Goal: Task Accomplishment & Management: Use online tool/utility

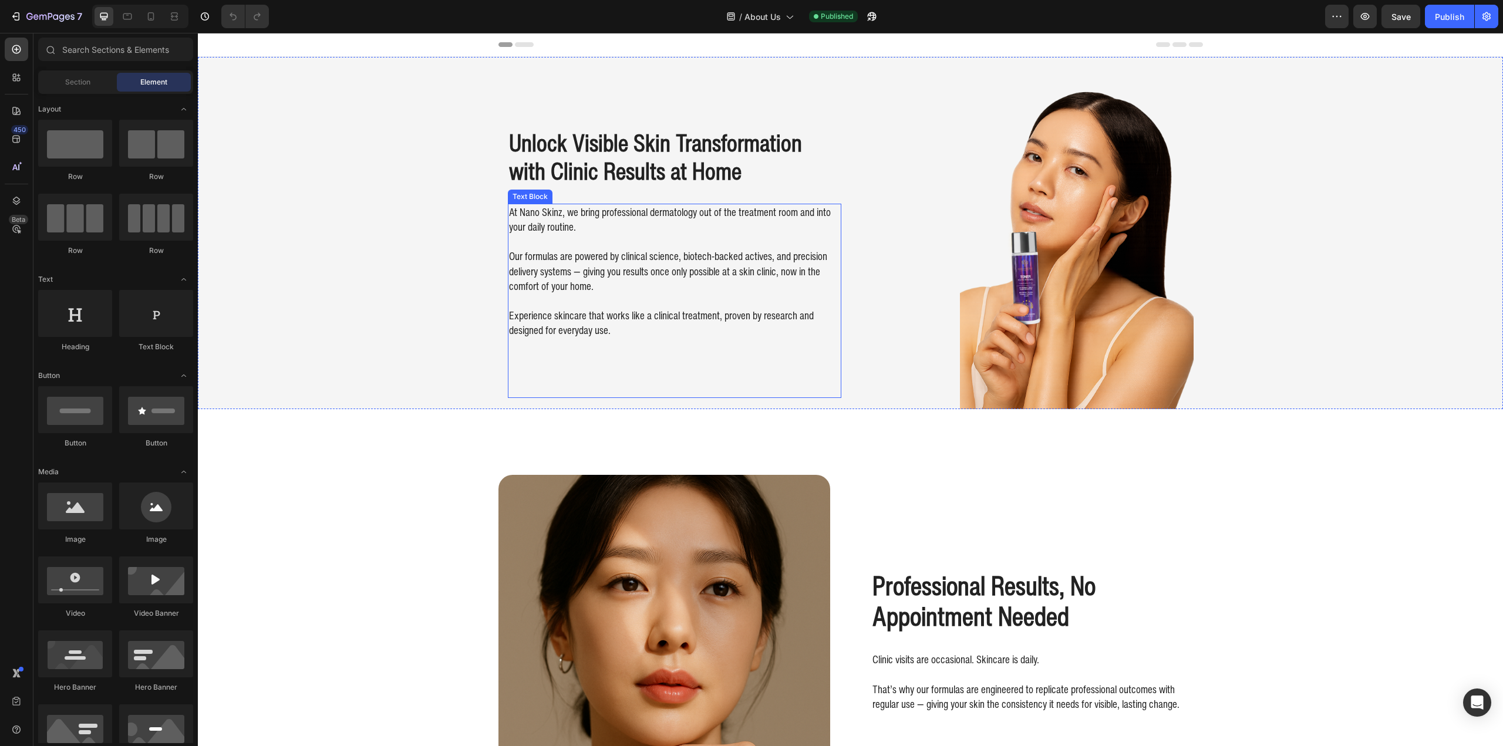
click at [606, 280] on p "Our formulas are powered by clinical science, biotech-backed actives, and preci…" at bounding box center [674, 263] width 331 height 59
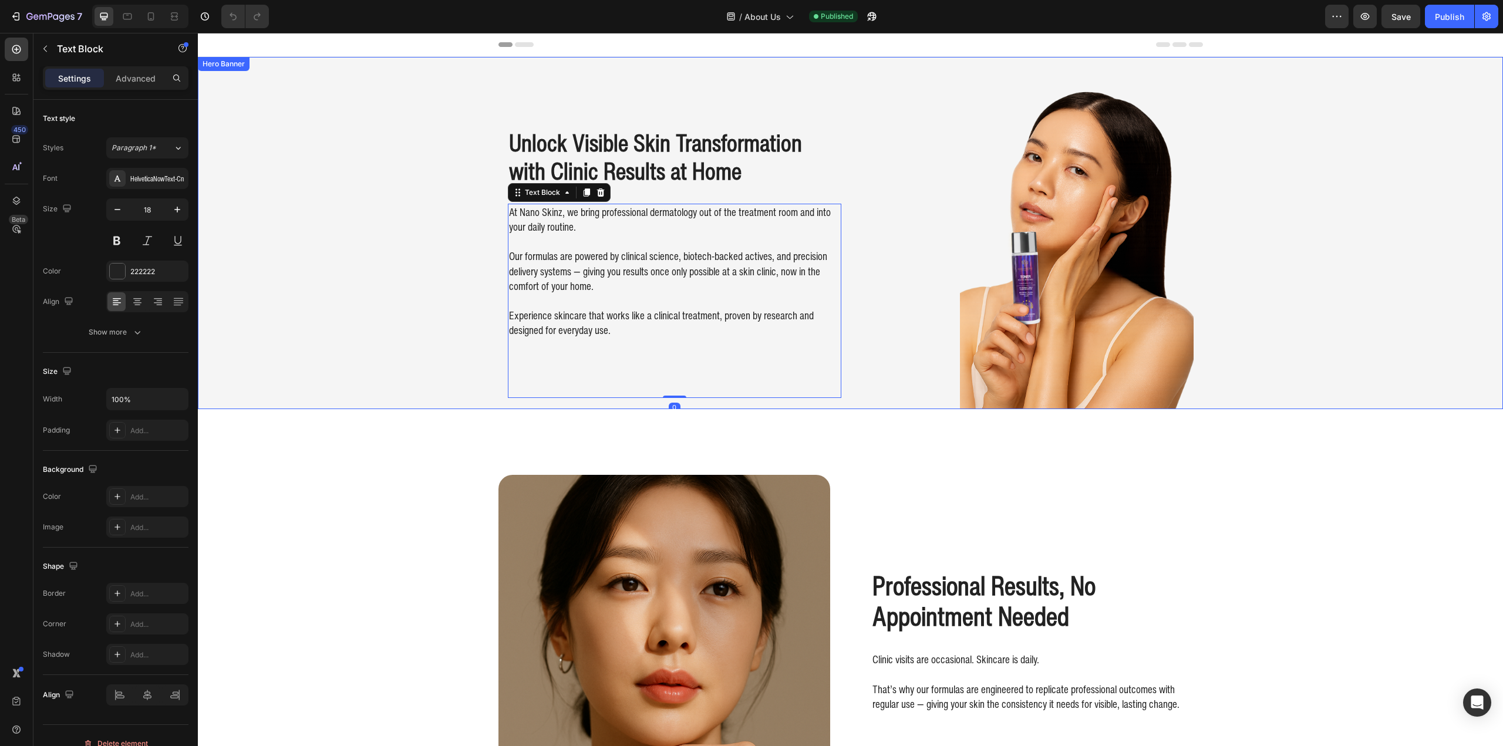
click at [459, 168] on div "Background Image" at bounding box center [850, 233] width 1305 height 352
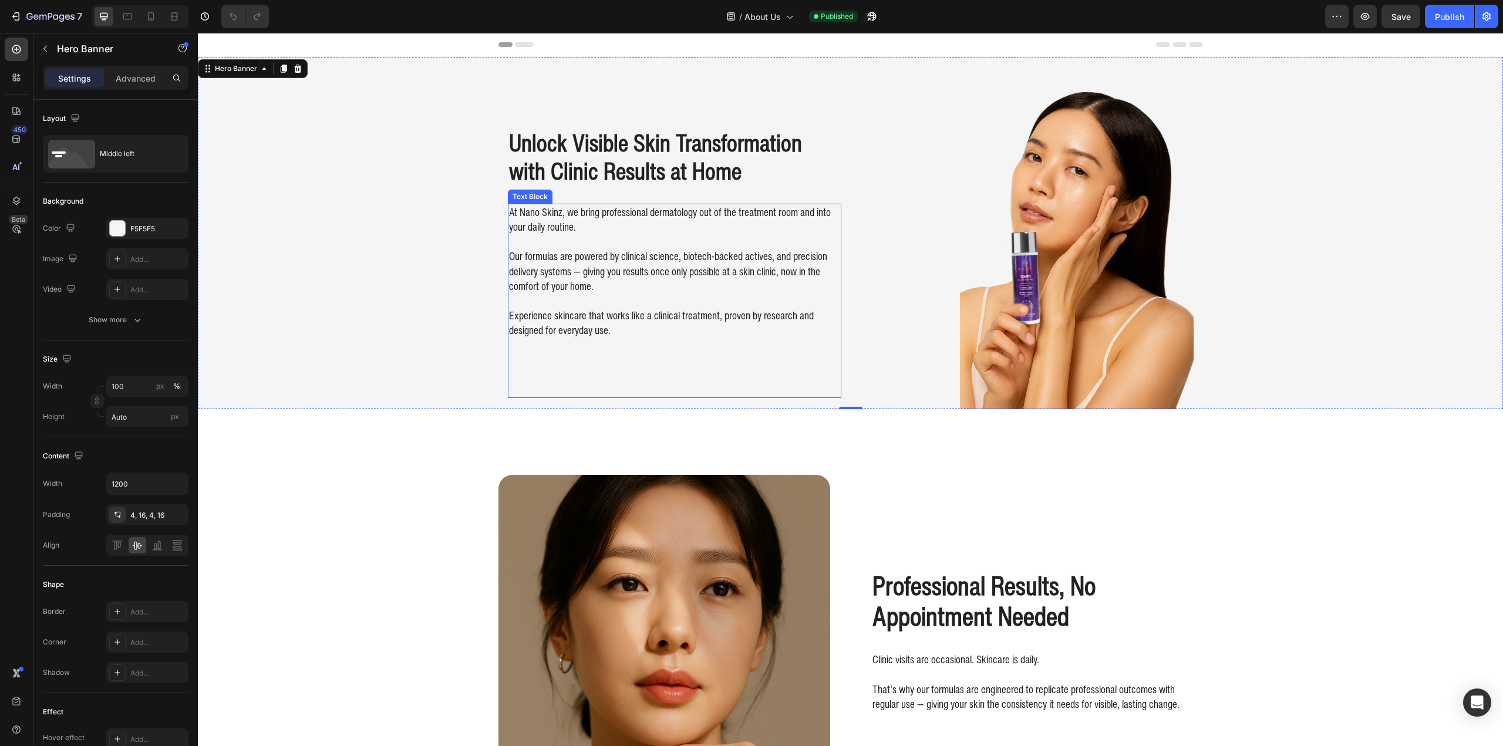
click at [664, 299] on p "Experience skincare that works like a clinical treatment, proven by research an…" at bounding box center [674, 316] width 331 height 45
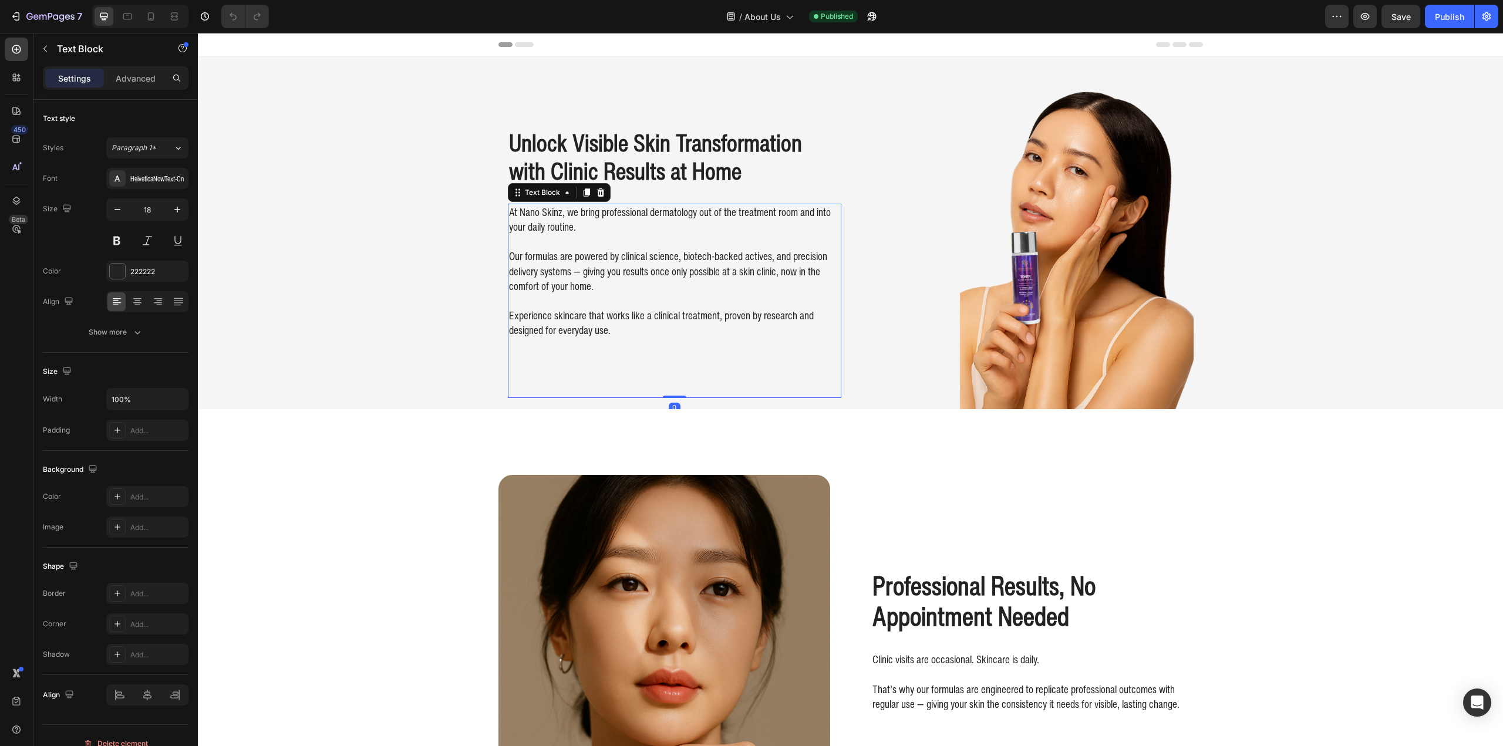
click at [664, 299] on p "Experience skincare that works like a clinical treatment, proven by research an…" at bounding box center [674, 316] width 331 height 45
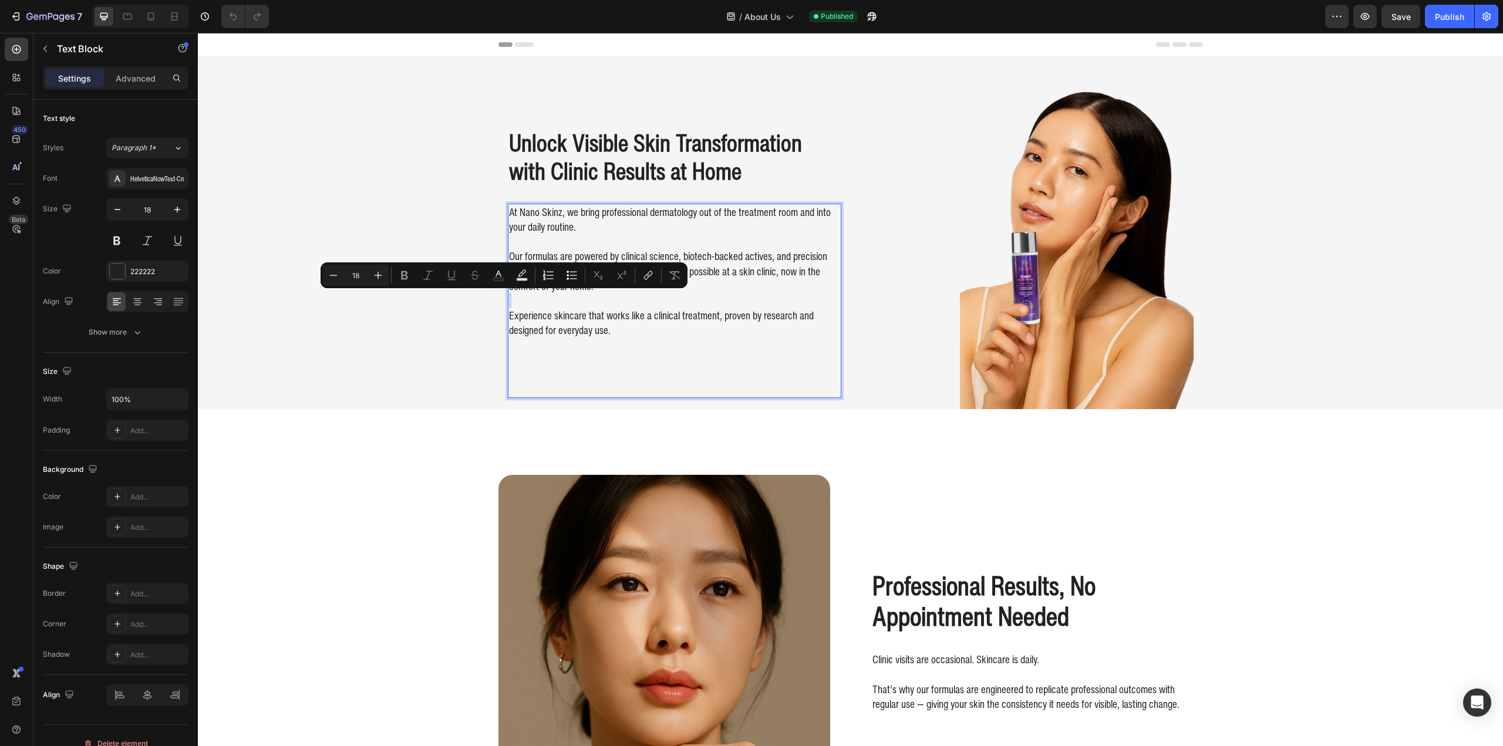
click at [645, 352] on div "At Nano Skinz, we bring professional dermatology out of the treatment room and …" at bounding box center [674, 301] width 333 height 194
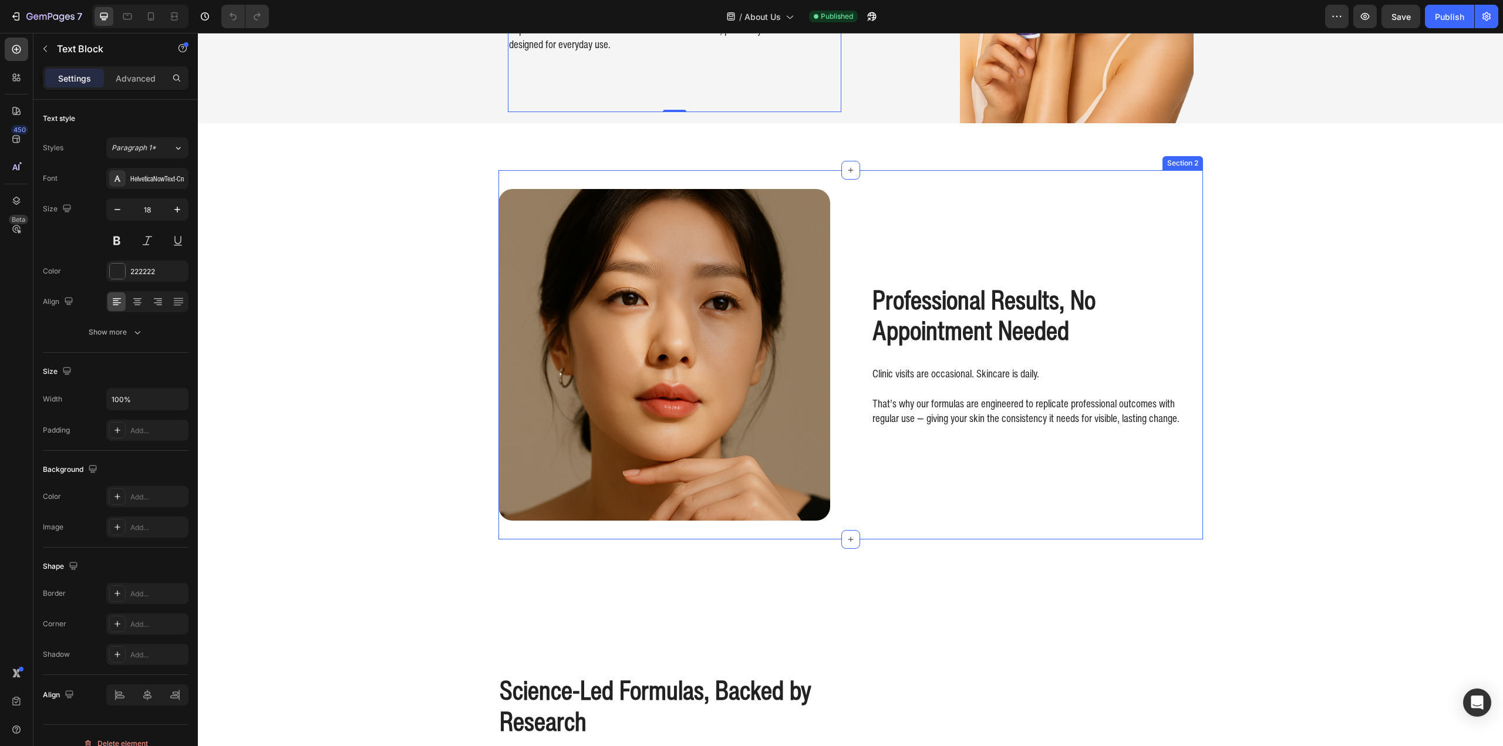
scroll to position [294, 0]
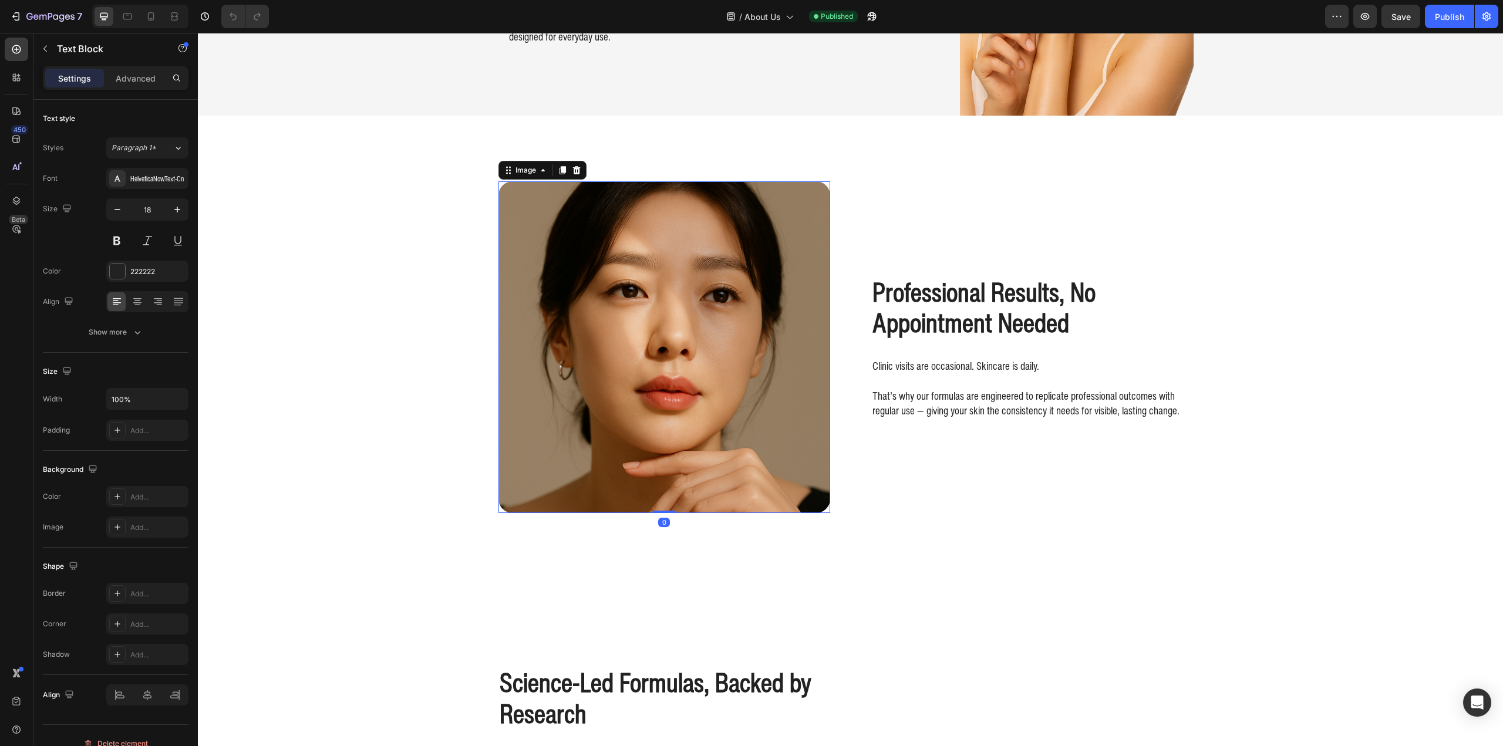
click at [504, 402] on img at bounding box center [664, 347] width 332 height 332
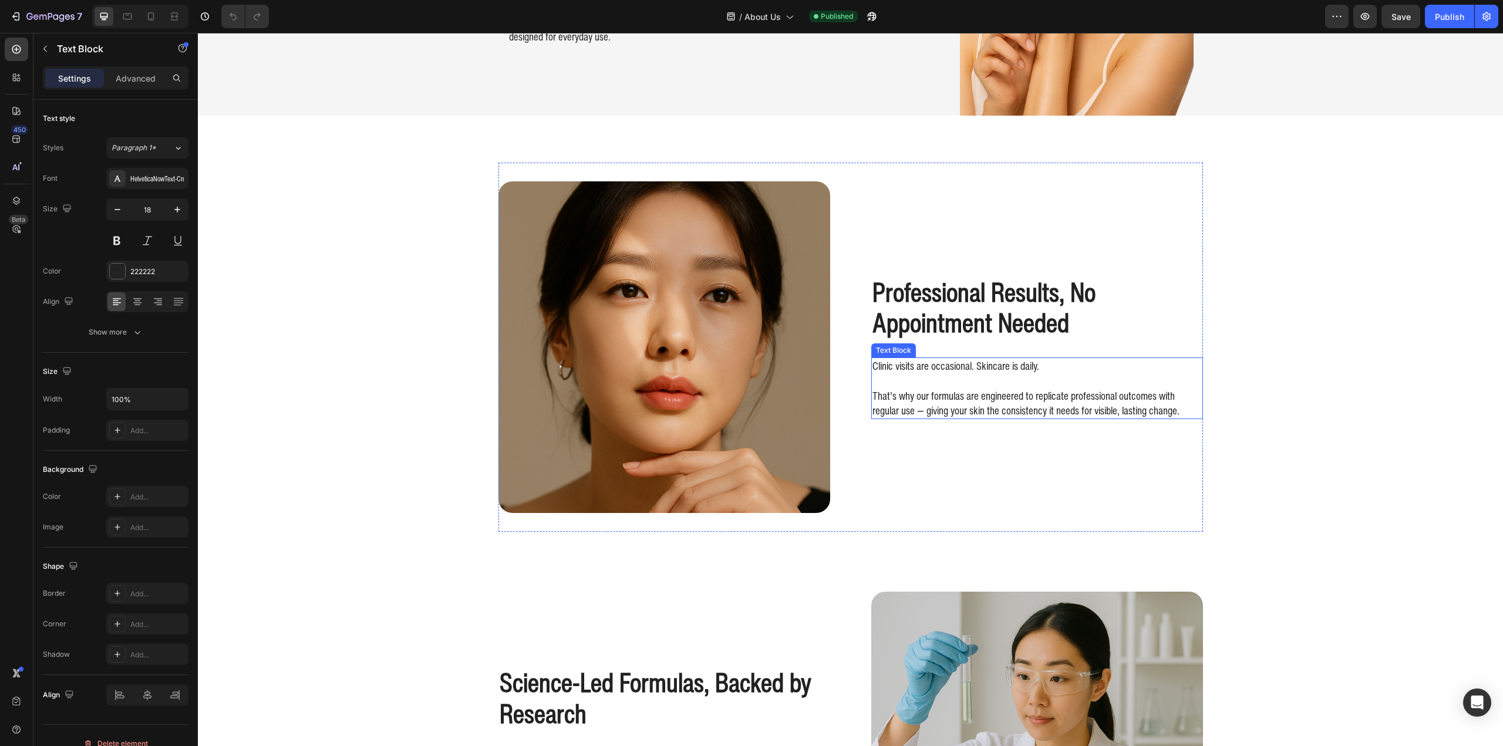
click at [1077, 409] on p "That’s why our formulas are engineered to replicate professional outcomes with …" at bounding box center [1036, 395] width 329 height 45
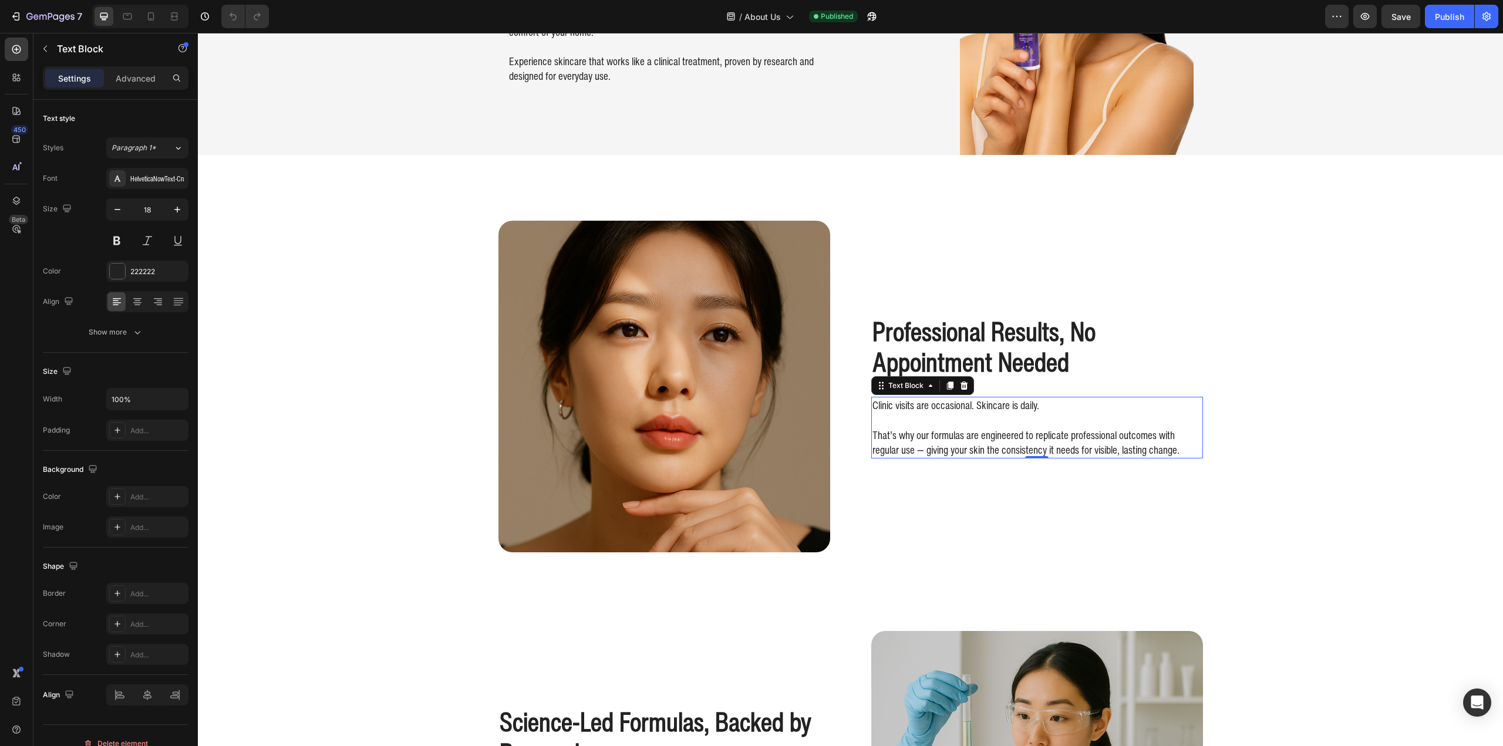
scroll to position [235, 0]
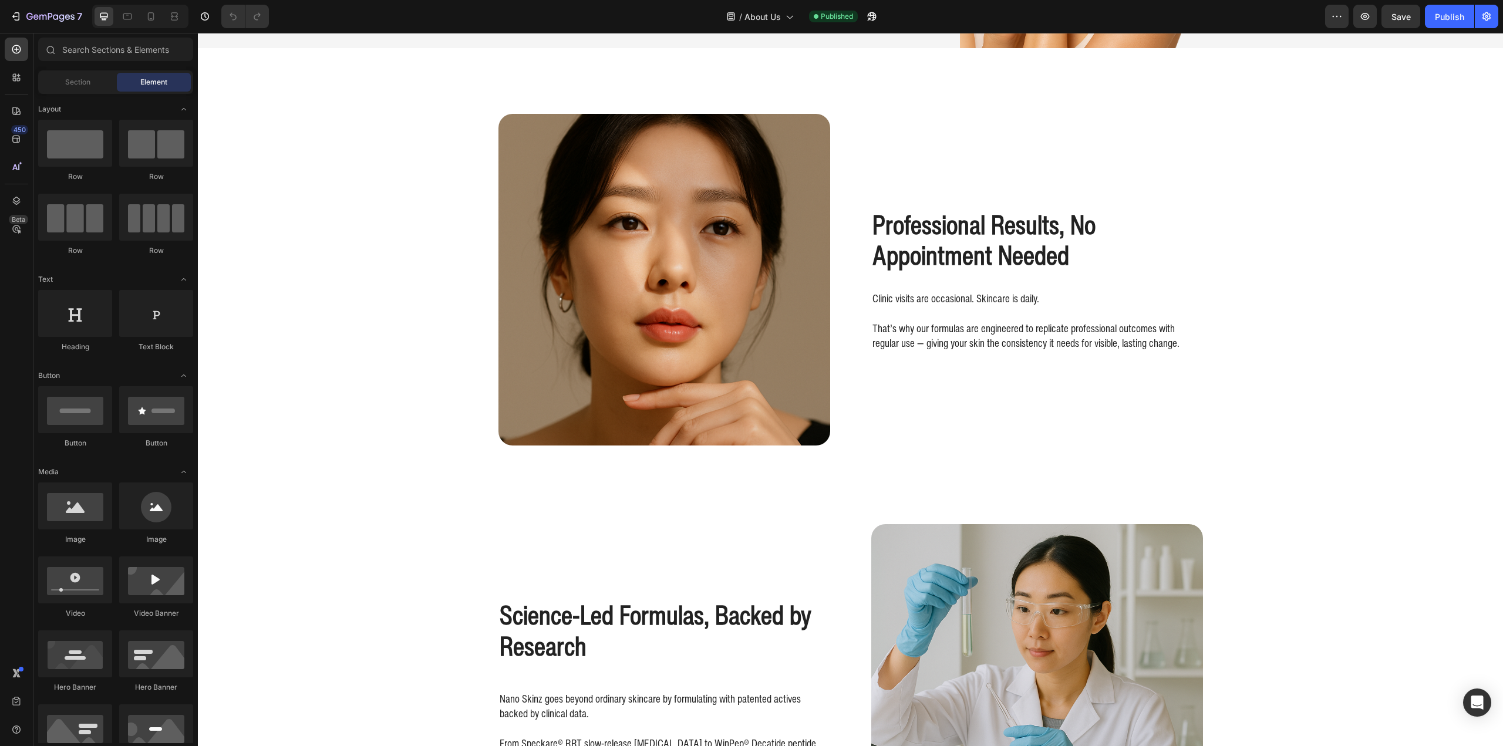
scroll to position [587, 0]
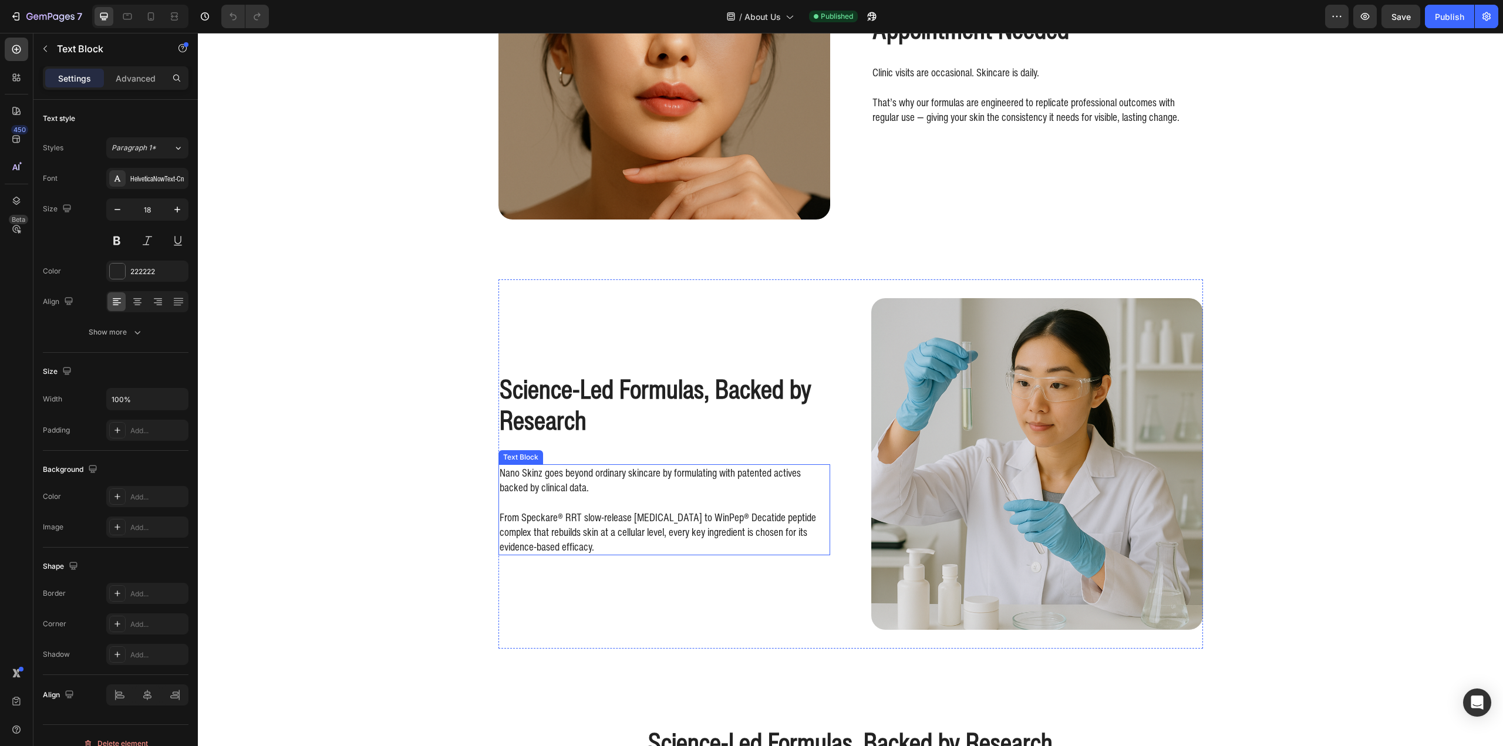
drag, startPoint x: 572, startPoint y: 488, endPoint x: 594, endPoint y: 497, distance: 22.7
click at [593, 497] on div "Nano Skinz goes beyond ordinary skincare by formulating with patented actives b…" at bounding box center [664, 509] width 332 height 91
click at [594, 497] on p "From Speckare® RRT slow-release [MEDICAL_DATA] to WinPep® Decatide peptide comp…" at bounding box center [664, 524] width 329 height 59
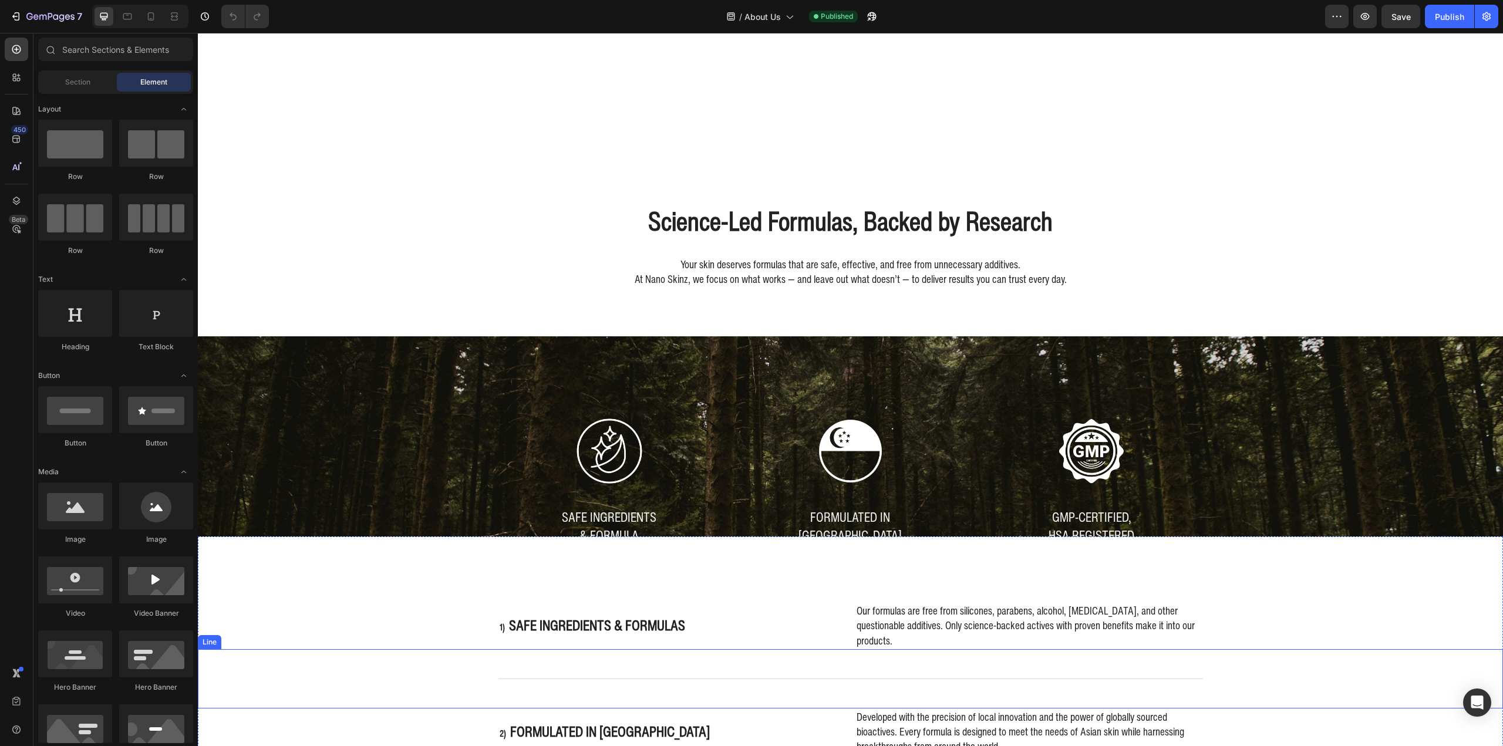
scroll to position [939, 0]
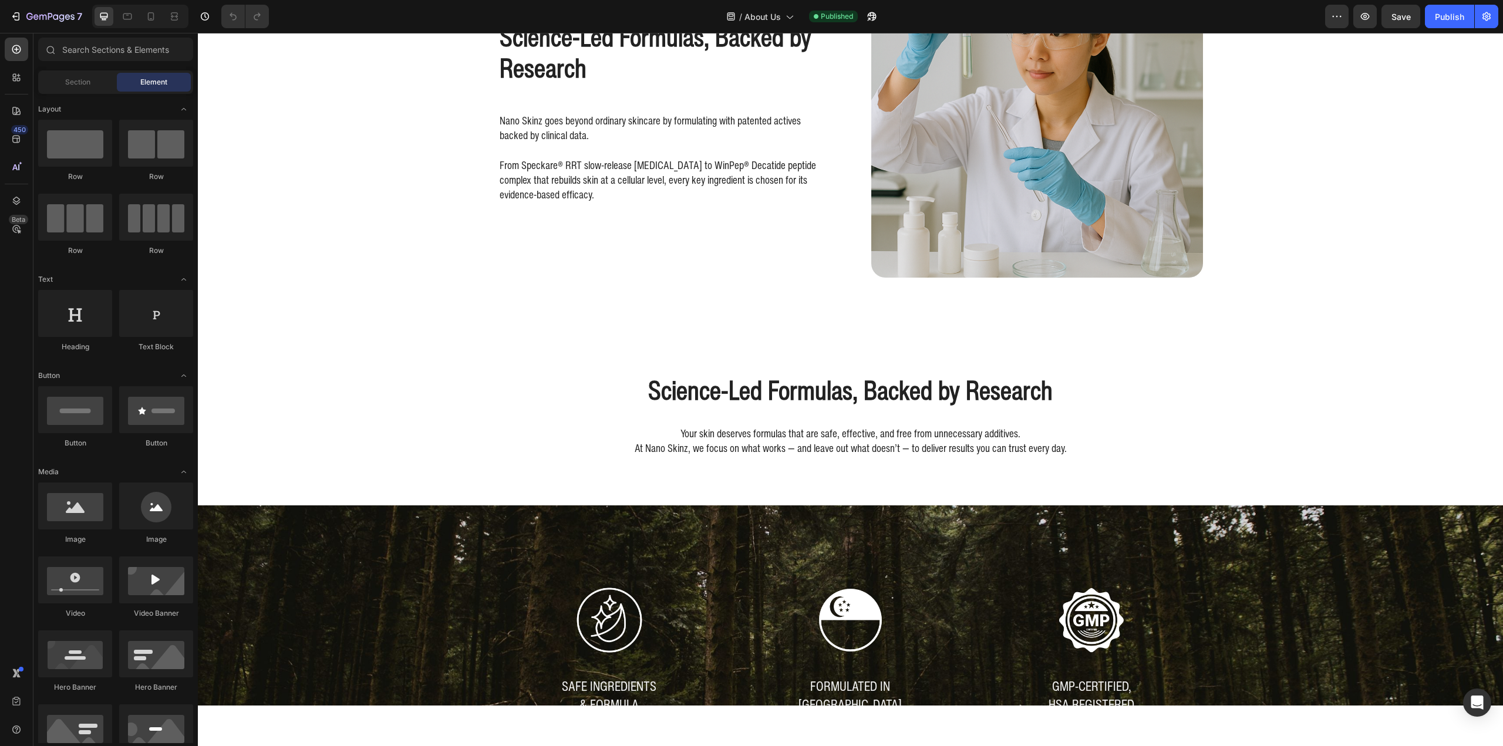
click at [407, 403] on div "Professional Results, No Appointment Needed Heading Clinic visits are occasiona…" at bounding box center [850, 431] width 1305 height 2626
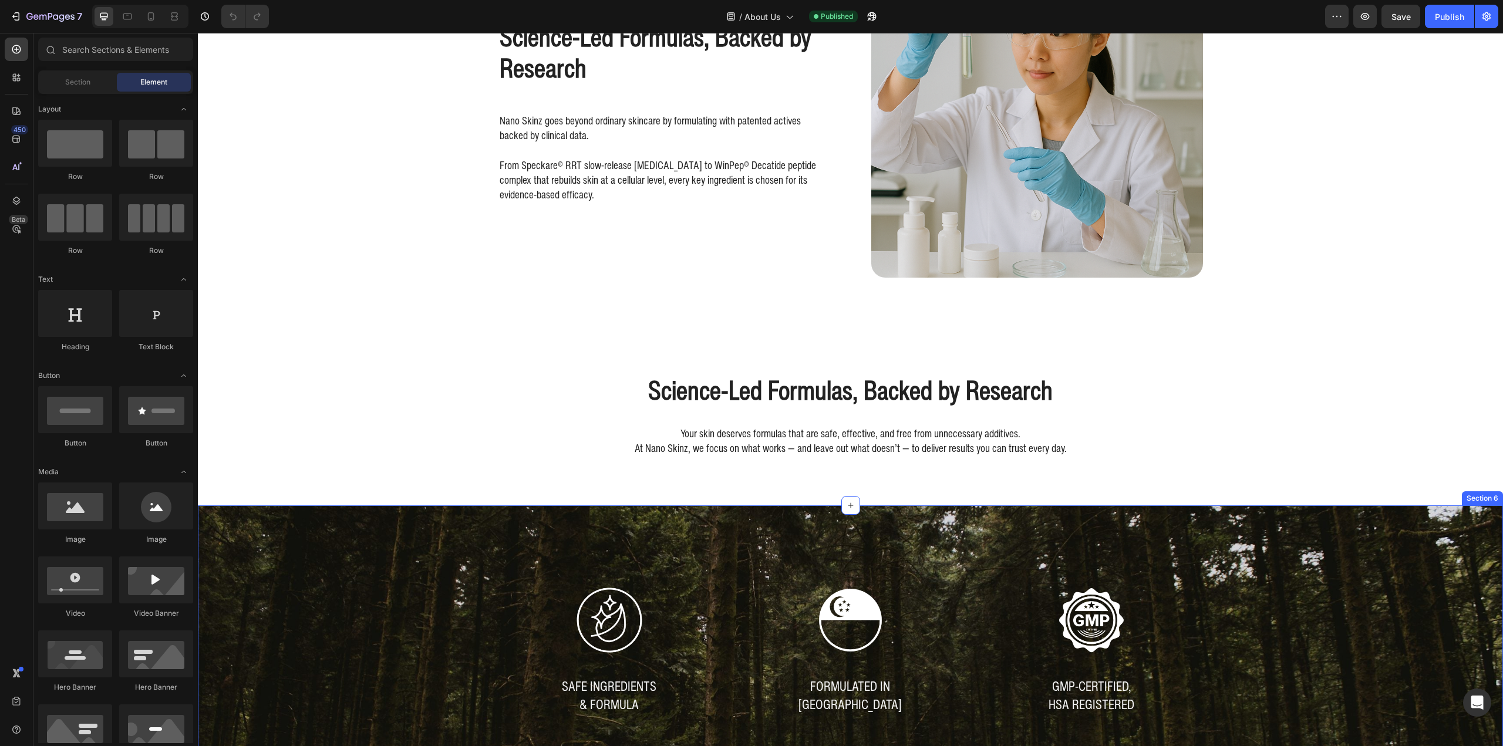
click at [441, 545] on div "Image SAFE INGREDIENTS & FORMULA Text Block Image FORMULATED IN SINGAPORE Text …" at bounding box center [850, 649] width 1305 height 289
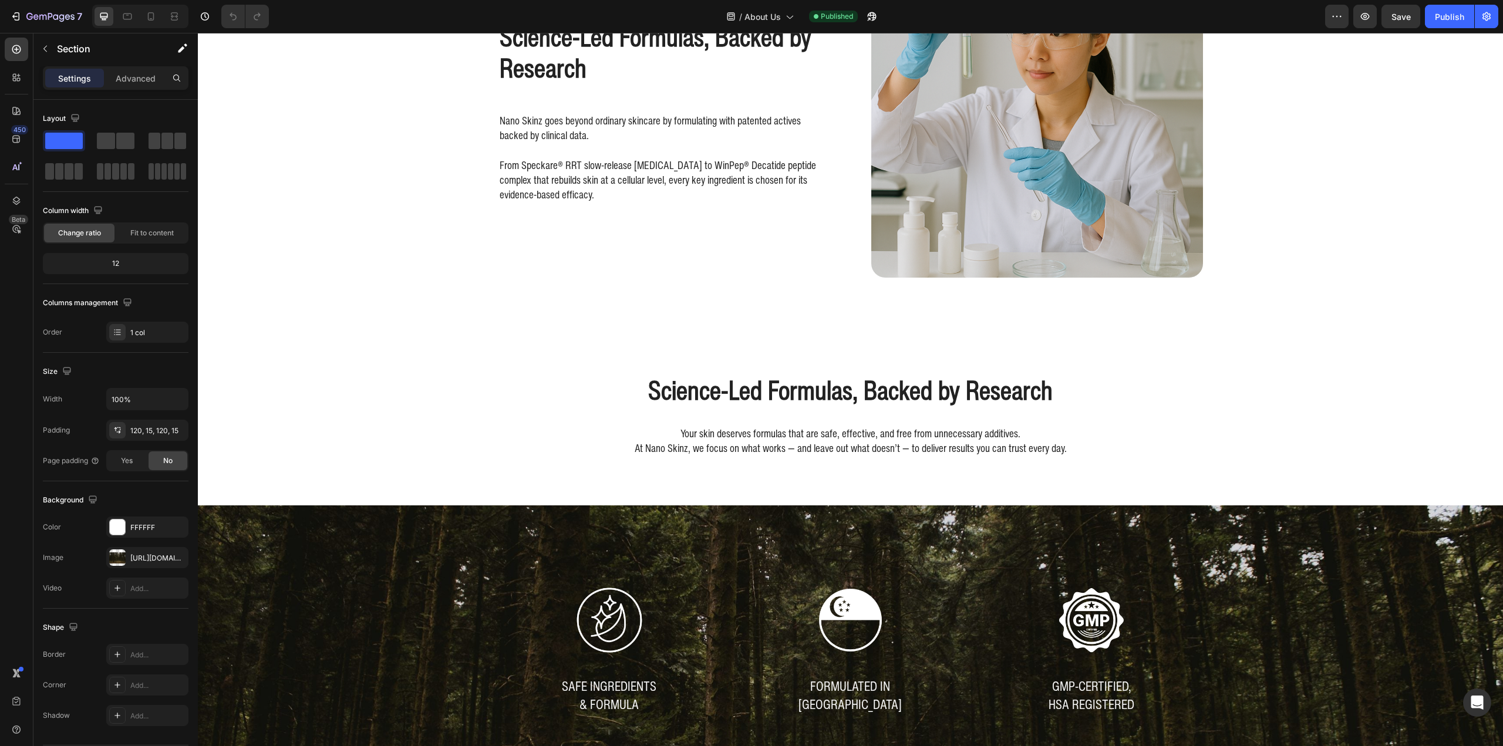
click at [392, 360] on div "Professional Results, No Appointment Needed Heading Clinic visits are occasiona…" at bounding box center [850, 475] width 1305 height 2715
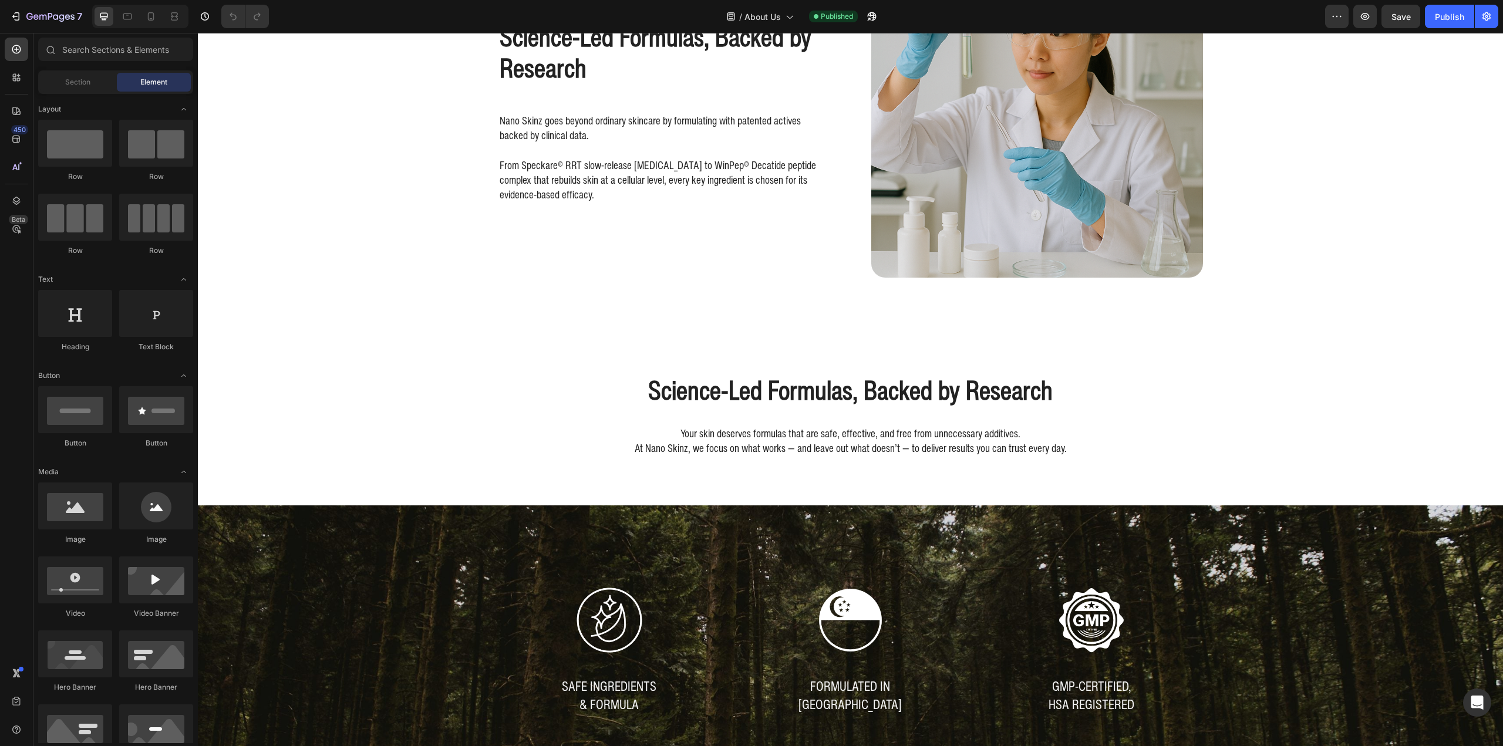
click at [368, 460] on div "Professional Results, No Appointment Needed Heading Clinic visits are occasiona…" at bounding box center [850, 475] width 1305 height 2715
click at [513, 200] on p "From Speckare® RRT slow-release [MEDICAL_DATA] to WinPep® Decatide peptide comp…" at bounding box center [664, 172] width 329 height 59
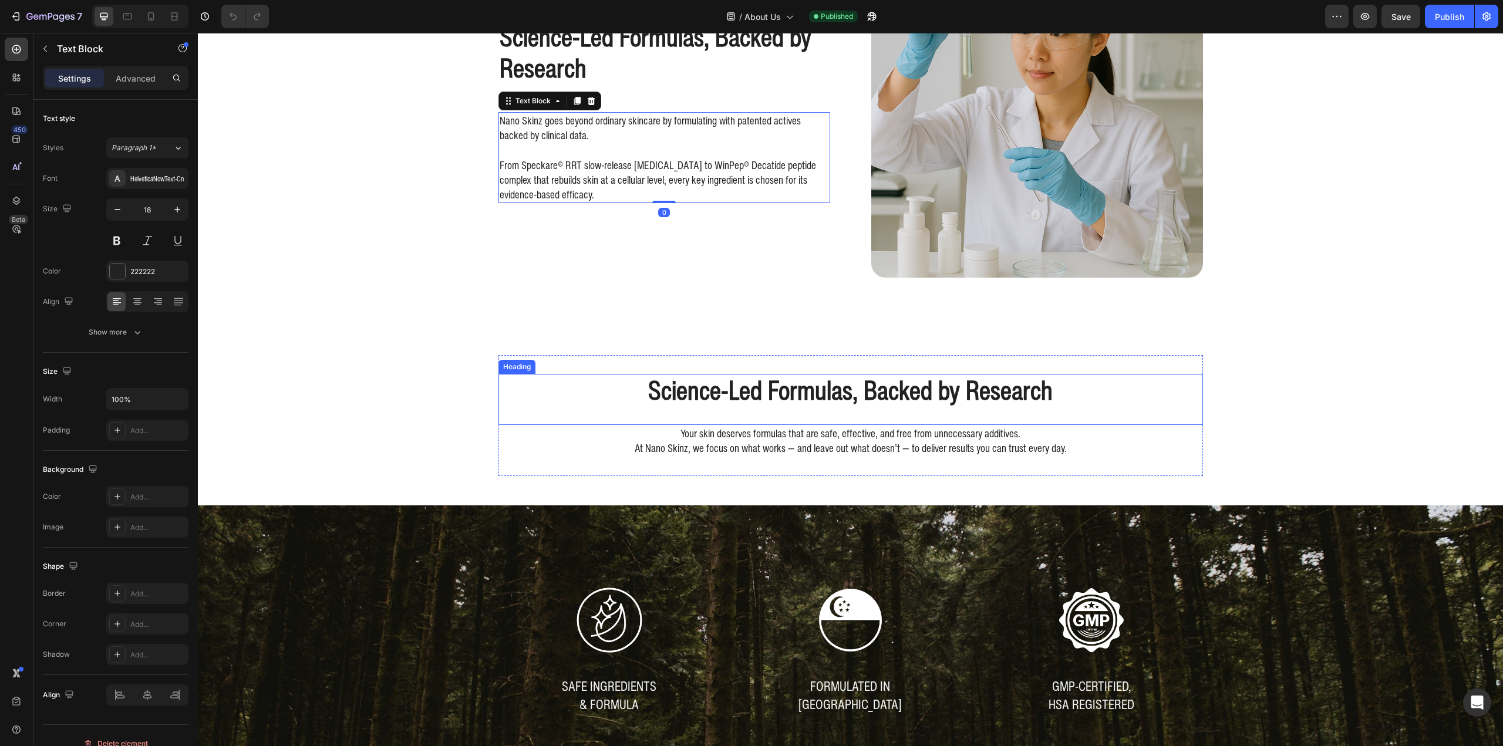
drag, startPoint x: 568, startPoint y: 382, endPoint x: 601, endPoint y: 382, distance: 32.9
click at [568, 382] on h2 "Science-Led Formulas, Backed by Research" at bounding box center [850, 390] width 705 height 33
click at [478, 436] on div "Professional Results, No Appointment Needed Heading Clinic visits are occasiona…" at bounding box center [850, 475] width 1305 height 2715
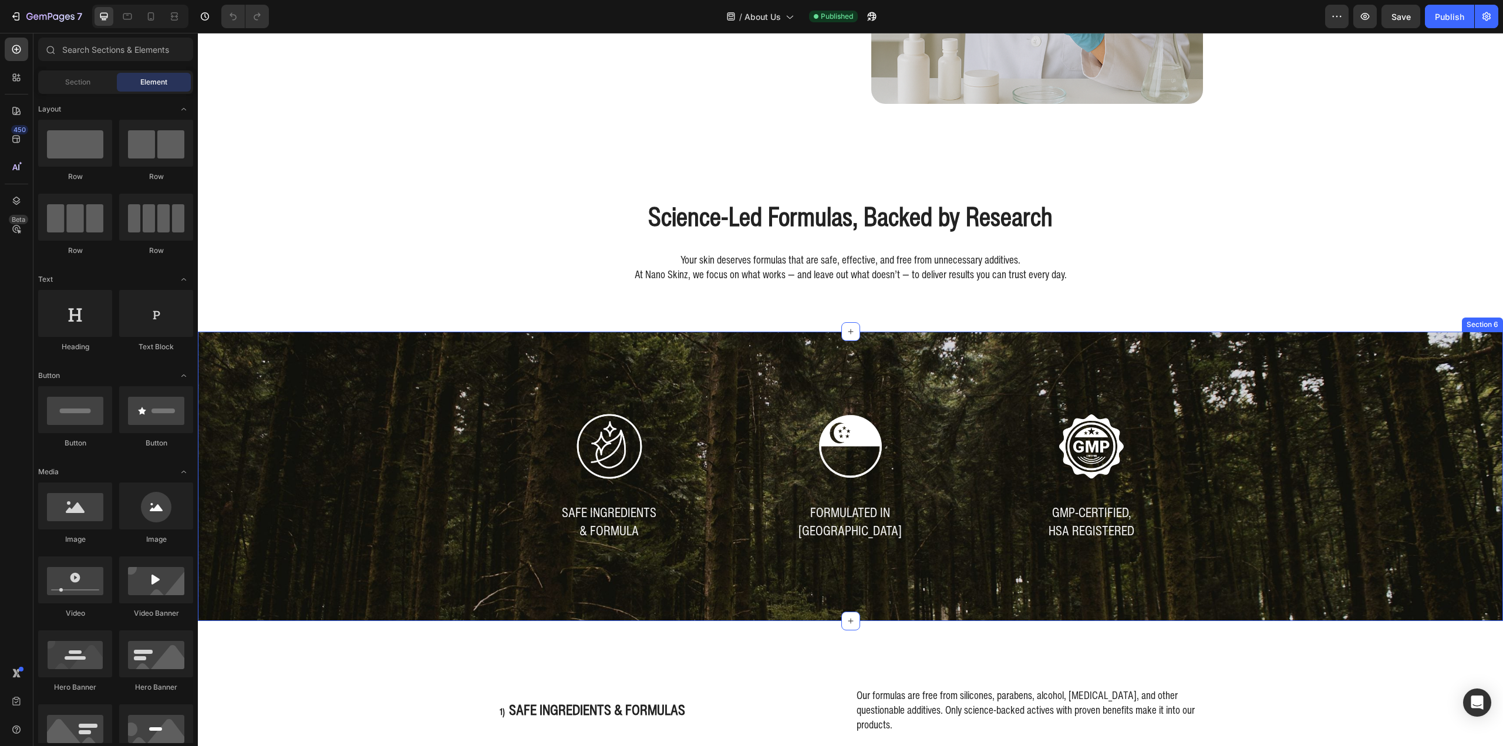
scroll to position [1350, 0]
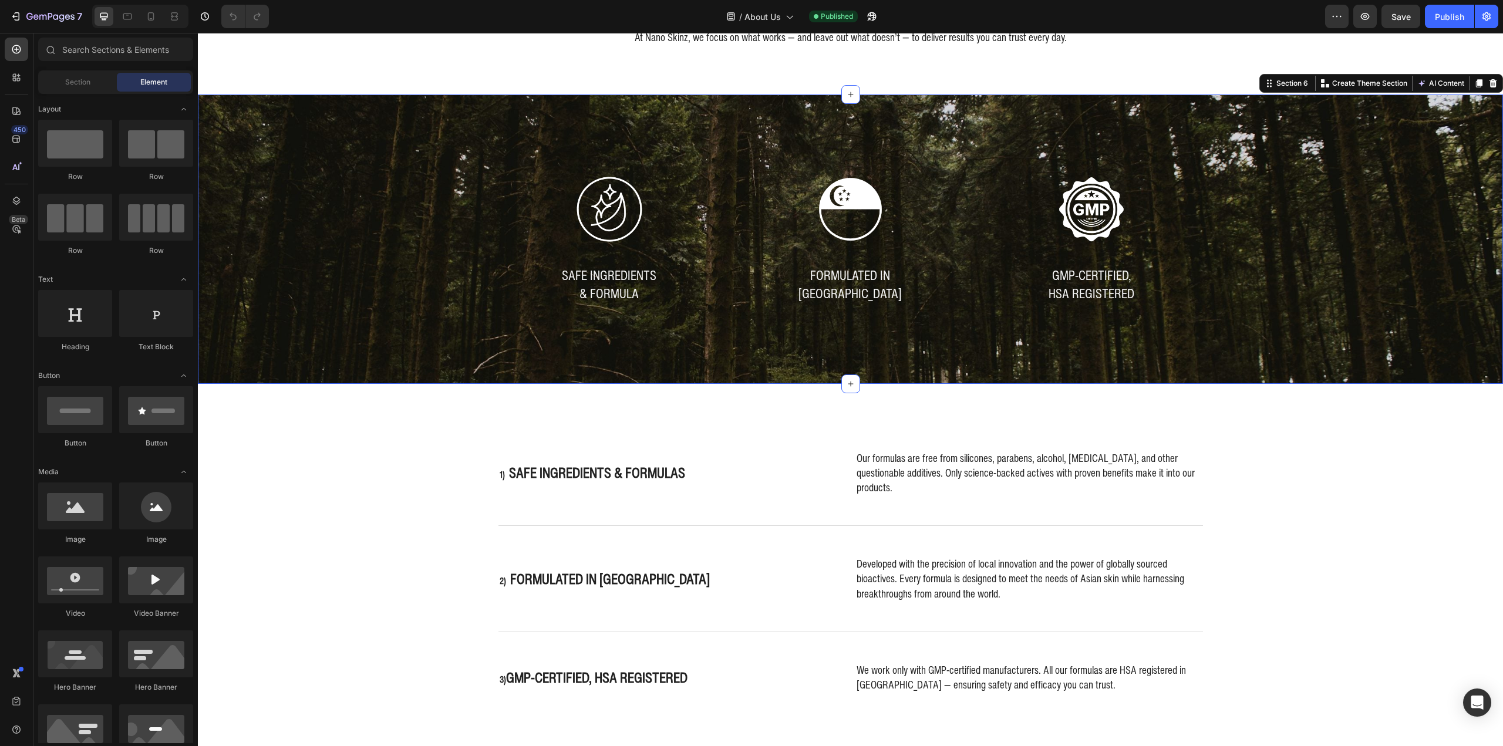
click at [370, 244] on div "Image SAFE INGREDIENTS & FORMULA Text Block Image FORMULATED IN SINGAPORE Text …" at bounding box center [851, 239] width 1288 height 149
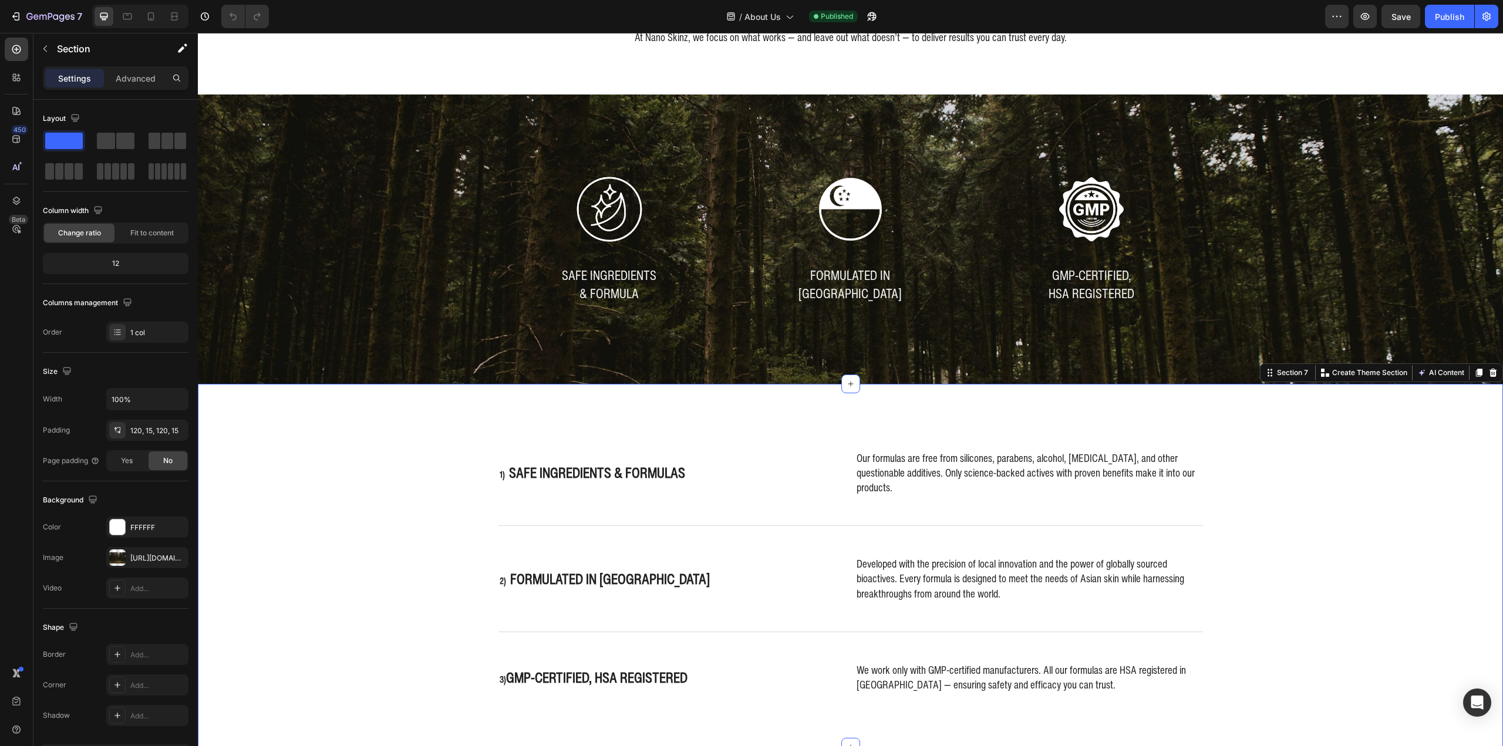
click at [285, 403] on div "1) Safe ingredients & Formulas Heading Our formulas are free from silicones, pa…" at bounding box center [850, 566] width 1305 height 326
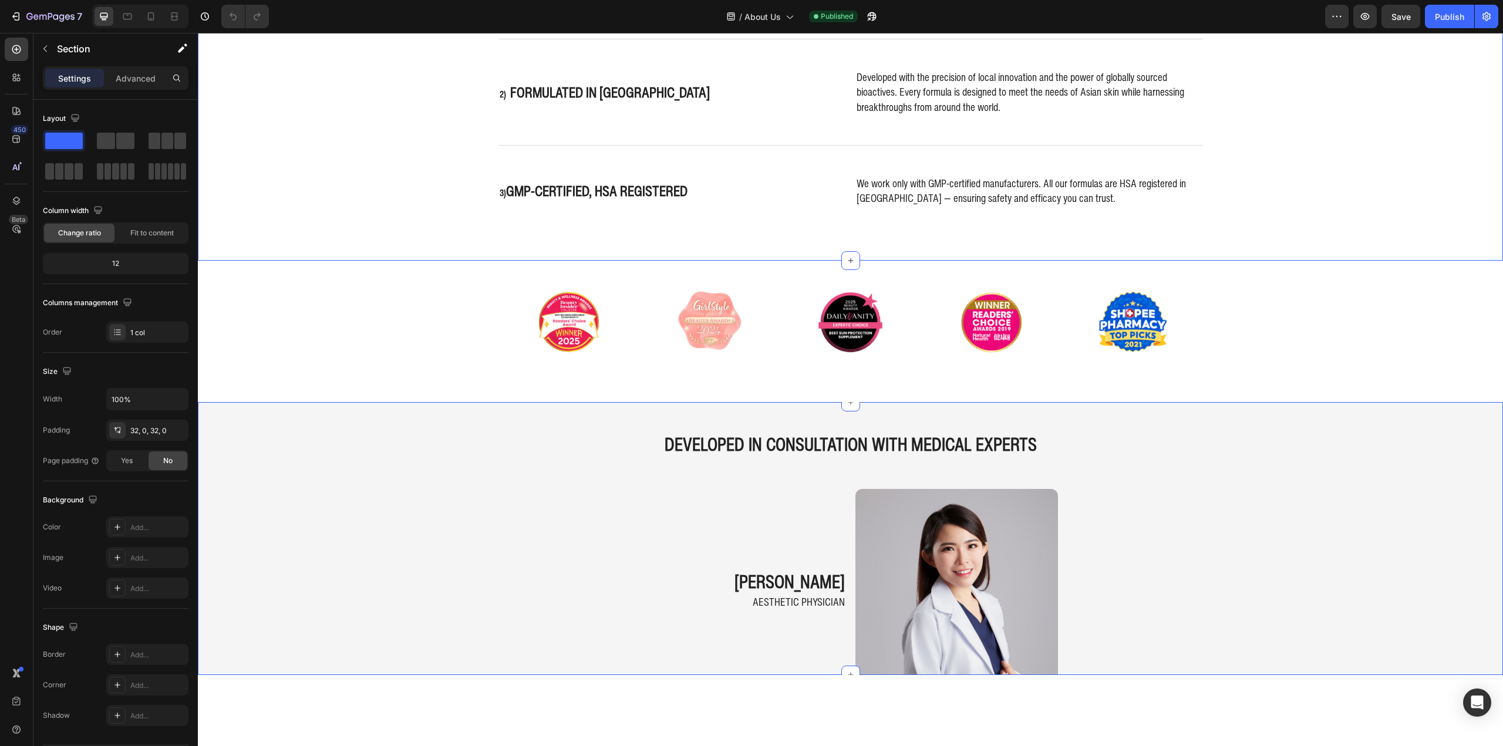
scroll to position [1644, 0]
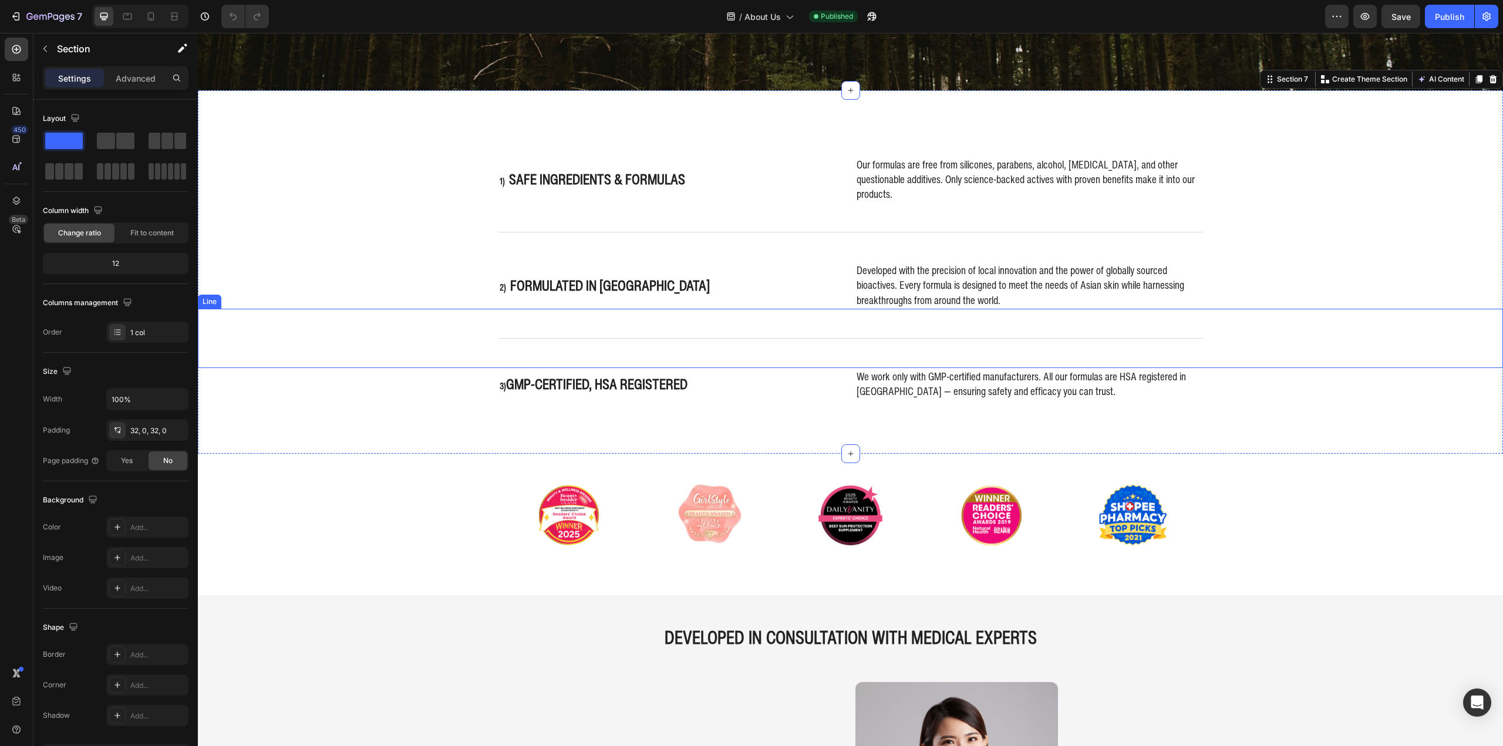
click at [309, 309] on div "Title Line" at bounding box center [850, 338] width 1305 height 59
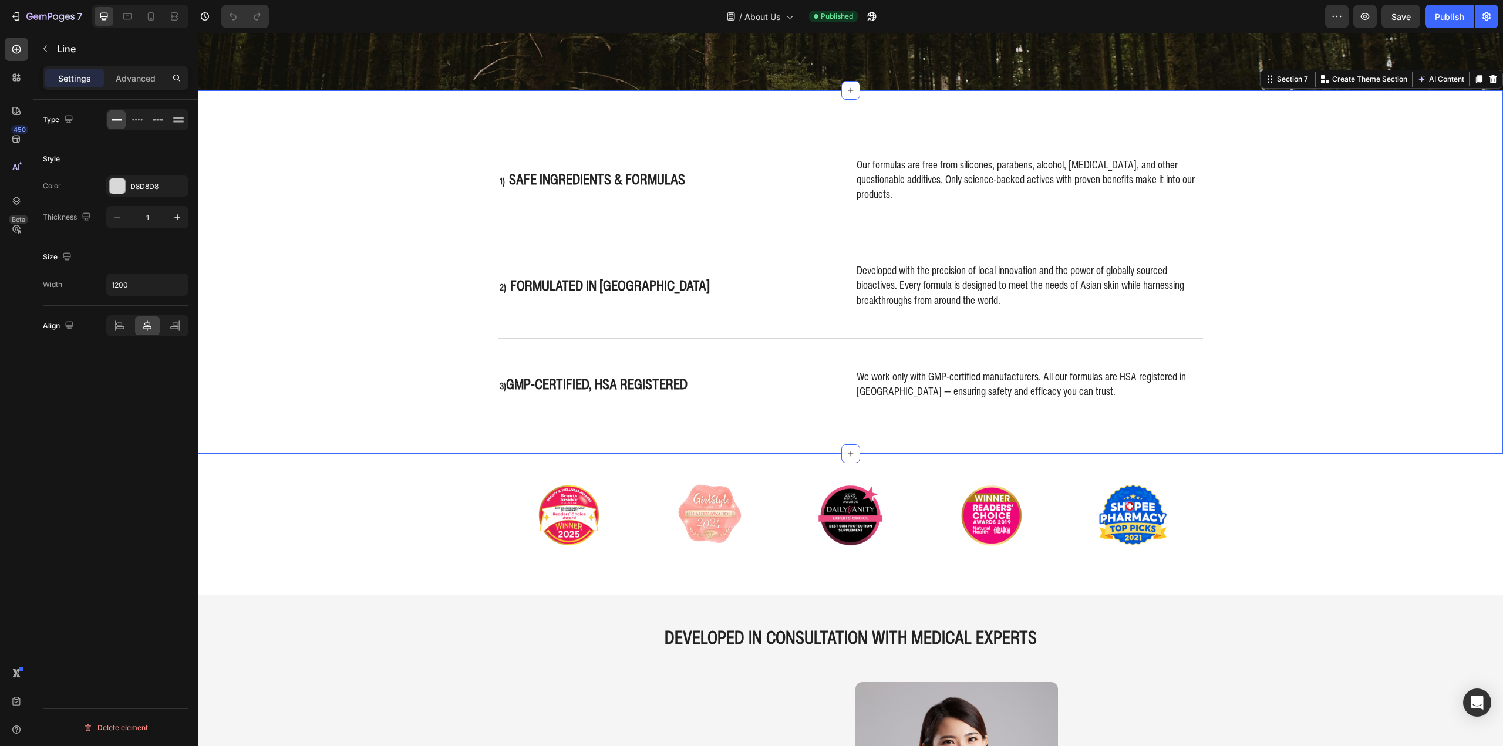
click at [324, 176] on div "1) Safe ingredients & Formulas Heading Our formulas are free from silicones, pa…" at bounding box center [850, 272] width 1305 height 326
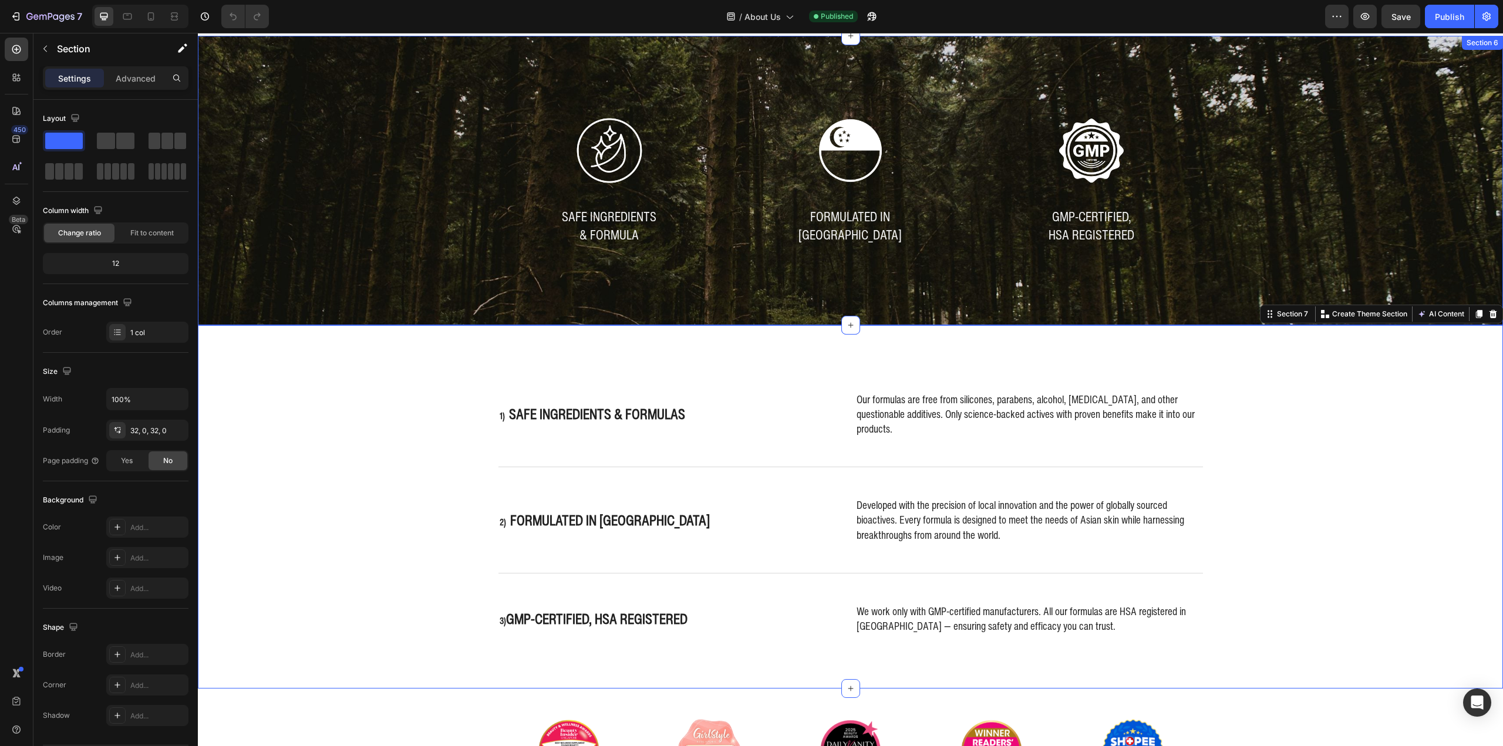
click at [355, 282] on div "Image SAFE INGREDIENTS & FORMULA Text Block Image FORMULATED IN SINGAPORE Text …" at bounding box center [850, 180] width 1305 height 289
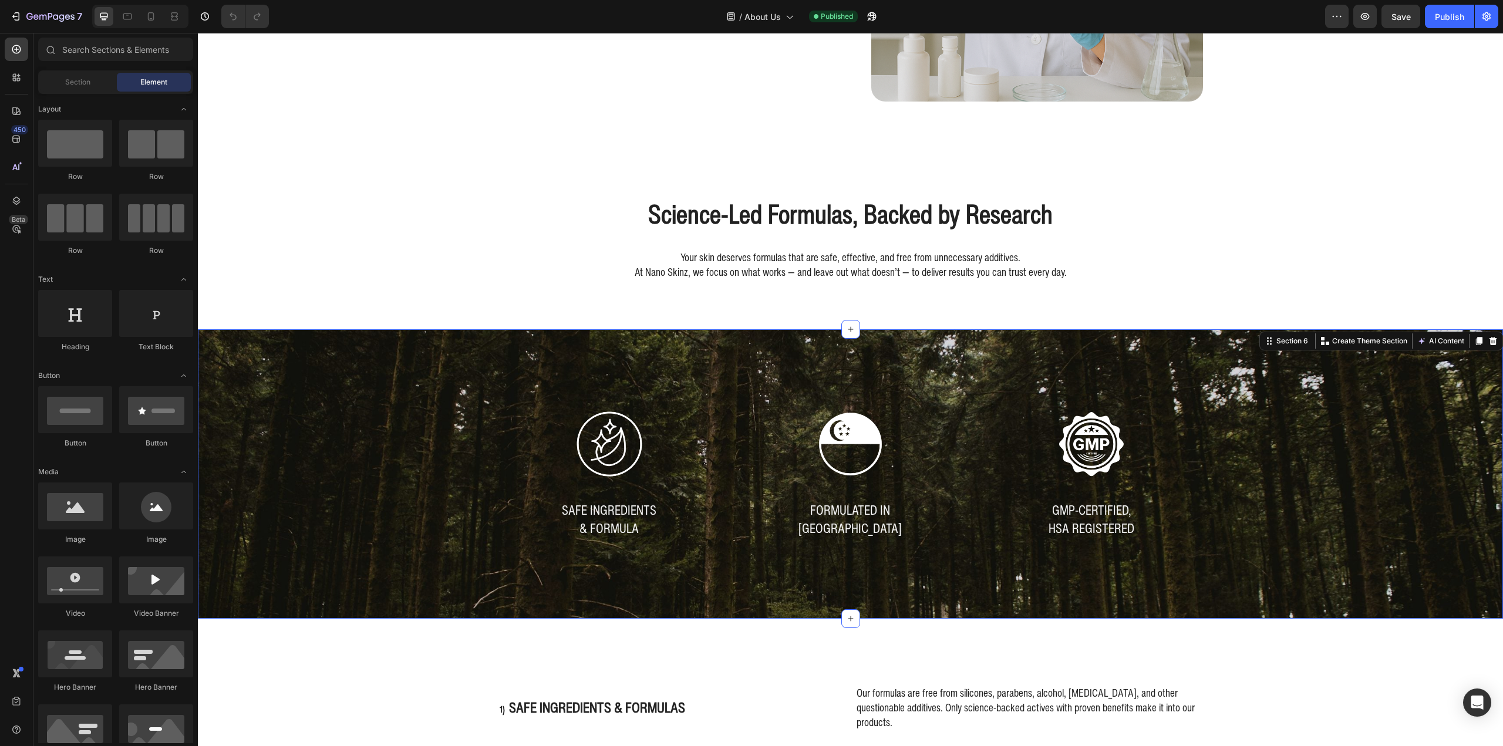
click at [378, 266] on div "Professional Results, No Appointment Needed Heading Clinic visits are occasiona…" at bounding box center [850, 515] width 1305 height 3149
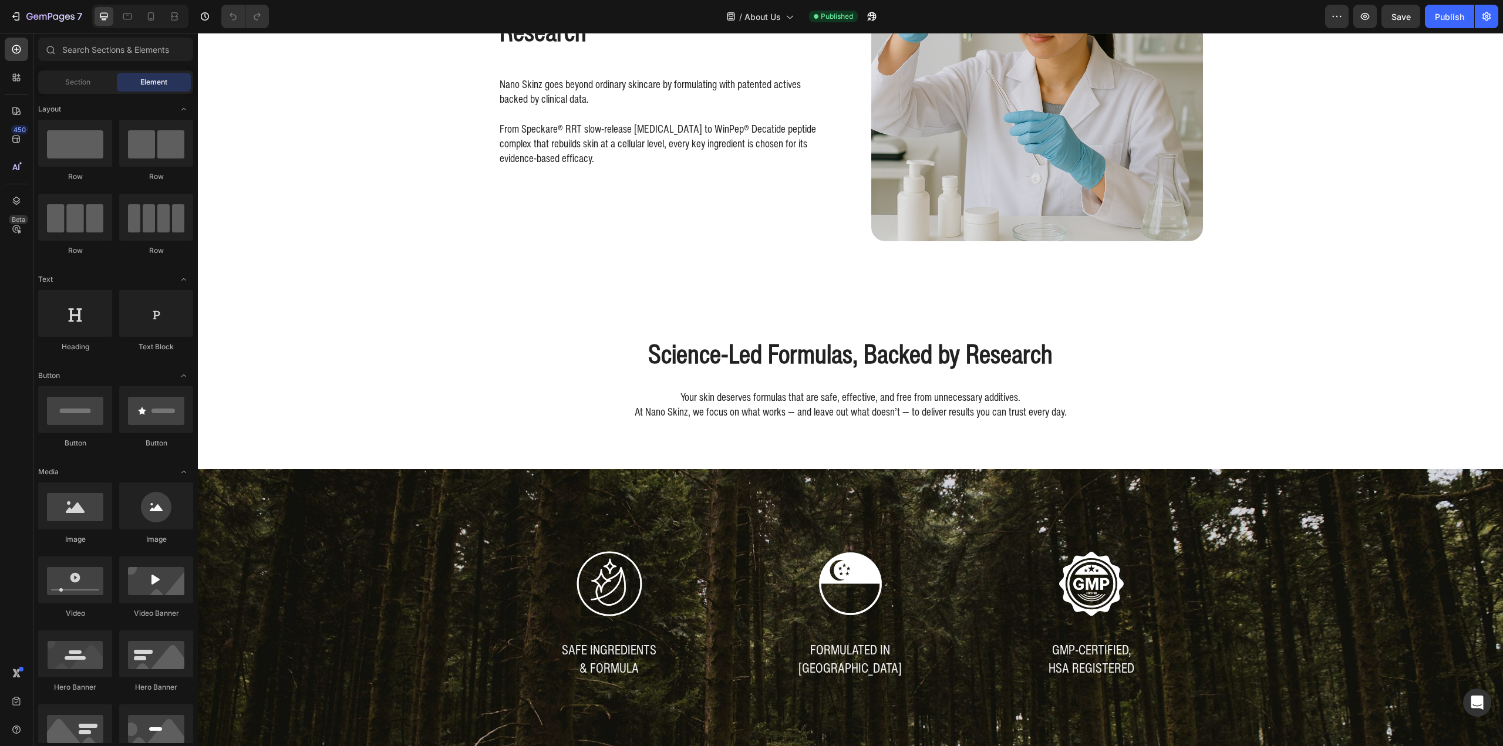
scroll to position [1233, 0]
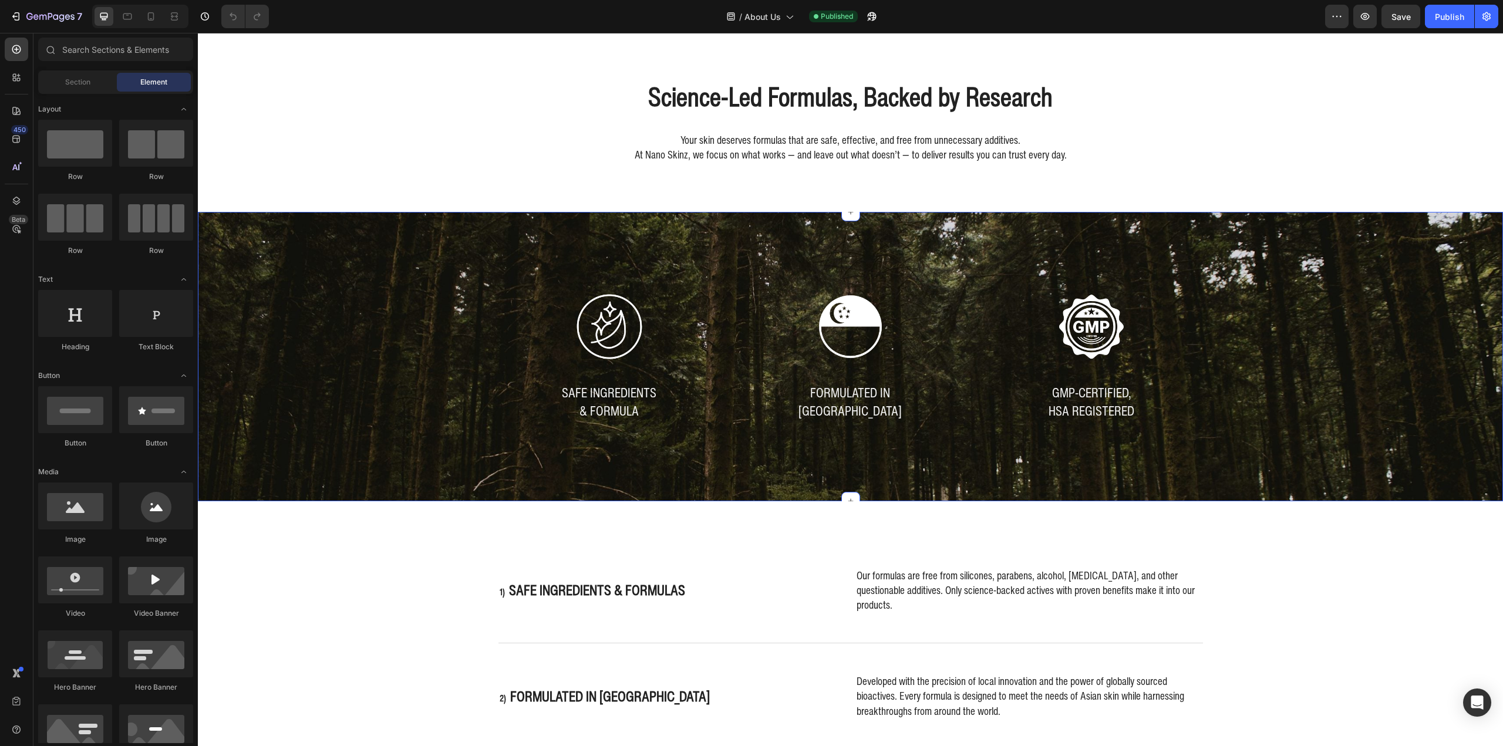
click at [364, 330] on div "Image SAFE INGREDIENTS & FORMULA Text Block Image FORMULATED IN SINGAPORE Text …" at bounding box center [851, 356] width 1288 height 149
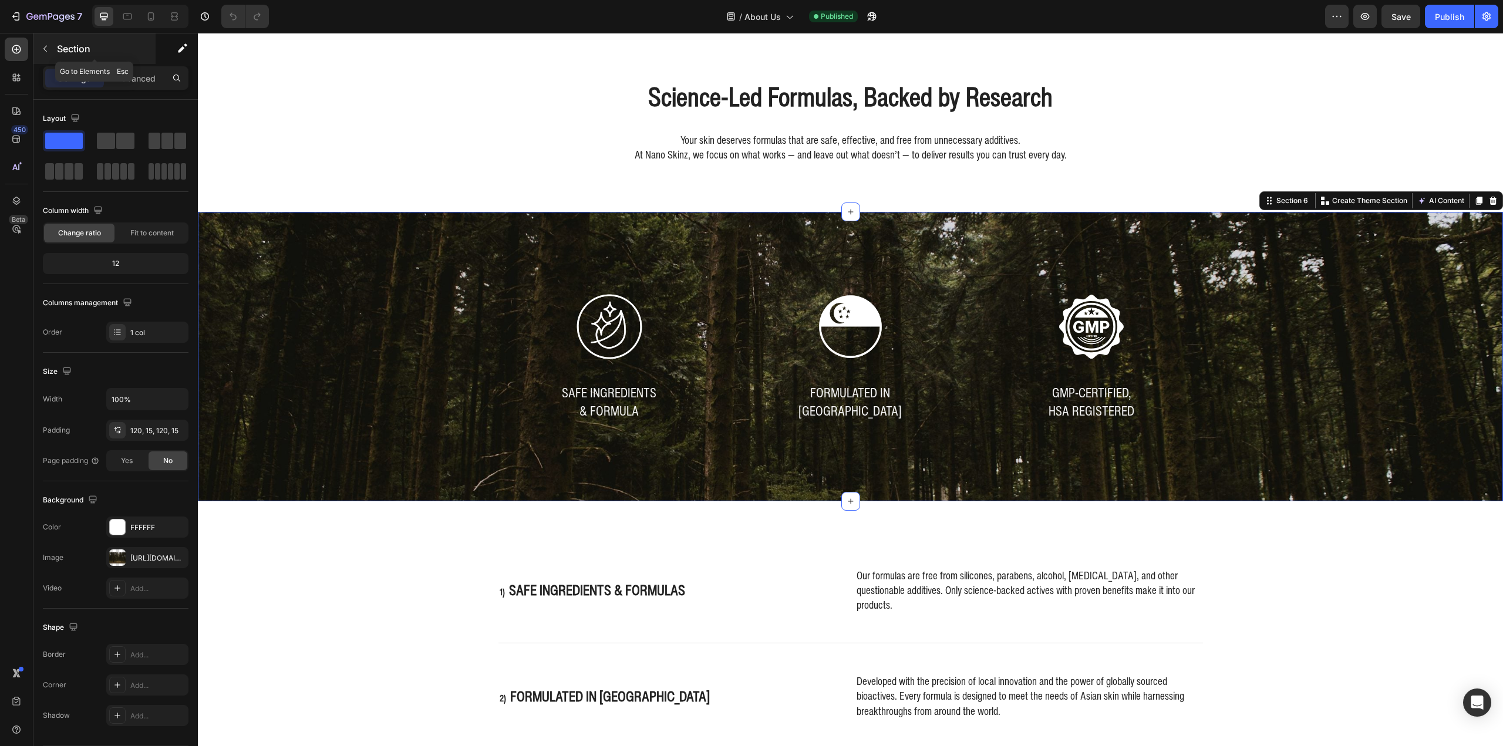
click at [45, 48] on icon "button" at bounding box center [45, 48] width 9 height 9
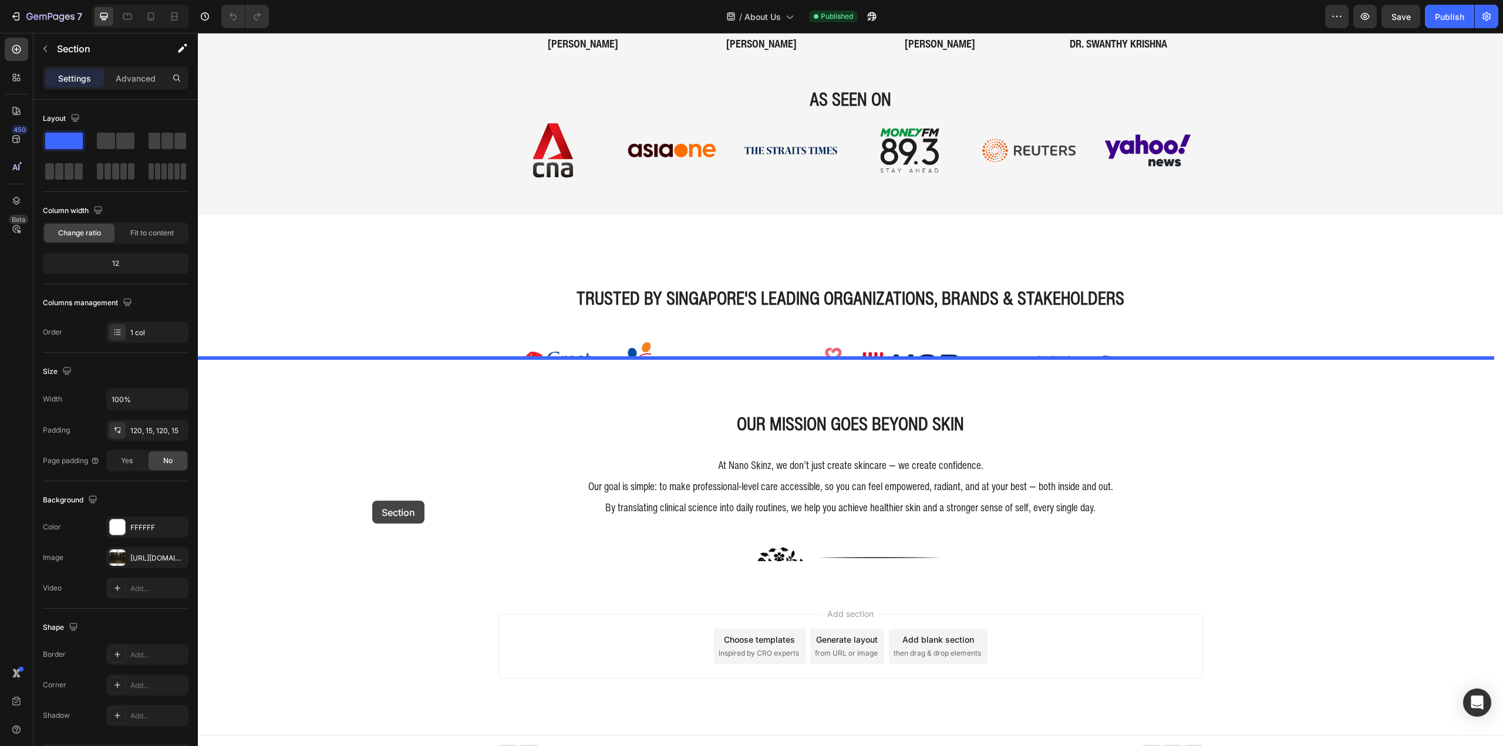
scroll to position [2644, 0]
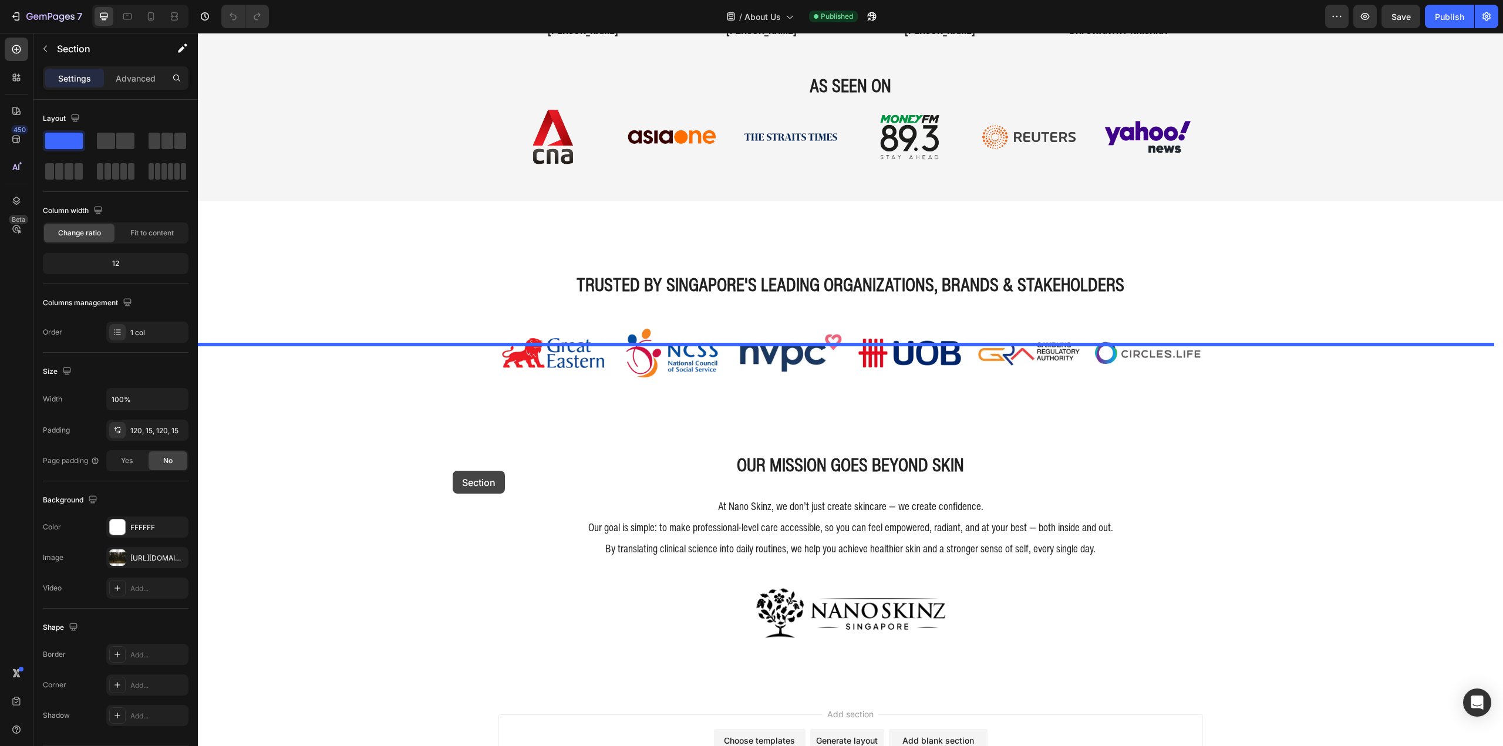
drag, startPoint x: 326, startPoint y: 282, endPoint x: 453, endPoint y: 471, distance: 227.6
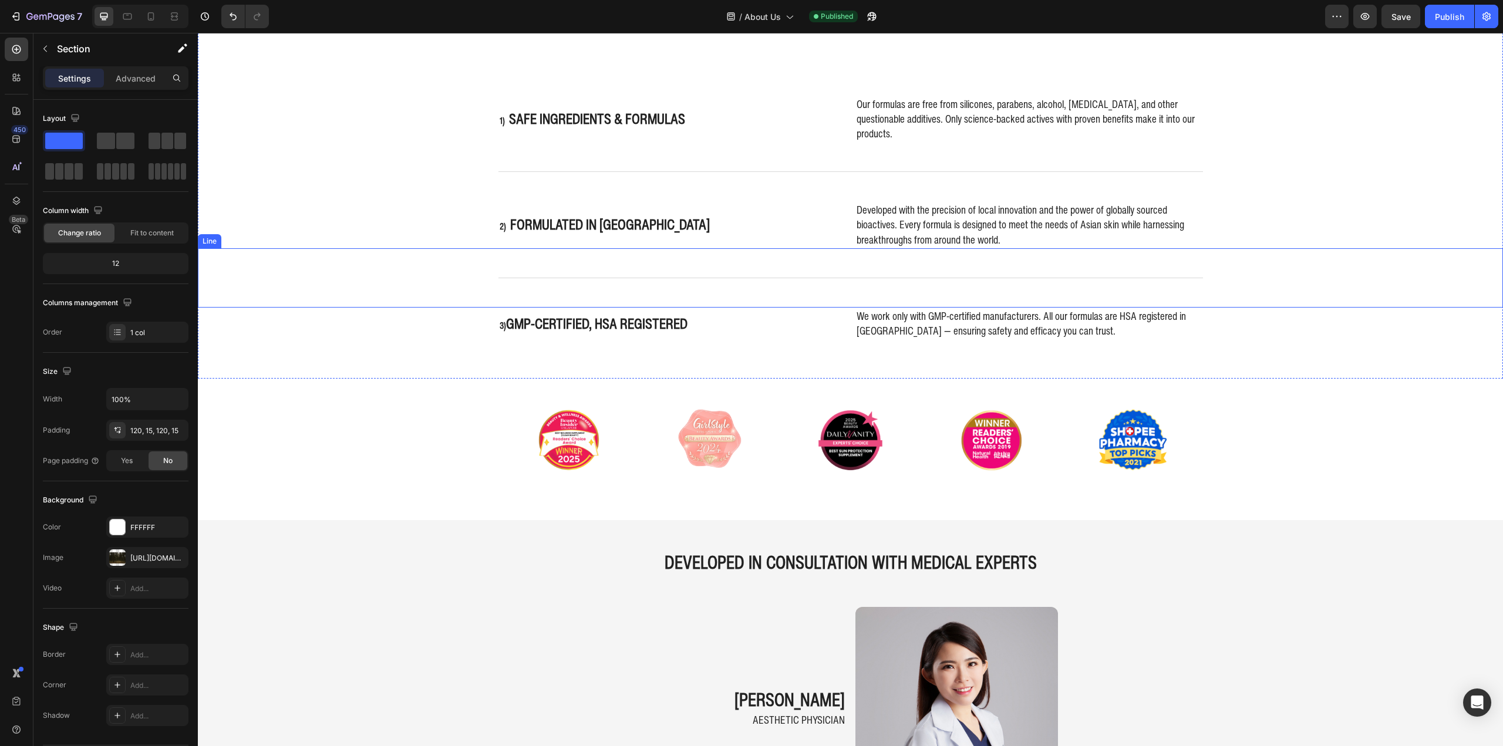
scroll to position [1004, 0]
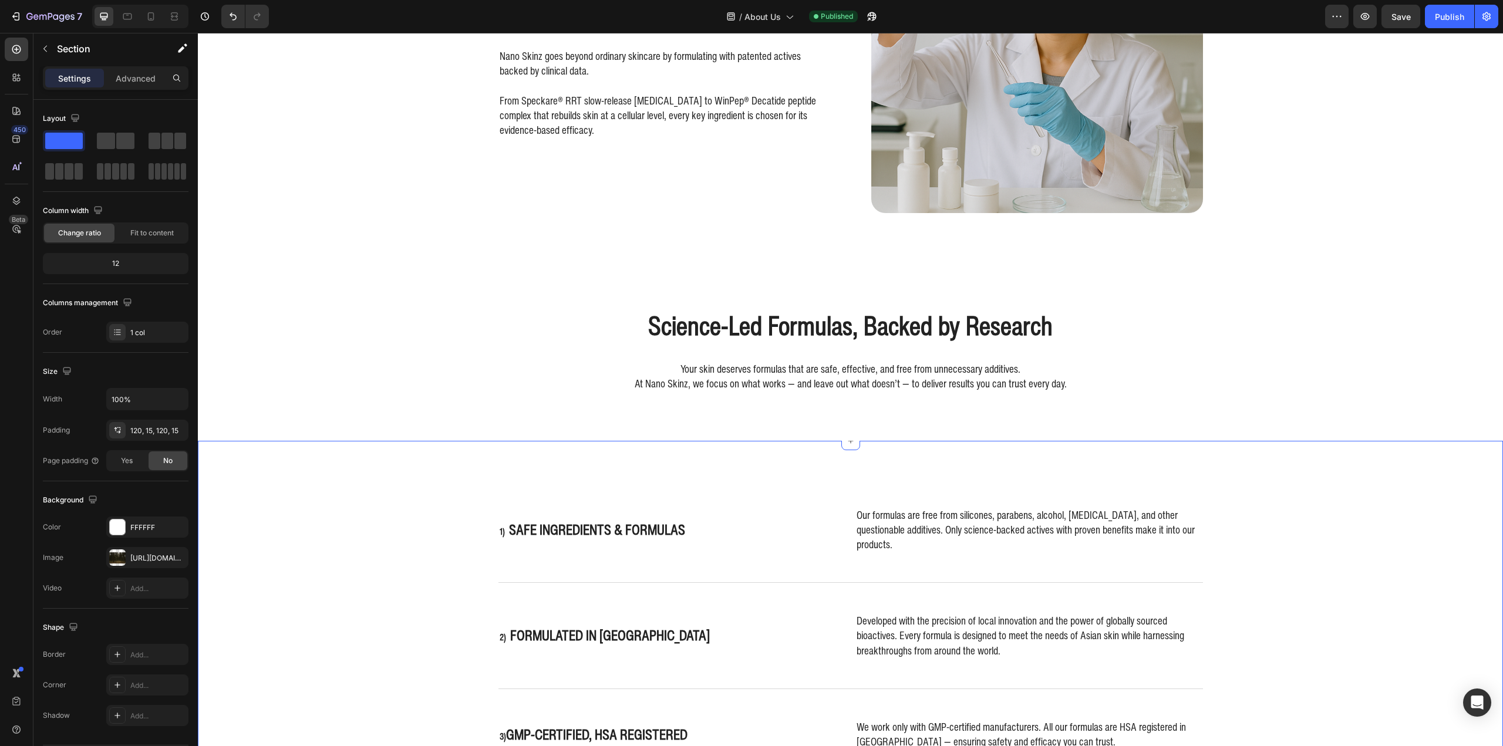
click at [378, 446] on div "1) Safe ingredients & Formulas Heading Our formulas are free from silicones, pa…" at bounding box center [850, 615] width 1305 height 349
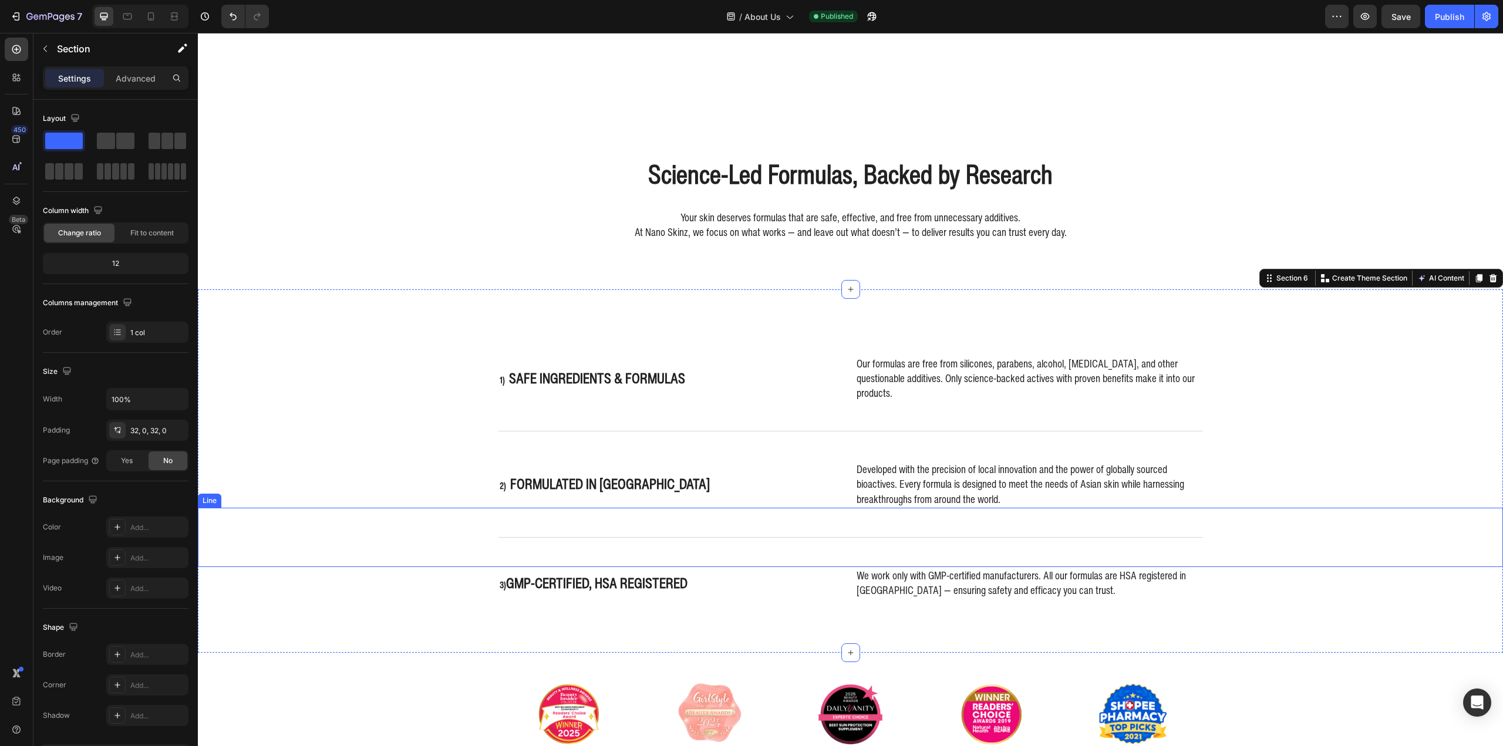
scroll to position [1297, 0]
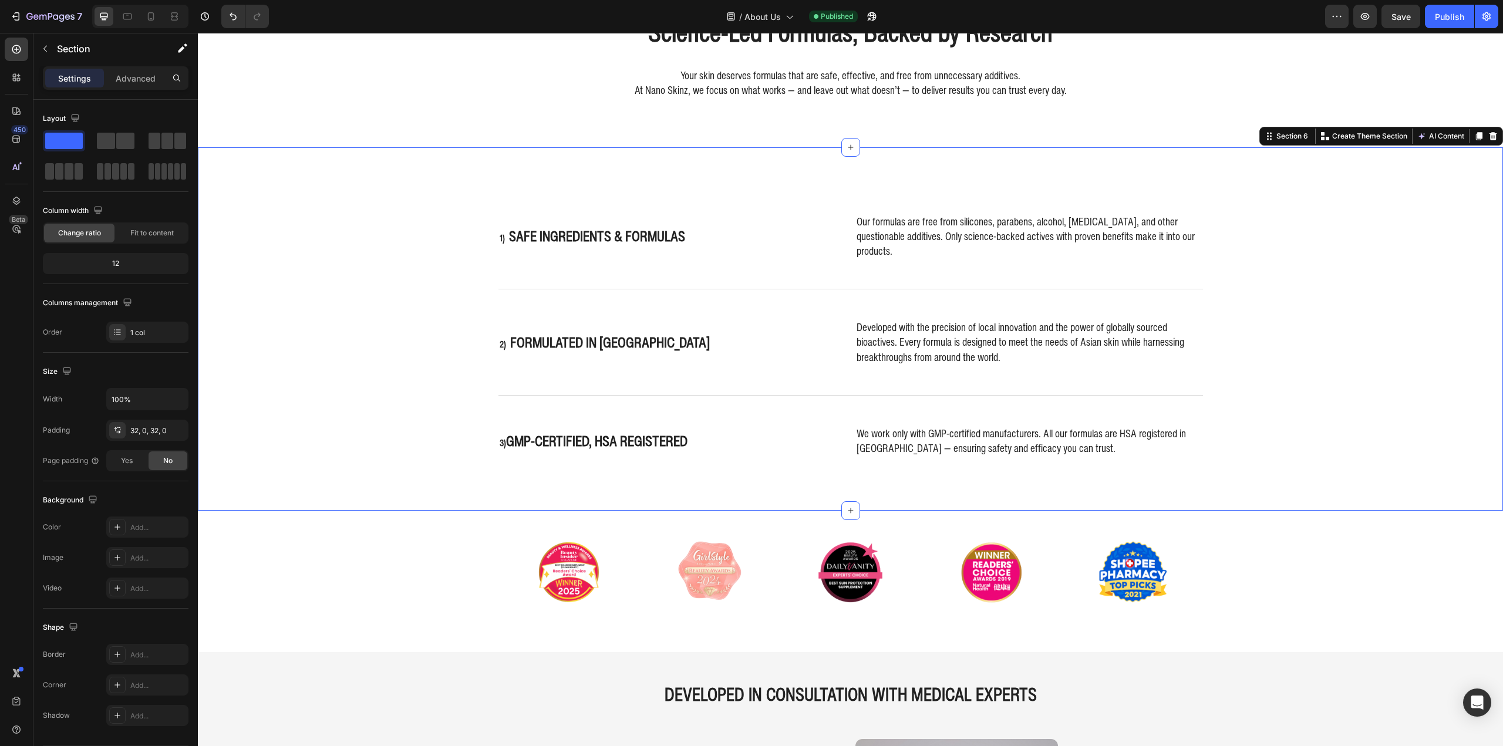
click at [325, 313] on div "1) Safe ingredients & Formulas Heading Our formulas are free from silicones, pa…" at bounding box center [850, 329] width 1305 height 326
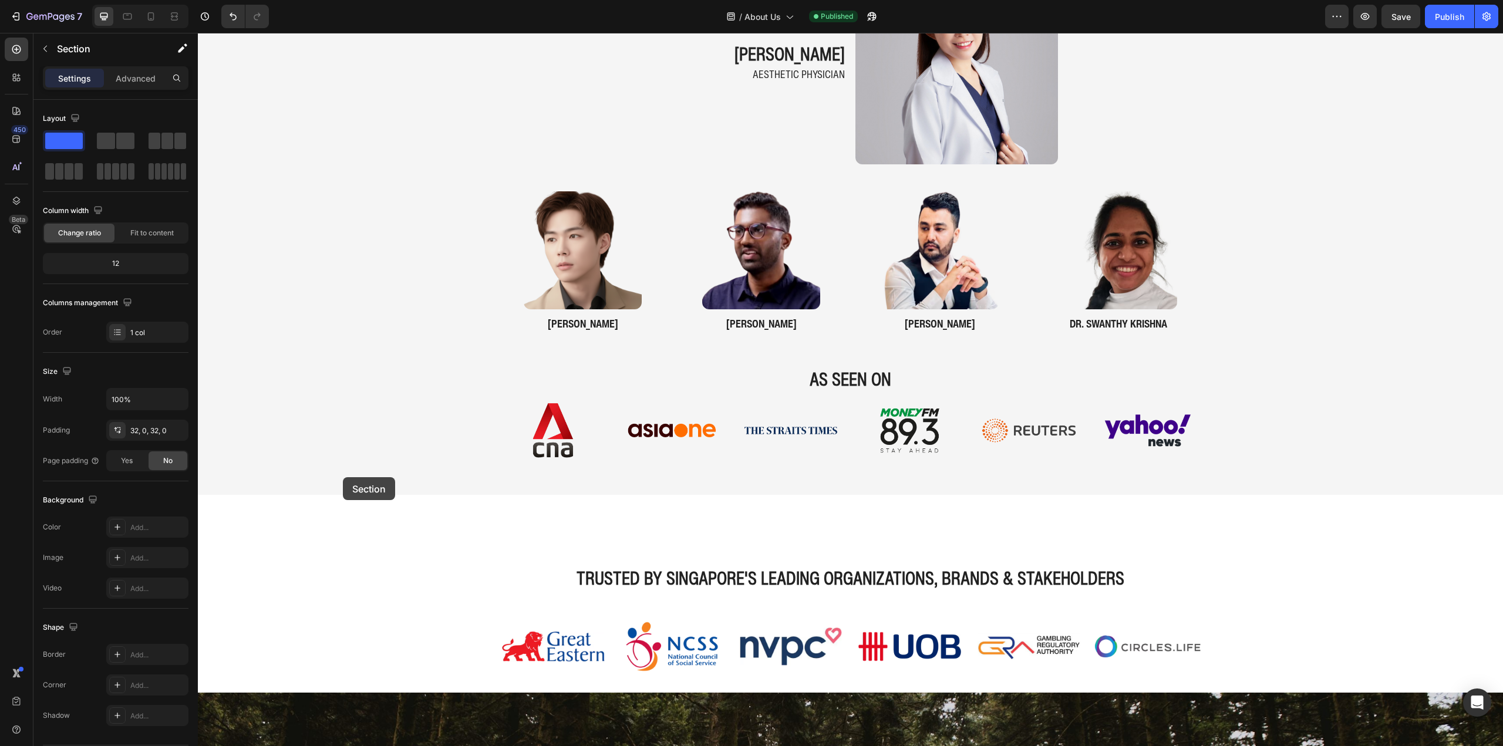
scroll to position [2472, 0]
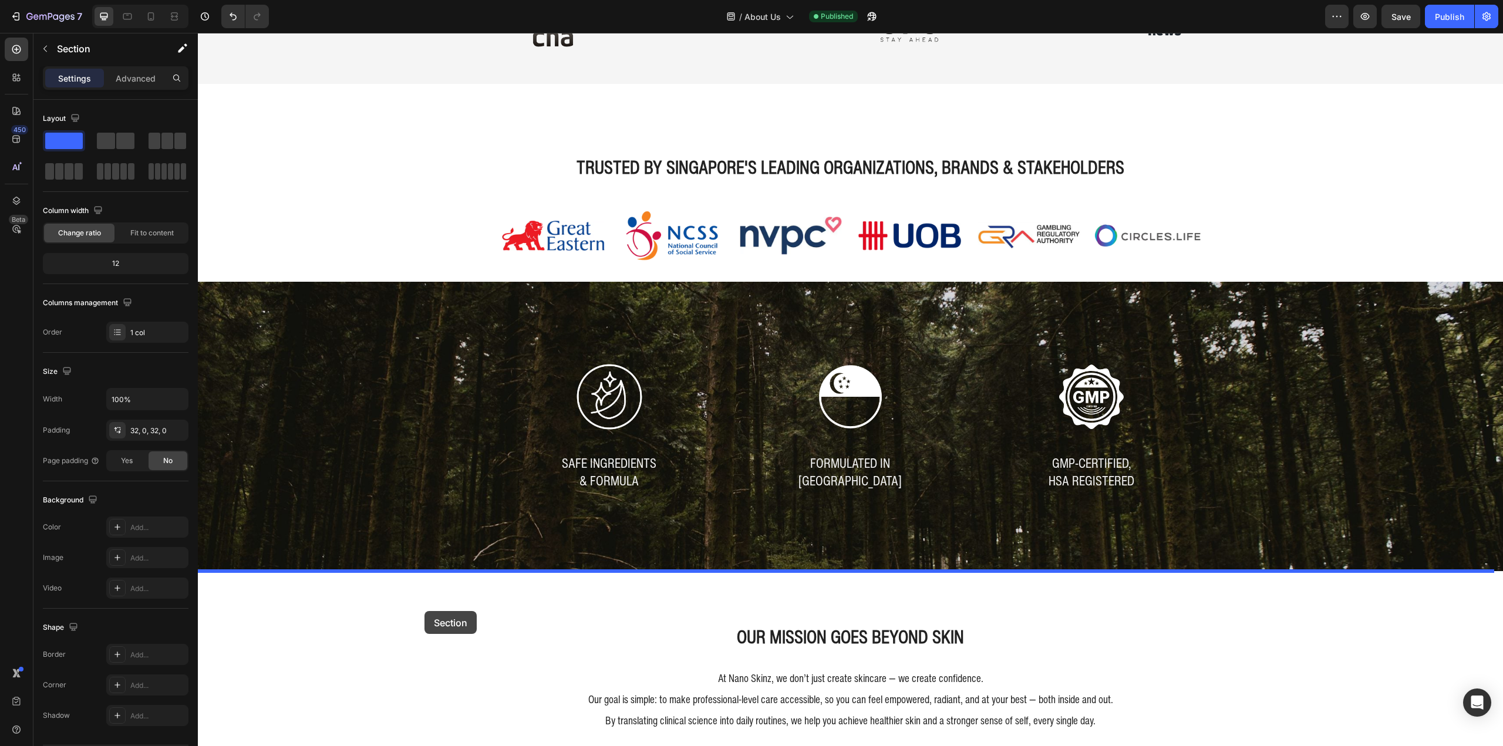
drag, startPoint x: 314, startPoint y: 230, endPoint x: 424, endPoint y: 611, distance: 396.9
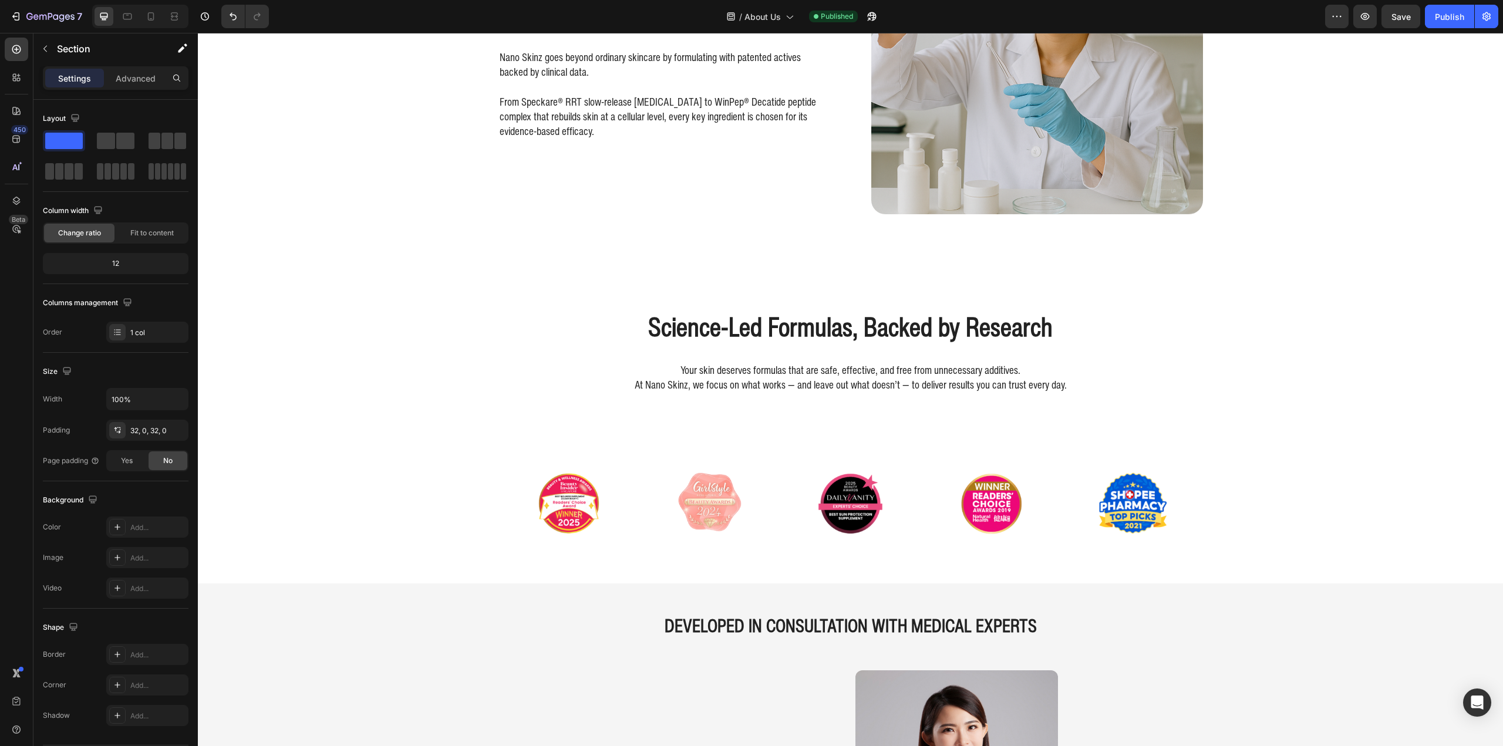
scroll to position [1007, 0]
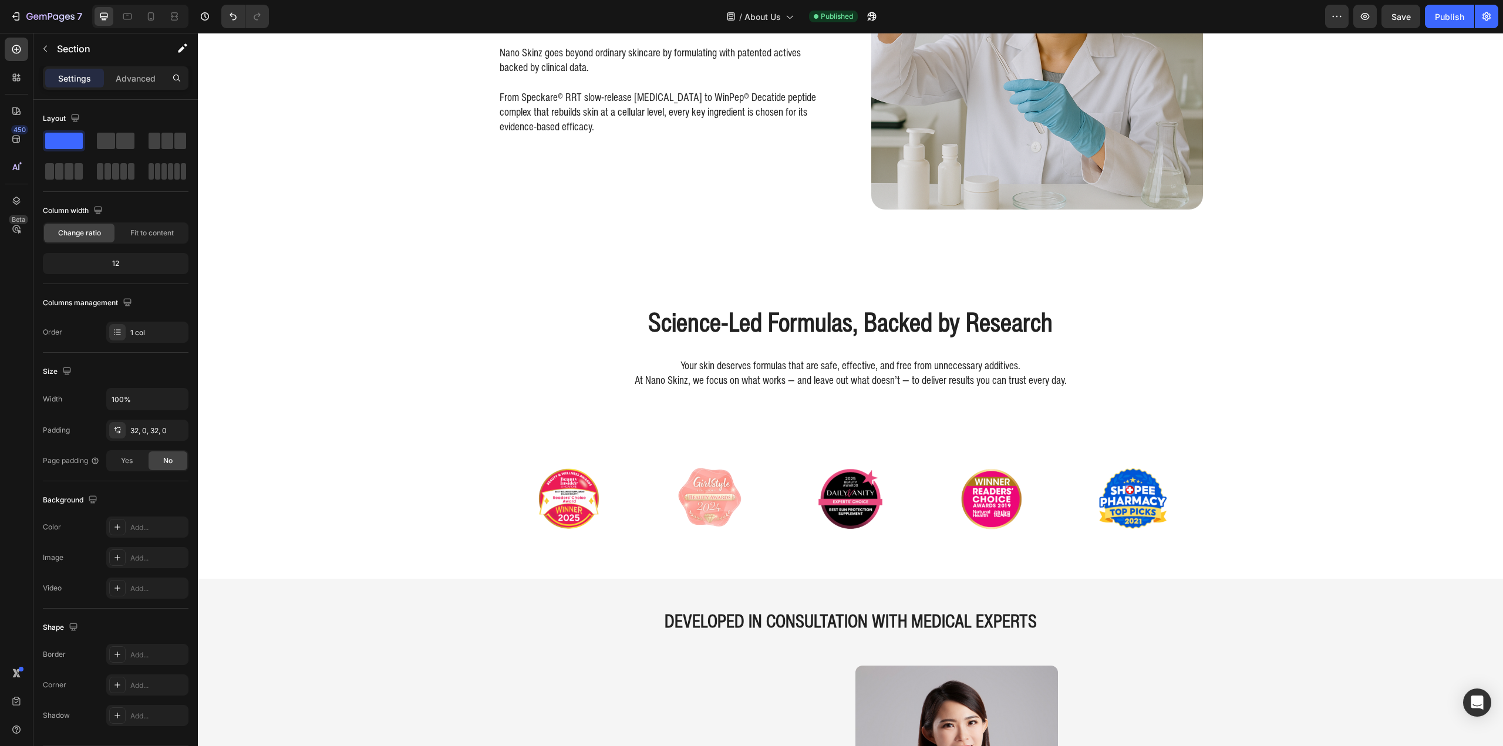
click at [412, 359] on div "Professional Results, No Appointment Needed Heading Clinic visits are occasiona…" at bounding box center [850, 673] width 1305 height 3248
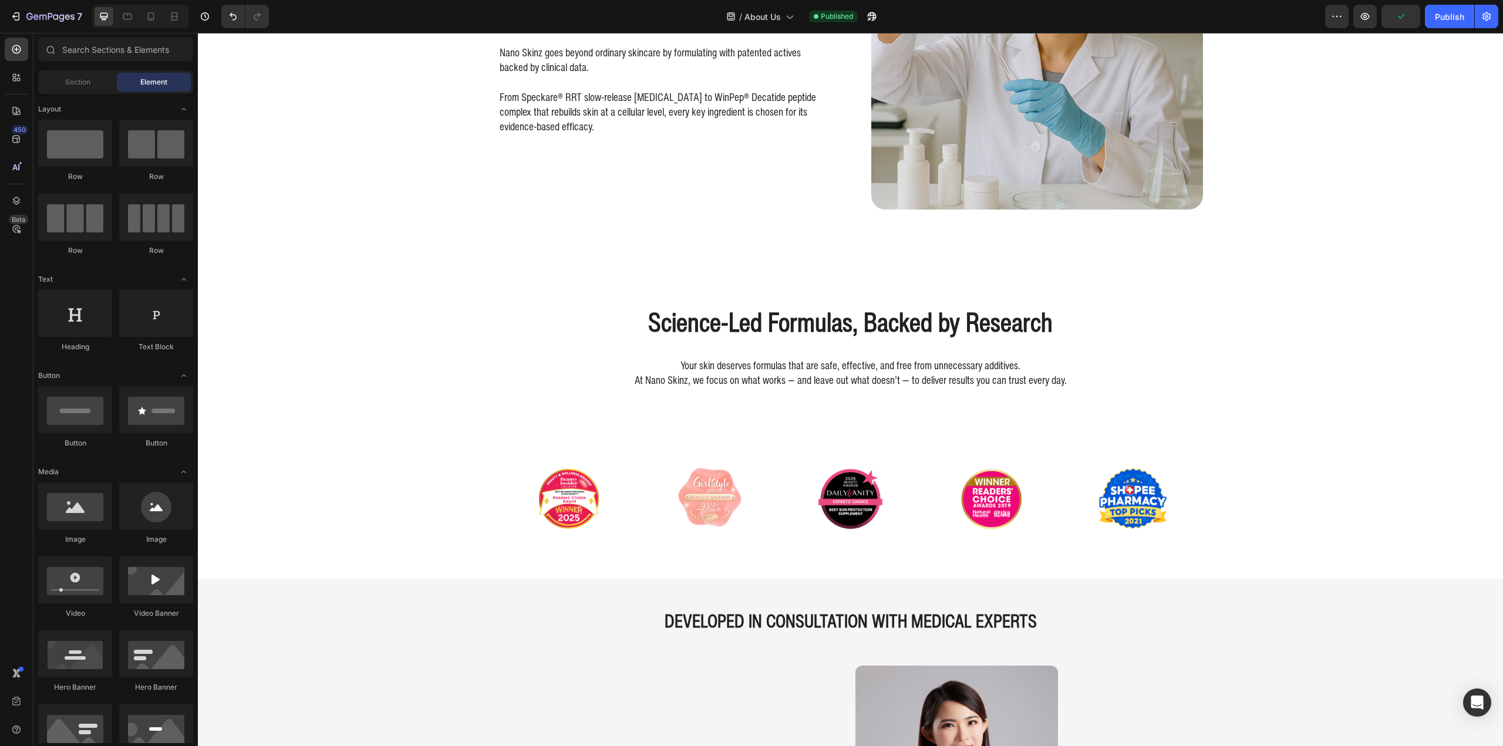
drag, startPoint x: 447, startPoint y: 321, endPoint x: 493, endPoint y: 228, distance: 103.2
click at [493, 228] on div "Professional Results, No Appointment Needed Heading Clinic visits are occasiona…" at bounding box center [850, 673] width 1305 height 3248
click at [503, 139] on div "Science-Led Formulas, Backed by Research Heading Nano Skinz goes beyond ordinar…" at bounding box center [664, 44] width 332 height 332
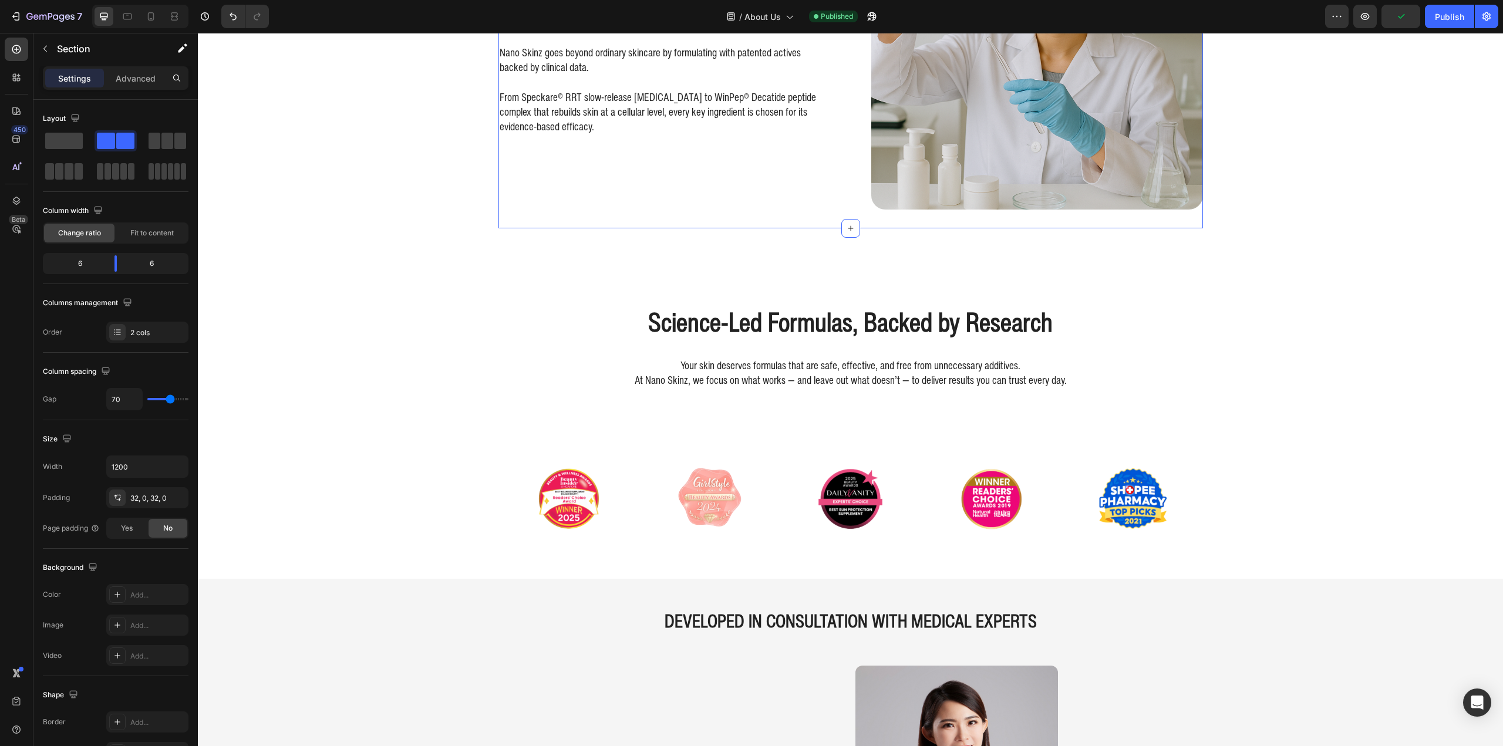
scroll to position [655, 0]
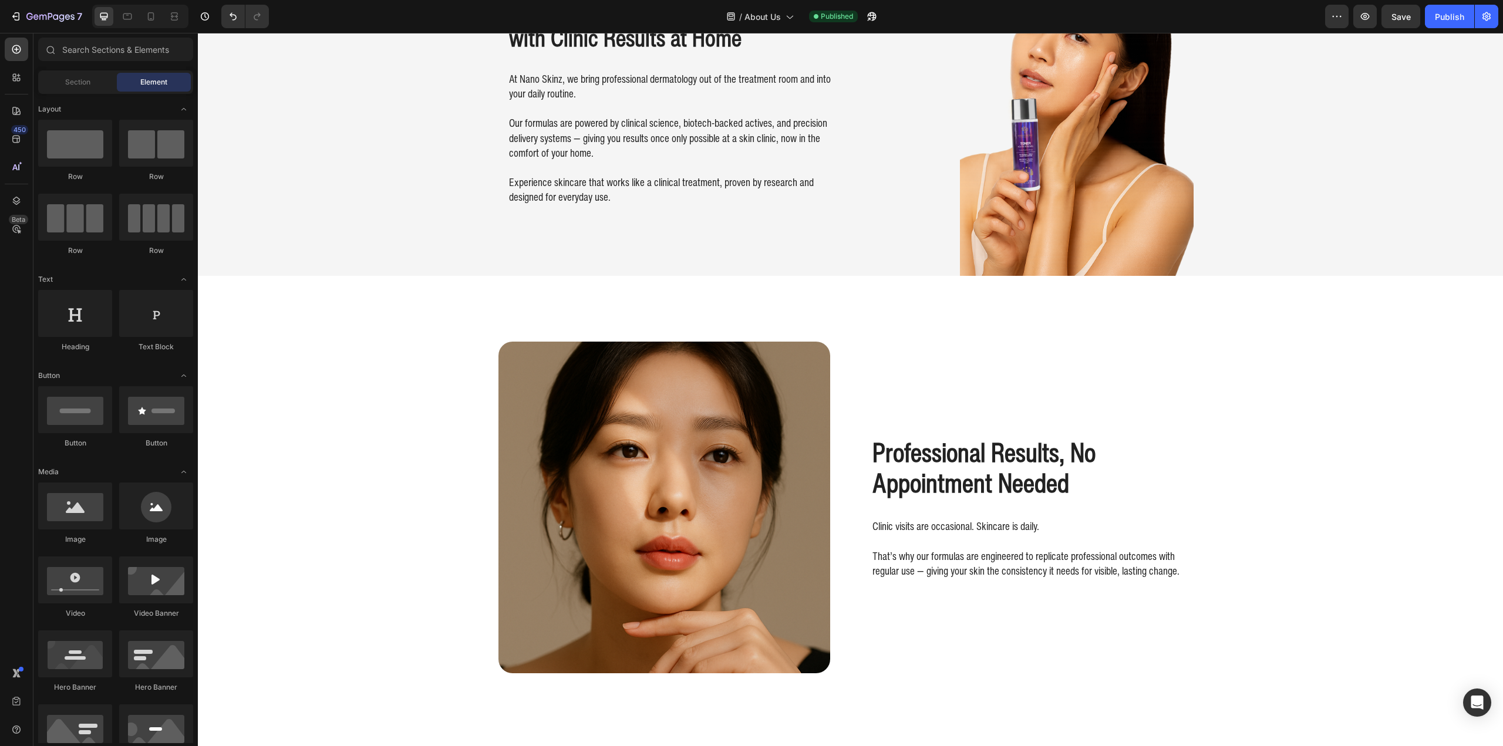
scroll to position [0, 0]
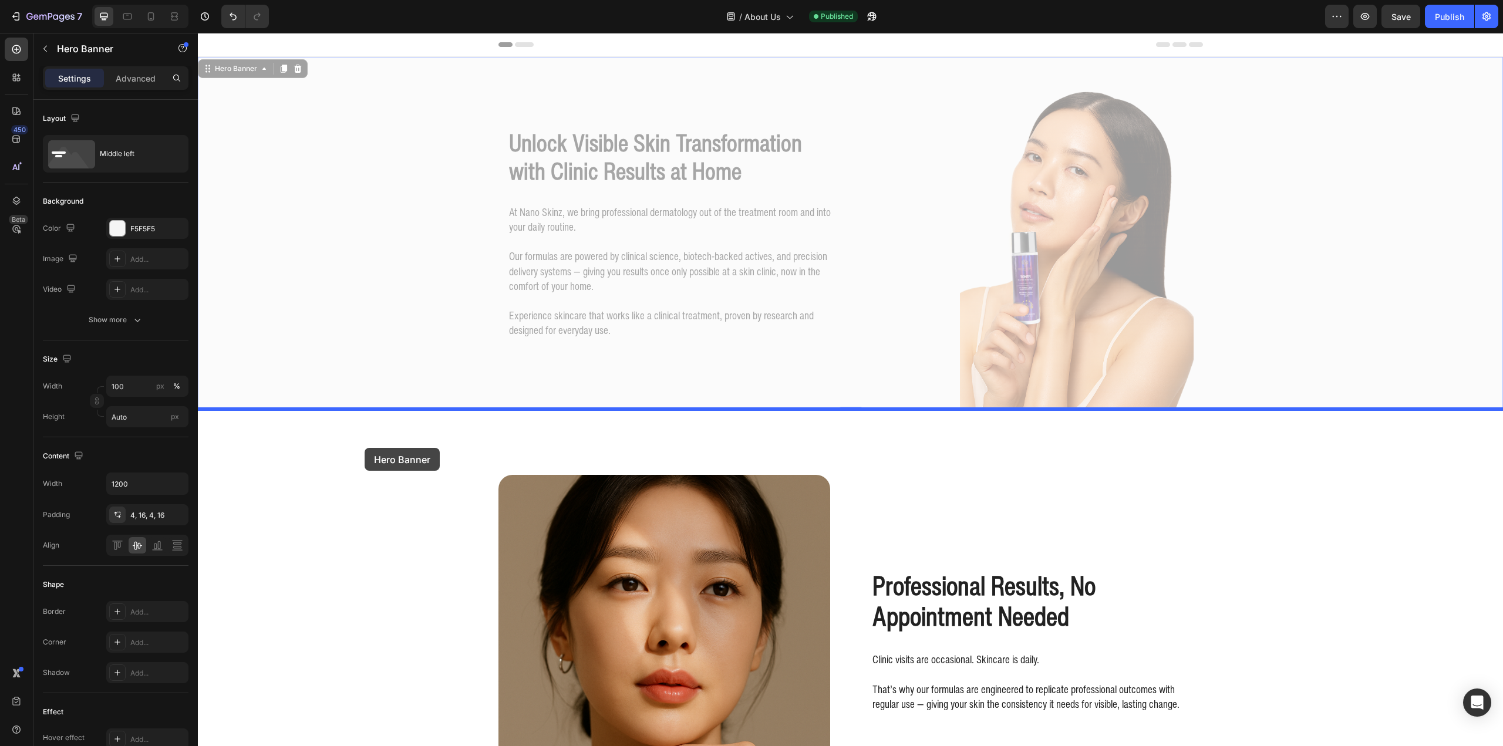
drag, startPoint x: 348, startPoint y: 325, endPoint x: 365, endPoint y: 448, distance: 123.8
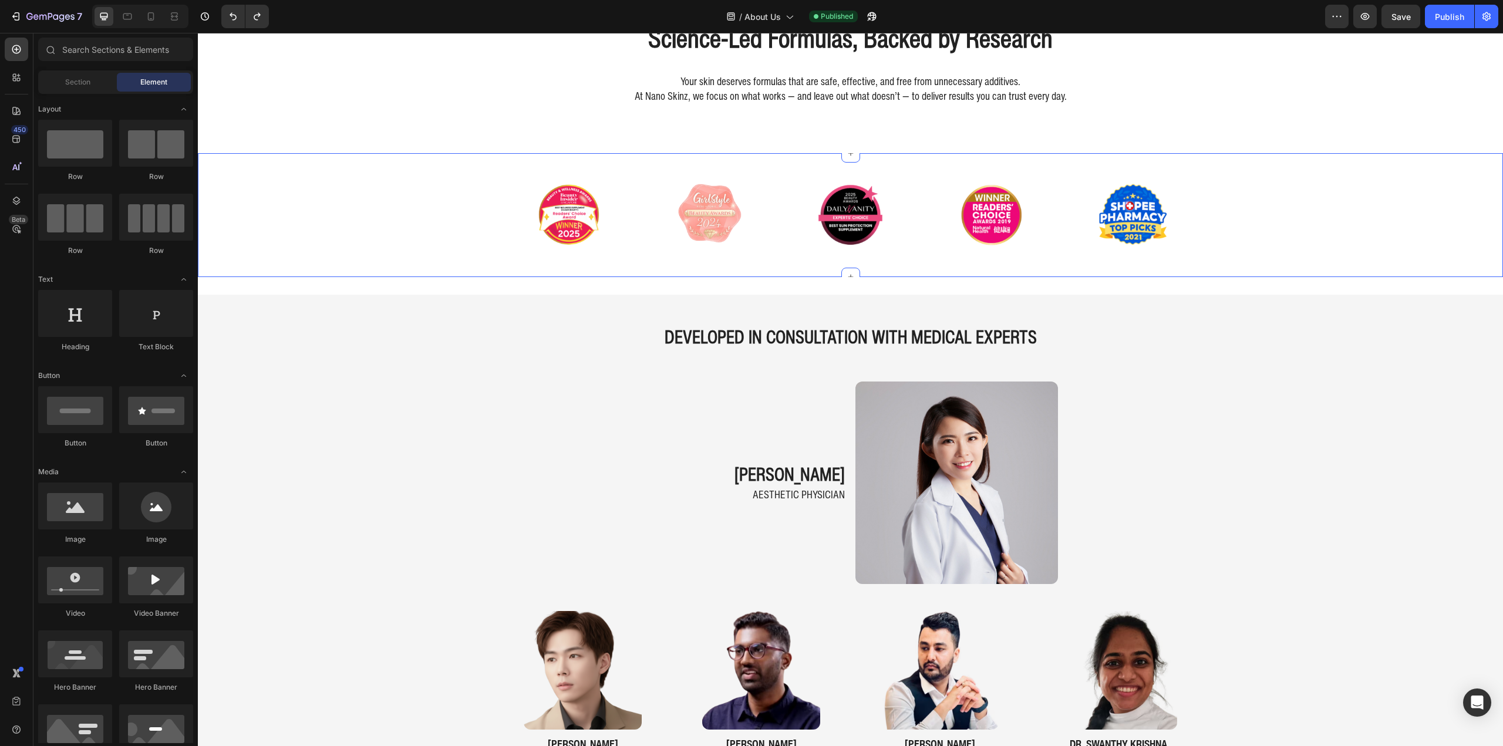
click at [410, 237] on div "Image Image Image Image Image Carousel" at bounding box center [850, 215] width 1305 height 86
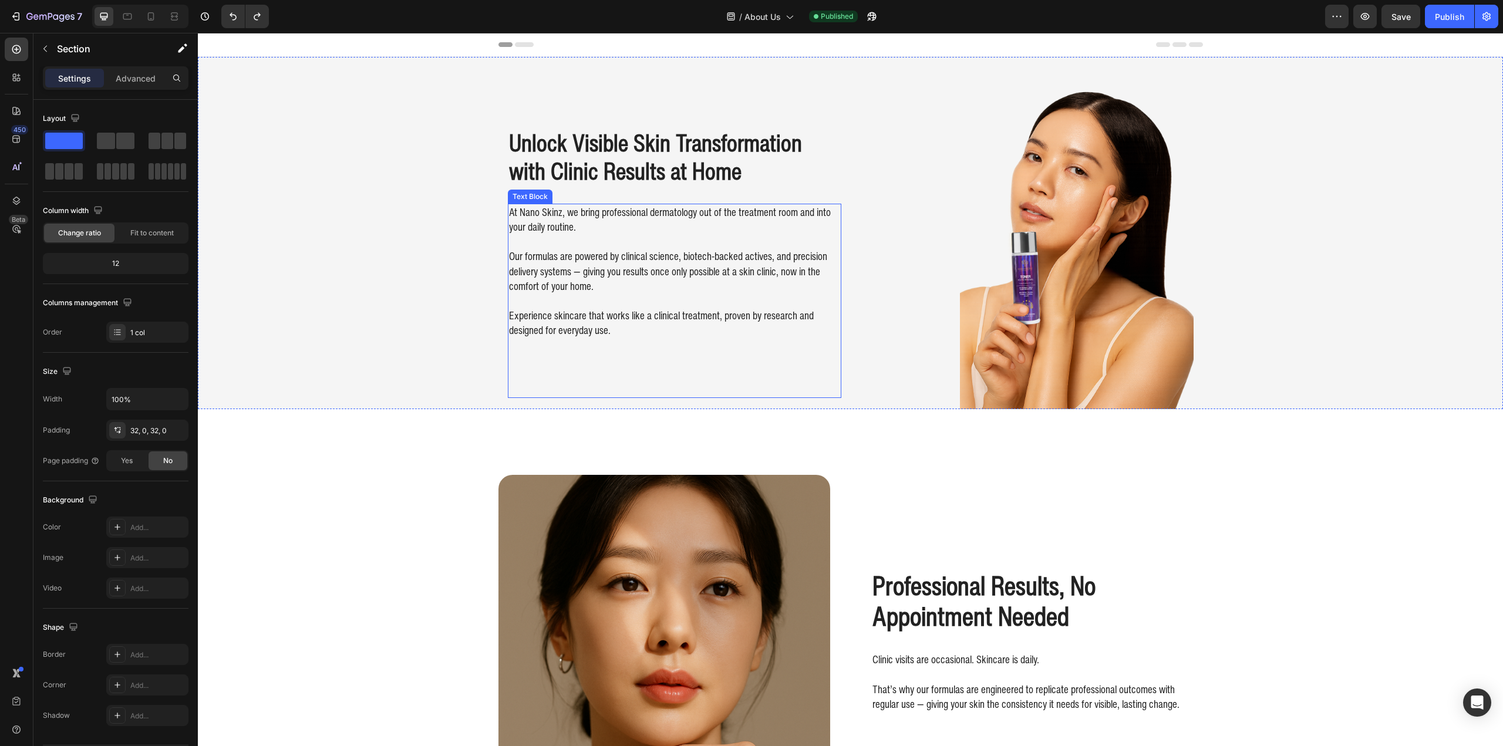
click at [637, 287] on p "Our formulas are powered by clinical science, biotech-backed actives, and preci…" at bounding box center [674, 263] width 331 height 59
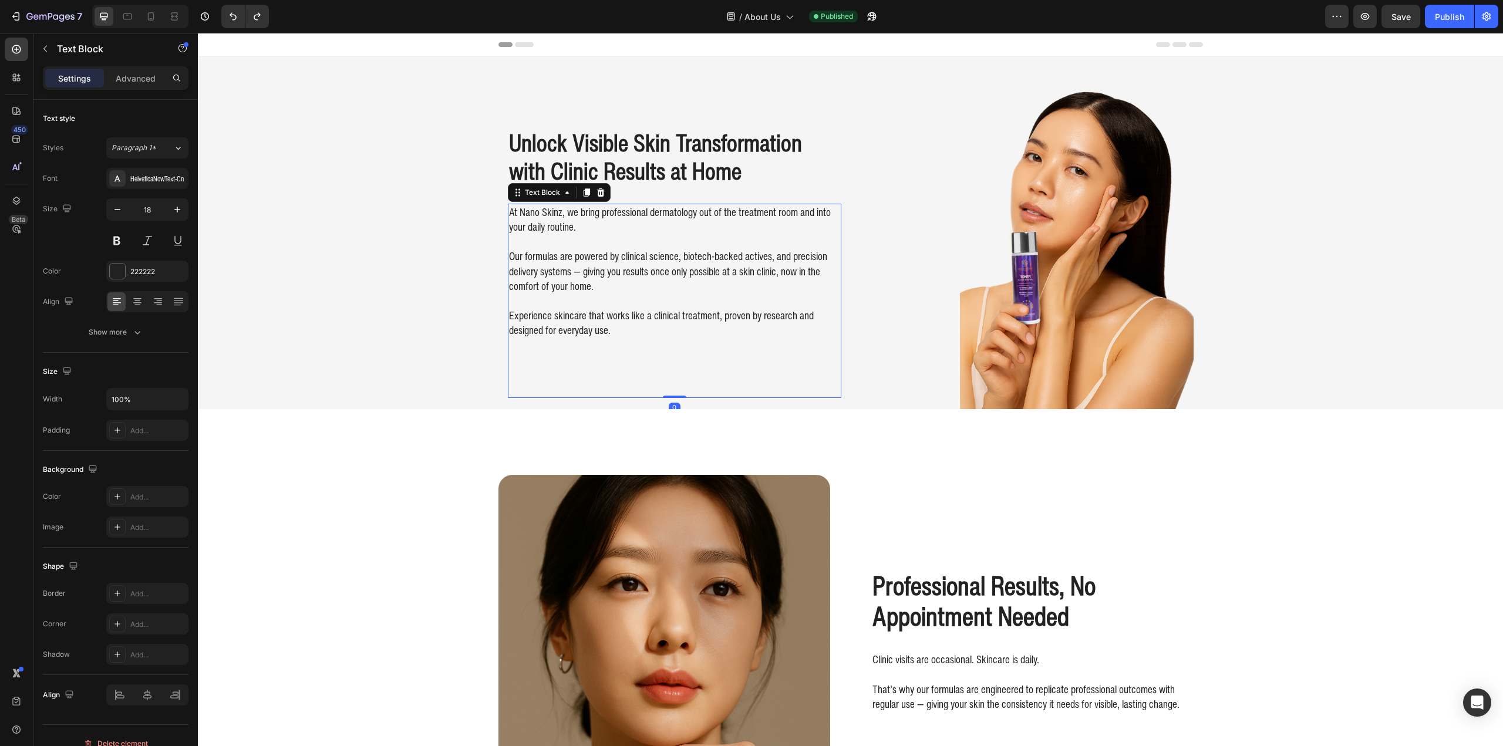
click at [681, 312] on p "Experience skincare that works like a clinical treatment, proven by research an…" at bounding box center [674, 316] width 331 height 45
click at [686, 338] on p "Experience skincare that works like a clinical treatment, proven by research an…" at bounding box center [674, 316] width 331 height 45
click at [695, 231] on p "At Nano Skinz, we bring professional dermatology out of the treatment room and …" at bounding box center [674, 219] width 331 height 29
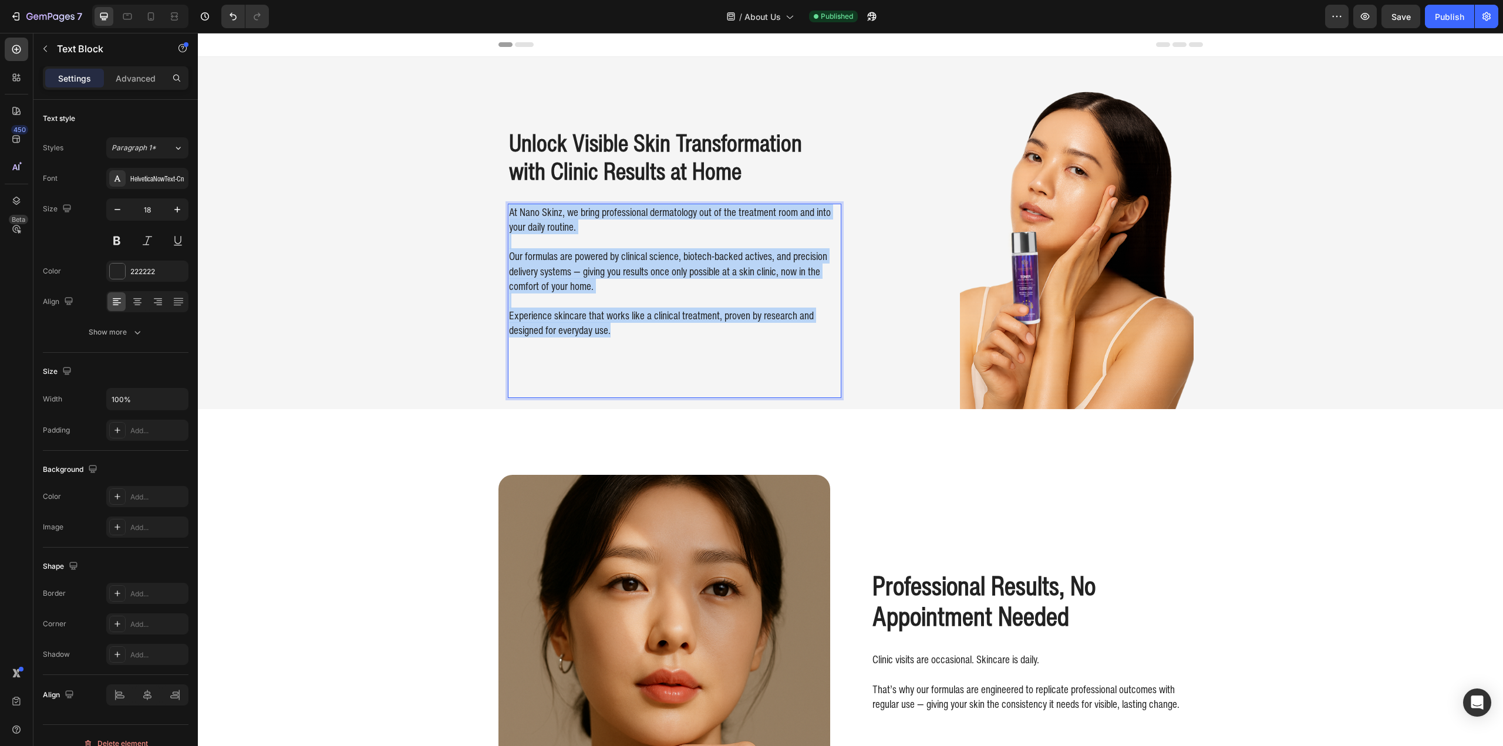
copy div "At Nano Skinz, we bring professional dermatology out of the treatment room and …"
click at [674, 262] on p "Our formulas are powered by clinical science, biotech-backed actives, and preci…" at bounding box center [674, 263] width 331 height 59
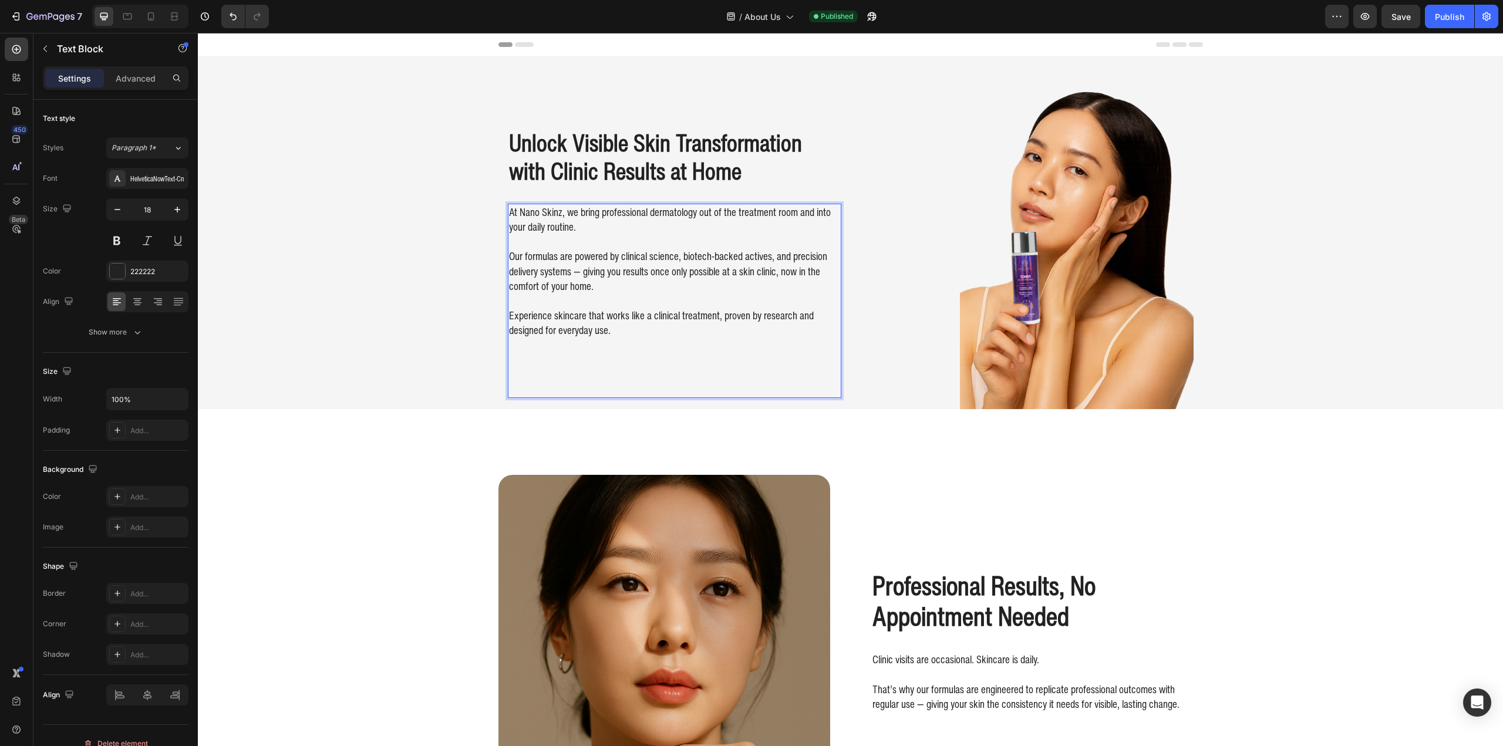
click at [690, 333] on p "Experience skincare that works like a clinical treatment, proven by research an…" at bounding box center [674, 316] width 331 height 45
click at [508, 217] on div "At Nano Skinz, we bring professional dermatology out of the treatment room and …" at bounding box center [674, 272] width 333 height 136
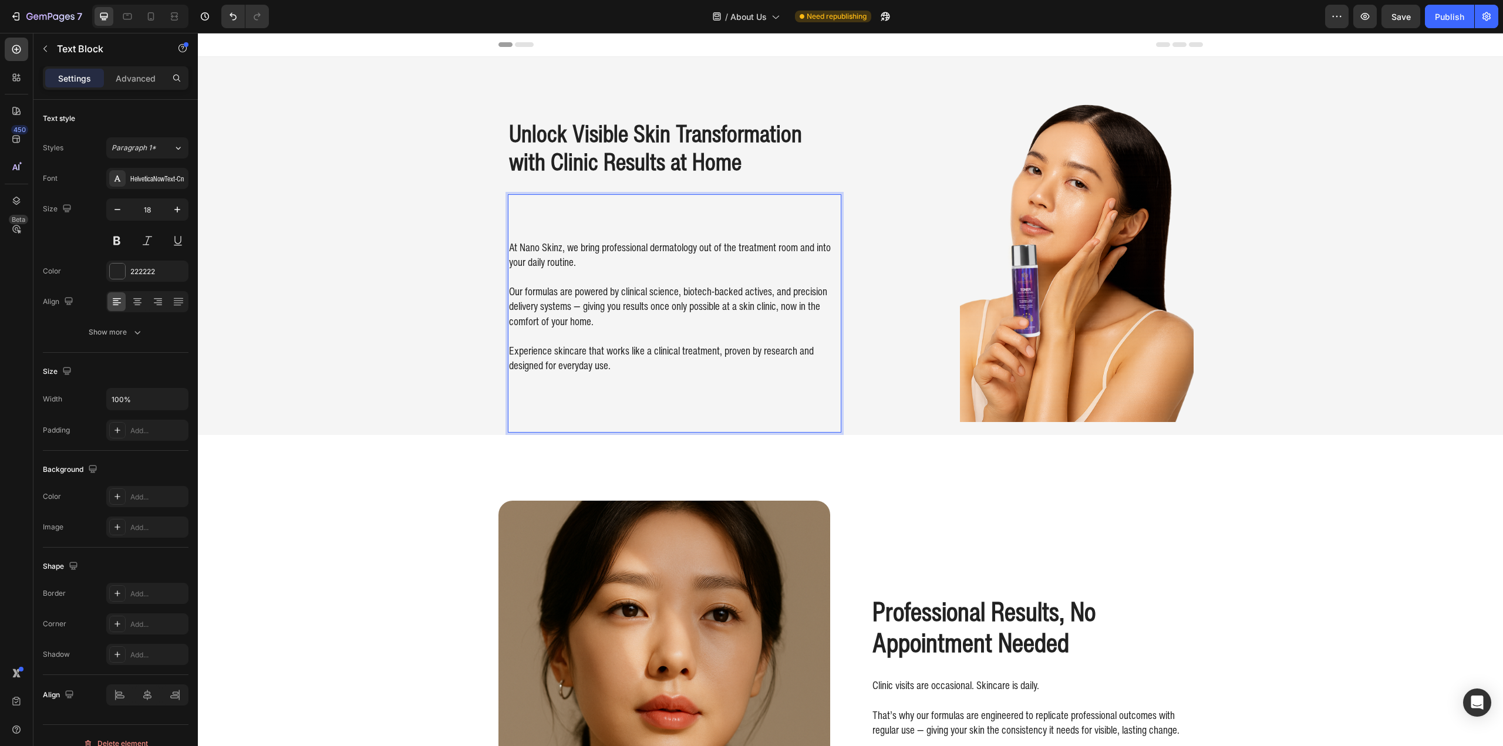
click at [552, 201] on p "Rich Text Editor. Editing area: main" at bounding box center [674, 203] width 331 height 15
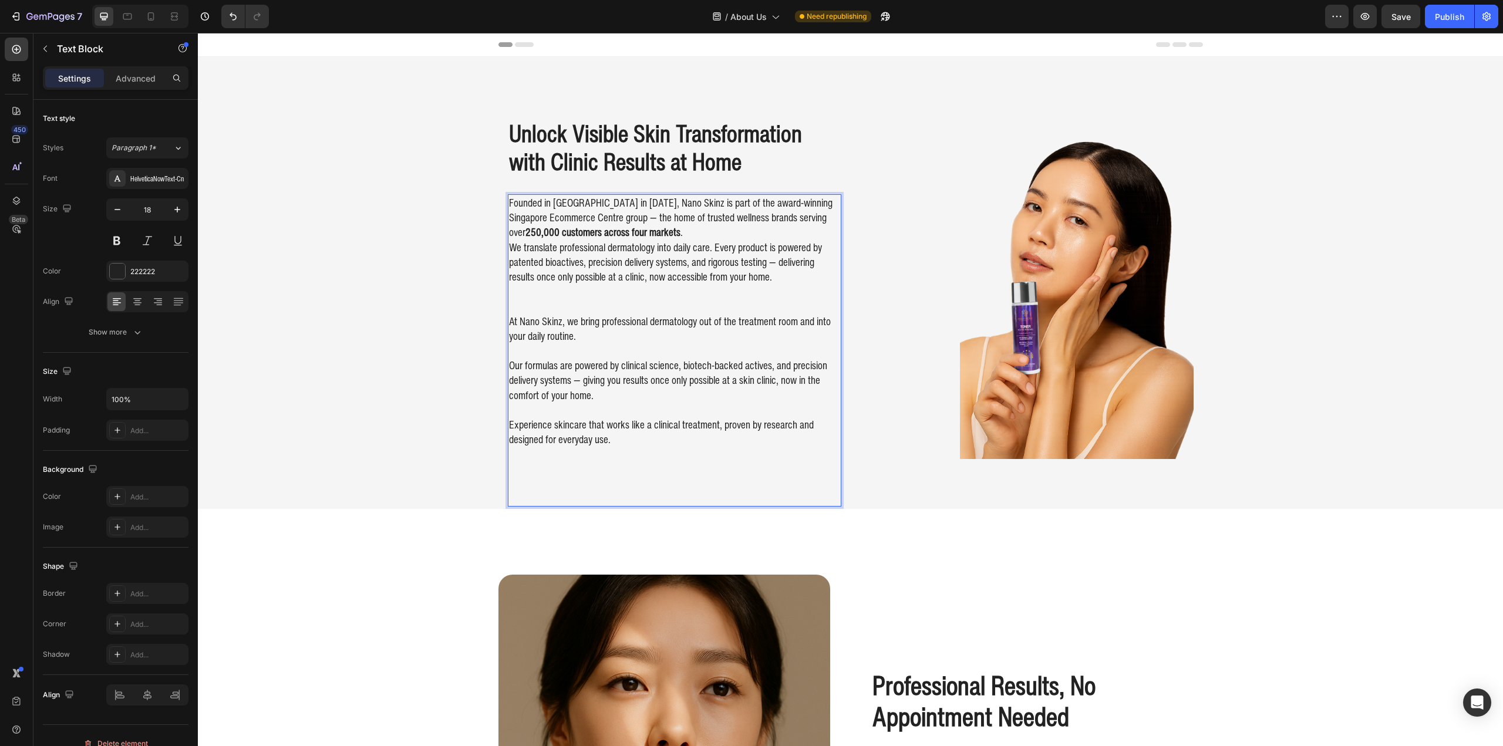
click at [629, 228] on p "Founded in Singapore in 2020, Nano Skinz is part of the award-winning Singapore…" at bounding box center [674, 218] width 331 height 45
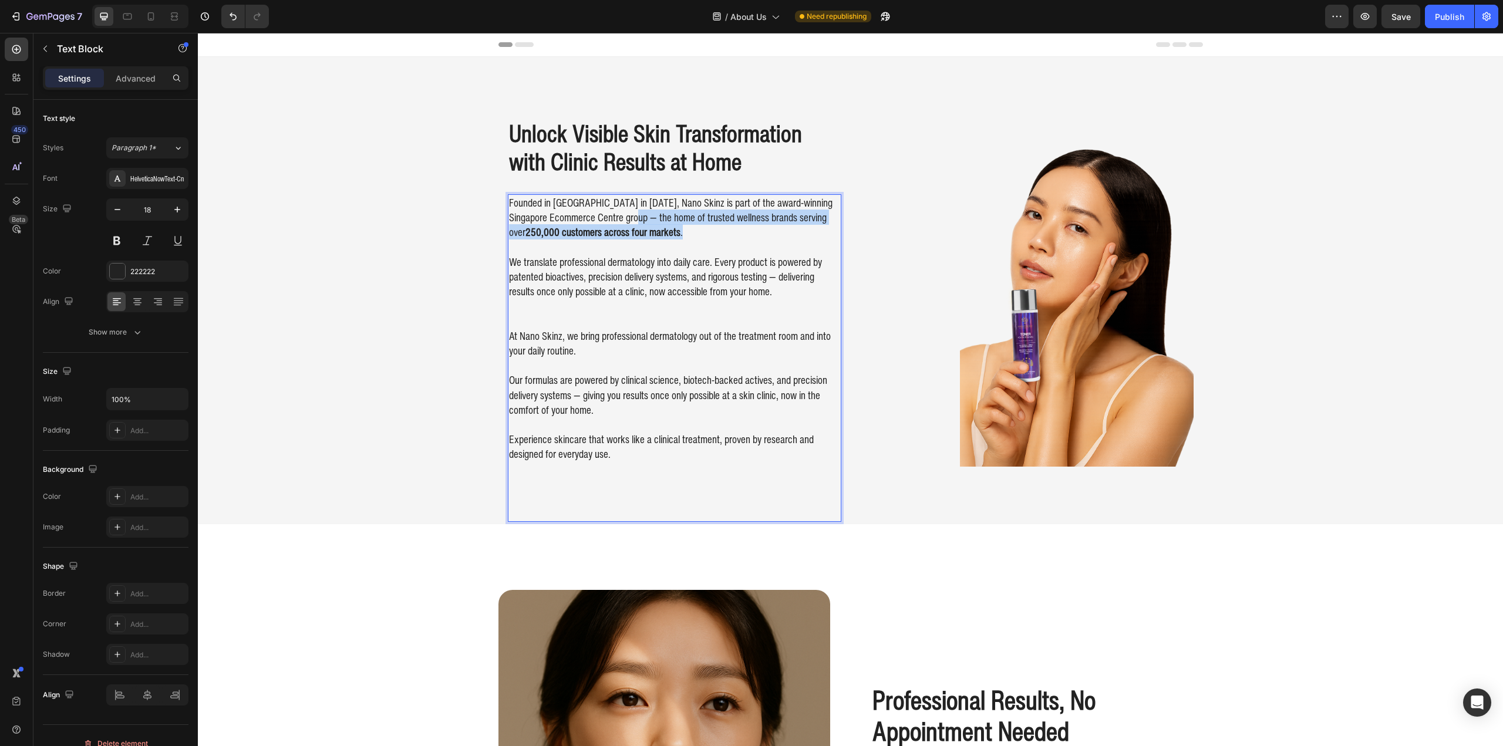
drag, startPoint x: 650, startPoint y: 229, endPoint x: 669, endPoint y: 244, distance: 23.8
click at [668, 243] on div "Founded in Singapore in 2020, Nano Skinz is part of the award-winning Singapore…" at bounding box center [674, 328] width 333 height 269
click at [669, 244] on p "Rich Text Editor. Editing area: main" at bounding box center [674, 247] width 331 height 15
drag, startPoint x: 777, startPoint y: 203, endPoint x: 775, endPoint y: 235, distance: 32.4
click at [775, 235] on p "Founded in Singapore in 2020, Nano Skinz is part of the award-winning Singapore…" at bounding box center [674, 218] width 331 height 45
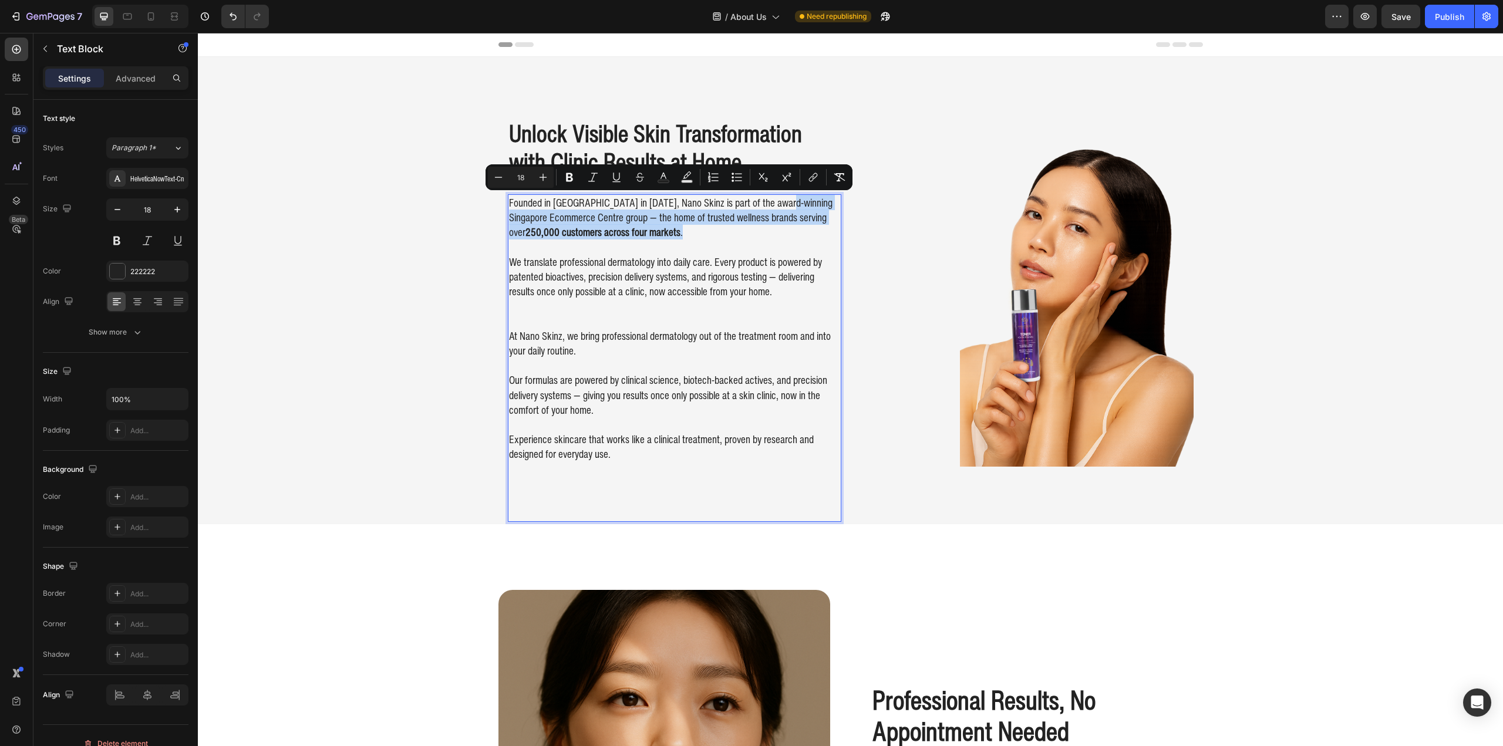
click at [598, 233] on strong "250,000 customers across four markets" at bounding box center [602, 231] width 155 height 15
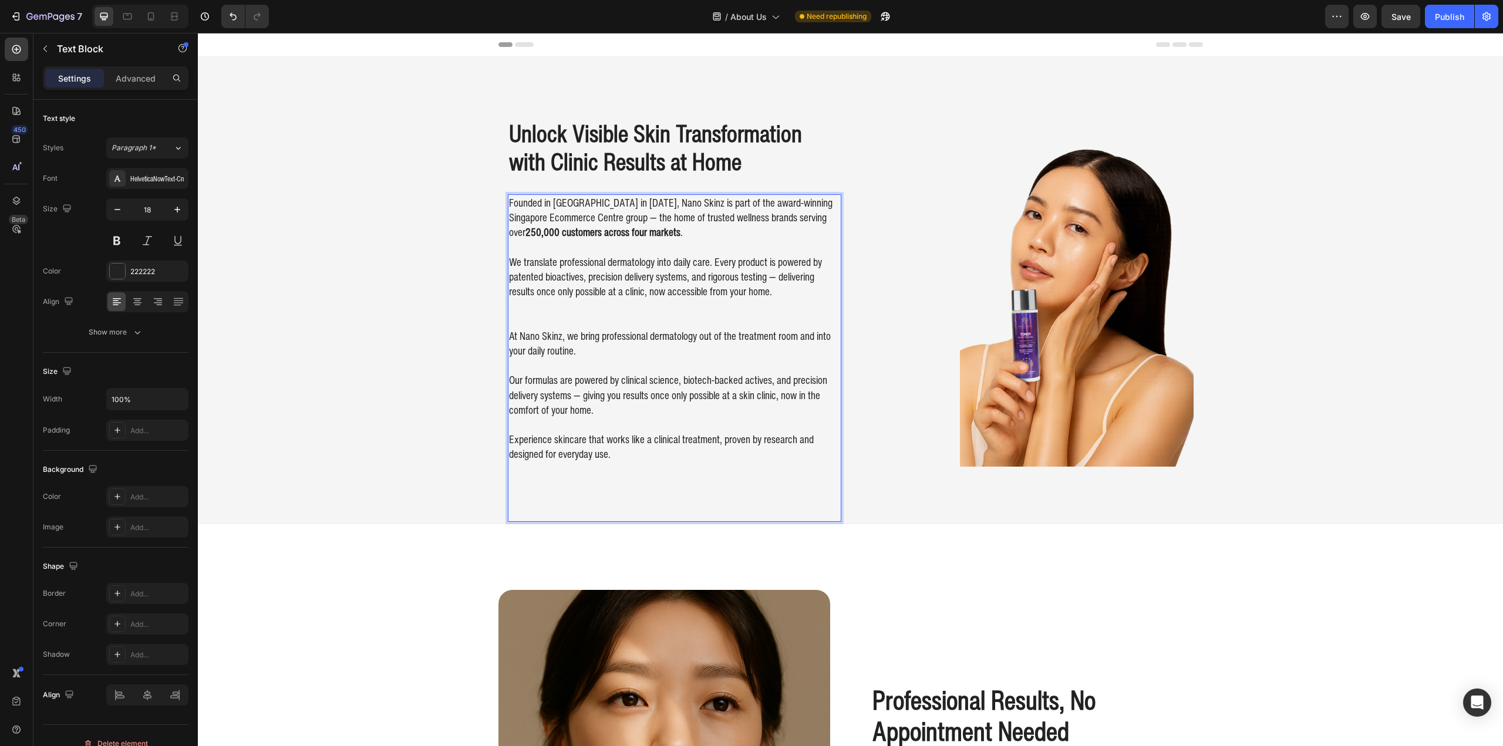
click at [577, 214] on p "Founded in Singapore in 2020, Nano Skinz is part of the award-winning Singapore…" at bounding box center [674, 218] width 331 height 45
click at [579, 221] on p "Founded in Singapore in 2020, Nano Skinz is part of the award-winning Singapore…" at bounding box center [674, 218] width 331 height 45
click at [695, 237] on p "Founded in Singapore in 2020, Nano Skinz is part of the award-winning Singapore…" at bounding box center [674, 218] width 331 height 45
click at [757, 227] on p "Founded in Singapore in 2020, Nano Skinz is part of the award-winning Singapore…" at bounding box center [674, 218] width 331 height 45
click at [759, 229] on p "Founded in Singapore in 2020, Nano Skinz is part of the award-winning Singapore…" at bounding box center [674, 218] width 331 height 45
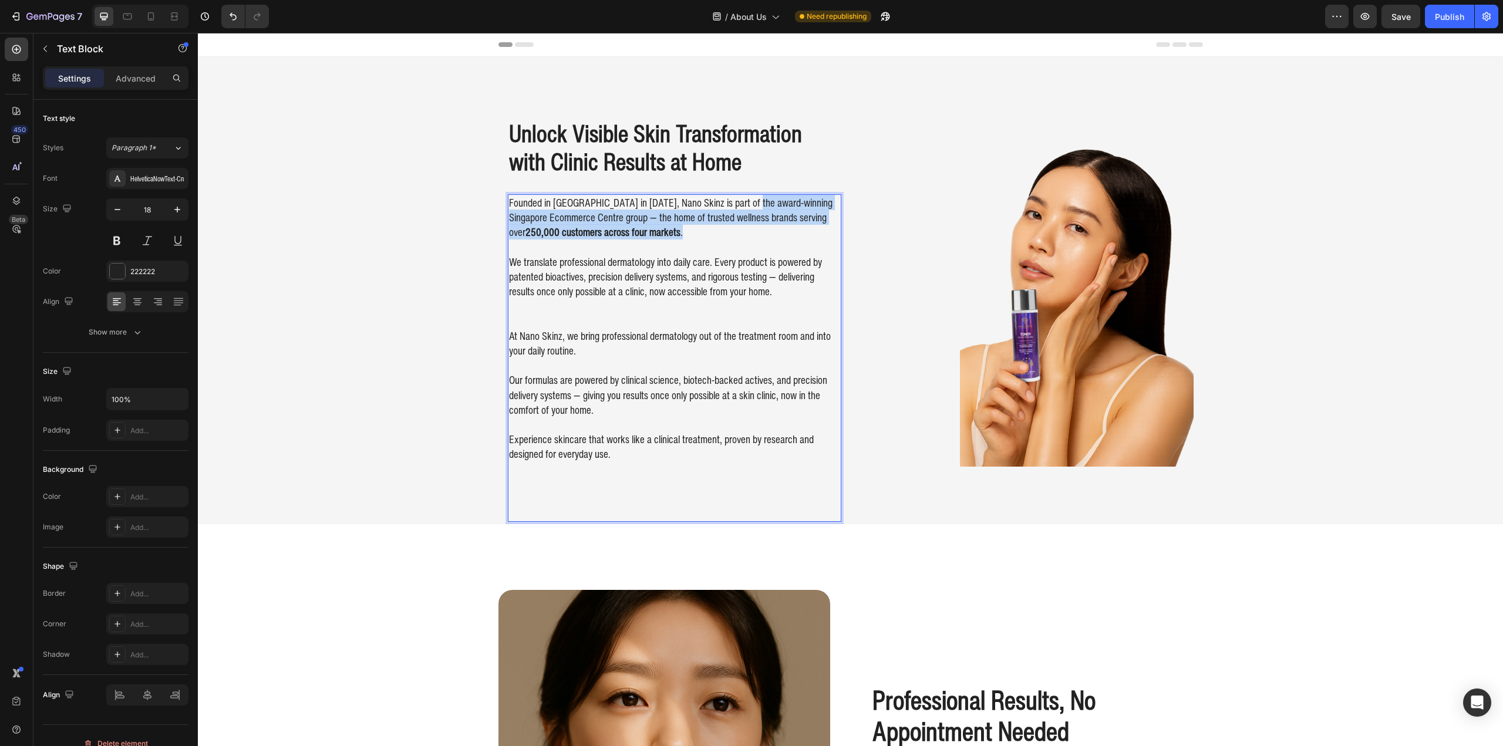
drag, startPoint x: 750, startPoint y: 217, endPoint x: 753, endPoint y: 232, distance: 14.9
click at [753, 231] on p "Founded in Singapore in 2020, Nano Skinz is part of the award-winning Singapore…" at bounding box center [674, 218] width 331 height 45
click at [753, 232] on p "Founded in Singapore in 2020, Nano Skinz is part of the award-winning Singapore…" at bounding box center [674, 218] width 331 height 45
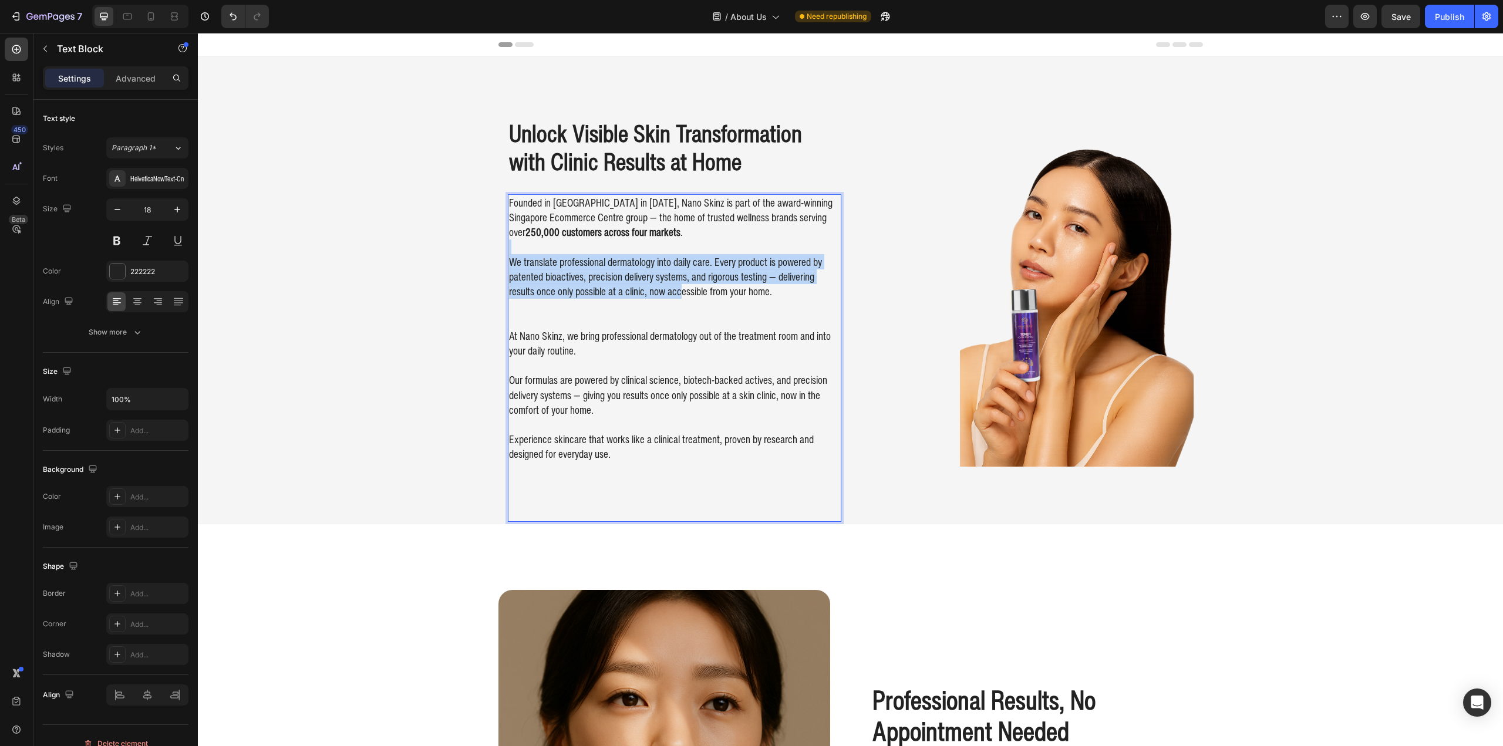
drag, startPoint x: 584, startPoint y: 250, endPoint x: 695, endPoint y: 298, distance: 120.7
click at [682, 294] on div "Founded in Singapore in 2020, Nano Skinz is part of the award-winning Singapore…" at bounding box center [674, 328] width 333 height 269
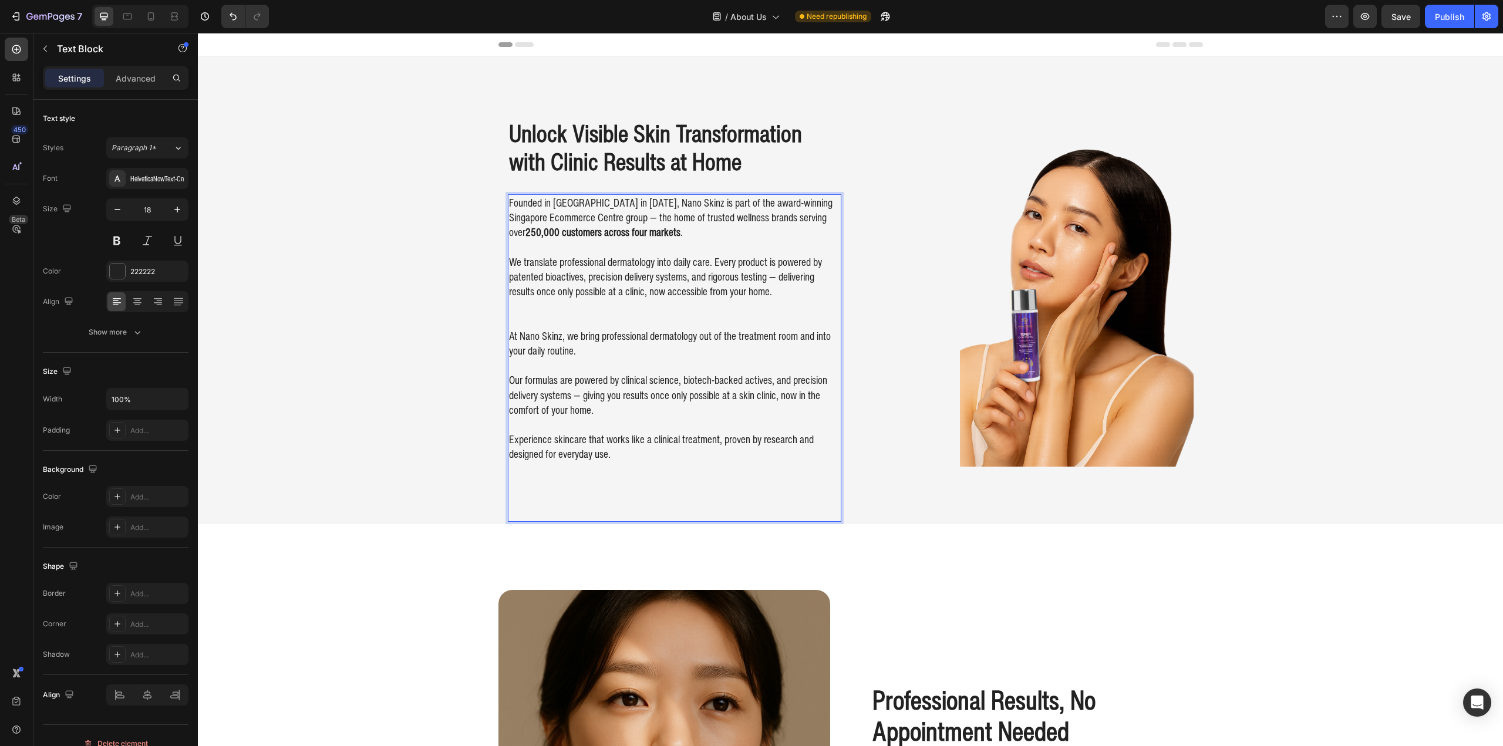
click at [695, 298] on p "We translate professional dermatology into daily care. Every product is powered…" at bounding box center [674, 277] width 331 height 45
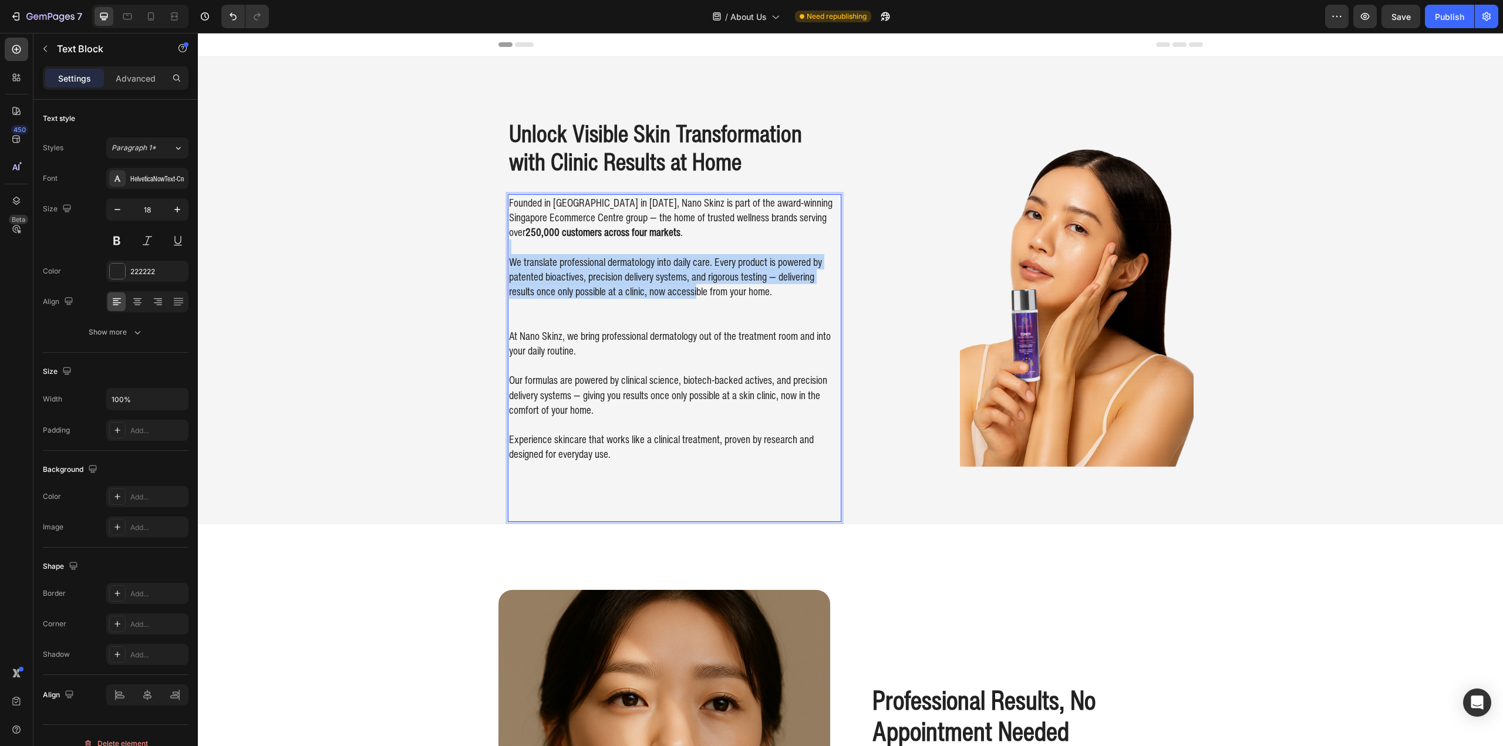
drag, startPoint x: 677, startPoint y: 284, endPoint x: 705, endPoint y: 306, distance: 36.3
click at [700, 302] on div "Founded in Singapore in 2020, Nano Skinz is part of the award-winning Singapore…" at bounding box center [674, 328] width 333 height 269
click at [705, 306] on p "Rich Text Editor. Editing area: main" at bounding box center [674, 306] width 331 height 15
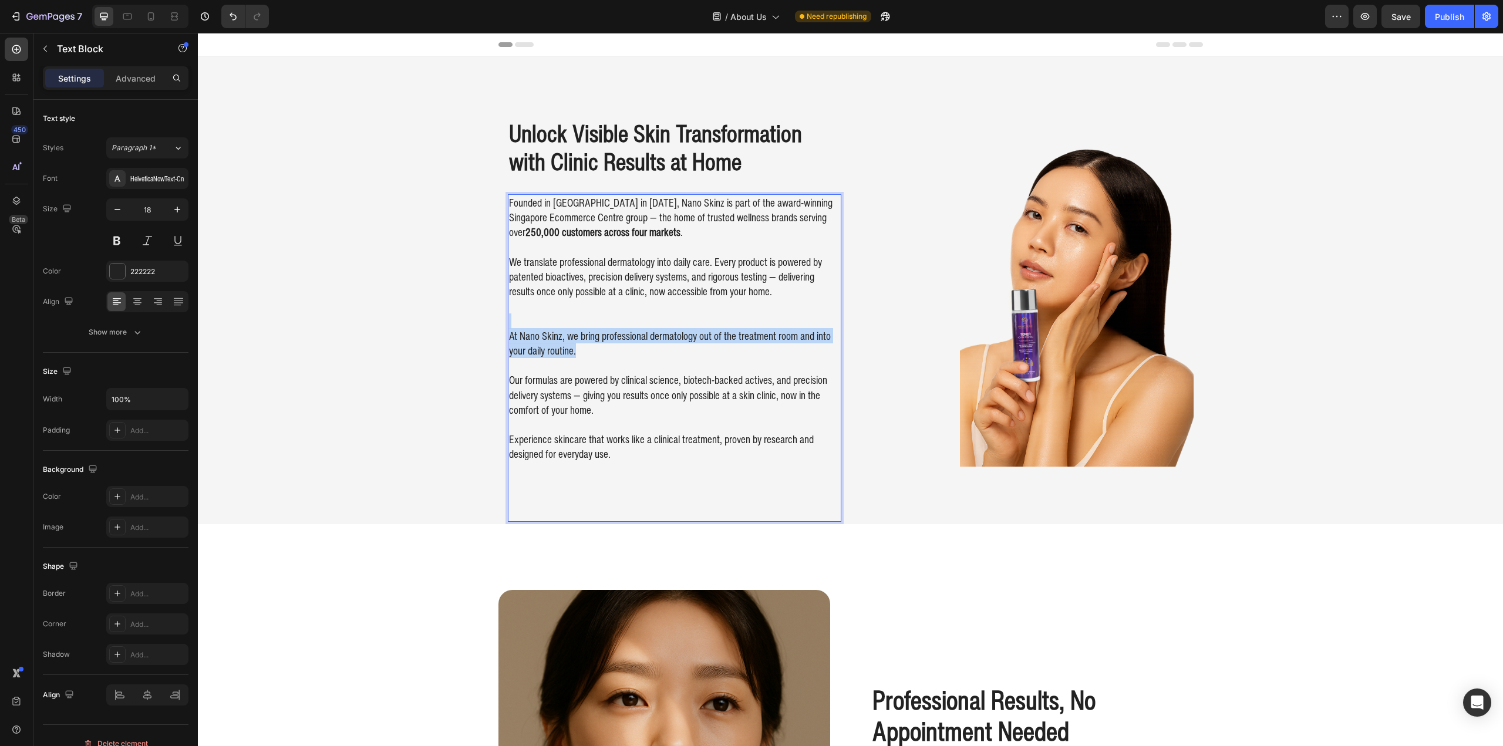
drag, startPoint x: 667, startPoint y: 341, endPoint x: 663, endPoint y: 355, distance: 14.5
click at [663, 354] on div "Founded in Singapore in 2020, Nano Skinz is part of the award-winning Singapore…" at bounding box center [674, 328] width 333 height 269
click at [663, 355] on p "At Nano Skinz, we bring professional dermatology out of the treatment room and …" at bounding box center [674, 343] width 331 height 29
drag, startPoint x: 615, startPoint y: 325, endPoint x: 643, endPoint y: 332, distance: 29.0
click at [615, 325] on p "Rich Text Editor. Editing area: main" at bounding box center [674, 321] width 331 height 15
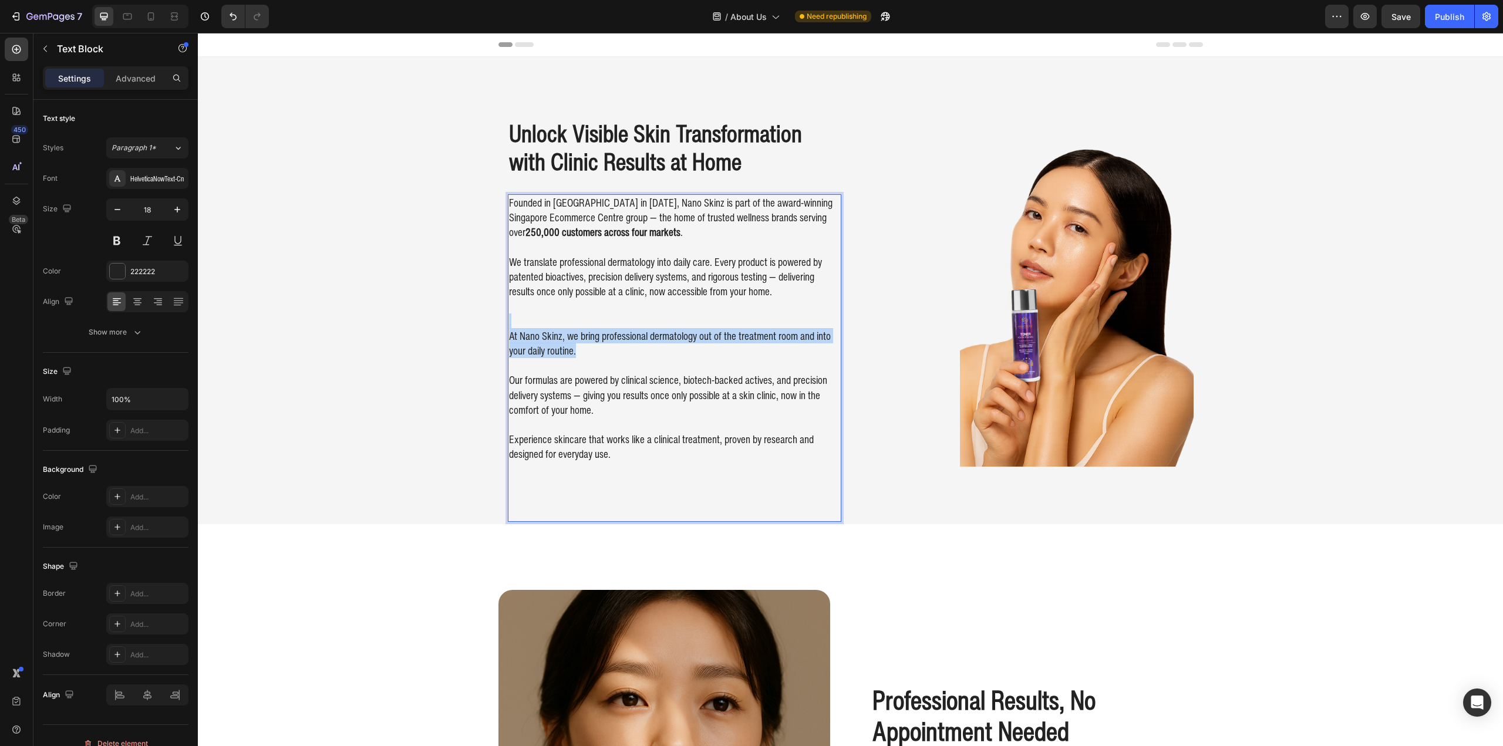
drag, startPoint x: 692, startPoint y: 326, endPoint x: 694, endPoint y: 351, distance: 25.3
click at [694, 351] on div "Founded in Singapore in 2020, Nano Skinz is part of the award-winning Singapore…" at bounding box center [674, 328] width 333 height 269
click at [694, 351] on p "At Nano Skinz, we bring professional dermatology out of the treatment room and …" at bounding box center [674, 343] width 331 height 29
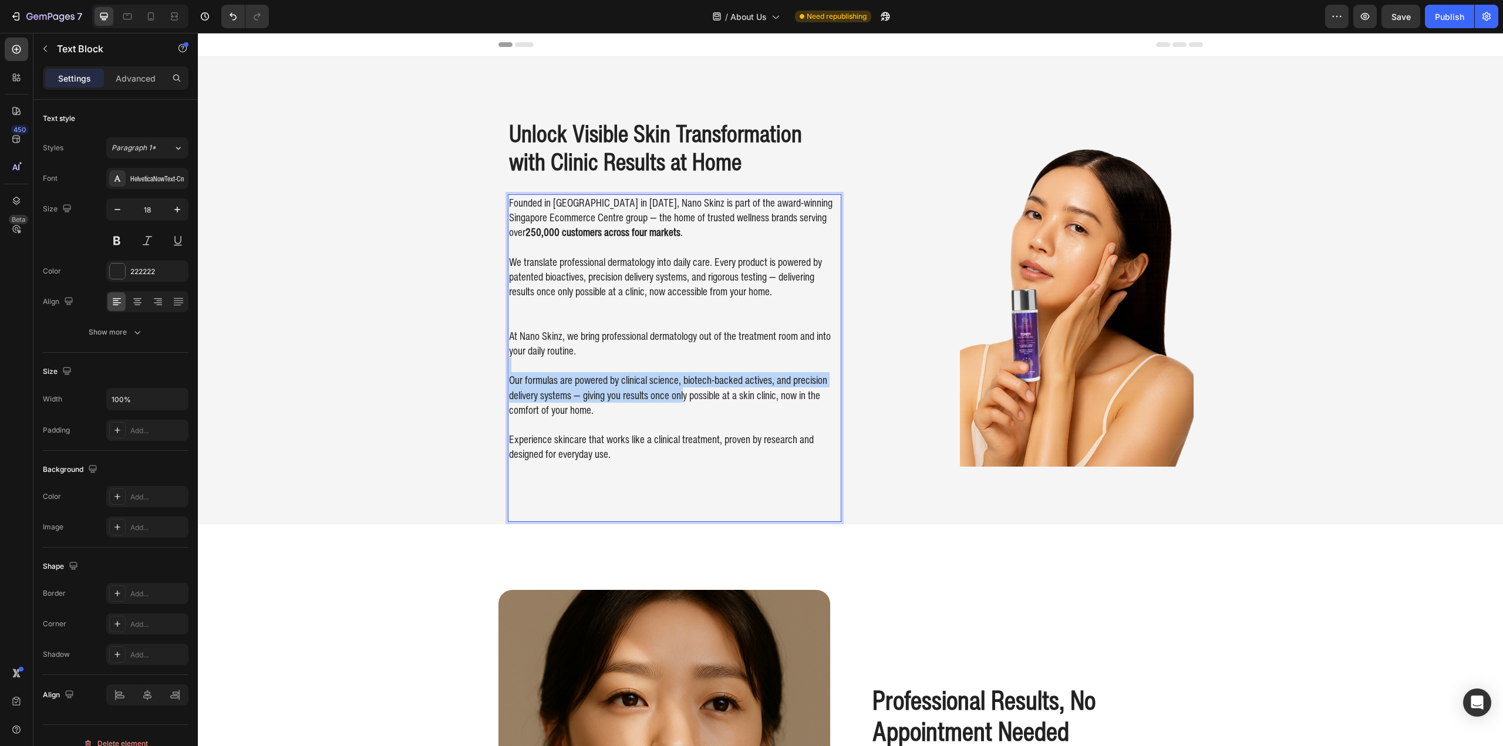
drag, startPoint x: 646, startPoint y: 372, endPoint x: 688, endPoint y: 395, distance: 48.1
click at [685, 393] on p "Our formulas are powered by clinical science, biotech-backed actives, and preci…" at bounding box center [674, 387] width 331 height 59
click at [688, 395] on p "Our formulas are powered by clinical science, biotech-backed actives, and preci…" at bounding box center [674, 387] width 331 height 59
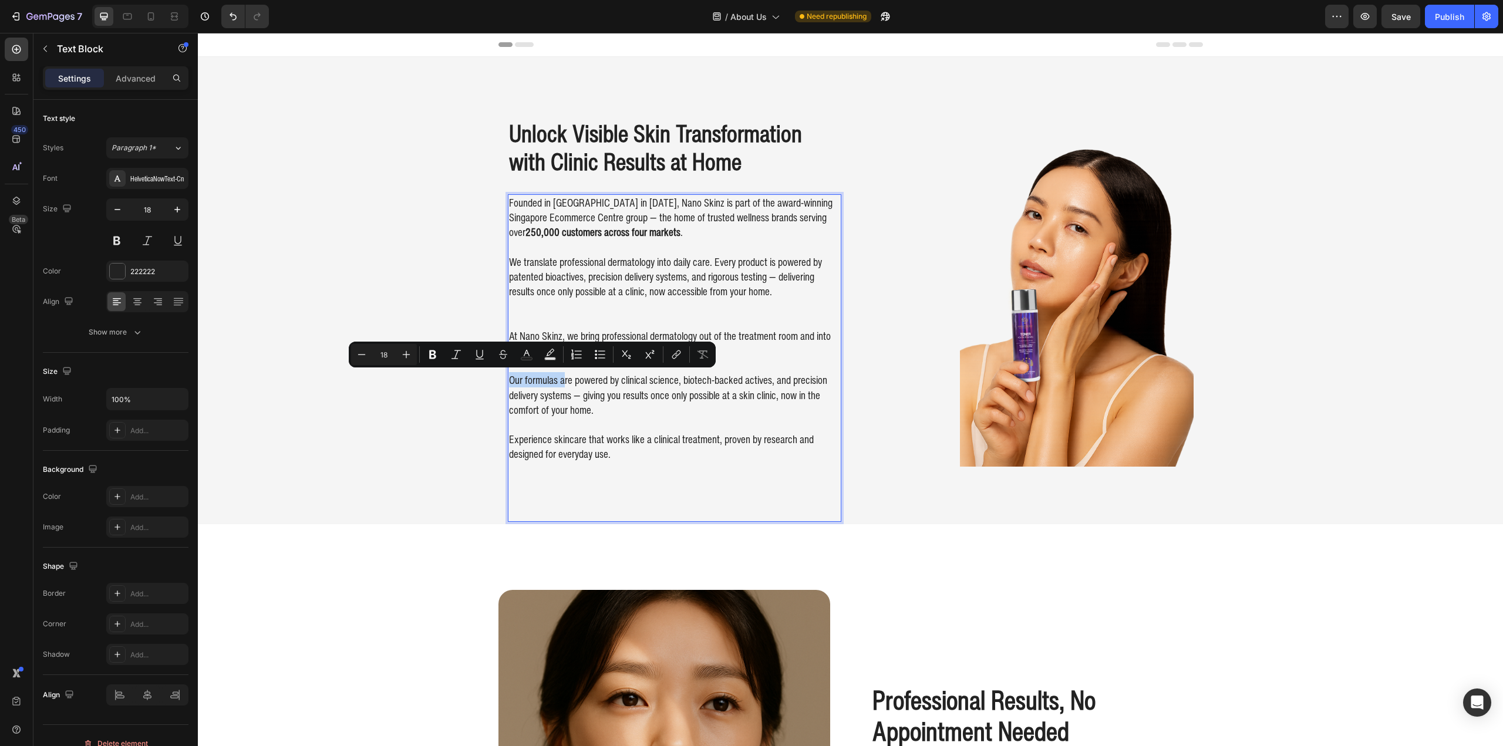
drag, startPoint x: 504, startPoint y: 380, endPoint x: 560, endPoint y: 381, distance: 55.2
click at [560, 381] on p "Our formulas are powered by clinical science, biotech-backed actives, and preci…" at bounding box center [674, 387] width 331 height 59
click at [632, 382] on p "Our formulas are powered by clinical science, biotech-backed actives, and preci…" at bounding box center [674, 387] width 331 height 59
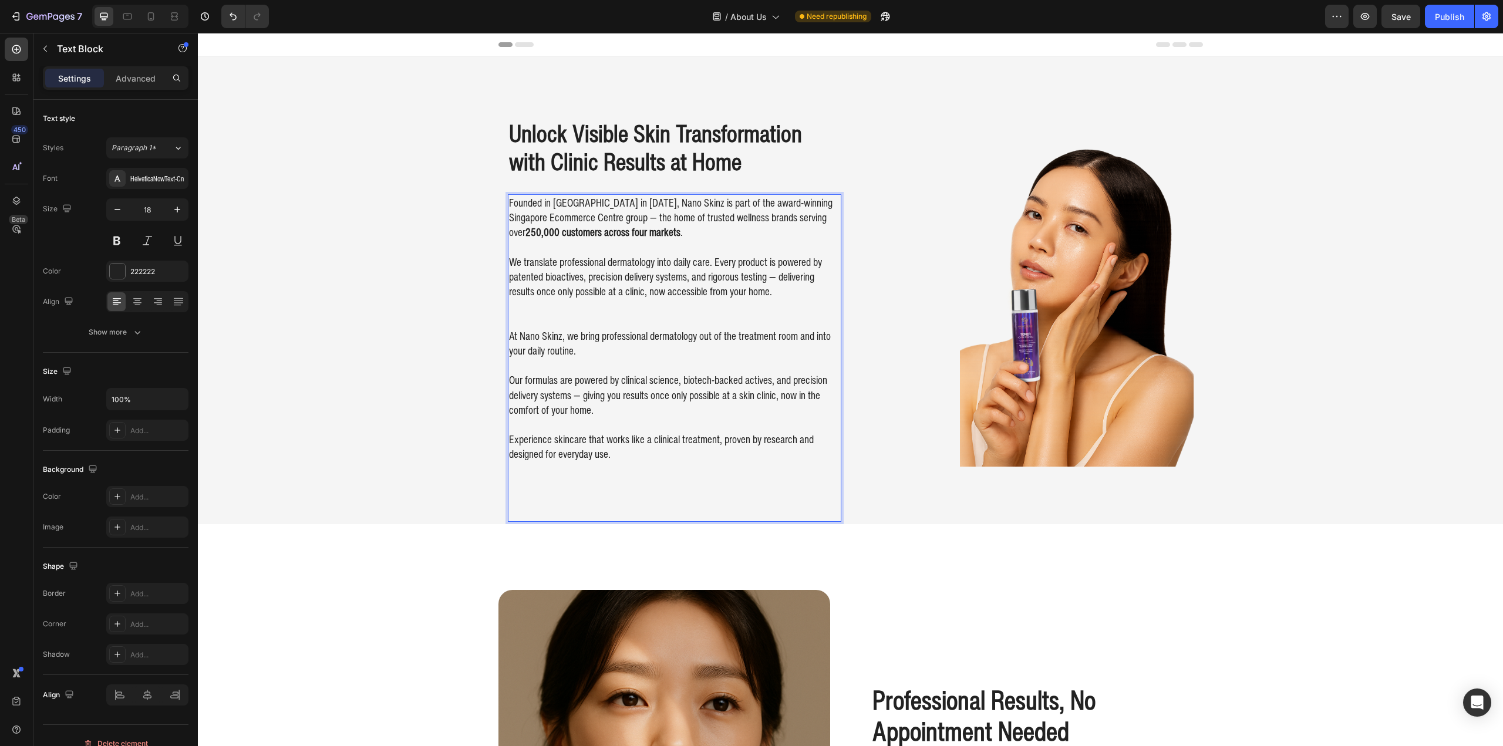
click at [626, 381] on p "Our formulas are powered by clinical science, biotech-backed actives, and preci…" at bounding box center [674, 387] width 331 height 59
drag, startPoint x: 505, startPoint y: 382, endPoint x: 682, endPoint y: 398, distance: 176.9
click at [682, 398] on p "Our formulas are powered by clinical science, biotech-backed actives, and preci…" at bounding box center [674, 387] width 331 height 59
click at [647, 413] on p "Our formulas are powered by clinical science, biotech-backed actives, and preci…" at bounding box center [674, 387] width 331 height 59
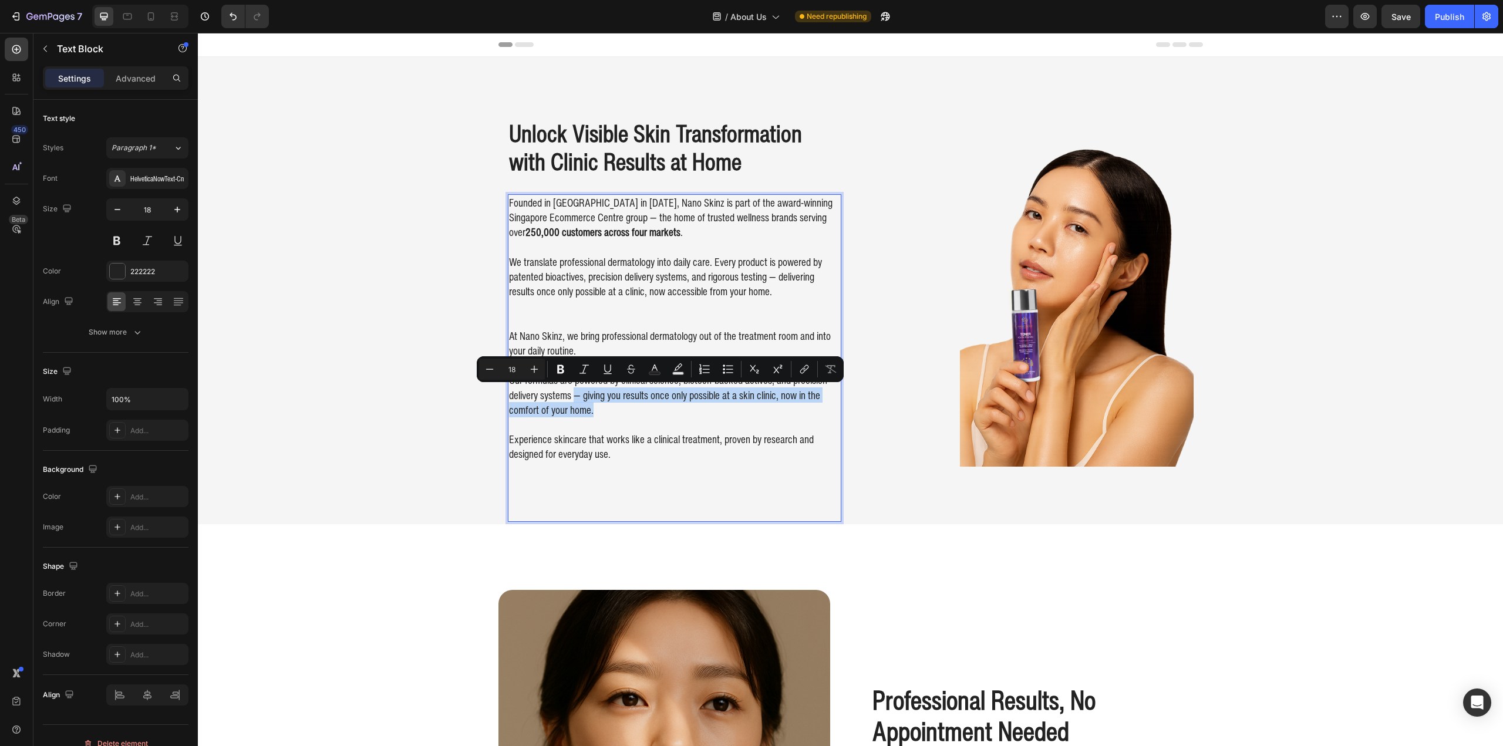
drag, startPoint x: 628, startPoint y: 412, endPoint x: 569, endPoint y: 397, distance: 61.1
click at [569, 397] on p "Our formulas are powered by clinical science, biotech-backed actives, and preci…" at bounding box center [674, 387] width 331 height 59
copy p "— giving you results once only possible at a skin clinic, now in the comfort of…"
click at [722, 277] on p "We translate professional dermatology into daily care. Every product is powered…" at bounding box center [674, 277] width 331 height 45
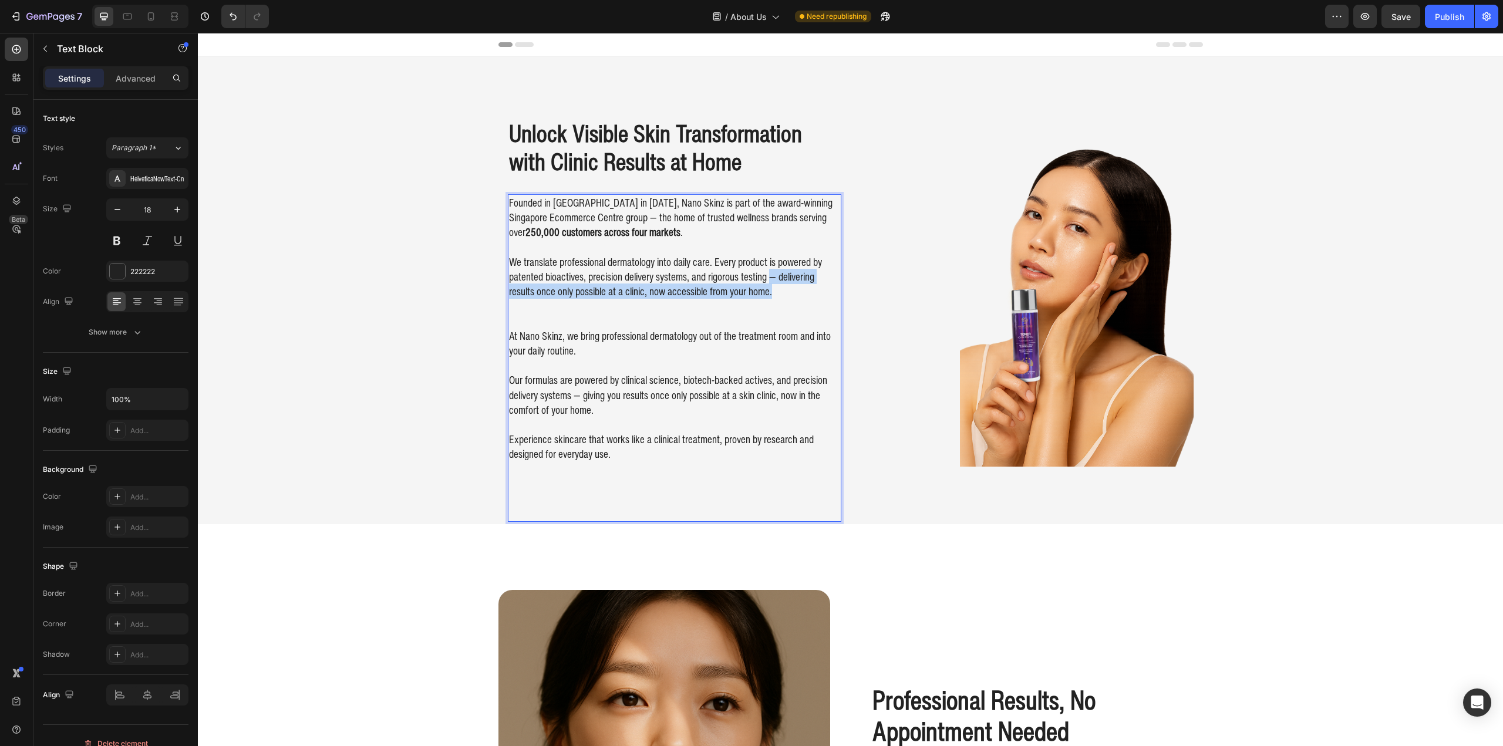
drag, startPoint x: 780, startPoint y: 292, endPoint x: 767, endPoint y: 272, distance: 23.8
click at [767, 272] on p "We translate professional dermatology into daily care. Every product is powered…" at bounding box center [674, 277] width 331 height 45
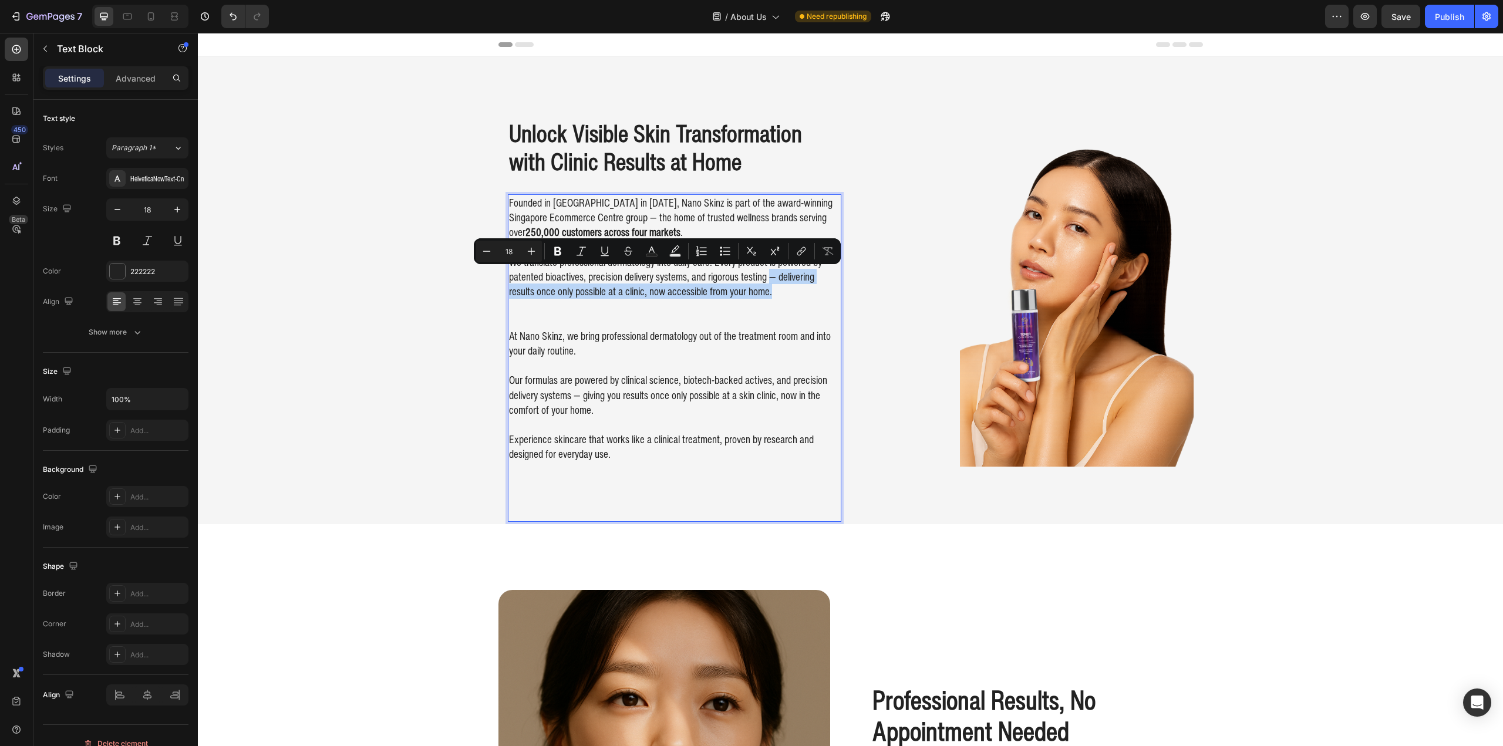
click at [611, 294] on p "We translate professional dermatology into daily care. Every product is powered…" at bounding box center [674, 277] width 331 height 45
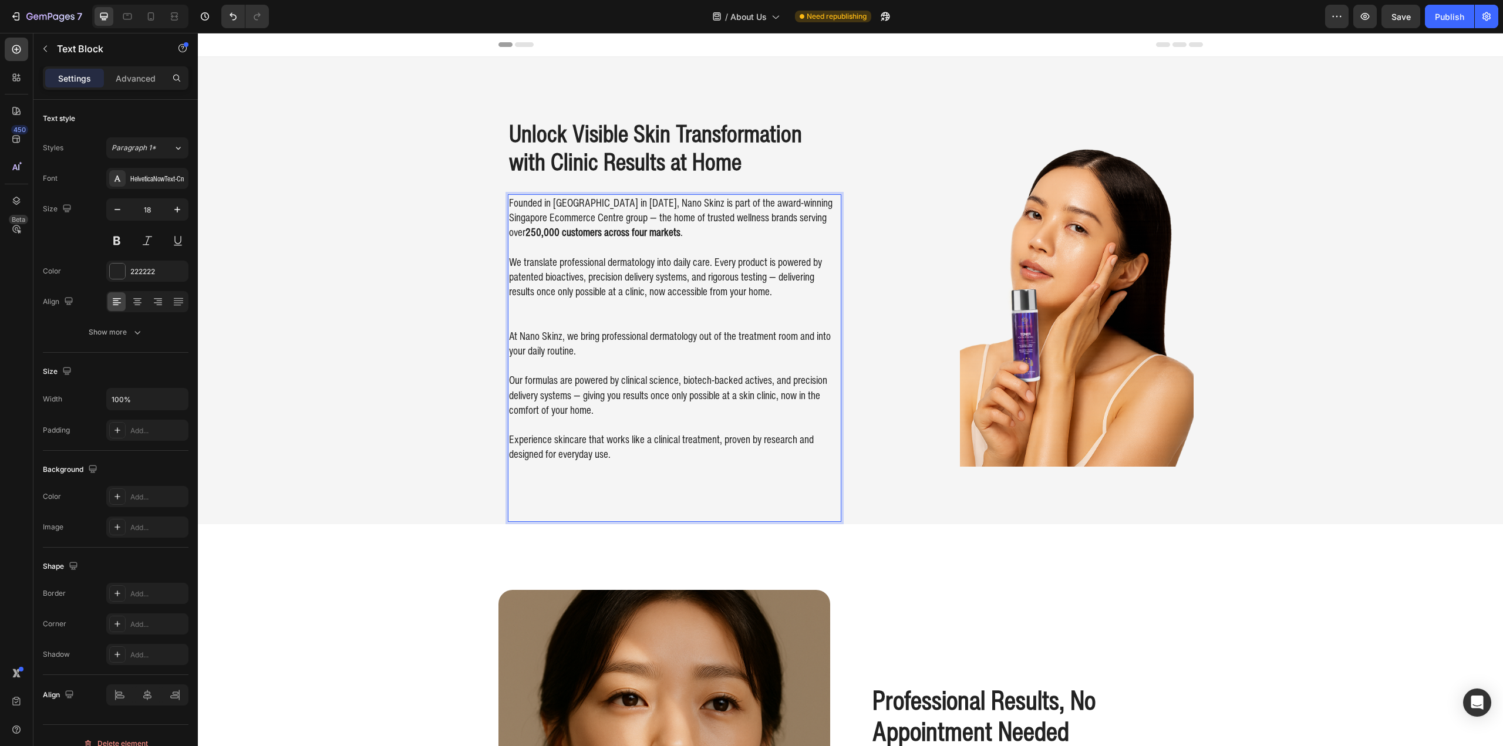
click at [624, 290] on p "We translate professional dermatology into daily care. Every product is powered…" at bounding box center [674, 277] width 331 height 45
click at [679, 291] on p "We translate professional dermatology into daily care. Every product is powered…" at bounding box center [674, 277] width 331 height 45
click at [731, 295] on p "We translate professional dermatology into daily care. Every product is powered…" at bounding box center [674, 277] width 331 height 45
click at [665, 409] on p "Our formulas are powered by clinical science, biotech-backed actives, and preci…" at bounding box center [674, 387] width 331 height 59
drag, startPoint x: 641, startPoint y: 272, endPoint x: 655, endPoint y: 302, distance: 32.8
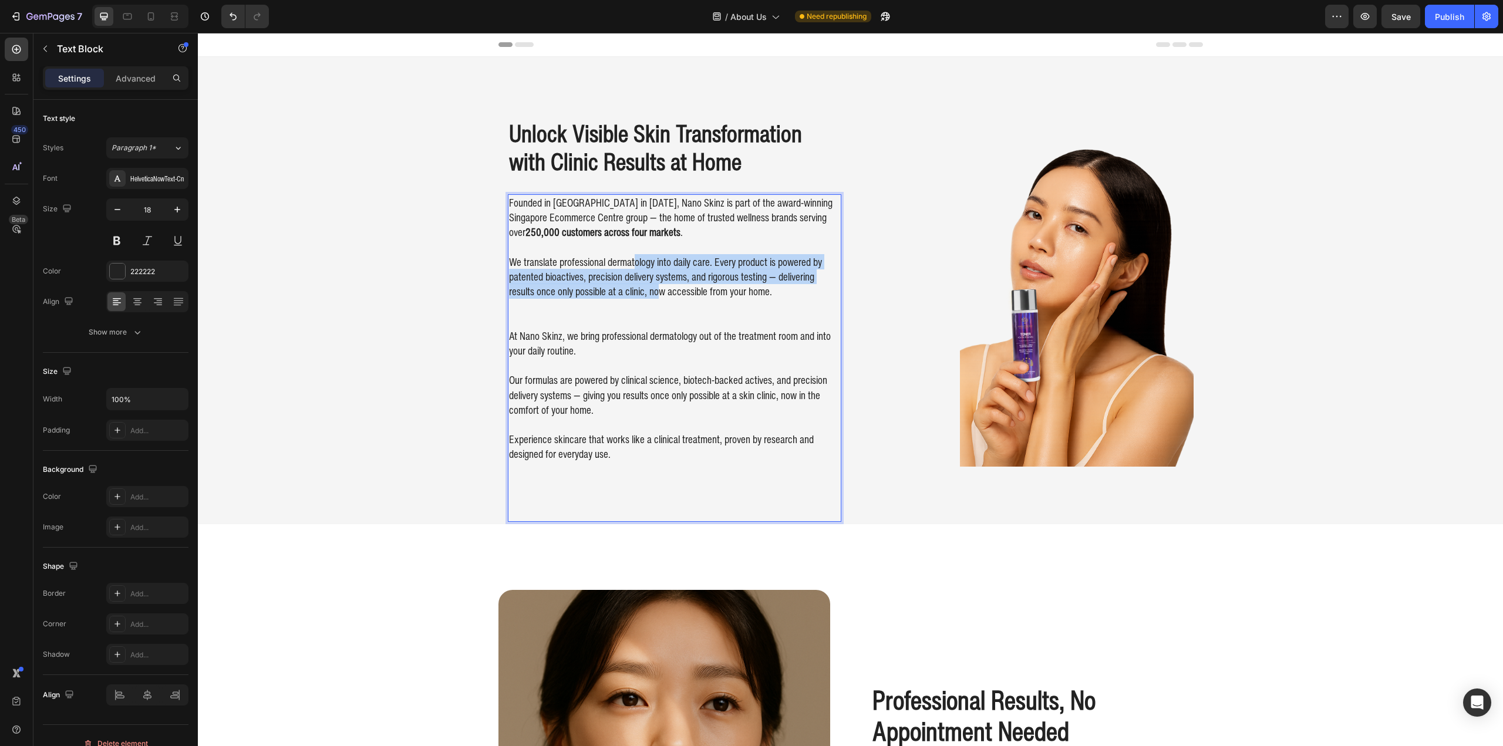
click at [655, 302] on div "Founded in Singapore in 2020, Nano Skinz is part of the award-winning Singapore…" at bounding box center [674, 328] width 333 height 269
click at [655, 302] on p "Rich Text Editor. Editing area: main" at bounding box center [674, 306] width 331 height 15
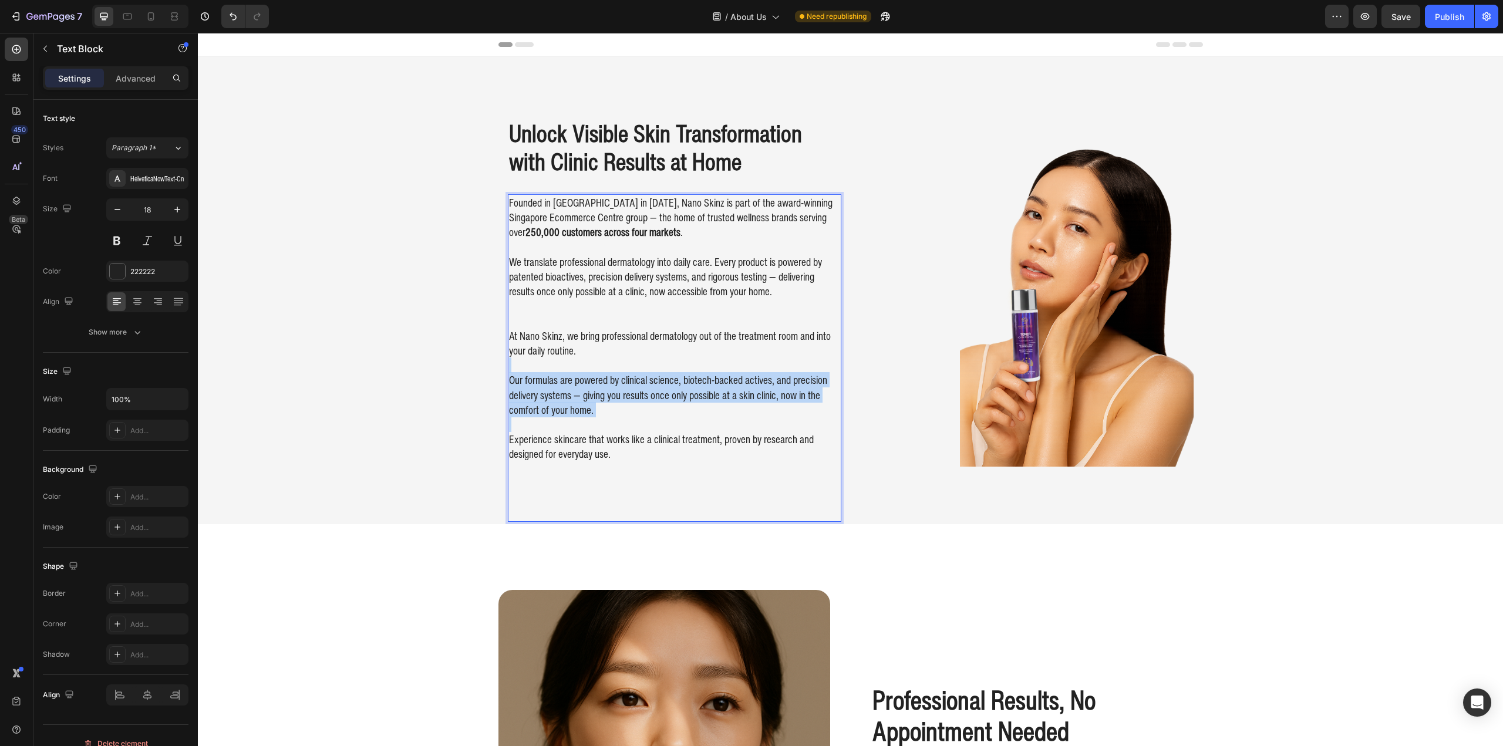
click at [621, 419] on div "Founded in Singapore in 2020, Nano Skinz is part of the award-winning Singapore…" at bounding box center [674, 328] width 333 height 269
click at [621, 419] on p "Experience skincare that works like a clinical treatment, proven by research an…" at bounding box center [674, 439] width 331 height 45
drag, startPoint x: 690, startPoint y: 372, endPoint x: 700, endPoint y: 419, distance: 47.9
click at [699, 417] on div "Founded in Singapore in 2020, Nano Skinz is part of the award-winning Singapore…" at bounding box center [674, 328] width 333 height 269
click at [700, 419] on p "Experience skincare that works like a clinical treatment, proven by research an…" at bounding box center [674, 439] width 331 height 45
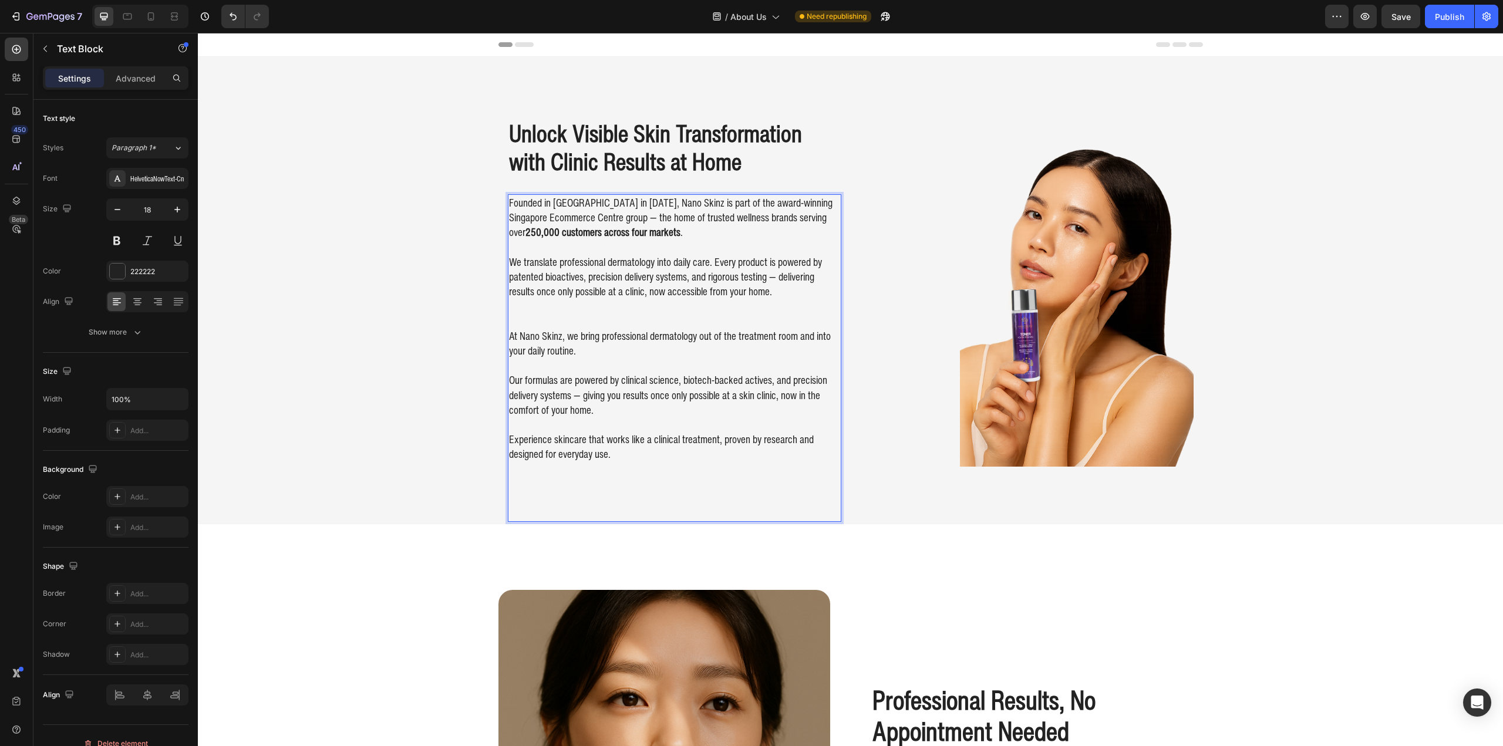
click at [752, 382] on p "Our formulas are powered by clinical science, biotech-backed actives, and preci…" at bounding box center [674, 387] width 331 height 59
click at [623, 383] on p "Our formulas are powered by clinical science, biotech-backed actives, and preci…" at bounding box center [674, 387] width 331 height 59
drag, startPoint x: 619, startPoint y: 379, endPoint x: 640, endPoint y: 380, distance: 21.2
click at [640, 380] on p "Our formulas are powered by clinical science, biotech-backed actives, and preci…" at bounding box center [674, 387] width 331 height 59
click at [628, 389] on p "Our formulas are powered by clinical science, biotech-backed actives, and preci…" at bounding box center [674, 387] width 331 height 59
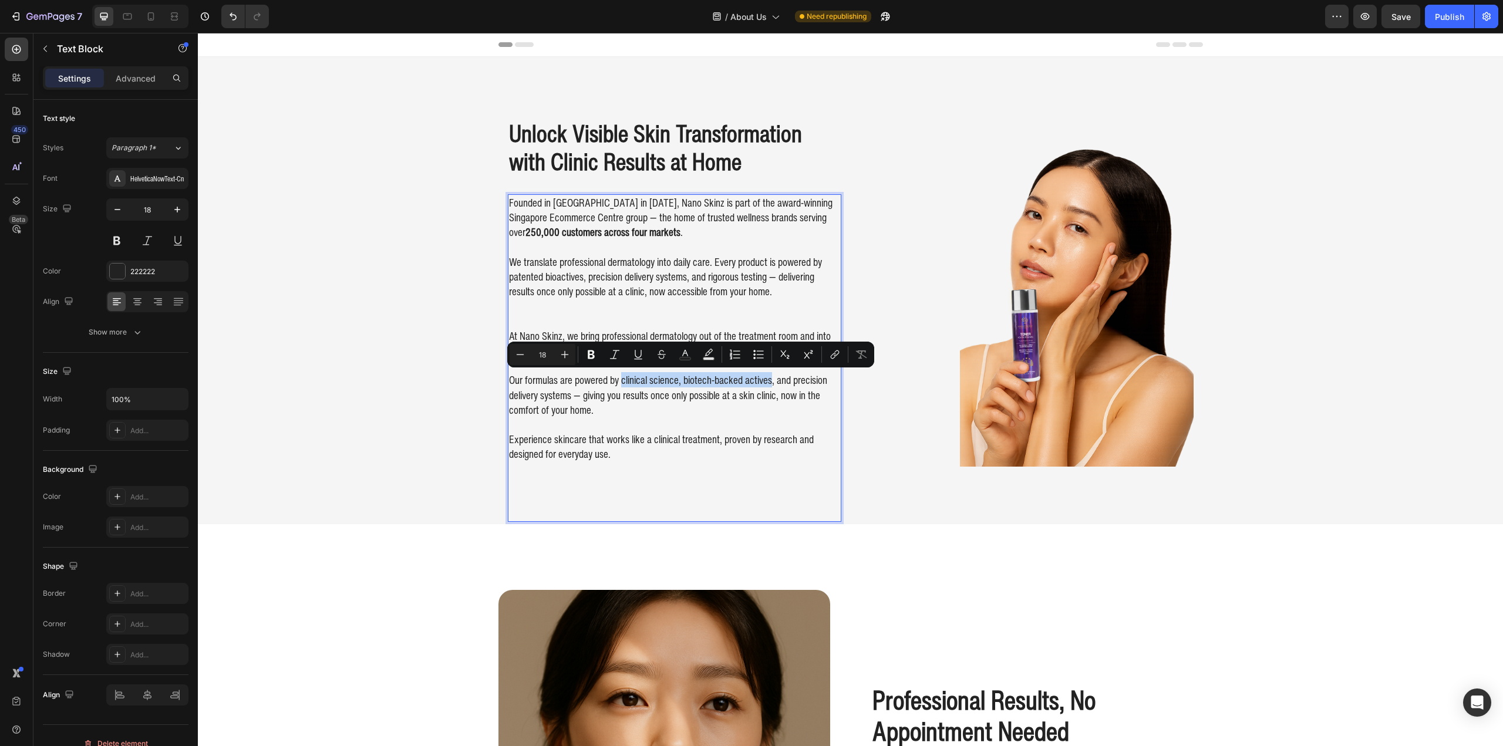
drag, startPoint x: 617, startPoint y: 382, endPoint x: 764, endPoint y: 385, distance: 146.8
click at [764, 385] on p "Our formulas are powered by clinical science, biotech-backed actives, and preci…" at bounding box center [674, 387] width 331 height 59
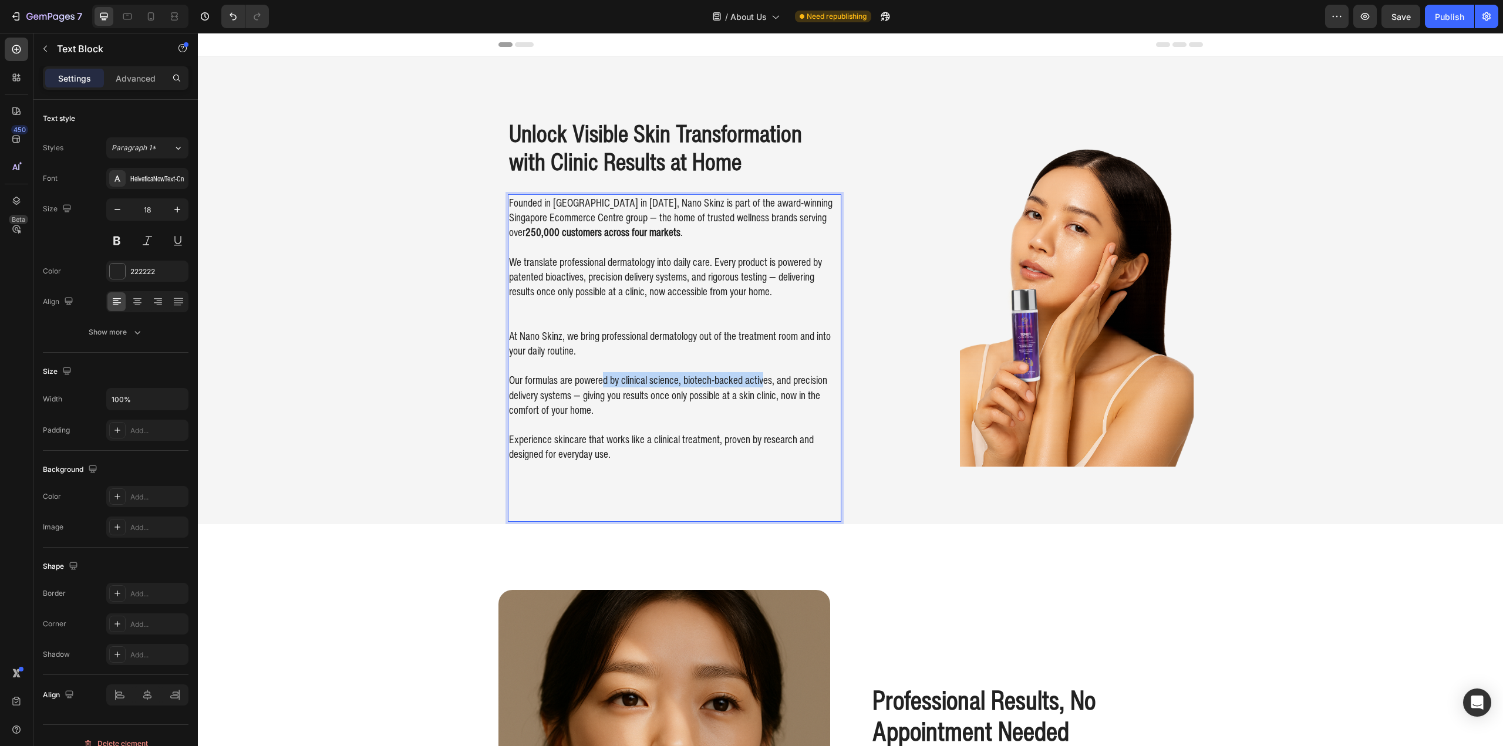
drag, startPoint x: 599, startPoint y: 381, endPoint x: 758, endPoint y: 384, distance: 158.5
click at [758, 384] on p "Our formulas are powered by clinical science, biotech-backed actives, and preci…" at bounding box center [674, 387] width 331 height 59
click at [756, 392] on p "Our formulas are powered by clinical science, biotech-backed actives, and preci…" at bounding box center [674, 387] width 331 height 59
drag, startPoint x: 616, startPoint y: 378, endPoint x: 673, endPoint y: 381, distance: 57.1
click at [673, 381] on p "Our formulas are powered by clinical science, biotech-backed actives, and preci…" at bounding box center [674, 387] width 331 height 59
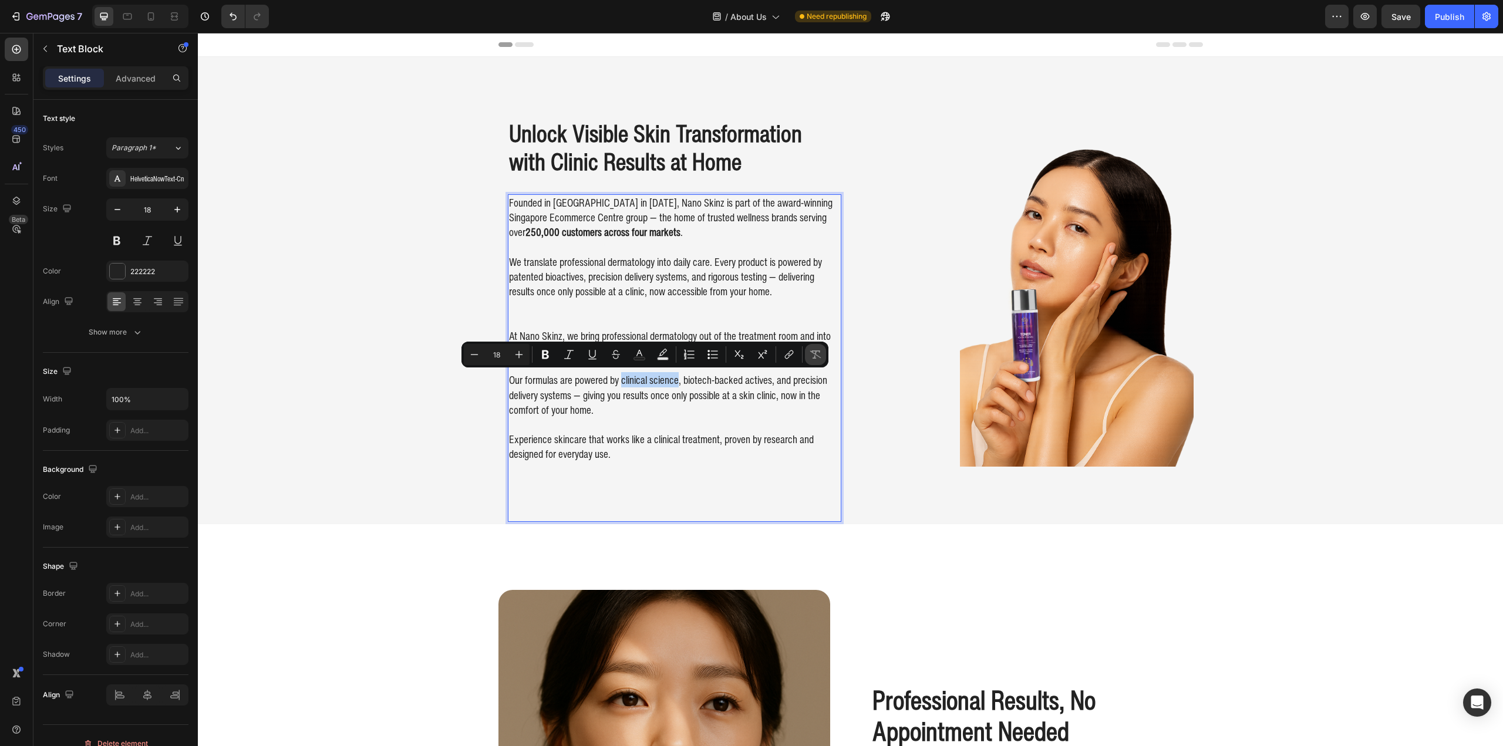
copy p "clinical science"
click at [830, 266] on p "We translate professional dermatology into daily care. Every product is powered…" at bounding box center [674, 277] width 331 height 45
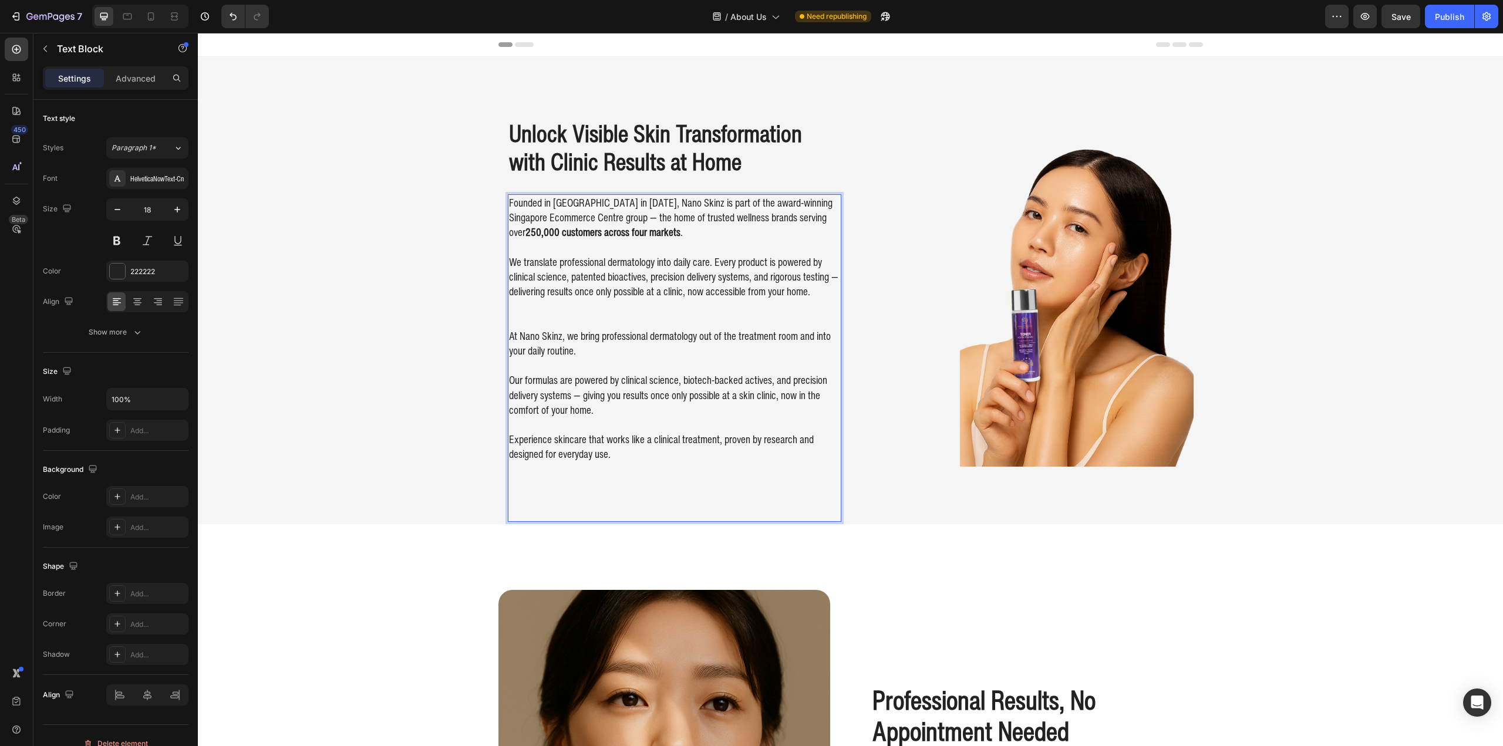
click at [599, 281] on p "We translate professional dermatology into daily care. Every product is powered…" at bounding box center [674, 277] width 331 height 45
click at [605, 281] on p "We translate professional dermatology into daily care. Every product is powered…" at bounding box center [674, 277] width 331 height 45
click at [603, 282] on p "We translate professional dermatology into daily care. Every product is powered…" at bounding box center [674, 277] width 331 height 45
click at [681, 380] on p "Our formulas are powered by clinical science, biotech-backed actives, and preci…" at bounding box center [674, 387] width 331 height 59
drag, startPoint x: 678, startPoint y: 380, endPoint x: 738, endPoint y: 386, distance: 60.2
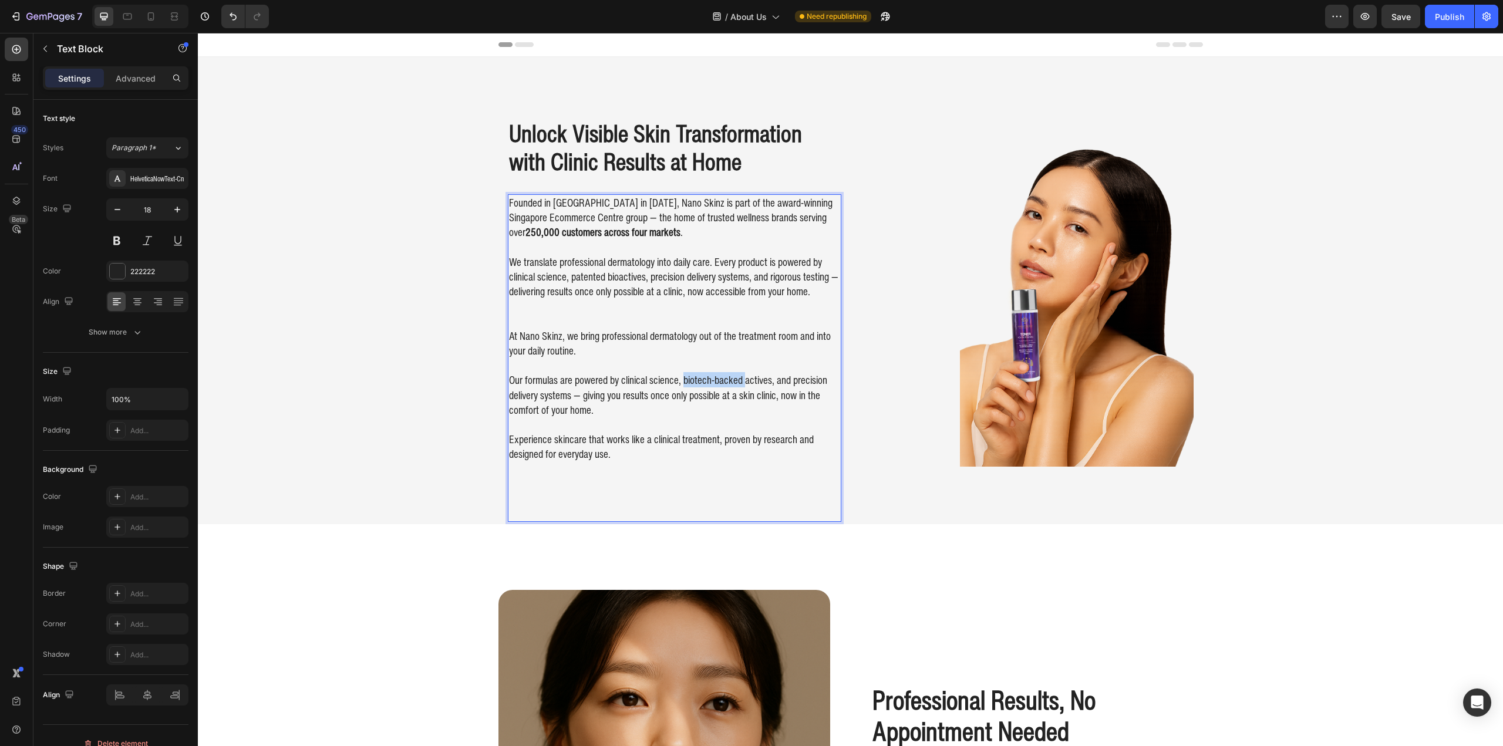
click at [738, 386] on p "Our formulas are powered by clinical science, biotech-backed actives, and preci…" at bounding box center [674, 387] width 331 height 59
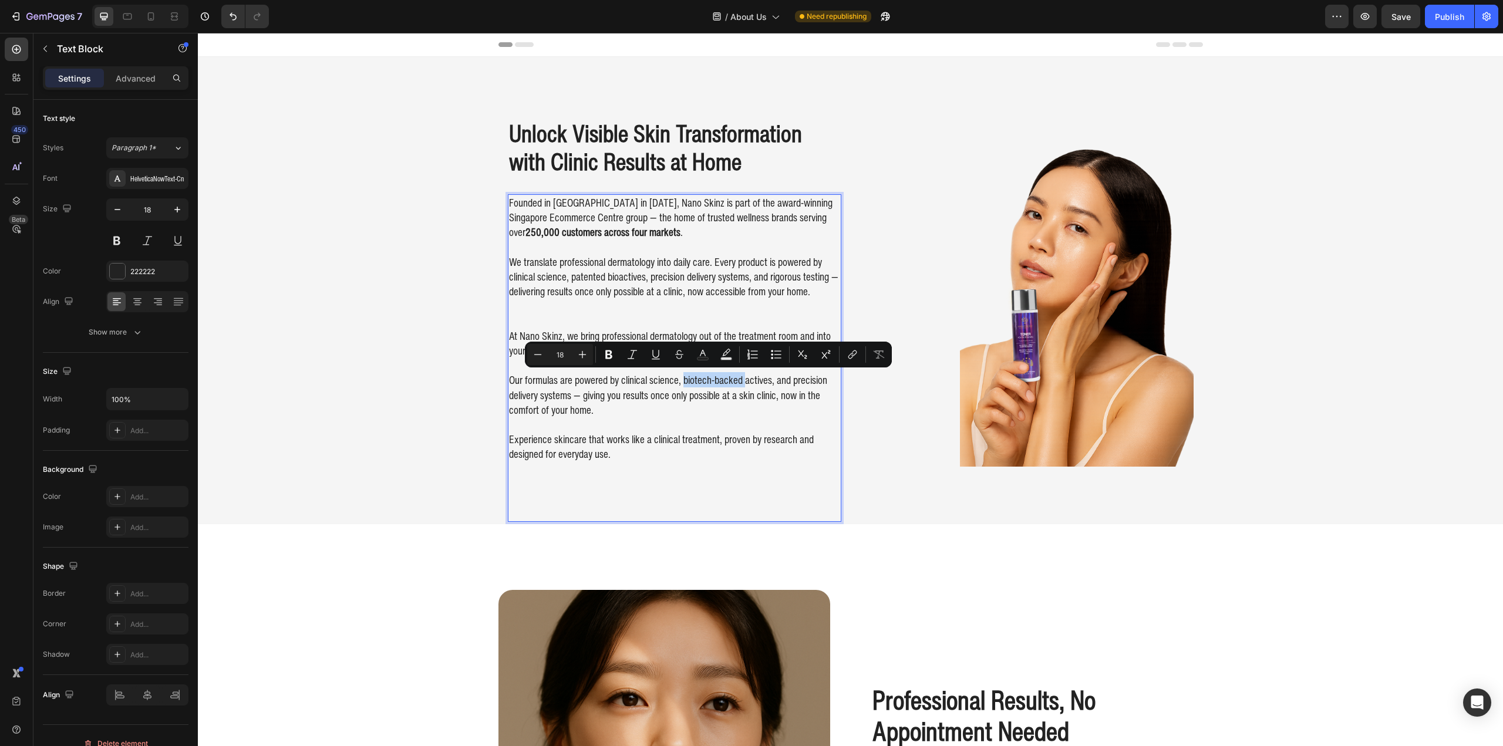
copy p "biotech-backed"
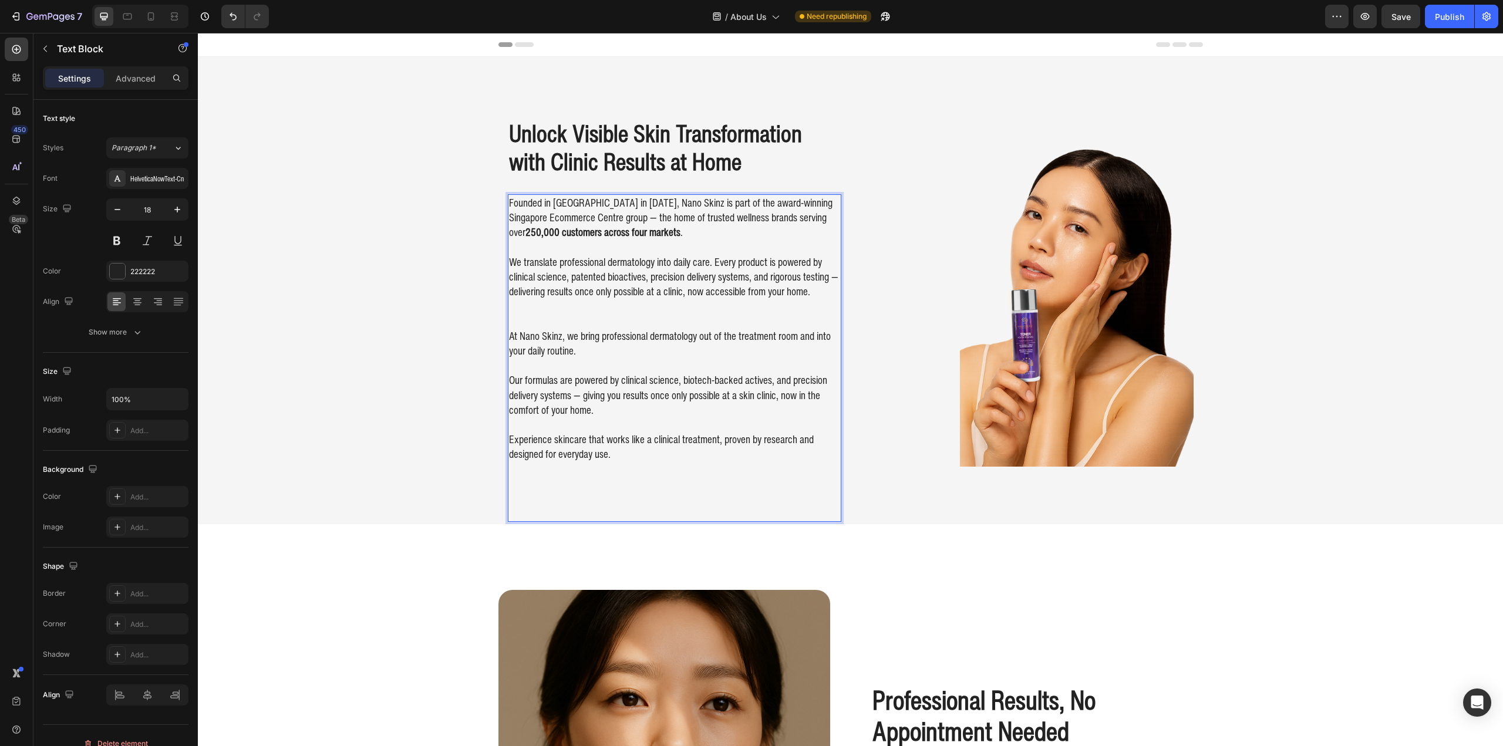
click at [598, 273] on p "We translate professional dermatology into daily care. Every product is powered…" at bounding box center [674, 277] width 331 height 45
click at [602, 278] on p "We translate professional dermatology into daily care. Every product is powered…" at bounding box center [674, 277] width 331 height 45
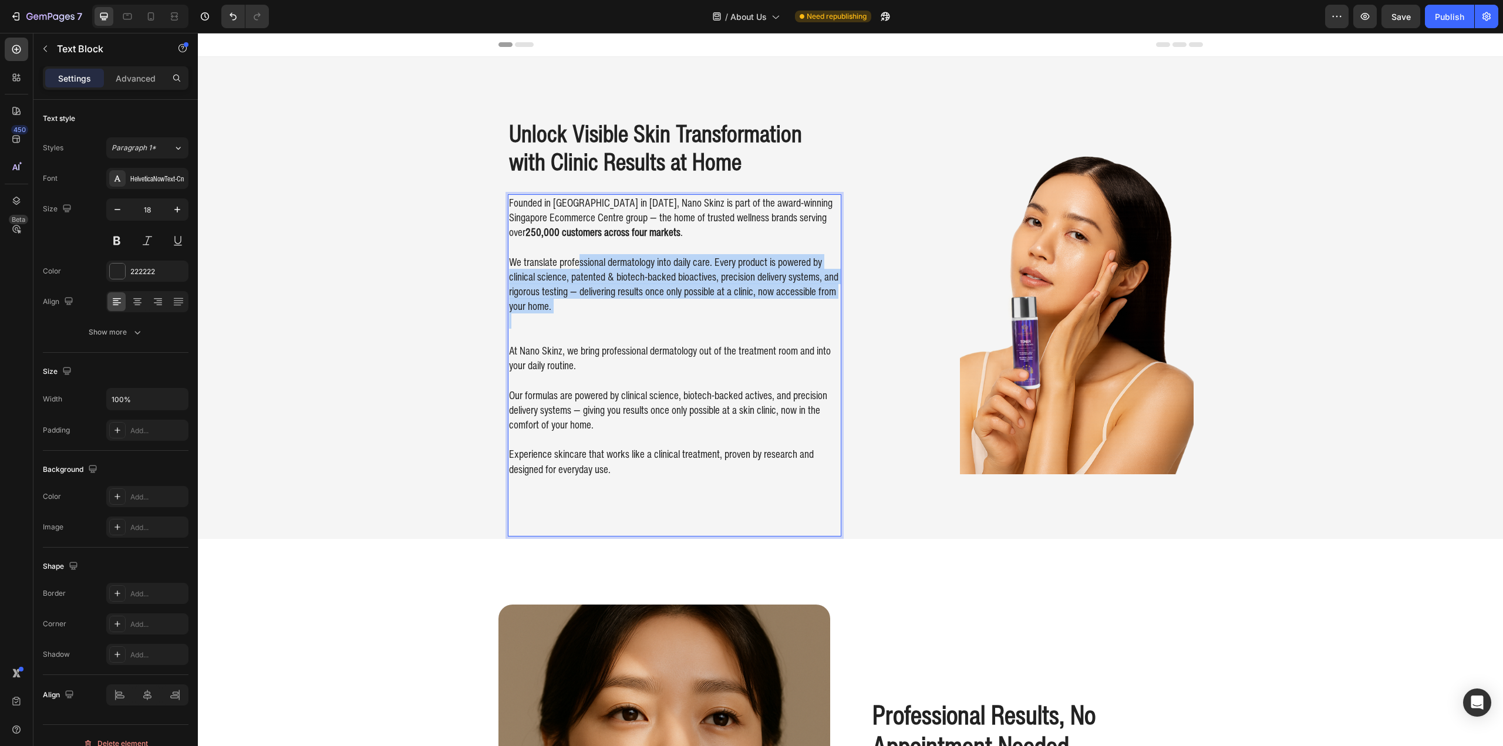
drag, startPoint x: 588, startPoint y: 264, endPoint x: 701, endPoint y: 315, distance: 124.3
click at [701, 315] on div "Founded in Singapore in 2020, Nano Skinz is part of the award-winning Singapore…" at bounding box center [674, 336] width 333 height 284
click at [701, 315] on p "Rich Text Editor. Editing area: main" at bounding box center [674, 321] width 331 height 15
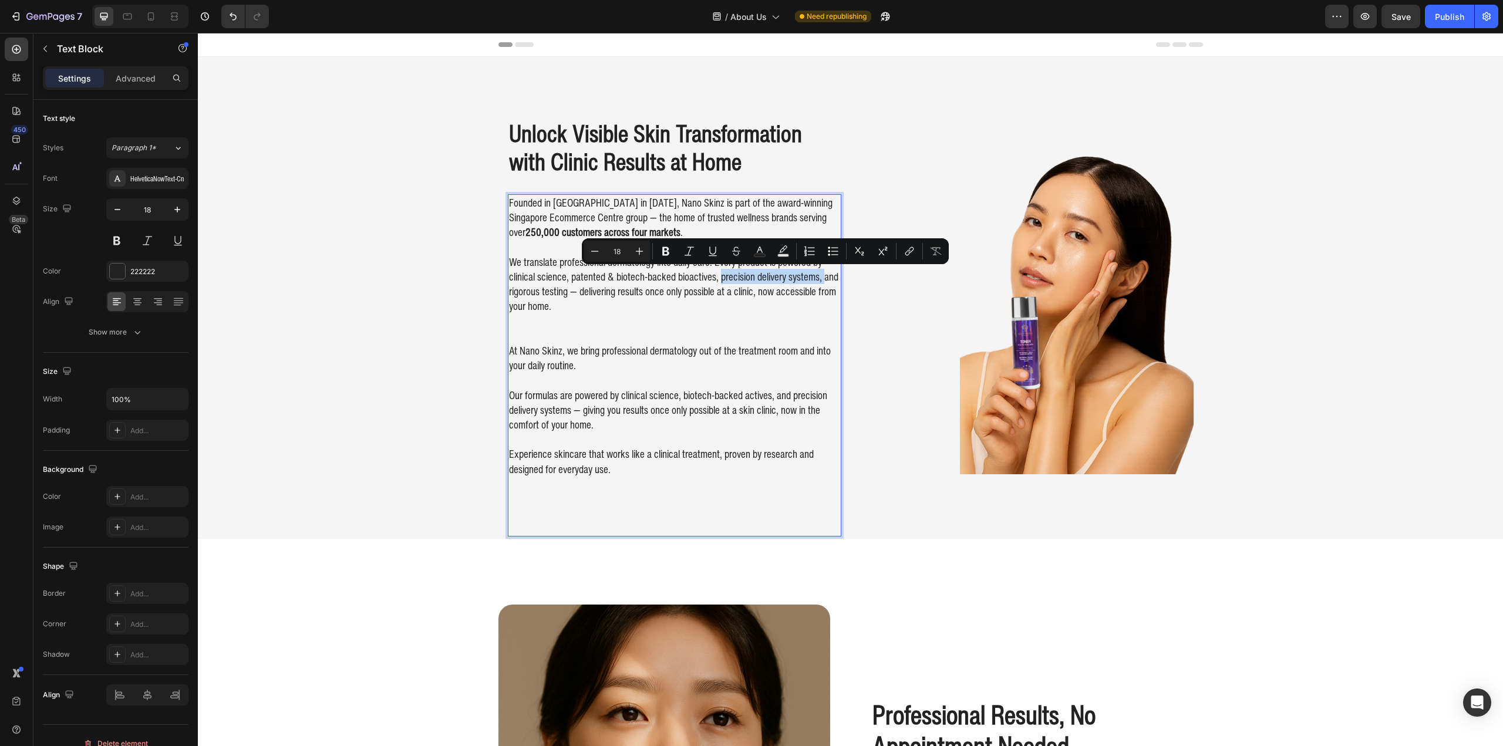
drag, startPoint x: 716, startPoint y: 277, endPoint x: 818, endPoint y: 284, distance: 102.9
click at [818, 284] on p "We translate professional dermatology into daily care. Every product is powered…" at bounding box center [674, 284] width 331 height 59
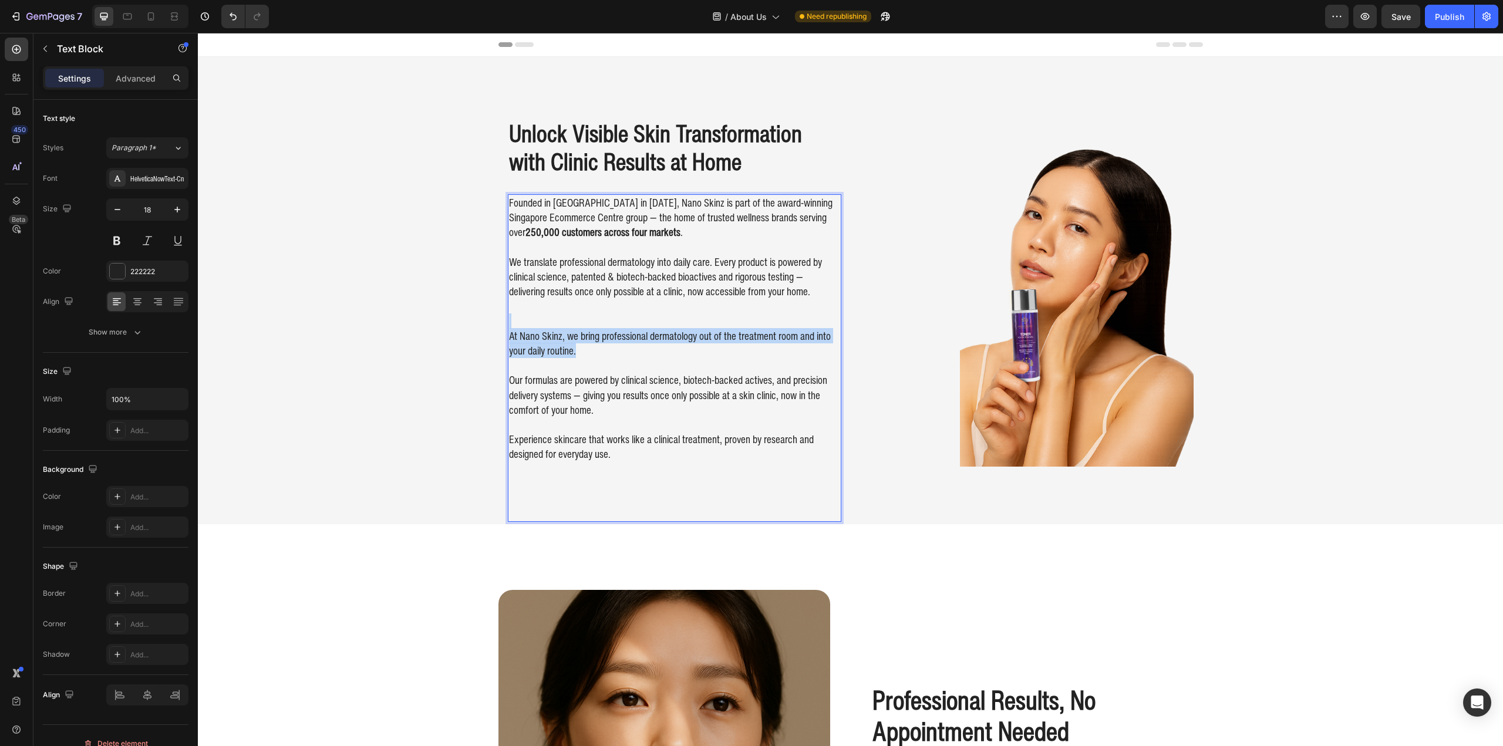
drag, startPoint x: 587, startPoint y: 318, endPoint x: 612, endPoint y: 356, distance: 45.8
click at [612, 356] on div "Founded in Singapore in 2020, Nano Skinz is part of the award-winning Singapore…" at bounding box center [674, 328] width 333 height 269
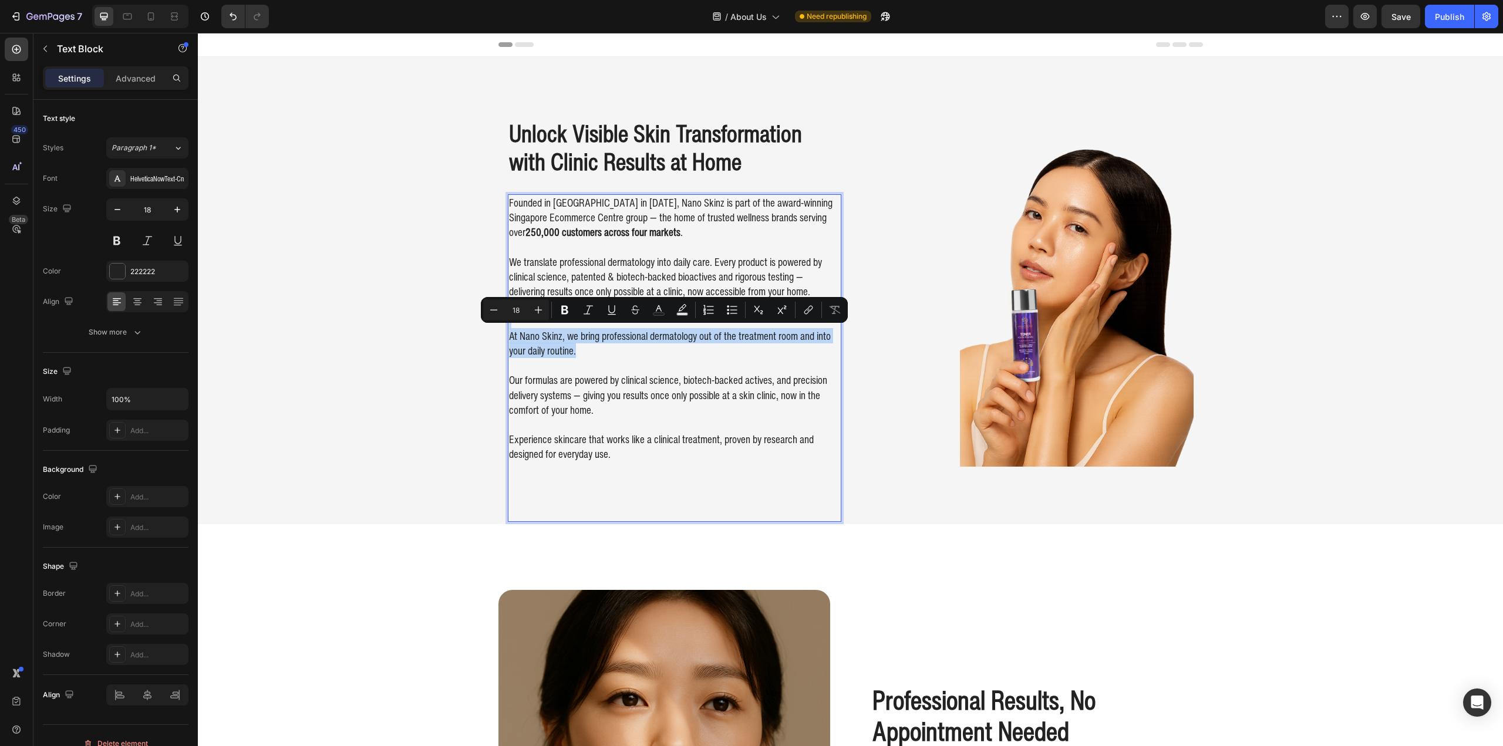
click at [612, 356] on p "At Nano Skinz, we bring professional dermatology out of the treatment room and …" at bounding box center [674, 343] width 331 height 29
drag, startPoint x: 630, startPoint y: 354, endPoint x: 503, endPoint y: 336, distance: 128.0
click at [508, 336] on div "Founded in Singapore in 2020, Nano Skinz is part of the award-winning Singapore…" at bounding box center [674, 328] width 333 height 269
click at [574, 341] on p "At Nano Skinz, we bring professional dermatology out of the treatment room and …" at bounding box center [674, 343] width 331 height 29
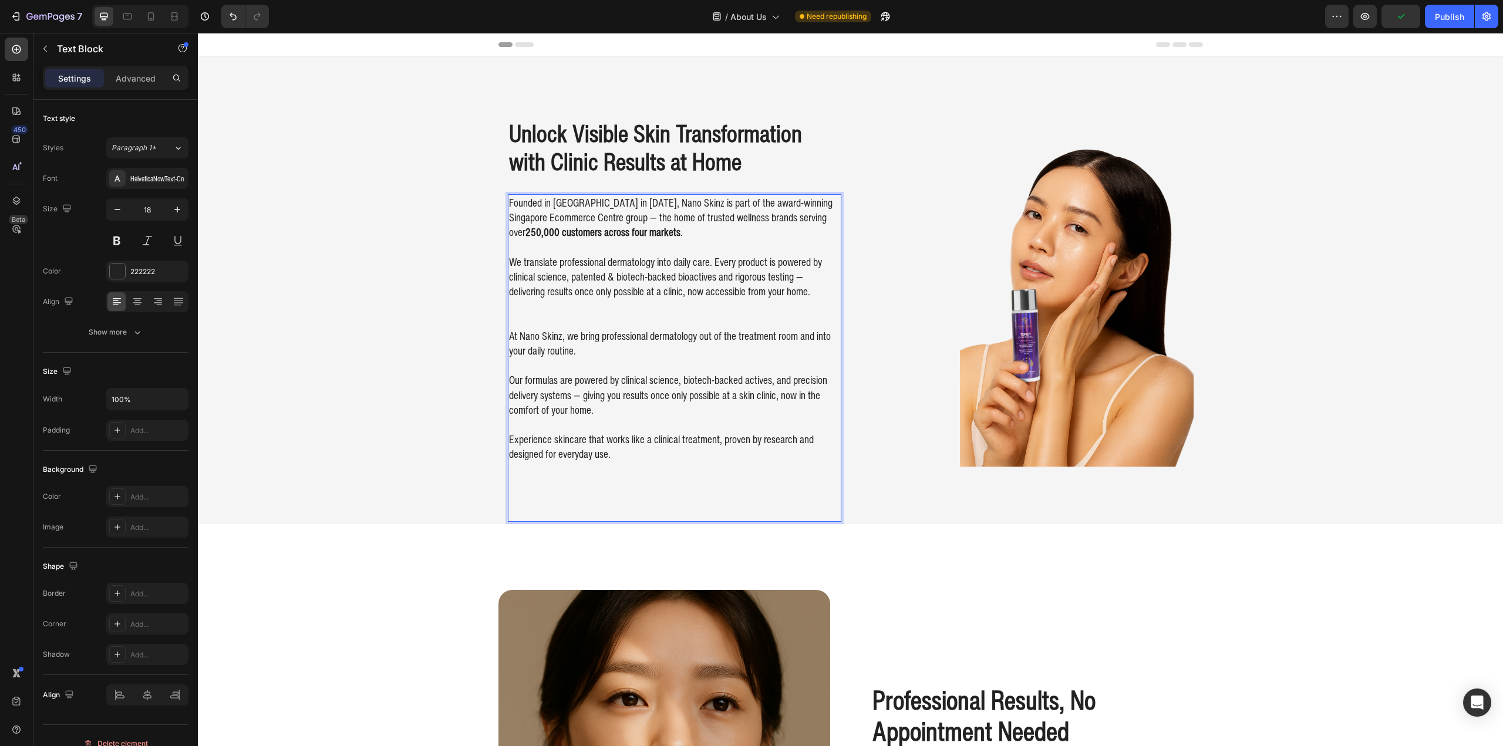
click at [562, 336] on p "At Nano Skinz, we bring professional dermatology out of the treatment room and …" at bounding box center [674, 343] width 331 height 29
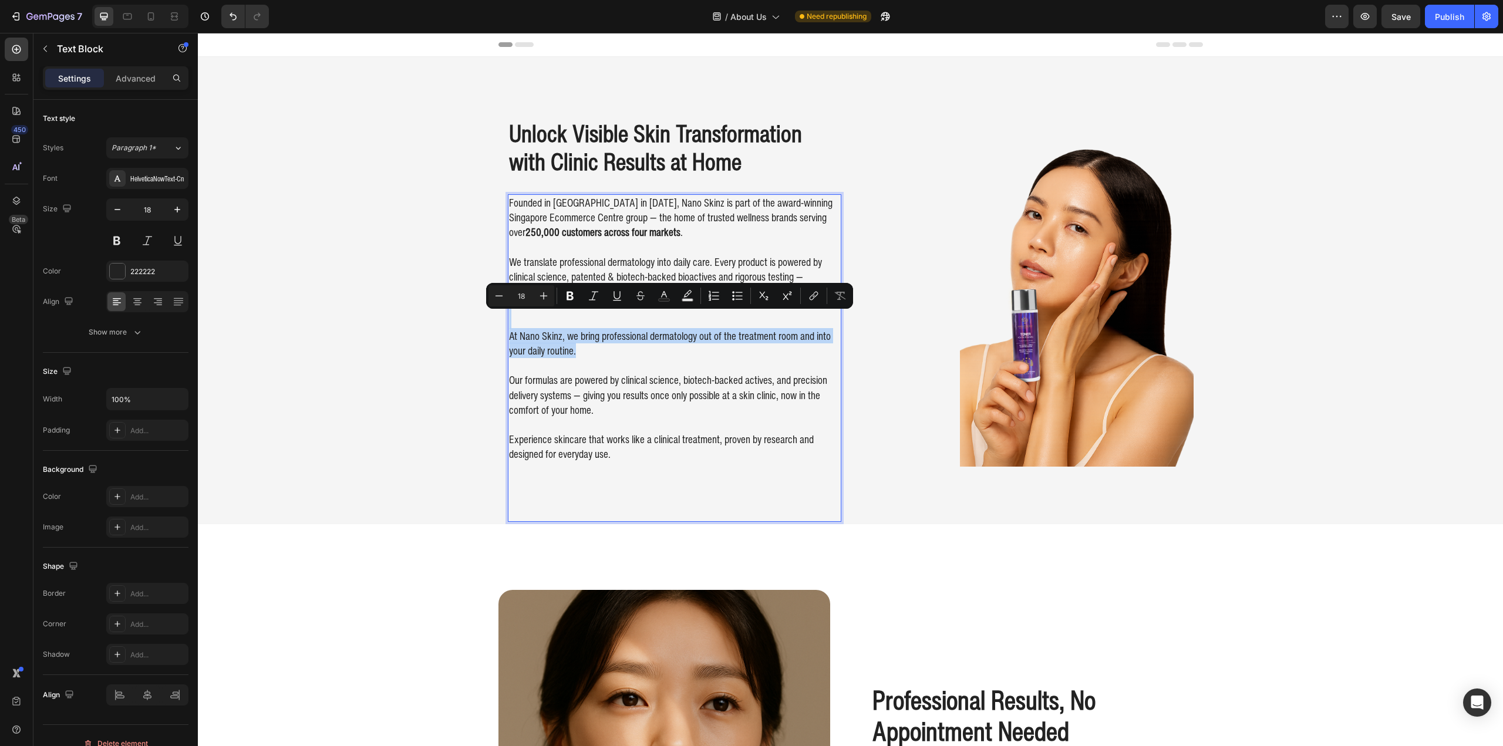
drag, startPoint x: 610, startPoint y: 355, endPoint x: 514, endPoint y: 312, distance: 104.6
click at [514, 312] on div "Founded in Singapore in 2020, Nano Skinz is part of the award-winning Singapore…" at bounding box center [674, 328] width 333 height 269
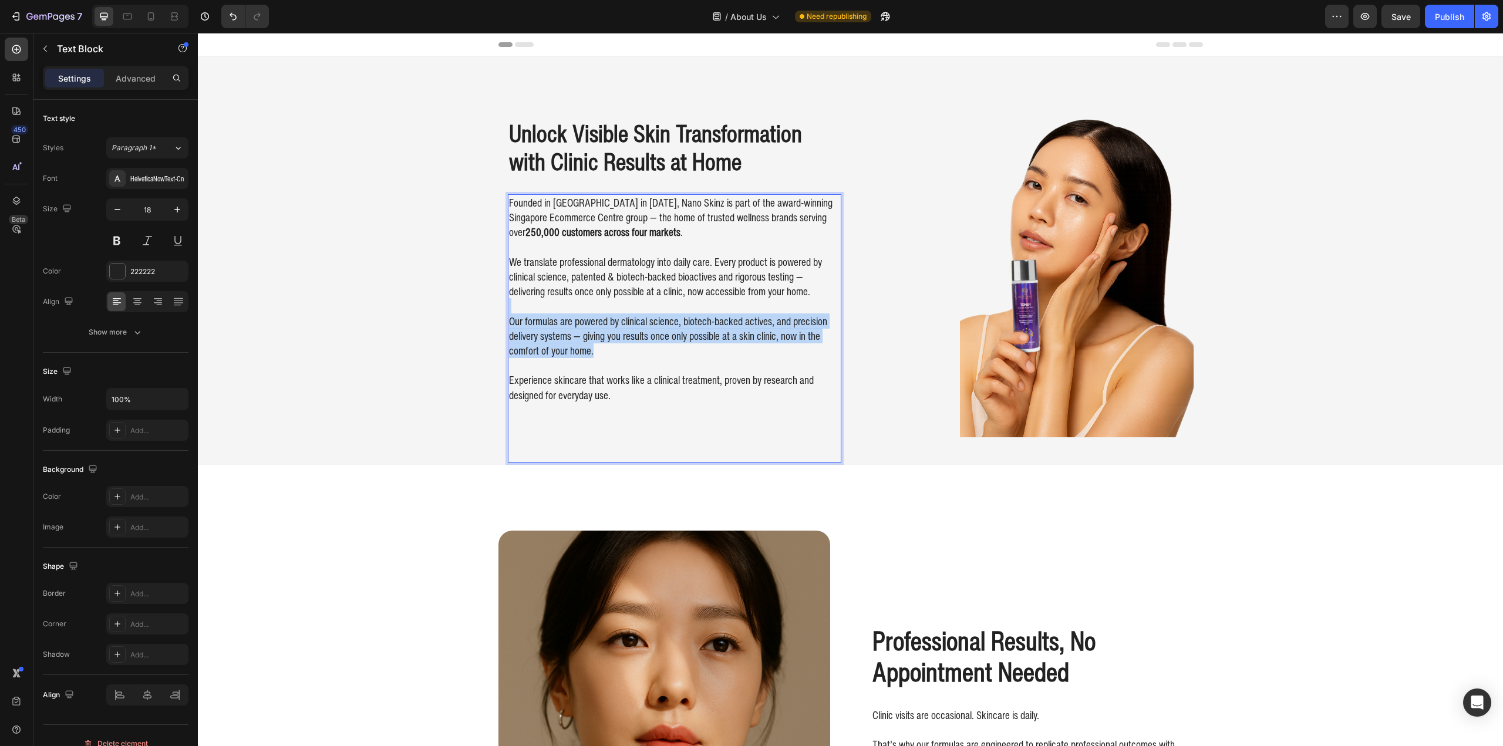
drag, startPoint x: 667, startPoint y: 321, endPoint x: 668, endPoint y: 349, distance: 27.6
click at [668, 349] on p "Our formulas are powered by clinical science, biotech-backed actives, and preci…" at bounding box center [674, 328] width 331 height 59
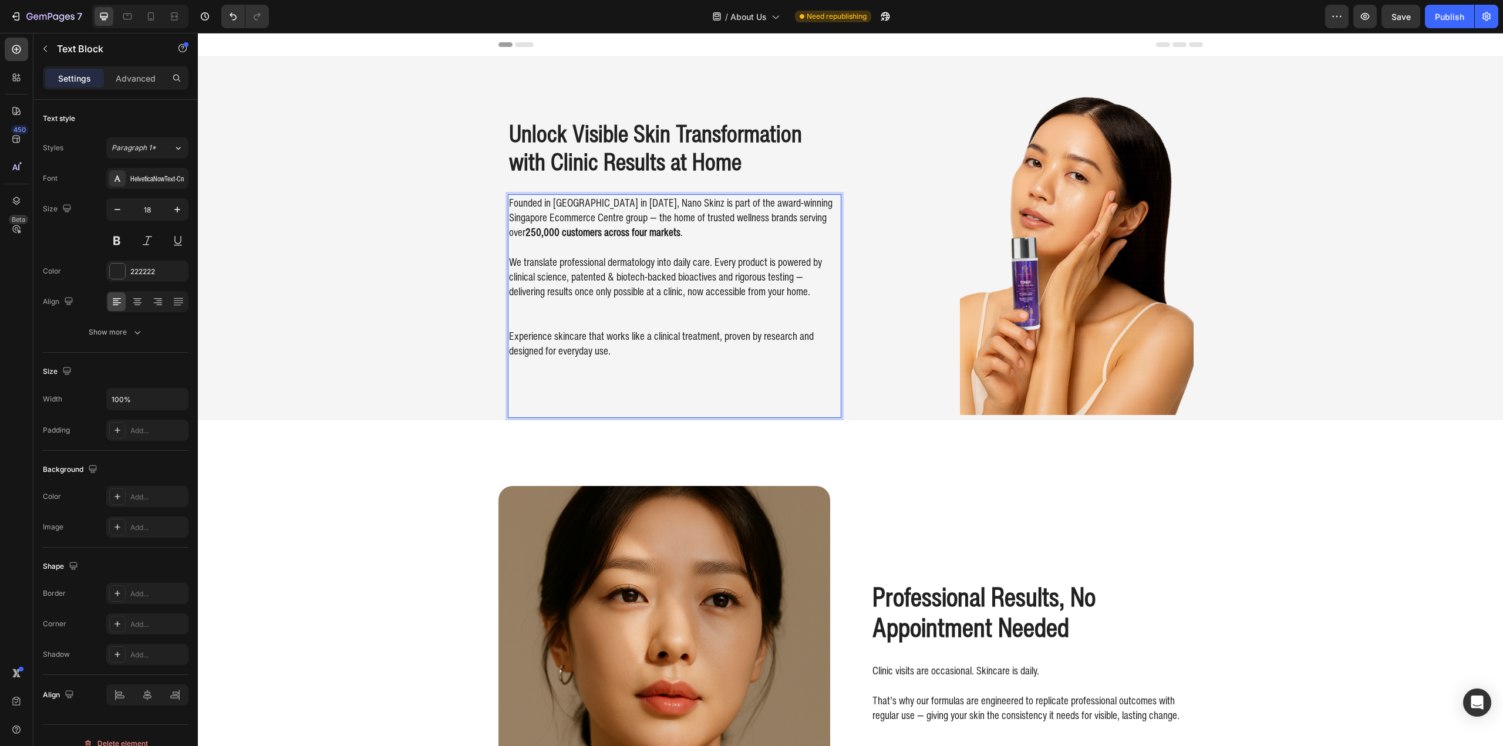
click at [627, 325] on p "Experience skincare that works like a clinical treatment, proven by research an…" at bounding box center [674, 336] width 331 height 45
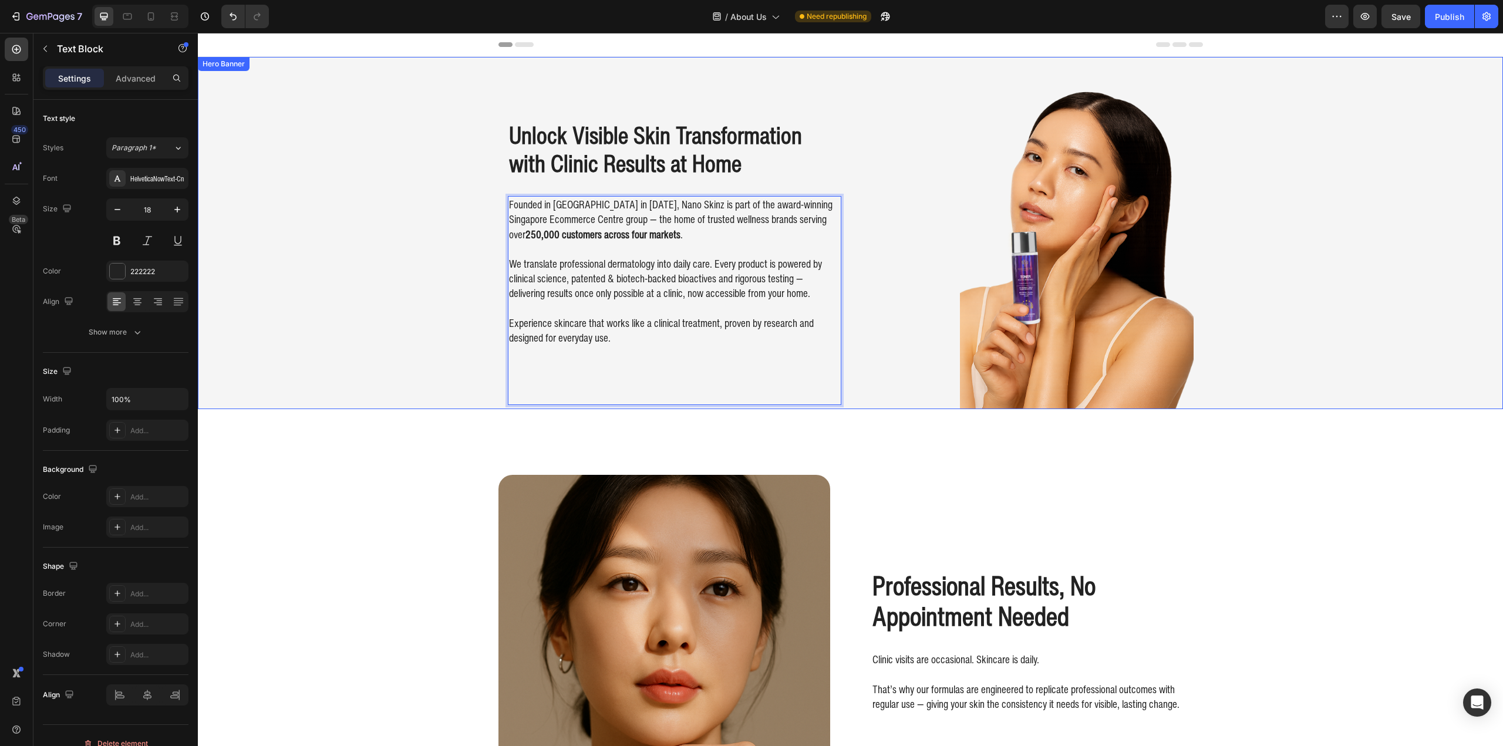
click at [439, 314] on div "Background Image" at bounding box center [850, 233] width 1305 height 352
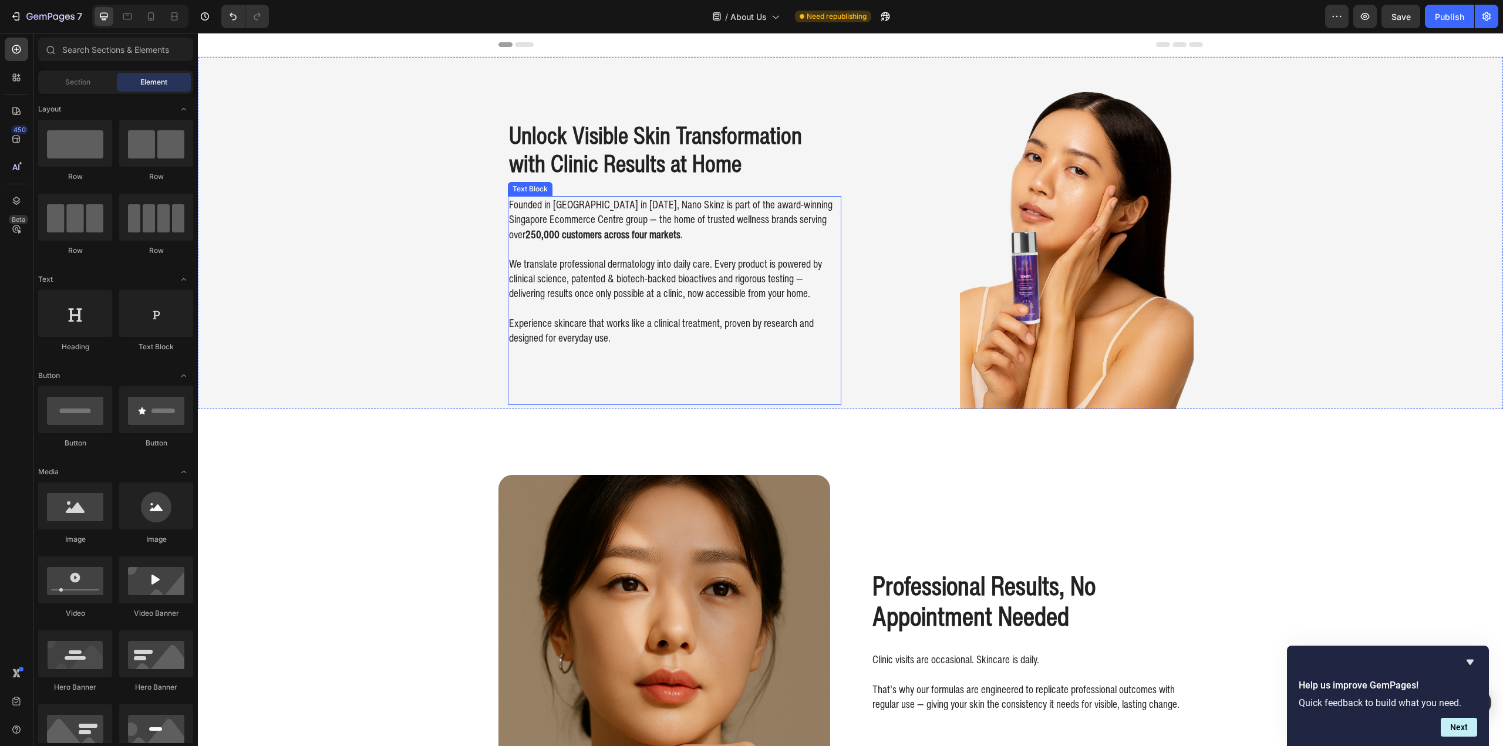
click at [685, 254] on p at bounding box center [674, 249] width 331 height 15
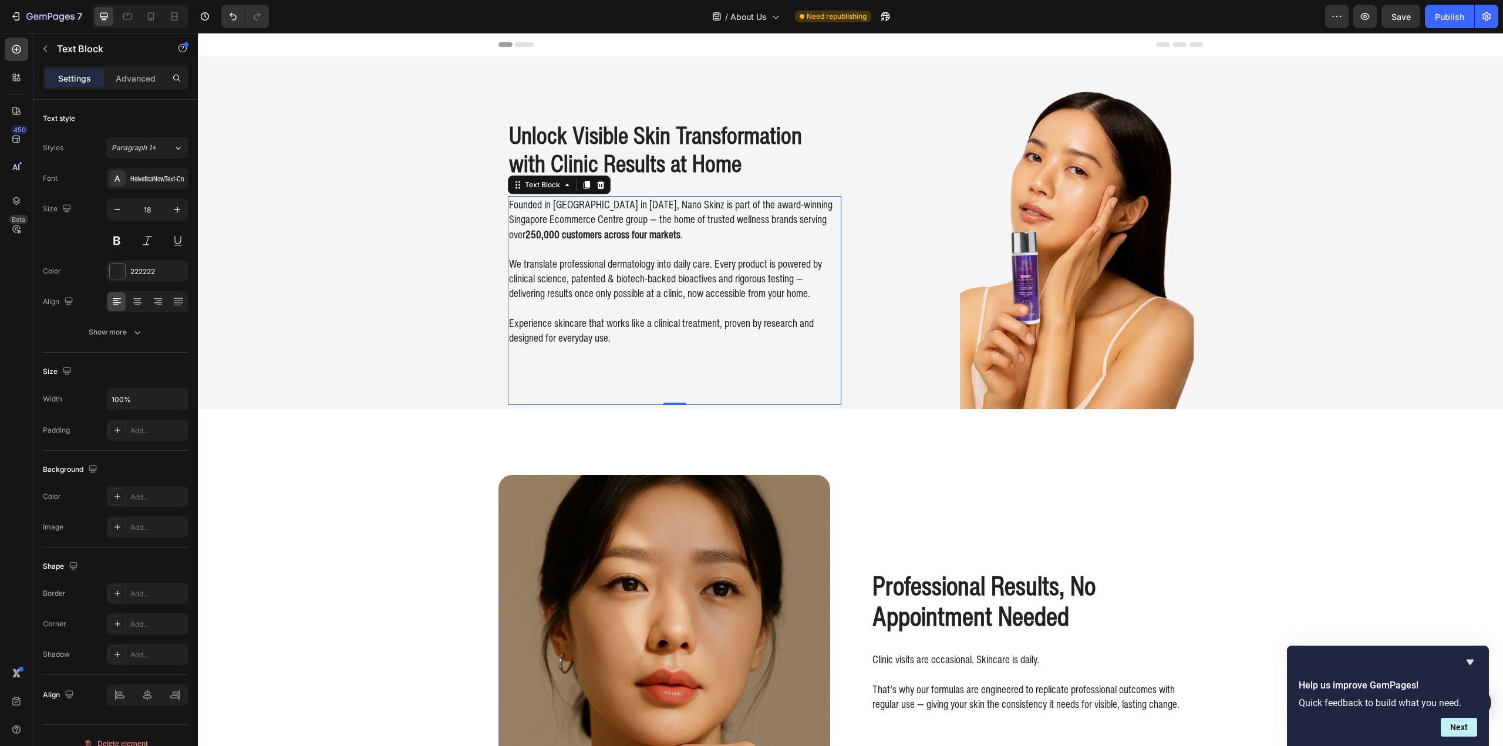
click at [666, 283] on p "We translate professional dermatology into daily care. Every product is powered…" at bounding box center [674, 279] width 331 height 45
click at [951, 320] on div at bounding box center [1026, 234] width 333 height 350
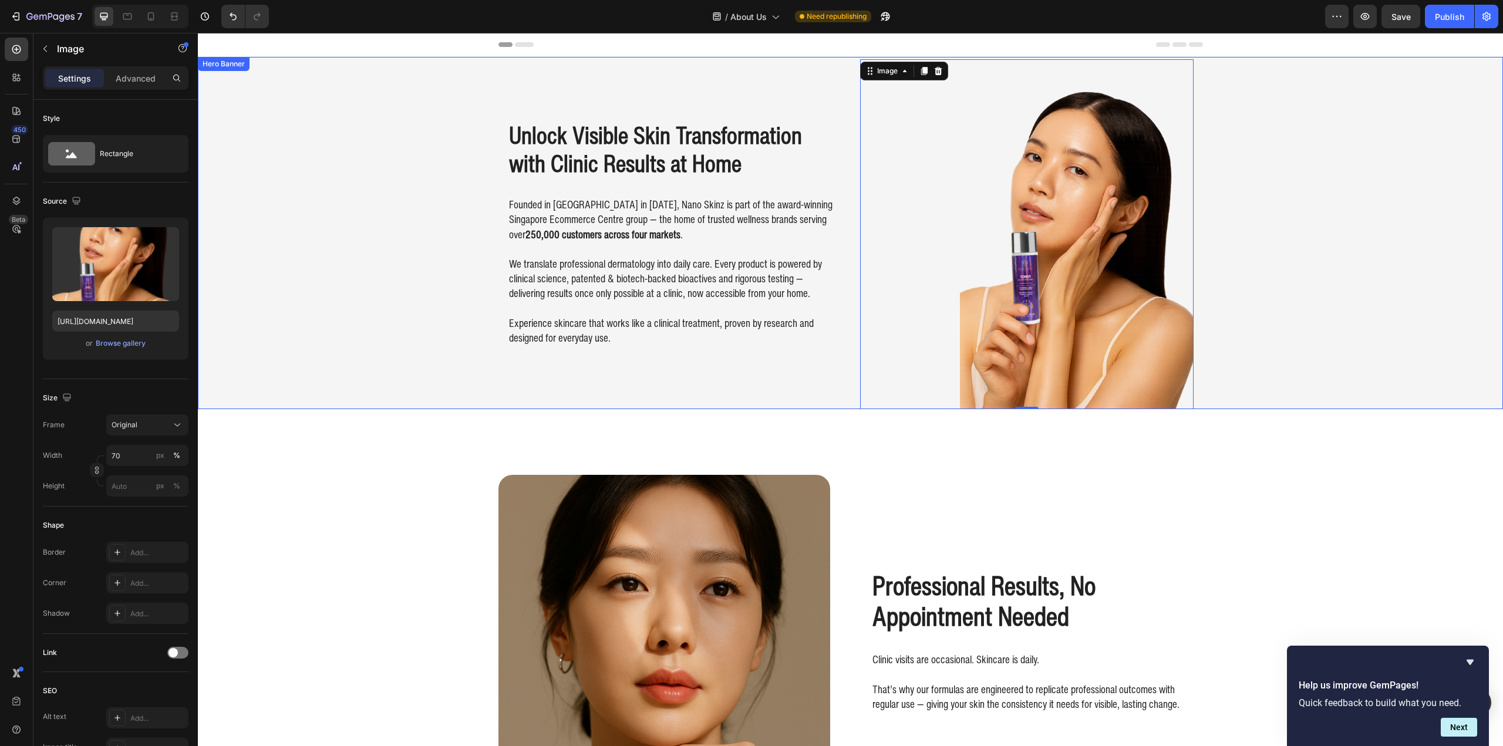
click at [298, 318] on div "Background Image" at bounding box center [850, 233] width 1305 height 352
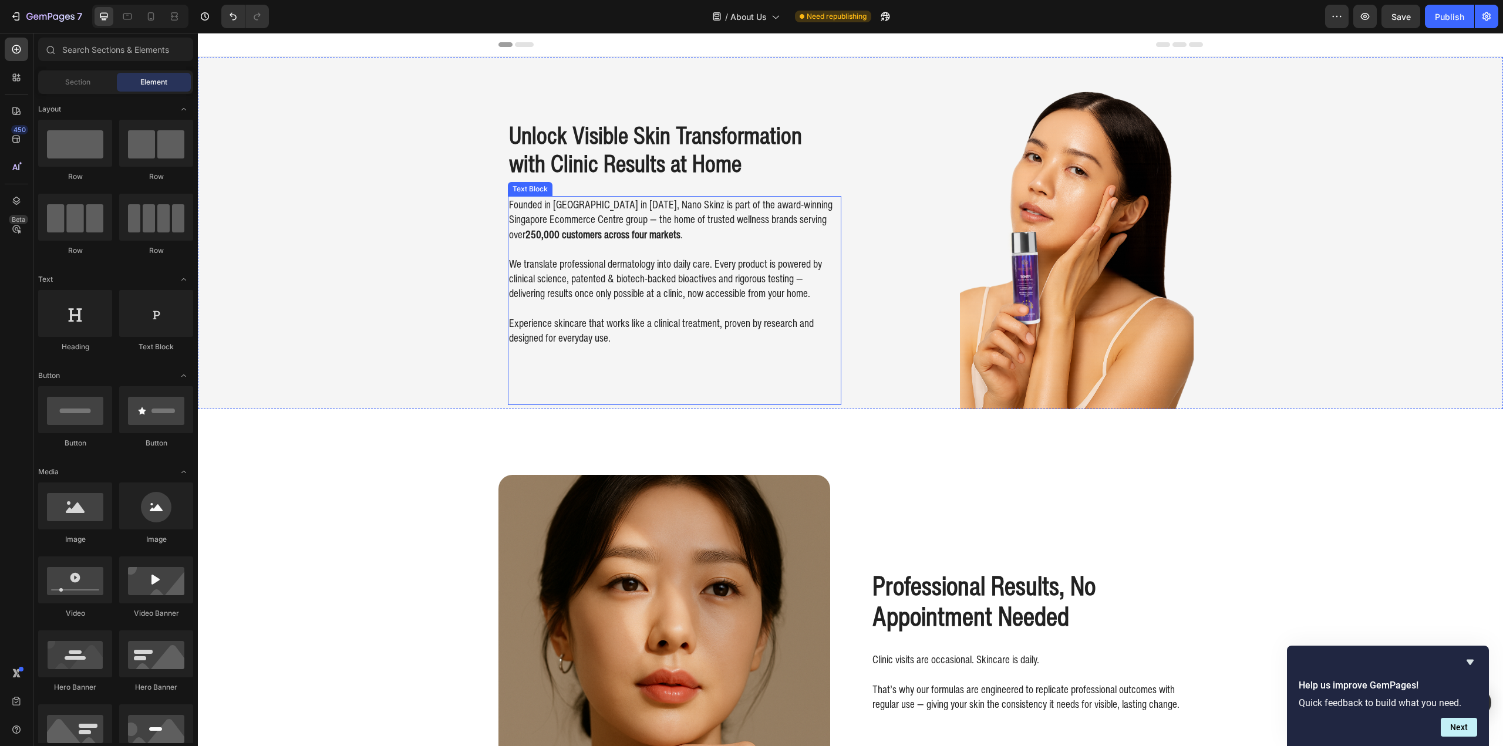
click at [609, 258] on p "We translate professional dermatology into daily care. Every product is powered…" at bounding box center [674, 279] width 331 height 45
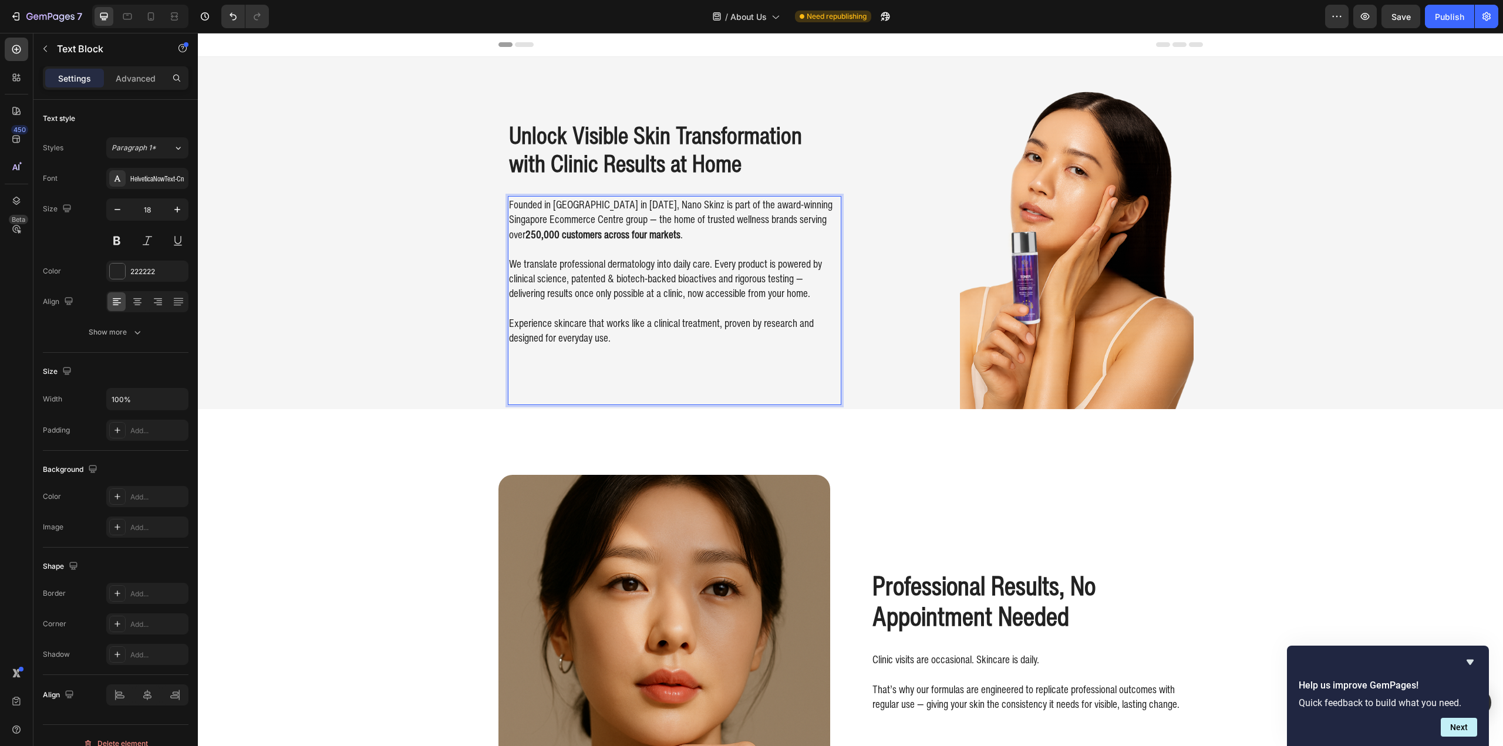
click at [633, 236] on p "Founded in Singapore in 2020, Nano Skinz is part of the award-winning Singapore…" at bounding box center [674, 219] width 331 height 45
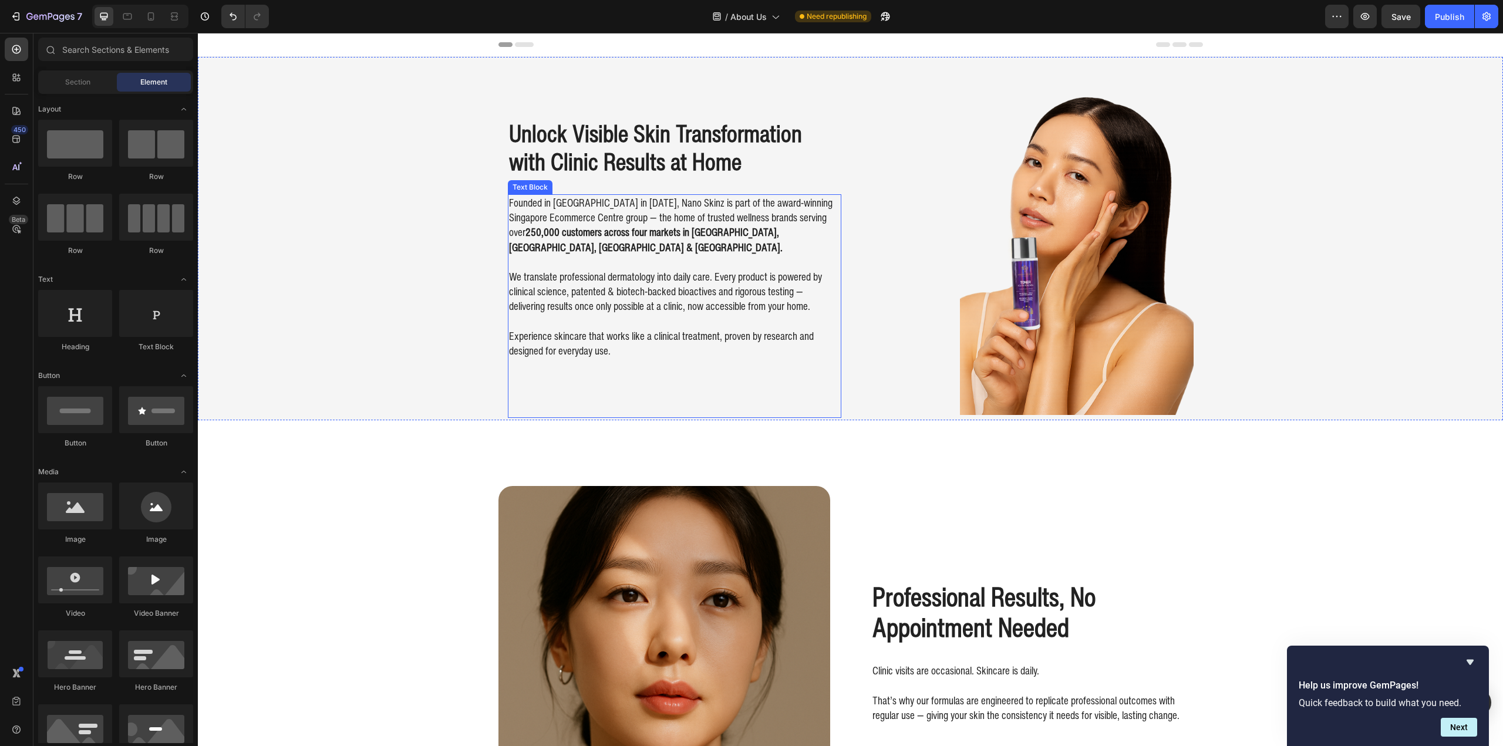
click at [745, 314] on p "Experience skincare that works like a clinical treatment, proven by research an…" at bounding box center [674, 336] width 331 height 45
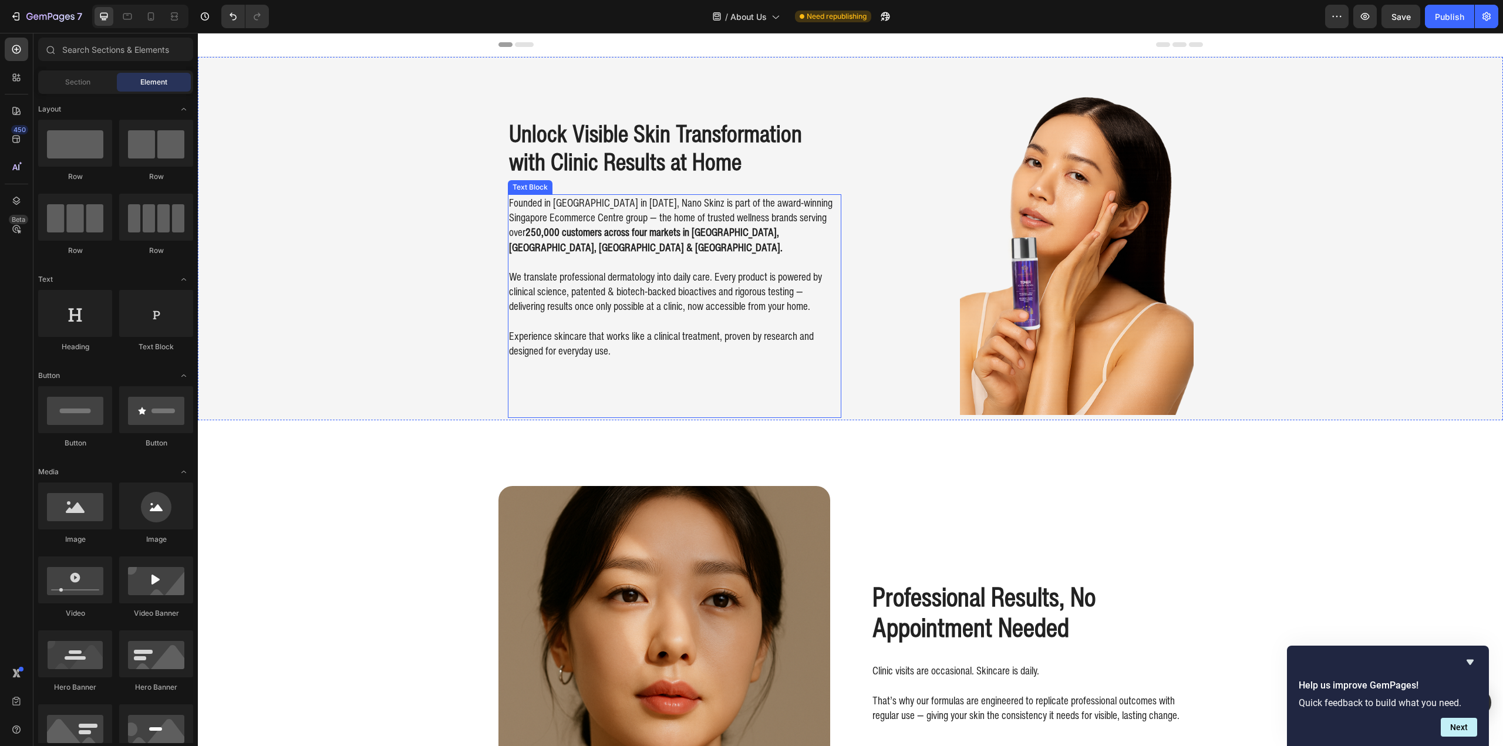
click at [720, 323] on p "Experience skincare that works like a clinical treatment, proven by research an…" at bounding box center [674, 336] width 331 height 45
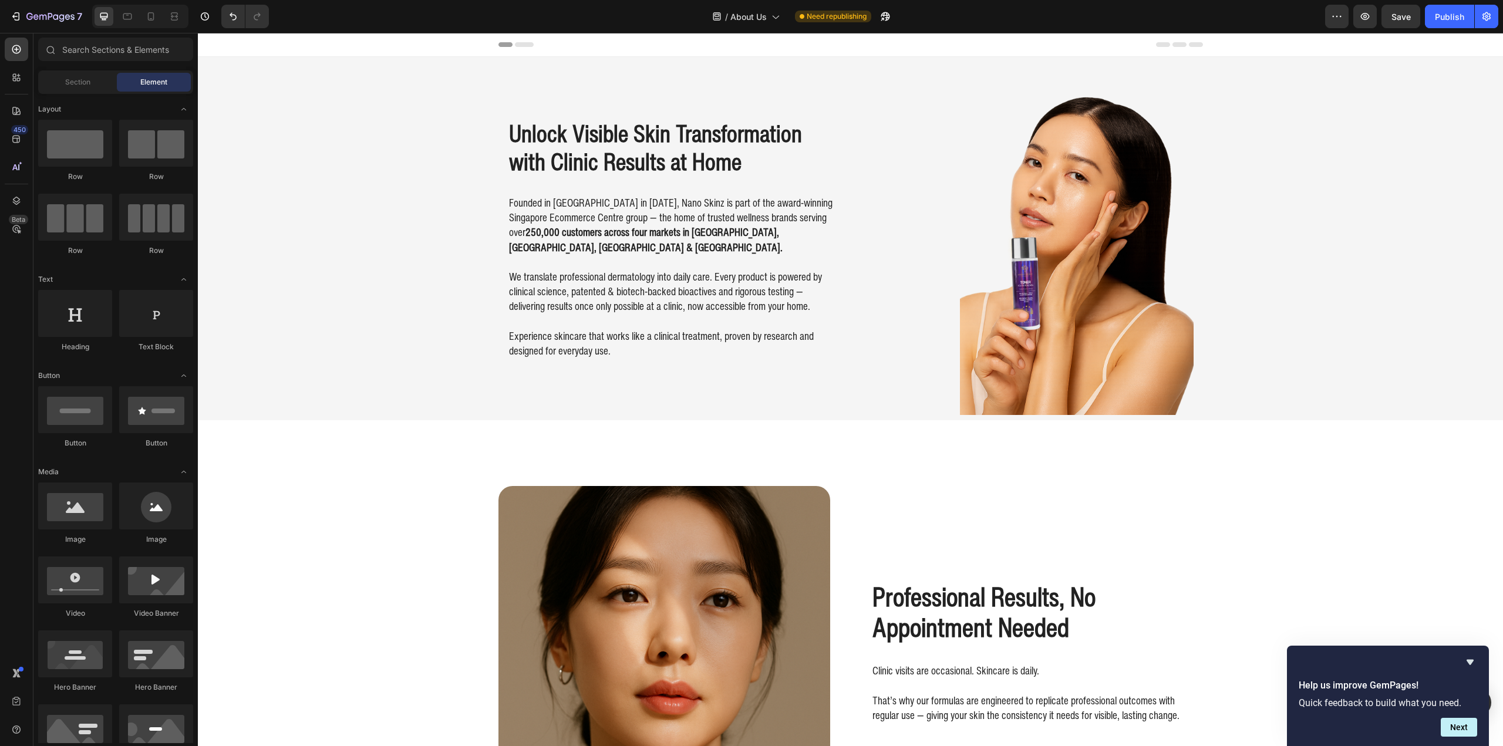
click at [395, 339] on div "Background Image" at bounding box center [850, 238] width 1305 height 363
click at [412, 336] on div "Background Image" at bounding box center [850, 238] width 1305 height 363
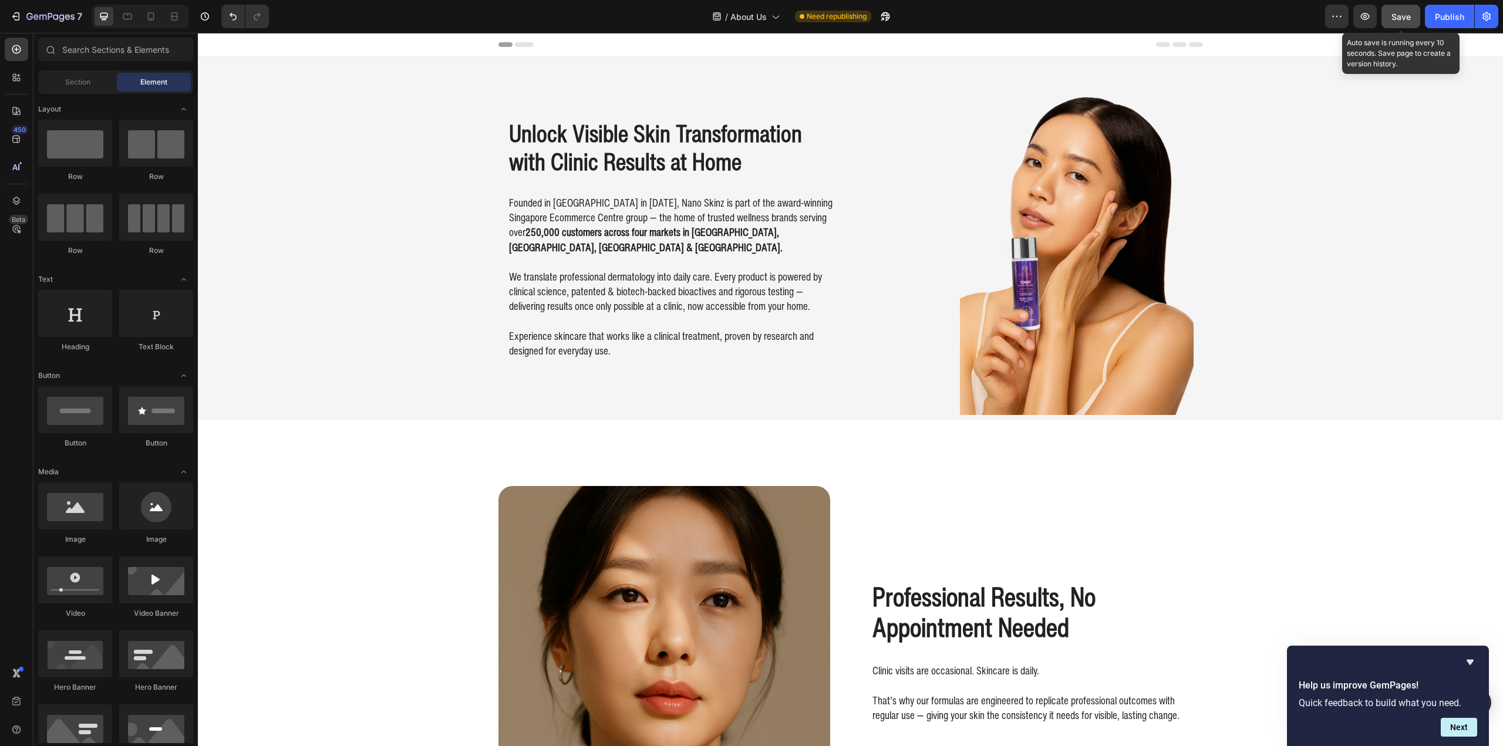
click at [1411, 14] on button "Save" at bounding box center [1400, 16] width 39 height 23
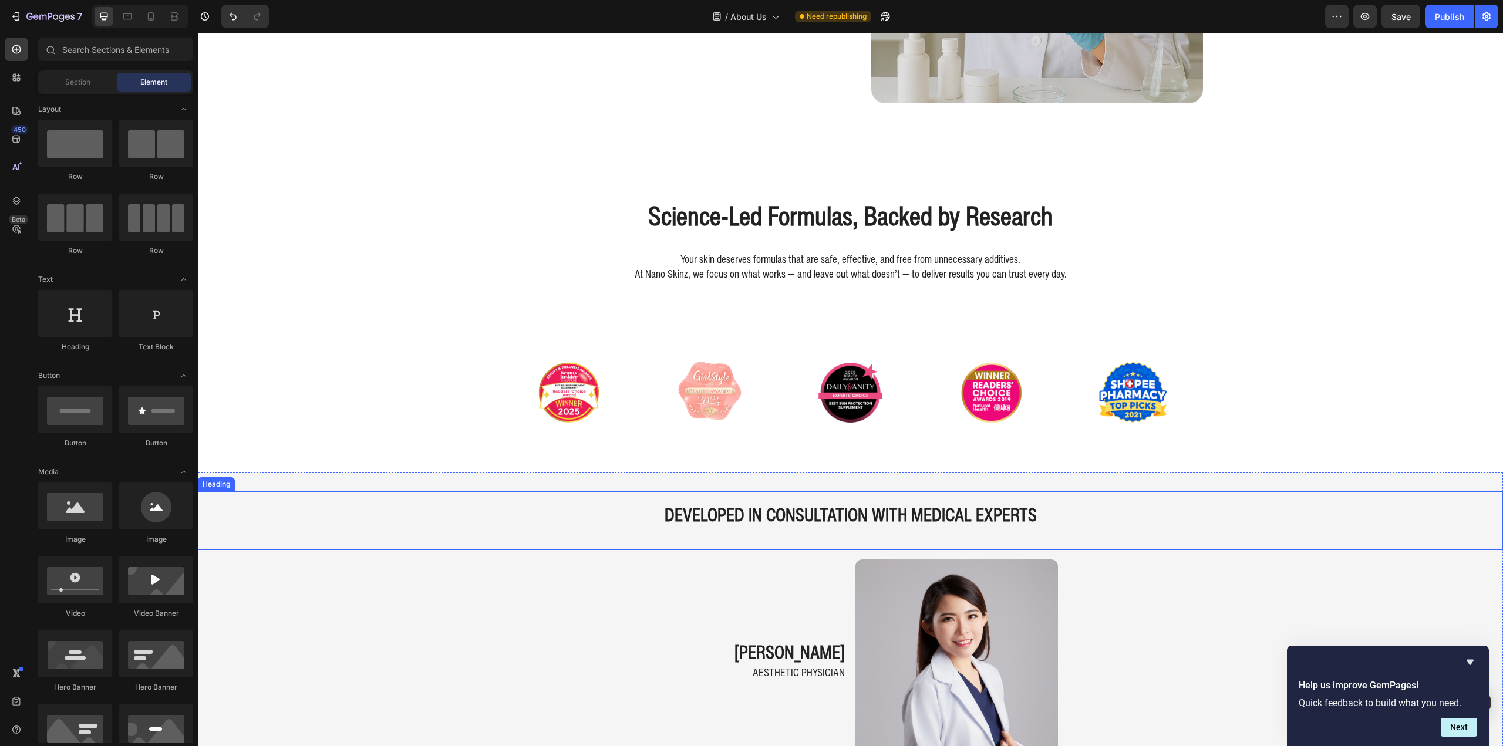
scroll to position [1115, 0]
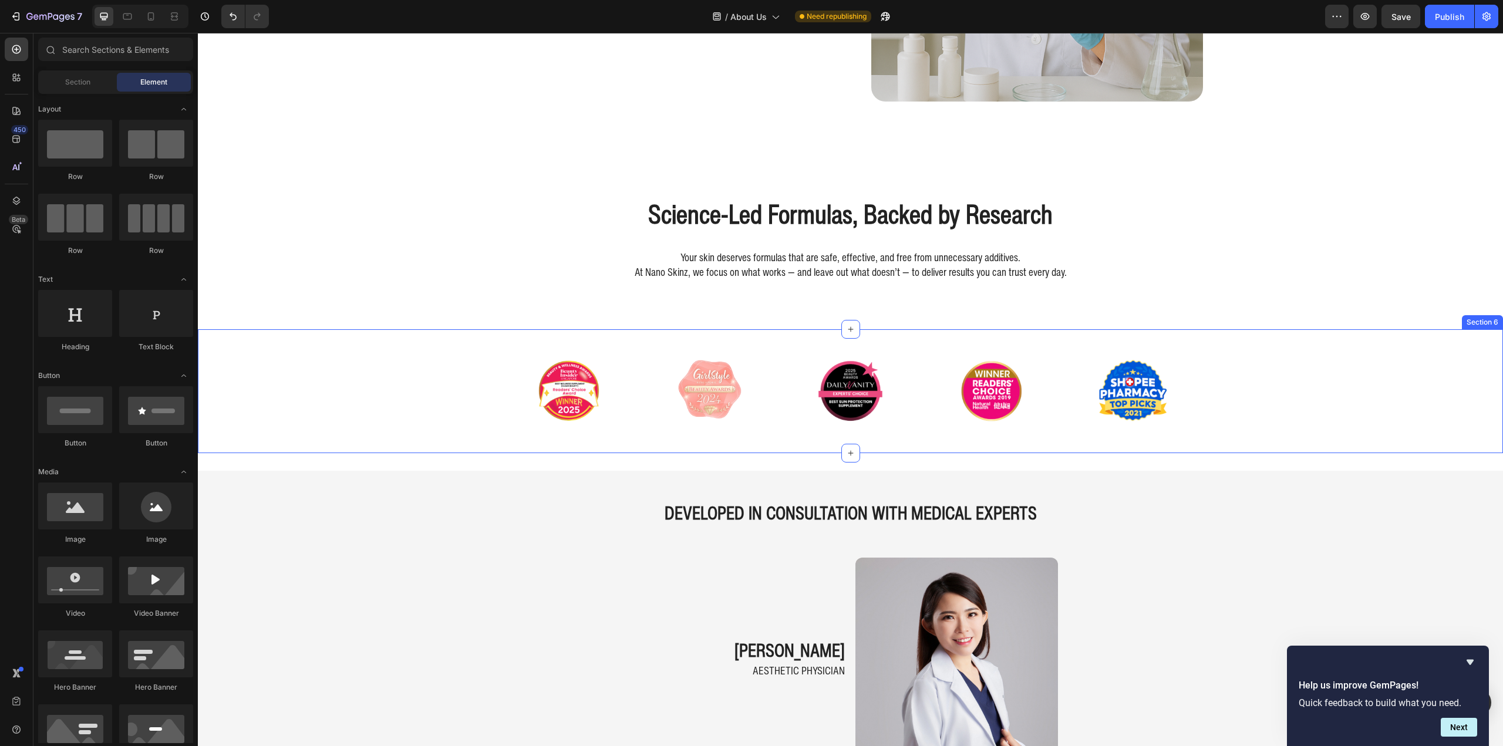
click at [447, 400] on div "Image Image Image Image Image Carousel" at bounding box center [850, 391] width 1305 height 86
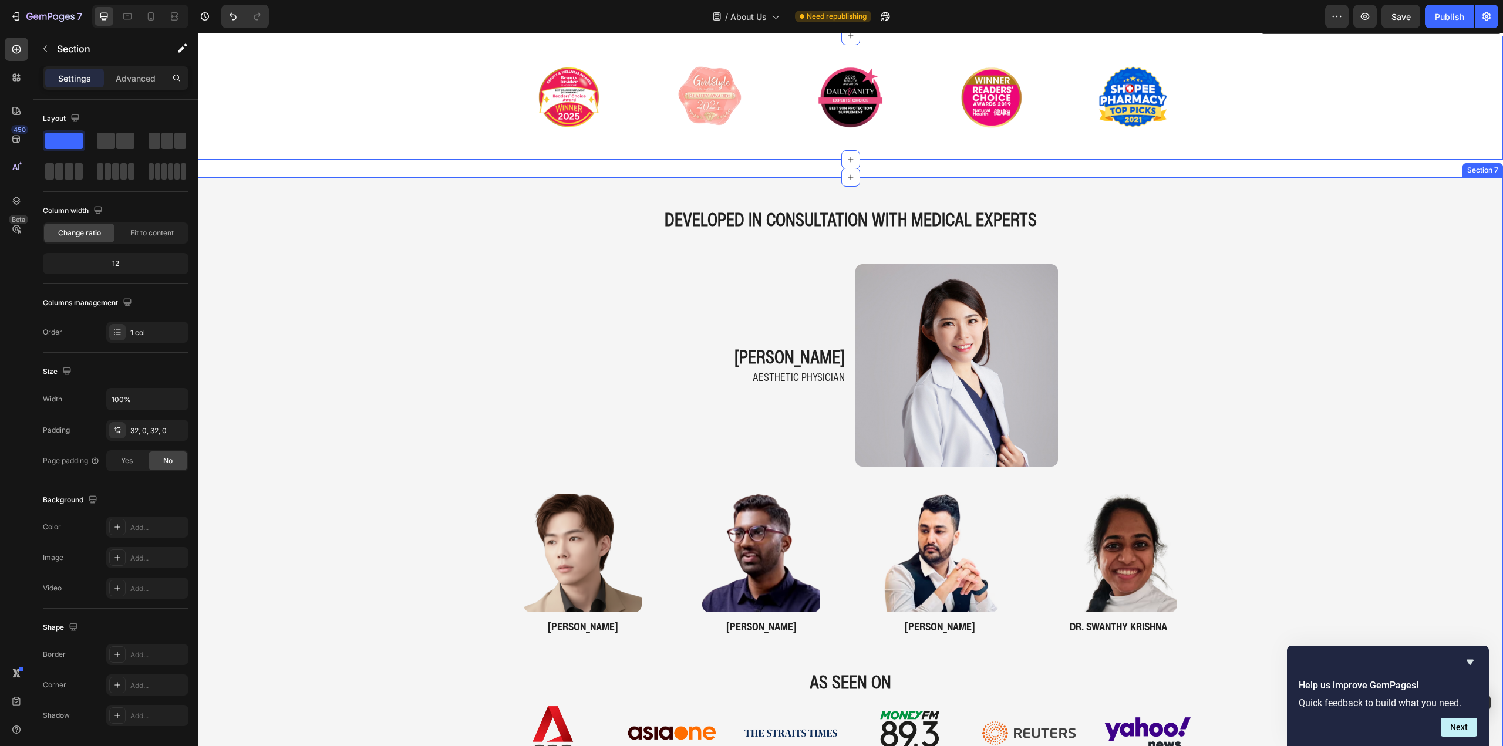
click at [373, 490] on div "DEVELOPED IN CONSULTATION WITH MEDICAL EXPERTS Heading dr. nicole khern Heading…" at bounding box center [850, 487] width 1305 height 583
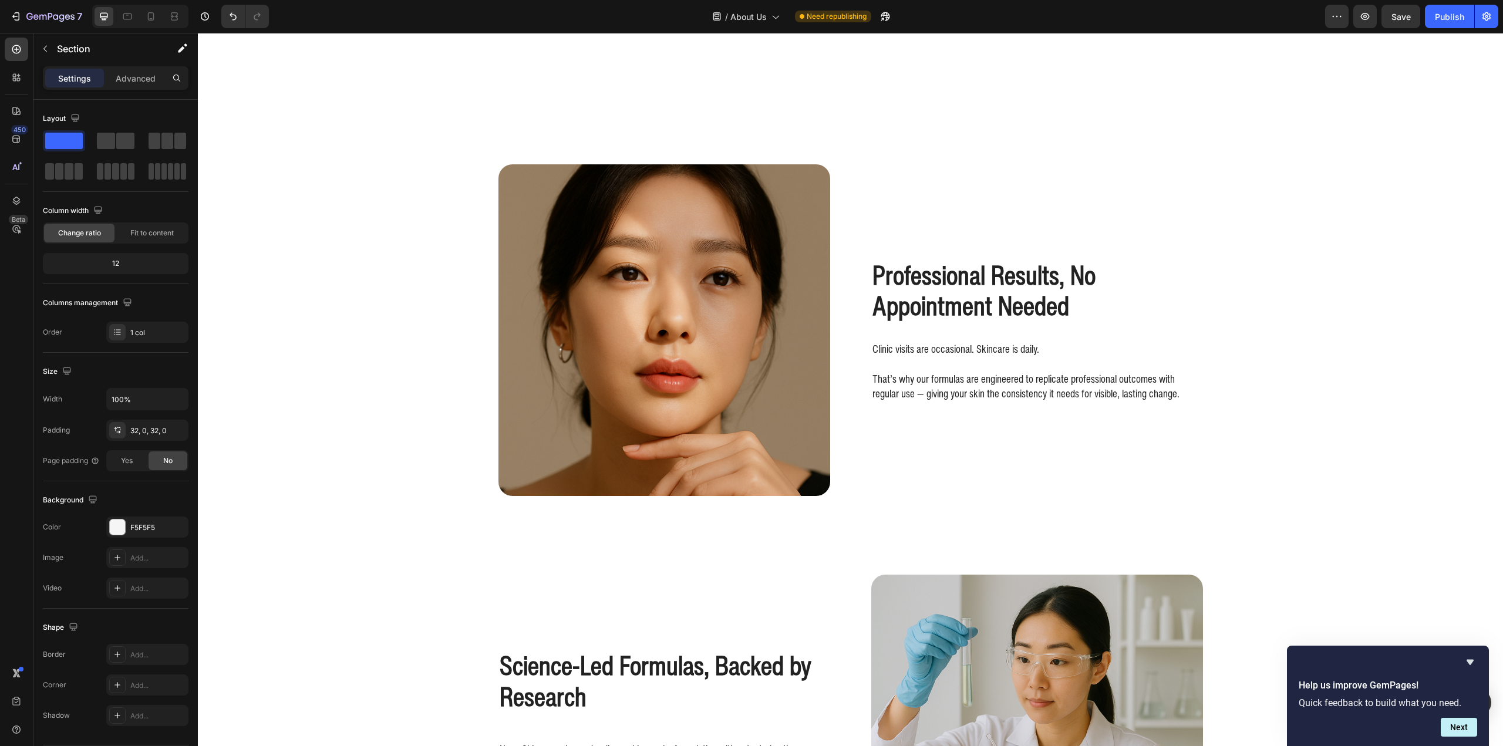
scroll to position [0, 0]
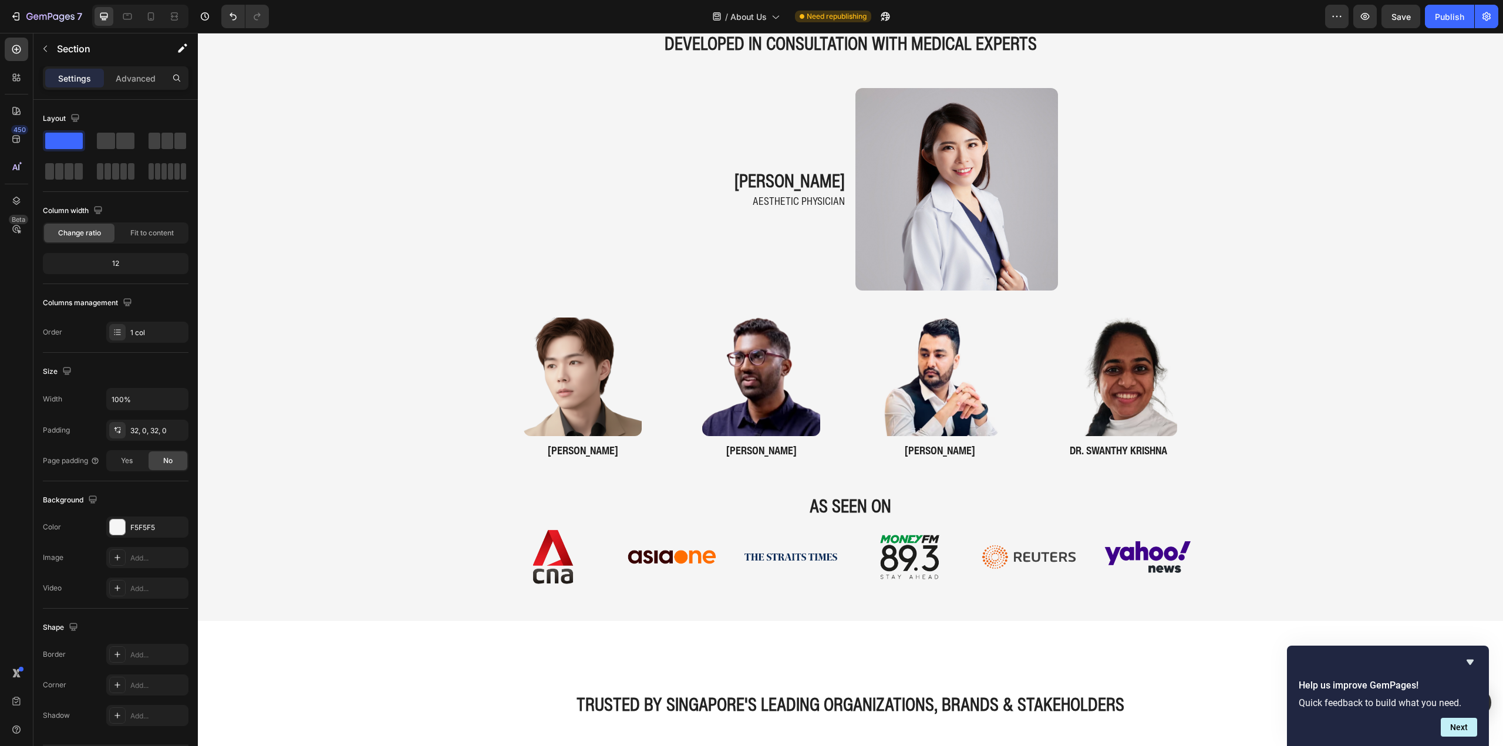
click at [295, 363] on div "DEVELOPED IN CONSULTATION WITH MEDICAL EXPERTS Heading dr. nicole khern Heading…" at bounding box center [850, 311] width 1305 height 583
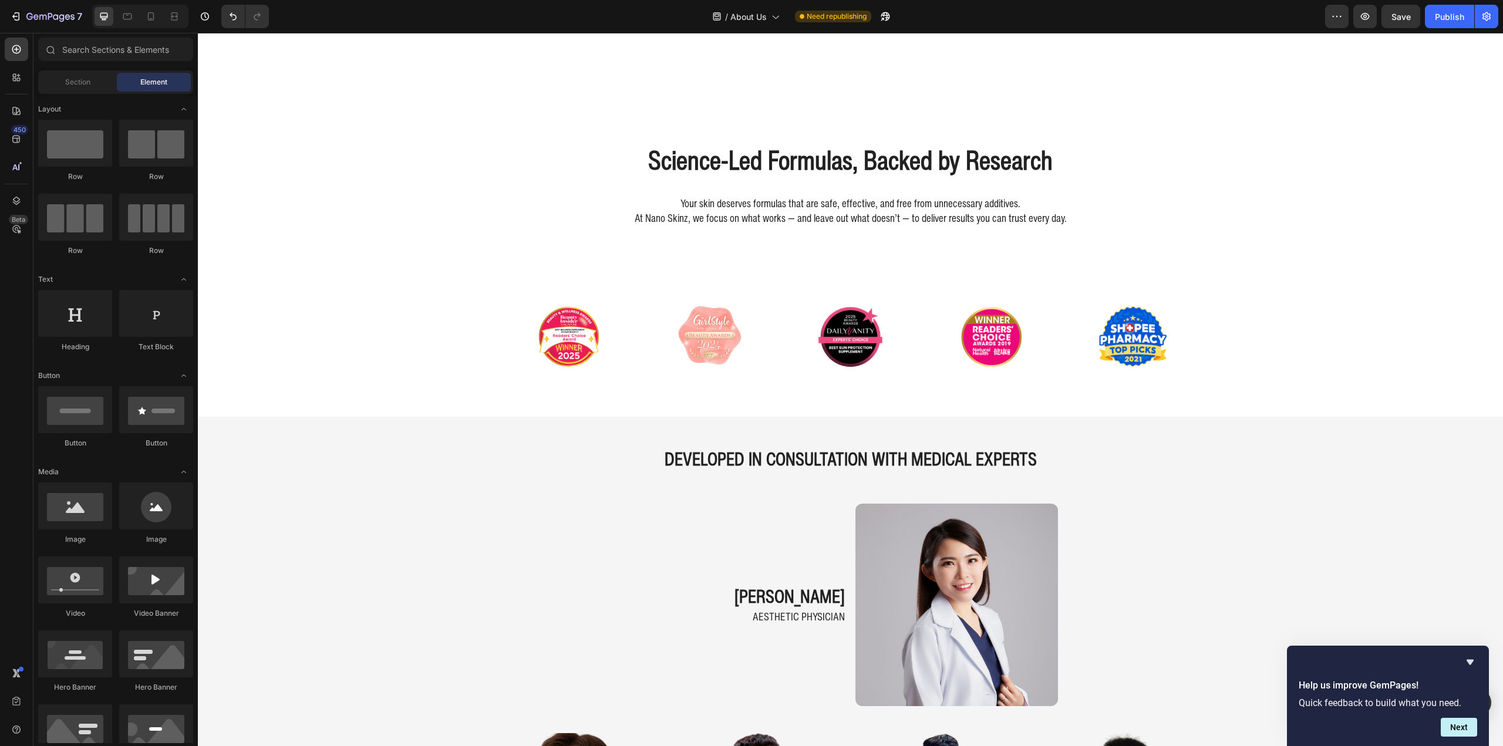
scroll to position [1175, 0]
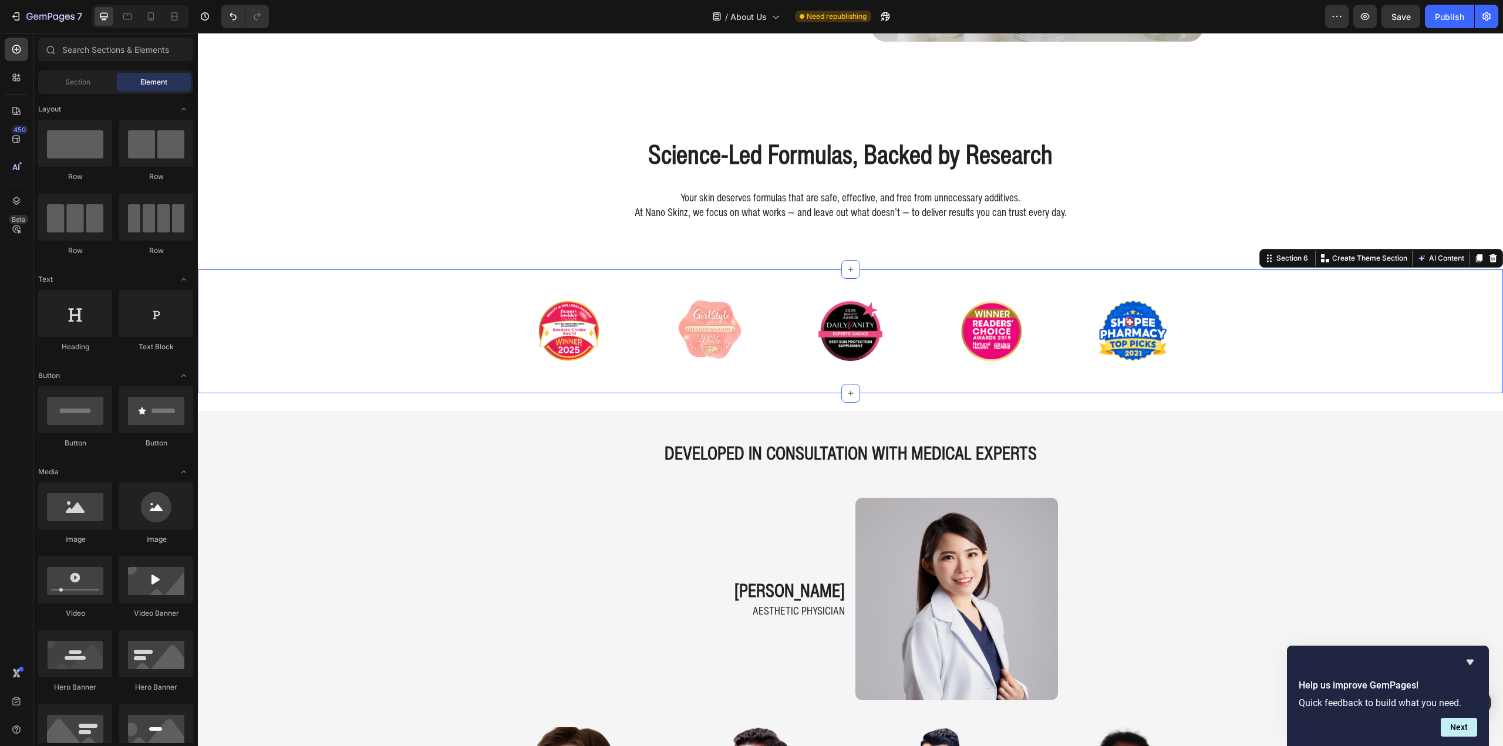
click at [413, 342] on div "Image Image Image Image Image Carousel" at bounding box center [850, 331] width 1305 height 86
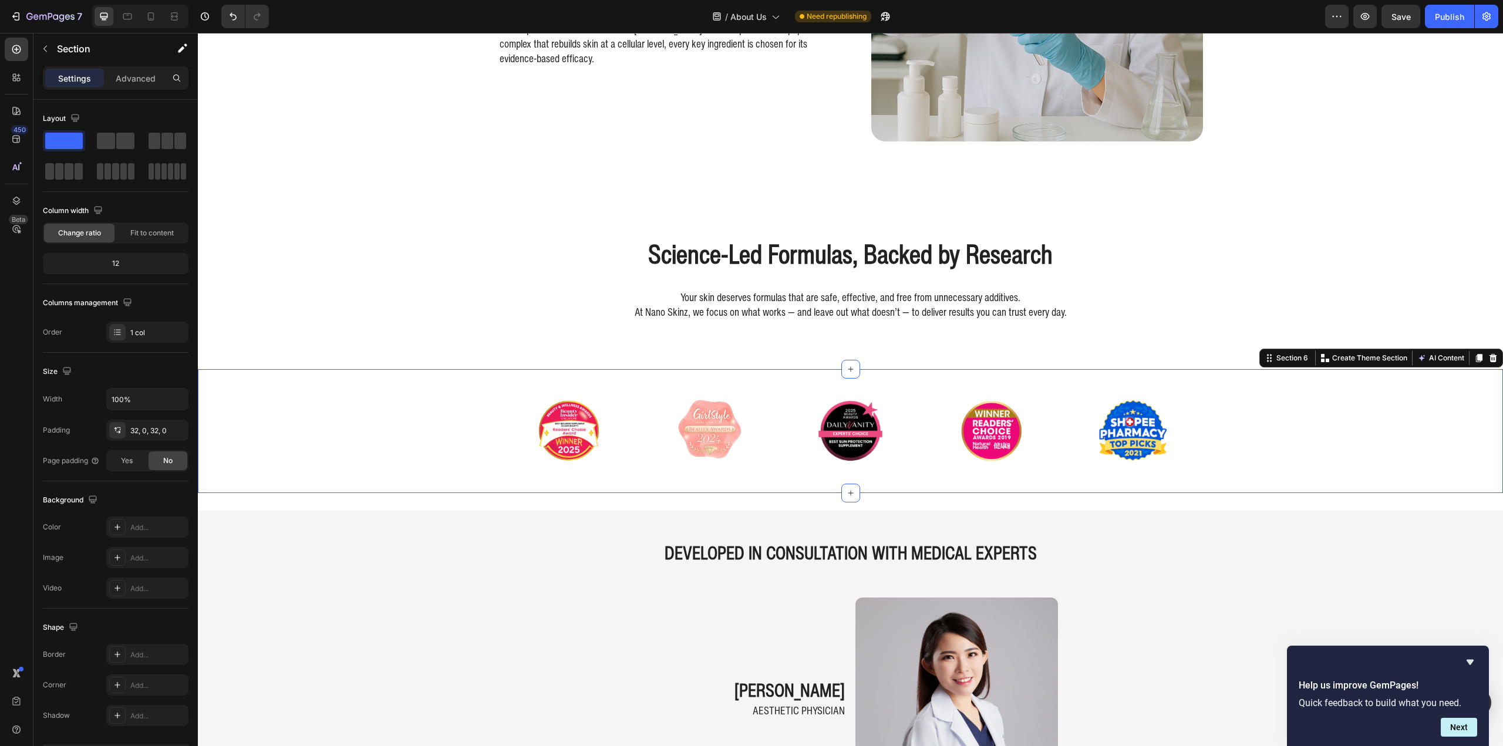
scroll to position [941, 0]
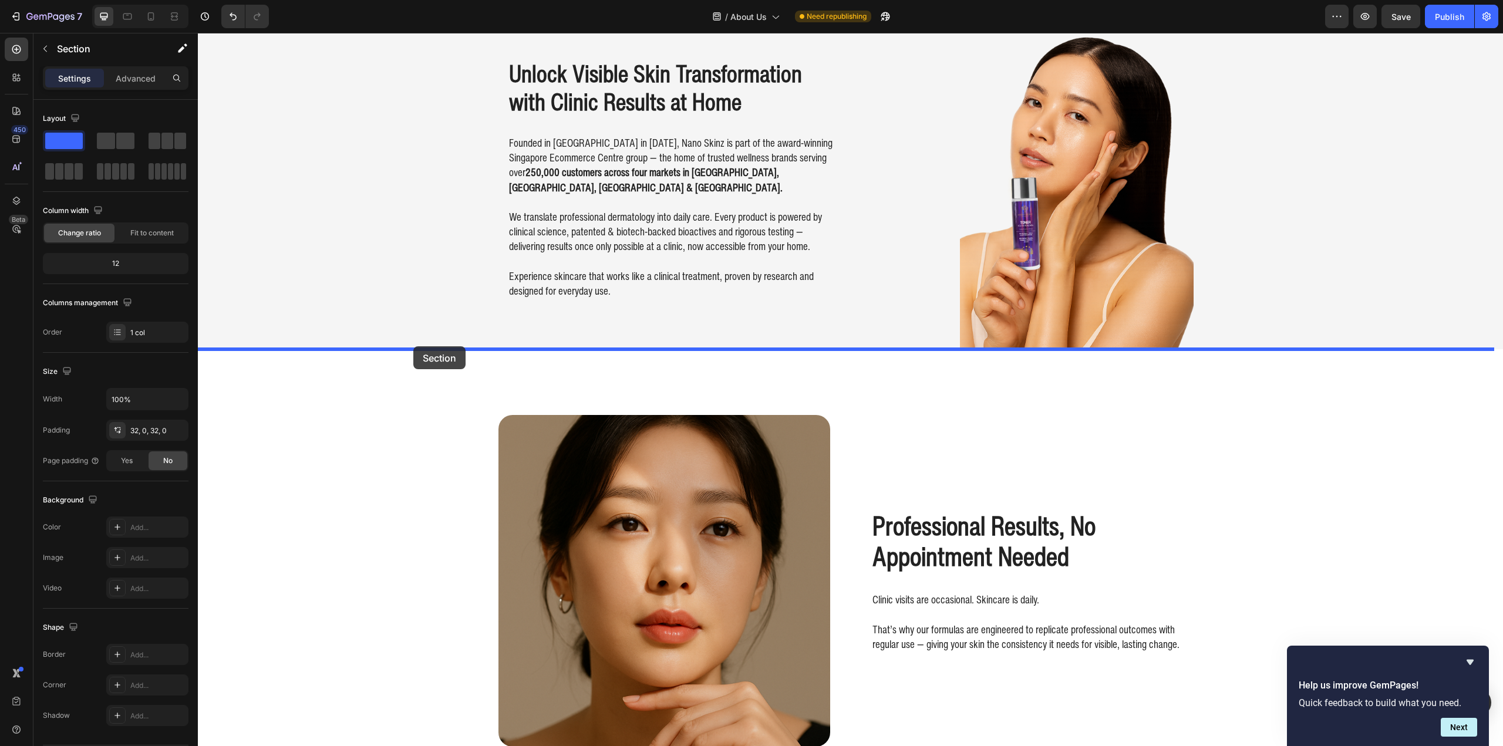
drag, startPoint x: 432, startPoint y: 585, endPoint x: 413, endPoint y: 346, distance: 239.1
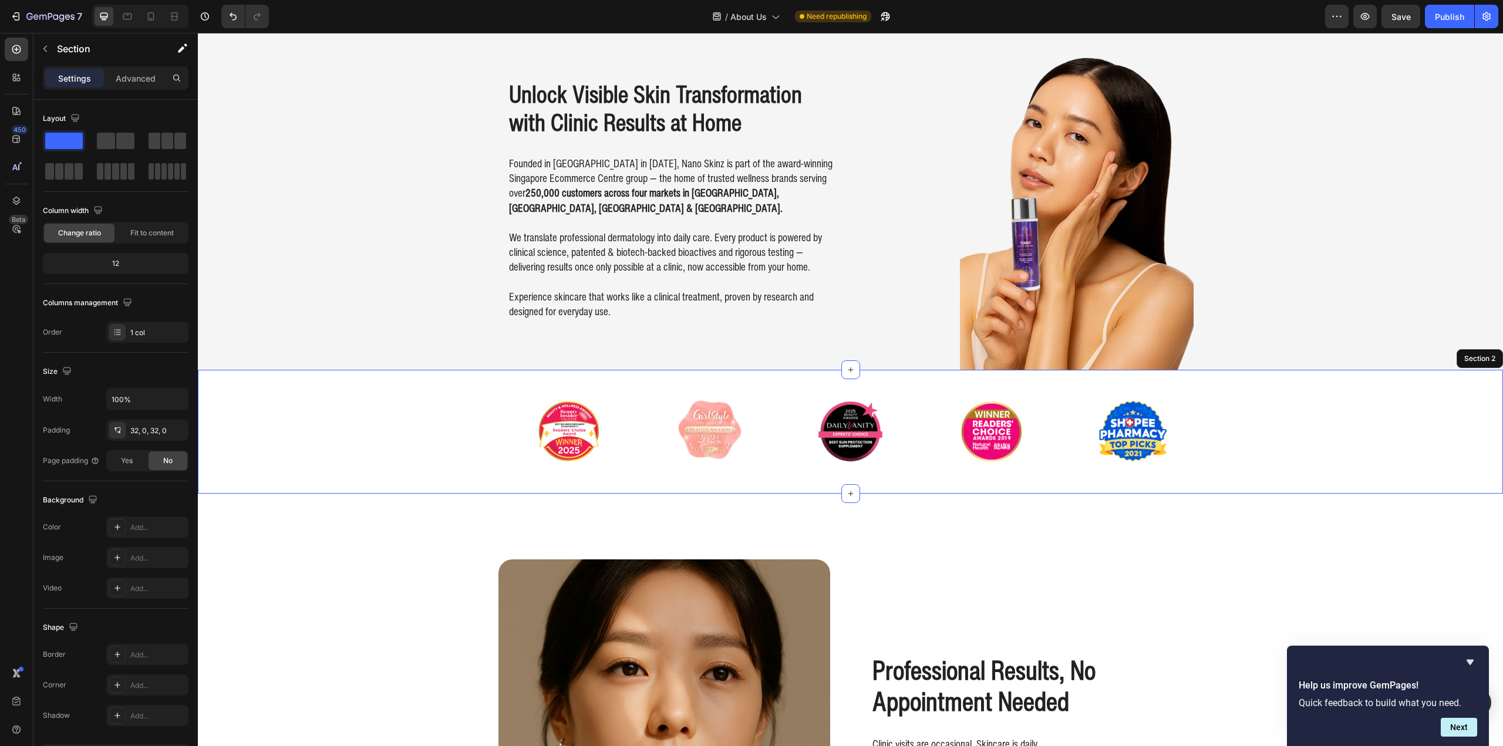
scroll to position [0, 0]
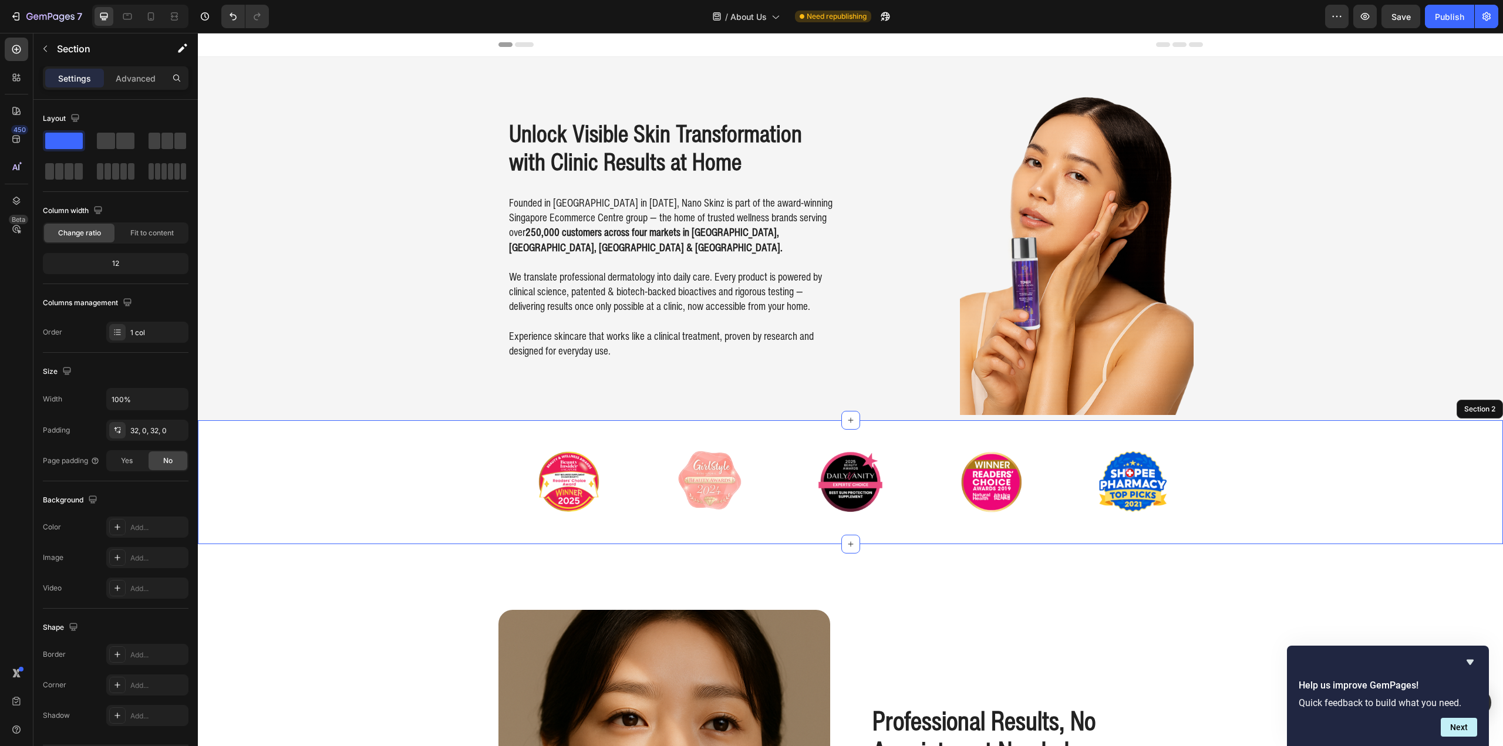
click at [315, 321] on div "Background Image" at bounding box center [850, 238] width 1305 height 363
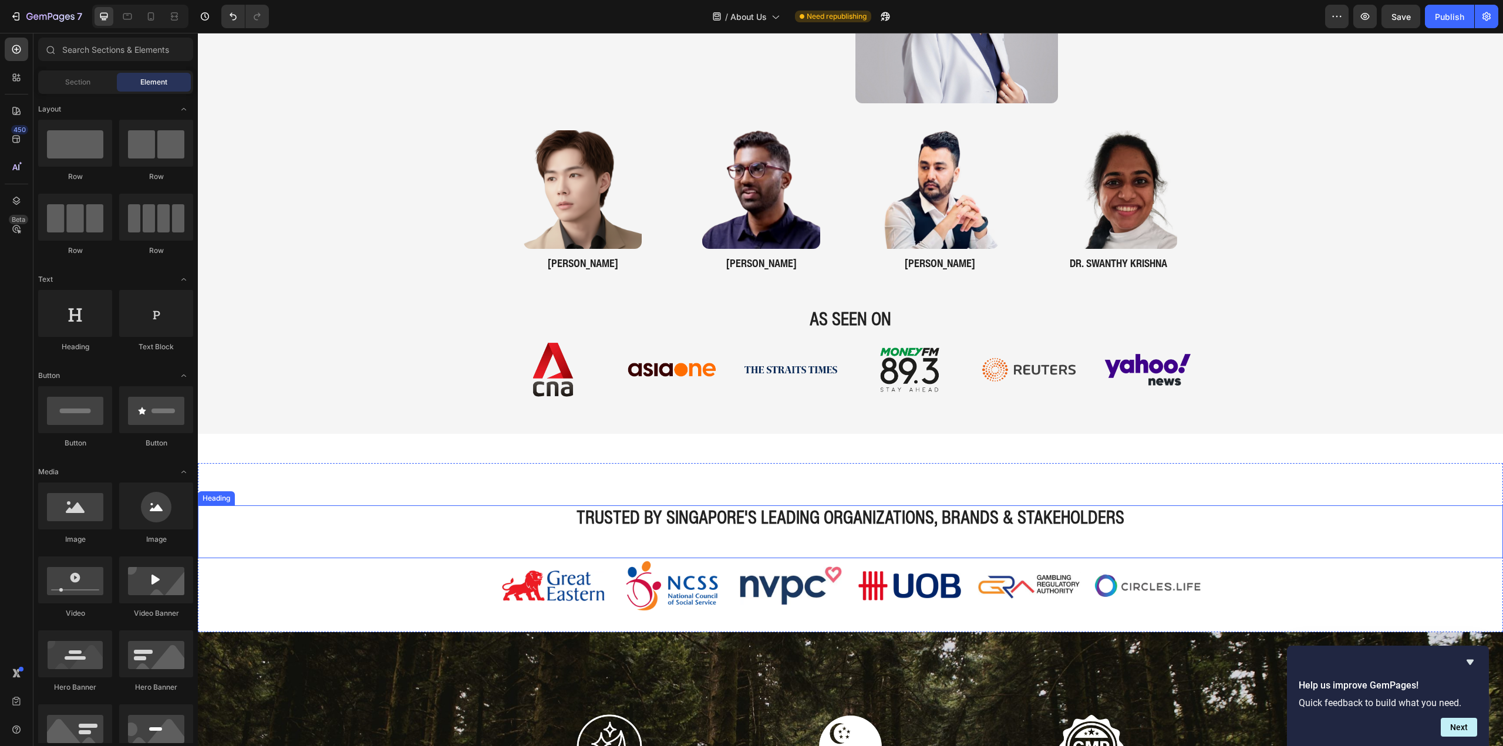
scroll to position [1761, 0]
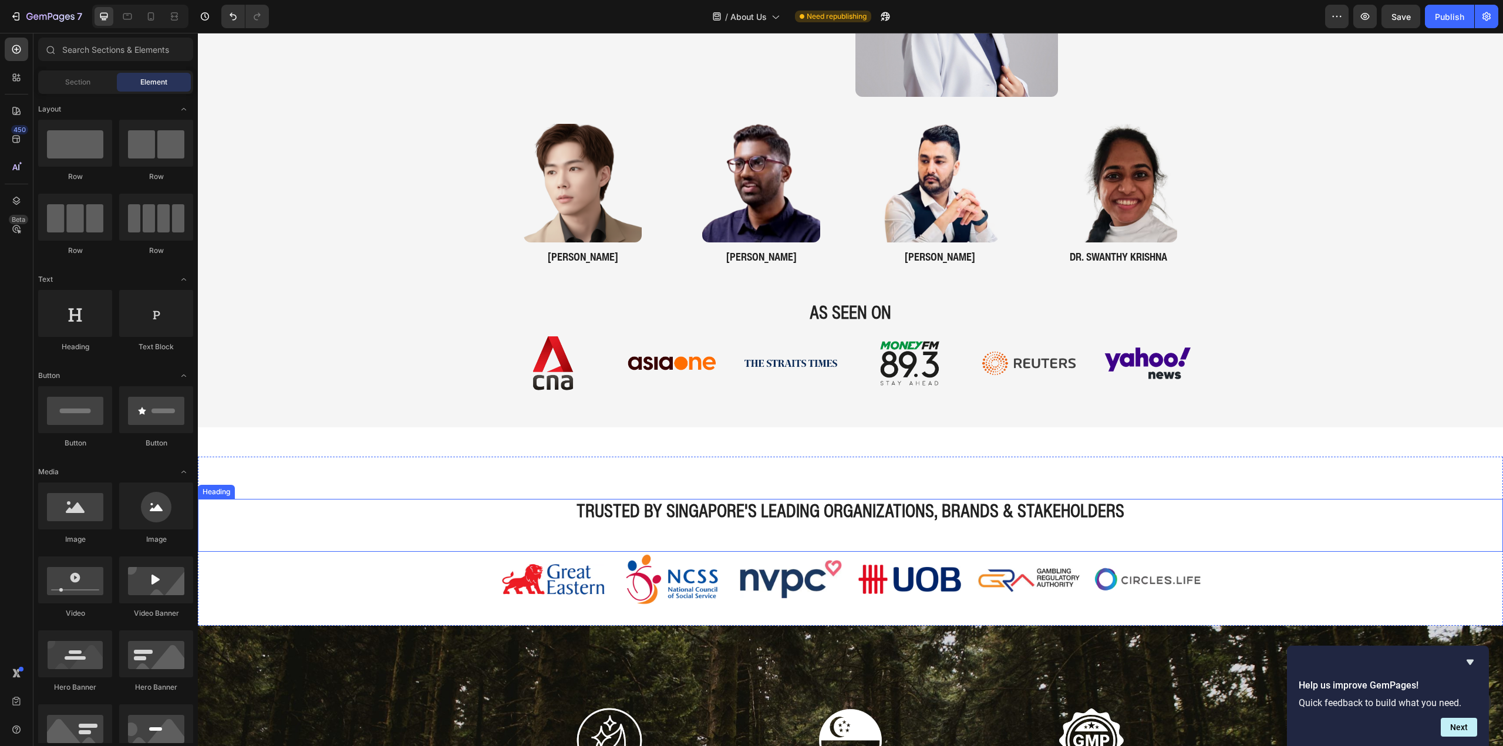
click at [346, 531] on div "trusted by singapore's leading organizations, brands & stakeholders Heading" at bounding box center [850, 525] width 1305 height 53
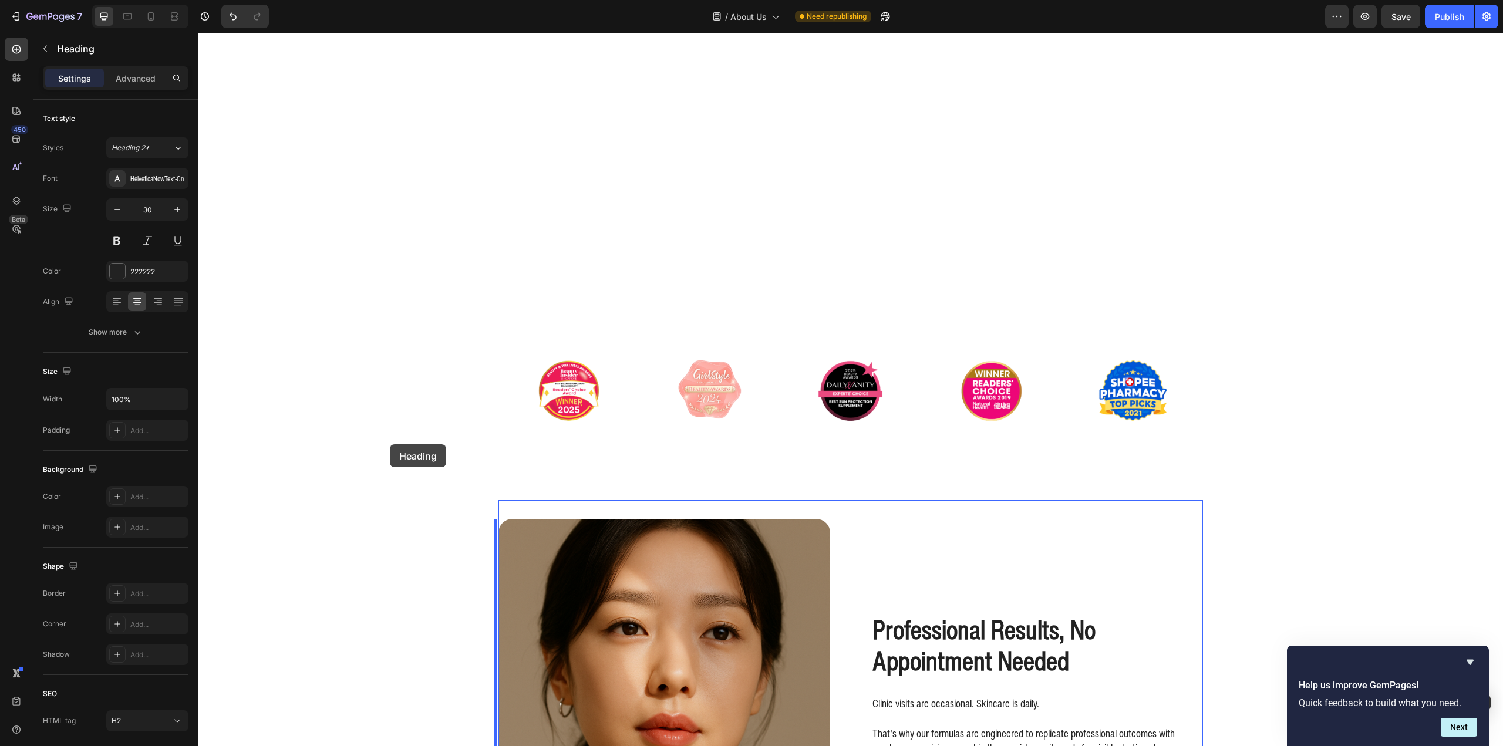
scroll to position [59, 0]
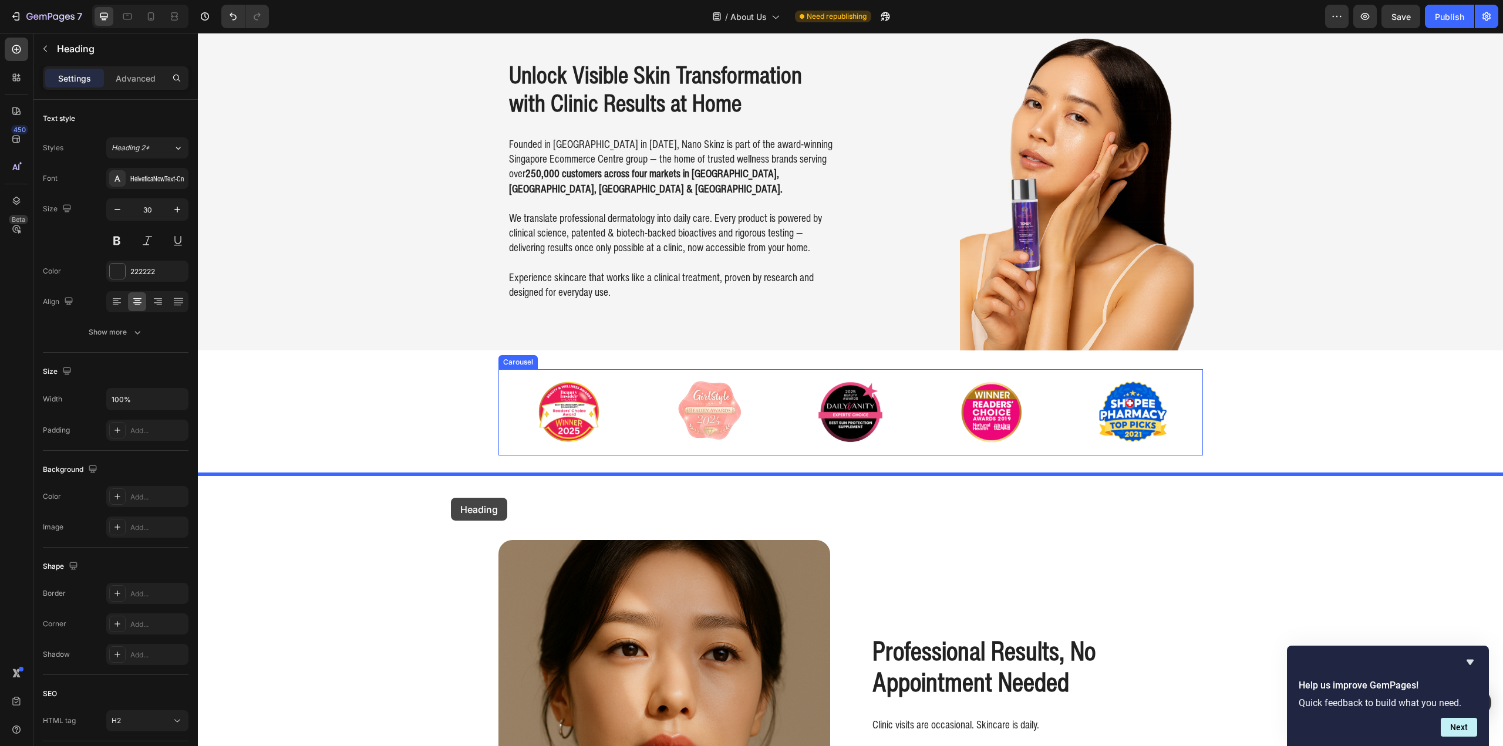
drag, startPoint x: 417, startPoint y: 534, endPoint x: 454, endPoint y: 499, distance: 50.2
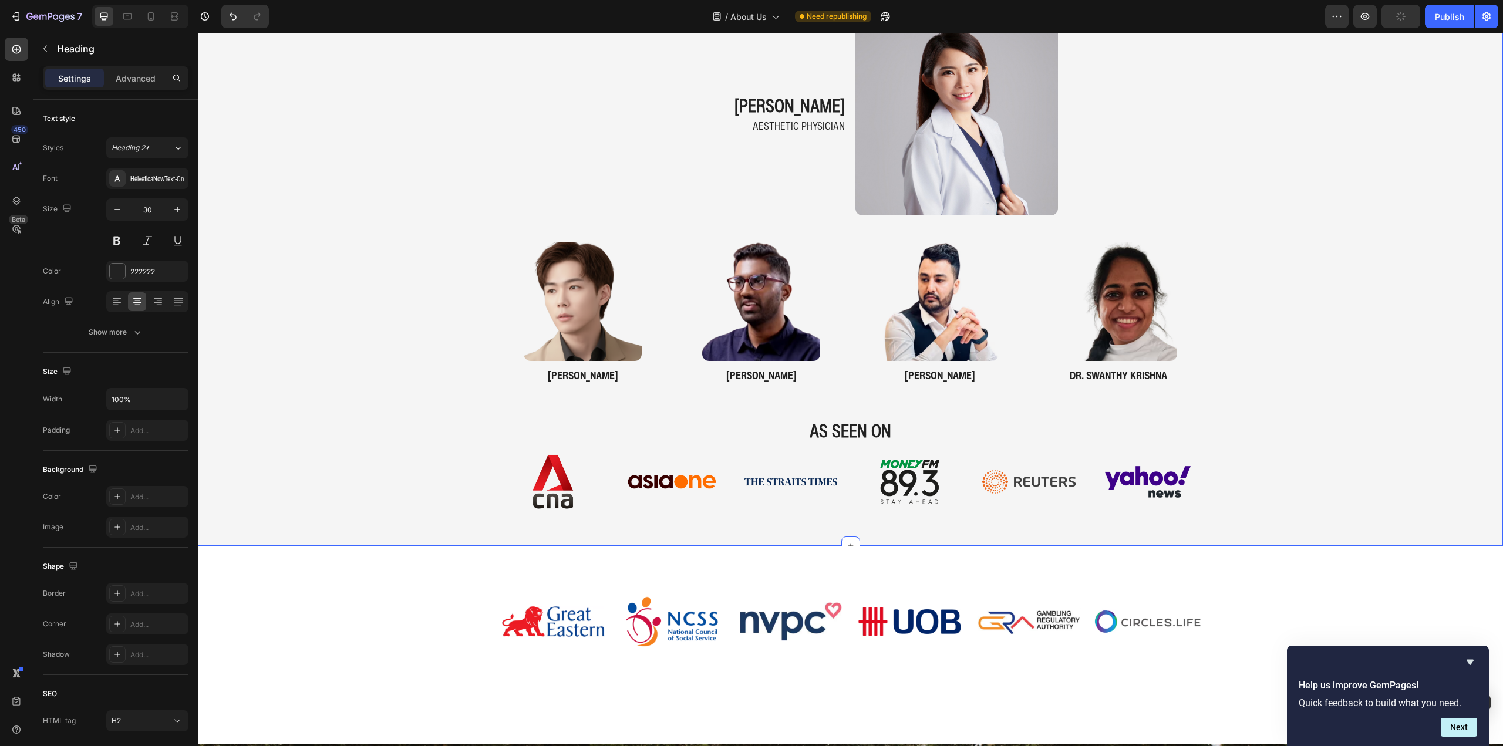
scroll to position [1879, 0]
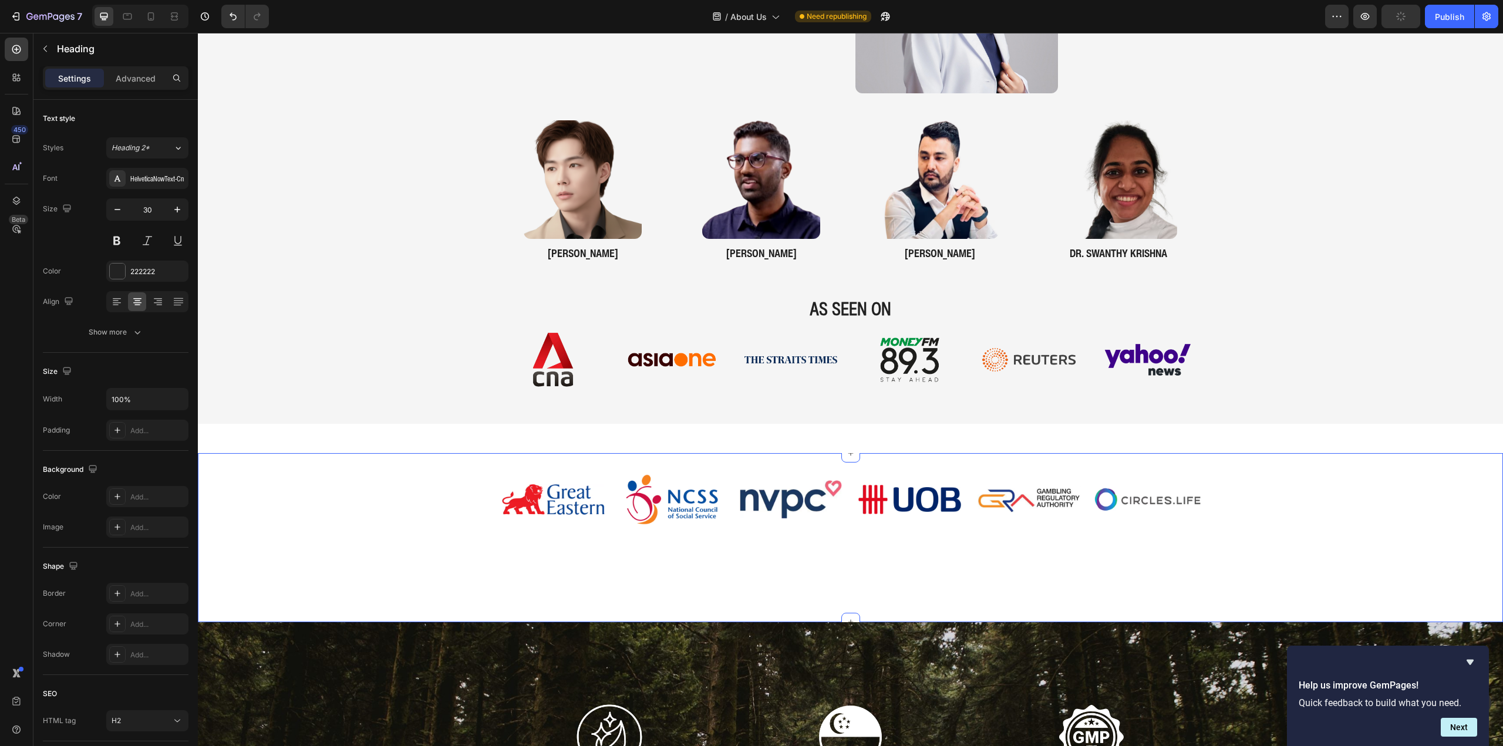
click at [330, 507] on div "Image Image Image Image Image Image Image Image Image Image Image Image Image I…" at bounding box center [850, 499] width 1305 height 55
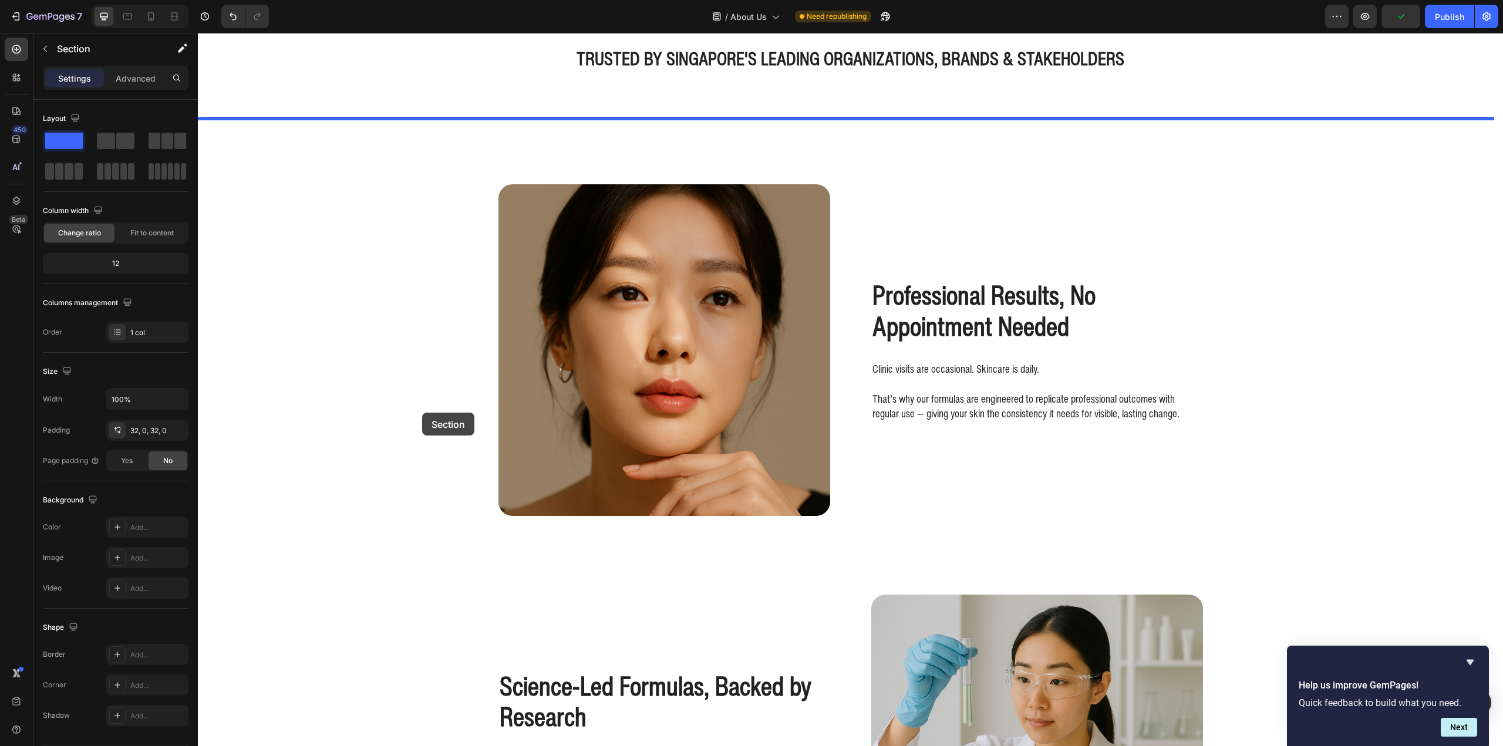
scroll to position [176, 0]
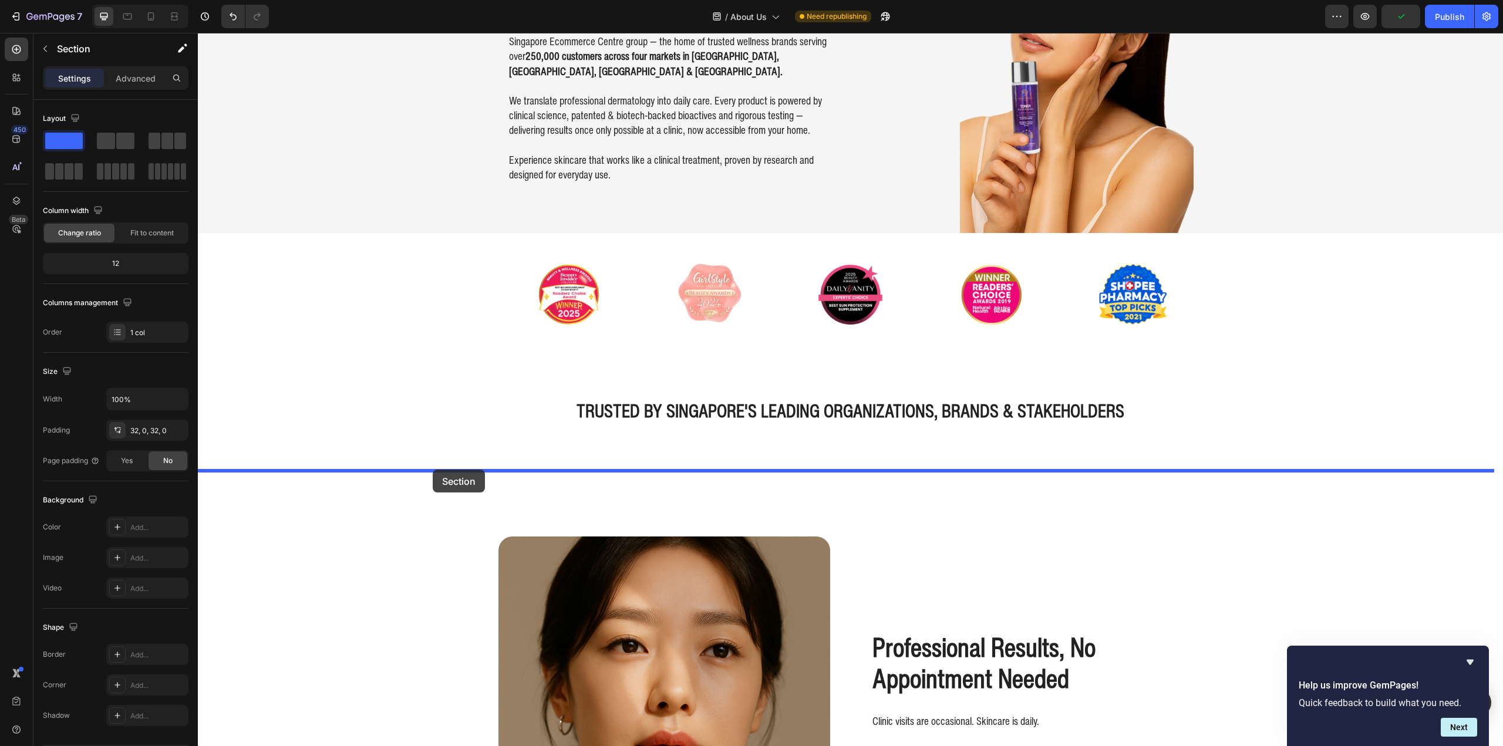
drag, startPoint x: 378, startPoint y: 501, endPoint x: 433, endPoint y: 470, distance: 63.4
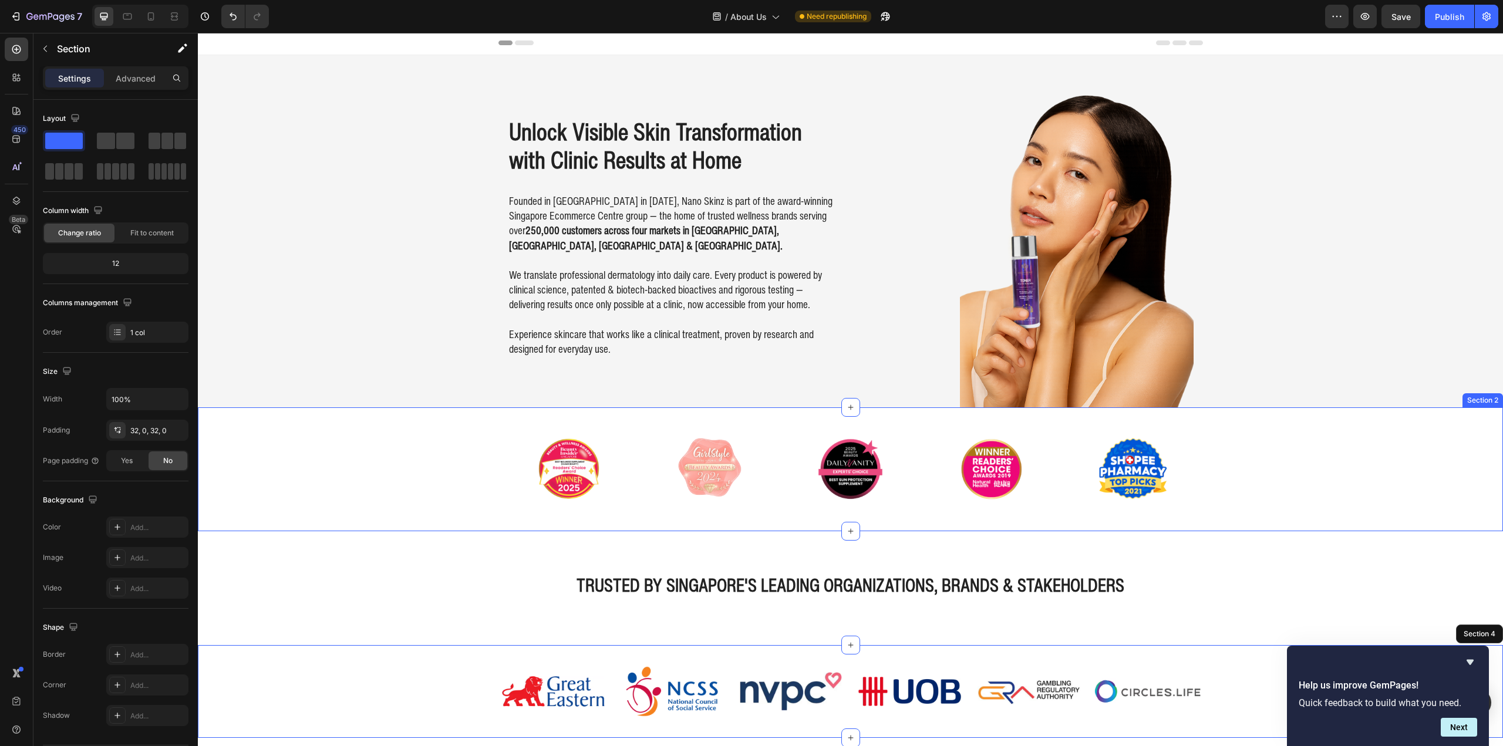
scroll to position [0, 0]
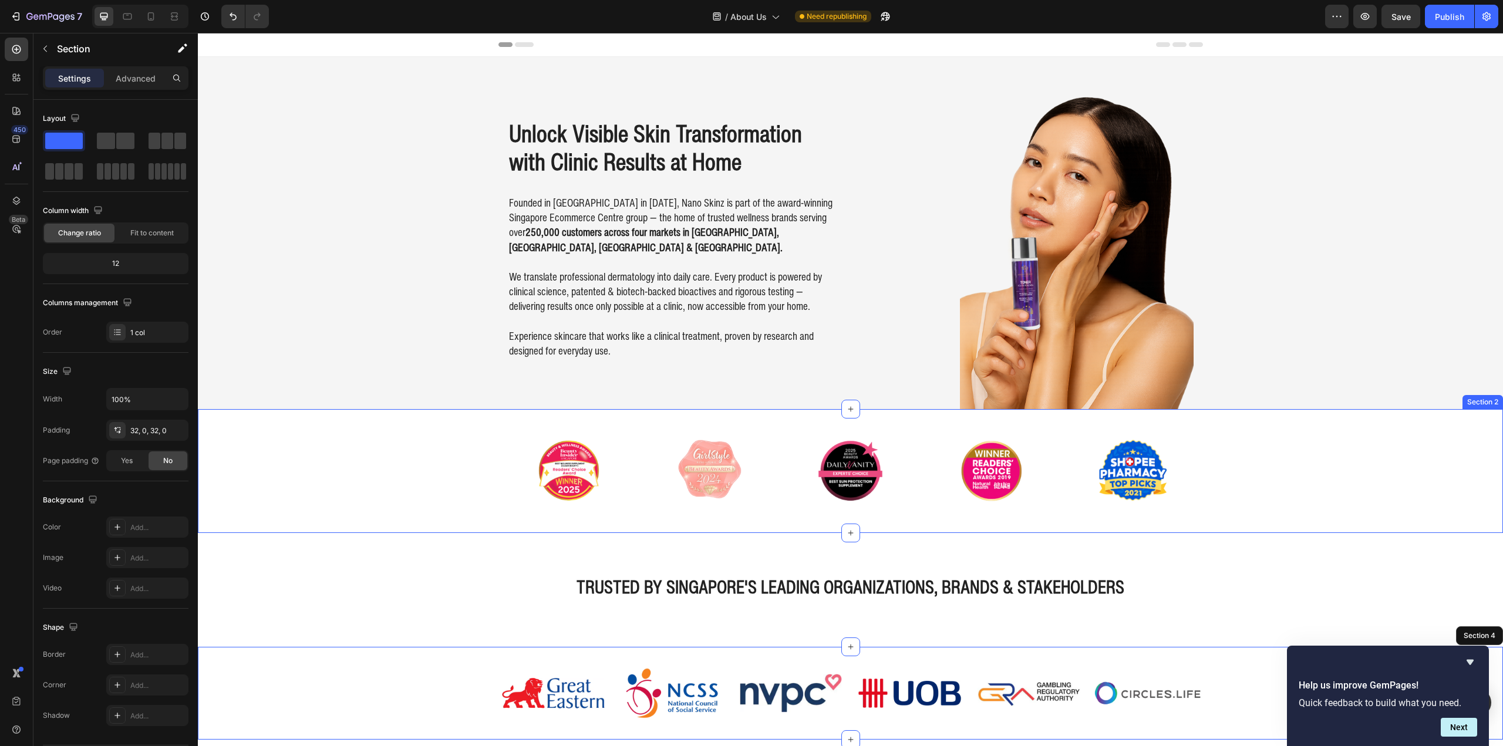
click at [311, 407] on div "Background Image" at bounding box center [850, 238] width 1305 height 363
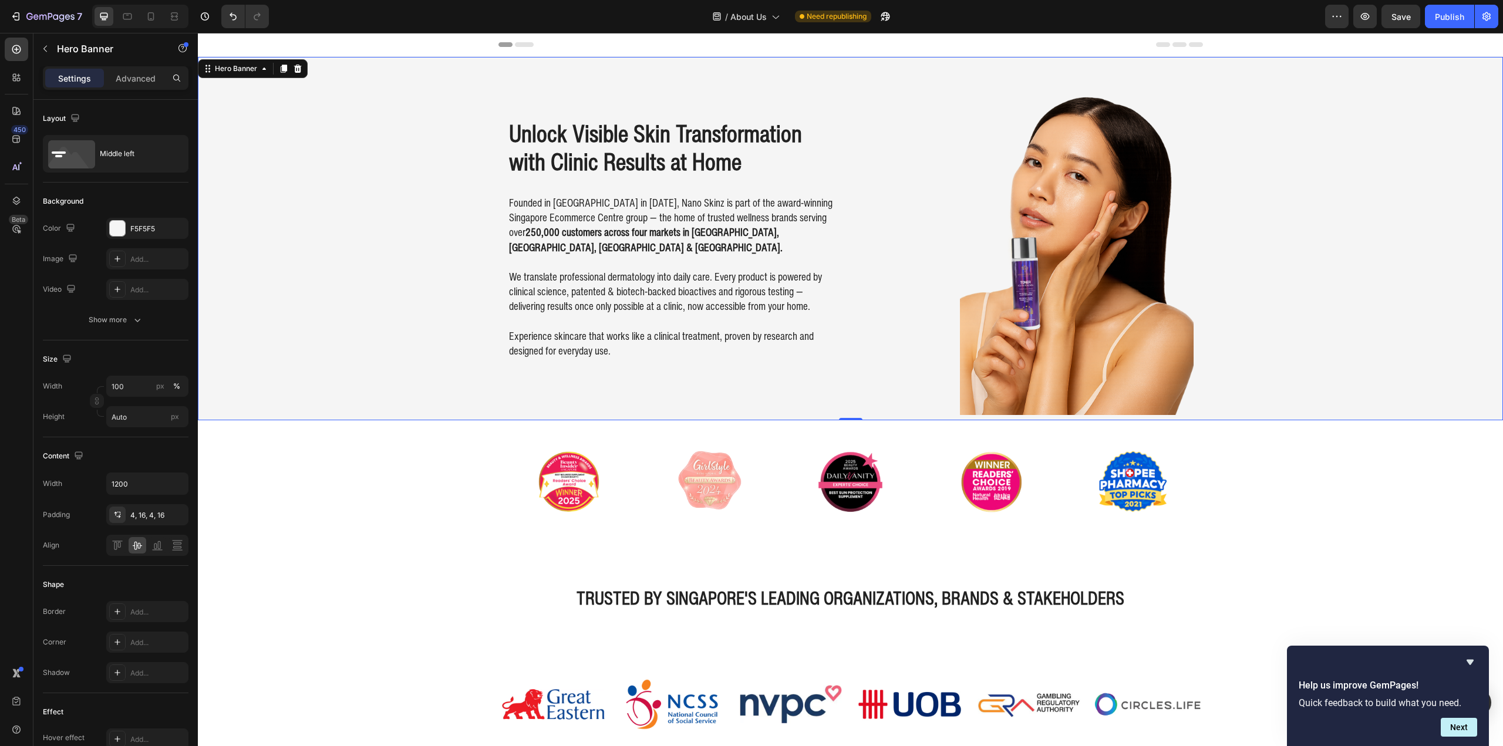
click at [326, 335] on div "Background Image" at bounding box center [850, 238] width 1305 height 363
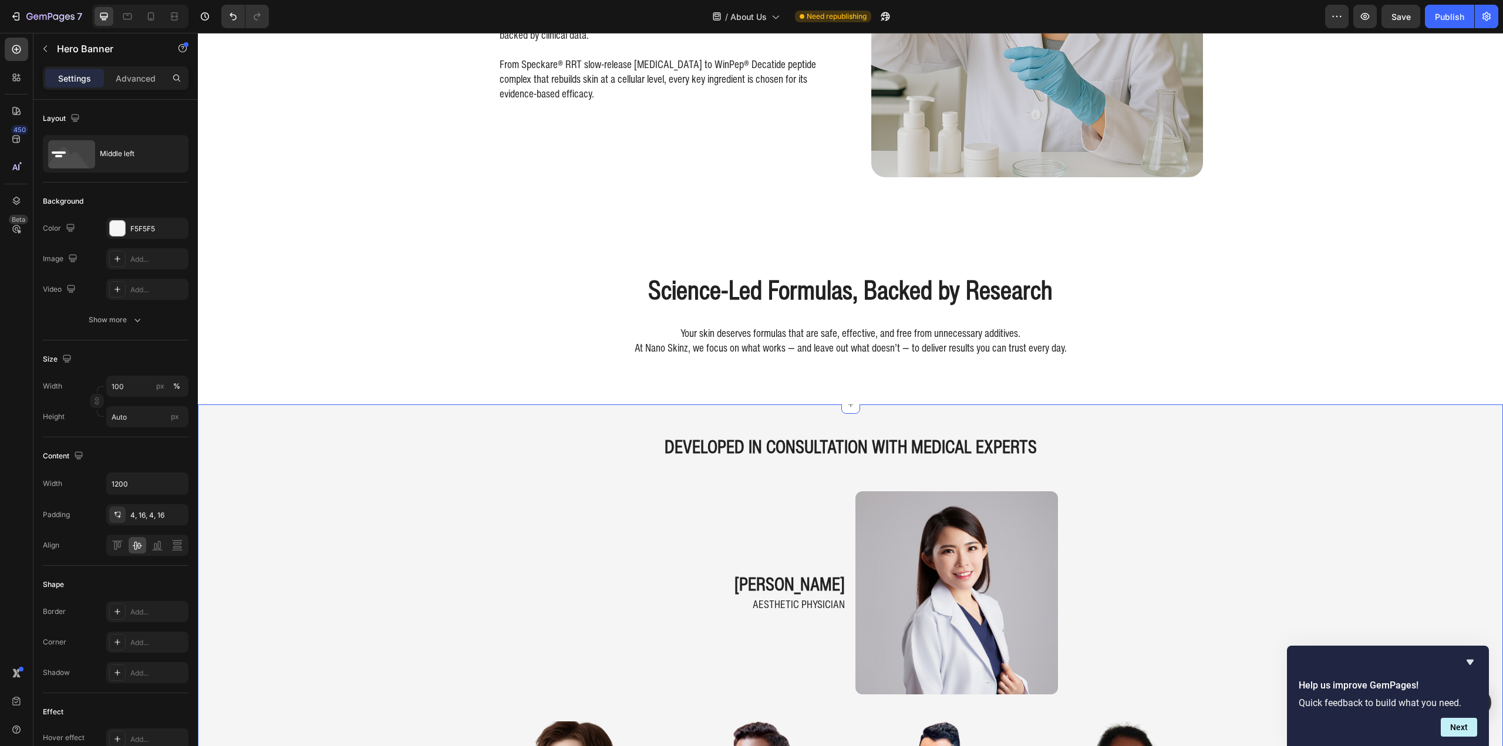
scroll to position [1468, 0]
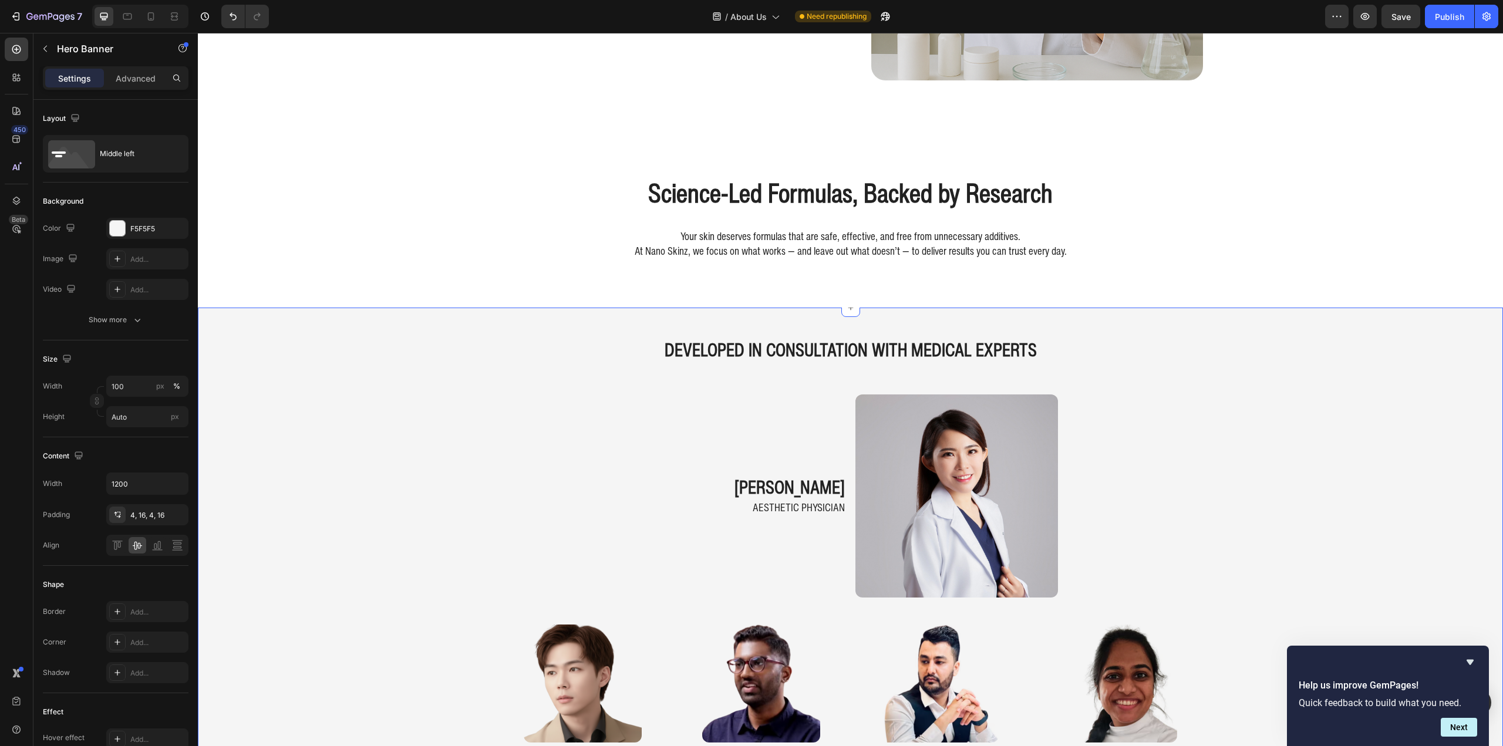
click at [315, 467] on div "DEVELOPED IN CONSULTATION WITH MEDICAL EXPERTS Heading dr. nicole khern Heading…" at bounding box center [850, 617] width 1305 height 583
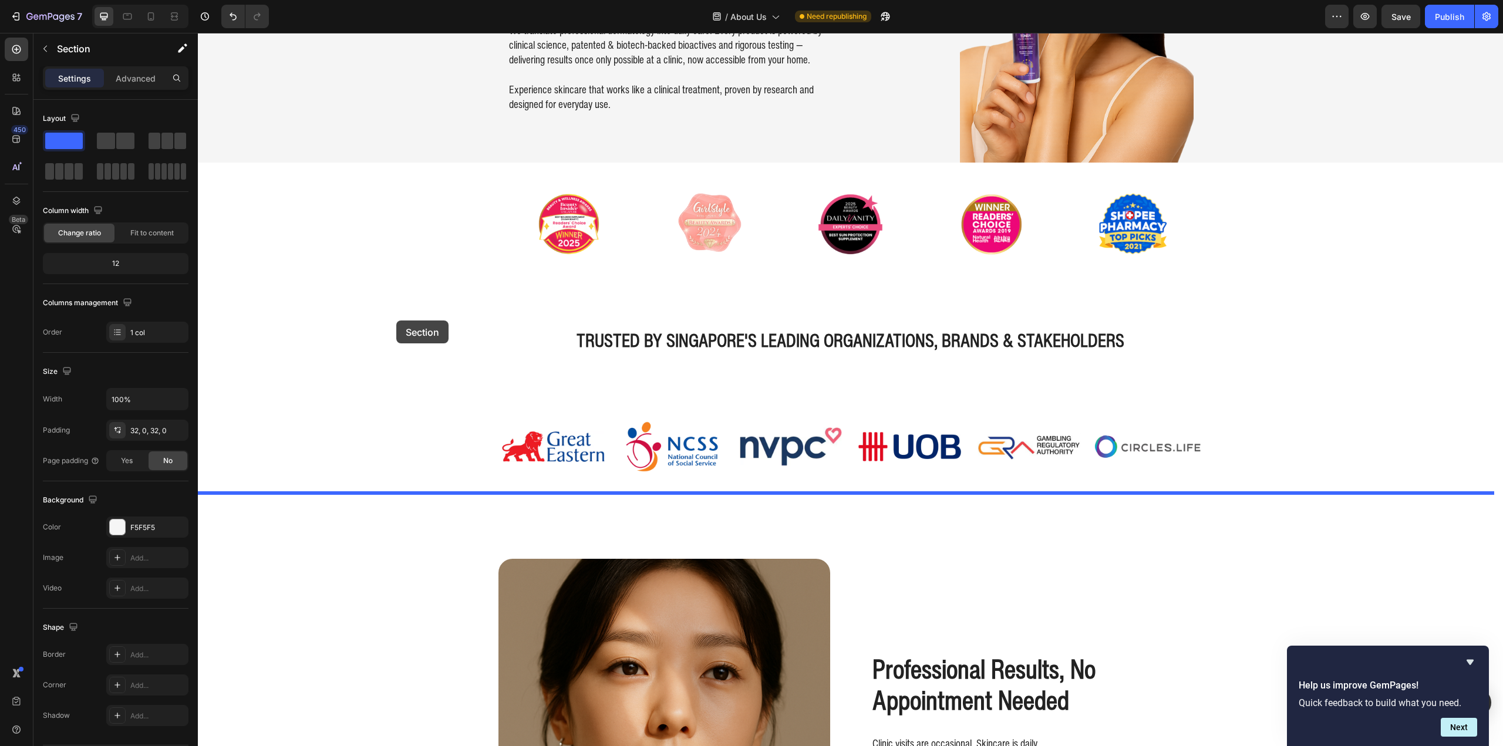
scroll to position [235, 0]
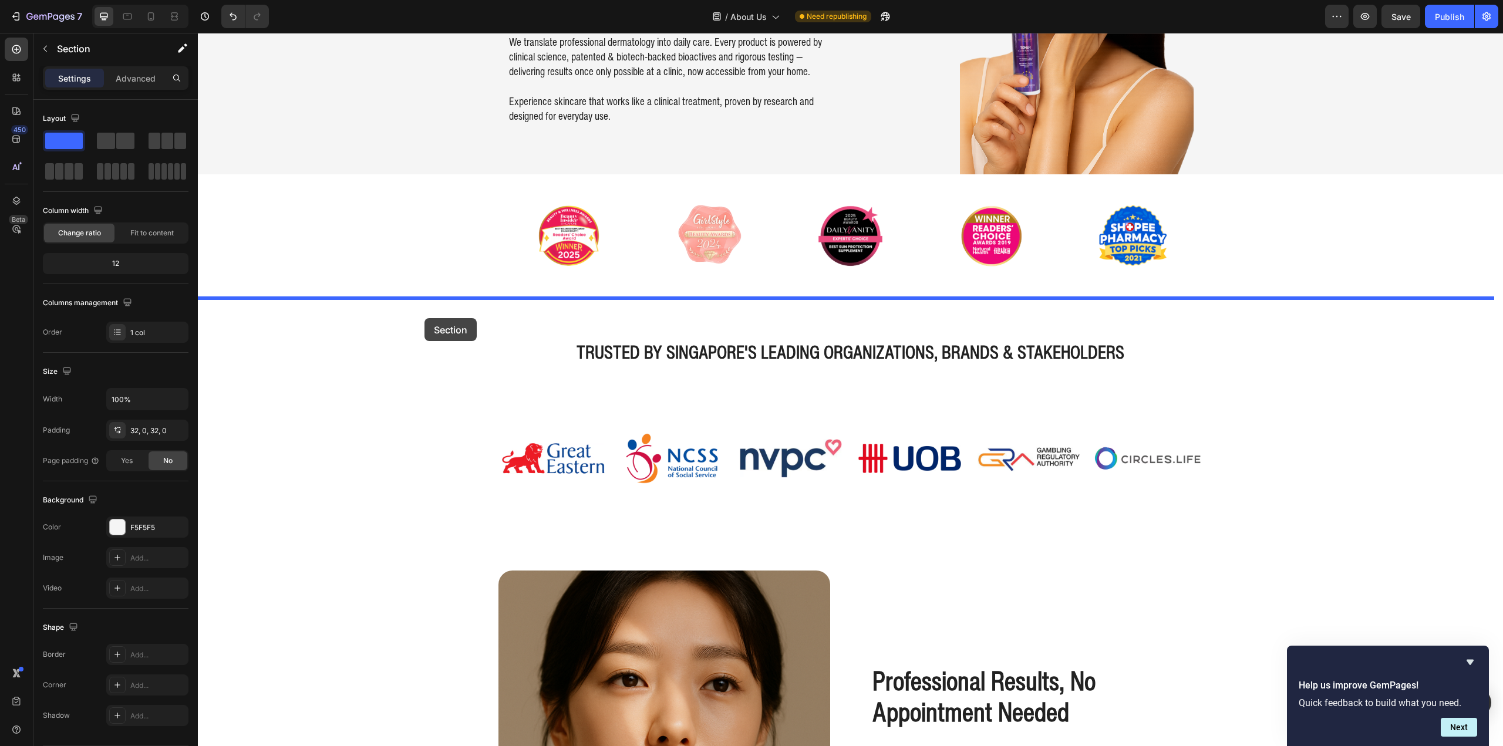
drag, startPoint x: 389, startPoint y: 459, endPoint x: 424, endPoint y: 318, distance: 145.2
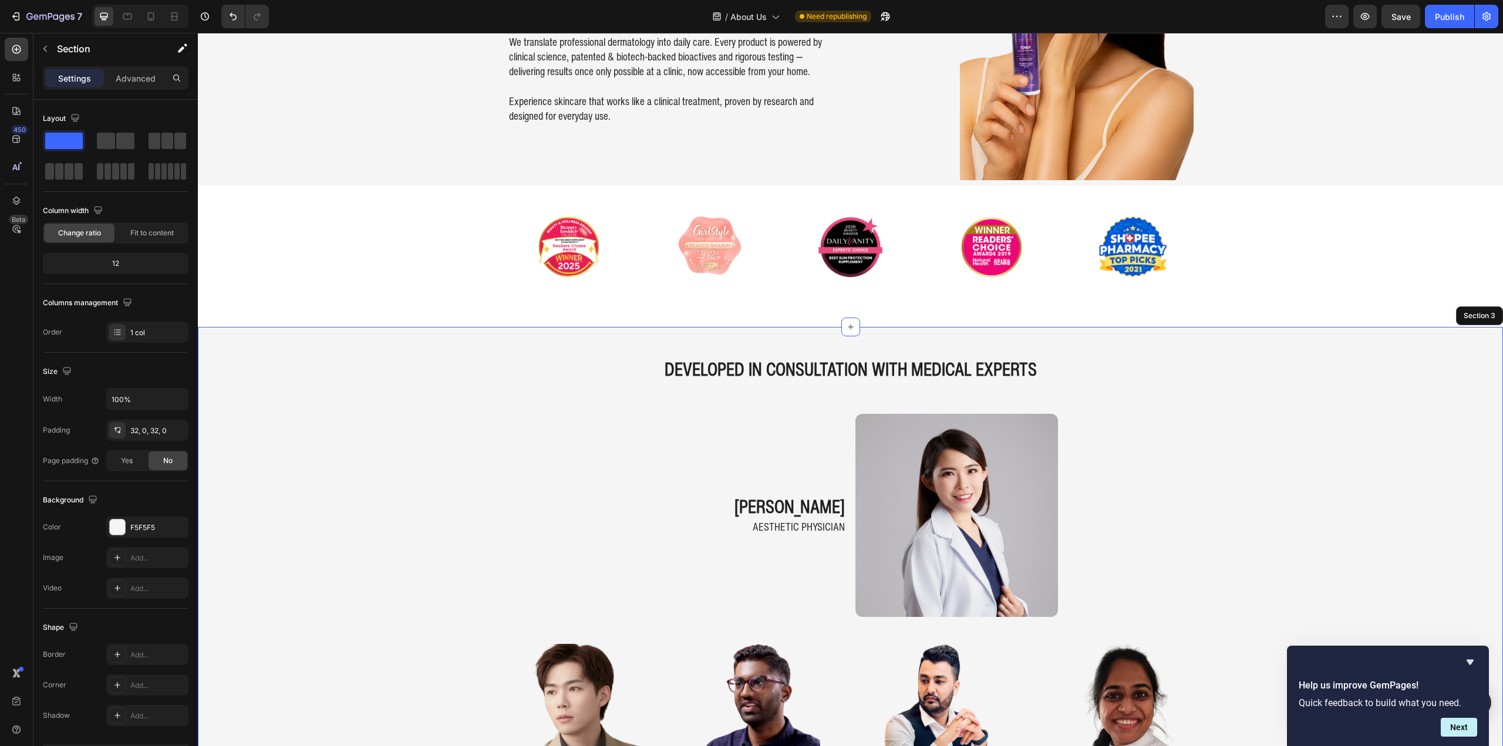
scroll to position [0, 0]
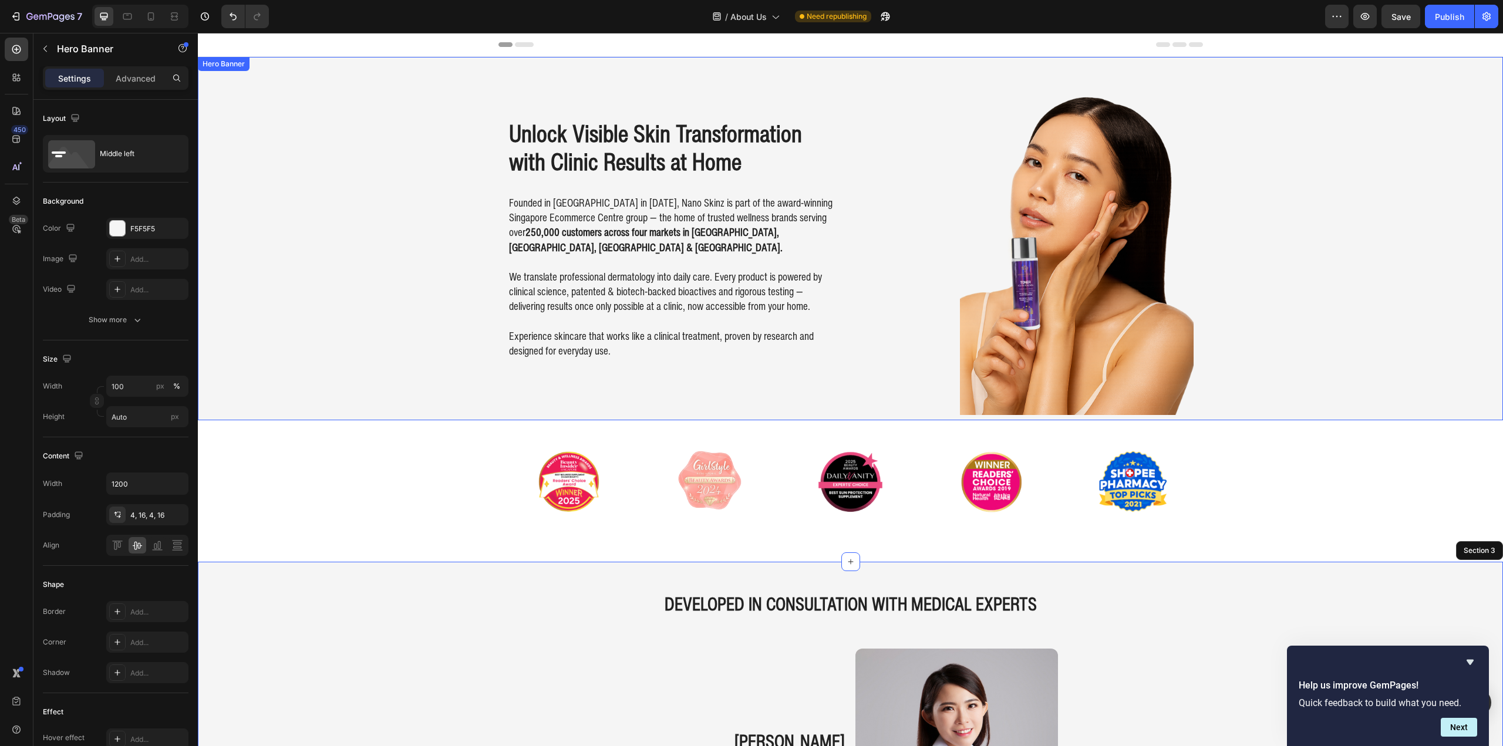
click at [296, 212] on div "Background Image" at bounding box center [850, 238] width 1305 height 363
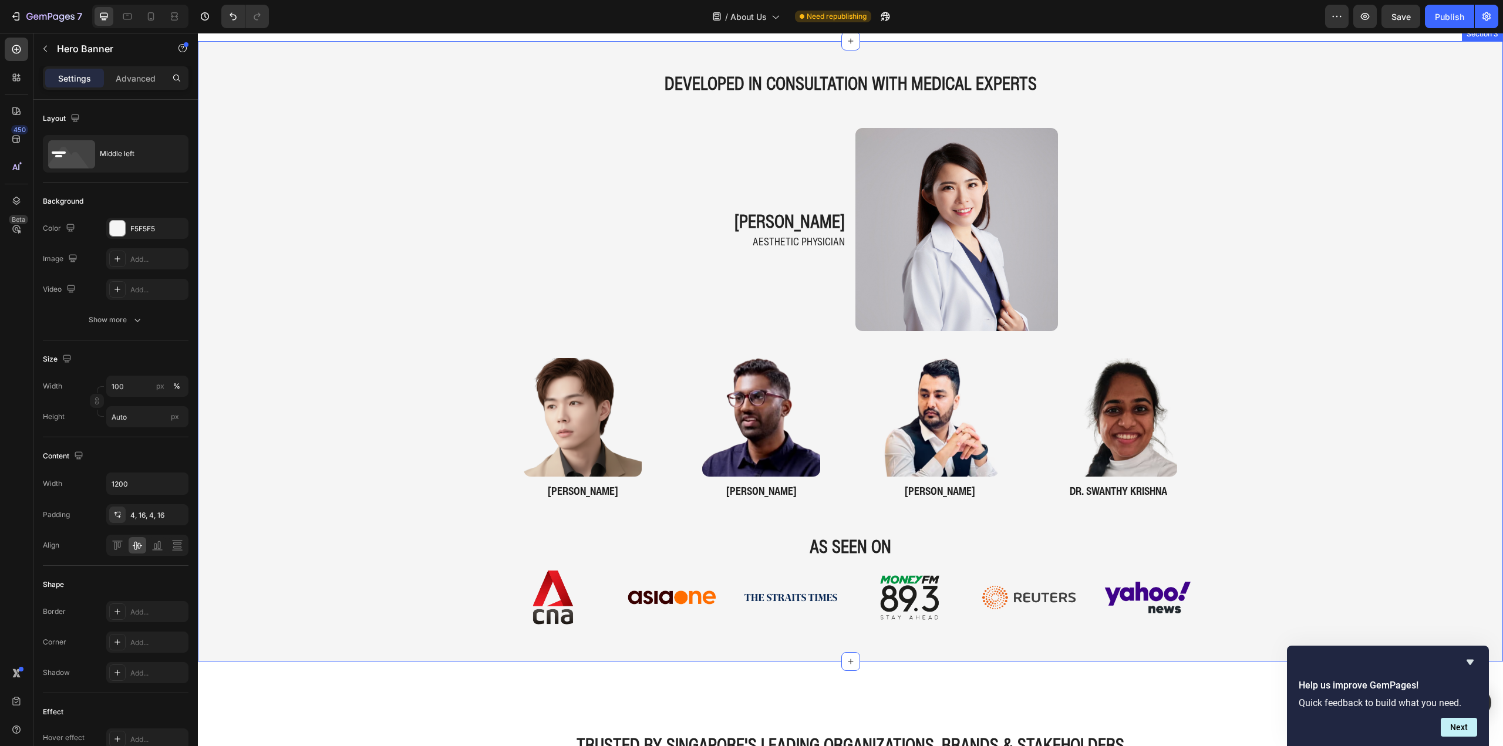
scroll to position [528, 0]
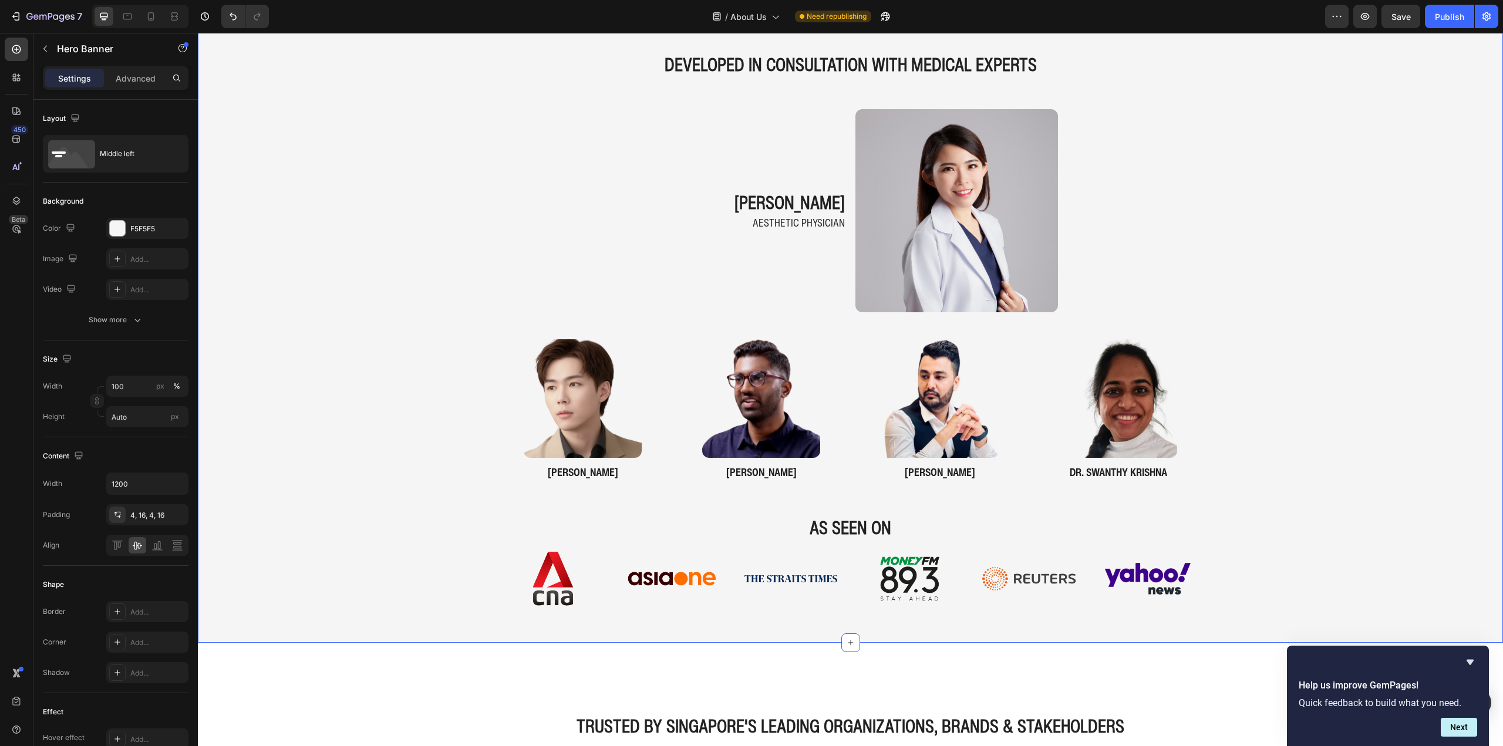
click at [310, 278] on div "DEVELOPED IN CONSULTATION WITH MEDICAL EXPERTS Heading dr. nicole khern Heading…" at bounding box center [850, 332] width 1305 height 583
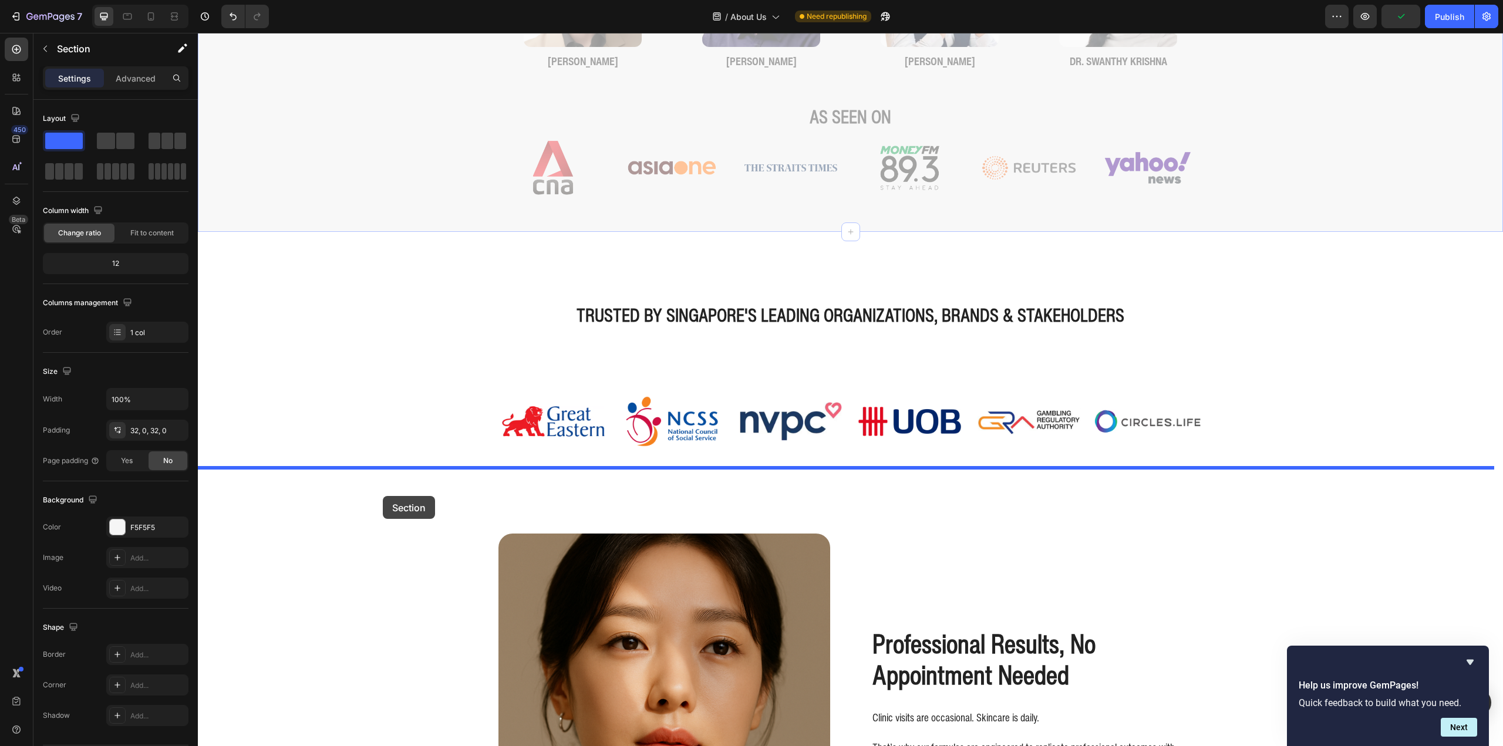
drag, startPoint x: 356, startPoint y: 268, endPoint x: 384, endPoint y: 497, distance: 230.6
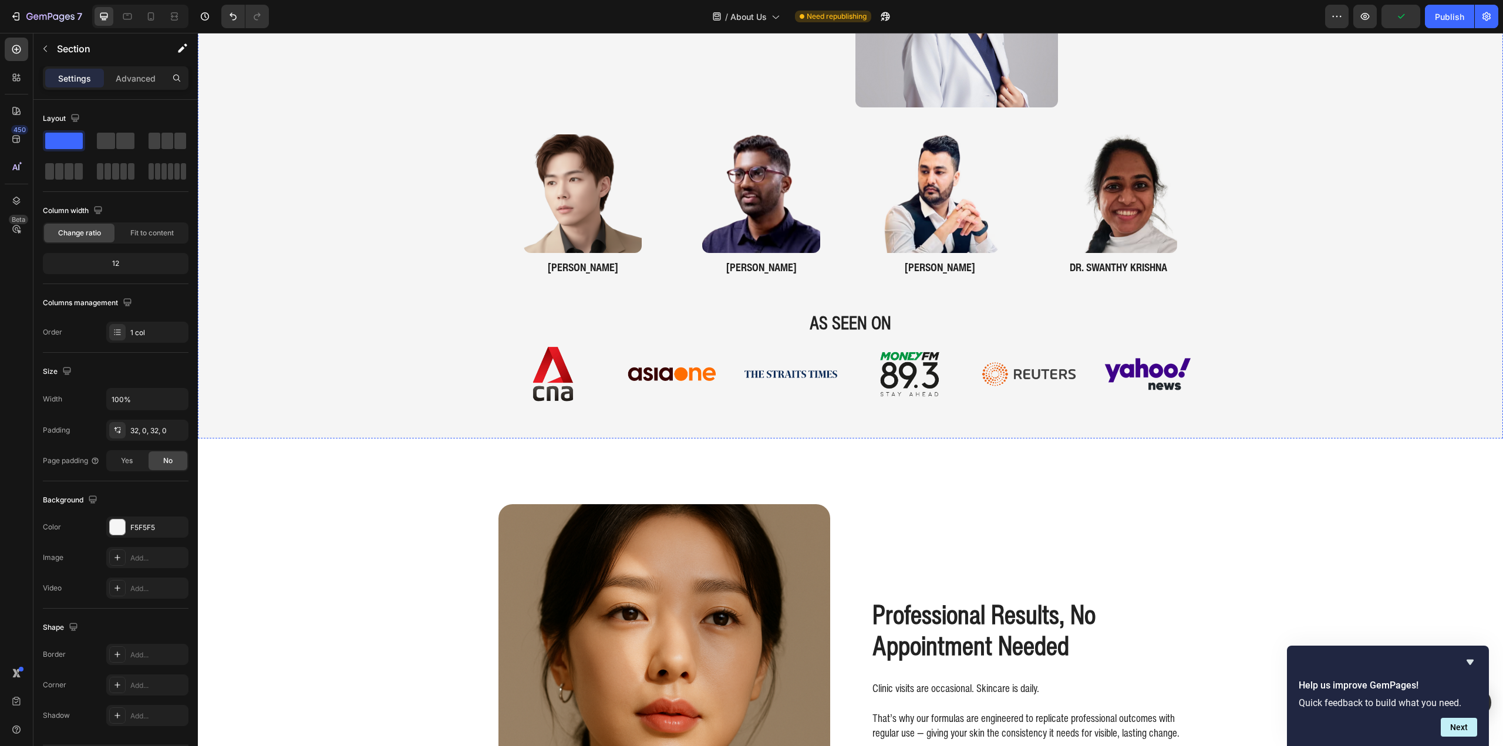
scroll to position [272, 0]
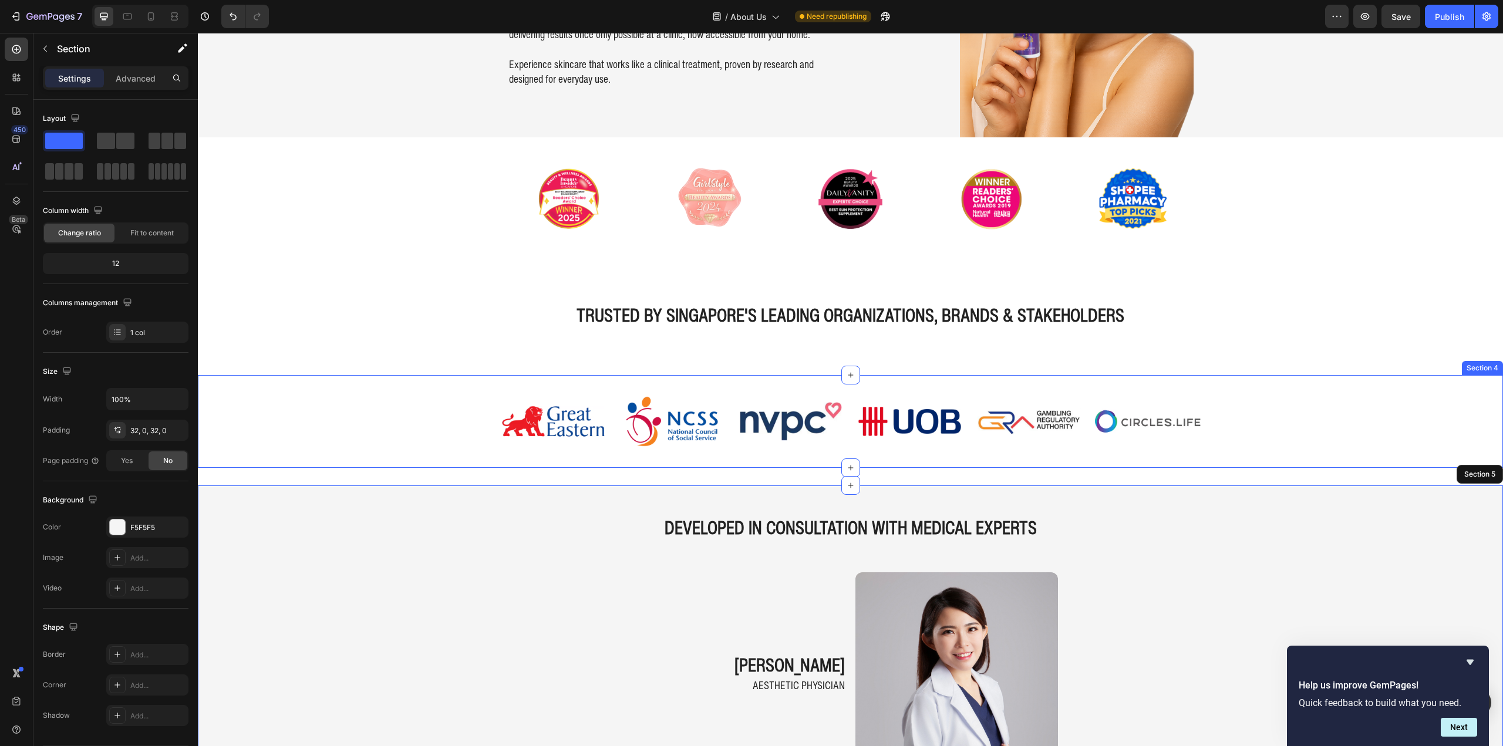
click at [303, 379] on div "Image Image Image Image Image Image Image Image Image Image Image Image Image I…" at bounding box center [850, 421] width 1305 height 92
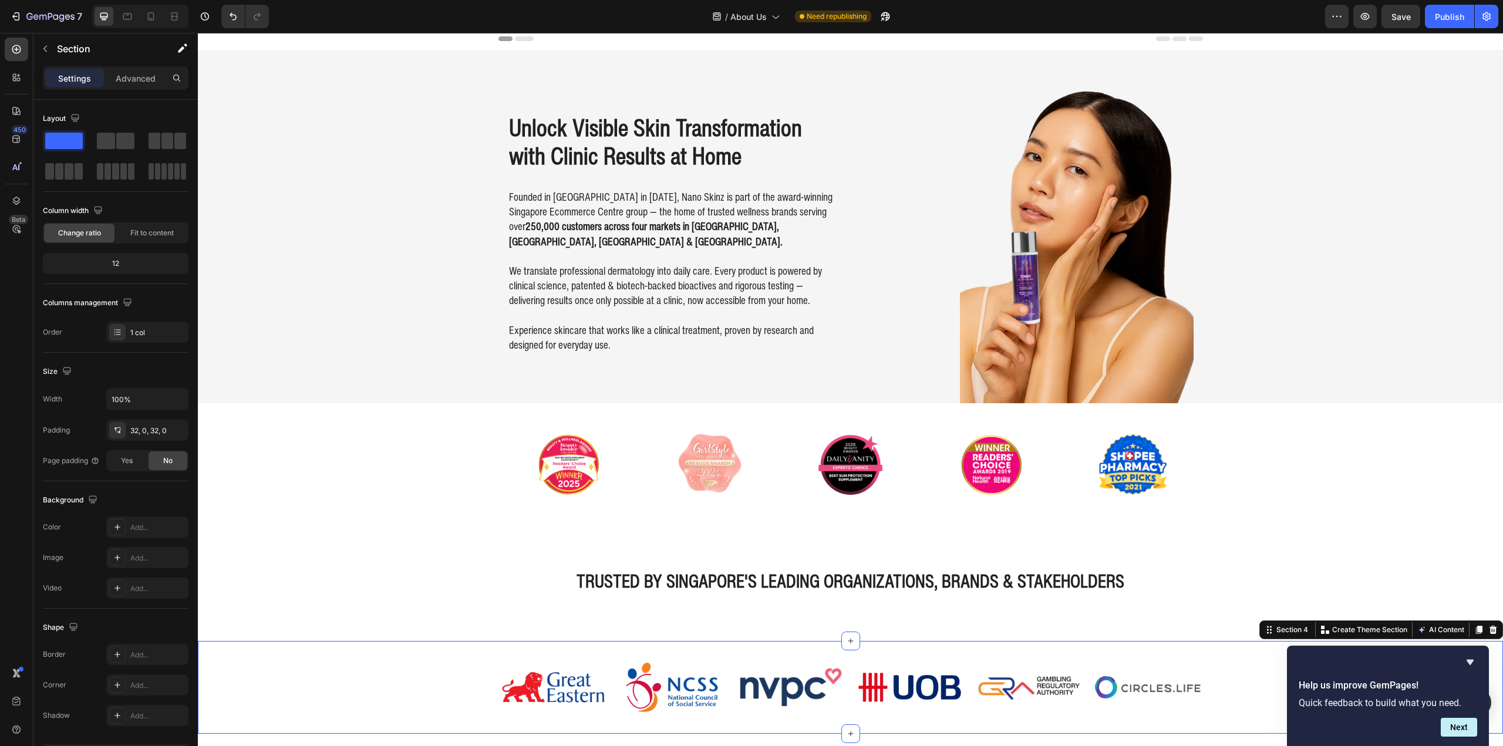
scroll to position [0, 0]
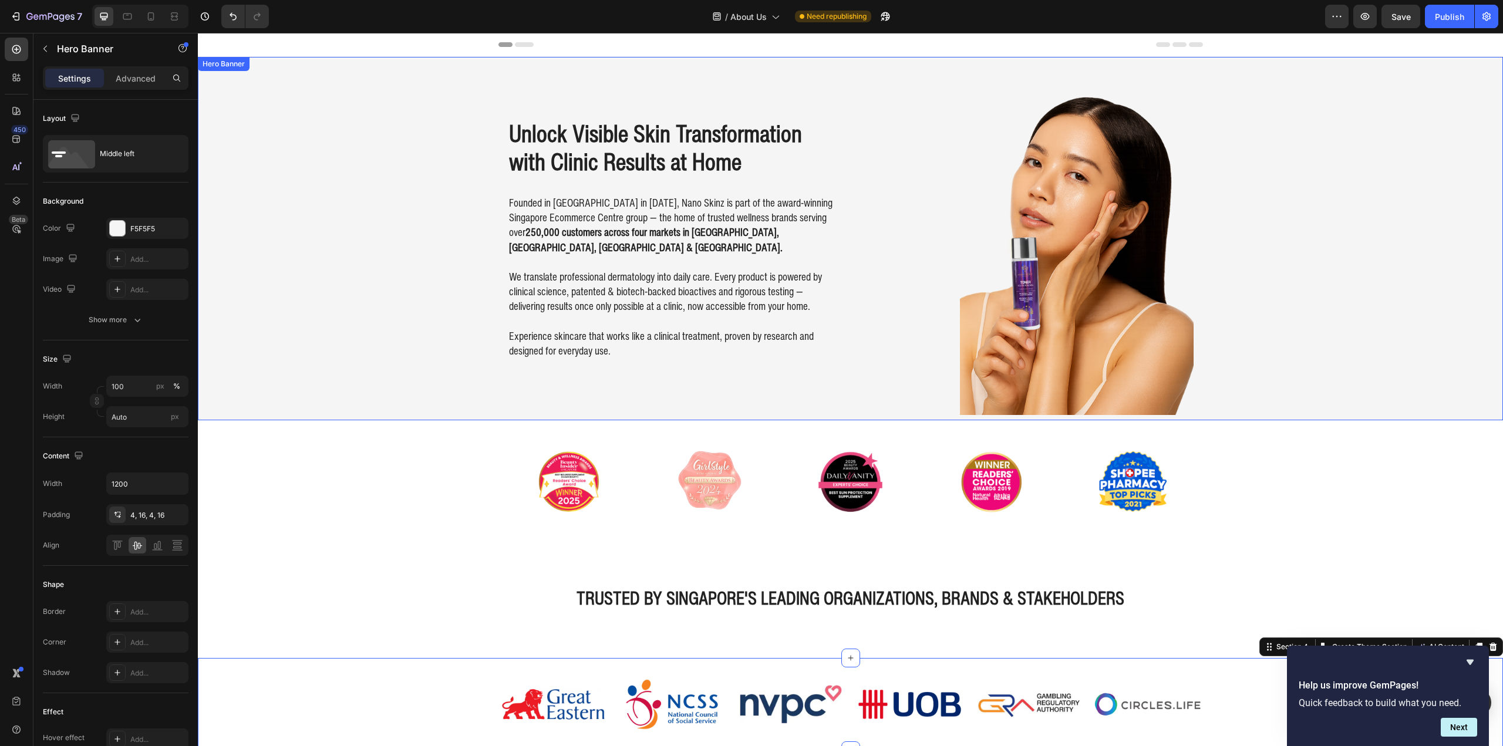
click at [1218, 239] on div "Background Image" at bounding box center [850, 238] width 1305 height 363
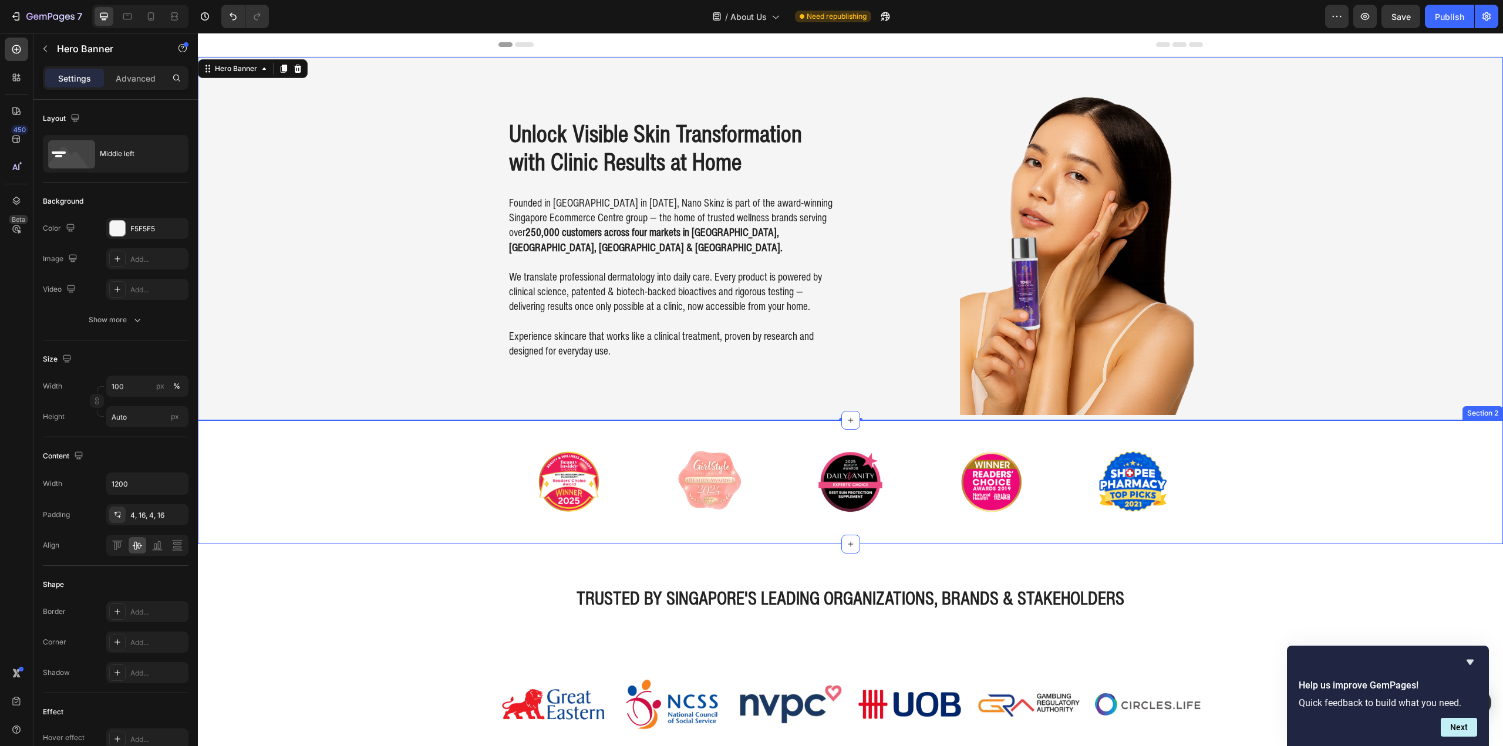
click at [444, 484] on div "Image Image Image Image Image Carousel" at bounding box center [850, 482] width 1305 height 86
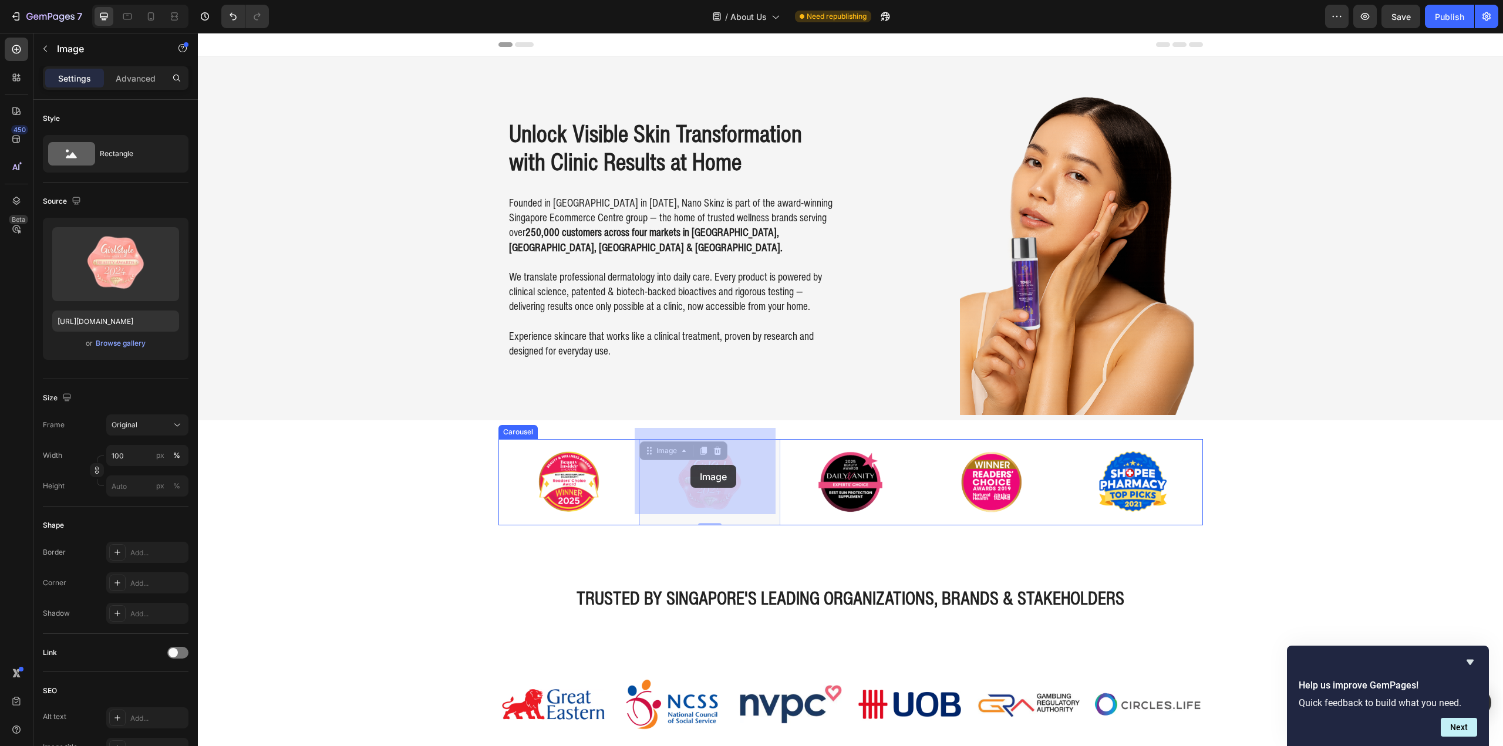
drag, startPoint x: 719, startPoint y: 496, endPoint x: 690, endPoint y: 465, distance: 42.0
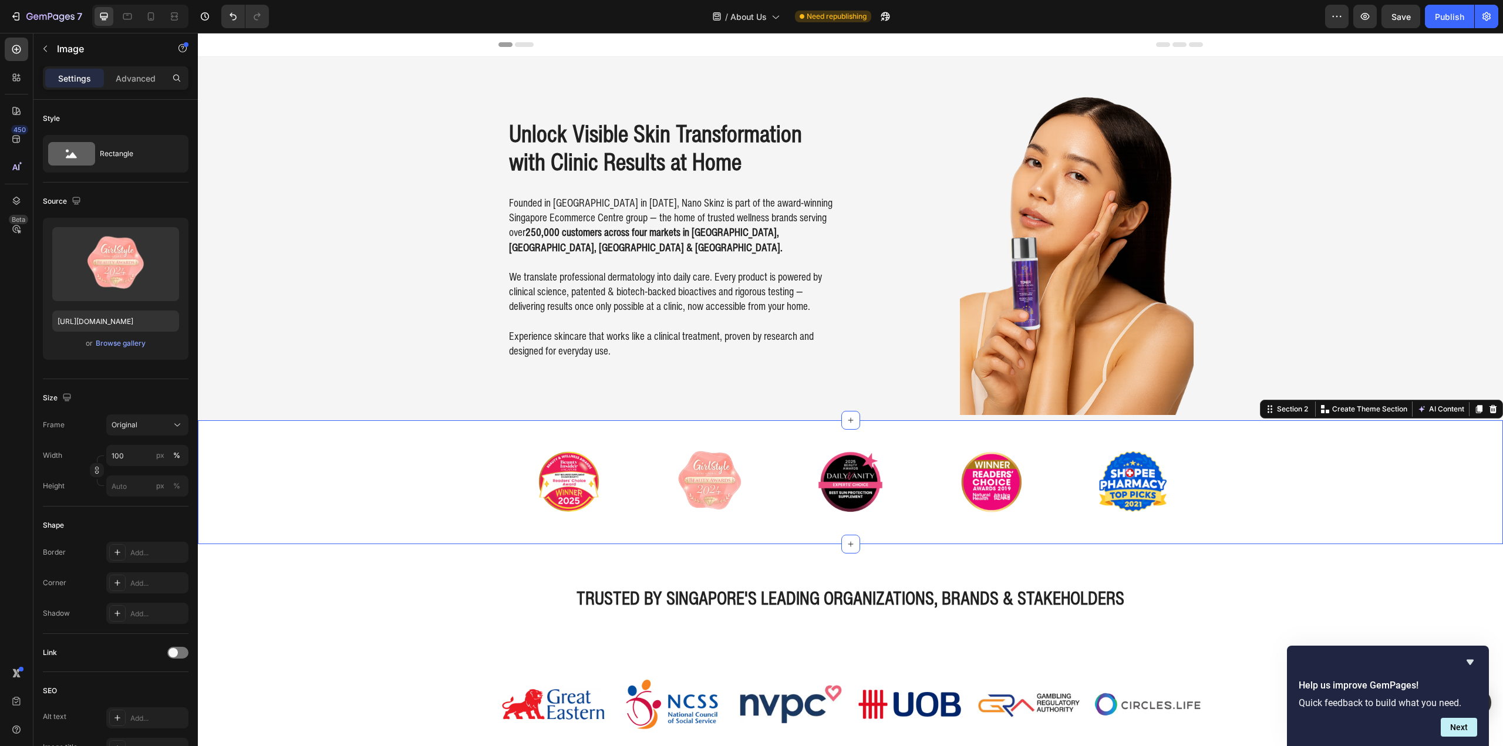
click at [425, 450] on div "Image Image Image Image Image Carousel" at bounding box center [850, 482] width 1305 height 86
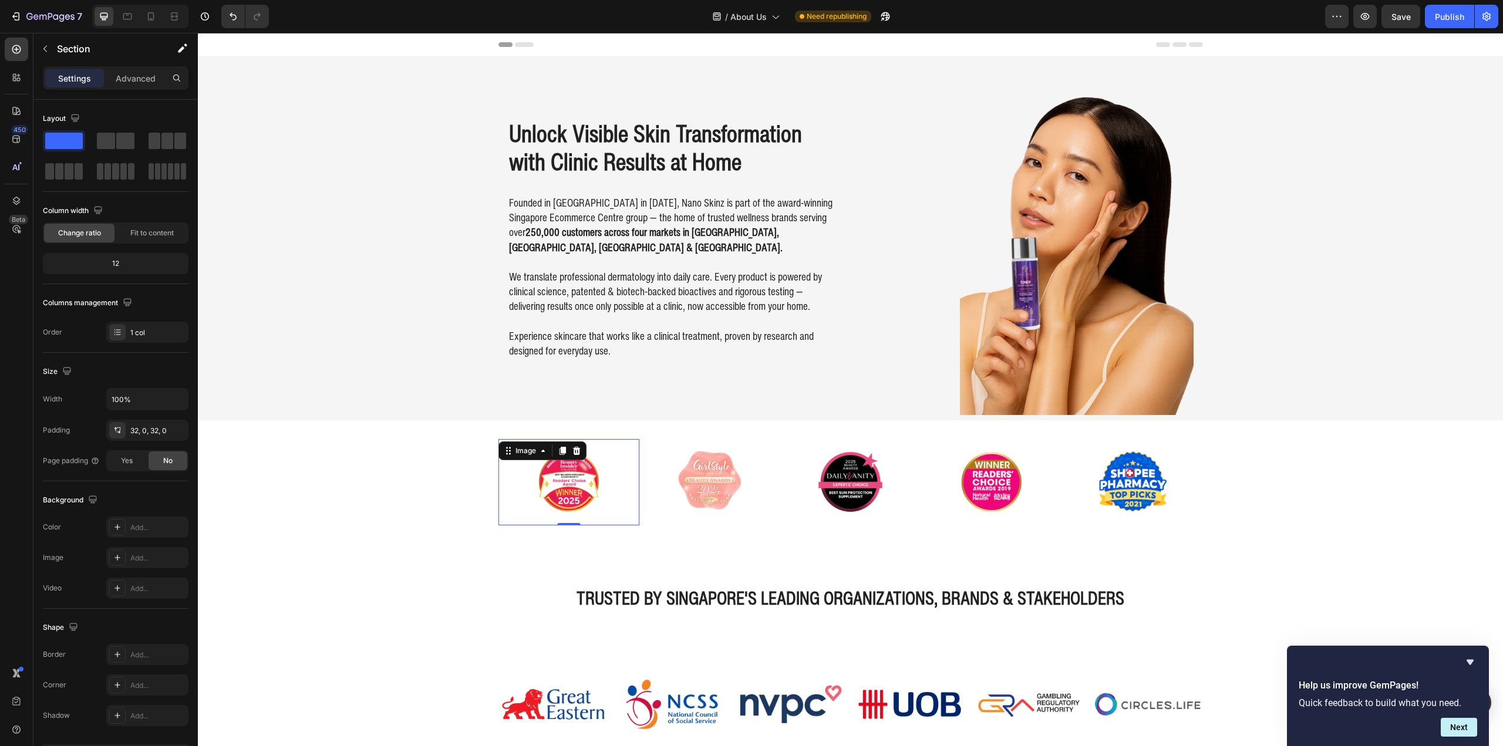
click at [531, 441] on div "Image 0" at bounding box center [568, 482] width 141 height 86
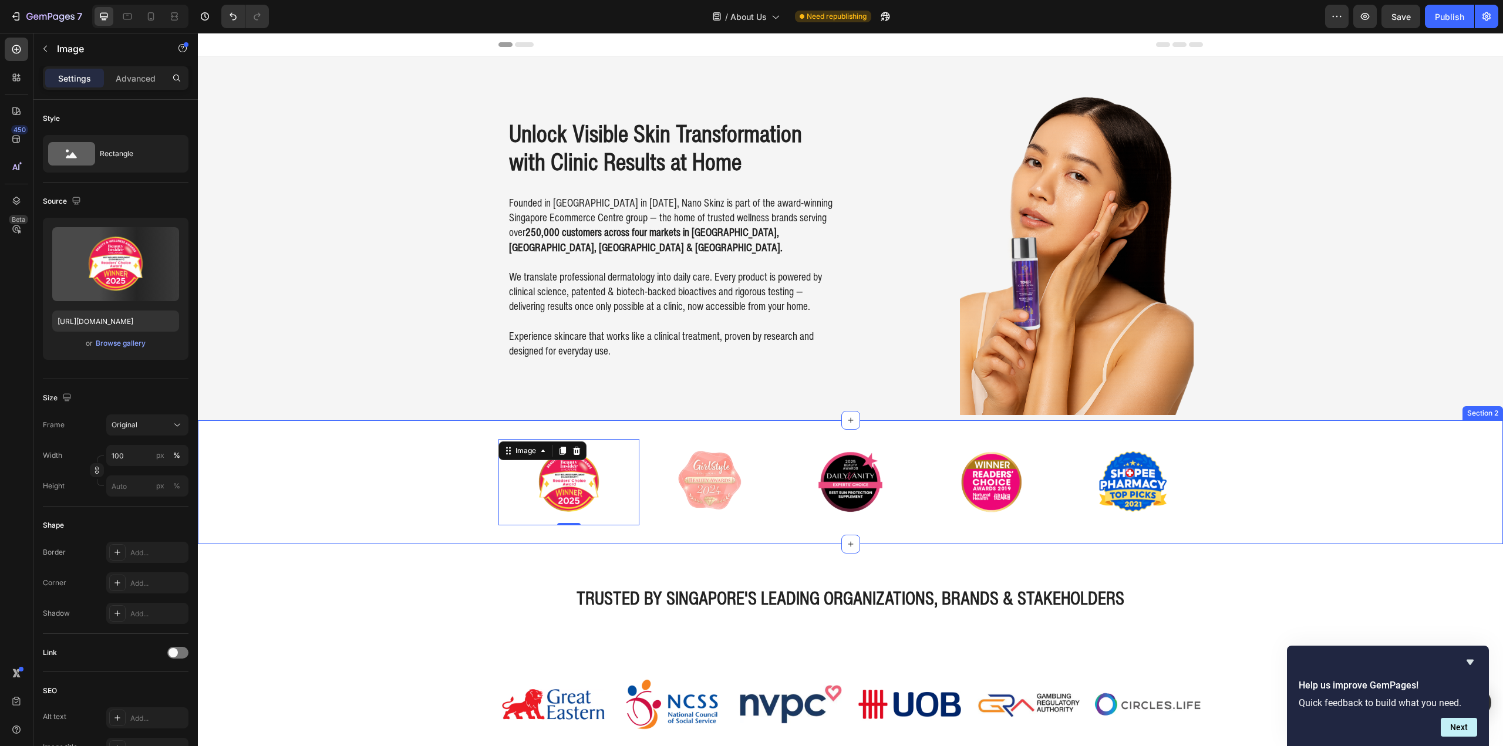
click at [446, 472] on div "Image 0 Image Image Image Image Carousel" at bounding box center [850, 482] width 1305 height 86
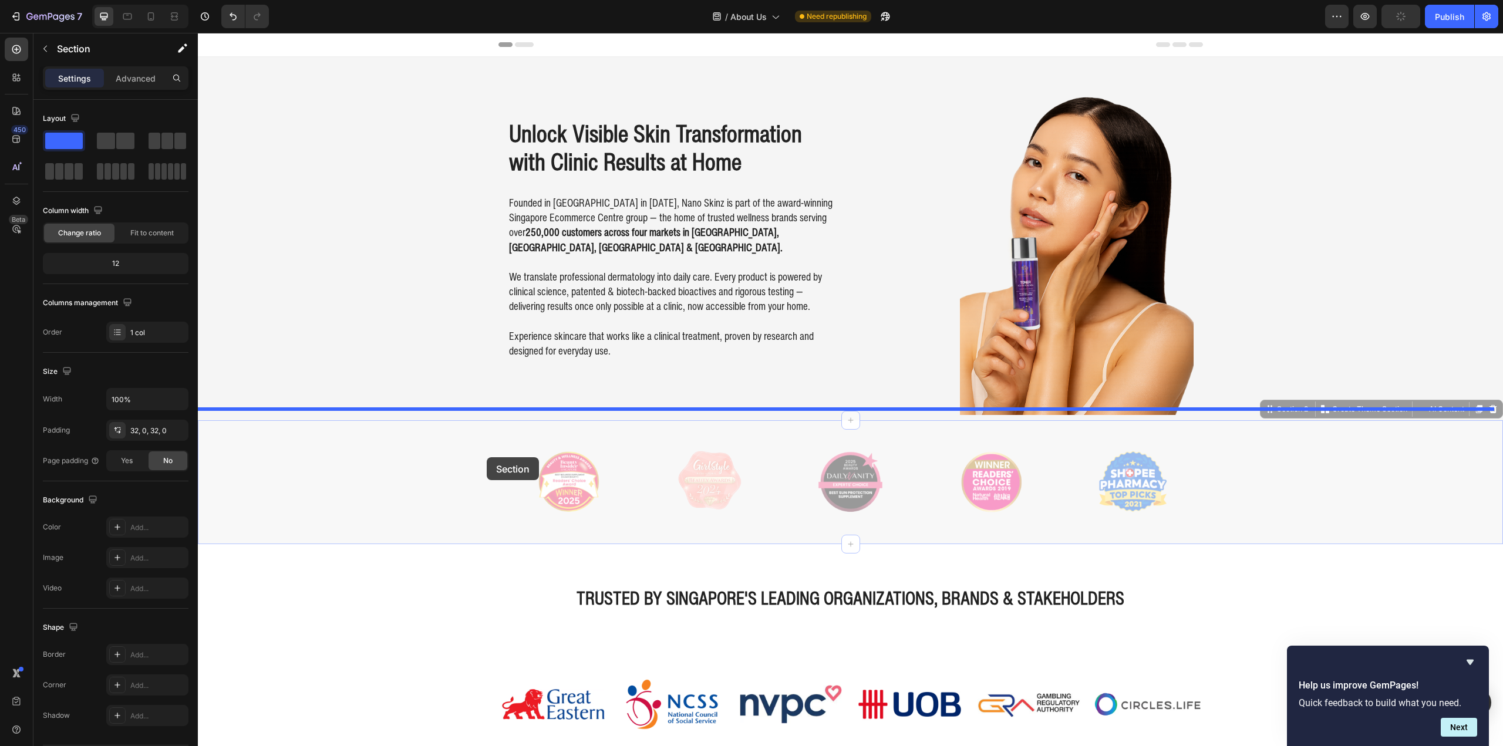
drag, startPoint x: 438, startPoint y: 466, endPoint x: 491, endPoint y: 462, distance: 53.0
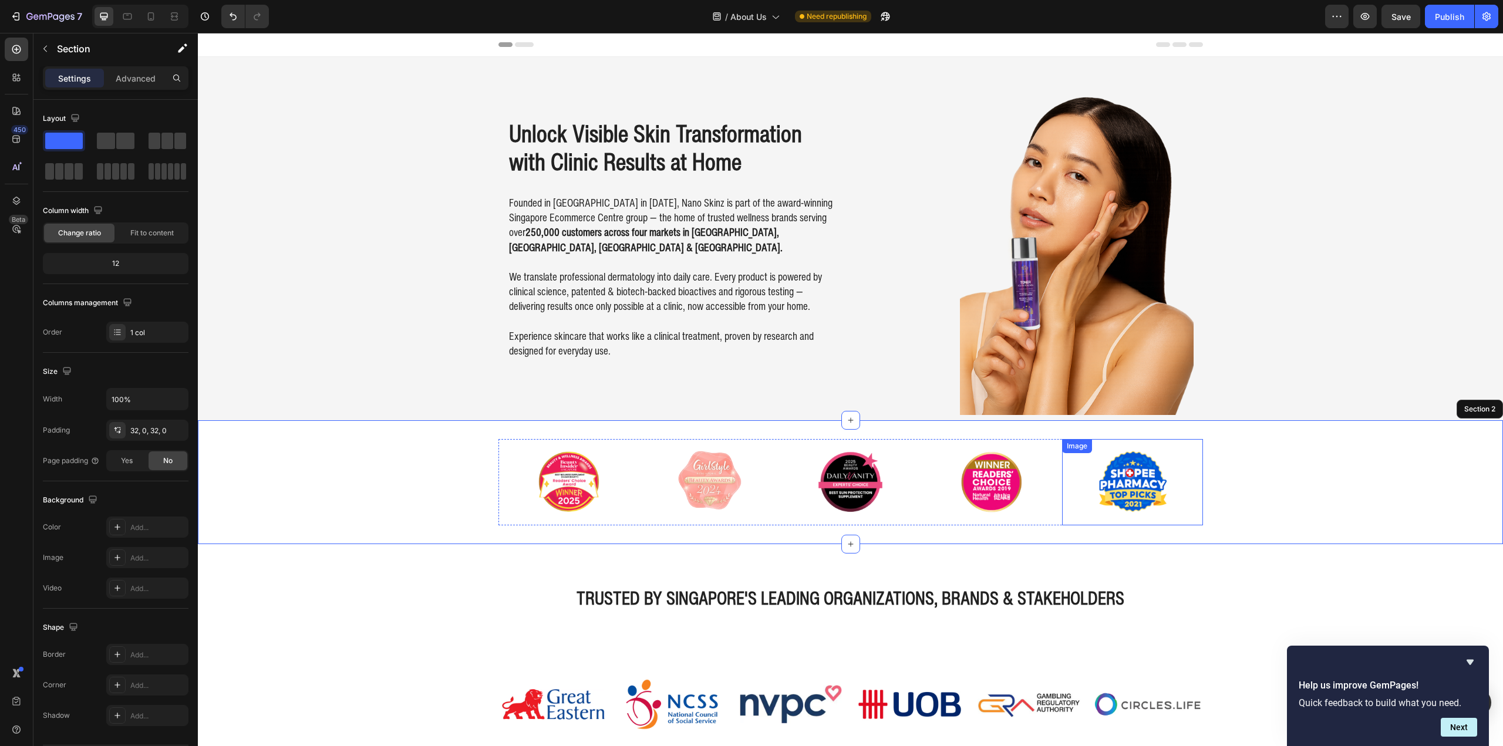
click at [1155, 471] on img at bounding box center [1132, 482] width 141 height 86
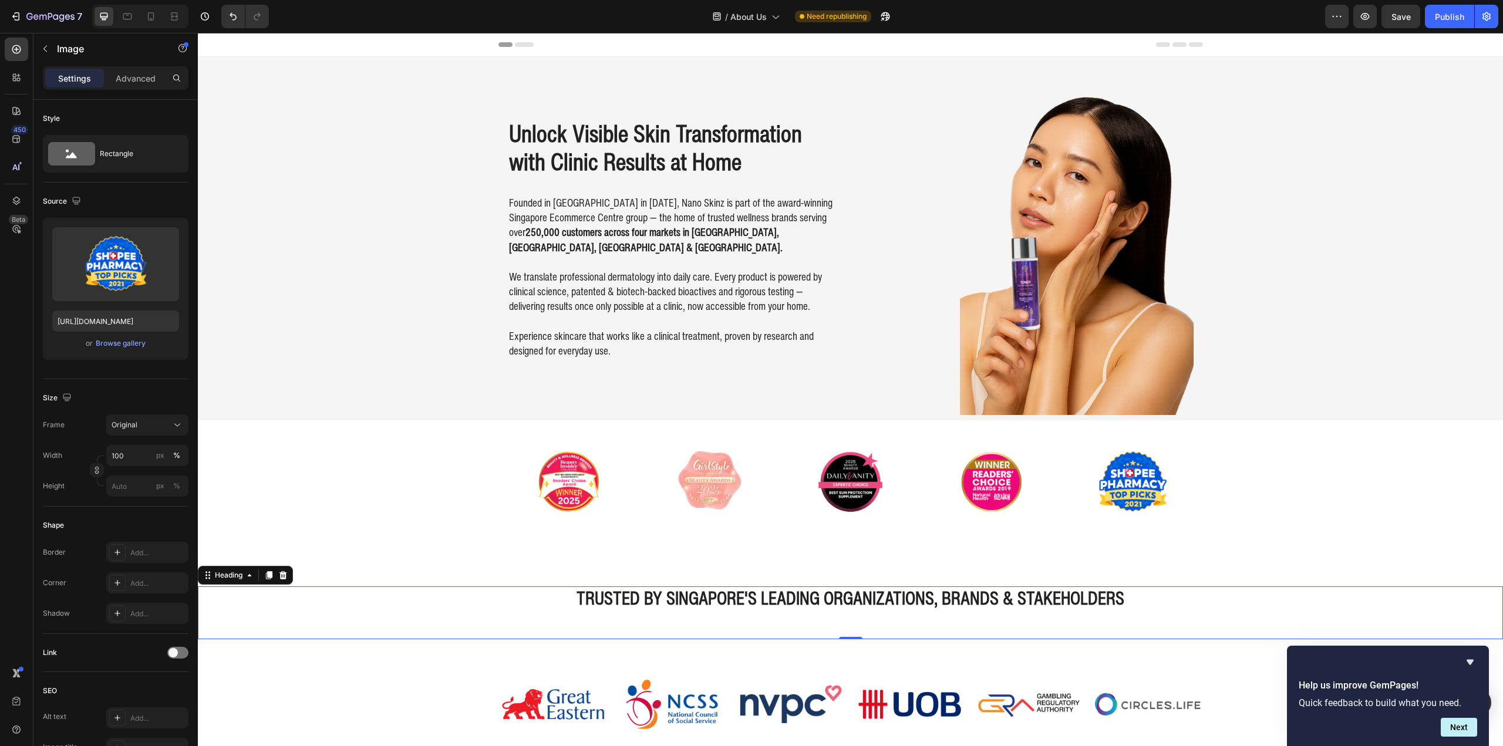
click at [352, 592] on h2 "trusted by singapore's leading organizations, brands & stakeholders" at bounding box center [850, 598] width 1305 height 23
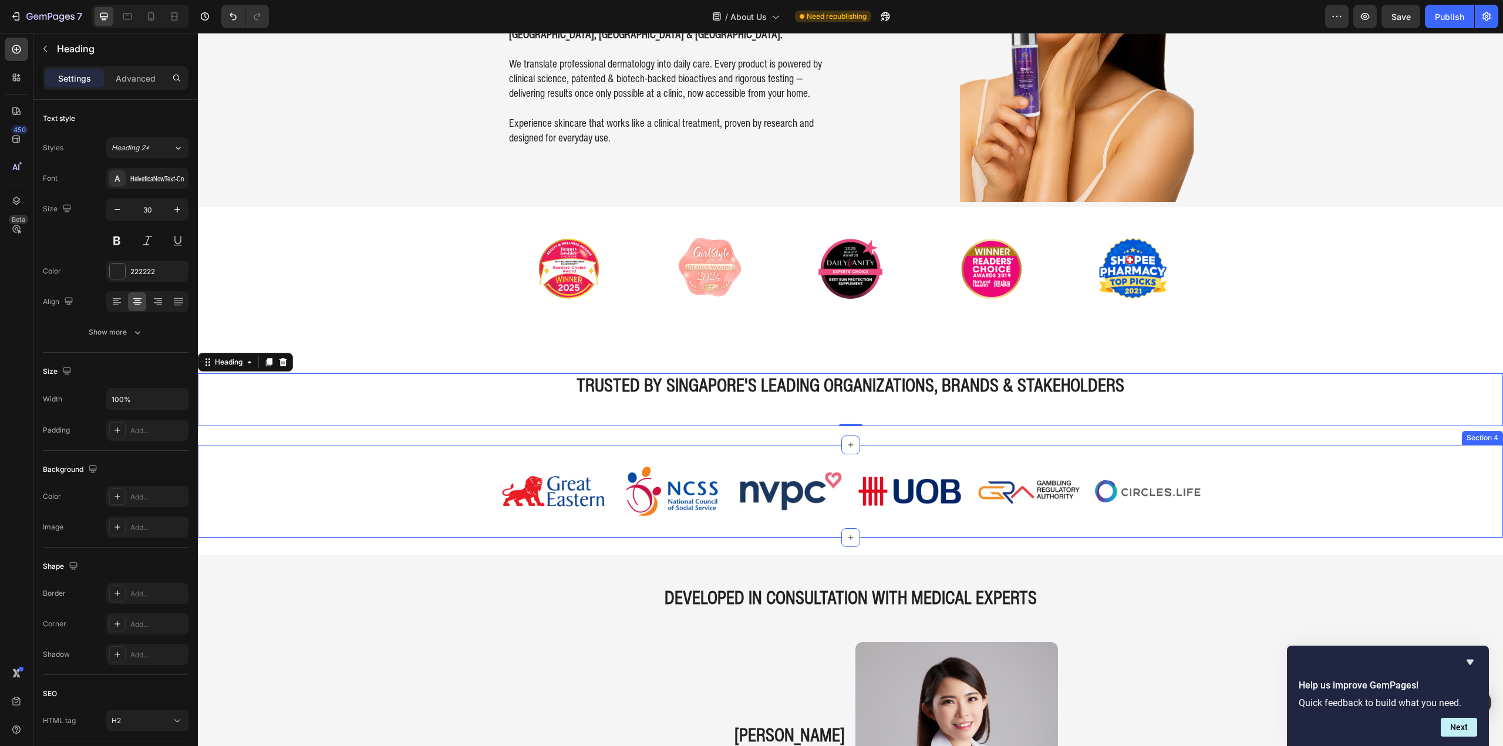
scroll to position [235, 0]
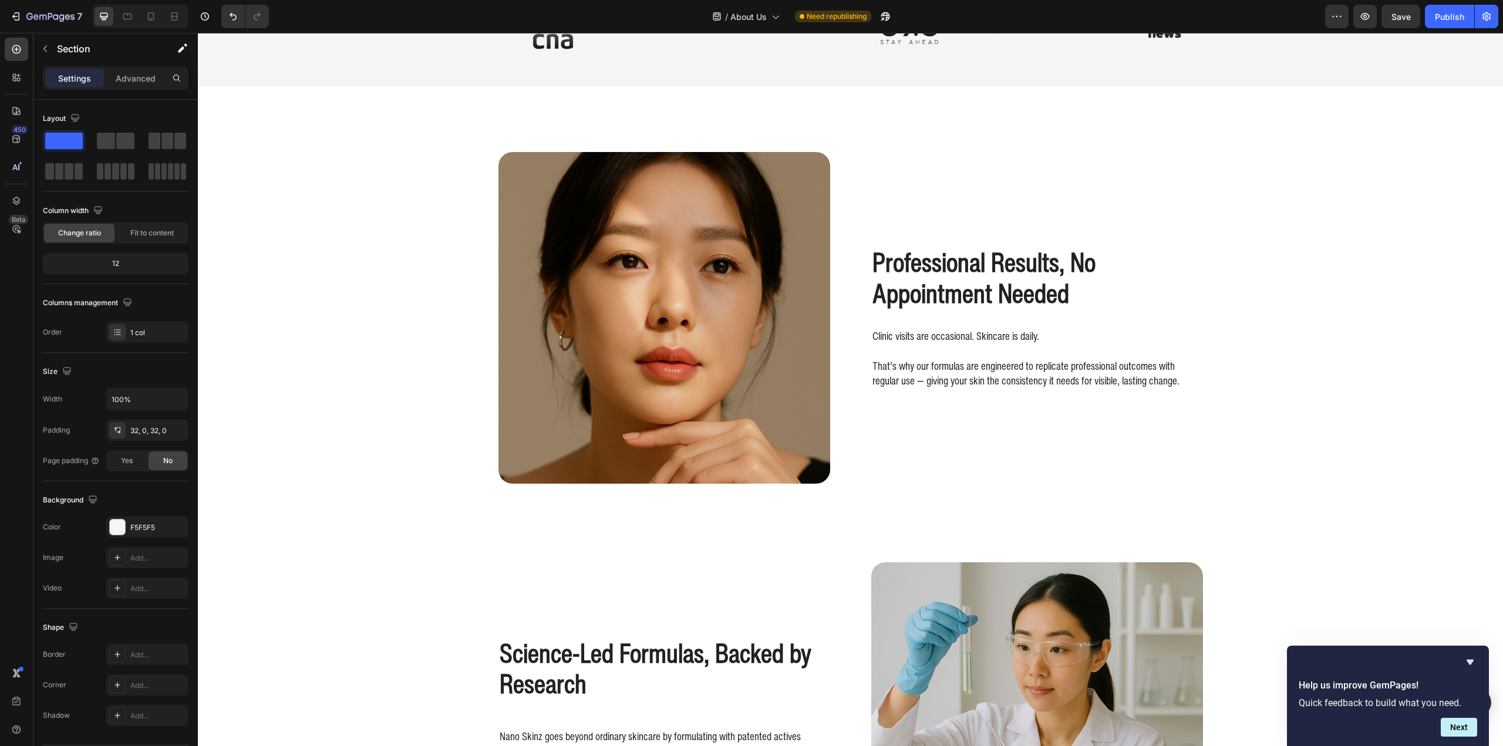
click at [294, 449] on div "DEVELOPED IN CONSULTATION WITH MEDICAL EXPERTS Heading dr. nicole khern Heading…" at bounding box center [850, 393] width 1305 height 3257
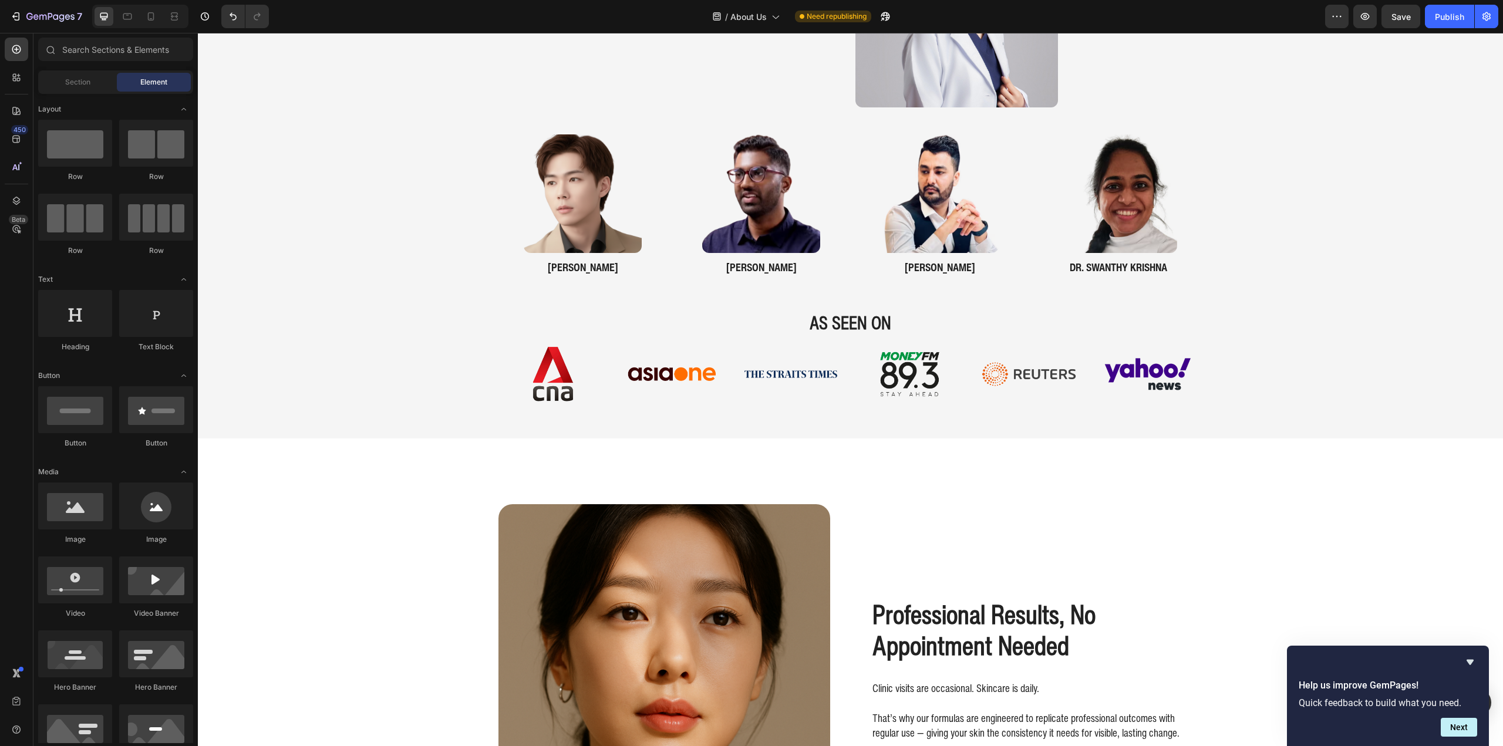
click at [342, 490] on div "DEVELOPED IN CONSULTATION WITH MEDICAL EXPERTS Heading dr. nicole khern Heading…" at bounding box center [850, 746] width 1305 height 3257
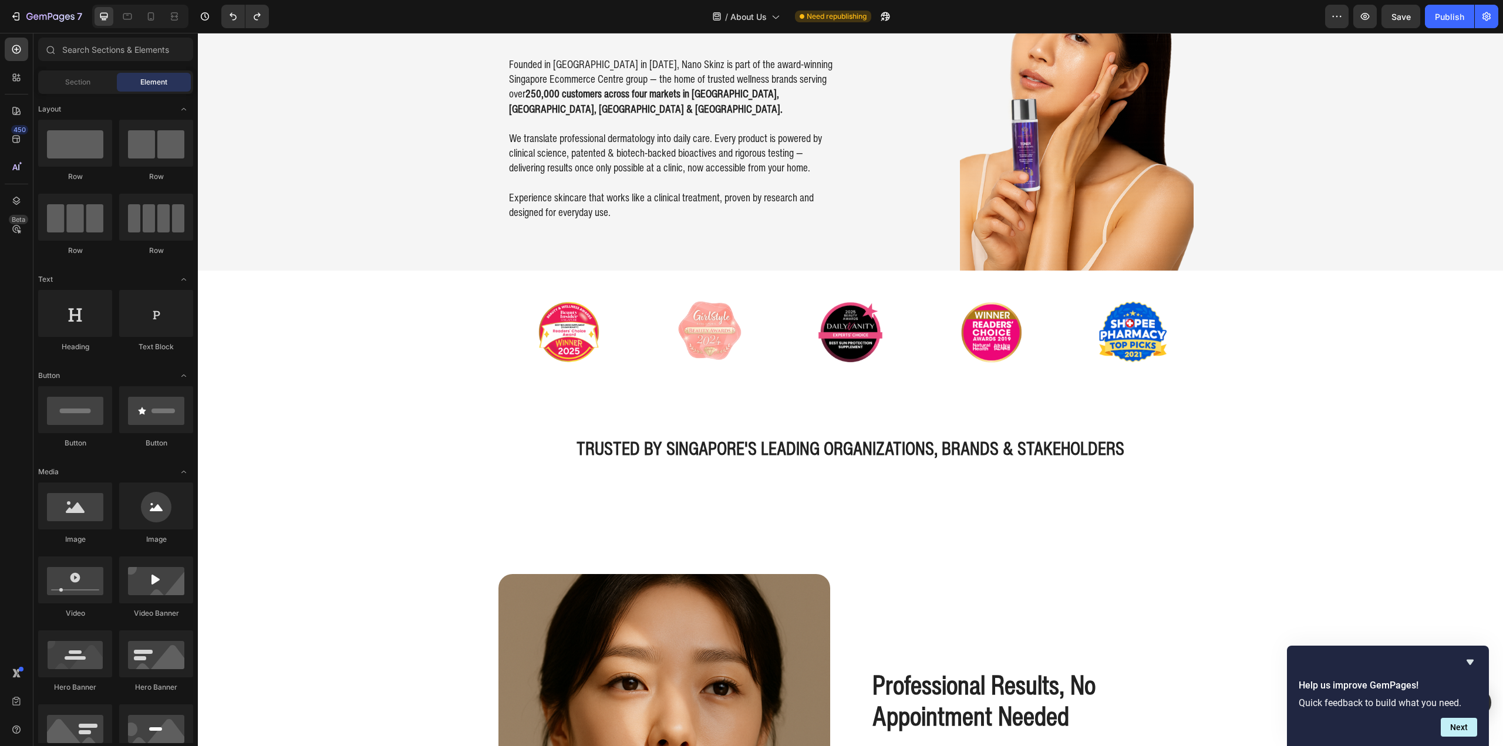
scroll to position [0, 0]
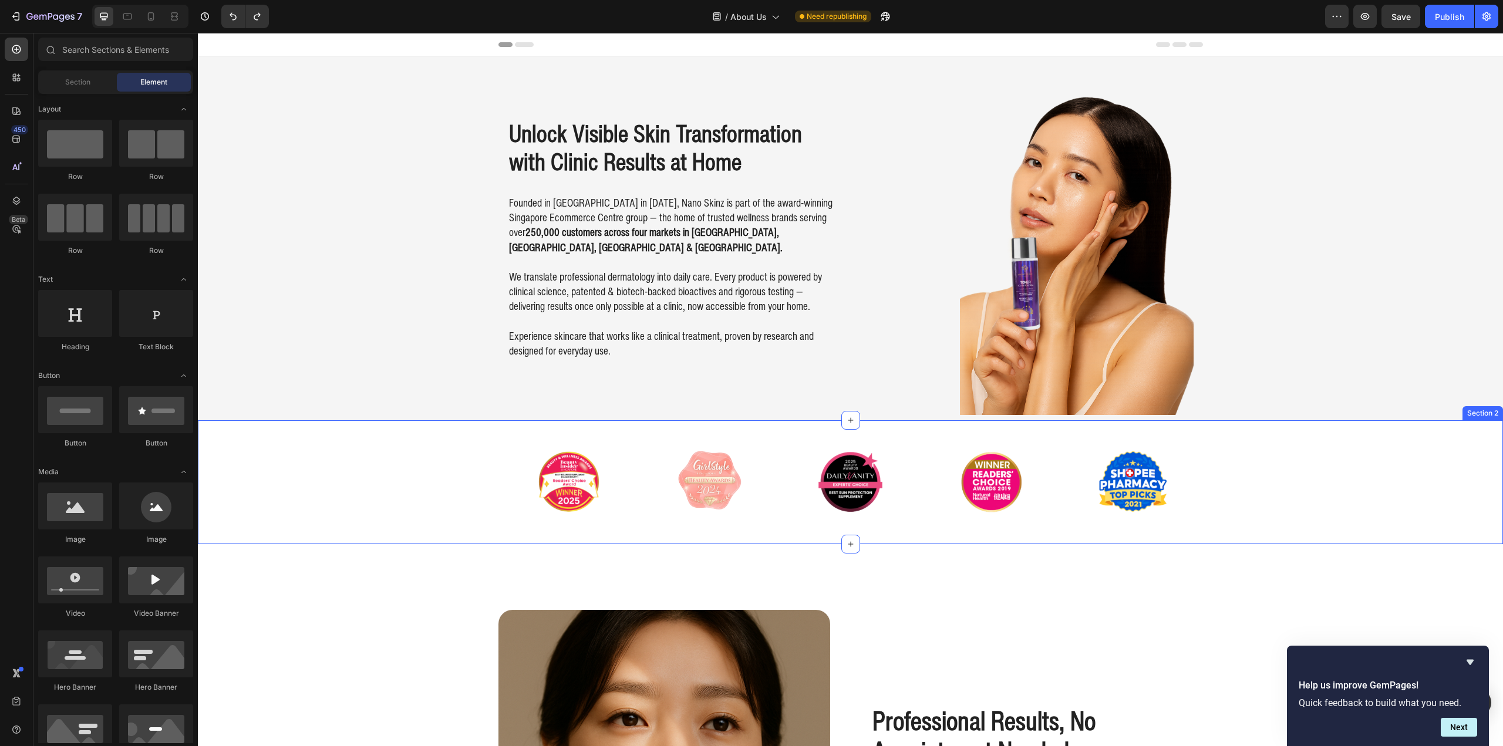
click at [378, 498] on div "Image Image Image Image Image Carousel" at bounding box center [850, 482] width 1305 height 86
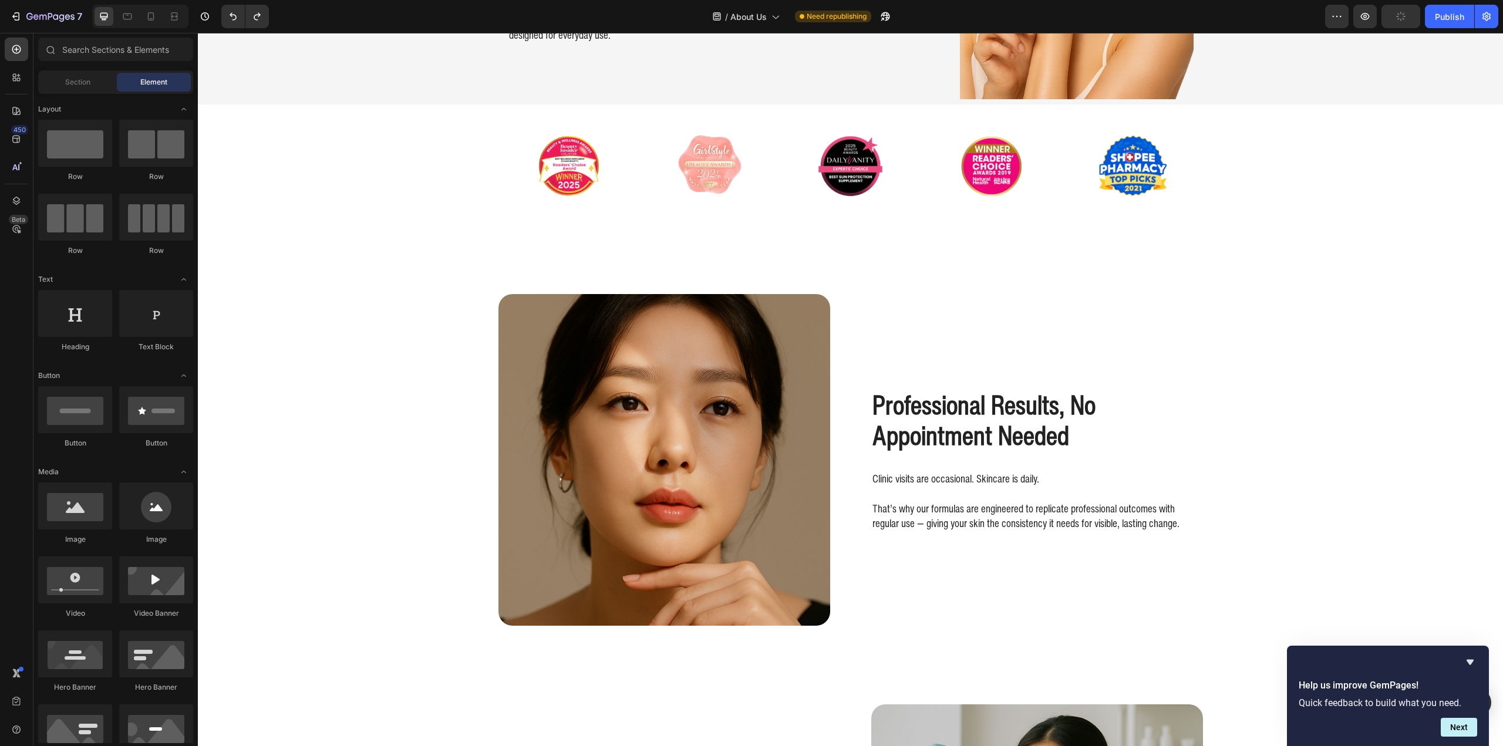
scroll to position [352, 0]
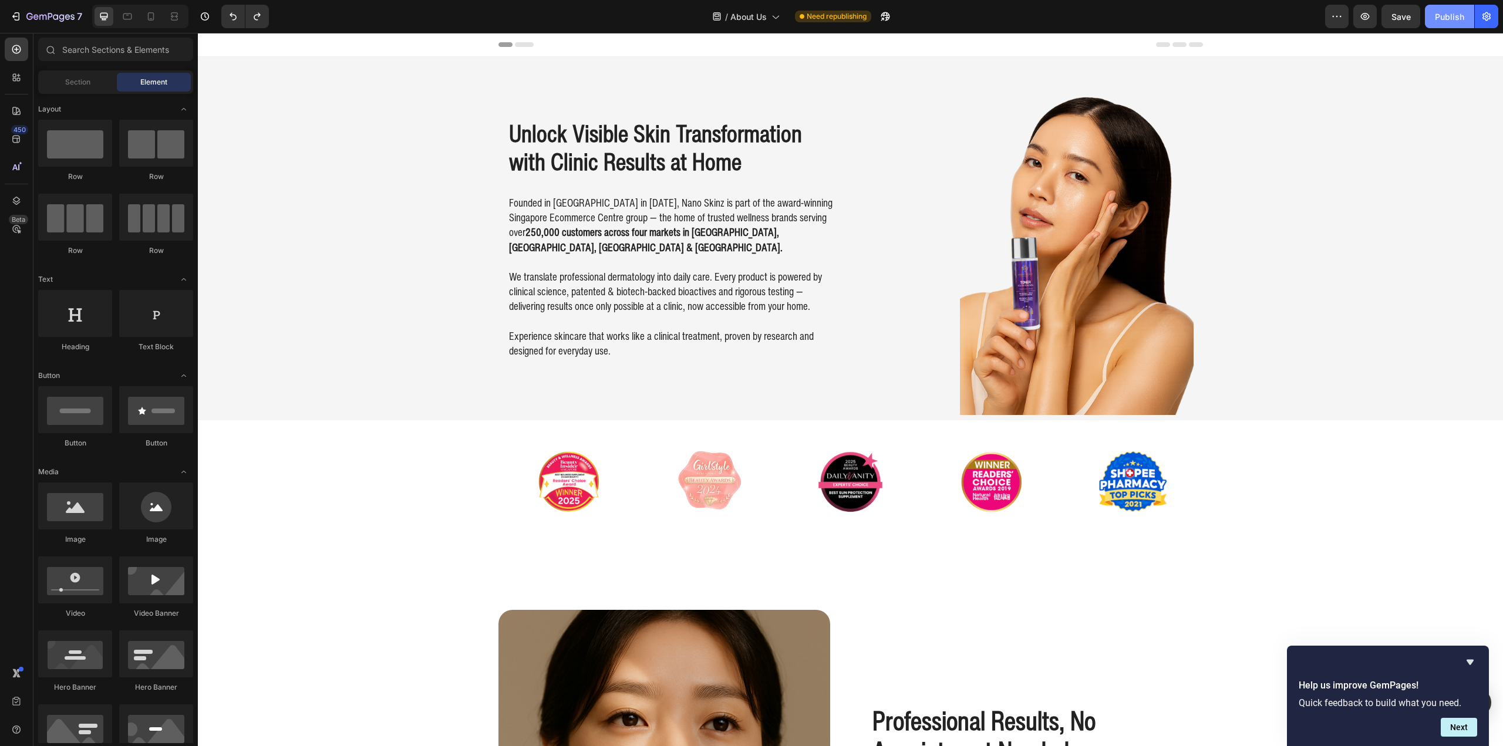
click at [1445, 15] on div "Publish" at bounding box center [1449, 17] width 29 height 12
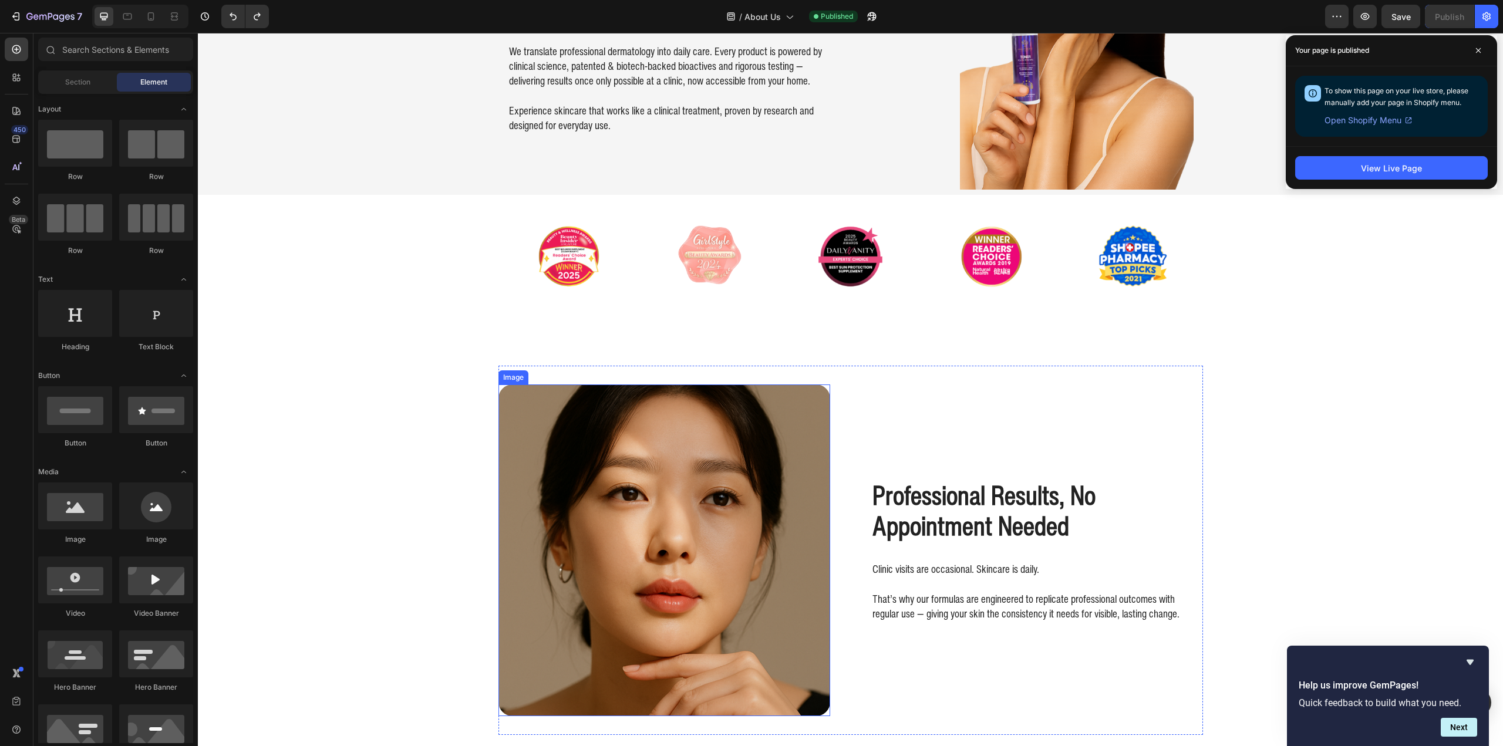
scroll to position [235, 0]
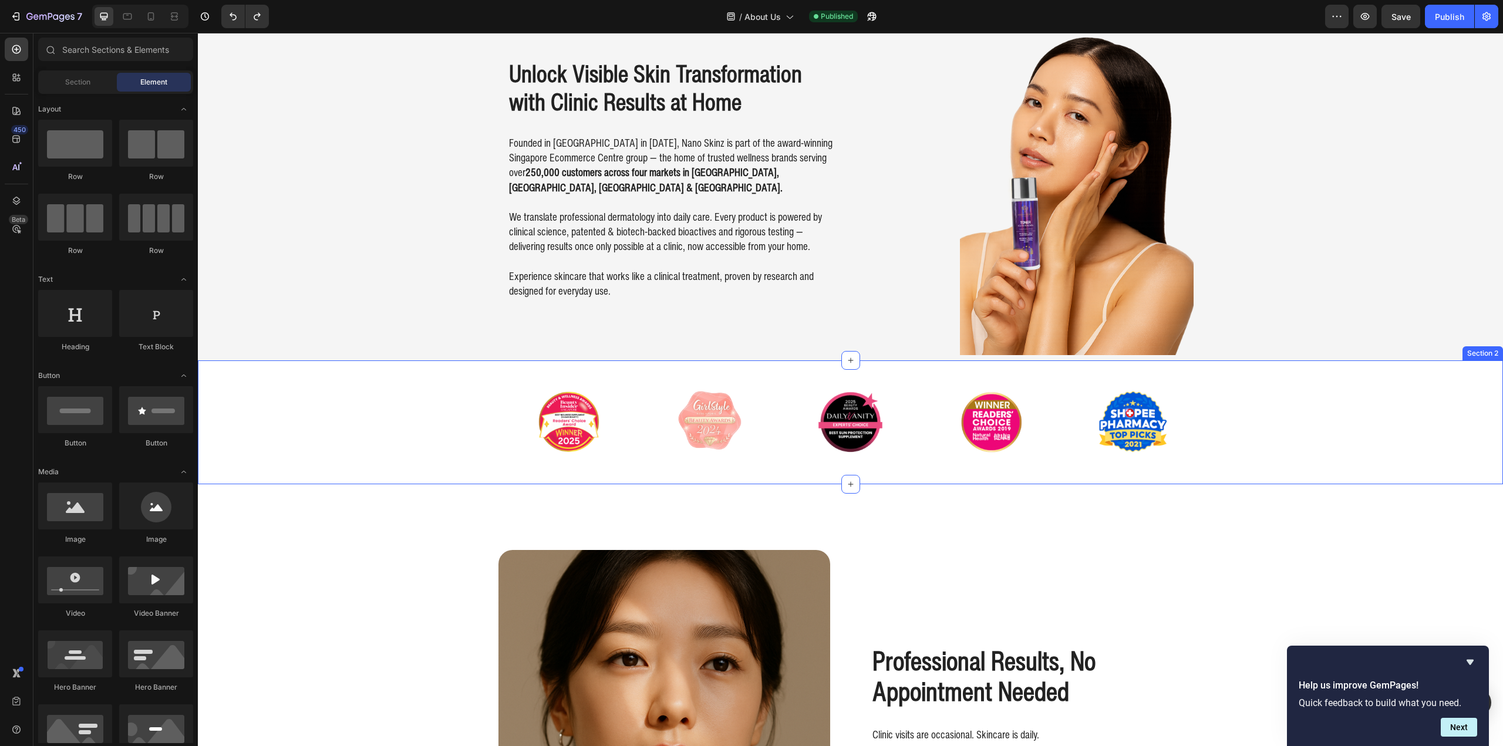
scroll to position [59, 0]
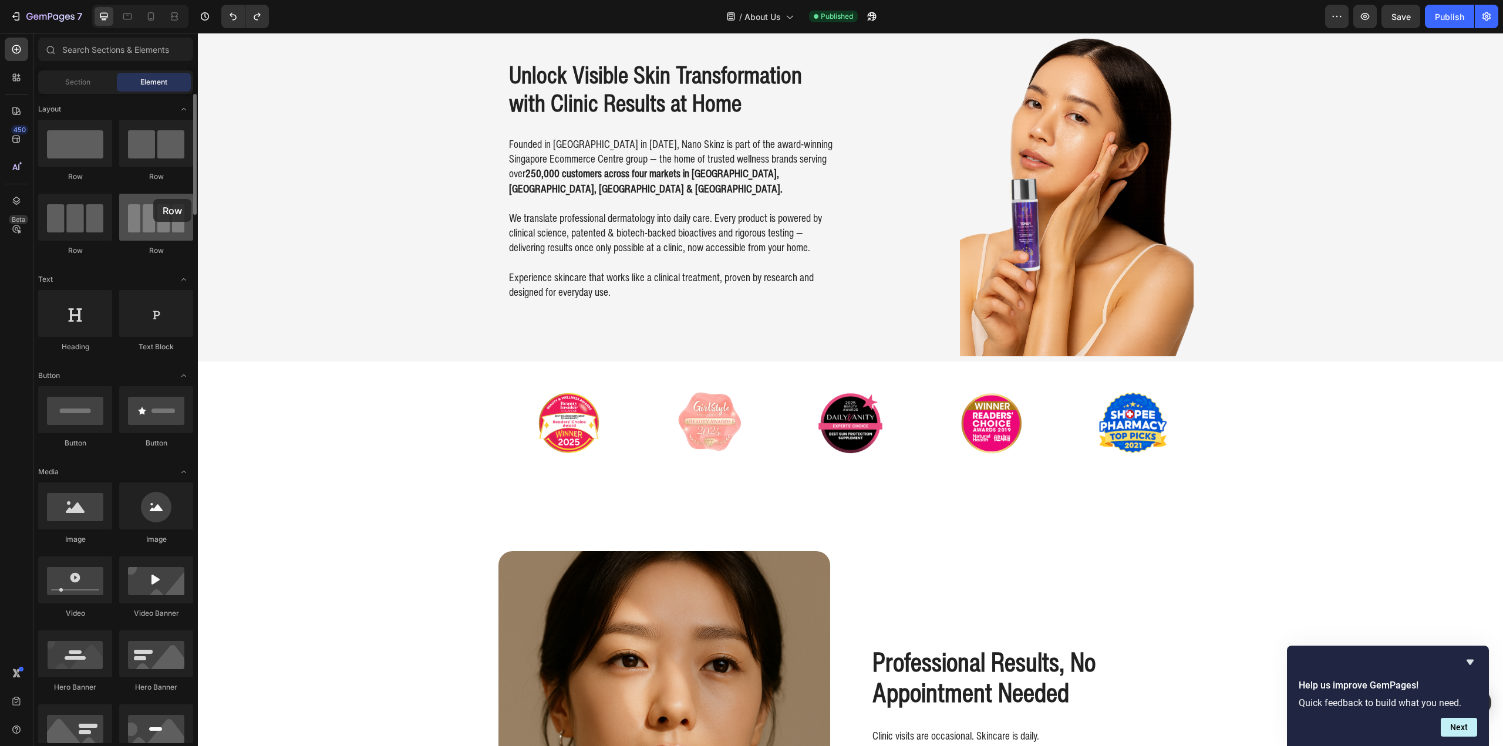
click at [153, 200] on div at bounding box center [156, 217] width 74 height 47
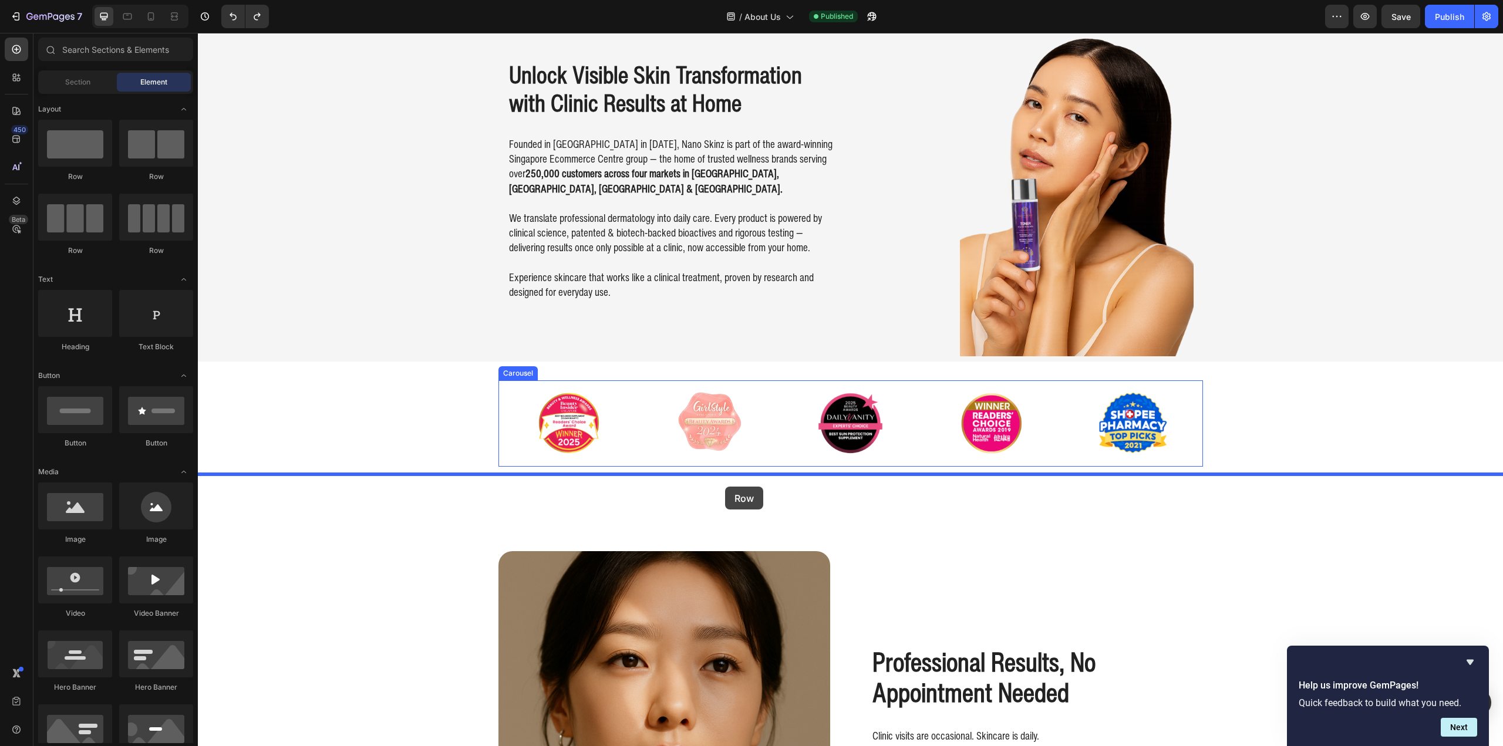
drag, startPoint x: 349, startPoint y: 284, endPoint x: 725, endPoint y: 487, distance: 427.4
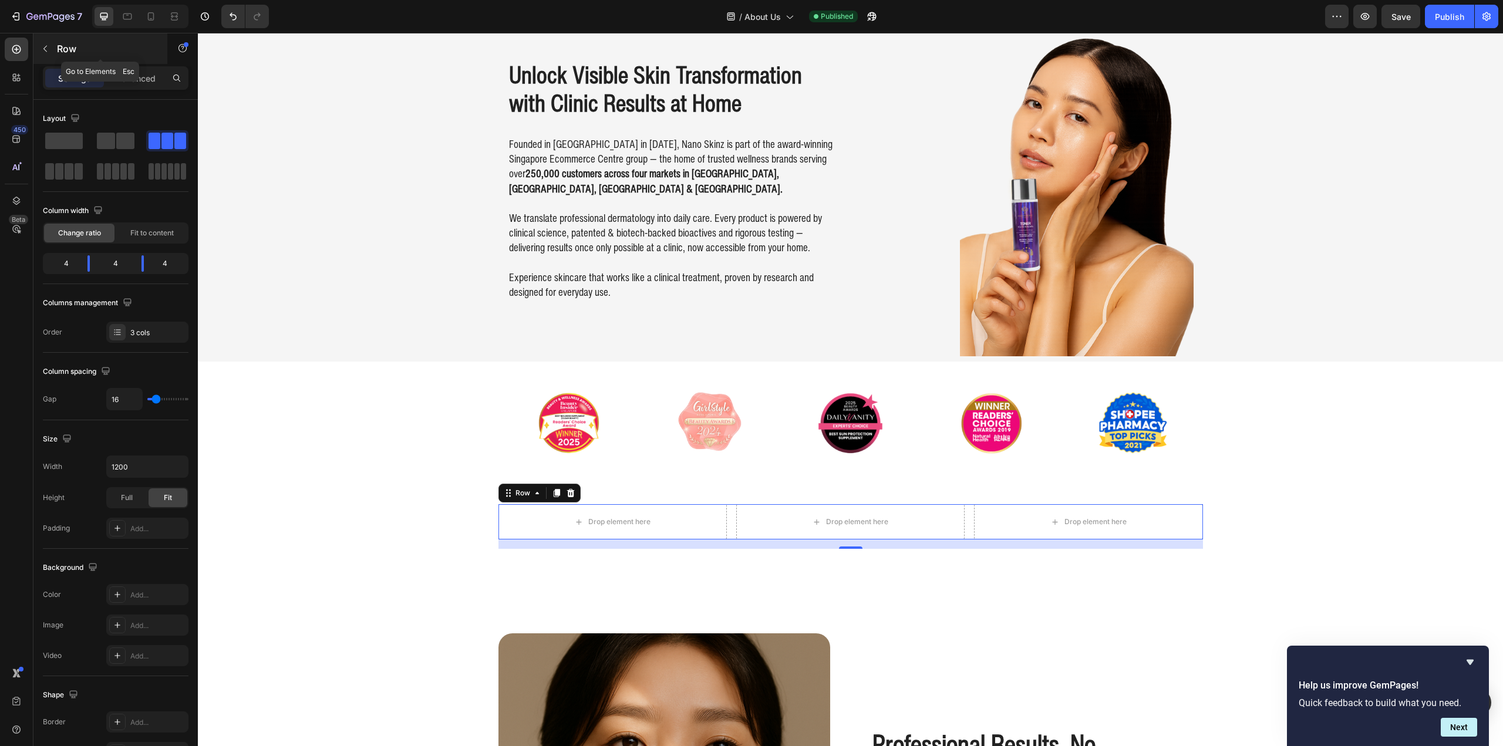
click at [46, 43] on button "button" at bounding box center [45, 48] width 19 height 19
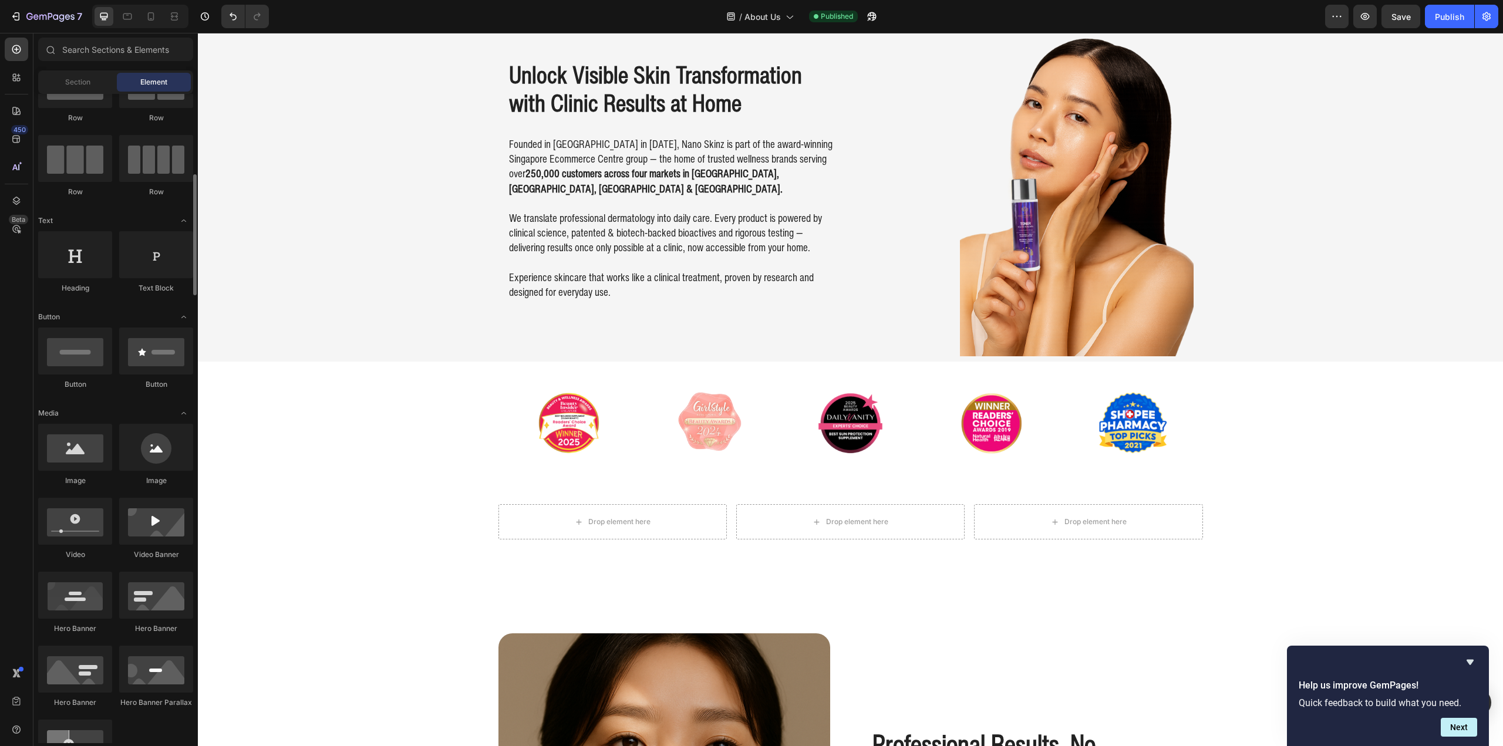
scroll to position [176, 0]
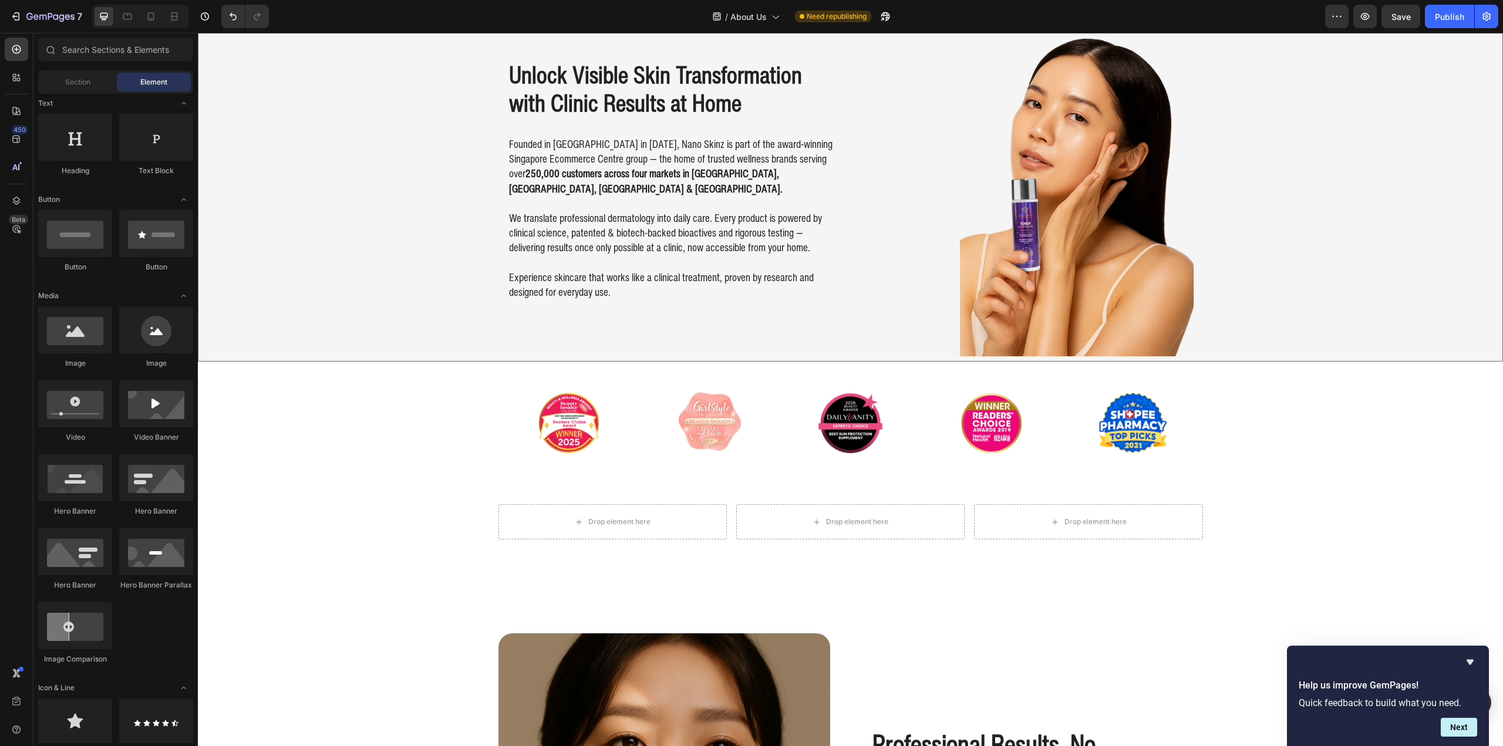
click at [332, 84] on div "Background Image" at bounding box center [850, 179] width 1305 height 363
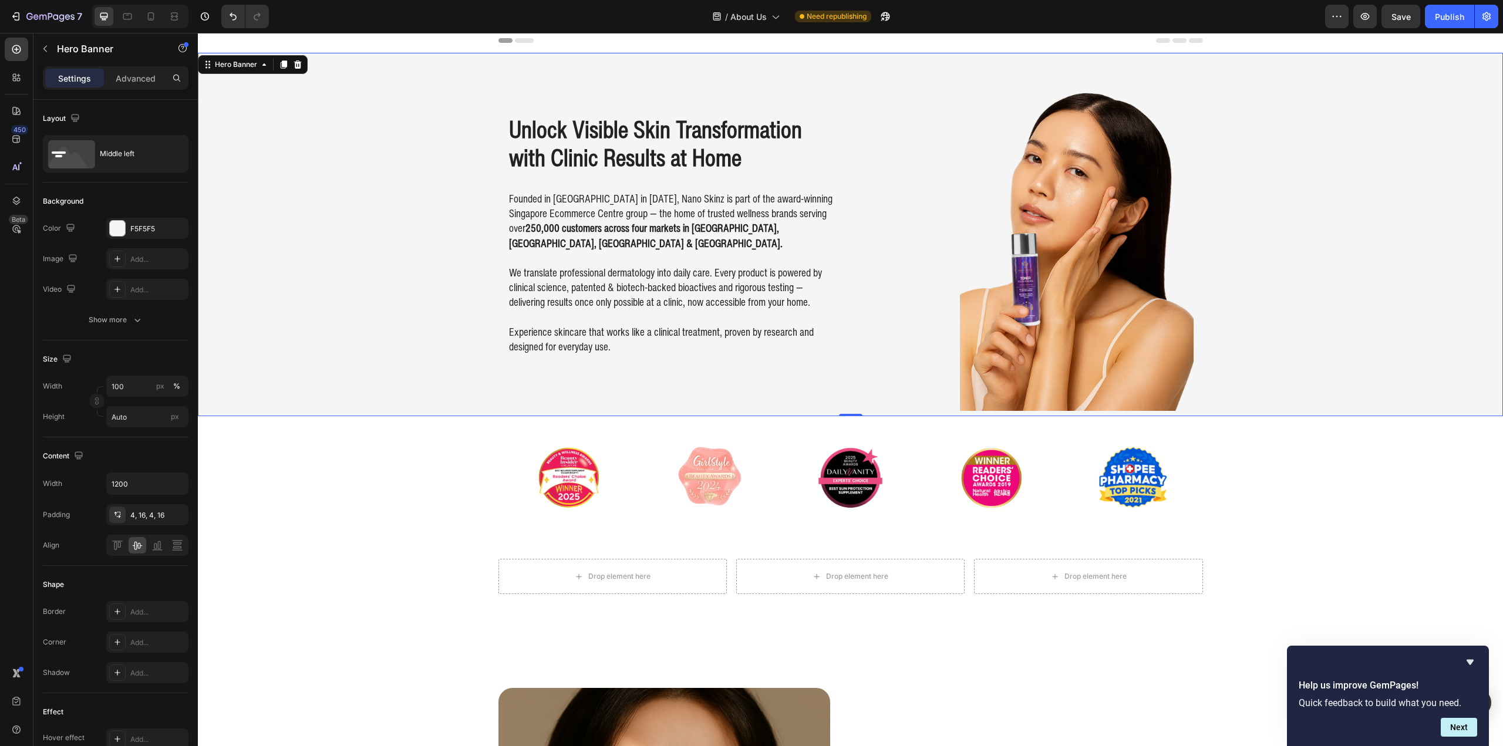
scroll to position [0, 0]
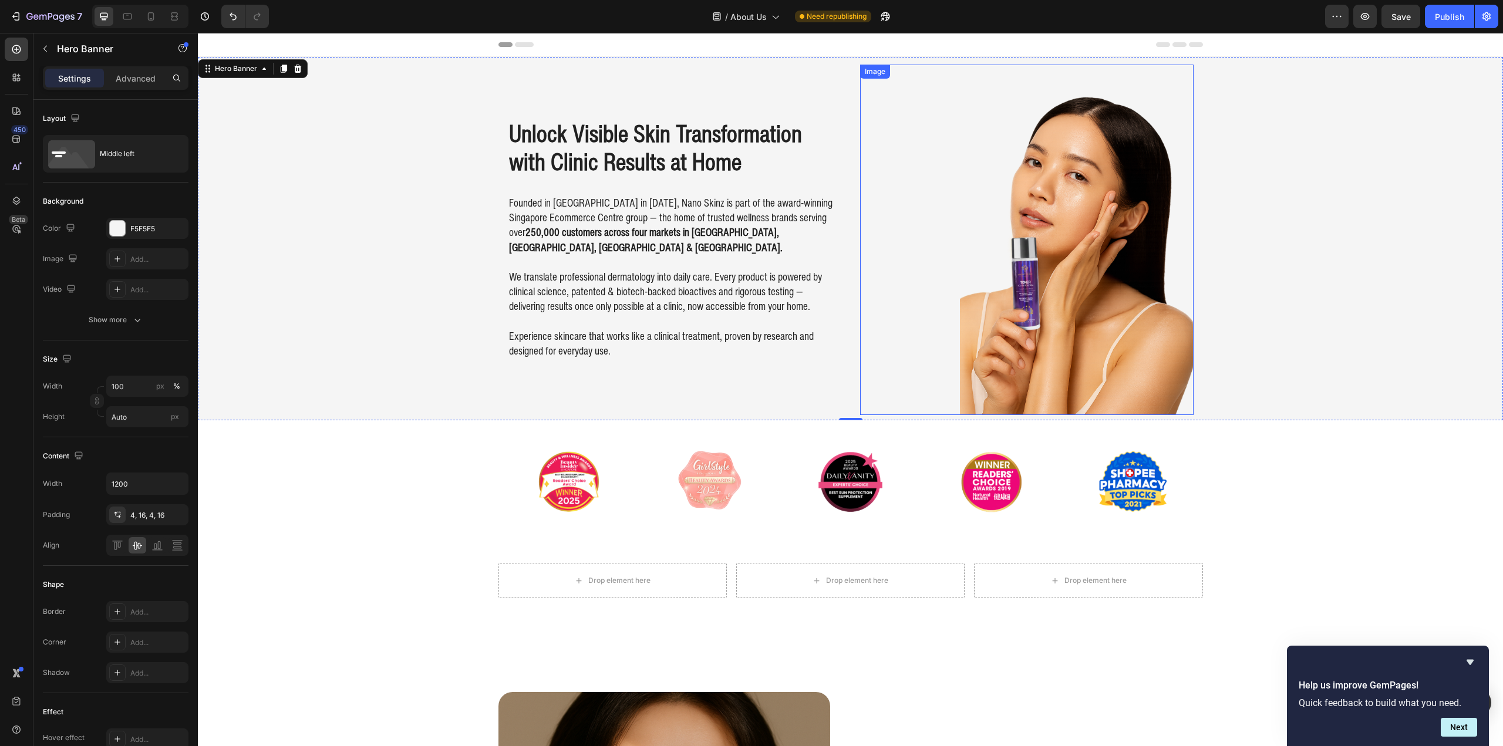
click at [1004, 159] on img at bounding box center [1077, 240] width 234 height 350
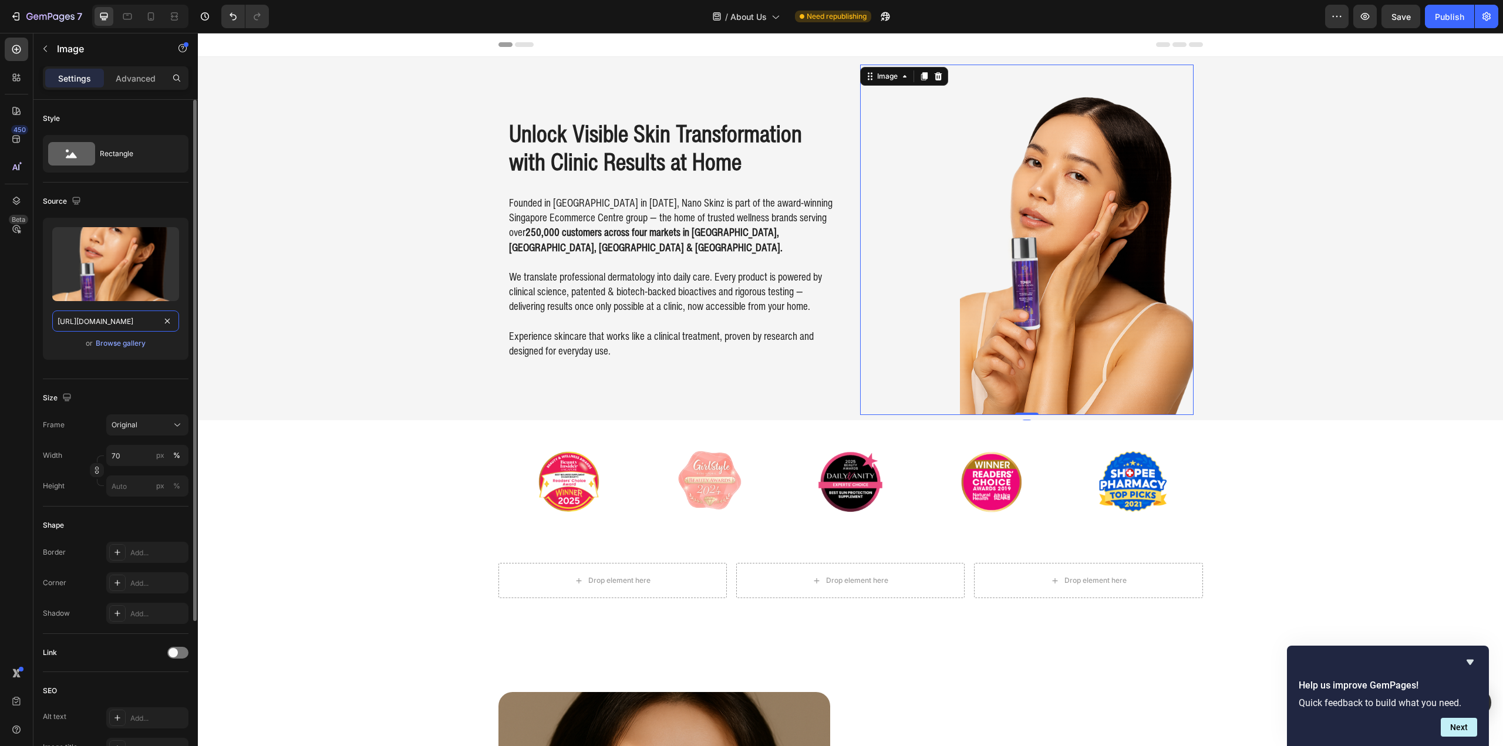
click at [114, 326] on input "https://cdn.shopify.com/s/files/1/0941/6300/9836/files/gempages_577943635312509…" at bounding box center [115, 321] width 127 height 21
click at [109, 339] on div "Browse gallery" at bounding box center [121, 343] width 50 height 11
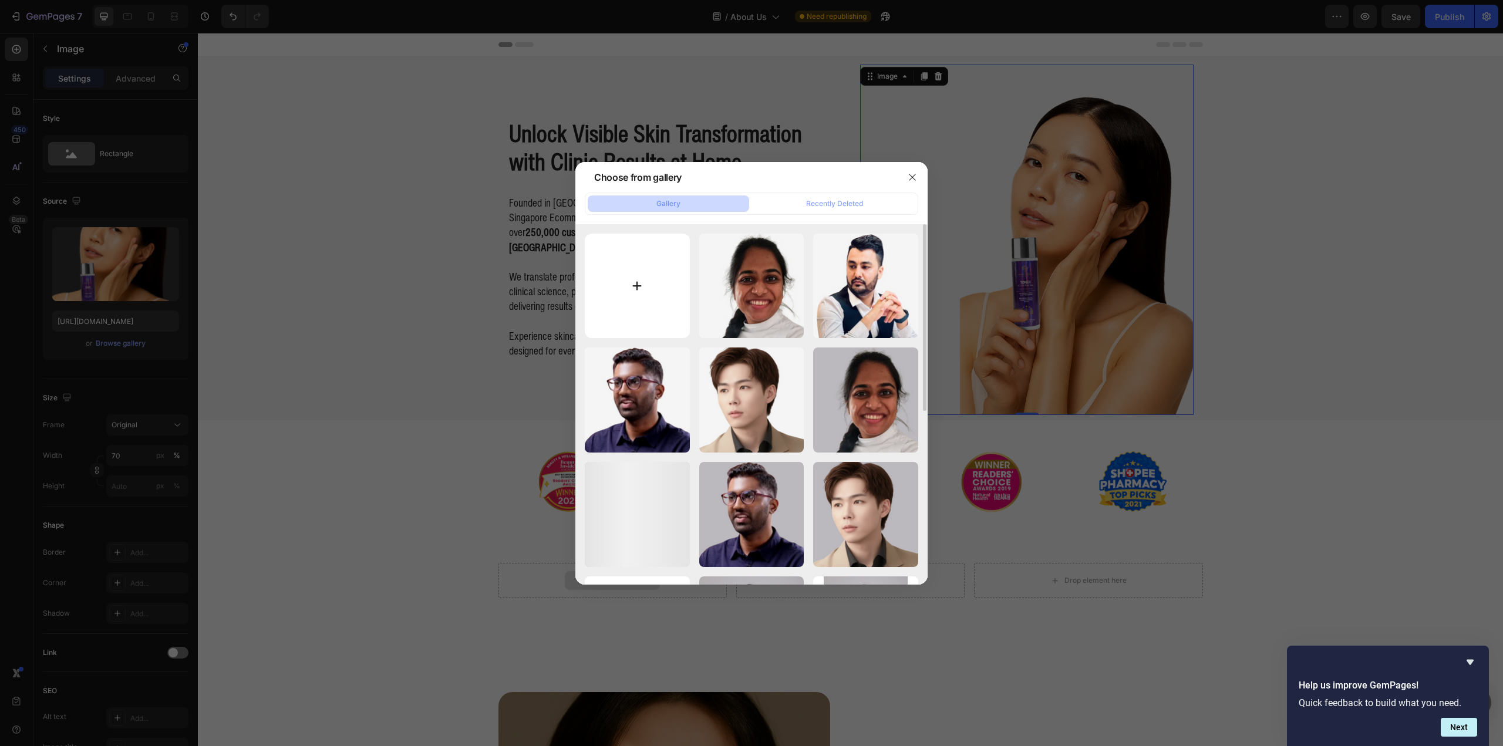
click at [628, 270] on input "file" at bounding box center [637, 286] width 105 height 105
type input "C:\fakepath\About Us Hero v1_1050px.webp"
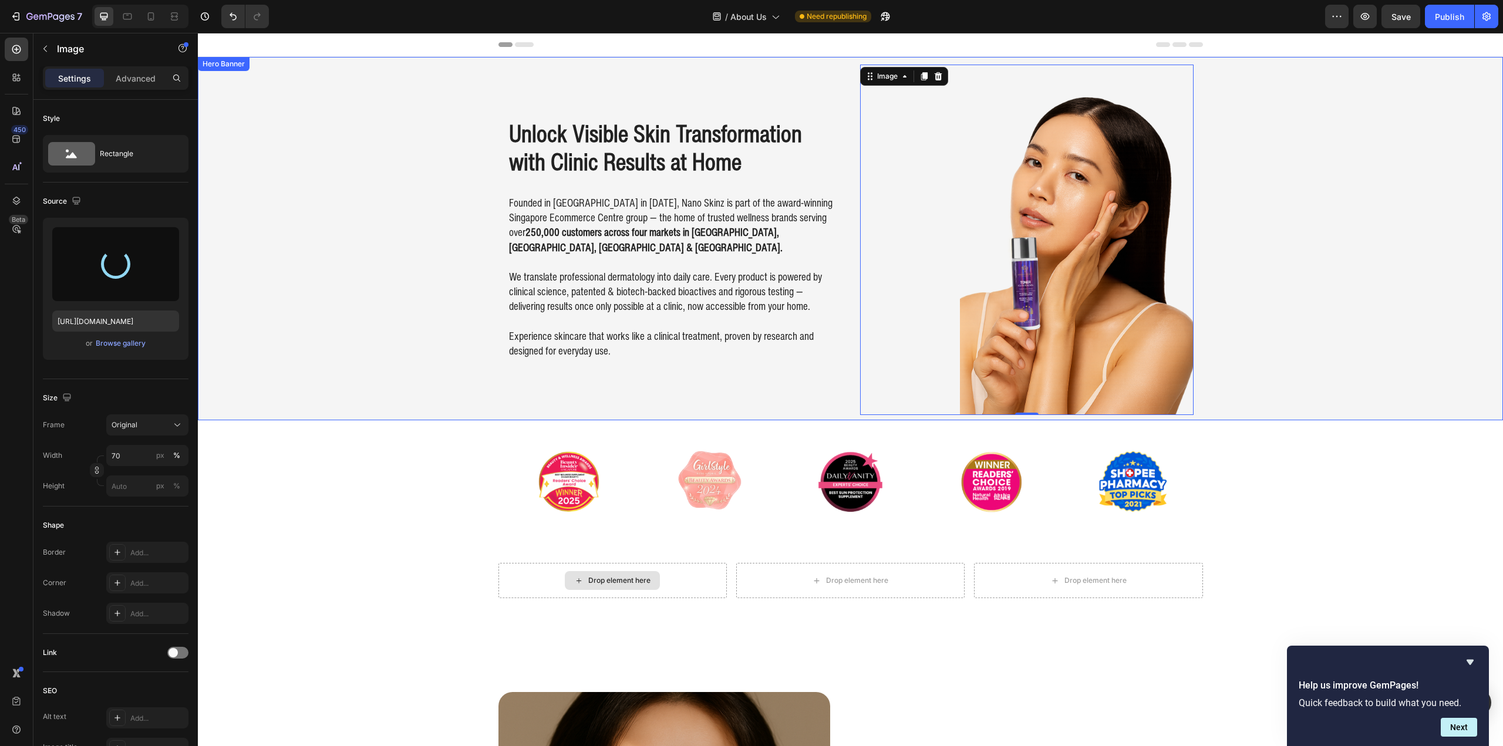
type input "[URL][DOMAIN_NAME]"
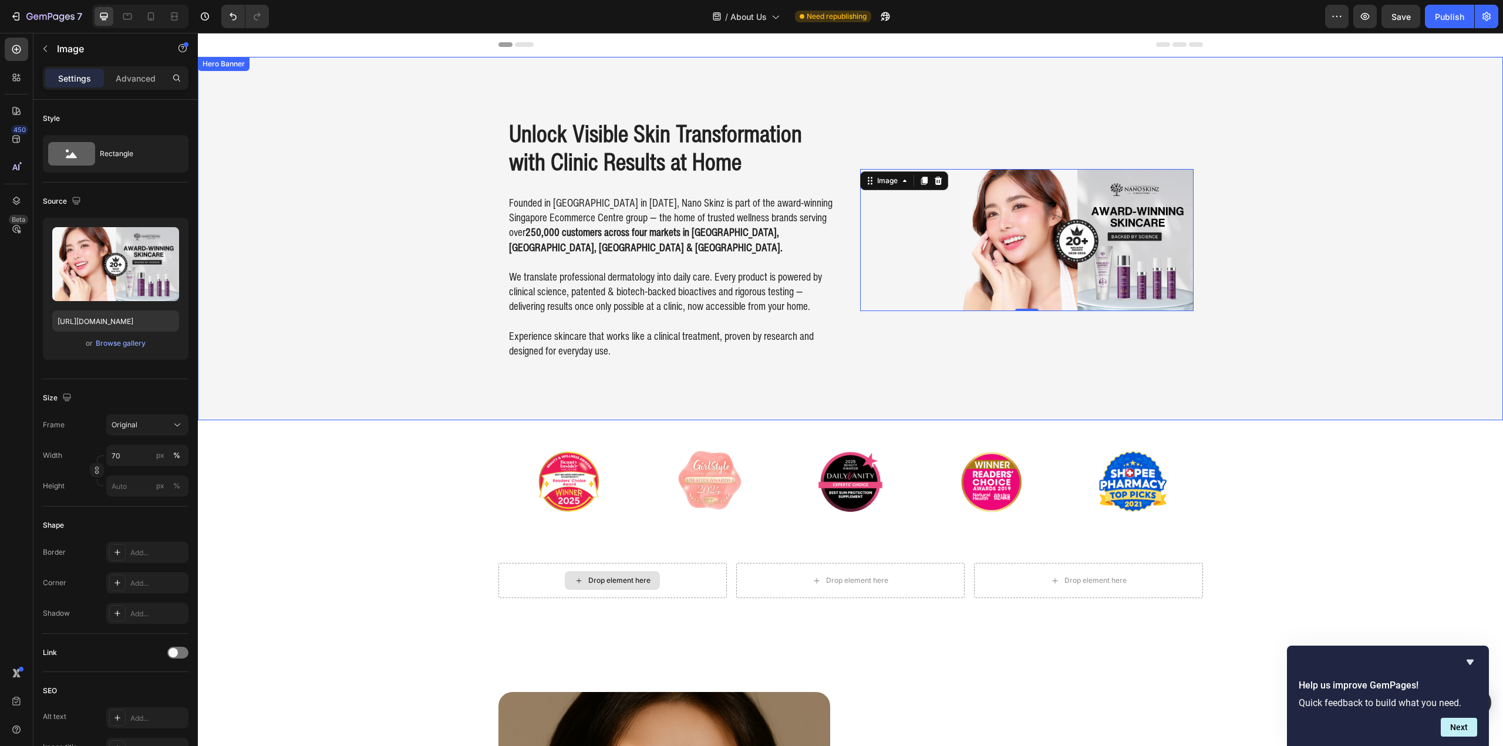
click at [1266, 350] on div "Background Image" at bounding box center [850, 238] width 1305 height 363
click at [1006, 264] on img at bounding box center [1077, 240] width 234 height 142
click at [962, 234] on img at bounding box center [1077, 240] width 234 height 142
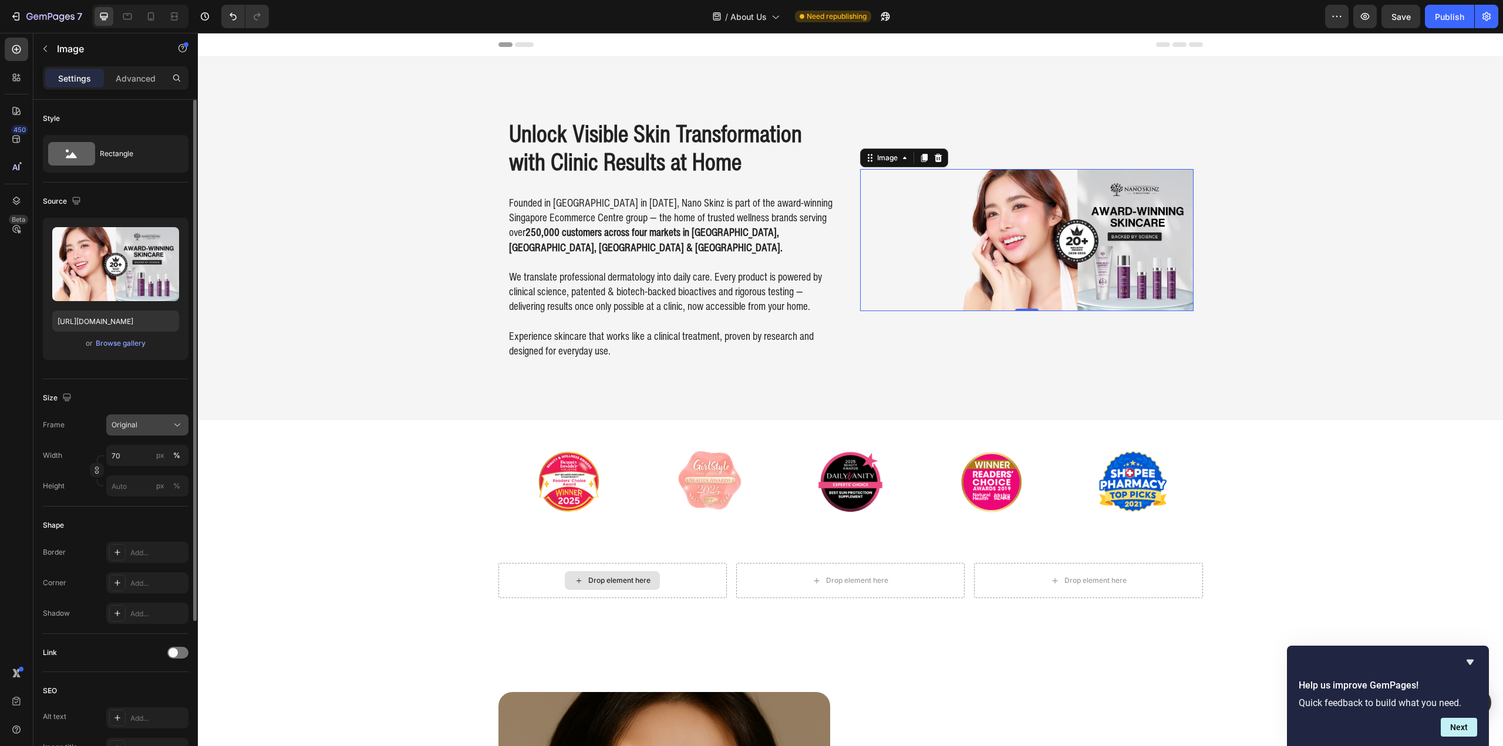
click at [127, 427] on span "Original" at bounding box center [125, 425] width 26 height 11
click at [146, 520] on div "Original" at bounding box center [145, 520] width 68 height 11
click at [124, 456] on input "70" at bounding box center [147, 455] width 82 height 21
click at [129, 484] on p "Full 100%" at bounding box center [145, 483] width 68 height 11
type input "100"
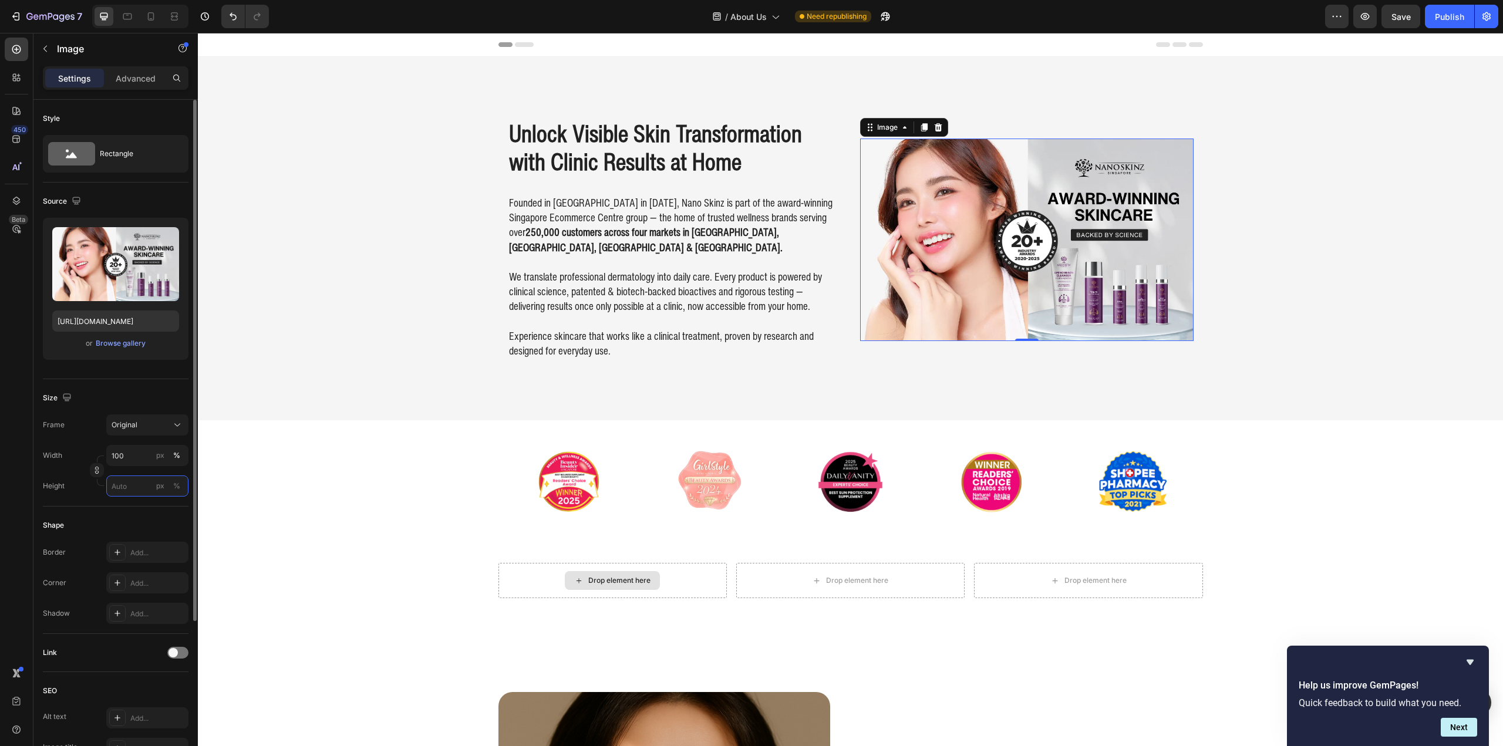
click at [129, 491] on input "px %" at bounding box center [147, 486] width 82 height 21
click at [130, 511] on p "Full 100%" at bounding box center [145, 514] width 68 height 11
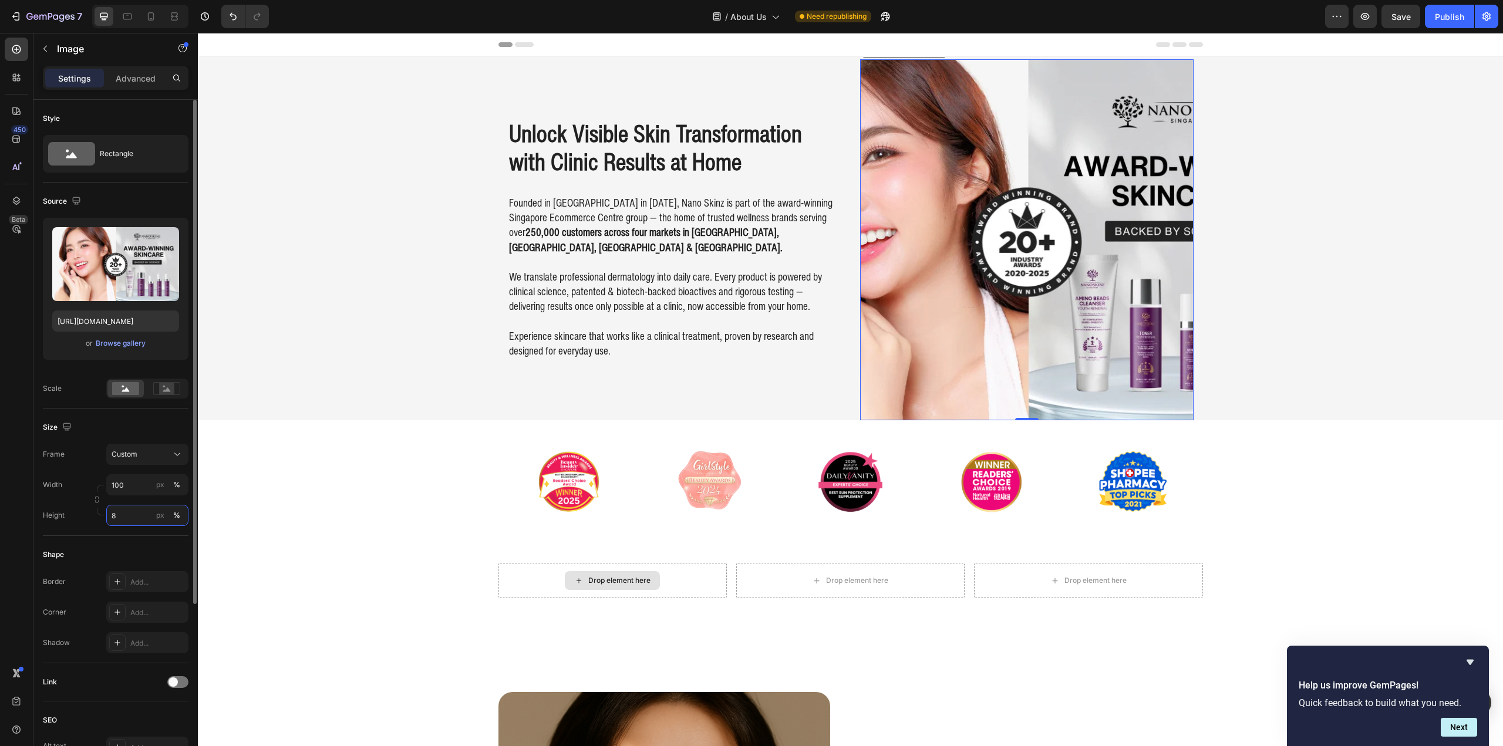
type input "80"
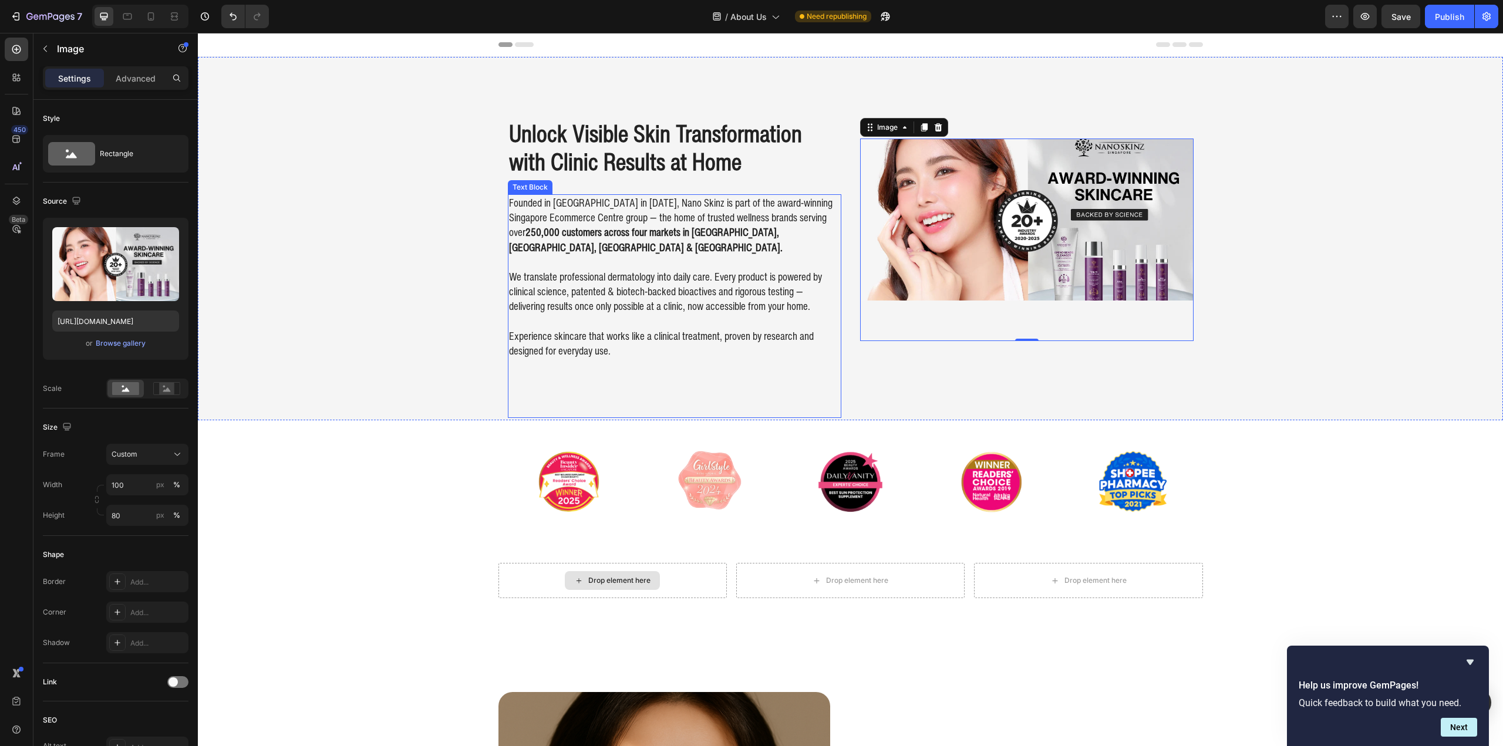
click at [616, 339] on p "Experience skincare that works like a clinical treatment, proven by research an…" at bounding box center [674, 336] width 331 height 45
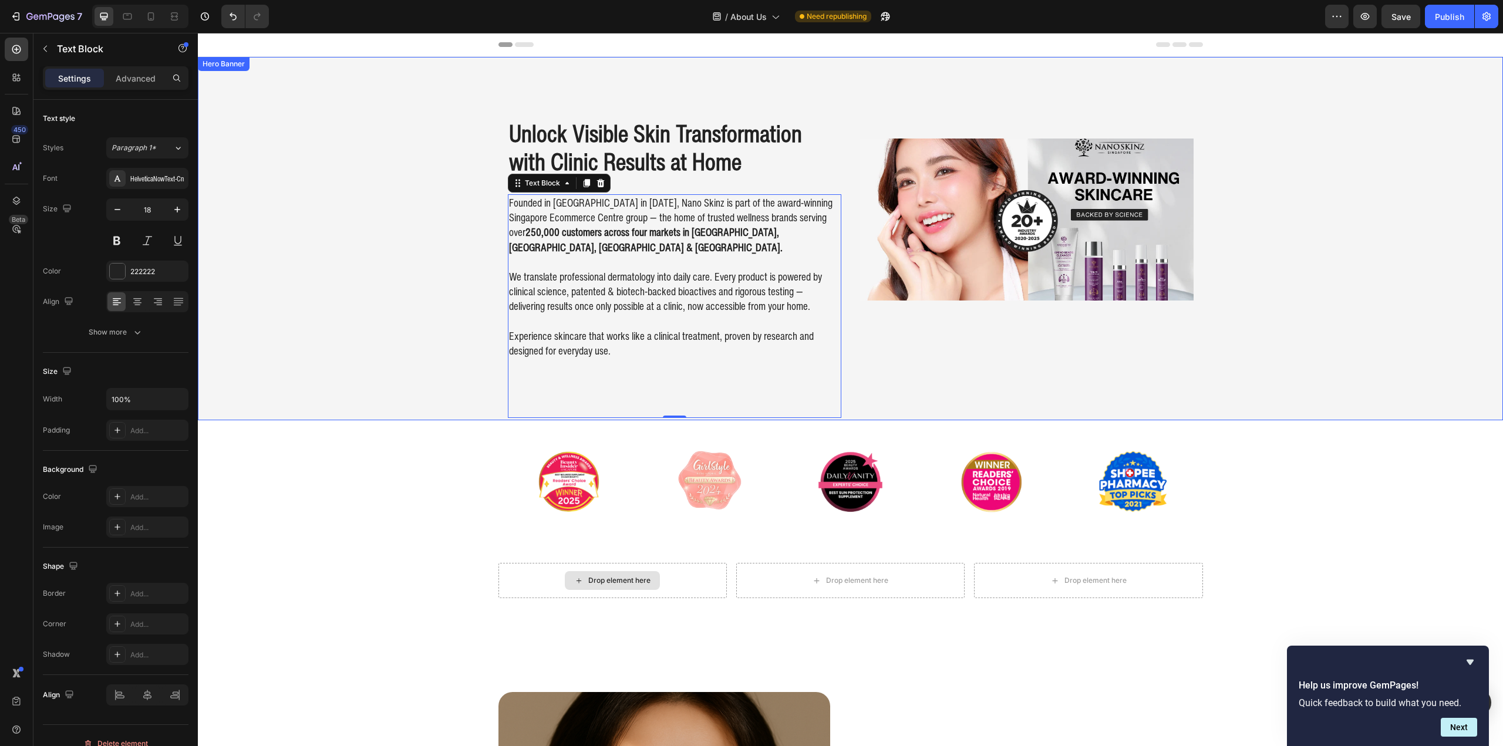
click at [315, 317] on div "Background Image" at bounding box center [850, 238] width 1305 height 363
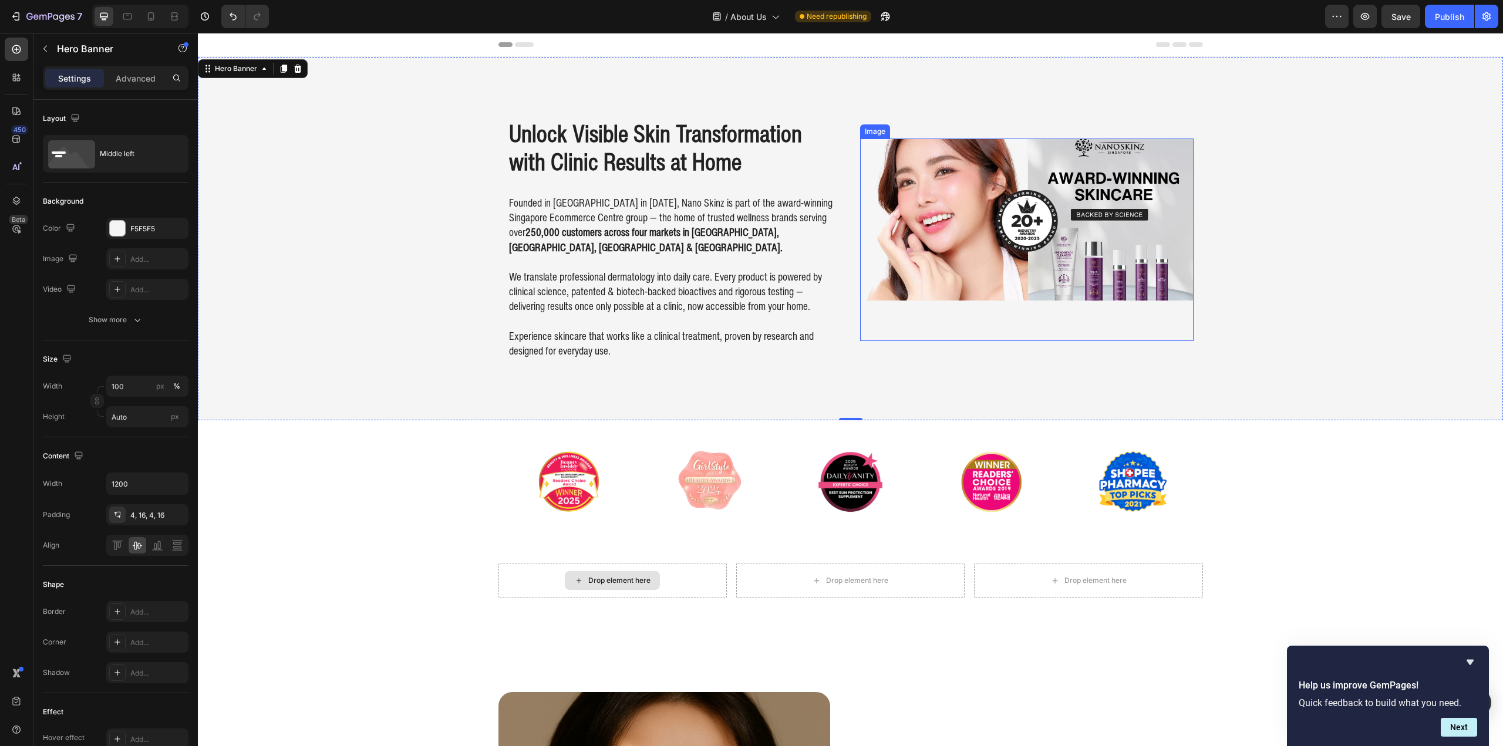
click at [926, 248] on img at bounding box center [1026, 220] width 333 height 163
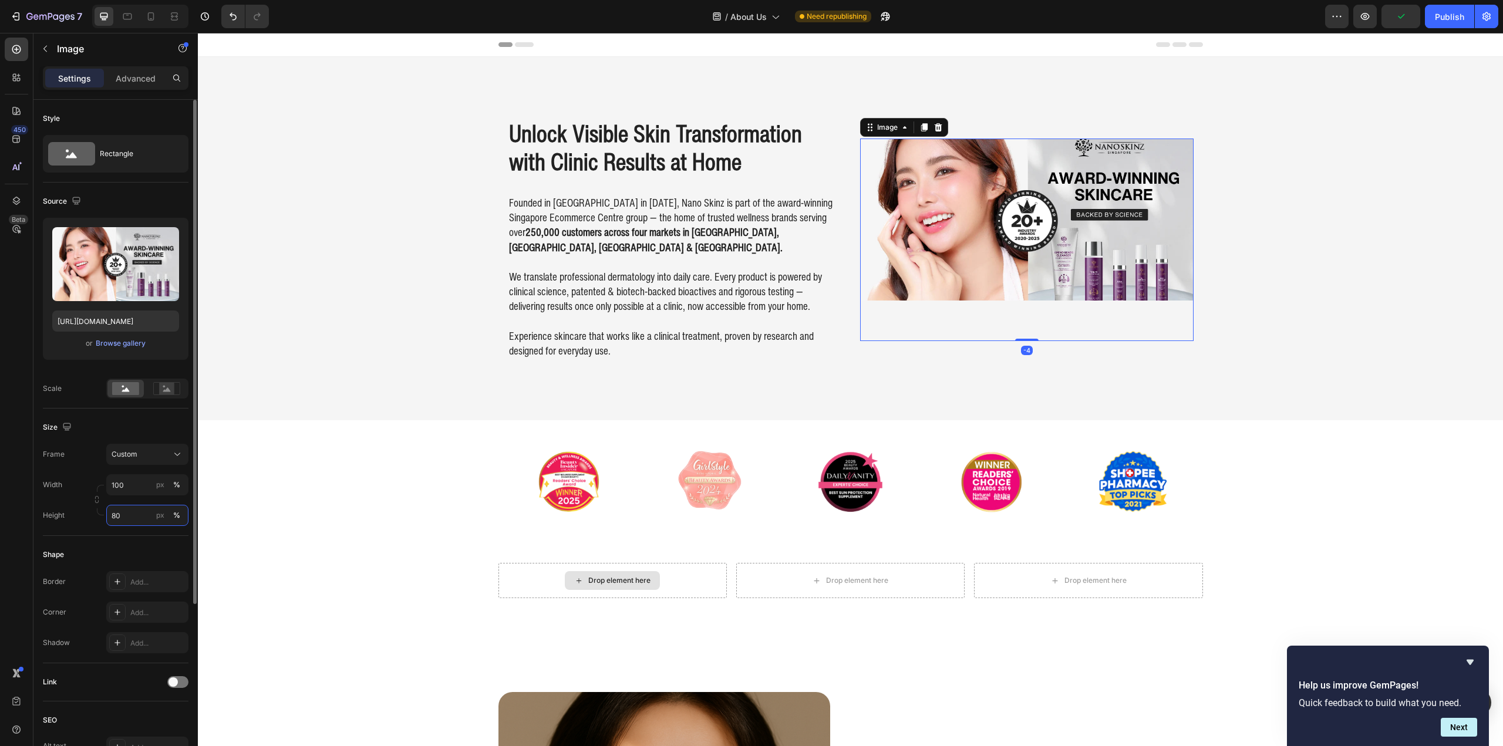
click at [120, 514] on input "80" at bounding box center [147, 515] width 82 height 21
click at [121, 541] on span "Full" at bounding box center [117, 543] width 12 height 11
type input "100"
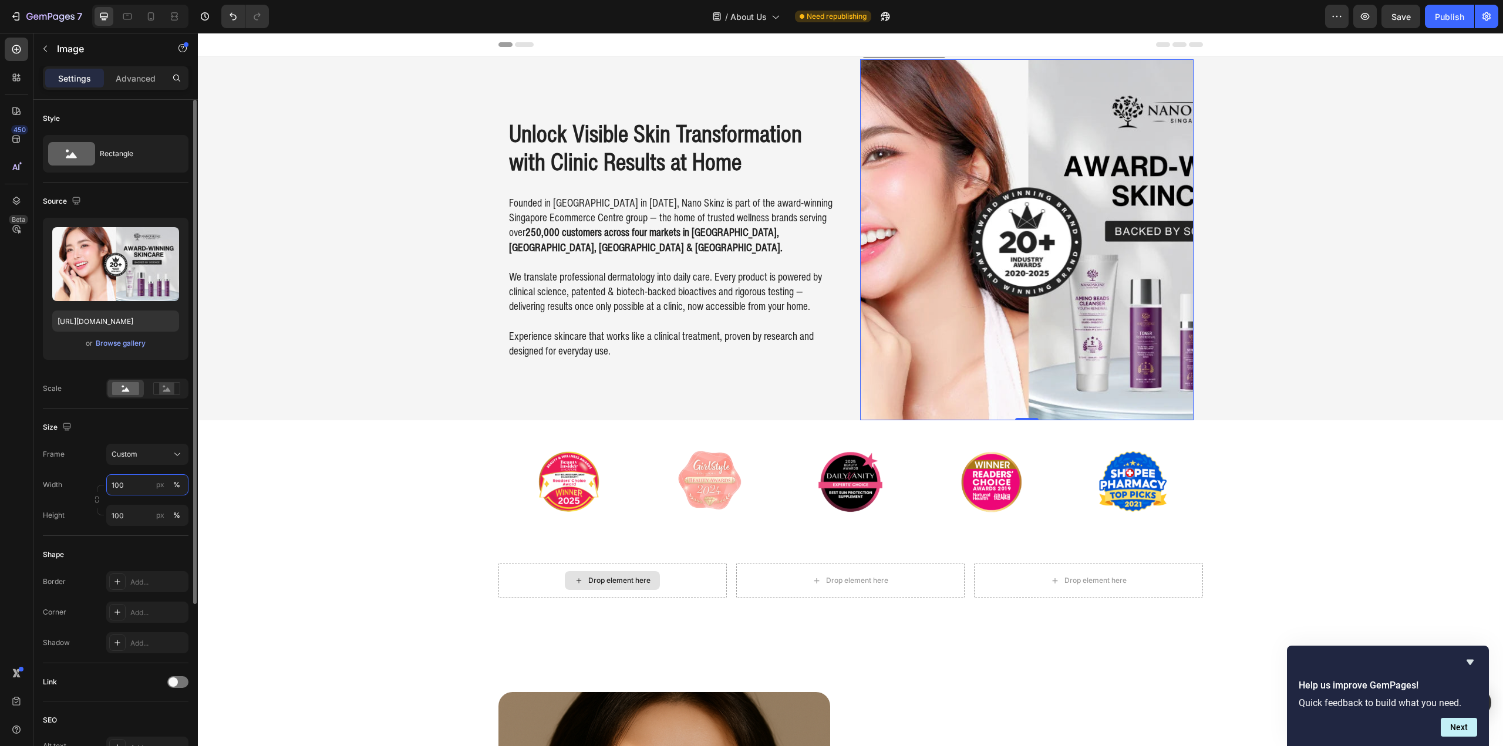
click at [139, 490] on input "100" at bounding box center [147, 484] width 82 height 21
click at [177, 513] on span "100%" at bounding box center [169, 513] width 19 height 11
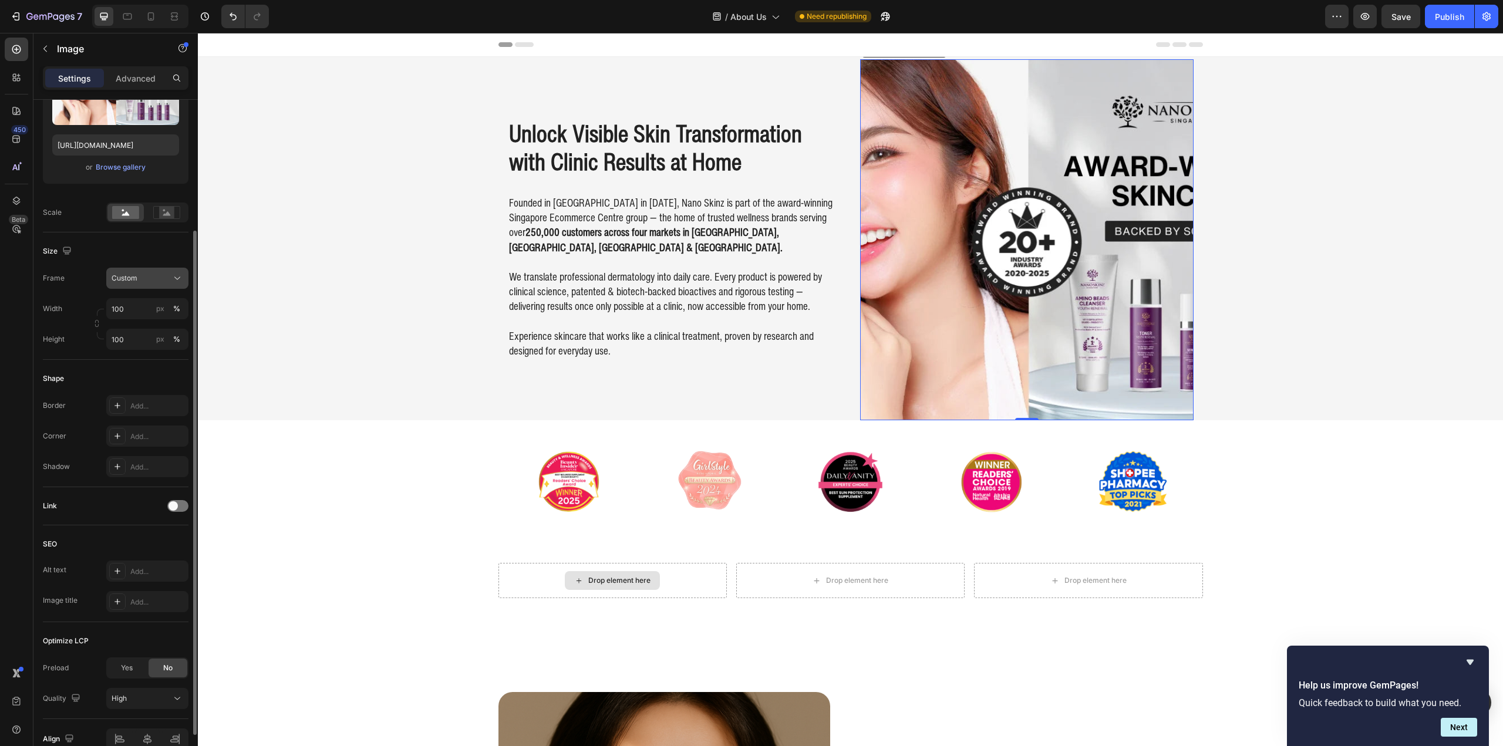
click at [145, 286] on button "Custom" at bounding box center [147, 278] width 82 height 21
click at [146, 372] on div "Original" at bounding box center [145, 373] width 68 height 11
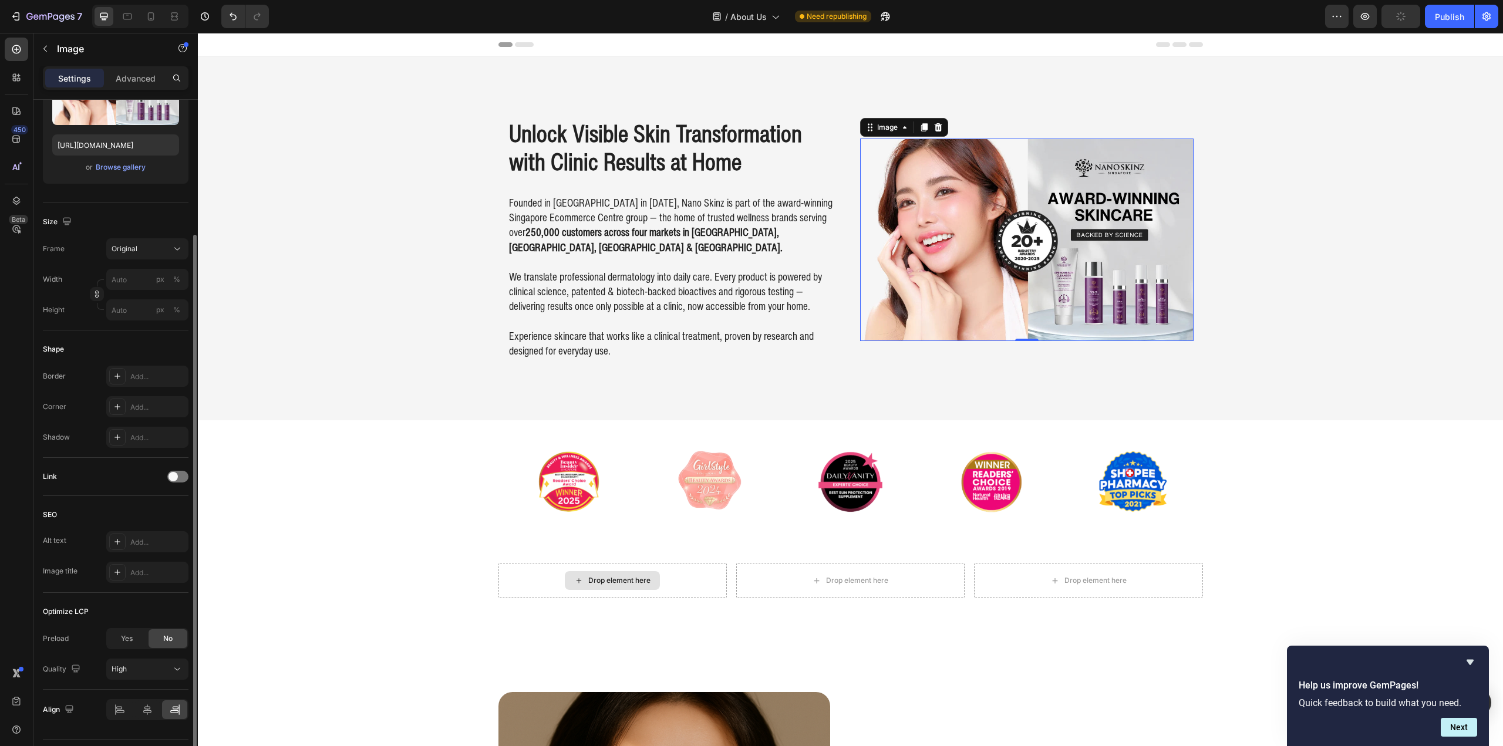
scroll to position [207, 0]
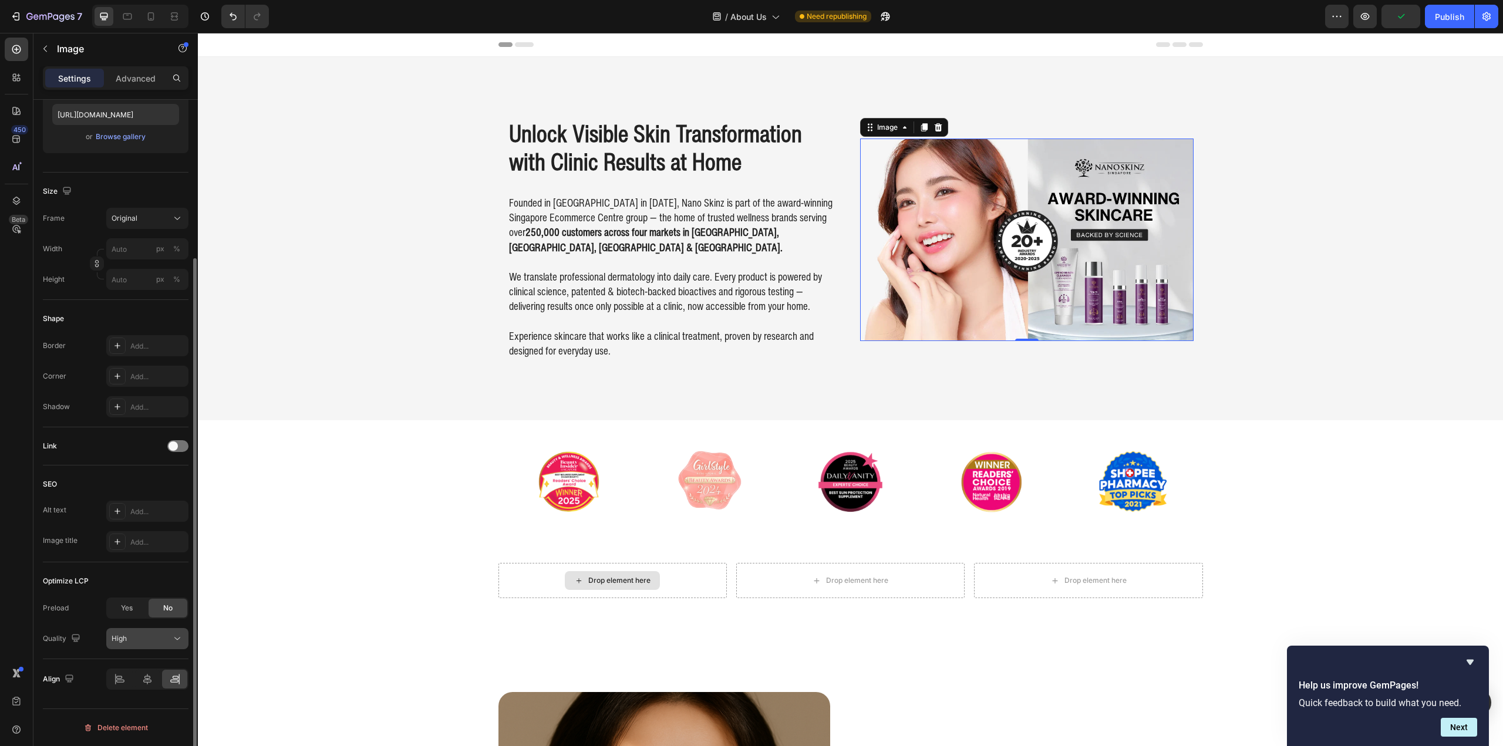
click at [152, 642] on div "High" at bounding box center [142, 638] width 60 height 11
click at [151, 640] on div "High" at bounding box center [142, 638] width 60 height 11
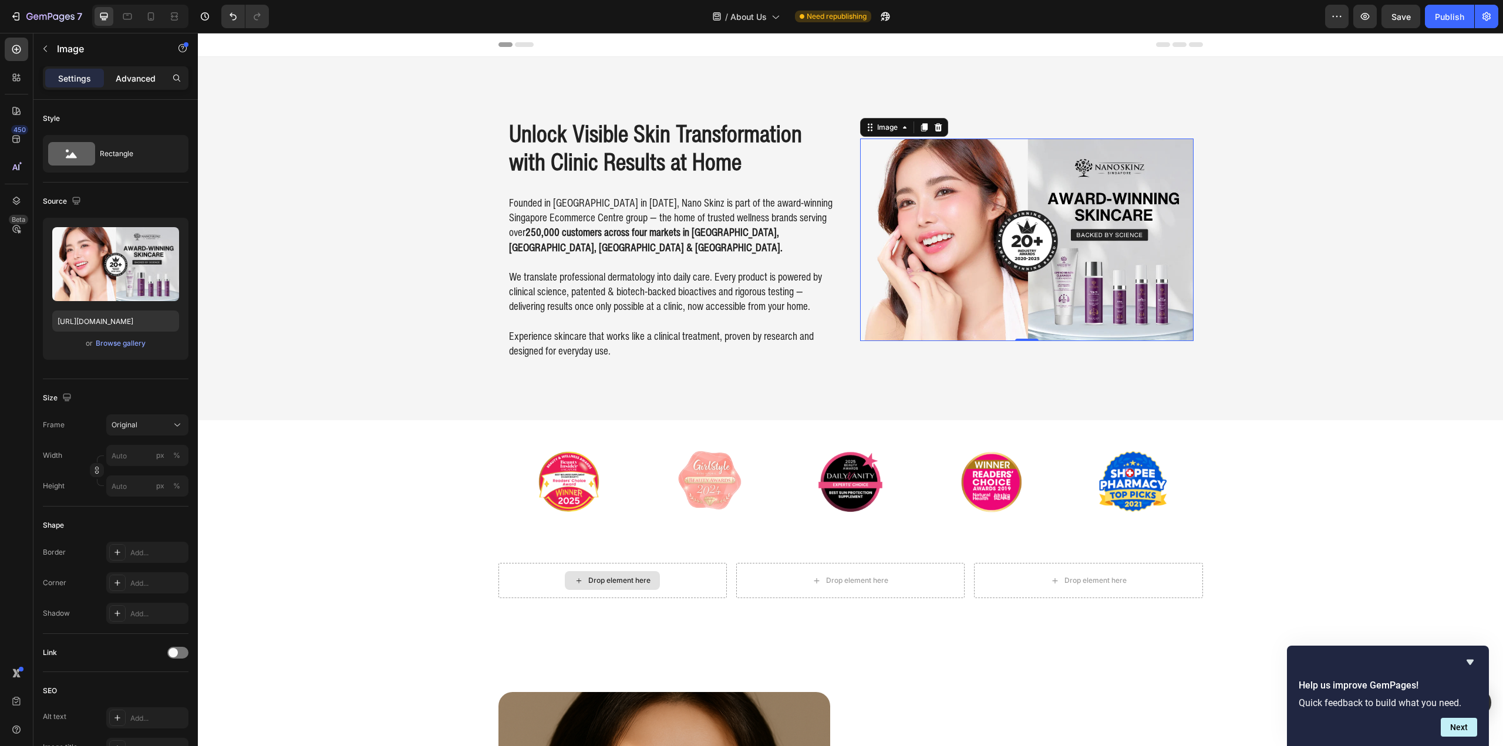
click at [134, 74] on p "Advanced" at bounding box center [136, 78] width 40 height 12
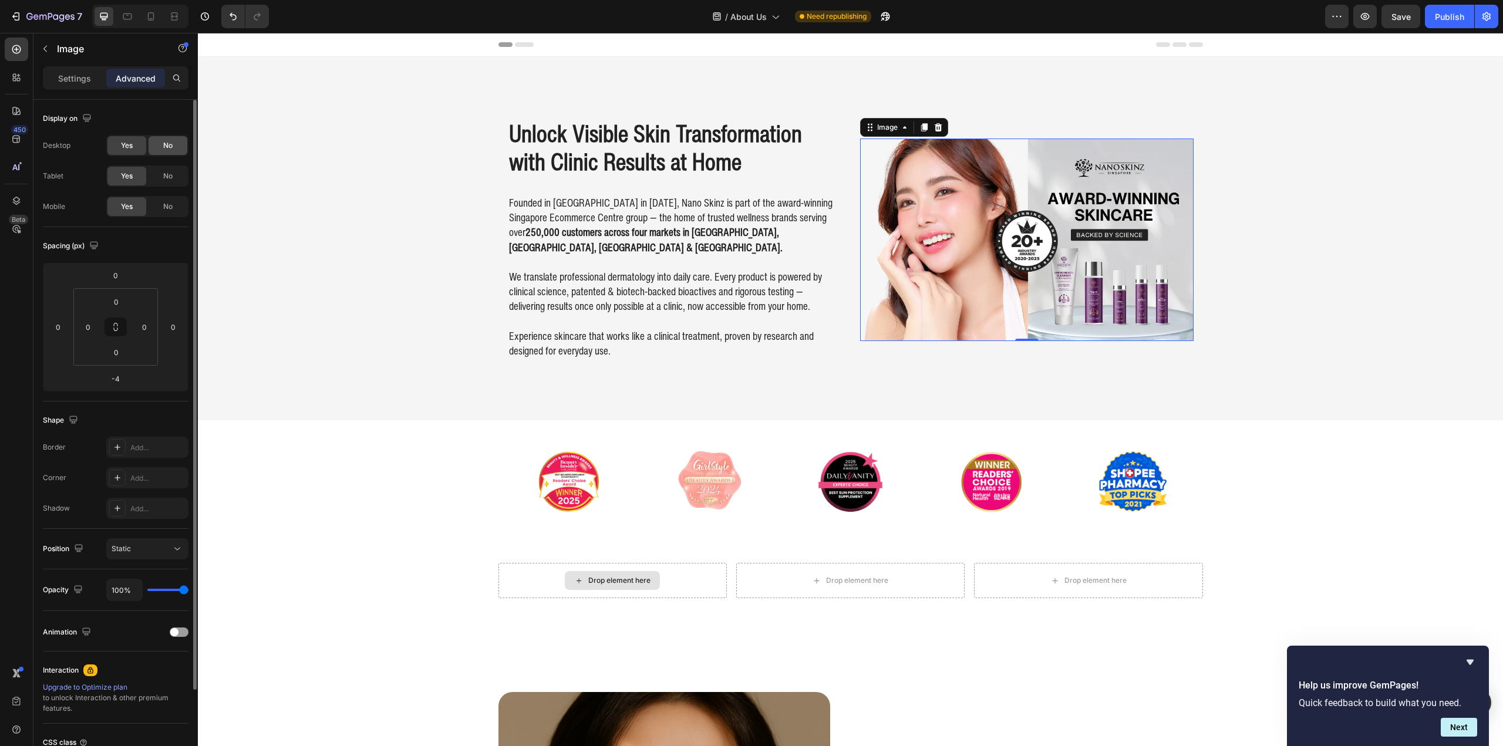
click at [168, 149] on span "No" at bounding box center [167, 145] width 9 height 11
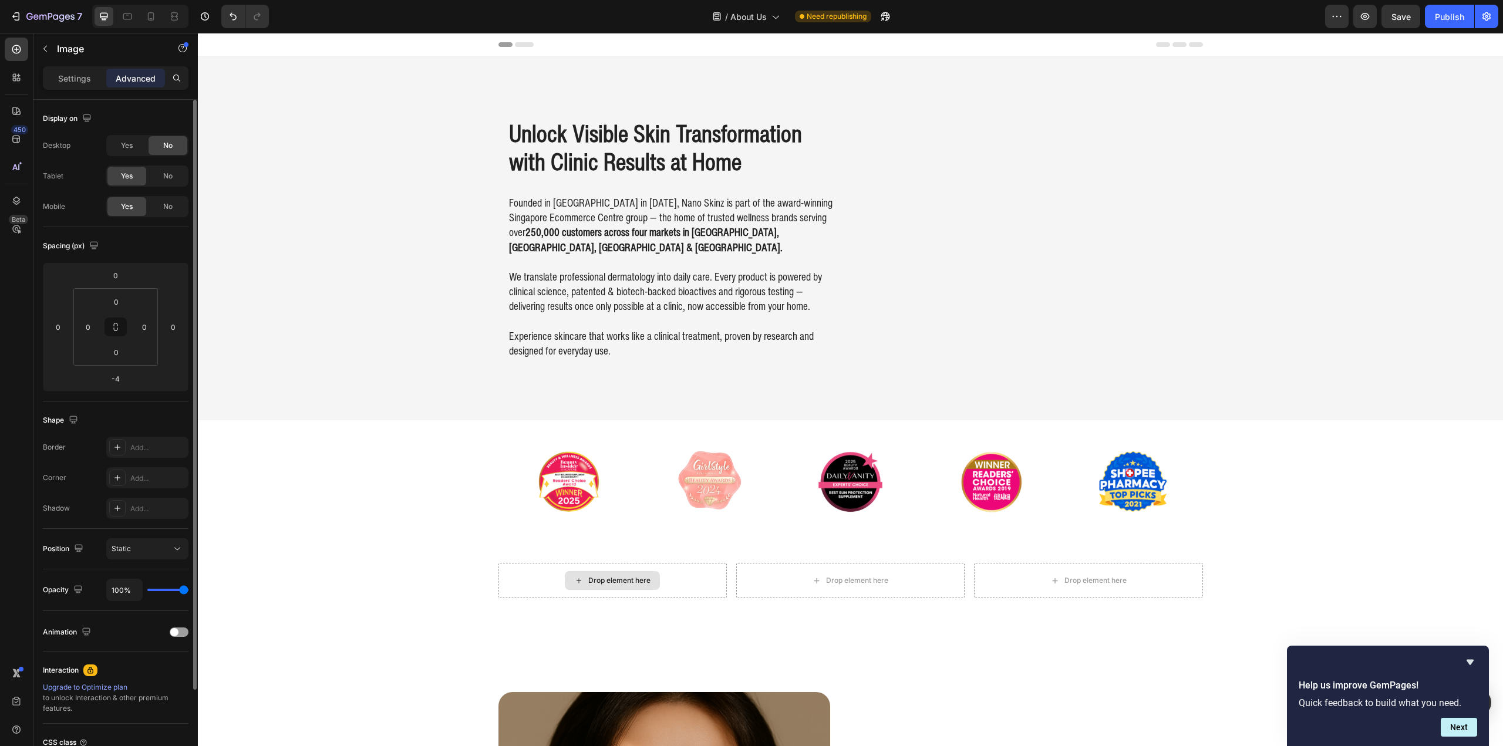
click at [148, 153] on div "Yes No" at bounding box center [147, 145] width 82 height 21
click at [134, 151] on div "Yes" at bounding box center [126, 145] width 39 height 19
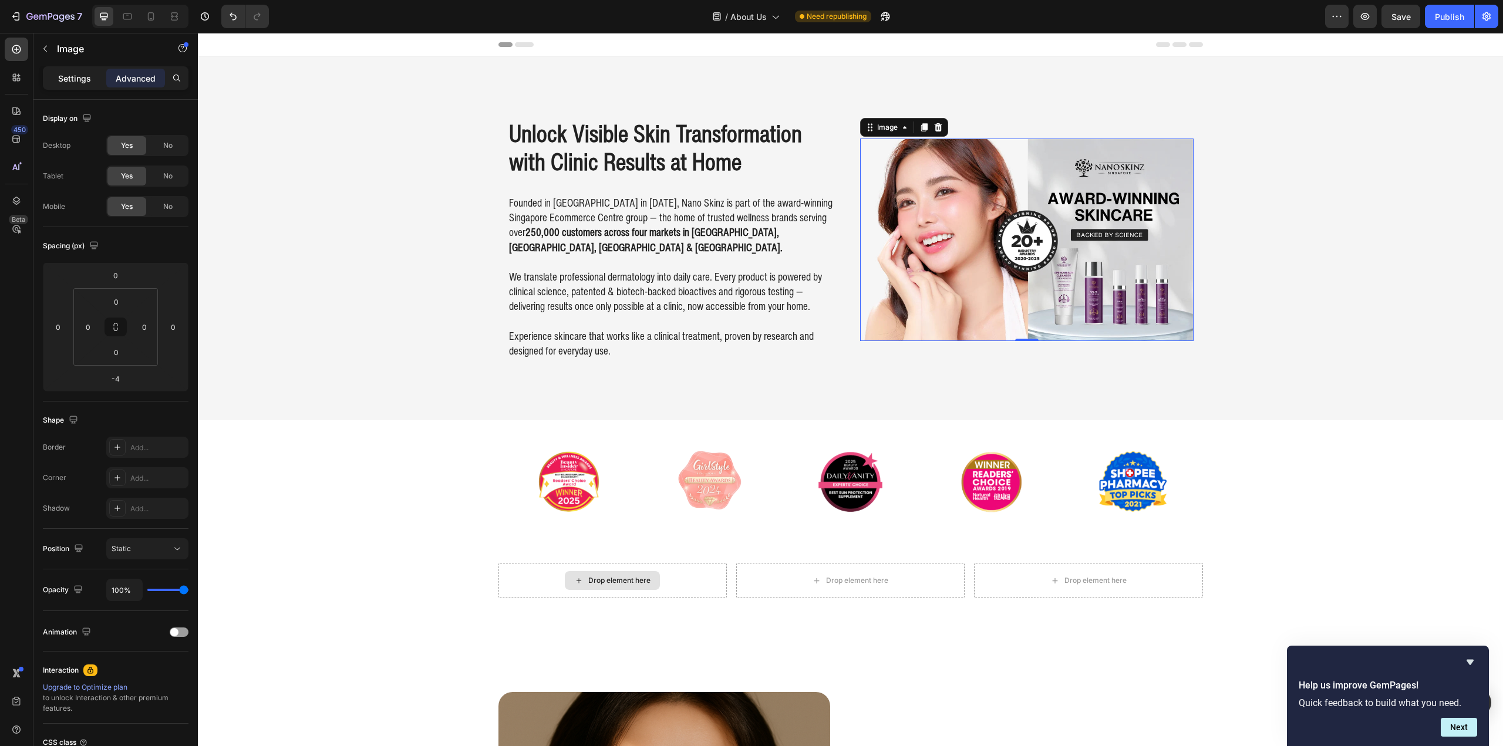
click at [75, 76] on p "Settings" at bounding box center [74, 78] width 33 height 12
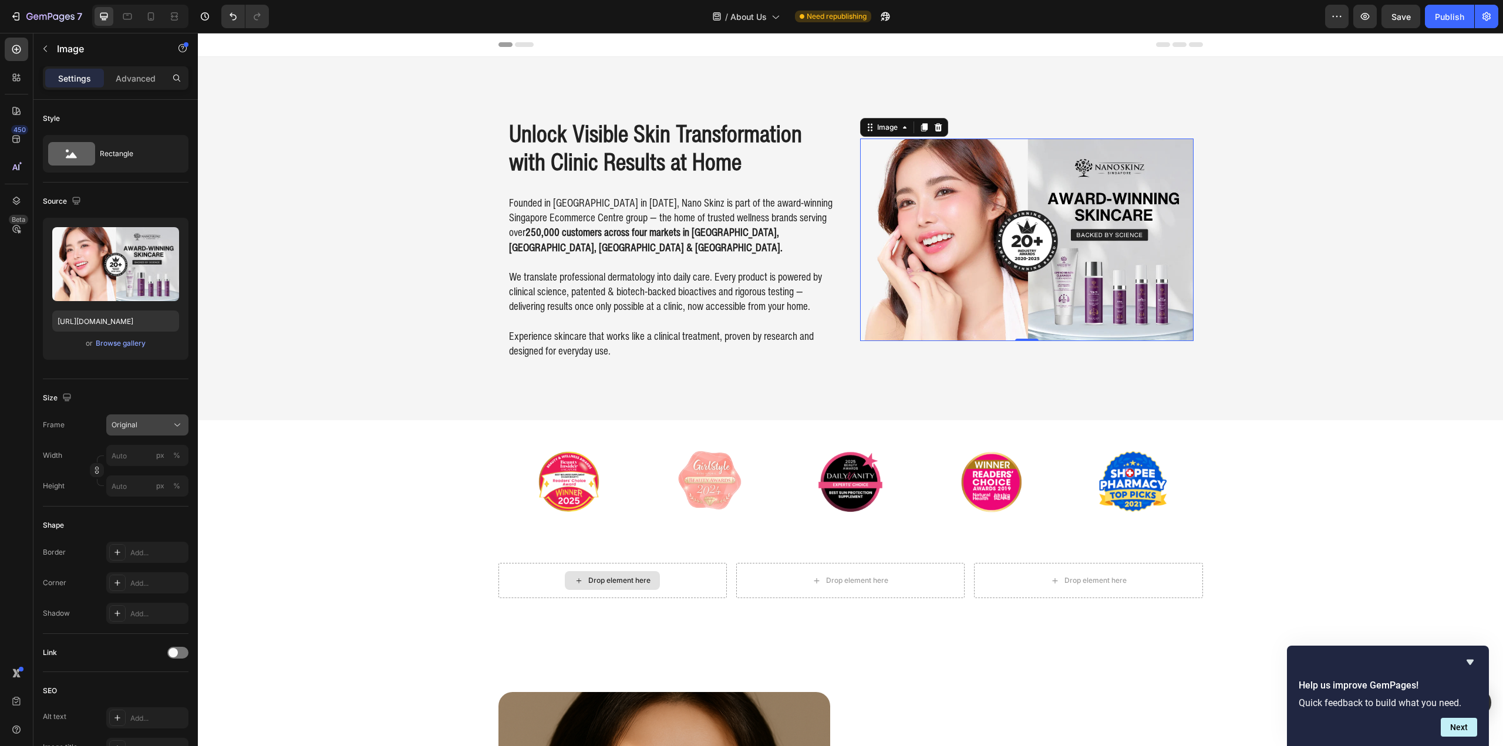
click at [141, 428] on div "Original" at bounding box center [141, 425] width 58 height 11
click at [151, 500] on div "Horizontal" at bounding box center [145, 499] width 68 height 12
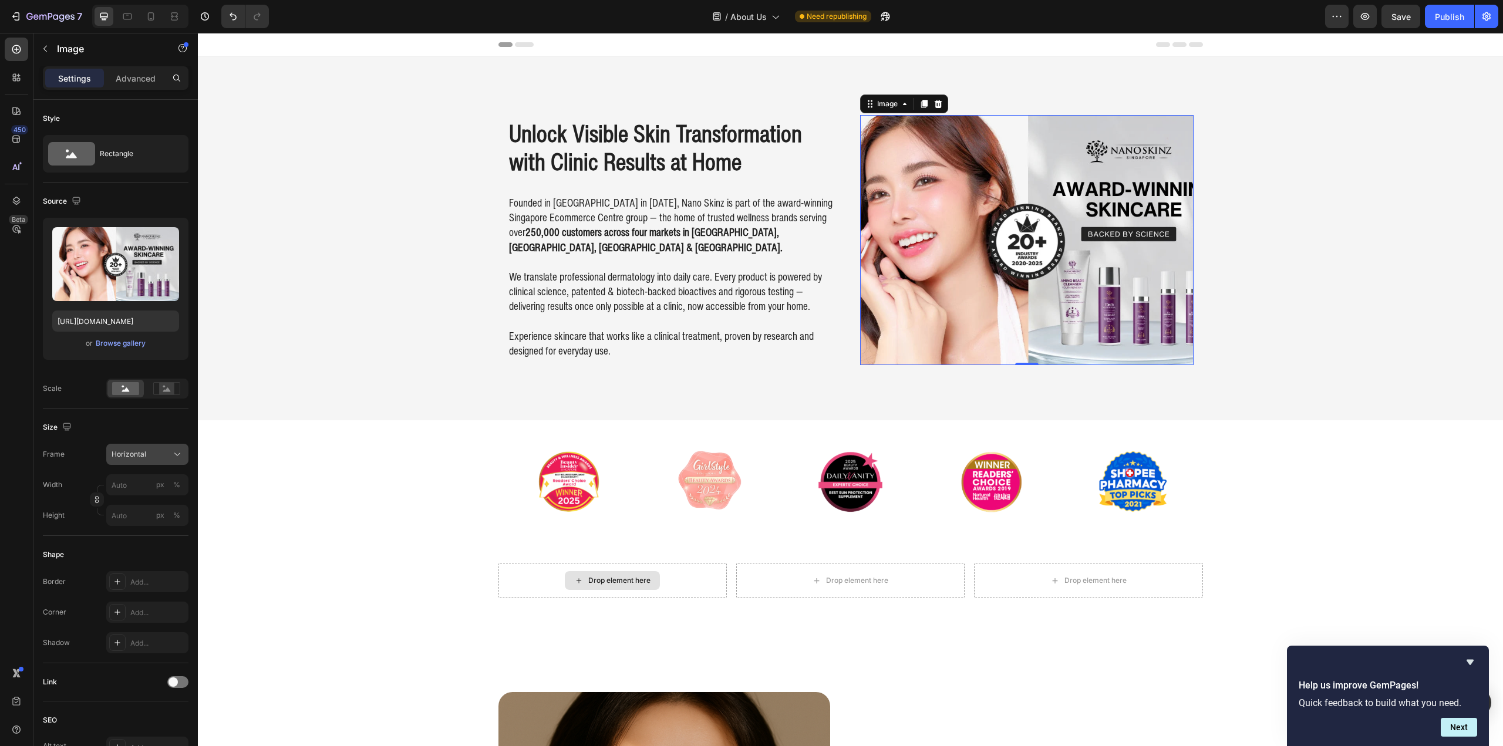
click at [143, 451] on span "Horizontal" at bounding box center [129, 454] width 35 height 11
click at [146, 483] on div "Square" at bounding box center [145, 483] width 68 height 12
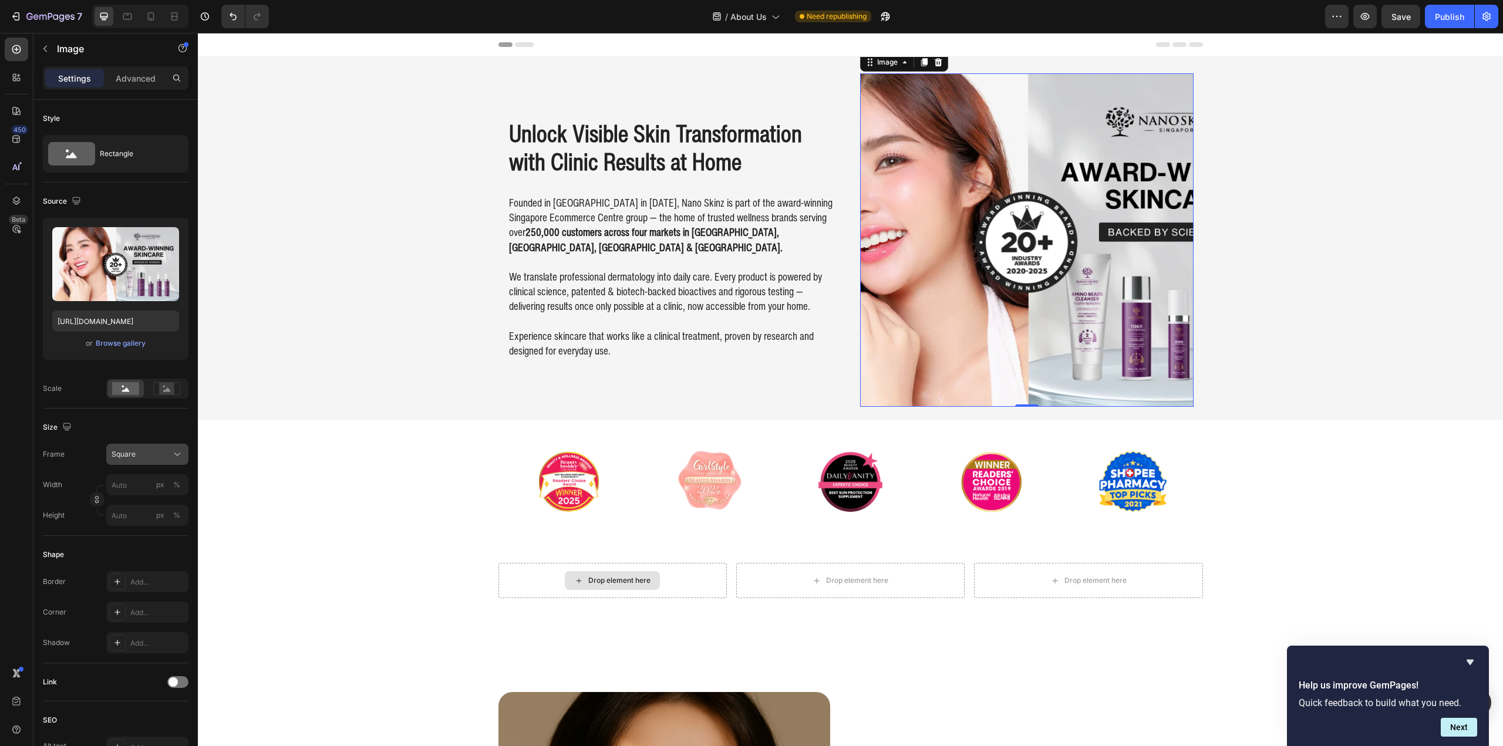
click at [146, 450] on div "Square" at bounding box center [141, 454] width 58 height 11
click at [142, 553] on div "Original" at bounding box center [145, 549] width 68 height 11
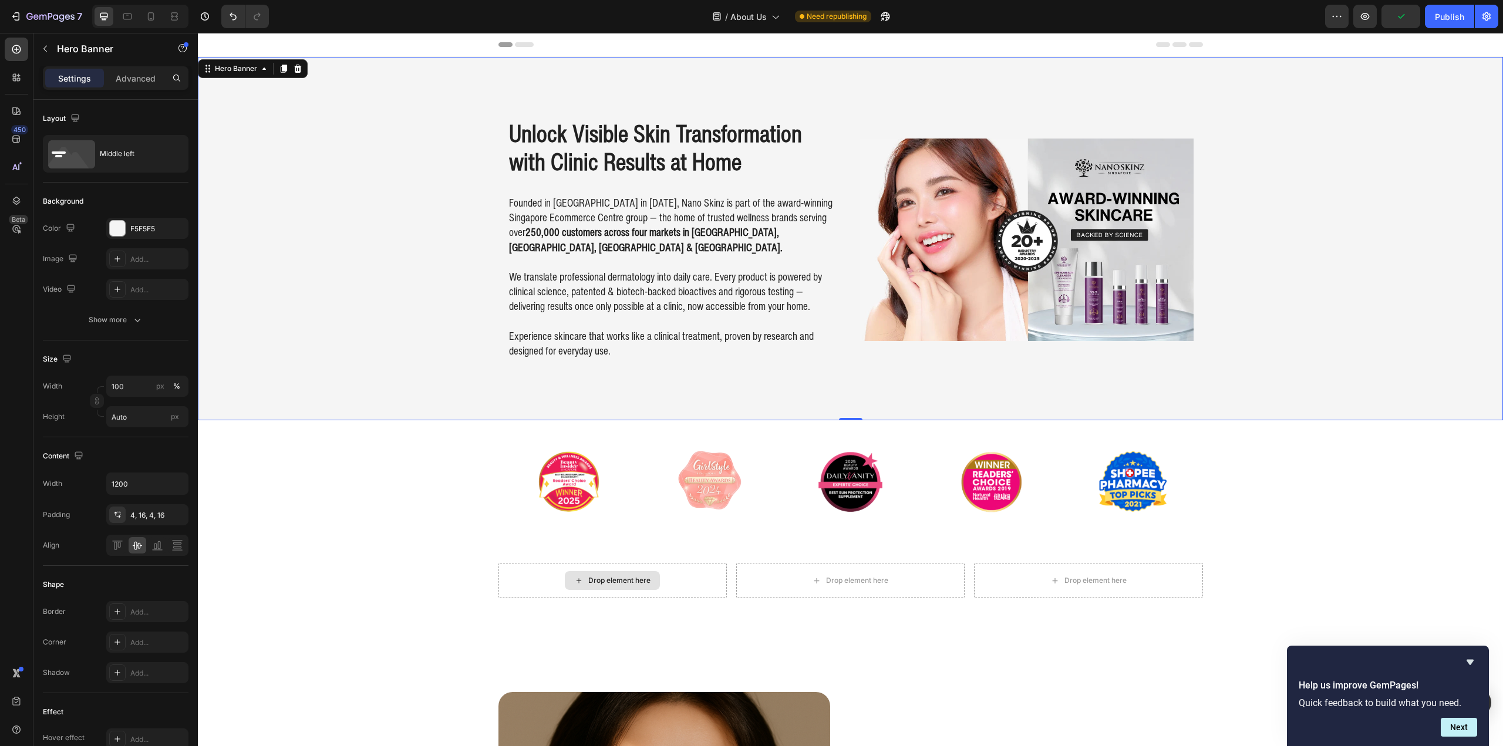
click at [1330, 299] on div "Background Image" at bounding box center [850, 238] width 1305 height 363
click at [1059, 245] on img at bounding box center [1026, 240] width 333 height 203
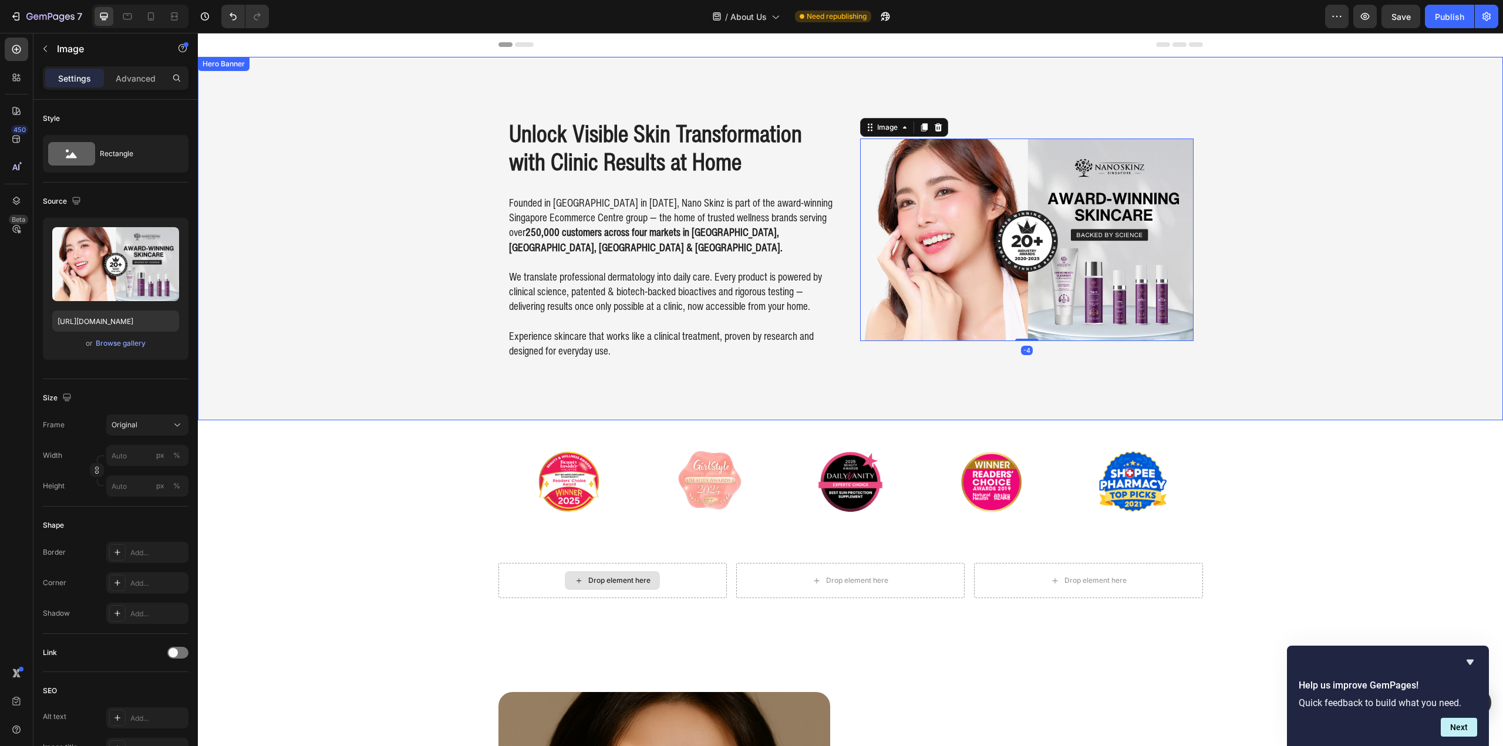
click at [1093, 302] on img at bounding box center [1026, 240] width 333 height 203
click at [1093, 301] on img at bounding box center [1026, 240] width 333 height 203
click at [647, 316] on p "Experience skincare that works like a clinical treatment, proven by research an…" at bounding box center [674, 336] width 331 height 45
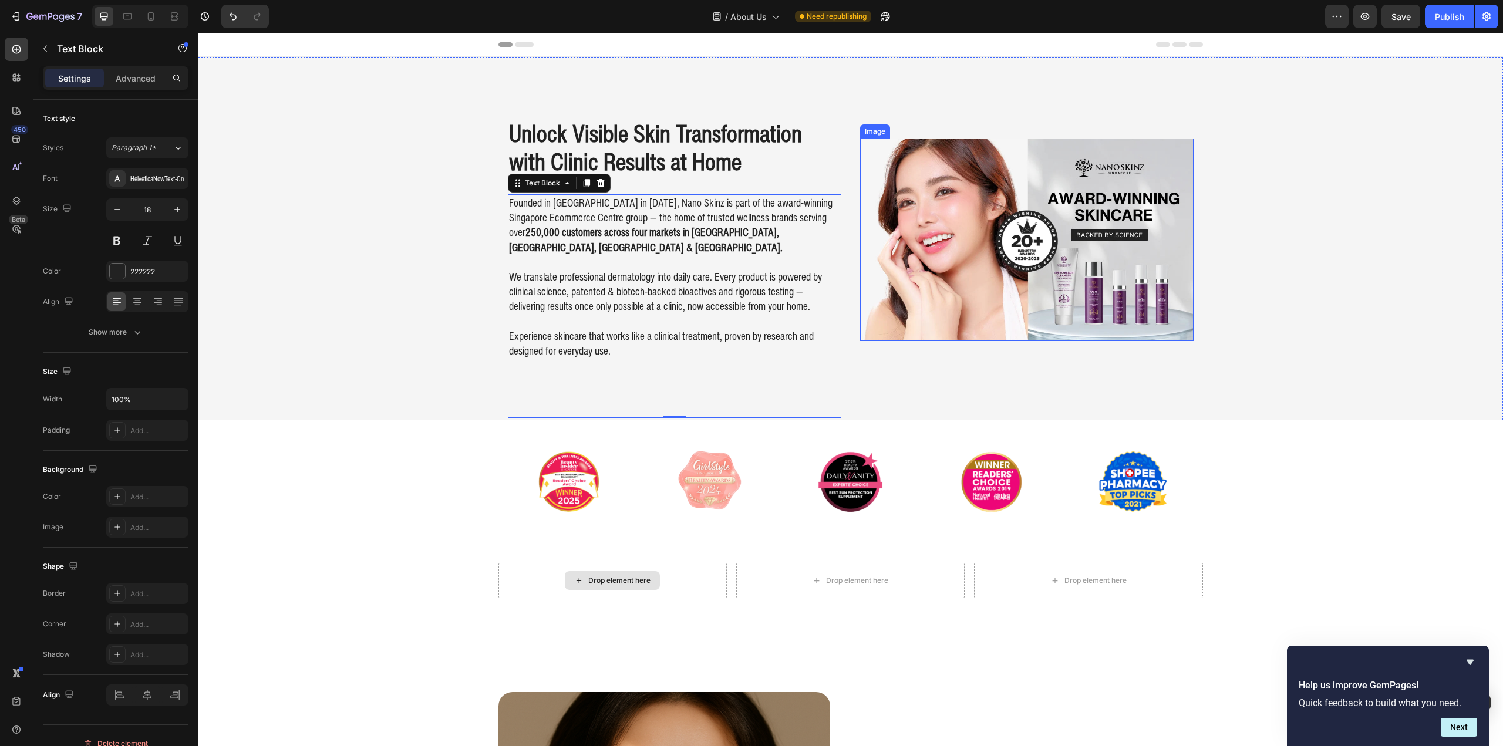
click at [894, 255] on img at bounding box center [1026, 240] width 333 height 203
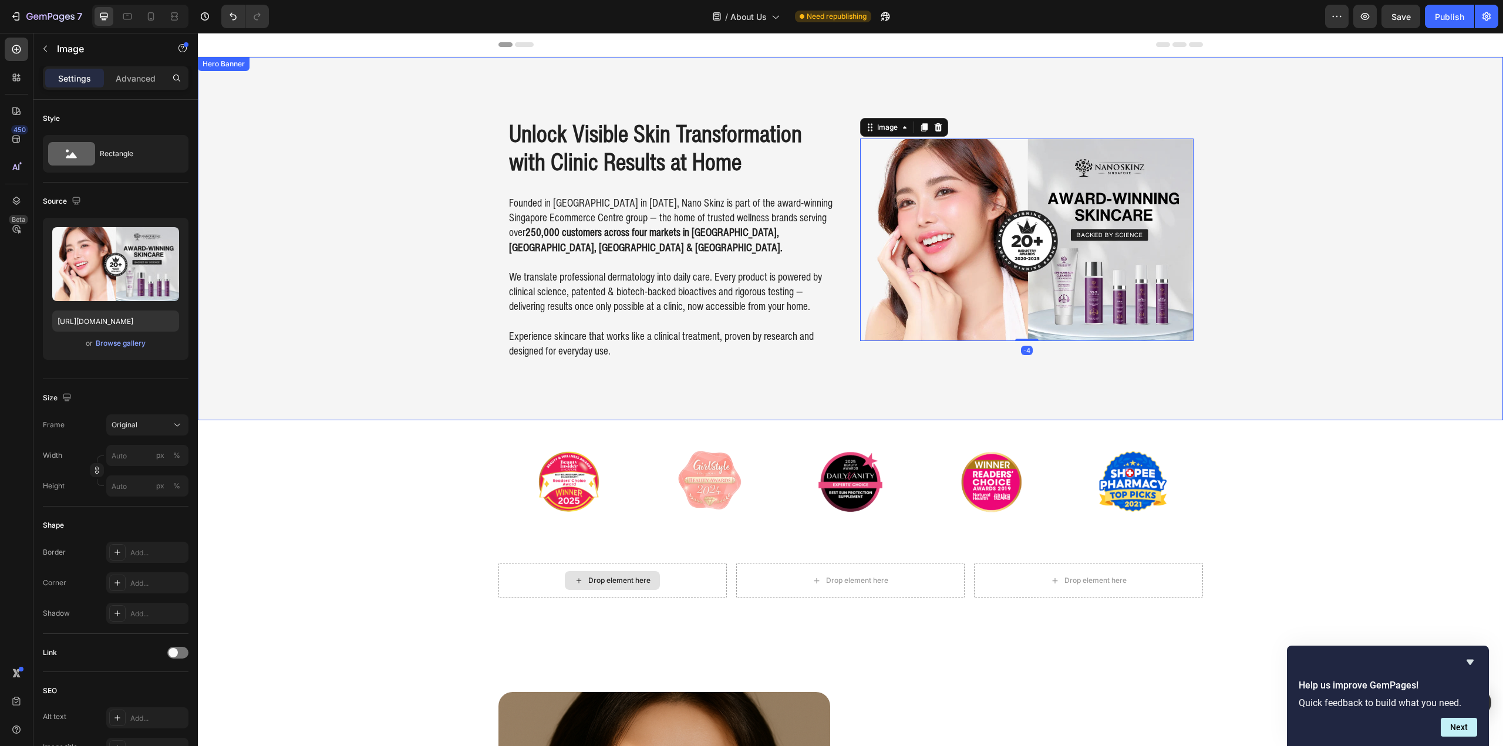
click at [493, 232] on div "Background Image" at bounding box center [850, 238] width 1305 height 363
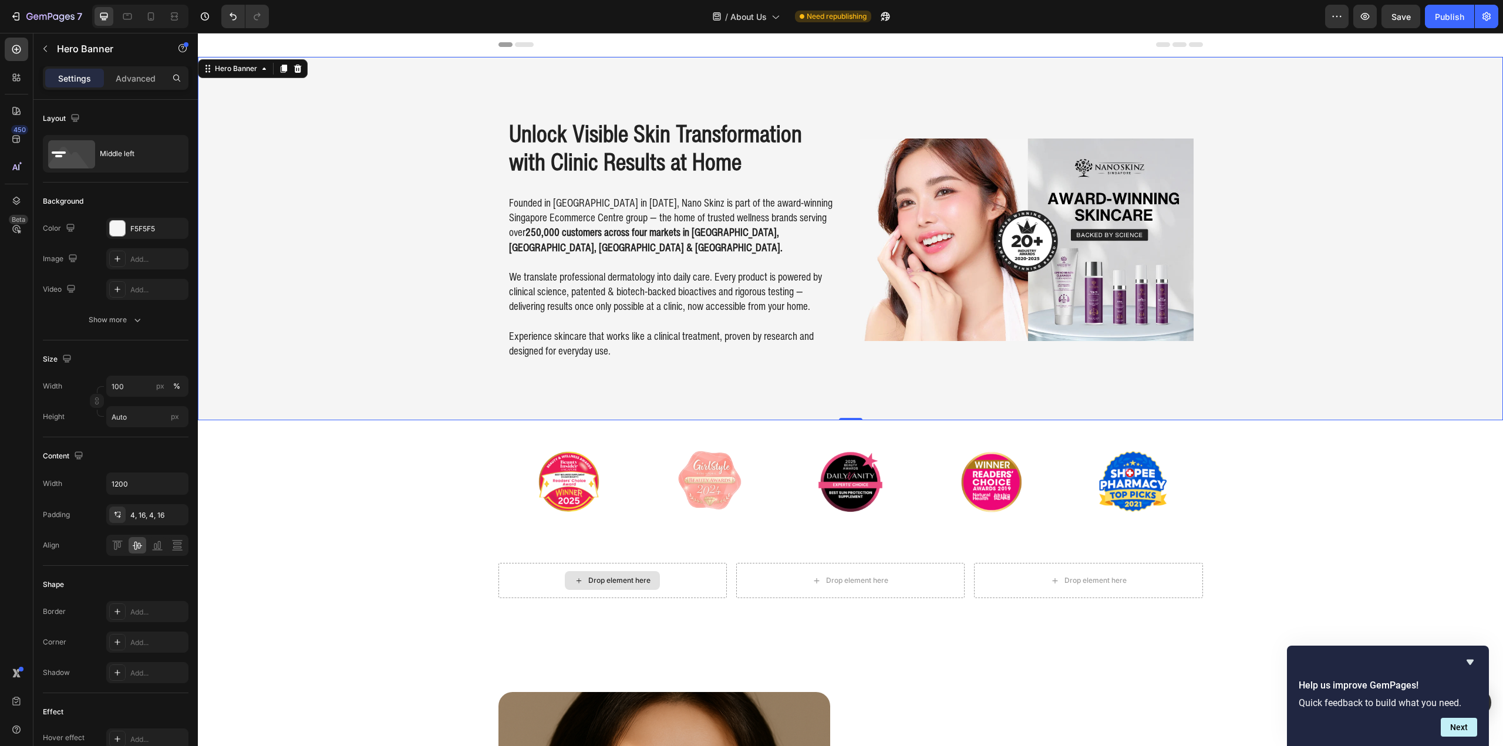
click at [365, 214] on div "Background Image" at bounding box center [850, 238] width 1305 height 363
click at [332, 188] on div "Background Image" at bounding box center [850, 238] width 1305 height 363
click at [106, 149] on div "Middle left" at bounding box center [136, 153] width 72 height 27
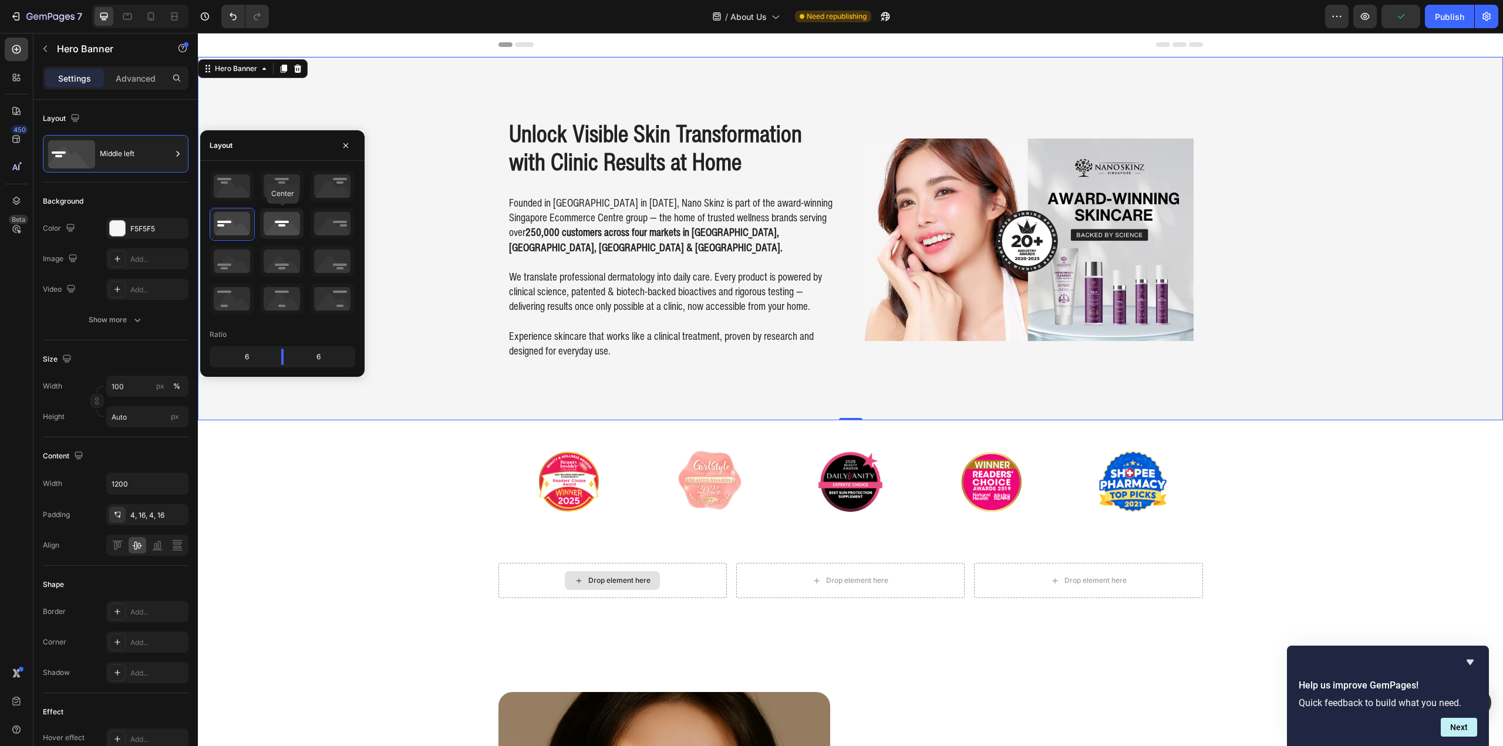
click at [287, 227] on icon at bounding box center [281, 223] width 43 height 31
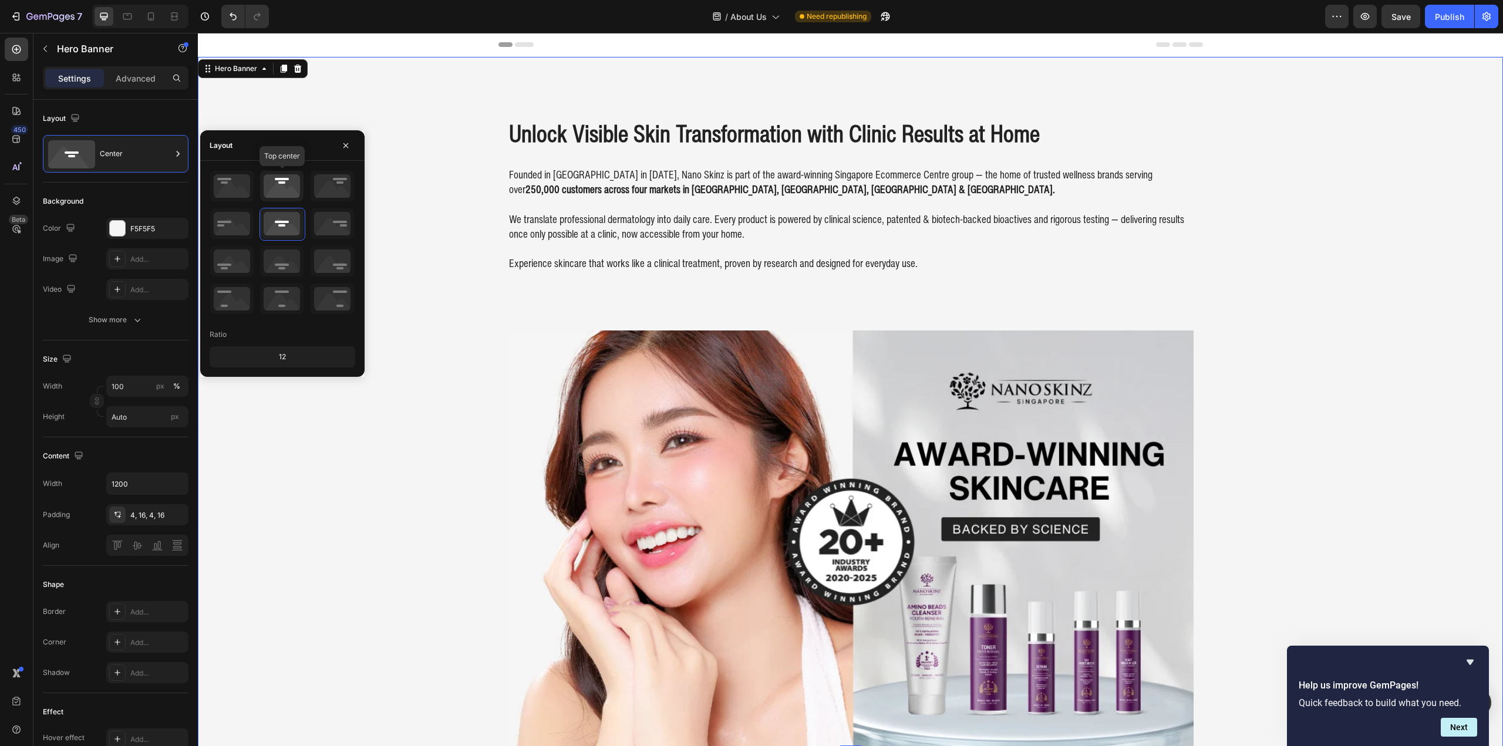
click at [284, 193] on icon at bounding box center [281, 186] width 43 height 31
click at [295, 296] on icon at bounding box center [281, 299] width 43 height 31
click at [240, 257] on icon at bounding box center [231, 261] width 43 height 31
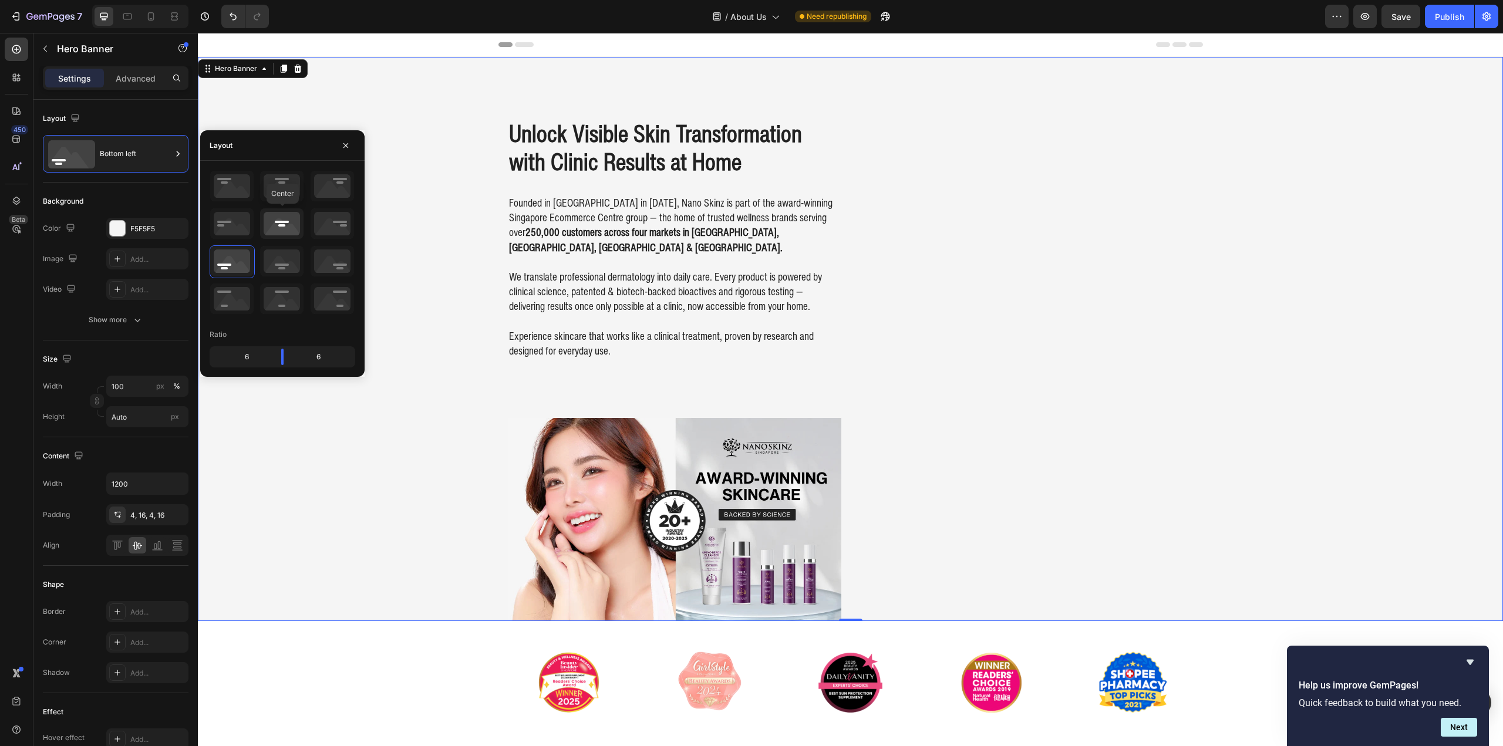
click at [276, 227] on icon at bounding box center [281, 223] width 43 height 31
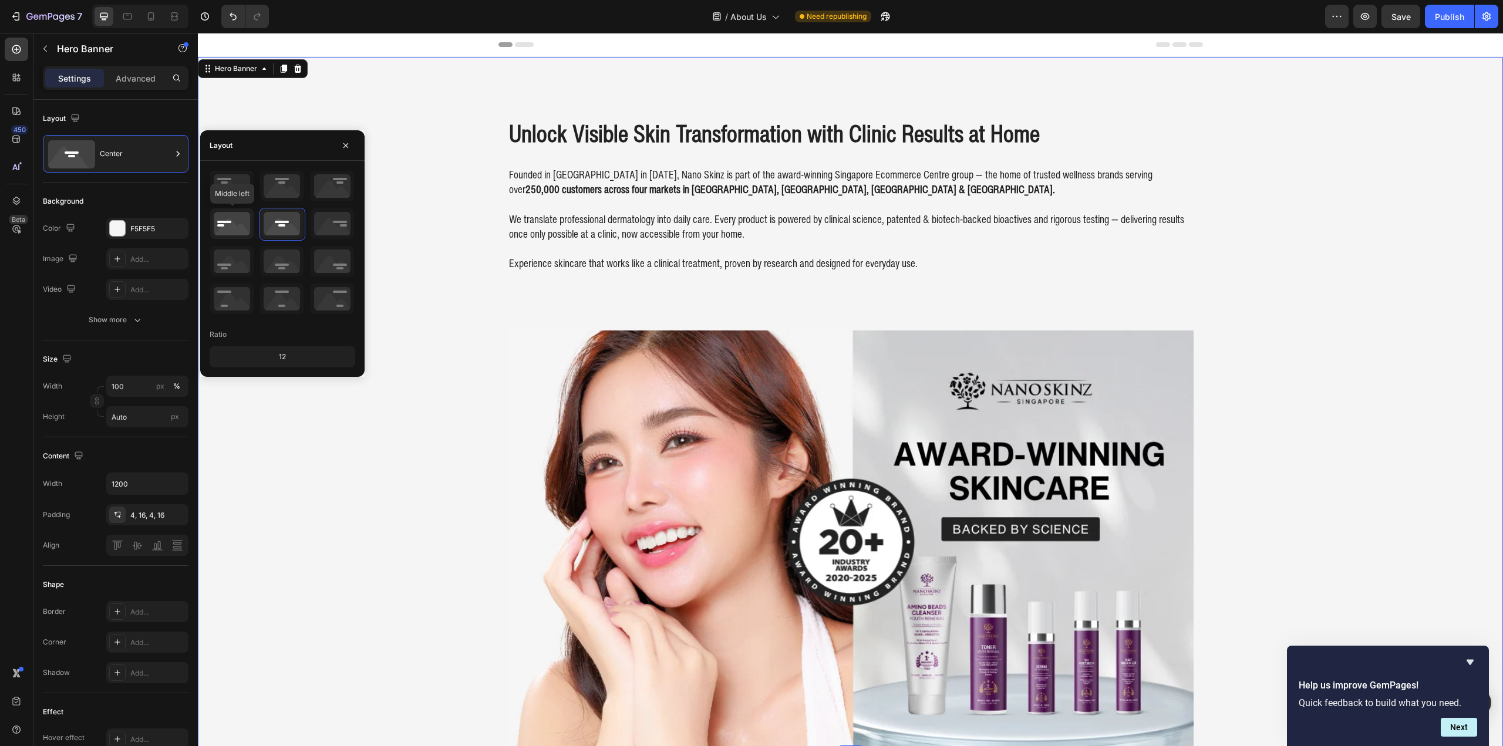
click at [237, 229] on icon at bounding box center [231, 223] width 43 height 31
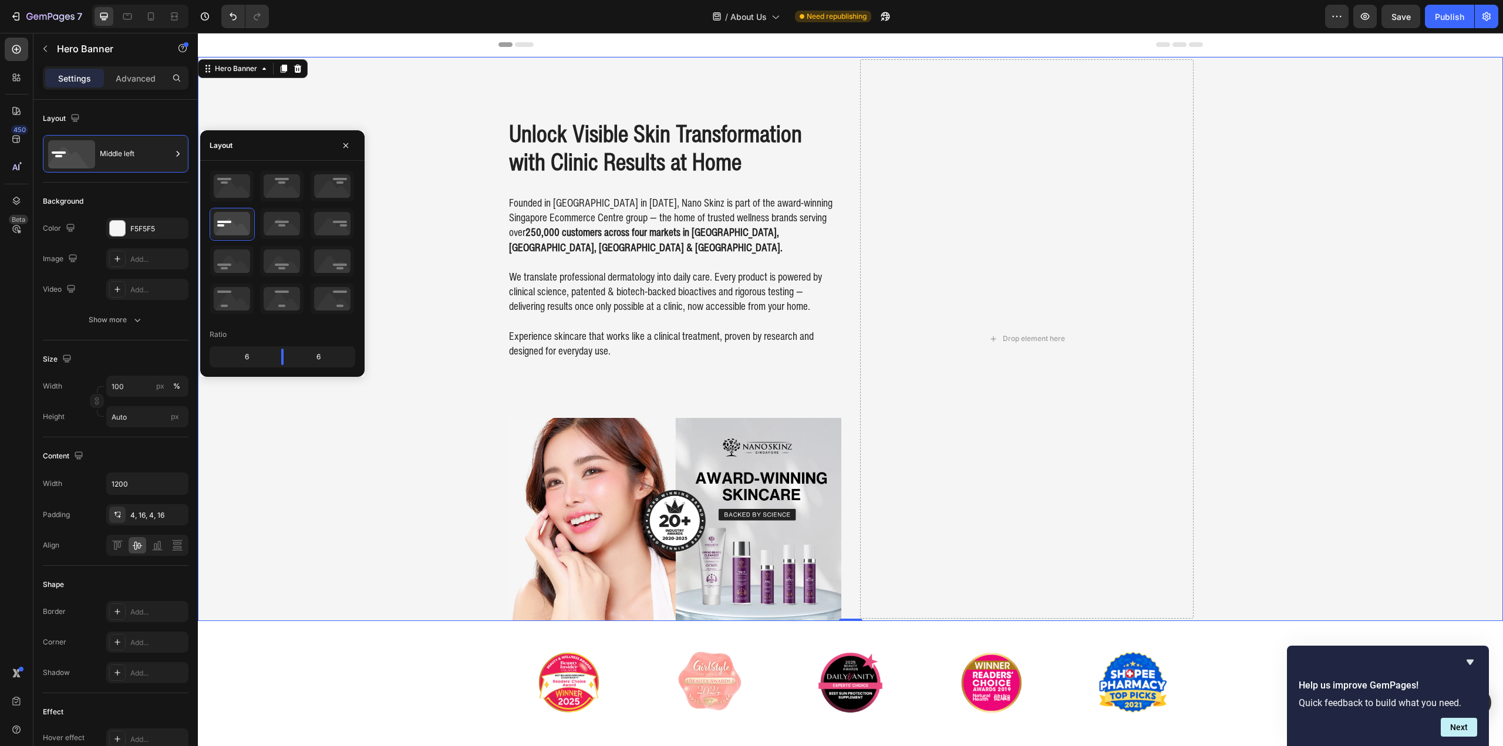
click at [231, 281] on div at bounding box center [283, 243] width 146 height 146
click at [232, 268] on icon at bounding box center [231, 261] width 43 height 31
click at [230, 308] on icon at bounding box center [231, 299] width 43 height 31
click at [277, 299] on icon at bounding box center [281, 299] width 43 height 31
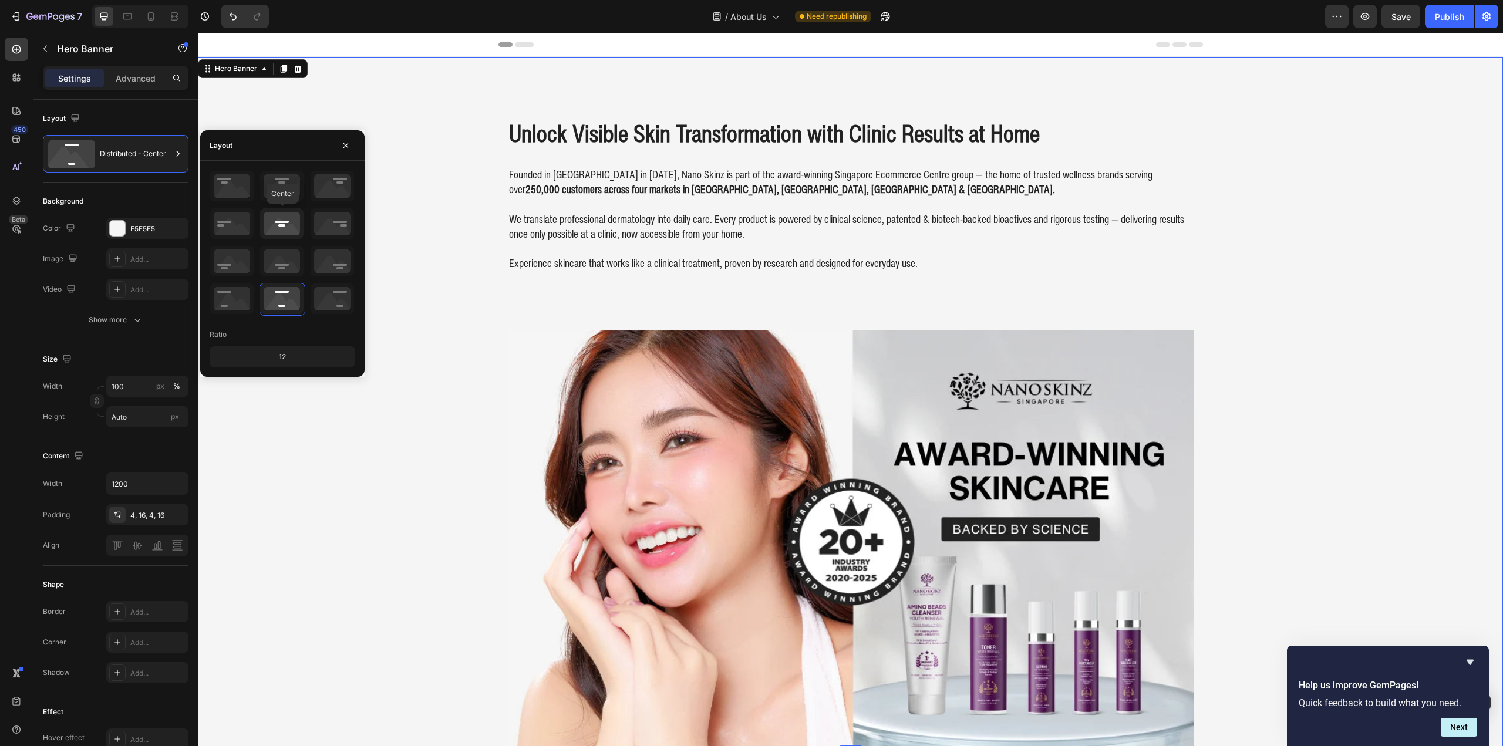
click at [294, 223] on icon at bounding box center [281, 223] width 43 height 31
click at [242, 224] on icon at bounding box center [231, 223] width 43 height 31
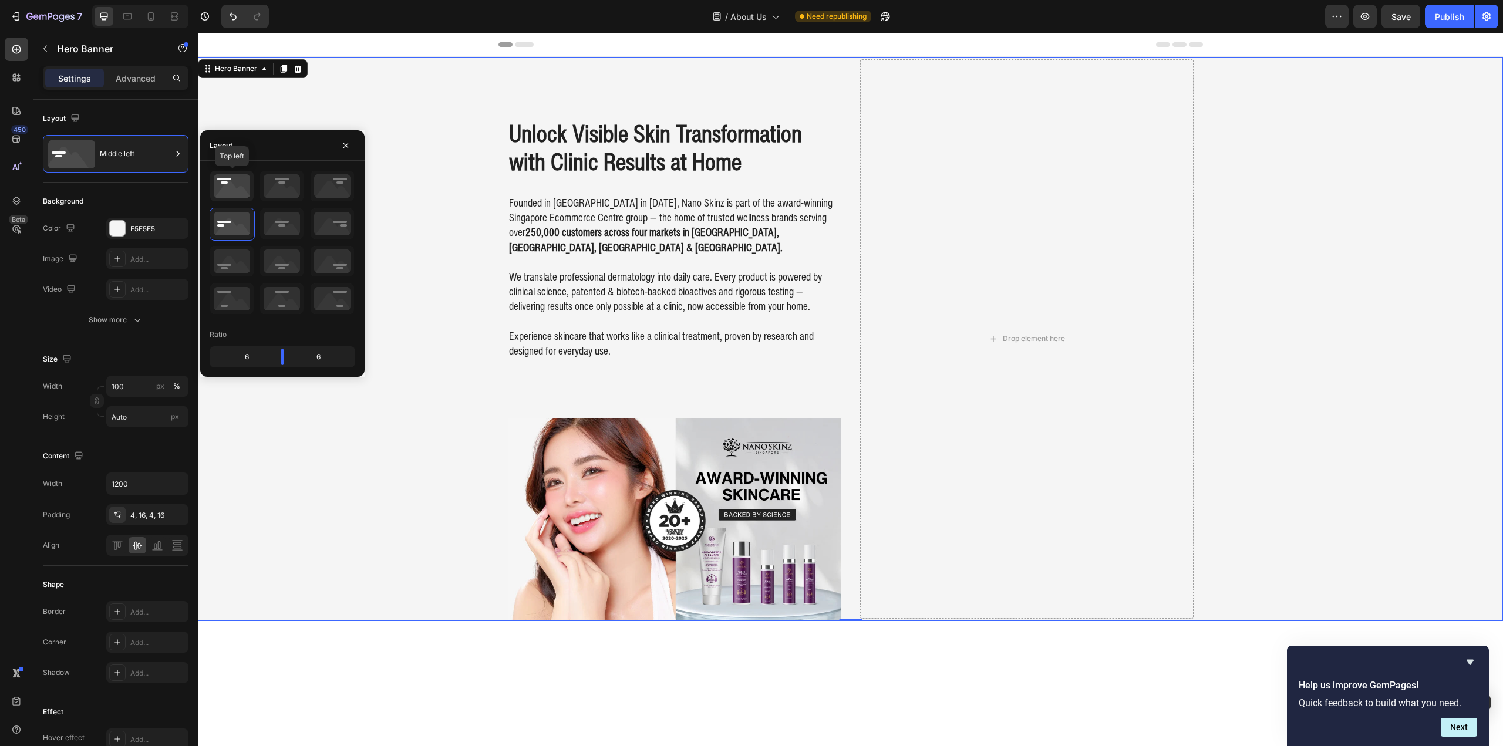
click at [240, 190] on icon at bounding box center [231, 186] width 43 height 31
click at [287, 178] on icon at bounding box center [281, 186] width 43 height 31
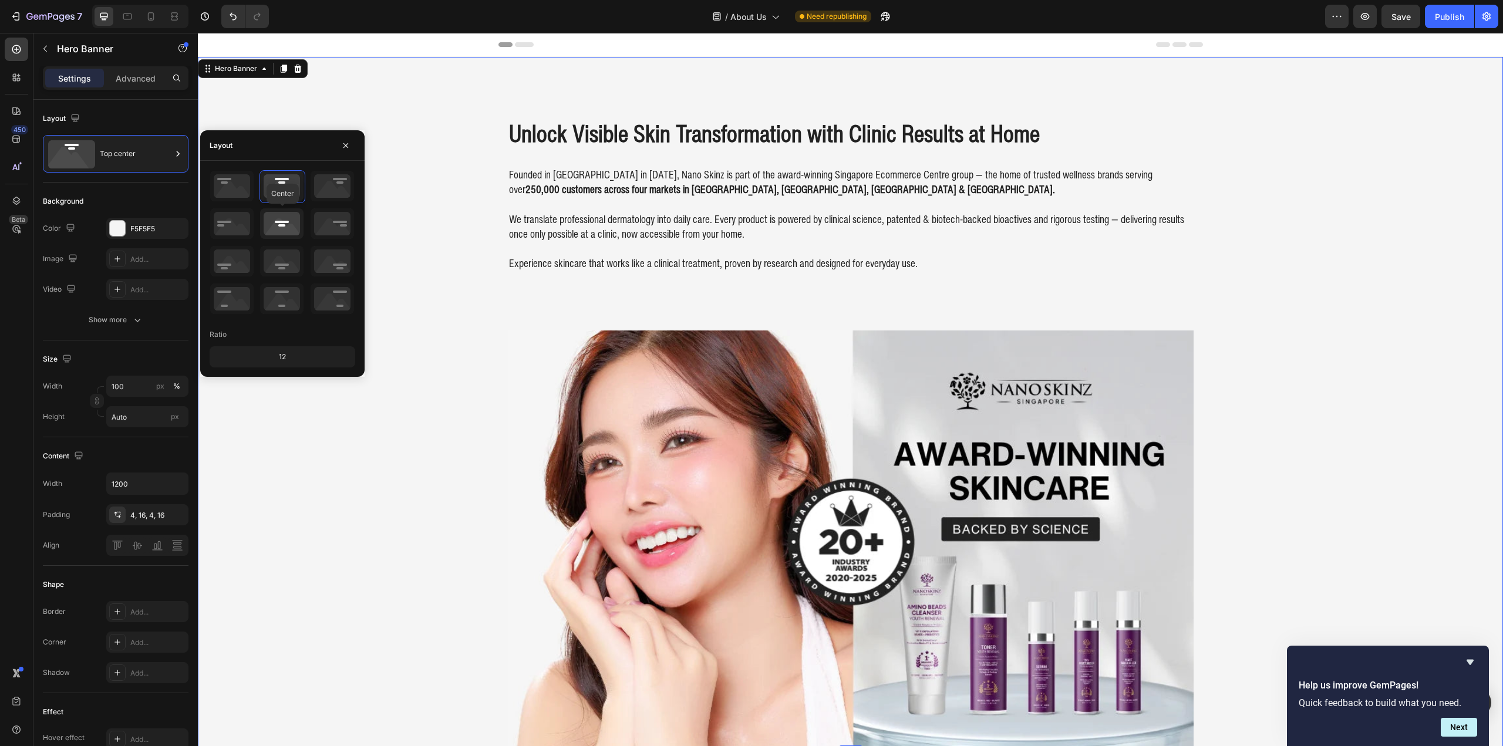
click at [284, 227] on icon at bounding box center [281, 223] width 43 height 31
click at [236, 227] on icon at bounding box center [231, 223] width 43 height 31
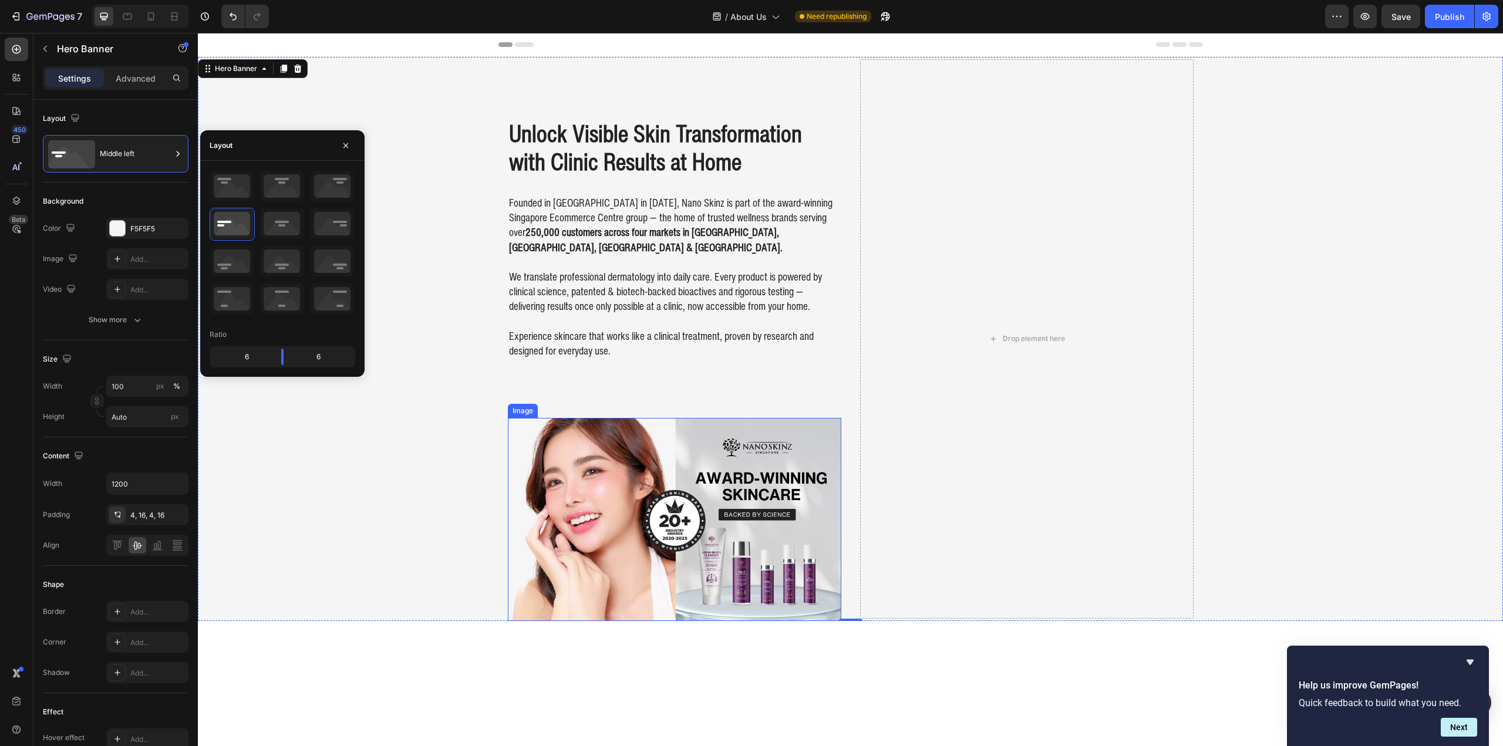
click at [767, 429] on img at bounding box center [674, 519] width 333 height 203
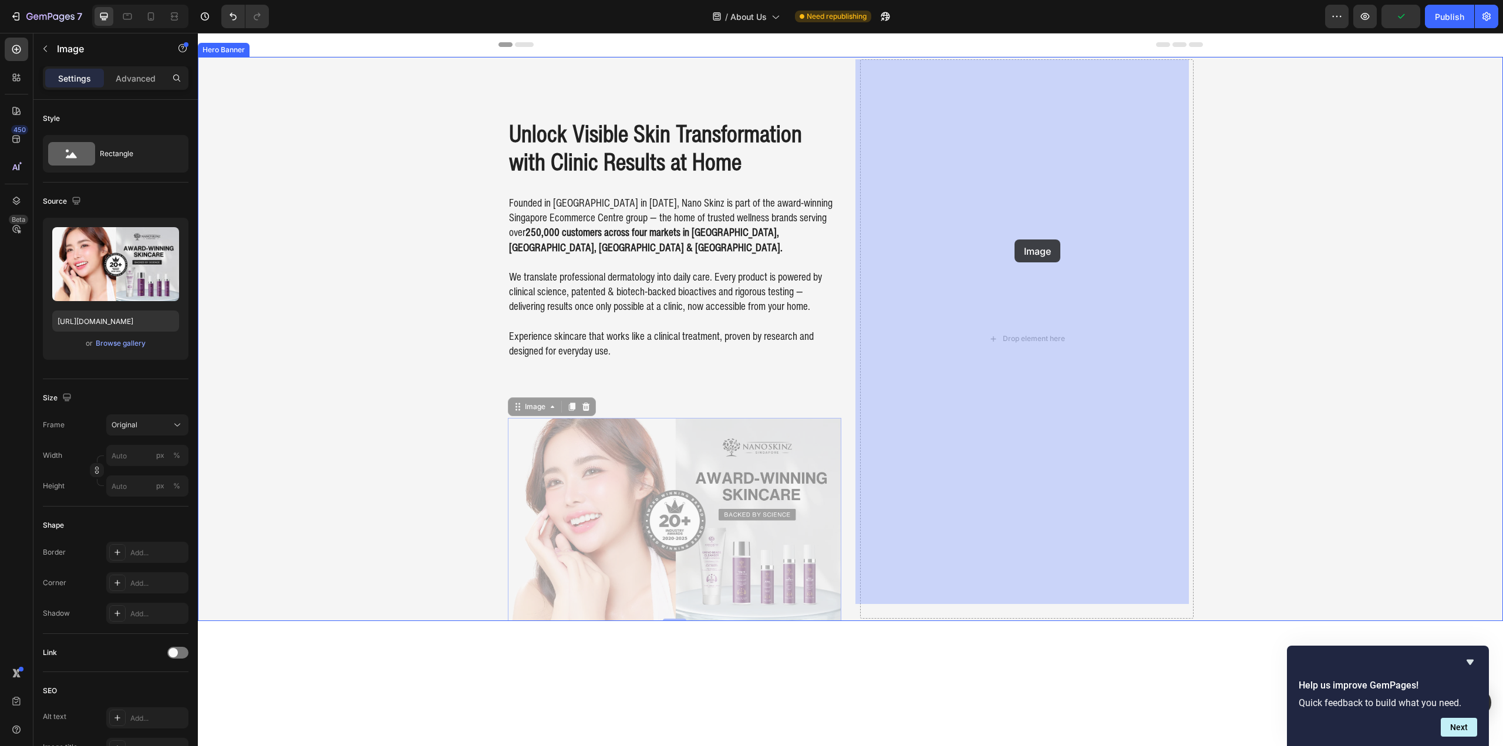
drag, startPoint x: 713, startPoint y: 442, endPoint x: 1012, endPoint y: 243, distance: 359.0
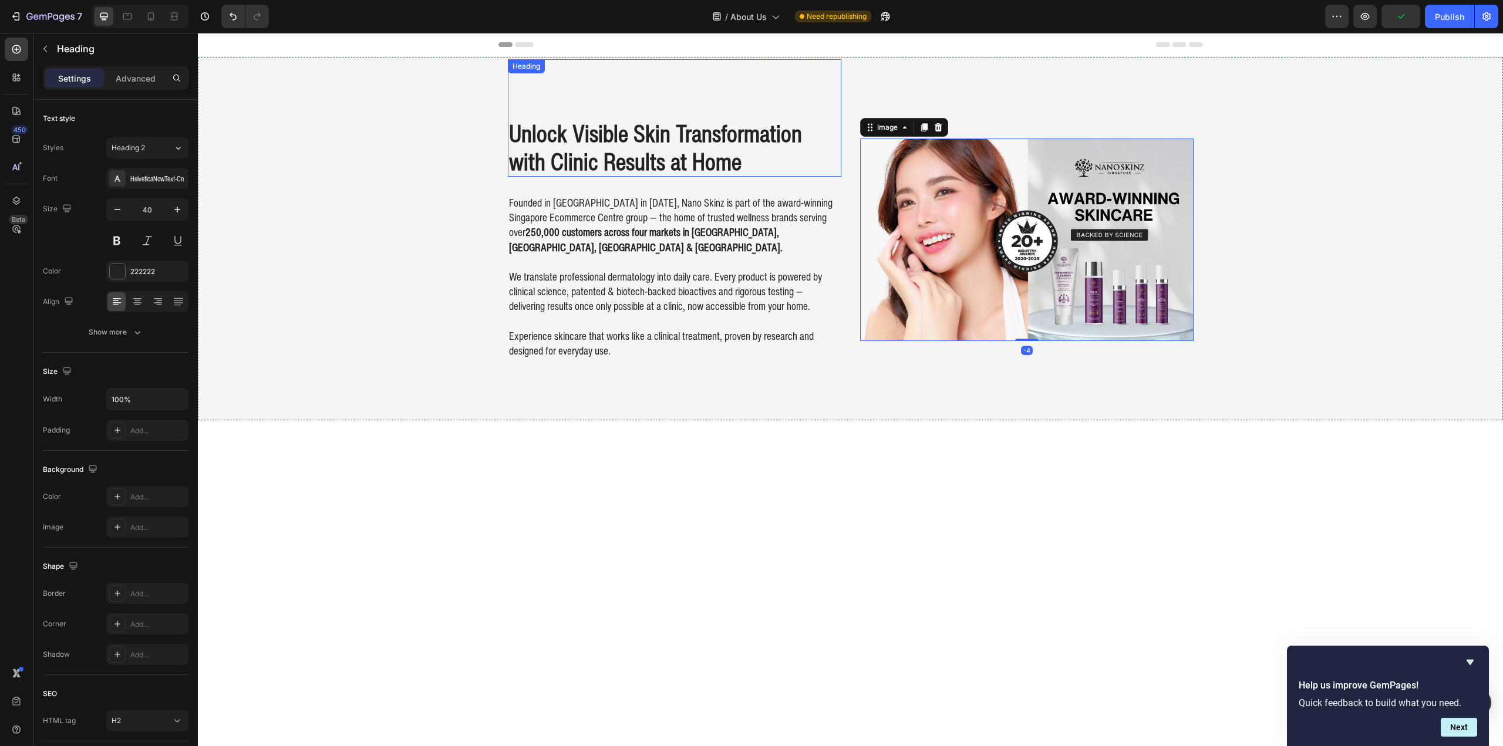
click at [827, 99] on div "Unlock Visible Skin Transformation with Clinic Results at Home Heading" at bounding box center [674, 117] width 333 height 117
click at [406, 127] on div "Background Image" at bounding box center [850, 238] width 1305 height 363
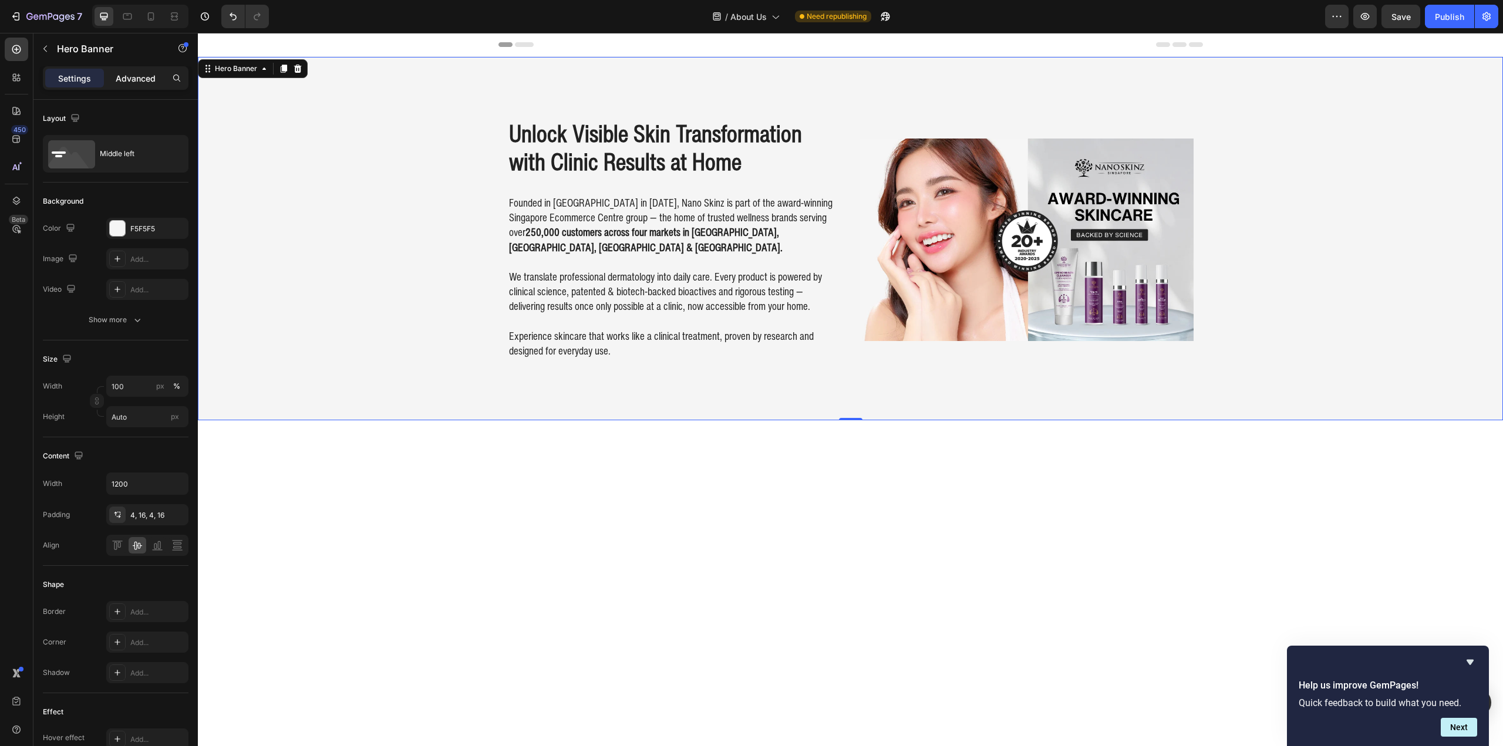
click at [139, 77] on p "Advanced" at bounding box center [136, 78] width 40 height 12
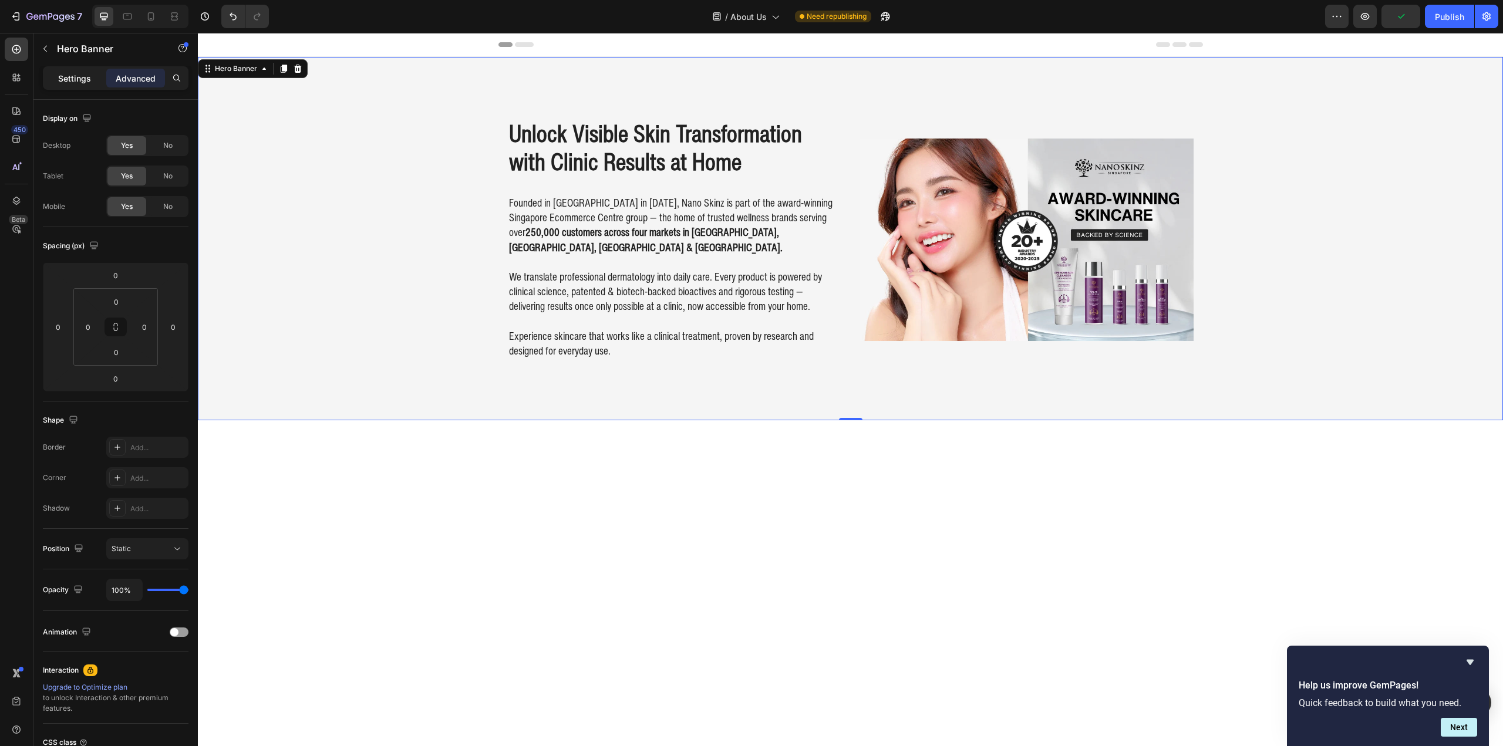
click at [87, 79] on p "Settings" at bounding box center [74, 78] width 33 height 12
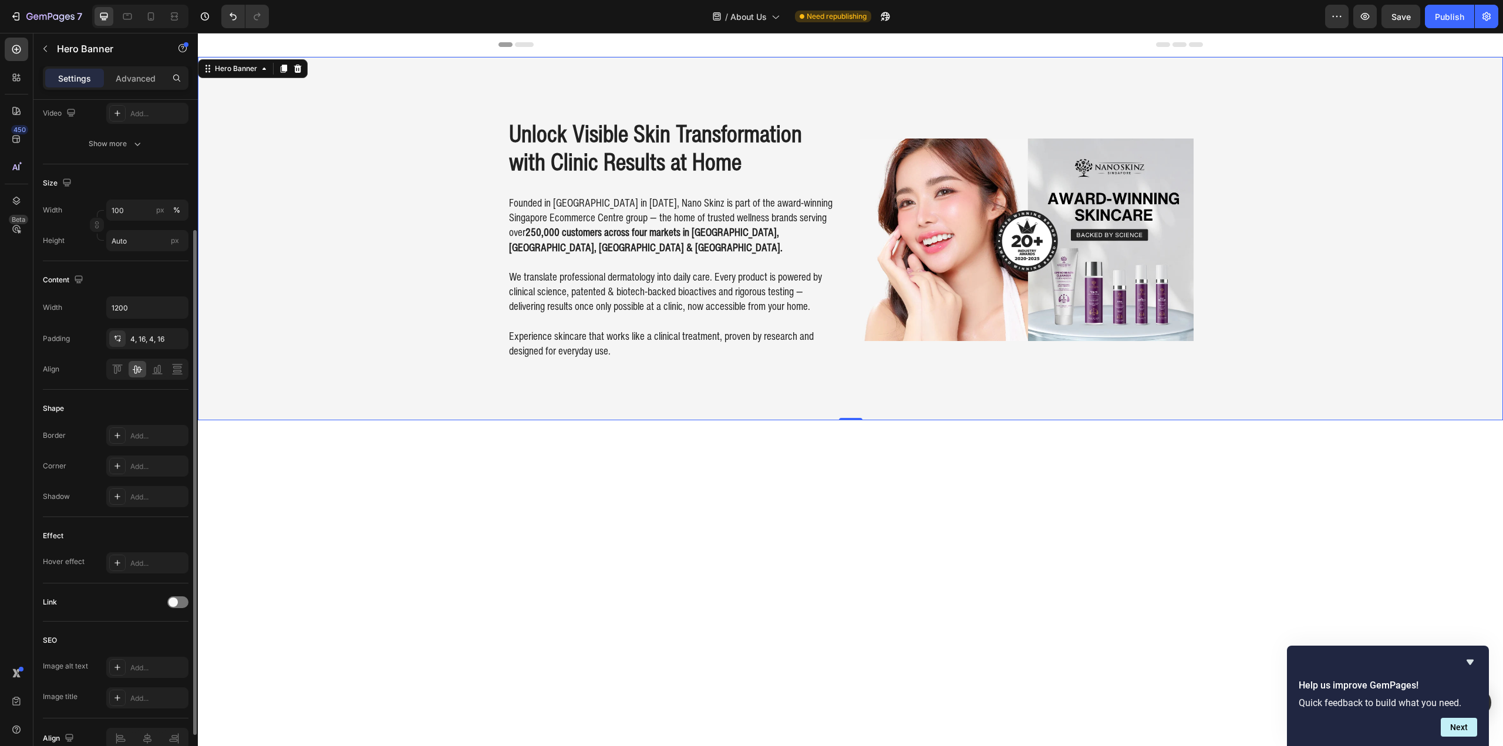
scroll to position [235, 0]
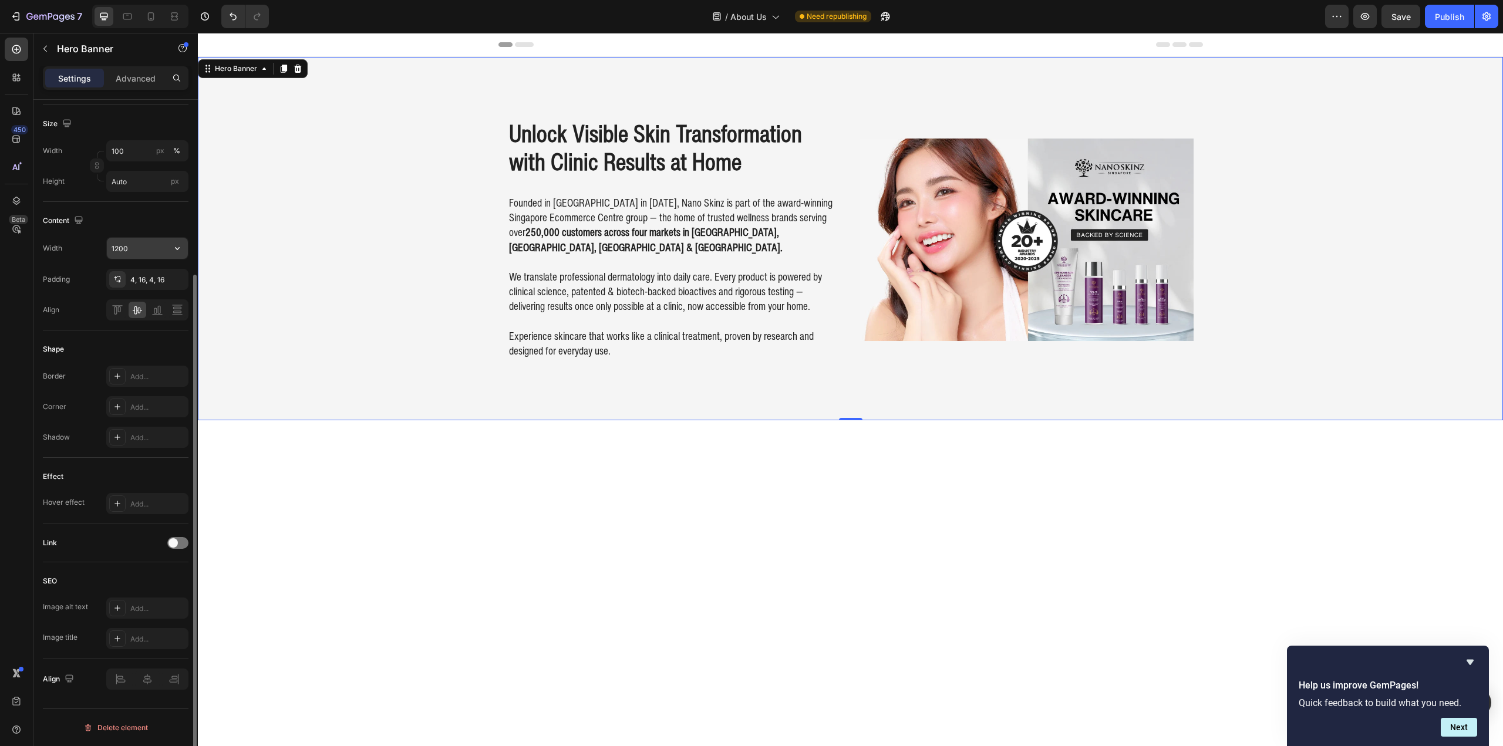
click at [107, 249] on input "1200" at bounding box center [147, 248] width 81 height 21
click at [178, 246] on icon "button" at bounding box center [177, 248] width 12 height 12
click at [156, 274] on p "Full 100%" at bounding box center [144, 278] width 67 height 11
type input "100%"
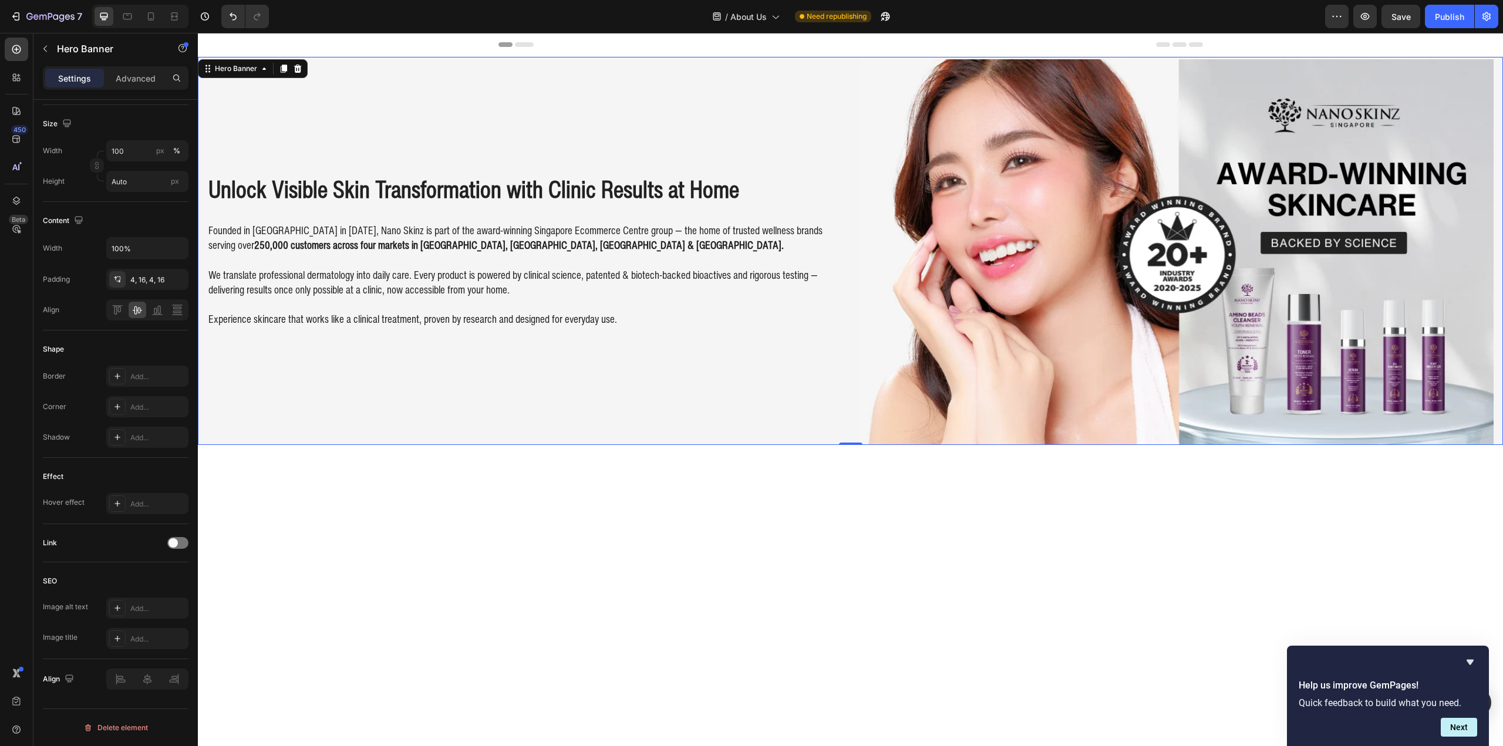
click at [203, 151] on div "Unlock Visible Skin Transformation with Clinic Results at Home Heading Founded …" at bounding box center [850, 251] width 1305 height 388
click at [426, 93] on div "Unlock Visible Skin Transformation with Clinic Results at Home Heading Founded …" at bounding box center [524, 250] width 634 height 383
click at [116, 12] on div "Tablet" at bounding box center [140, 16] width 96 height 23
click at [124, 19] on icon at bounding box center [127, 17] width 9 height 6
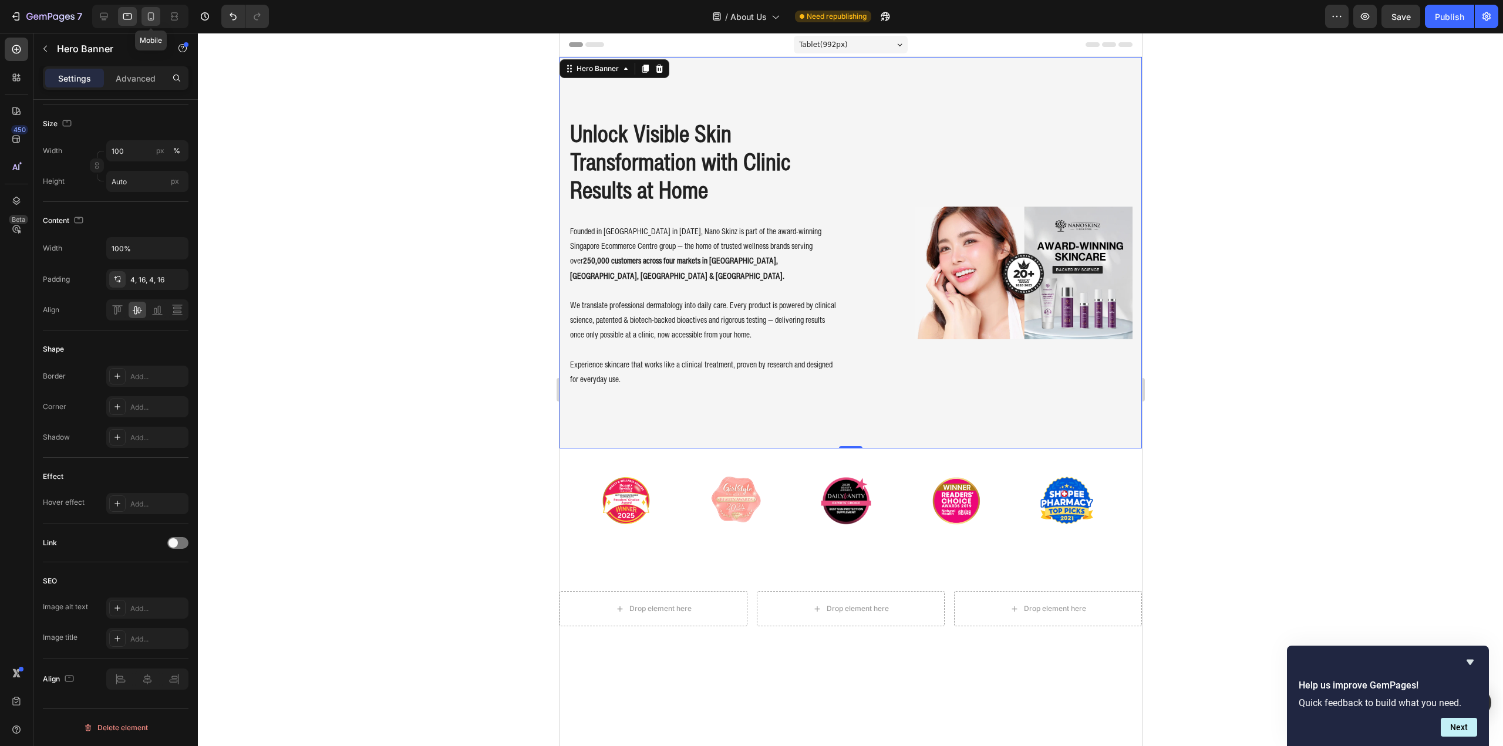
click at [156, 16] on icon at bounding box center [151, 17] width 12 height 12
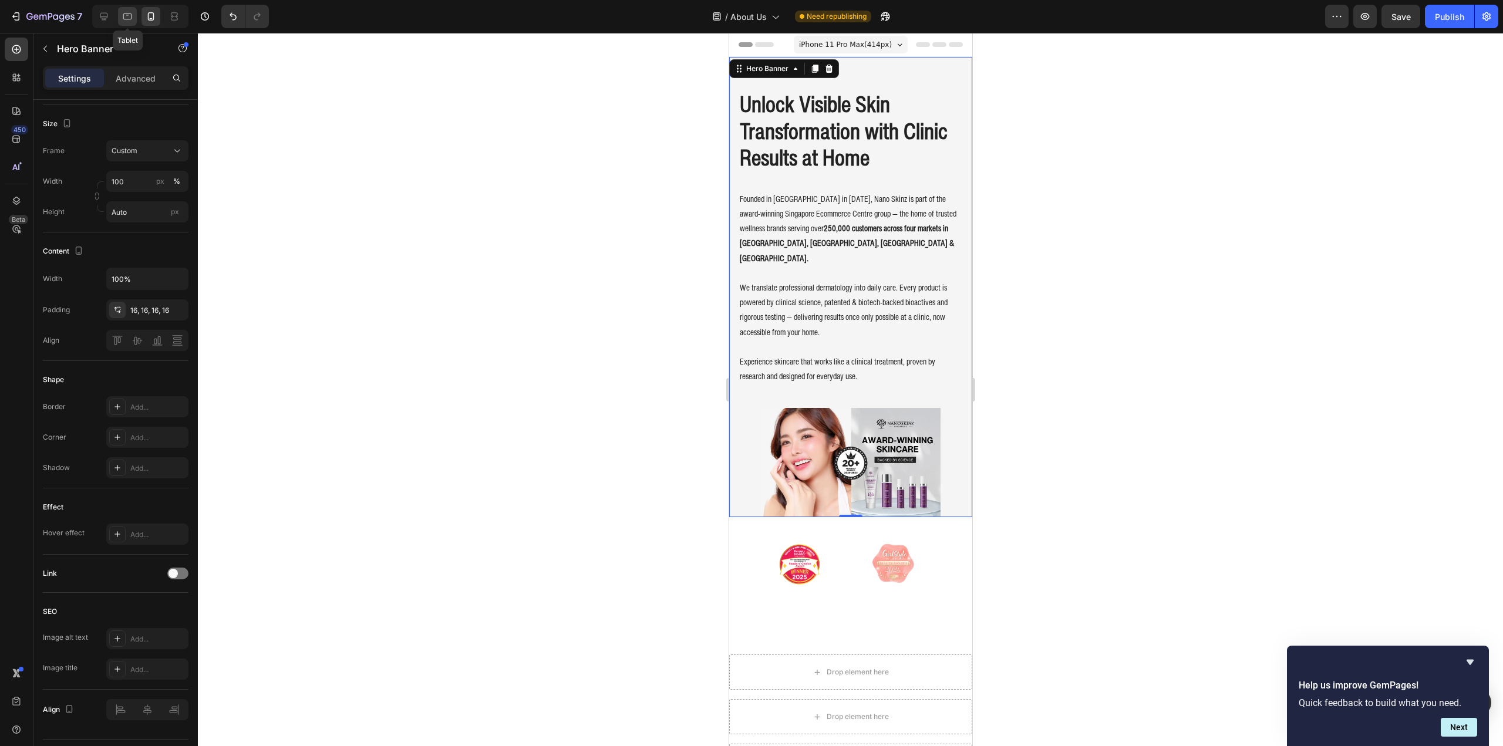
click at [133, 25] on div at bounding box center [127, 16] width 19 height 19
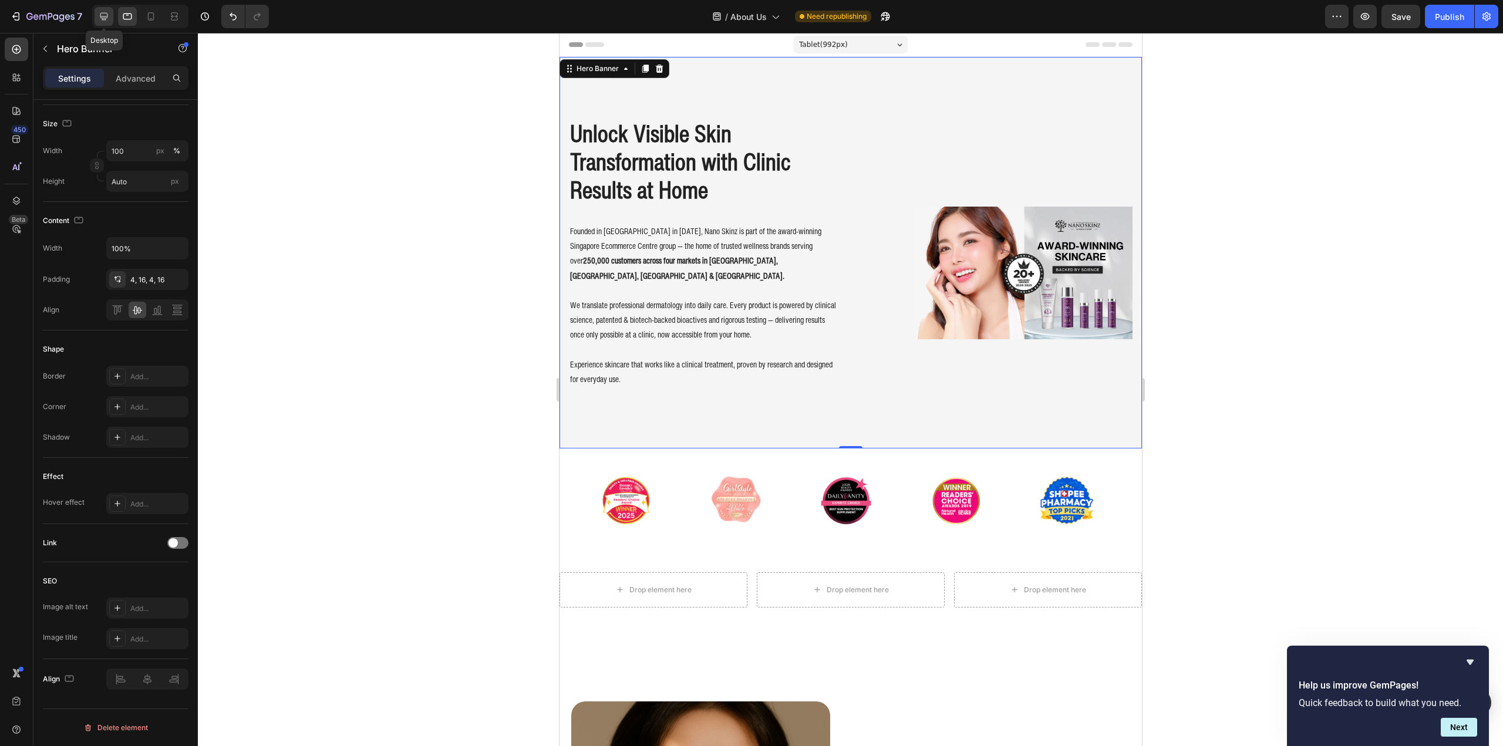
click at [100, 15] on icon at bounding box center [104, 17] width 8 height 8
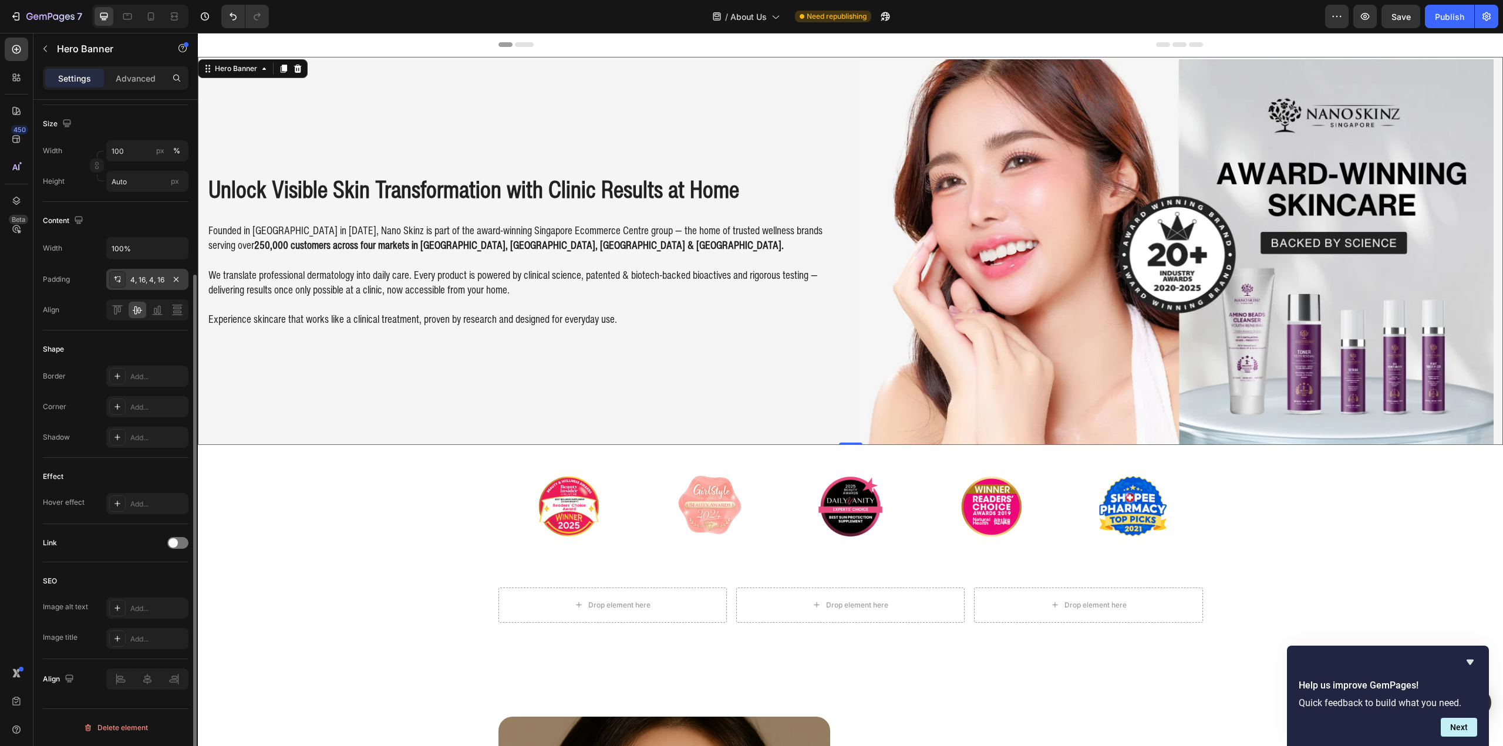
click at [124, 278] on div at bounding box center [117, 279] width 16 height 16
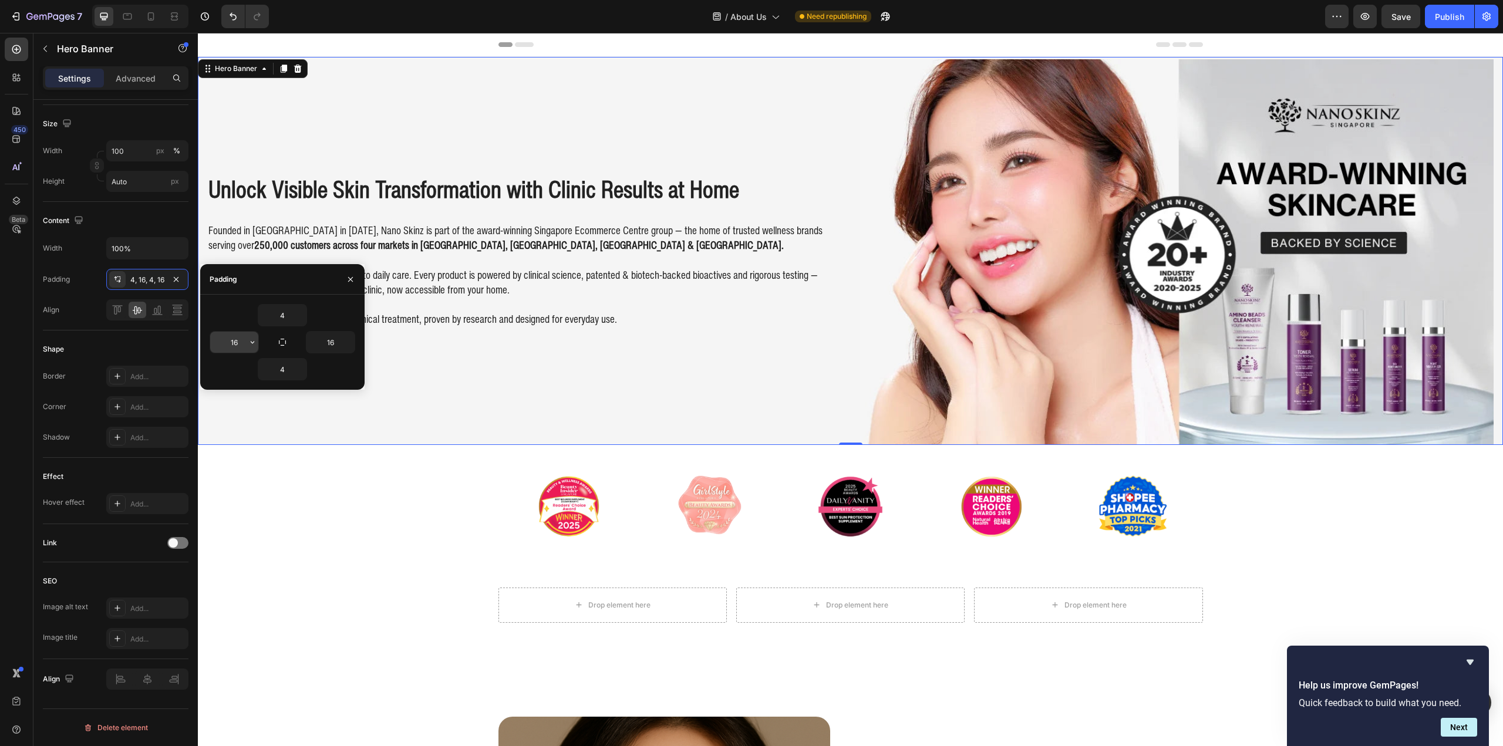
click at [232, 343] on input "16" at bounding box center [234, 342] width 48 height 21
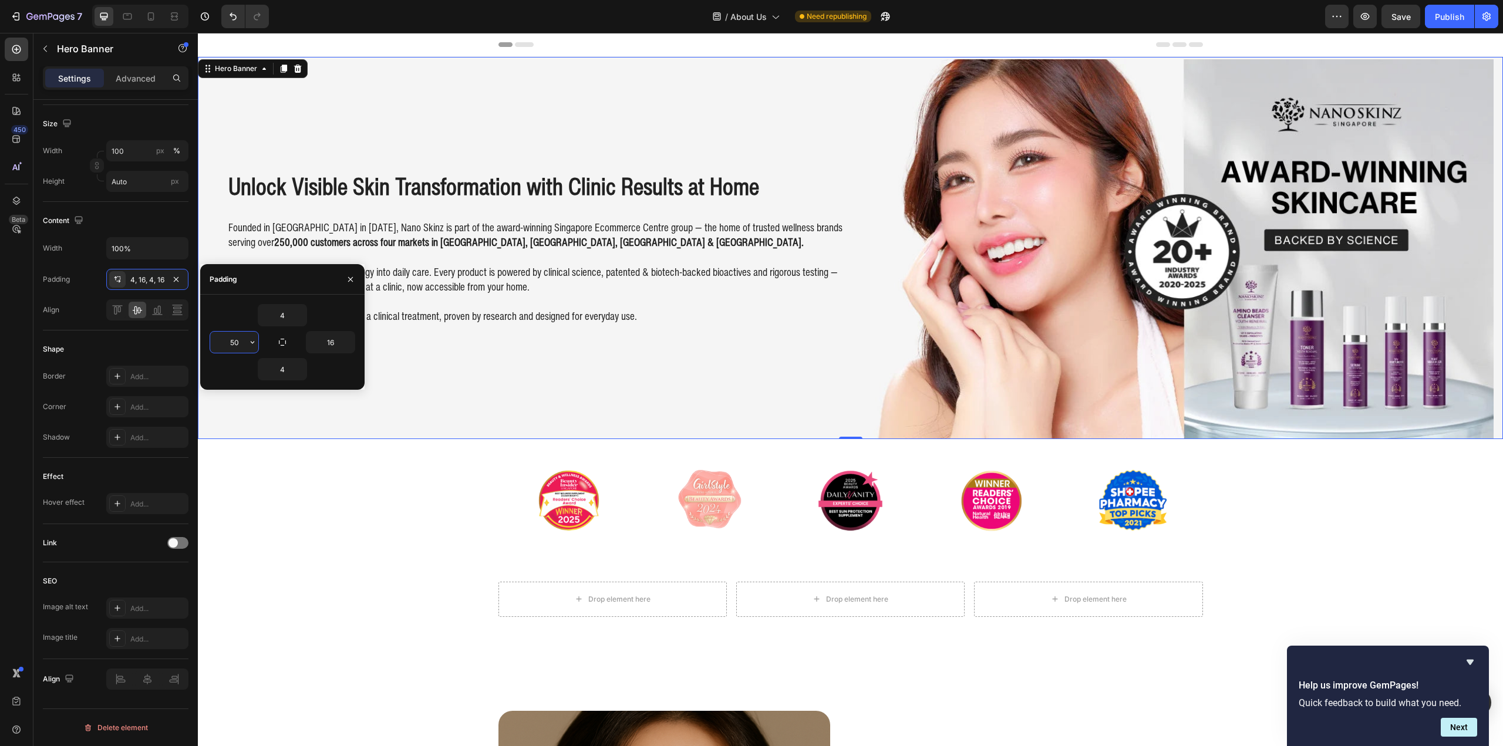
click at [235, 340] on input "50" at bounding box center [234, 342] width 48 height 21
drag, startPoint x: 237, startPoint y: 342, endPoint x: 231, endPoint y: 341, distance: 5.9
click at [231, 342] on input "50" at bounding box center [234, 342] width 48 height 21
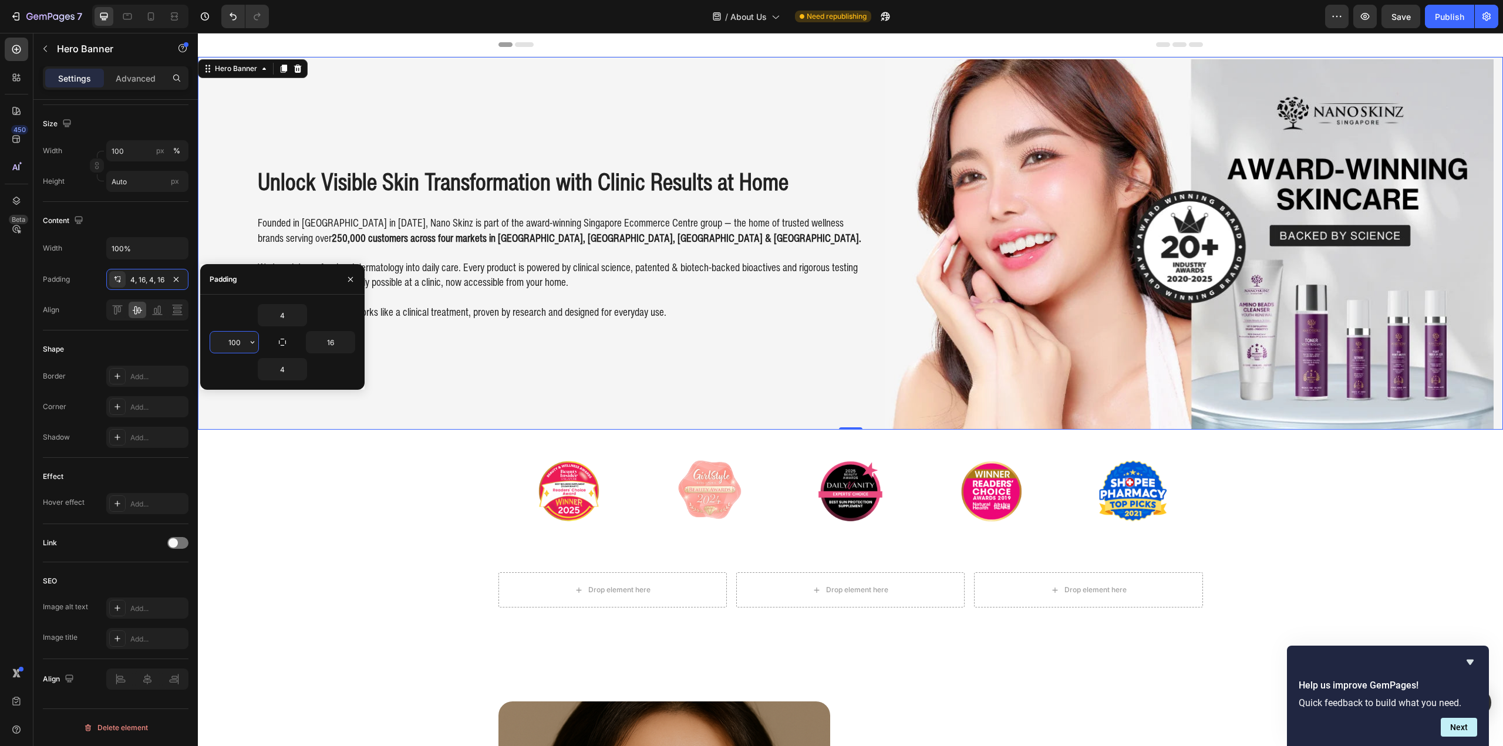
drag, startPoint x: 246, startPoint y: 341, endPoint x: 223, endPoint y: 341, distance: 23.5
click at [223, 341] on input "100" at bounding box center [234, 342] width 48 height 21
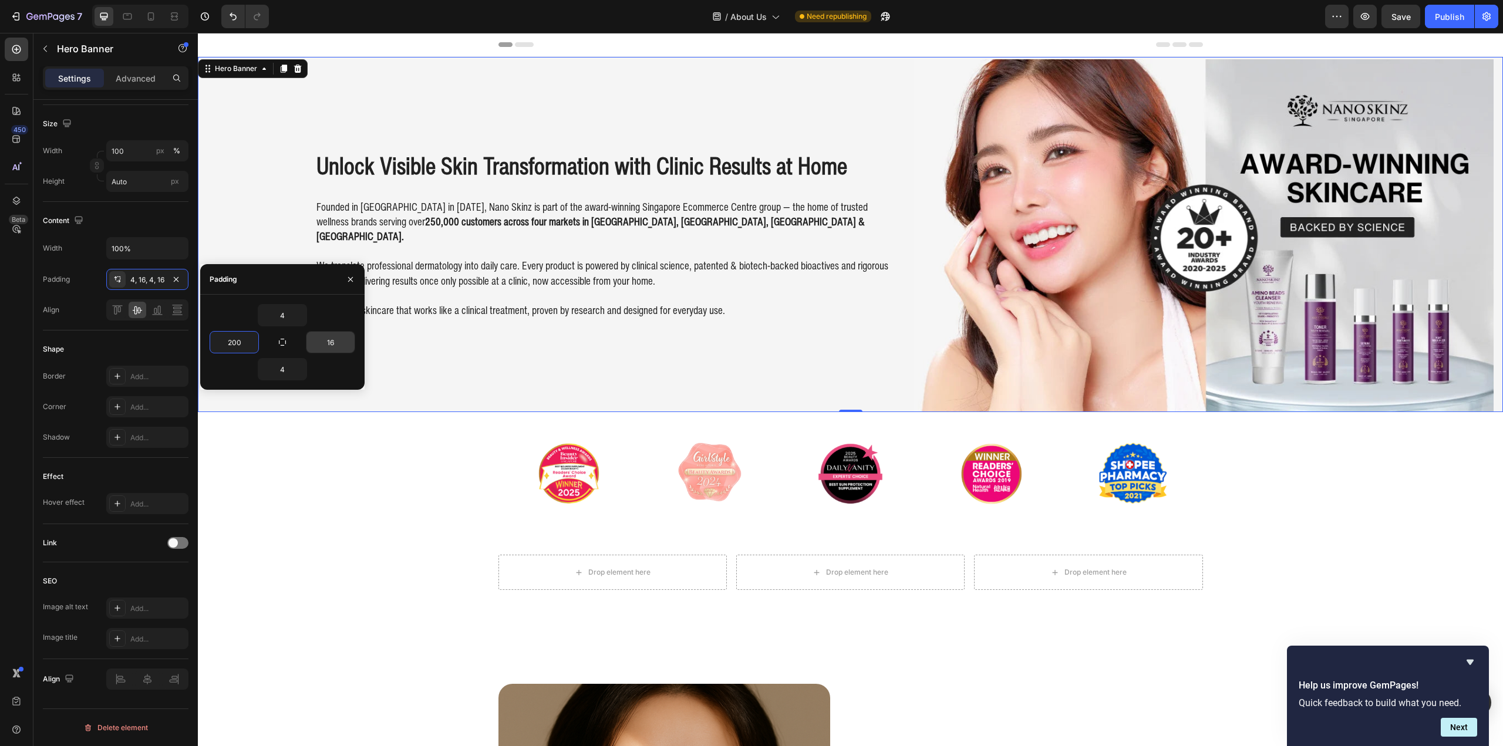
type input "200"
click at [332, 346] on input "16" at bounding box center [330, 342] width 48 height 21
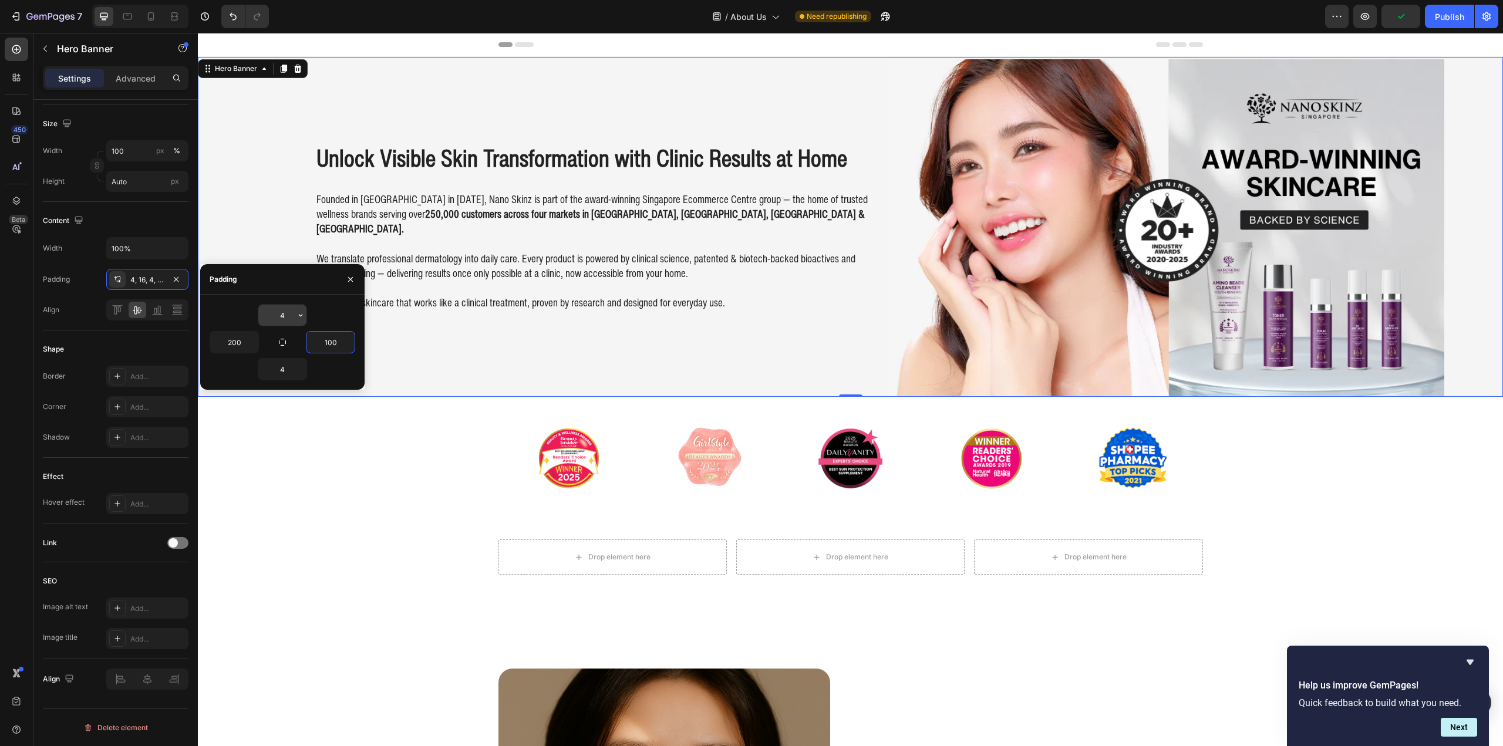
type input "100"
click at [292, 315] on input "4" at bounding box center [282, 315] width 48 height 21
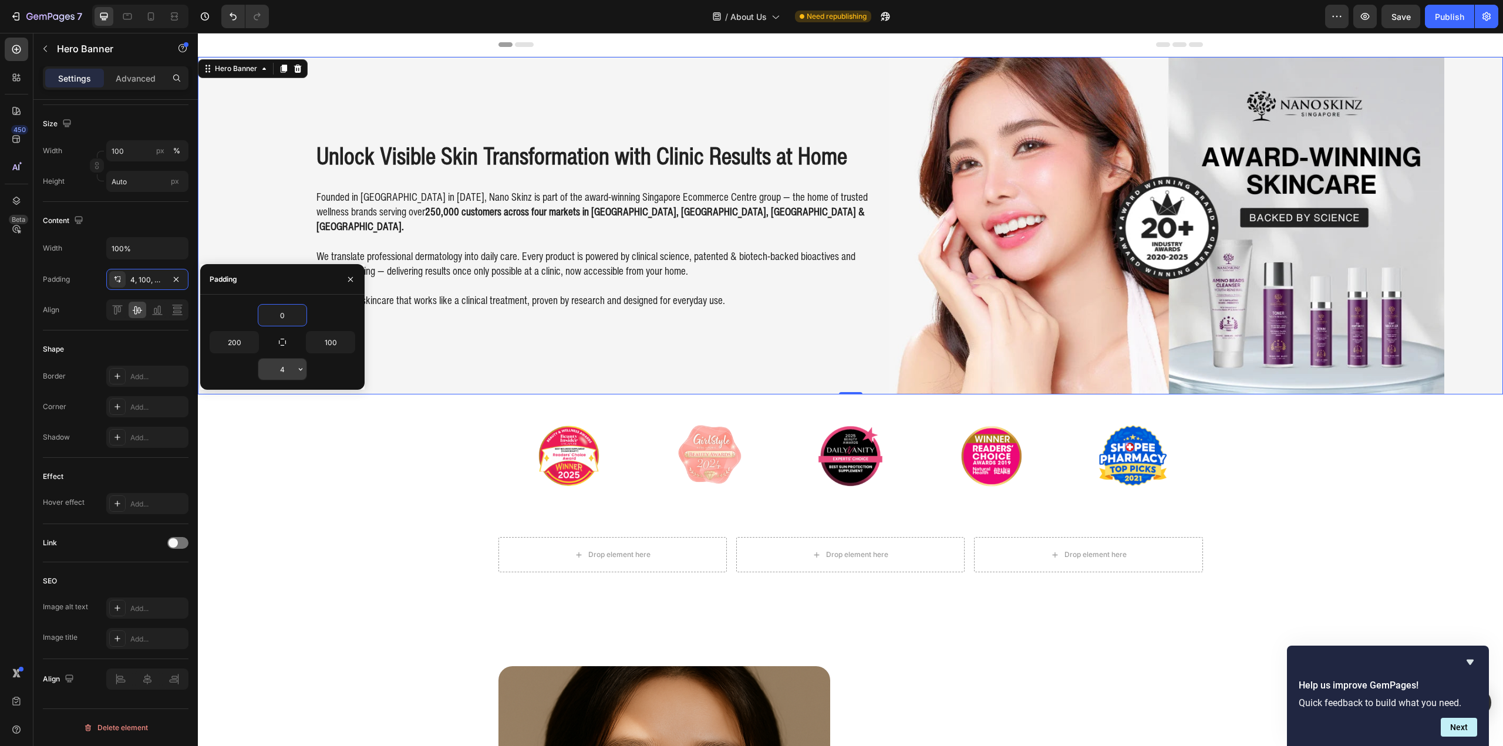
type input "0"
click at [278, 372] on input "4" at bounding box center [282, 369] width 48 height 21
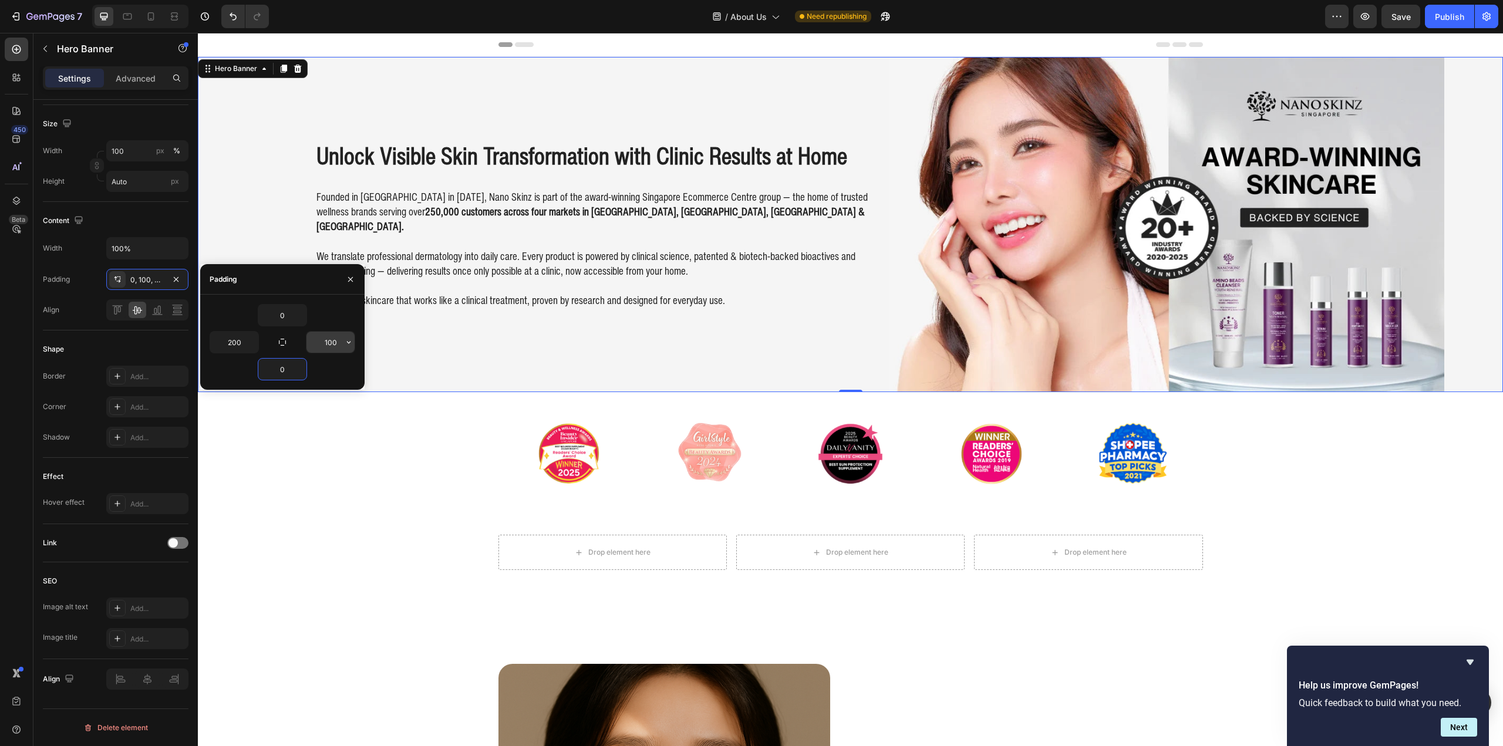
type input "0"
click at [333, 347] on input "100" at bounding box center [330, 342] width 48 height 21
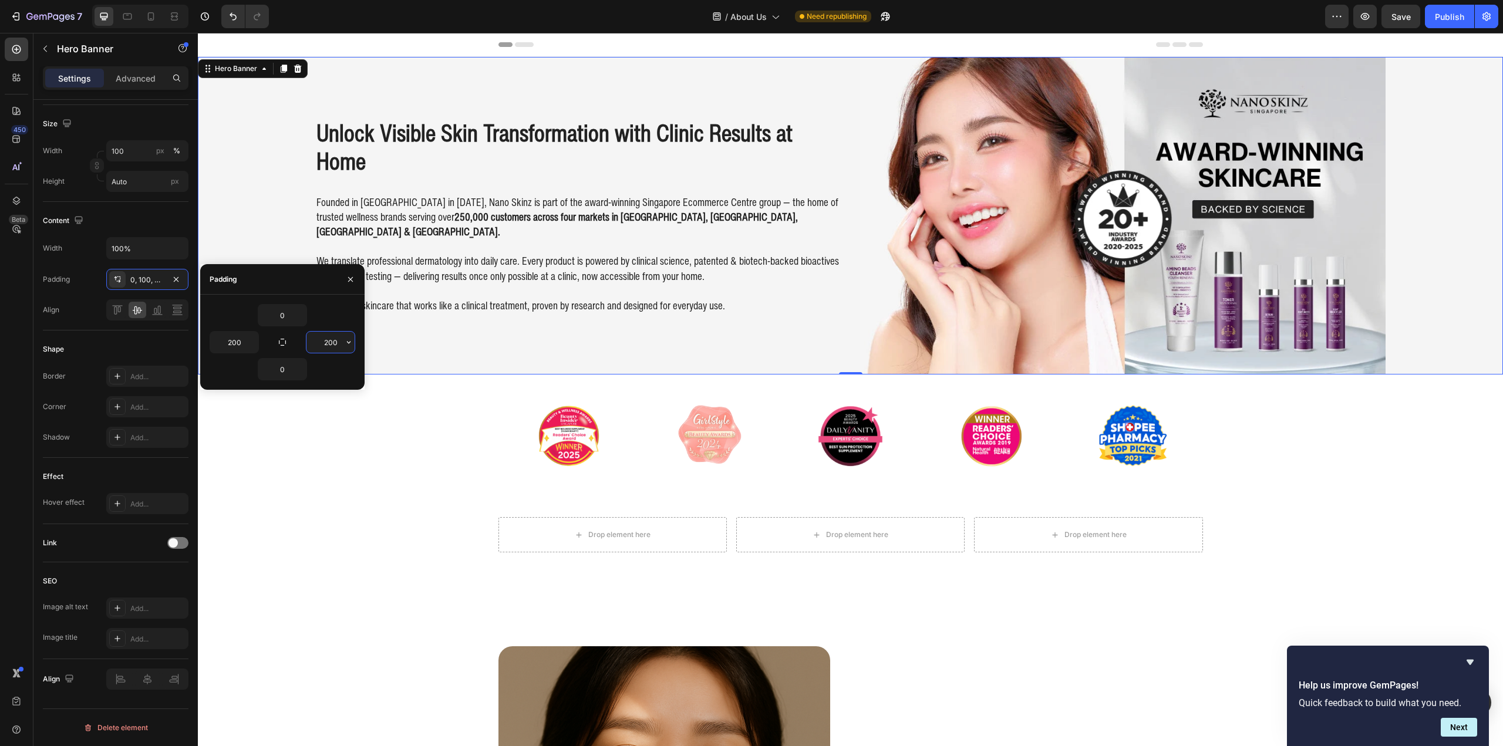
click at [333, 344] on input "200" at bounding box center [330, 342] width 48 height 21
drag, startPoint x: 332, startPoint y: 344, endPoint x: 322, endPoint y: 343, distance: 10.6
click at [322, 343] on input "200" at bounding box center [330, 342] width 48 height 21
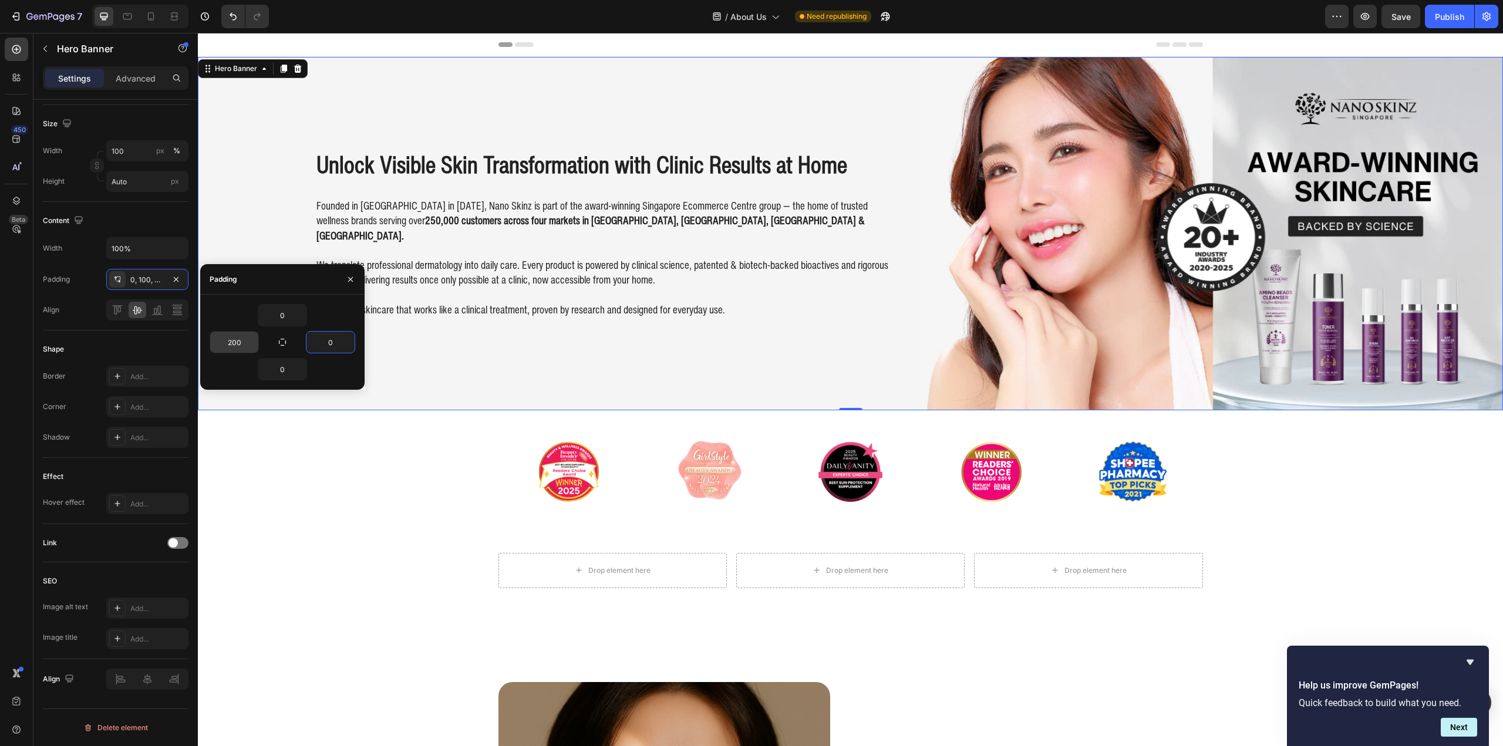
type input "0"
click at [243, 341] on input "200" at bounding box center [234, 342] width 48 height 21
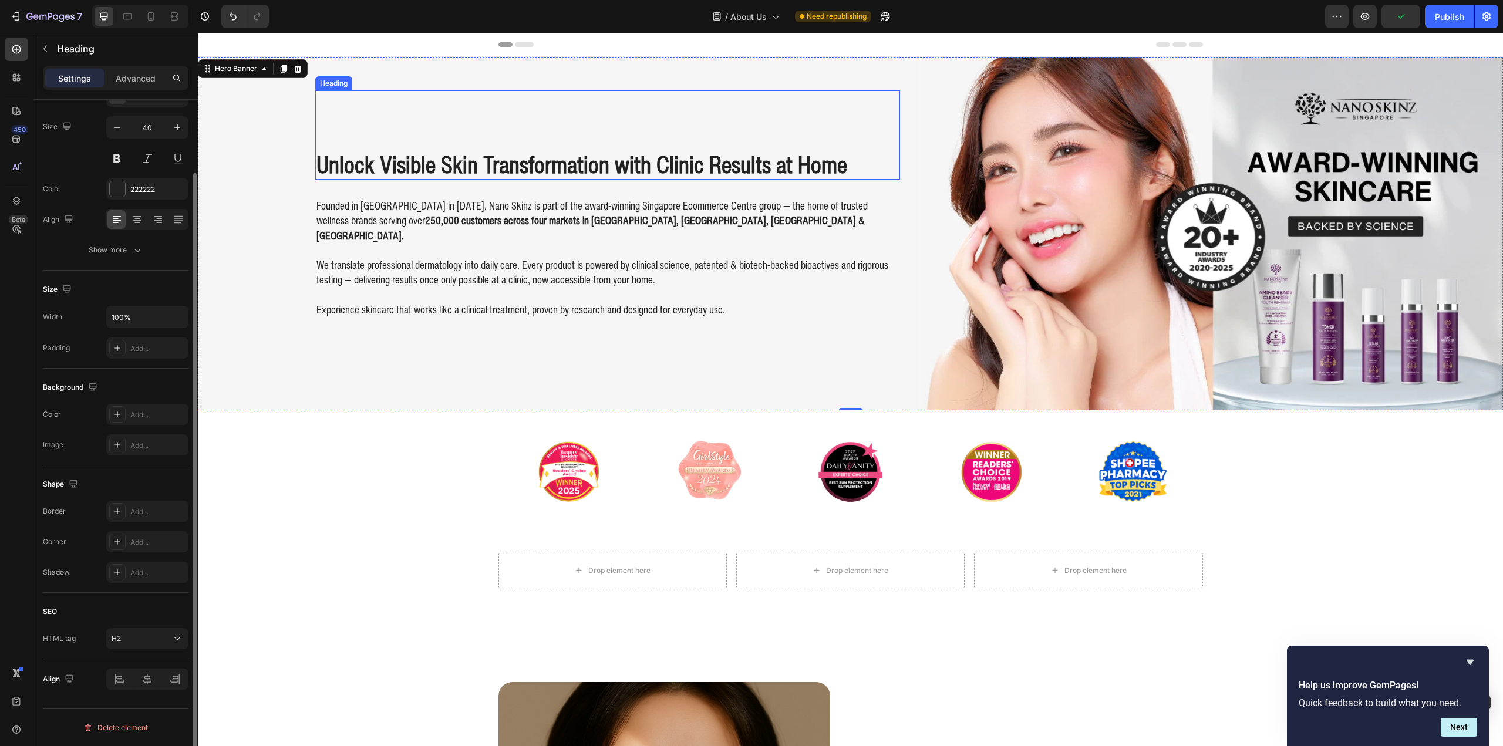
click at [847, 166] on h2 "Unlock Visible Skin Transformation with Clinic Results at Home" at bounding box center [607, 164] width 585 height 31
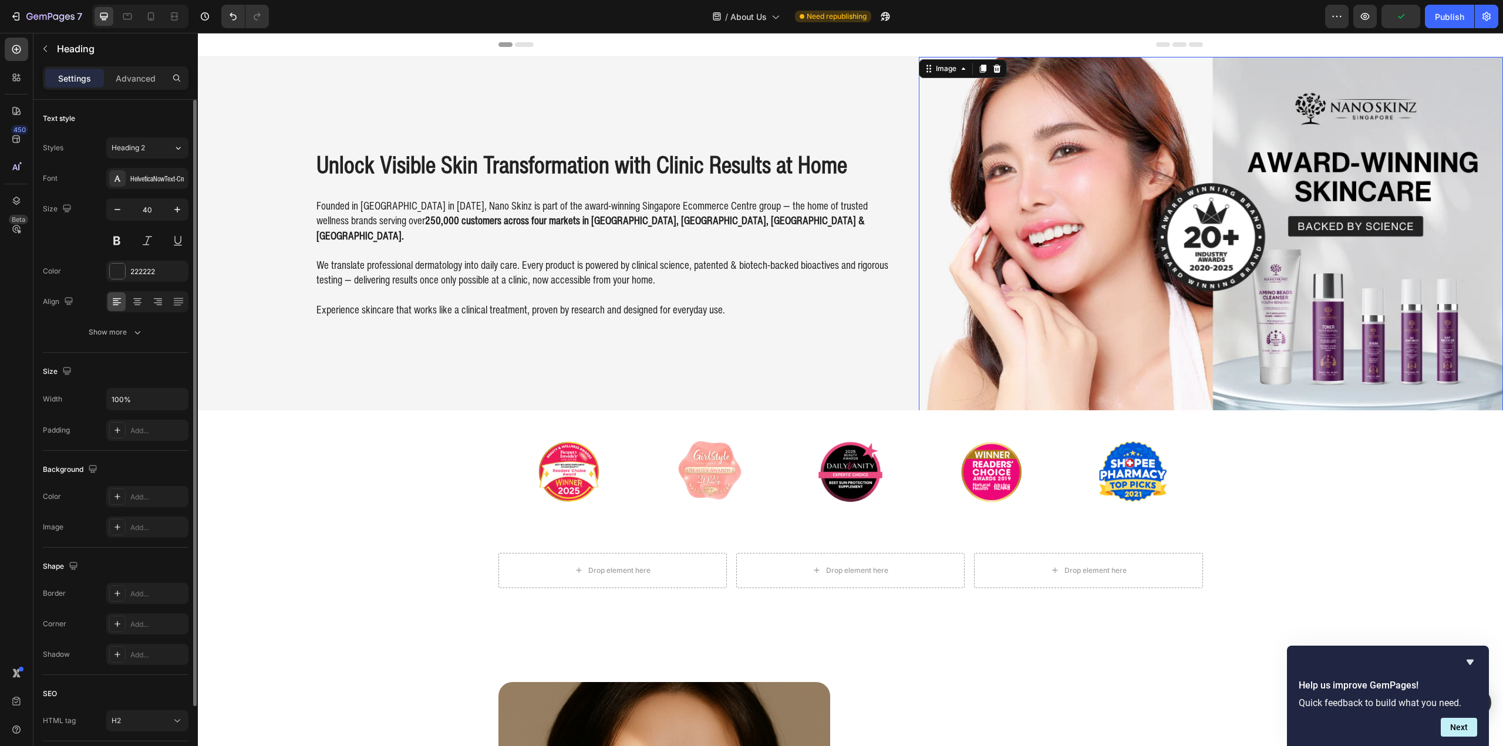
click at [919, 167] on img at bounding box center [1211, 235] width 585 height 356
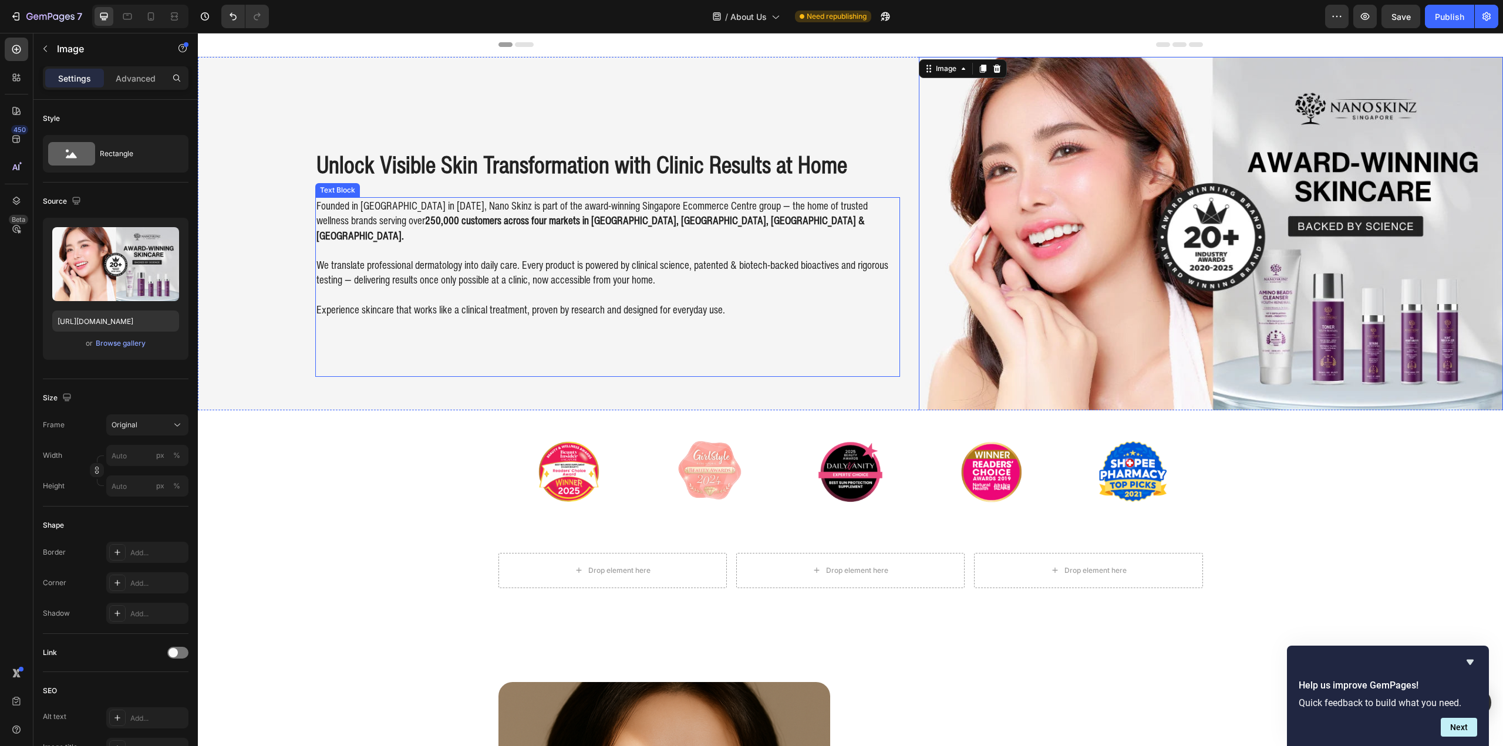
click at [894, 218] on div "Founded in [GEOGRAPHIC_DATA] in [DATE], Nano Skinz is part of the award-winning…" at bounding box center [607, 257] width 585 height 121
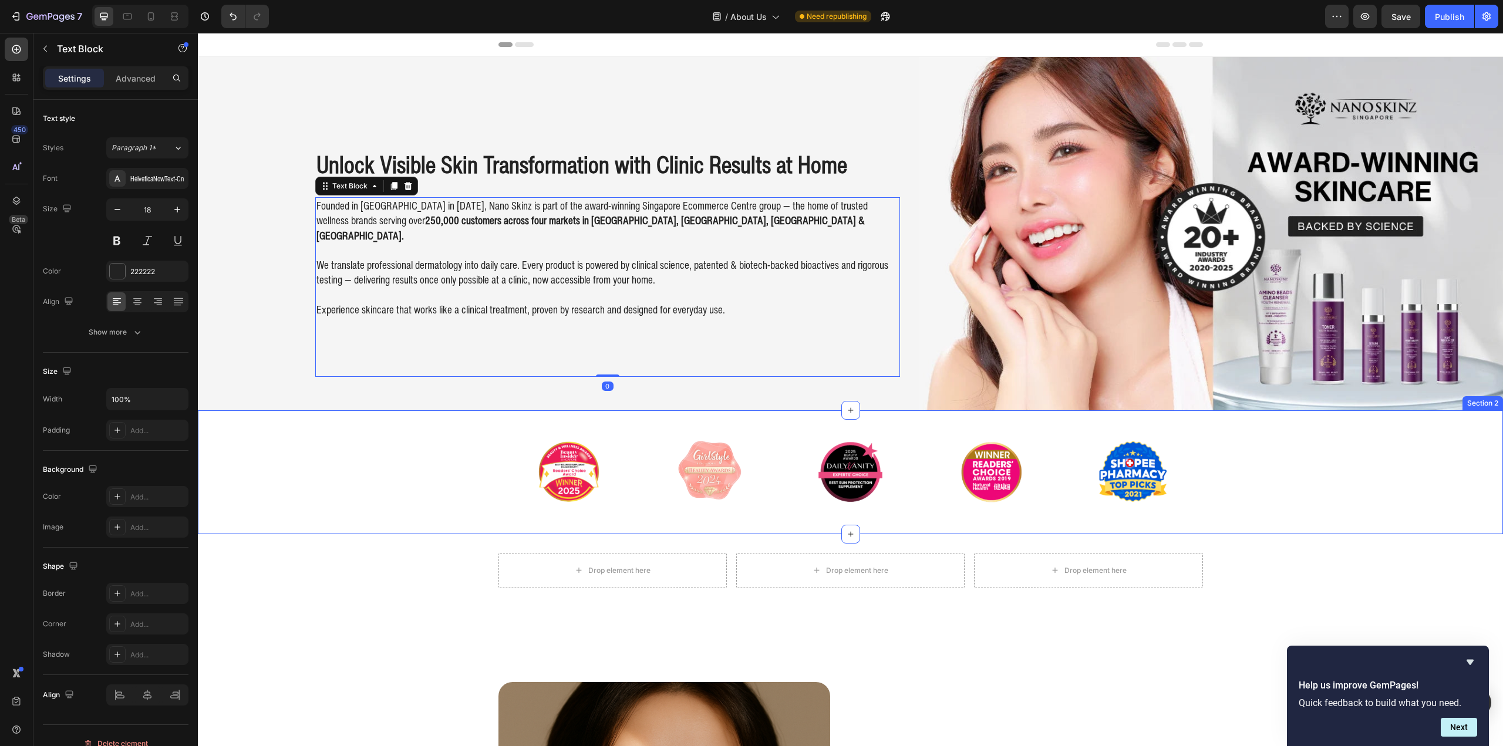
click at [454, 463] on div "Image Image Image Image Image Carousel" at bounding box center [850, 472] width 1305 height 86
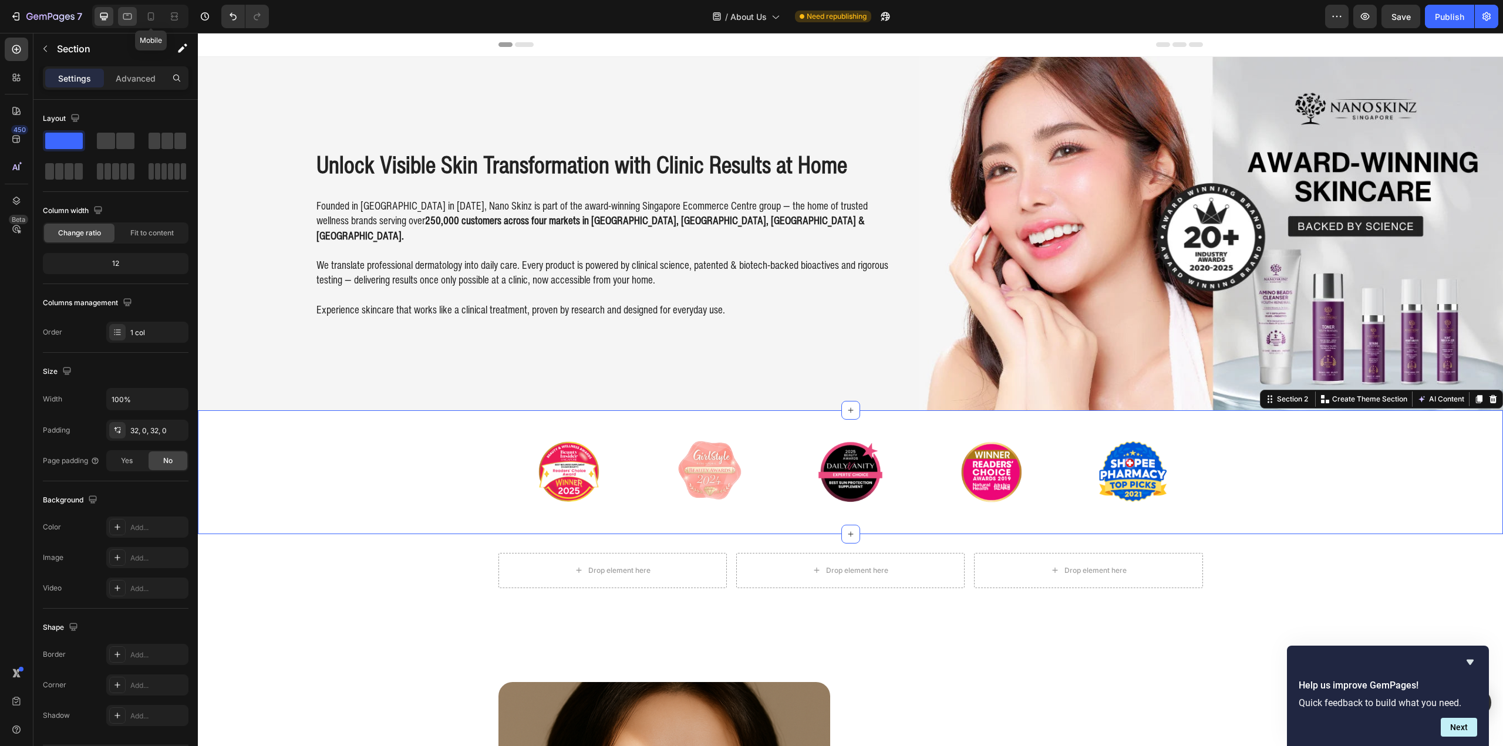
click at [132, 22] on icon at bounding box center [128, 17] width 12 height 12
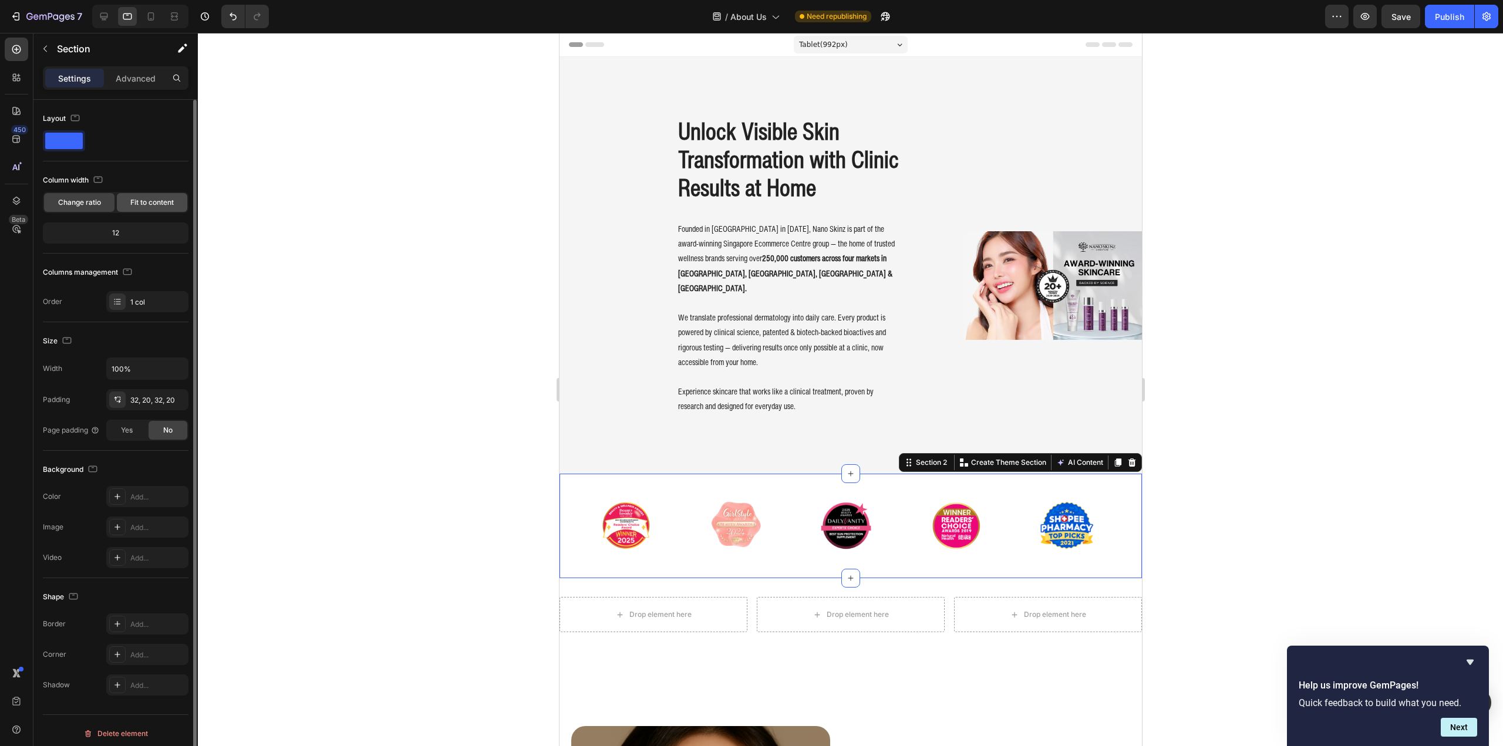
click at [156, 200] on span "Fit to content" at bounding box center [151, 202] width 43 height 11
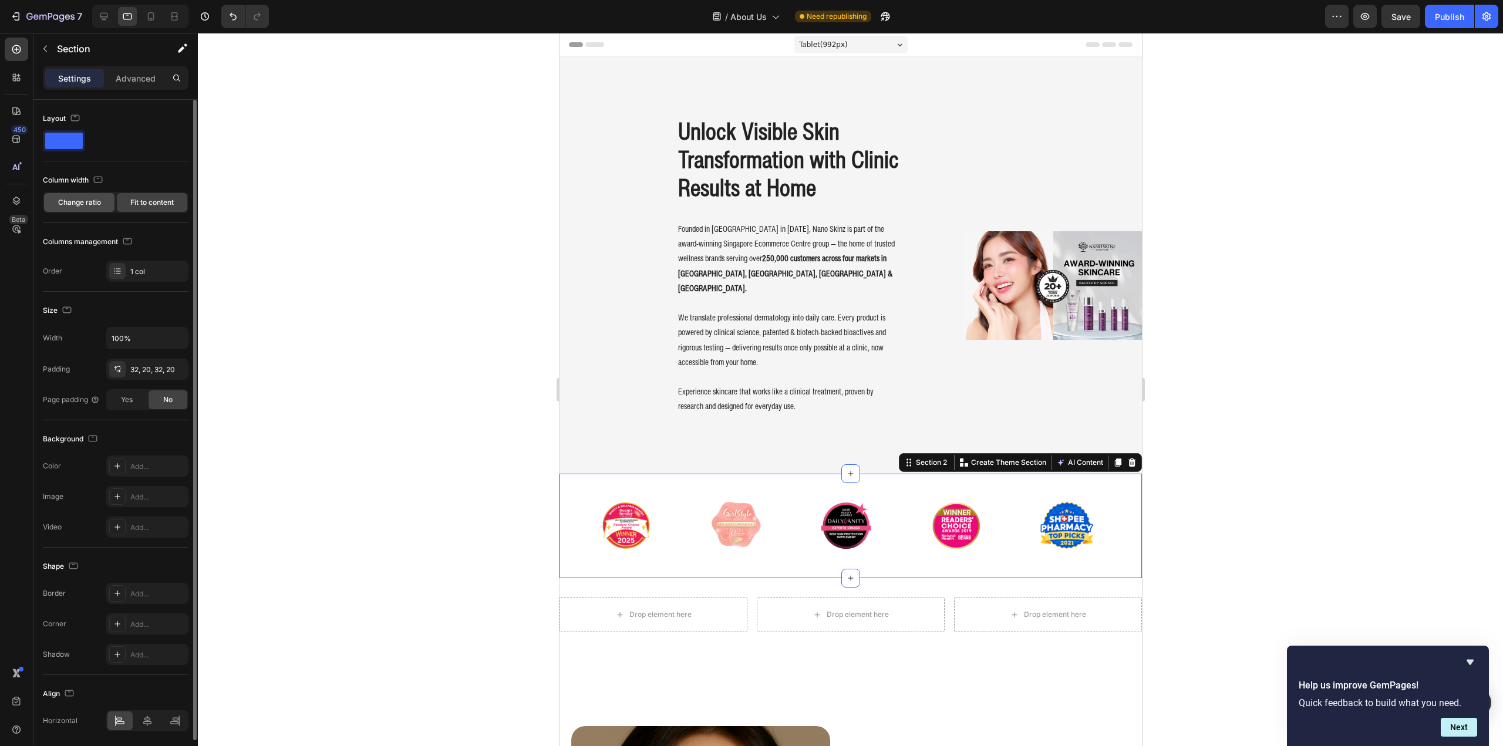
click at [73, 200] on span "Change ratio" at bounding box center [79, 202] width 43 height 11
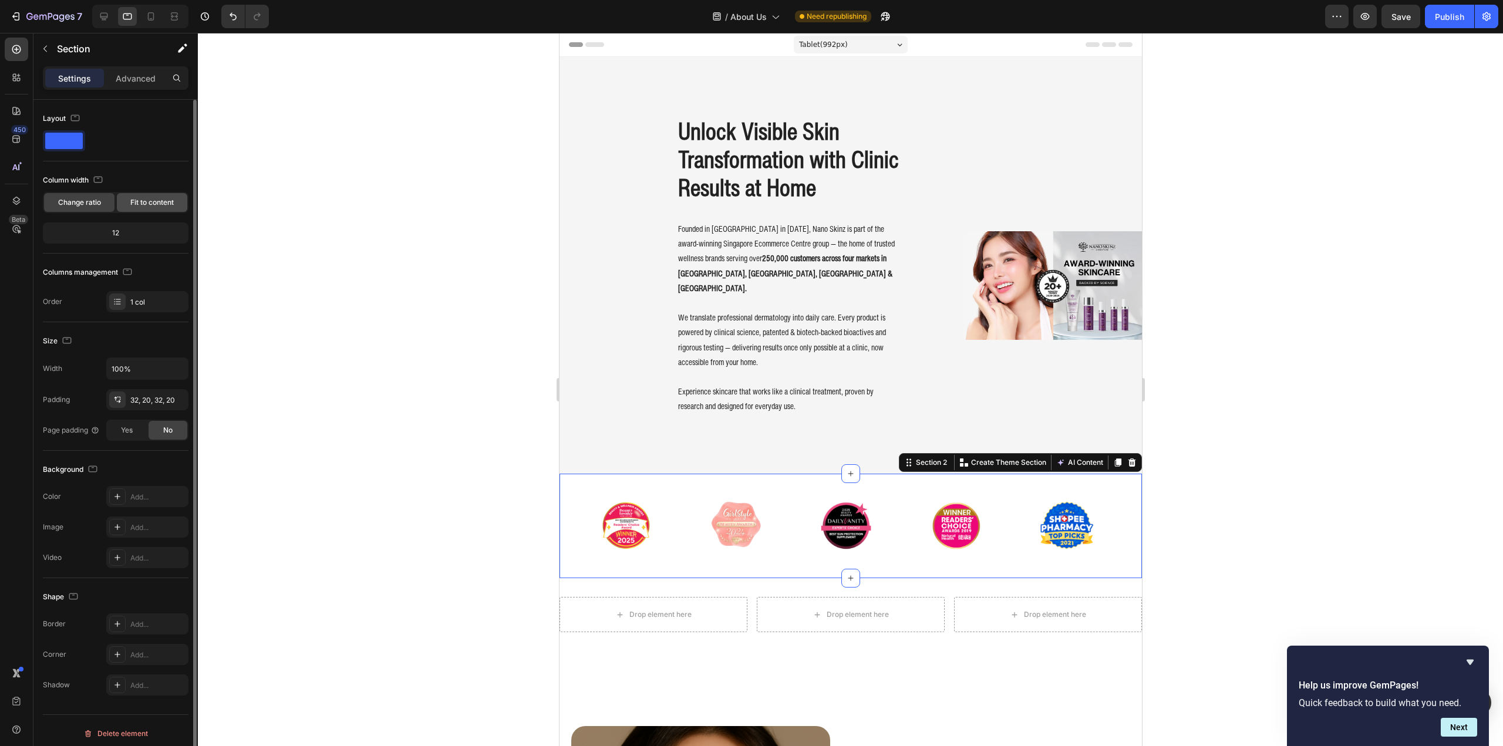
click at [154, 207] on span "Fit to content" at bounding box center [151, 202] width 43 height 11
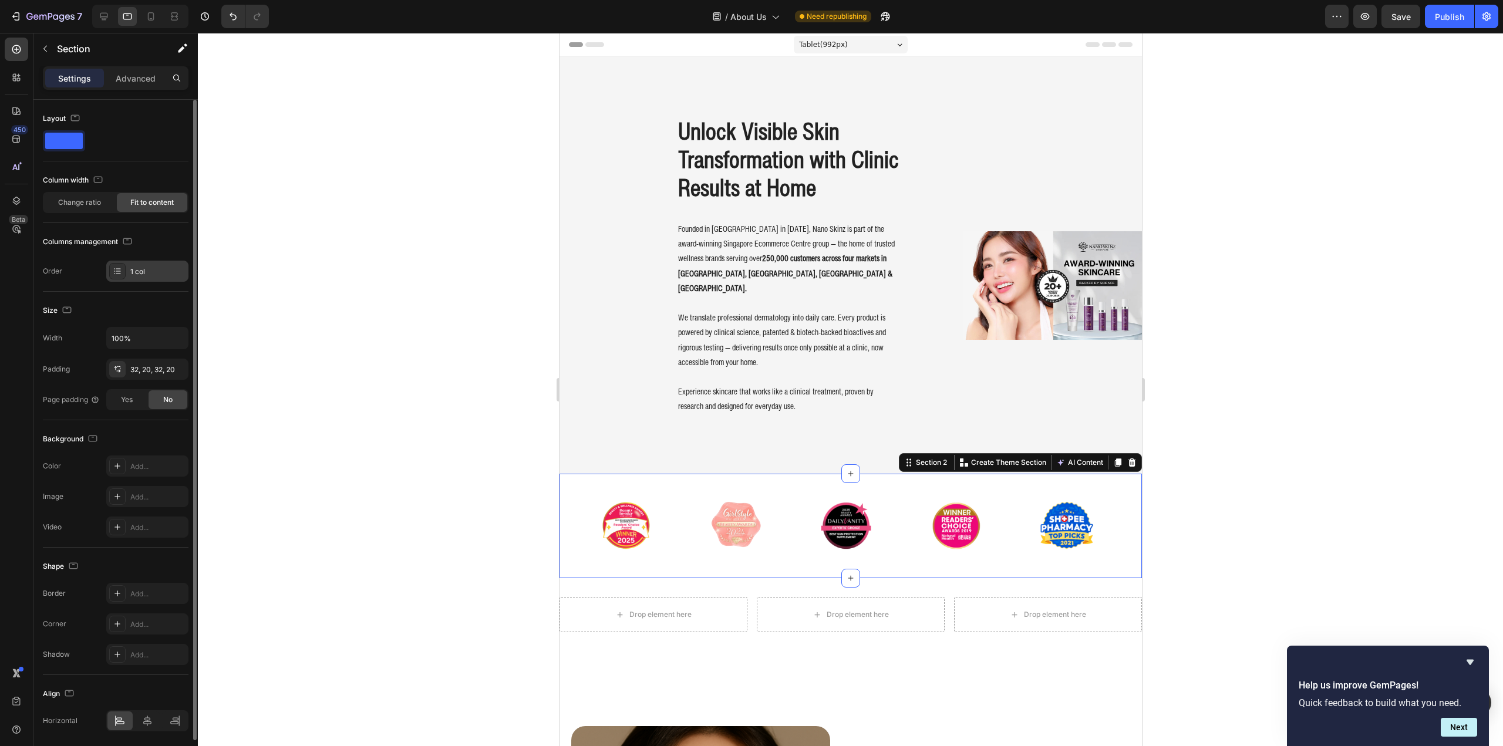
click at [117, 269] on icon at bounding box center [118, 268] width 5 height 1
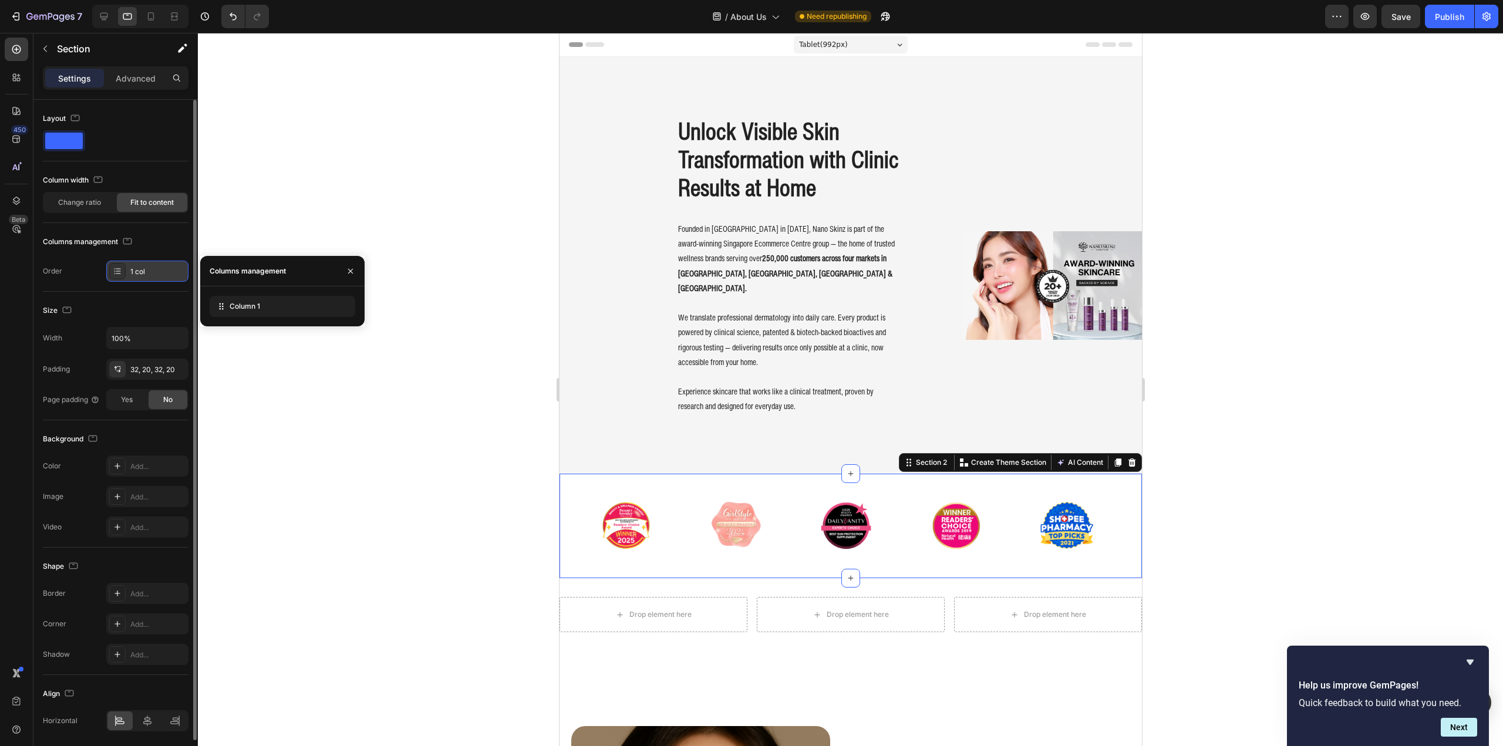
click at [117, 269] on icon at bounding box center [118, 268] width 5 height 1
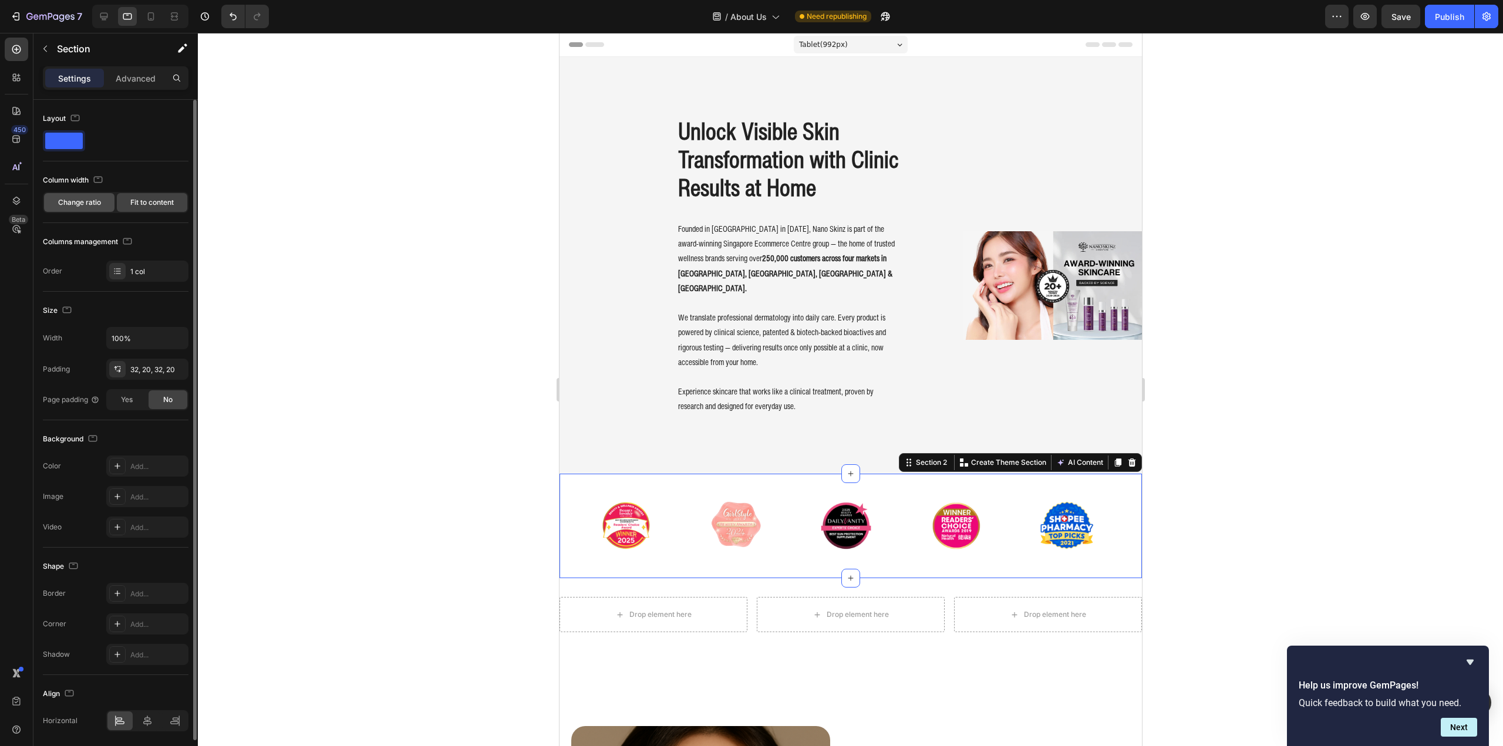
click at [88, 195] on div "Change ratio" at bounding box center [79, 202] width 70 height 19
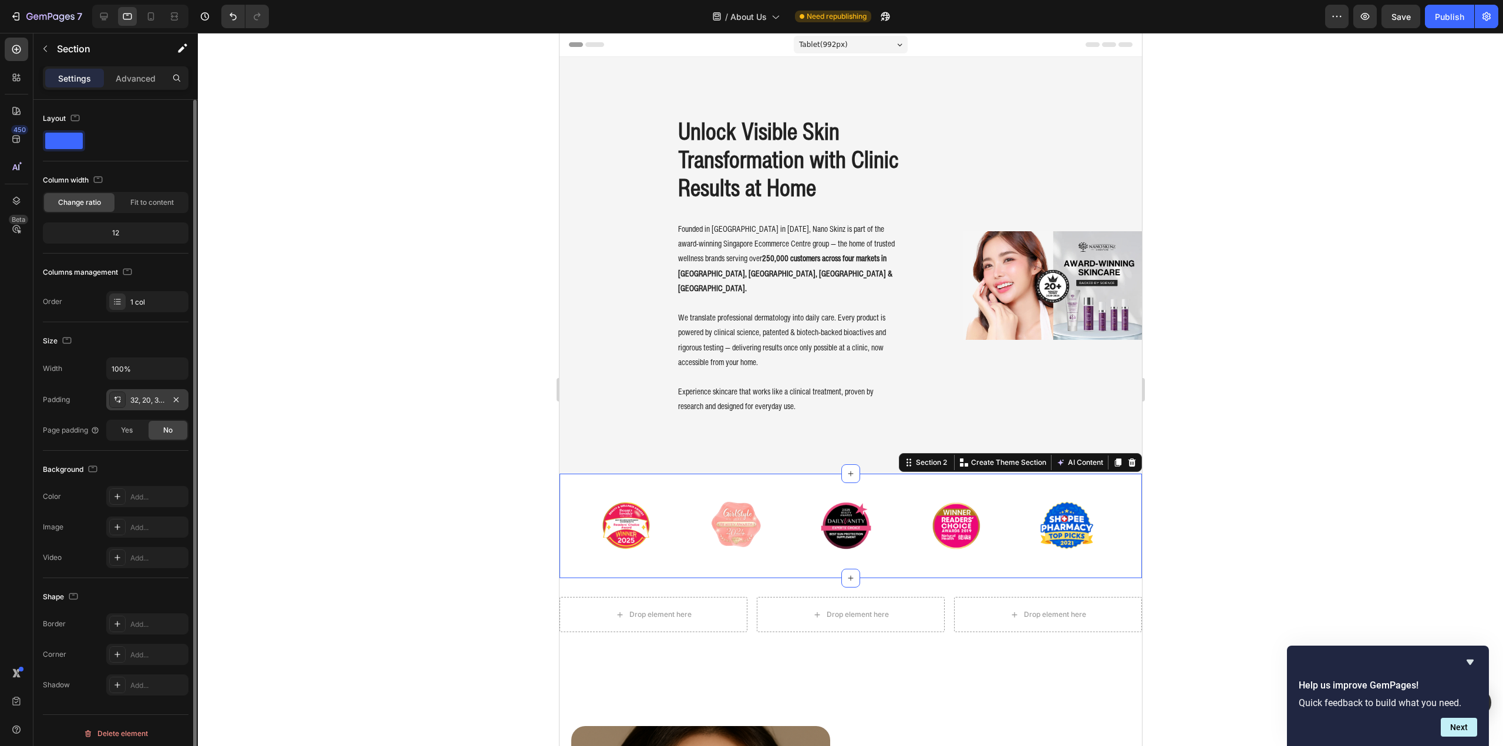
click at [119, 399] on icon at bounding box center [117, 399] width 9 height 9
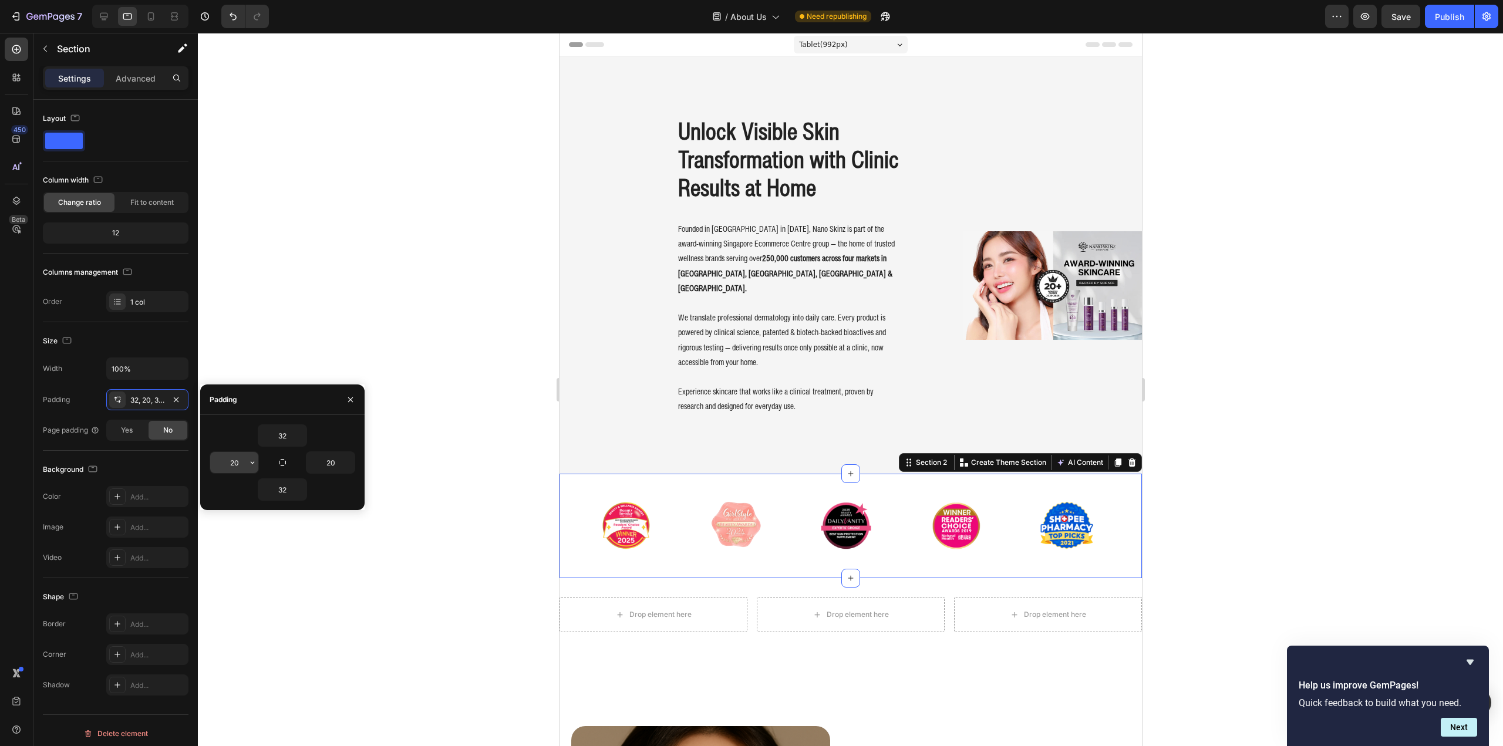
click at [239, 460] on input "20" at bounding box center [234, 462] width 48 height 21
click at [332, 463] on input "20" at bounding box center [330, 462] width 48 height 21
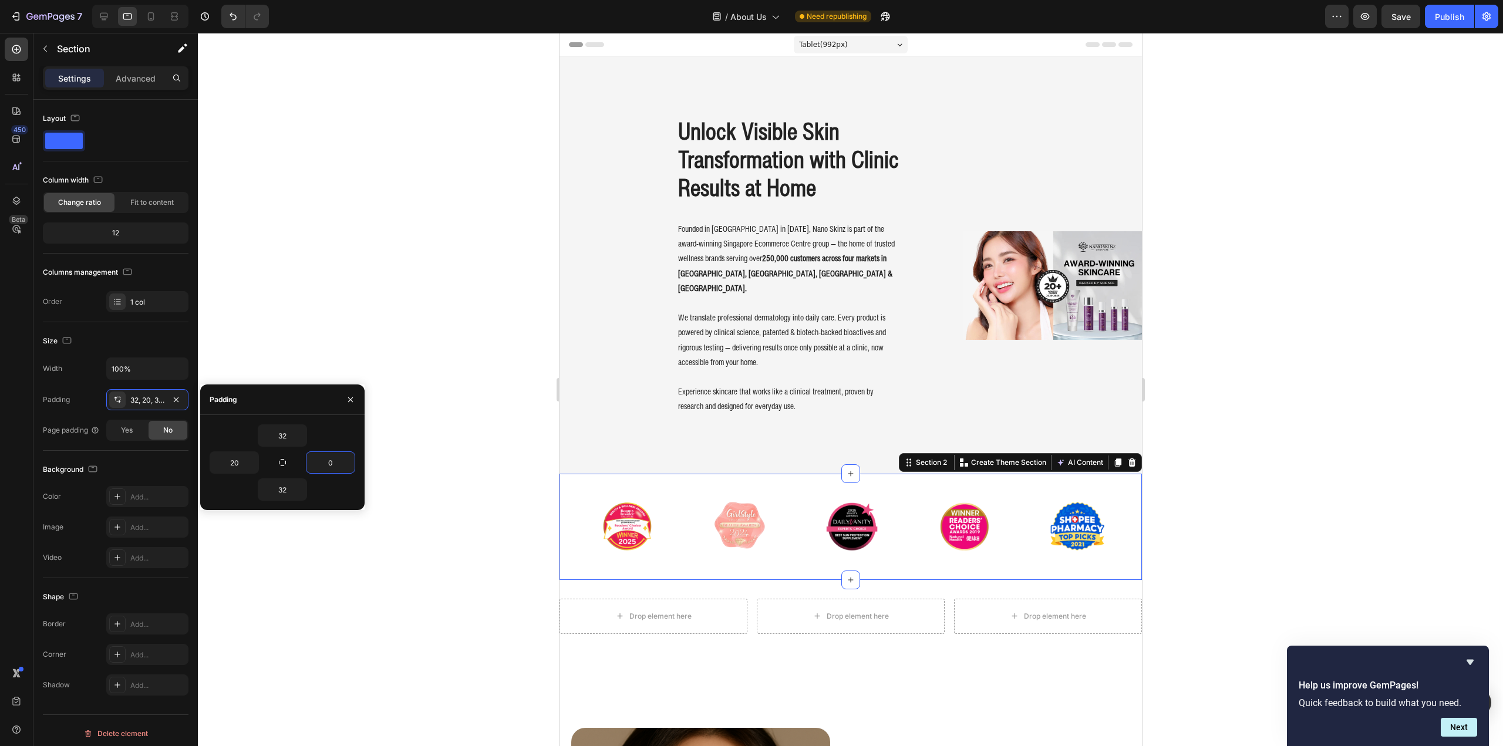
type input "20"
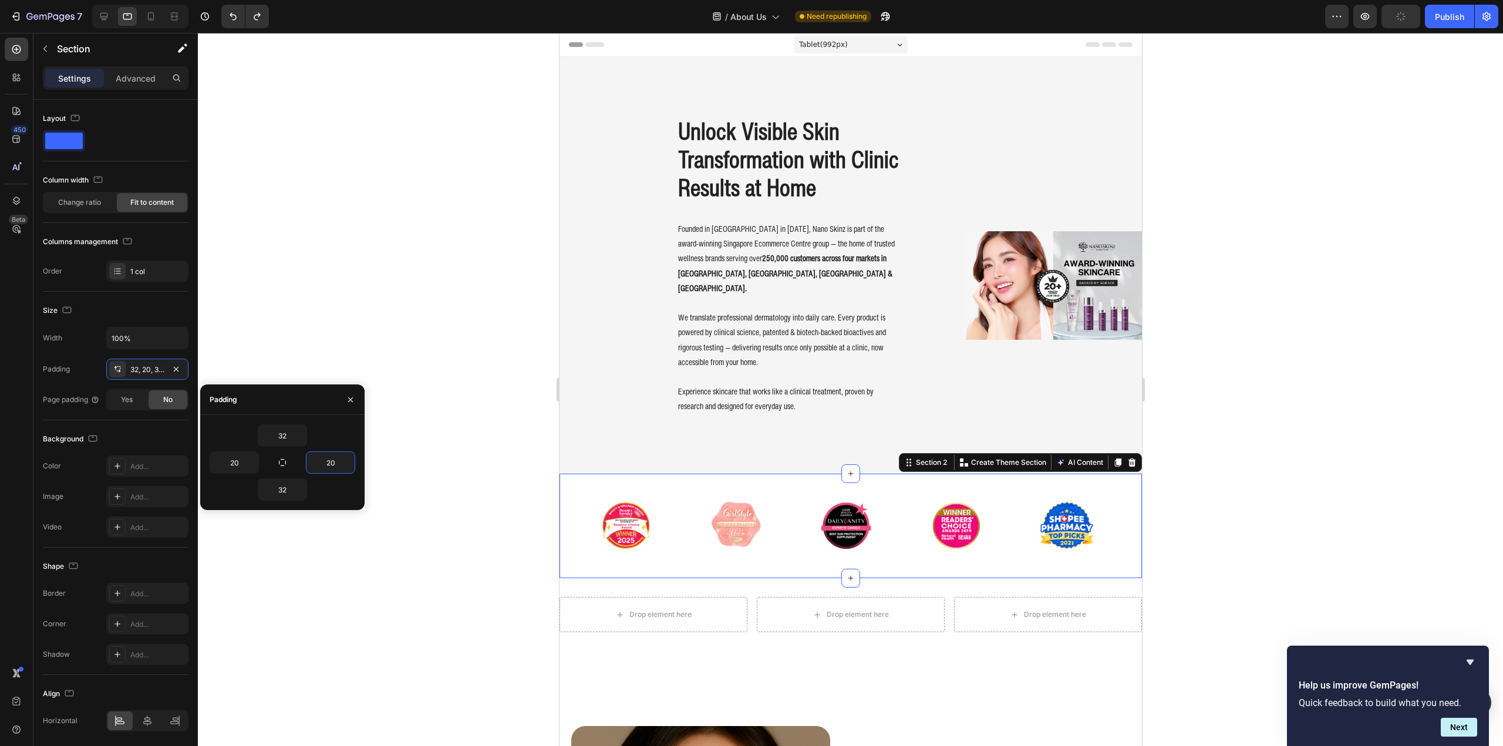
click at [560, 321] on div "Unlock Visible Skin Transformation with Clinic Results at Home Heading Founded …" at bounding box center [850, 265] width 582 height 417
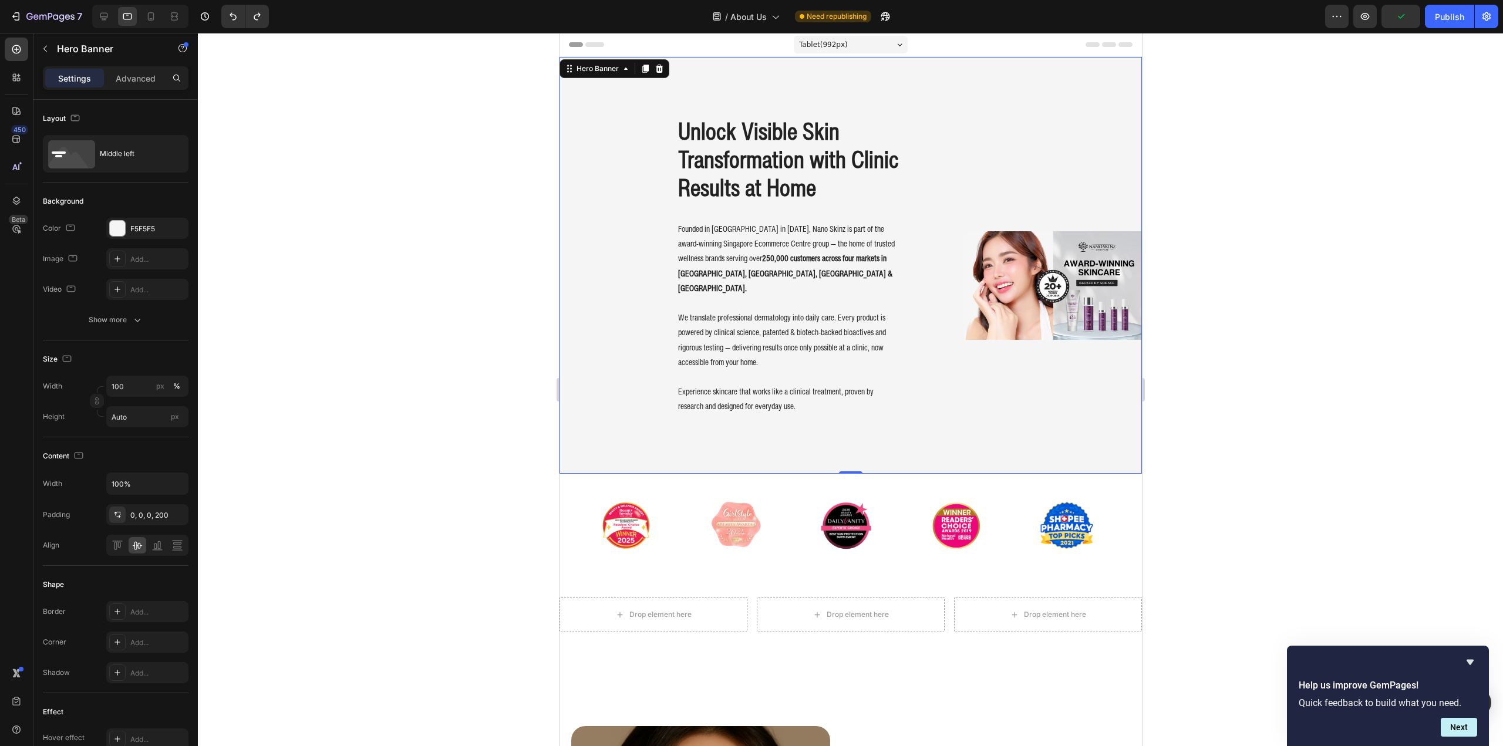
click at [581, 311] on div "Unlock Visible Skin Transformation with Clinic Results at Home Heading Founded …" at bounding box center [850, 265] width 582 height 417
click at [110, 157] on div "Middle left" at bounding box center [136, 153] width 72 height 27
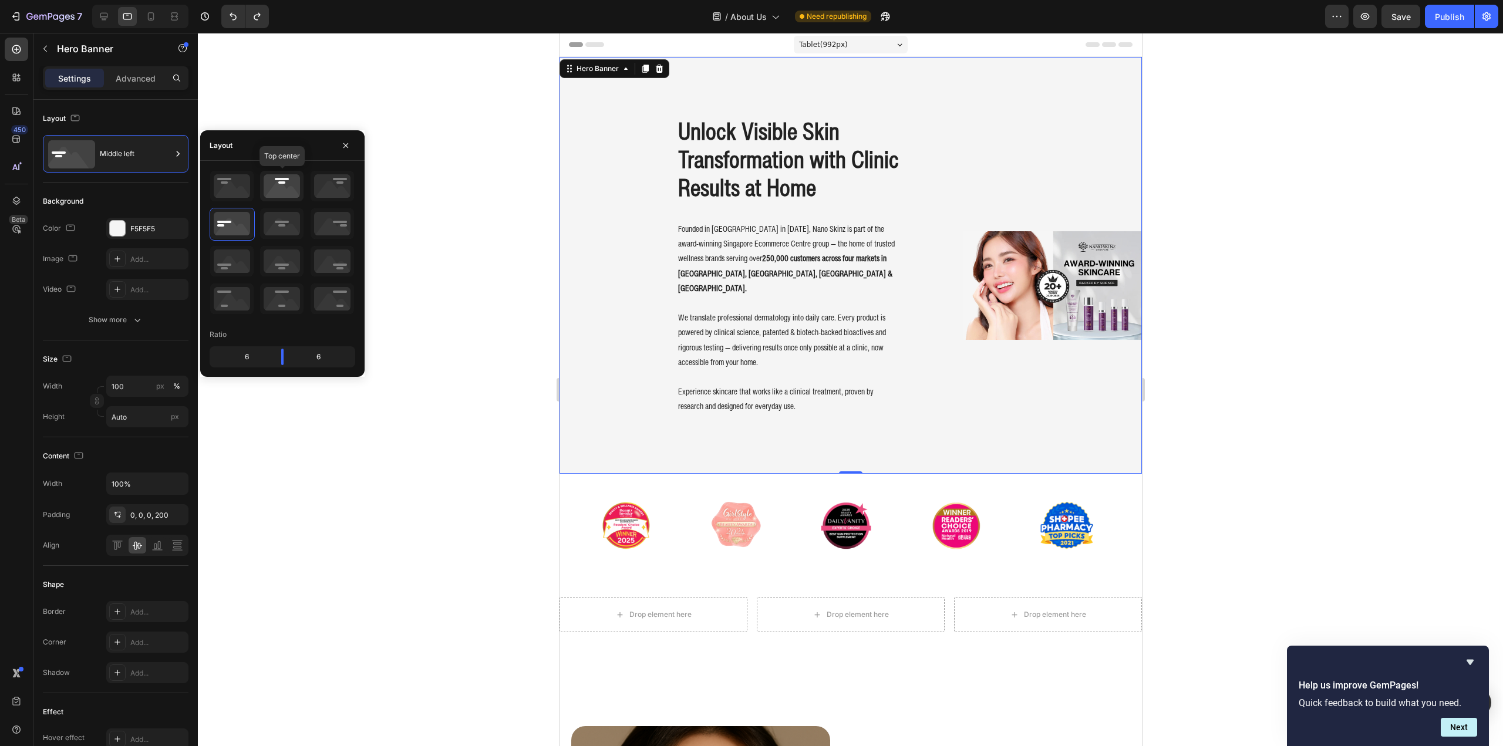
click at [271, 183] on icon at bounding box center [281, 186] width 43 height 31
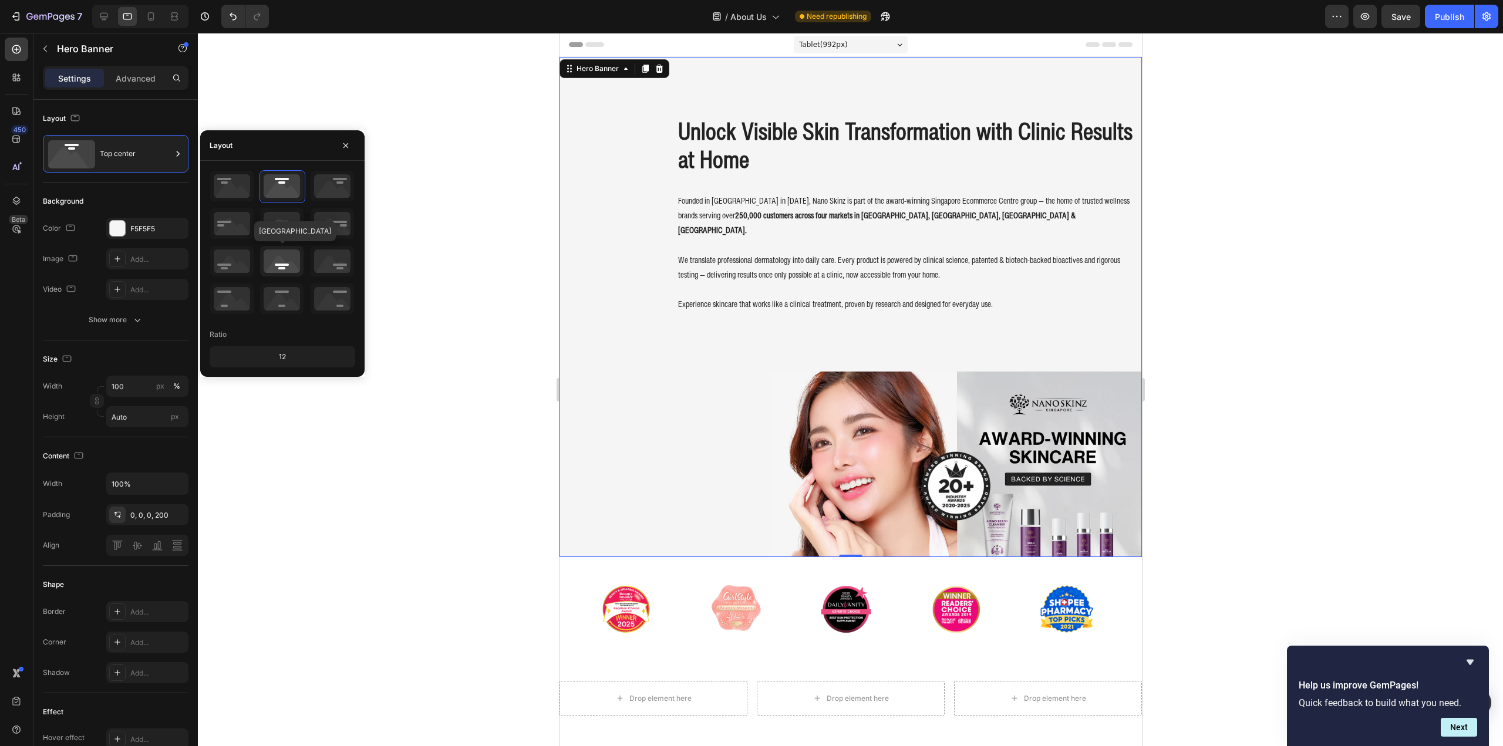
click at [282, 260] on icon at bounding box center [281, 261] width 43 height 31
click at [288, 301] on icon at bounding box center [281, 299] width 43 height 31
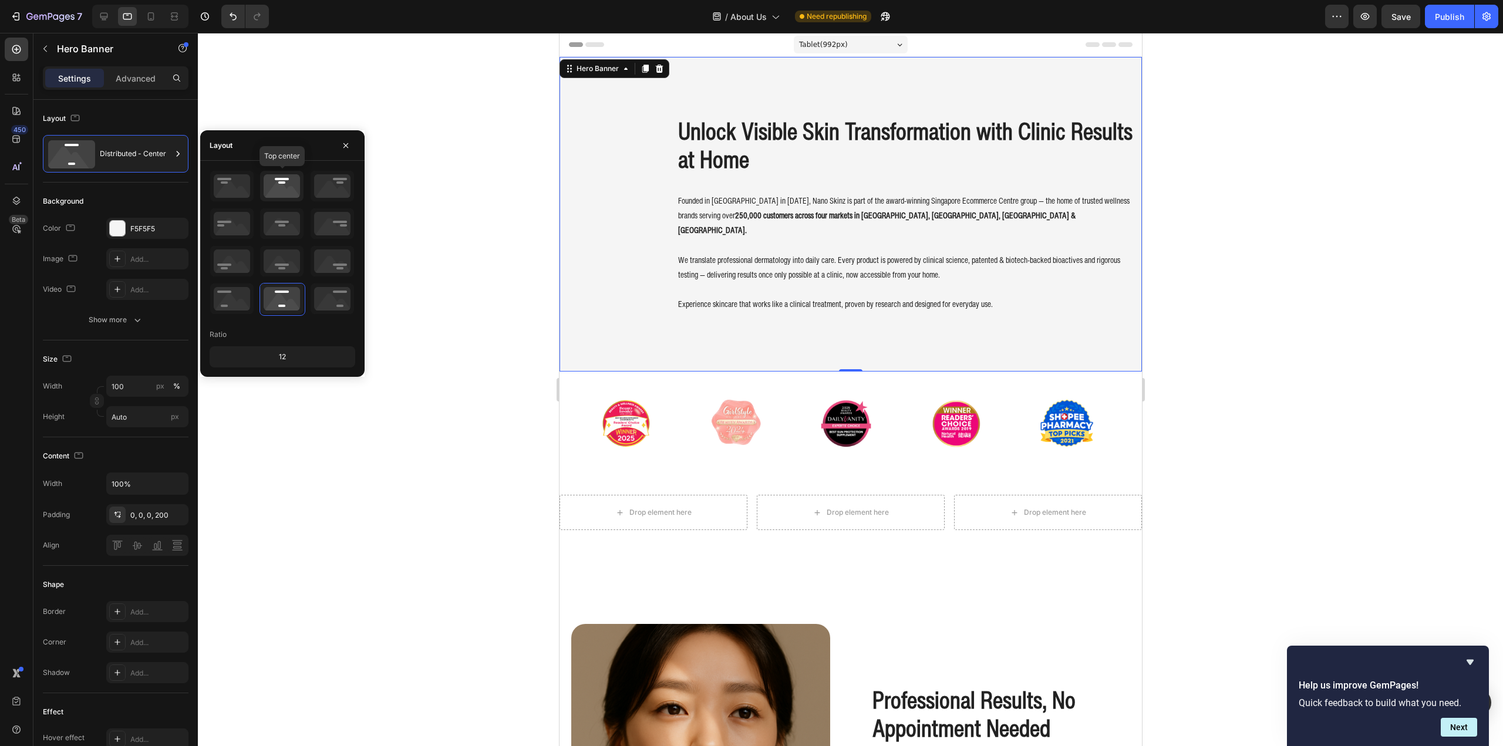
click at [279, 186] on icon at bounding box center [281, 186] width 43 height 31
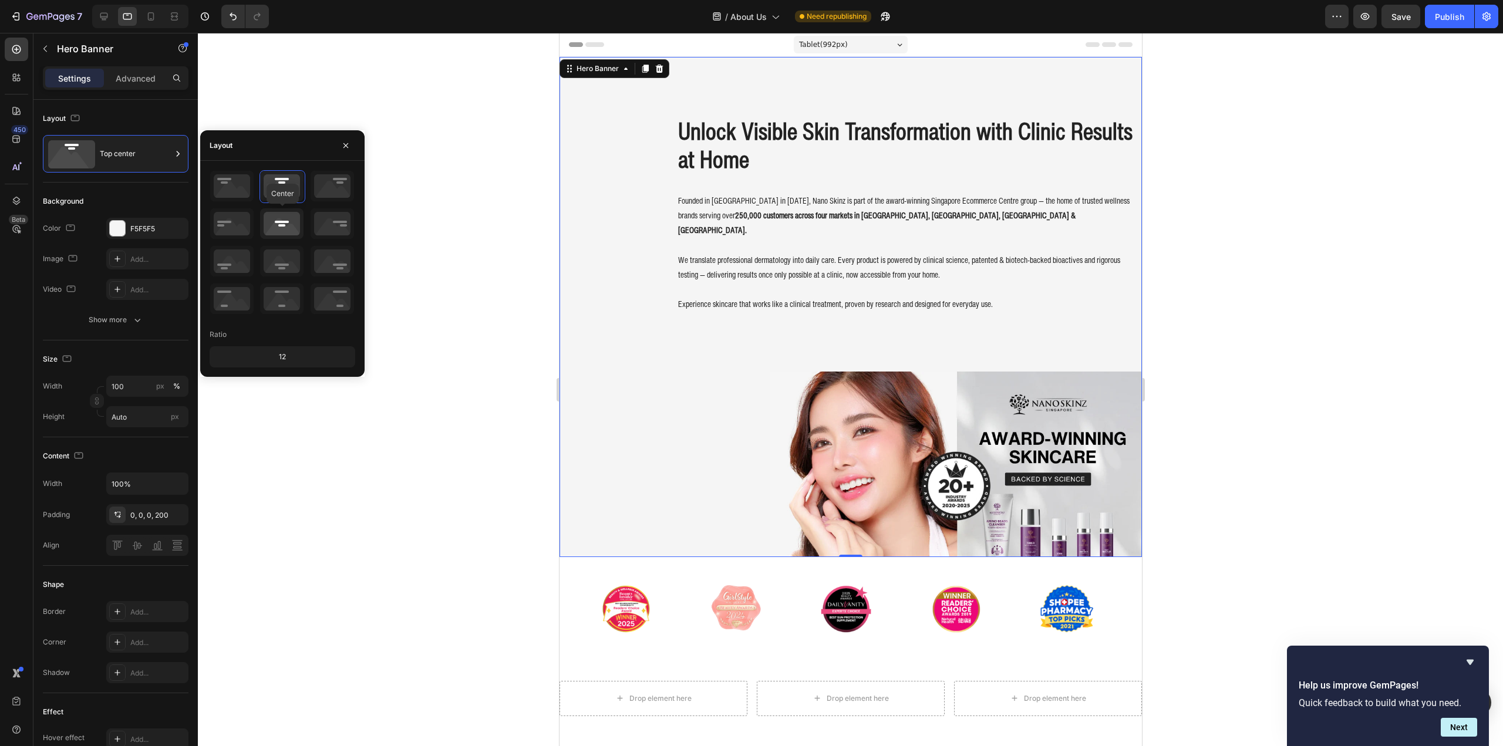
click at [276, 224] on icon at bounding box center [281, 223] width 43 height 31
click at [335, 205] on div at bounding box center [283, 243] width 146 height 146
click at [335, 188] on icon at bounding box center [332, 186] width 43 height 31
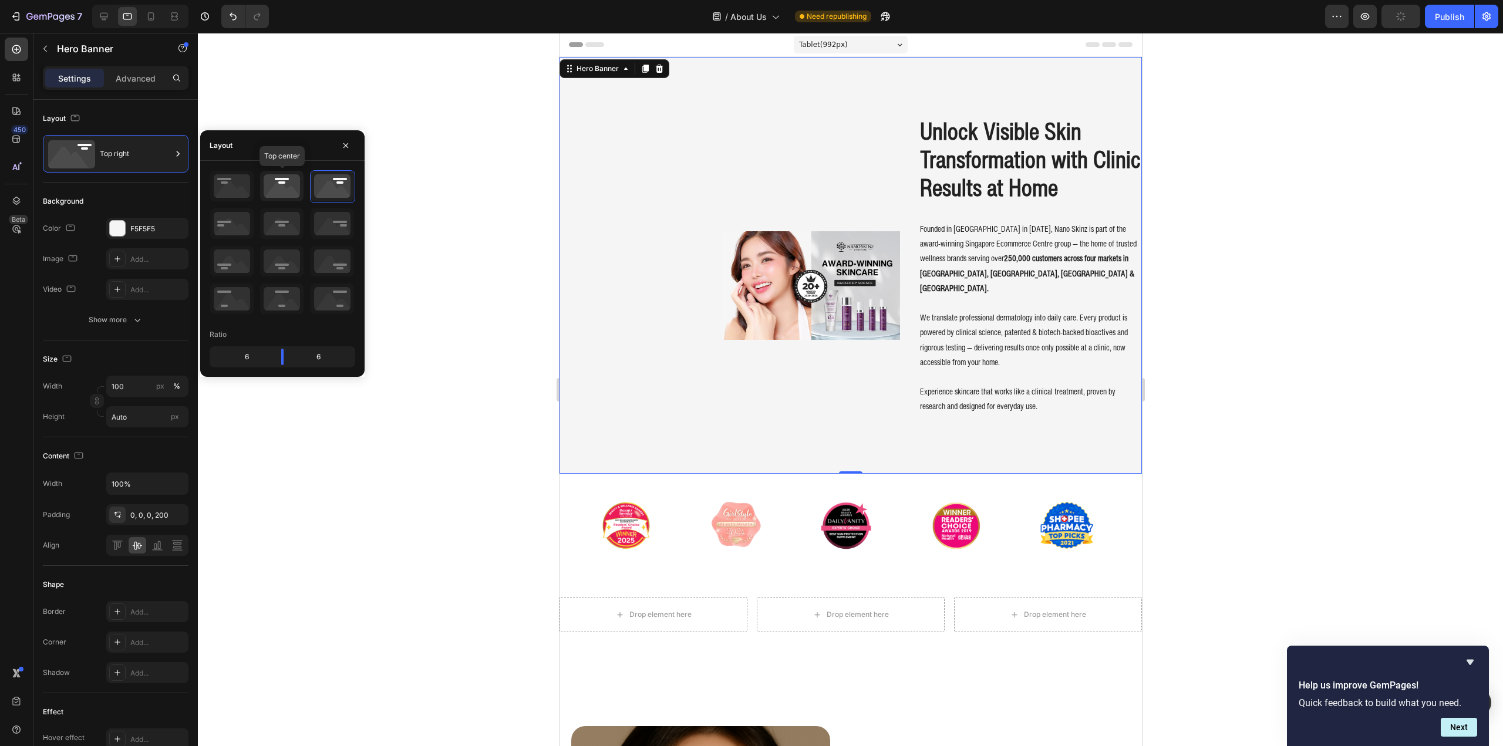
click at [277, 185] on icon at bounding box center [281, 186] width 43 height 31
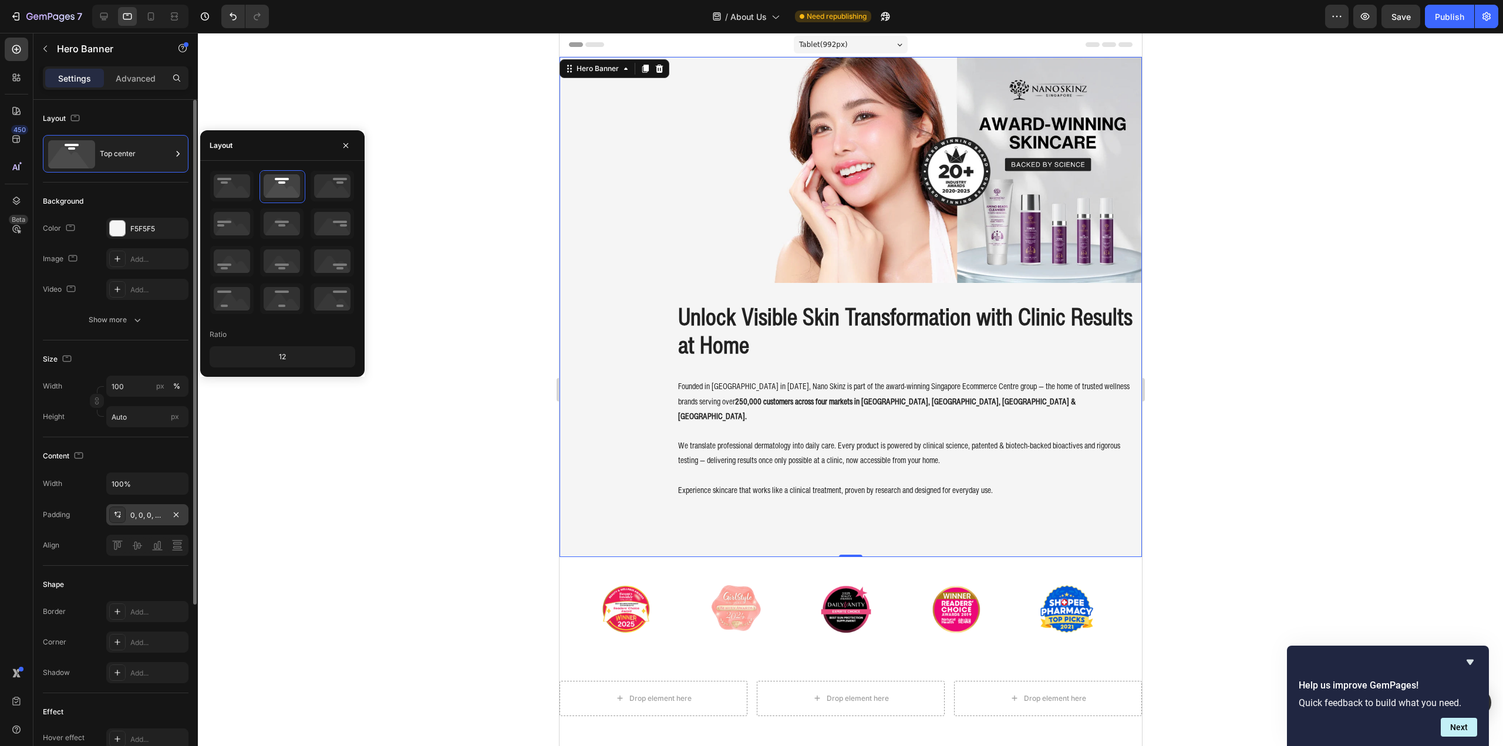
click at [116, 516] on icon at bounding box center [117, 514] width 9 height 9
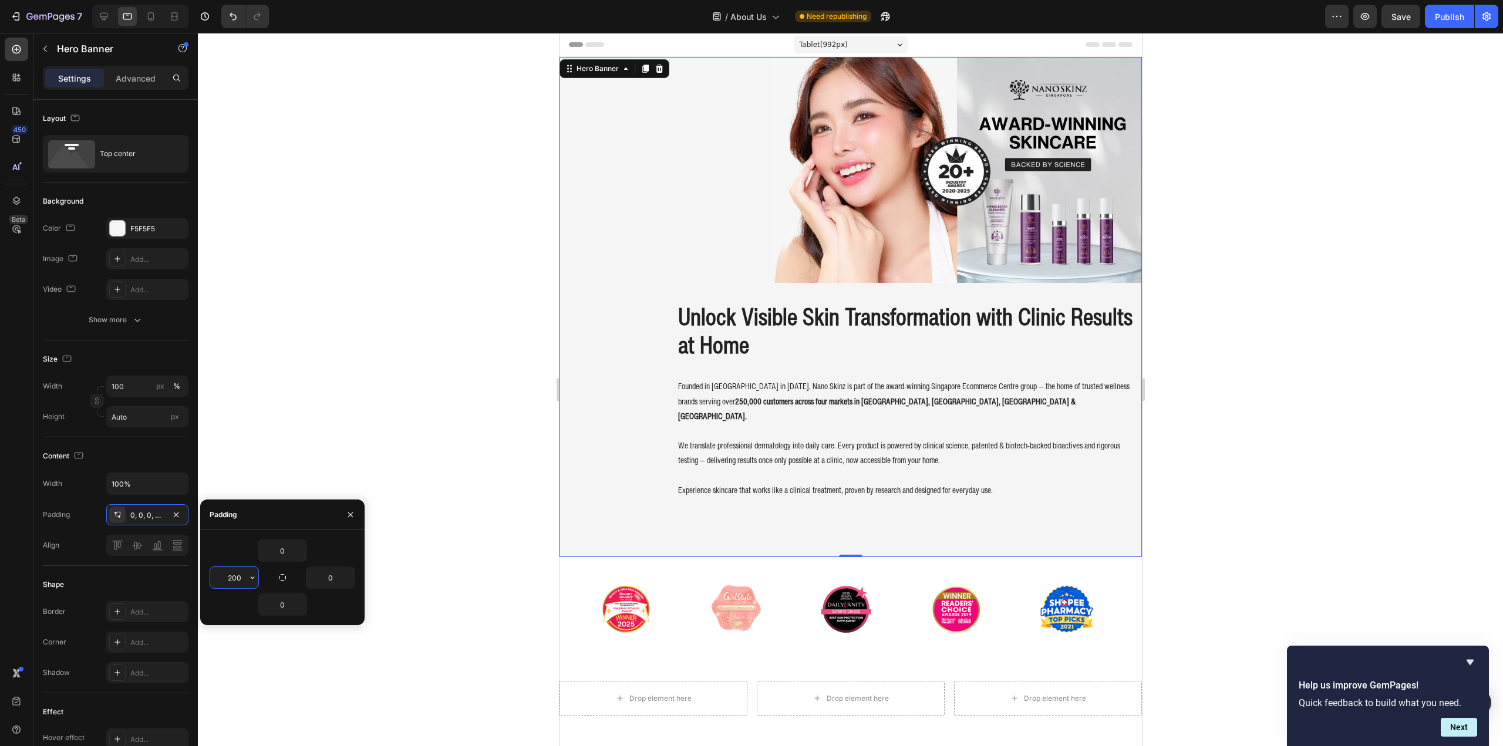
click at [240, 581] on input "200" at bounding box center [234, 577] width 48 height 21
type input "0"
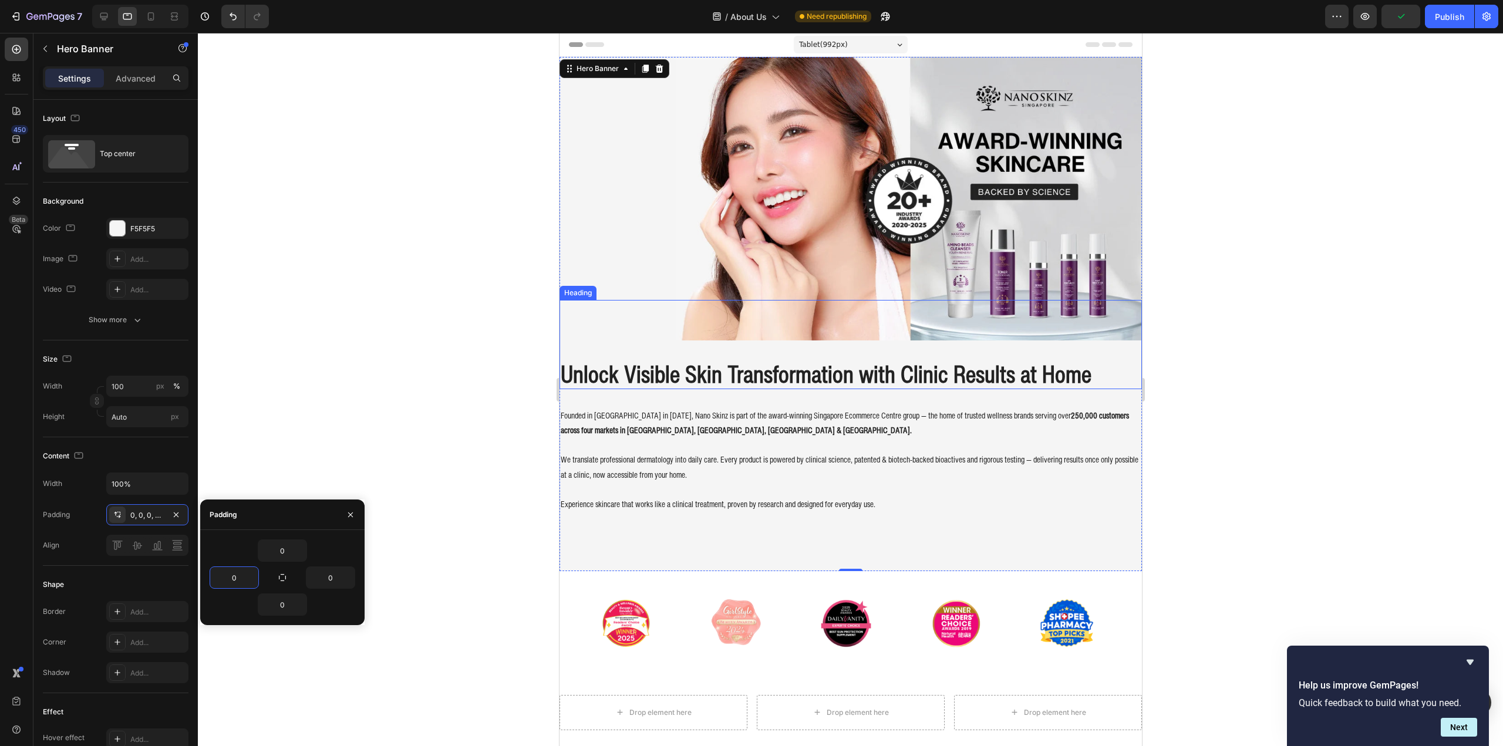
click at [612, 359] on h2 "Unlock Visible Skin Transformation with Clinic Results at Home" at bounding box center [850, 374] width 582 height 31
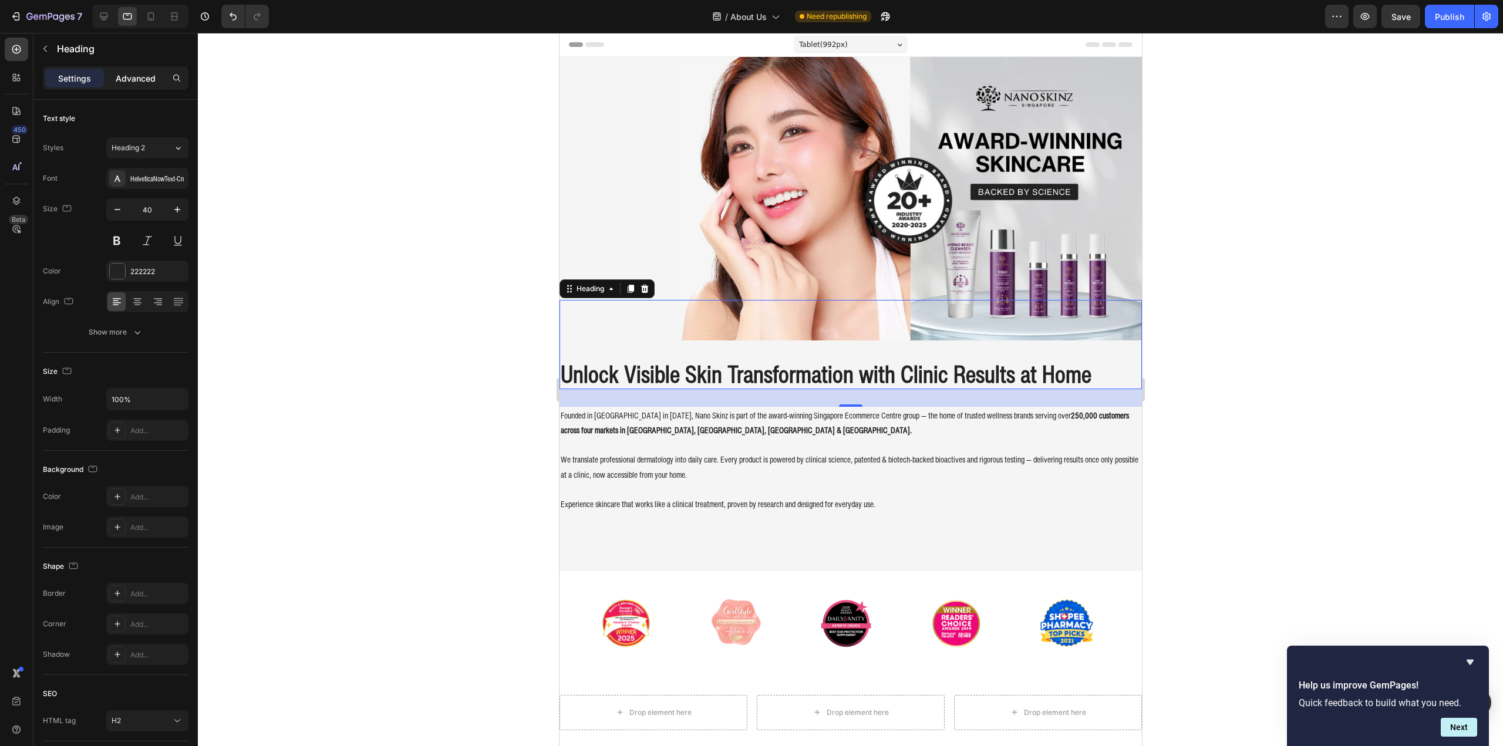
click at [113, 80] on div "Advanced" at bounding box center [135, 78] width 59 height 19
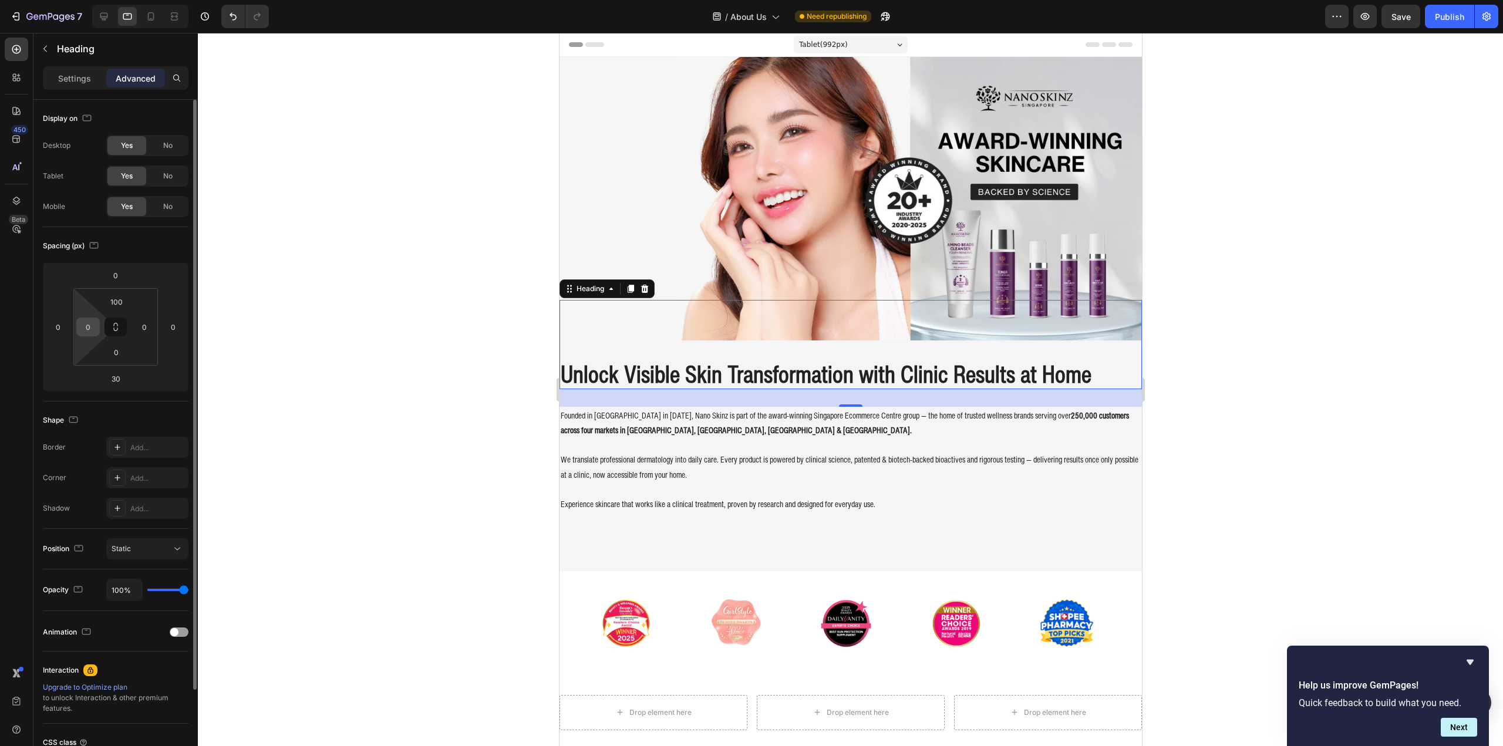
click at [86, 330] on input "0" at bounding box center [88, 327] width 18 height 18
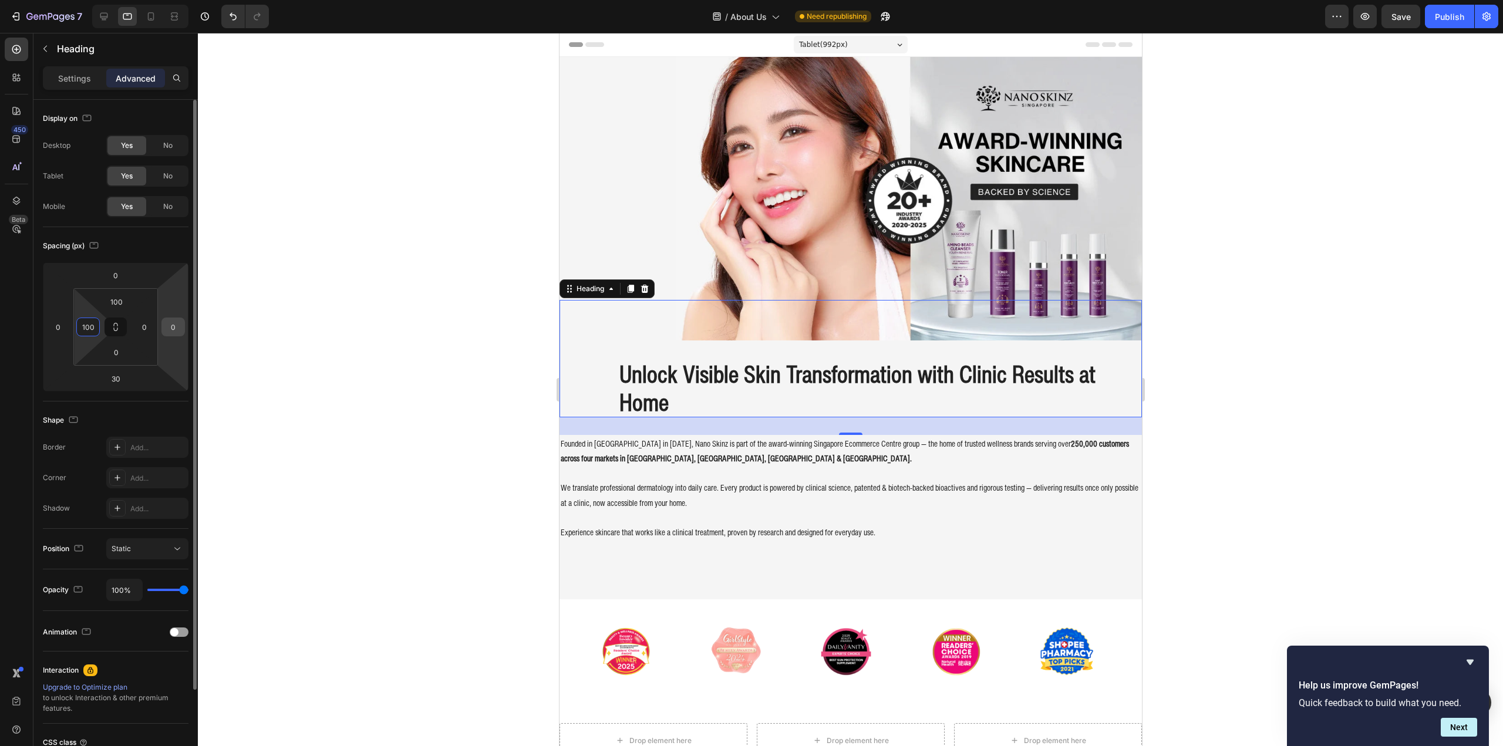
type input "100"
click at [170, 328] on input "0" at bounding box center [173, 327] width 18 height 18
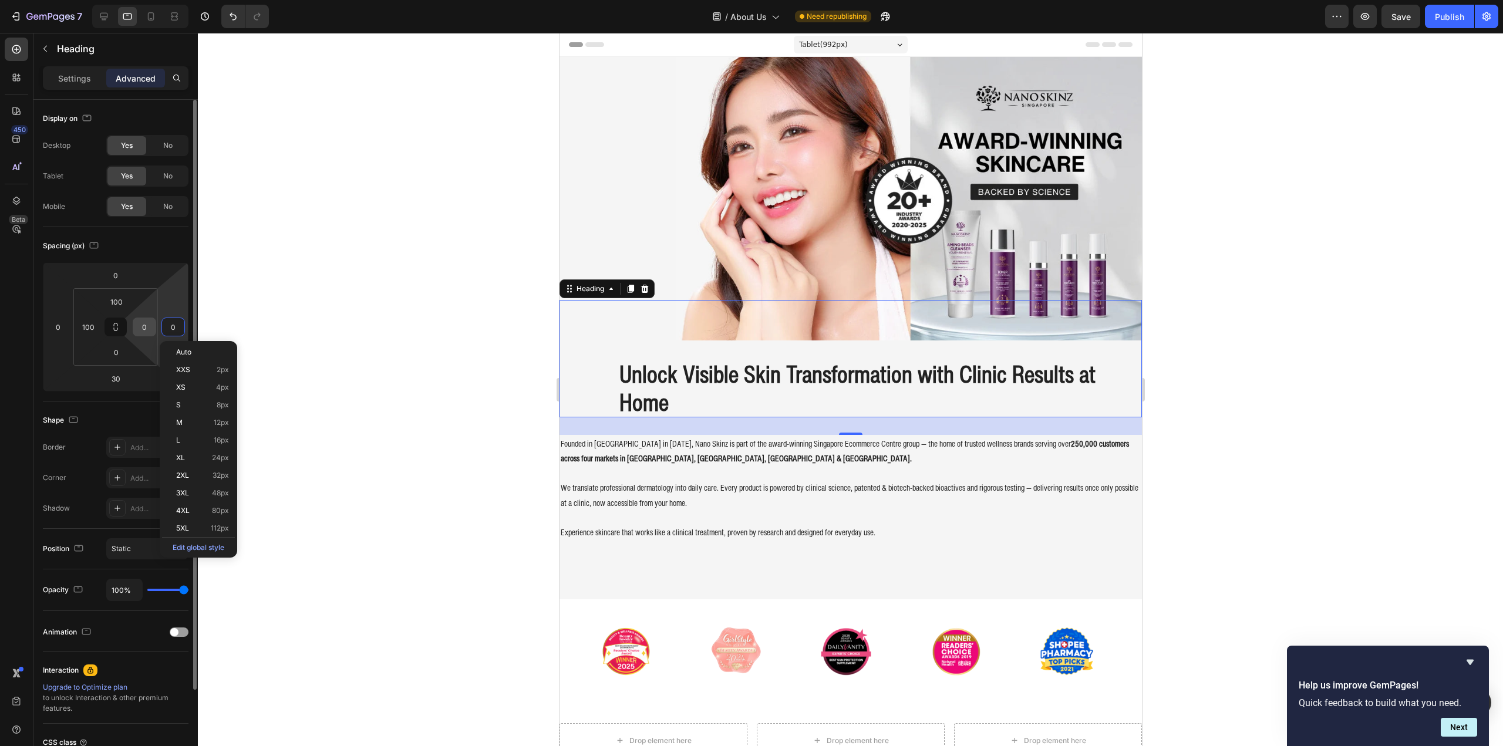
click at [150, 325] on input "0" at bounding box center [145, 327] width 18 height 18
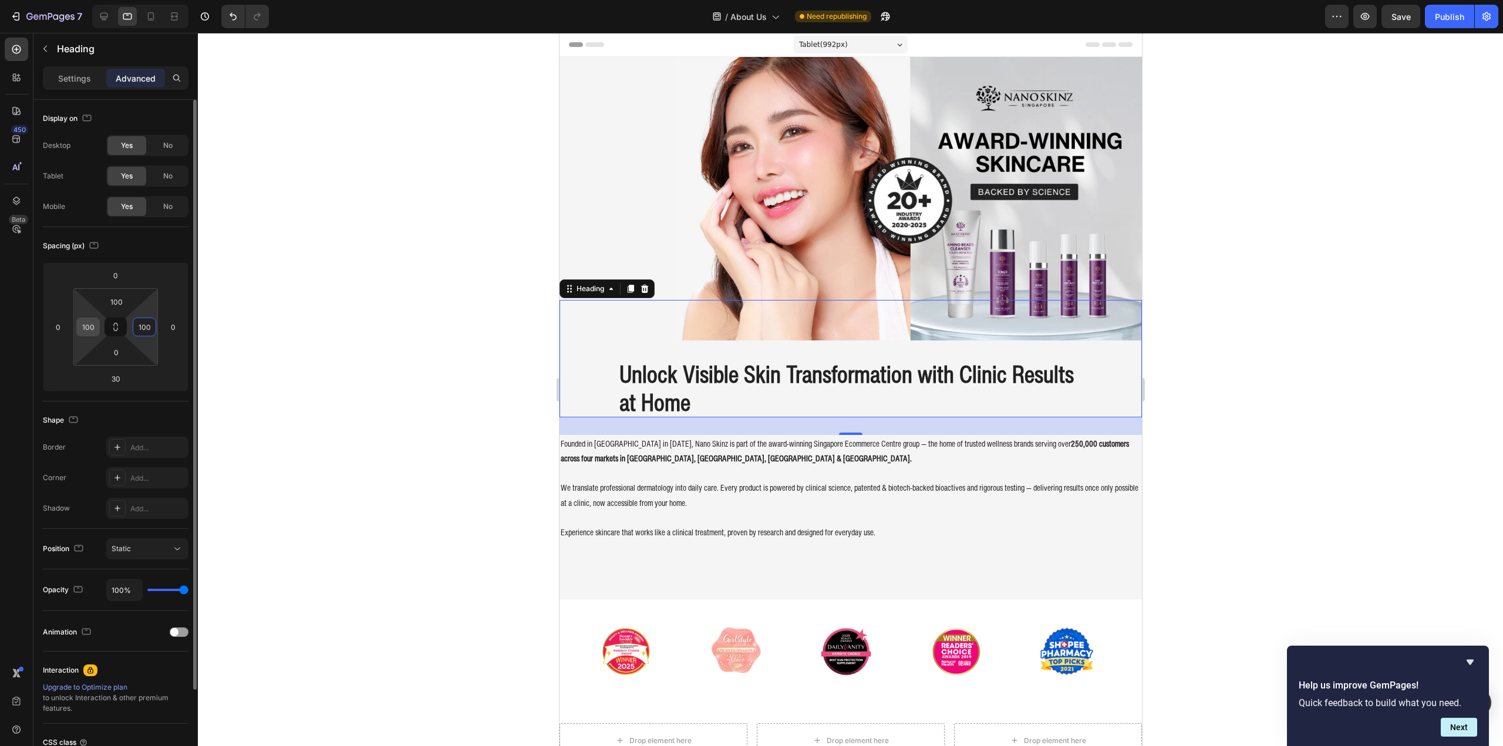
type input "100"
click at [88, 325] on input "100" at bounding box center [88, 327] width 18 height 18
type input "200"
click at [145, 329] on input "100" at bounding box center [145, 327] width 18 height 18
type input "200"
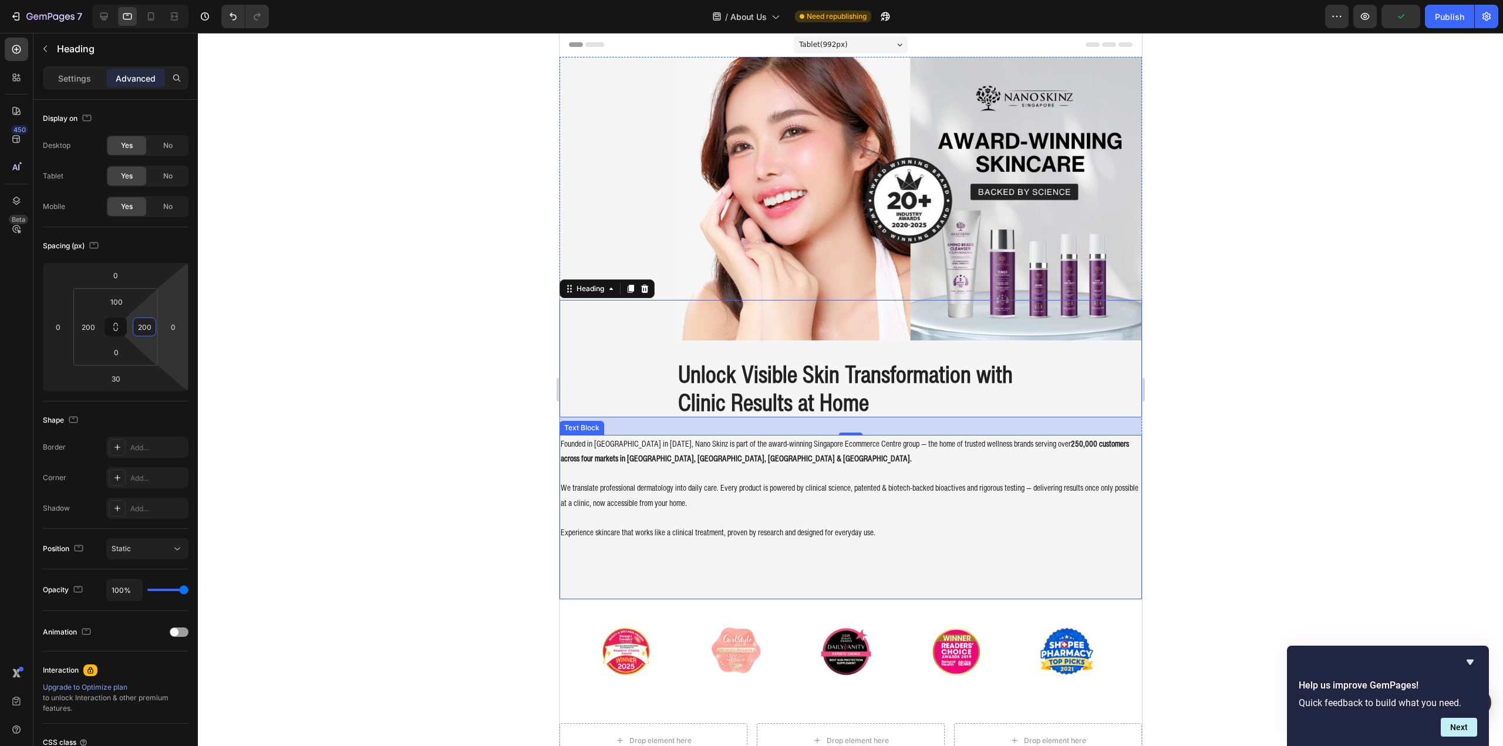
click at [645, 480] on p "We translate professional dermatology into daily care. Every product is powered…" at bounding box center [850, 494] width 580 height 29
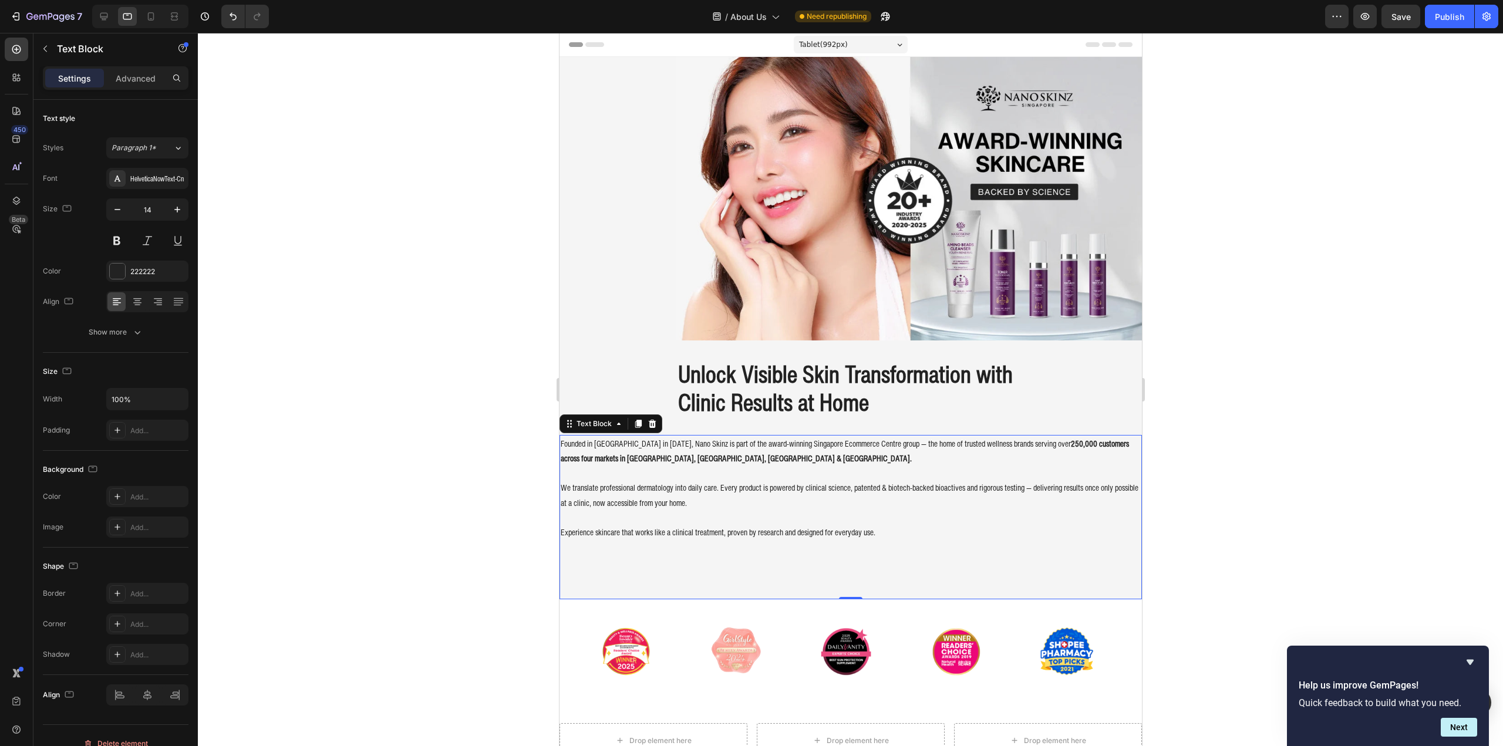
click at [125, 90] on div "Settings Advanced" at bounding box center [115, 82] width 164 height 33
click at [126, 89] on div "Settings Advanced" at bounding box center [116, 77] width 146 height 23
click at [137, 76] on p "Advanced" at bounding box center [136, 78] width 40 height 12
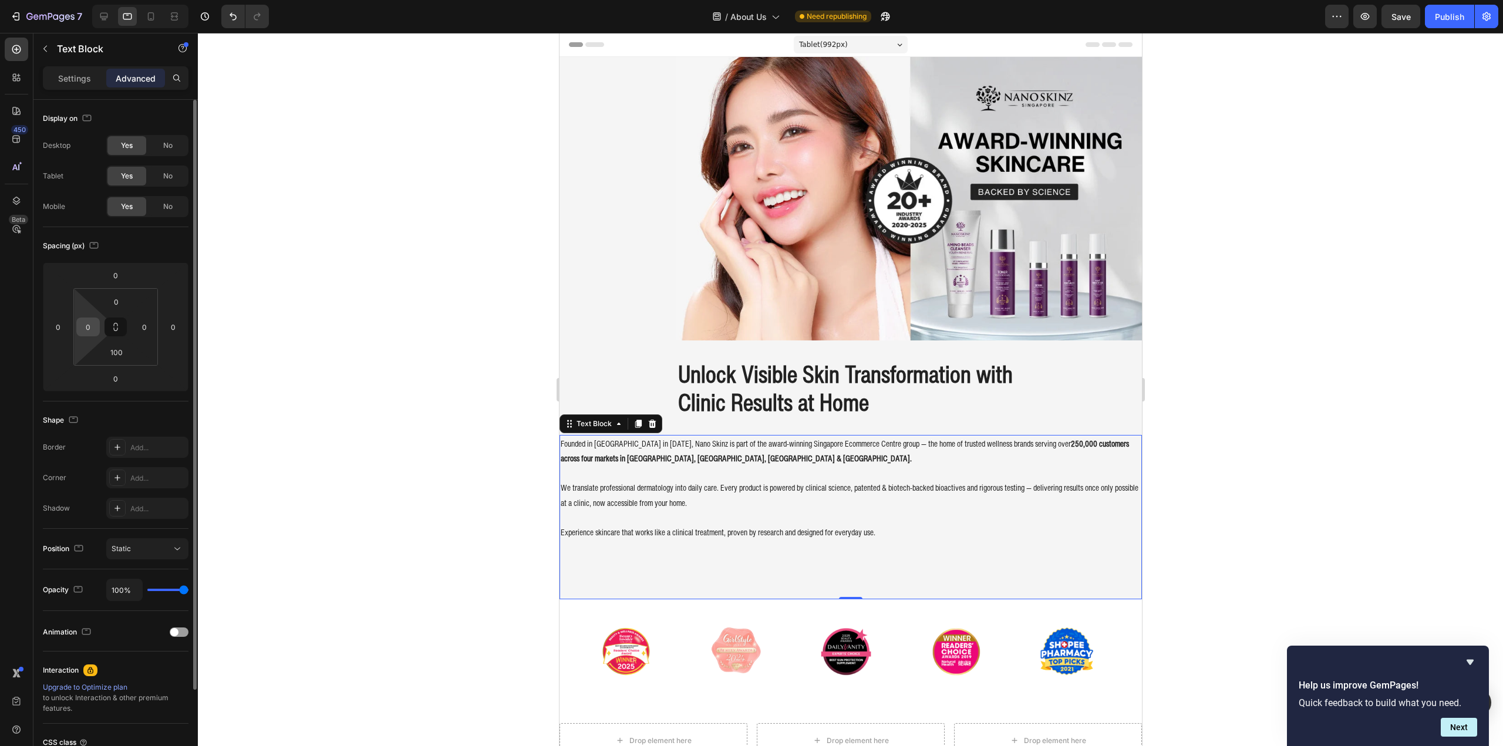
click at [87, 330] on input "0" at bounding box center [88, 327] width 18 height 18
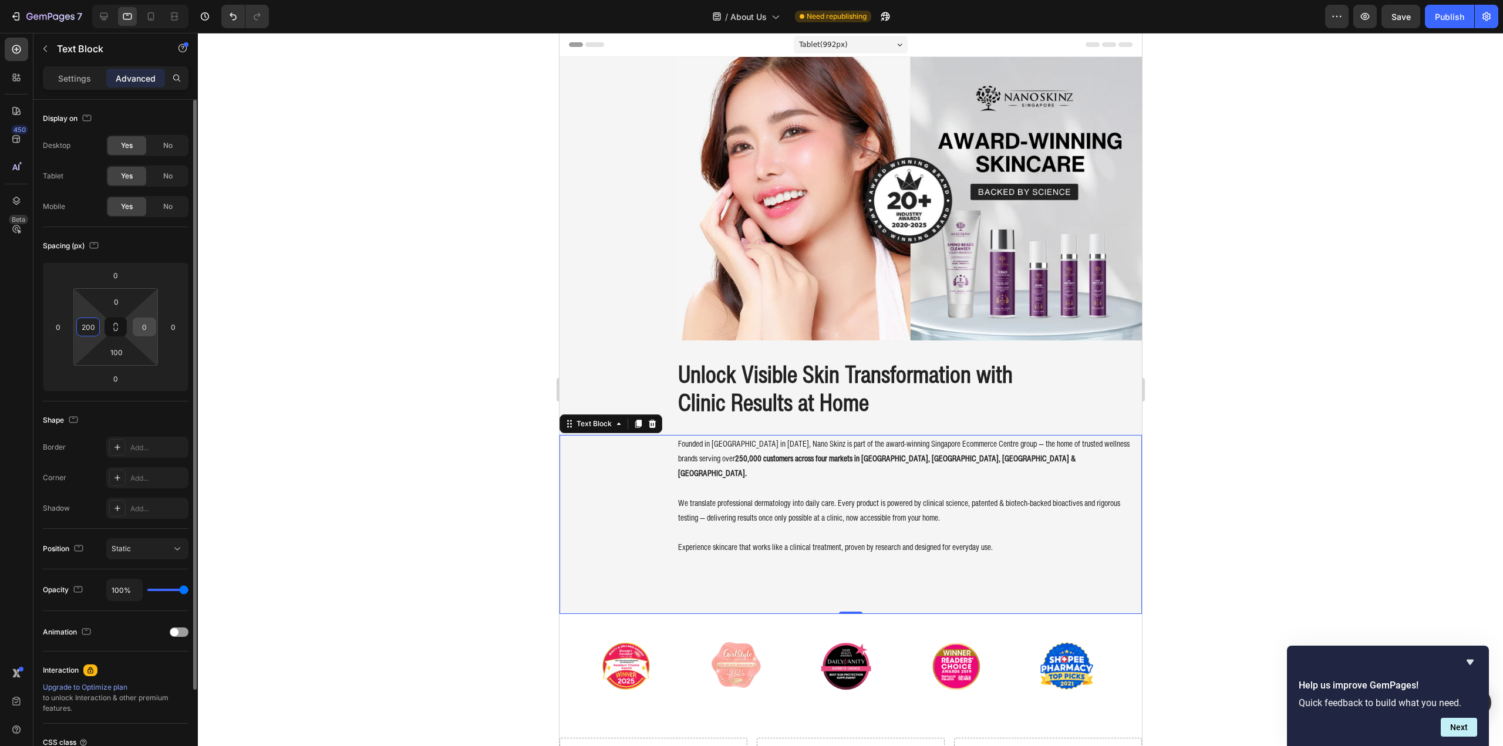
type input "200"
click at [143, 329] on input "0" at bounding box center [145, 327] width 18 height 18
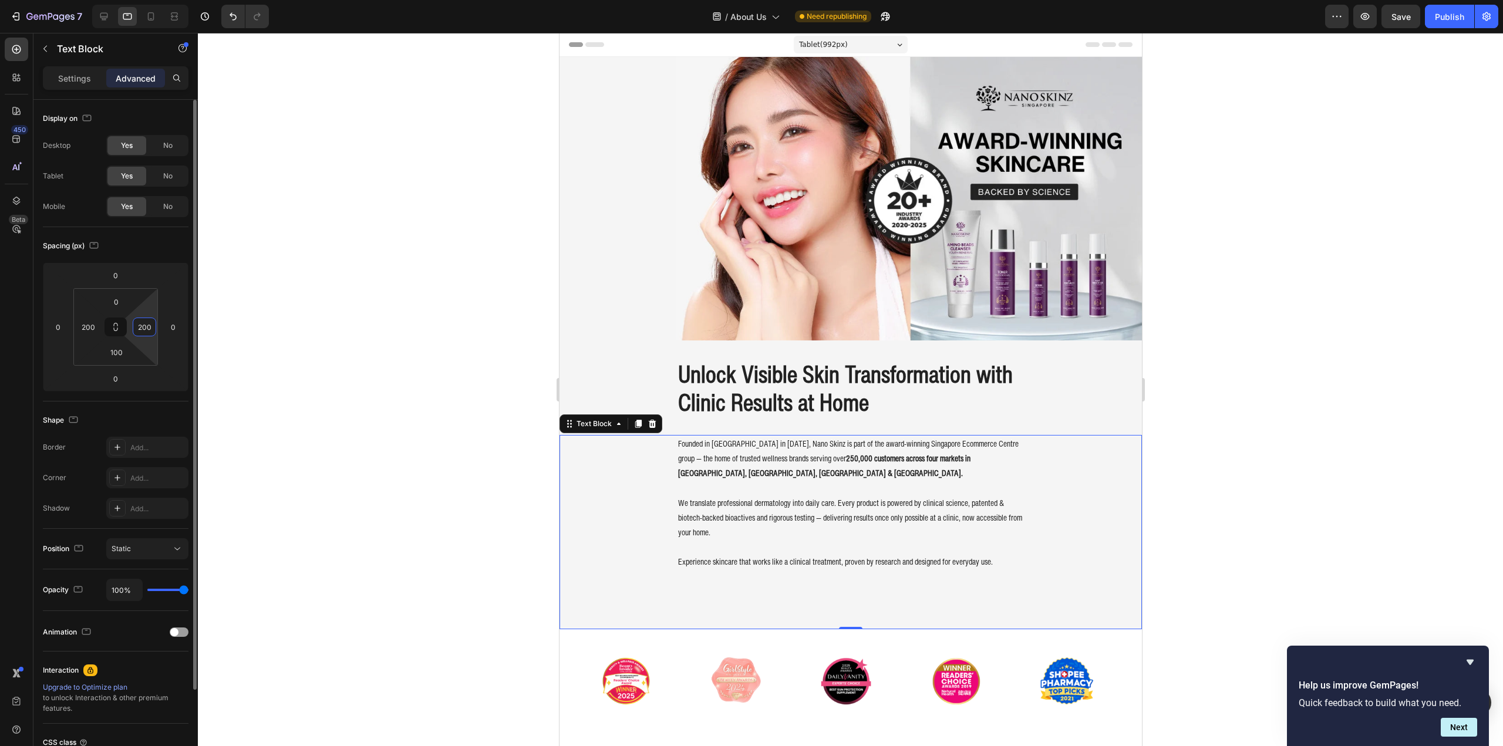
click at [150, 328] on input "200" at bounding box center [145, 327] width 18 height 18
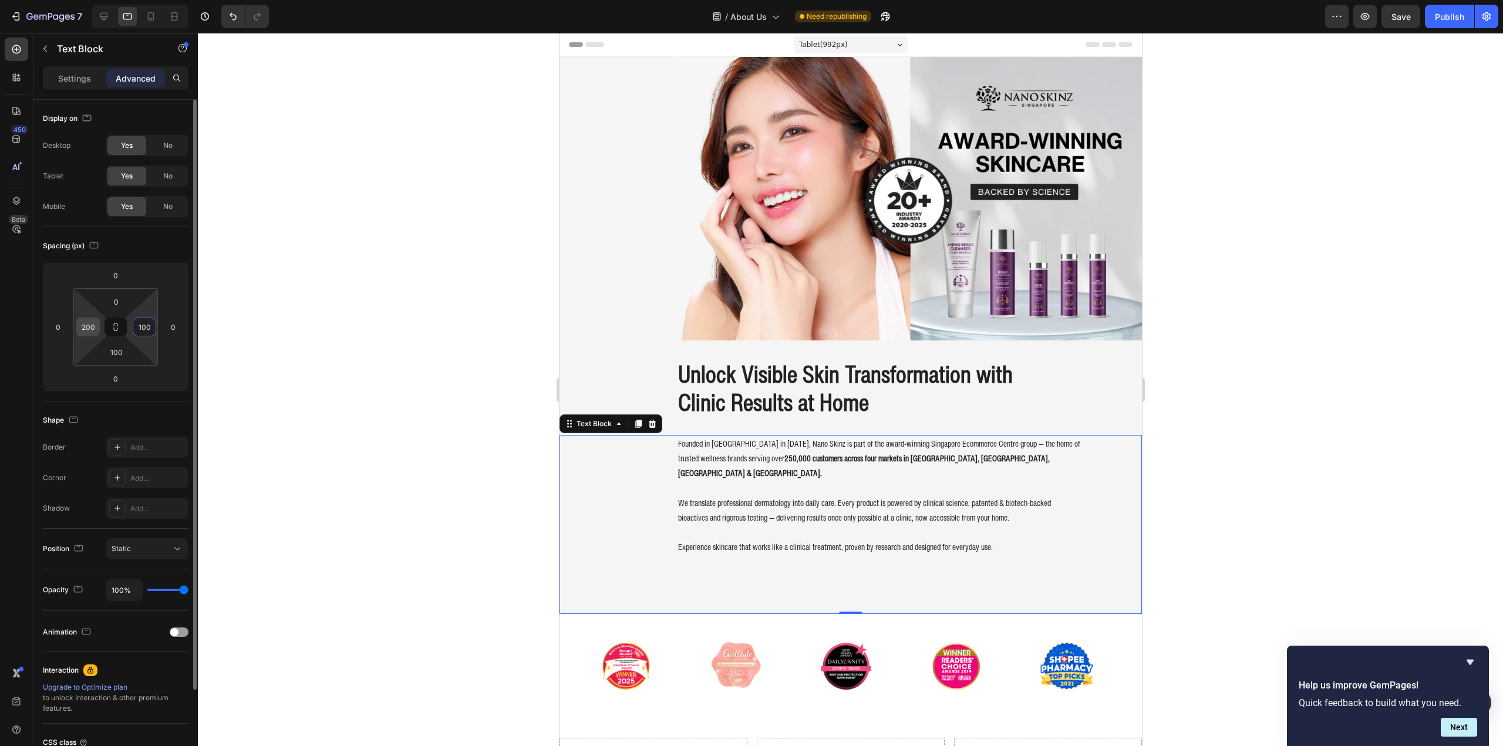
type input "100"
click at [91, 325] on input "200" at bounding box center [88, 327] width 18 height 18
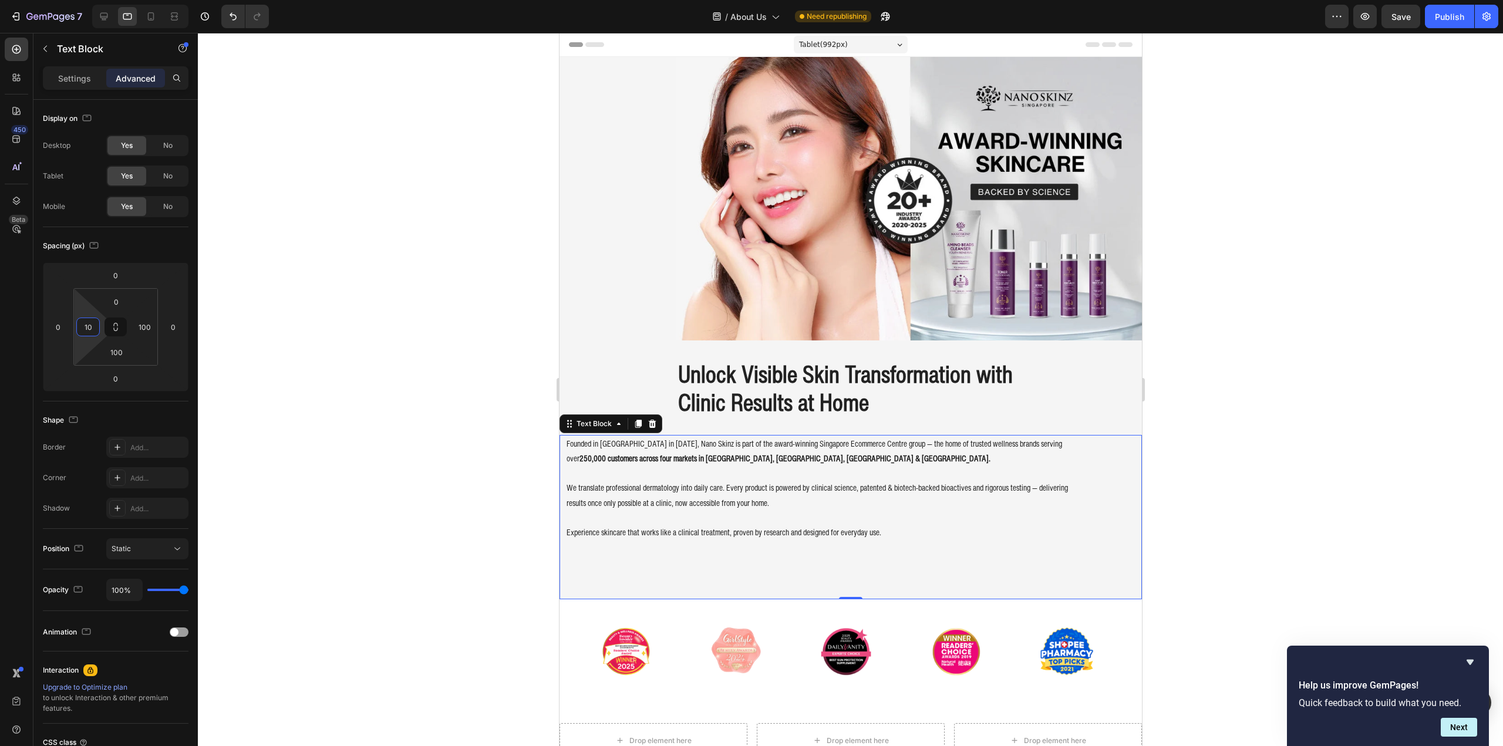
type input "100"
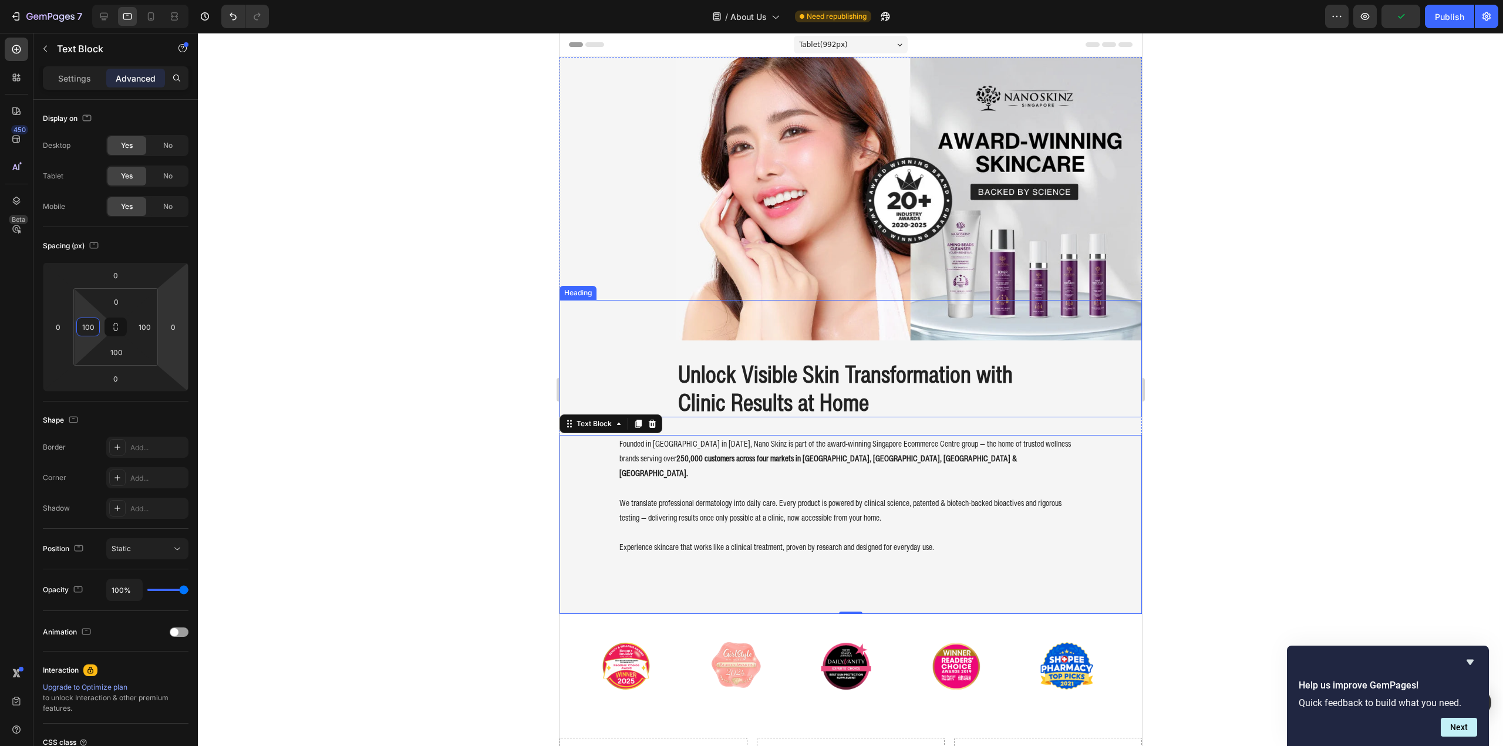
click at [740, 369] on h2 "Unlock Visible Skin Transformation with Clinic Results at Home" at bounding box center [850, 388] width 348 height 59
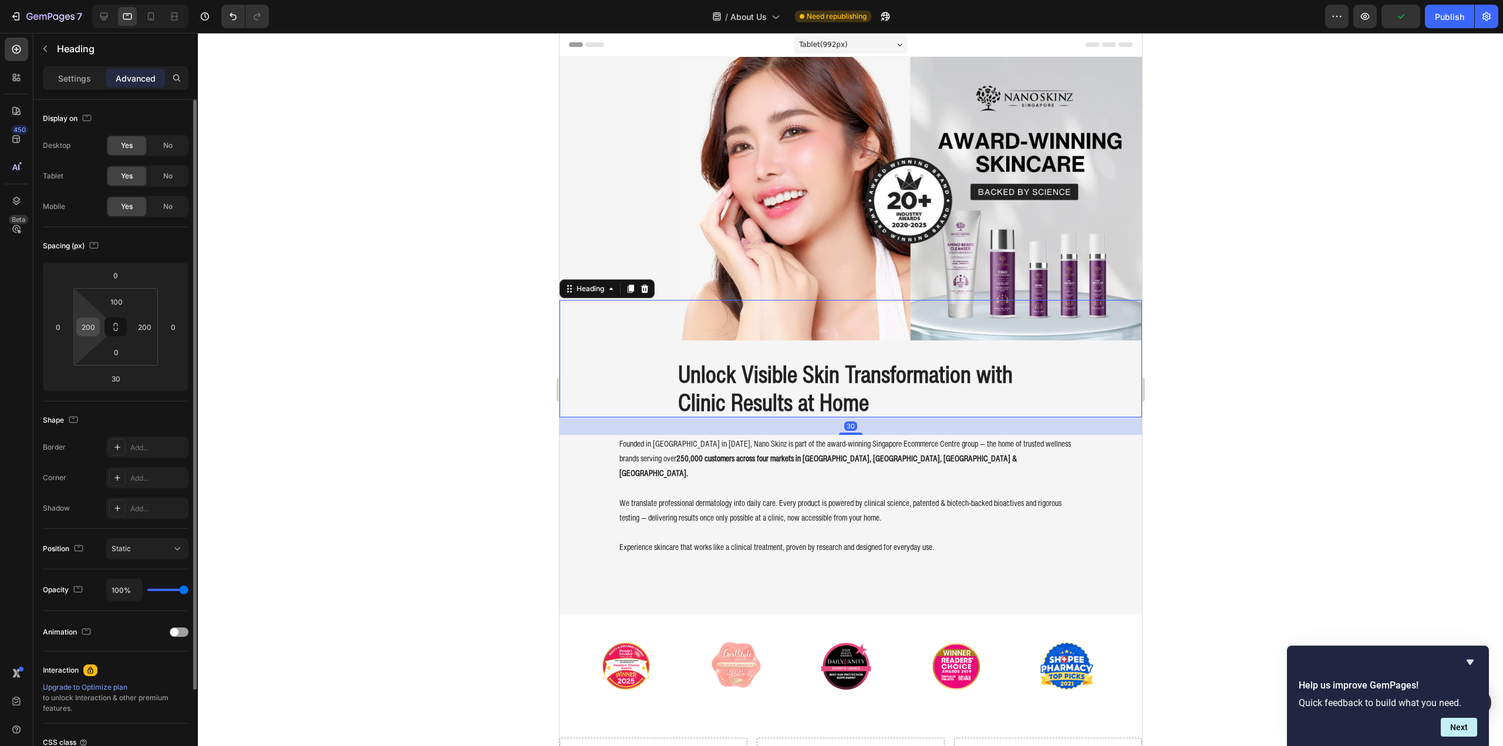
click at [95, 321] on input "200" at bounding box center [88, 327] width 18 height 18
type input "100"
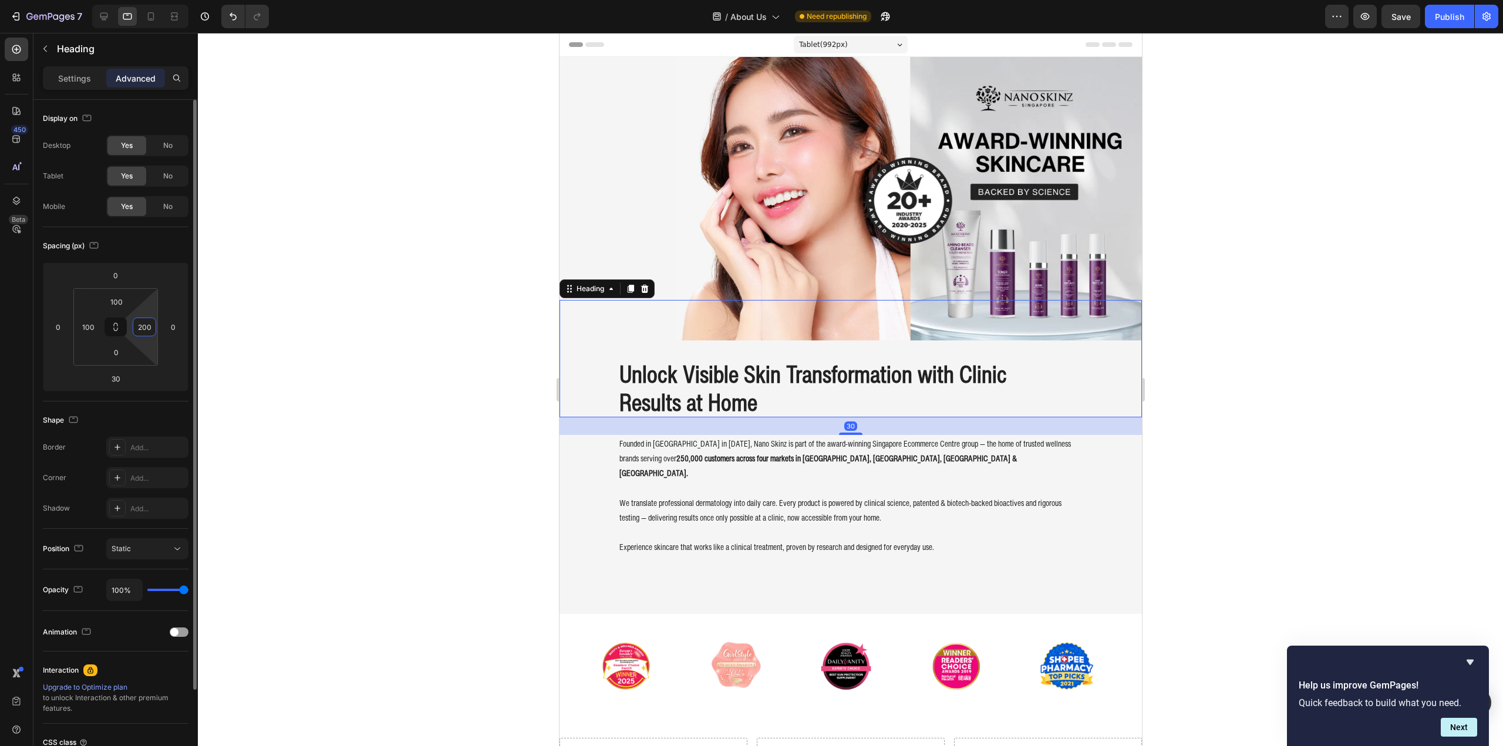
click at [148, 329] on input "200" at bounding box center [145, 327] width 18 height 18
type input "100"
click at [430, 364] on div at bounding box center [850, 389] width 1305 height 713
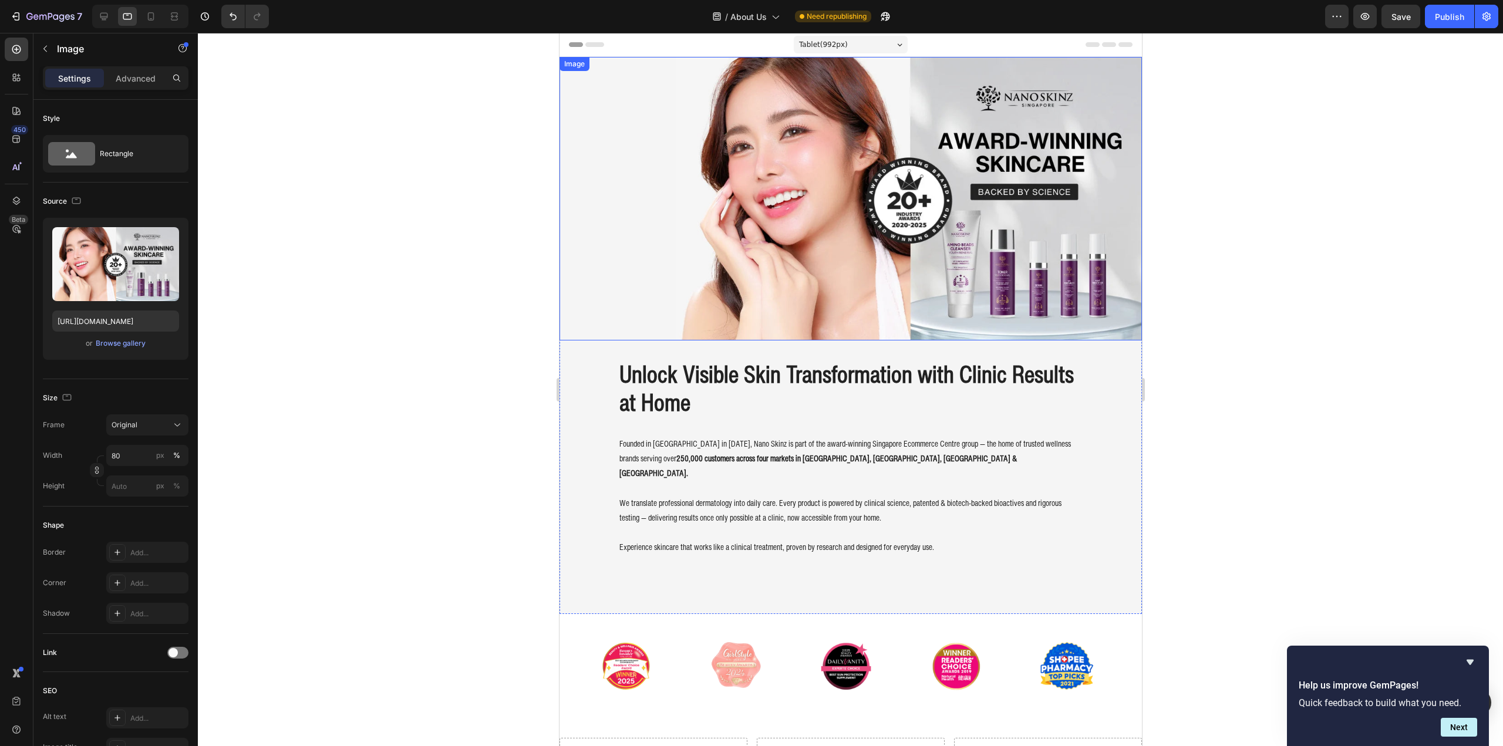
click at [663, 244] on div at bounding box center [850, 199] width 582 height 284
click at [881, 250] on img at bounding box center [908, 199] width 466 height 284
click at [128, 456] on input "80" at bounding box center [147, 455] width 82 height 21
click at [119, 486] on span "Full" at bounding box center [117, 483] width 12 height 11
type input "100"
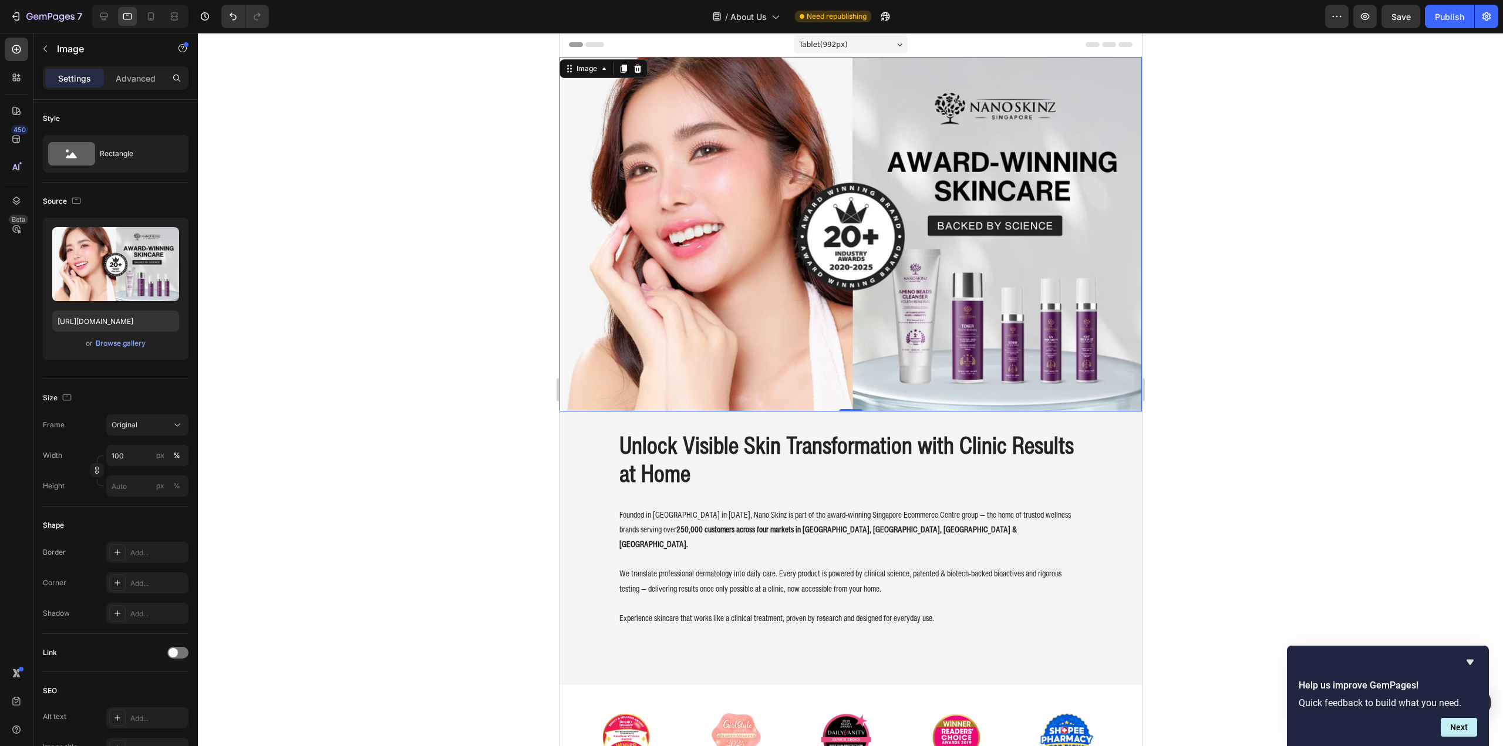
click at [352, 441] on div at bounding box center [850, 389] width 1305 height 713
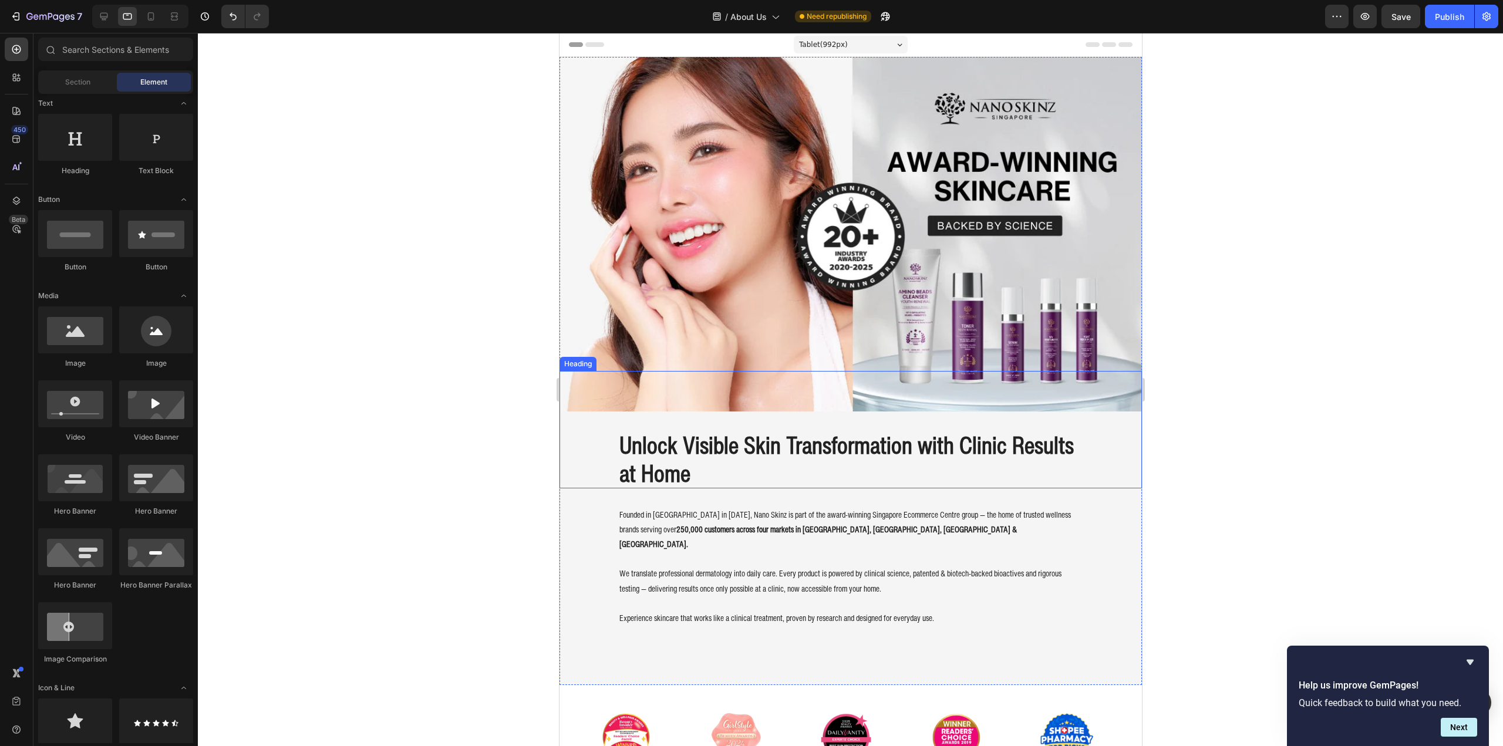
click at [607, 446] on div "Unlock Visible Skin Transformation with Clinic Results at Home Heading" at bounding box center [850, 429] width 582 height 117
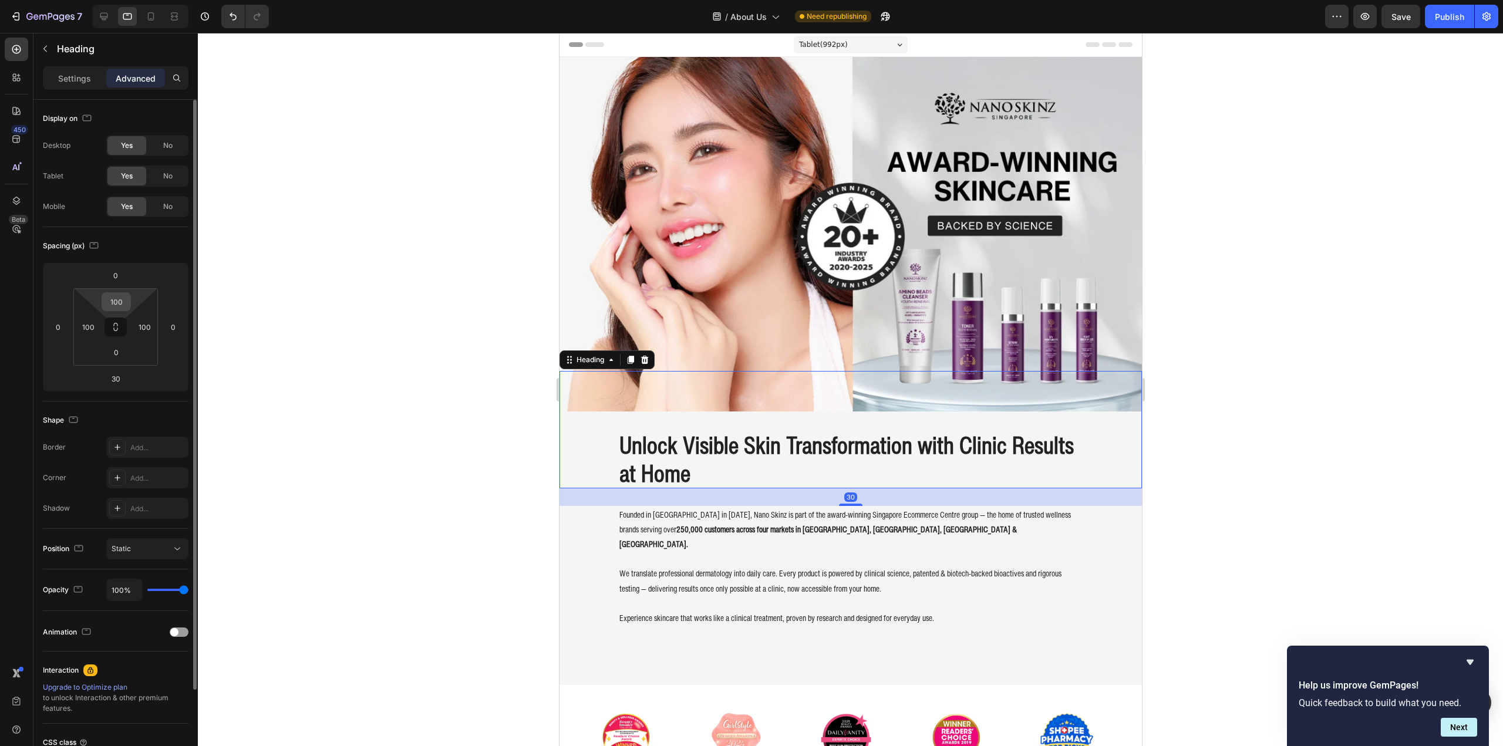
click at [117, 0] on html "7 Version history / About Us Need republishing Preview Save Publish 450 Beta Se…" at bounding box center [751, 0] width 1503 height 0
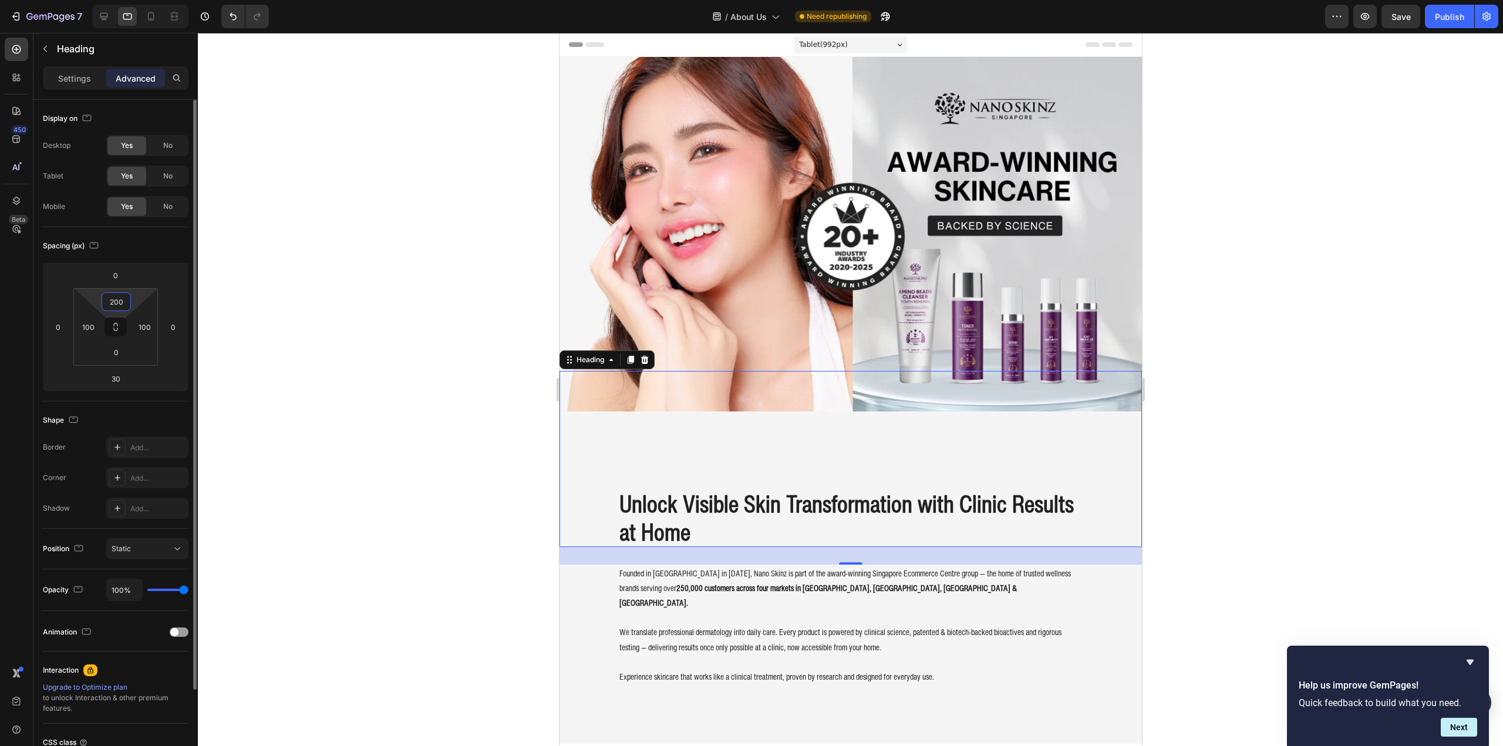
click at [119, 303] on input "200" at bounding box center [116, 302] width 23 height 18
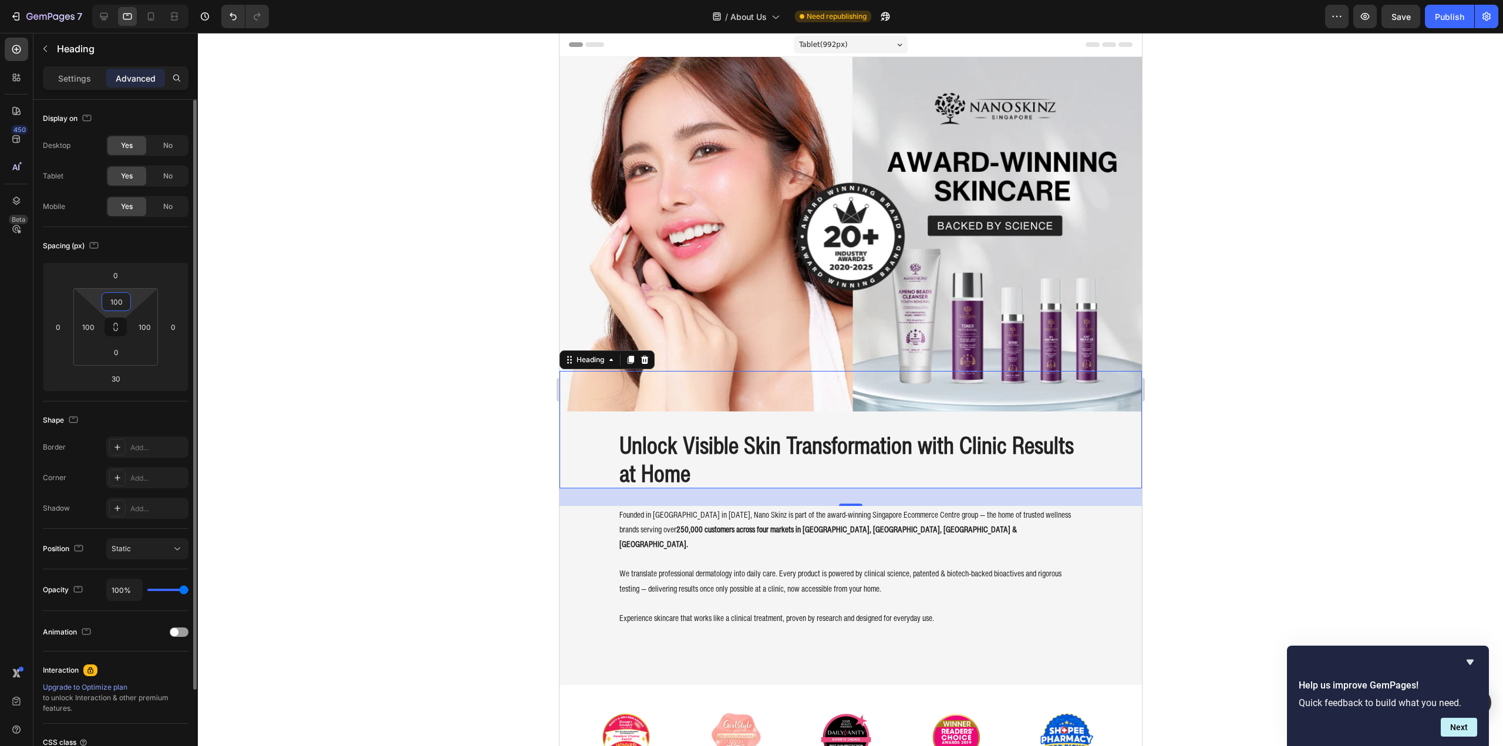
click at [117, 302] on input "100" at bounding box center [116, 302] width 23 height 18
click at [108, 305] on input "100" at bounding box center [116, 302] width 23 height 18
click at [113, 304] on input "100" at bounding box center [116, 302] width 23 height 18
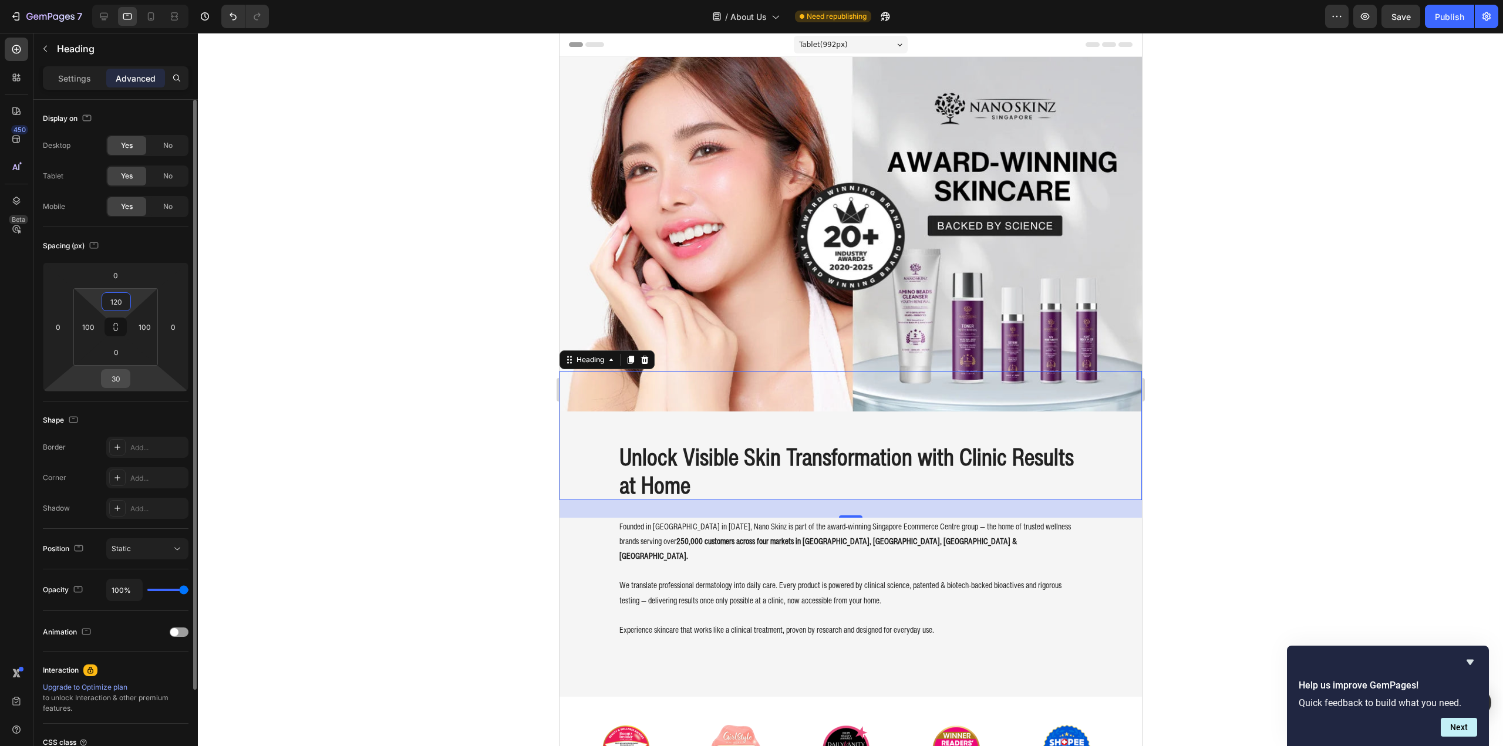
type input "120"
click at [113, 379] on input "30" at bounding box center [115, 379] width 23 height 18
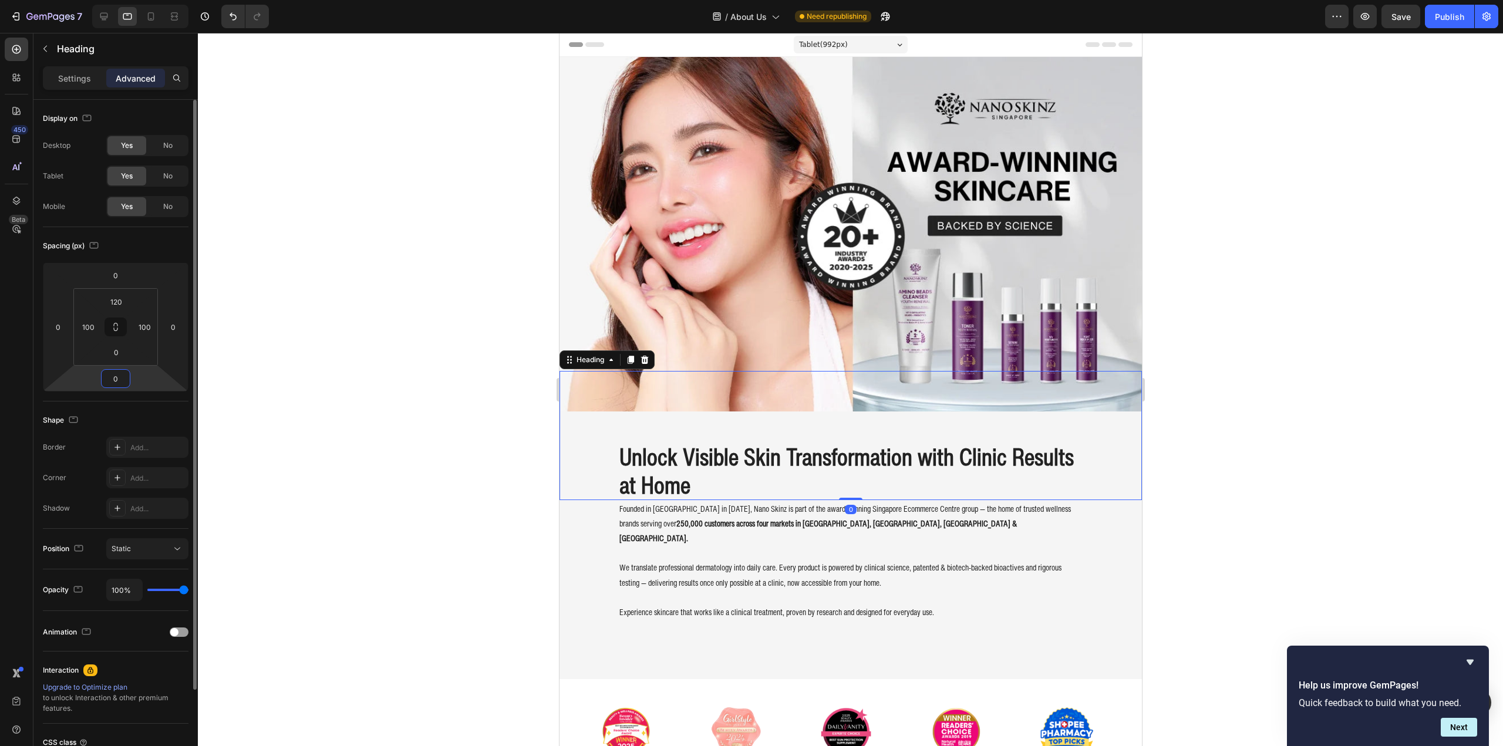
click at [112, 382] on input "0" at bounding box center [115, 379] width 23 height 18
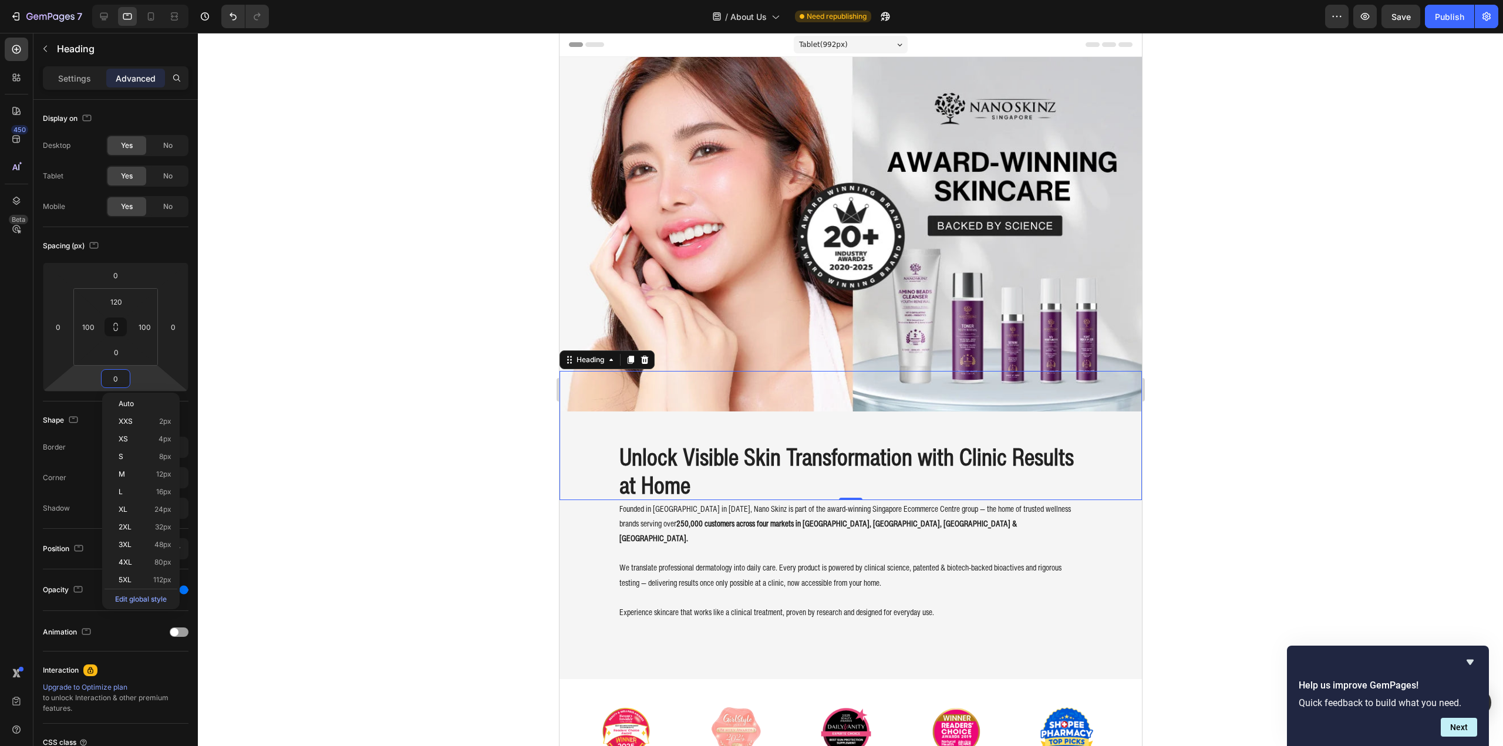
type input "30"
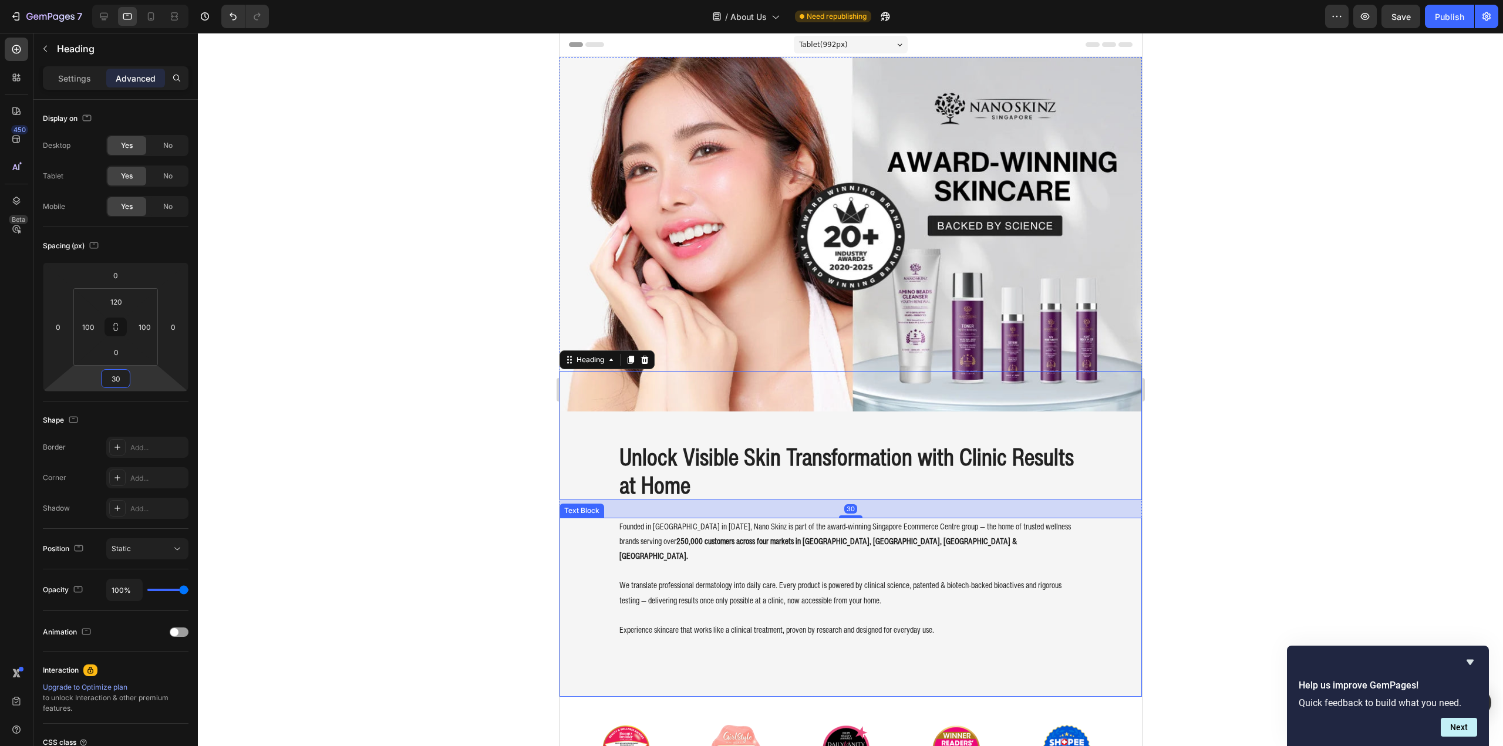
click at [813, 647] on div "Founded in [GEOGRAPHIC_DATA] in [DATE], Nano Skinz is part of the award-winning…" at bounding box center [850, 608] width 582 height 180
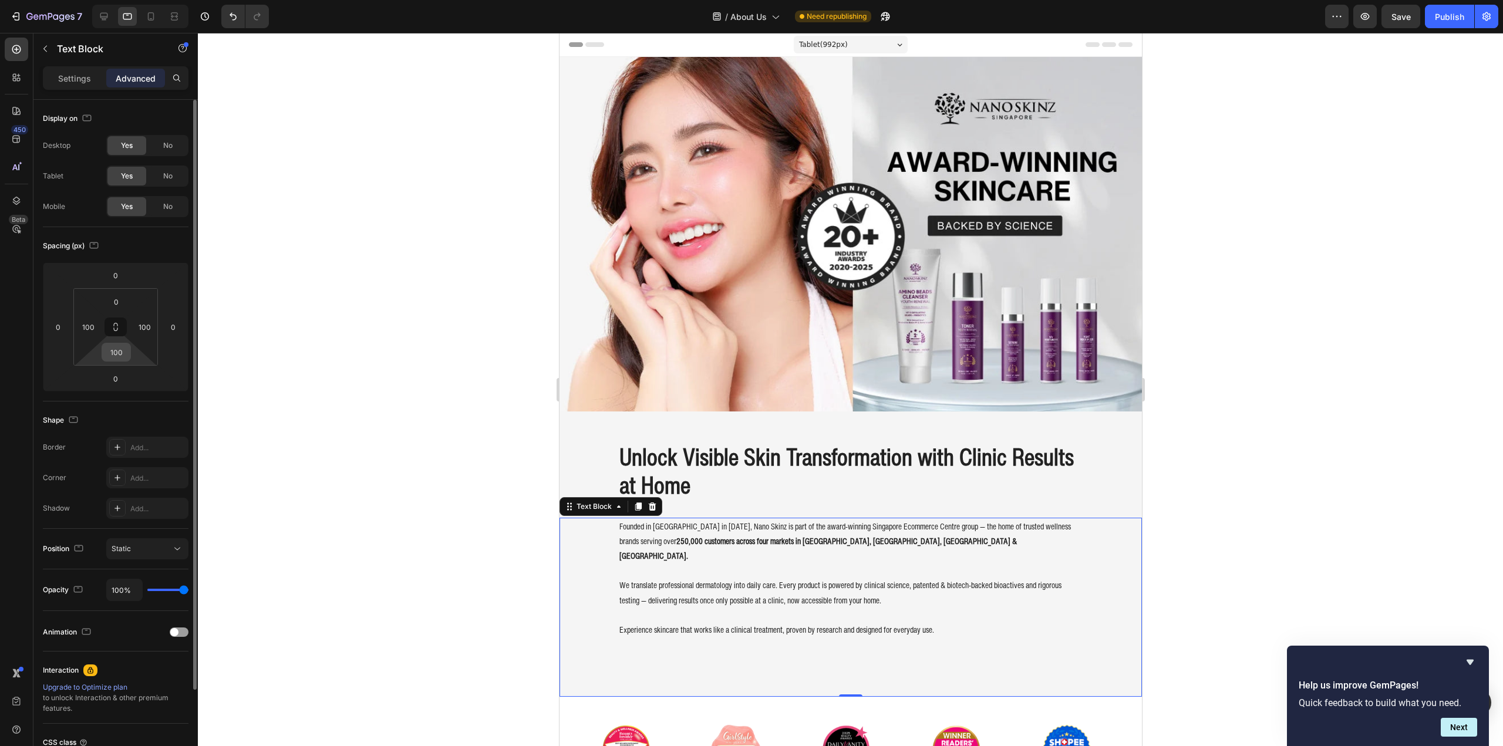
click at [118, 354] on input "100" at bounding box center [116, 352] width 23 height 18
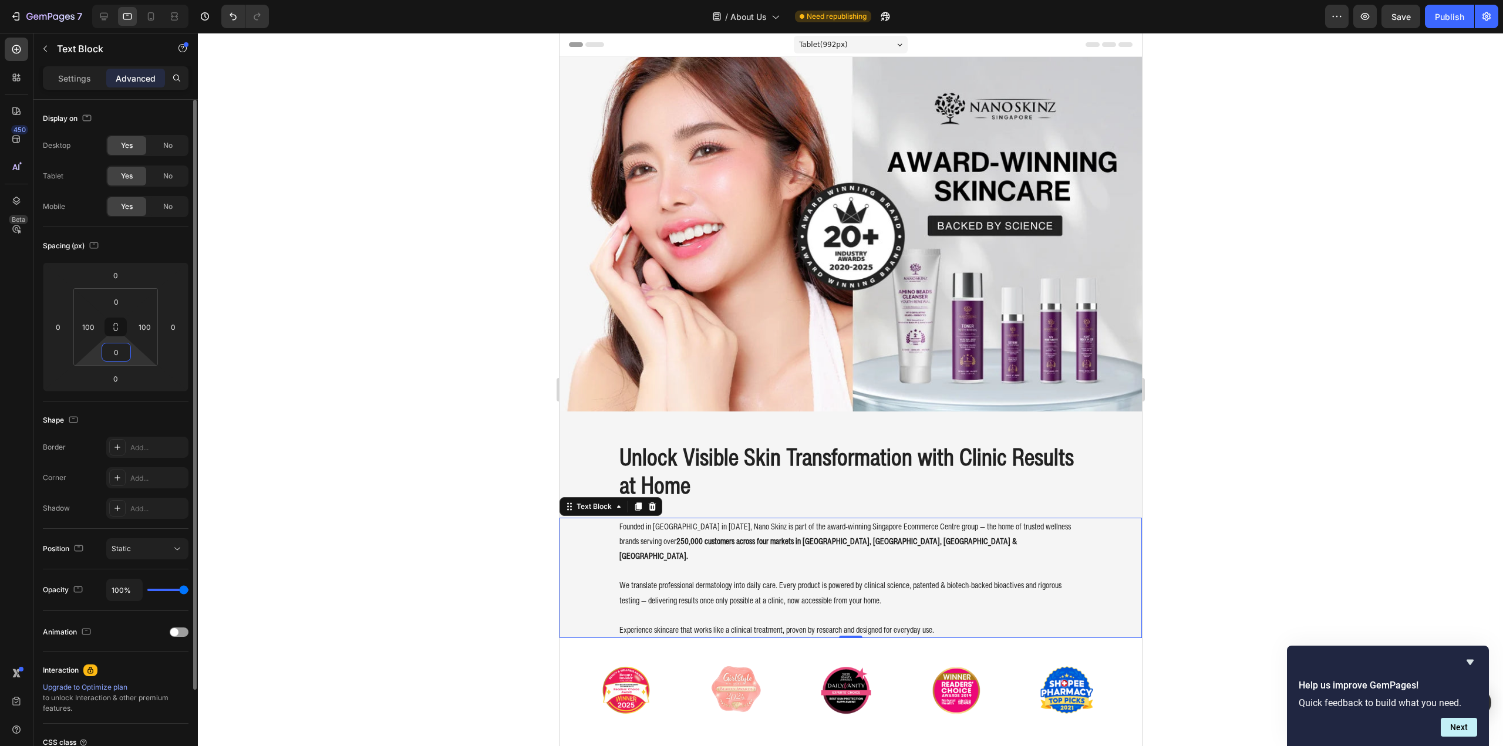
click at [118, 354] on input "0" at bounding box center [116, 352] width 23 height 18
drag, startPoint x: 113, startPoint y: 354, endPoint x: 119, endPoint y: 354, distance: 6.5
click at [119, 354] on input "0" at bounding box center [116, 352] width 23 height 18
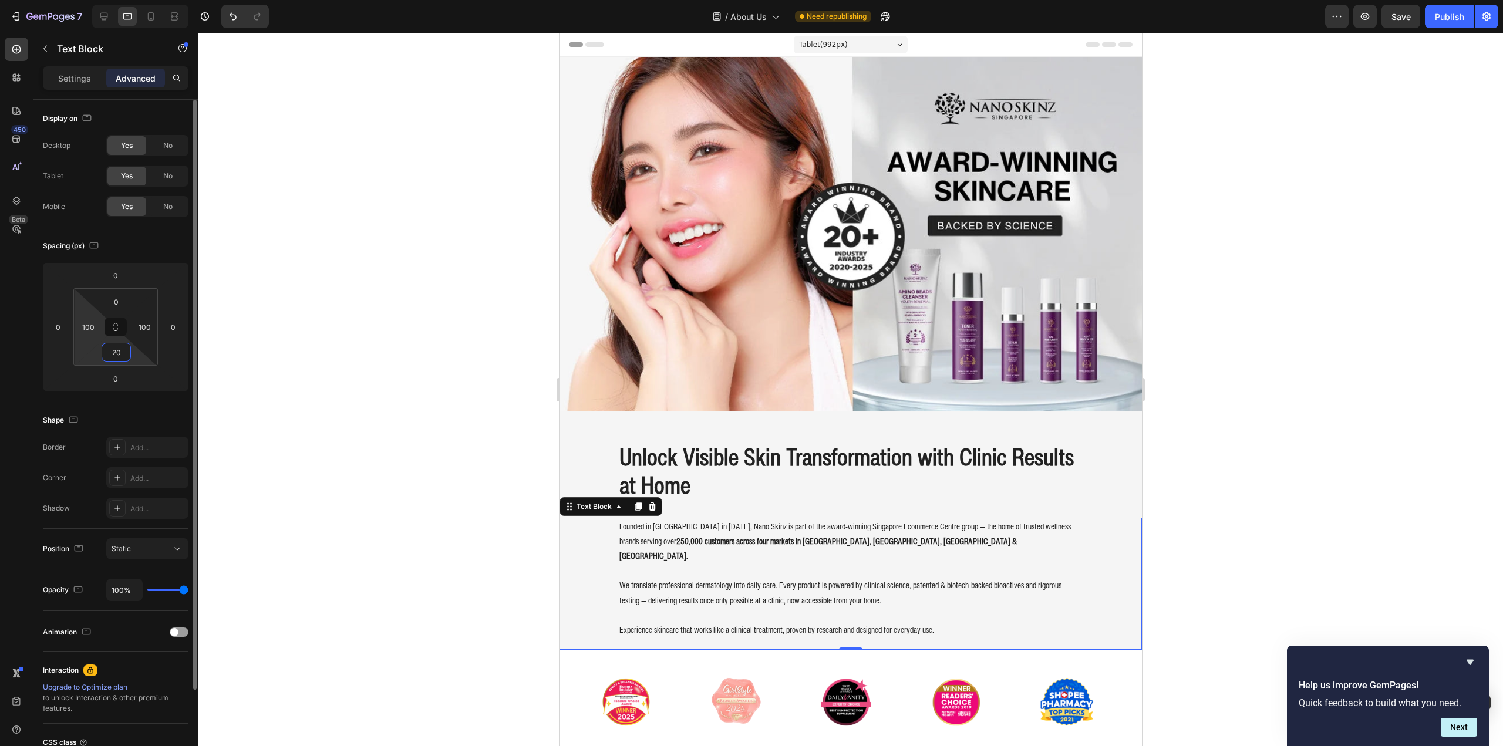
drag, startPoint x: 122, startPoint y: 354, endPoint x: 85, endPoint y: 345, distance: 38.0
click at [85, 345] on div "0 100 20 100" at bounding box center [115, 326] width 85 height 77
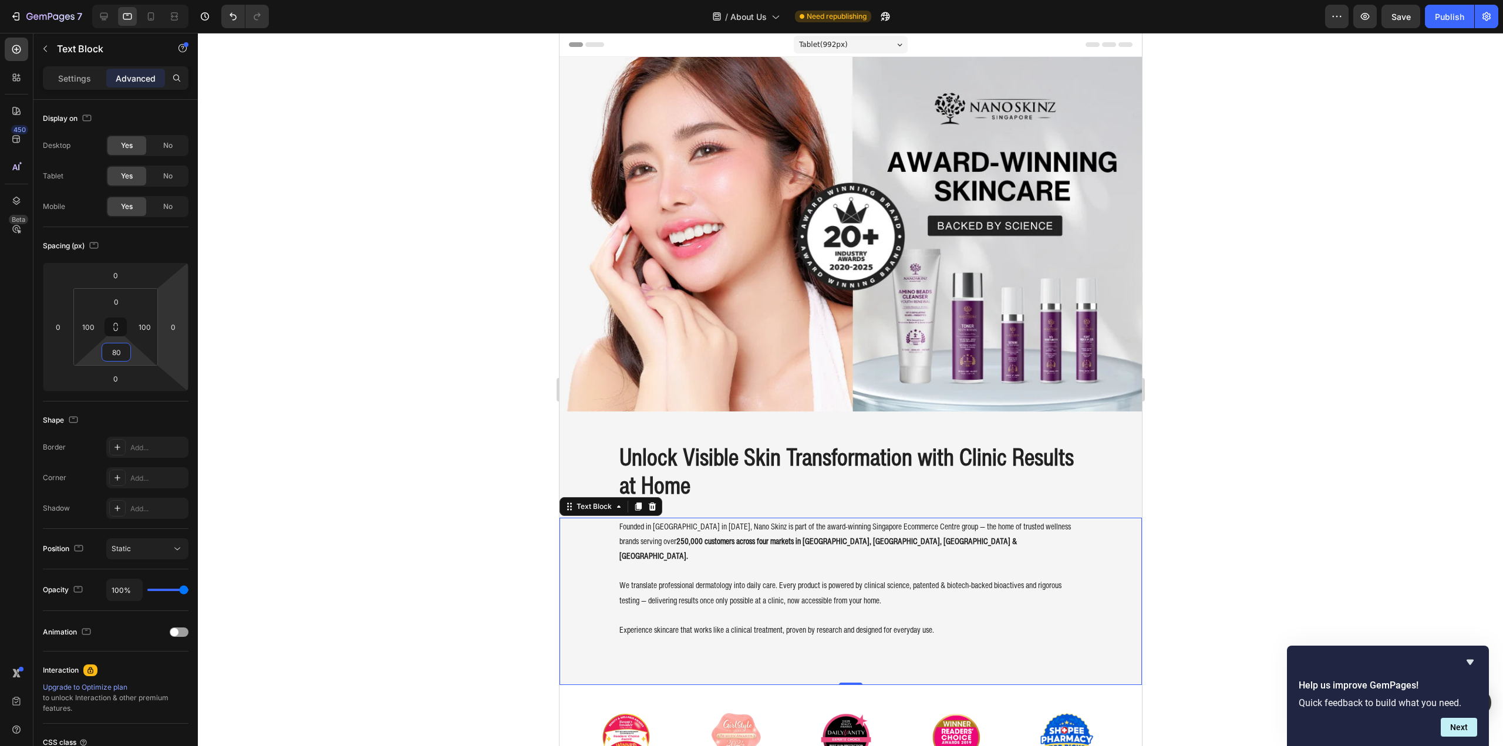
type input "80"
click at [322, 389] on div at bounding box center [850, 389] width 1305 height 713
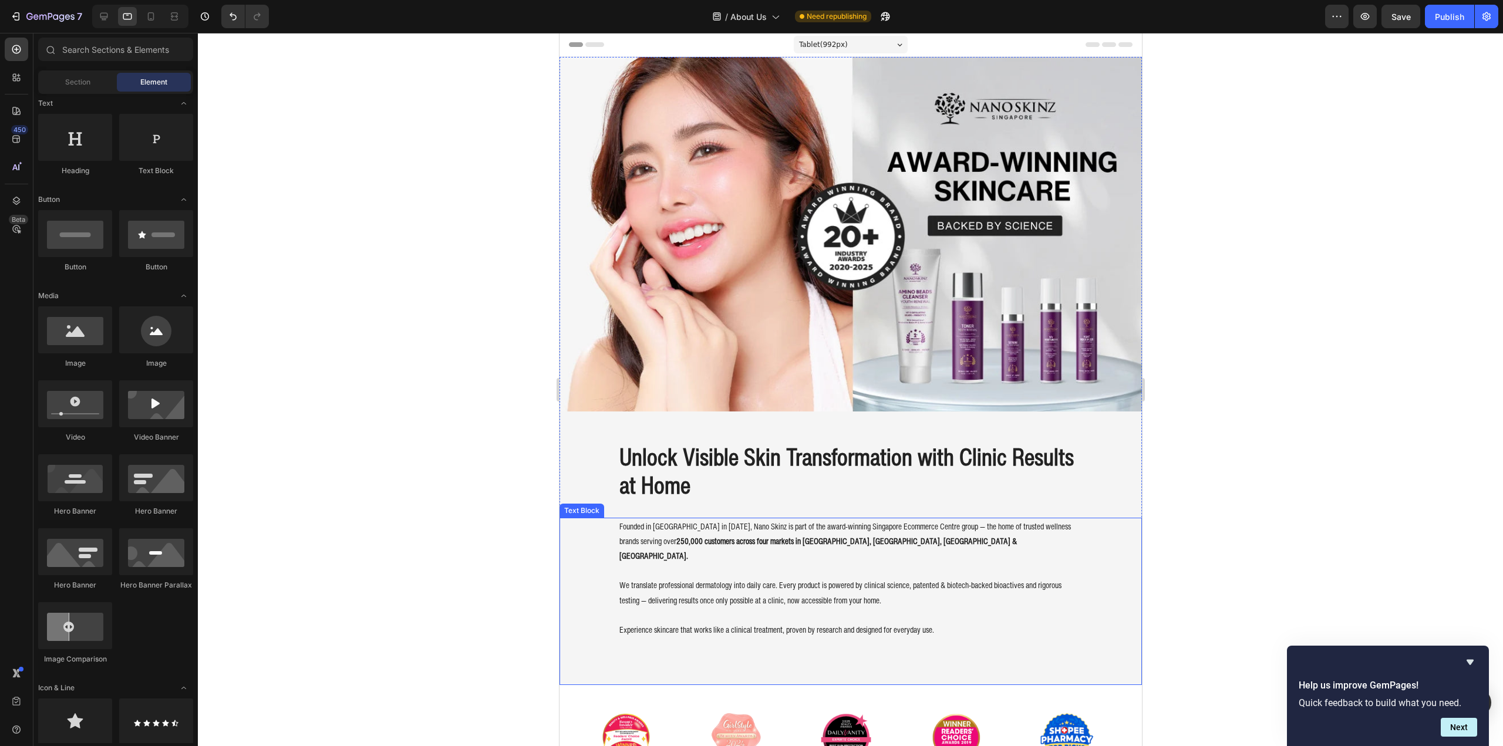
click at [628, 631] on div "Founded in [GEOGRAPHIC_DATA] in [DATE], Nano Skinz is part of the award-winning…" at bounding box center [850, 602] width 582 height 168
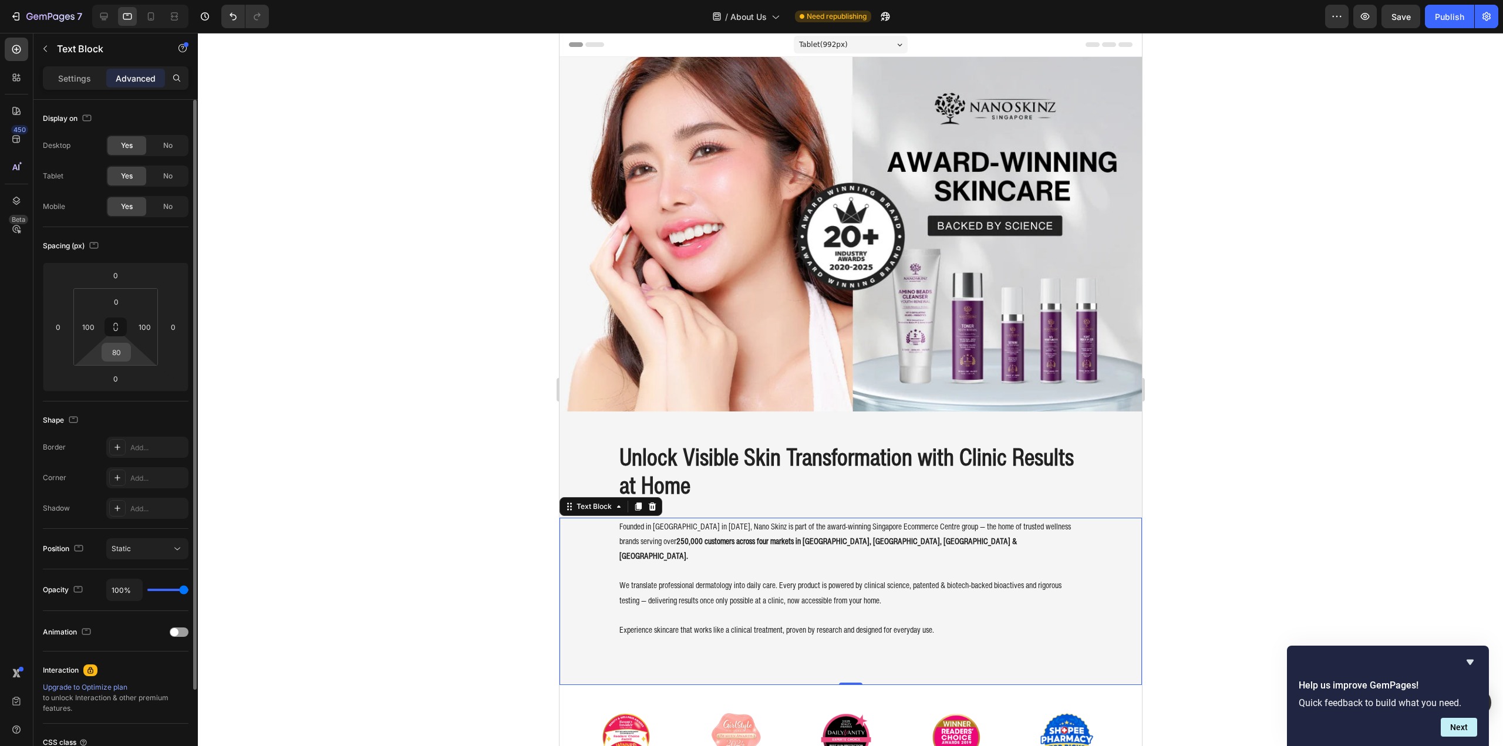
click at [120, 356] on input "80" at bounding box center [116, 352] width 23 height 18
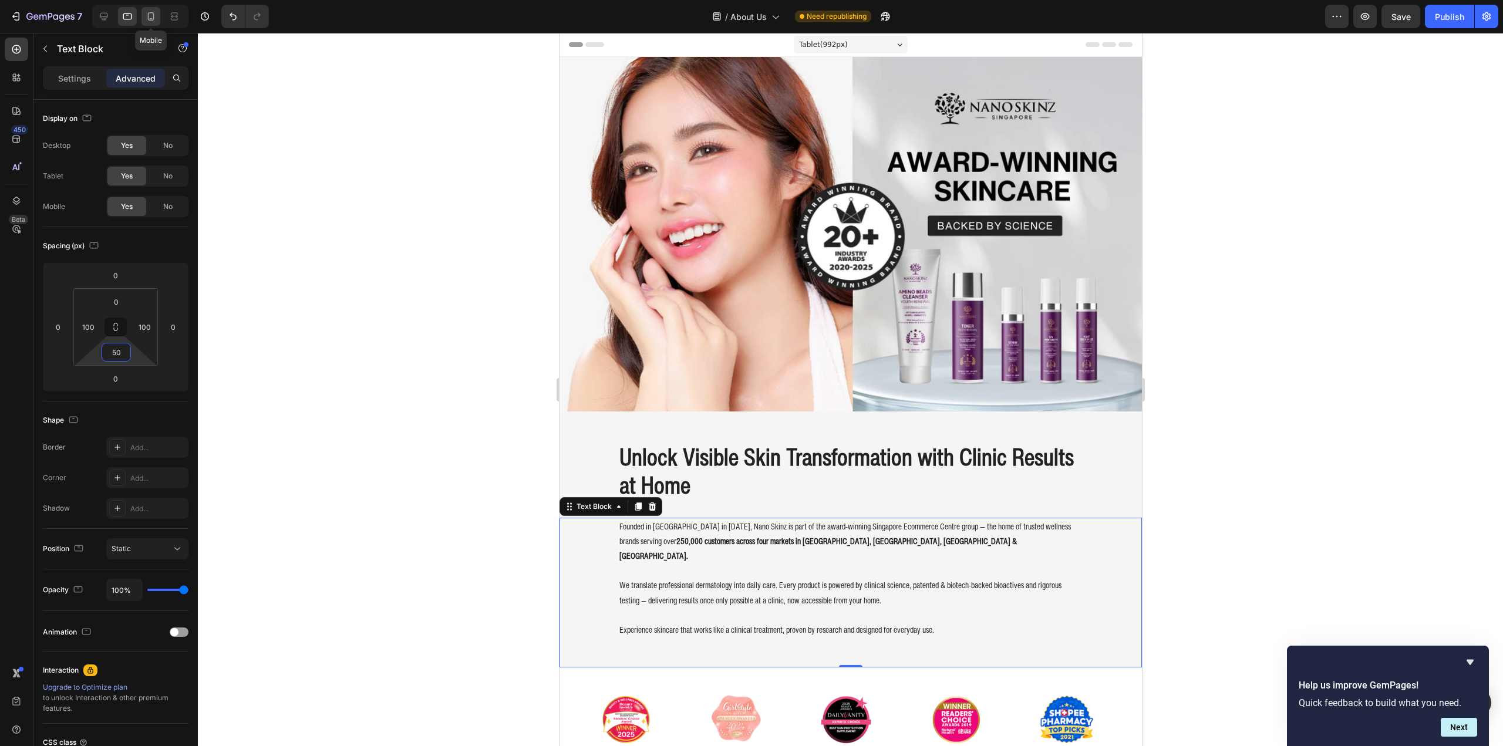
type input "50"
click at [149, 18] on icon at bounding box center [151, 17] width 12 height 12
type input "24"
type input "40"
type input "24"
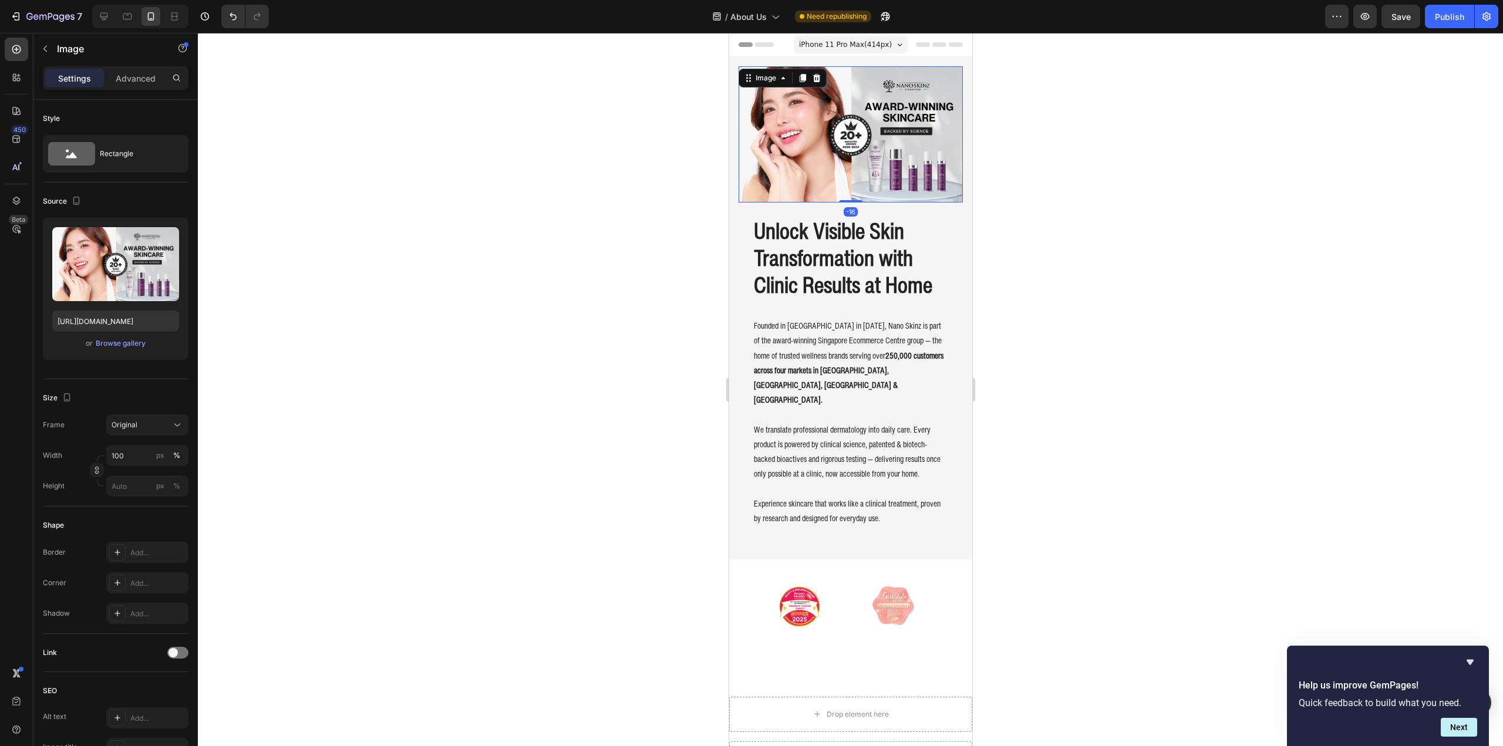
click at [790, 111] on img at bounding box center [850, 134] width 224 height 136
click at [123, 457] on input "100" at bounding box center [147, 455] width 82 height 21
click at [122, 76] on p "Advanced" at bounding box center [136, 78] width 40 height 12
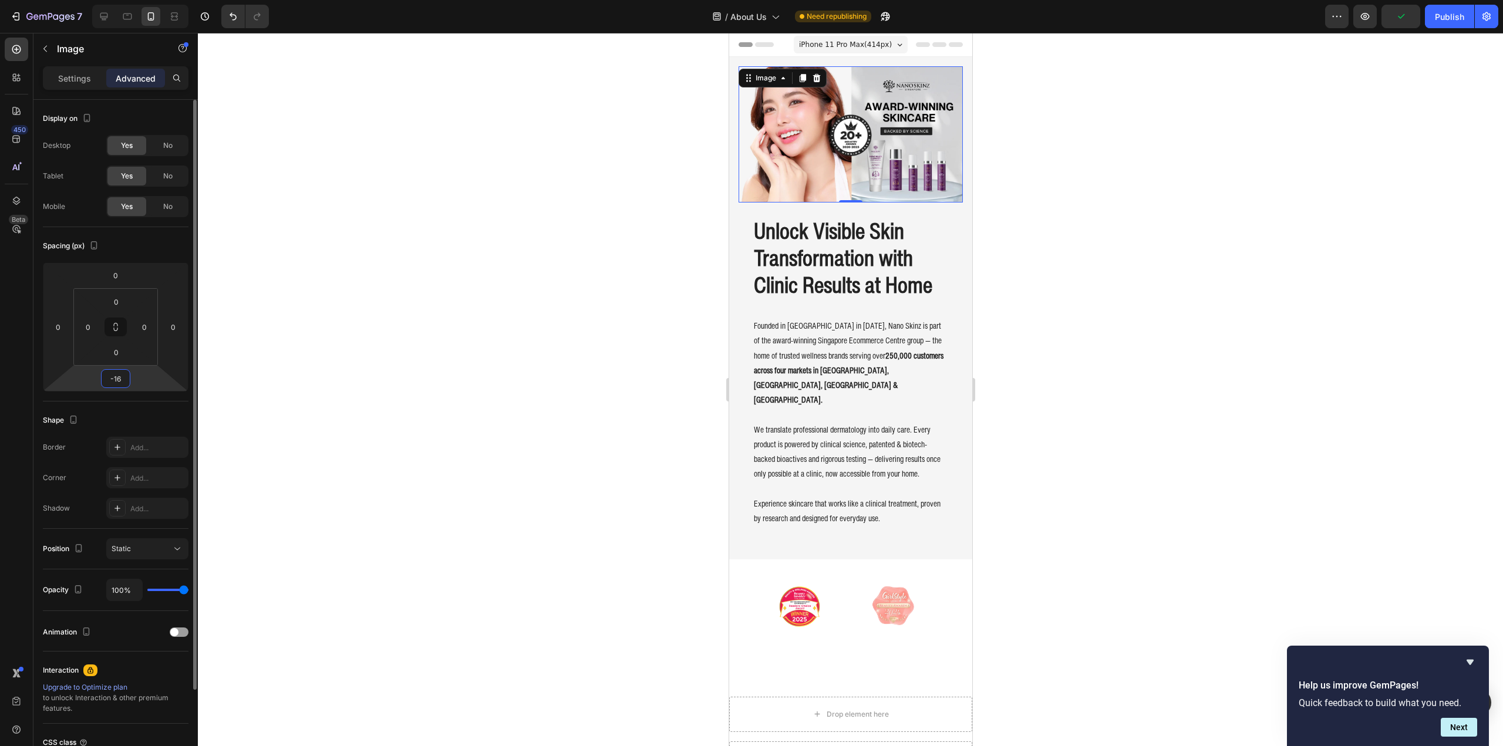
click at [125, 380] on input "-16" at bounding box center [115, 379] width 23 height 18
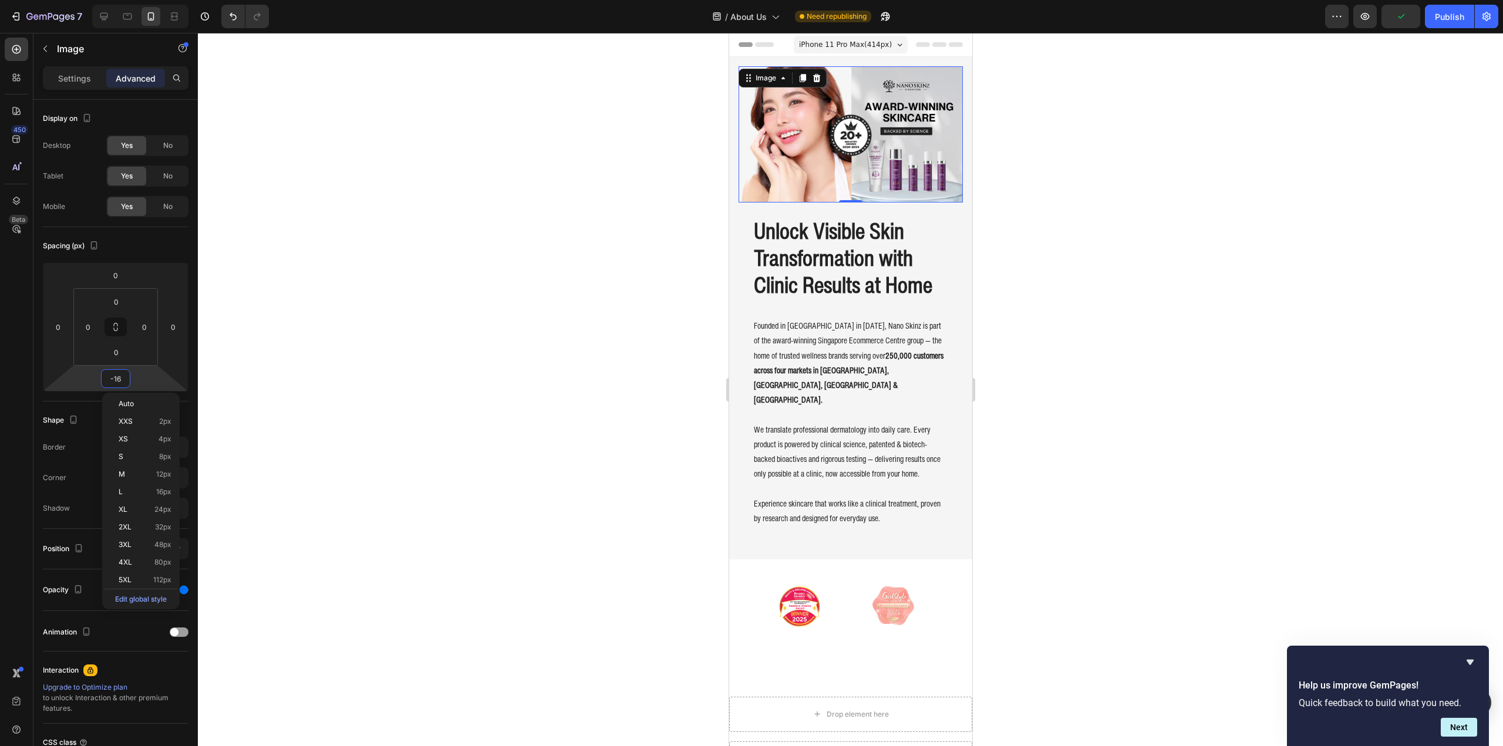
click at [524, 358] on div at bounding box center [850, 389] width 1305 height 713
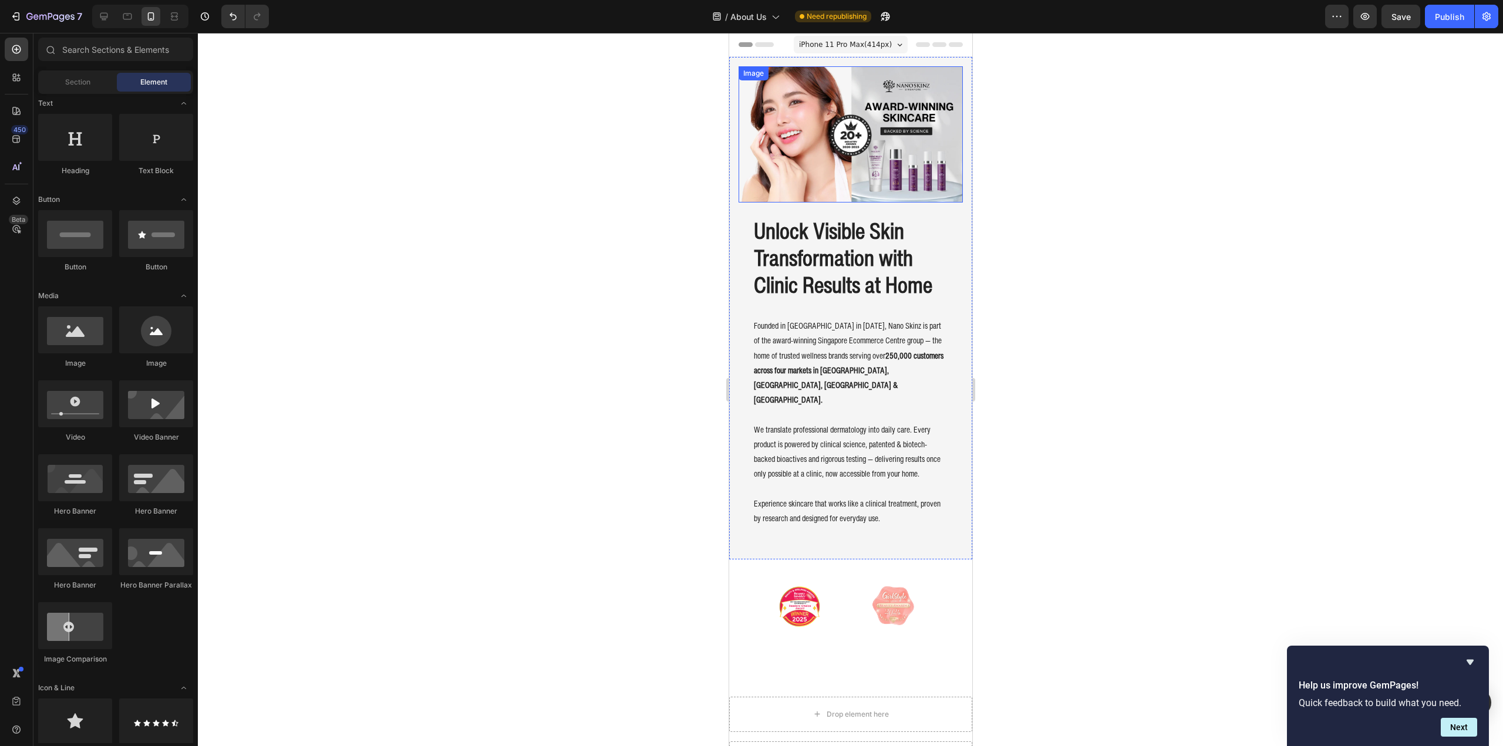
click at [845, 105] on img at bounding box center [850, 134] width 224 height 136
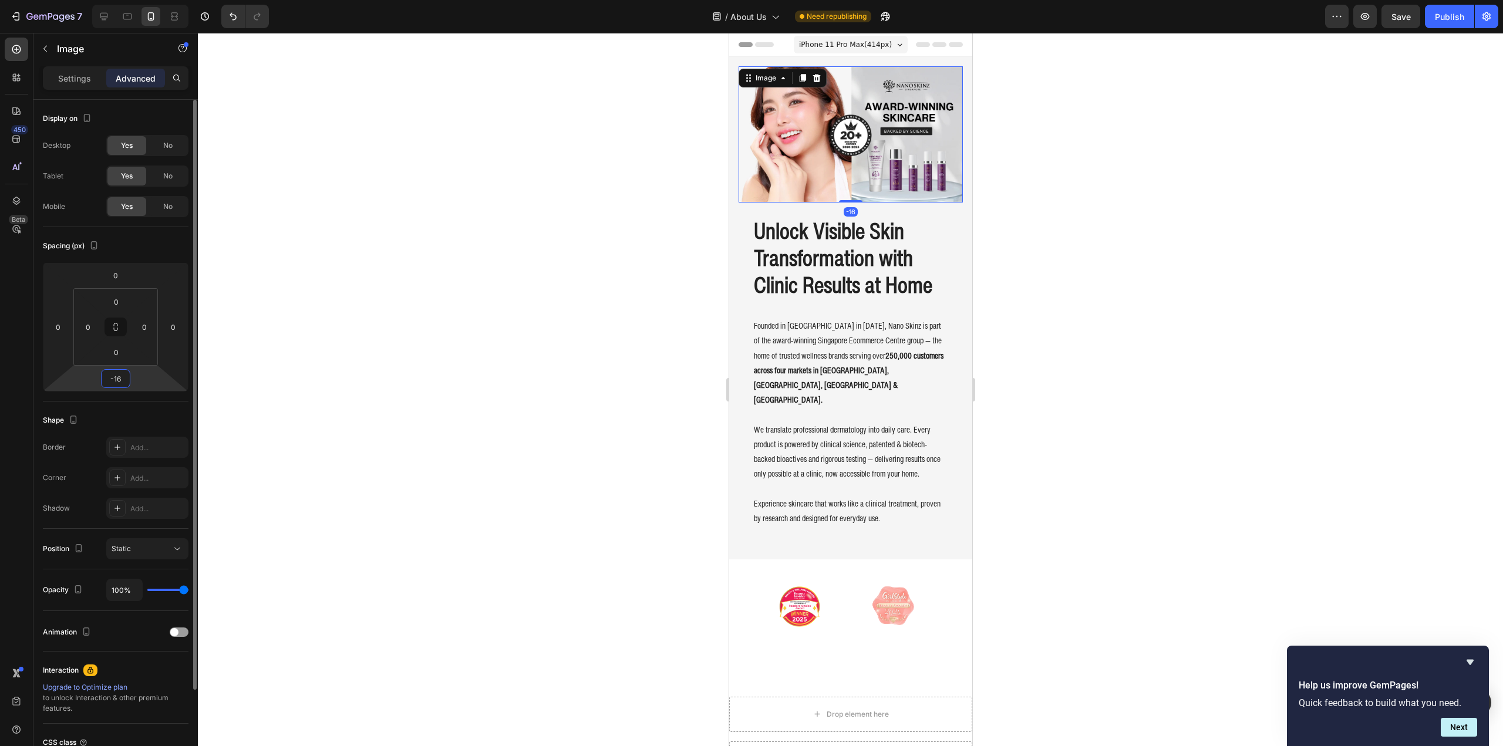
click at [118, 384] on input "-16" at bounding box center [115, 379] width 23 height 18
type input "0"
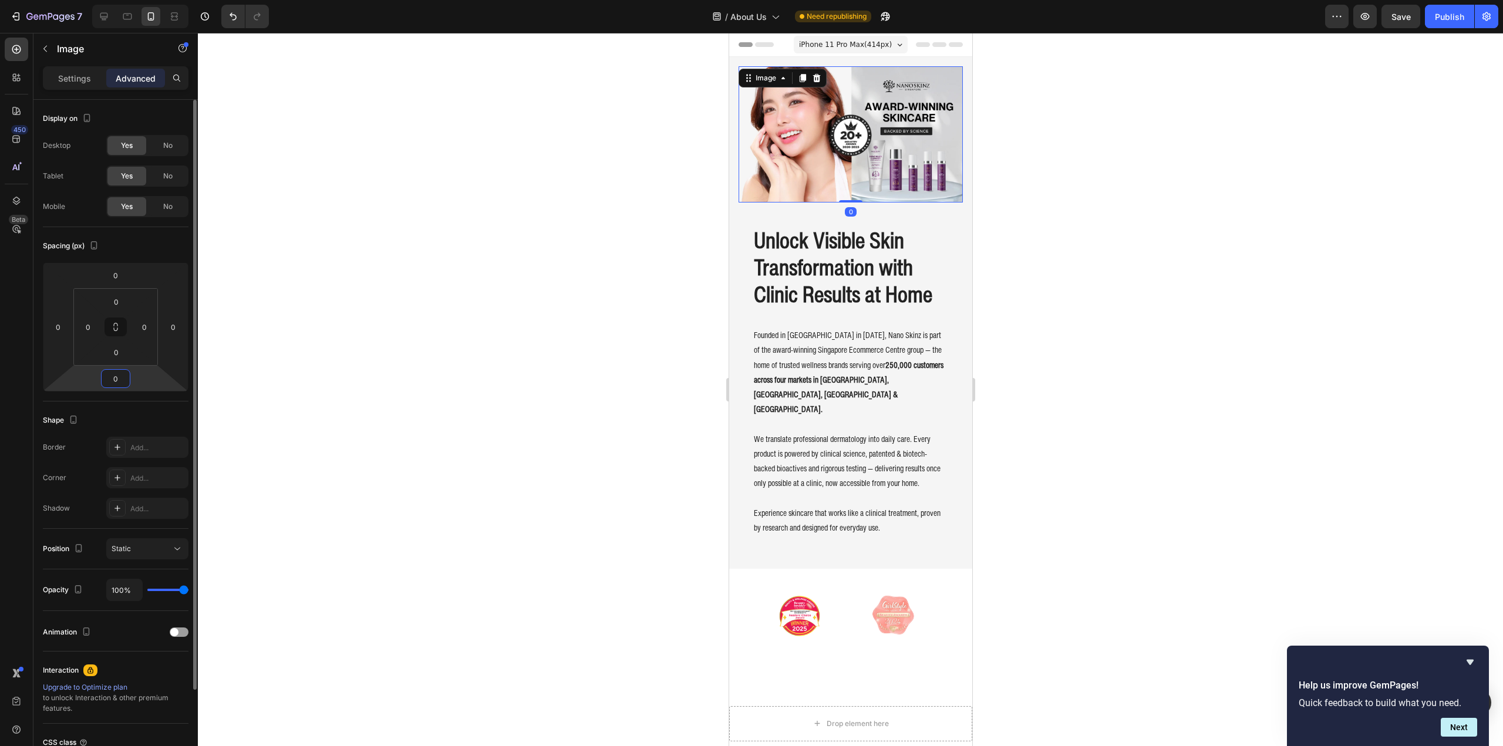
click at [112, 384] on input "0" at bounding box center [115, 379] width 23 height 18
drag, startPoint x: 120, startPoint y: 380, endPoint x: 109, endPoint y: 380, distance: 10.6
click at [109, 380] on input "0" at bounding box center [115, 379] width 23 height 18
type input "-16"
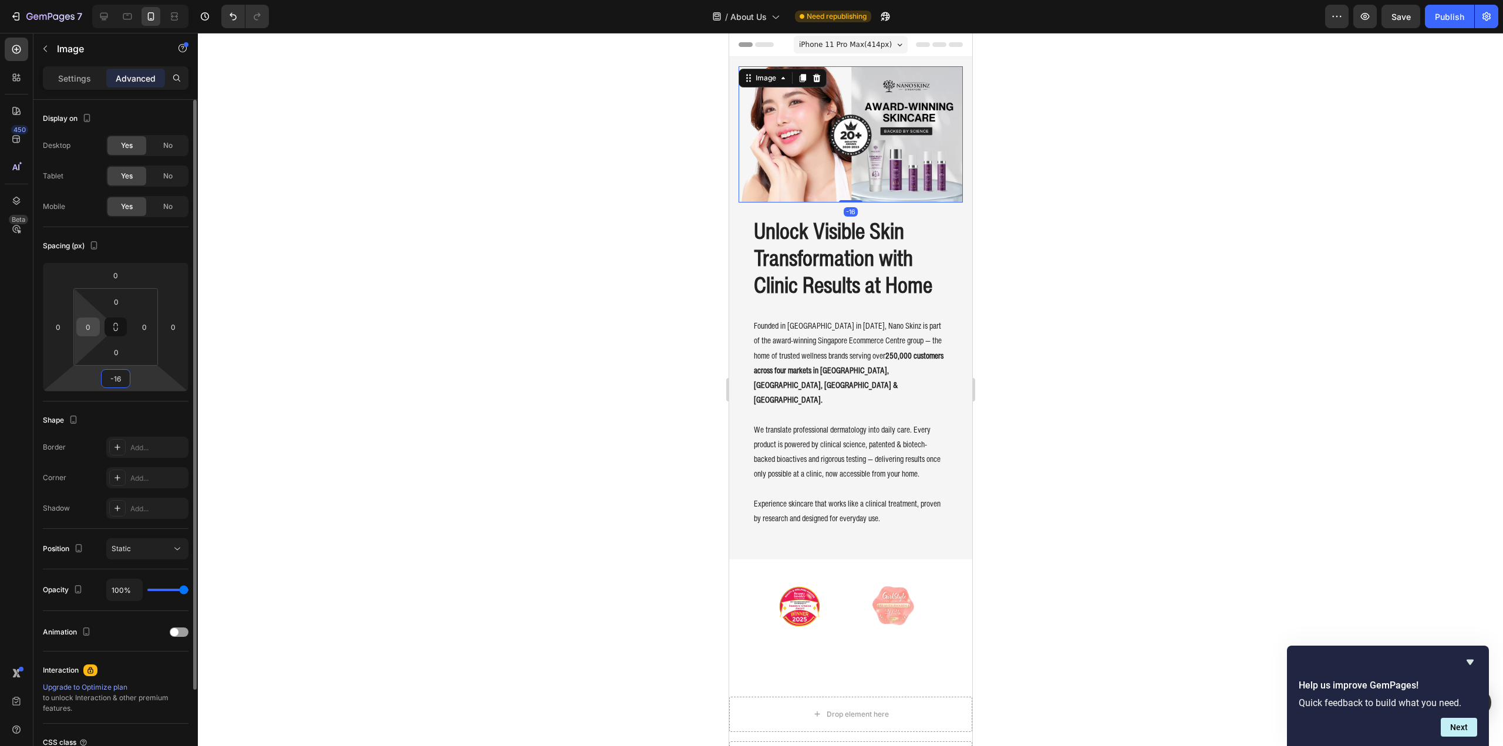
click at [88, 330] on input "0" at bounding box center [88, 327] width 18 height 18
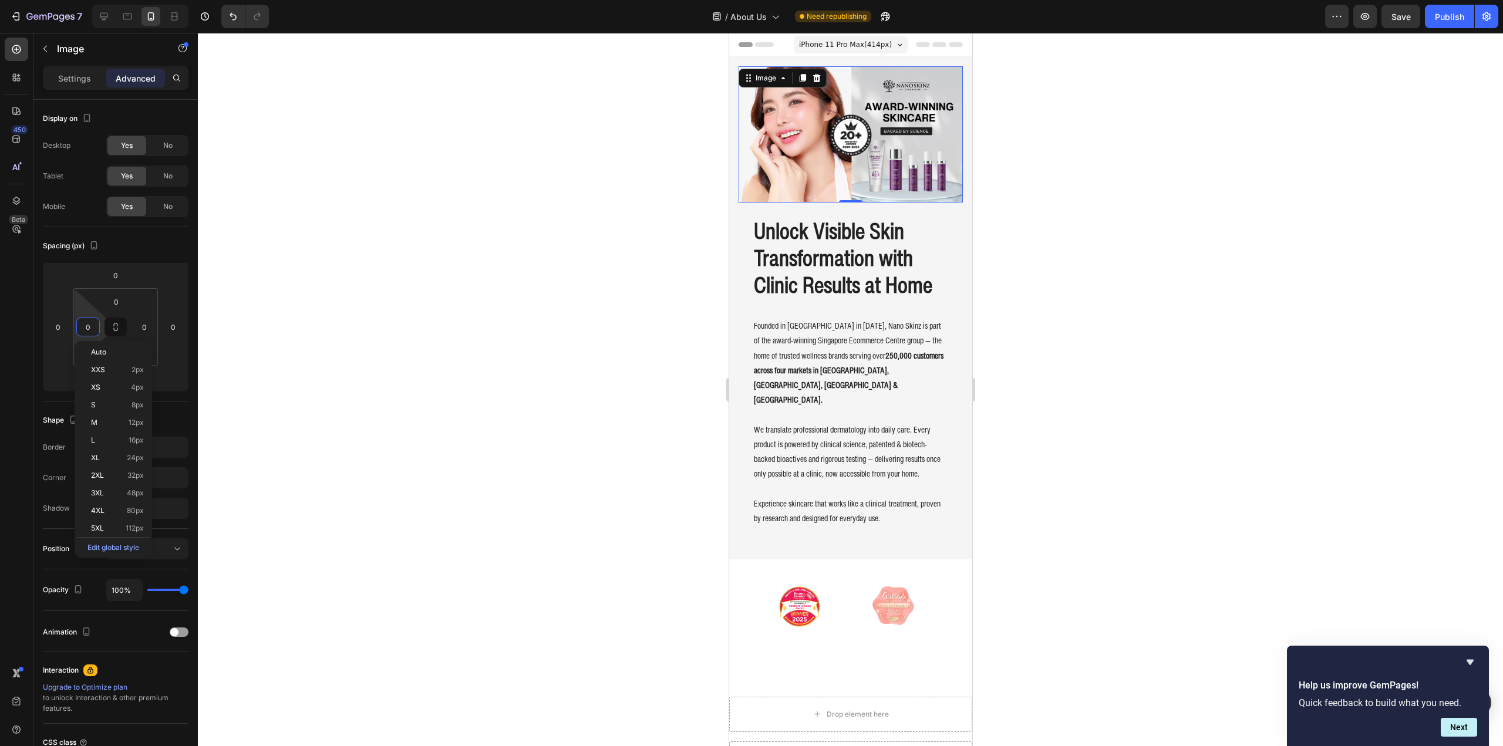
click at [348, 350] on div at bounding box center [850, 389] width 1305 height 713
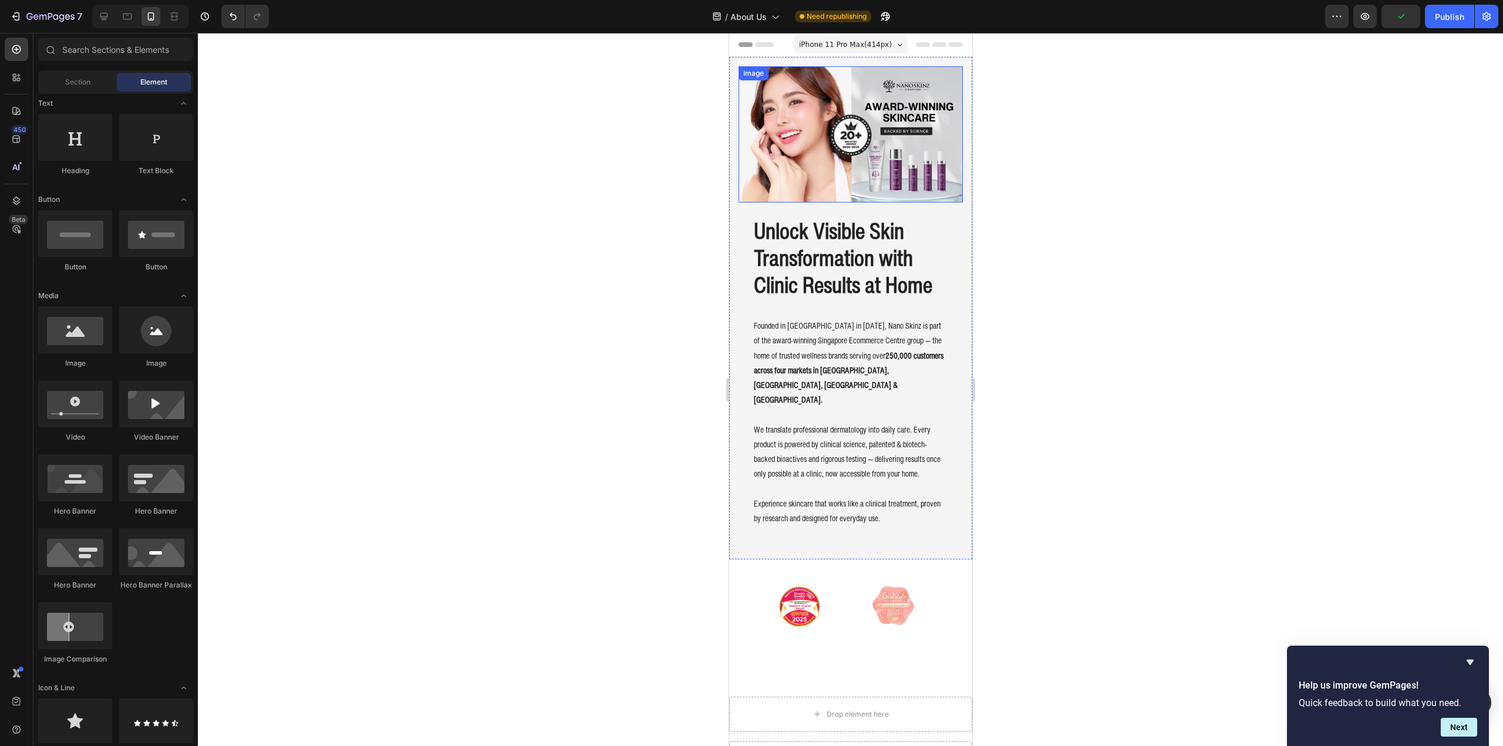
click at [800, 161] on img at bounding box center [850, 134] width 224 height 136
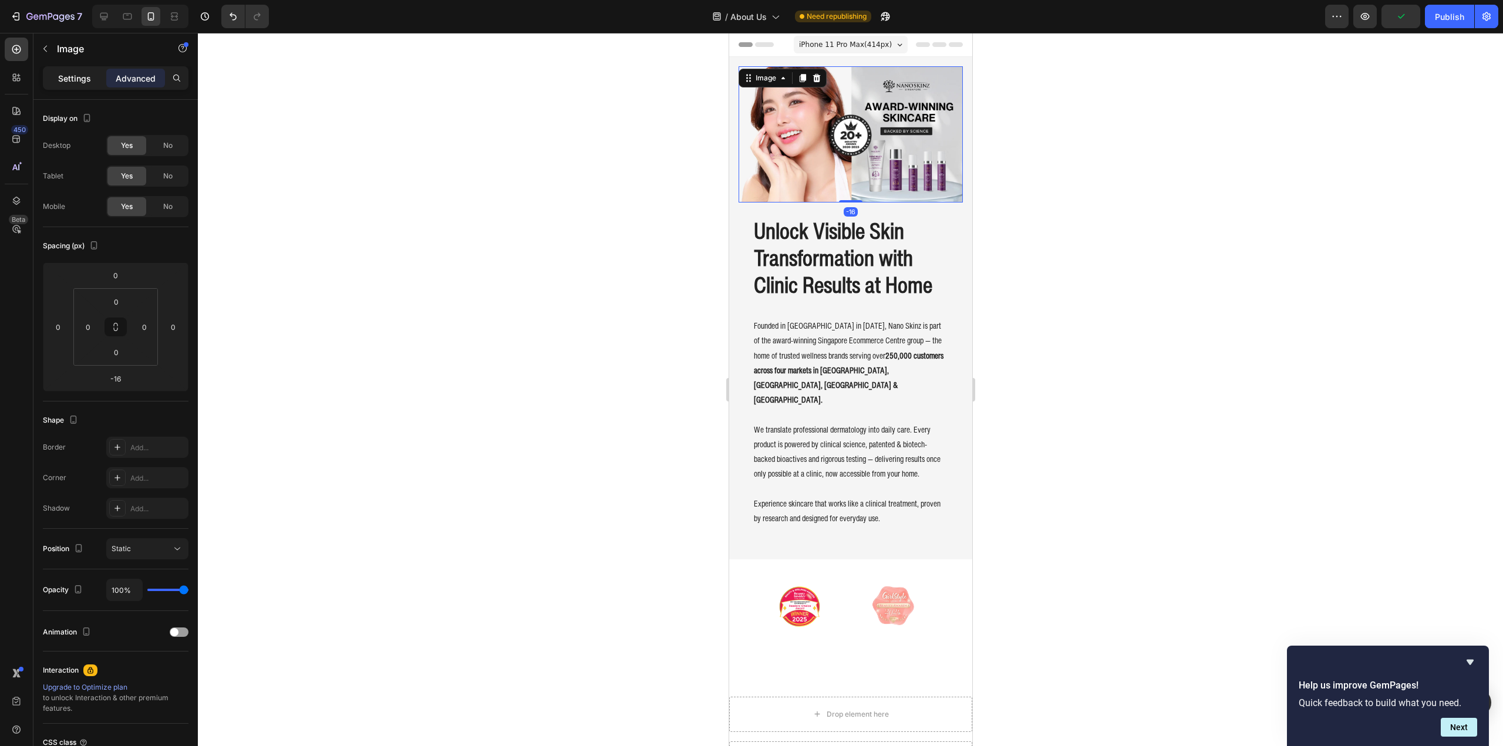
click at [70, 75] on p "Settings" at bounding box center [74, 78] width 33 height 12
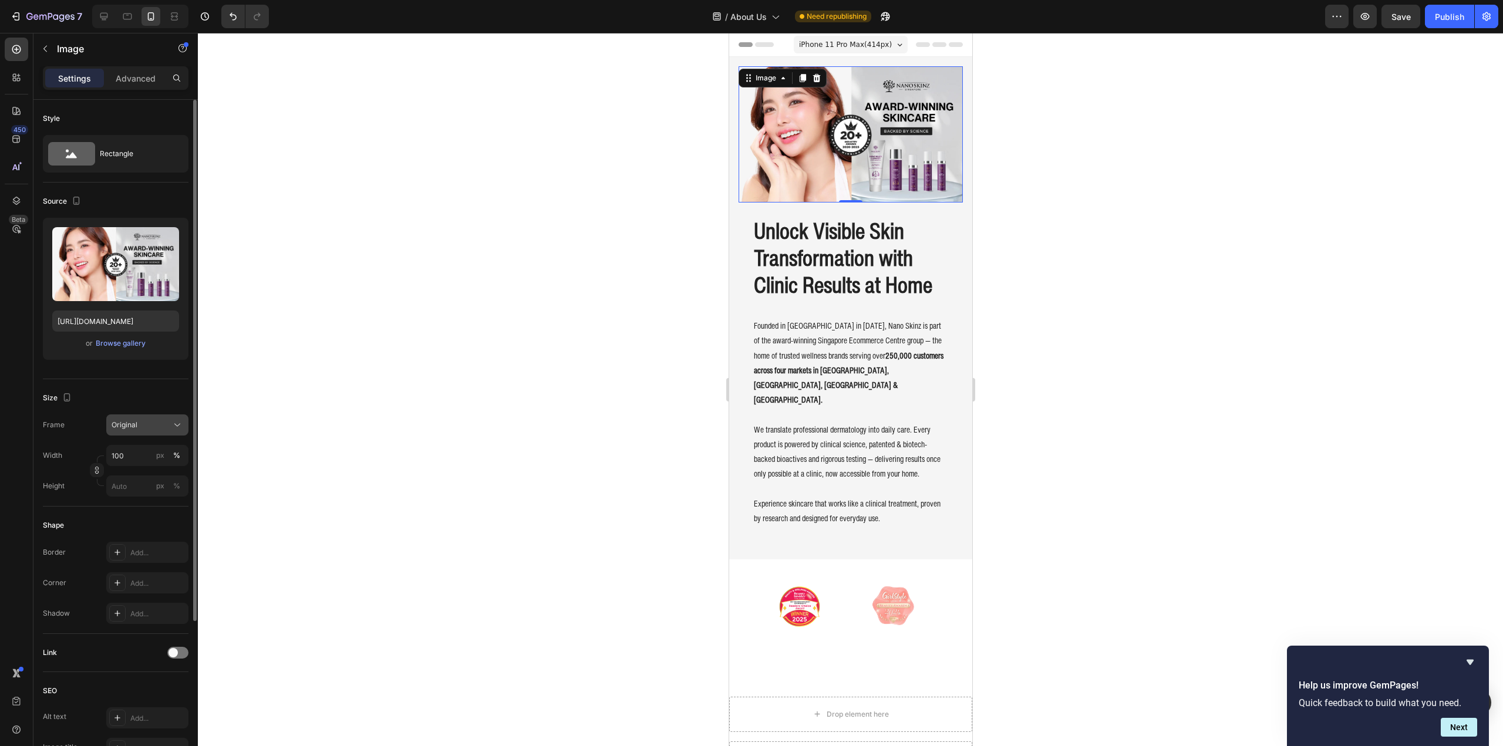
click at [134, 424] on span "Original" at bounding box center [125, 425] width 26 height 11
click at [134, 423] on span "Original" at bounding box center [125, 425] width 26 height 11
click at [139, 454] on input "100" at bounding box center [147, 455] width 82 height 21
click at [135, 484] on p "Full 100%" at bounding box center [145, 483] width 68 height 11
click at [140, 77] on p "Advanced" at bounding box center [136, 78] width 40 height 12
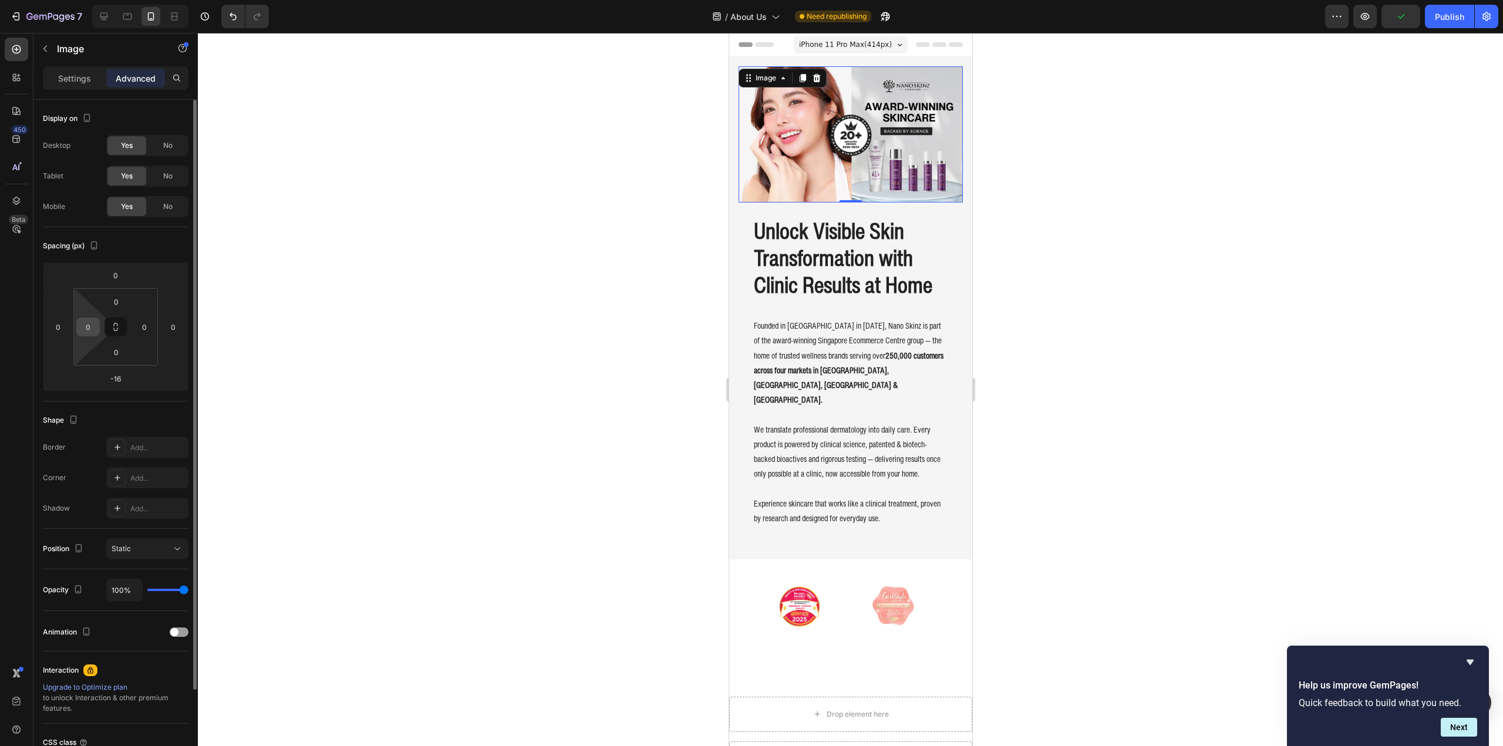
click at [86, 332] on input "0" at bounding box center [88, 327] width 18 height 18
click at [60, 332] on input "0" at bounding box center [58, 327] width 18 height 18
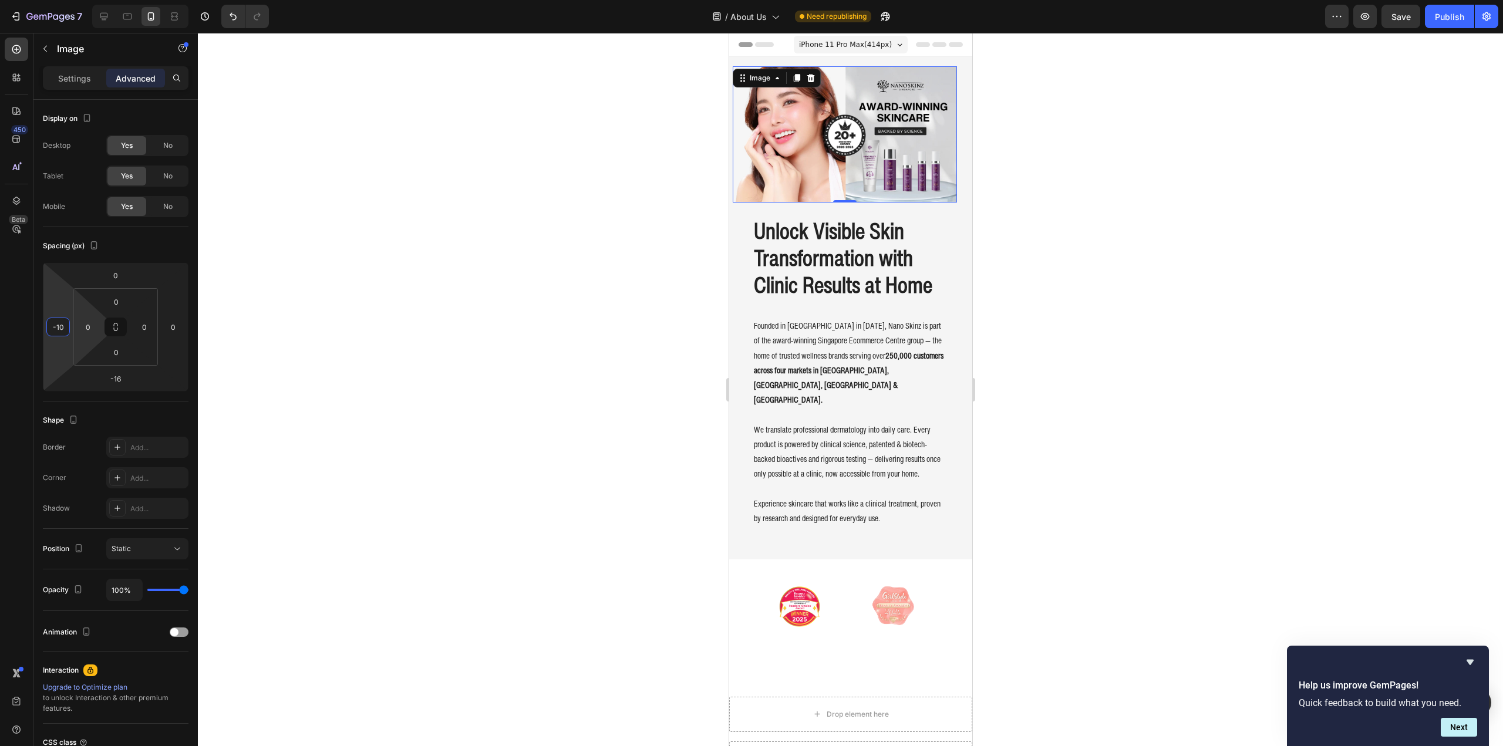
type input "-1"
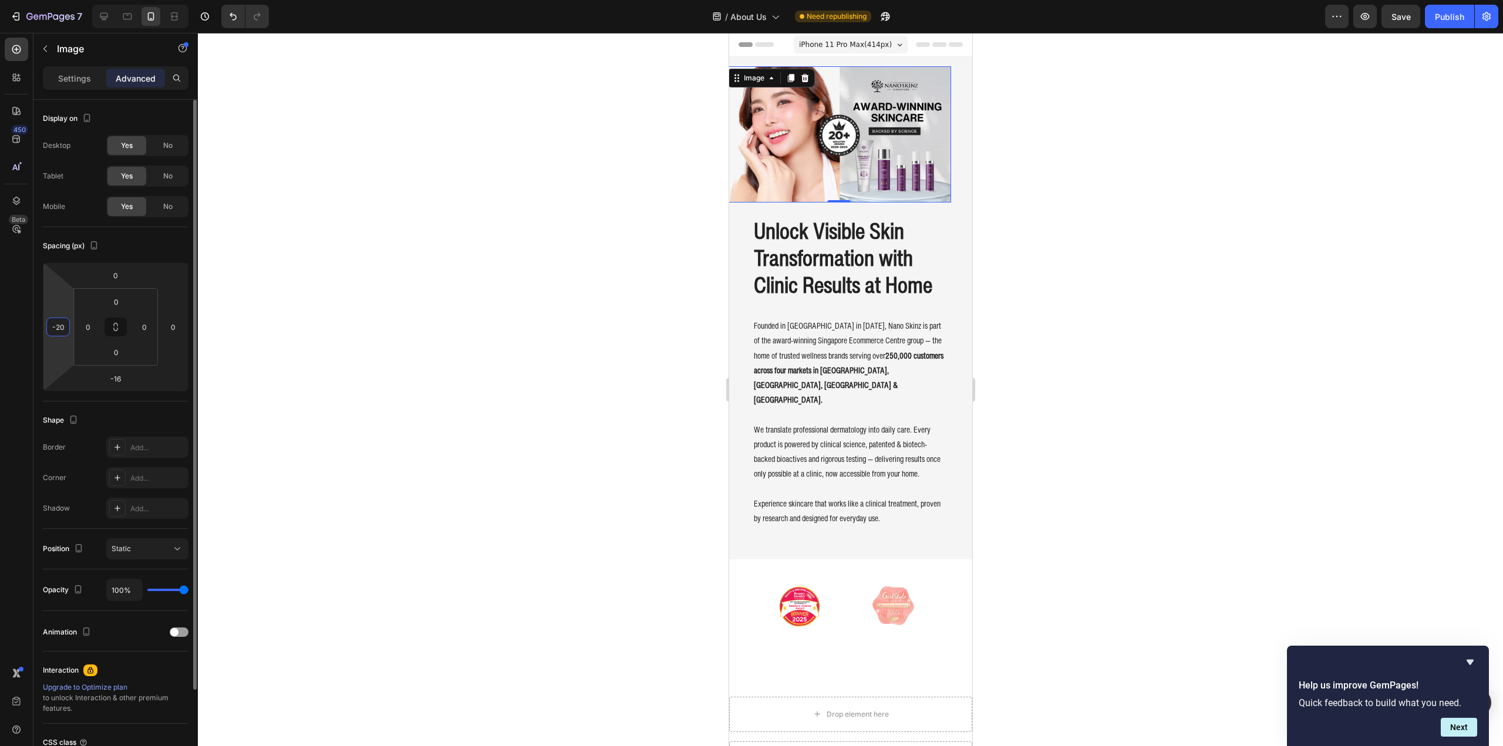
click at [59, 326] on input "-20" at bounding box center [58, 327] width 18 height 18
click at [58, 326] on input "-20" at bounding box center [58, 327] width 18 height 18
type input "-20"
click at [171, 328] on input "0" at bounding box center [173, 327] width 18 height 18
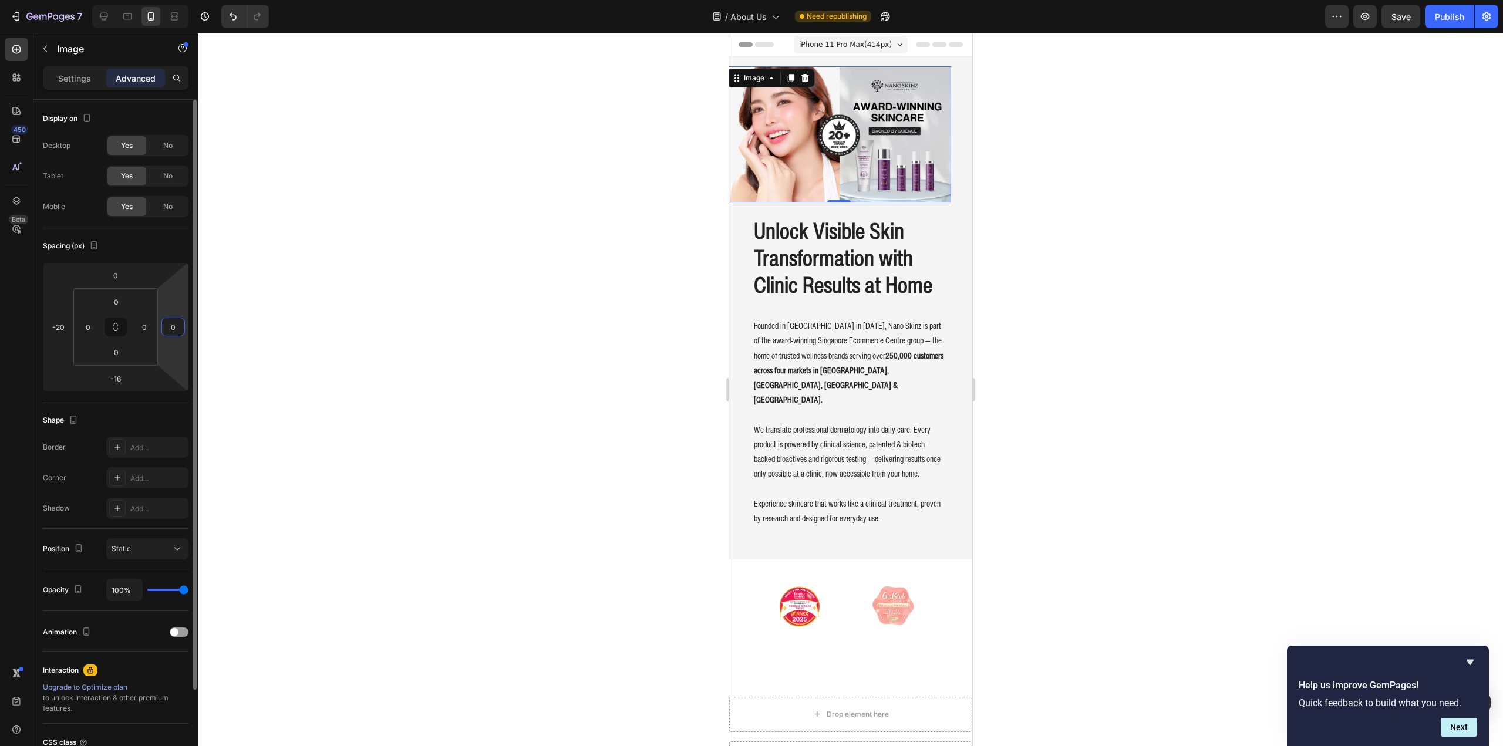
click at [171, 328] on input "0" at bounding box center [173, 327] width 18 height 18
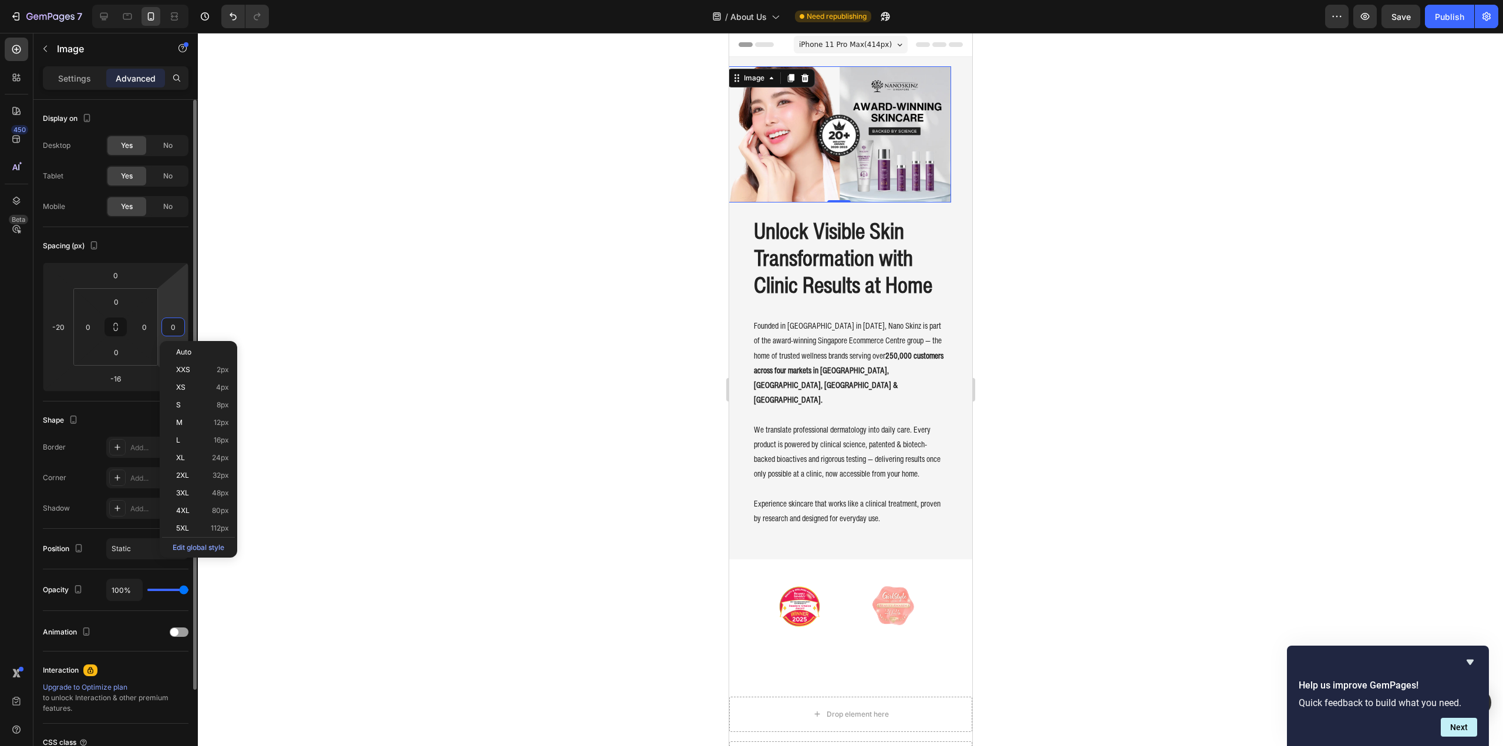
paste input "-2"
type input "-20"
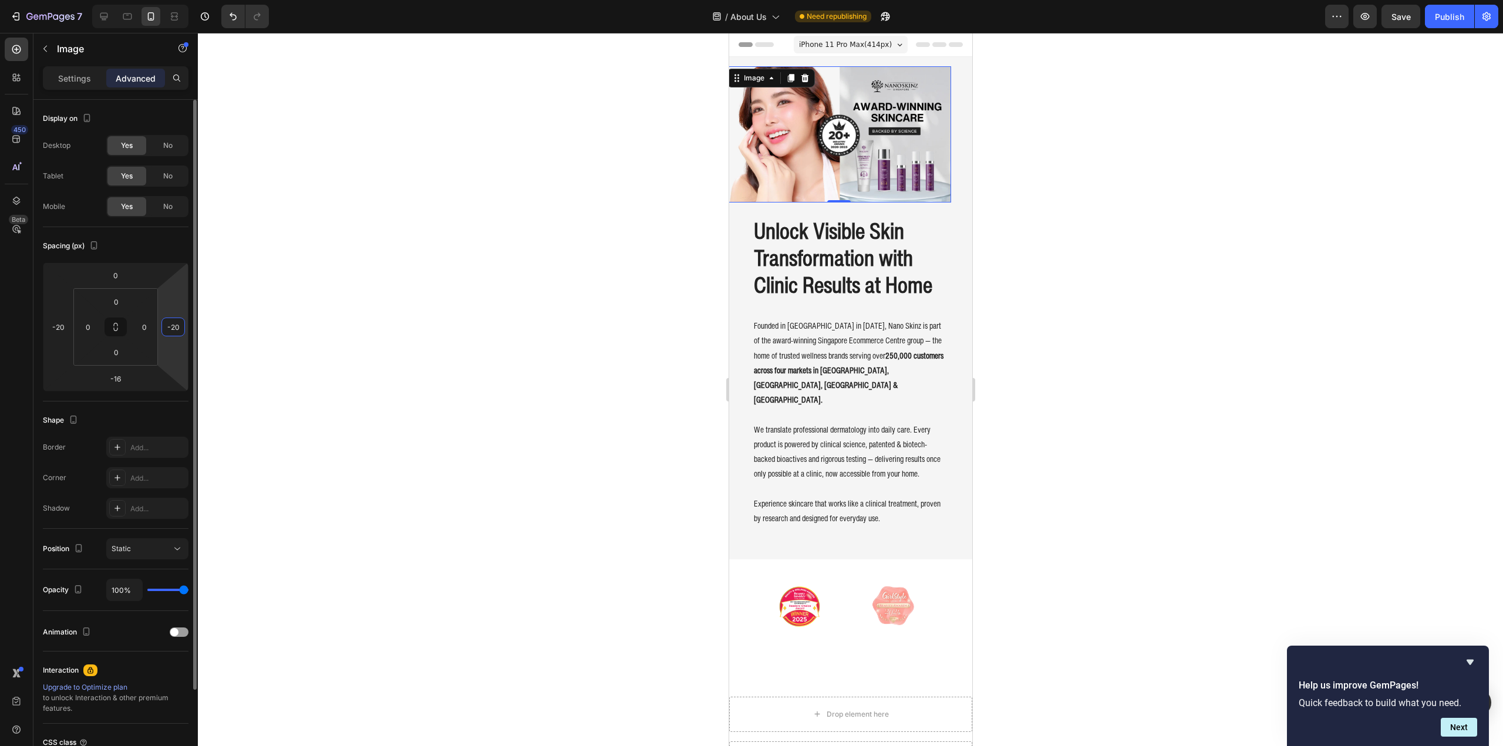
click at [177, 331] on input "-20" at bounding box center [173, 327] width 18 height 18
click at [177, 330] on input "-20" at bounding box center [173, 327] width 18 height 18
type input "0"
click at [69, 326] on div "-20" at bounding box center [57, 327] width 23 height 19
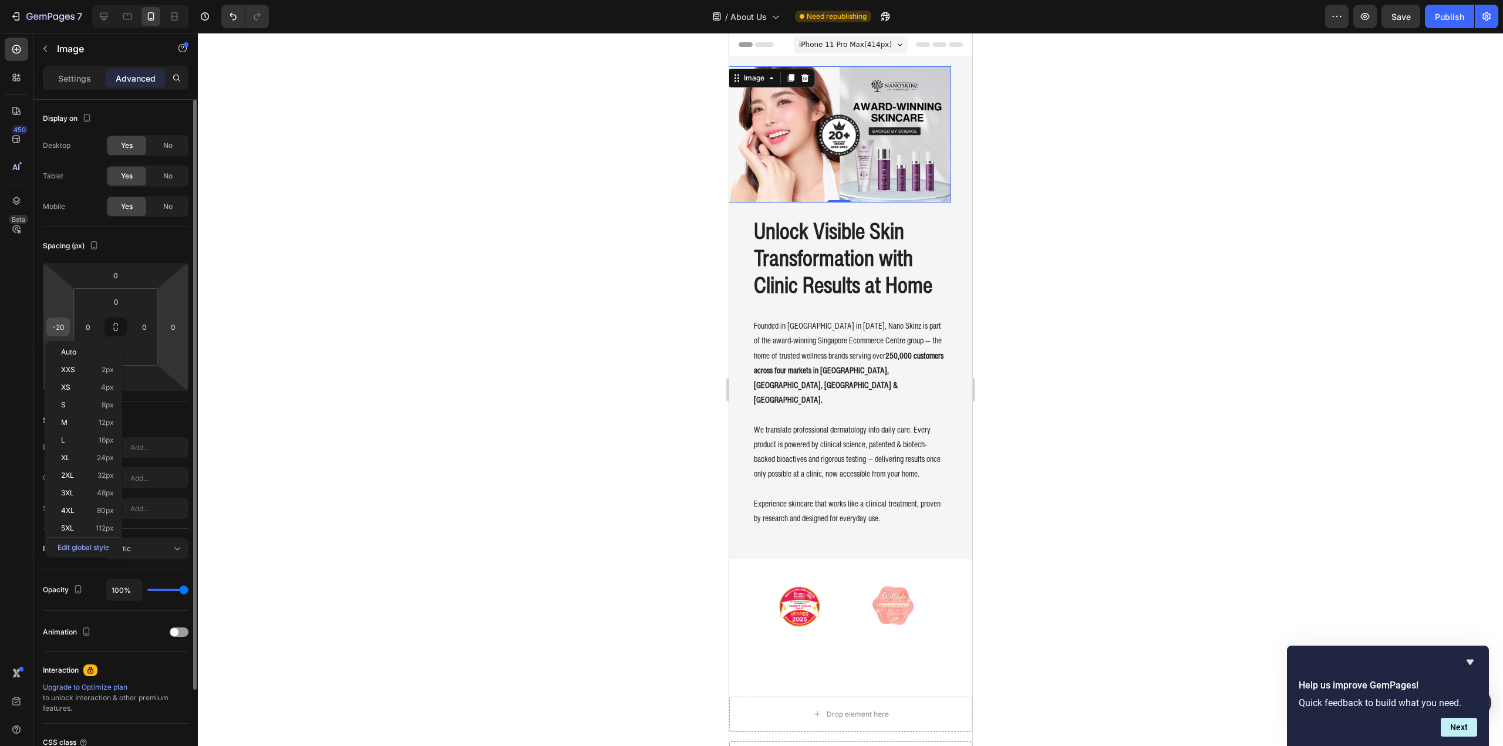
click at [63, 325] on input "-20" at bounding box center [58, 327] width 18 height 18
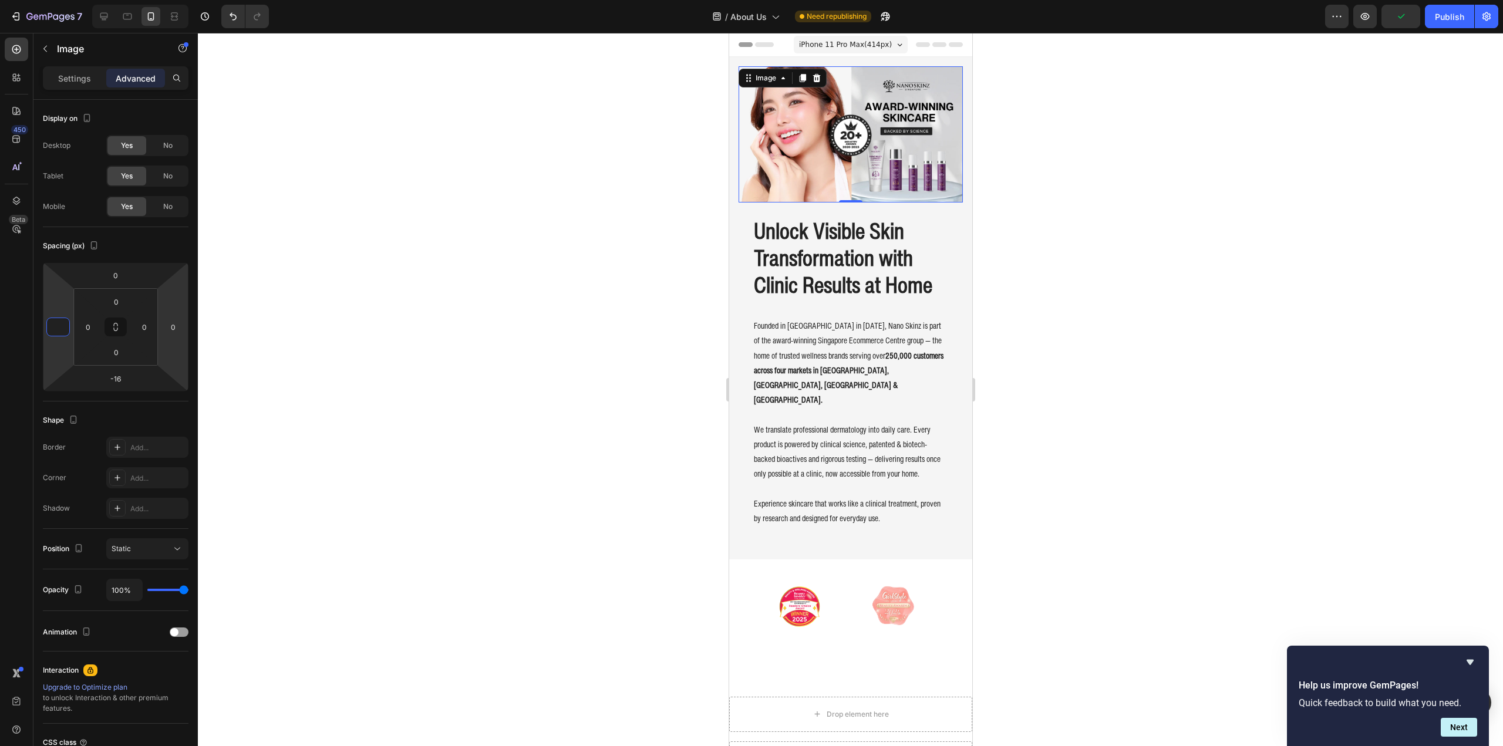
type input "0"
click at [347, 426] on div at bounding box center [850, 389] width 1305 height 713
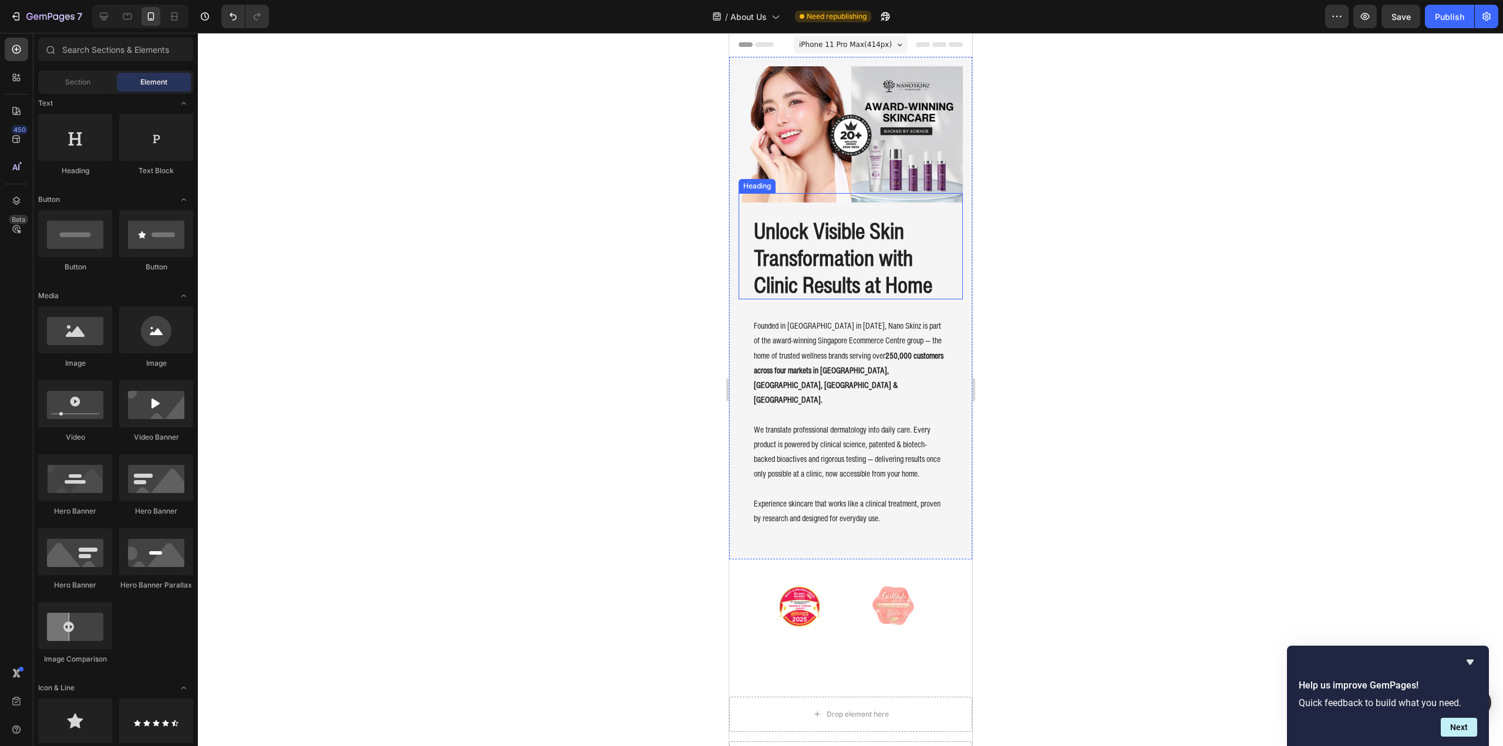
click at [879, 245] on h2 "Unlock Visible Skin Transformation with Clinic Results at Home" at bounding box center [850, 258] width 196 height 83
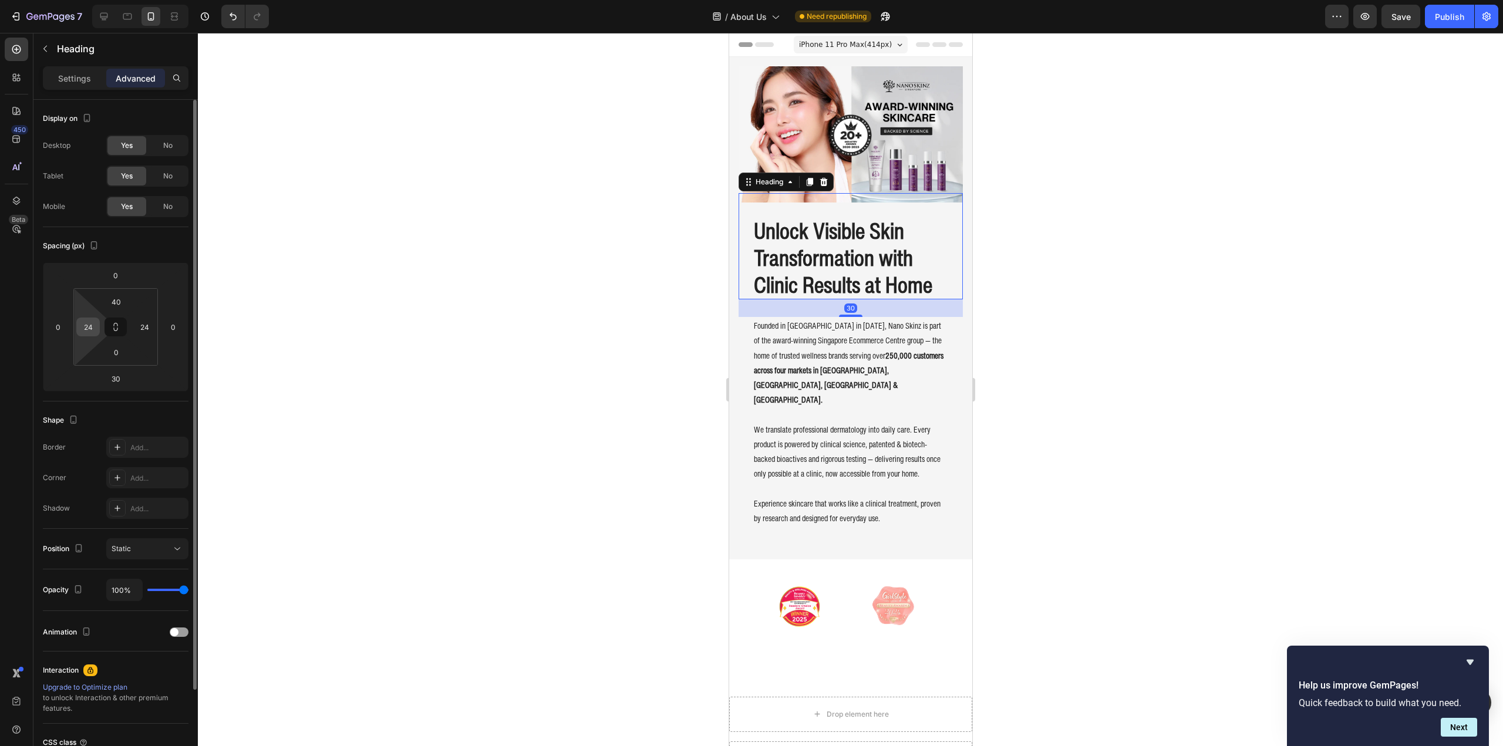
click at [90, 328] on input "24" at bounding box center [88, 327] width 18 height 18
click at [422, 311] on div at bounding box center [850, 389] width 1305 height 713
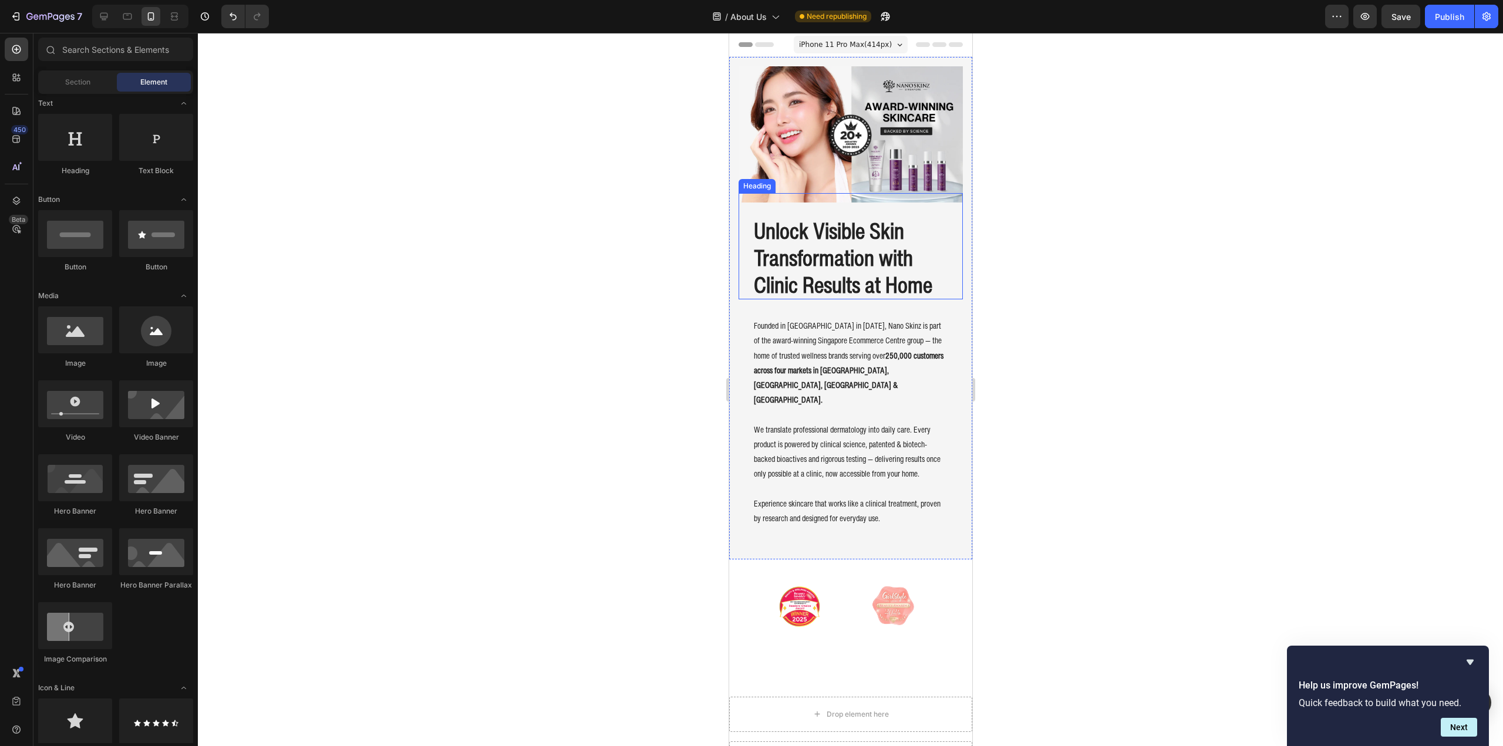
click at [817, 266] on h2 "Unlock Visible Skin Transformation with Clinic Results at Home" at bounding box center [850, 258] width 196 height 83
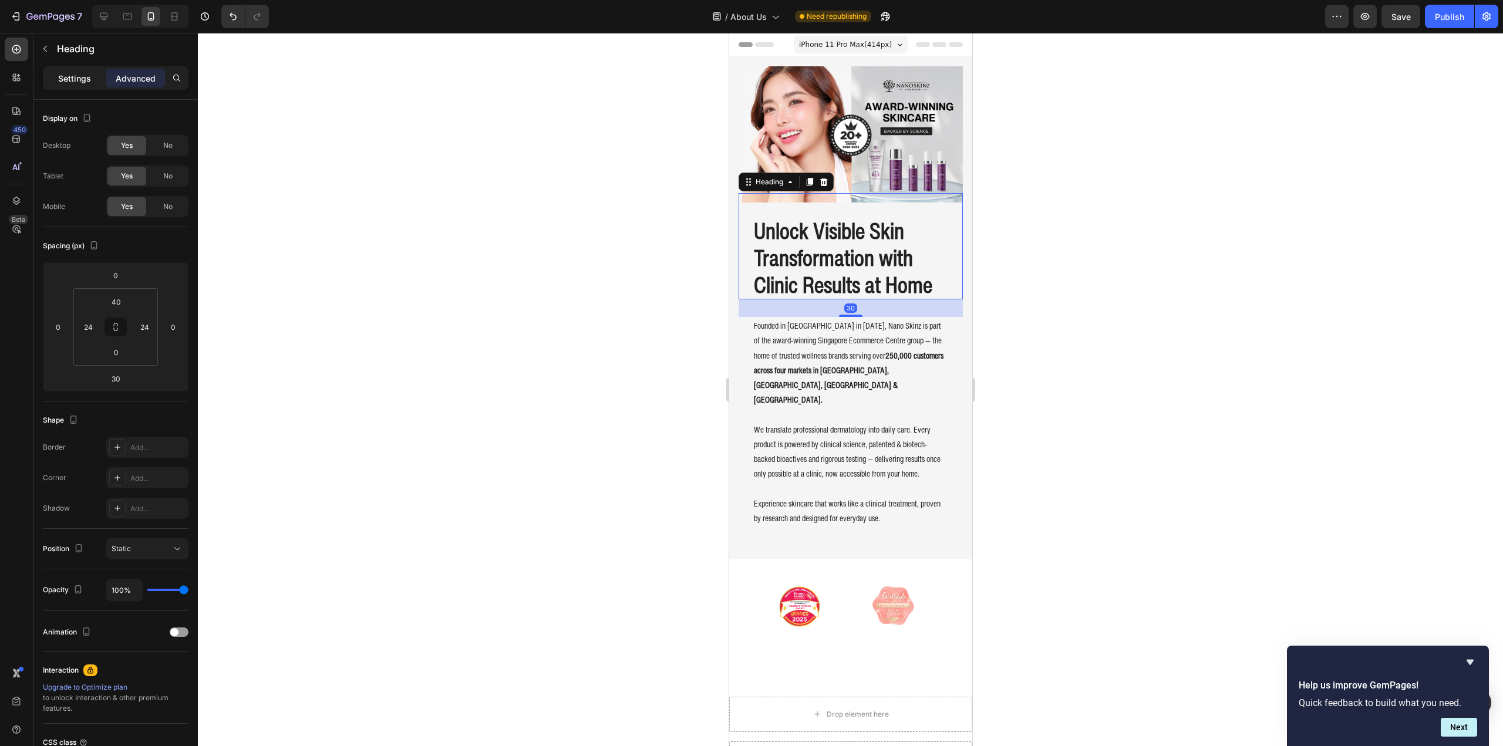
click at [66, 75] on p "Settings" at bounding box center [74, 78] width 33 height 12
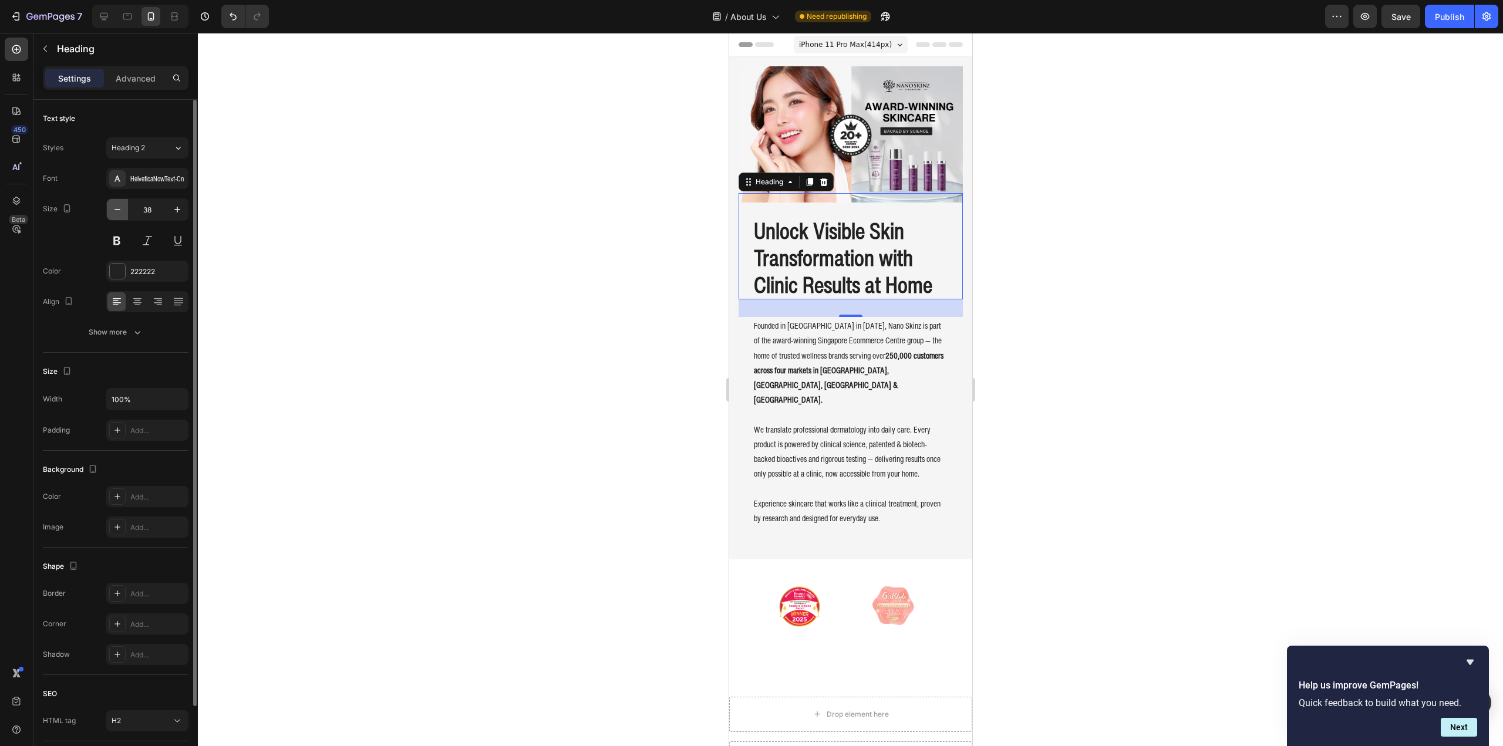
click at [115, 208] on icon "button" at bounding box center [118, 210] width 12 height 12
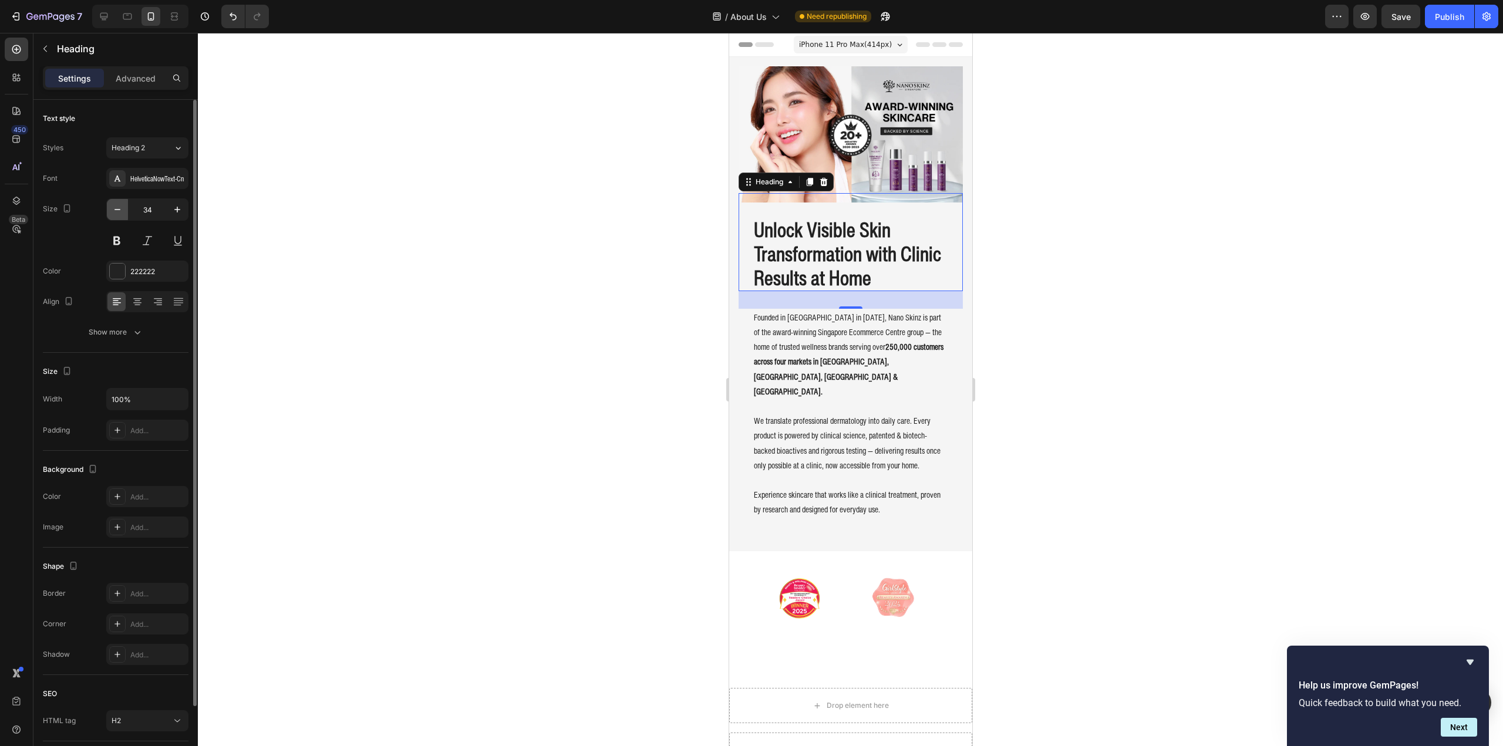
click at [115, 208] on icon "button" at bounding box center [118, 210] width 12 height 12
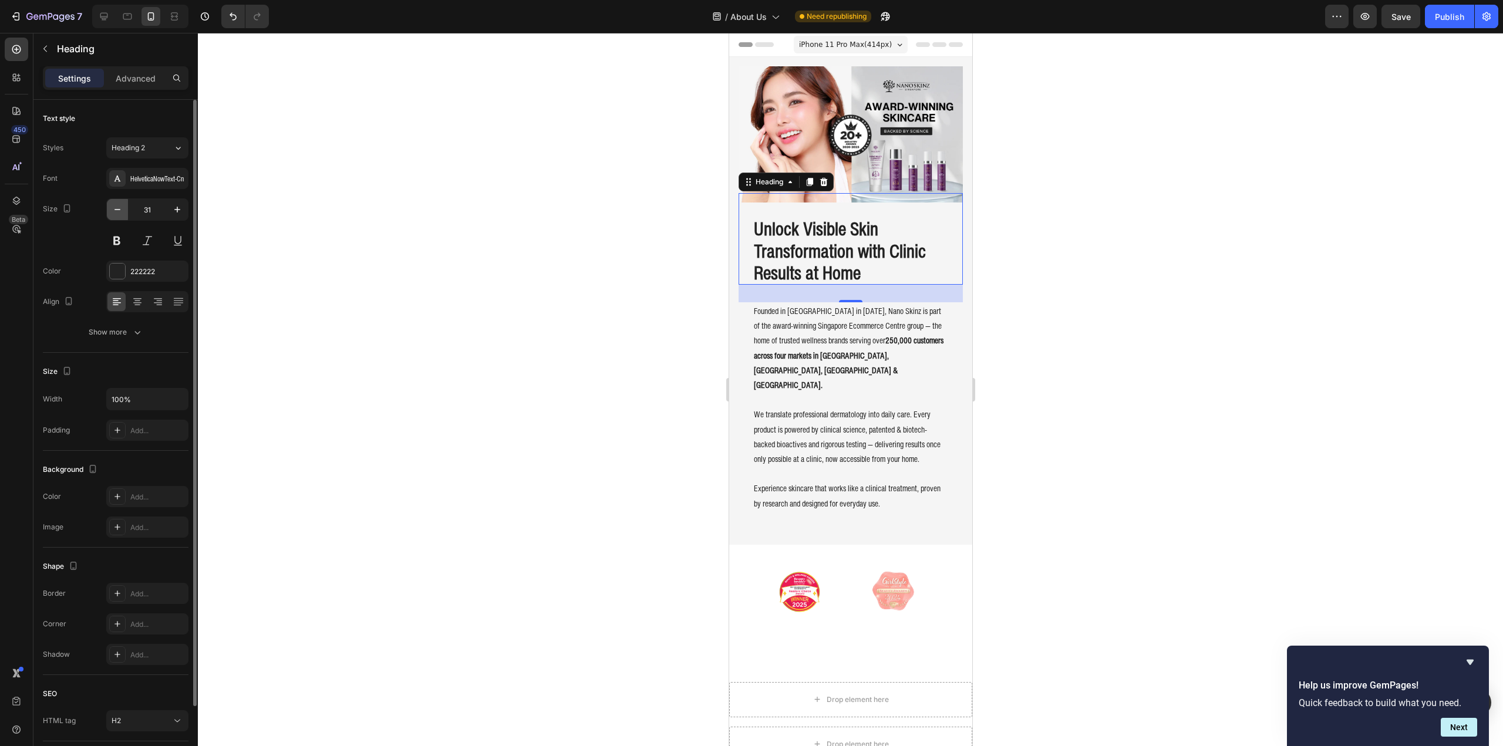
click at [115, 208] on icon "button" at bounding box center [118, 210] width 12 height 12
type input "30"
click at [842, 304] on p "Founded in [GEOGRAPHIC_DATA] in [DATE], Nano Skinz is part of the award-winning…" at bounding box center [850, 345] width 194 height 89
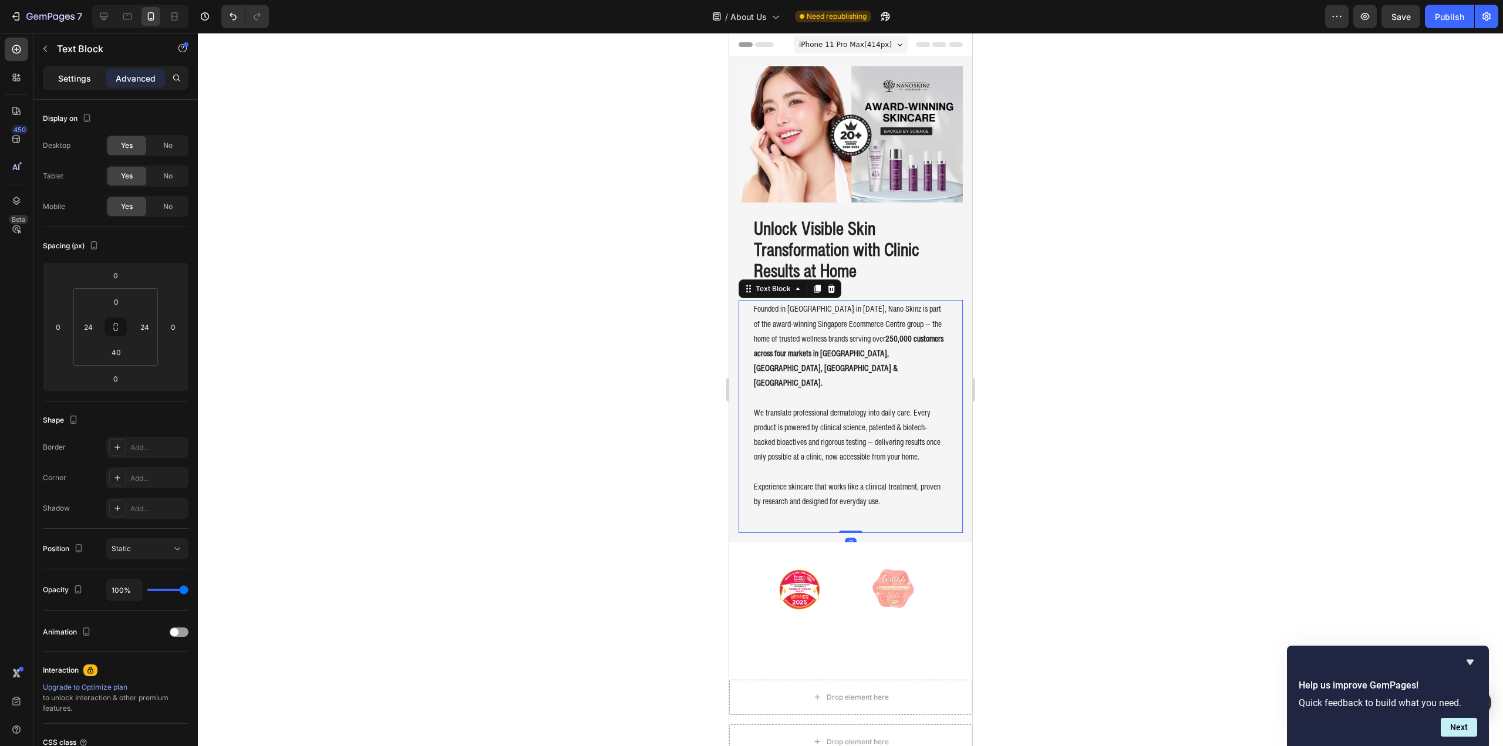
click at [68, 80] on p "Settings" at bounding box center [74, 78] width 33 height 12
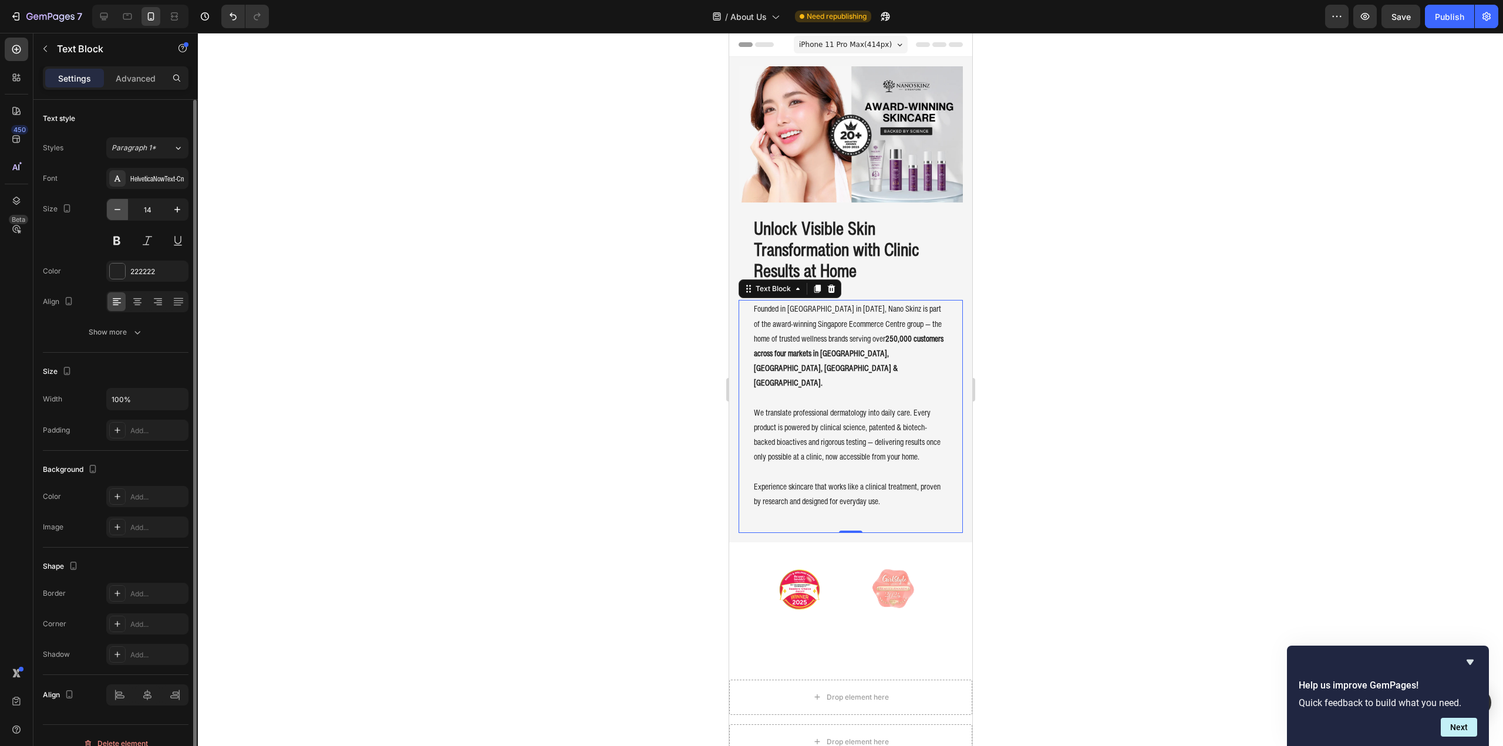
click at [117, 207] on icon "button" at bounding box center [118, 210] width 12 height 12
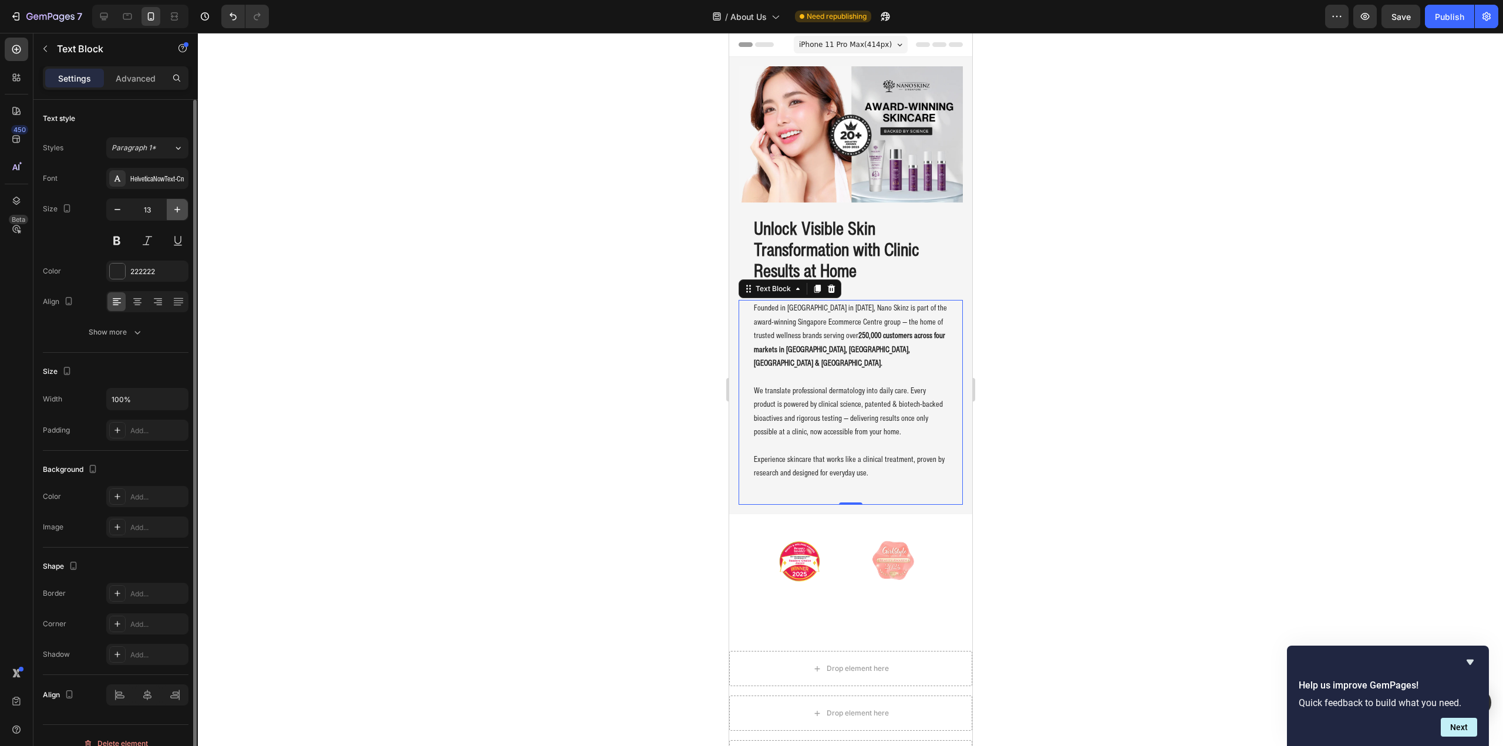
click at [172, 211] on icon "button" at bounding box center [177, 210] width 12 height 12
type input "14"
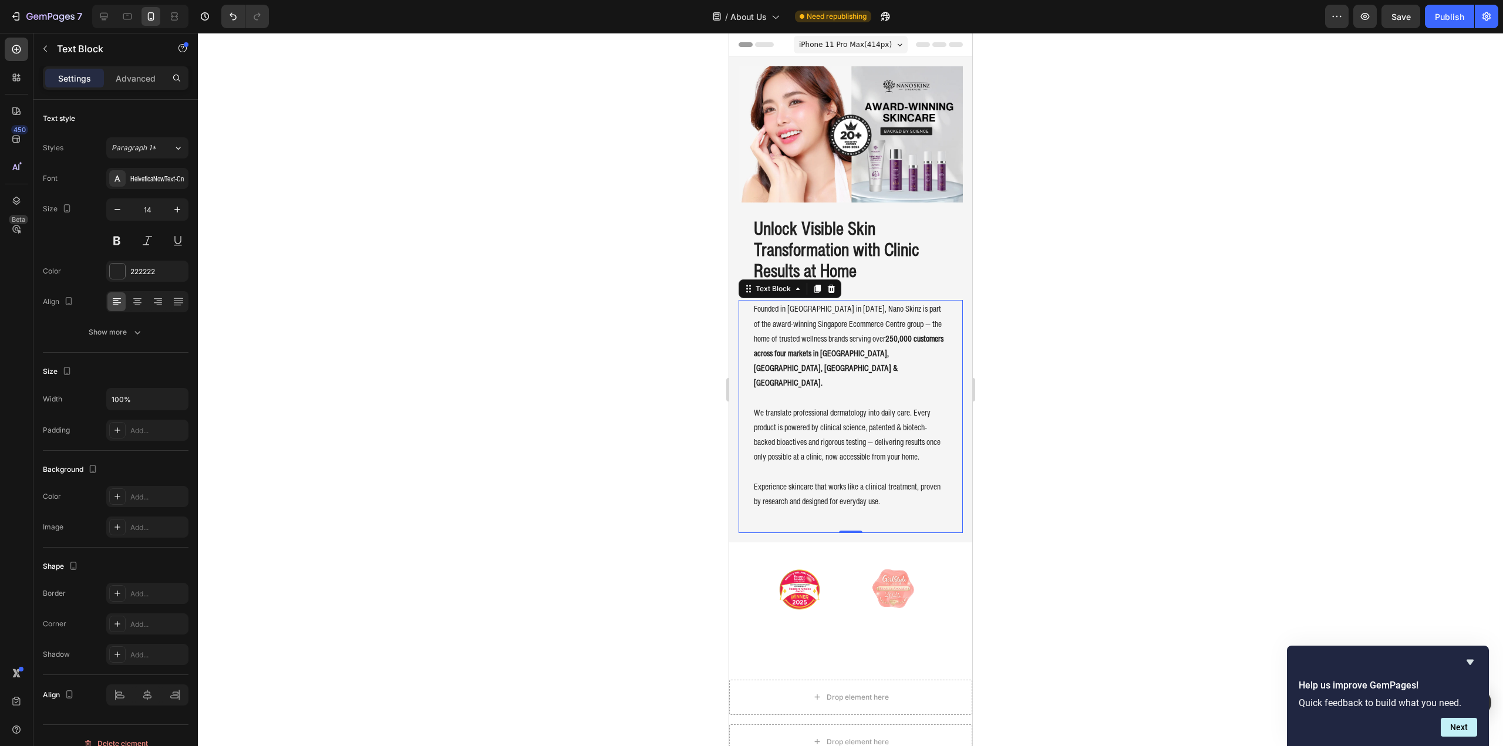
click at [578, 165] on div at bounding box center [850, 389] width 1305 height 713
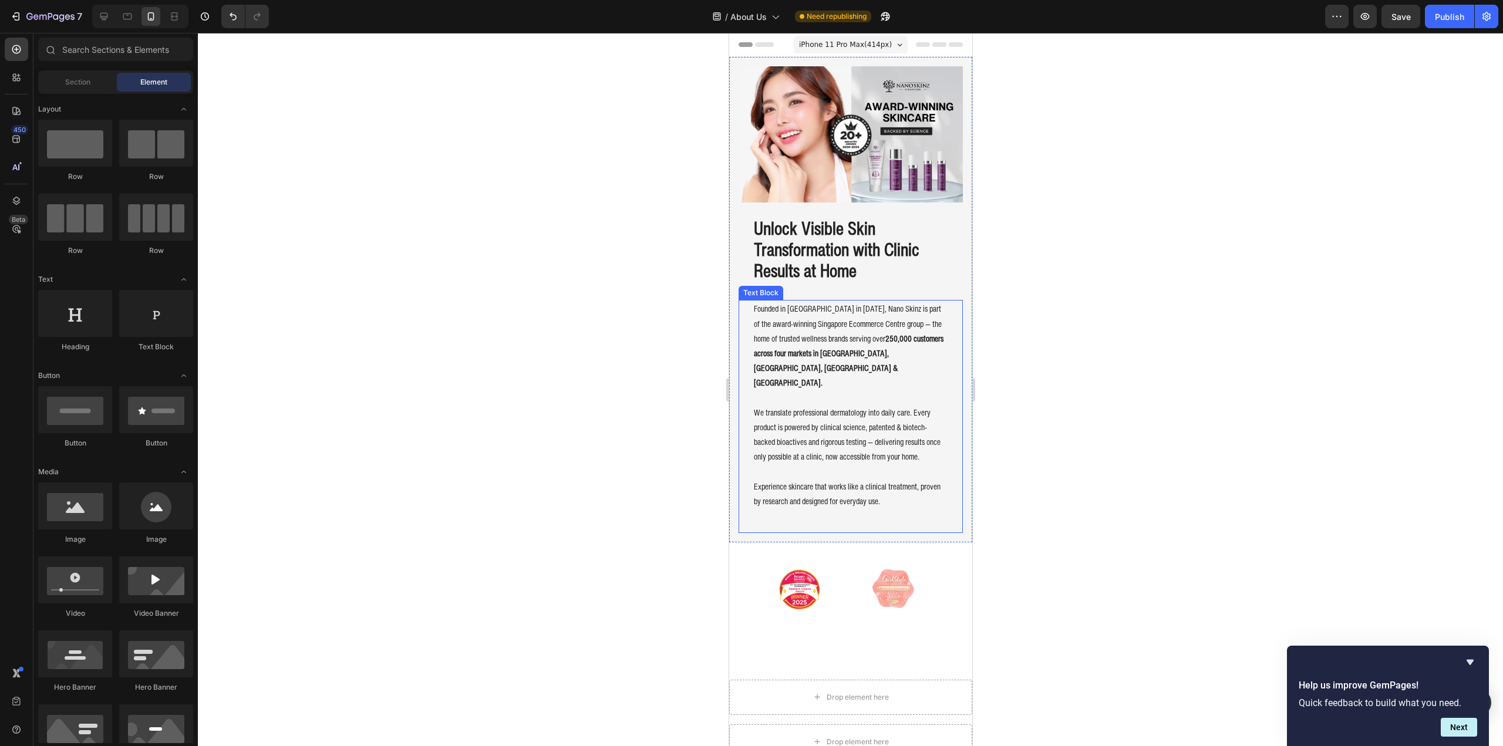
click at [911, 306] on p "Founded in [GEOGRAPHIC_DATA] in [DATE], Nano Skinz is part of the award-winning…" at bounding box center [850, 345] width 194 height 89
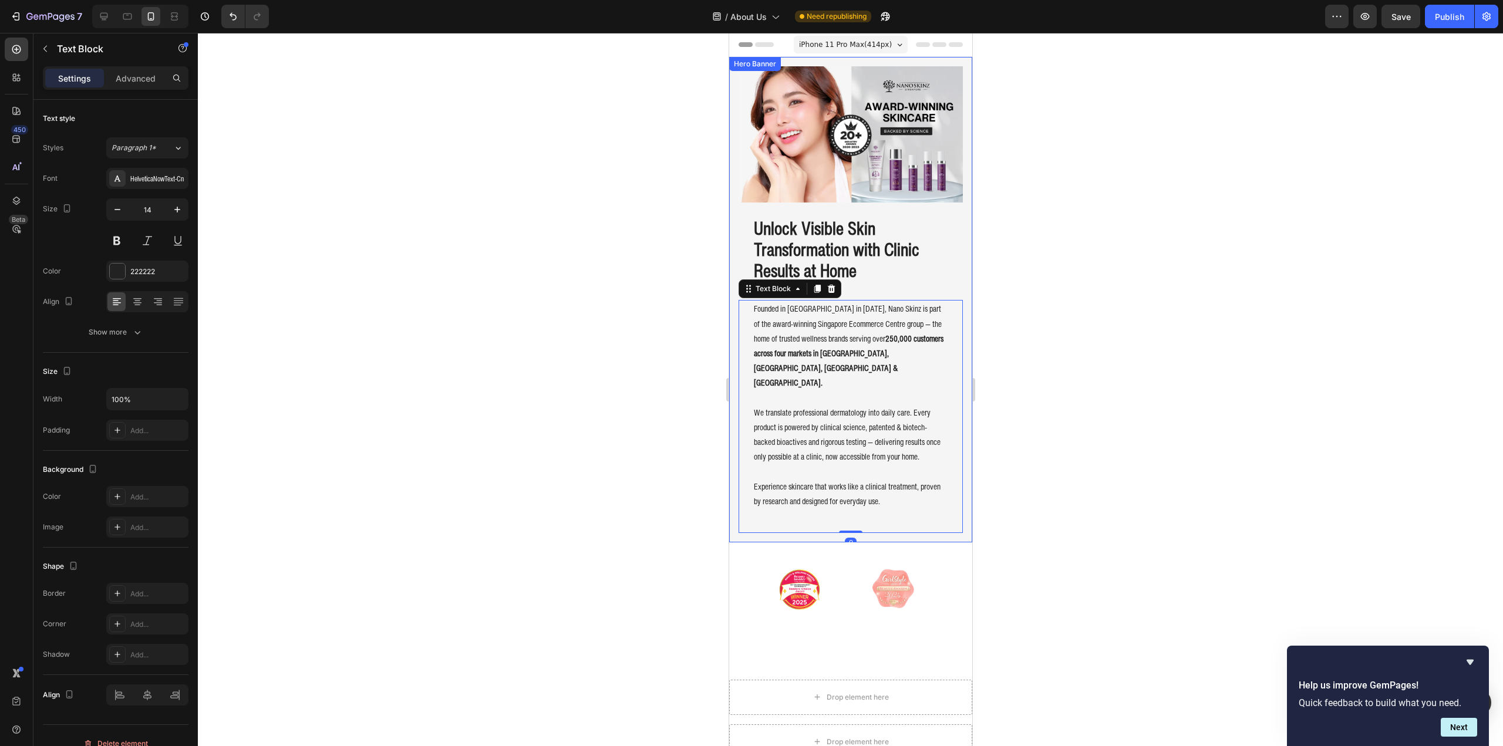
click at [906, 284] on div "Unlock Visible Skin Transformation with Clinic Results at Home Heading Founded …" at bounding box center [850, 363] width 224 height 340
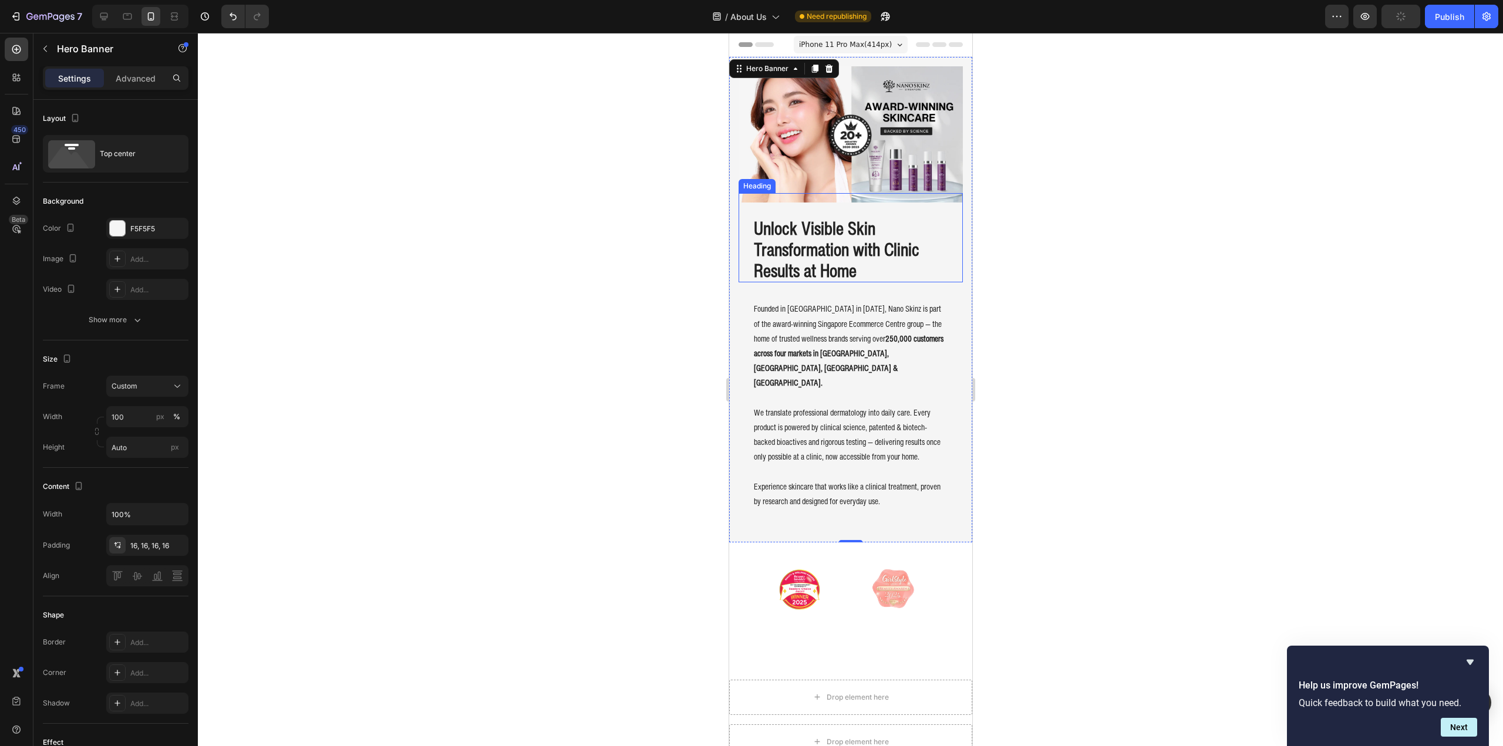
click at [889, 254] on h2 "Unlock Visible Skin Transformation with Clinic Results at Home" at bounding box center [850, 250] width 196 height 66
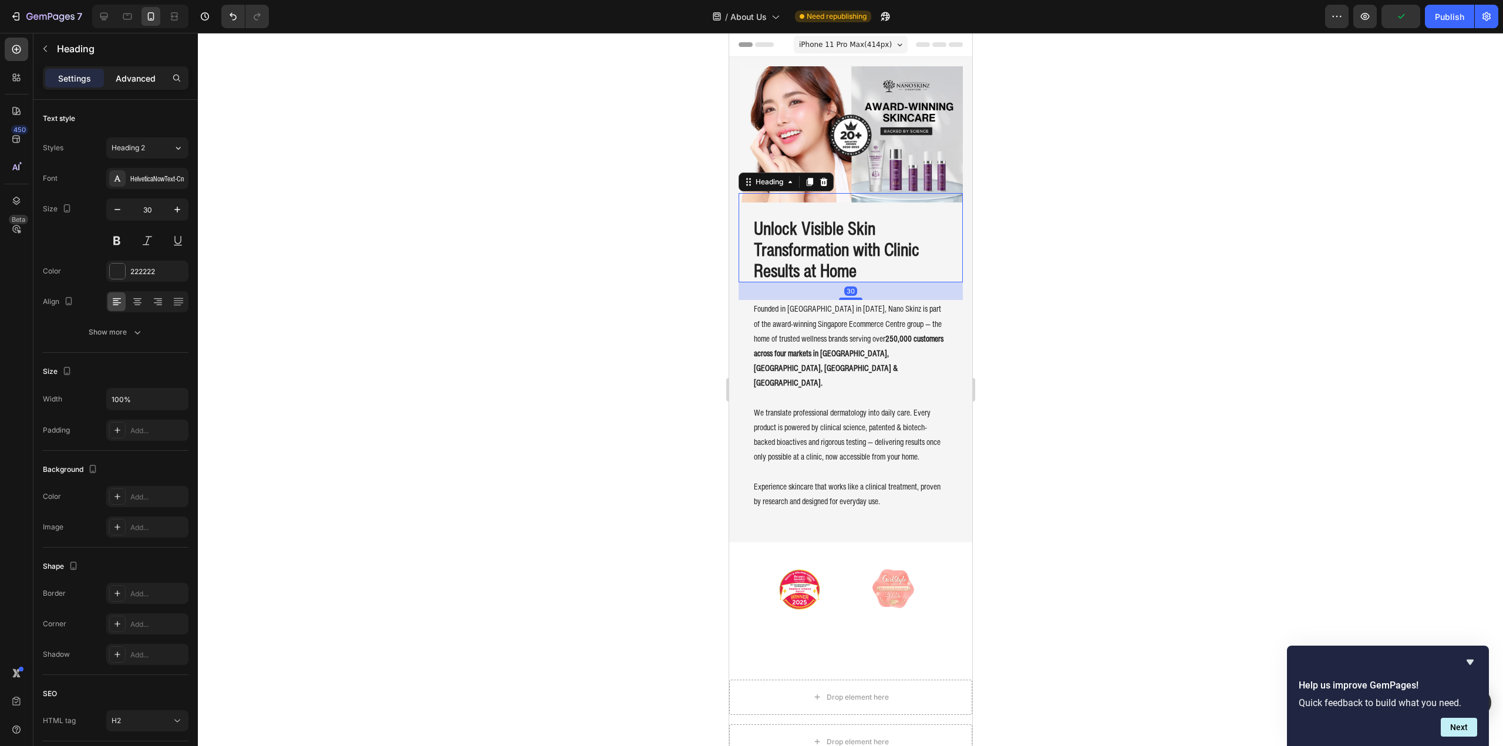
click at [141, 73] on p "Advanced" at bounding box center [136, 78] width 40 height 12
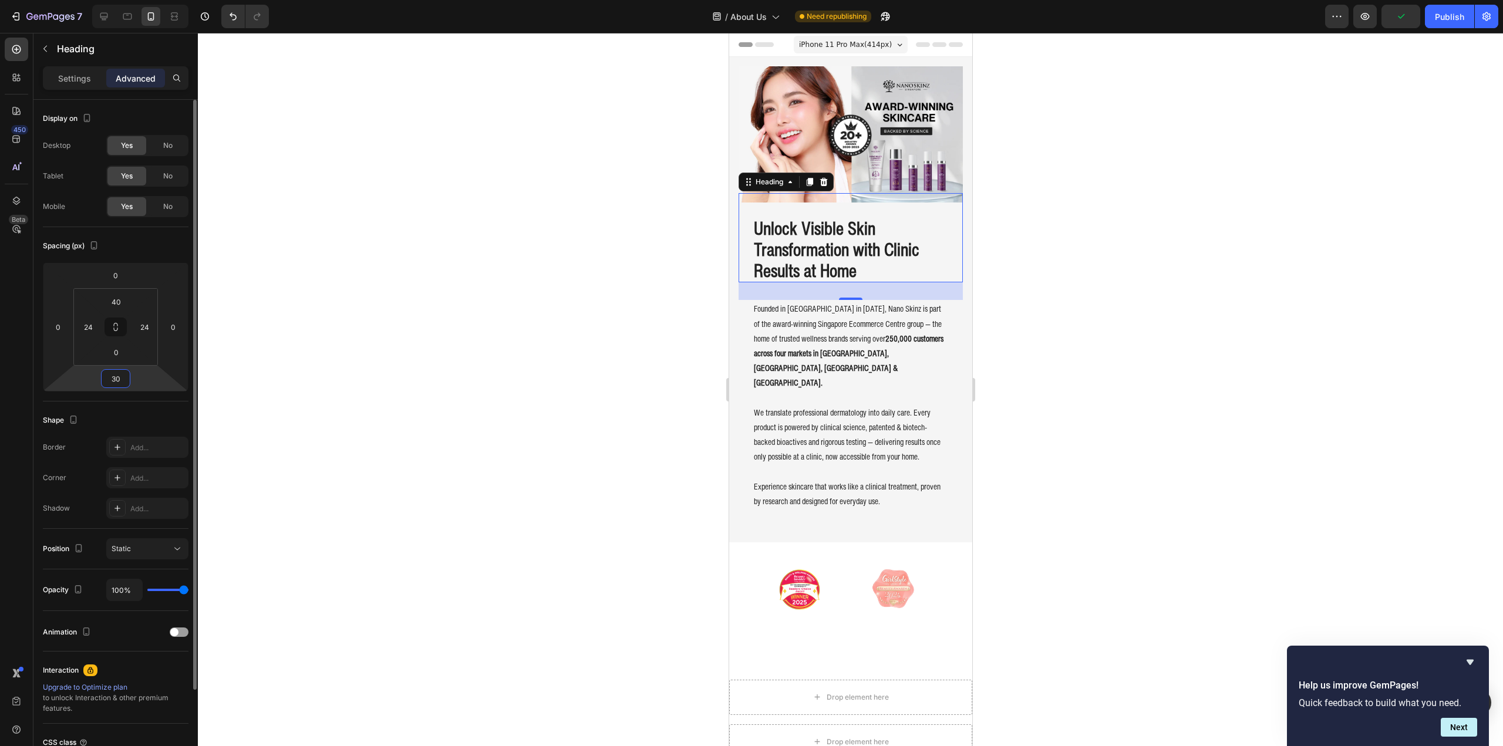
click at [119, 379] on input "30" at bounding box center [115, 379] width 23 height 18
click at [122, 382] on input "20" at bounding box center [115, 379] width 23 height 18
click at [116, 381] on input "20" at bounding box center [115, 379] width 23 height 18
click at [116, 380] on input "20" at bounding box center [115, 379] width 23 height 18
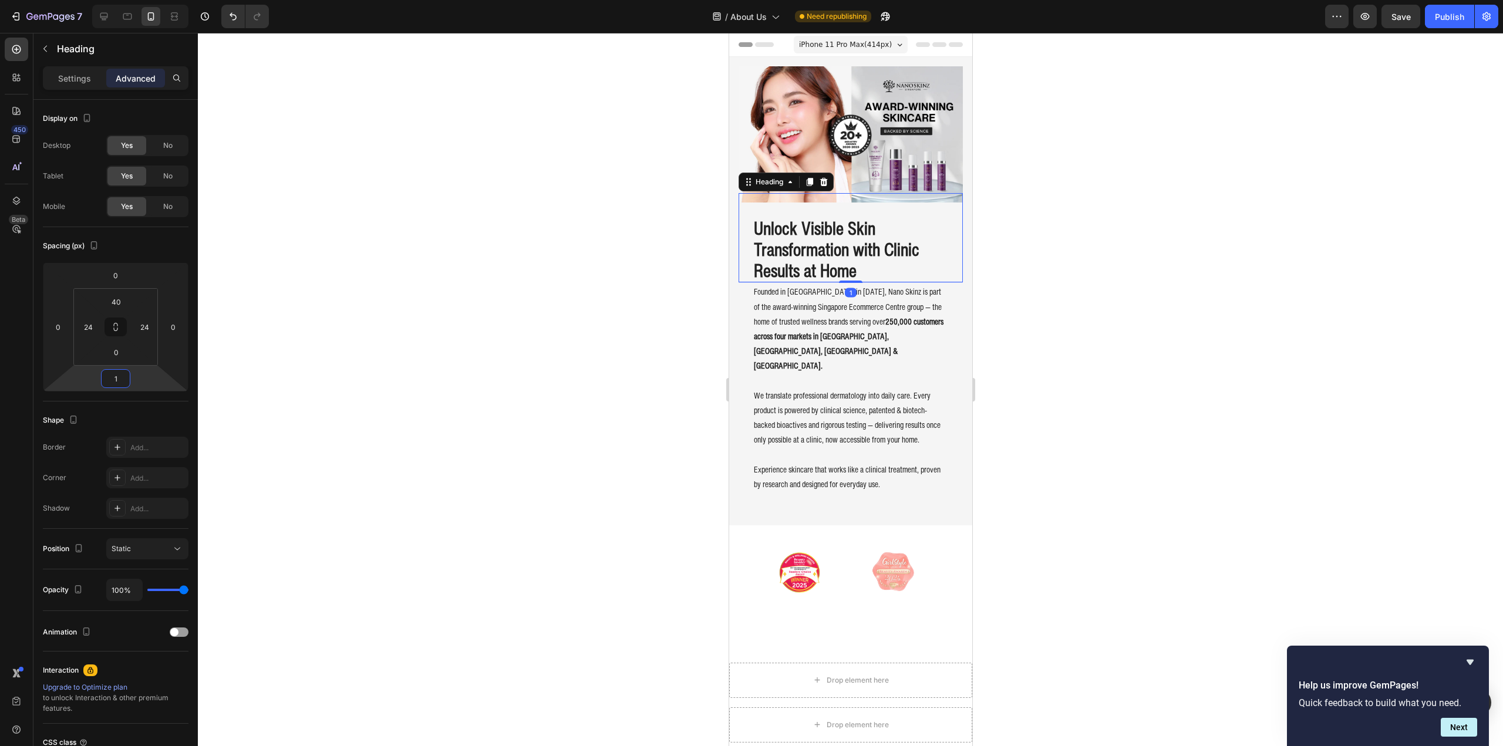
type input "10"
click at [483, 362] on div at bounding box center [850, 389] width 1305 height 713
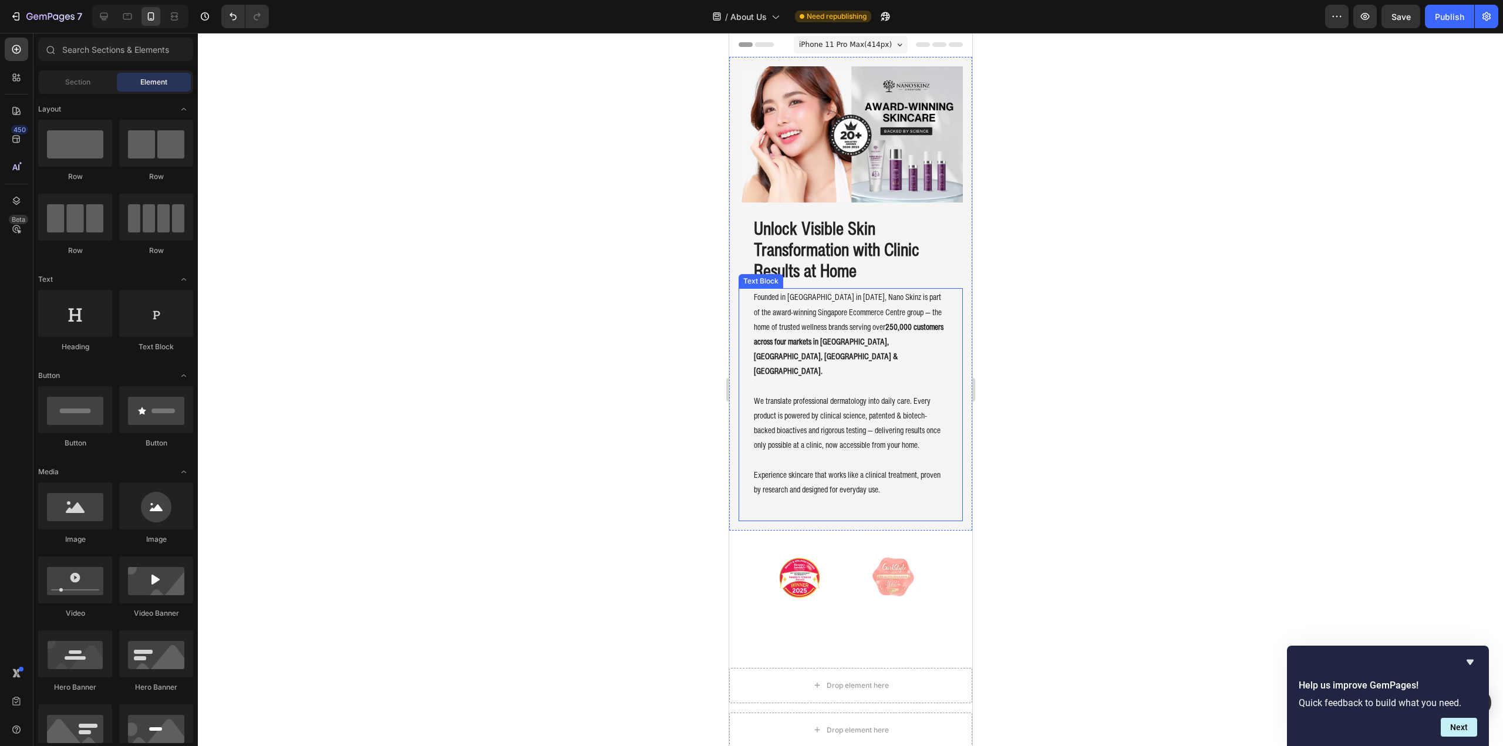
click at [823, 488] on div "Founded in [GEOGRAPHIC_DATA] in [DATE], Nano Skinz is part of the award-winning…" at bounding box center [850, 404] width 224 height 233
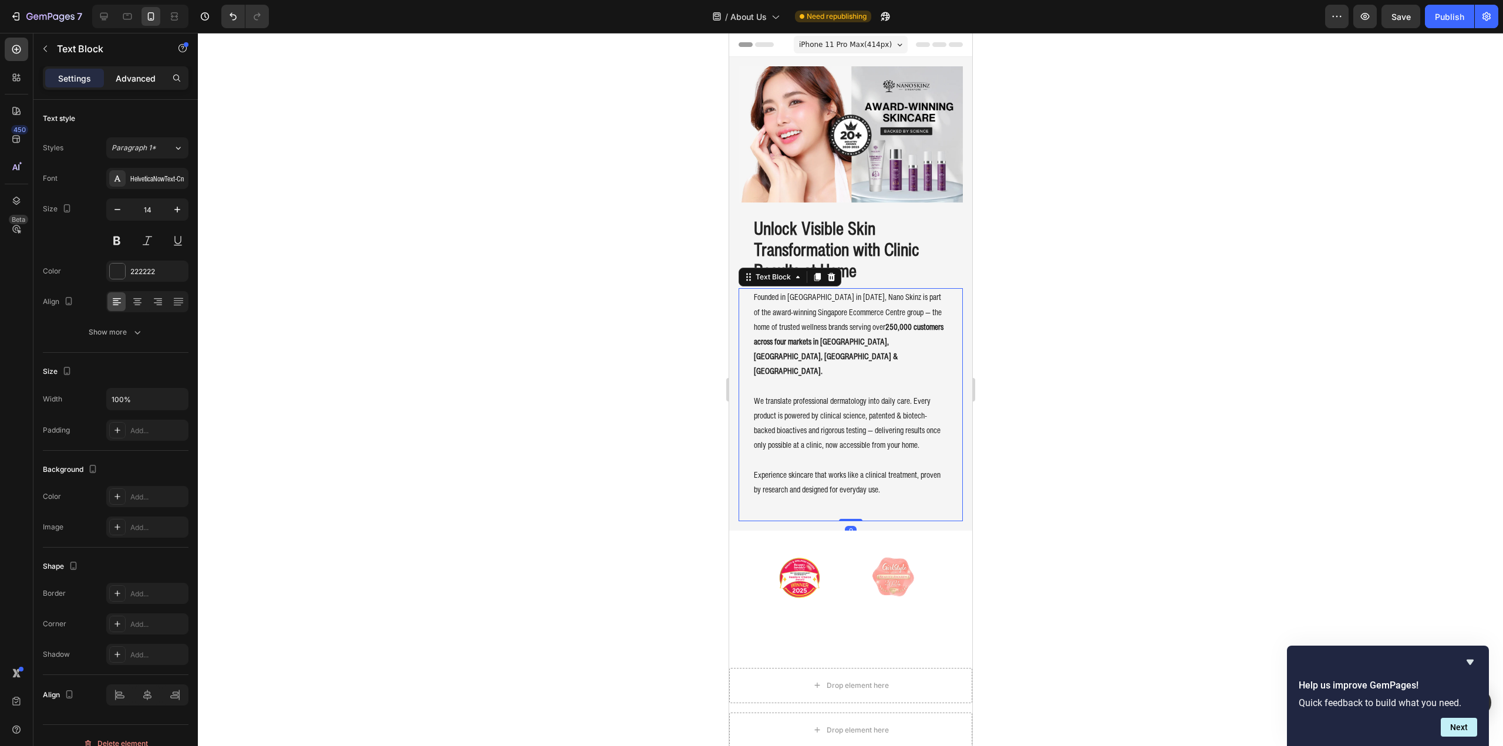
click at [151, 75] on p "Advanced" at bounding box center [136, 78] width 40 height 12
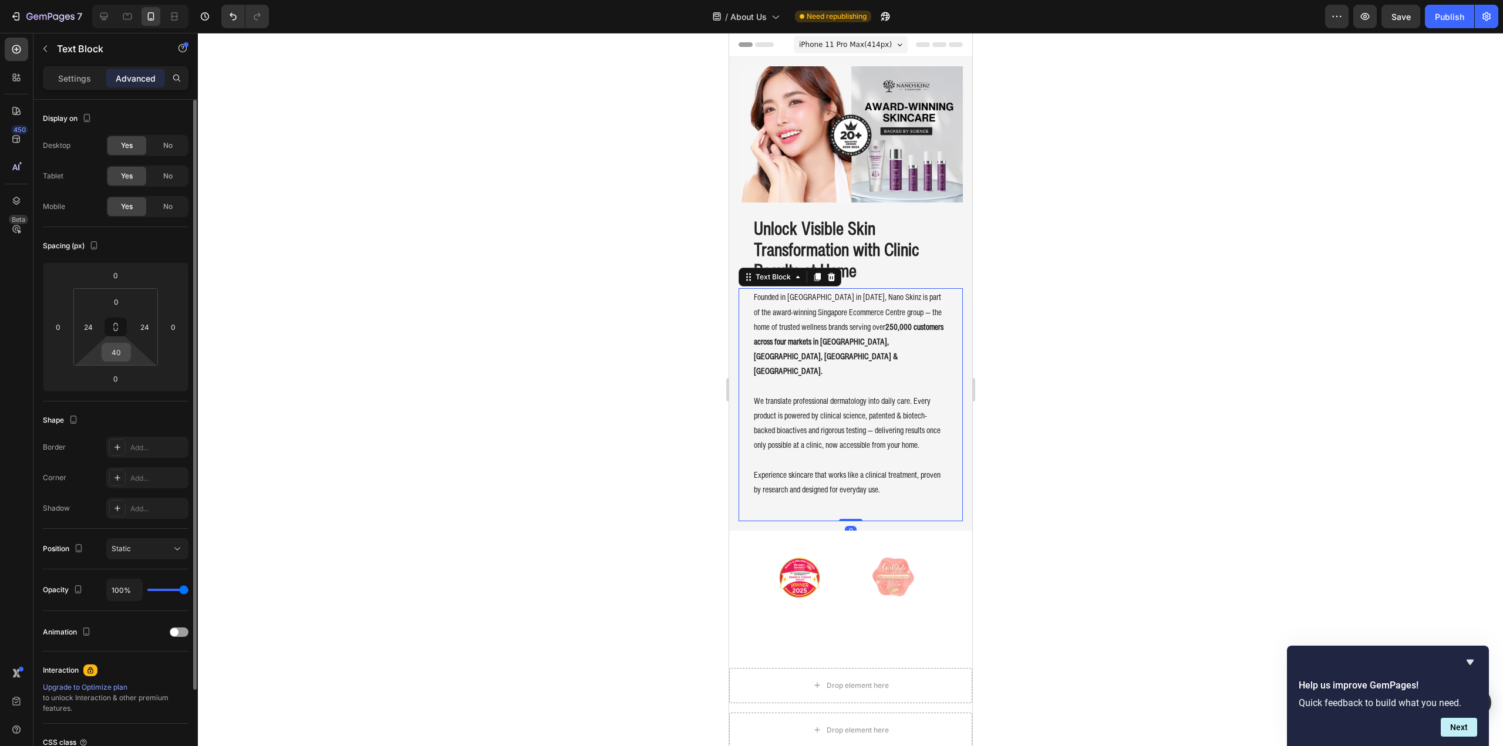
click at [114, 354] on input "40" at bounding box center [116, 352] width 23 height 18
type input "30"
click at [503, 361] on div at bounding box center [850, 389] width 1305 height 713
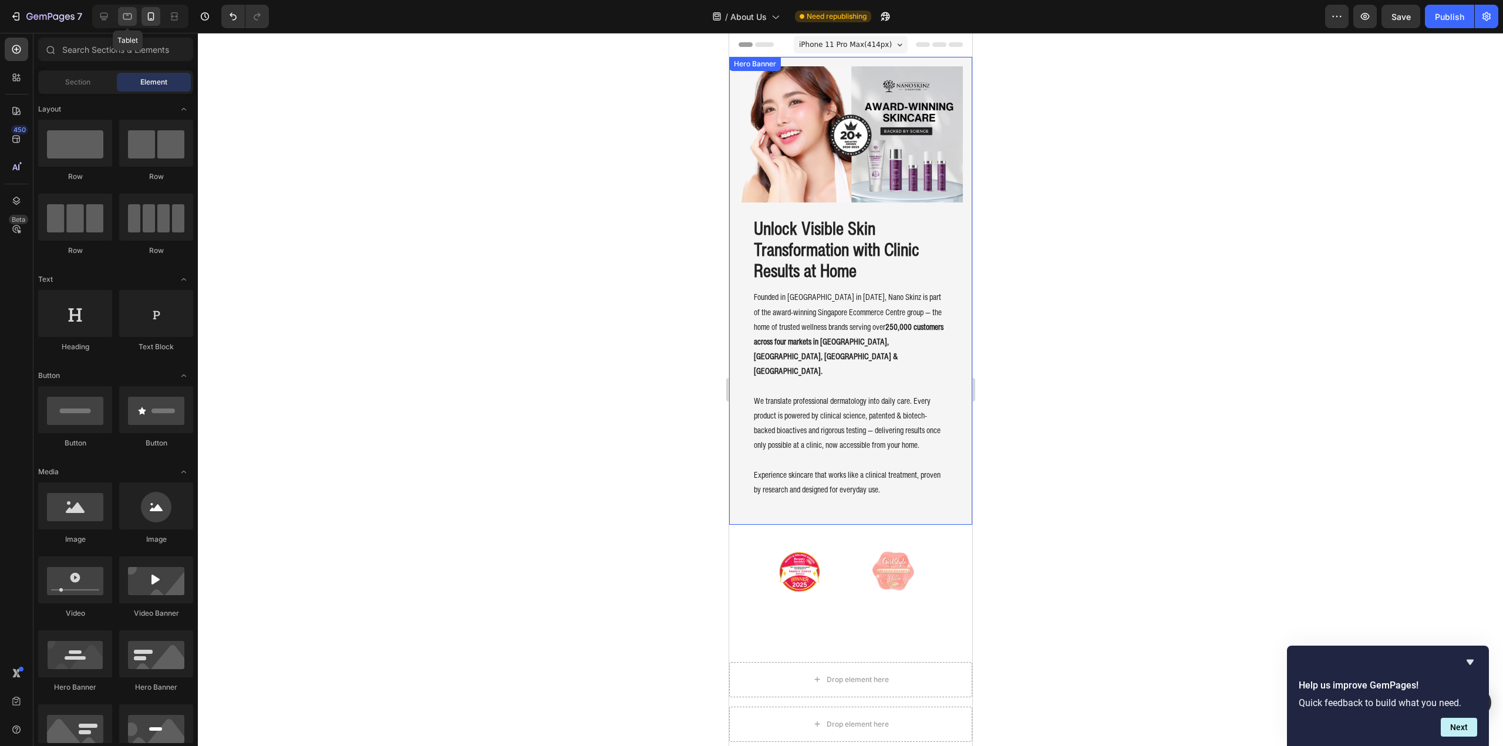
click at [129, 22] on div at bounding box center [127, 16] width 19 height 19
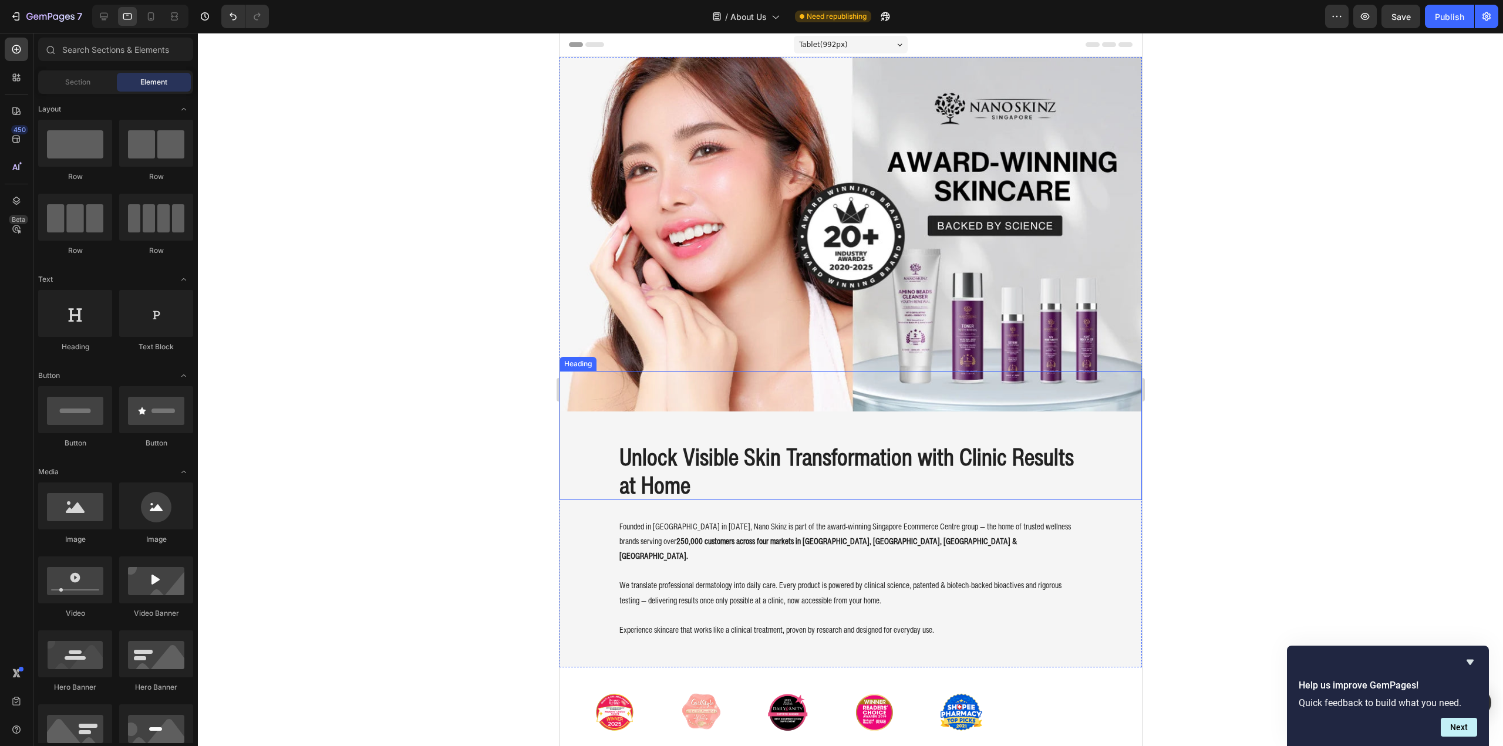
click at [642, 431] on div "Unlock Visible Skin Transformation with Clinic Results at Home Heading" at bounding box center [850, 435] width 582 height 129
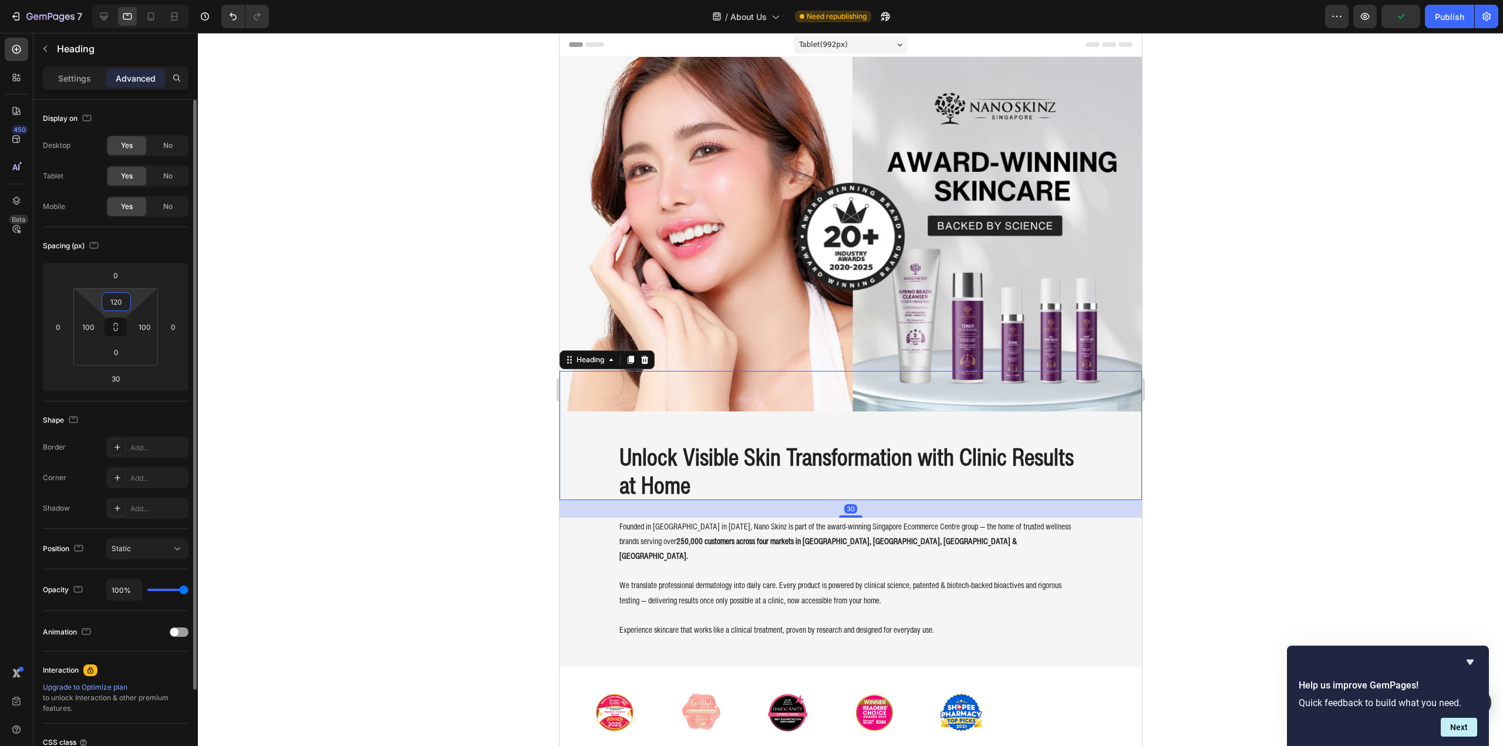
click at [116, 303] on input "120" at bounding box center [116, 302] width 23 height 18
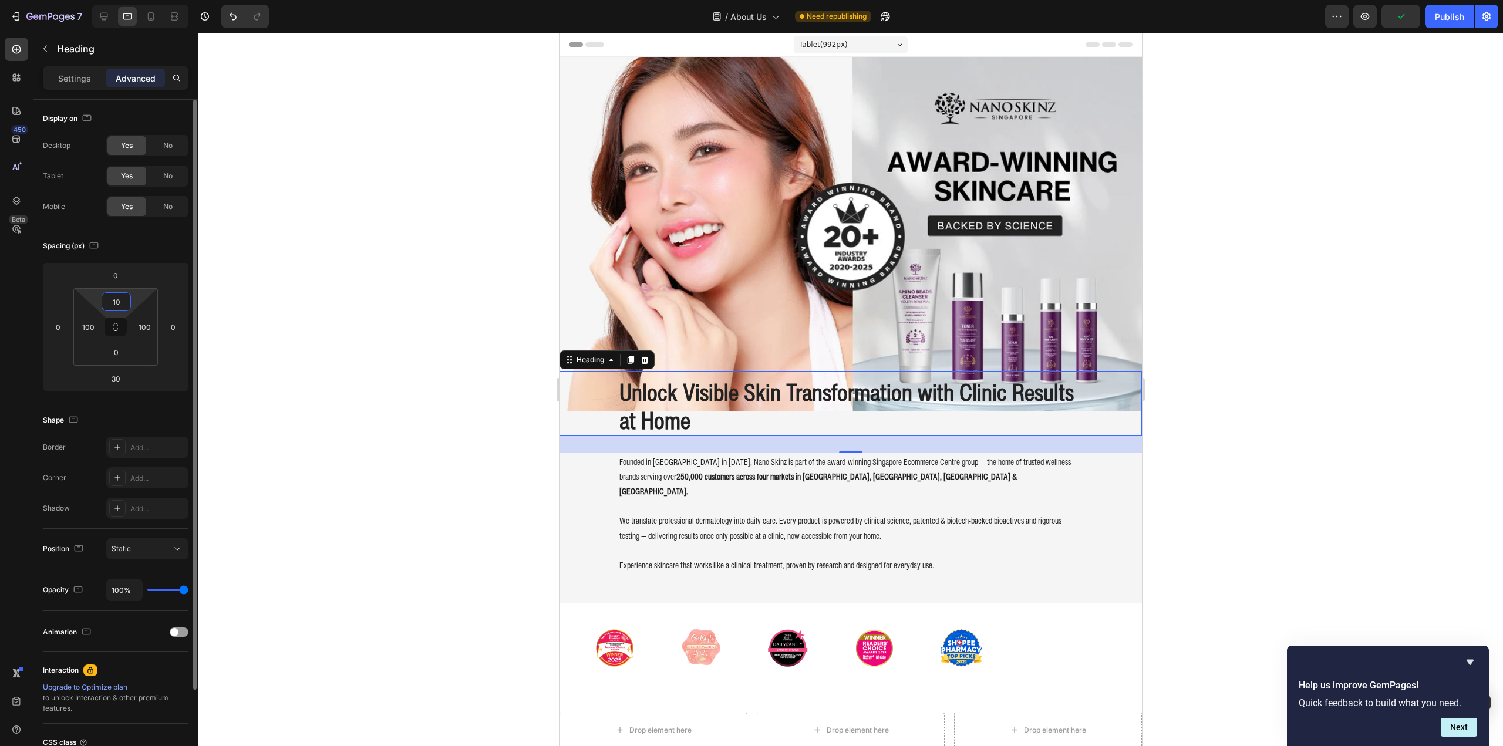
type input "100"
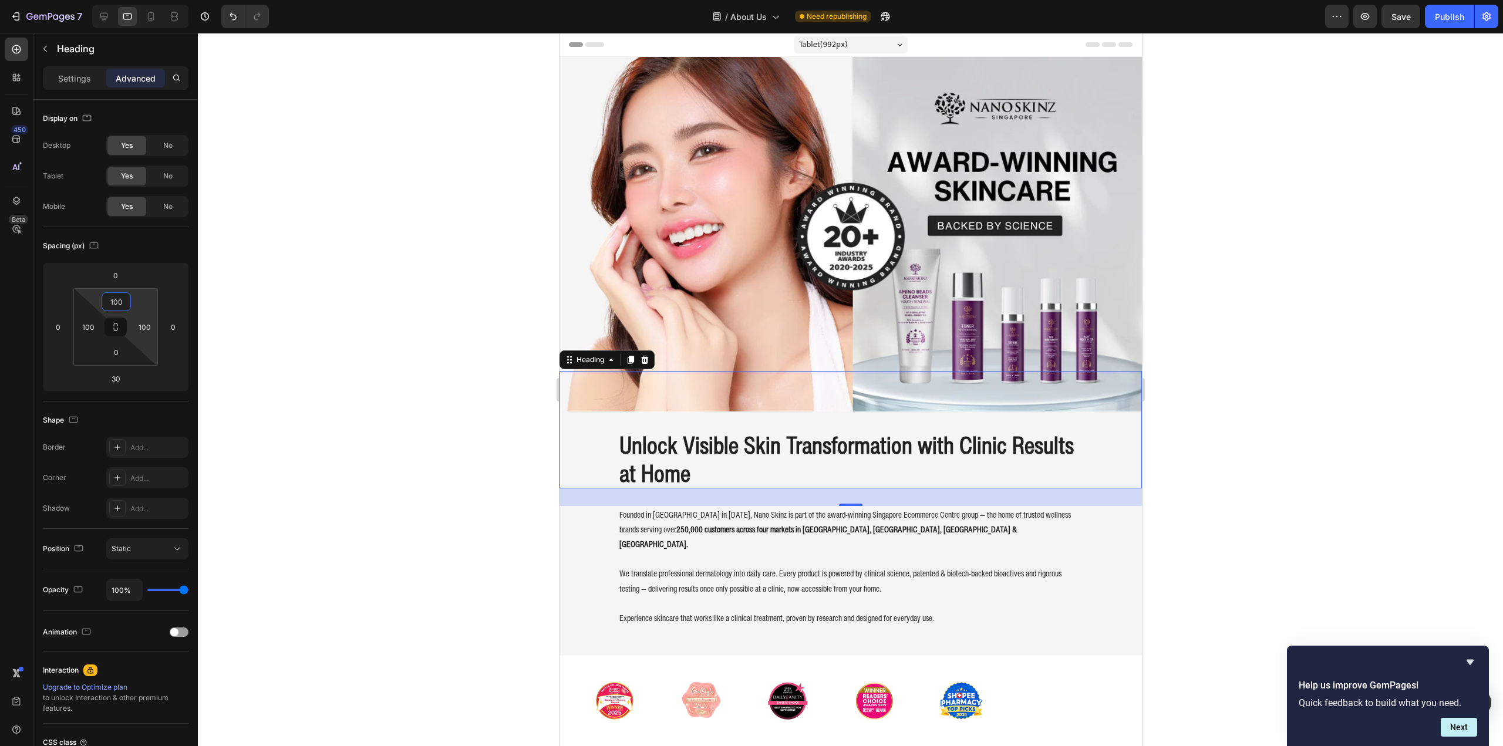
click at [434, 370] on div at bounding box center [850, 389] width 1305 height 713
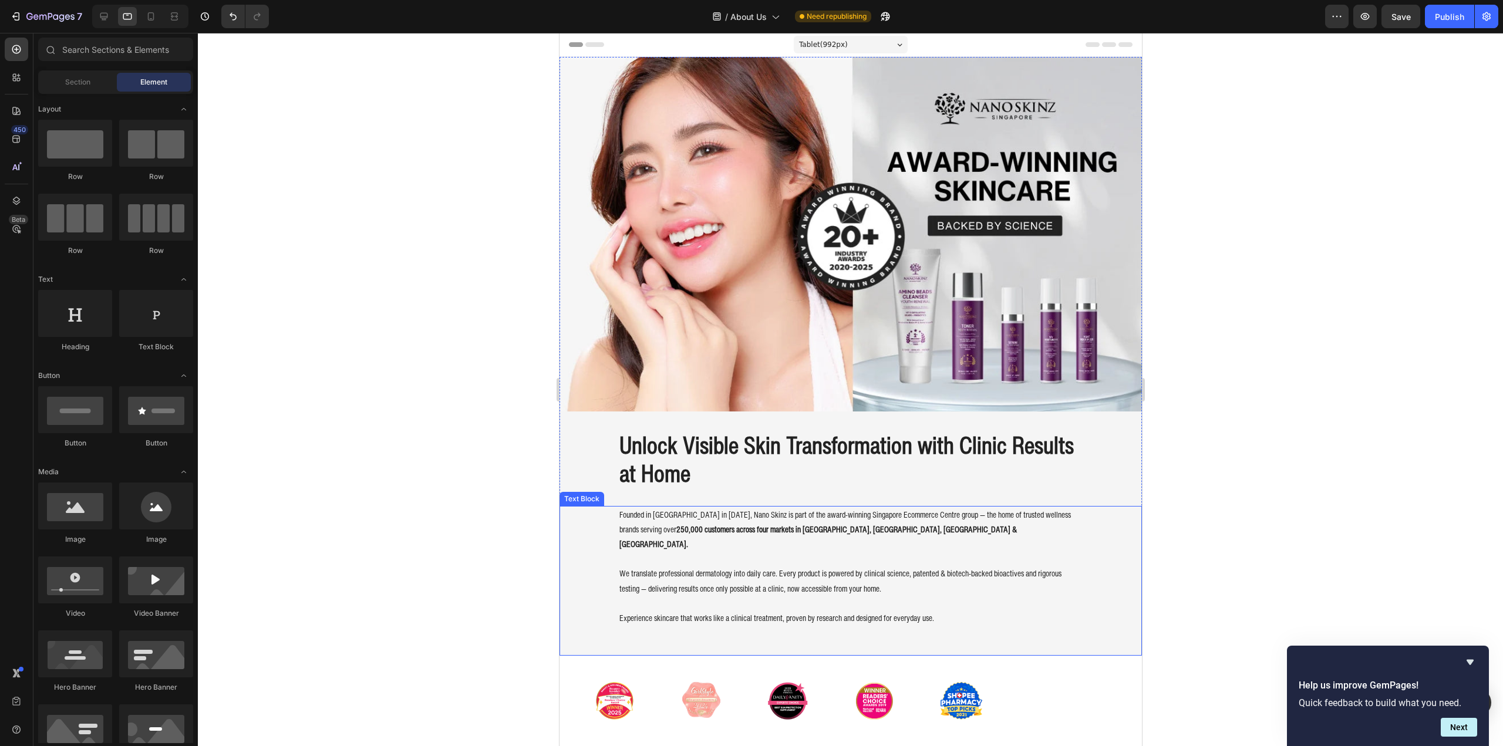
click at [757, 514] on p "Founded in [GEOGRAPHIC_DATA] in [DATE], Nano Skinz is part of the award-winning…" at bounding box center [850, 529] width 463 height 45
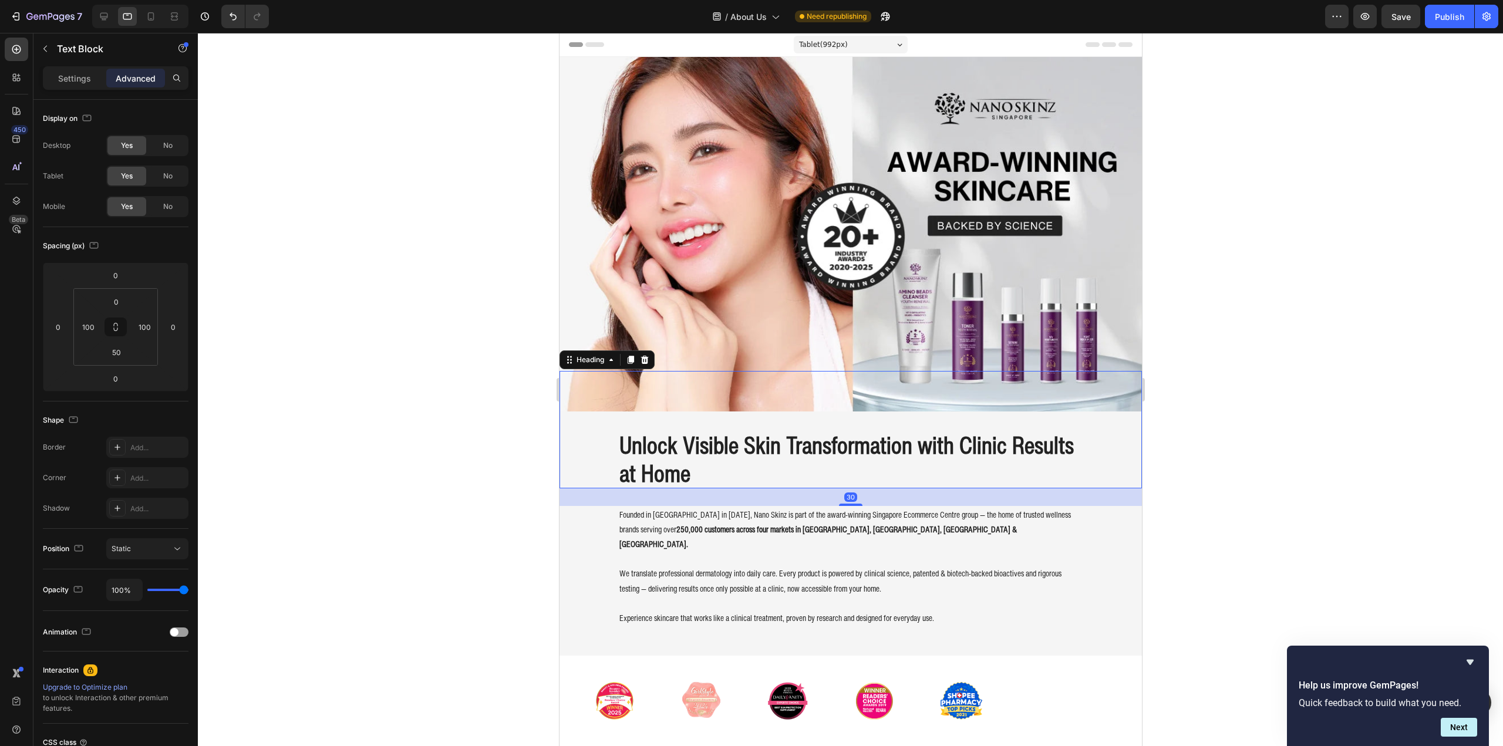
click at [742, 479] on h2 "Unlock Visible Skin Transformation with Clinic Results at Home" at bounding box center [850, 459] width 465 height 59
click at [120, 375] on input "30" at bounding box center [115, 379] width 23 height 18
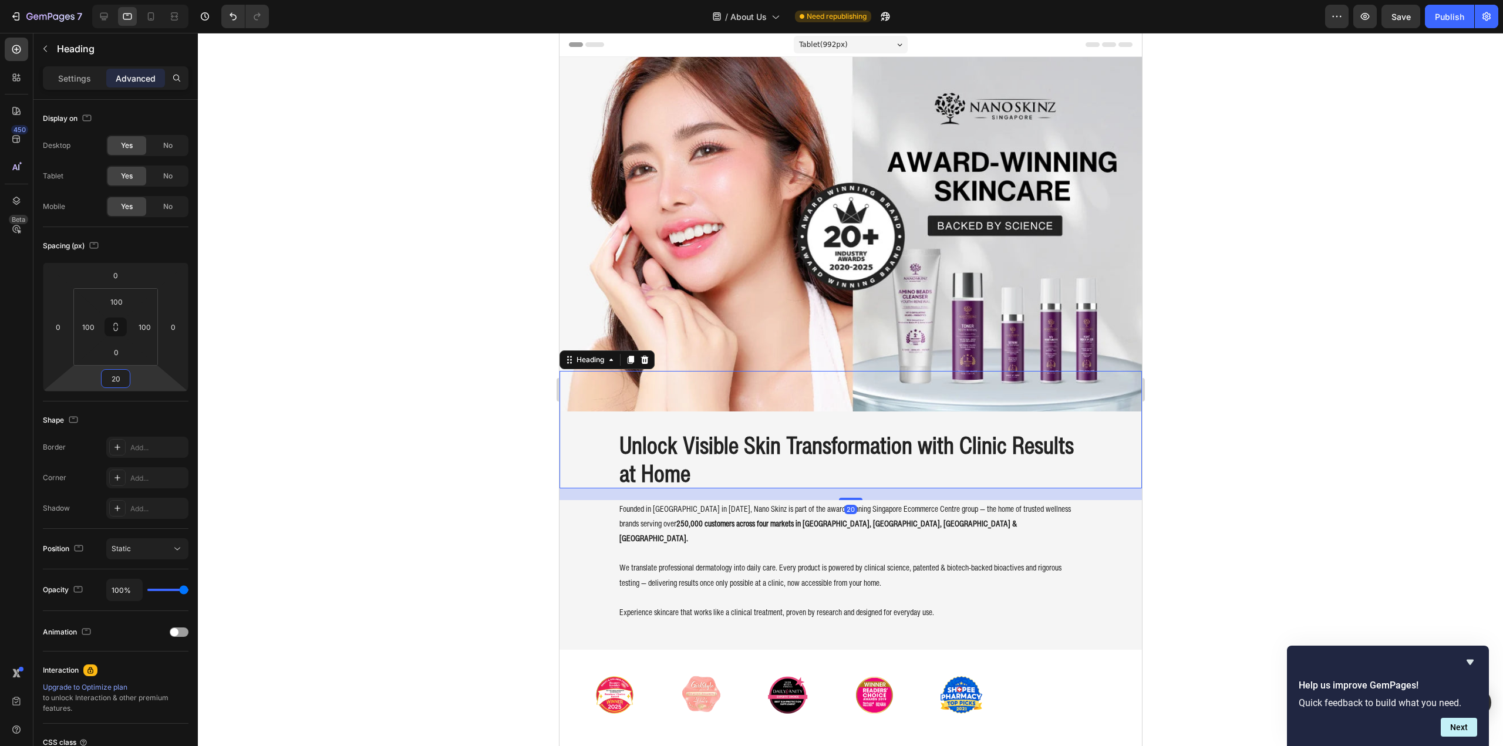
type input "20"
click at [424, 408] on div at bounding box center [850, 389] width 1305 height 713
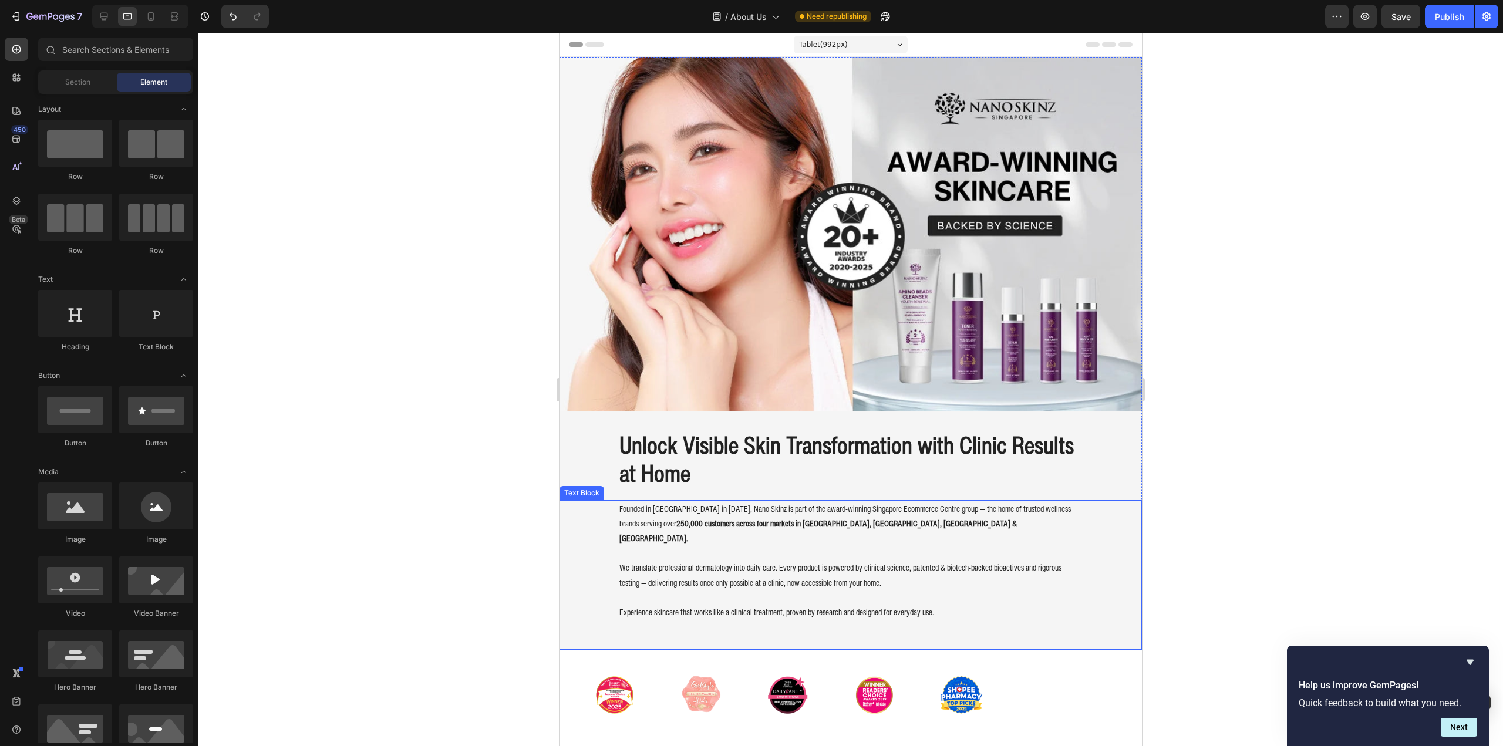
click at [763, 517] on strong "250,000 customers across four markets in [GEOGRAPHIC_DATA], [GEOGRAPHIC_DATA], …" at bounding box center [817, 530] width 397 height 27
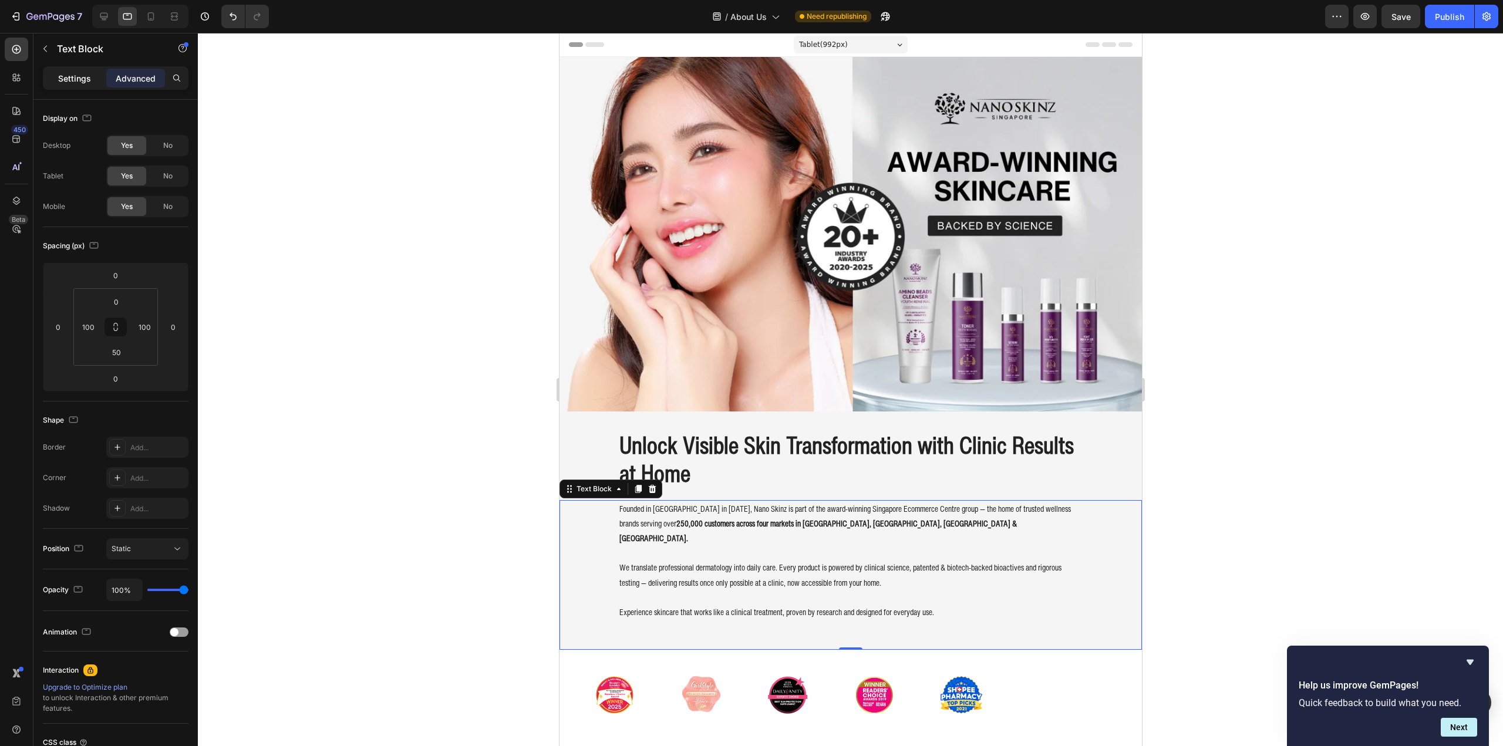
click at [70, 84] on div "Settings" at bounding box center [74, 78] width 59 height 19
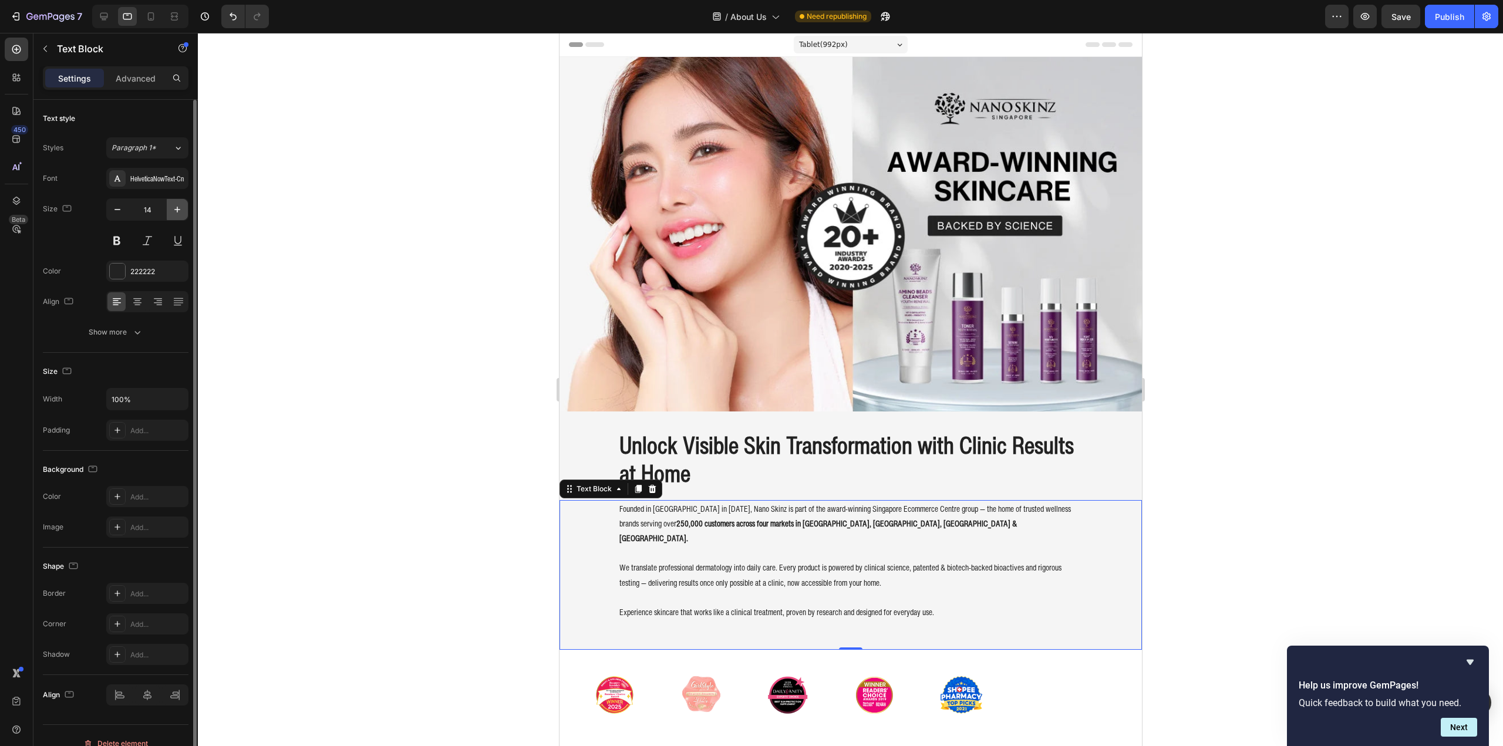
click at [174, 210] on icon "button" at bounding box center [177, 210] width 12 height 12
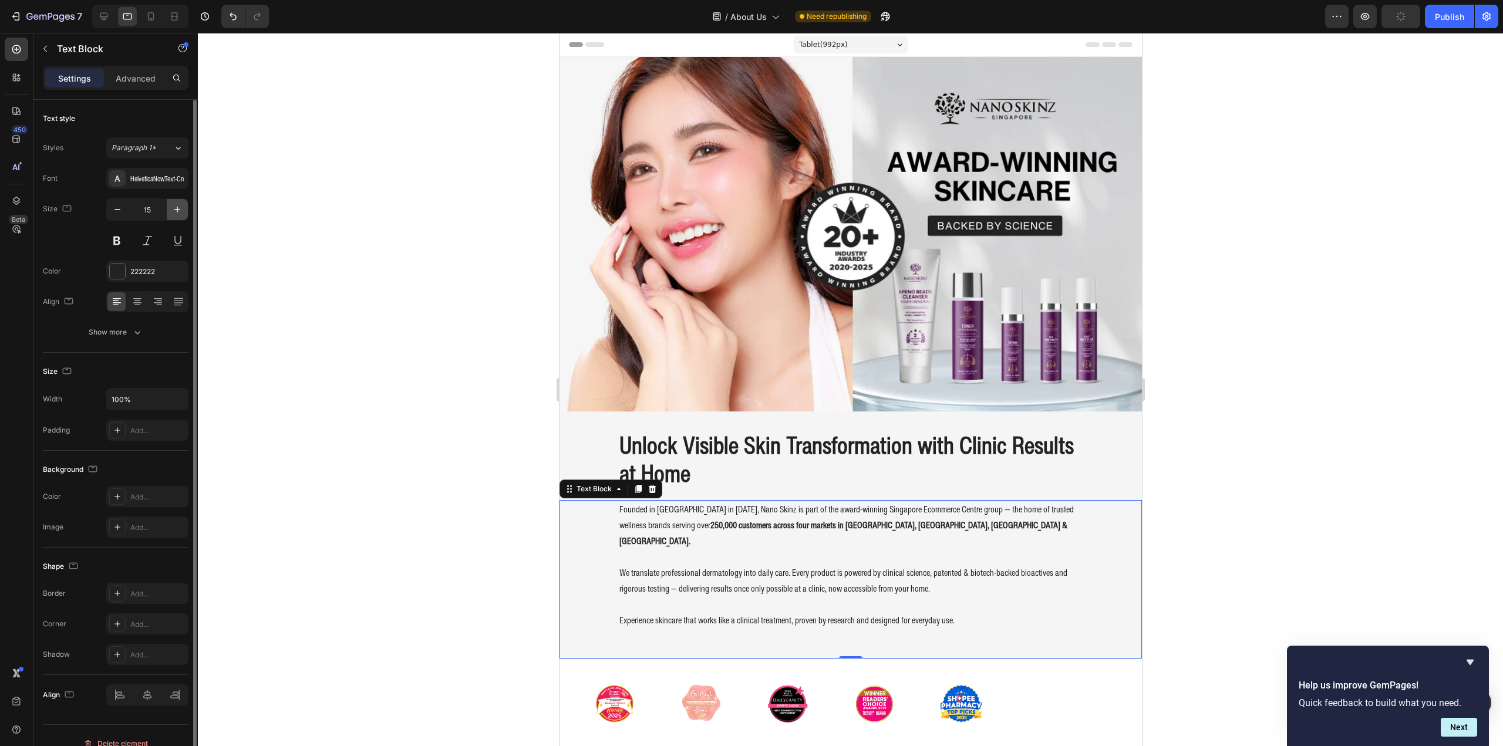
click at [174, 210] on icon "button" at bounding box center [177, 210] width 12 height 12
type input "16"
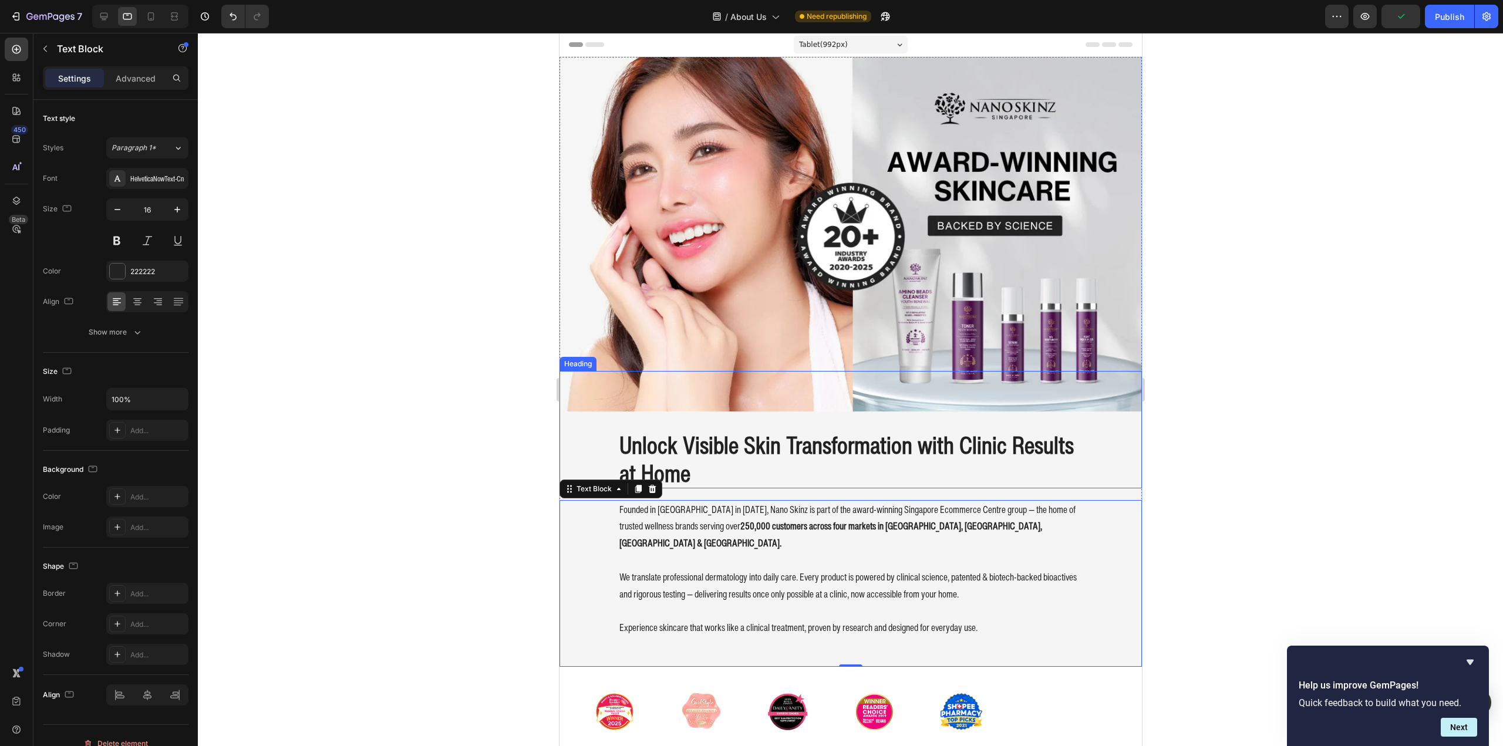
click at [736, 458] on h2 "Unlock Visible Skin Transformation with Clinic Results at Home" at bounding box center [850, 459] width 465 height 59
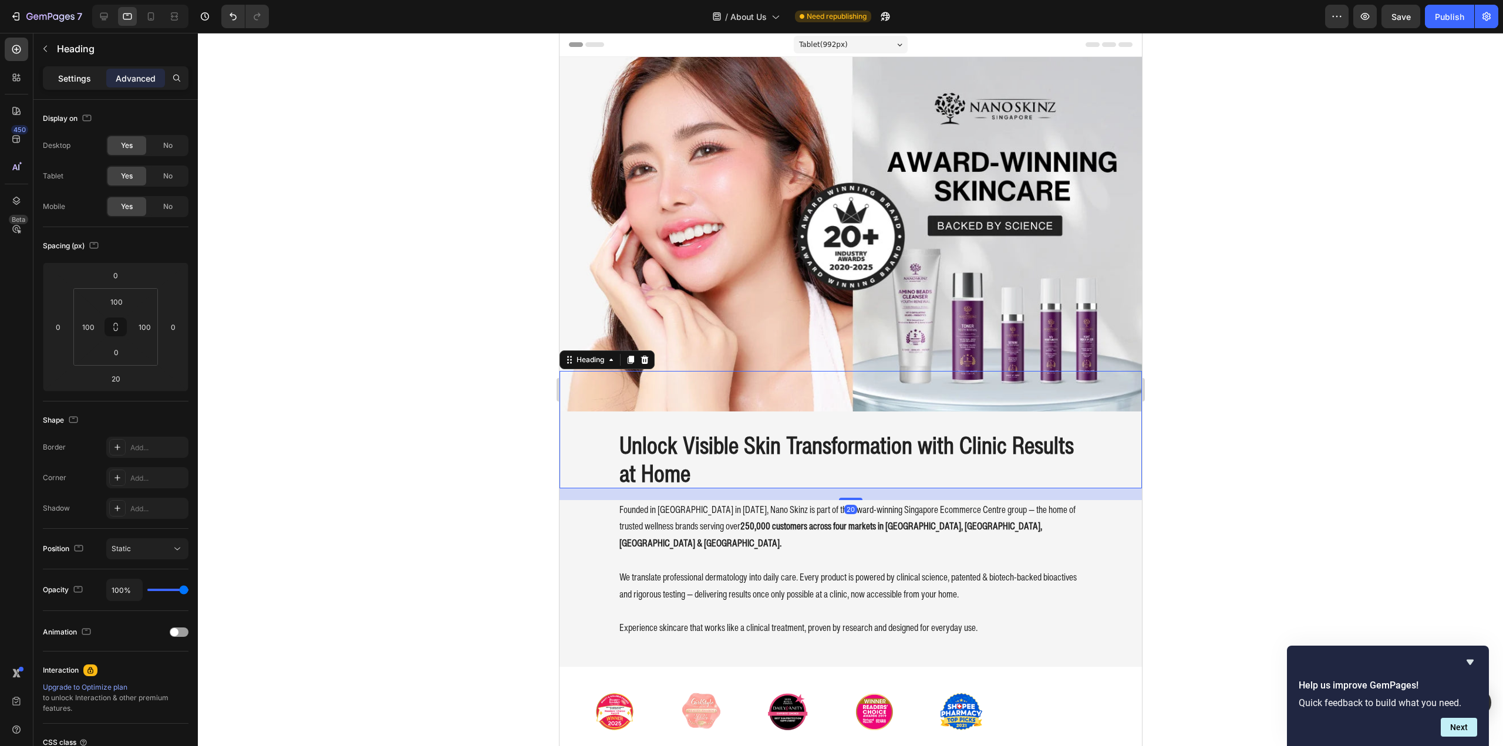
click at [75, 76] on p "Settings" at bounding box center [74, 78] width 33 height 12
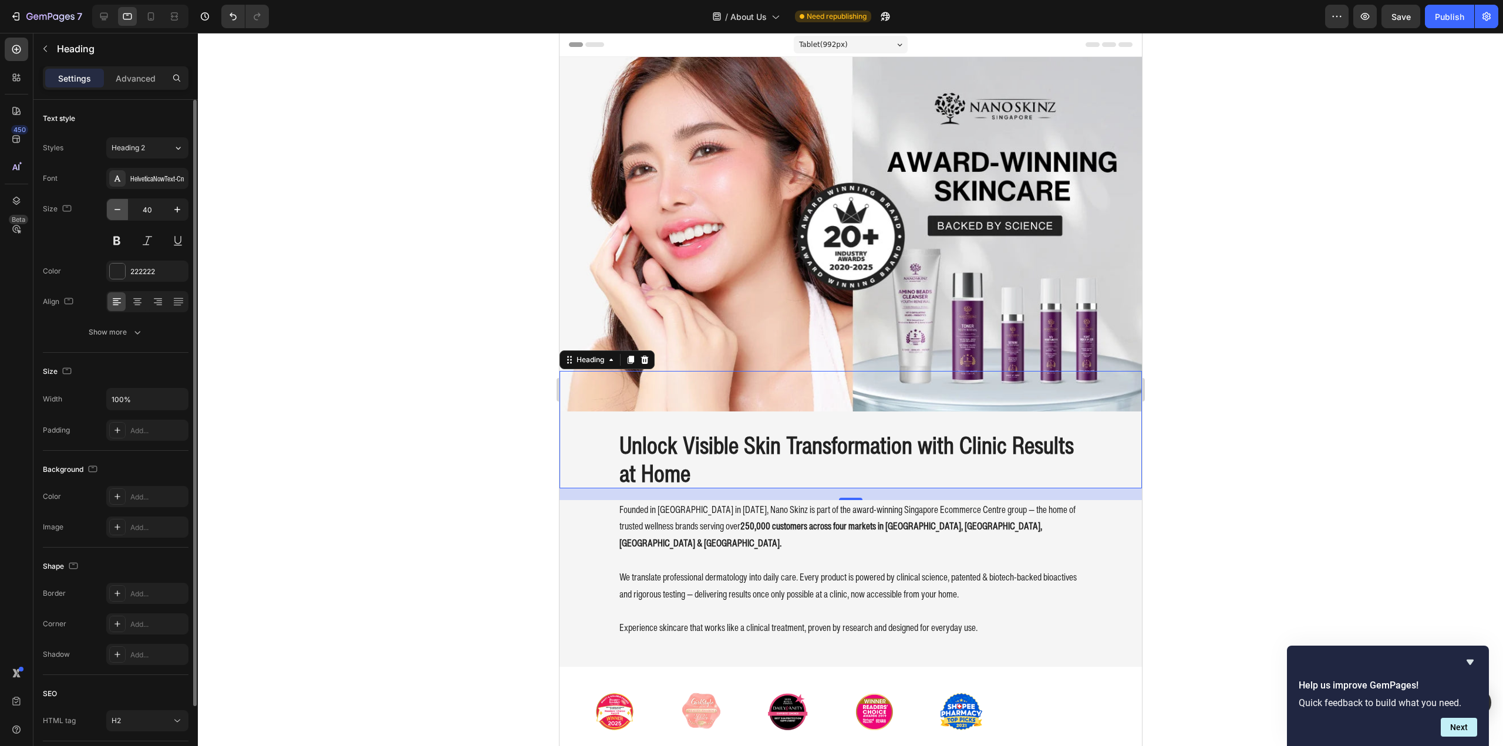
click at [116, 210] on icon "button" at bounding box center [117, 209] width 6 height 1
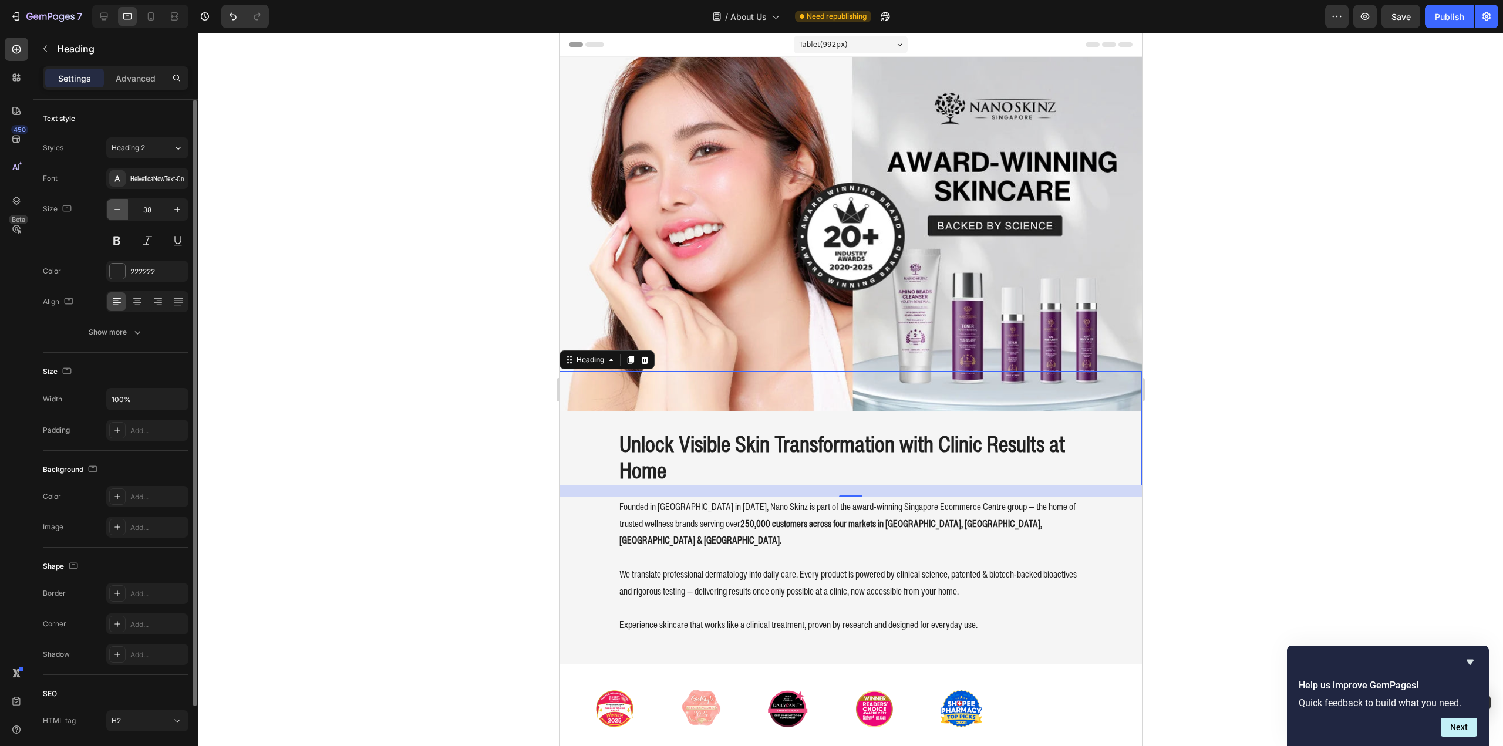
click at [116, 210] on icon "button" at bounding box center [117, 209] width 6 height 1
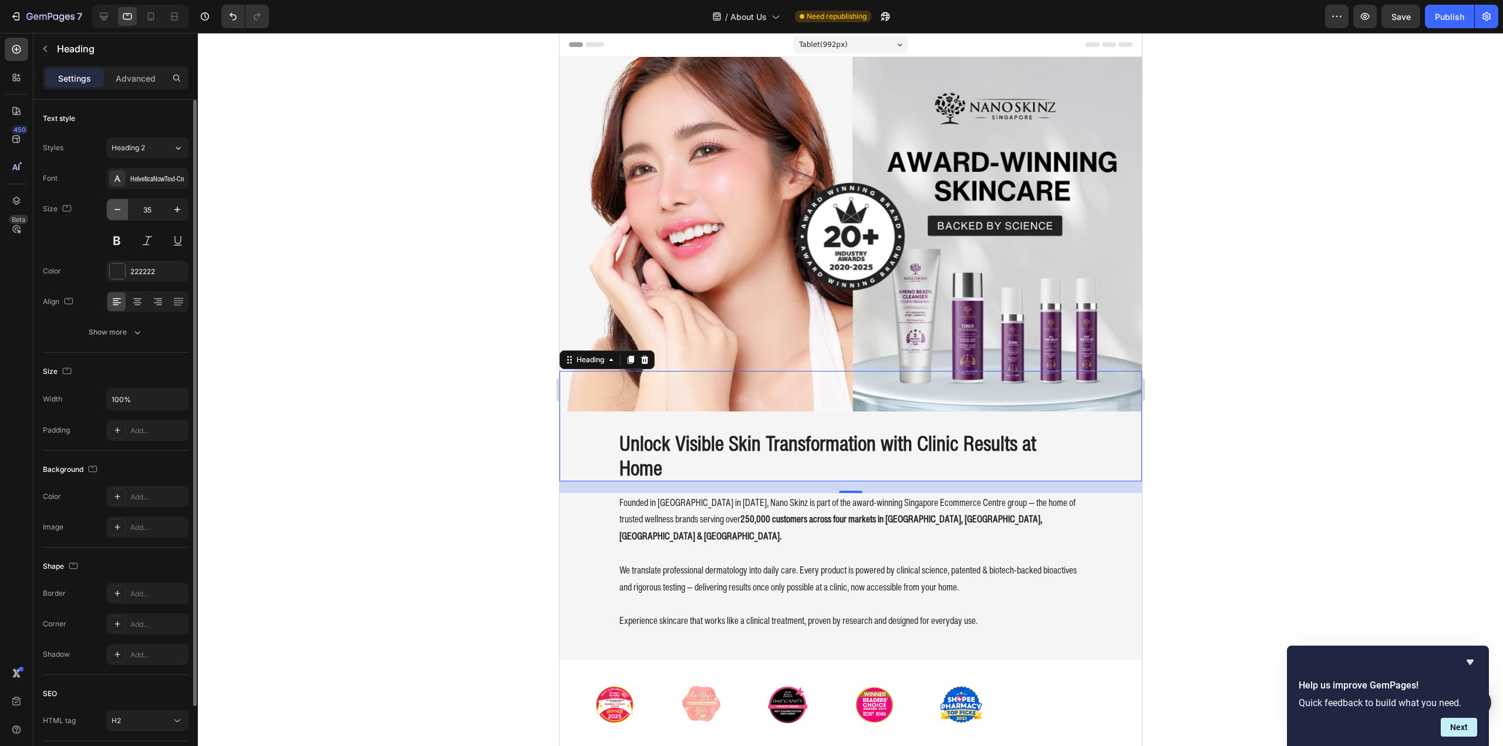
click at [116, 210] on icon "button" at bounding box center [117, 209] width 6 height 1
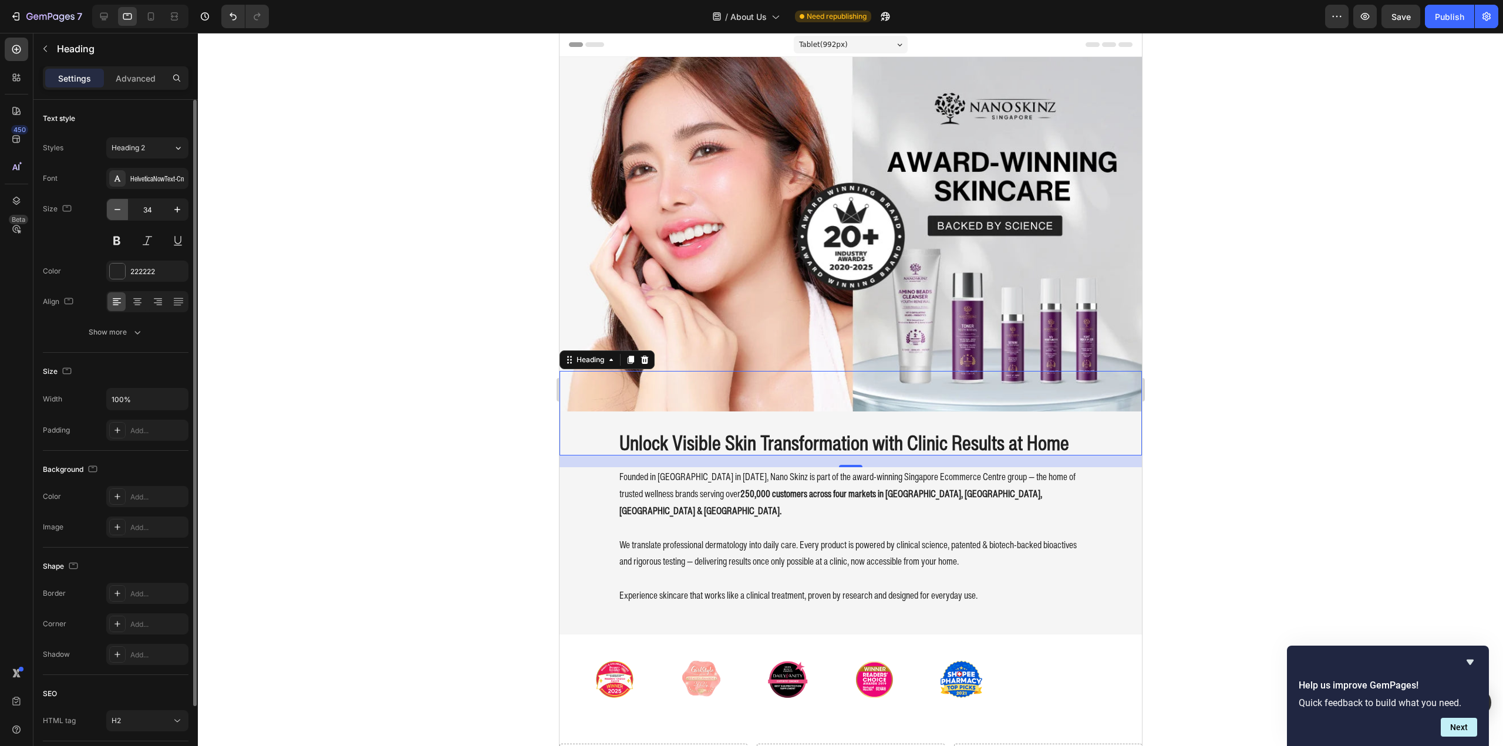
click at [116, 210] on icon "button" at bounding box center [117, 209] width 6 height 1
click at [174, 211] on icon "button" at bounding box center [177, 210] width 12 height 12
click at [121, 214] on icon "button" at bounding box center [118, 210] width 12 height 12
type input "33"
click at [298, 255] on div at bounding box center [850, 389] width 1305 height 713
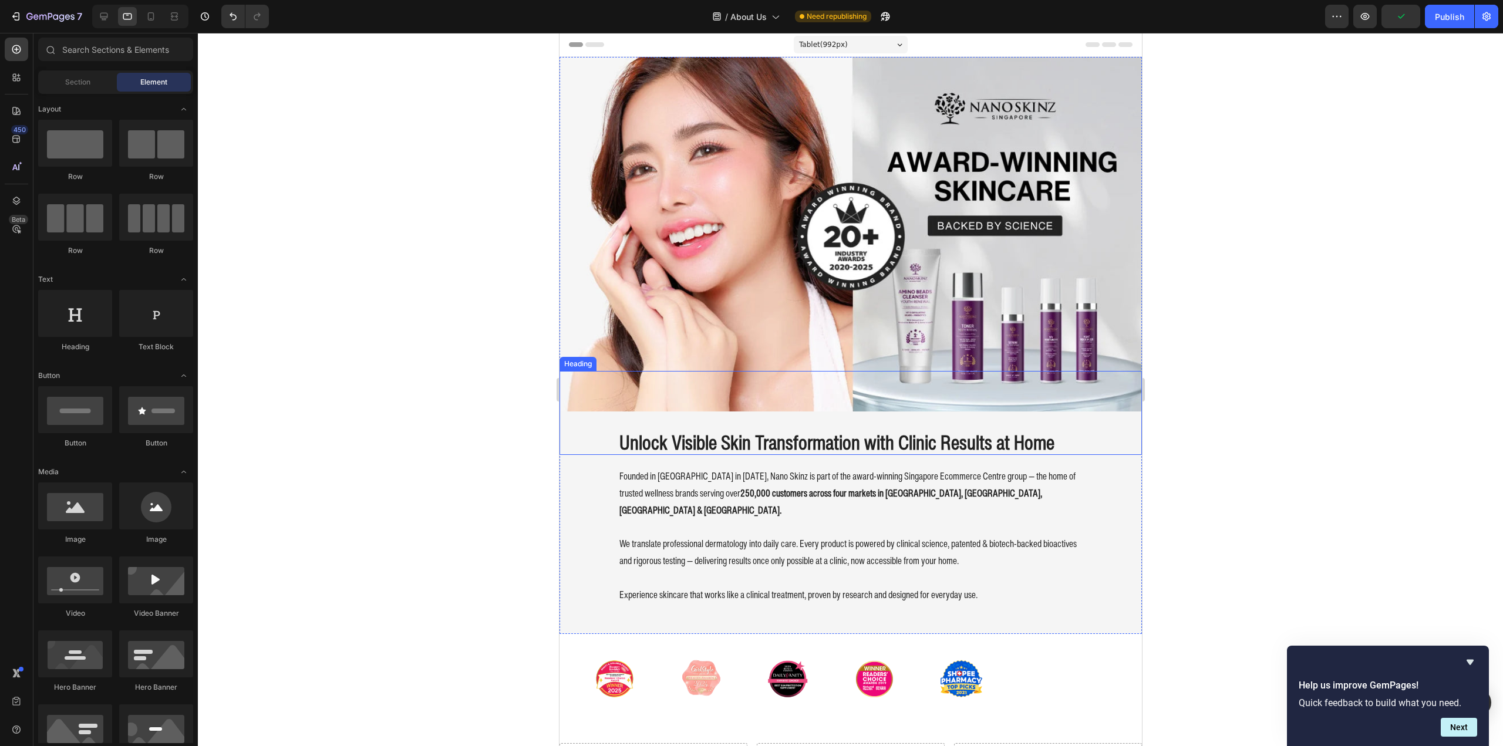
click at [710, 430] on h2 "Unlock Visible Skin Transformation with Clinic Results at Home" at bounding box center [850, 443] width 465 height 26
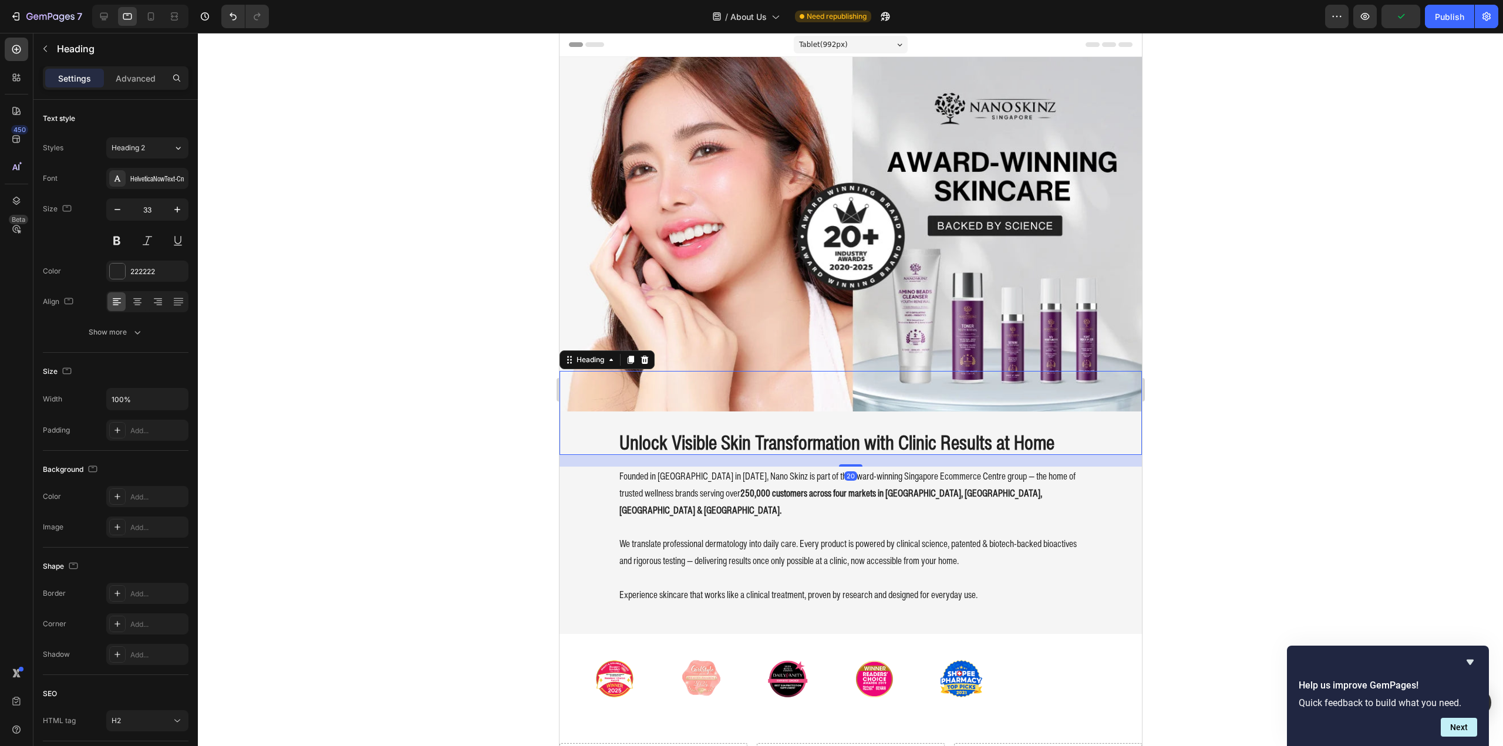
click at [136, 68] on div "Settings Advanced" at bounding box center [116, 77] width 146 height 23
click at [134, 79] on p "Advanced" at bounding box center [136, 78] width 40 height 12
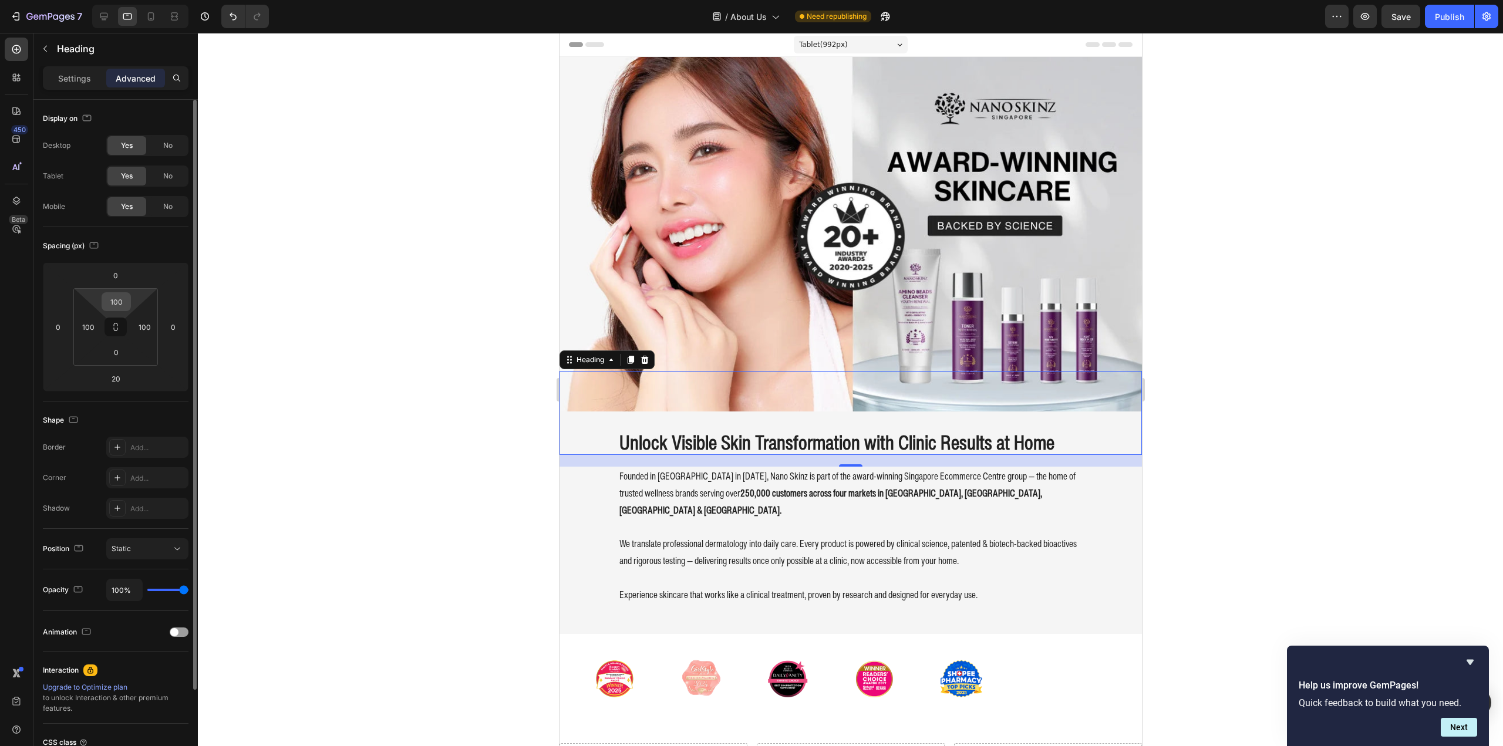
click at [110, 305] on input "100" at bounding box center [116, 302] width 23 height 18
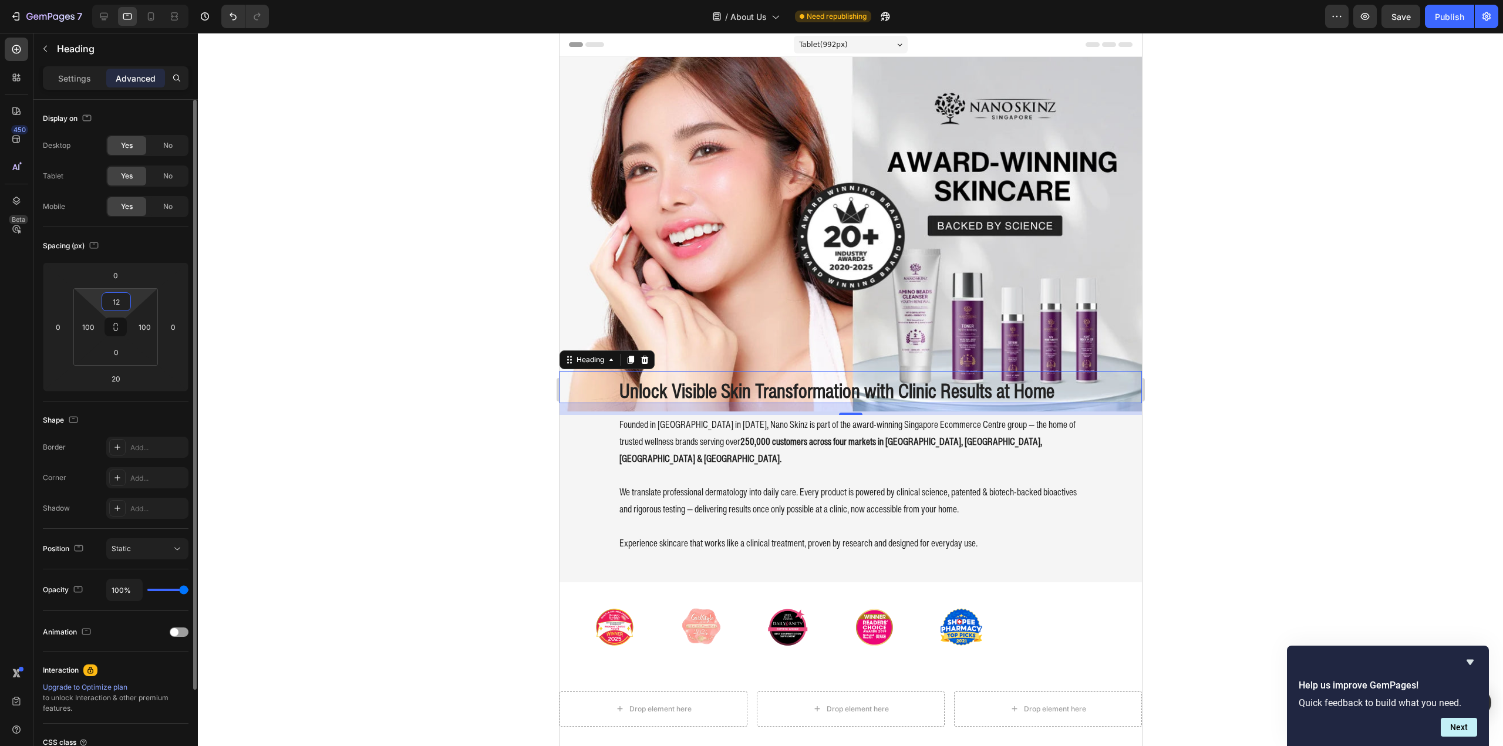
type input "120"
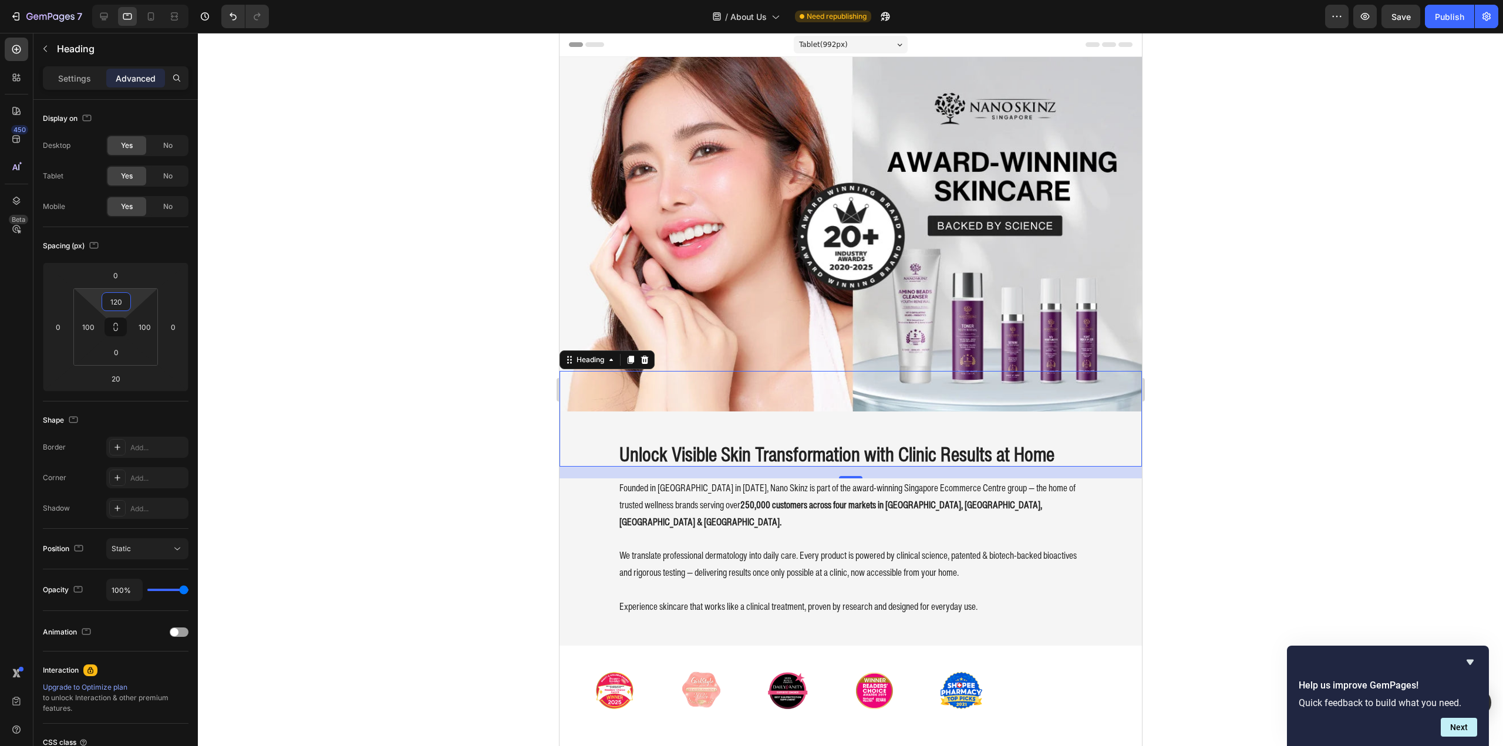
click at [463, 380] on div at bounding box center [850, 389] width 1305 height 713
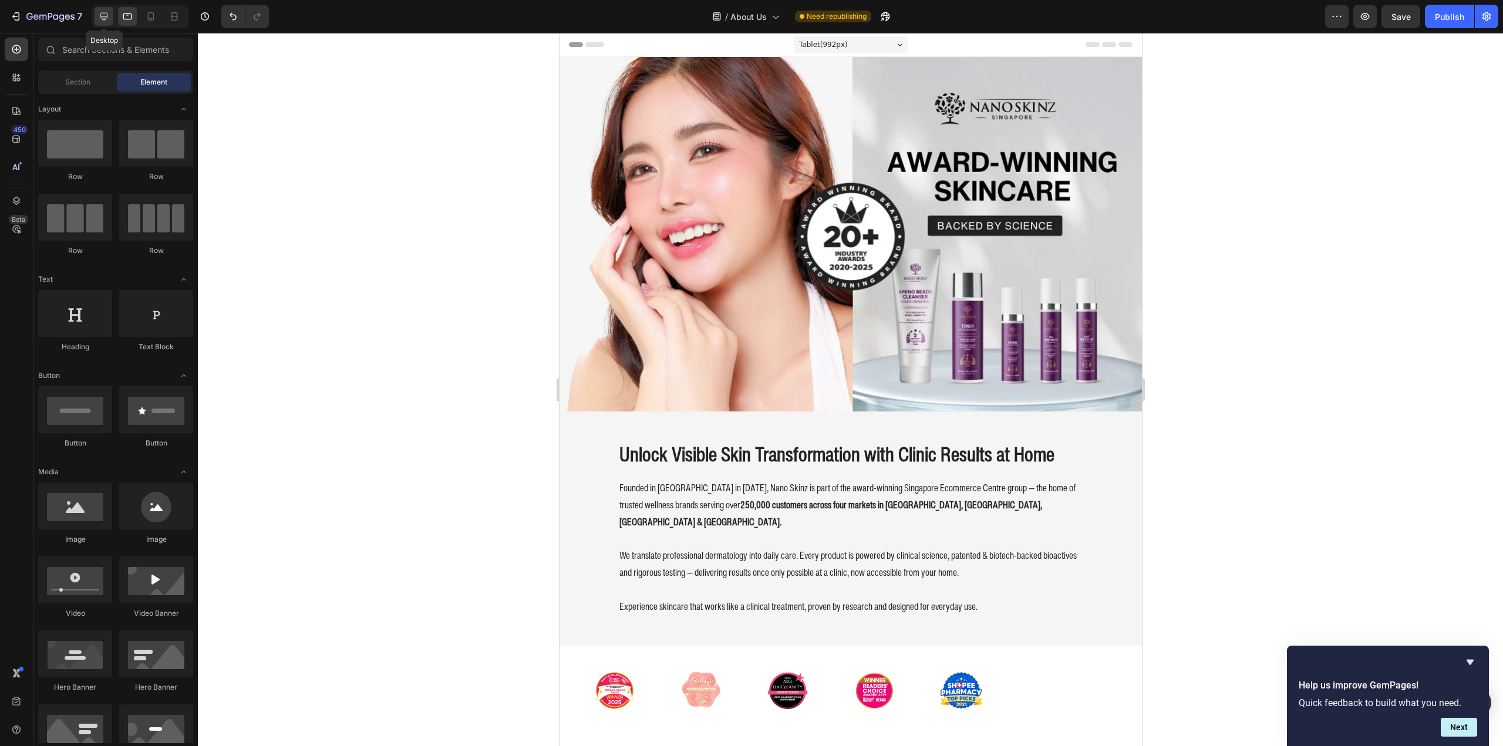
click at [104, 18] on icon at bounding box center [104, 17] width 8 height 8
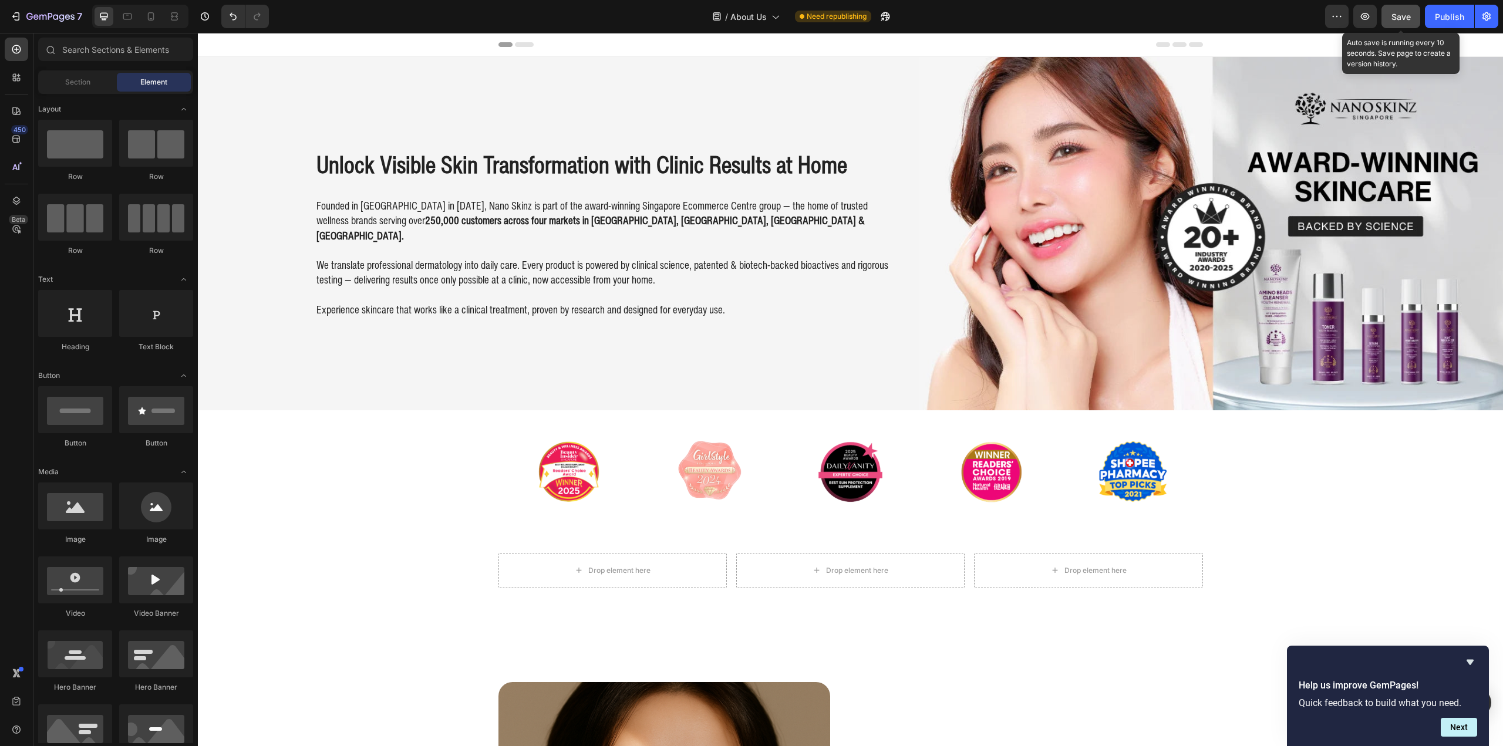
click at [1409, 15] on span "Save" at bounding box center [1400, 17] width 19 height 10
click at [1451, 12] on div "Publish" at bounding box center [1449, 17] width 29 height 12
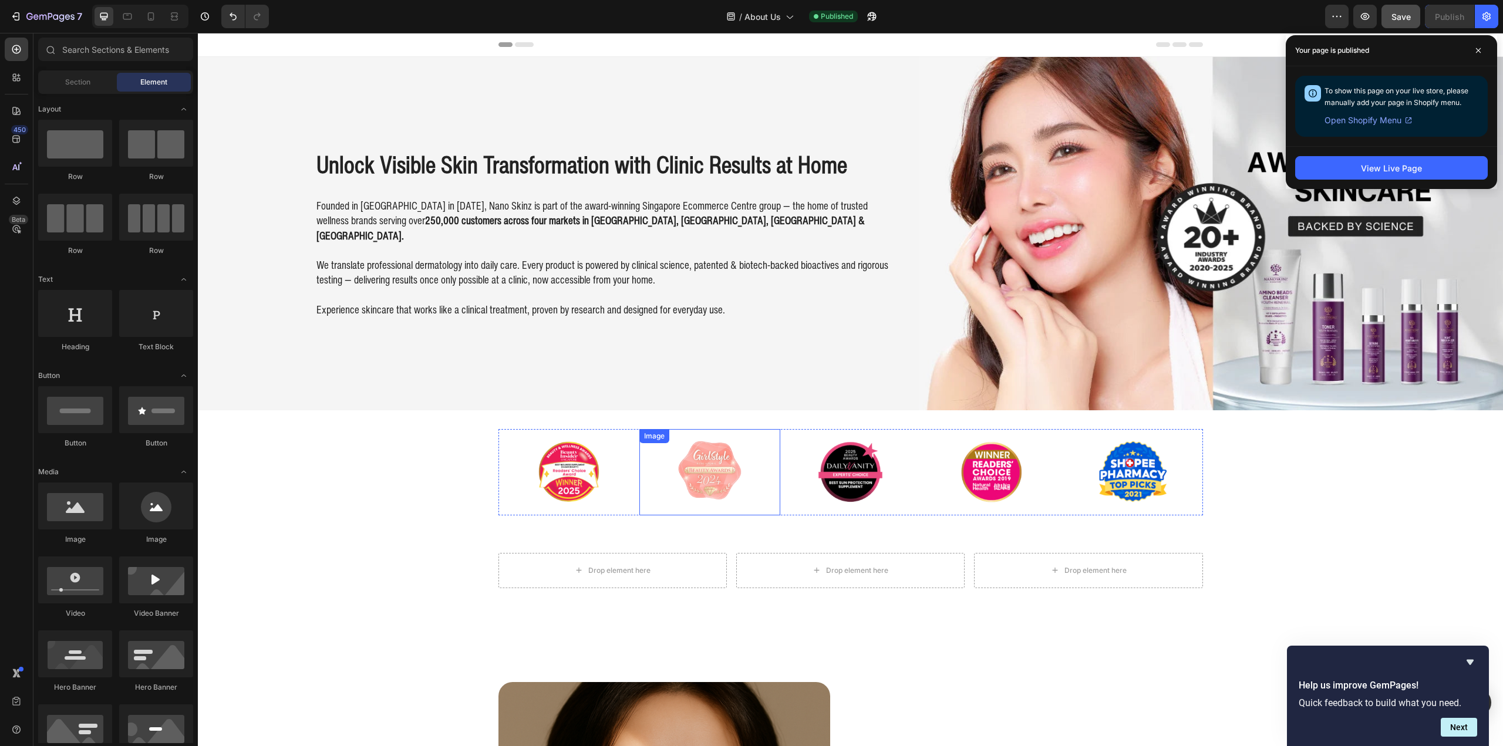
click at [723, 451] on img at bounding box center [709, 472] width 141 height 86
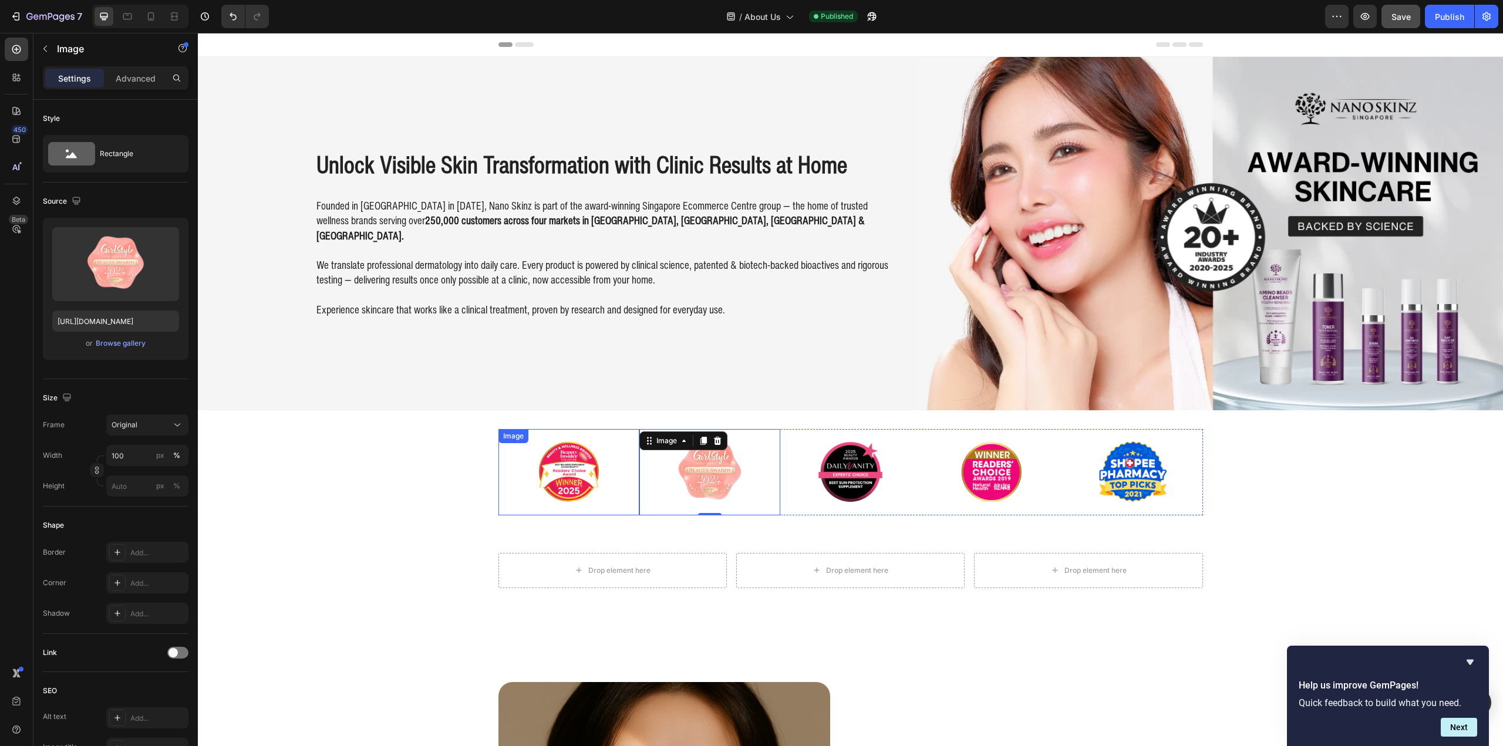
click at [460, 439] on div "Image Image 0 Image Image Image Carousel" at bounding box center [850, 472] width 1305 height 86
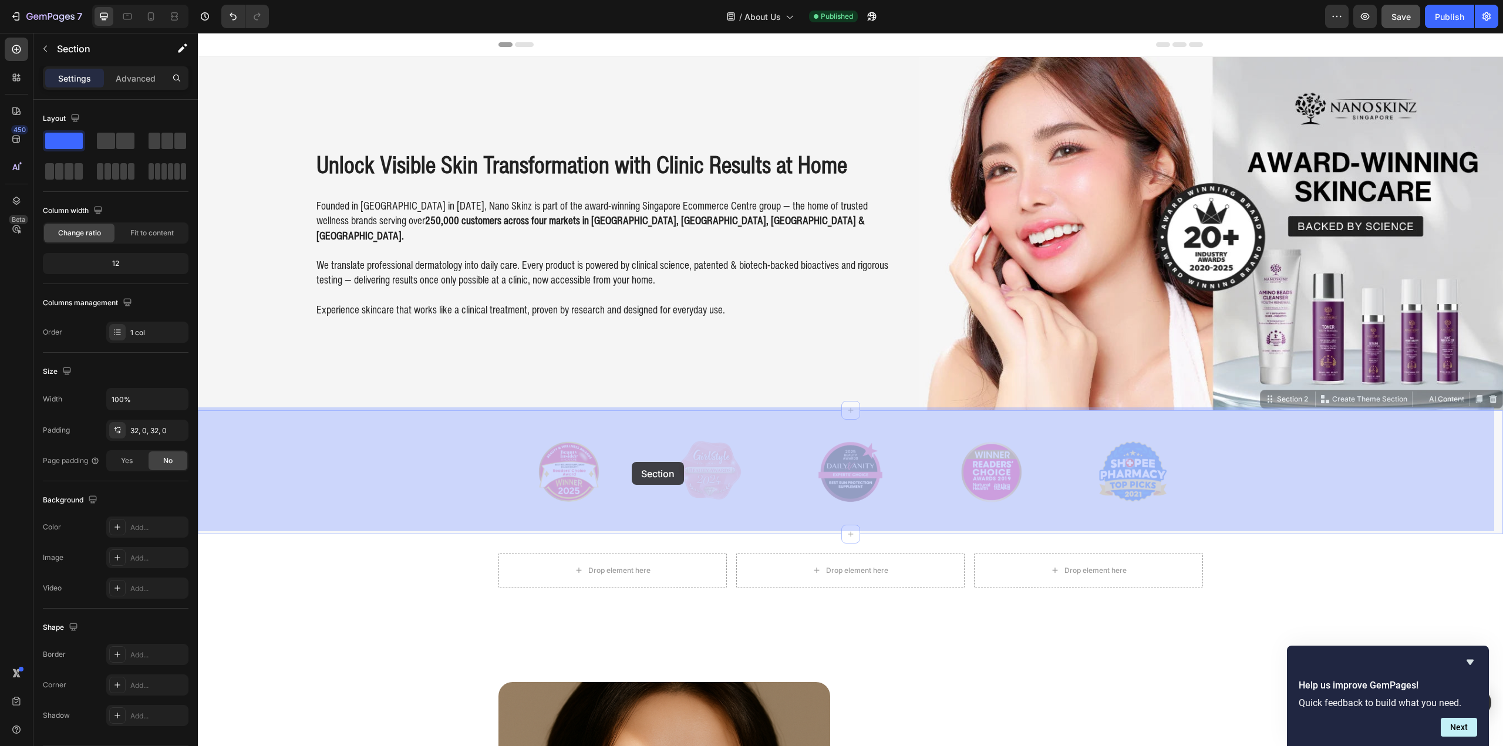
drag, startPoint x: 432, startPoint y: 378, endPoint x: 632, endPoint y: 462, distance: 217.3
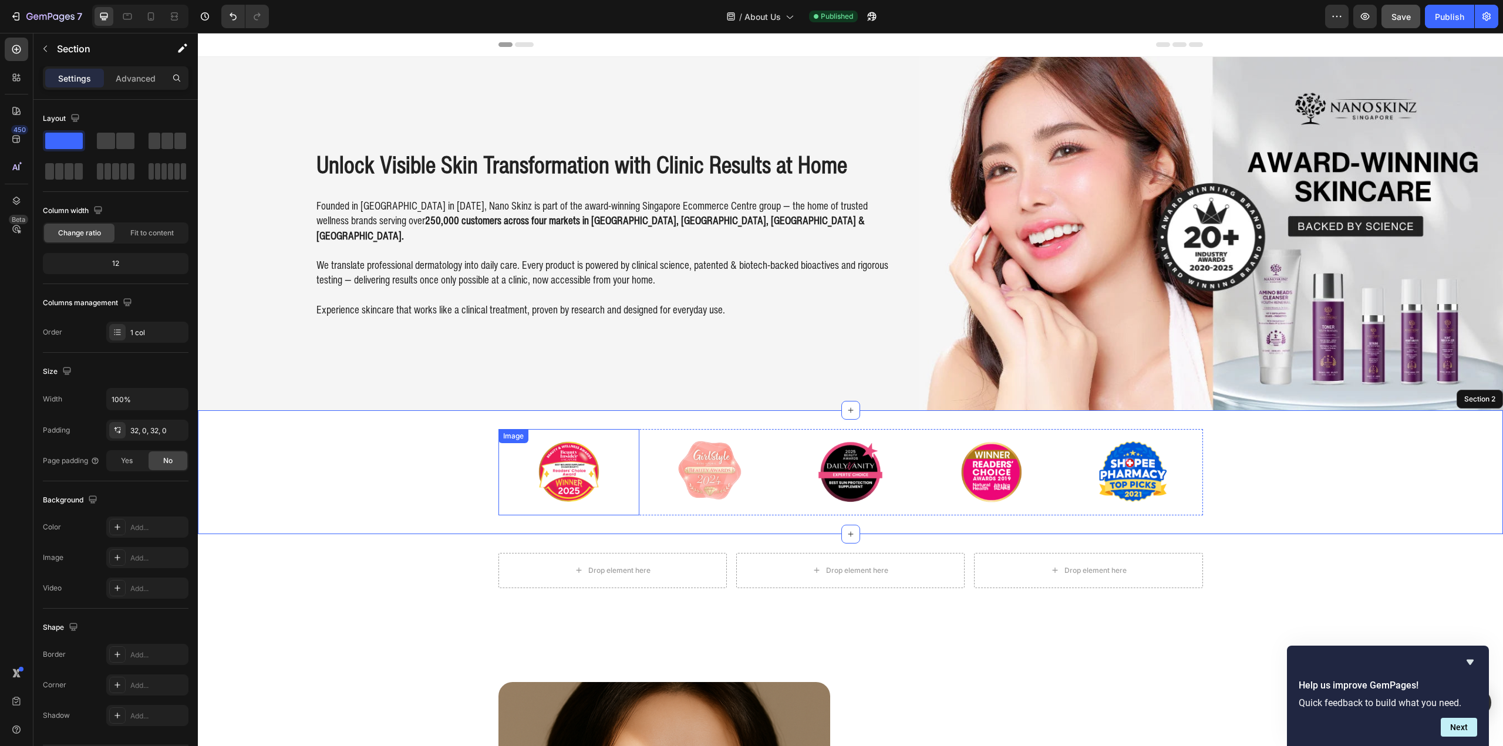
click at [550, 465] on img at bounding box center [568, 472] width 141 height 86
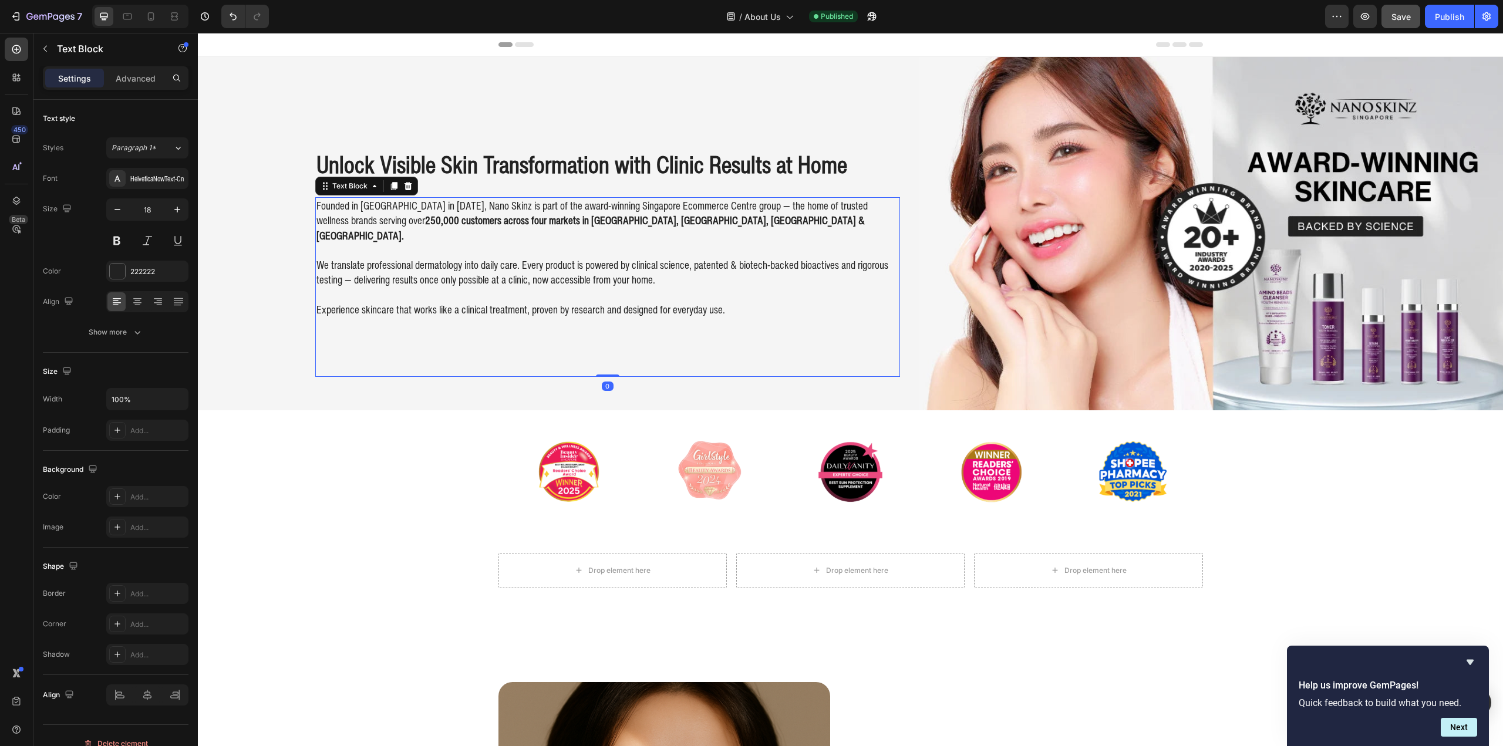
click at [450, 316] on div "Founded in [GEOGRAPHIC_DATA] in [DATE], Nano Skinz is part of the award-winning…" at bounding box center [607, 287] width 585 height 180
click at [48, 44] on icon "button" at bounding box center [45, 48] width 9 height 9
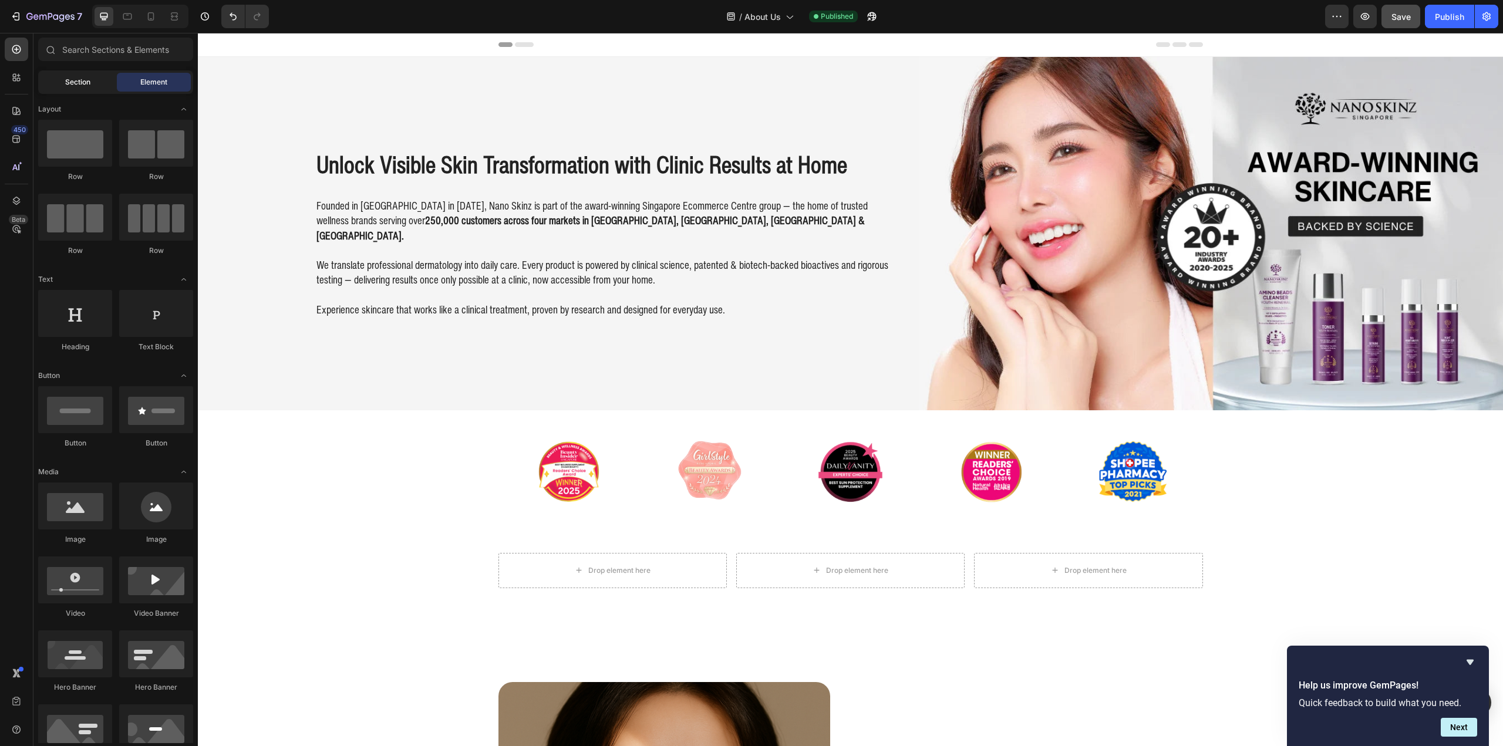
click at [85, 85] on span "Section" at bounding box center [77, 82] width 25 height 11
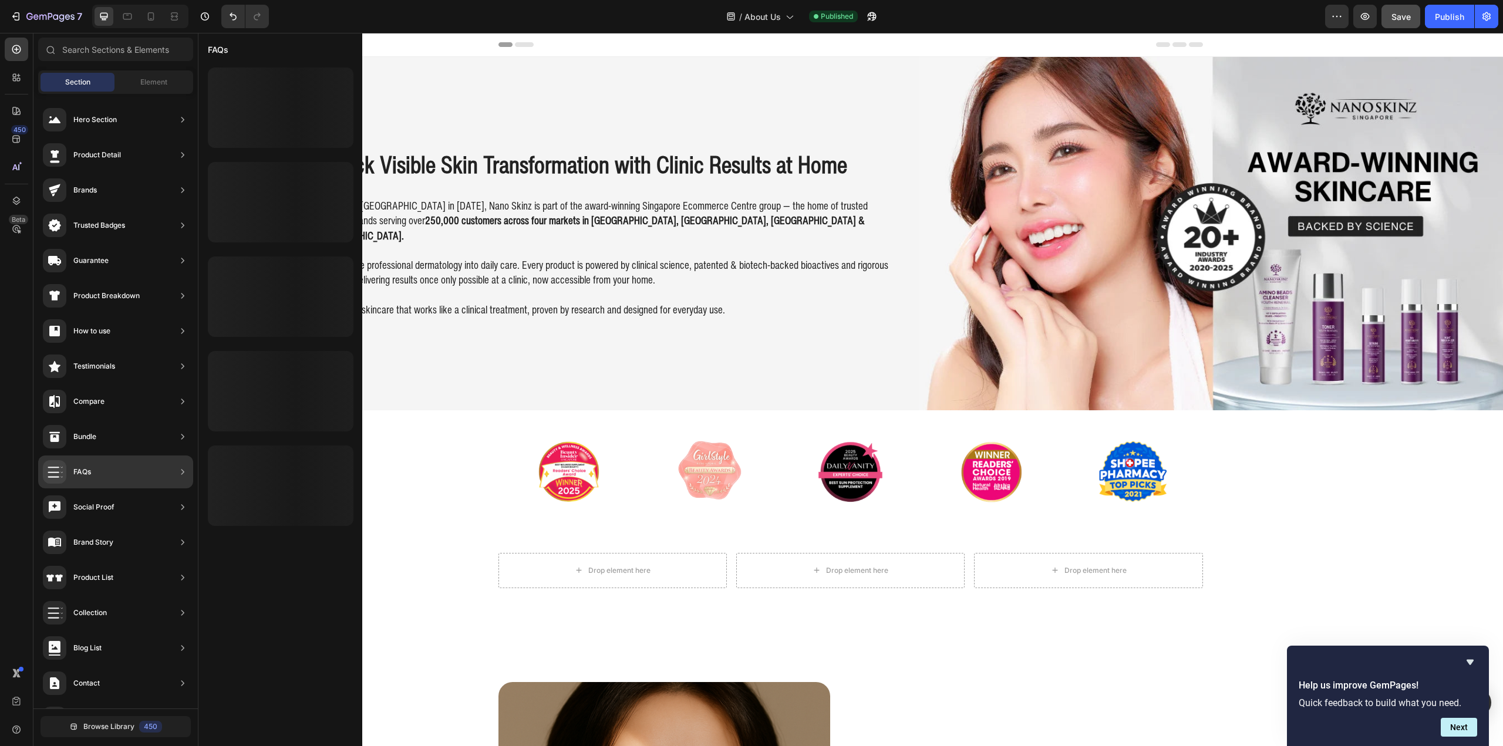
scroll to position [66, 0]
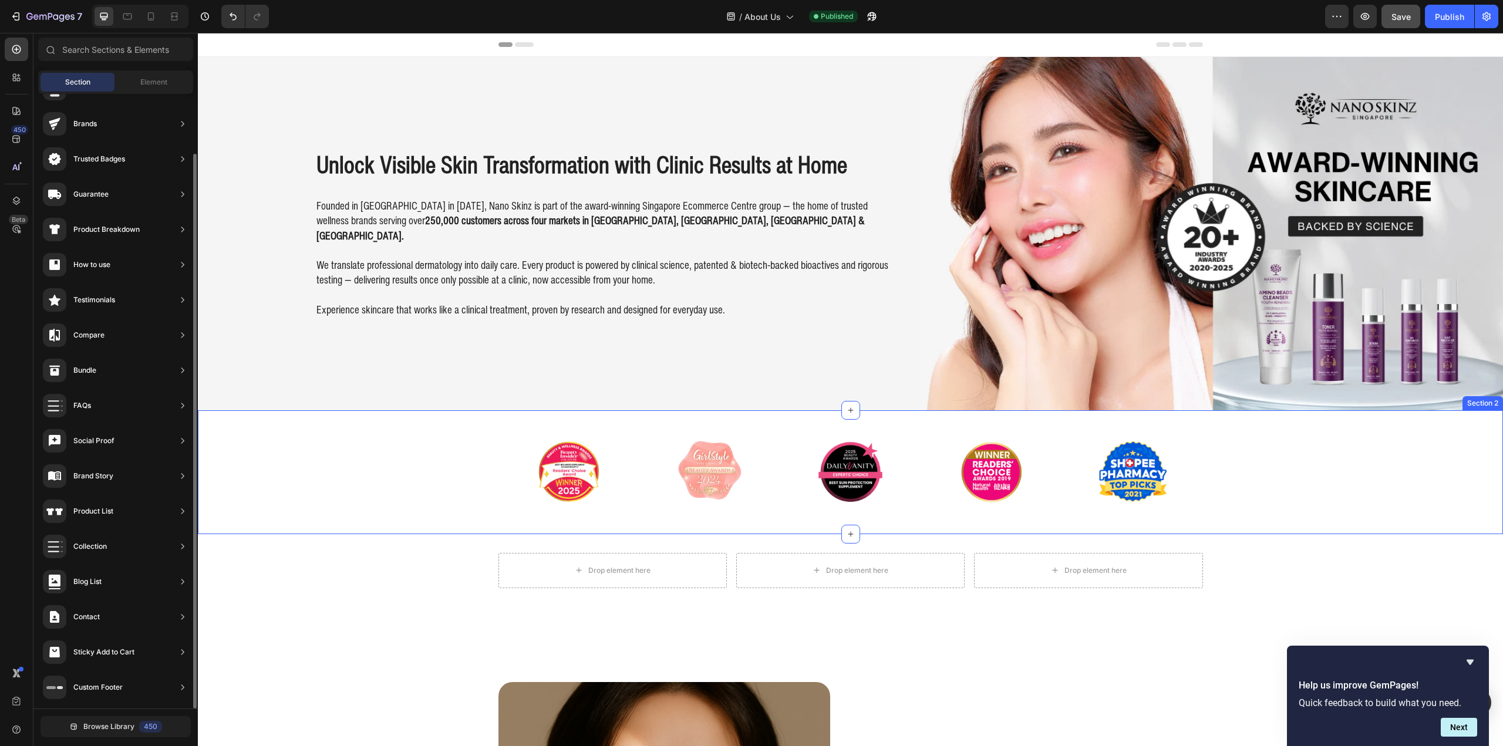
click at [724, 518] on div "Image Image Image Image Image Carousel Section 2" at bounding box center [850, 472] width 1305 height 124
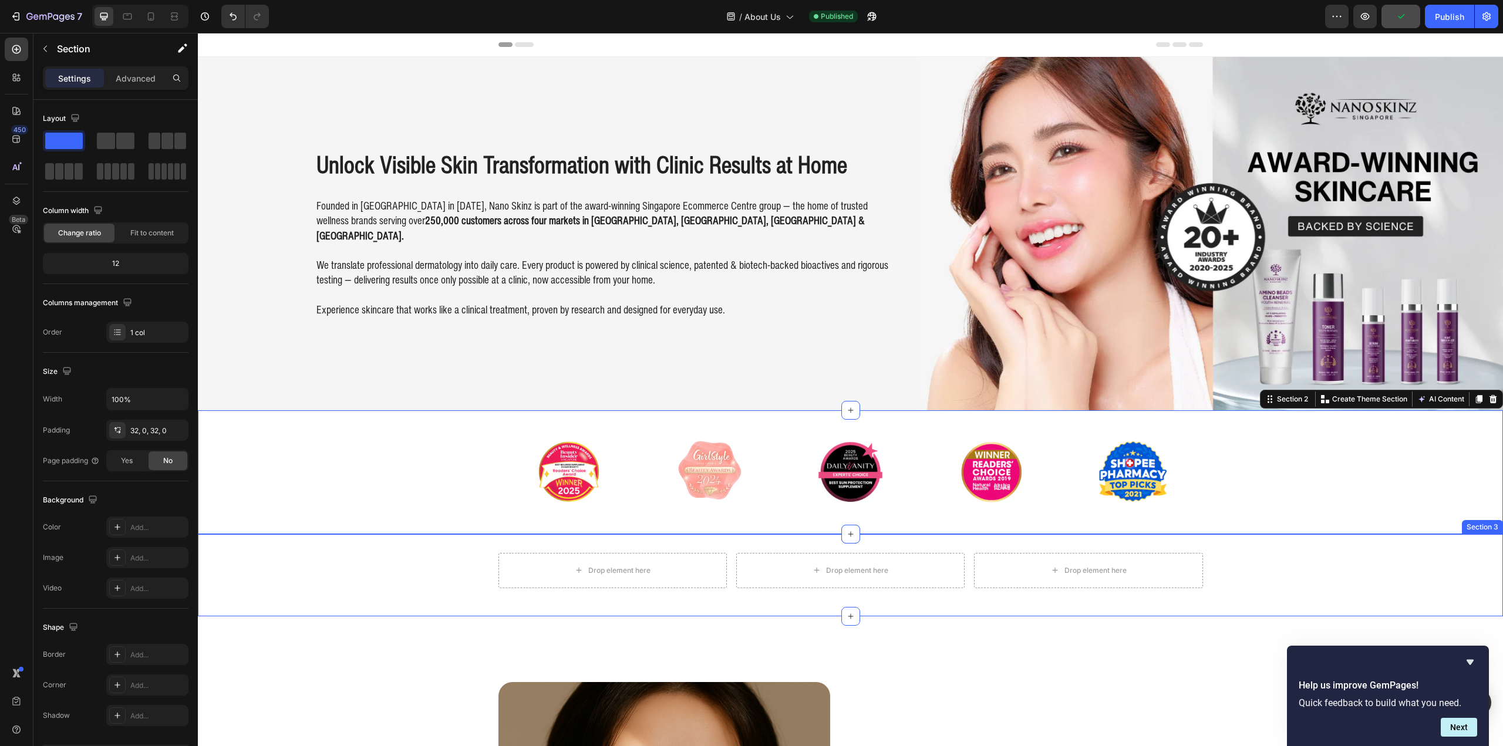
click at [322, 610] on div "Drop element here Drop element here Drop element here Row Section 3" at bounding box center [850, 575] width 1305 height 82
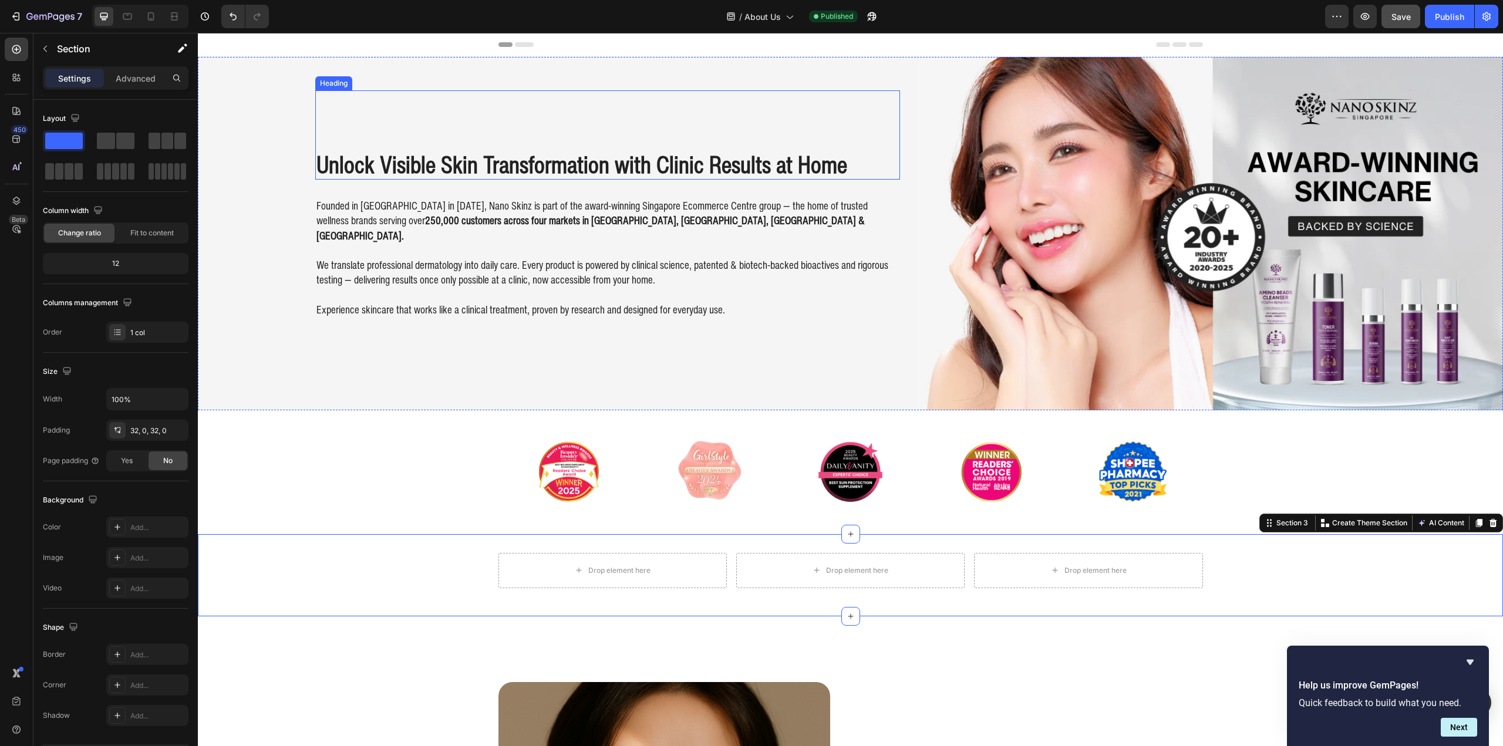
click at [570, 211] on p "Founded in [GEOGRAPHIC_DATA] in [DATE], Nano Skinz is part of the award-winning…" at bounding box center [607, 220] width 582 height 45
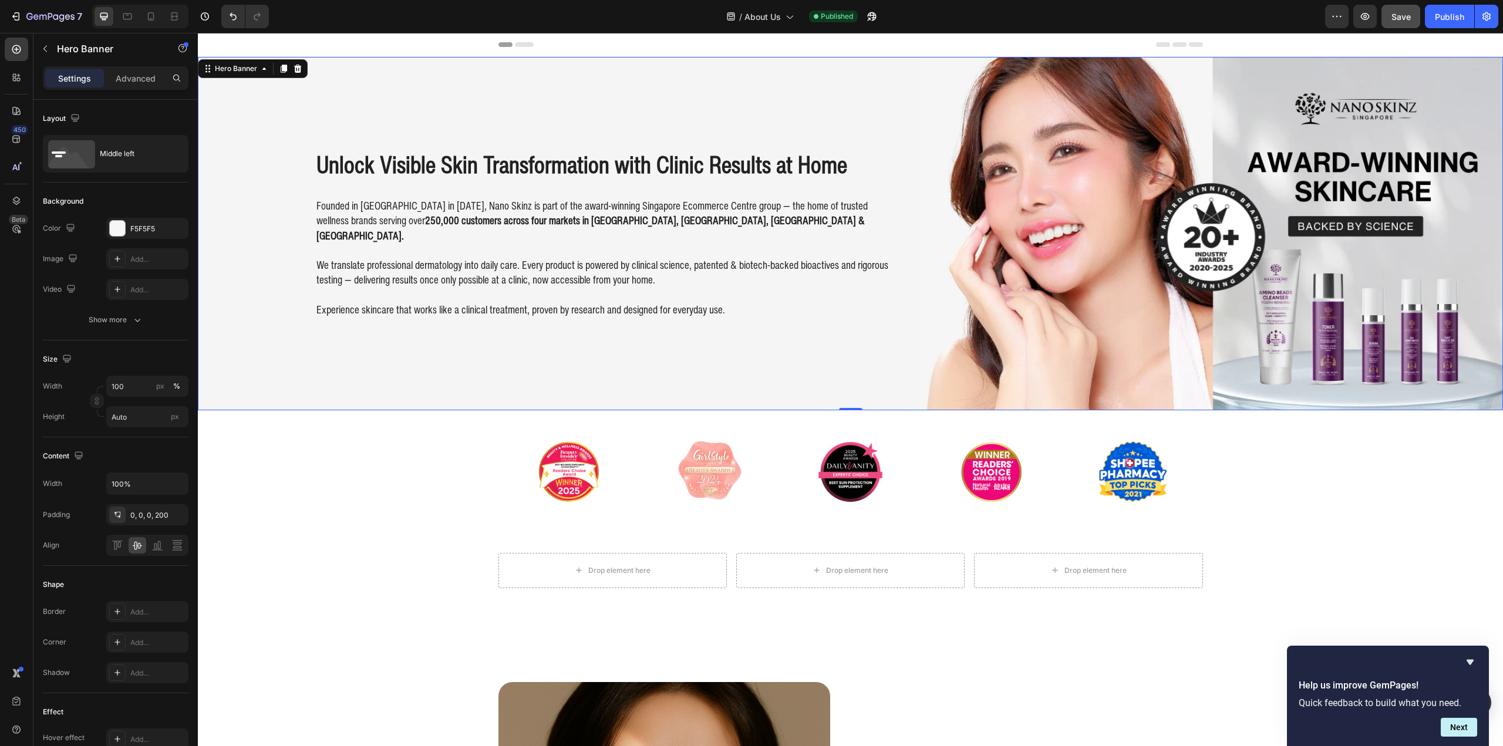
click at [285, 170] on div "Unlock Visible Skin Transformation with Clinic Results at Home Heading Founded …" at bounding box center [850, 233] width 1305 height 353
click at [387, 188] on div "Unlock Visible Skin Transformation with Clinic Results at Home Heading Founded …" at bounding box center [607, 233] width 585 height 353
click at [100, 12] on icon at bounding box center [104, 17] width 12 height 12
click at [137, 77] on p "Advanced" at bounding box center [136, 78] width 40 height 12
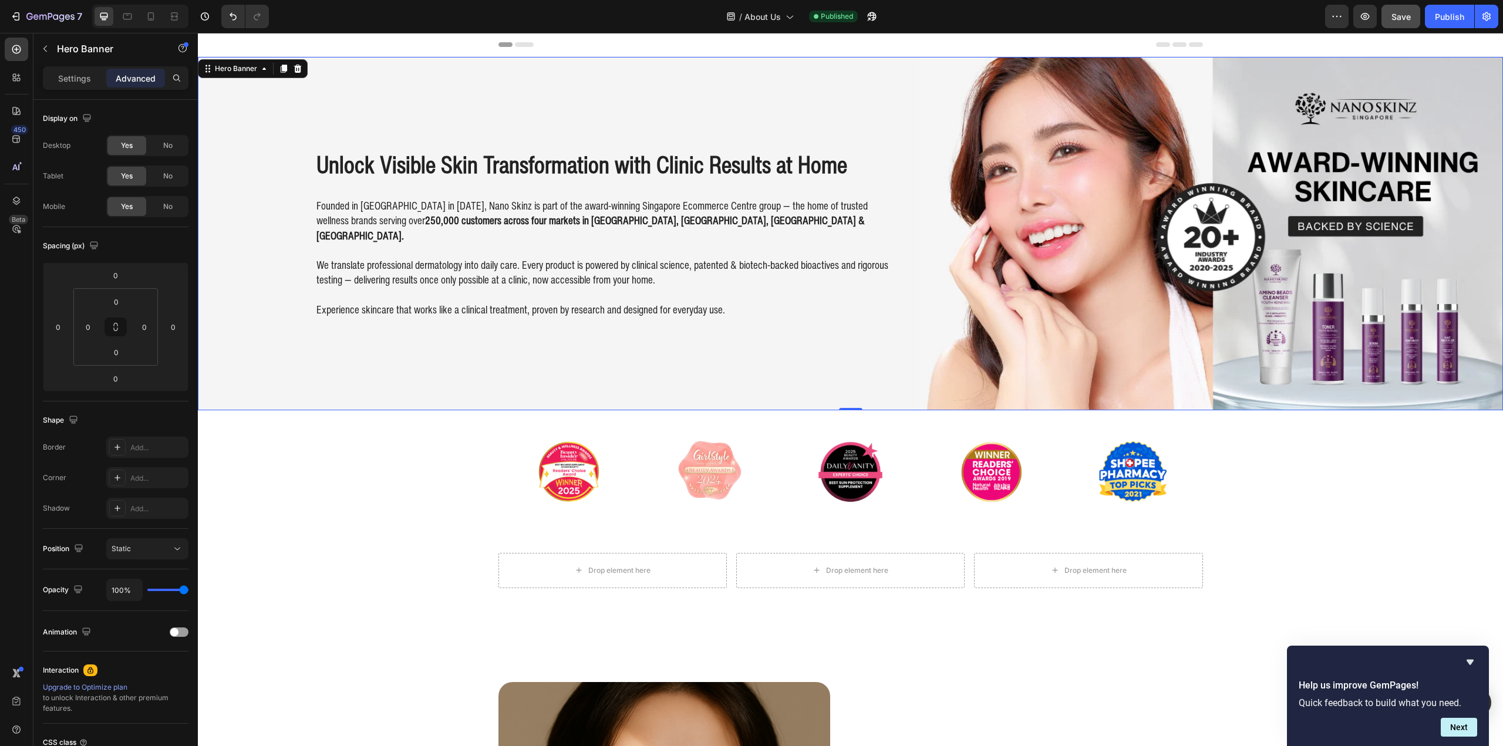
click at [434, 180] on div "Unlock Visible Skin Transformation with Clinic Results at Home Heading" at bounding box center [607, 134] width 585 height 89
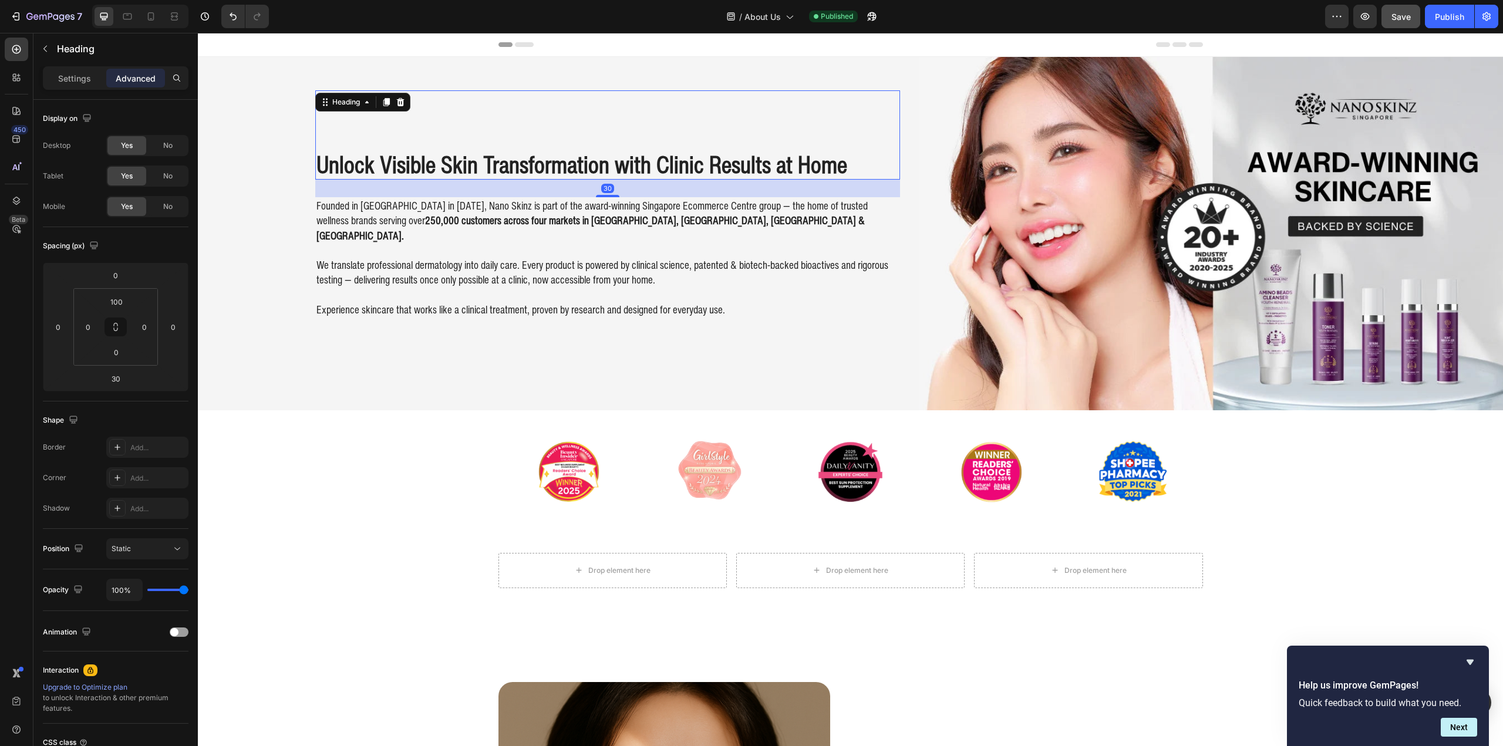
click at [389, 243] on p at bounding box center [607, 250] width 582 height 15
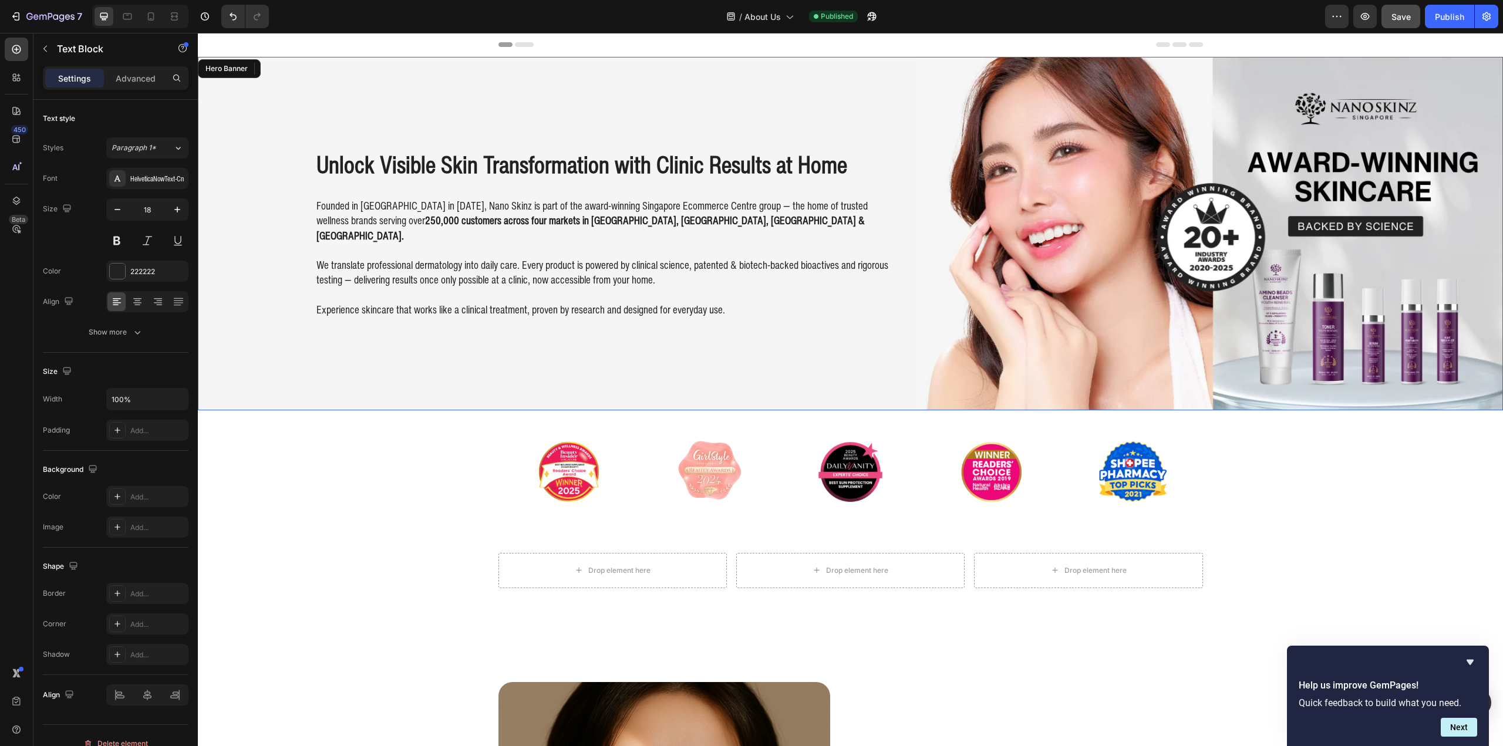
click at [291, 268] on div "Unlock Visible Skin Transformation with Clinic Results at Home Heading Founded …" at bounding box center [850, 233] width 1305 height 353
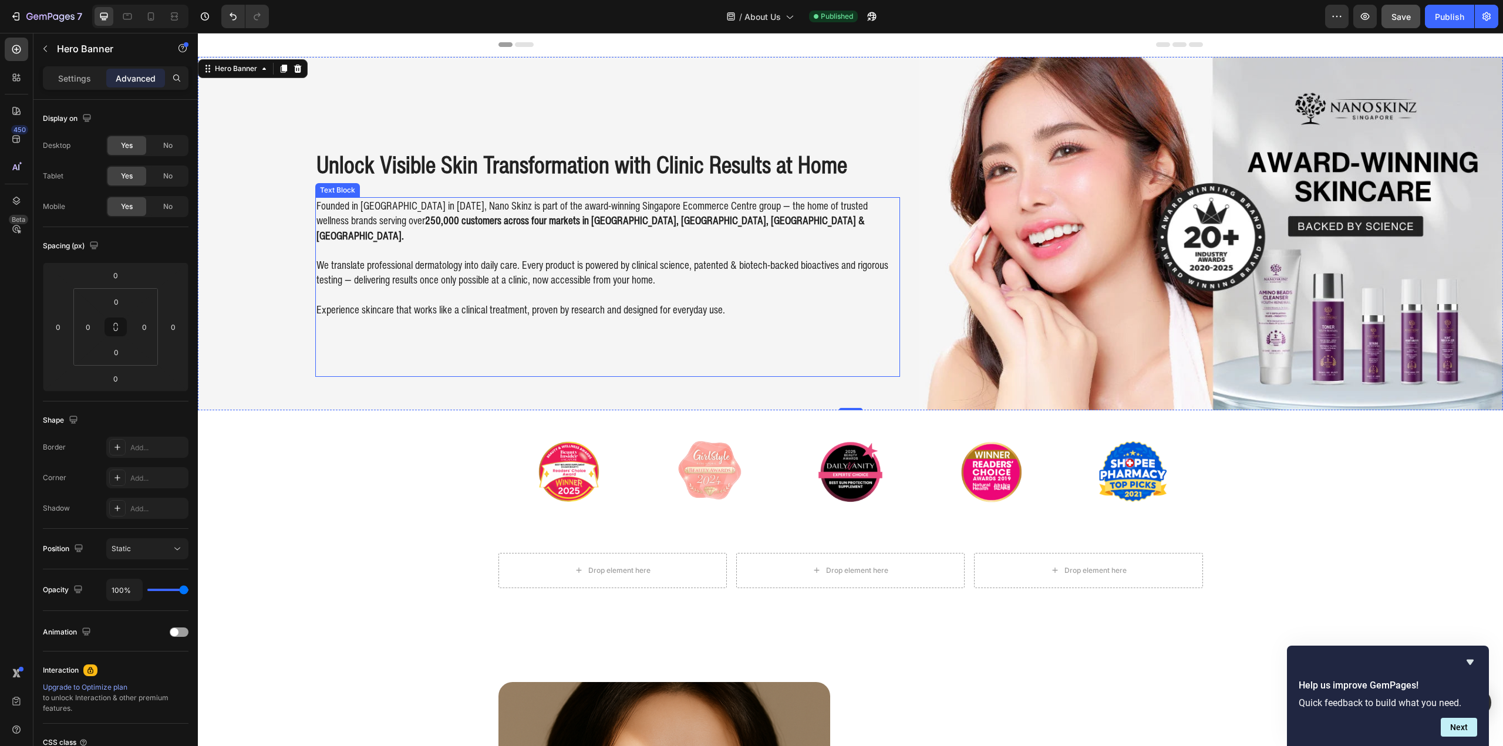
click at [433, 260] on p "We translate professional dermatology into daily care. Every product is powered…" at bounding box center [607, 272] width 582 height 29
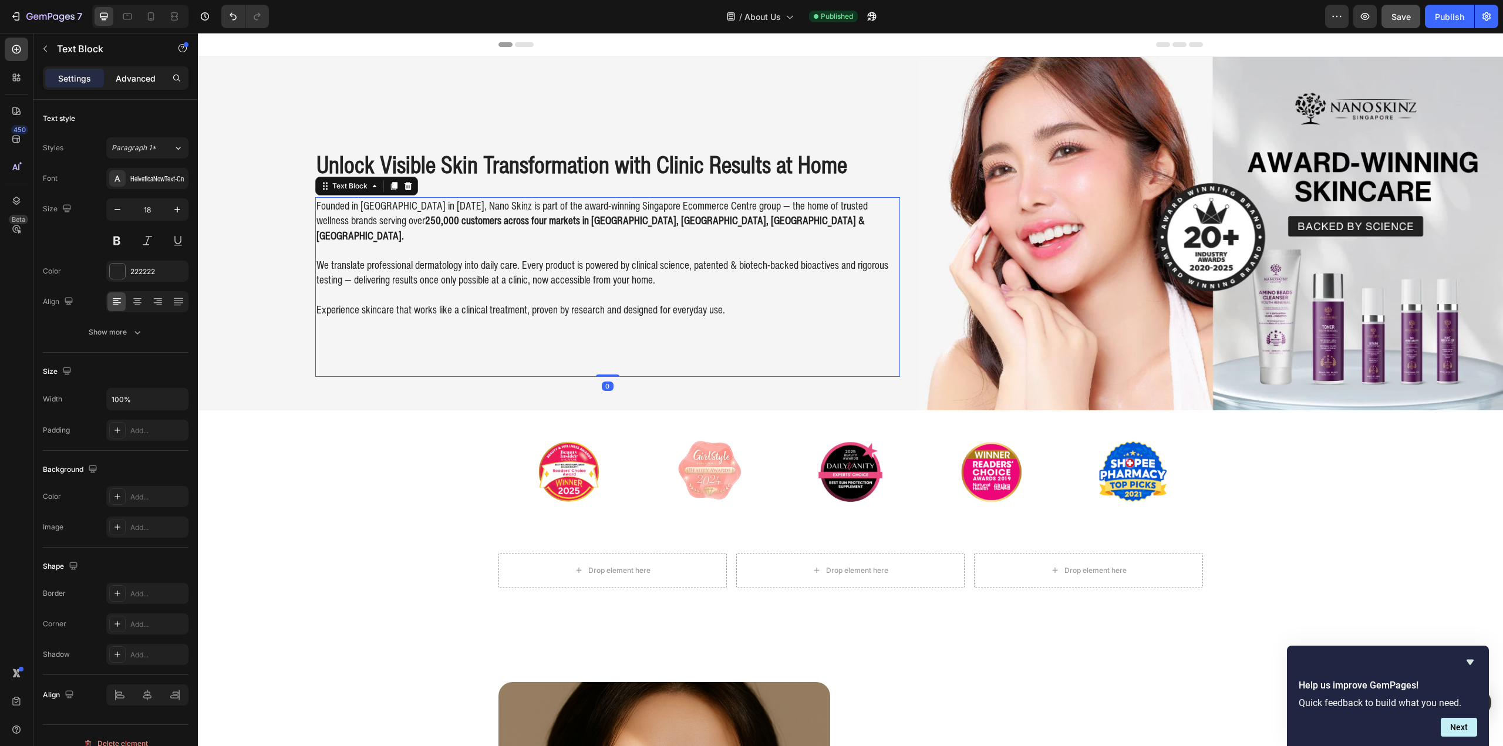
click at [150, 80] on p "Advanced" at bounding box center [136, 78] width 40 height 12
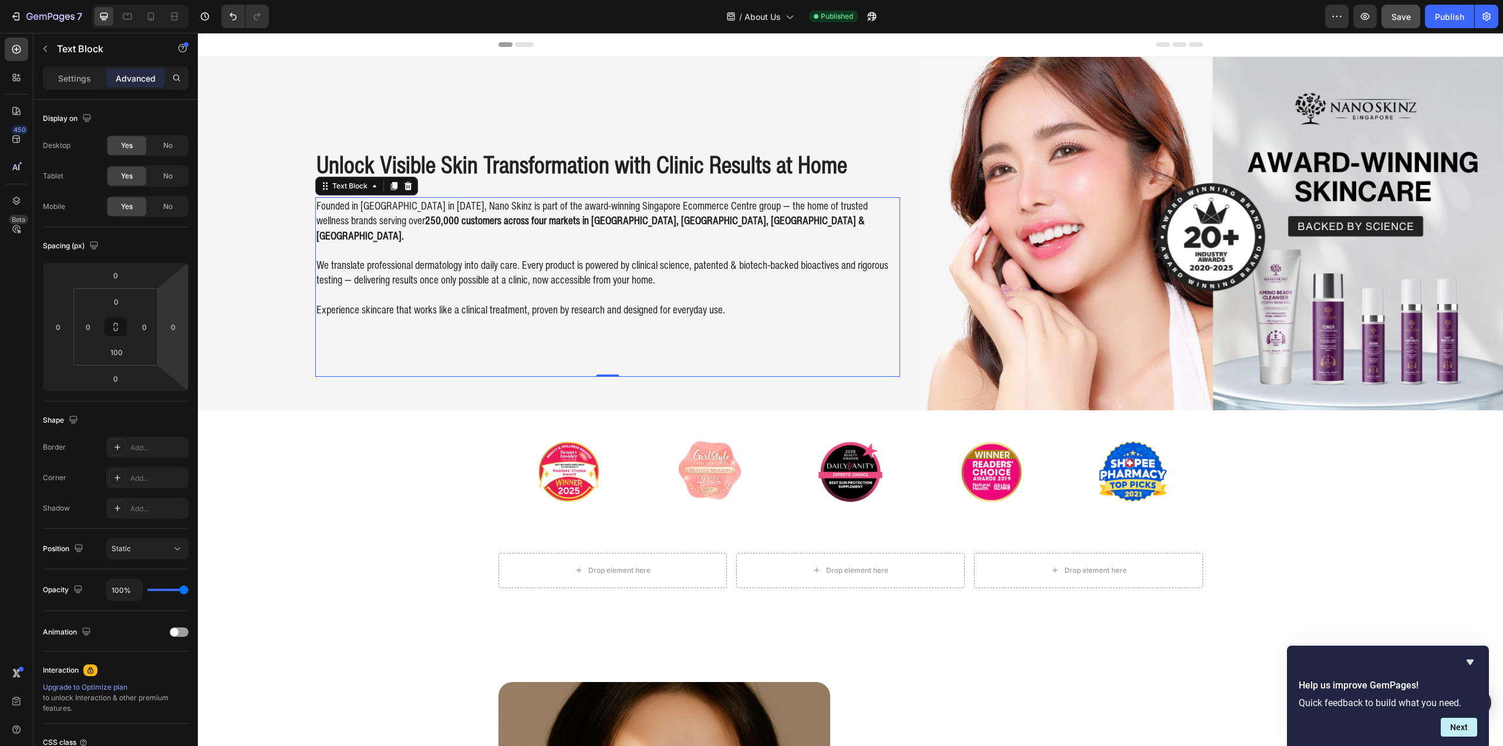
click at [392, 262] on p "We translate professional dermatology into daily care. Every product is powered…" at bounding box center [607, 272] width 582 height 29
click at [553, 174] on h2 "Unlock Visible Skin Transformation with Clinic Results at Home" at bounding box center [607, 164] width 585 height 31
click at [282, 161] on div "Unlock Visible Skin Transformation with Clinic Results at Home Heading Founded …" at bounding box center [850, 233] width 1305 height 353
click at [267, 160] on div "Unlock Visible Skin Transformation with Clinic Results at Home Heading Founded …" at bounding box center [850, 233] width 1305 height 353
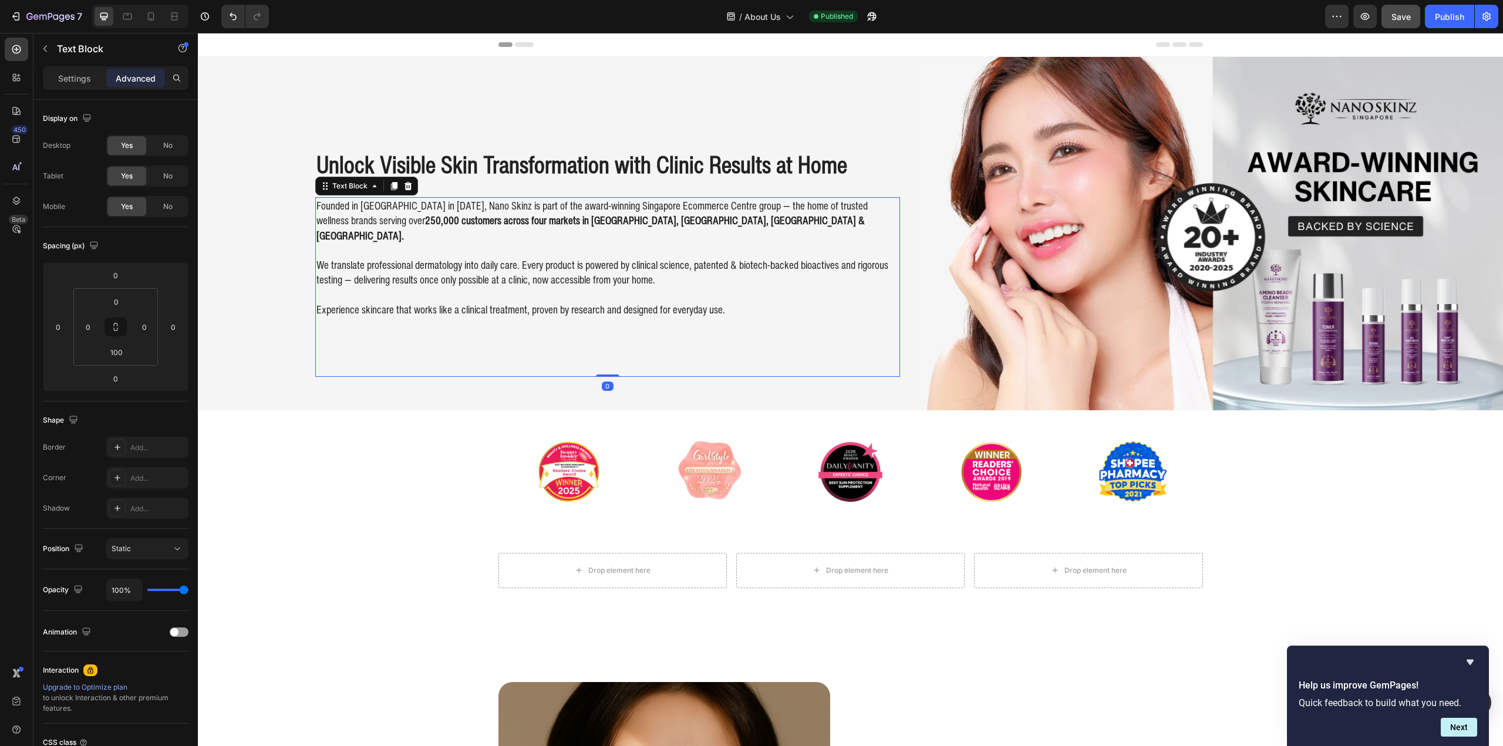
click at [345, 216] on p "Founded in [GEOGRAPHIC_DATA] in [DATE], Nano Skinz is part of the award-winning…" at bounding box center [607, 220] width 582 height 45
click at [339, 334] on div "Founded in [GEOGRAPHIC_DATA] in [DATE], Nano Skinz is part of the award-winning…" at bounding box center [607, 287] width 585 height 180
click at [287, 357] on div "Unlock Visible Skin Transformation with Clinic Results at Home Heading Founded …" at bounding box center [850, 233] width 1305 height 353
click at [332, 350] on div "Founded in [GEOGRAPHIC_DATA] in [DATE], Nano Skinz is part of the award-winning…" at bounding box center [607, 287] width 585 height 180
click at [461, 353] on div "Founded in [GEOGRAPHIC_DATA] in [DATE], Nano Skinz is part of the award-winning…" at bounding box center [607, 287] width 585 height 180
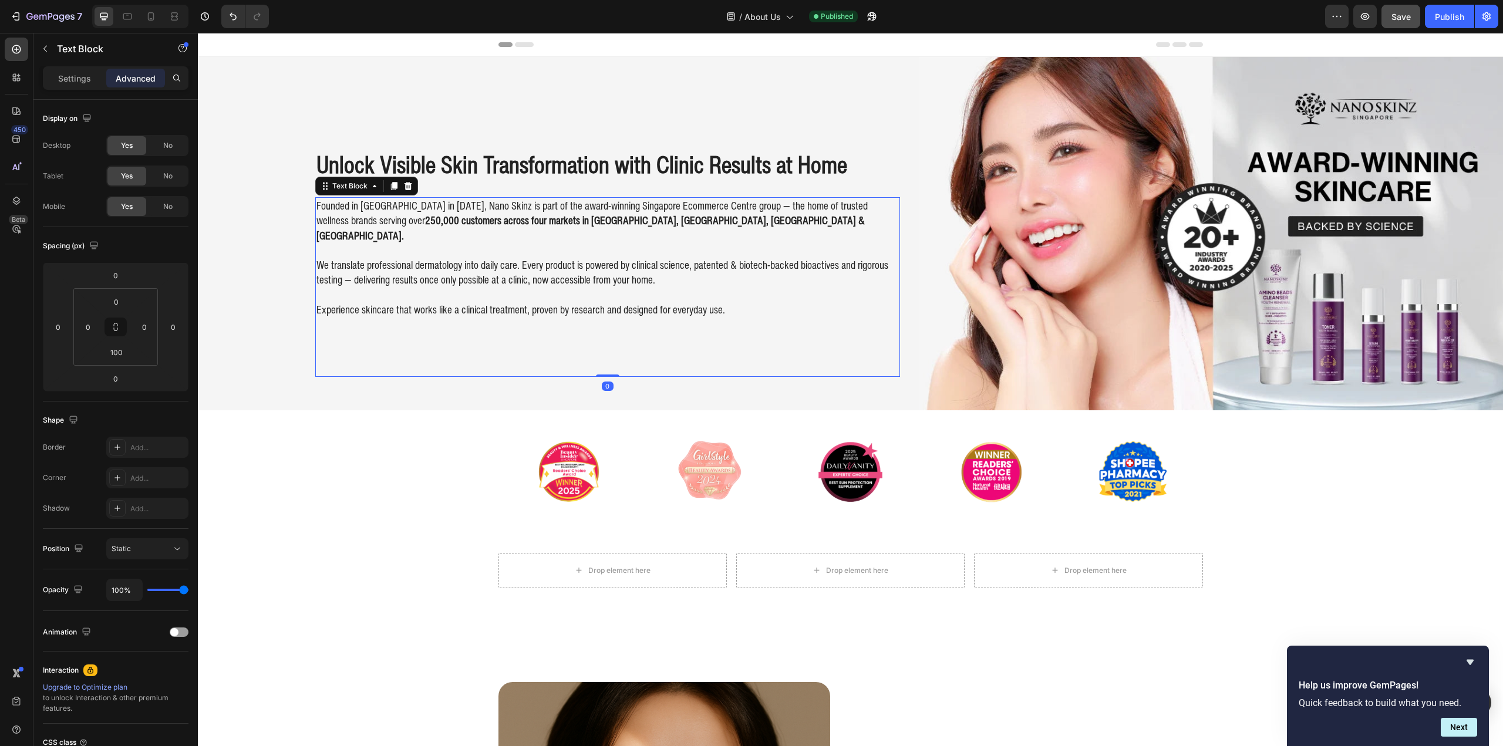
click at [540, 126] on div "Unlock Visible Skin Transformation with Clinic Results at Home Heading" at bounding box center [607, 134] width 585 height 89
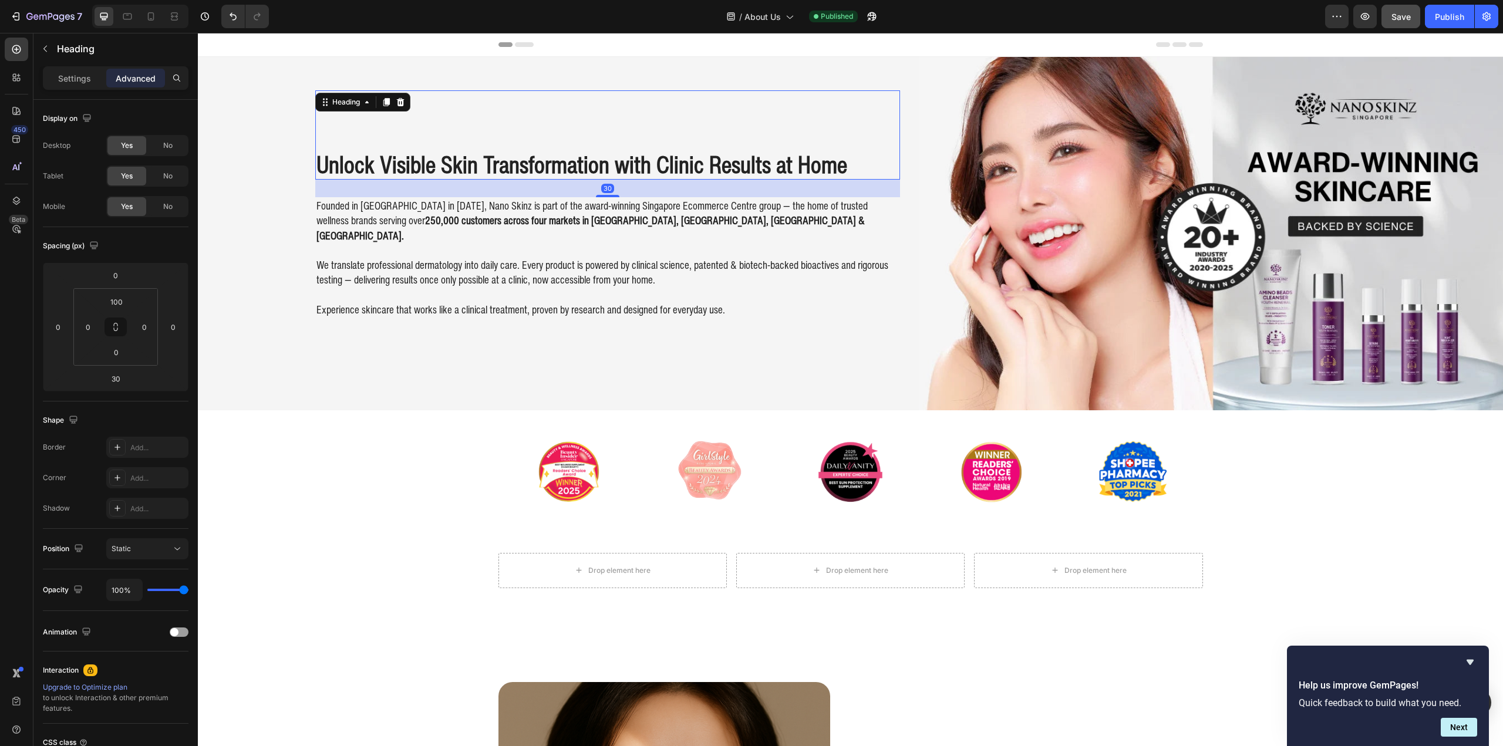
click at [559, 141] on div "Unlock Visible Skin Transformation with Clinic Results at Home Heading 30" at bounding box center [607, 134] width 585 height 89
click at [852, 143] on div "Unlock Visible Skin Transformation with Clinic Results at Home Heading 30" at bounding box center [607, 134] width 585 height 89
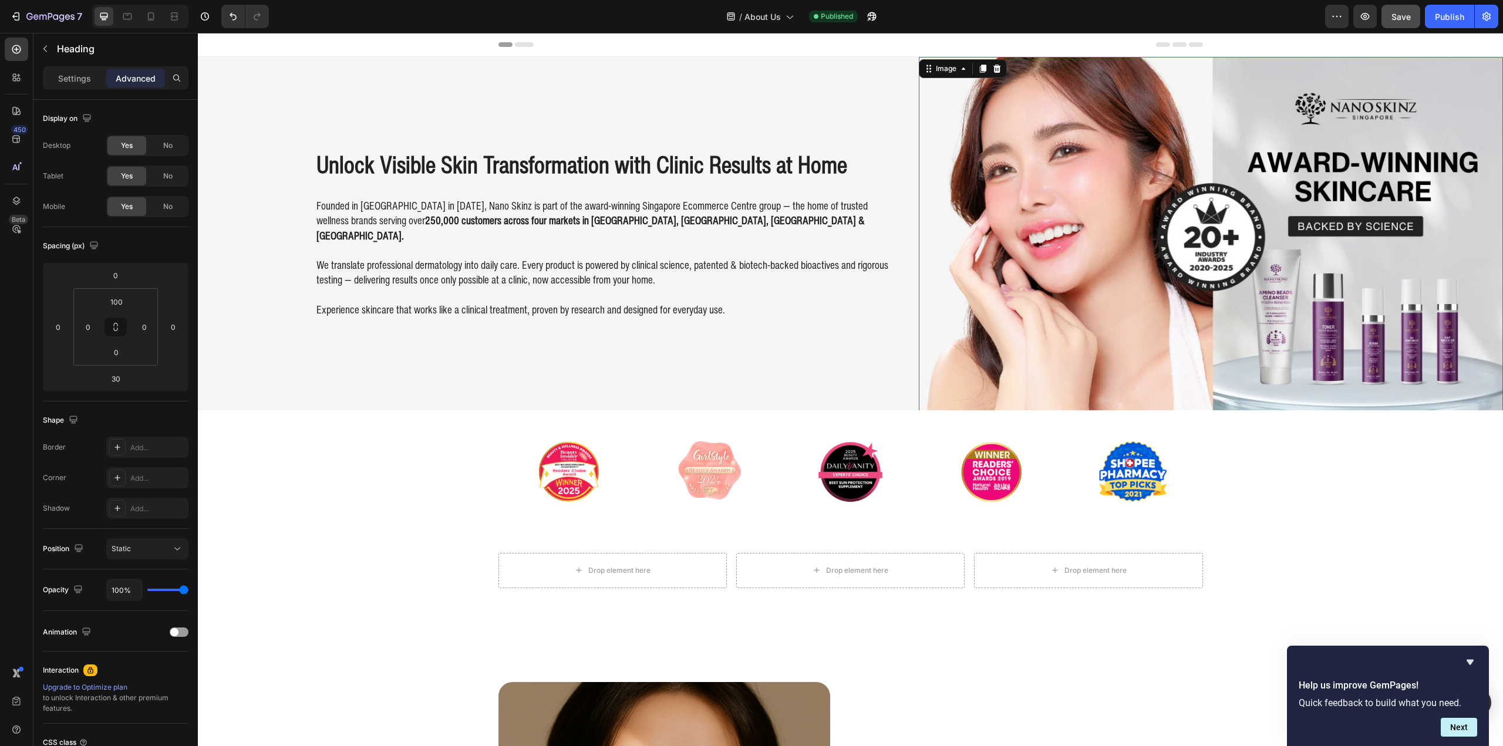
click at [937, 177] on img at bounding box center [1211, 235] width 585 height 356
click at [903, 174] on div "Unlock Visible Skin Transformation with Clinic Results at Home Heading Founded …" at bounding box center [850, 233] width 1305 height 353
click at [739, 86] on div "Unlock Visible Skin Transformation with Clinic Results at Home Heading Founded …" at bounding box center [607, 233] width 585 height 353
click at [710, 262] on p "We translate professional dermatology into daily care. Every product is powered…" at bounding box center [607, 272] width 582 height 29
click at [752, 368] on div "Founded in [GEOGRAPHIC_DATA] in [DATE], Nano Skinz is part of the award-winning…" at bounding box center [607, 287] width 585 height 180
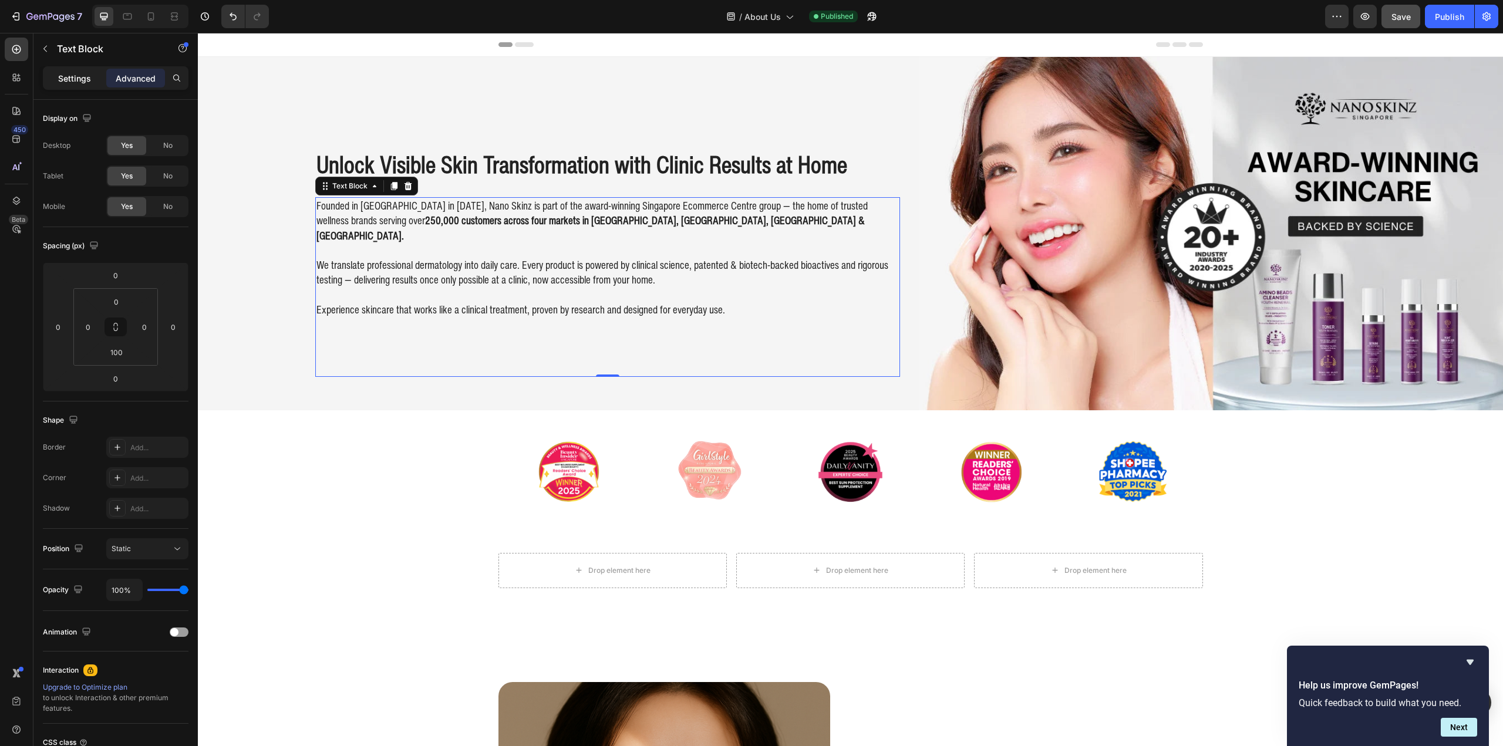
click at [76, 84] on p "Settings" at bounding box center [74, 78] width 33 height 12
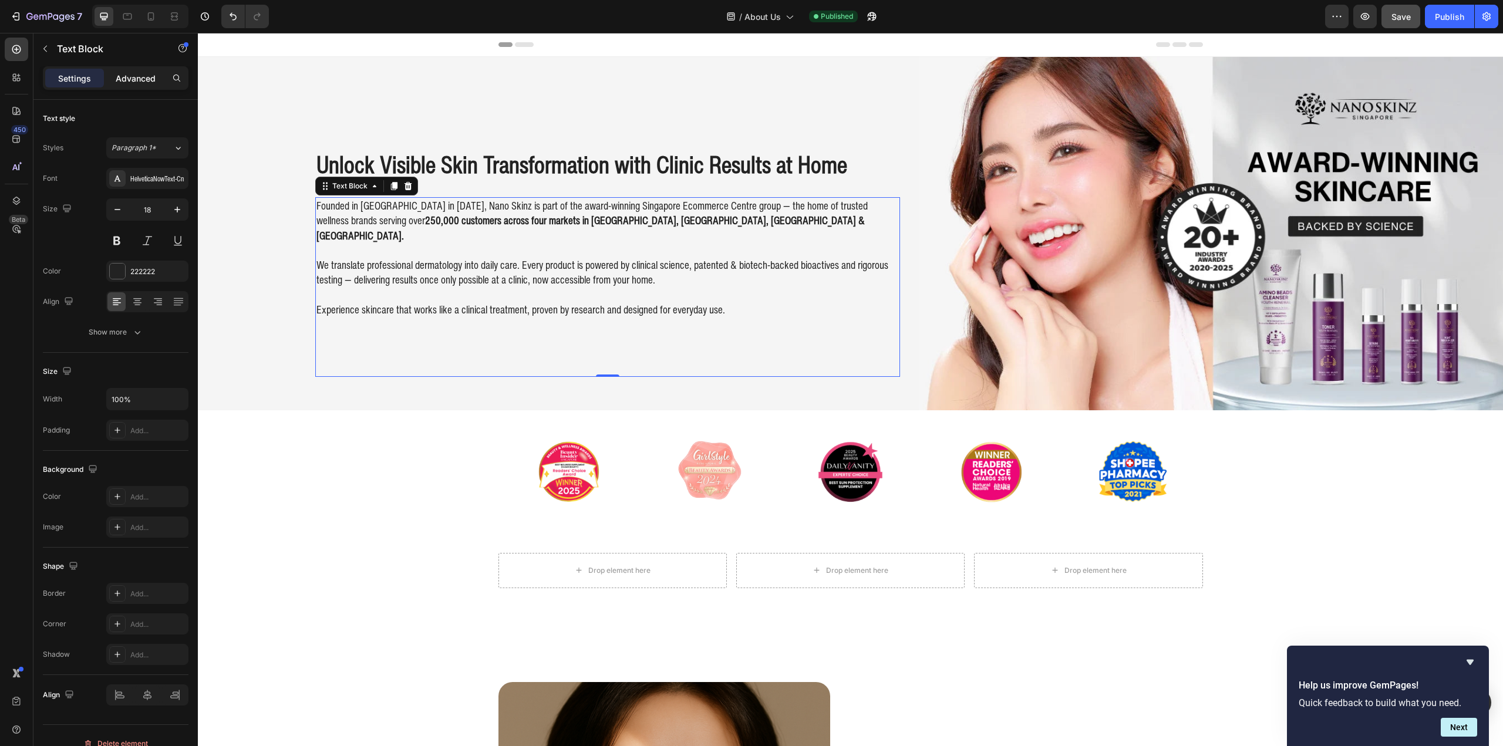
click at [127, 78] on p "Advanced" at bounding box center [136, 78] width 40 height 12
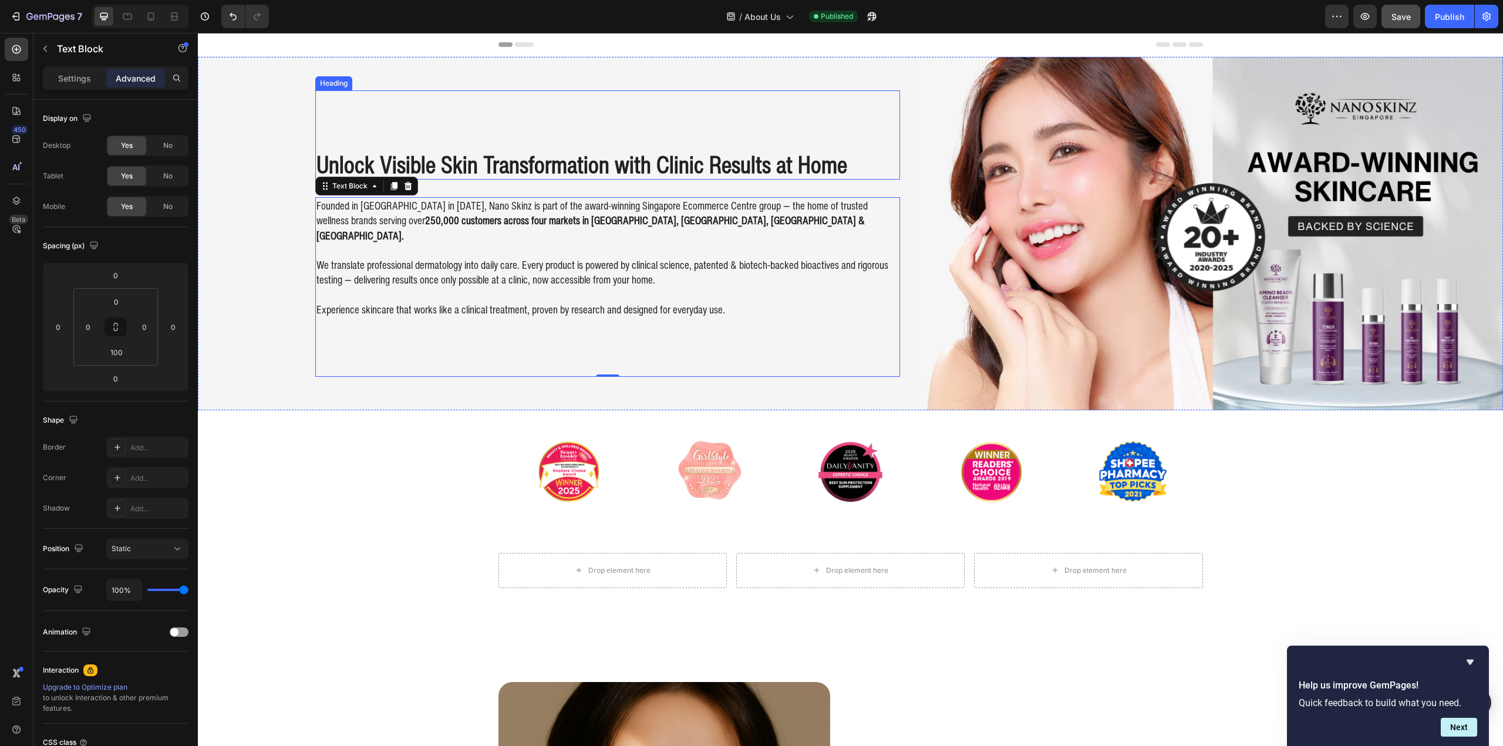
click at [427, 143] on div "Unlock Visible Skin Transformation with Clinic Results at Home Heading" at bounding box center [607, 134] width 585 height 89
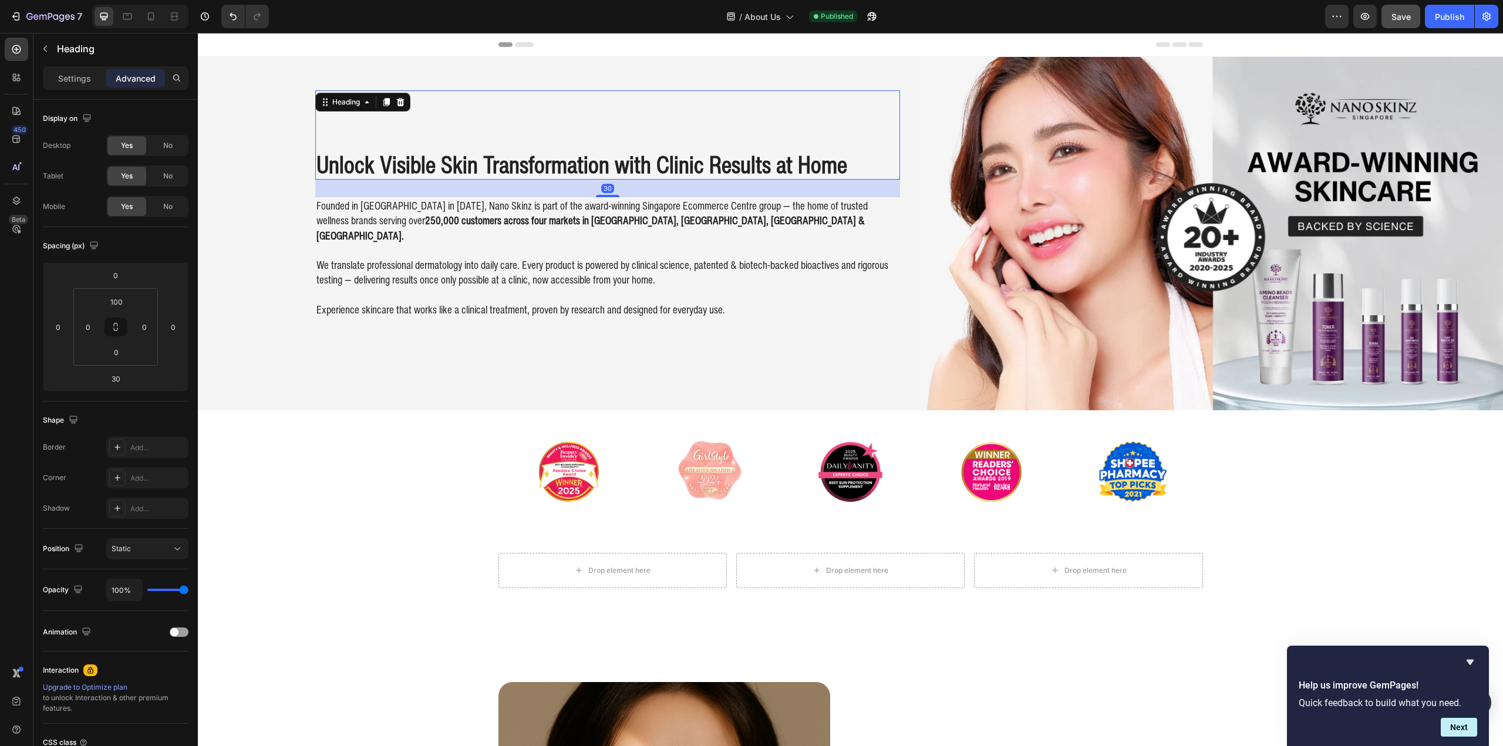
click at [427, 143] on div "Unlock Visible Skin Transformation with Clinic Results at Home Heading 30" at bounding box center [607, 134] width 585 height 89
click at [276, 133] on div "Unlock Visible Skin Transformation with Clinic Results at Home Heading 30 Found…" at bounding box center [850, 233] width 1305 height 353
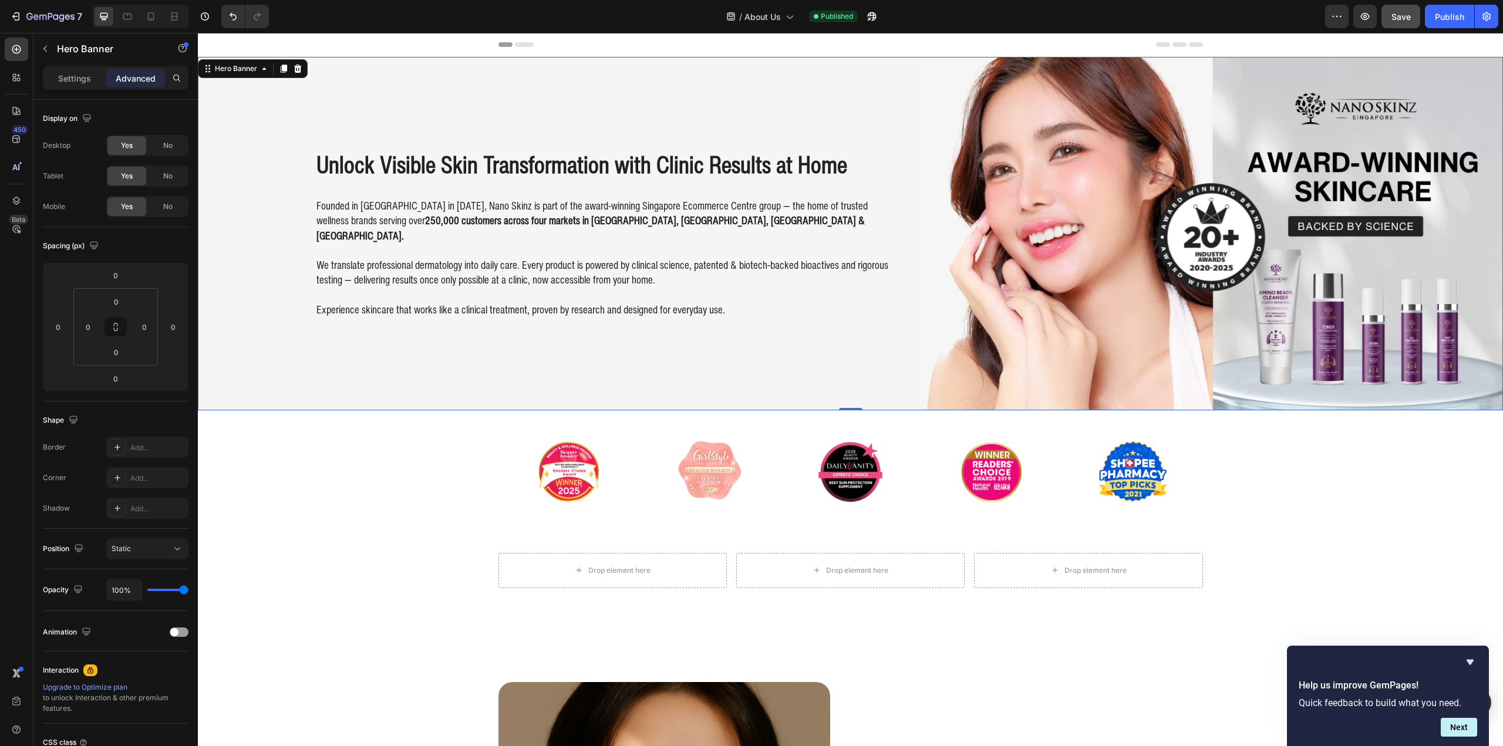
click at [276, 133] on div "Unlock Visible Skin Transformation with Clinic Results at Home Heading Founded …" at bounding box center [850, 233] width 1305 height 353
click at [380, 115] on div "Unlock Visible Skin Transformation with Clinic Results at Home Heading" at bounding box center [607, 134] width 585 height 89
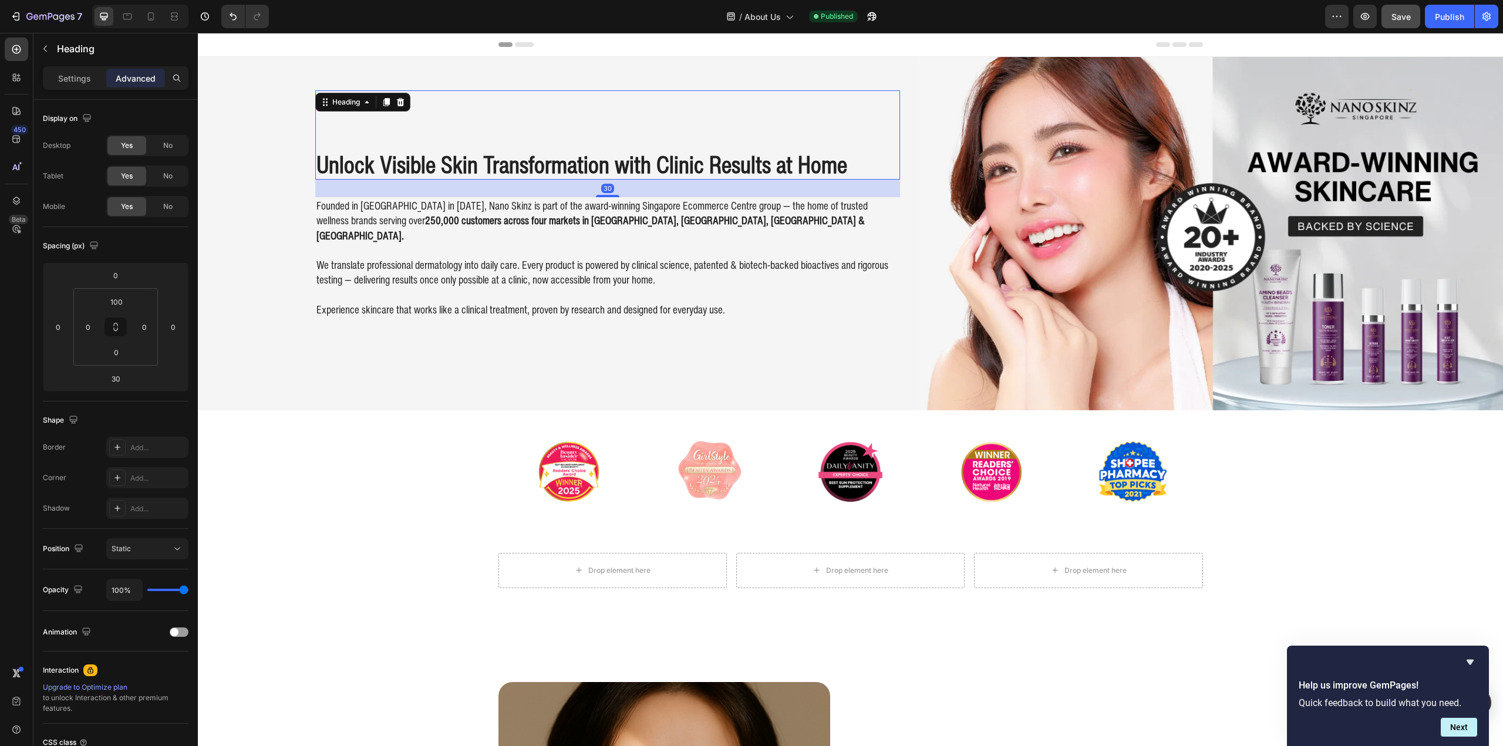
click at [417, 151] on div "Unlock Visible Skin Transformation with Clinic Results at Home Heading 30" at bounding box center [607, 134] width 585 height 89
click at [425, 208] on p "Founded in [GEOGRAPHIC_DATA] in [DATE], Nano Skinz is part of the award-winning…" at bounding box center [607, 220] width 582 height 45
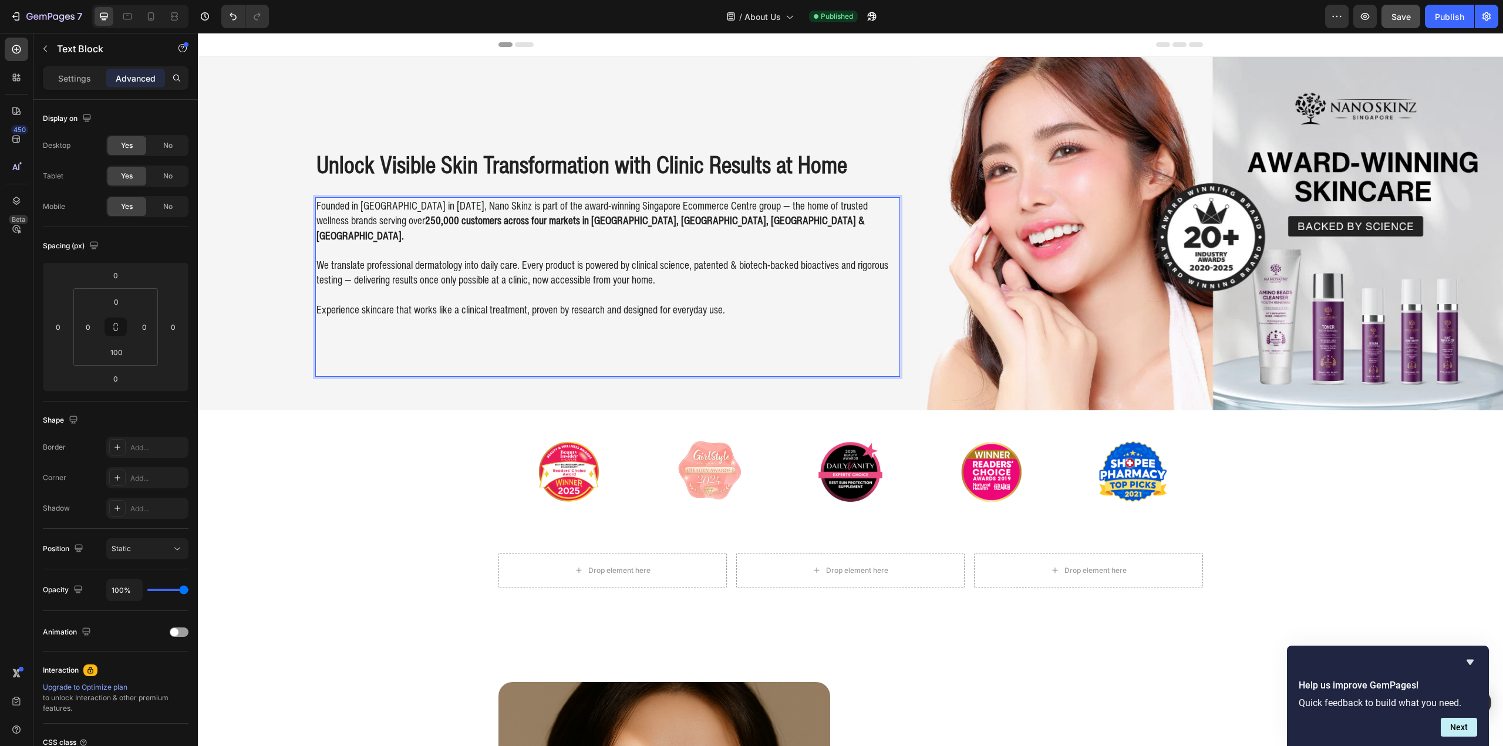
click at [300, 316] on div "Unlock Visible Skin Transformation with Clinic Results at Home Heading Founded …" at bounding box center [850, 233] width 1305 height 353
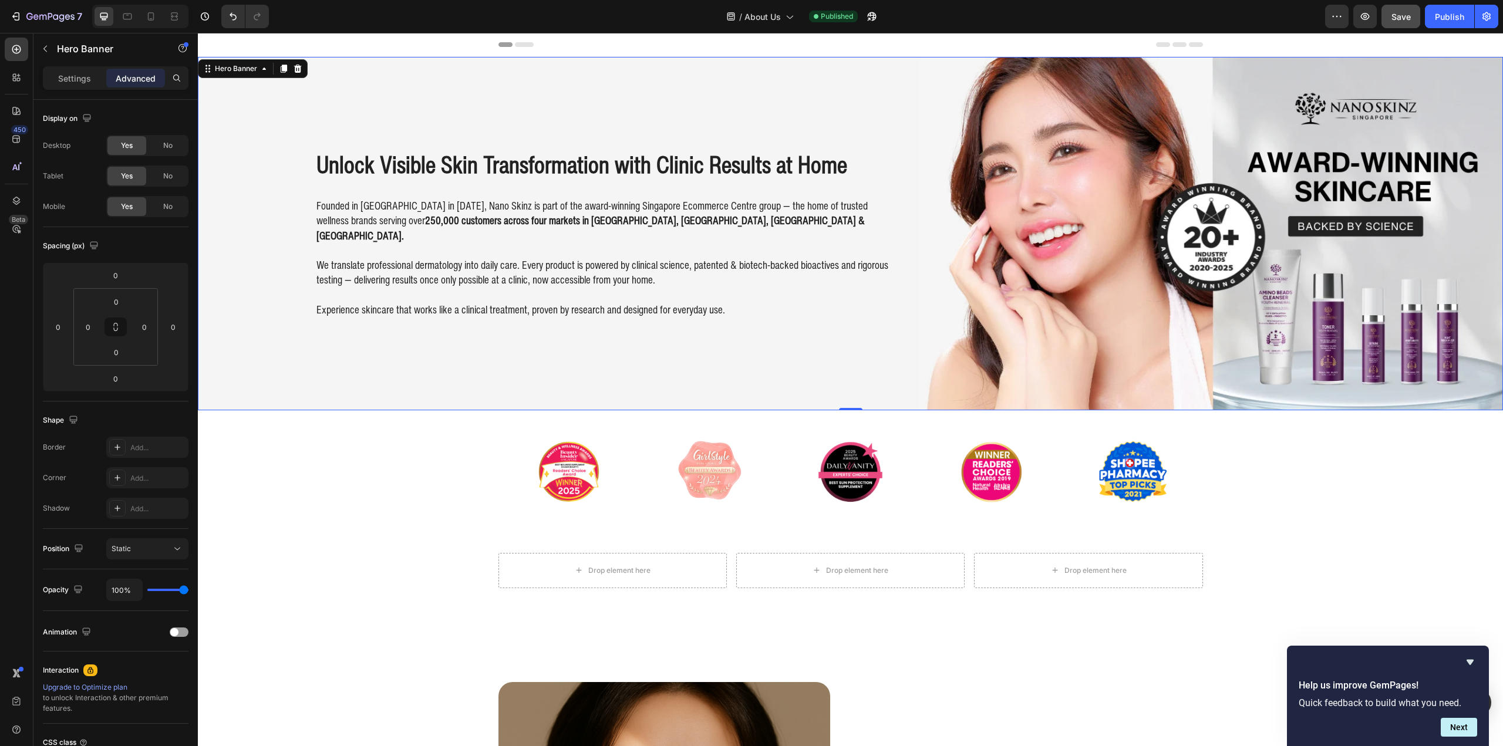
click at [378, 312] on div "Founded in [GEOGRAPHIC_DATA] in [DATE], Nano Skinz is part of the award-winning…" at bounding box center [607, 287] width 585 height 180
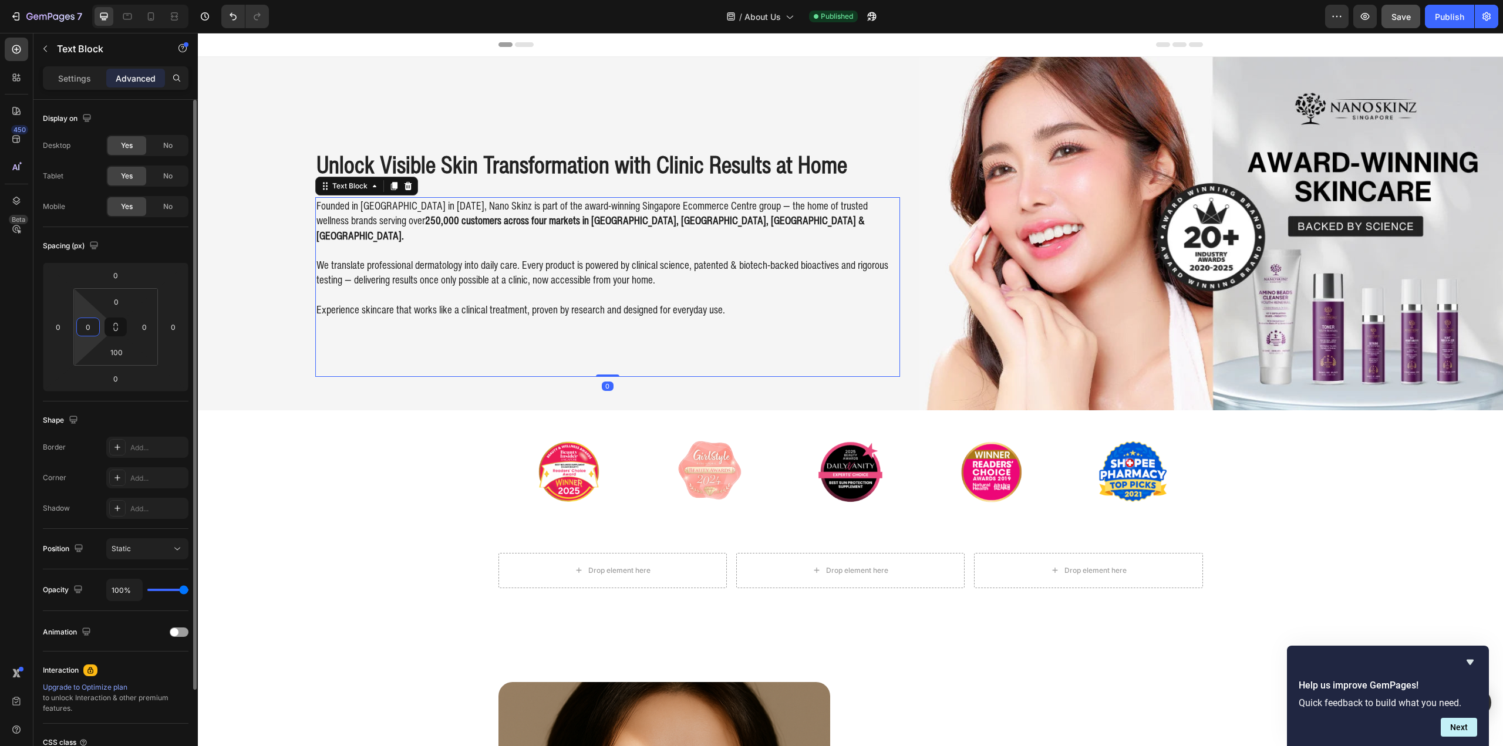
click at [90, 331] on input "0" at bounding box center [88, 327] width 18 height 18
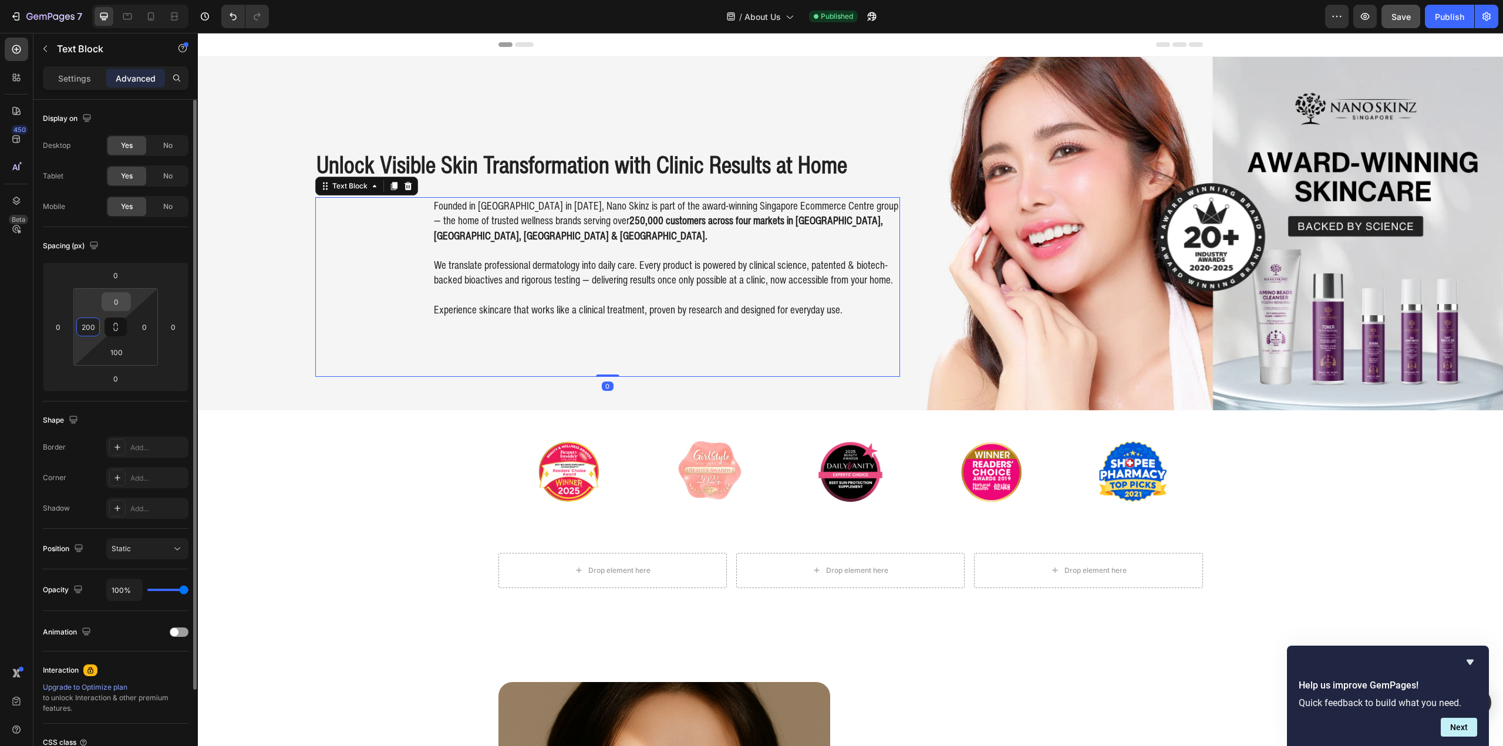
type input "200"
click at [119, 299] on input "0" at bounding box center [116, 302] width 23 height 18
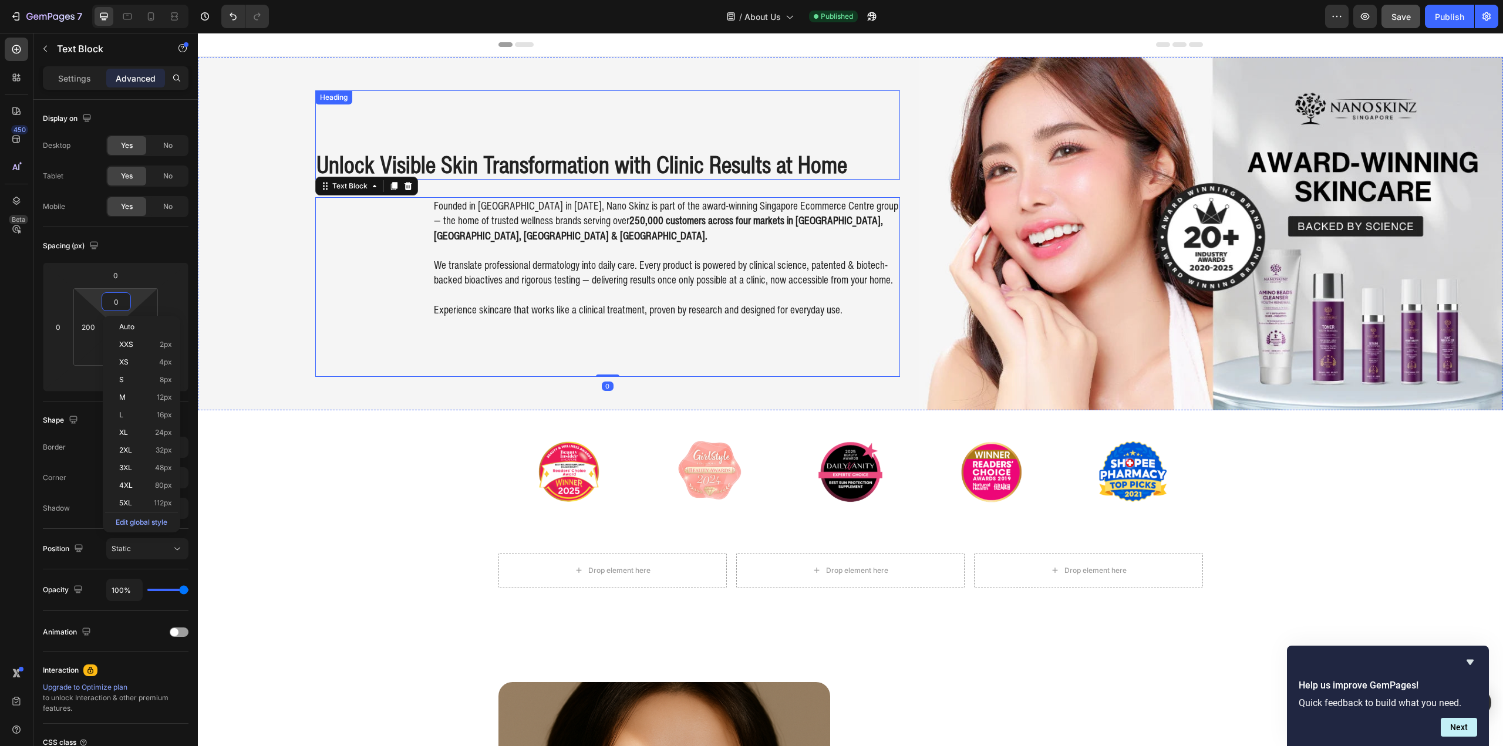
click at [410, 149] on h2 "Unlock Visible Skin Transformation with Clinic Results at Home" at bounding box center [607, 164] width 585 height 31
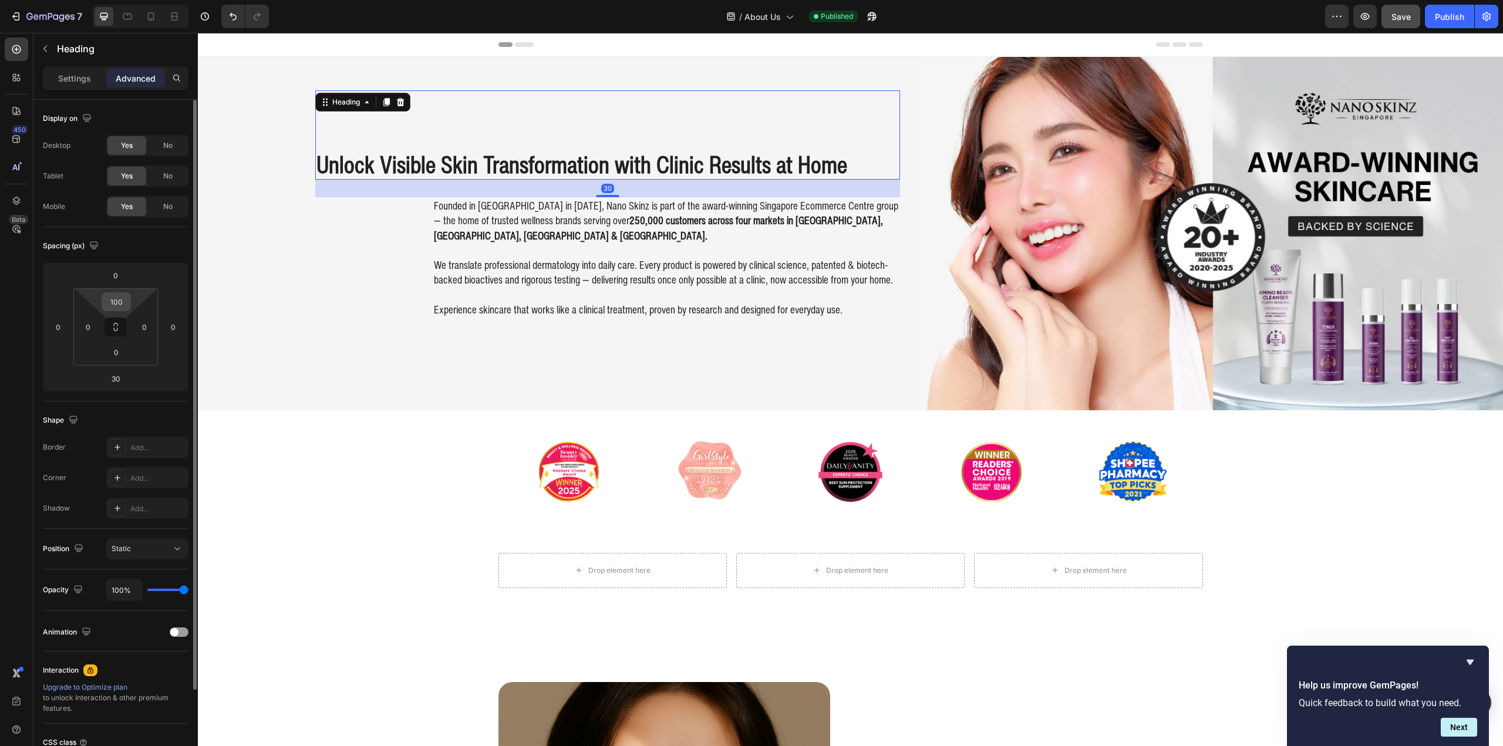
click at [116, 306] on input "100" at bounding box center [116, 302] width 23 height 18
click at [85, 323] on input "0" at bounding box center [88, 327] width 18 height 18
type input "200"
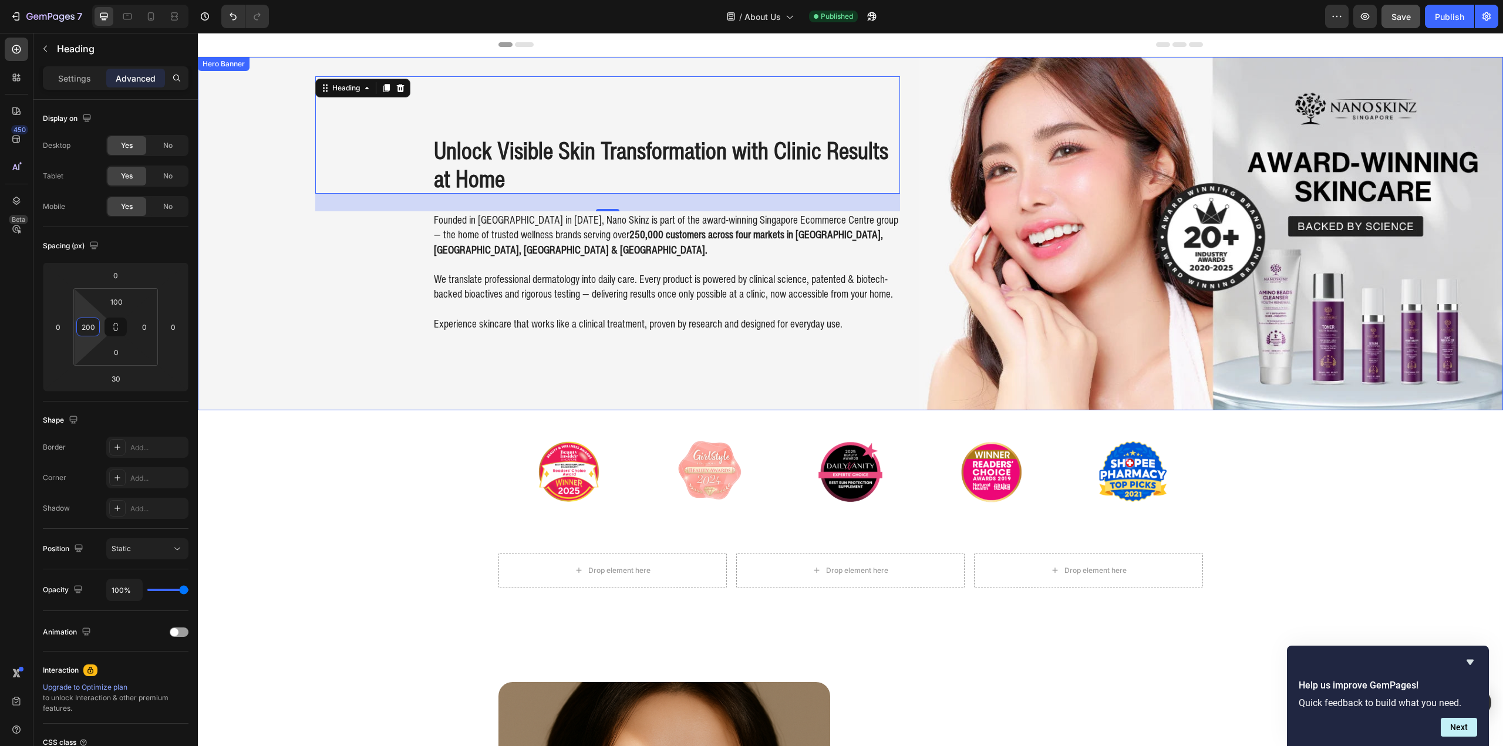
click at [336, 441] on div "Image Image Image Image Image Carousel" at bounding box center [850, 472] width 1305 height 86
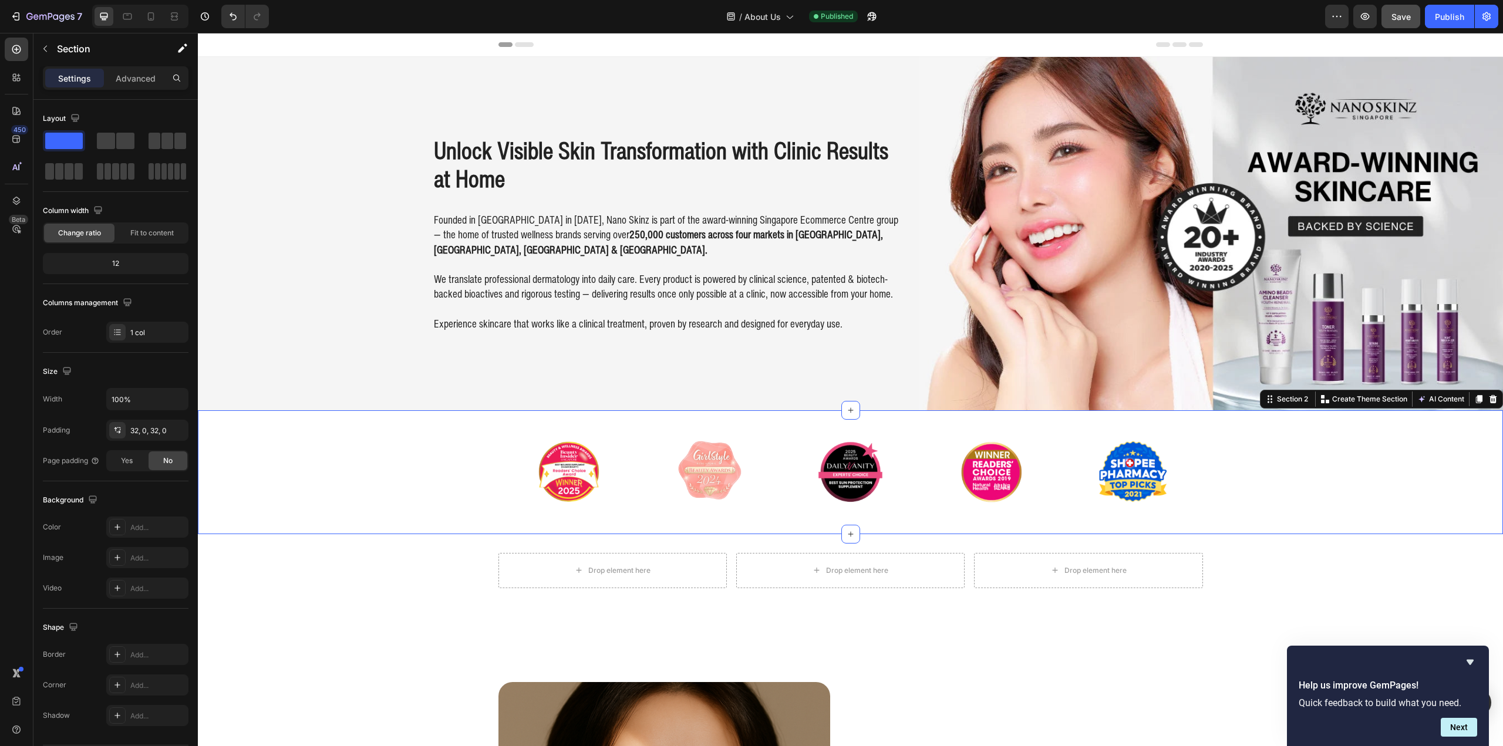
click at [247, 518] on div "Image Image Image Image Image Carousel Section 2 Create Theme Section AI Conten…" at bounding box center [850, 472] width 1305 height 124
click at [271, 277] on div "Unlock Visible Skin Transformation with Clinic Results at Home Heading Founded …" at bounding box center [850, 233] width 1305 height 353
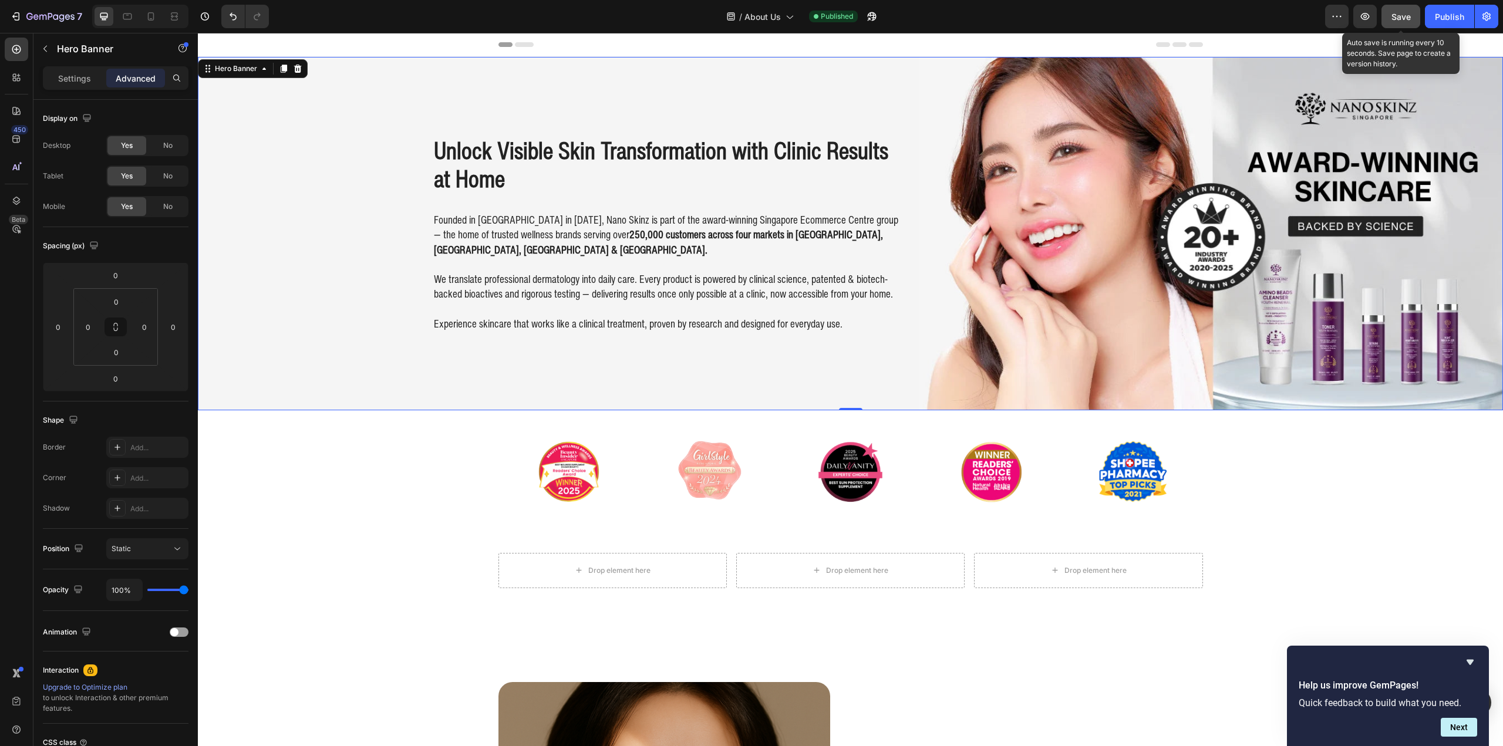
click at [1414, 8] on button "Save" at bounding box center [1400, 16] width 39 height 23
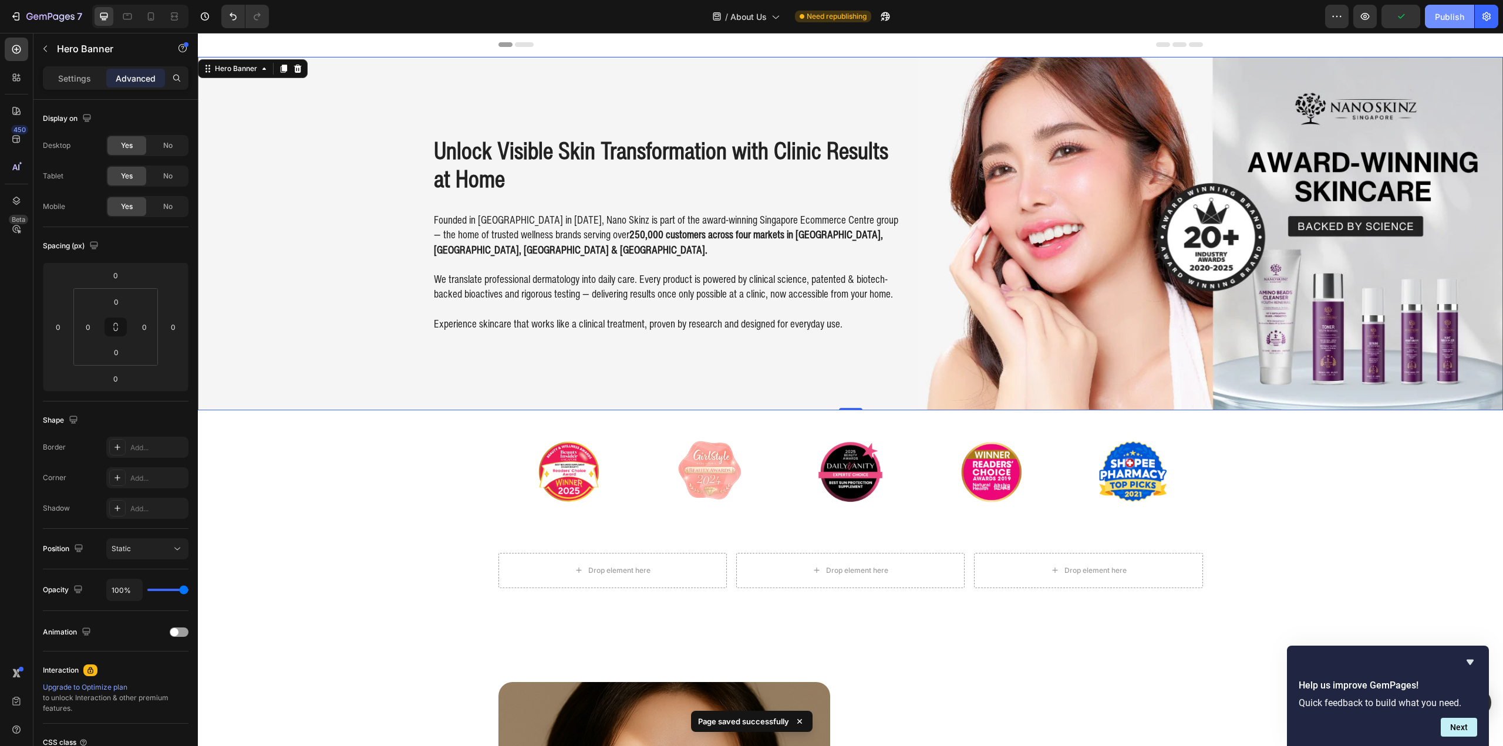
click at [1451, 16] on div "Publish" at bounding box center [1449, 17] width 29 height 12
click at [128, 16] on icon at bounding box center [128, 17] width 12 height 12
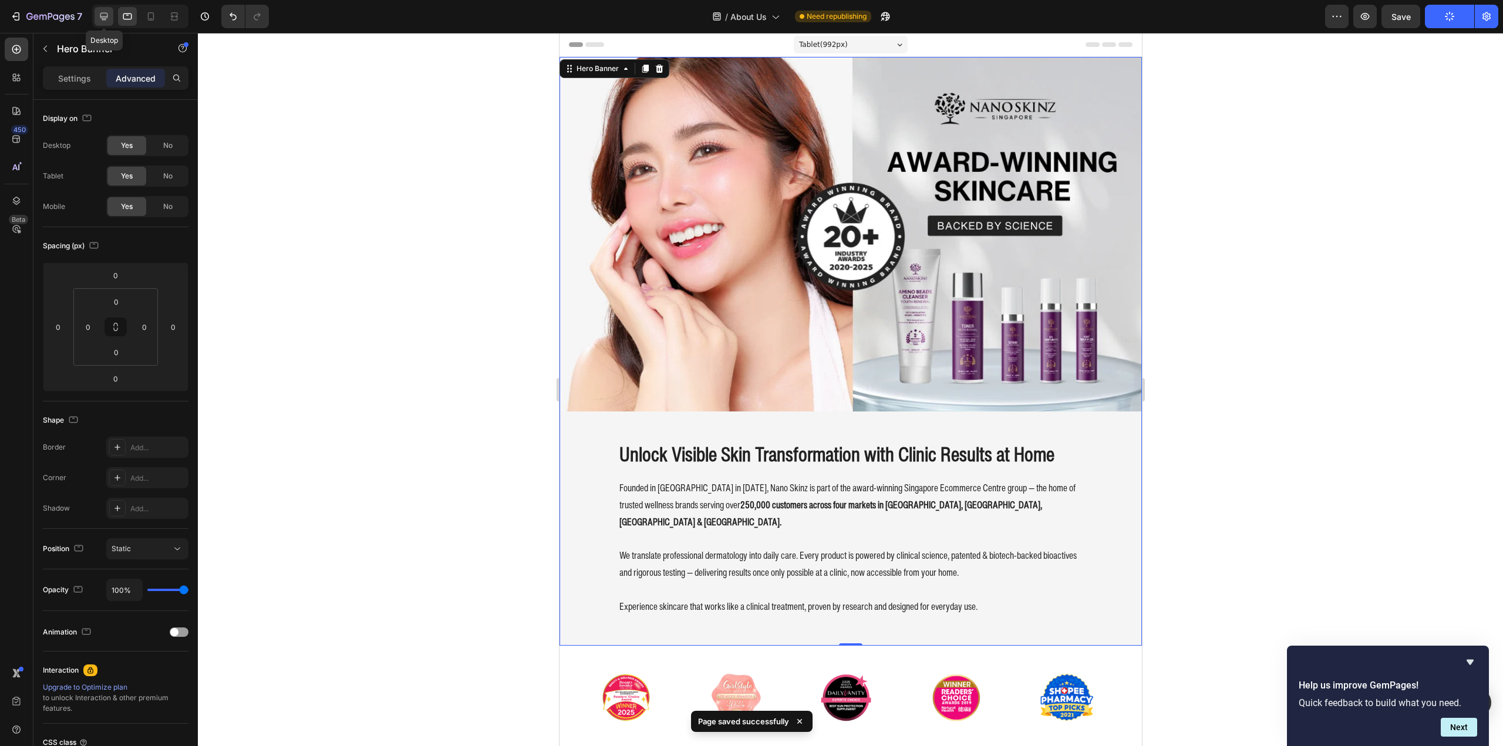
click at [95, 21] on div at bounding box center [104, 16] width 19 height 19
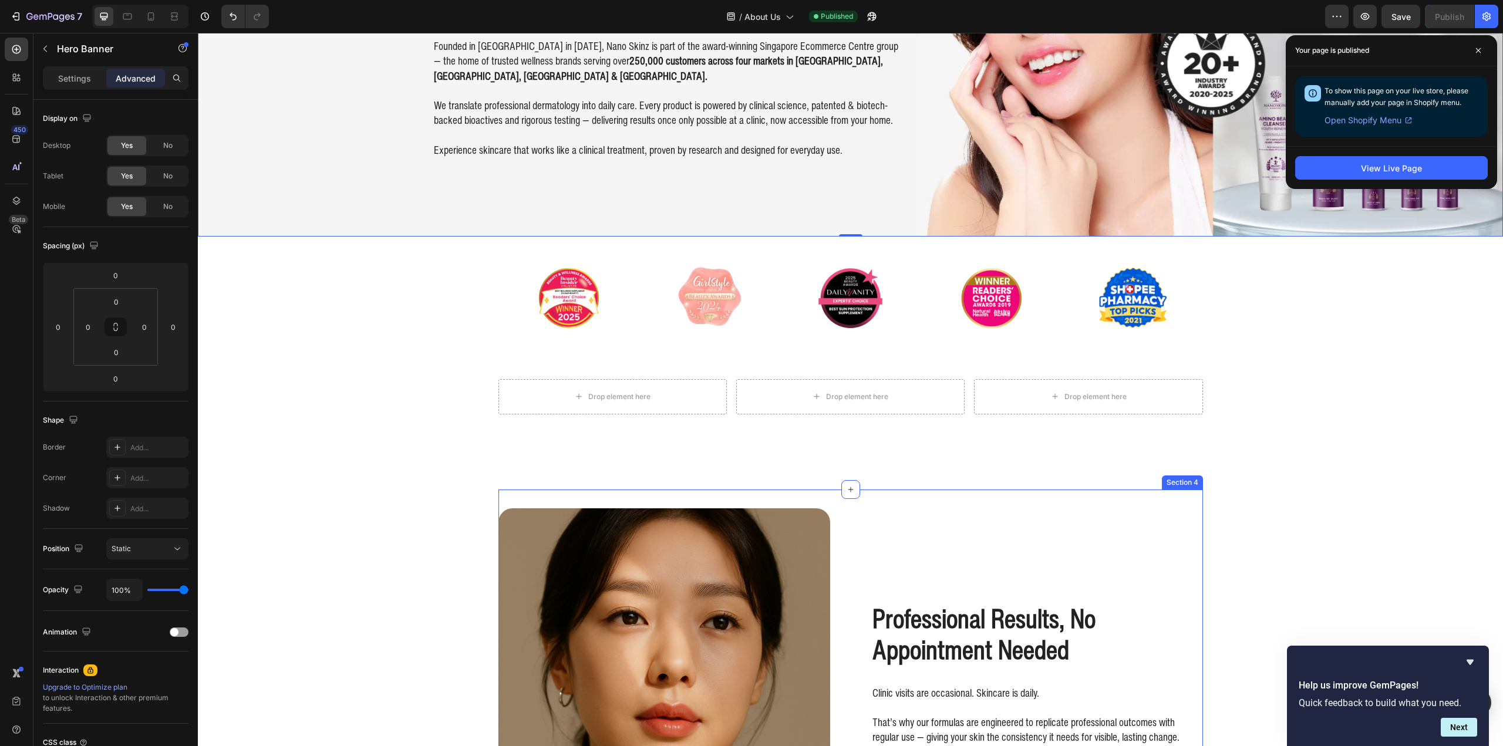
scroll to position [176, 0]
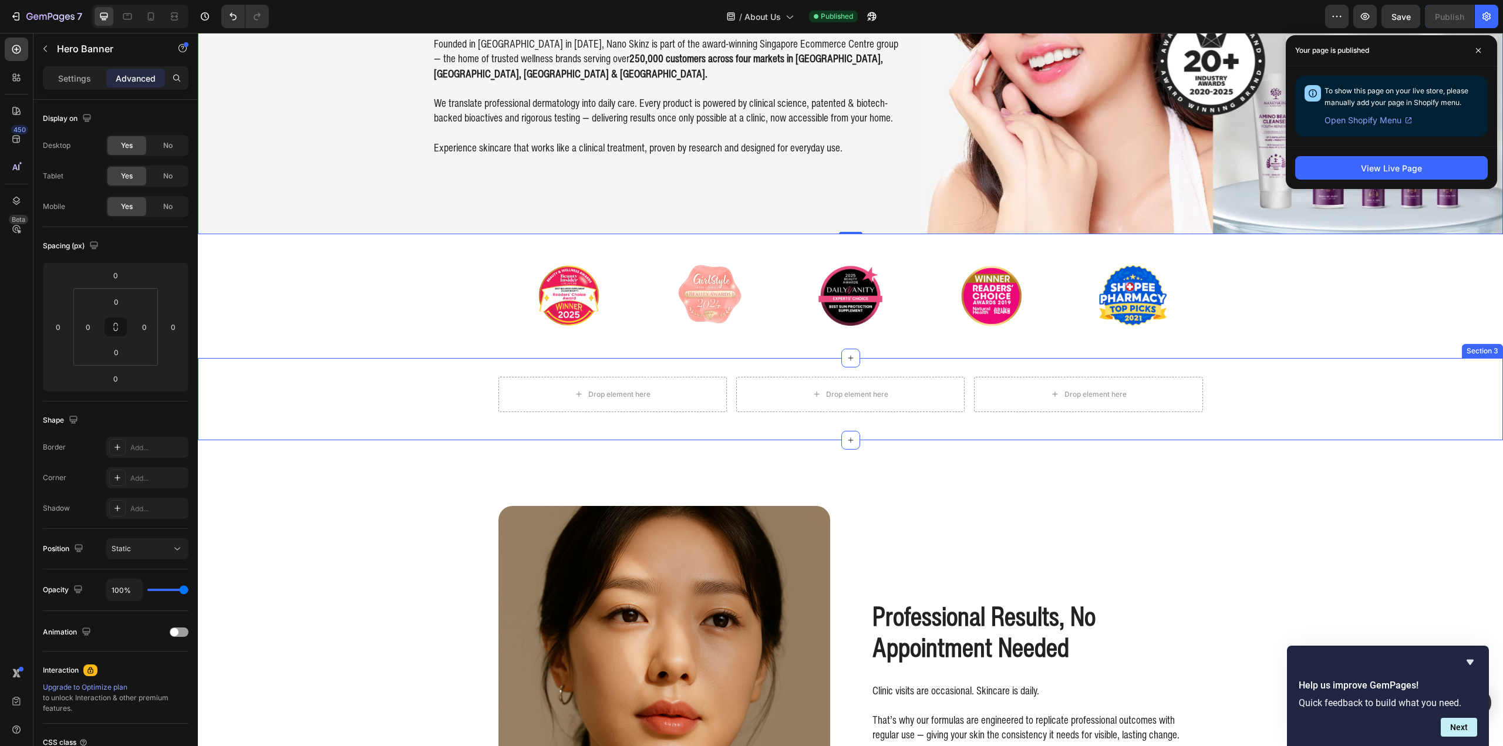
click at [470, 391] on div "Drop element here Drop element here Drop element here Row" at bounding box center [850, 399] width 1305 height 45
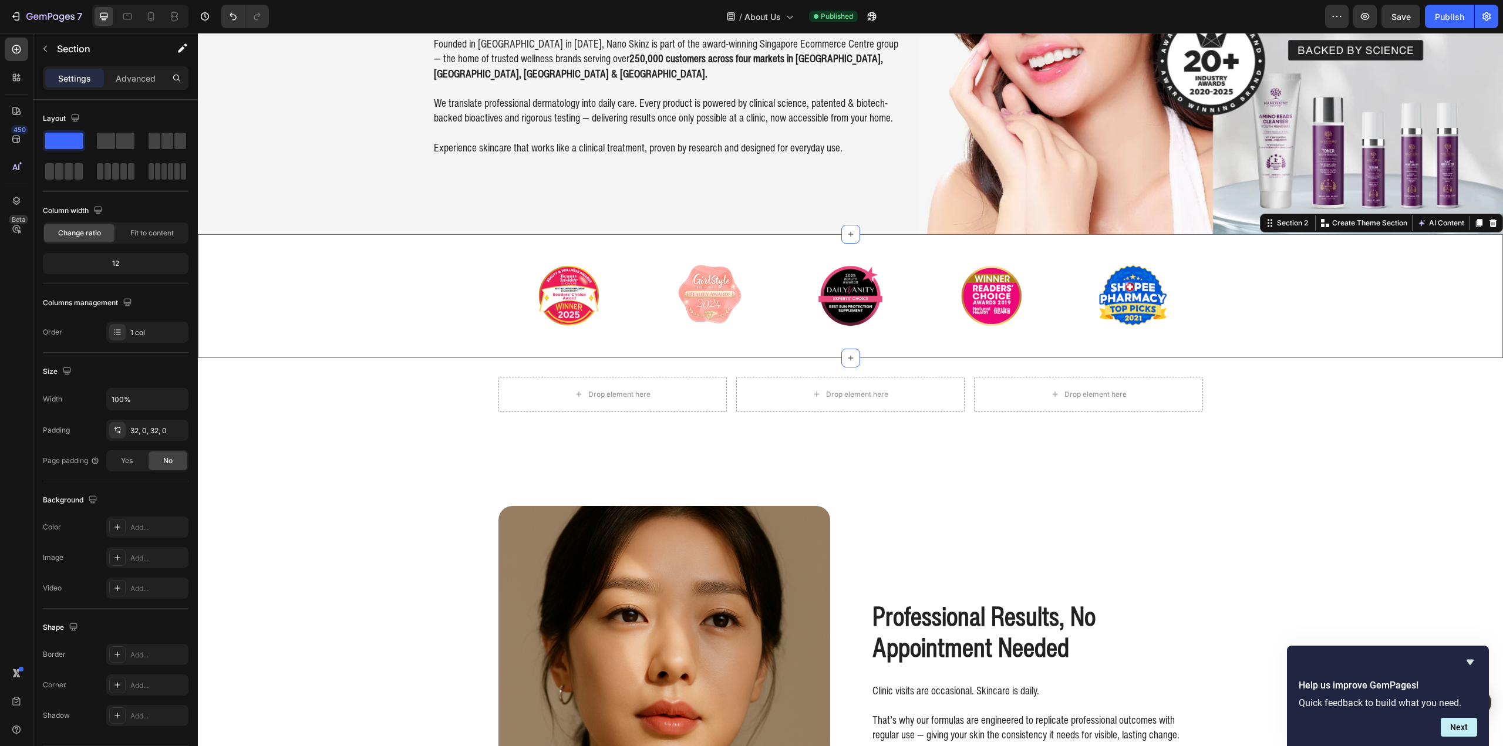
click at [432, 294] on div "Image Image Image Image Image Carousel" at bounding box center [850, 296] width 1305 height 86
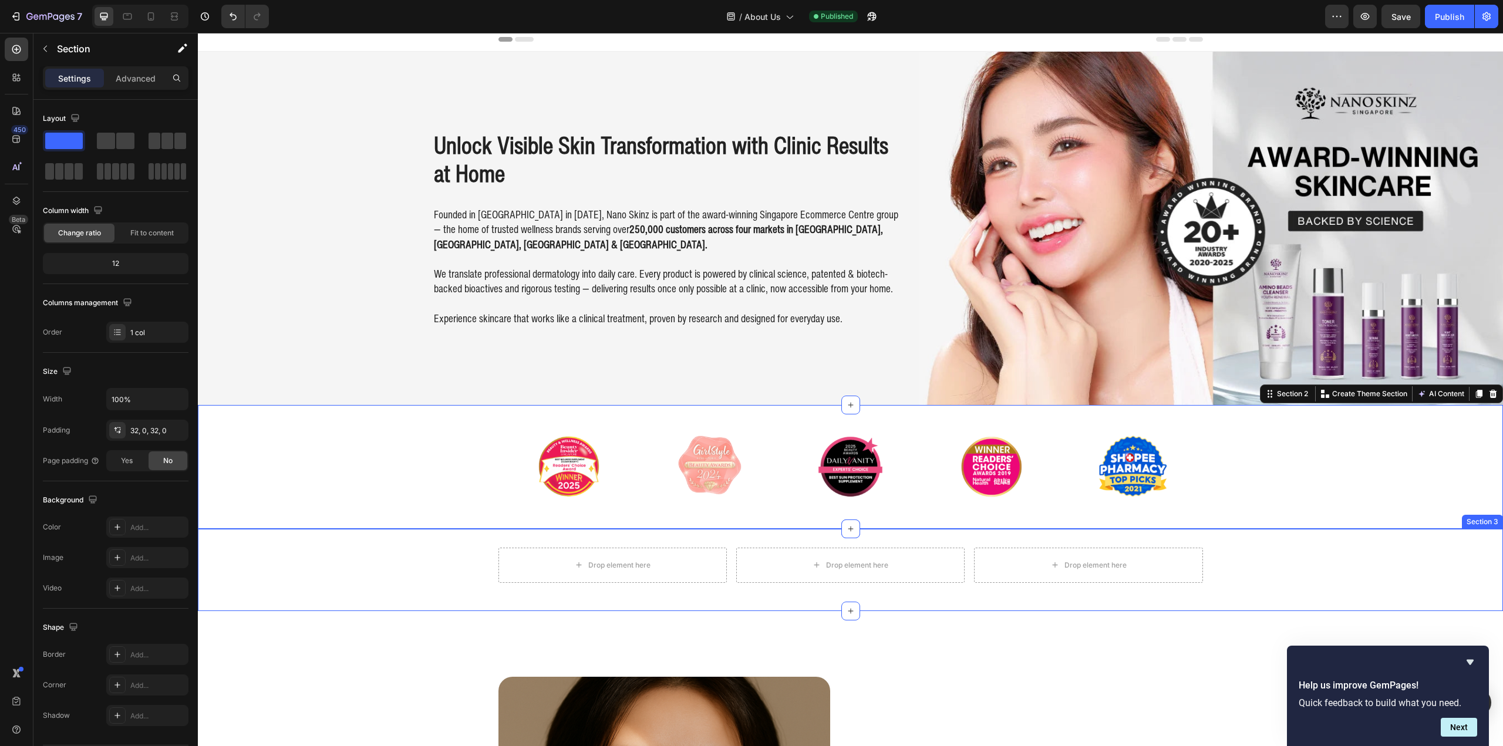
scroll to position [0, 0]
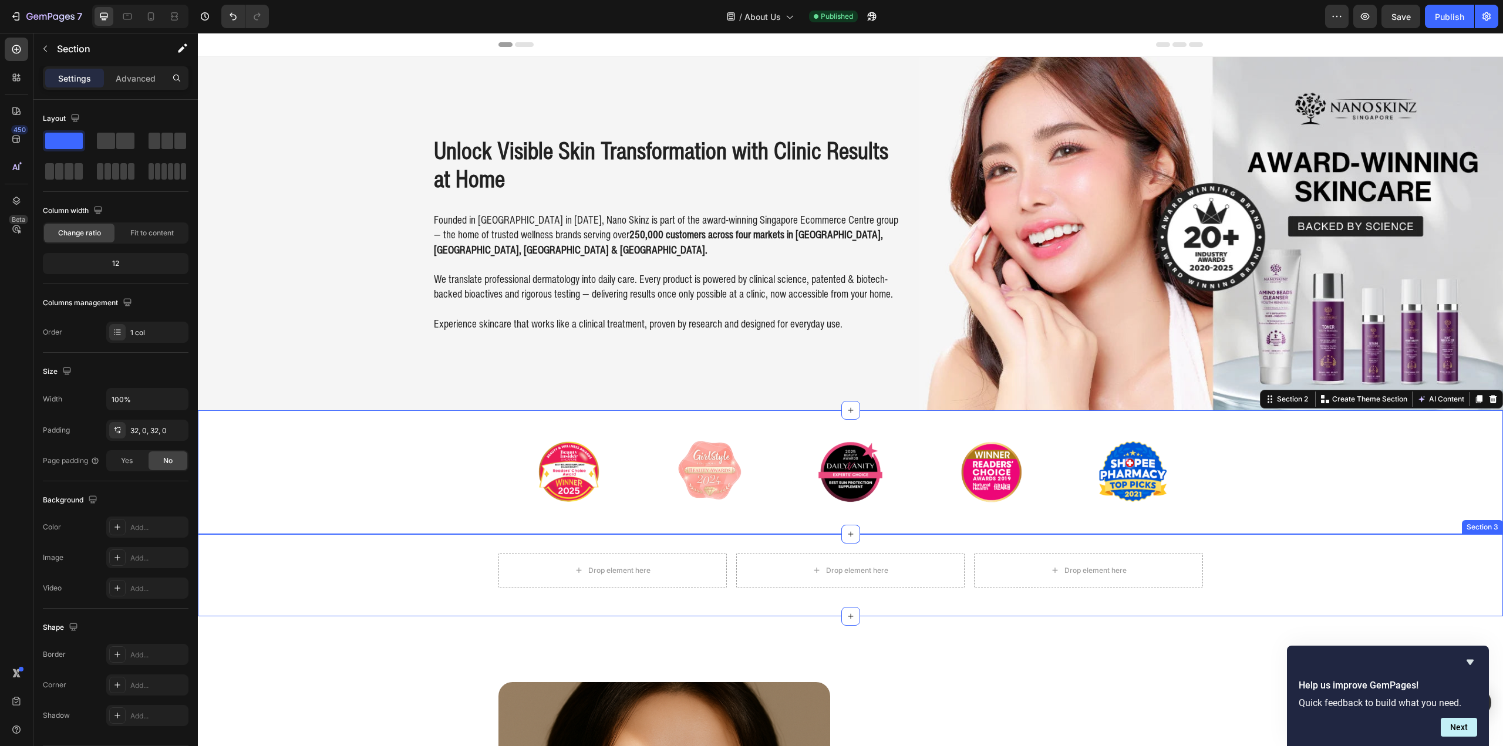
click at [1238, 557] on div "Drop element here Drop element here Drop element here Row" at bounding box center [850, 575] width 1305 height 45
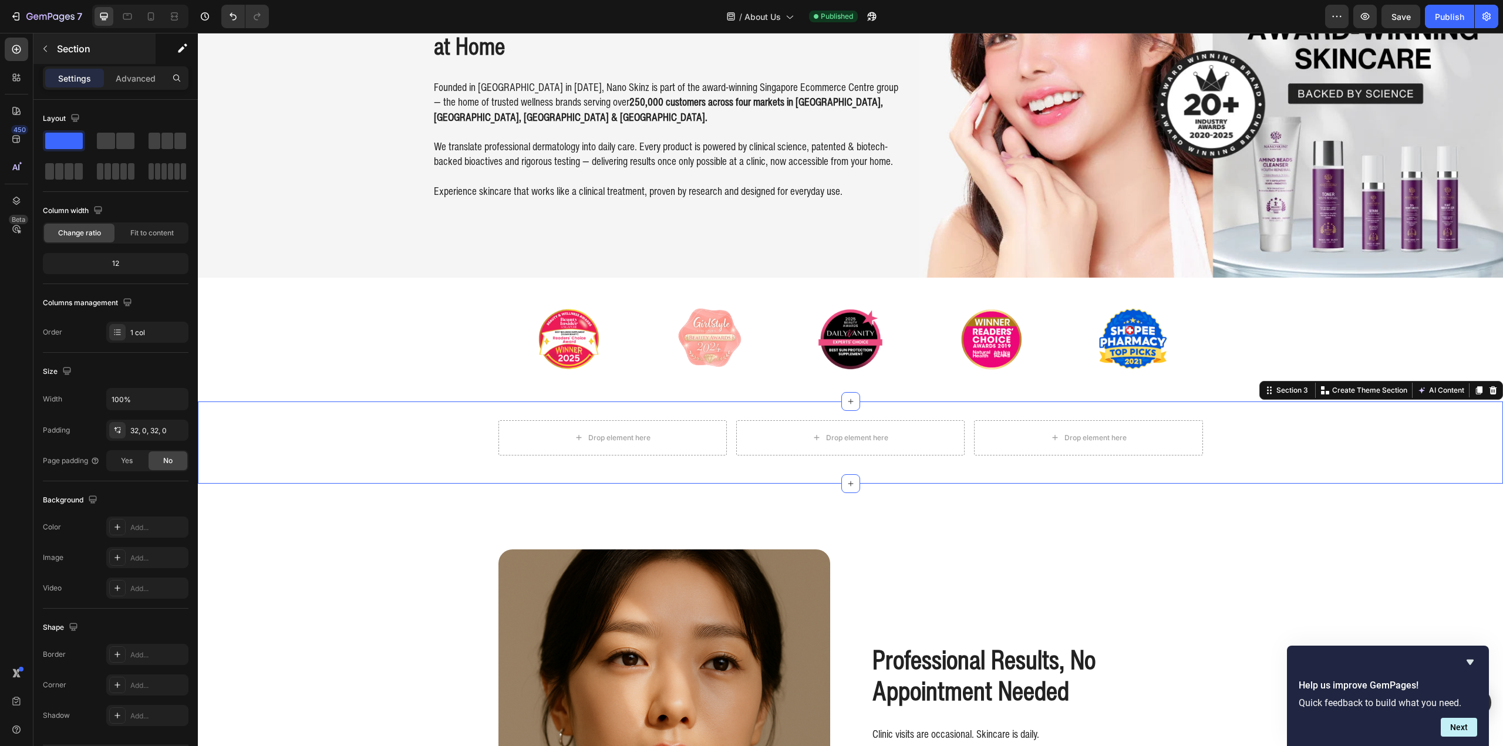
scroll to position [117, 0]
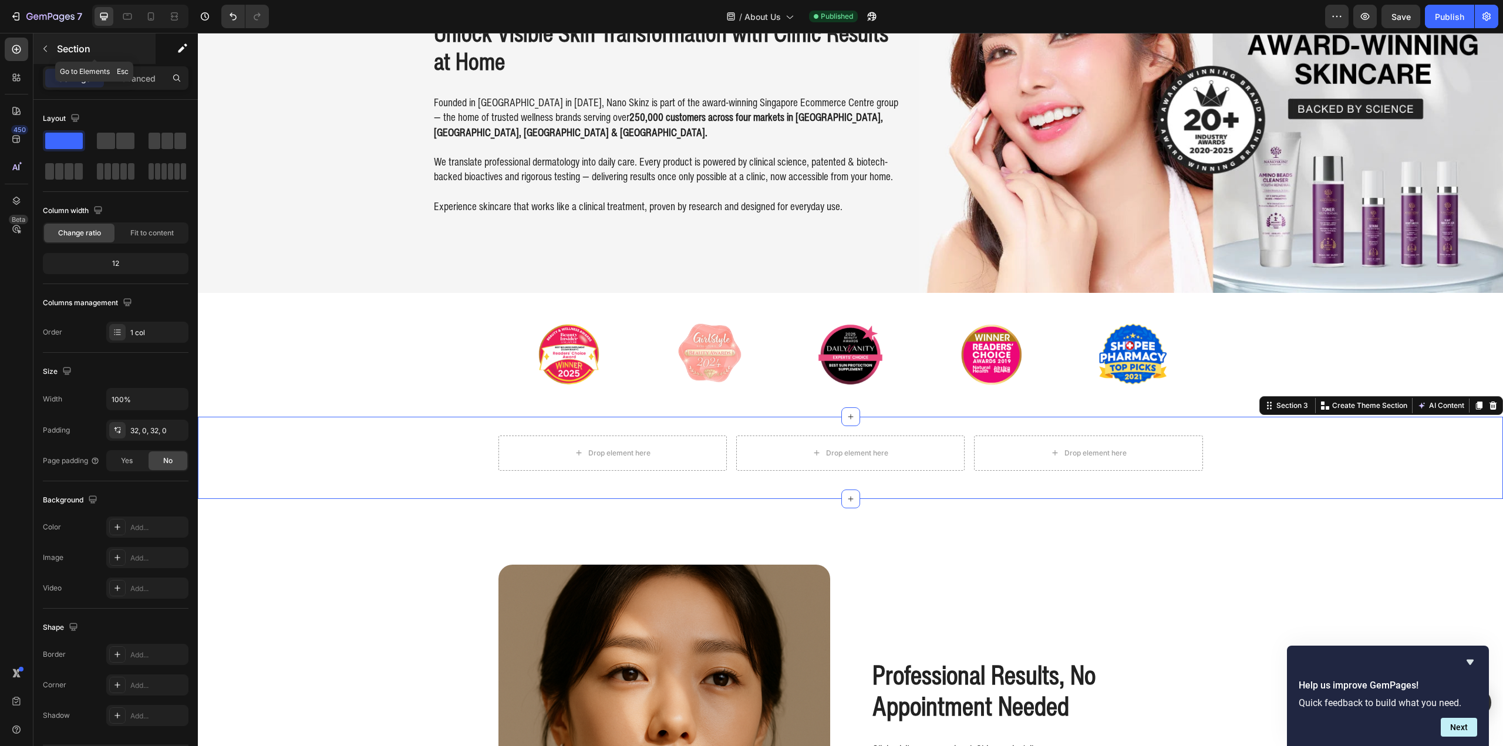
click at [50, 48] on button "button" at bounding box center [45, 48] width 19 height 19
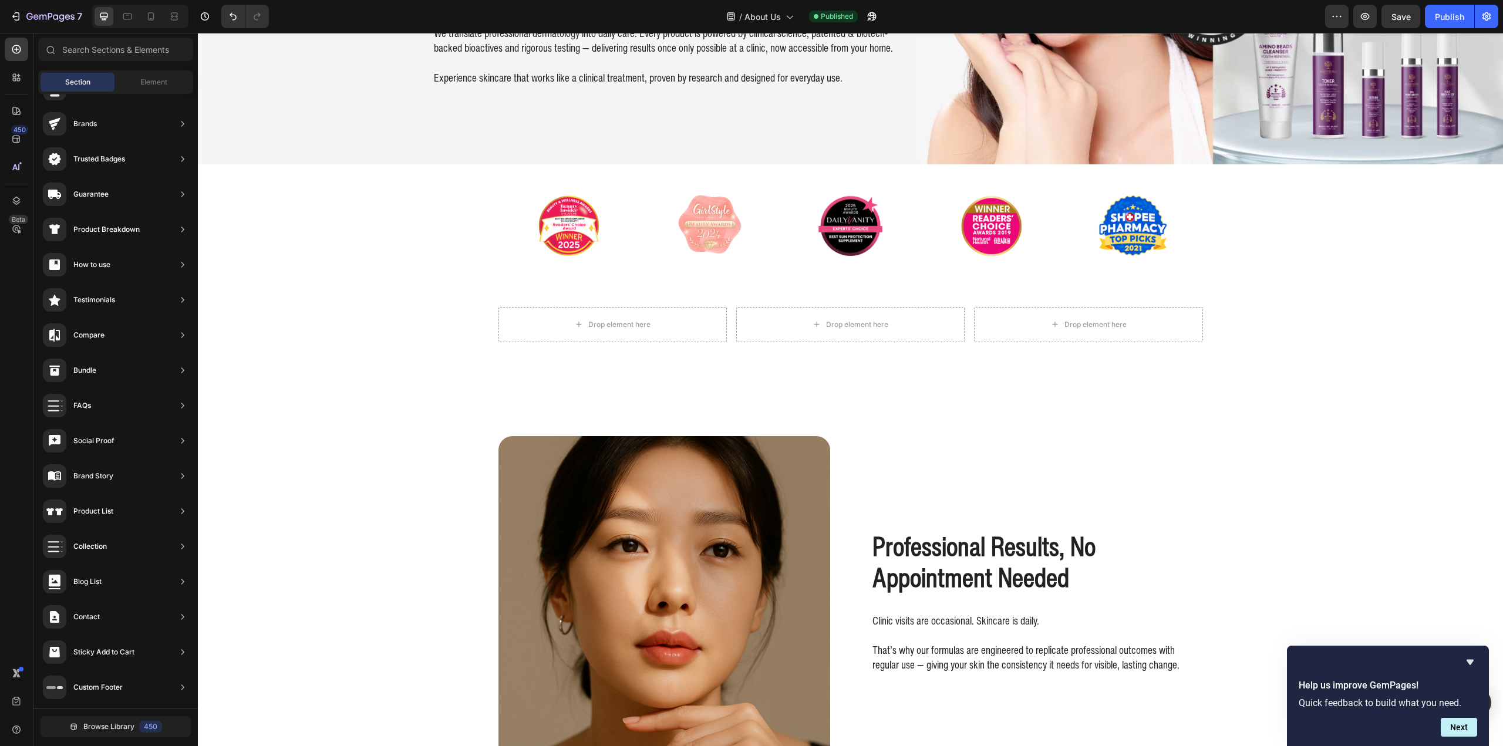
scroll to position [235, 0]
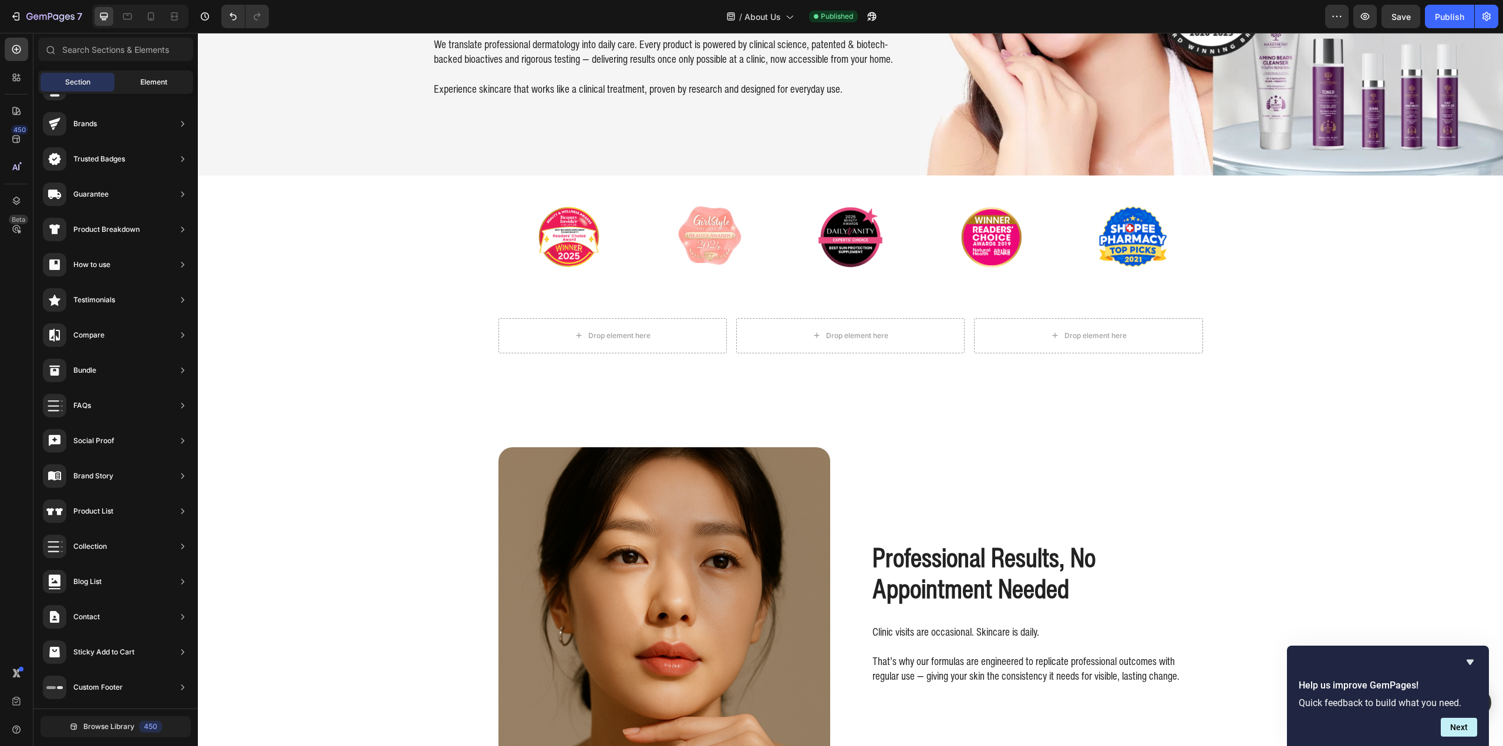
click at [140, 78] on span "Element" at bounding box center [153, 82] width 27 height 11
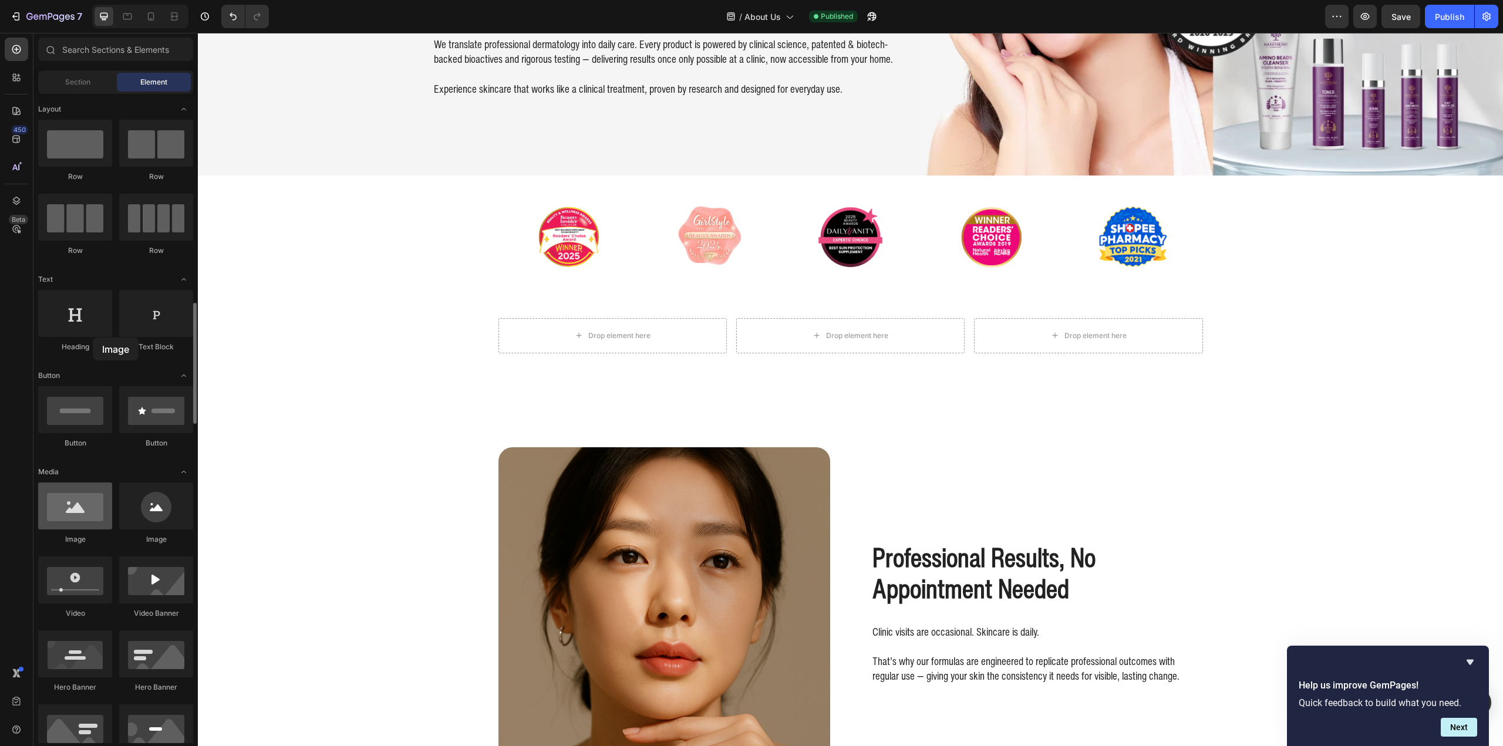
click at [93, 483] on div at bounding box center [75, 506] width 74 height 47
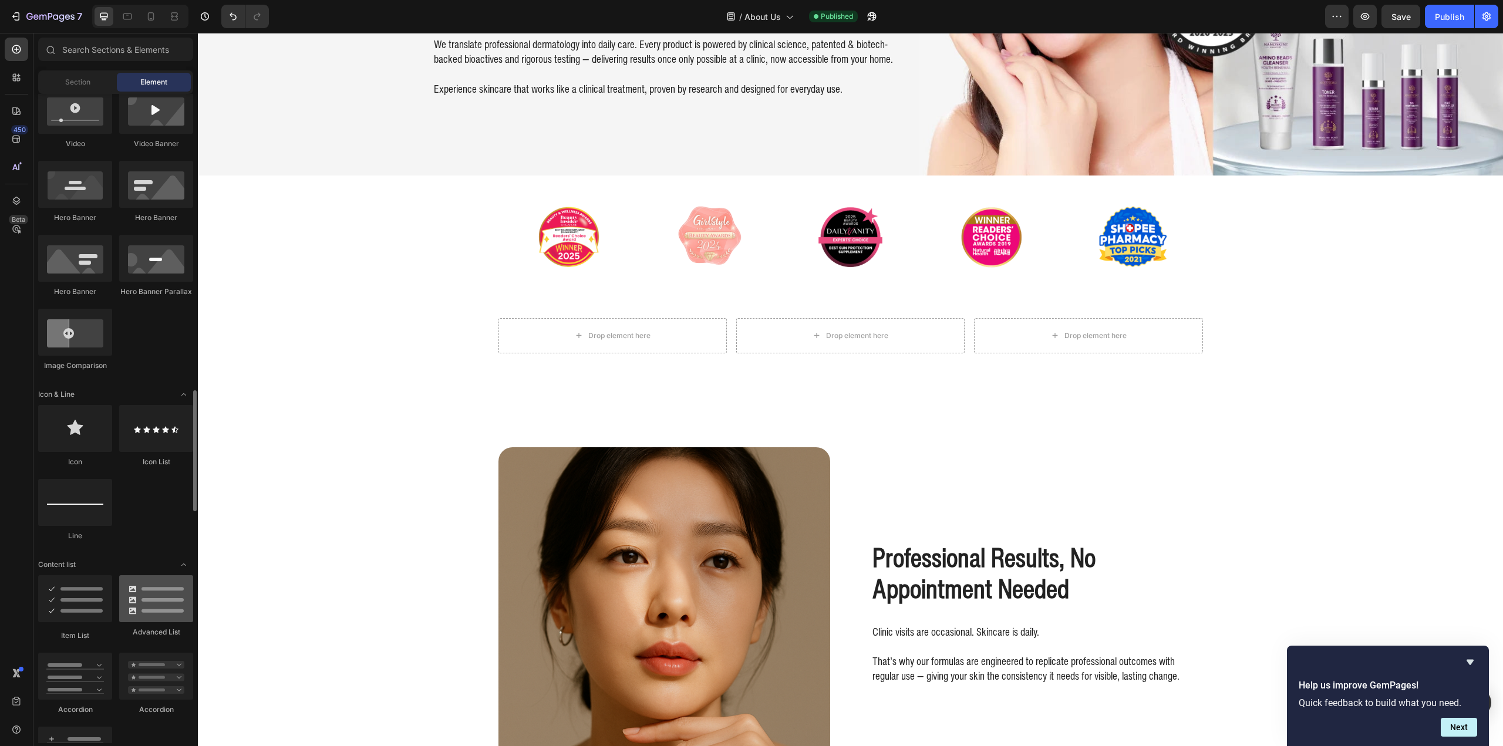
scroll to position [763, 0]
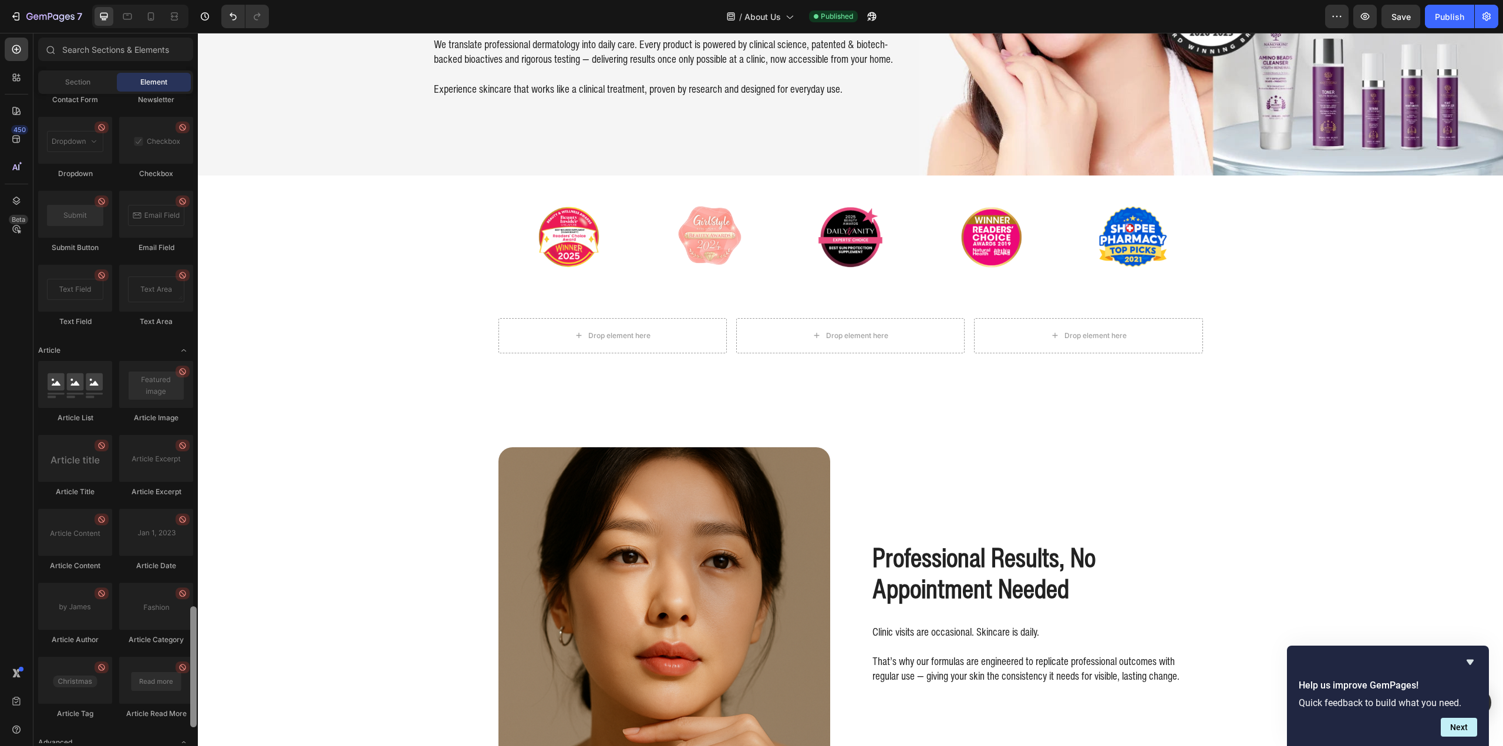
drag, startPoint x: 391, startPoint y: 328, endPoint x: 200, endPoint y: 432, distance: 217.3
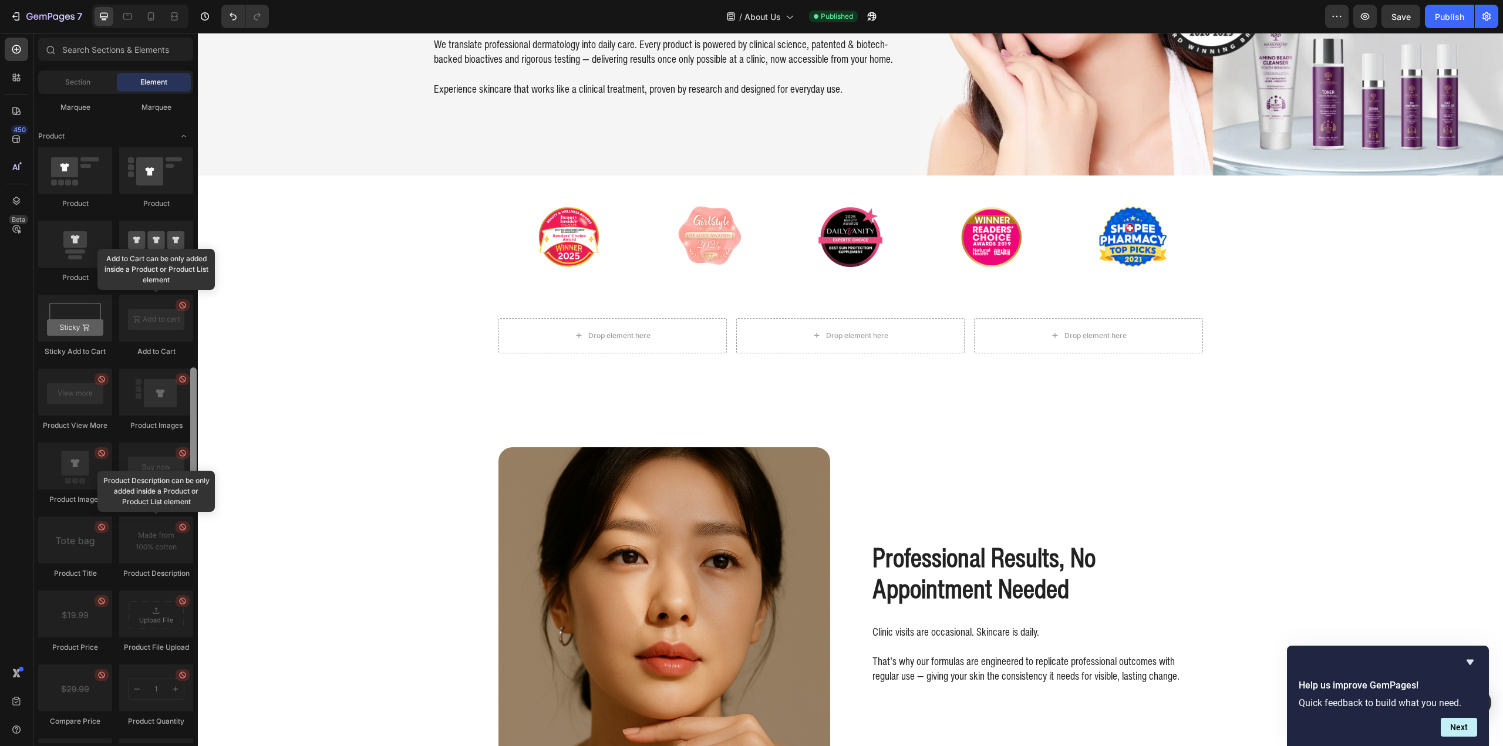
click at [196, 426] on div at bounding box center [193, 428] width 6 height 121
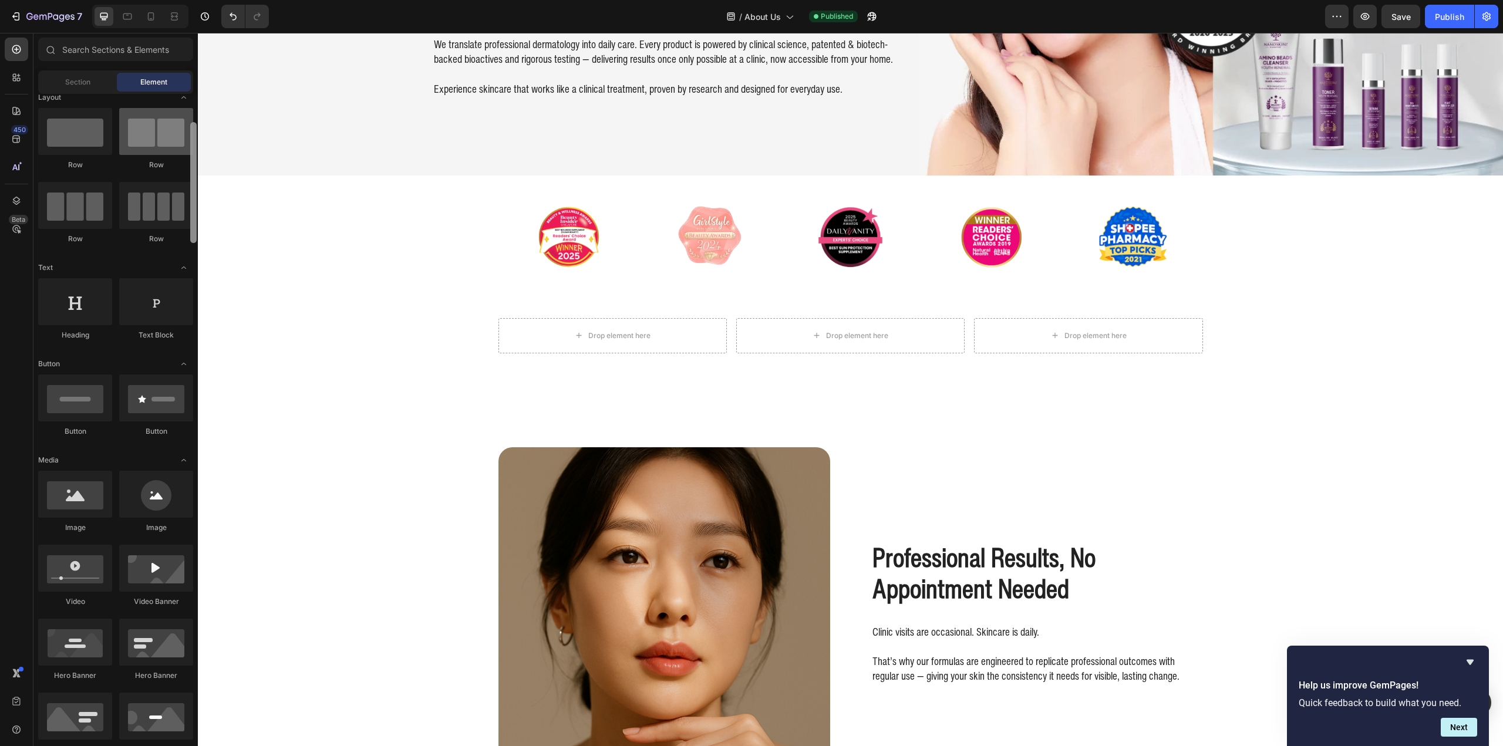
scroll to position [0, 0]
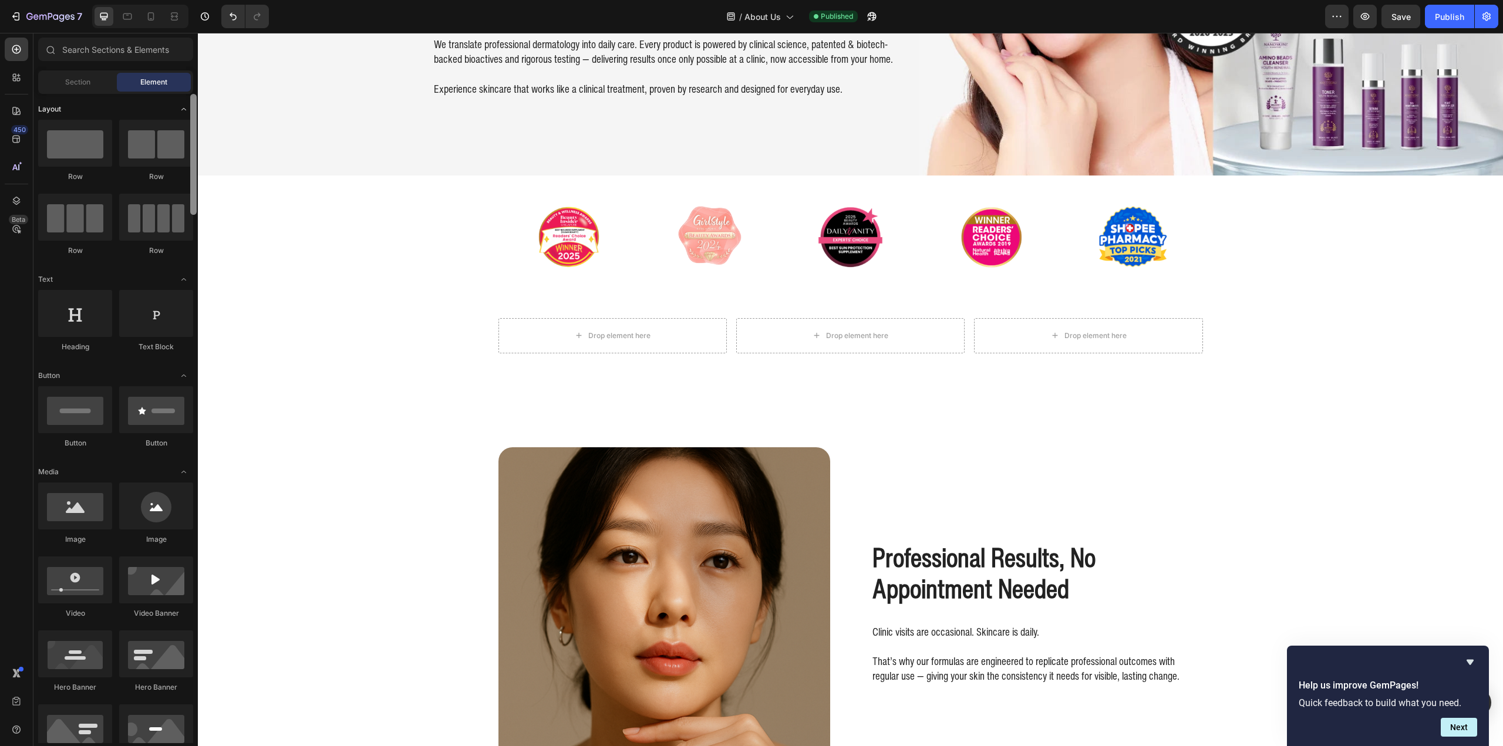
drag, startPoint x: 192, startPoint y: 417, endPoint x: 188, endPoint y: 112, distance: 304.7
click at [188, 112] on div "Layout Row Row Row Row Text Heading Text Block Button Button Button Media Image…" at bounding box center [115, 418] width 164 height 649
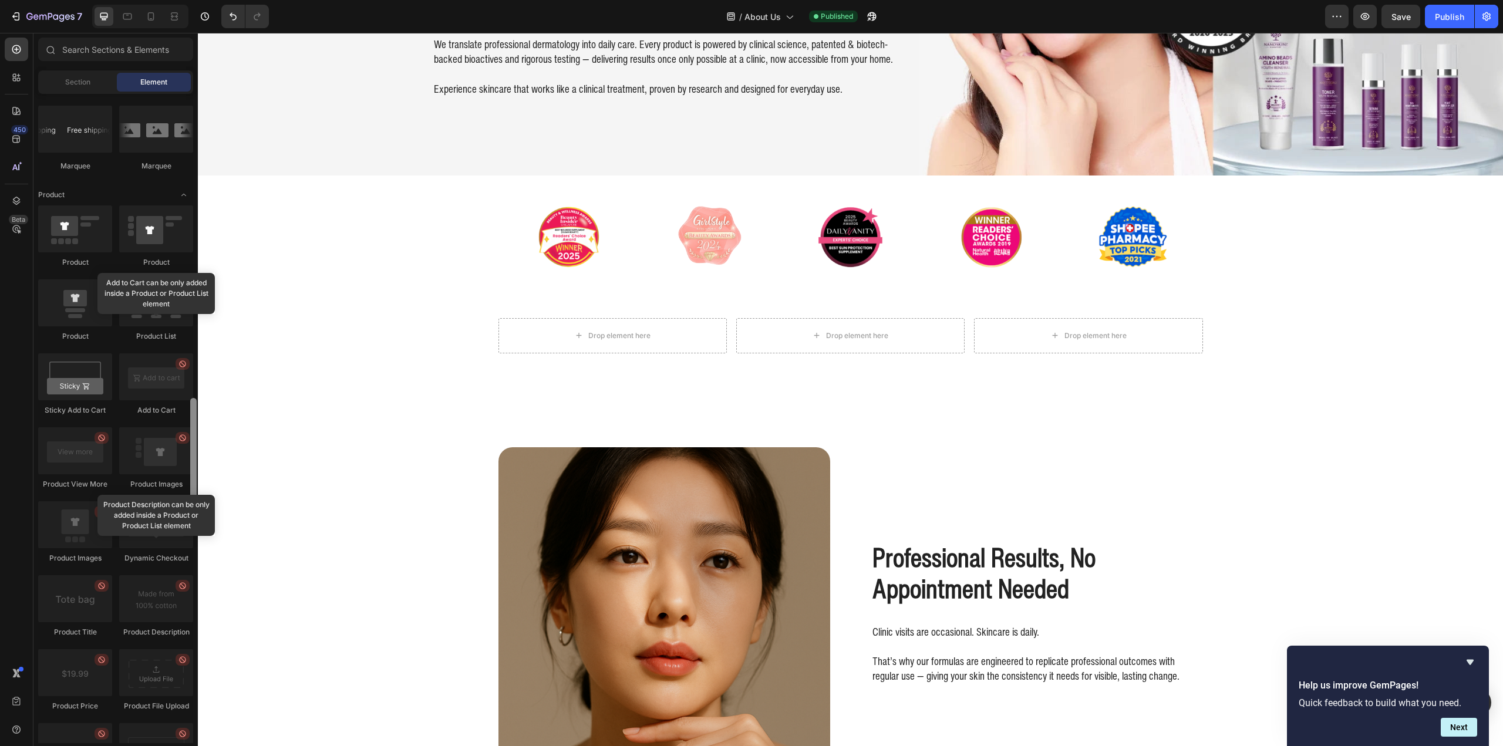
scroll to position [1551, 0]
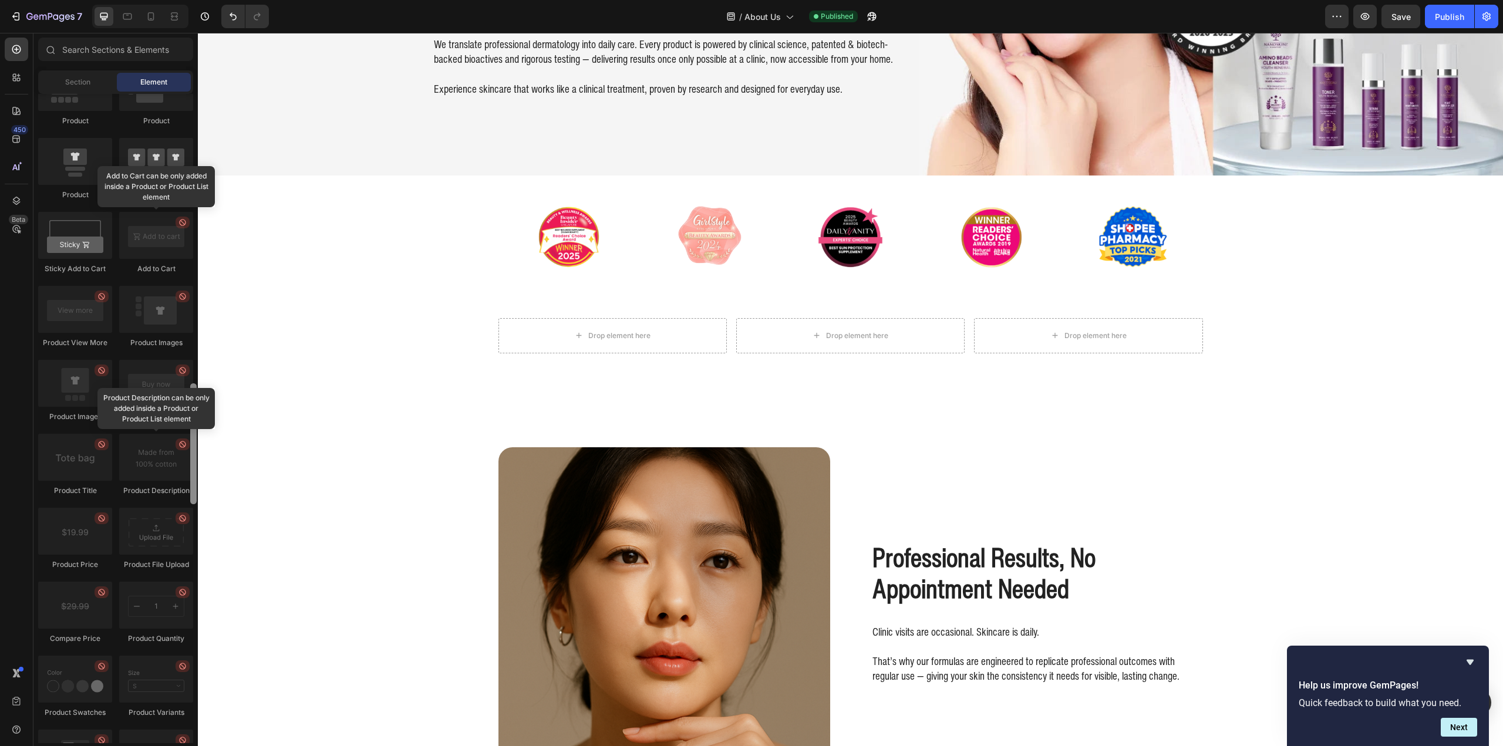
drag, startPoint x: 392, startPoint y: 425, endPoint x: 204, endPoint y: 521, distance: 210.3
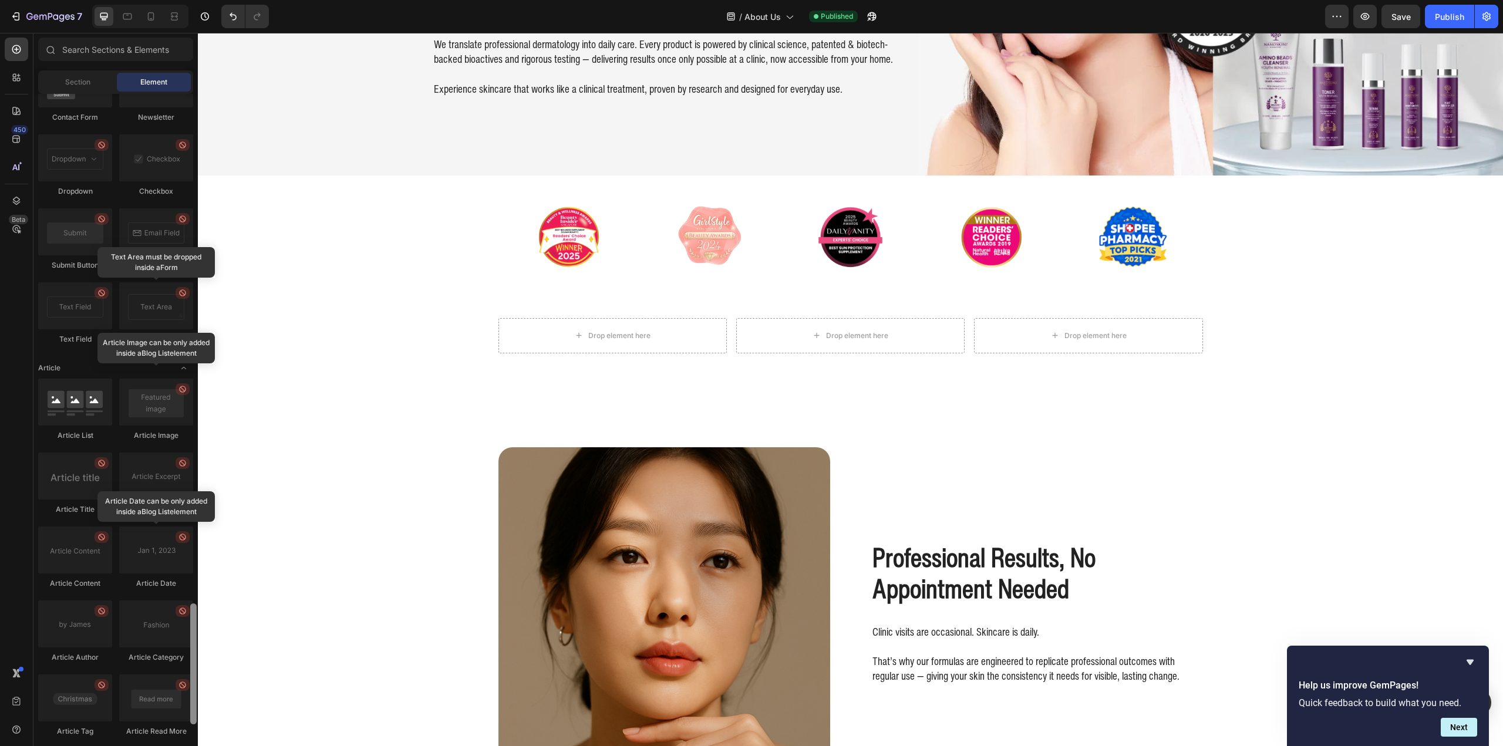
click at [195, 639] on div at bounding box center [193, 664] width 6 height 121
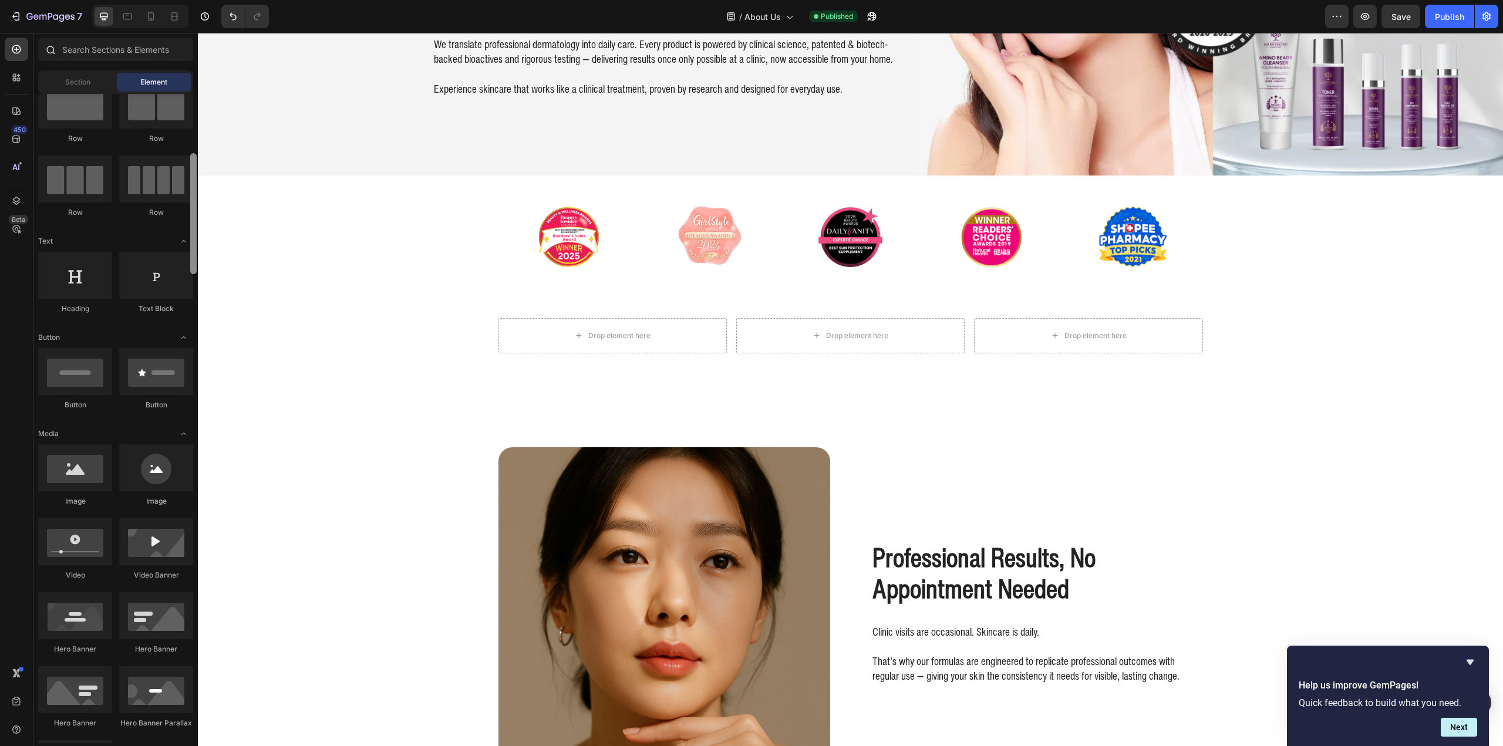
scroll to position [0, 0]
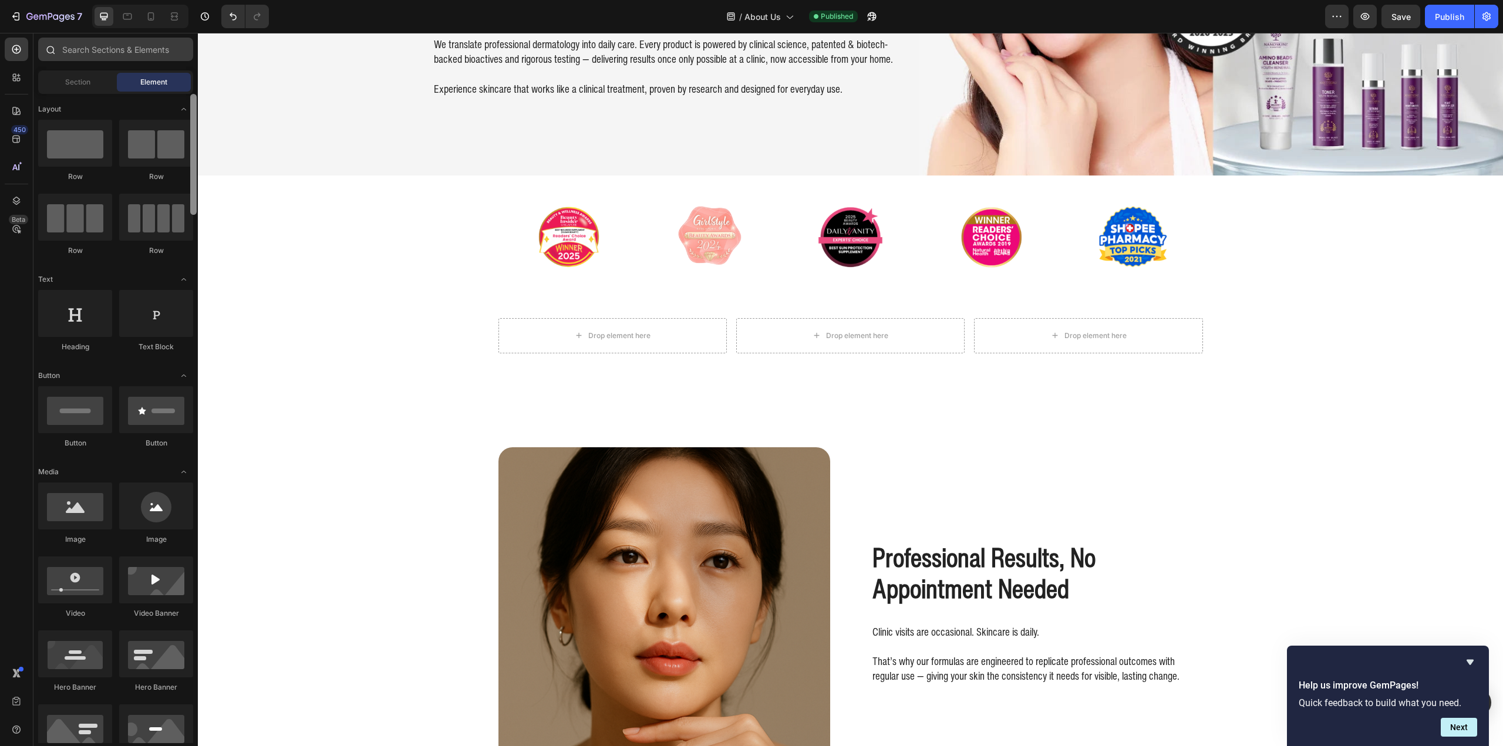
drag, startPoint x: 195, startPoint y: 635, endPoint x: 187, endPoint y: 55, distance: 580.7
click at [187, 55] on div "Sections(18) Elements(83) Section Element Hero Section Product Detail Brands Tr…" at bounding box center [115, 391] width 164 height 706
click at [75, 79] on span "Section" at bounding box center [77, 82] width 25 height 11
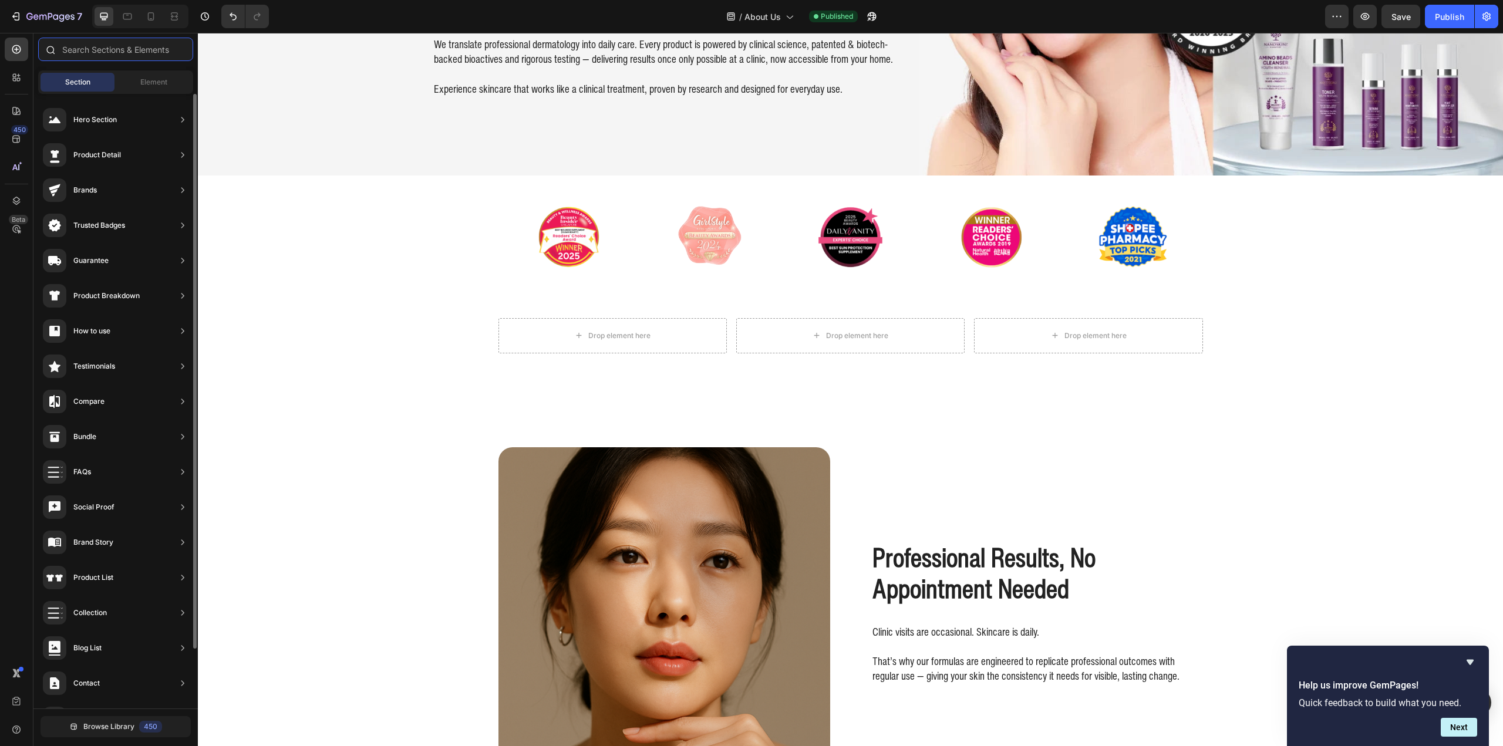
click at [102, 49] on input "text" at bounding box center [115, 49] width 155 height 23
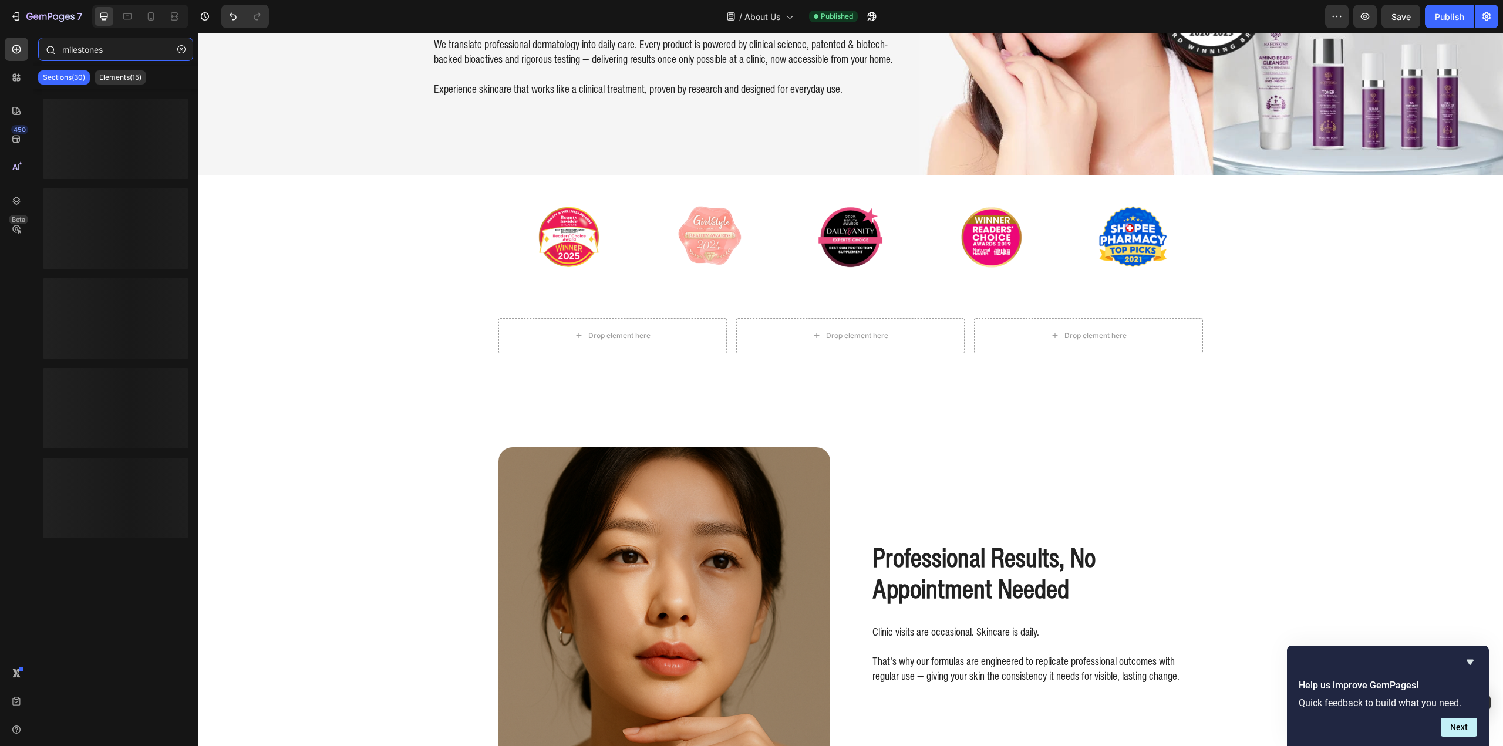
type input "milestones"
click at [87, 52] on input "milestones" at bounding box center [115, 49] width 155 height 23
type input "timeline"
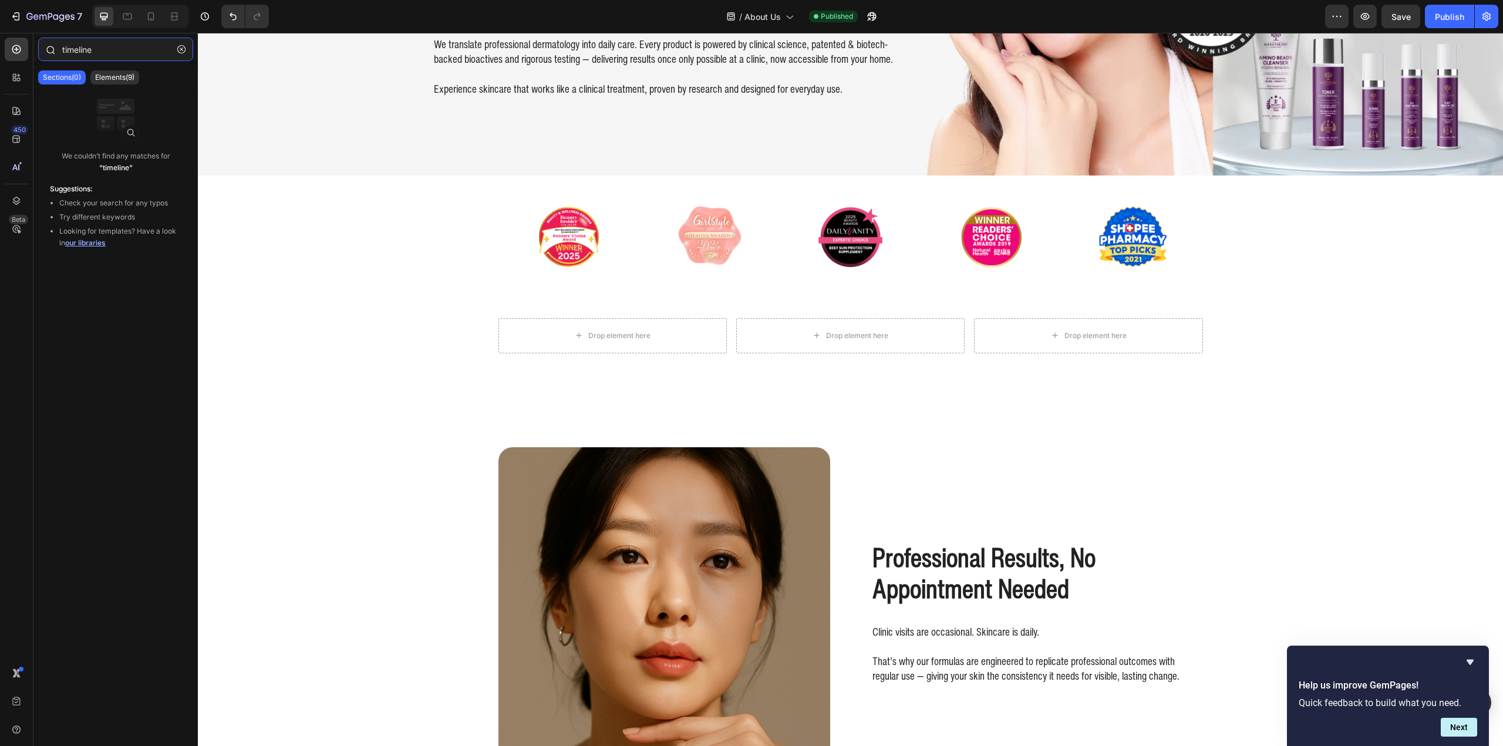
click at [73, 50] on input "timeline" at bounding box center [115, 49] width 155 height 23
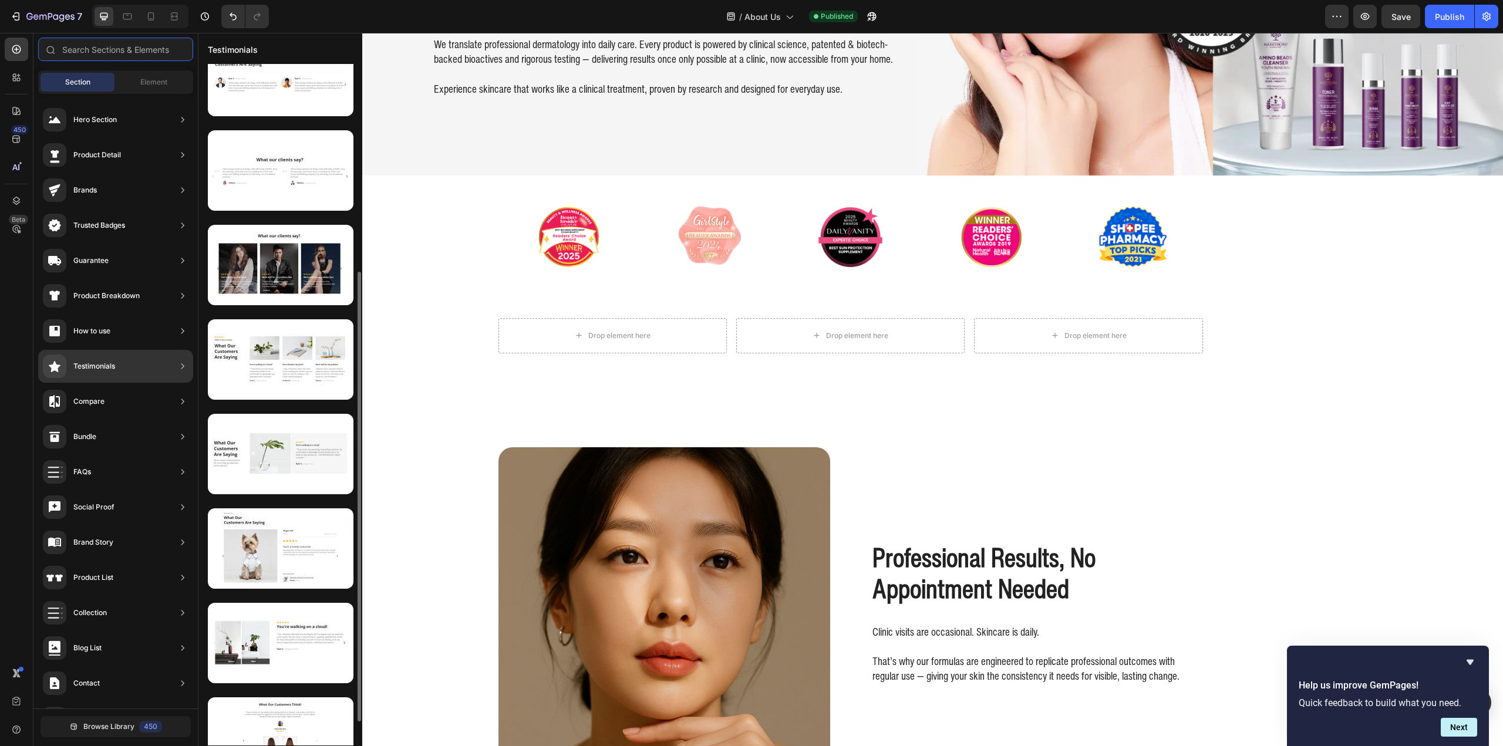
scroll to position [351, 0]
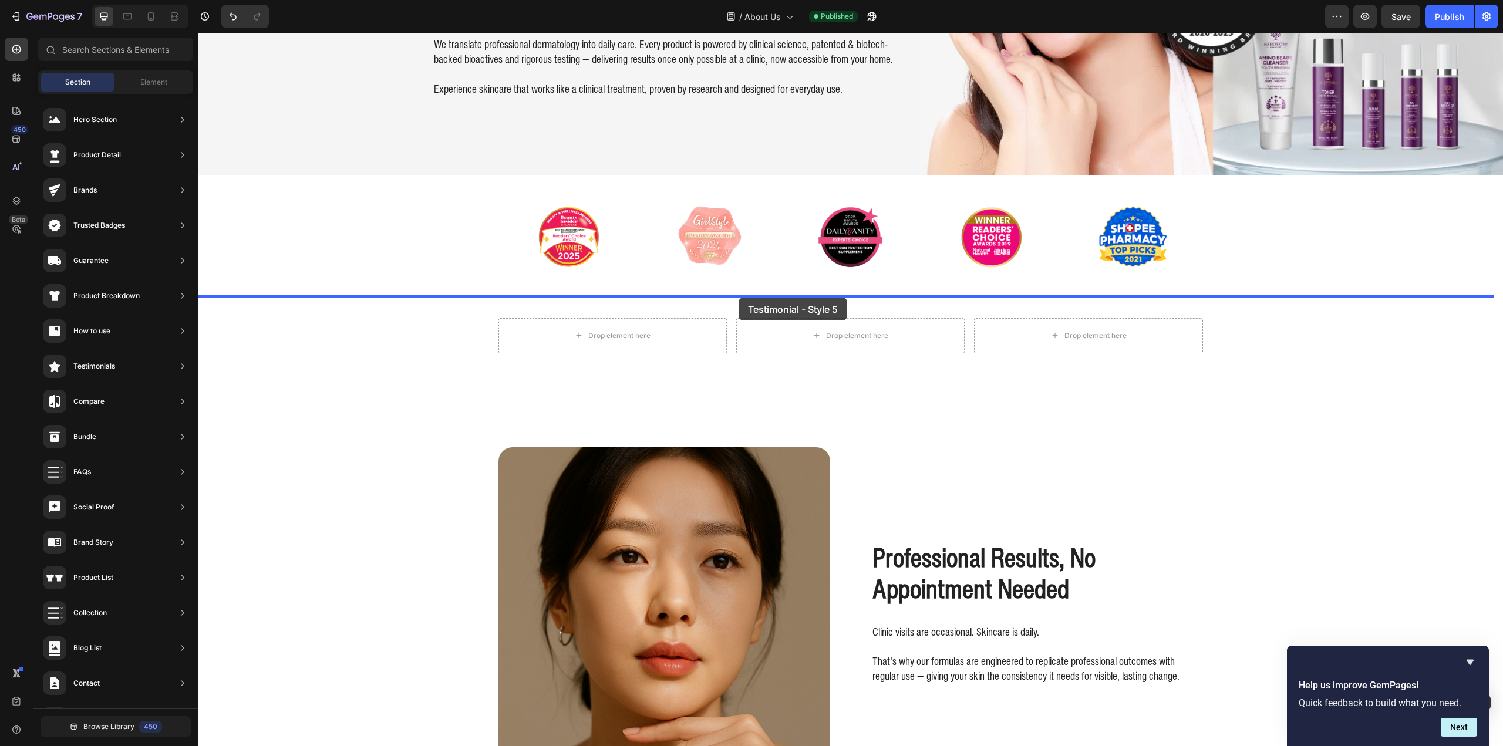
drag, startPoint x: 476, startPoint y: 359, endPoint x: 739, endPoint y: 298, distance: 269.6
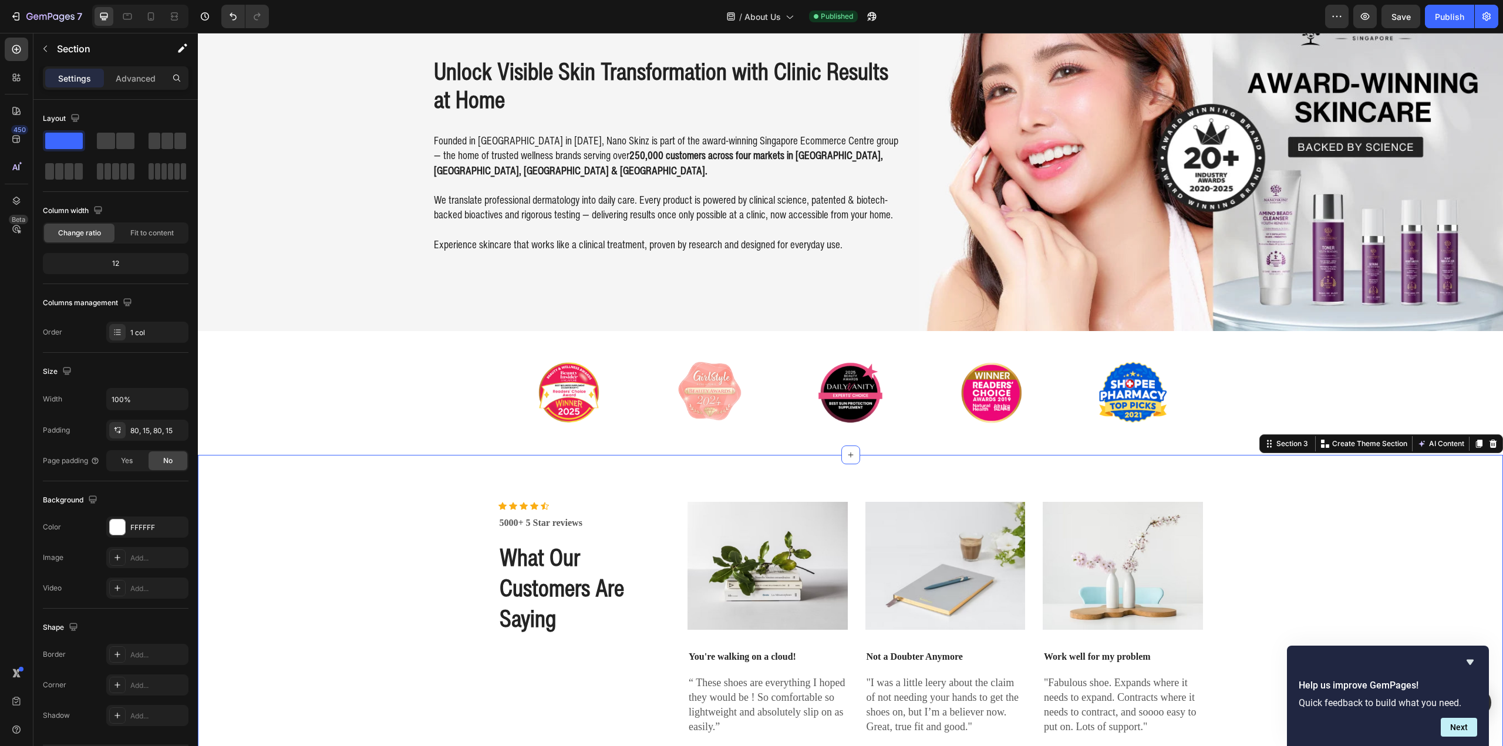
scroll to position [59, 0]
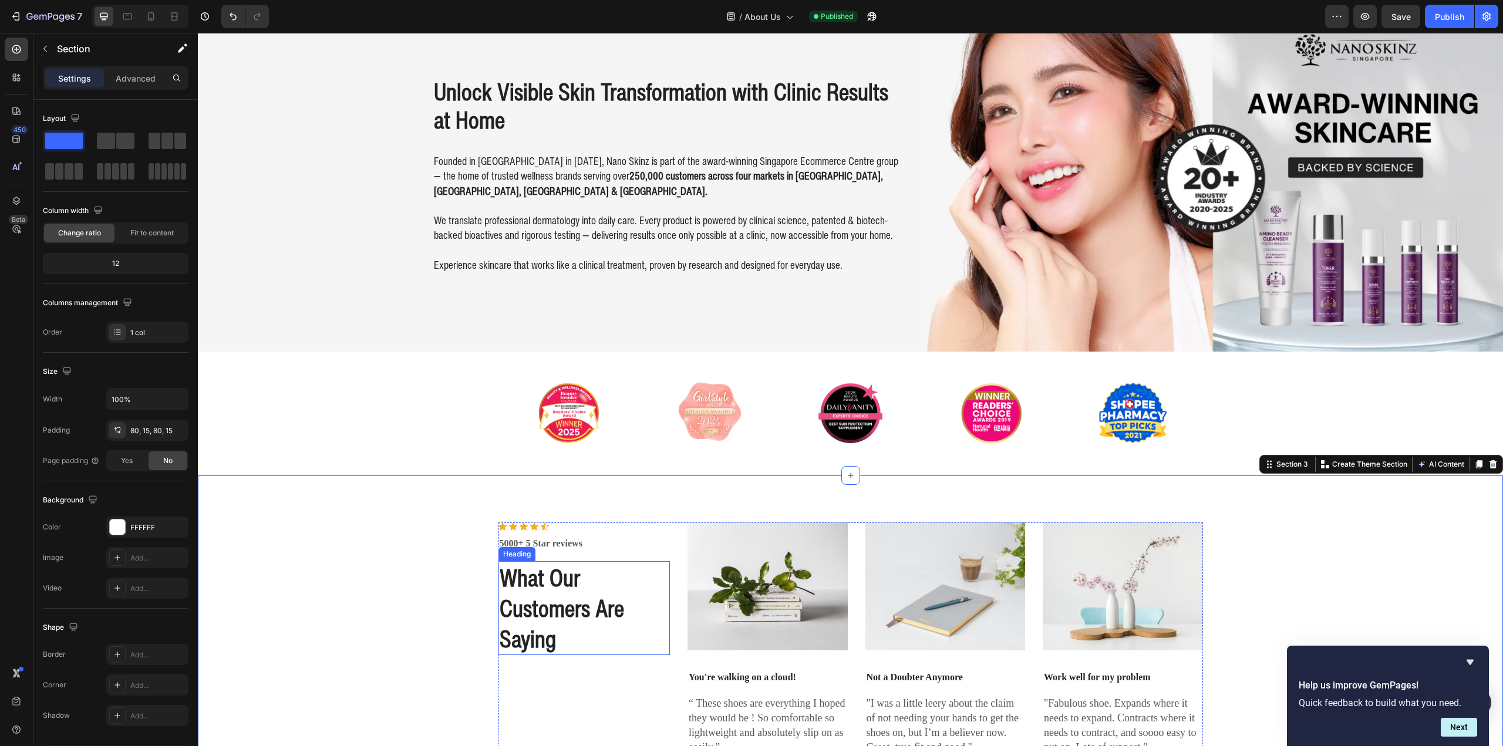
click at [578, 586] on p "What Our Customers Are Saying" at bounding box center [585, 608] width 170 height 92
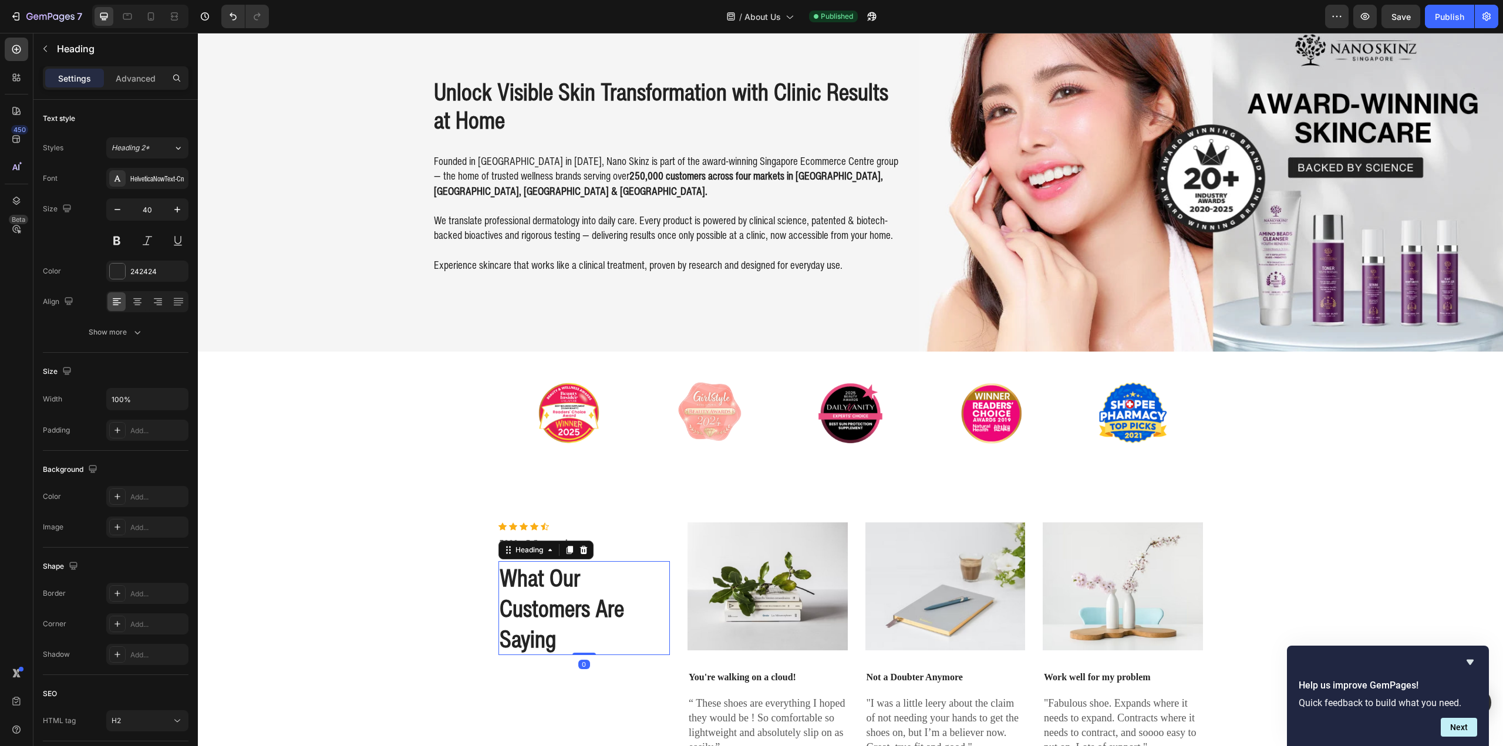
click at [578, 586] on p "What Our Customers Are Saying" at bounding box center [585, 608] width 170 height 92
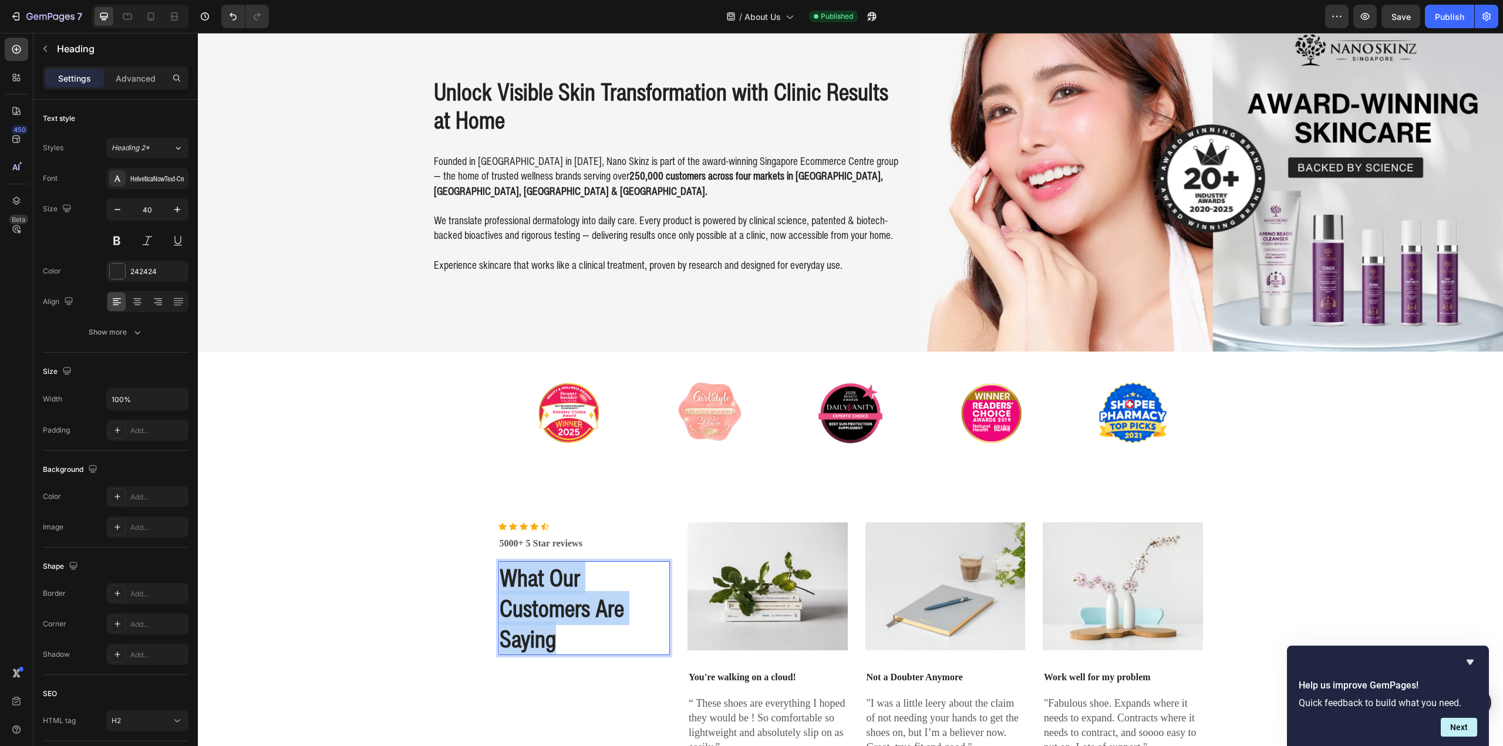
click at [578, 586] on p "What Our Customers Are Saying" at bounding box center [585, 608] width 170 height 92
click at [766, 547] on img at bounding box center [767, 587] width 160 height 128
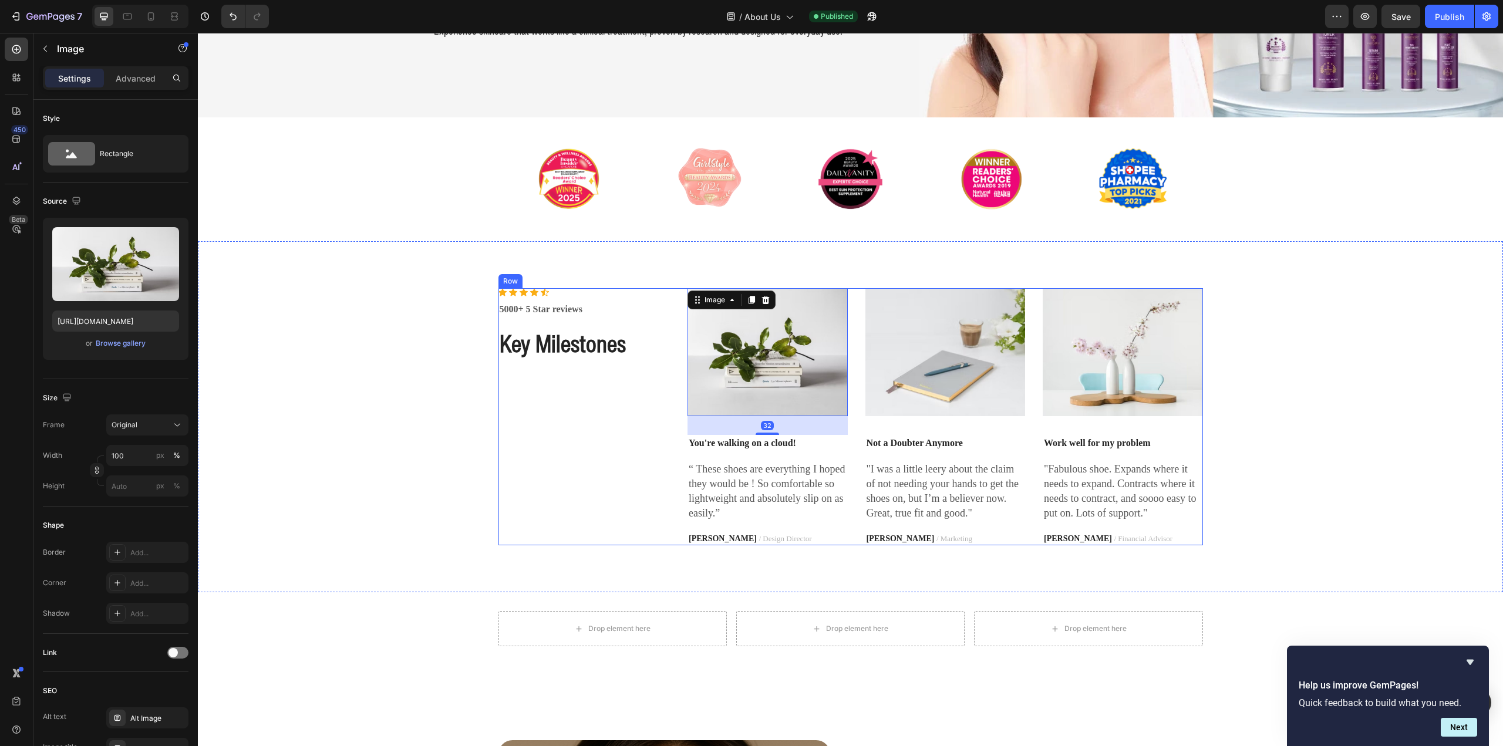
scroll to position [294, 0]
click at [523, 306] on p "5000+ 5 Star reviews" at bounding box center [585, 309] width 170 height 14
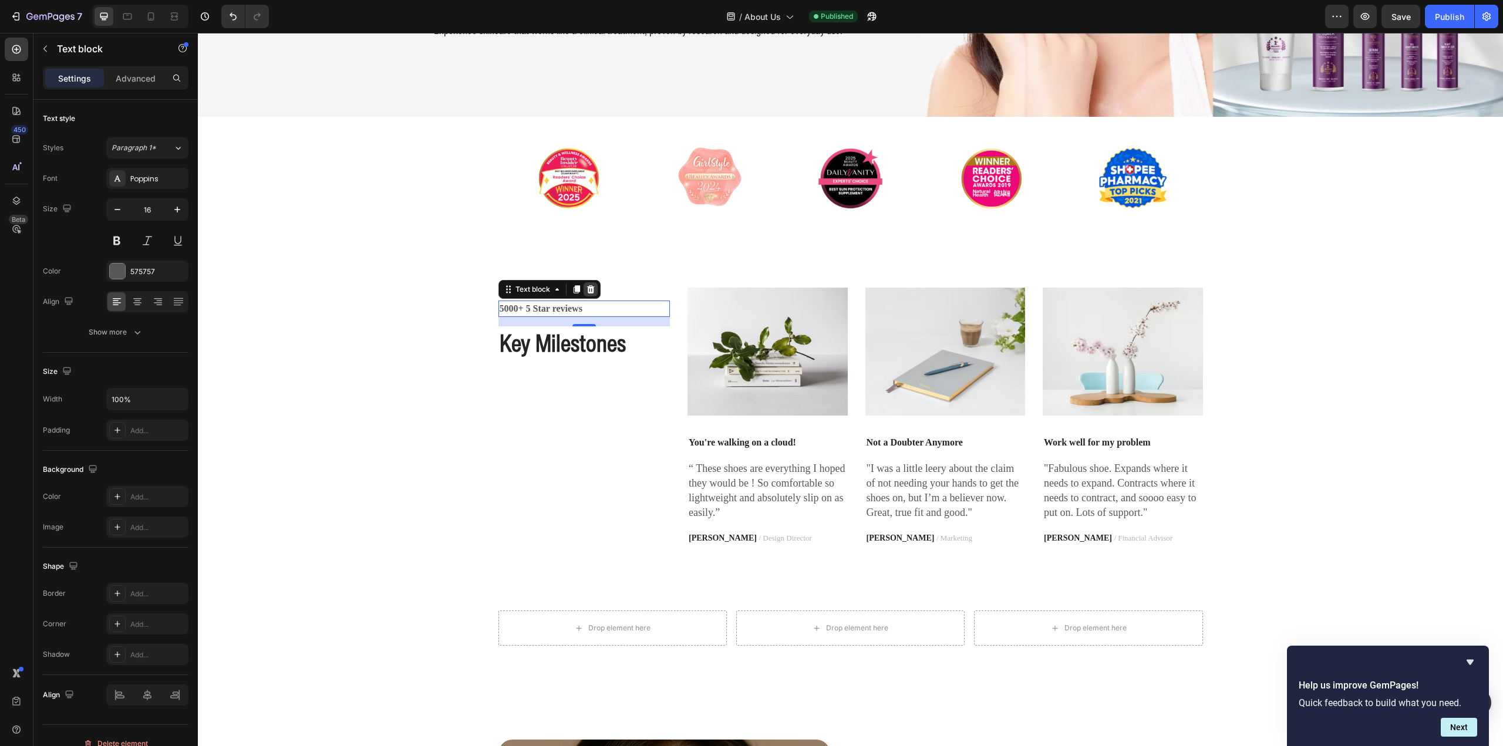
click at [586, 289] on icon at bounding box center [590, 289] width 9 height 9
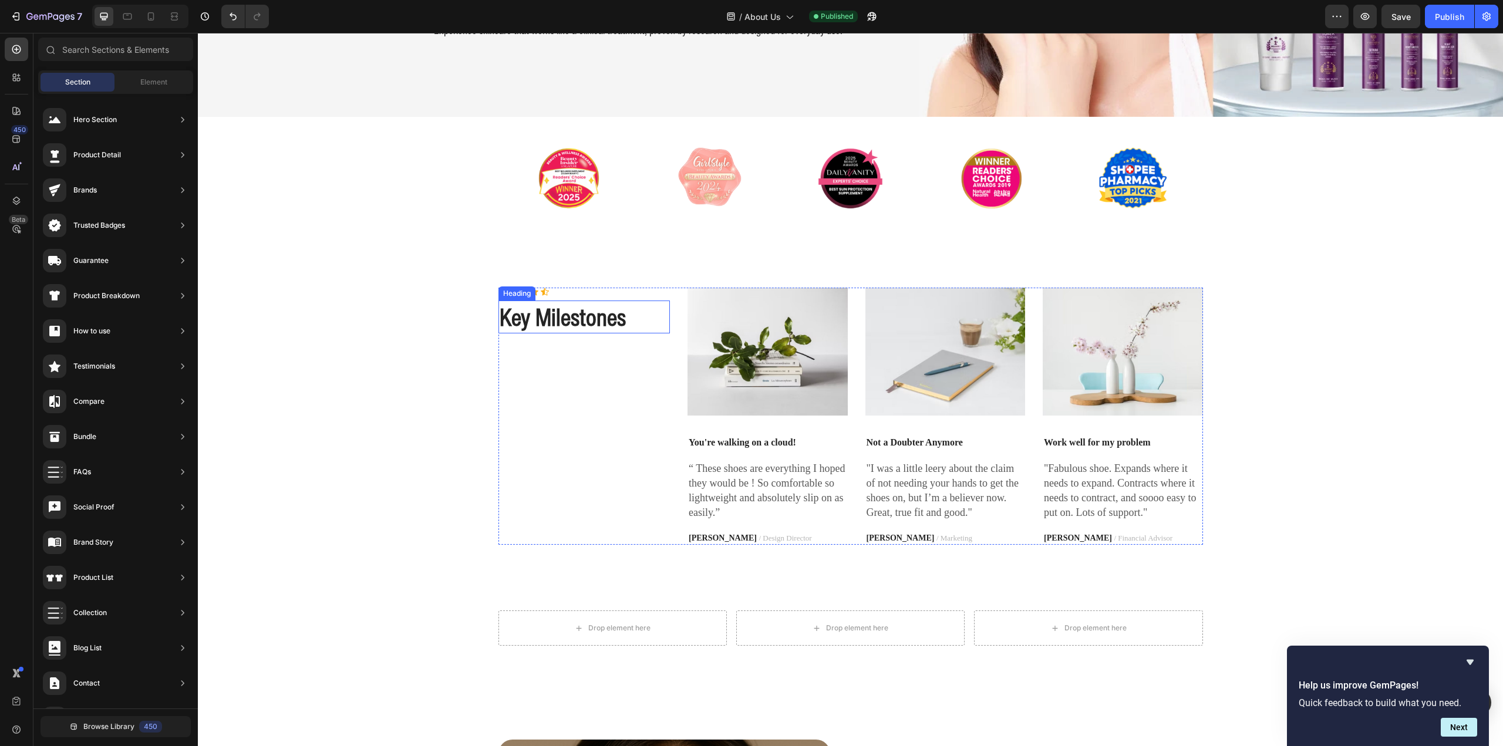
click at [526, 288] on div "Heading" at bounding box center [517, 293] width 32 height 11
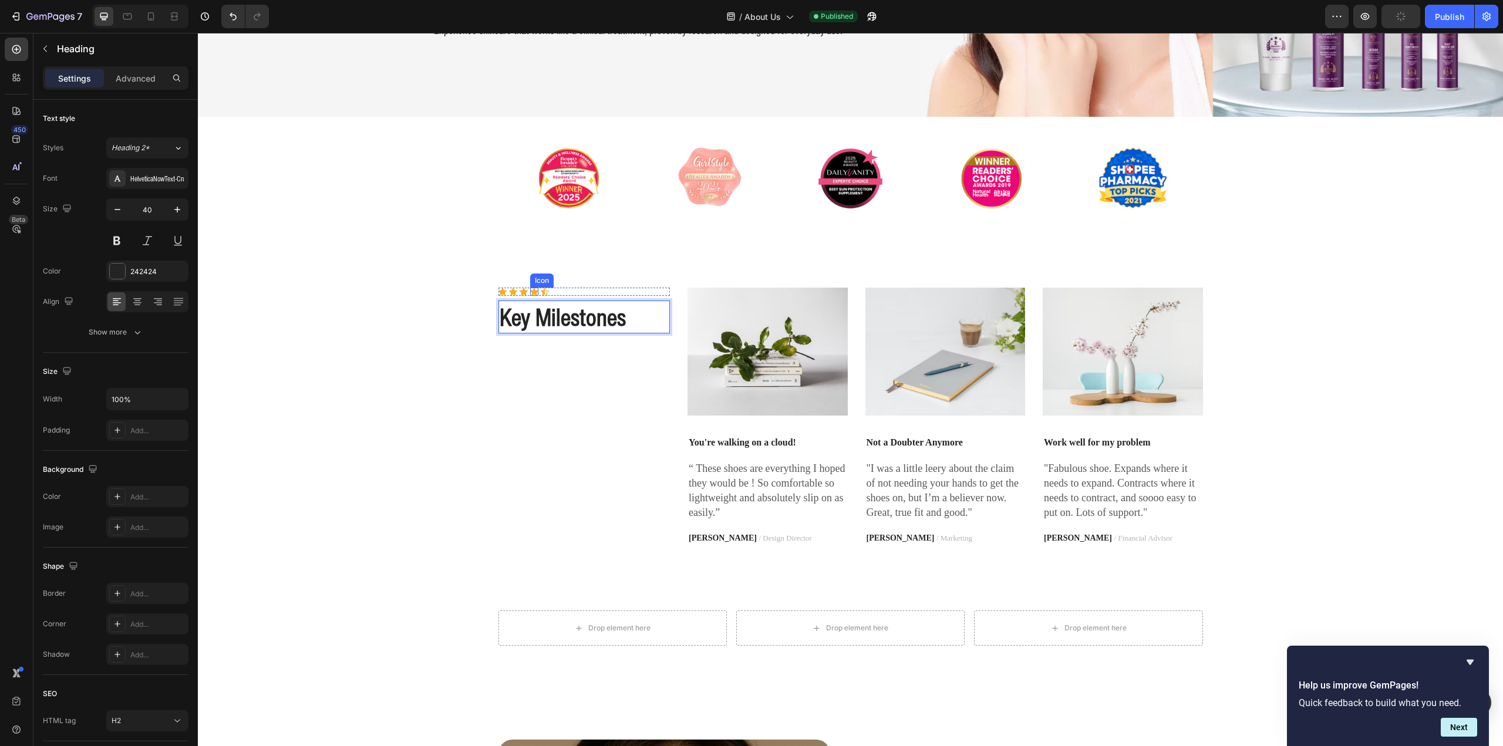
click at [530, 292] on div "Icon" at bounding box center [534, 292] width 8 height 8
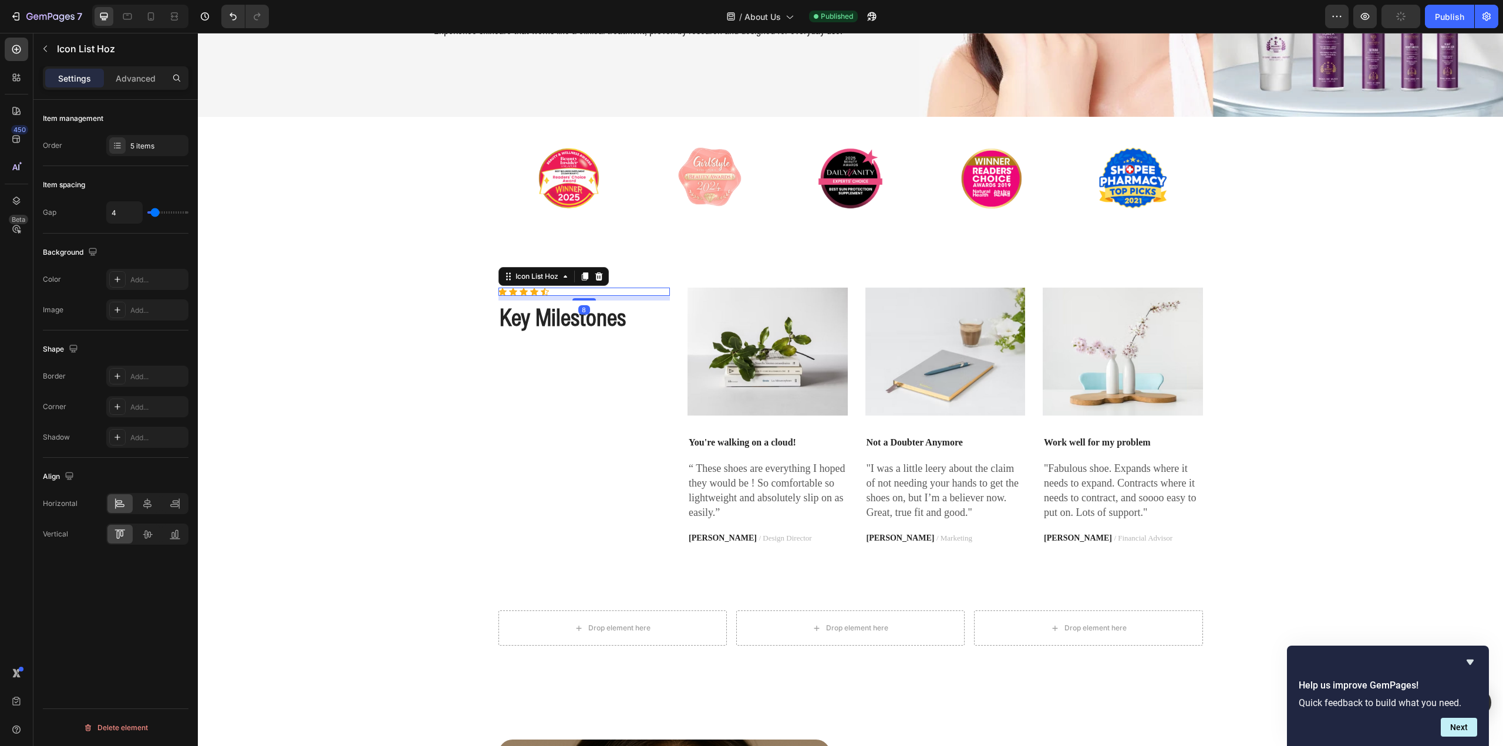
click at [604, 292] on div "Icon Icon Icon Icon Icon" at bounding box center [584, 292] width 172 height 8
click at [595, 277] on icon at bounding box center [599, 276] width 8 height 8
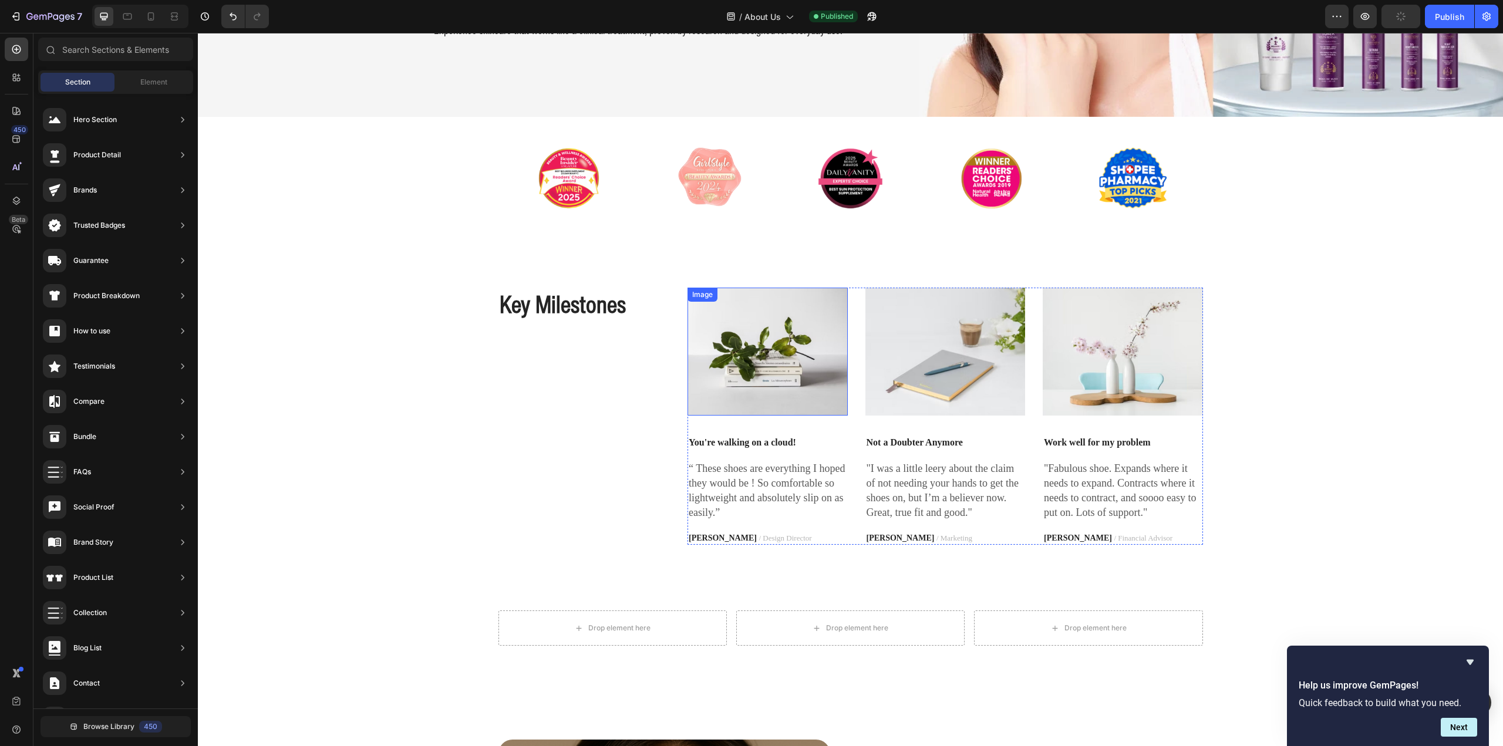
click at [734, 349] on img at bounding box center [767, 352] width 160 height 128
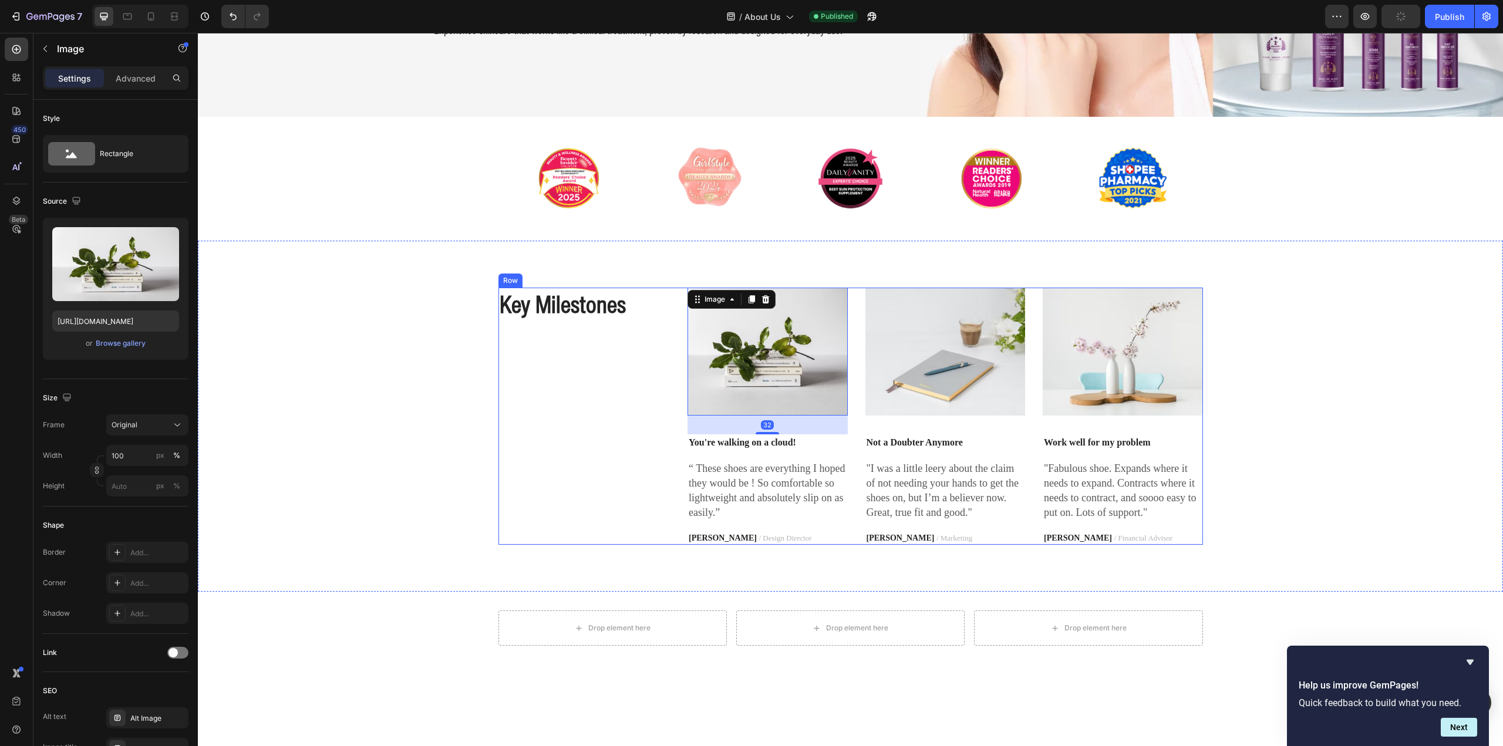
scroll to position [0, 0]
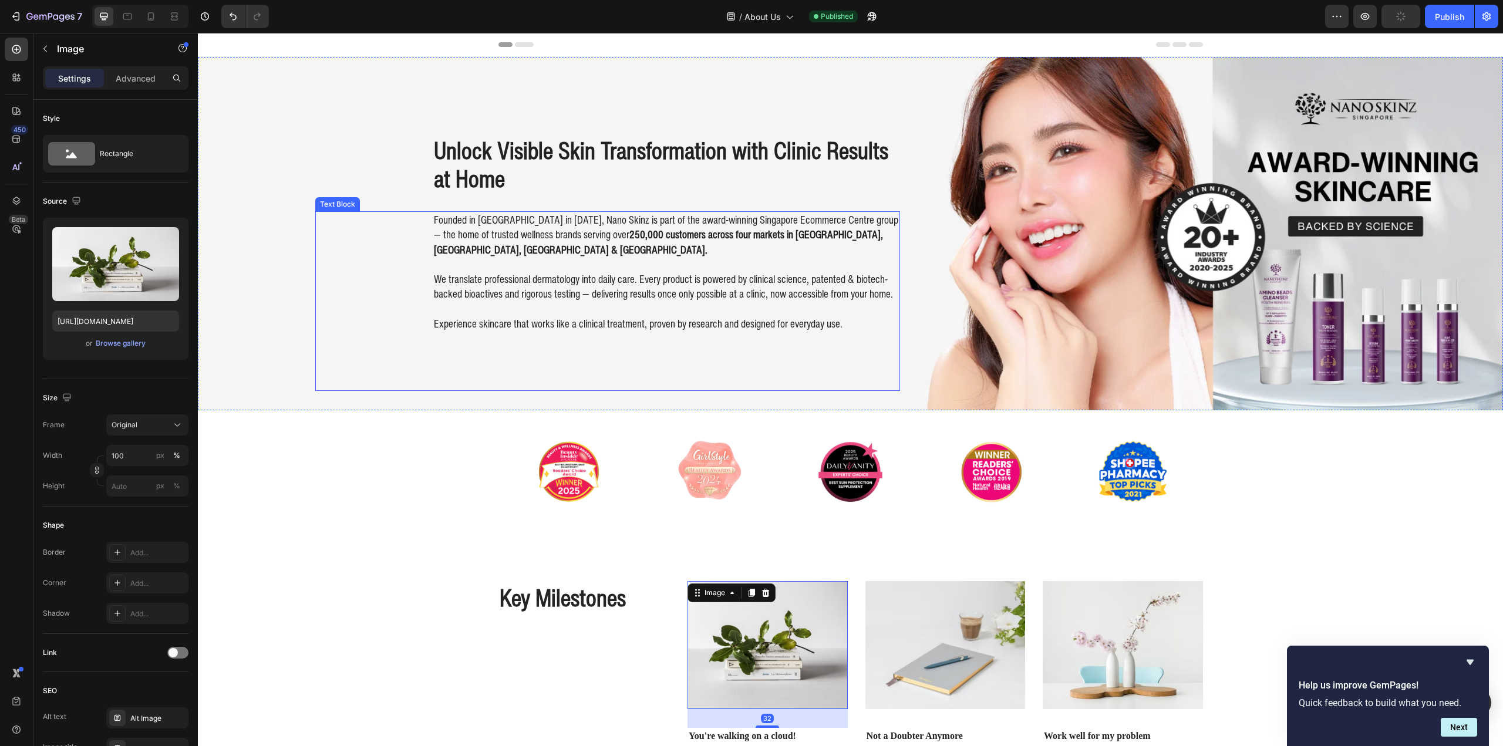
click at [409, 287] on div "Founded in [GEOGRAPHIC_DATA] in [DATE], Nano Skinz is part of the award-winning…" at bounding box center [607, 301] width 585 height 180
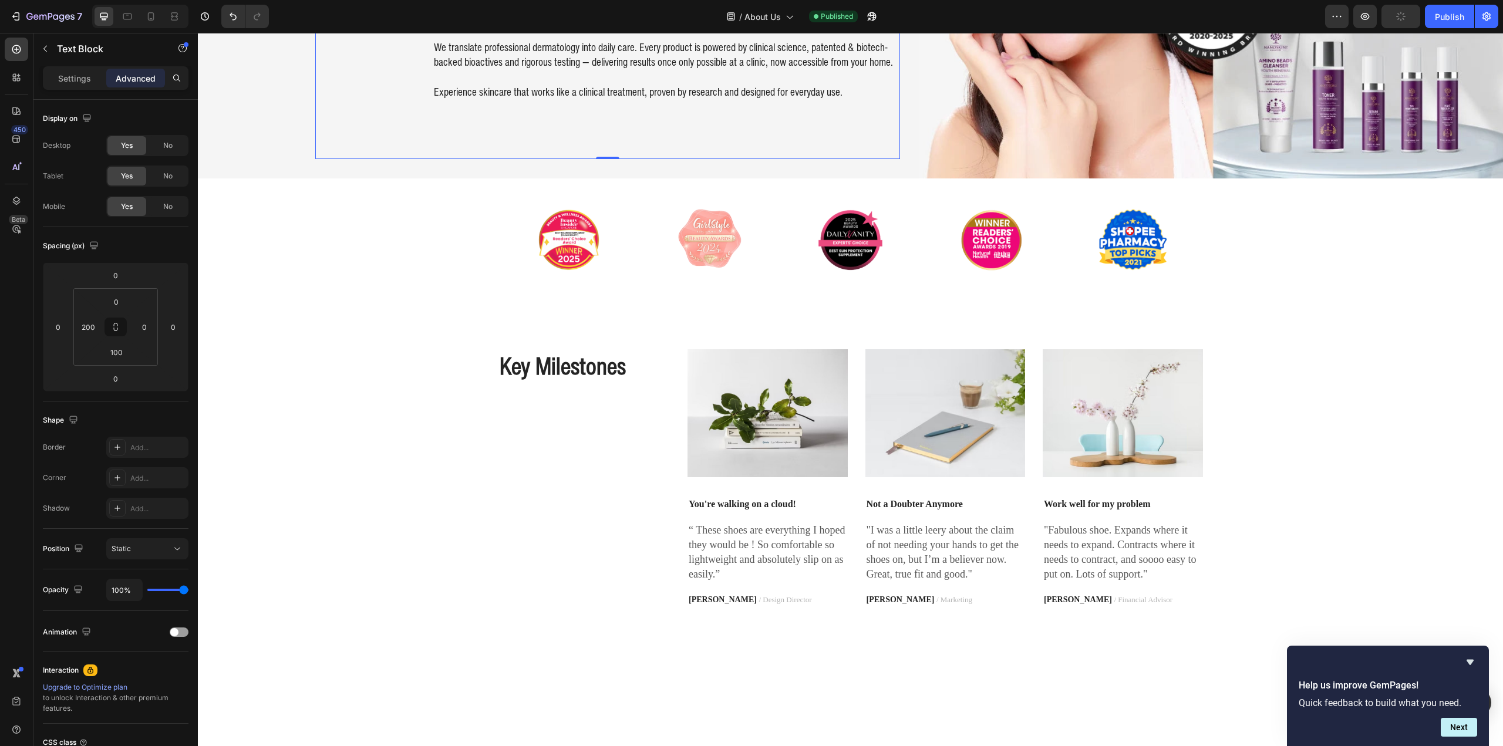
scroll to position [235, 0]
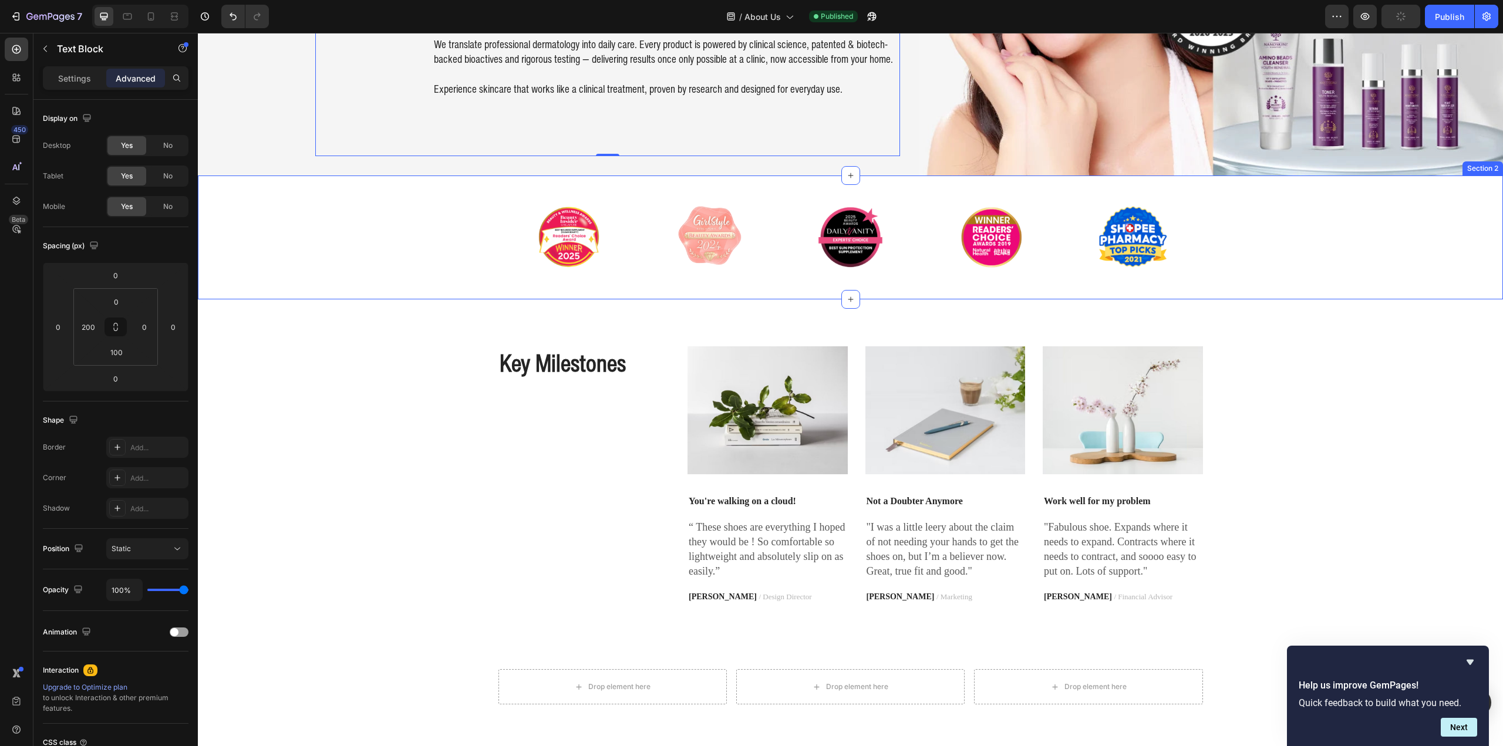
click at [328, 369] on div "Key Milestones Heading Image You're walking on a cloud! Text block “ These shoe…" at bounding box center [851, 474] width 1288 height 257
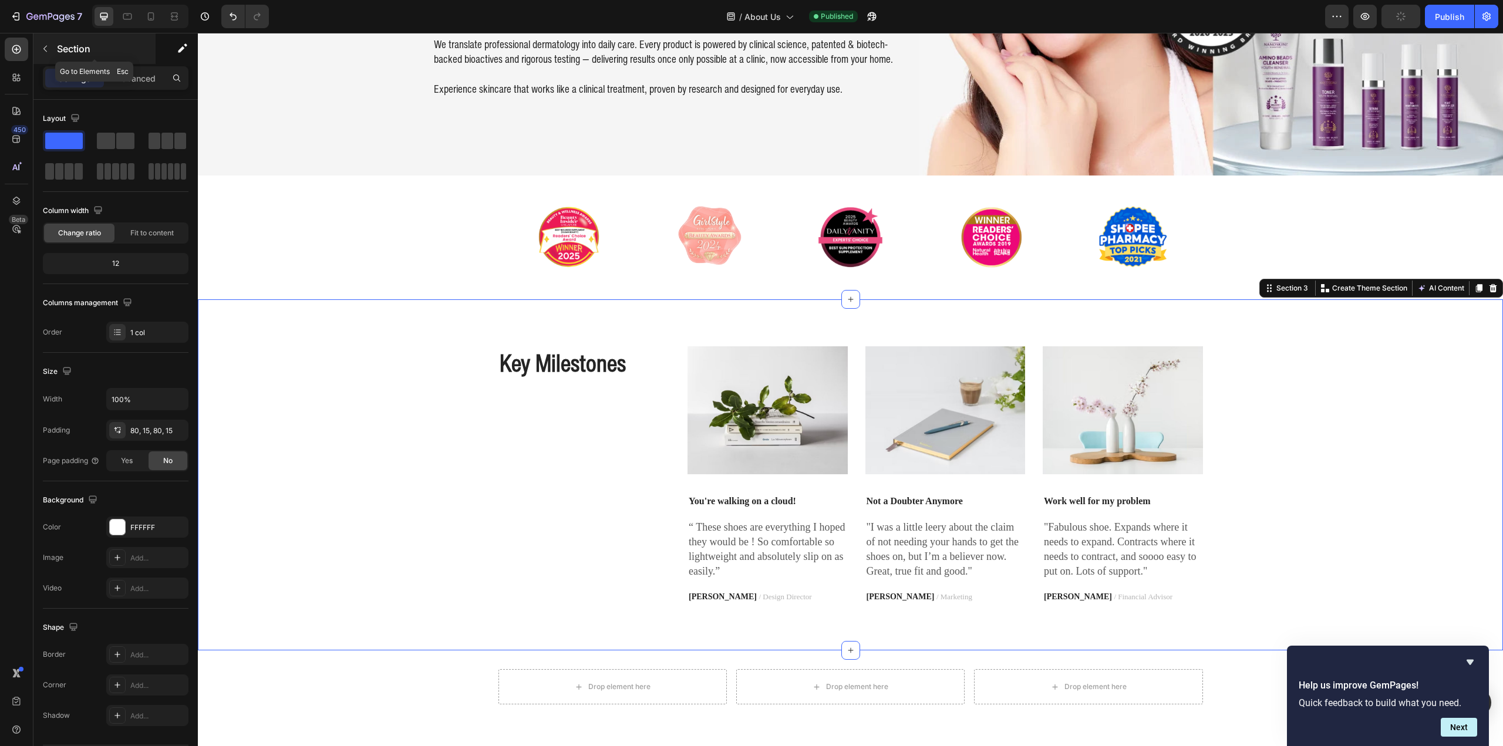
click at [45, 48] on icon "button" at bounding box center [45, 49] width 4 height 6
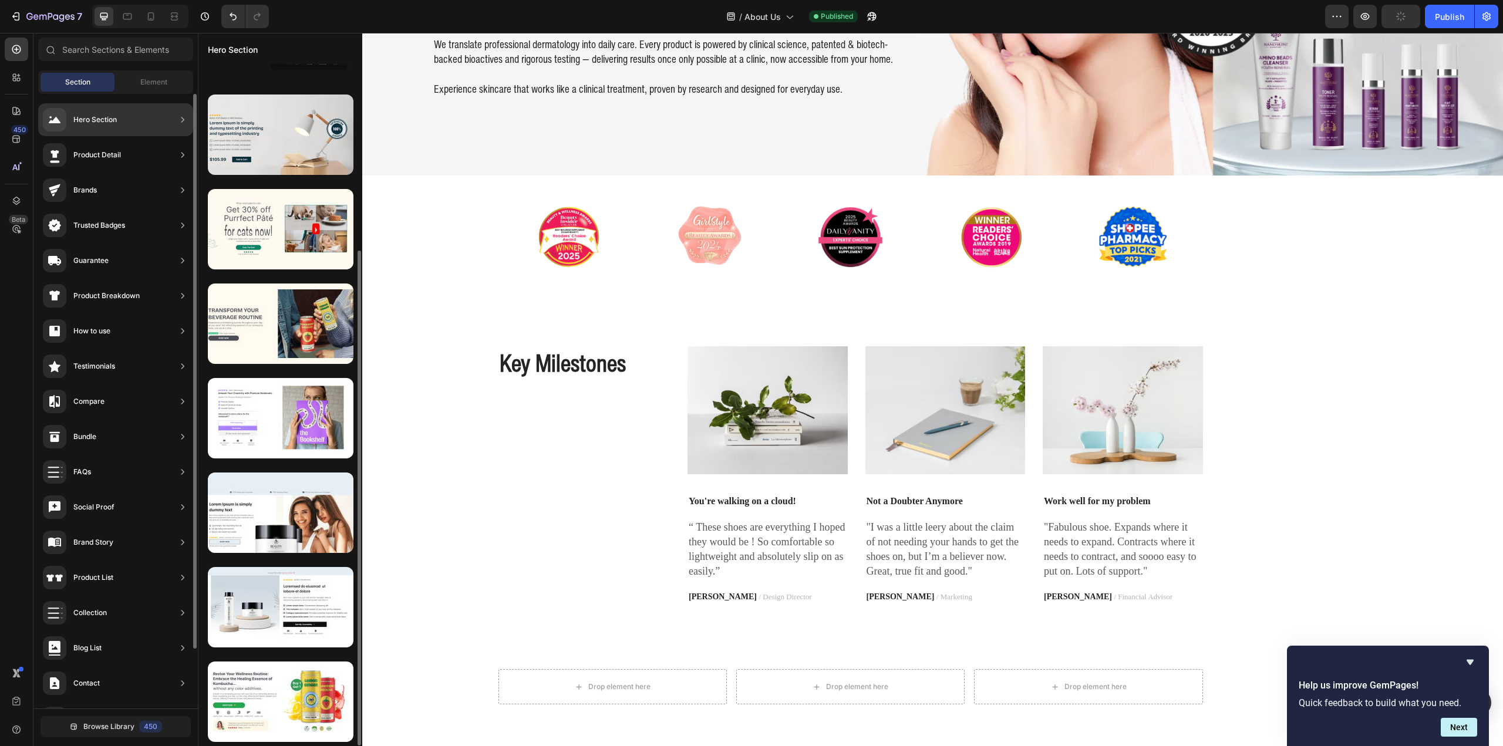
scroll to position [257, 0]
click at [103, 115] on div "Hero Section" at bounding box center [94, 120] width 43 height 12
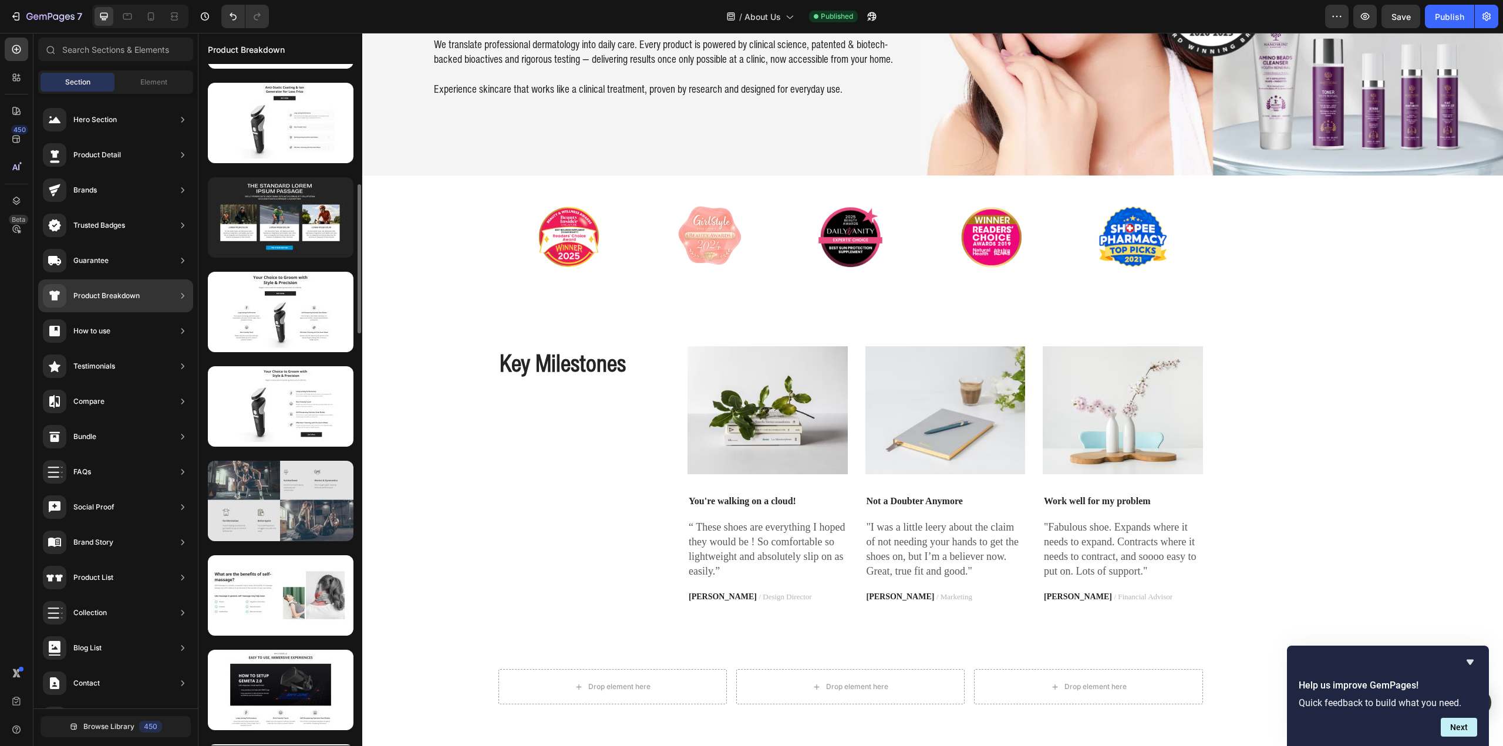
scroll to position [493, 0]
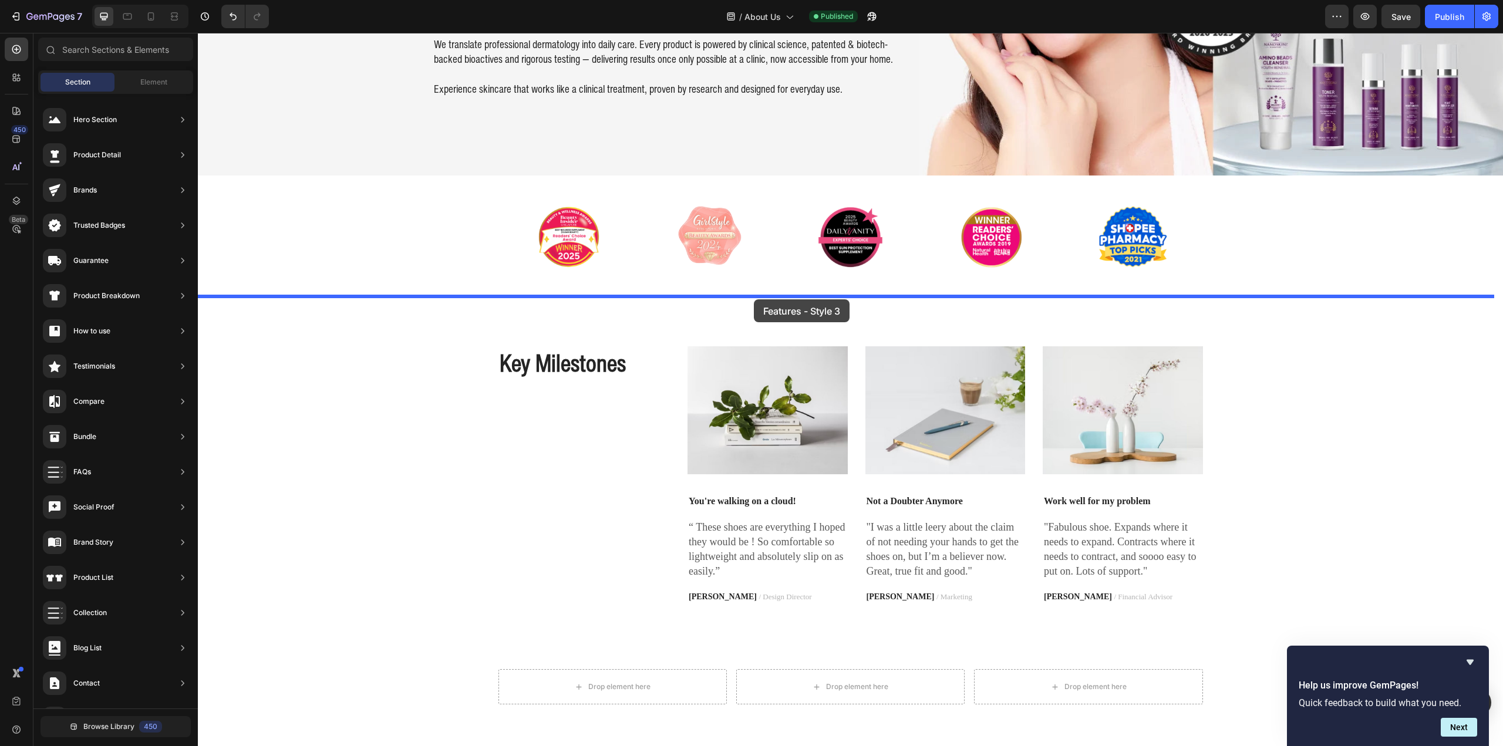
drag, startPoint x: 469, startPoint y: 510, endPoint x: 754, endPoint y: 299, distance: 354.3
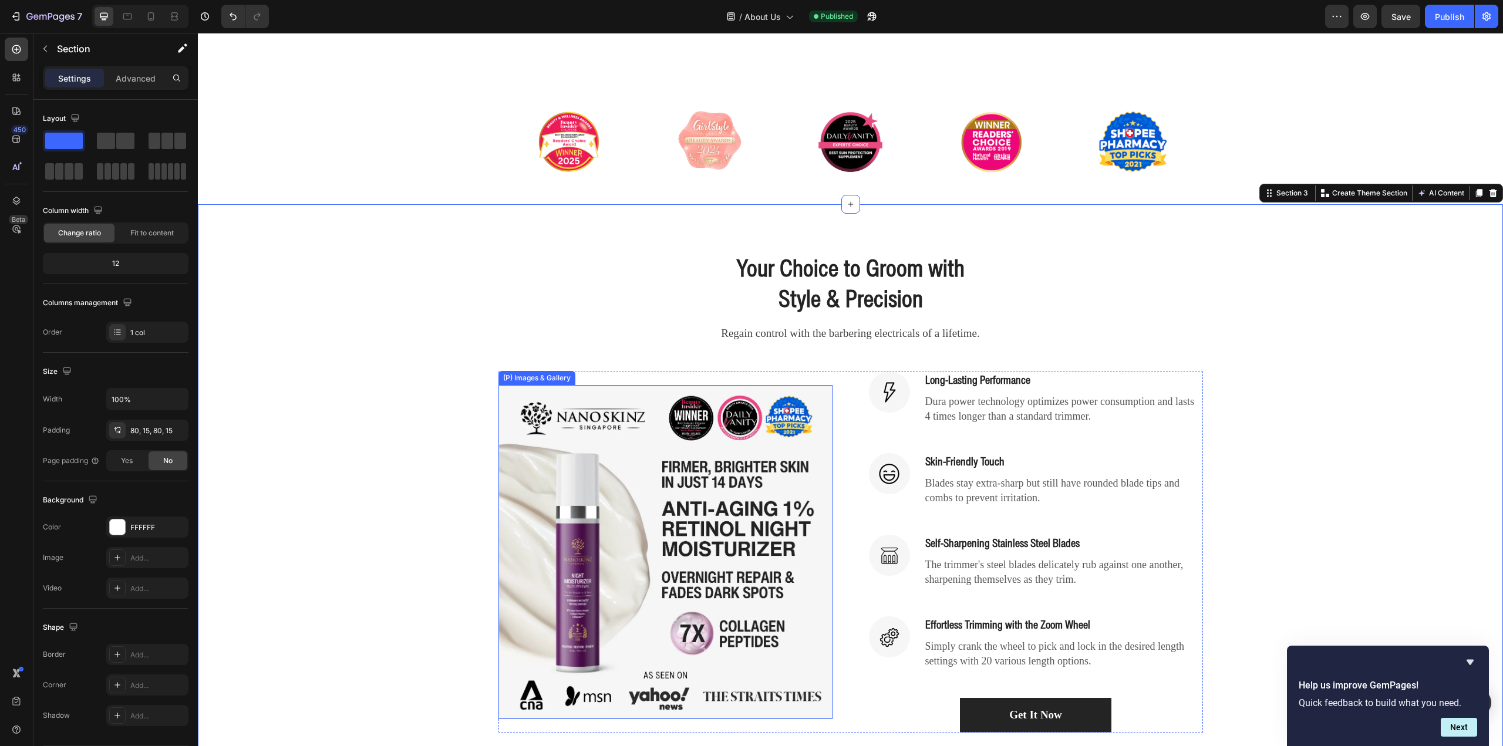
scroll to position [294, 0]
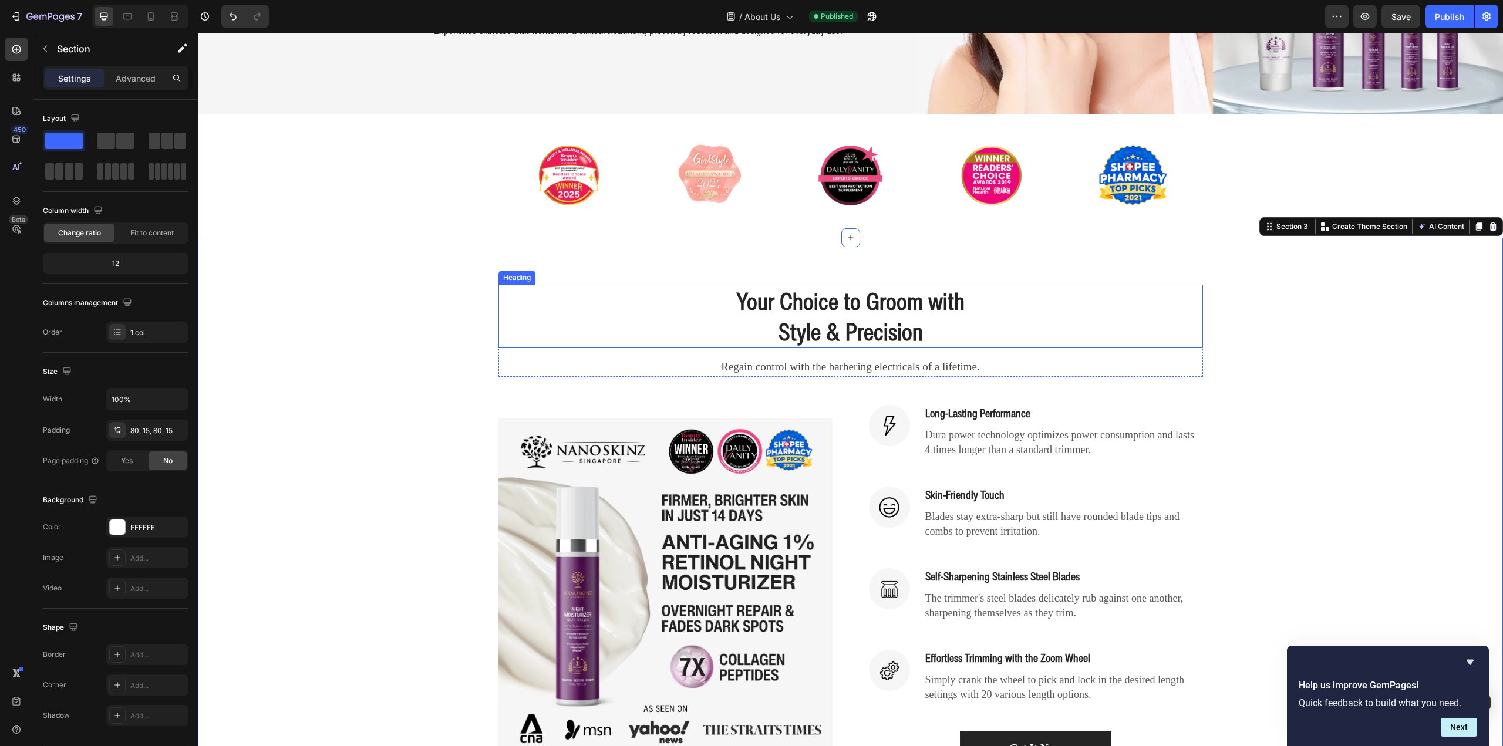
click at [827, 332] on p "Style & Precision" at bounding box center [851, 331] width 702 height 31
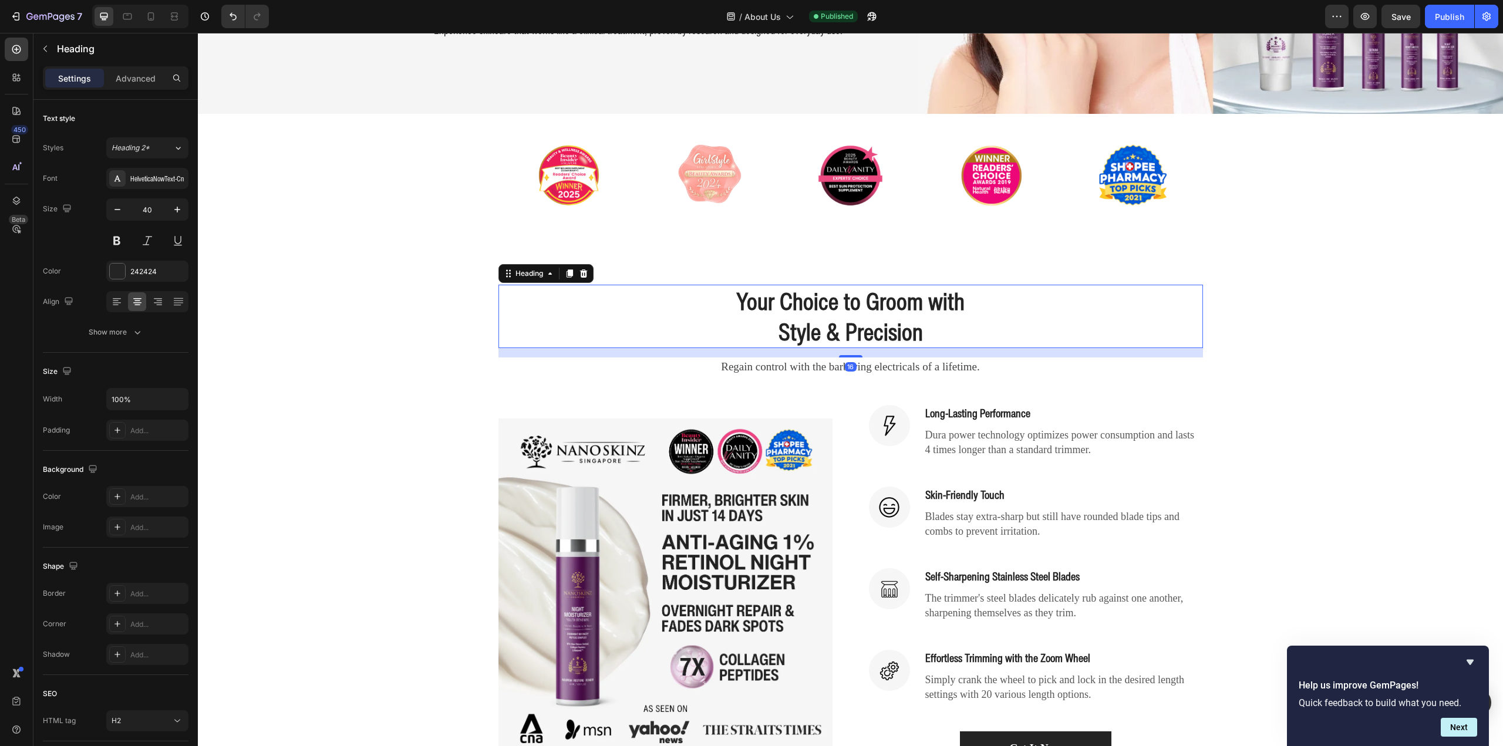
click at [827, 332] on p "Style & Precision" at bounding box center [851, 331] width 702 height 31
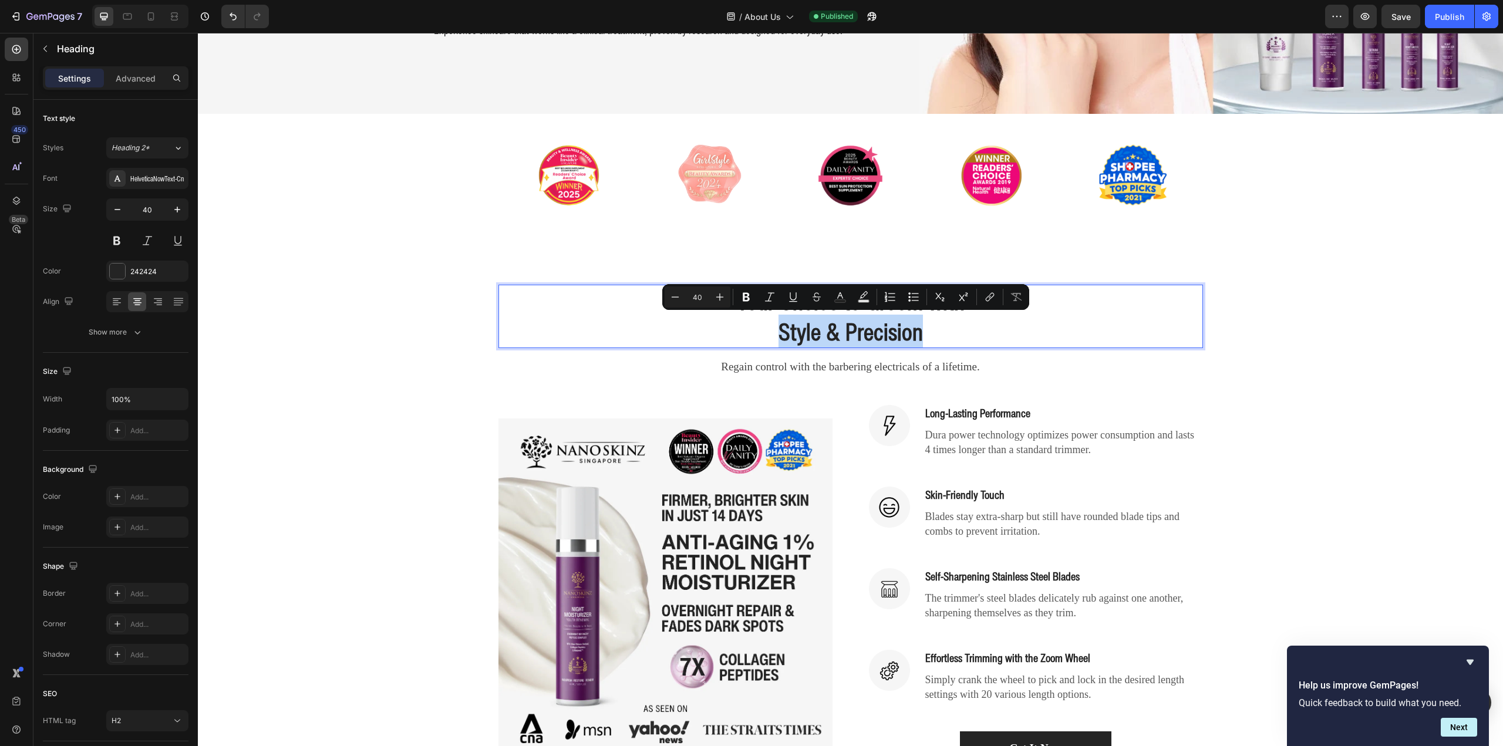
click at [826, 316] on p "Style & Precision" at bounding box center [851, 331] width 702 height 31
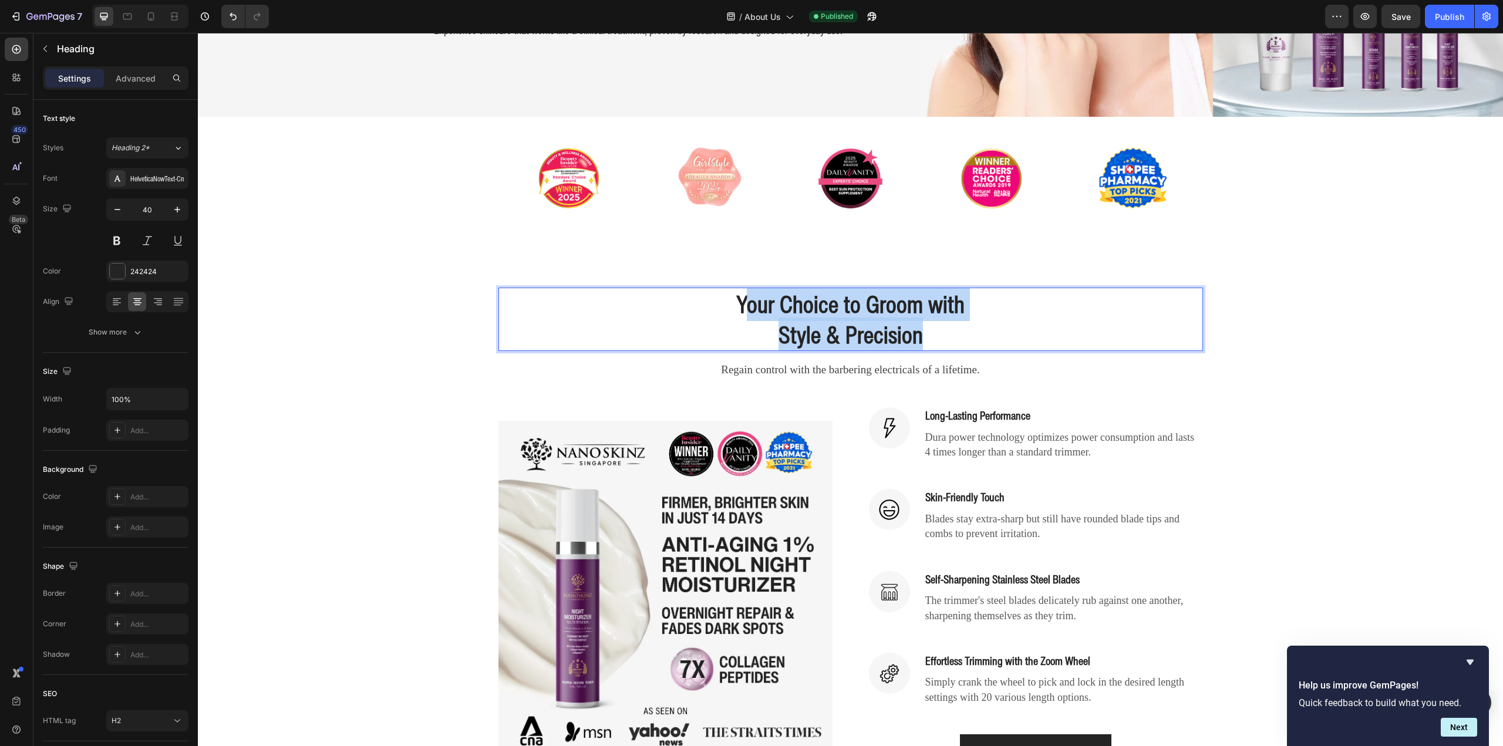
drag, startPoint x: 737, startPoint y: 308, endPoint x: 930, endPoint y: 329, distance: 193.8
click at [930, 329] on h2 "Your Choice to Groom with Style & Precision" at bounding box center [850, 319] width 705 height 63
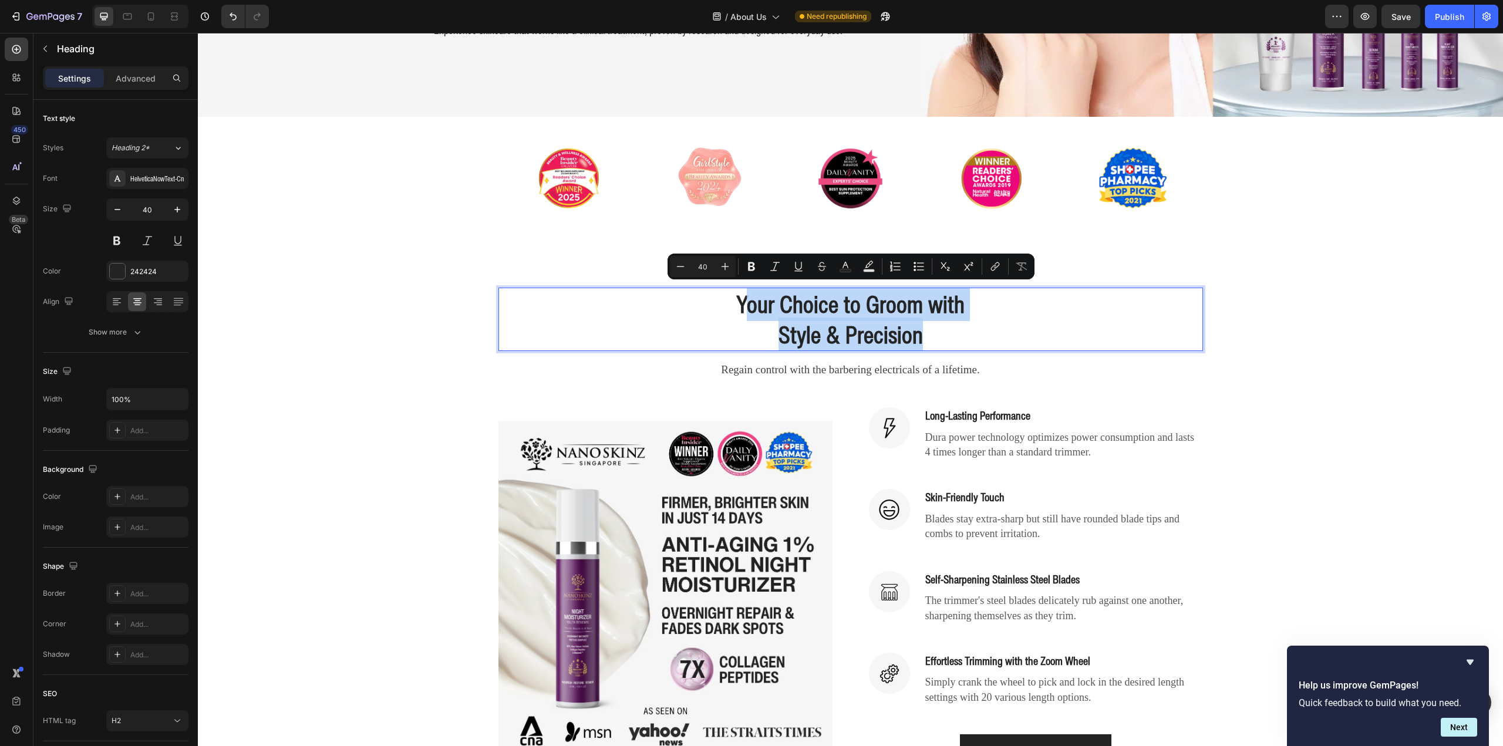
click at [760, 312] on p "Your Choice to Groom with" at bounding box center [851, 304] width 702 height 31
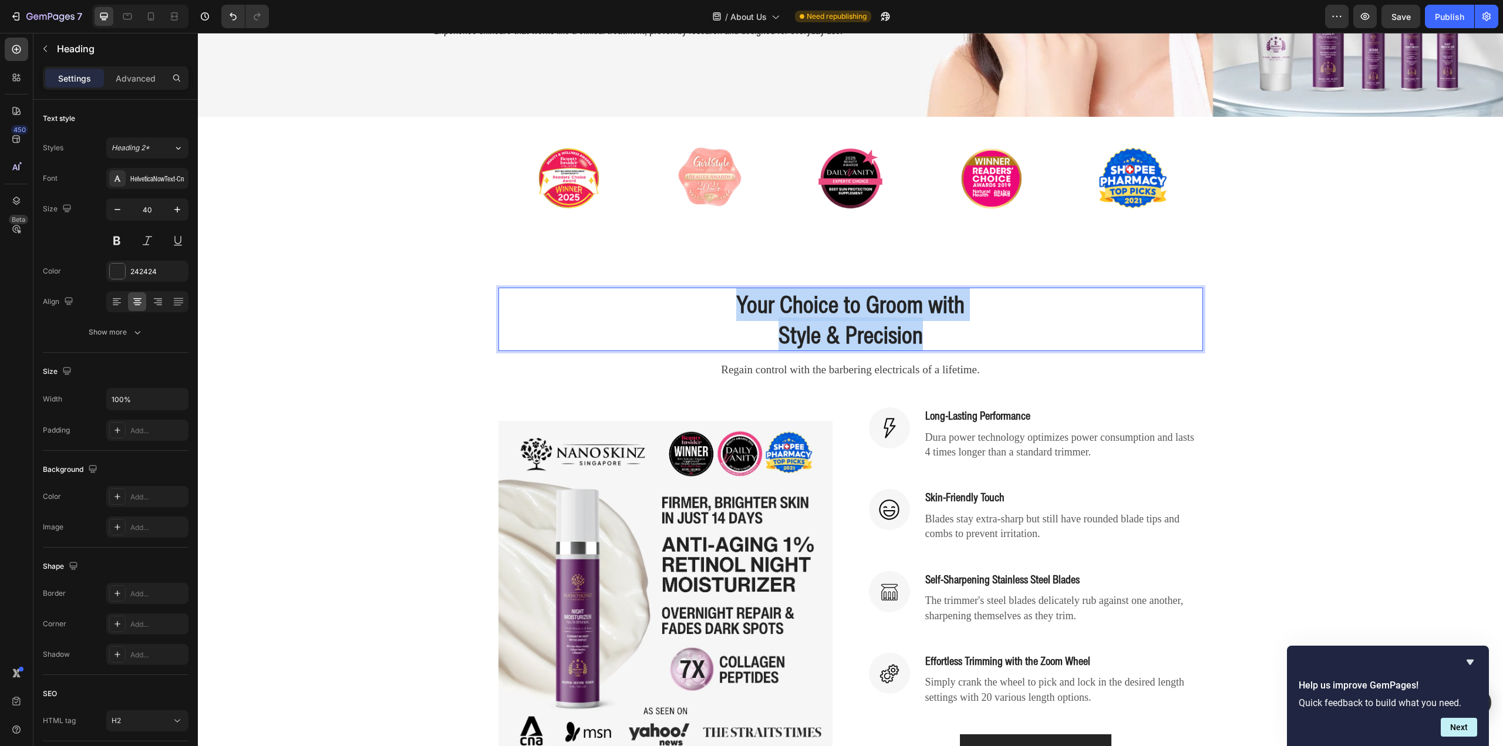
drag, startPoint x: 725, startPoint y: 299, endPoint x: 916, endPoint y: 333, distance: 194.5
click at [916, 333] on h2 "Your Choice to Groom with Style & Precision" at bounding box center [850, 319] width 705 height 63
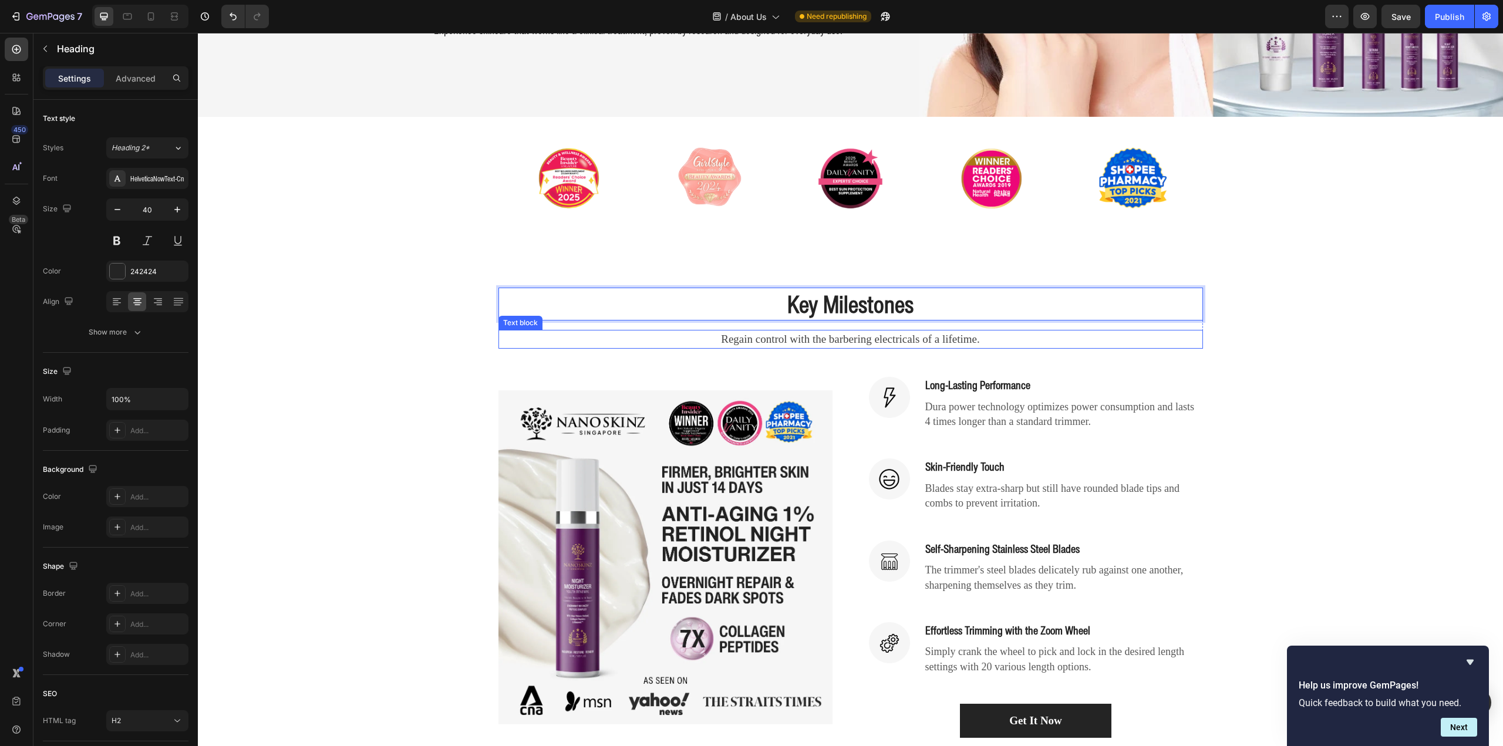
click at [842, 336] on p "Regain control with the barbering electricals of a lifetime." at bounding box center [851, 339] width 702 height 17
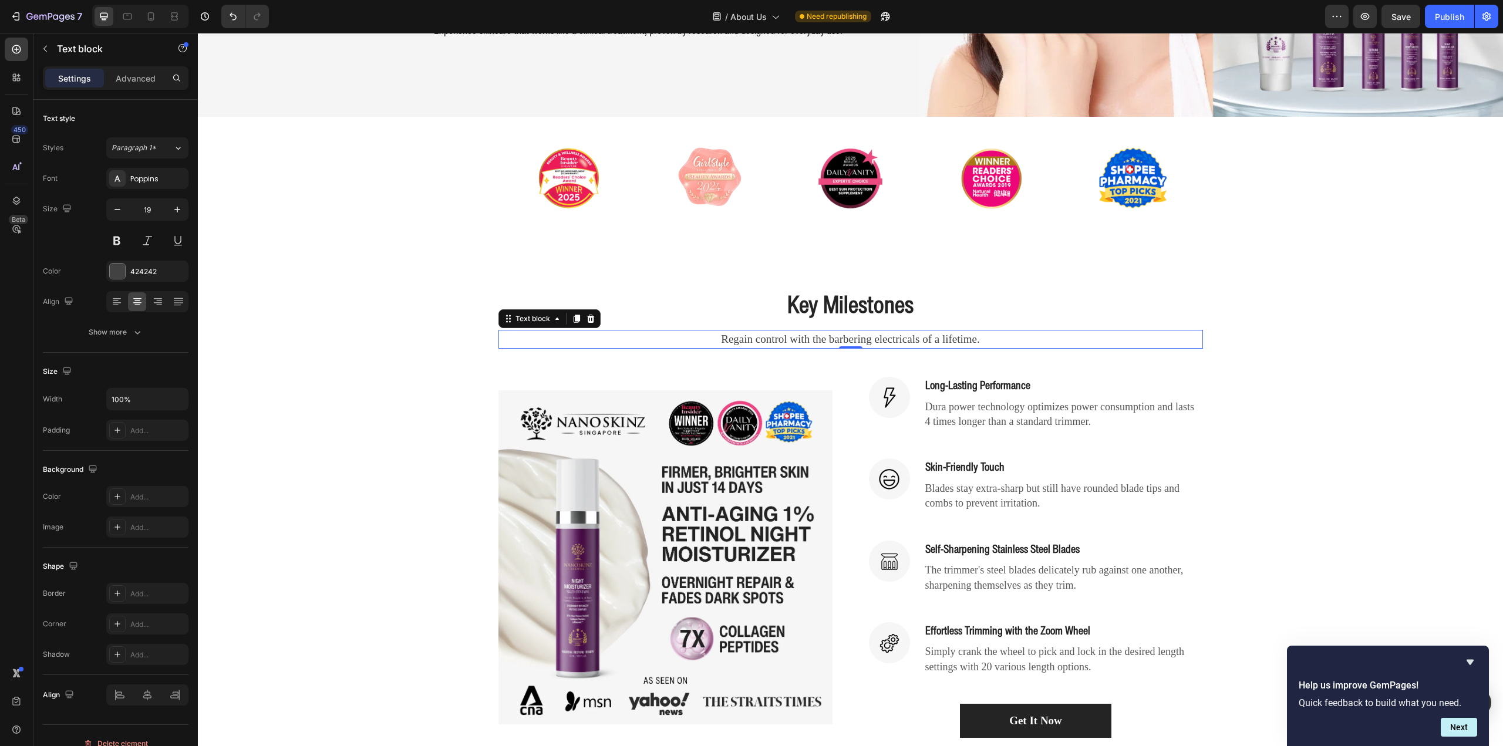
click at [842, 337] on p "Regain control with the barbering electricals of a lifetime." at bounding box center [851, 339] width 702 height 17
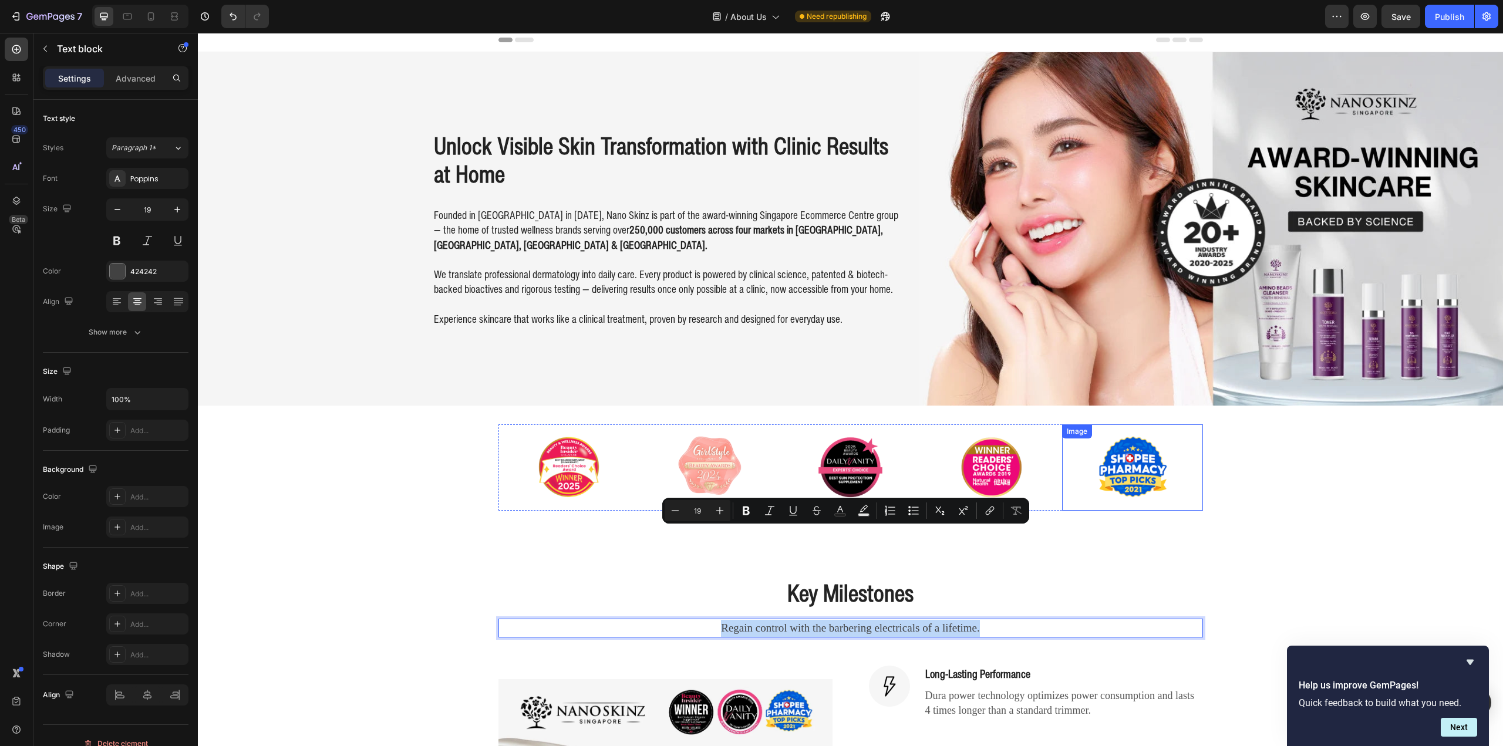
scroll to position [0, 0]
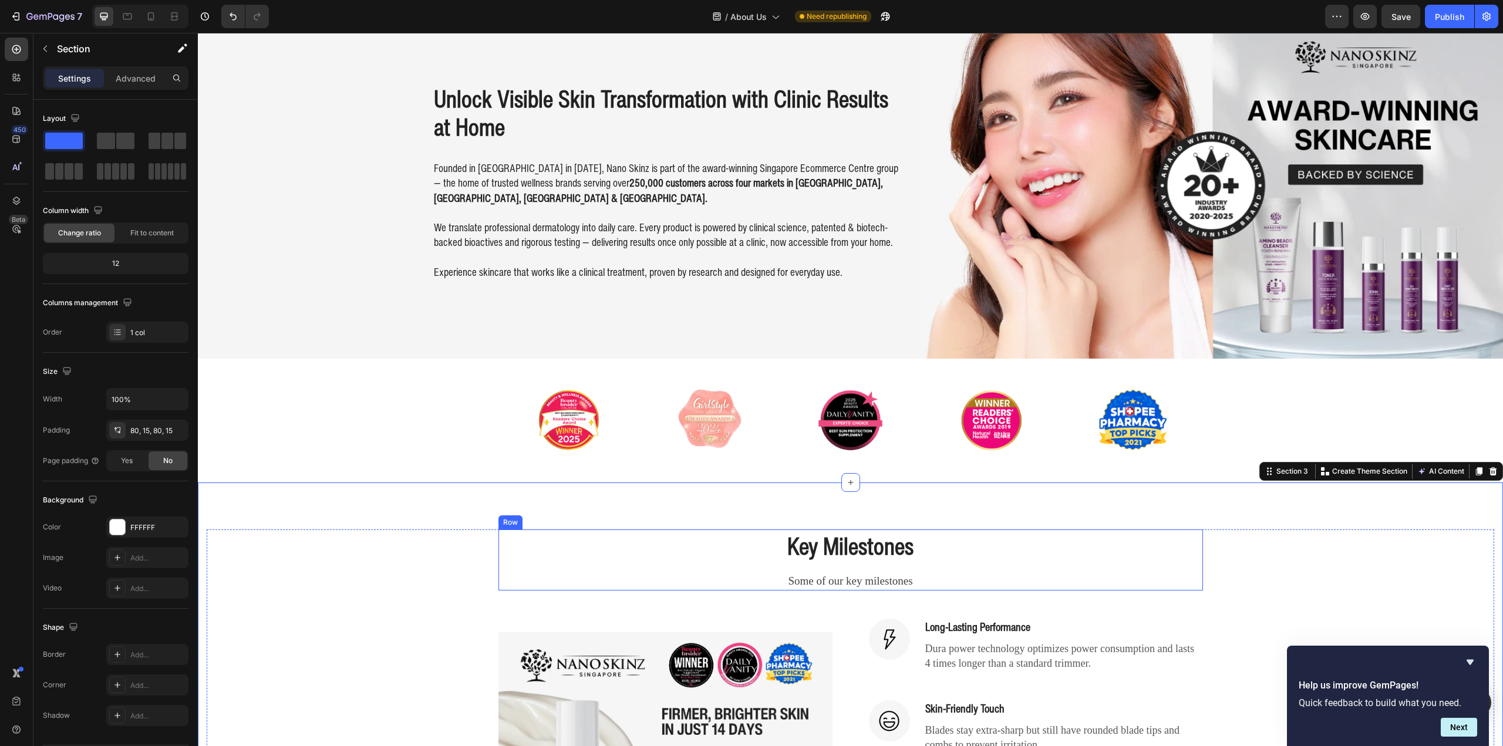
scroll to position [176, 0]
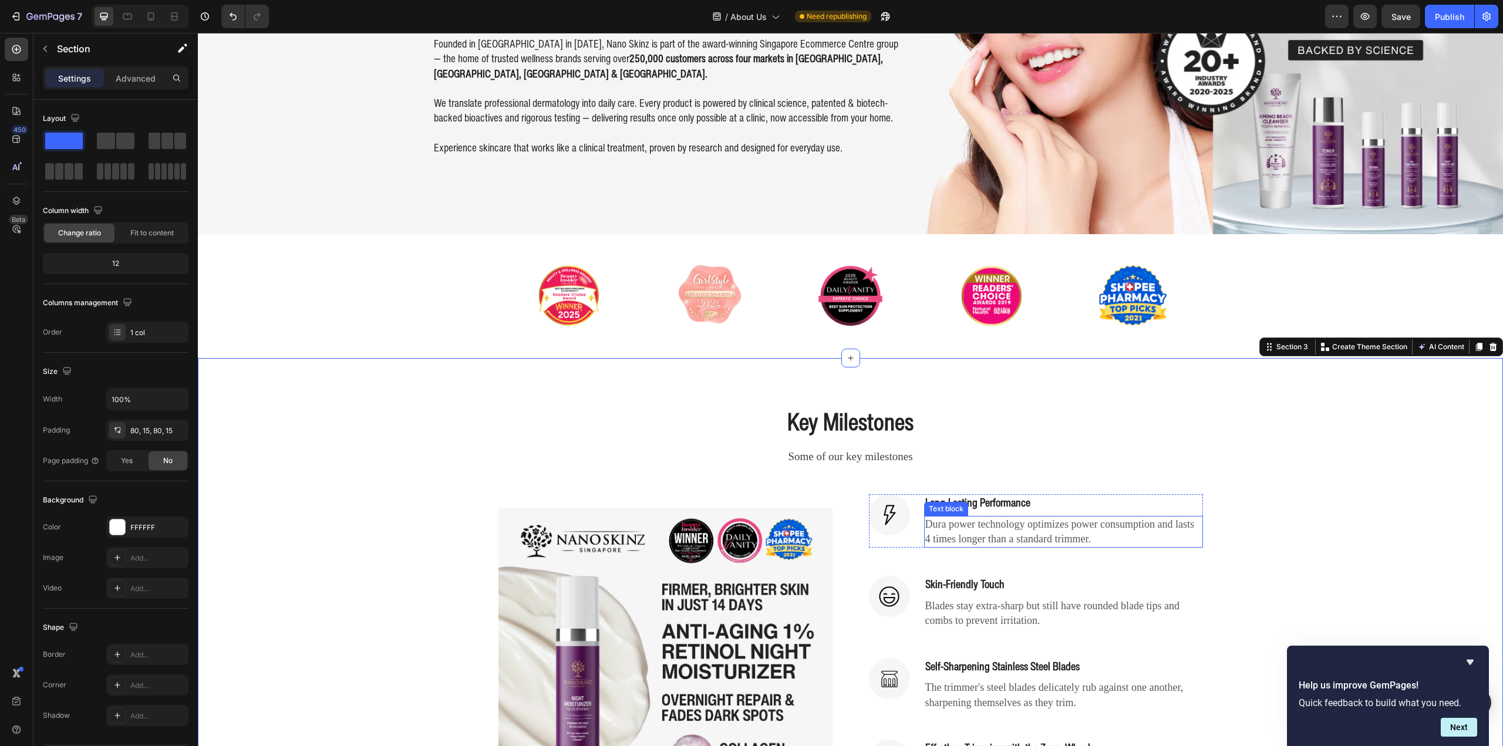
click at [1040, 520] on p "Dura power technology optimizes power consumption and lasts 4 times longer than…" at bounding box center [1063, 531] width 277 height 29
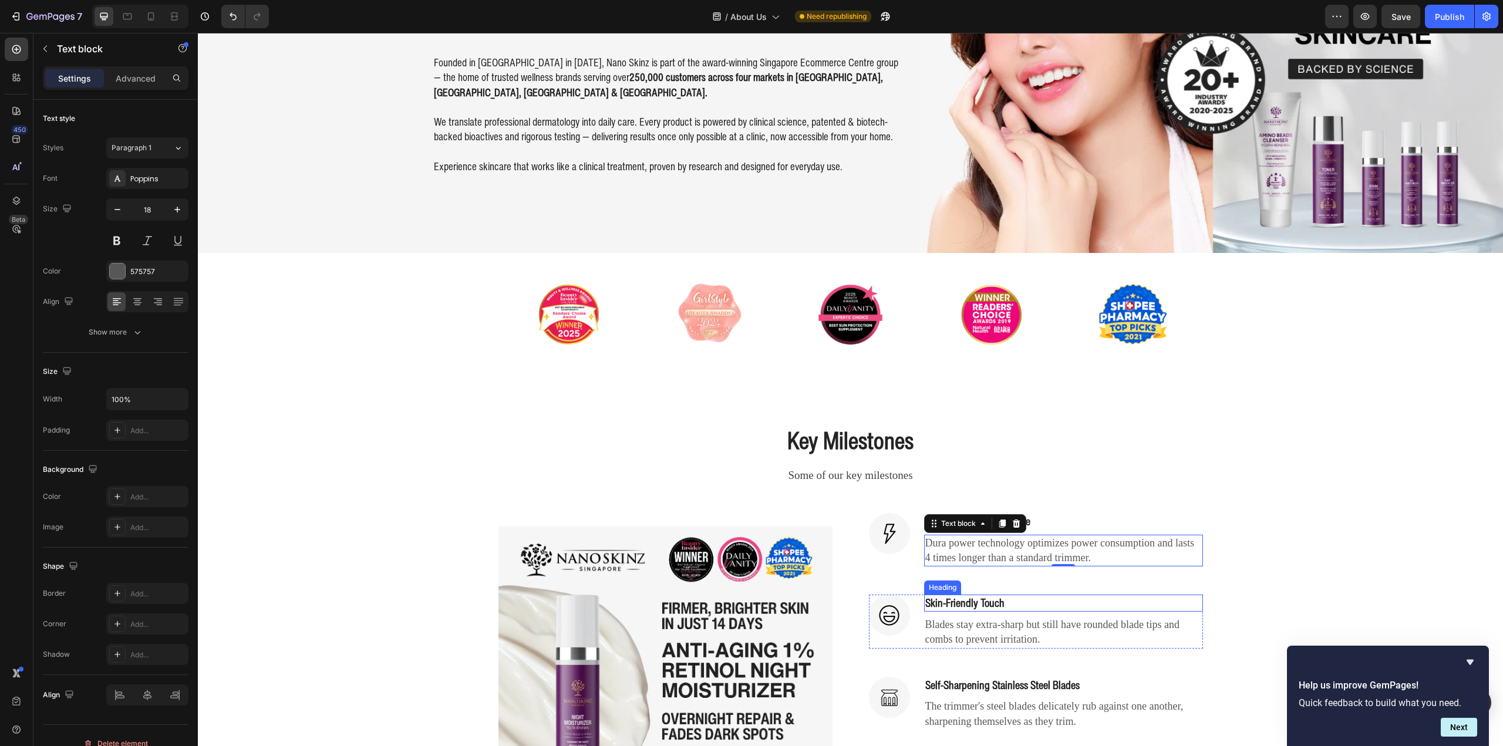
scroll to position [352, 0]
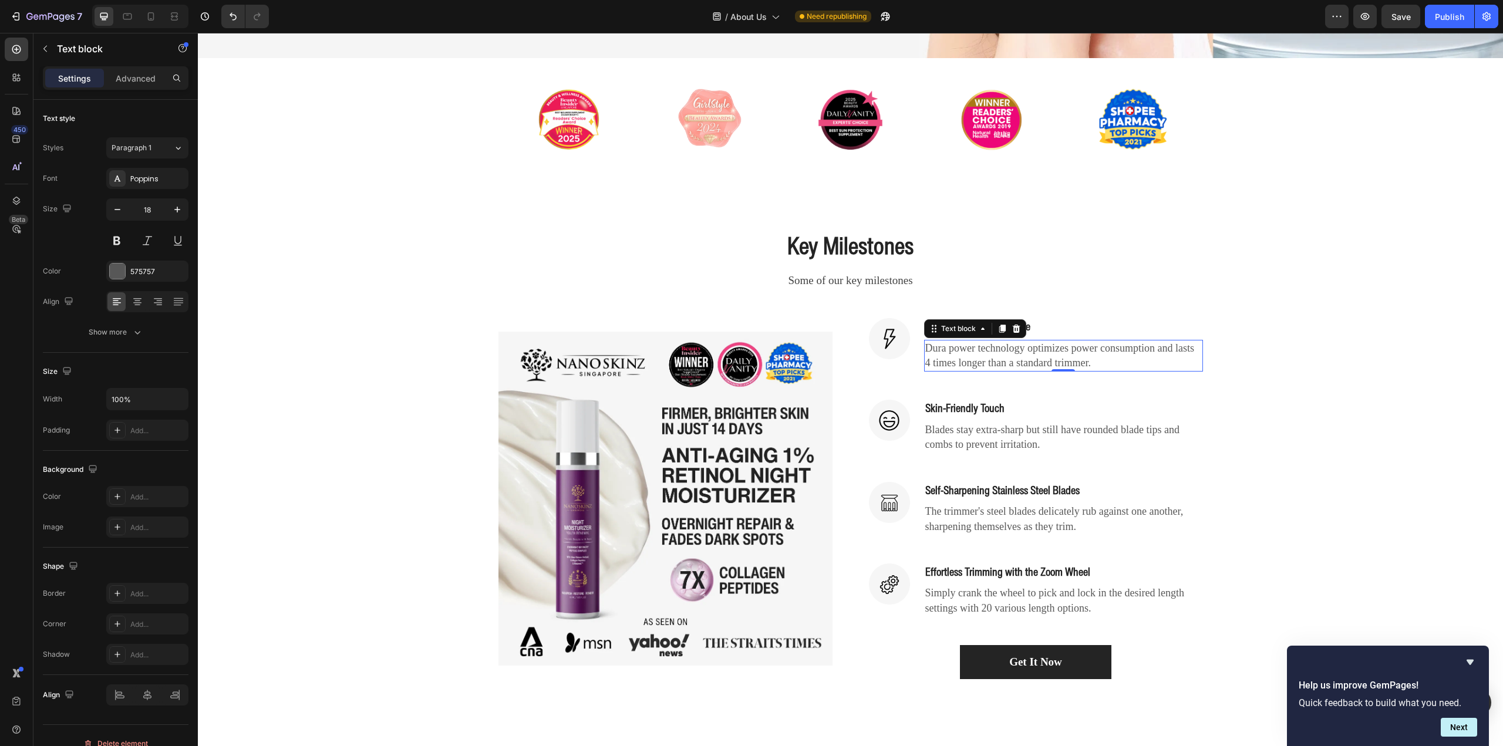
click at [973, 346] on p "Dura power technology optimizes power consumption and lasts 4 times longer than…" at bounding box center [1063, 355] width 277 height 29
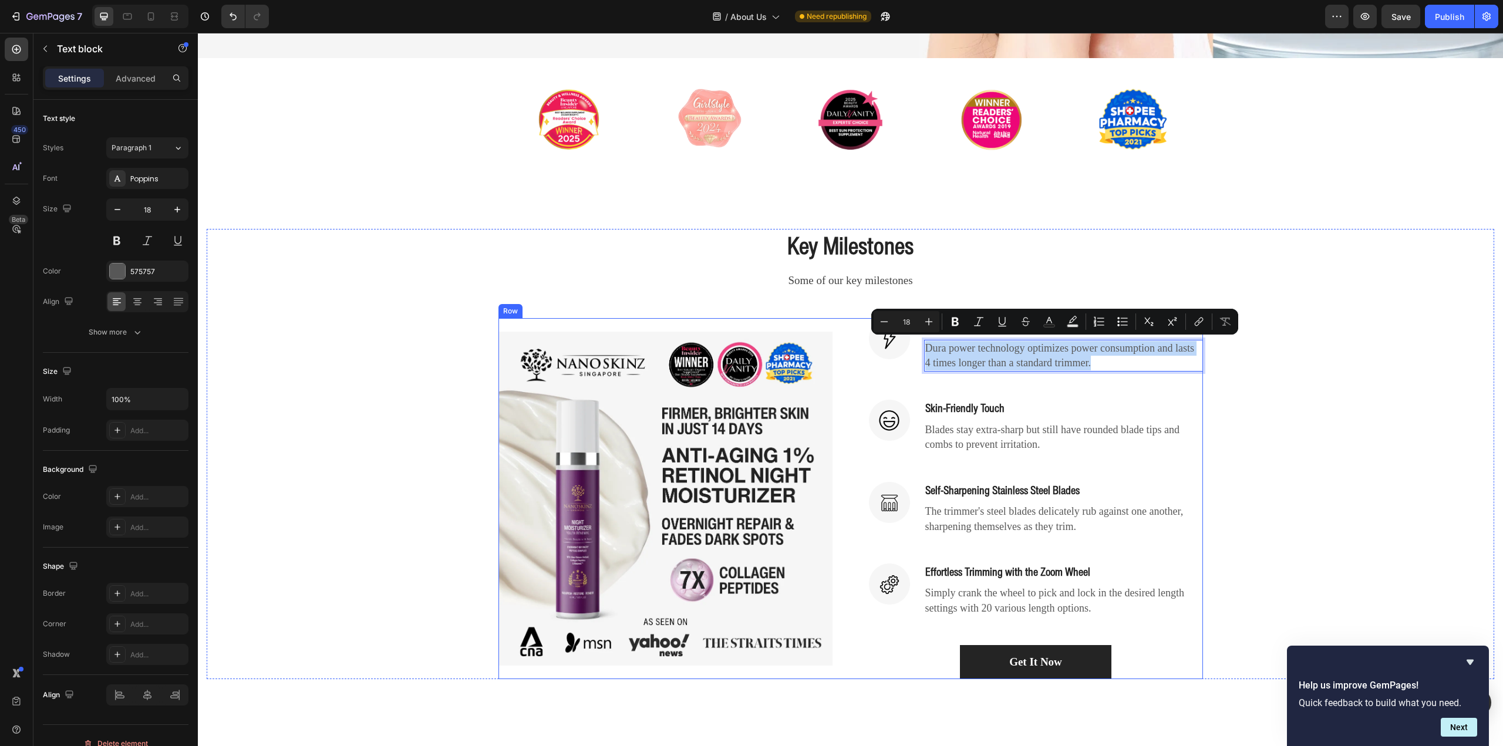
click at [1202, 384] on div "Key Milestones Heading Some of our key milestones Text block Row (P) Images & G…" at bounding box center [851, 454] width 1288 height 450
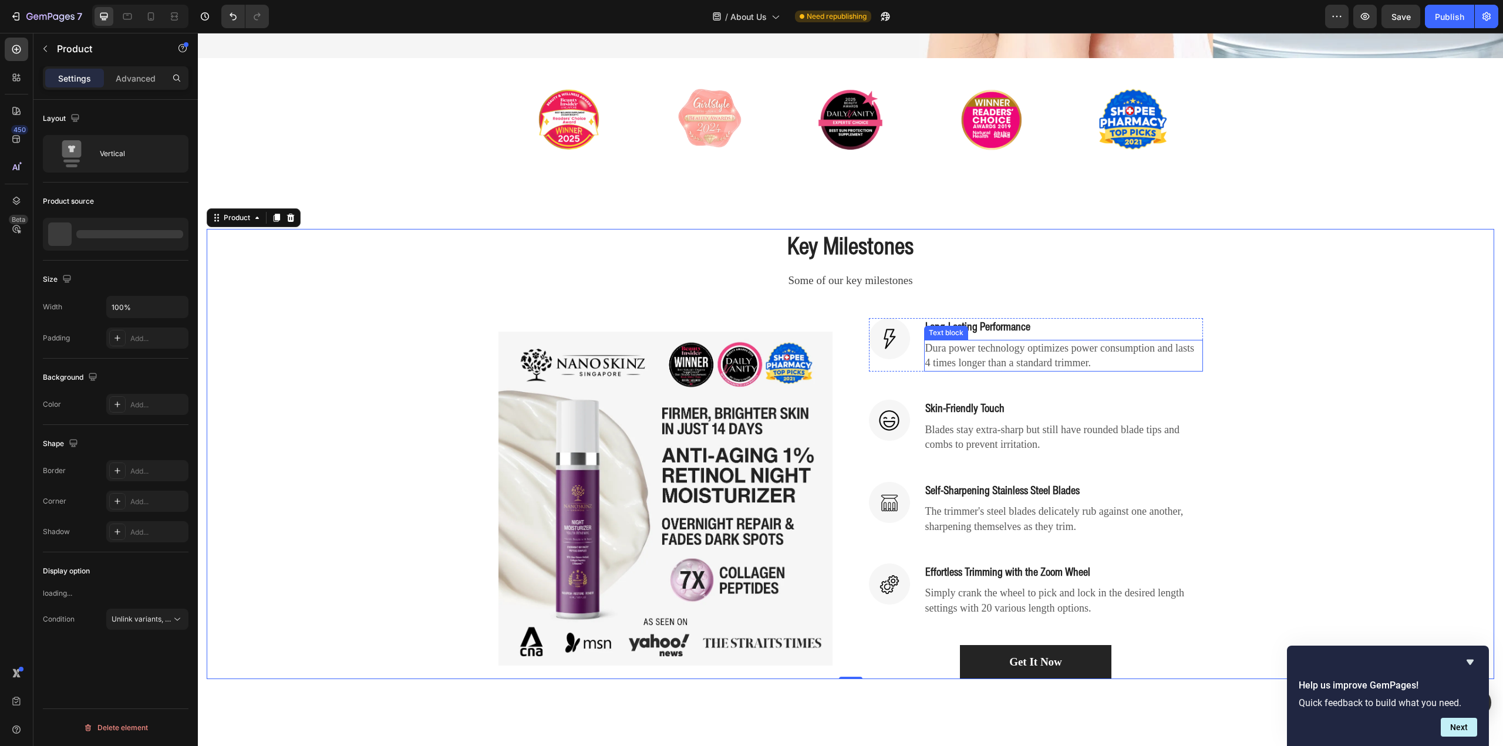
click at [978, 332] on div "Long-Lasting Performance Heading" at bounding box center [1063, 326] width 279 height 17
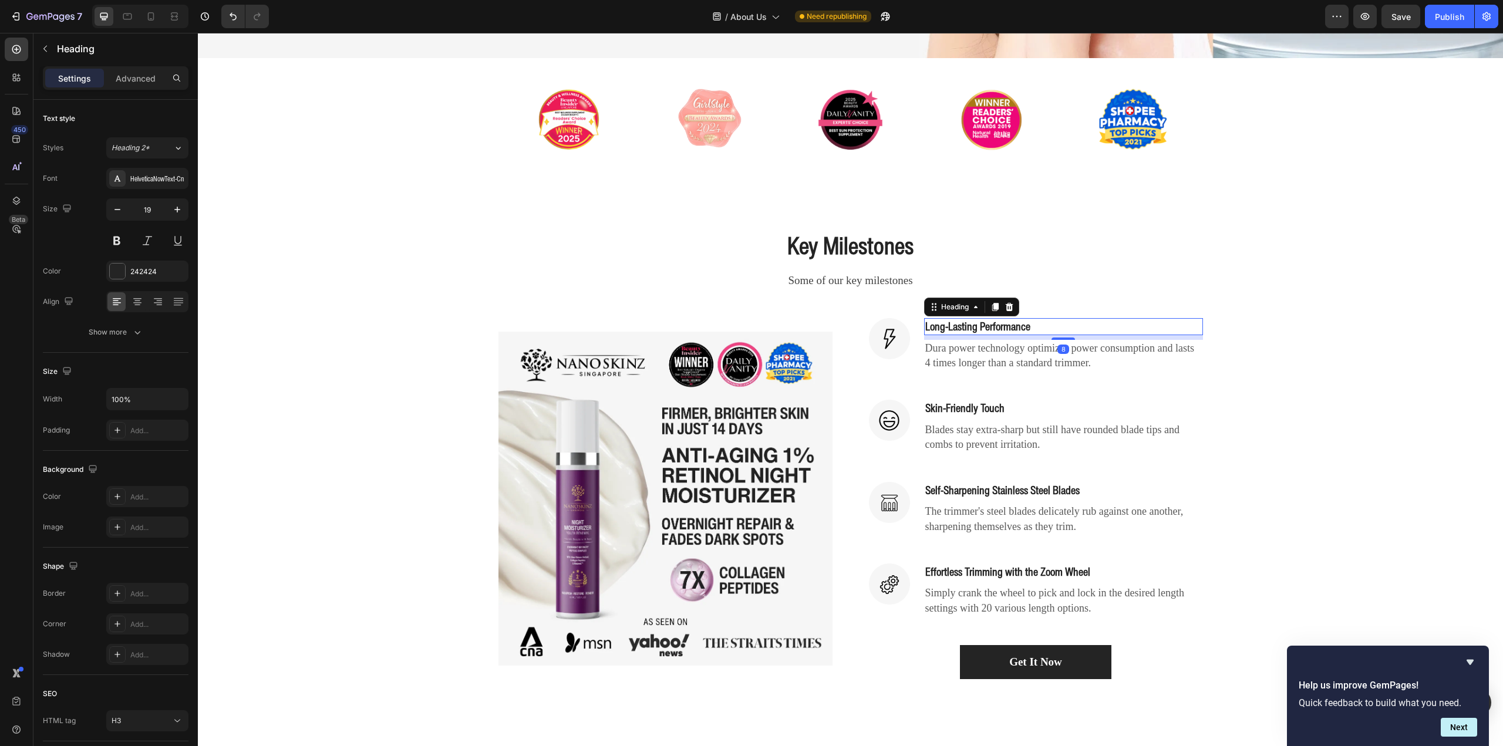
click at [984, 324] on p "Long-Lasting Performance" at bounding box center [1063, 326] width 277 height 15
drag, startPoint x: 953, startPoint y: 324, endPoint x: 1000, endPoint y: 323, distance: 47.6
click at [1000, 323] on p "First to Develop" at bounding box center [1063, 326] width 277 height 15
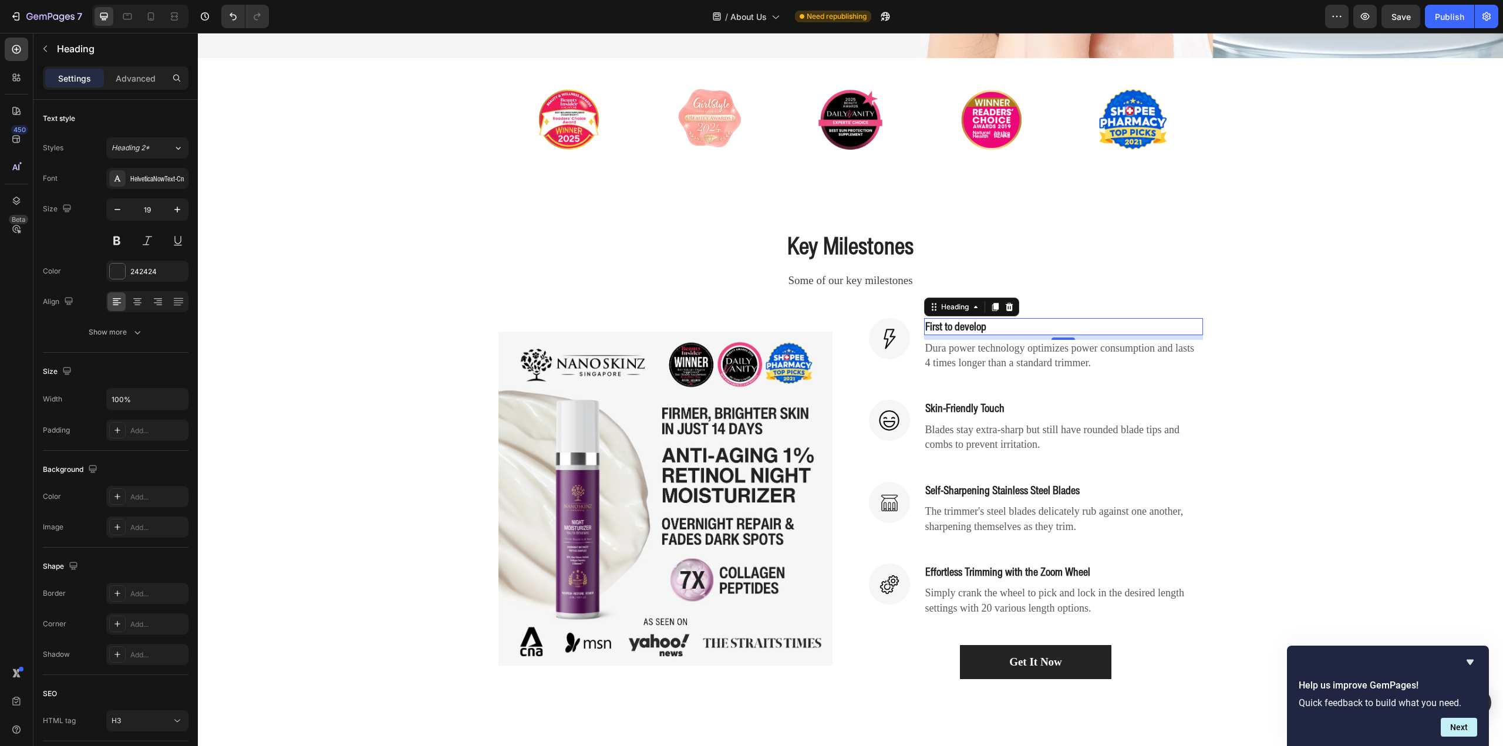
click at [1006, 325] on p "First to develop" at bounding box center [1063, 326] width 277 height 15
click at [1026, 325] on p "First to develop Raybloc™ in [GEOGRAPHIC_DATA]" at bounding box center [1063, 326] width 277 height 15
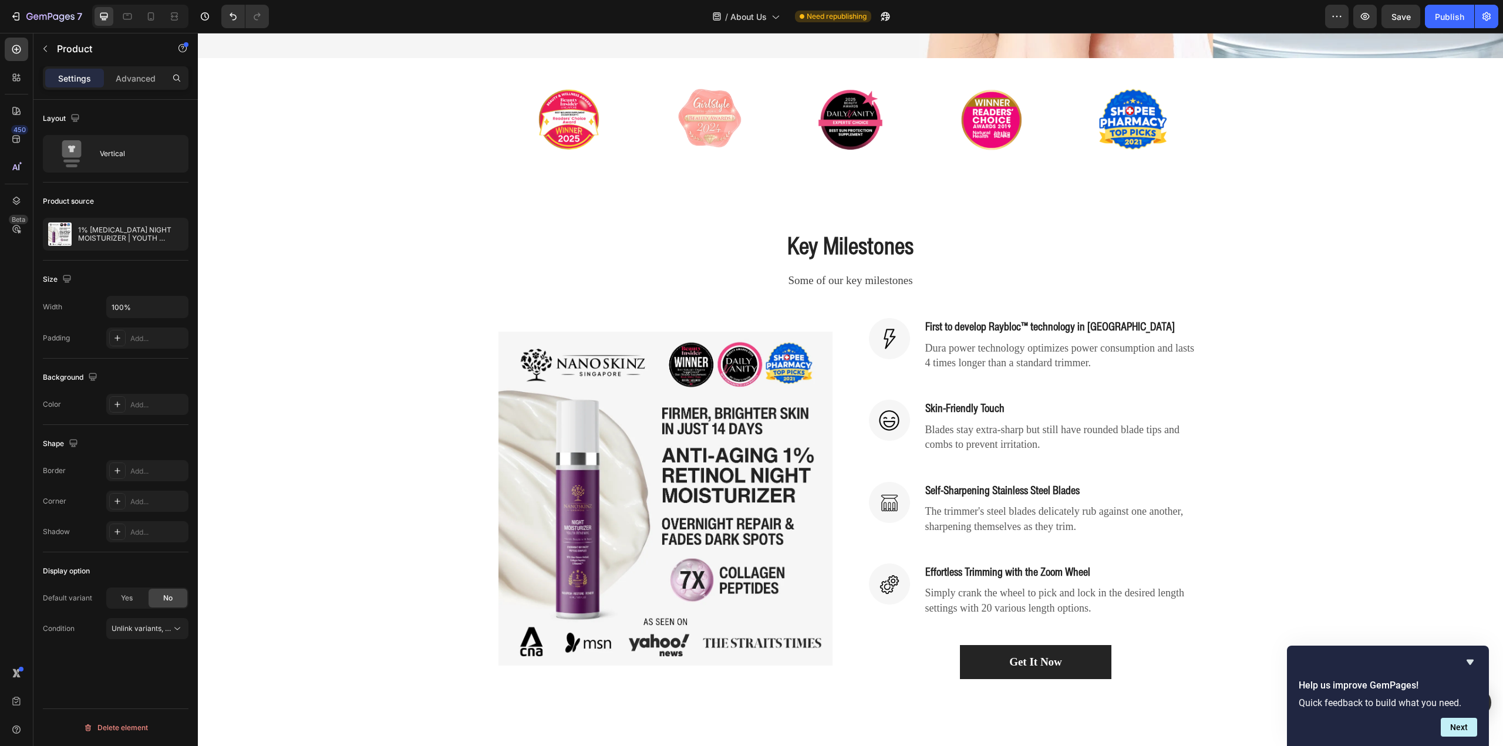
click at [1327, 428] on div "Key Milestones Heading Some of our key milestones Text block Row (P) Images & G…" at bounding box center [851, 454] width 1288 height 450
click at [976, 407] on p "Skin-Friendly Touch" at bounding box center [1063, 408] width 277 height 15
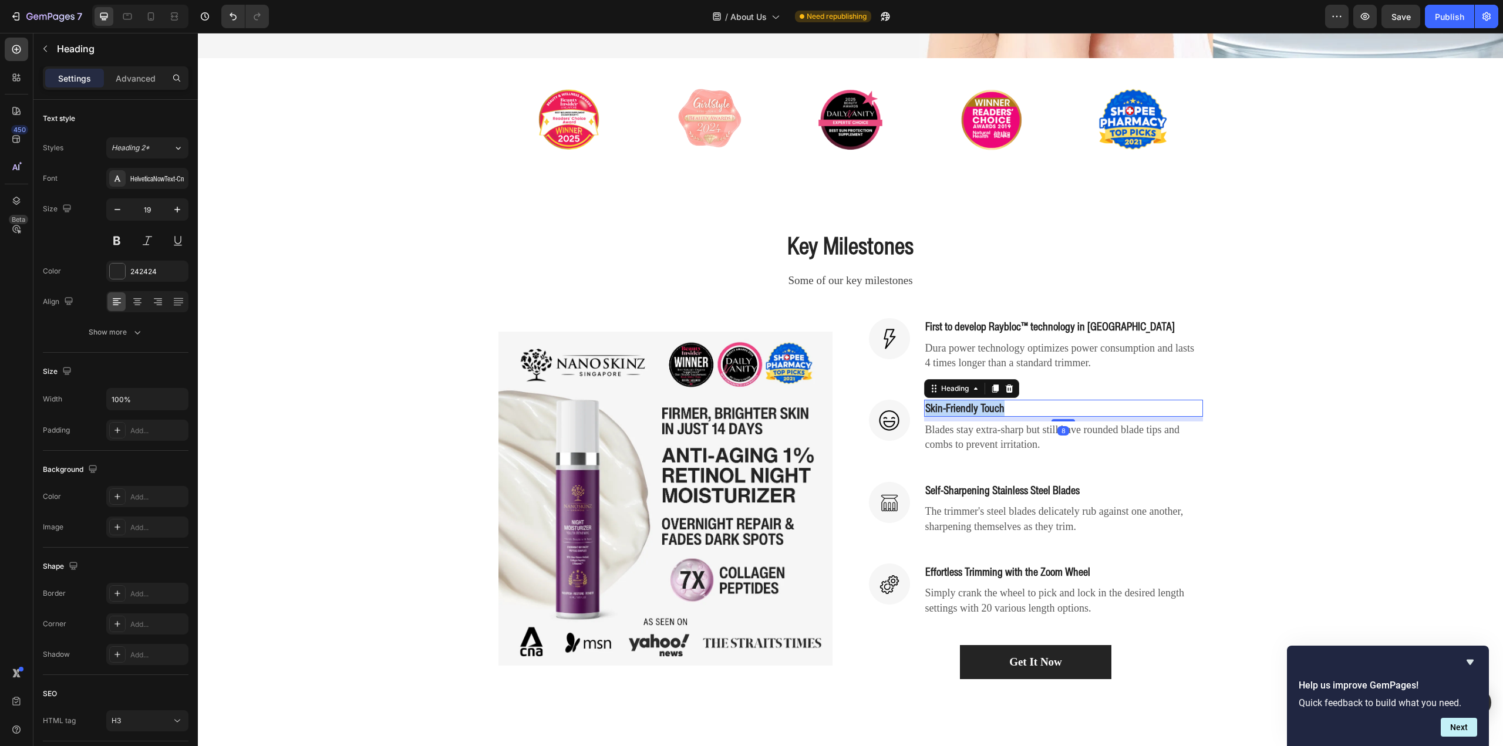
click at [975, 407] on p "Skin-Friendly Touch" at bounding box center [1063, 408] width 277 height 15
click at [1352, 427] on div "Key Milestones Heading Some of our key milestones Text block Row (P) Images & G…" at bounding box center [851, 454] width 1288 height 450
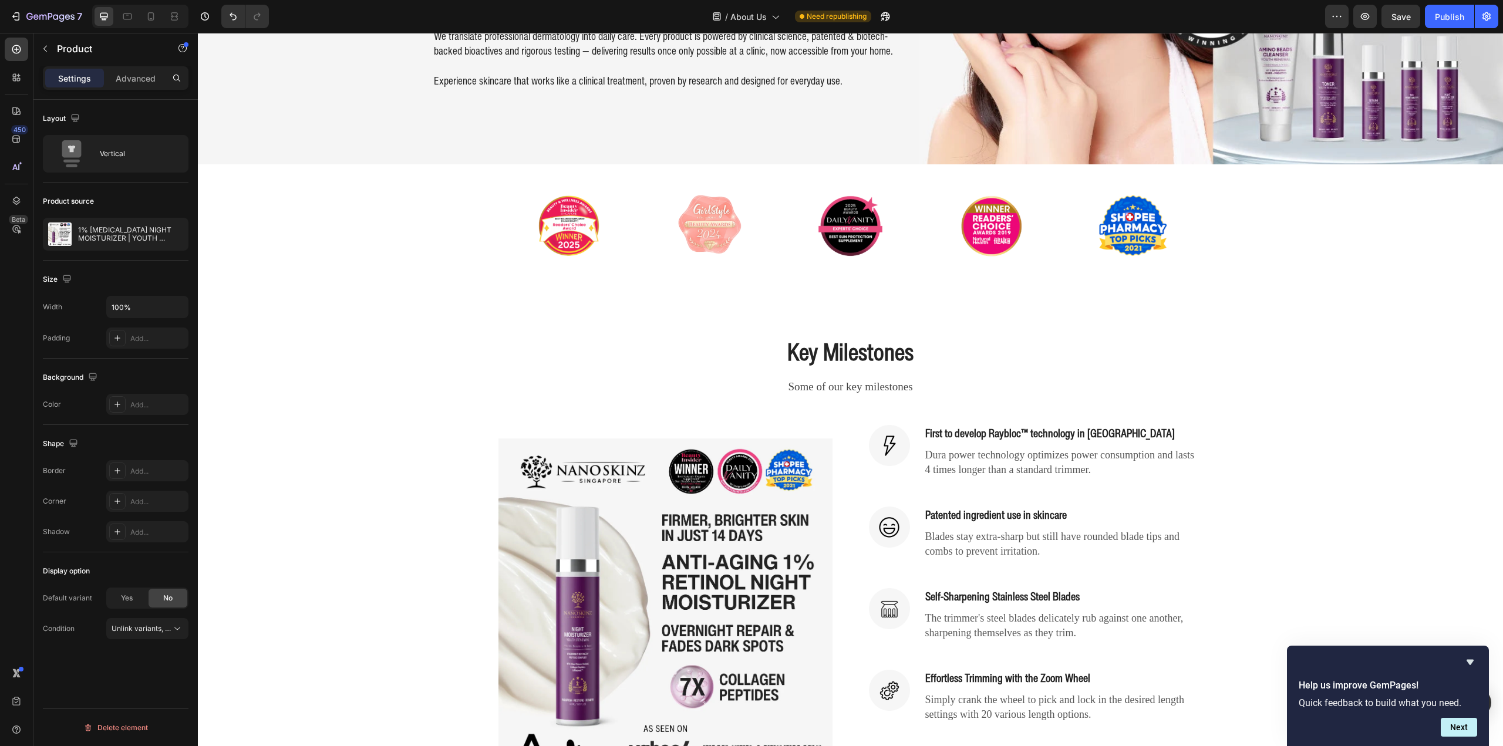
scroll to position [470, 0]
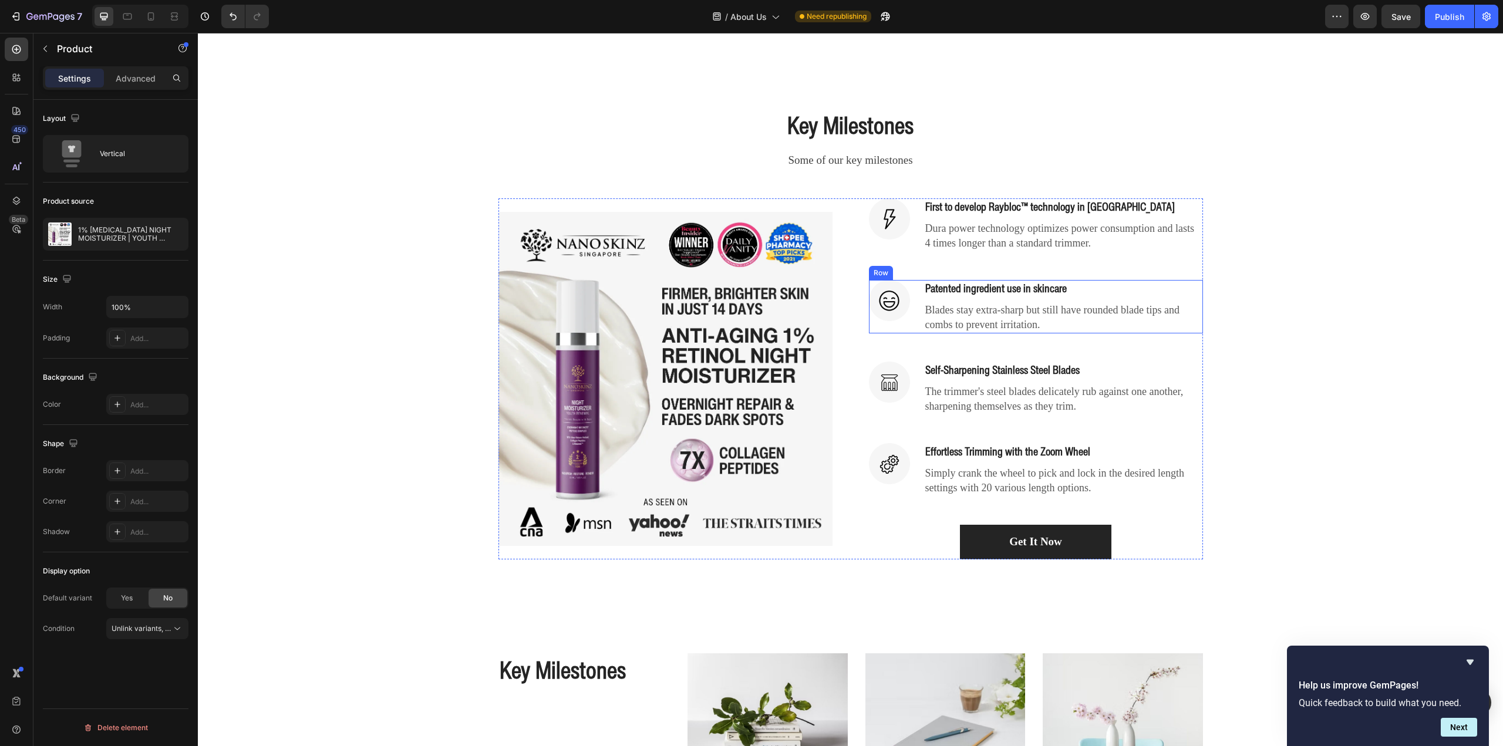
click at [957, 290] on h3 "Patented ingredient use in skincare" at bounding box center [1063, 288] width 279 height 17
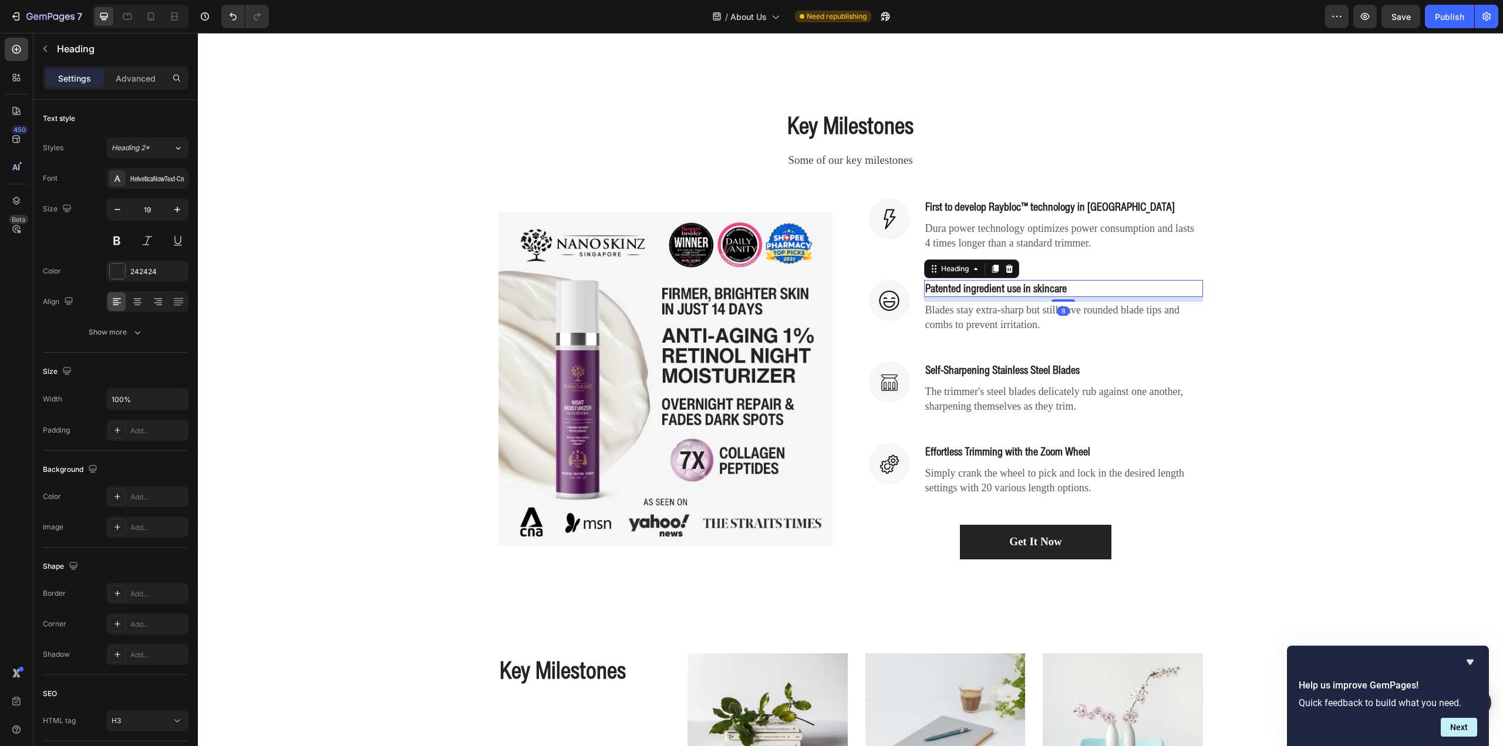
click at [957, 290] on h3 "Patented ingredient use in skincare" at bounding box center [1063, 288] width 279 height 17
click at [957, 290] on p "Patented ingredient use in skincare" at bounding box center [1063, 288] width 277 height 15
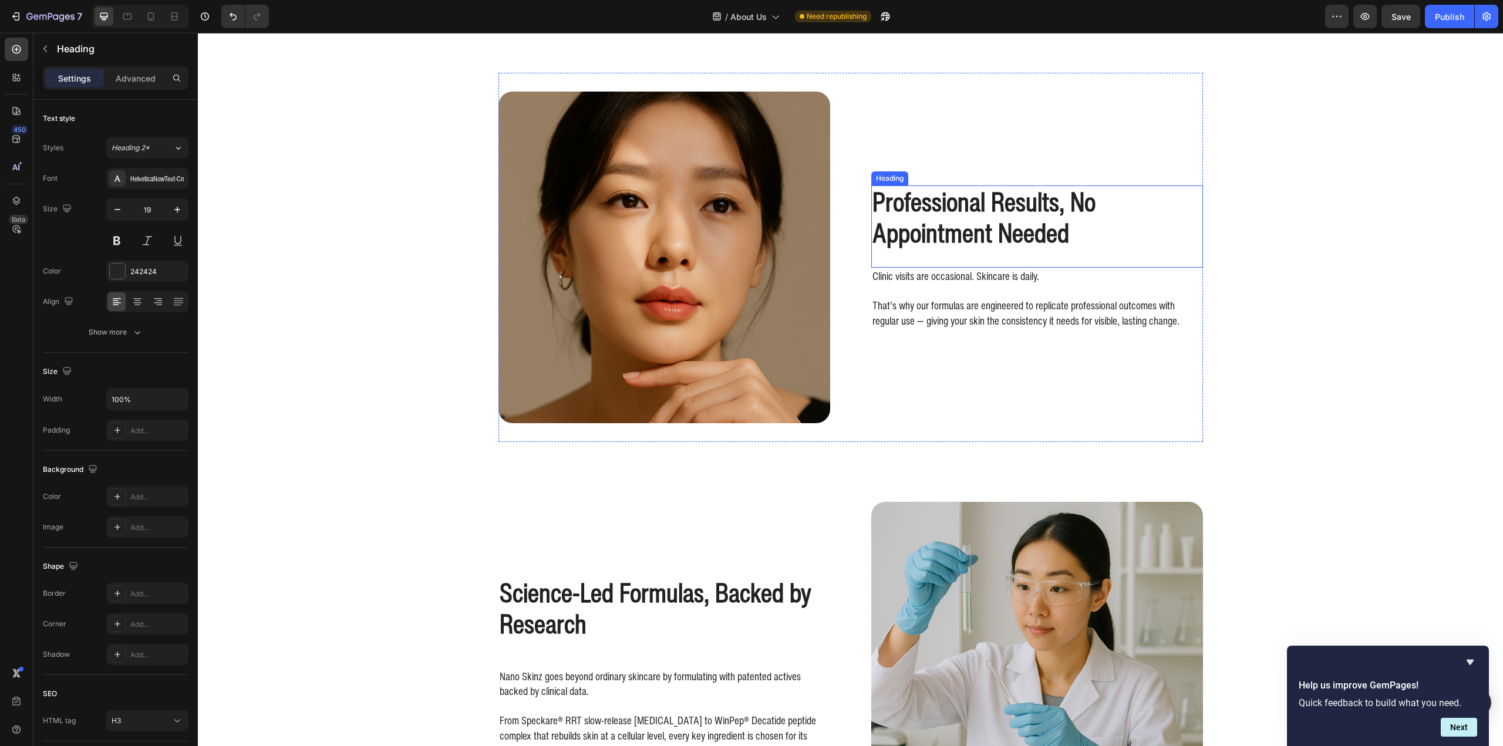
scroll to position [1644, 0]
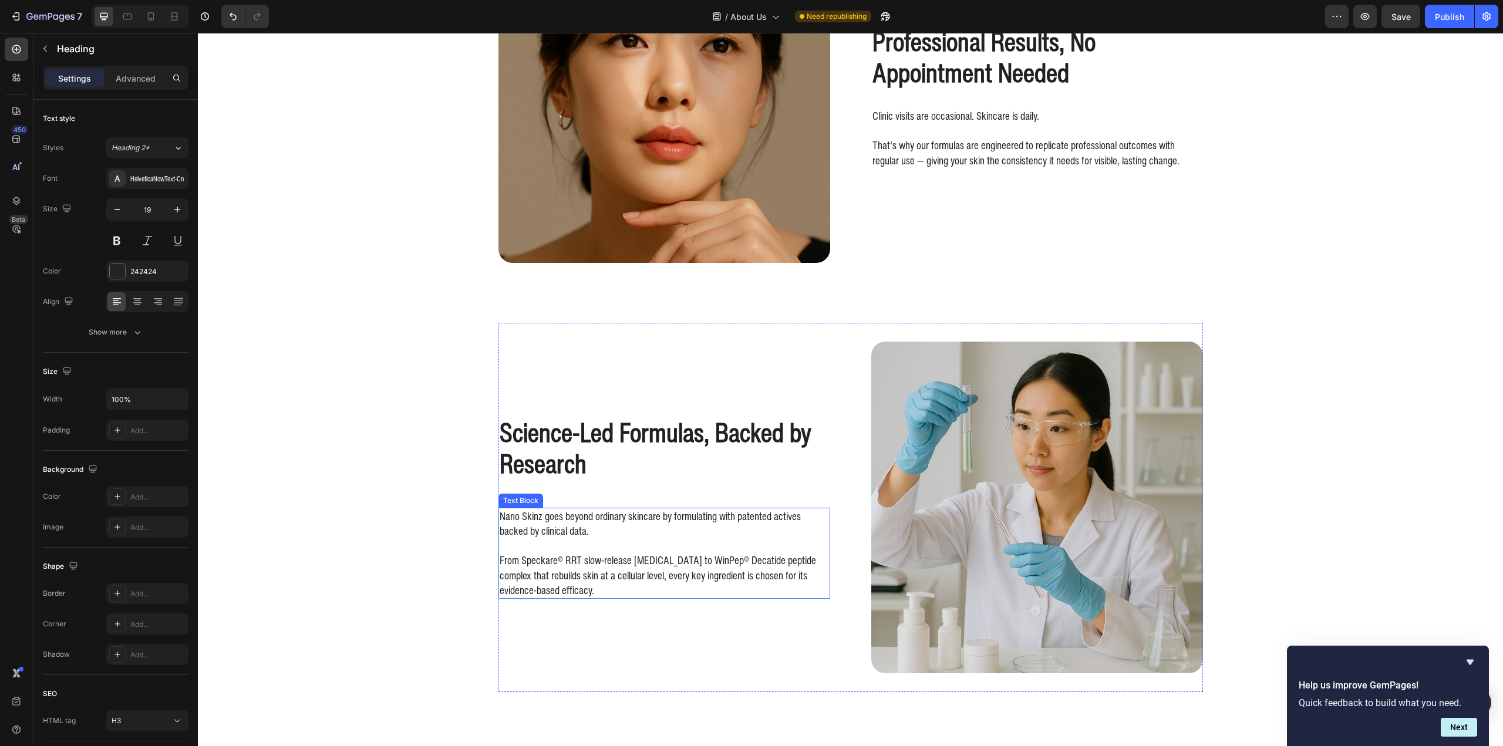
click at [542, 556] on p "From Speckare® RRT slow-release [MEDICAL_DATA] to WinPep® Decatide peptide comp…" at bounding box center [664, 567] width 329 height 59
click at [524, 564] on p "From Speckare® RRT slow-release [MEDICAL_DATA] to WinPep® Decatide peptide comp…" at bounding box center [664, 567] width 329 height 59
drag, startPoint x: 517, startPoint y: 558, endPoint x: 651, endPoint y: 560, distance: 133.9
click at [651, 560] on p "From Speckare® RRT slow-release [MEDICAL_DATA] to WinPep® Decatide peptide comp…" at bounding box center [664, 567] width 329 height 59
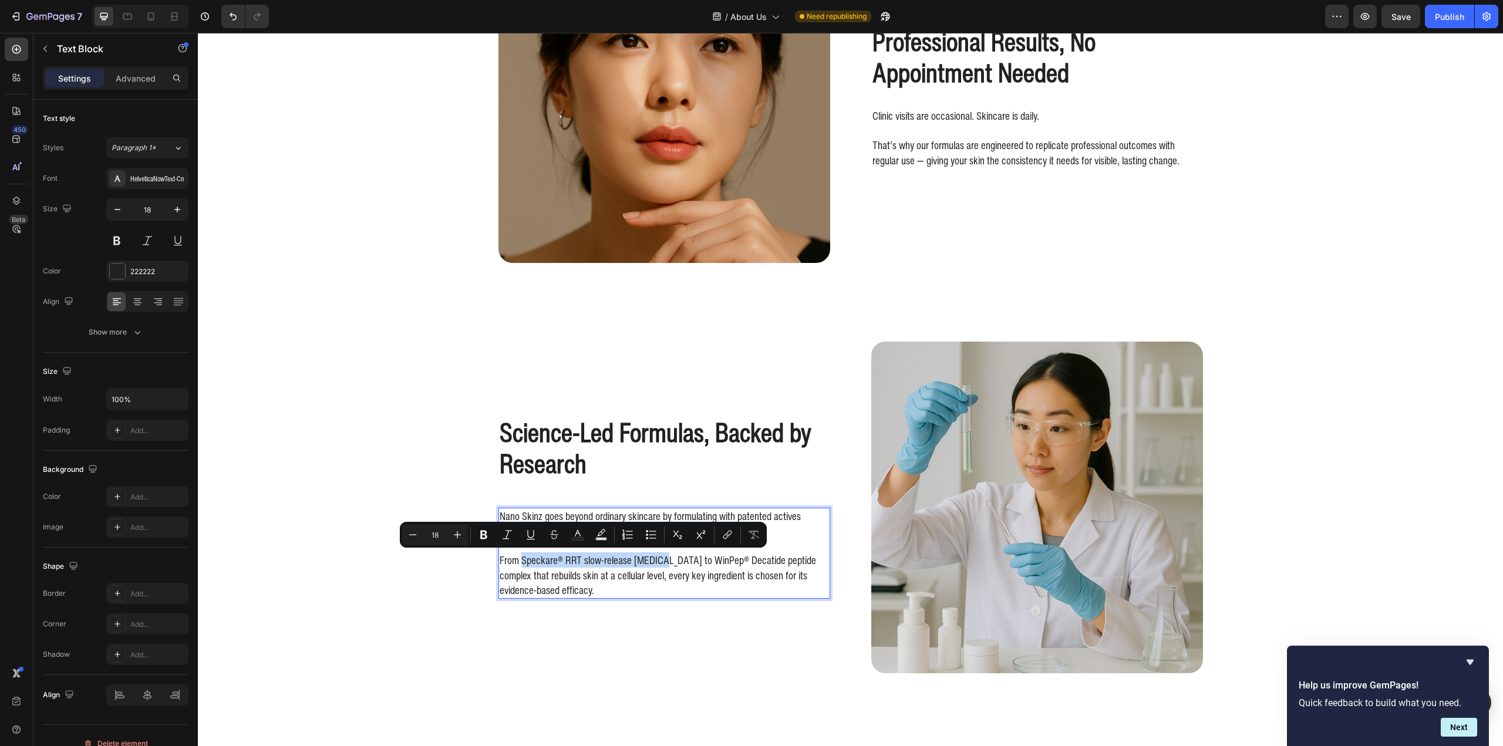
copy p "Speckare® RRT slow-release [MEDICAL_DATA]"
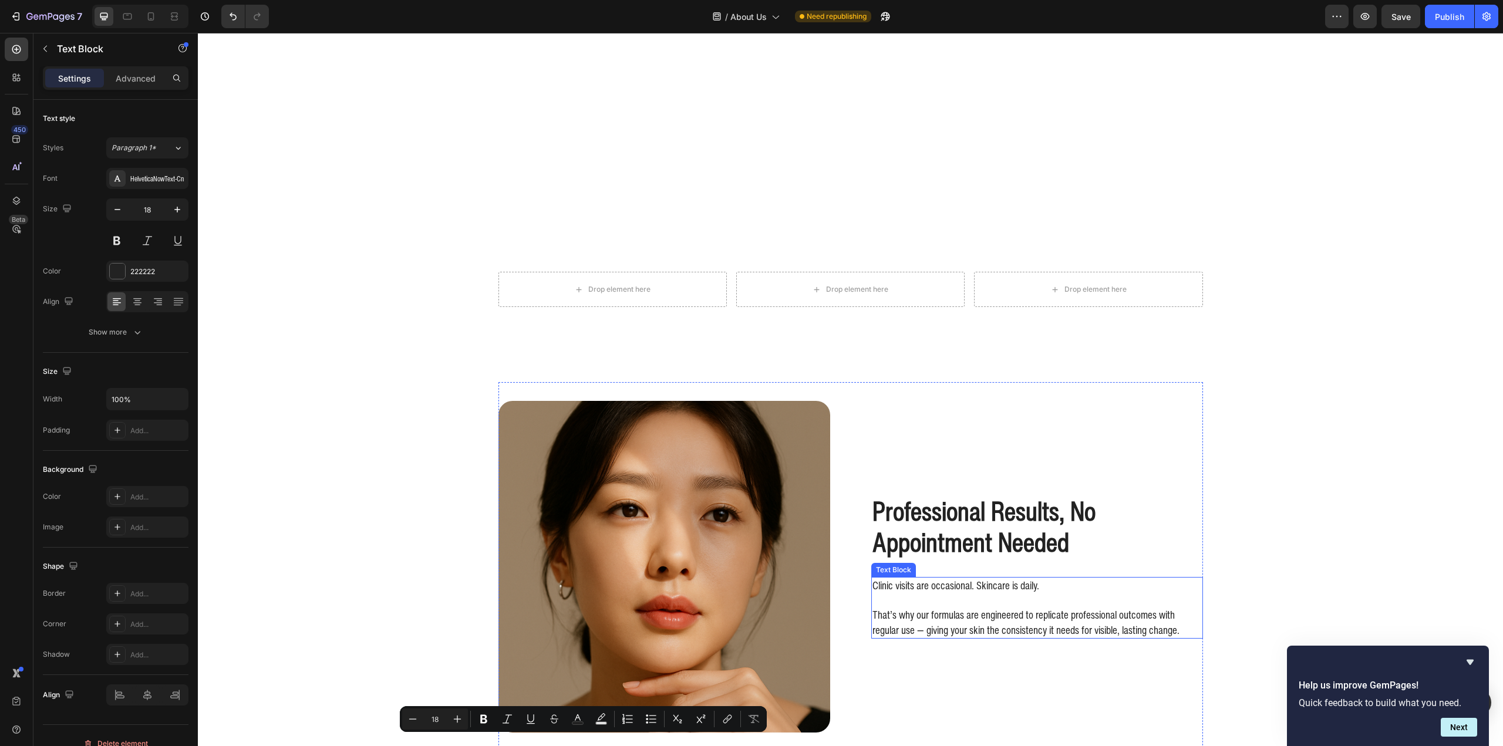
type input "16"
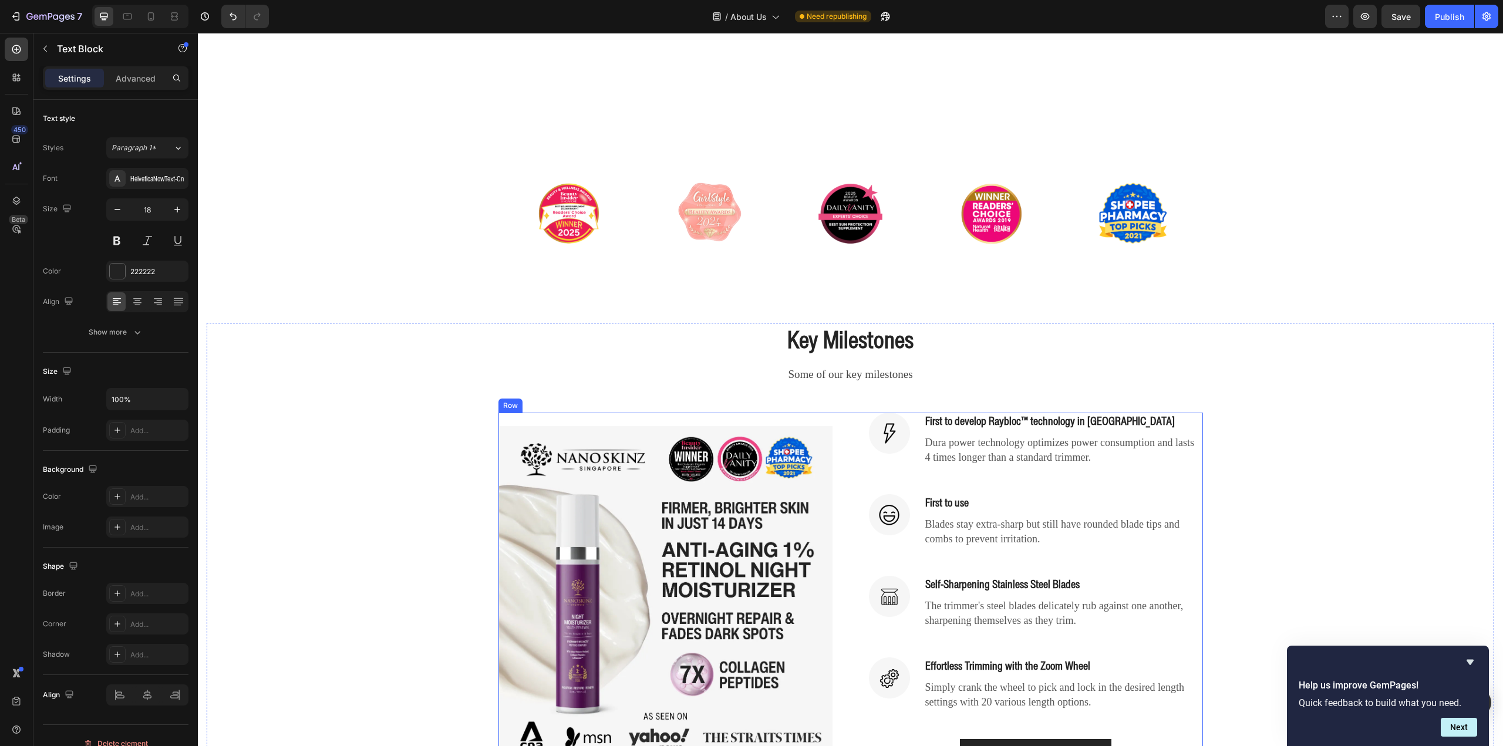
scroll to position [470, 0]
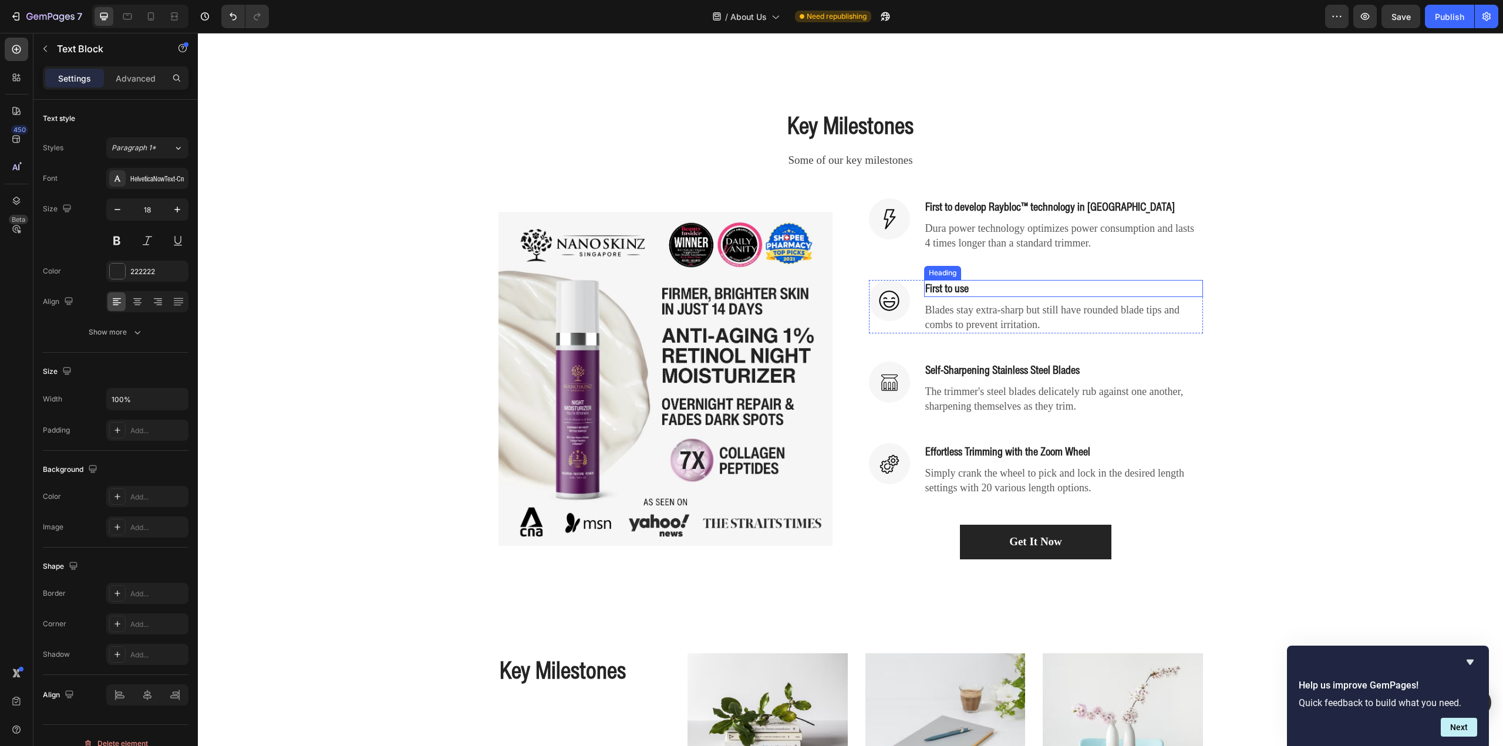
click at [980, 286] on h3 "First to use" at bounding box center [1063, 288] width 279 height 17
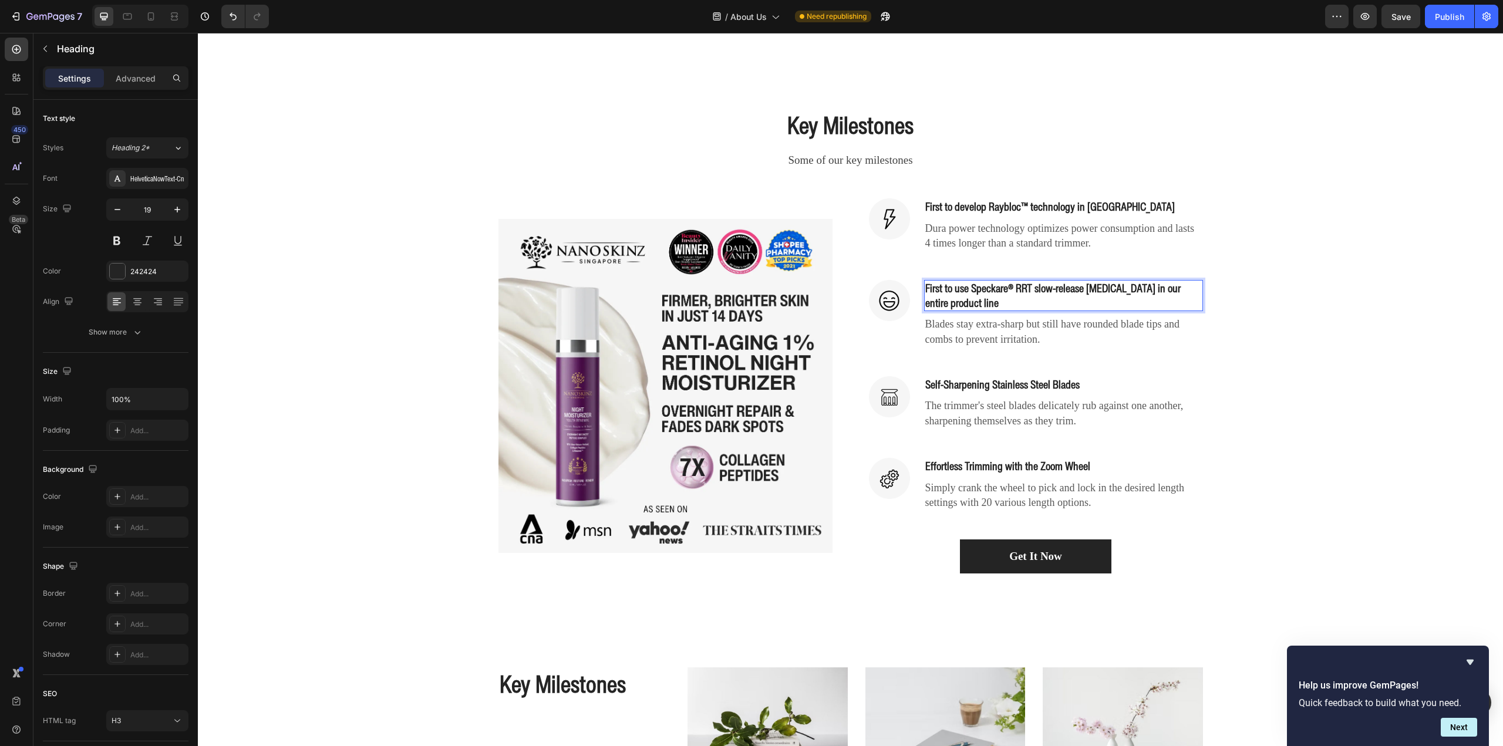
click at [969, 292] on p "First to use Speckare® RRT slow-release [MEDICAL_DATA] in our entire product li…" at bounding box center [1063, 295] width 277 height 29
click at [1020, 296] on p "First to use patented Speckare® RRT slow-release [MEDICAL_DATA] in our entire p…" at bounding box center [1063, 295] width 277 height 29
click at [1017, 302] on p "First to use patented Speckare® RRT slow-release [MEDICAL_DATA] in our entire p…" at bounding box center [1063, 295] width 277 height 29
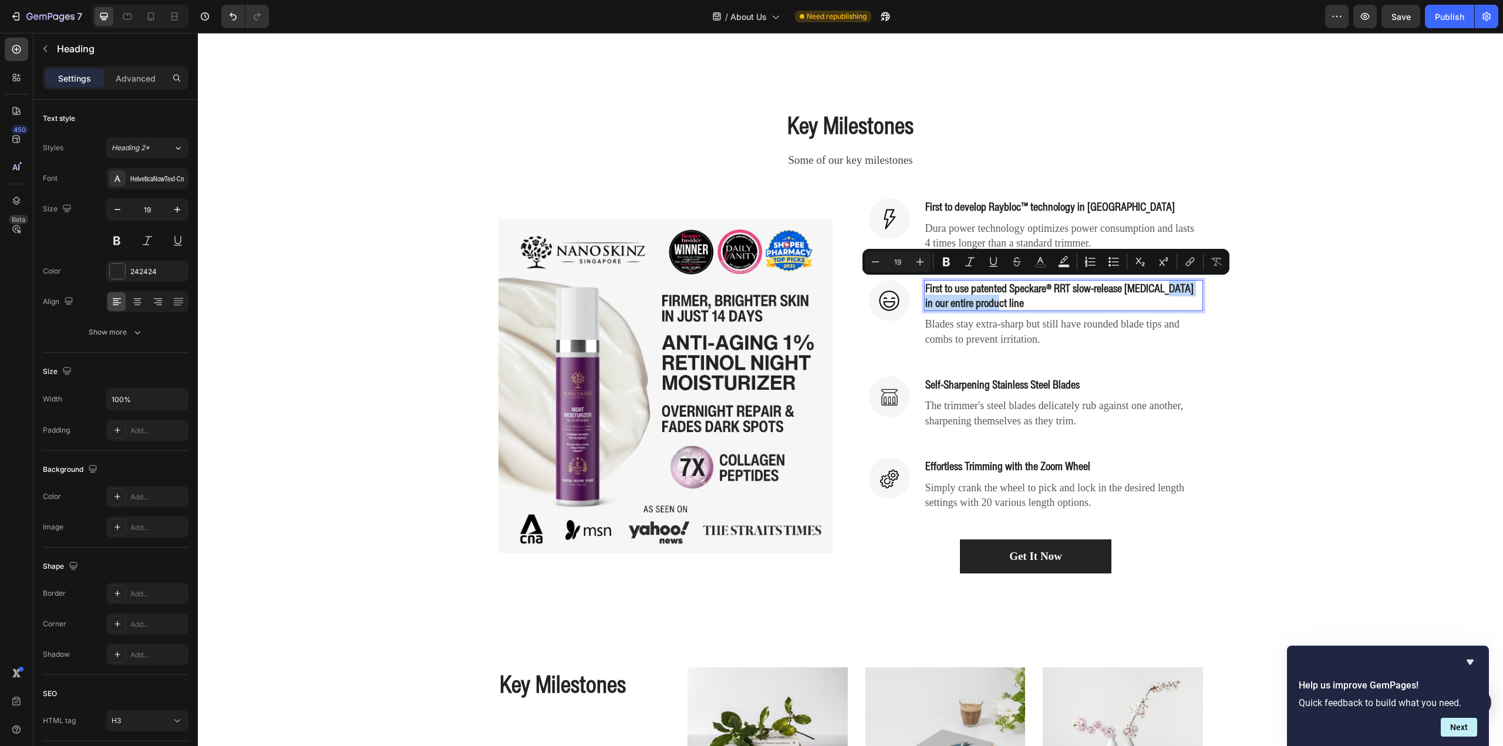
drag, startPoint x: 1148, startPoint y: 295, endPoint x: 1154, endPoint y: 289, distance: 8.3
click at [1154, 288] on p "First to use patented Speckare® RRT slow-release [MEDICAL_DATA] in our entire p…" at bounding box center [1063, 295] width 277 height 29
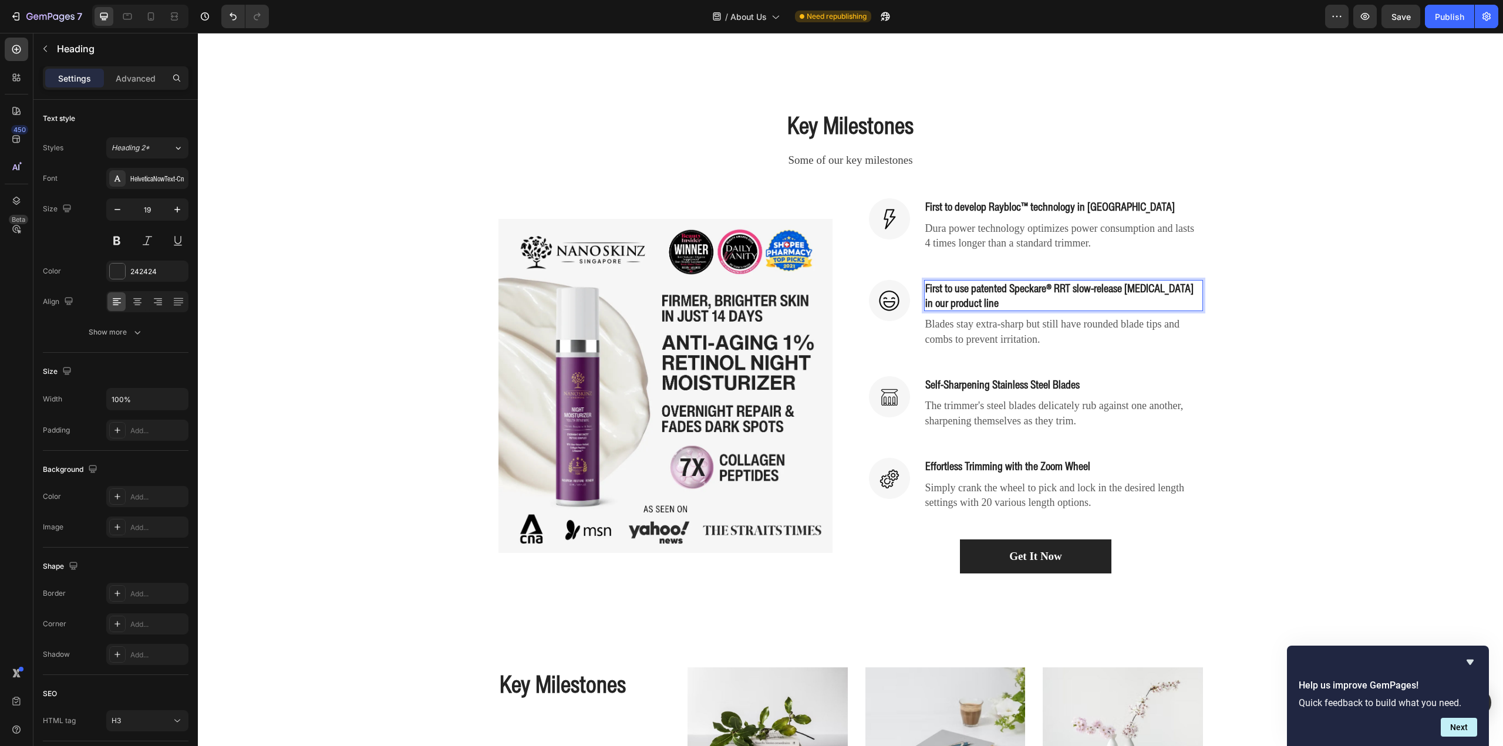
click at [939, 288] on p "First to use patented Speckare® RRT slow-release [MEDICAL_DATA] in our product …" at bounding box center [1063, 295] width 277 height 29
click at [1388, 271] on div "Key Milestones Heading Some of our key milestones Text block Row (P) Images & G…" at bounding box center [851, 341] width 1288 height 465
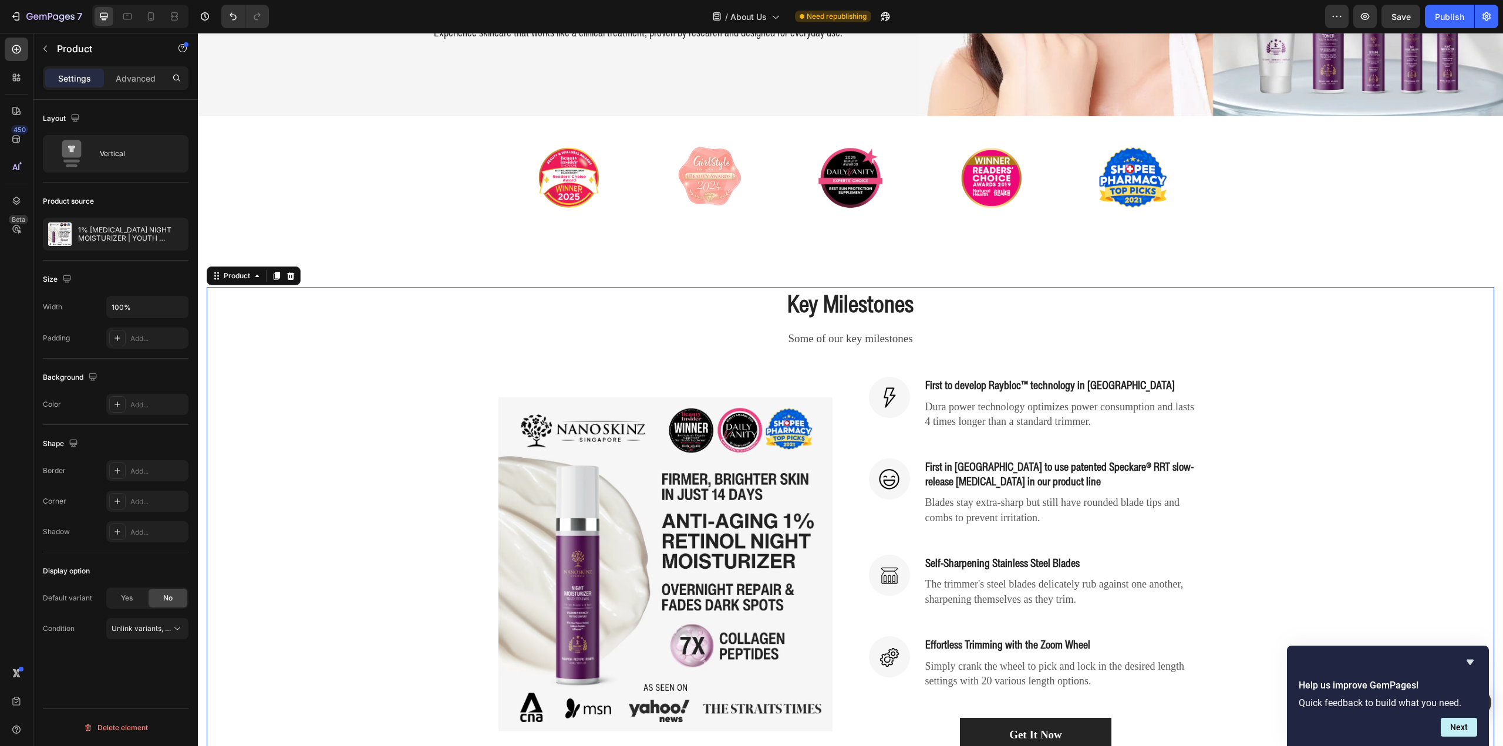
scroll to position [294, 0]
click at [959, 384] on h3 "First to develop Raybloc™ technology in [GEOGRAPHIC_DATA]" at bounding box center [1063, 385] width 279 height 17
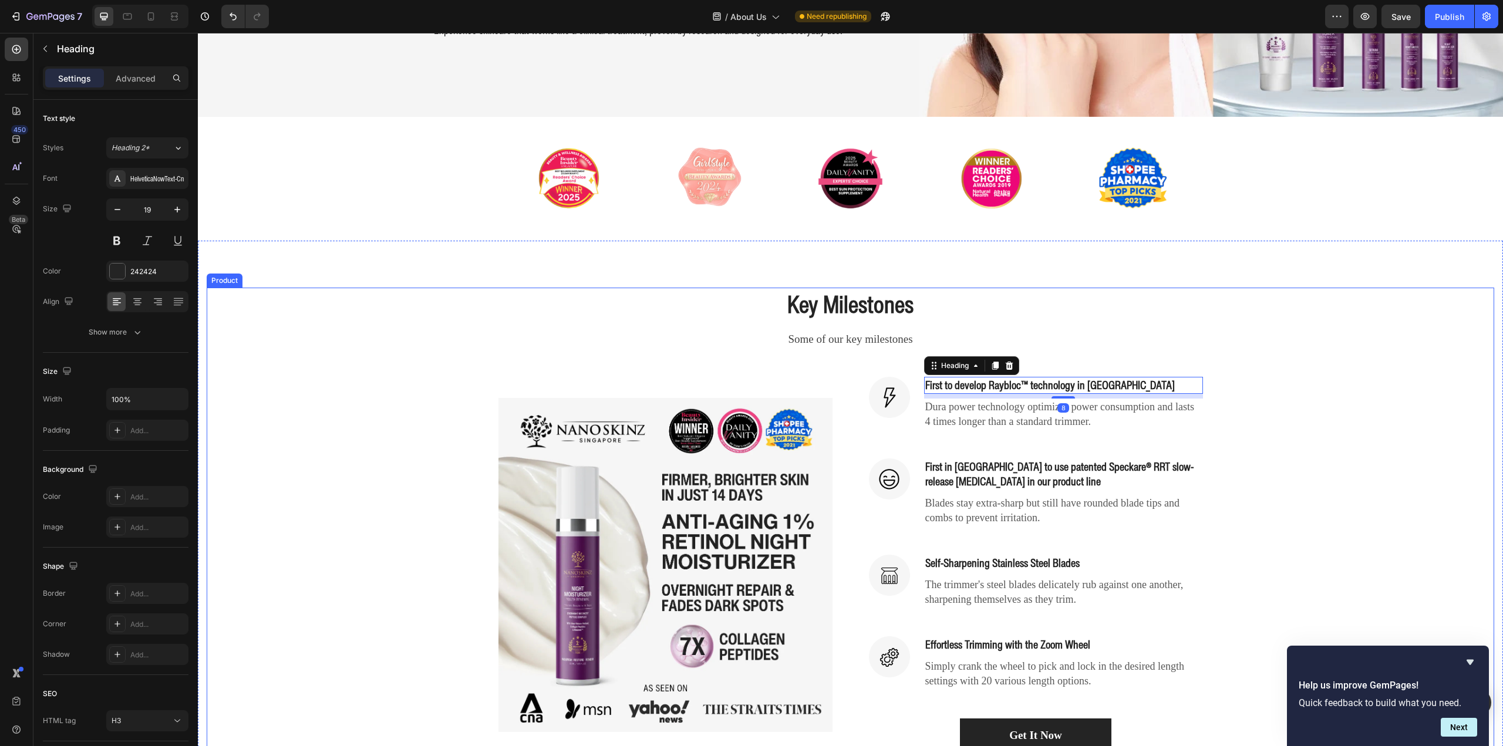
click at [1288, 375] on div "Key Milestones Heading Some of our key milestones Text block Row (P) Images & G…" at bounding box center [851, 520] width 1288 height 465
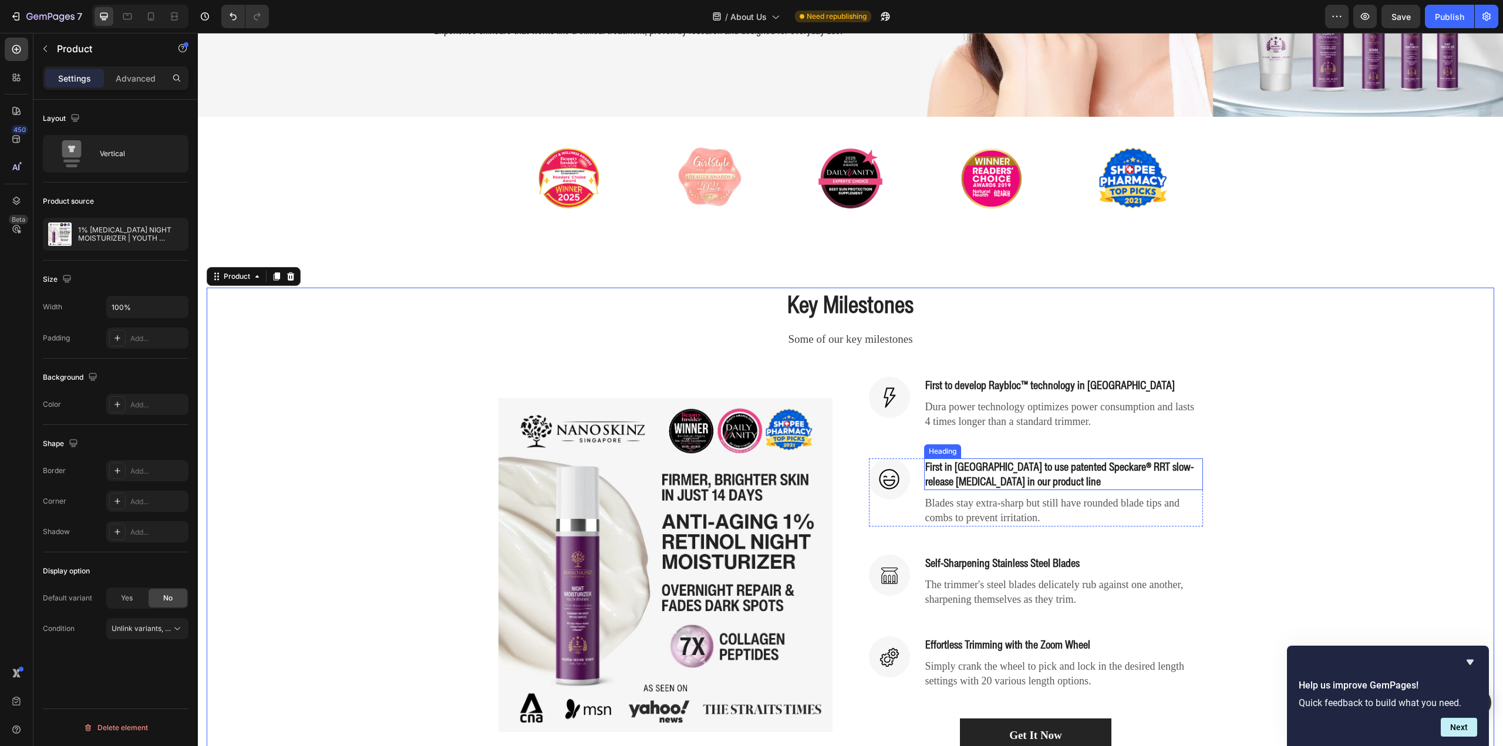
click at [961, 470] on p "First in [GEOGRAPHIC_DATA] to use patented Speckare® RRT slow-release [MEDICAL_…" at bounding box center [1063, 474] width 277 height 29
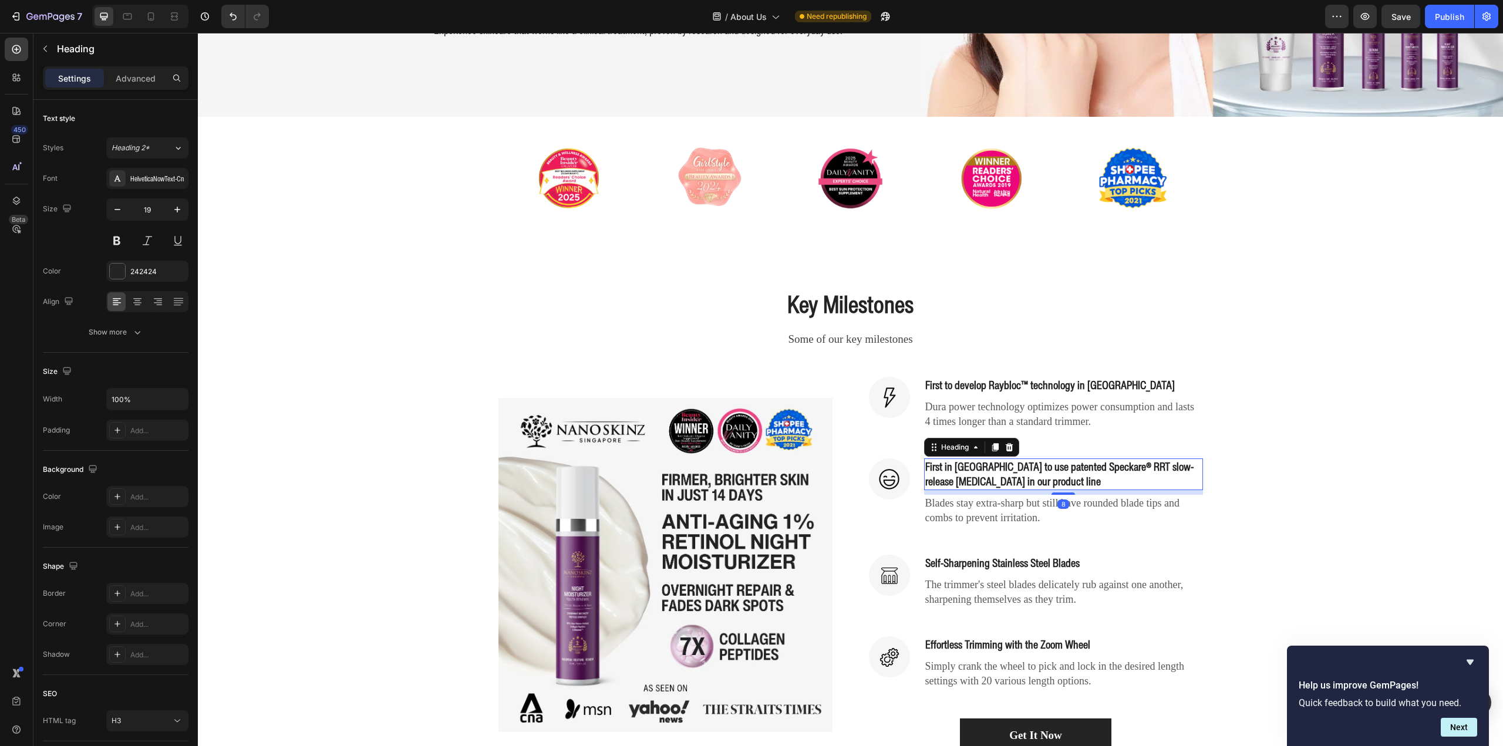
click at [925, 471] on p "First in [GEOGRAPHIC_DATA] to use patented Speckare® RRT slow-release [MEDICAL_…" at bounding box center [1063, 474] width 277 height 29
click at [962, 471] on p "First in [GEOGRAPHIC_DATA] to use patented Speckare® RRT slow-release [MEDICAL_…" at bounding box center [1063, 474] width 277 height 29
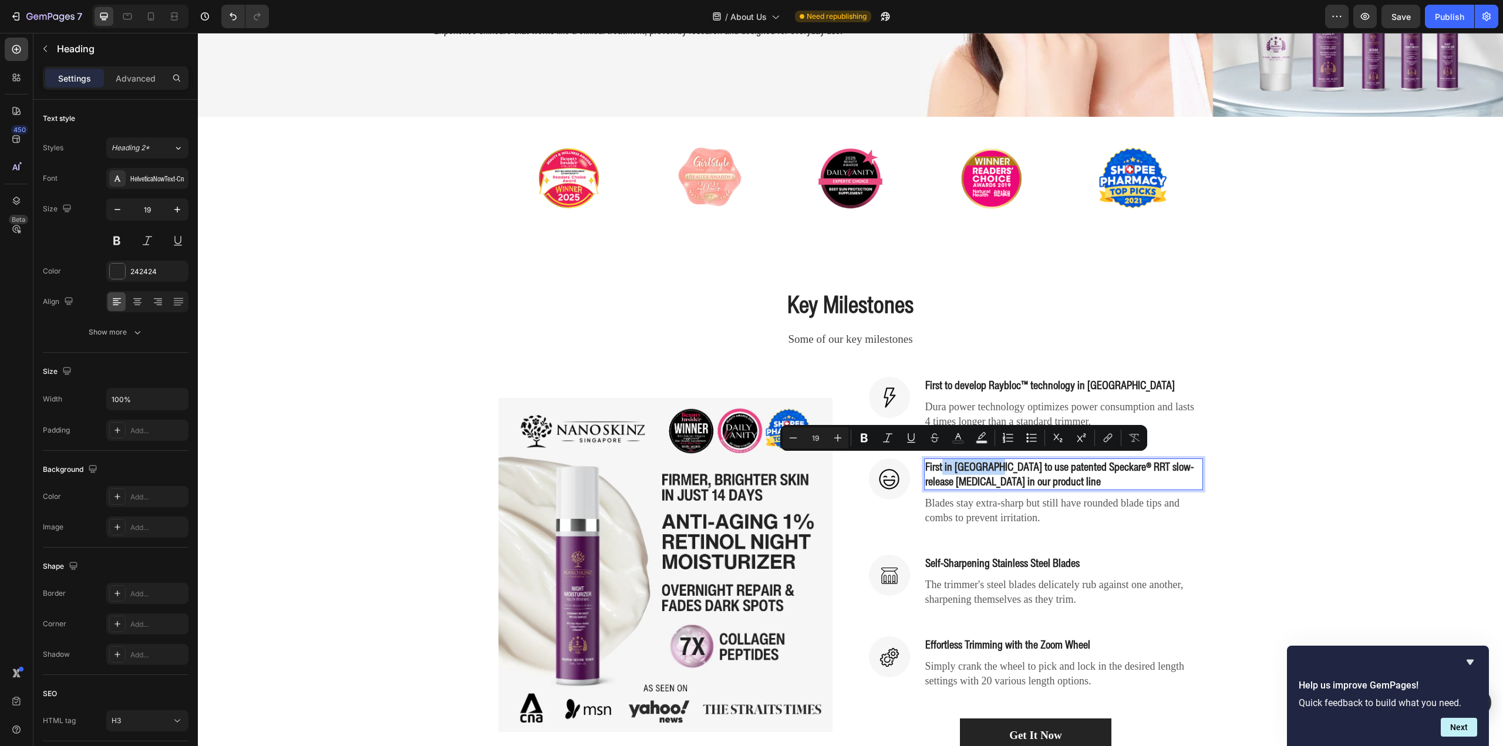
drag, startPoint x: 990, startPoint y: 468, endPoint x: 939, endPoint y: 467, distance: 51.1
click at [939, 467] on p "First in [GEOGRAPHIC_DATA] to use patented Speckare® RRT slow-release [MEDICAL_…" at bounding box center [1063, 474] width 277 height 29
copy p "in [GEOGRAPHIC_DATA]"
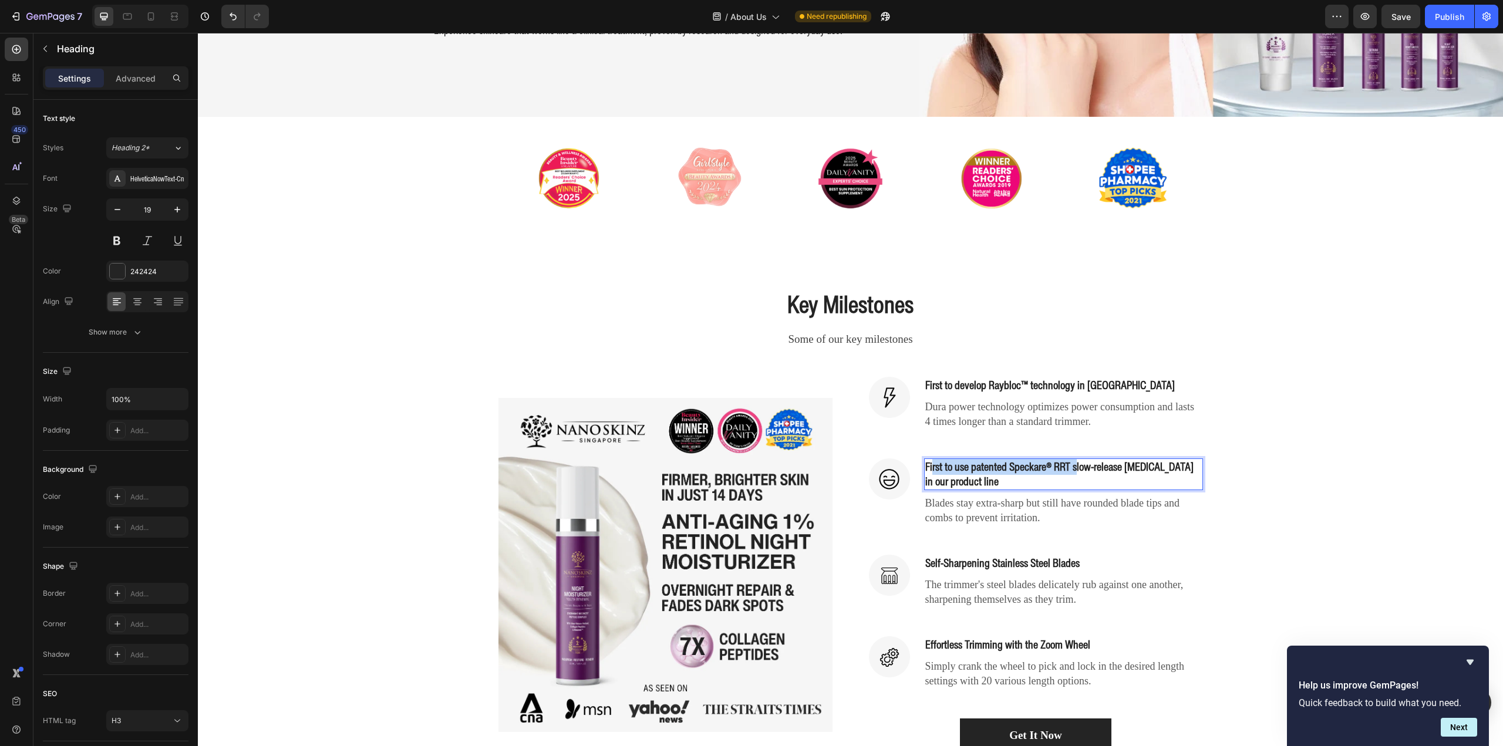
drag, startPoint x: 927, startPoint y: 463, endPoint x: 1086, endPoint y: 466, distance: 158.5
click at [1083, 466] on p "First to use patented Speckare® RRT slow-release [MEDICAL_DATA] in our product …" at bounding box center [1063, 474] width 277 height 29
click at [1086, 466] on p "First to use patented Speckare® RRT slow-release [MEDICAL_DATA] in our product …" at bounding box center [1063, 474] width 277 height 29
click at [1075, 476] on p "First to use patented Speckare® RRT slow-release [MEDICAL_DATA] in our product …" at bounding box center [1063, 474] width 277 height 29
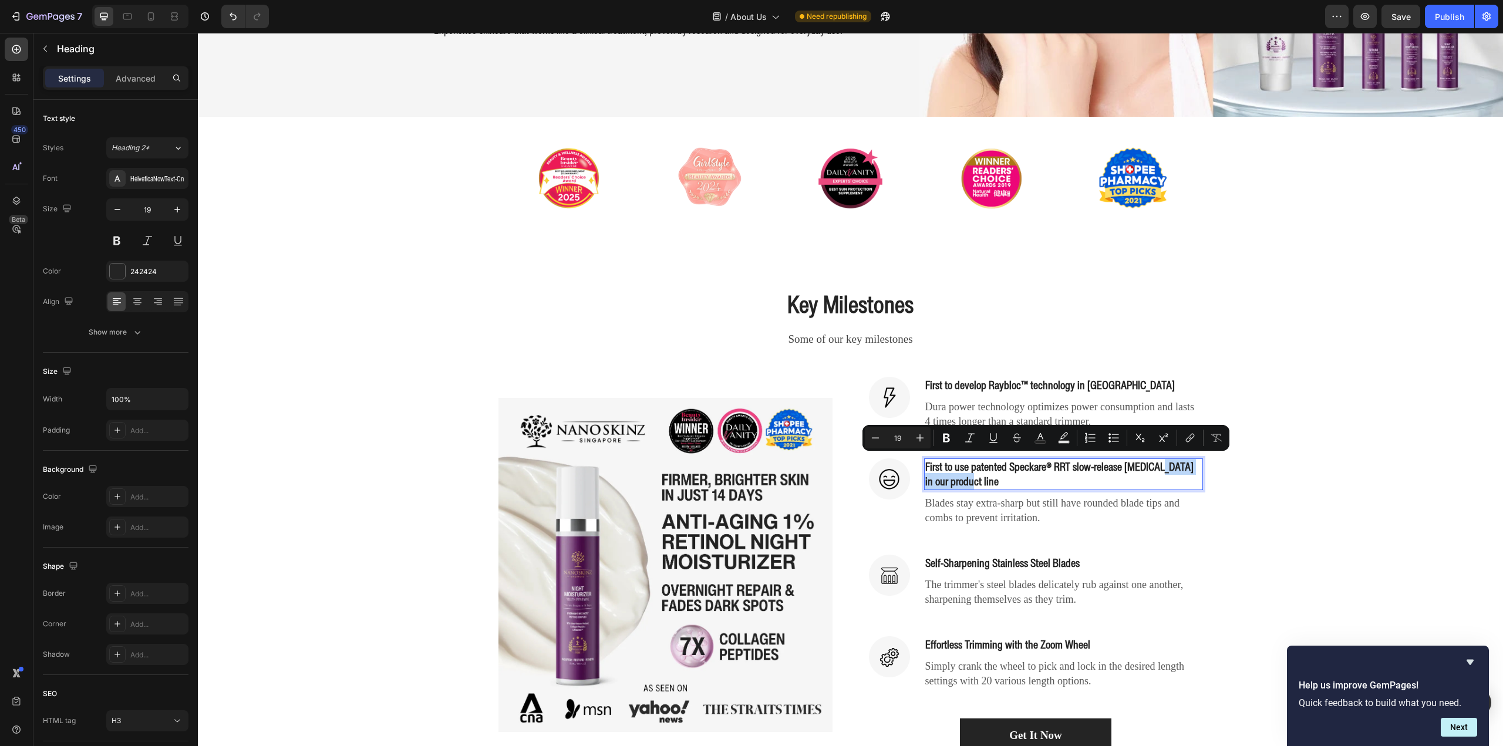
drag, startPoint x: 1128, startPoint y: 480, endPoint x: 1150, endPoint y: 463, distance: 28.0
click at [1150, 463] on p "First to use patented Speckare® RRT slow-release [MEDICAL_DATA] in our product …" at bounding box center [1063, 474] width 277 height 29
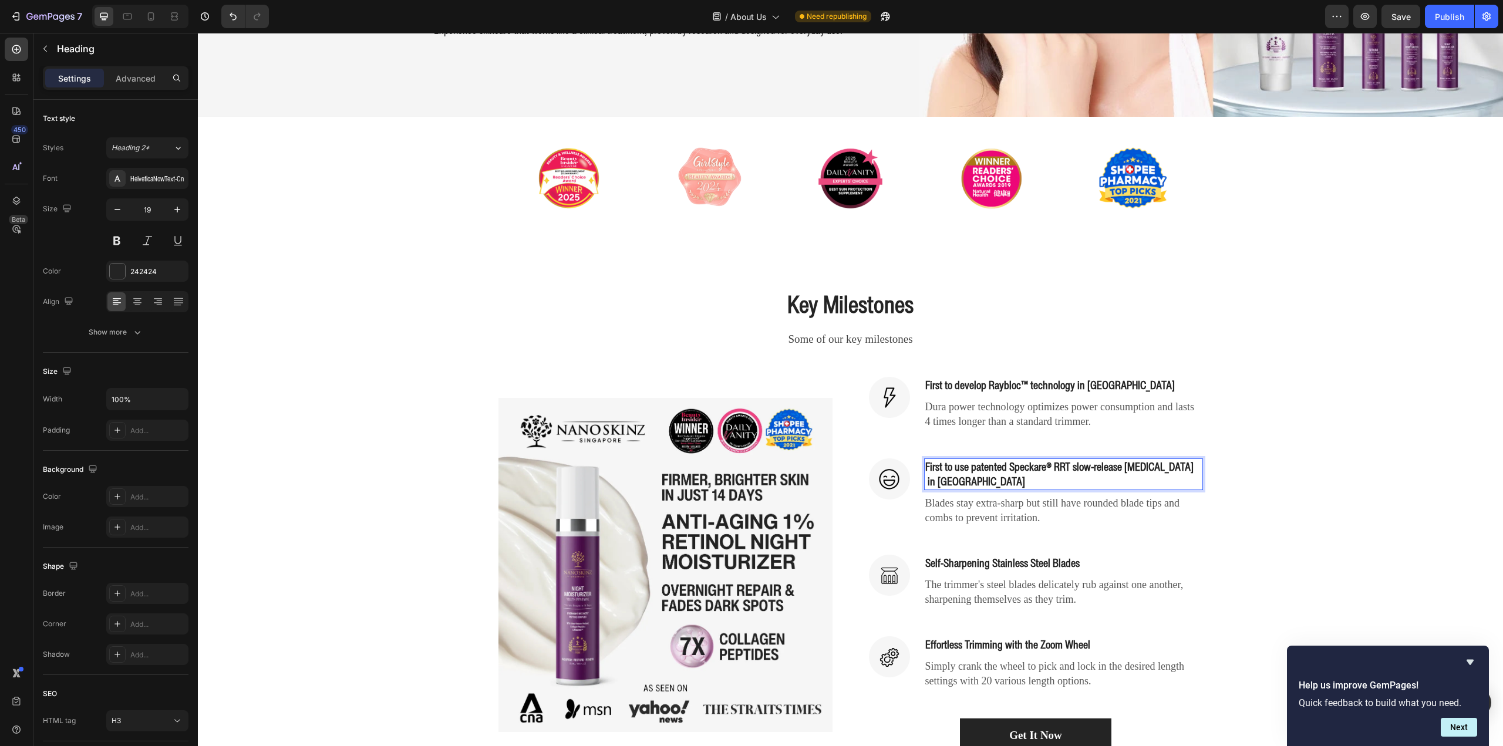
click at [1148, 463] on p "First to use patented Speckare® RRT slow-release [MEDICAL_DATA] in [GEOGRAPHIC_…" at bounding box center [1063, 474] width 277 height 29
click at [1150, 465] on p "First to use patented Speckare® RRT slow-release [MEDICAL_DATA] in [GEOGRAPHIC_…" at bounding box center [1063, 474] width 277 height 29
click at [1290, 461] on div "Key Milestones Heading Some of our key milestones Text block Row (P) Images & G…" at bounding box center [851, 520] width 1288 height 465
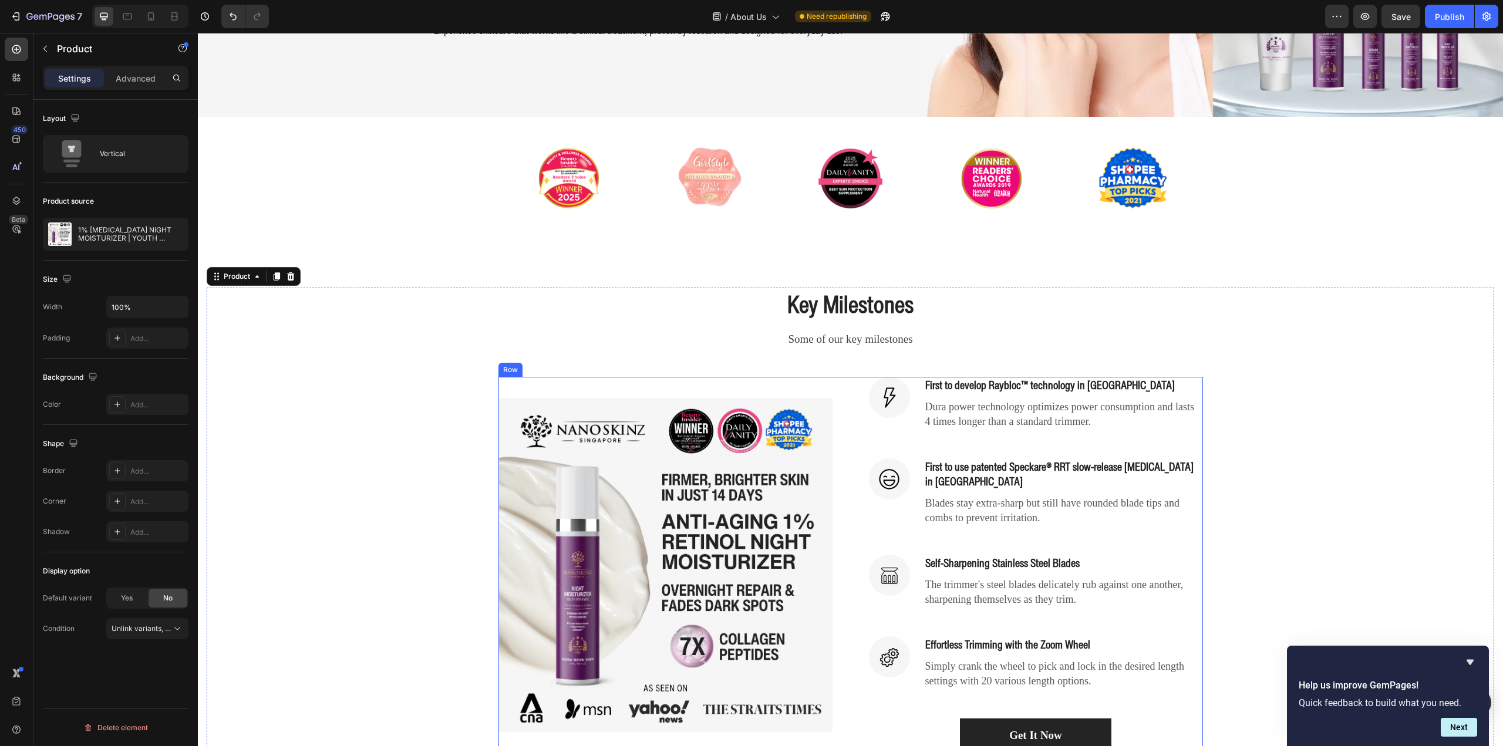
click at [1013, 471] on p "First to use patented Speckare® RRT slow-release [MEDICAL_DATA] in [GEOGRAPHIC_…" at bounding box center [1063, 474] width 277 height 29
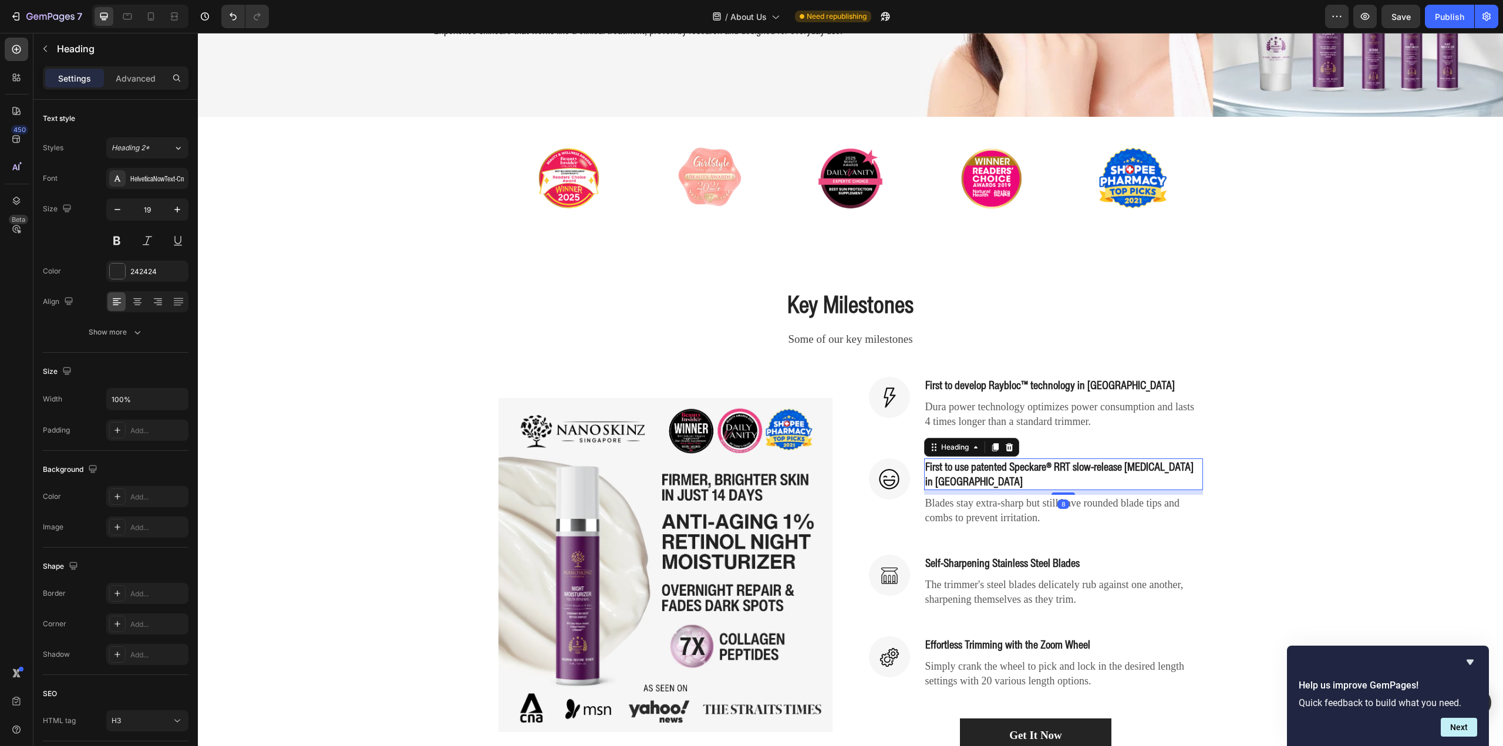
click at [1006, 463] on p "First to use patented Speckare® RRT slow-release [MEDICAL_DATA] in [GEOGRAPHIC_…" at bounding box center [1063, 474] width 277 height 29
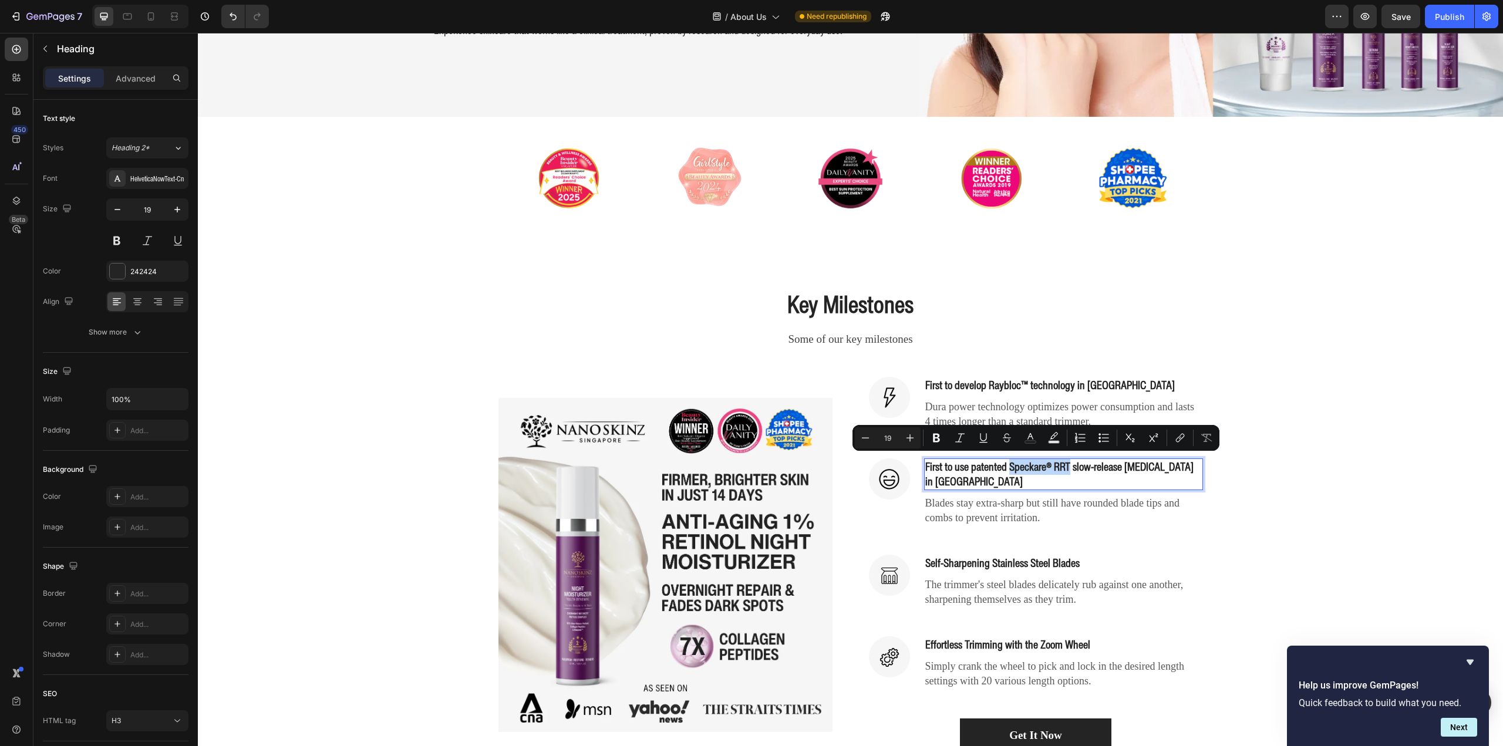
drag, startPoint x: 1006, startPoint y: 464, endPoint x: 1189, endPoint y: 193, distance: 327.3
click at [1060, 461] on p "First to use patented Speckare® RRT slow-release [MEDICAL_DATA] in [GEOGRAPHIC_…" at bounding box center [1063, 474] width 277 height 29
copy p "Speckare® RRT"
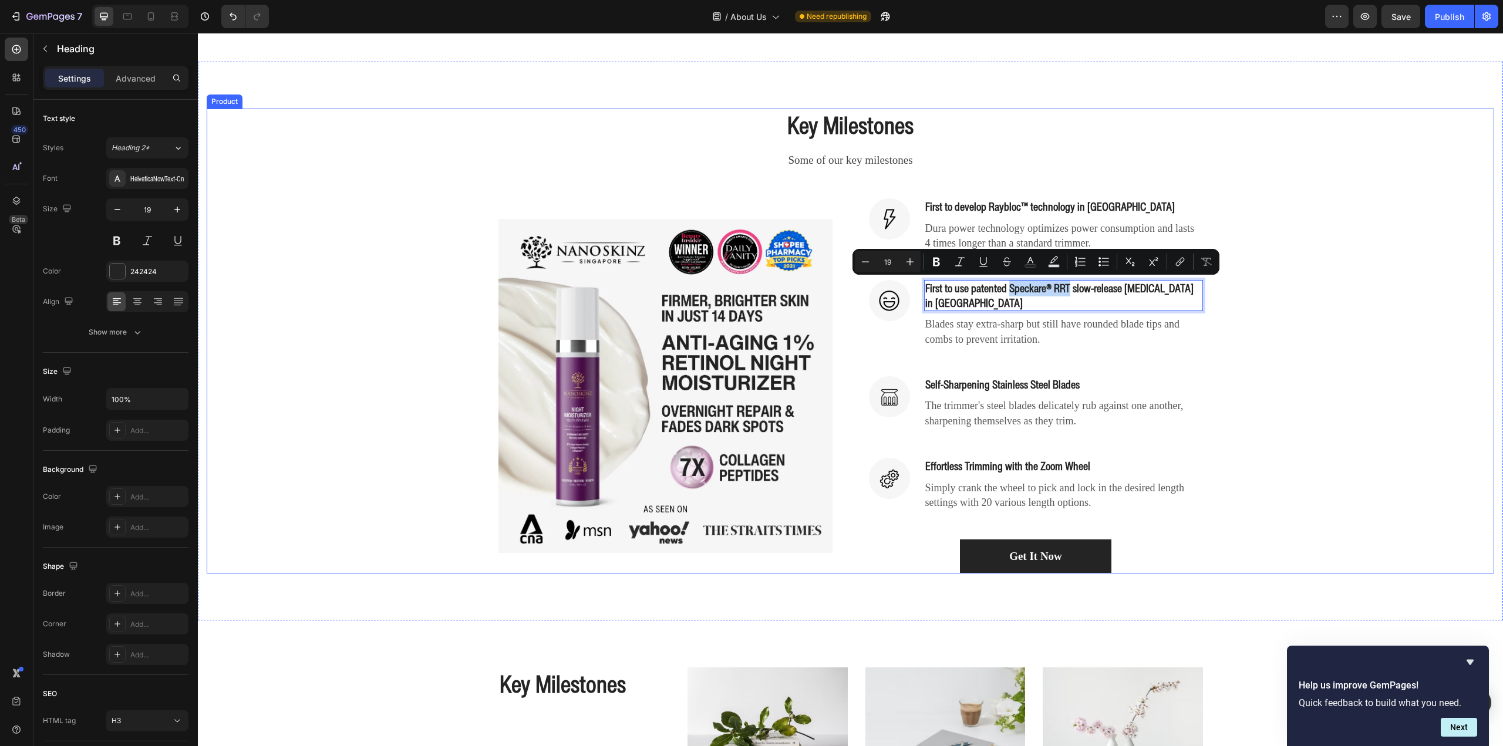
click at [1304, 437] on div "Key Milestones Heading Some of our key milestones Text block Row (P) Images & G…" at bounding box center [851, 341] width 1288 height 465
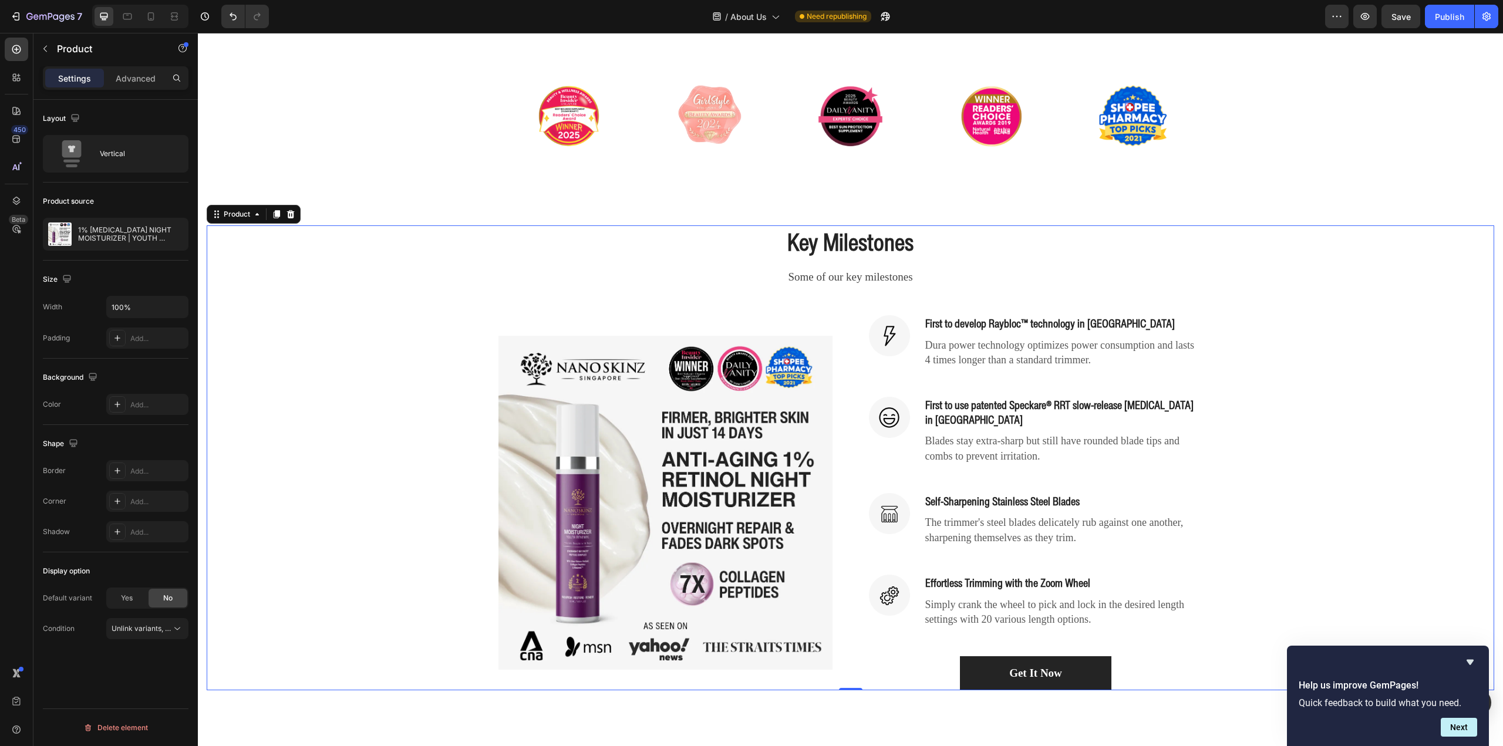
scroll to position [352, 0]
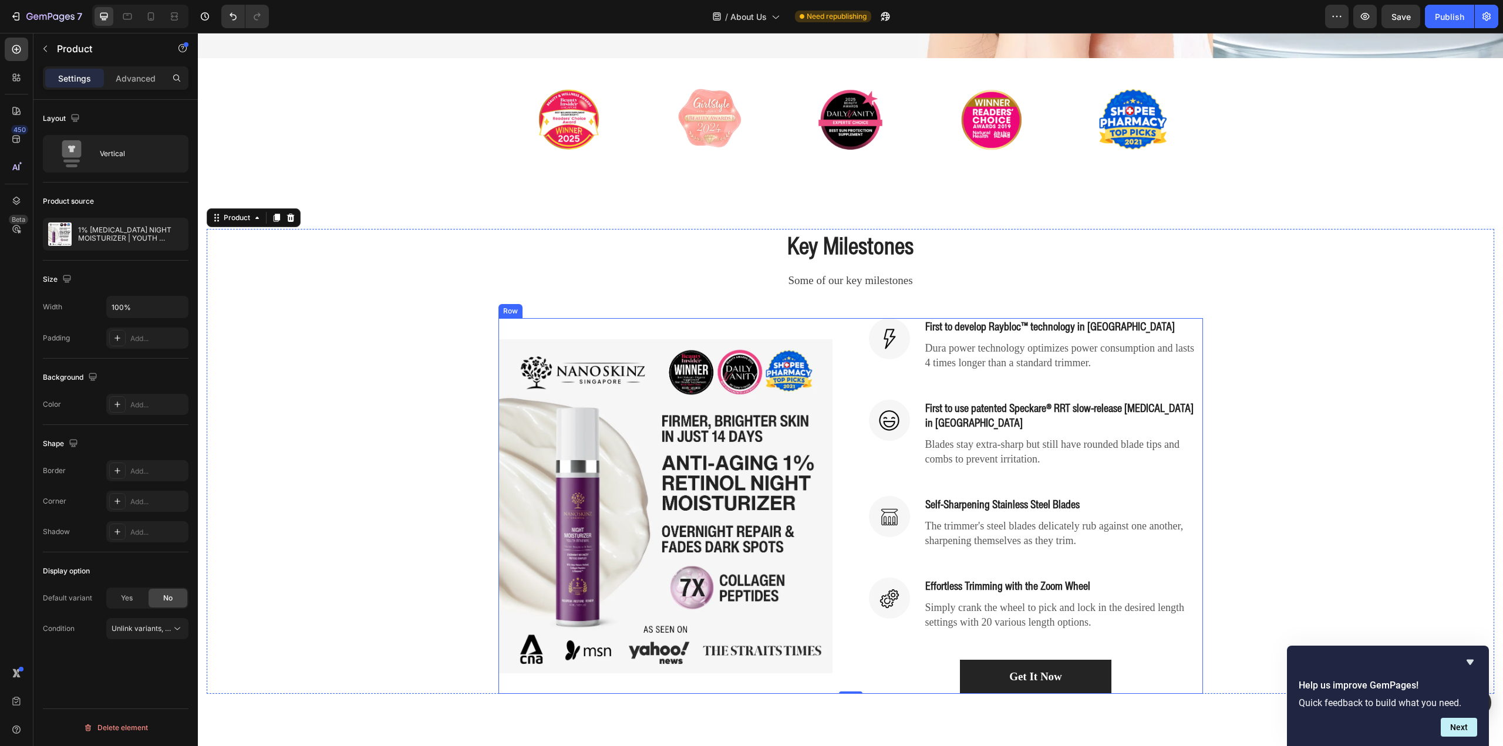
click at [1069, 404] on p "First to use patented Speckare® RRT slow-release [MEDICAL_DATA] in [GEOGRAPHIC_…" at bounding box center [1063, 415] width 277 height 29
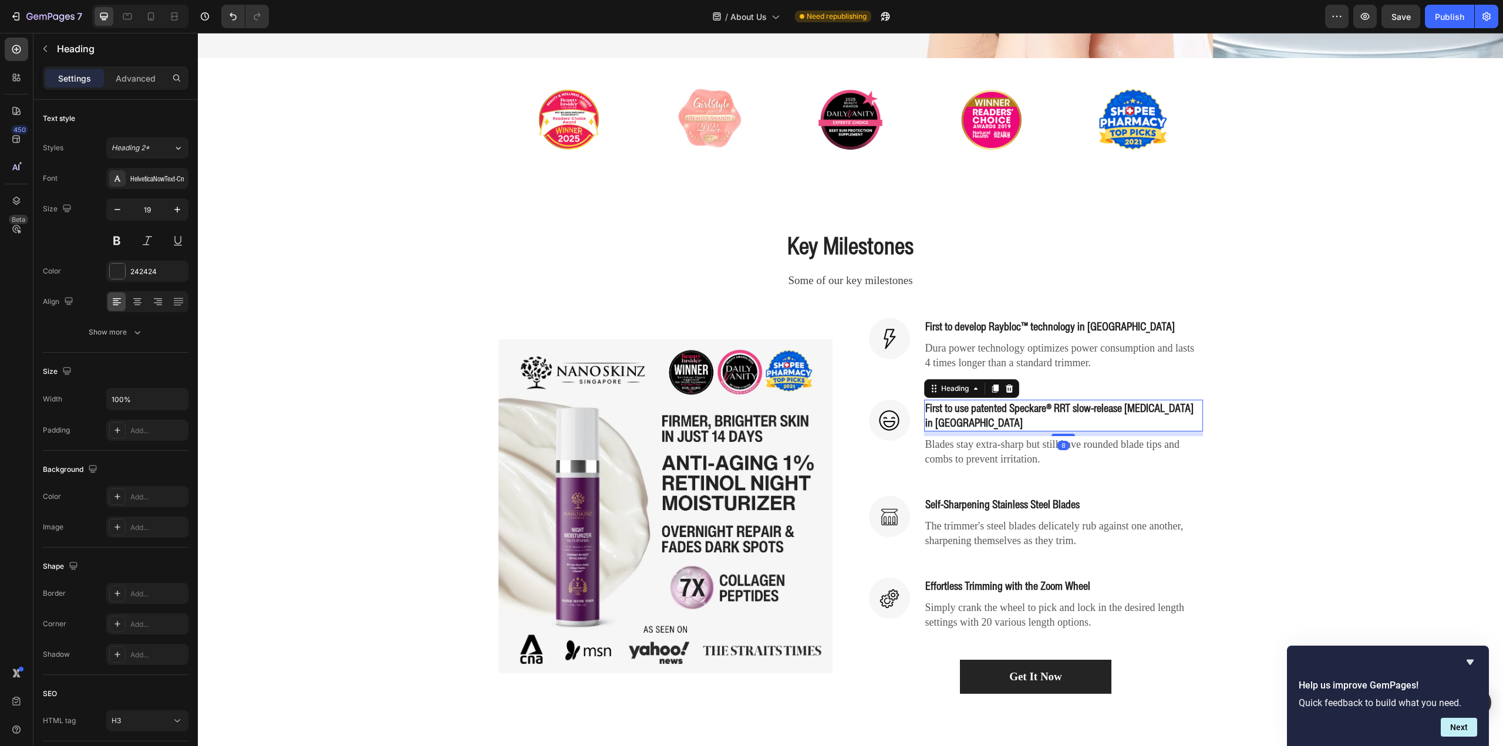
click at [1028, 413] on p "First to use patented Speckare® RRT slow-release [MEDICAL_DATA] in [GEOGRAPHIC_…" at bounding box center [1063, 415] width 277 height 29
click at [1165, 405] on p "First to use patented Speckare® RRT slow-release [MEDICAL_DATA] in [GEOGRAPHIC_…" at bounding box center [1063, 415] width 277 height 29
drag, startPoint x: 1025, startPoint y: 419, endPoint x: 972, endPoint y: 426, distance: 53.8
click at [972, 426] on p "First to use patented Speckare® RRT slow-release [MEDICAL_DATA] in our product …" at bounding box center [1063, 415] width 277 height 29
copy p "[GEOGRAPHIC_DATA]"
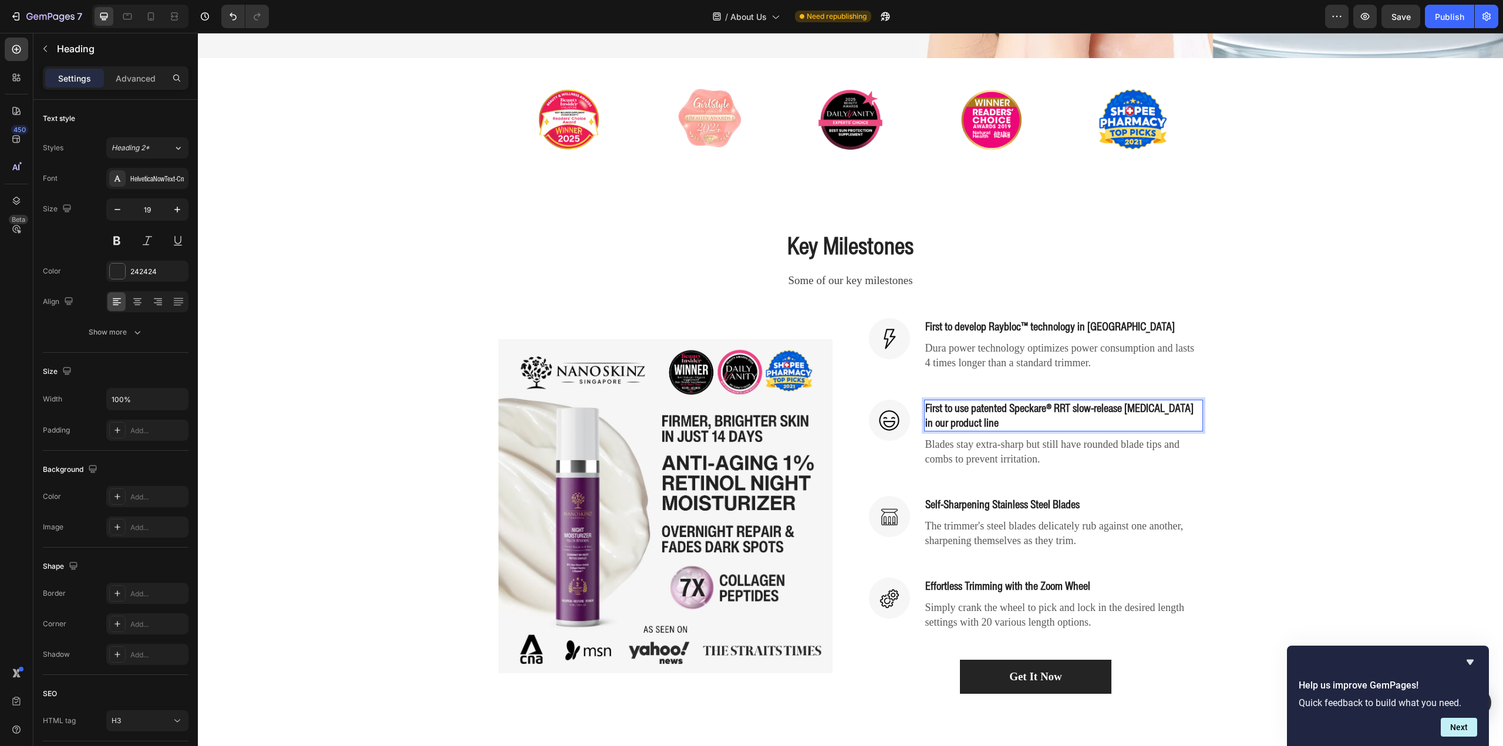
click at [940, 407] on p "First to use patented Speckare® RRT slow-release [MEDICAL_DATA] in our product …" at bounding box center [1063, 415] width 277 height 29
drag, startPoint x: 1016, startPoint y: 409, endPoint x: 1002, endPoint y: 408, distance: 13.6
click at [1002, 408] on p "First in [GEOGRAPHIC_DATA] to use patented Speckare® RRT slow-release [MEDICAL_…" at bounding box center [1063, 415] width 277 height 29
click at [1269, 368] on div "Key Milestones Heading Some of our key milestones Text block Row (P) Images & G…" at bounding box center [851, 461] width 1288 height 465
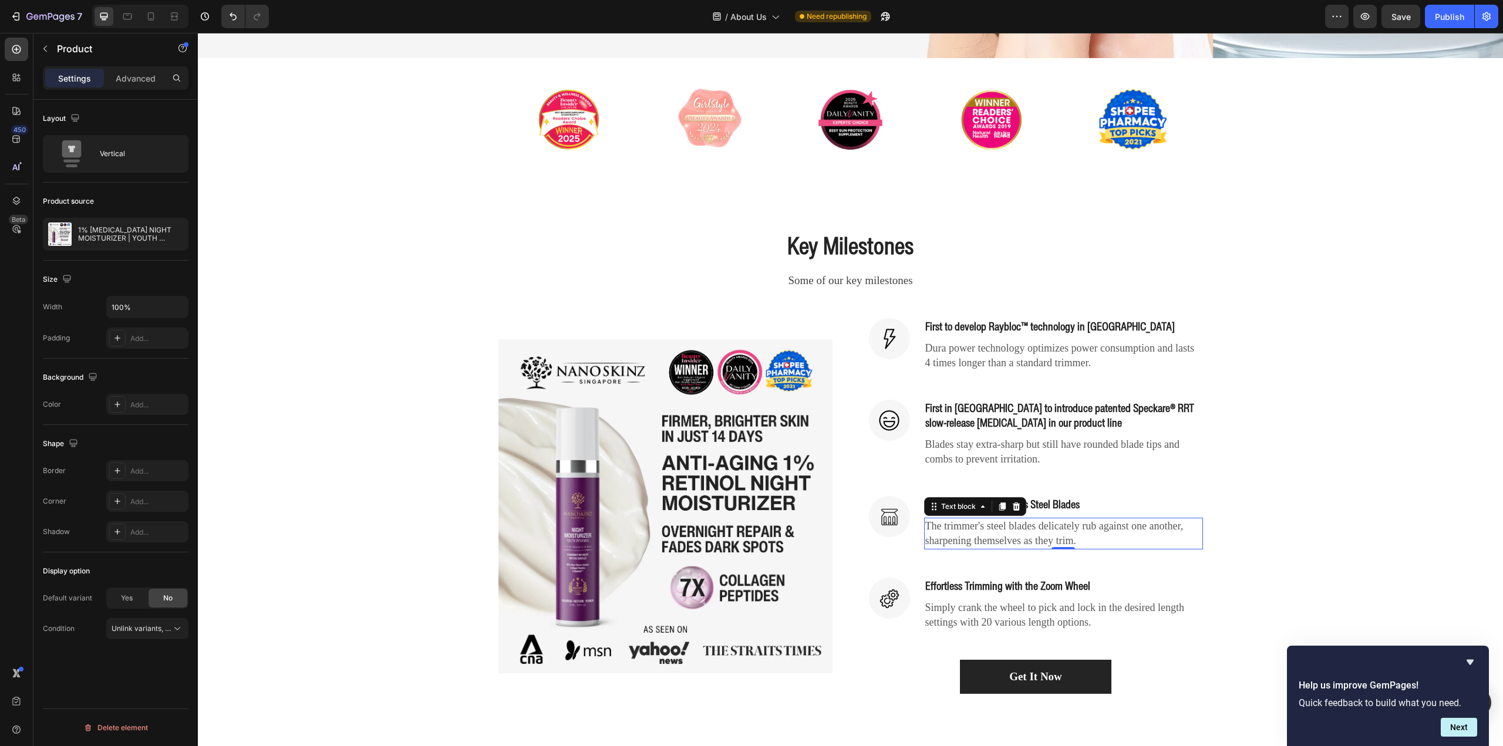
click at [1117, 528] on p "The trimmer's steel blades delicately rub against one another, sharpening thems…" at bounding box center [1063, 533] width 277 height 29
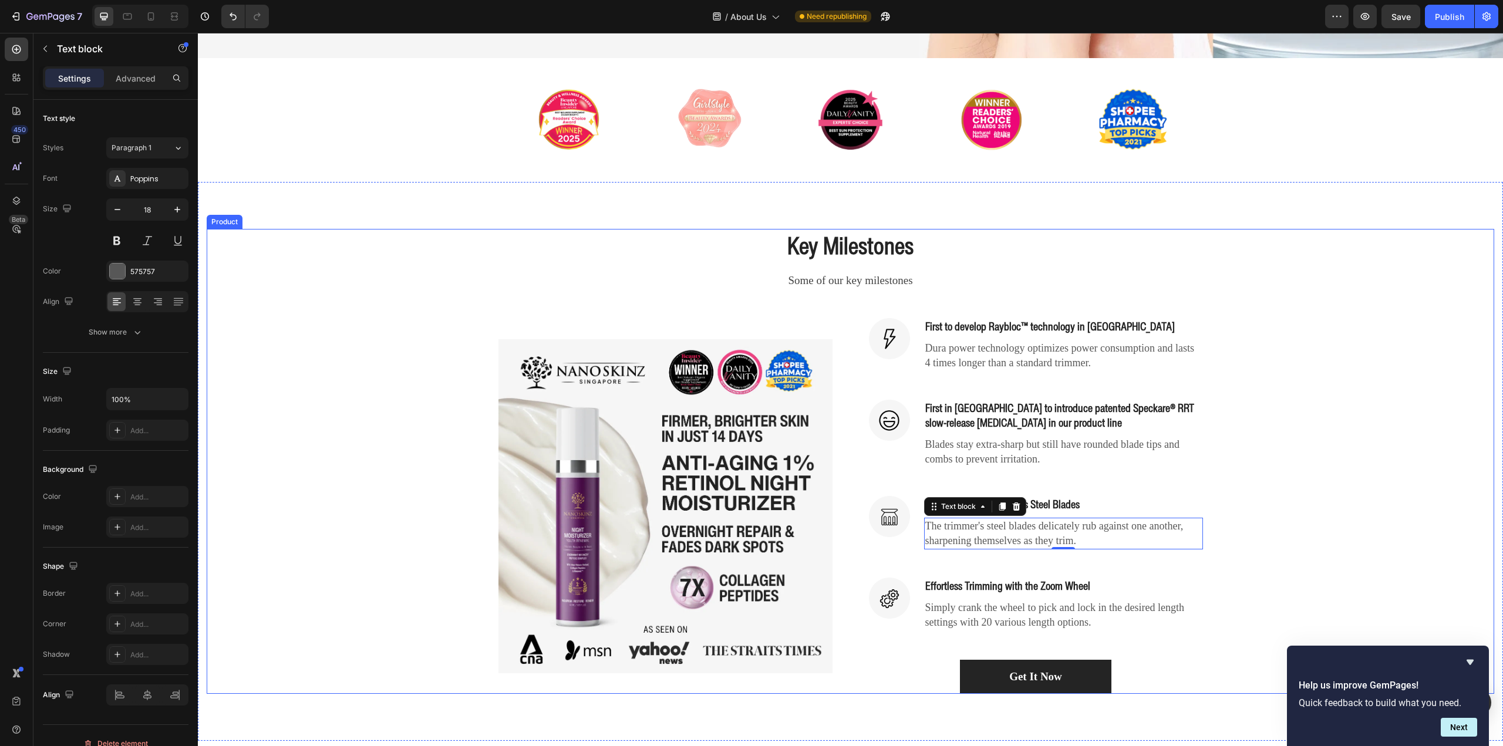
click at [1285, 517] on div "Key Milestones Heading Some of our key milestones Text block Row (P) Images & G…" at bounding box center [851, 461] width 1288 height 465
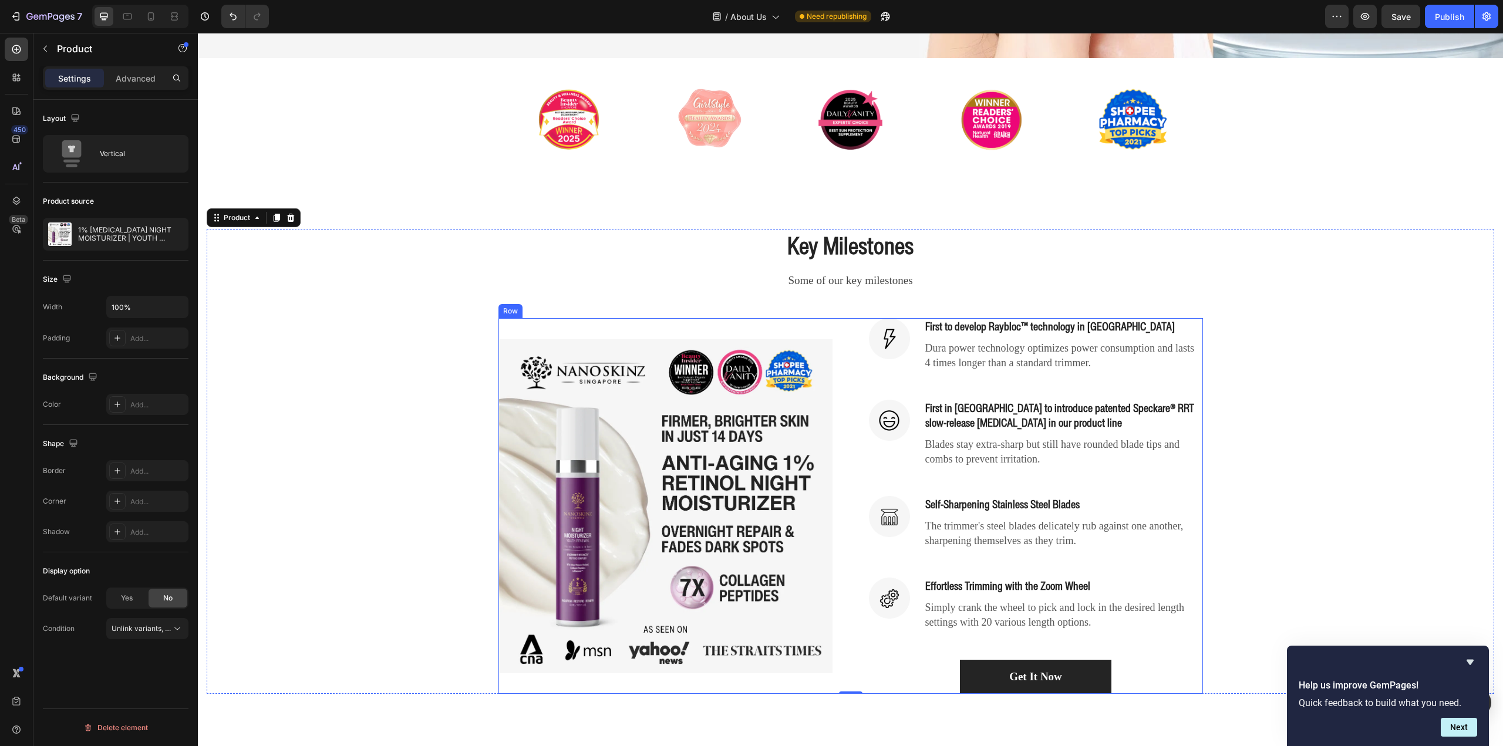
click at [955, 501] on p "Self-Sharpening Stainless Steel Blades" at bounding box center [1063, 504] width 277 height 15
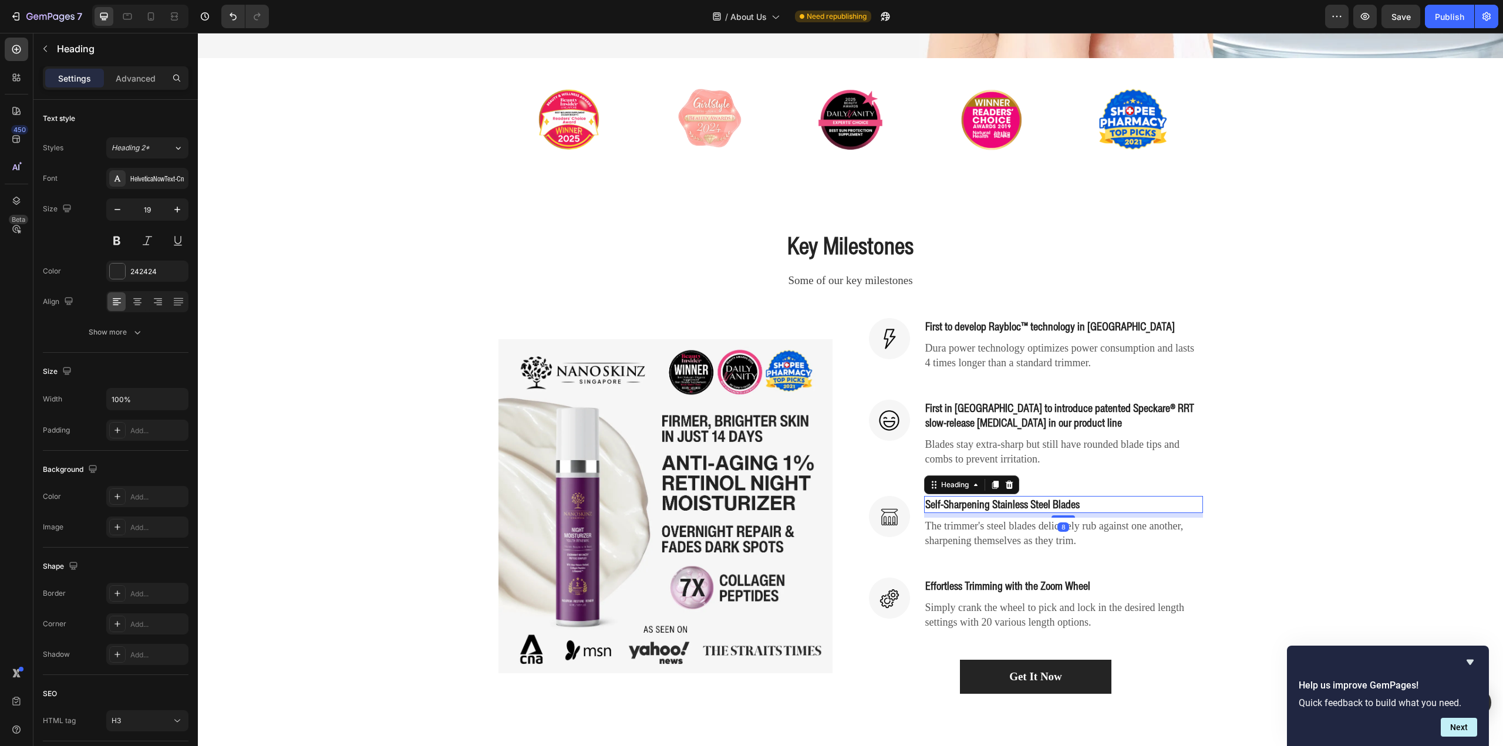
click at [955, 501] on p "Self-Sharpening Stainless Steel Blades" at bounding box center [1063, 504] width 277 height 15
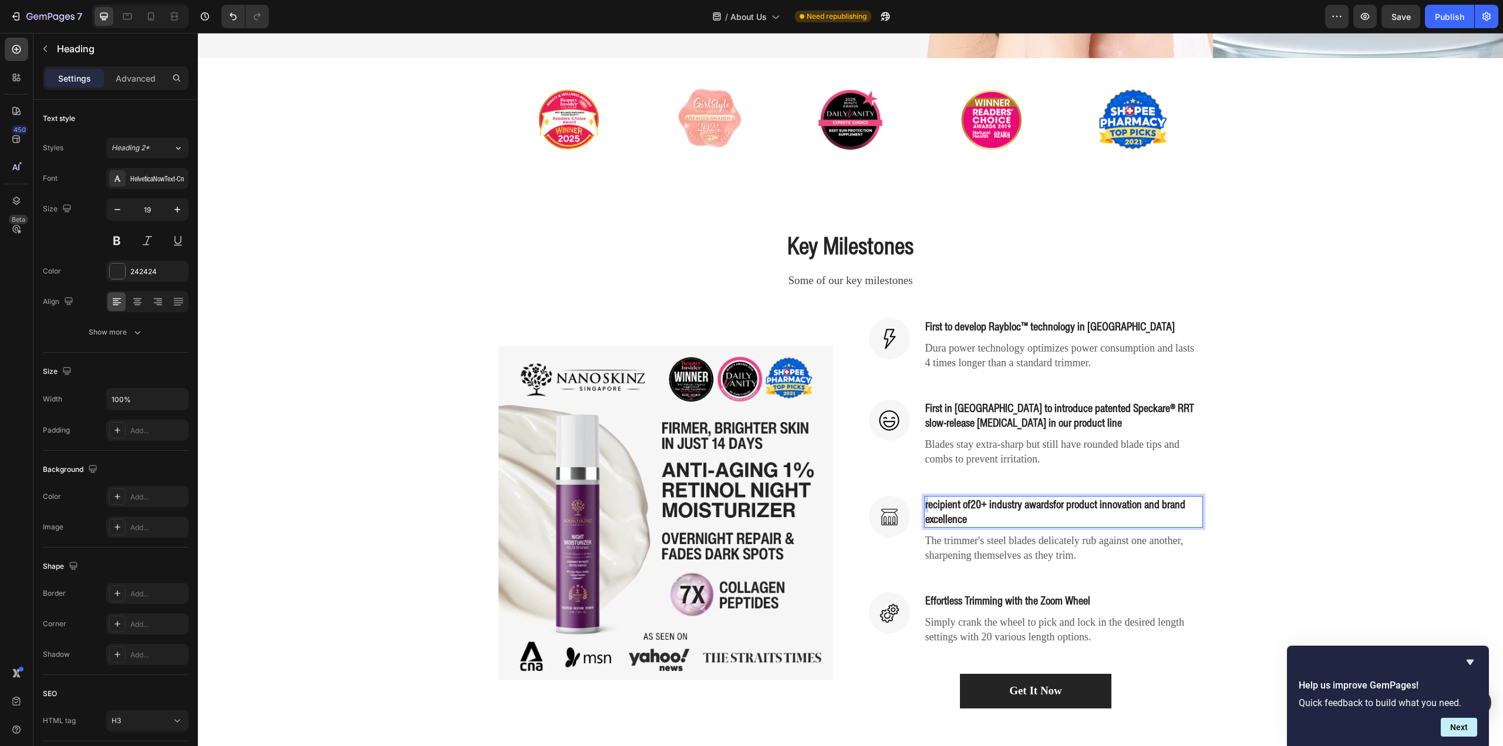
click at [924, 503] on h3 "recipient of 20+ industry awards for product innovation and brand excellence" at bounding box center [1063, 511] width 279 height 31
click at [1053, 619] on p "Simply crank the wheel to pick and lock in the desired length settings with 20 …" at bounding box center [1063, 629] width 277 height 29
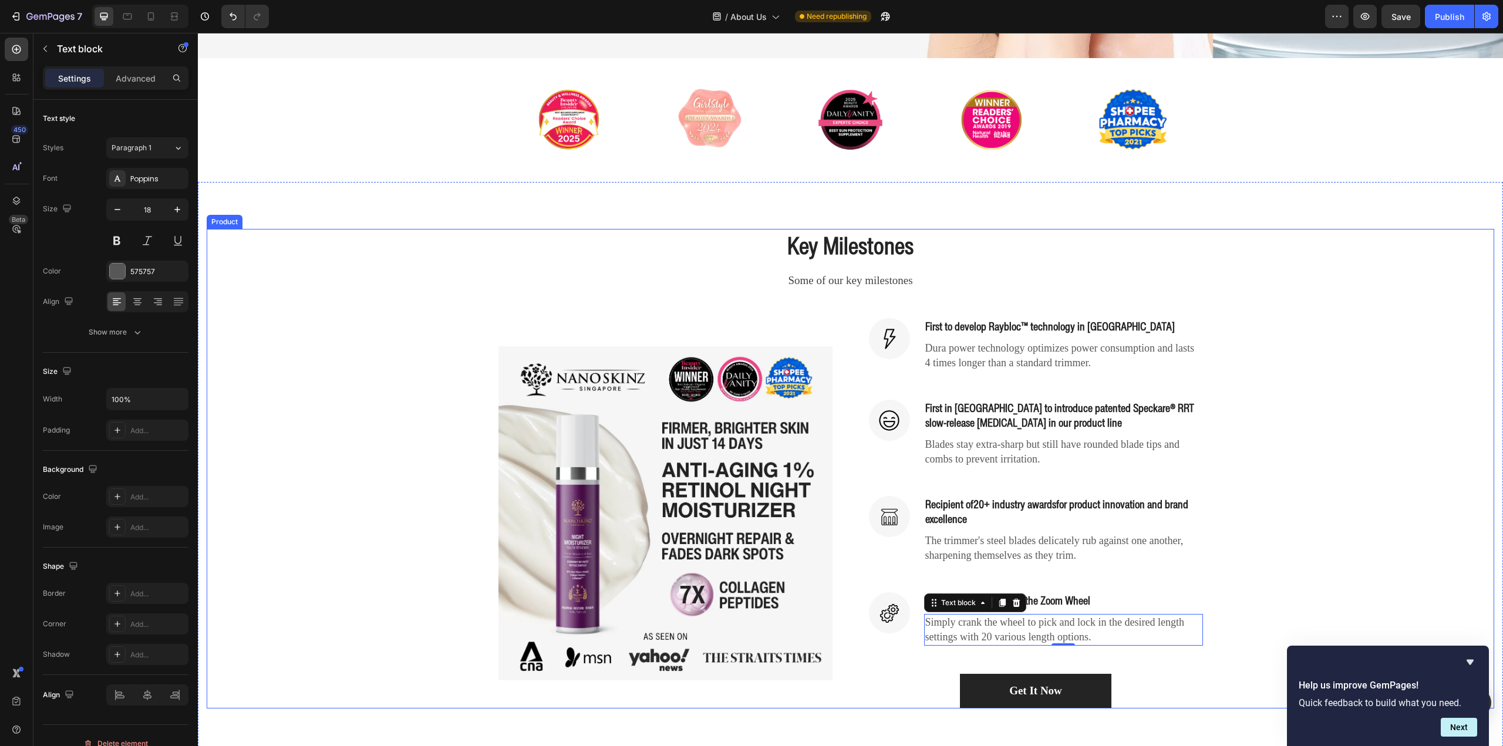
click at [1338, 507] on div "Key Milestones Heading Some of our key milestones Text block Row (P) Images & G…" at bounding box center [851, 469] width 1288 height 480
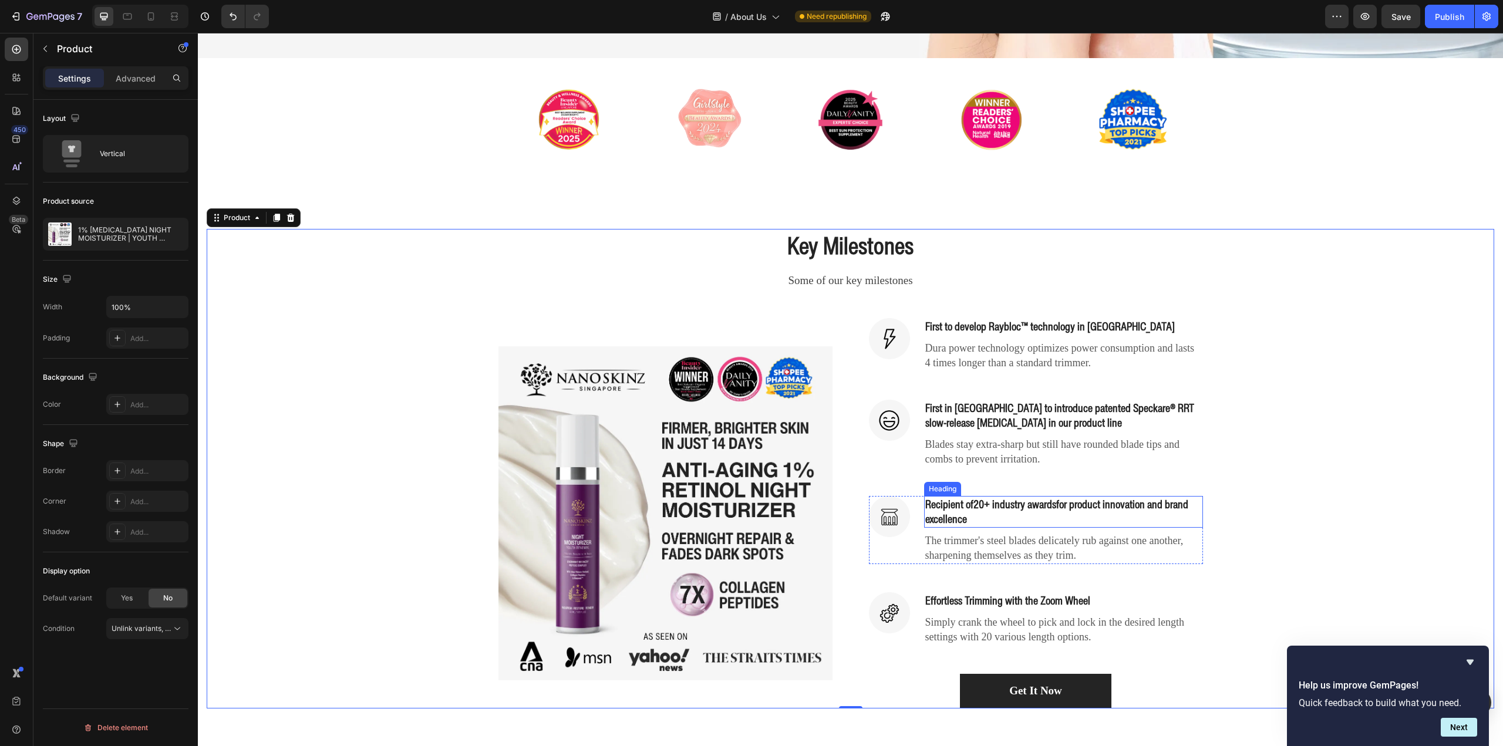
click at [956, 503] on p "Recipient of 20+ industry awards for product innovation and brand excellence" at bounding box center [1063, 511] width 277 height 29
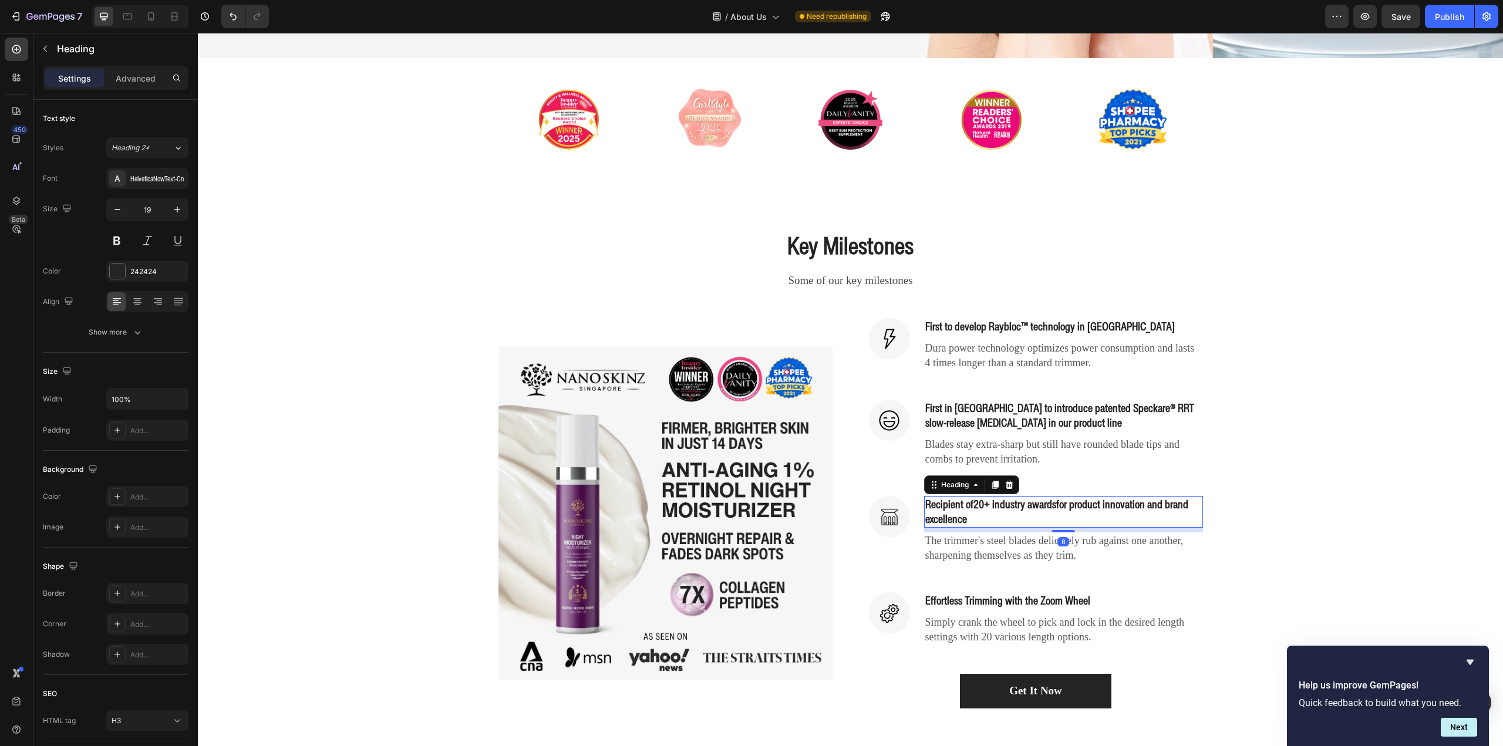
click at [949, 503] on p "Recipient of 20+ industry awards for product innovation and brand excellence" at bounding box center [1063, 511] width 277 height 29
drag, startPoint x: 958, startPoint y: 502, endPoint x: 926, endPoint y: 498, distance: 31.3
click at [926, 498] on p "Recipient of 20+ industry awards for product innovation and brand excellence" at bounding box center [1063, 511] width 277 height 29
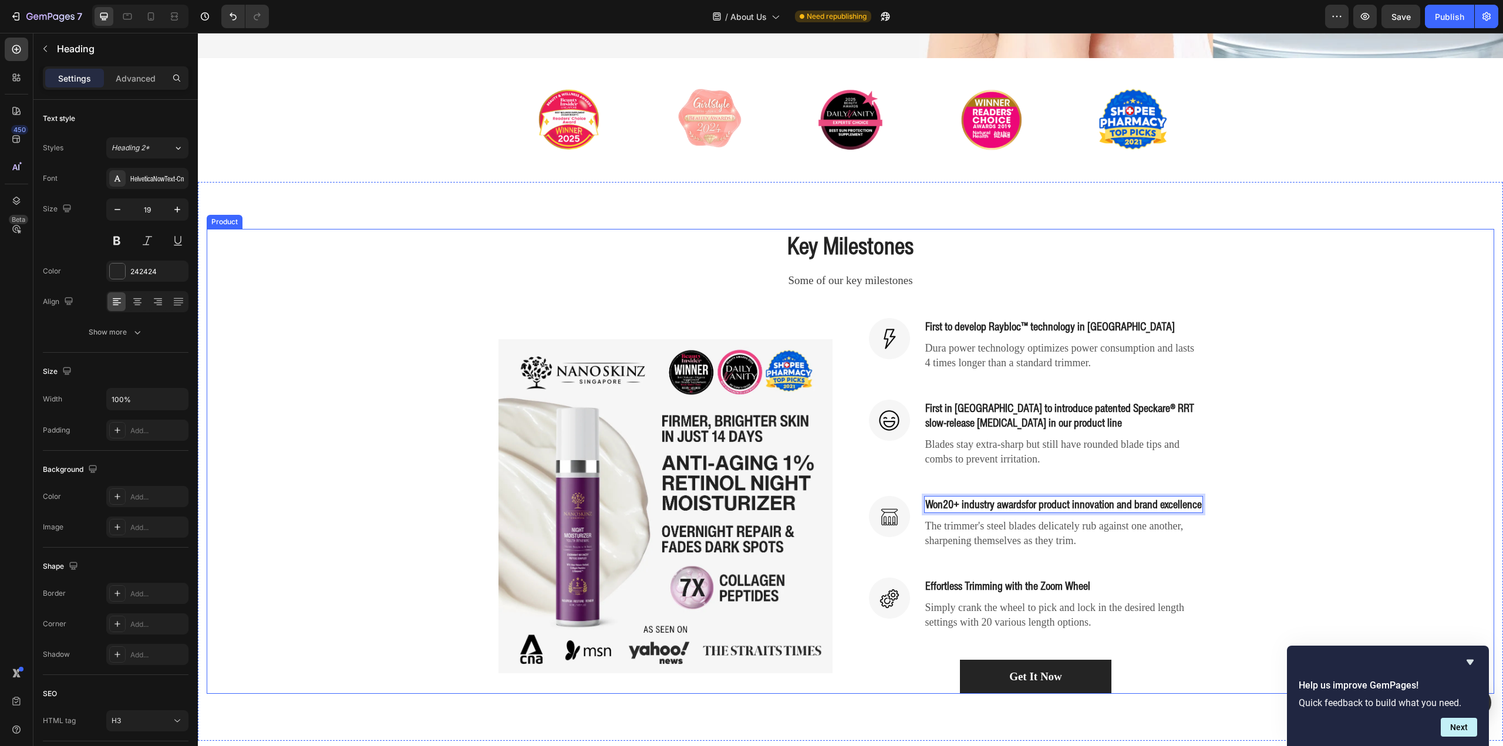
click at [1266, 458] on div "Key Milestones Heading Some of our key milestones Text block Row (P) Images & G…" at bounding box center [851, 461] width 1288 height 465
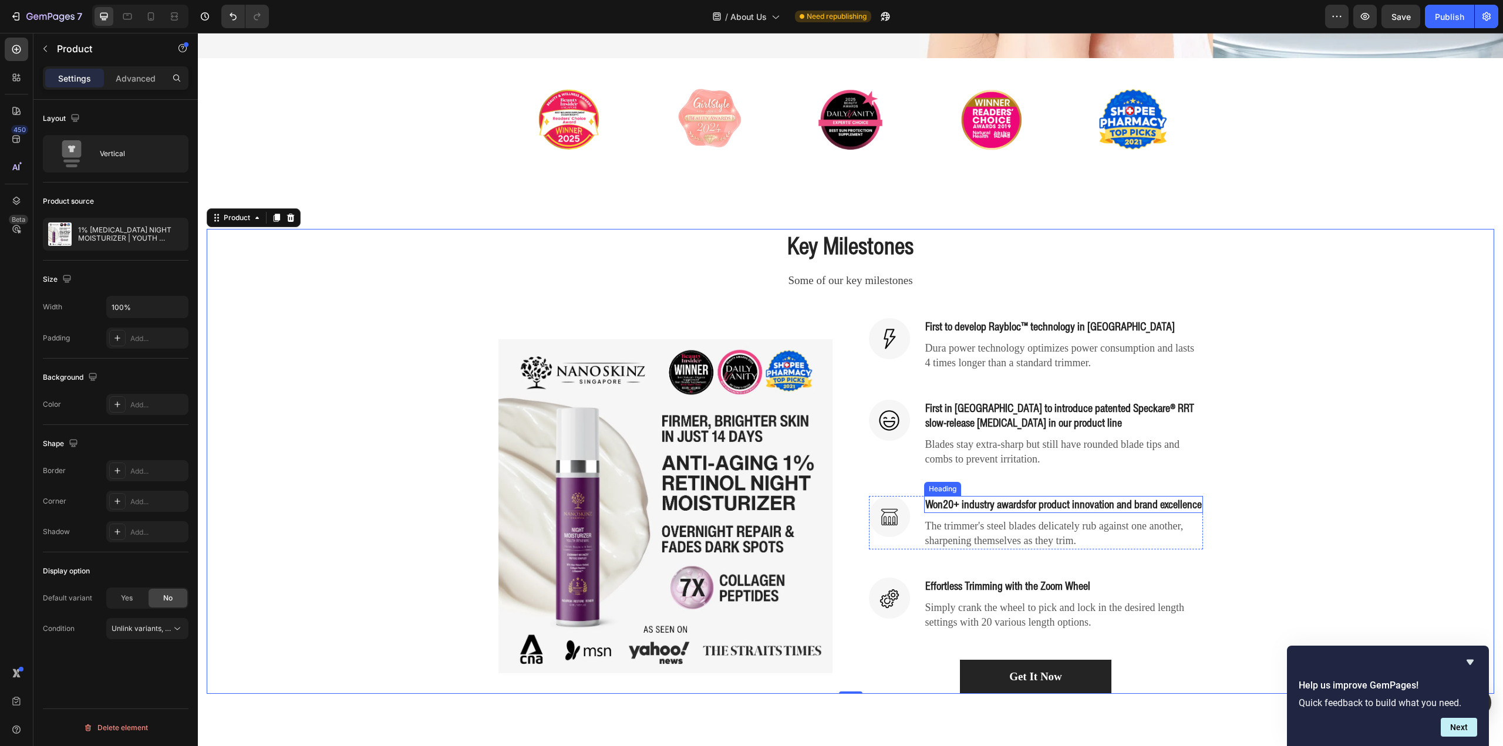
click at [953, 510] on p "Won 20+ industry awards for product innovation and brand excellence" at bounding box center [1063, 504] width 277 height 15
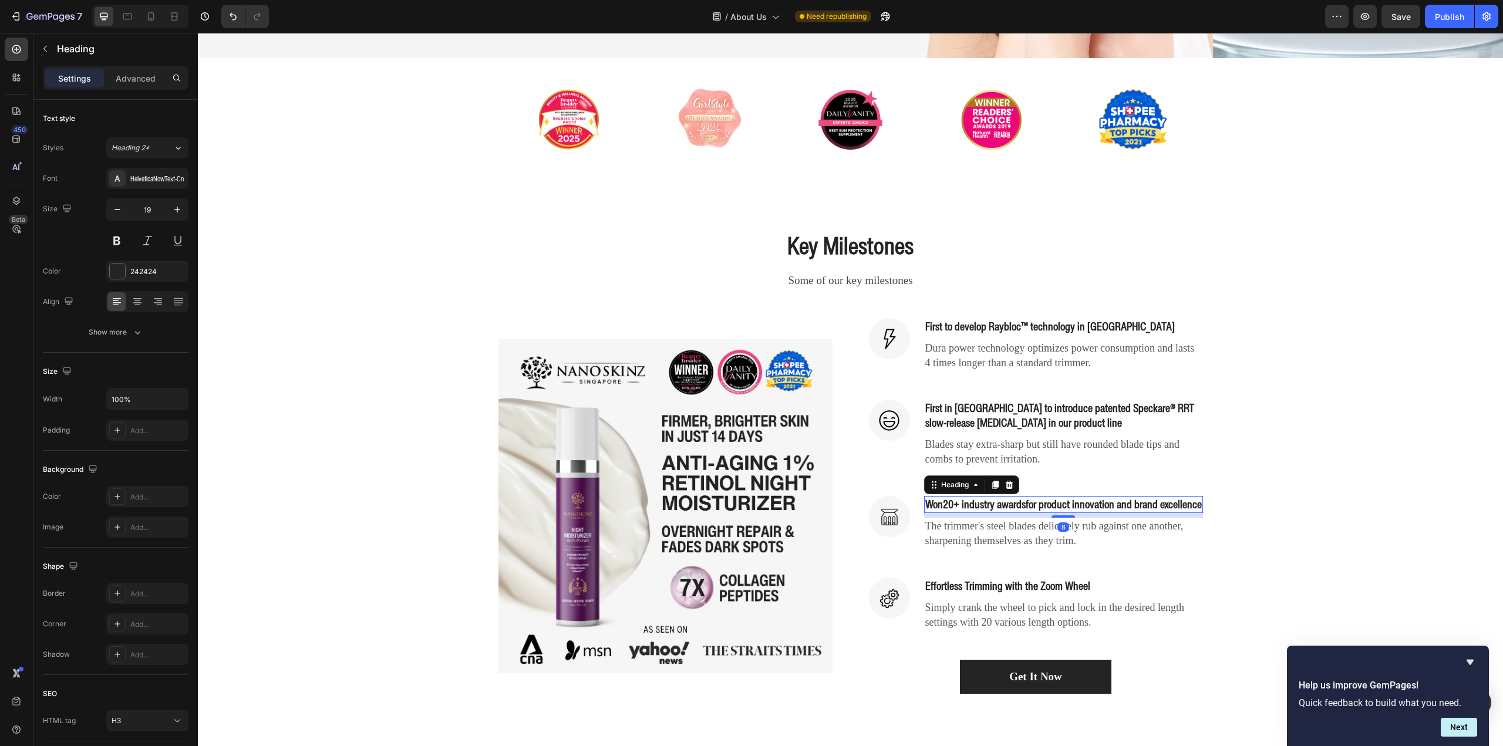
click at [938, 504] on p "Won 20+ industry awards for product innovation and brand excellence" at bounding box center [1063, 504] width 277 height 15
click at [939, 505] on p "Won 20+ industry awards for product innovation and brand excellence" at bounding box center [1063, 504] width 277 height 15
click at [1272, 520] on div "Key Milestones Heading Some of our key milestones Text block Row (P) Images & G…" at bounding box center [851, 461] width 1288 height 465
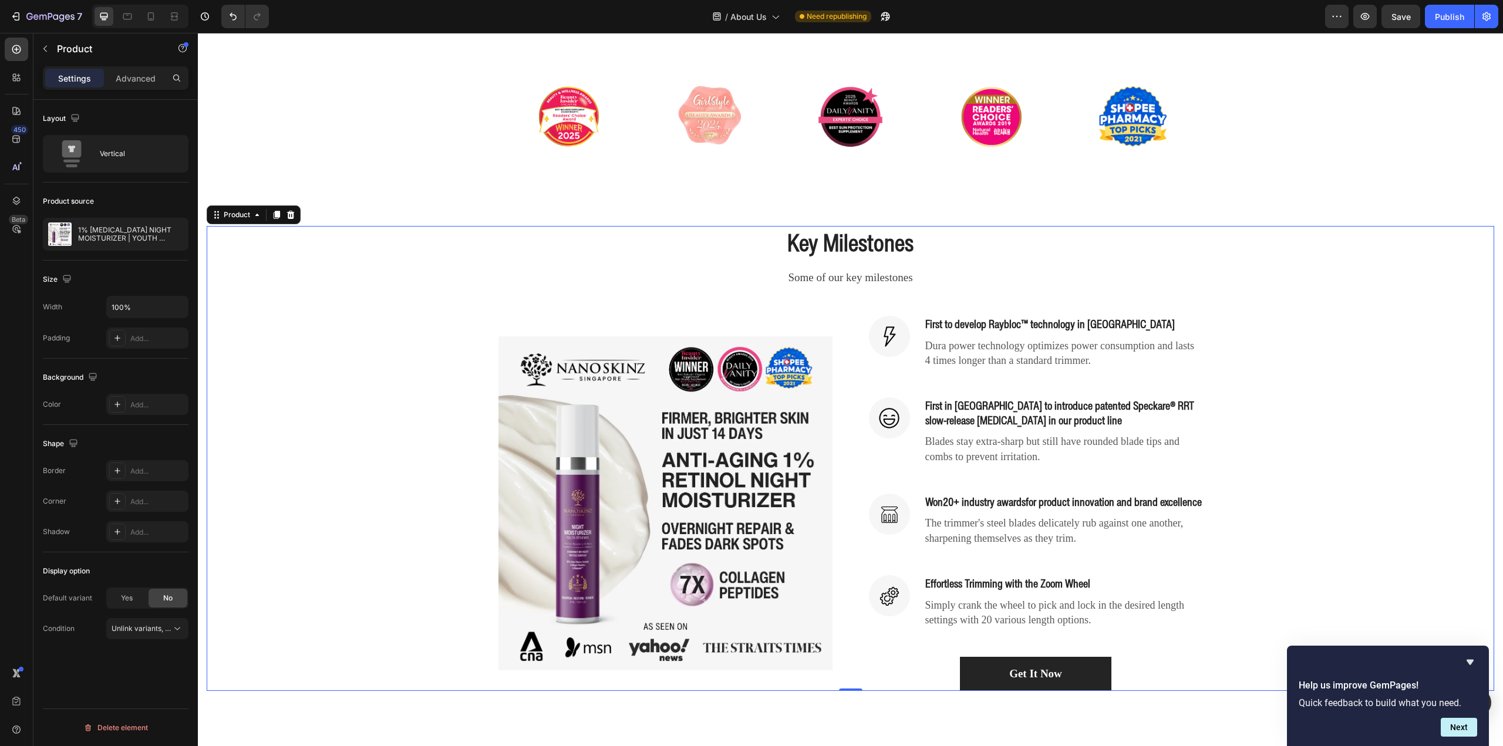
scroll to position [411, 0]
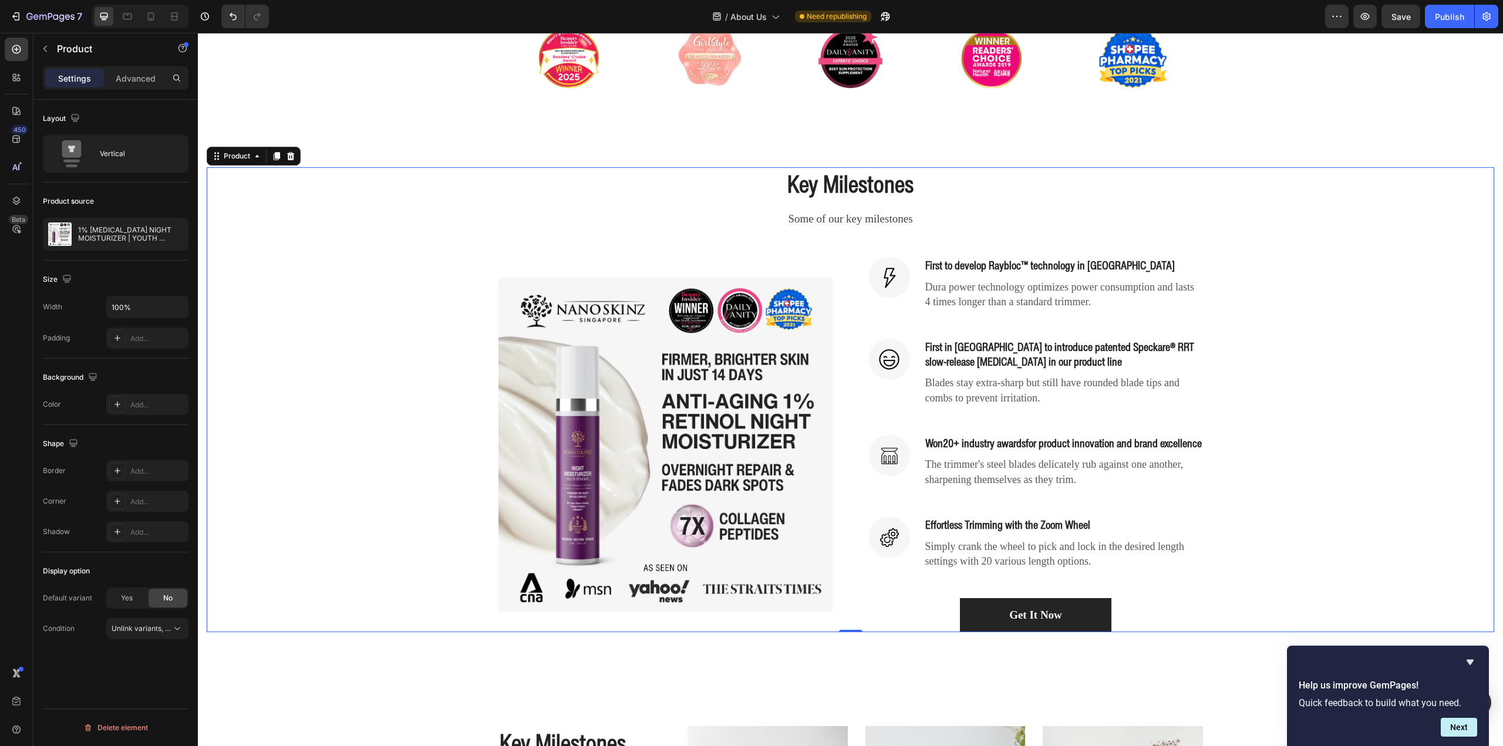
click at [537, 491] on img at bounding box center [665, 445] width 334 height 334
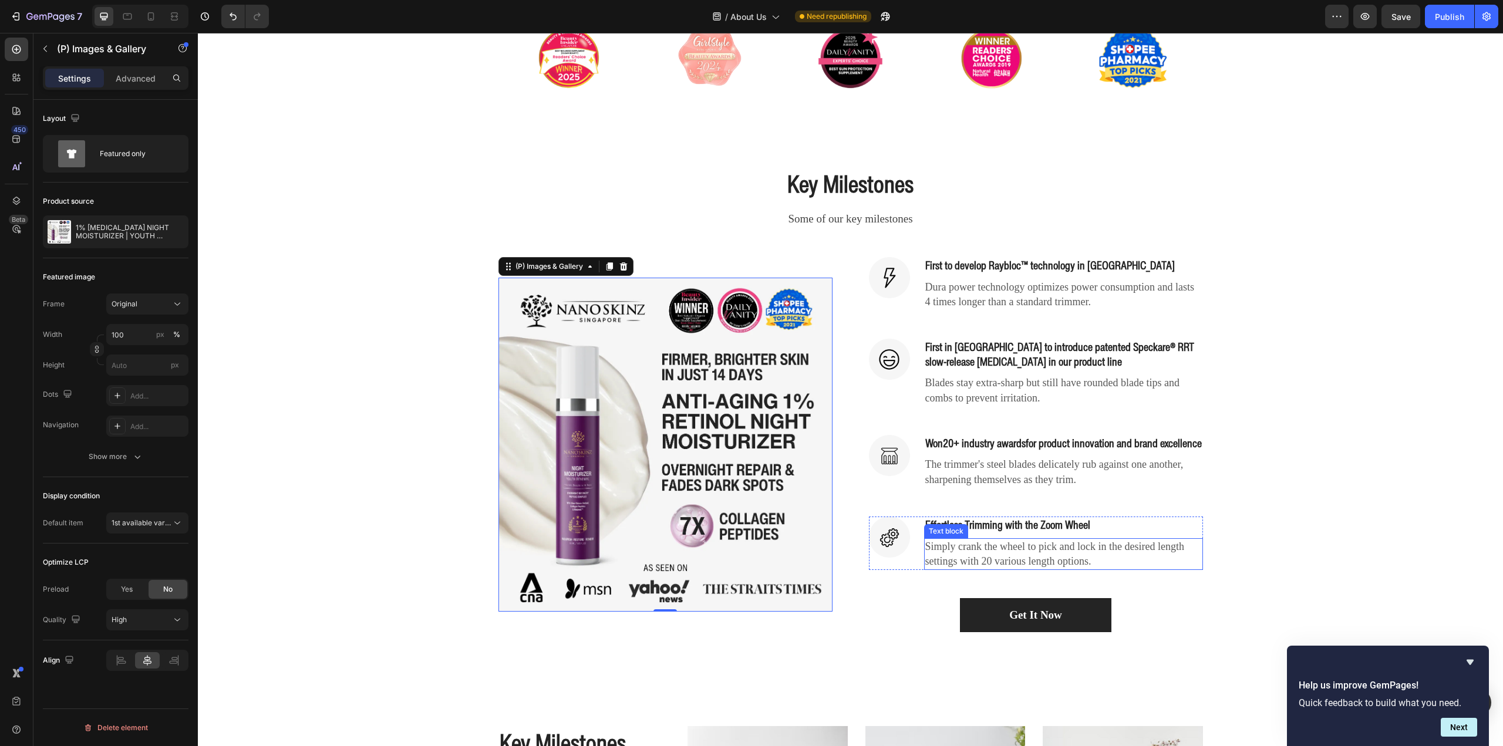
click at [1035, 569] on p "Simply crank the wheel to pick and lock in the desired length settings with 20 …" at bounding box center [1063, 554] width 277 height 29
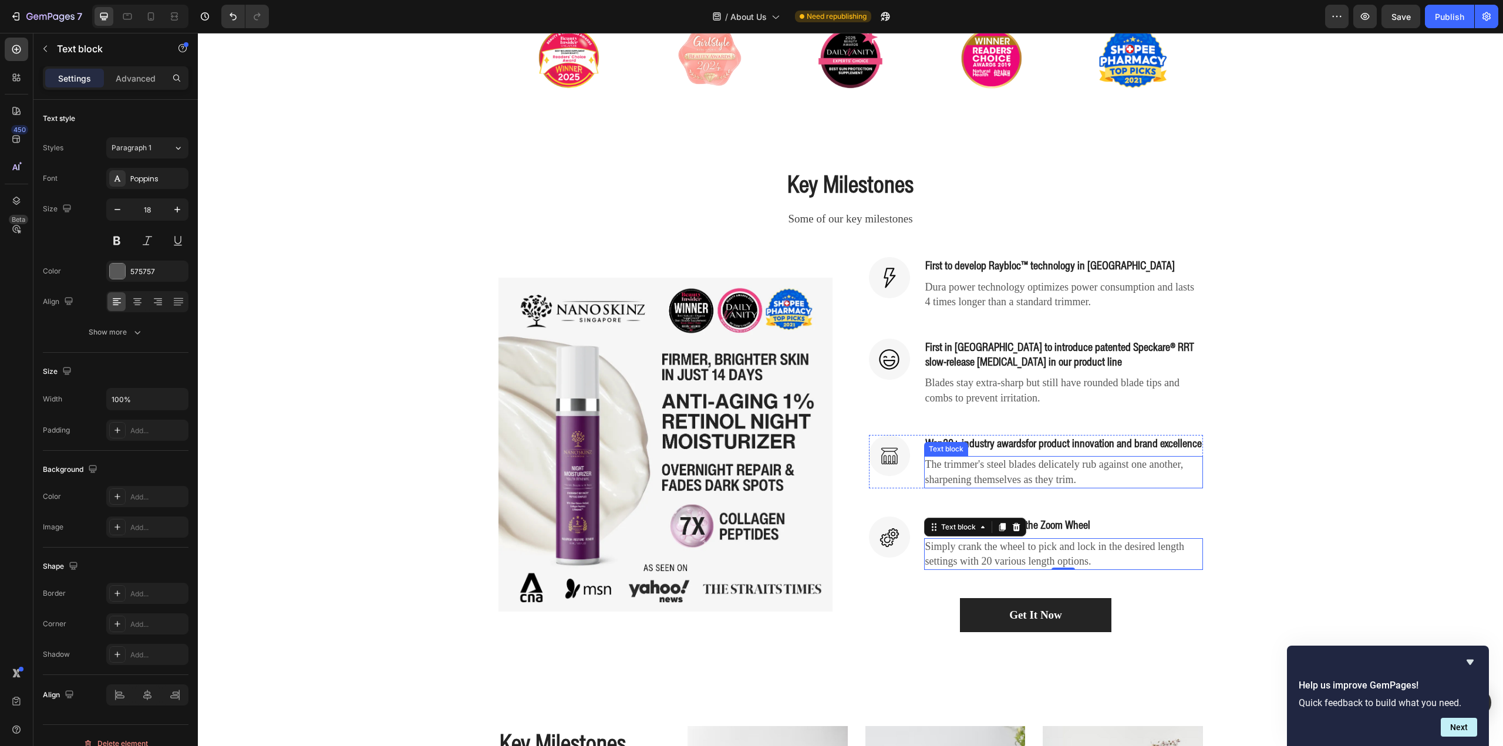
click at [1043, 478] on p "The trimmer's steel blades delicately rub against one another, sharpening thems…" at bounding box center [1063, 471] width 277 height 29
click at [1042, 478] on p "The trimmer's steel blades delicately rub against one another, sharpening thems…" at bounding box center [1063, 471] width 277 height 29
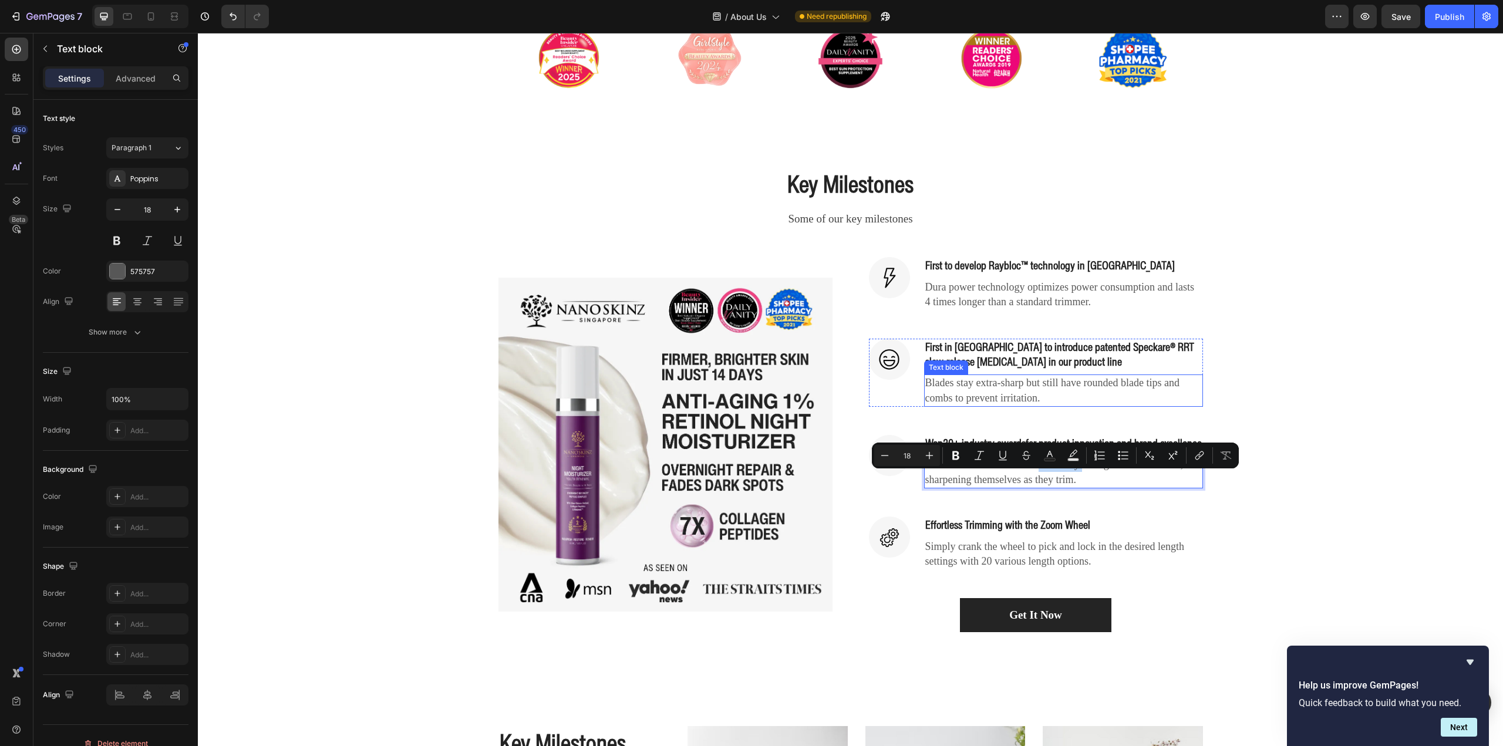
click at [1016, 396] on p "Blades stay extra-sharp but still have rounded blade tips and combs to prevent …" at bounding box center [1063, 390] width 277 height 29
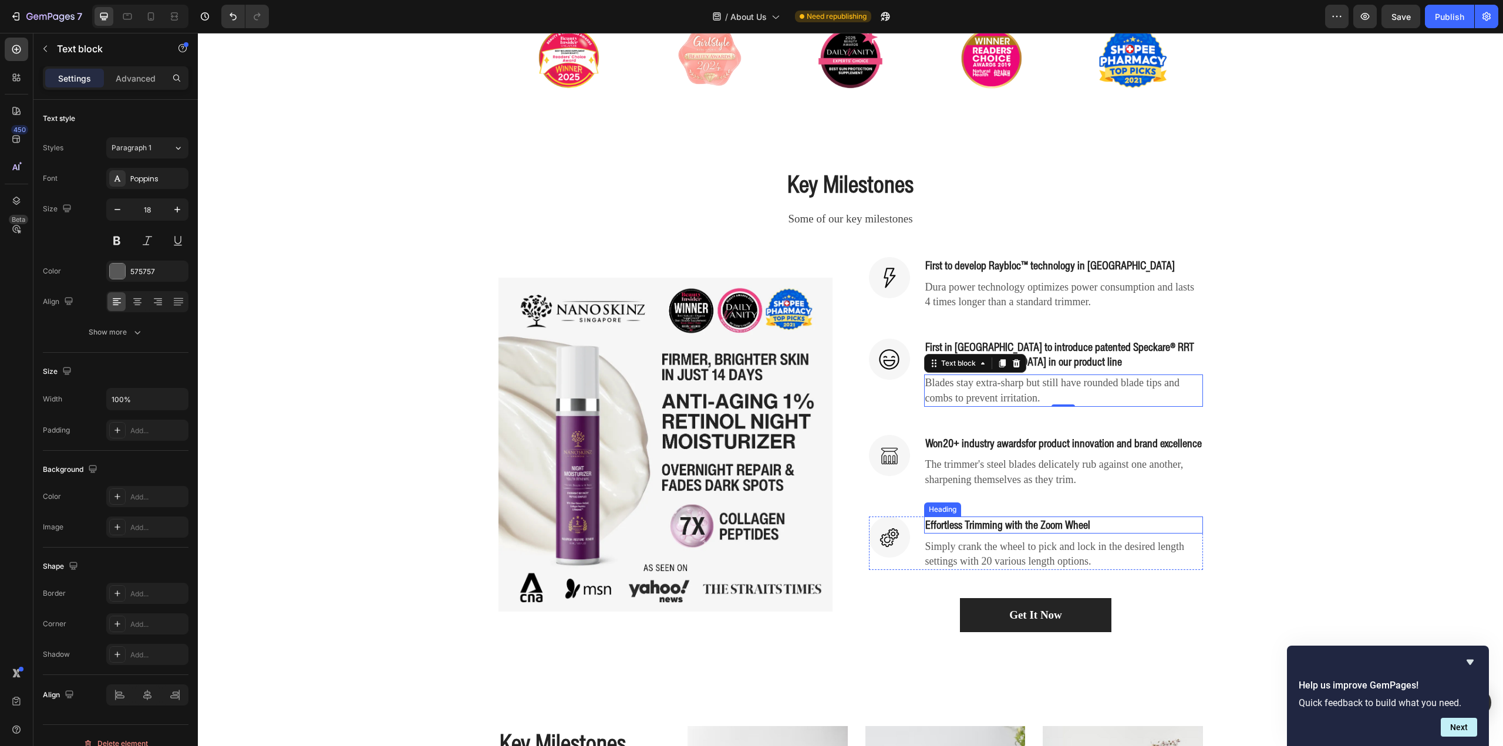
click at [1023, 533] on p "Effortless Trimming with the Zoom Wheel" at bounding box center [1063, 525] width 277 height 15
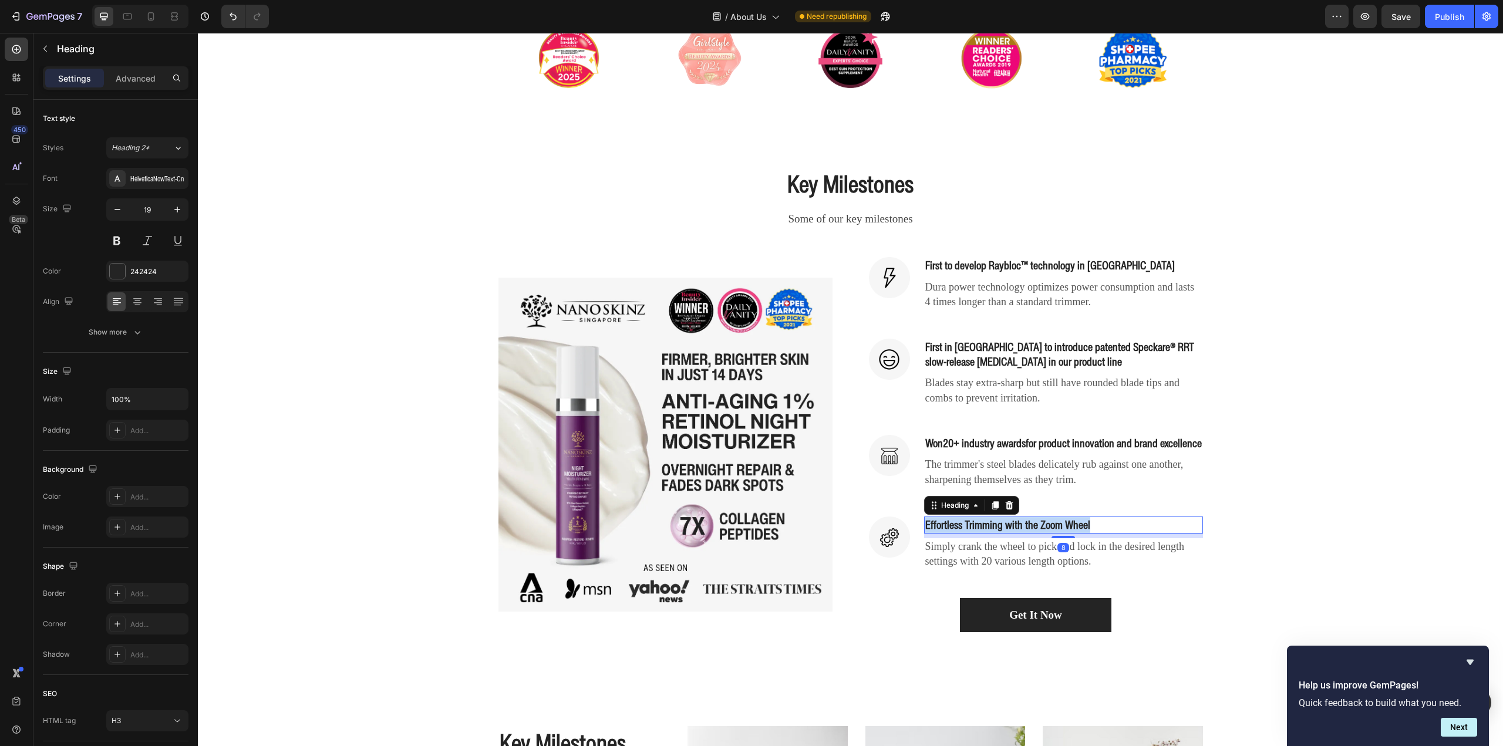
click at [1023, 533] on p "Effortless Trimming with the Zoom Wheel" at bounding box center [1063, 525] width 277 height 15
click at [1066, 567] on p "Simply crank the wheel to pick and lock in the desired length settings with 20 …" at bounding box center [1063, 554] width 277 height 29
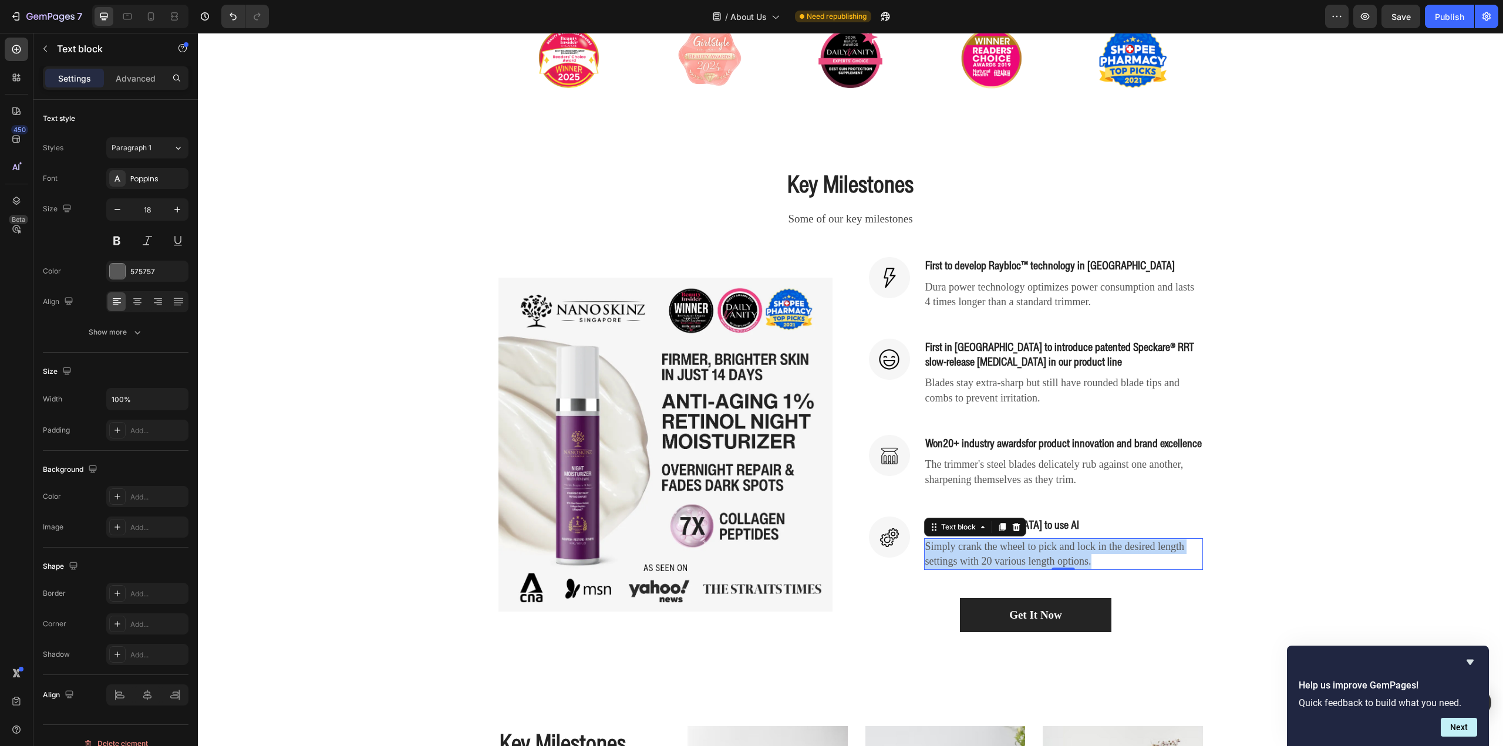
click at [1066, 567] on p "Simply crank the wheel to pick and lock in the desired length settings with 20 …" at bounding box center [1063, 554] width 277 height 29
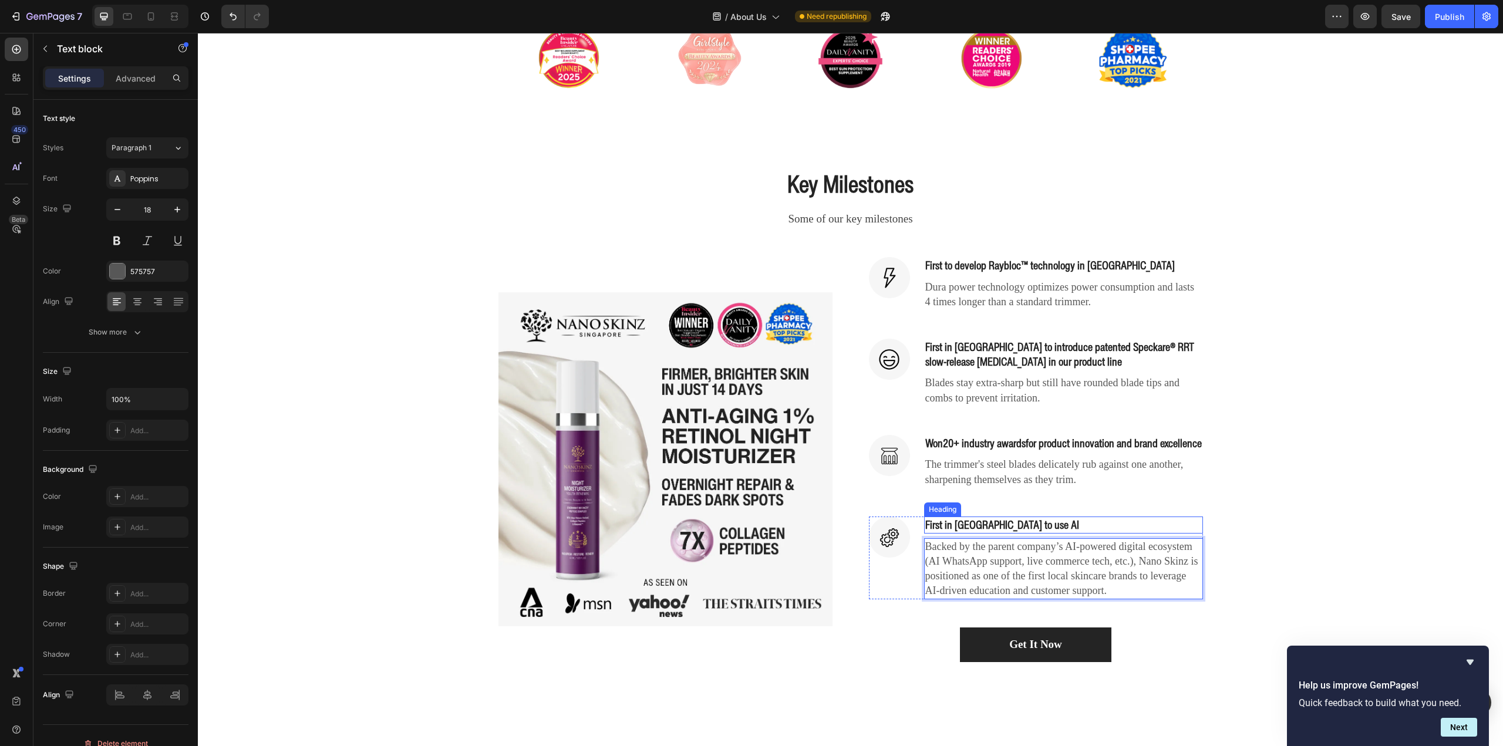
click at [1360, 466] on div "Key Milestones Heading Some of our key milestones Text block Row (P) Images & G…" at bounding box center [851, 414] width 1288 height 495
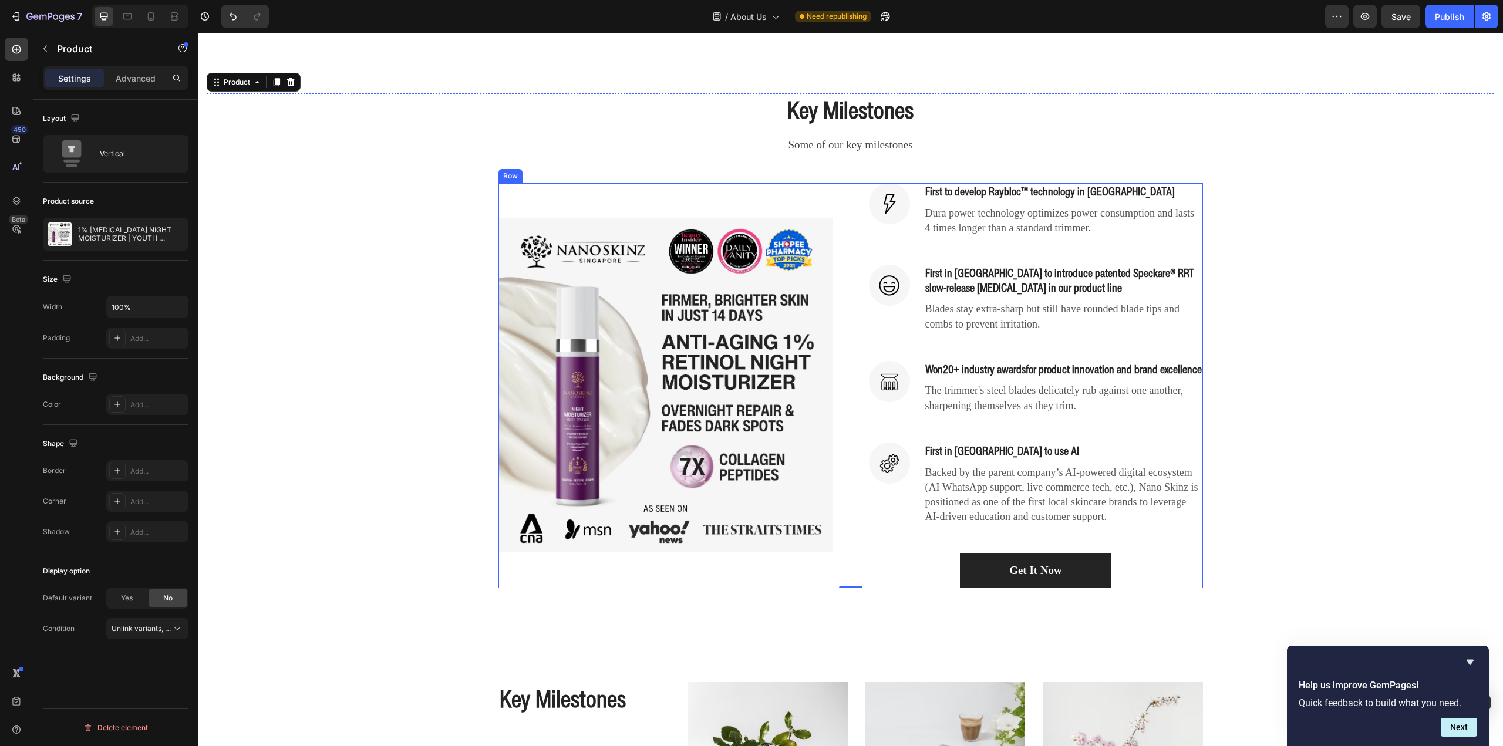
scroll to position [587, 0]
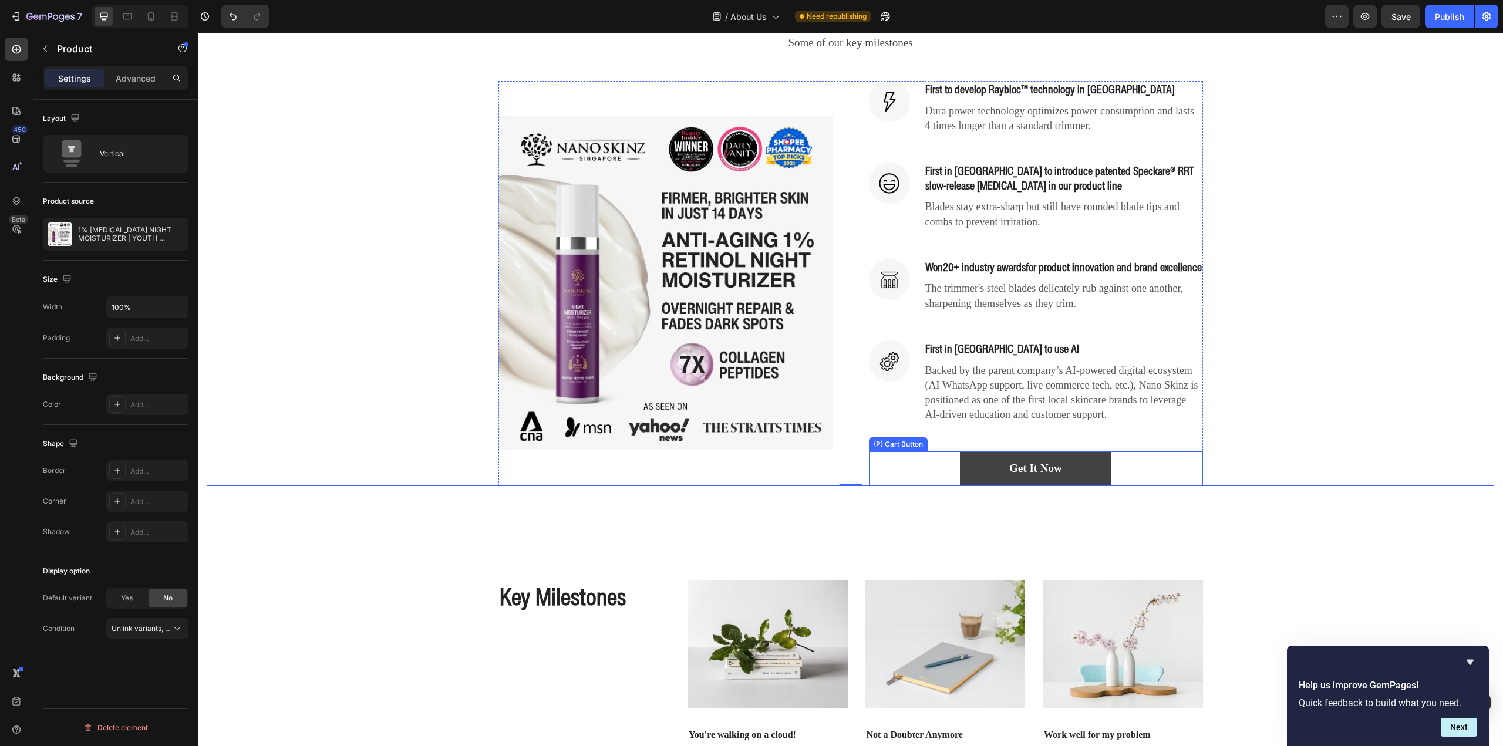
click at [1086, 481] on button "Get It Now" at bounding box center [1035, 468] width 151 height 35
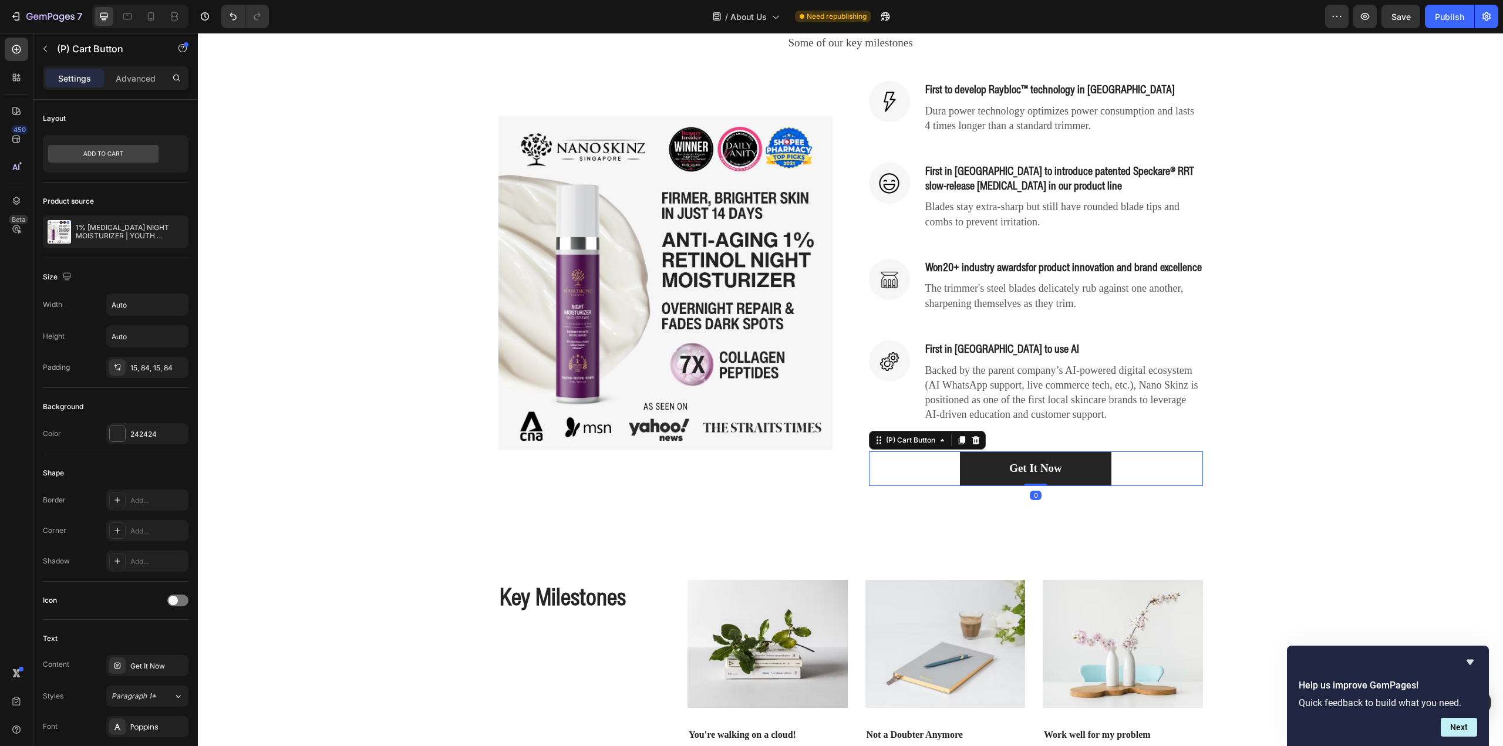
click at [971, 445] on icon at bounding box center [975, 440] width 9 height 9
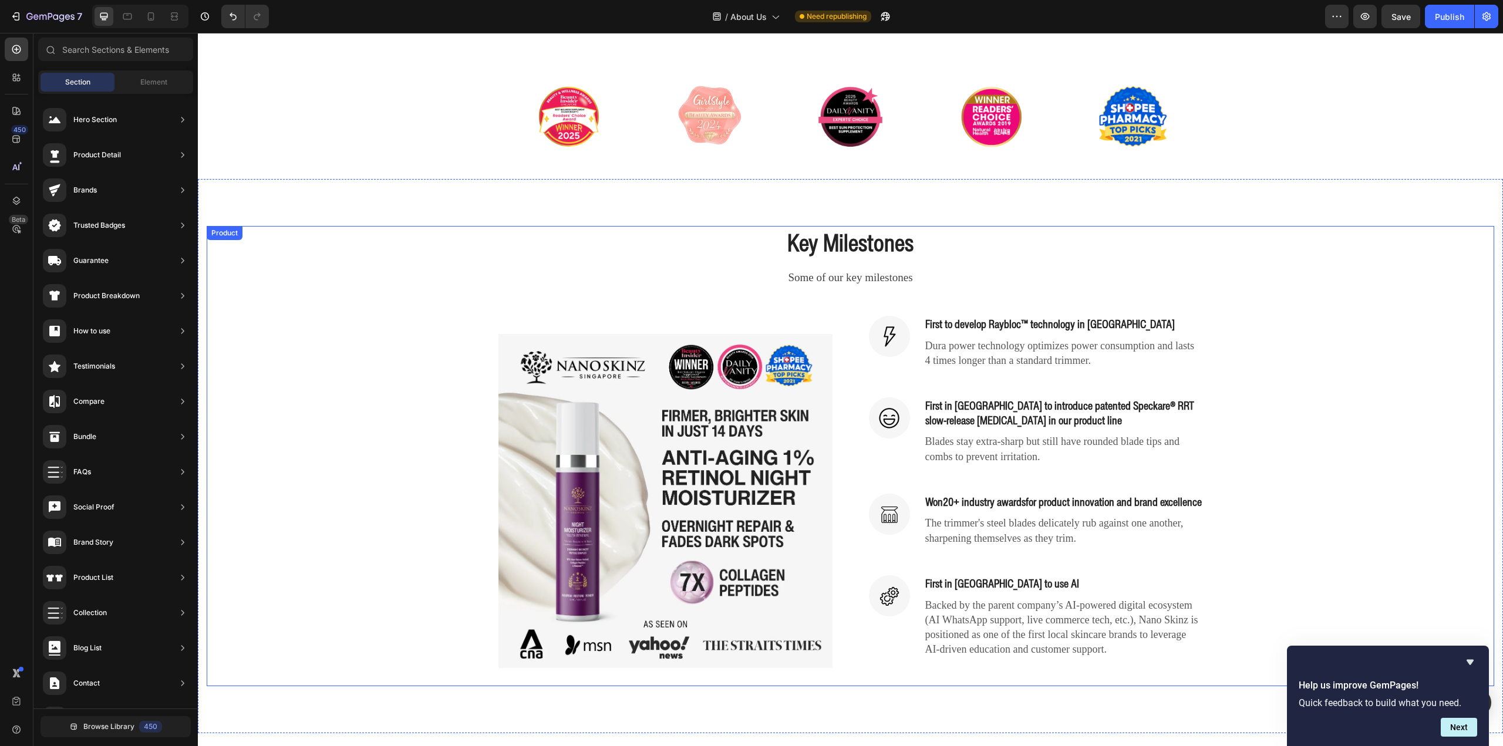
click at [1312, 432] on div "Key Milestones Heading Some of our key milestones Text block Row (P) Images & G…" at bounding box center [851, 456] width 1288 height 460
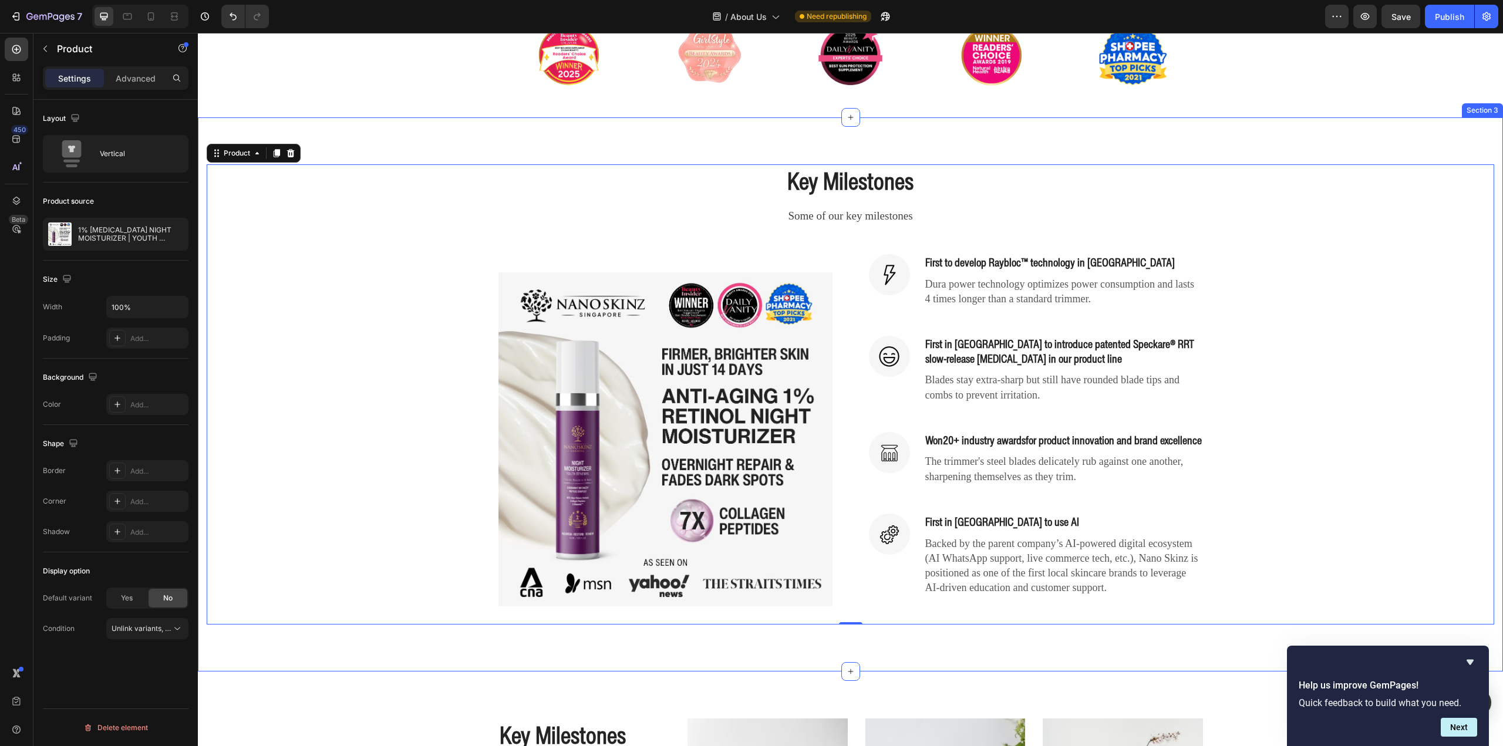
scroll to position [411, 0]
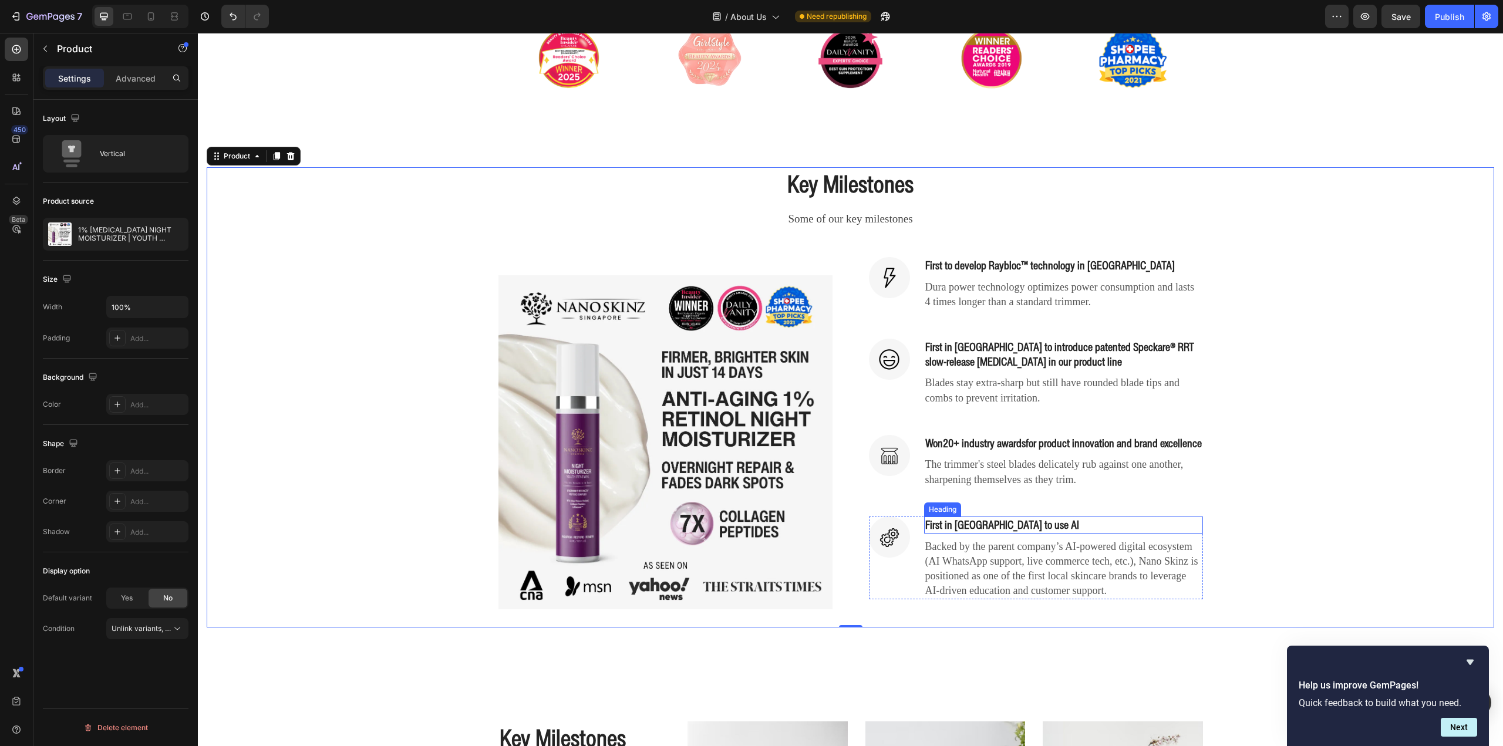
click at [1040, 533] on p "First in [GEOGRAPHIC_DATA] to use AI" at bounding box center [1063, 525] width 277 height 15
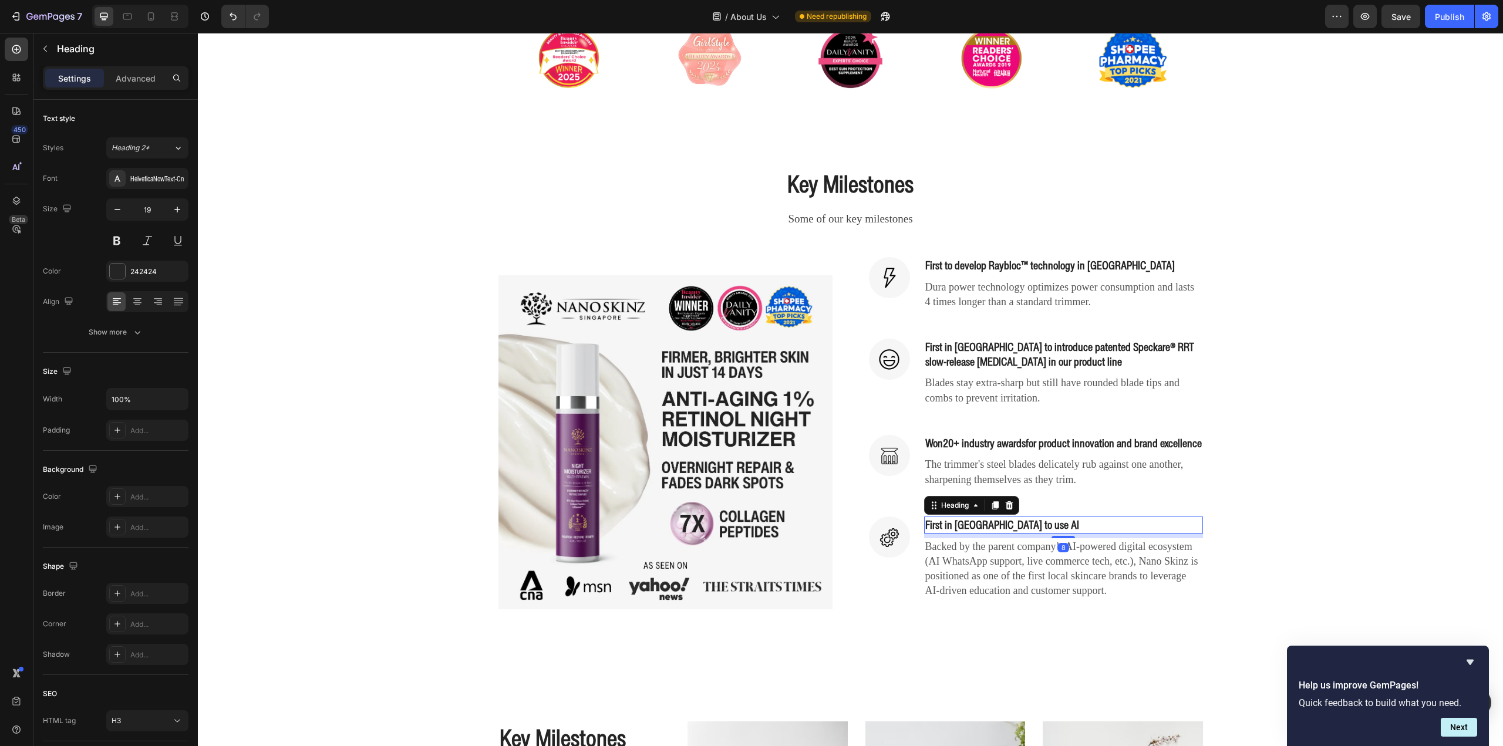
click at [1032, 533] on p "First in [GEOGRAPHIC_DATA] to use AI" at bounding box center [1063, 525] width 277 height 15
click at [973, 533] on p "First in [GEOGRAPHIC_DATA] to use AI" at bounding box center [1063, 525] width 277 height 15
click at [1040, 533] on p "First in [GEOGRAPHIC_DATA] to use AI" at bounding box center [1063, 525] width 277 height 15
click at [967, 533] on p "First in [GEOGRAPHIC_DATA] to use AI" at bounding box center [1063, 525] width 277 height 15
click at [1037, 533] on p "First in [GEOGRAPHIC_DATA] to use AI" at bounding box center [1063, 525] width 277 height 15
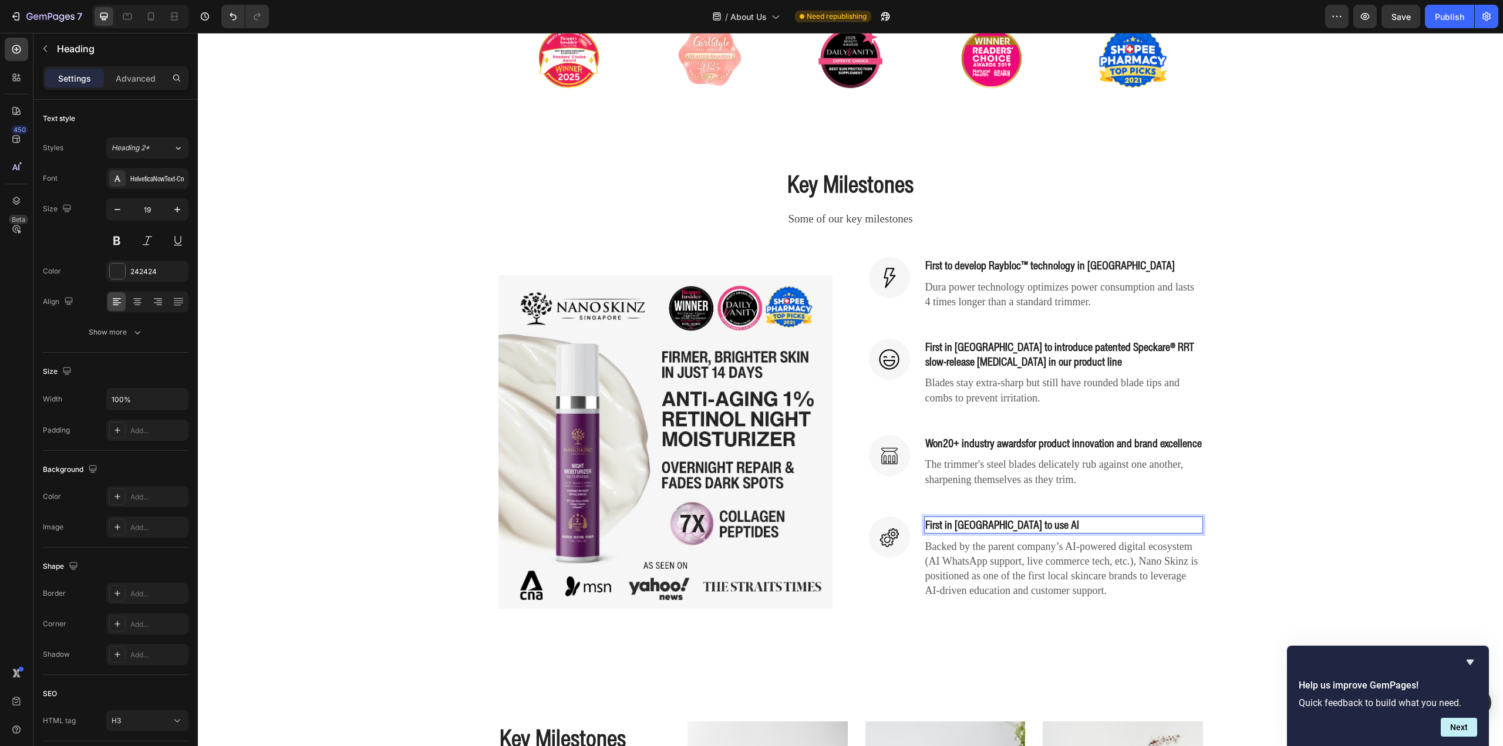
click at [976, 533] on p "First in [GEOGRAPHIC_DATA] to use AI" at bounding box center [1063, 525] width 277 height 15
click at [1020, 533] on p "First in [GEOGRAPHIC_DATA] to use AI" at bounding box center [1063, 525] width 277 height 15
click at [1038, 533] on p "First in [GEOGRAPHIC_DATA] to use AI" at bounding box center [1063, 525] width 277 height 15
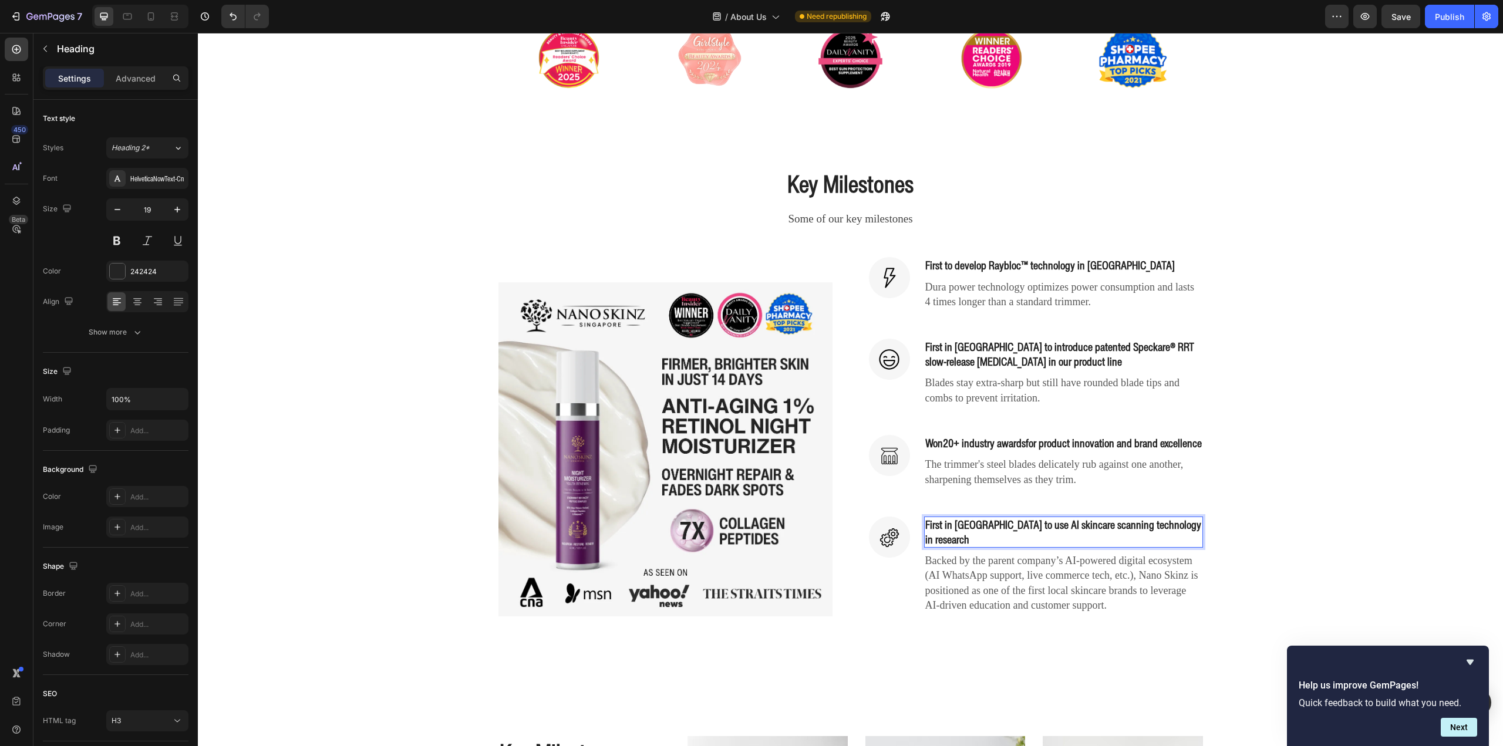
click at [1159, 541] on p "First in [GEOGRAPHIC_DATA] to use AI skincare scanning technology in research" at bounding box center [1063, 532] width 277 height 29
click at [1022, 533] on p "First in [GEOGRAPHIC_DATA] to use AI skincare scanning technology in research" at bounding box center [1063, 532] width 277 height 29
click at [1015, 538] on p "First in [GEOGRAPHIC_DATA] to use AI skincare scanning technology in research" at bounding box center [1063, 532] width 277 height 29
drag, startPoint x: 1013, startPoint y: 540, endPoint x: 1064, endPoint y: 541, distance: 50.5
click at [1064, 541] on p "First in [GEOGRAPHIC_DATA] to use AI skincare scanning technology in research" at bounding box center [1063, 532] width 277 height 29
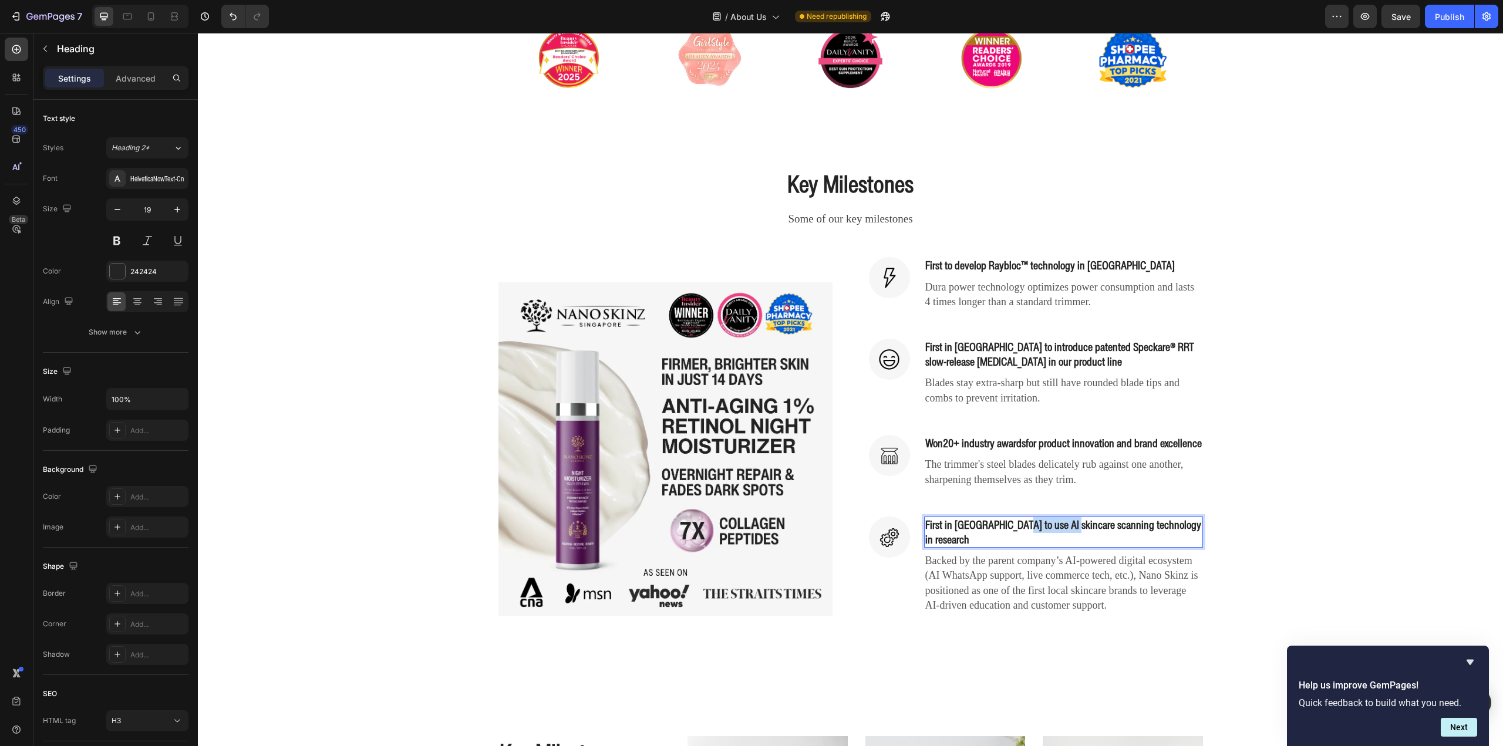
click at [1064, 541] on p "First in [GEOGRAPHIC_DATA] to use AI skincare scanning technology in research" at bounding box center [1063, 532] width 277 height 29
drag, startPoint x: 1031, startPoint y: 541, endPoint x: 1150, endPoint y: 541, distance: 119.2
click at [1150, 541] on p "First in [GEOGRAPHIC_DATA] to use AI skincare scanning technology in research" at bounding box center [1063, 532] width 277 height 29
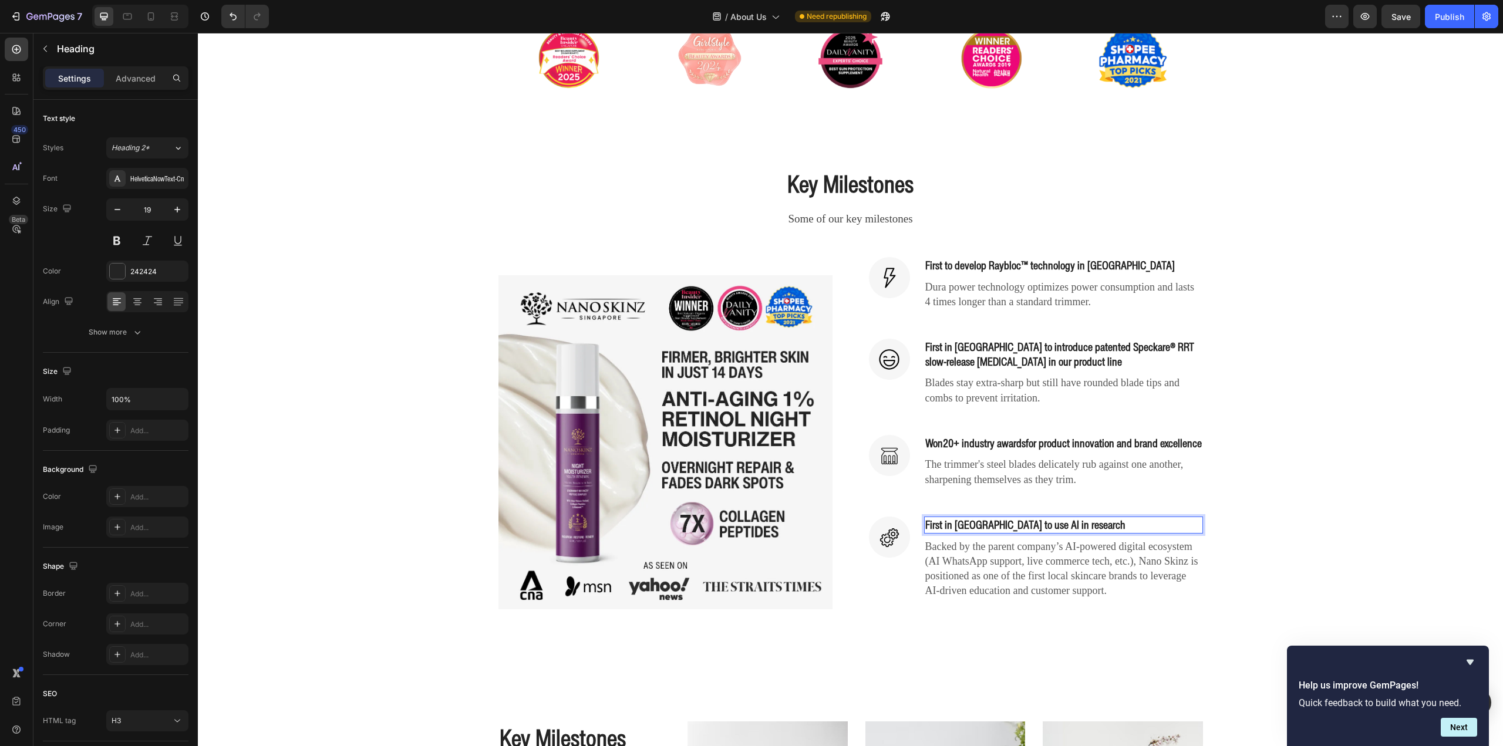
click at [1040, 533] on p "First in [GEOGRAPHIC_DATA] to use AI in research" at bounding box center [1063, 525] width 277 height 15
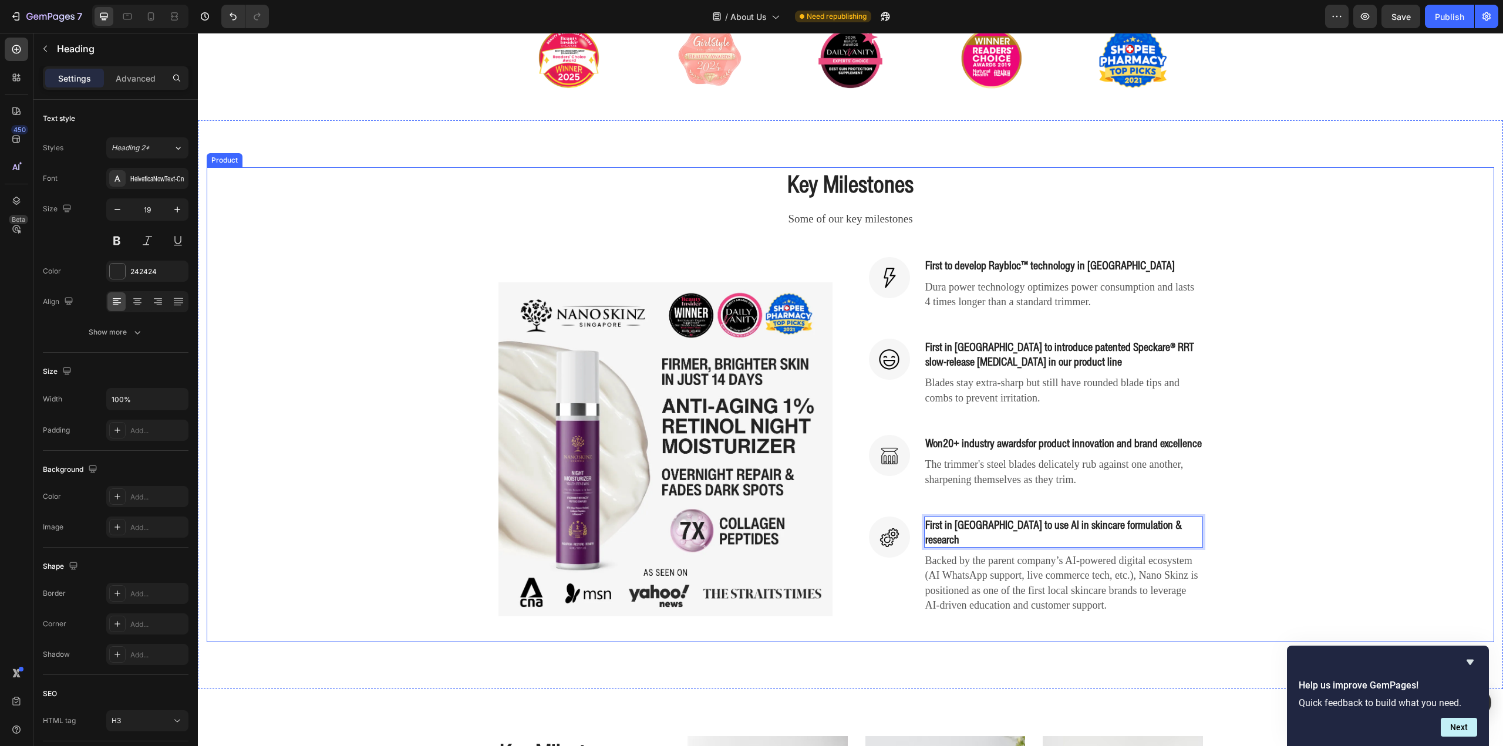
click at [1340, 492] on div "Key Milestones Heading Some of our key milestones Text block Row (P) Images & G…" at bounding box center [851, 404] width 1288 height 475
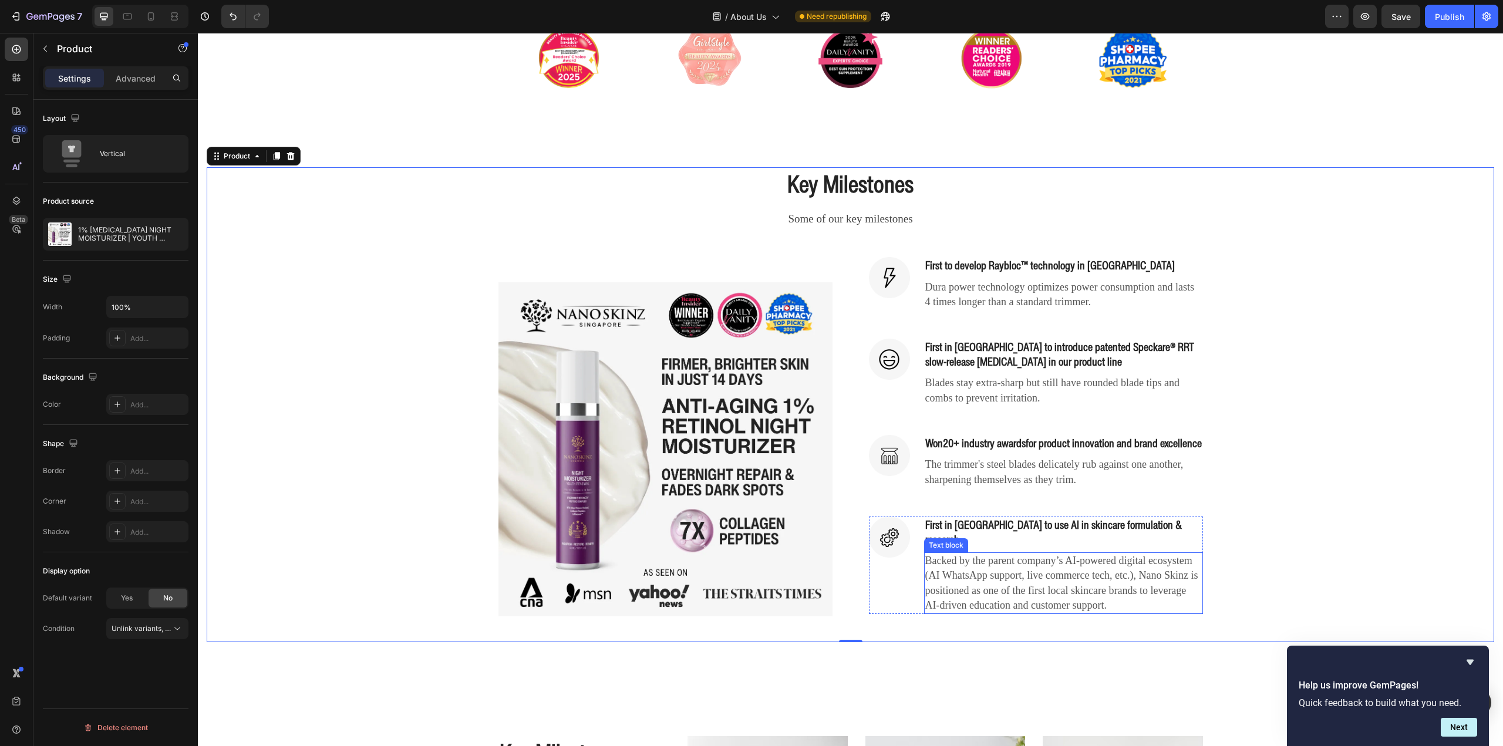
click at [1118, 592] on p "Backed by the parent company’s AI-powered digital ecosystem (AI WhatsApp suppor…" at bounding box center [1063, 583] width 277 height 59
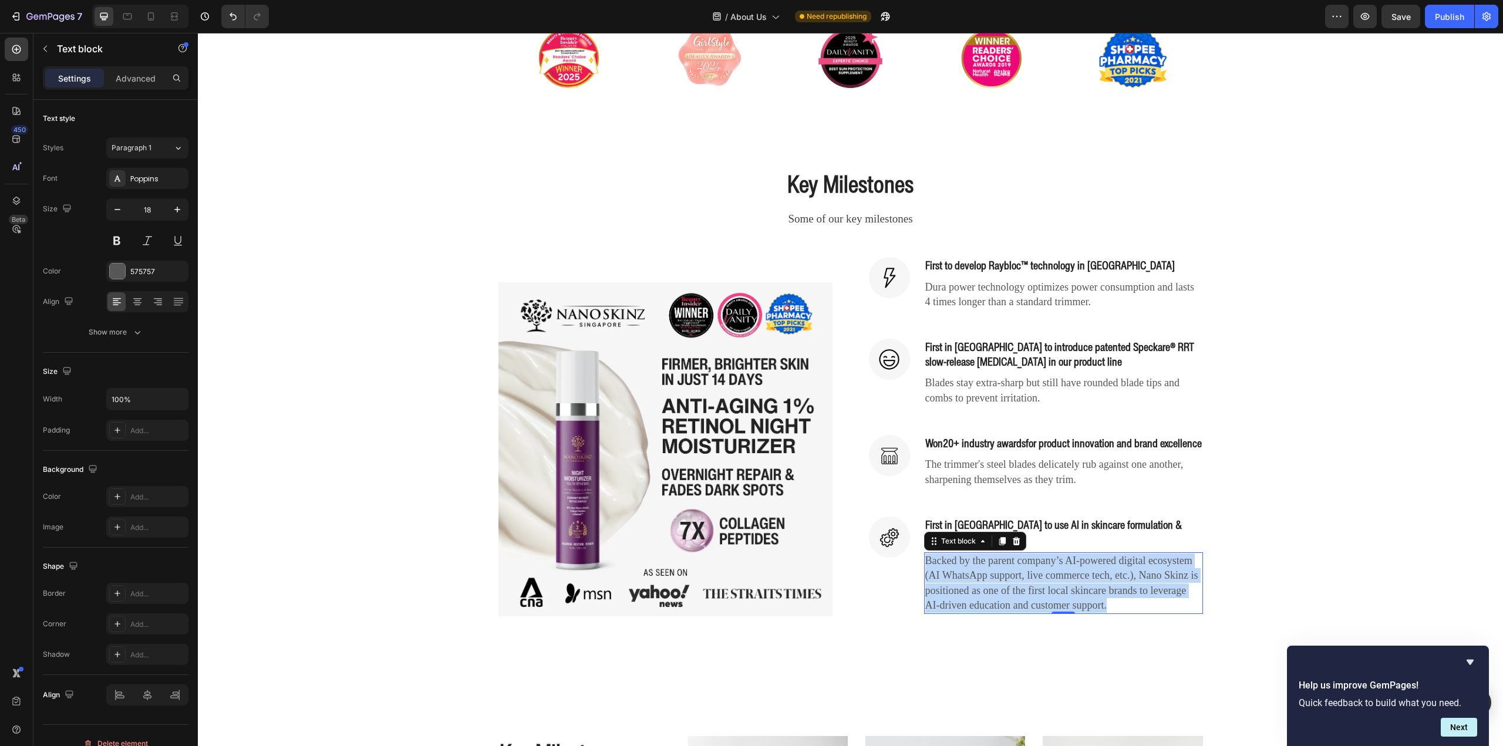
click at [1118, 592] on p "Backed by the parent company’s AI-powered digital ecosystem (AI WhatsApp suppor…" at bounding box center [1063, 583] width 277 height 59
click at [1067, 582] on p "Backed by the parent company’s AI-powered digital ecosystem (AI WhatsApp suppor…" at bounding box center [1063, 583] width 277 height 59
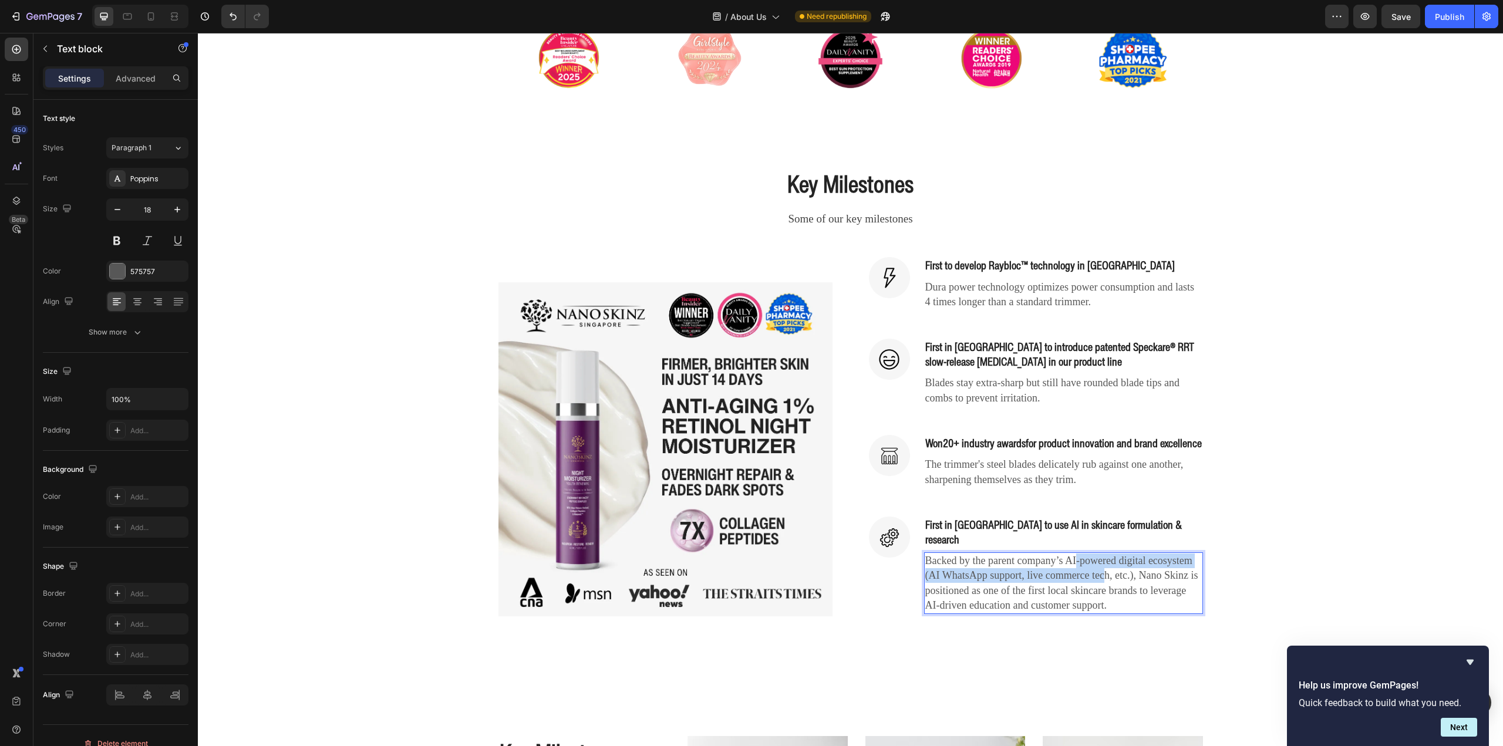
drag, startPoint x: 1073, startPoint y: 568, endPoint x: 1105, endPoint y: 584, distance: 35.2
click at [1105, 583] on p "Backed by the parent company’s AI-powered digital ecosystem (AI WhatsApp suppor…" at bounding box center [1063, 583] width 277 height 59
click at [1107, 585] on p "Backed by the parent company’s AI-powered digital ecosystem (AI WhatsApp suppor…" at bounding box center [1063, 583] width 277 height 59
drag, startPoint x: 1067, startPoint y: 562, endPoint x: 1111, endPoint y: 587, distance: 50.2
click at [1102, 582] on p "Backed by the parent company’s AI-powered digital ecosystem (AI WhatsApp suppor…" at bounding box center [1063, 583] width 277 height 59
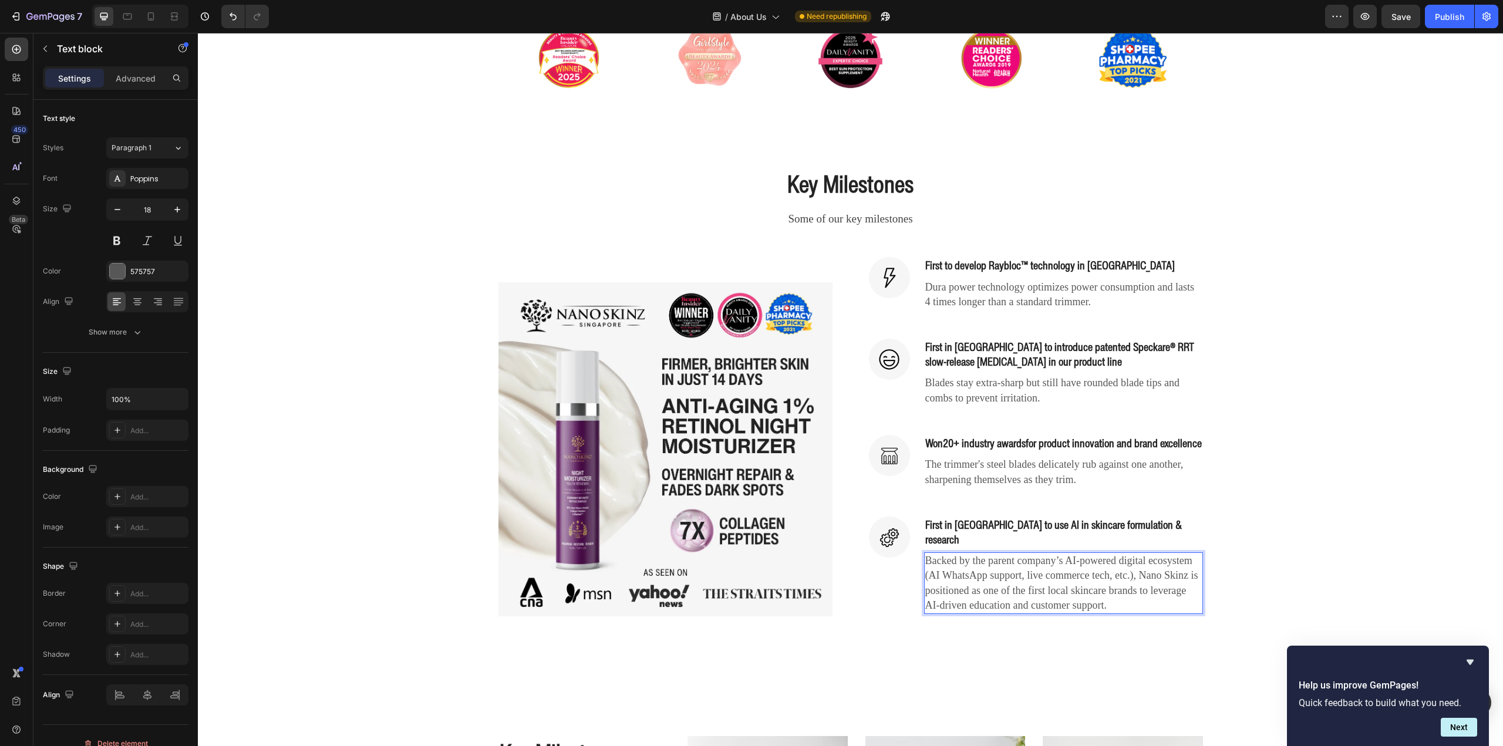
click at [1117, 589] on p "Backed by the parent company’s AI-powered digital ecosystem (AI WhatsApp suppor…" at bounding box center [1063, 583] width 277 height 59
click at [1084, 579] on p "Backed by the parent company’s AI-powered digital ecosystem (AI WhatsApp suppor…" at bounding box center [1063, 583] width 277 height 59
click at [1100, 585] on p "Backed by the parent company’s AI-powered digital ecosystem (AI WhatsApp suppor…" at bounding box center [1063, 583] width 277 height 59
click at [1136, 568] on p "Backed by the parent company’s AI-powered digital ecosystem (AI WhatsApp suppor…" at bounding box center [1063, 583] width 277 height 59
click at [1150, 582] on p "Backed by the parent company’s AI-powered digital ecosystem (AI WhatsApp suppor…" at bounding box center [1063, 583] width 277 height 59
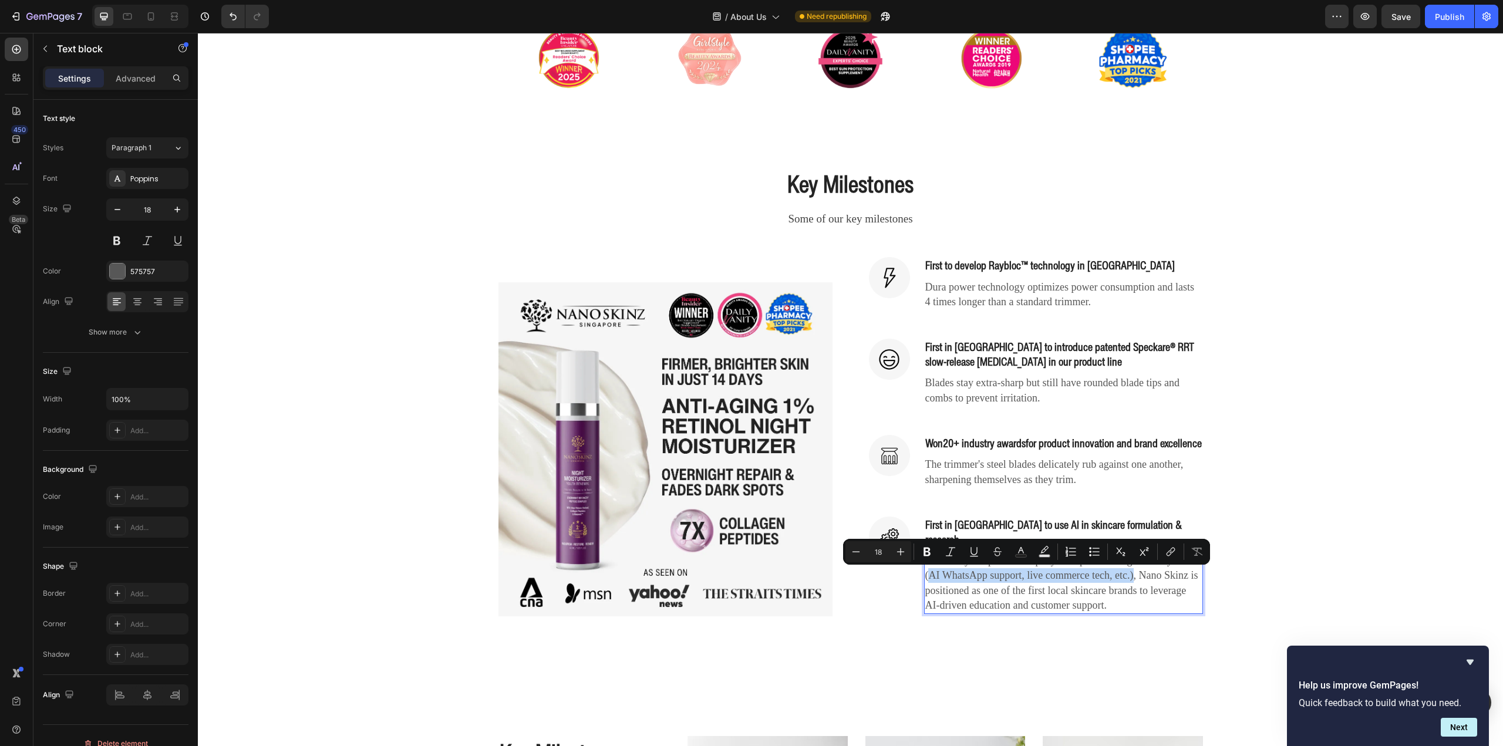
drag, startPoint x: 1128, startPoint y: 577, endPoint x: 924, endPoint y: 578, distance: 204.9
click at [925, 578] on p "Backed by the parent company’s AI-powered digital ecosystem (AI WhatsApp suppor…" at bounding box center [1063, 583] width 277 height 59
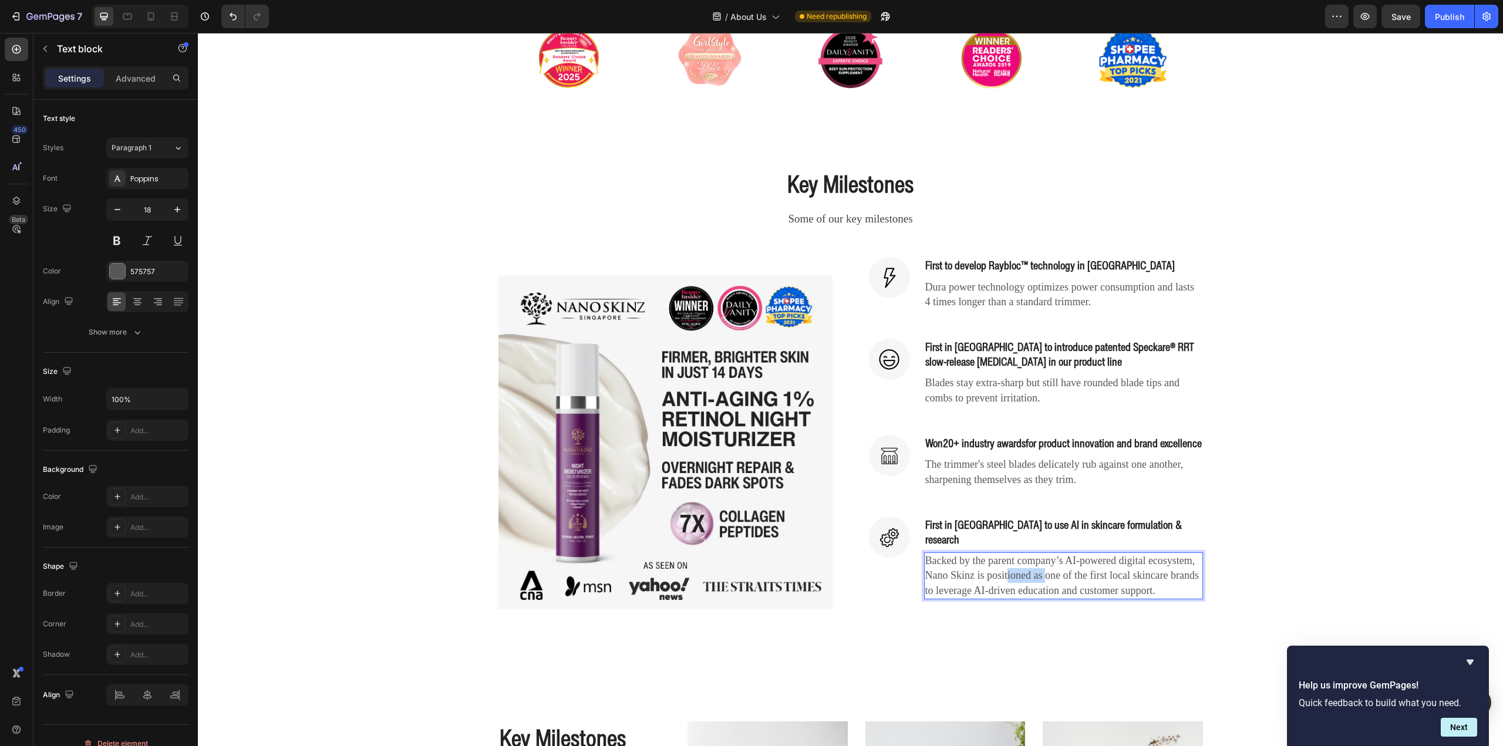
drag, startPoint x: 1007, startPoint y: 572, endPoint x: 1075, endPoint y: 582, distance: 68.3
click at [1055, 579] on p "Backed by the parent company’s AI-powered digital ecosystem, Nano Skinz is posi…" at bounding box center [1063, 576] width 277 height 45
click at [1075, 582] on p "Backed by the parent company’s AI-powered digital ecosystem, Nano Skinz is posi…" at bounding box center [1063, 576] width 277 height 45
drag, startPoint x: 985, startPoint y: 573, endPoint x: 1042, endPoint y: 578, distance: 57.7
click at [1042, 578] on p "Backed by the parent company’s AI-powered digital ecosystem, Nano Skinz is posi…" at bounding box center [1063, 576] width 277 height 45
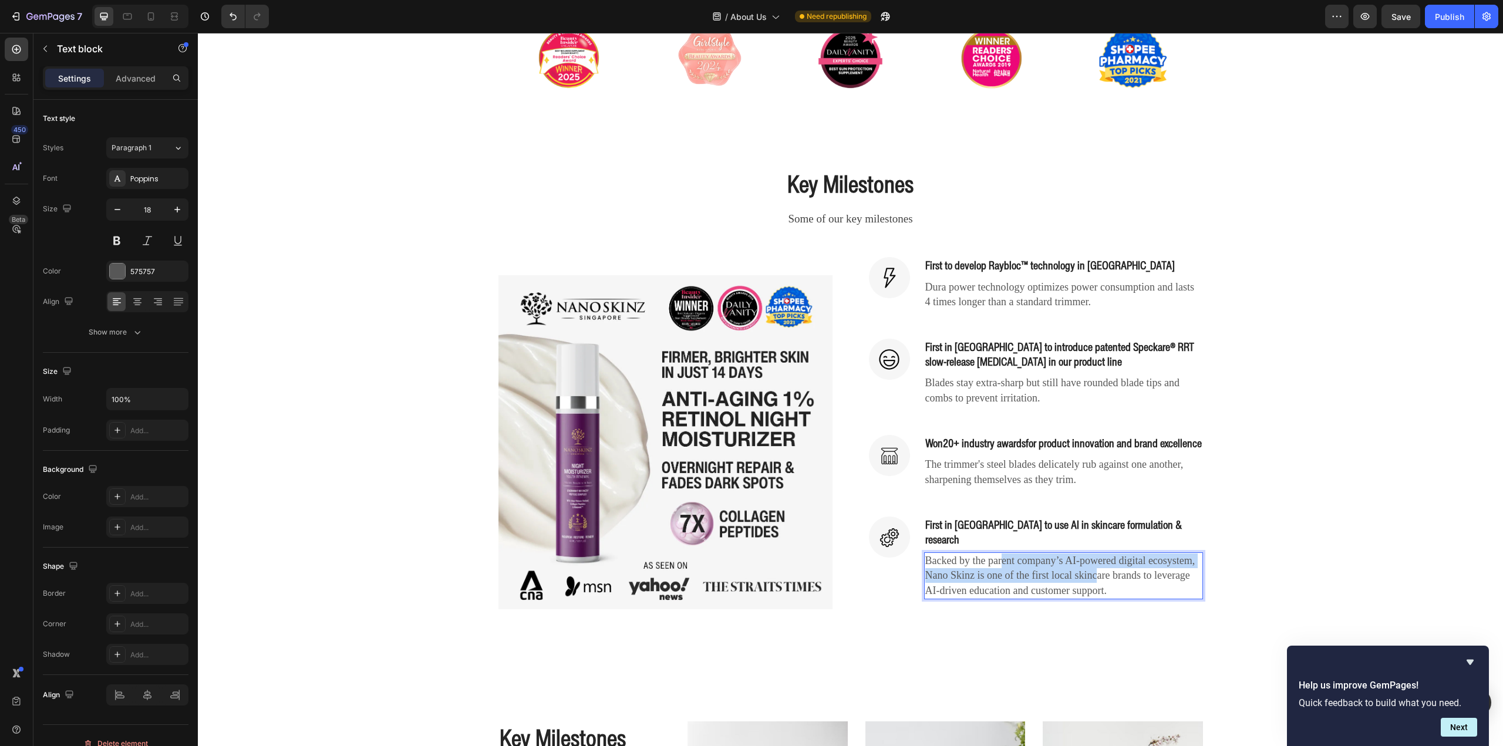
drag, startPoint x: 996, startPoint y: 567, endPoint x: 1108, endPoint y: 579, distance: 112.2
click at [1098, 578] on p "Backed by the parent company’s AI-powered digital ecosystem, Nano Skinz is one …" at bounding box center [1063, 576] width 277 height 45
click at [1108, 579] on p "Backed by the parent company’s AI-powered digital ecosystem, Nano Skinz is one …" at bounding box center [1063, 576] width 277 height 45
click at [1115, 585] on p "Backed by the parent company’s AI-powered digital ecosystem, Nano Skinz is one …" at bounding box center [1063, 576] width 277 height 45
click at [1241, 571] on div "Key Milestones Heading Some of our key milestones Text block Row (P) Images & G…" at bounding box center [851, 397] width 1288 height 460
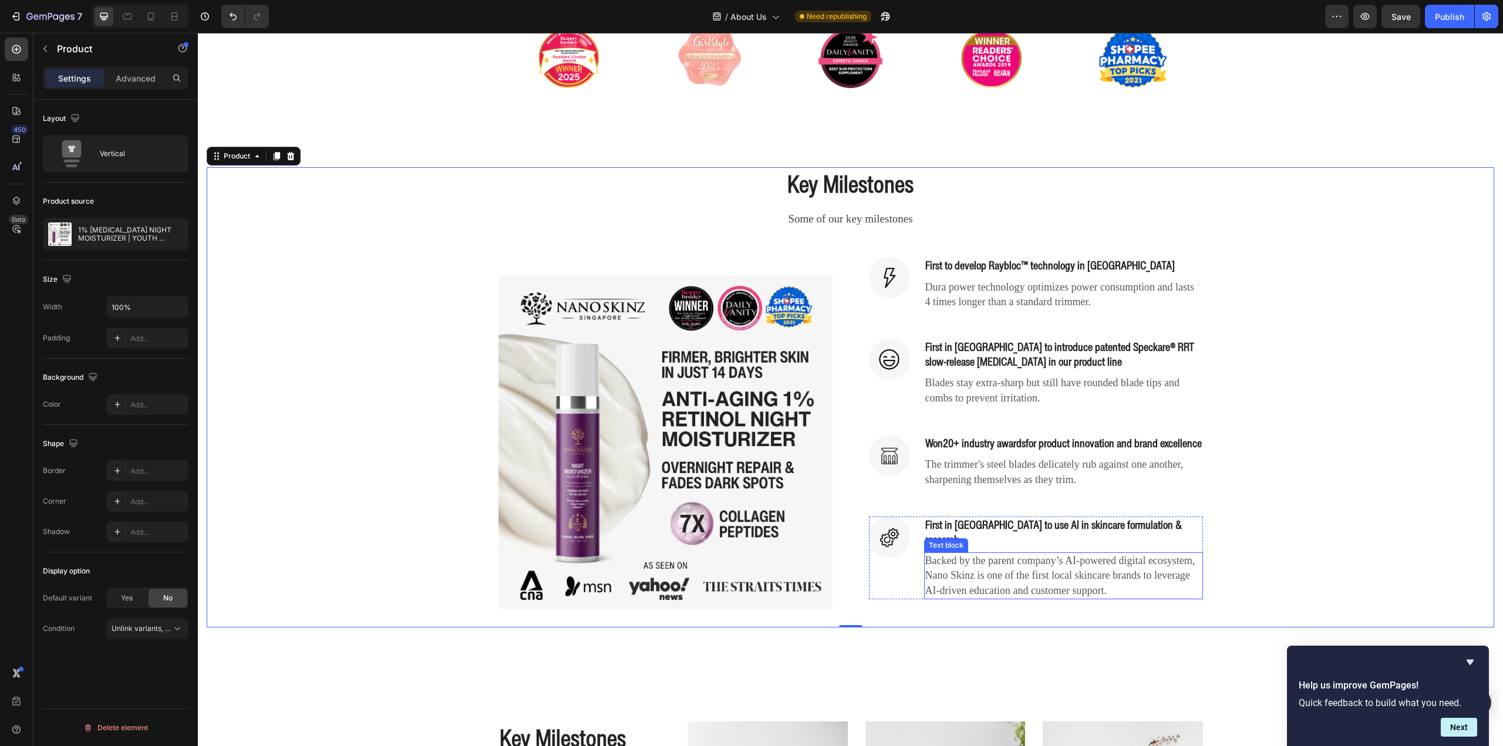
click at [1088, 582] on p "Backed by the parent company’s AI-powered digital ecosystem, Nano Skinz is one …" at bounding box center [1063, 576] width 277 height 45
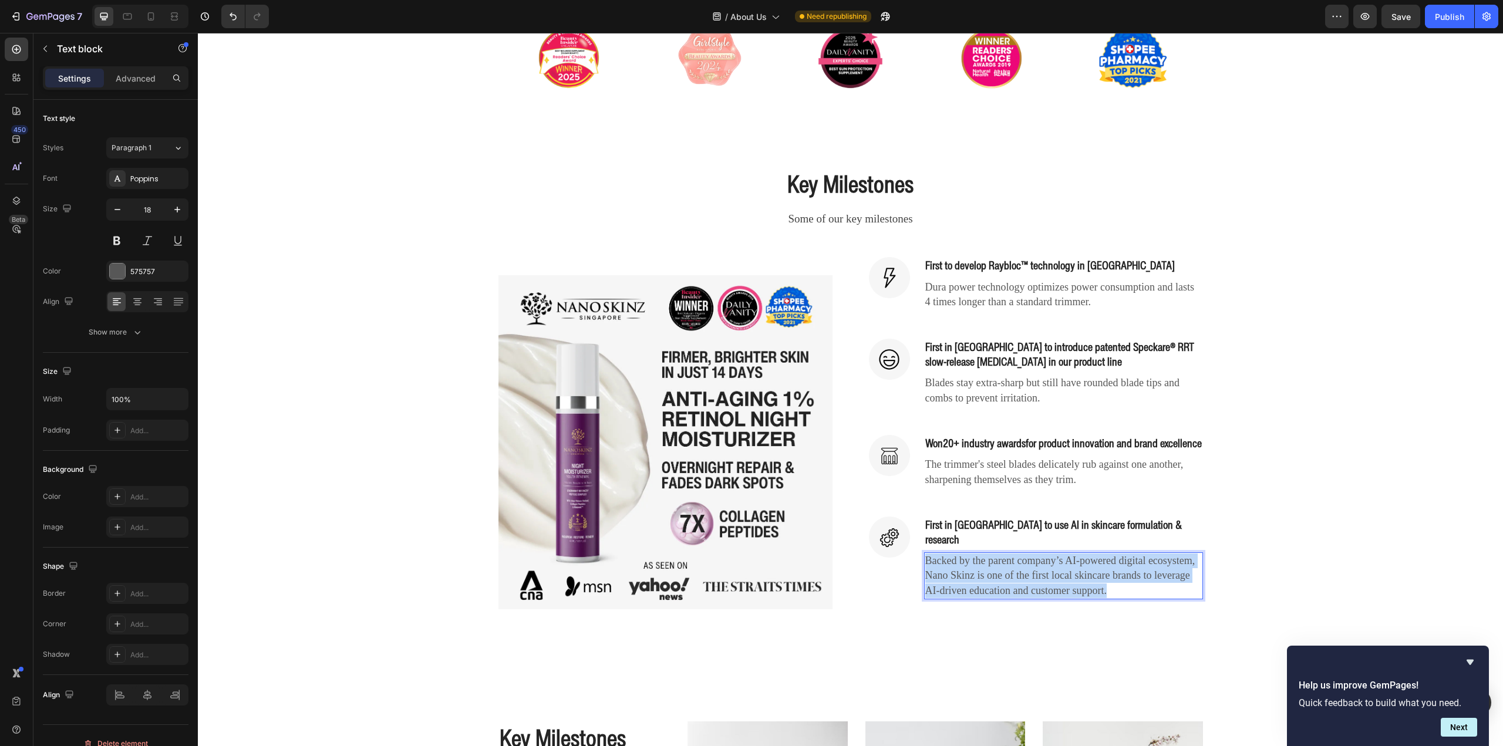
click at [1088, 582] on p "Backed by the parent company’s AI-powered digital ecosystem, Nano Skinz is one …" at bounding box center [1063, 576] width 277 height 45
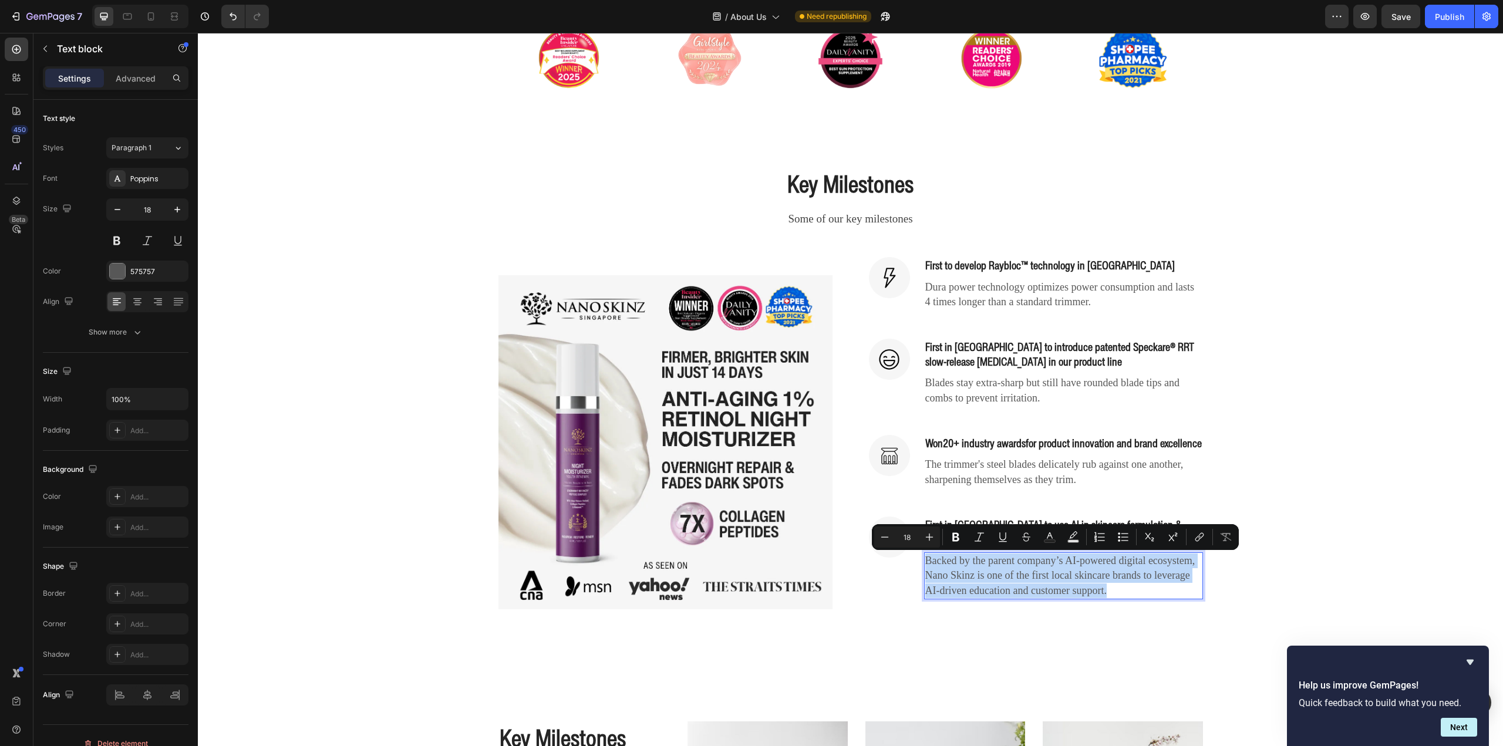
click at [999, 585] on p "Backed by the parent company’s AI-powered digital ecosystem, Nano Skinz is one …" at bounding box center [1063, 576] width 277 height 45
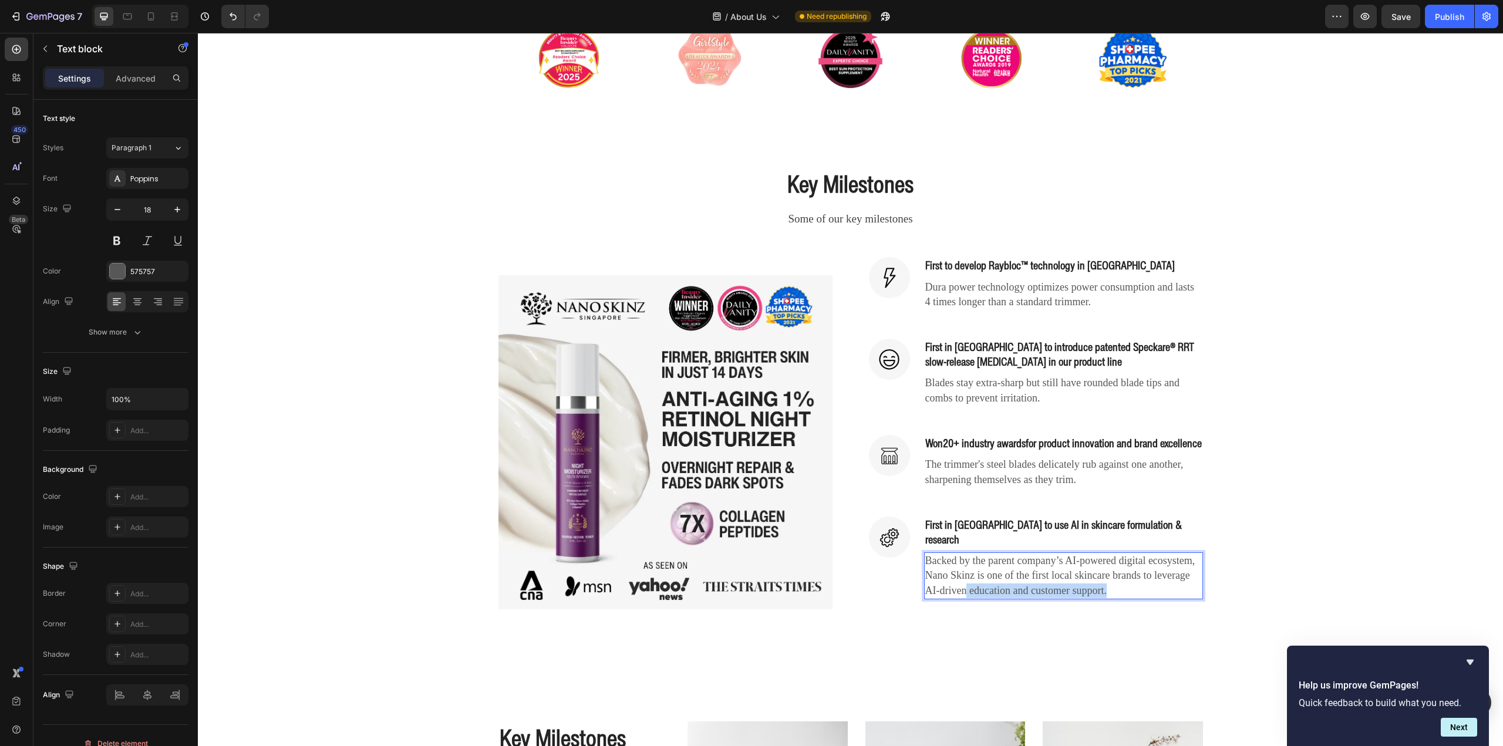
drag, startPoint x: 963, startPoint y: 592, endPoint x: 1103, endPoint y: 590, distance: 139.2
click at [1103, 590] on p "Backed by the parent company’s AI-powered digital ecosystem, Nano Skinz is one …" at bounding box center [1063, 576] width 277 height 45
click at [1021, 588] on p "Backed by the parent company’s AI-powered digital ecosystem, Nano Skinz is one …" at bounding box center [1063, 576] width 277 height 45
click at [962, 588] on p "Backed by the parent company’s AI-powered digital ecosystem, Nano Skinz is one …" at bounding box center [1063, 576] width 277 height 45
click at [1087, 592] on p "Backed by the parent company’s AI-powered digital ecosystem, Nano Skinz is one …" at bounding box center [1063, 576] width 277 height 45
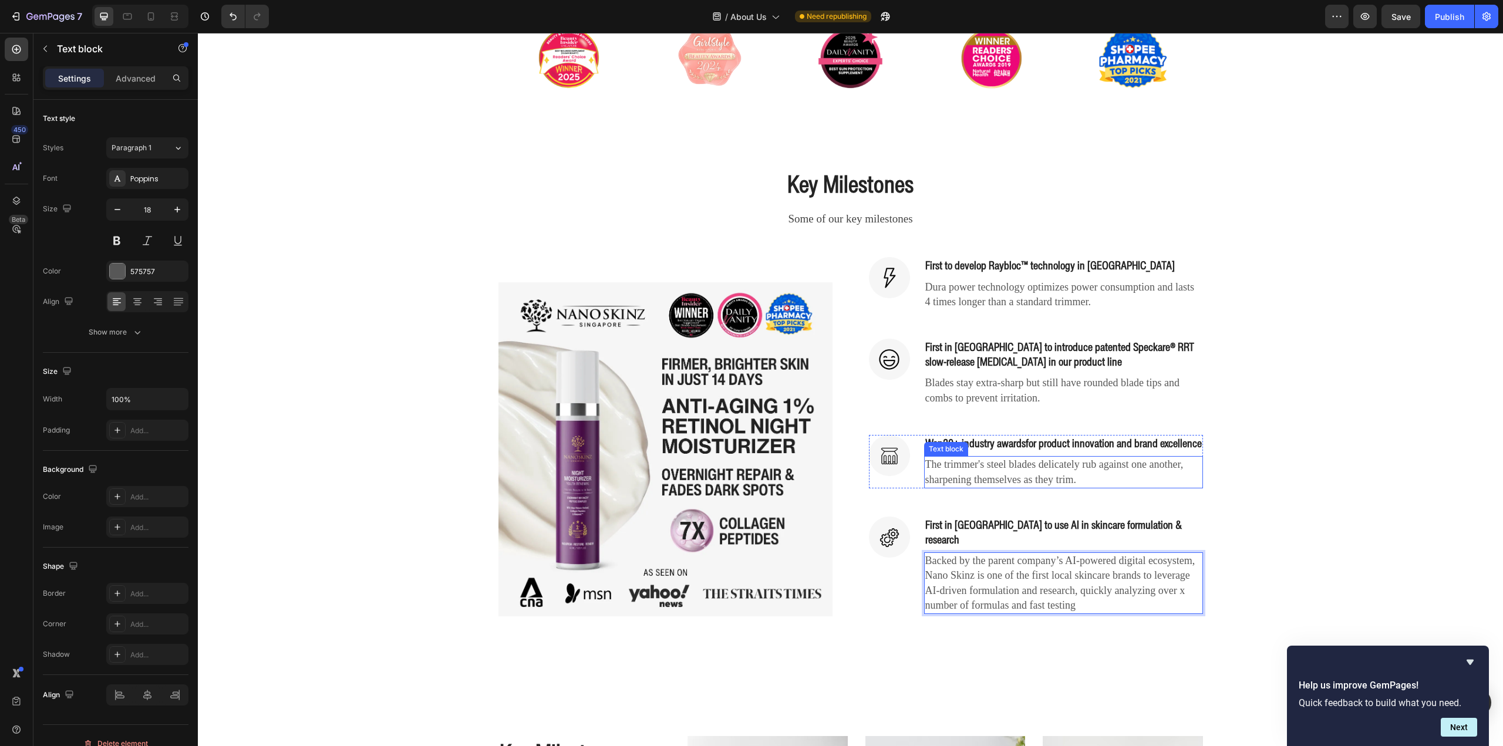
click at [1047, 486] on p "The trimmer's steel blades delicately rub against one another, sharpening thems…" at bounding box center [1063, 471] width 277 height 29
click at [1046, 485] on p "The trimmer's steel blades delicately rub against one another, sharpening thems…" at bounding box center [1063, 471] width 277 height 29
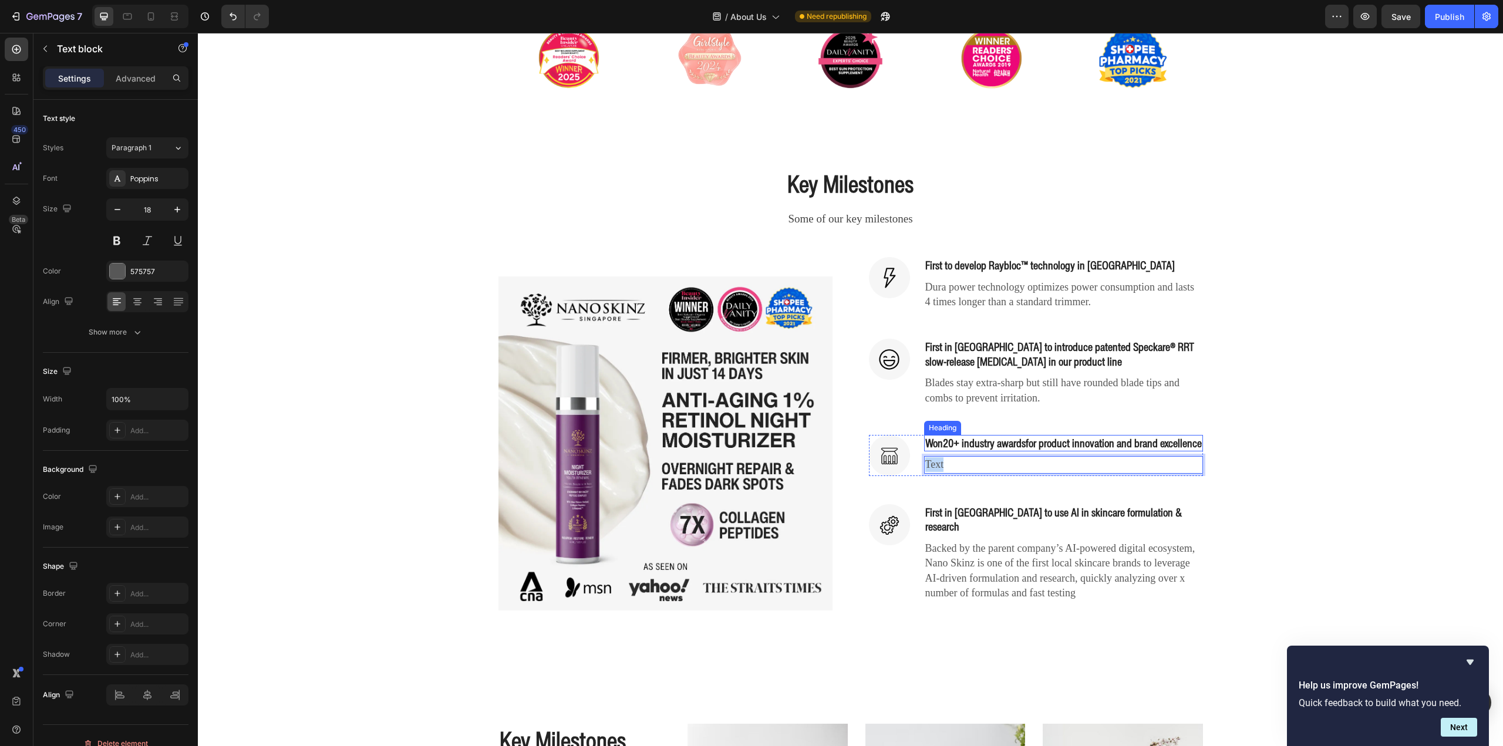
copy p "Text"
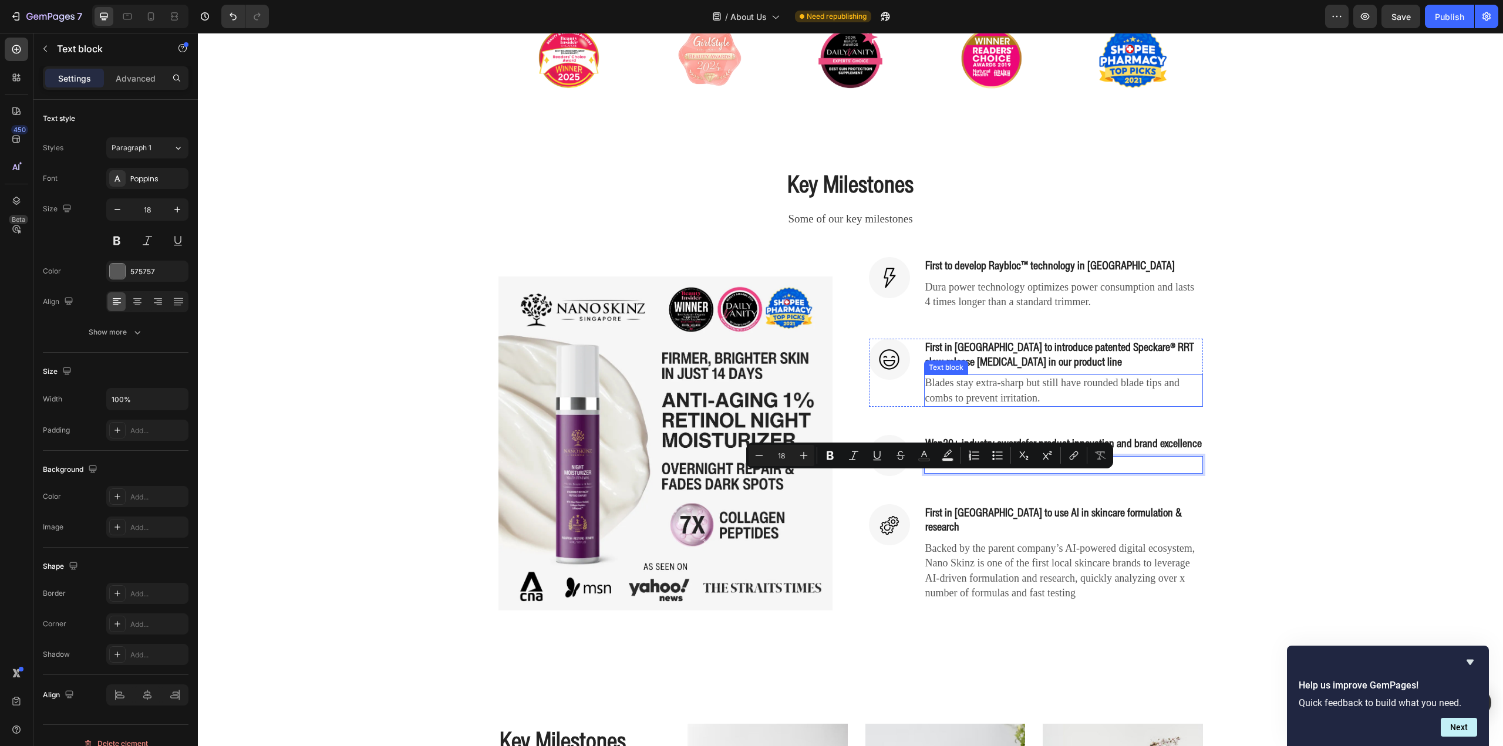
click at [980, 398] on p "Blades stay extra-sharp but still have rounded blade tips and combs to prevent …" at bounding box center [1063, 390] width 277 height 29
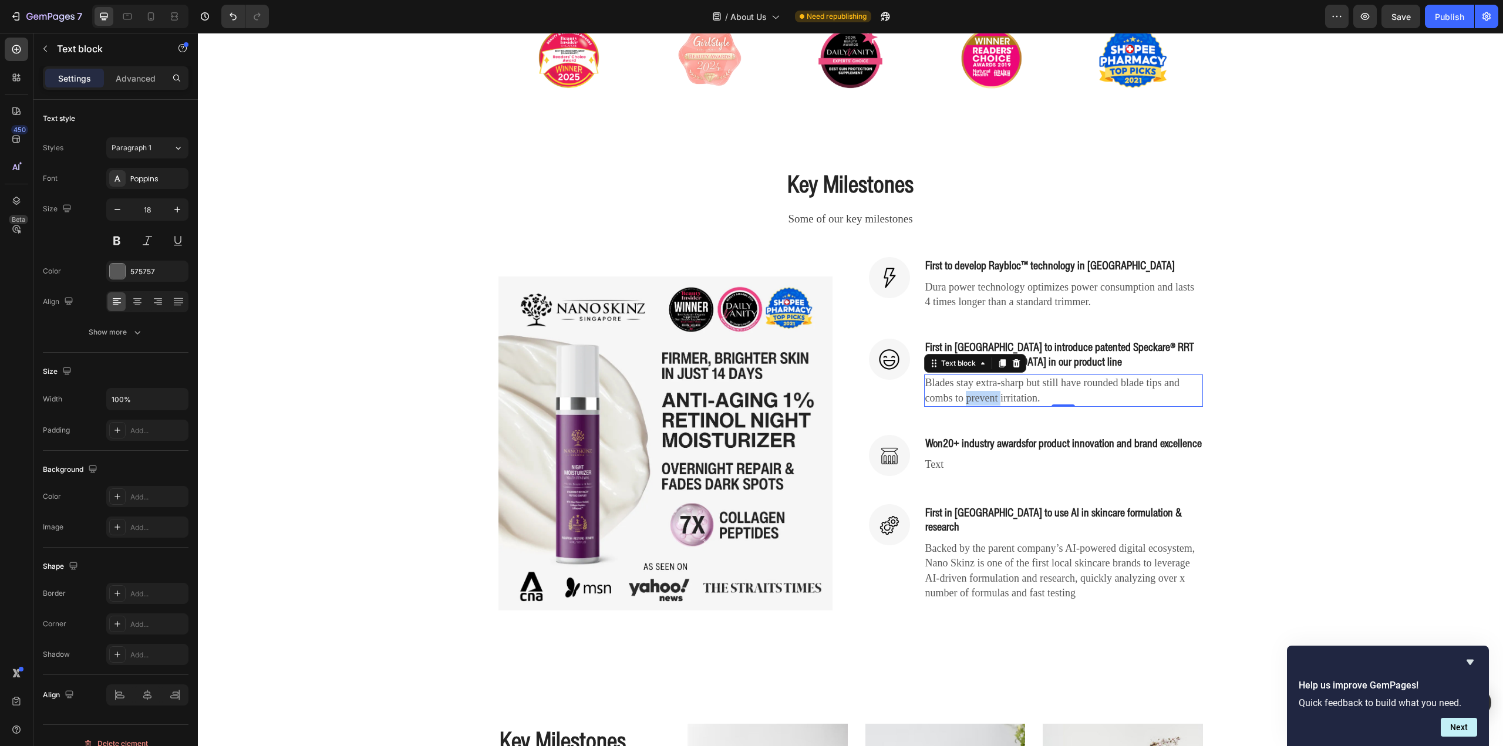
click at [980, 398] on p "Blades stay extra-sharp but still have rounded blade tips and combs to prevent …" at bounding box center [1063, 390] width 277 height 29
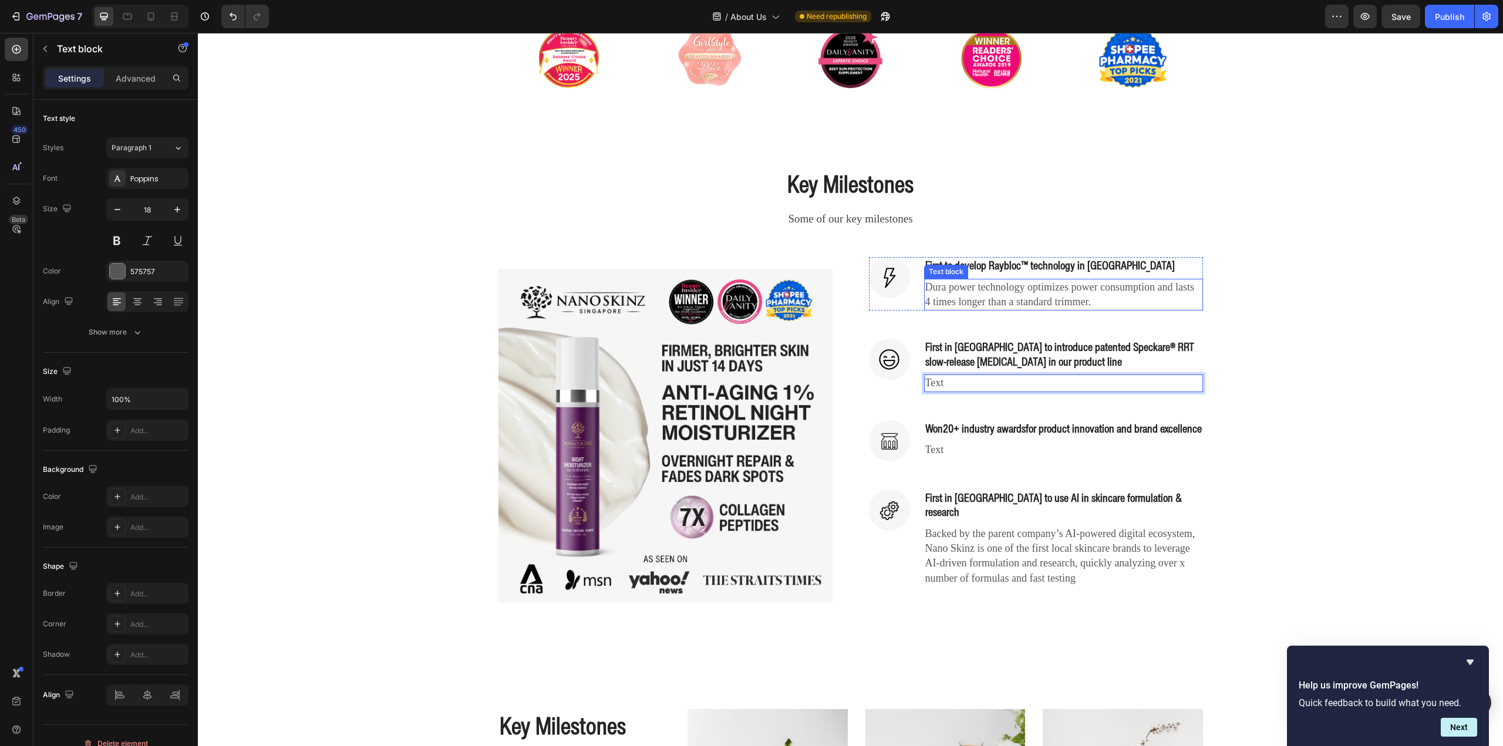
click at [981, 296] on p "Dura power technology optimizes power consumption and lasts 4 times longer than…" at bounding box center [1063, 294] width 277 height 29
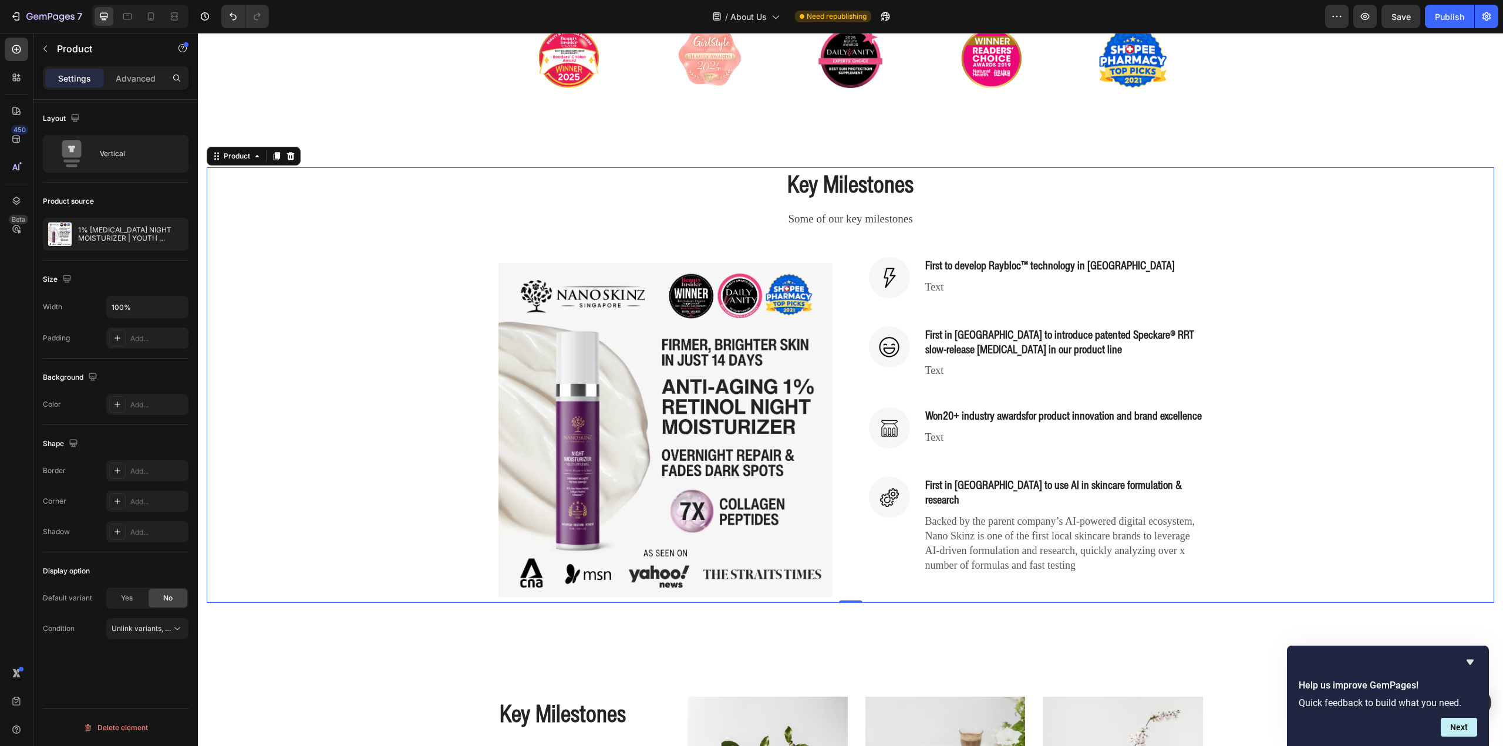
click at [1283, 318] on div "Key Milestones Heading Some of our key milestones Text block Row (P) Images & G…" at bounding box center [851, 384] width 1288 height 435
click at [1309, 326] on div "Key Milestones Heading Some of our key milestones Text block Row (P) Images & G…" at bounding box center [851, 384] width 1288 height 435
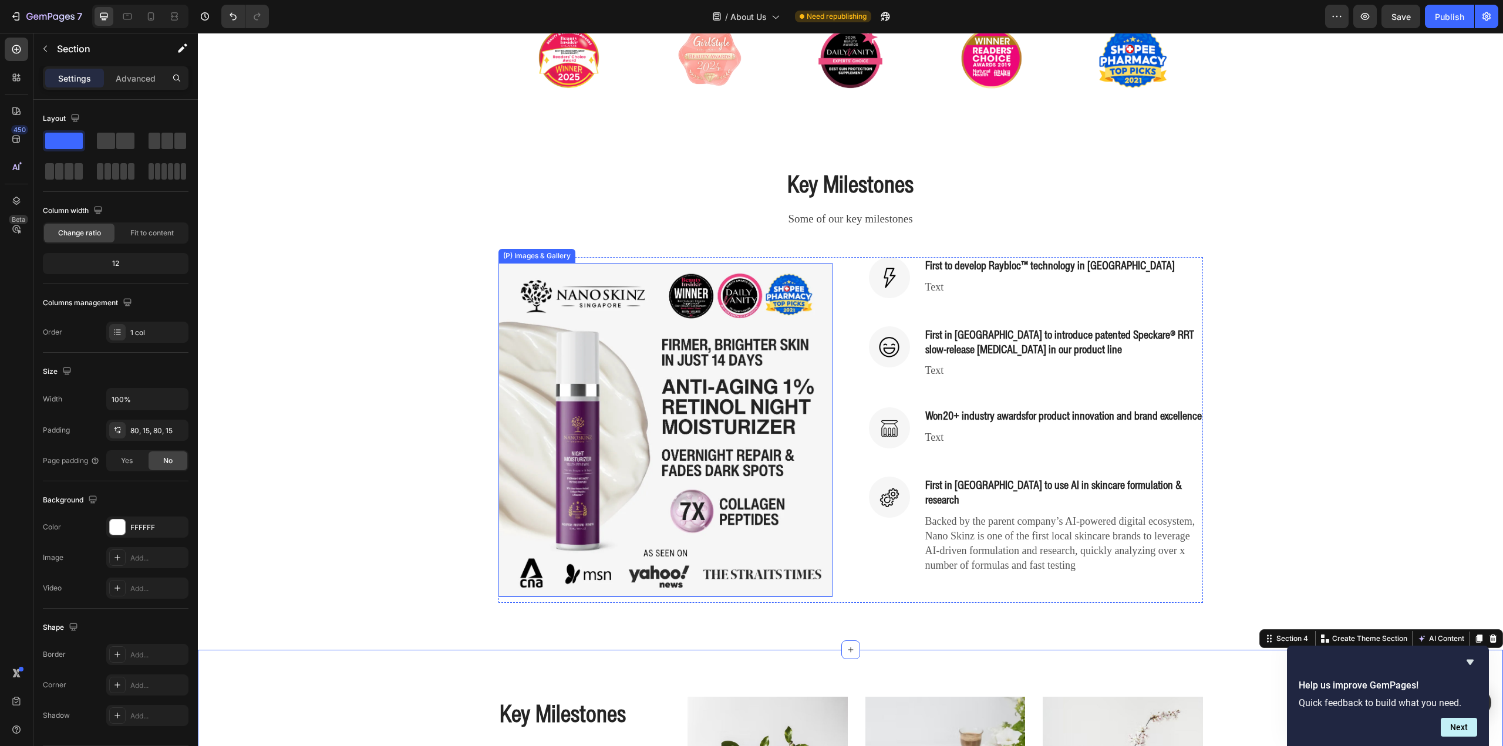
click at [619, 419] on img at bounding box center [665, 430] width 334 height 334
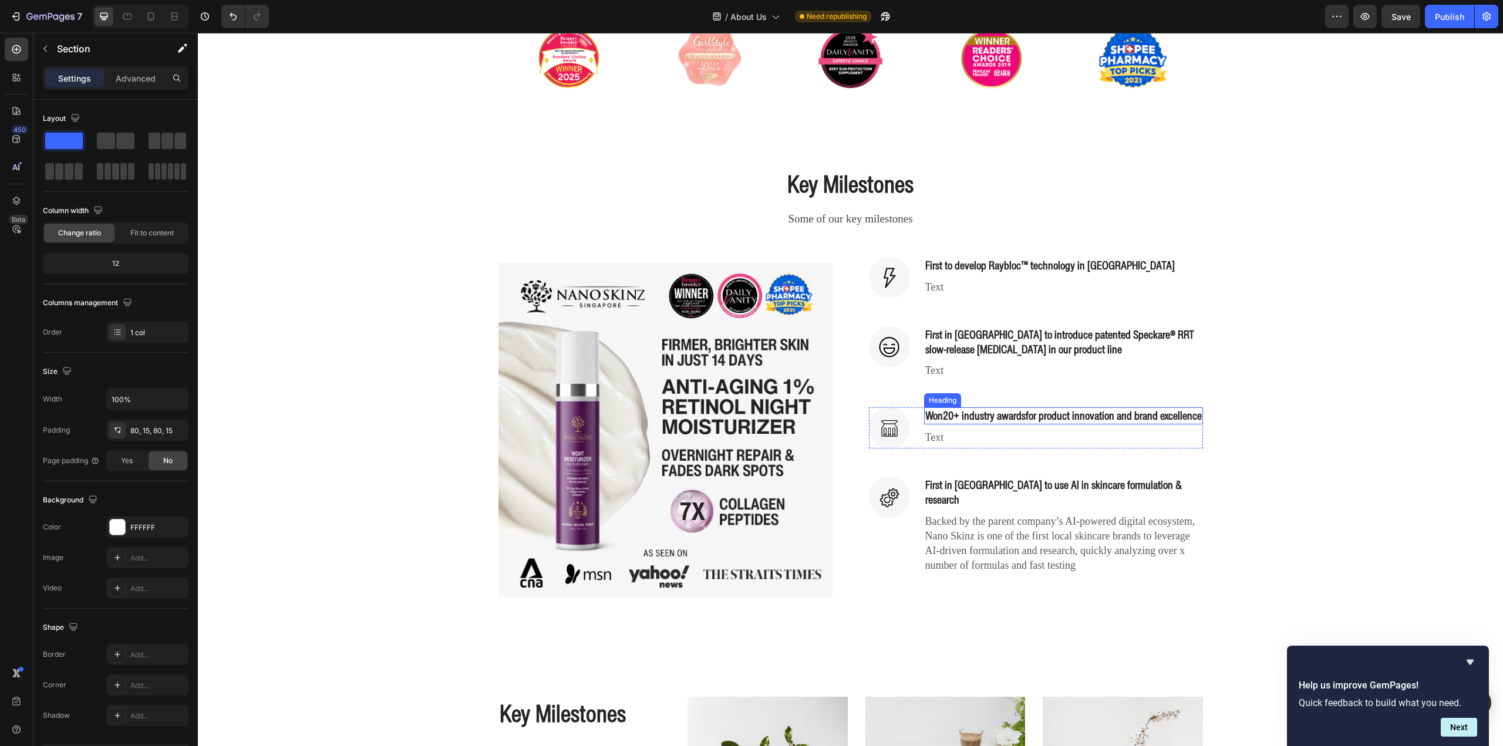
click at [997, 424] on strong "20+ industry awards" at bounding box center [984, 415] width 83 height 16
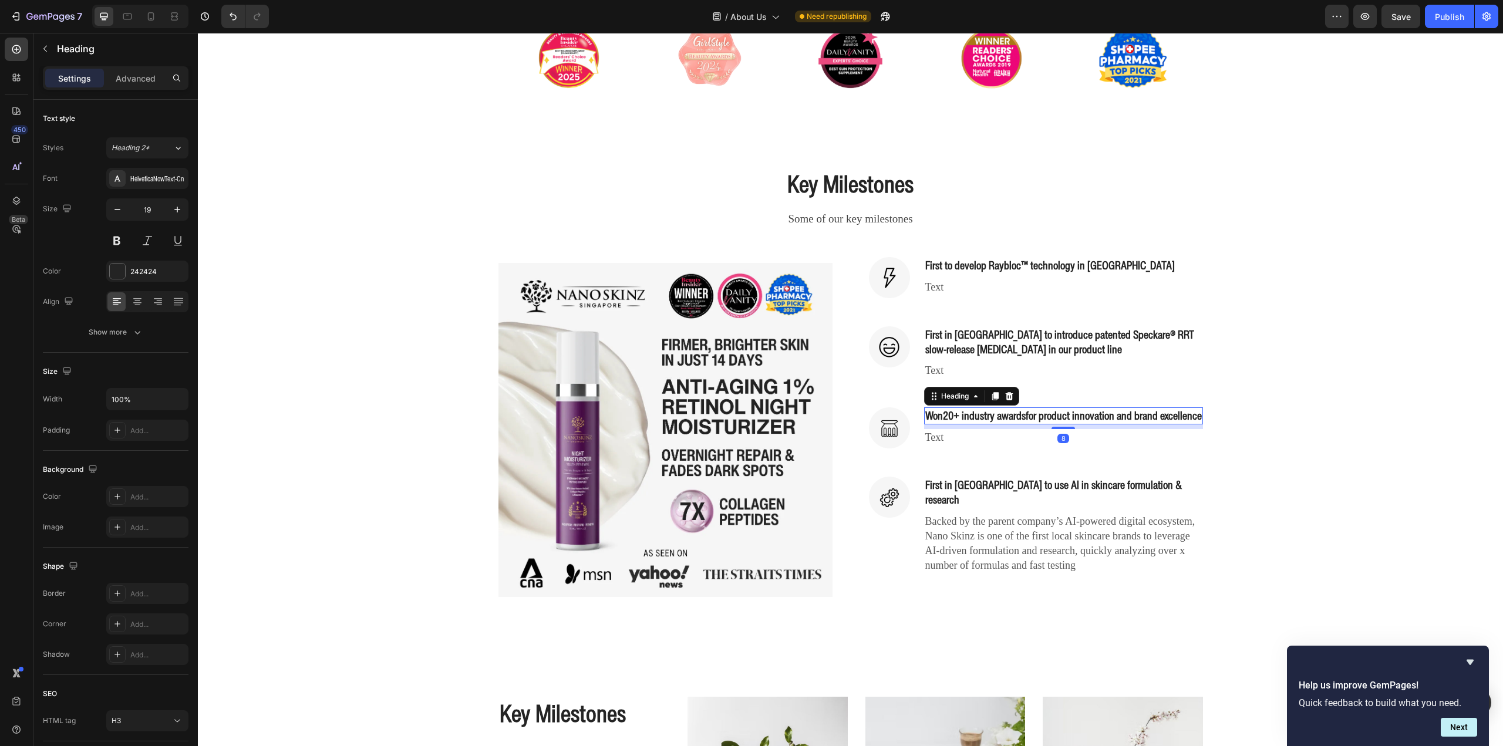
click at [997, 424] on strong "20+ industry awards" at bounding box center [984, 415] width 83 height 16
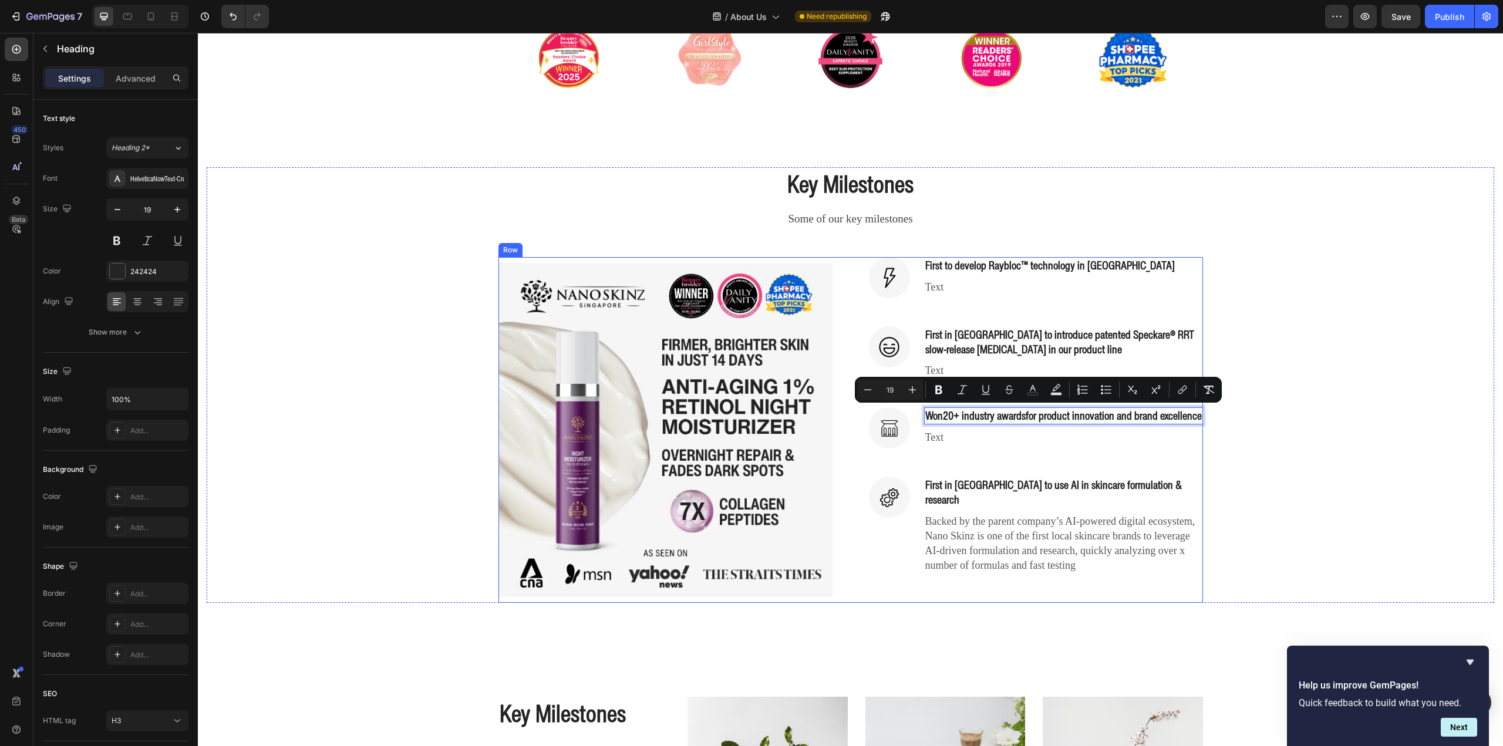
copy p "Won 20+ industry awards for product innovation and brand excellence"
click at [1039, 496] on p "First in [GEOGRAPHIC_DATA] to use AI in skincare formulation & research" at bounding box center [1063, 492] width 277 height 29
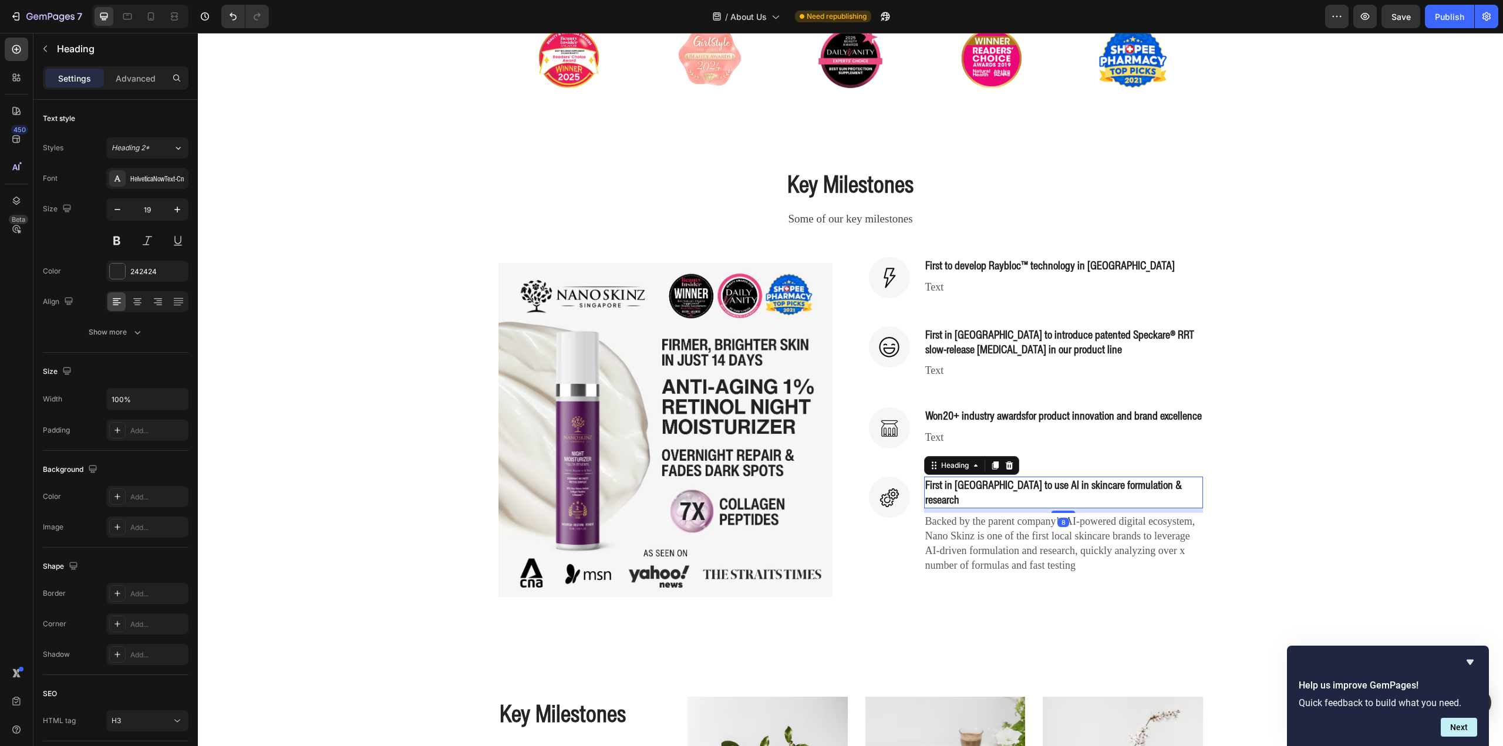
click at [1320, 460] on div "Key Milestones Heading Some of our key milestones Text block Row (P) Images & G…" at bounding box center [851, 384] width 1288 height 435
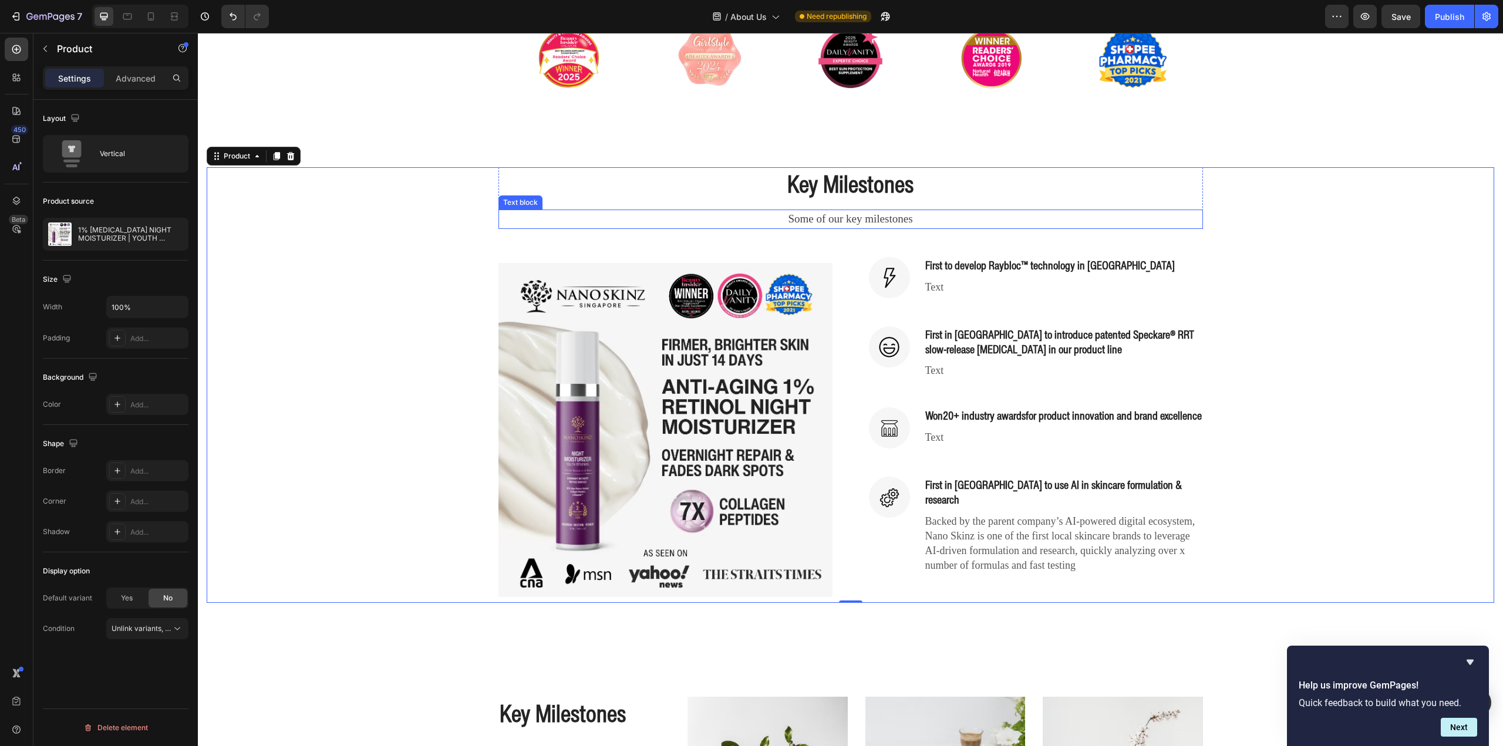
click at [856, 212] on p "Some of our key milestones" at bounding box center [851, 219] width 702 height 17
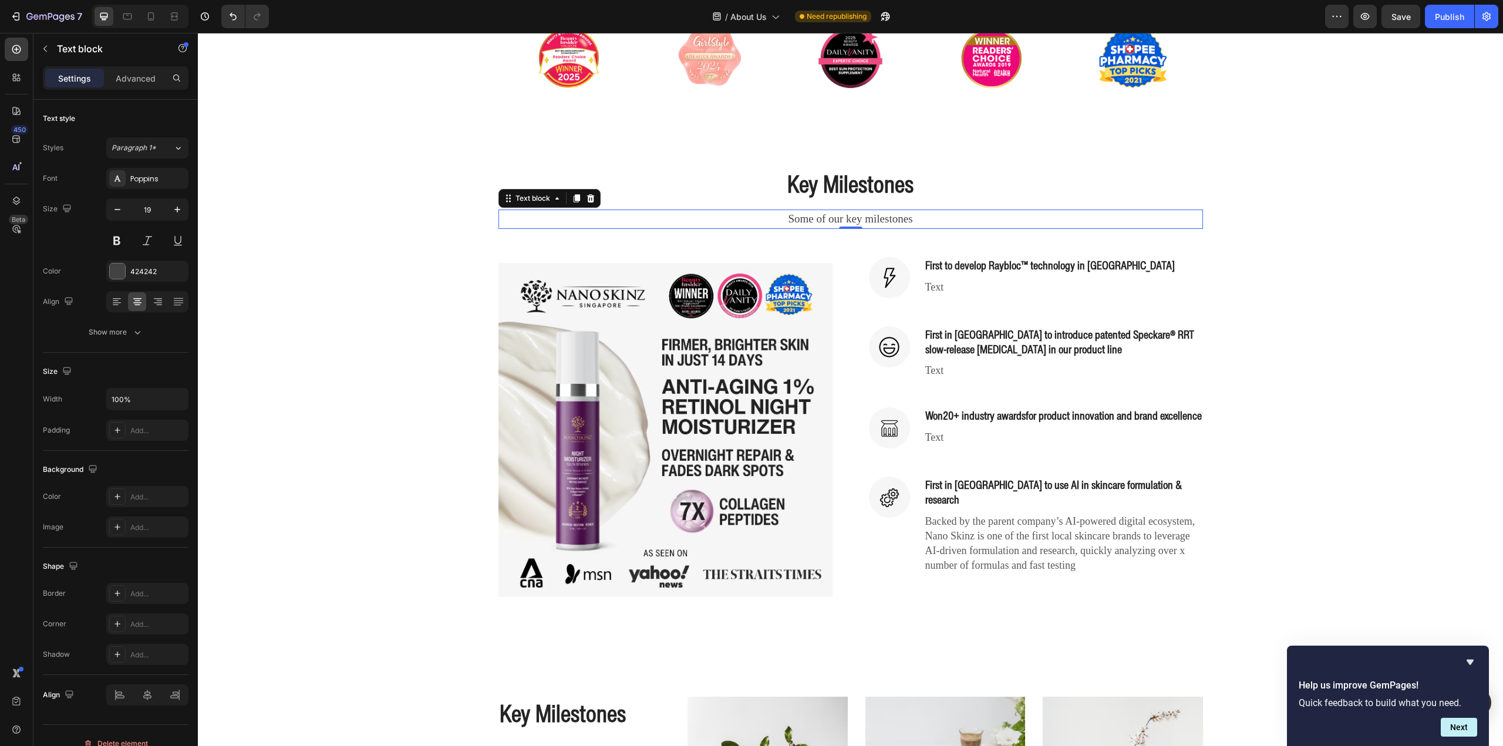
click at [856, 212] on p "Some of our key milestones" at bounding box center [851, 219] width 702 height 17
click at [863, 224] on p "Some of our key milestones" at bounding box center [851, 219] width 702 height 17
click at [858, 219] on p "Some of our key milestones" at bounding box center [851, 219] width 702 height 17
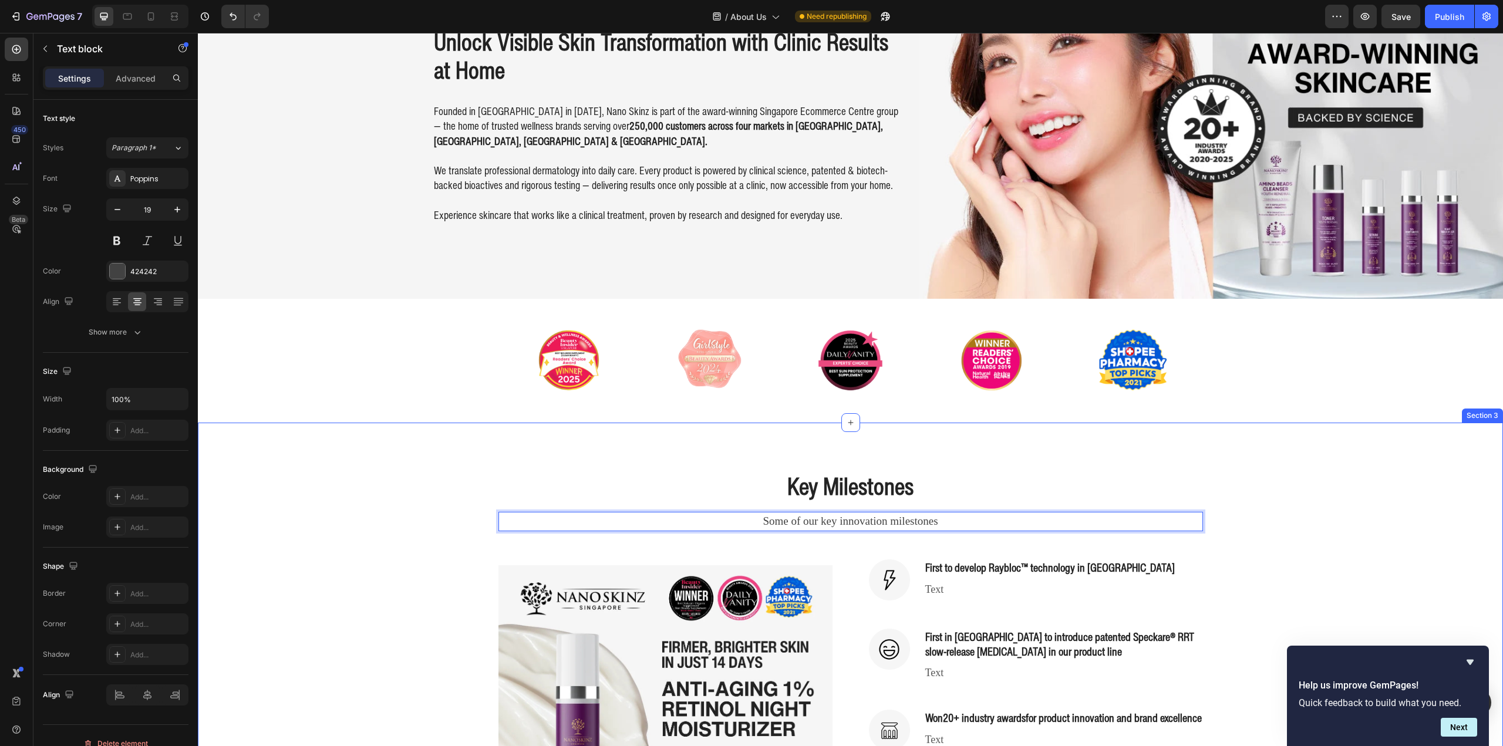
scroll to position [117, 0]
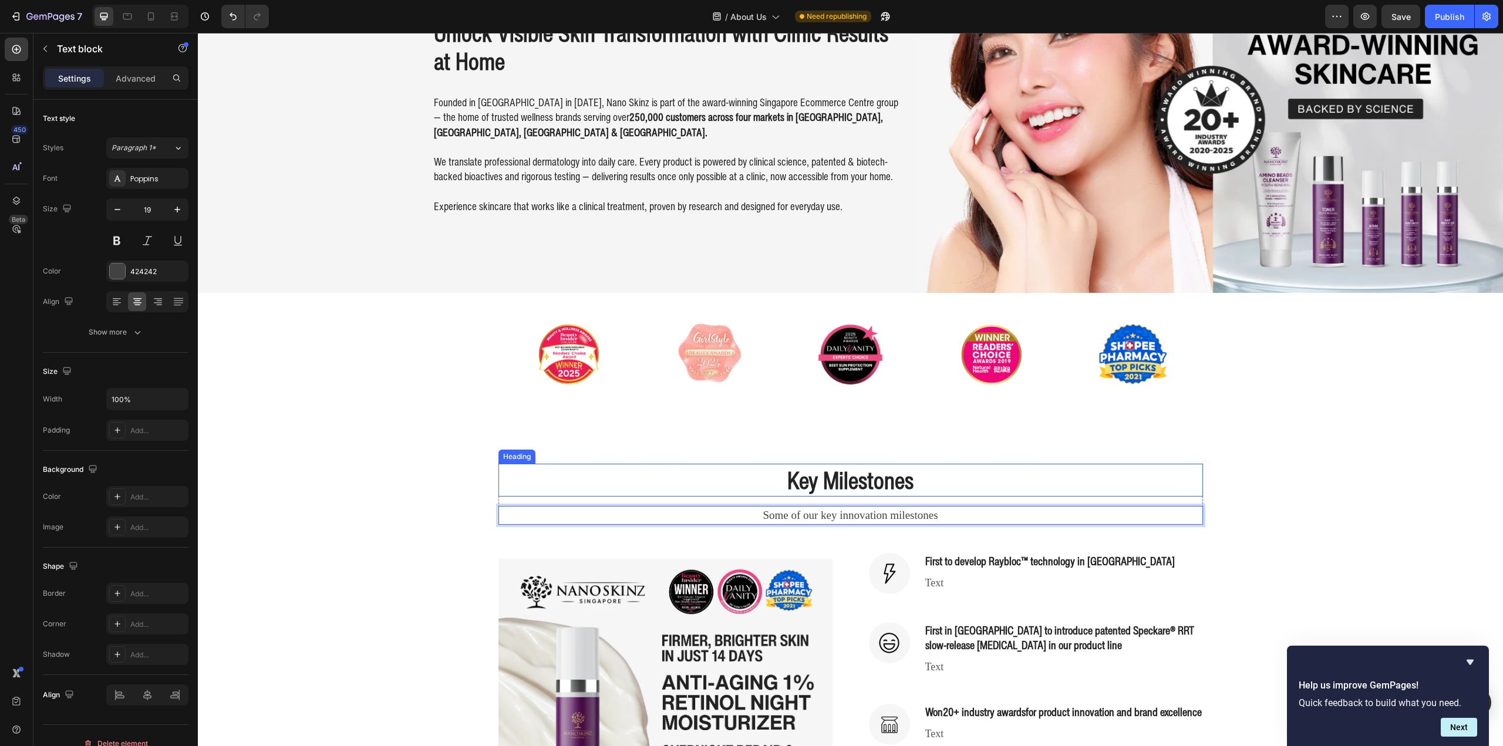
click at [843, 470] on h2 "Key Milestones" at bounding box center [850, 480] width 705 height 33
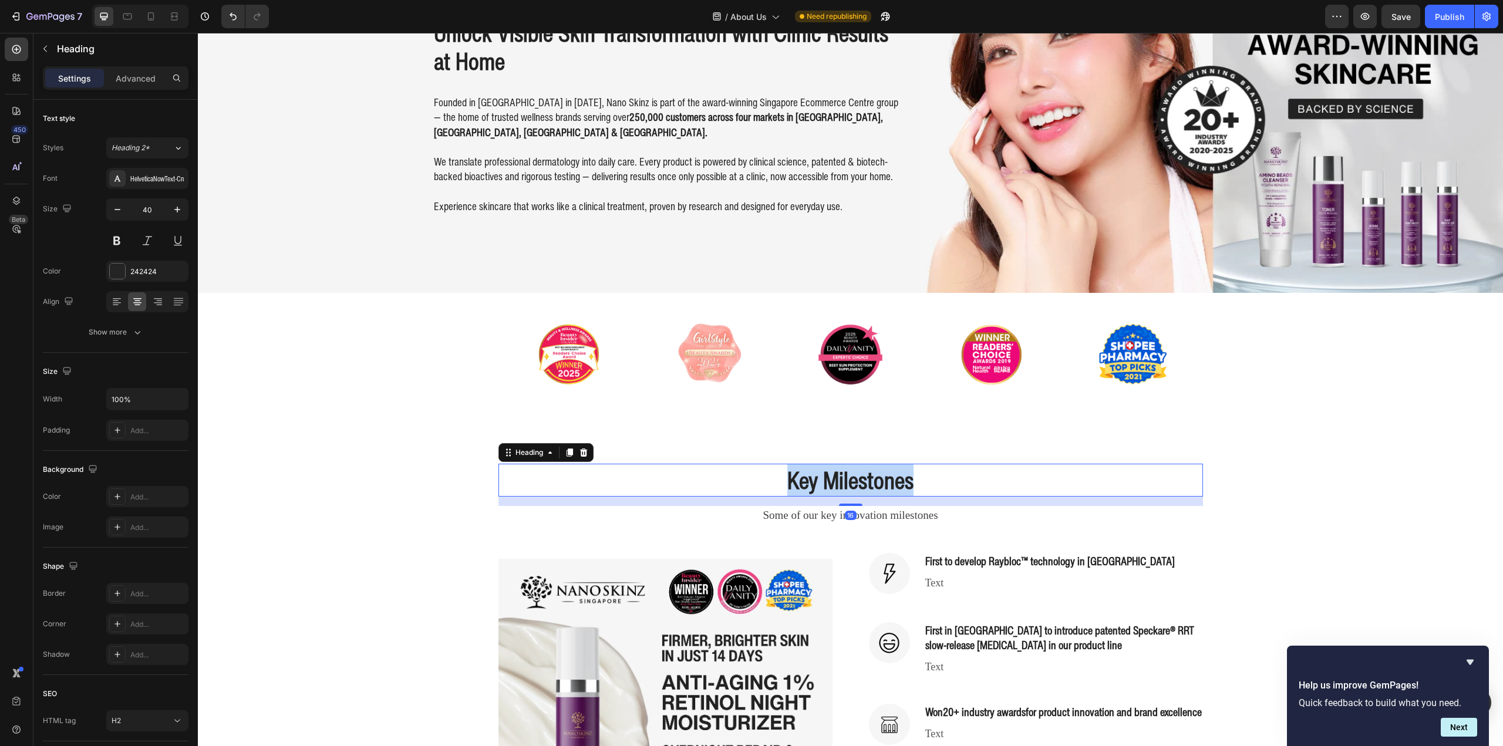
click at [843, 470] on p "Key Milestones" at bounding box center [851, 480] width 702 height 31
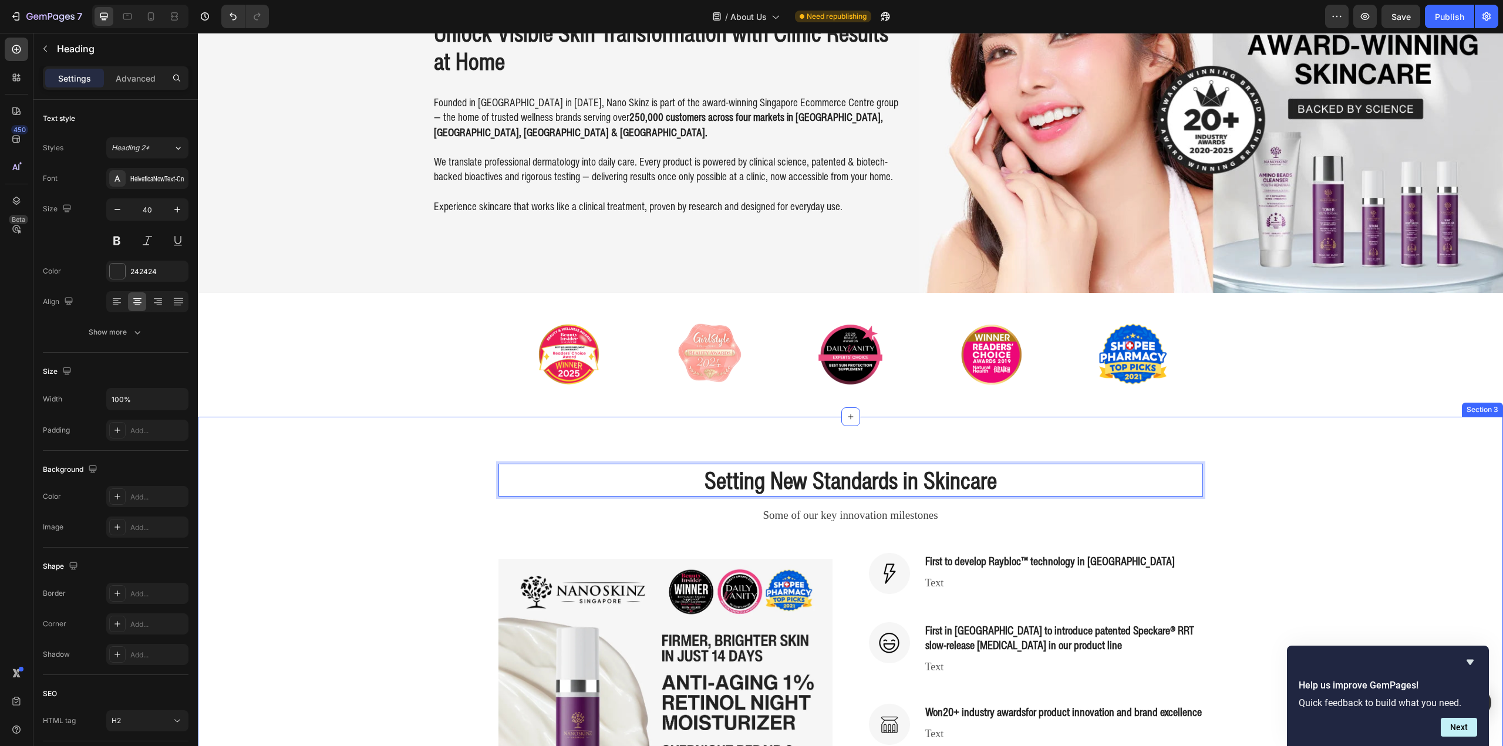
click at [1329, 448] on div "Setting New Standards in Skincare Heading 16 Some of our key innovation milesto…" at bounding box center [850, 681] width 1305 height 529
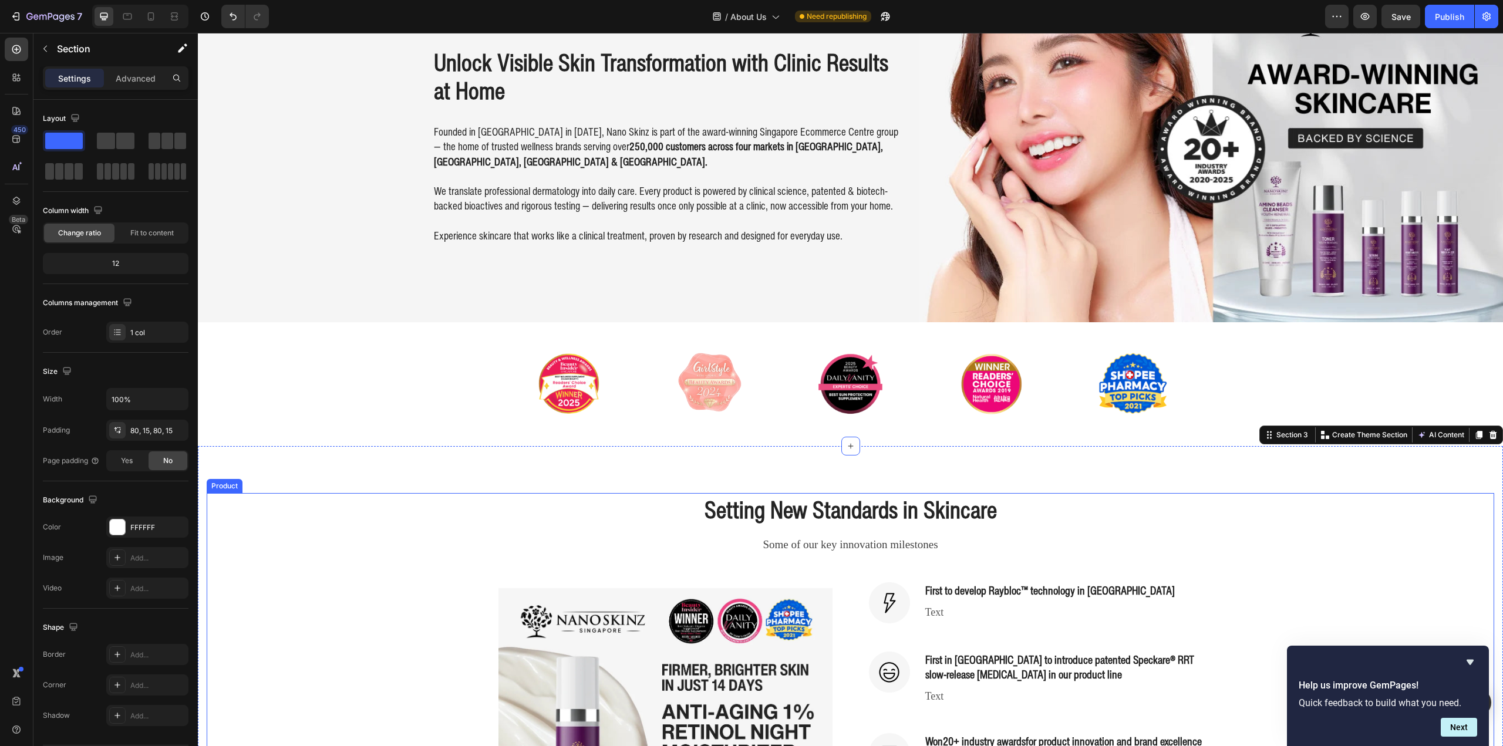
scroll to position [0, 0]
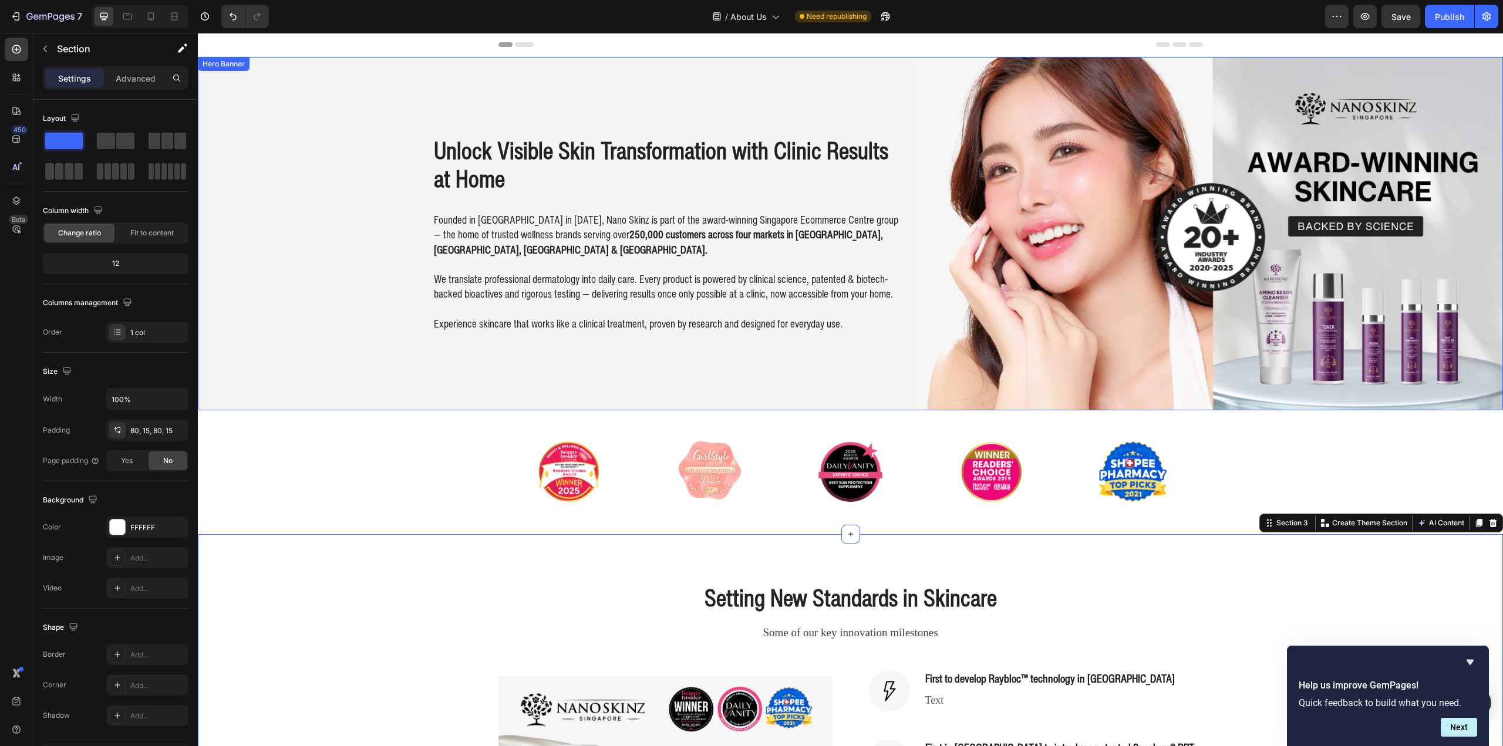
click at [249, 283] on div "Unlock Visible Skin Transformation with Clinic Results at Home Heading Founded …" at bounding box center [850, 233] width 1305 height 353
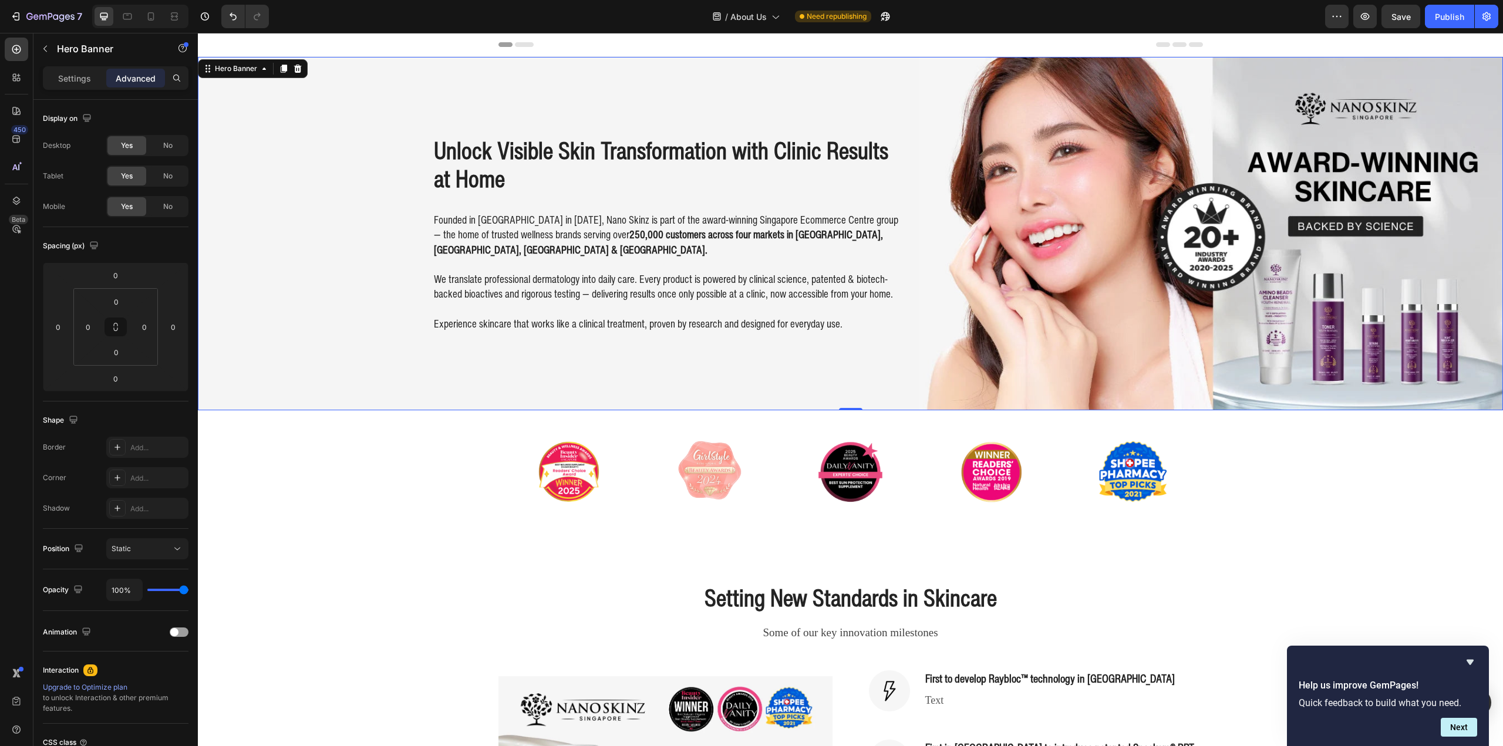
click at [385, 206] on div "Unlock Visible Skin Transformation with Clinic Results at Home Heading Founded …" at bounding box center [607, 233] width 585 height 353
click at [423, 157] on div "Unlock Visible Skin Transformation with Clinic Results at Home Heading" at bounding box center [607, 134] width 585 height 117
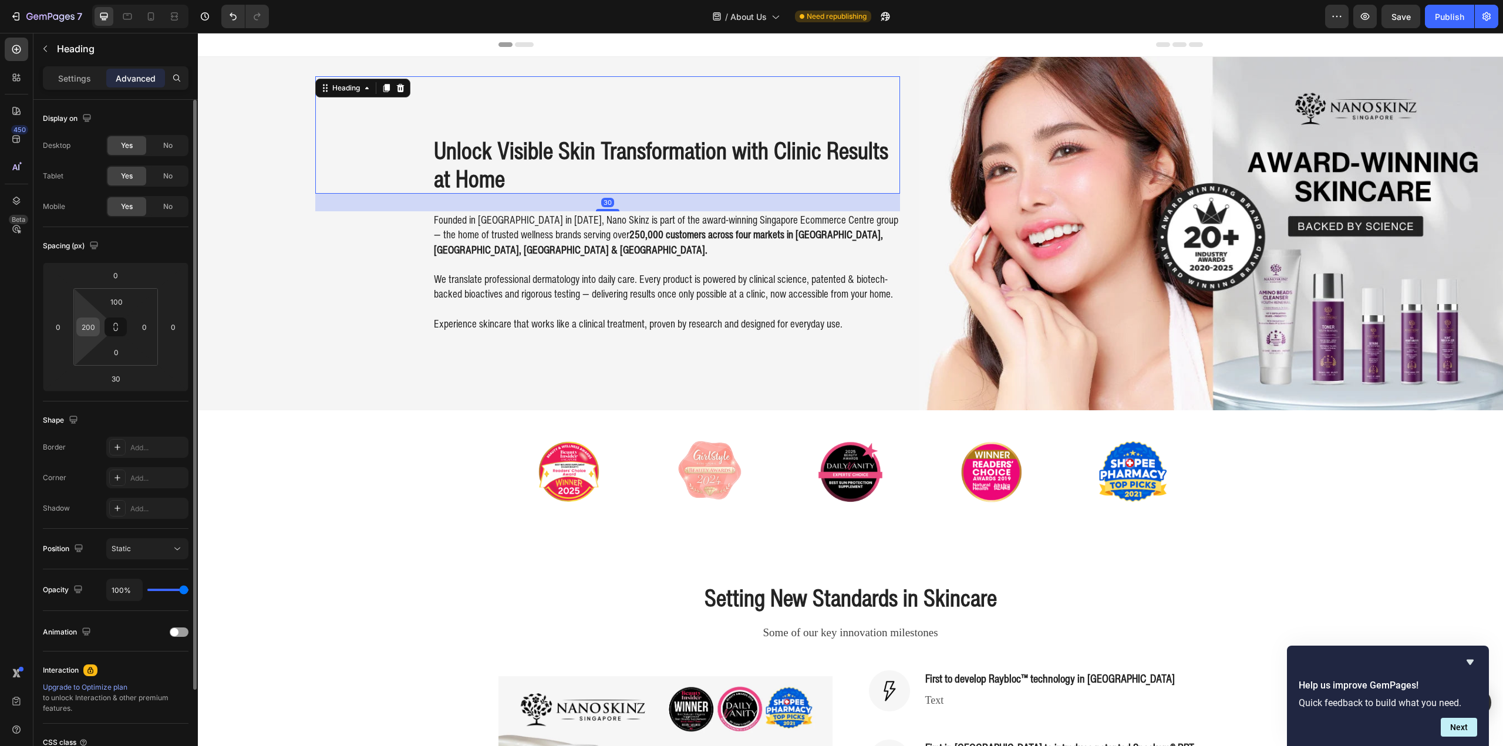
click at [96, 329] on input "200" at bounding box center [88, 327] width 18 height 18
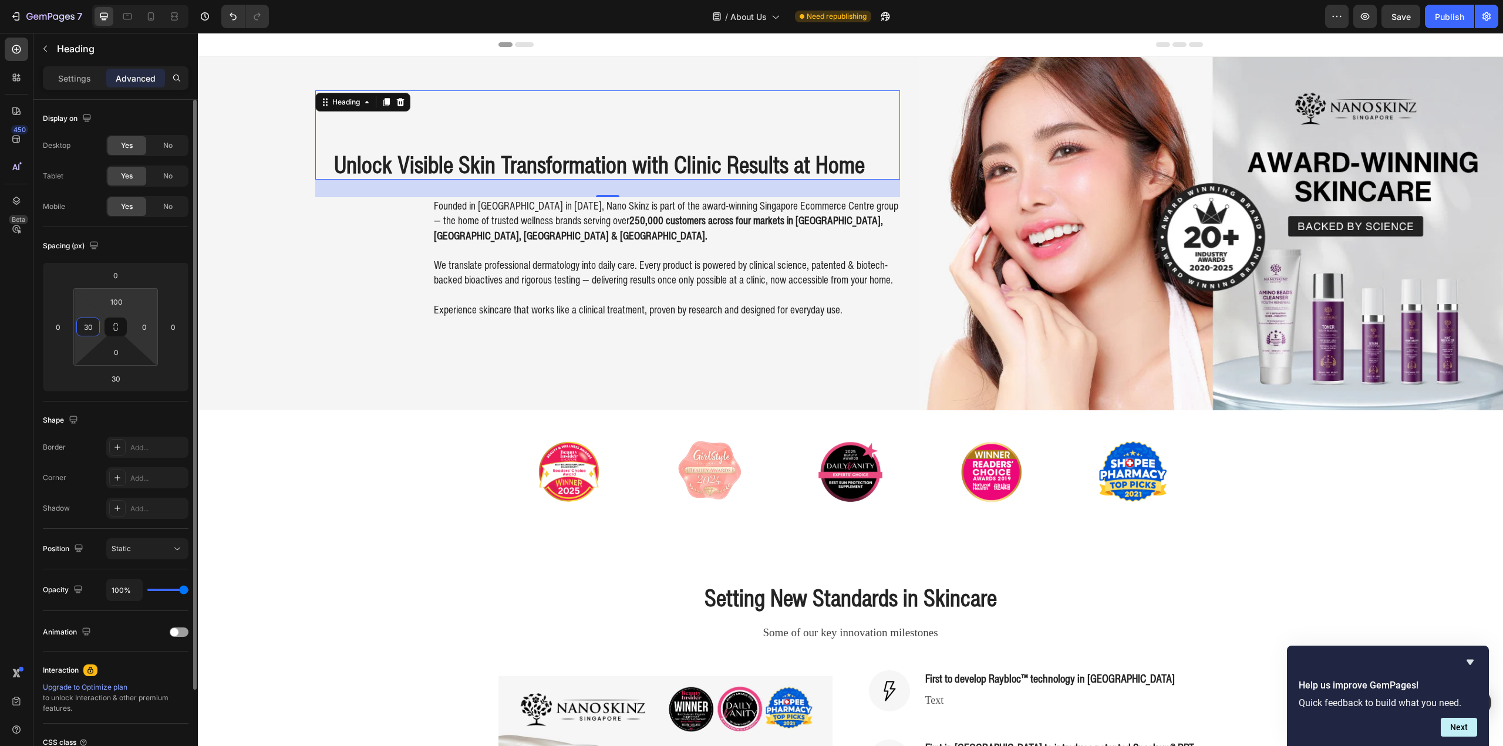
type input "300"
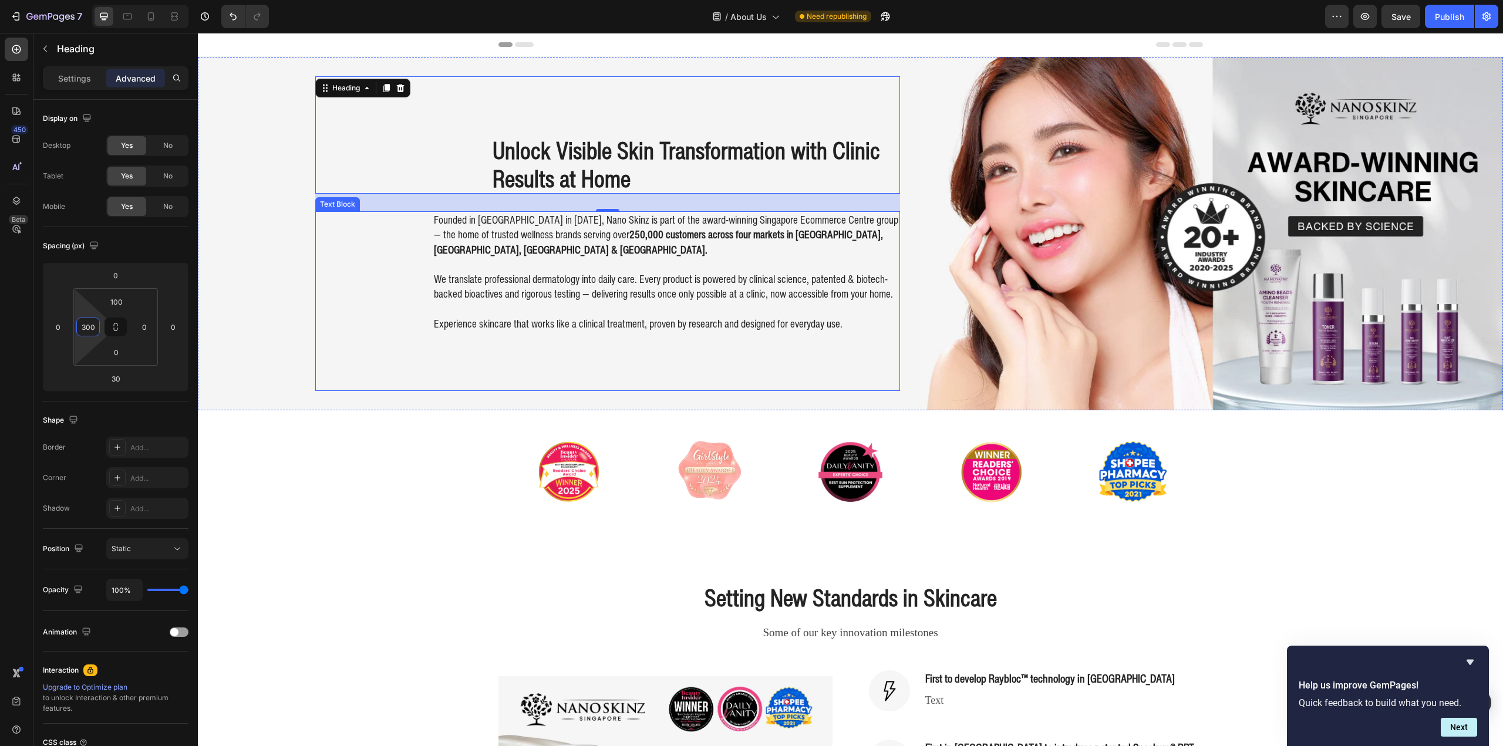
click at [385, 274] on div "Founded in [GEOGRAPHIC_DATA] in [DATE], Nano Skinz is part of the award-winning…" at bounding box center [607, 301] width 585 height 180
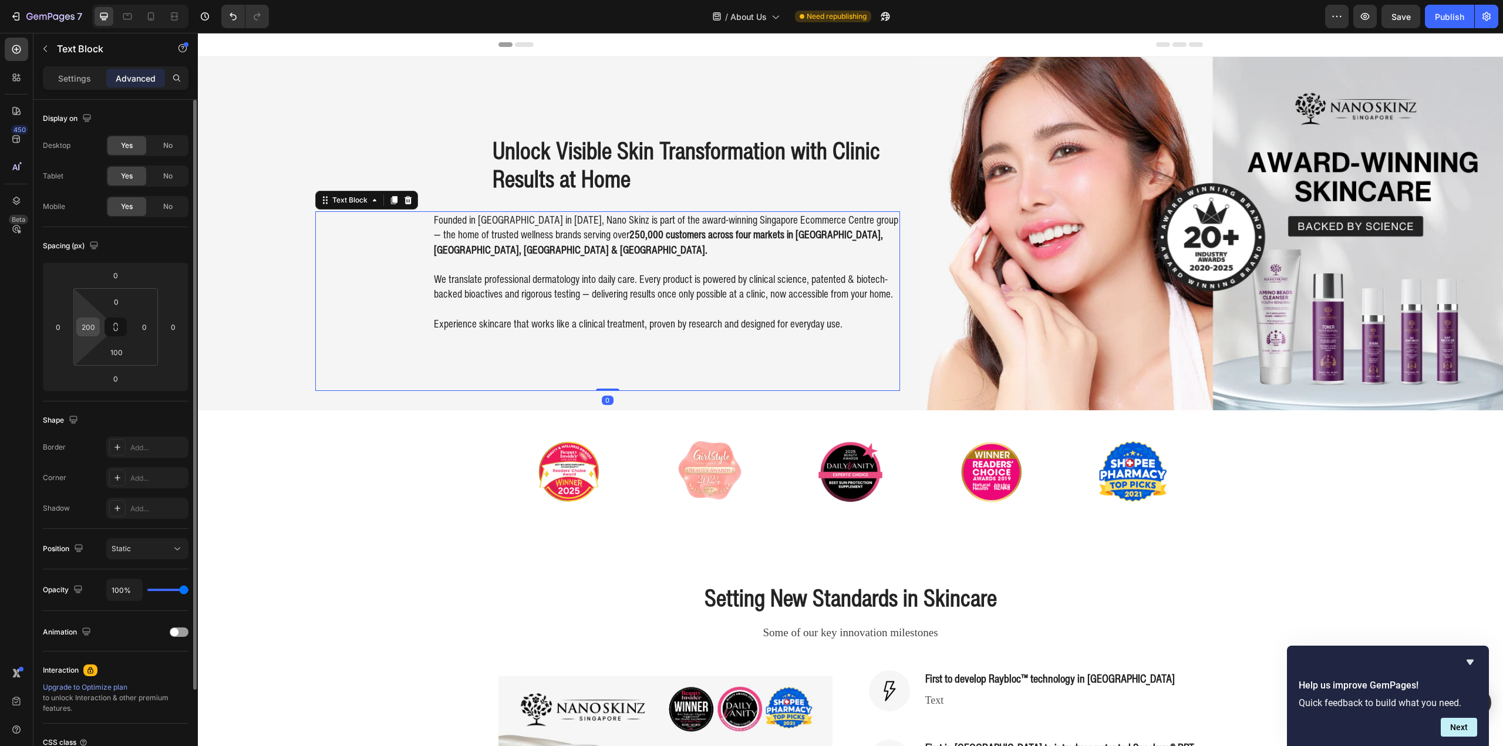
click at [85, 331] on input "200" at bounding box center [88, 327] width 18 height 18
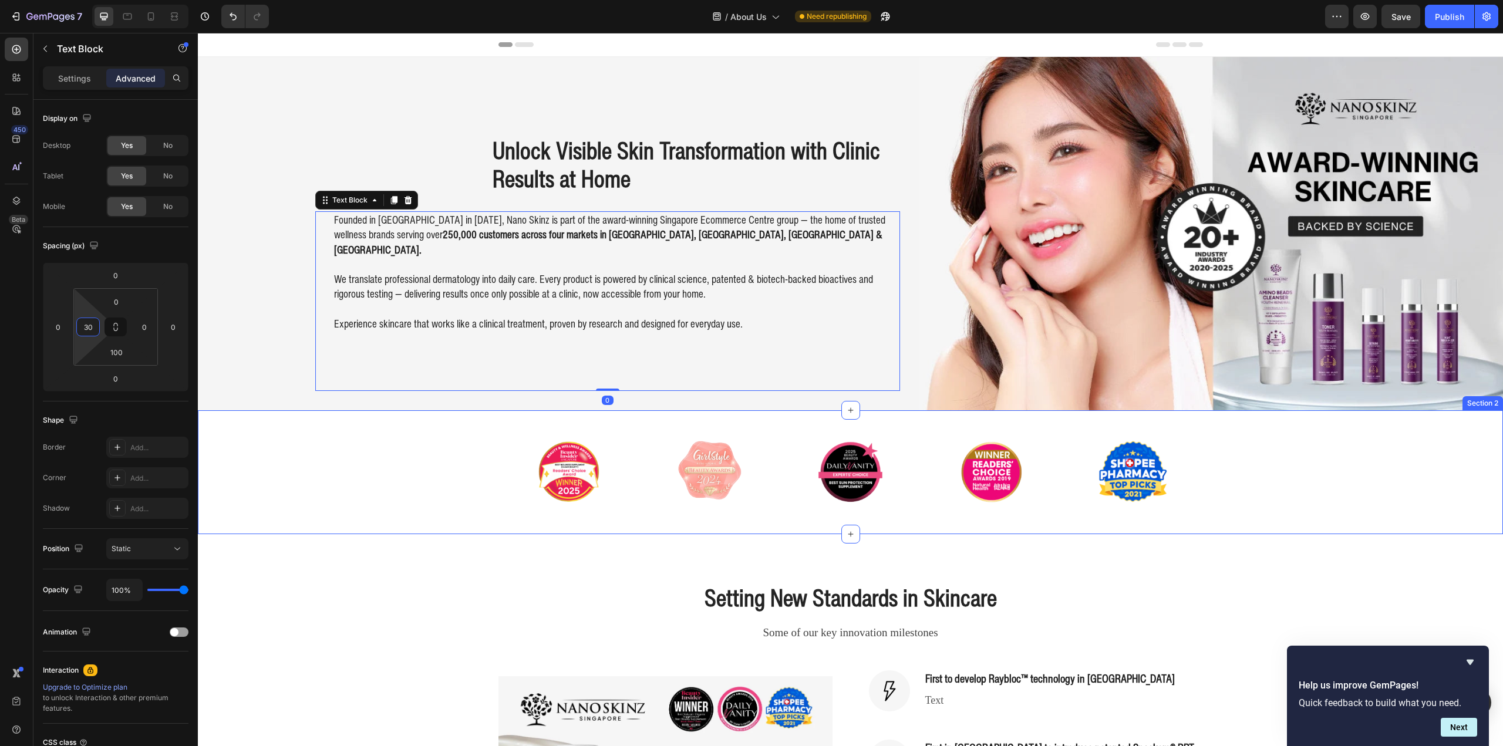
type input "300"
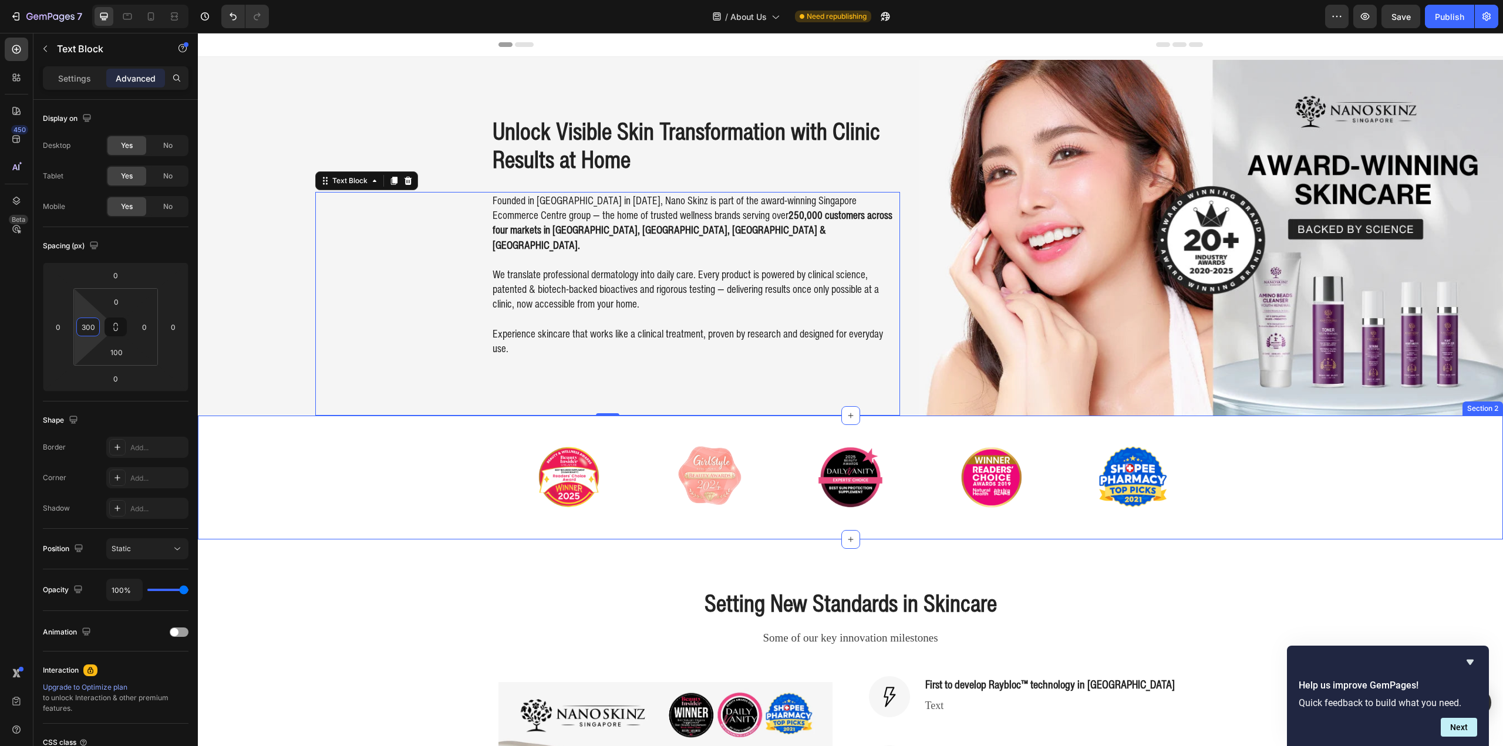
click at [348, 471] on div "Image Image Image Image Image Carousel" at bounding box center [850, 477] width 1305 height 86
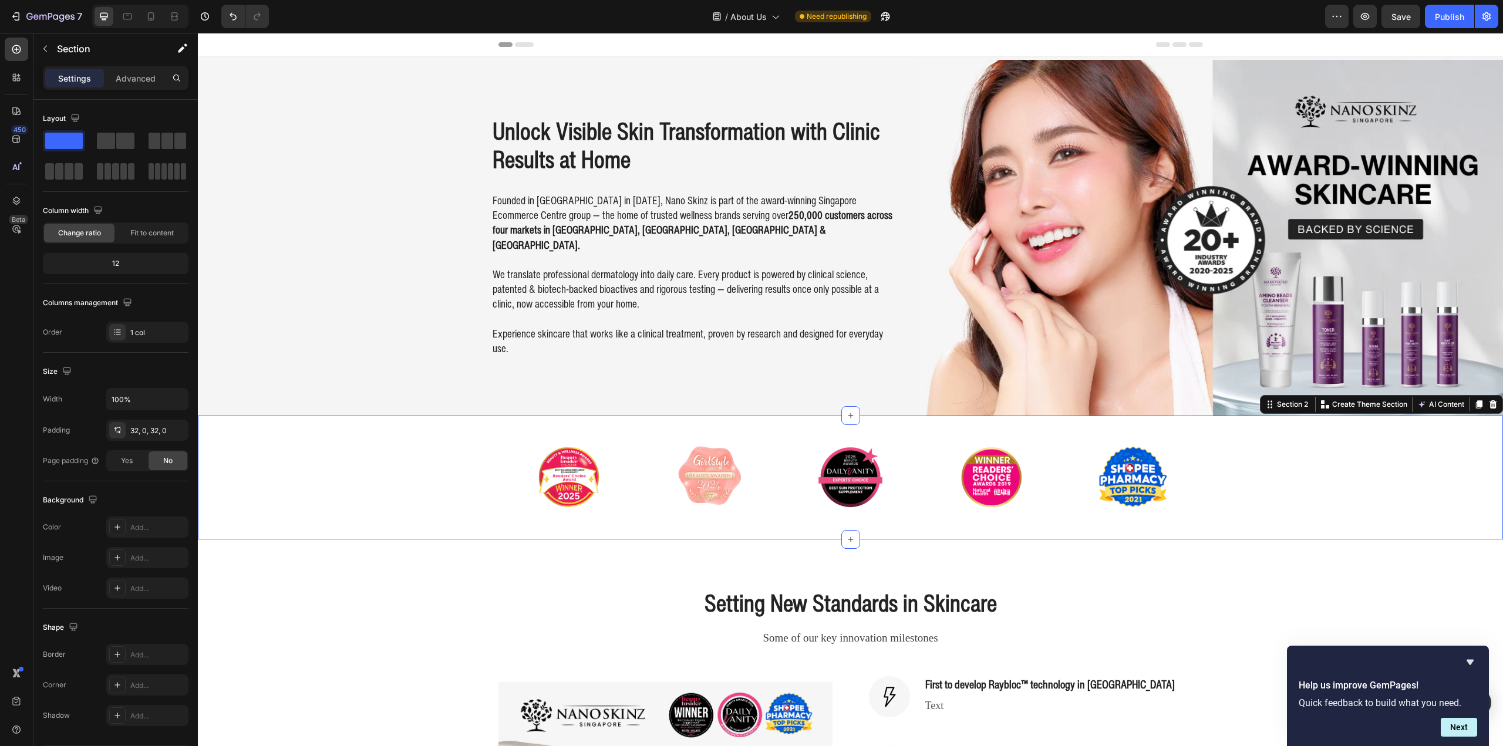
click at [1113, 175] on img at bounding box center [1211, 238] width 585 height 356
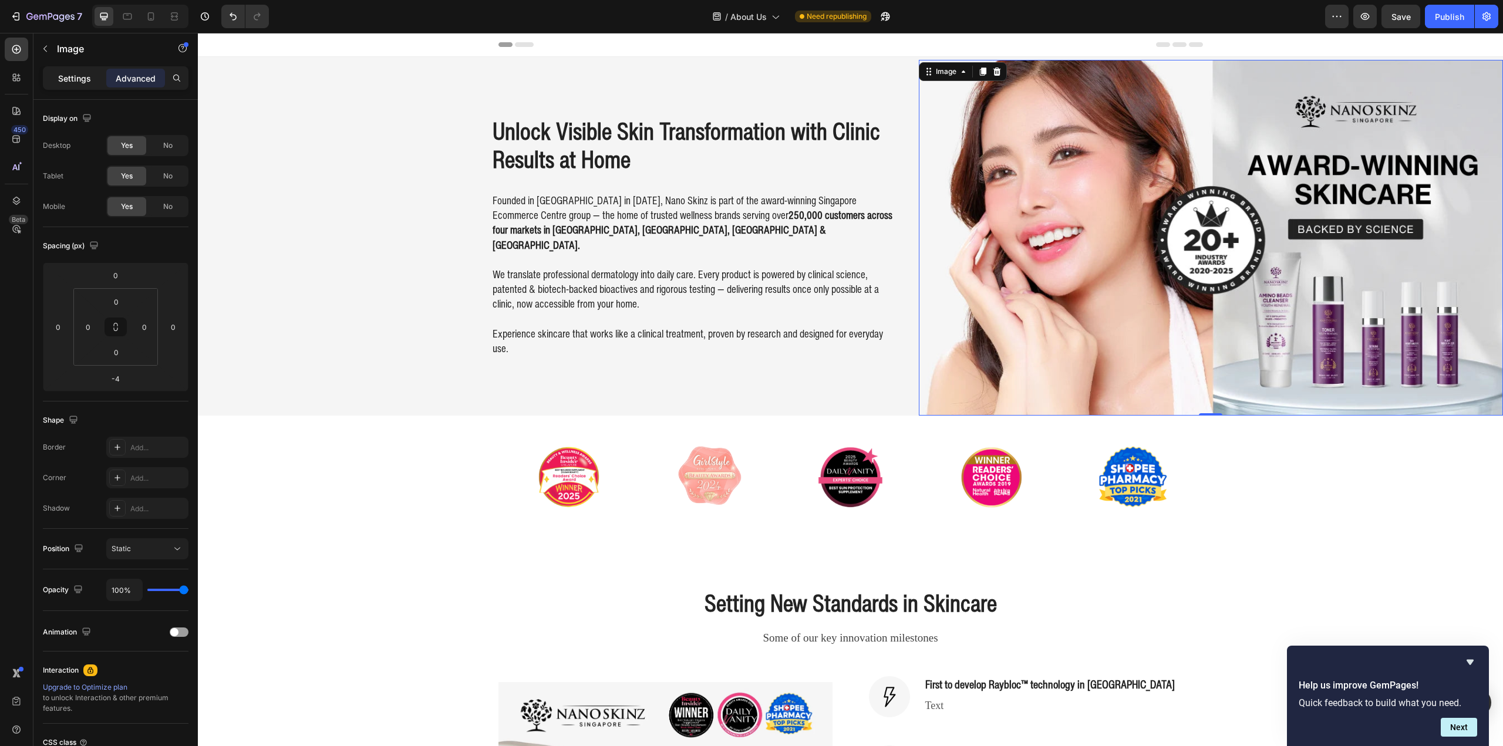
click at [83, 75] on p "Settings" at bounding box center [74, 78] width 33 height 12
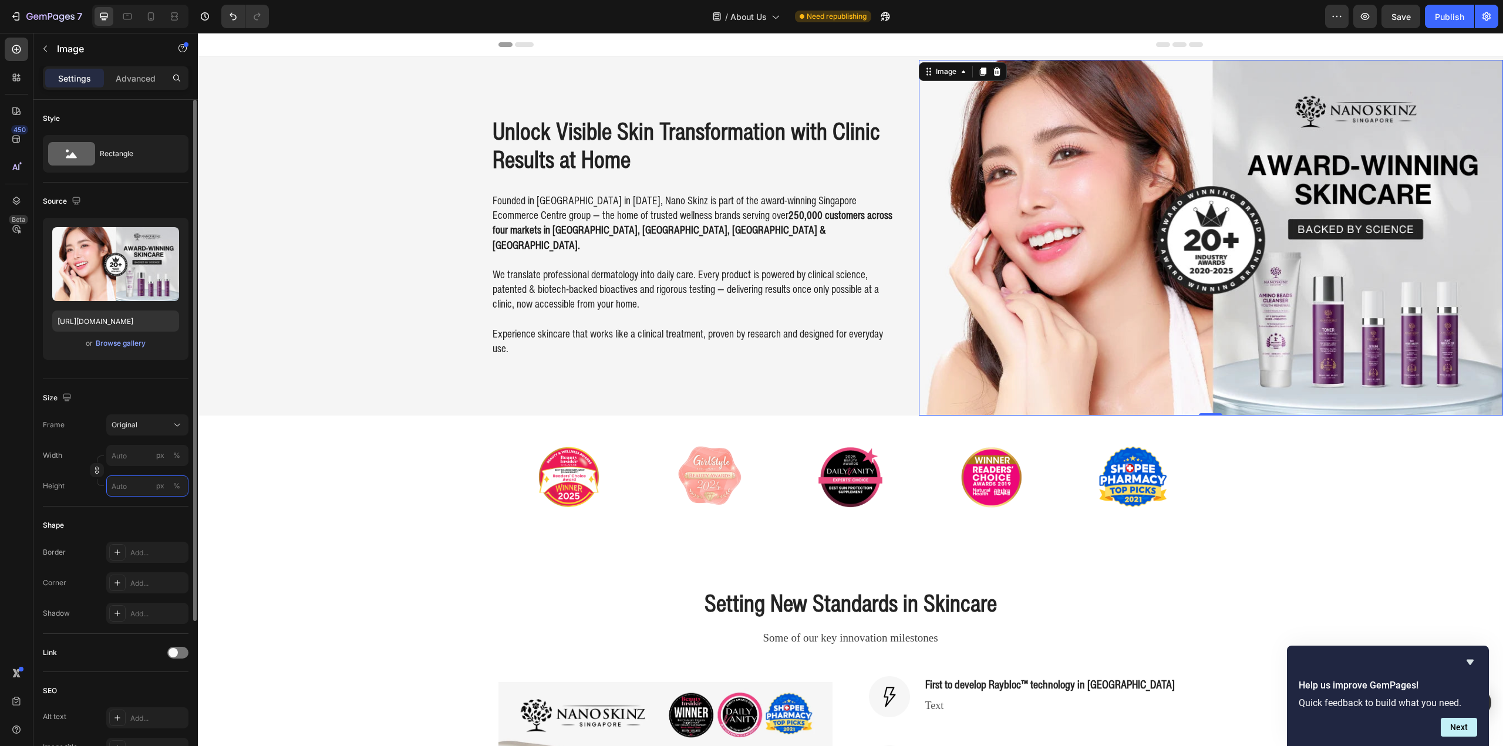
click at [122, 481] on input "px %" at bounding box center [147, 486] width 82 height 21
click at [143, 520] on div "Full 100%" at bounding box center [135, 514] width 96 height 21
type input "100"
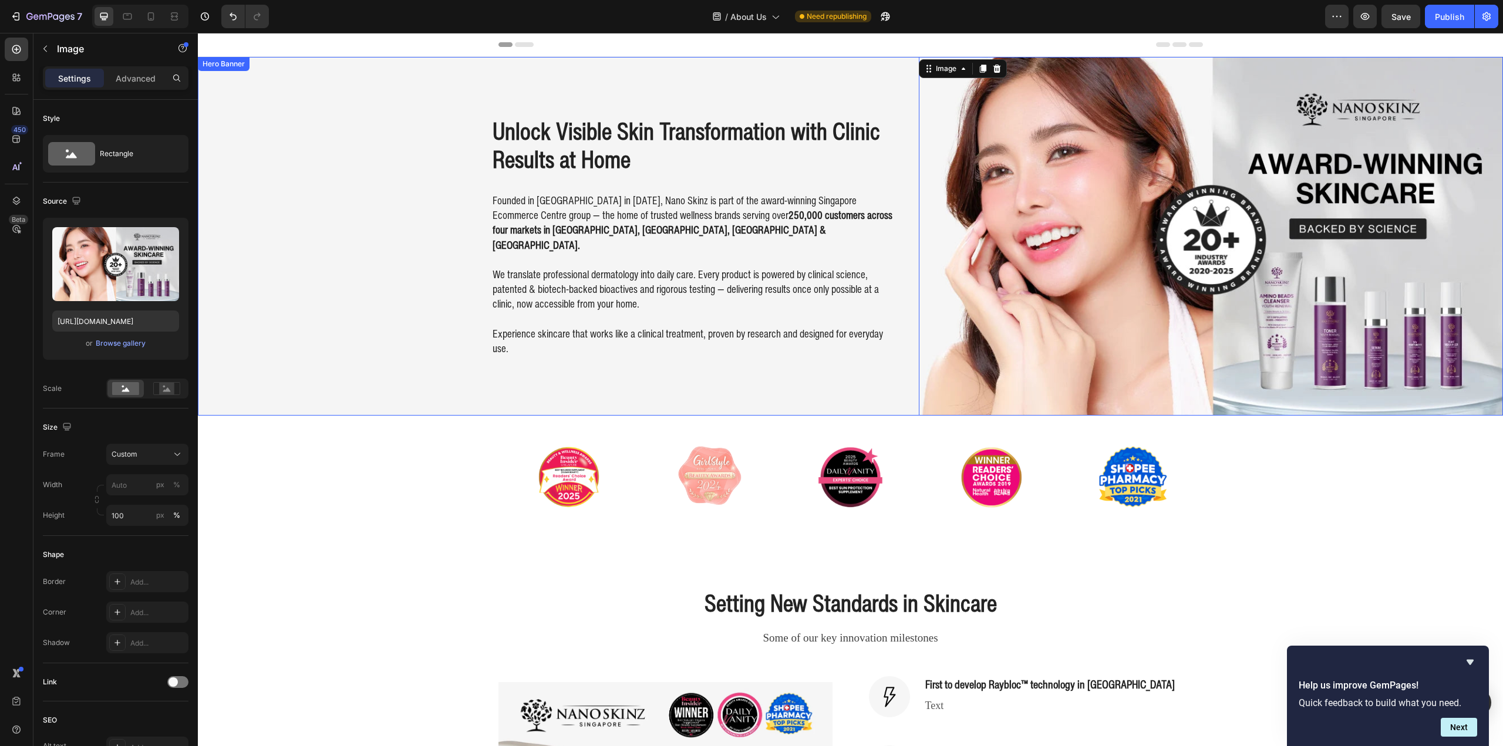
click at [278, 187] on div "Unlock Visible Skin Transformation with Clinic Results at Home Heading Founded …" at bounding box center [850, 236] width 1305 height 359
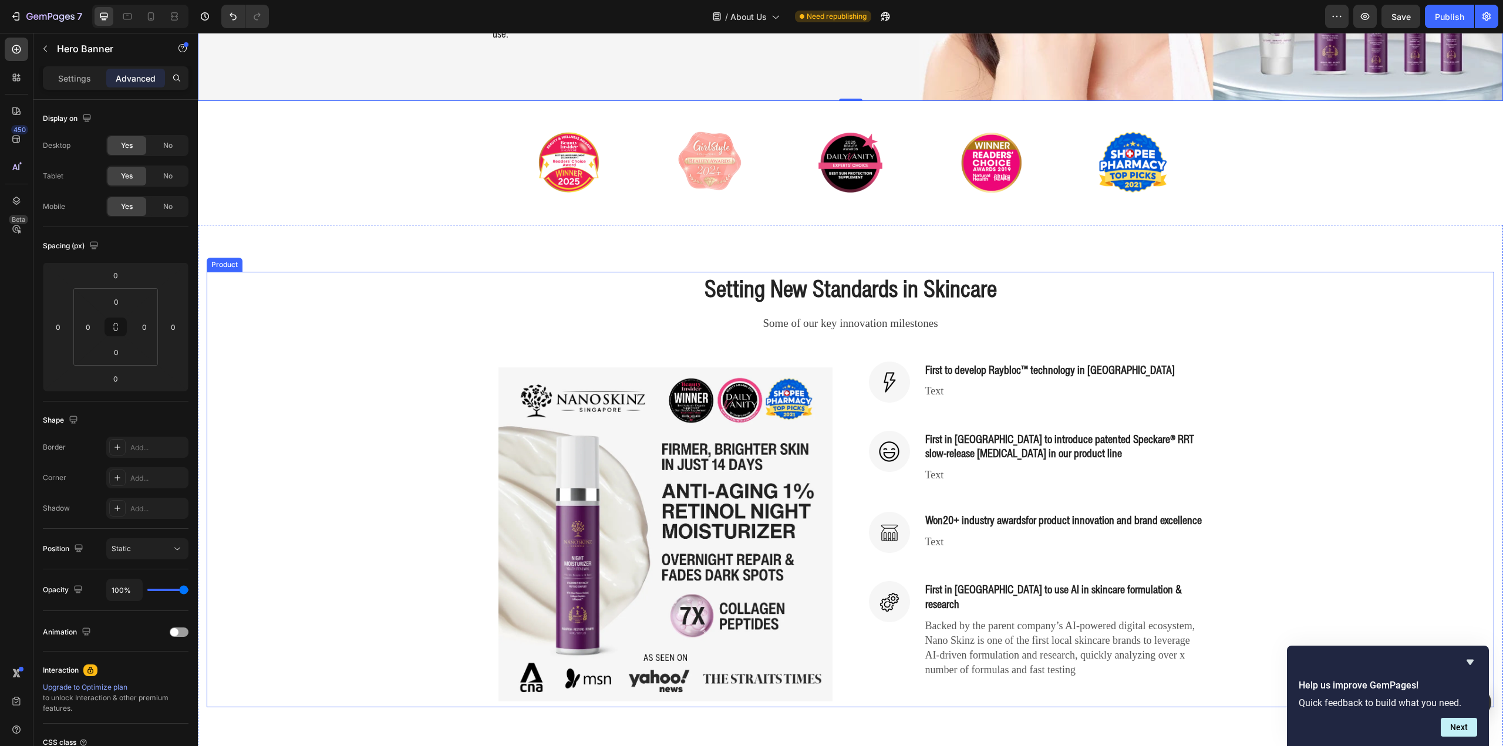
scroll to position [352, 0]
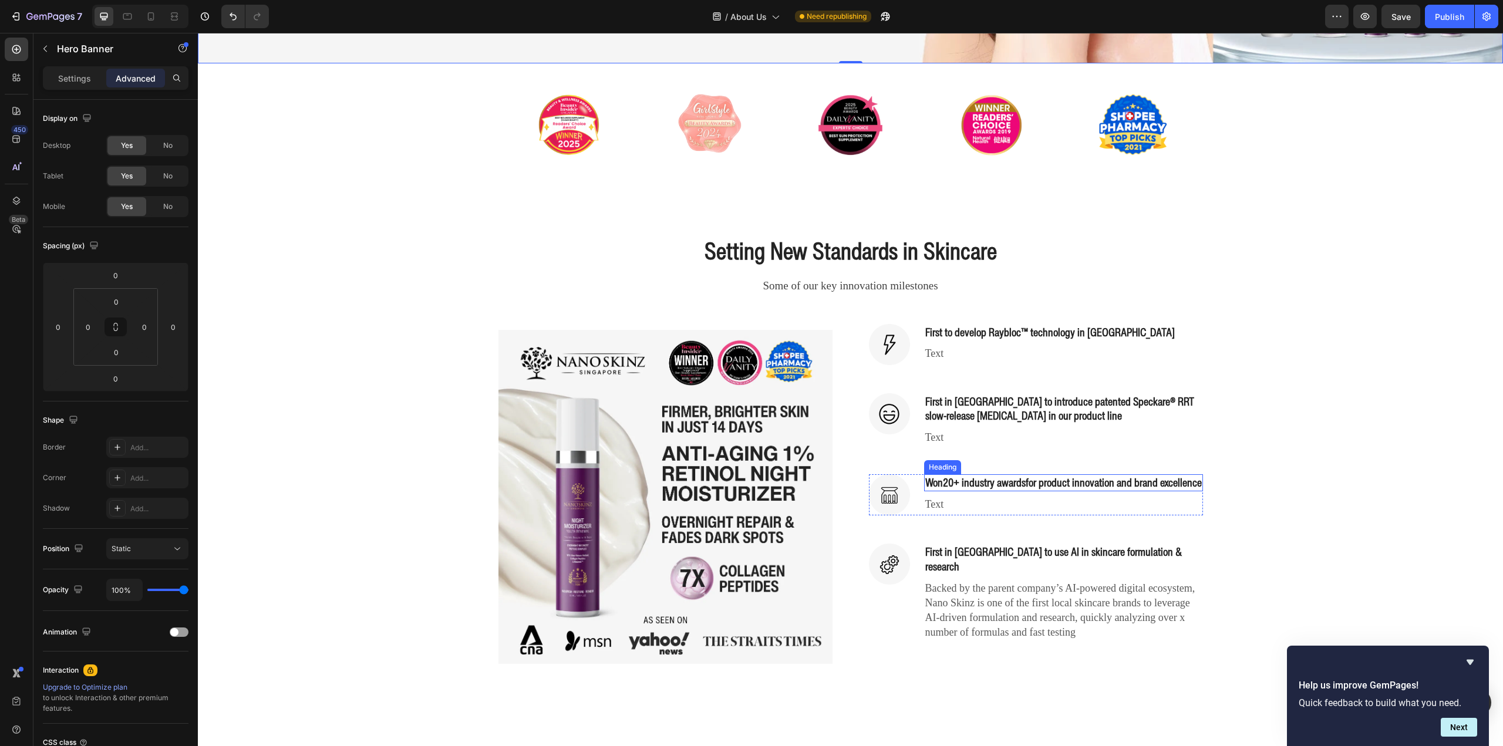
click at [1023, 483] on strong "20+ industry awards" at bounding box center [984, 482] width 83 height 16
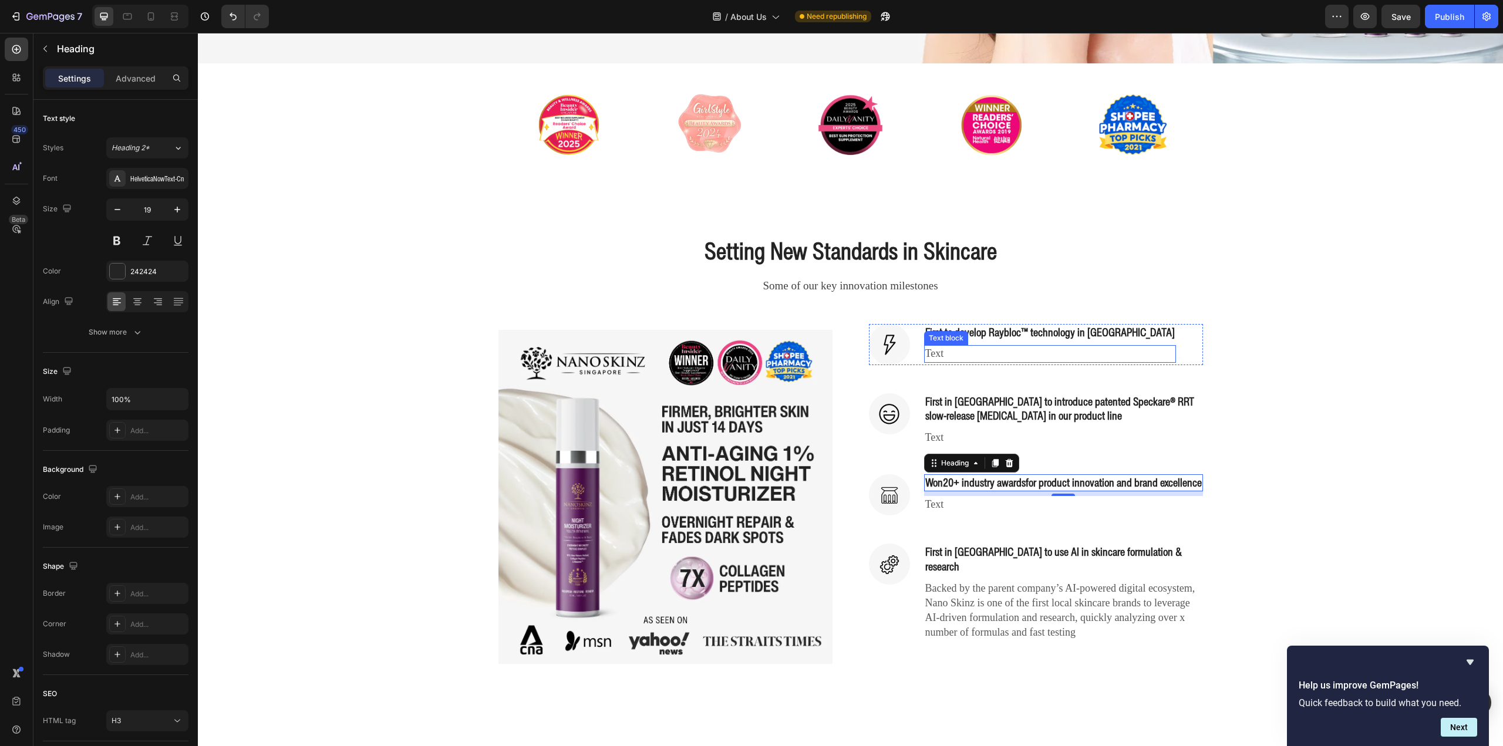
click at [978, 324] on h3 "First to develop Raybloc™ technology in [GEOGRAPHIC_DATA]" at bounding box center [1050, 332] width 252 height 17
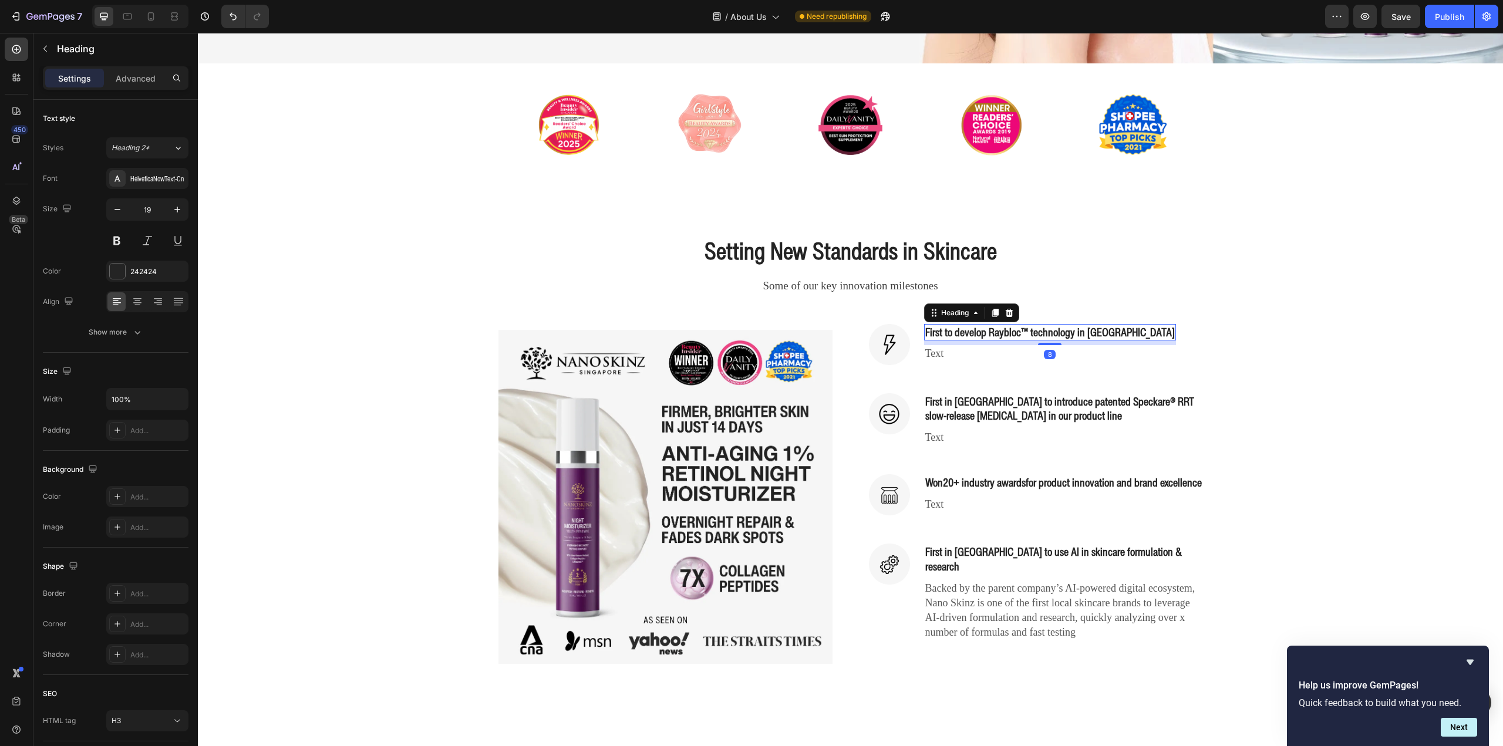
click at [978, 324] on h3 "First to develop Raybloc™ technology in [GEOGRAPHIC_DATA]" at bounding box center [1050, 332] width 252 height 17
click at [978, 325] on p "First to develop Raybloc™ technology in [GEOGRAPHIC_DATA]" at bounding box center [1050, 332] width 250 height 15
click at [960, 346] on p "Text" at bounding box center [1050, 353] width 251 height 15
click at [958, 346] on p "Text" at bounding box center [1050, 353] width 251 height 15
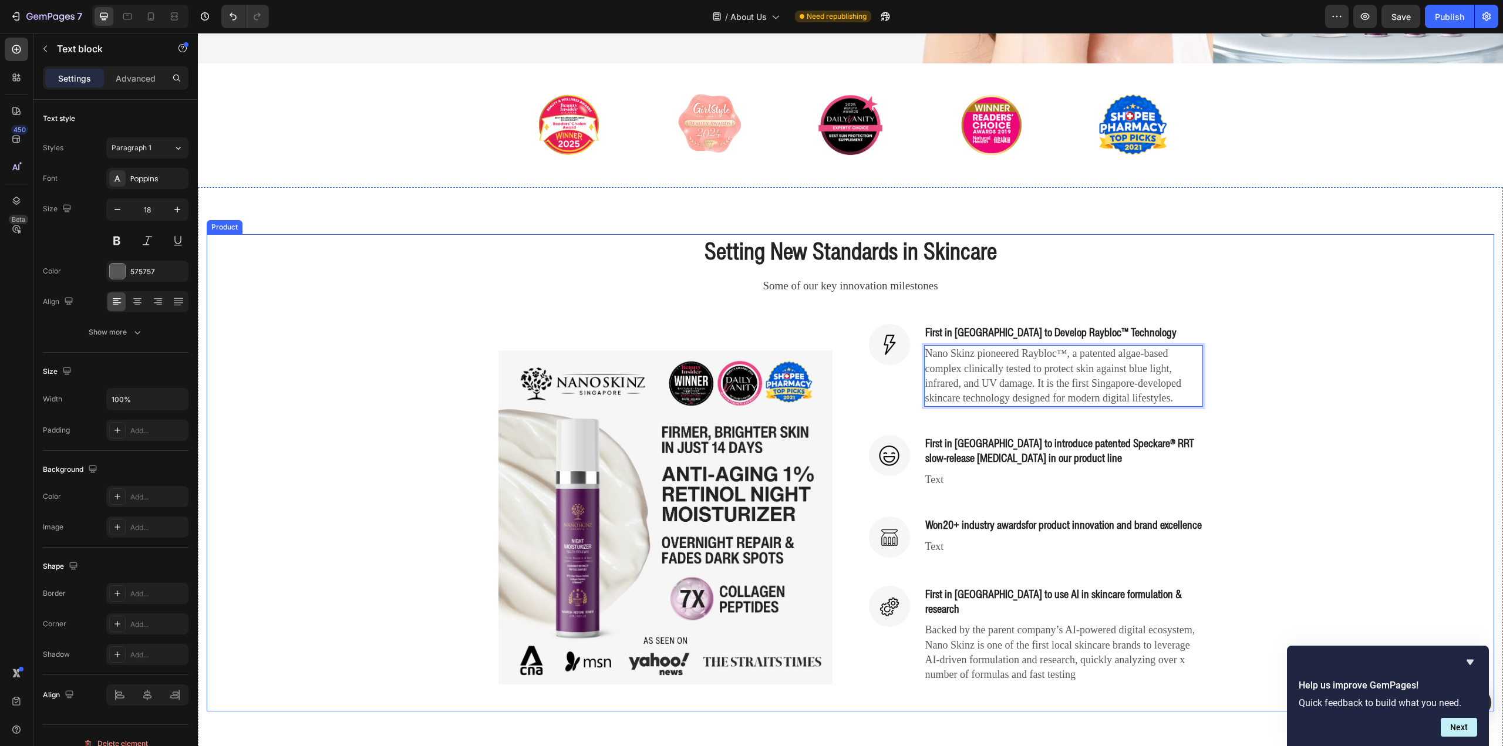
click at [1256, 349] on div "Setting New Standards in Skincare Heading Some of our key innovation milestones…" at bounding box center [851, 472] width 1288 height 477
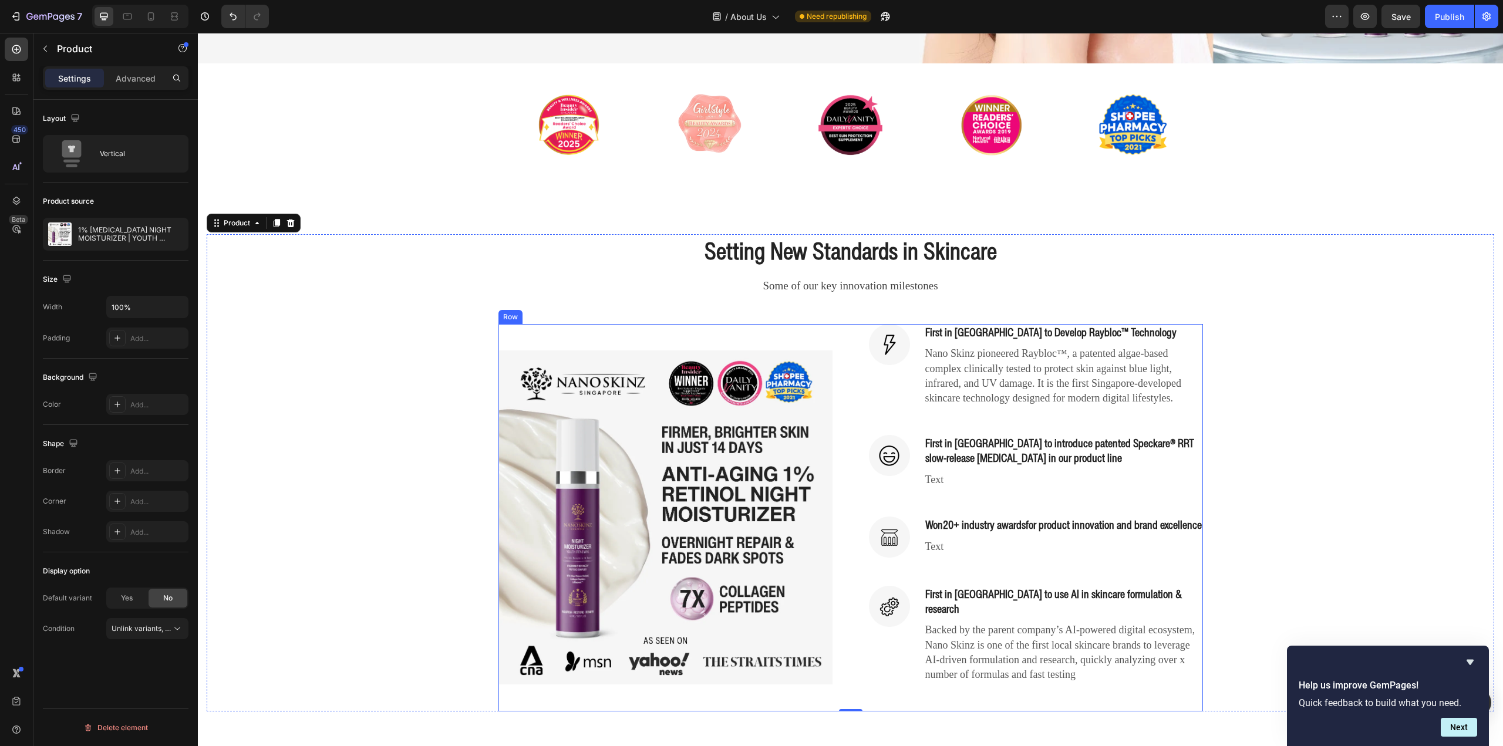
scroll to position [0, 0]
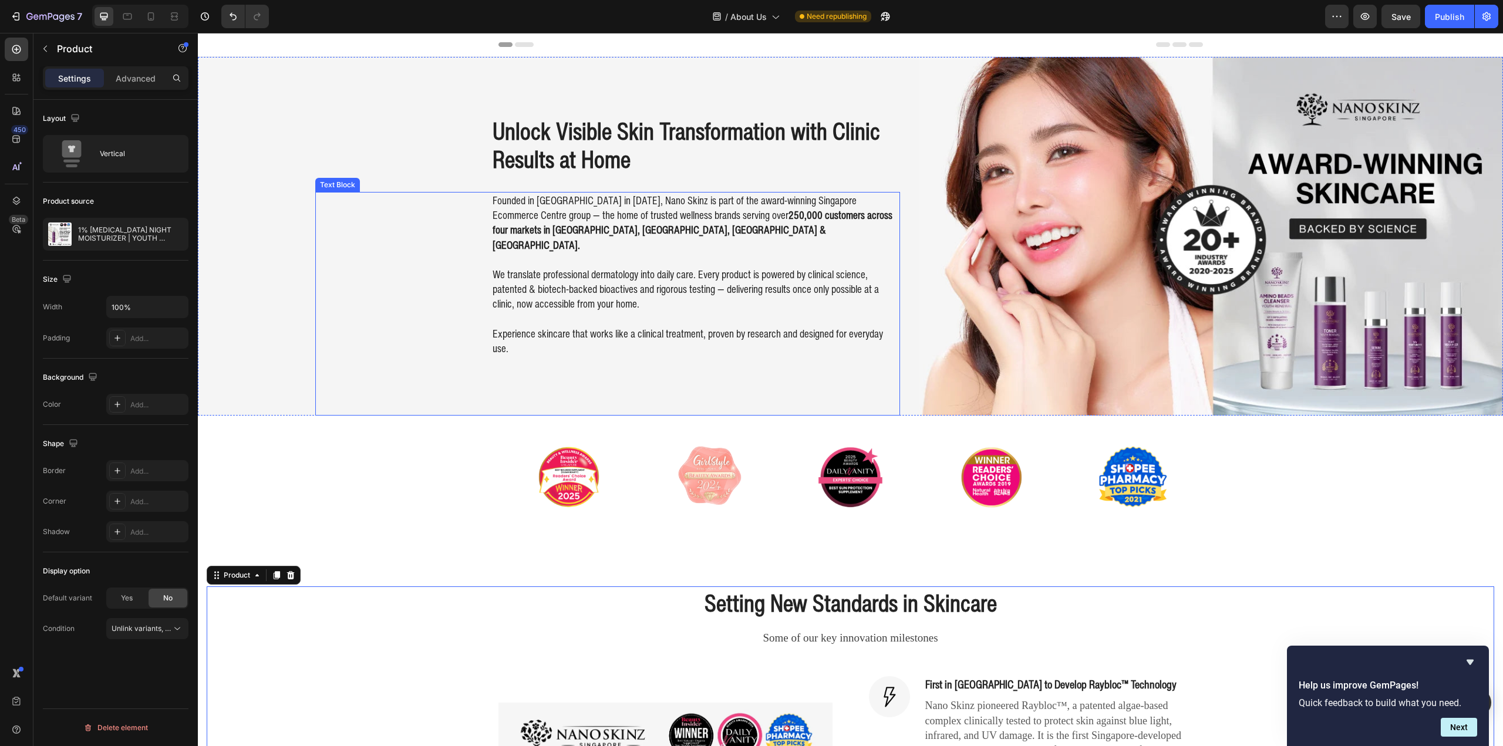
click at [672, 267] on p "We translate professional dermatology into daily care. Every product is powered…" at bounding box center [696, 289] width 406 height 45
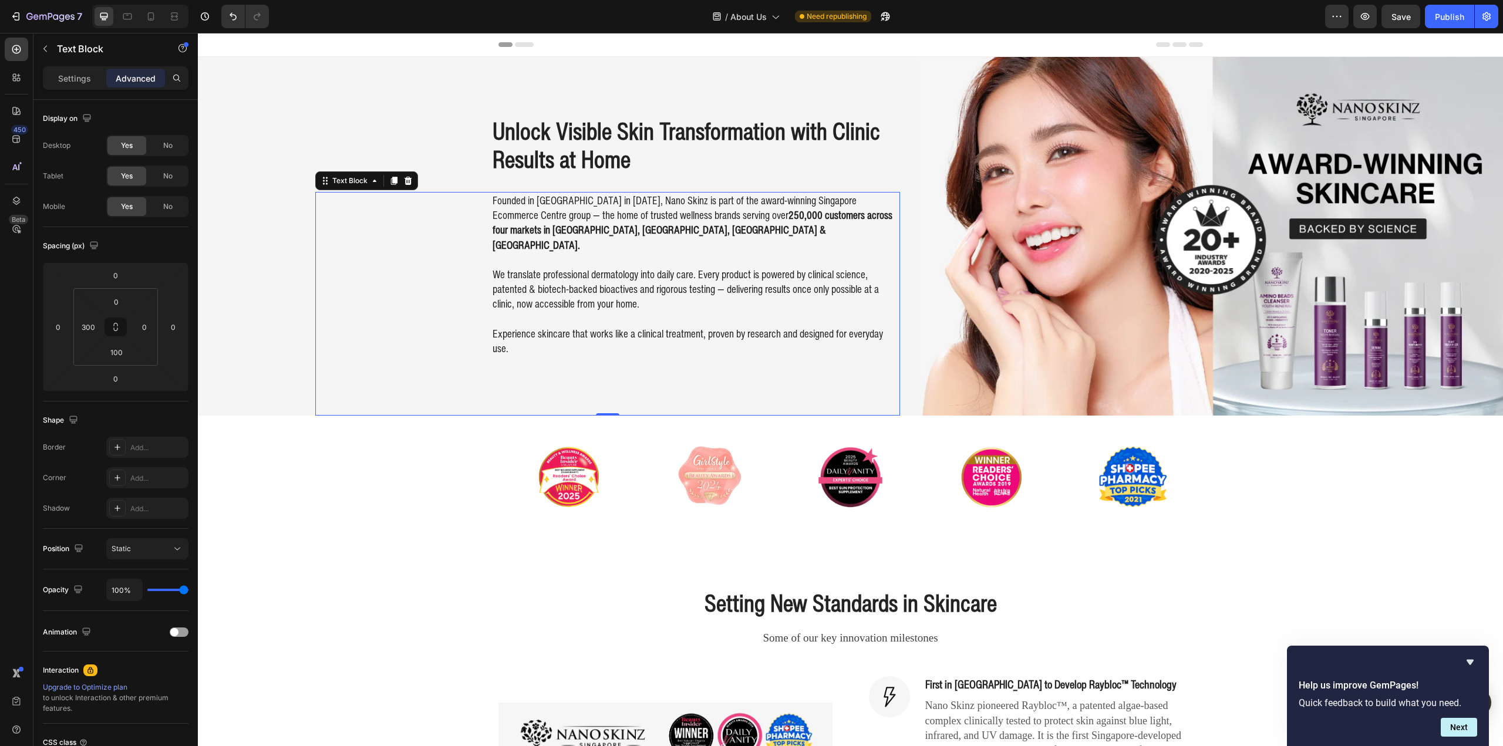
click at [628, 223] on p "Founded in [GEOGRAPHIC_DATA] in [DATE], Nano Skinz is part of the award-winning…" at bounding box center [696, 222] width 406 height 59
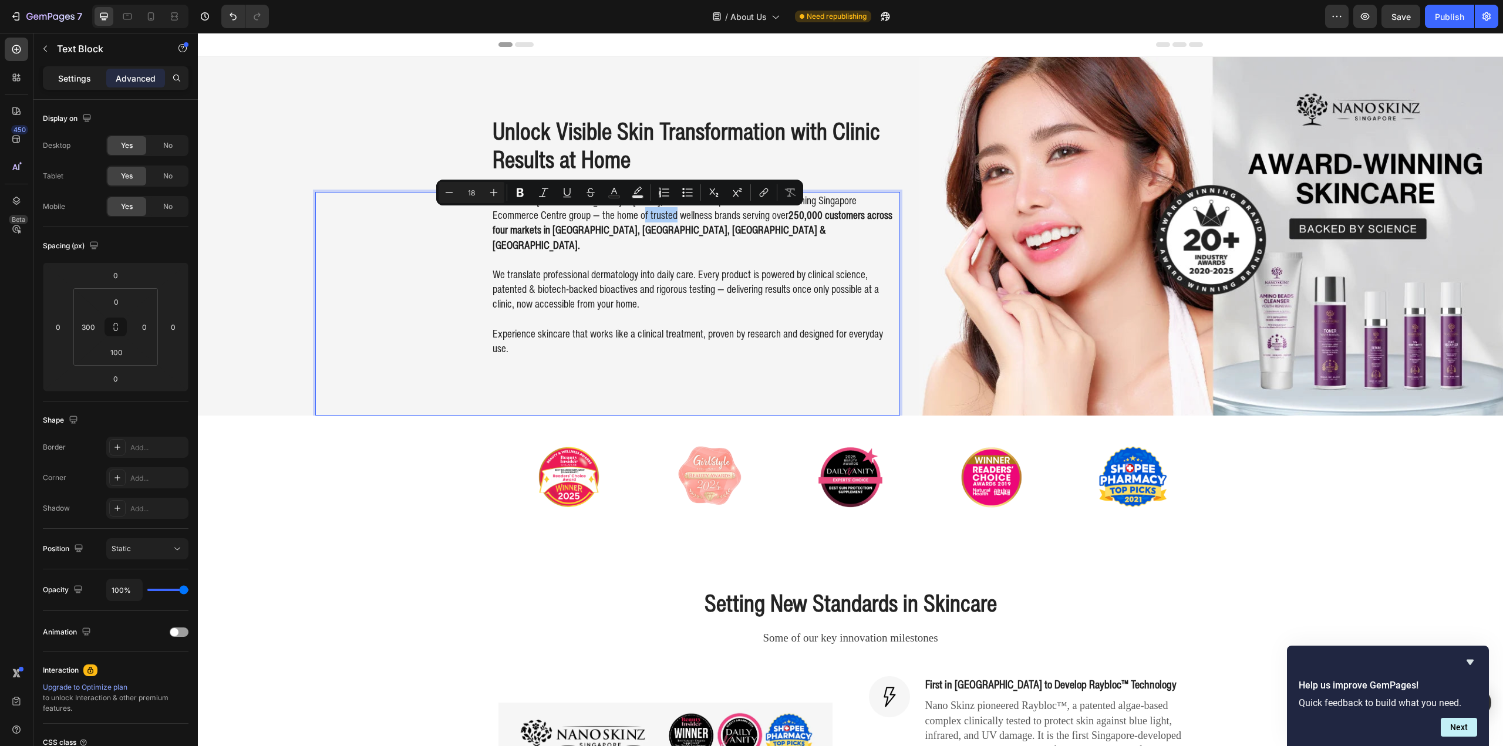
click at [69, 80] on p "Settings" at bounding box center [74, 78] width 33 height 12
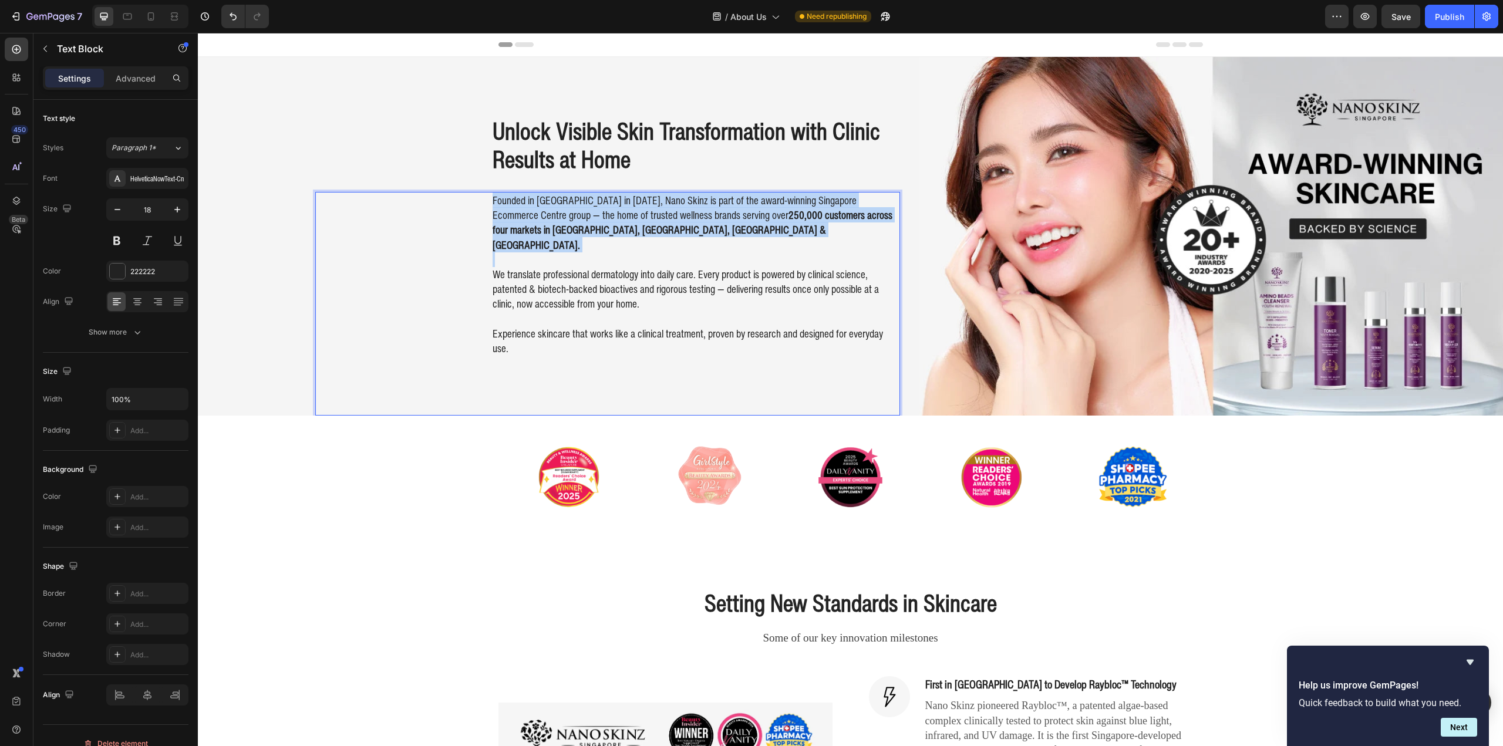
click at [638, 209] on p "Founded in [GEOGRAPHIC_DATA] in [DATE], Nano Skinz is part of the award-winning…" at bounding box center [696, 222] width 406 height 59
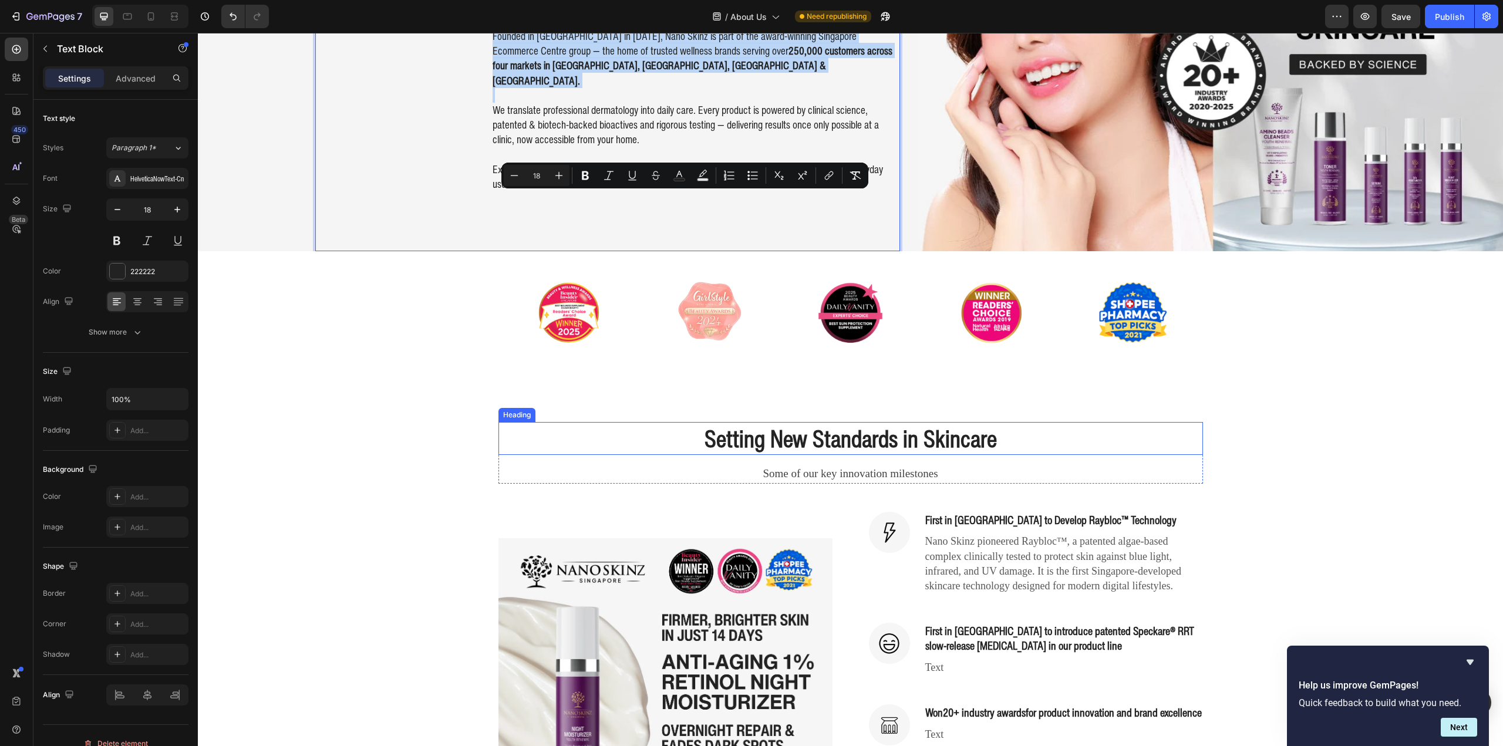
scroll to position [176, 0]
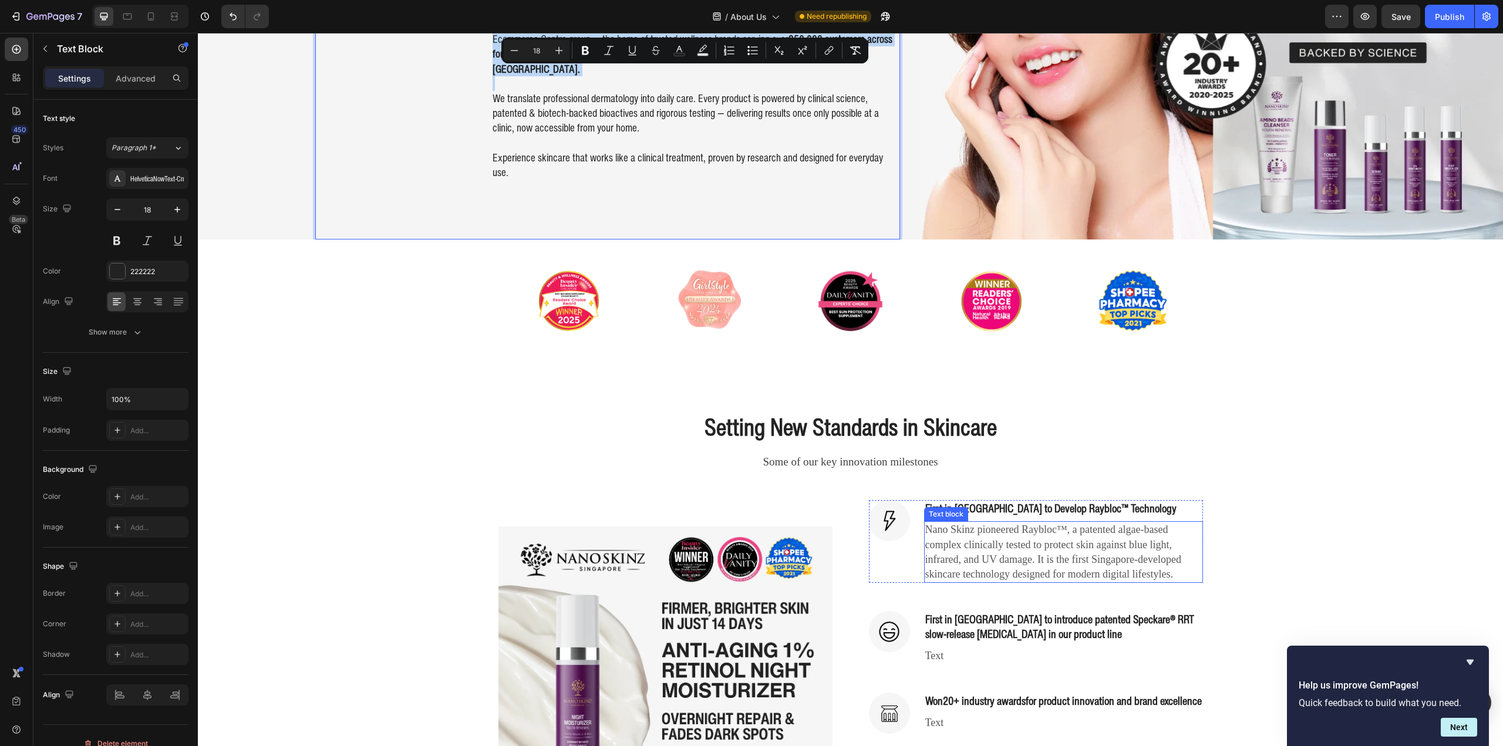
click at [1034, 547] on p "Nano Skinz pioneered Raybloc™, a patented algae-based complex clinically tested…" at bounding box center [1063, 552] width 277 height 59
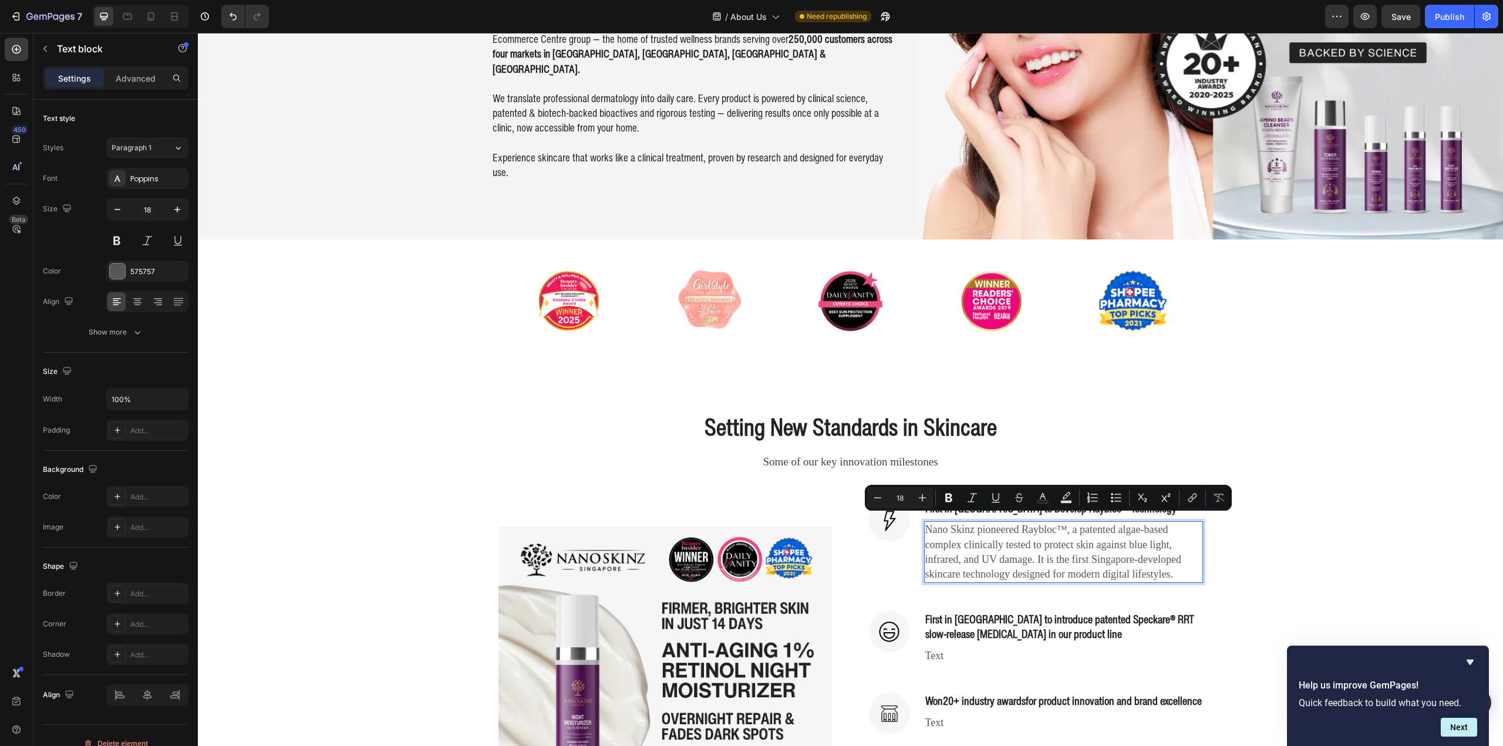
click at [1041, 547] on p "Nano Skinz pioneered Raybloc™, a patented algae-based complex clinically tested…" at bounding box center [1063, 552] width 277 height 59
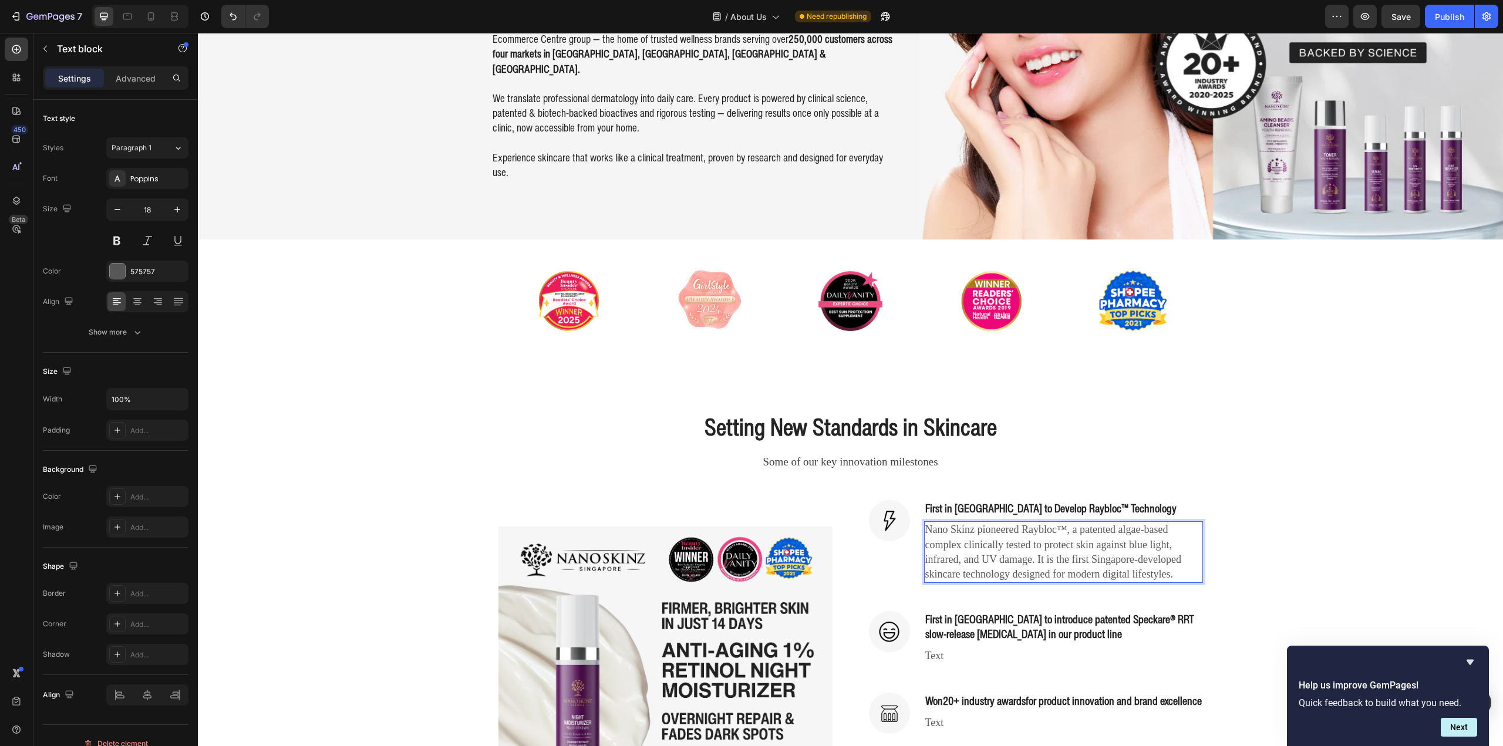
click at [1001, 543] on p "Nano Skinz pioneered Raybloc™, a patented algae-based complex clinically tested…" at bounding box center [1063, 552] width 277 height 59
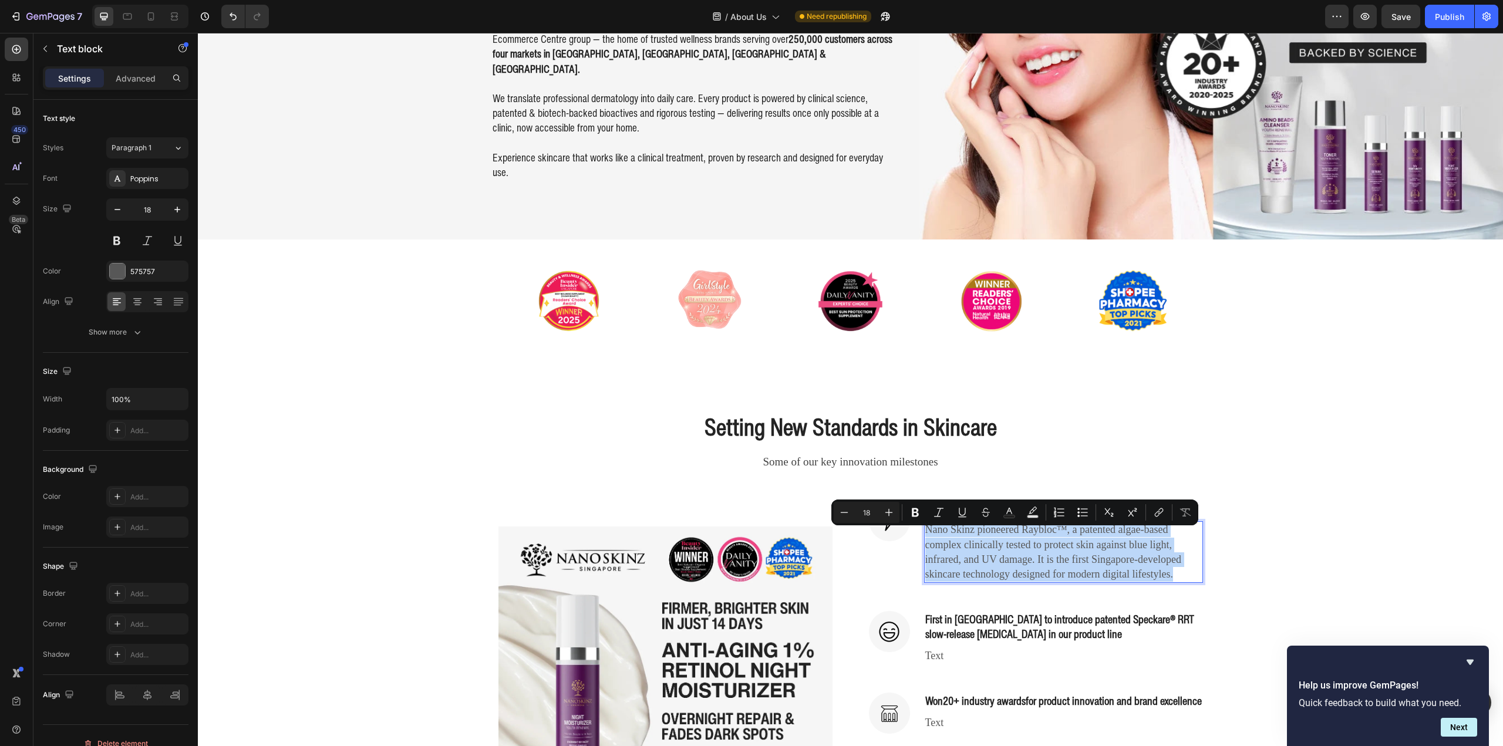
click at [1001, 543] on p "Nano Skinz pioneered Raybloc™, a patented algae-based complex clinically tested…" at bounding box center [1063, 552] width 277 height 59
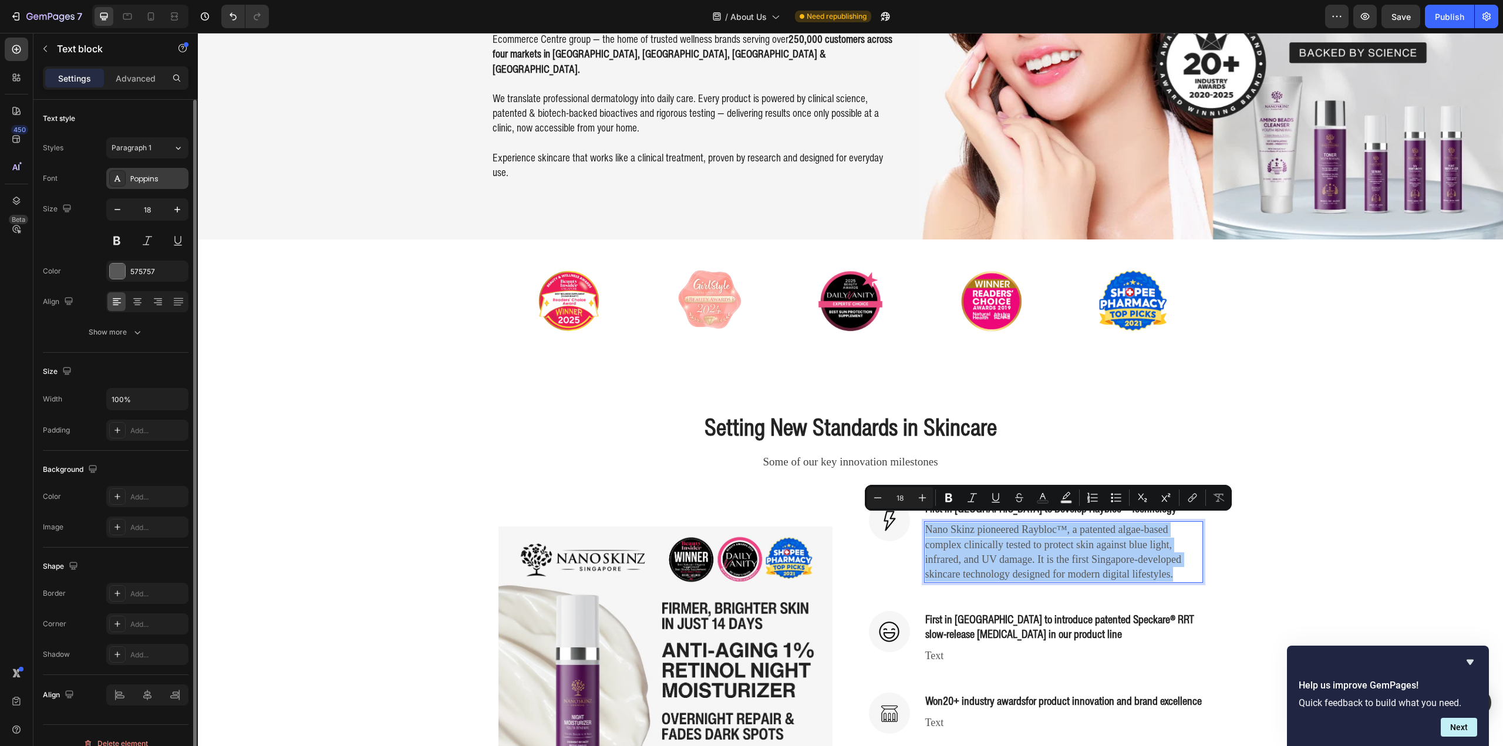
click at [151, 174] on div "Poppins" at bounding box center [157, 179] width 55 height 11
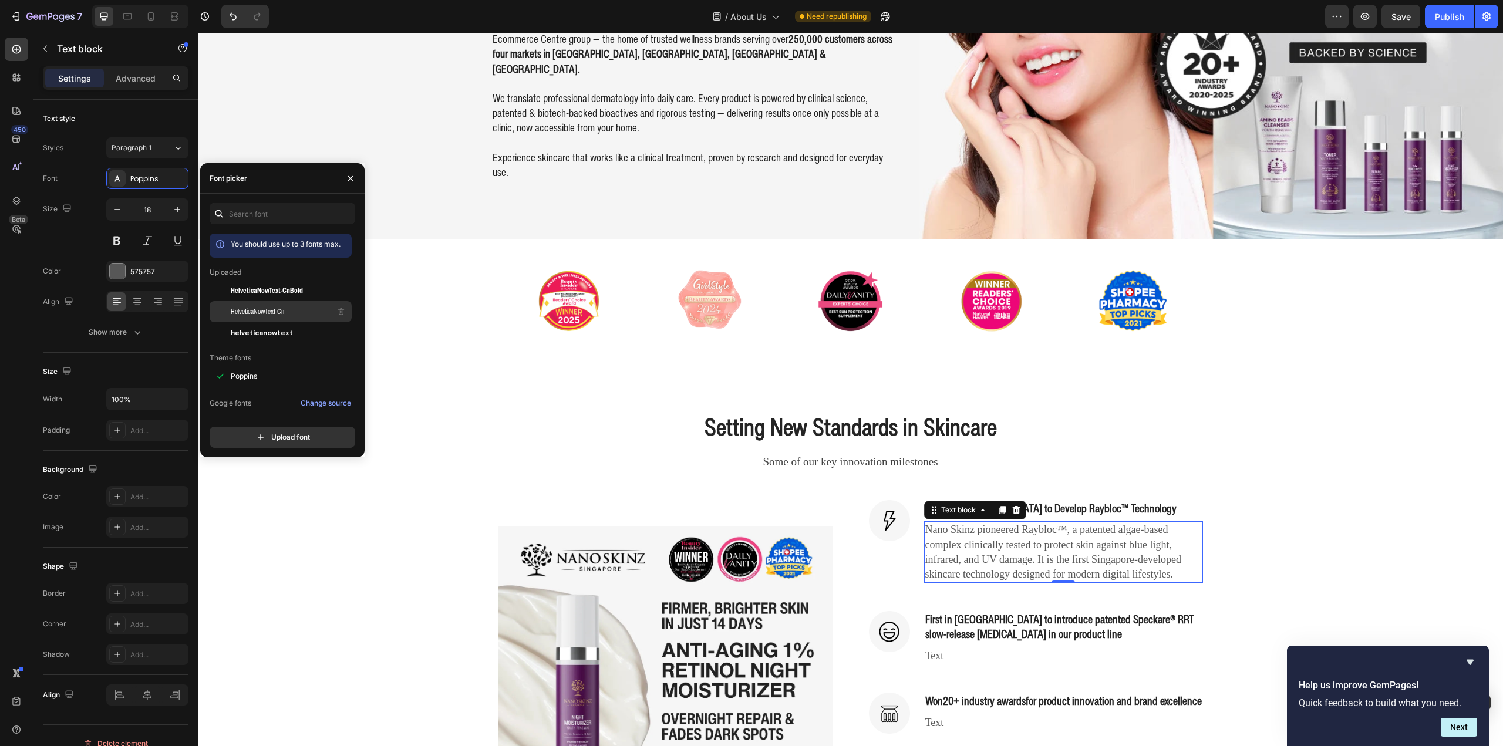
click at [287, 308] on div "HelveticaNowText-Cn" at bounding box center [290, 312] width 119 height 14
click at [653, 120] on p "We translate professional dermatology into daily care. Every product is powered…" at bounding box center [696, 113] width 406 height 45
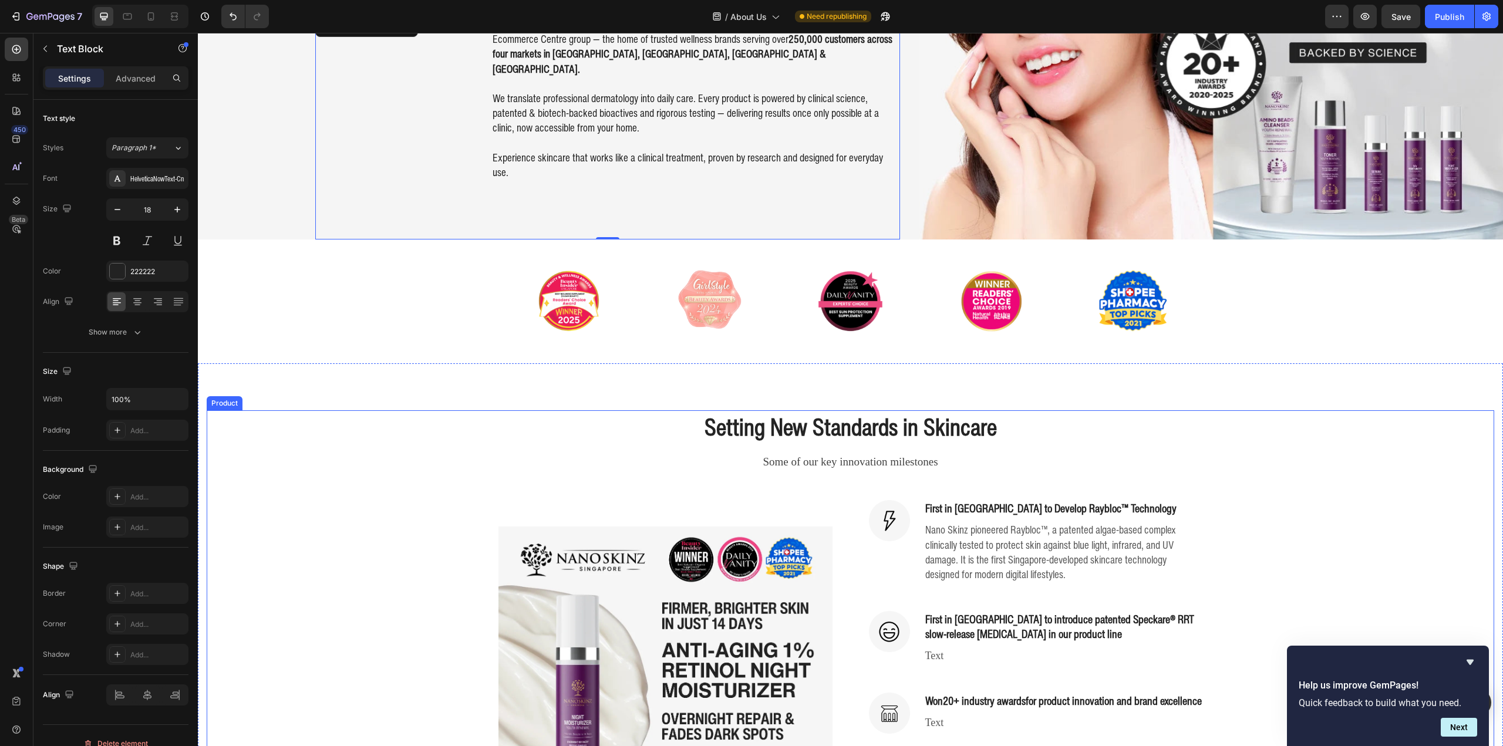
click at [999, 528] on p "Nano Skinz pioneered Raybloc™, a patented algae-based complex clinically tested…" at bounding box center [1063, 552] width 277 height 59
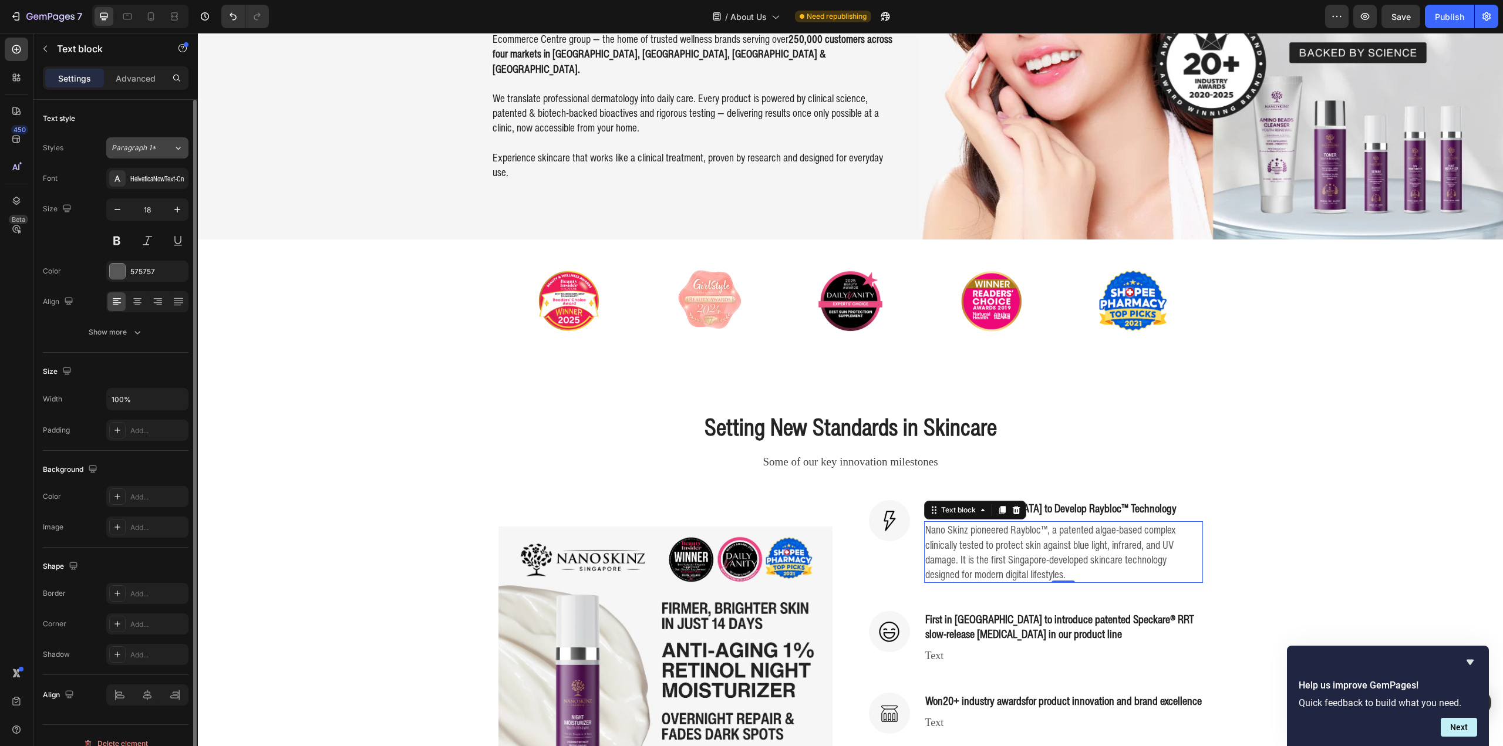
click at [130, 147] on span "Paragraph 1*" at bounding box center [134, 148] width 45 height 11
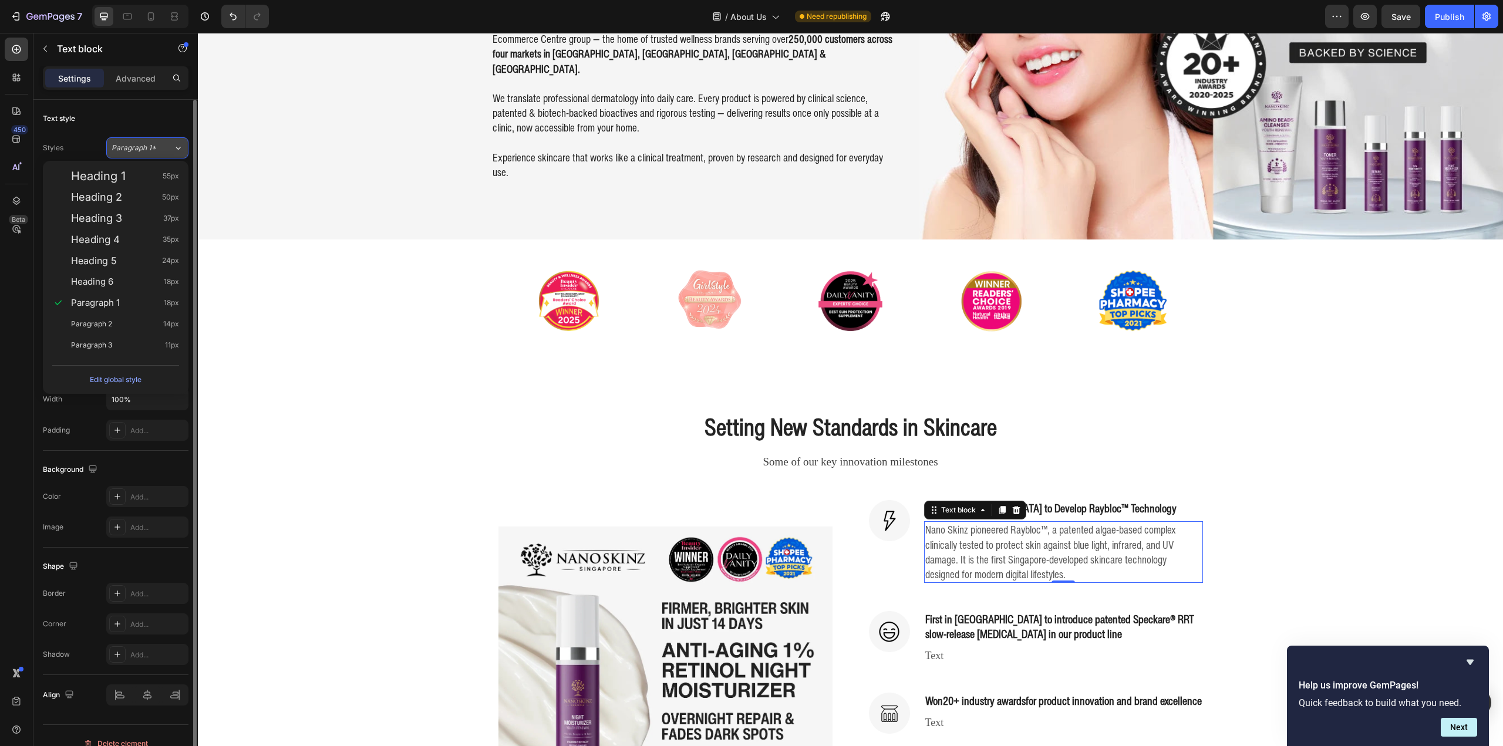
click at [130, 147] on span "Paragraph 1*" at bounding box center [134, 148] width 45 height 11
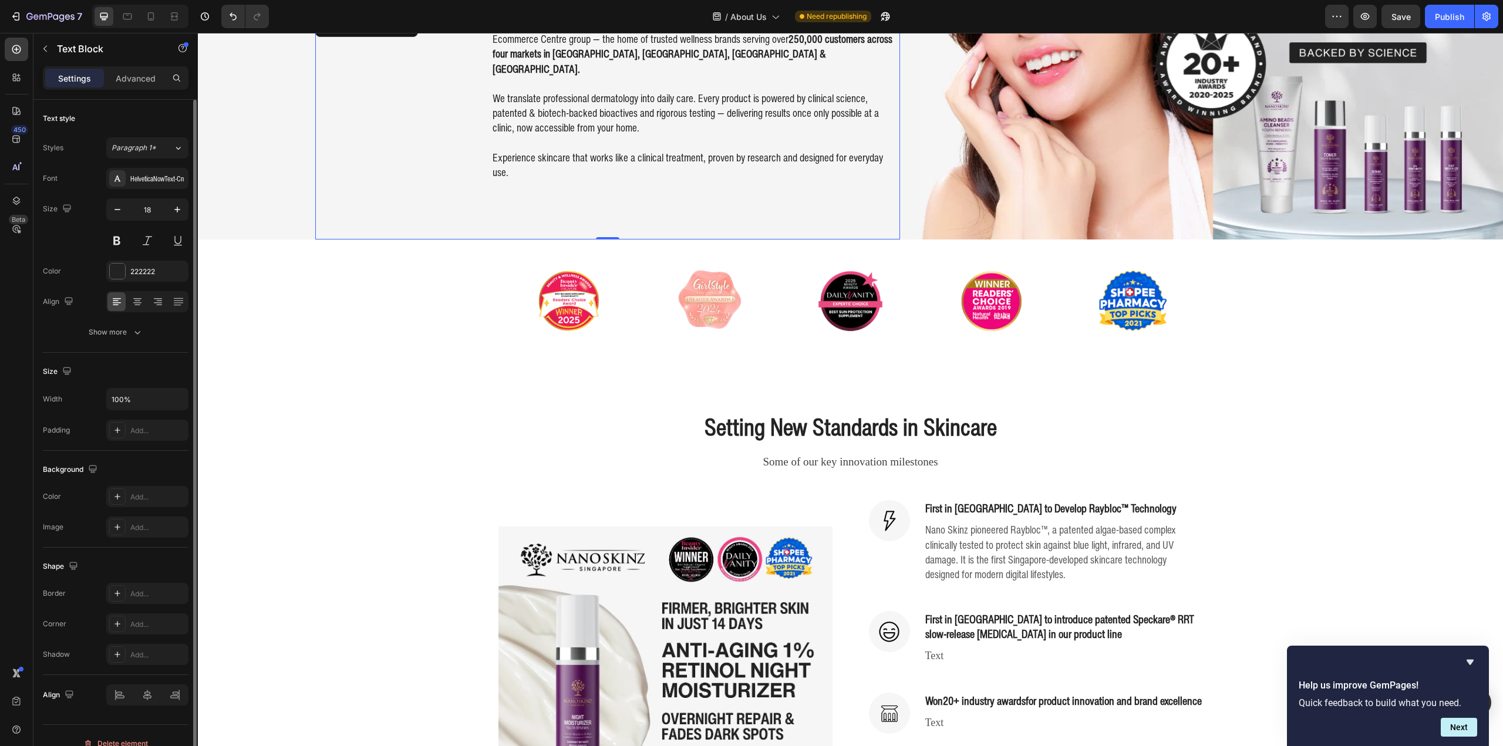
click at [561, 103] on p "We translate professional dermatology into daily care. Every product is powered…" at bounding box center [696, 113] width 406 height 45
click at [1027, 530] on p "Nano Skinz pioneered Raybloc™, a patented algae-based complex clinically tested…" at bounding box center [1063, 552] width 277 height 59
click at [144, 276] on div "575757" at bounding box center [147, 272] width 34 height 11
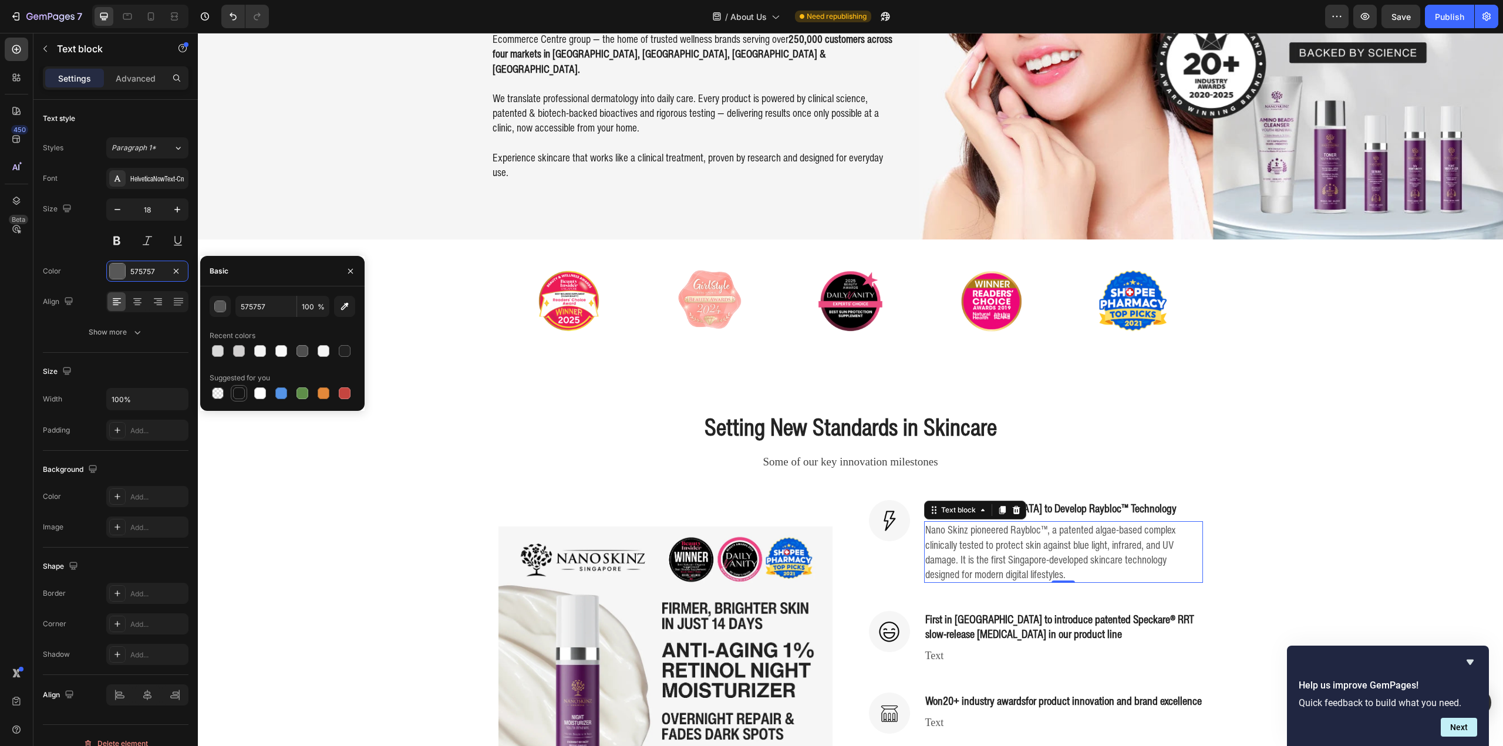
click at [236, 396] on div at bounding box center [239, 393] width 12 height 12
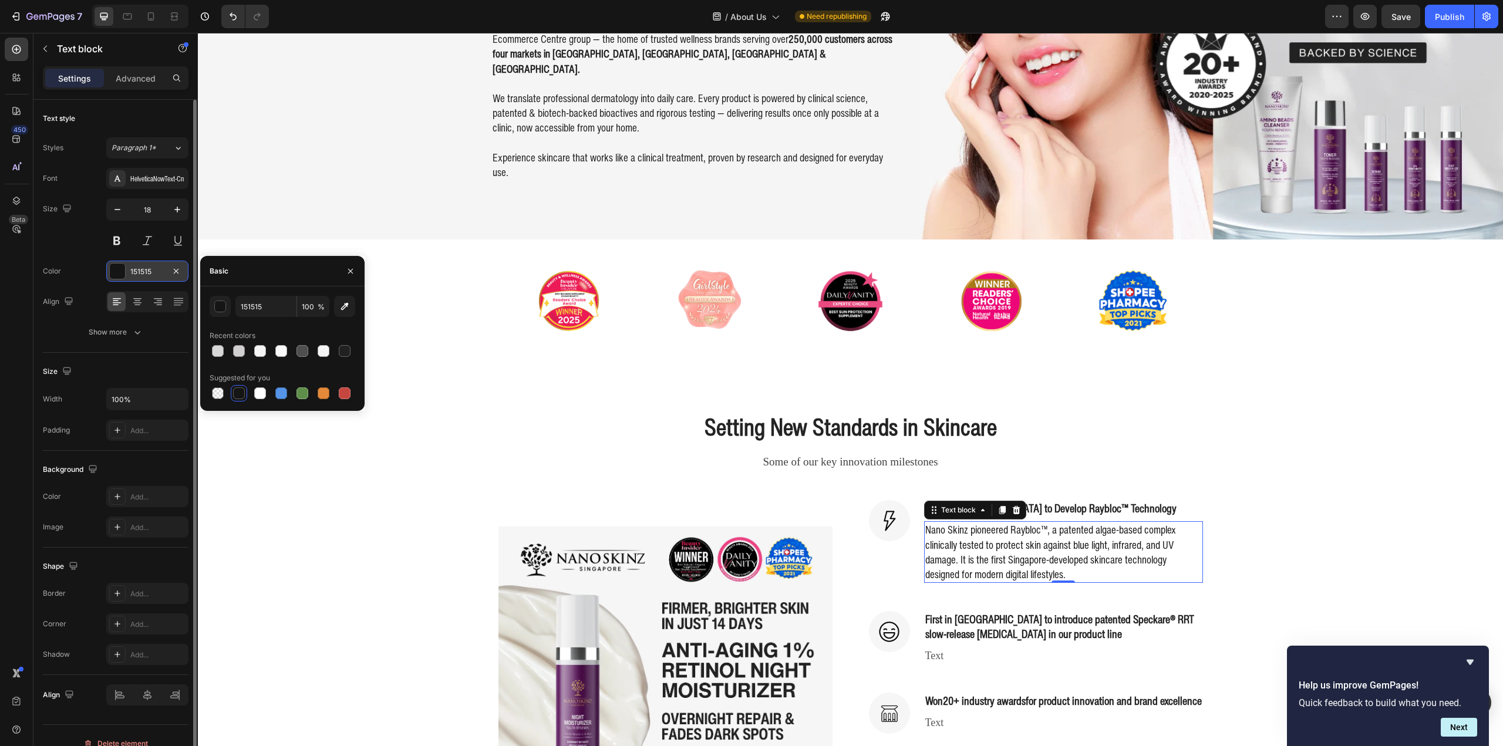
click at [141, 265] on div "151515" at bounding box center [147, 271] width 82 height 21
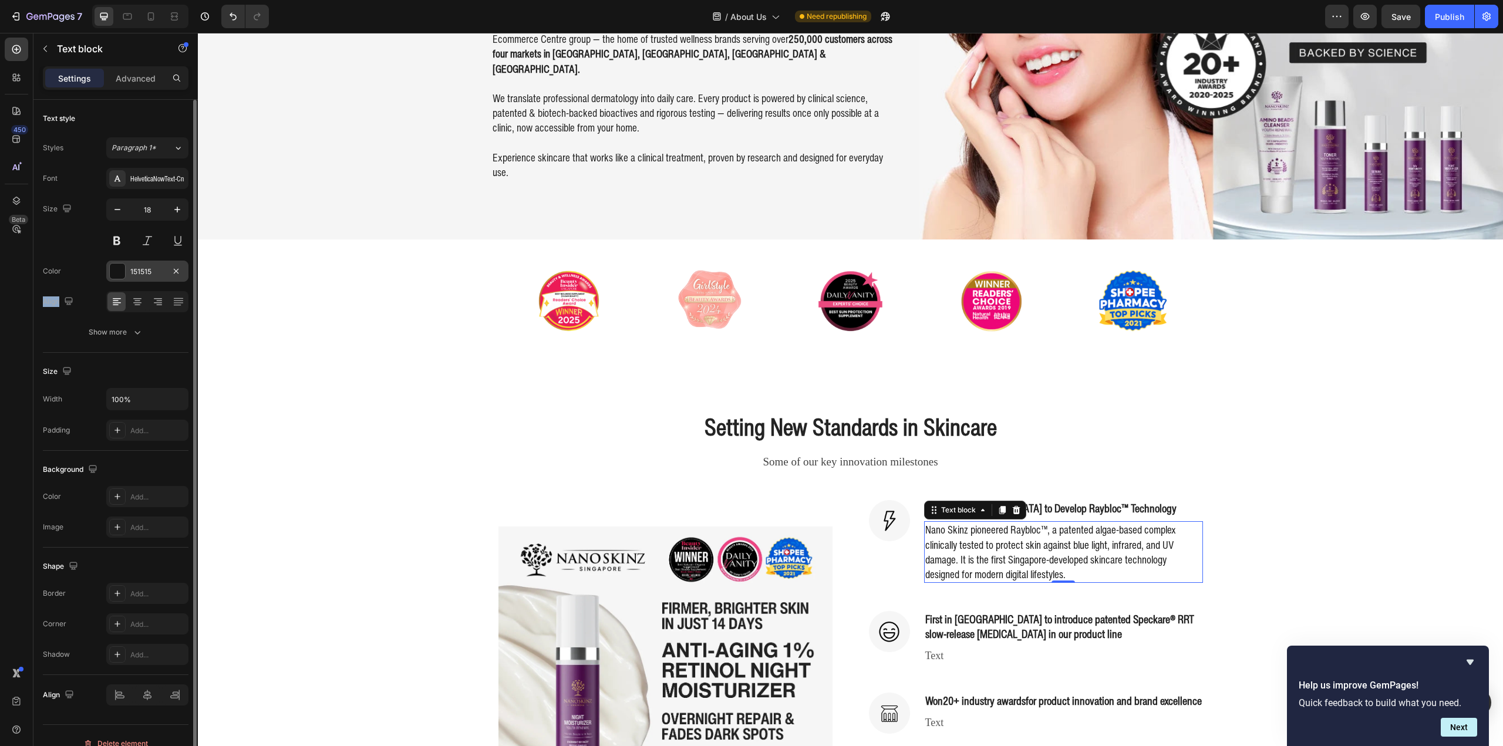
click at [141, 265] on div "151515" at bounding box center [147, 271] width 82 height 21
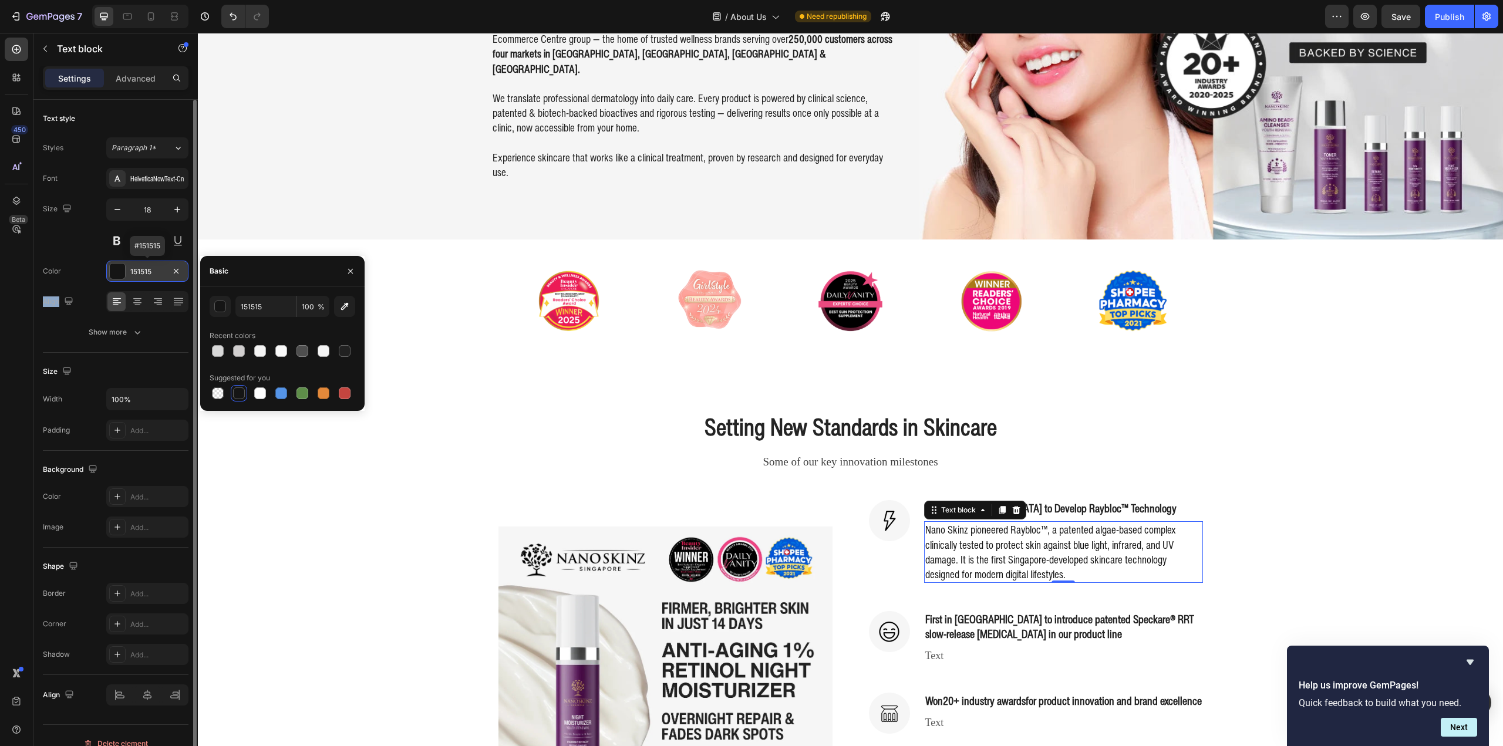
click at [141, 265] on div "151515" at bounding box center [147, 271] width 82 height 21
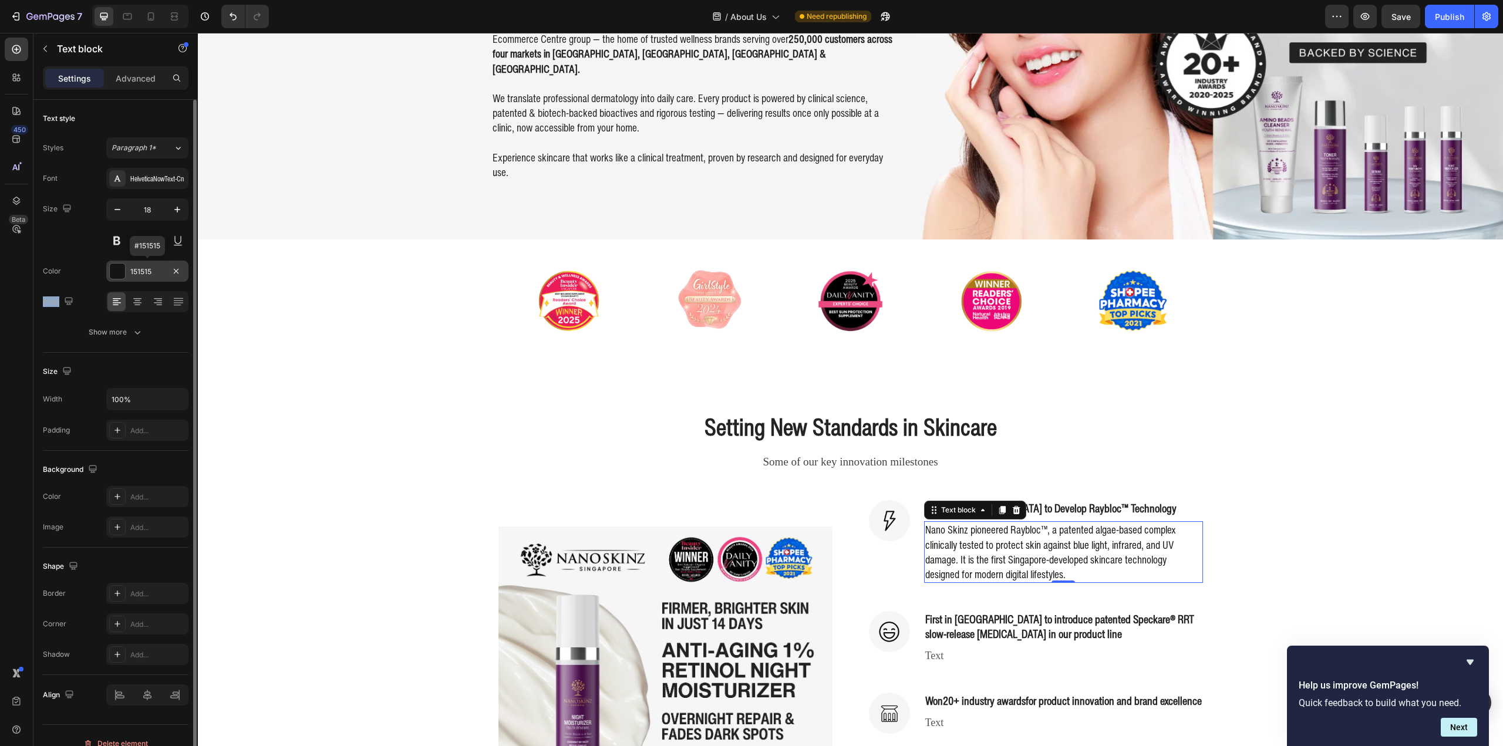
click at [144, 270] on div "151515" at bounding box center [147, 272] width 34 height 11
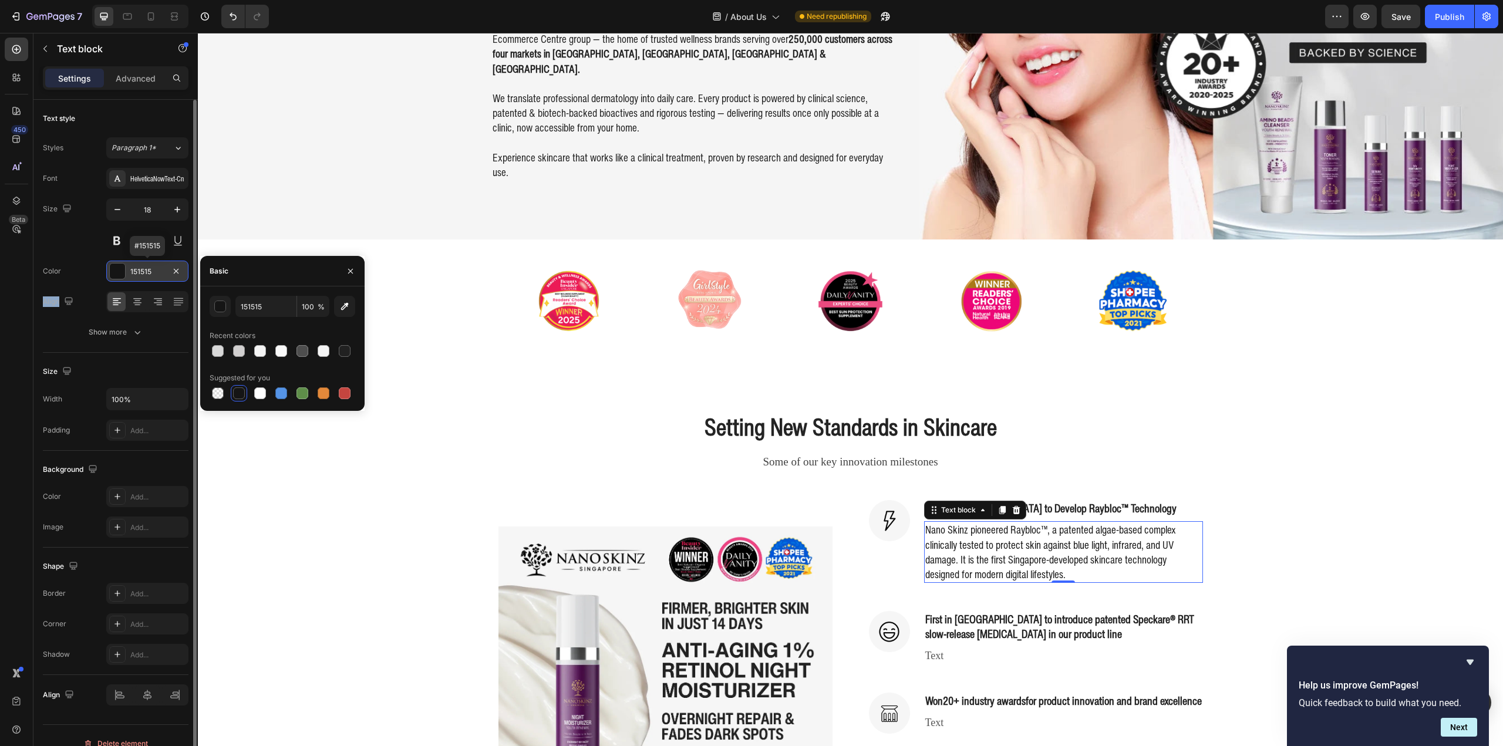
click at [144, 270] on div "151515" at bounding box center [147, 272] width 34 height 11
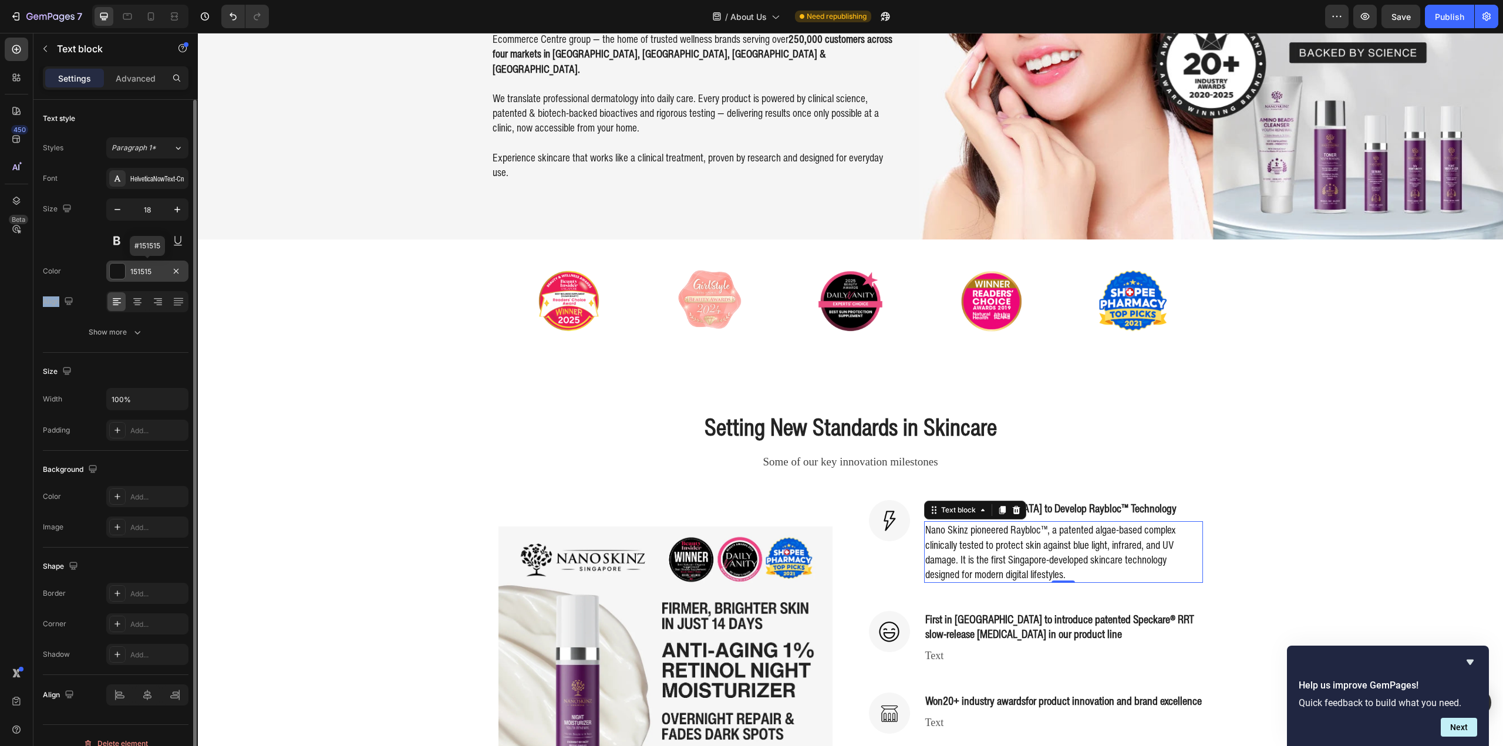
click at [144, 270] on div "151515" at bounding box center [147, 272] width 34 height 11
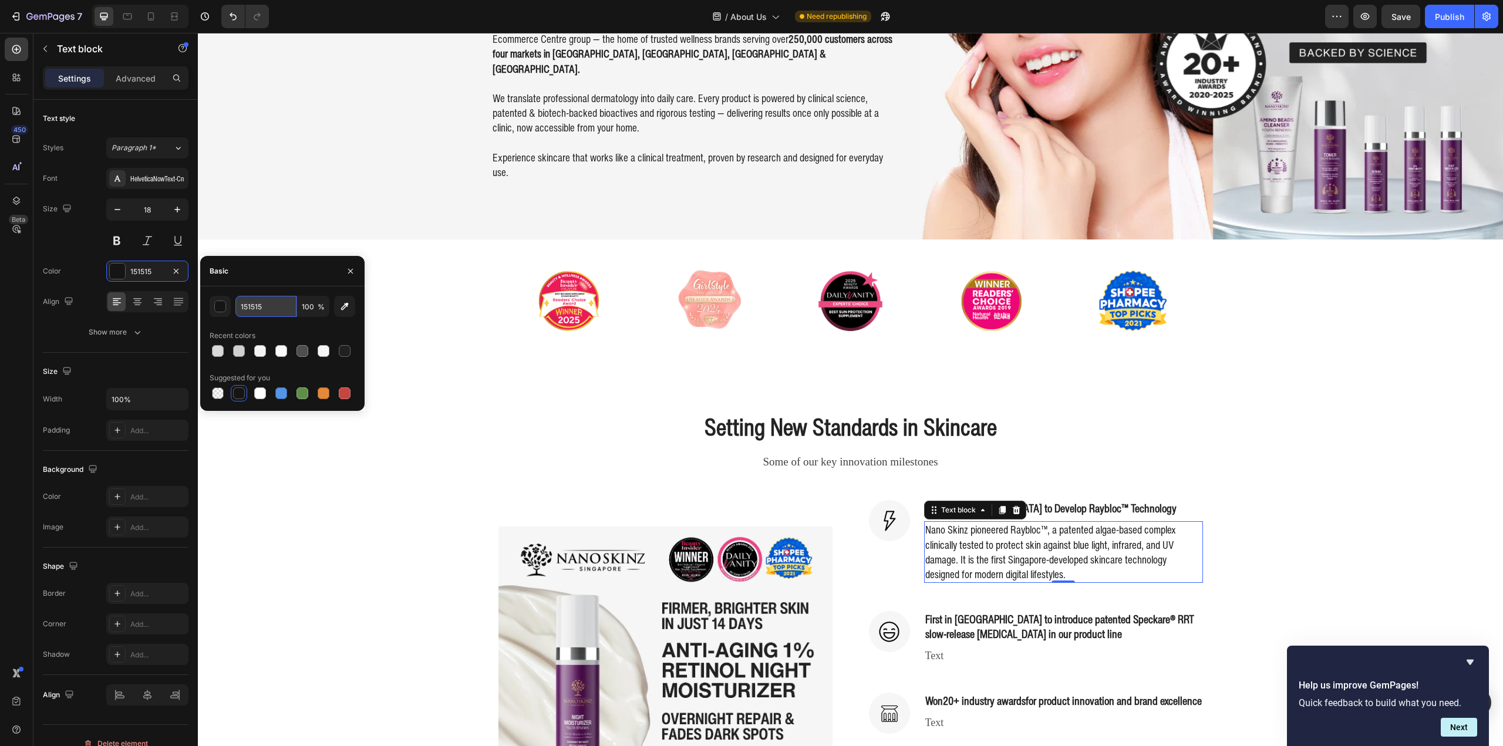
click at [272, 307] on input "151515" at bounding box center [265, 306] width 61 height 21
type input "222222"
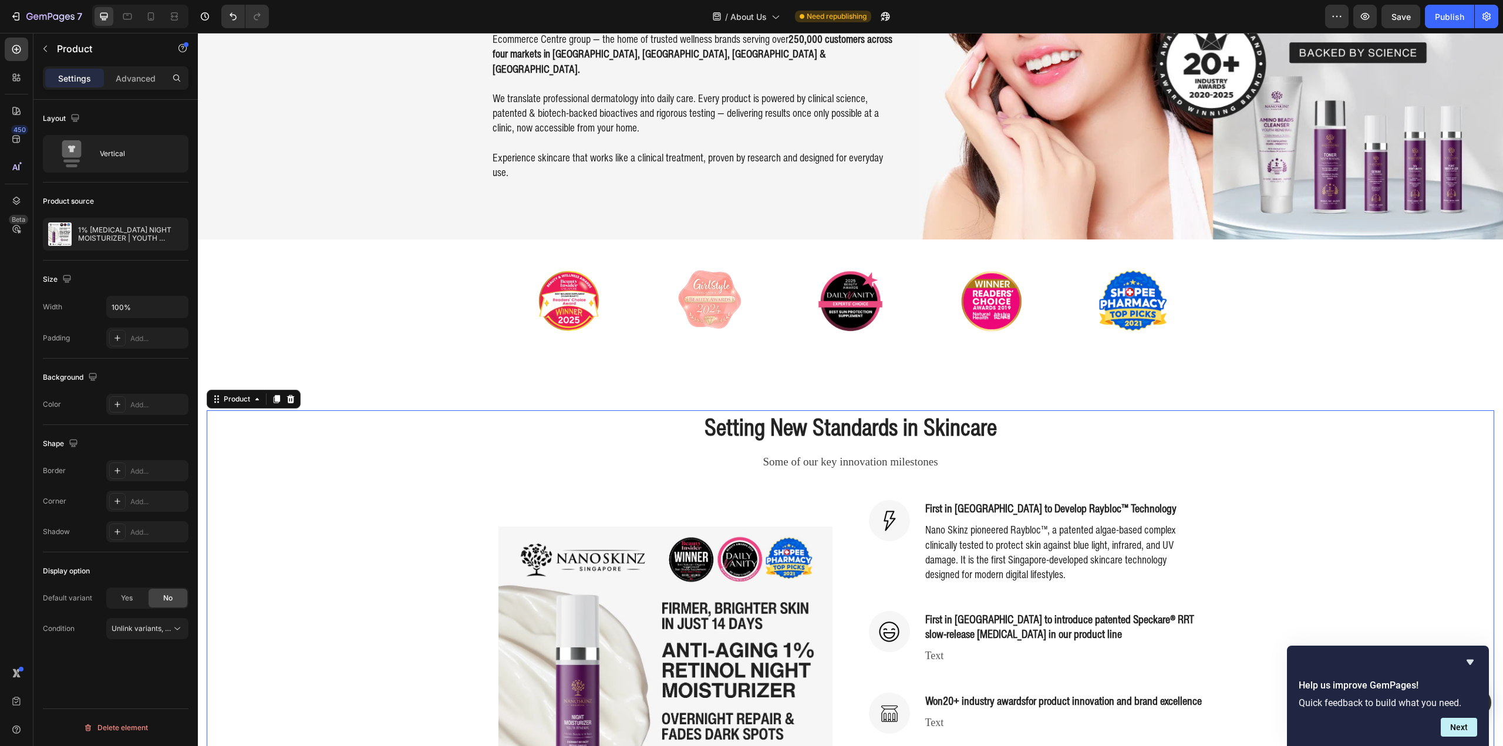
click at [1288, 473] on div "Setting New Standards in Skincare Heading Some of our key innovation milestones…" at bounding box center [851, 648] width 1288 height 477
click at [1090, 500] on h3 "First in [GEOGRAPHIC_DATA] to Develop Raybloc™ Technology" at bounding box center [1063, 508] width 279 height 17
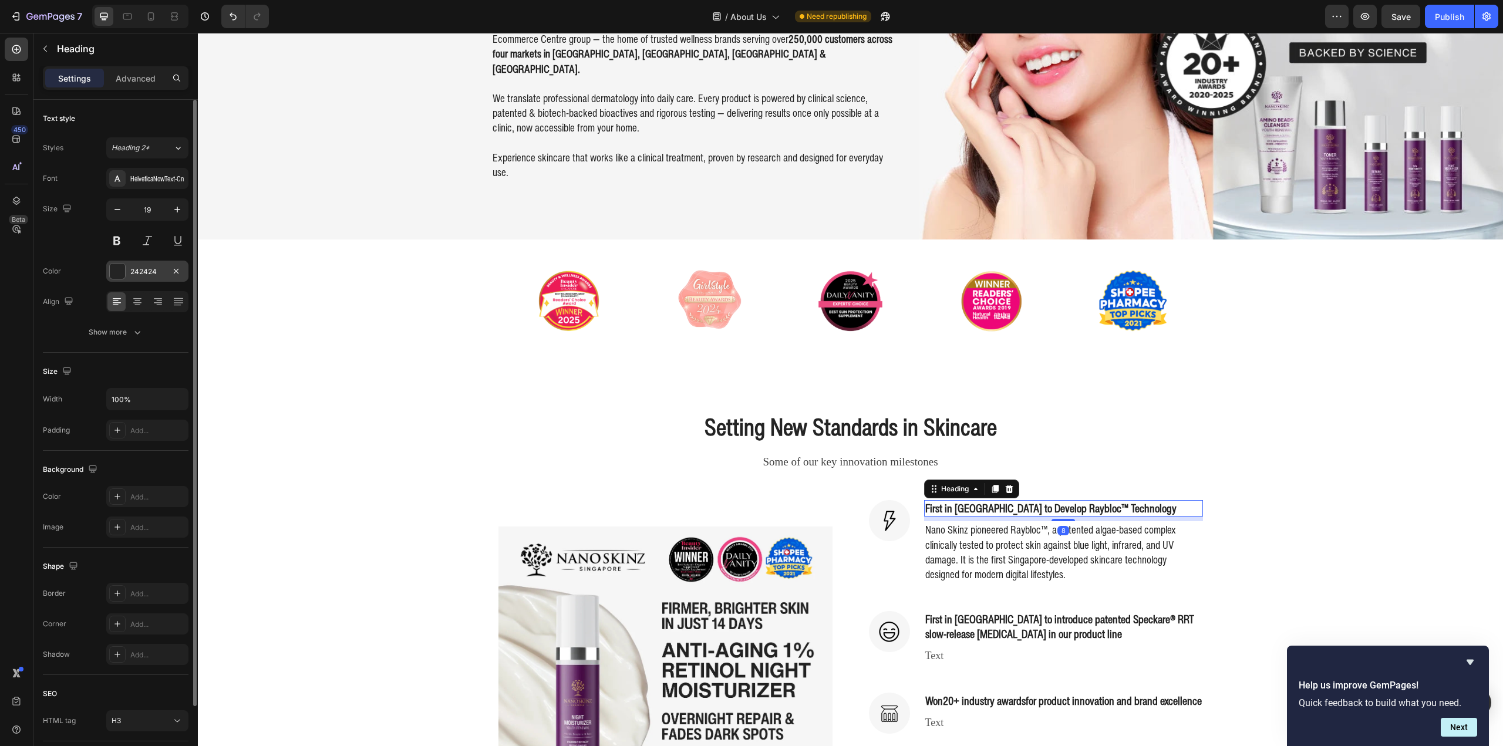
click at [134, 275] on div "242424" at bounding box center [147, 272] width 34 height 11
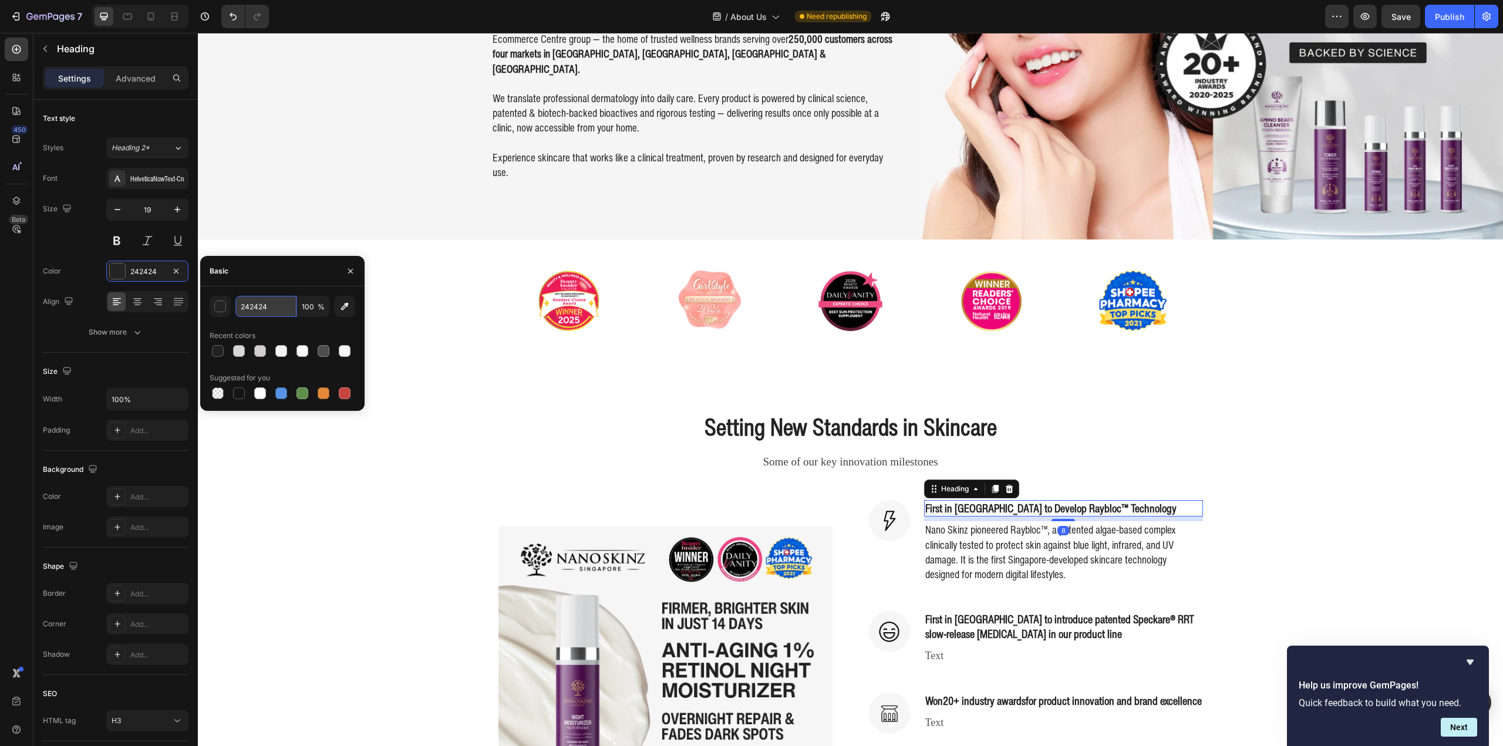
click at [267, 305] on input "242424" at bounding box center [265, 306] width 61 height 21
type input "222222"
click at [440, 448] on div "Setting New Standards in Skincare Heading Some of our key innovation milestones…" at bounding box center [851, 648] width 1288 height 477
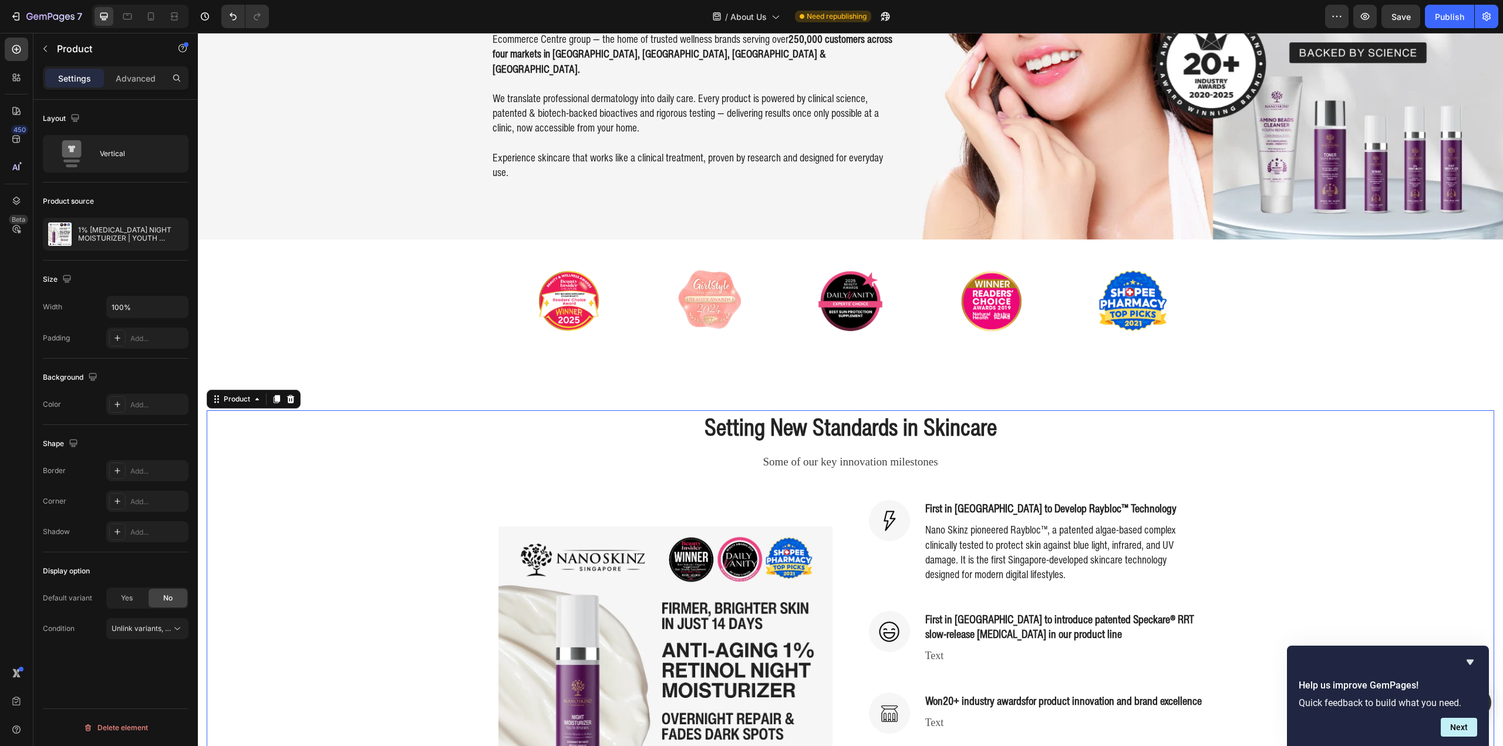
click at [983, 505] on p "First in [GEOGRAPHIC_DATA] to Develop Raybloc™ Technology" at bounding box center [1063, 508] width 277 height 15
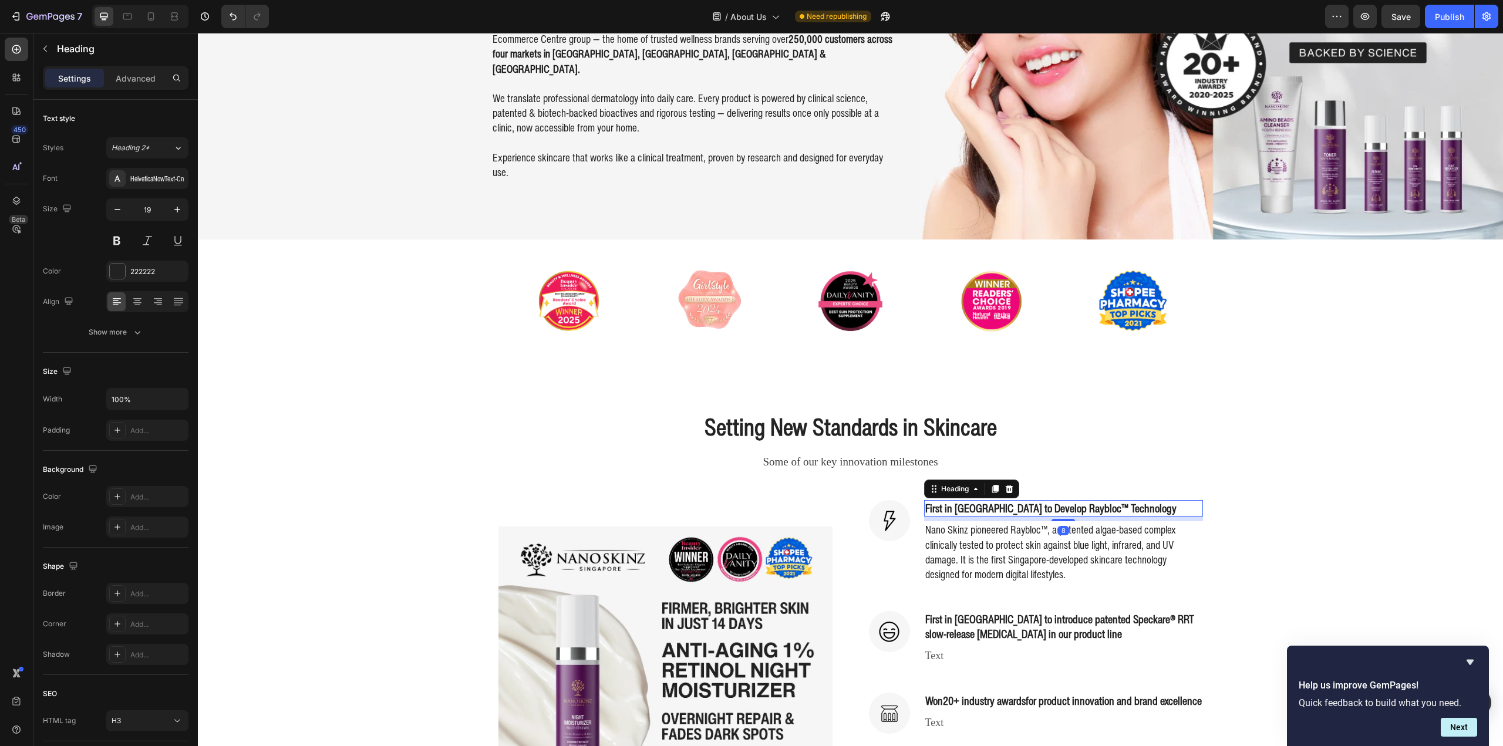
click at [982, 548] on p "Nano Skinz pioneered Raybloc™, a patented algae-based complex clinically tested…" at bounding box center [1063, 552] width 277 height 59
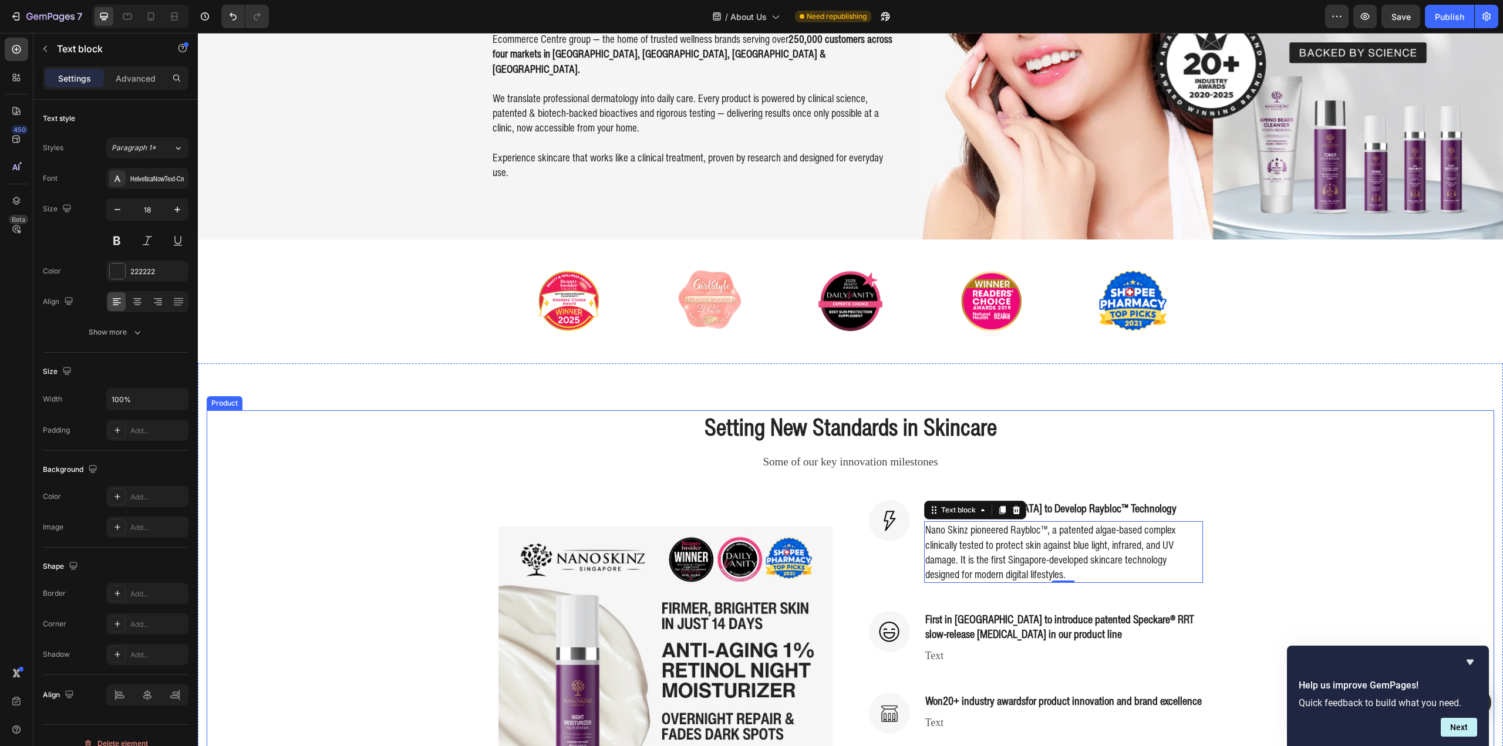
click at [1288, 557] on div "Setting New Standards in Skincare Heading Some of our key innovation milestones…" at bounding box center [851, 648] width 1288 height 477
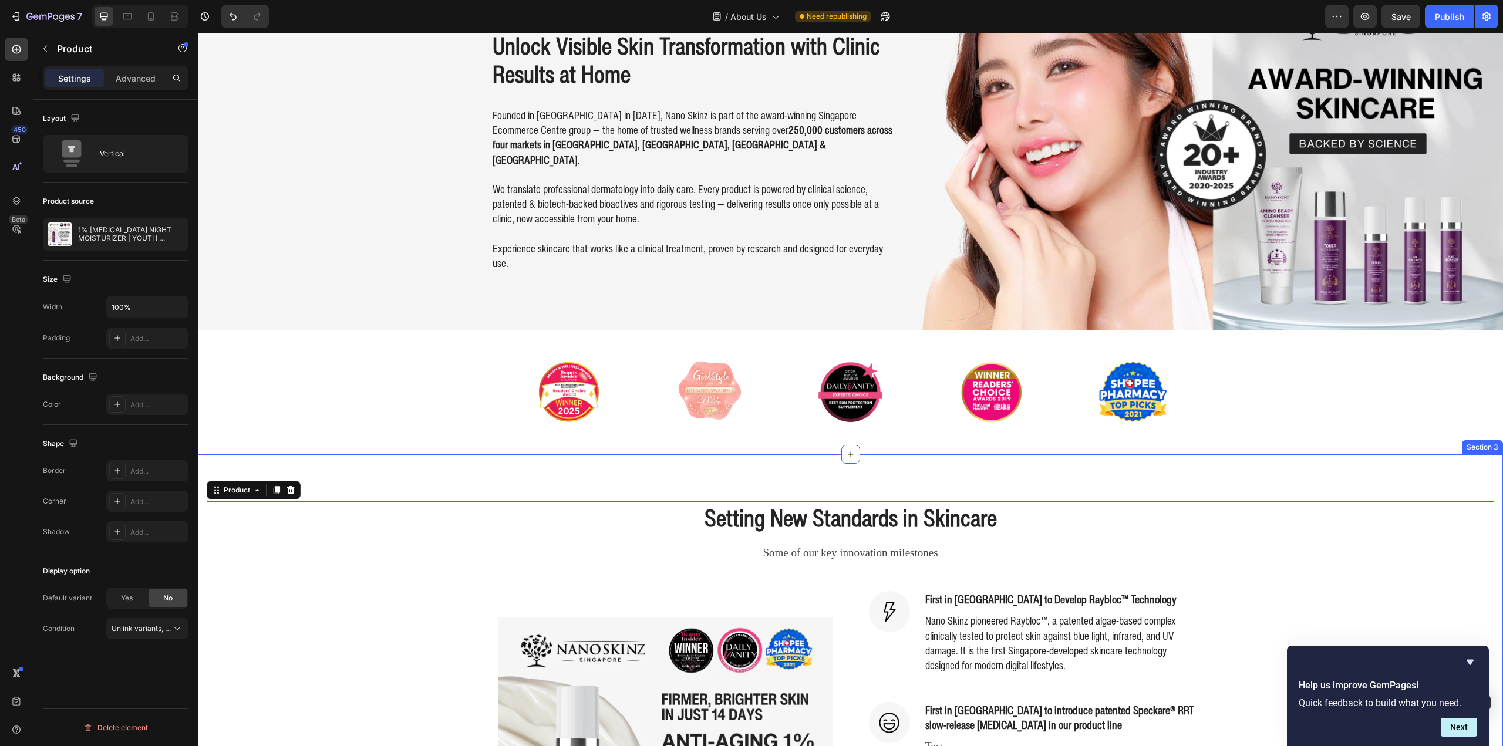
scroll to position [294, 0]
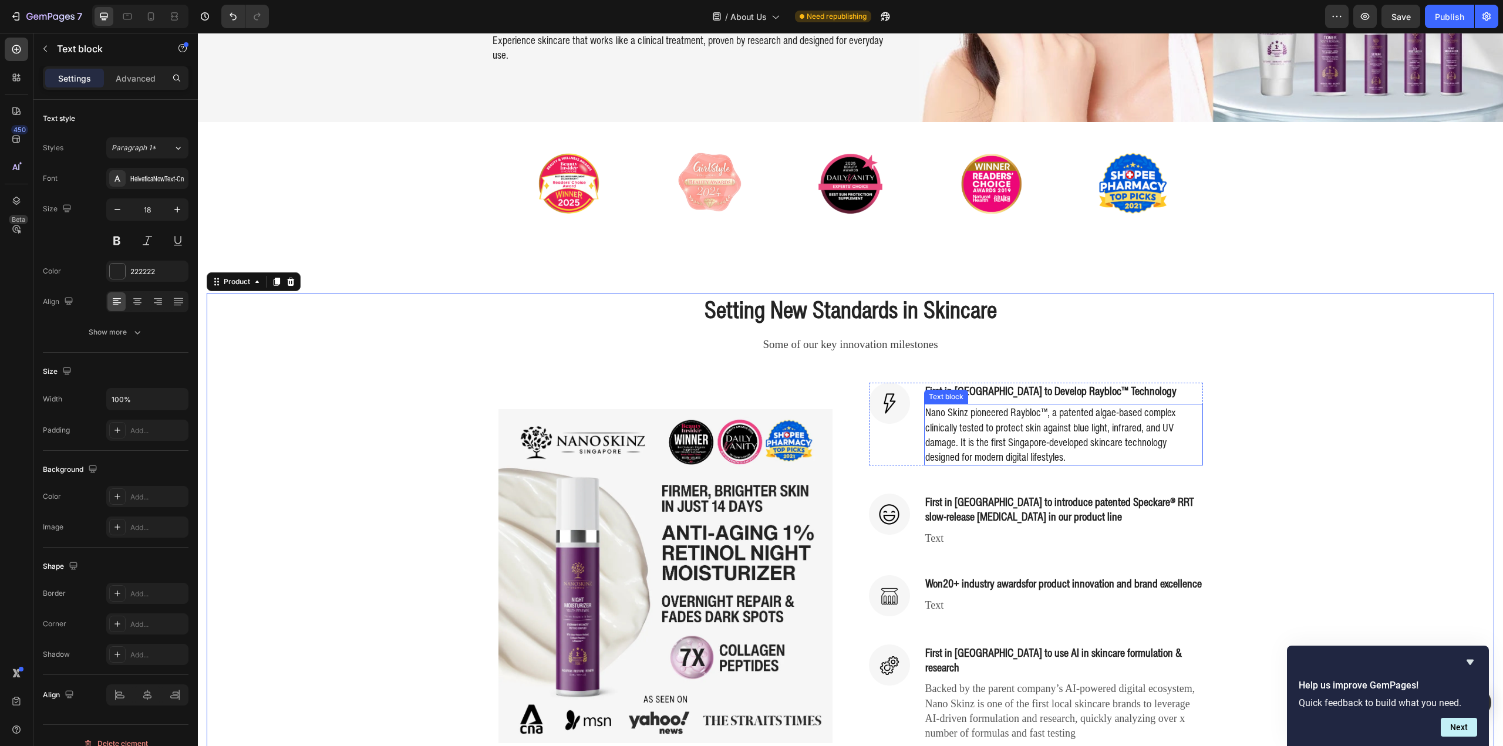
click at [1003, 423] on p "Nano Skinz pioneered Raybloc™, a patented algae-based complex clinically tested…" at bounding box center [1063, 434] width 277 height 59
click at [1337, 434] on div "Setting New Standards in Skincare Heading Some of our key innovation milestones…" at bounding box center [851, 531] width 1288 height 477
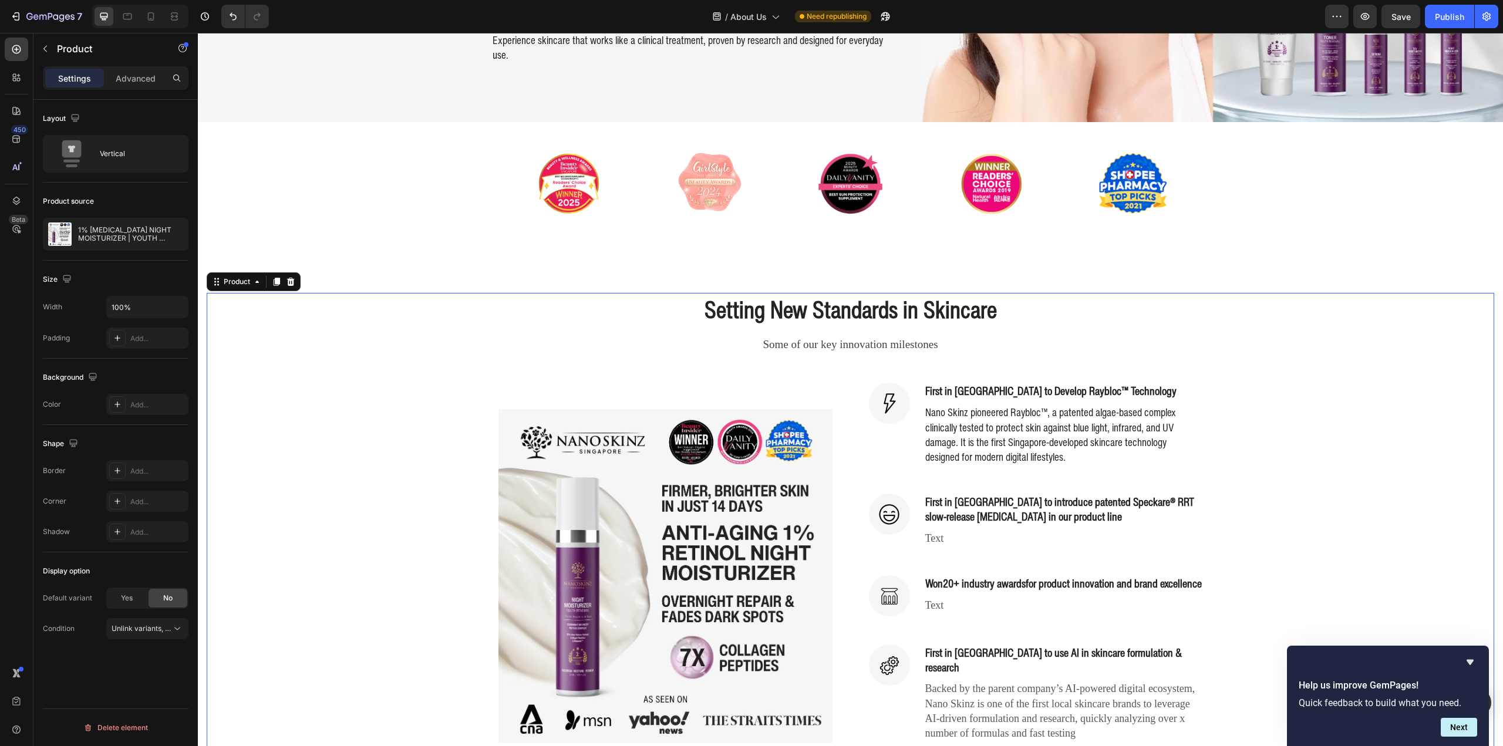
click at [1297, 441] on div "Setting New Standards in Skincare Heading Some of our key innovation milestones…" at bounding box center [851, 531] width 1288 height 477
click at [1318, 449] on div "Setting New Standards in Skincare Heading Some of our key innovation milestones…" at bounding box center [851, 531] width 1288 height 477
click at [1277, 449] on div "Setting New Standards in Skincare Heading Some of our key innovation milestones…" at bounding box center [851, 531] width 1288 height 477
click at [1212, 442] on div "Setting New Standards in Skincare Heading Some of our key innovation milestones…" at bounding box center [851, 531] width 1288 height 477
click at [1258, 440] on div "Setting New Standards in Skincare Heading Some of our key innovation milestones…" at bounding box center [851, 531] width 1288 height 477
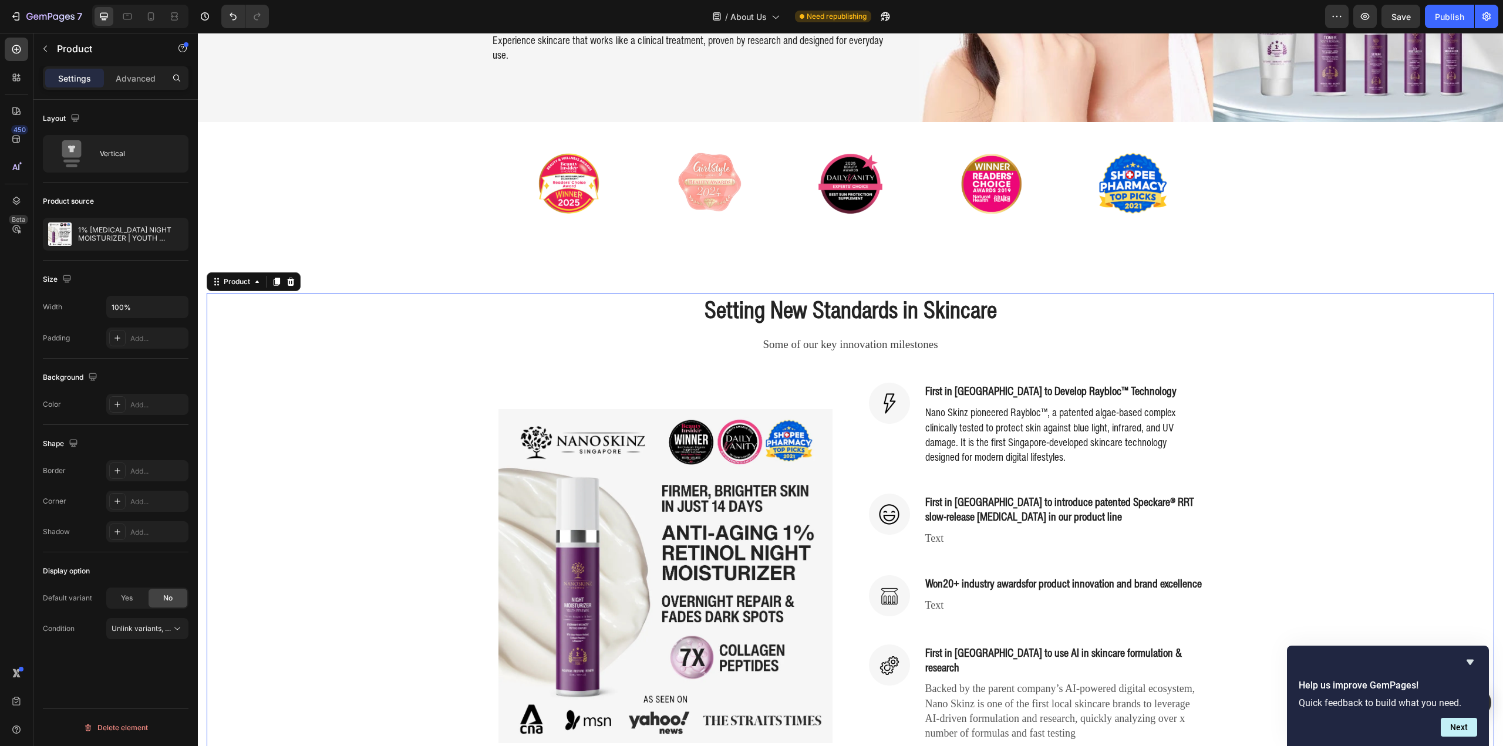
click at [1327, 440] on div "Setting New Standards in Skincare Heading Some of our key innovation milestones…" at bounding box center [851, 531] width 1288 height 477
click at [1019, 417] on p "Nano Skinz pioneered Raybloc™, a patented algae-based complex clinically tested…" at bounding box center [1063, 434] width 277 height 59
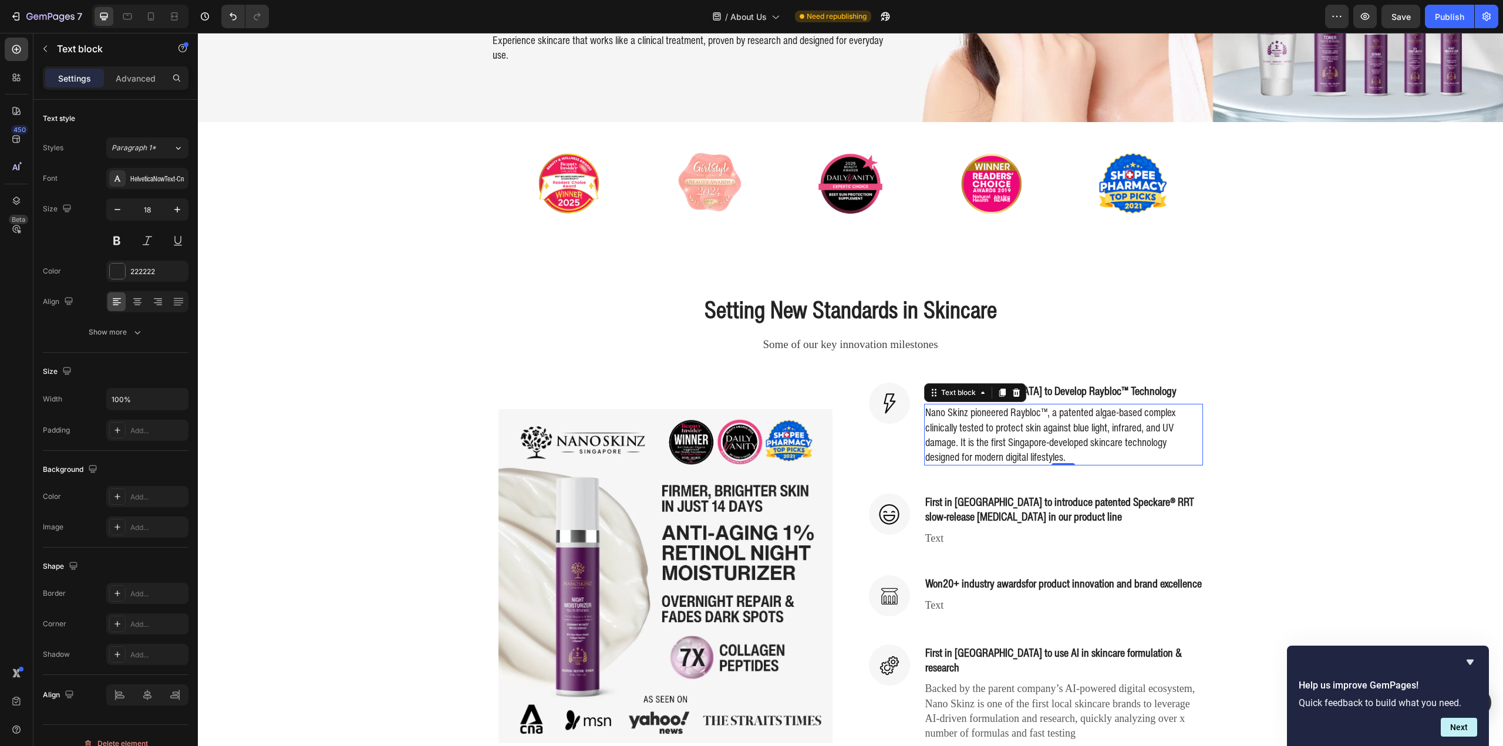
click at [983, 428] on p "Nano Skinz pioneered Raybloc™, a patented algae-based complex clinically tested…" at bounding box center [1063, 434] width 277 height 59
click at [1052, 436] on p "Nano Skinz pioneered Raybloc™, a patented algae-based complex clinically tested…" at bounding box center [1063, 434] width 277 height 59
click at [1077, 444] on p "Nano Skinz pioneered Raybloc™, a patented algae-based complex clinically tested…" at bounding box center [1063, 434] width 277 height 59
click at [1039, 448] on p "Nano Skinz pioneered Raybloc™, a patented algae-based complex clinically tested…" at bounding box center [1063, 434] width 277 height 59
click at [1072, 452] on p "Nano Skinz pioneered Raybloc™, a patented algae-based complex clinically tested…" at bounding box center [1063, 434] width 277 height 59
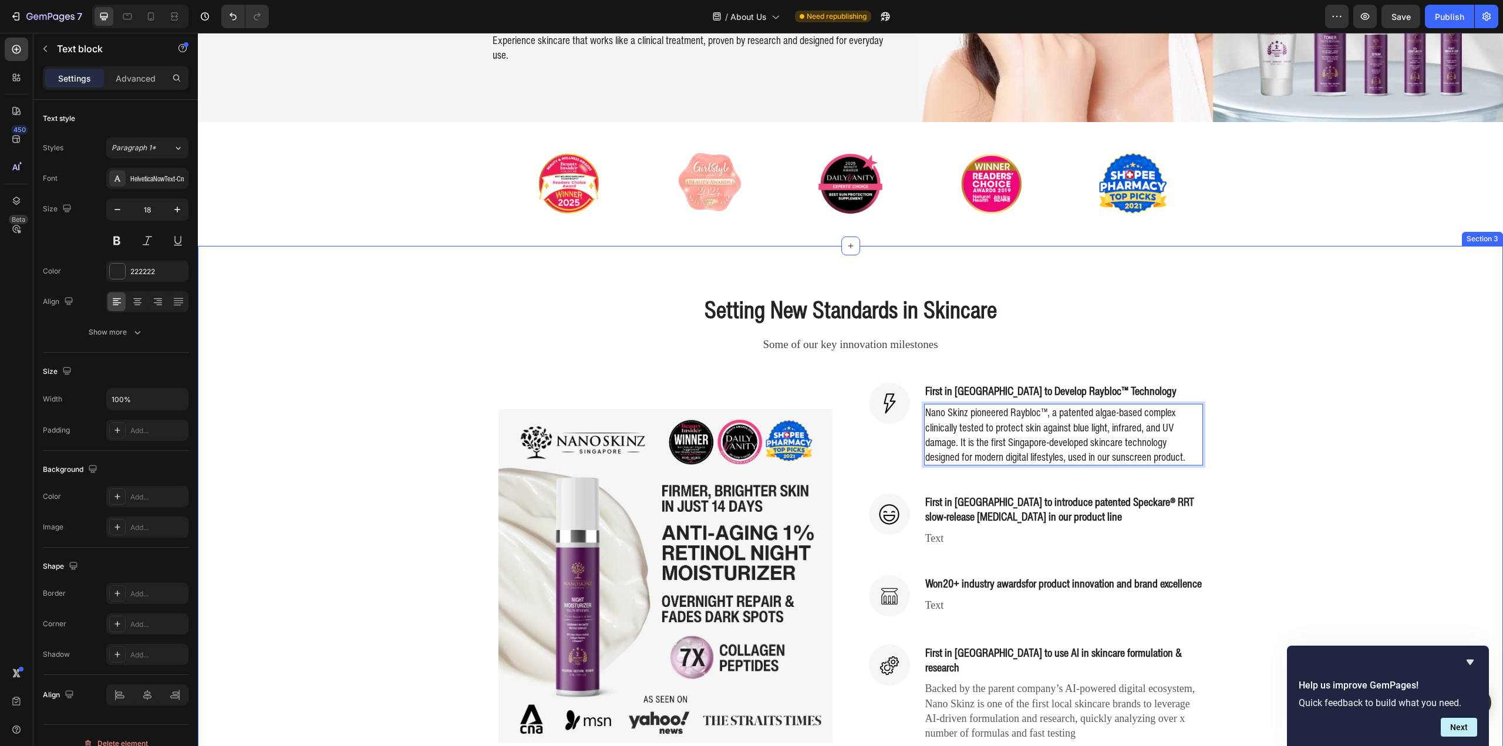
click at [1369, 426] on div "Setting New Standards in Skincare Heading Some of our key innovation milestones…" at bounding box center [851, 531] width 1288 height 477
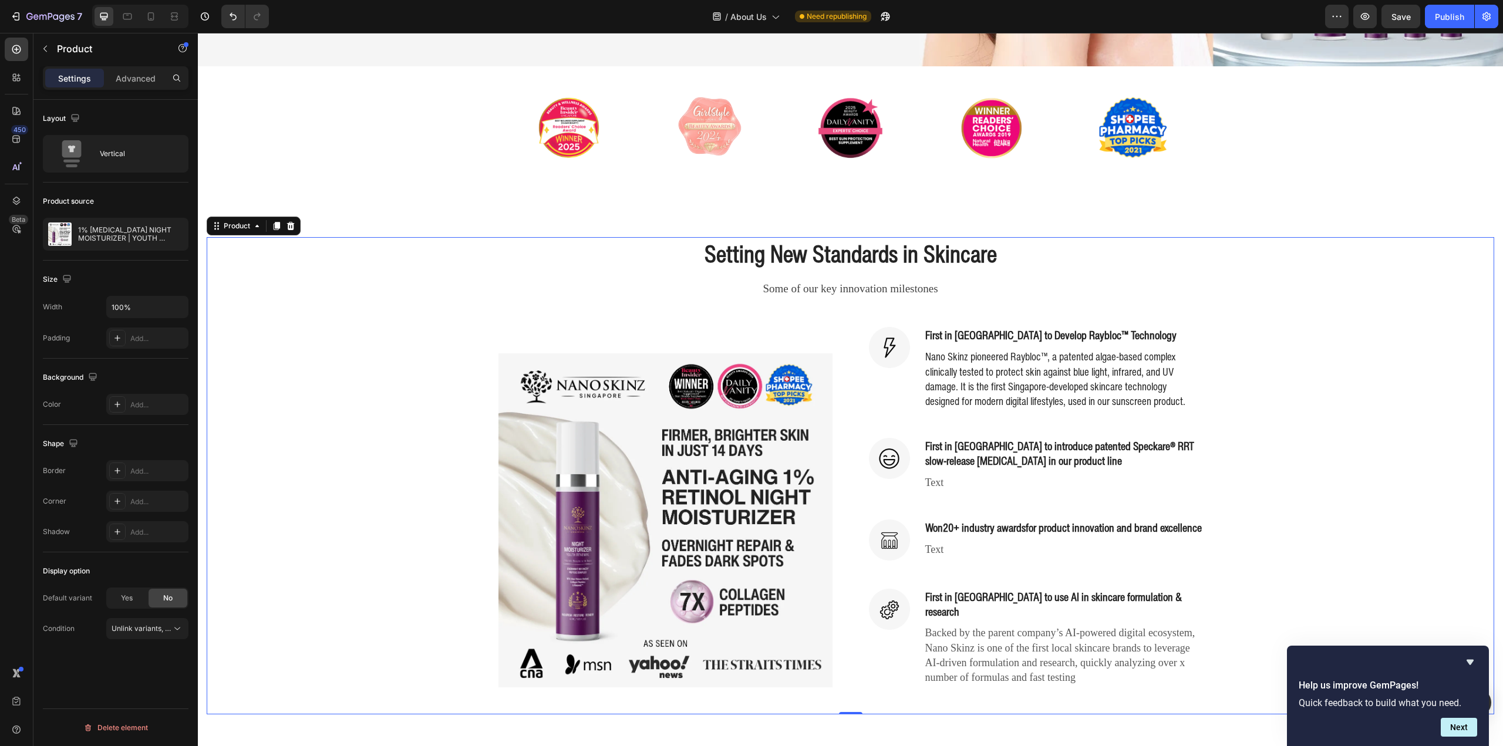
scroll to position [352, 0]
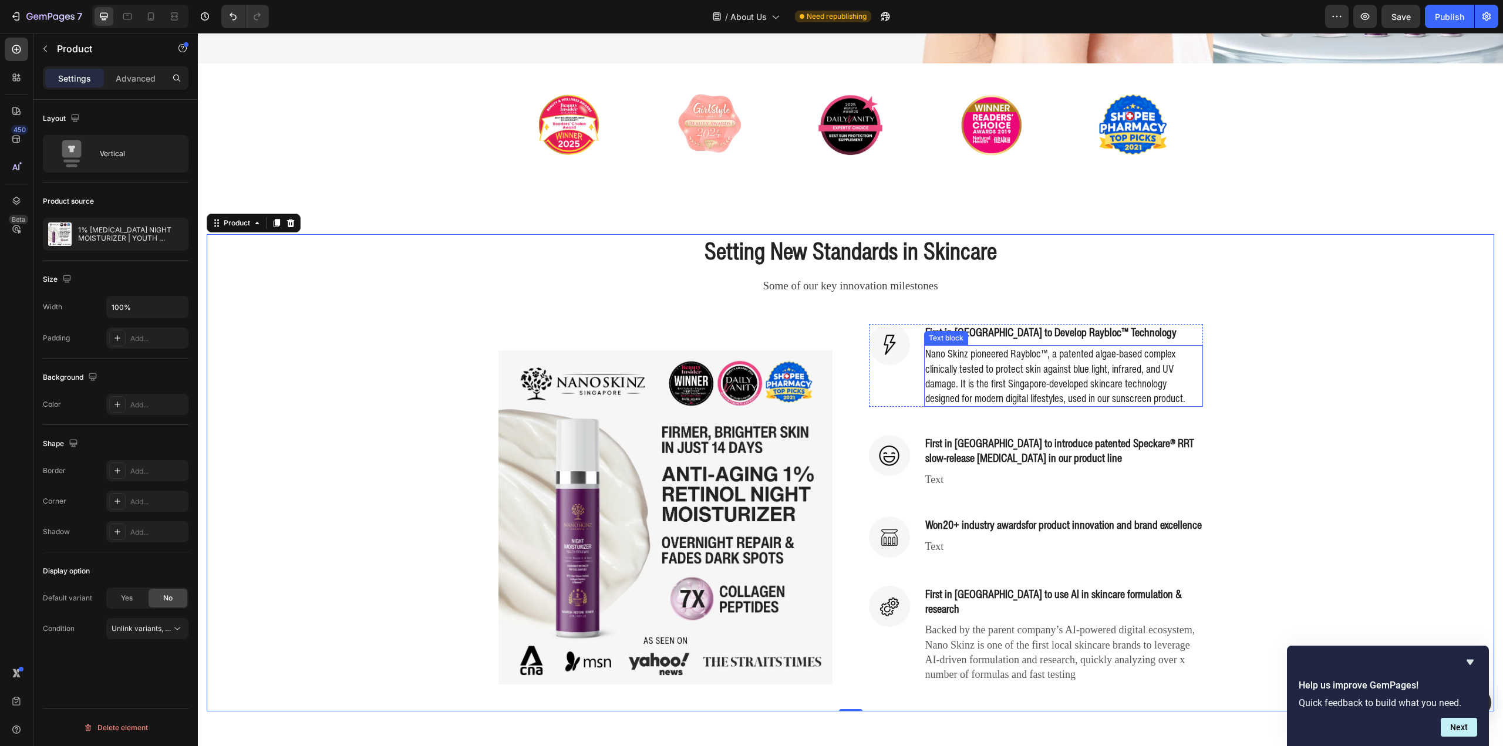
click at [1151, 373] on p "Nano Skinz pioneered Raybloc™, a patented algae-based complex clinically tested…" at bounding box center [1063, 375] width 277 height 59
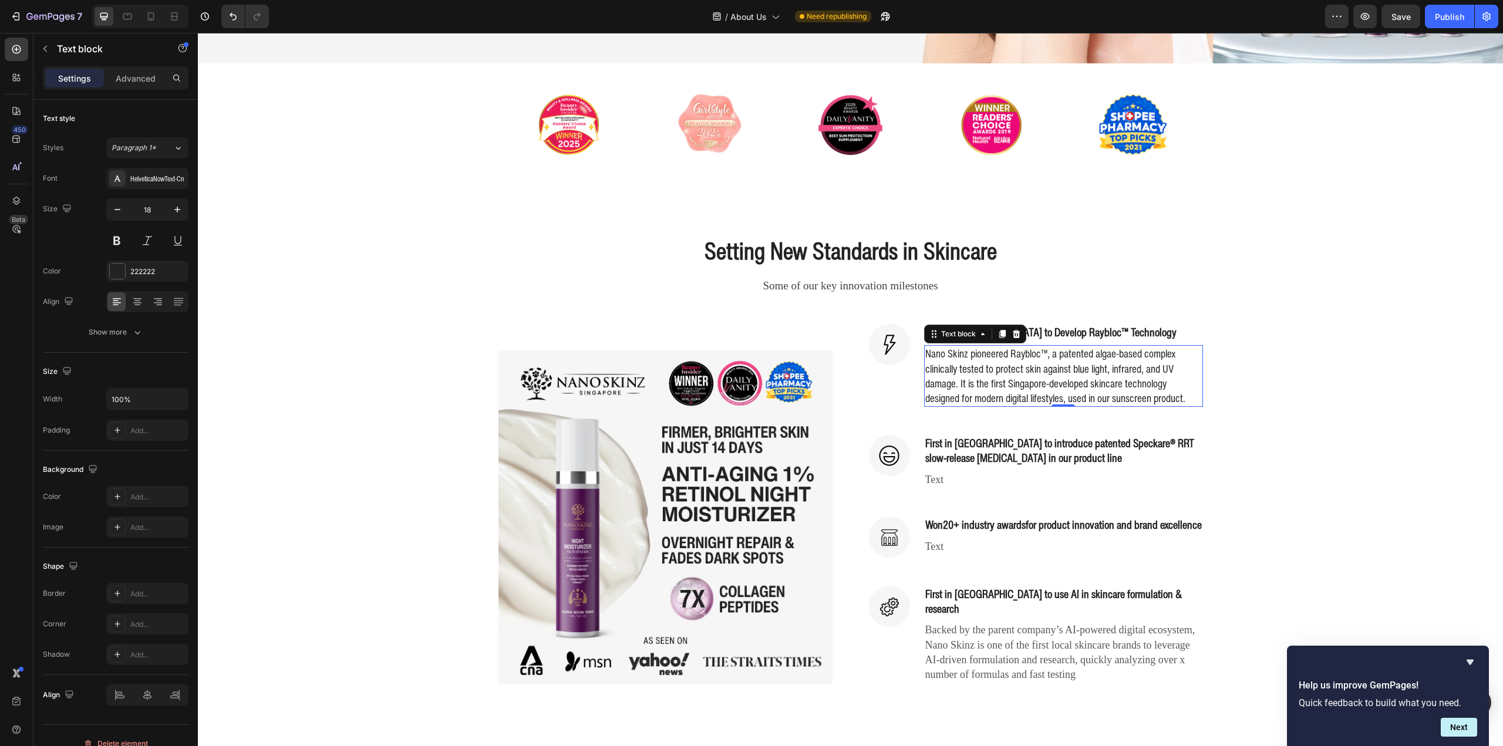
click at [1145, 393] on p "Nano Skinz pioneered Raybloc™, a patented algae-based complex clinically tested…" at bounding box center [1063, 375] width 277 height 59
drag, startPoint x: 1147, startPoint y: 390, endPoint x: 1184, endPoint y: 393, distance: 37.1
click at [1184, 391] on p "Nano Skinz pioneered Raybloc™, a patented algae-based complex clinically tested…" at bounding box center [1063, 375] width 277 height 59
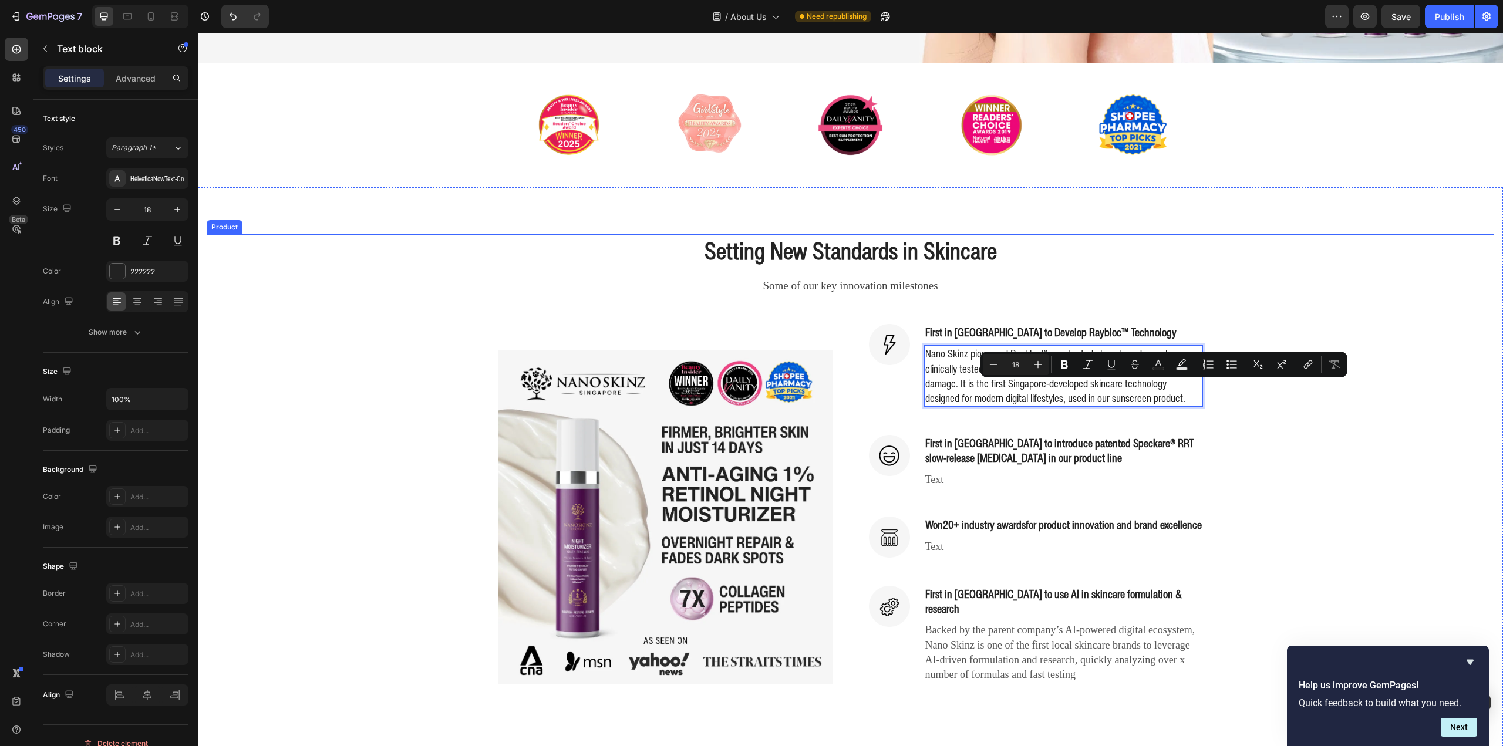
click at [1308, 410] on div "Setting New Standards in Skincare Heading Some of our key innovation milestones…" at bounding box center [851, 472] width 1288 height 477
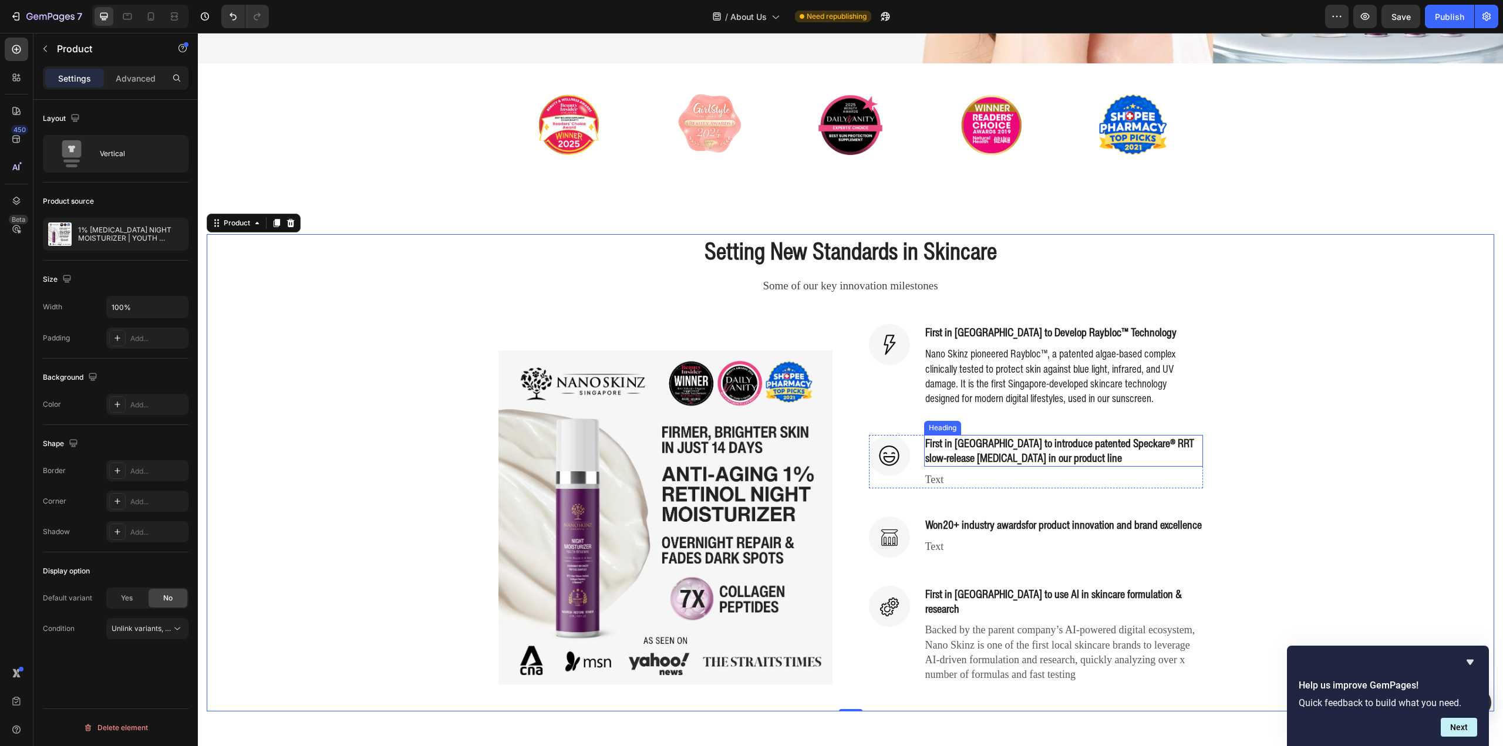
click at [1033, 436] on p "First in [GEOGRAPHIC_DATA] to introduce patented Speckare® RRT slow-release [ME…" at bounding box center [1063, 450] width 277 height 29
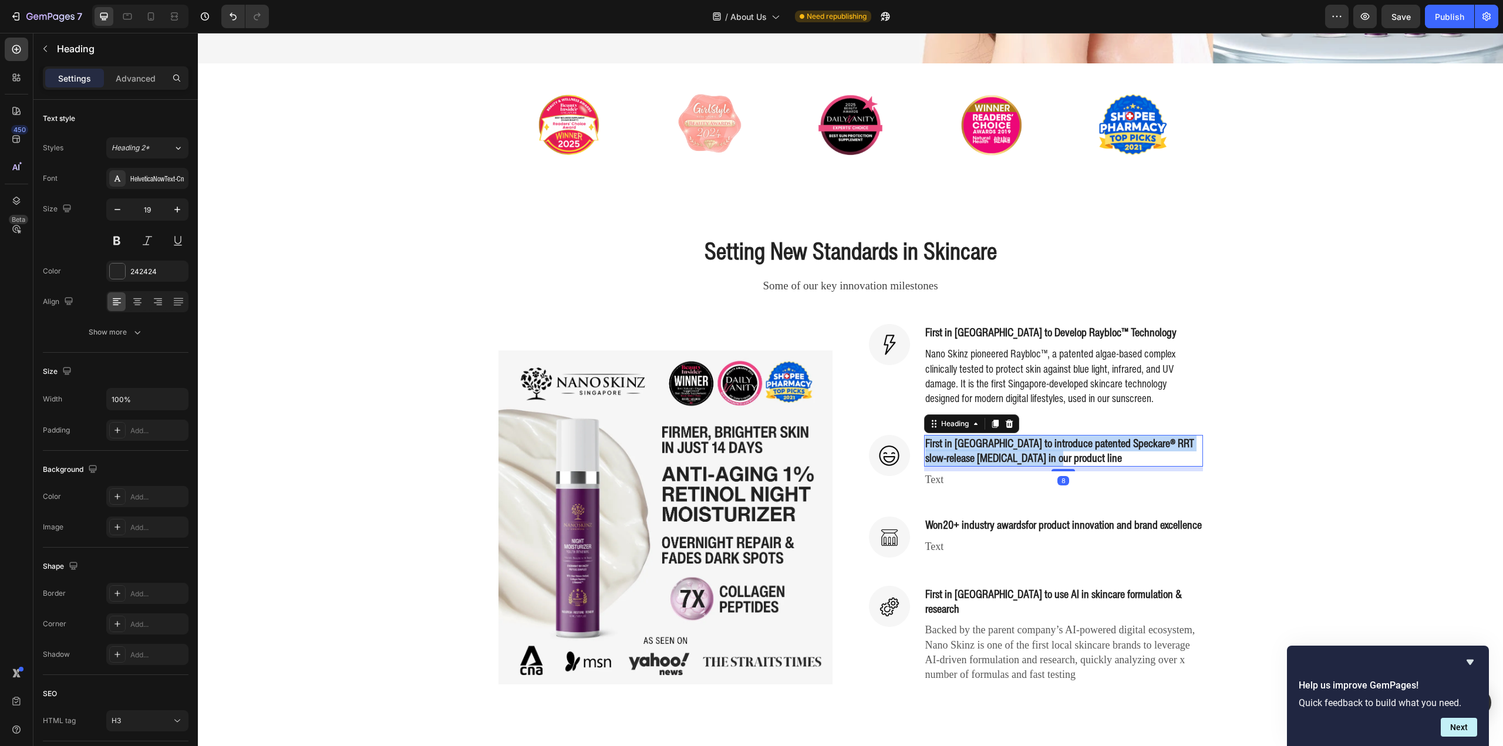
click at [1033, 436] on p "First in [GEOGRAPHIC_DATA] to introduce patented Speckare® RRT slow-release [ME…" at bounding box center [1063, 450] width 277 height 29
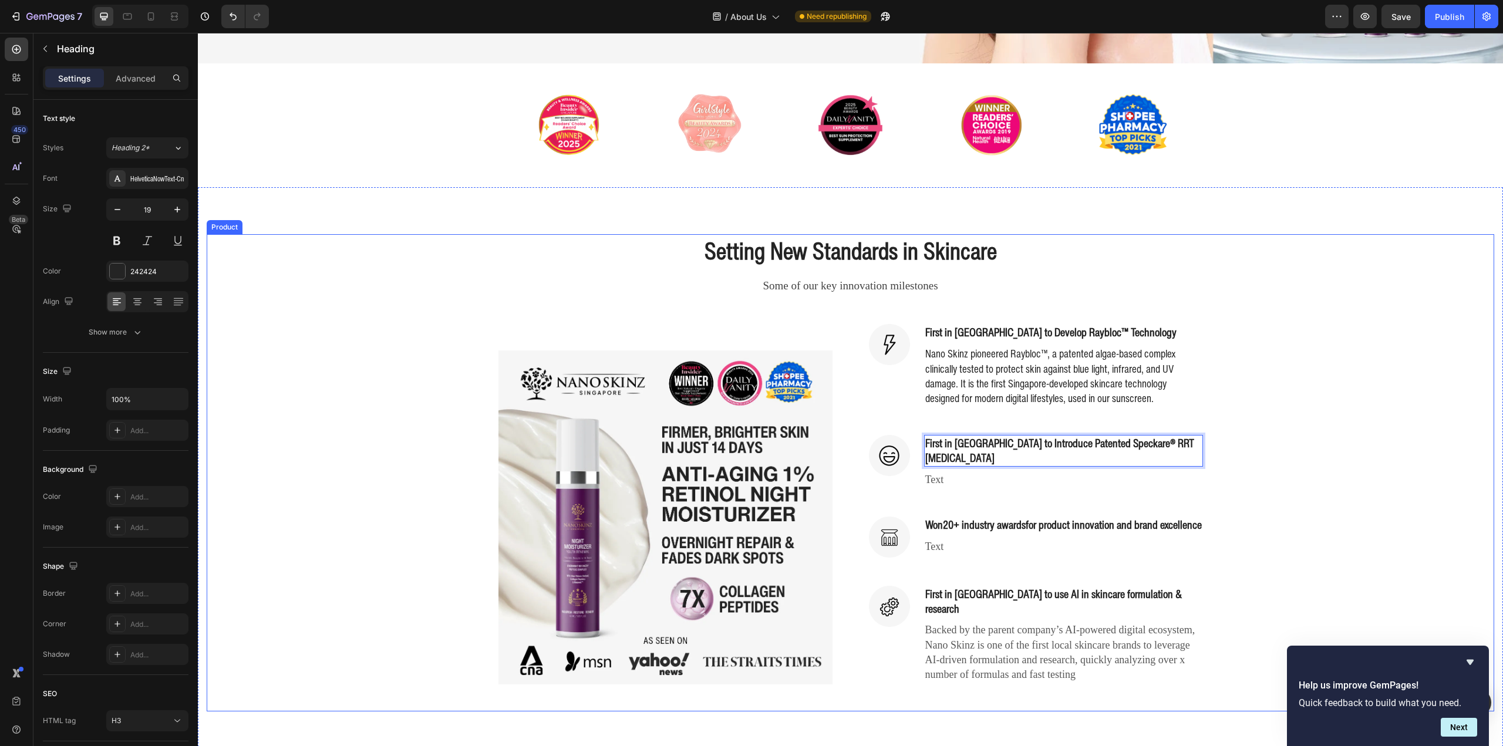
click at [1269, 437] on div "Setting New Standards in Skincare Heading Some of our key innovation milestones…" at bounding box center [851, 472] width 1288 height 477
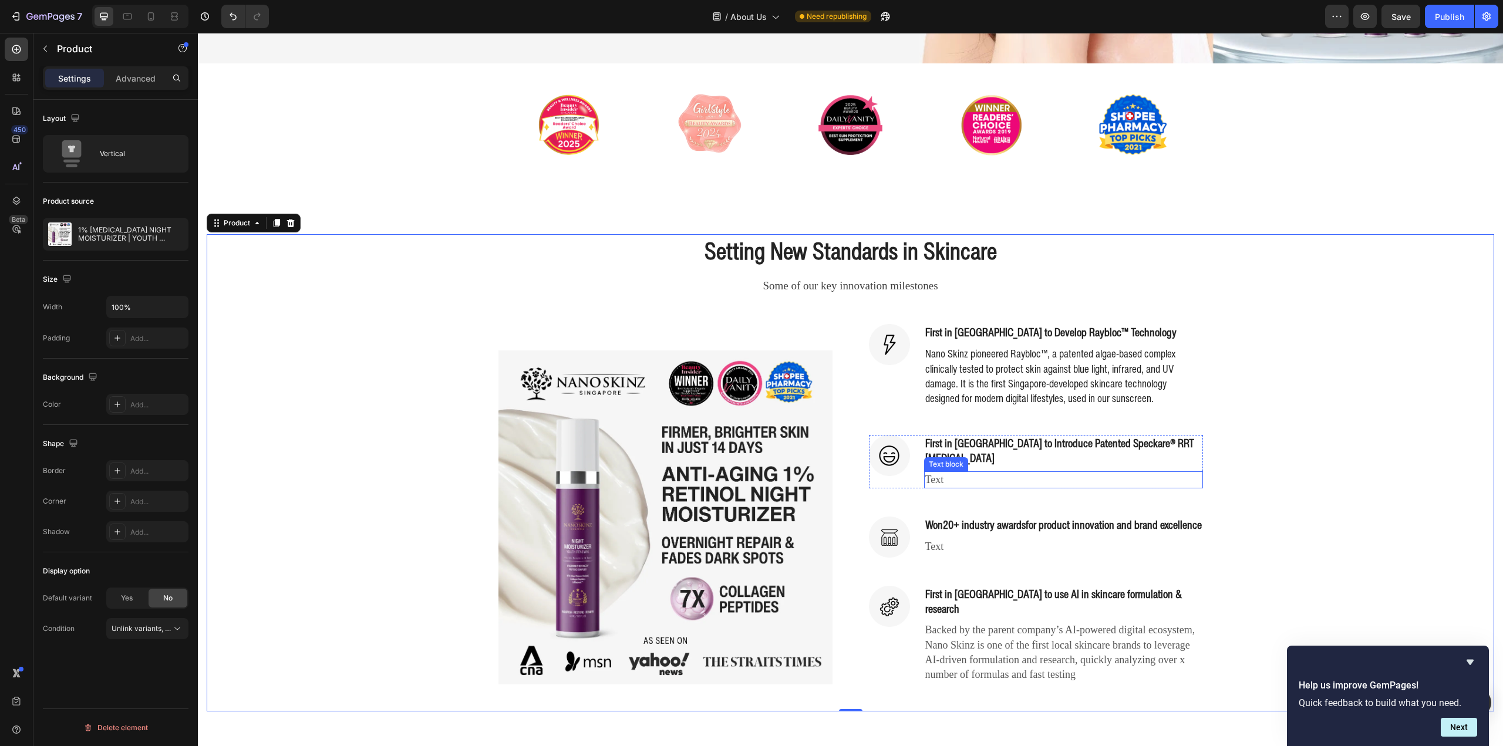
click at [945, 473] on p "Text" at bounding box center [1063, 480] width 277 height 15
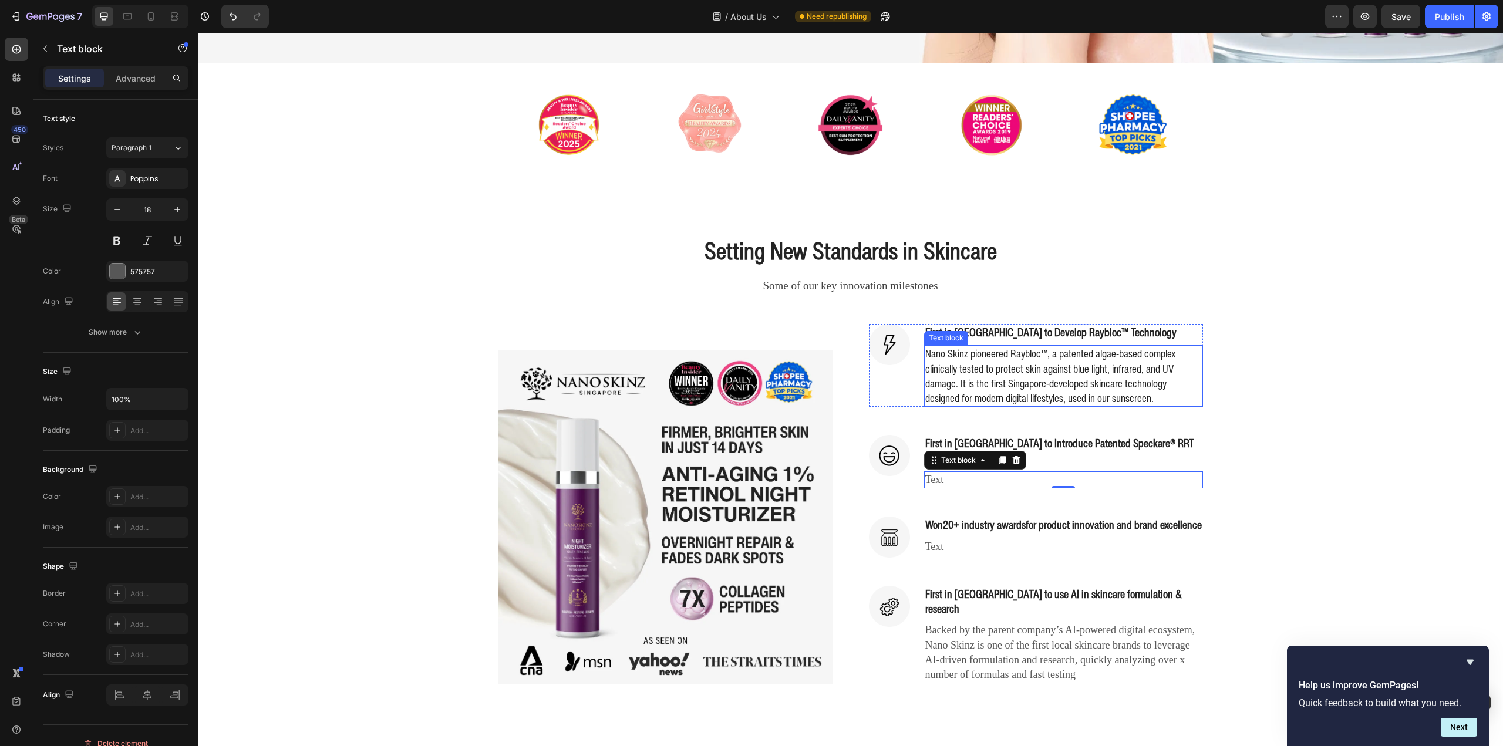
click at [979, 369] on p "Nano Skinz pioneered Raybloc™, a patented algae-based complex clinically tested…" at bounding box center [1063, 375] width 277 height 59
click at [938, 473] on p "Text" at bounding box center [1063, 480] width 277 height 15
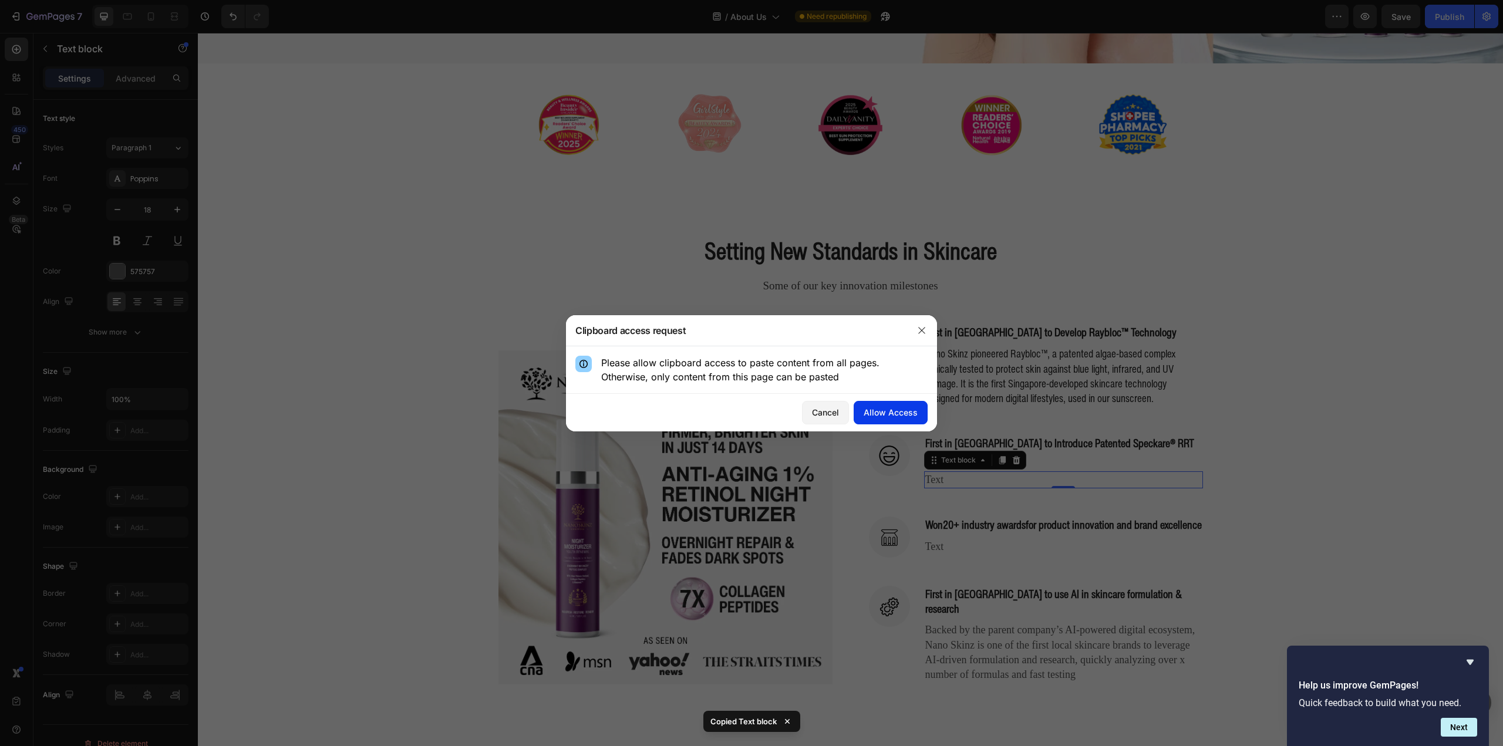
click at [905, 413] on div "Allow Access" at bounding box center [891, 412] width 54 height 12
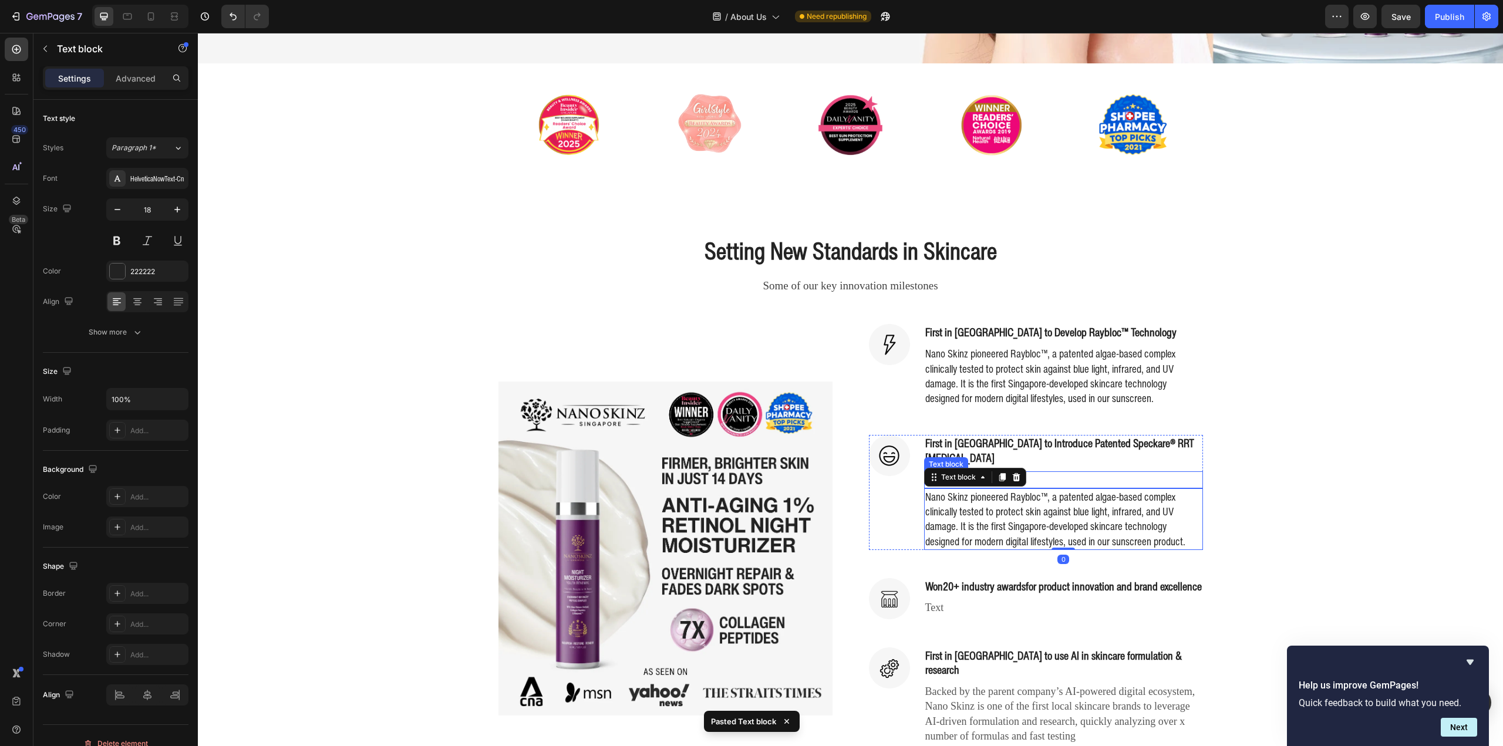
click at [1087, 473] on p "Text" at bounding box center [1063, 480] width 277 height 15
click at [1014, 437] on p "First in [GEOGRAPHIC_DATA] to Introduce Patented Speckare® RRT [MEDICAL_DATA]" at bounding box center [1063, 450] width 277 height 29
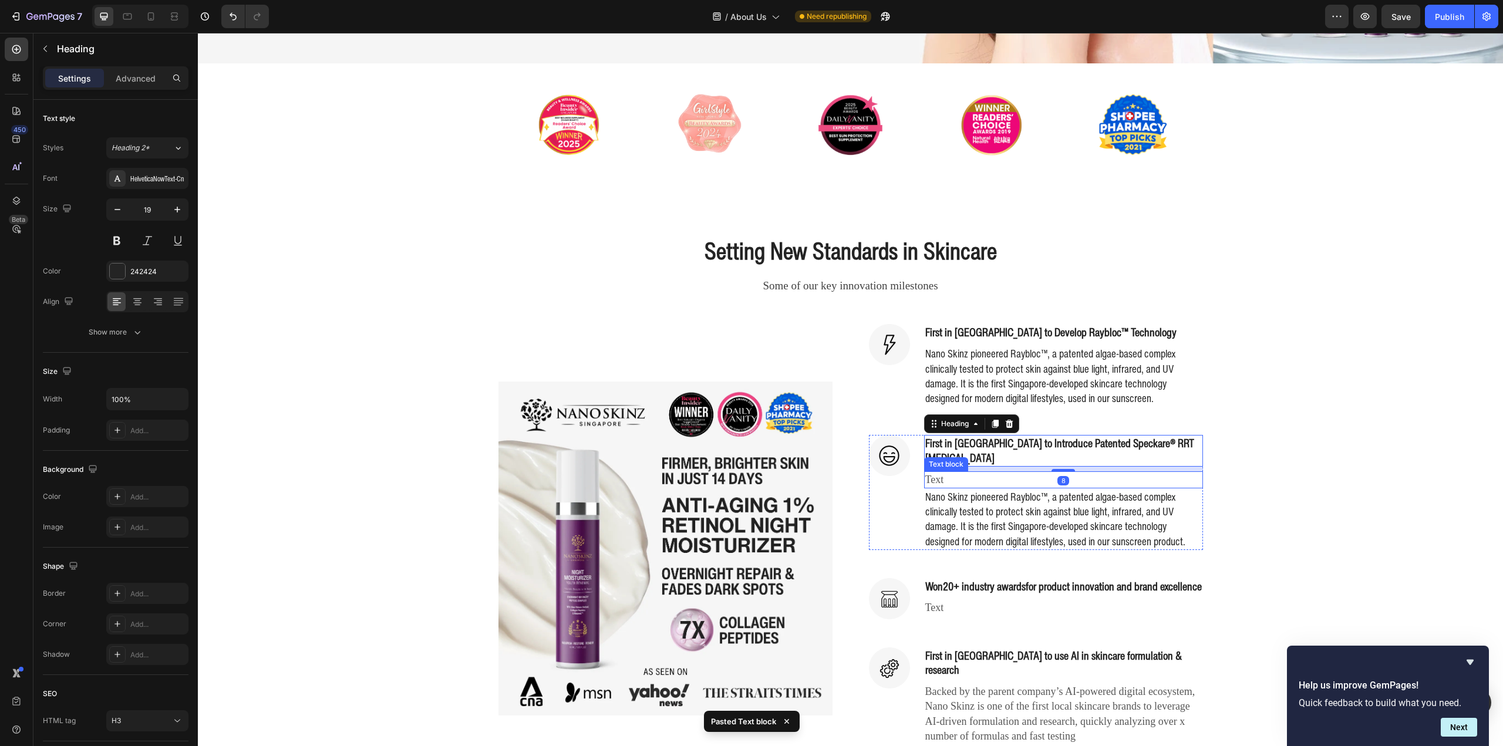
click at [998, 473] on p "Text" at bounding box center [1063, 480] width 277 height 15
click at [1012, 456] on icon at bounding box center [1016, 460] width 9 height 9
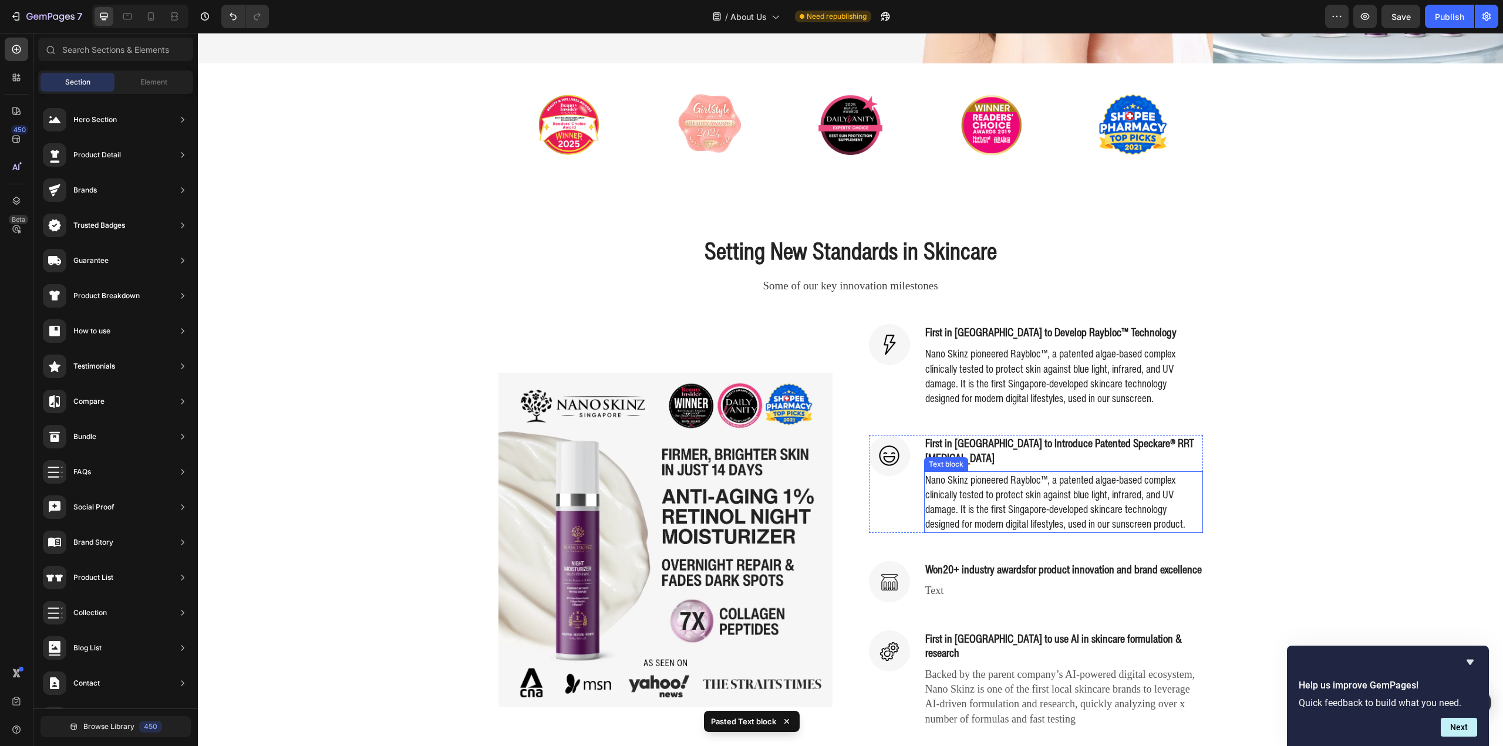
click at [1081, 473] on p "Nano Skinz pioneered Raybloc™, a patented algae-based complex clinically tested…" at bounding box center [1063, 502] width 277 height 59
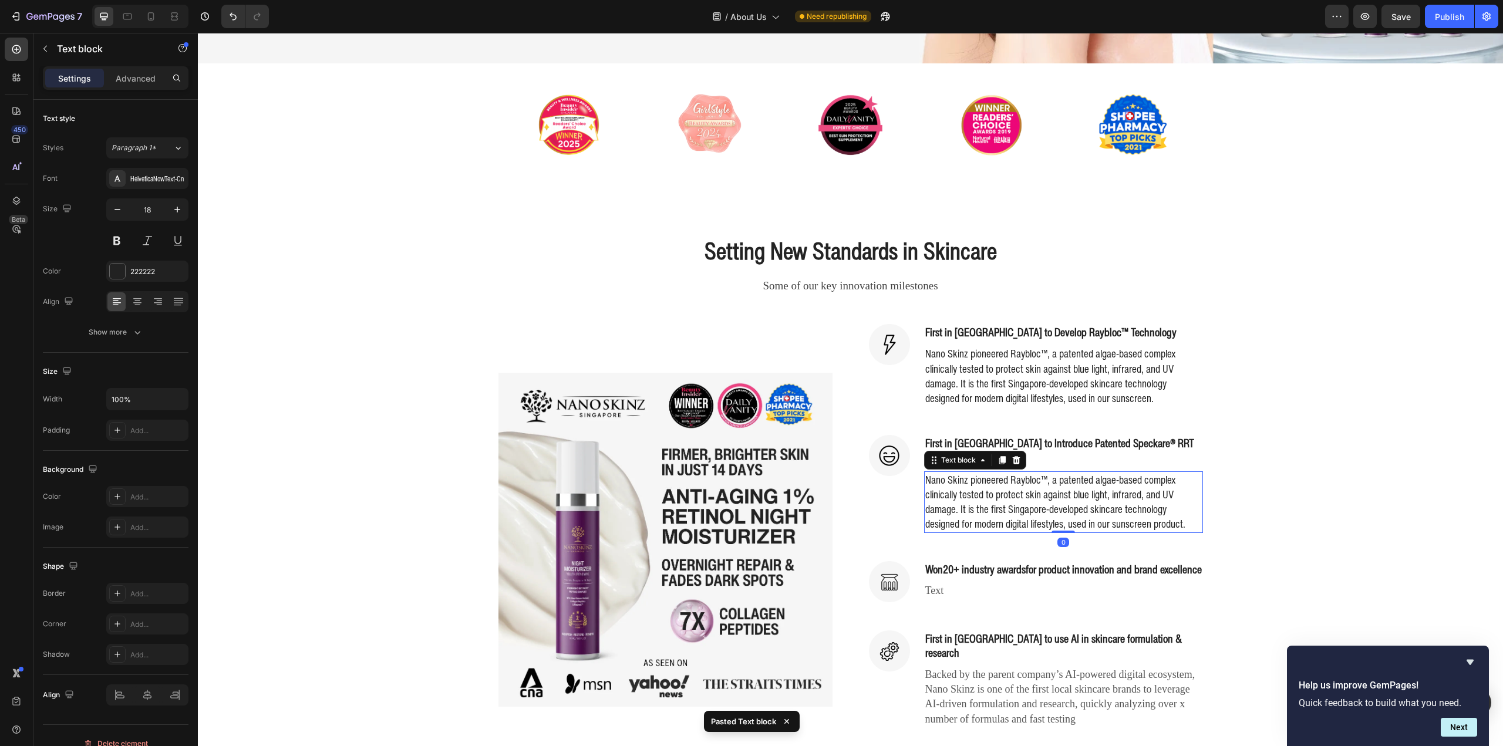
click at [1081, 473] on p "Nano Skinz pioneered Raybloc™, a patented algae-based complex clinically tested…" at bounding box center [1063, 502] width 277 height 59
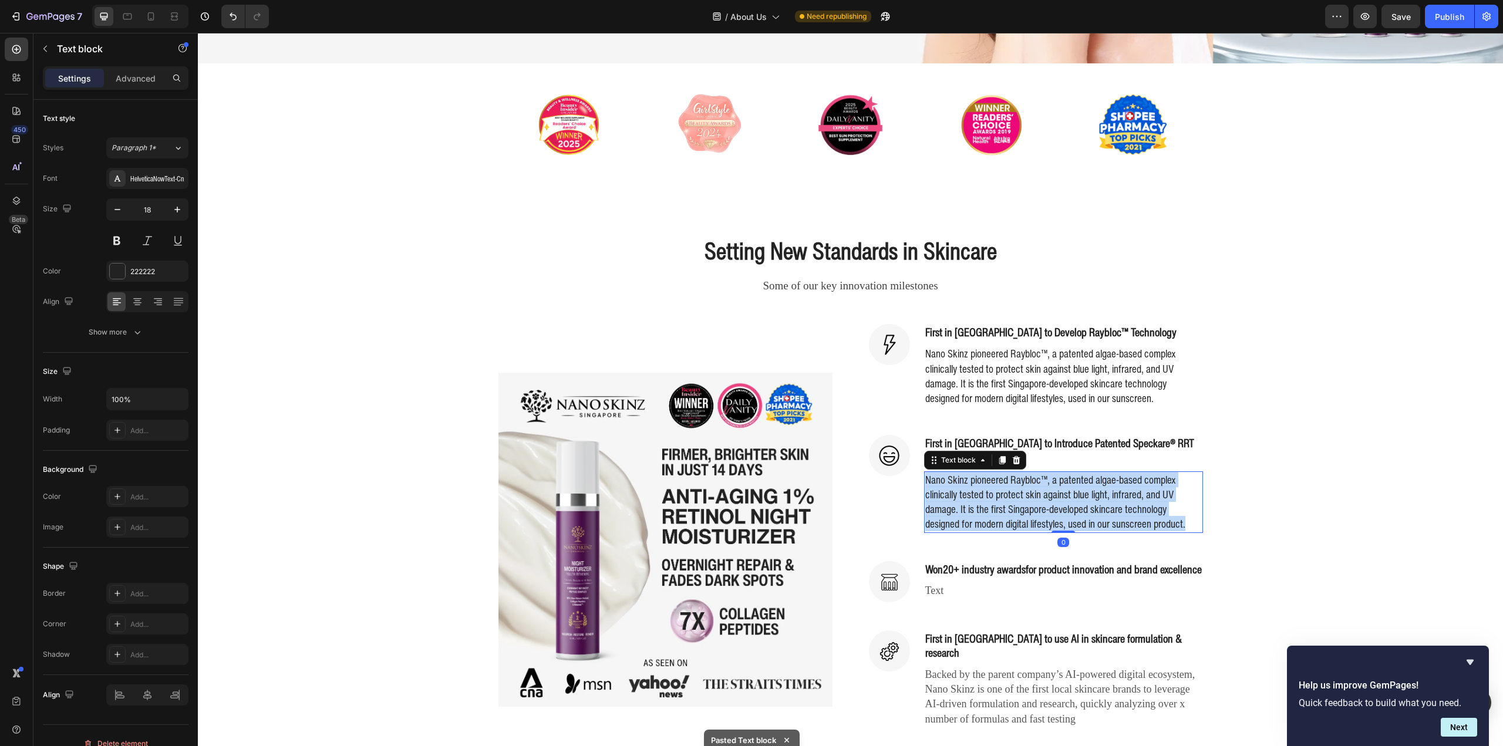
click at [1081, 473] on p "Nano Skinz pioneered Raybloc™, a patented algae-based complex clinically tested…" at bounding box center [1063, 502] width 277 height 59
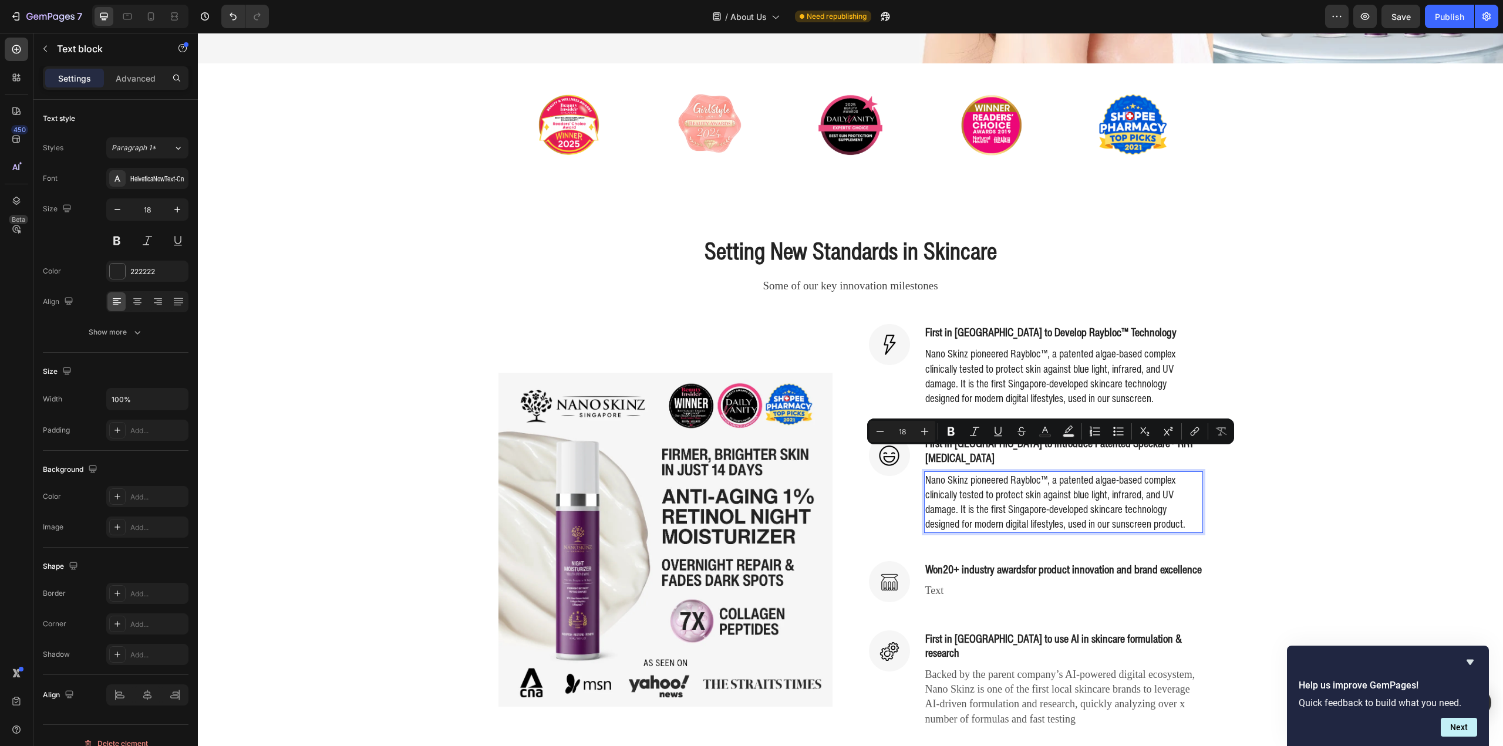
click at [1251, 443] on div "Setting New Standards in Skincare Heading Some of our key innovation milestones…" at bounding box center [851, 494] width 1288 height 521
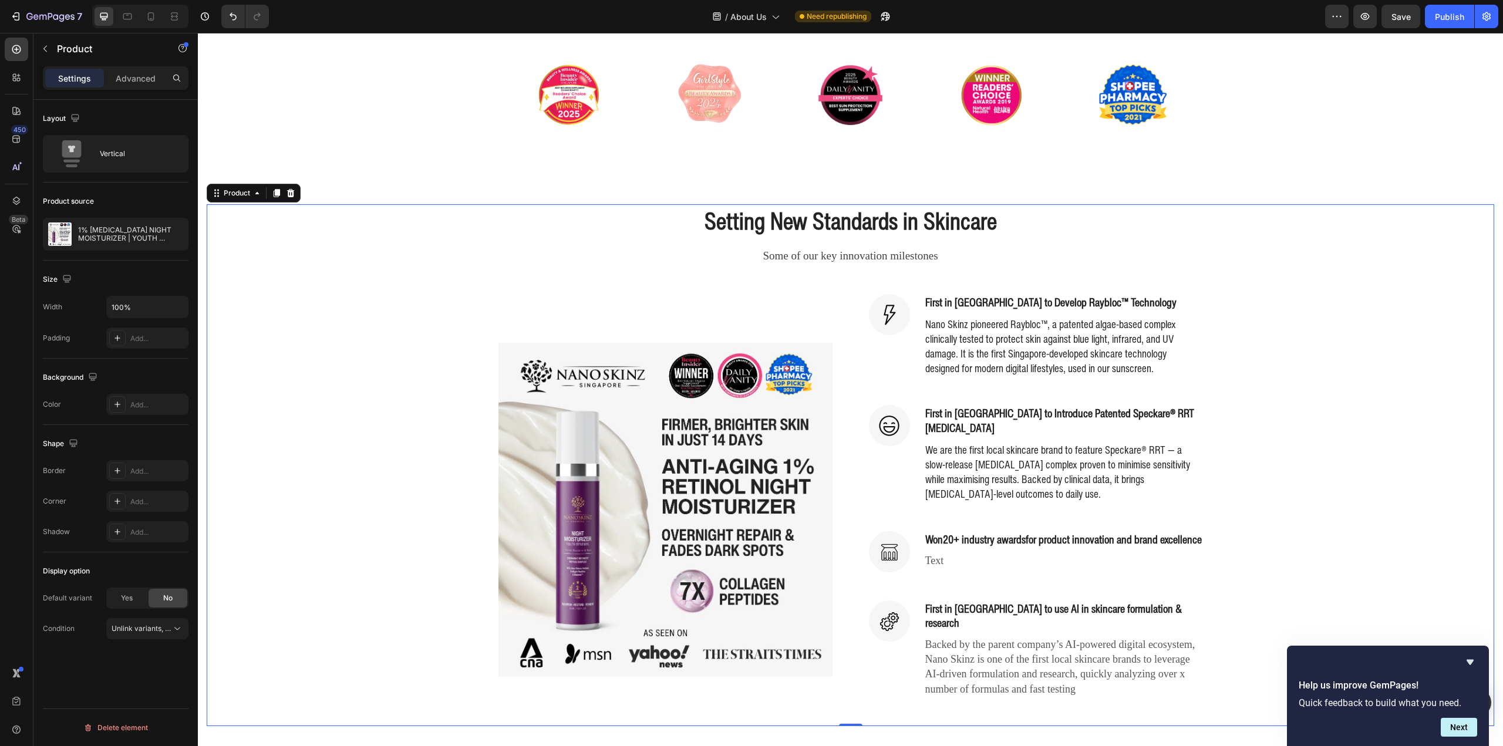
scroll to position [411, 0]
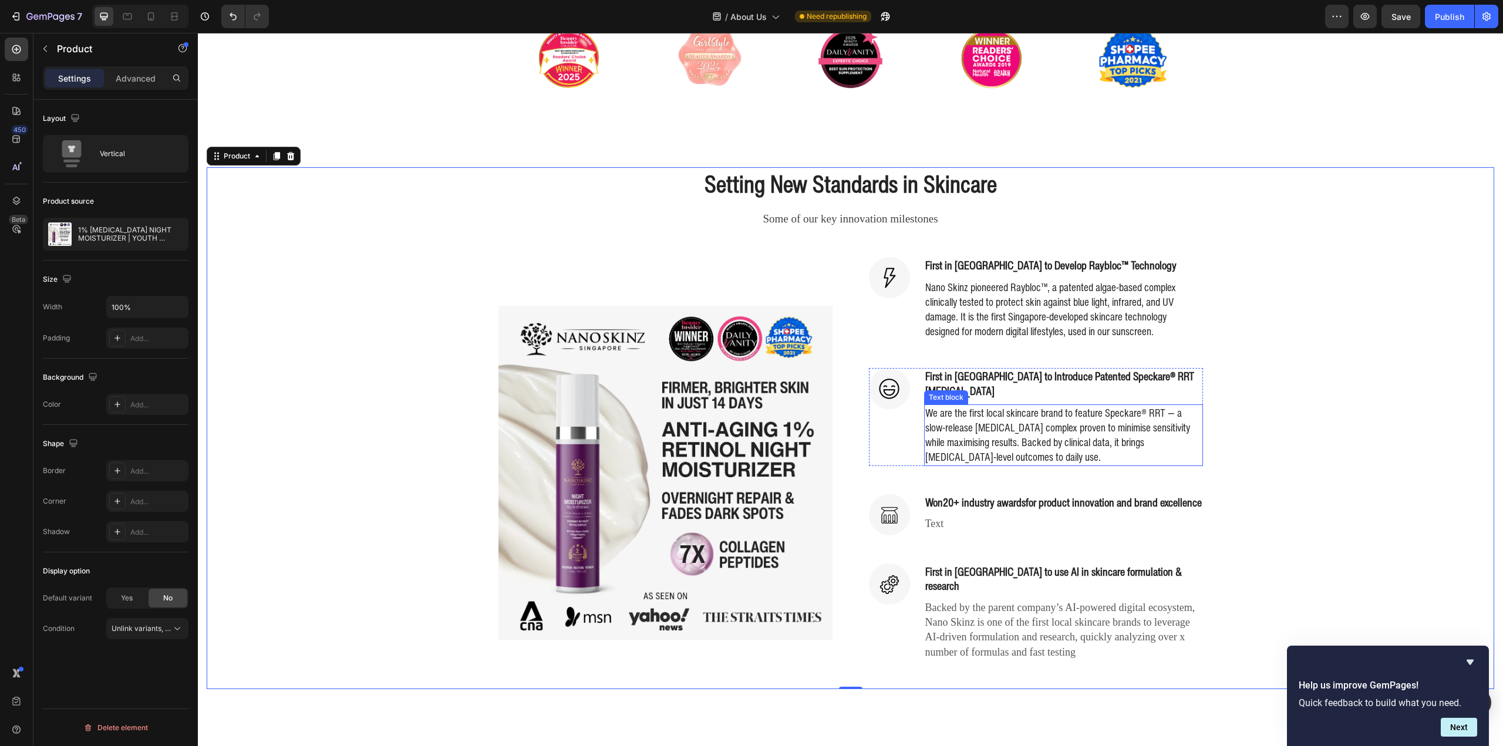
click at [1042, 406] on p "We are the first local skincare brand to feature Speckare® RRT — a slow-release…" at bounding box center [1063, 435] width 277 height 59
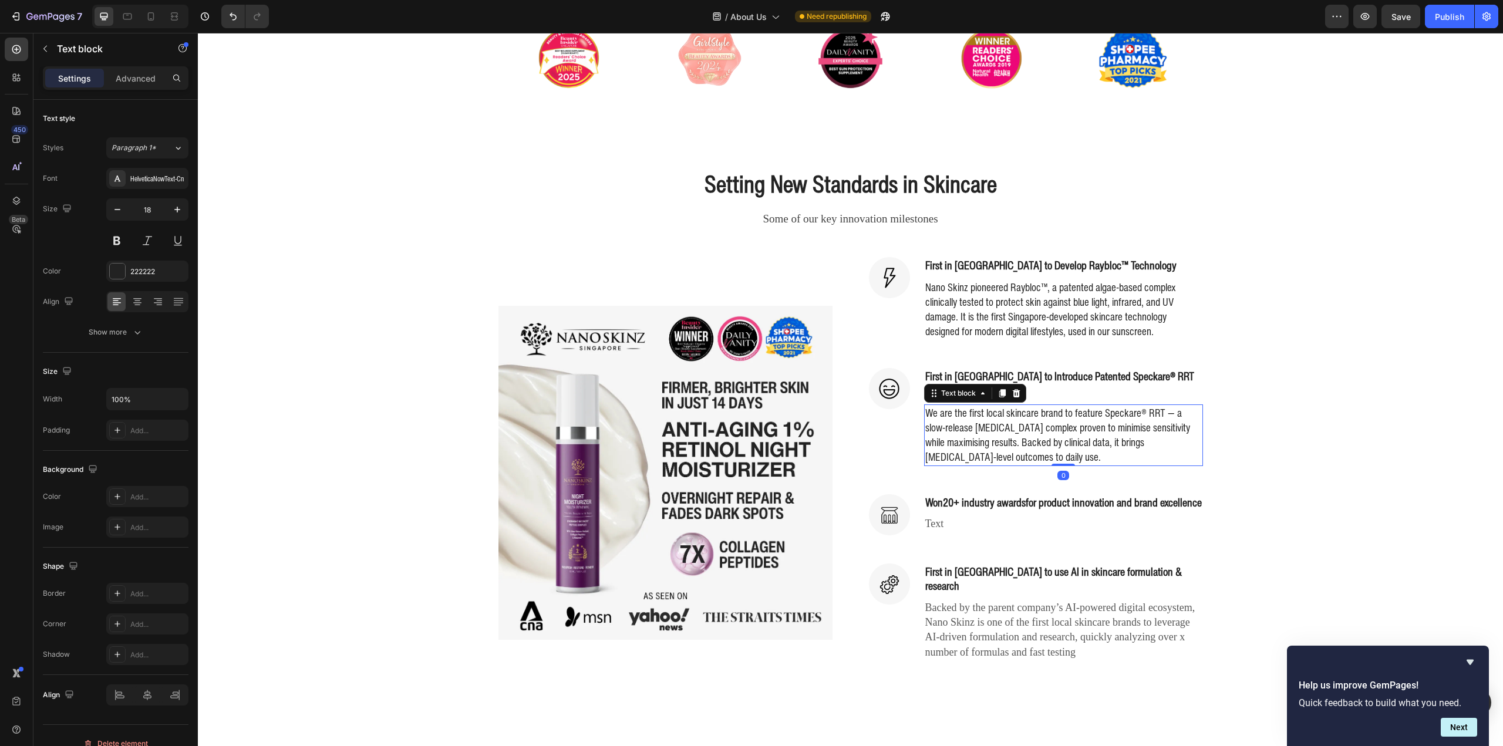
click at [1017, 430] on p "We are the first local skincare brand to feature Speckare® RRT — a slow-release…" at bounding box center [1063, 435] width 277 height 59
click at [1019, 437] on p "We are the first local skincare brand to feature Speckare® RRT — a slow-release…" at bounding box center [1063, 435] width 277 height 59
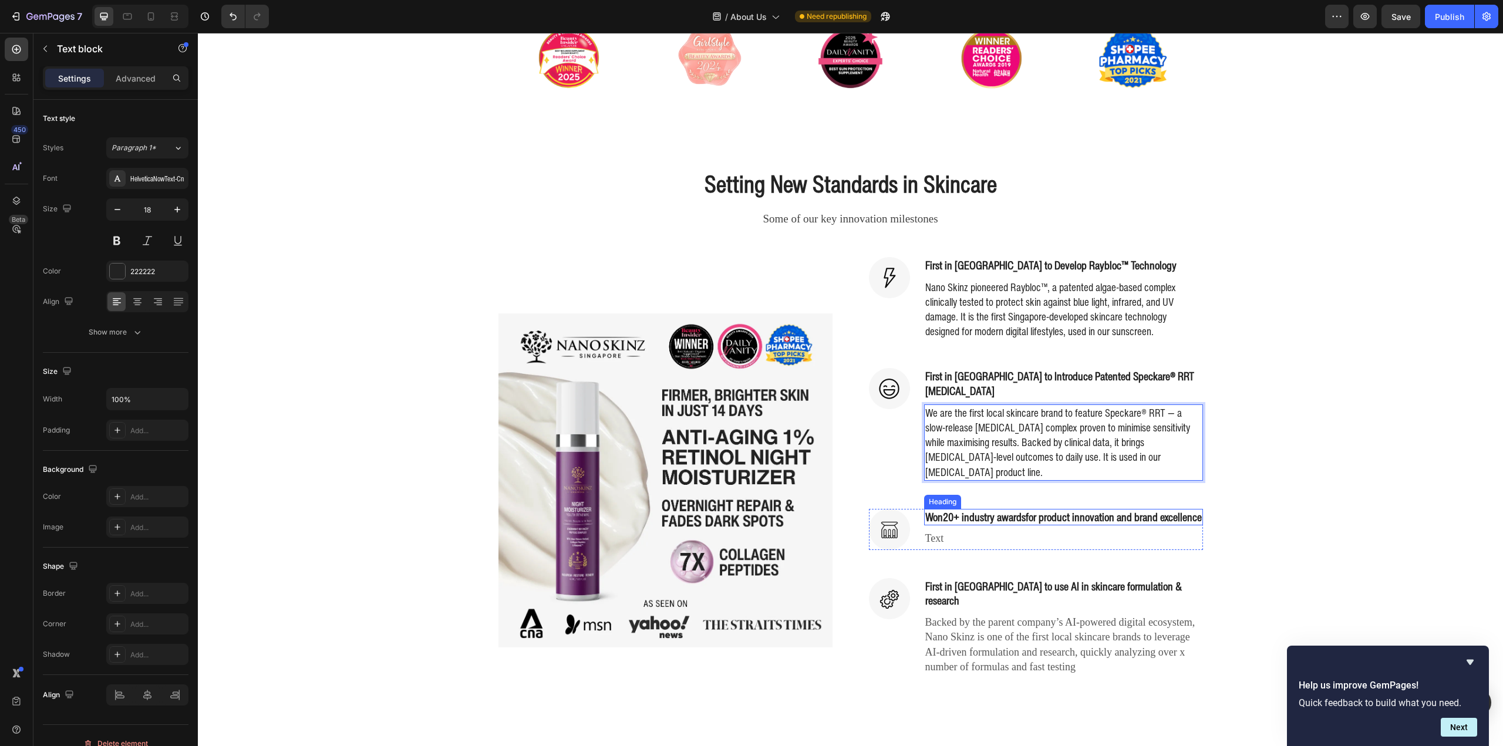
click at [1015, 509] on strong "20+ industry awards" at bounding box center [984, 517] width 83 height 16
click at [1063, 429] on p "We are the first local skincare brand to feature Speckare® RRT — a slow-release…" at bounding box center [1063, 443] width 277 height 74
click at [1064, 406] on p "We are the first local skincare brand to feature Speckare® RRT — a slow-release…" at bounding box center [1063, 443] width 277 height 74
click at [1070, 406] on p "We are the first local skincare brand to feature Speckare® RRT — a slow-release…" at bounding box center [1063, 443] width 277 height 74
drag, startPoint x: 1067, startPoint y: 395, endPoint x: 1095, endPoint y: 397, distance: 28.3
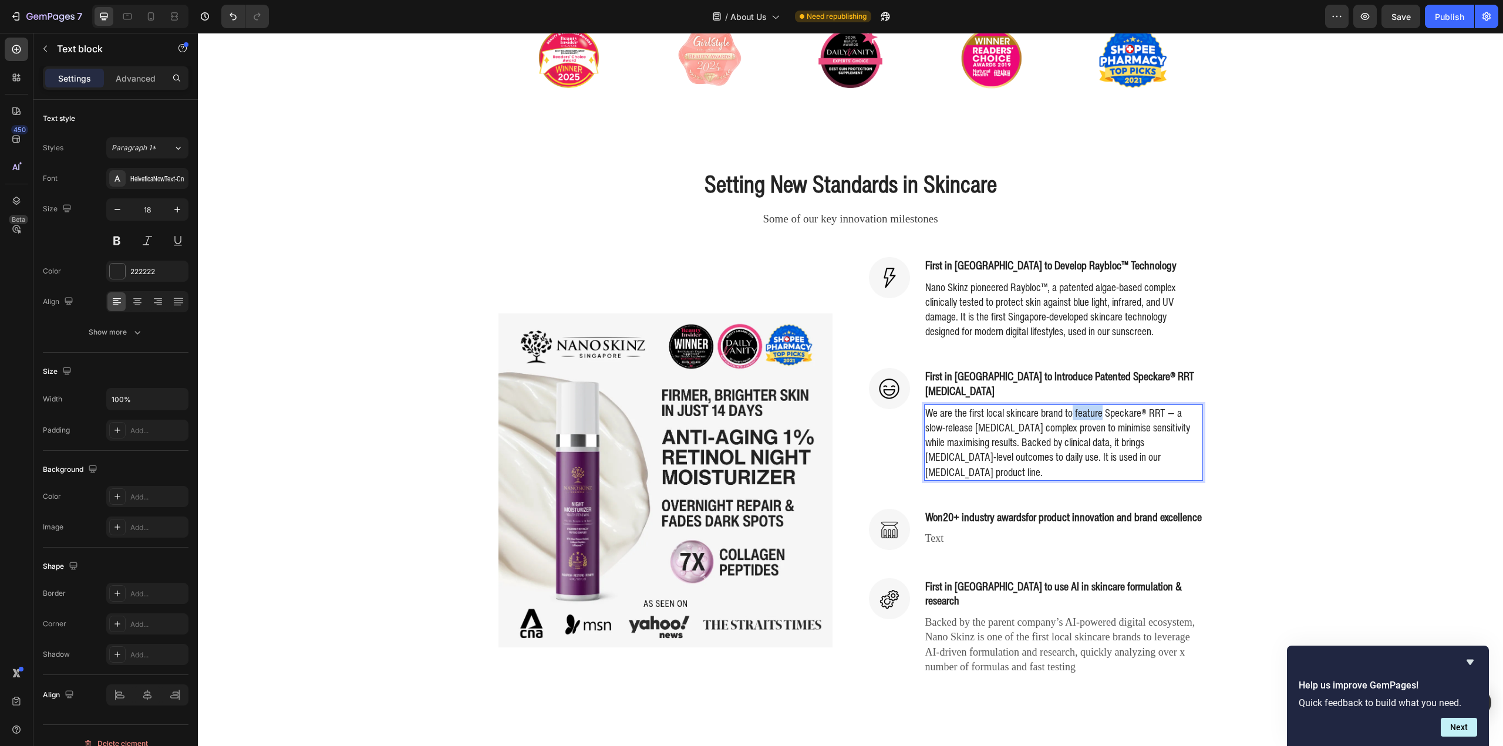
click at [1095, 406] on p "We are the first local skincare brand to feature Speckare® RRT — a slow-release…" at bounding box center [1063, 443] width 277 height 74
click at [1146, 406] on p "We are the first local skincare brand to use Speckare® RRT — a slow-release [ME…" at bounding box center [1063, 443] width 277 height 74
click at [1094, 422] on p "We are the first local skincare brand to use Speckare® RRT in our formulas — a …" at bounding box center [1063, 443] width 277 height 74
click at [1281, 422] on div "Setting New Standards in Skincare Heading Some of our key innovation milestones…" at bounding box center [851, 435] width 1288 height 537
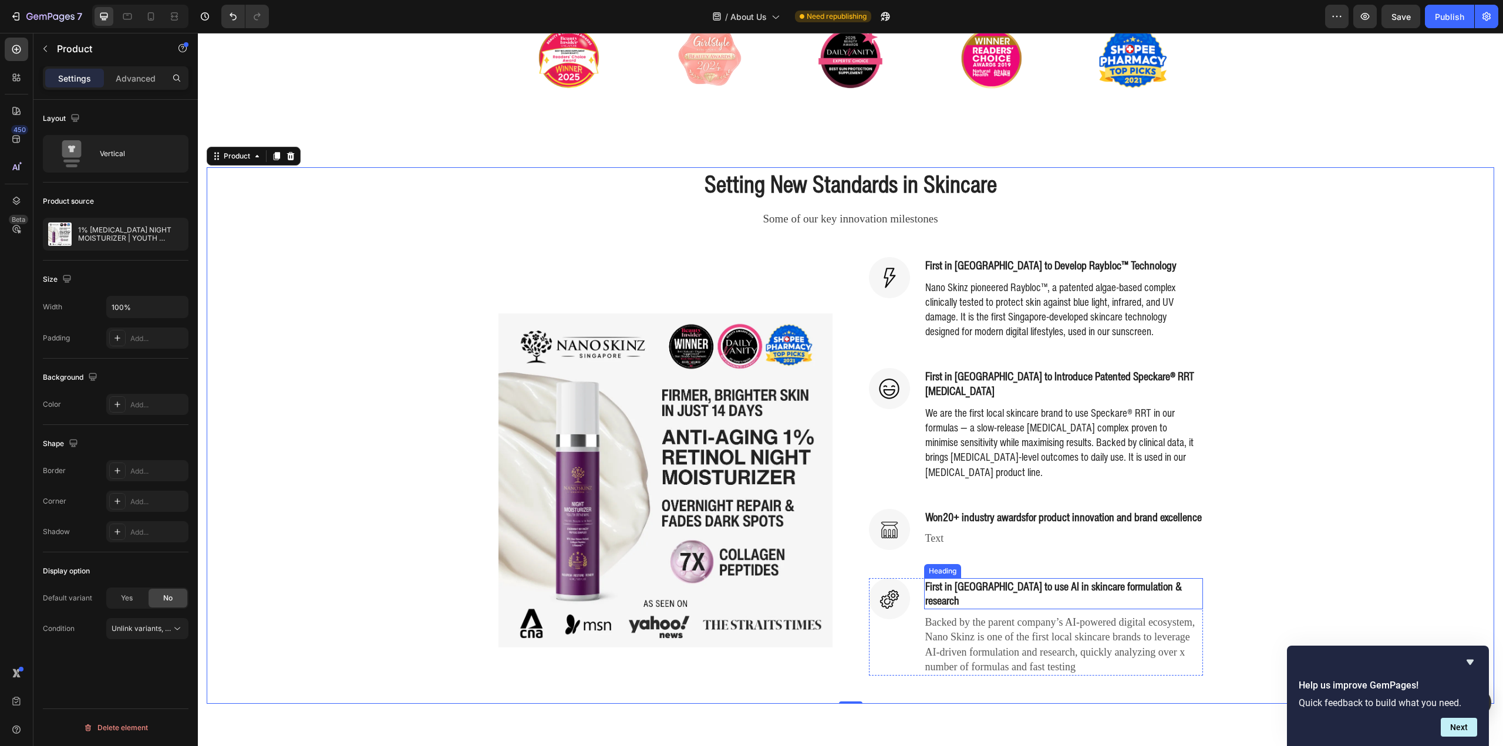
click at [1027, 581] on p "First in [GEOGRAPHIC_DATA] to use AI in skincare formulation & research" at bounding box center [1063, 593] width 277 height 29
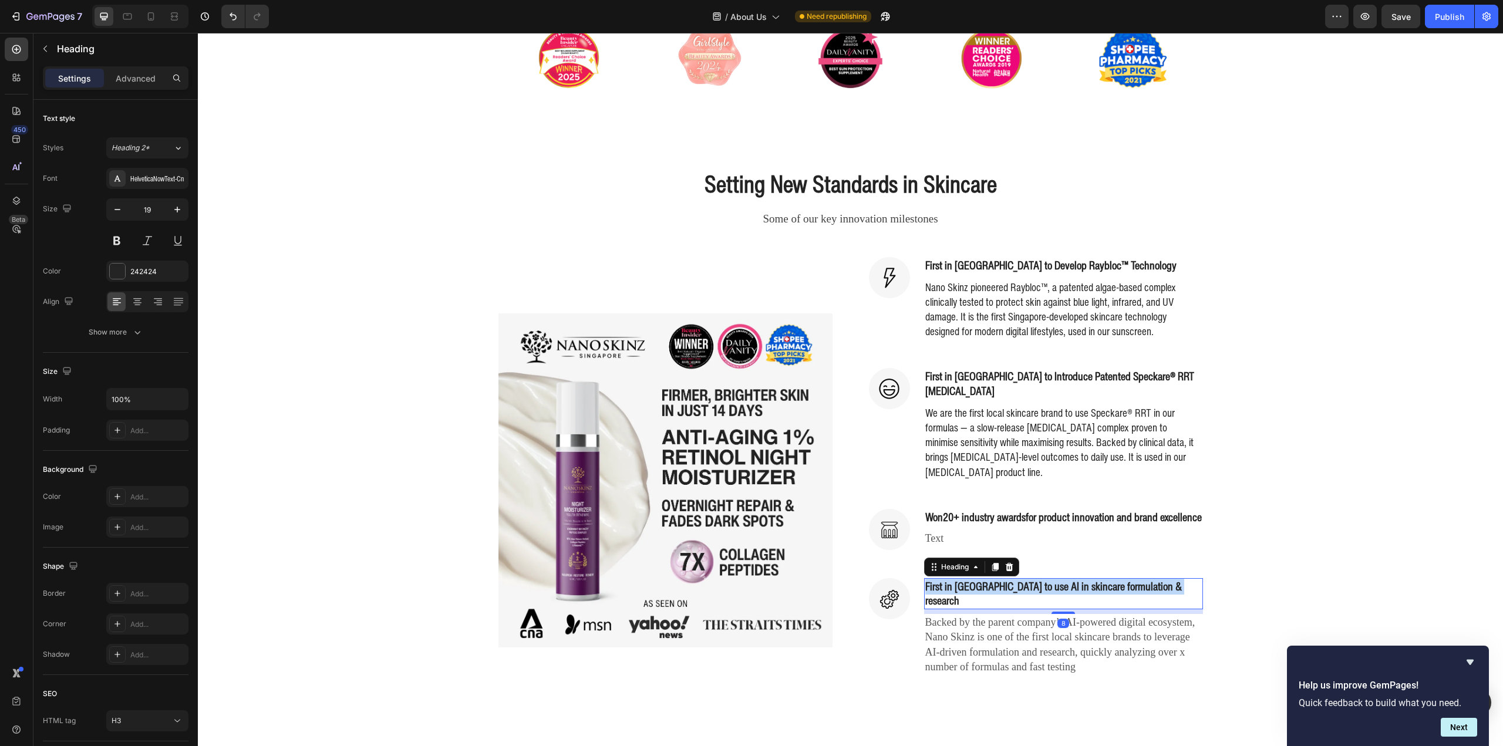
click at [1027, 581] on p "First in [GEOGRAPHIC_DATA] to use AI in skincare formulation & research" at bounding box center [1063, 593] width 277 height 29
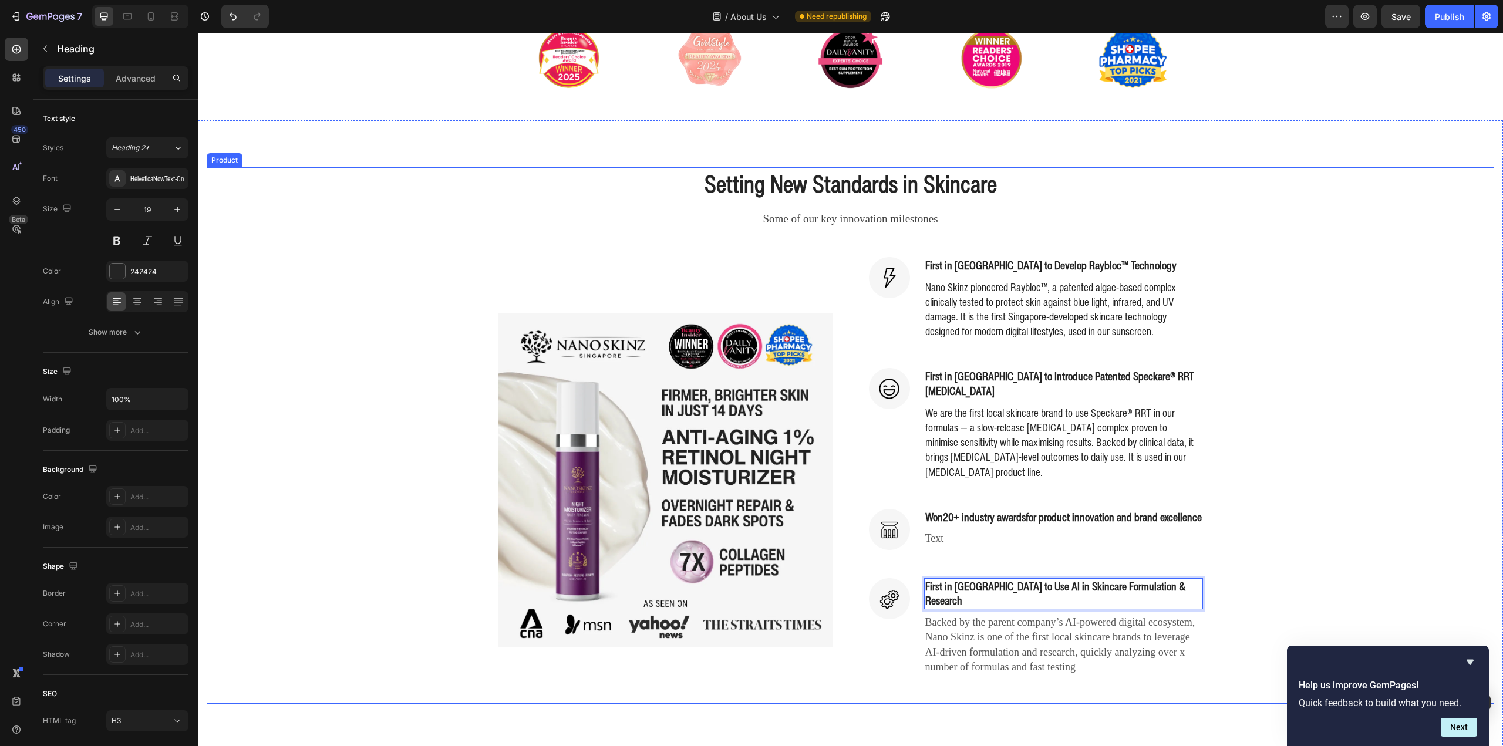
click at [1296, 502] on div "Setting New Standards in Skincare Heading Some of our key innovation milestones…" at bounding box center [851, 435] width 1288 height 537
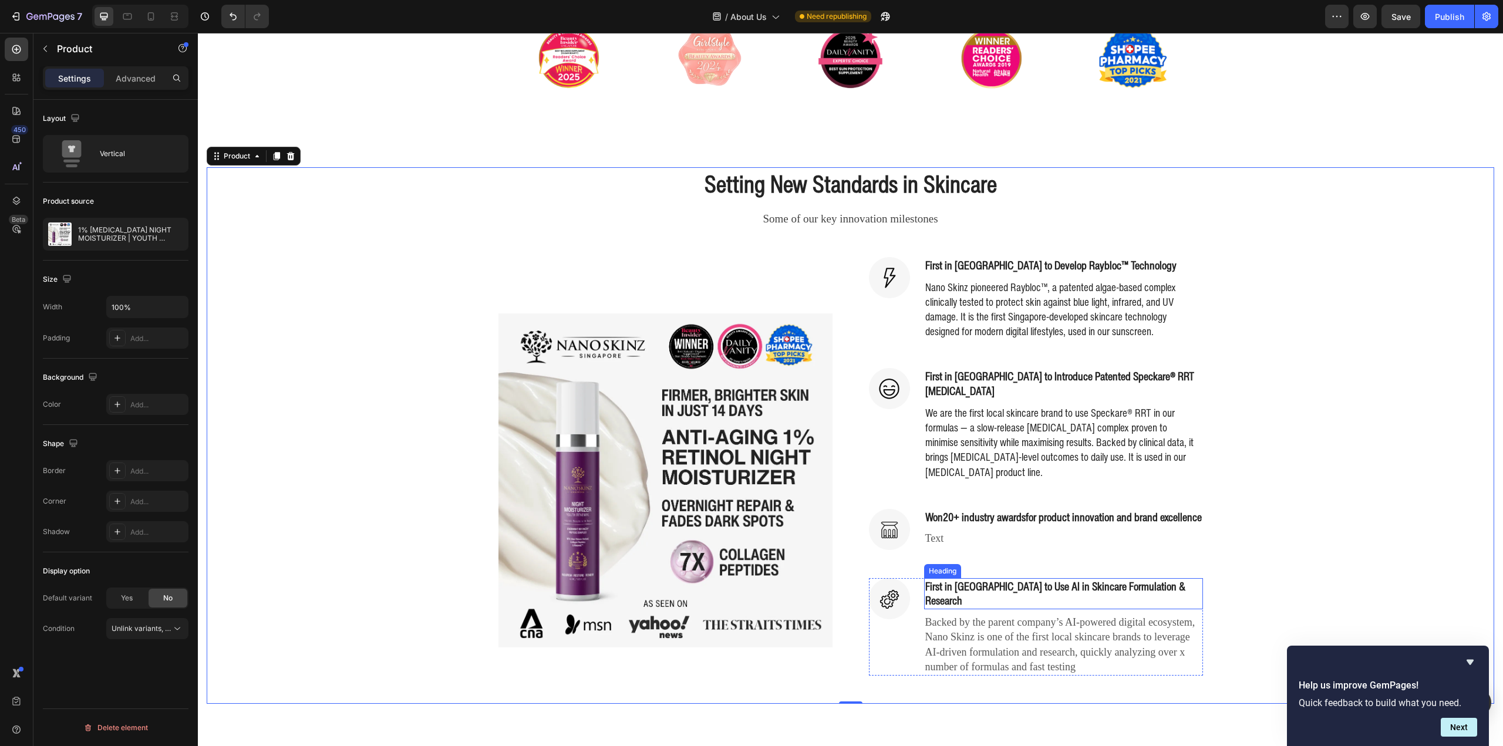
click at [1051, 590] on p "First in [GEOGRAPHIC_DATA] to Use AI in Skincare Formulation & Research" at bounding box center [1063, 593] width 277 height 29
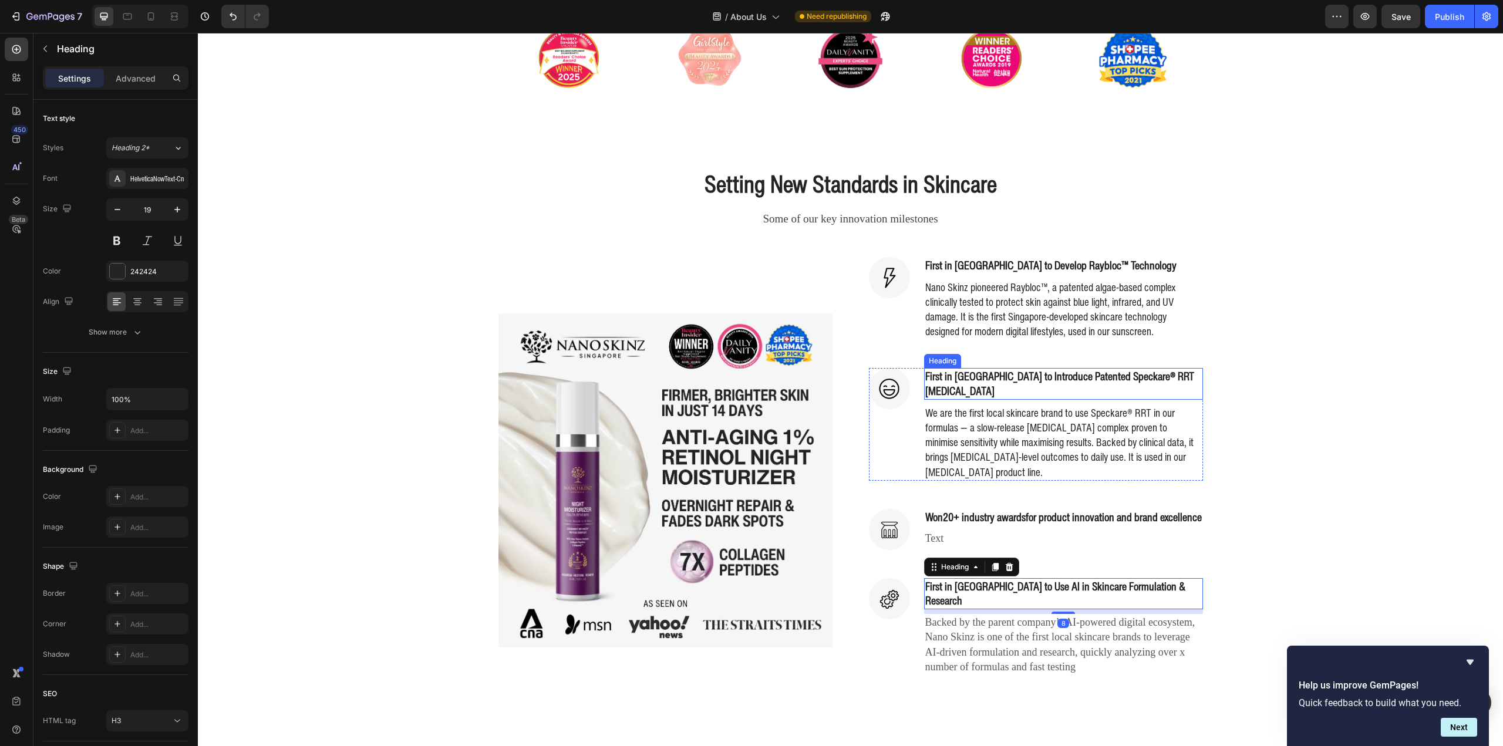
click at [1033, 380] on p "First in [GEOGRAPHIC_DATA] to Introduce Patented Speckare® RRT [MEDICAL_DATA]" at bounding box center [1063, 383] width 277 height 29
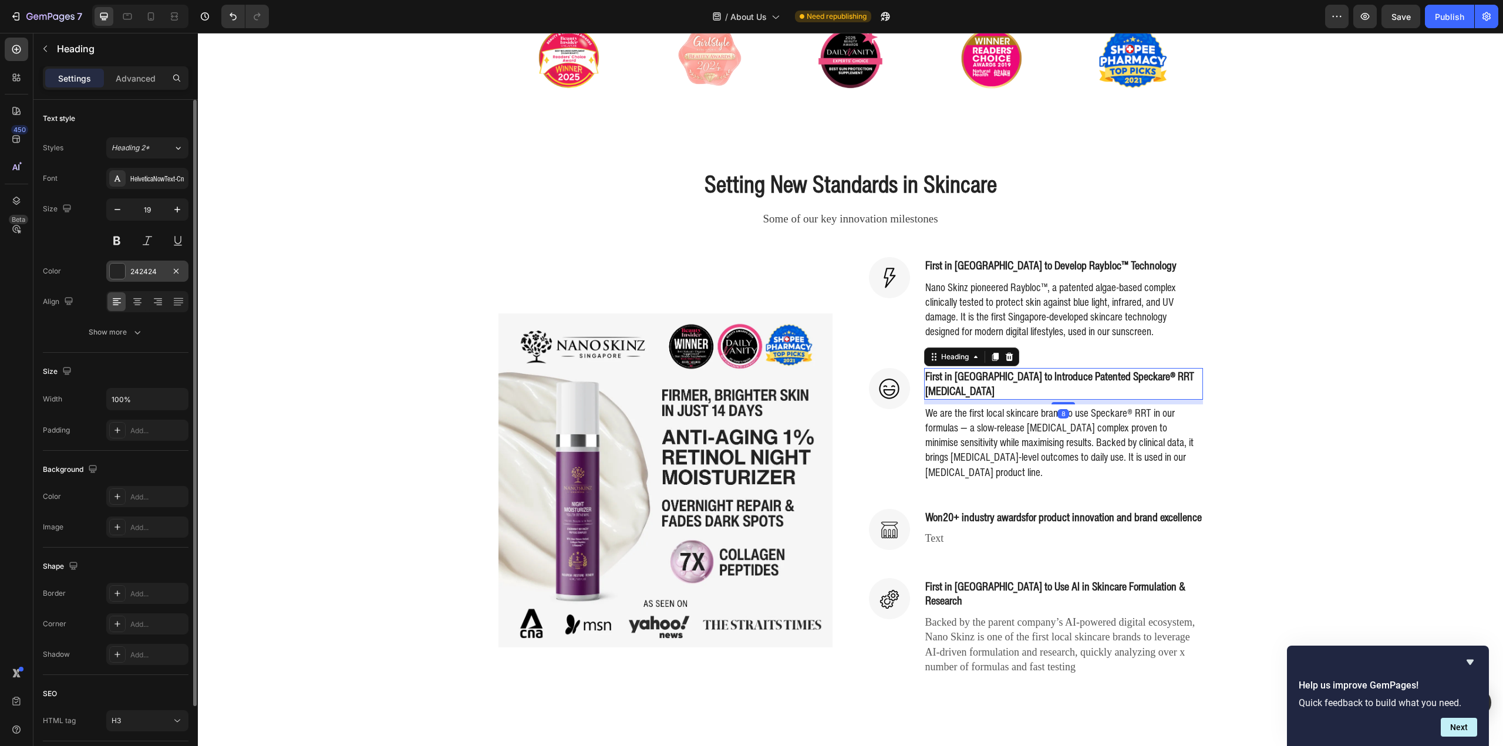
click at [168, 271] on div "242424" at bounding box center [147, 271] width 82 height 21
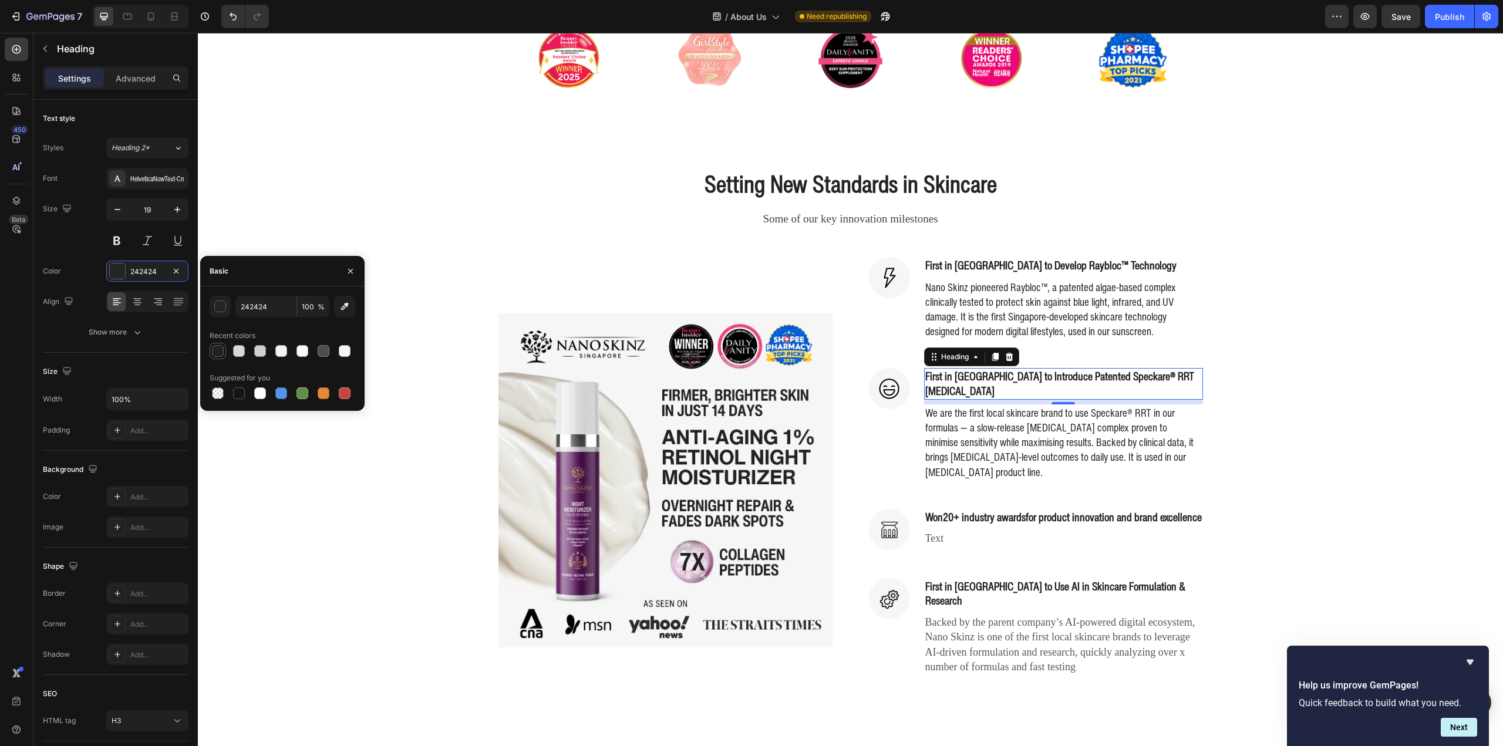
click at [221, 350] on div at bounding box center [218, 351] width 12 height 12
type input "222222"
click at [965, 426] on p "We are the first local skincare brand to use Speckare® RRT in our formulas — a …" at bounding box center [1063, 443] width 277 height 74
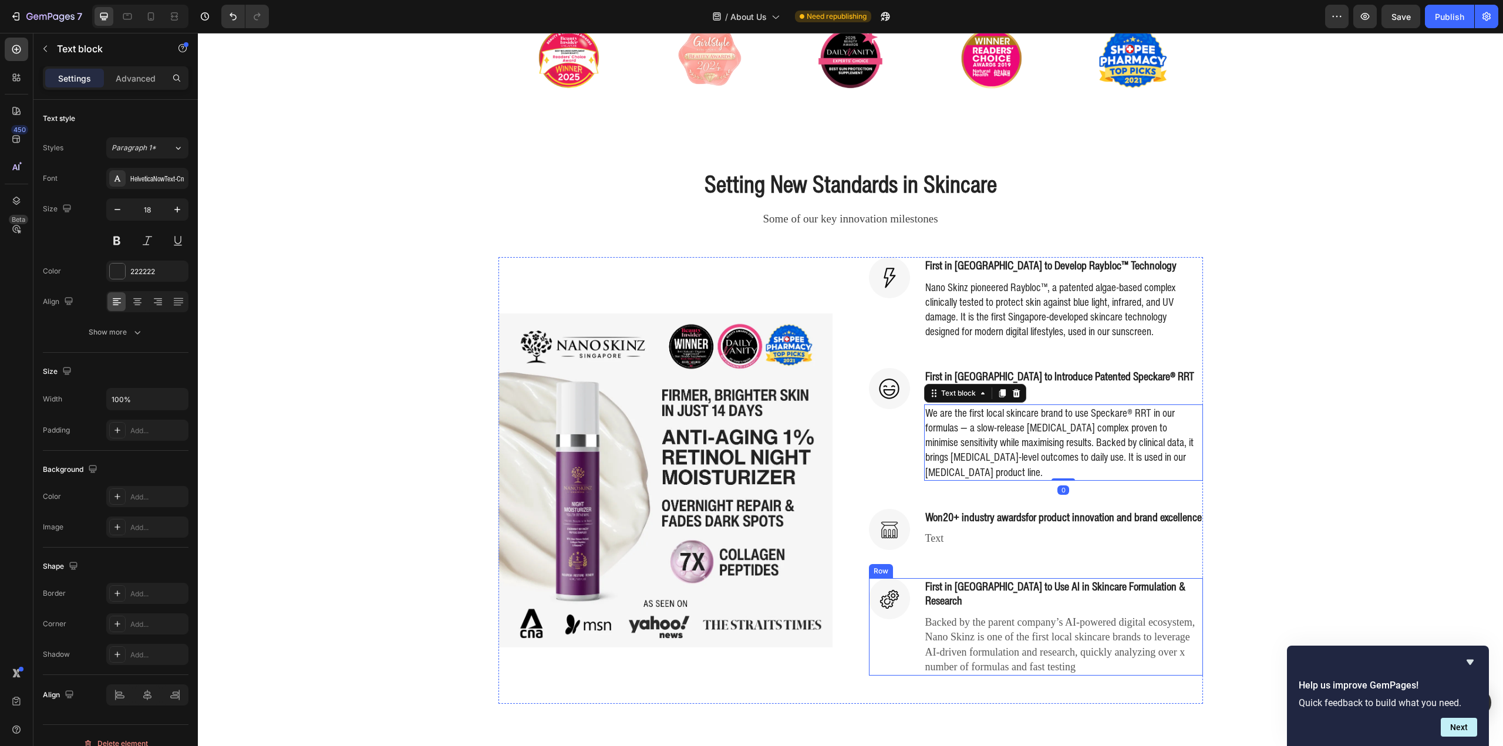
click at [1013, 582] on p "First in [GEOGRAPHIC_DATA] to Use AI in Skincare Formulation & Research" at bounding box center [1063, 593] width 277 height 29
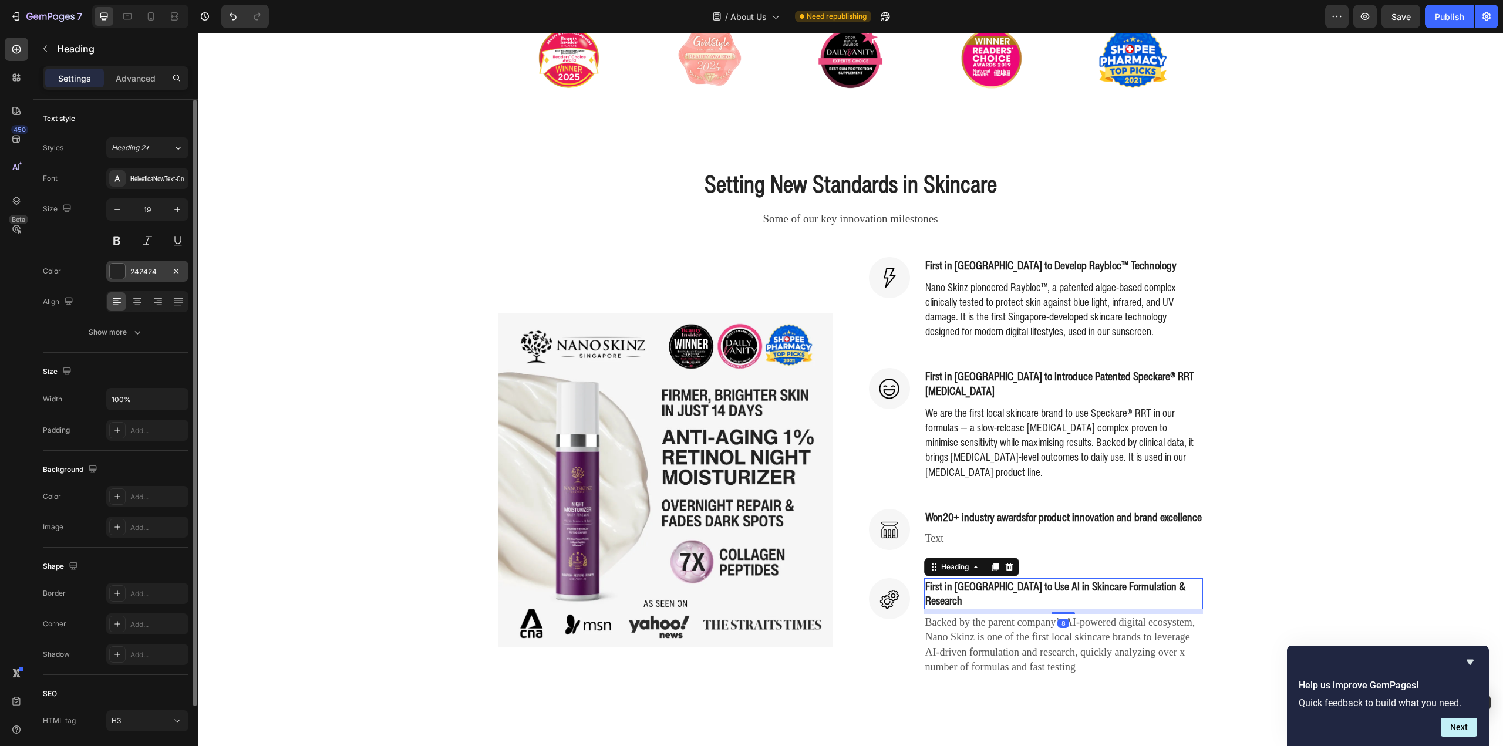
click at [138, 270] on div "242424" at bounding box center [147, 272] width 34 height 11
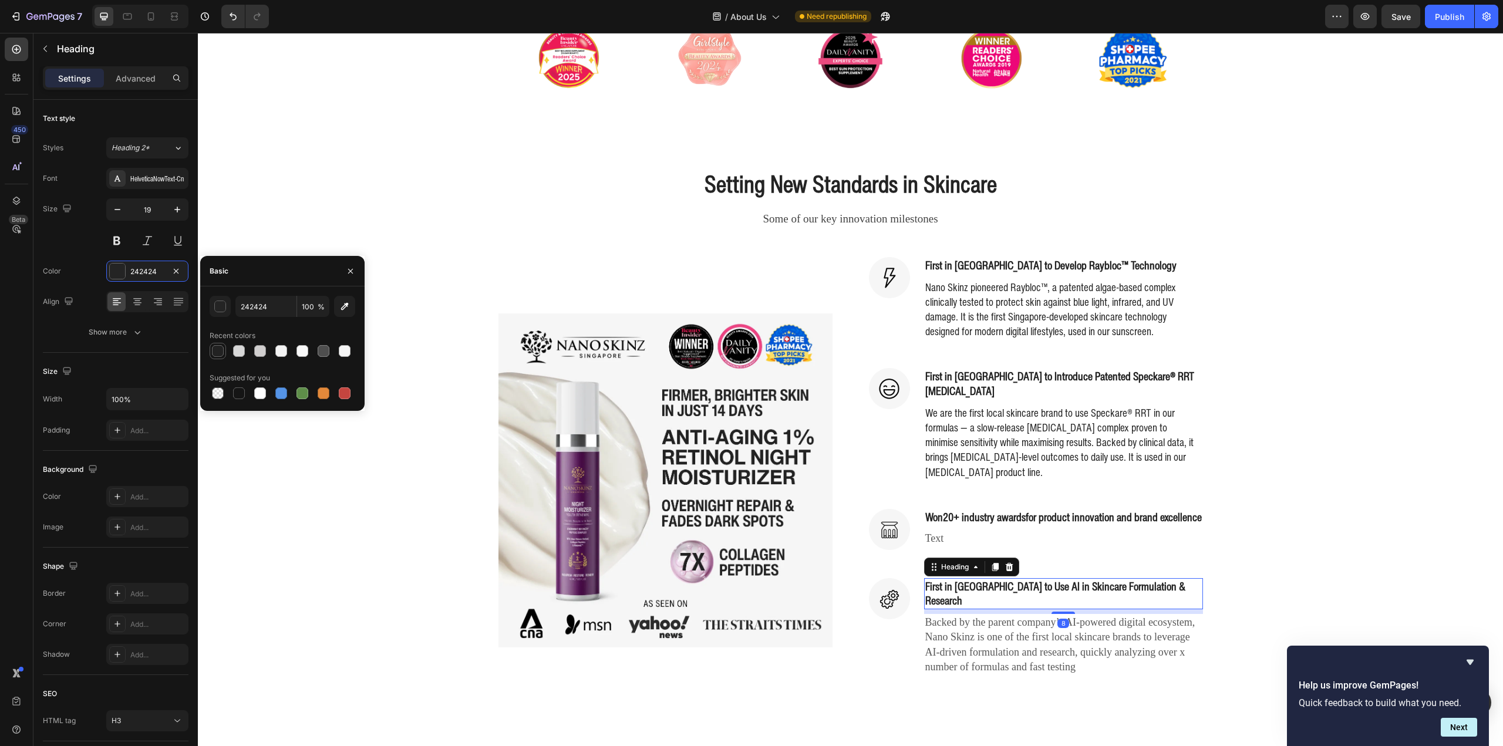
click at [218, 357] on div at bounding box center [218, 351] width 14 height 14
type input "222222"
click at [987, 615] on p "Backed by the parent company’s AI-powered digital ecosystem, Nano Skinz is one …" at bounding box center [1063, 644] width 277 height 59
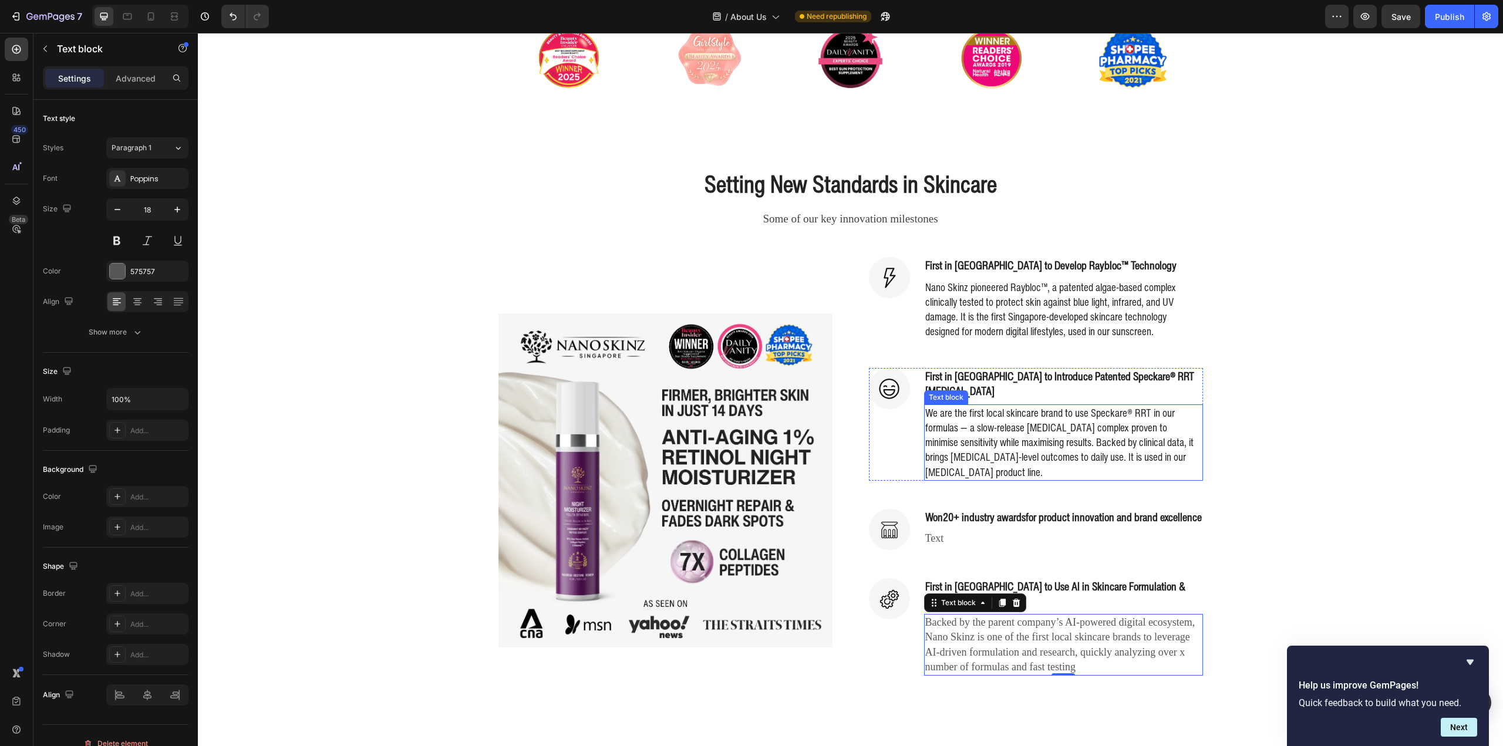
click at [1034, 423] on p "We are the first local skincare brand to use Speckare® RRT in our formulas — a …" at bounding box center [1063, 443] width 277 height 74
click at [1030, 615] on p "Backed by the parent company’s AI-powered digital ecosystem, Nano Skinz is one …" at bounding box center [1063, 644] width 277 height 59
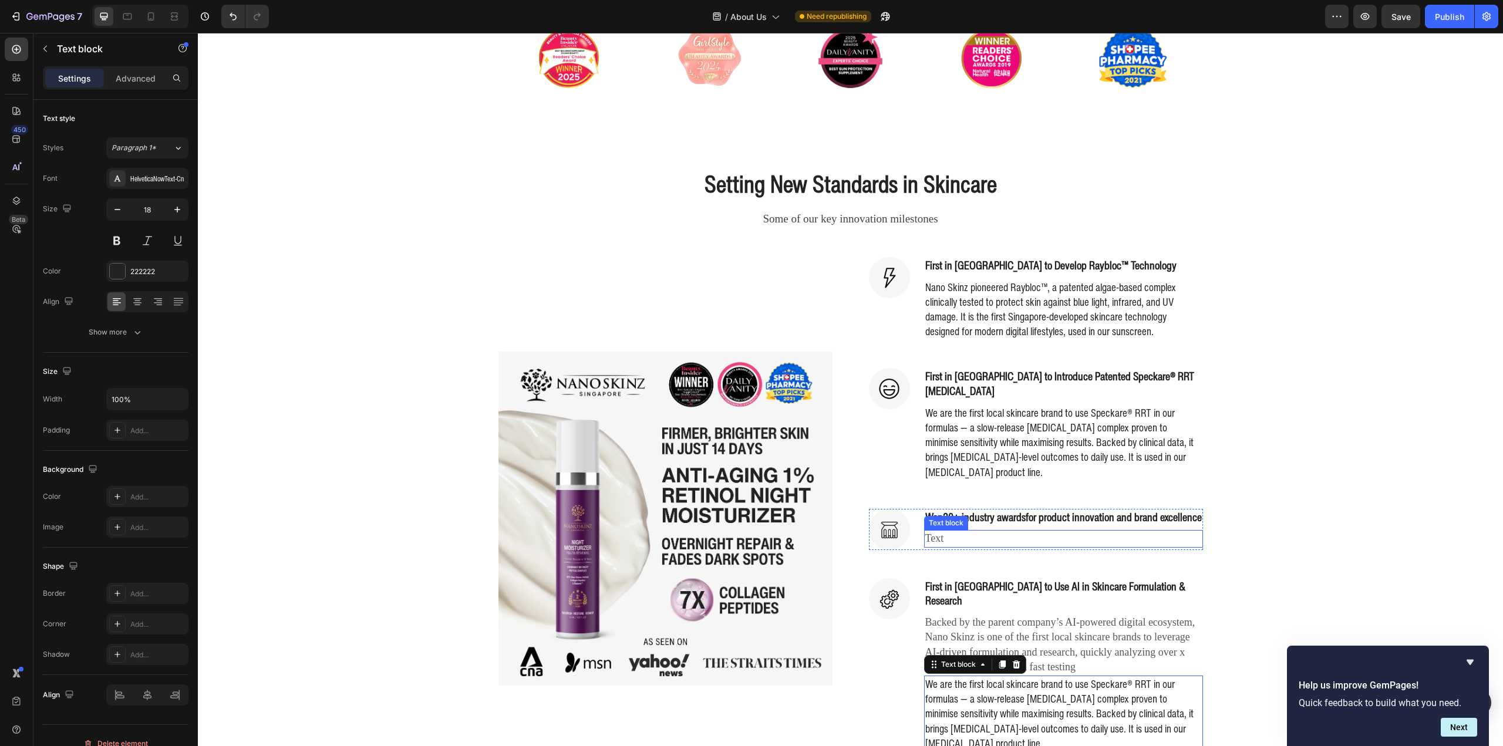
click at [1112, 545] on p "Text" at bounding box center [1063, 538] width 277 height 15
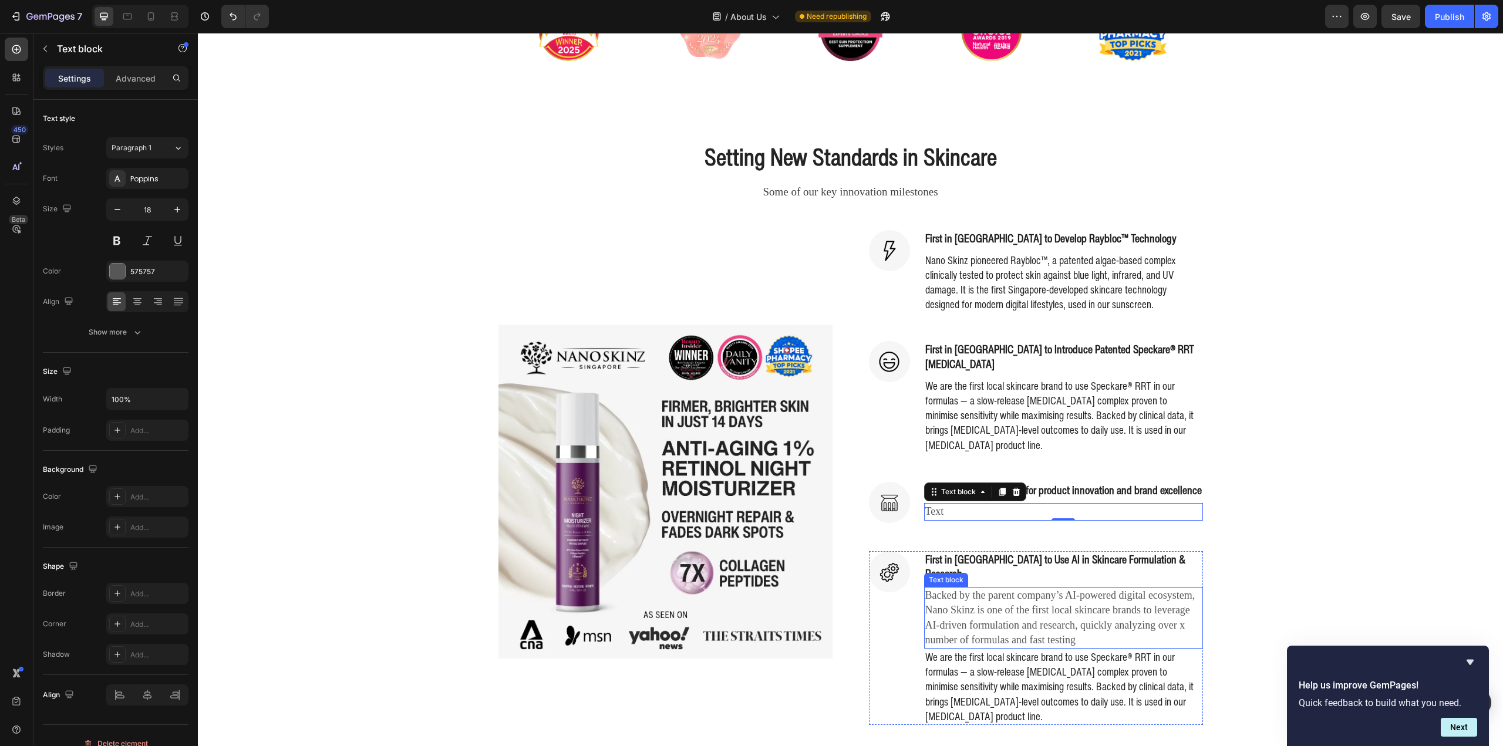
scroll to position [528, 0]
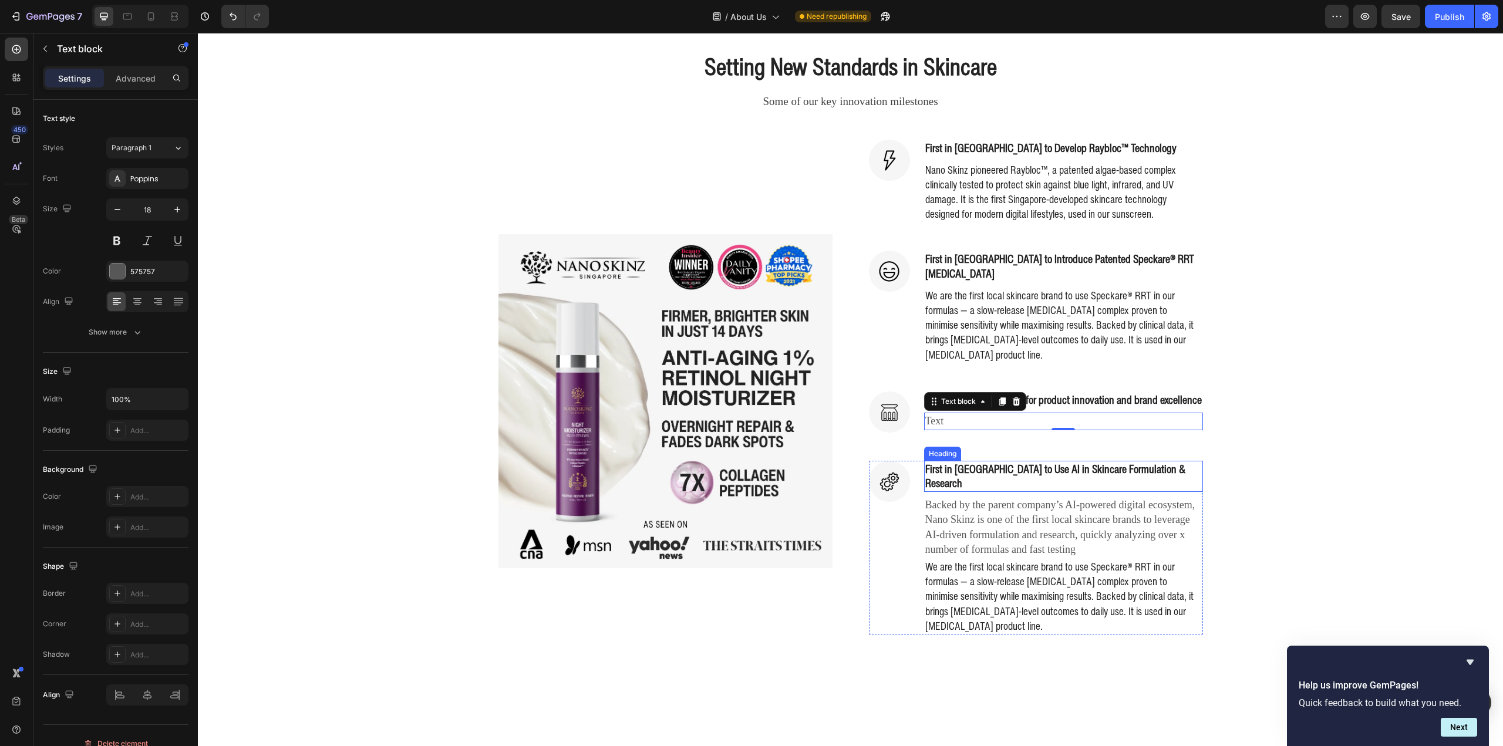
click at [1024, 470] on p "First in [GEOGRAPHIC_DATA] to Use AI in Skincare Formulation & Research" at bounding box center [1063, 476] width 277 height 29
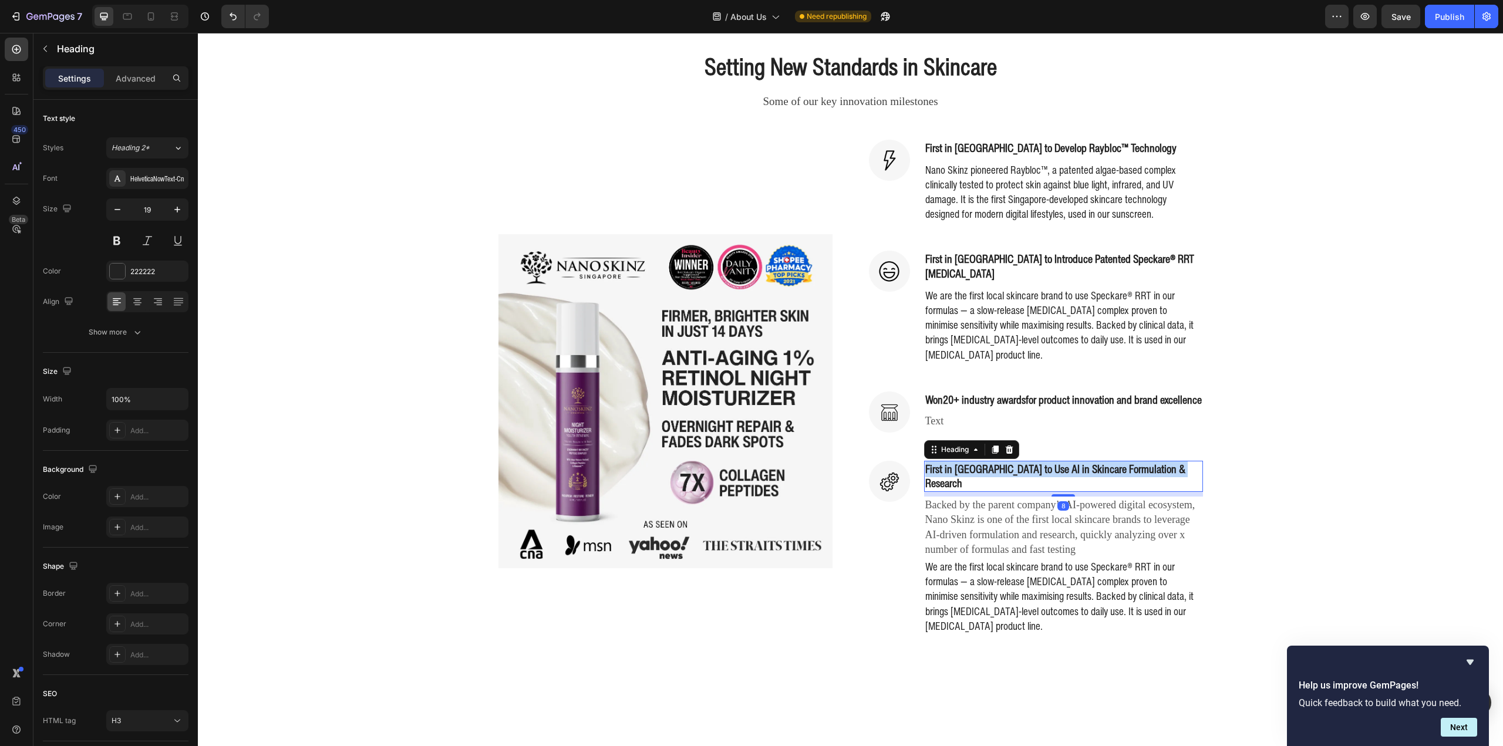
click at [1024, 470] on p "First in [GEOGRAPHIC_DATA] to Use AI in Skincare Formulation & Research" at bounding box center [1063, 476] width 277 height 29
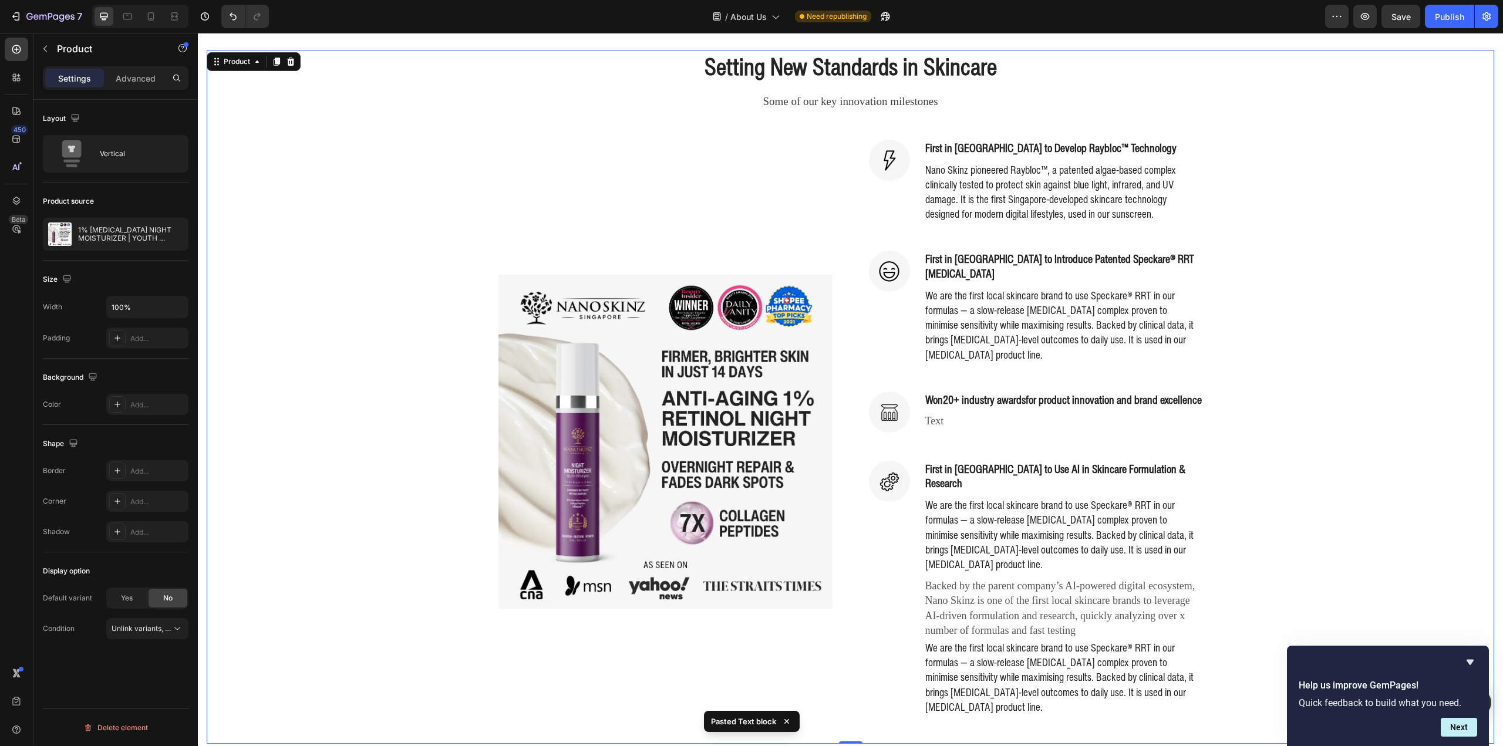
click at [1317, 469] on div "Setting New Standards in Skincare Heading Some of our key innovation milestones…" at bounding box center [851, 397] width 1288 height 694
click at [533, 489] on img at bounding box center [665, 442] width 334 height 334
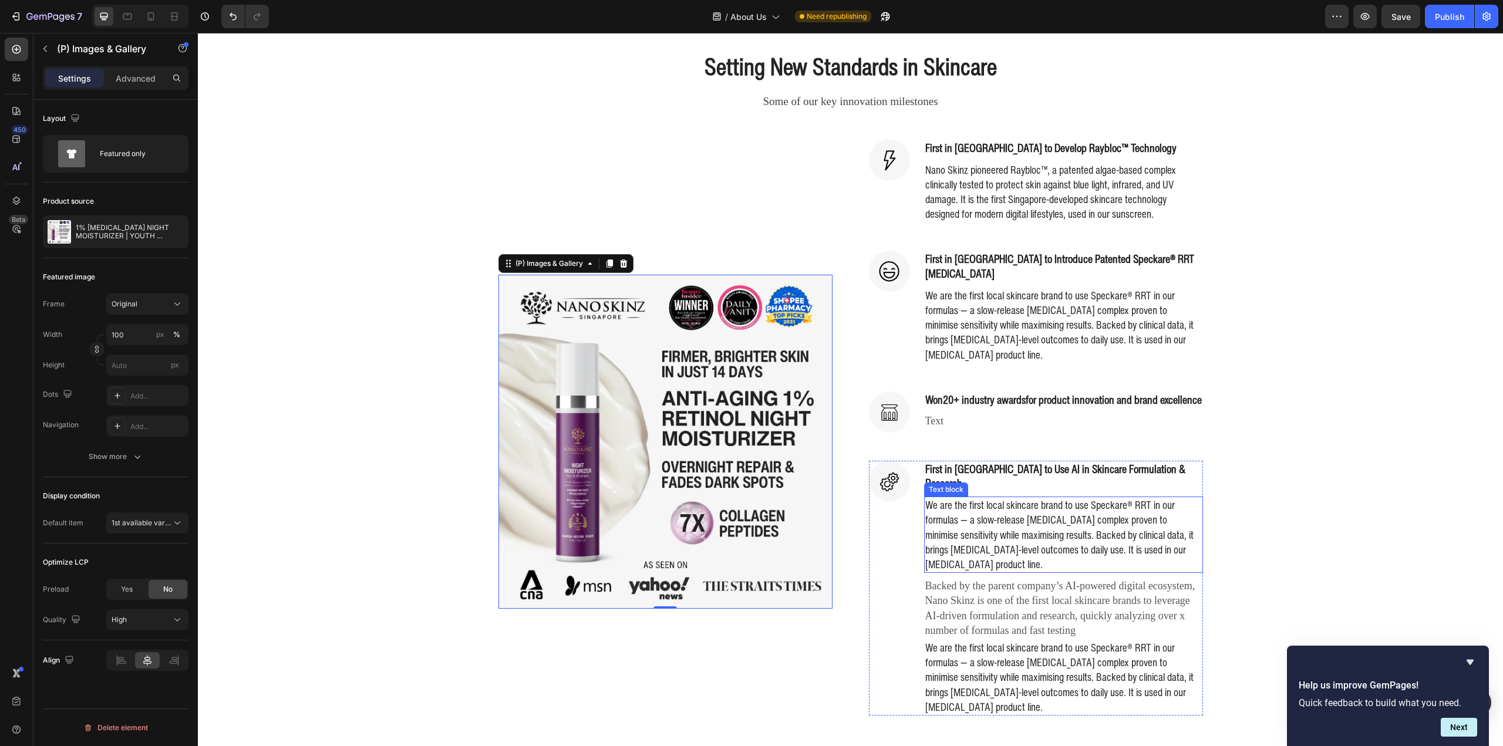
click at [1049, 538] on p "We are the first local skincare brand to use Speckare® RRT in our formulas — a …" at bounding box center [1063, 535] width 277 height 74
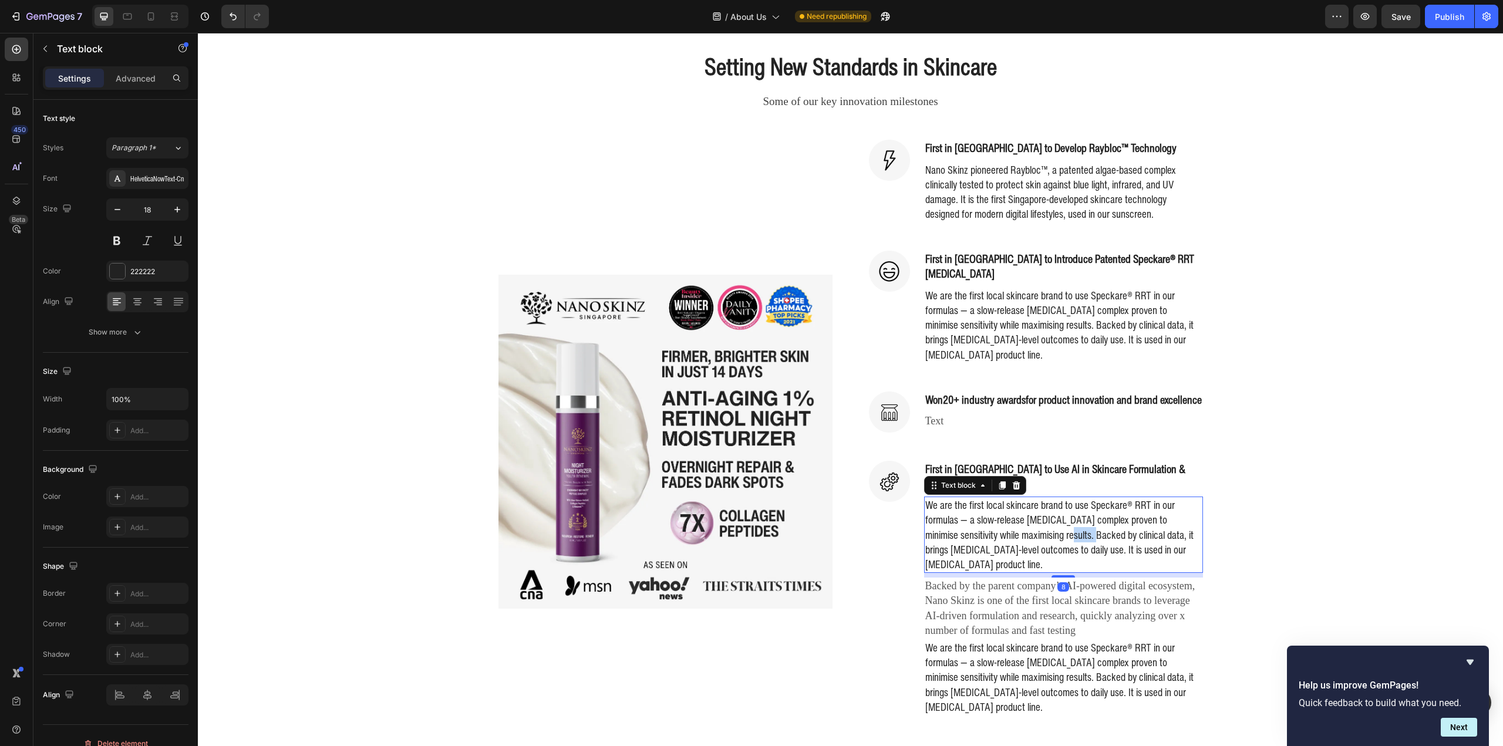
click at [1020, 524] on p "We are the first local skincare brand to use Speckare® RRT in our formulas — a …" at bounding box center [1063, 535] width 277 height 74
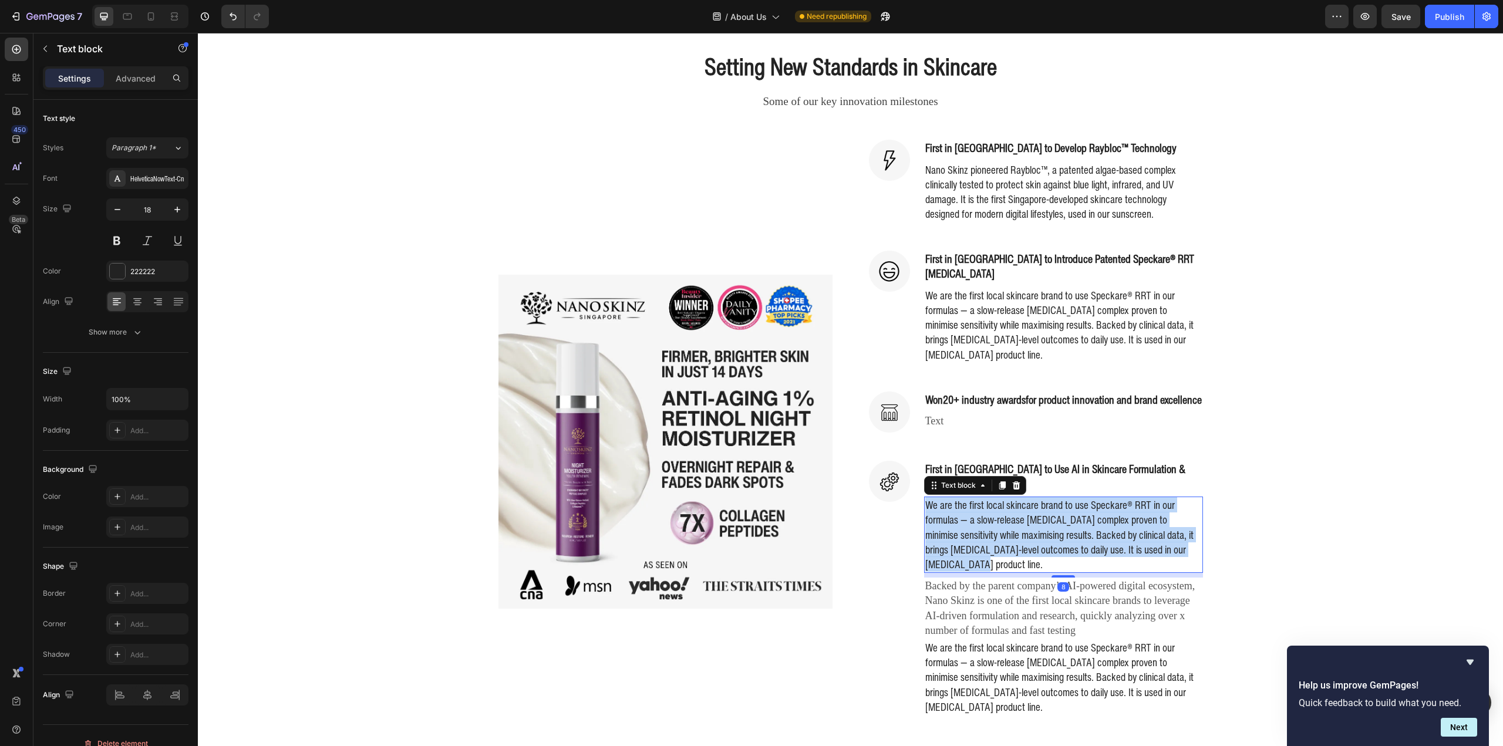
click at [1020, 524] on p "We are the first local skincare brand to use Speckare® RRT in our formulas — a …" at bounding box center [1063, 535] width 277 height 74
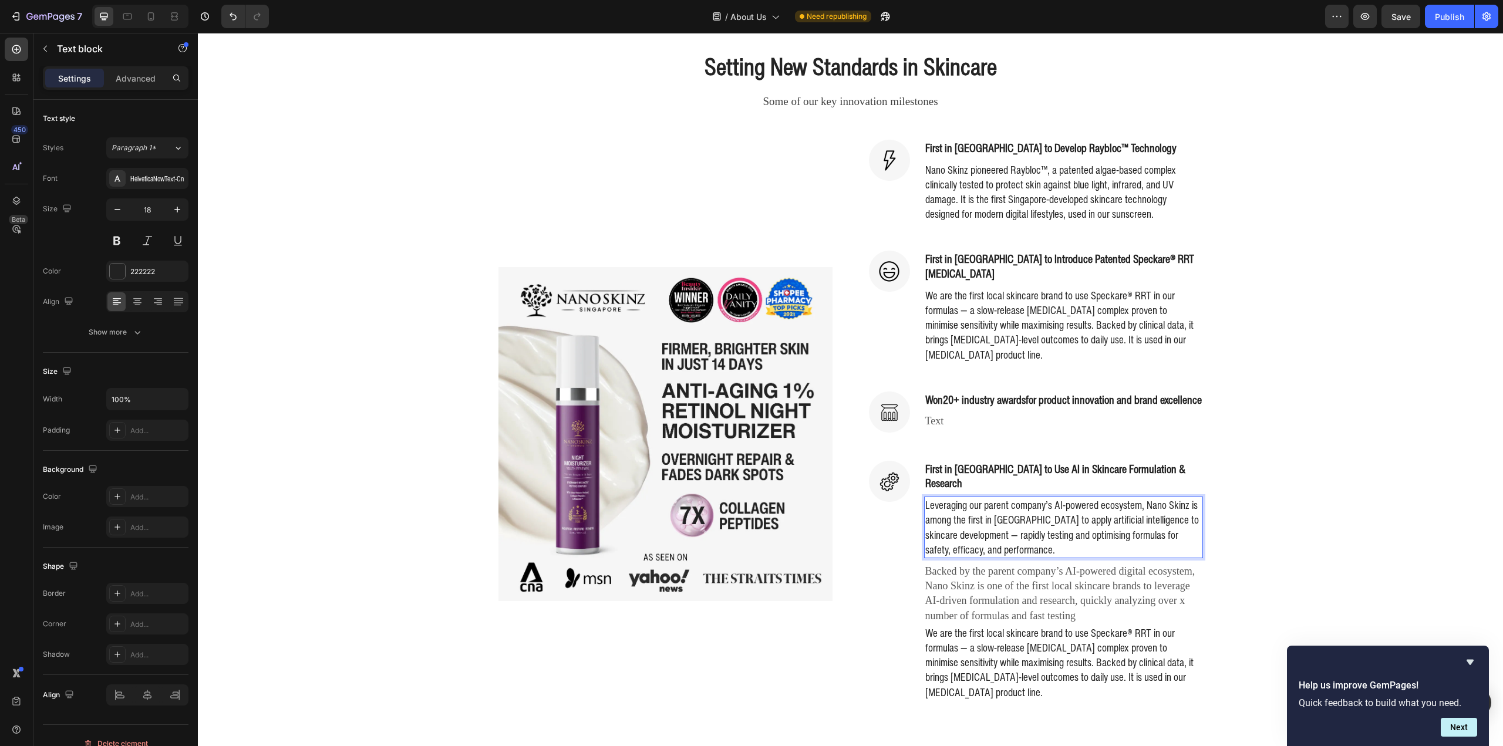
click at [1299, 517] on div "Setting New Standards in Skincare Heading Some of our key innovation milestones…" at bounding box center [851, 389] width 1288 height 679
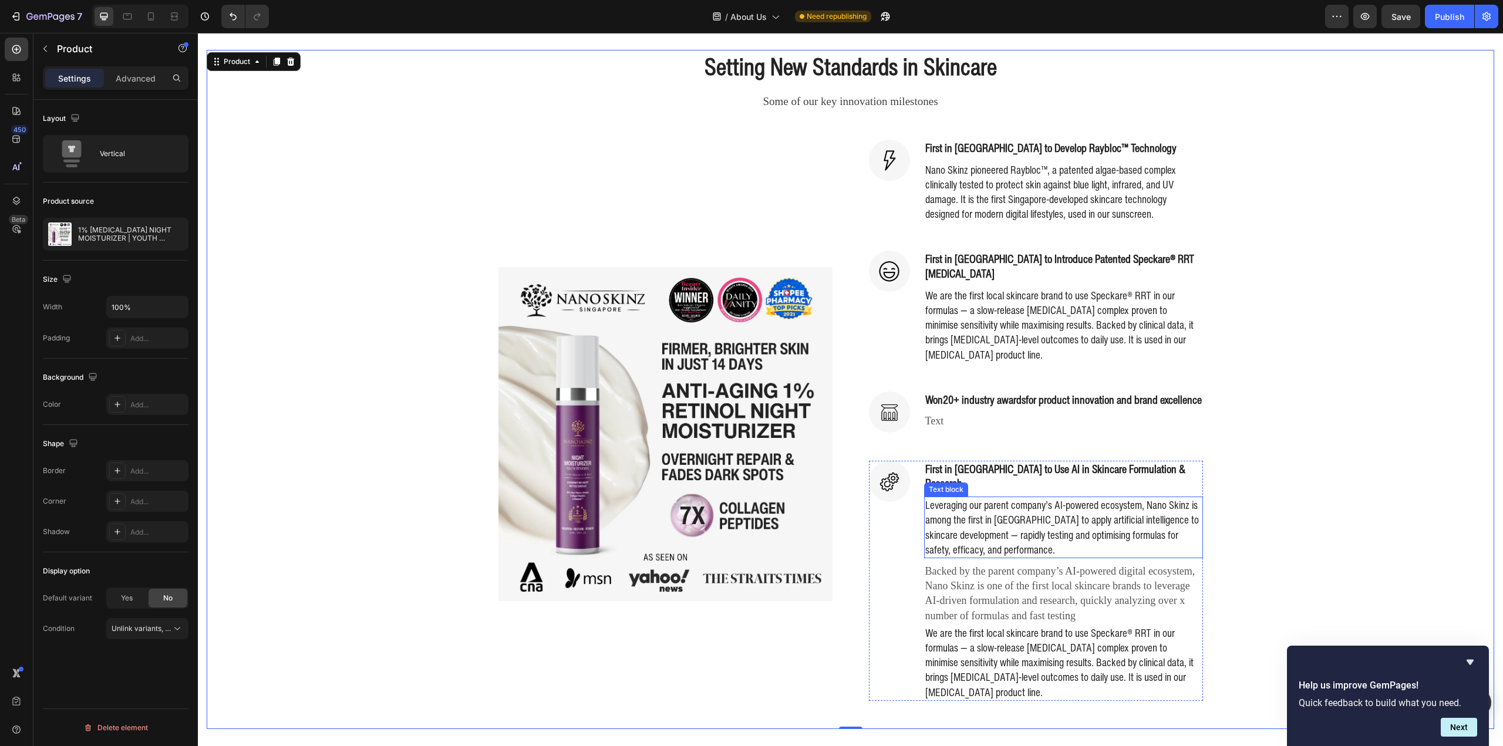
scroll to position [587, 0]
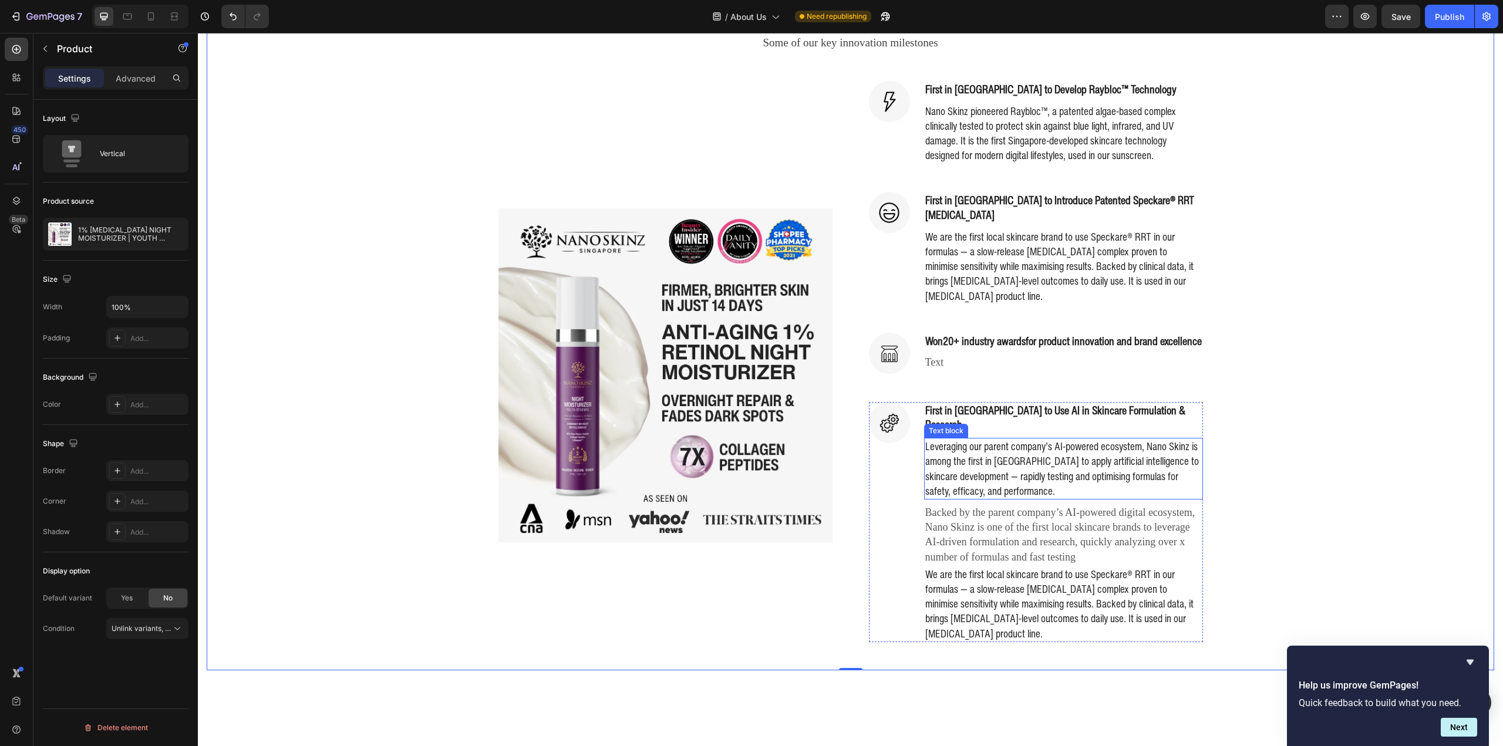
click at [1087, 518] on p "Backed by the parent company’s AI-powered digital ecosystem, Nano Skinz is one …" at bounding box center [1063, 534] width 277 height 59
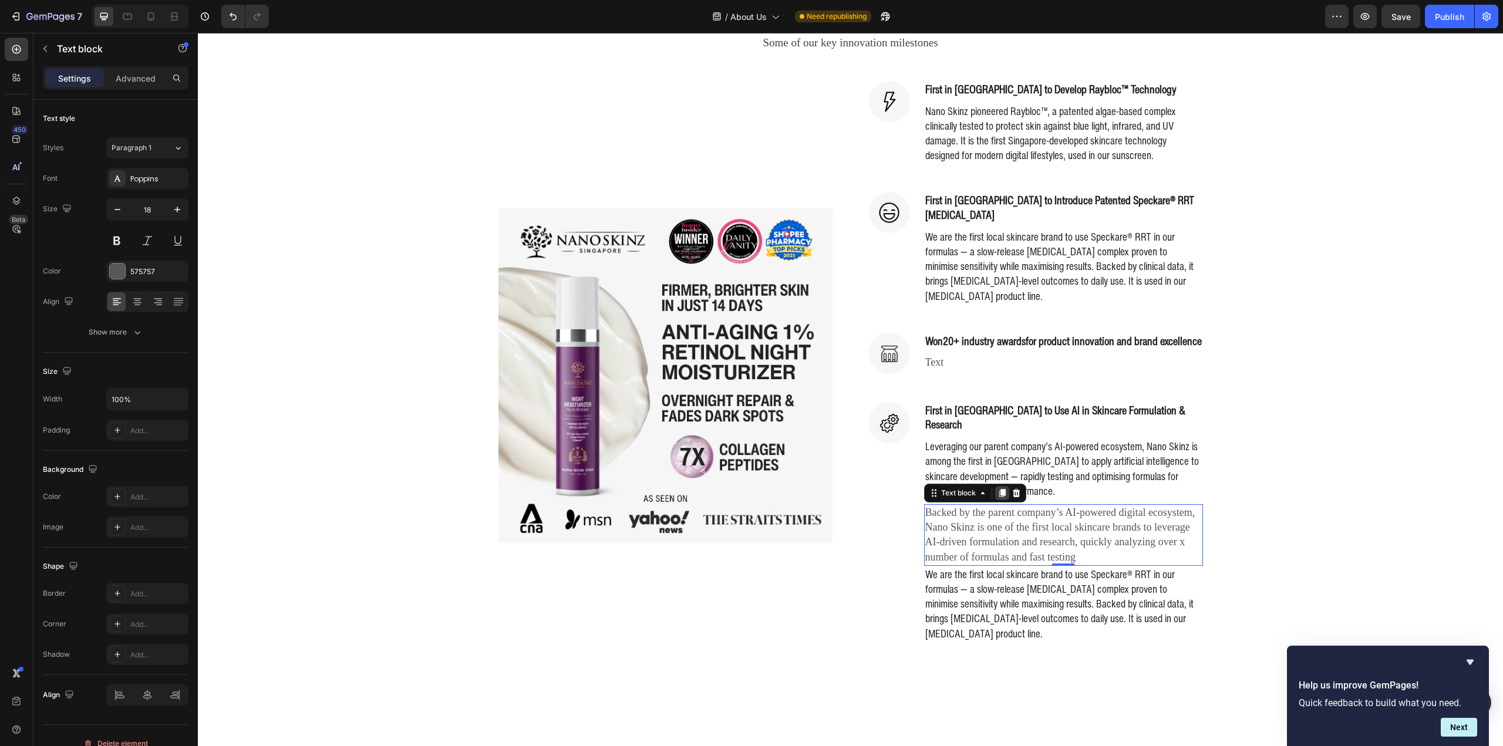
click at [1004, 486] on div at bounding box center [1002, 493] width 14 height 14
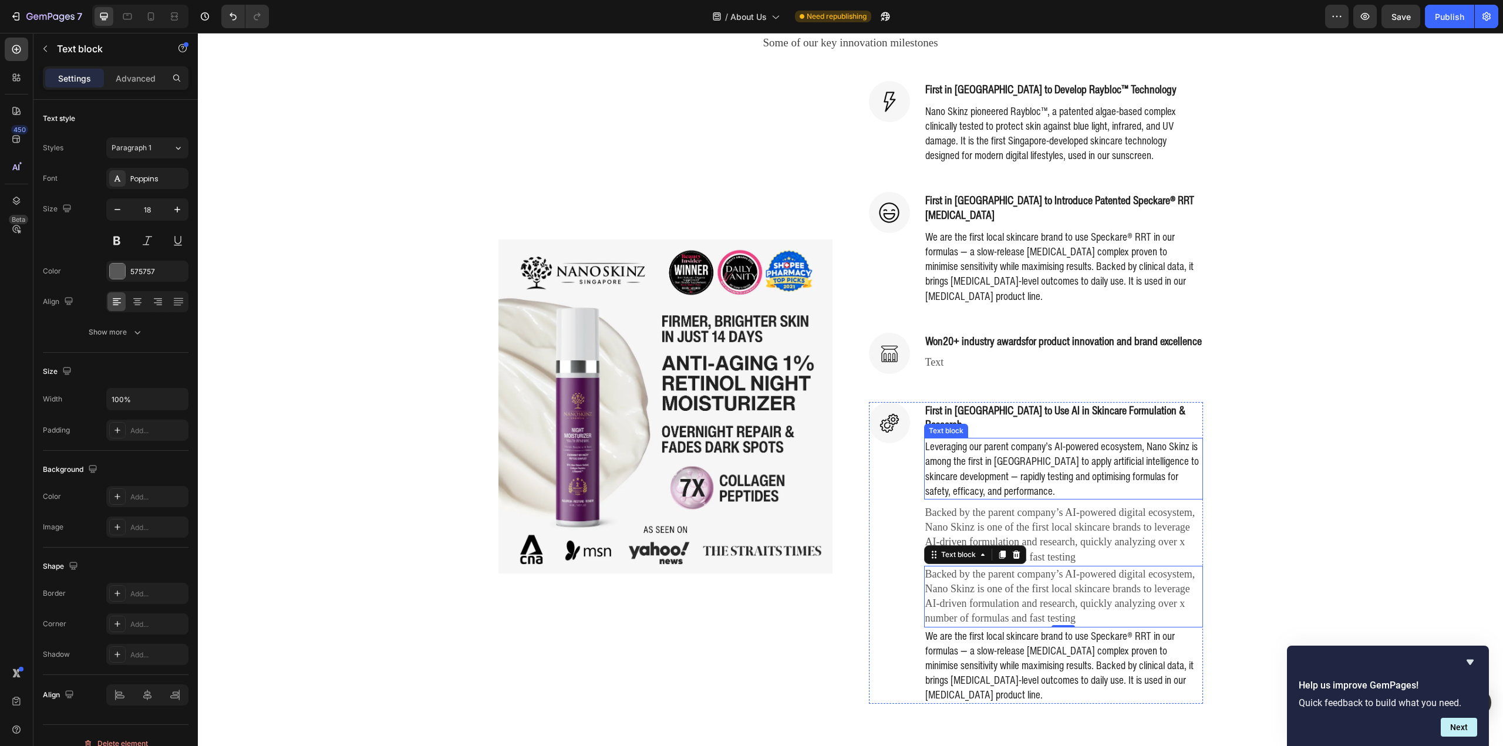
click at [1012, 476] on p "Leveraging our parent company’s AI-powered ecosystem, Nano Skinz is among the f…" at bounding box center [1063, 468] width 277 height 59
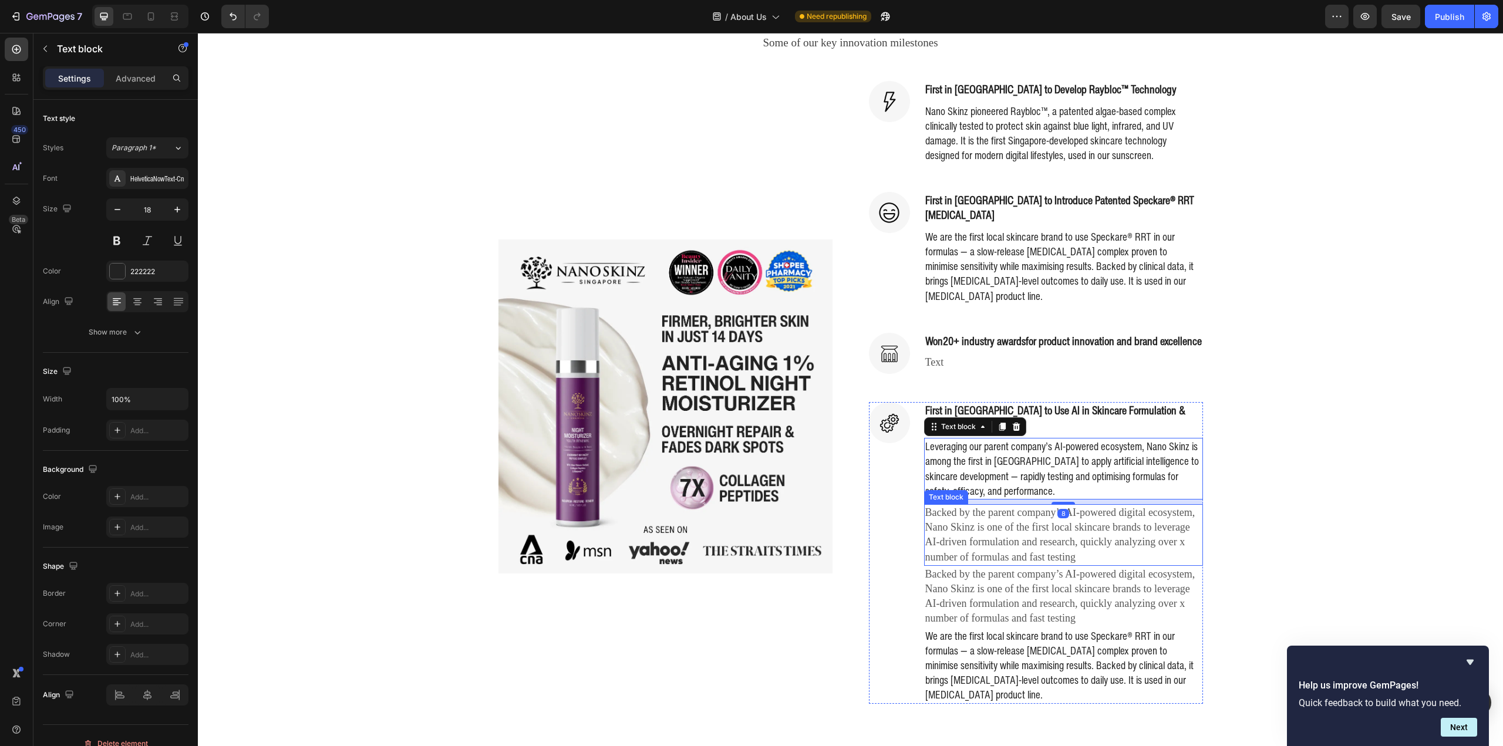
click at [1090, 581] on p "Backed by the parent company’s AI-powered digital ecosystem, Nano Skinz is one …" at bounding box center [1063, 596] width 277 height 59
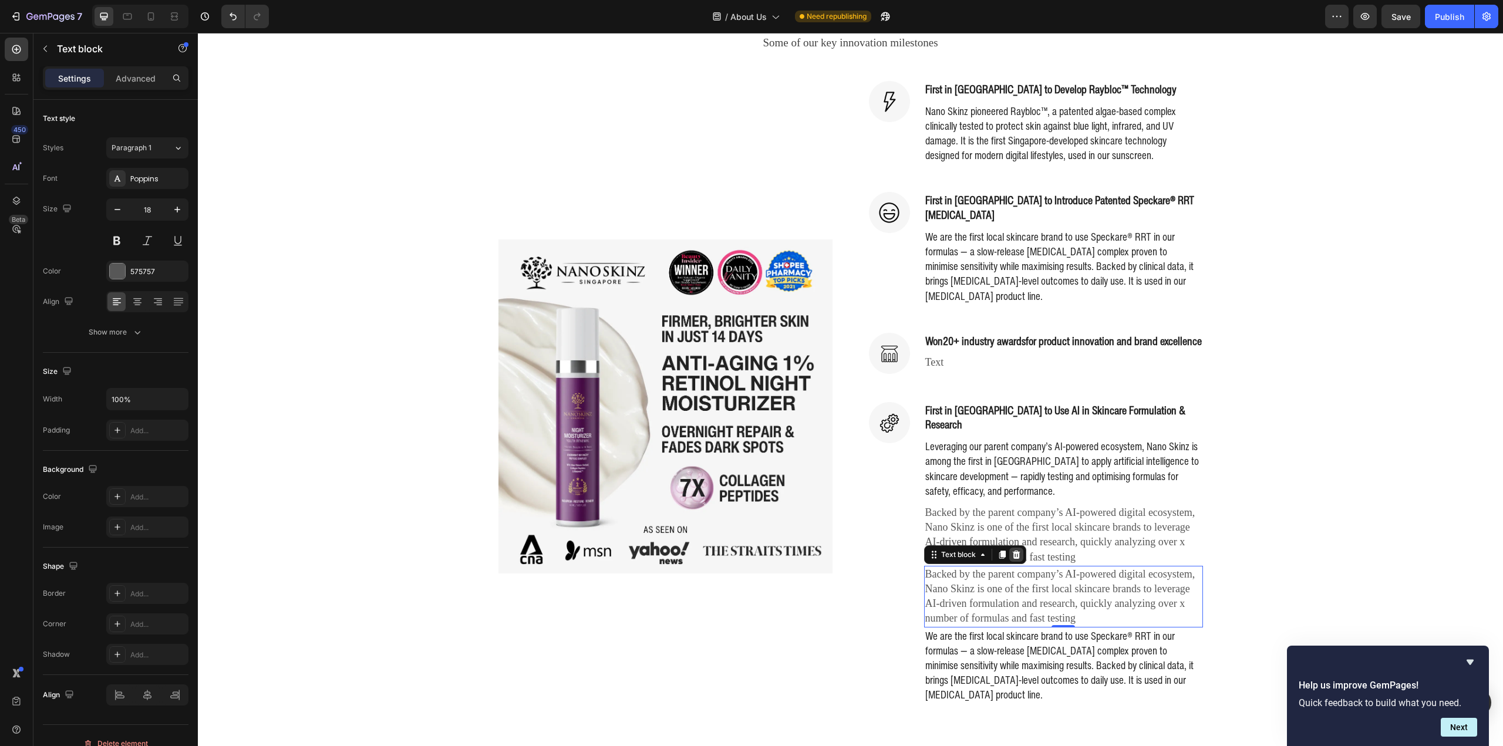
click at [1012, 551] on icon at bounding box center [1016, 555] width 8 height 8
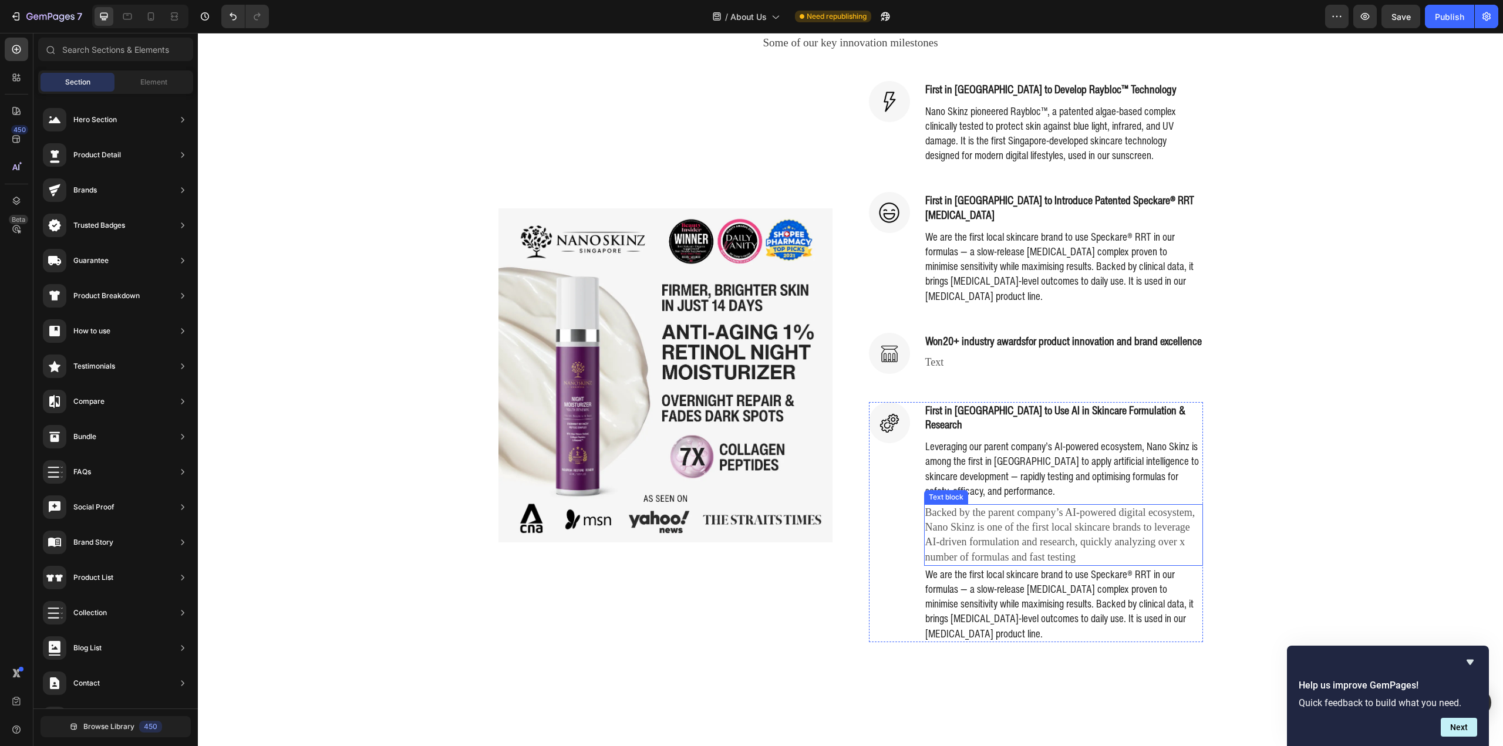
click at [1057, 520] on p "Backed by the parent company’s AI-powered digital ecosystem, Nano Skinz is one …" at bounding box center [1063, 534] width 277 height 59
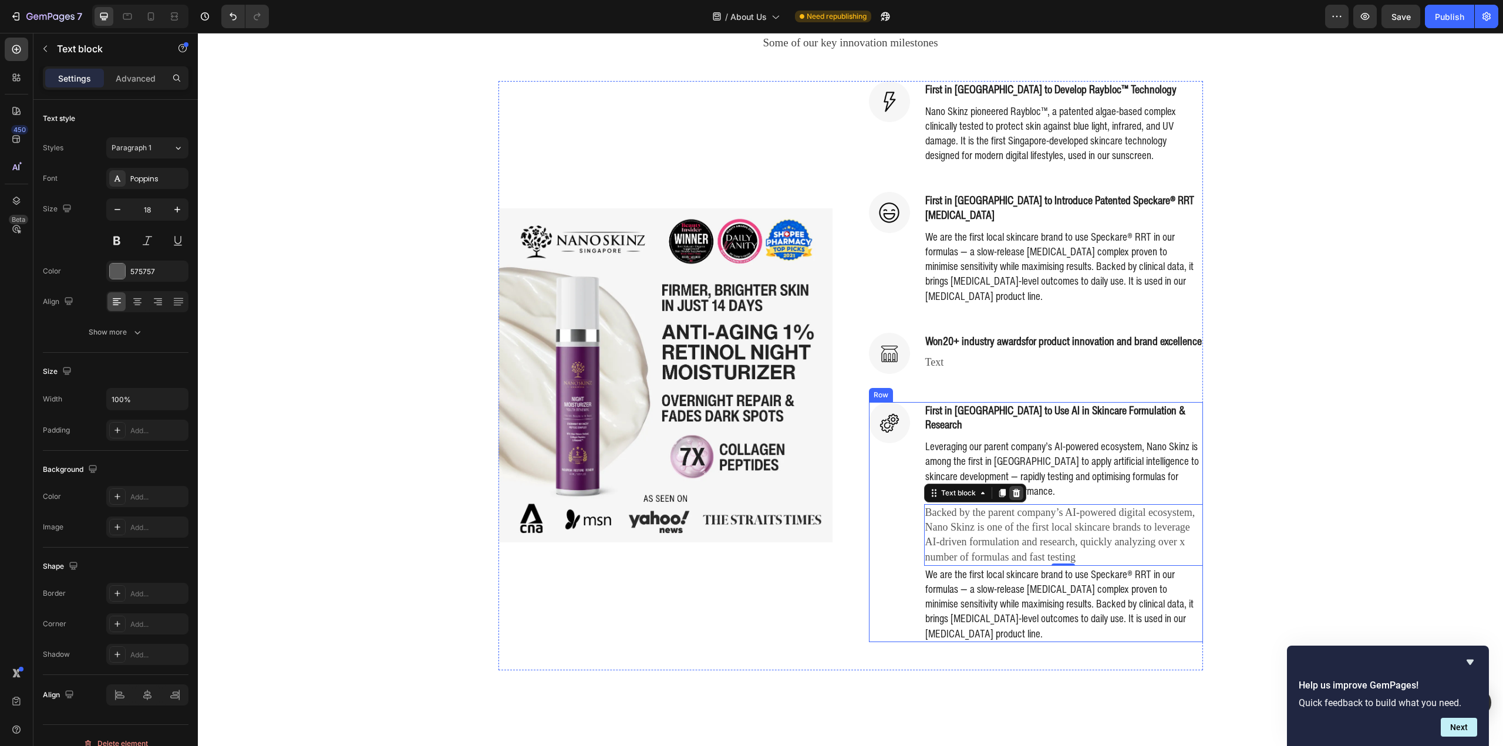
click at [1012, 488] on icon at bounding box center [1016, 492] width 9 height 9
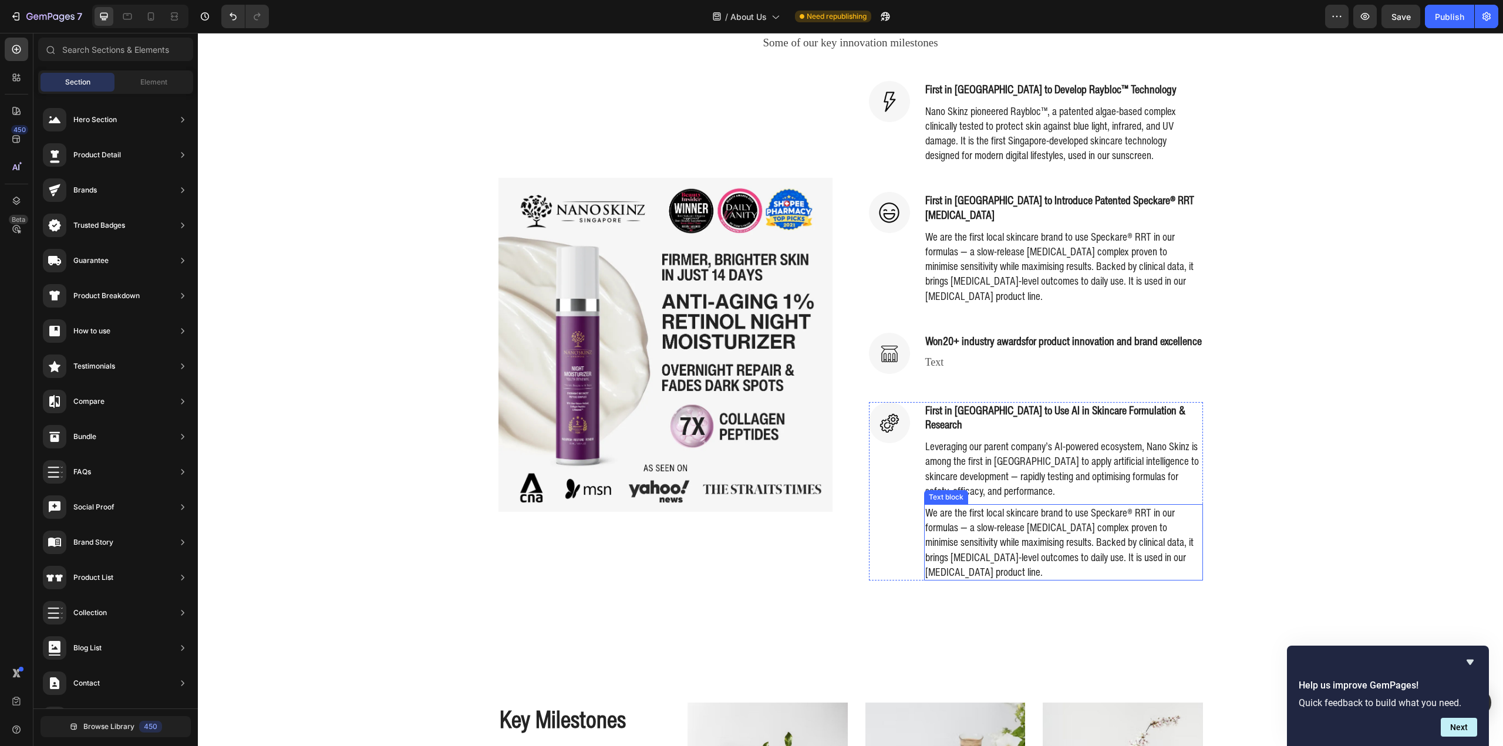
click at [1083, 515] on p "We are the first local skincare brand to use Speckare® RRT in our formulas — a …" at bounding box center [1063, 542] width 277 height 74
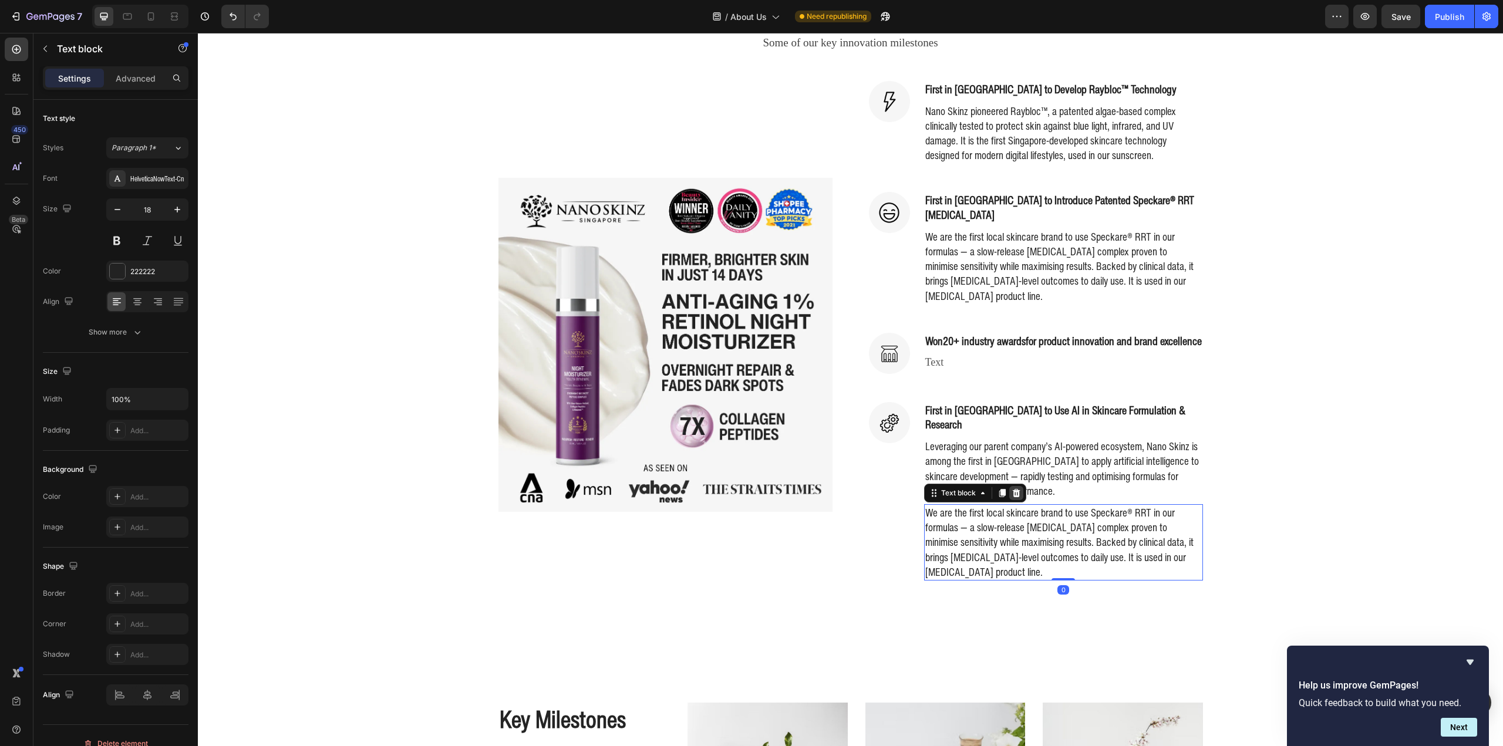
click at [1012, 489] on icon at bounding box center [1016, 493] width 8 height 8
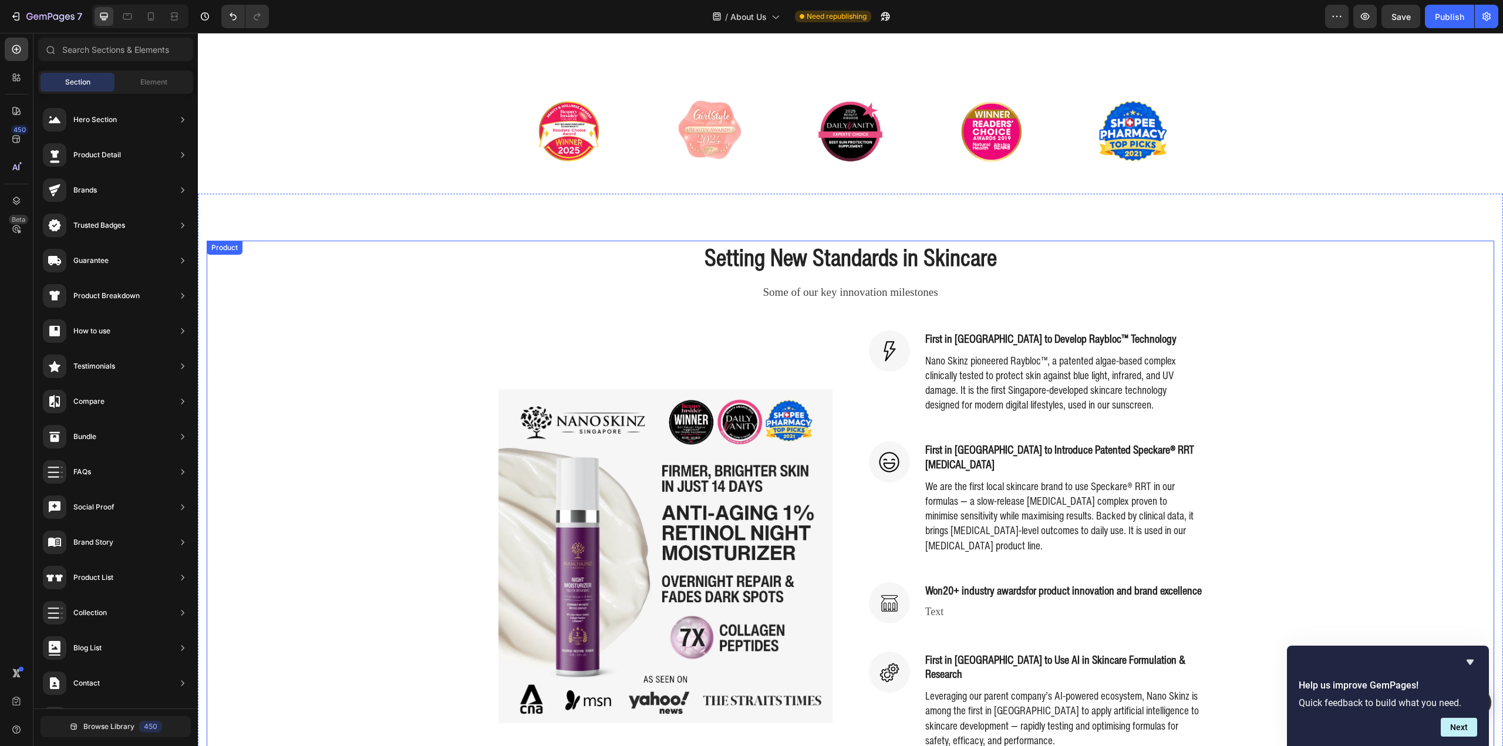
scroll to position [470, 0]
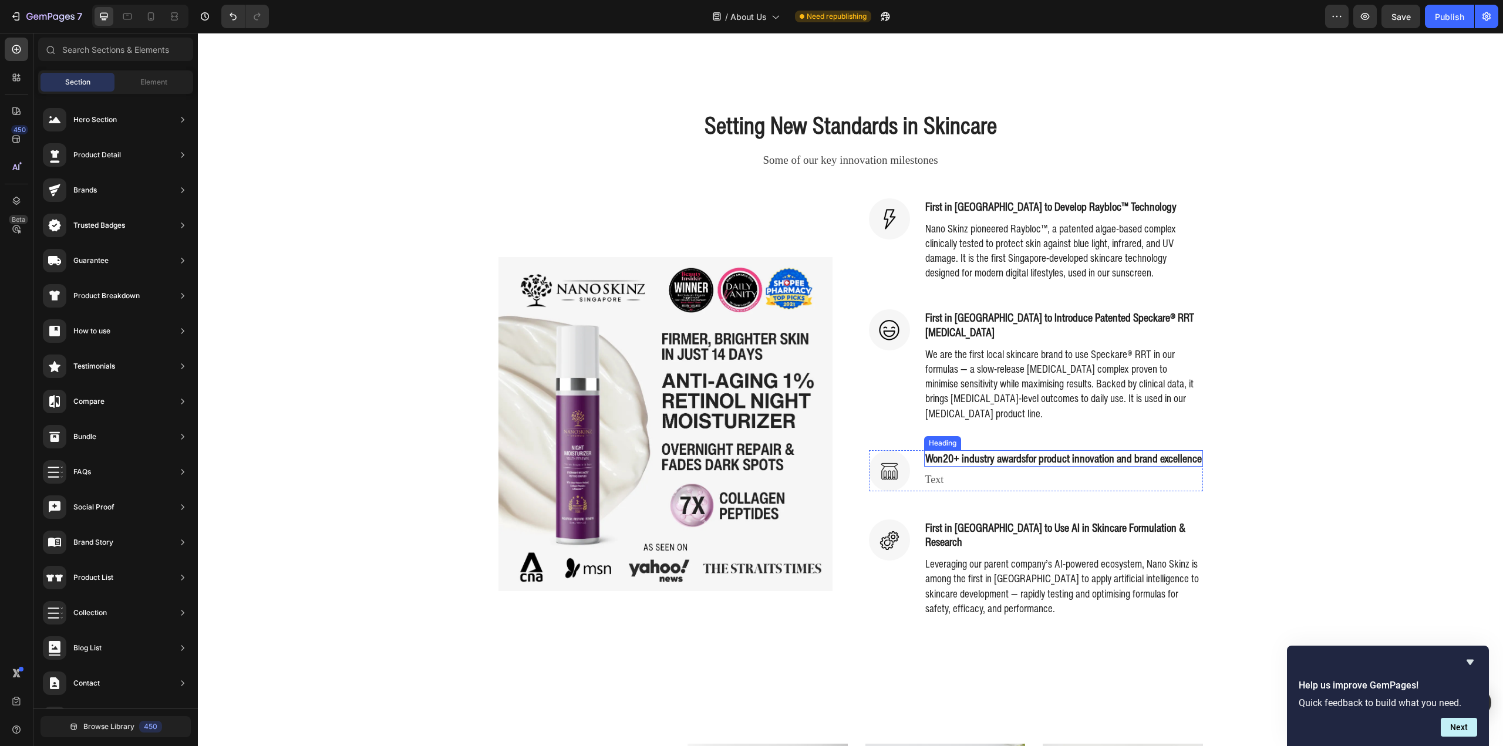
click at [900, 450] on img at bounding box center [889, 470] width 41 height 41
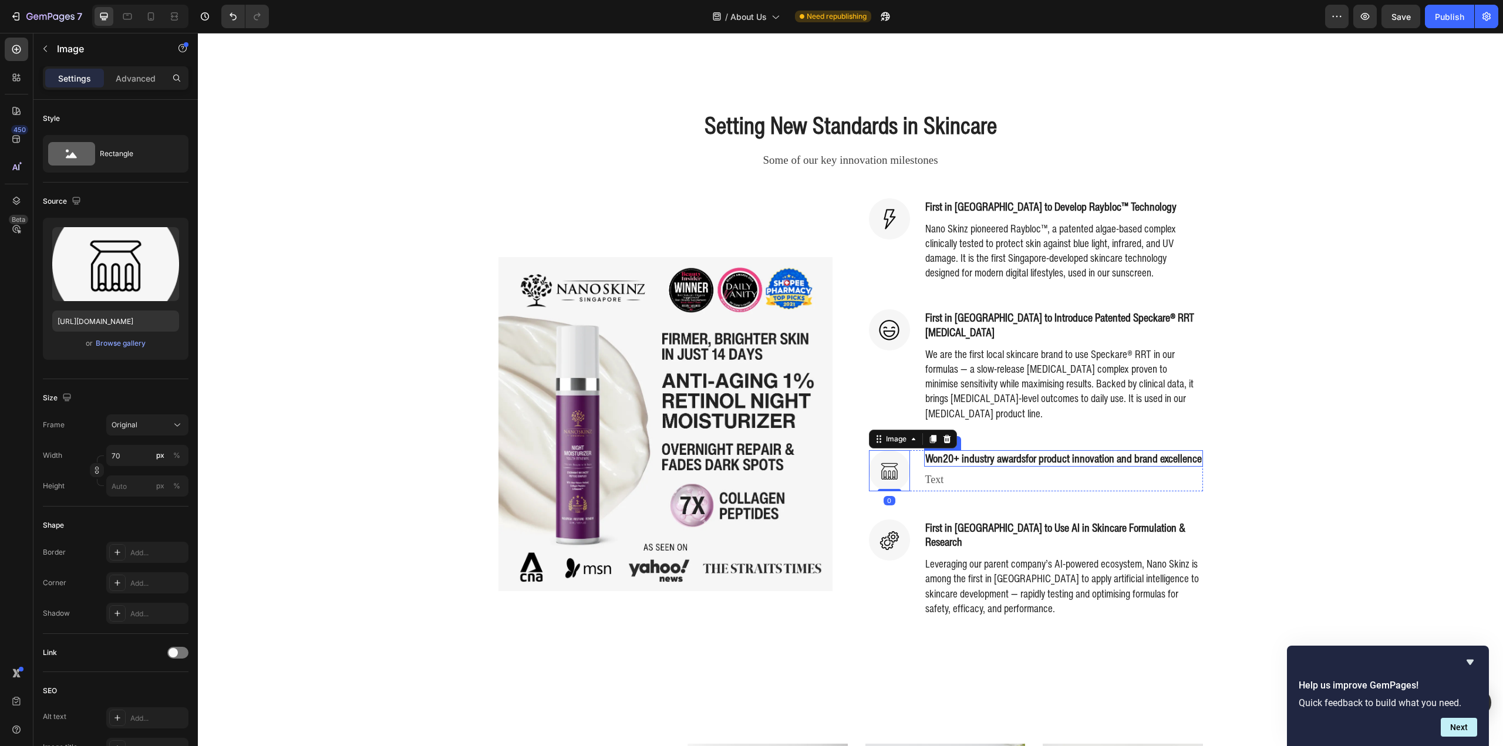
click at [1070, 459] on p "Won 20+ industry awards for product innovation and brand excellence" at bounding box center [1063, 458] width 277 height 15
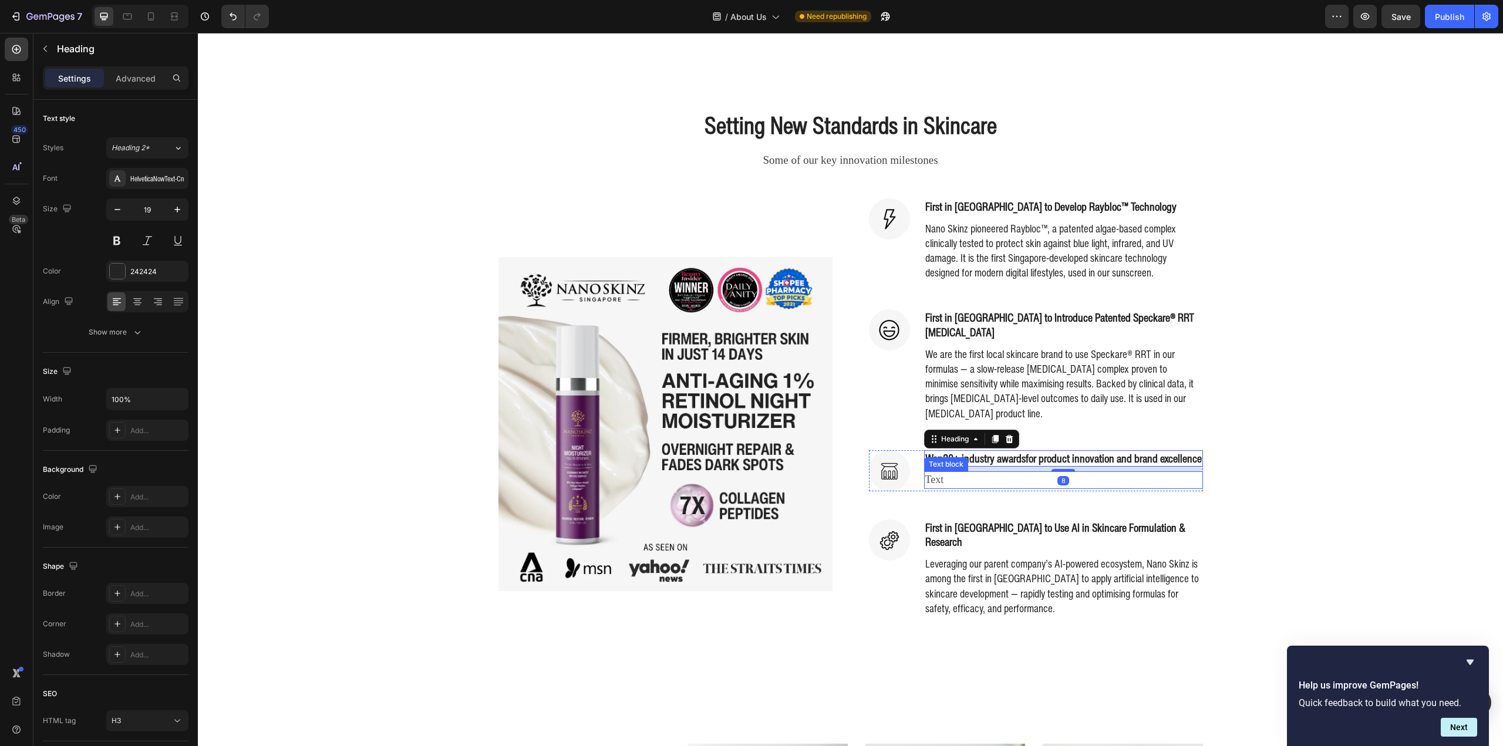
click at [1095, 476] on p "Text" at bounding box center [1063, 480] width 277 height 15
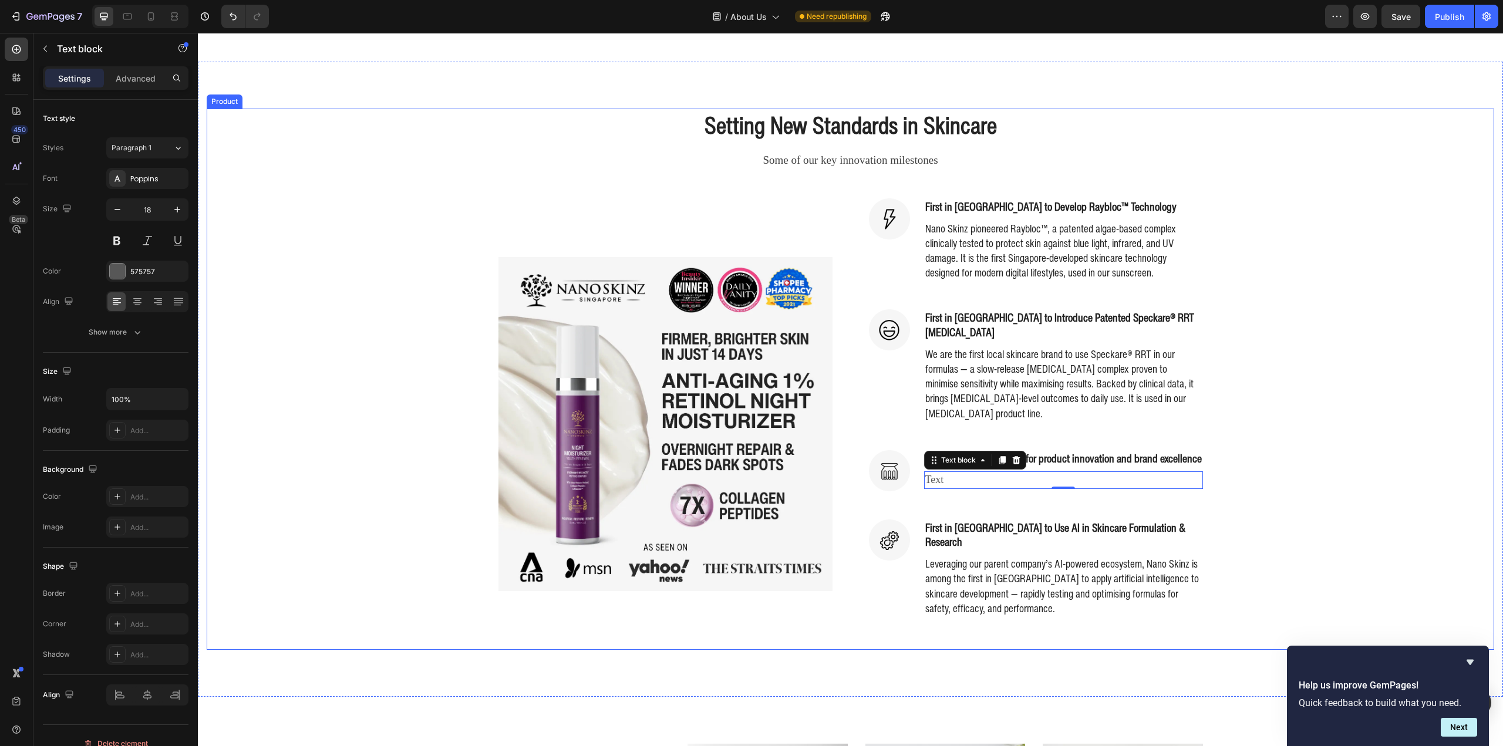
click at [1324, 441] on div "Setting New Standards in Skincare Heading Some of our key innovation milestones…" at bounding box center [851, 379] width 1288 height 541
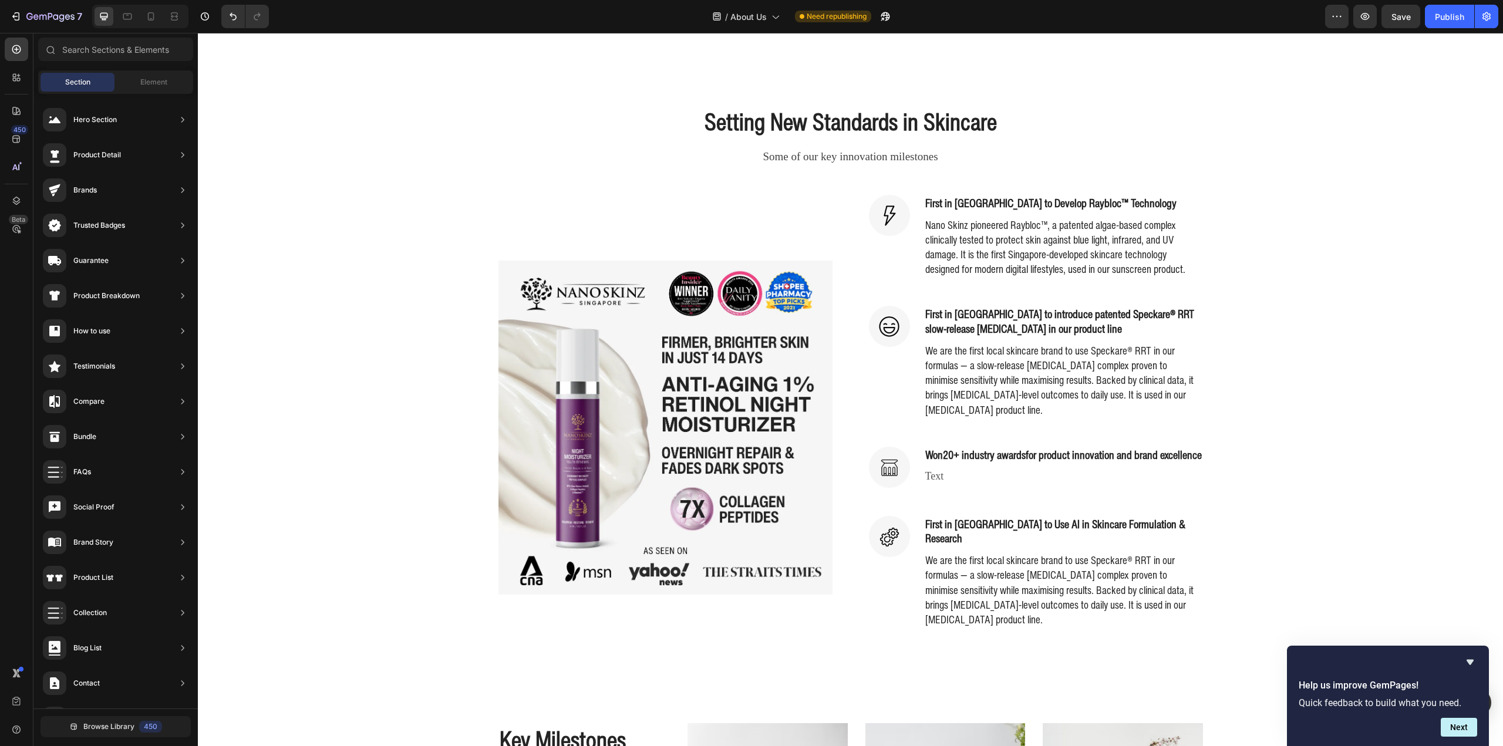
scroll to position [496, 0]
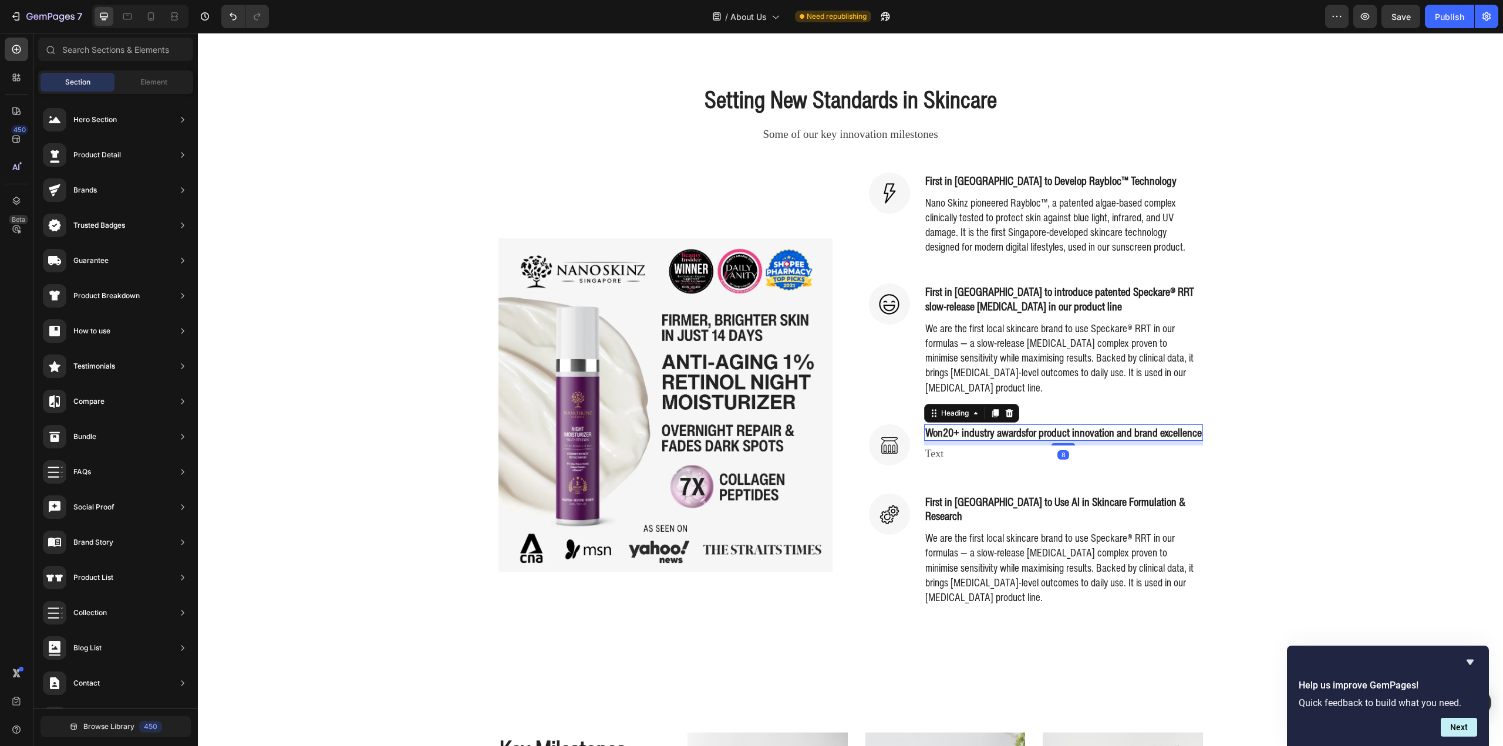
click at [997, 441] on h3 "Won 20+ industry awards for product innovation and brand excellence" at bounding box center [1063, 432] width 279 height 17
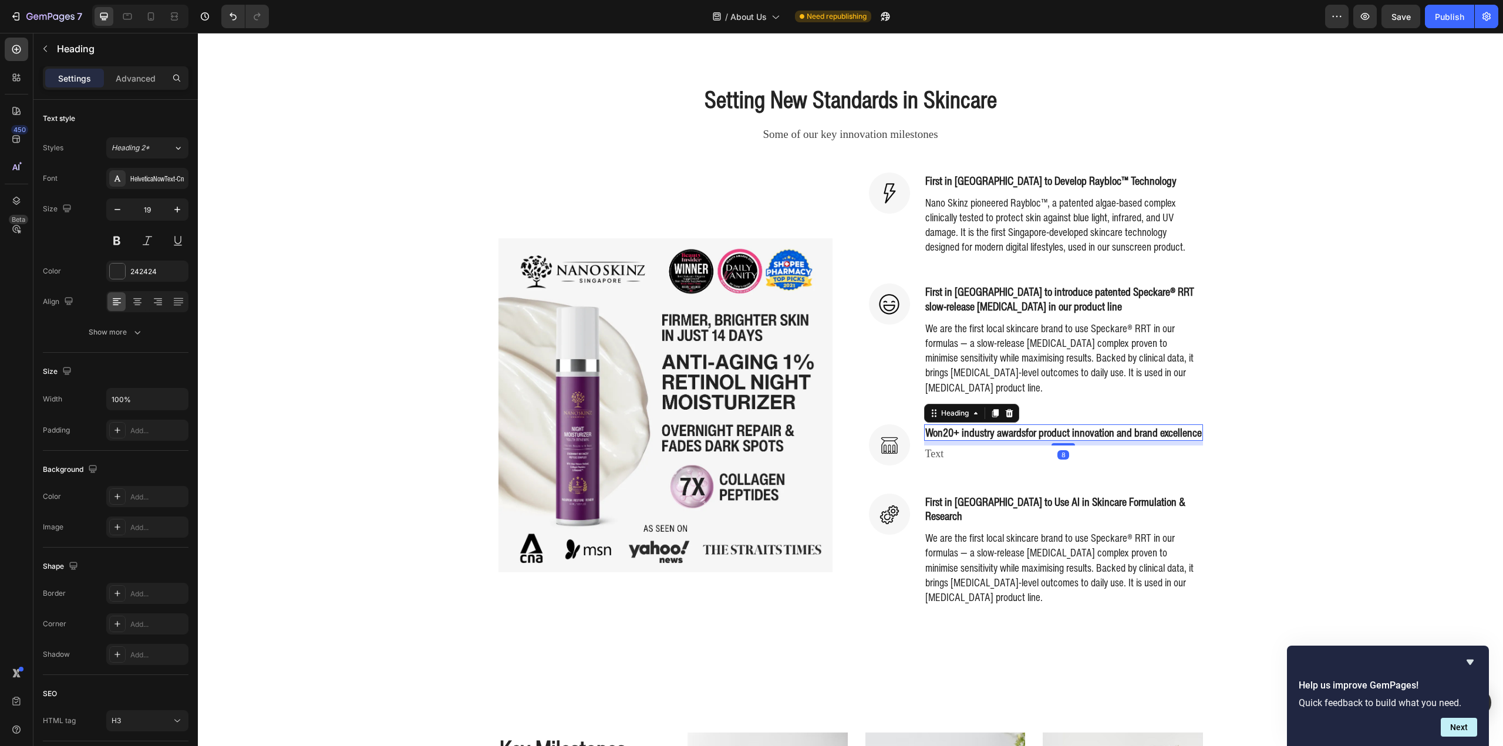
click at [997, 441] on h3 "Won 20+ industry awards for product innovation and brand excellence" at bounding box center [1063, 432] width 279 height 17
click at [997, 440] on p "Won 20+ industry awards for product innovation and brand excellence" at bounding box center [1063, 433] width 277 height 15
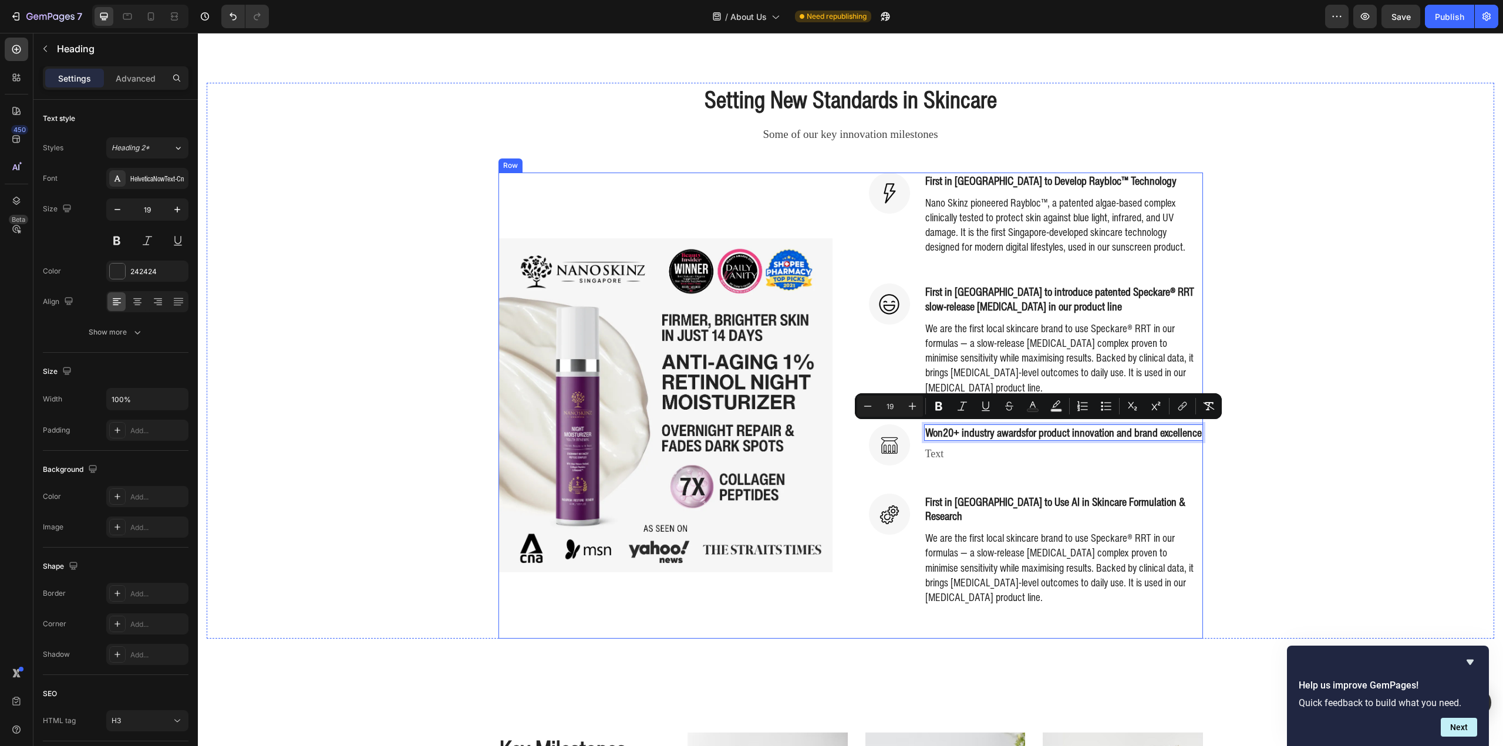
click at [1118, 491] on div "Image First in [GEOGRAPHIC_DATA] to Develop Raybloc™ Technology Heading Nano Sk…" at bounding box center [1036, 406] width 334 height 466
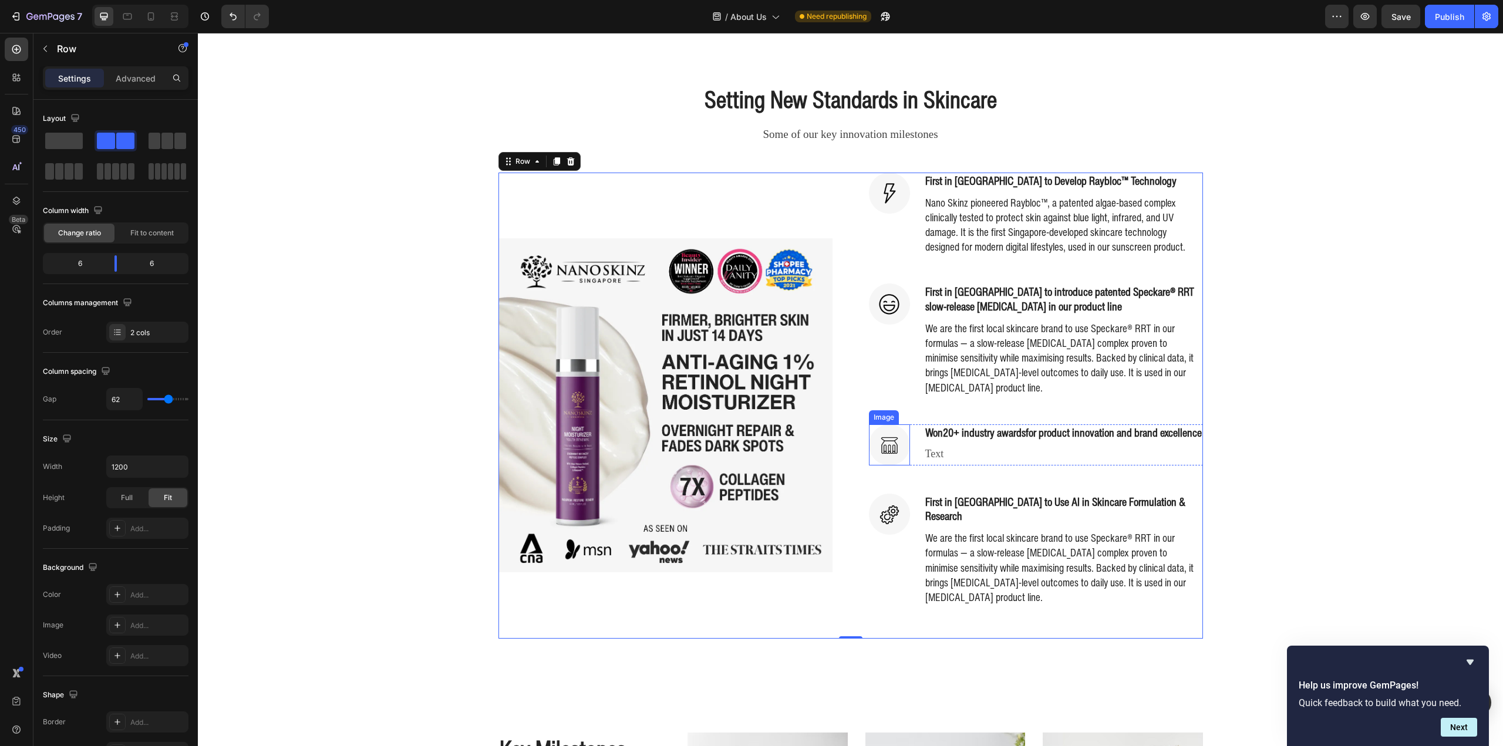
click at [877, 443] on img at bounding box center [889, 444] width 41 height 41
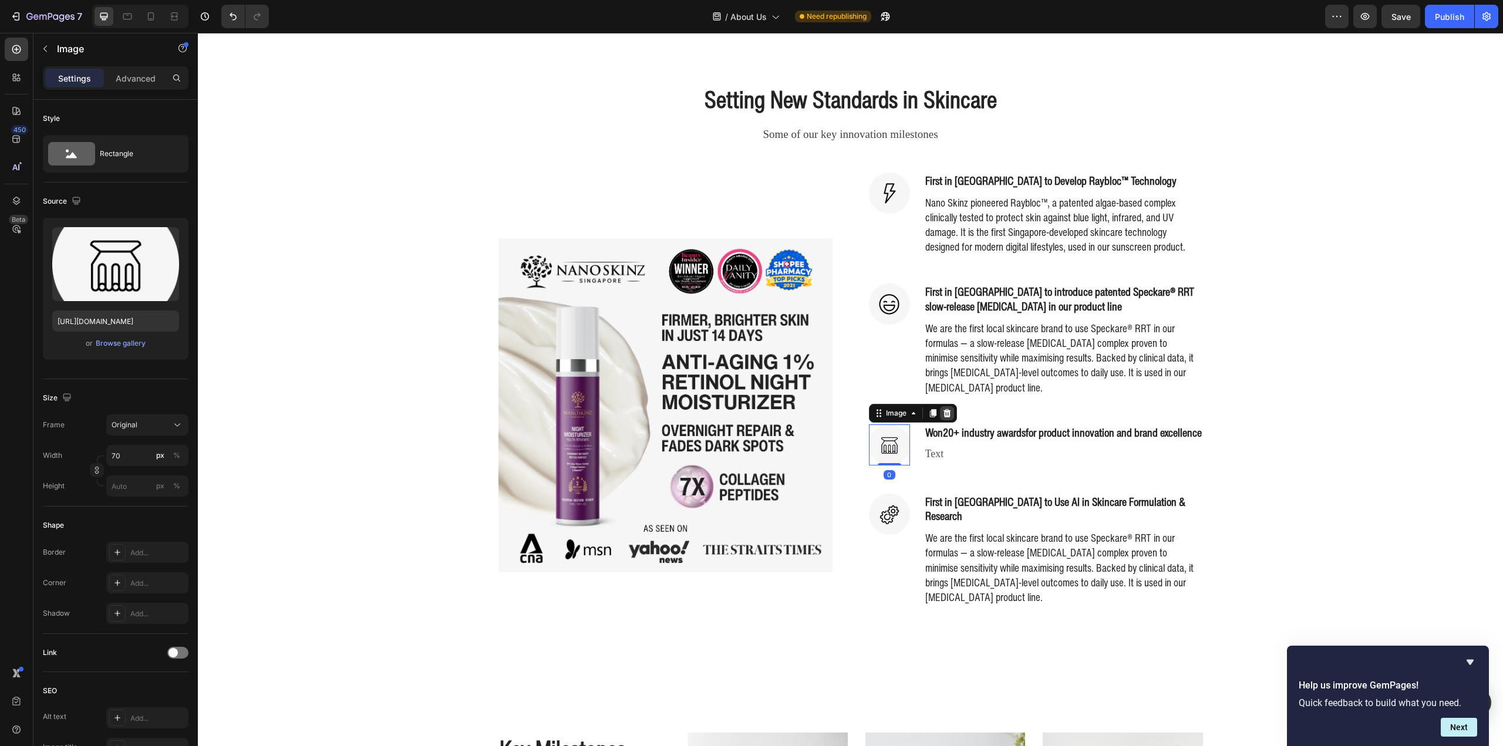
click at [943, 413] on icon at bounding box center [946, 413] width 9 height 9
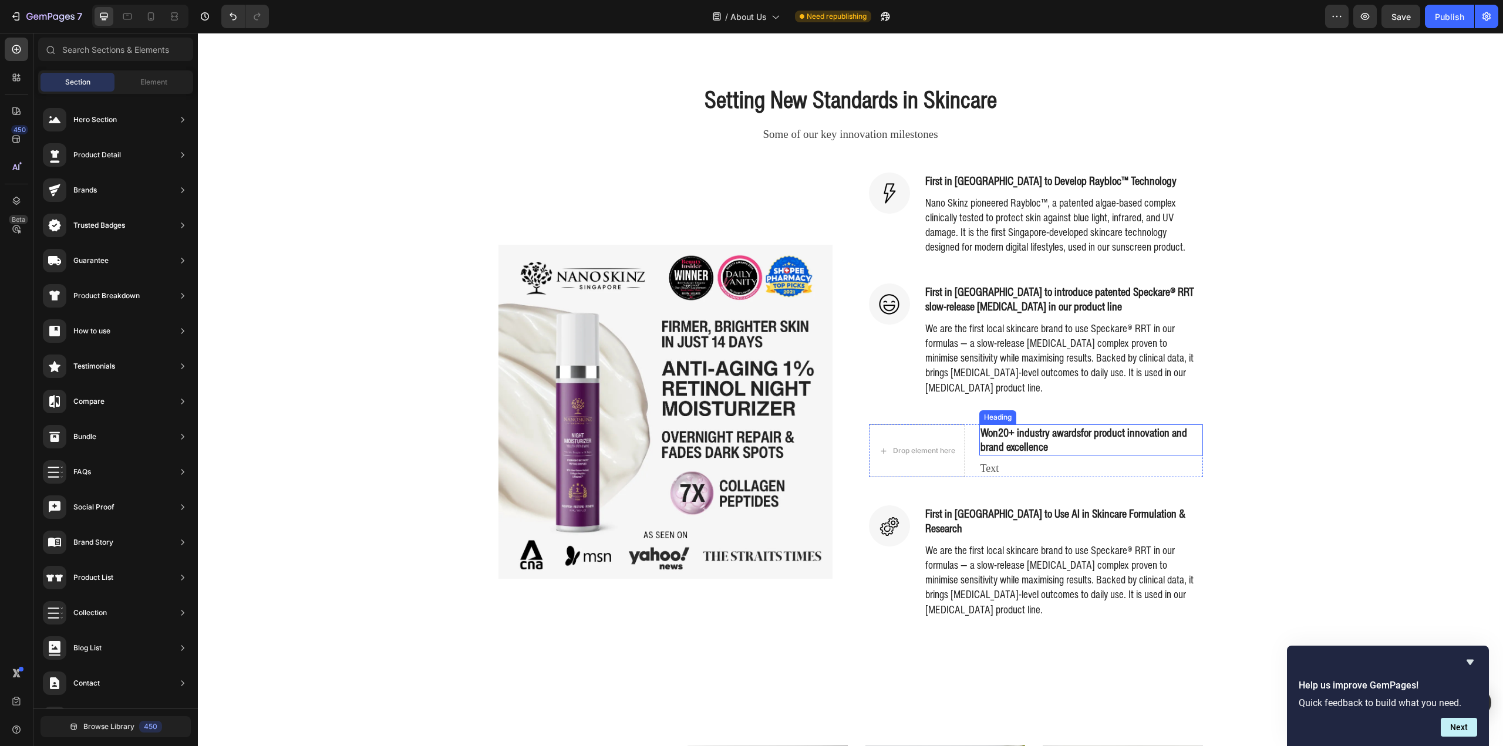
click at [1006, 438] on strong "20+ industry awards" at bounding box center [1039, 432] width 83 height 16
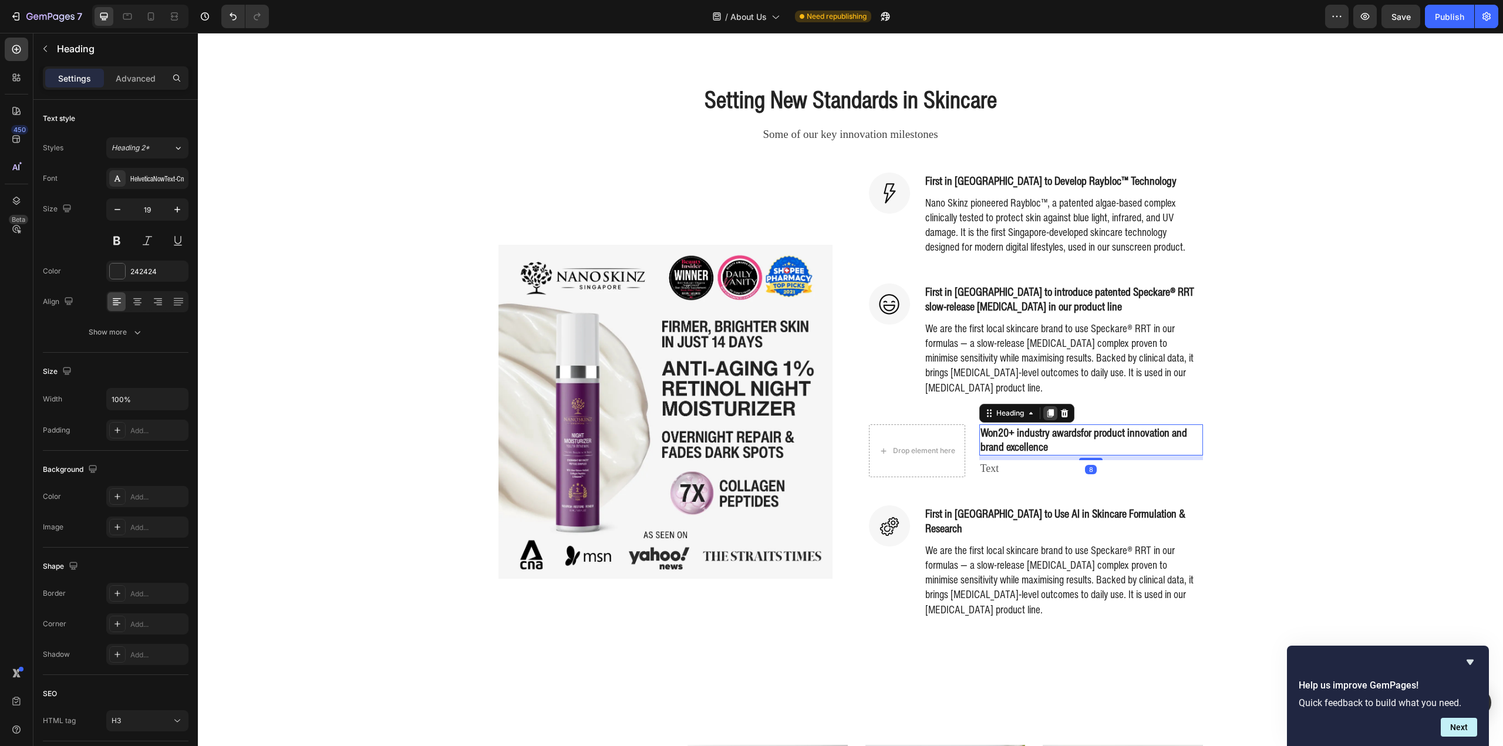
click at [1050, 414] on icon at bounding box center [1050, 413] width 9 height 9
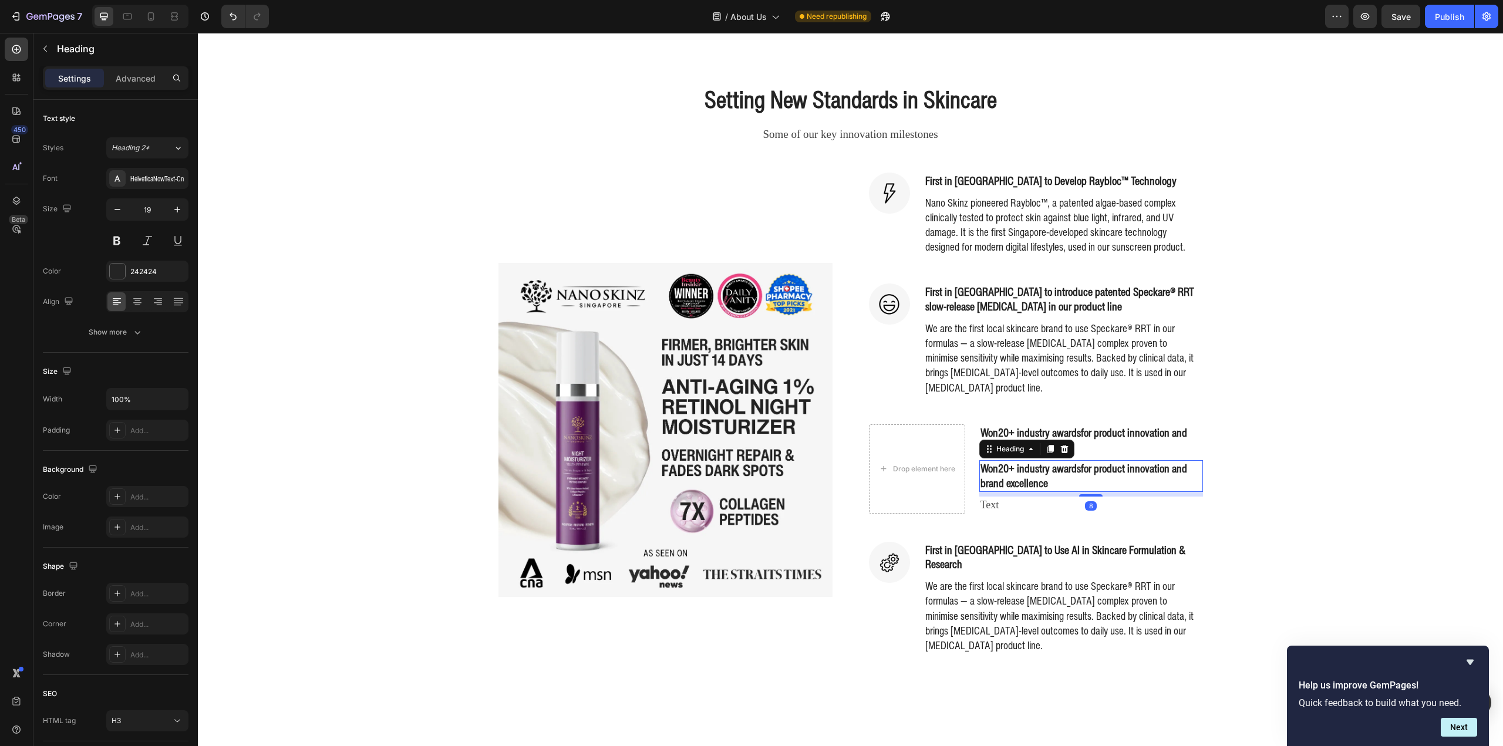
click at [1056, 414] on div "Image First in [GEOGRAPHIC_DATA] to Develop Raybloc™ Technology Heading Nano Sk…" at bounding box center [1036, 430] width 334 height 514
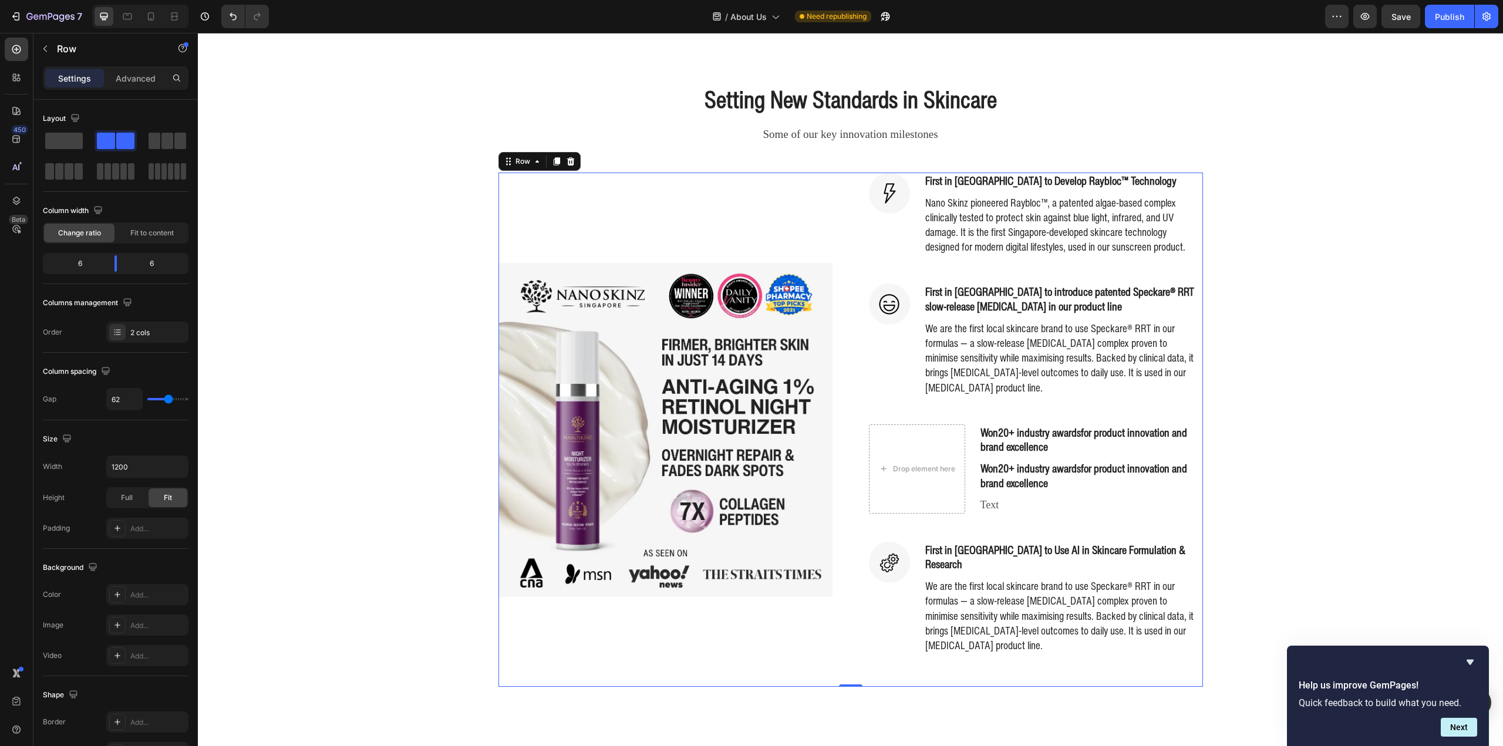
click at [1133, 420] on div "Image First in [GEOGRAPHIC_DATA] to Develop Raybloc™ Technology Heading Nano Sk…" at bounding box center [1036, 430] width 334 height 514
click at [1133, 433] on p "Won 20+ industry awards for product innovation and brand excellence" at bounding box center [1090, 440] width 221 height 29
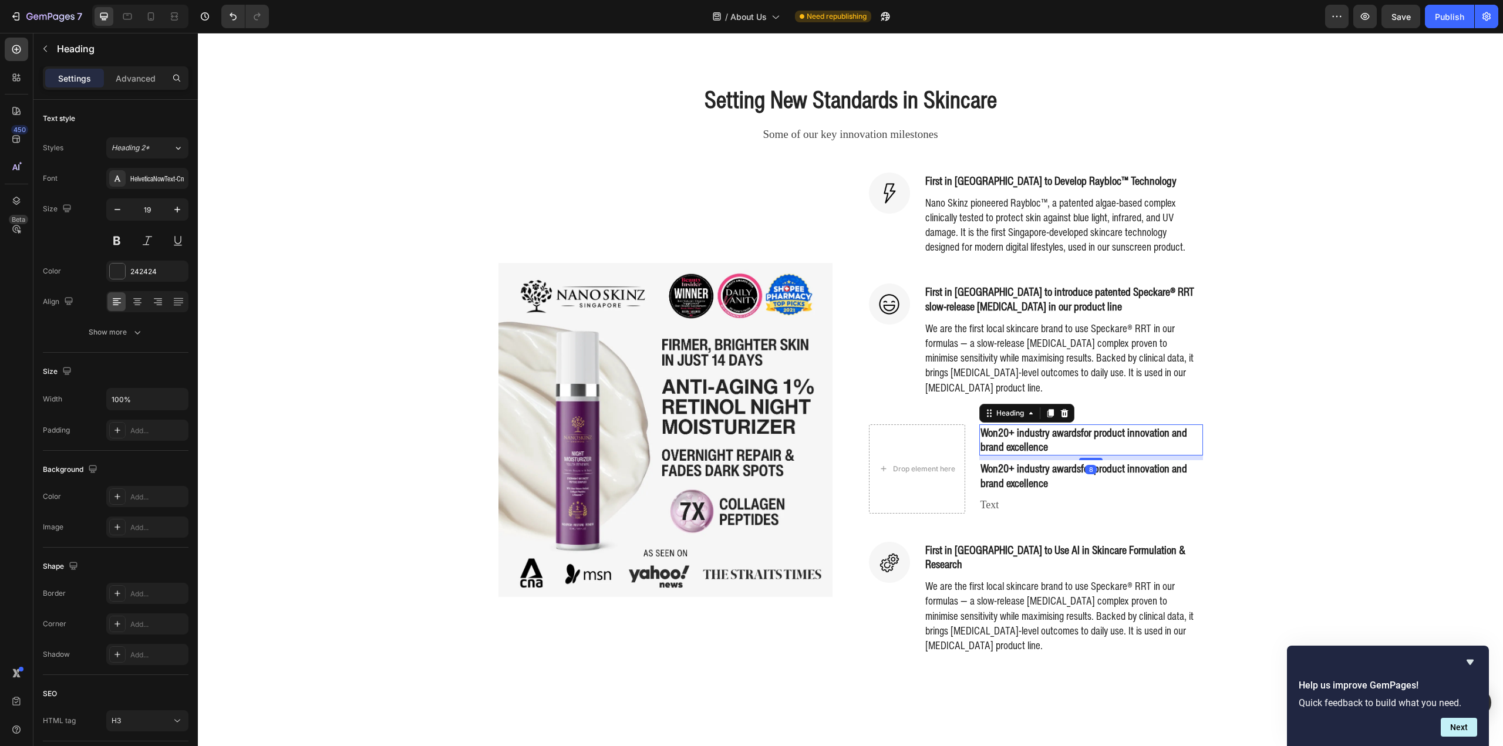
click at [1060, 412] on icon at bounding box center [1064, 413] width 9 height 9
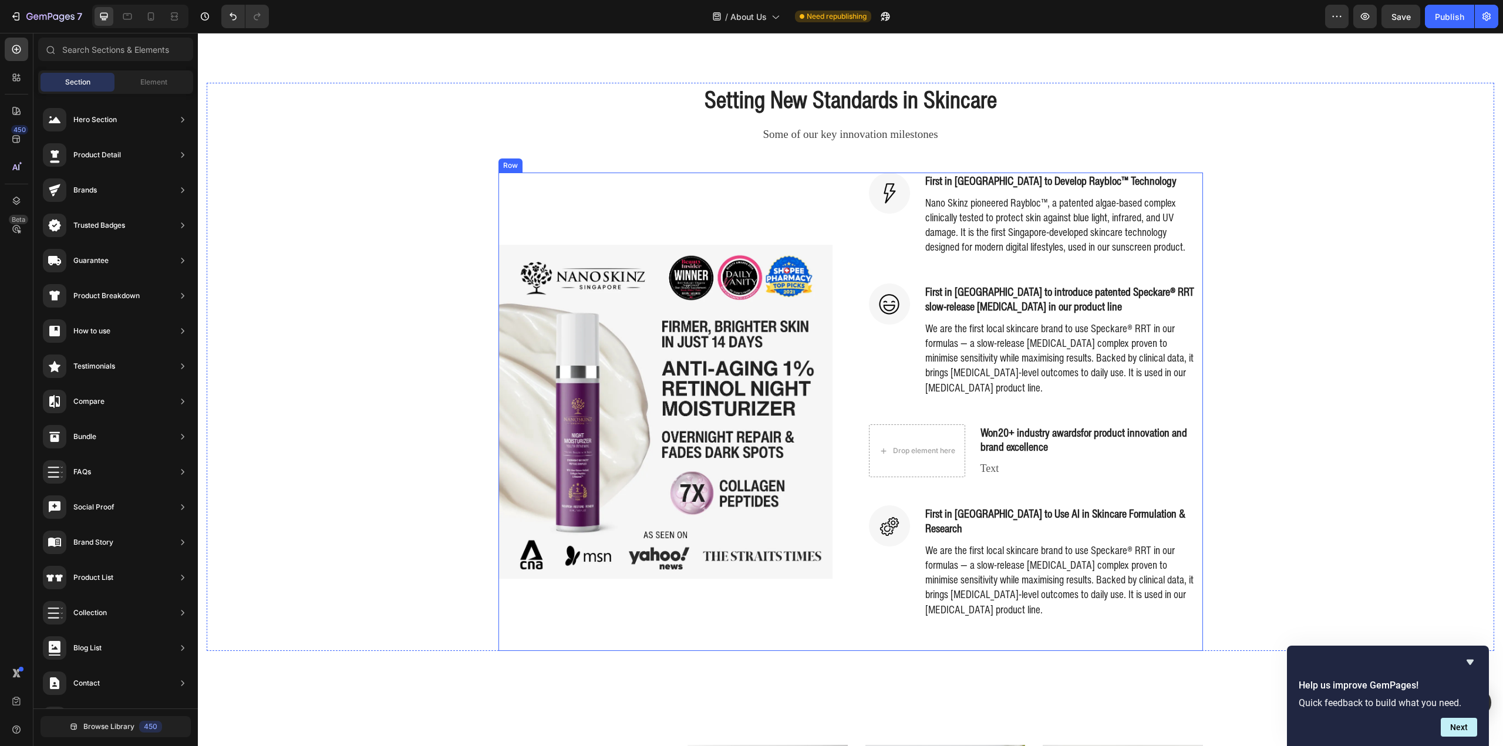
click at [1053, 438] on strong "20+ industry awards" at bounding box center [1039, 432] width 83 height 16
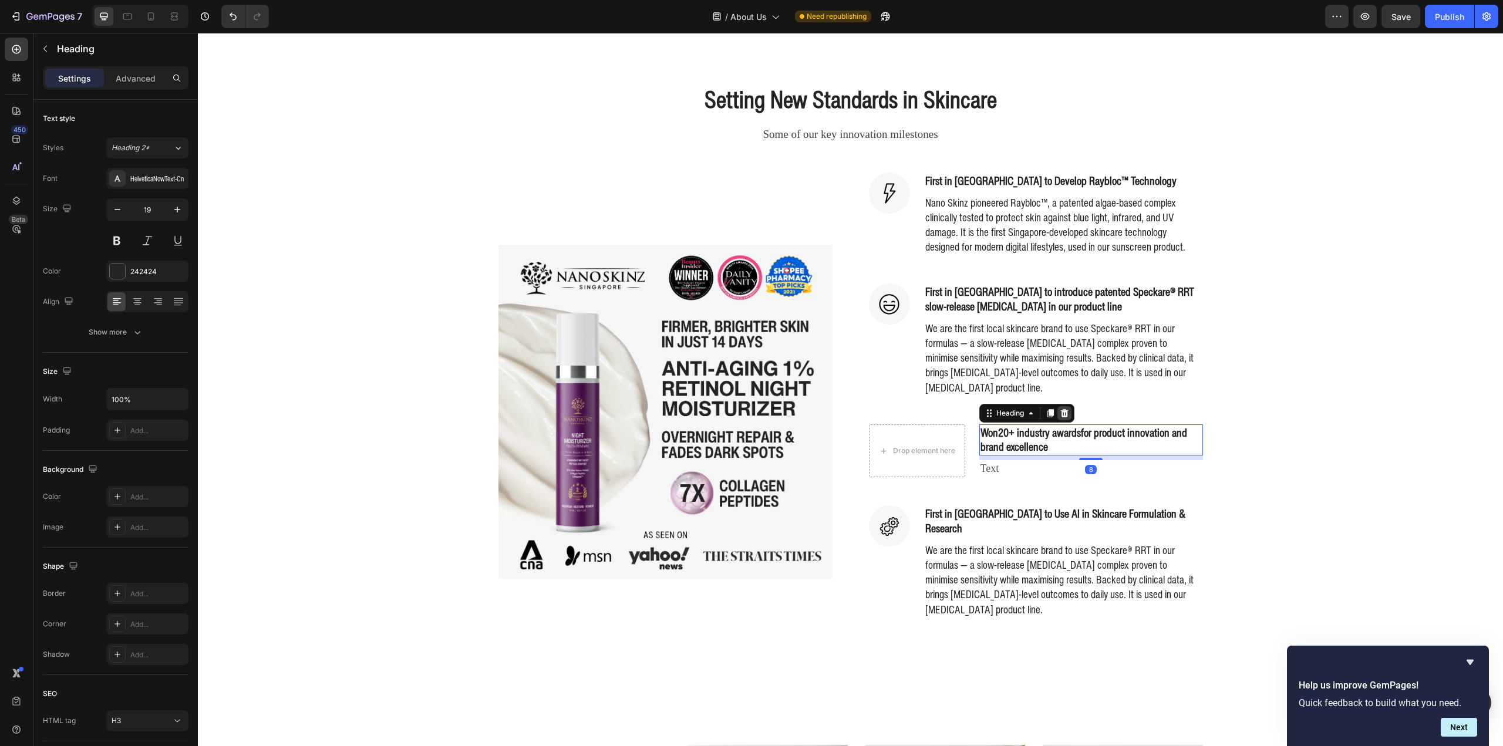
click at [1061, 417] on icon at bounding box center [1064, 413] width 8 height 8
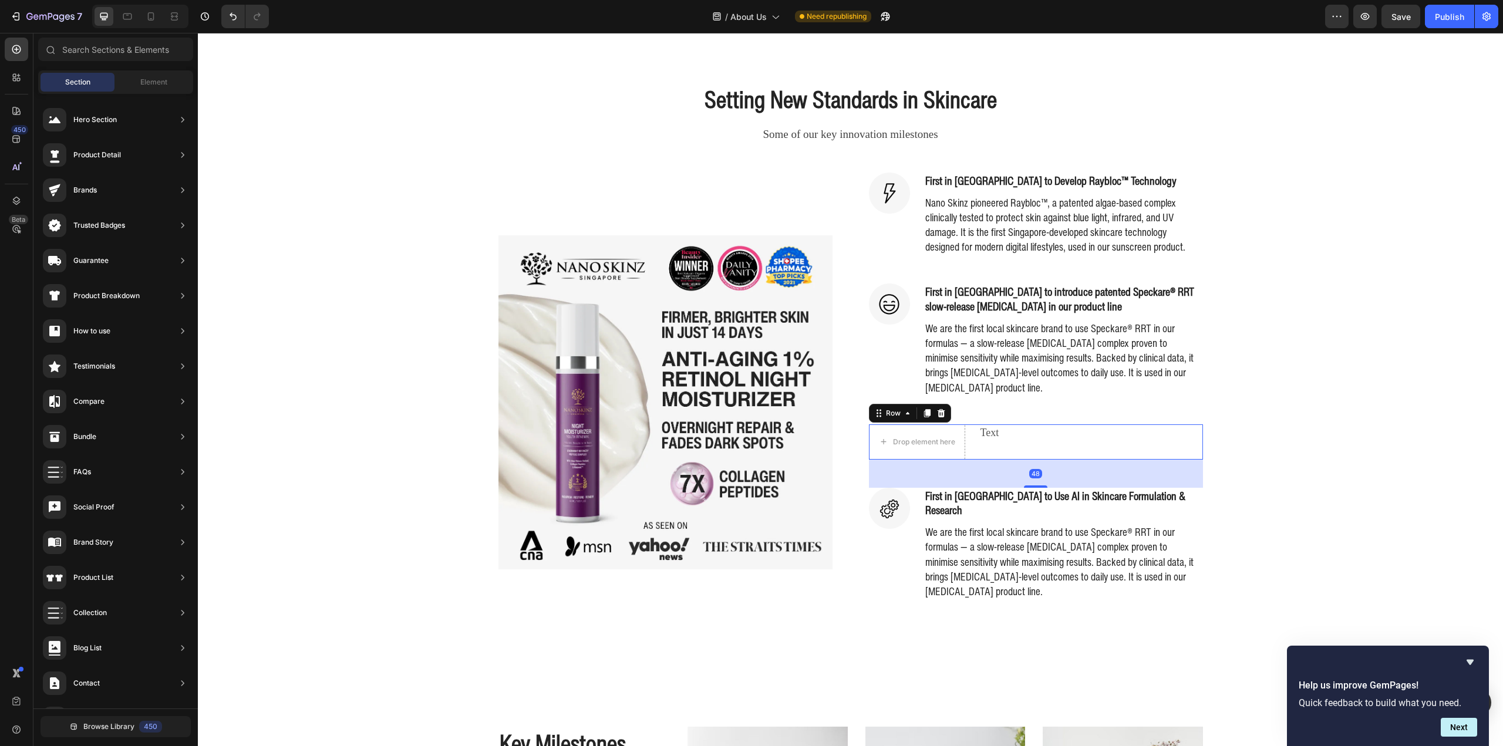
click at [1050, 439] on div "Drop element here Text Text block Row 48" at bounding box center [1036, 441] width 334 height 35
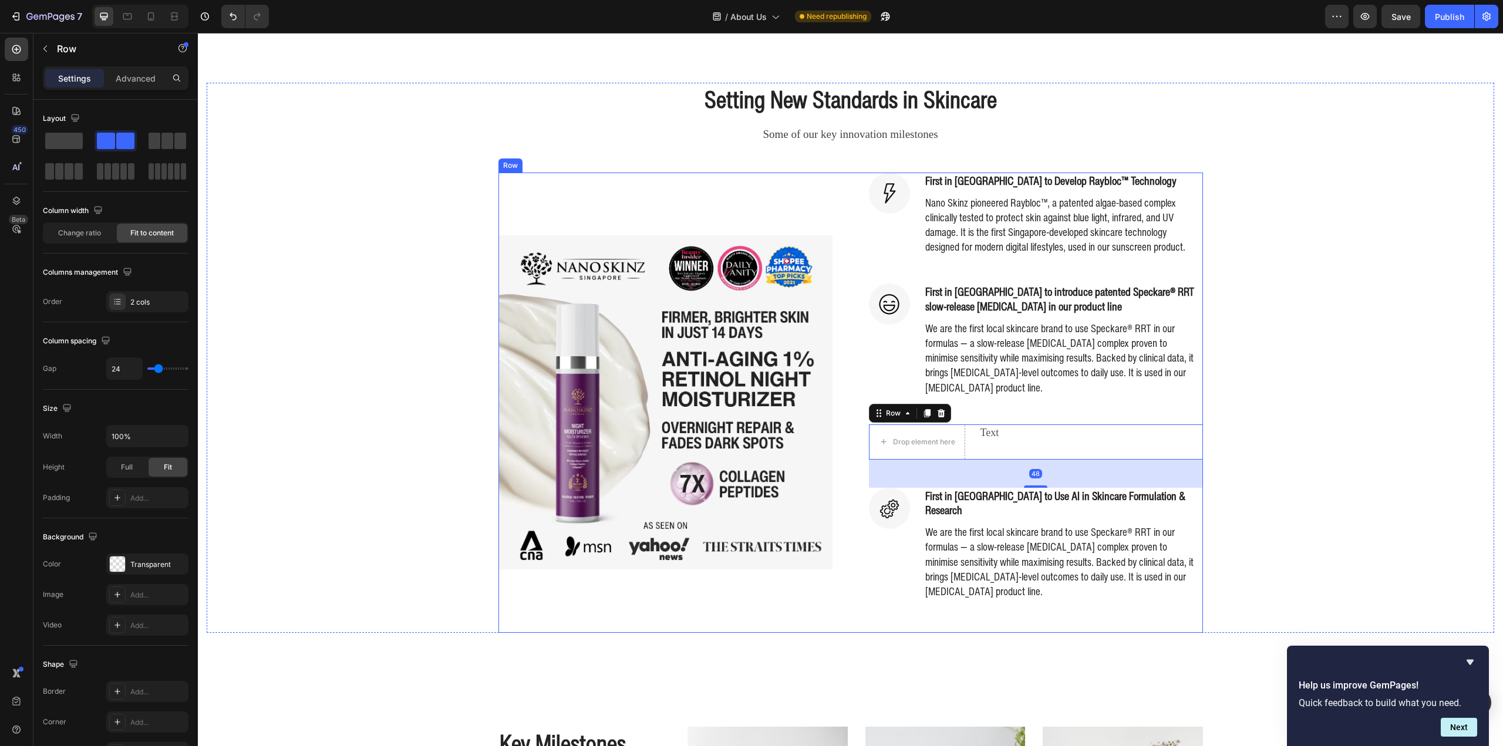
click at [937, 413] on icon at bounding box center [941, 413] width 8 height 8
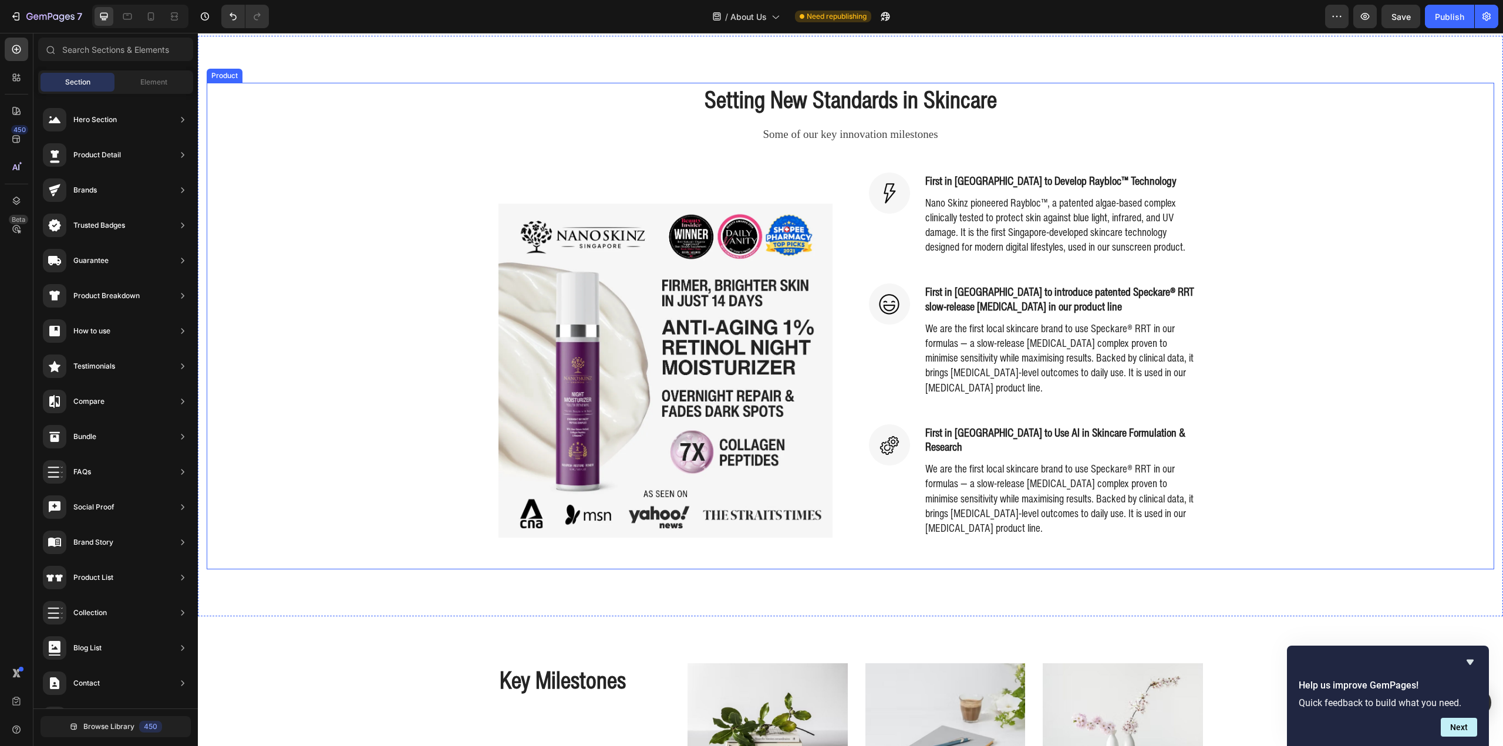
click at [1317, 437] on div "Setting New Standards in Skincare Heading Some of our key innovation milestones…" at bounding box center [851, 326] width 1288 height 487
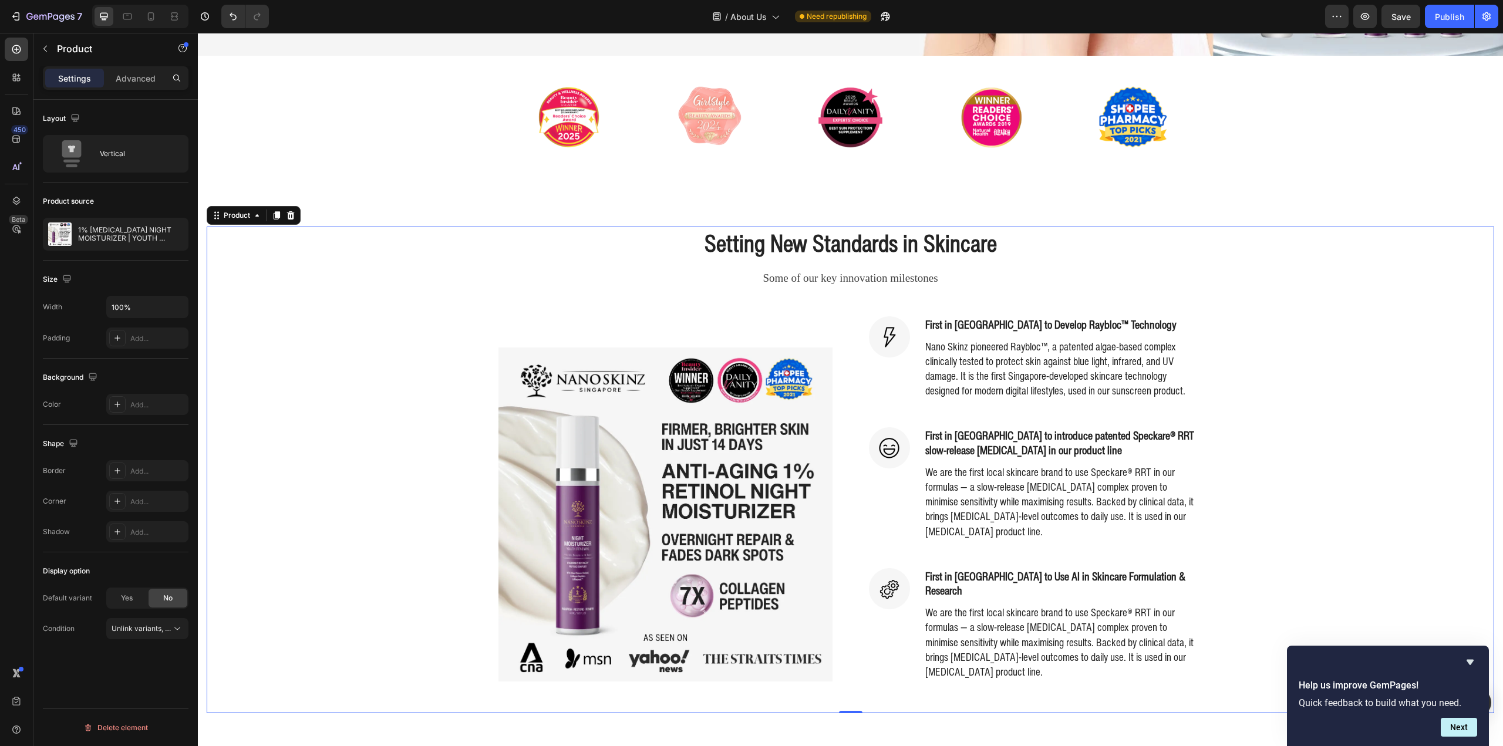
scroll to position [378, 0]
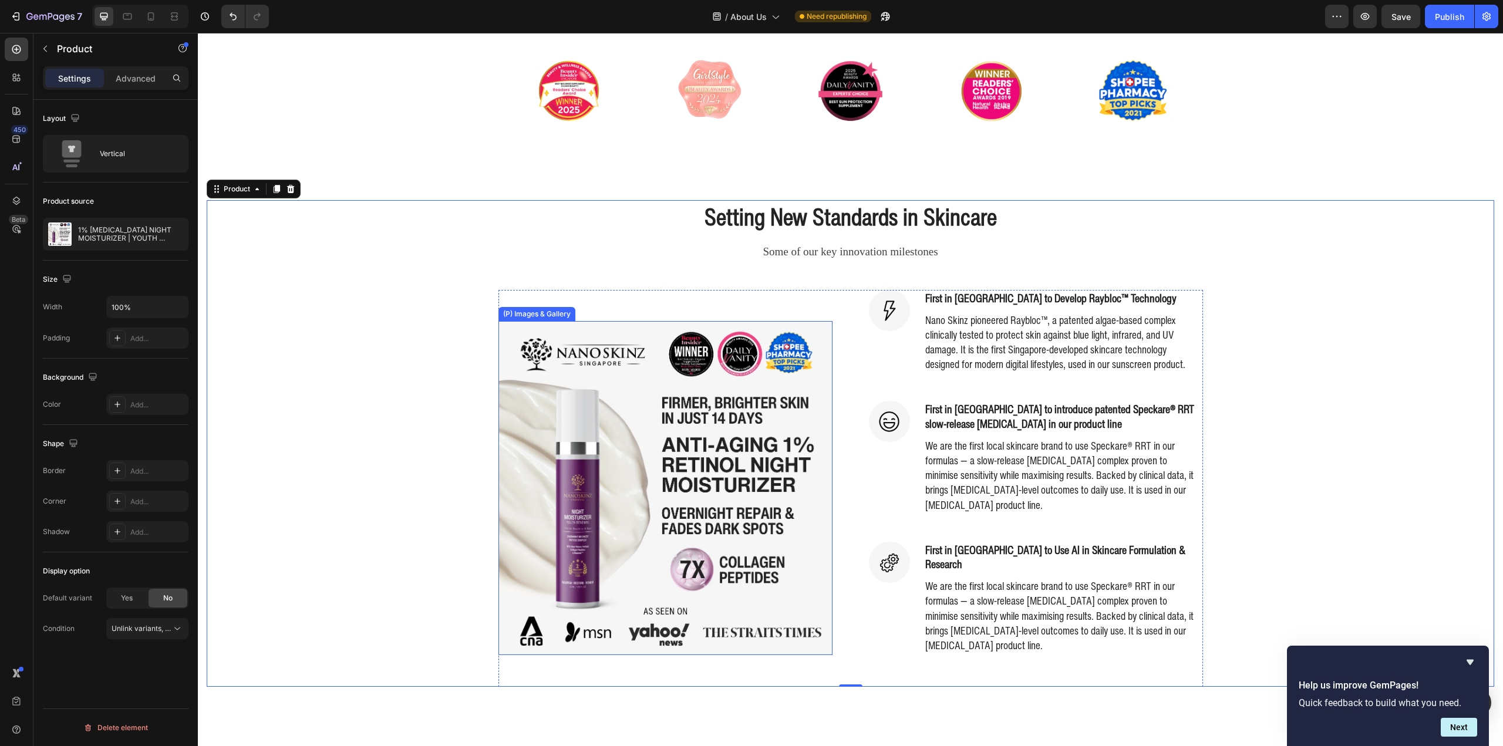
click at [659, 466] on img at bounding box center [665, 488] width 334 height 334
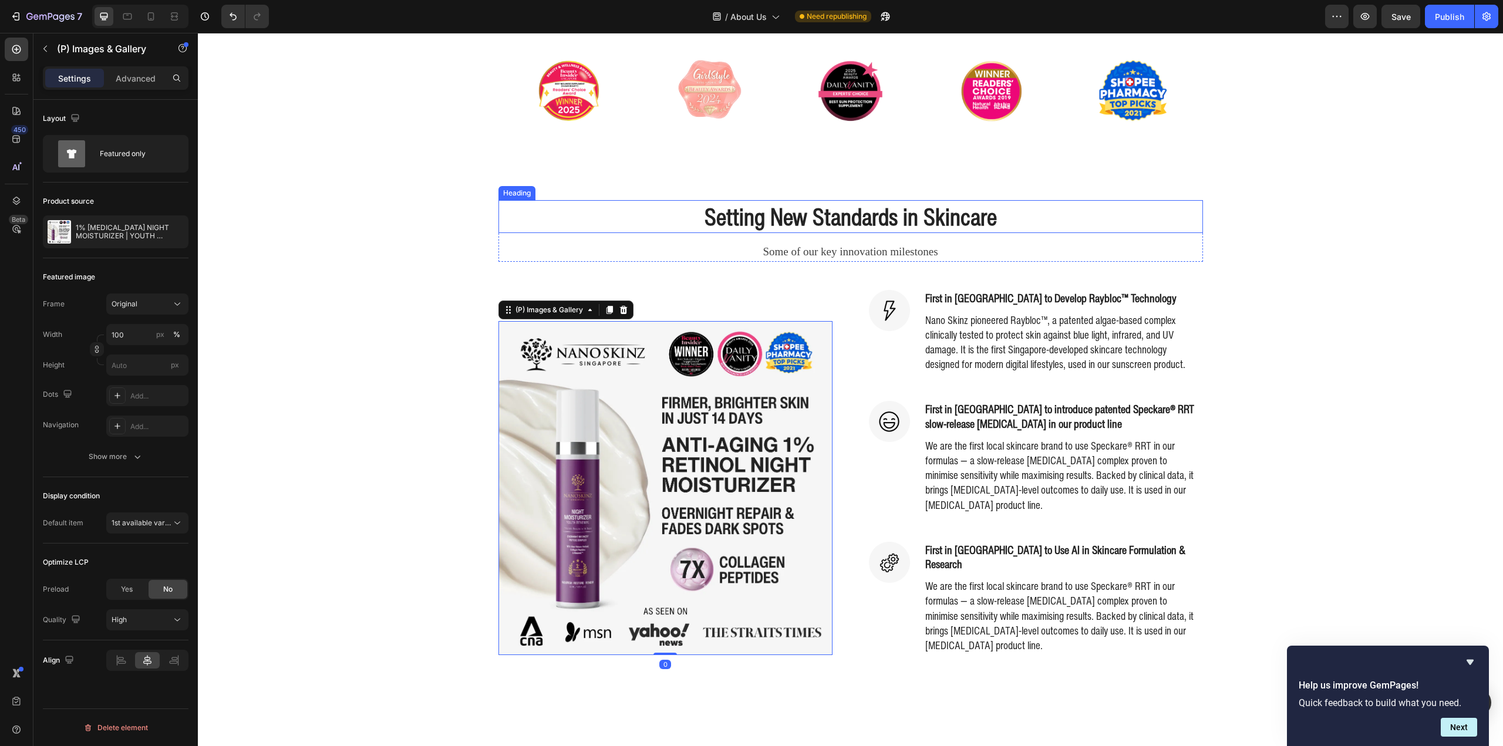
scroll to position [319, 0]
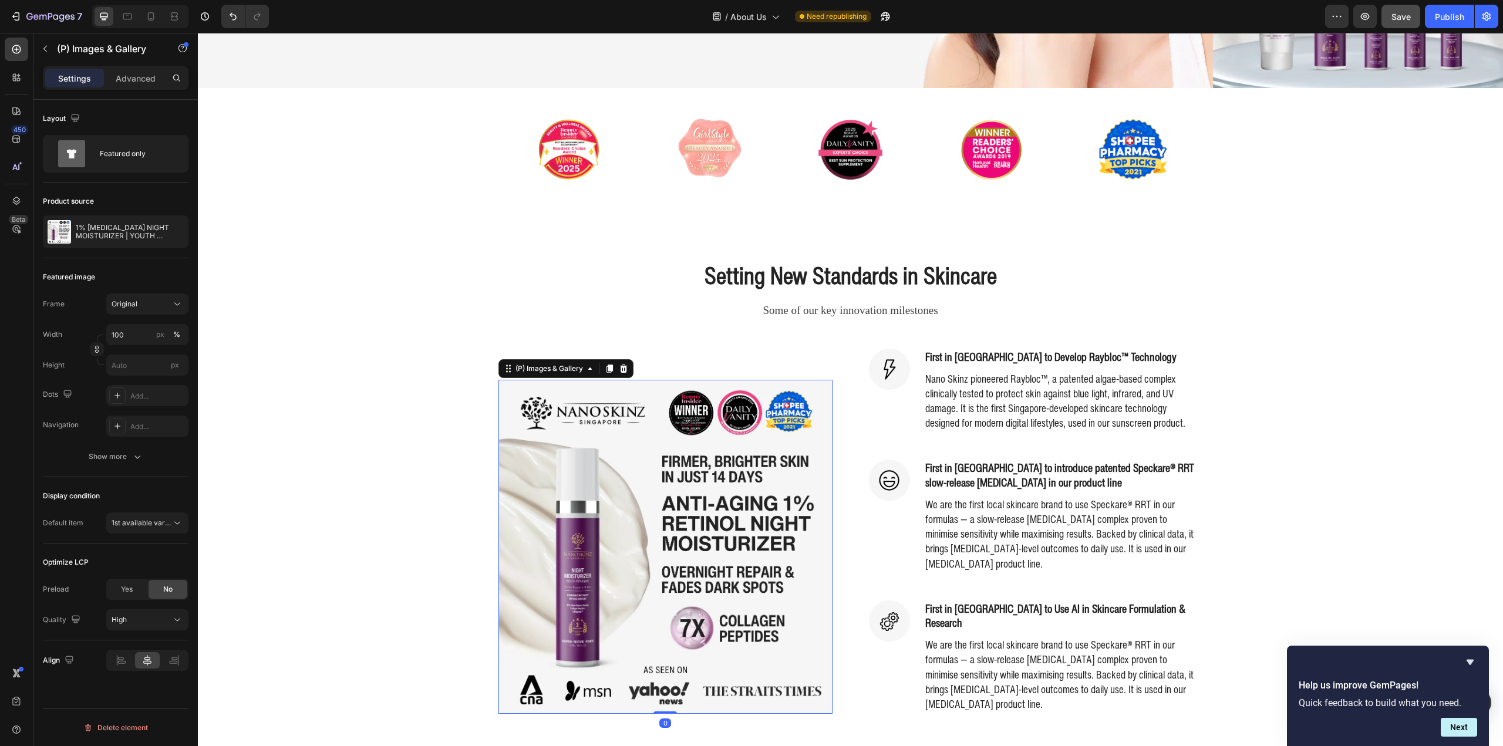
click at [1408, 23] on button "Save" at bounding box center [1400, 16] width 39 height 23
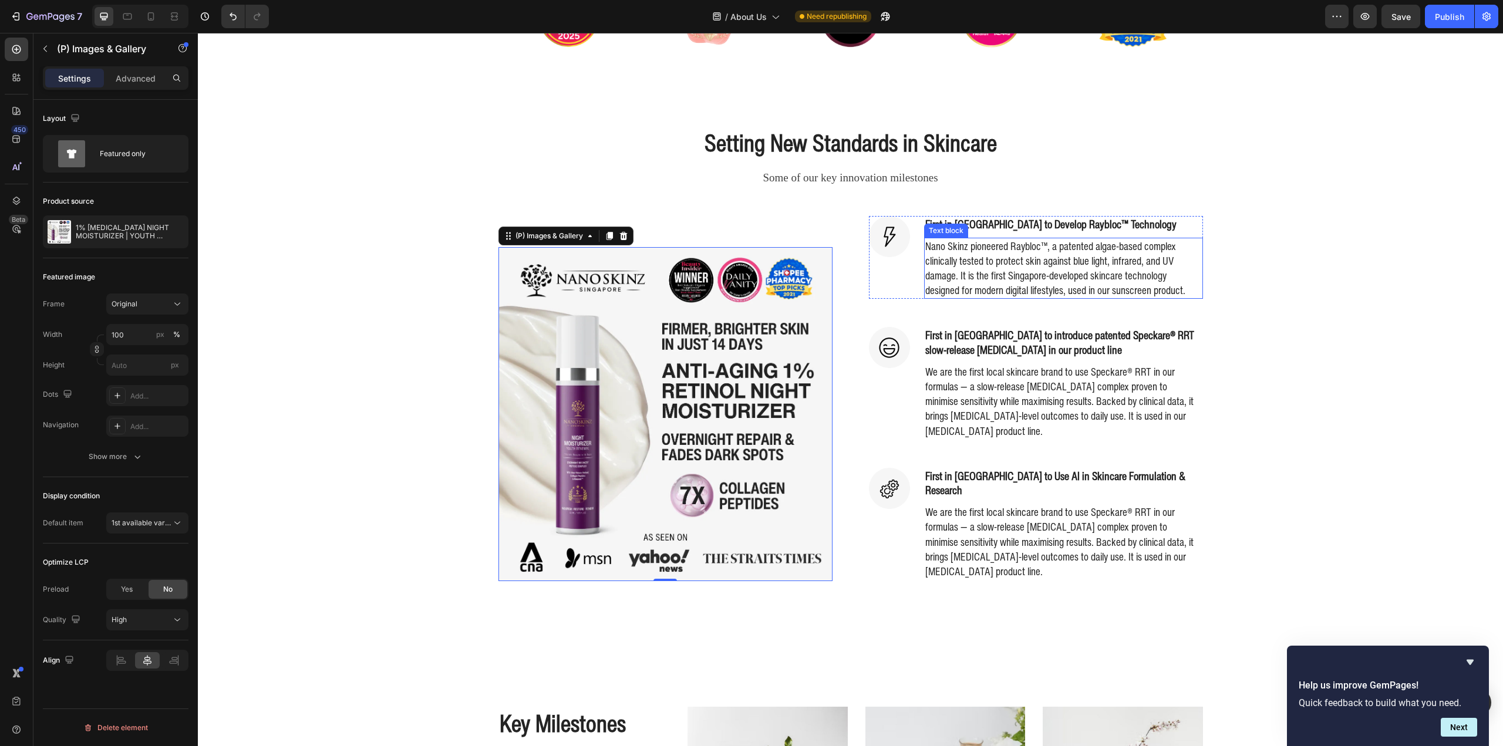
scroll to position [470, 0]
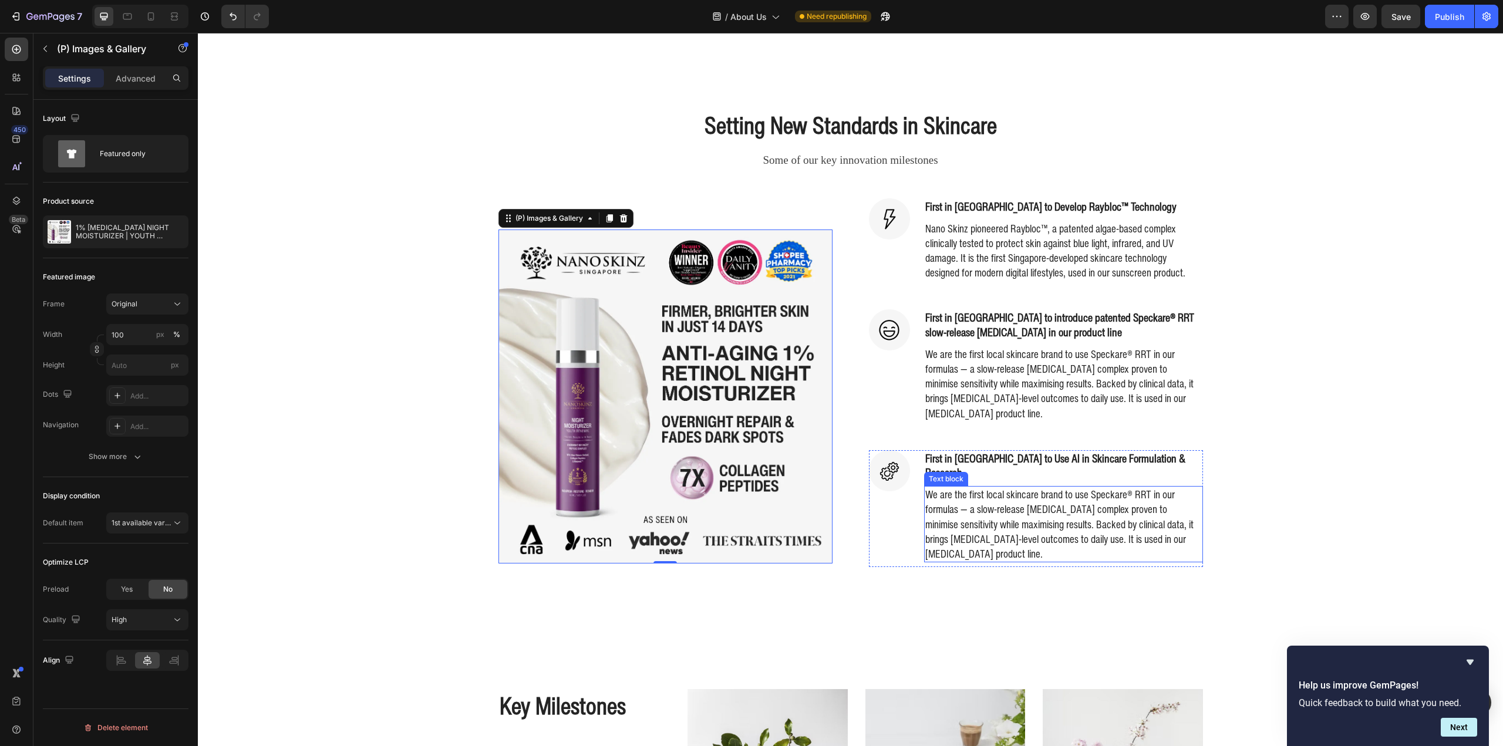
click at [1045, 490] on p "We are the first local skincare brand to use Speckare® RRT in our formulas — a …" at bounding box center [1063, 524] width 277 height 74
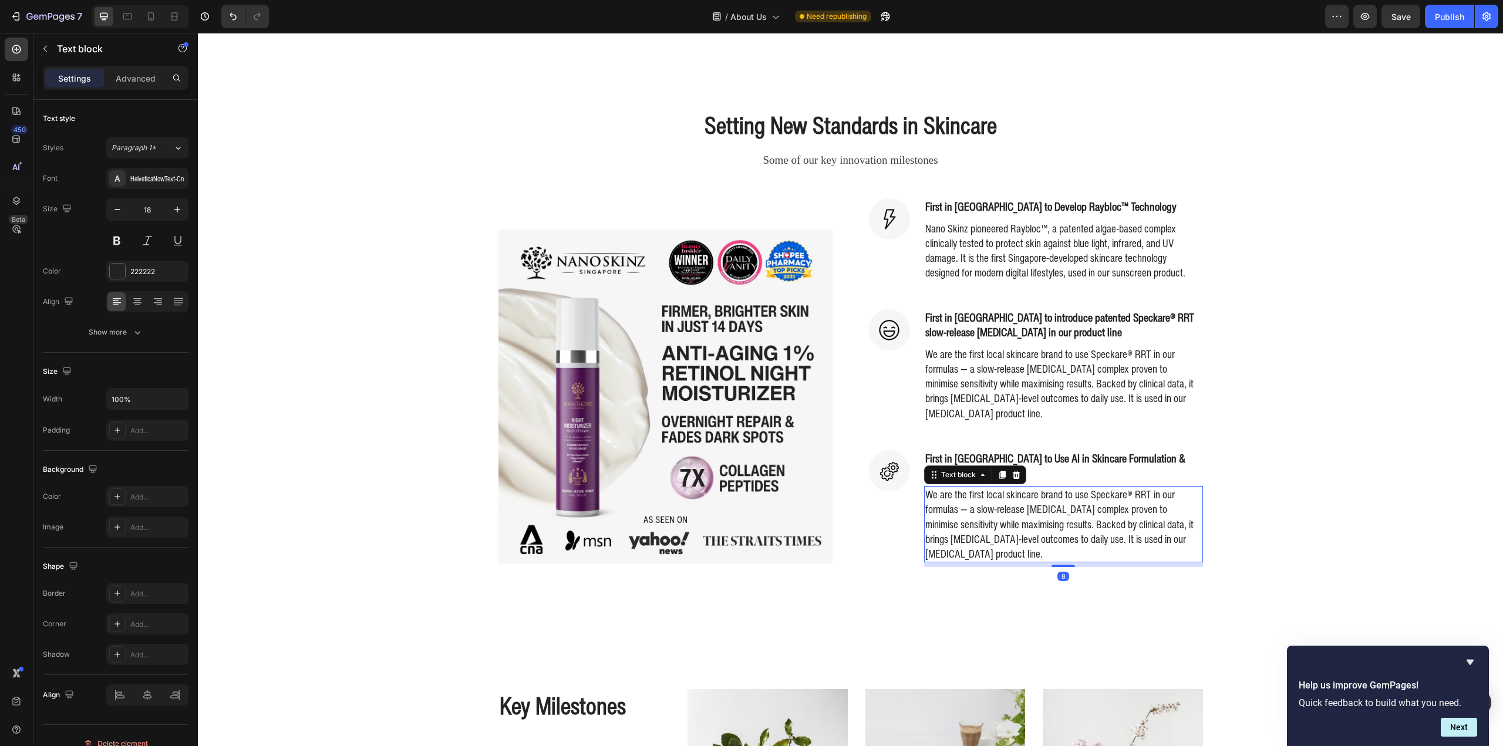
click at [1044, 490] on p "We are the first local skincare brand to use Speckare® RRT in our formulas — a …" at bounding box center [1063, 524] width 277 height 74
click at [1020, 531] on p "We are the first local skincare brand to use Speckare® RRT in our formulas — a …" at bounding box center [1063, 524] width 277 height 74
click at [1044, 536] on p "We are the first local skincare brand to use Speckare® RRT in our formulas — a …" at bounding box center [1063, 524] width 277 height 74
click at [1315, 490] on div "Setting New Standards in Skincare Heading Some of our key innovation milestones…" at bounding box center [851, 352] width 1288 height 487
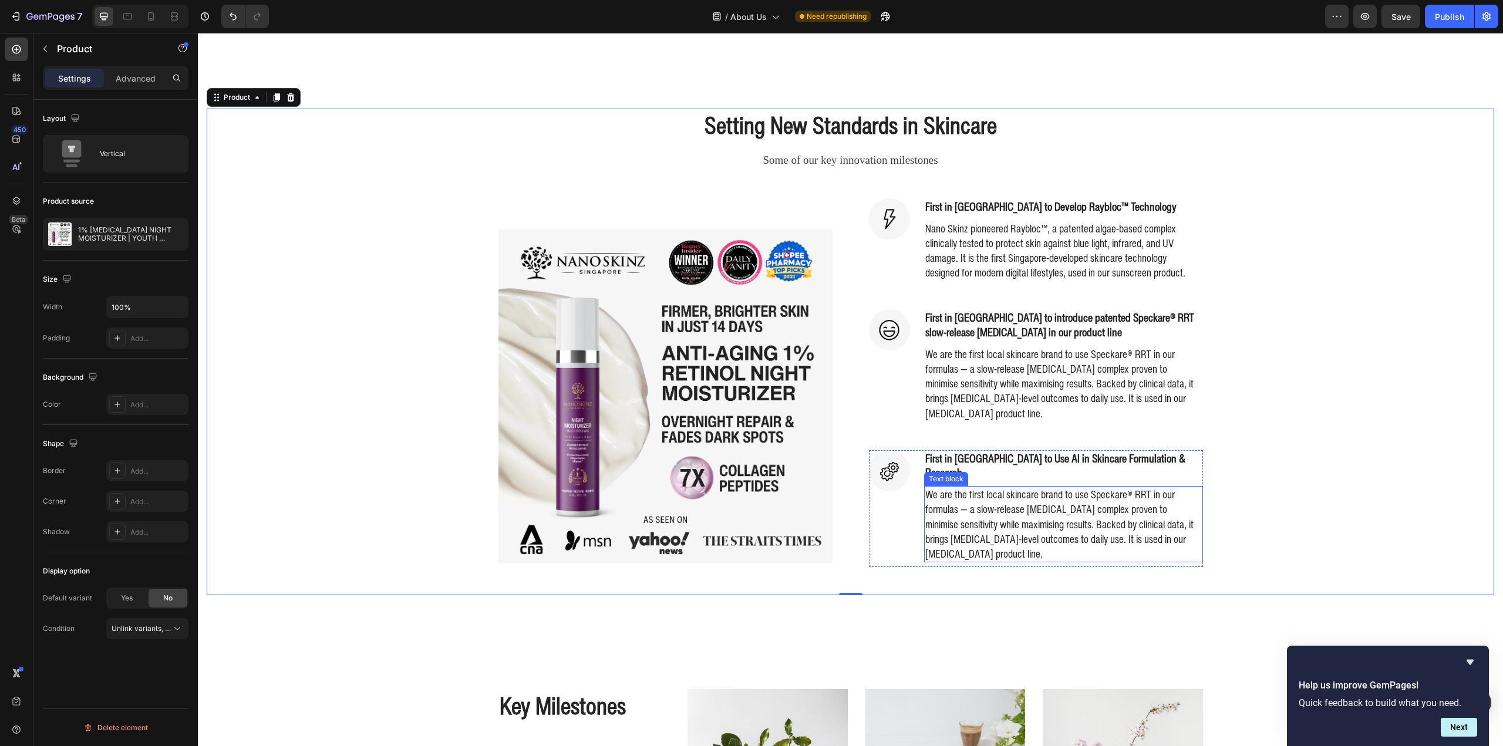
click at [1039, 496] on p "We are the first local skincare brand to use Speckare® RRT in our formulas — a …" at bounding box center [1063, 524] width 277 height 74
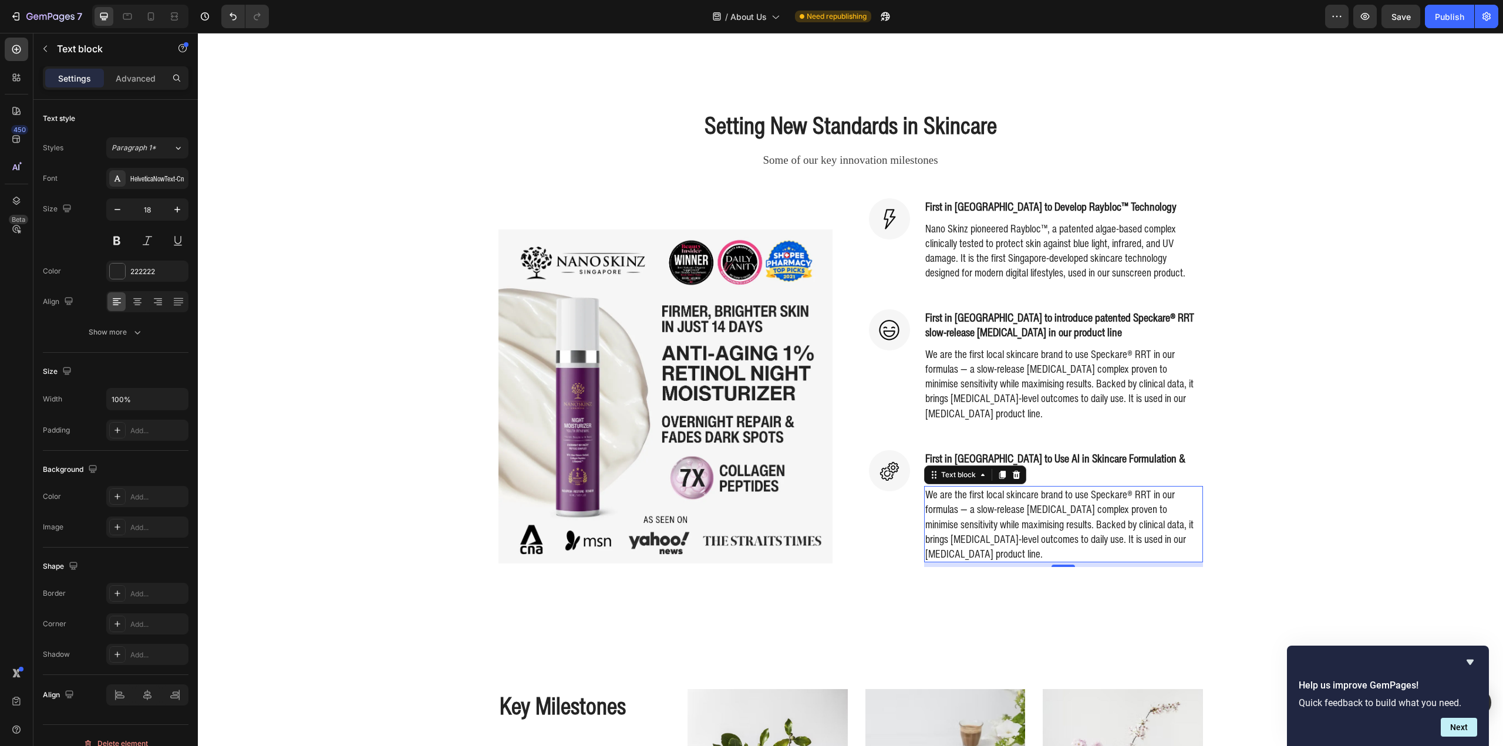
click at [1034, 498] on p "We are the first local skincare brand to use Speckare® RRT in our formulas — a …" at bounding box center [1063, 524] width 277 height 74
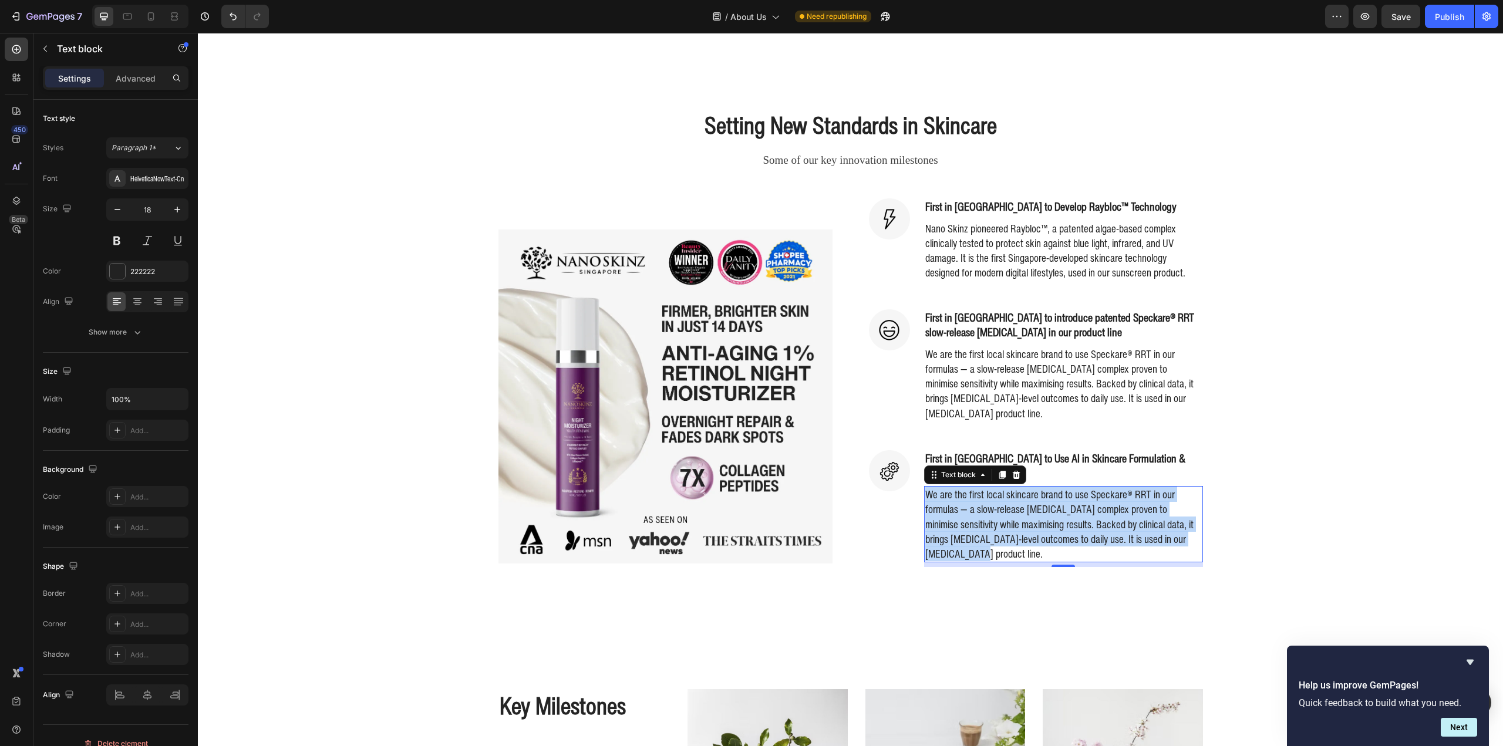
click at [1034, 498] on p "We are the first local skincare brand to use Speckare® RRT in our formulas — a …" at bounding box center [1063, 524] width 277 height 74
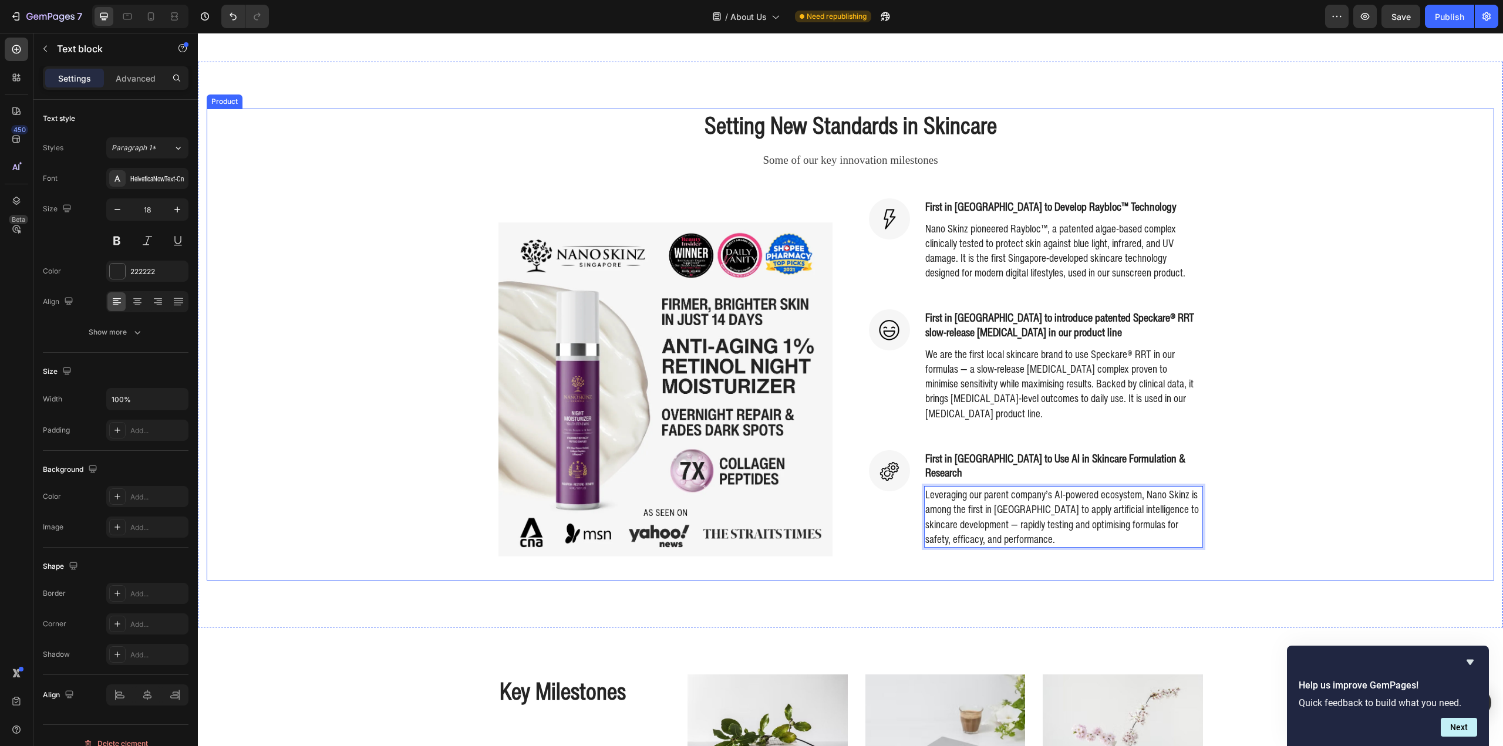
click at [1261, 480] on div "Setting New Standards in Skincare Heading Some of our key innovation milestones…" at bounding box center [851, 345] width 1288 height 472
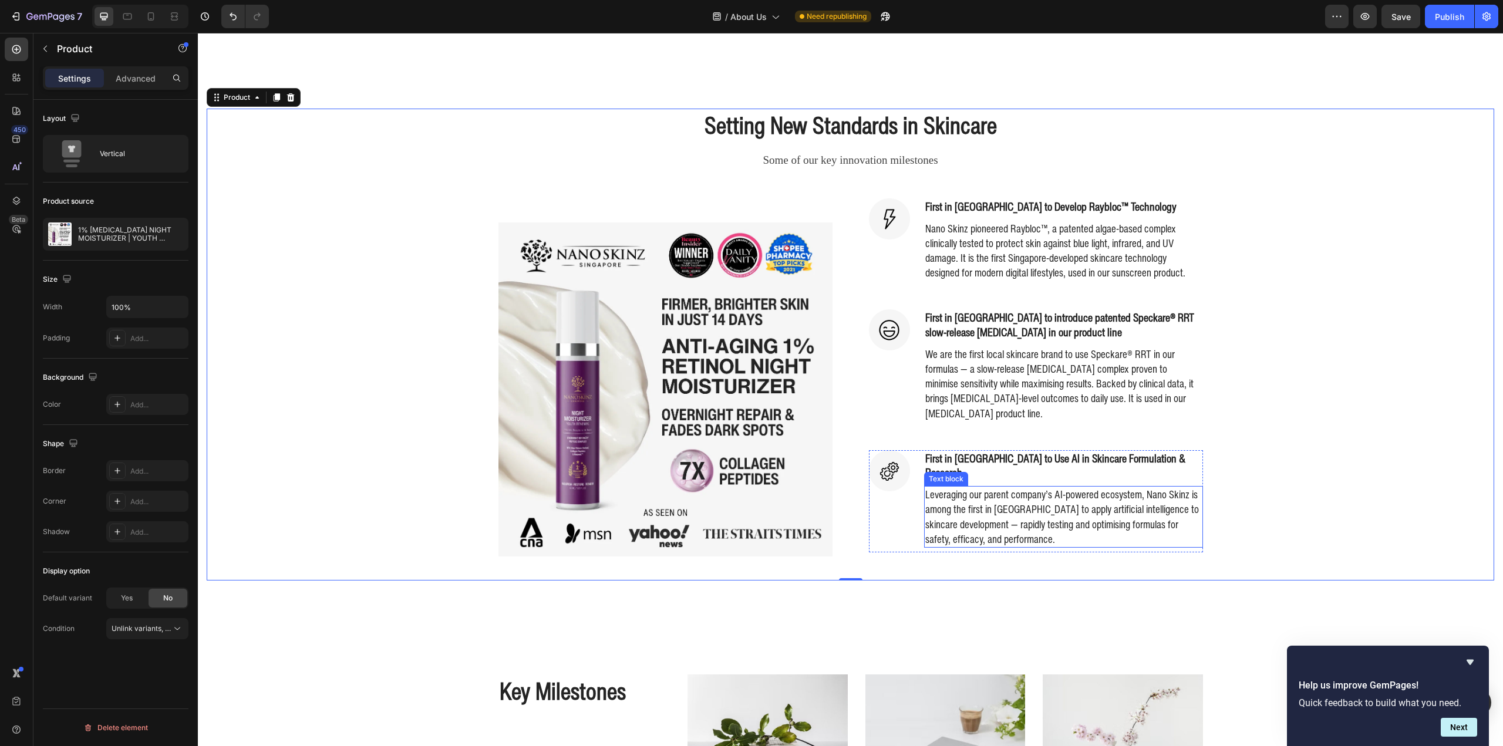
click at [1014, 487] on p "Leveraging our parent company’s AI-powered ecosystem, Nano Skinz is among the f…" at bounding box center [1063, 516] width 277 height 59
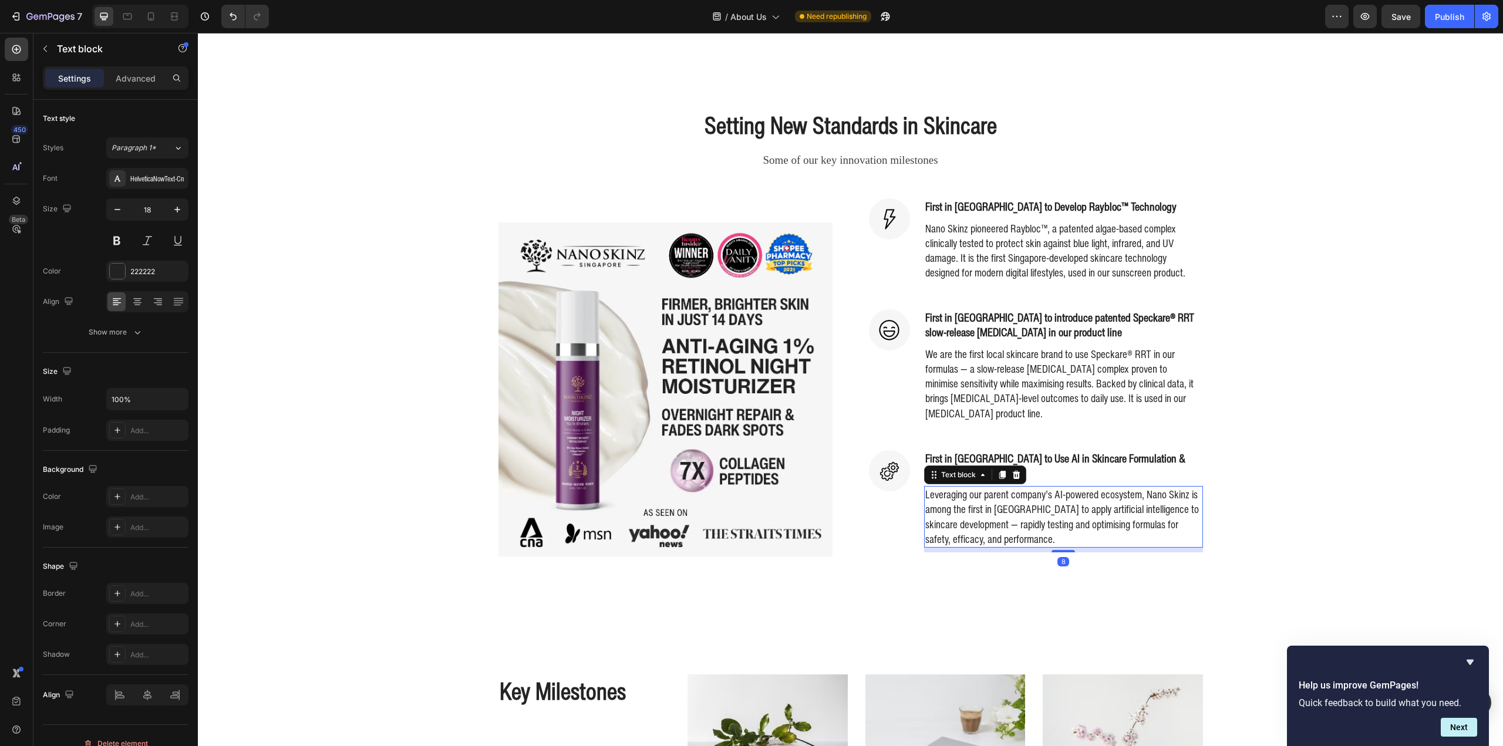
click at [983, 487] on p "Leveraging our parent company’s AI-powered ecosystem, Nano Skinz is among the f…" at bounding box center [1063, 516] width 277 height 59
click at [1010, 487] on p "Leveraging our parent company’s AI-powered ecosystem, Nano Skinz is among the f…" at bounding box center [1063, 516] width 277 height 59
click at [1034, 487] on p "Leveraging our parent company’s AI-powered ecosystem, Nano Skinz is among the f…" at bounding box center [1063, 516] width 277 height 59
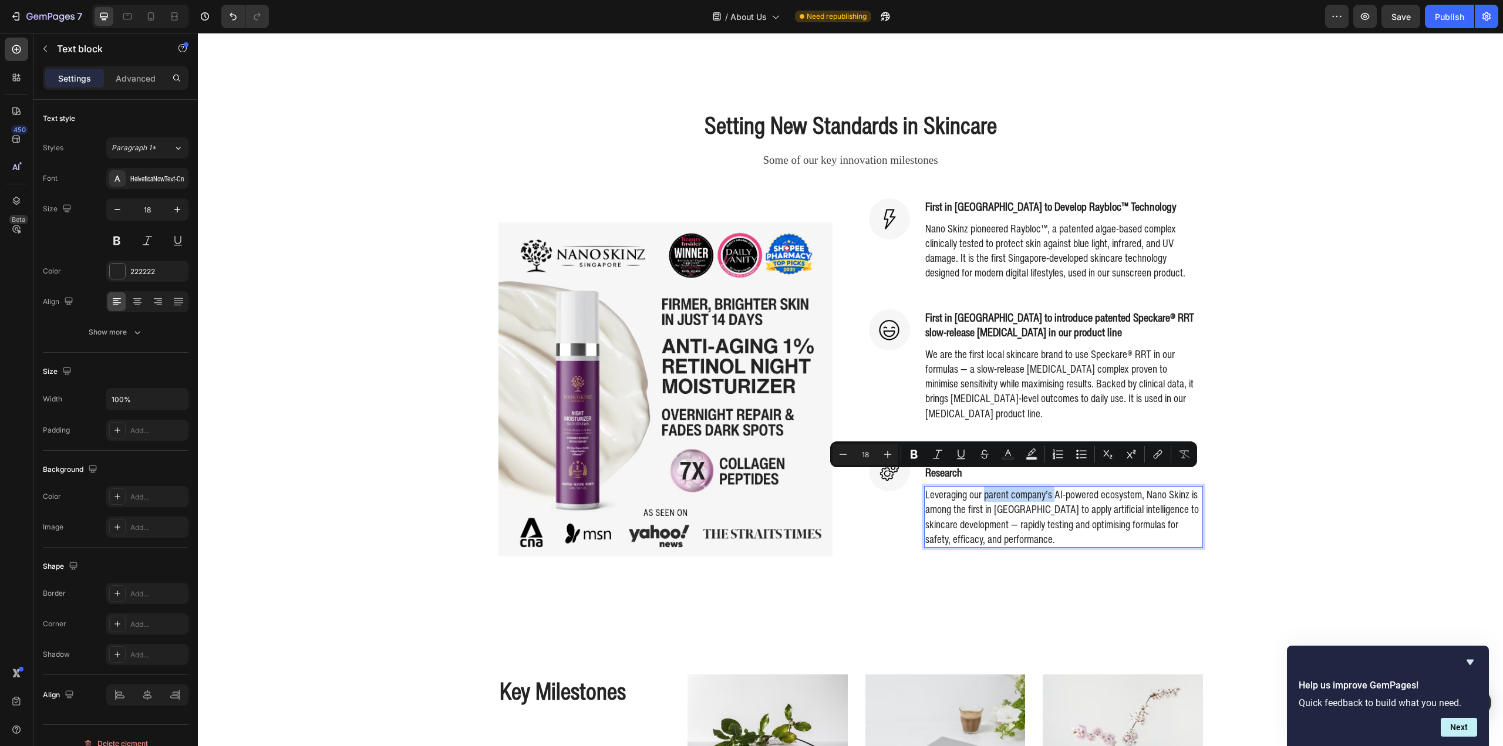
drag, startPoint x: 1049, startPoint y: 477, endPoint x: 980, endPoint y: 485, distance: 69.1
click at [980, 487] on p "Leveraging our parent company’s AI-powered ecosystem, Nano Skinz is among the f…" at bounding box center [1063, 516] width 277 height 59
click at [1315, 496] on div "Setting New Standards in Skincare Heading Some of our key innovation milestones…" at bounding box center [851, 345] width 1288 height 472
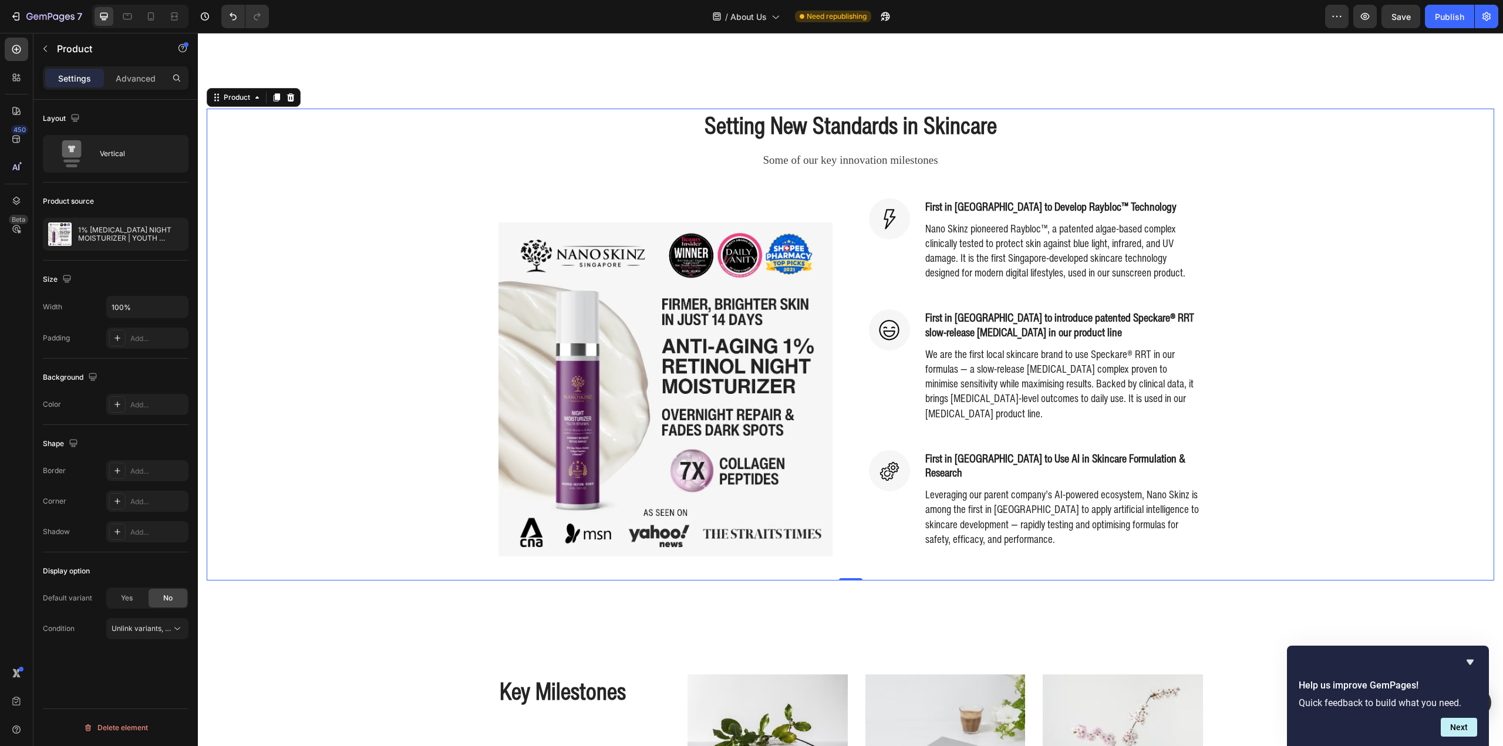
click at [405, 263] on div "Setting New Standards in Skincare Heading Some of our key innovation milestones…" at bounding box center [851, 345] width 1288 height 472
click at [387, 266] on div "Setting New Standards in Skincare Heading Some of our key innovation milestones…" at bounding box center [851, 345] width 1288 height 472
click at [625, 324] on img at bounding box center [665, 390] width 334 height 334
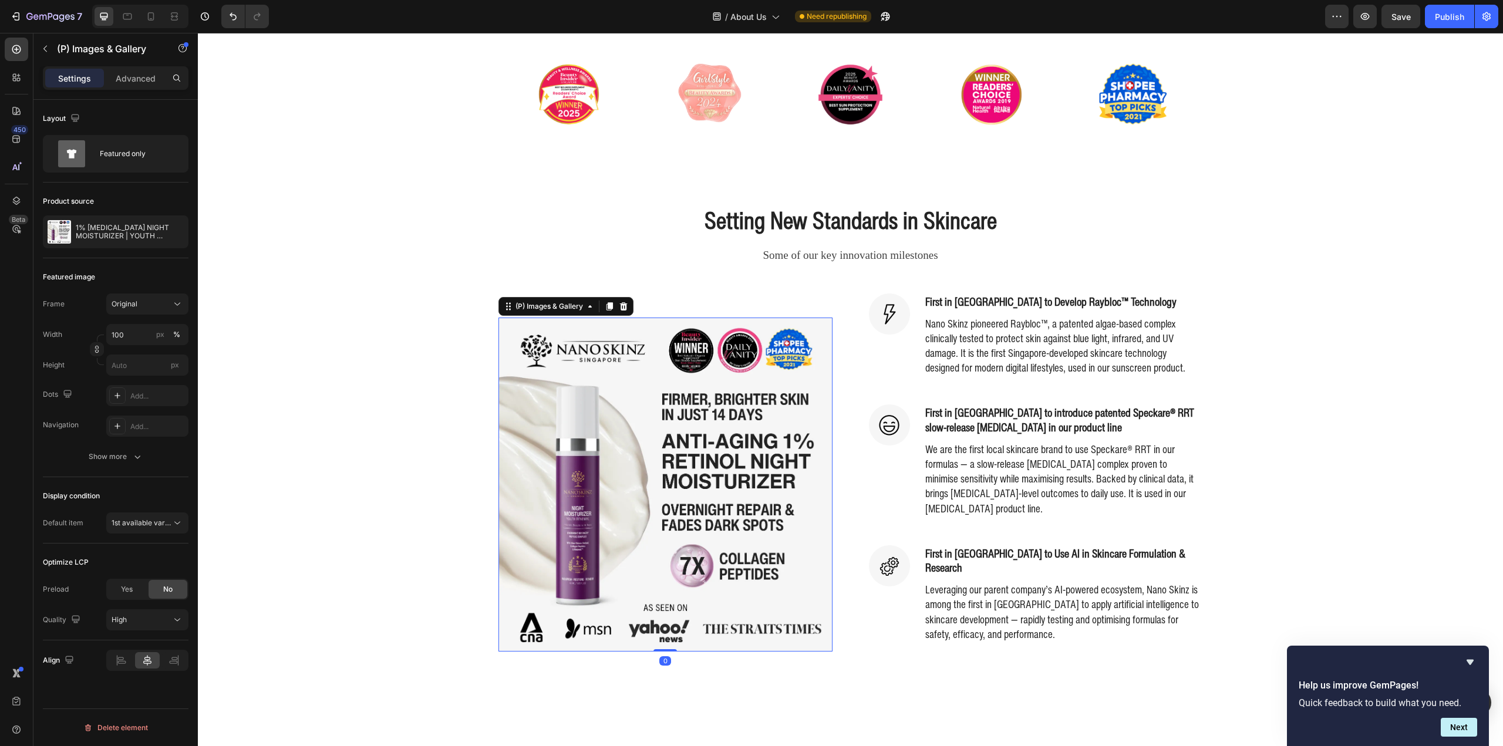
scroll to position [352, 0]
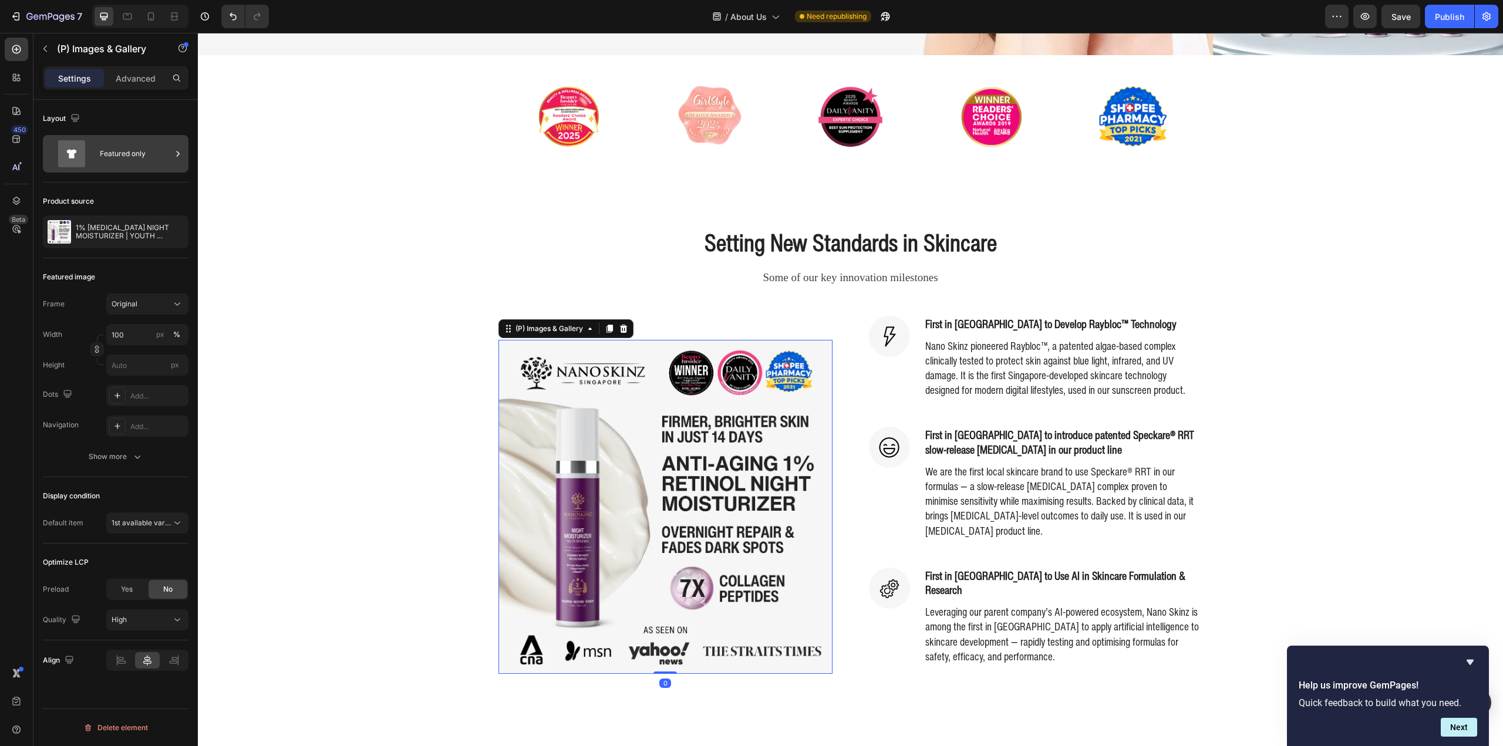
click at [123, 158] on div "Featured only" at bounding box center [136, 153] width 72 height 27
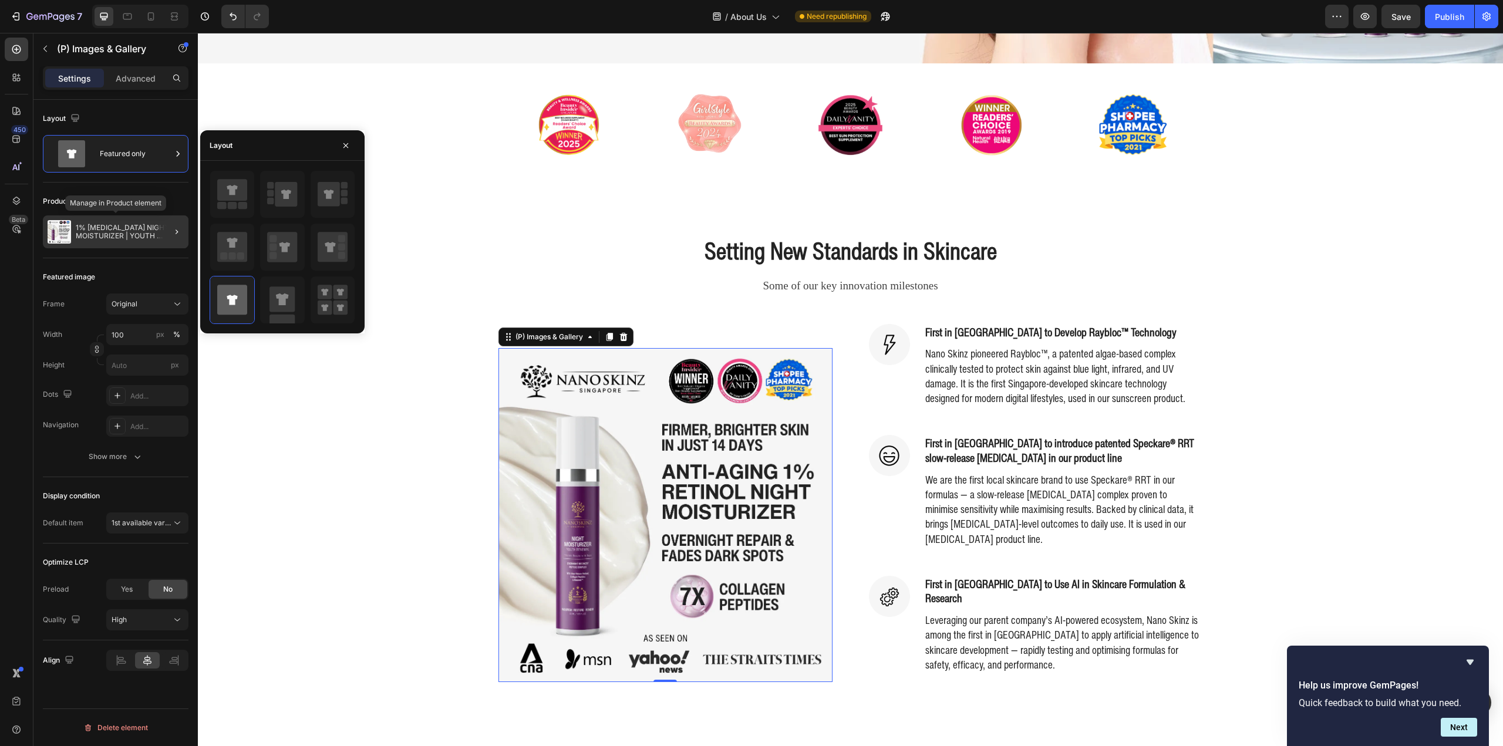
click at [99, 218] on div "1% [MEDICAL_DATA] NIGHT MOISTURIZER | YOUTH RENEWAL STEP 05" at bounding box center [116, 231] width 146 height 33
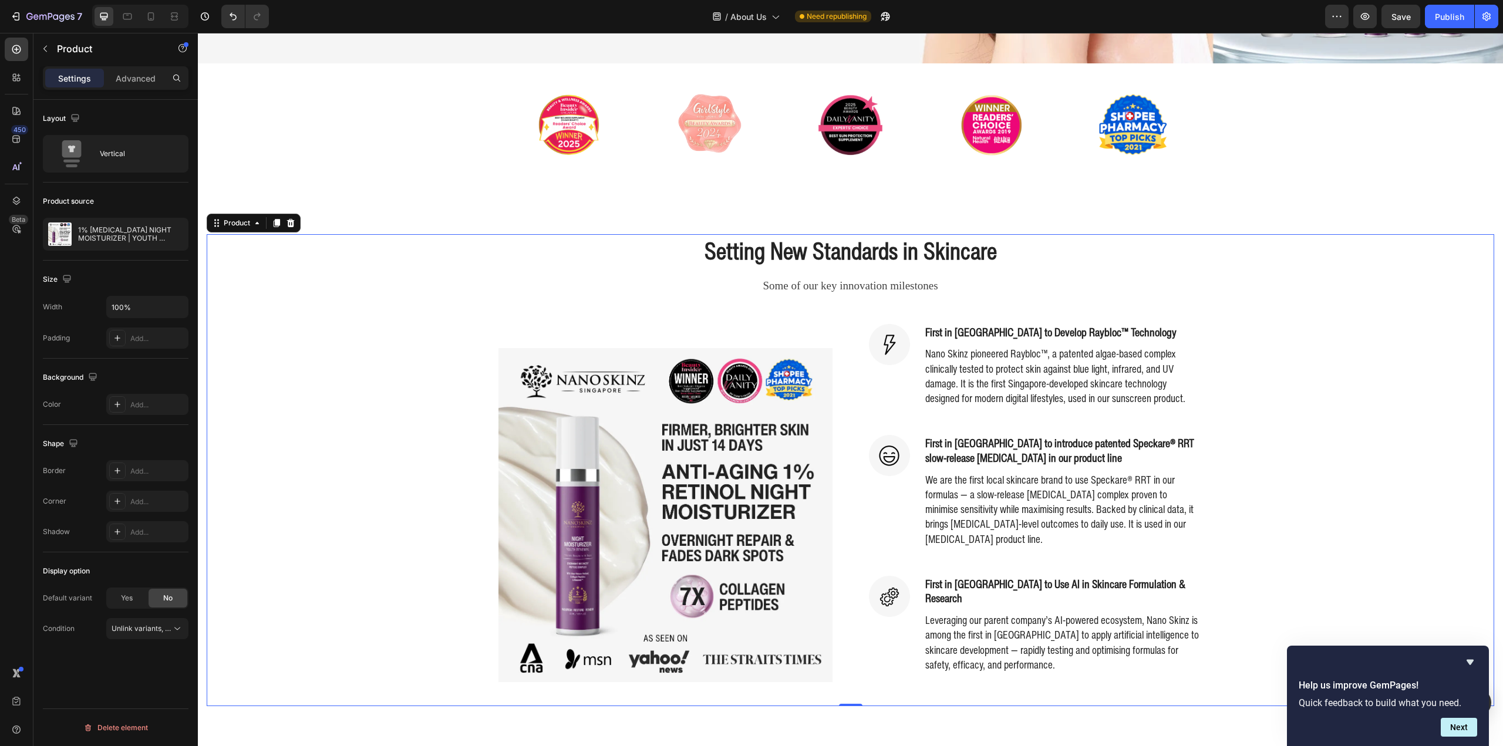
click at [284, 389] on div "Setting New Standards in Skincare Heading Some of our key innovation milestones…" at bounding box center [851, 470] width 1288 height 472
click at [46, 50] on icon "button" at bounding box center [45, 48] width 9 height 9
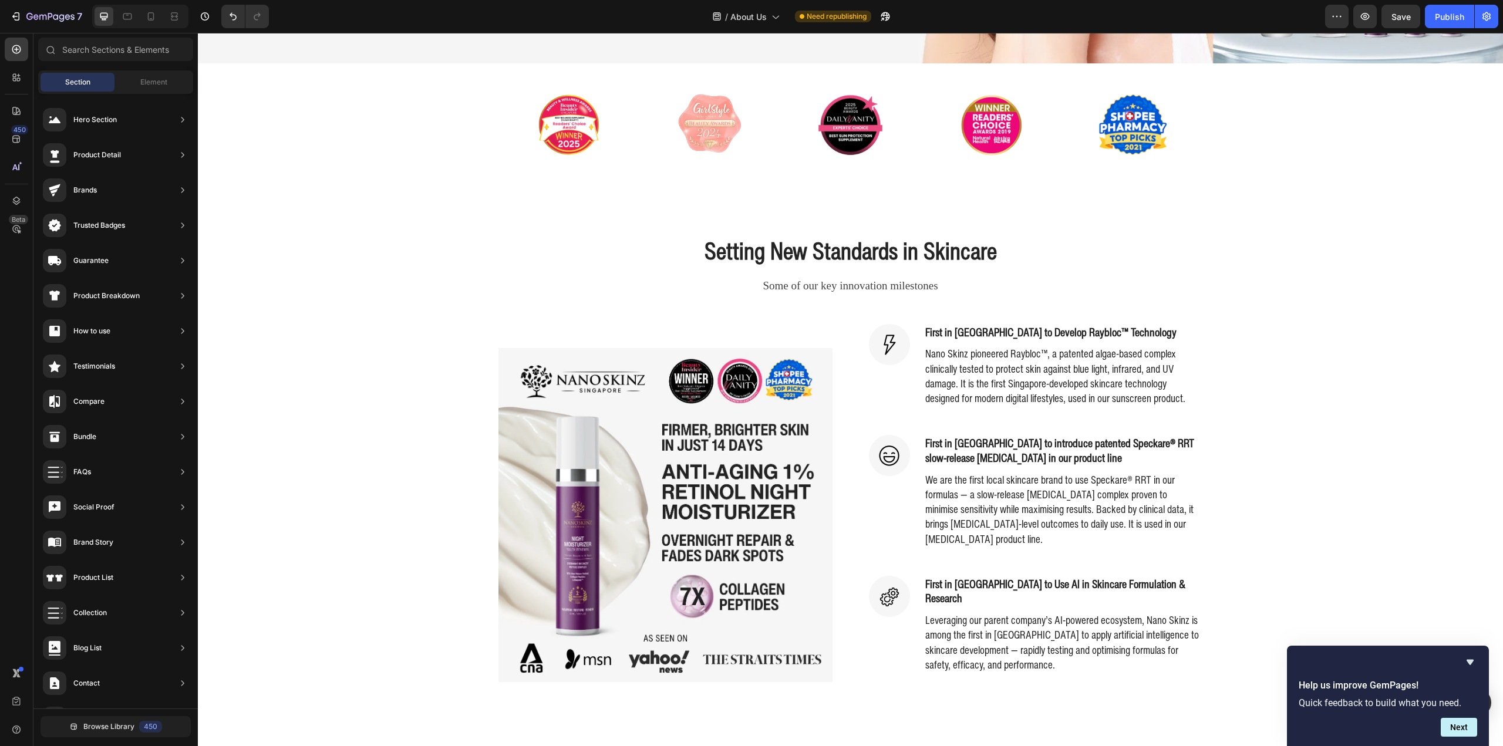
scroll to position [0, 0]
click at [603, 481] on img at bounding box center [665, 515] width 334 height 334
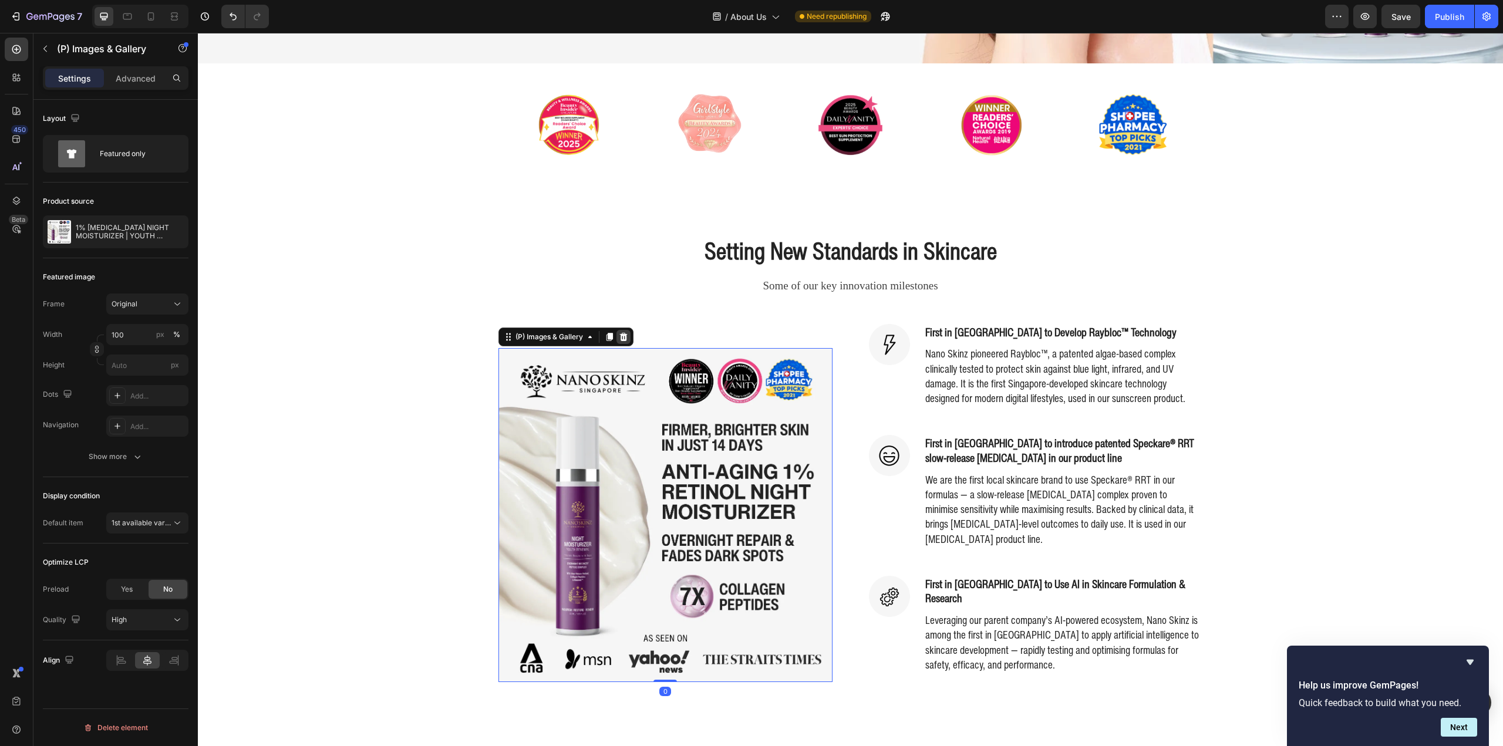
click at [619, 333] on icon at bounding box center [623, 337] width 8 height 8
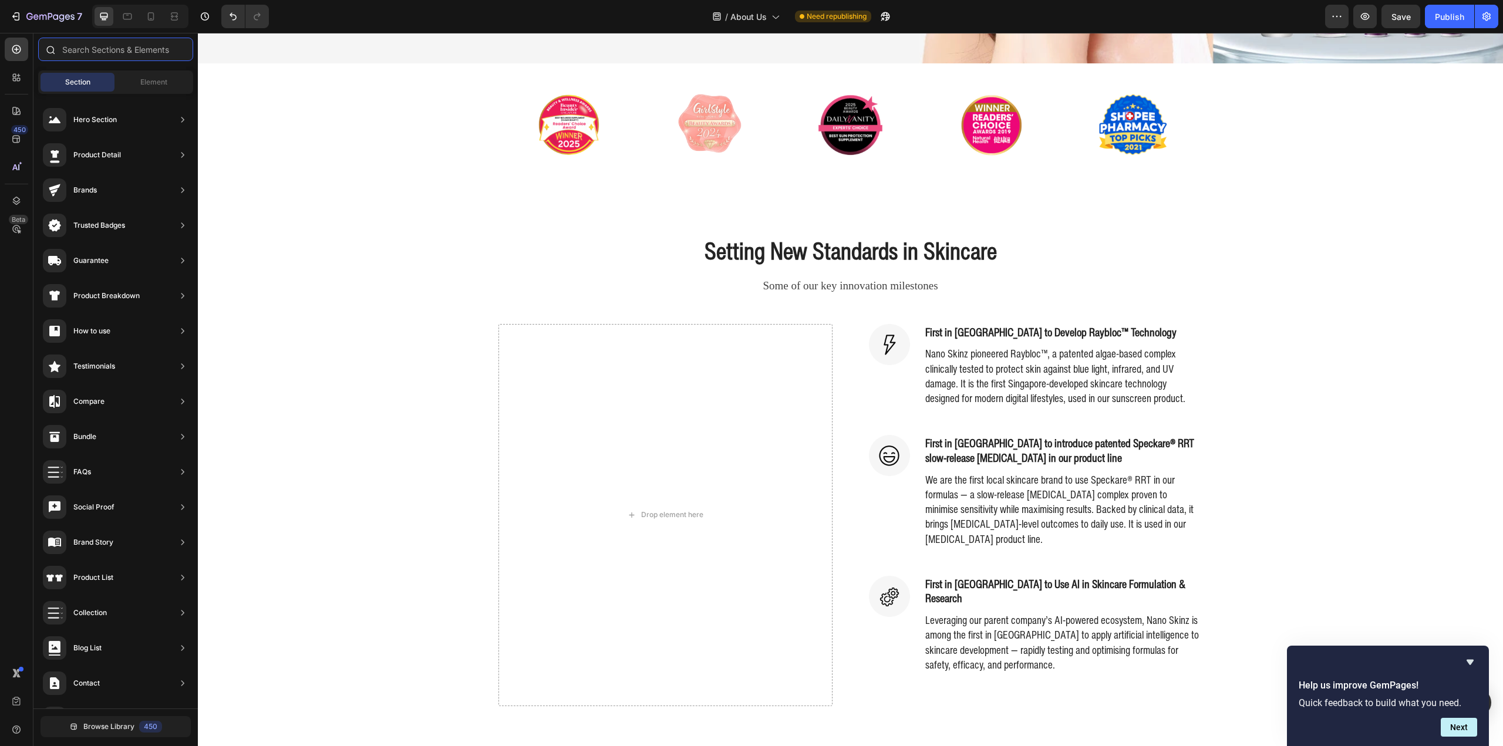
click at [97, 52] on input "text" at bounding box center [115, 49] width 155 height 23
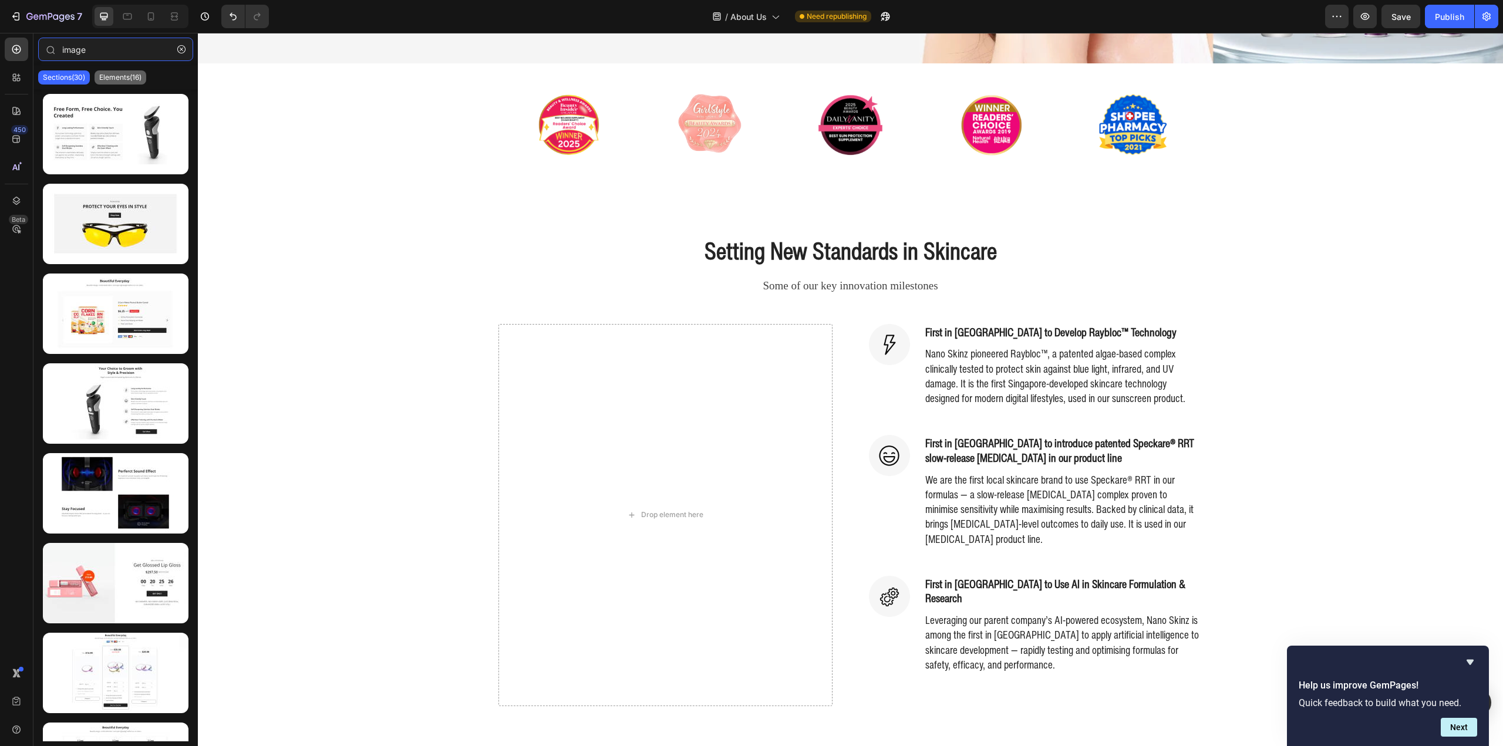
type input "image"
click at [131, 76] on p "Elements(16)" at bounding box center [120, 77] width 42 height 9
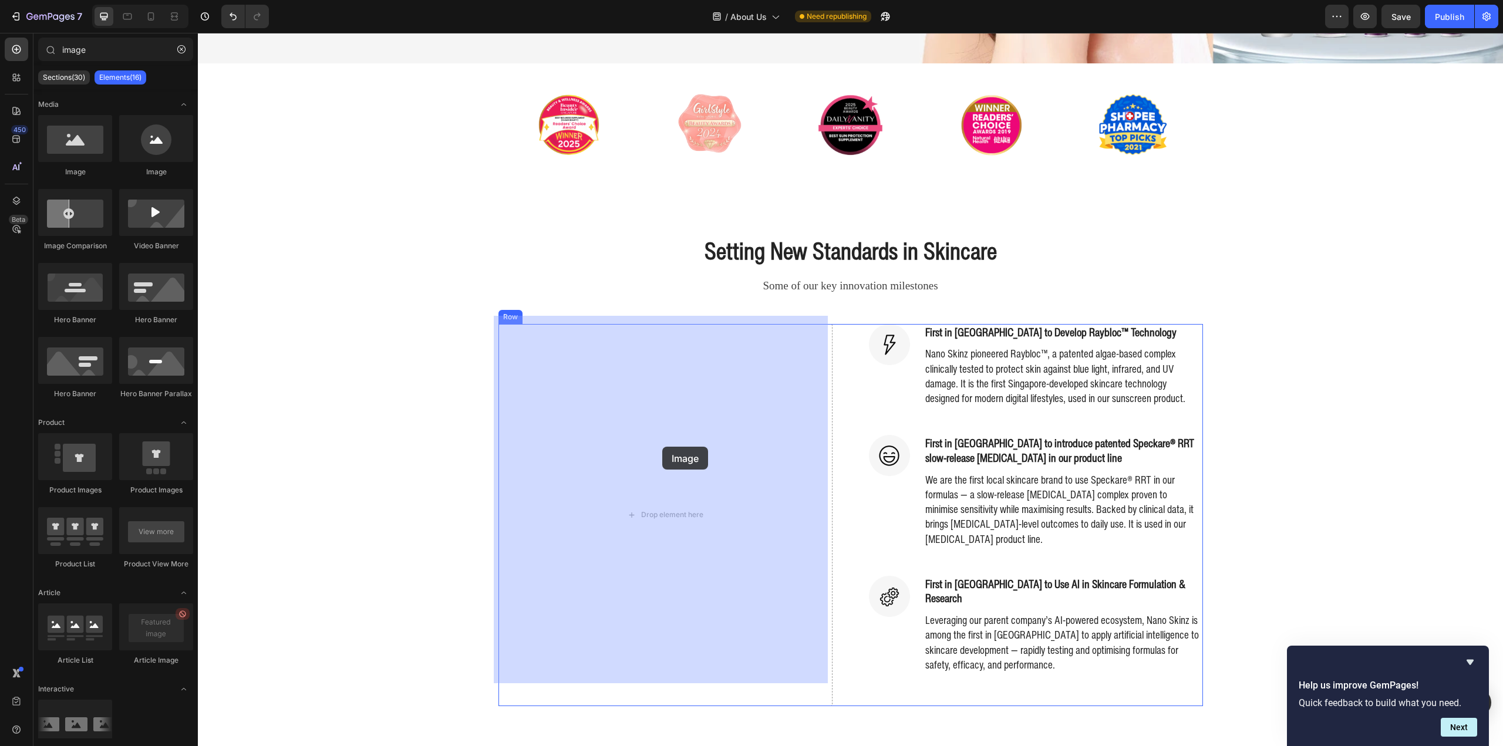
drag, startPoint x: 277, startPoint y: 167, endPoint x: 662, endPoint y: 447, distance: 475.8
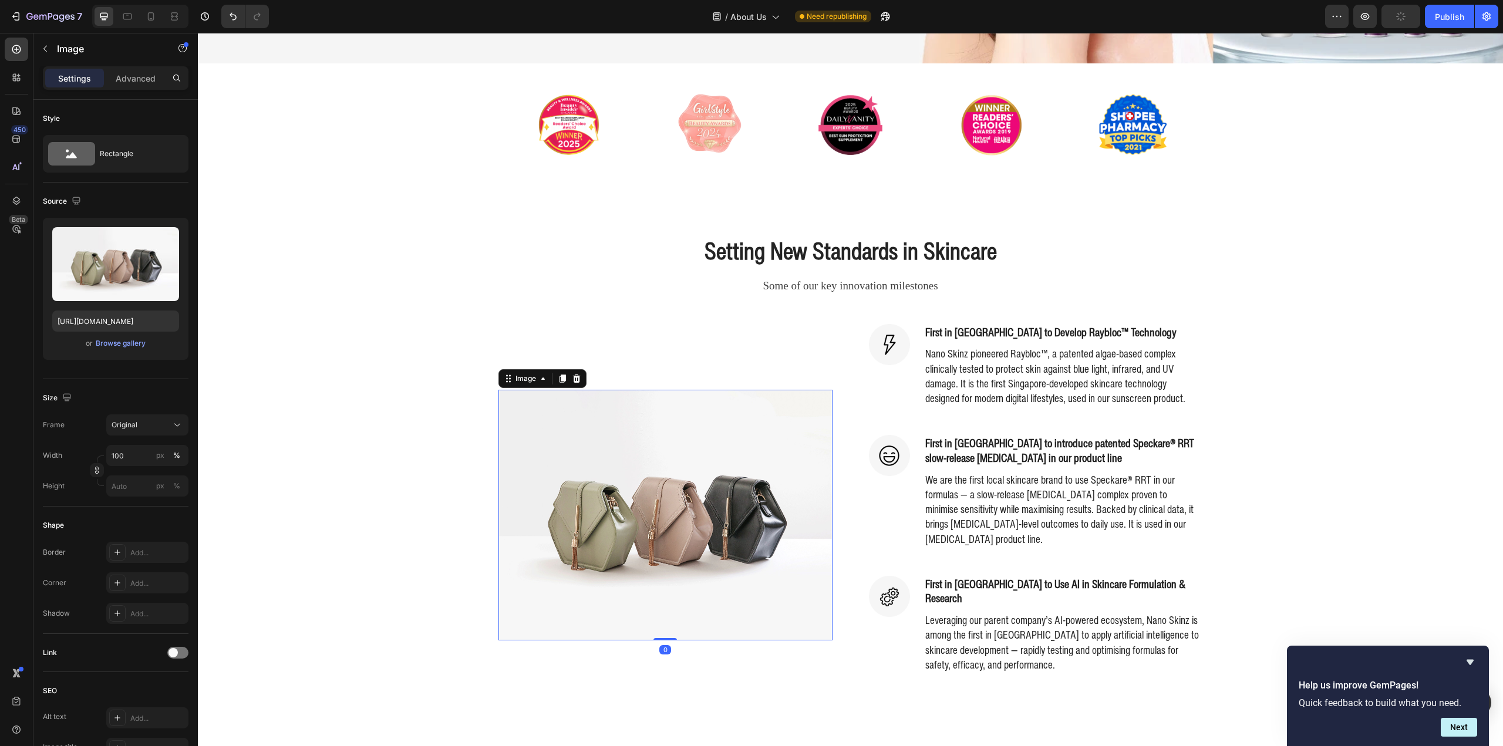
click at [629, 448] on img at bounding box center [665, 515] width 334 height 251
click at [124, 344] on div "Browse gallery" at bounding box center [121, 343] width 50 height 11
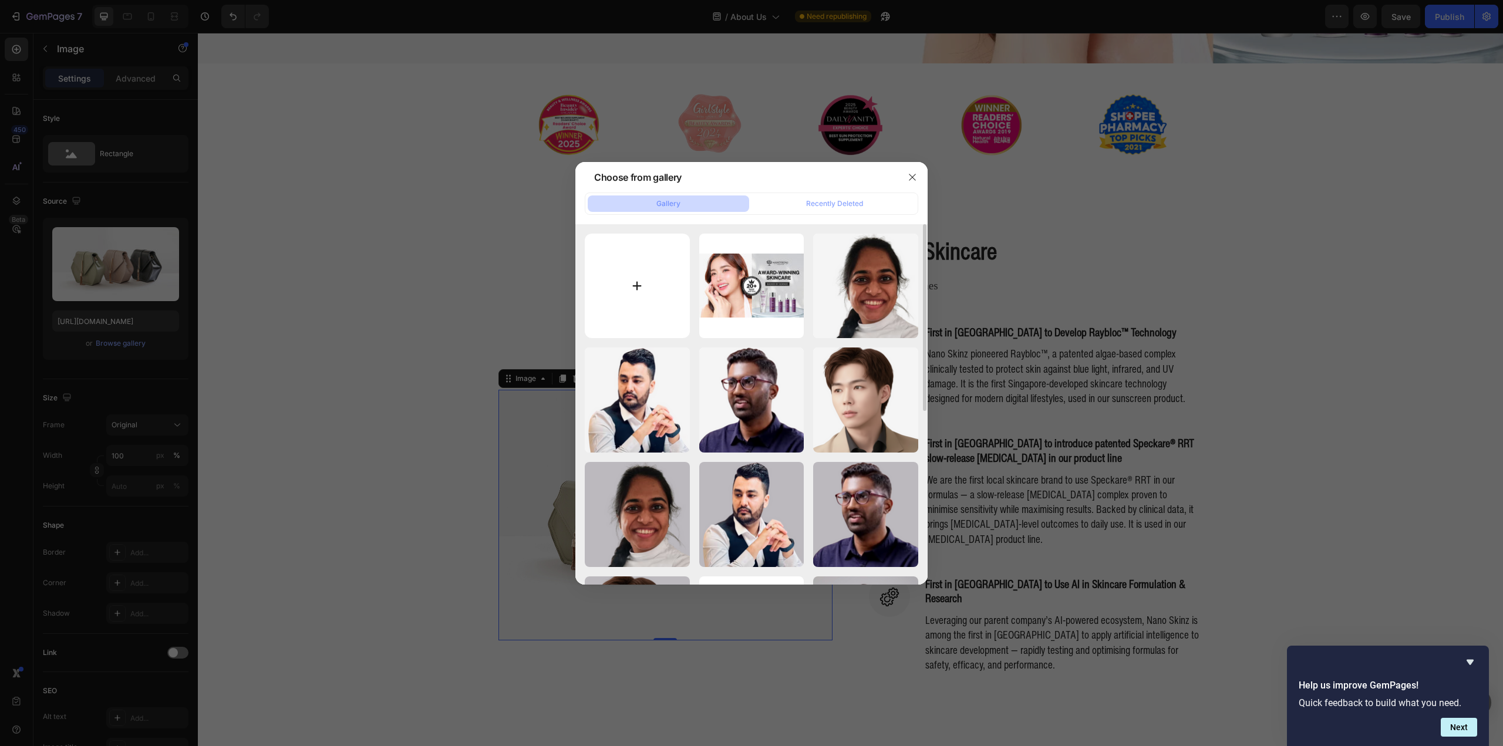
click at [648, 271] on input "file" at bounding box center [637, 286] width 105 height 105
type input "C:\fakepath\[MEDICAL_DATA] Graphic_810px WEBP.webp"
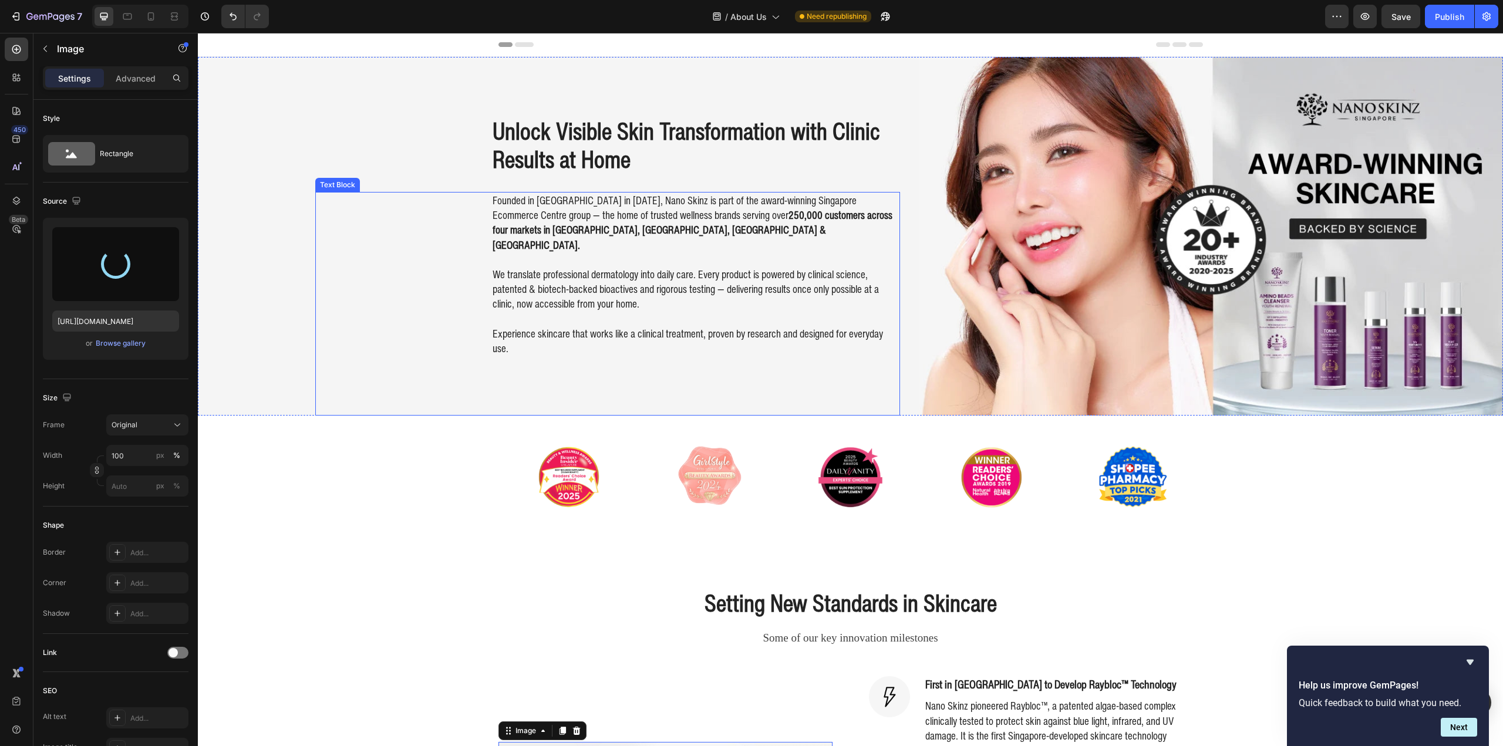
type input "[URL][DOMAIN_NAME]"
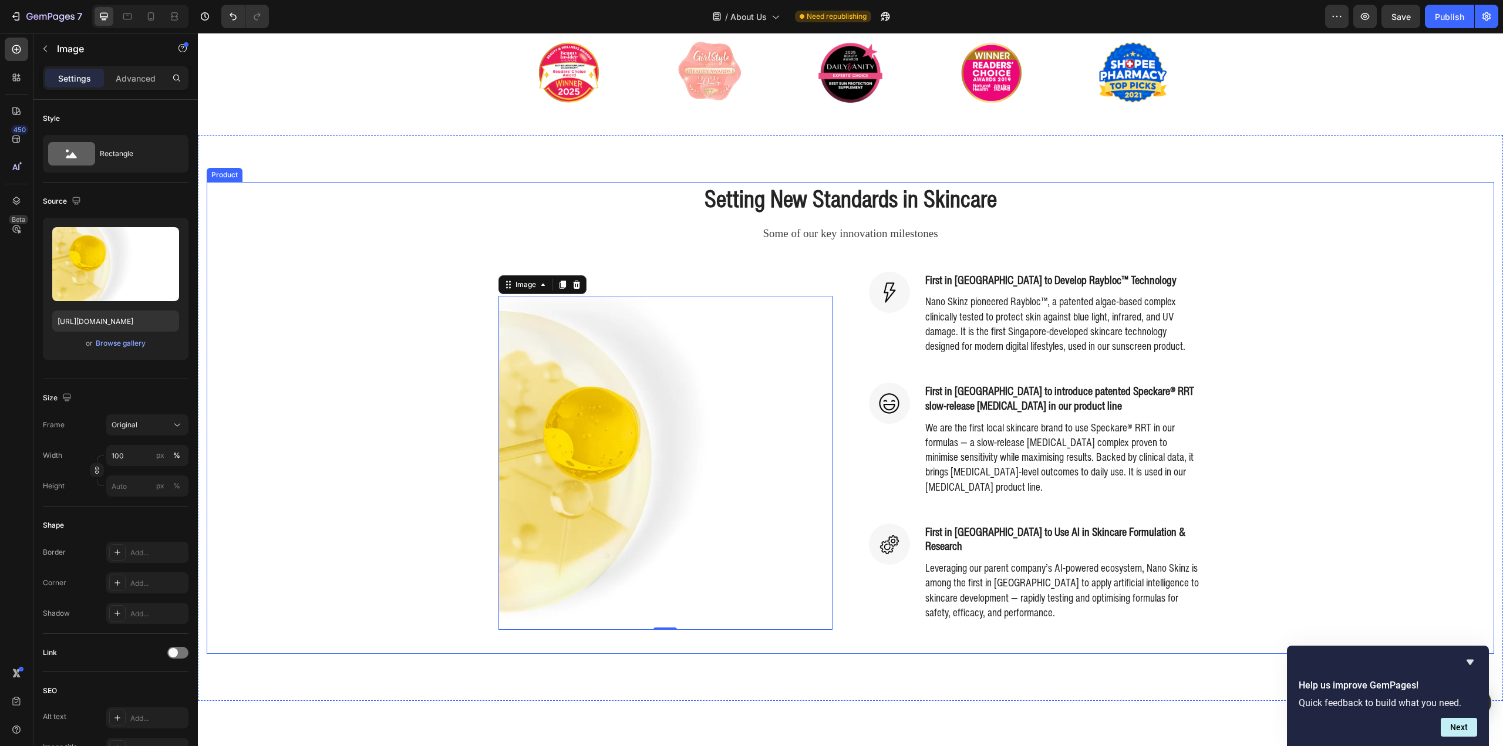
scroll to position [411, 0]
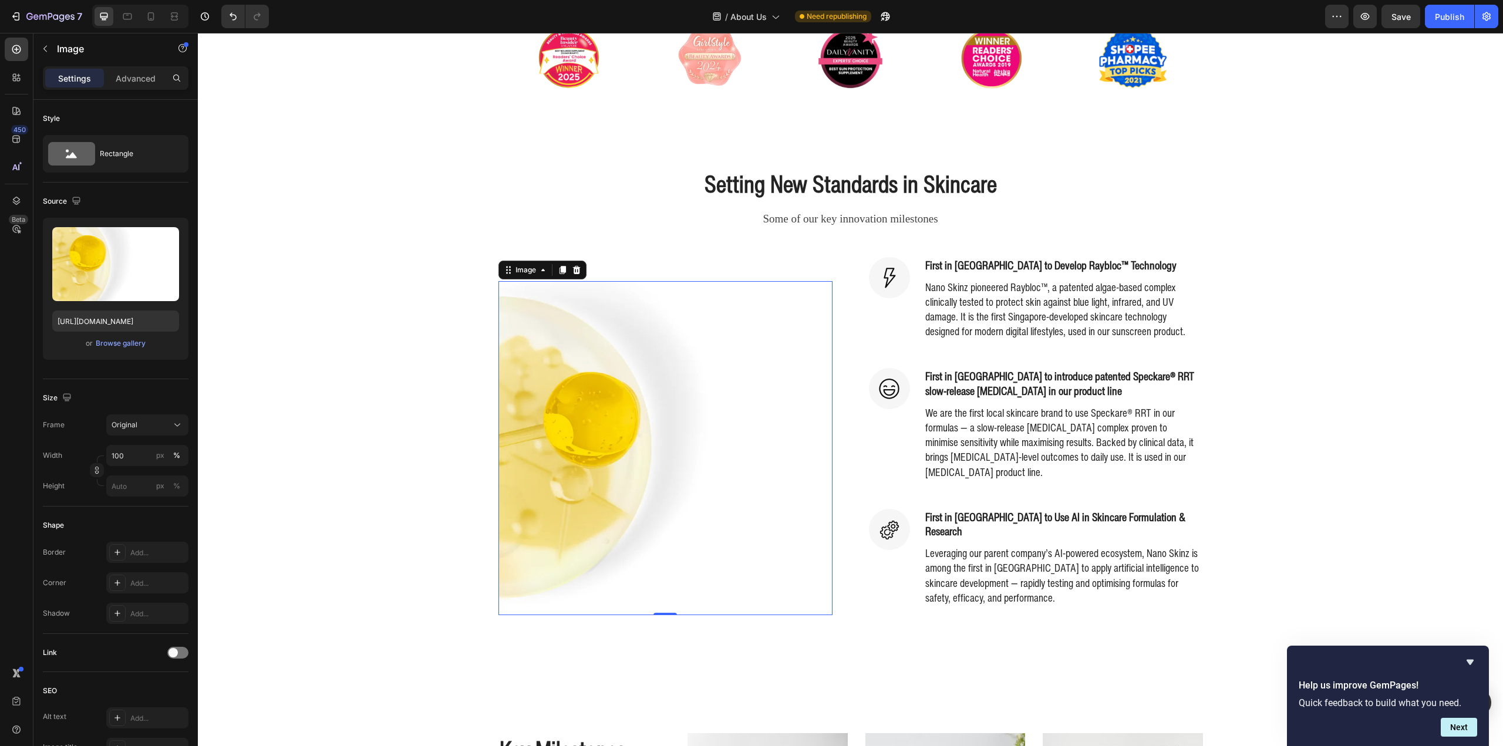
click at [818, 426] on img at bounding box center [665, 448] width 334 height 334
click at [690, 395] on img at bounding box center [665, 448] width 334 height 334
click at [645, 387] on img at bounding box center [665, 448] width 334 height 334
click at [338, 338] on div "Setting New Standards in Skincare Heading Some of our key innovation milestones…" at bounding box center [851, 403] width 1288 height 472
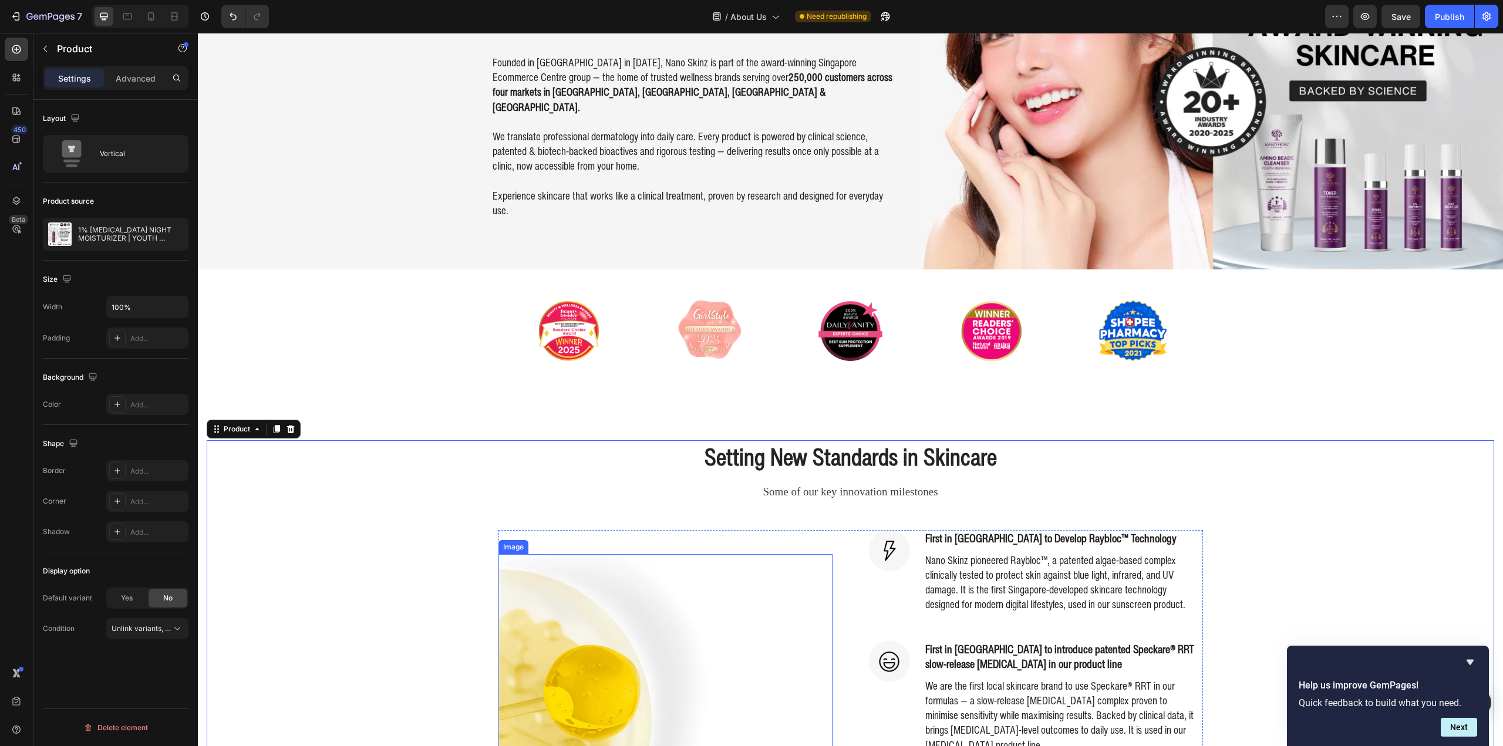
scroll to position [352, 0]
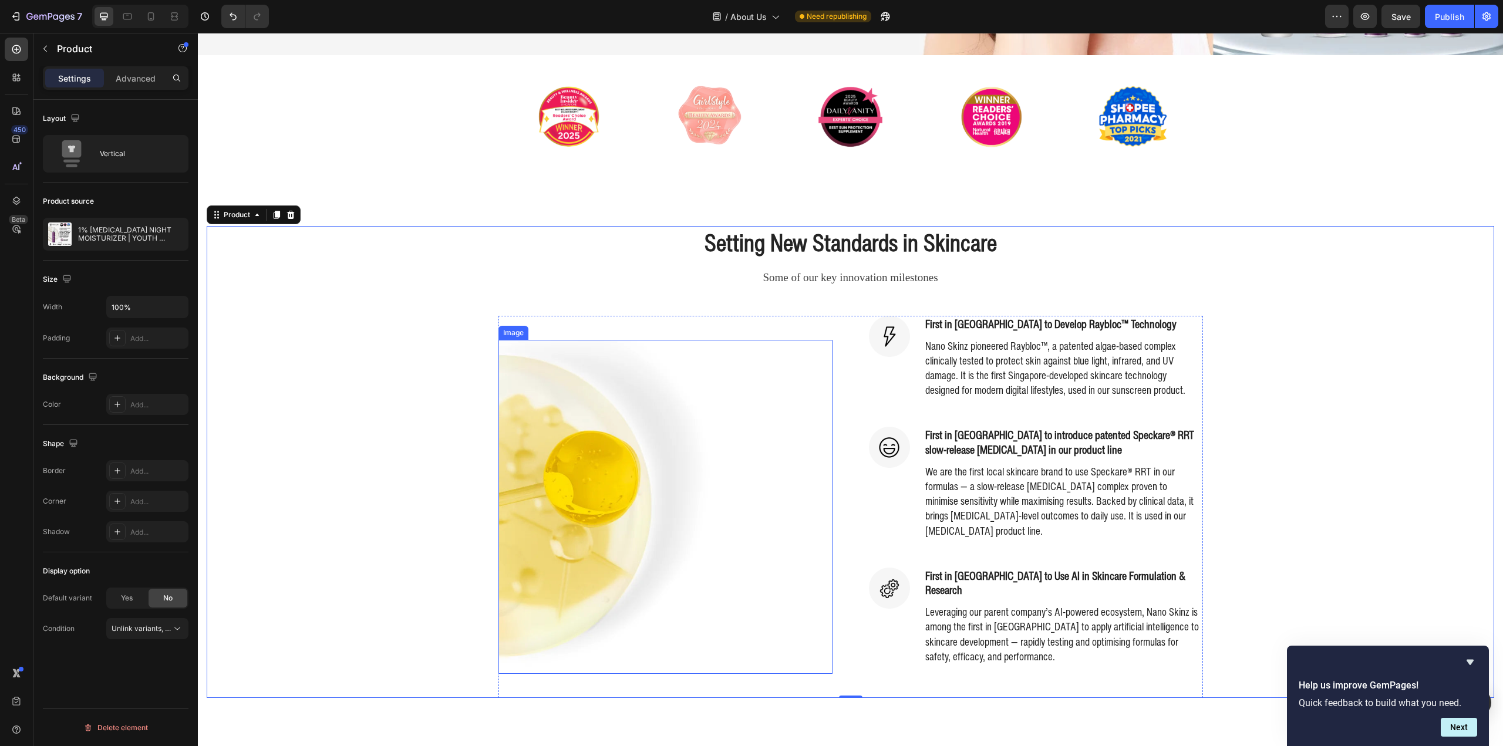
click at [676, 386] on img at bounding box center [665, 507] width 334 height 334
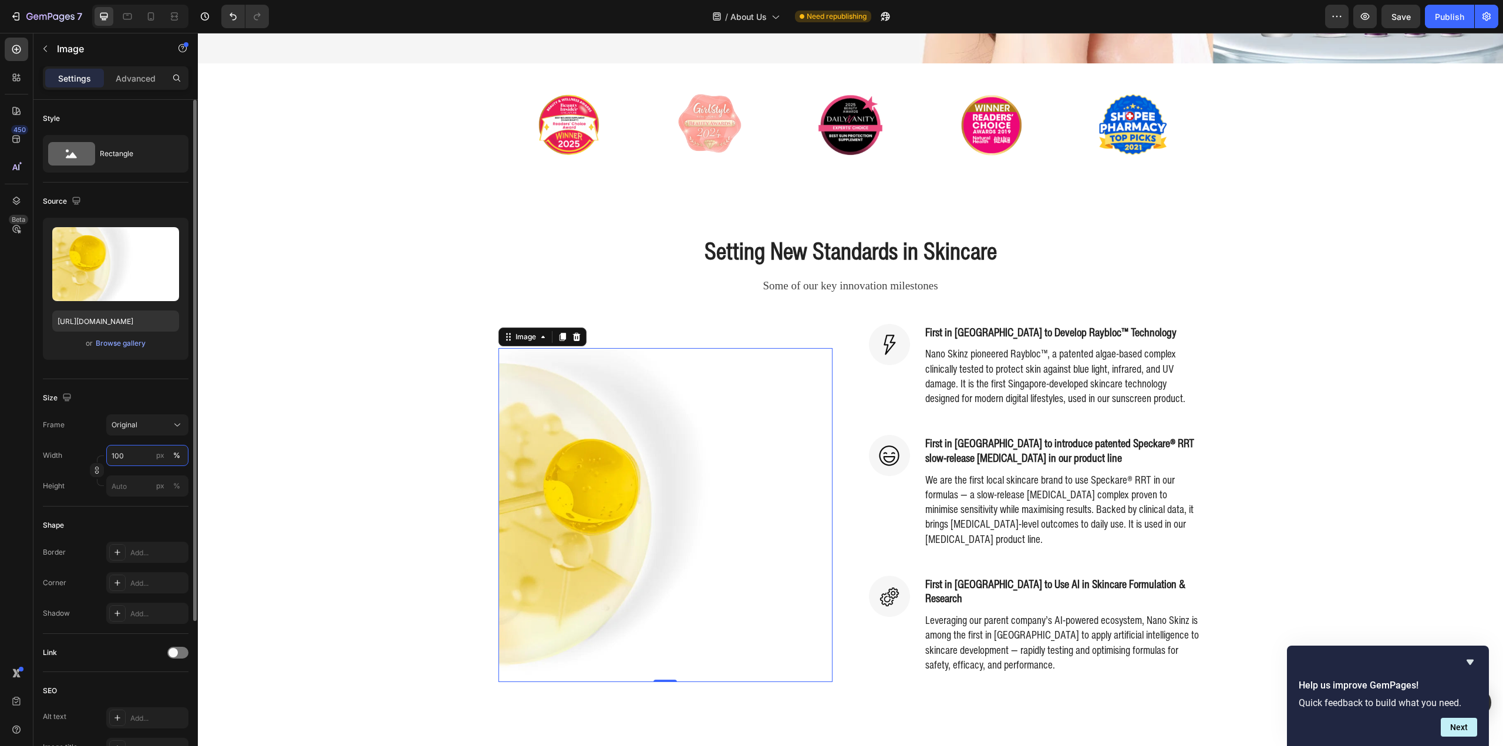
click at [130, 454] on input "100" at bounding box center [147, 455] width 82 height 21
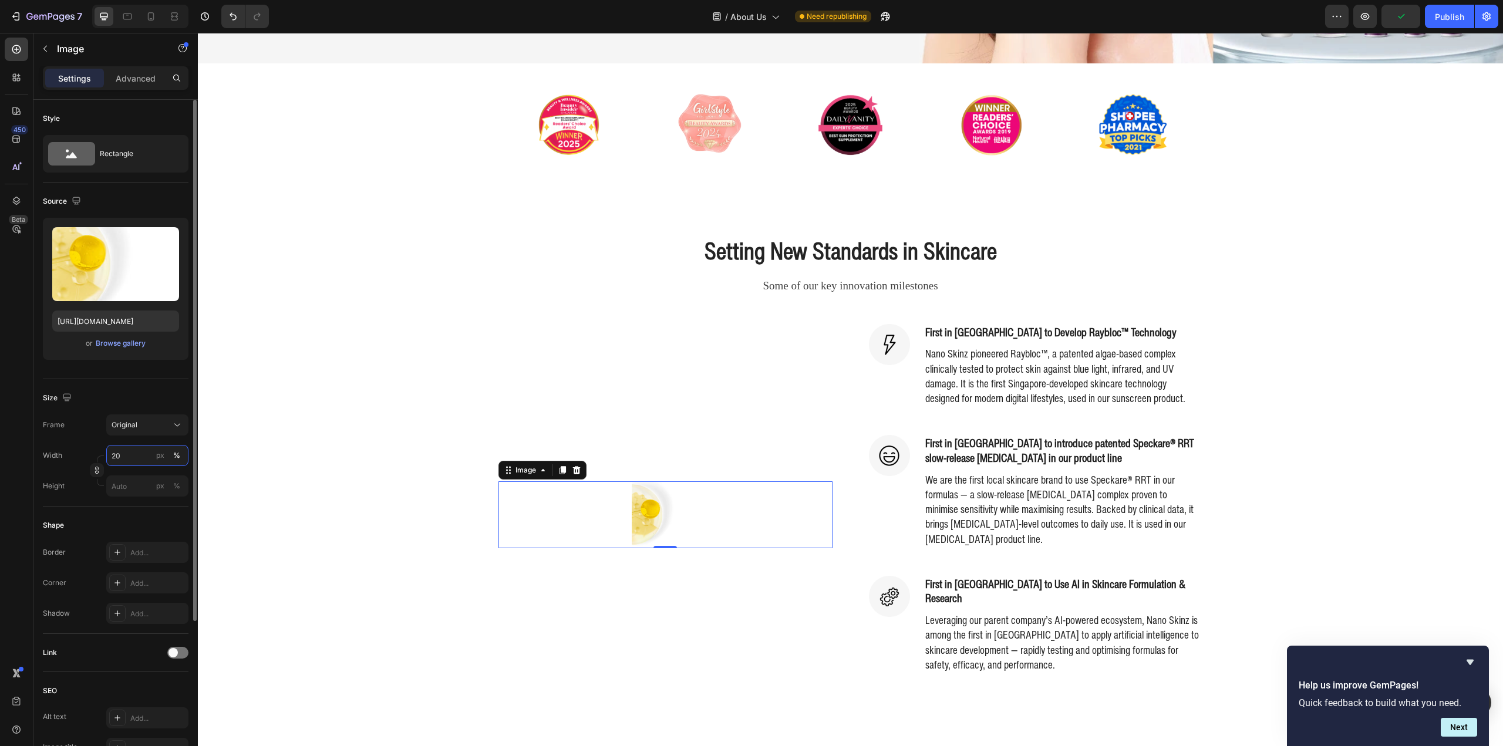
click at [130, 449] on input "20" at bounding box center [147, 455] width 82 height 21
click at [126, 454] on input "20" at bounding box center [147, 455] width 82 height 21
click at [99, 457] on div at bounding box center [100, 459] width 7 height 7
click at [132, 465] on input "20" at bounding box center [147, 455] width 82 height 21
type input "100"
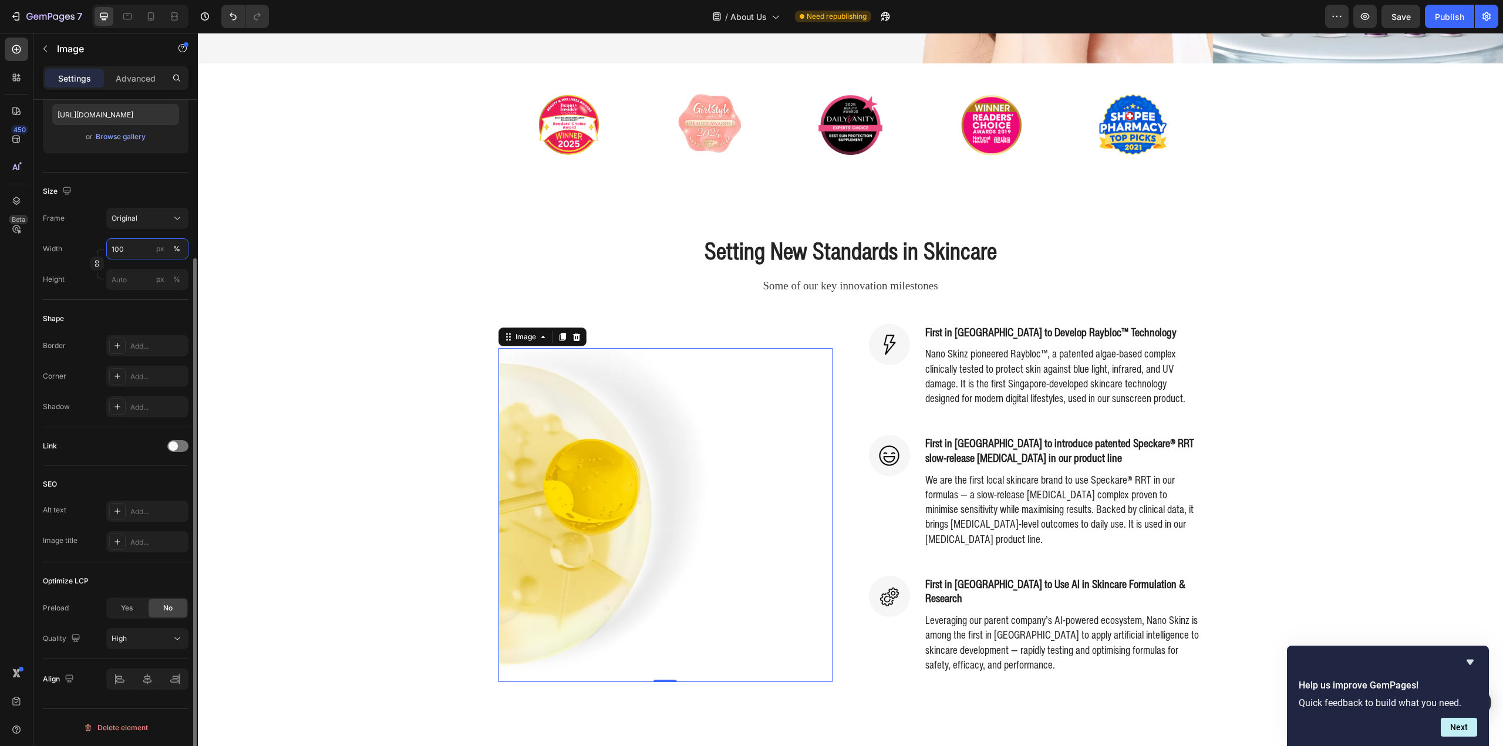
scroll to position [0, 0]
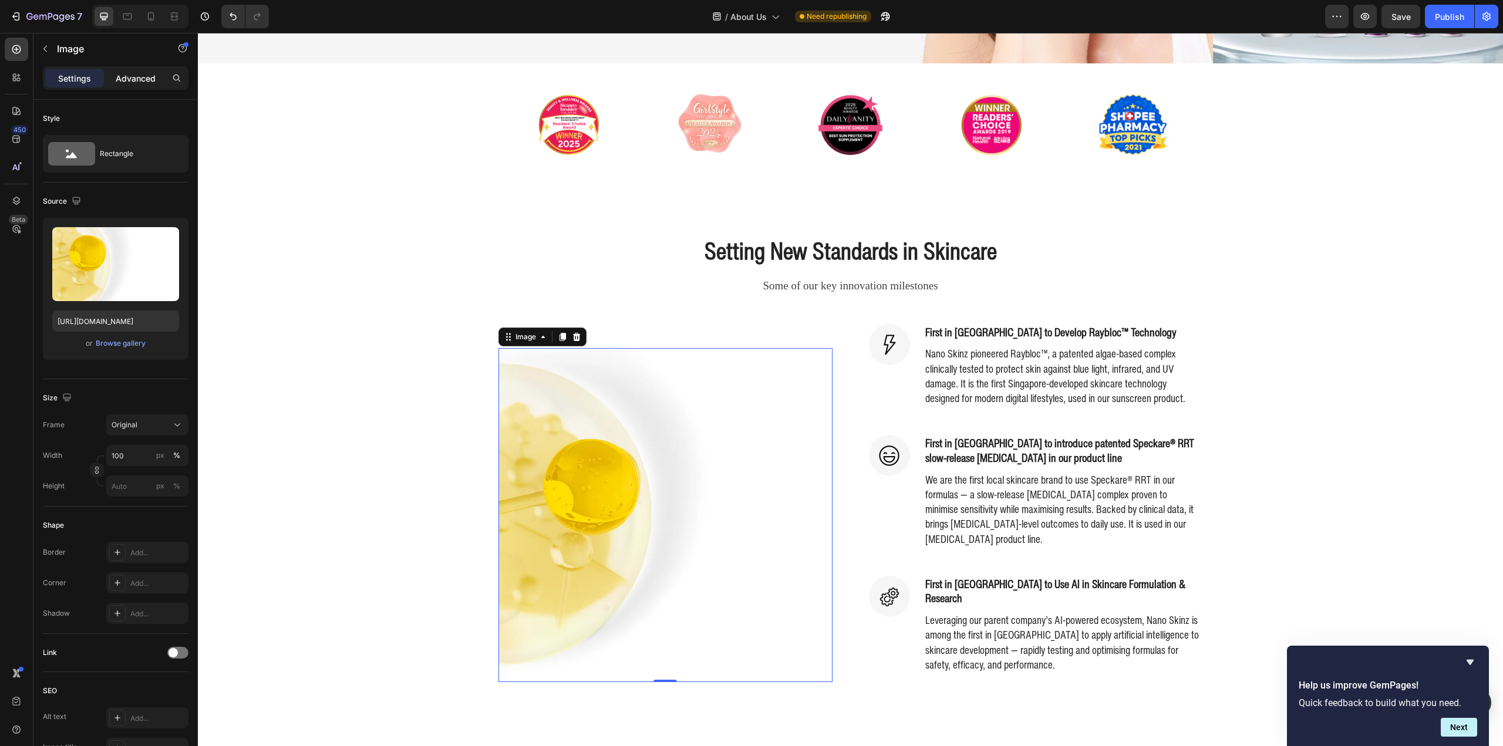
click at [137, 86] on div "Advanced" at bounding box center [135, 78] width 59 height 19
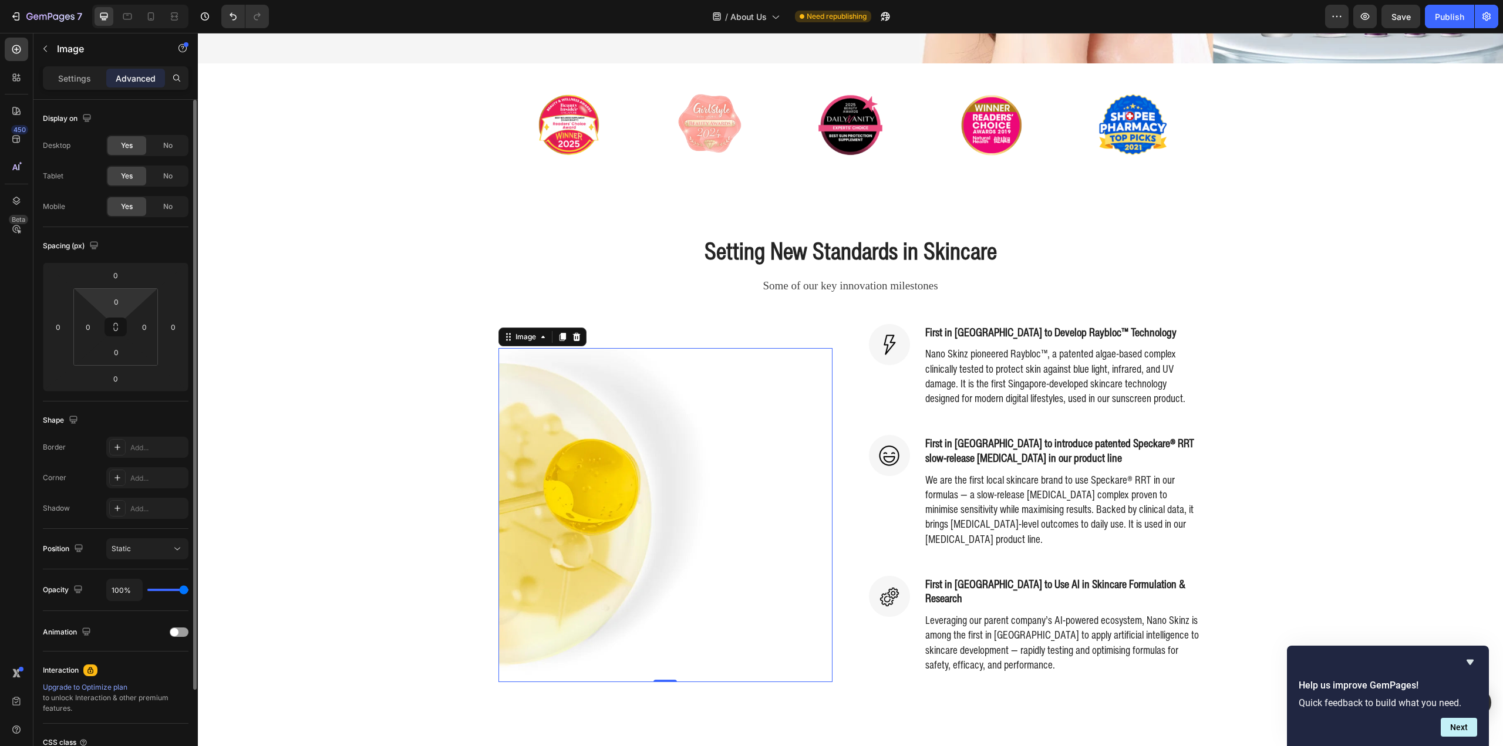
scroll to position [103, 0]
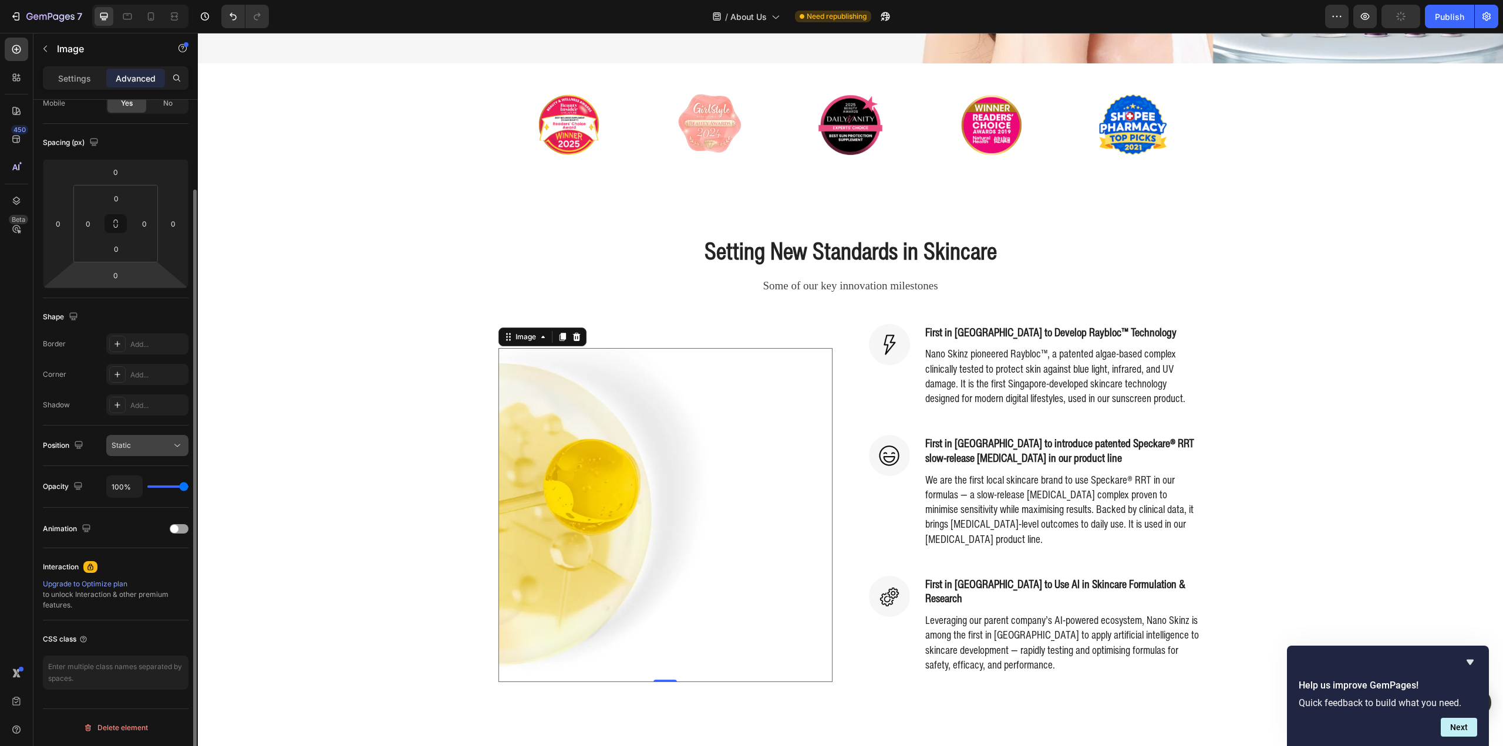
click at [147, 436] on button "Static" at bounding box center [147, 445] width 82 height 21
click at [146, 437] on button "Static" at bounding box center [147, 445] width 82 height 21
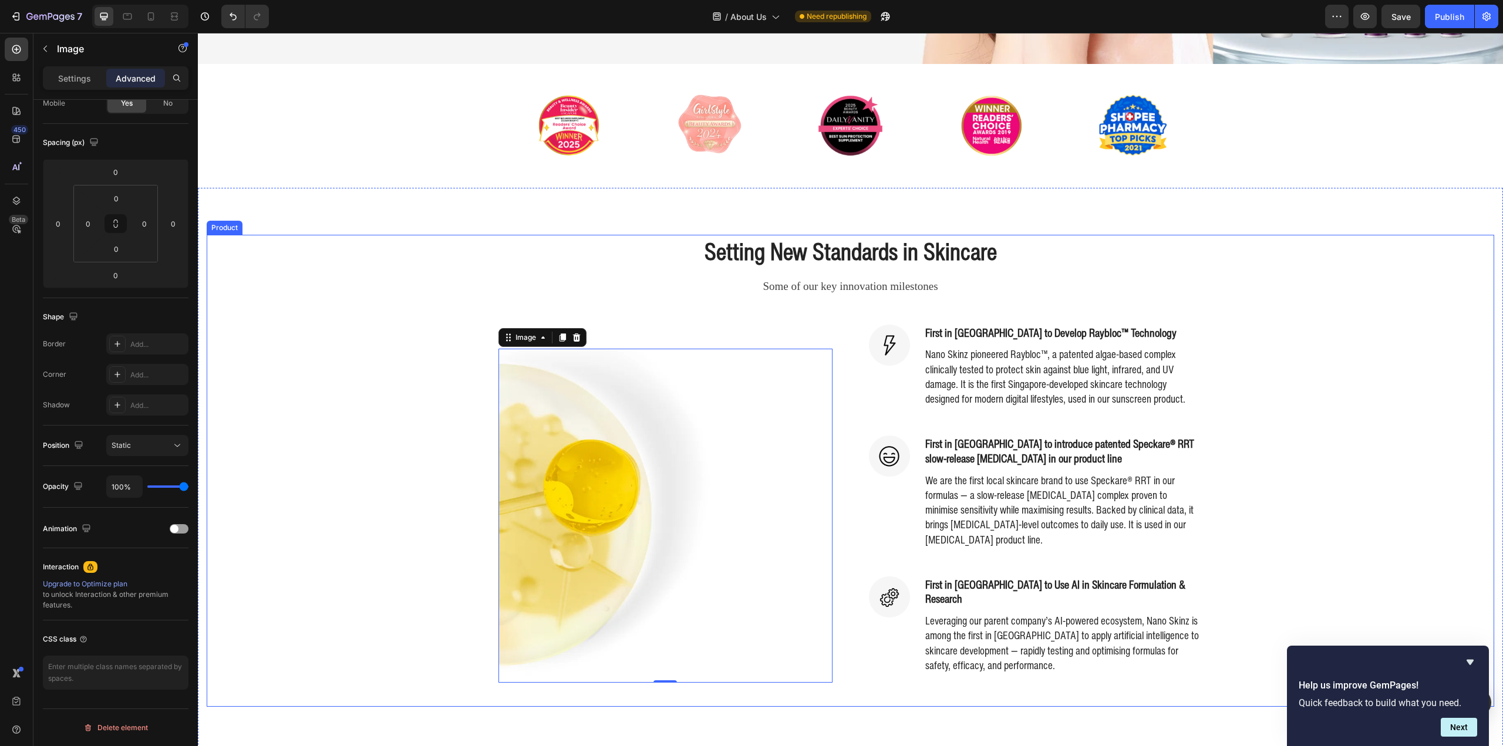
scroll to position [0, 0]
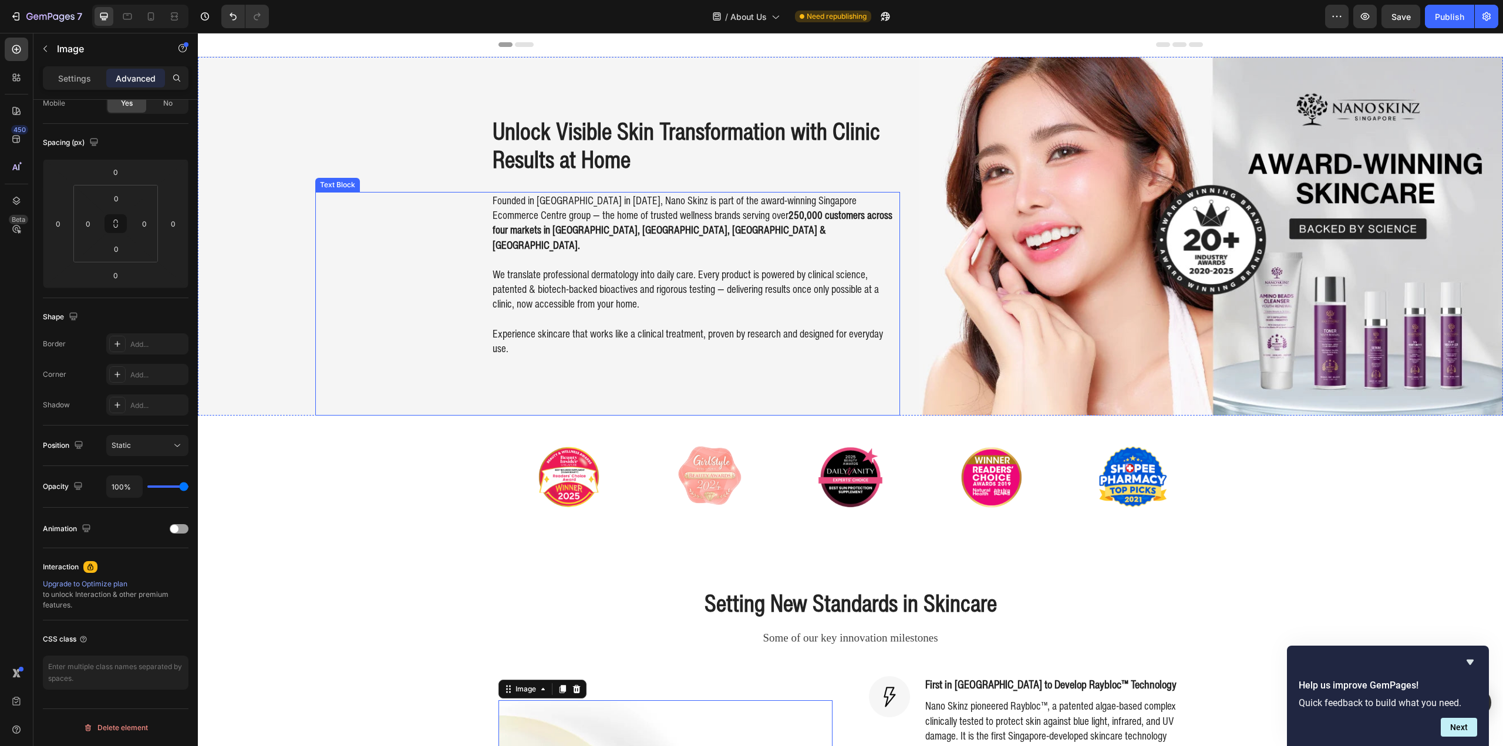
click at [319, 385] on div "Founded in [GEOGRAPHIC_DATA] in [DATE], Nano Skinz is part of the award-winning…" at bounding box center [607, 304] width 585 height 224
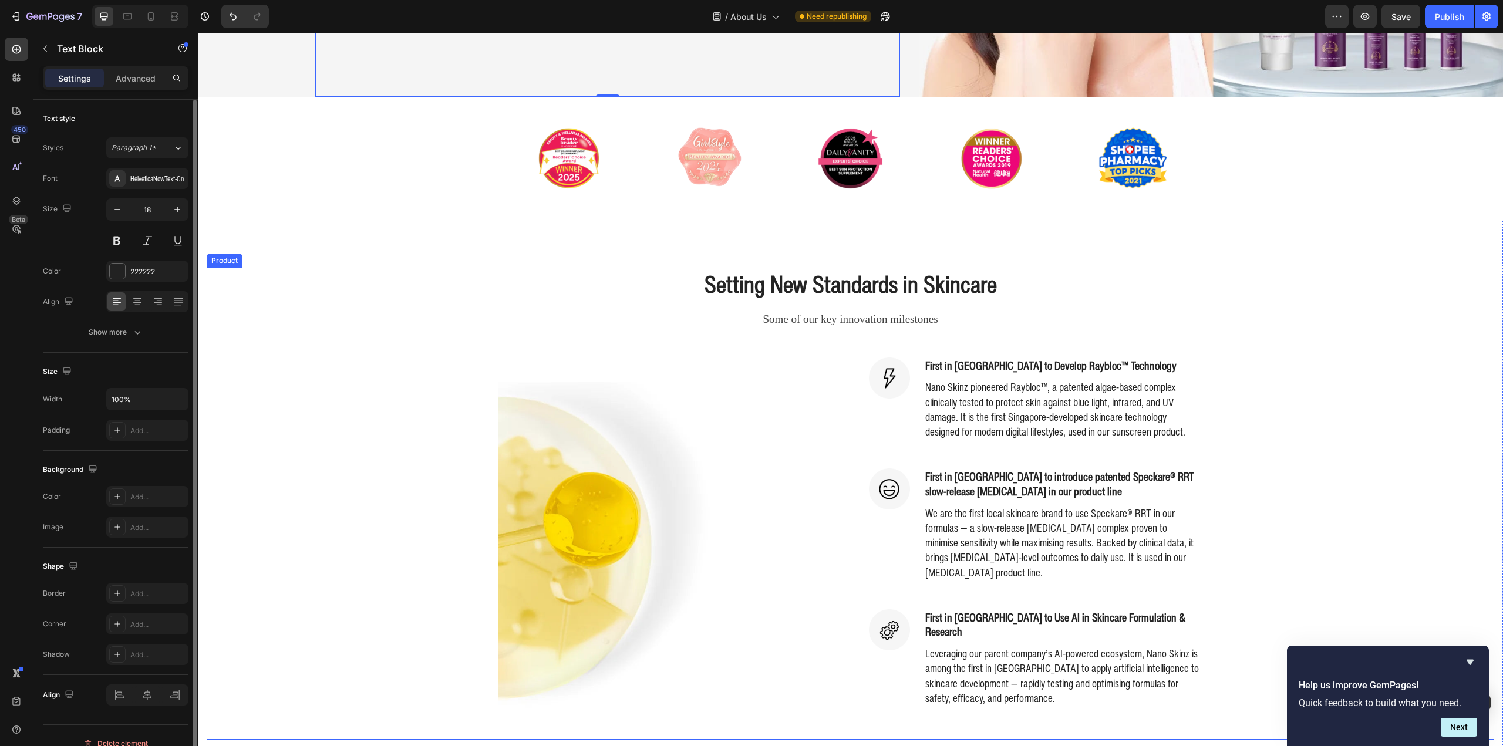
scroll to position [411, 0]
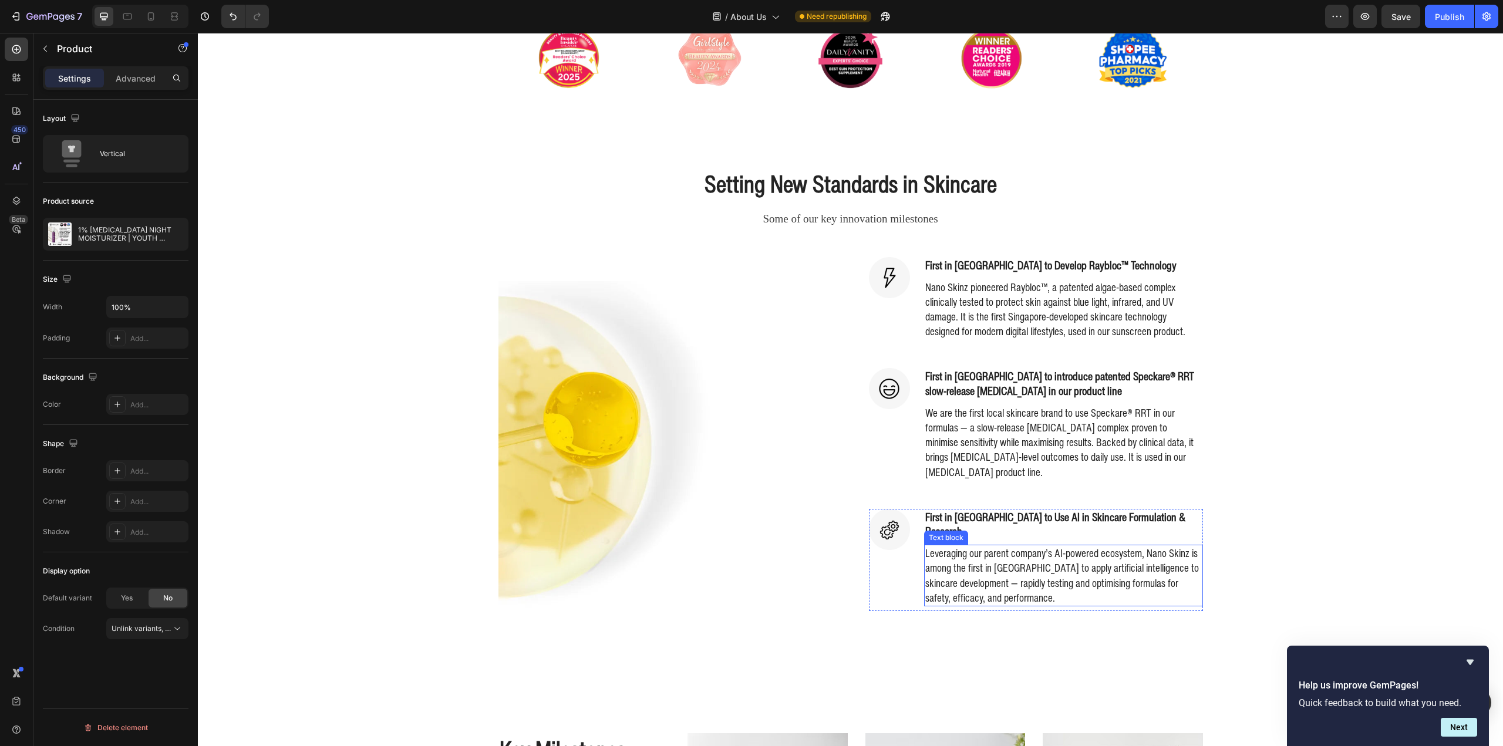
click at [1278, 531] on div "Setting New Standards in Skincare Heading Some of our key innovation milestones…" at bounding box center [851, 403] width 1288 height 472
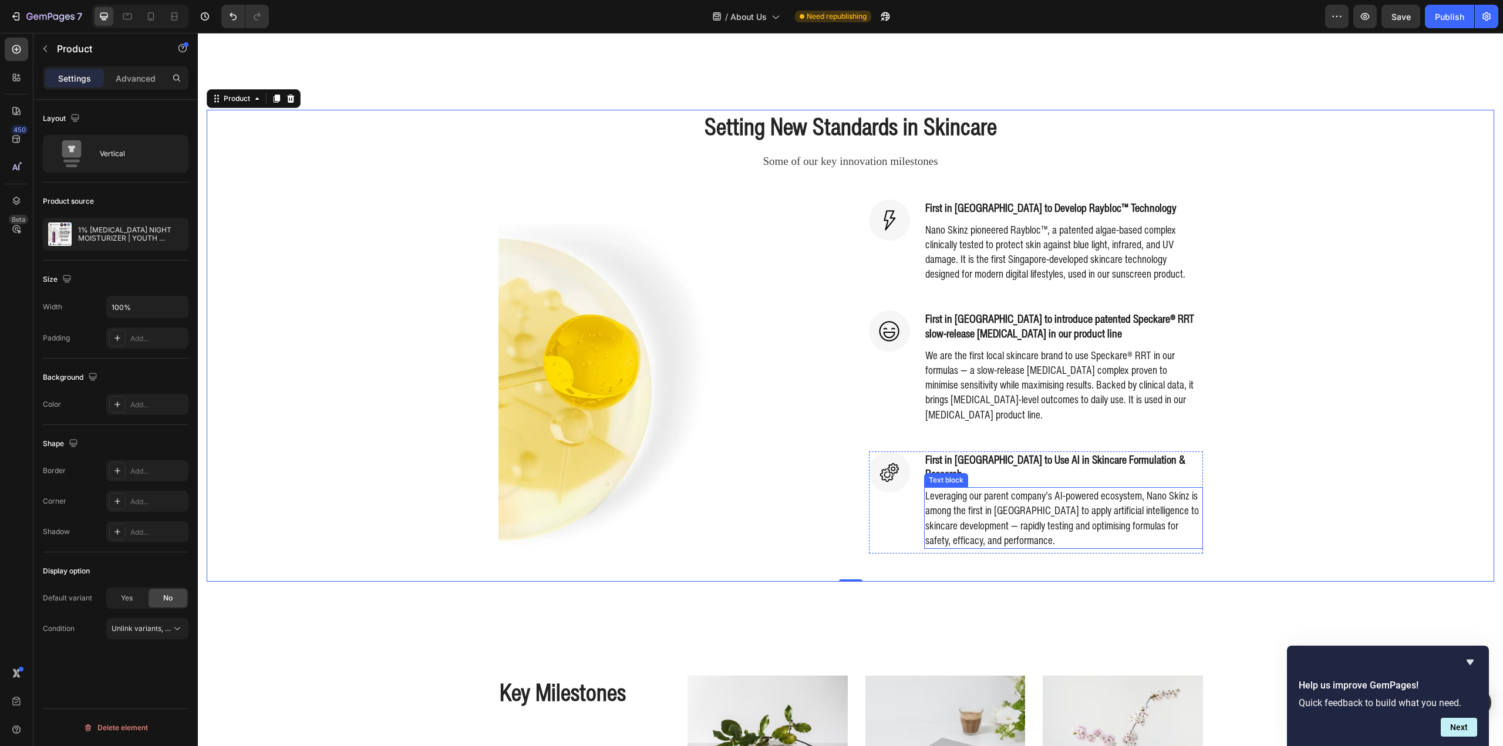
scroll to position [470, 0]
click at [606, 308] on img at bounding box center [665, 390] width 334 height 334
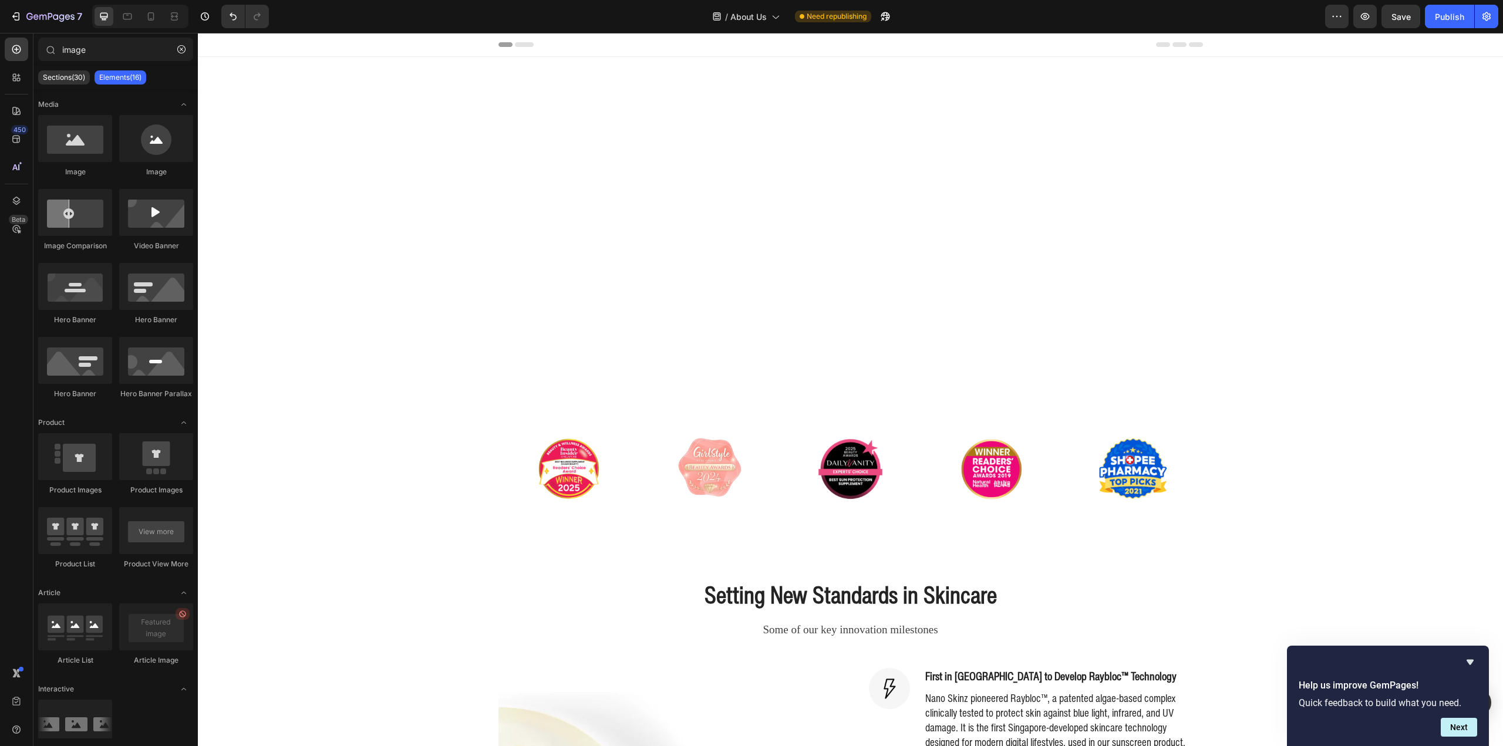
scroll to position [470, 0]
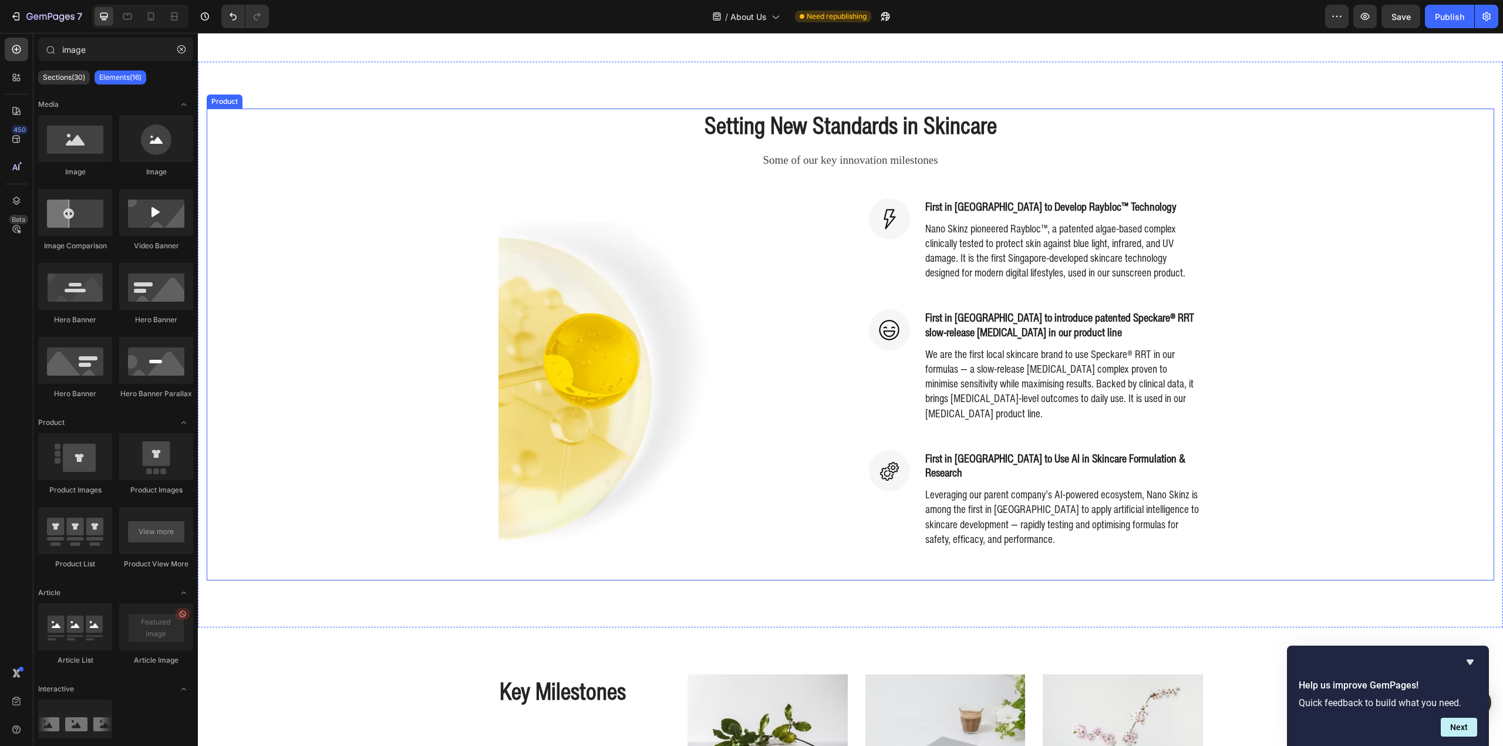
click at [489, 271] on div "Setting New Standards in Skincare Heading Some of our key innovation milestones…" at bounding box center [851, 345] width 1288 height 472
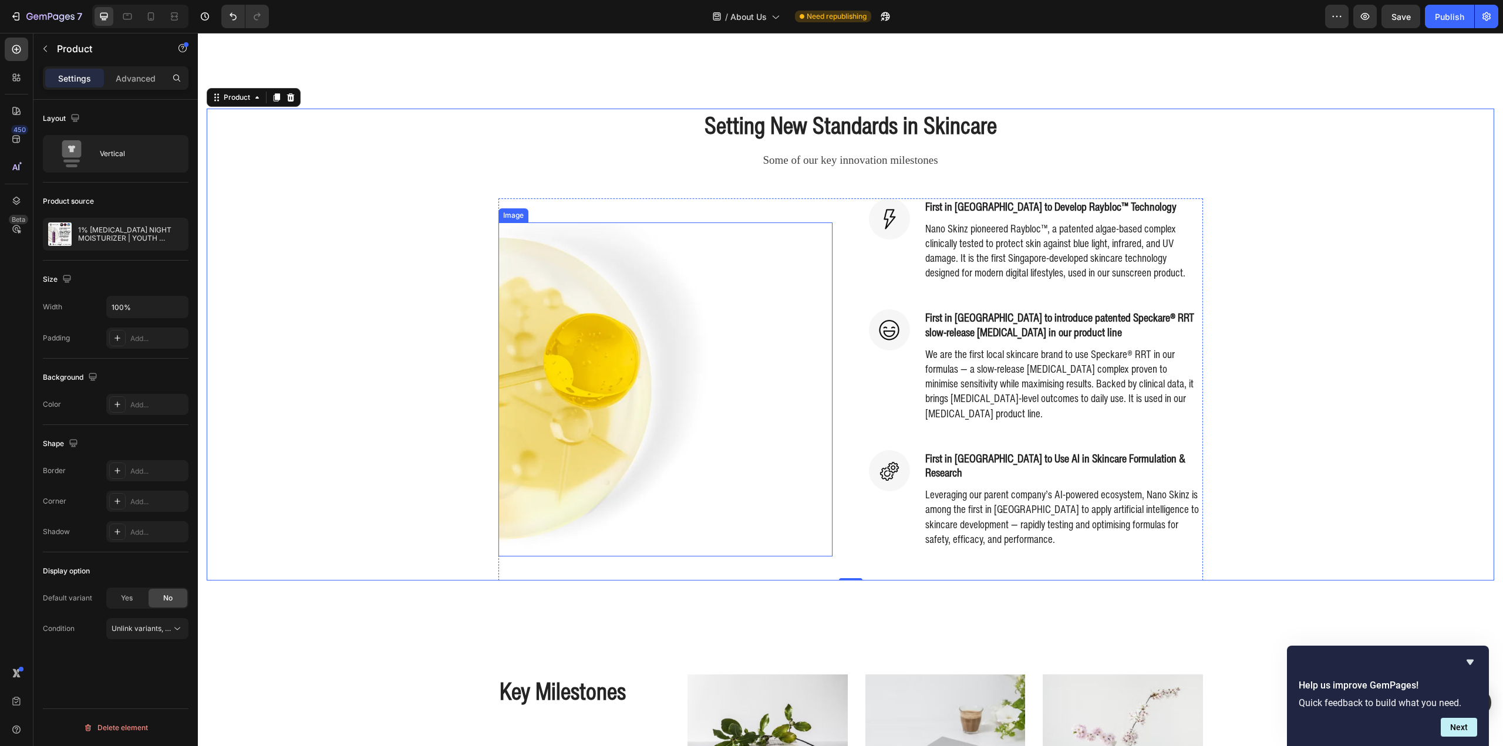
click at [565, 288] on img at bounding box center [665, 390] width 334 height 334
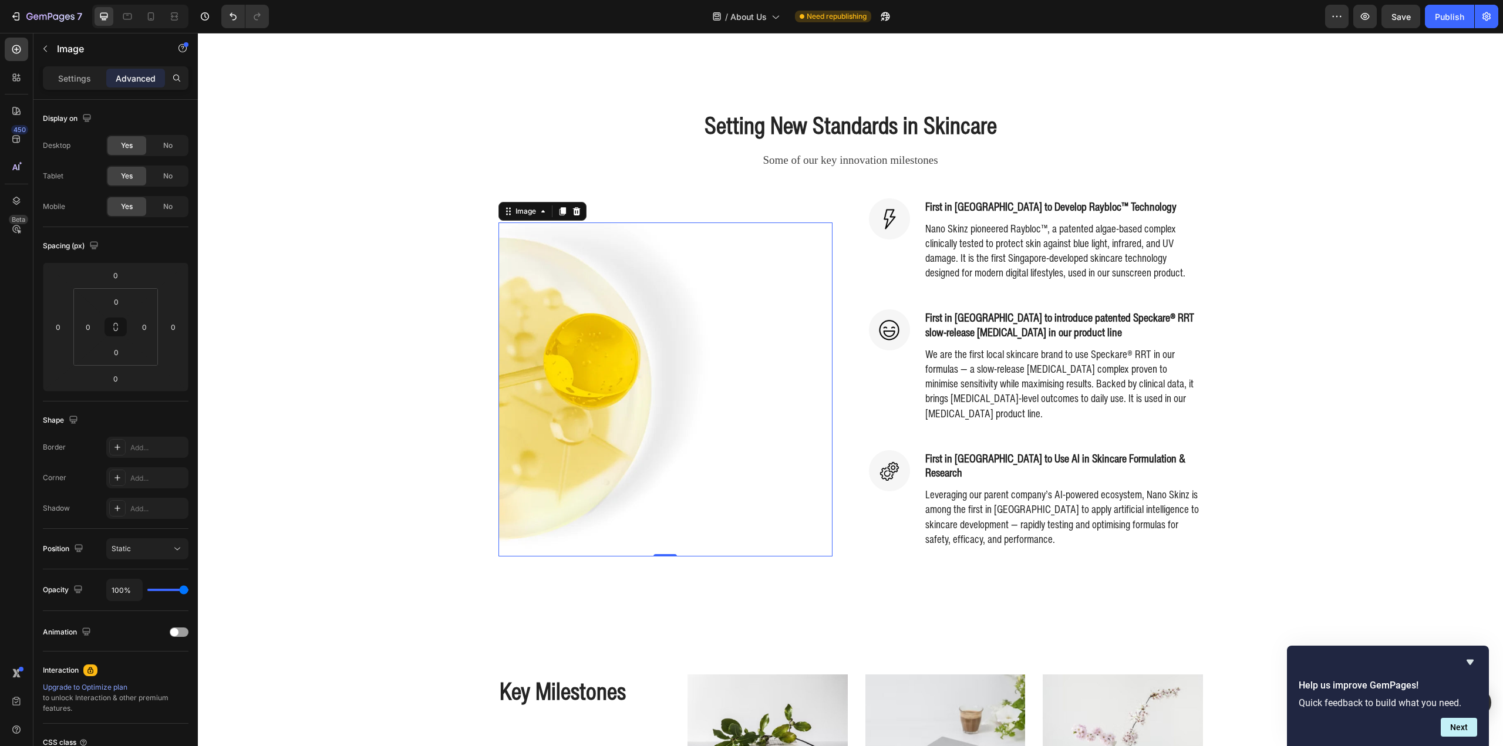
click at [565, 288] on img at bounding box center [665, 390] width 334 height 334
click at [56, 75] on div "Settings" at bounding box center [74, 78] width 59 height 19
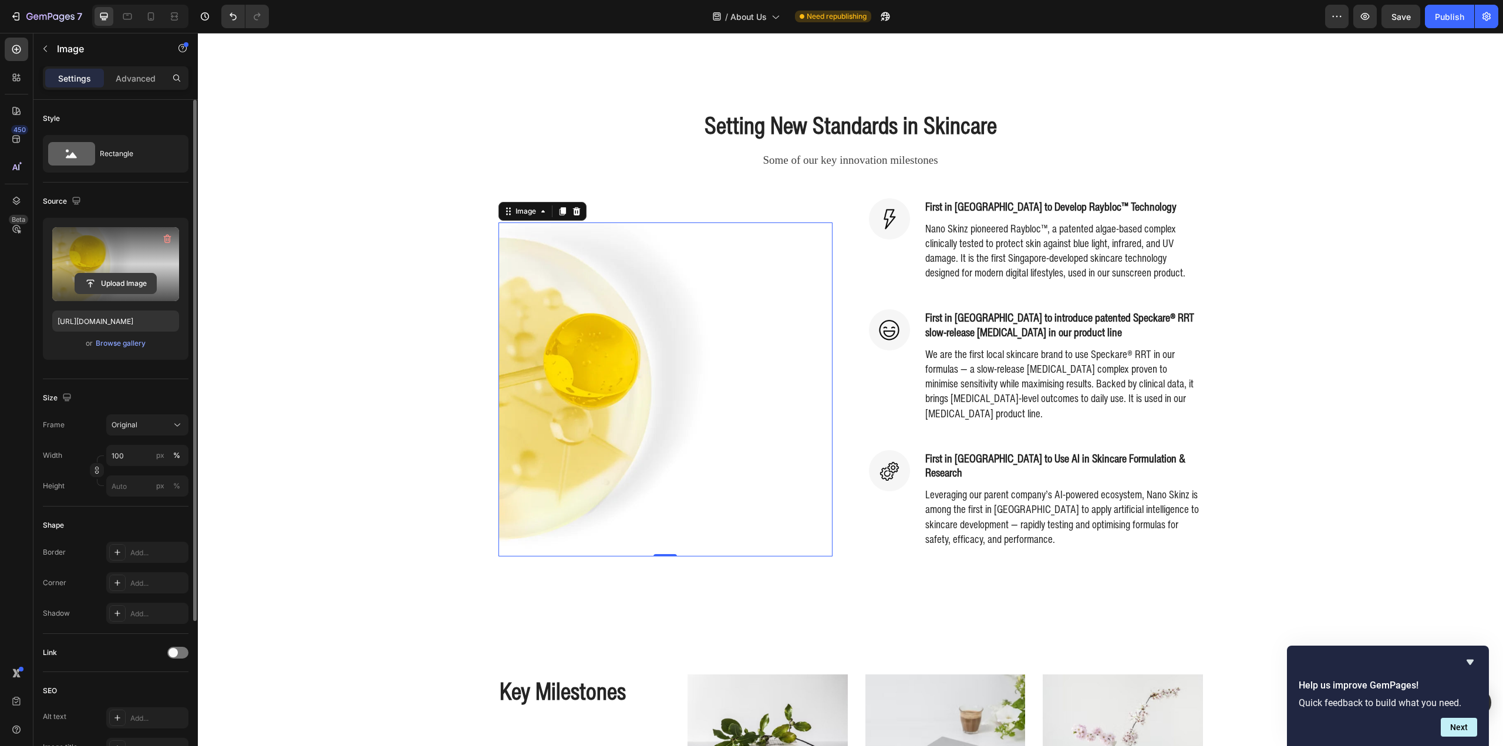
click at [134, 281] on input "file" at bounding box center [115, 284] width 81 height 20
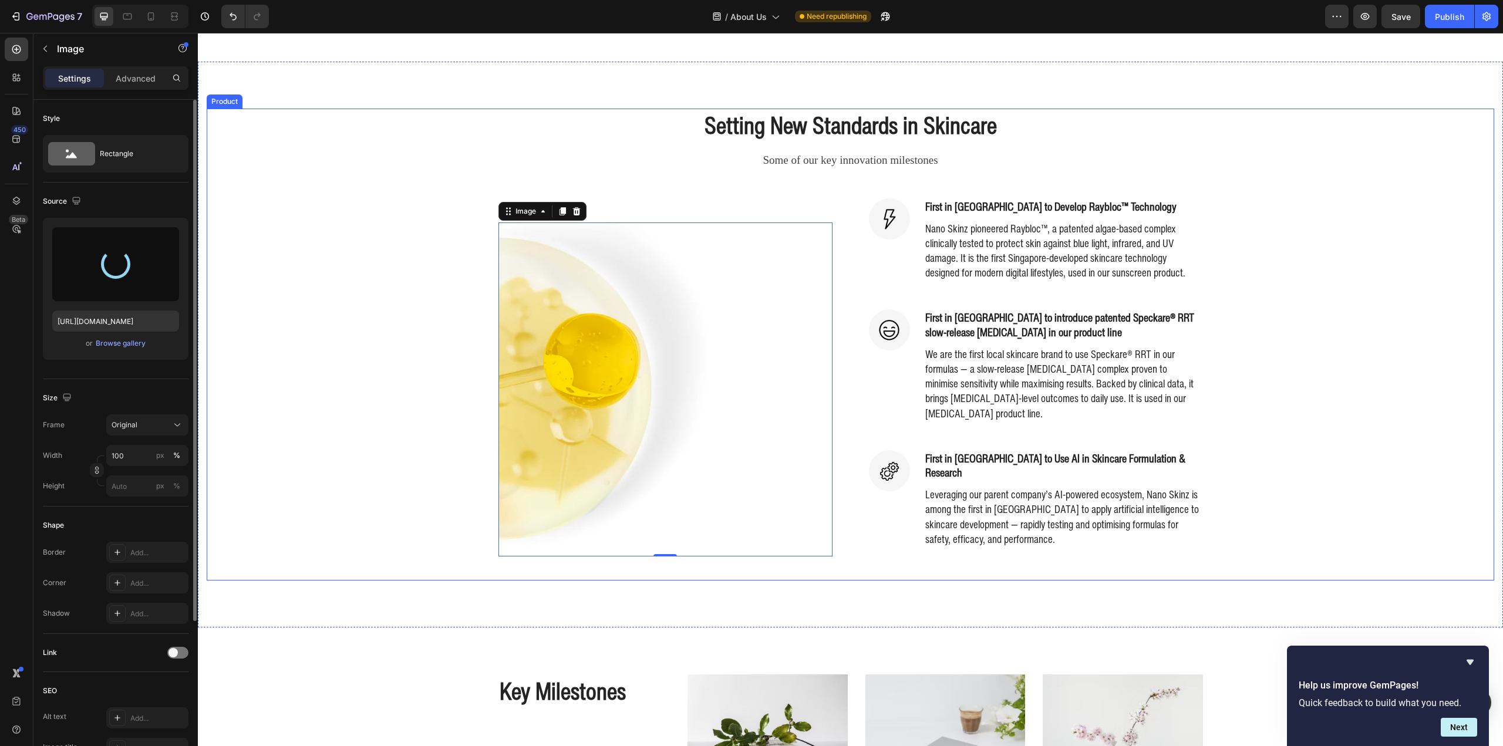
type input "https://cdn.shopify.com/s/files/1/0941/6300/9836/files/gempages_577943635312509…"
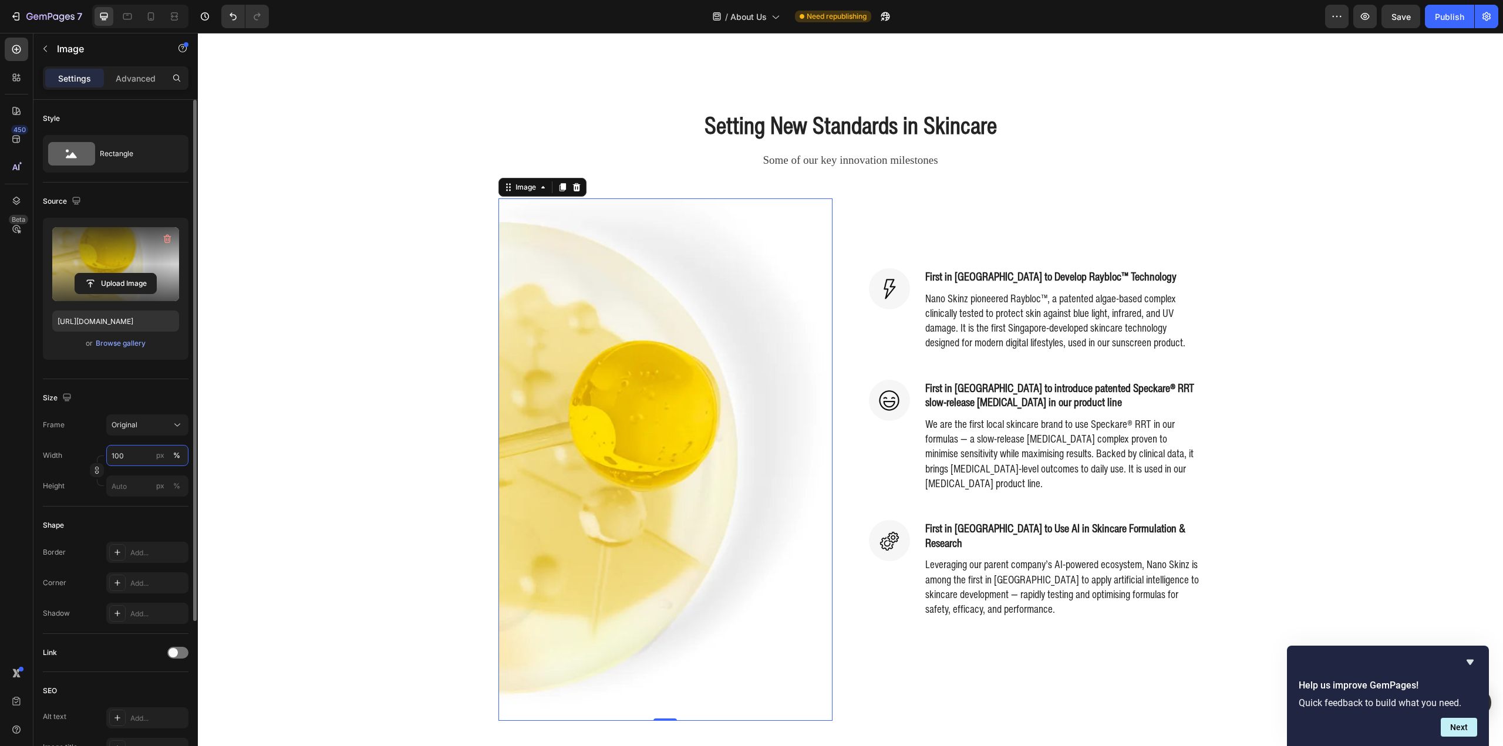
click at [133, 456] on input "100" at bounding box center [147, 455] width 82 height 21
click at [132, 482] on p "Full 100%" at bounding box center [145, 483] width 68 height 11
click at [123, 457] on input "100" at bounding box center [147, 455] width 82 height 21
click at [151, 420] on div "Original" at bounding box center [141, 425] width 58 height 11
click at [138, 457] on div "Square" at bounding box center [145, 454] width 68 height 12
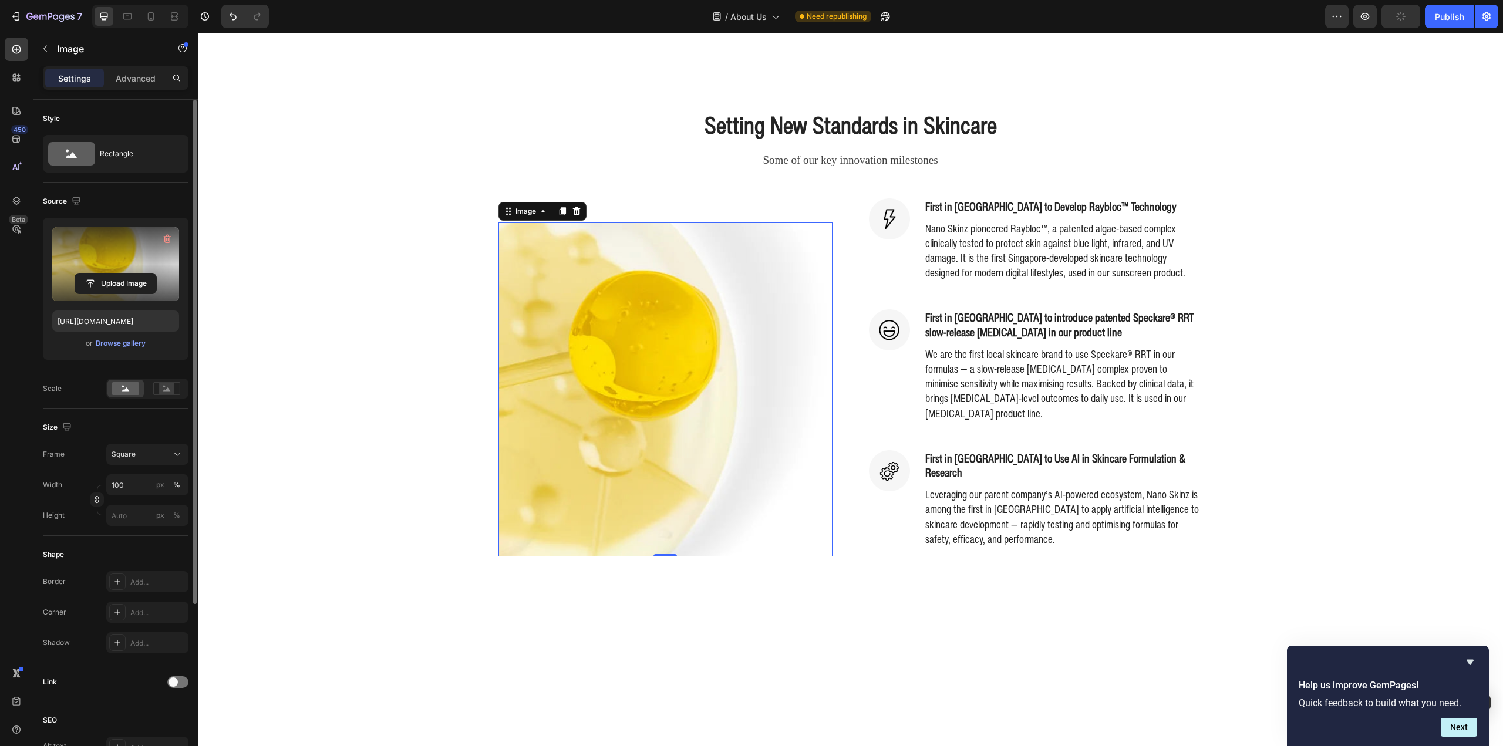
click at [422, 403] on div "Setting New Standards in Skincare Heading Some of our key innovation milestones…" at bounding box center [851, 345] width 1288 height 472
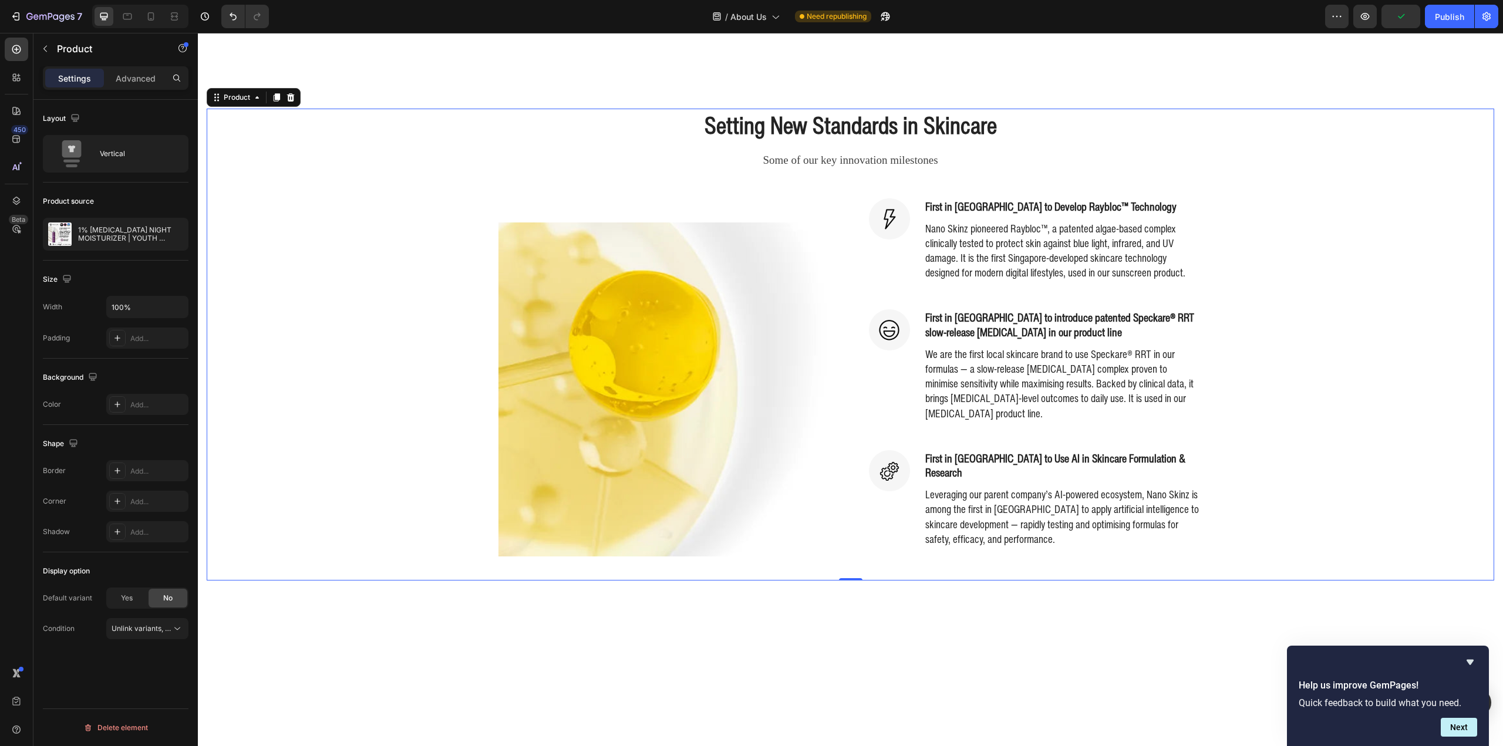
click at [582, 353] on img at bounding box center [665, 390] width 334 height 334
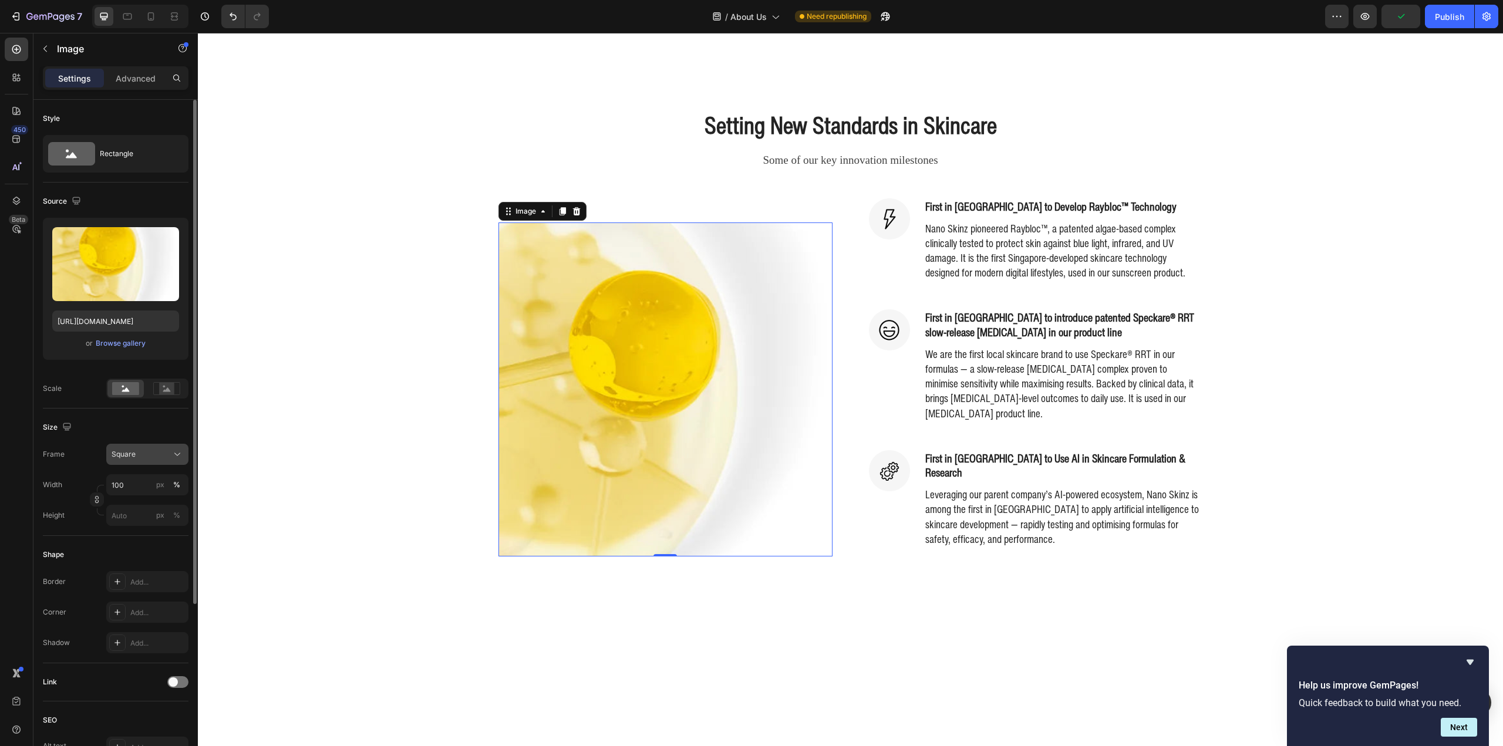
click at [156, 452] on div "Square" at bounding box center [141, 454] width 58 height 11
click at [154, 551] on div "Original" at bounding box center [145, 549] width 68 height 11
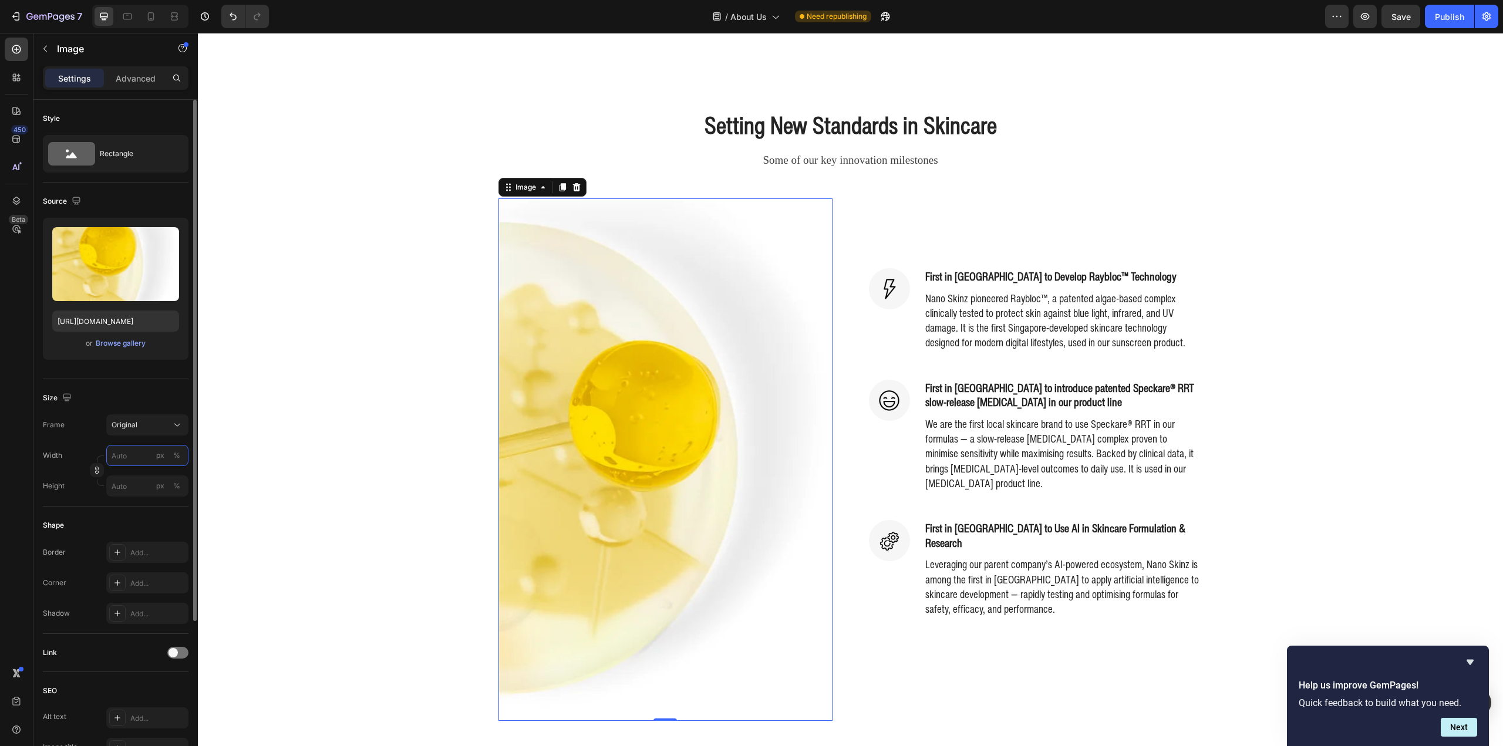
click at [127, 455] on input "px %" at bounding box center [147, 455] width 82 height 21
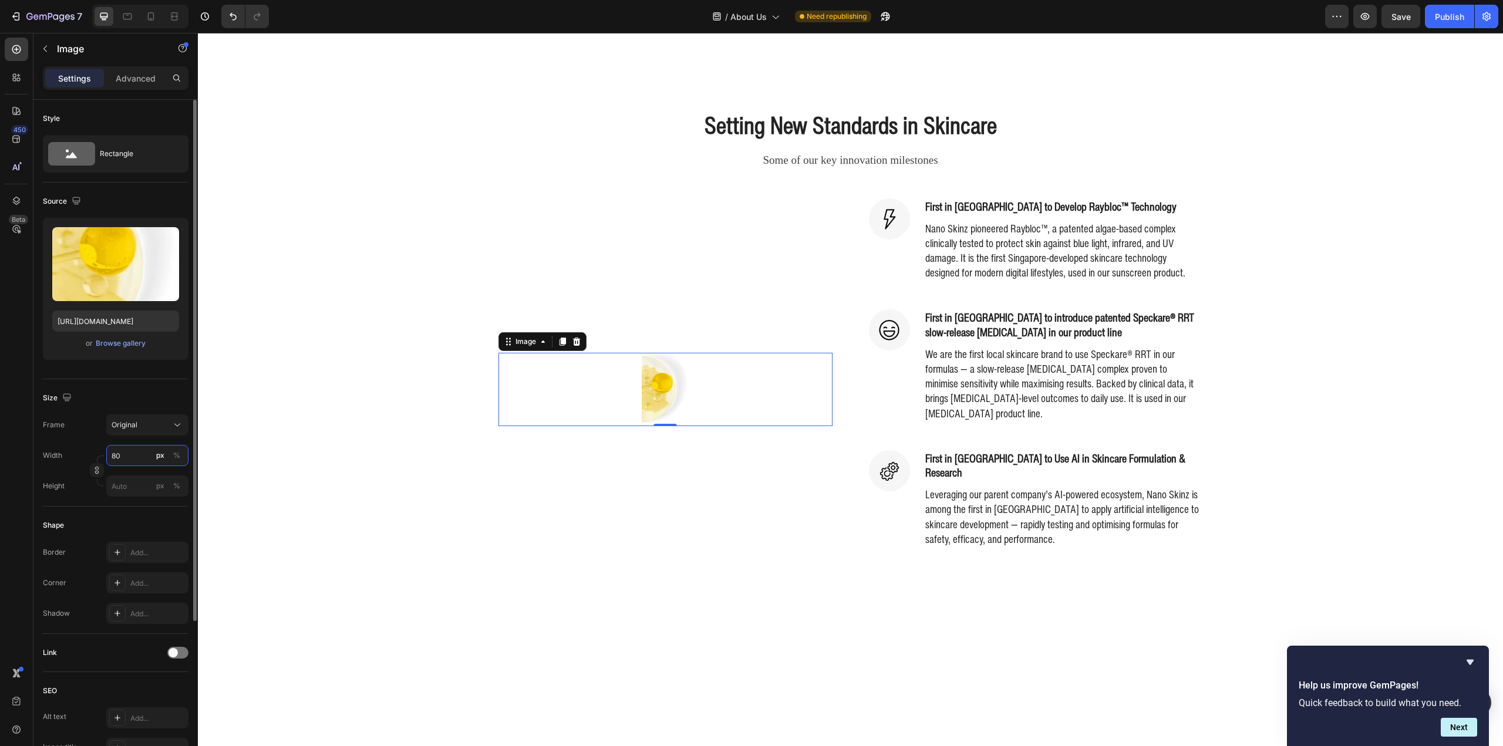
click at [132, 453] on input "80" at bounding box center [147, 455] width 82 height 21
type input "80"
click at [180, 459] on button "%" at bounding box center [177, 456] width 14 height 14
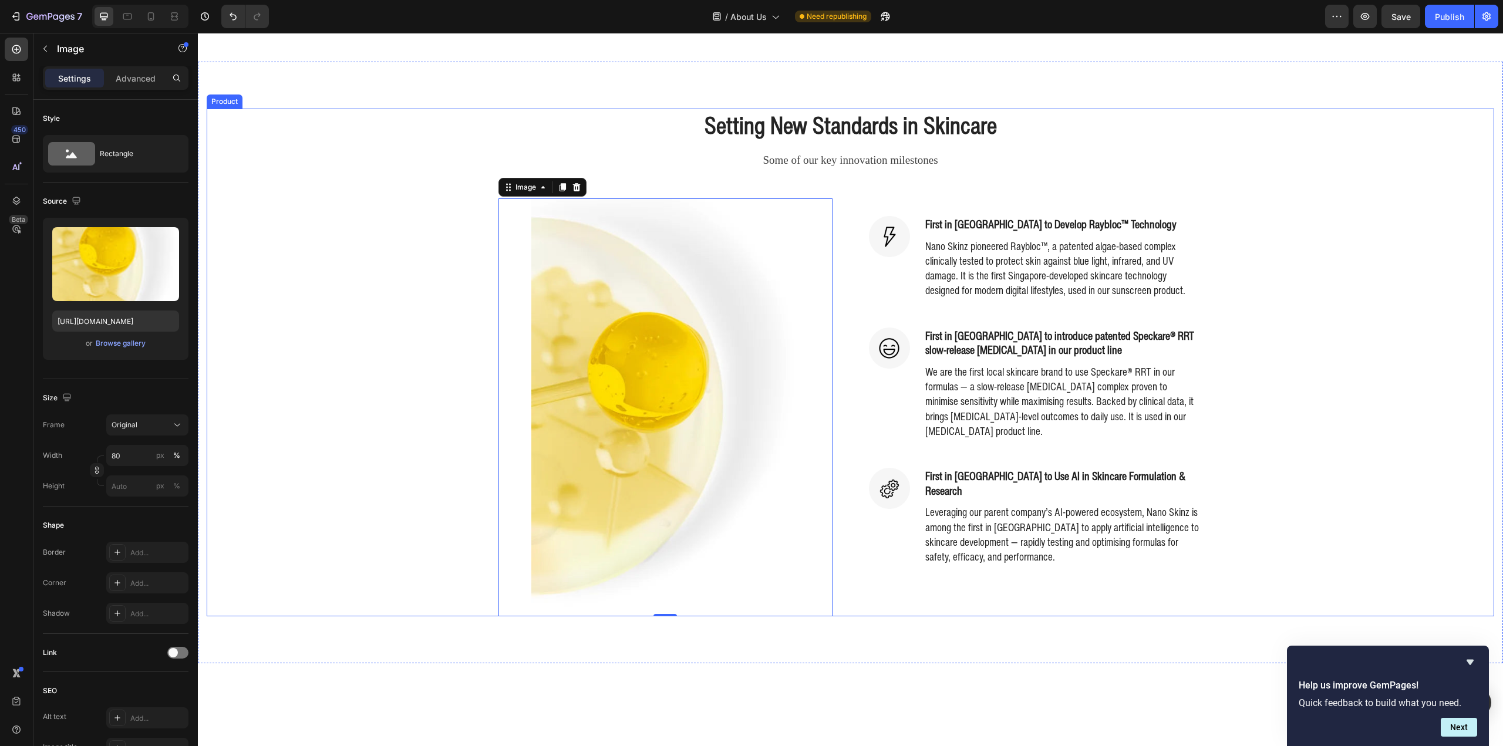
click at [390, 417] on div "Setting New Standards in Skincare Heading Some of our key innovation milestones…" at bounding box center [851, 362] width 1288 height 507
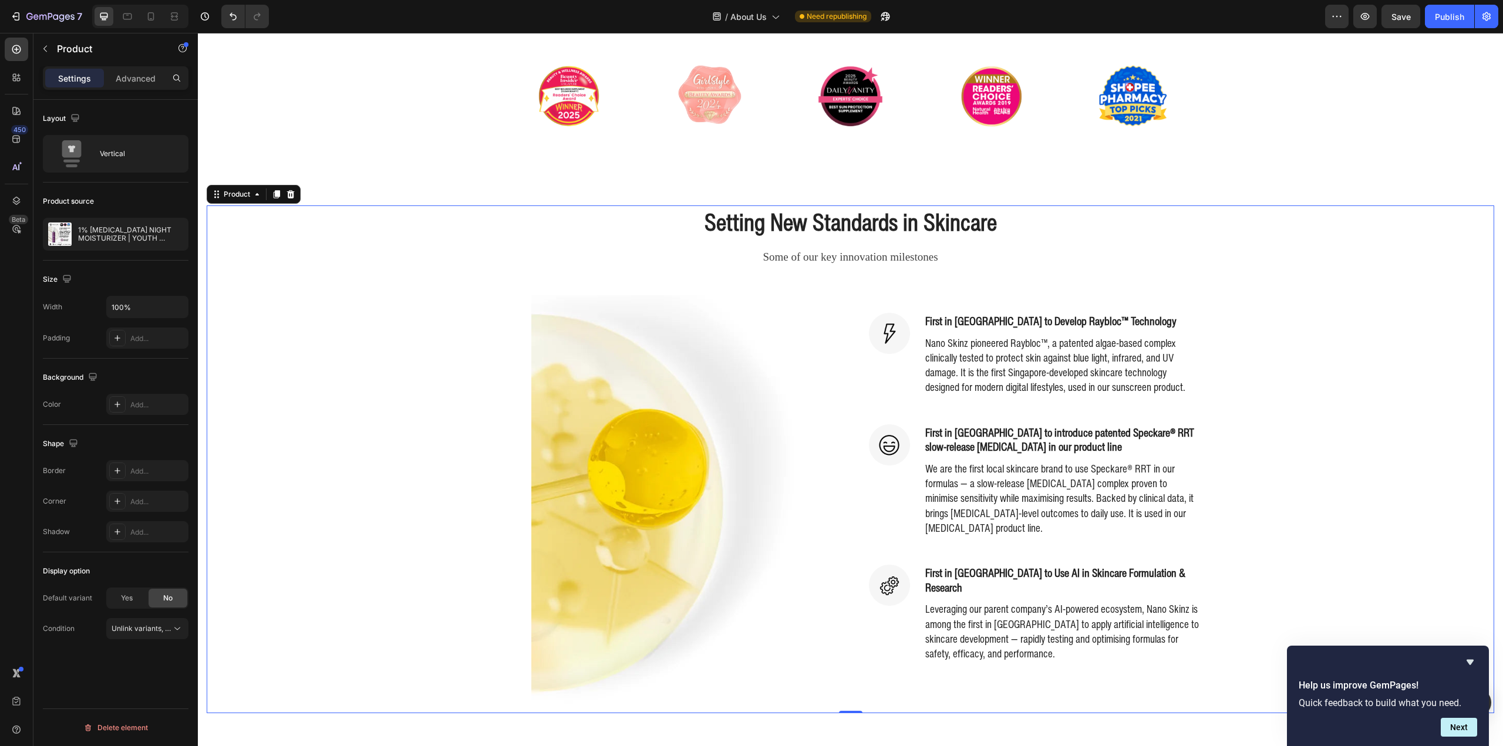
click at [625, 353] on img at bounding box center [664, 504] width 267 height 418
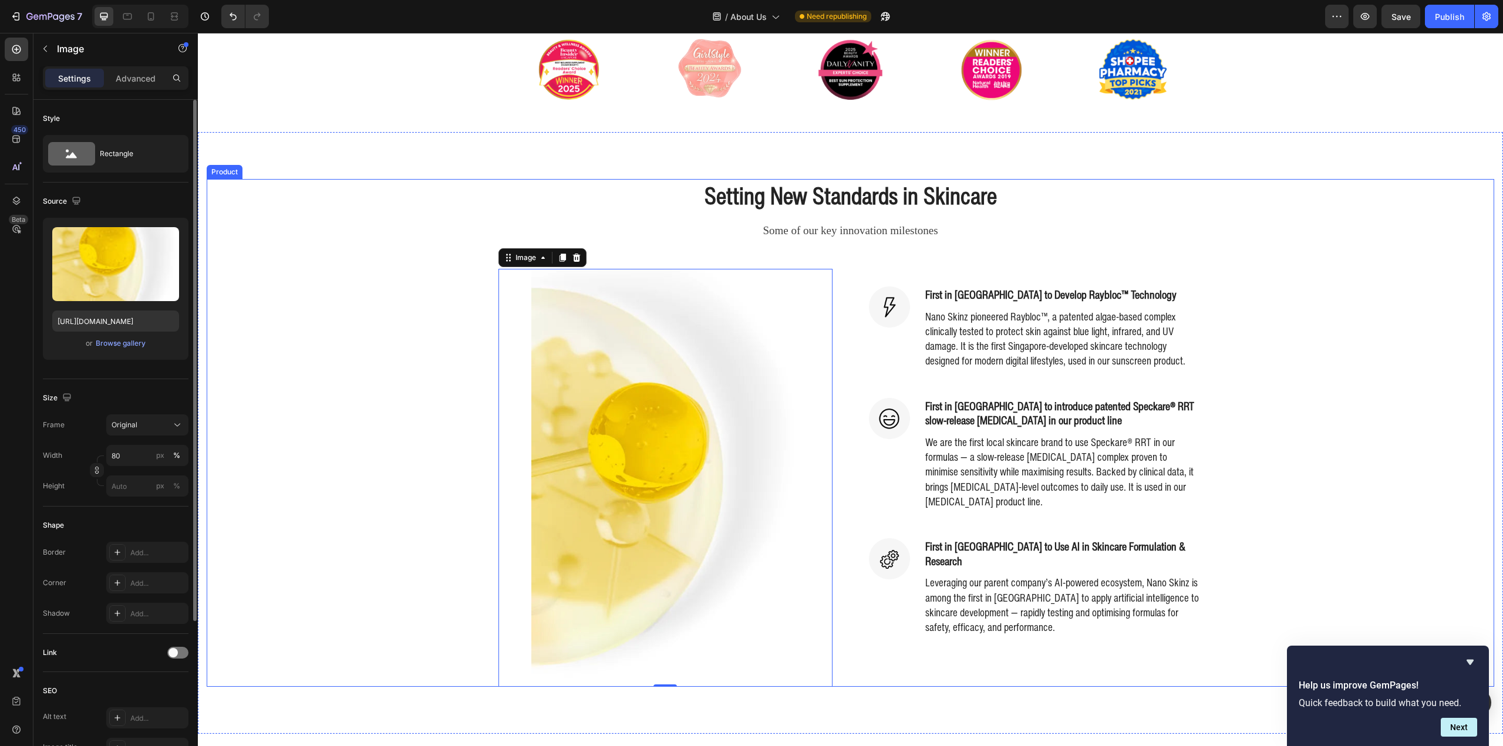
scroll to position [528, 0]
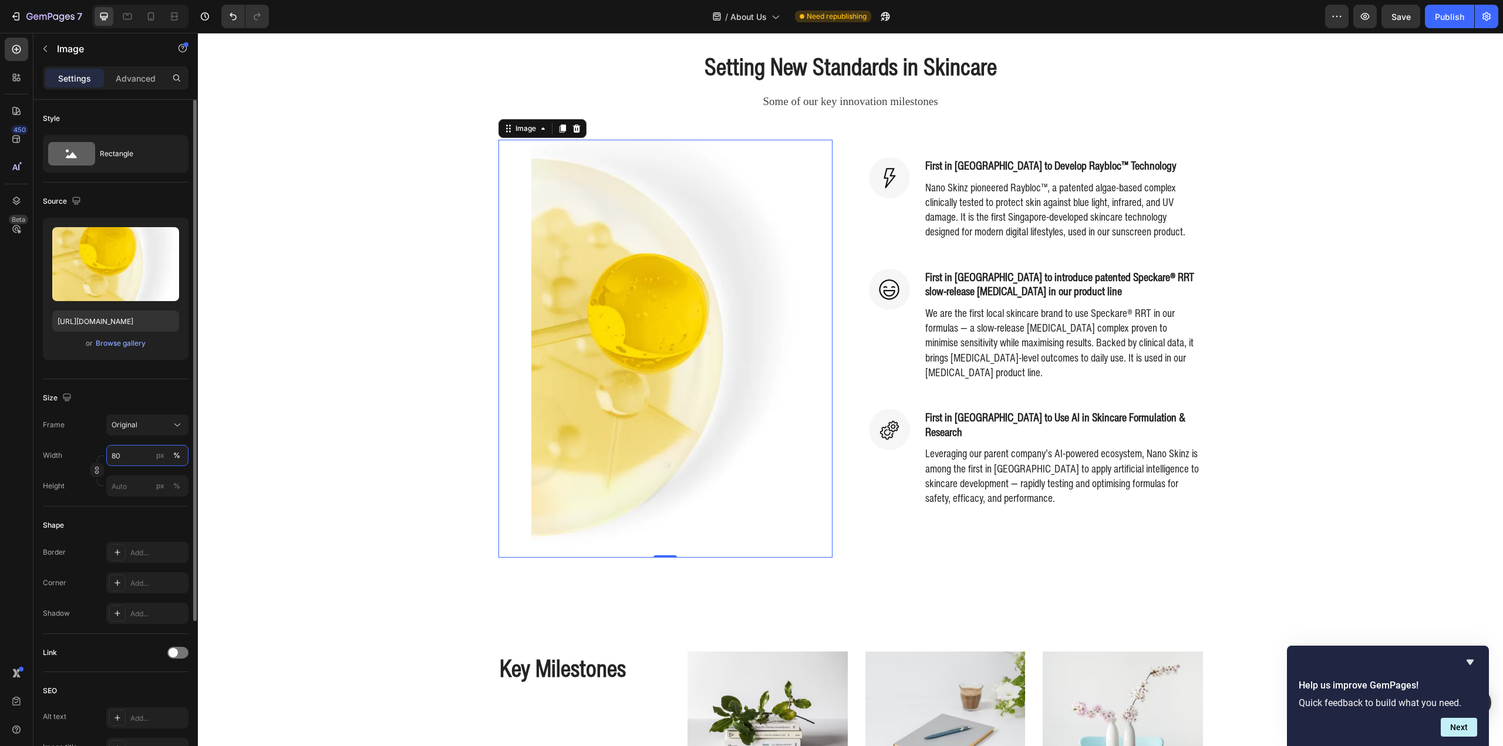
click at [131, 450] on input "80" at bounding box center [147, 455] width 82 height 21
click at [142, 481] on p "Full 100%" at bounding box center [145, 483] width 68 height 11
type input "100"
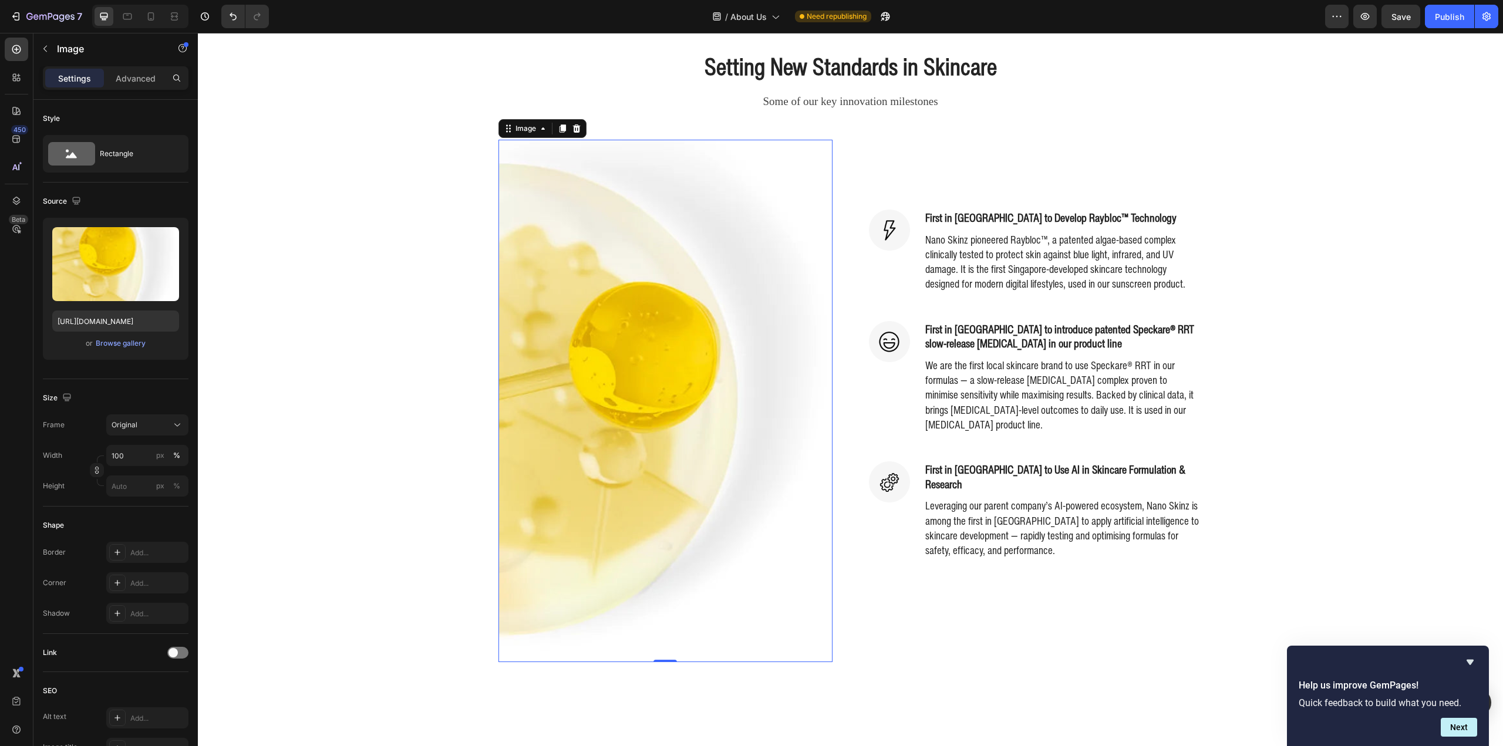
click at [379, 473] on div "Setting New Standards in Skincare Heading Some of our key innovation milestones…" at bounding box center [851, 356] width 1288 height 612
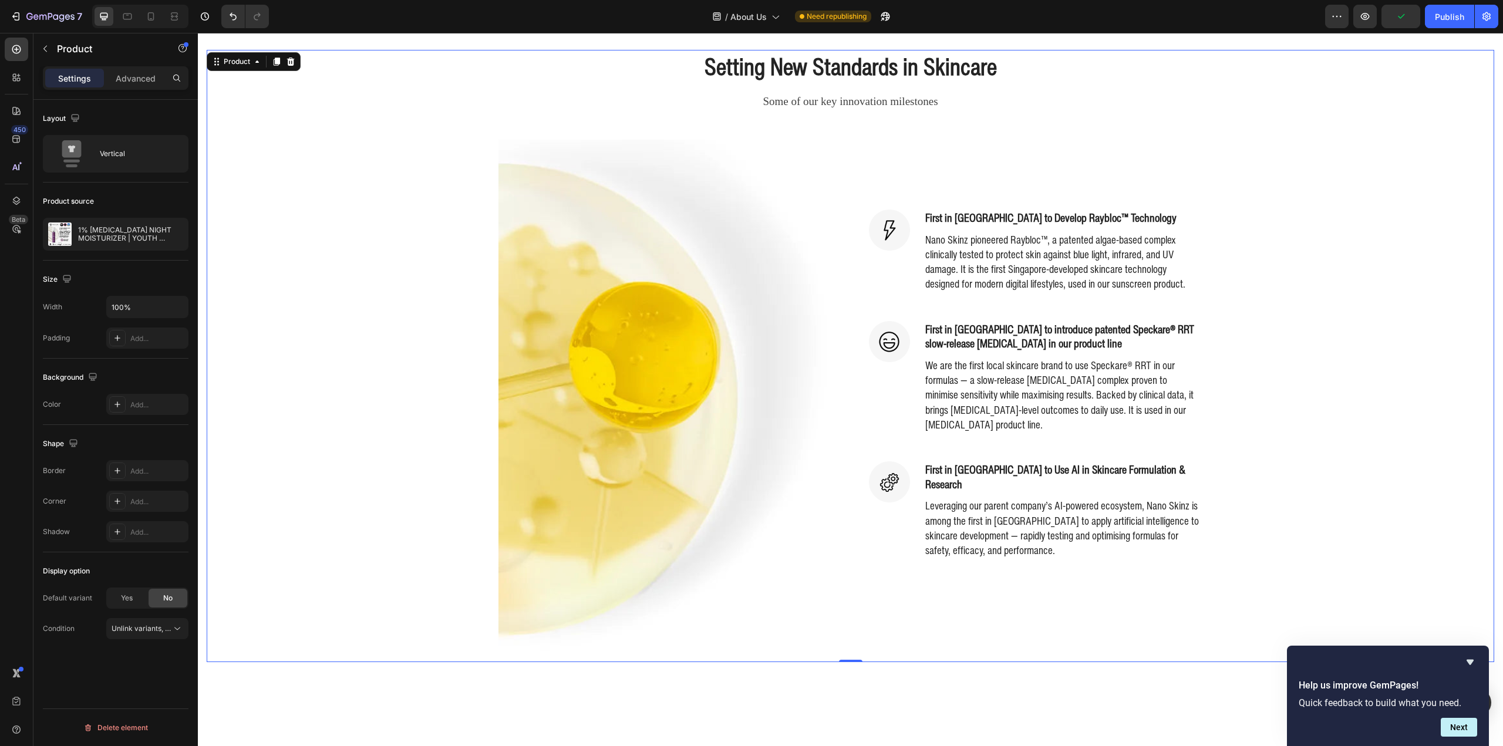
click at [608, 391] on img at bounding box center [665, 401] width 334 height 523
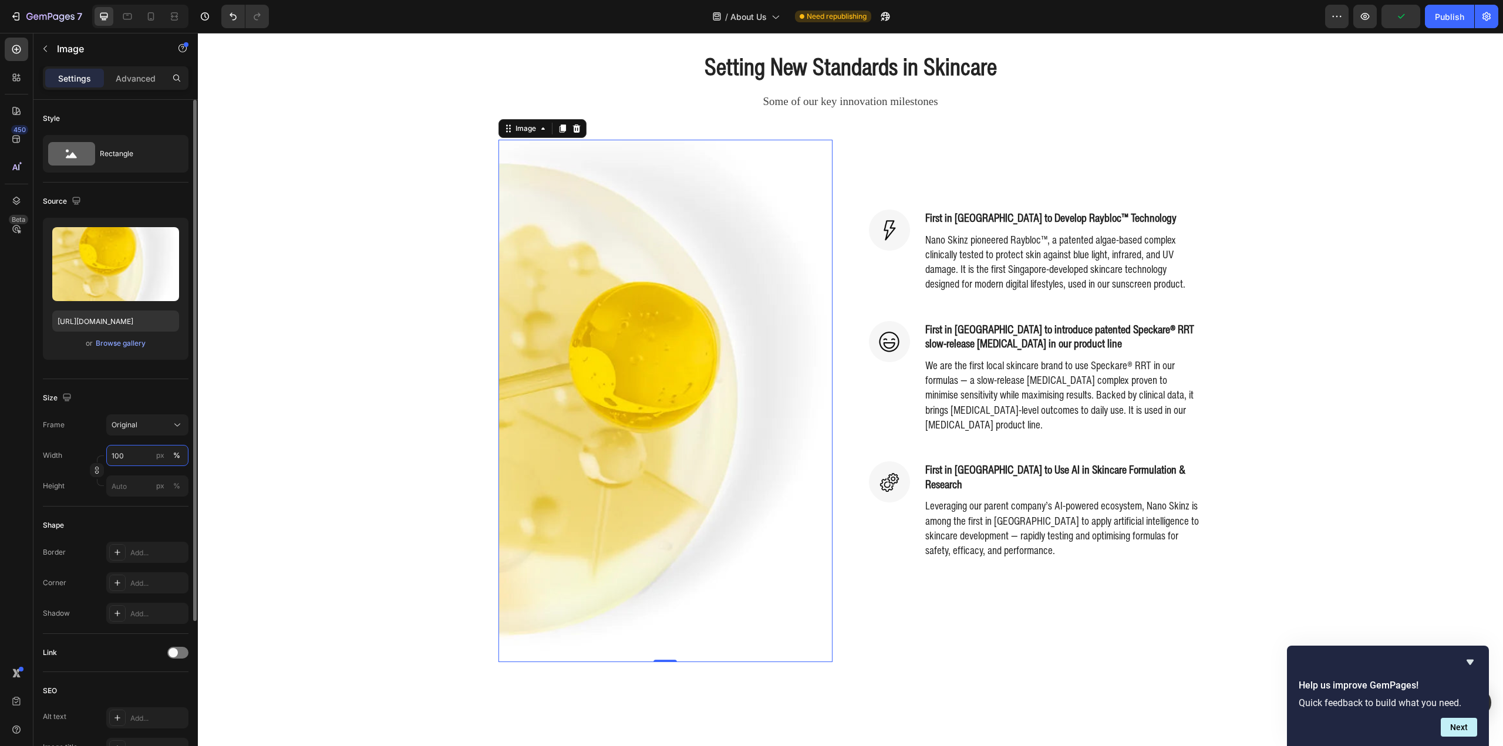
click at [127, 457] on input "100" at bounding box center [147, 455] width 82 height 21
type input "70"
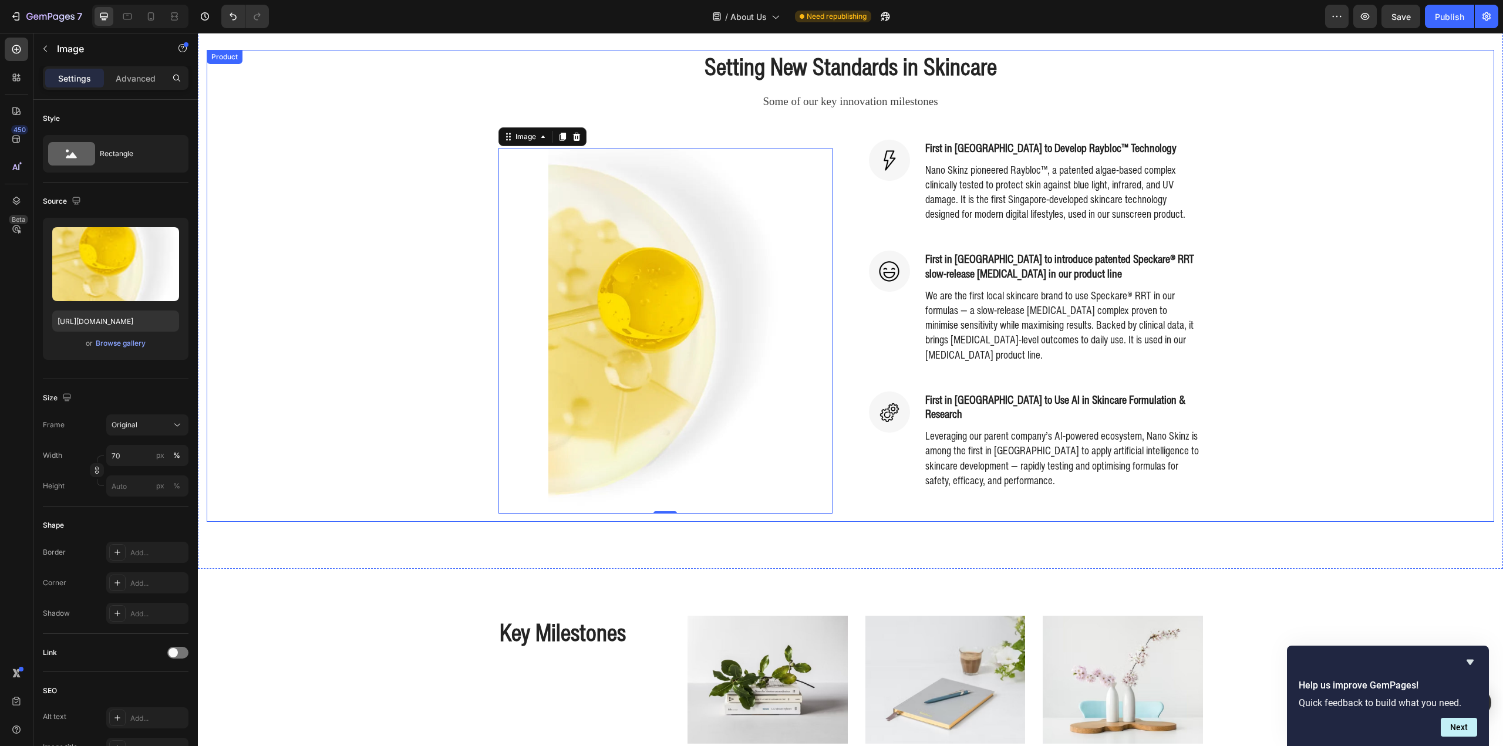
click at [399, 441] on div "Setting New Standards in Skincare Heading Some of our key innovation milestones…" at bounding box center [851, 286] width 1288 height 472
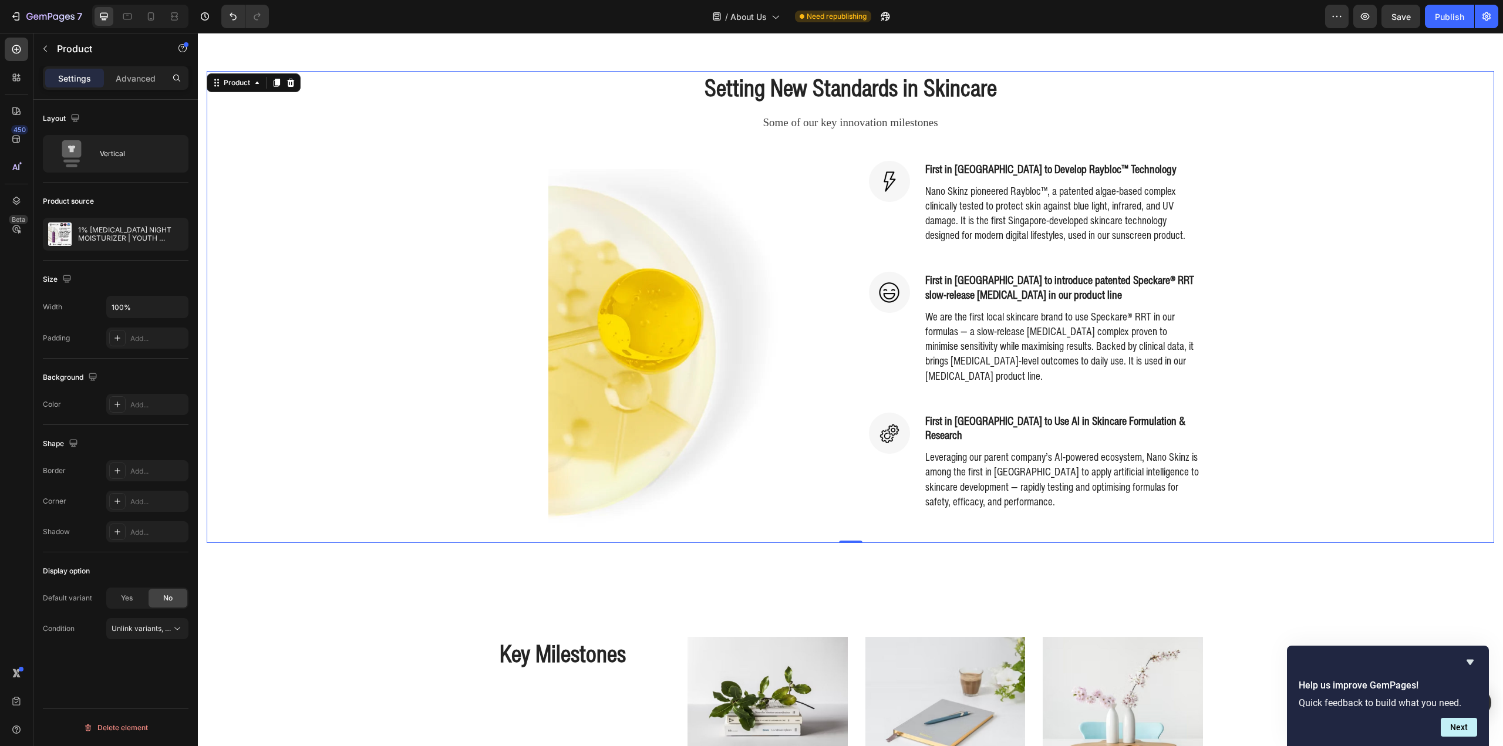
scroll to position [470, 0]
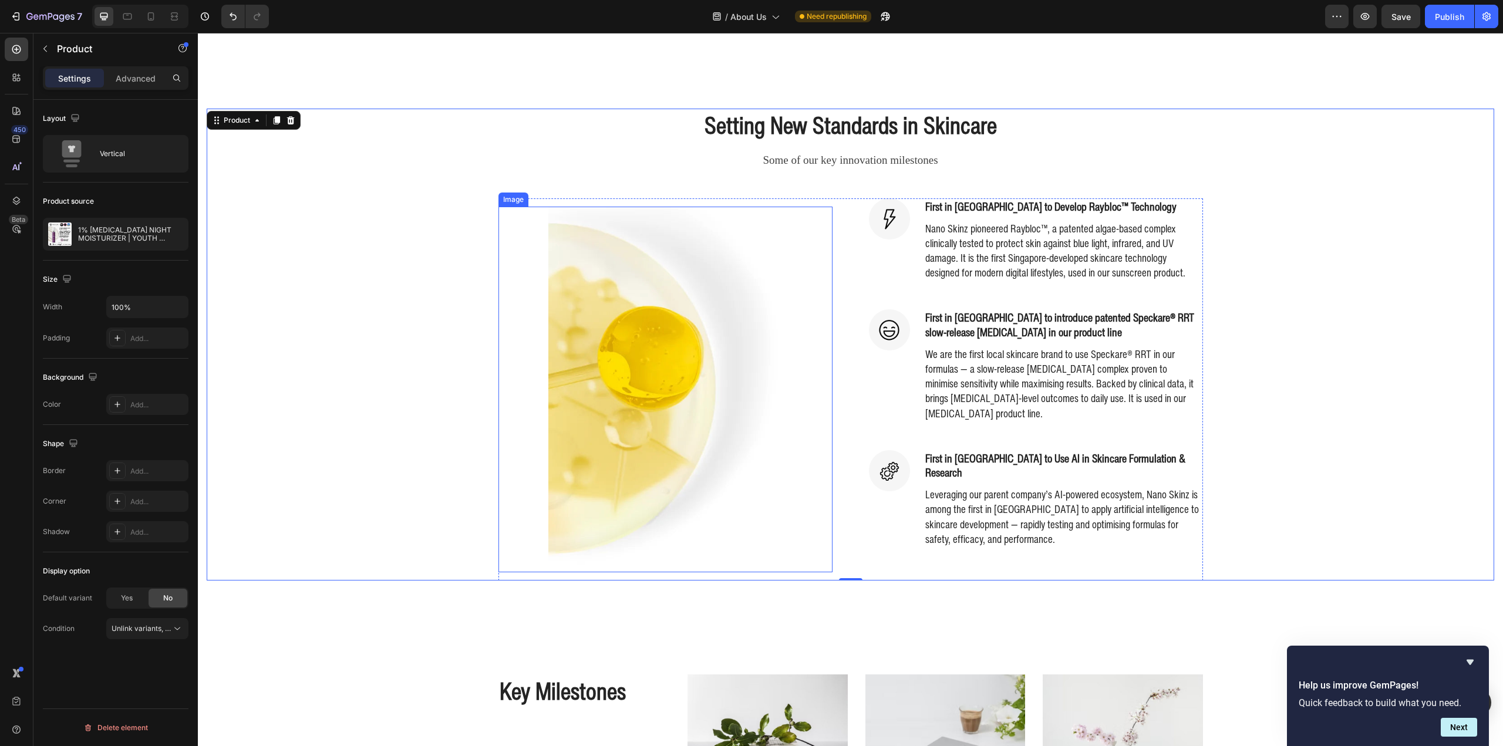
click at [604, 395] on img at bounding box center [665, 390] width 234 height 366
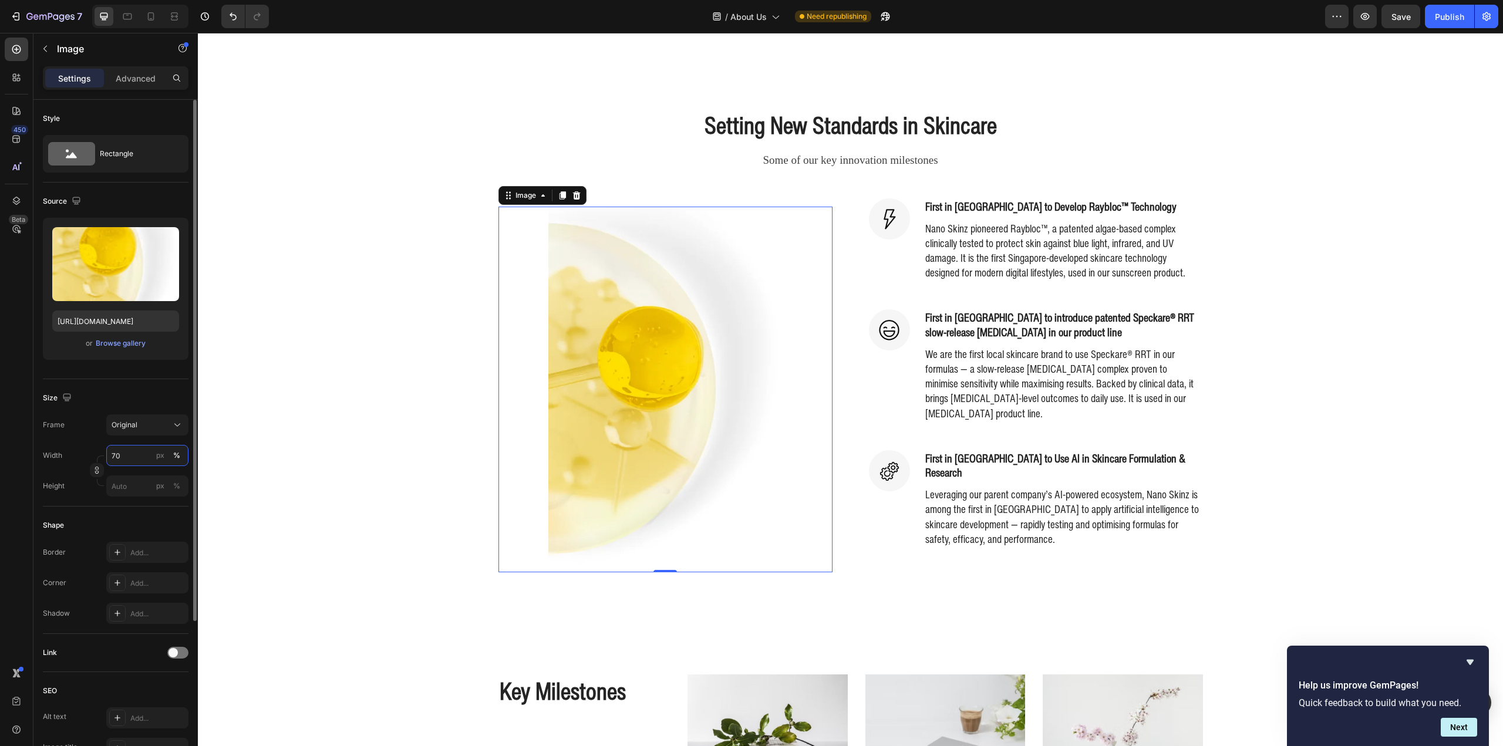
click at [127, 453] on input "70" at bounding box center [147, 455] width 82 height 21
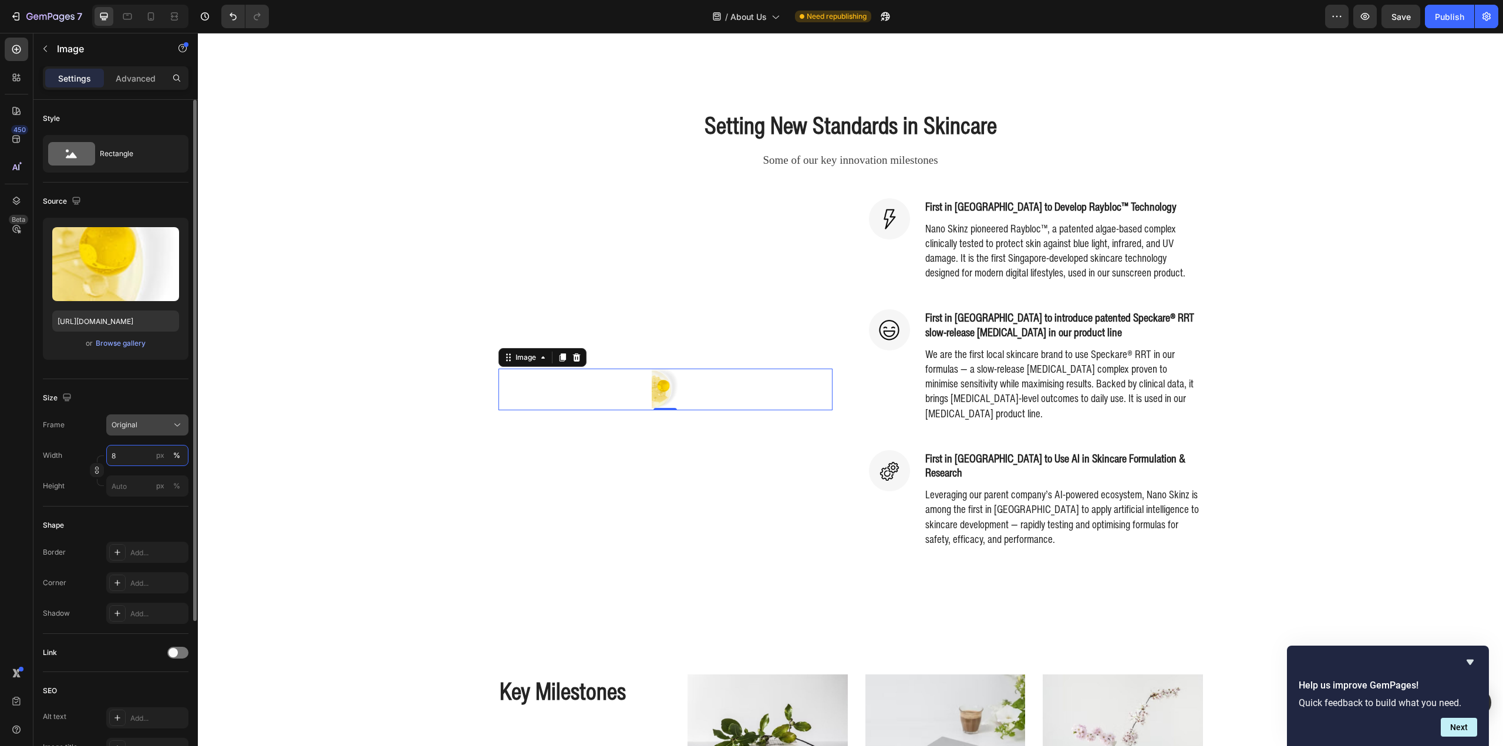
type input "80"
click at [285, 409] on div "Setting New Standards in Skincare Heading Some of our key innovation milestones…" at bounding box center [851, 345] width 1288 height 472
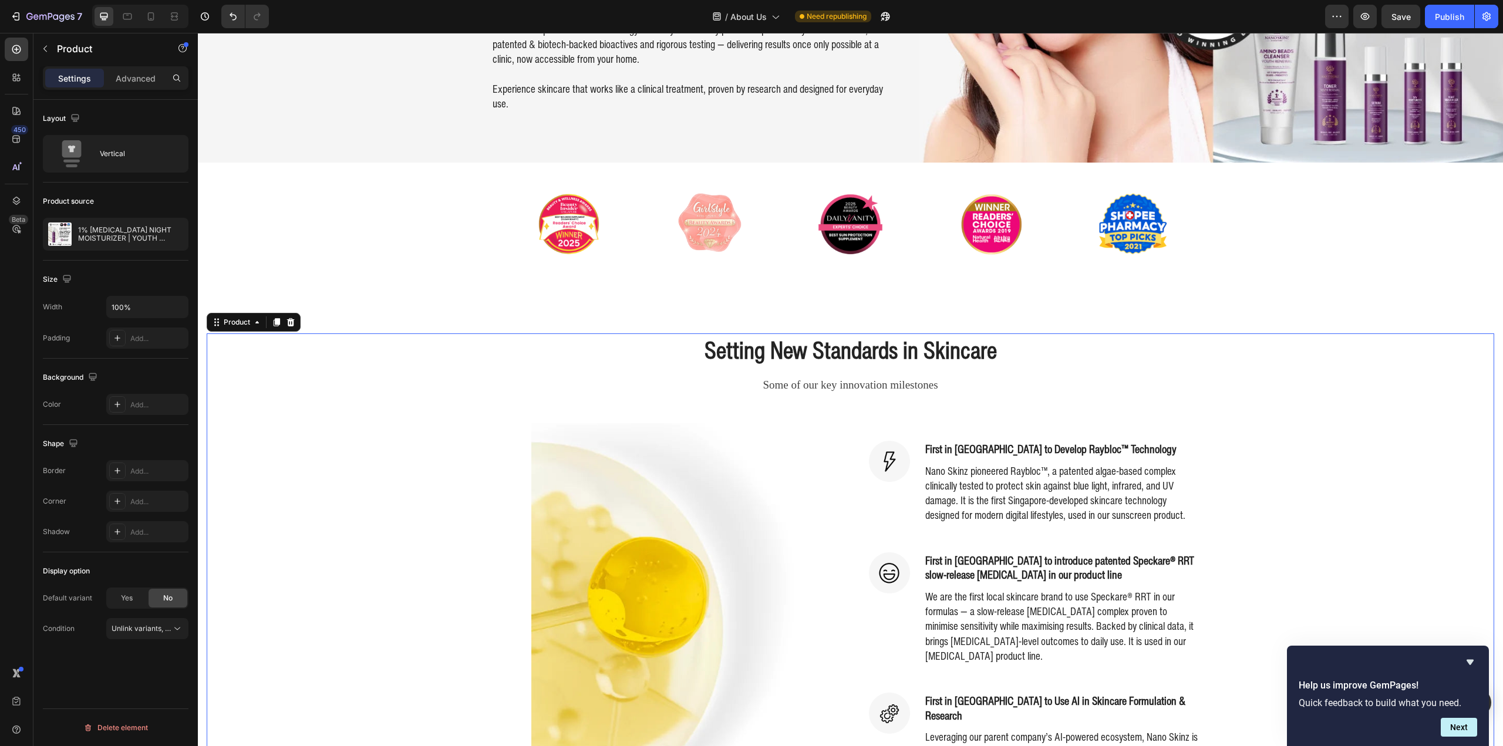
scroll to position [294, 0]
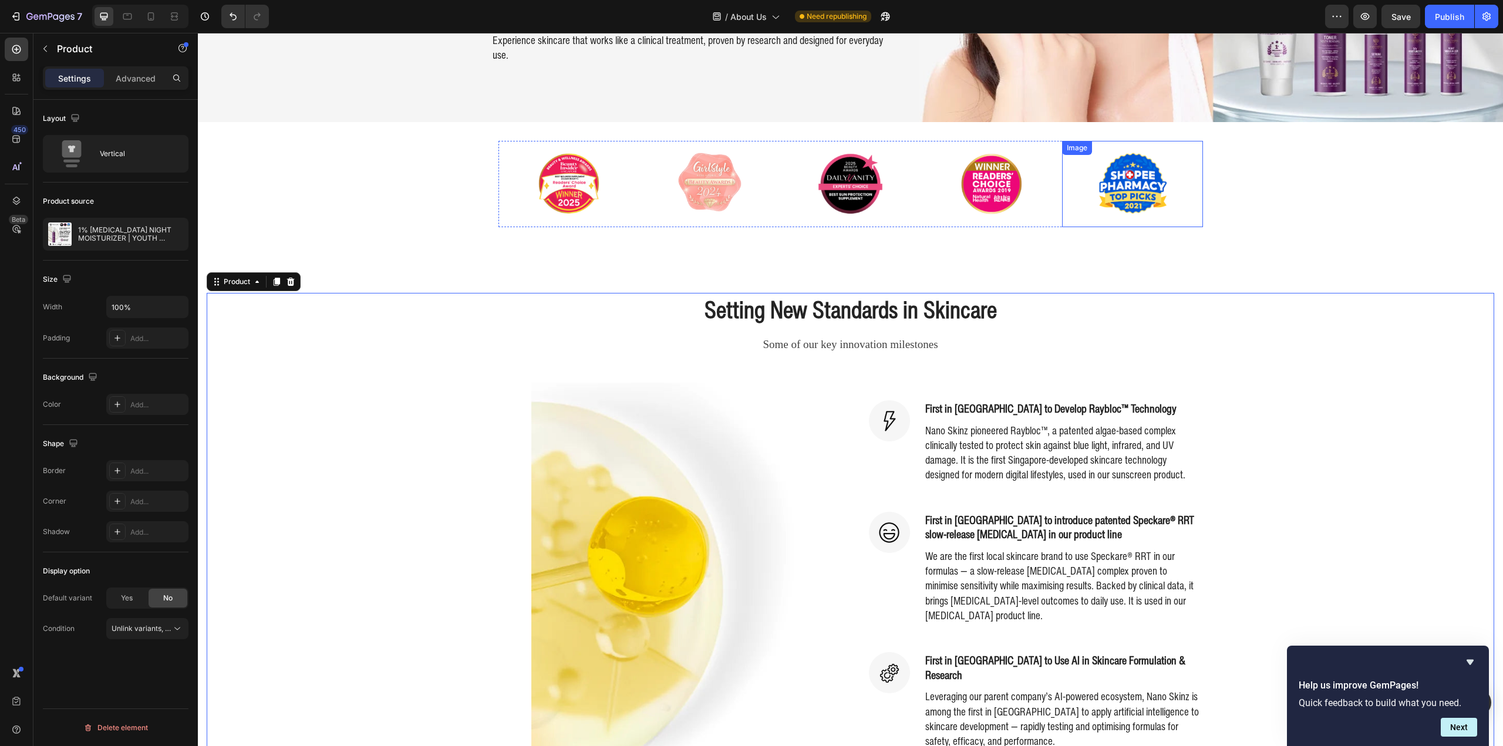
click at [1098, 141] on img at bounding box center [1132, 184] width 141 height 86
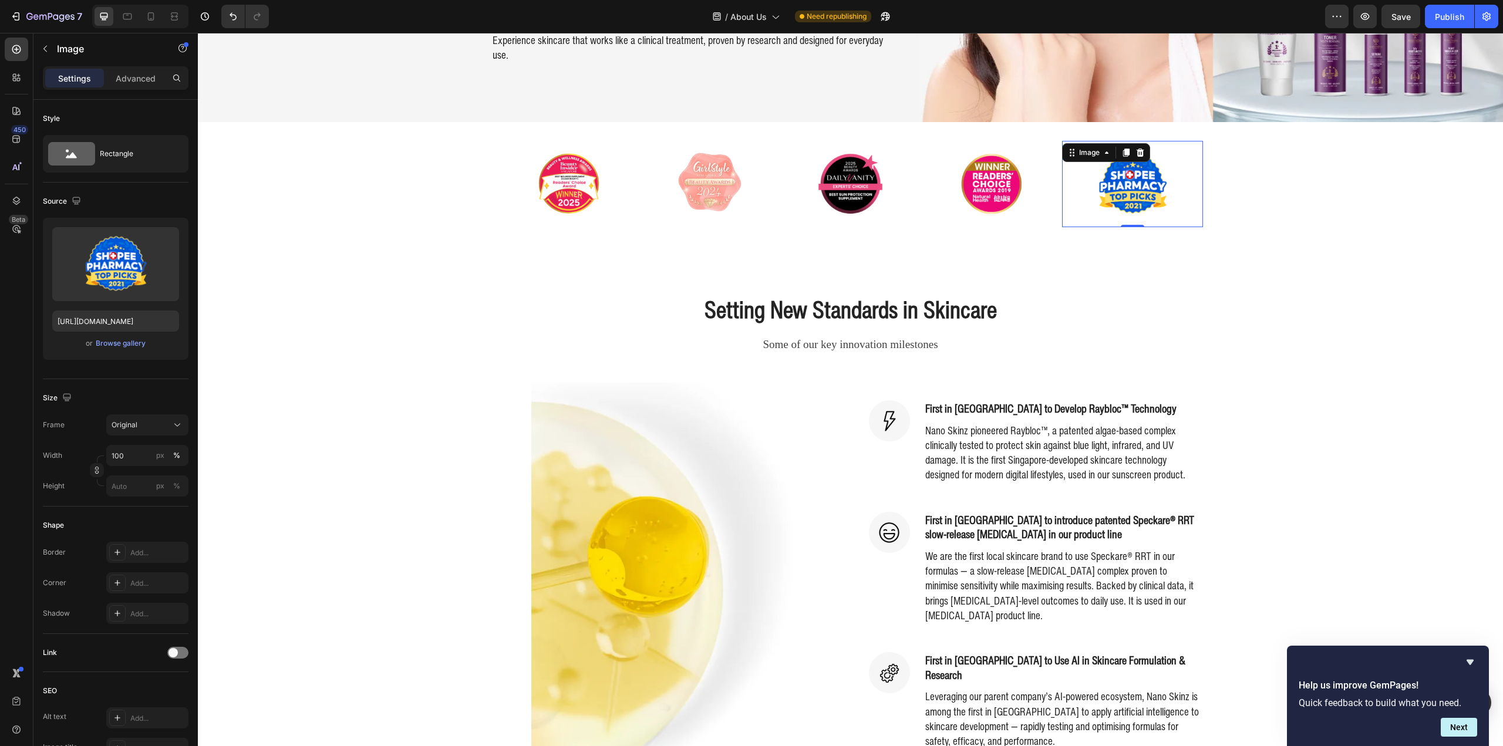
click at [1324, 160] on div "Image Image Image Image Image 0 Carousel" at bounding box center [850, 184] width 1305 height 86
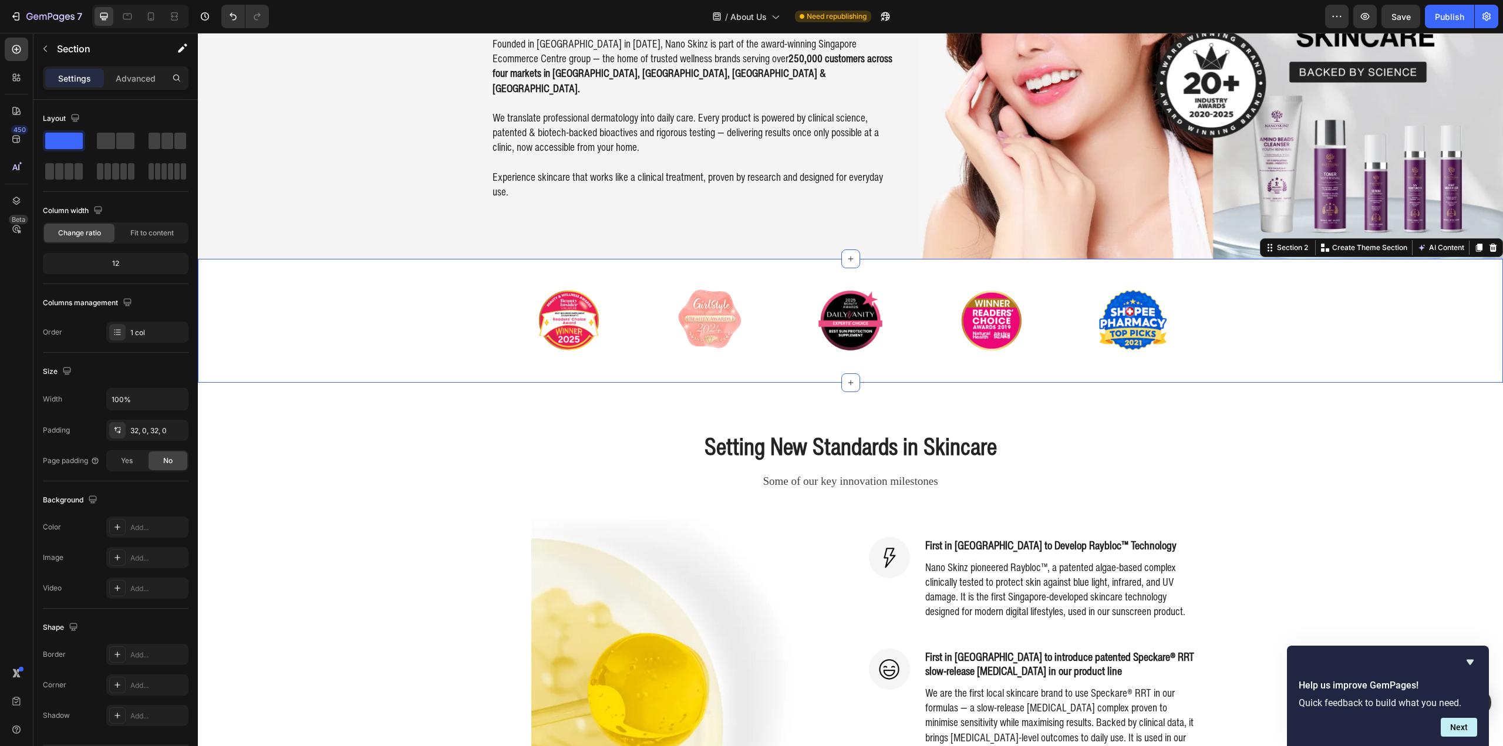
scroll to position [0, 0]
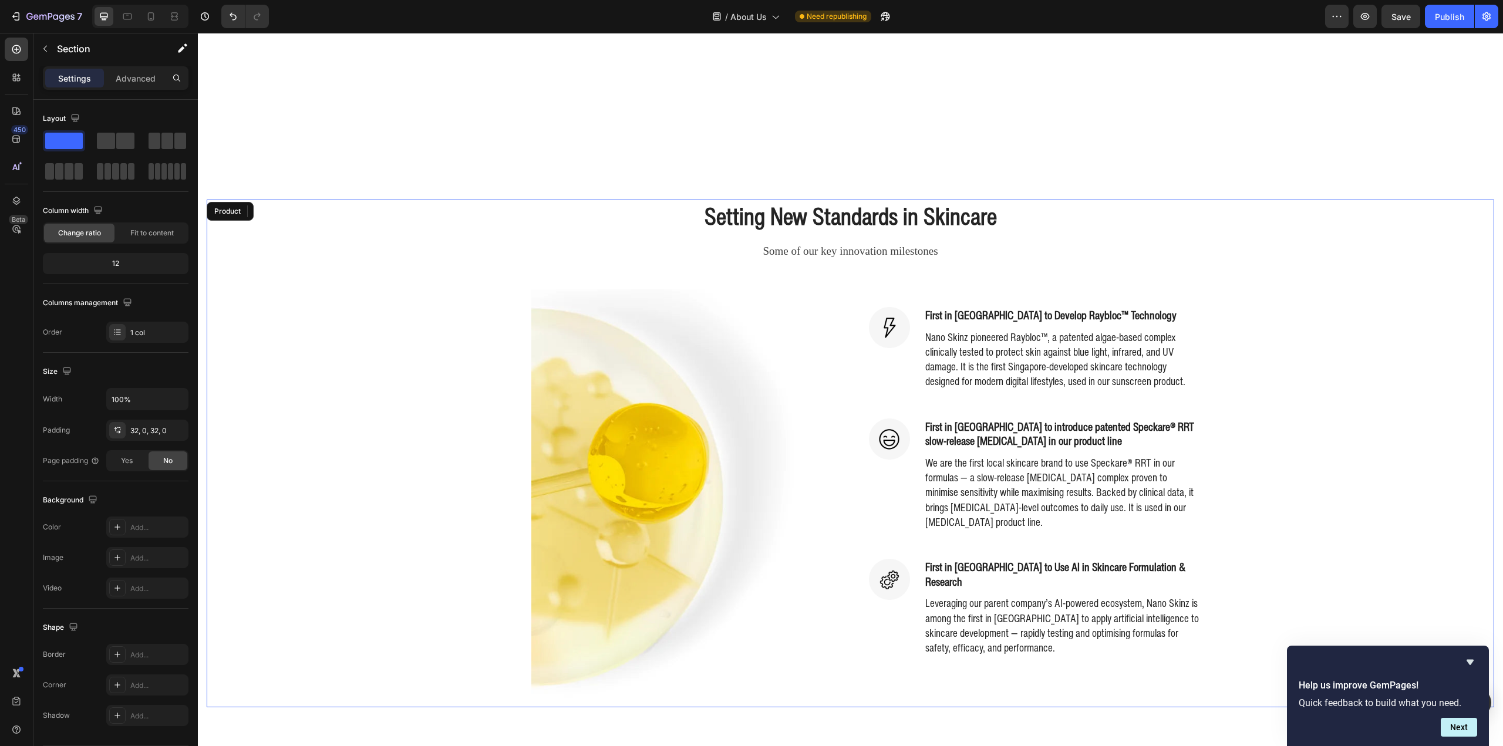
click at [1383, 247] on div "Setting New Standards in Skincare Heading Some of our key innovation milestones…" at bounding box center [851, 453] width 1288 height 507
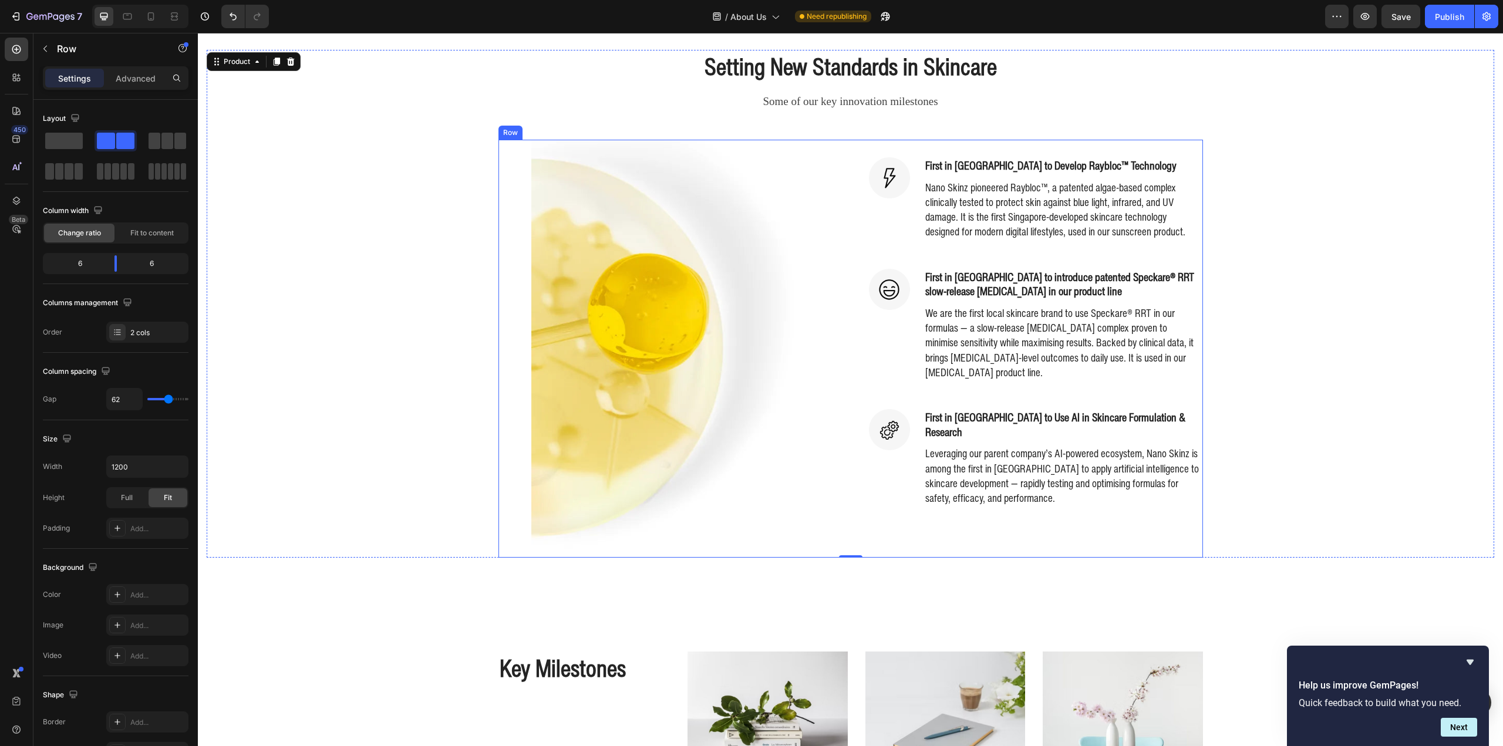
click at [844, 195] on div "Image Image First in Singapore to Develop Raybloc™ Technology Heading Nano Skin…" at bounding box center [850, 349] width 705 height 418
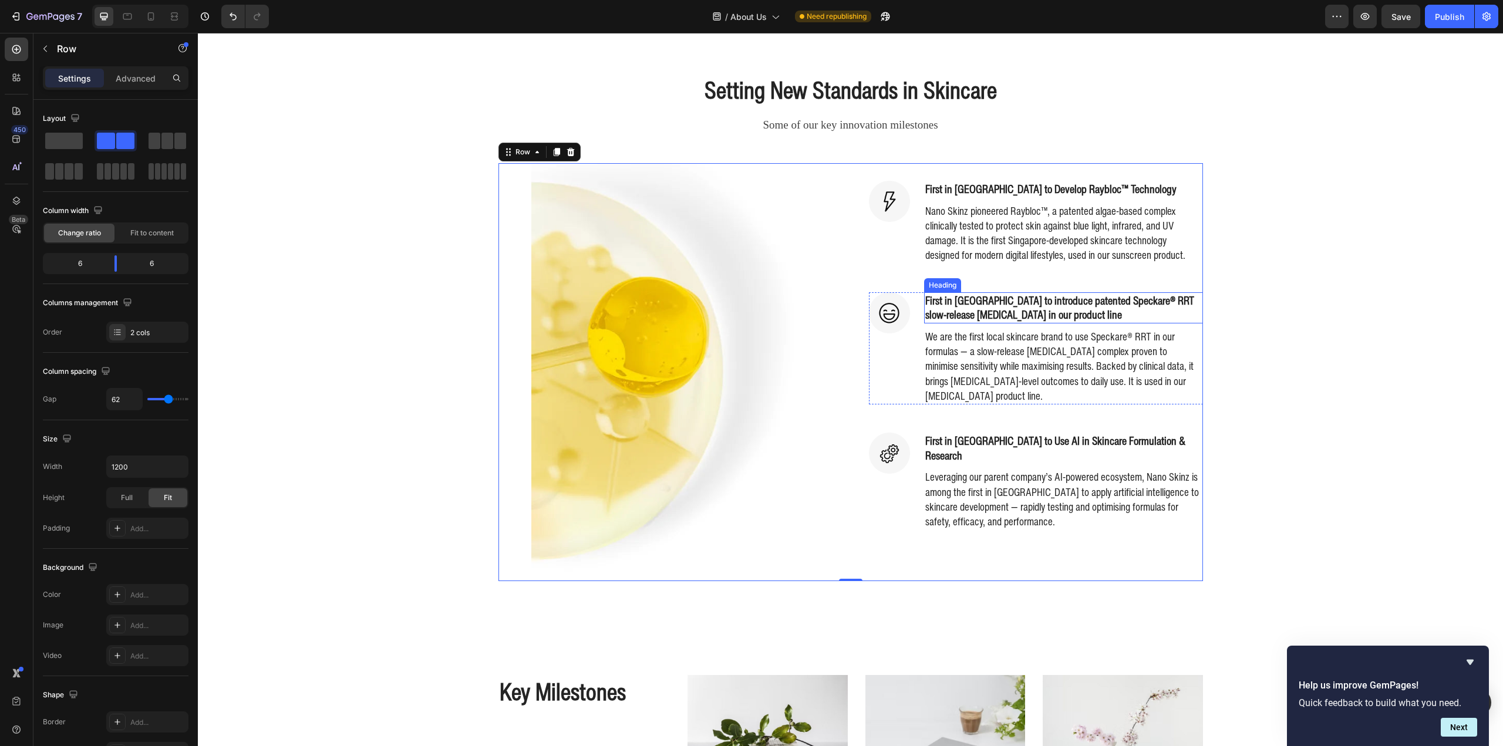
scroll to position [411, 0]
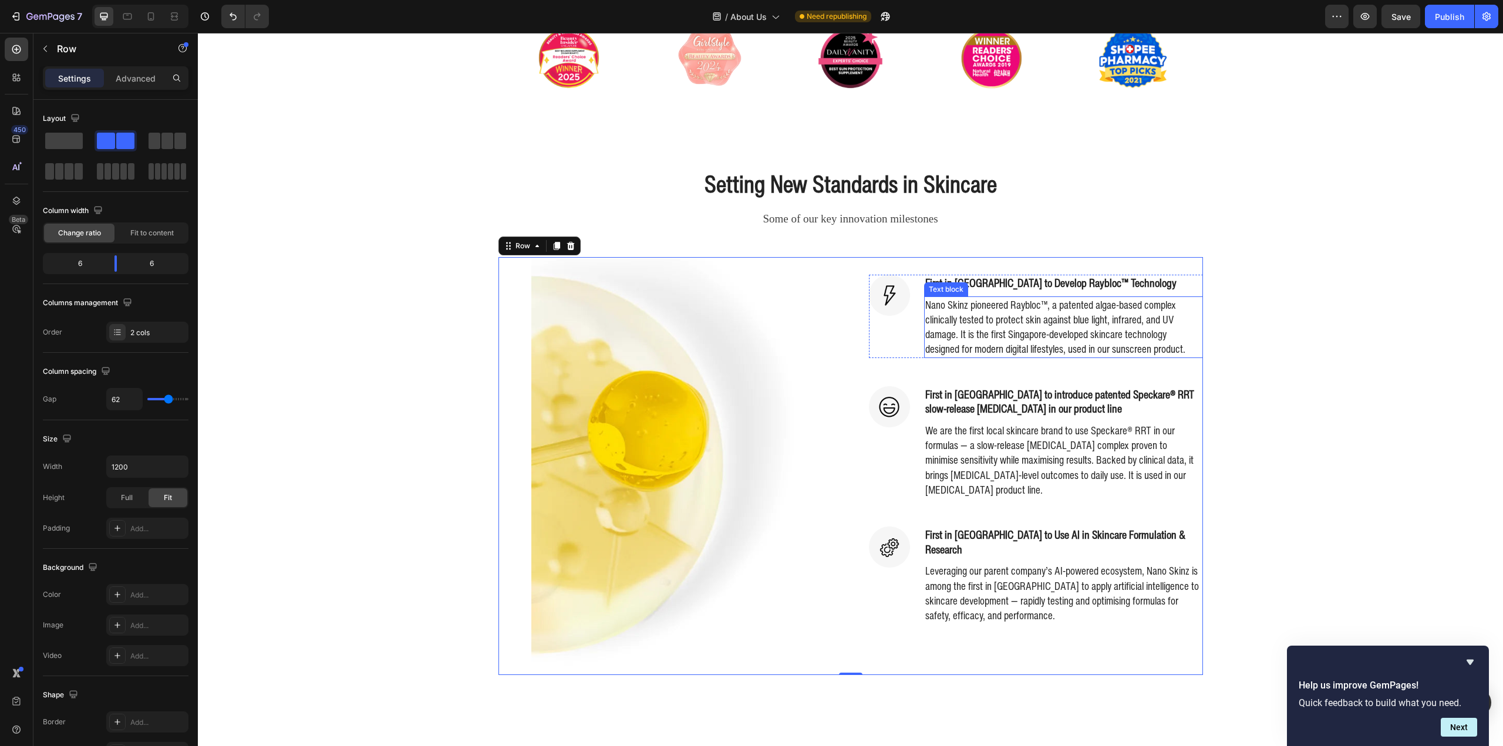
click at [1006, 346] on p "Nano Skinz pioneered Raybloc™, a patented algae-based complex clinically tested…" at bounding box center [1063, 327] width 277 height 59
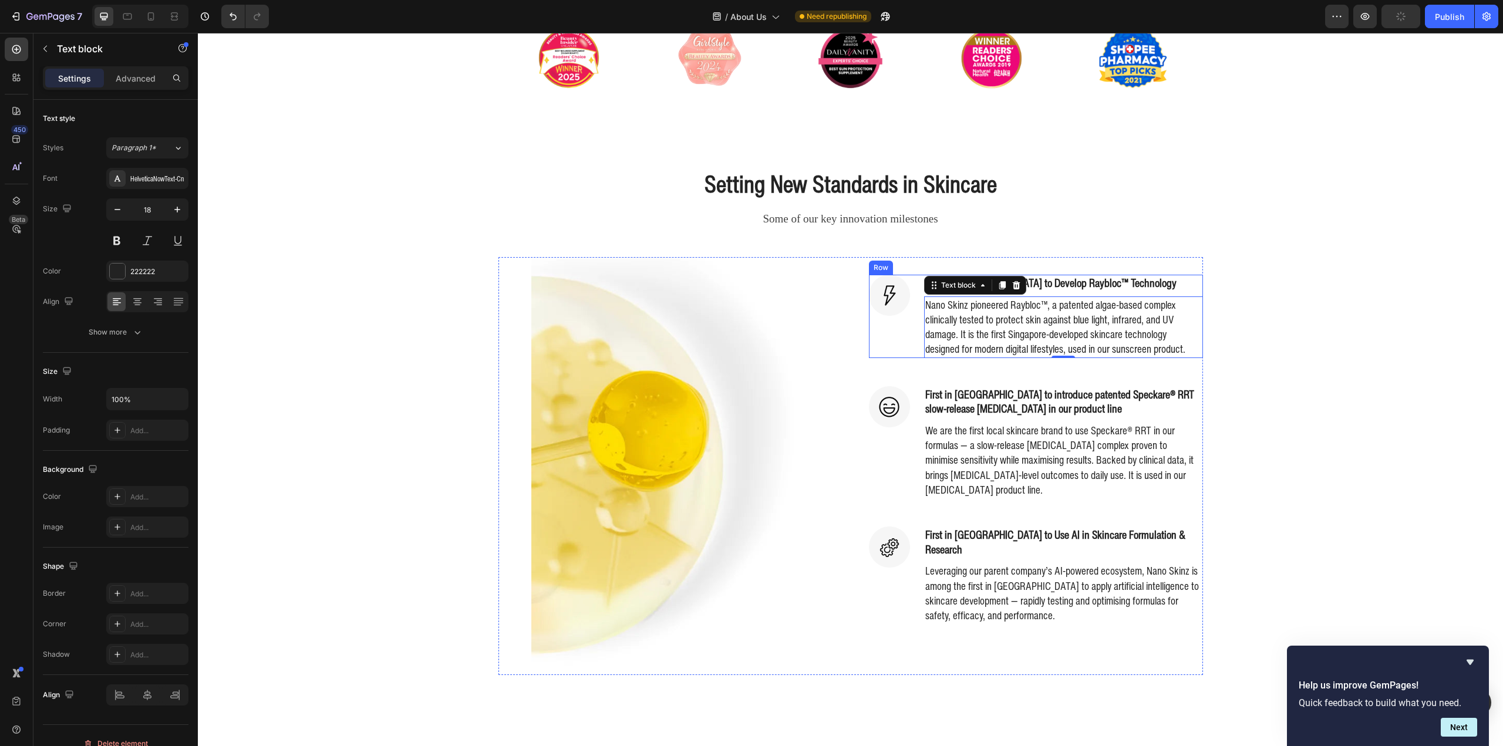
click at [893, 335] on div "Image" at bounding box center [889, 316] width 41 height 83
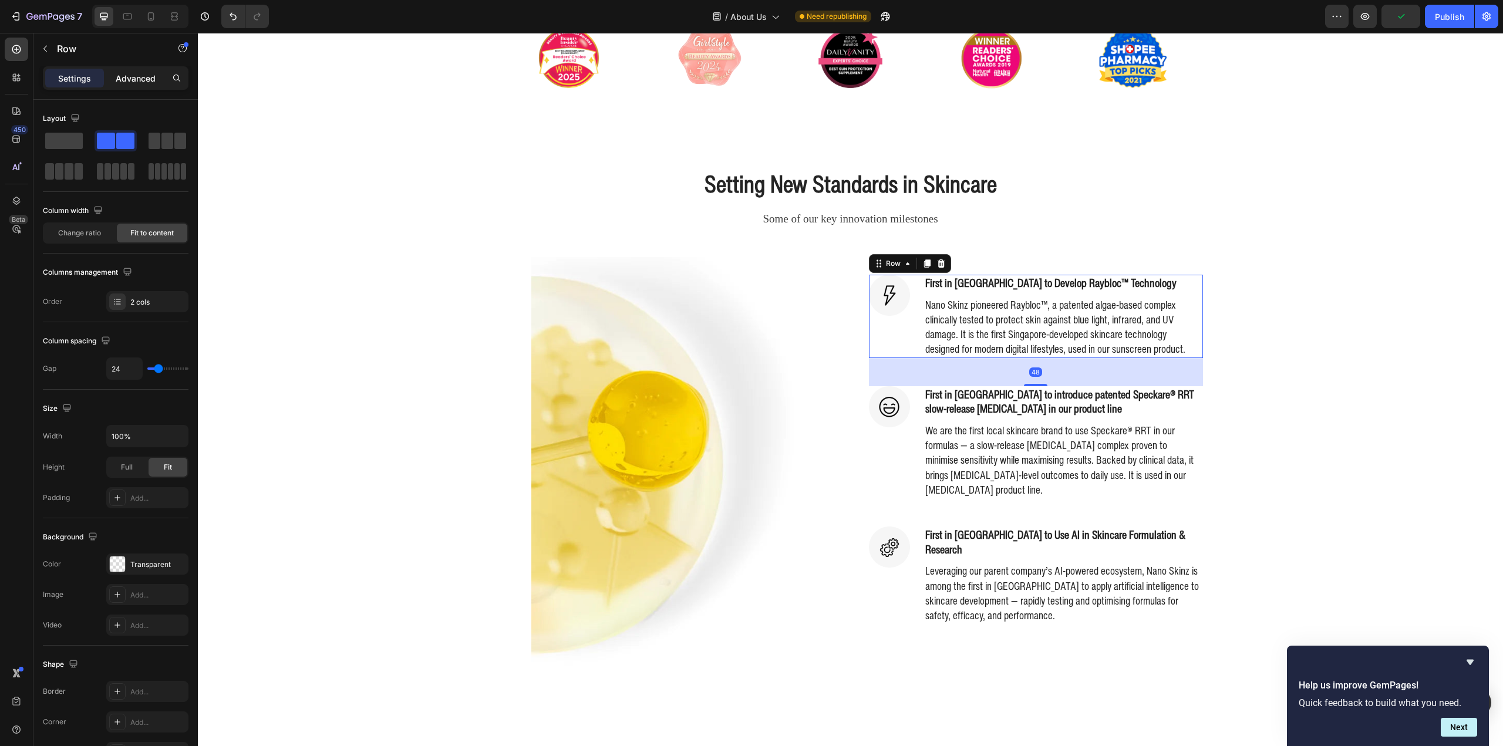
click at [126, 69] on div "Advanced" at bounding box center [135, 78] width 59 height 19
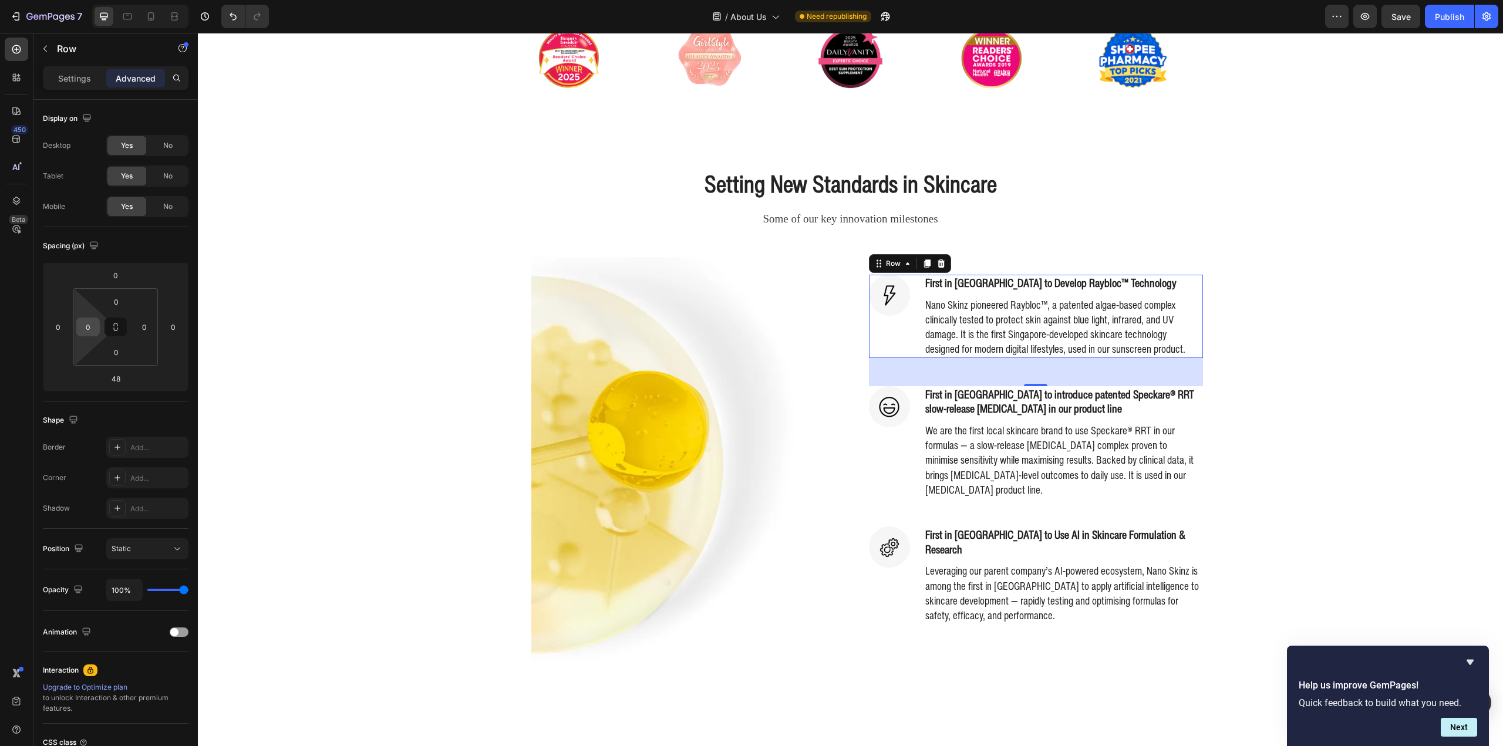
click at [91, 328] on input "0" at bounding box center [88, 327] width 18 height 18
type input "-20"
click at [90, 327] on input "-20" at bounding box center [88, 327] width 18 height 18
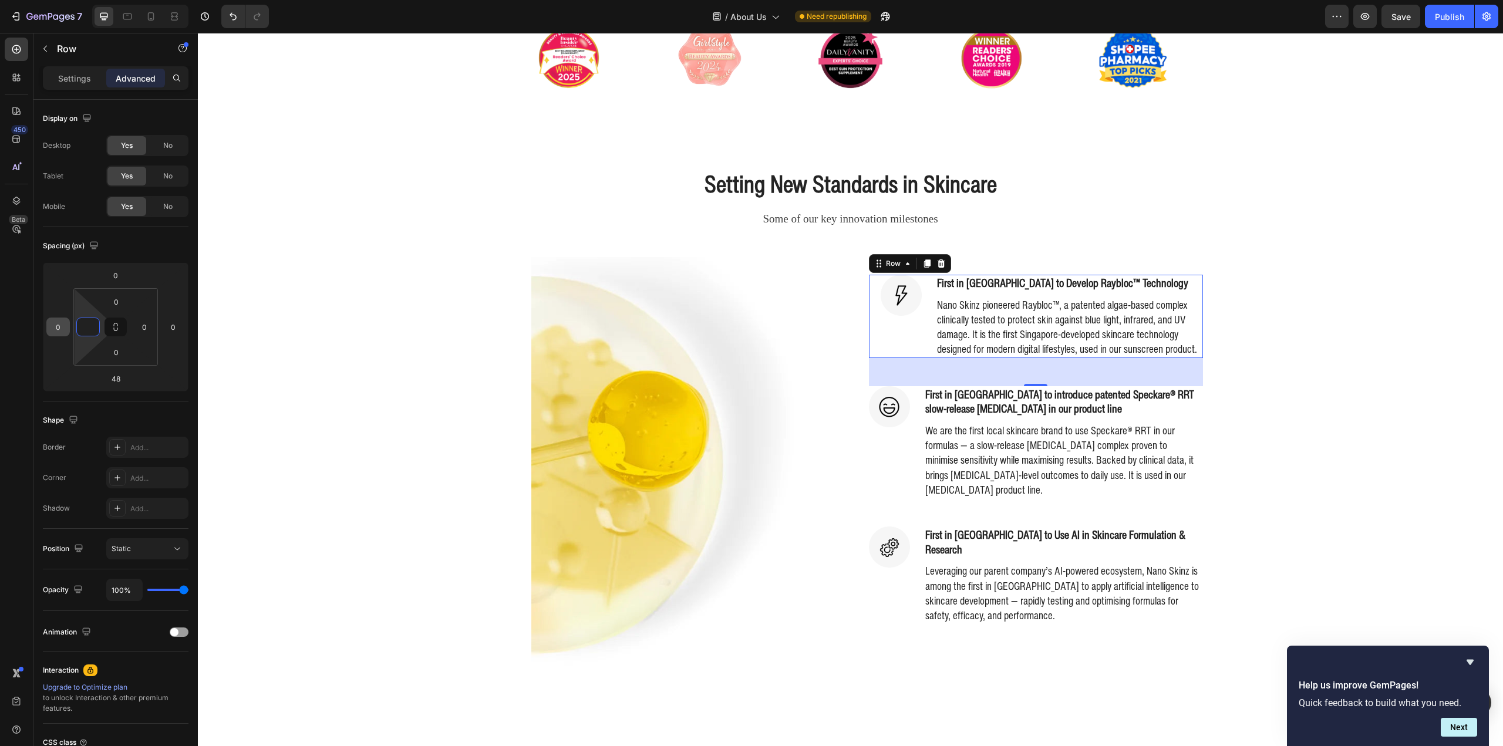
type input "0"
click at [58, 327] on input "0" at bounding box center [58, 327] width 18 height 18
click at [57, 328] on input "-20" at bounding box center [58, 327] width 18 height 18
click at [56, 327] on input "-02" at bounding box center [58, 327] width 18 height 18
drag, startPoint x: 56, startPoint y: 325, endPoint x: 86, endPoint y: 325, distance: 29.9
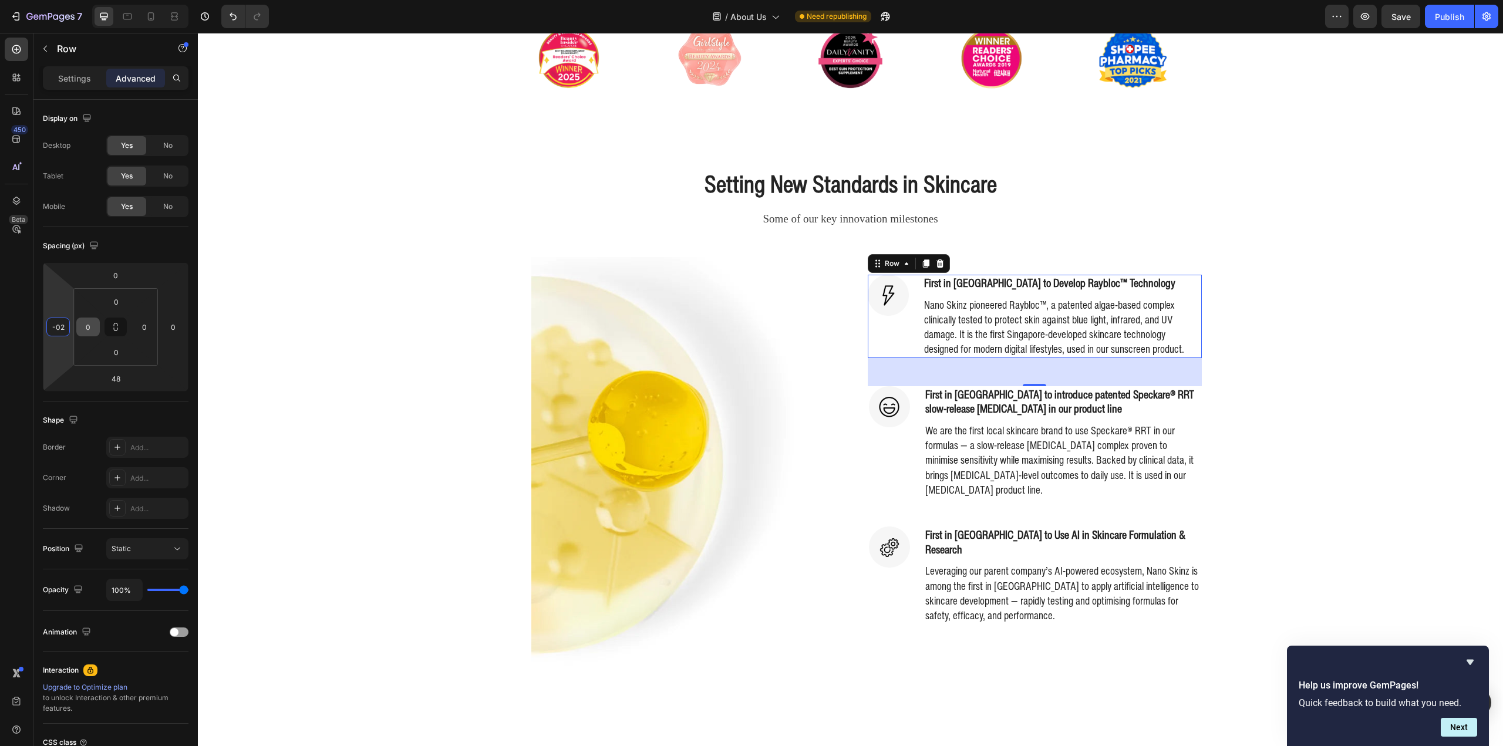
click at [86, 325] on div "0 -02 48 0 0 0 0 0" at bounding box center [116, 326] width 146 height 129
drag, startPoint x: 55, startPoint y: 326, endPoint x: 69, endPoint y: 328, distance: 13.6
click at [69, 328] on div "-50" at bounding box center [57, 327] width 23 height 19
type input "-100"
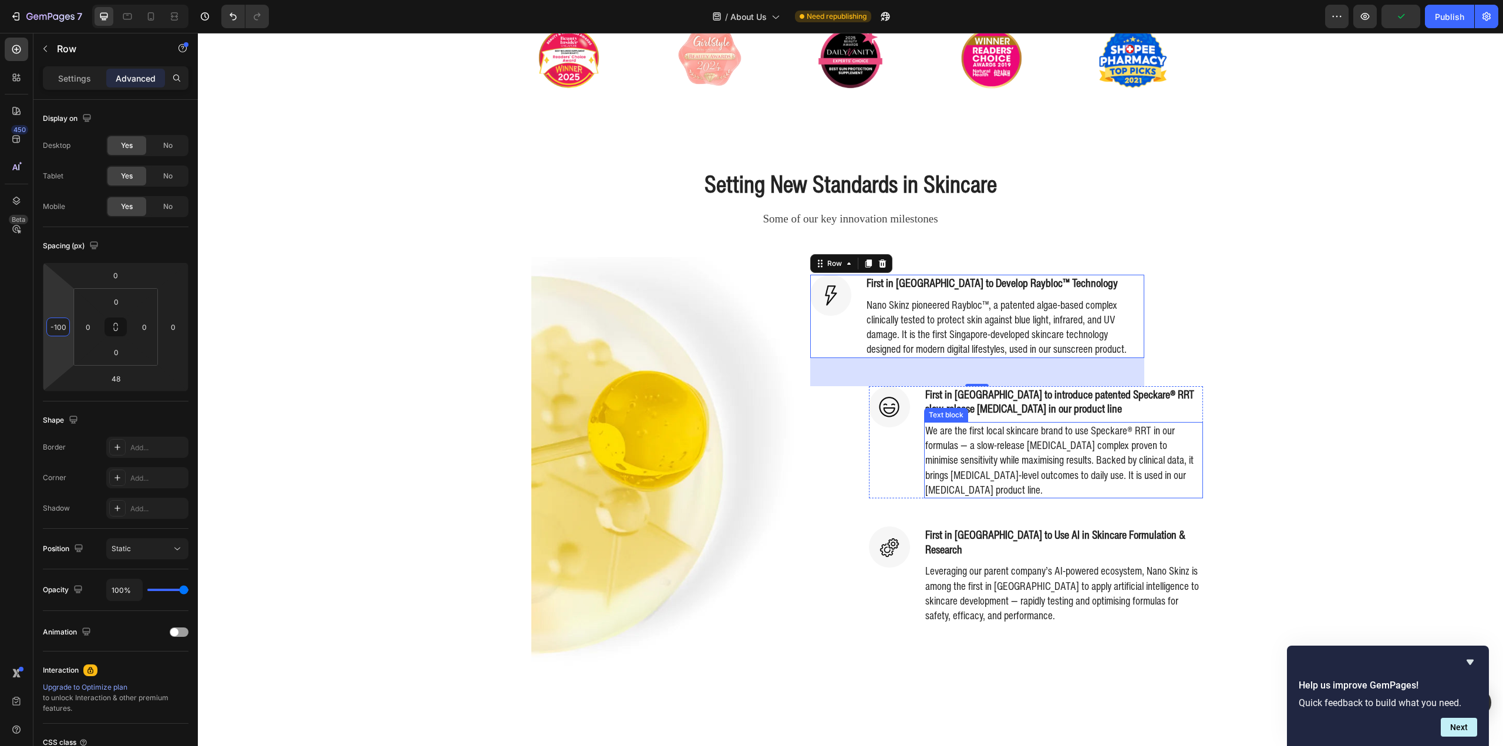
click at [1352, 459] on div "Setting New Standards in Skincare Heading Some of our key innovation milestones…" at bounding box center [851, 420] width 1288 height 507
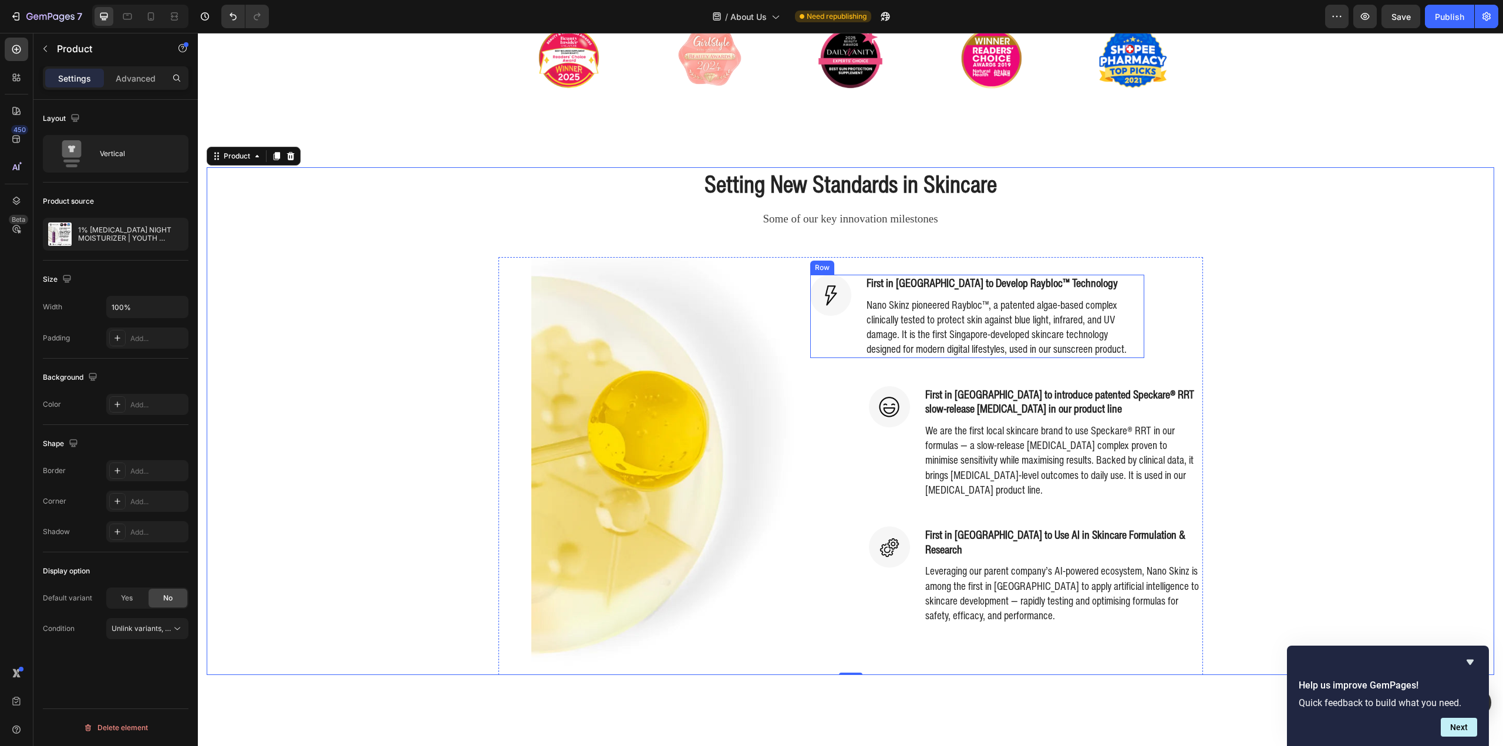
click at [828, 339] on div "Image" at bounding box center [830, 316] width 41 height 83
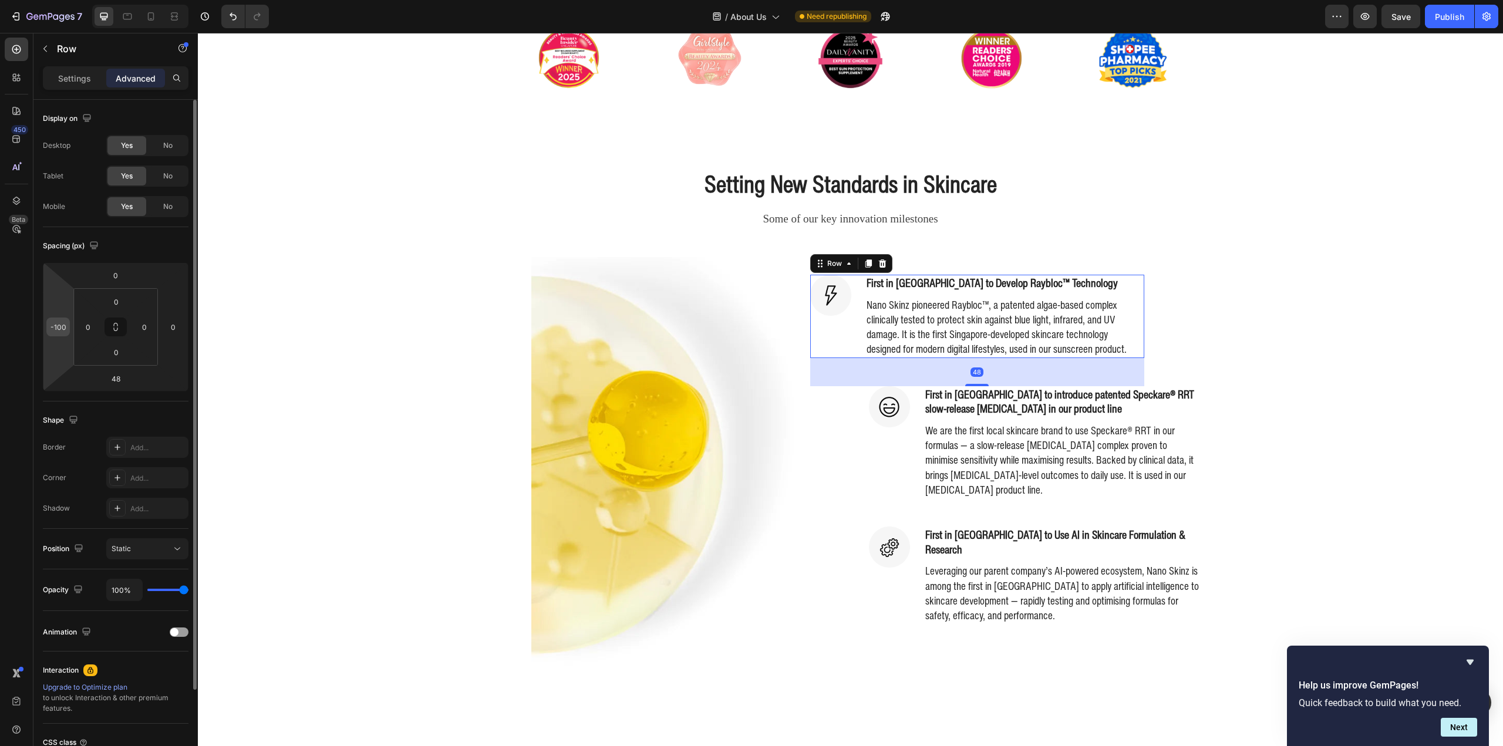
click at [52, 324] on input "-100" at bounding box center [58, 327] width 18 height 18
click at [59, 323] on input "-100" at bounding box center [58, 327] width 18 height 18
drag, startPoint x: 55, startPoint y: 326, endPoint x: 62, endPoint y: 330, distance: 7.7
click at [62, 330] on input "-100" at bounding box center [58, 327] width 18 height 18
type input "-80"
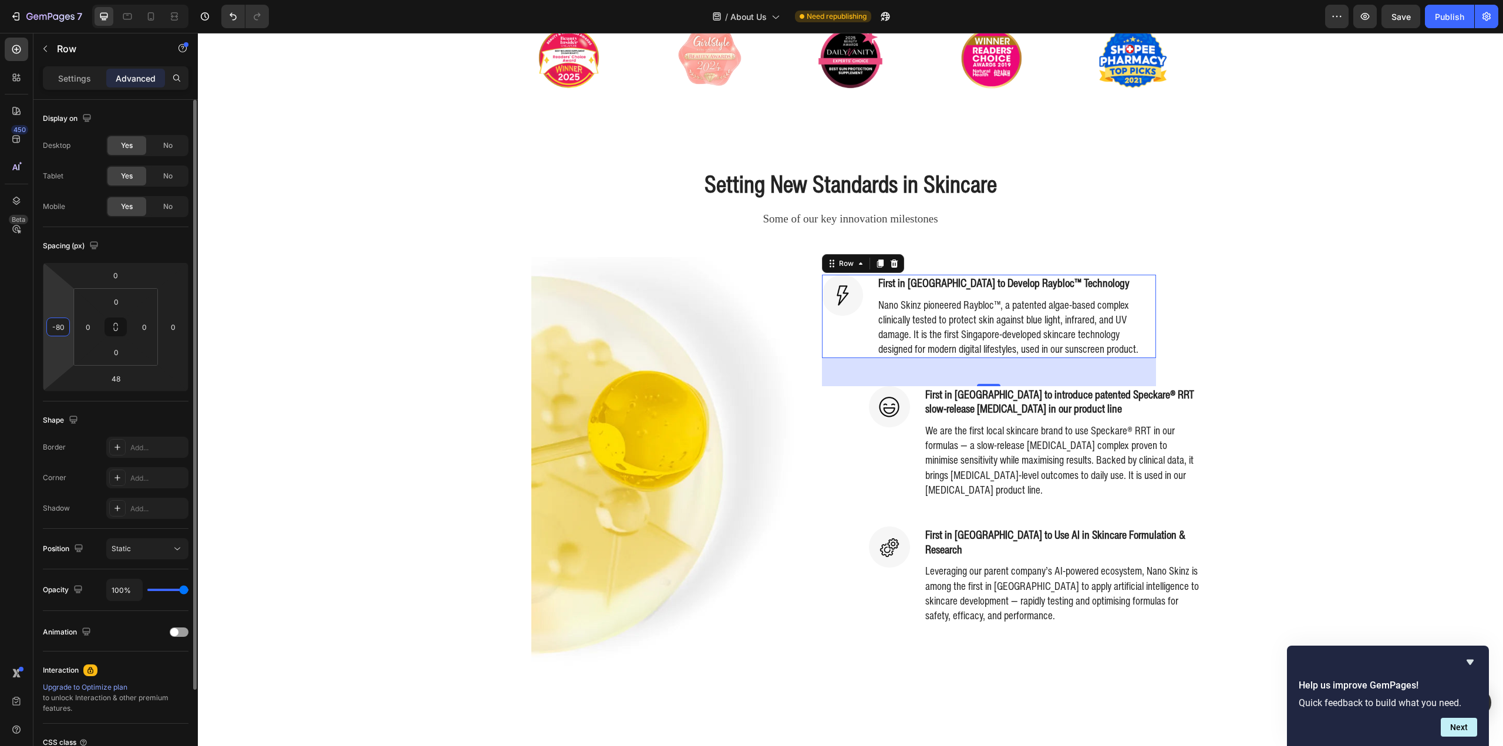
click at [56, 329] on input "-80" at bounding box center [58, 327] width 18 height 18
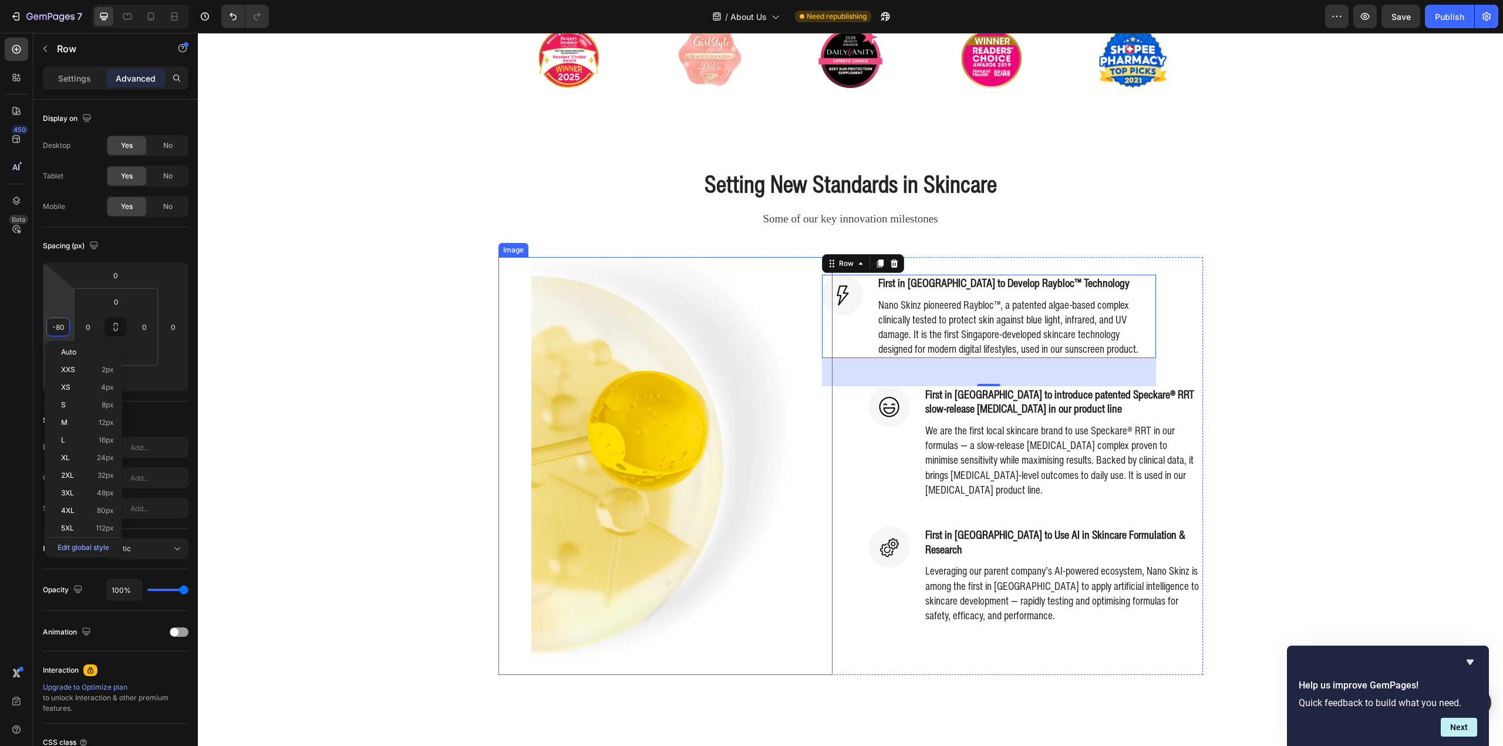
click at [814, 426] on div at bounding box center [665, 466] width 334 height 418
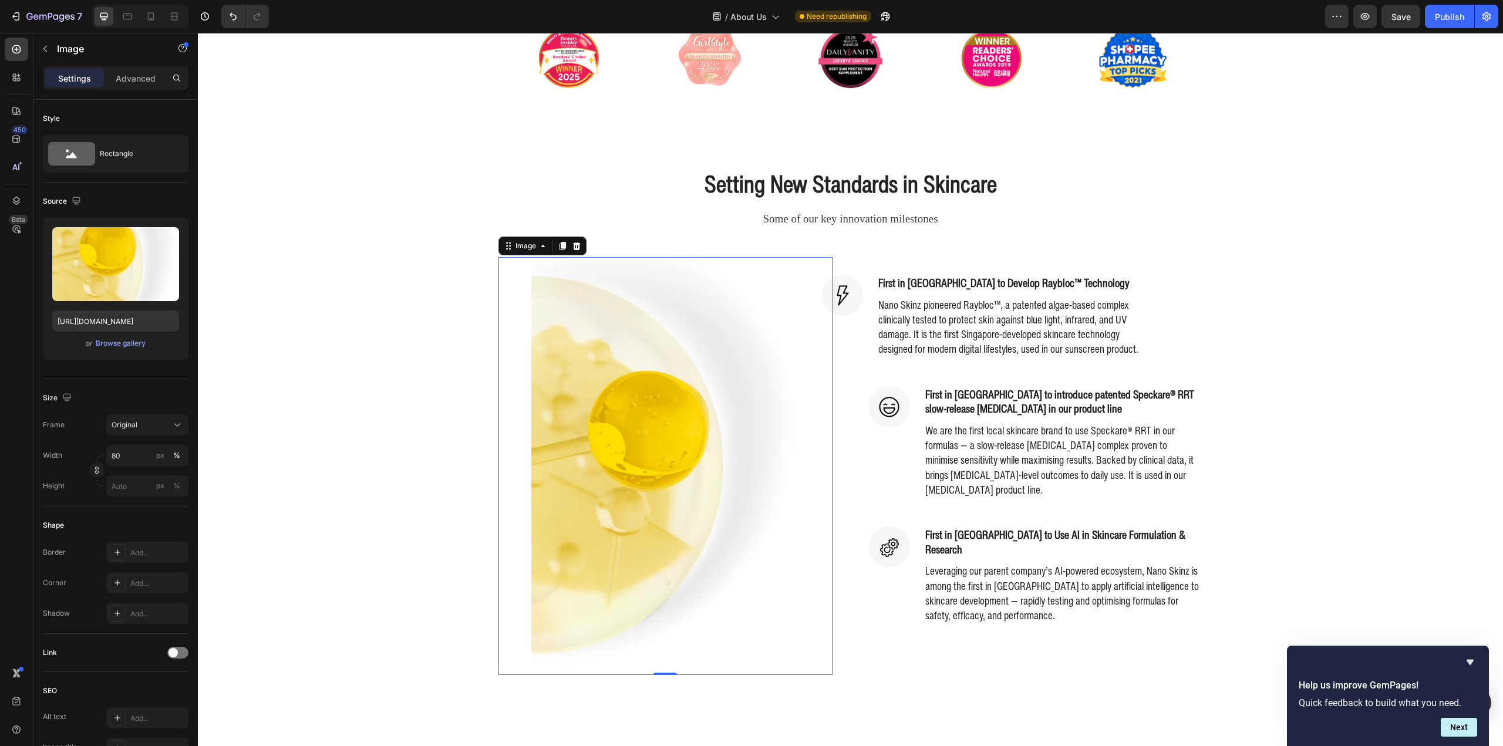
click at [852, 434] on div "Image 0 Image First in Singapore to Develop Raybloc™ Technology Heading Nano Sk…" at bounding box center [850, 466] width 705 height 418
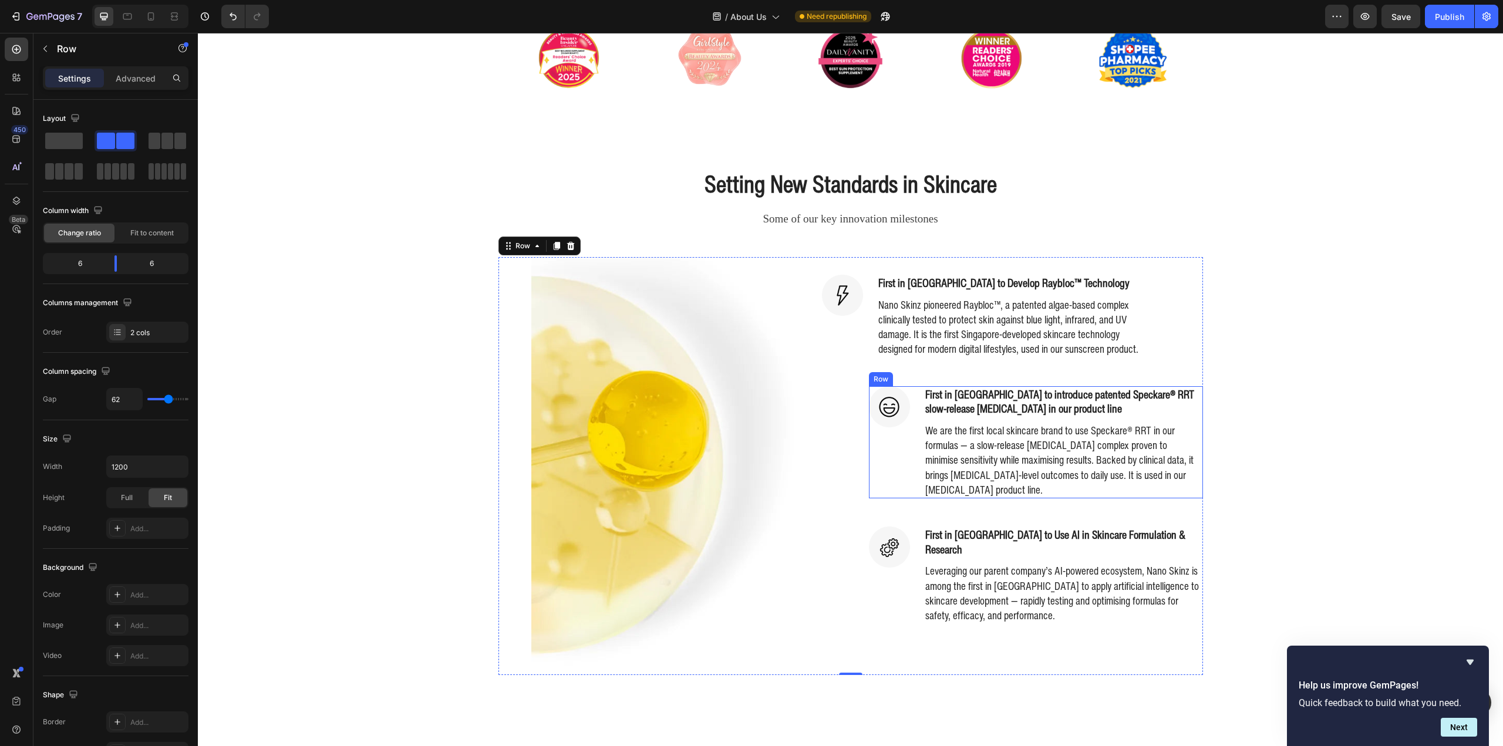
click at [872, 454] on div "Image" at bounding box center [889, 442] width 41 height 112
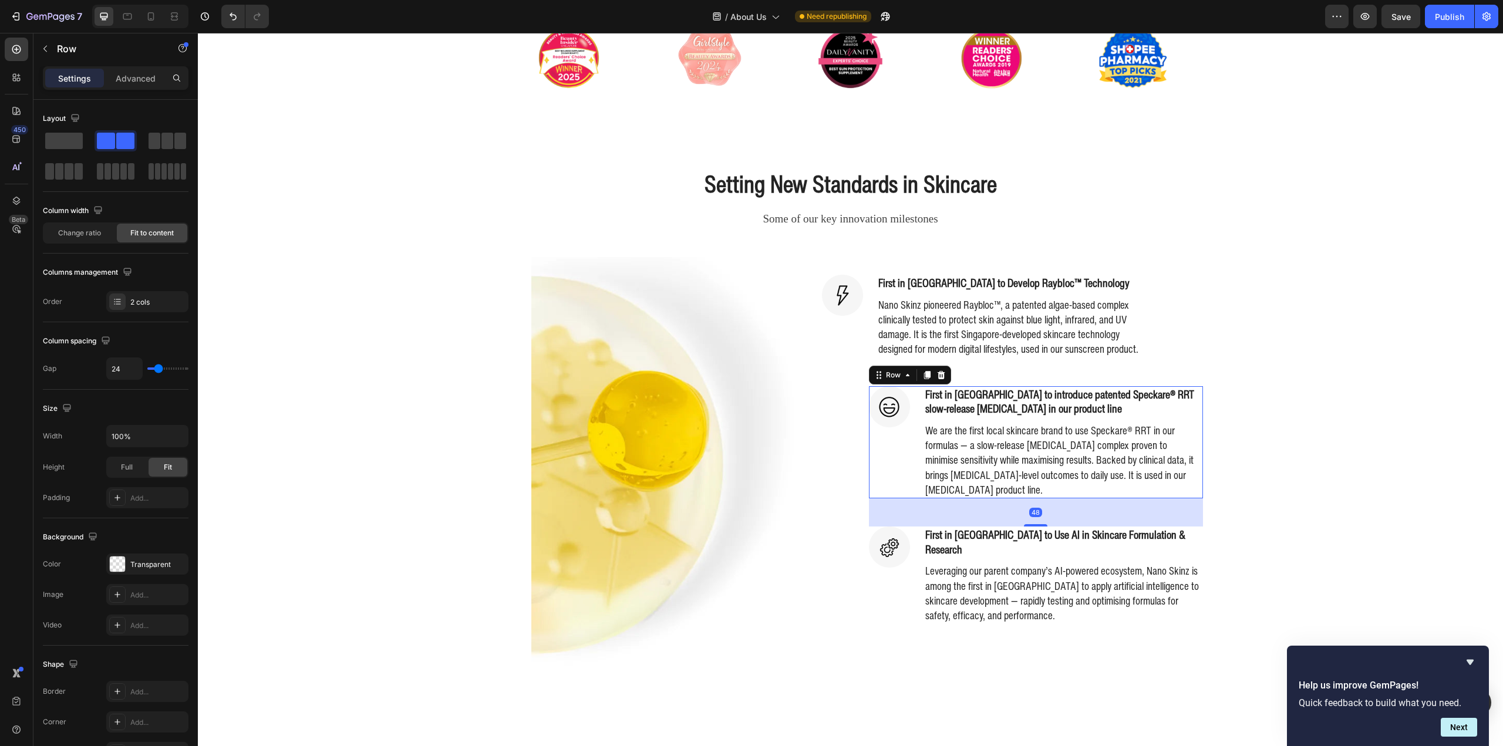
click at [859, 456] on div "Image Image First in Singapore to Develop Raybloc™ Technology Heading Nano Skin…" at bounding box center [850, 466] width 705 height 418
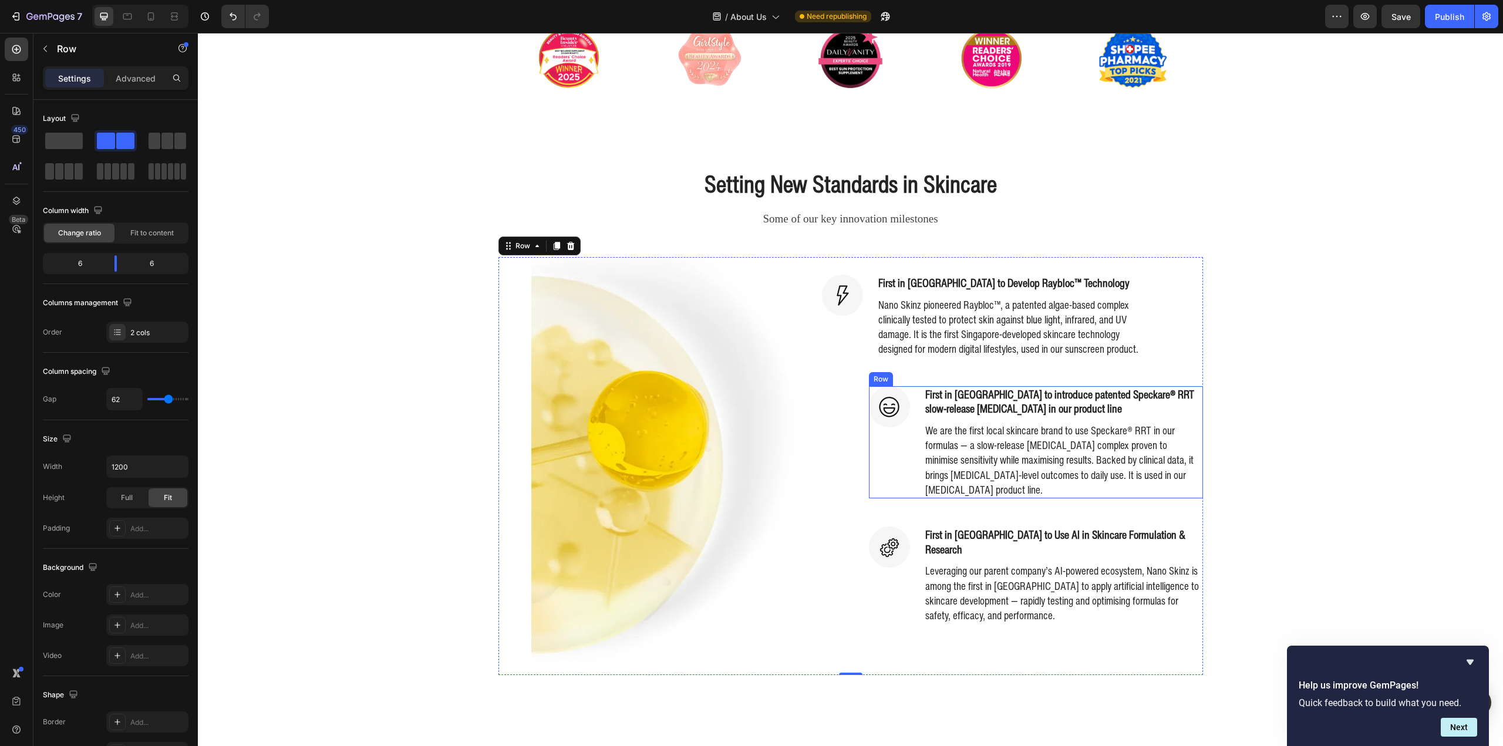
click at [881, 457] on div "Image" at bounding box center [889, 442] width 41 height 112
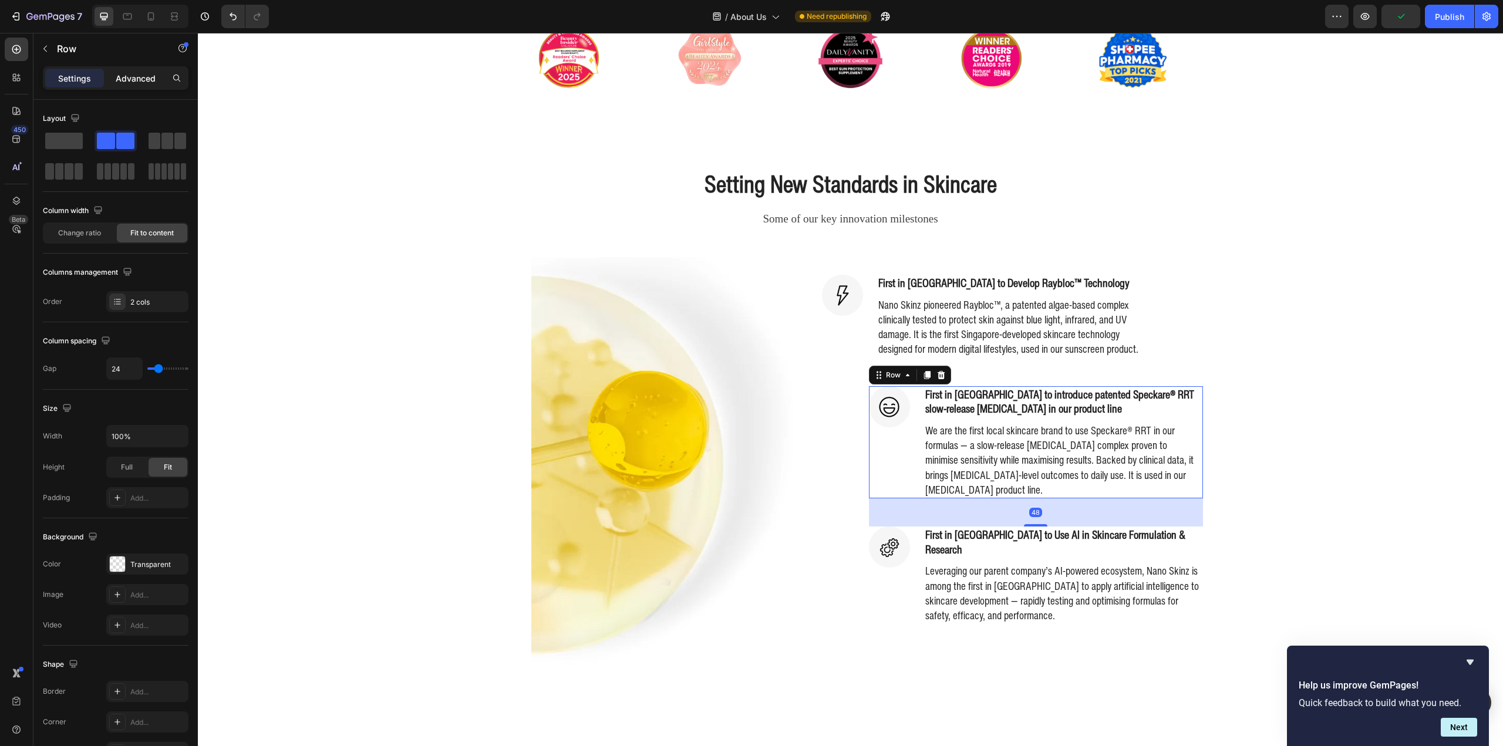
click at [141, 75] on p "Advanced" at bounding box center [136, 78] width 40 height 12
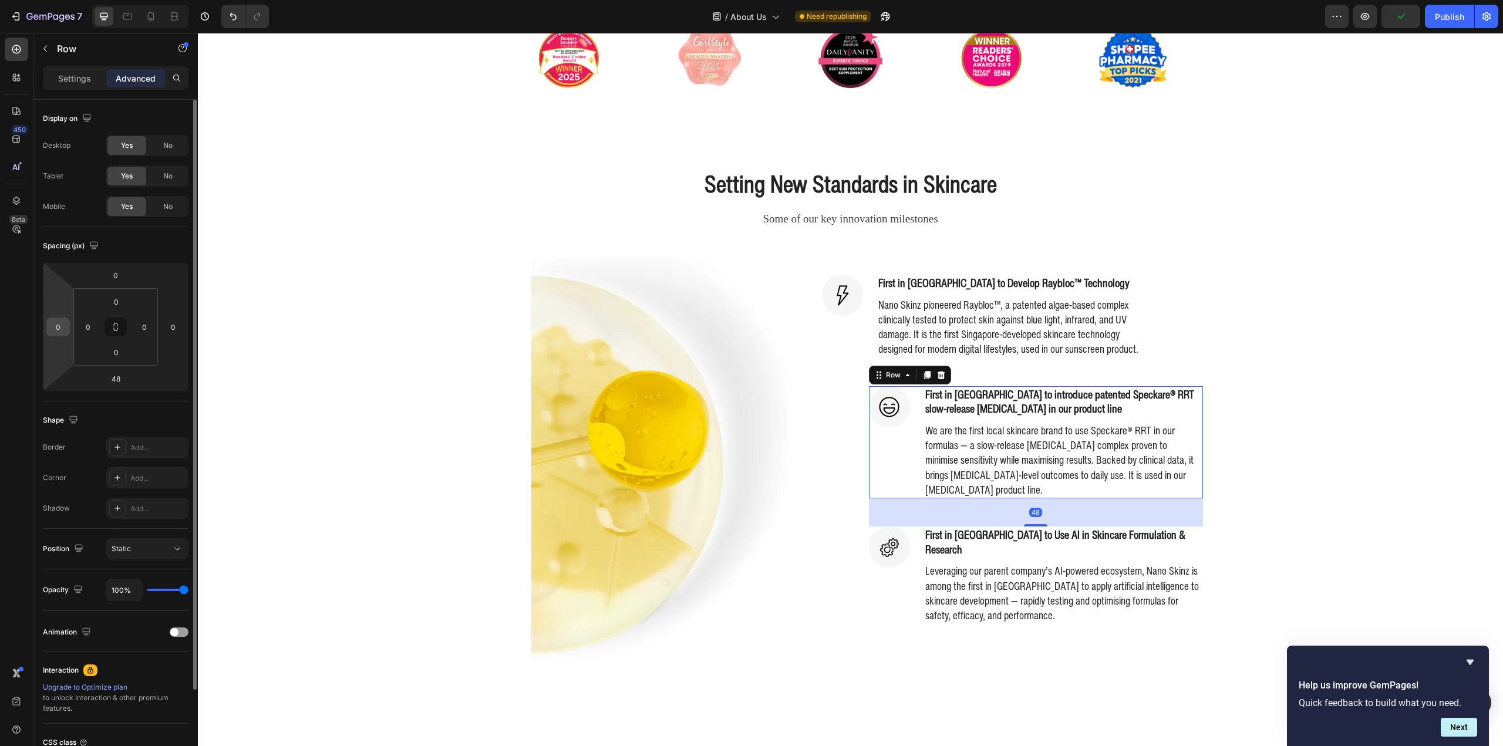
click at [66, 326] on input "0" at bounding box center [58, 327] width 18 height 18
paste input "-8"
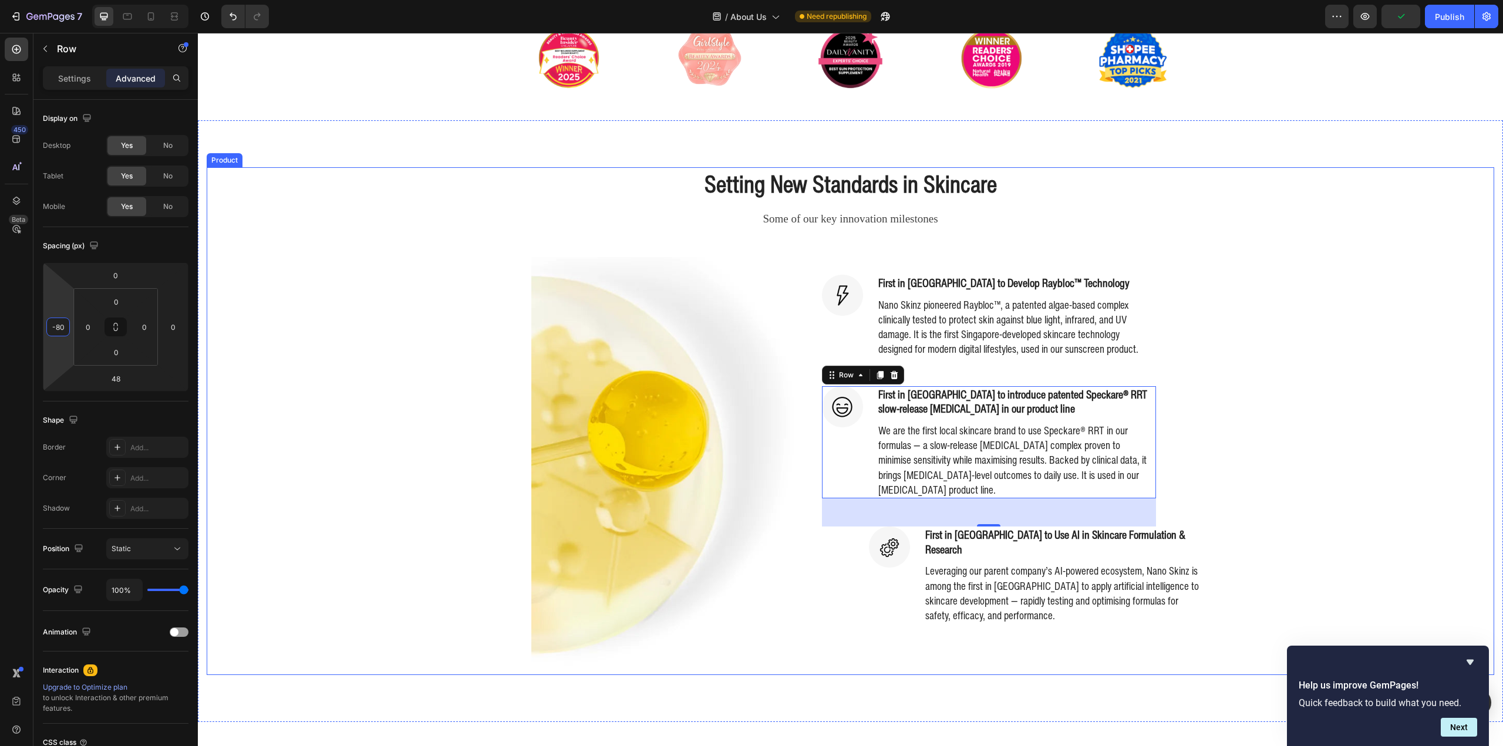
type input "-80"
click at [887, 565] on img at bounding box center [889, 547] width 41 height 41
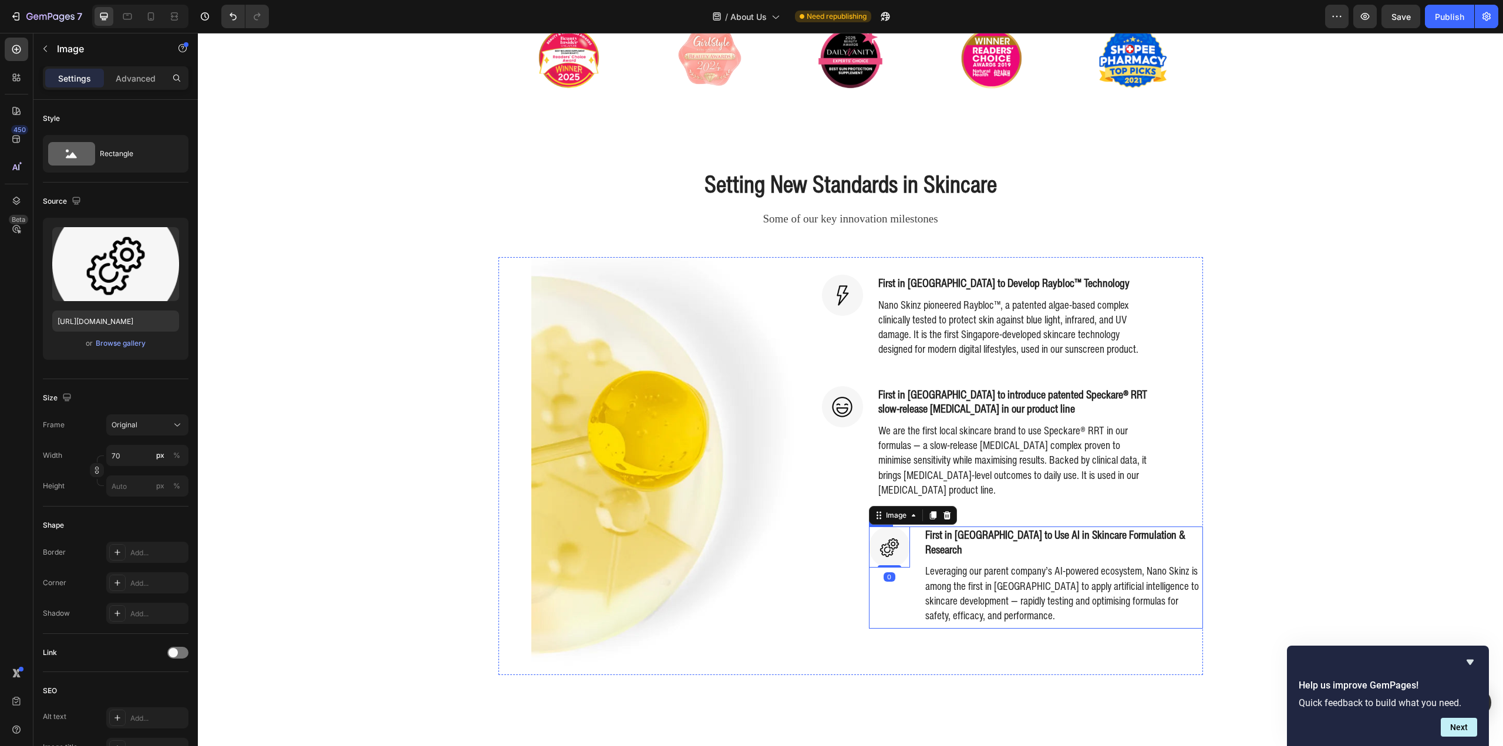
click at [869, 602] on div "Image 0" at bounding box center [889, 578] width 41 height 102
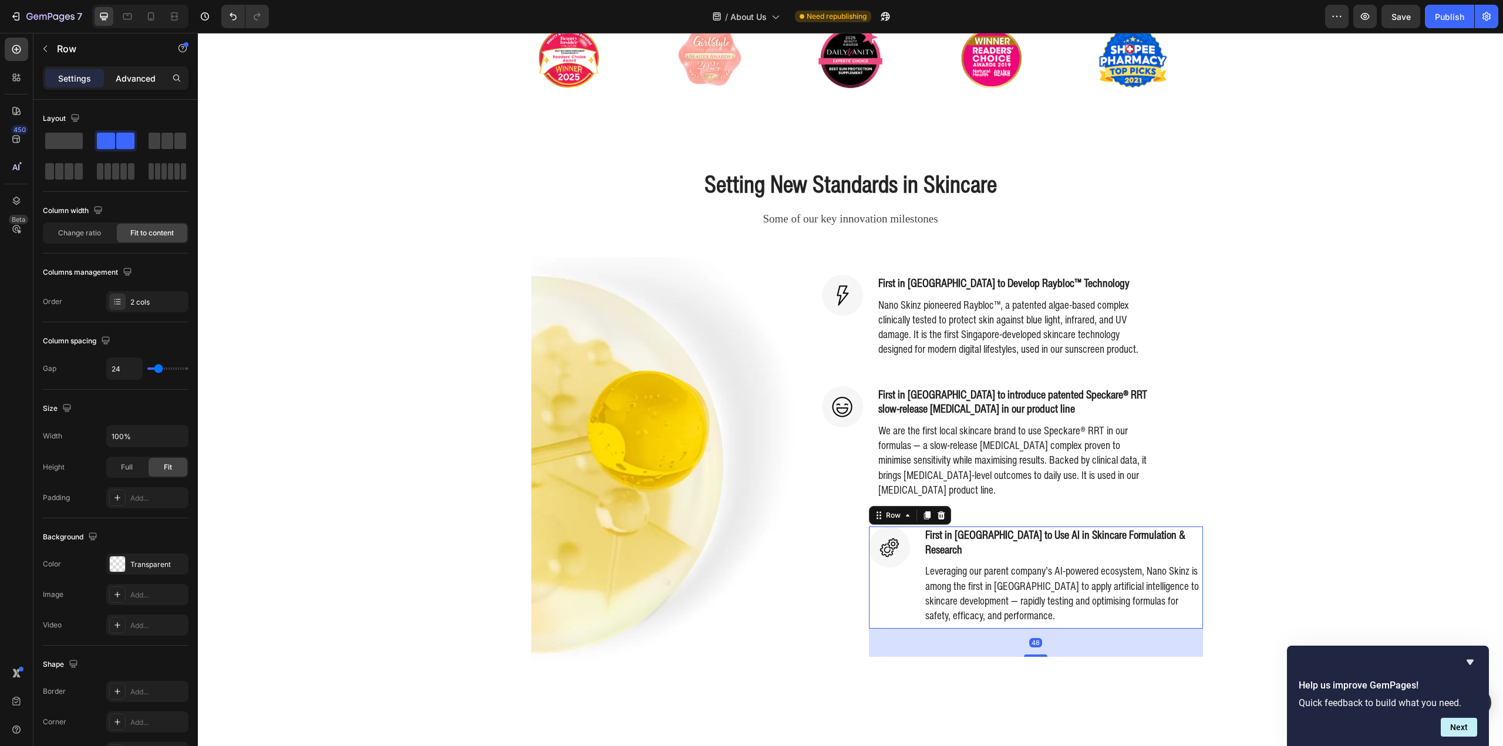
click at [139, 76] on p "Advanced" at bounding box center [136, 78] width 40 height 12
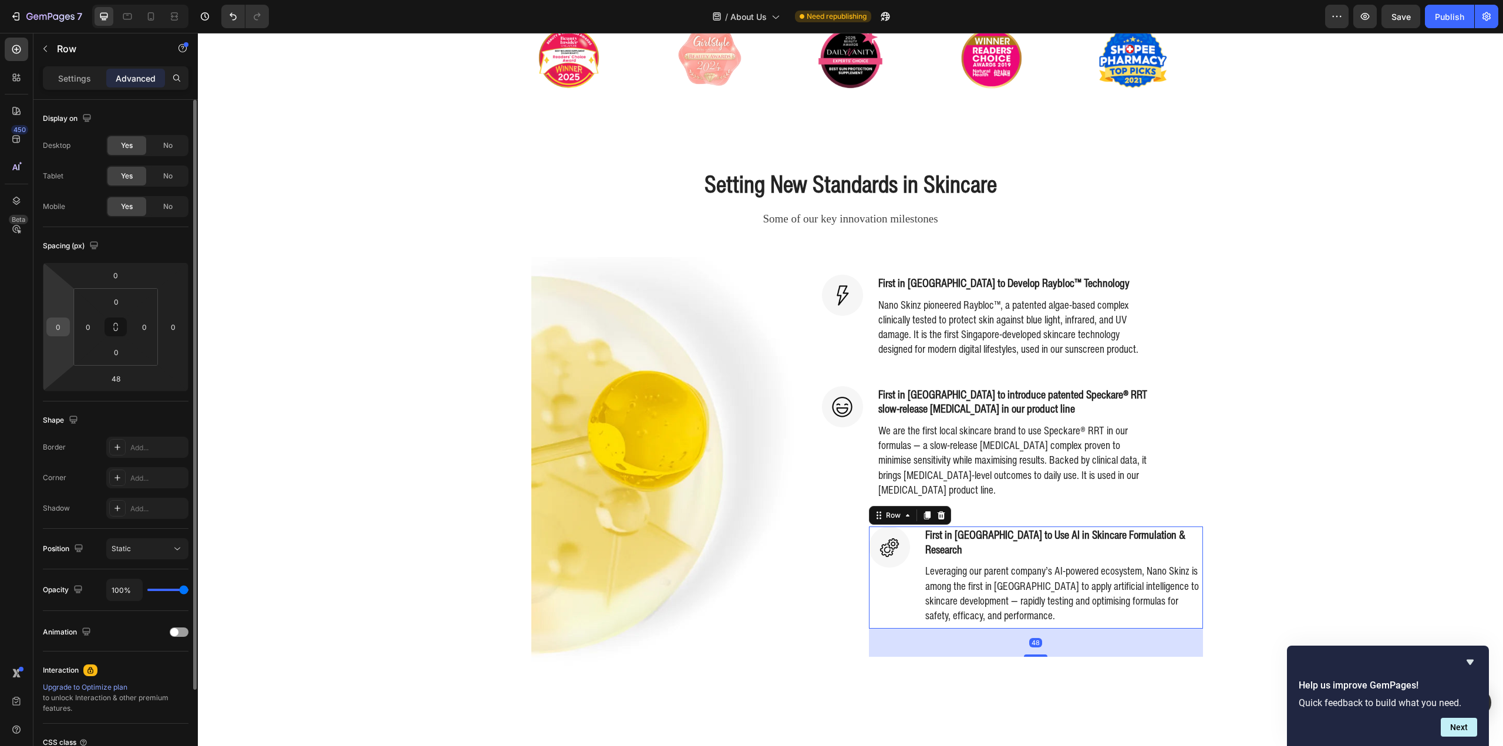
click at [56, 331] on input "0" at bounding box center [58, 327] width 18 height 18
click at [77, 327] on div "0" at bounding box center [87, 327] width 23 height 19
click at [55, 328] on input "0" at bounding box center [58, 327] width 18 height 18
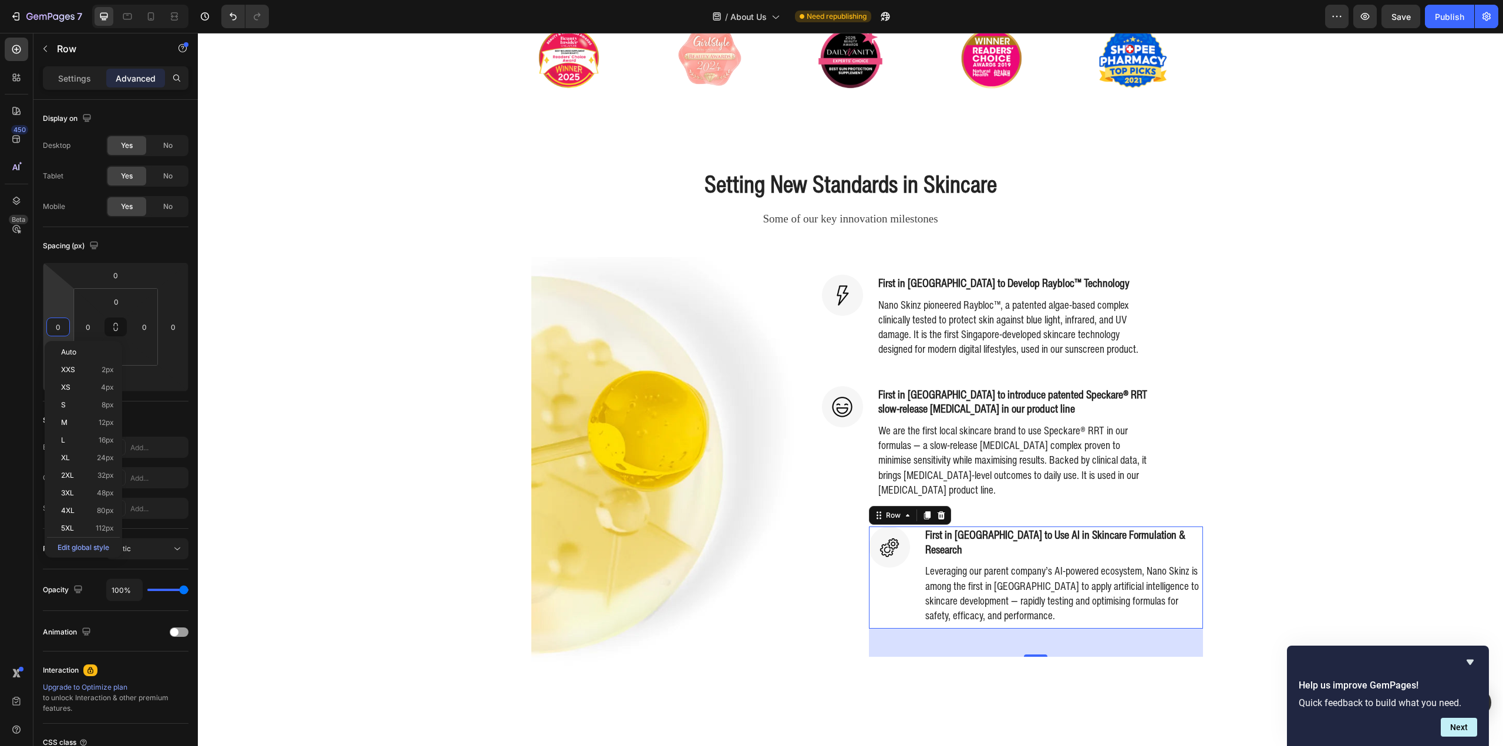
paste input "-80"
type input "-800"
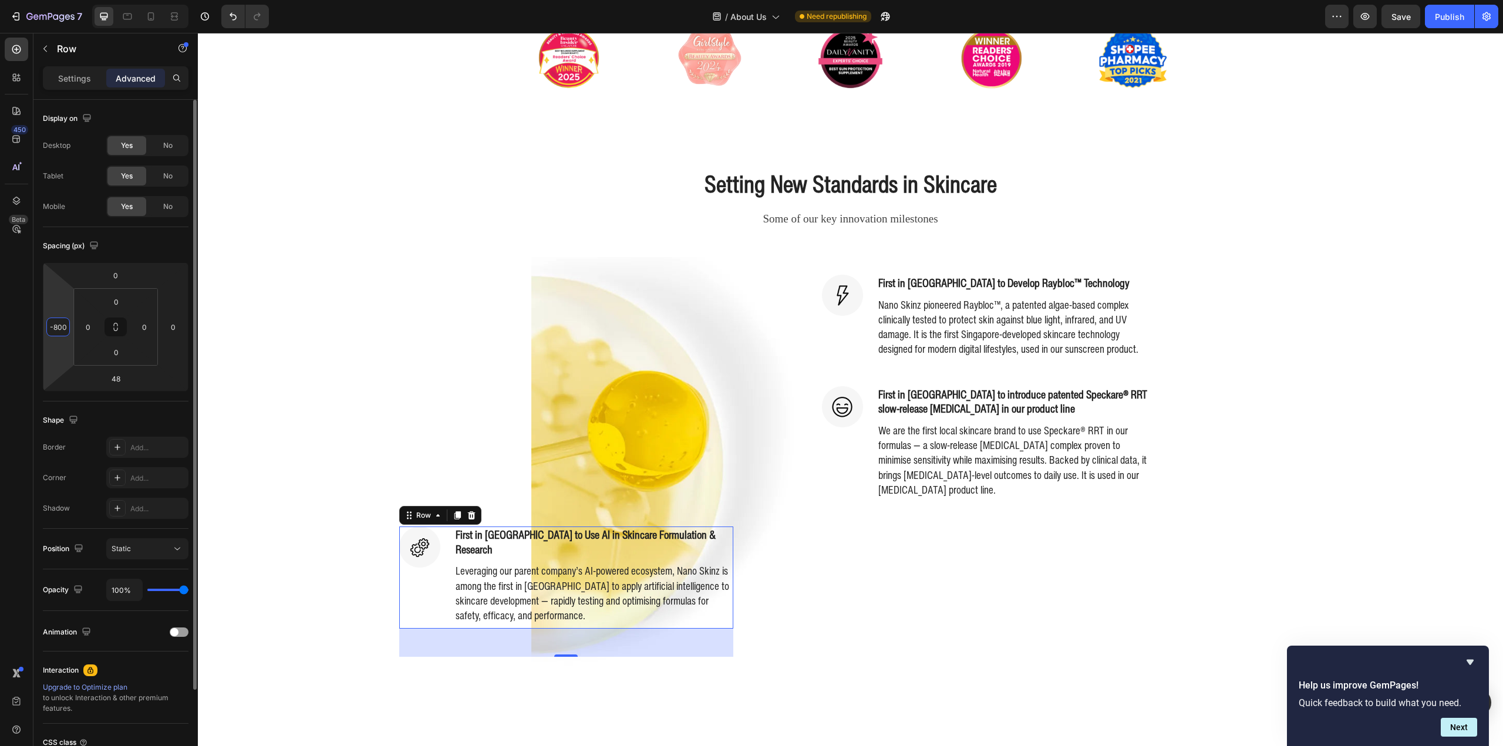
click at [56, 331] on input "-800" at bounding box center [58, 327] width 18 height 18
paste input "number"
click at [56, 332] on input "number" at bounding box center [58, 327] width 18 height 18
type input "-80"
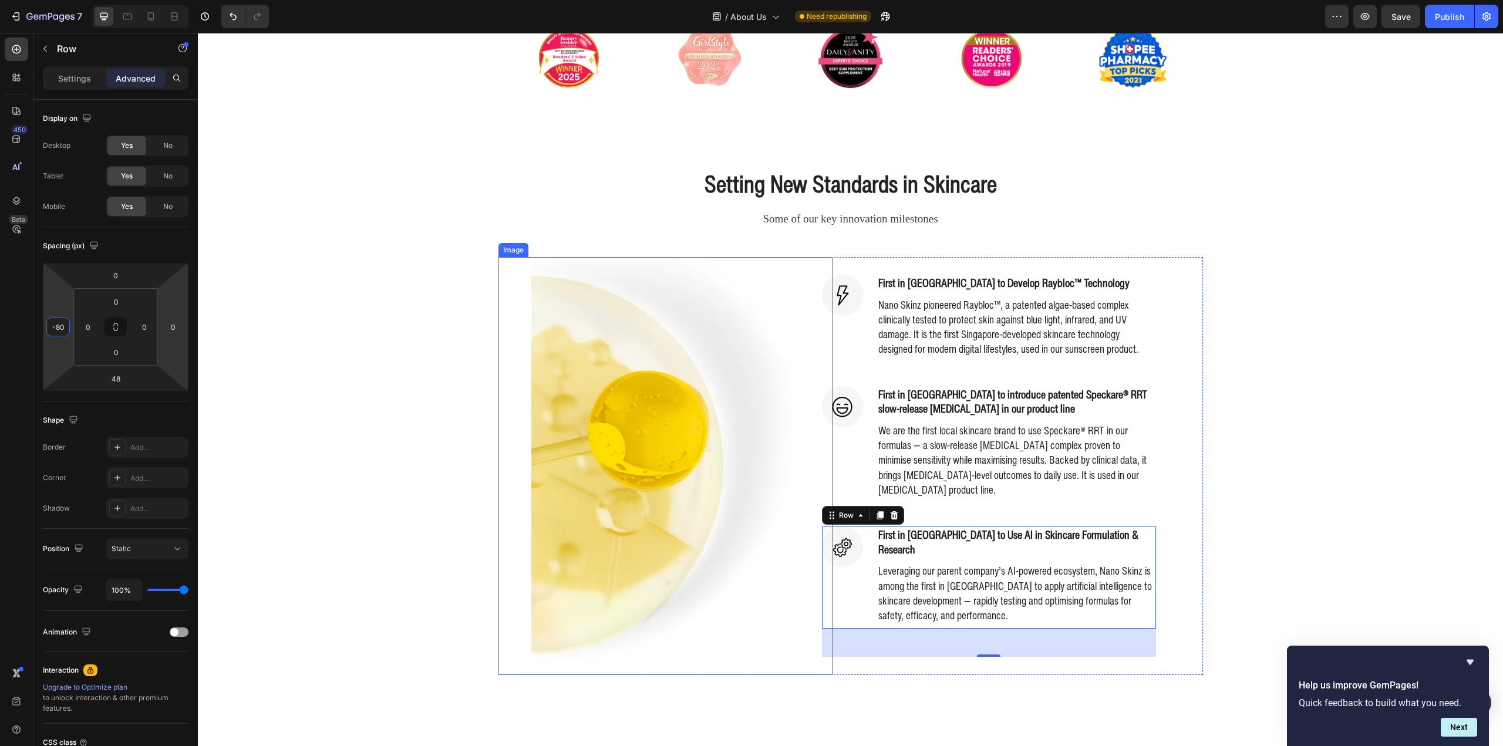
click at [467, 270] on div "Setting New Standards in Skincare Heading Some of our key innovation milestones…" at bounding box center [851, 420] width 1288 height 507
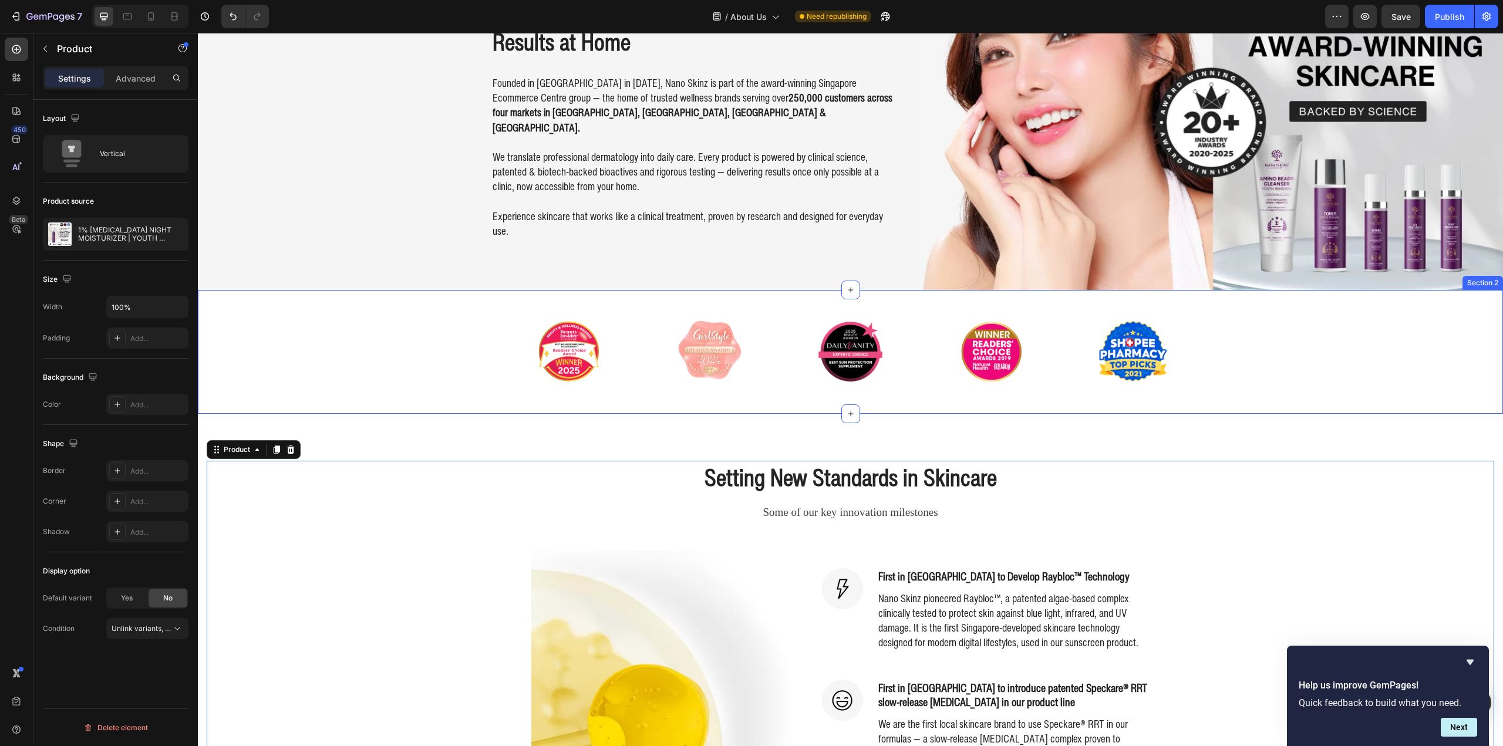
click at [331, 314] on div "Image Image Image Image Image Carousel" at bounding box center [850, 352] width 1305 height 86
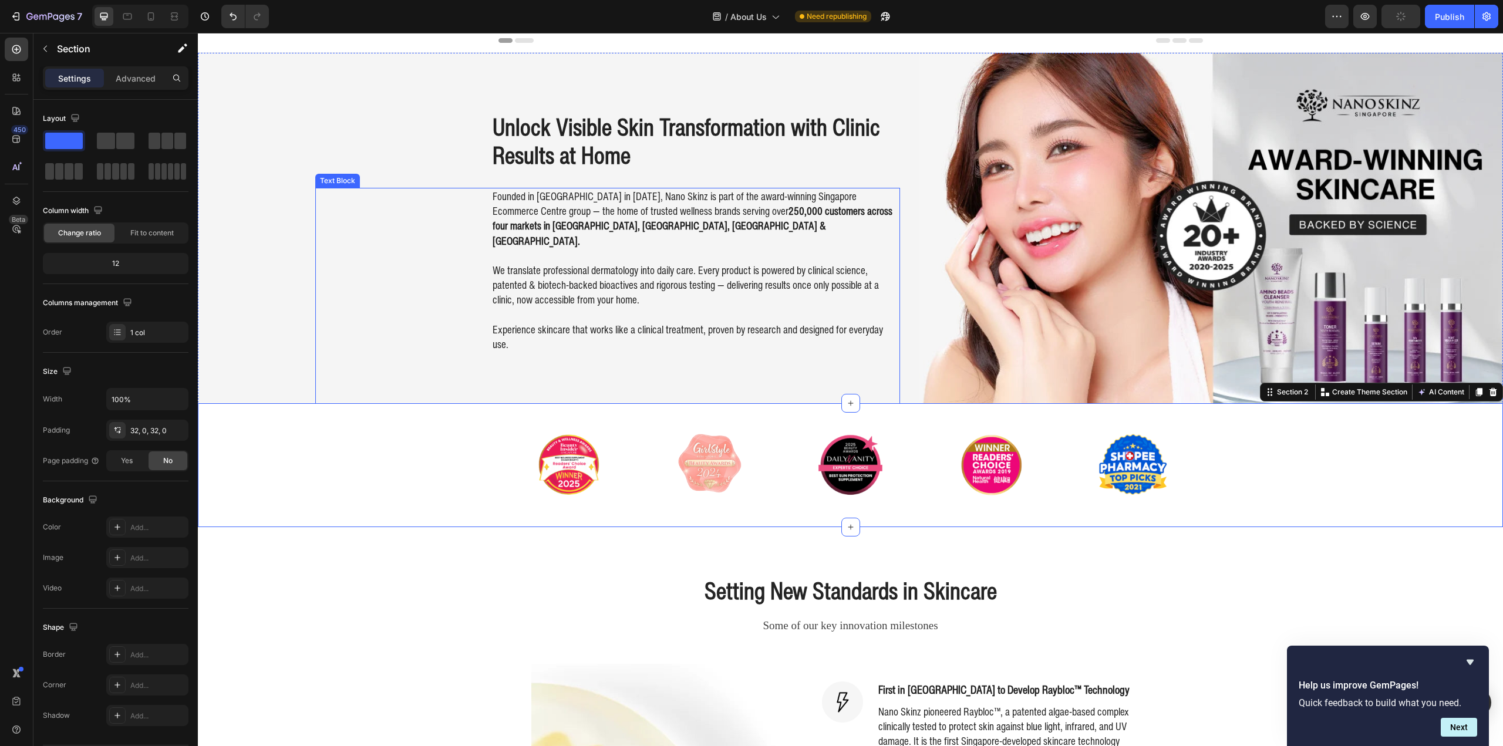
scroll to position [0, 0]
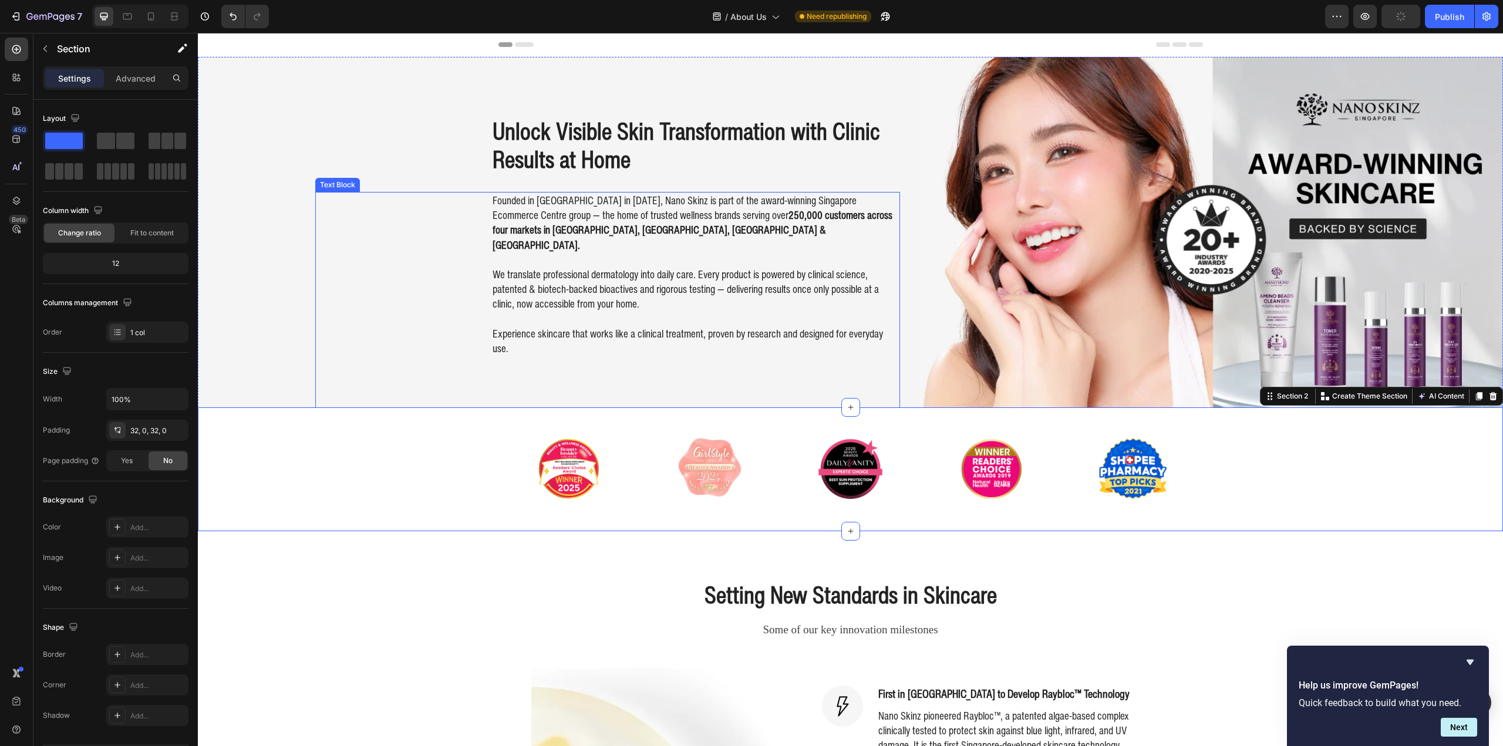
click at [332, 265] on div "Founded in [GEOGRAPHIC_DATA] in [DATE], Nano Skinz is part of the award-winning…" at bounding box center [607, 304] width 585 height 224
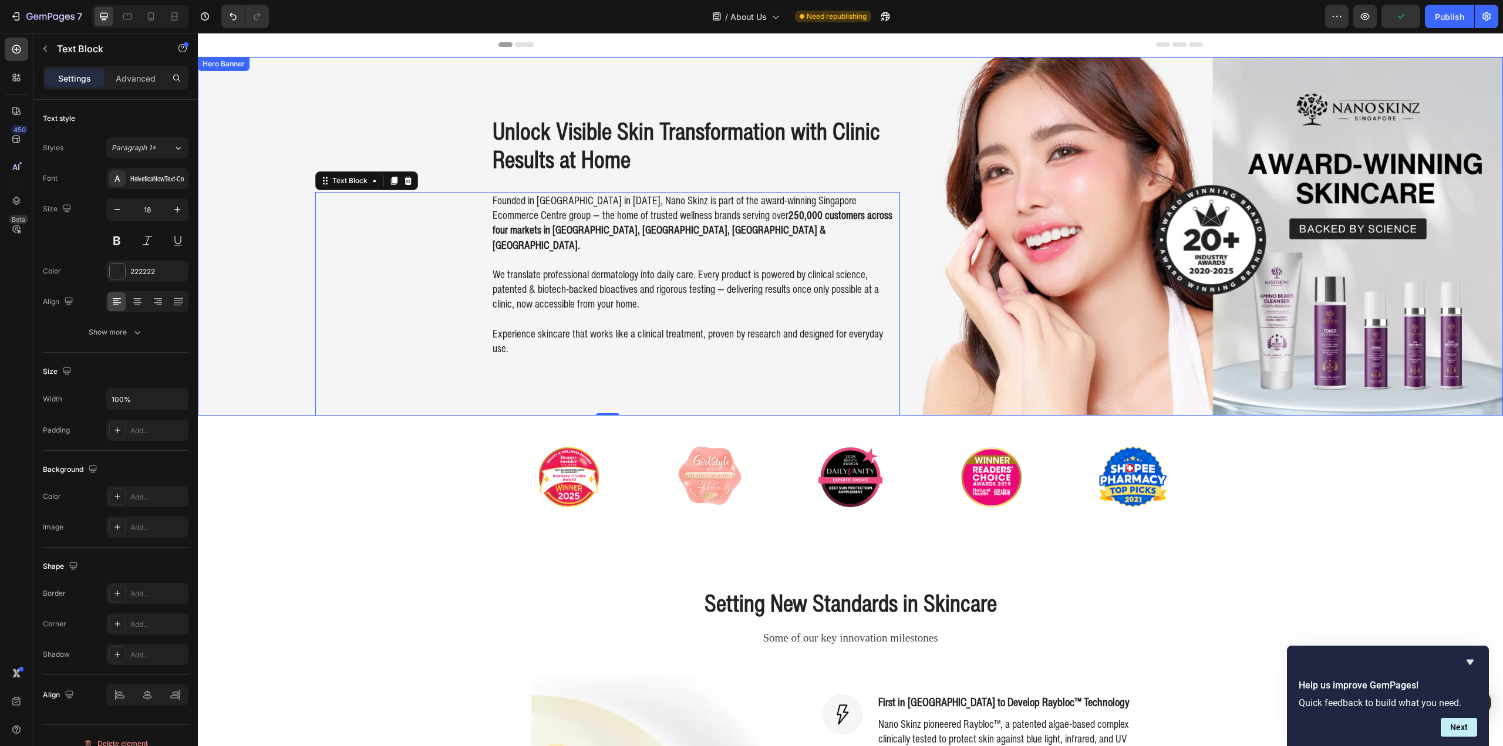
click at [268, 247] on div "Unlock Visible Skin Transformation with Clinic Results at Home Heading Founded …" at bounding box center [850, 236] width 1305 height 359
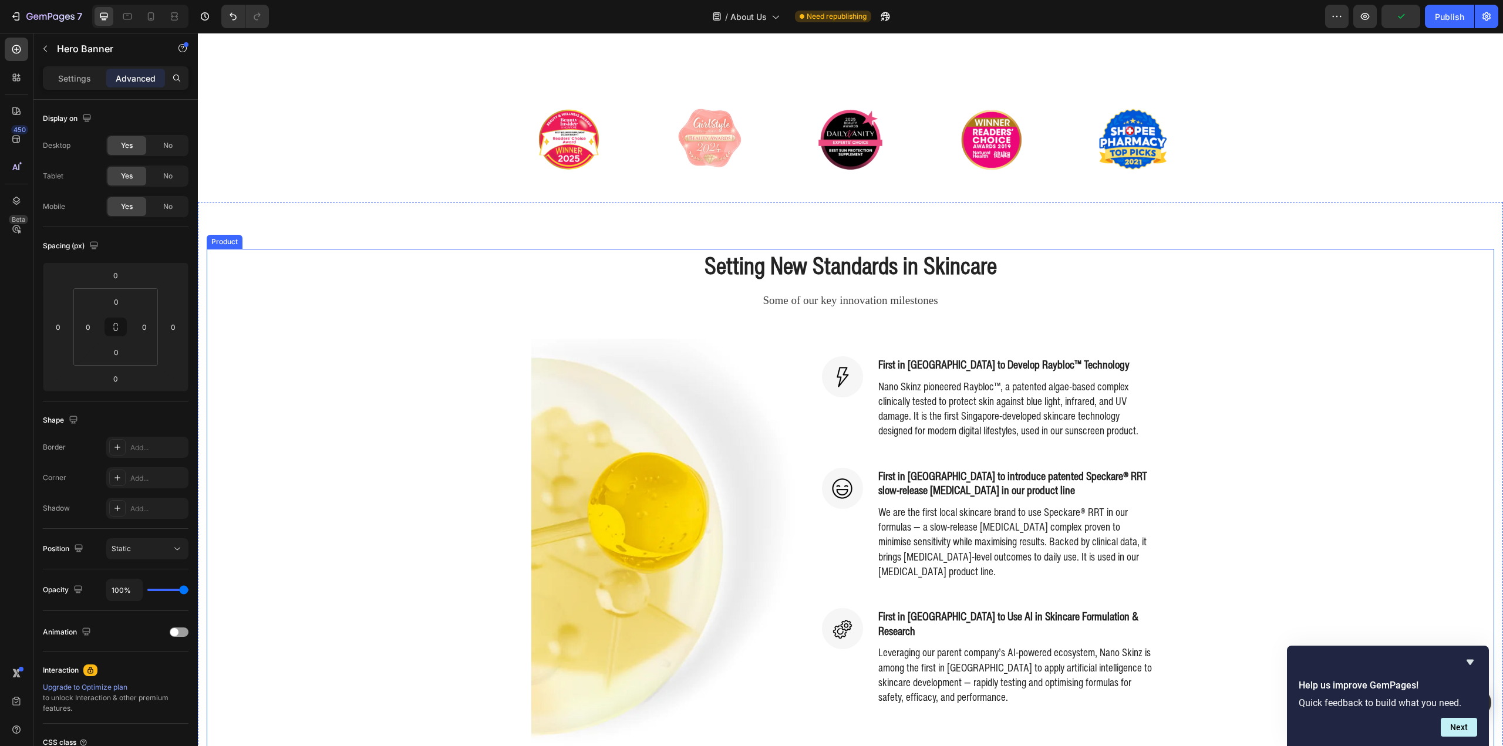
scroll to position [411, 0]
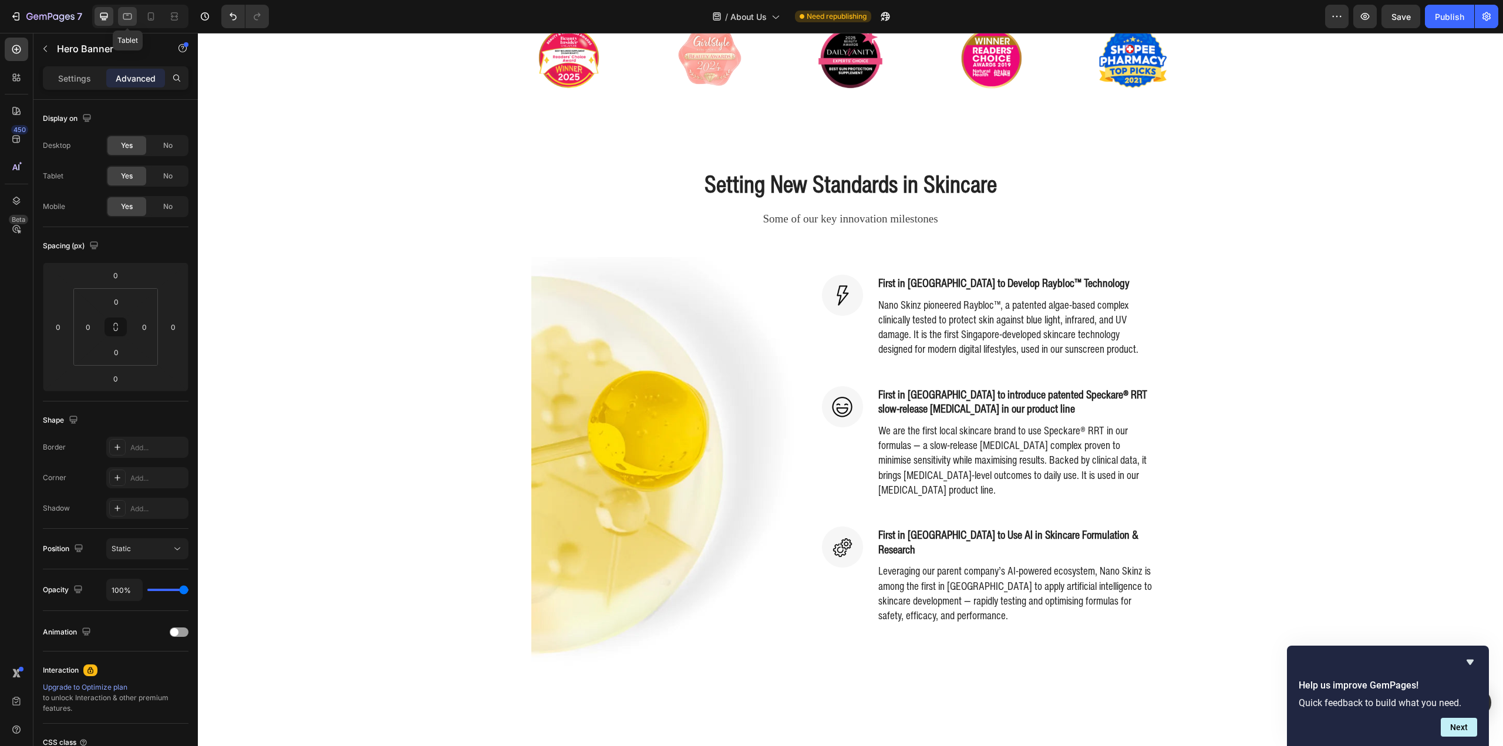
click at [126, 15] on icon at bounding box center [128, 17] width 12 height 12
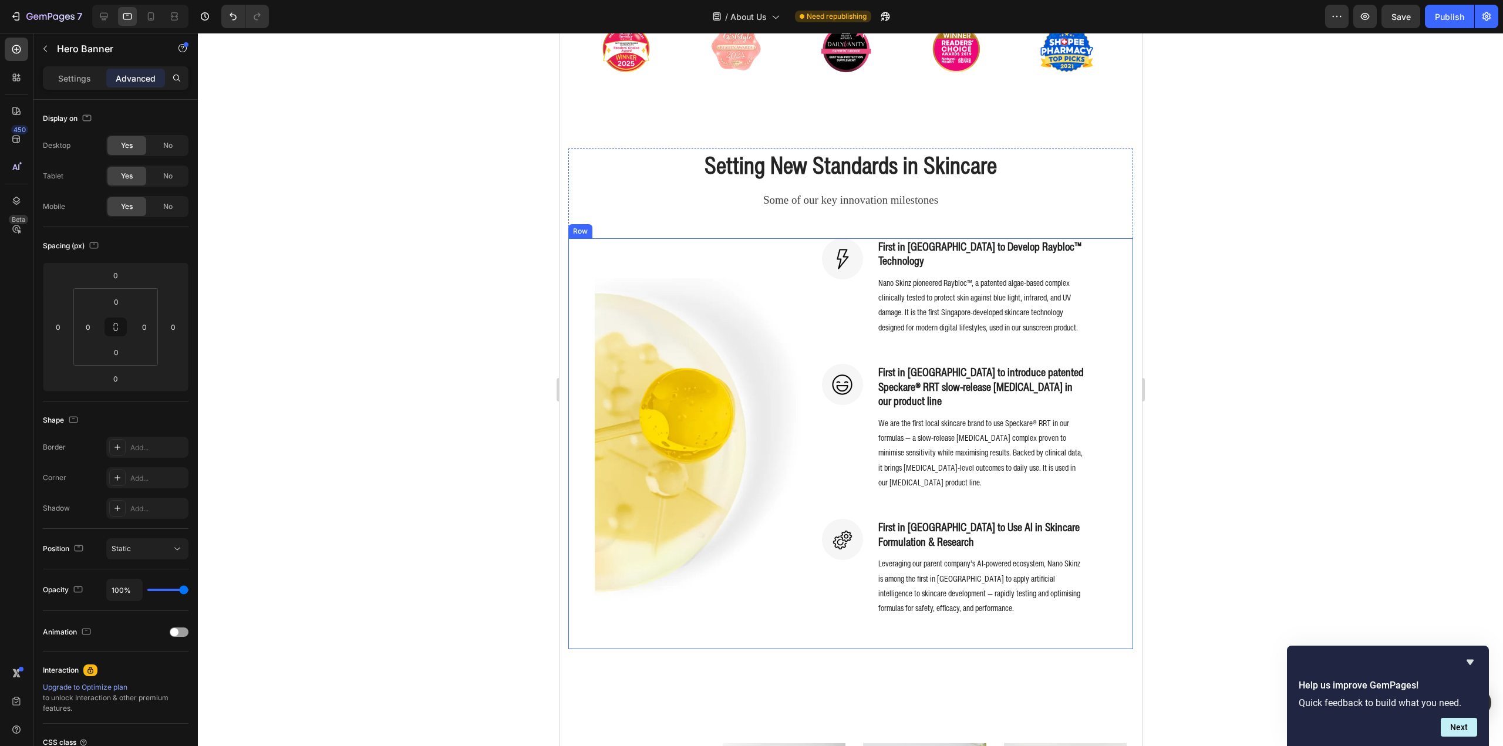
click at [705, 279] on div "Image" at bounding box center [700, 444] width 264 height 412
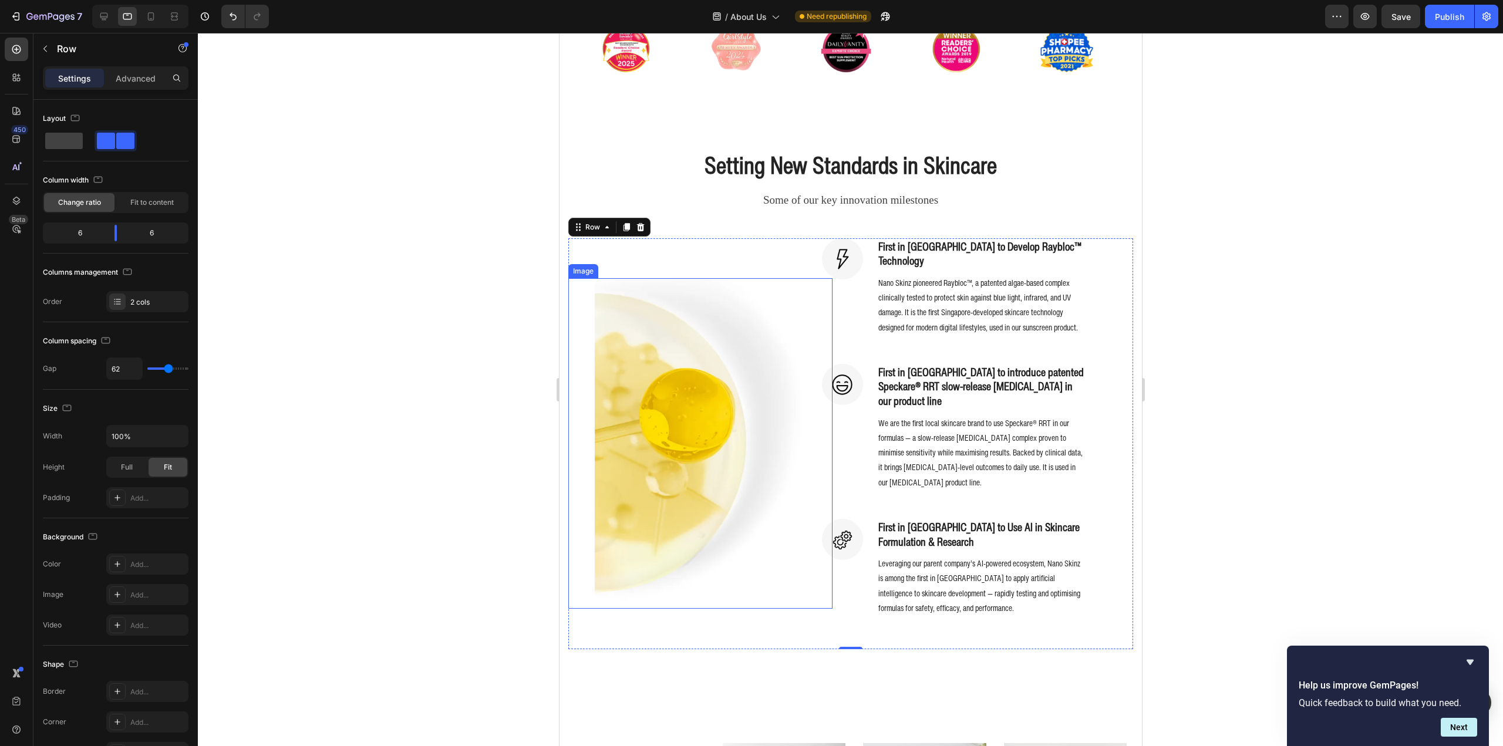
click at [686, 354] on img at bounding box center [699, 443] width 211 height 331
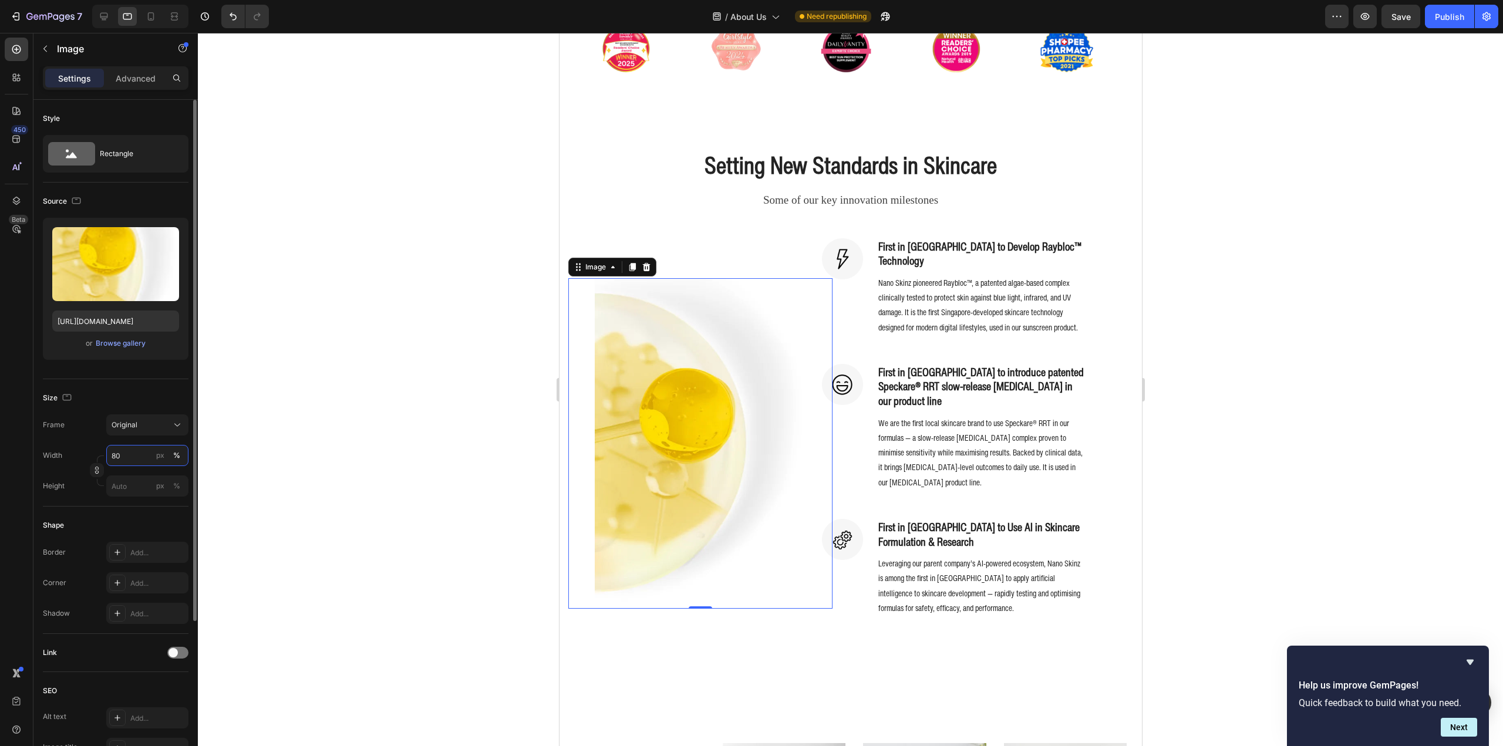
click at [134, 453] on input "80" at bounding box center [147, 455] width 82 height 21
click at [115, 482] on span "Full" at bounding box center [117, 483] width 12 height 11
type input "100"
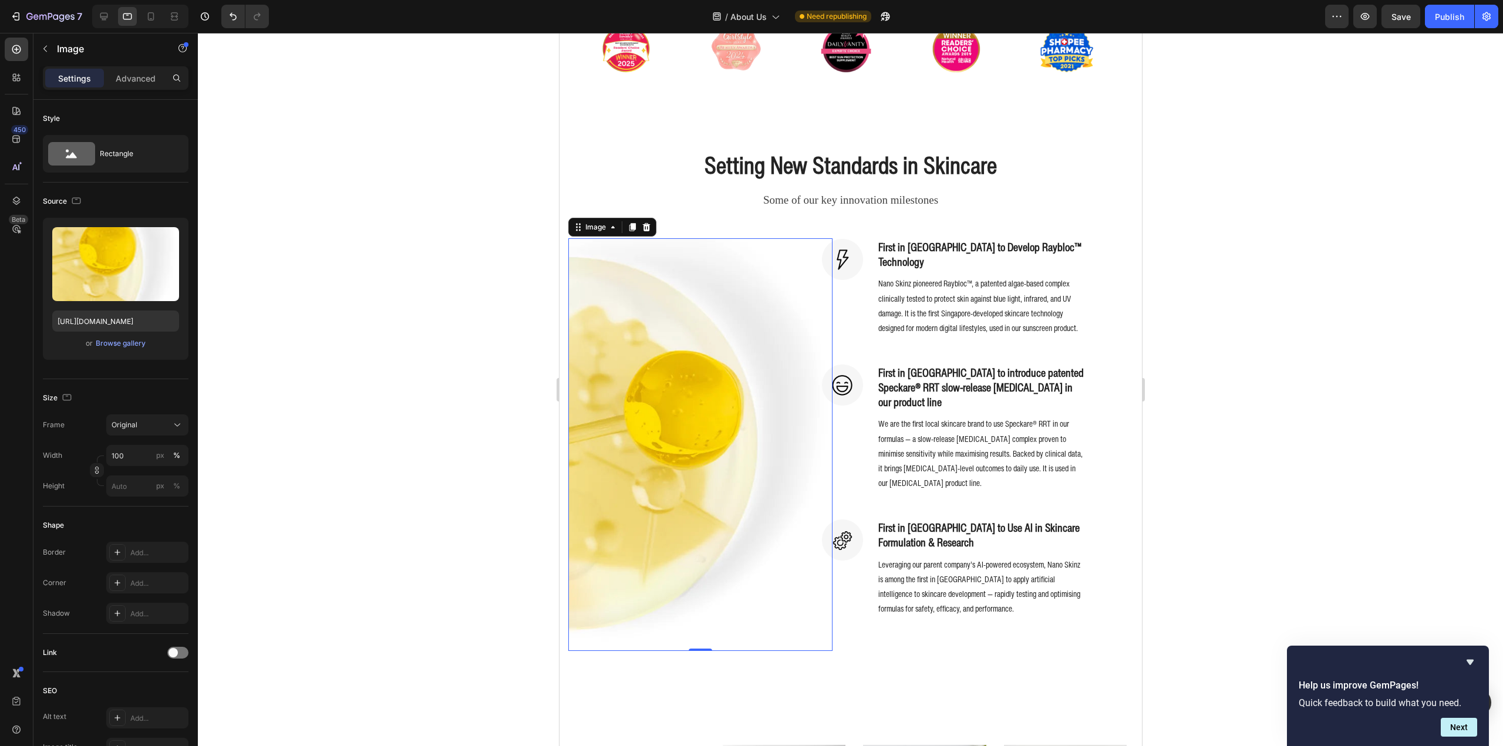
click at [378, 409] on div at bounding box center [850, 389] width 1305 height 713
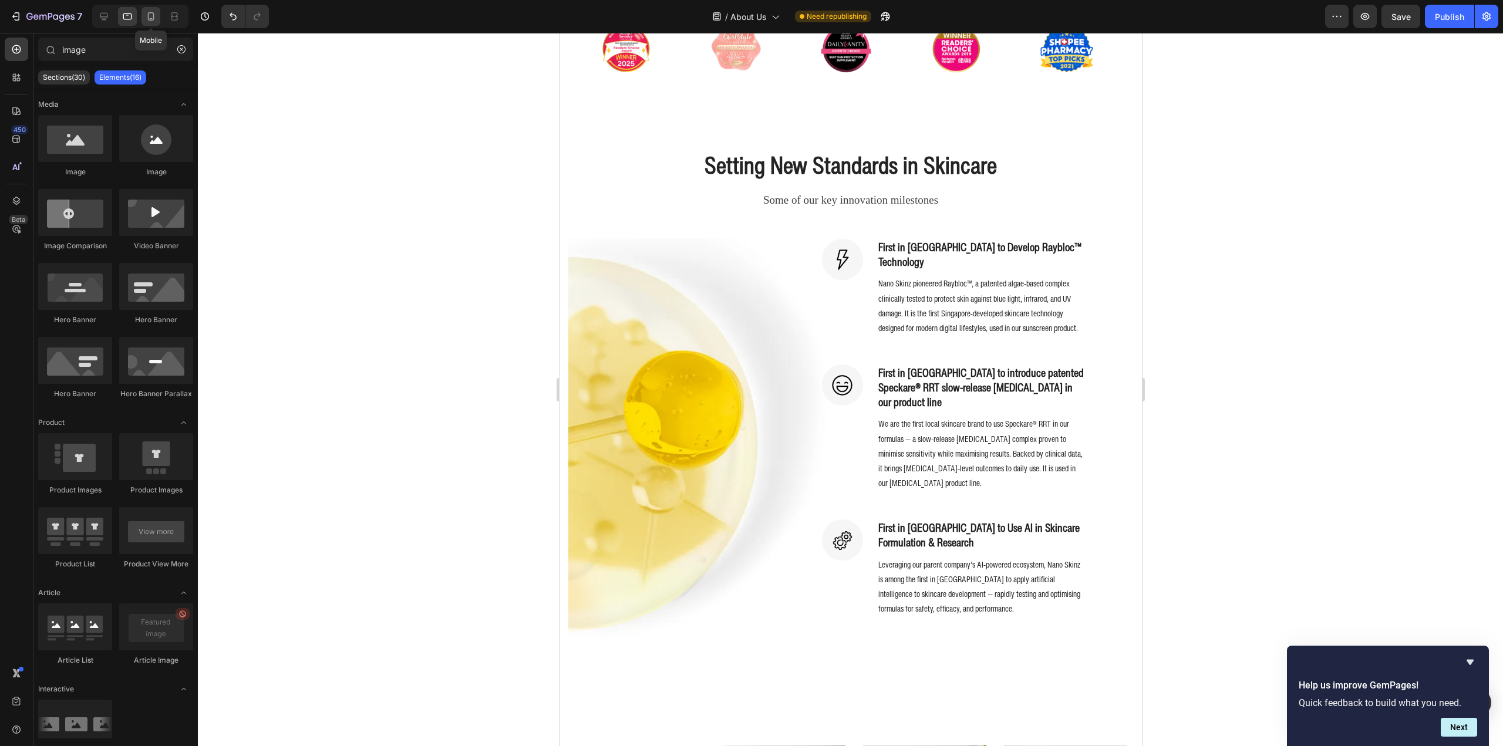
click at [151, 15] on icon at bounding box center [151, 17] width 12 height 12
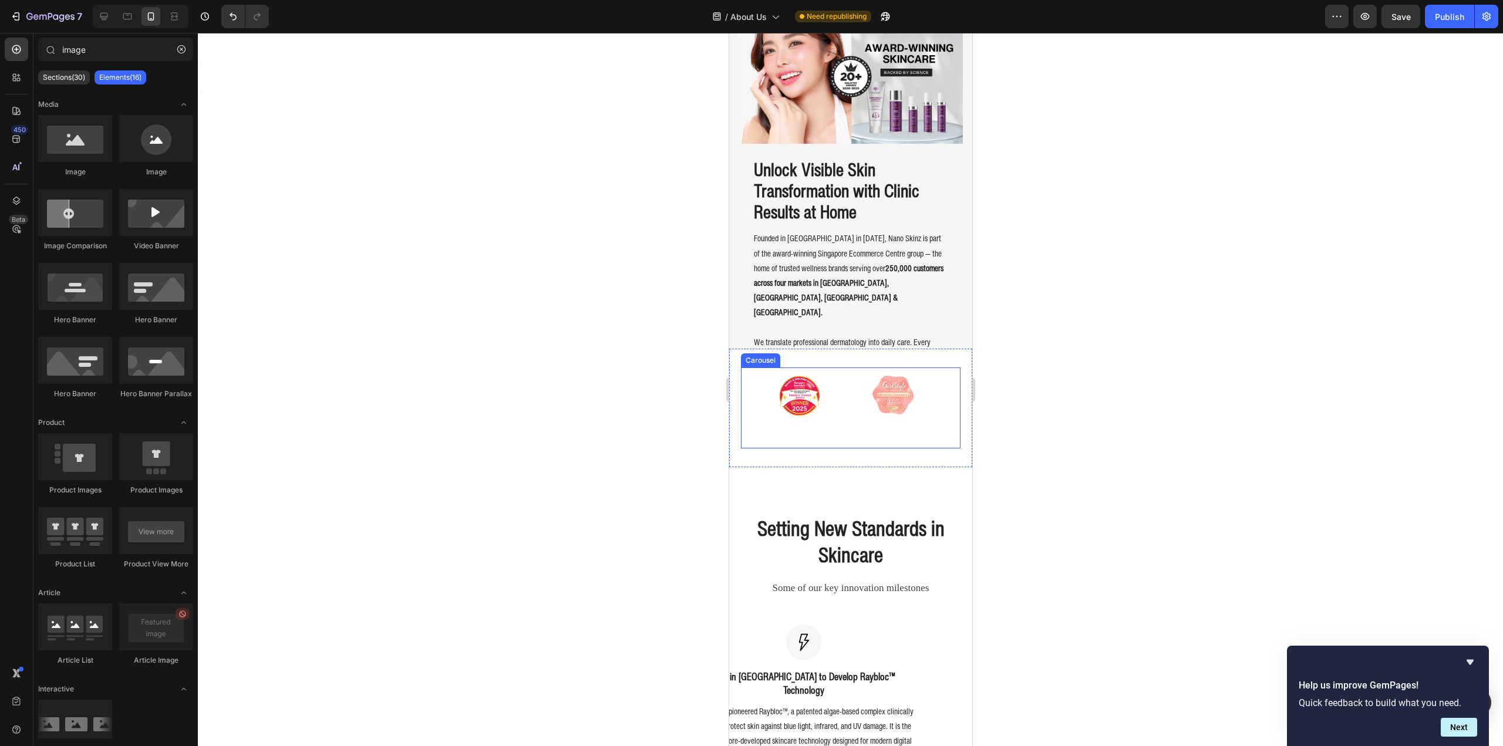
scroll to position [411, 0]
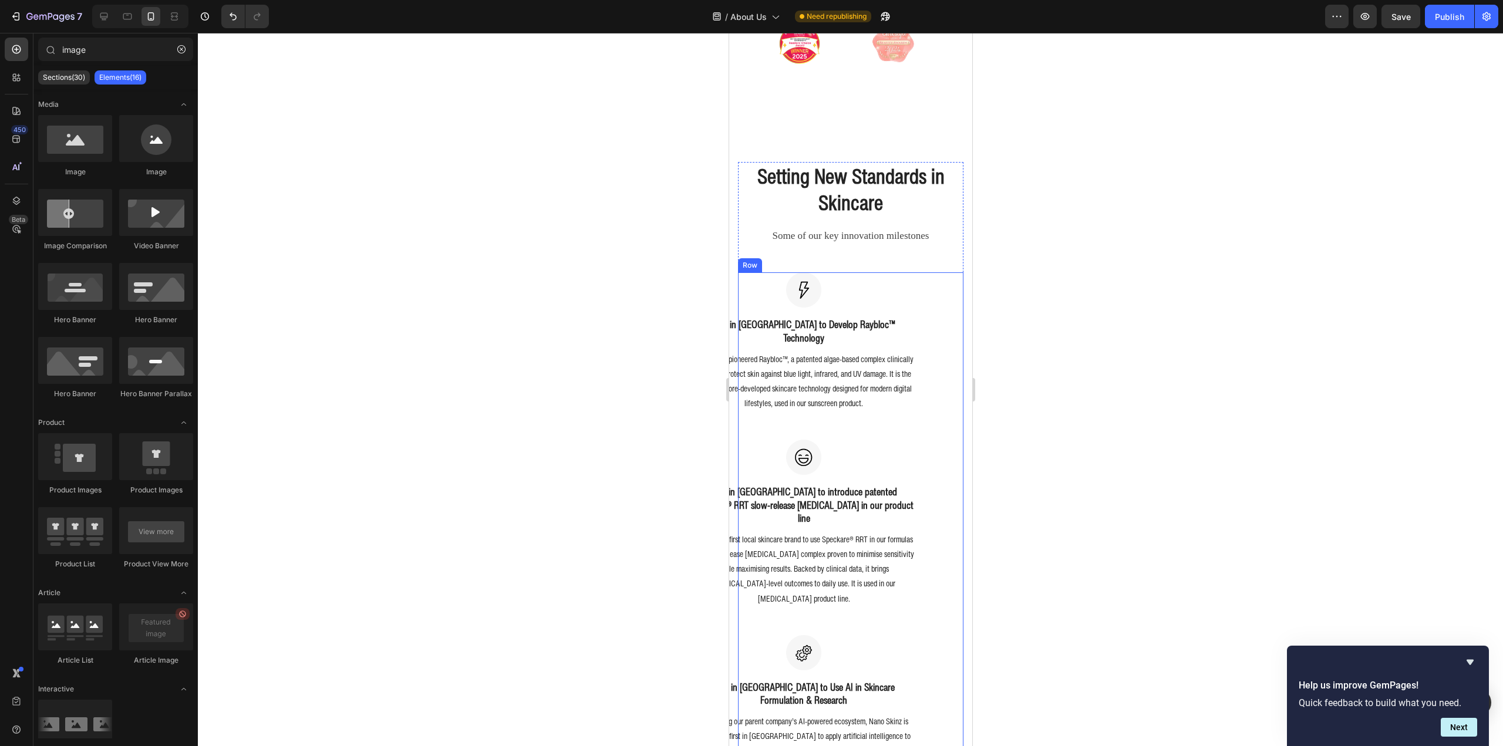
click at [918, 346] on div "Image First in Singapore to Develop Raybloc™ Technology Heading Nano Skinz pion…" at bounding box center [849, 534] width 225 height 525
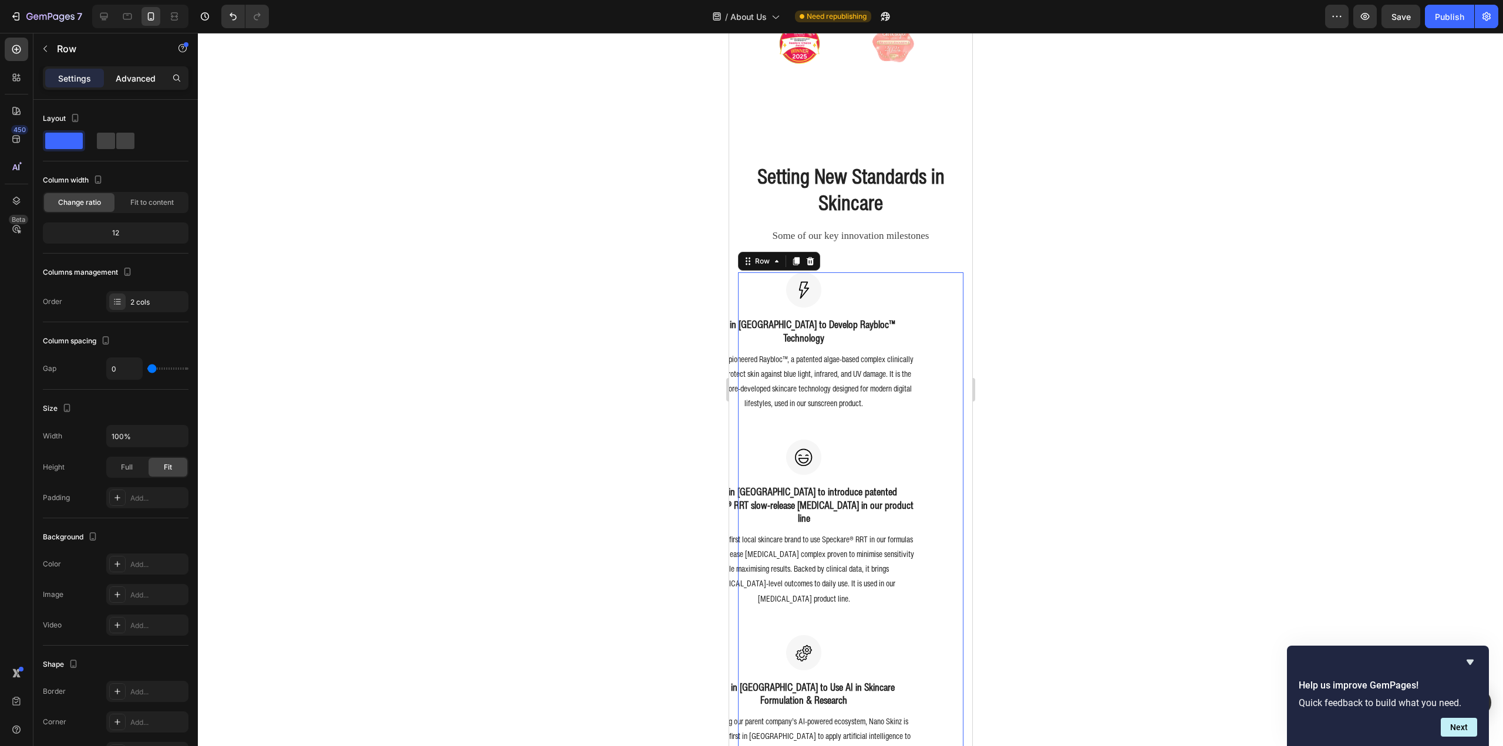
click at [118, 70] on div "Advanced" at bounding box center [135, 78] width 59 height 19
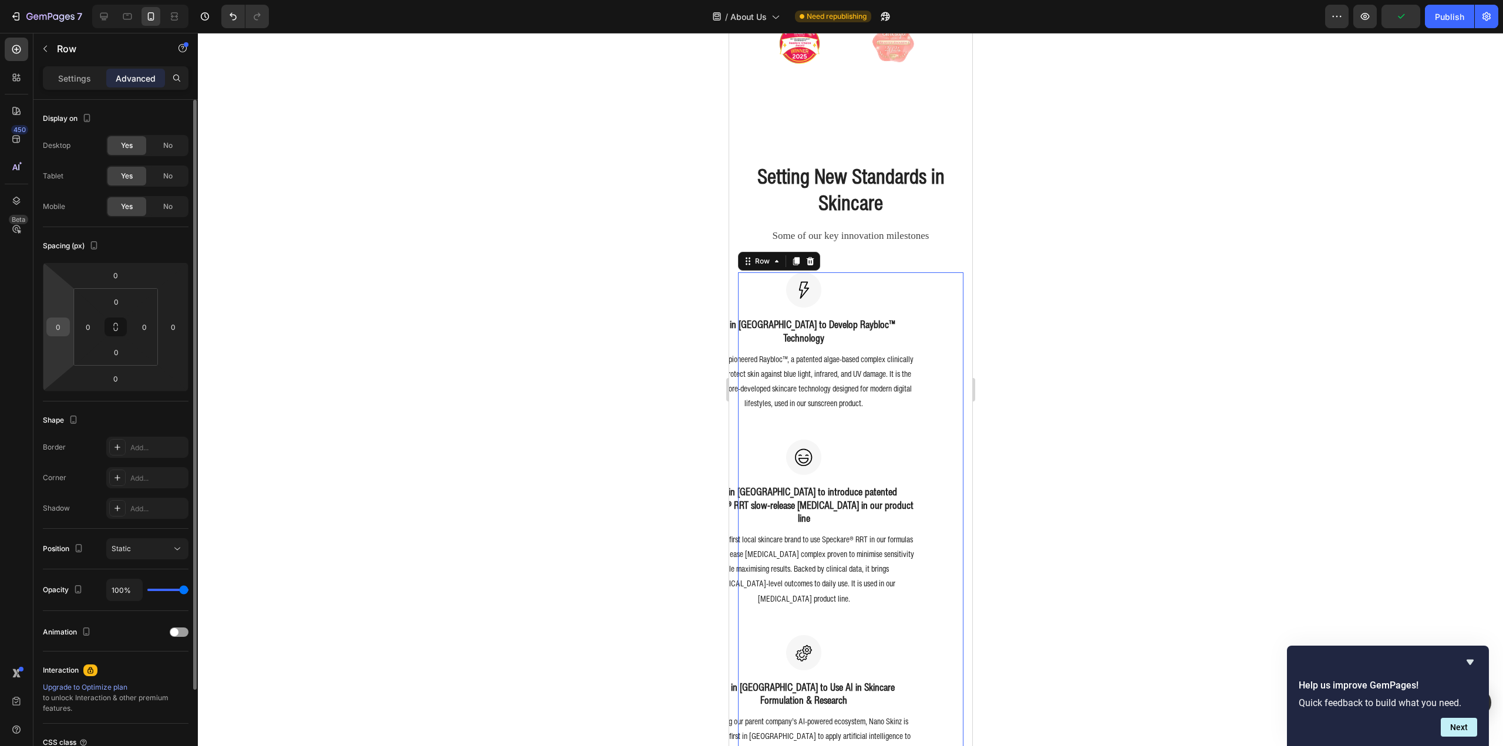
click at [62, 331] on input "0" at bounding box center [58, 327] width 18 height 18
click at [56, 328] on input "0" at bounding box center [58, 327] width 18 height 18
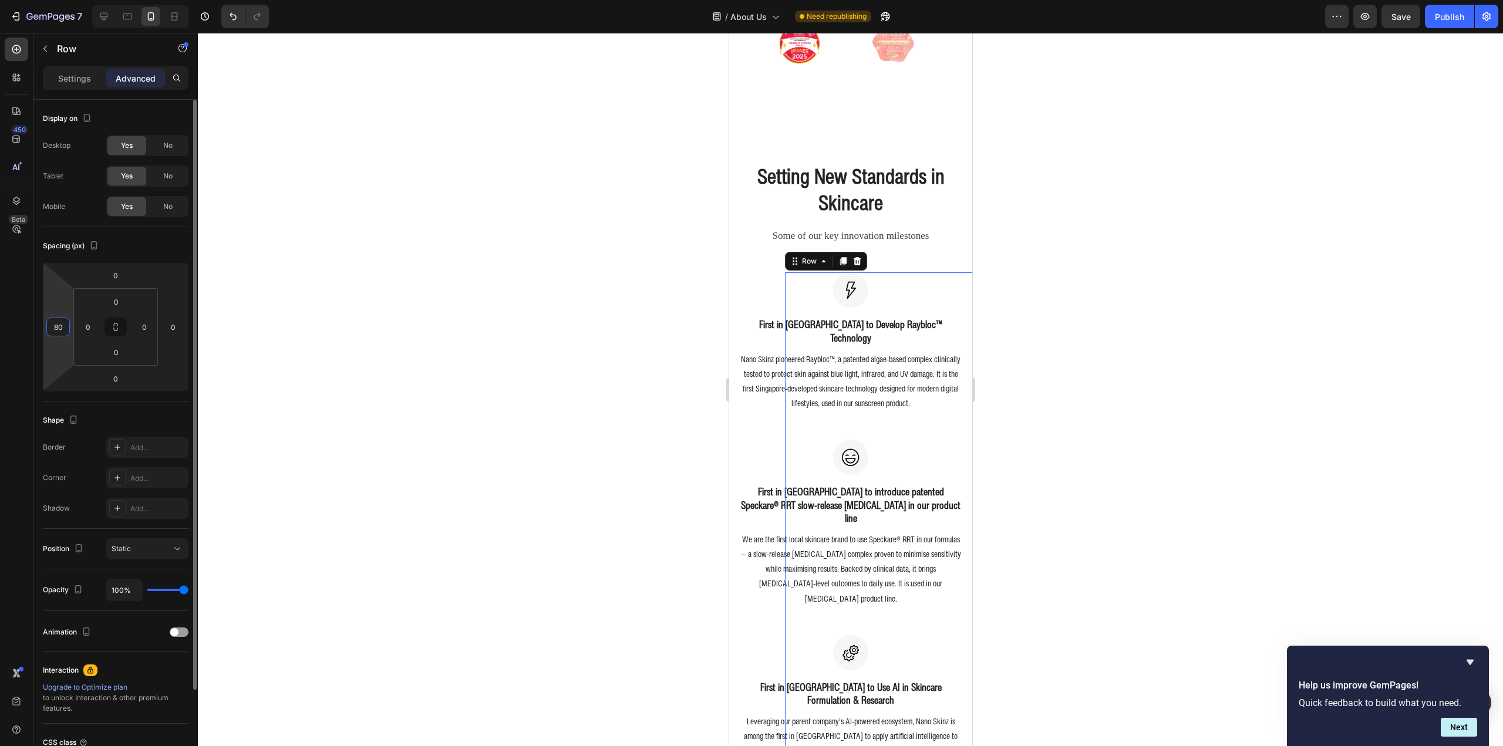
click at [58, 326] on input "80" at bounding box center [58, 327] width 18 height 18
type input "0"
click at [73, 77] on p "Settings" at bounding box center [74, 78] width 33 height 12
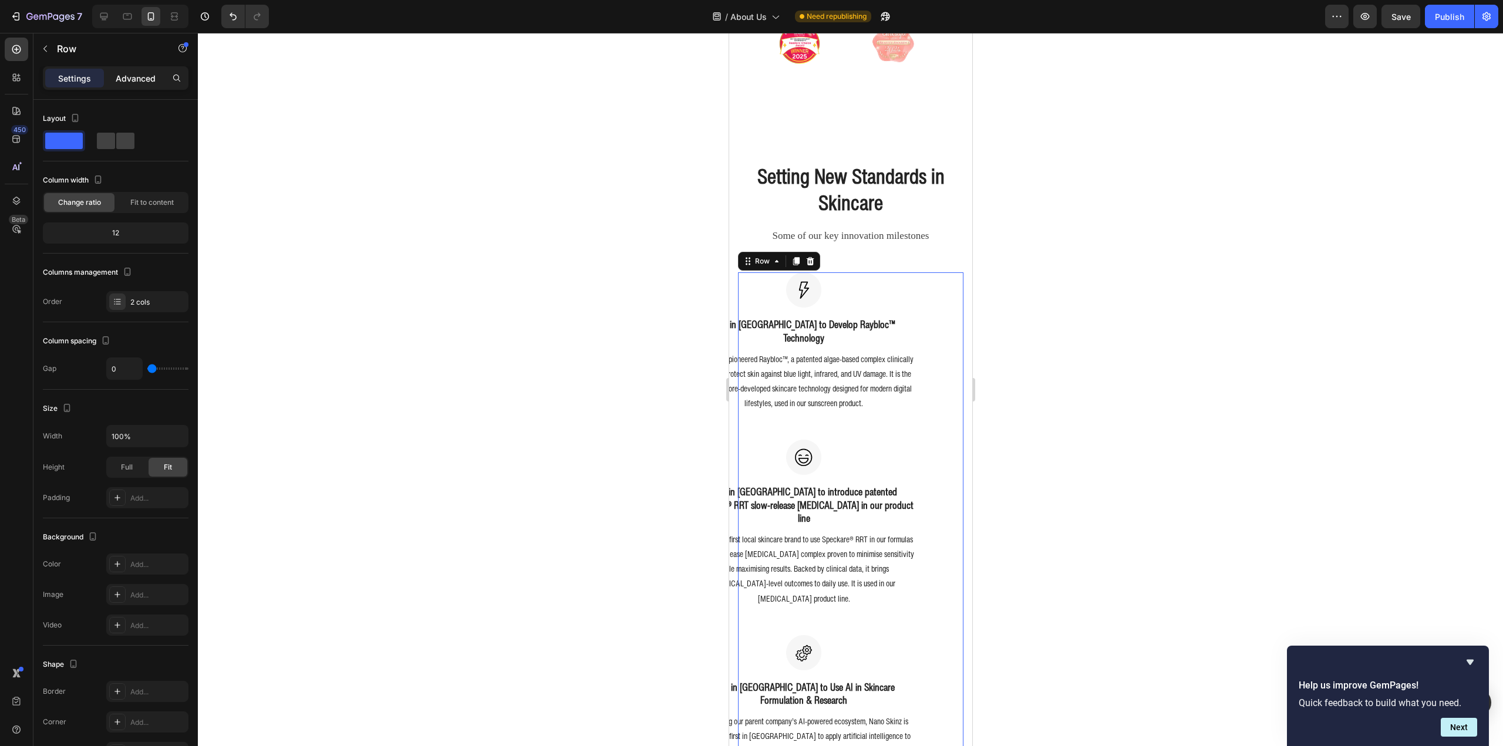
click at [126, 77] on p "Advanced" at bounding box center [136, 78] width 40 height 12
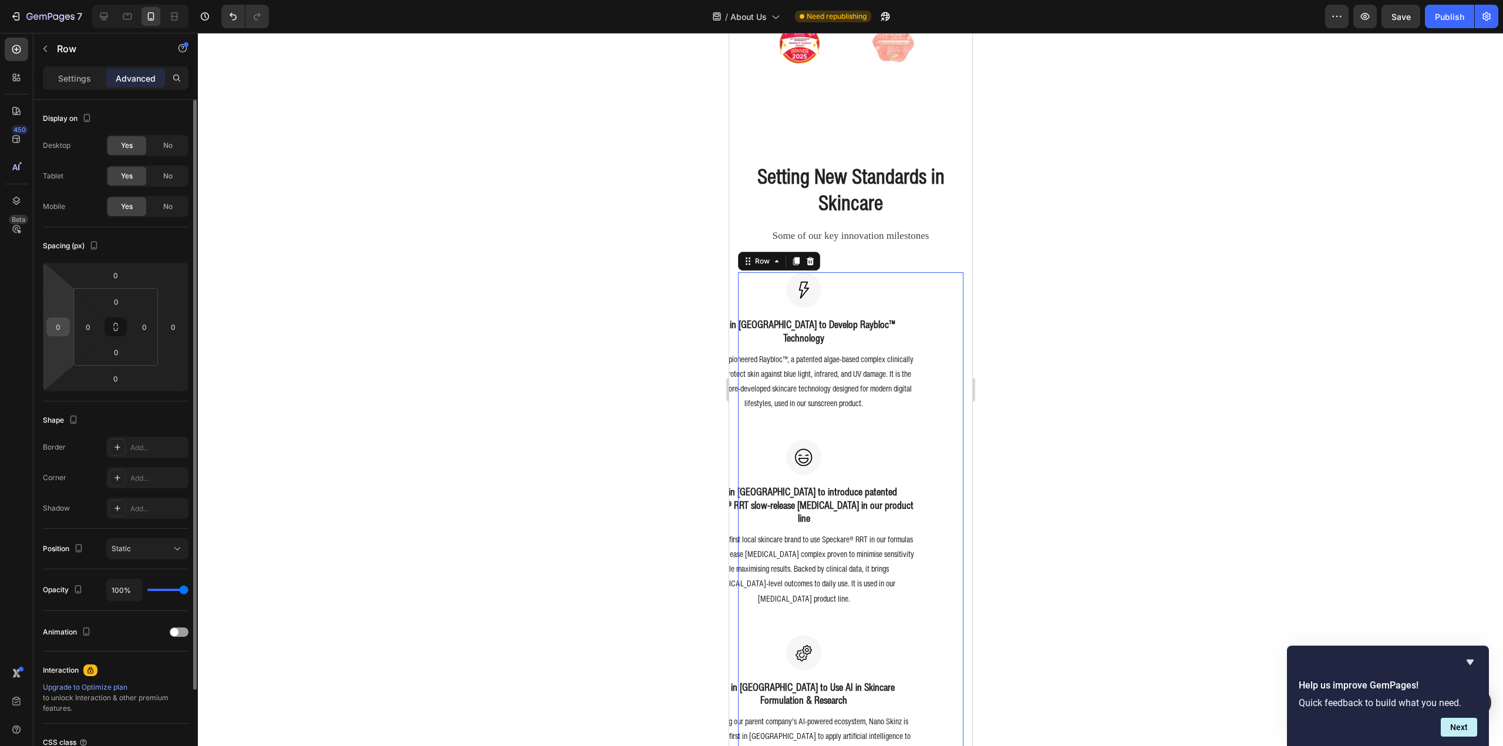
click at [54, 325] on input "0" at bounding box center [58, 327] width 18 height 18
click at [54, 327] on input "0" at bounding box center [58, 327] width 18 height 18
click at [45, 230] on div "Spacing (px) 0 0 0 0 0 0 0 0" at bounding box center [116, 314] width 146 height 174
click at [71, 76] on p "Settings" at bounding box center [74, 78] width 33 height 12
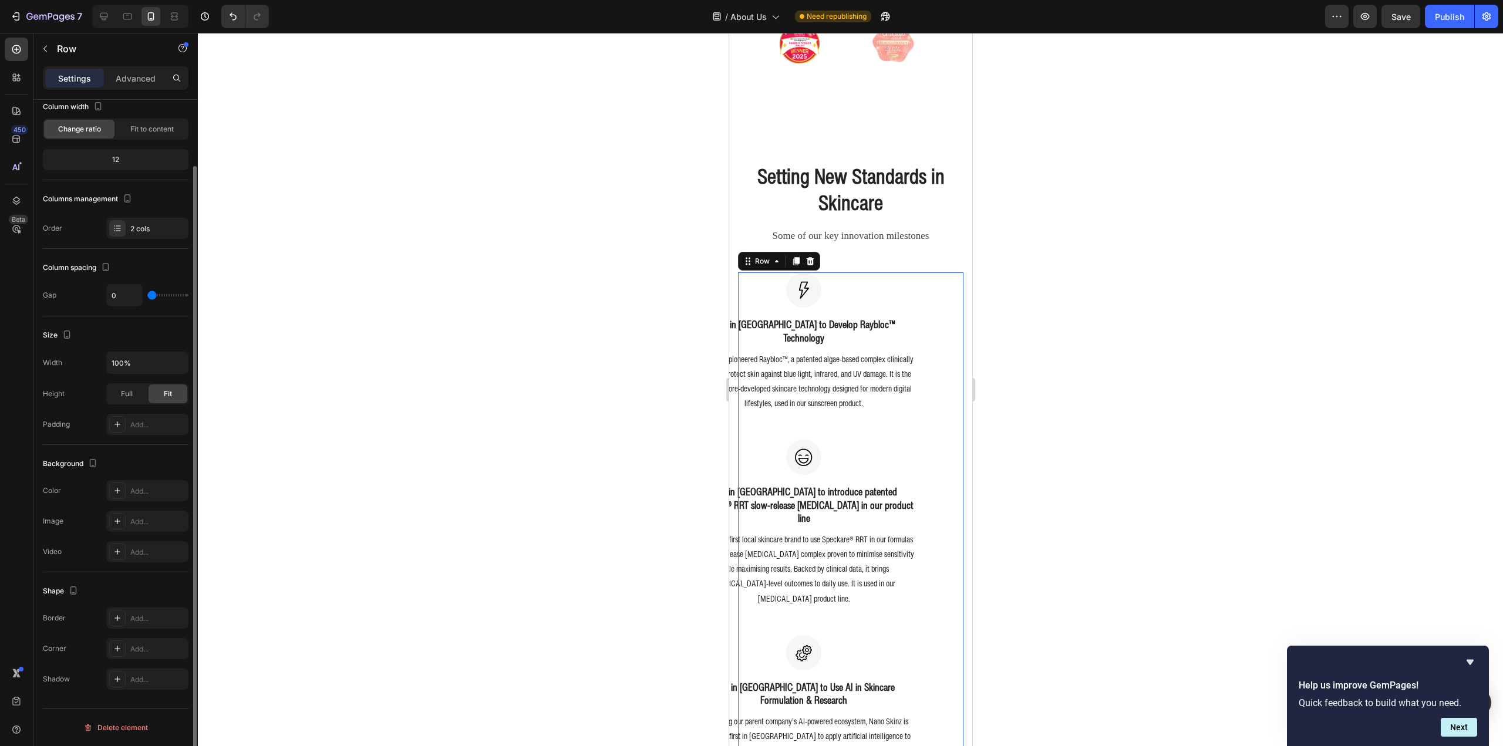
scroll to position [0, 0]
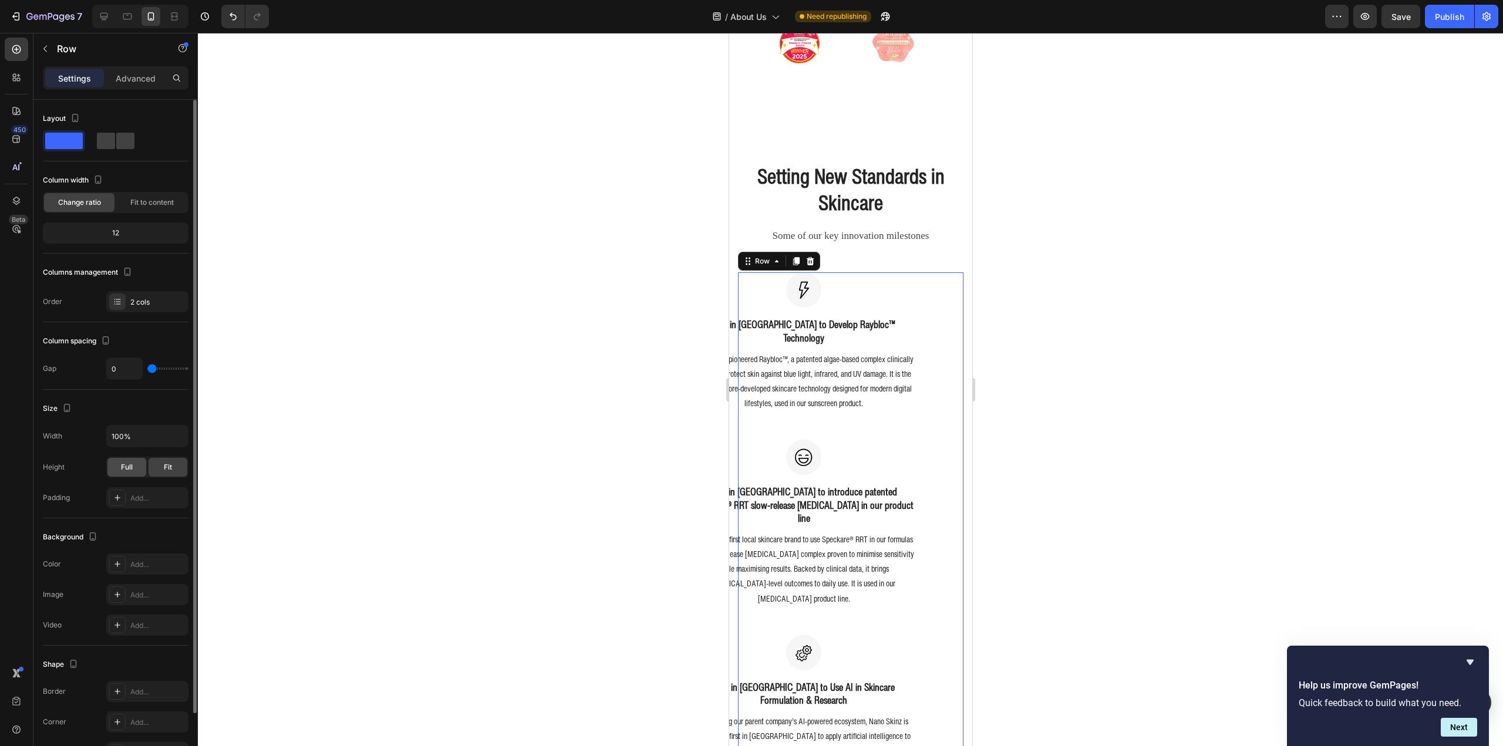
click at [125, 466] on span "Full" at bounding box center [127, 467] width 12 height 11
click at [168, 467] on span "Fit" at bounding box center [168, 467] width 8 height 11
click at [143, 206] on span "Fit to content" at bounding box center [151, 202] width 43 height 11
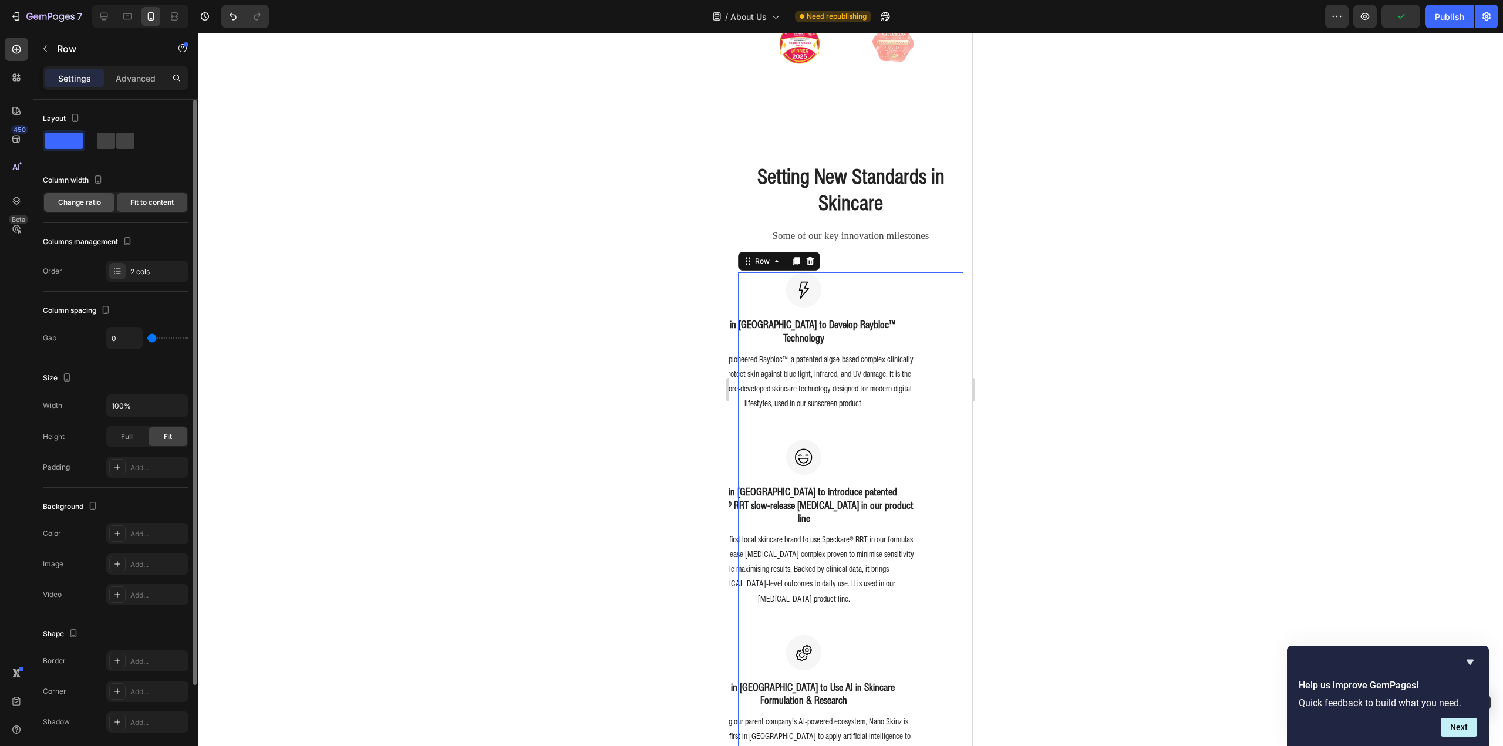
click at [86, 204] on span "Change ratio" at bounding box center [79, 202] width 43 height 11
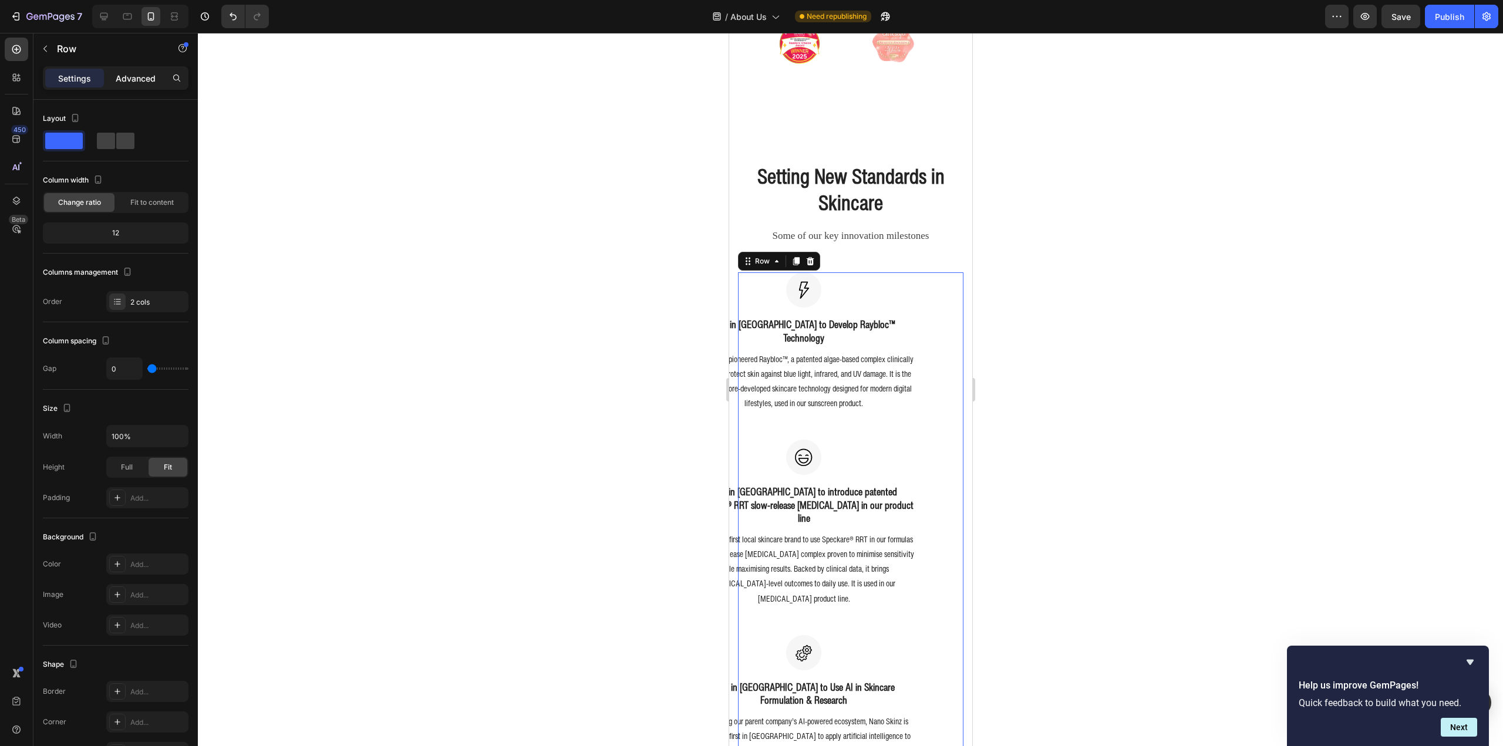
click at [147, 76] on p "Advanced" at bounding box center [136, 78] width 40 height 12
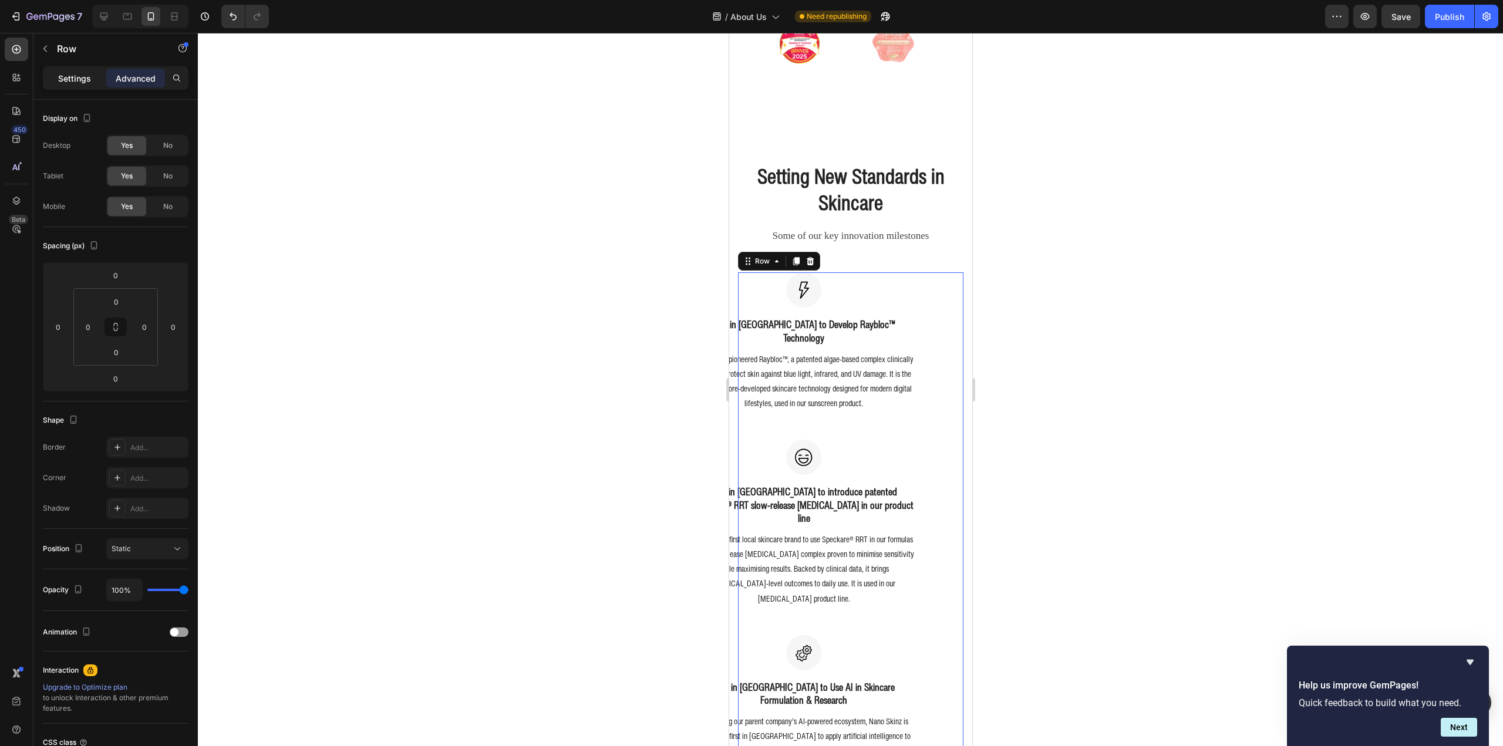
click at [83, 78] on p "Settings" at bounding box center [74, 78] width 33 height 12
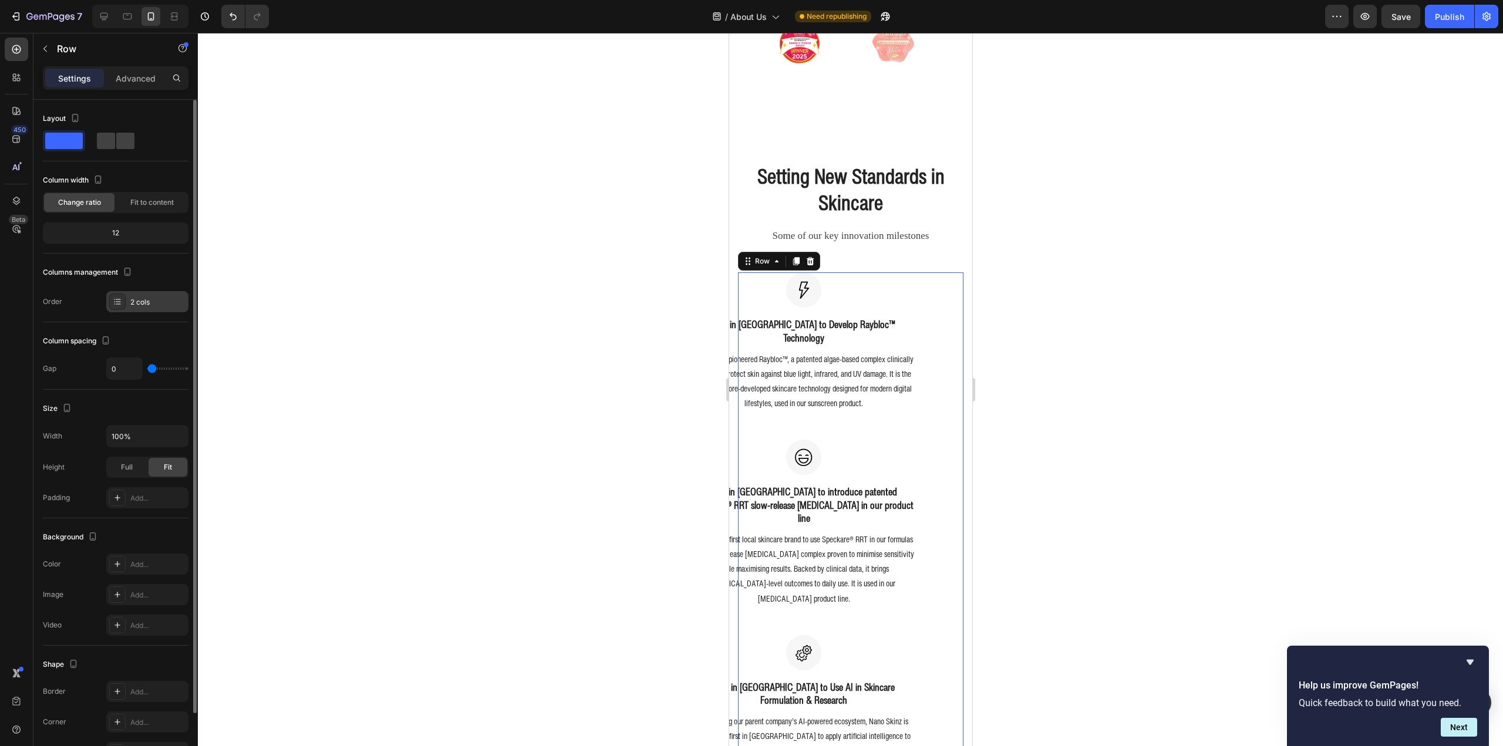
click at [130, 301] on div "2 cols" at bounding box center [147, 301] width 82 height 21
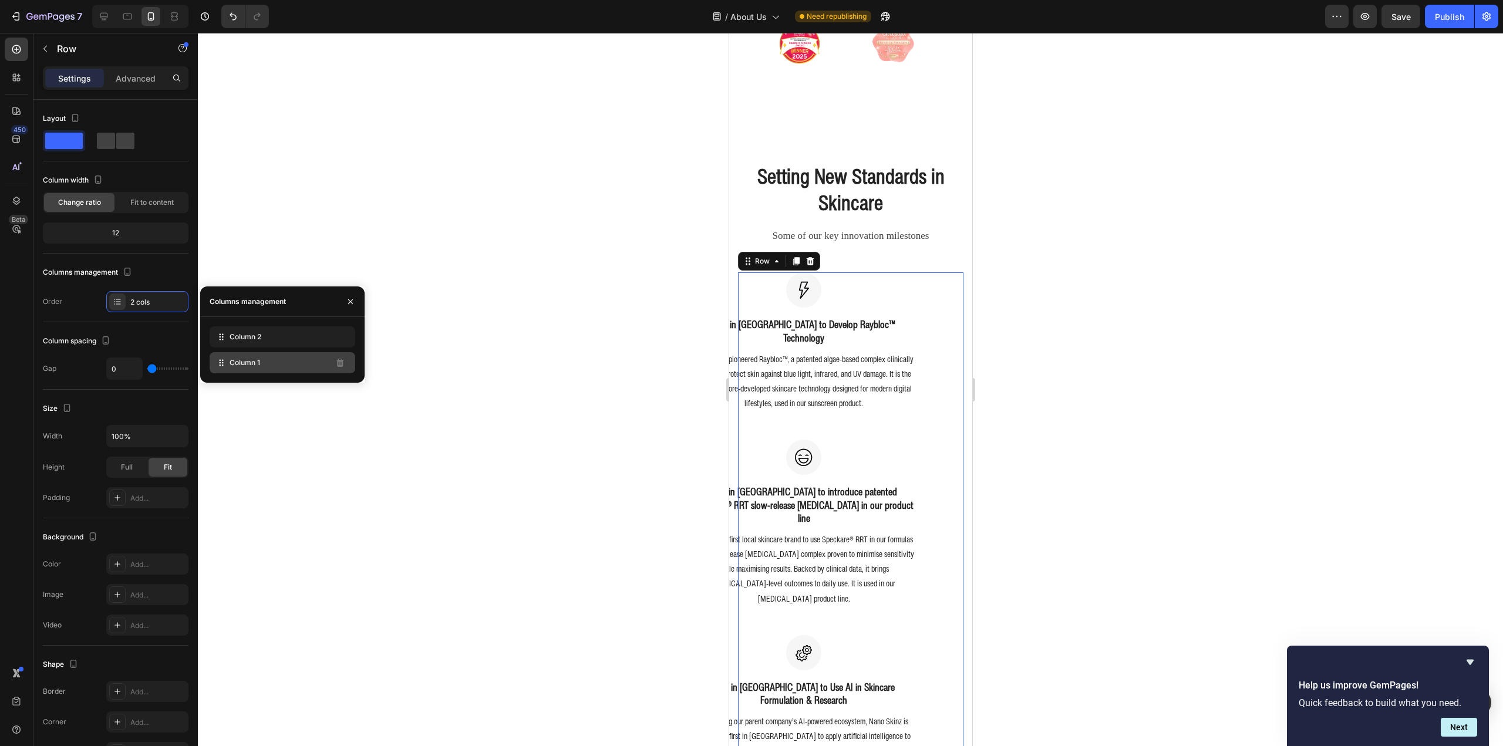
click at [250, 363] on span "Column 1" at bounding box center [245, 363] width 31 height 11
click at [144, 77] on p "Advanced" at bounding box center [136, 78] width 40 height 12
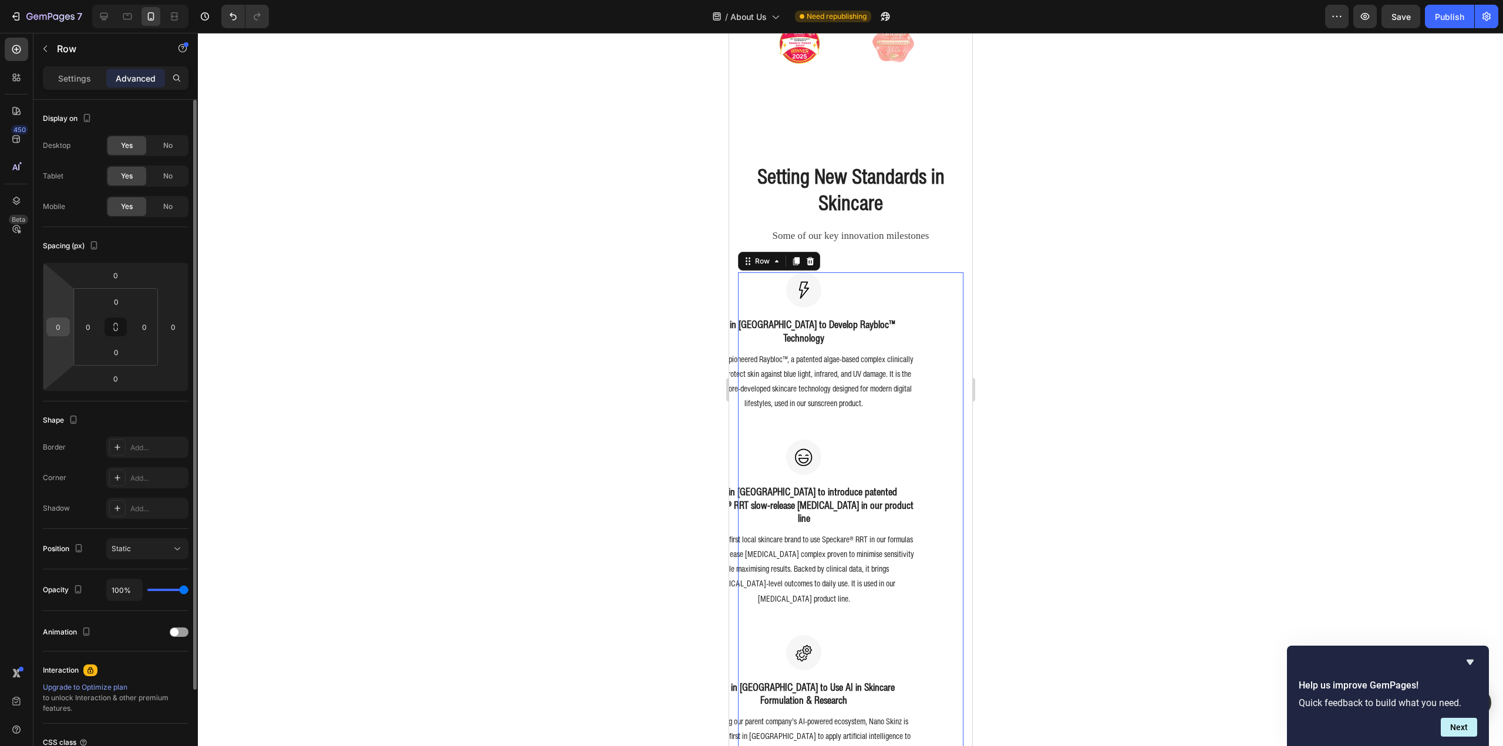
click at [59, 333] on input "0" at bounding box center [58, 327] width 18 height 18
type input "80"
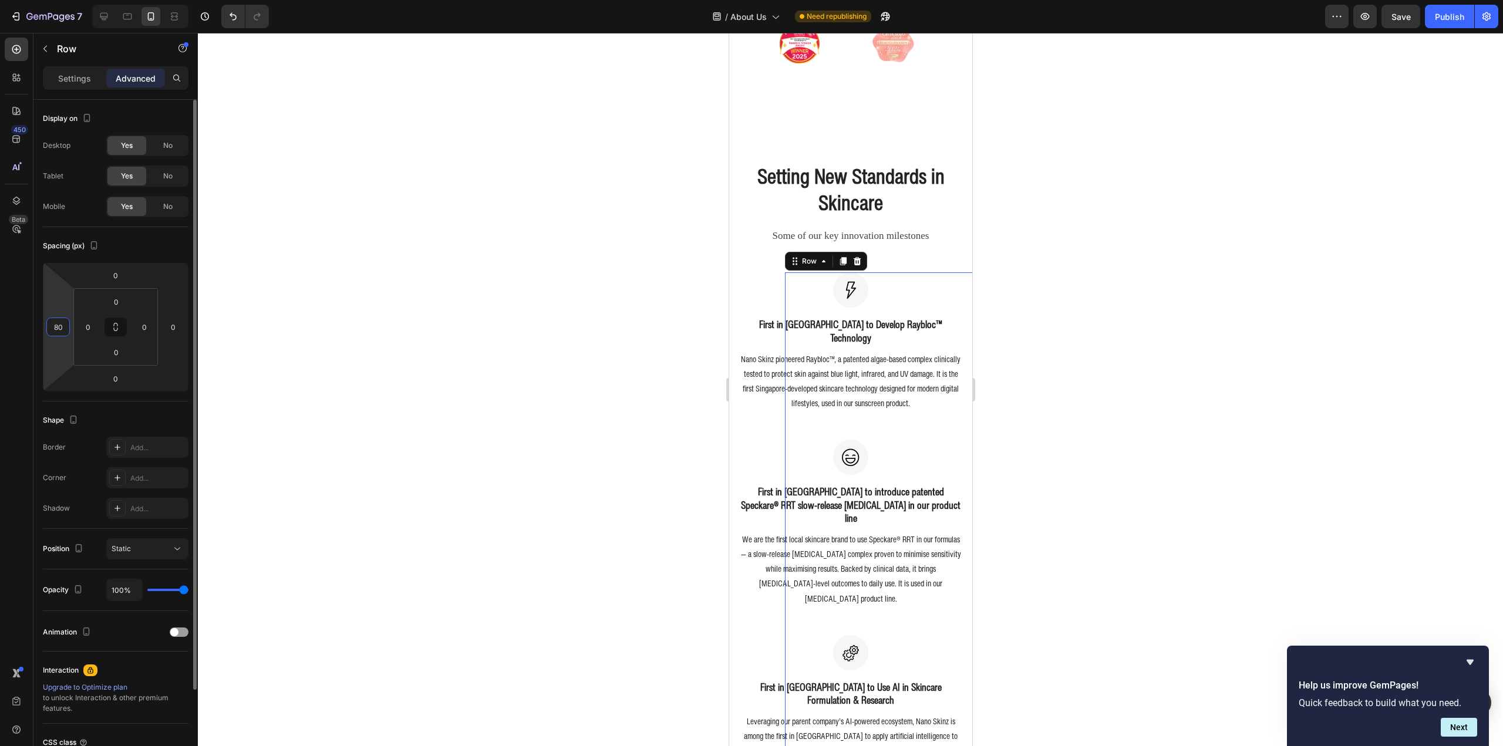
click at [58, 328] on input "80" at bounding box center [58, 327] width 18 height 18
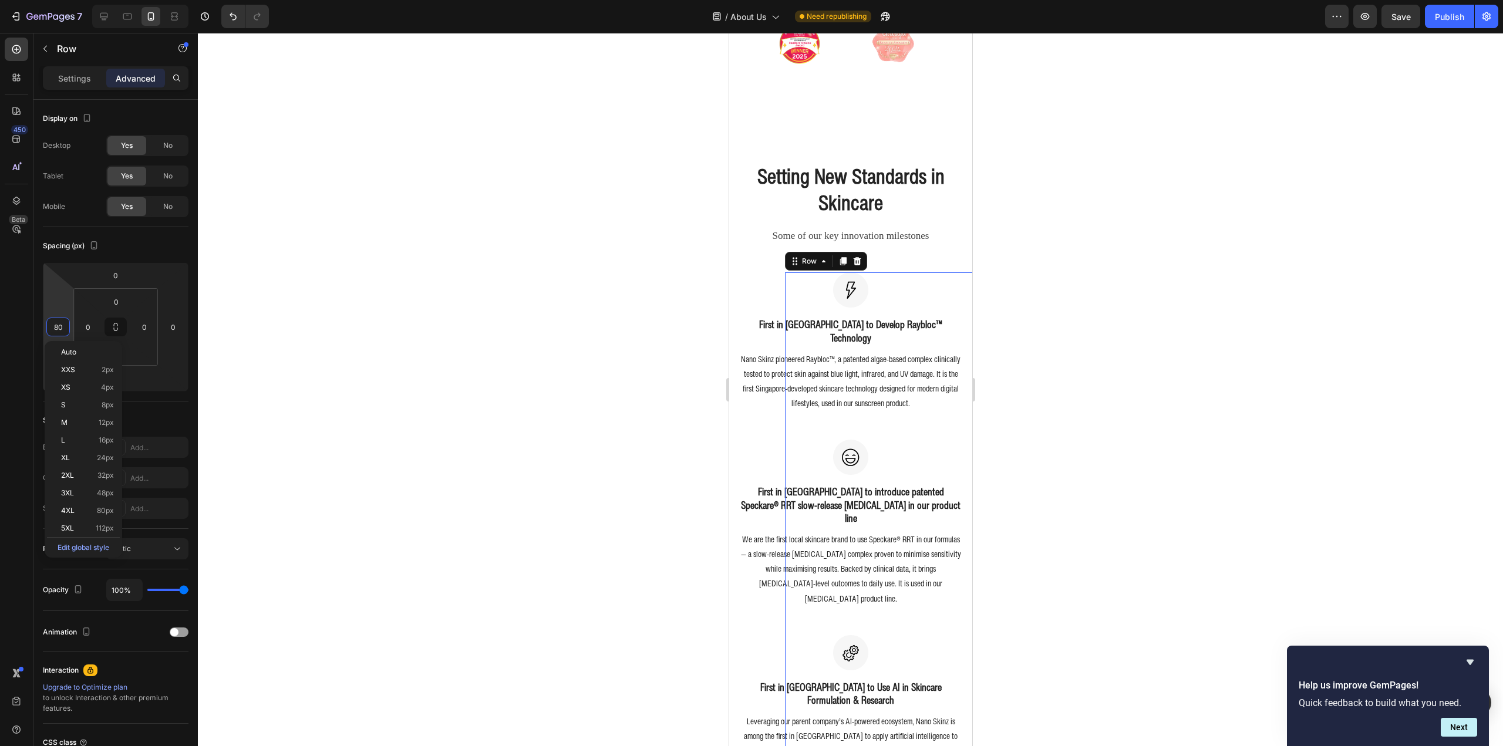
click at [519, 370] on div at bounding box center [850, 389] width 1305 height 713
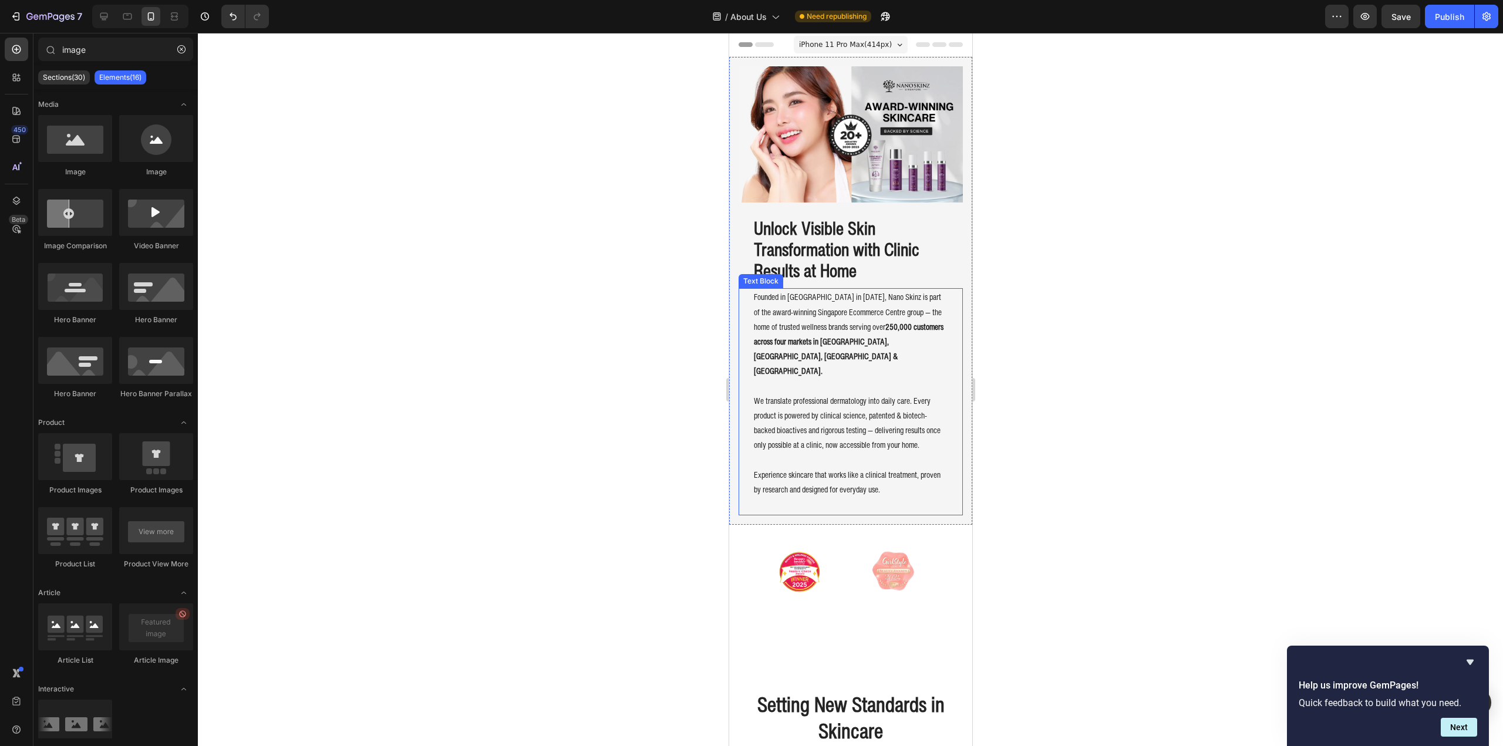
click at [892, 393] on p "We translate professional dermatology into daily care. Every product is powered…" at bounding box center [850, 422] width 194 height 59
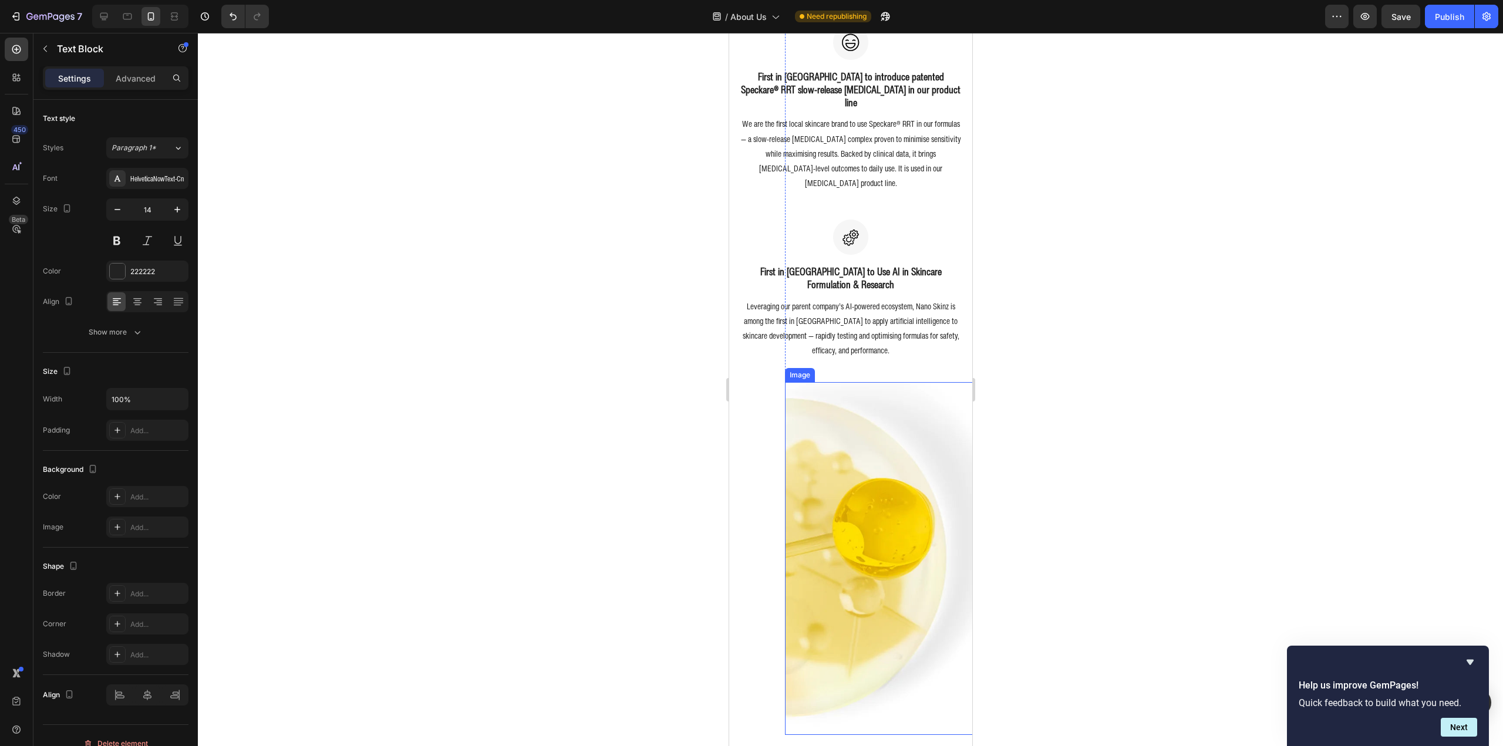
click at [882, 471] on img at bounding box center [896, 558] width 225 height 352
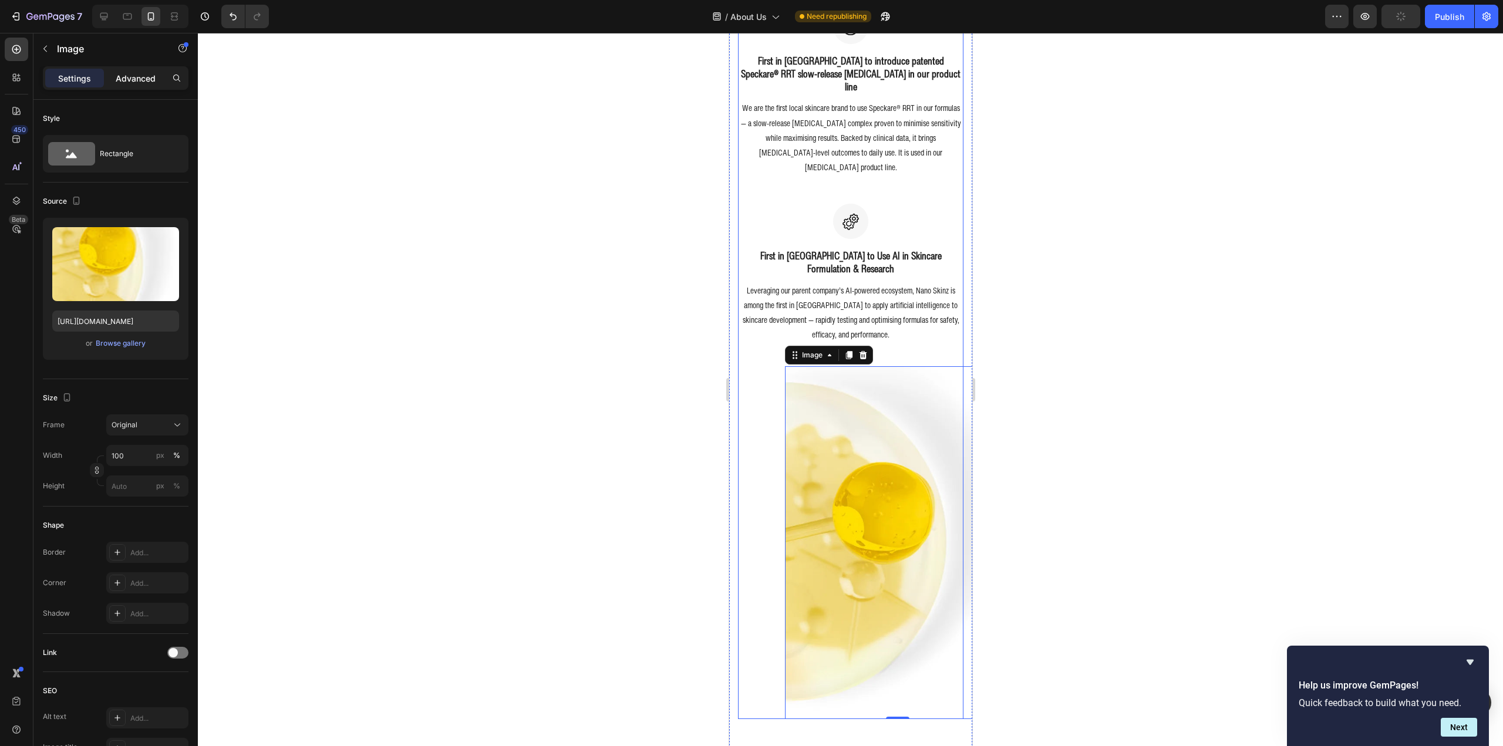
click at [147, 85] on div "Advanced" at bounding box center [135, 78] width 59 height 19
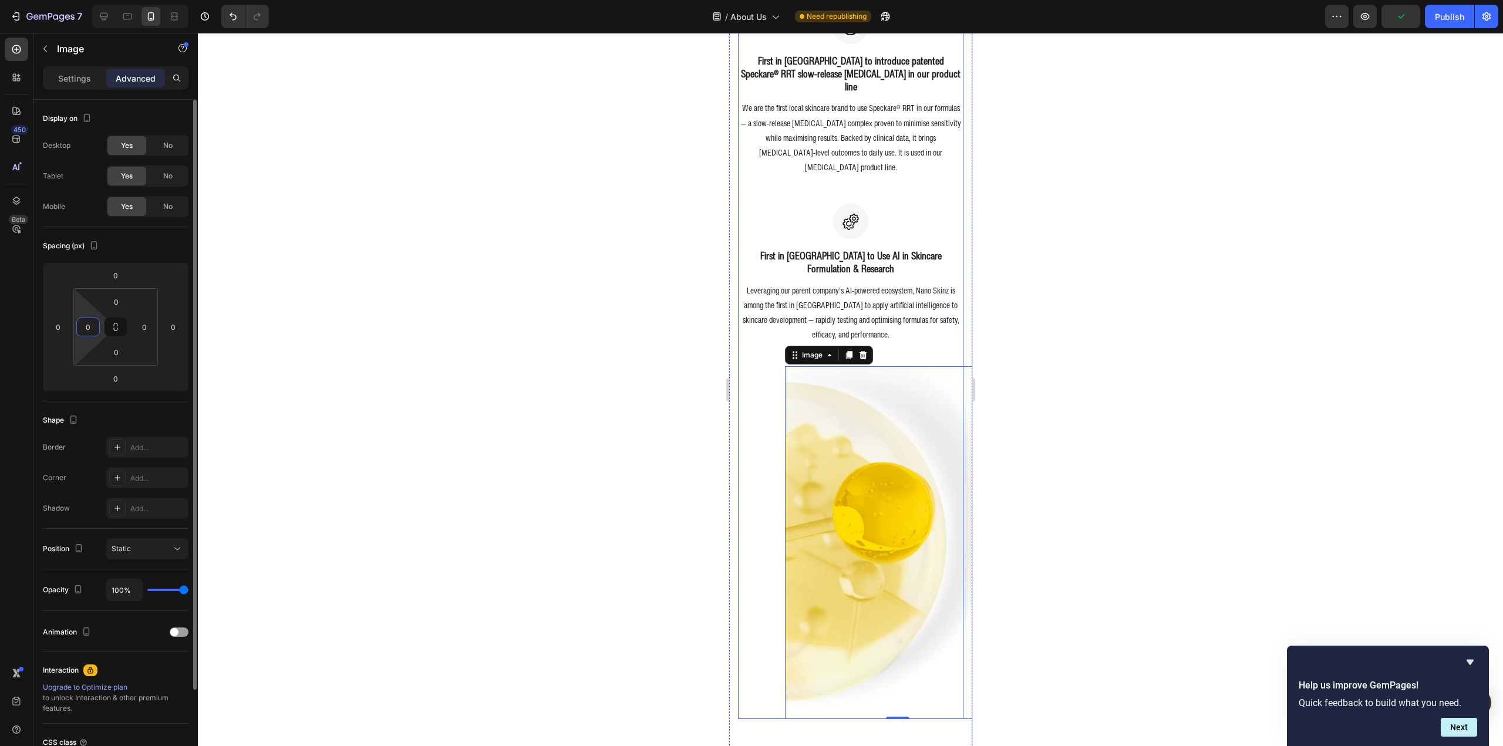
click at [91, 326] on input "0" at bounding box center [88, 327] width 18 height 18
click at [62, 328] on input "0" at bounding box center [58, 327] width 18 height 18
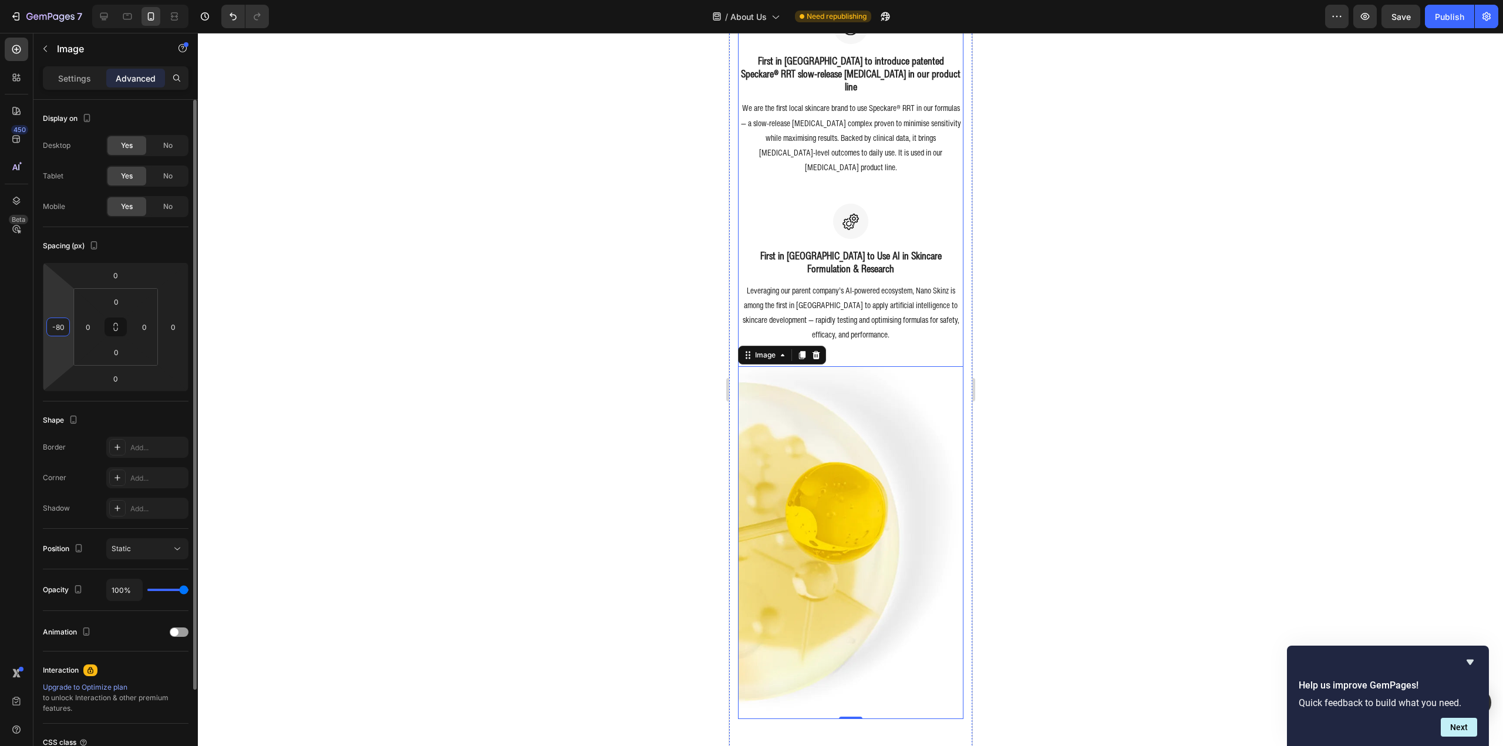
type input "-8"
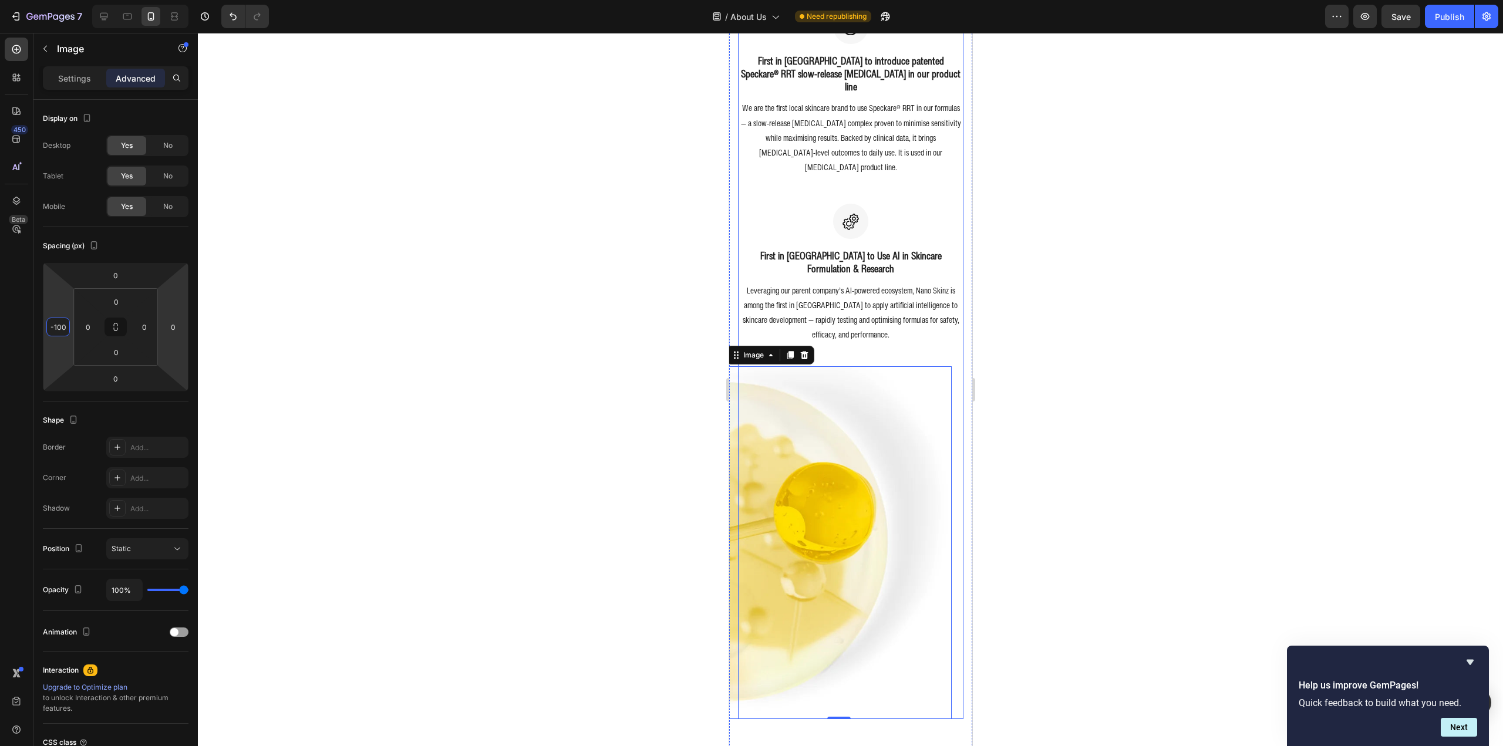
type input "-100"
click at [604, 383] on div at bounding box center [850, 389] width 1305 height 713
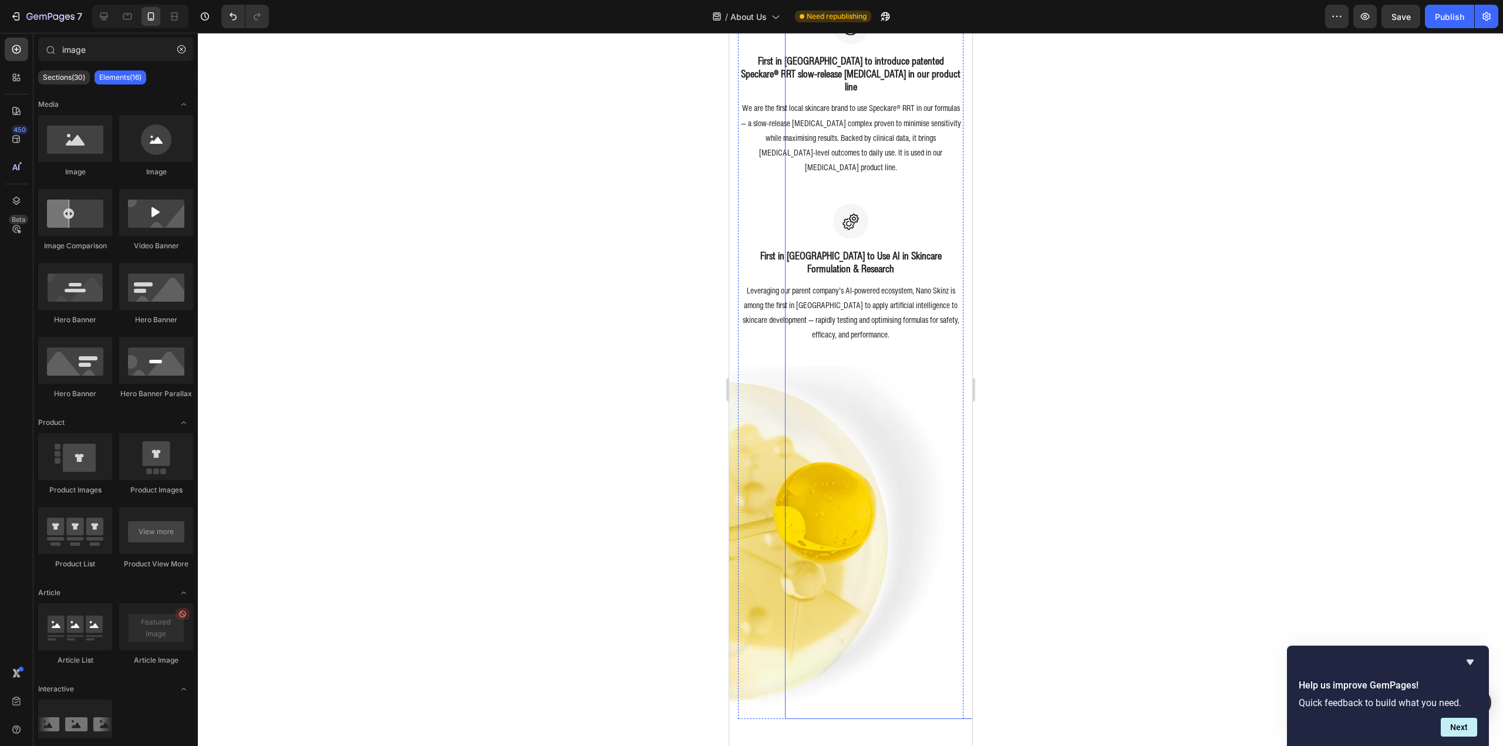
click at [896, 144] on p "We are the first local skincare brand to use Speckare® RRT in our formulas — a …" at bounding box center [850, 137] width 223 height 74
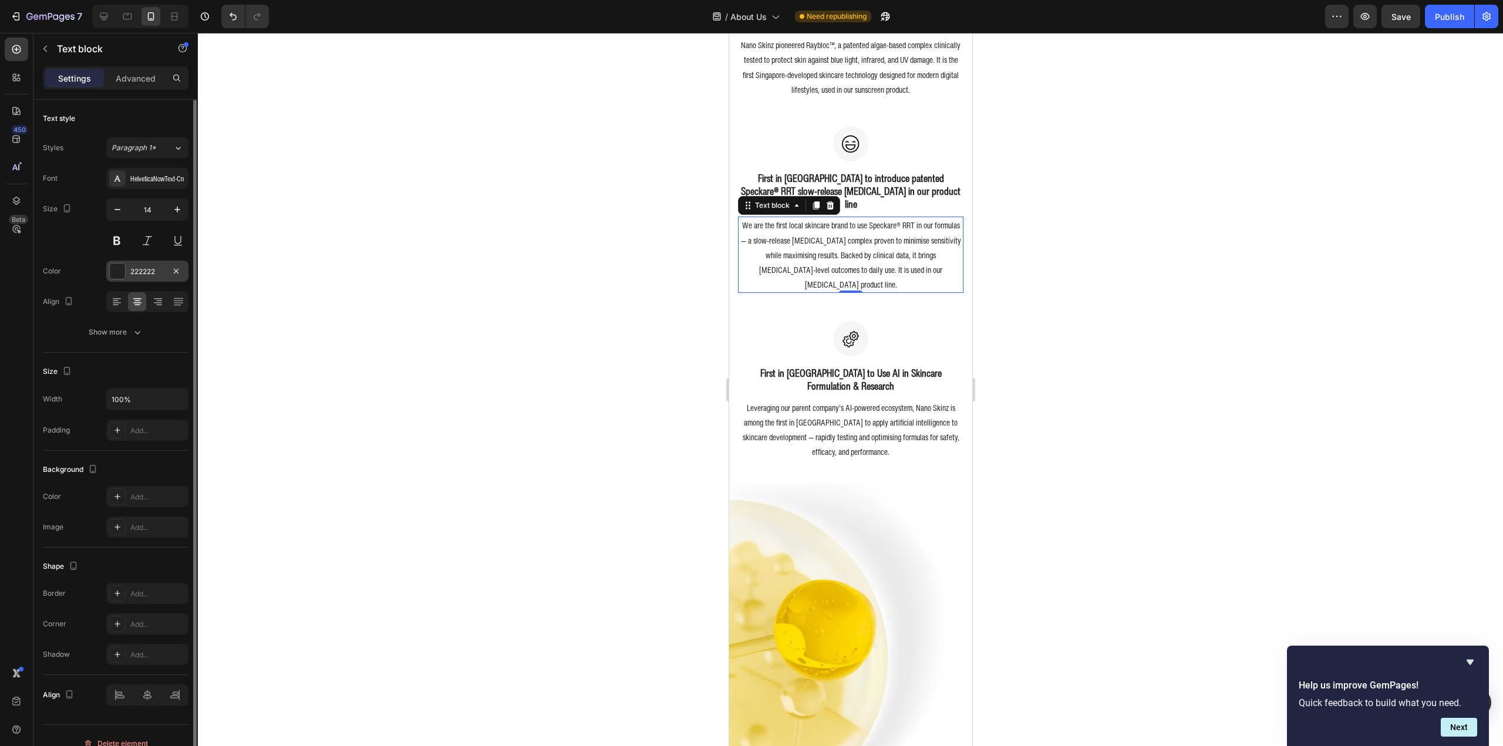
scroll to position [16, 0]
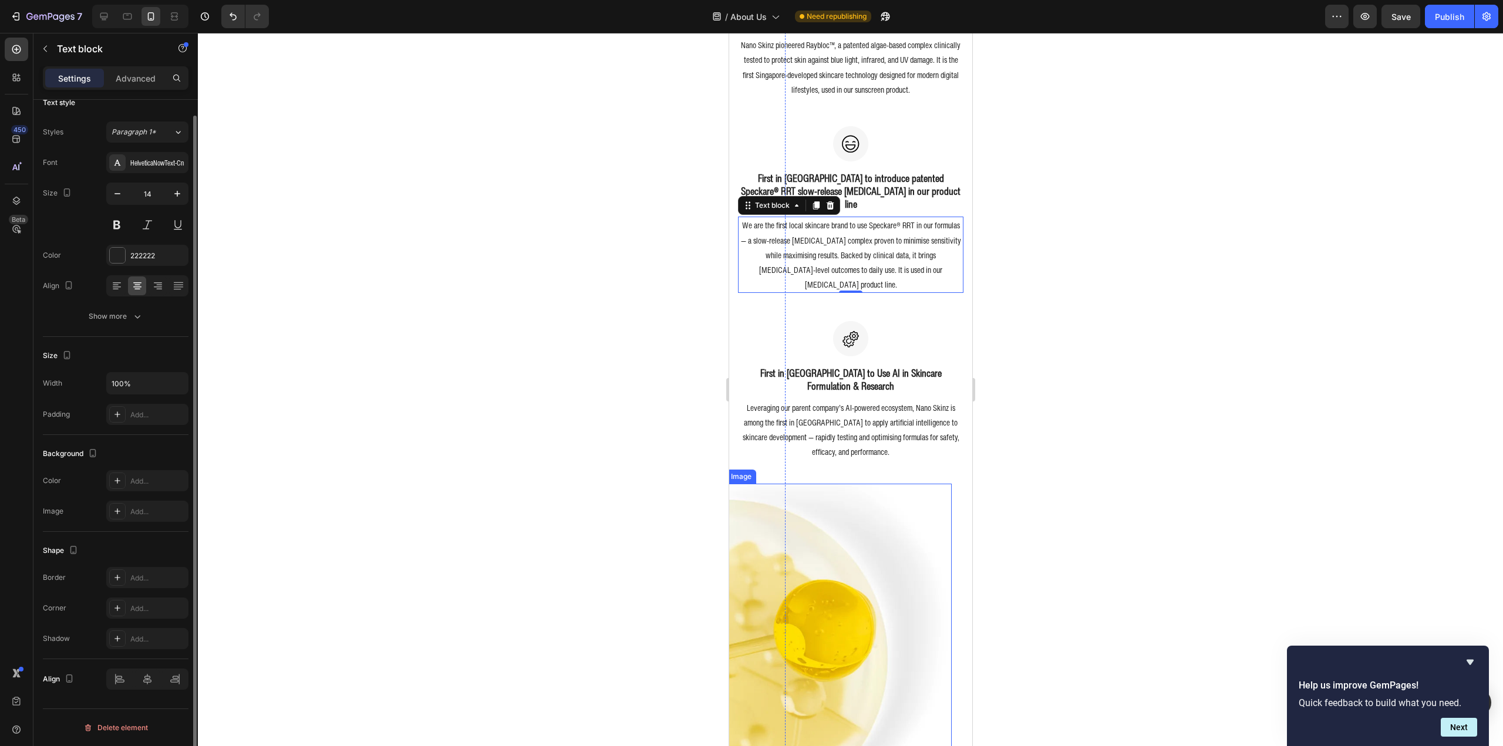
click at [869, 536] on img at bounding box center [838, 660] width 225 height 352
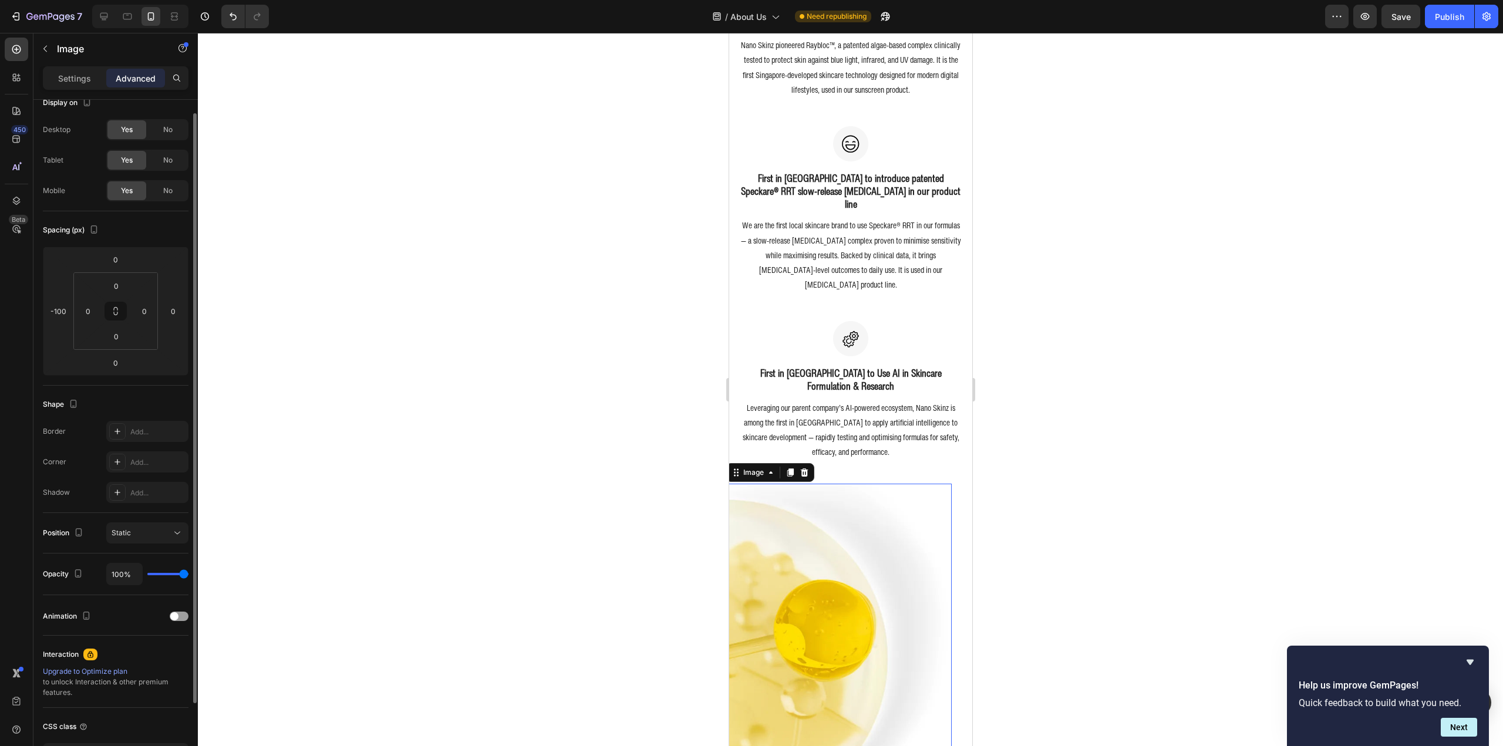
scroll to position [0, 0]
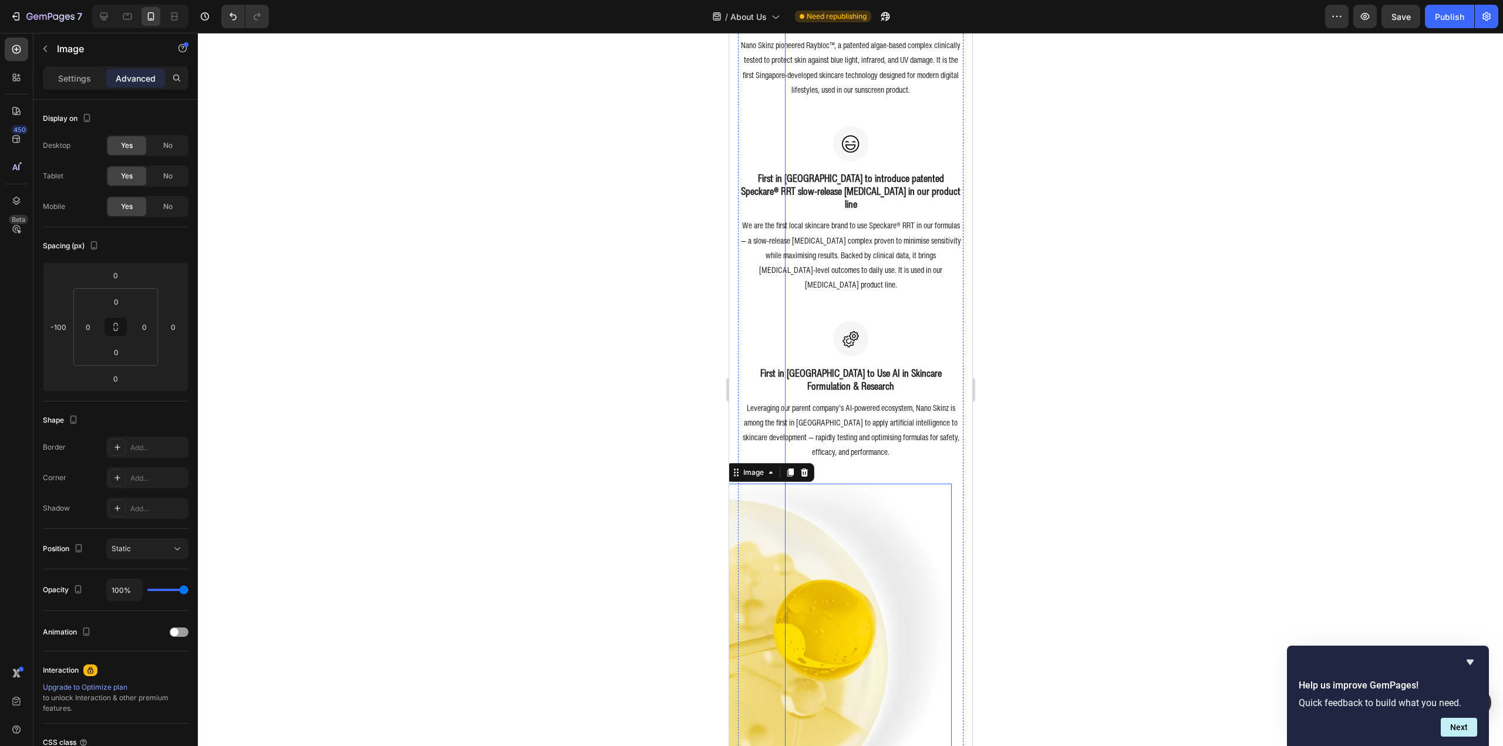
click at [948, 497] on div "Image 0" at bounding box center [896, 660] width 225 height 352
click at [780, 439] on div "Image First in Singapore to Use AI in Skincare Formulation & Research Heading L…" at bounding box center [849, 393] width 225 height 144
click at [759, 465] on div "32" at bounding box center [849, 474] width 225 height 19
click at [729, 484] on img at bounding box center [838, 660] width 225 height 352
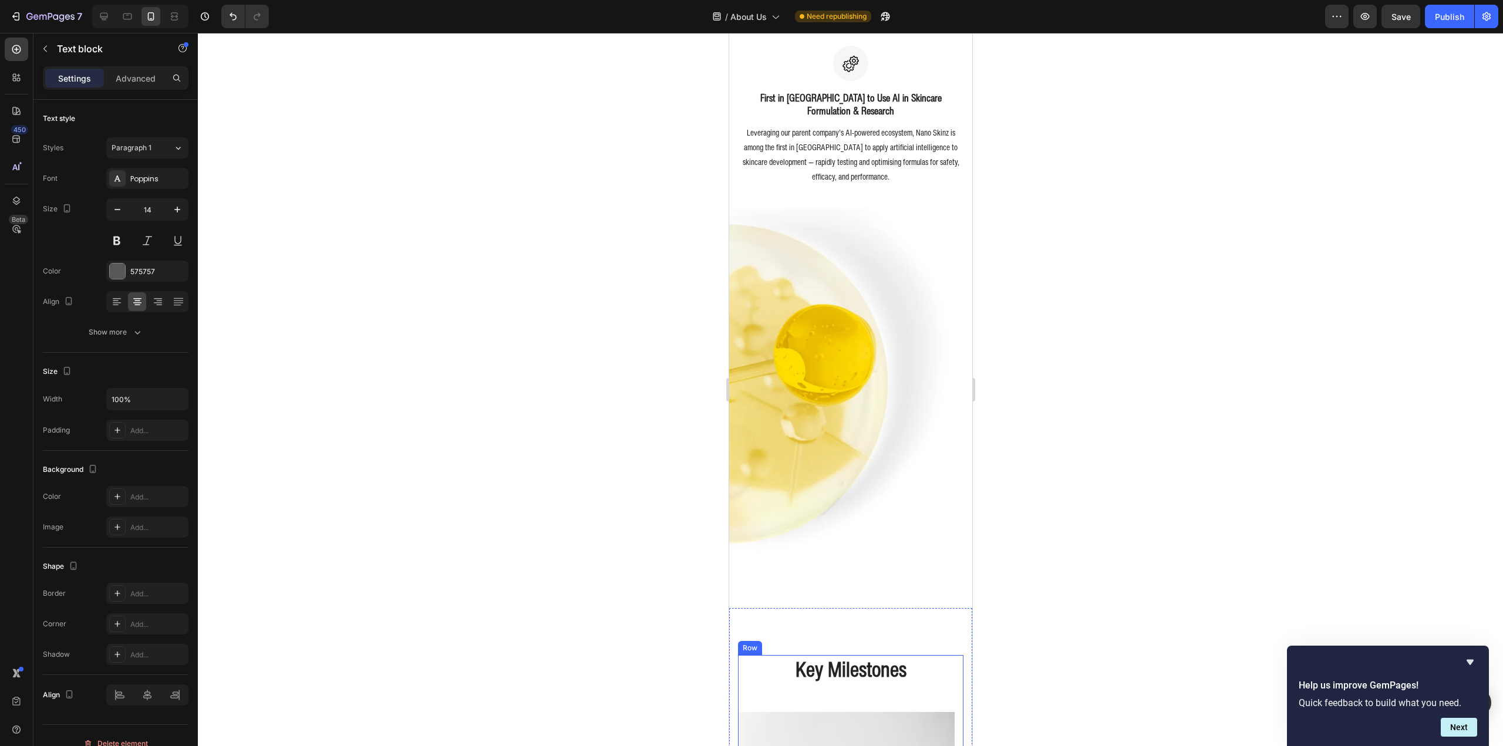
scroll to position [1094, 0]
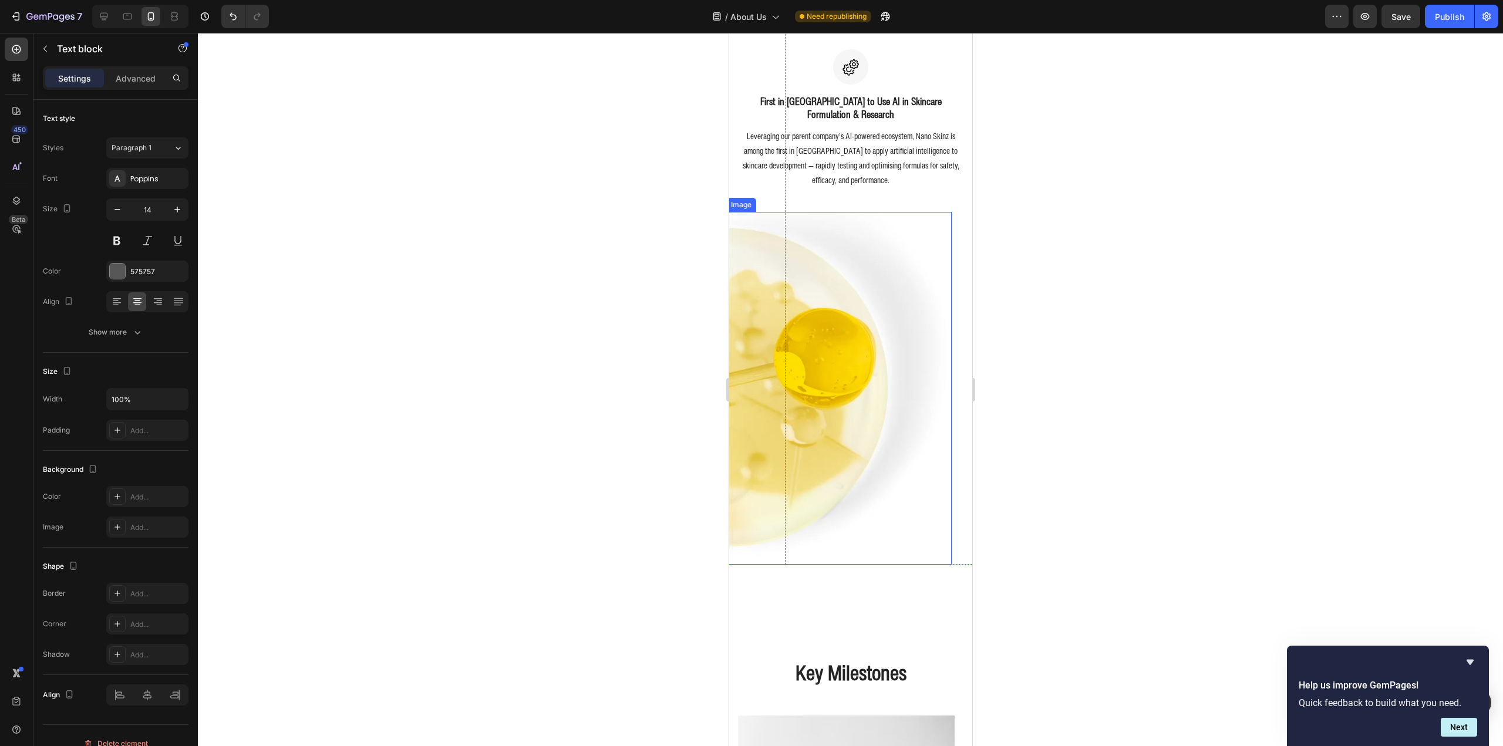
click at [895, 484] on img at bounding box center [838, 388] width 225 height 352
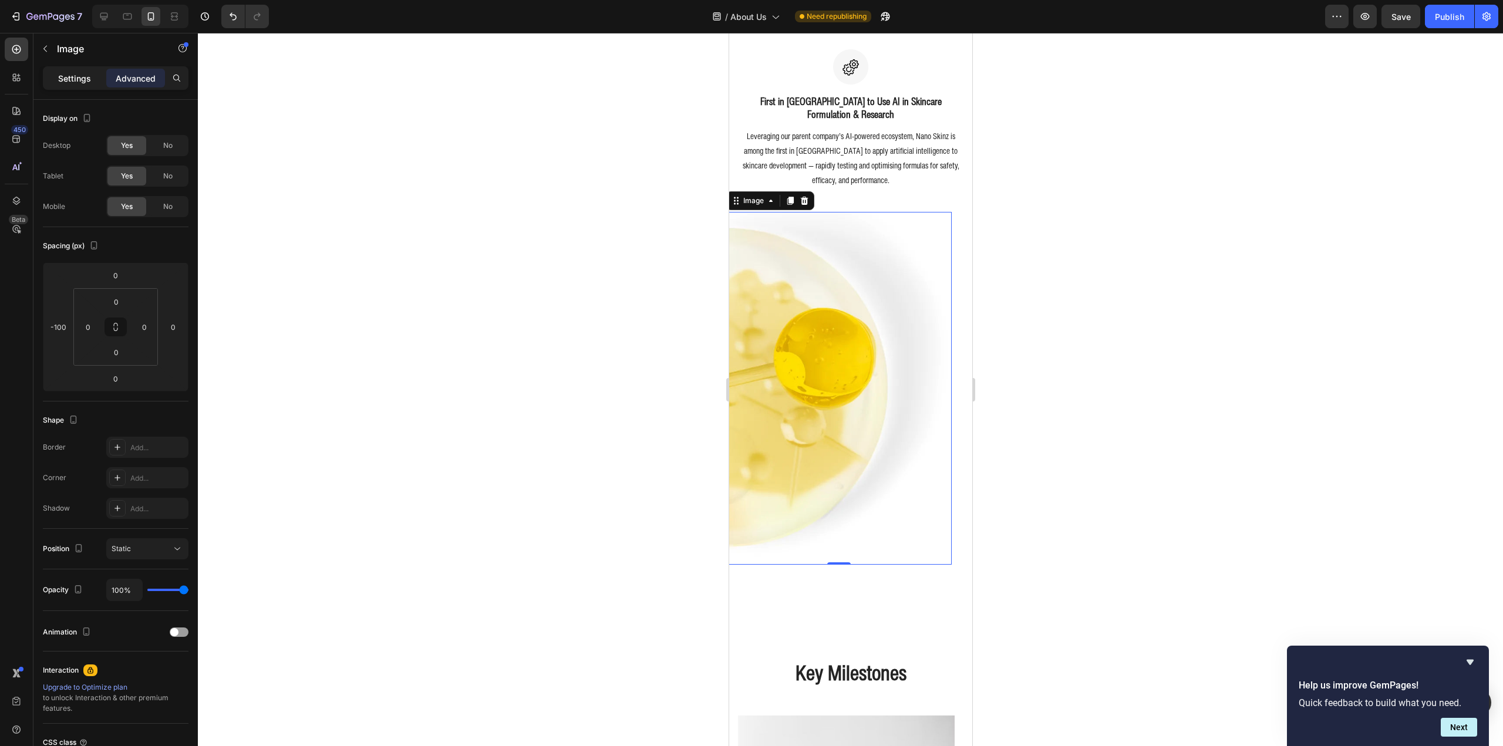
click at [72, 82] on p "Settings" at bounding box center [74, 78] width 33 height 12
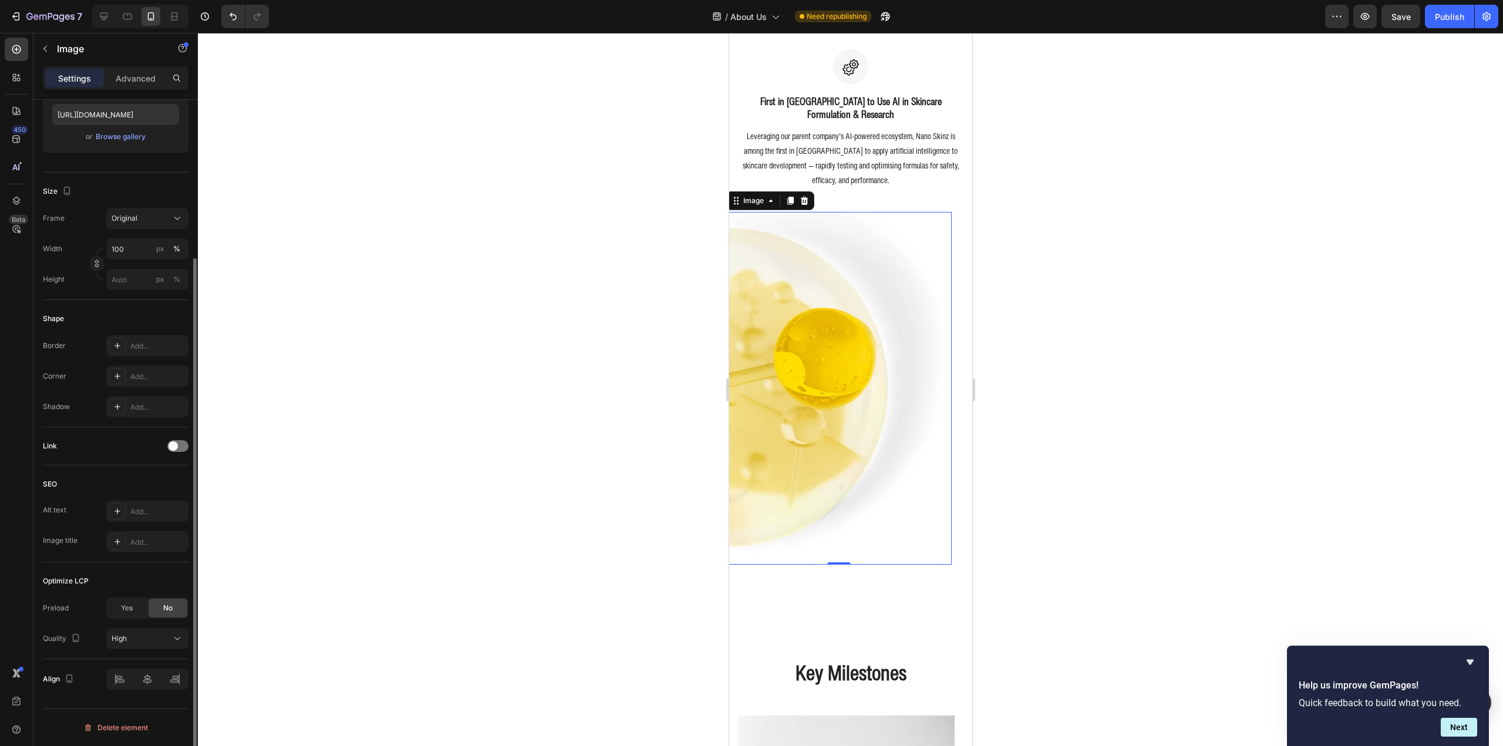
scroll to position [0, 0]
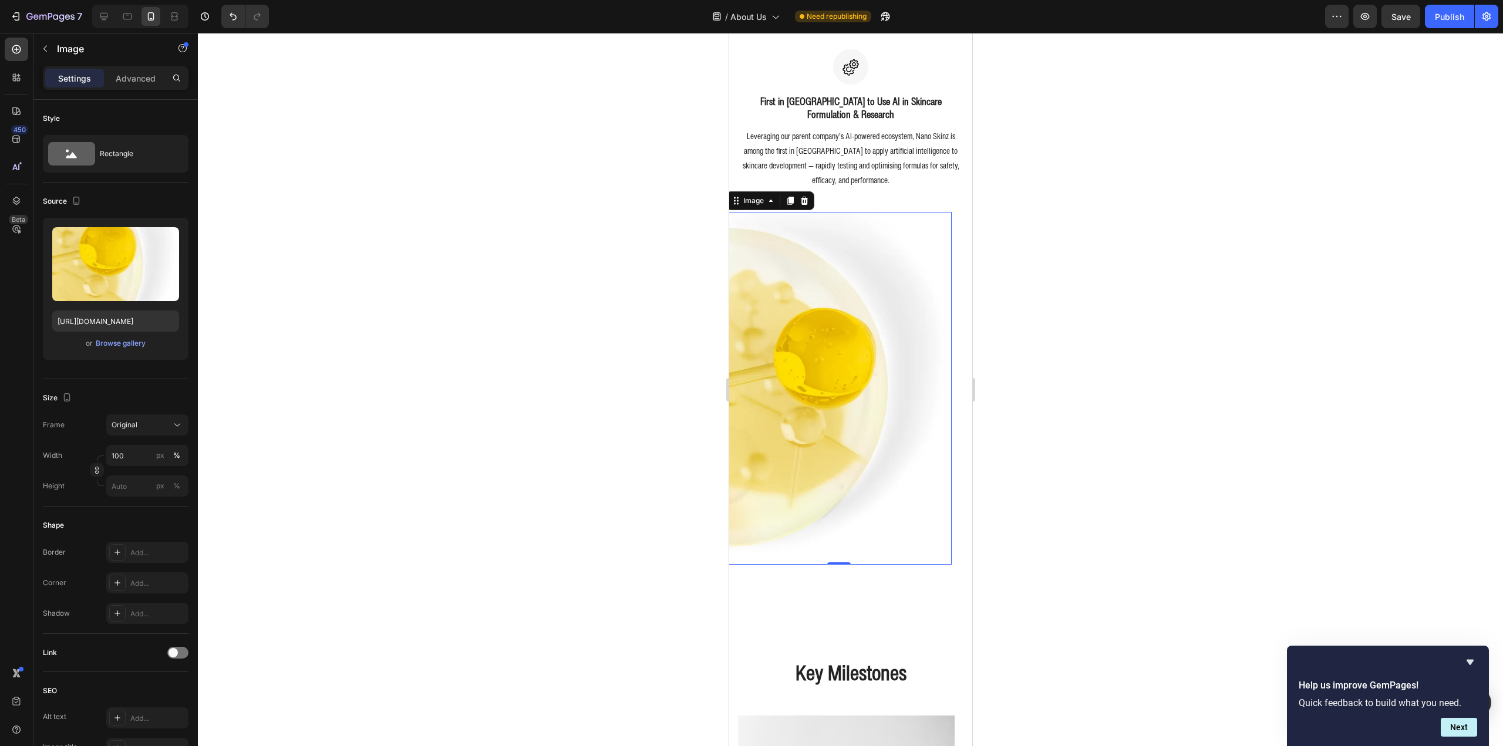
click at [154, 79] on p "Advanced" at bounding box center [136, 78] width 40 height 12
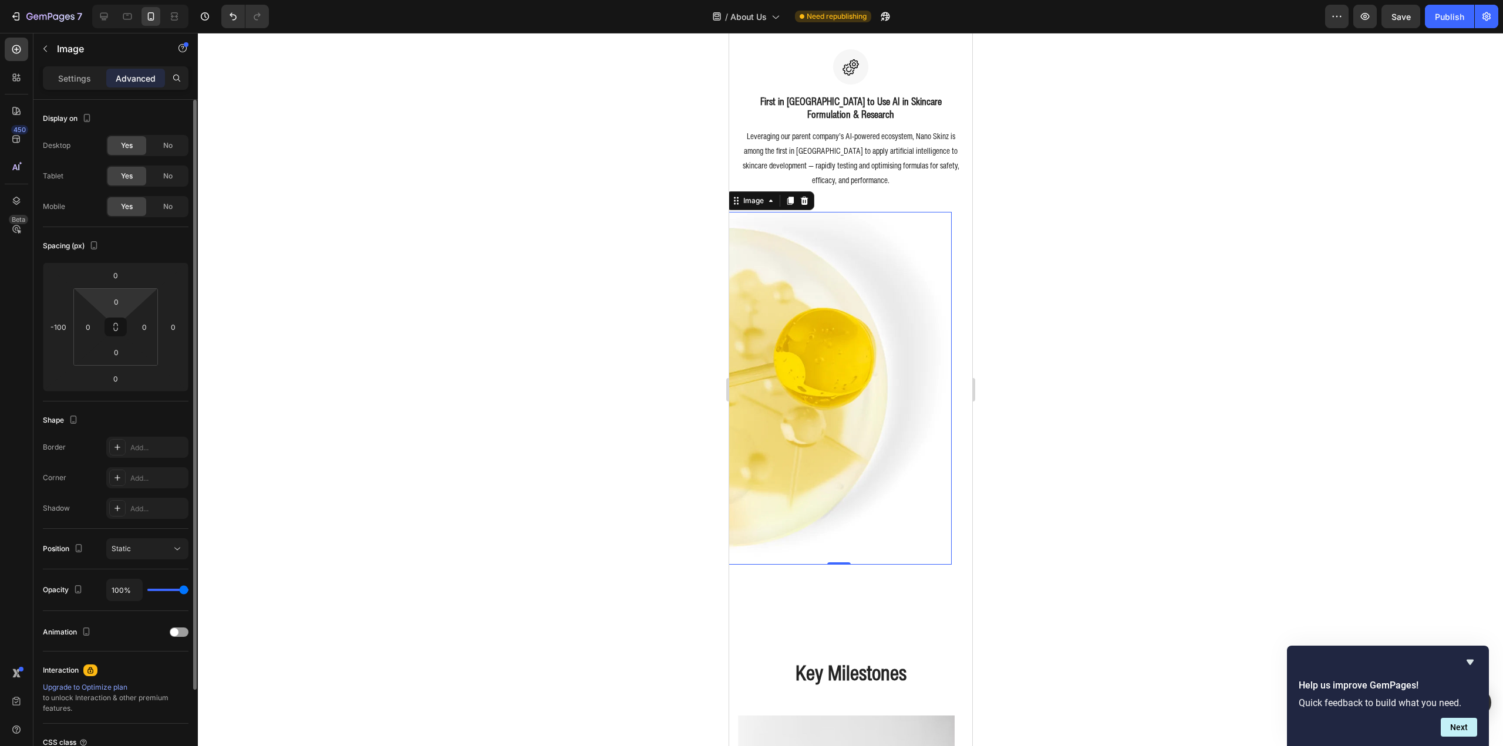
scroll to position [103, 0]
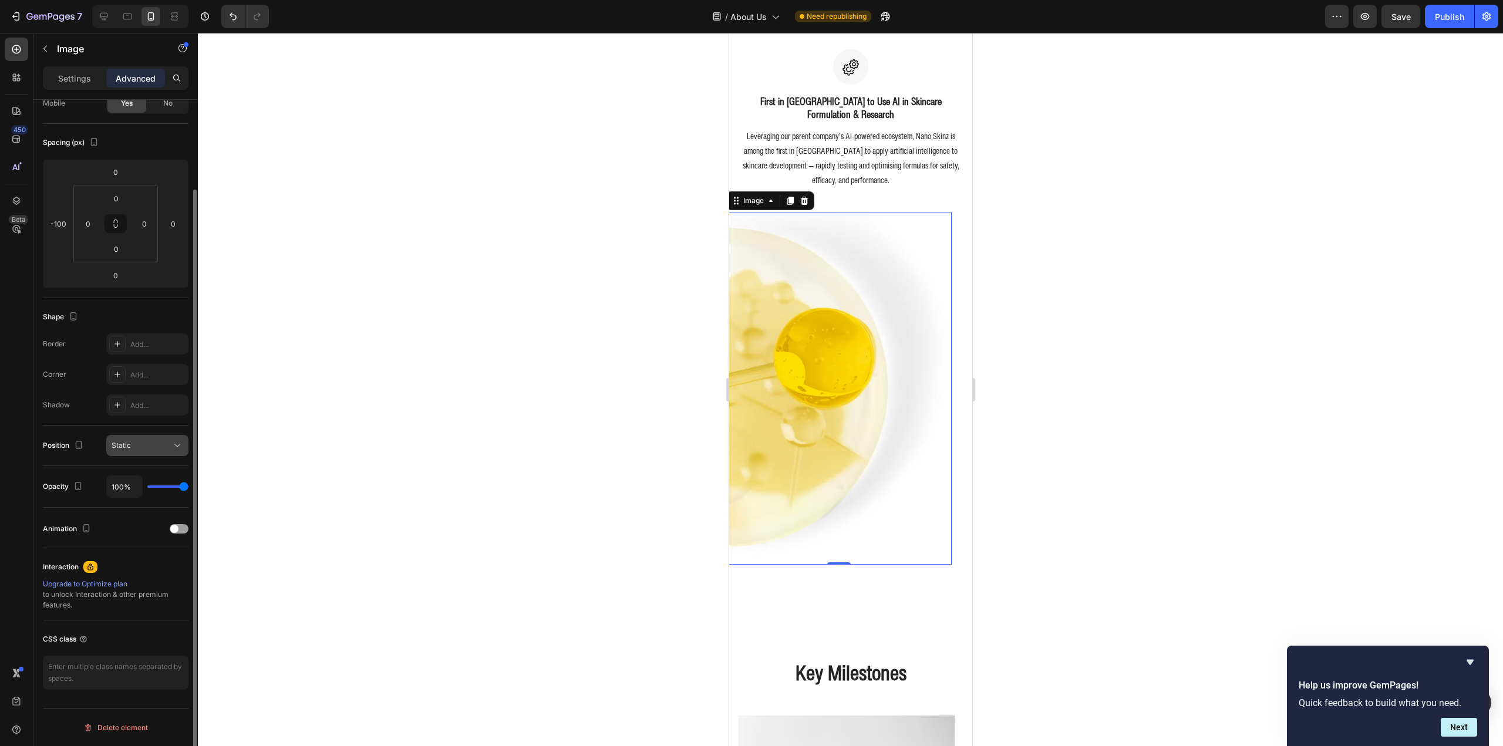
click at [156, 444] on div "Static" at bounding box center [142, 445] width 60 height 11
click at [151, 440] on div "Static" at bounding box center [142, 445] width 60 height 11
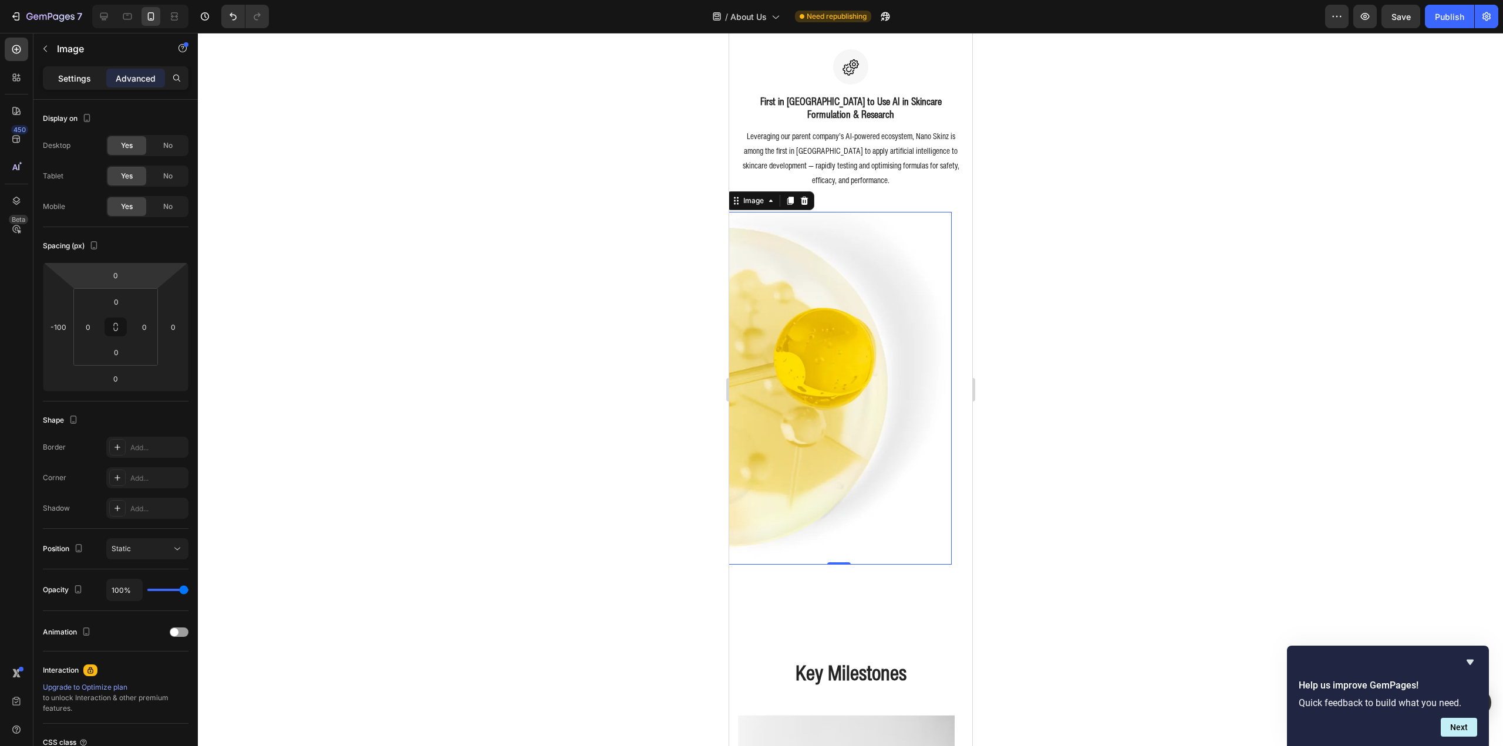
click at [72, 73] on p "Settings" at bounding box center [74, 78] width 33 height 12
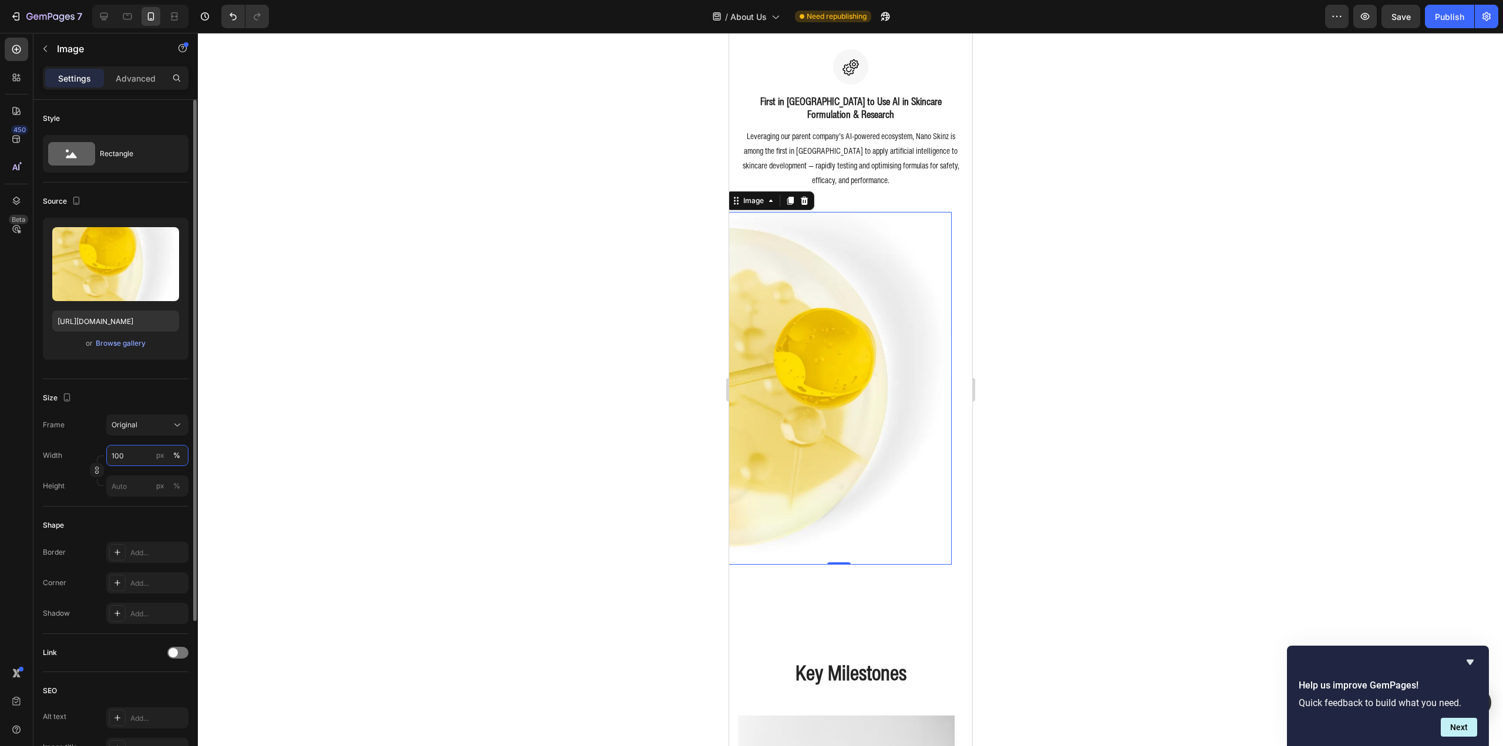
click at [129, 451] on input "100" at bounding box center [147, 455] width 82 height 21
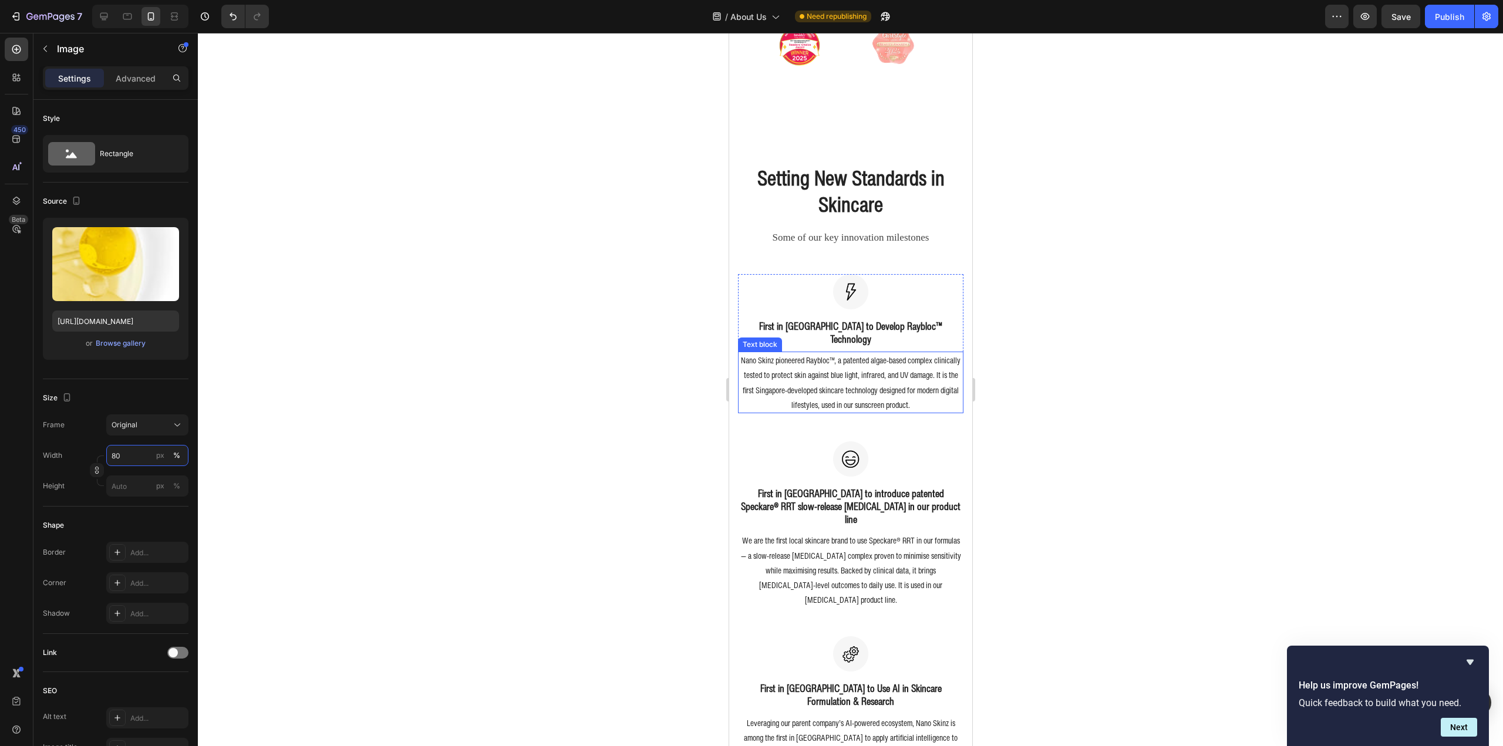
scroll to position [859, 0]
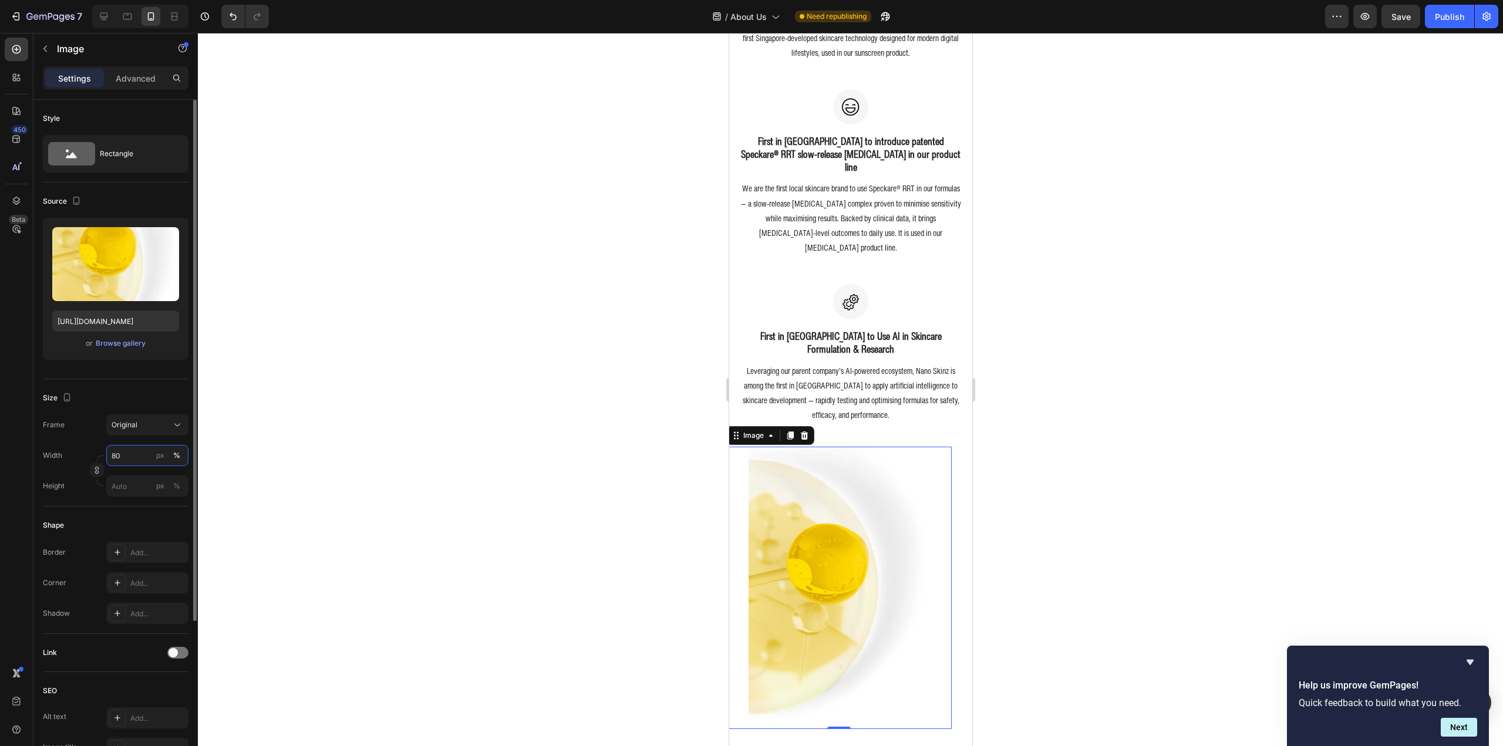
click at [117, 454] on input "80" at bounding box center [147, 455] width 82 height 21
click at [128, 483] on p "Full 100%" at bounding box center [145, 483] width 68 height 11
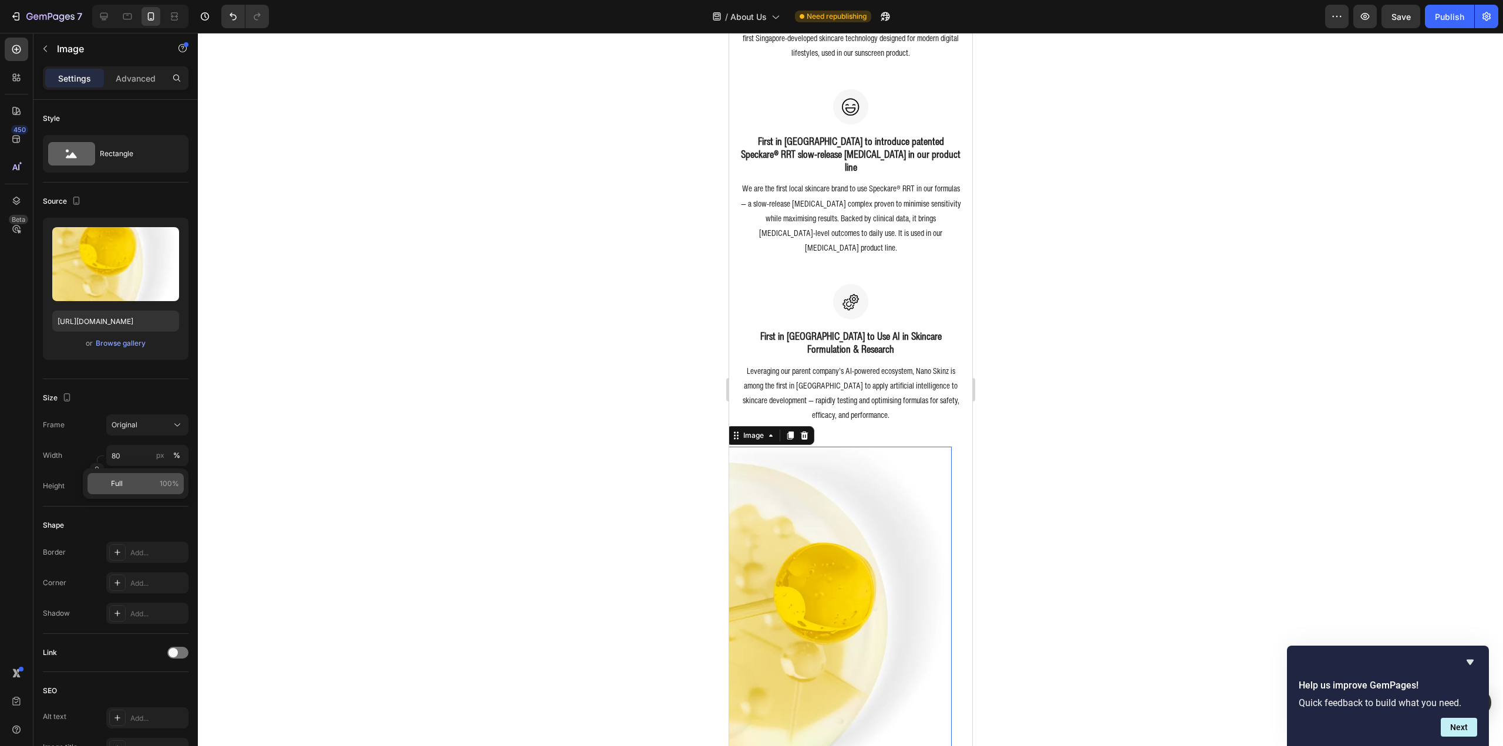
type input "100"
click at [153, 426] on div "Original" at bounding box center [141, 425] width 58 height 11
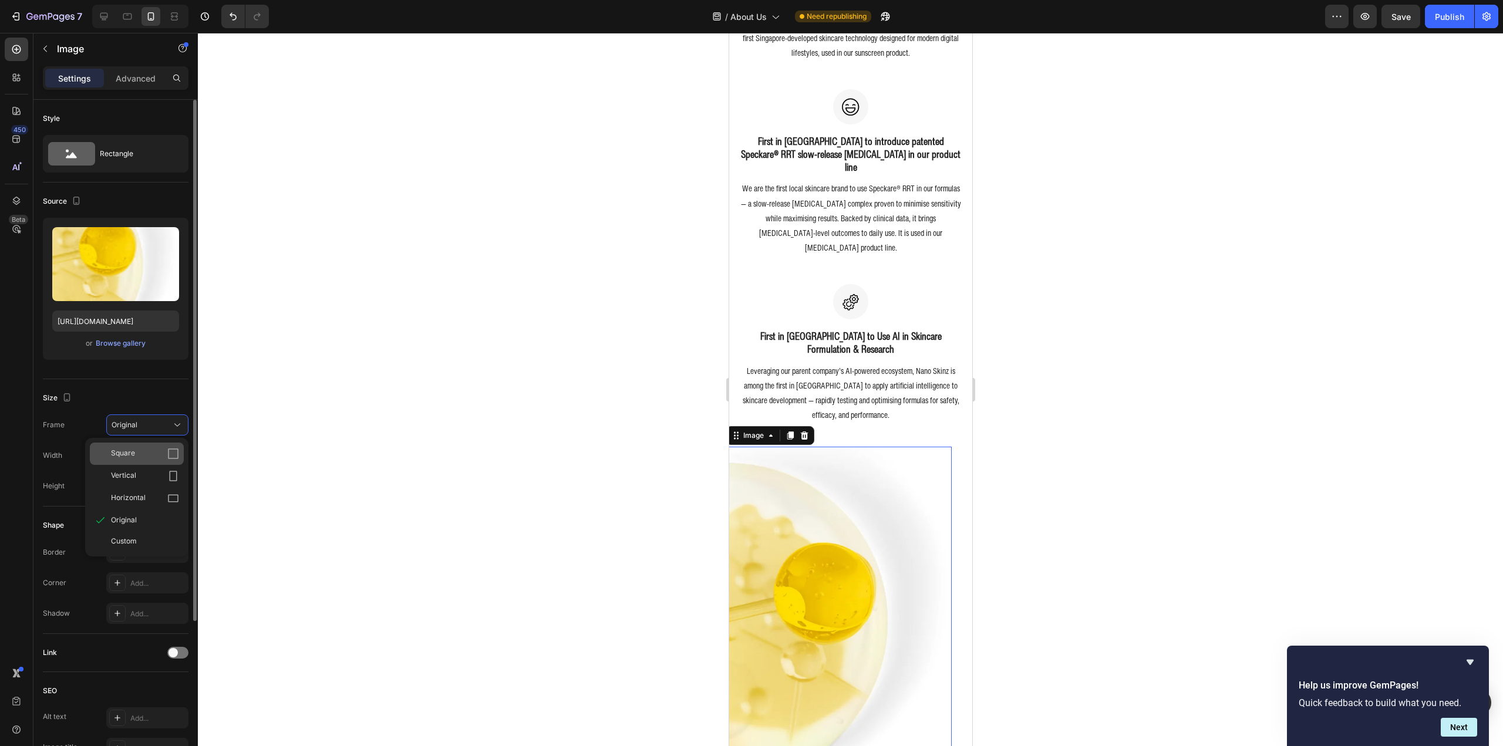
click at [143, 457] on div "Square" at bounding box center [145, 454] width 68 height 12
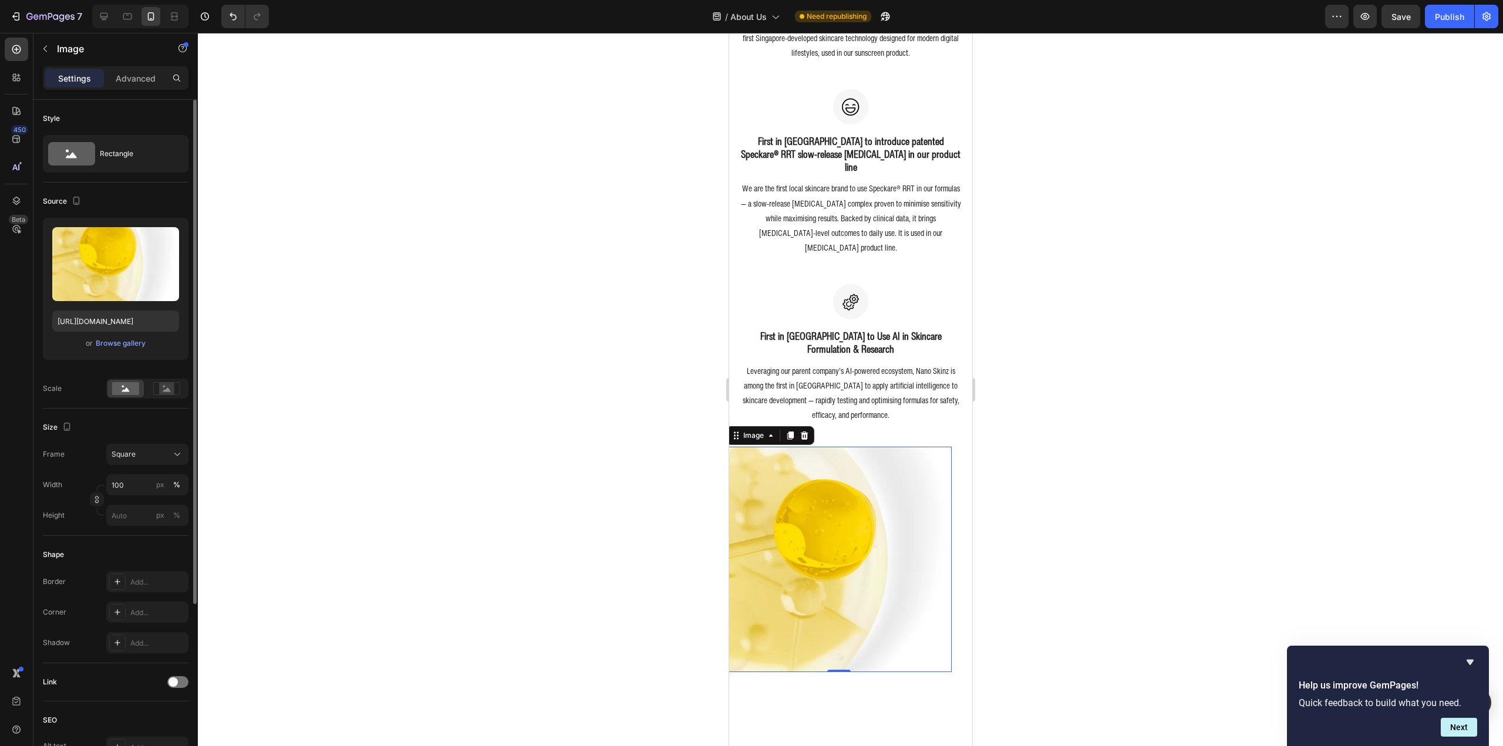
click at [144, 442] on div "Size Frame Square Width 100 px % Height px %" at bounding box center [116, 472] width 146 height 127
click at [149, 453] on div "Square" at bounding box center [141, 454] width 58 height 11
click at [156, 541] on div "Original" at bounding box center [137, 549] width 94 height 21
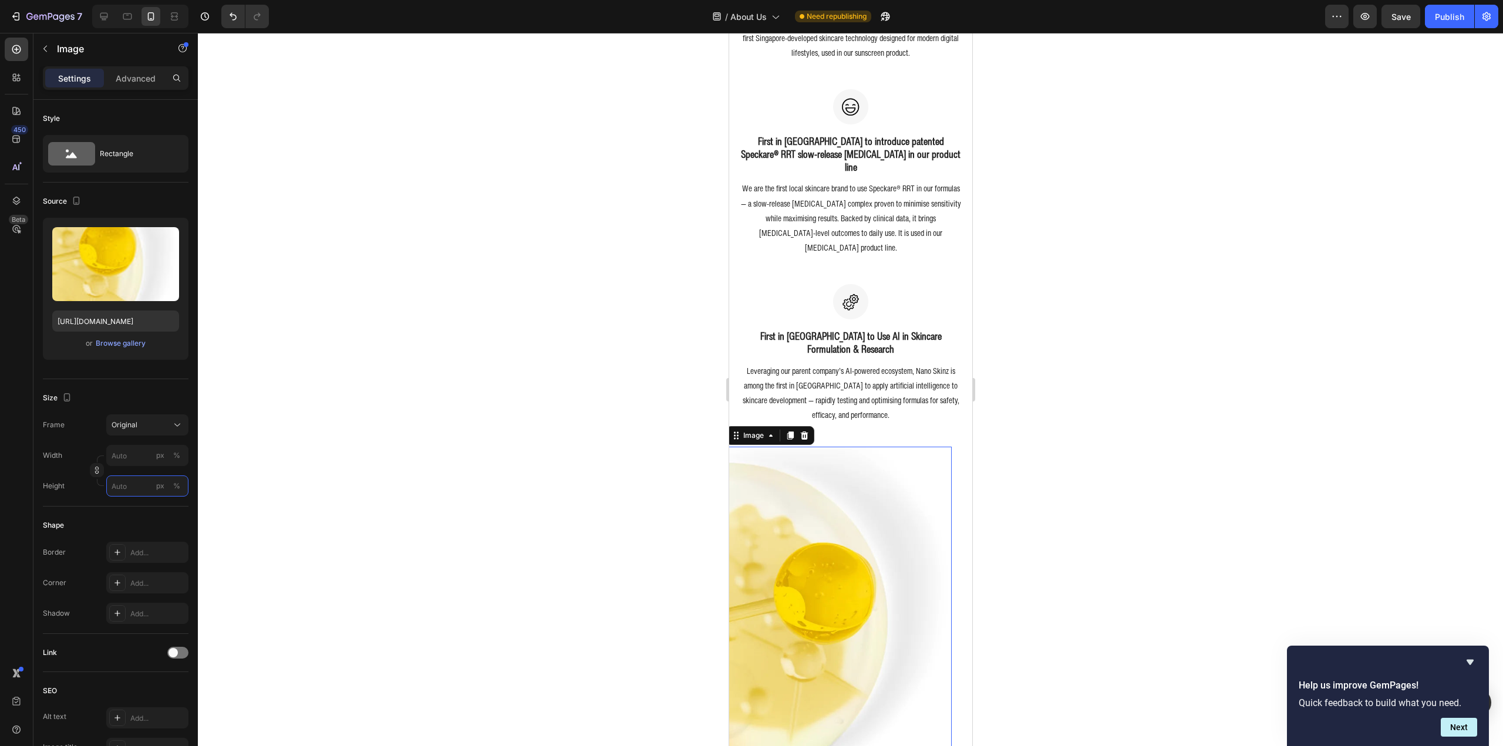
click at [131, 491] on input "px %" at bounding box center [147, 486] width 82 height 21
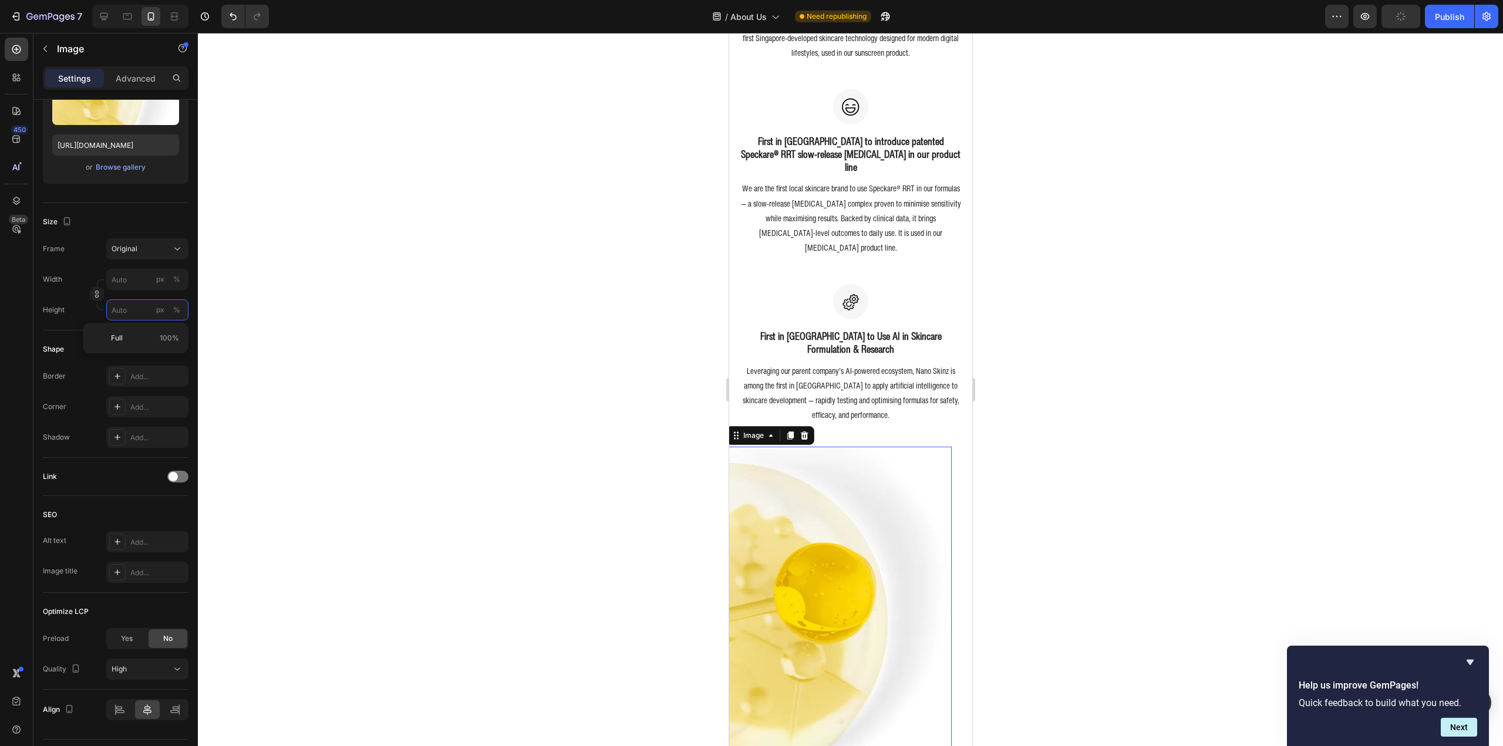
click at [122, 312] on input "px %" at bounding box center [147, 309] width 82 height 21
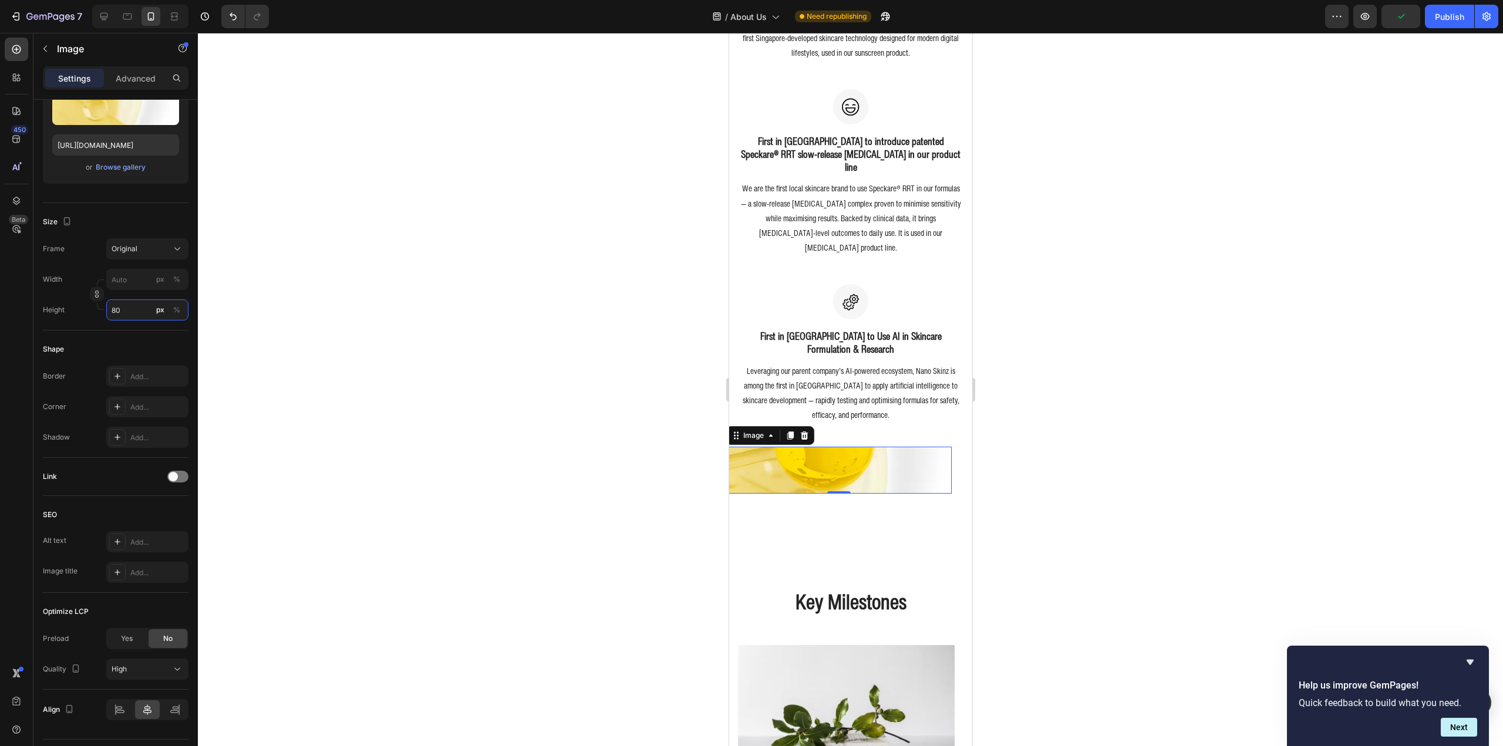
click at [117, 305] on input "80" at bounding box center [147, 309] width 82 height 21
type input "80"
click at [178, 311] on div "%" at bounding box center [176, 310] width 7 height 11
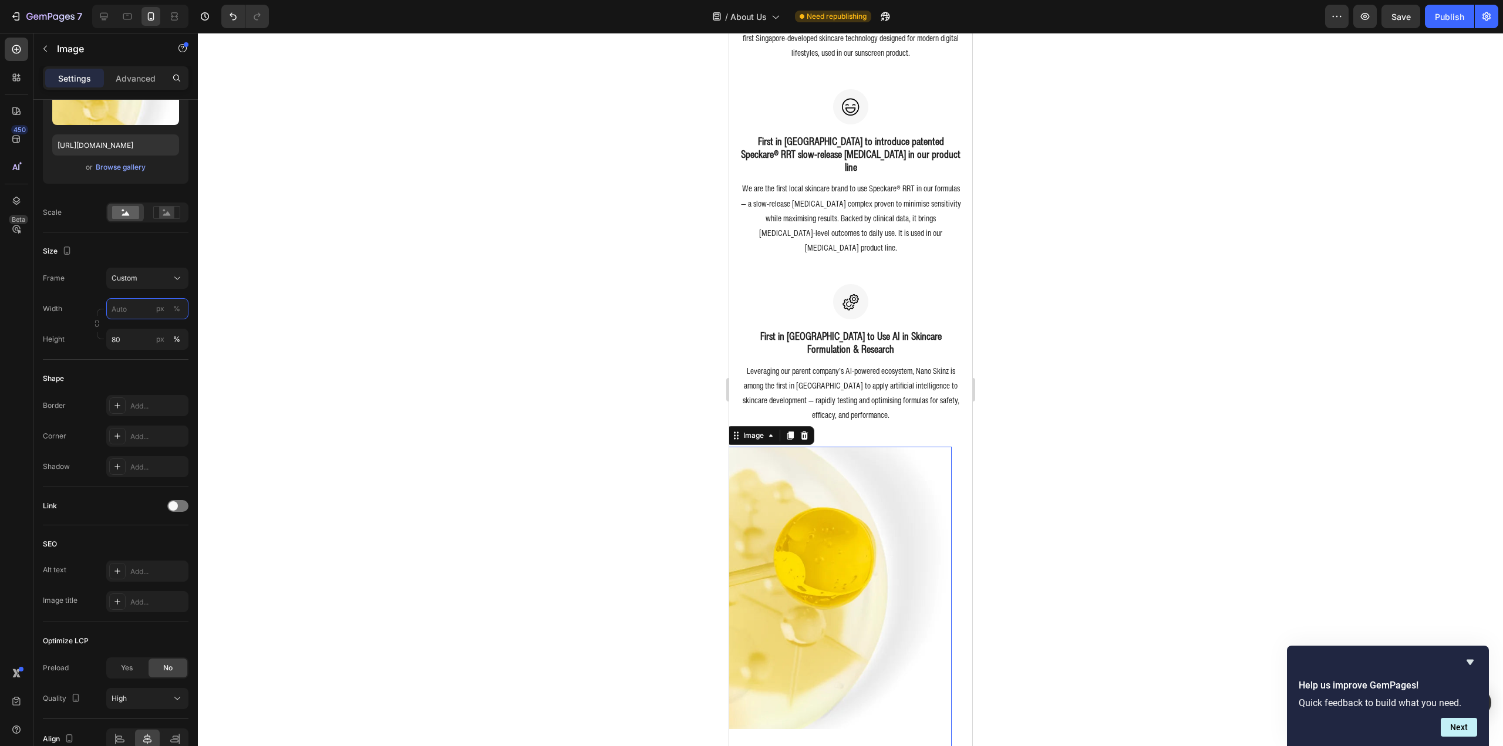
click at [139, 318] on input "px %" at bounding box center [147, 308] width 82 height 21
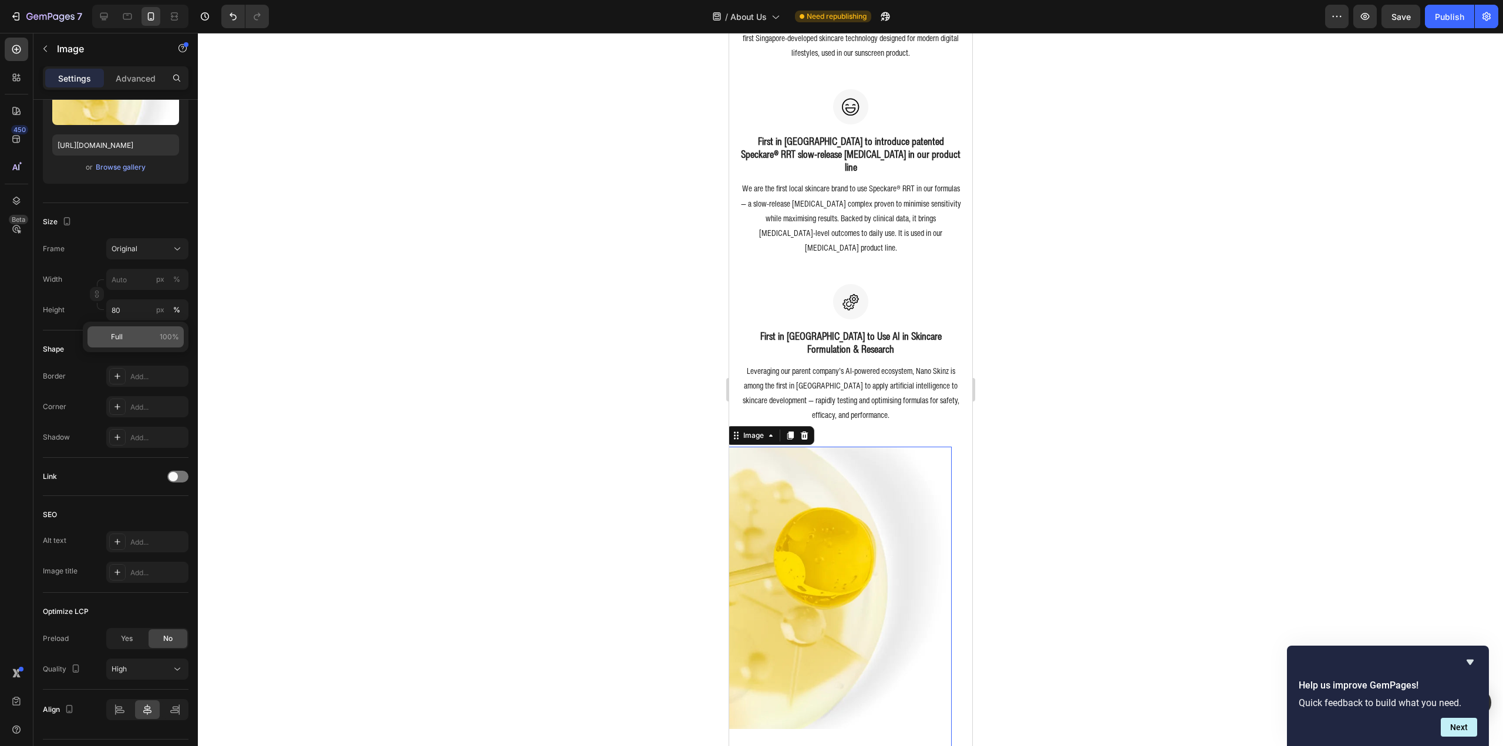
click at [126, 342] on p "Full 100%" at bounding box center [145, 337] width 68 height 11
type input "100"
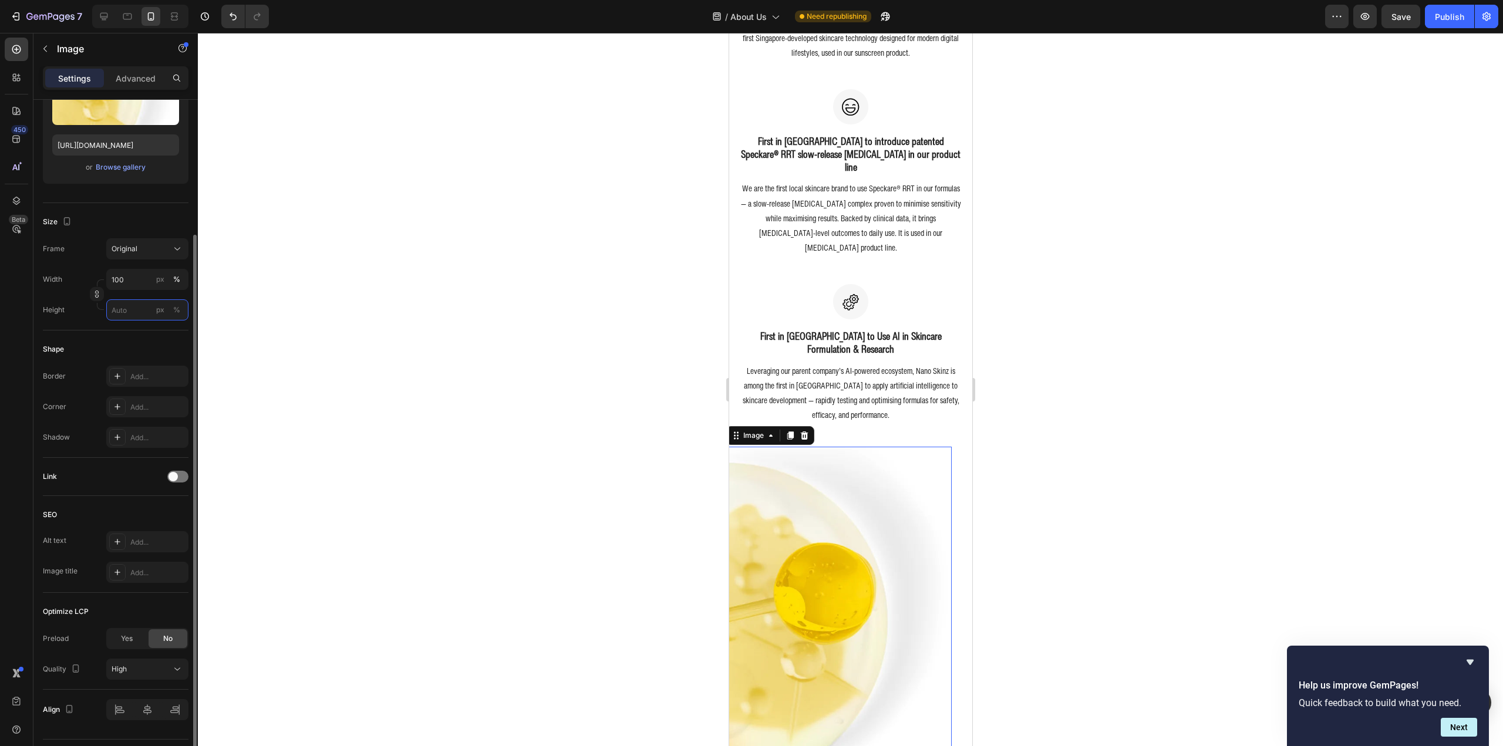
click at [136, 312] on input "px %" at bounding box center [147, 309] width 82 height 21
click at [141, 342] on p "Full 100%" at bounding box center [145, 338] width 68 height 11
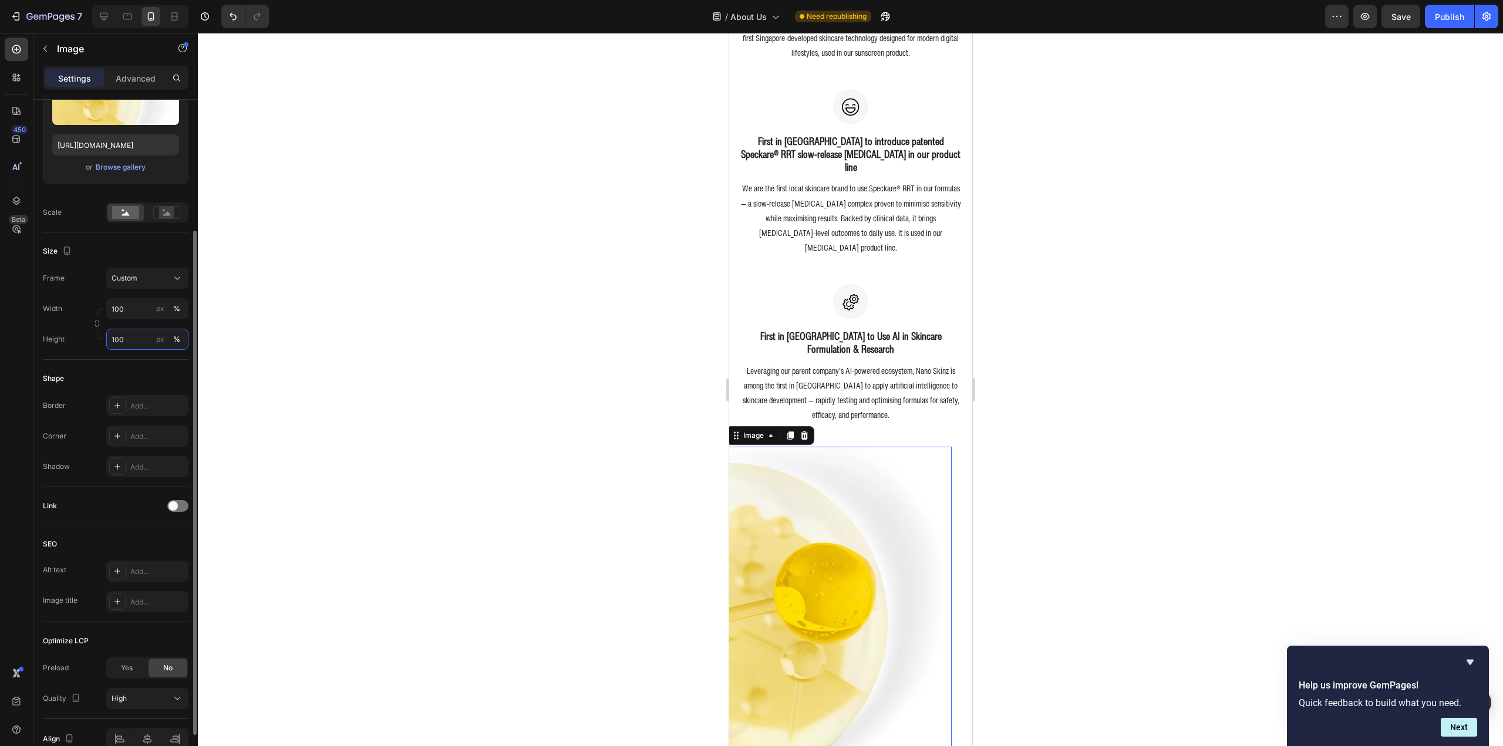
click at [130, 339] on input "100" at bounding box center [147, 339] width 82 height 21
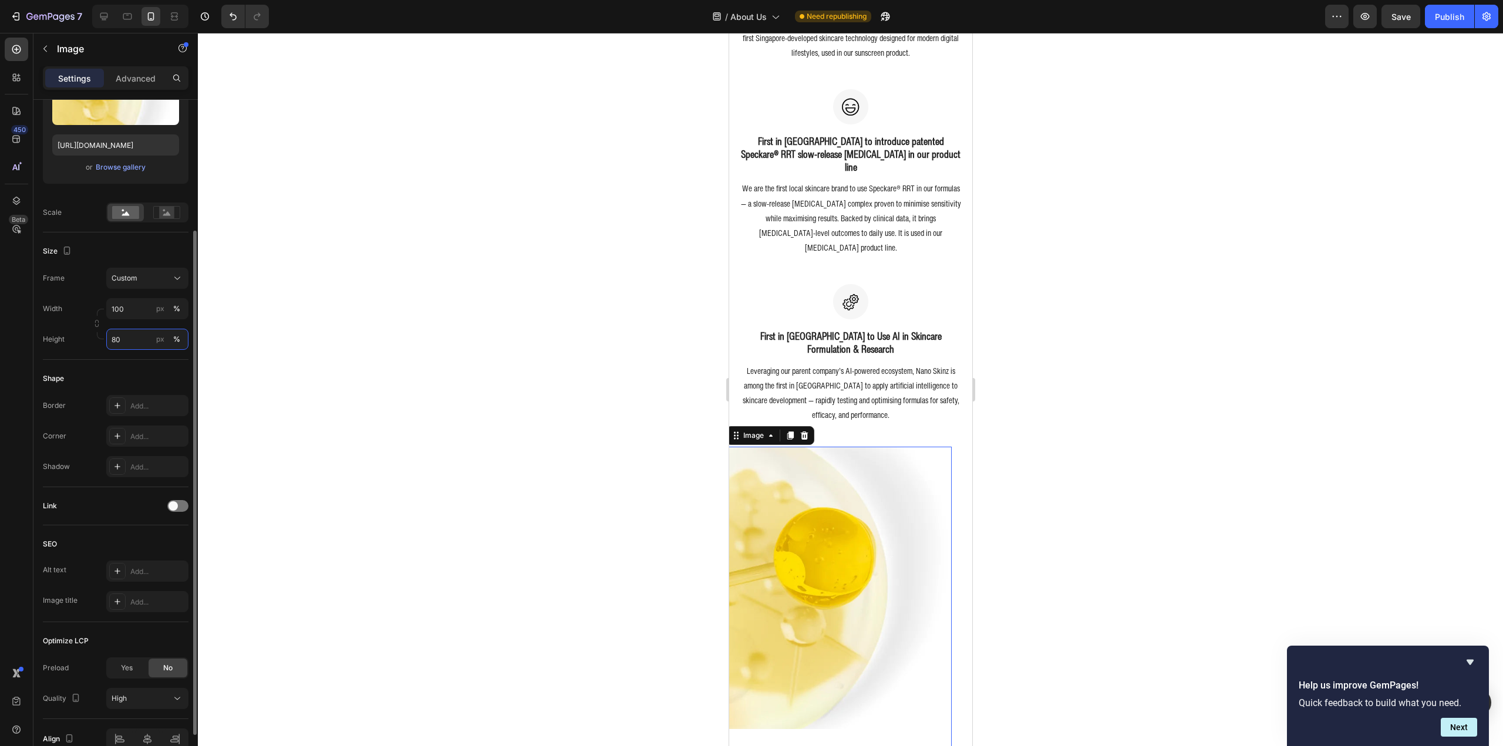
click at [131, 342] on input "80" at bounding box center [147, 339] width 82 height 21
click at [141, 373] on div "Full 100%" at bounding box center [135, 367] width 96 height 21
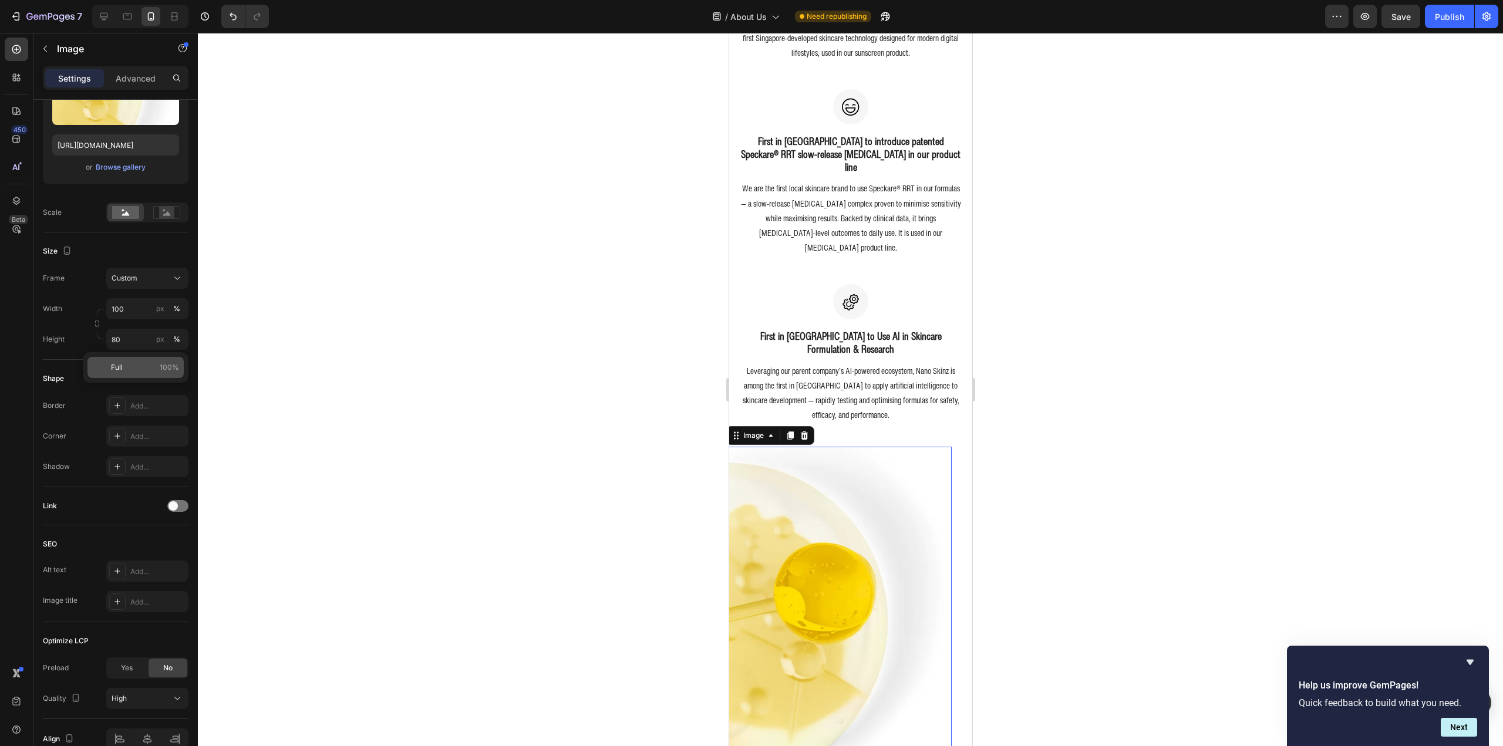
type input "100"
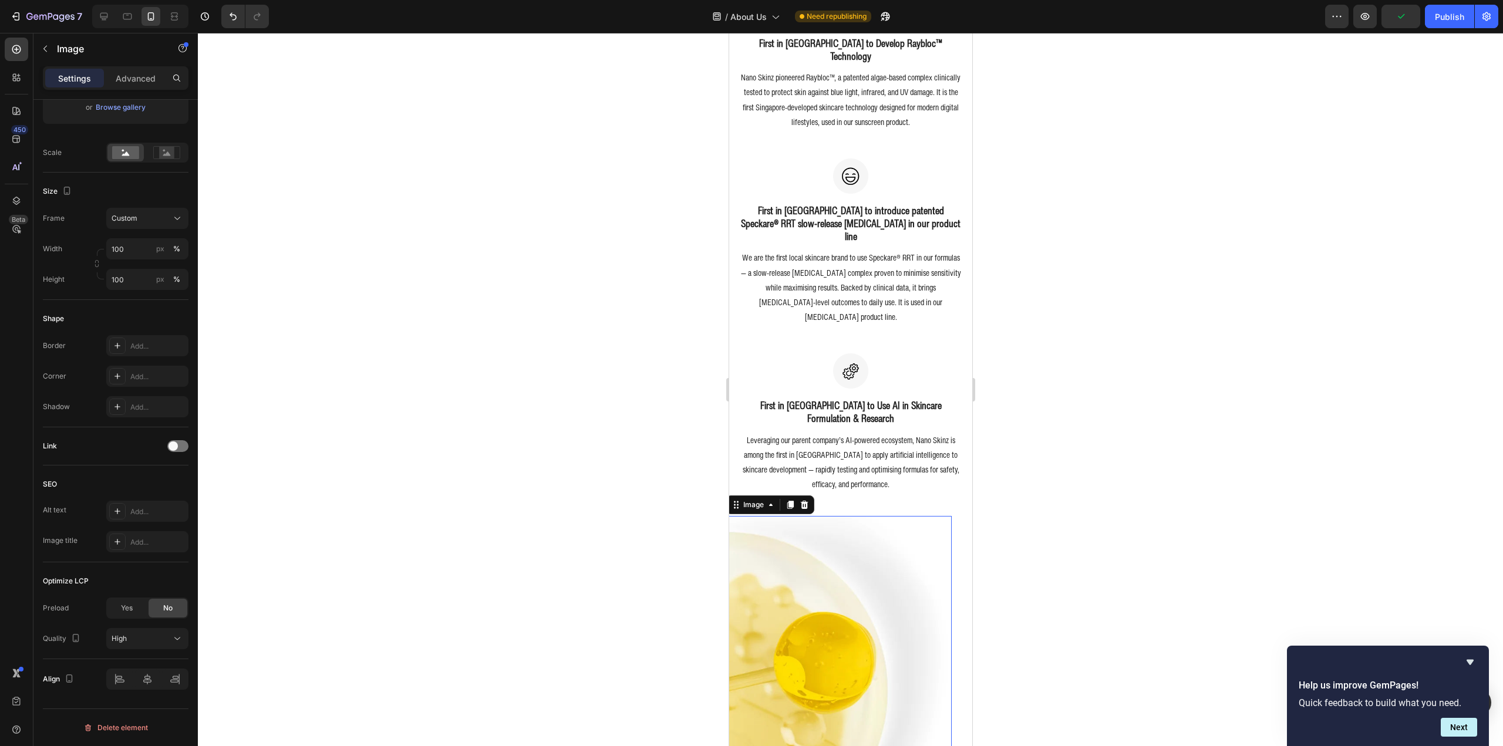
scroll to position [683, 0]
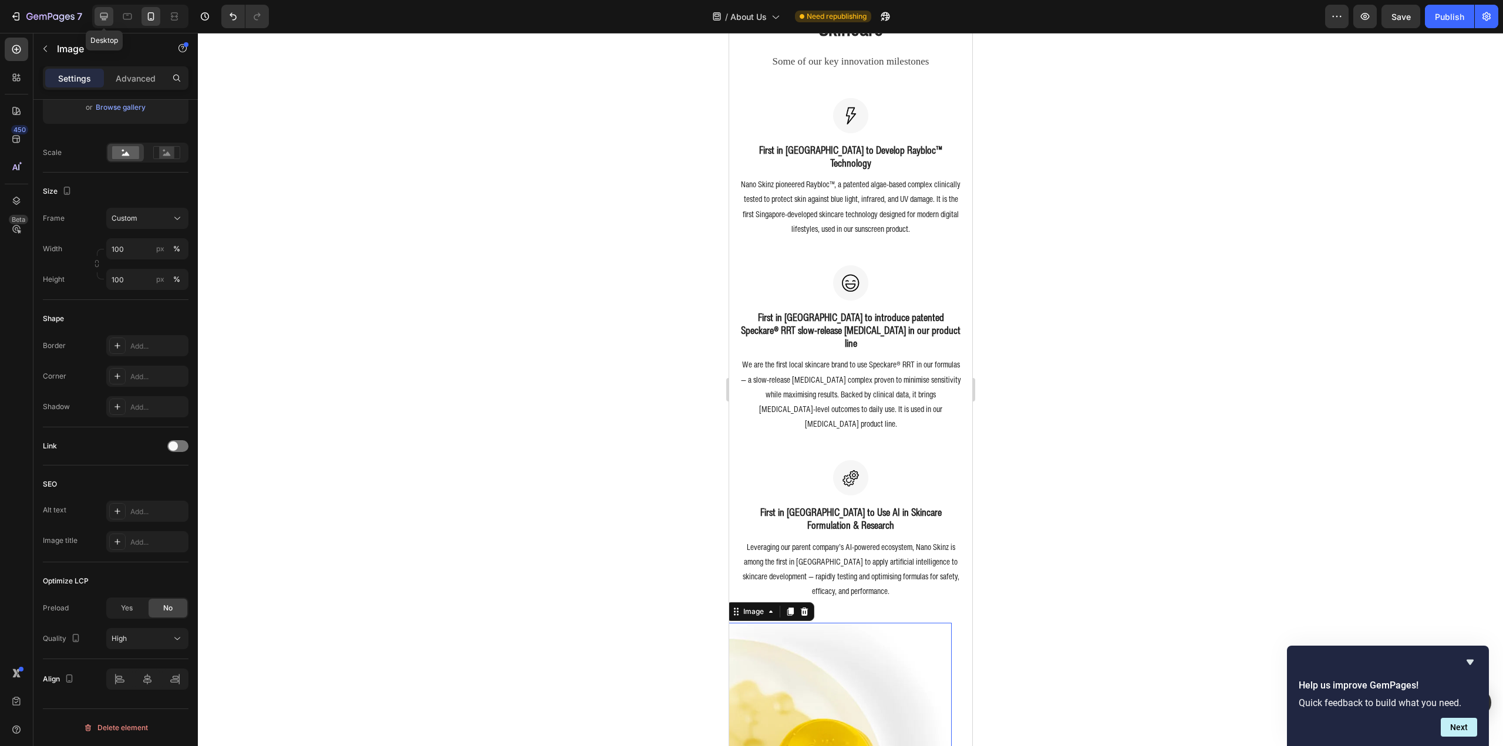
click at [110, 19] on icon at bounding box center [104, 17] width 12 height 12
type input "80"
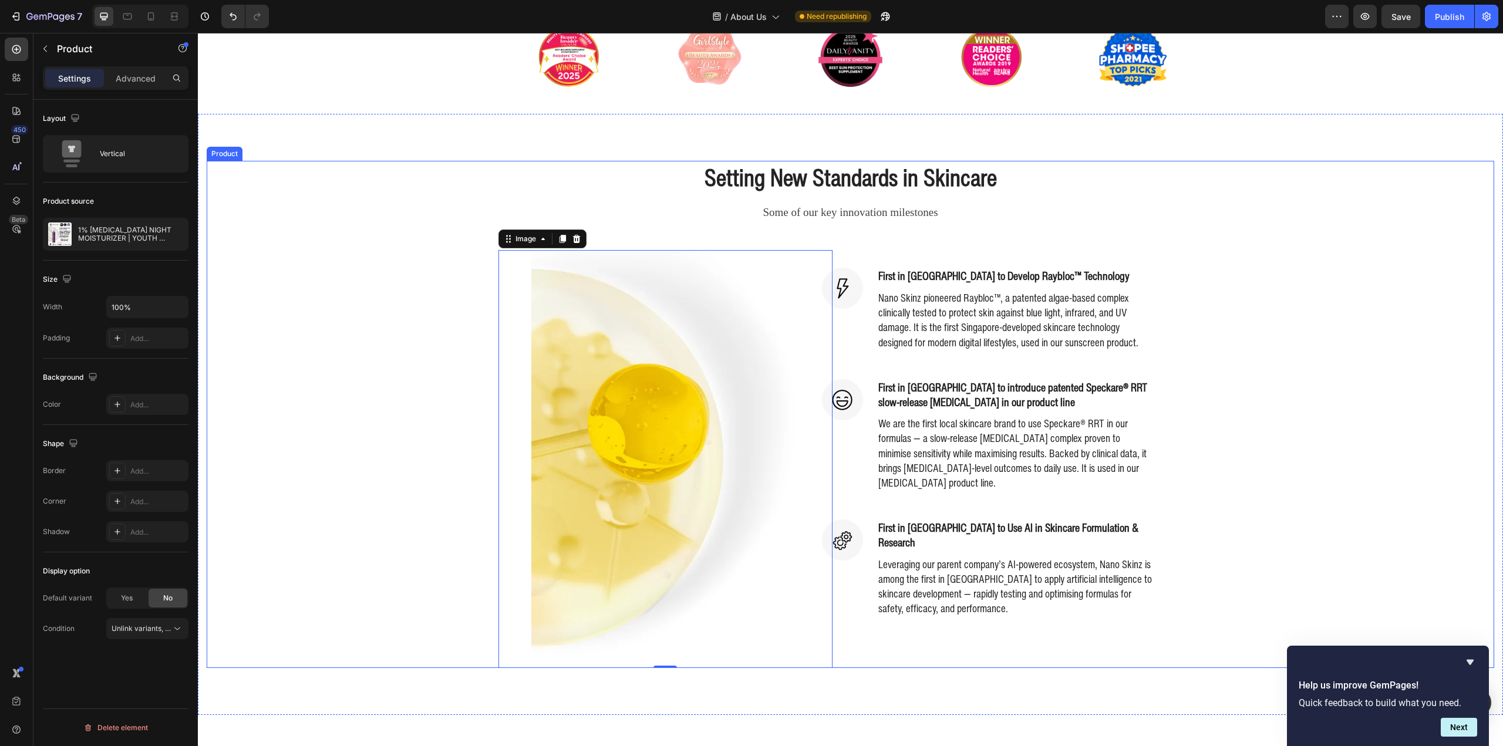
click at [1263, 376] on div "Setting New Standards in Skincare Heading Some of our key innovation milestones…" at bounding box center [851, 414] width 1288 height 507
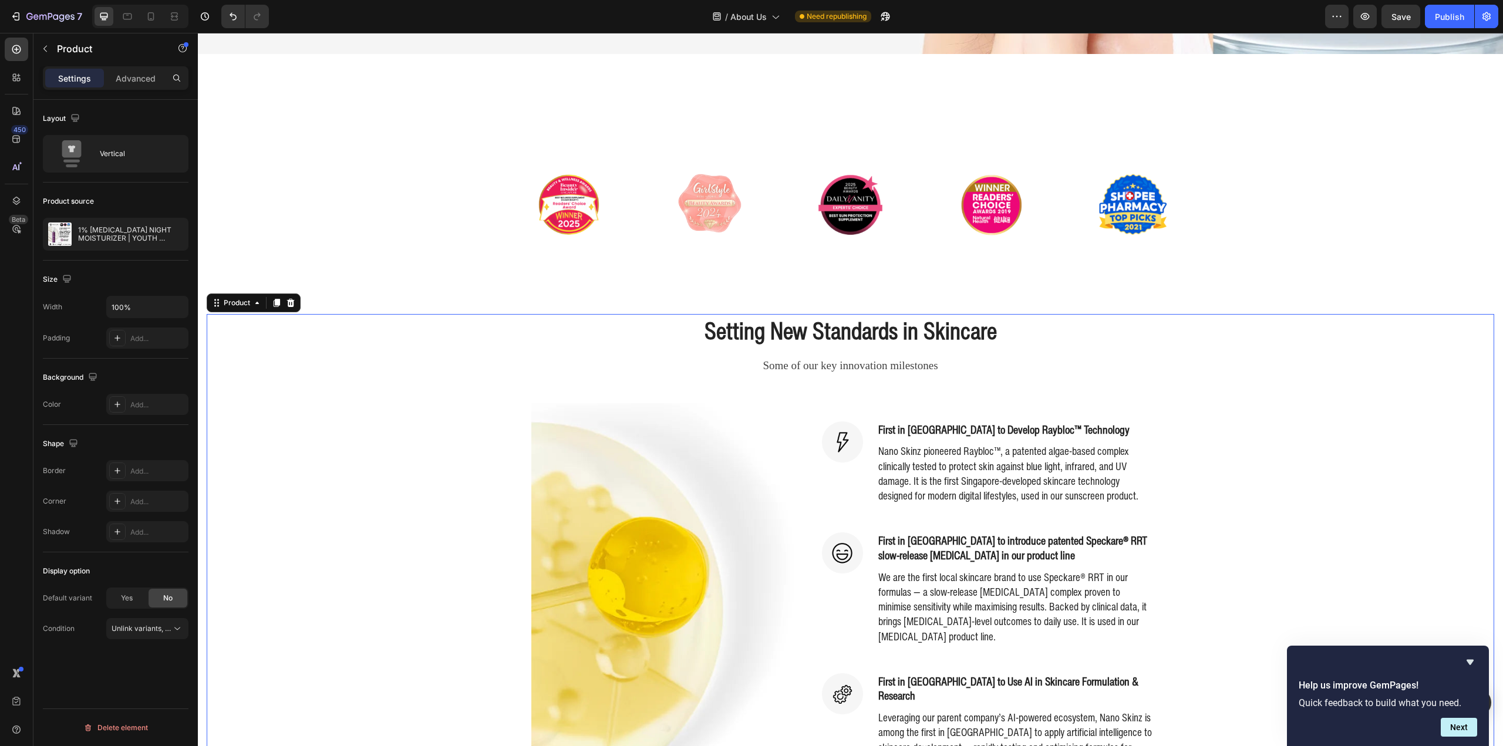
scroll to position [392, 0]
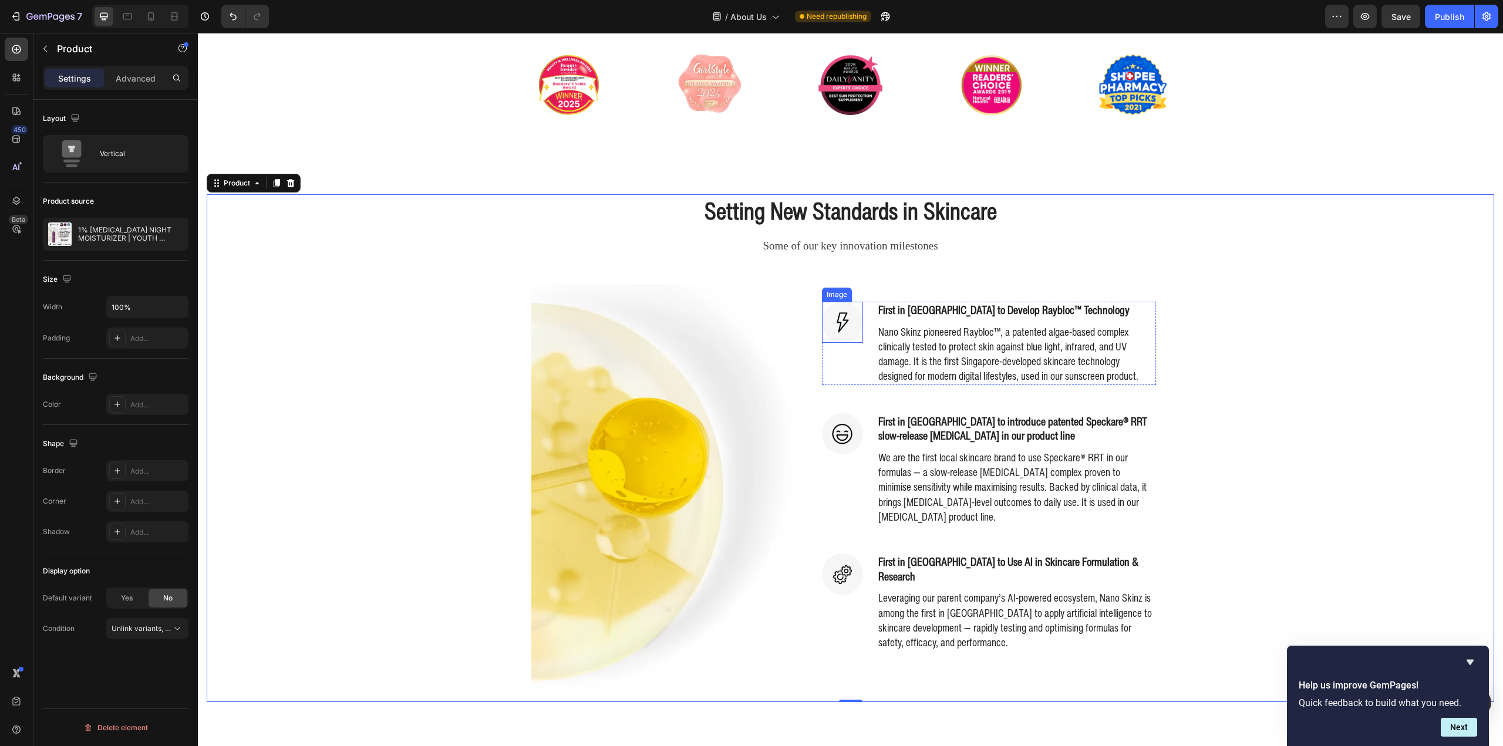
click at [948, 349] on p "Nano Skinz pioneered Raybloc™, a patented algae-based complex clinically tested…" at bounding box center [1016, 354] width 277 height 59
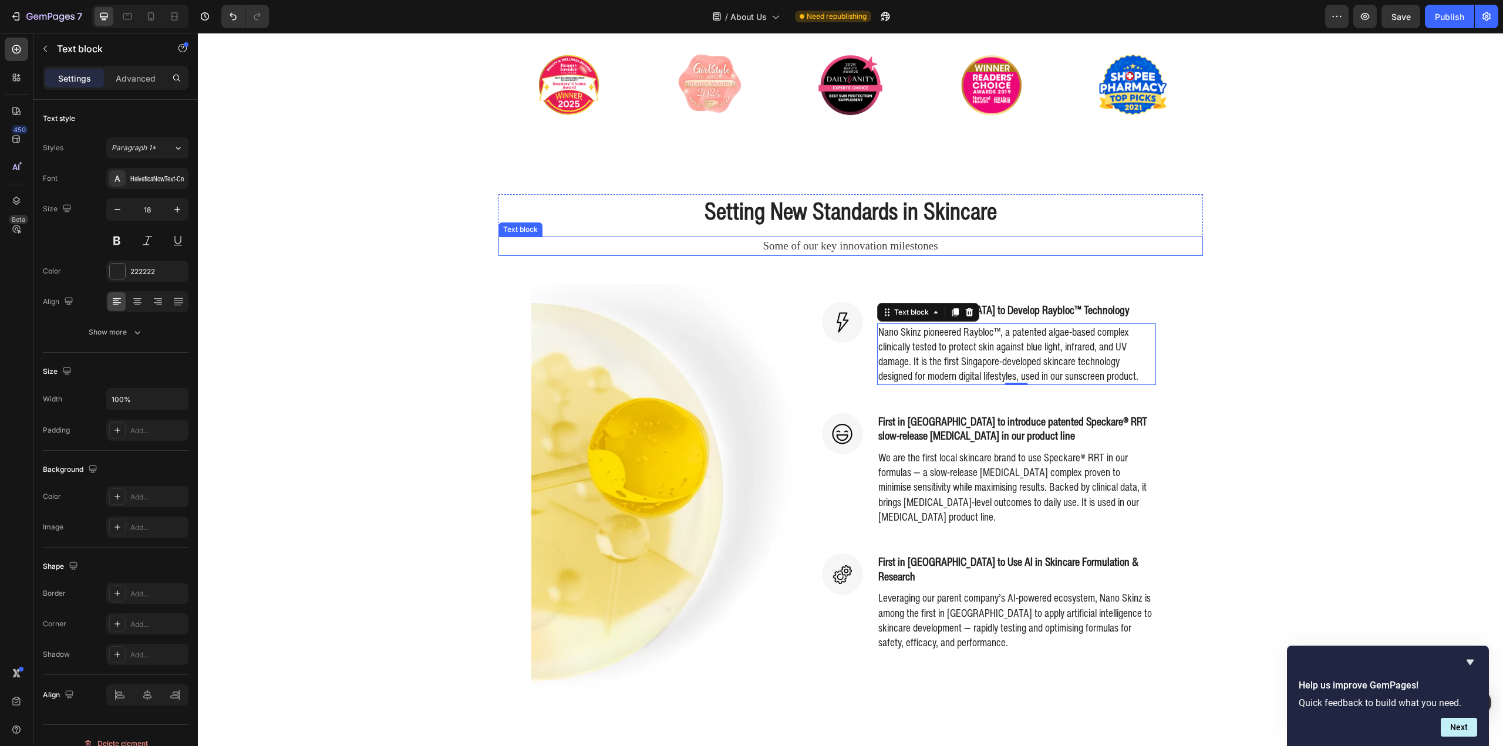
click at [837, 240] on p "Some of our key innovation milestones" at bounding box center [851, 246] width 702 height 17
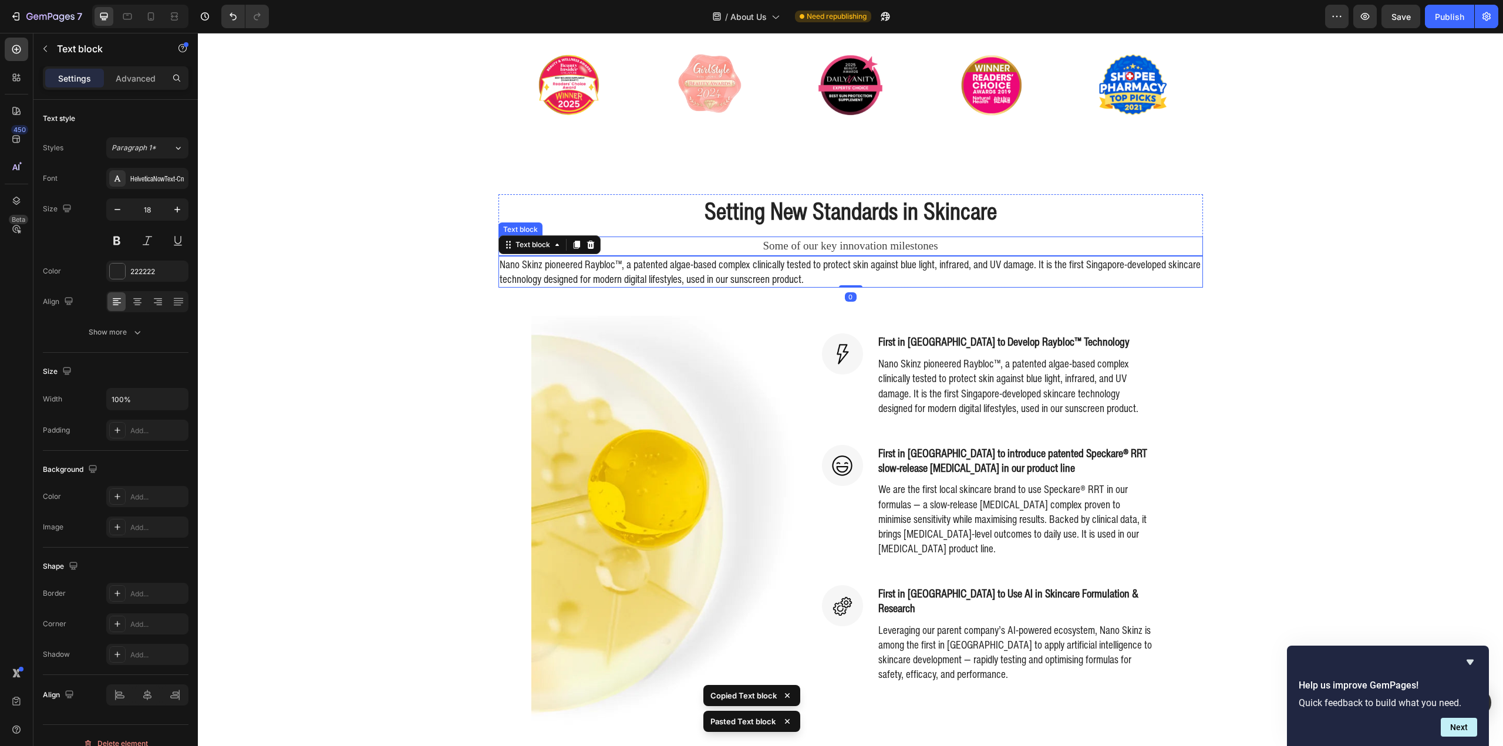
click at [834, 242] on p "Some of our key innovation milestones" at bounding box center [851, 246] width 702 height 17
copy p "Some of our key innovation milestones"
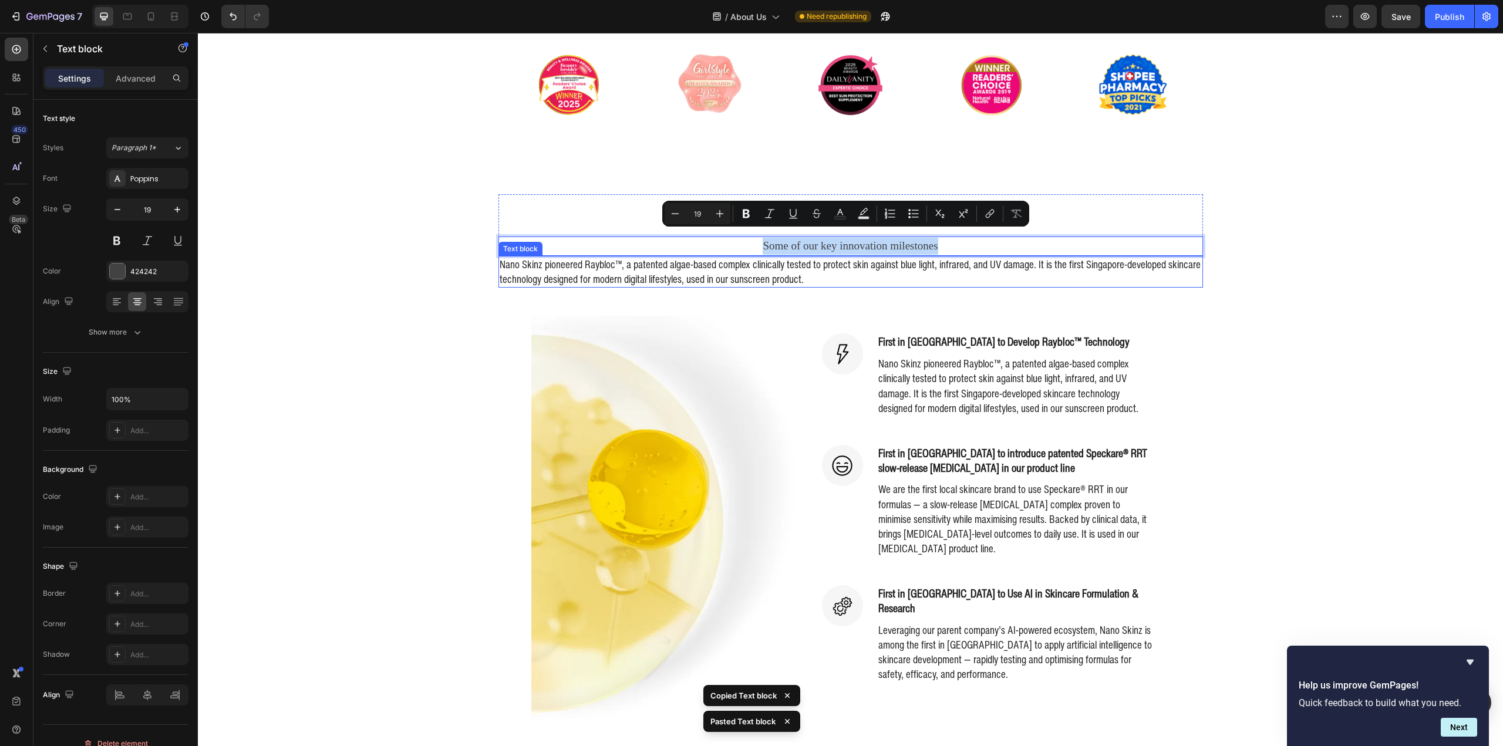
click at [788, 266] on p "Nano Skinz pioneered Raybloc™, a patented algae-based complex clinically tested…" at bounding box center [851, 271] width 702 height 29
click at [787, 266] on p "Nano Skinz pioneered Raybloc™, a patented algae-based complex clinically tested…" at bounding box center [851, 271] width 702 height 29
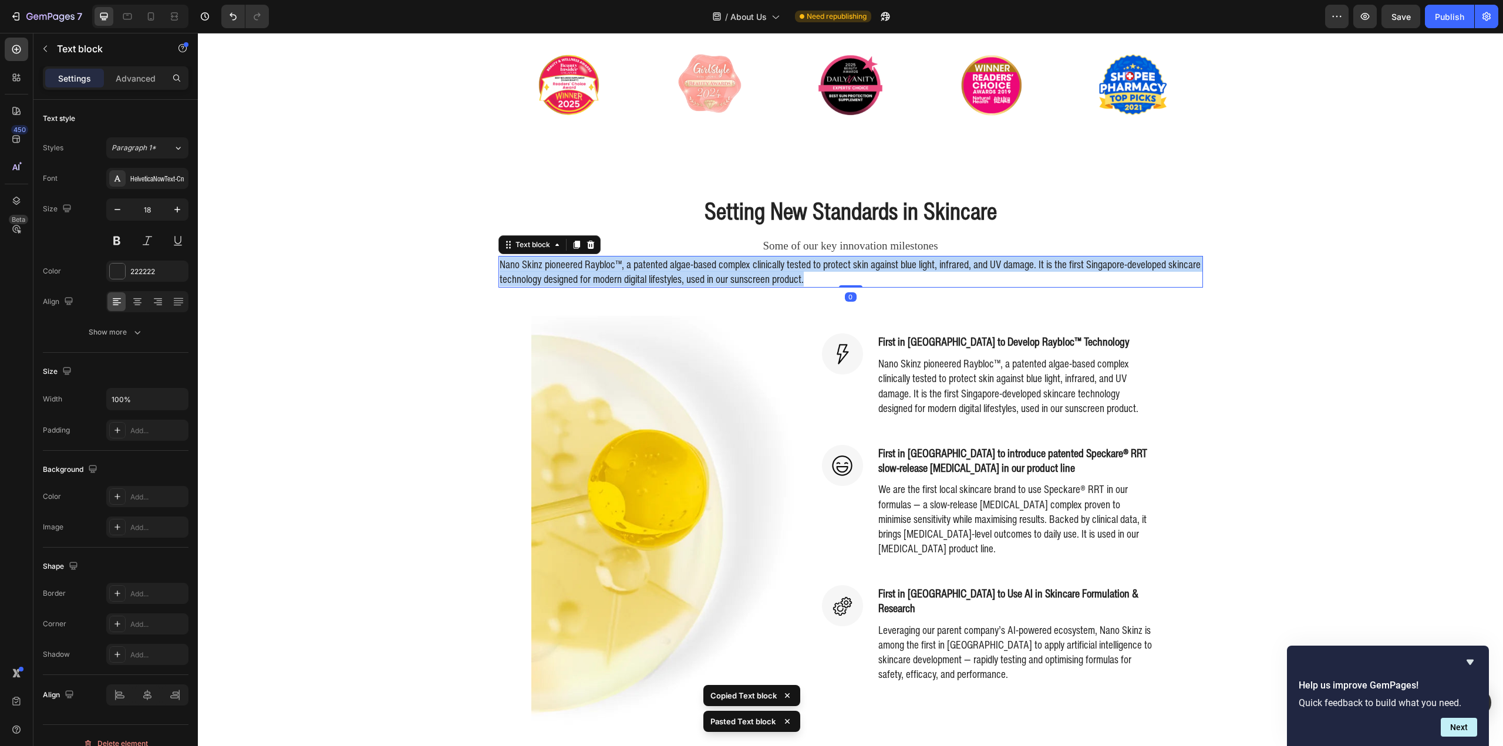
click at [787, 266] on p "Nano Skinz pioneered Raybloc™, a patented algae-based complex clinically tested…" at bounding box center [851, 271] width 702 height 29
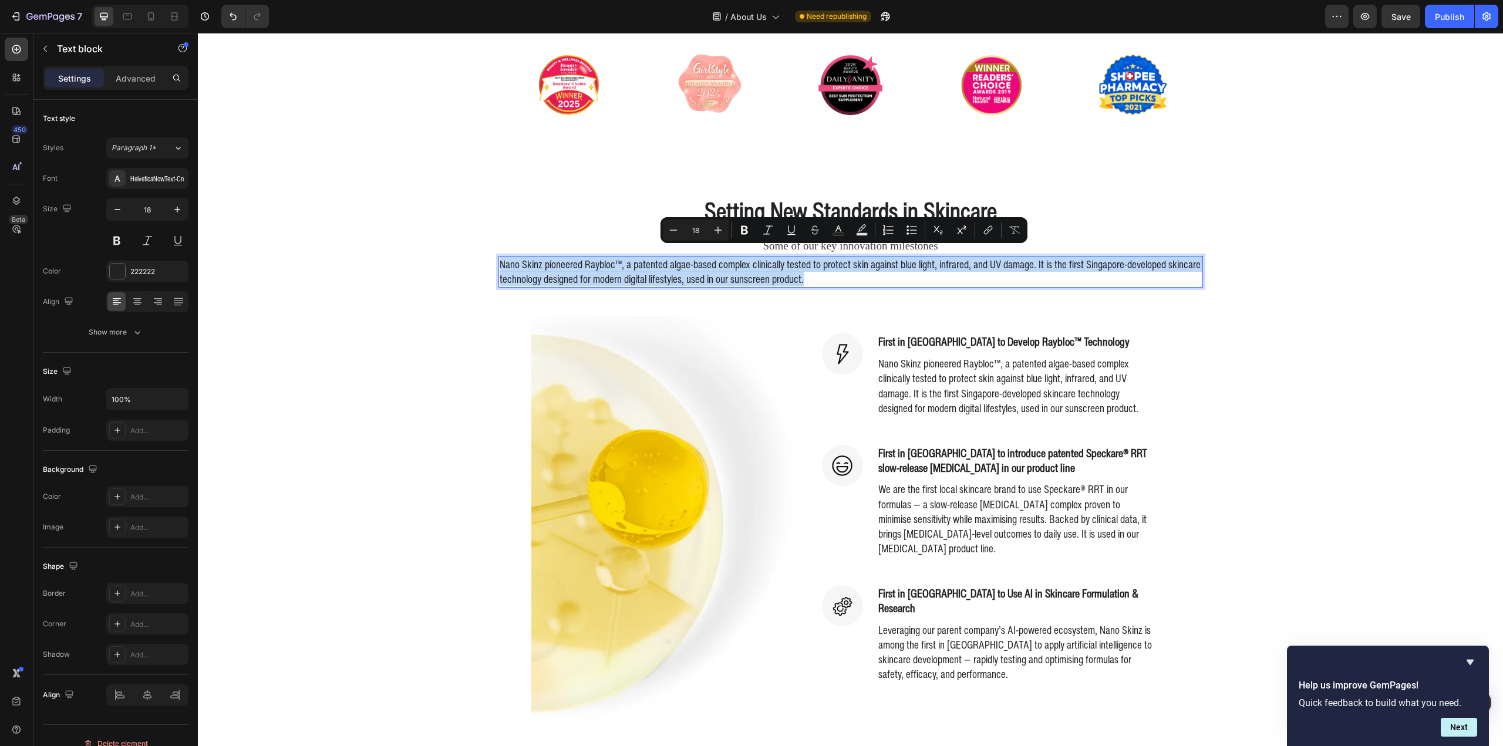
click at [724, 273] on p "Nano Skinz pioneered Raybloc™, a patented algae-based complex clinically tested…" at bounding box center [851, 271] width 702 height 29
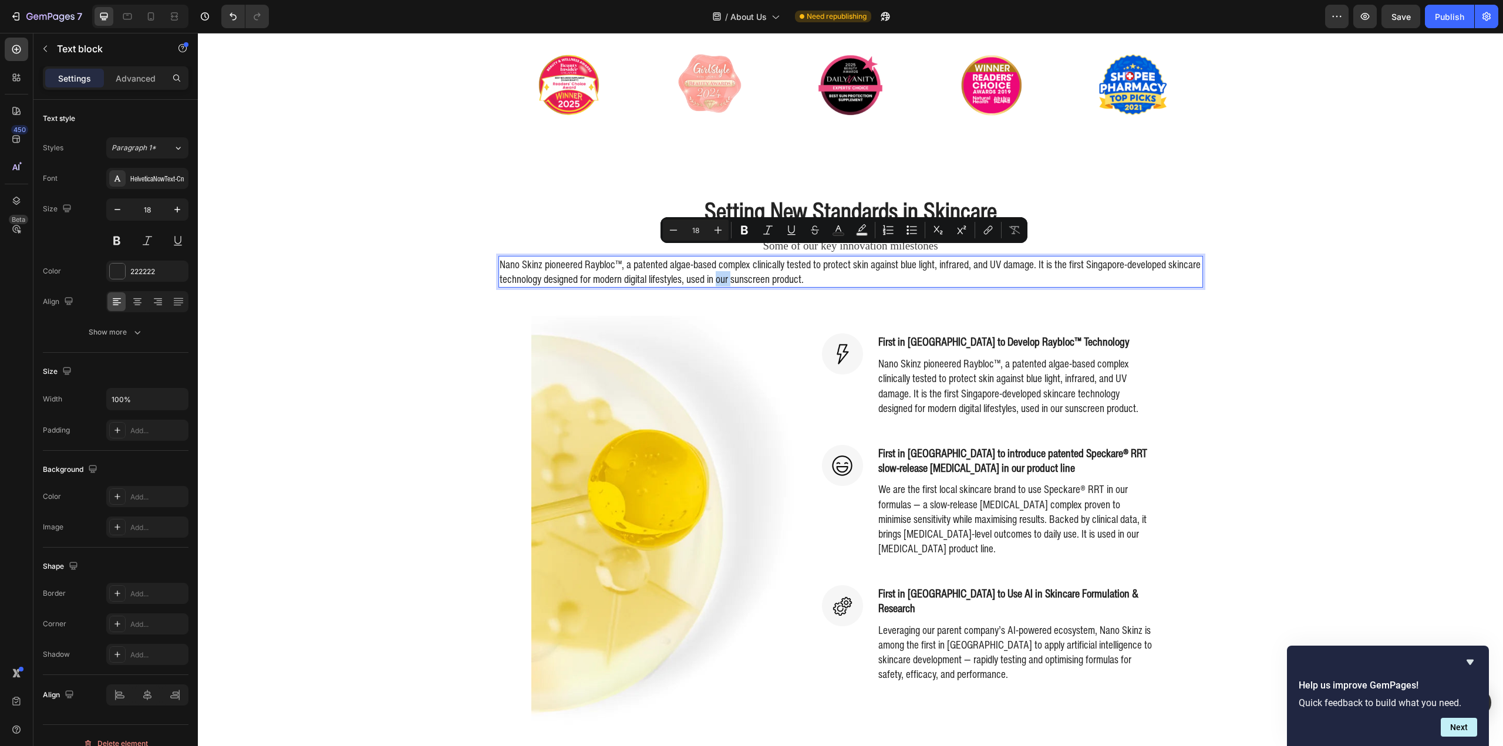
click at [723, 273] on p "Nano Skinz pioneered Raybloc™, a patented algae-based complex clinically tested…" at bounding box center [851, 271] width 702 height 29
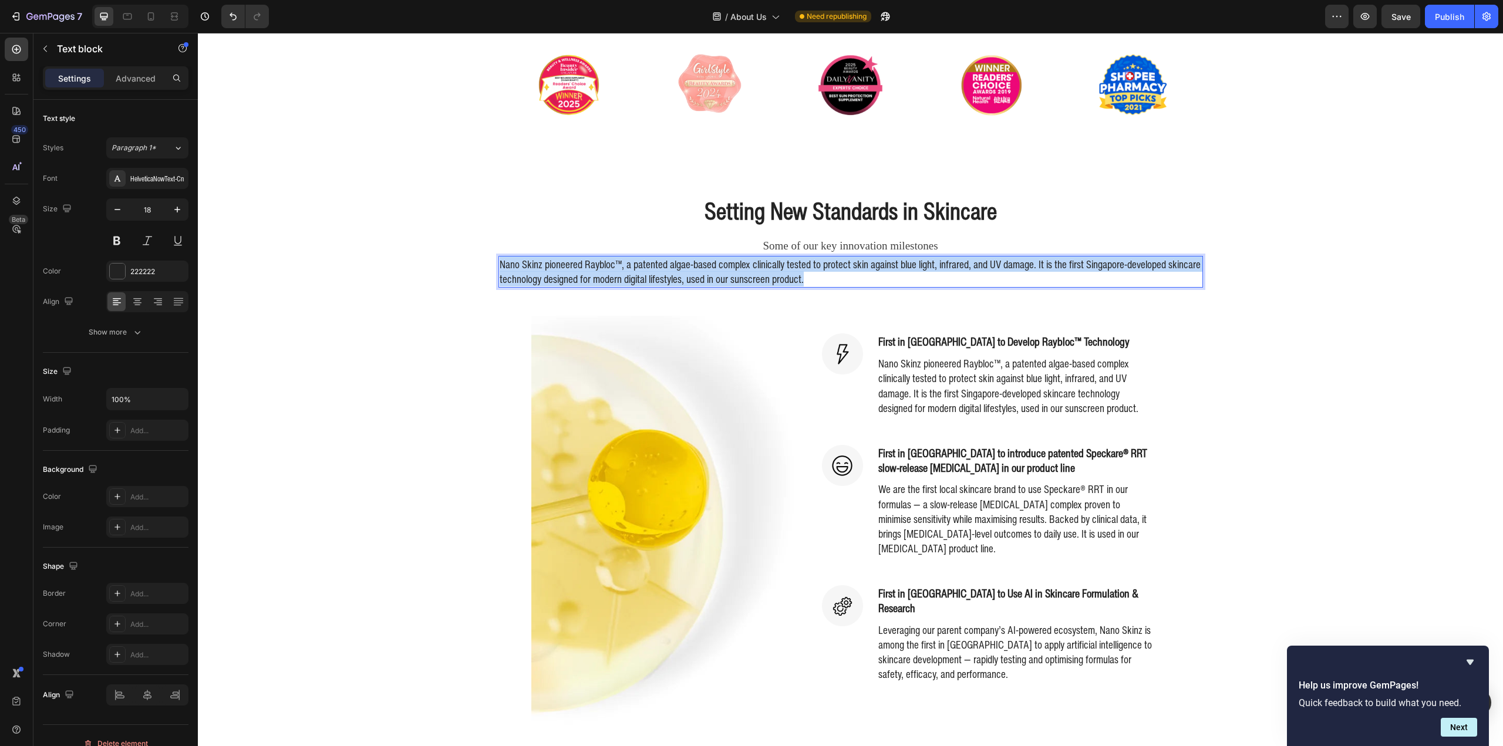
click at [723, 273] on p "Nano Skinz pioneered Raybloc™, a patented algae-based complex clinically tested…" at bounding box center [851, 271] width 702 height 29
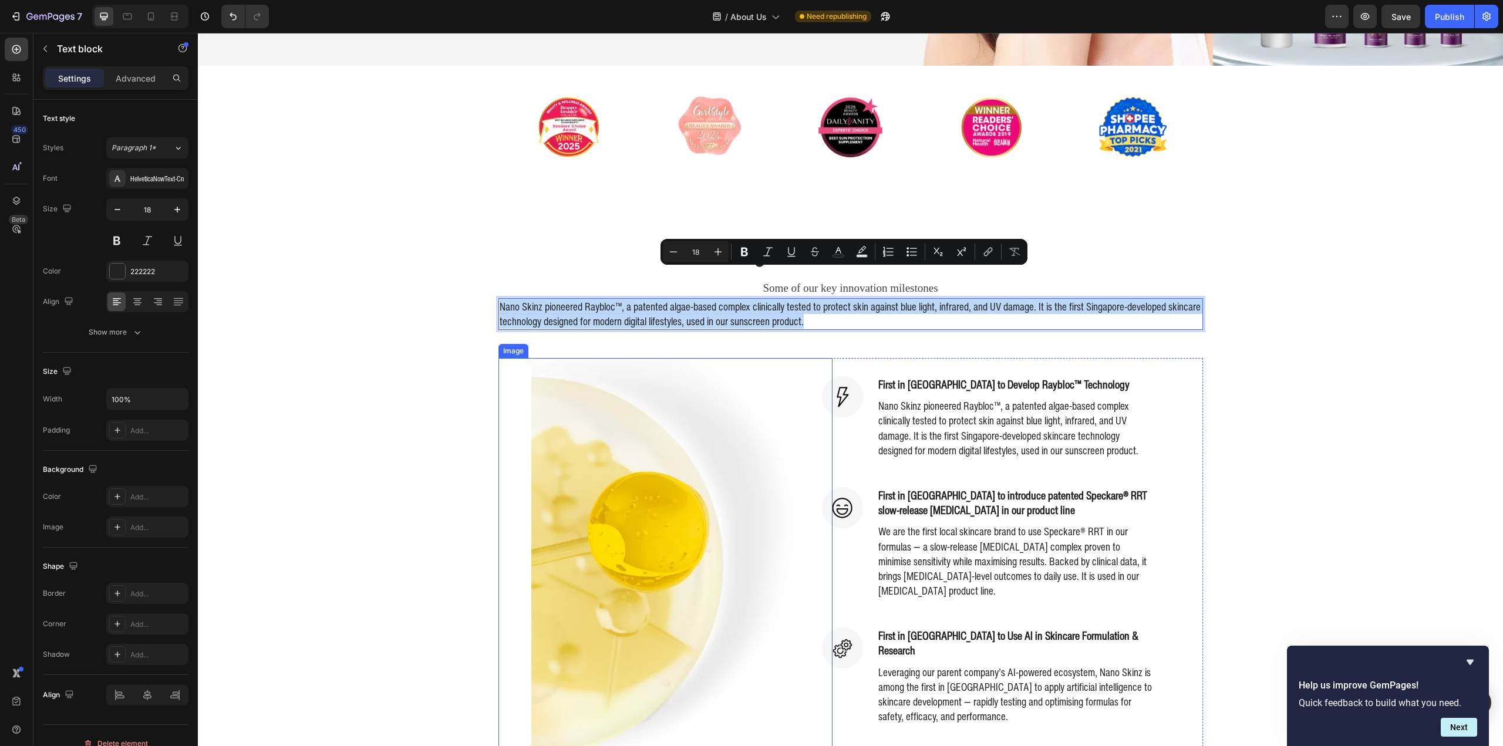
scroll to position [333, 0]
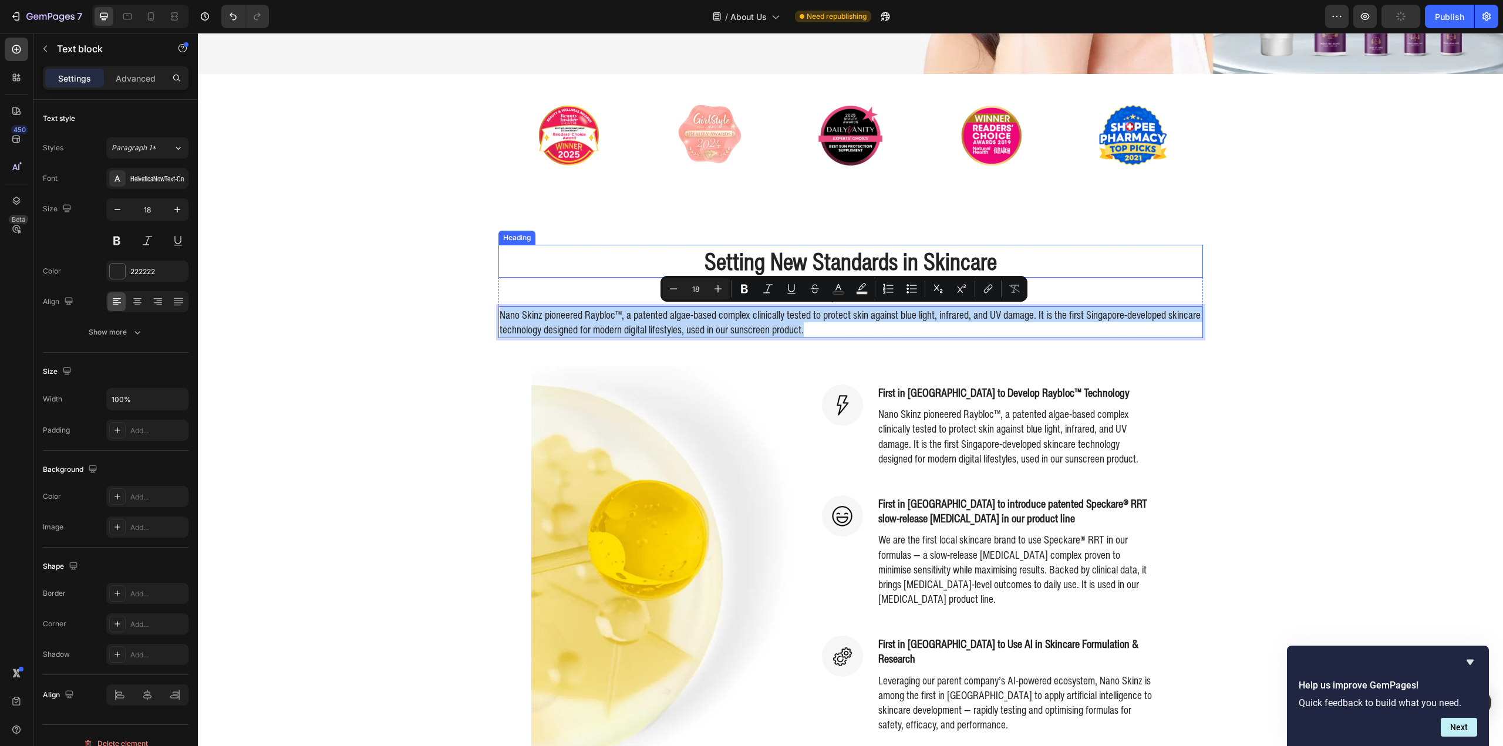
click at [973, 260] on h2 "Setting New Standards in Skincare" at bounding box center [850, 261] width 705 height 33
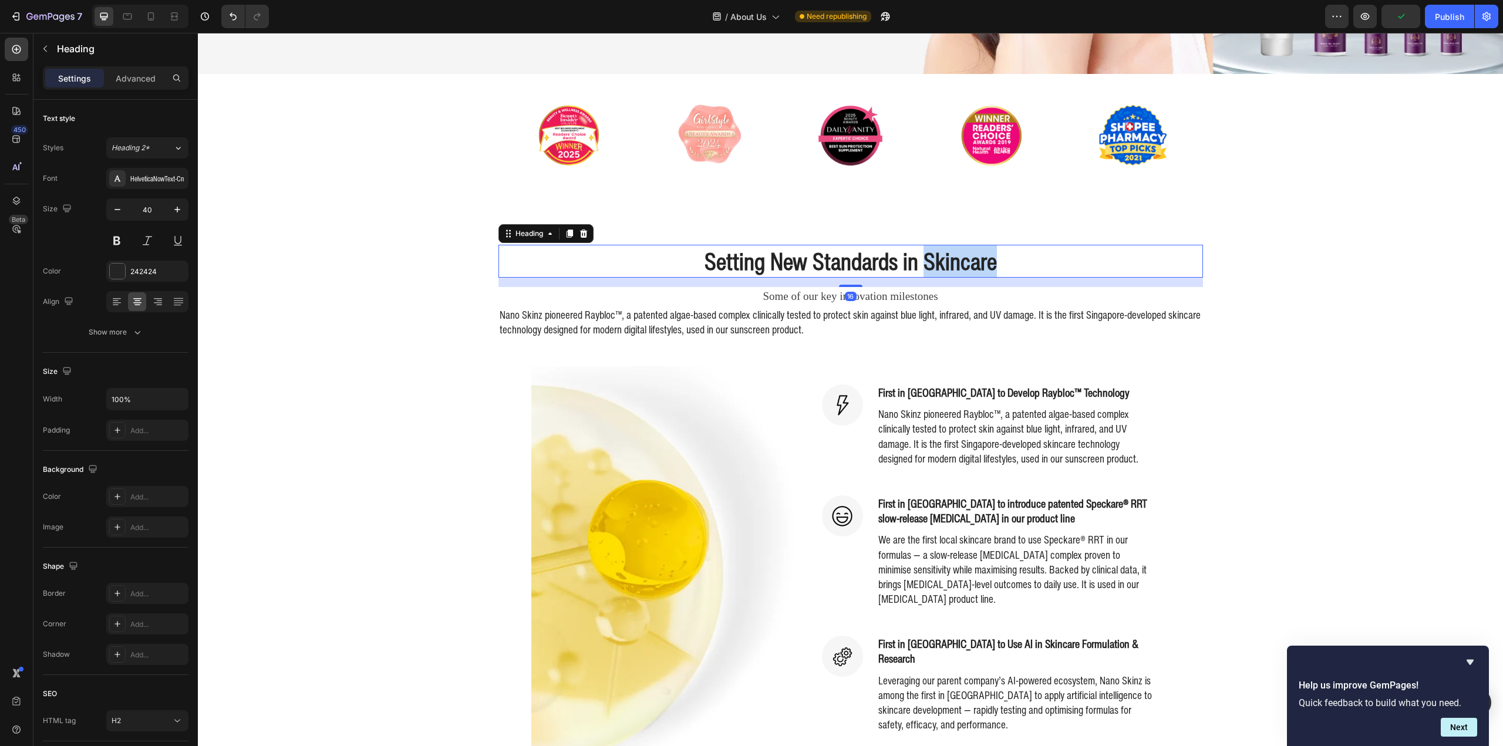
click at [973, 260] on h2 "Setting New Standards in Skincare" at bounding box center [850, 261] width 705 height 33
click at [1005, 256] on p "Setting New Standards in Skincare" at bounding box center [851, 261] width 702 height 31
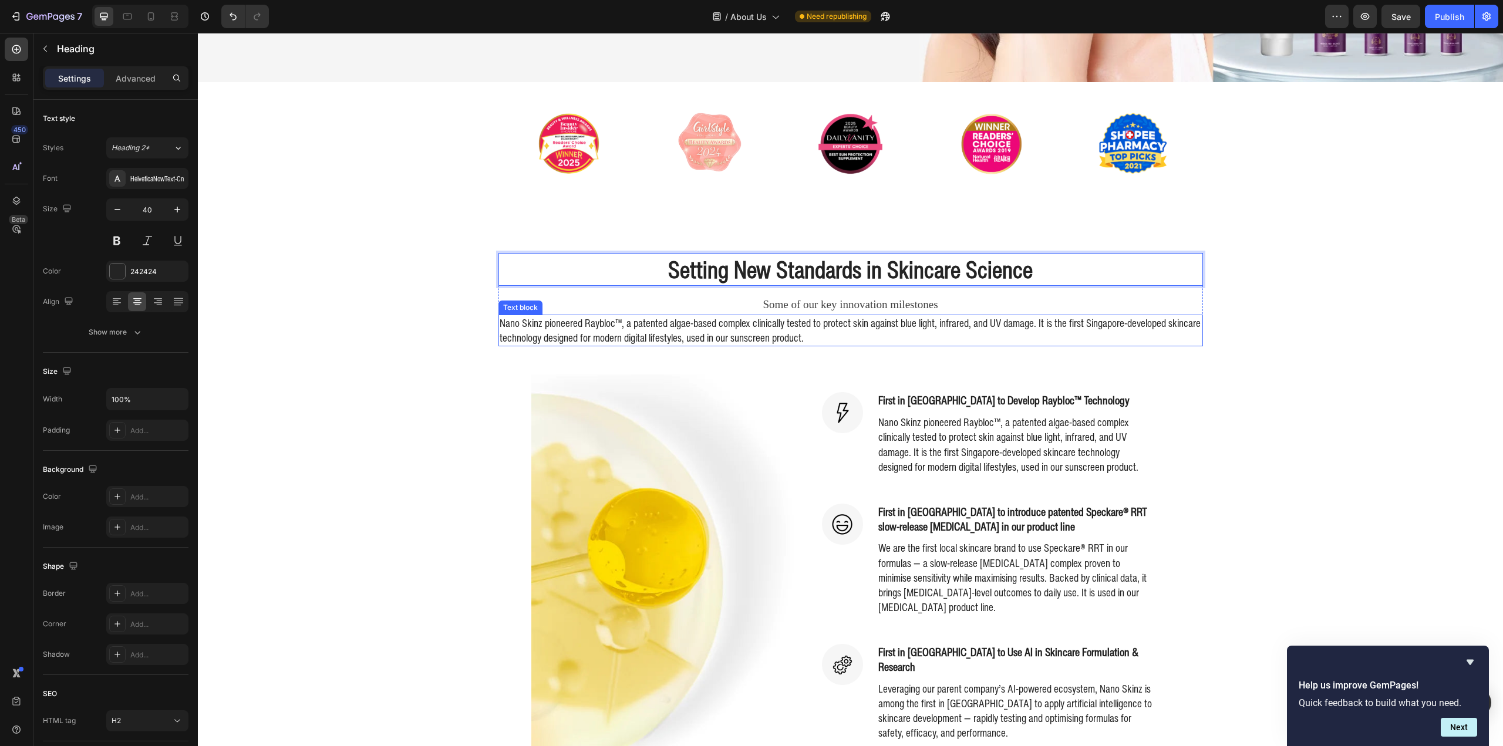
click at [762, 318] on p "Nano Skinz pioneered Raybloc™, a patented algae-based complex clinically tested…" at bounding box center [851, 330] width 702 height 29
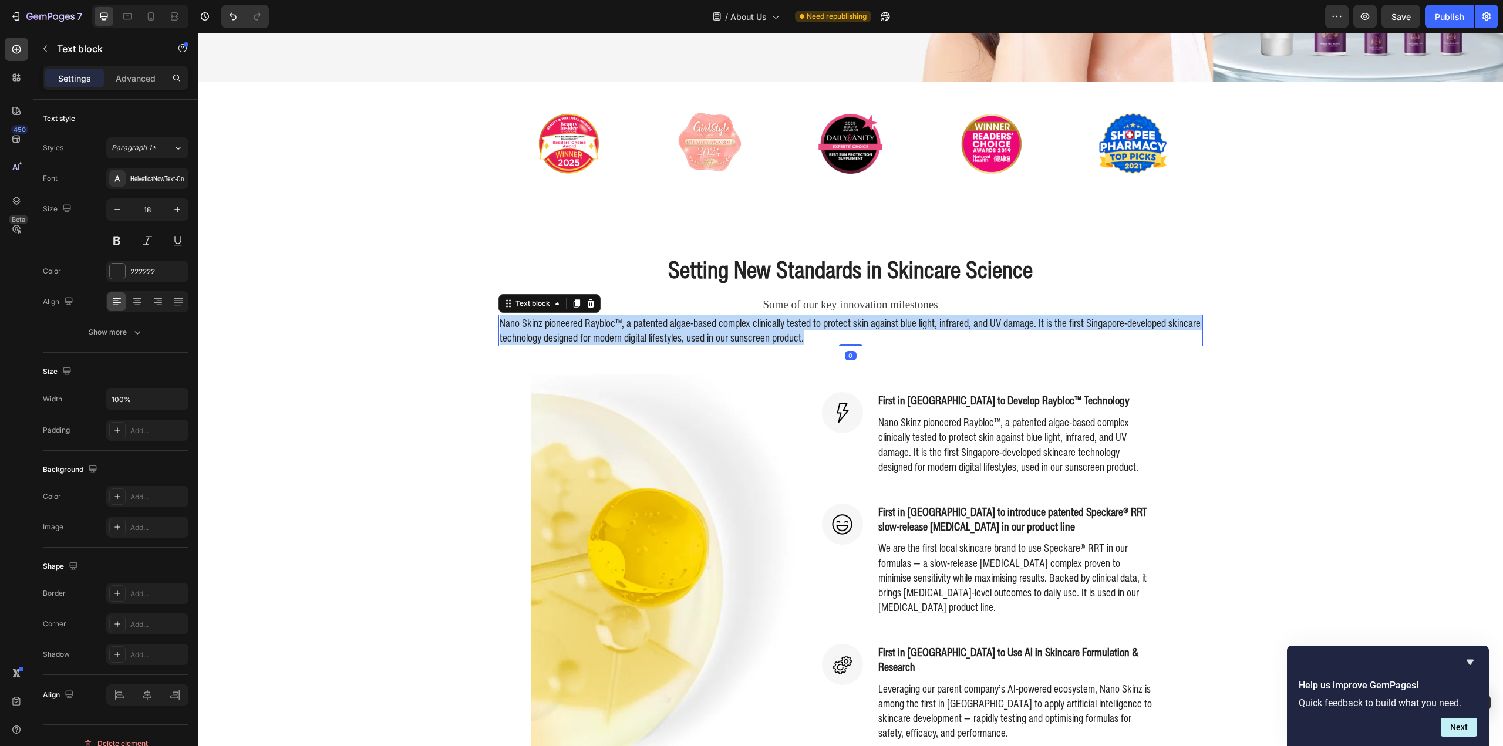
click at [762, 318] on p "Nano Skinz pioneered Raybloc™, a patented algae-based complex clinically tested…" at bounding box center [851, 330] width 702 height 29
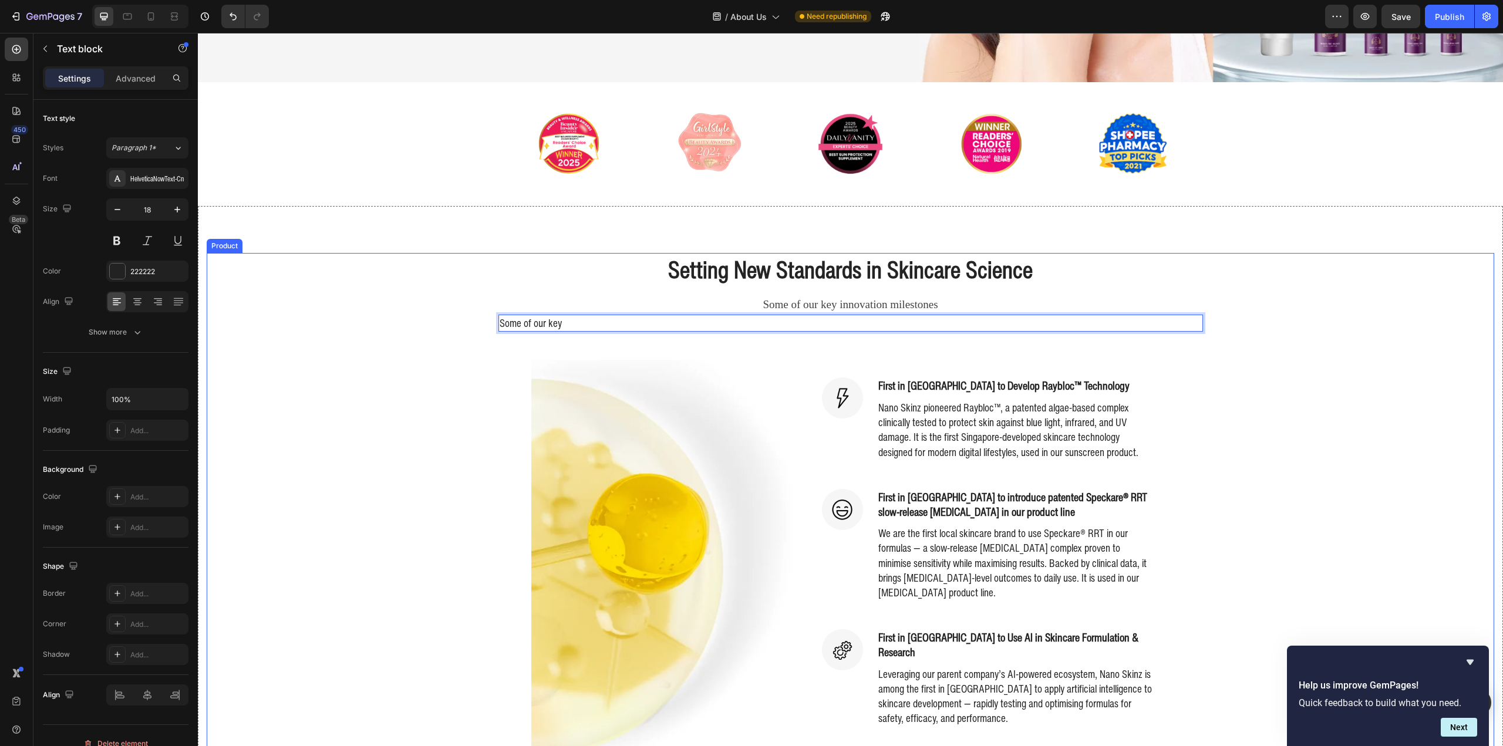
click at [515, 332] on div "Setting New Standards in Skincare Science Heading Some of our key innovation mi…" at bounding box center [851, 515] width 1288 height 524
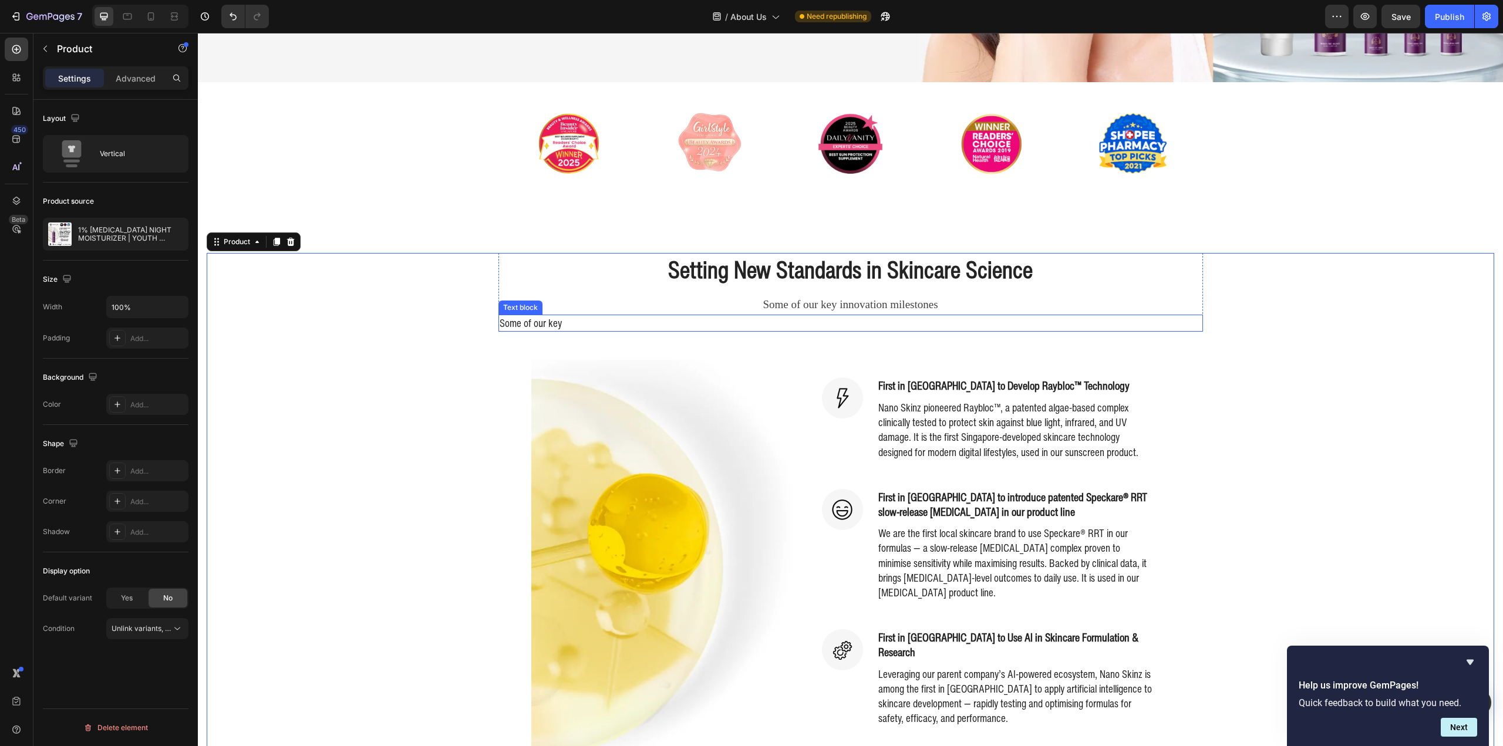
click at [622, 319] on p "Some of our key" at bounding box center [851, 323] width 702 height 15
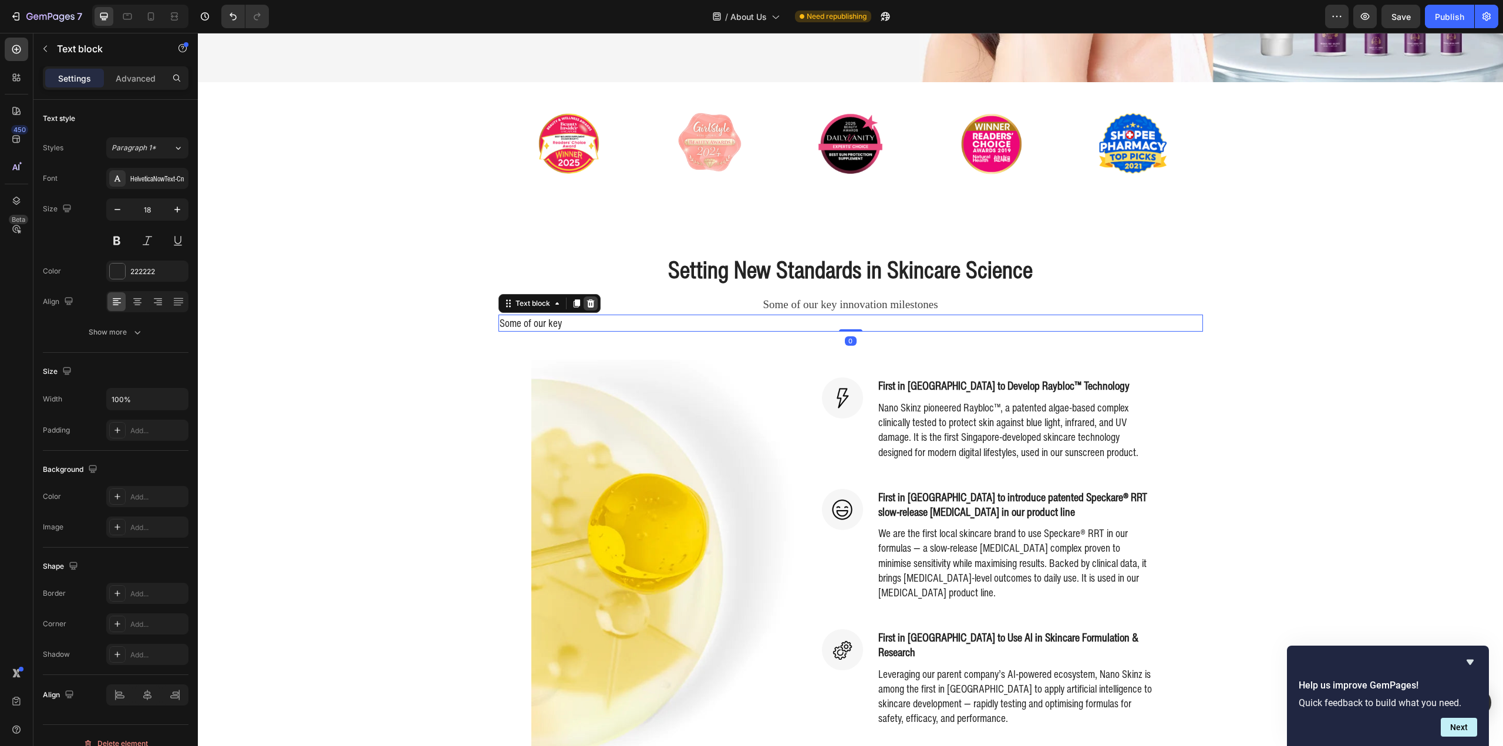
click at [589, 299] on icon at bounding box center [591, 303] width 8 height 8
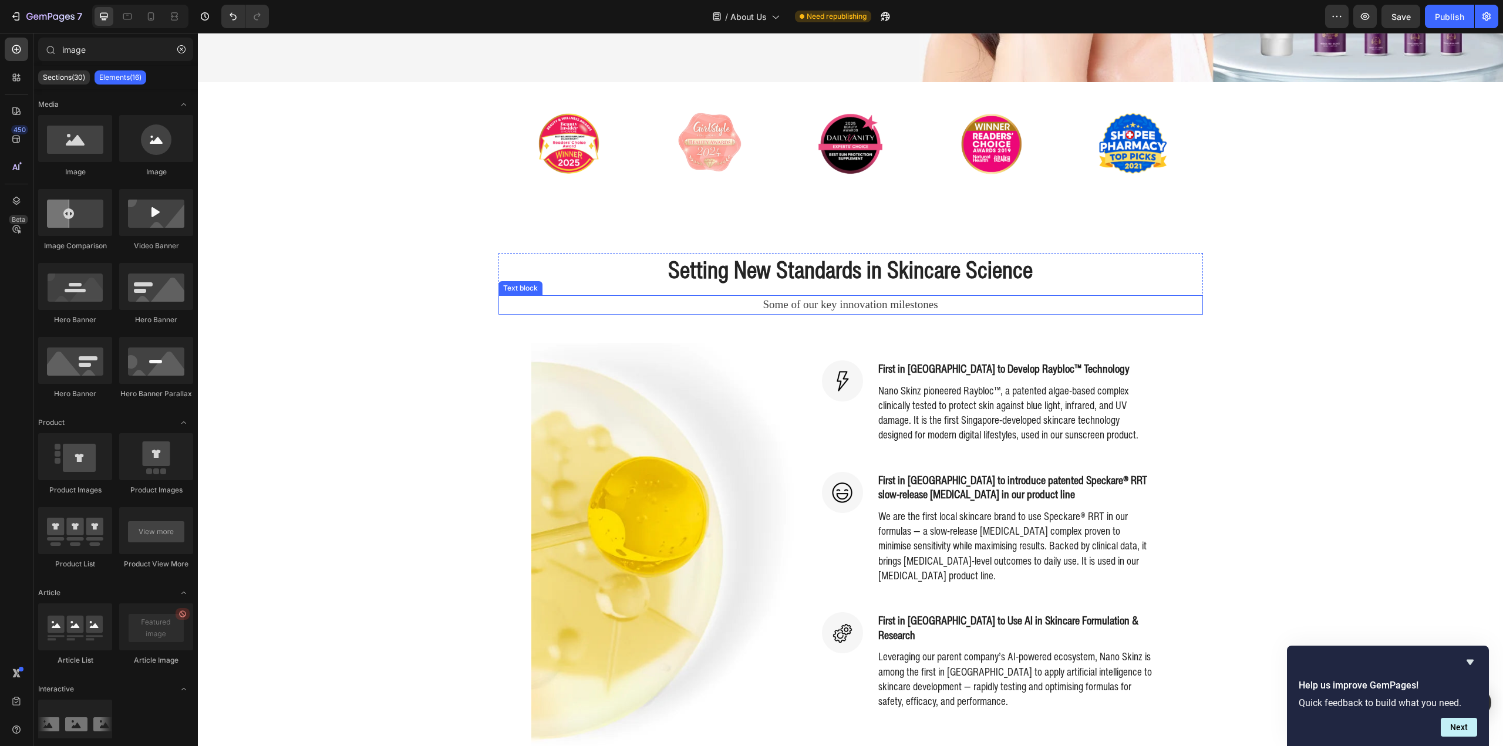
click at [822, 296] on p "Some of our key innovation milestones" at bounding box center [851, 304] width 702 height 17
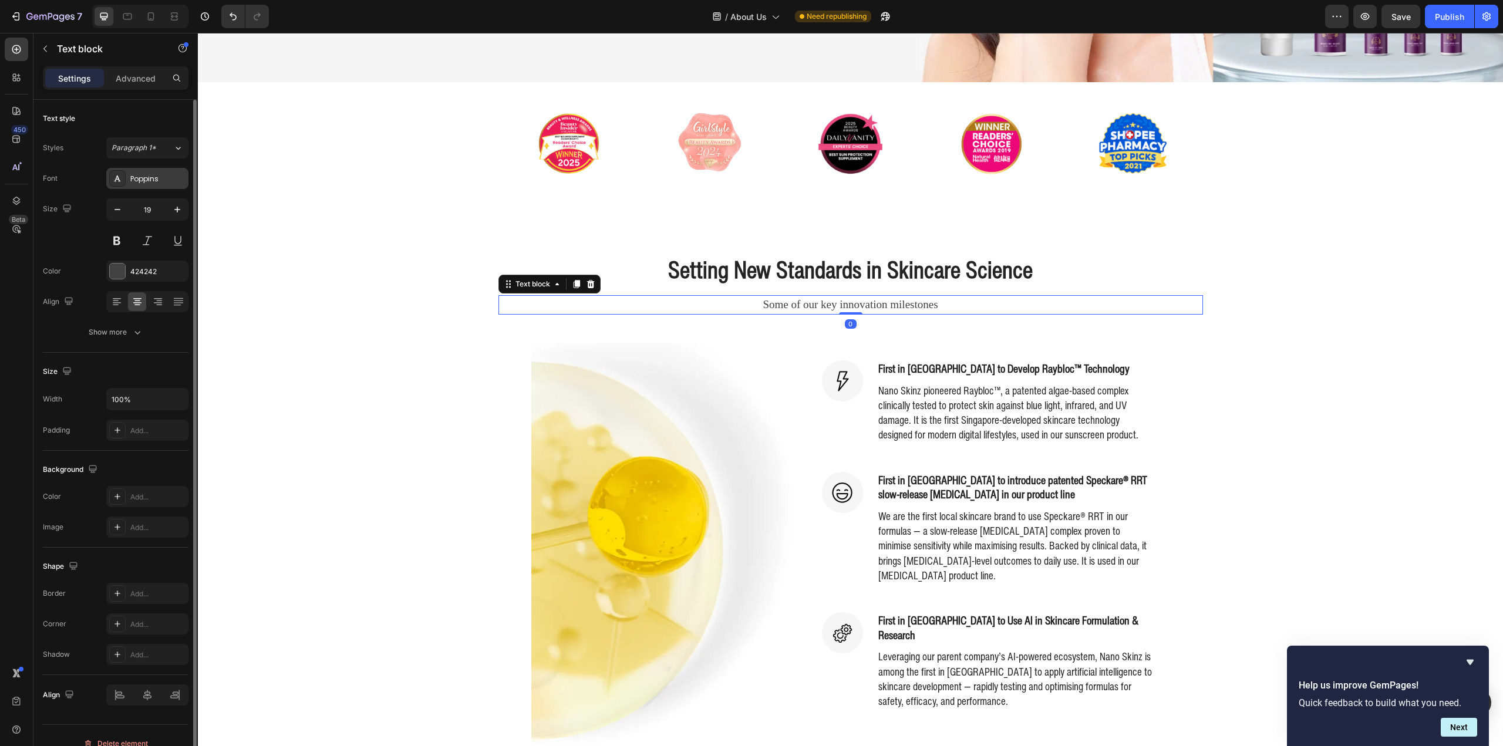
click at [163, 179] on div "Poppins" at bounding box center [157, 179] width 55 height 11
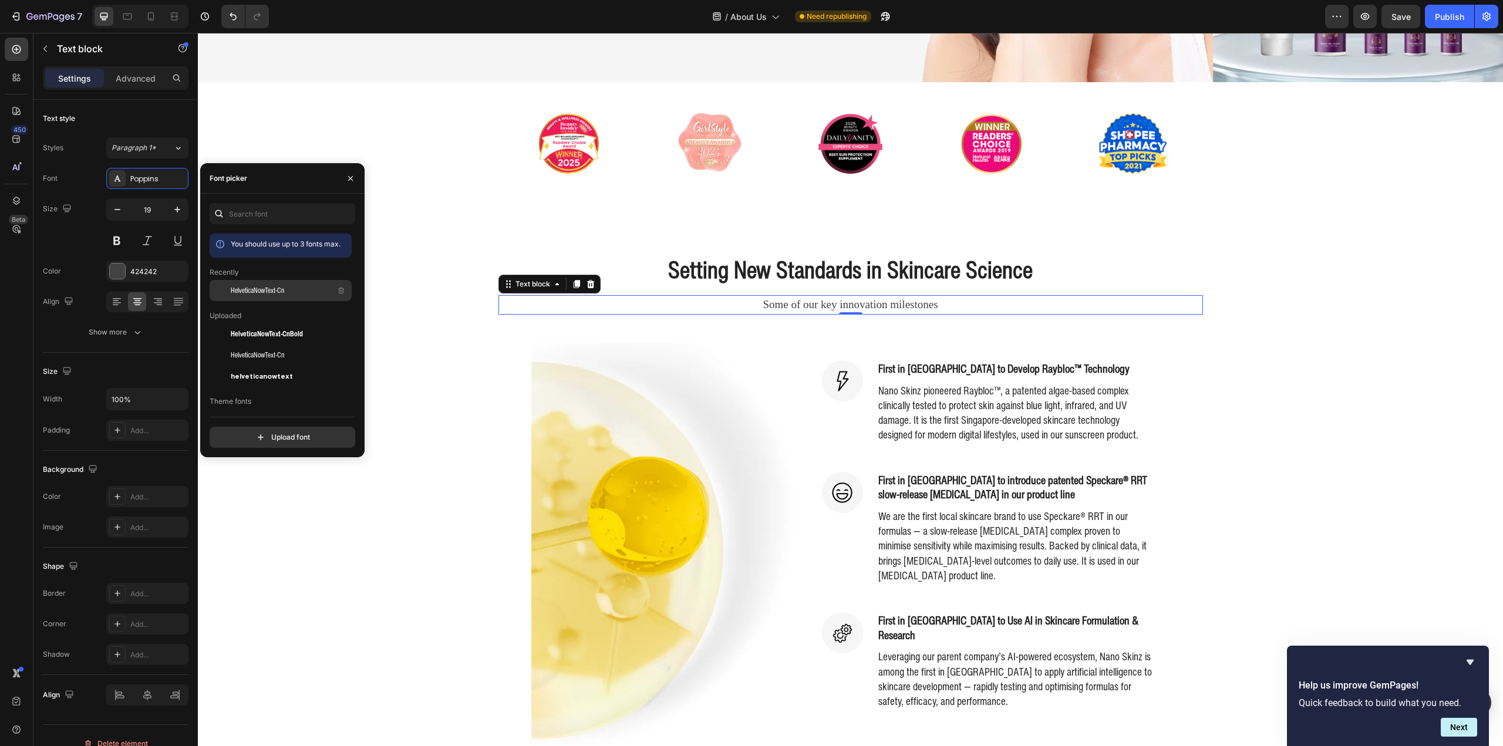
click at [289, 291] on div "HelveticaNowText-Cn" at bounding box center [290, 291] width 119 height 14
click at [108, 269] on div "424242" at bounding box center [147, 271] width 82 height 21
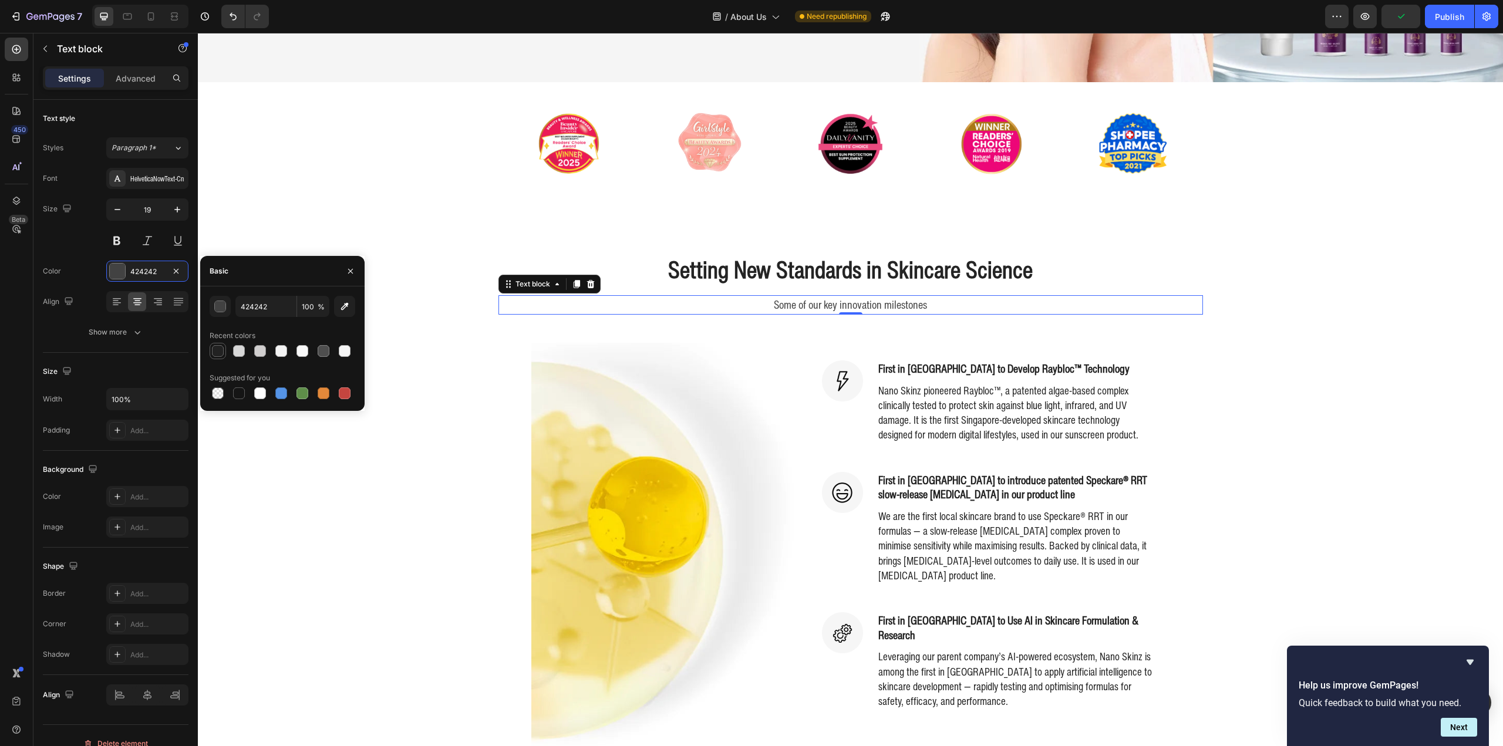
click at [217, 350] on div at bounding box center [218, 351] width 12 height 12
type input "222222"
click at [875, 266] on p "Setting New Standards in Skincare Science" at bounding box center [851, 269] width 702 height 31
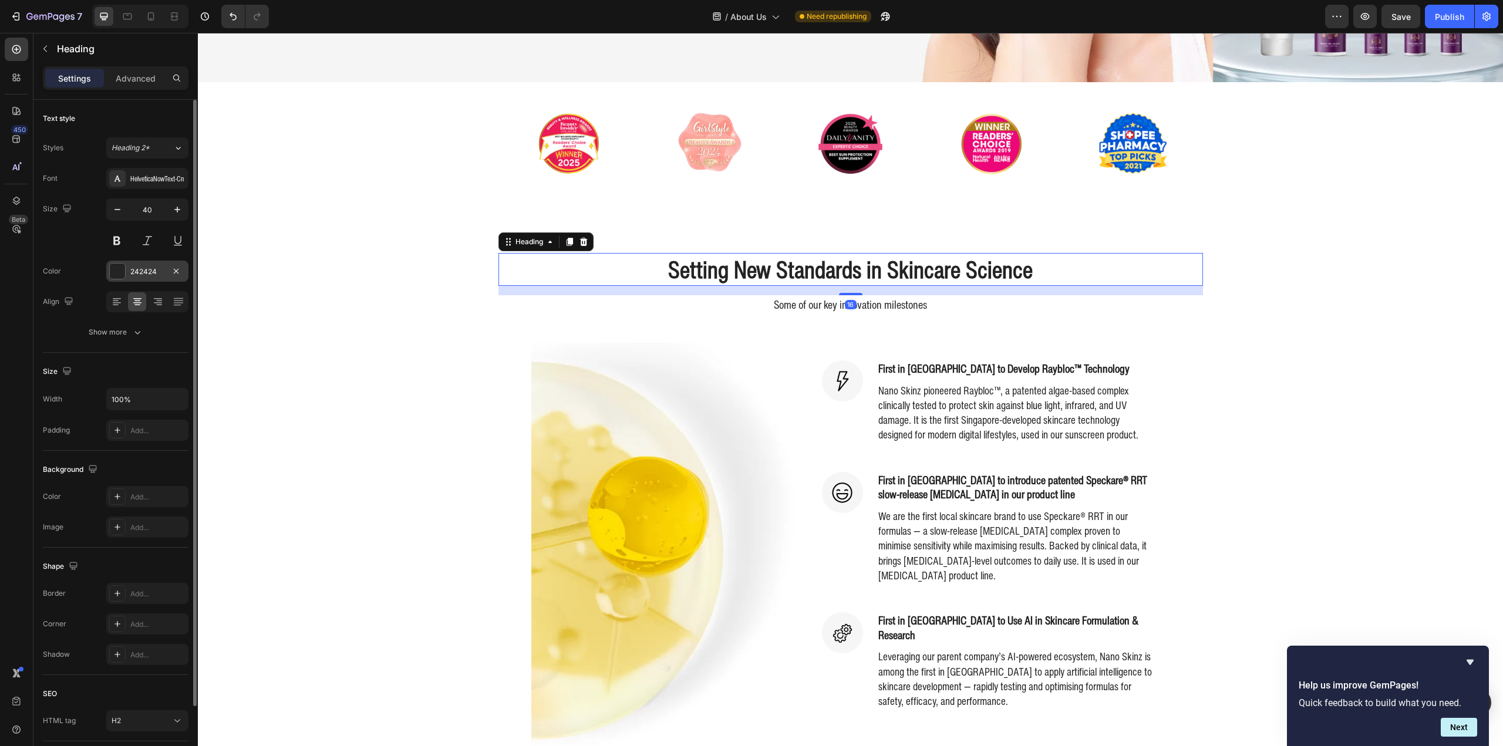
click at [117, 270] on div at bounding box center [117, 271] width 15 height 15
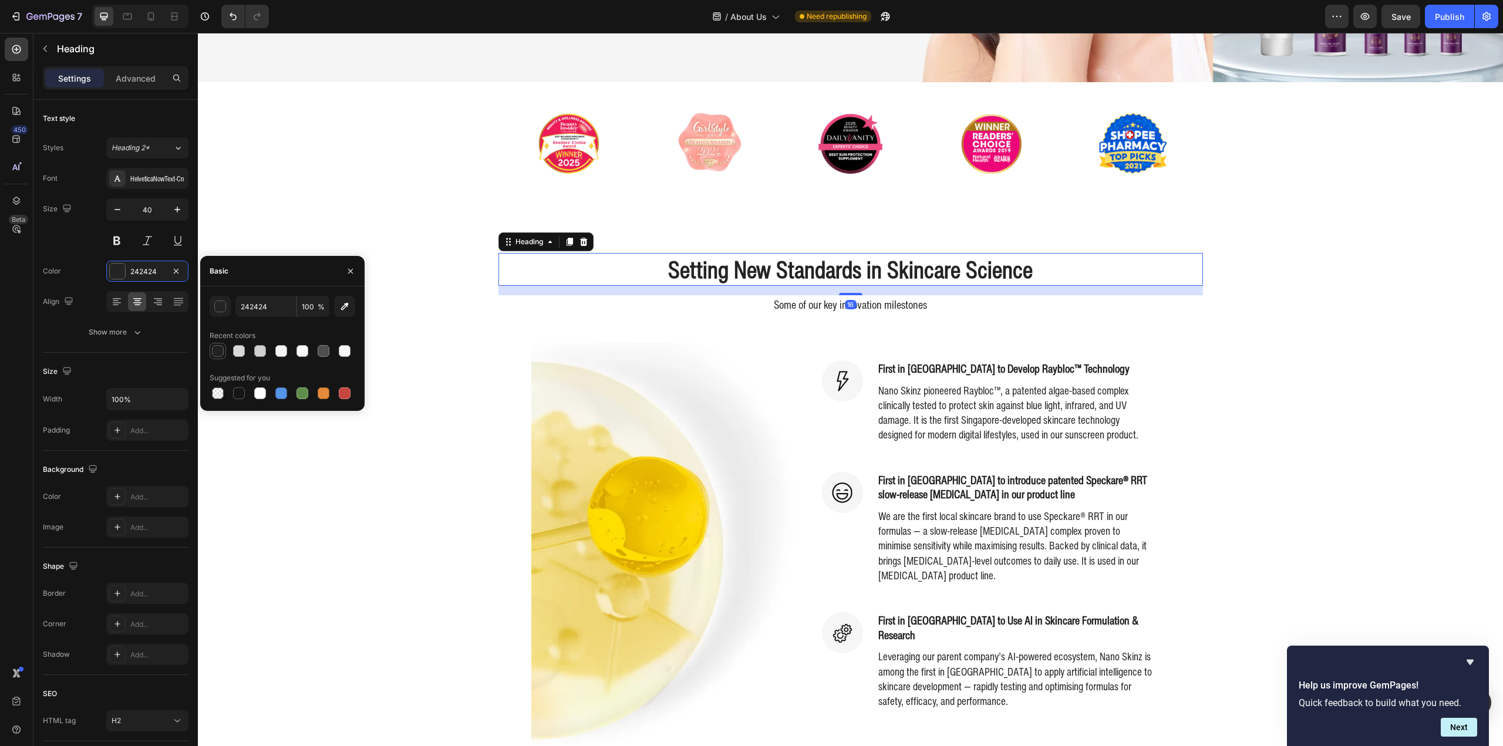
click at [218, 349] on div at bounding box center [218, 351] width 12 height 12
type input "222222"
click at [409, 385] on div "Setting New Standards in Skincare Science Heading 16 Some of our key innovation…" at bounding box center [851, 506] width 1288 height 507
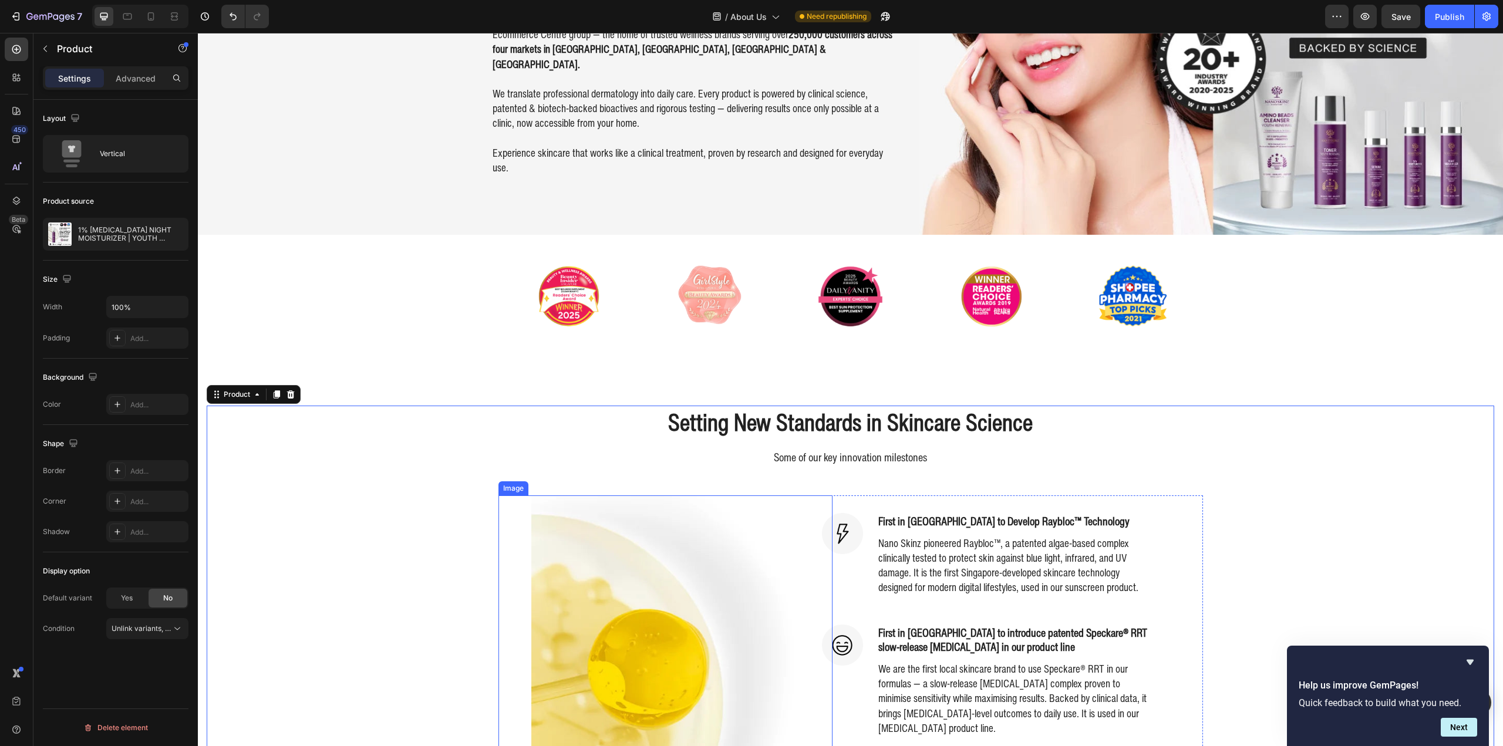
scroll to position [0, 0]
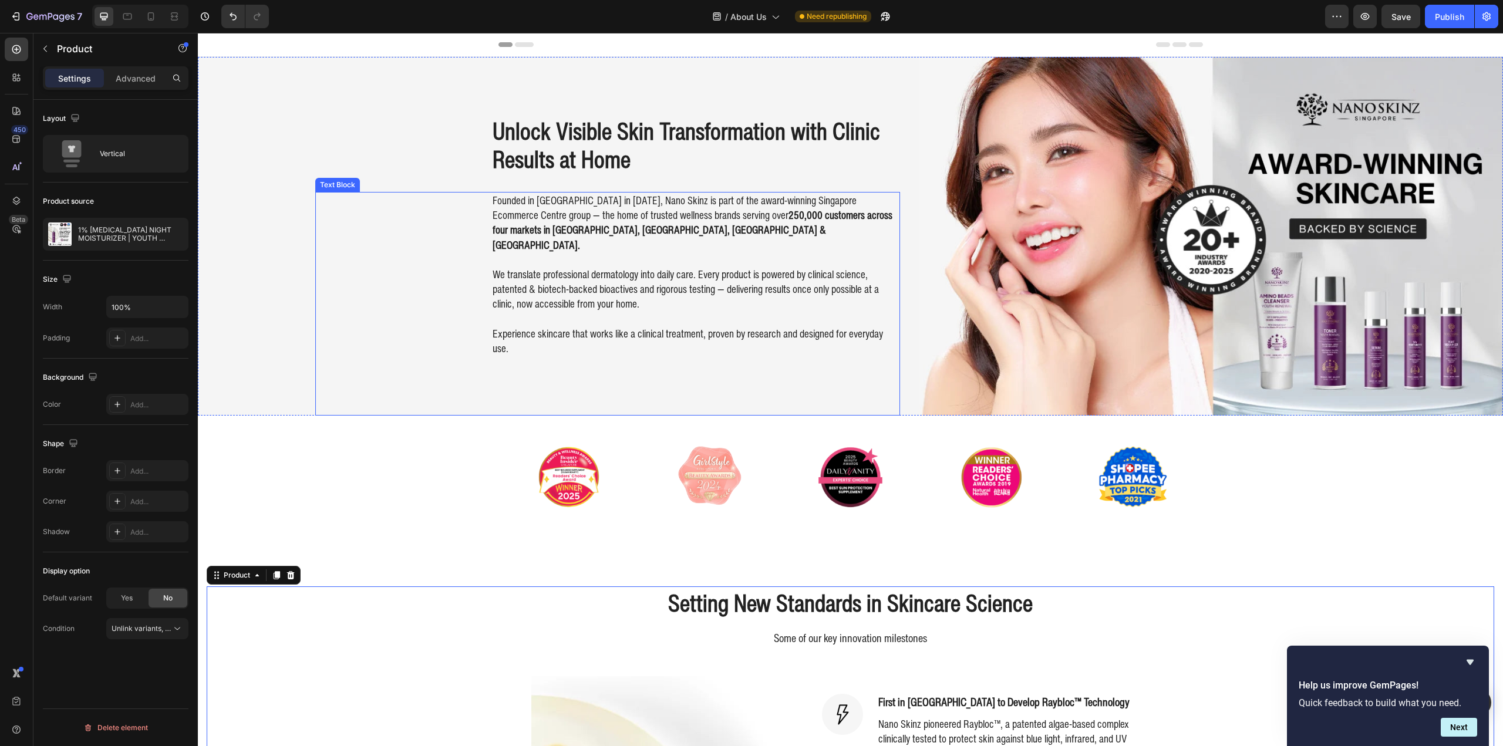
click at [555, 287] on p "We translate professional dermatology into daily care. Every product is powered…" at bounding box center [696, 289] width 406 height 45
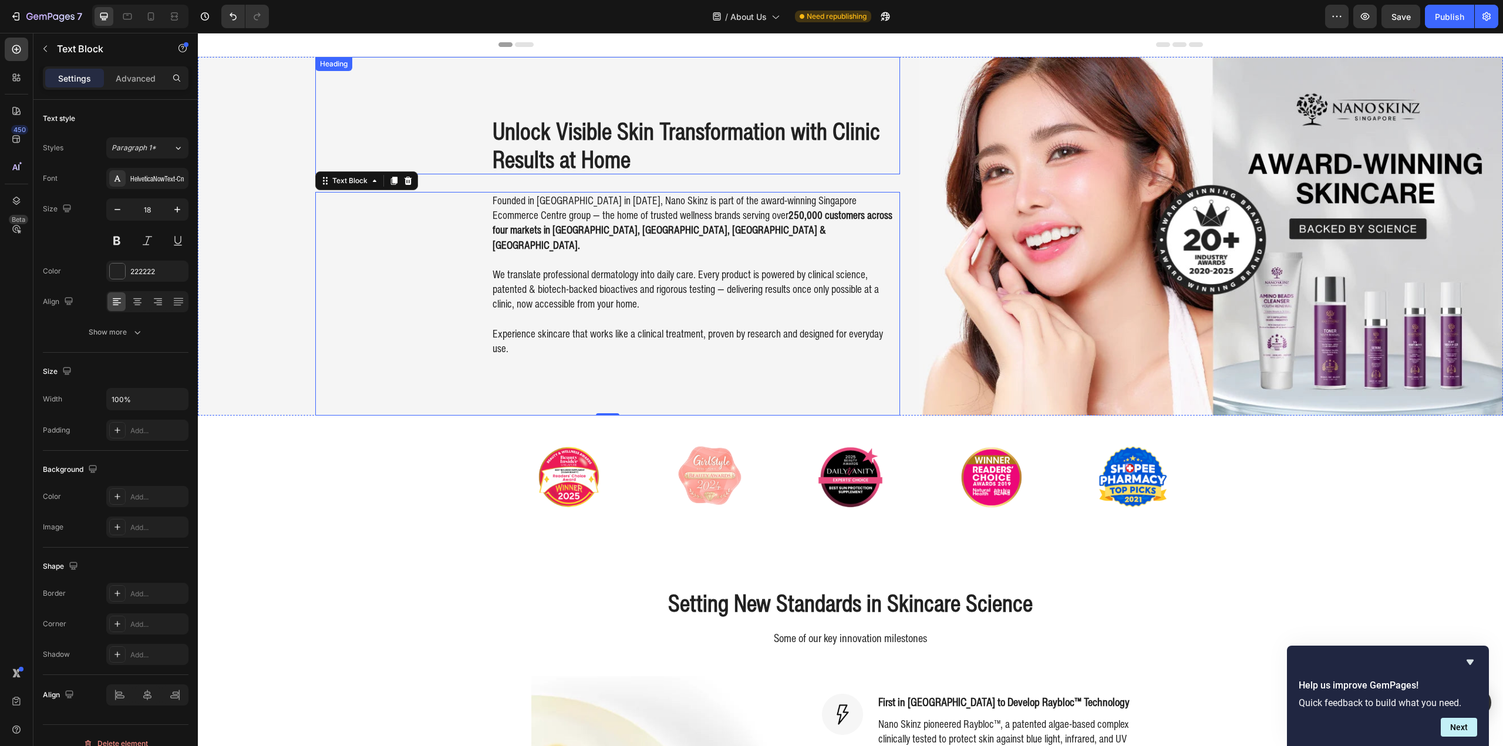
click at [696, 157] on h2 "Unlock Visible Skin Transformation with Clinic Results at Home" at bounding box center [695, 145] width 409 height 59
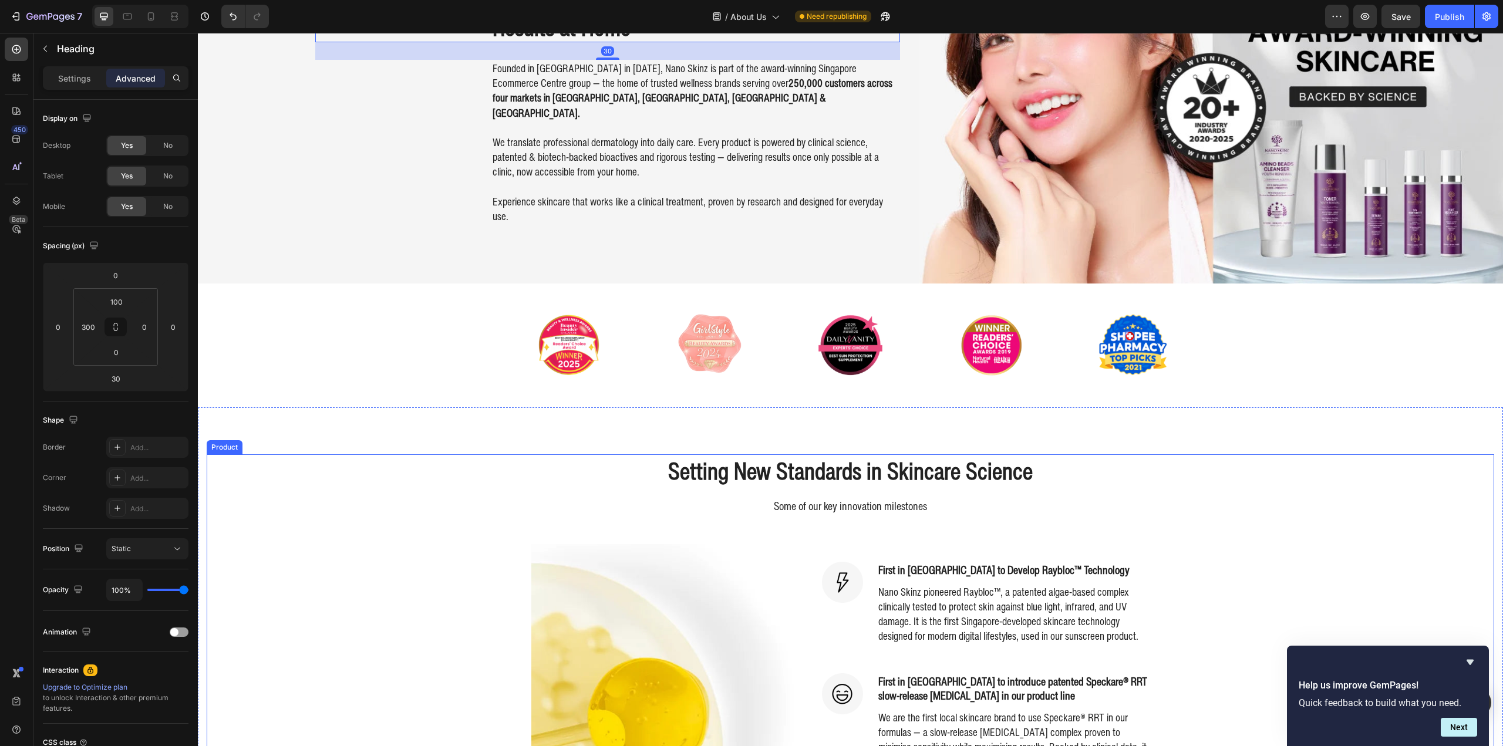
scroll to position [352, 0]
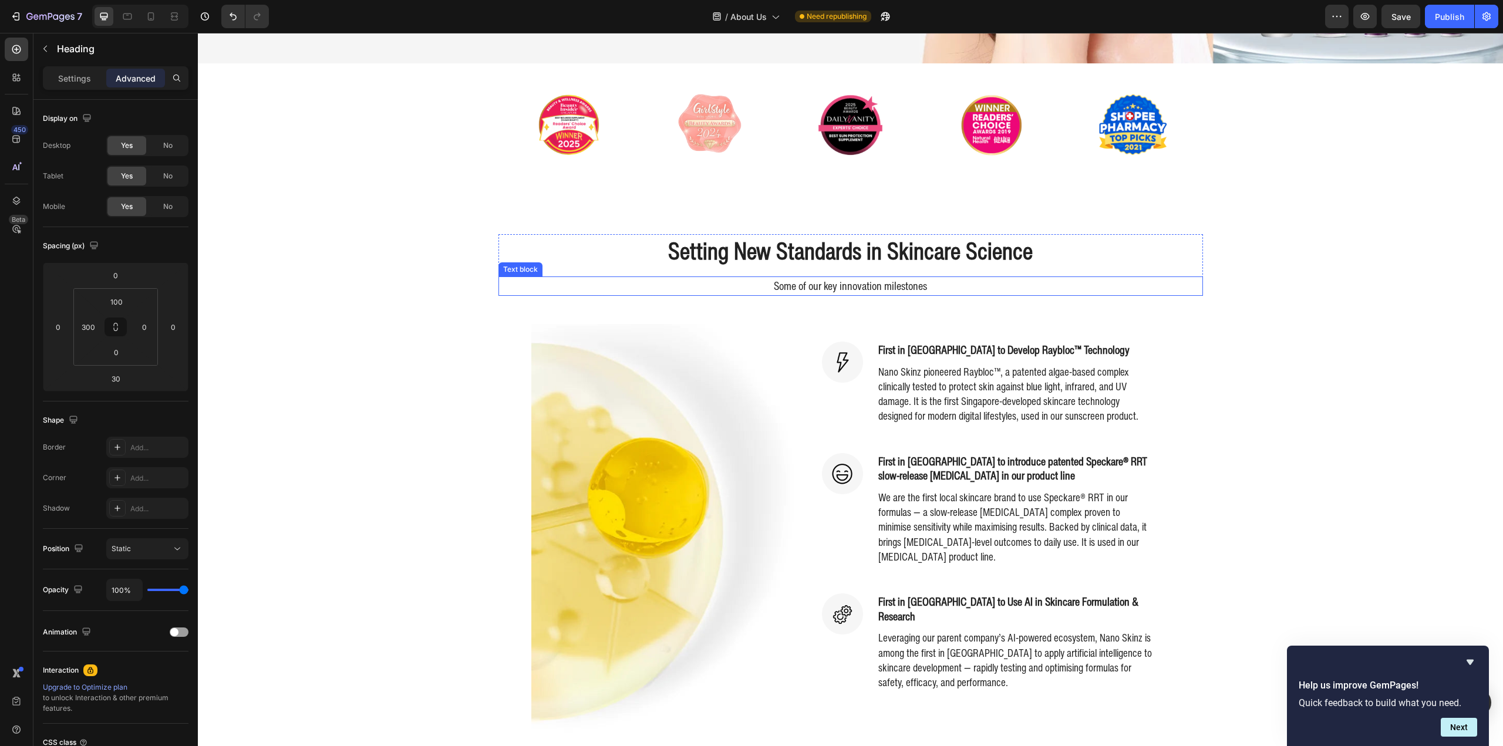
click at [789, 279] on p "Some of our key innovation milestones" at bounding box center [851, 286] width 702 height 17
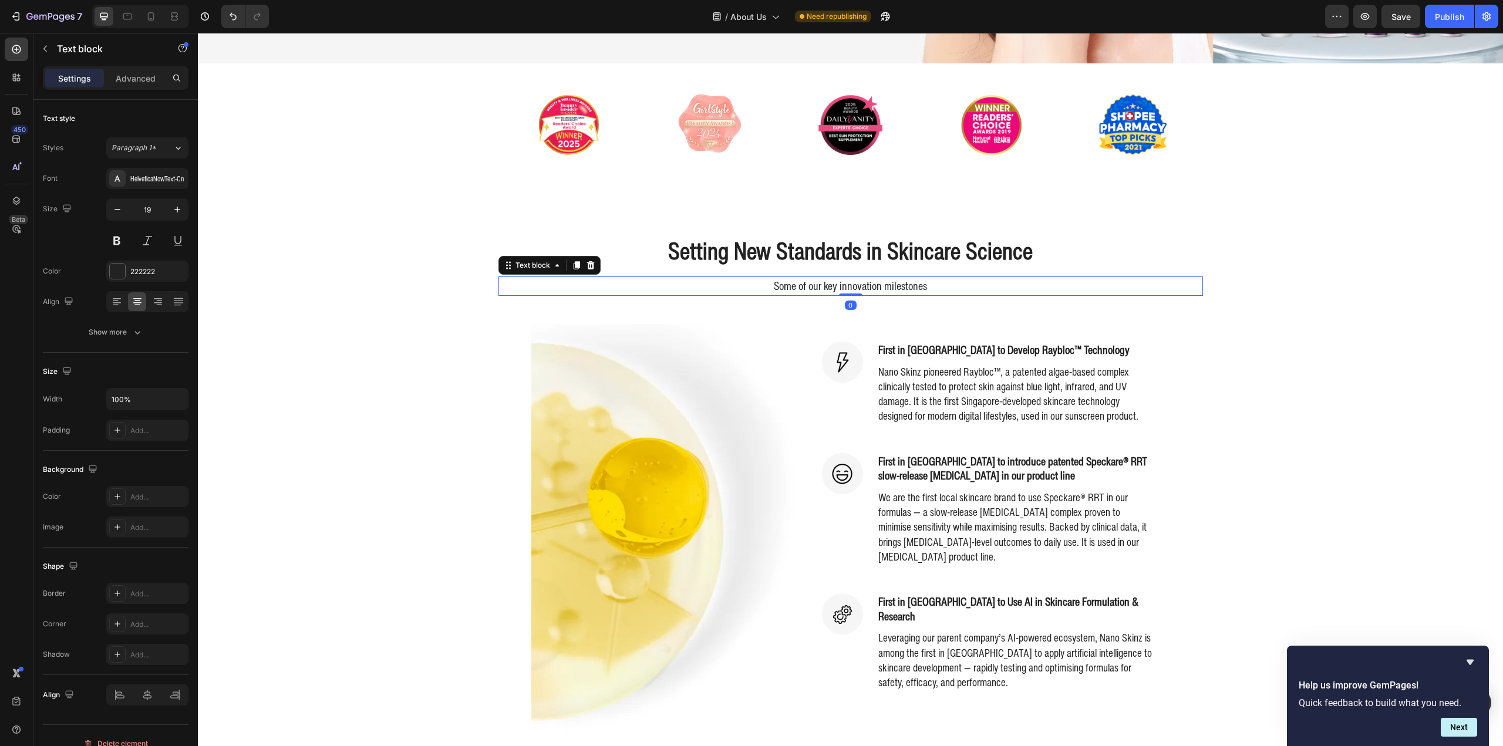
click at [810, 281] on p "Some of our key innovation milestones" at bounding box center [851, 286] width 702 height 17
click at [1320, 315] on div "Setting New Standards in Skincare Science Heading Some of our key innovation mi…" at bounding box center [851, 487] width 1288 height 507
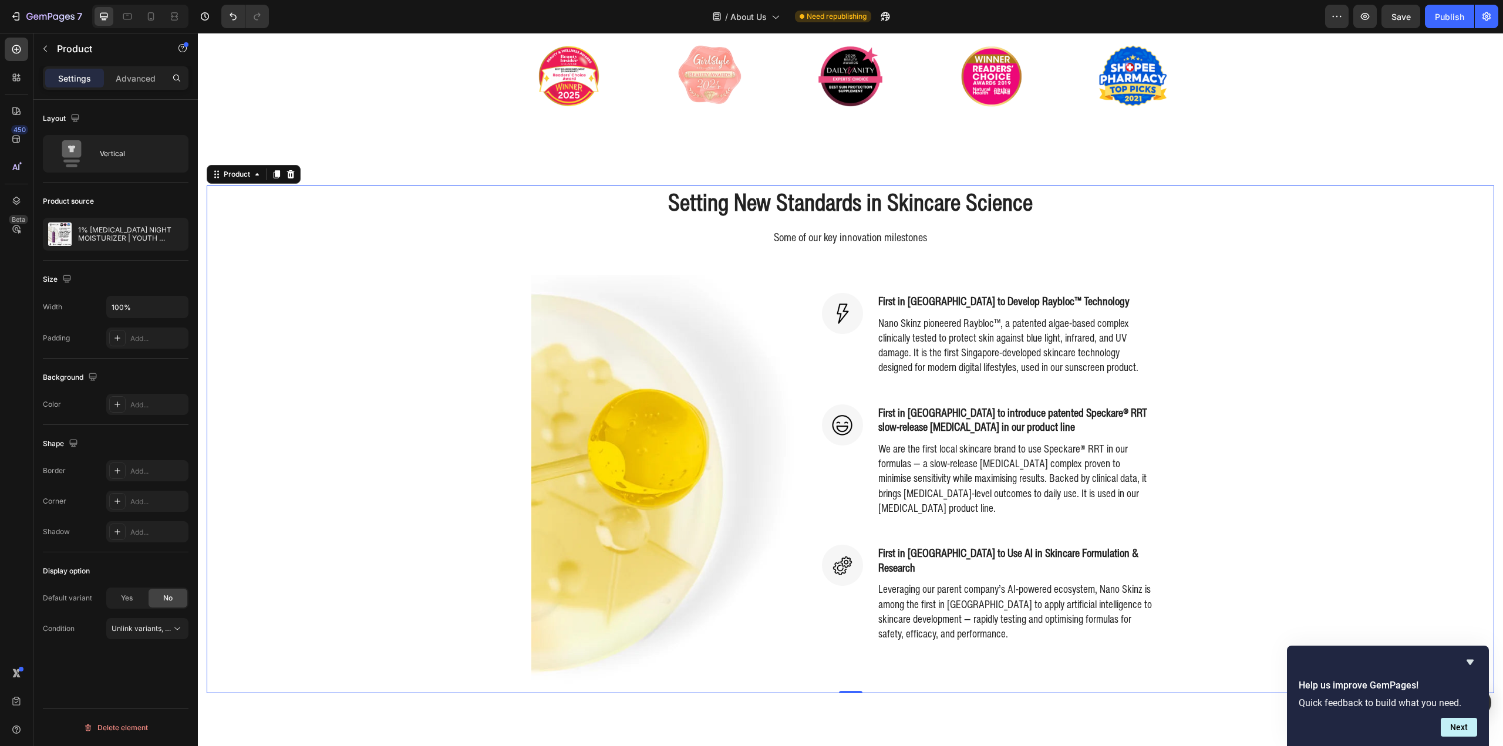
scroll to position [587, 0]
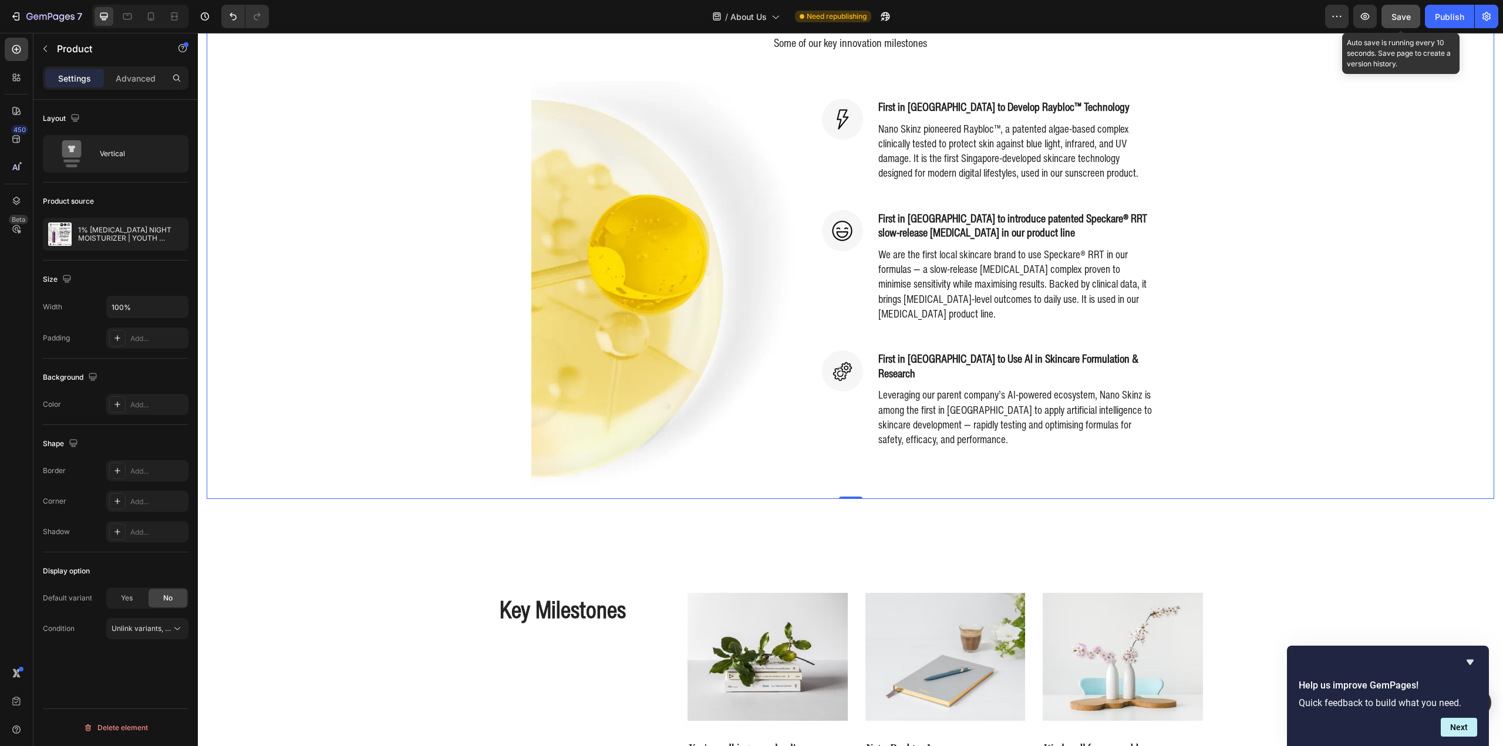
click at [1406, 12] on span "Save" at bounding box center [1400, 17] width 19 height 10
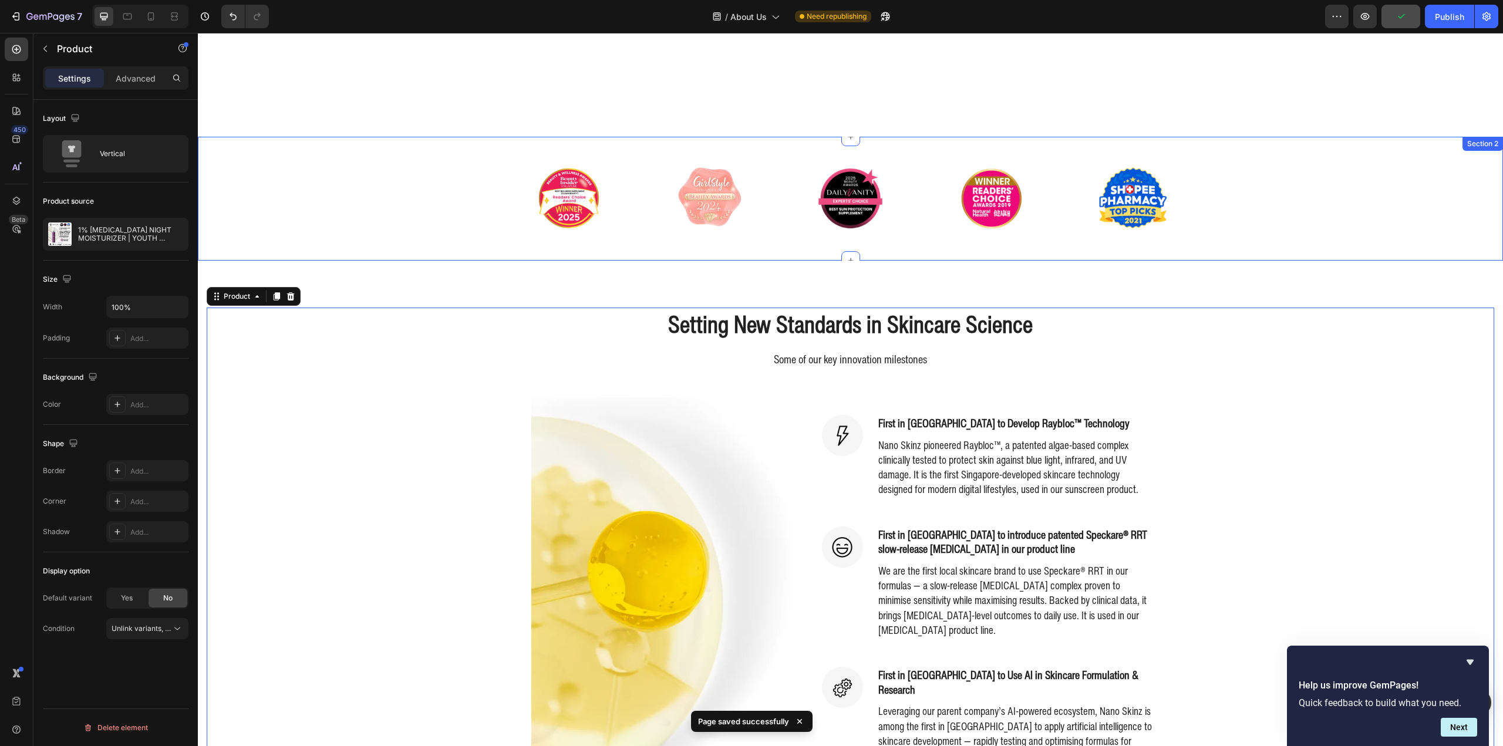
scroll to position [470, 0]
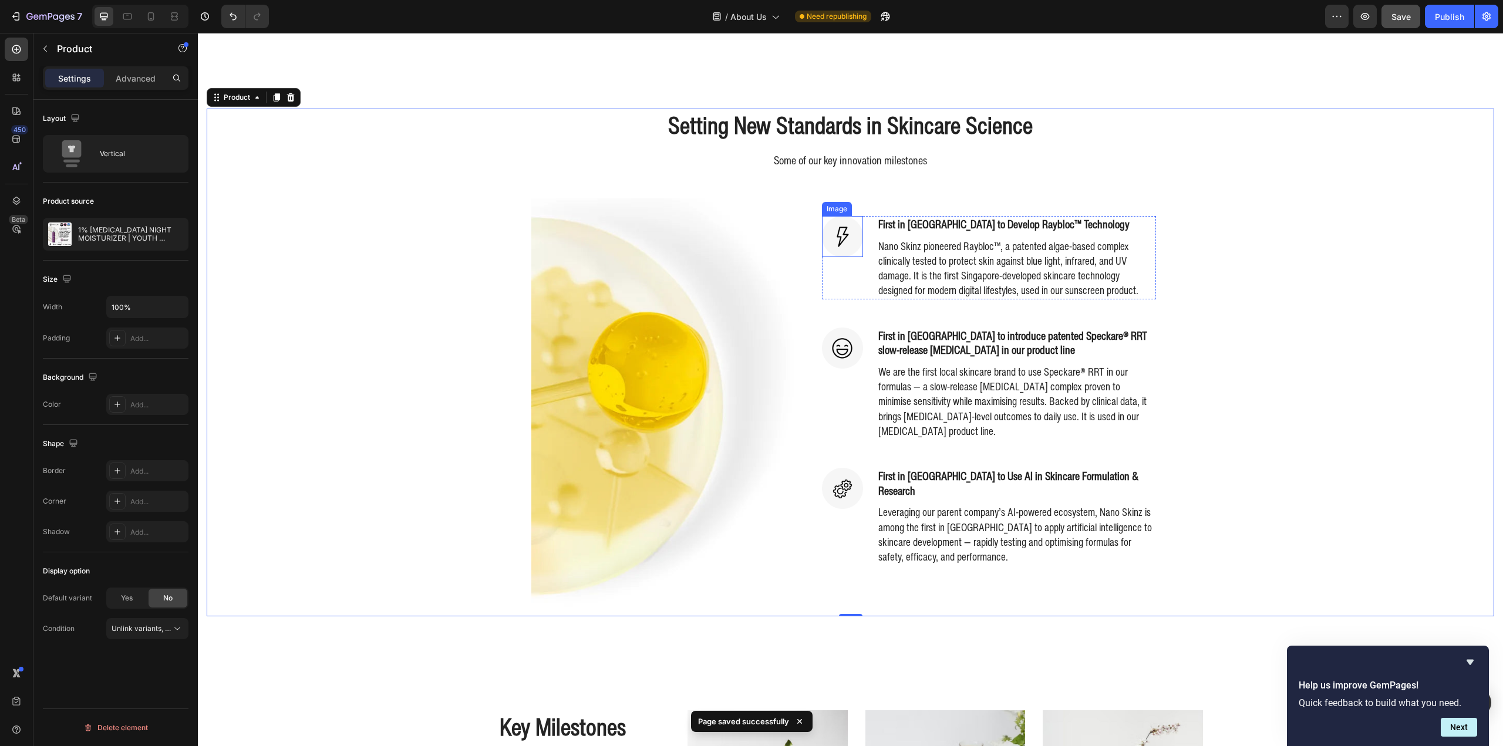
click at [848, 237] on img at bounding box center [842, 236] width 41 height 41
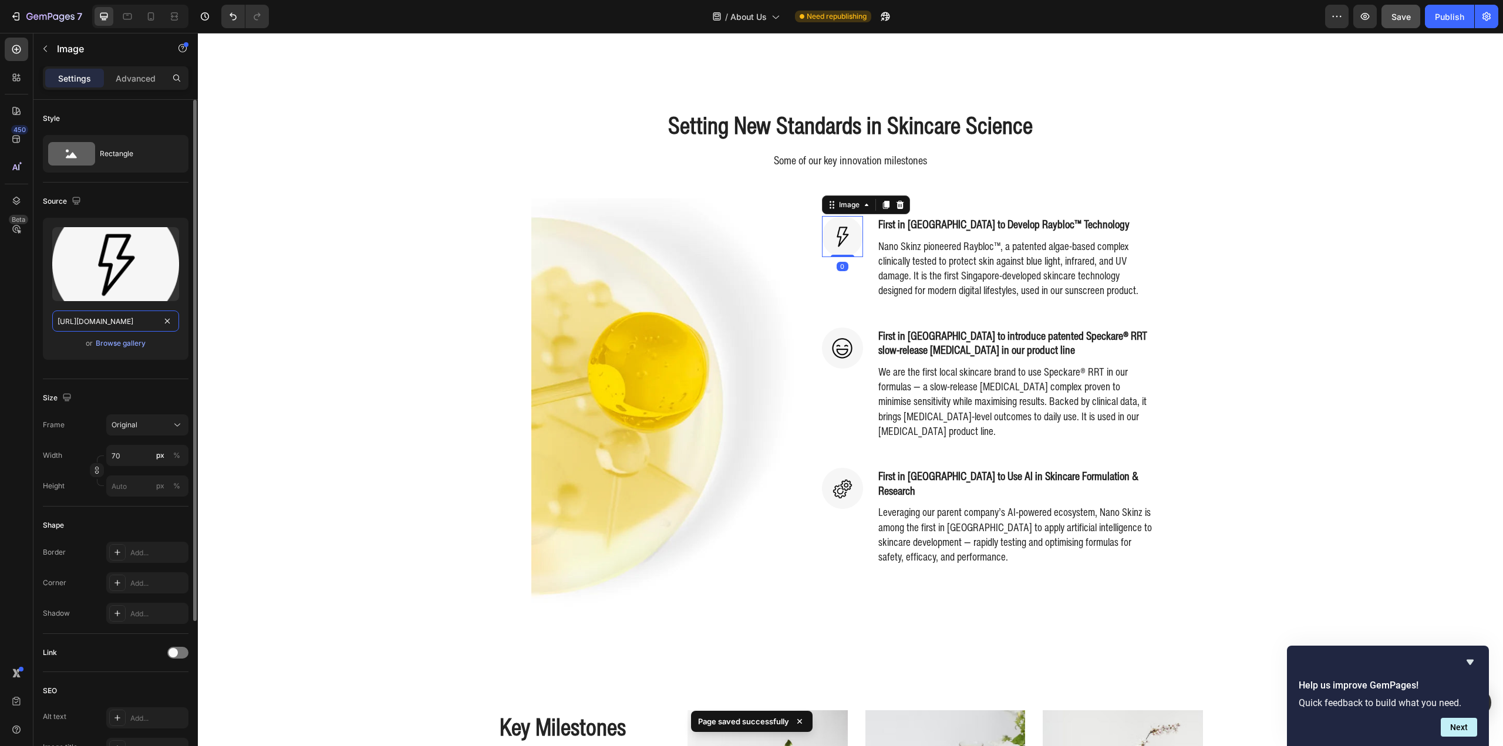
click at [110, 315] on input "https://ucarecdn.com/6c60dd3b-c7df-4e8f-80ed-0f320144aa45/-/format/auto/" at bounding box center [115, 321] width 127 height 21
click at [110, 314] on input "https://ucarecdn.com/6c60dd3b-c7df-4e8f-80ed-0f320144aa45/-/format/auto/" at bounding box center [115, 321] width 127 height 21
click at [122, 343] on div "Browse gallery" at bounding box center [121, 343] width 50 height 11
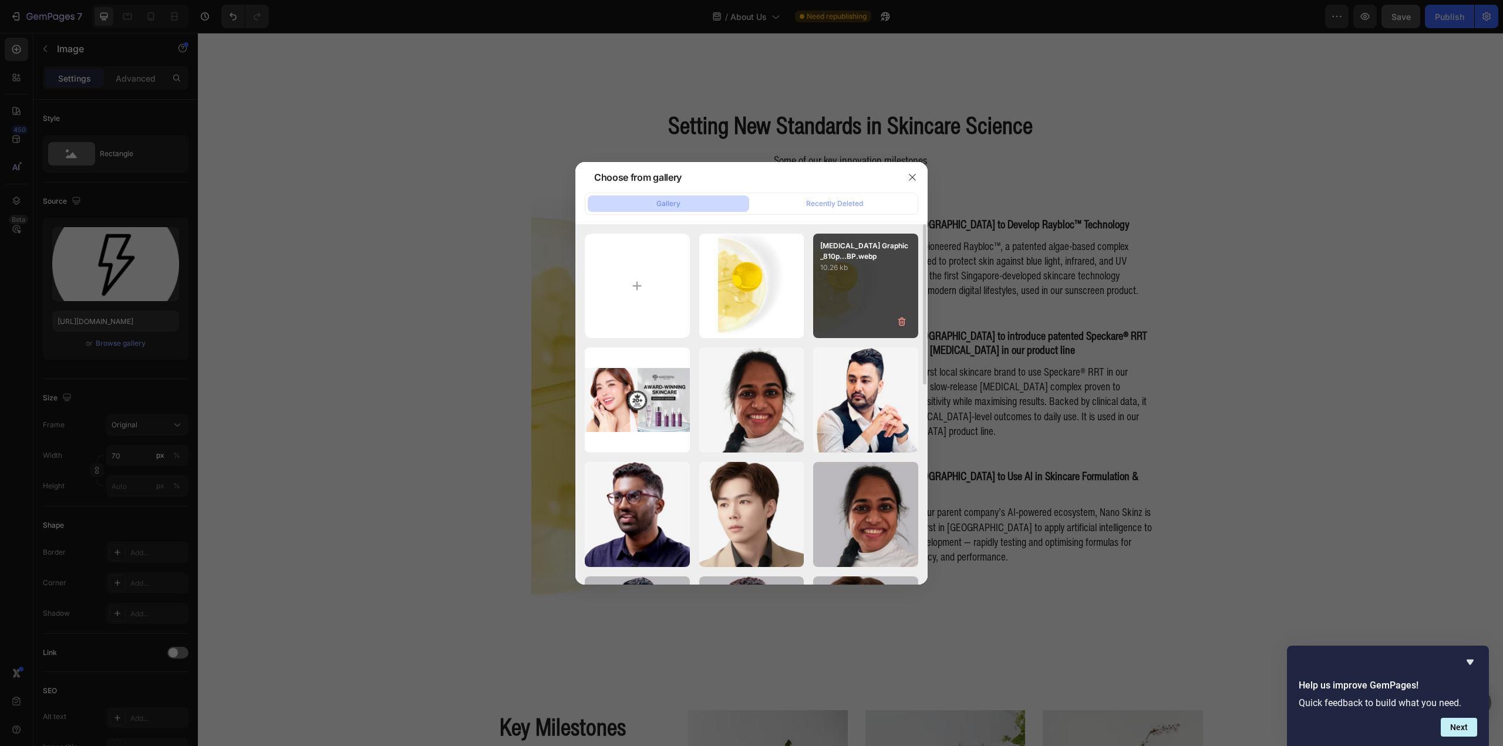
click at [854, 276] on div "Retinol Graphic_810p...BP.webp 10.26 kb" at bounding box center [865, 286] width 105 height 105
type input "[URL][DOMAIN_NAME]"
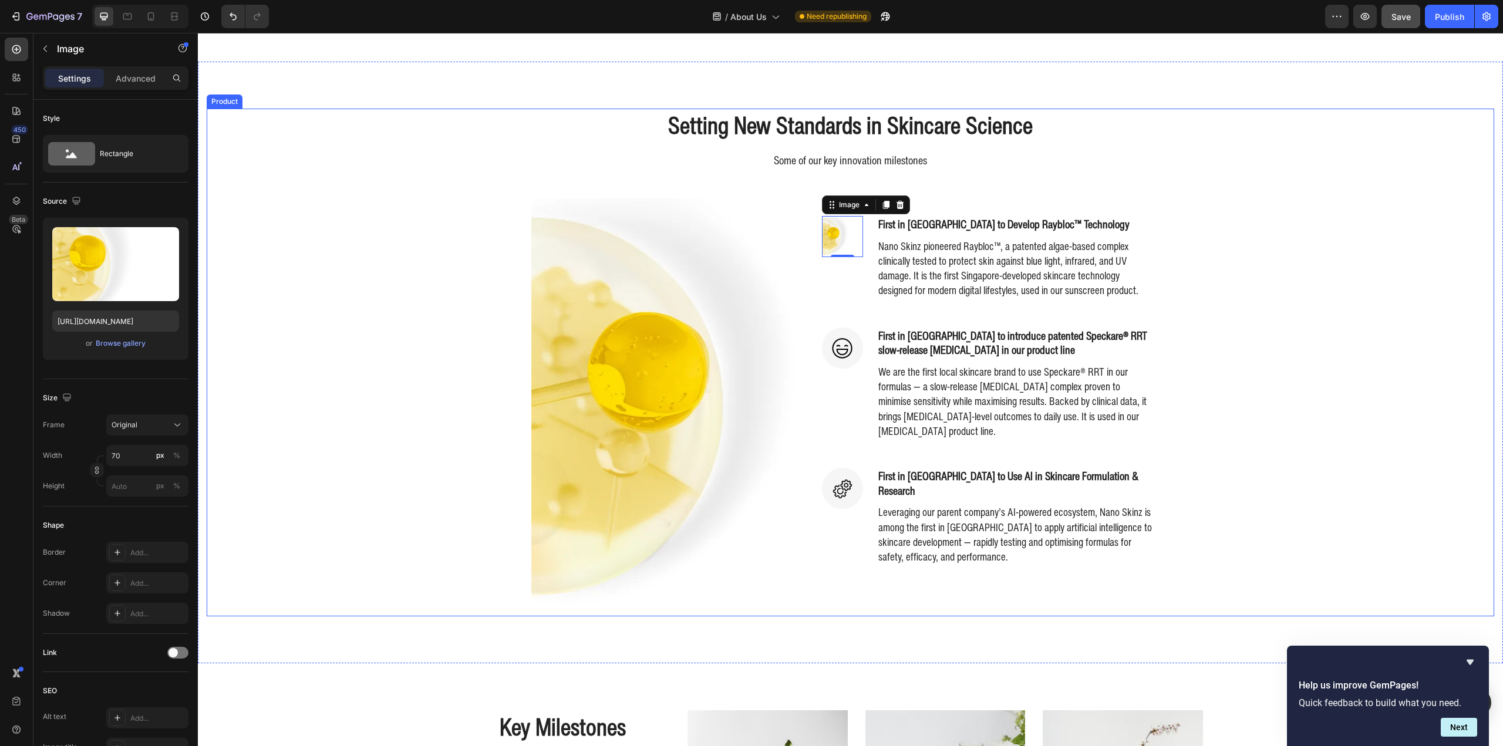
click at [1316, 302] on div "Setting New Standards in Skincare Science Heading Some of our key innovation mi…" at bounding box center [851, 362] width 1288 height 507
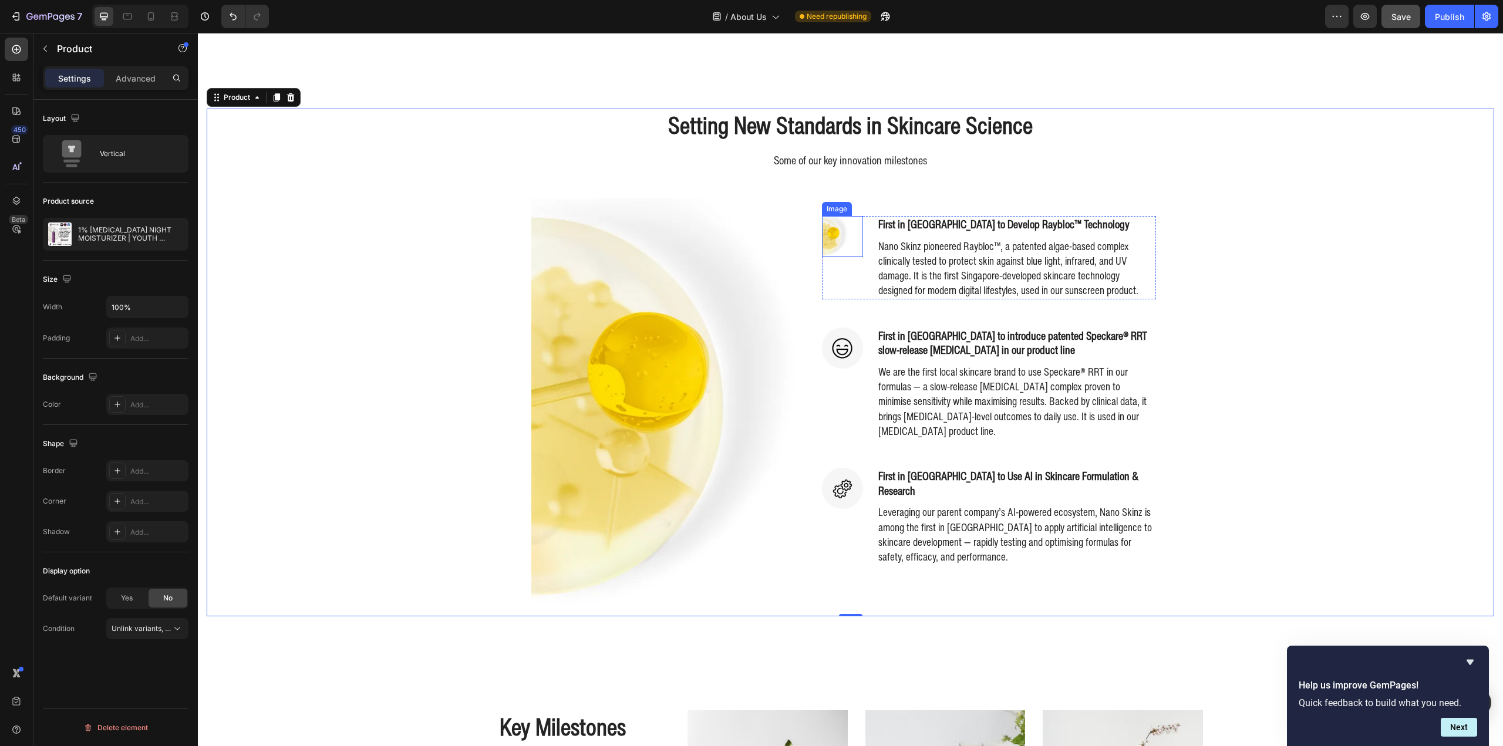
click at [833, 242] on img at bounding box center [842, 236] width 41 height 41
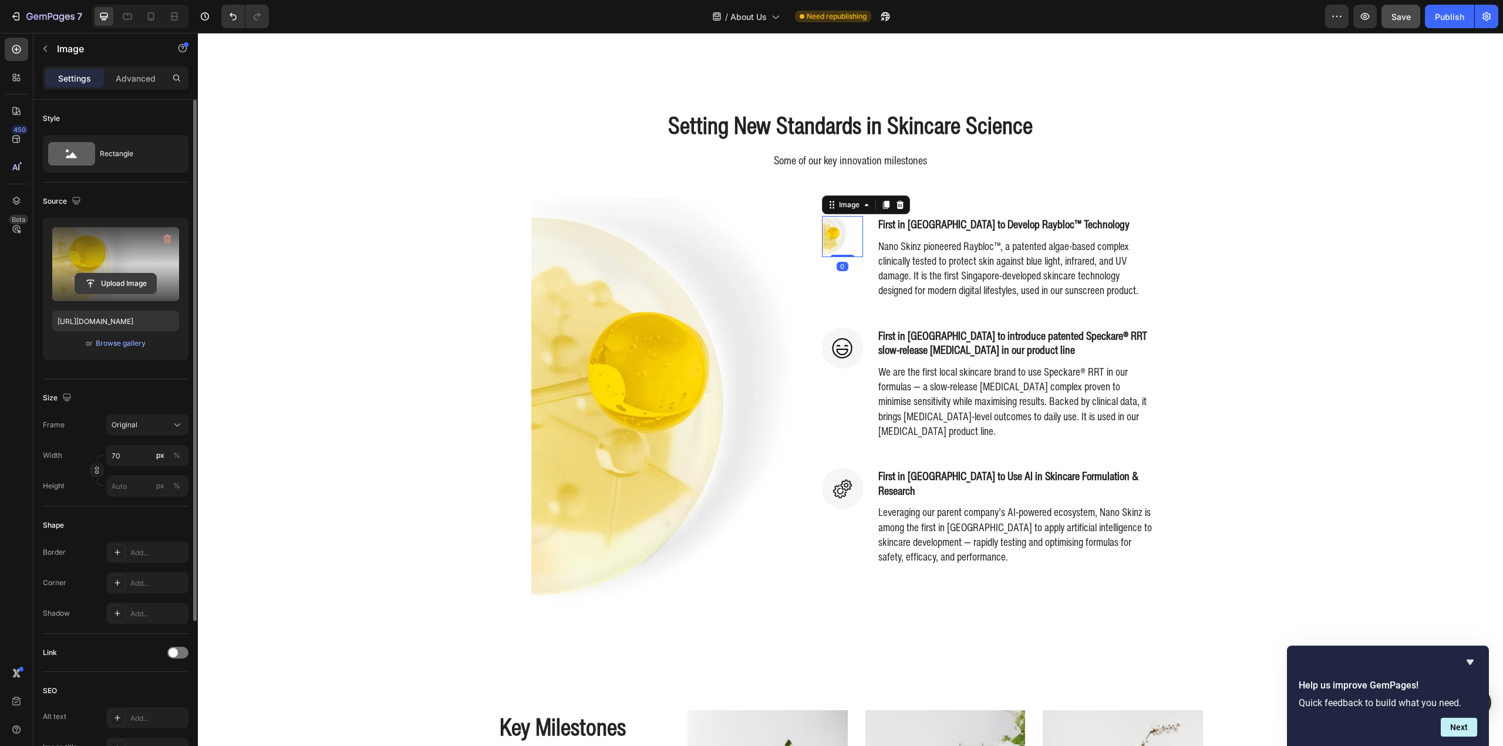
click at [137, 277] on input "file" at bounding box center [115, 284] width 81 height 20
click at [138, 345] on div "Browse gallery" at bounding box center [121, 343] width 50 height 11
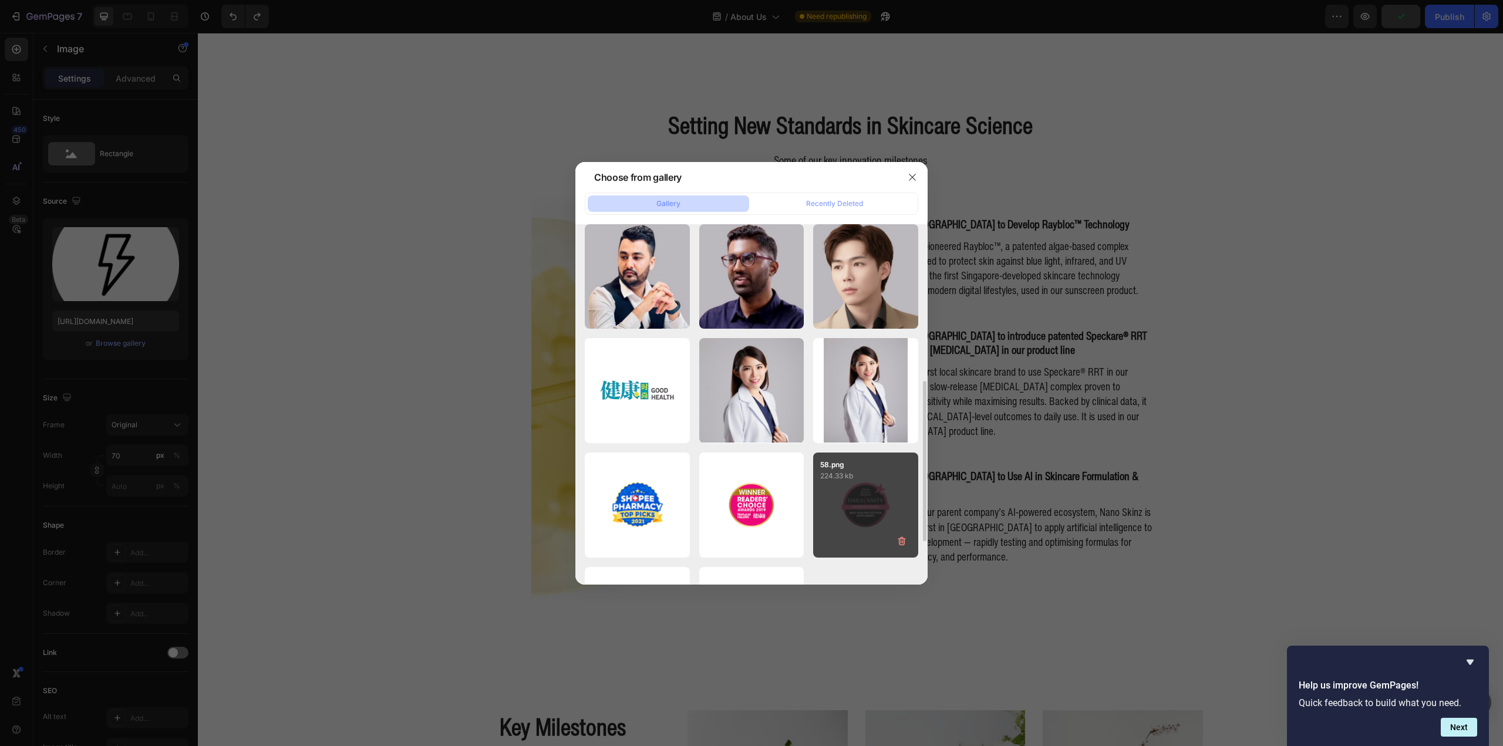
scroll to position [449, 0]
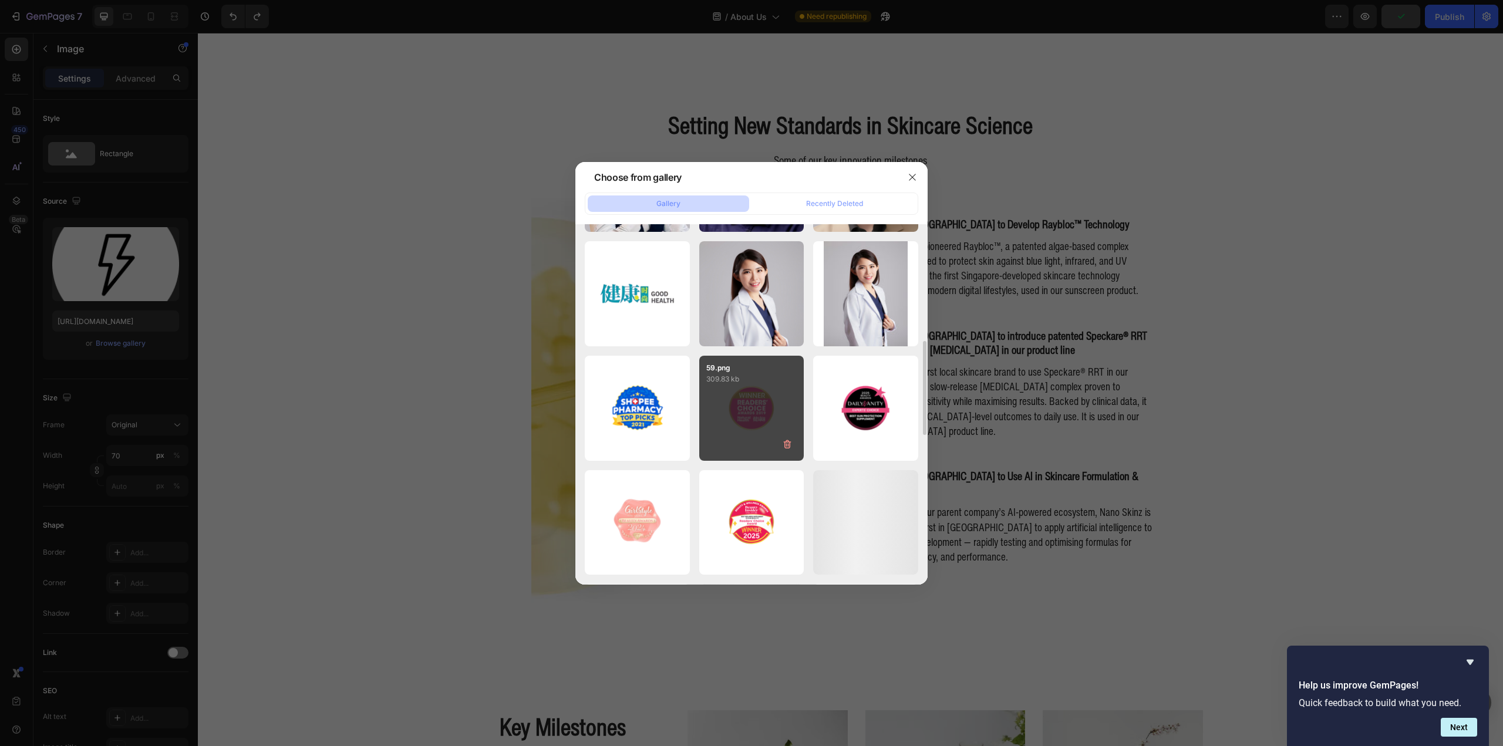
click at [773, 423] on div "59.png 309.83 kb" at bounding box center [751, 408] width 105 height 105
type input "https://cdn.shopify.com/s/files/1/0941/6300/9836/files/gempages_577943635312509…"
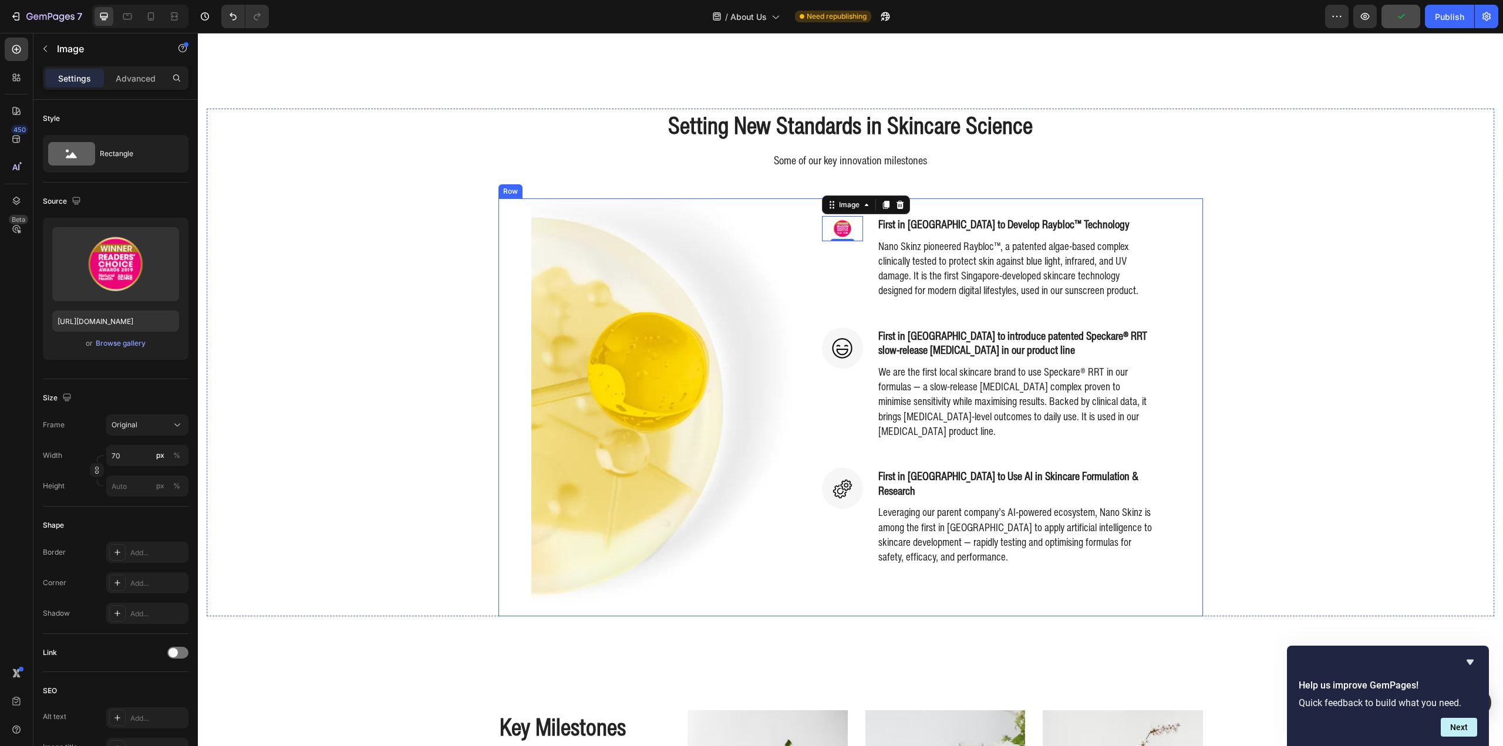
click at [1172, 412] on div "Image 0 First in Singapore to Develop Raybloc™ Technology Heading Nano Skinz pi…" at bounding box center [1036, 407] width 334 height 418
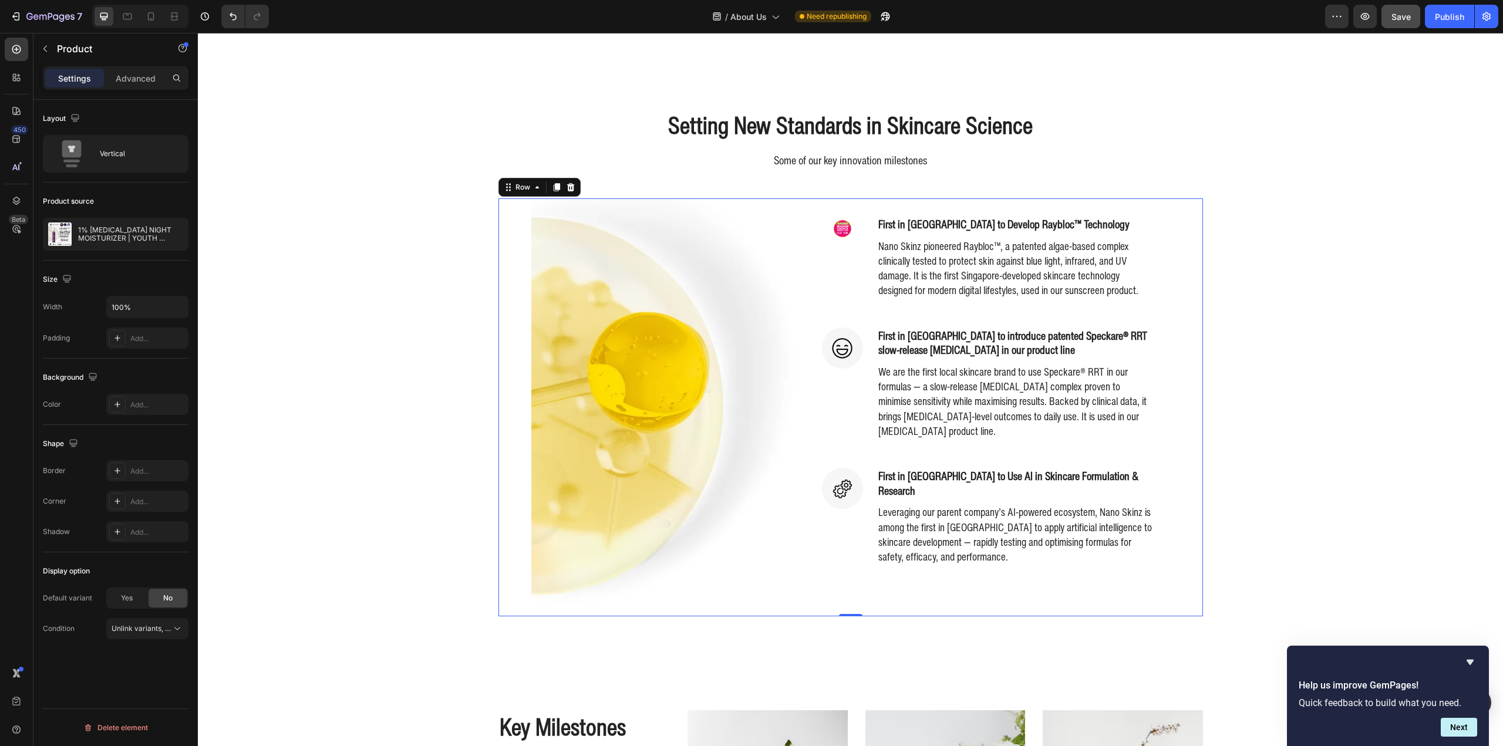
click at [1308, 404] on div "Setting New Standards in Skincare Science Heading Some of our key innovation mi…" at bounding box center [851, 362] width 1288 height 507
click at [846, 237] on img at bounding box center [842, 236] width 41 height 41
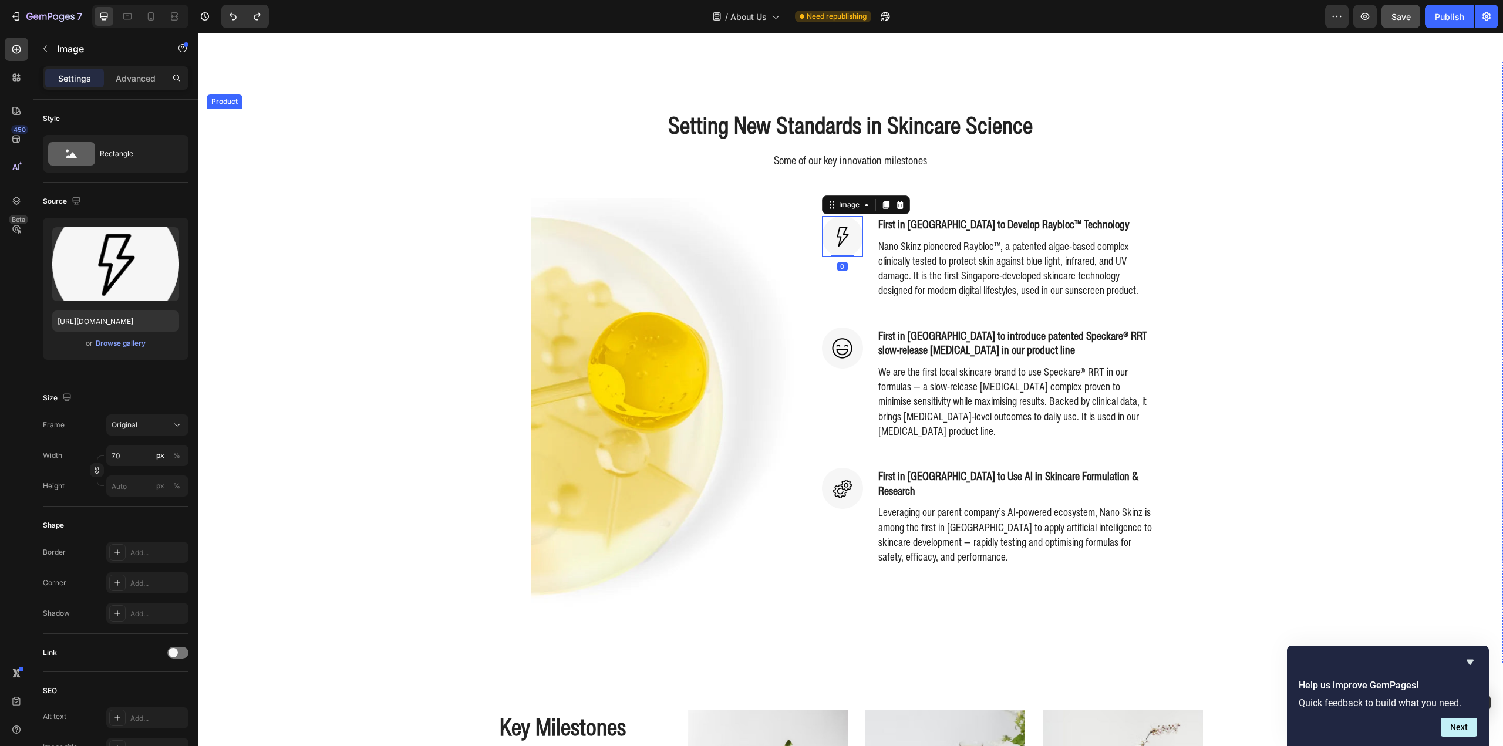
click at [1233, 259] on div "Setting New Standards in Skincare Science Heading Some of our key innovation mi…" at bounding box center [851, 362] width 1288 height 507
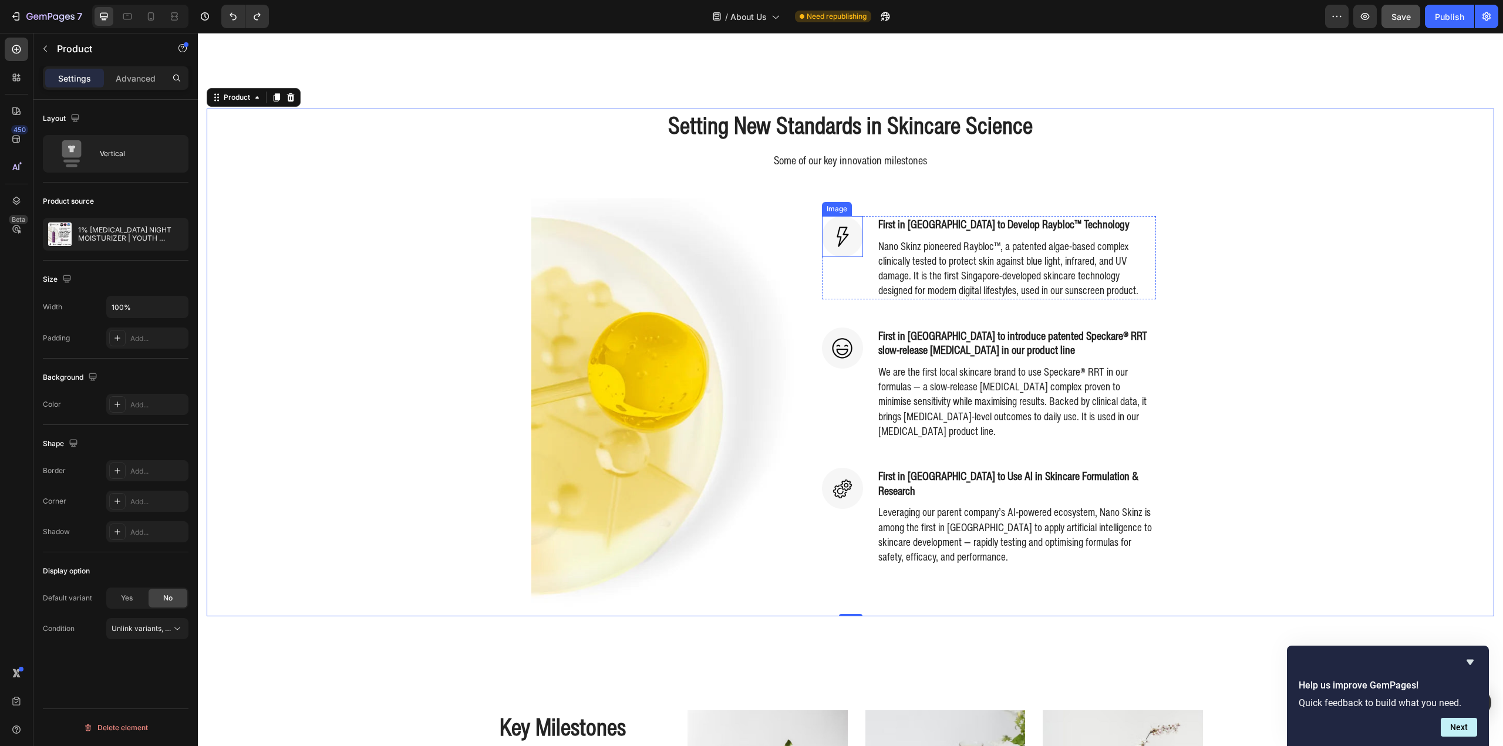
click at [834, 241] on img at bounding box center [842, 236] width 41 height 41
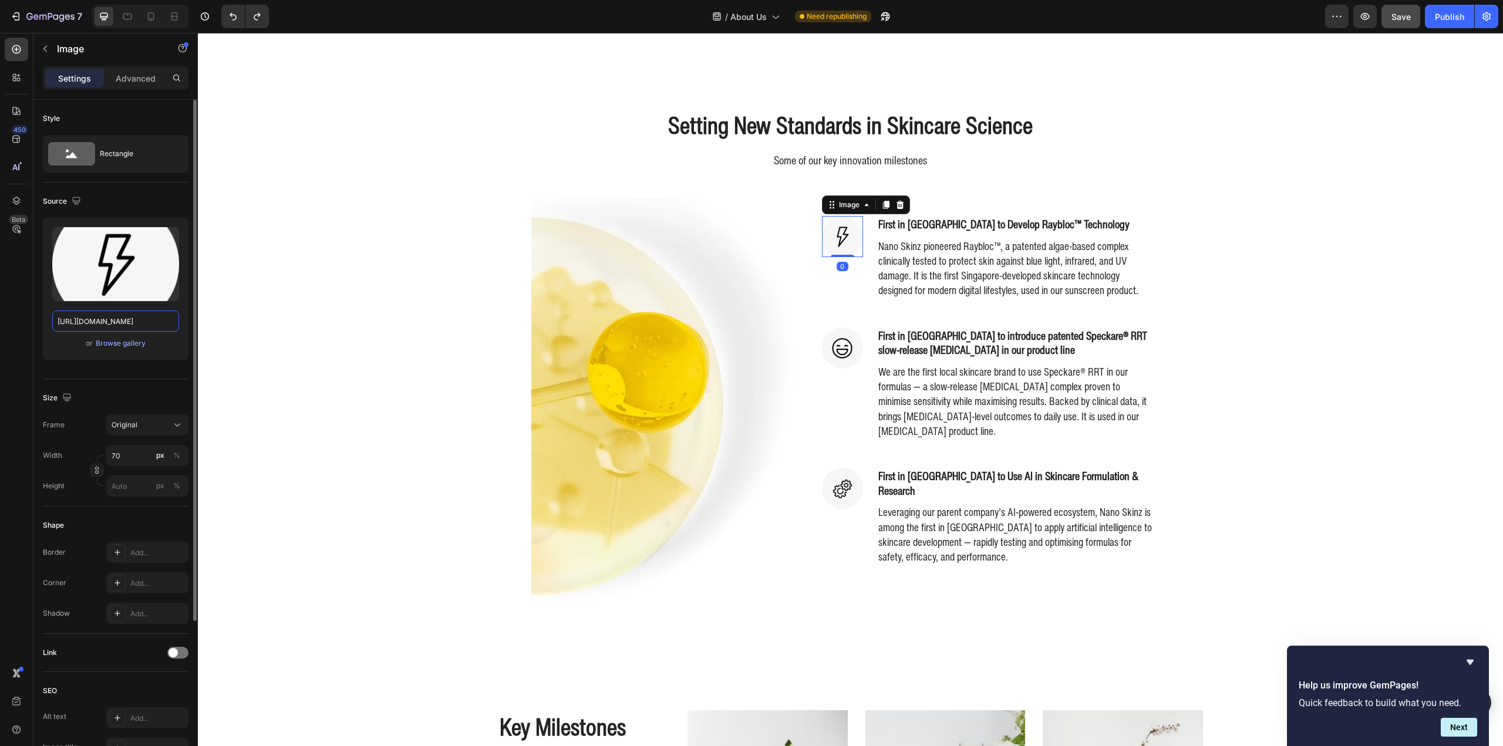
click at [124, 319] on input "https://ucarecdn.com/6c60dd3b-c7df-4e8f-80ed-0f320144aa45/-/format/auto/" at bounding box center [115, 321] width 127 height 21
click at [124, 355] on div "Upload Image https://ucarecdn.com/6c60dd3b-c7df-4e8f-80ed-0f320144aa45/-/format…" at bounding box center [116, 289] width 146 height 142
click at [127, 347] on div "Browse gallery" at bounding box center [121, 343] width 50 height 11
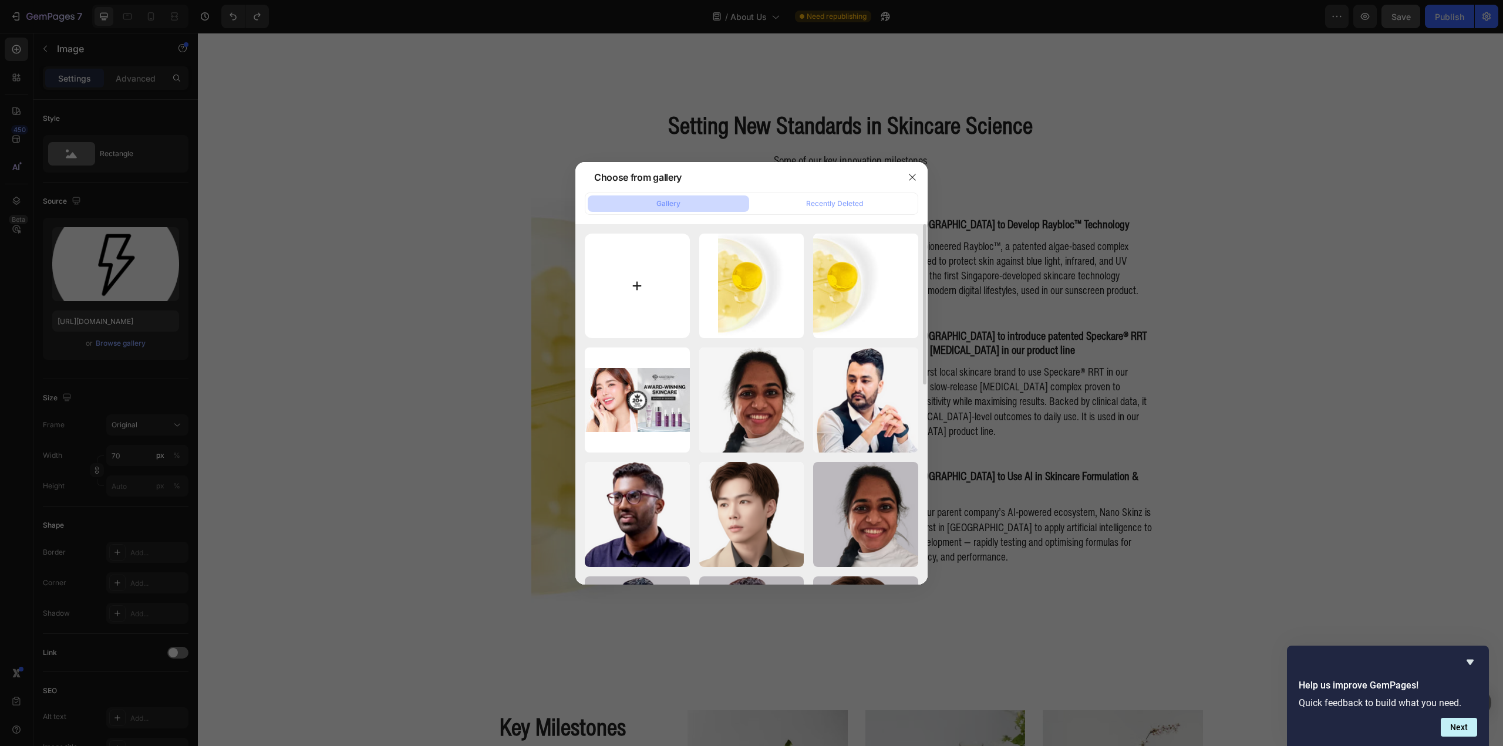
click at [630, 285] on input "file" at bounding box center [637, 286] width 105 height 105
type input "C:\fakepath\Icon - Sun_125px WEBP.webp"
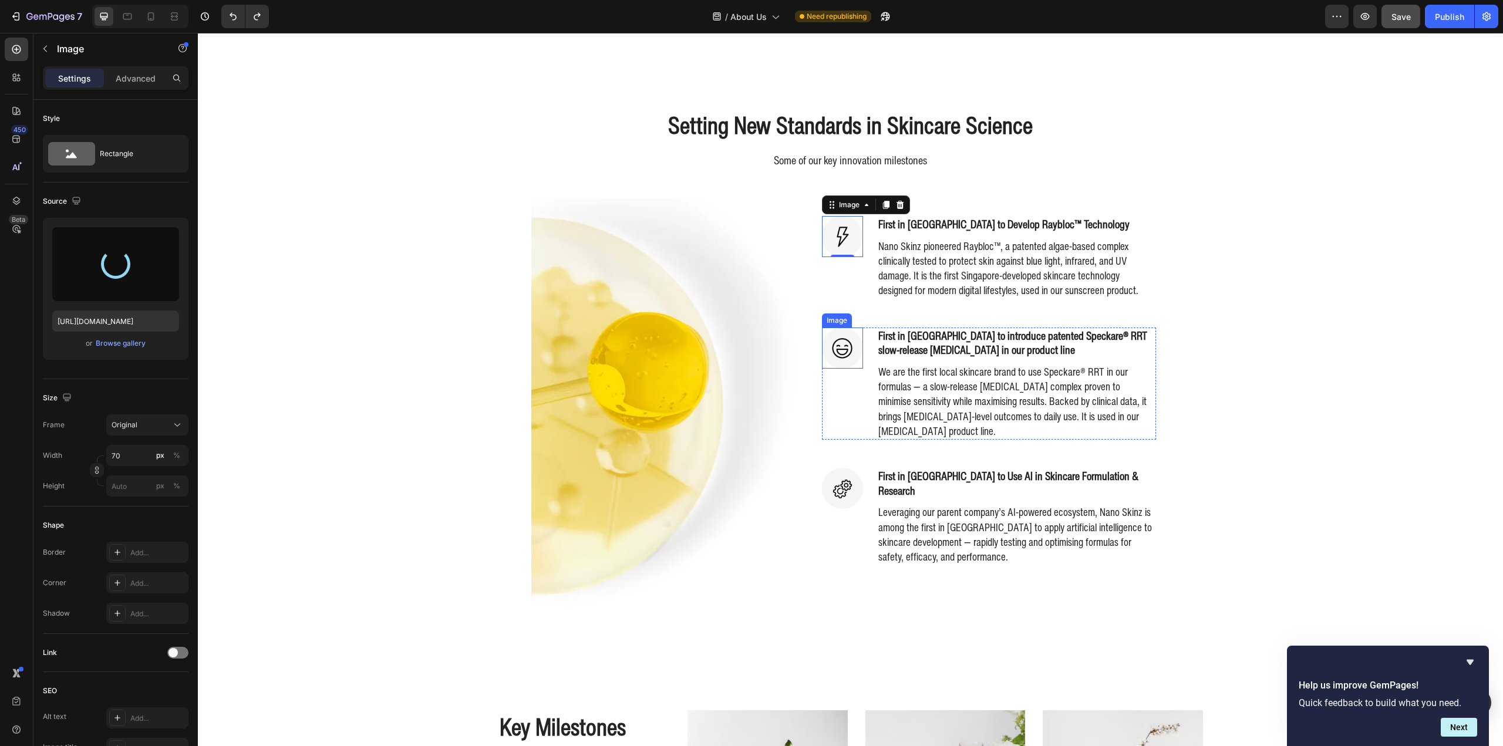
type input "https://cdn.shopify.com/s/files/1/0941/6300/9836/files/gempages_577943635312509…"
click at [842, 363] on img at bounding box center [842, 348] width 41 height 41
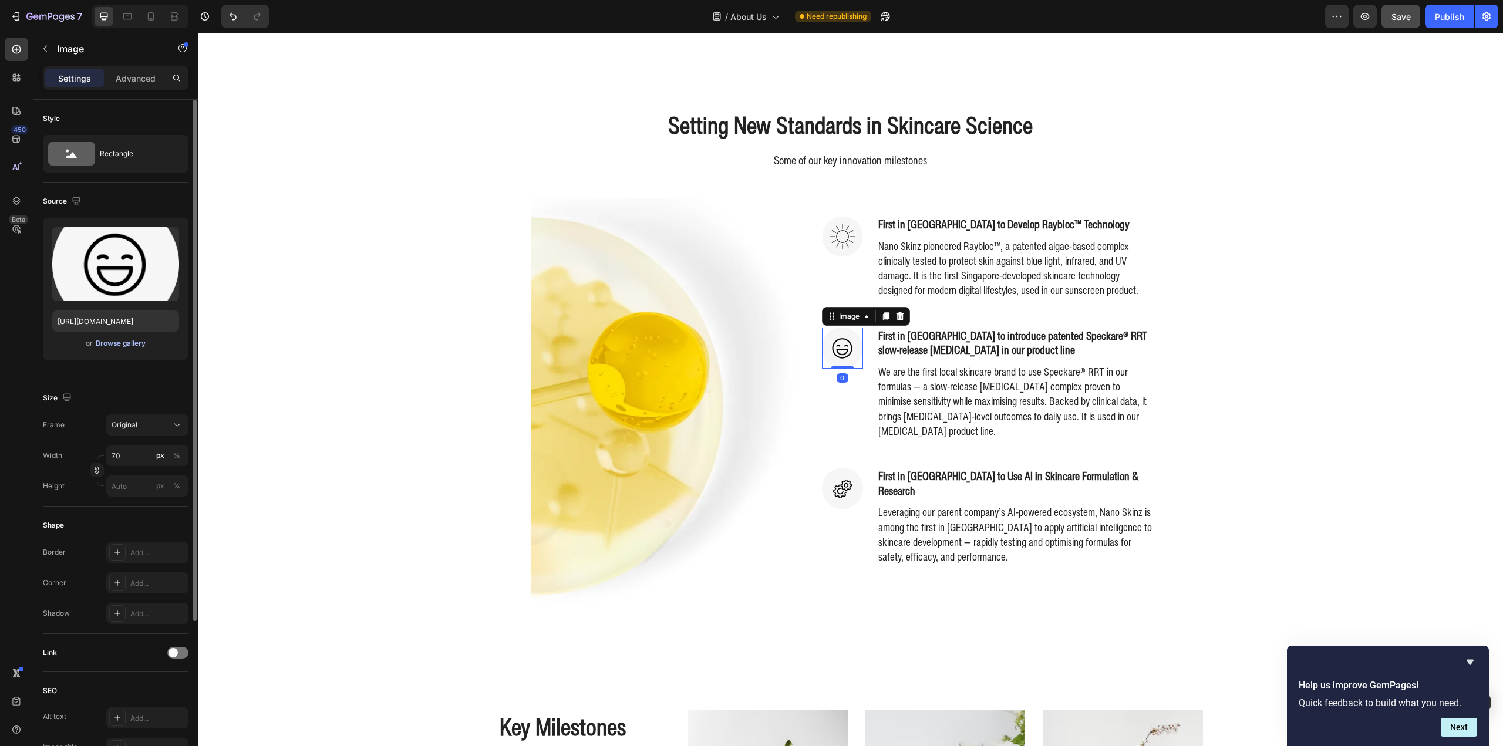
click at [123, 341] on div "Browse gallery" at bounding box center [121, 343] width 50 height 11
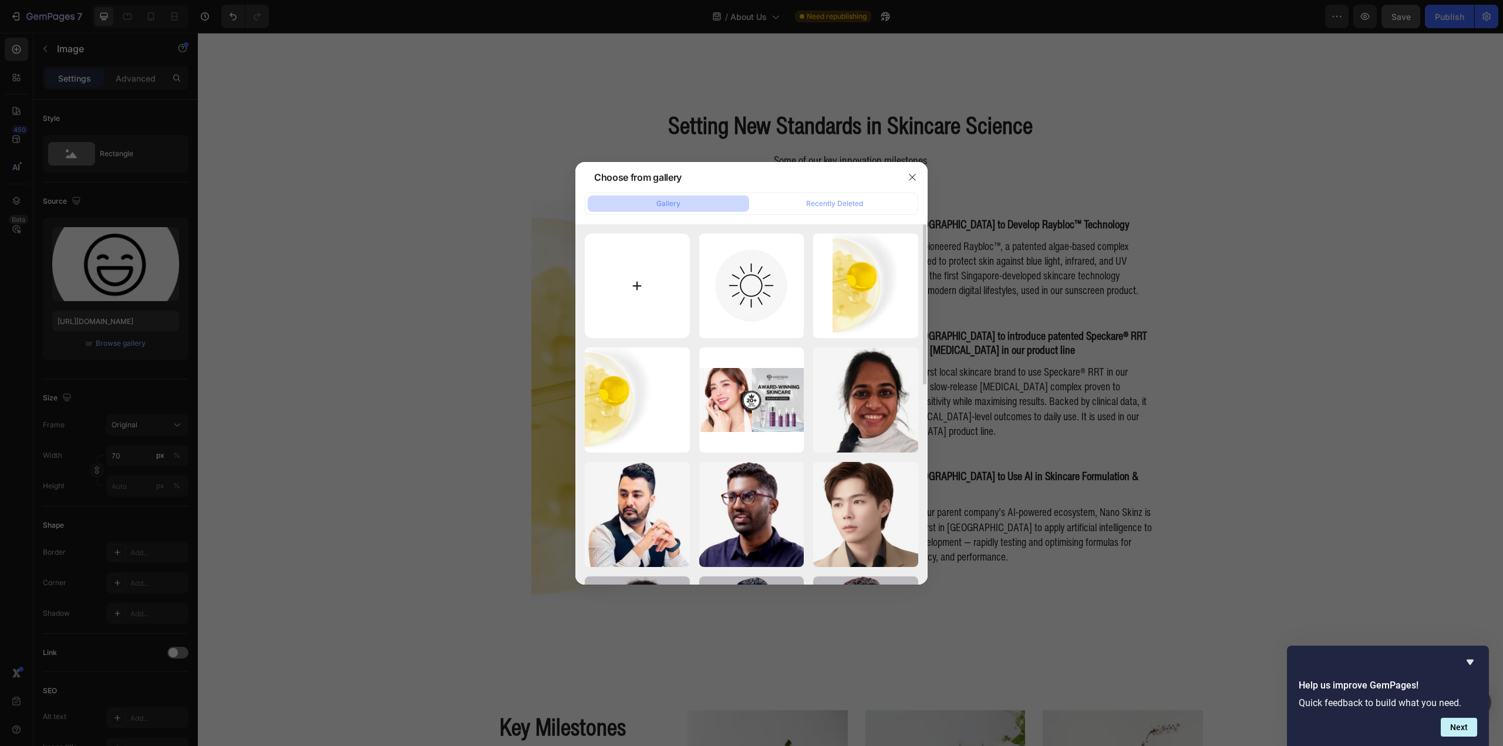
click at [619, 283] on input "file" at bounding box center [637, 286] width 105 height 105
type input "C:\fakepath\Icon - Droplet_125px WEBP.webp"
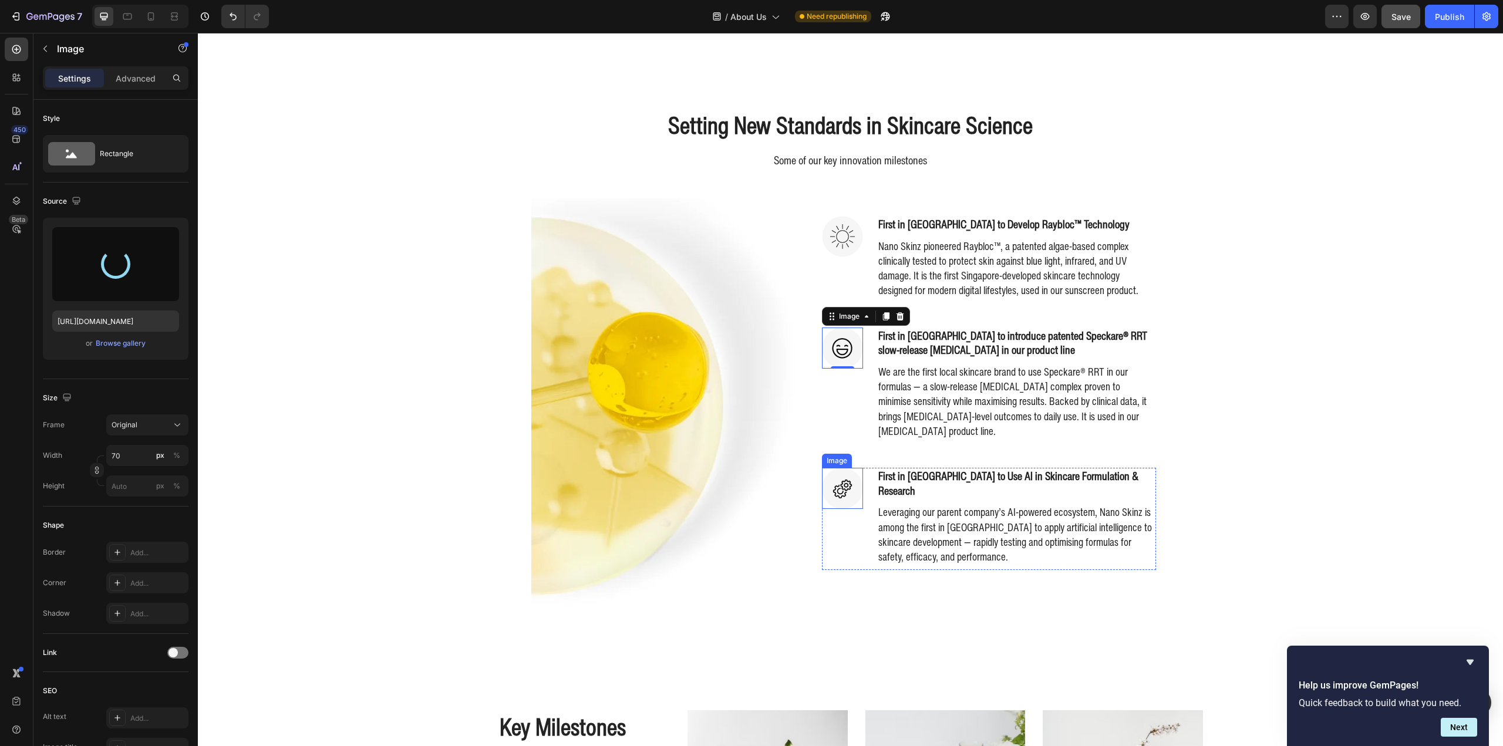
type input "https://cdn.shopify.com/s/files/1/0941/6300/9836/files/gempages_577943635312509…"
click at [836, 491] on img at bounding box center [842, 488] width 41 height 41
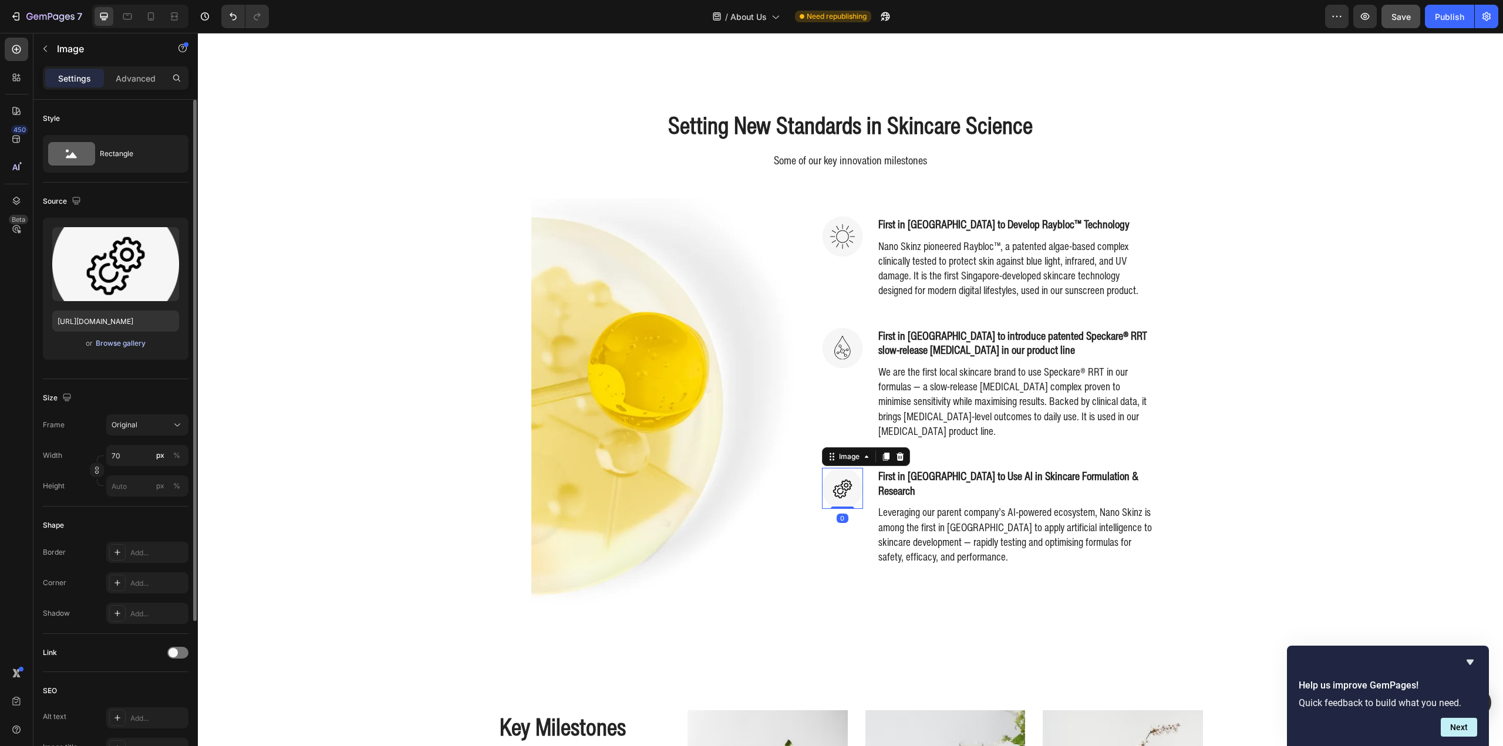
click at [127, 348] on div "Browse gallery" at bounding box center [121, 343] width 50 height 11
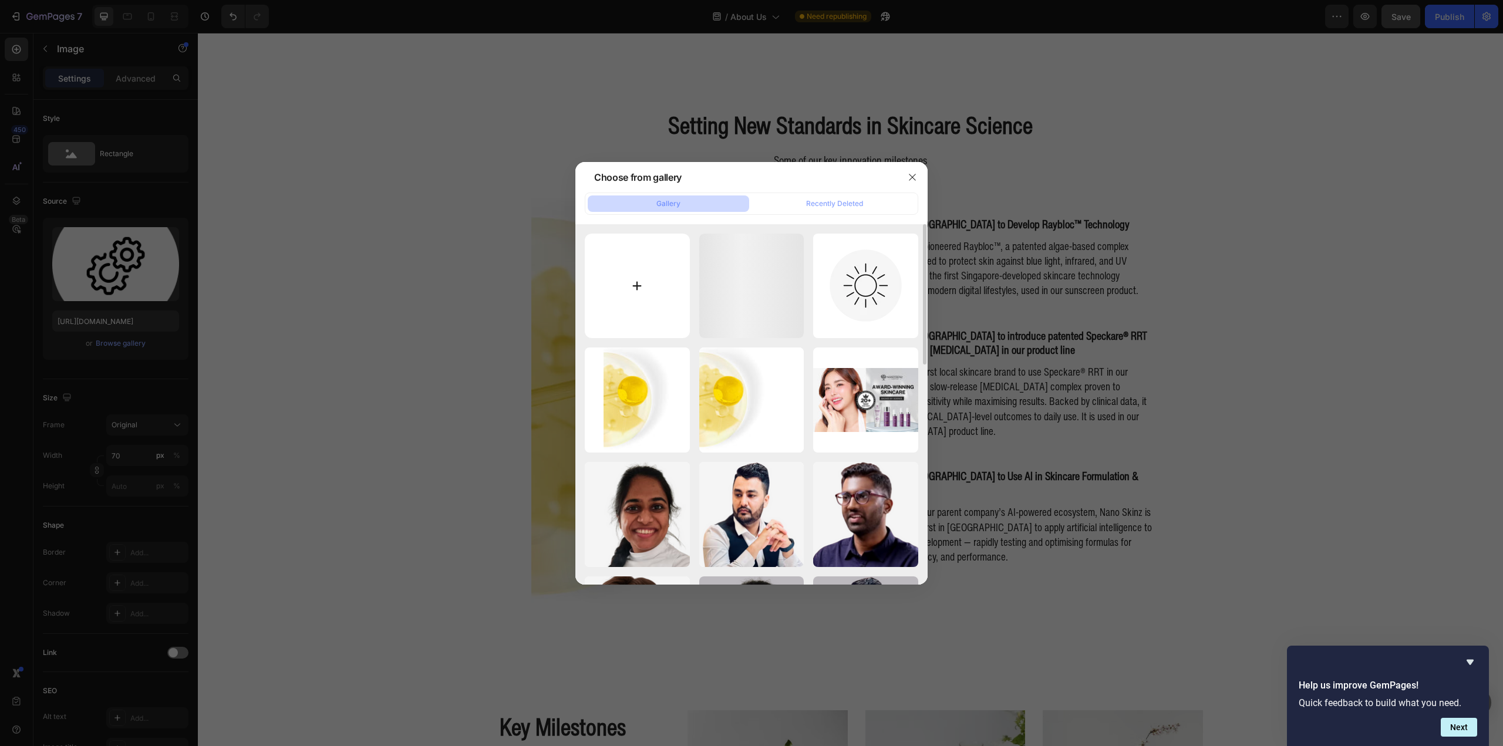
click at [625, 261] on input "file" at bounding box center [637, 286] width 105 height 105
type input "C:\fakepath\Icon - AI_125px WEBP.webp"
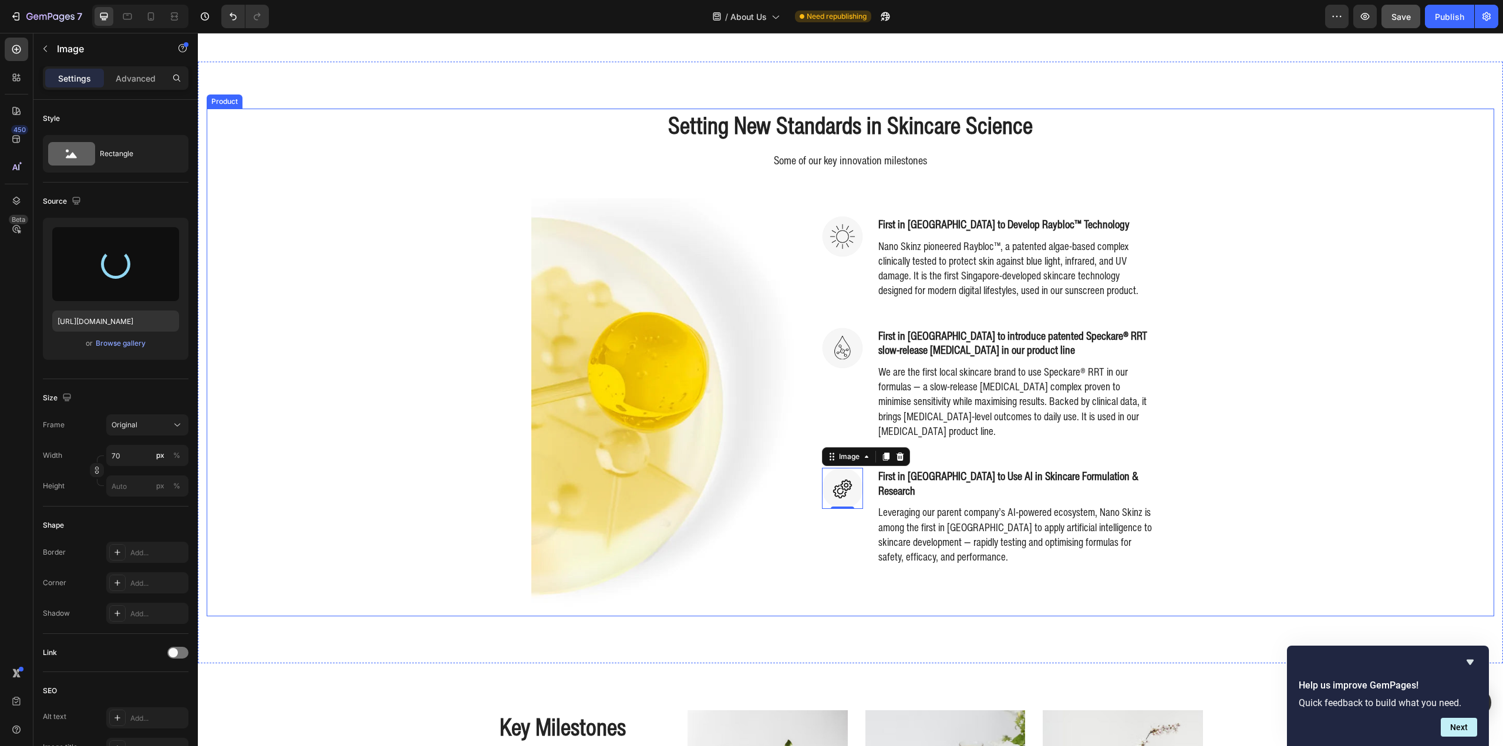
type input "https://cdn.shopify.com/s/files/1/0941/6300/9836/files/gempages_577943635312509…"
click at [1353, 250] on div "Setting New Standards in Skincare Science Heading Some of our key innovation mi…" at bounding box center [851, 362] width 1288 height 507
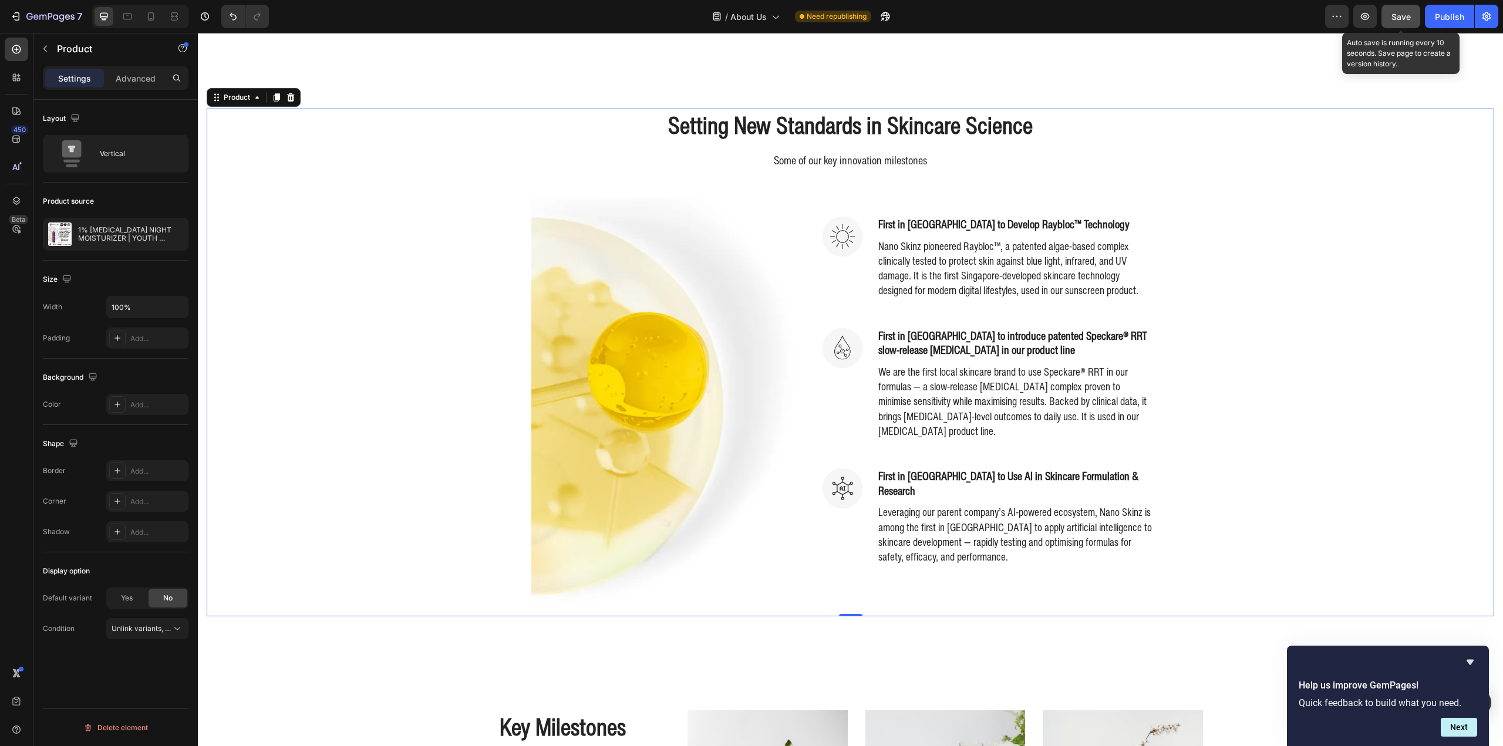
click at [1407, 16] on span "Save" at bounding box center [1400, 17] width 19 height 10
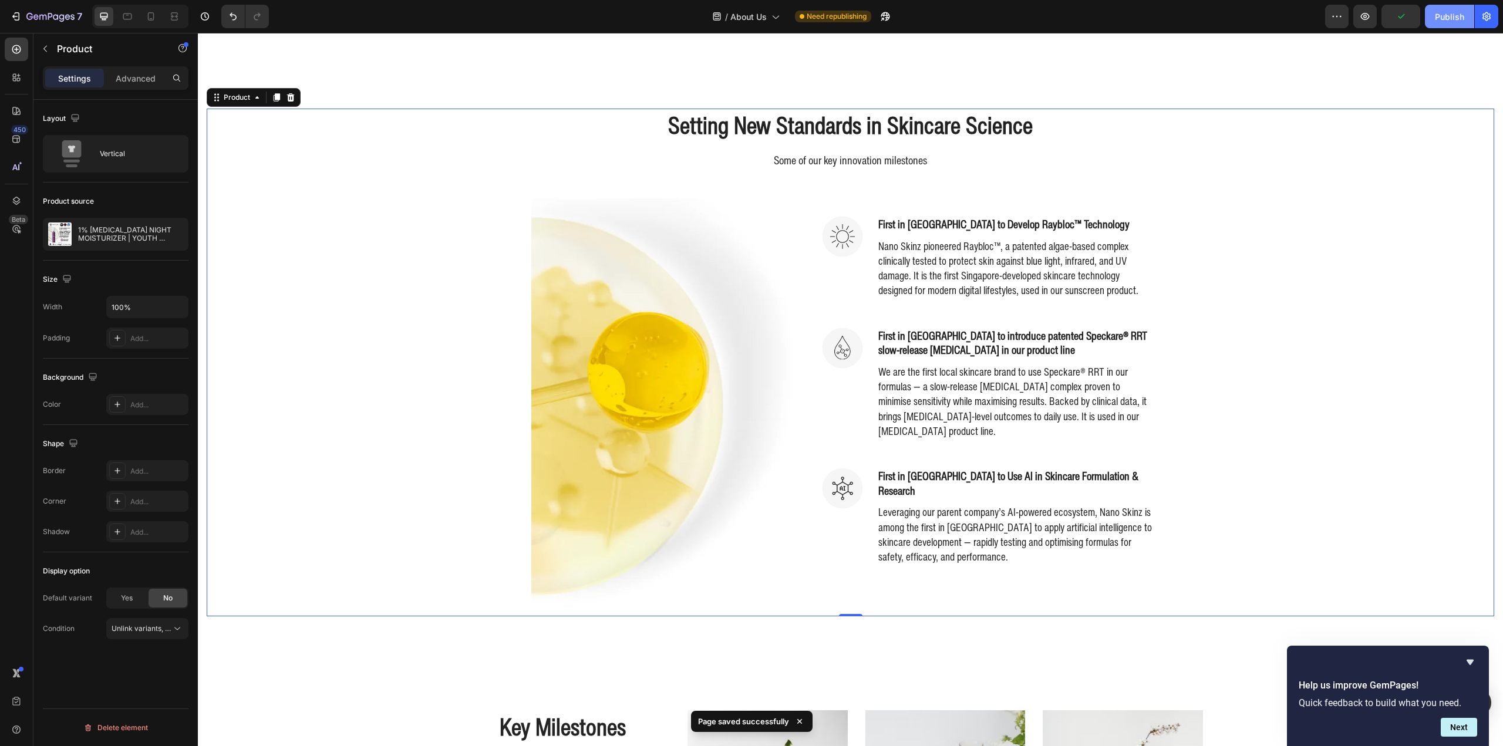
click at [1445, 14] on div "Publish" at bounding box center [1449, 17] width 29 height 12
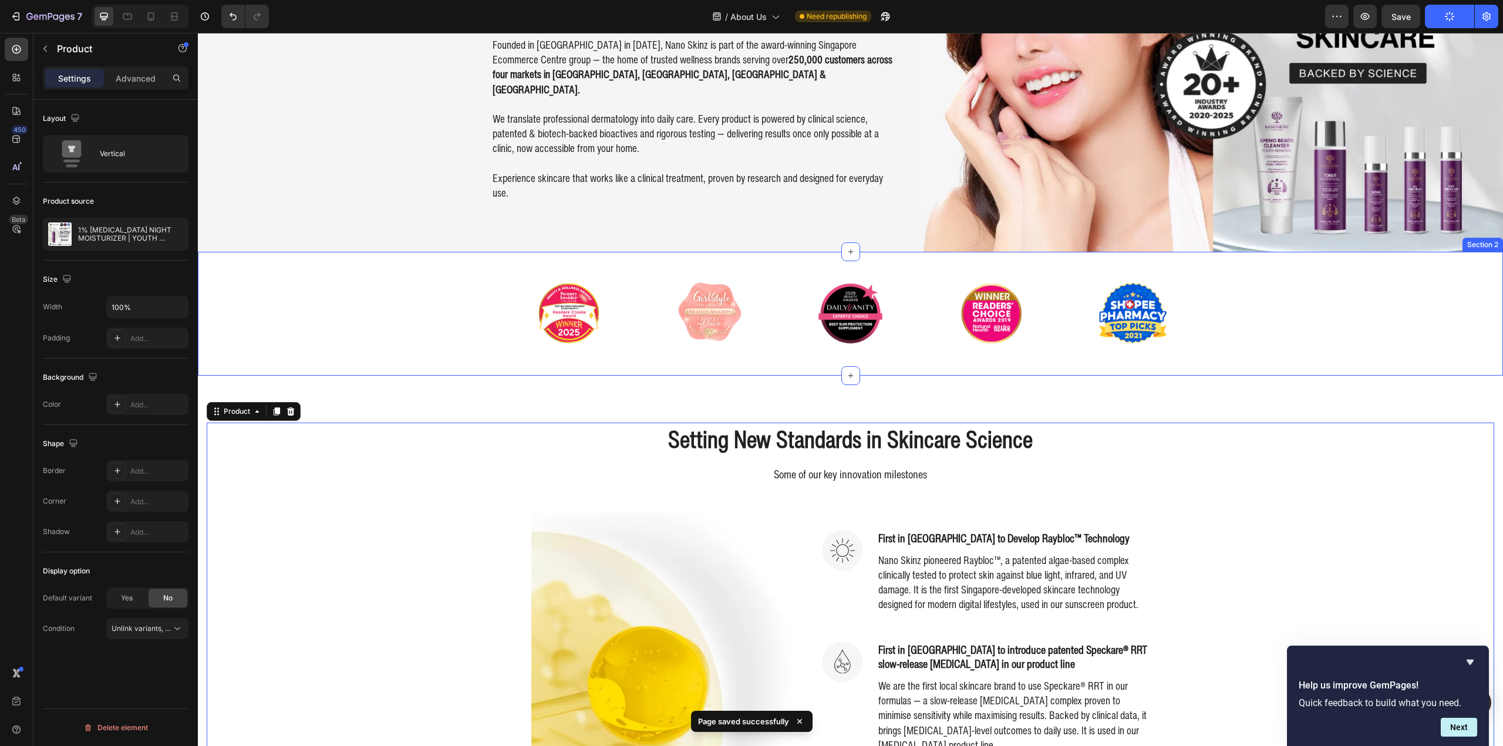
scroll to position [352, 0]
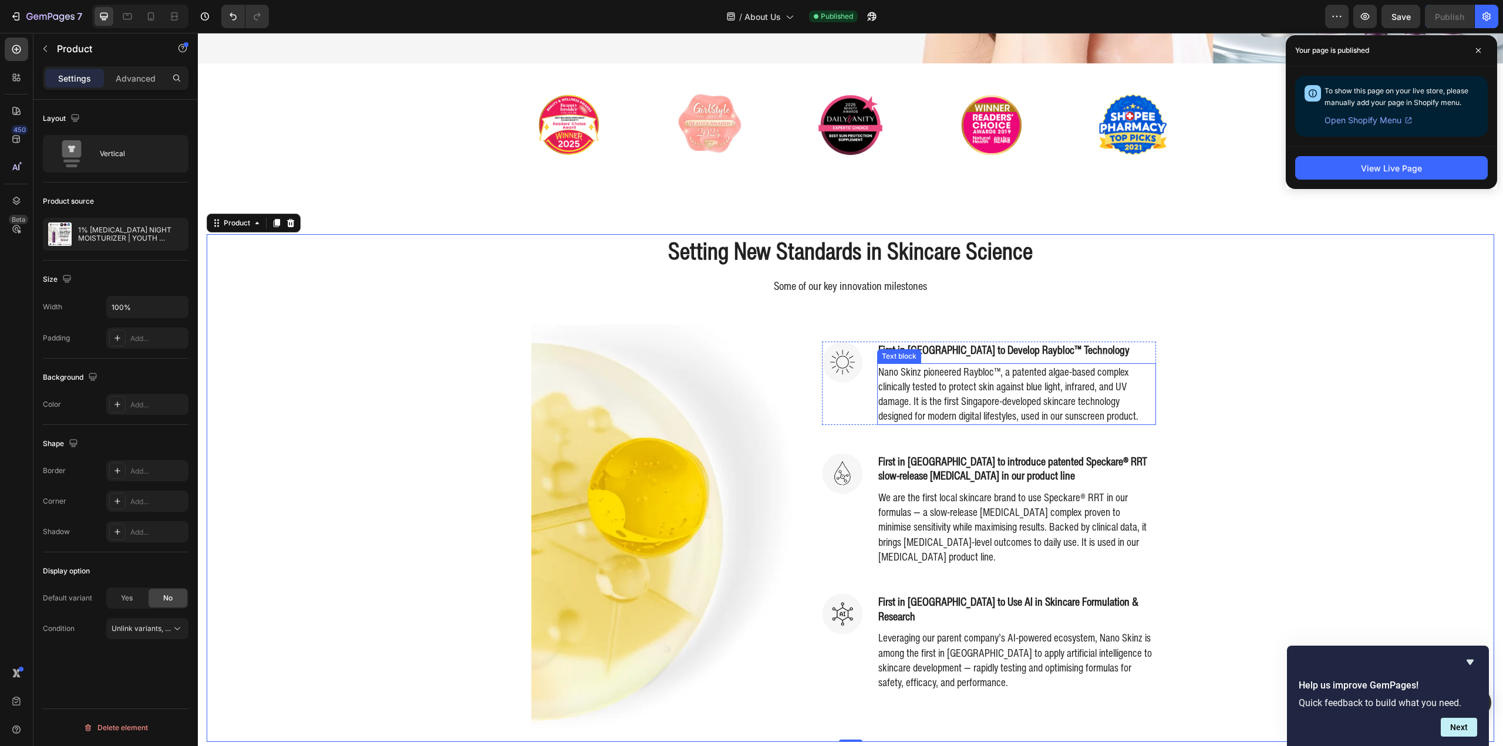
click at [1045, 380] on p "Nano Skinz pioneered Raybloc™, a patented algae-based complex clinically tested…" at bounding box center [1016, 394] width 277 height 59
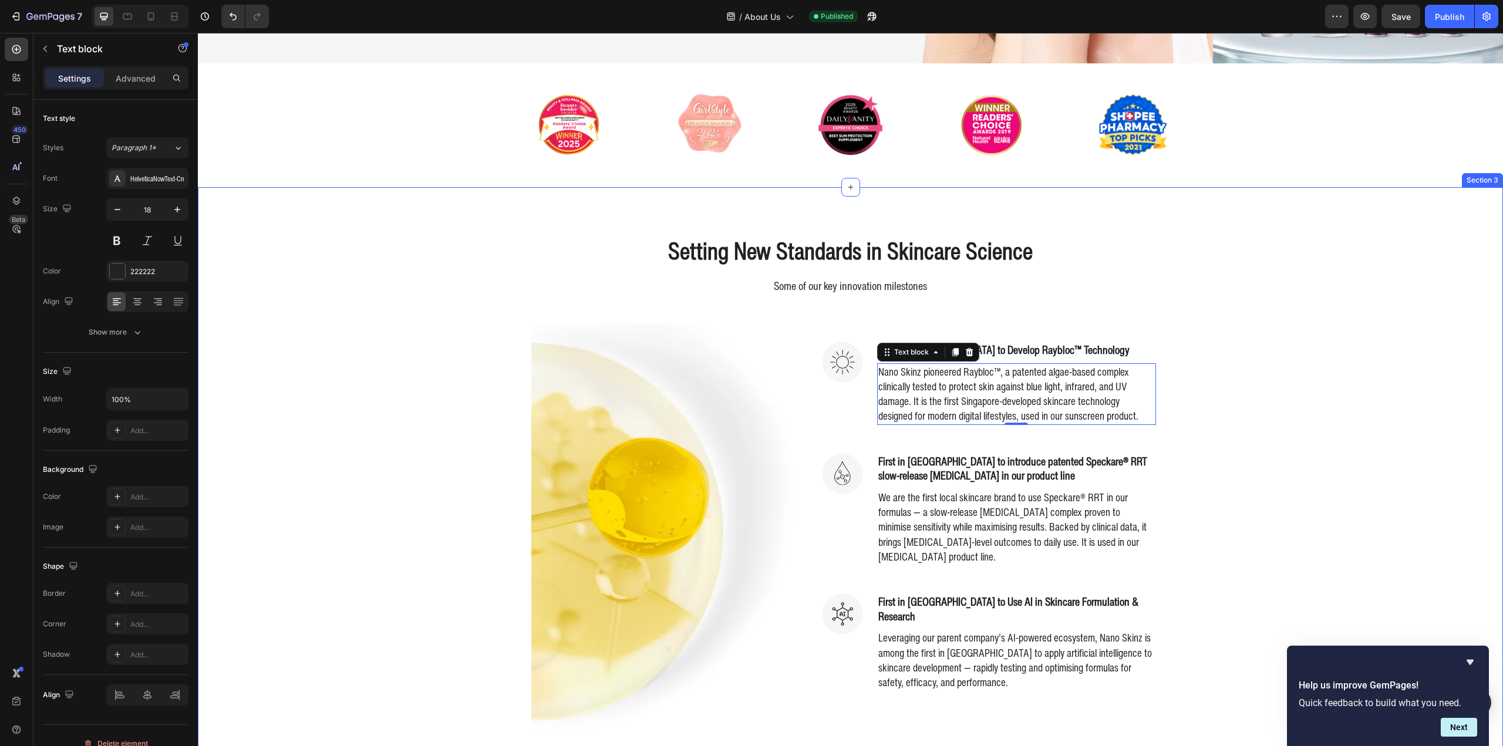
click at [408, 292] on div "Setting New Standards in Skincare Science Heading Some of our key innovation mi…" at bounding box center [851, 487] width 1288 height 507
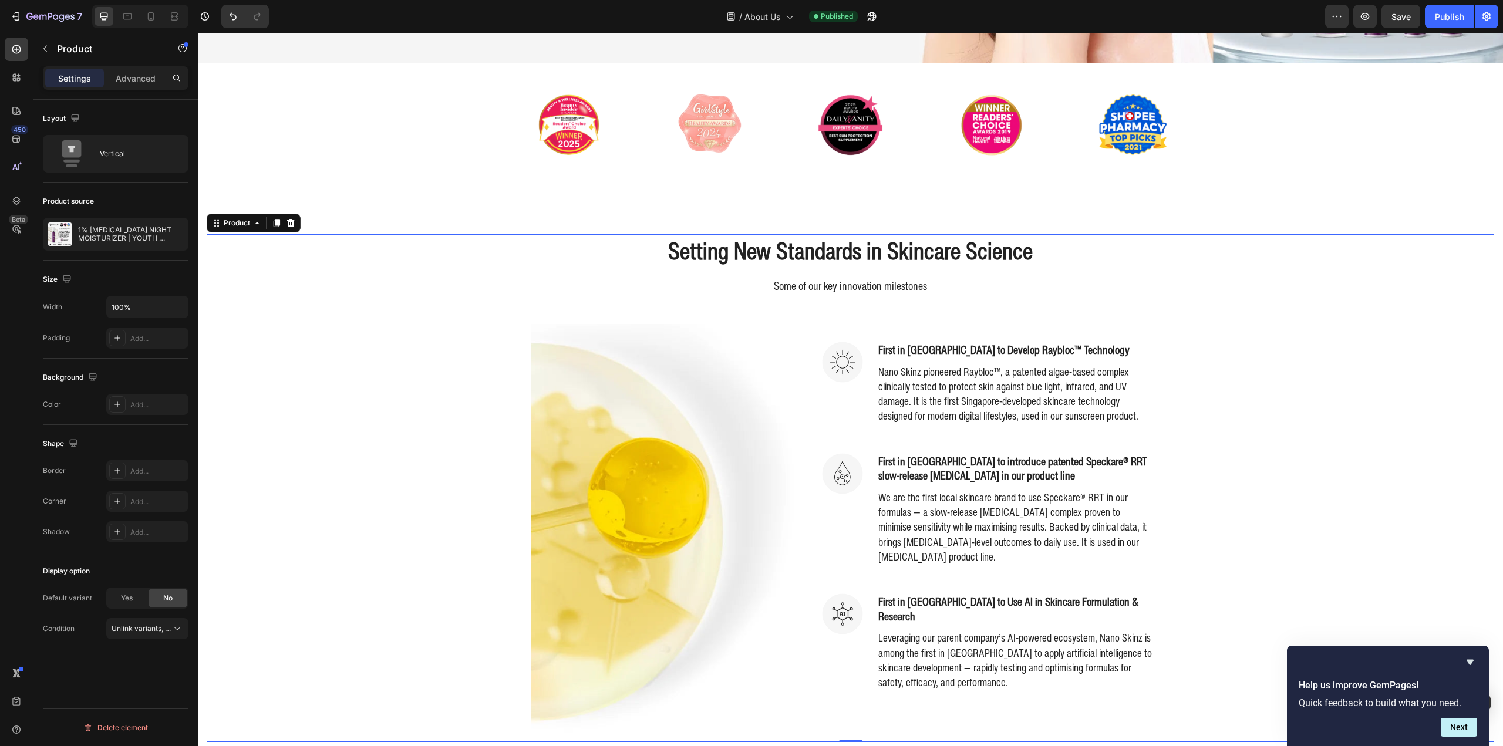
click at [366, 303] on div "Setting New Standards in Skincare Science Heading Some of our key innovation mi…" at bounding box center [851, 487] width 1288 height 507
click at [1272, 421] on div "Setting New Standards in Skincare Science Heading Some of our key innovation mi…" at bounding box center [851, 487] width 1288 height 507
click at [1018, 387] on p "Nano Skinz pioneered Raybloc™, a patented algae-based complex clinically tested…" at bounding box center [1016, 394] width 277 height 59
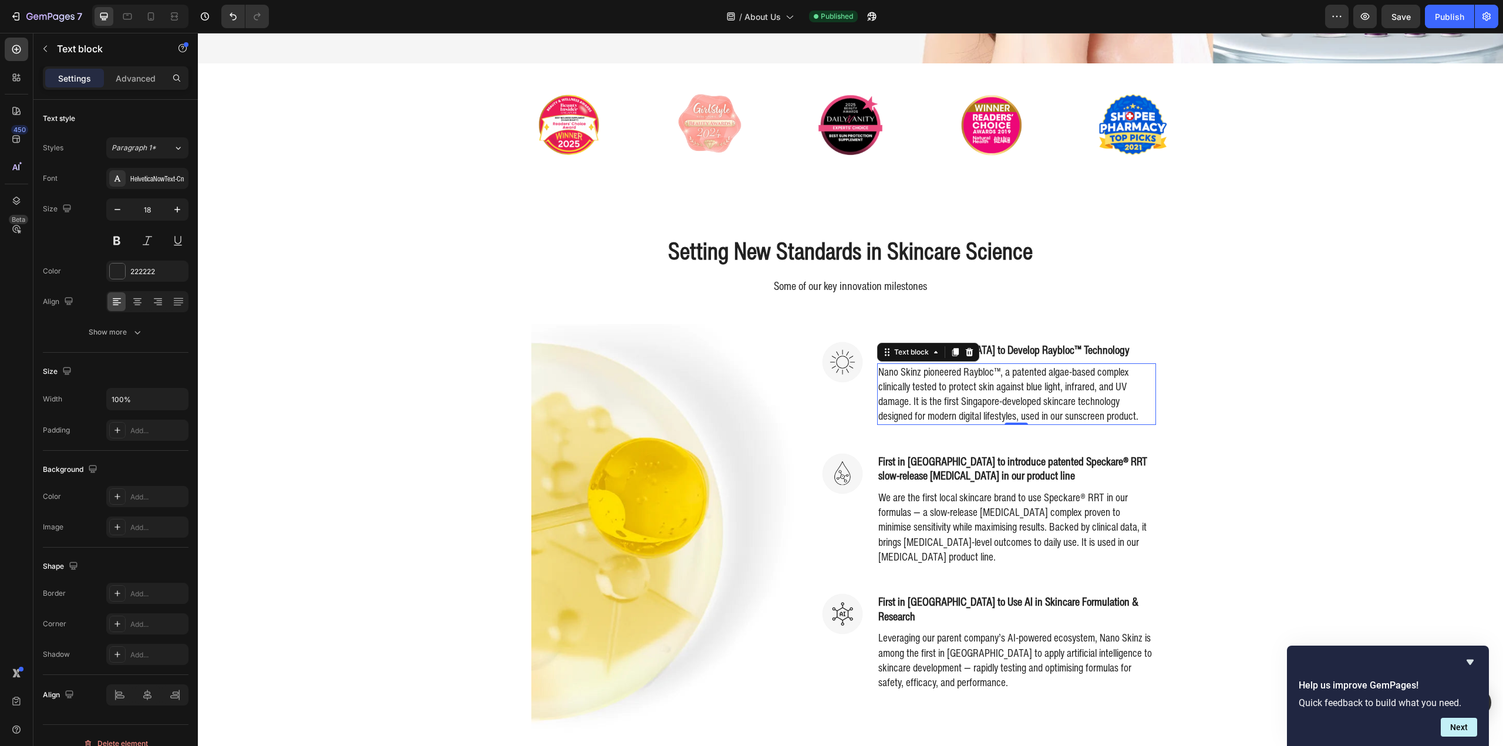
click at [1018, 387] on p "Nano Skinz pioneered Raybloc™, a patented algae-based complex clinically tested…" at bounding box center [1016, 394] width 277 height 59
click at [913, 418] on p "Nano Skinz pioneered Raybloc™, a patented algae-based complex clinically tested…" at bounding box center [1016, 394] width 277 height 59
drag, startPoint x: 875, startPoint y: 413, endPoint x: 1138, endPoint y: 421, distance: 262.5
click at [1138, 421] on p "Nano Skinz pioneered Raybloc™, a patented algae-based complex clinically tested…" at bounding box center [1016, 394] width 277 height 59
click at [1250, 418] on div "Setting New Standards in Skincare Science Heading Some of our key innovation mi…" at bounding box center [851, 487] width 1288 height 507
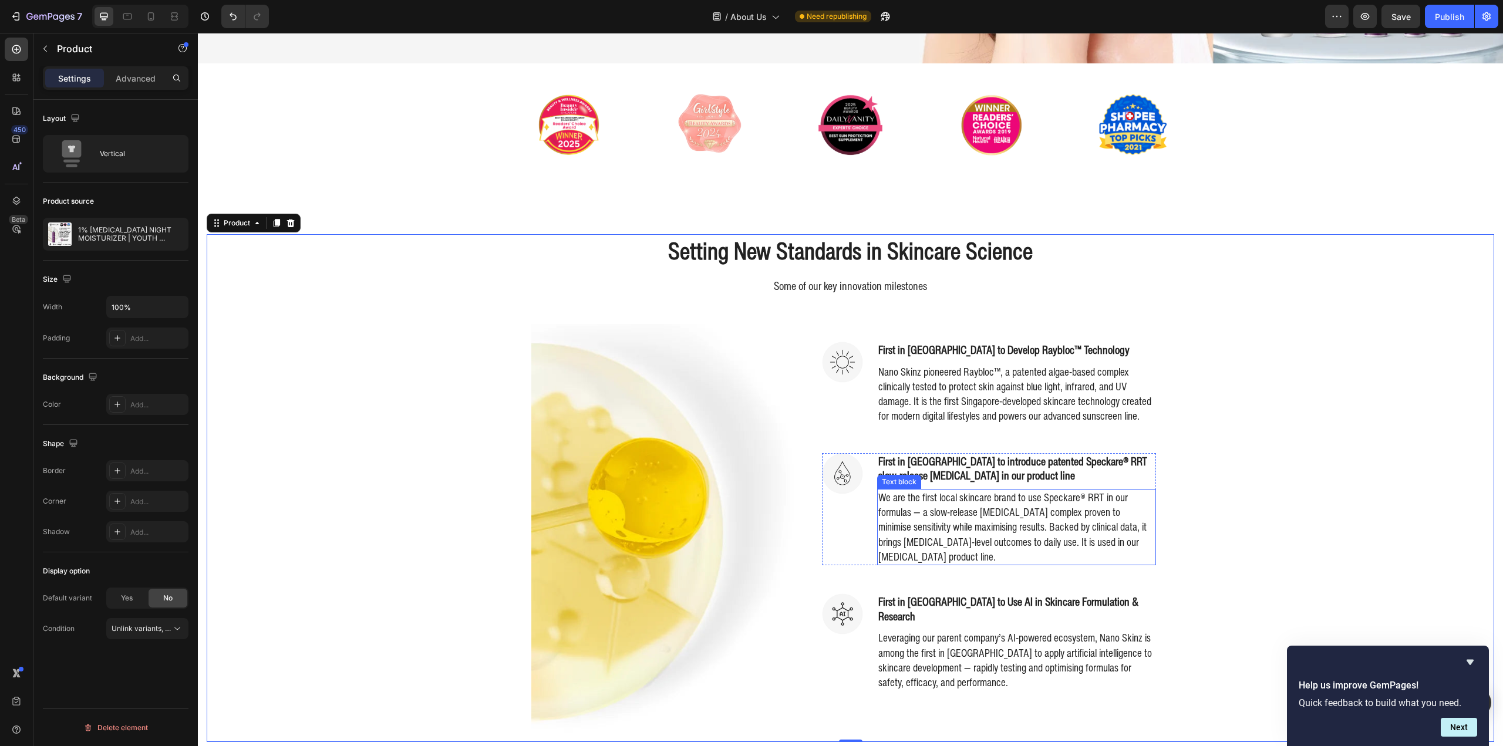
click at [992, 516] on p "We are the first local skincare brand to use Speckare® RRT in our formulas — a …" at bounding box center [1016, 527] width 277 height 74
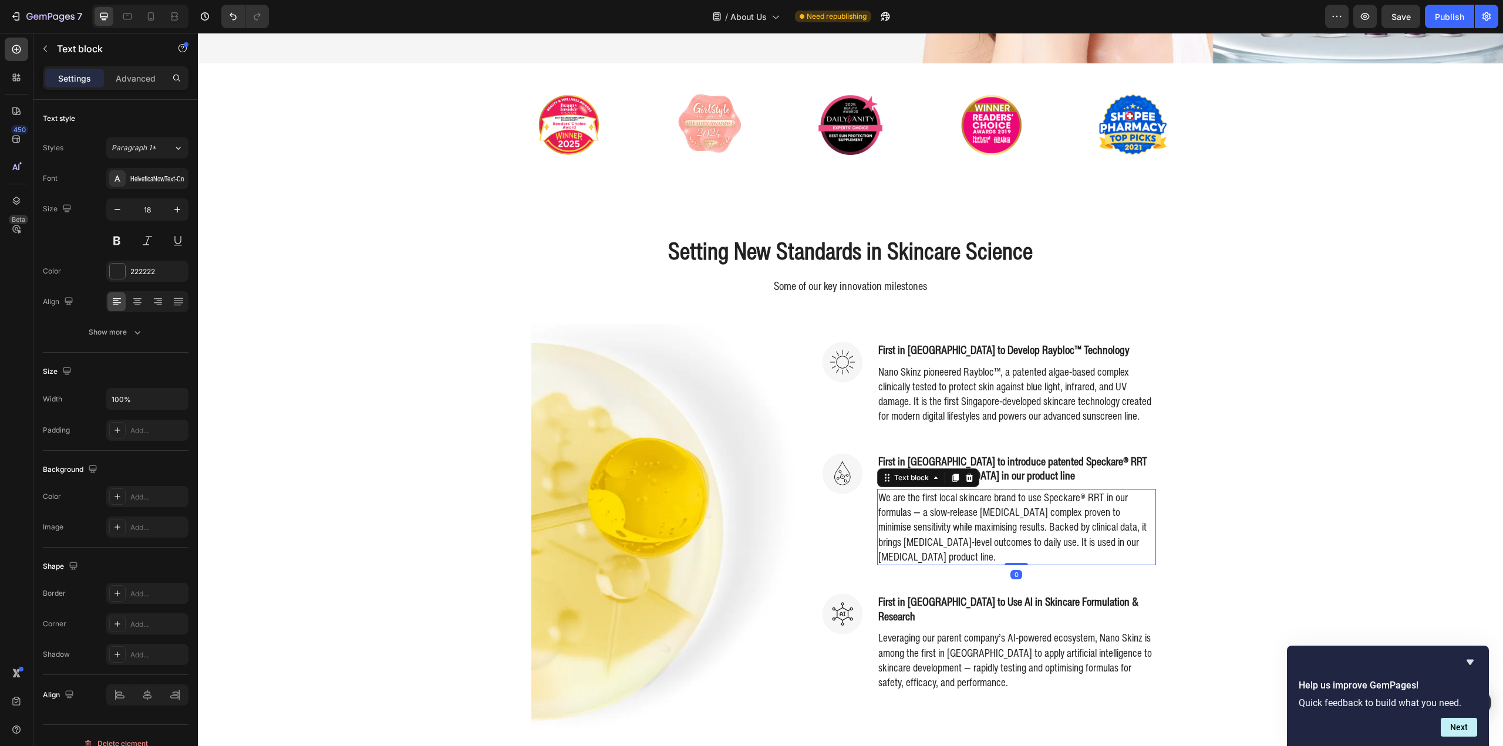
click at [1098, 521] on p "We are the first local skincare brand to use Speckare® RRT in our formulas — a …" at bounding box center [1016, 527] width 277 height 74
click at [976, 526] on p "We are the first local skincare brand to use Speckare® RRT in our formulas — a …" at bounding box center [1016, 527] width 277 height 74
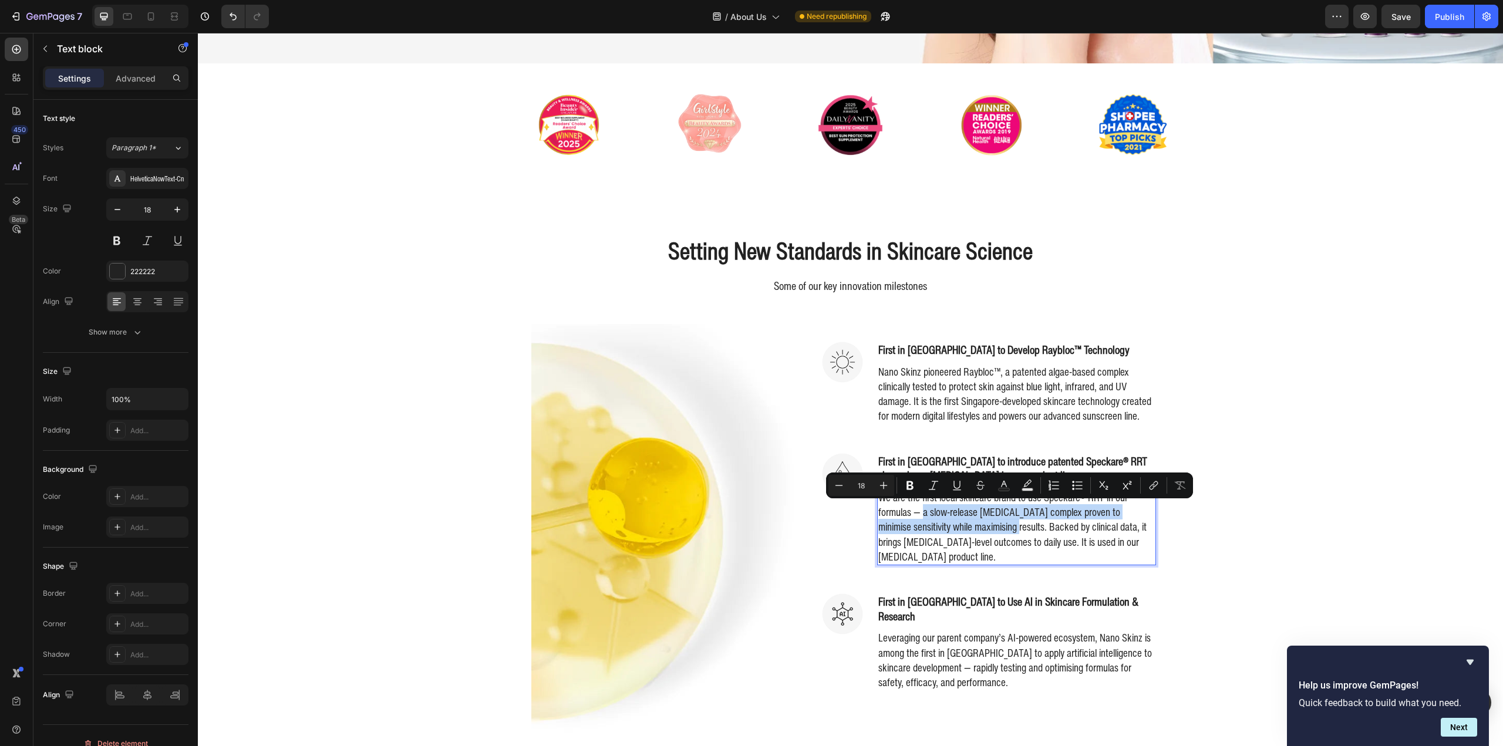
drag, startPoint x: 918, startPoint y: 515, endPoint x: 966, endPoint y: 531, distance: 50.7
click at [966, 531] on p "We are the first local skincare brand to use Speckare® RRT in our formulas — a …" at bounding box center [1016, 527] width 277 height 74
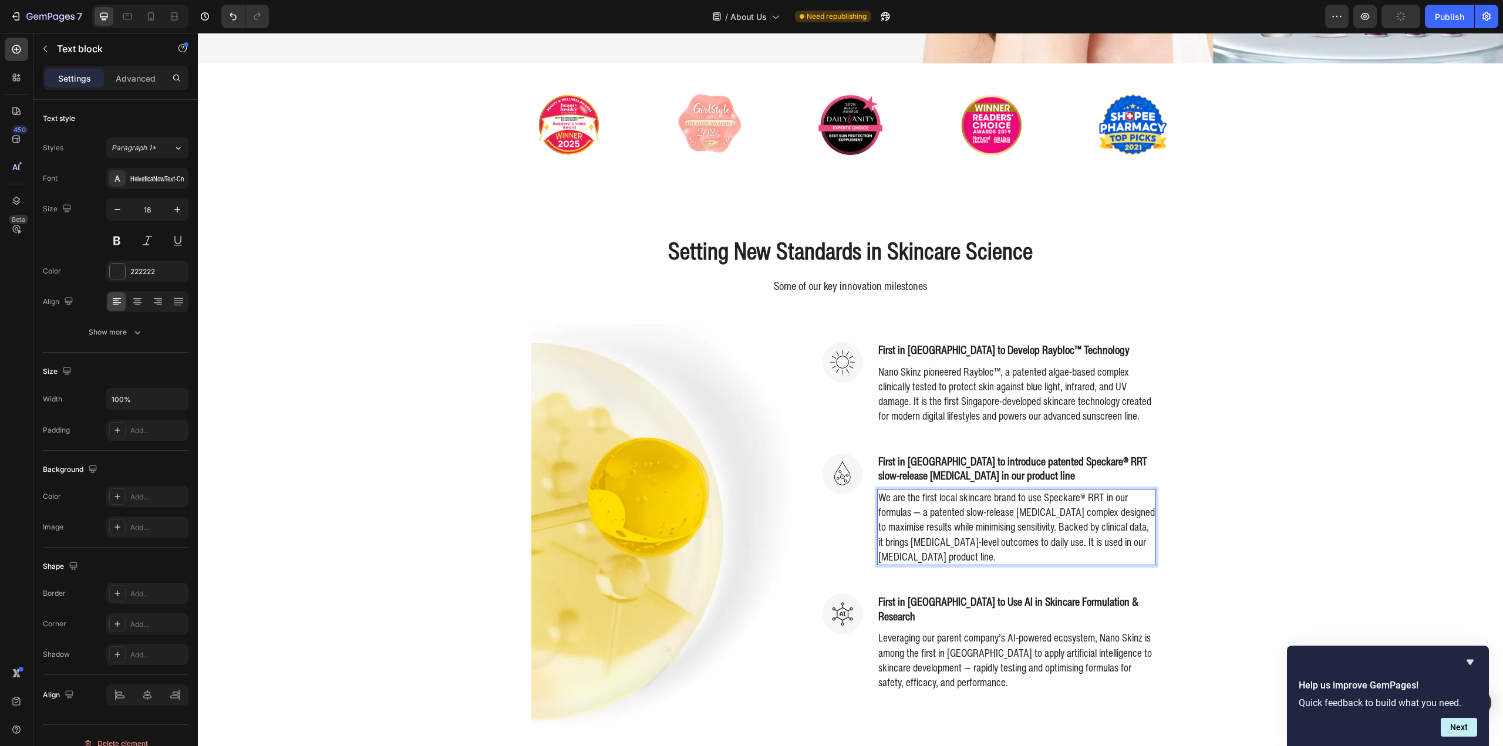
drag, startPoint x: 1039, startPoint y: 538, endPoint x: 1048, endPoint y: 546, distance: 12.5
click at [1038, 538] on p "We are the first local skincare brand to use Speckare® RRT in our formulas — a …" at bounding box center [1016, 527] width 277 height 74
drag, startPoint x: 1054, startPoint y: 552, endPoint x: 1046, endPoint y: 527, distance: 26.2
click at [1046, 527] on p "We are the first local skincare brand to use Speckare® RRT in our formulas — a …" at bounding box center [1016, 527] width 277 height 74
click at [1096, 541] on p "We are the first local skincare brand to use Speckare® RRT in our formulas — a …" at bounding box center [1016, 527] width 277 height 74
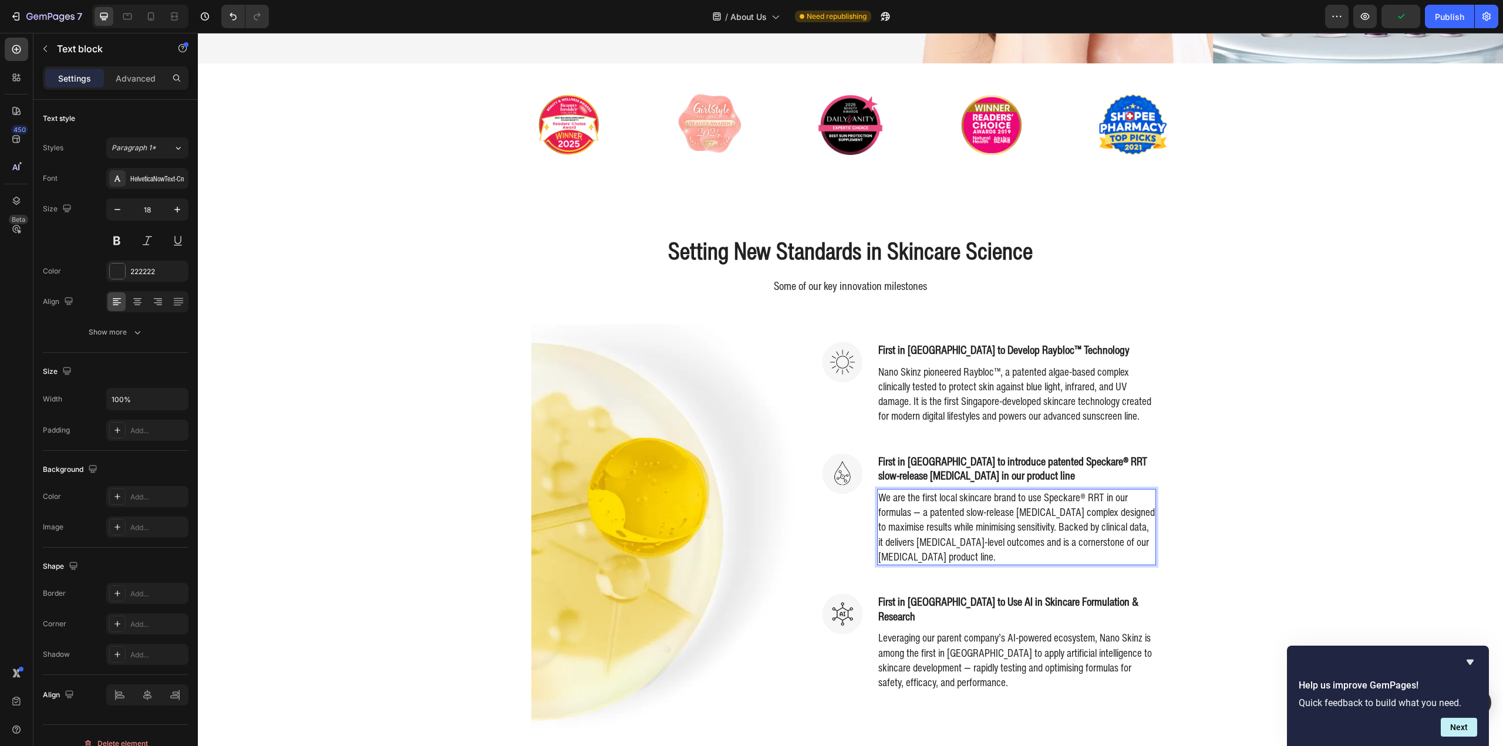
click at [1126, 541] on p "We are the first local skincare brand to use Speckare® RRT in our formulas — a …" at bounding box center [1016, 527] width 277 height 74
drag, startPoint x: 1123, startPoint y: 539, endPoint x: 1148, endPoint y: 537, distance: 25.3
click at [1148, 537] on p "We are the first local skincare brand to use Speckare® RRT in our formulas — a …" at bounding box center [1016, 527] width 277 height 74
click at [1262, 483] on div "Setting New Standards in Skincare Science Heading Some of our key innovation mi…" at bounding box center [851, 487] width 1288 height 507
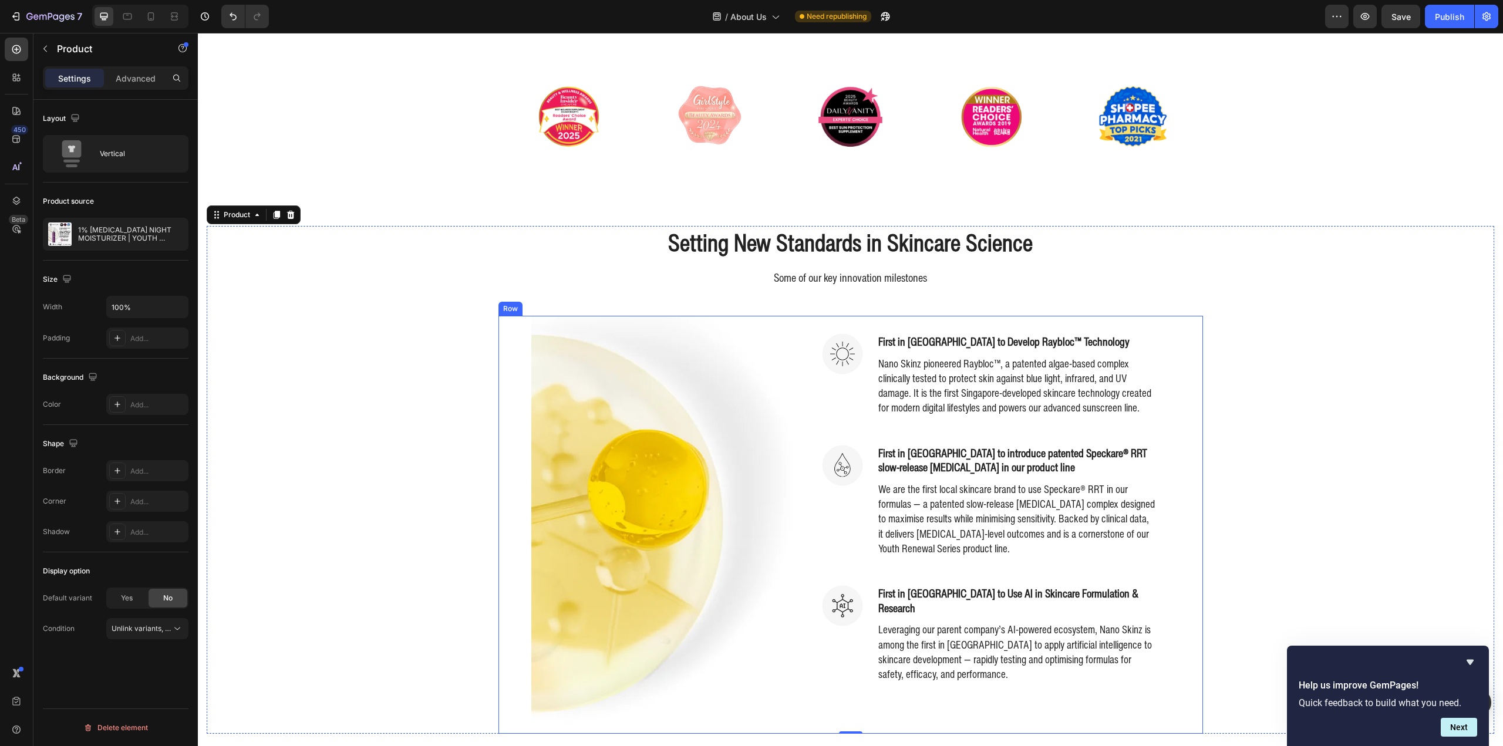
scroll to position [470, 0]
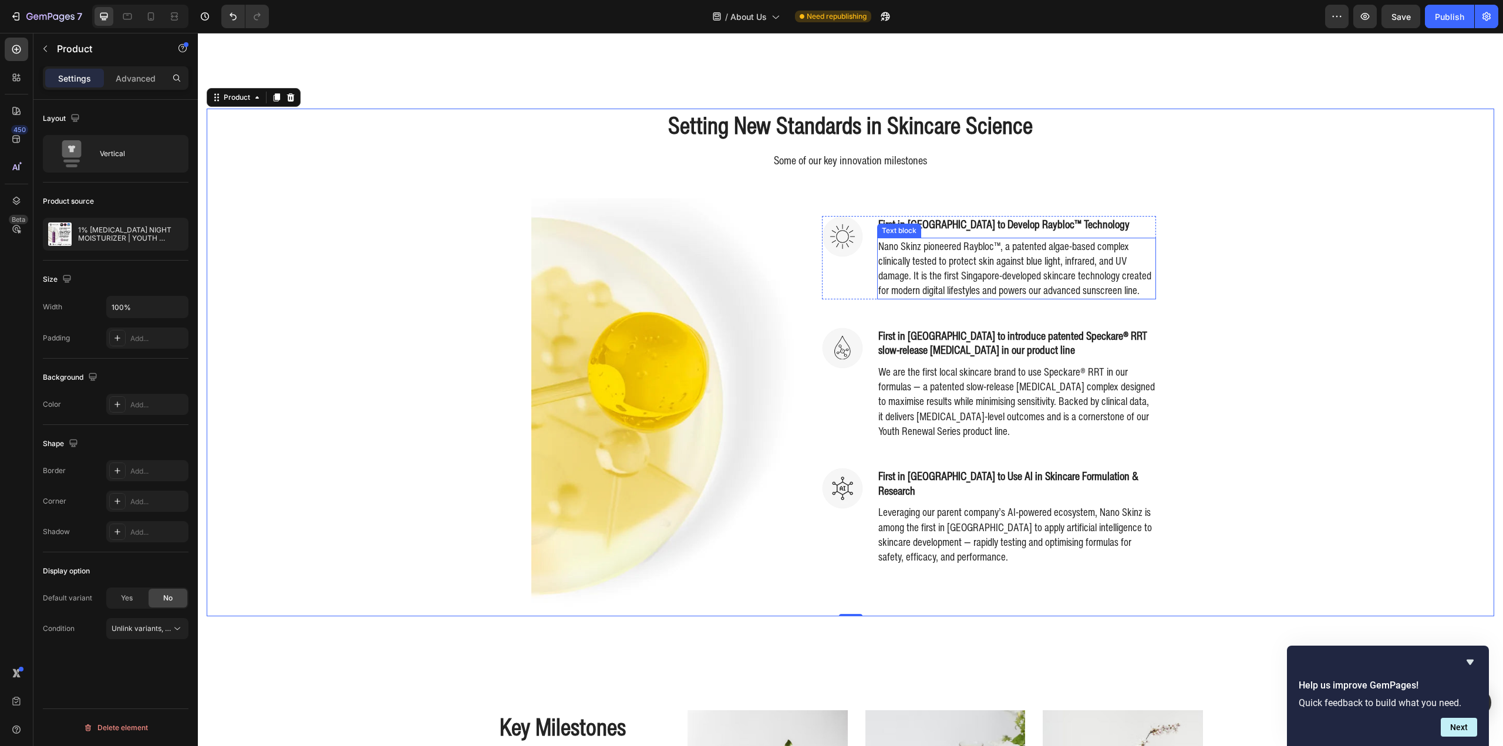
click at [1048, 298] on p "Nano Skinz pioneered Raybloc™, a patented algae-based complex clinically tested…" at bounding box center [1016, 268] width 277 height 59
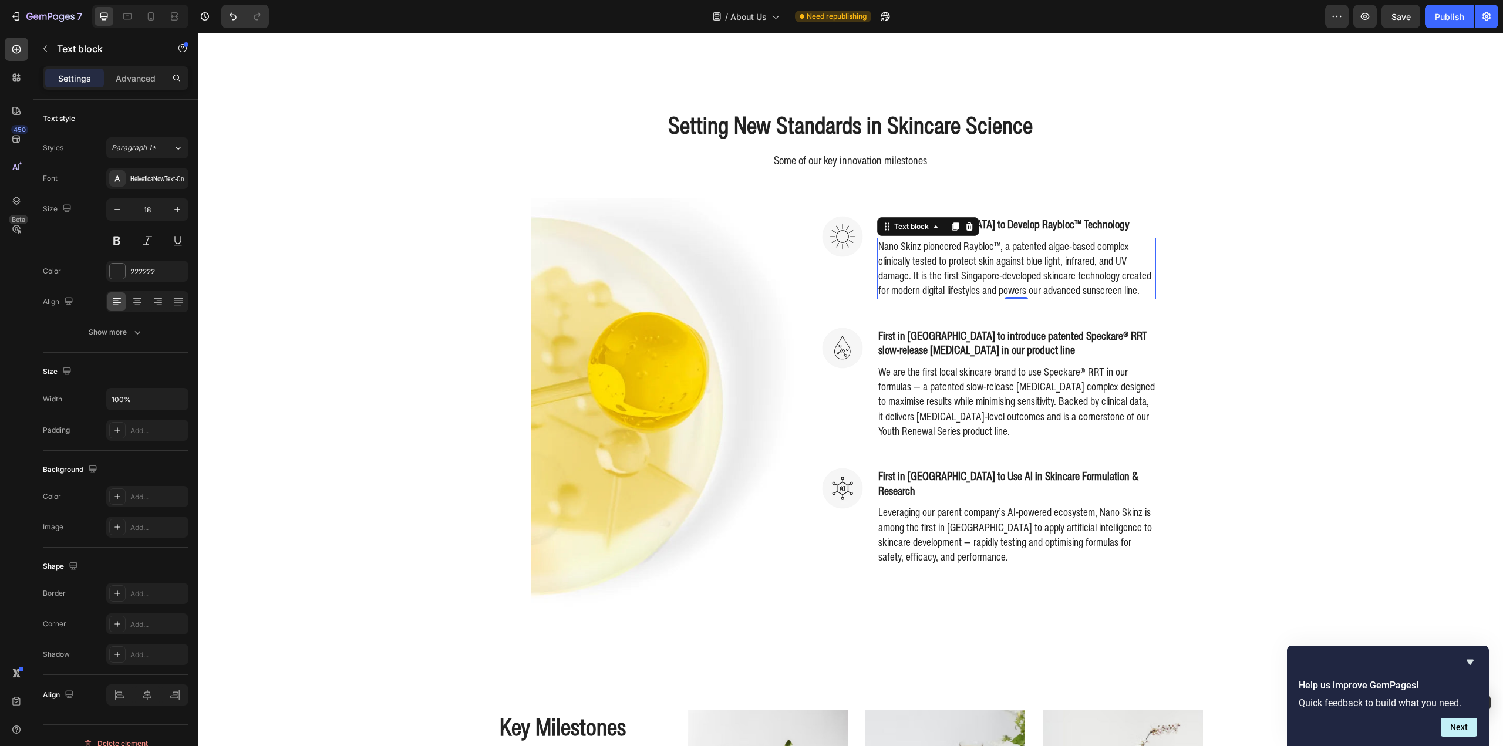
click at [1117, 293] on p "Nano Skinz pioneered Raybloc™, a patented algae-based complex clinically tested…" at bounding box center [1016, 268] width 277 height 59
click at [1087, 296] on p "Nano Skinz pioneered Raybloc™, a patented algae-based complex clinically tested…" at bounding box center [1016, 268] width 277 height 59
drag, startPoint x: 1080, startPoint y: 299, endPoint x: 1138, endPoint y: 301, distance: 58.7
click at [1137, 298] on p "Nano Skinz pioneered Raybloc™, a patented algae-based complex clinically tested…" at bounding box center [1016, 268] width 277 height 59
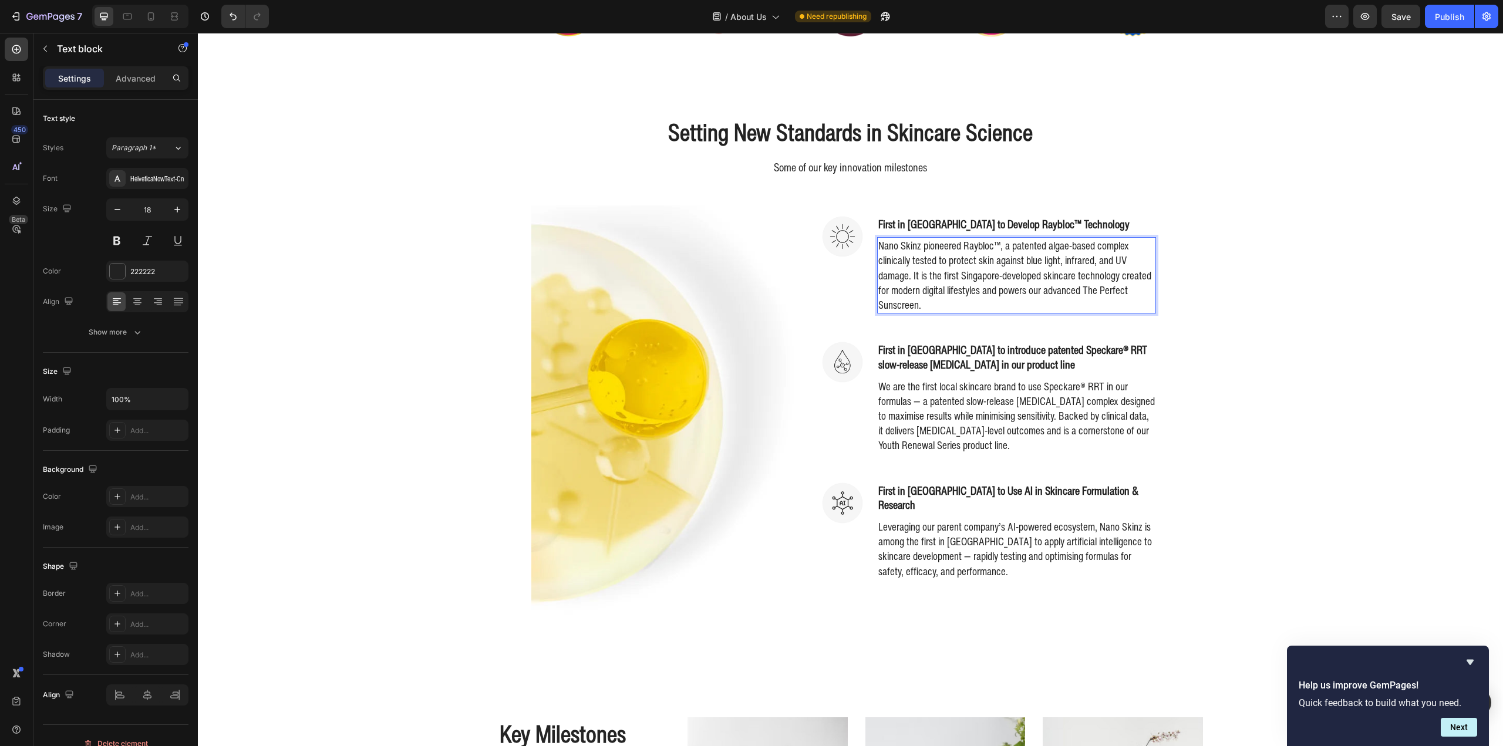
click at [1079, 298] on p "Nano Skinz pioneered Raybloc™, a patented algae-based complex clinically tested…" at bounding box center [1016, 275] width 277 height 74
drag, startPoint x: 1081, startPoint y: 299, endPoint x: 911, endPoint y: 312, distance: 170.8
click at [911, 312] on p "Nano Skinz pioneered Raybloc™, a patented algae-based complex clinically tested…" at bounding box center [1016, 275] width 277 height 74
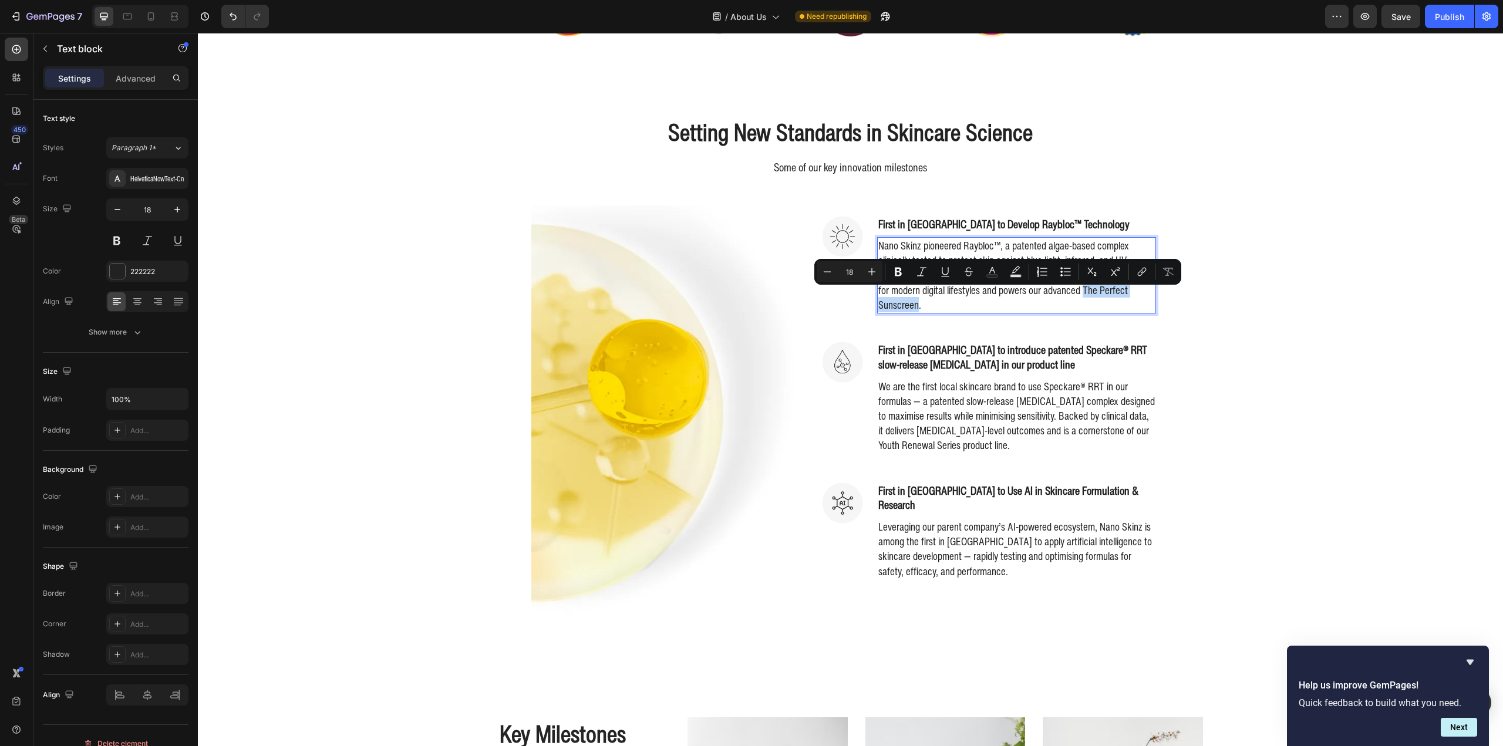
drag, startPoint x: 914, startPoint y: 314, endPoint x: 1080, endPoint y: 301, distance: 166.0
click at [1080, 301] on p "Nano Skinz pioneered Raybloc™, a patented algae-based complex clinically tested…" at bounding box center [1016, 275] width 277 height 74
click at [902, 268] on icon "Editor contextual toolbar" at bounding box center [898, 272] width 12 height 12
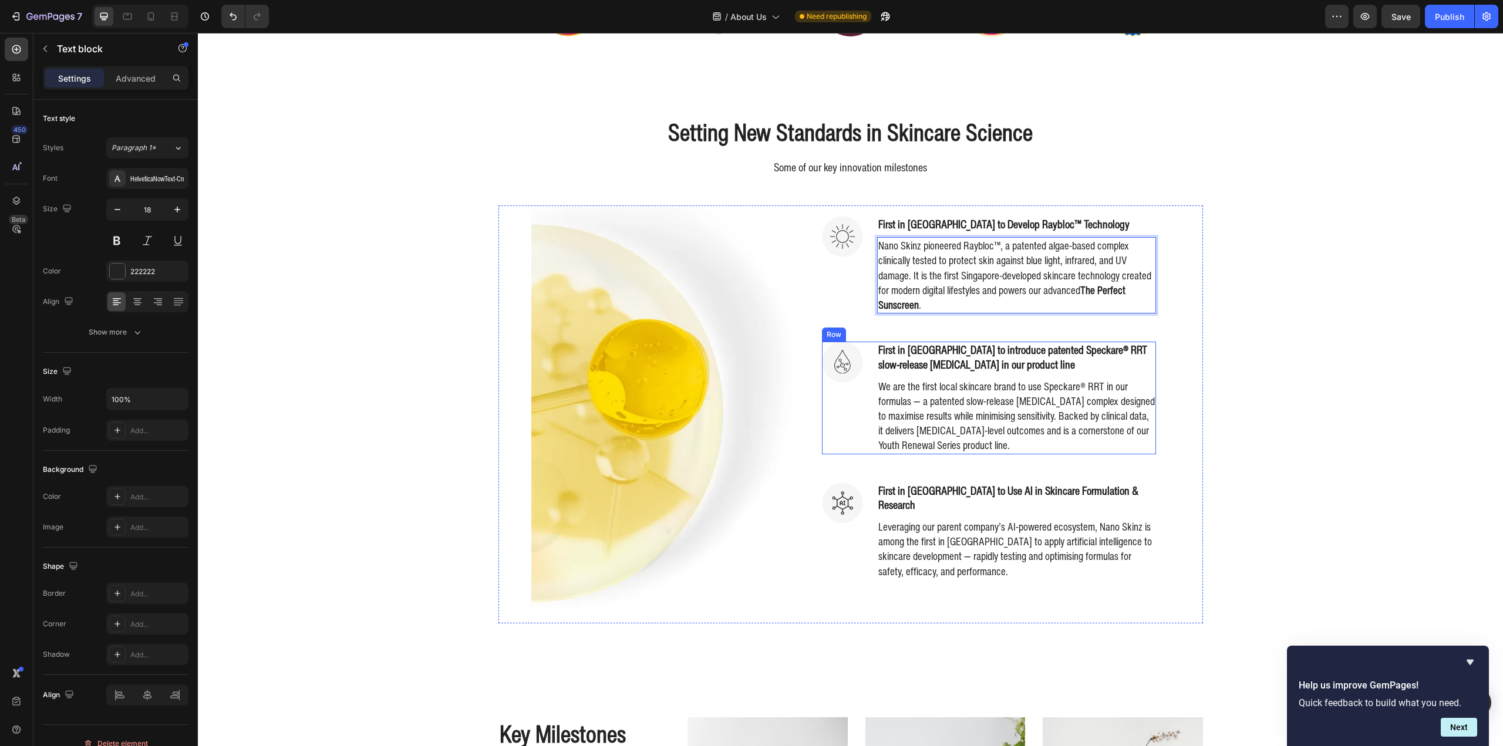
click at [1110, 383] on div "First in Singapore to introduce patented Speckare® RRT slow-release retinol in …" at bounding box center [1016, 398] width 279 height 112
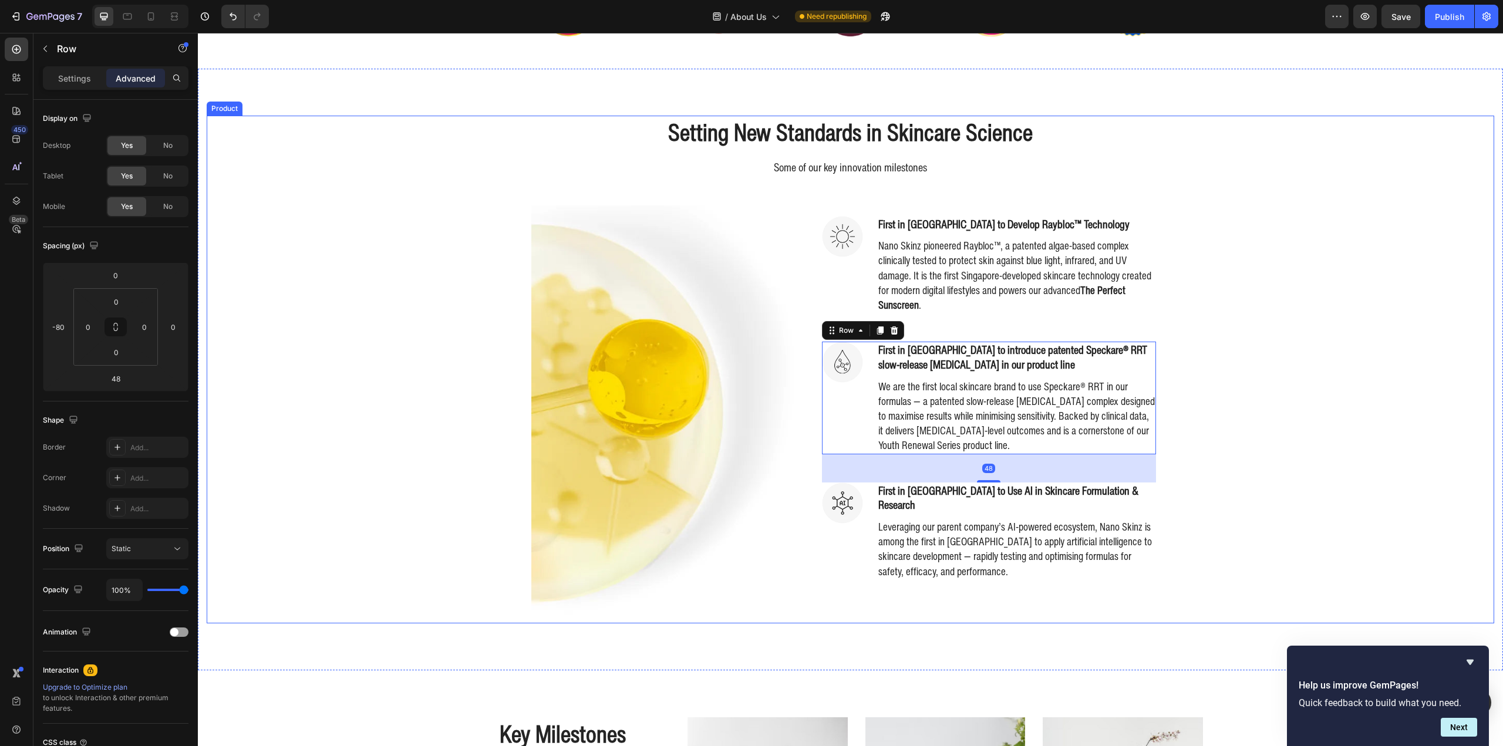
click at [1303, 328] on div "Setting New Standards in Skincare Science Heading Some of our key innovation mi…" at bounding box center [851, 369] width 1288 height 507
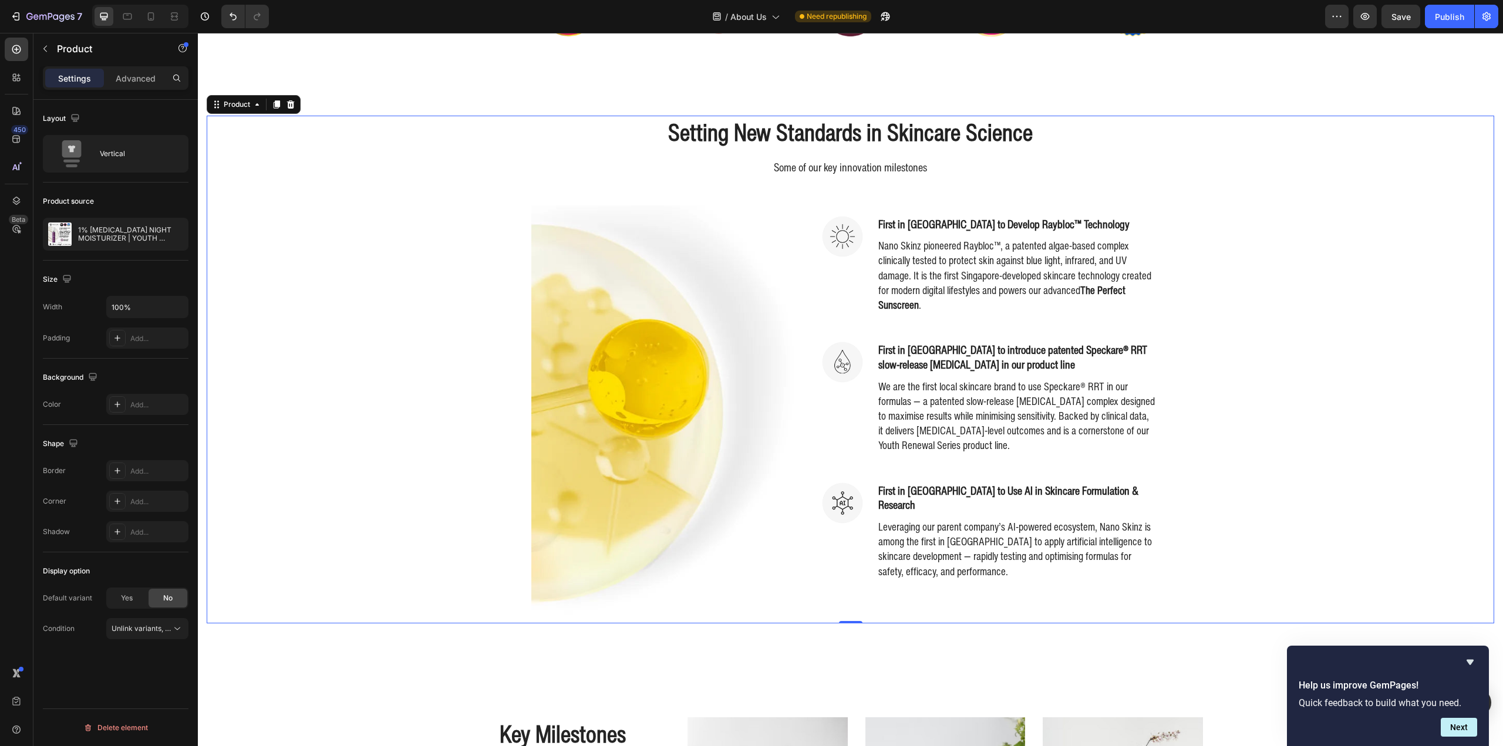
click at [1054, 277] on p "Nano Skinz pioneered Raybloc™, a patented algae-based complex clinically tested…" at bounding box center [1016, 275] width 277 height 74
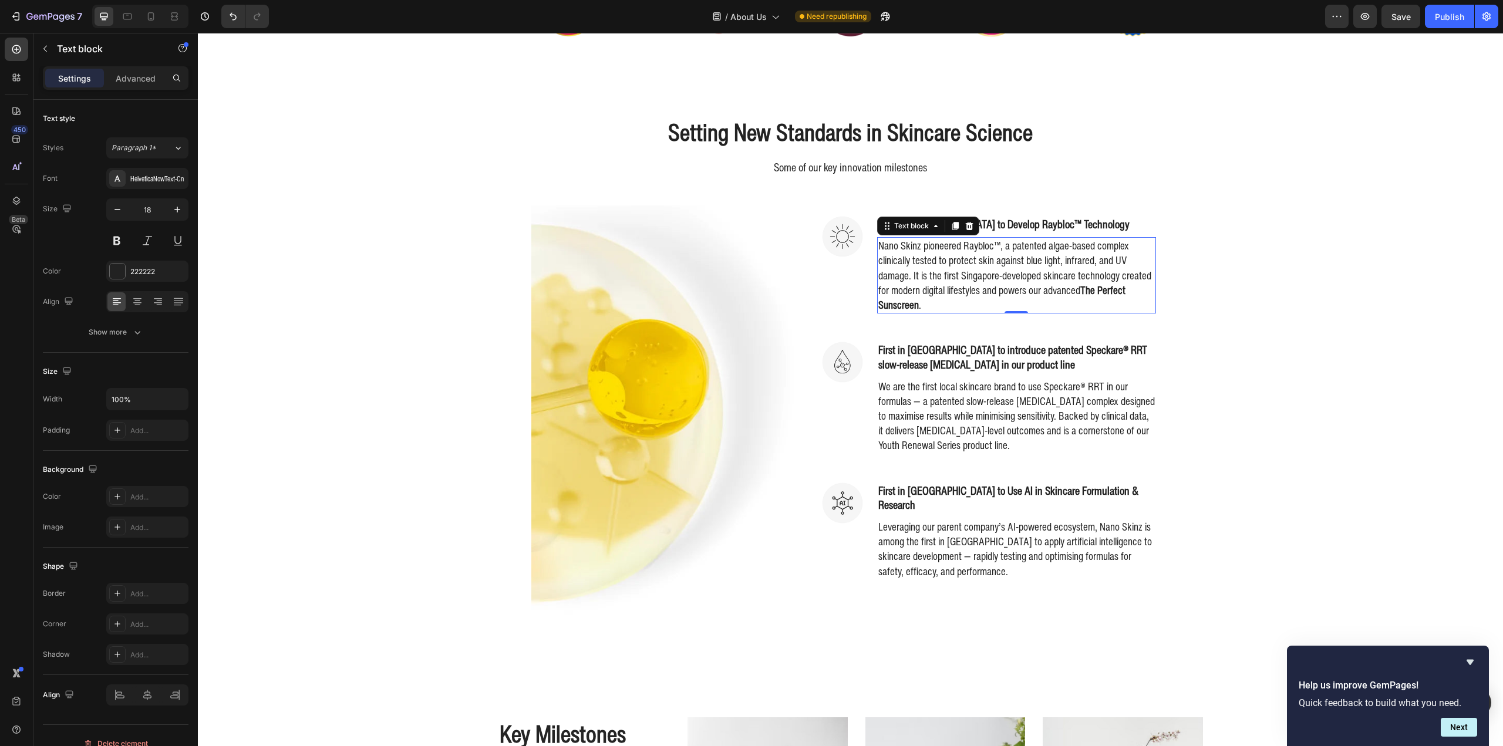
click at [1062, 302] on p "Nano Skinz pioneered Raybloc™, a patented algae-based complex clinically tested…" at bounding box center [1016, 275] width 277 height 74
click at [1069, 285] on p "Nano Skinz pioneered Raybloc™, a patented algae-based complex clinically tested…" at bounding box center [1016, 275] width 277 height 74
click at [1083, 295] on strong "The Perfect Sunscreen" at bounding box center [1001, 297] width 247 height 30
click at [1071, 302] on p "Nano Skinz pioneered Raybloc™, a patented algae-based complex clinically tested…" at bounding box center [1016, 275] width 277 height 74
click at [1042, 296] on p "Nano Skinz pioneered Raybloc™, a patented algae-based complex clinically tested…" at bounding box center [1016, 275] width 277 height 74
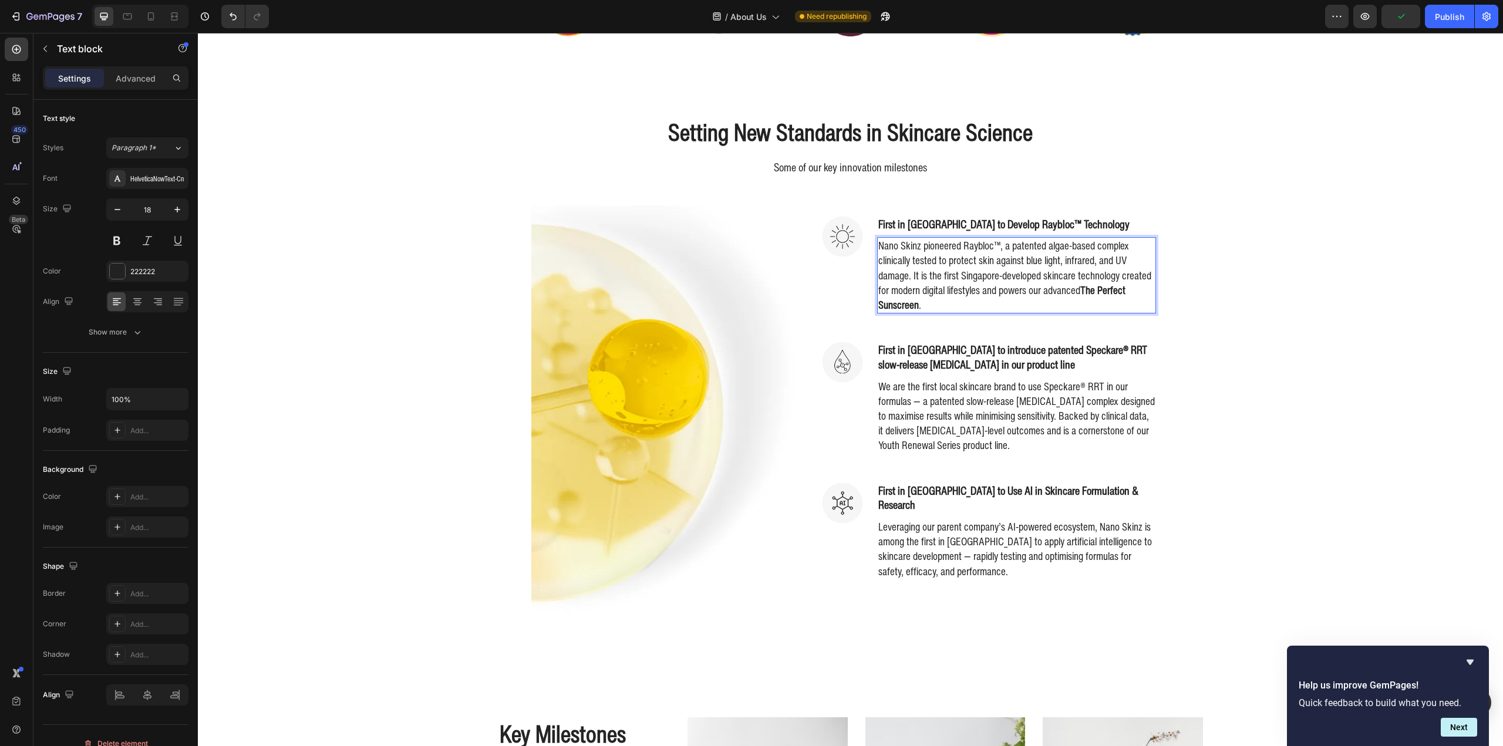
click at [1069, 299] on p "Nano Skinz pioneered Raybloc™, a patented algae-based complex clinically tested…" at bounding box center [1016, 275] width 277 height 74
click at [1085, 301] on strong "The Perfect Sunscreen" at bounding box center [1001, 297] width 247 height 30
drag, startPoint x: 1080, startPoint y: 301, endPoint x: 1098, endPoint y: 302, distance: 18.2
click at [1095, 299] on strong "The Perfect Sunscreen" at bounding box center [1001, 297] width 247 height 30
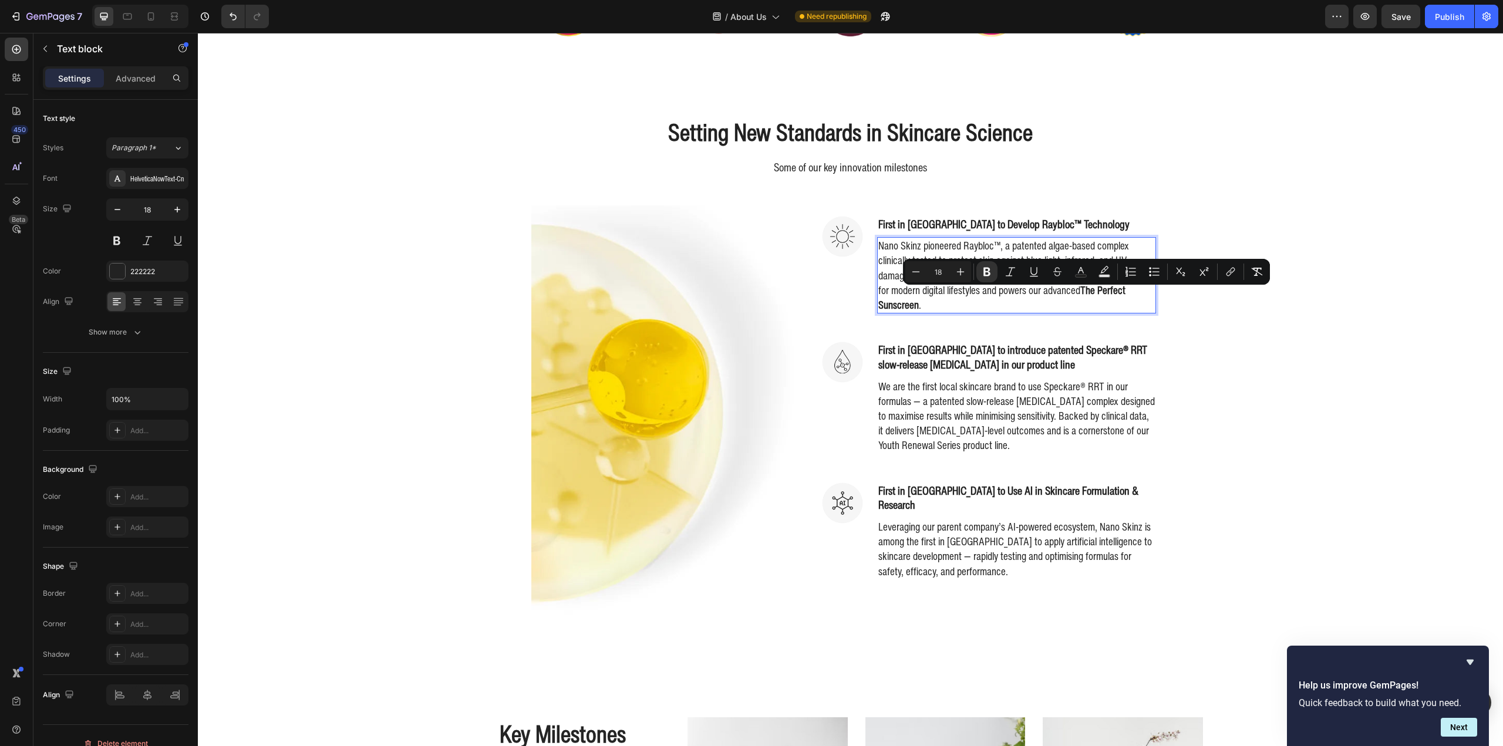
scroll to position [470, 0]
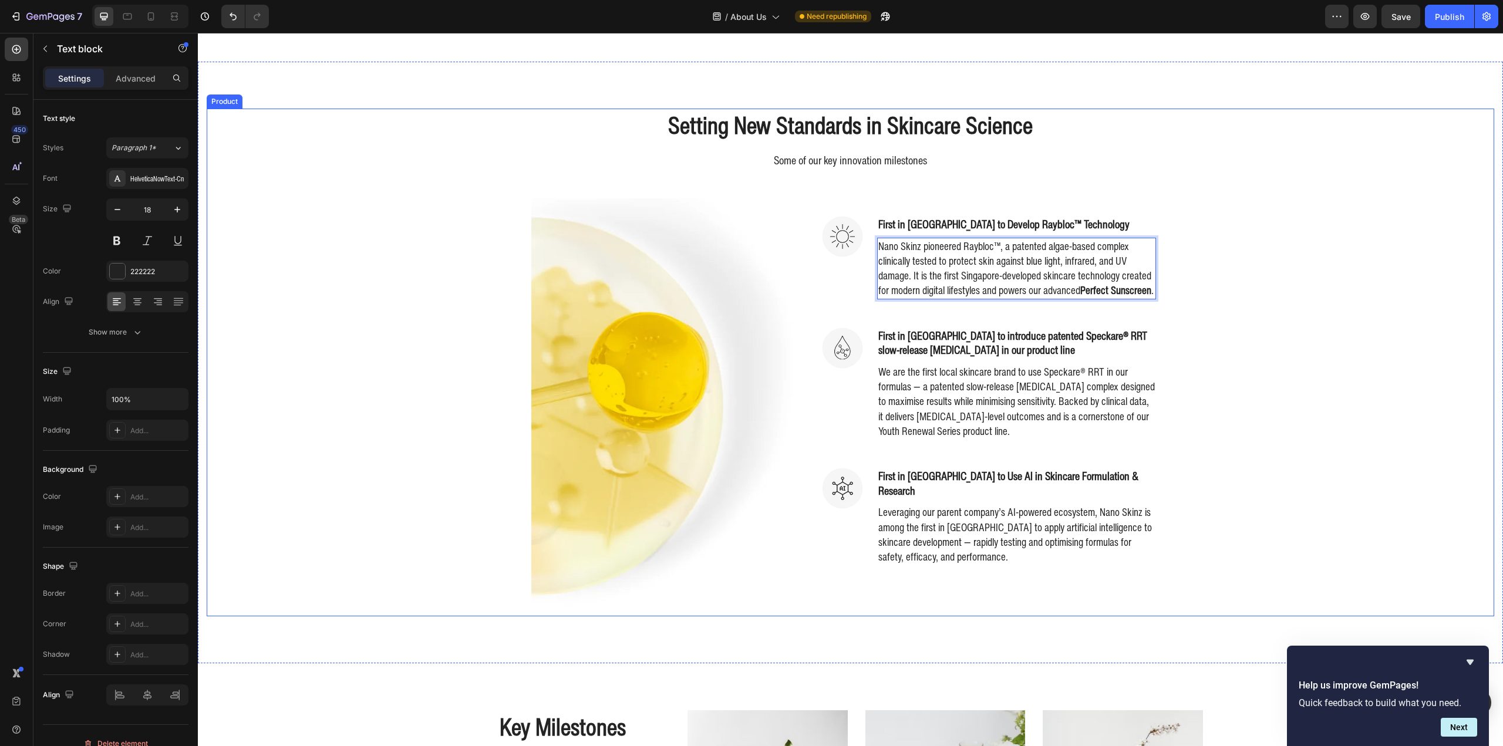
click at [1264, 323] on div "Setting New Standards in Skincare Science Heading Some of our key innovation mi…" at bounding box center [851, 362] width 1288 height 507
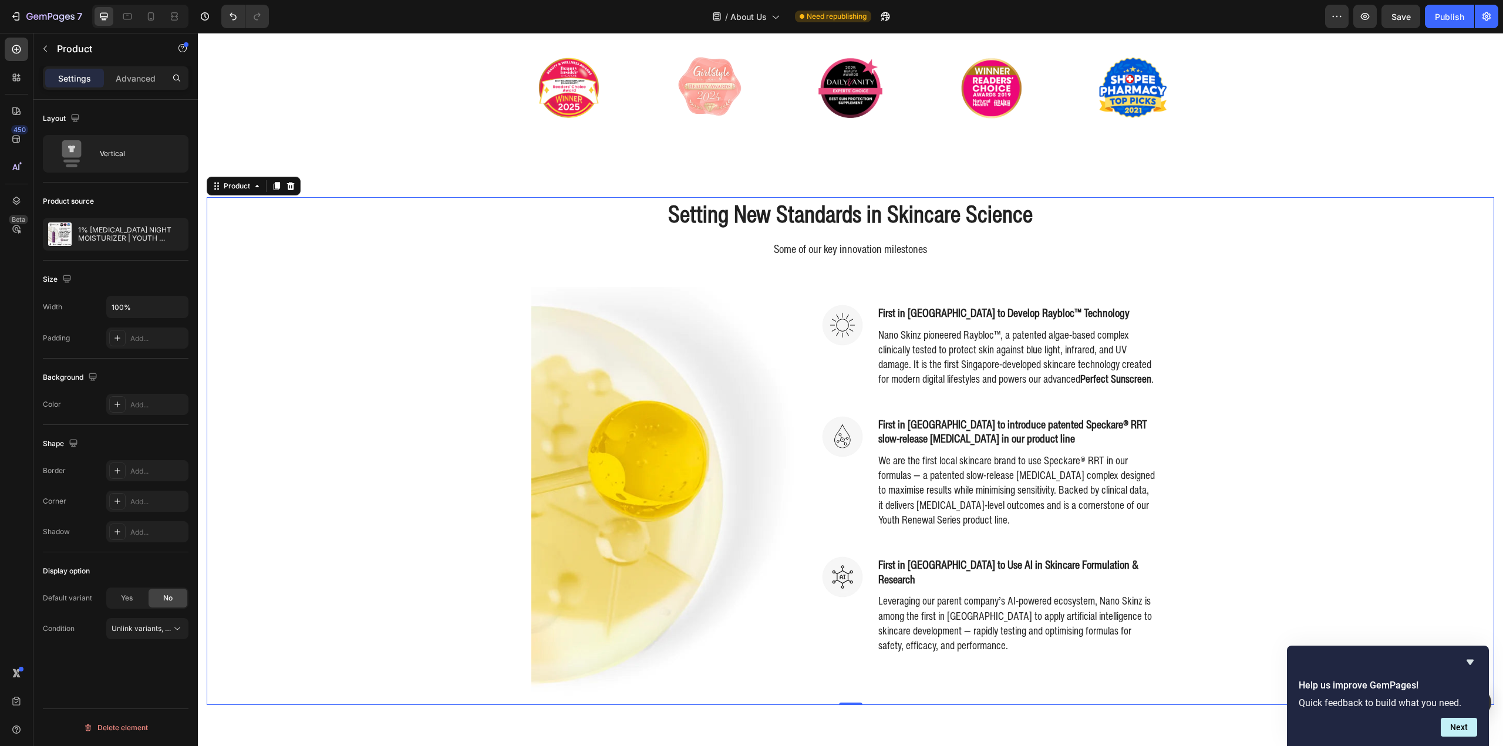
scroll to position [411, 0]
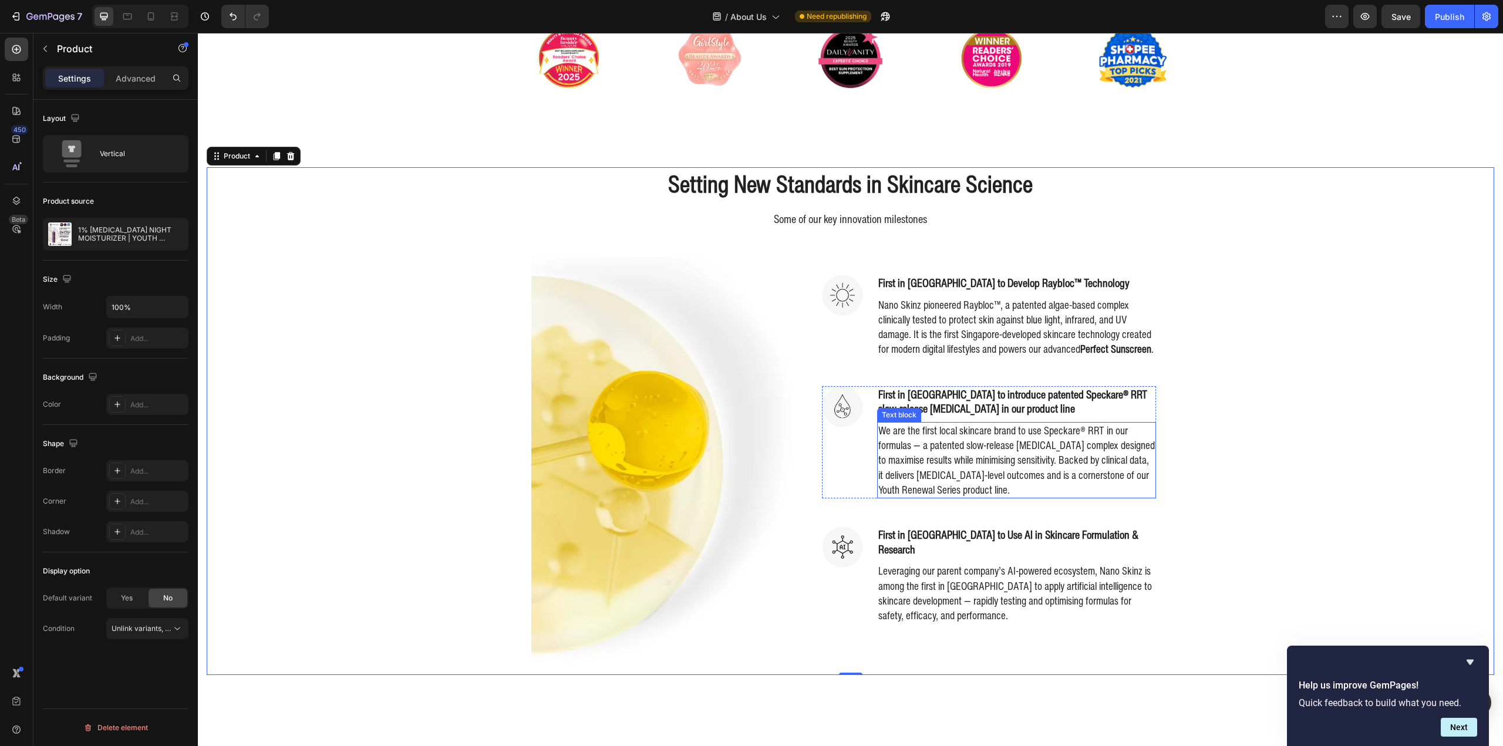
click at [997, 461] on p "We are the first local skincare brand to use Speckare® RRT in our formulas — a …" at bounding box center [1016, 460] width 277 height 74
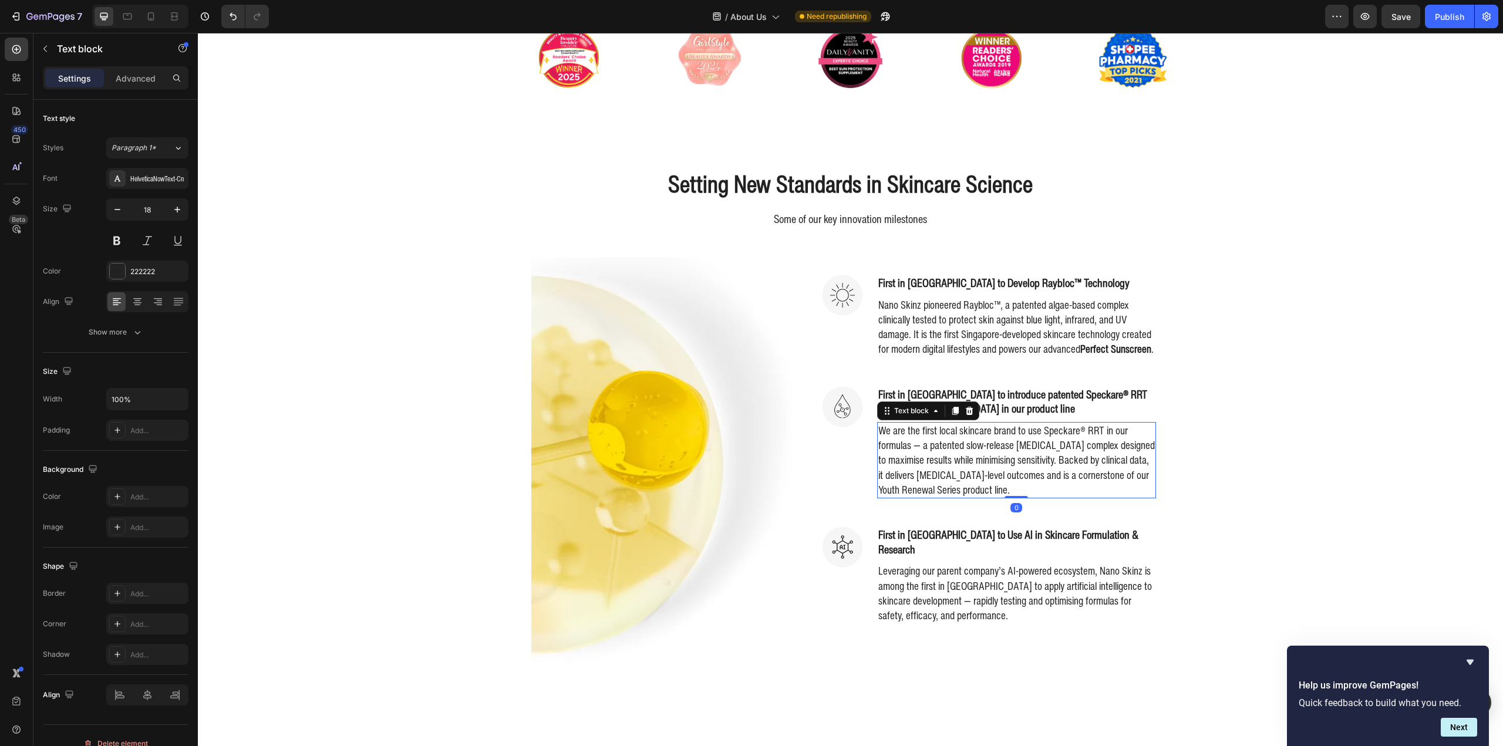
click at [1081, 479] on p "We are the first local skincare brand to use Speckare® RRT in our formulas — a …" at bounding box center [1016, 460] width 277 height 74
drag, startPoint x: 1125, startPoint y: 483, endPoint x: 928, endPoint y: 490, distance: 196.8
click at [928, 490] on p "We are the first local skincare brand to use Speckare® RRT in our formulas — a …" at bounding box center [1016, 460] width 277 height 74
click at [951, 488] on p "We are the first local skincare brand to use Speckare® RRT in our formulas — a …" at bounding box center [1016, 460] width 277 height 74
drag, startPoint x: 933, startPoint y: 496, endPoint x: 1124, endPoint y: 483, distance: 191.2
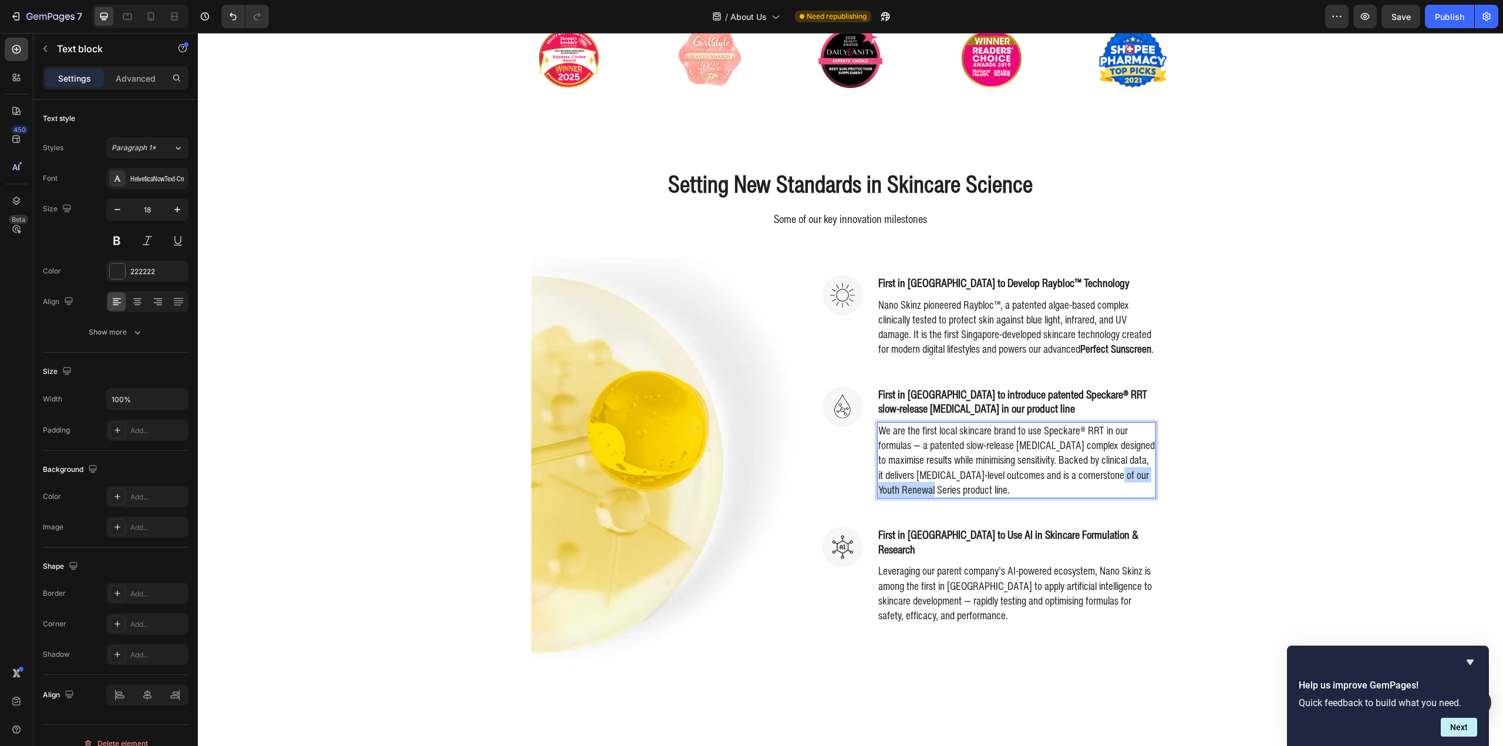
click at [1124, 483] on p "We are the first local skincare brand to use Speckare® RRT in our formulas — a …" at bounding box center [1016, 460] width 277 height 74
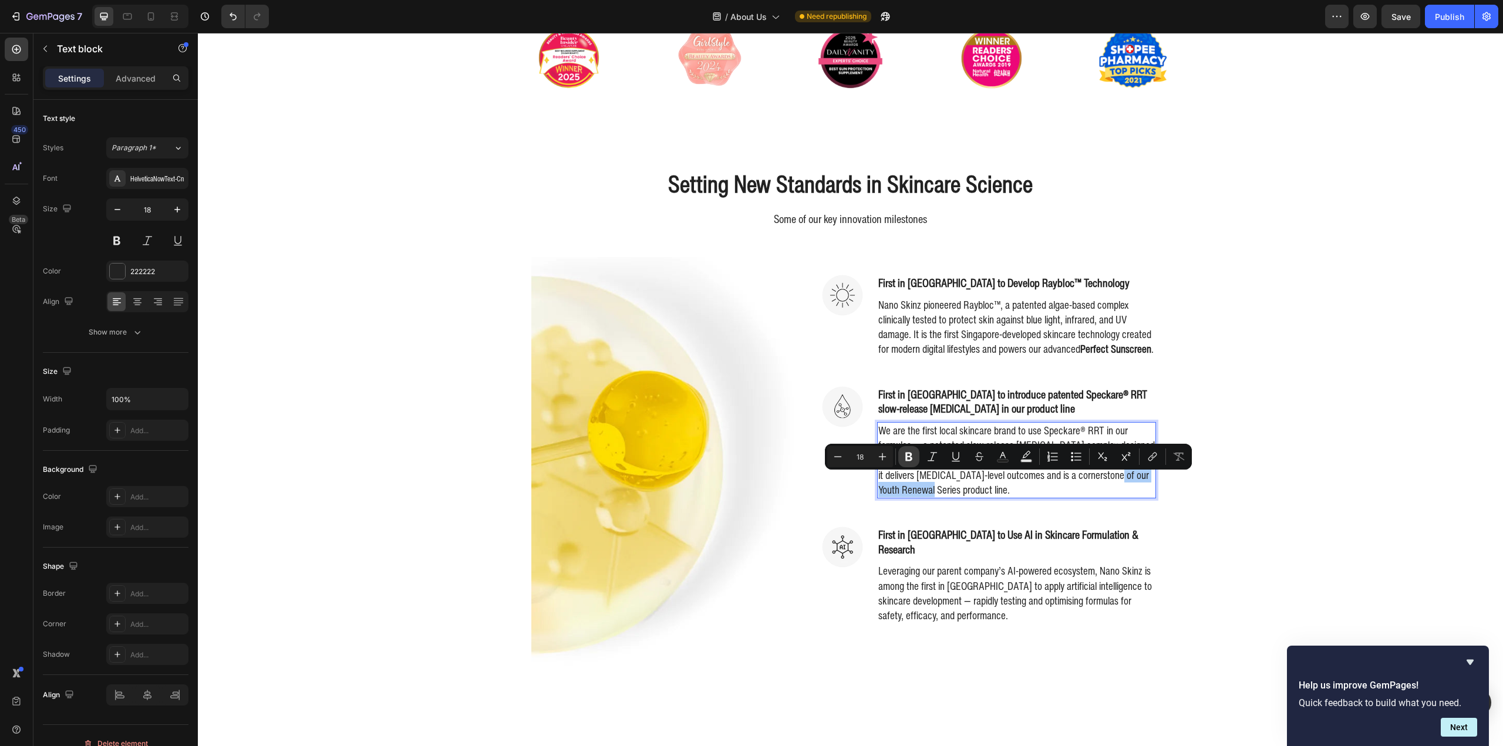
click at [900, 456] on button "Bold" at bounding box center [908, 456] width 21 height 21
click at [1222, 334] on div "Setting New Standards in Skincare Science Heading Some of our key innovation mi…" at bounding box center [851, 420] width 1288 height 507
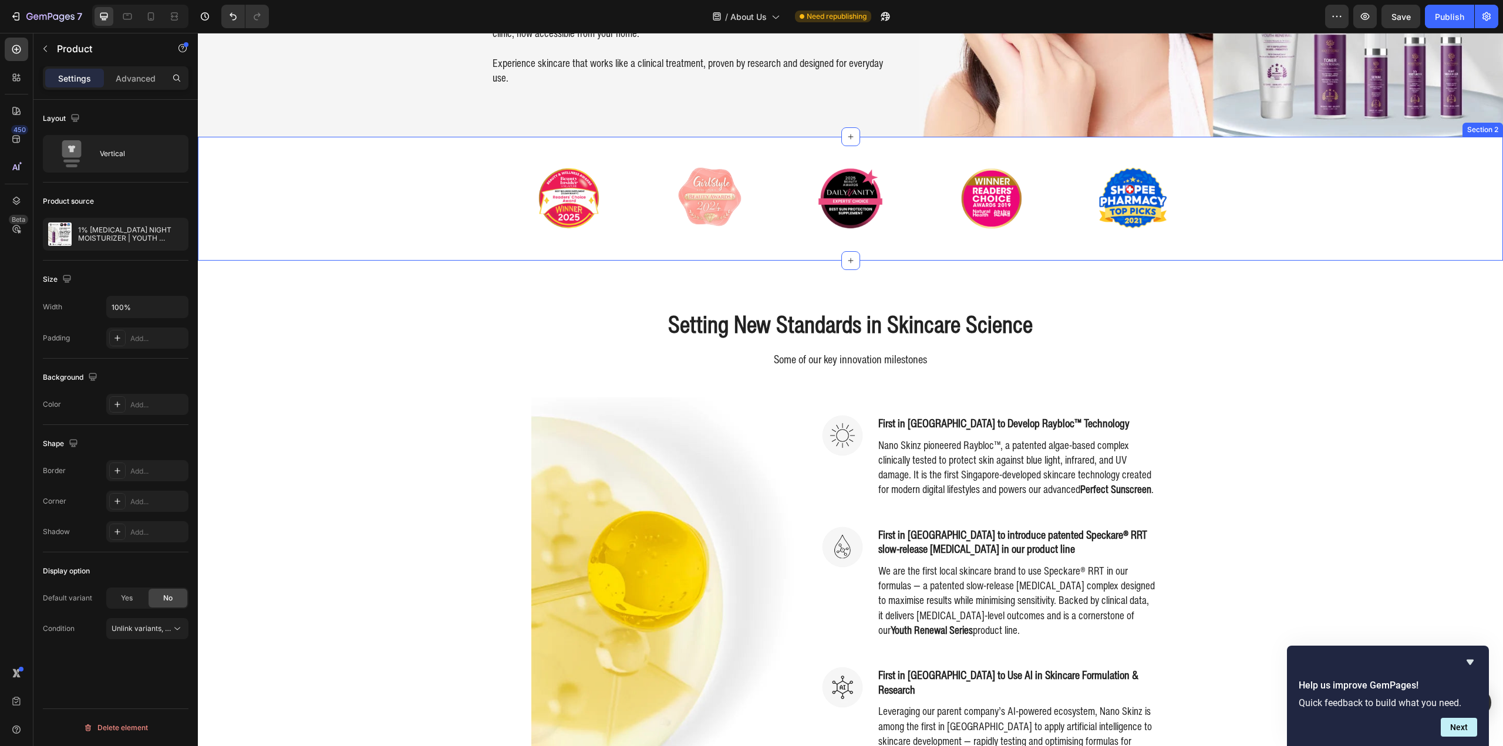
scroll to position [294, 0]
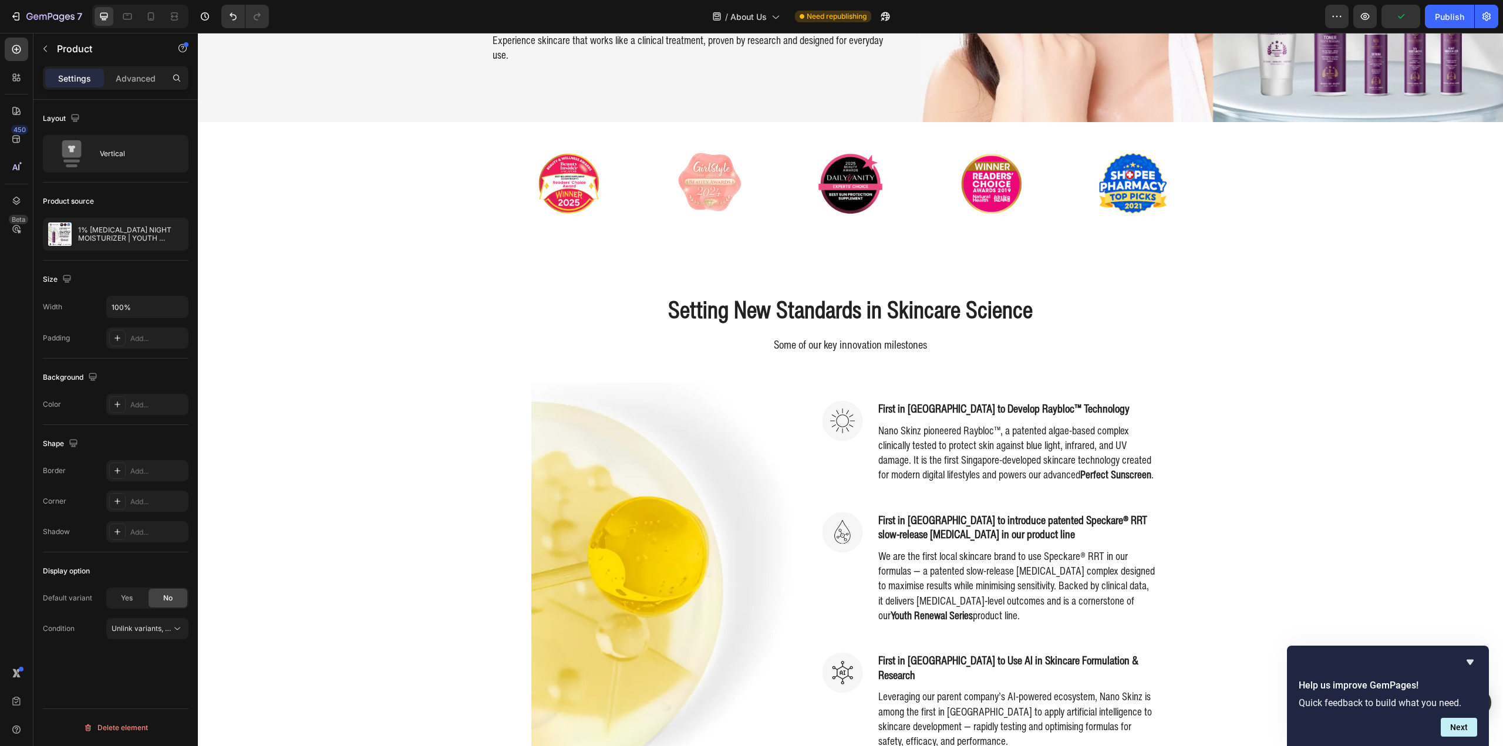
click at [1275, 345] on div "Setting New Standards in Skincare Science Heading Some of our key innovation mi…" at bounding box center [851, 546] width 1288 height 507
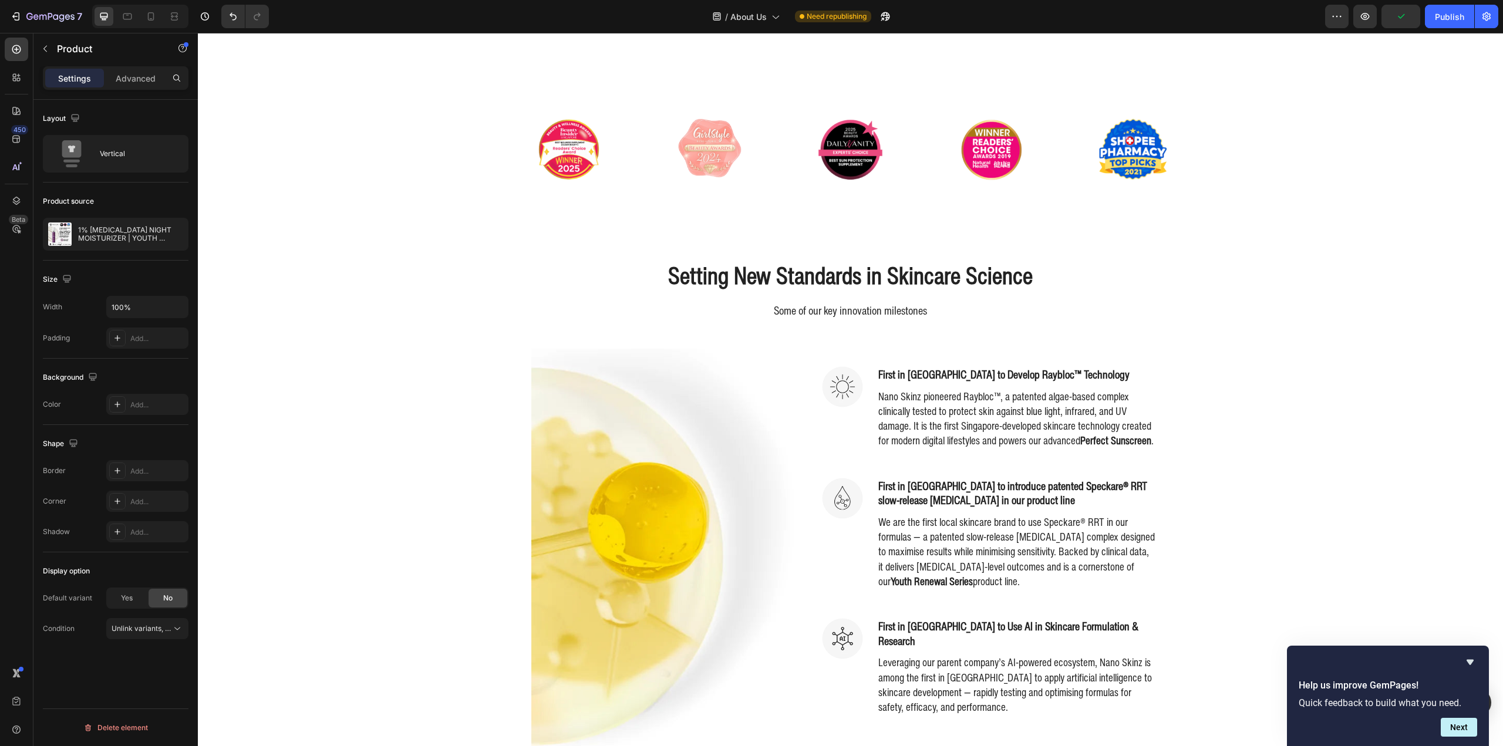
scroll to position [411, 0]
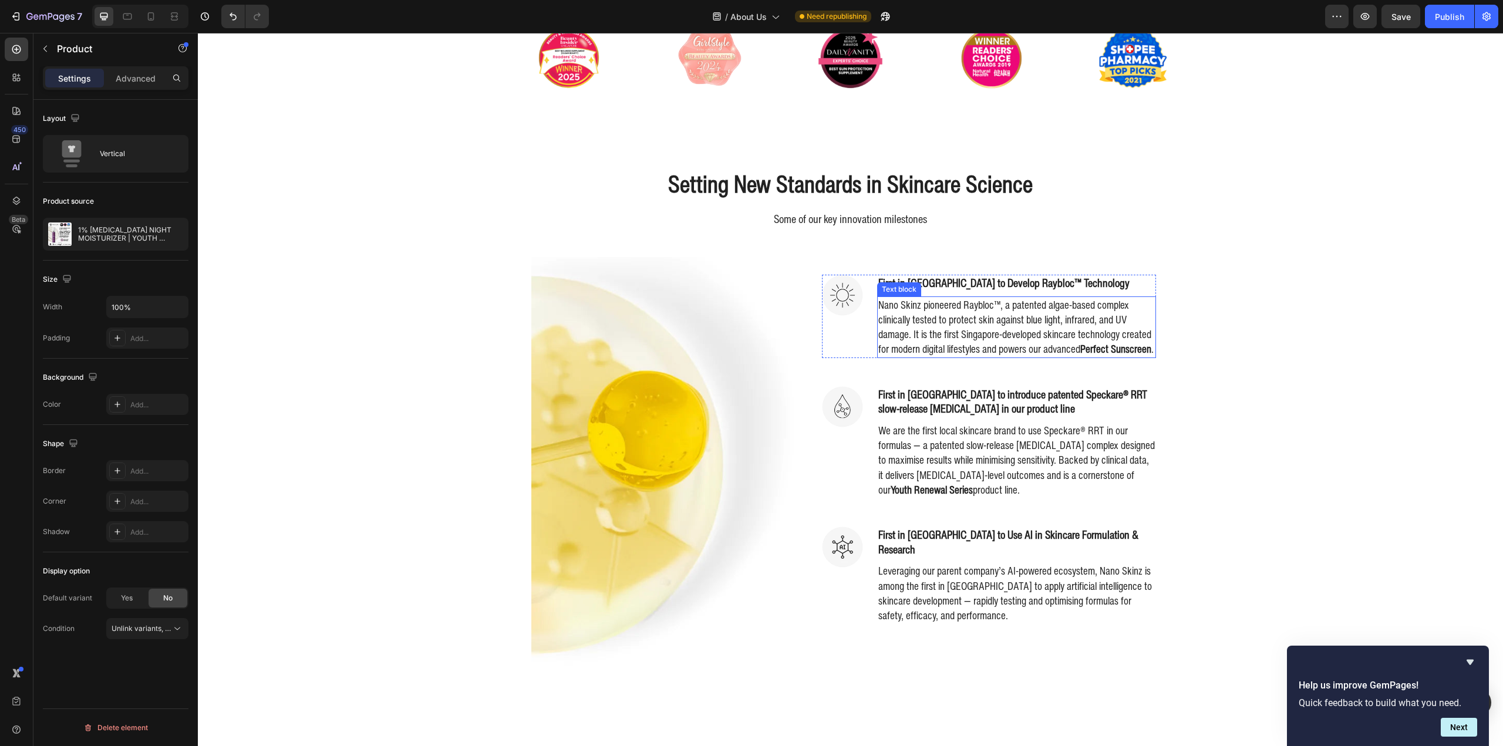
click at [1115, 348] on p "Nano Skinz pioneered Raybloc™, a patented algae-based complex clinically tested…" at bounding box center [1016, 327] width 277 height 59
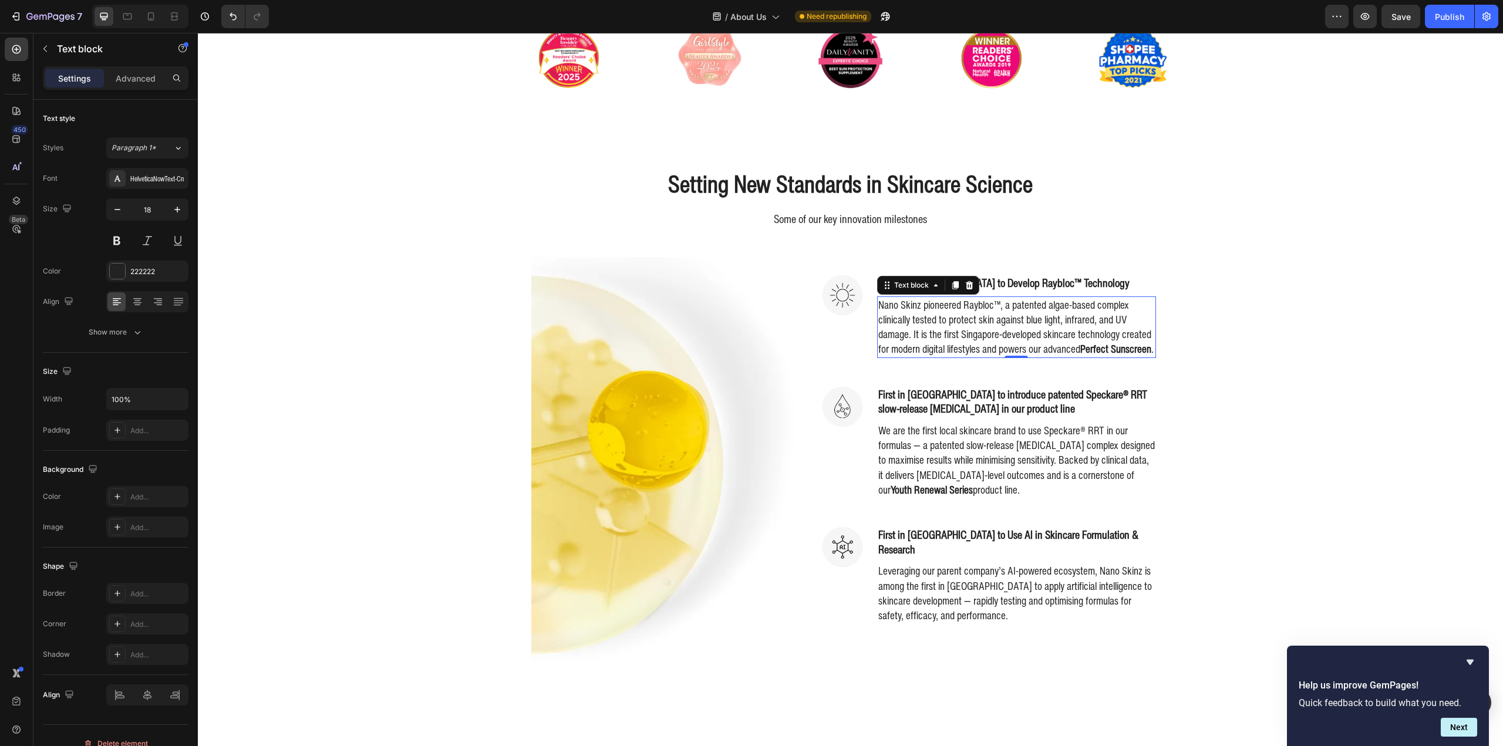
click at [1280, 336] on div "Setting New Standards in Skincare Science Heading Some of our key innovation mi…" at bounding box center [851, 420] width 1288 height 507
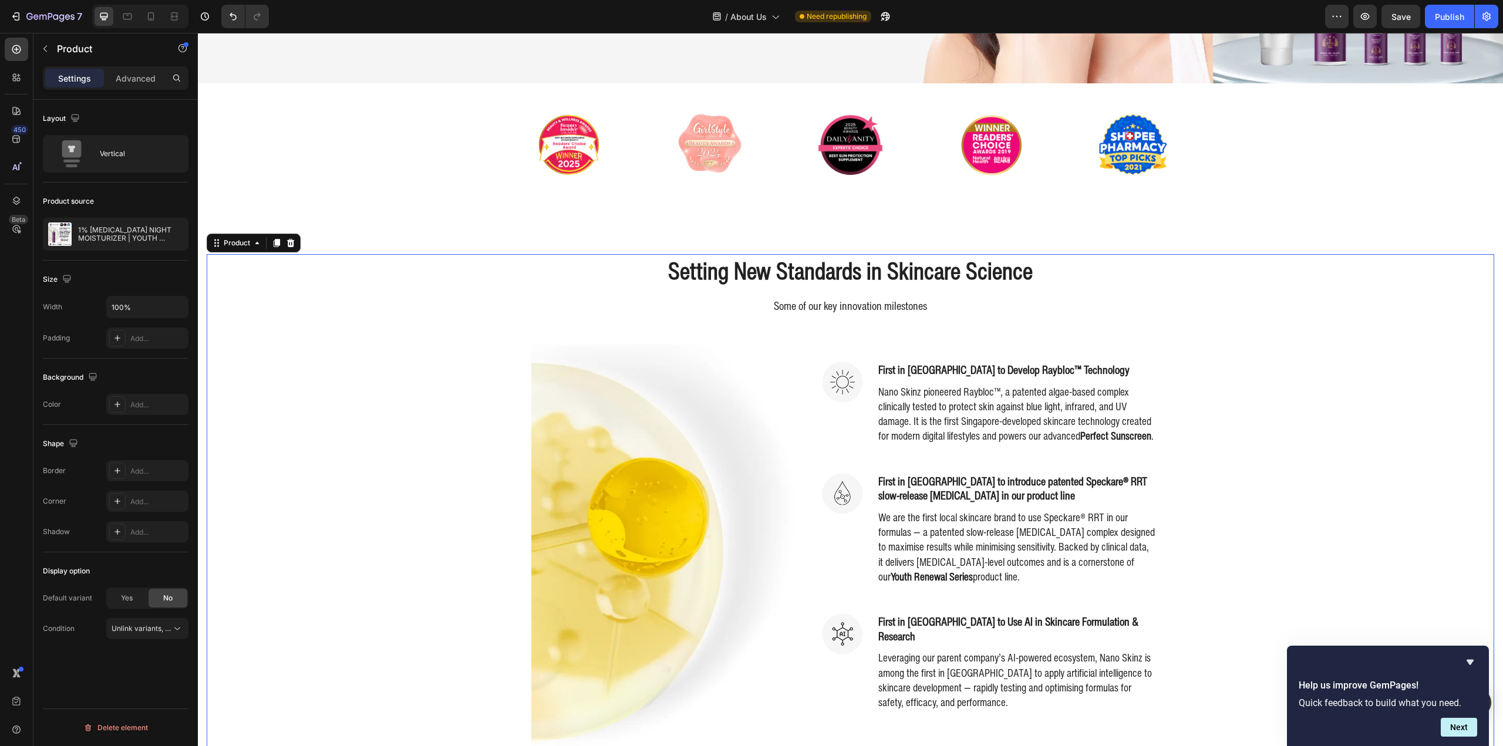
scroll to position [352, 0]
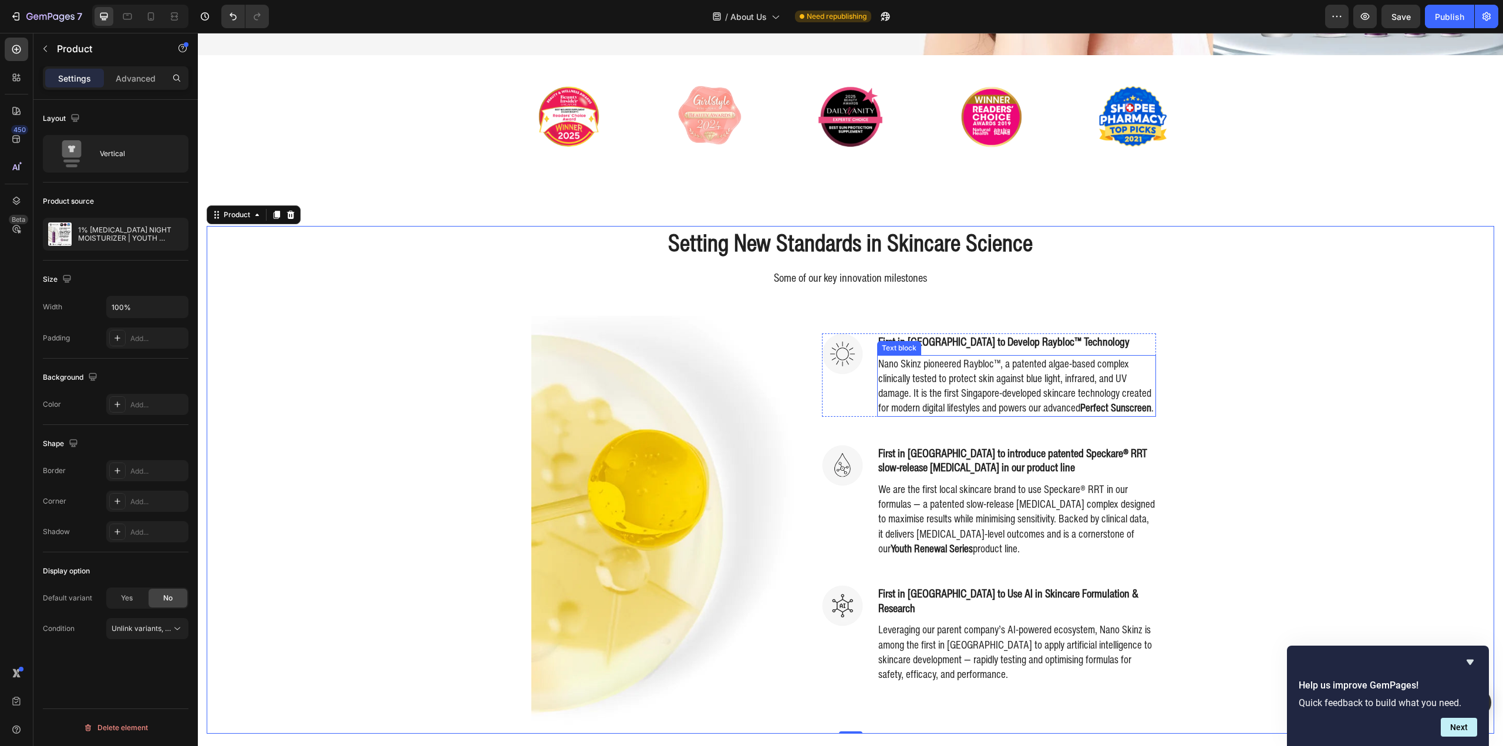
click at [1121, 410] on strong "Perfect Sunscreen" at bounding box center [1115, 407] width 71 height 15
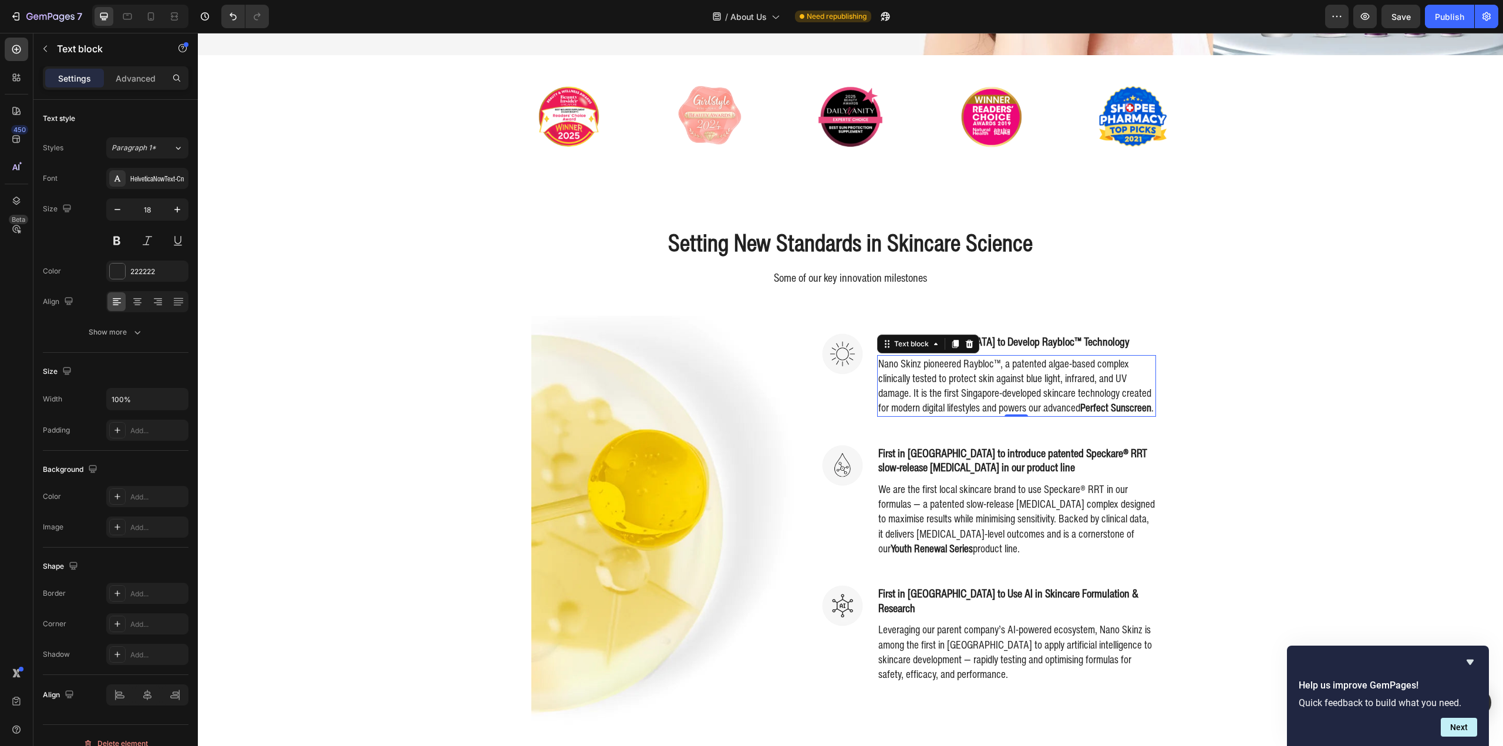
click at [1145, 415] on strong "Perfect Sunscreen" at bounding box center [1115, 407] width 71 height 15
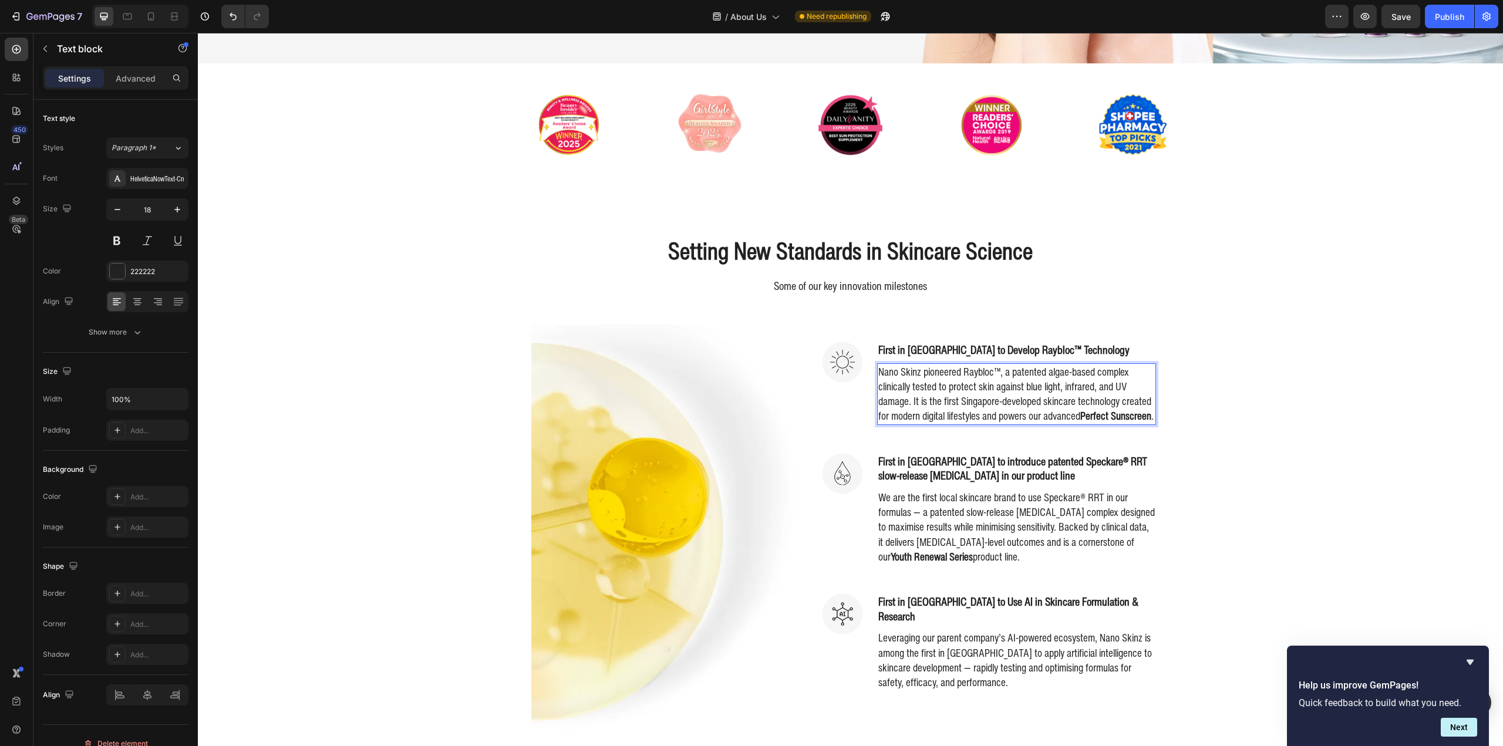
click at [1147, 419] on strong "Perfect Sunscreen" at bounding box center [1115, 415] width 71 height 15
click at [1321, 397] on div "Setting New Standards in Skincare Science Heading Some of our key innovation mi…" at bounding box center [851, 487] width 1288 height 507
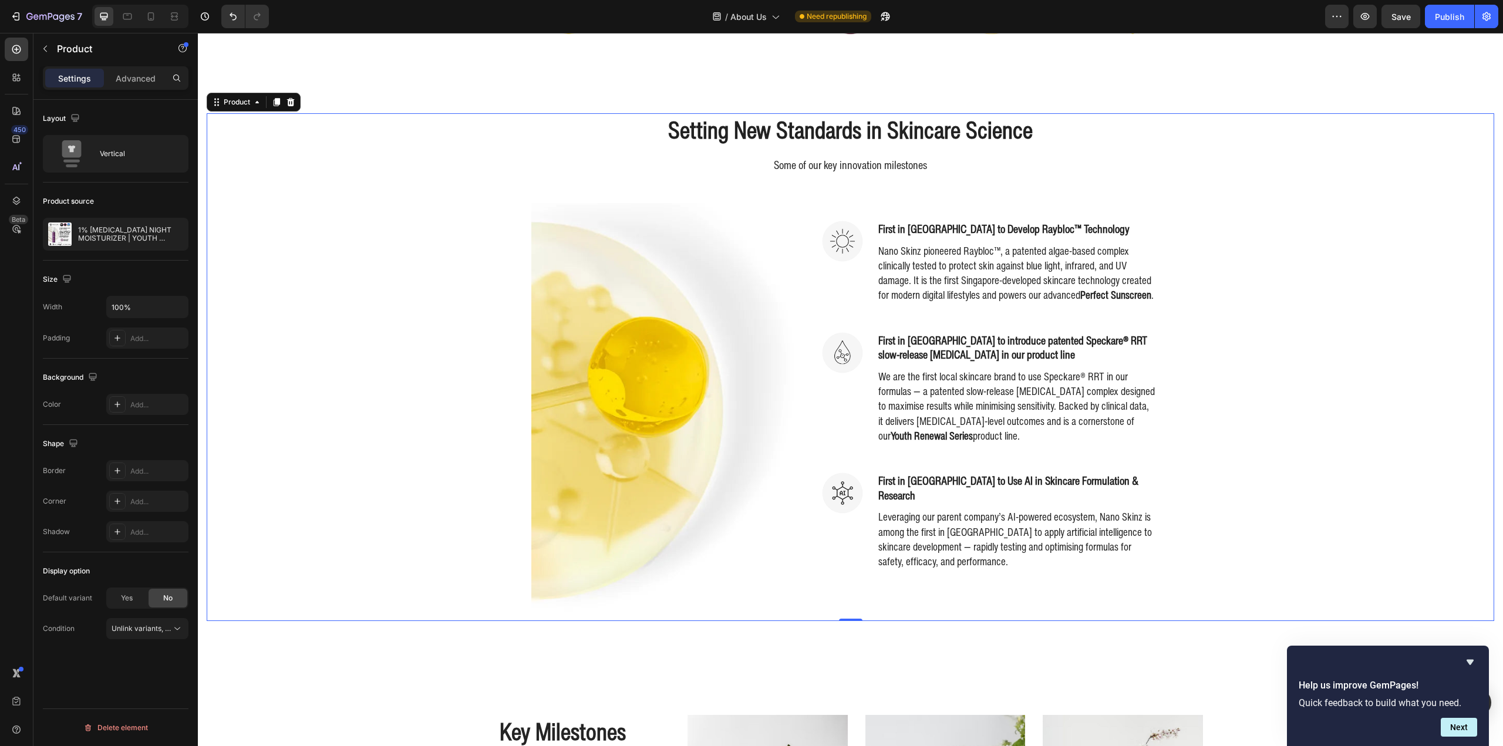
scroll to position [470, 0]
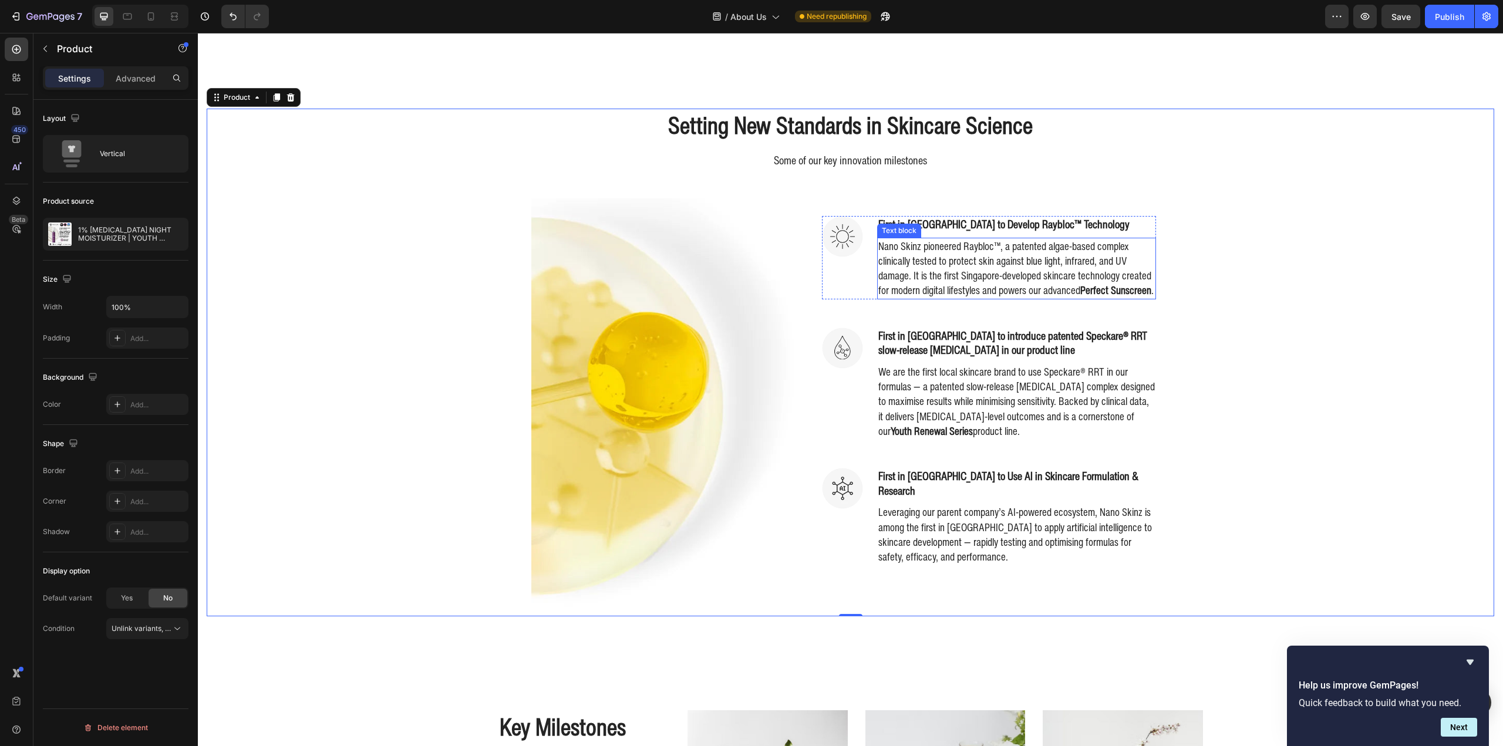
click at [1140, 287] on p "Nano Skinz pioneered Raybloc™, a patented algae-based complex clinically tested…" at bounding box center [1016, 268] width 277 height 59
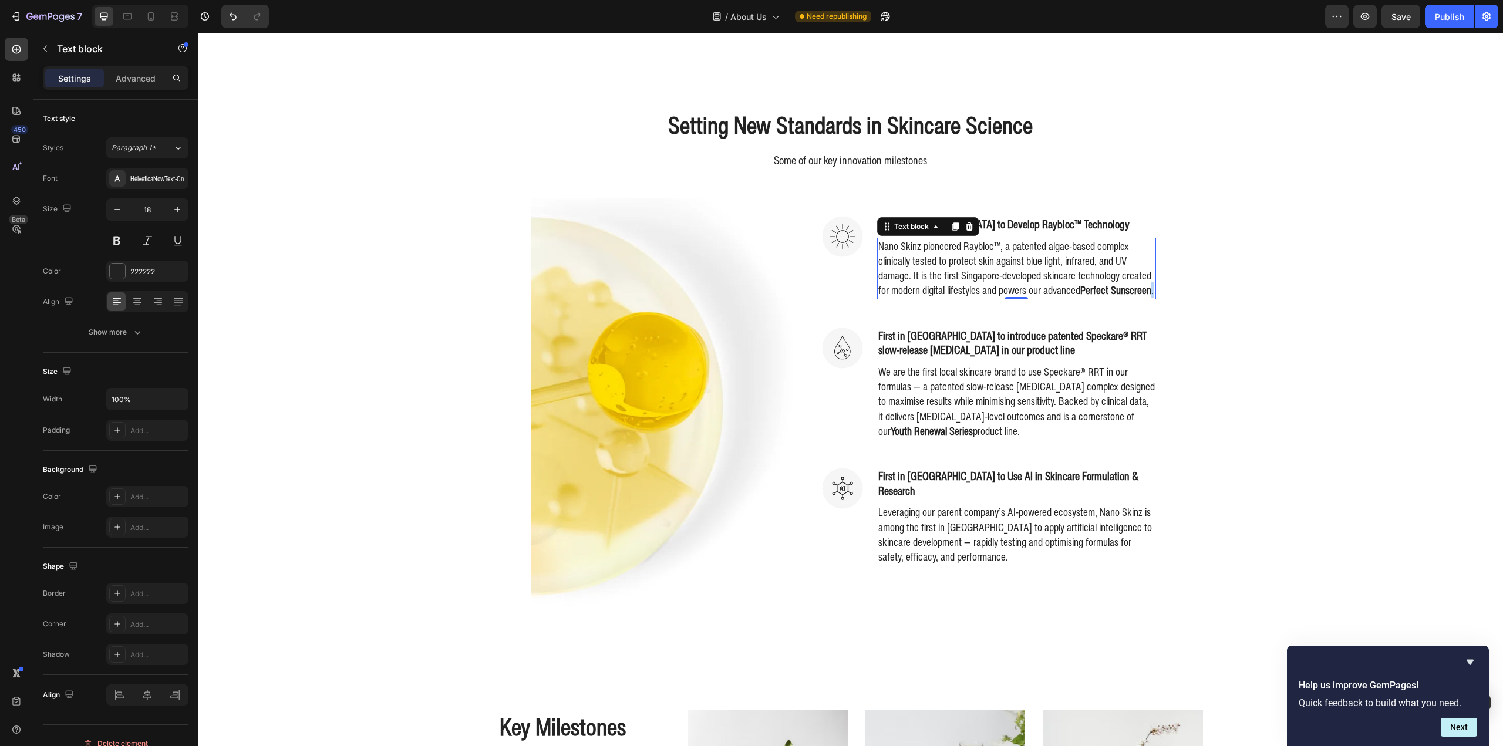
click at [1147, 298] on p "Nano Skinz pioneered Raybloc™, a patented algae-based complex clinically tested…" at bounding box center [1016, 268] width 277 height 59
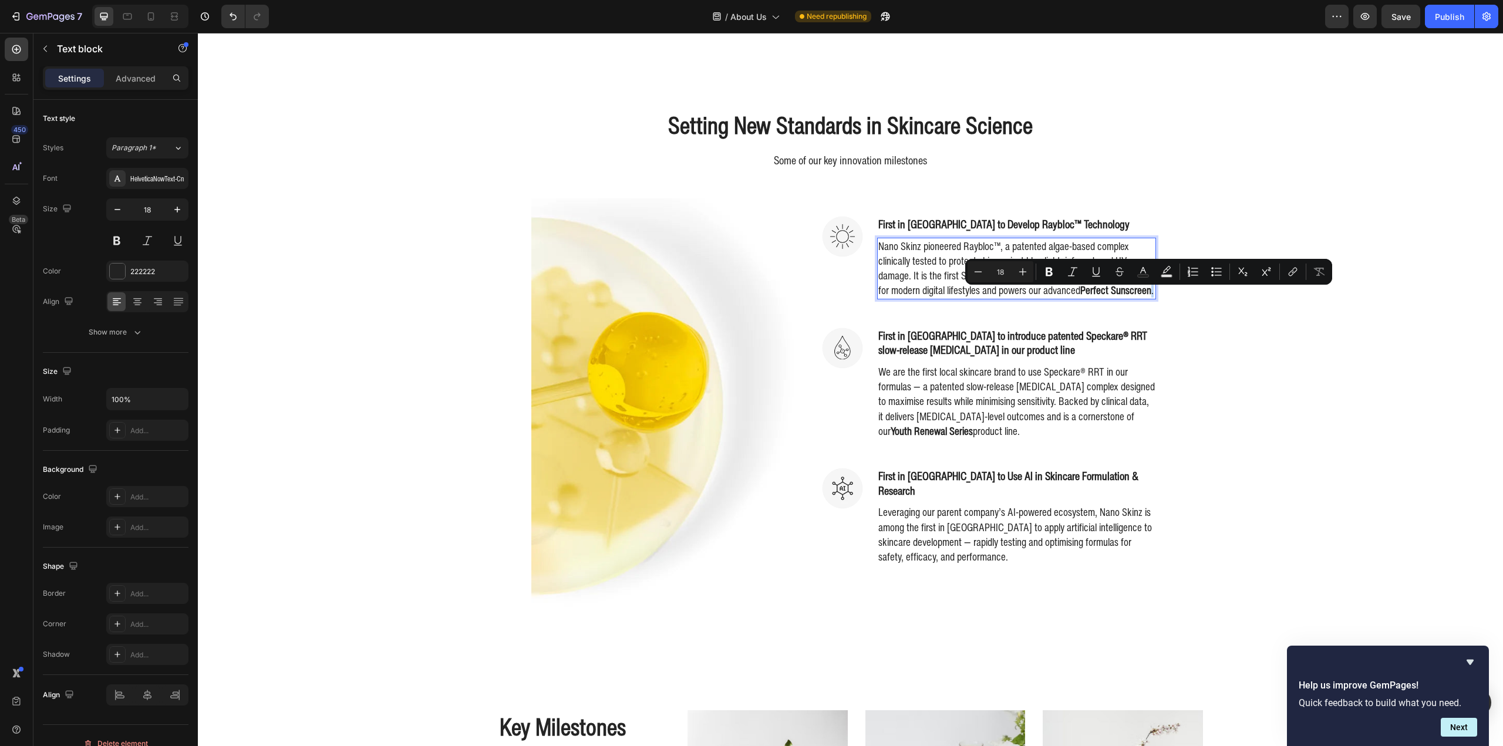
click at [1148, 298] on p "Nano Skinz pioneered Raybloc™, a patented algae-based complex clinically tested…" at bounding box center [1016, 268] width 277 height 59
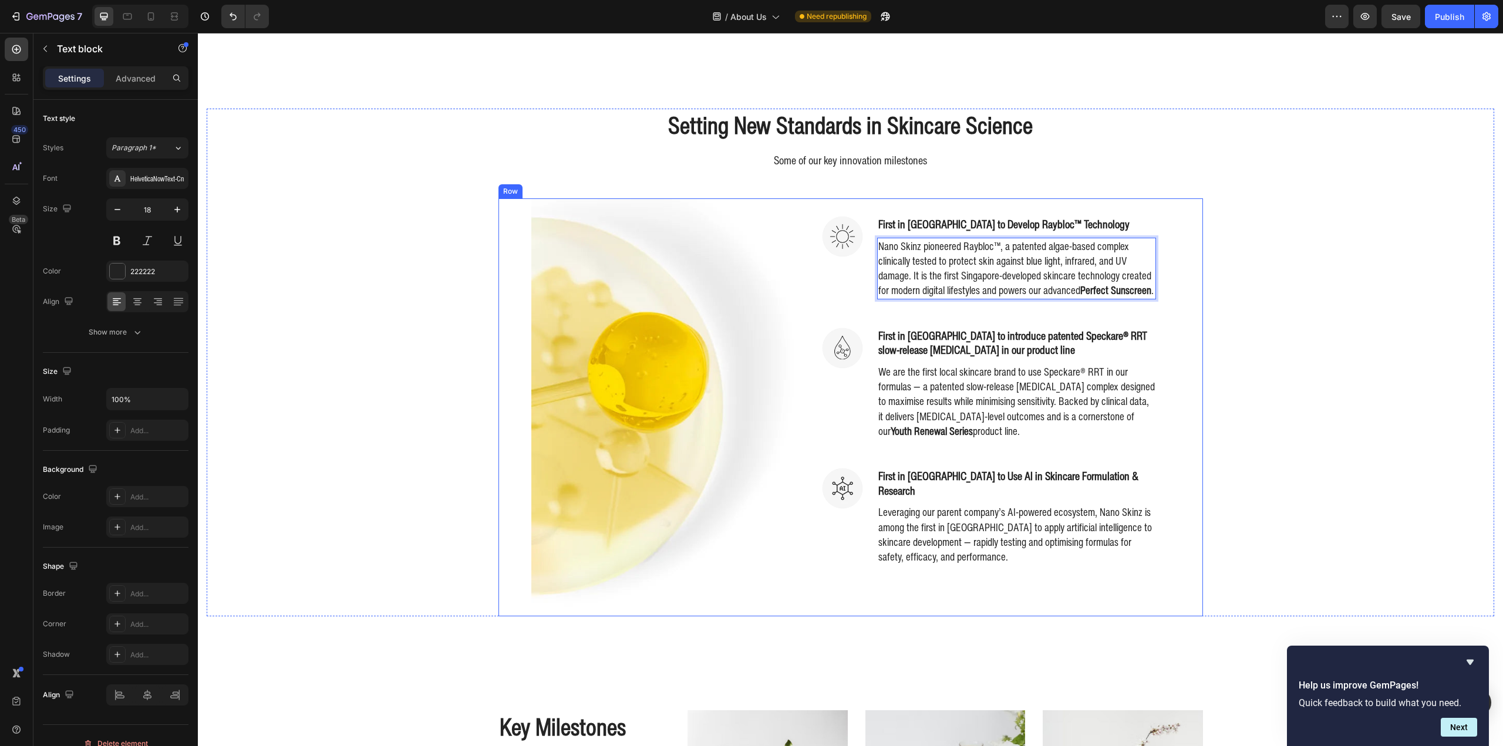
scroll to position [463, 0]
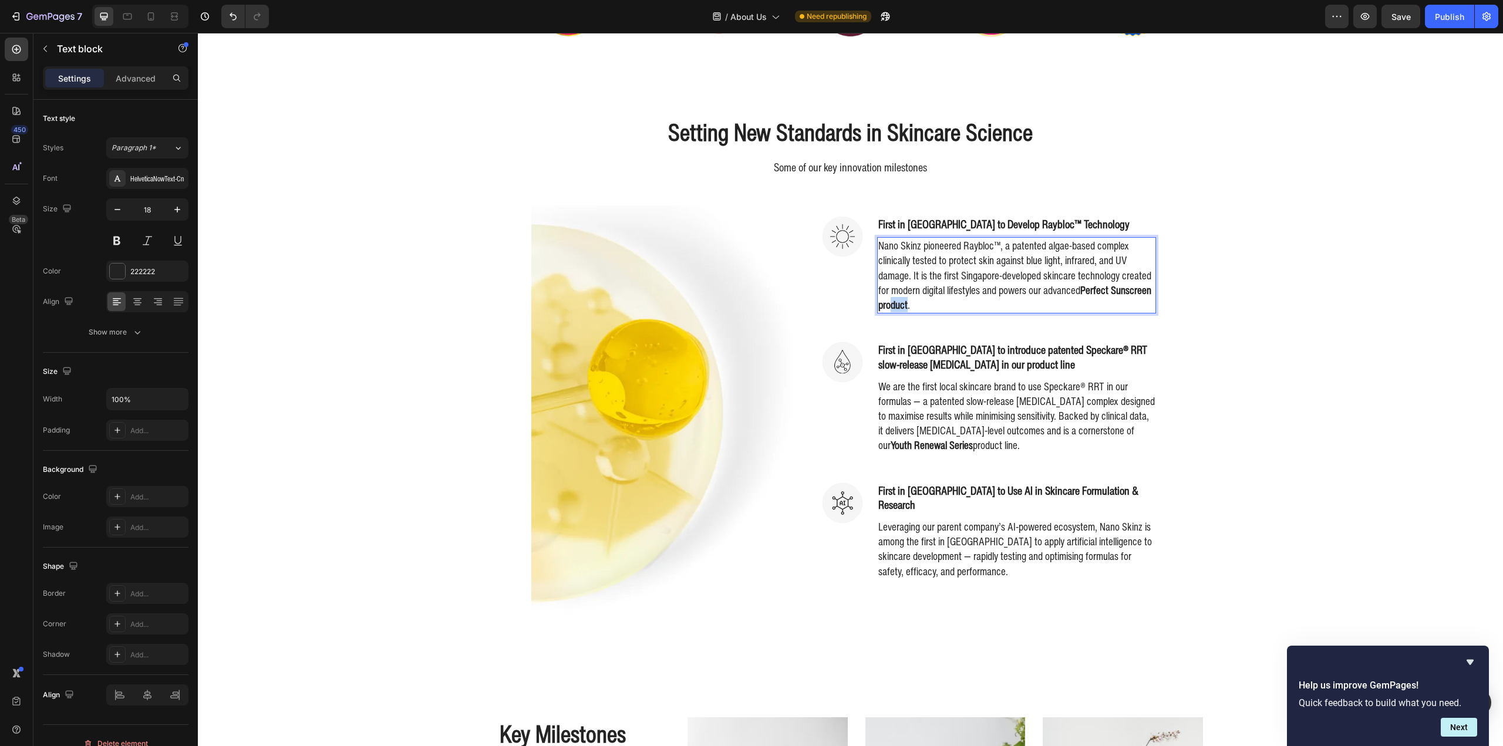
drag, startPoint x: 902, startPoint y: 312, endPoint x: 887, endPoint y: 314, distance: 14.8
click at [887, 312] on strong "Perfect Sunscreen product" at bounding box center [1014, 297] width 273 height 30
drag, startPoint x: 903, startPoint y: 316, endPoint x: 875, endPoint y: 314, distance: 28.2
click at [878, 312] on p "Nano Skinz pioneered Raybloc™, a patented algae-based complex clinically tested…" at bounding box center [1016, 275] width 277 height 74
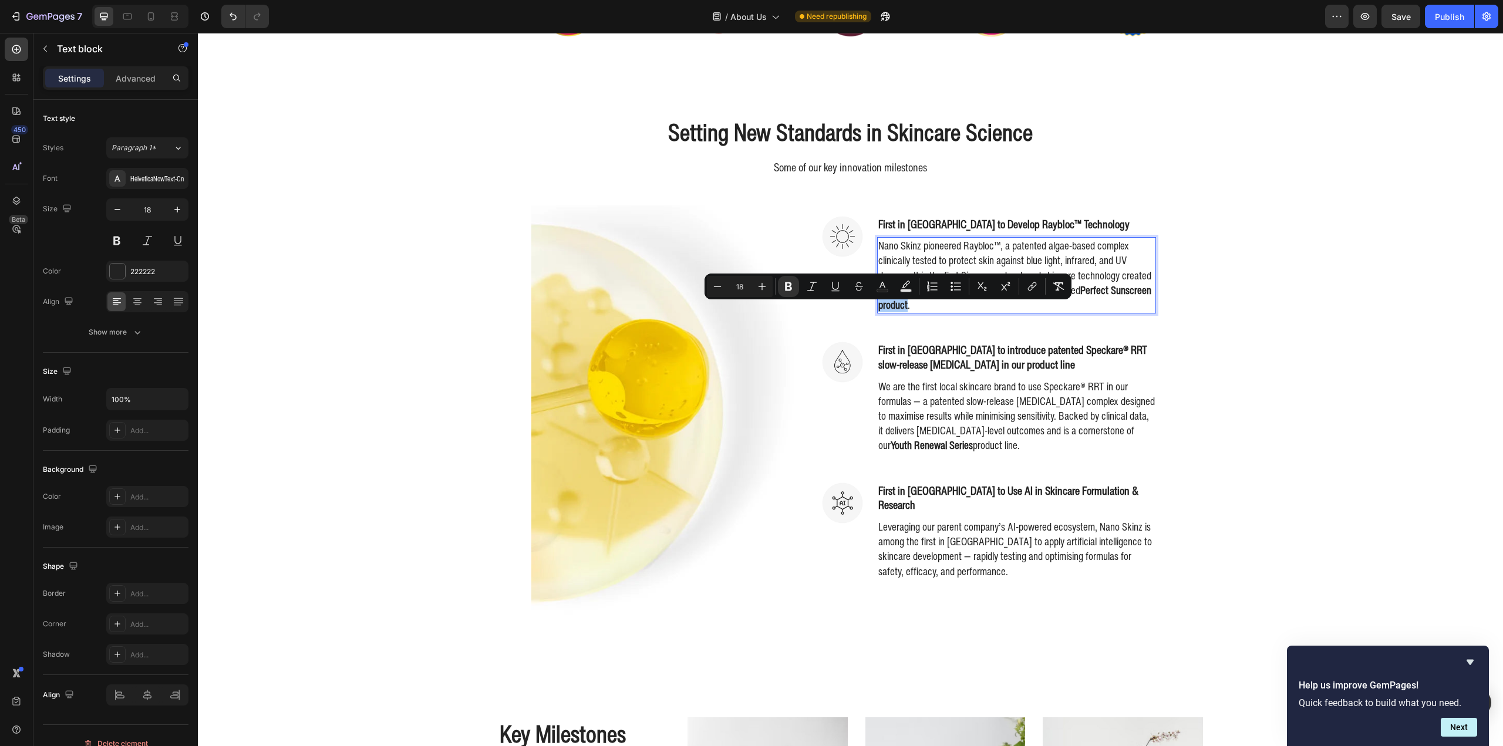
drag, startPoint x: 790, startPoint y: 285, endPoint x: 851, endPoint y: 298, distance: 62.4
click at [790, 285] on icon "Editor contextual toolbar" at bounding box center [788, 286] width 7 height 9
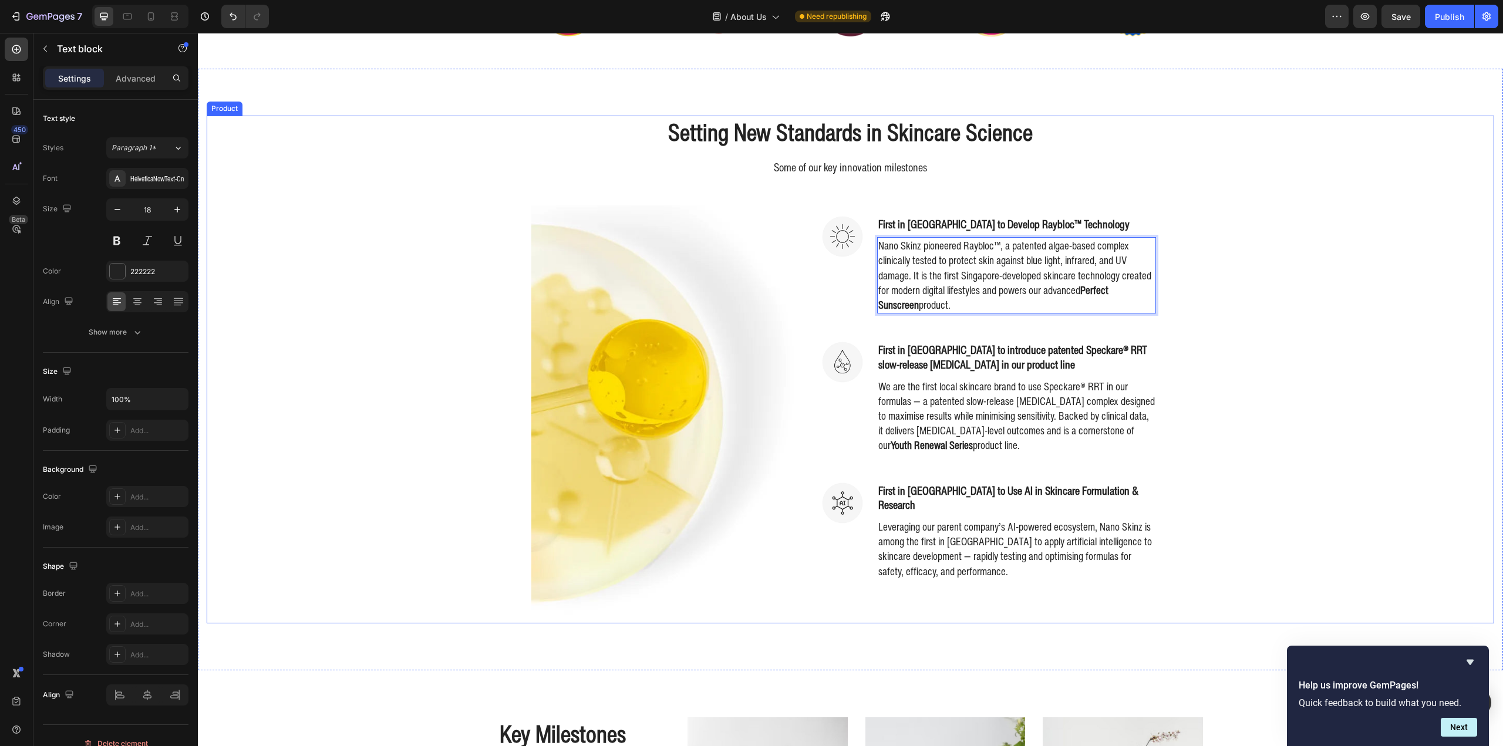
click at [1278, 360] on div "Setting New Standards in Skincare Science Heading Some of our key innovation mi…" at bounding box center [851, 369] width 1288 height 507
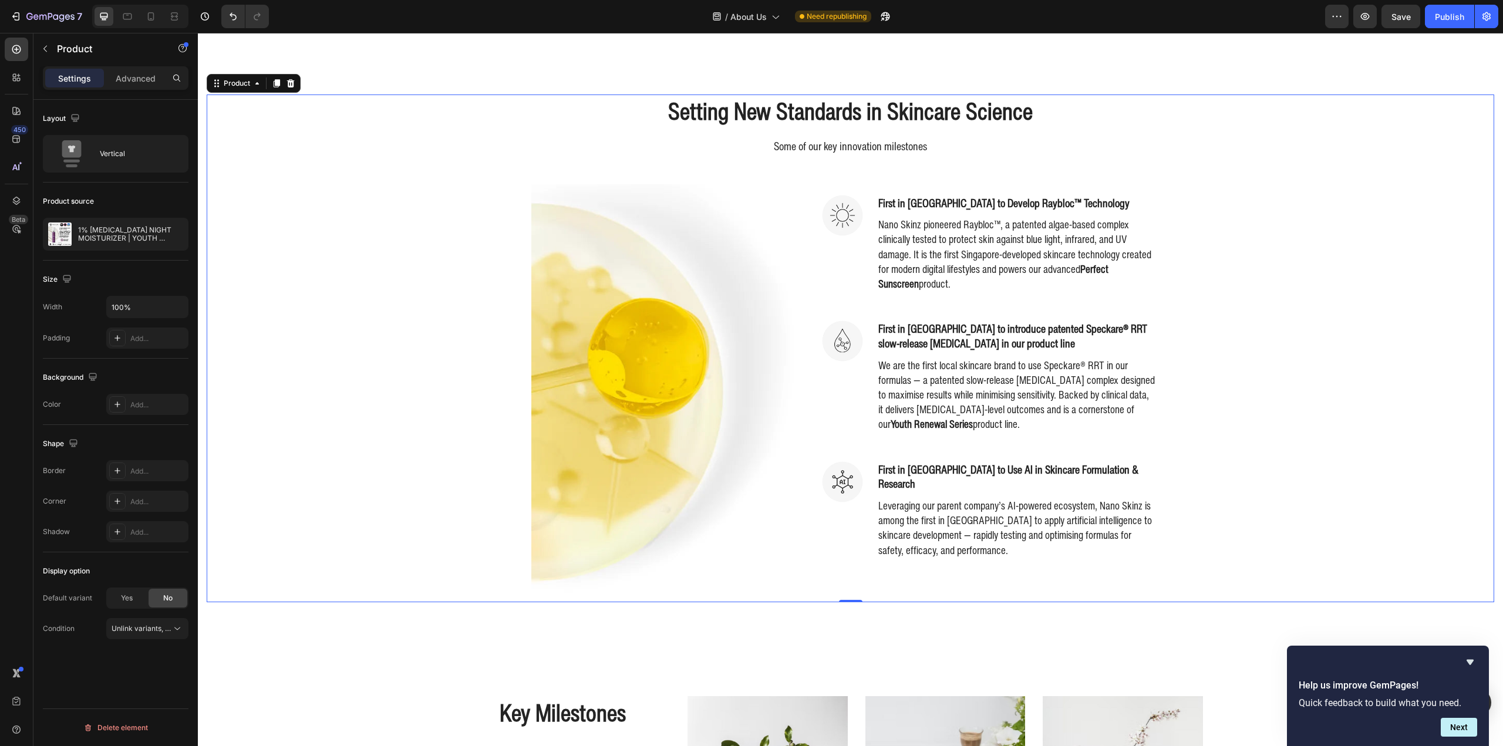
scroll to position [521, 0]
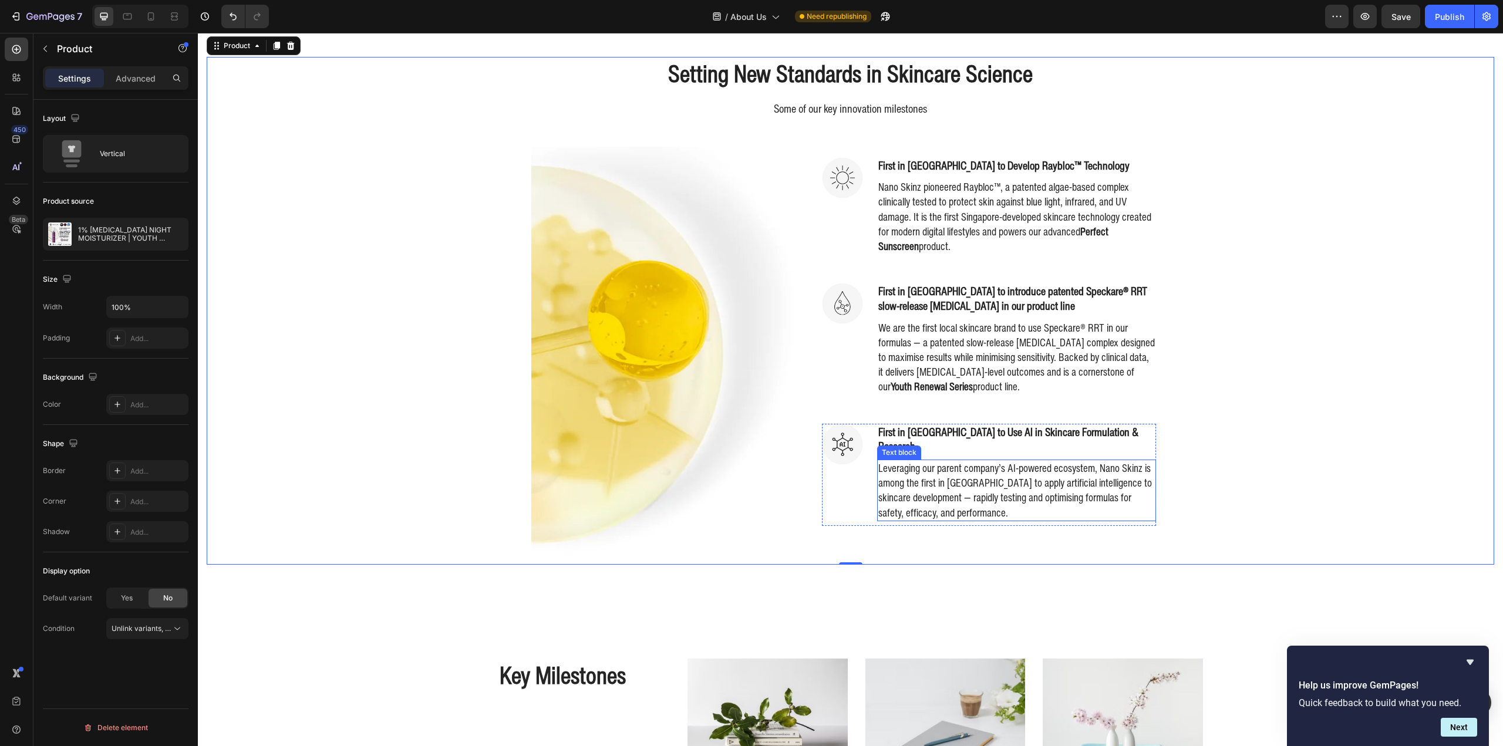
click at [1033, 487] on p "Leveraging our parent company’s AI-powered ecosystem, Nano Skinz is among the f…" at bounding box center [1016, 490] width 277 height 59
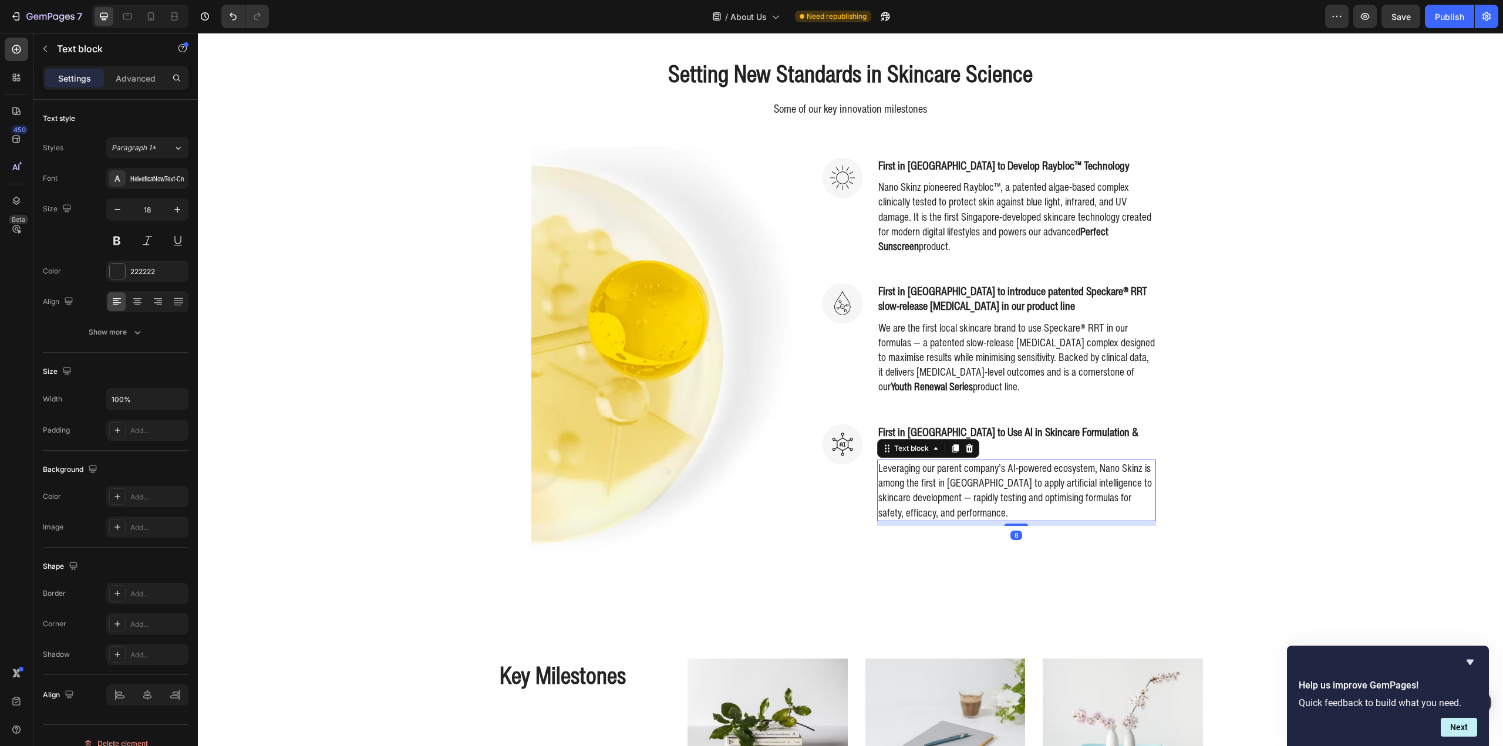
click at [939, 485] on p "Leveraging our parent company’s AI-powered ecosystem, Nano Skinz is among the f…" at bounding box center [1016, 490] width 277 height 59
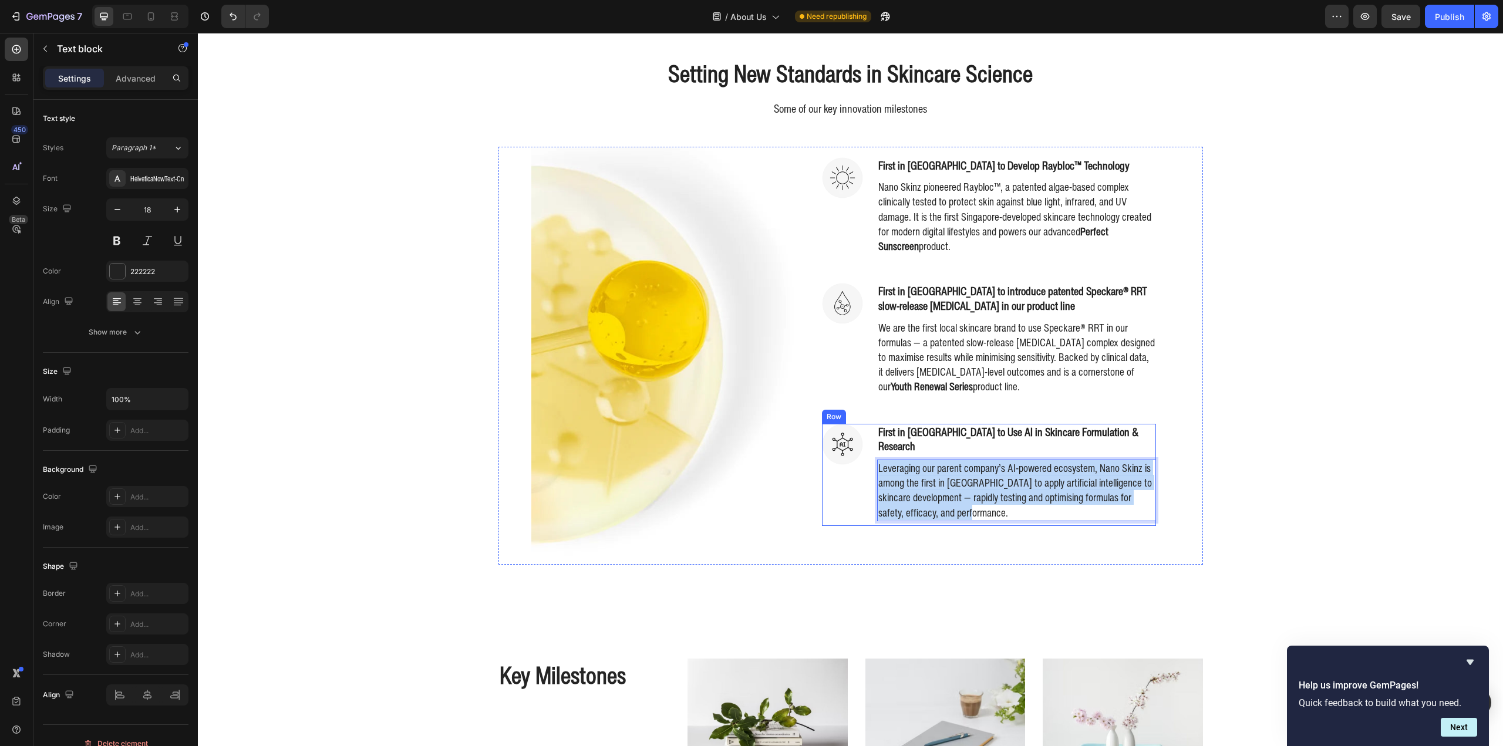
drag, startPoint x: 1005, startPoint y: 502, endPoint x: 871, endPoint y: 460, distance: 140.9
click at [871, 460] on div "Image First in Singapore to Use AI in Skincare Formulation & Research Heading L…" at bounding box center [989, 475] width 334 height 102
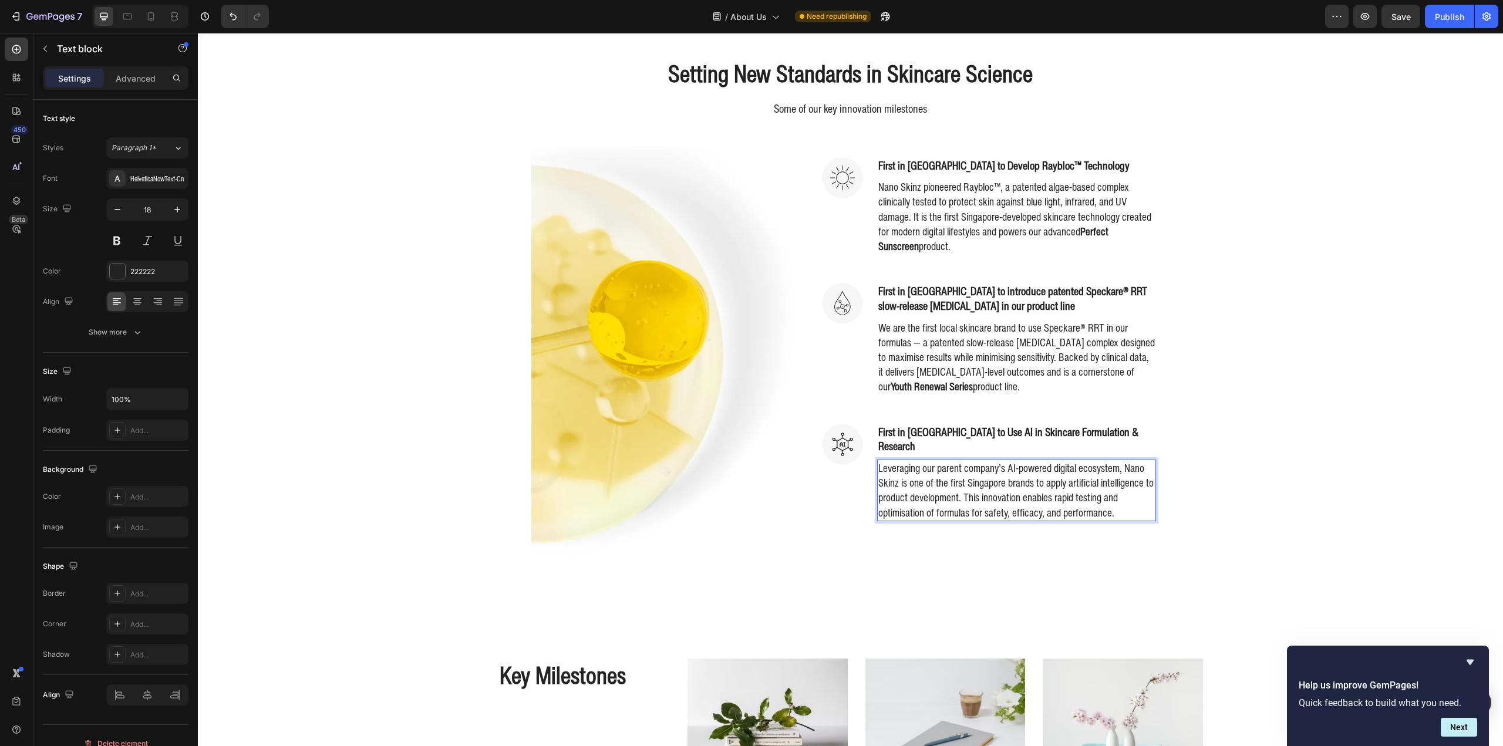
click at [993, 481] on p "Leveraging our parent company’s AI-powered digital ecosystem, Nano Skinz is one…" at bounding box center [1016, 490] width 277 height 59
drag, startPoint x: 980, startPoint y: 480, endPoint x: 993, endPoint y: 480, distance: 12.9
click at [980, 480] on p "Leveraging our parent company’s AI-powered digital ecosystem, Nano Skinz is one…" at bounding box center [1016, 490] width 277 height 59
click at [1000, 478] on p "Leveraging our parent company’s AI-powered digital ecosystem, Nano Skinz is one…" at bounding box center [1016, 490] width 277 height 59
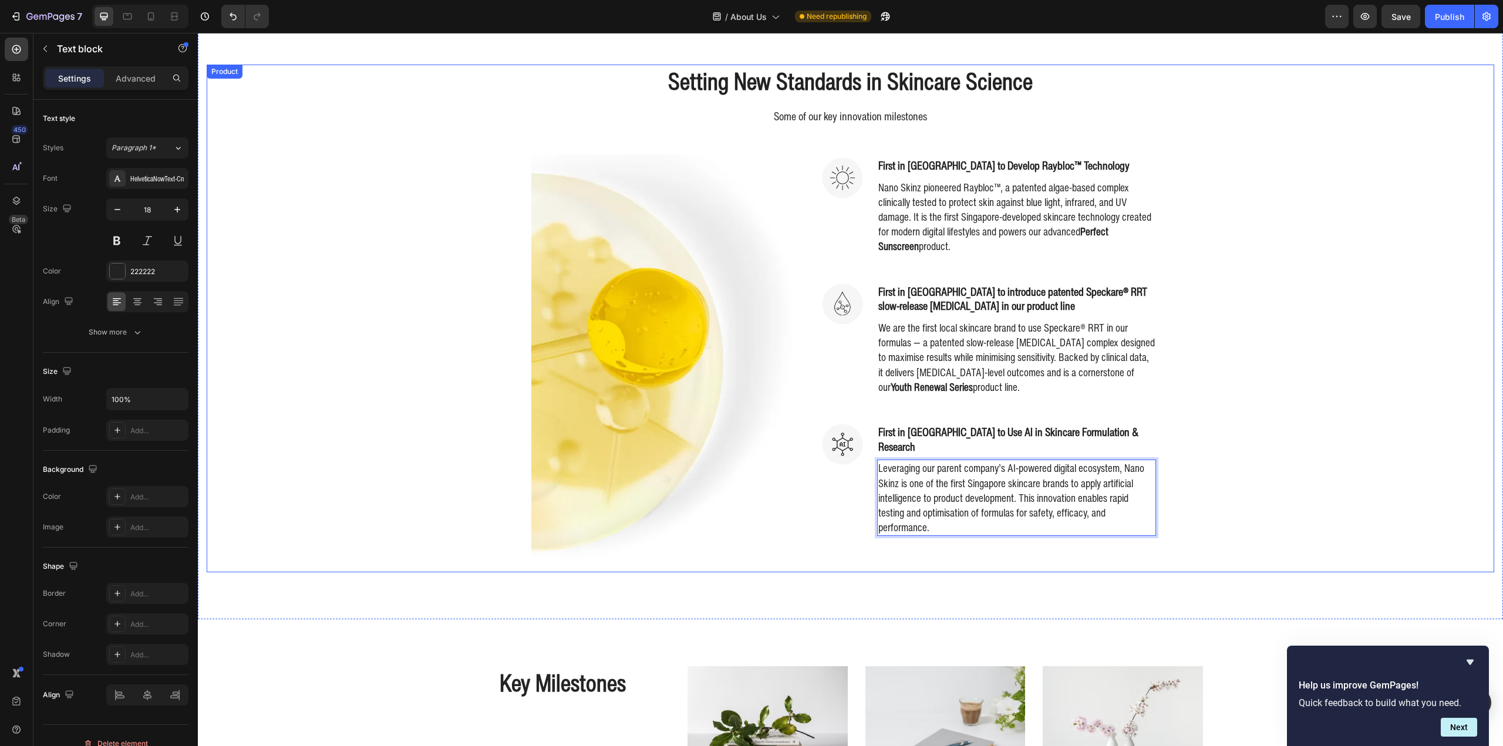
click at [1295, 469] on div "Setting New Standards in Skincare Science Heading Some of our key innovation mi…" at bounding box center [851, 318] width 1288 height 507
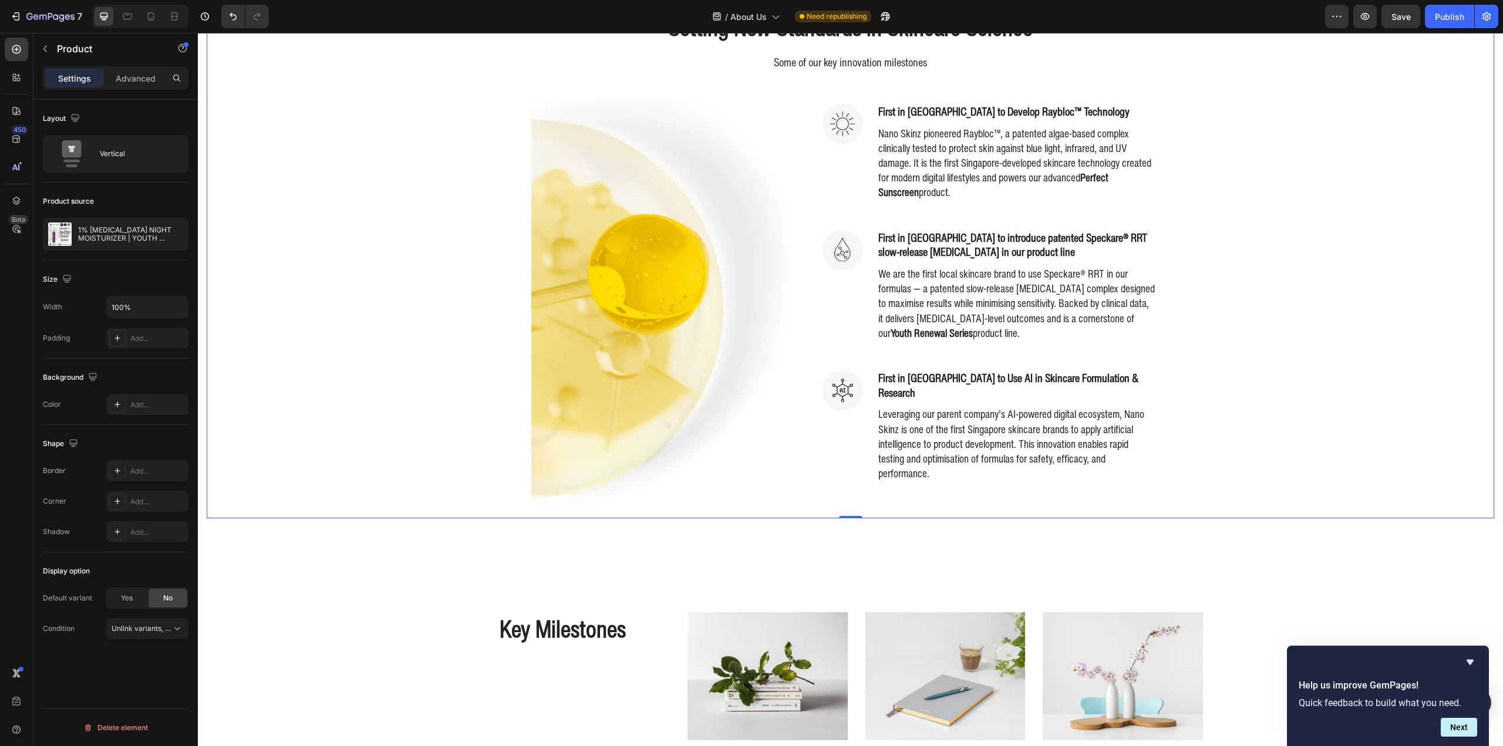
scroll to position [572, 0]
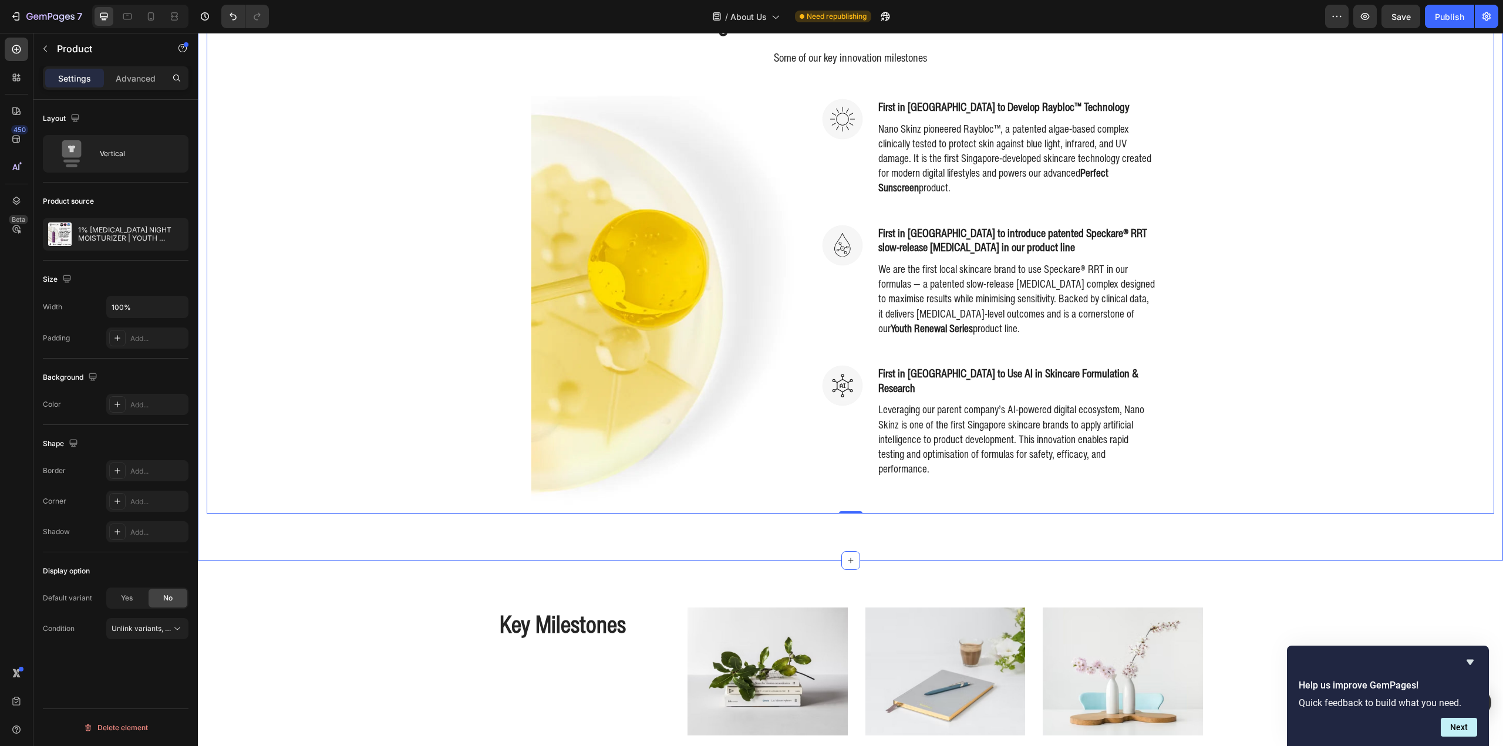
click at [1283, 543] on div "Setting New Standards in Skincare Science Heading Some of our key innovation mi…" at bounding box center [850, 259] width 1305 height 601
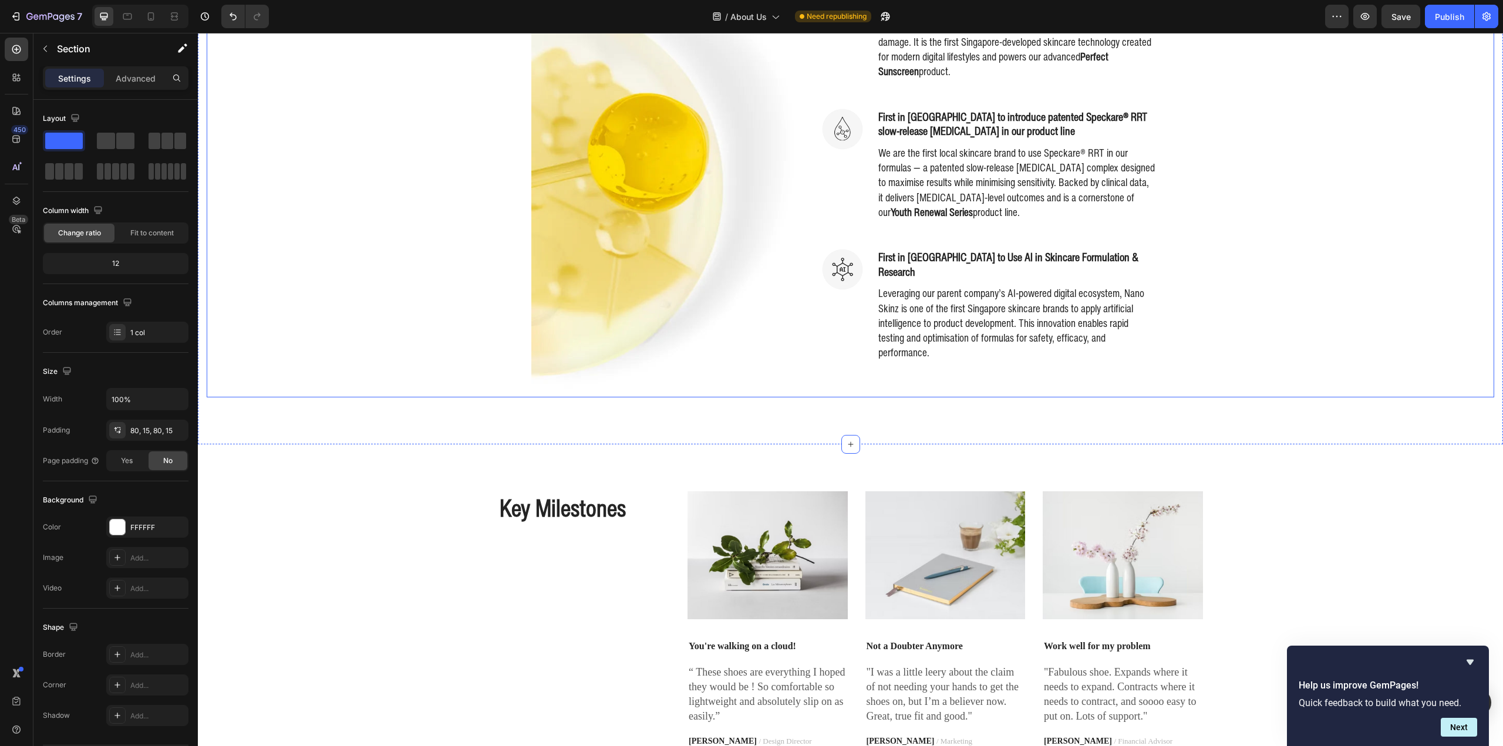
scroll to position [690, 0]
click at [1400, 19] on icon "button" at bounding box center [1401, 16] width 11 height 11
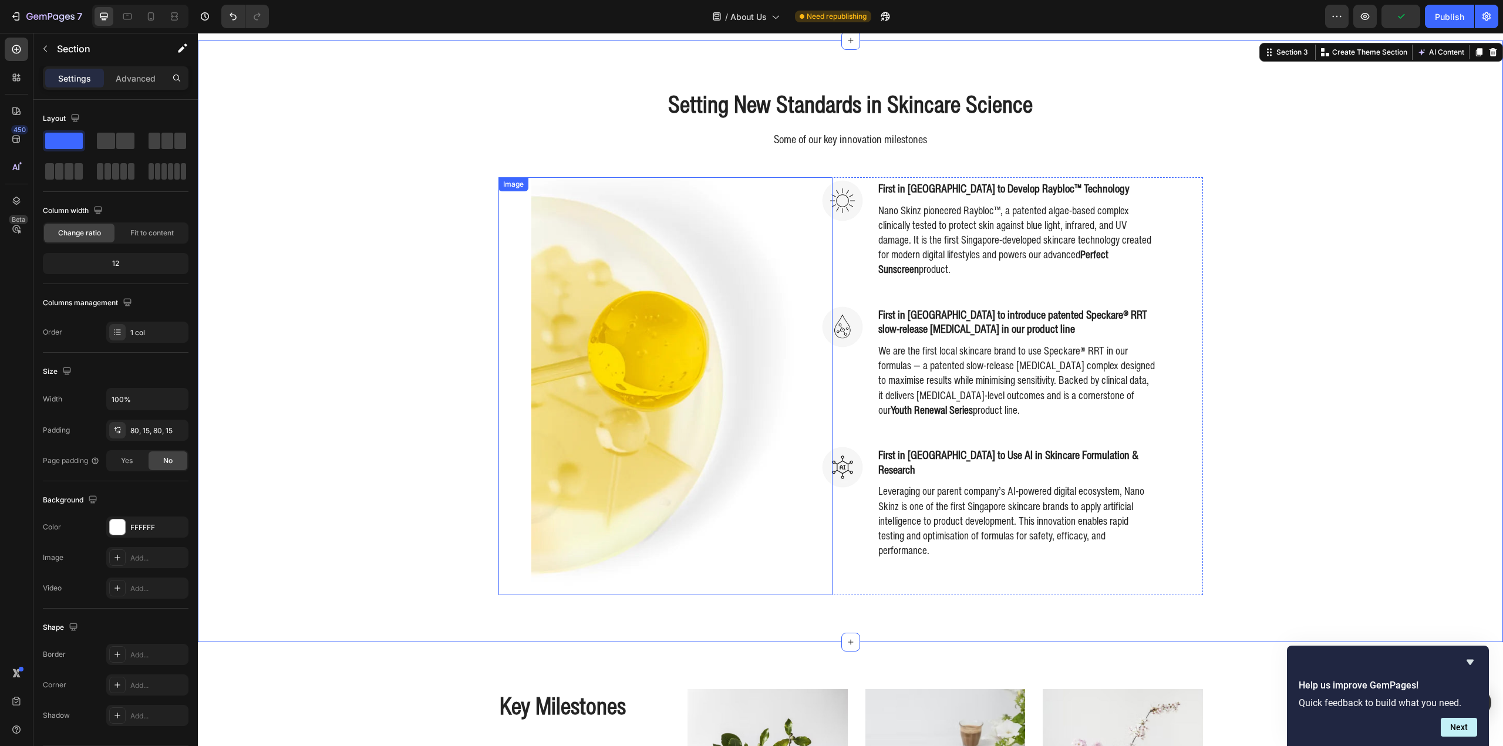
scroll to position [455, 0]
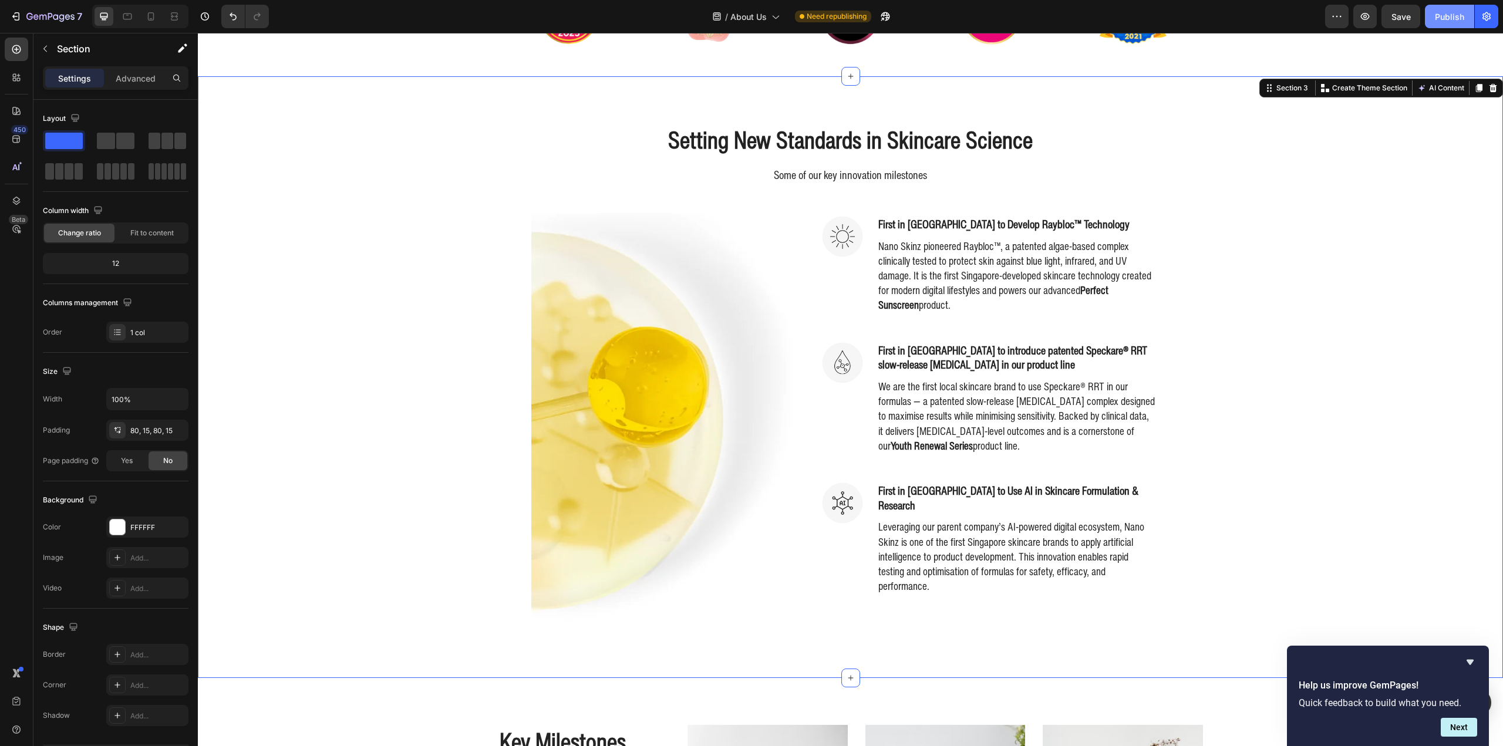
click at [1458, 16] on div "Publish" at bounding box center [1449, 17] width 29 height 12
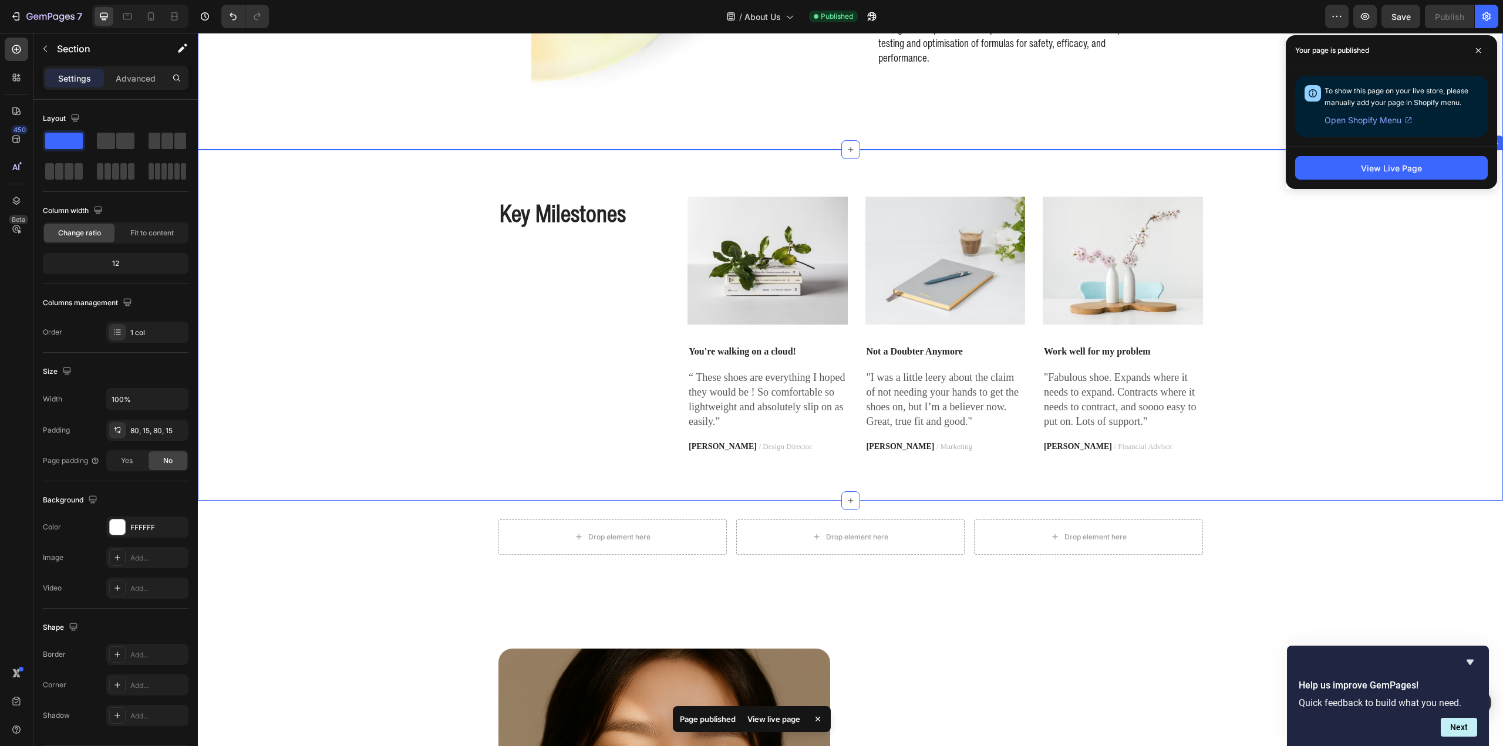
click at [360, 260] on div "Key Milestones Heading Image You're walking on a cloud! Text block “ These shoe…" at bounding box center [851, 325] width 1288 height 257
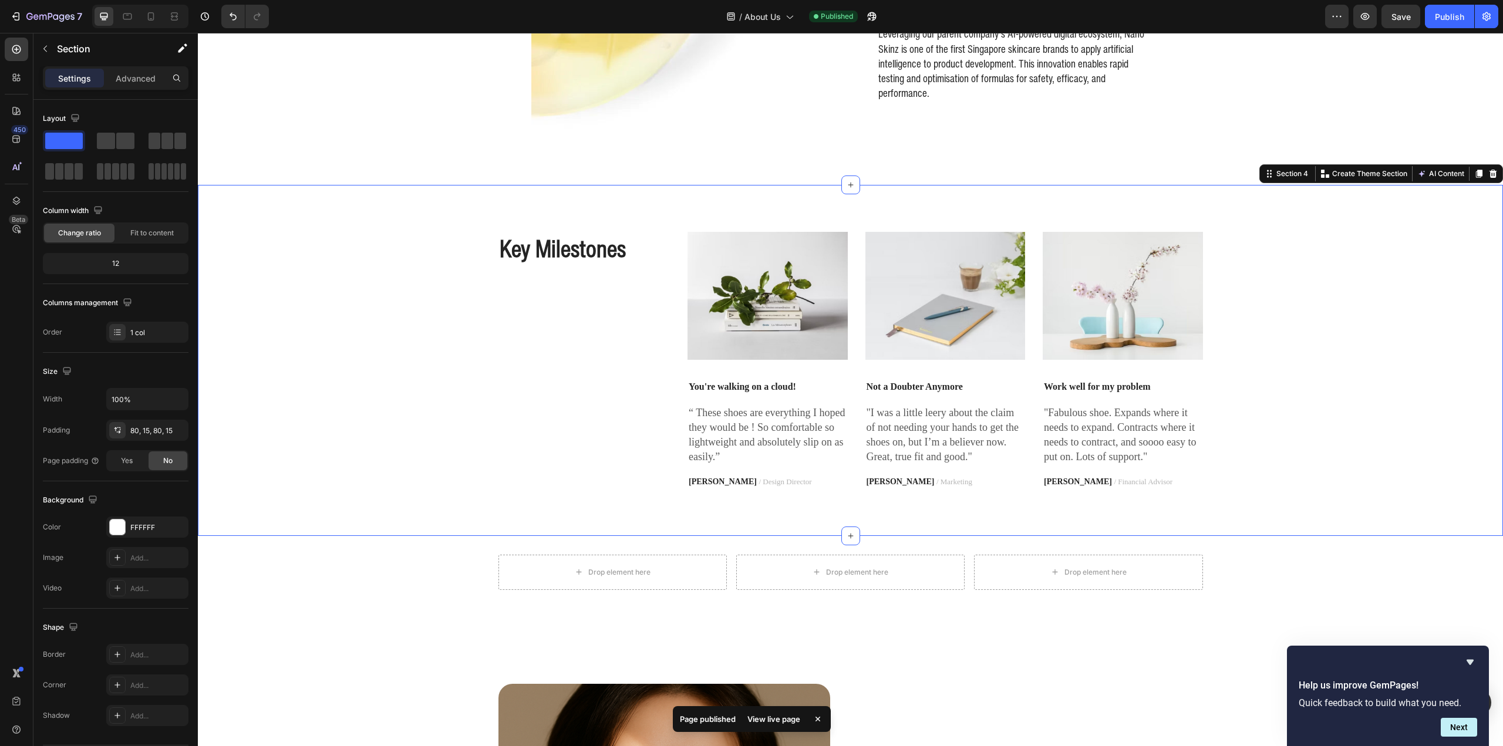
scroll to position [866, 0]
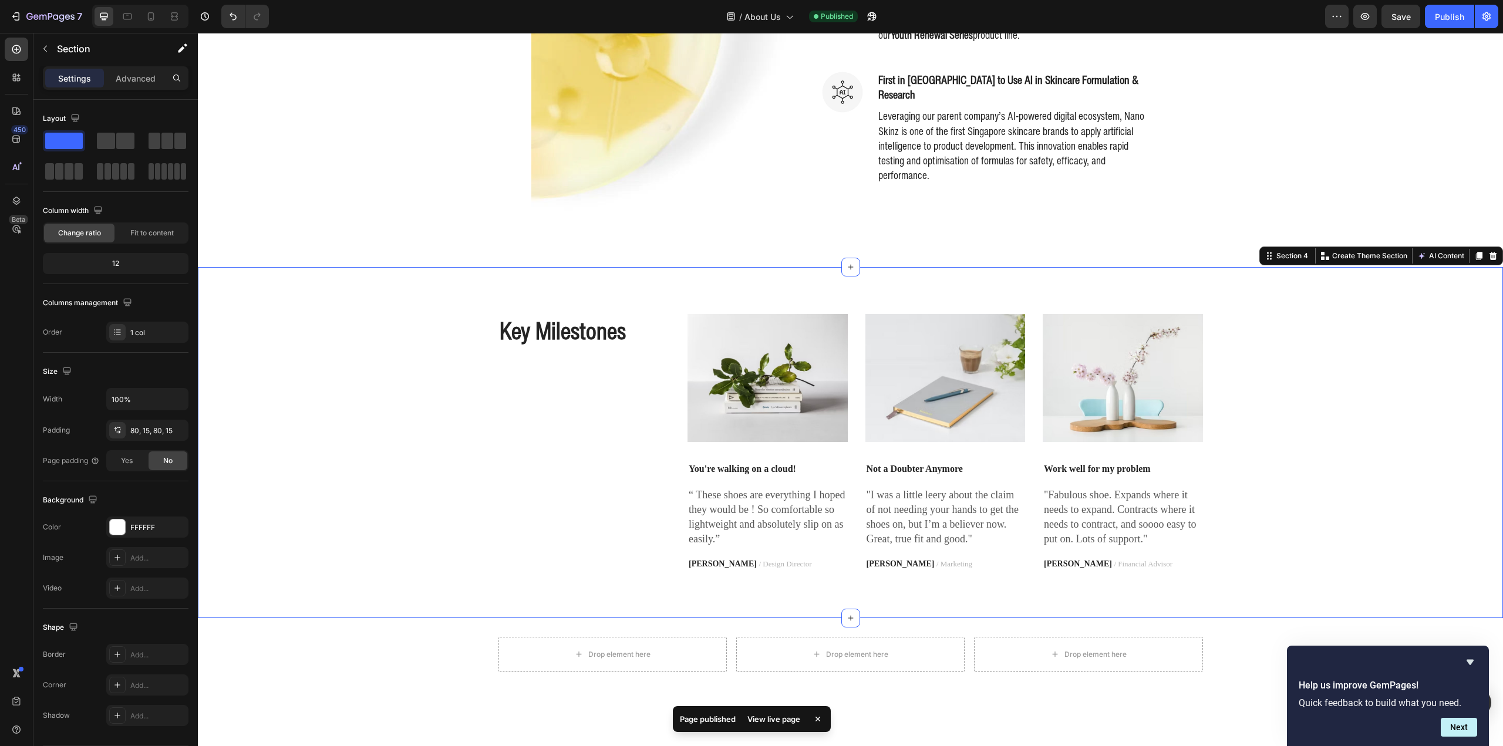
click at [1493, 258] on div "Section 4 Create Theme Section AI Content Write with GemAI What would you like …" at bounding box center [1381, 256] width 244 height 19
click at [1489, 256] on div at bounding box center [1493, 256] width 14 height 14
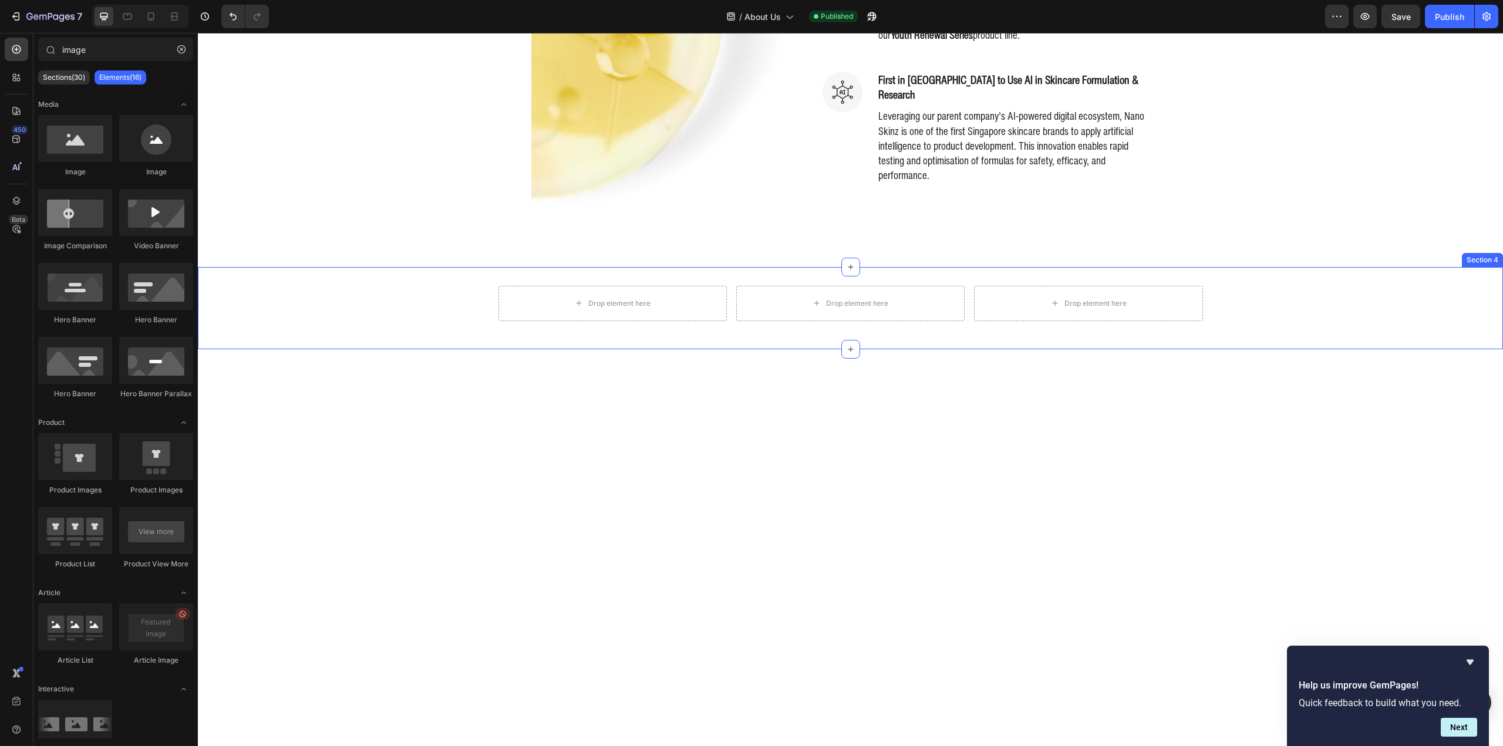
click at [1455, 276] on div "Drop element here Drop element here Drop element here Row Section 4" at bounding box center [850, 308] width 1305 height 82
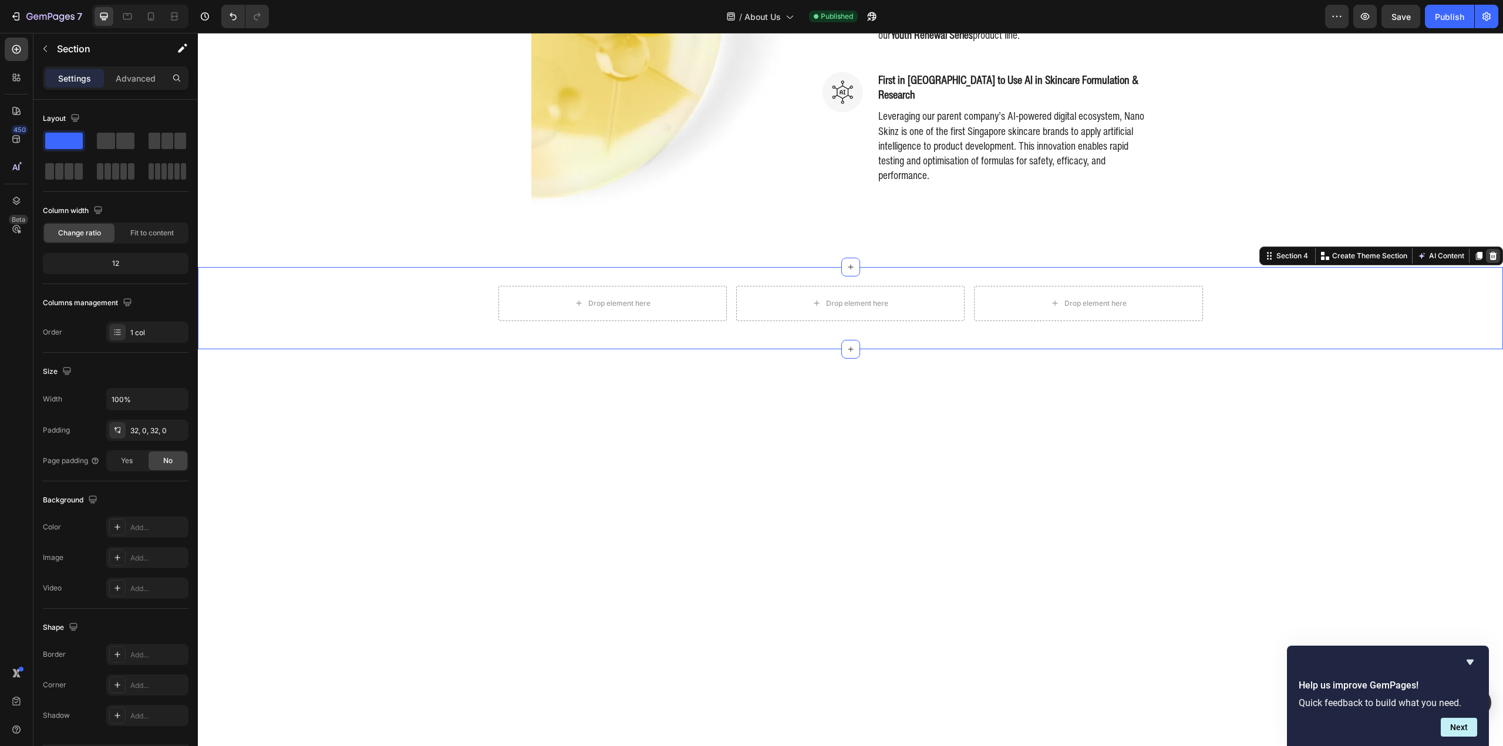
click at [1488, 257] on icon at bounding box center [1492, 255] width 9 height 9
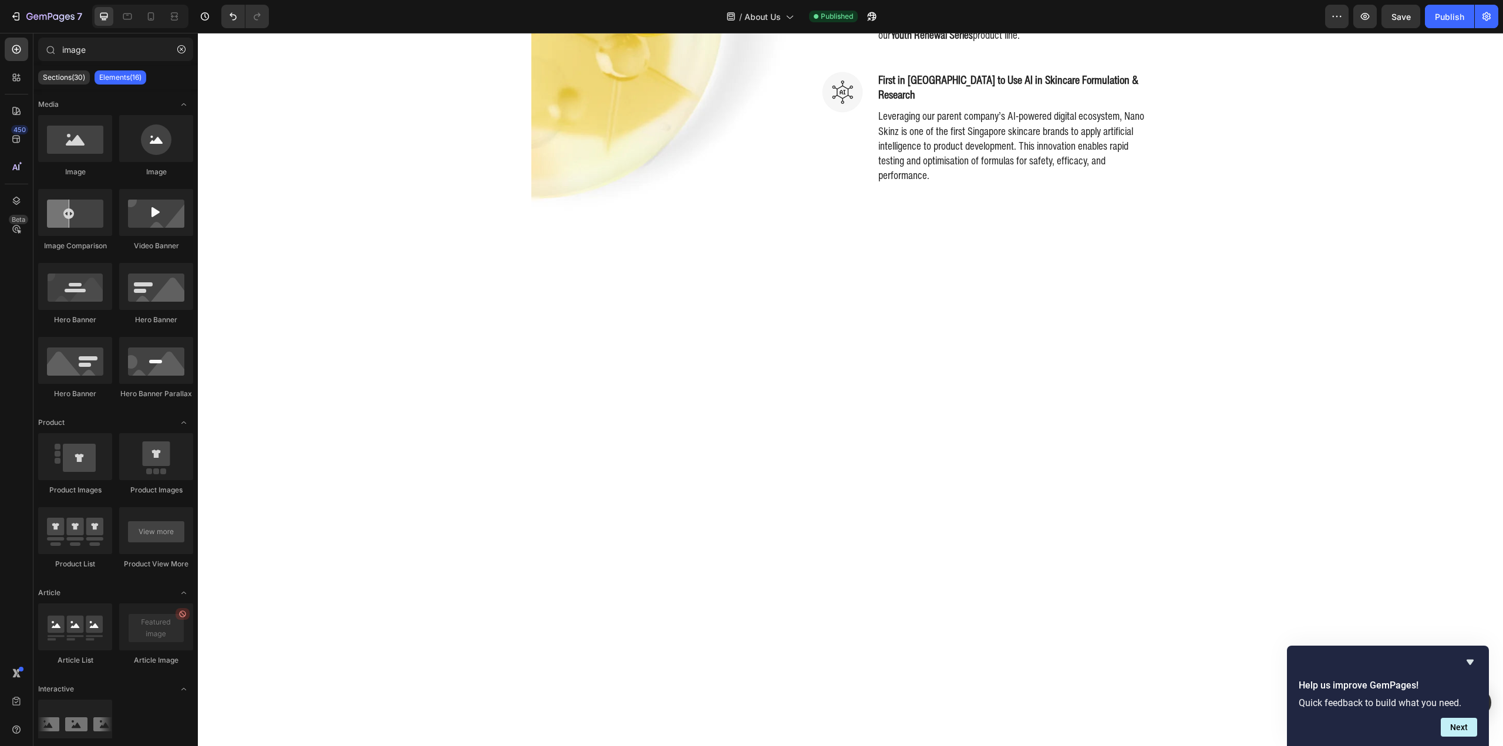
click at [1148, 379] on div at bounding box center [850, 458] width 705 height 289
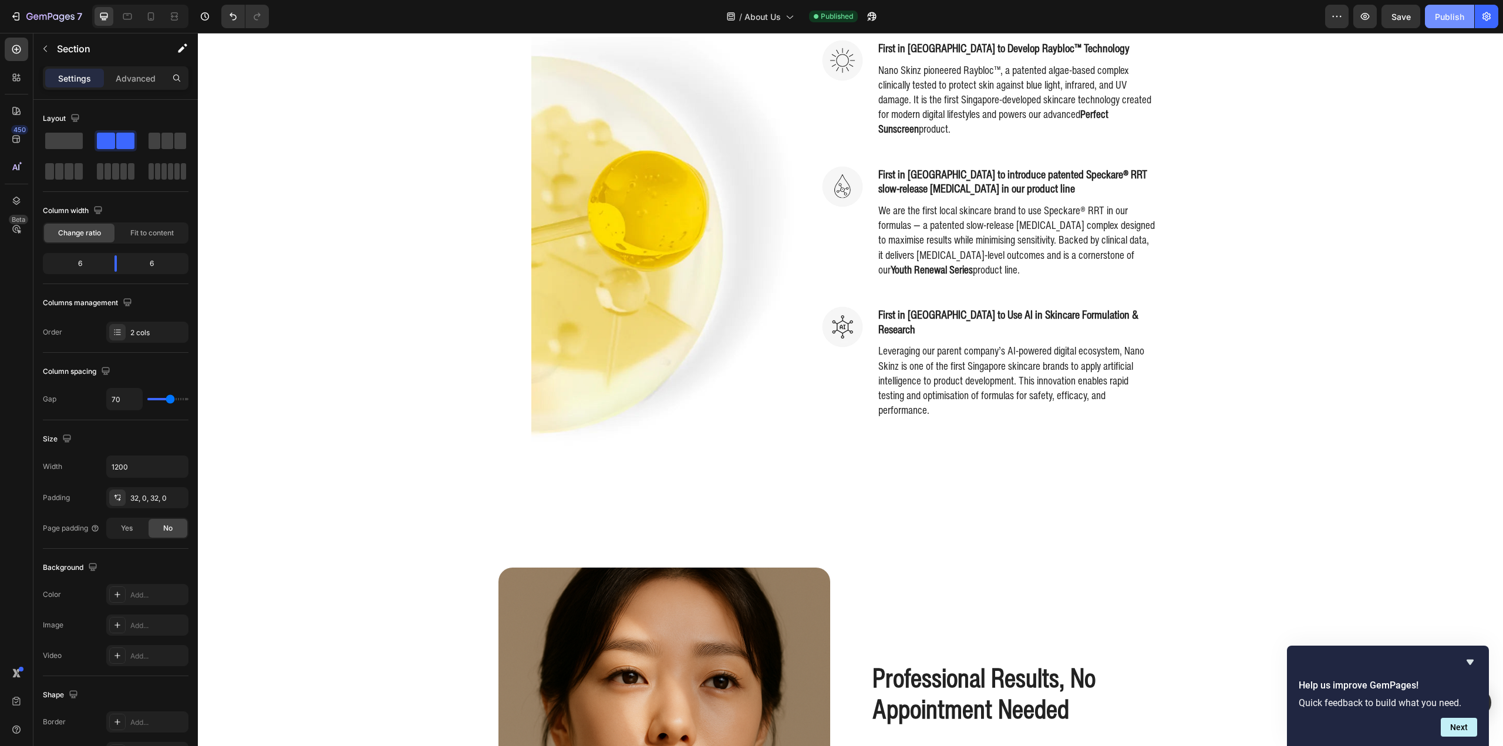
click at [1447, 18] on div "Publish" at bounding box center [1449, 17] width 29 height 12
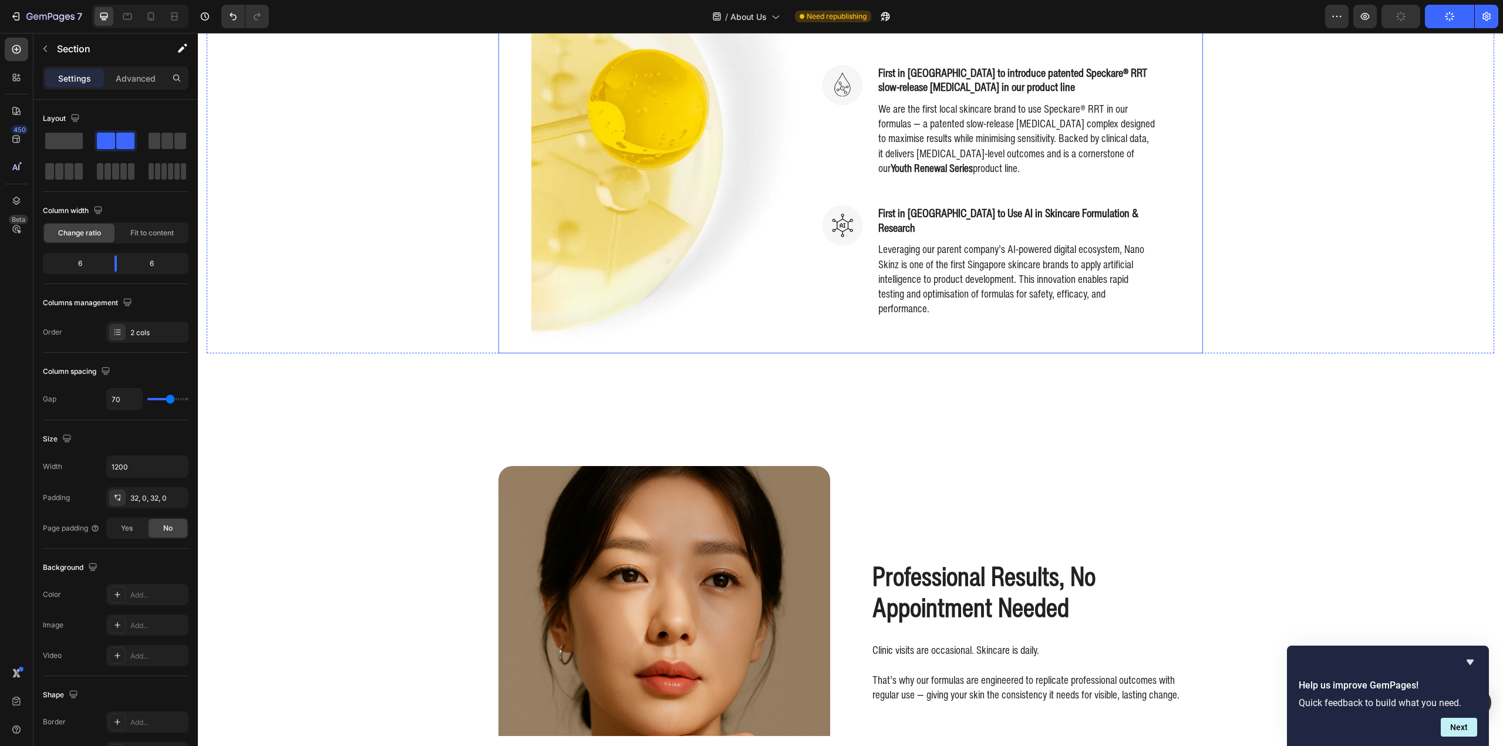
scroll to position [983, 0]
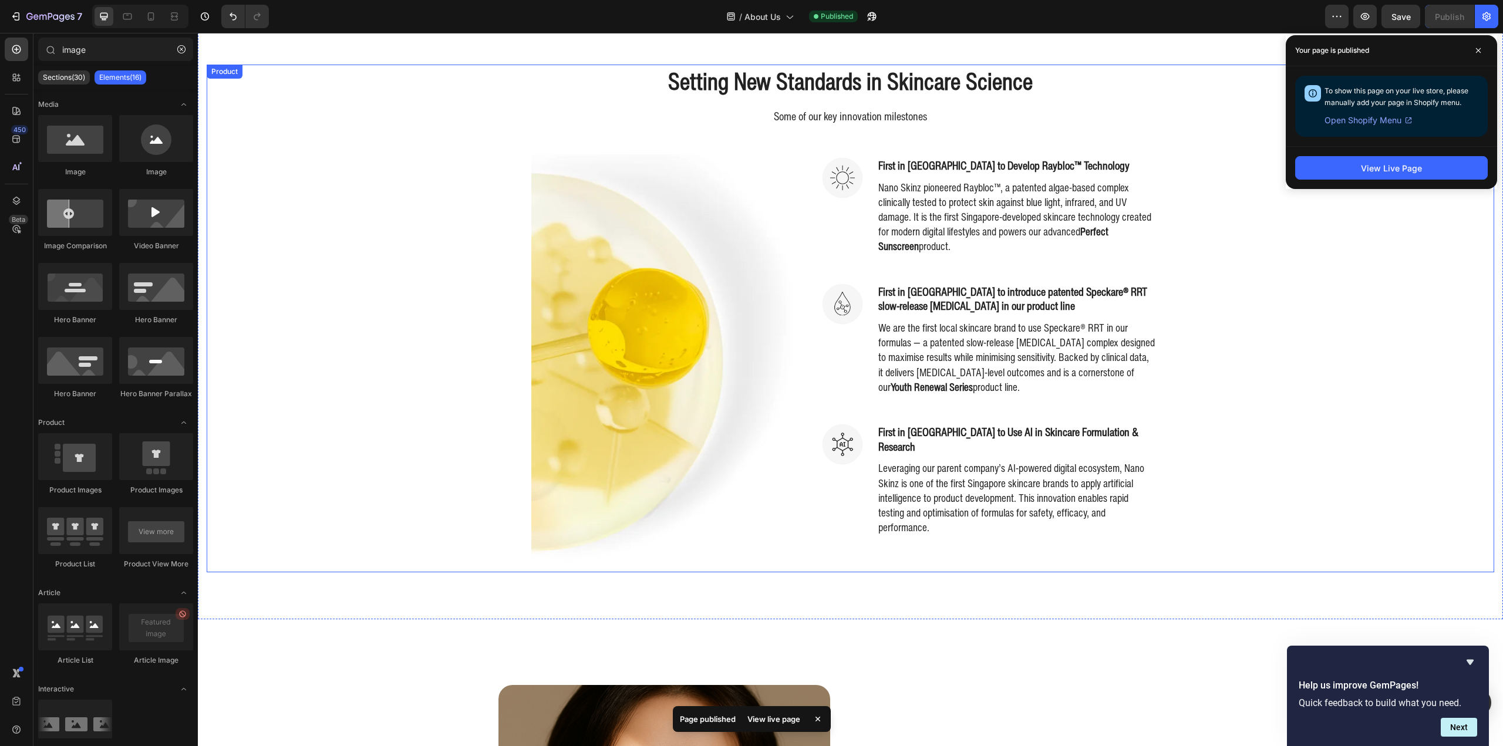
scroll to position [161, 0]
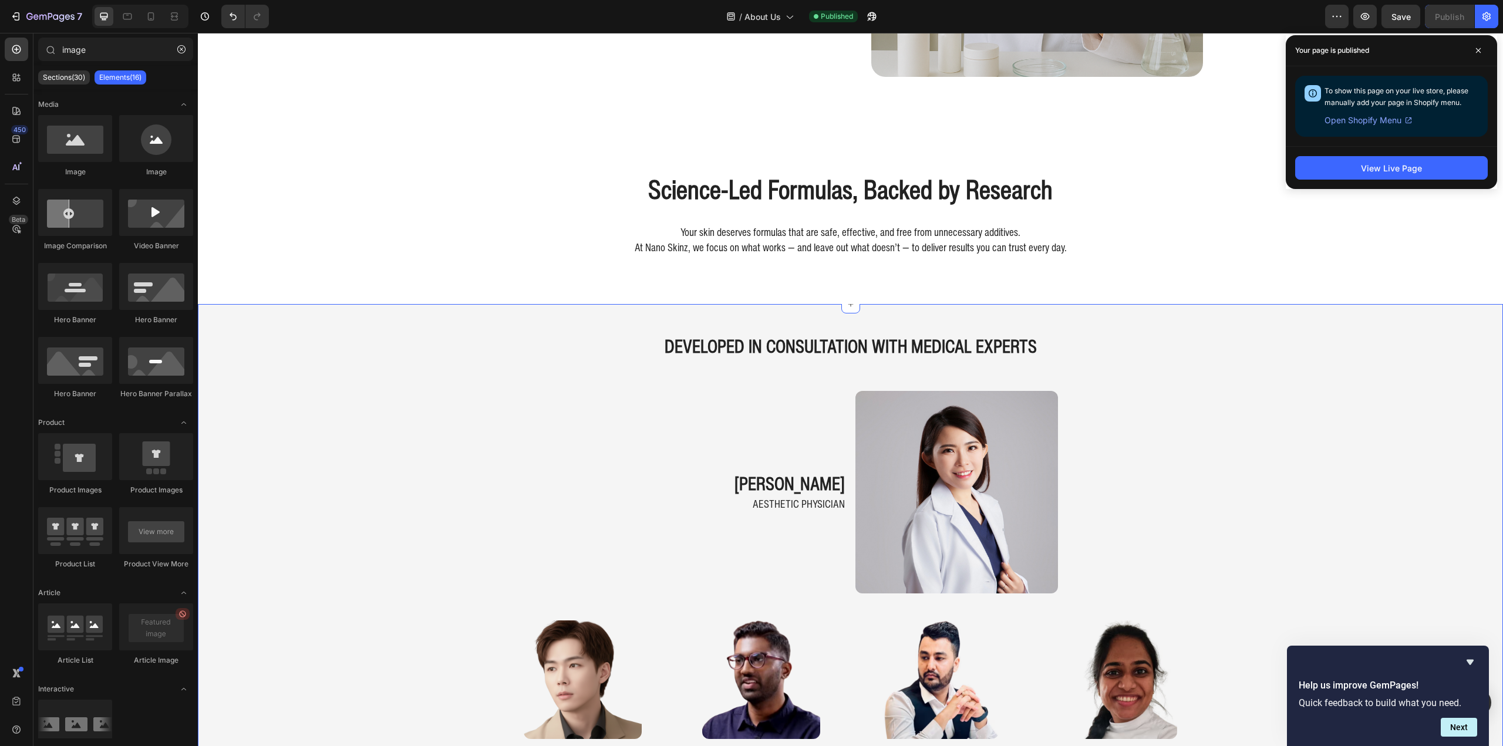
click at [273, 501] on div "DEVELOPED IN CONSULTATION WITH MEDICAL EXPERTS Heading dr. nicole khern Heading…" at bounding box center [850, 614] width 1305 height 583
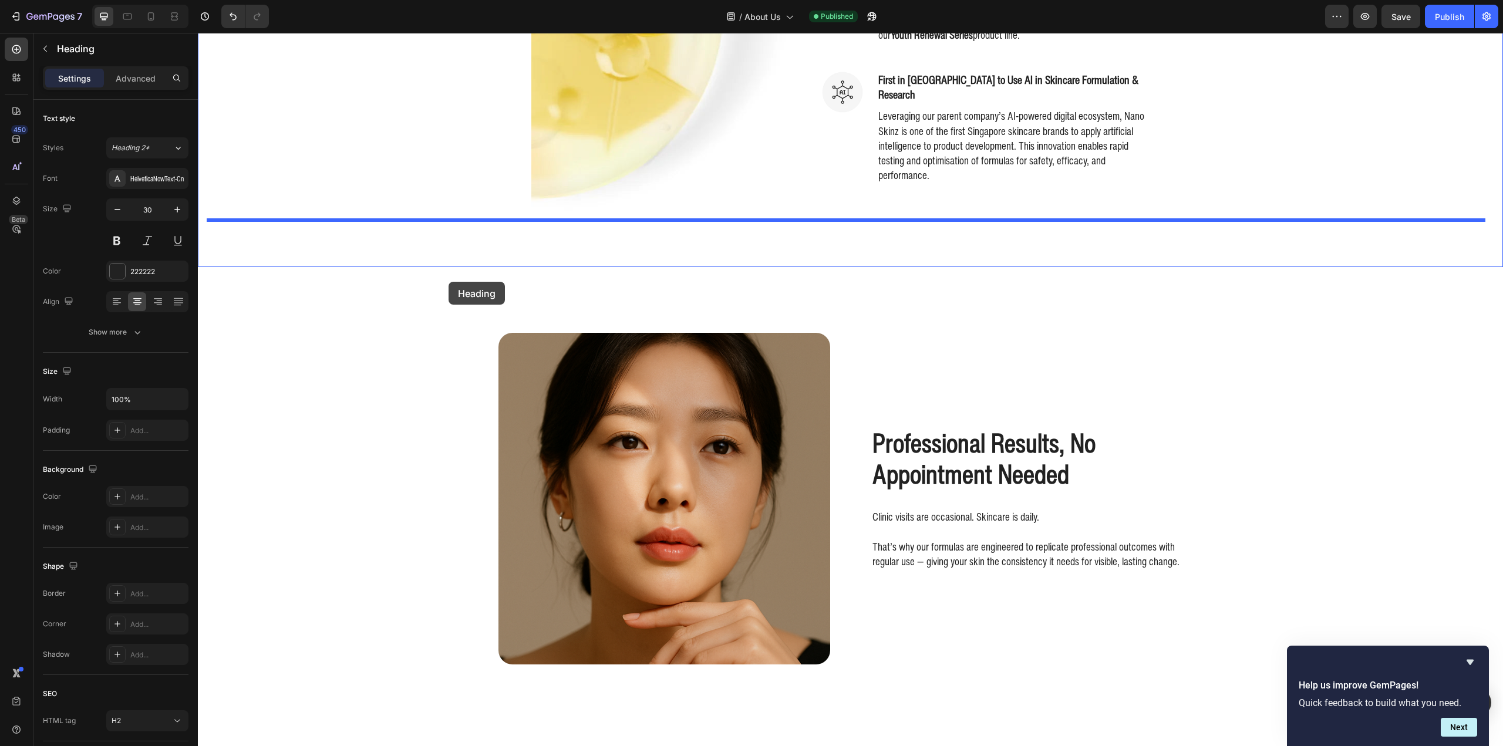
scroll to position [572, 0]
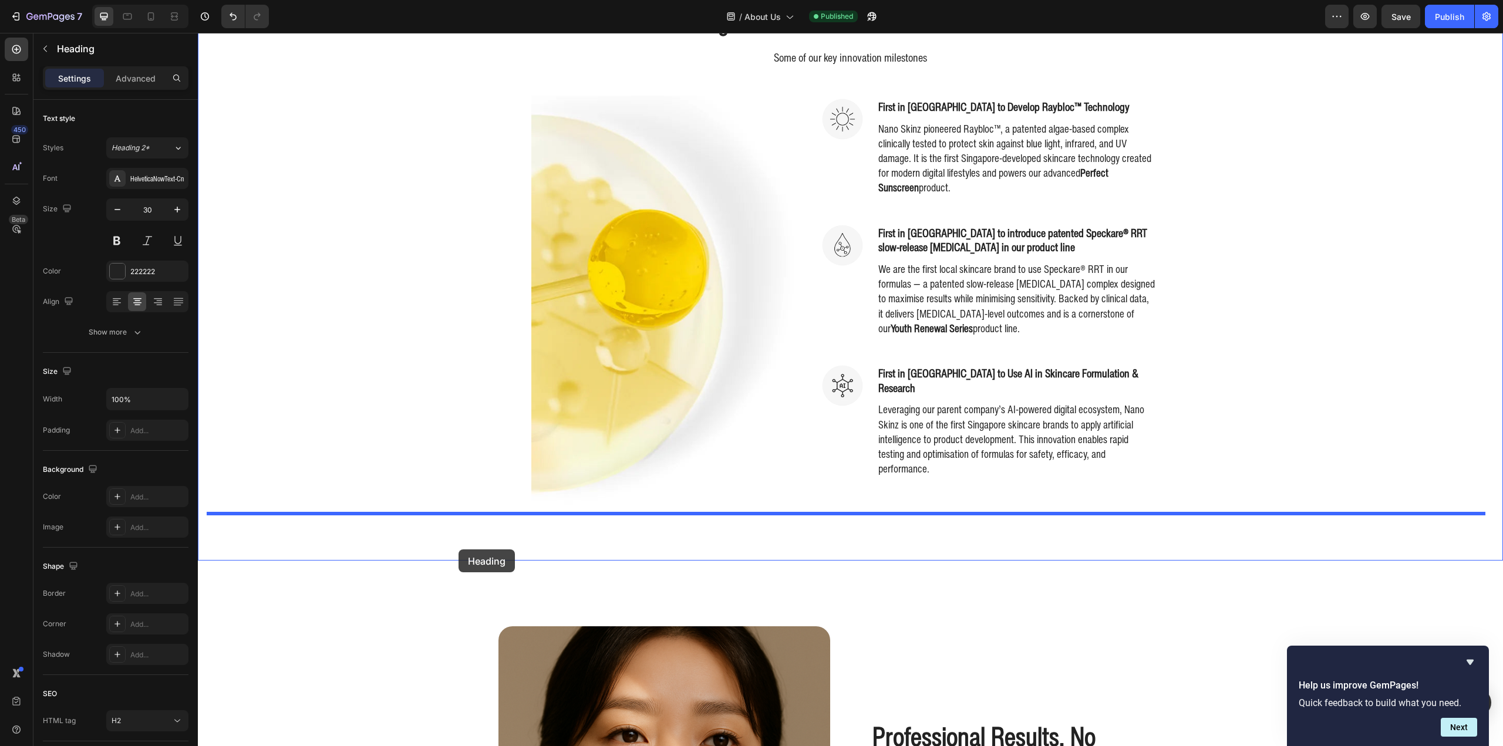
drag, startPoint x: 368, startPoint y: 406, endPoint x: 459, endPoint y: 550, distance: 170.2
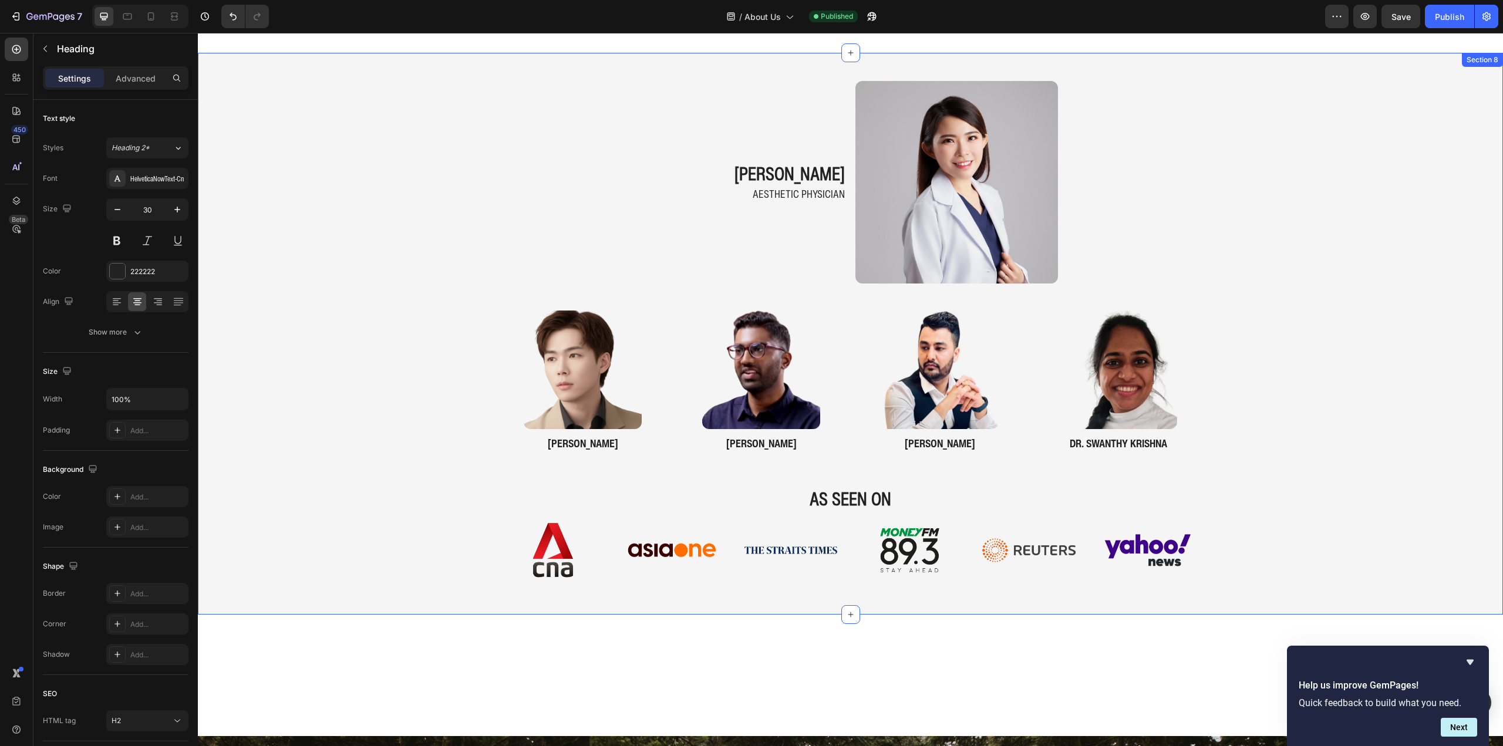
scroll to position [2040, 0]
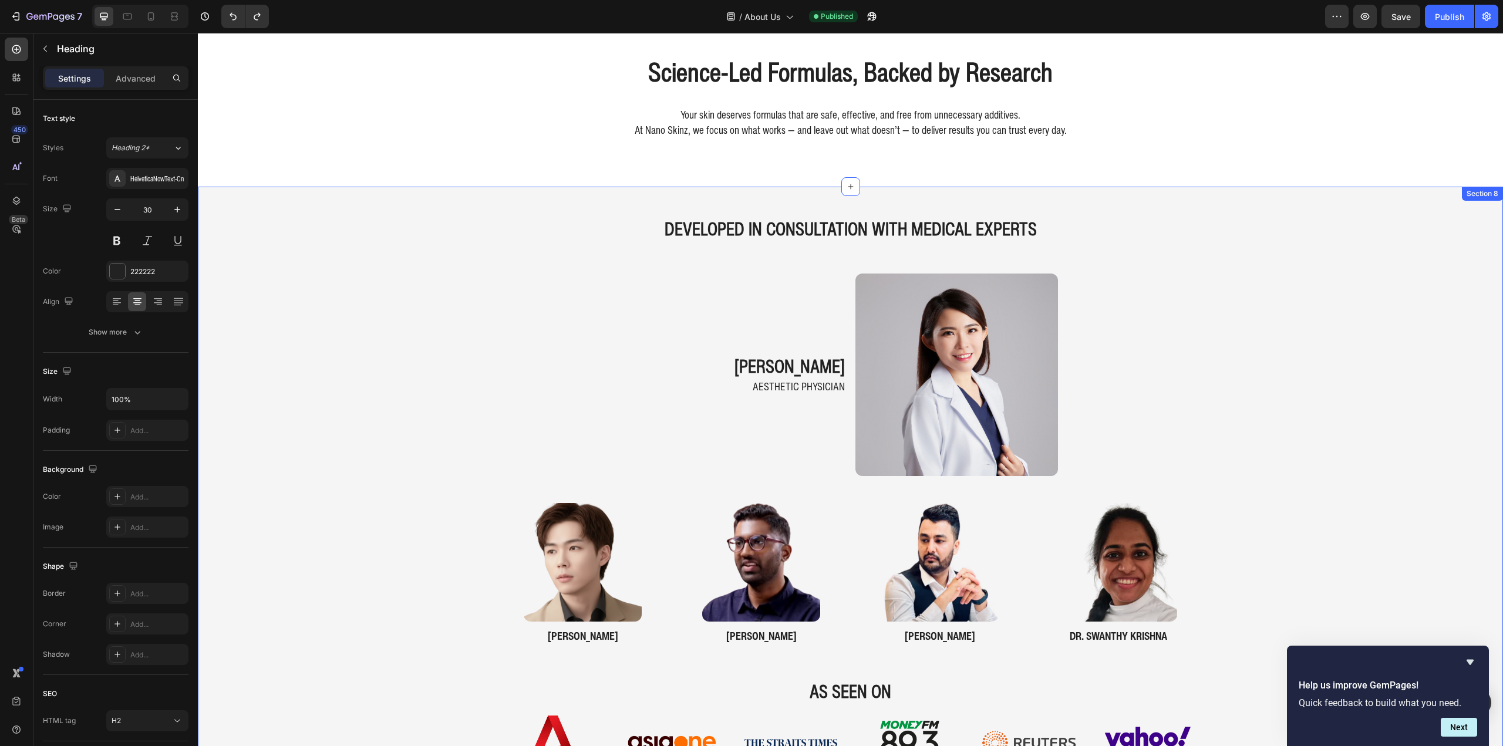
click at [292, 384] on div "DEVELOPED IN CONSULTATION WITH MEDICAL EXPERTS Heading dr. nicole khern Heading…" at bounding box center [850, 496] width 1305 height 583
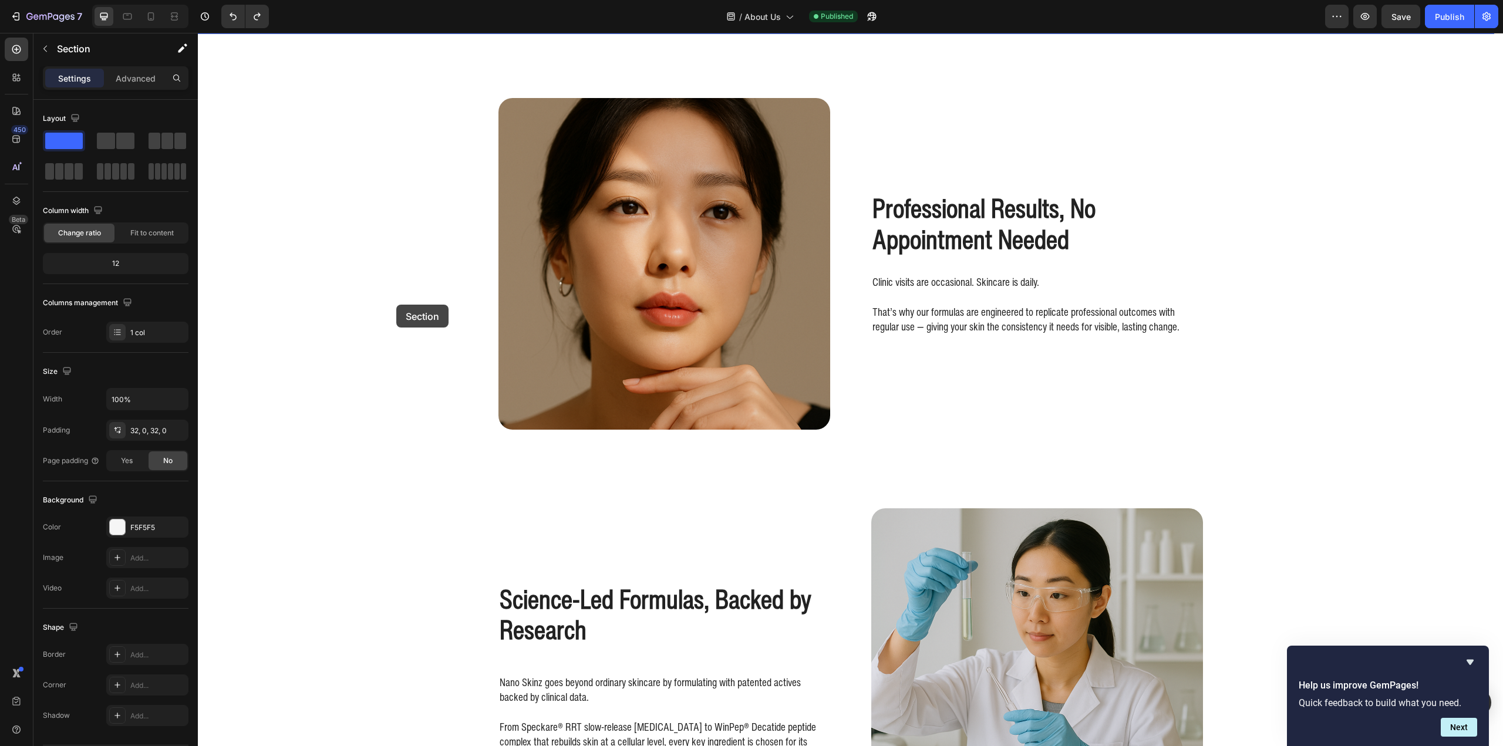
scroll to position [807, 0]
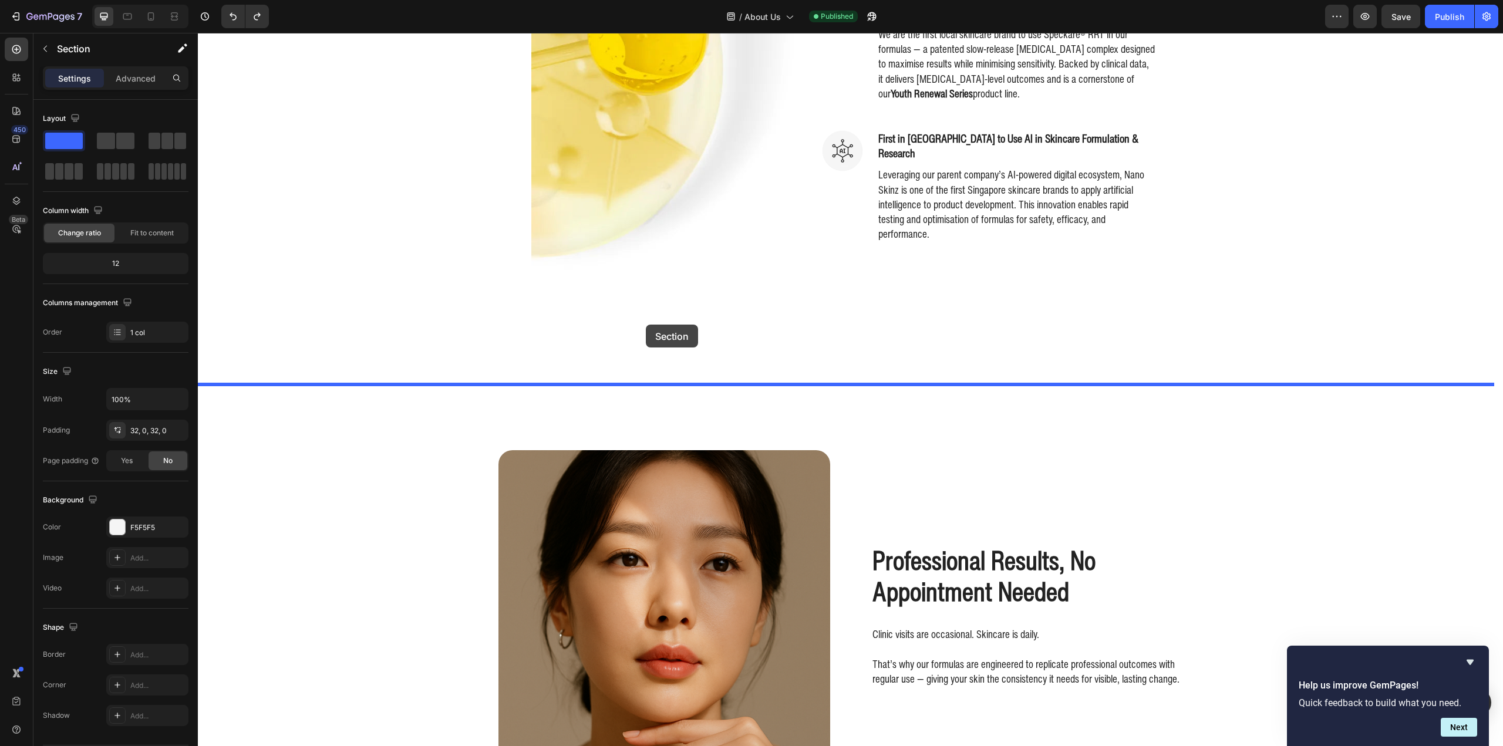
drag, startPoint x: 309, startPoint y: 366, endPoint x: 514, endPoint y: 325, distance: 208.5
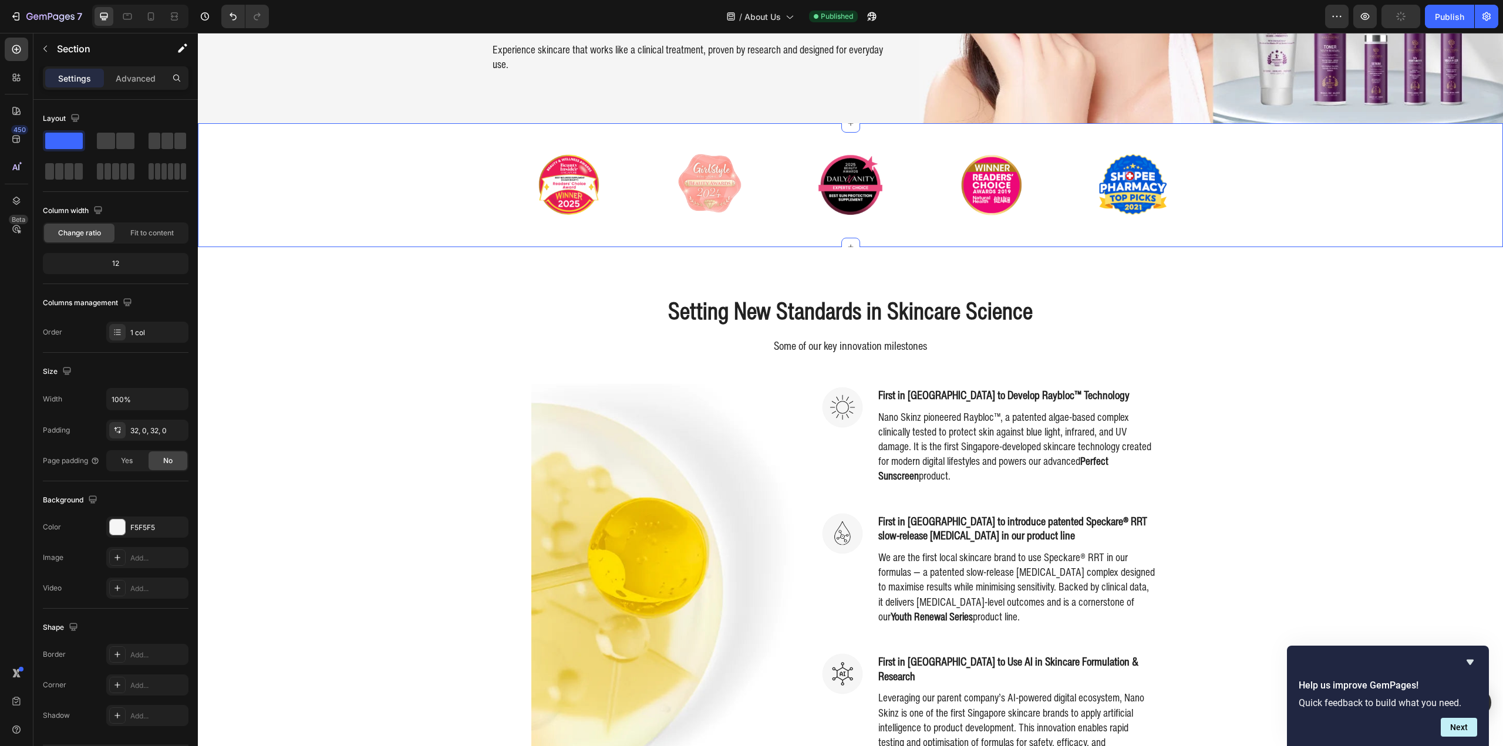
scroll to position [161, 0]
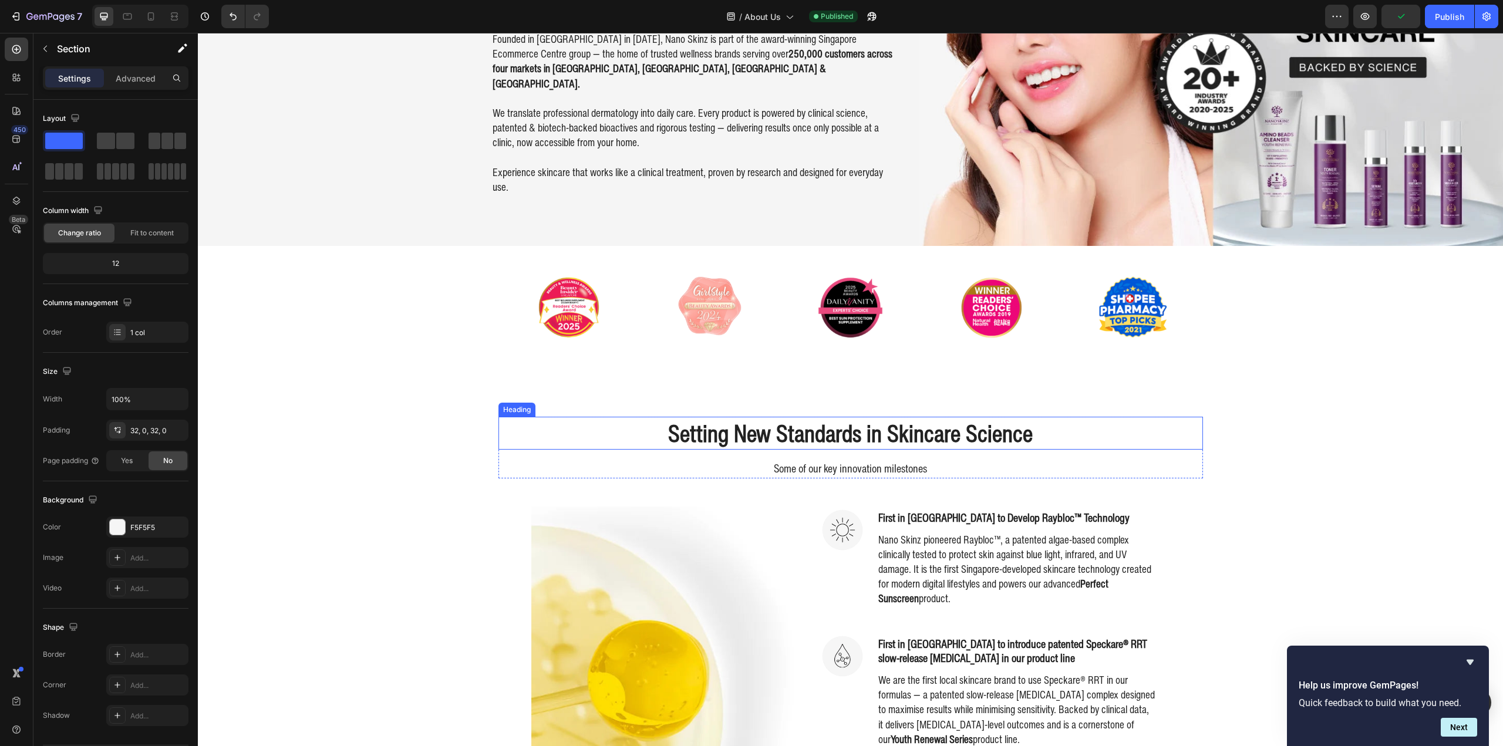
click at [747, 432] on h2 "Setting New Standards in Skincare Science" at bounding box center [850, 433] width 705 height 33
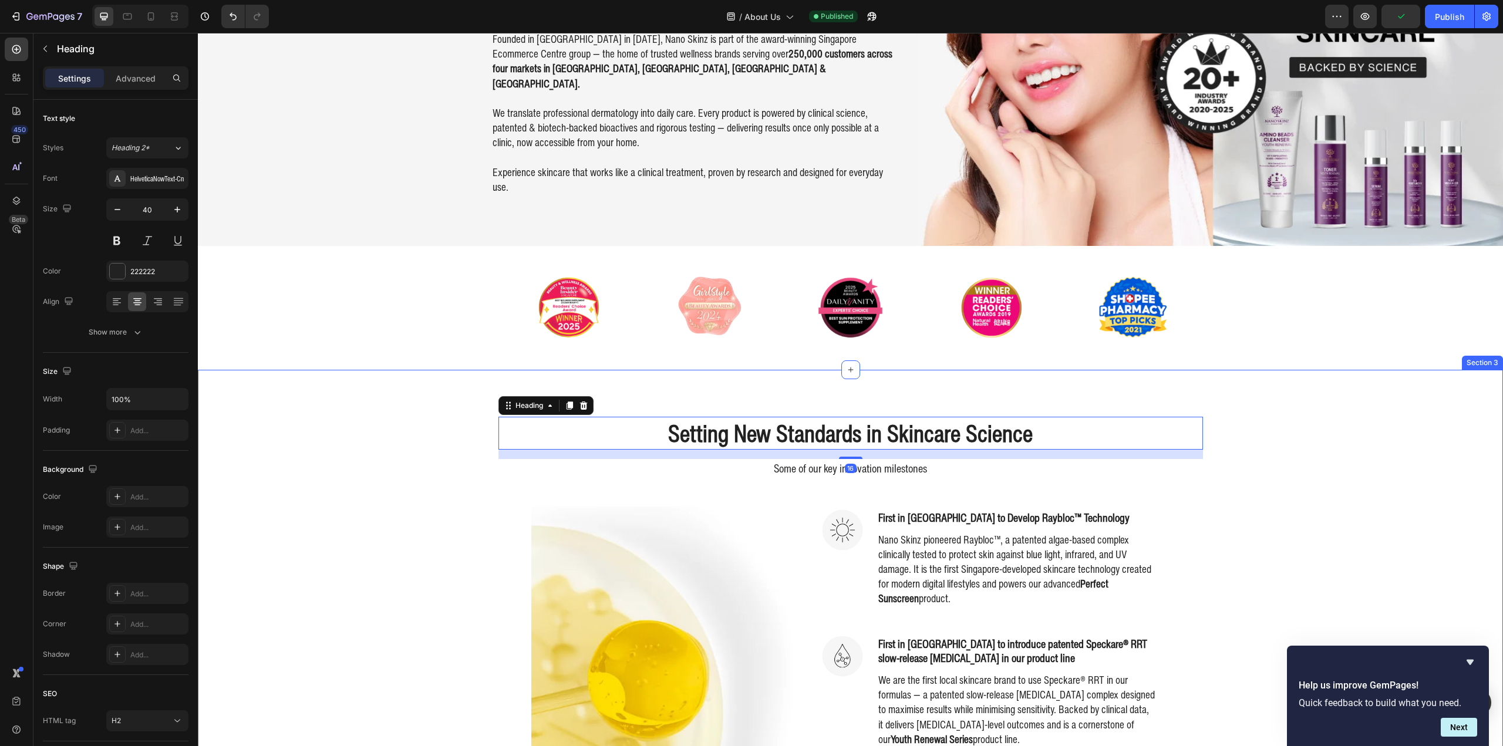
scroll to position [0, 0]
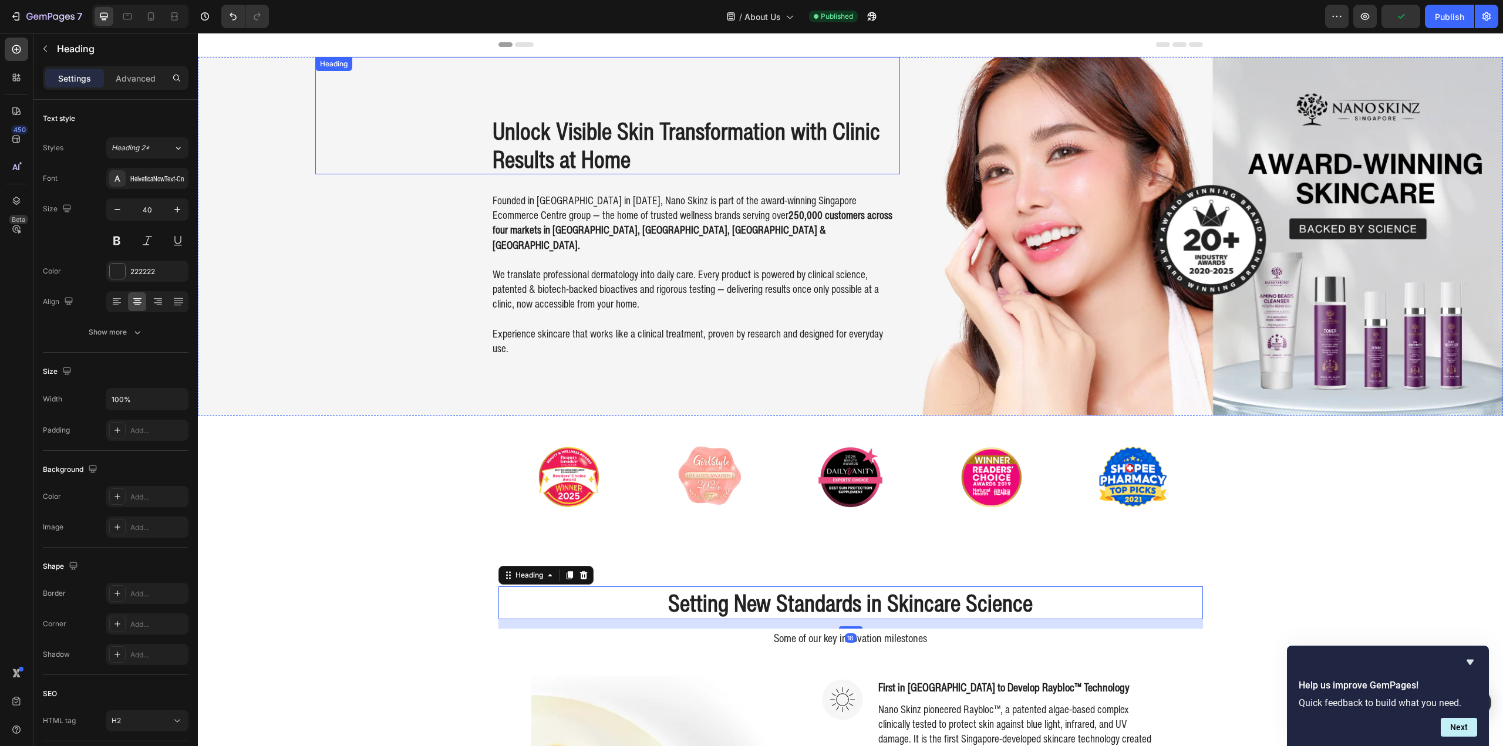
click at [595, 163] on h2 "Unlock Visible Skin Transformation with Clinic Results at Home" at bounding box center [695, 145] width 409 height 59
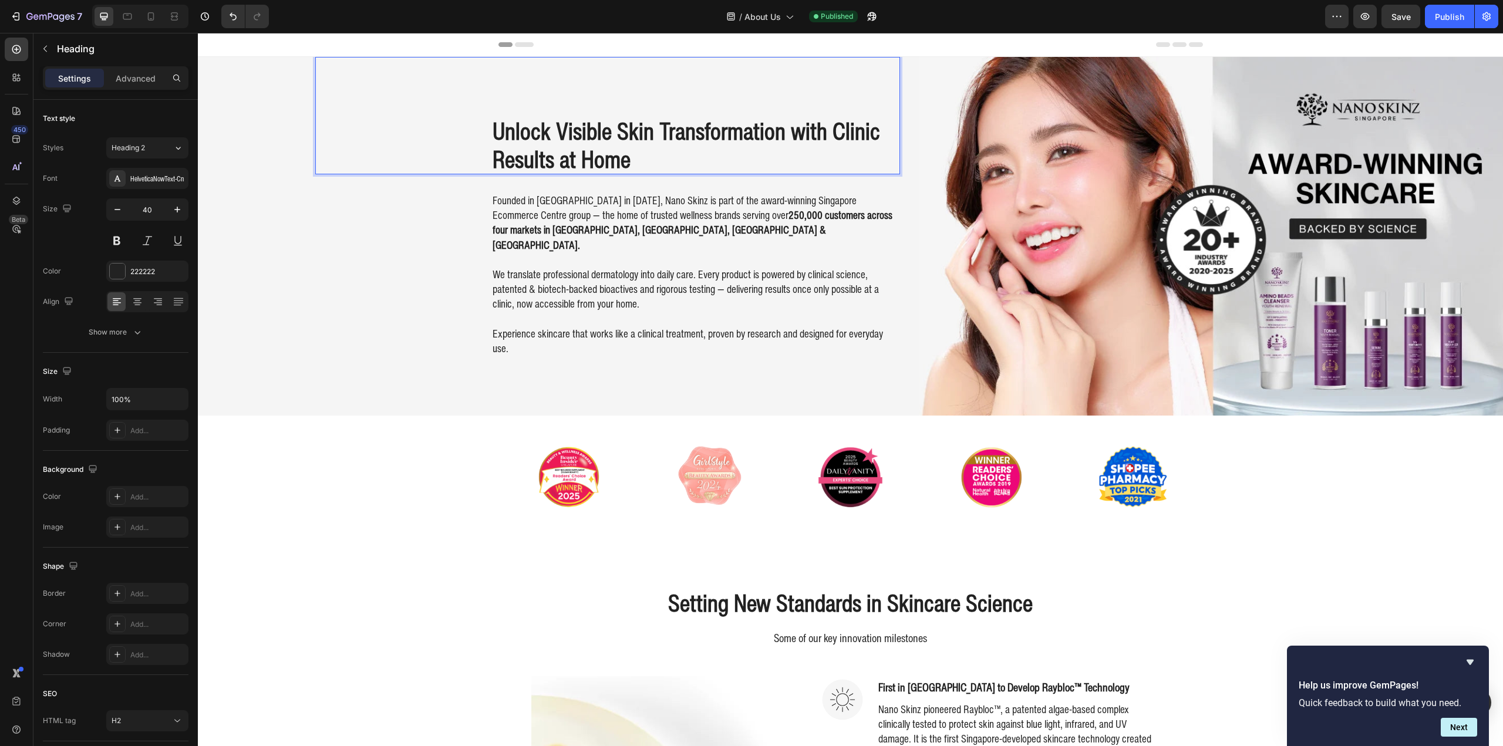
click at [617, 146] on h2 "Unlock Visible Skin Transformation with Clinic Results at Home" at bounding box center [695, 145] width 409 height 59
click at [629, 161] on p "Unlock Visible Skin Transformation with Clinic Results at Home" at bounding box center [696, 145] width 406 height 56
click at [599, 150] on p "Unlock Visible Skin Transformation with Clinic Results at Home" at bounding box center [696, 145] width 406 height 56
click at [790, 593] on h2 "Setting New Standards in Skincare Science" at bounding box center [850, 603] width 705 height 33
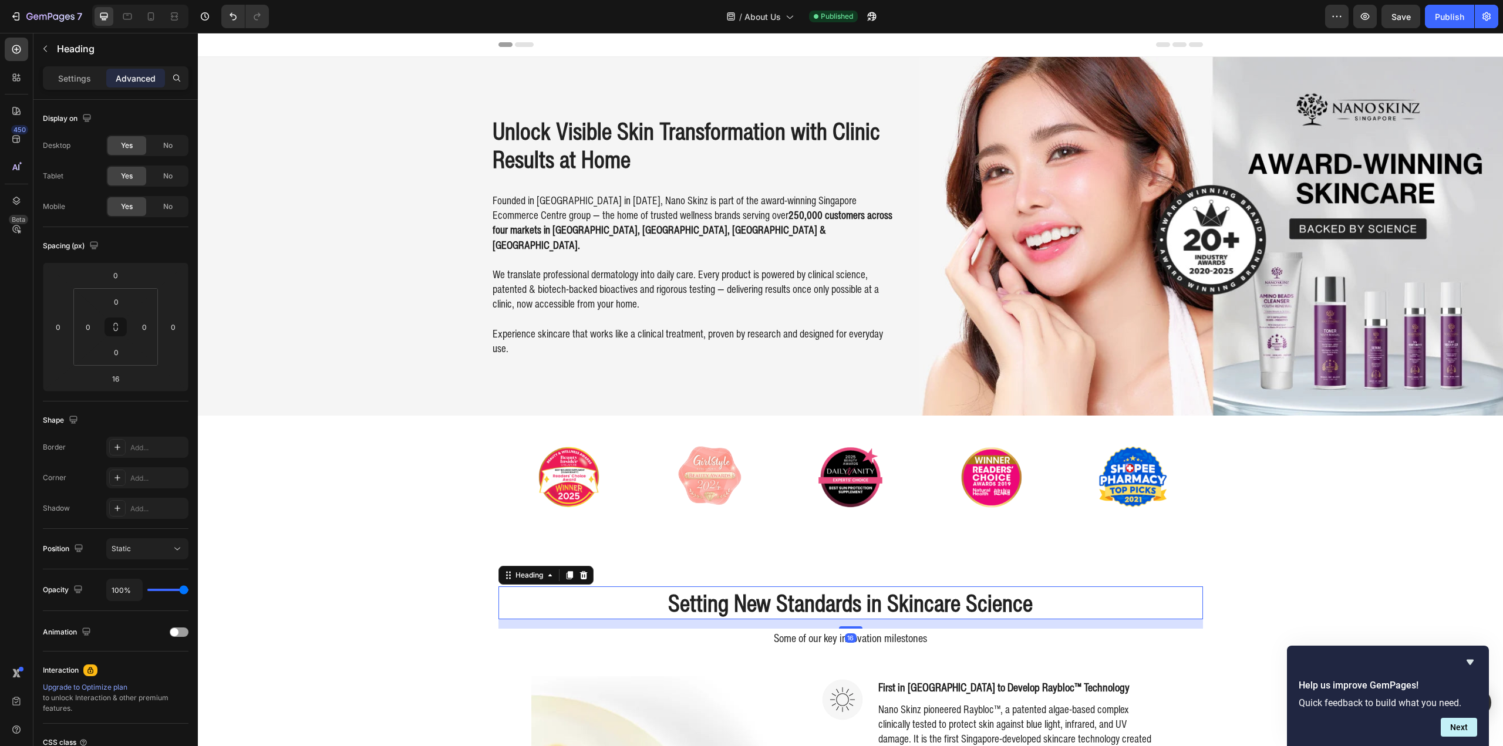
click at [71, 73] on p "Settings" at bounding box center [74, 78] width 33 height 12
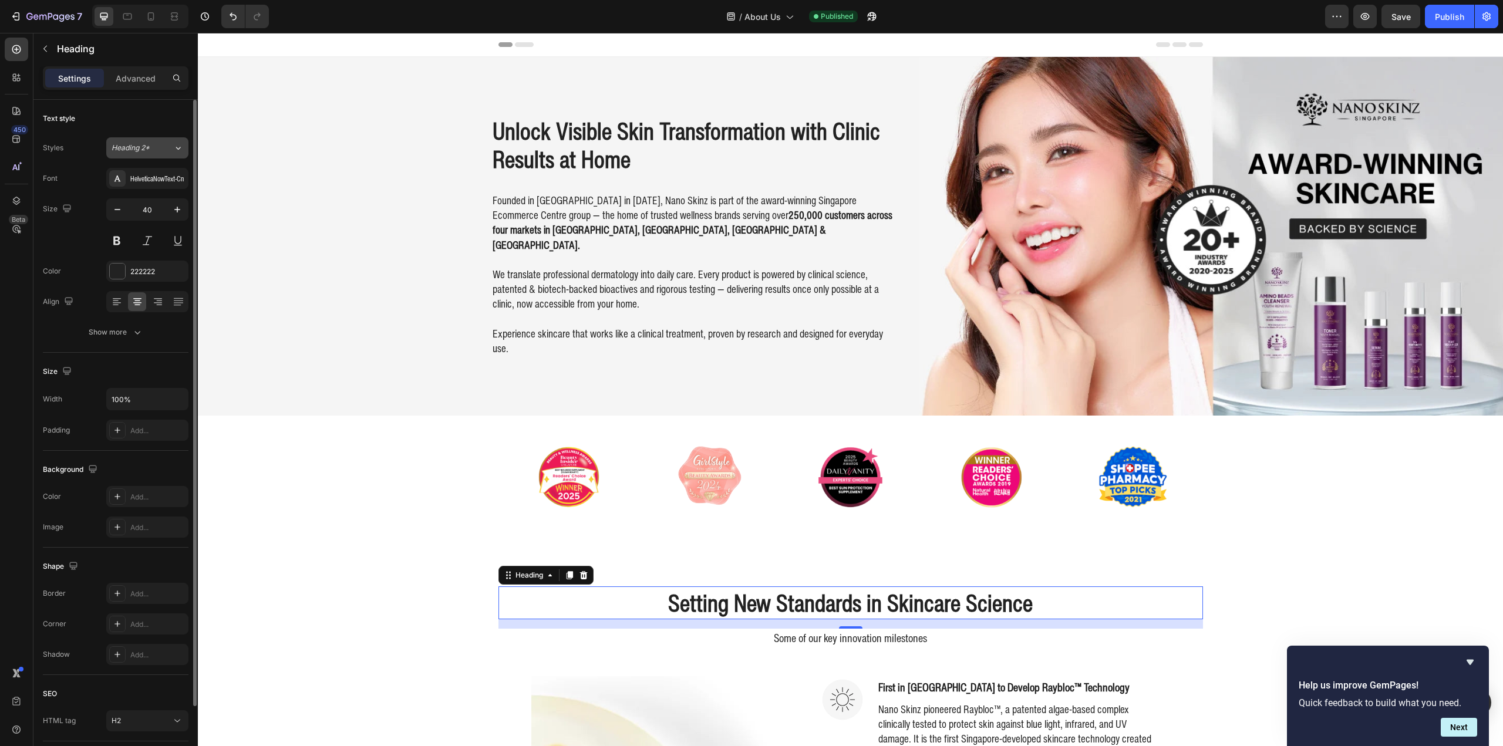
click at [154, 140] on button "Heading 2*" at bounding box center [147, 147] width 82 height 21
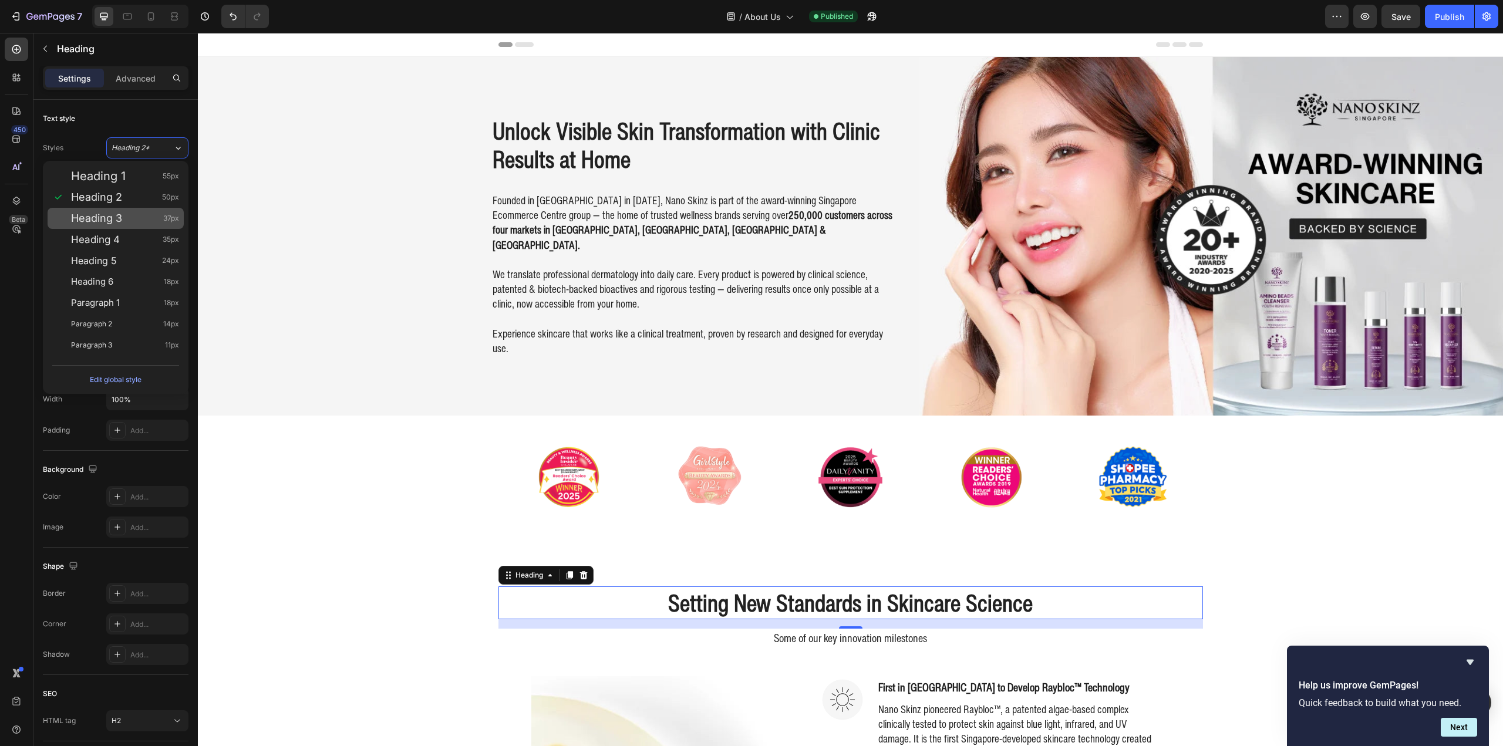
click at [110, 221] on span "Heading 3" at bounding box center [96, 219] width 51 height 12
type input "37"
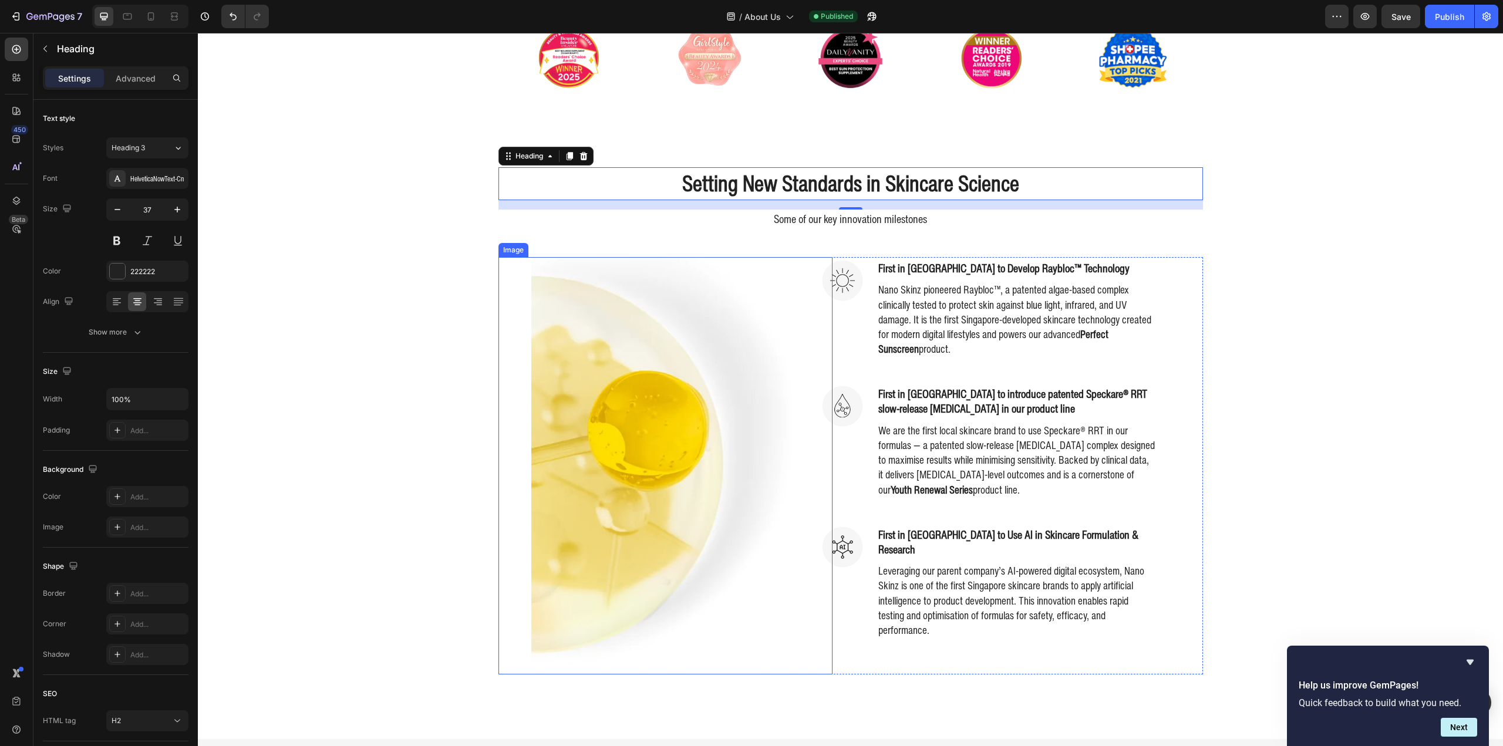
click at [410, 271] on div "Setting New Standards in Skincare Science Heading 16 Some of our key innovation…" at bounding box center [851, 420] width 1288 height 507
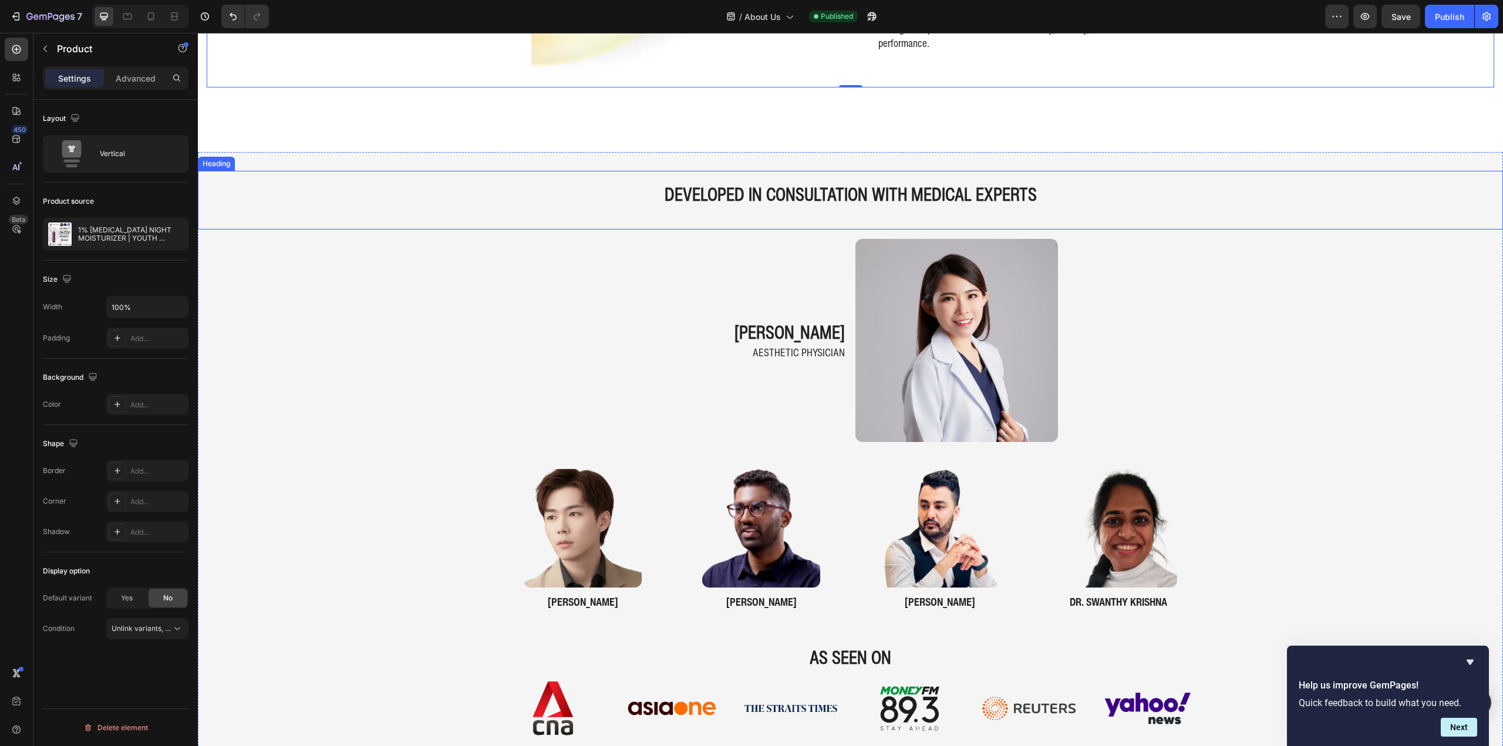
click at [729, 187] on strong "DEVELOPED IN CONSULTATION WITH MEDICAL EXPERTS" at bounding box center [851, 194] width 372 height 26
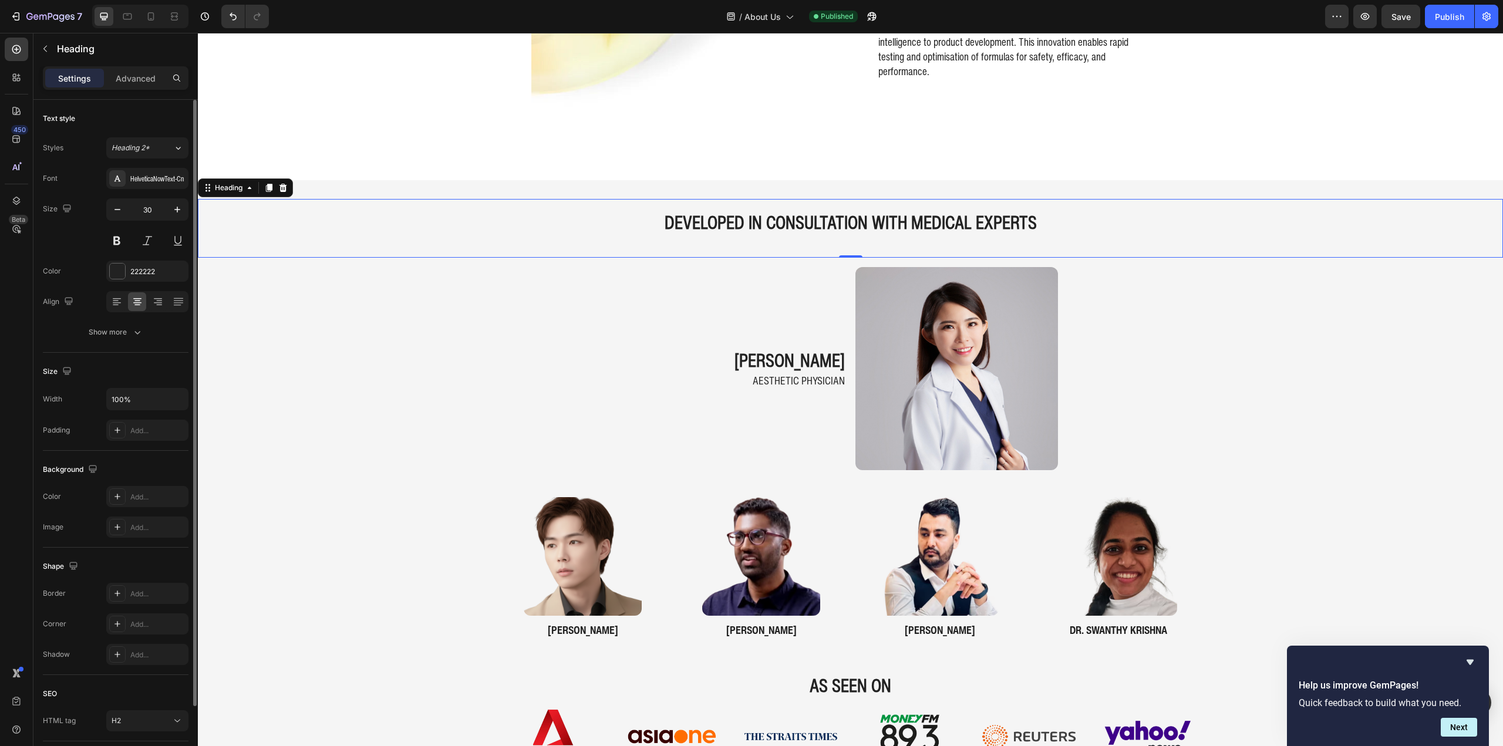
scroll to position [881, 0]
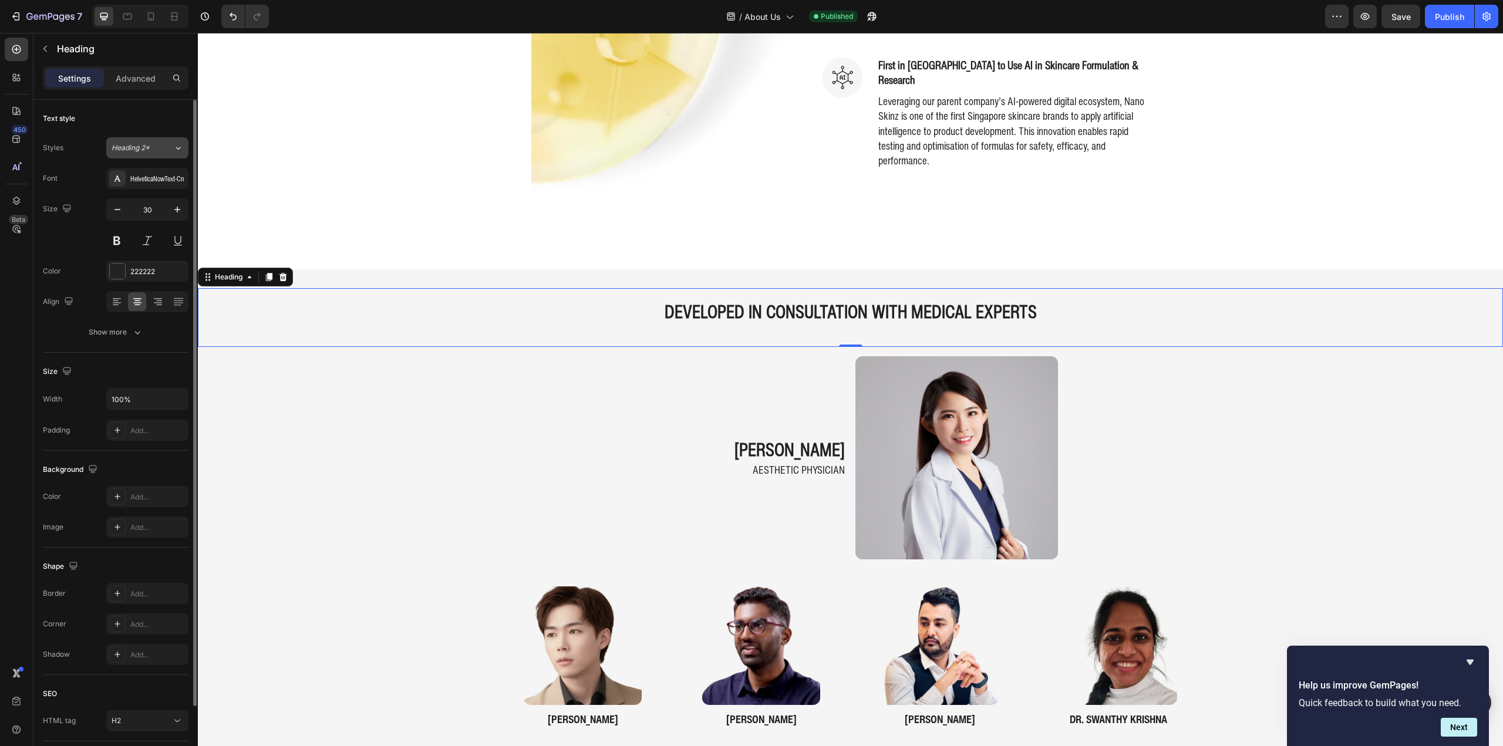
click at [129, 145] on span "Heading 2*" at bounding box center [131, 148] width 38 height 11
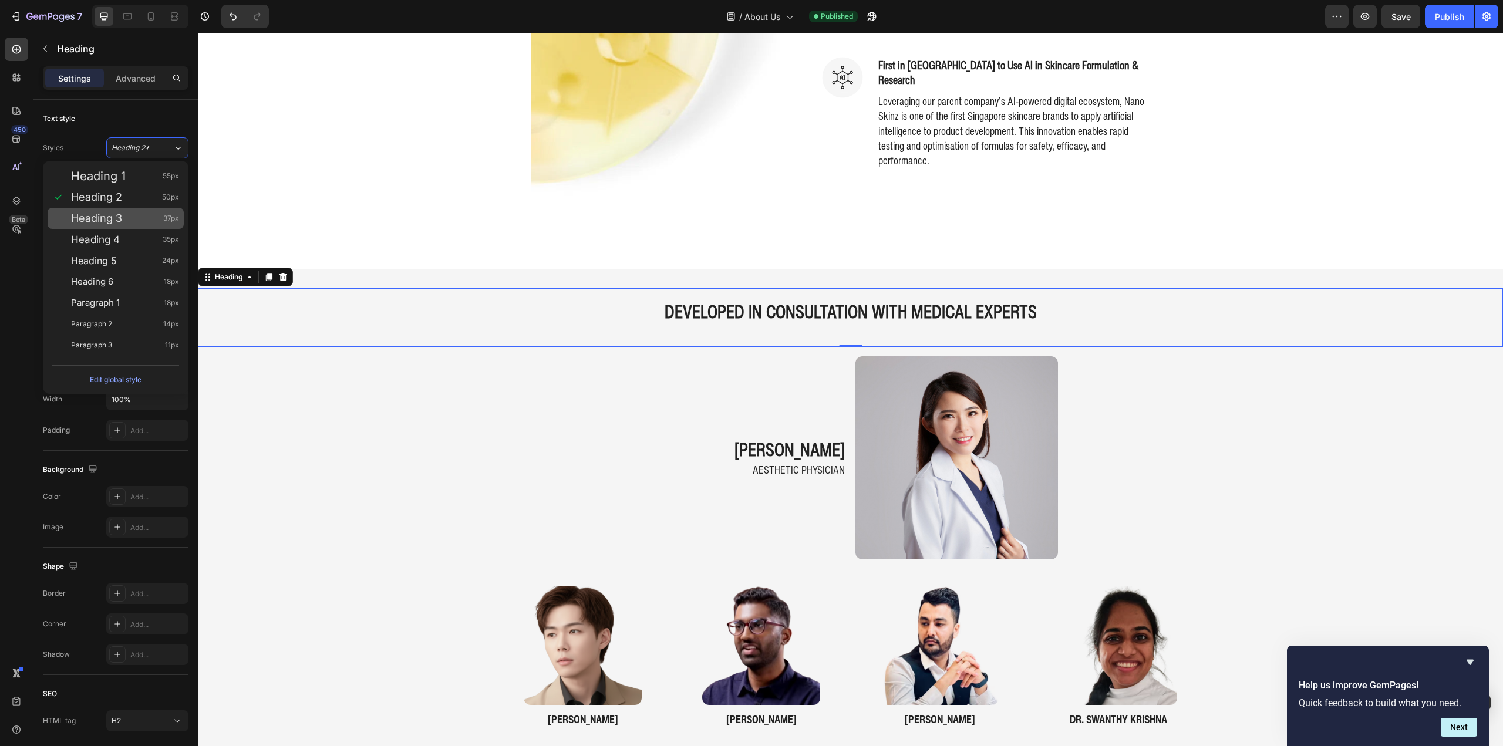
click at [126, 223] on div "Heading 3 37px" at bounding box center [125, 219] width 108 height 12
type input "37"
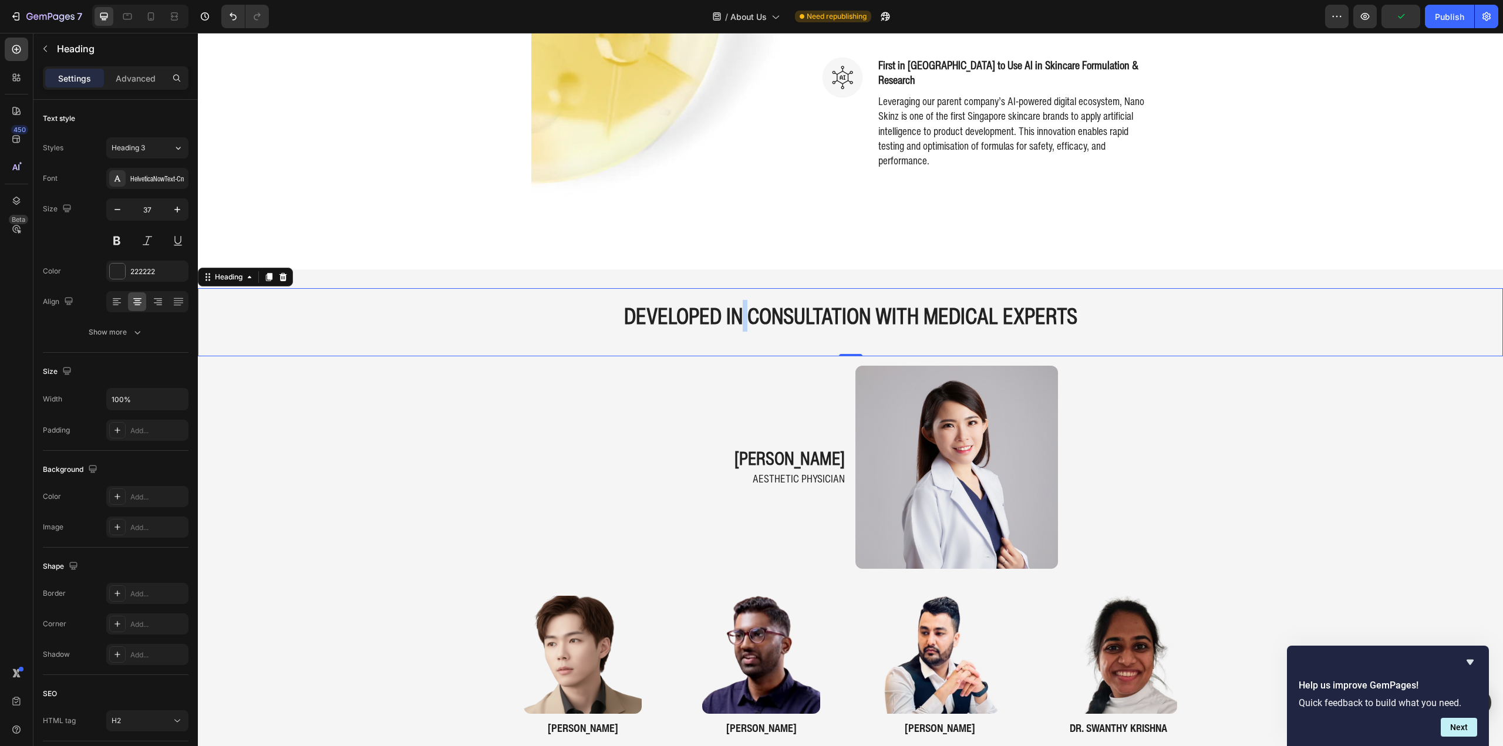
click at [734, 317] on strong "DEVELOPED IN CONSULTATION WITH MEDICAL EXPERTS" at bounding box center [850, 316] width 453 height 32
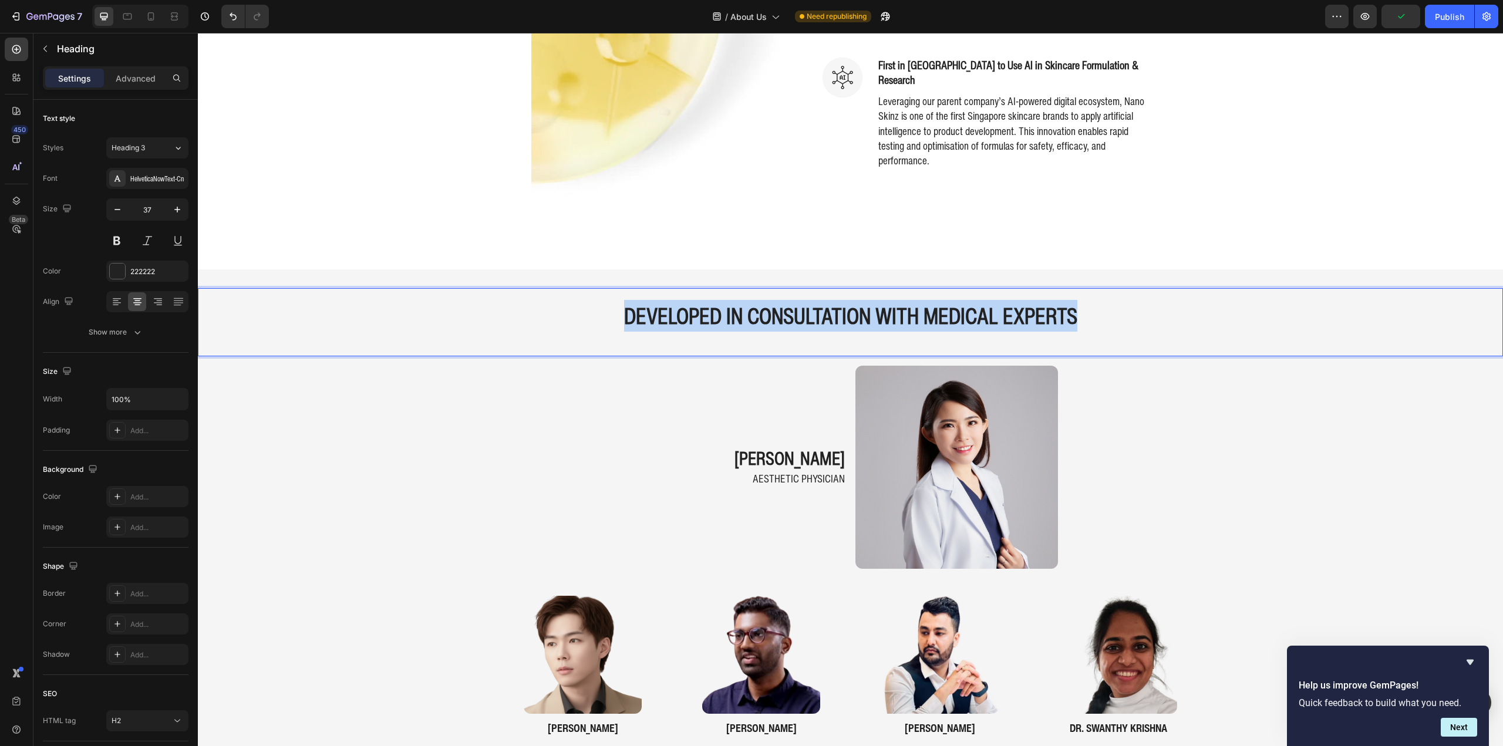
click at [734, 317] on strong "DEVELOPED IN CONSULTATION WITH MEDICAL EXPERTS" at bounding box center [850, 316] width 453 height 32
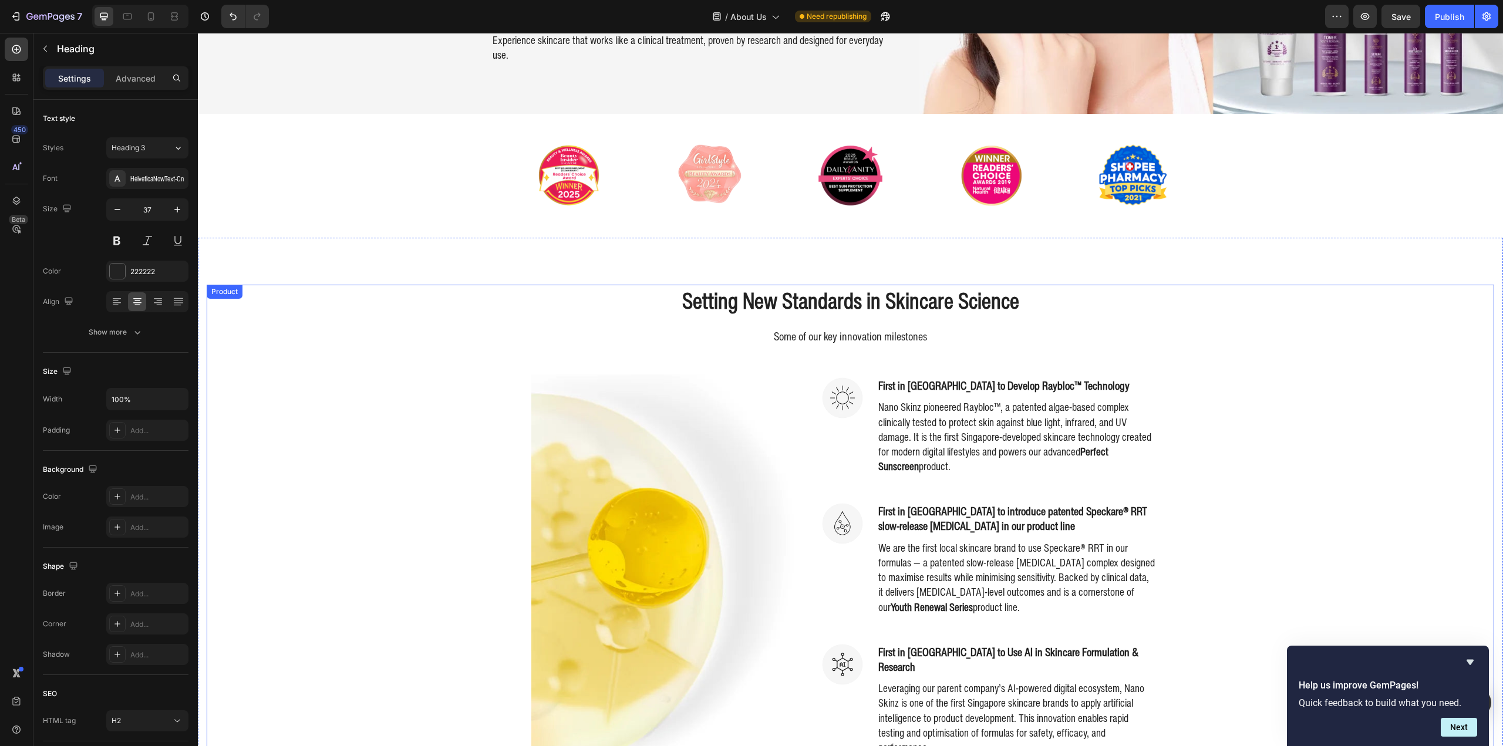
type input "16"
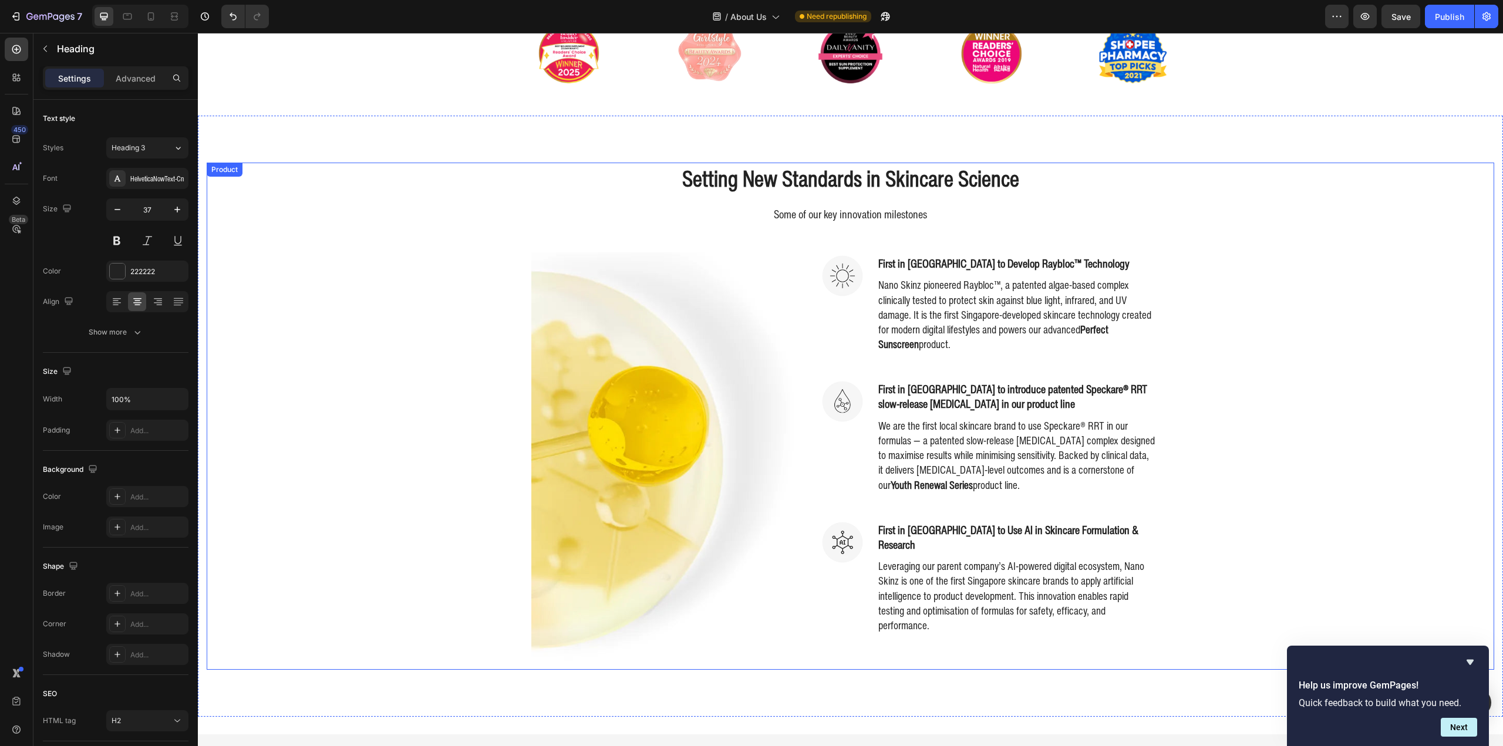
scroll to position [822, 0]
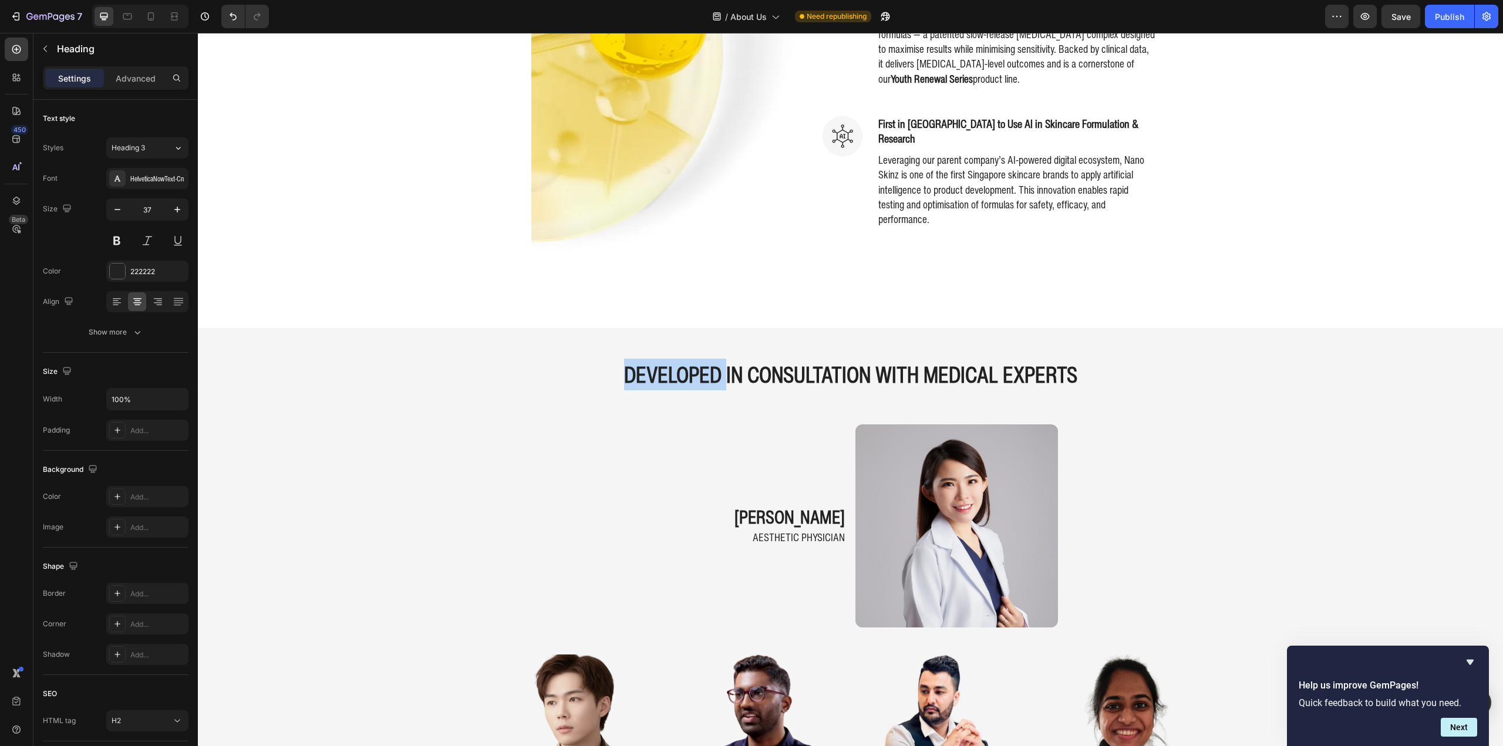
click at [693, 371] on strong "DEVELOPED IN CONSULTATION WITH MEDICAL EXPERTS" at bounding box center [850, 375] width 453 height 32
click at [383, 430] on div "DEVELOPED IN CONSULTATION WITH MEDICAL EXPERTS Heading dr. nicole khern Heading…" at bounding box center [850, 643] width 1305 height 592
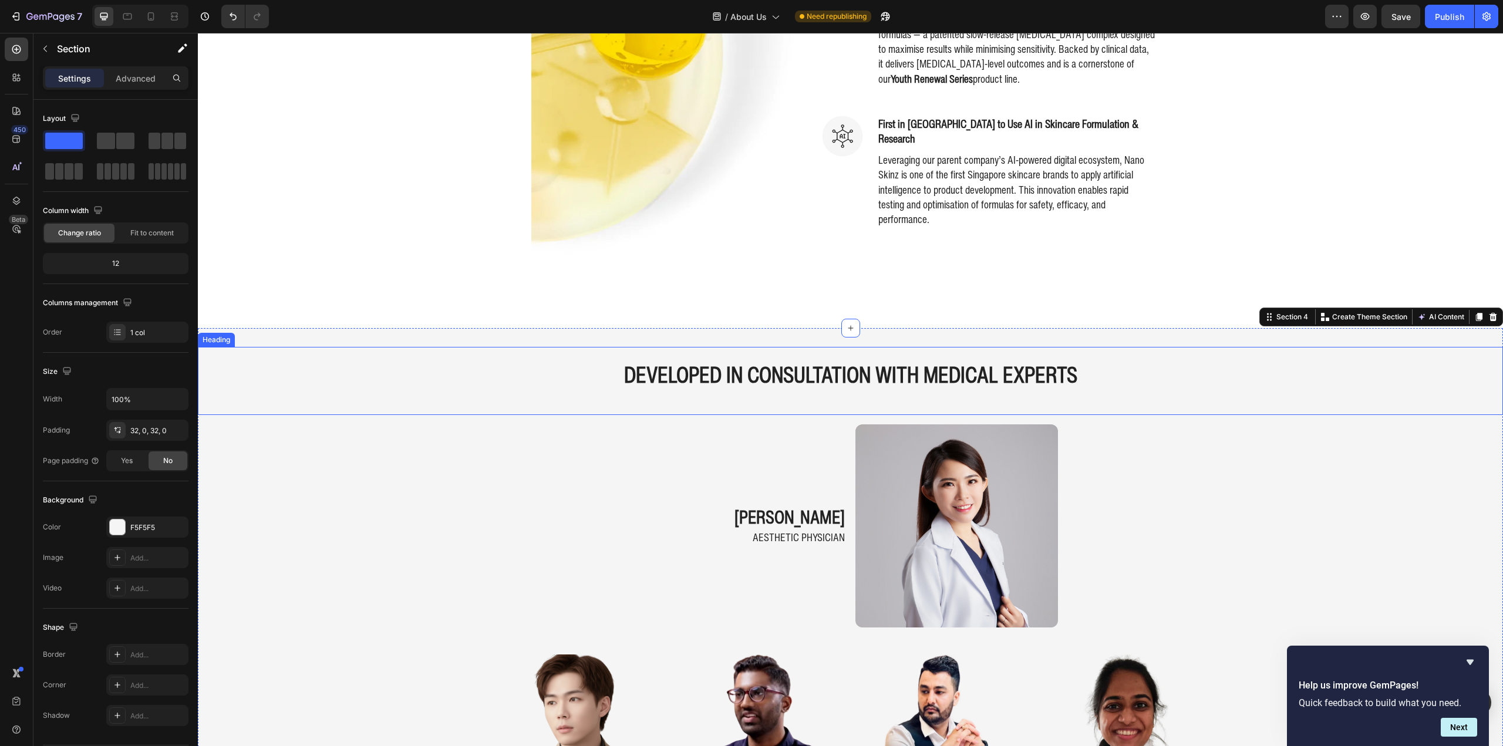
click at [800, 374] on strong "DEVELOPED IN CONSULTATION WITH MEDICAL EXPERTS" at bounding box center [850, 375] width 453 height 32
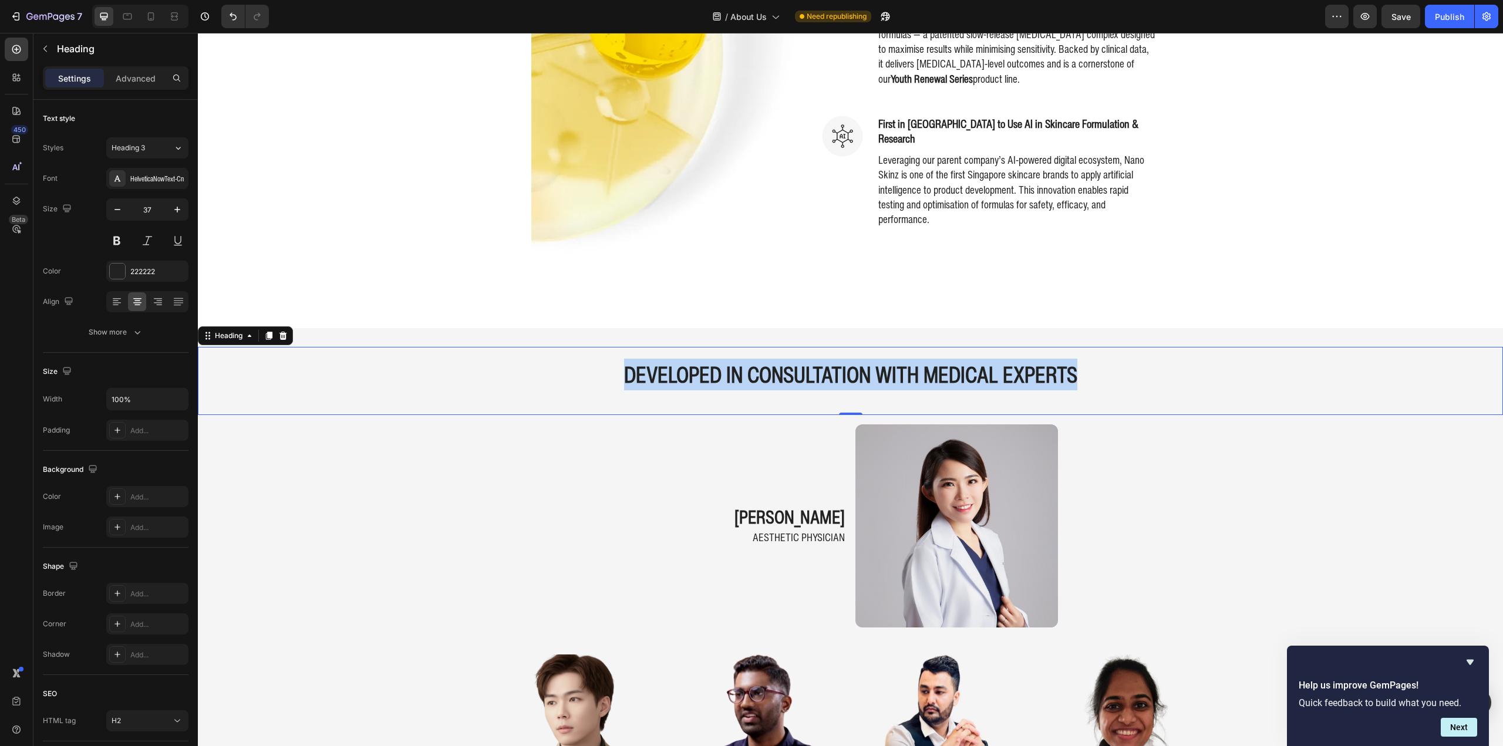
click at [800, 374] on strong "DEVELOPED IN CONSULTATION WITH MEDICAL EXPERTS" at bounding box center [850, 375] width 453 height 32
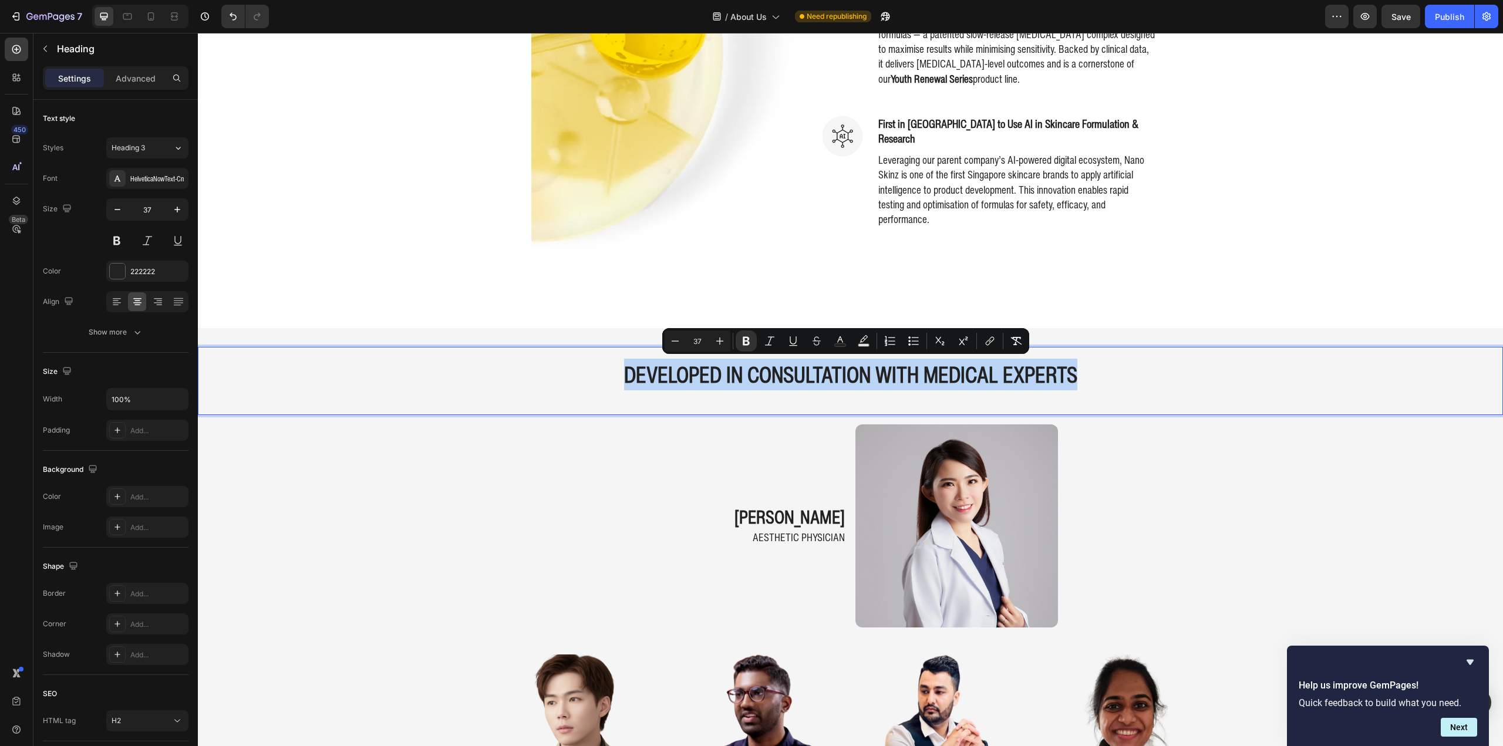
click at [641, 368] on strong "DEVELOPED IN CONSULTATION WITH MEDICAL EXPERTS" at bounding box center [850, 375] width 453 height 32
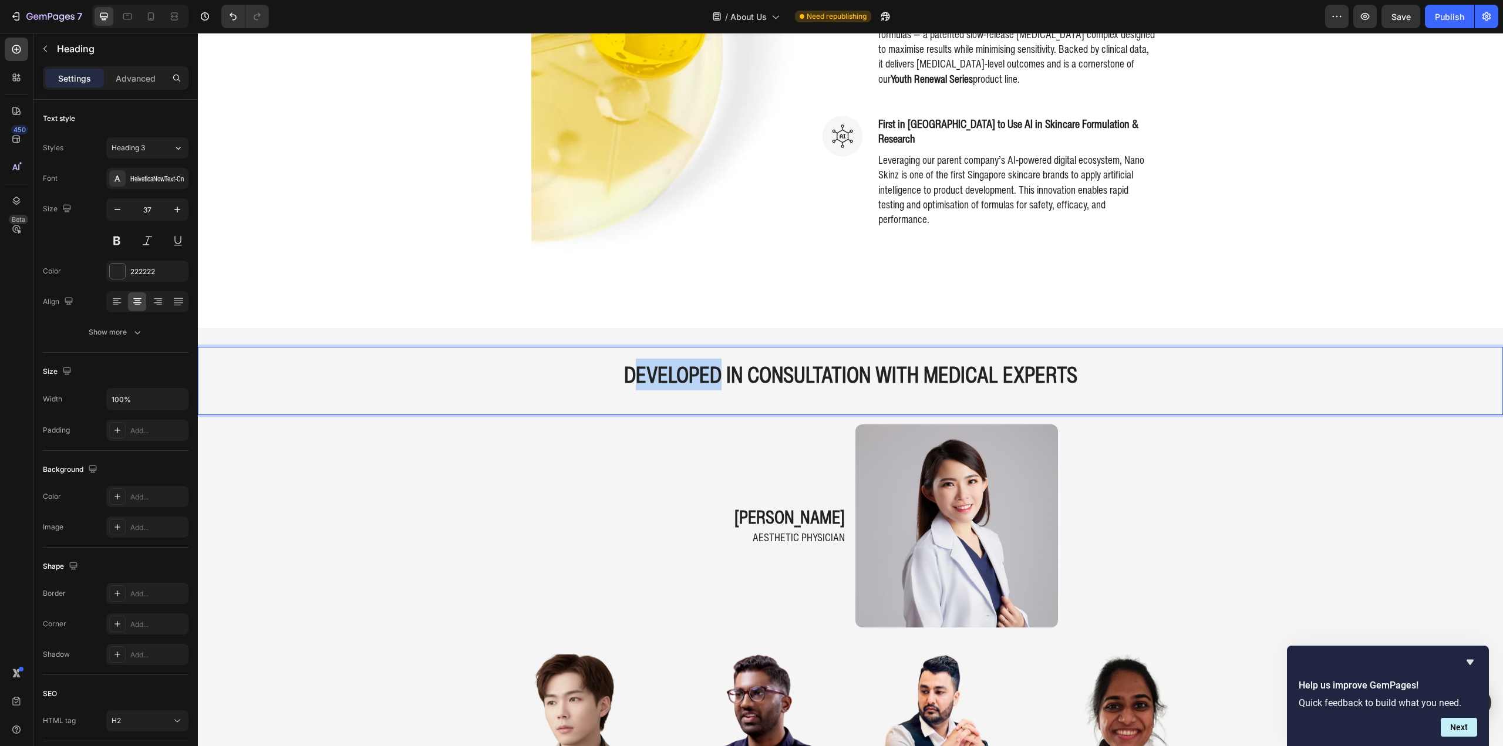
drag, startPoint x: 627, startPoint y: 374, endPoint x: 714, endPoint y: 380, distance: 87.1
click at [714, 380] on strong "DEVELOPED IN CONSULTATION WITH MEDICAL EXPERTS" at bounding box center [850, 375] width 453 height 32
click at [690, 372] on strong "Developed IN CONSULTATION WITH MEDICAL EXPERTS" at bounding box center [850, 375] width 453 height 32
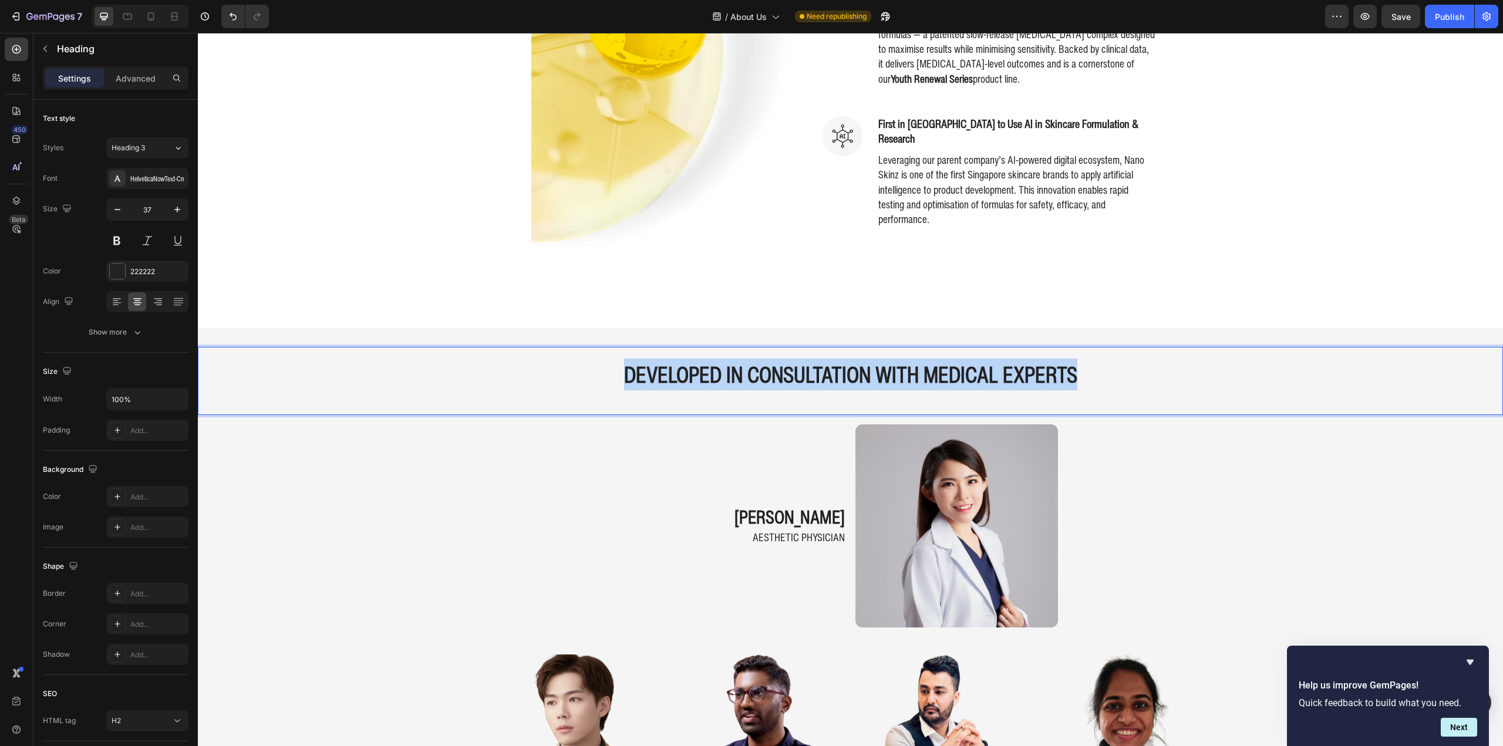
click at [690, 372] on strong "Developed IN CONSULTATION WITH MEDICAL EXPERTS" at bounding box center [850, 375] width 453 height 32
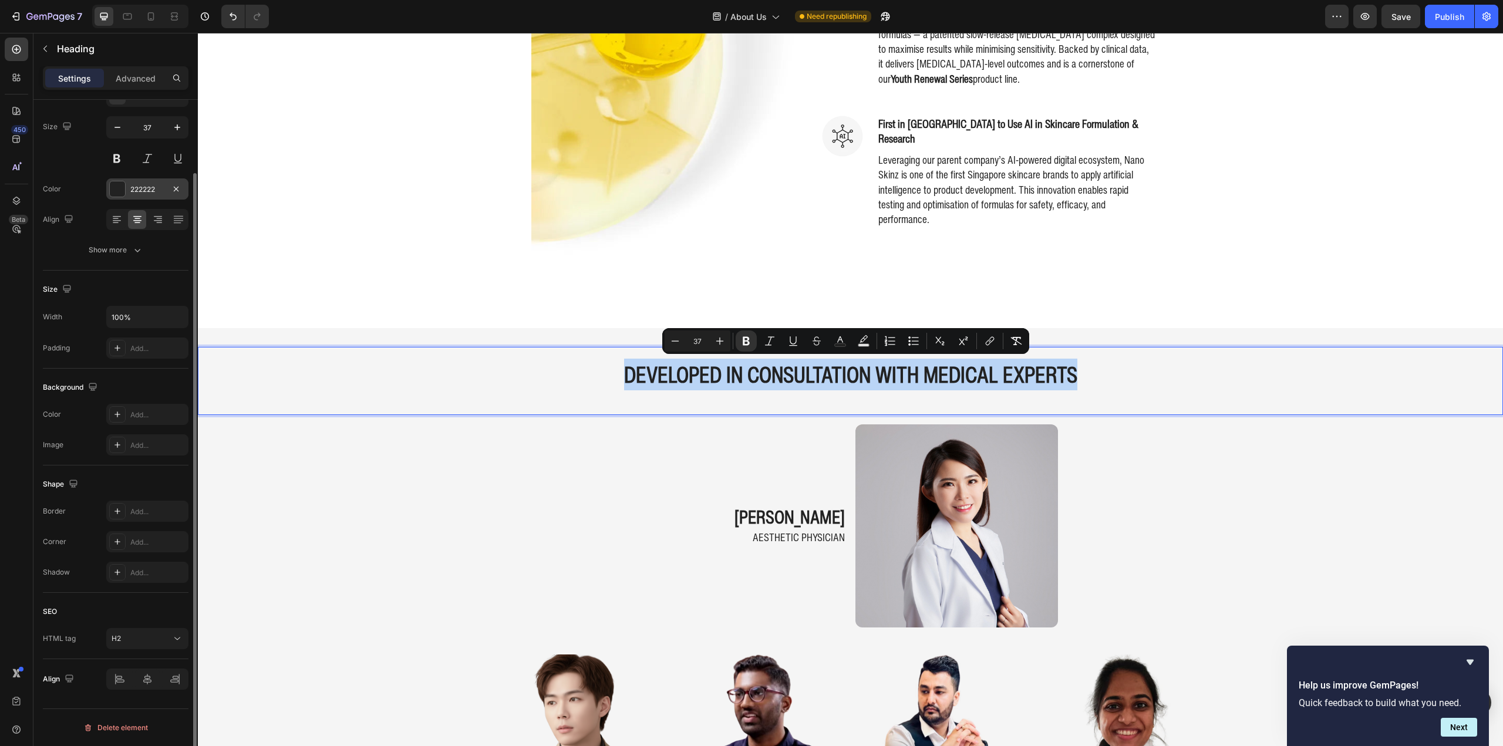
scroll to position [0, 0]
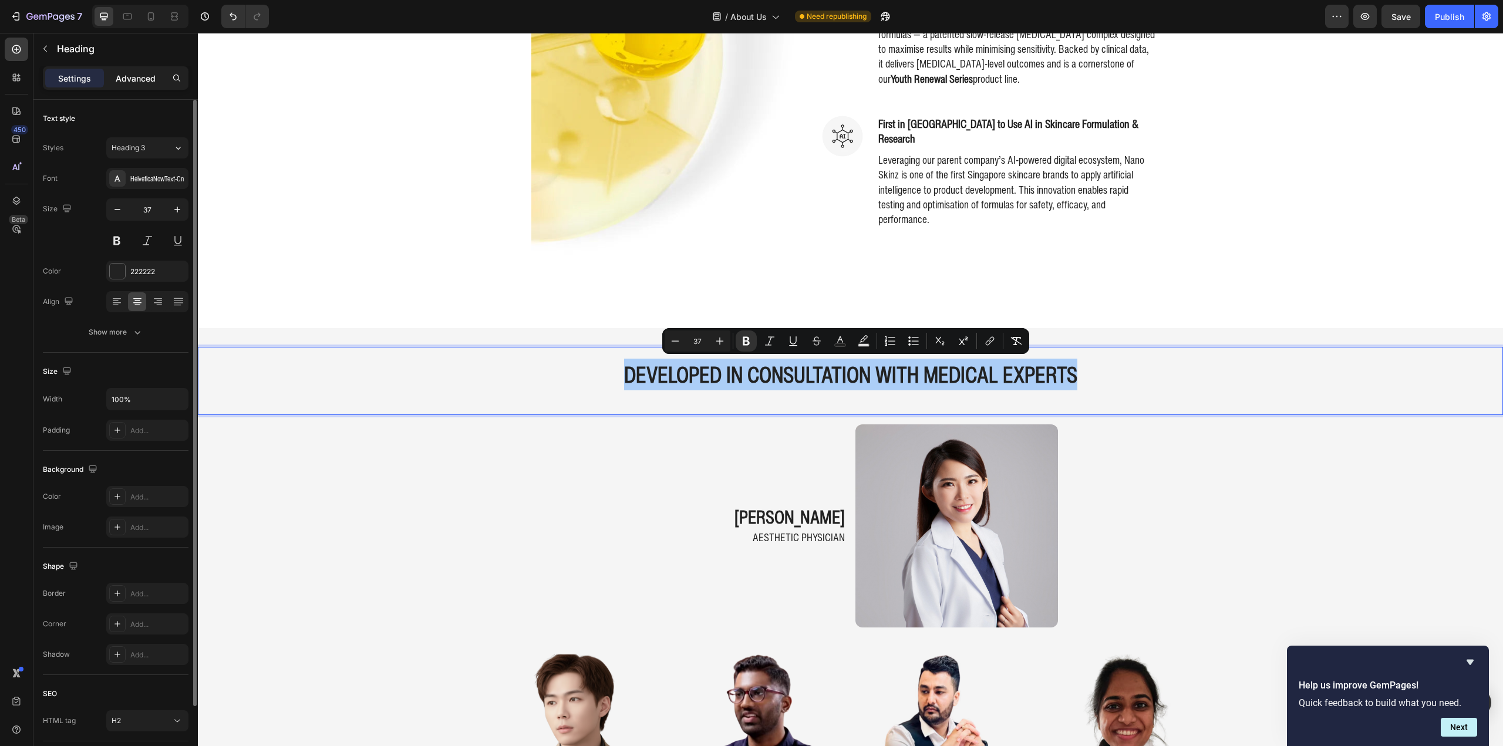
click at [132, 83] on p "Advanced" at bounding box center [136, 78] width 40 height 12
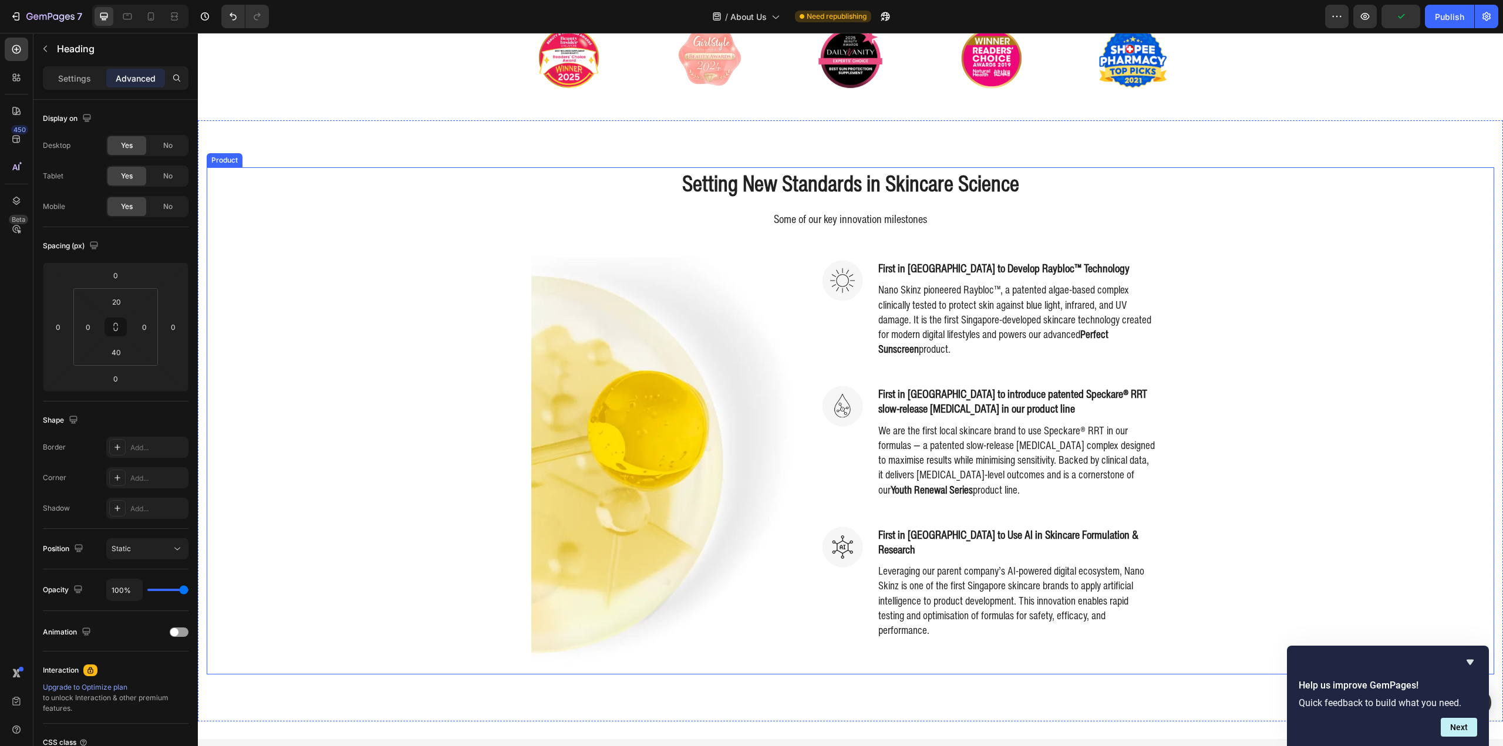
scroll to position [176, 0]
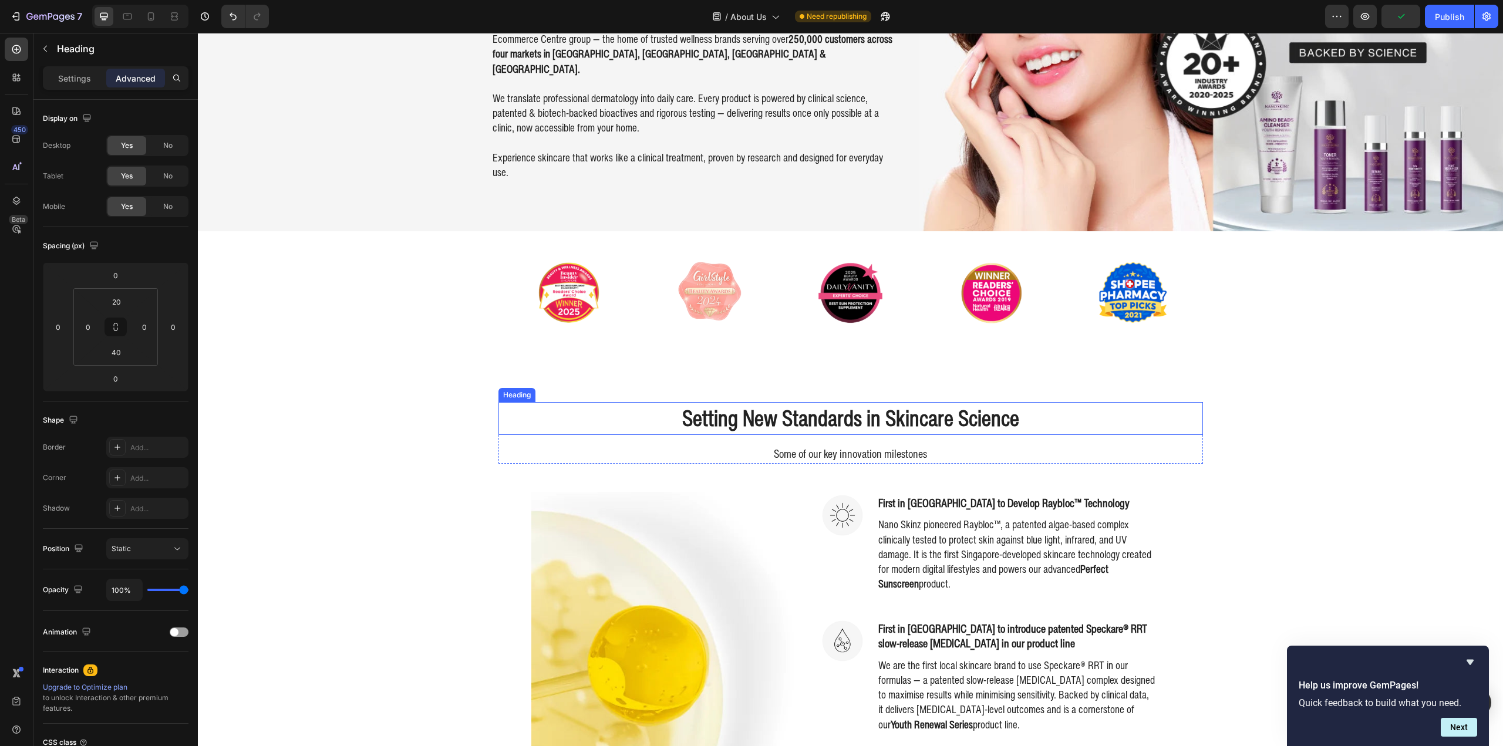
click at [843, 421] on h2 "Setting New Standards in Skincare Science" at bounding box center [850, 418] width 705 height 33
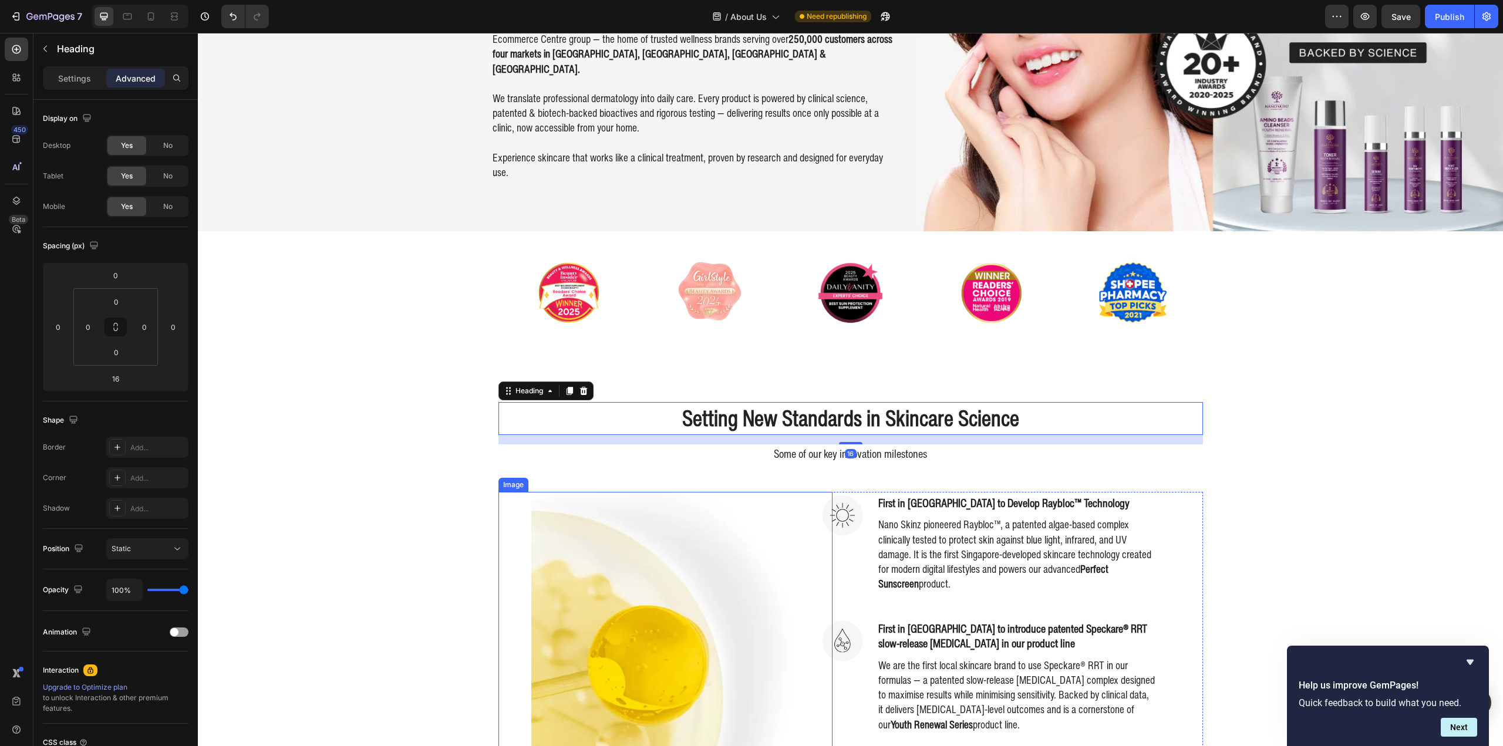
copy strong "Developed IN CONSULTATION WITH MEDICAL EXPERTS"
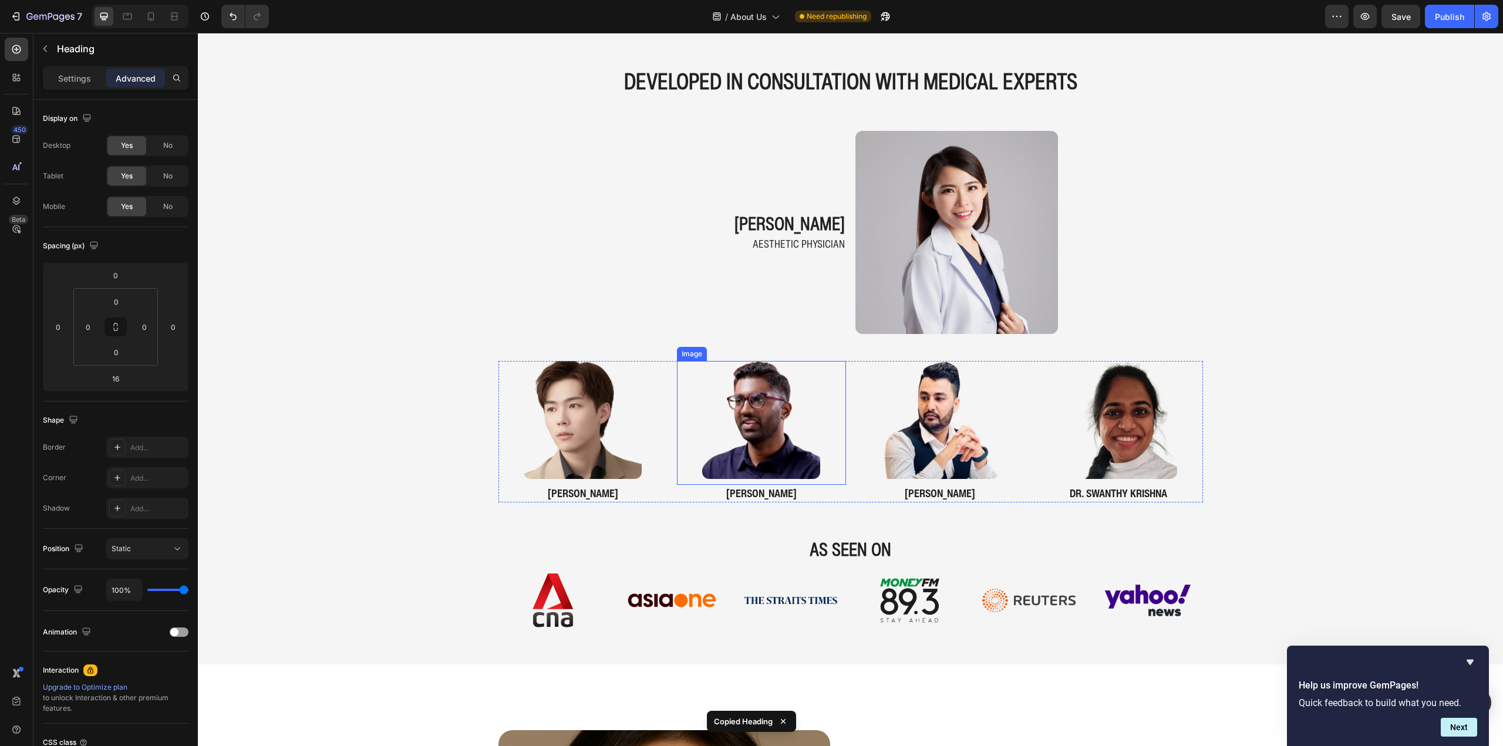
scroll to position [763, 0]
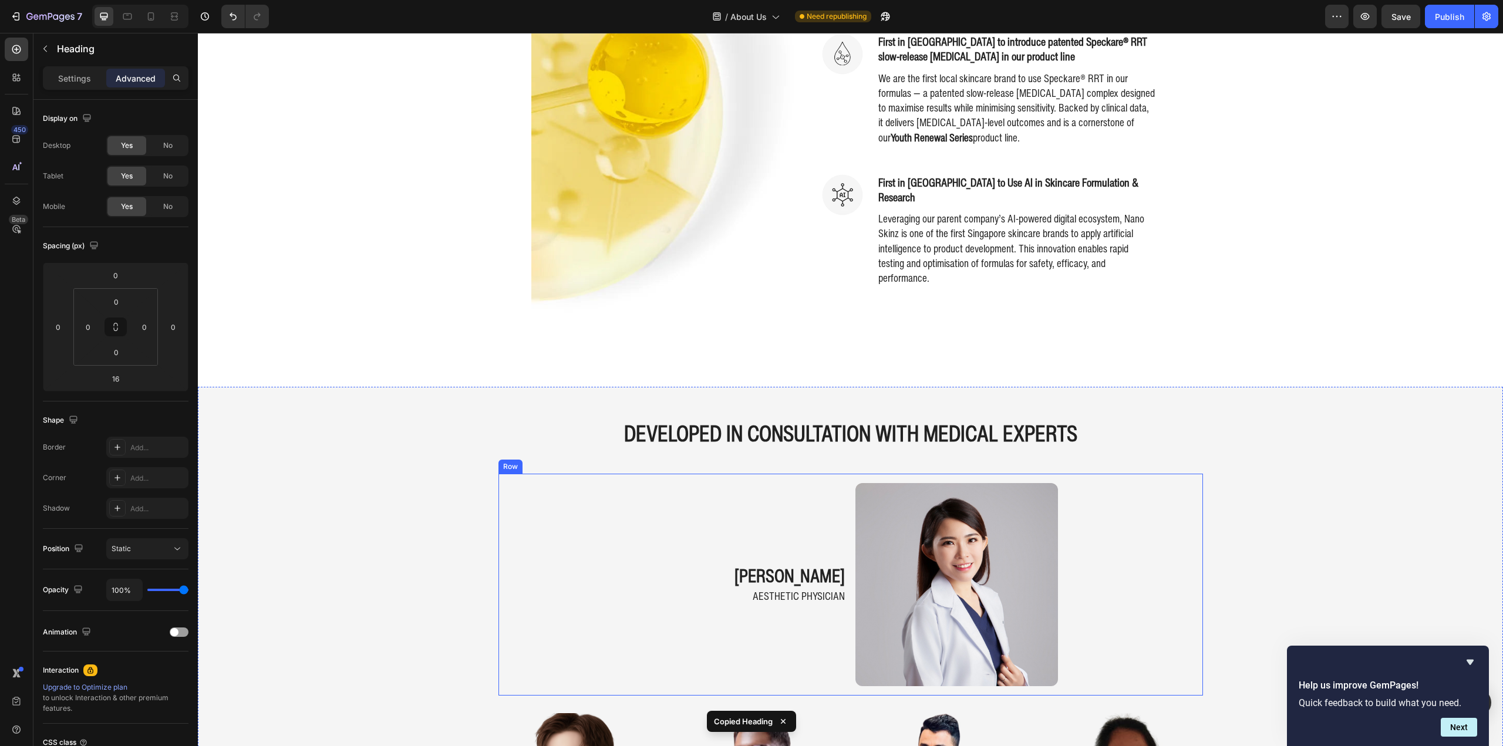
click at [757, 442] on strong "Developed IN CONSULTATION WITH MEDICAL EXPERTS" at bounding box center [850, 433] width 453 height 32
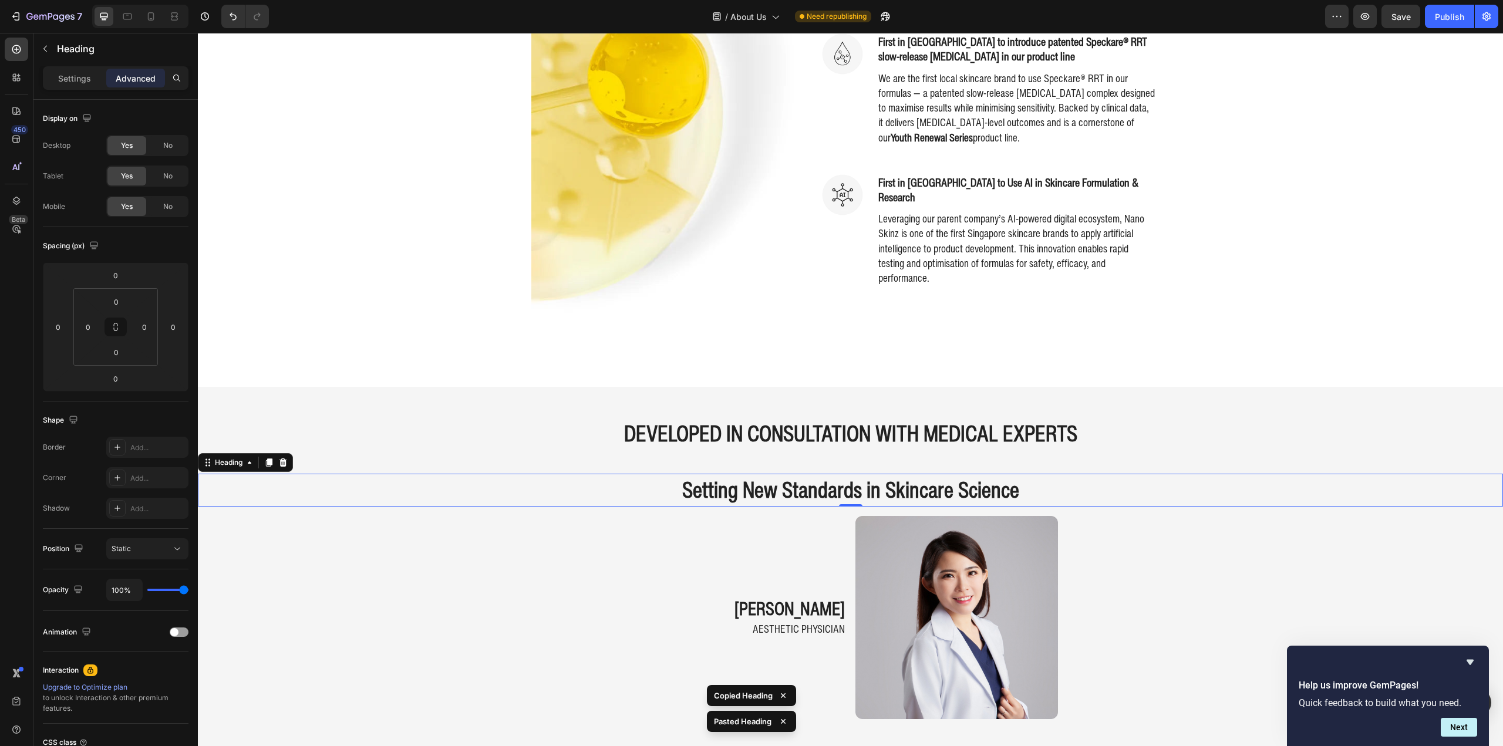
click at [757, 442] on strong "Developed IN CONSULTATION WITH MEDICAL EXPERTS" at bounding box center [850, 433] width 453 height 32
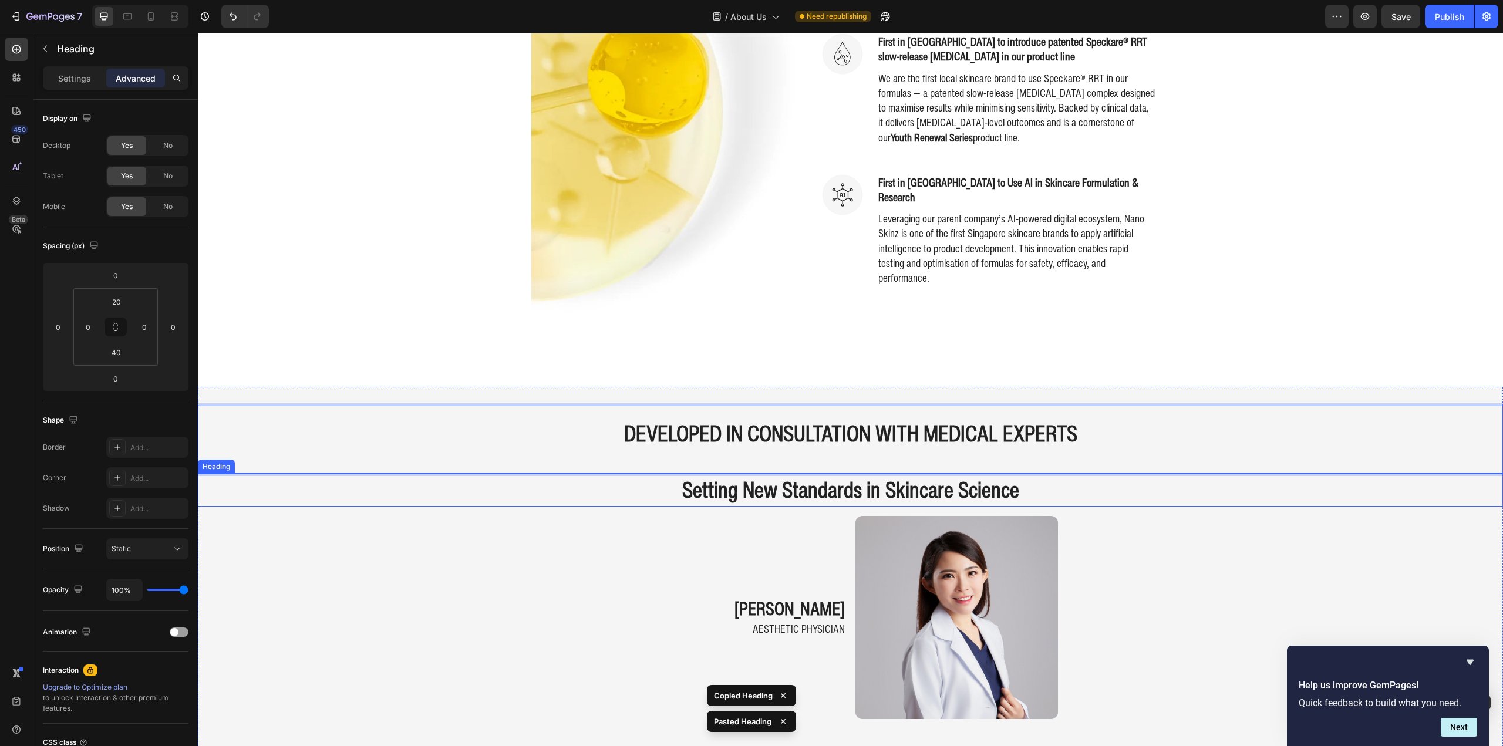
click at [760, 478] on h2 "Setting New Standards in Skincare Science" at bounding box center [850, 490] width 1305 height 33
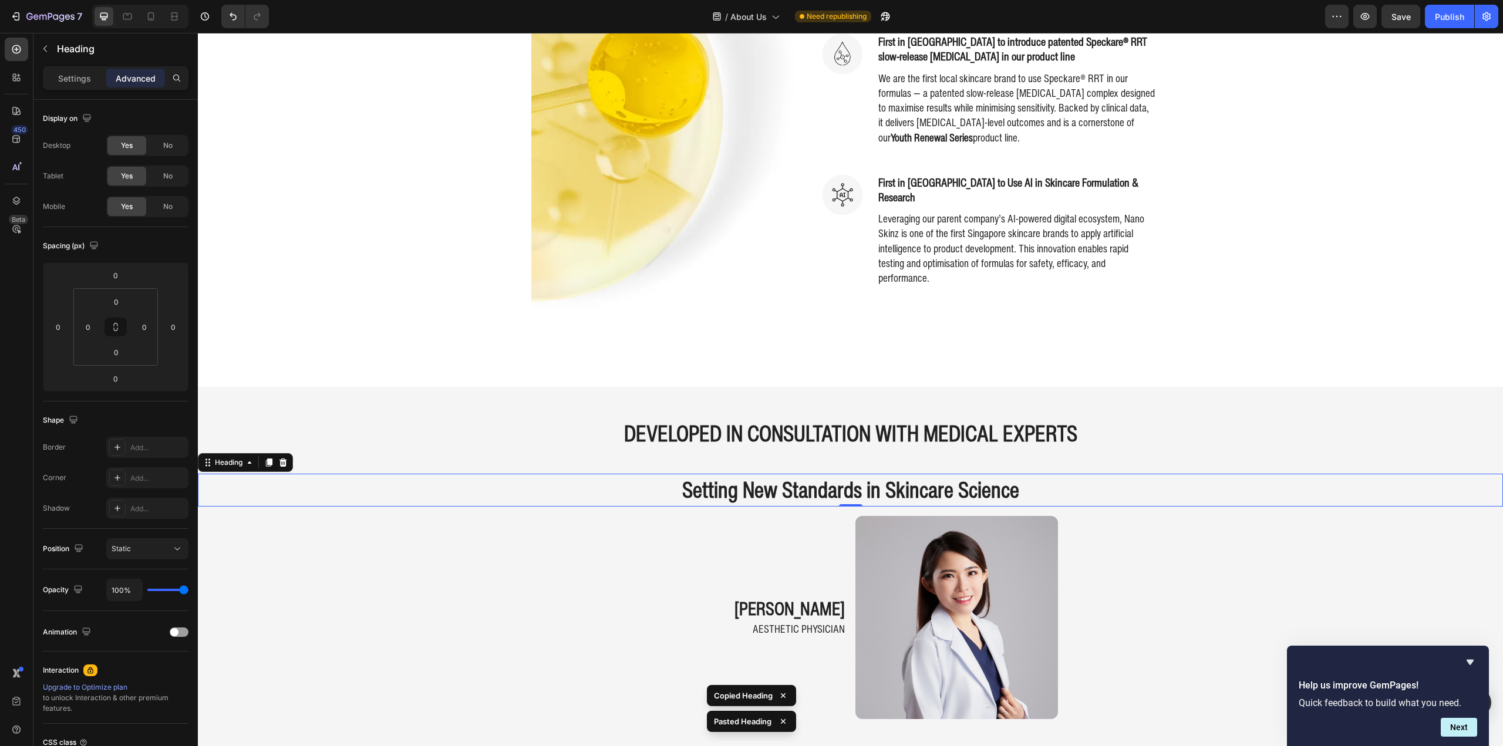
click at [759, 486] on h2 "Setting New Standards in Skincare Science" at bounding box center [850, 490] width 1305 height 33
click at [759, 486] on p "Setting New Standards in Skincare Science" at bounding box center [850, 490] width 1303 height 31
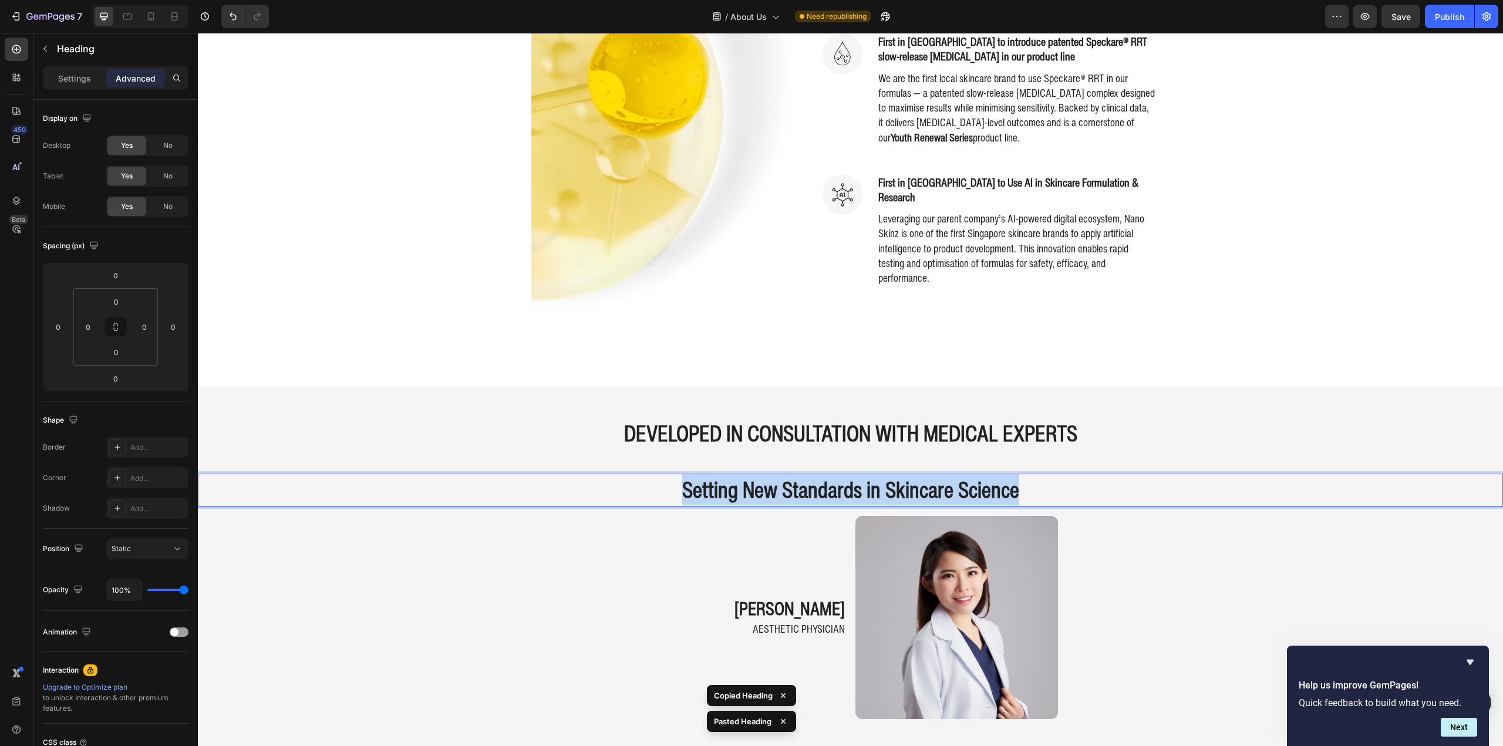
click at [760, 486] on p "Setting New Standards in Skincare Science" at bounding box center [850, 490] width 1303 height 31
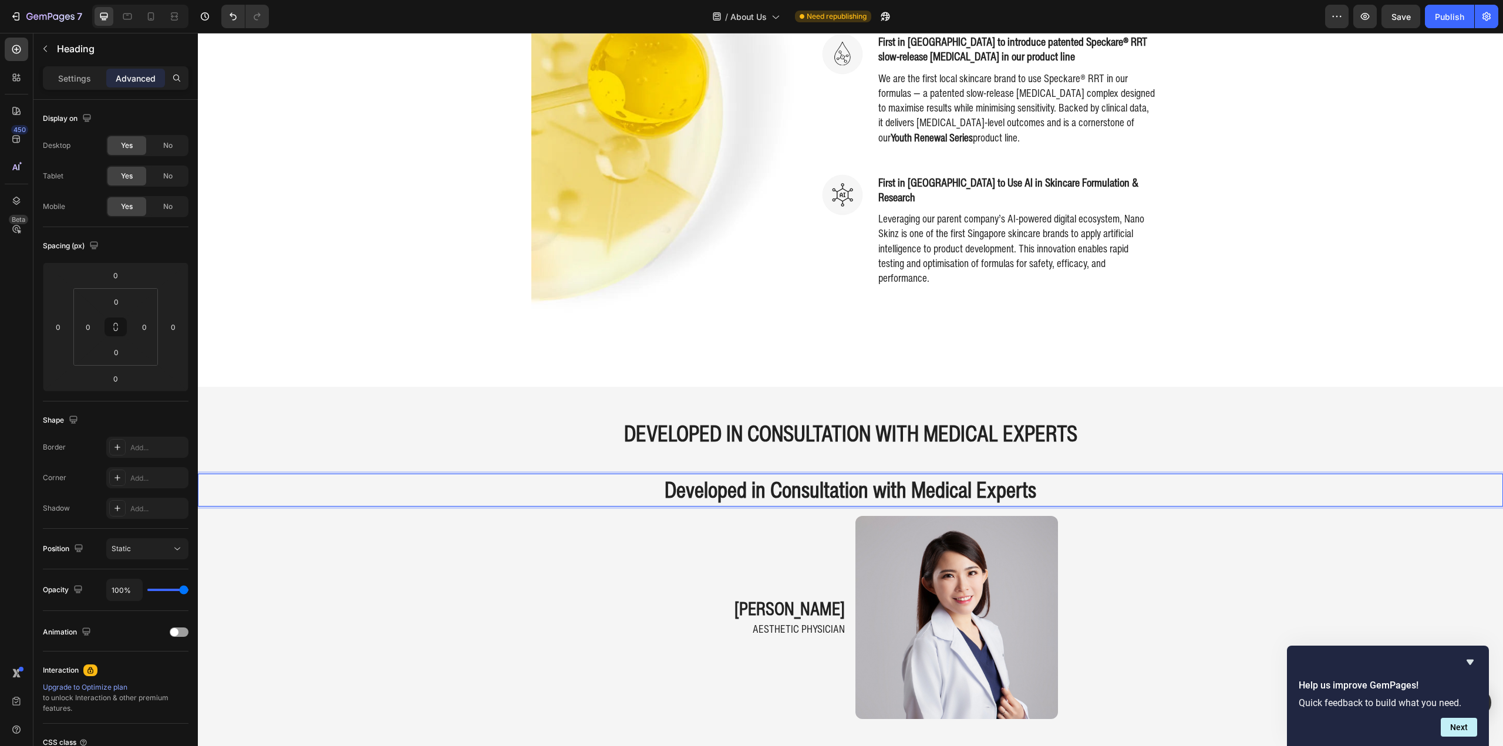
click at [1285, 491] on p "Developed in Consultation with Medical Experts" at bounding box center [850, 490] width 1303 height 31
click at [1252, 534] on div "⁠⁠⁠⁠⁠⁠⁠ Developed IN CONSULTATION WITH MEDICAL EXPERTS Heading Developed in Con…" at bounding box center [850, 718] width 1305 height 625
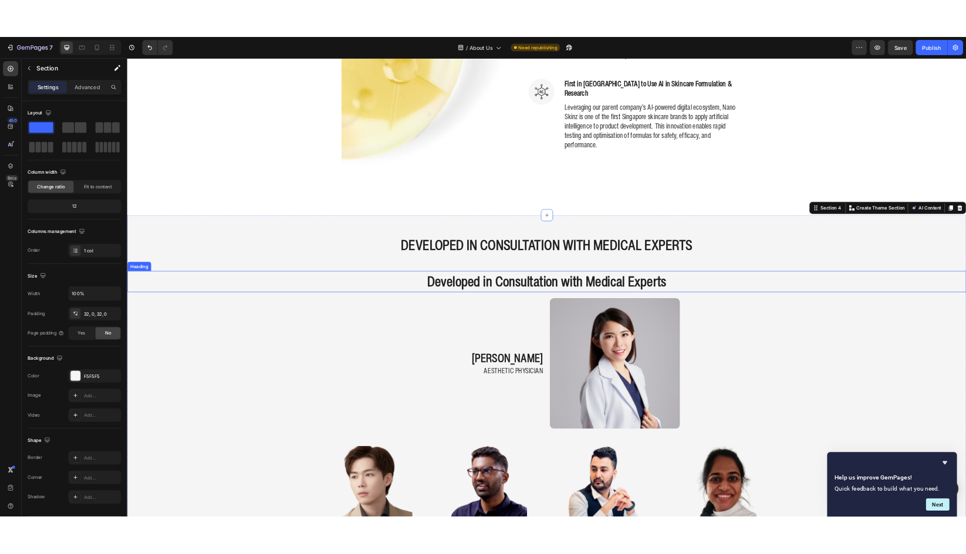
scroll to position [881, 0]
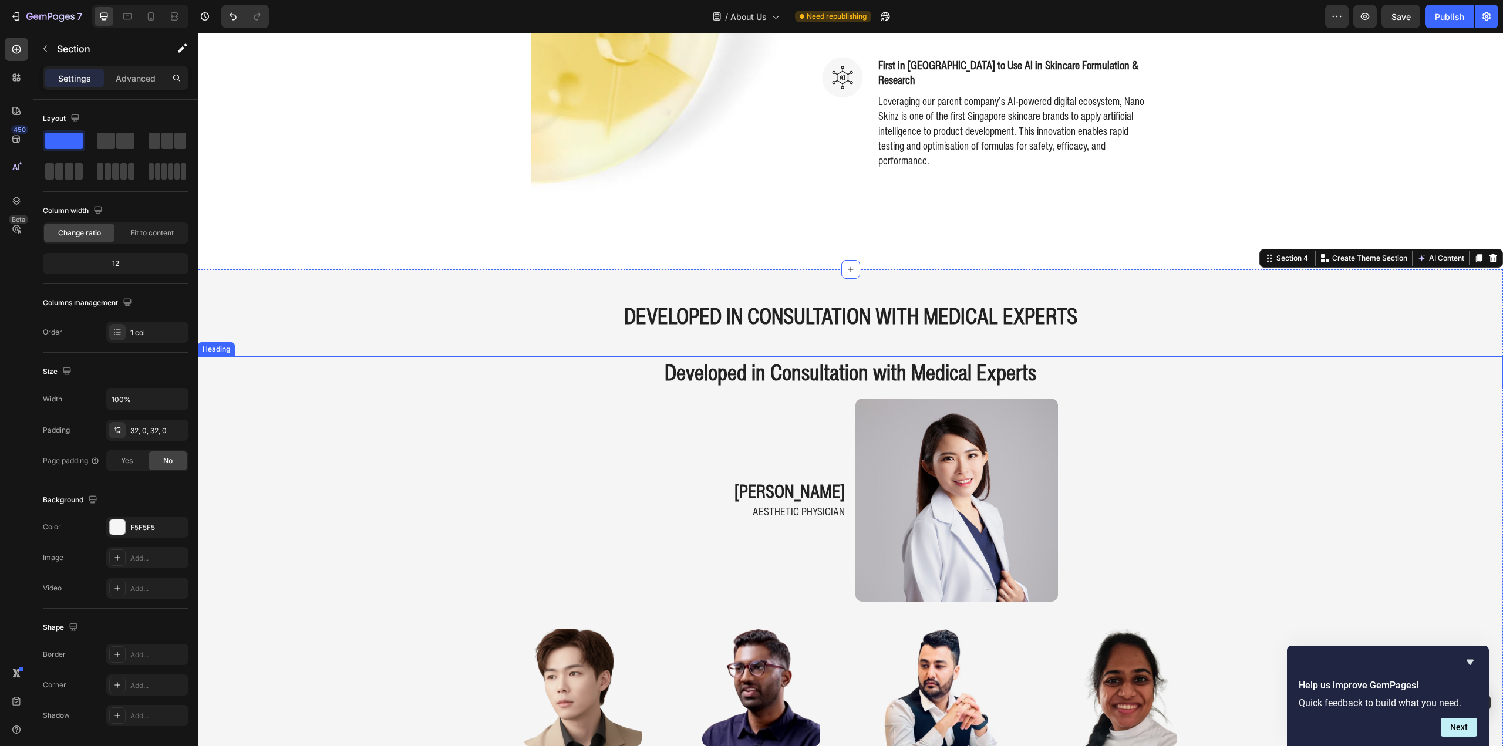
click at [1103, 366] on p "Developed in Consultation with Medical Experts" at bounding box center [850, 373] width 1303 height 31
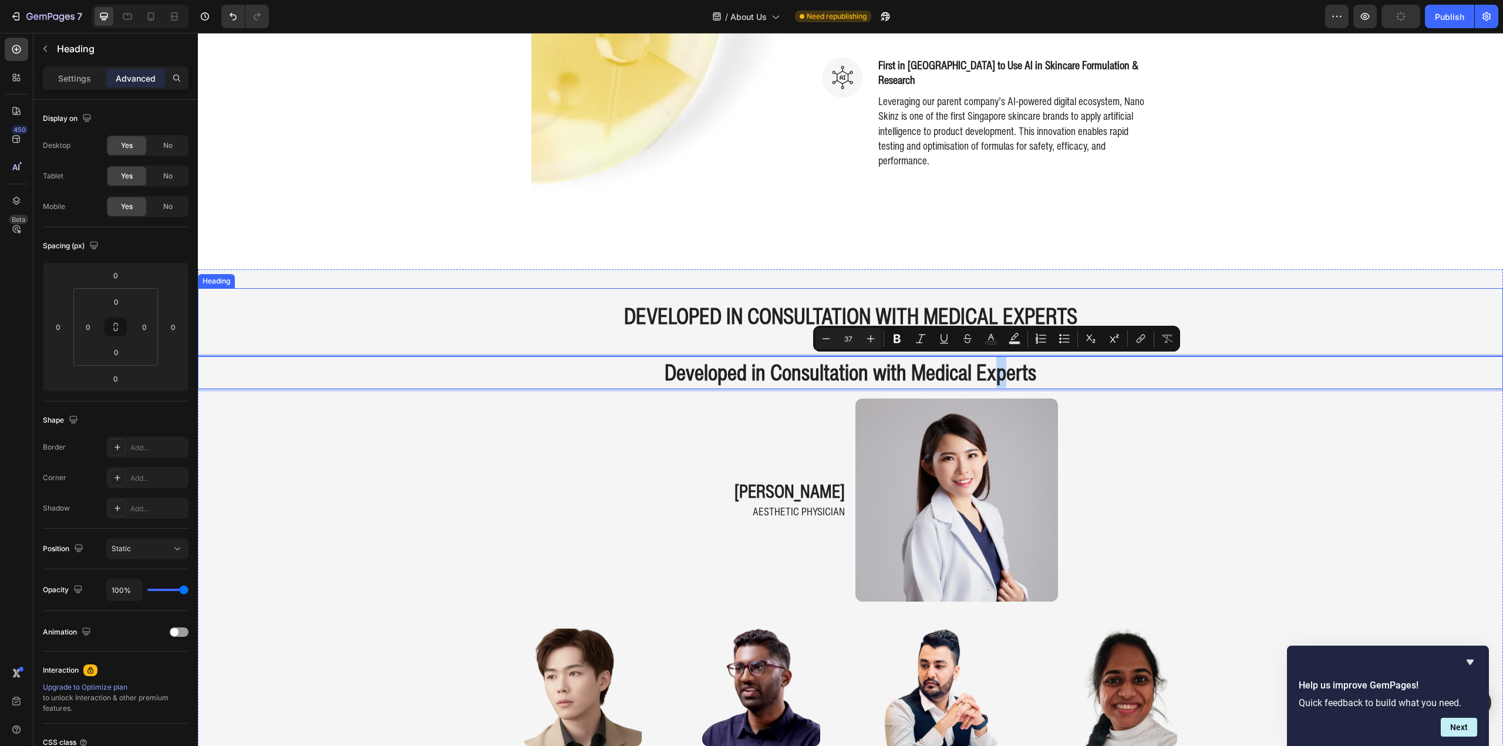
drag, startPoint x: 1000, startPoint y: 367, endPoint x: 996, endPoint y: 308, distance: 59.4
click at [727, 374] on p "Developed in Consultation with Medical Experts" at bounding box center [850, 373] width 1303 height 31
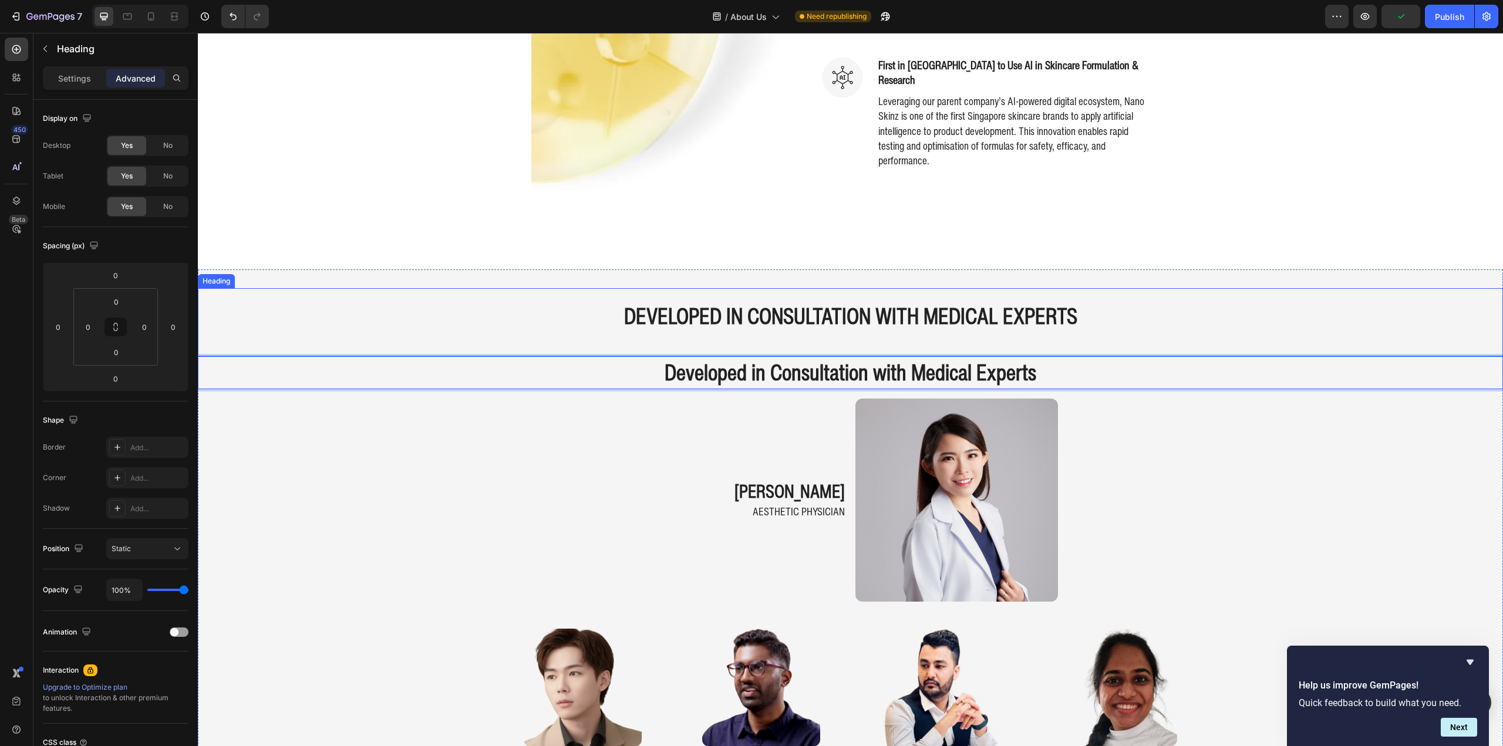
click at [706, 324] on strong "Developed IN CONSULTATION WITH MEDICAL EXPERTS" at bounding box center [850, 316] width 453 height 32
click at [285, 274] on icon at bounding box center [282, 276] width 9 height 9
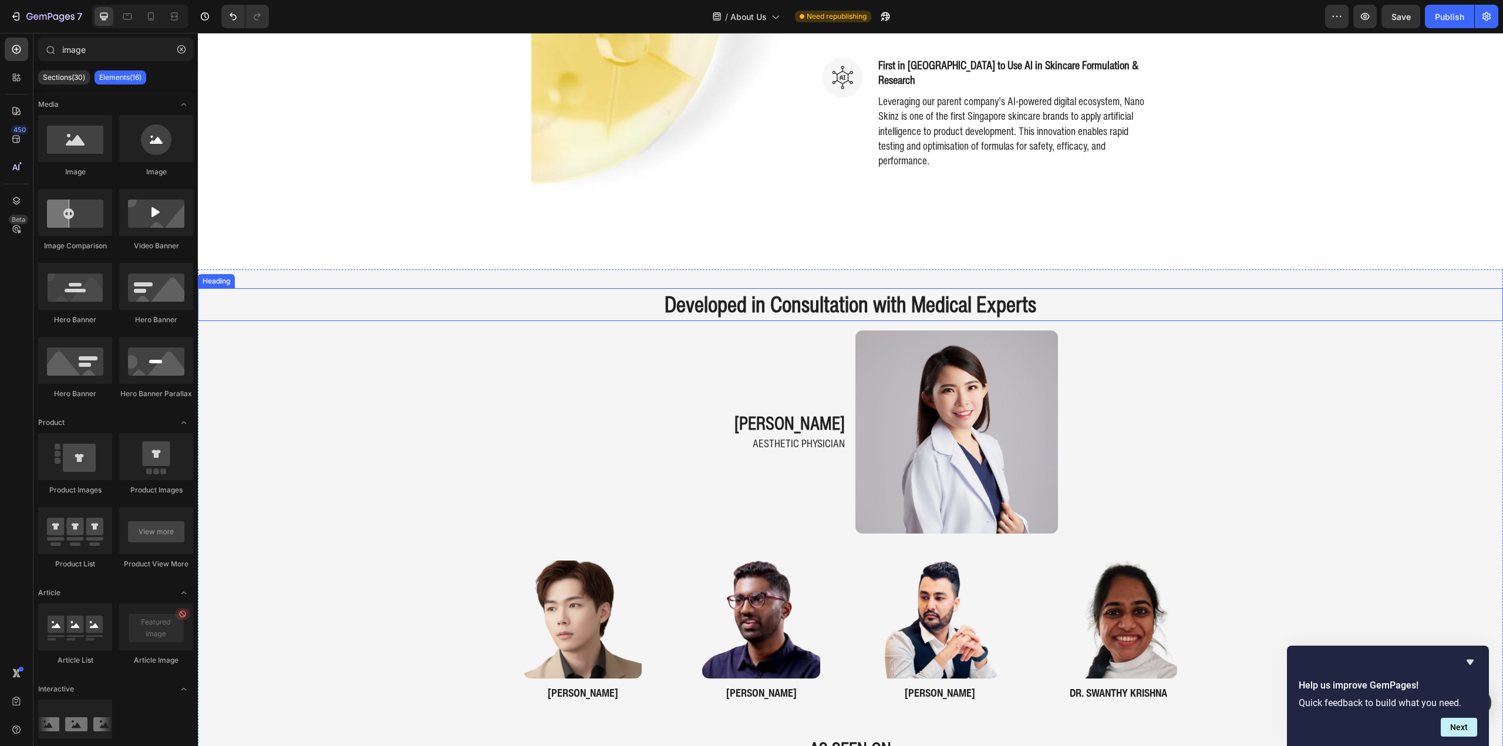
click at [625, 302] on p "Developed in Consultation with Medical Experts" at bounding box center [850, 304] width 1303 height 31
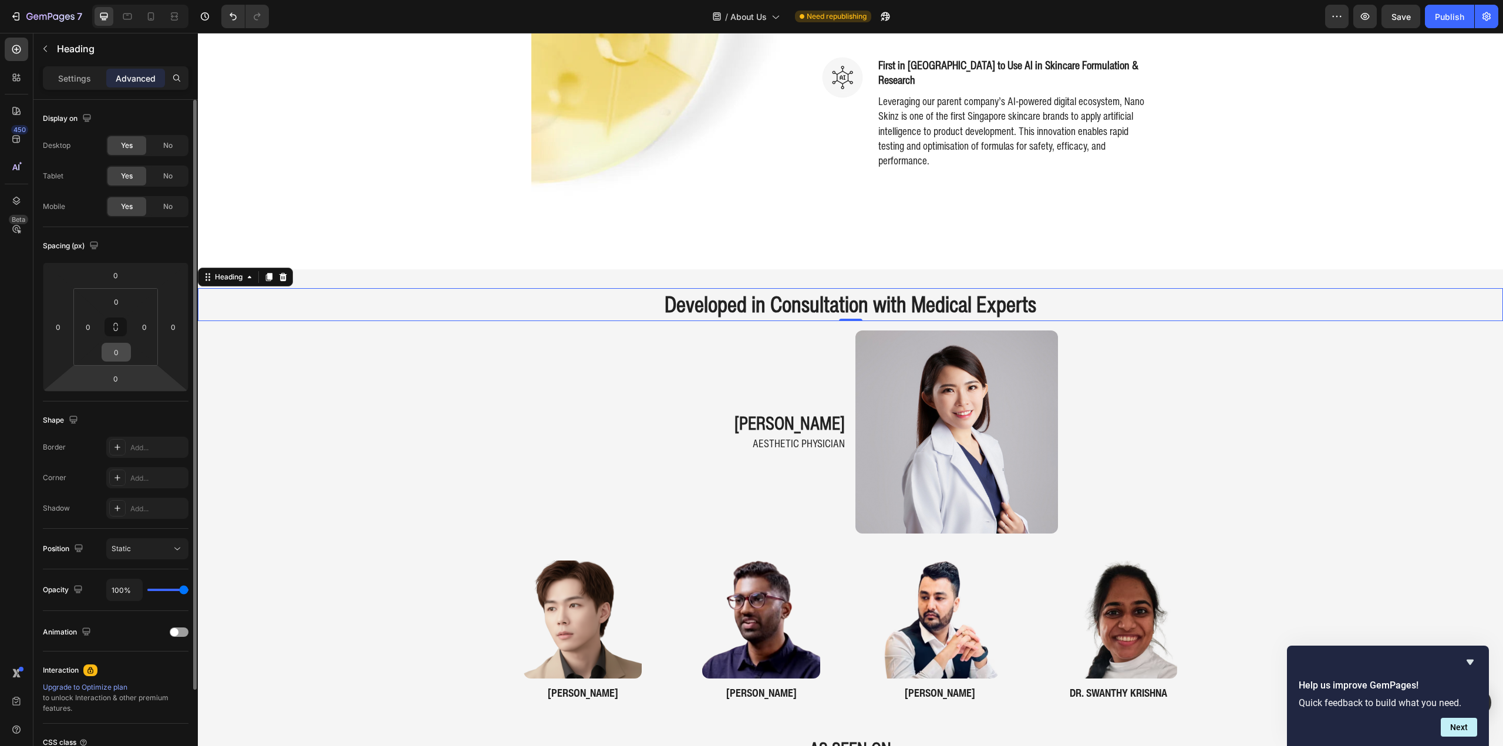
click at [108, 358] on input "0" at bounding box center [116, 352] width 23 height 18
click at [106, 355] on input "0" at bounding box center [116, 352] width 23 height 18
type input "50"
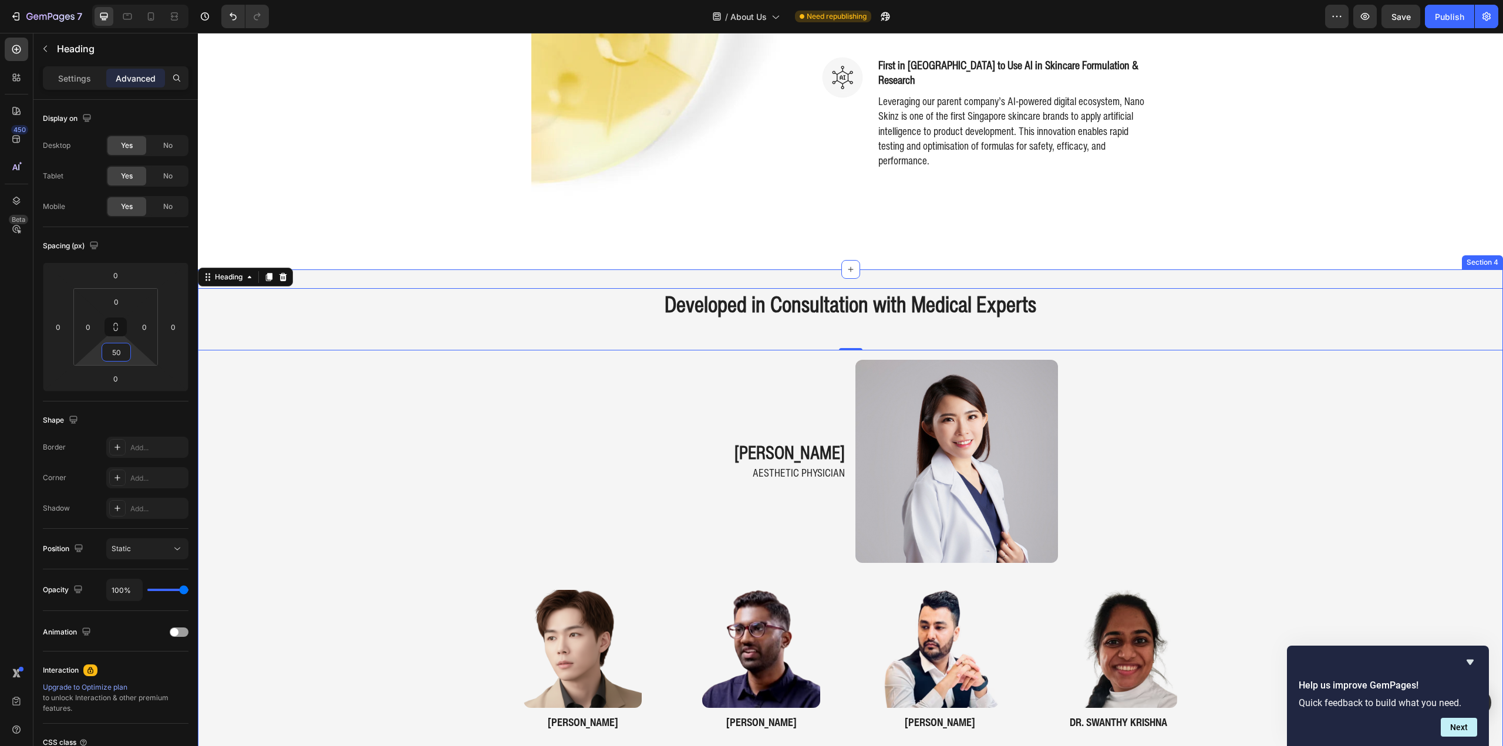
click at [368, 461] on div "Developed in Consultation with Medical Experts Heading 0 dr. nicole khern Headi…" at bounding box center [850, 581] width 1305 height 587
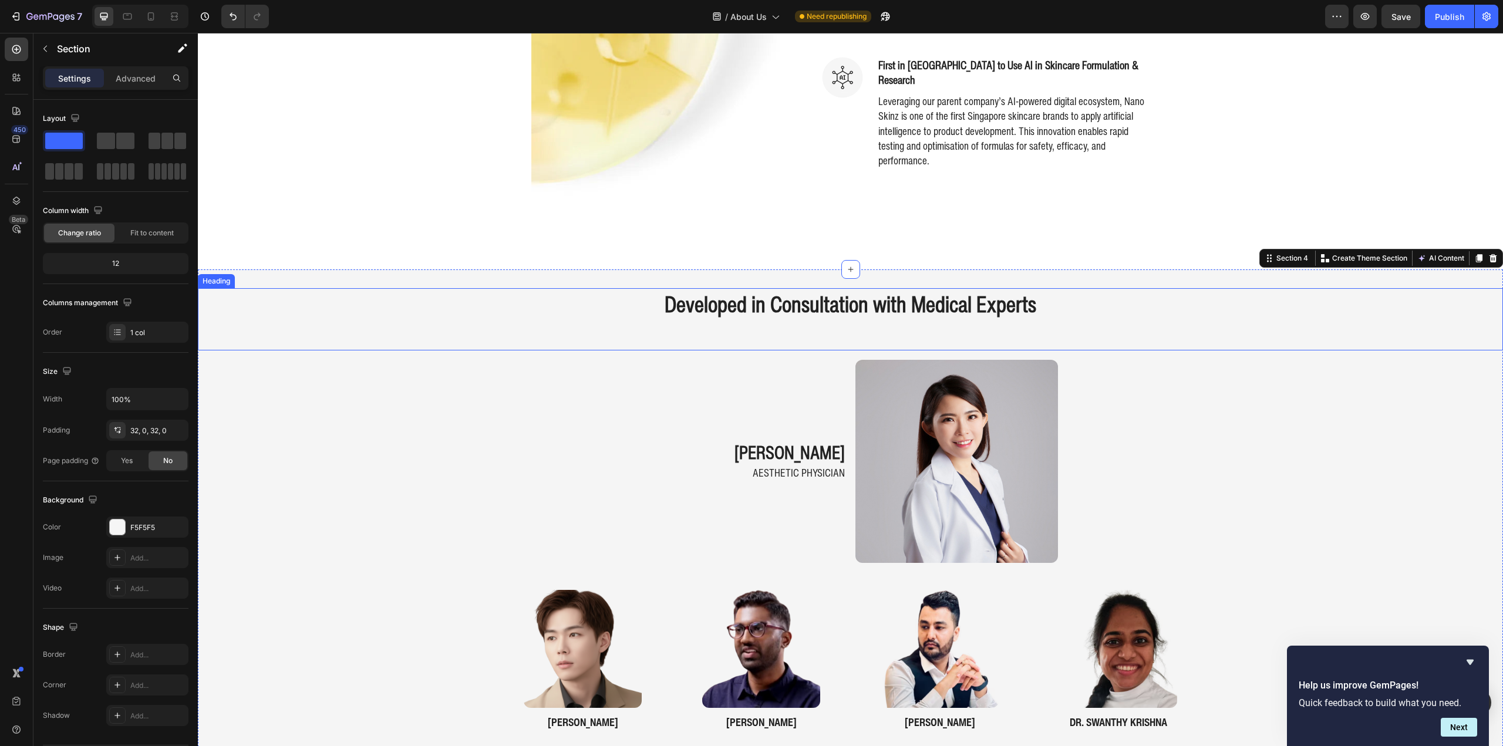
click at [432, 321] on h2 "Developed in Consultation with Medical Experts" at bounding box center [850, 304] width 1305 height 33
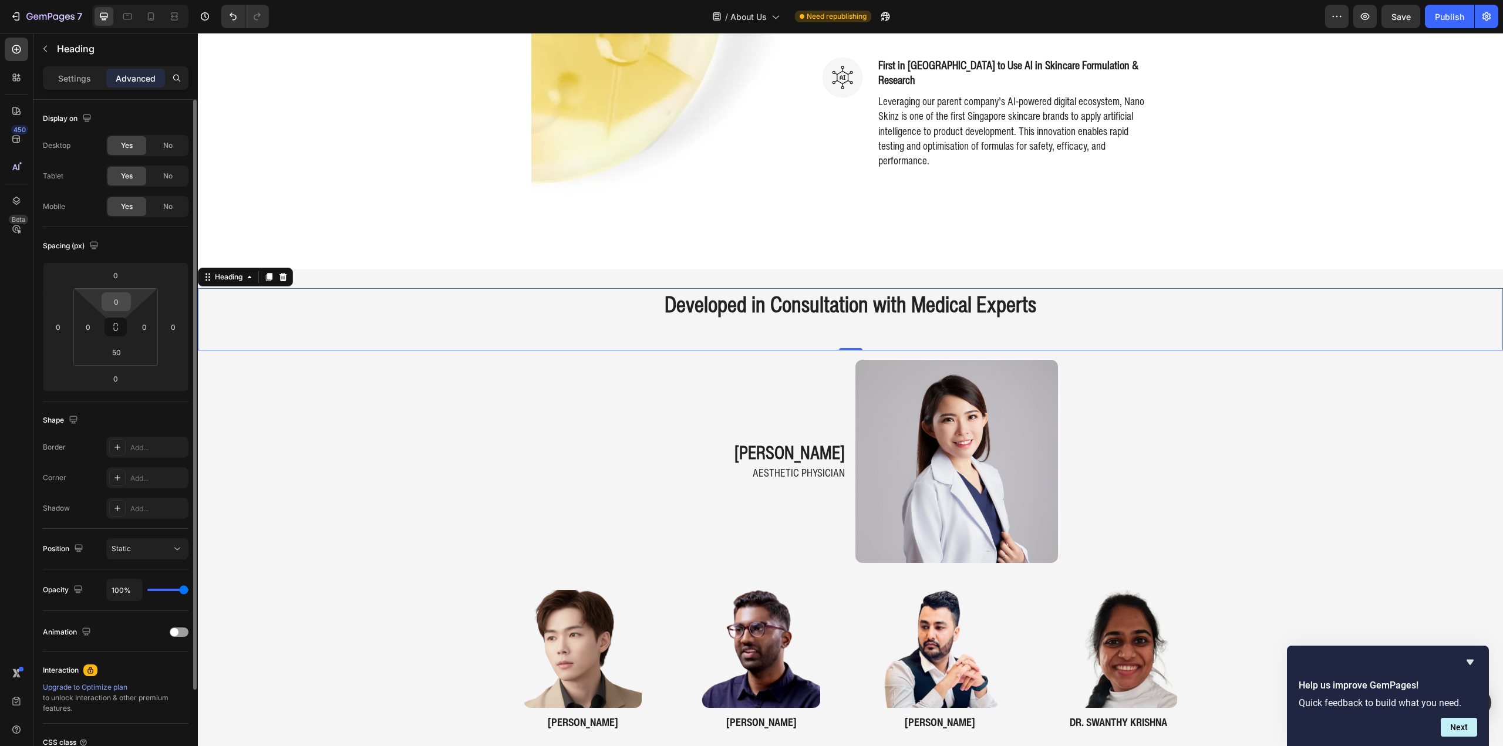
click at [113, 299] on input "0" at bounding box center [116, 302] width 23 height 18
click at [110, 303] on input "0" at bounding box center [116, 302] width 23 height 18
type input "50"
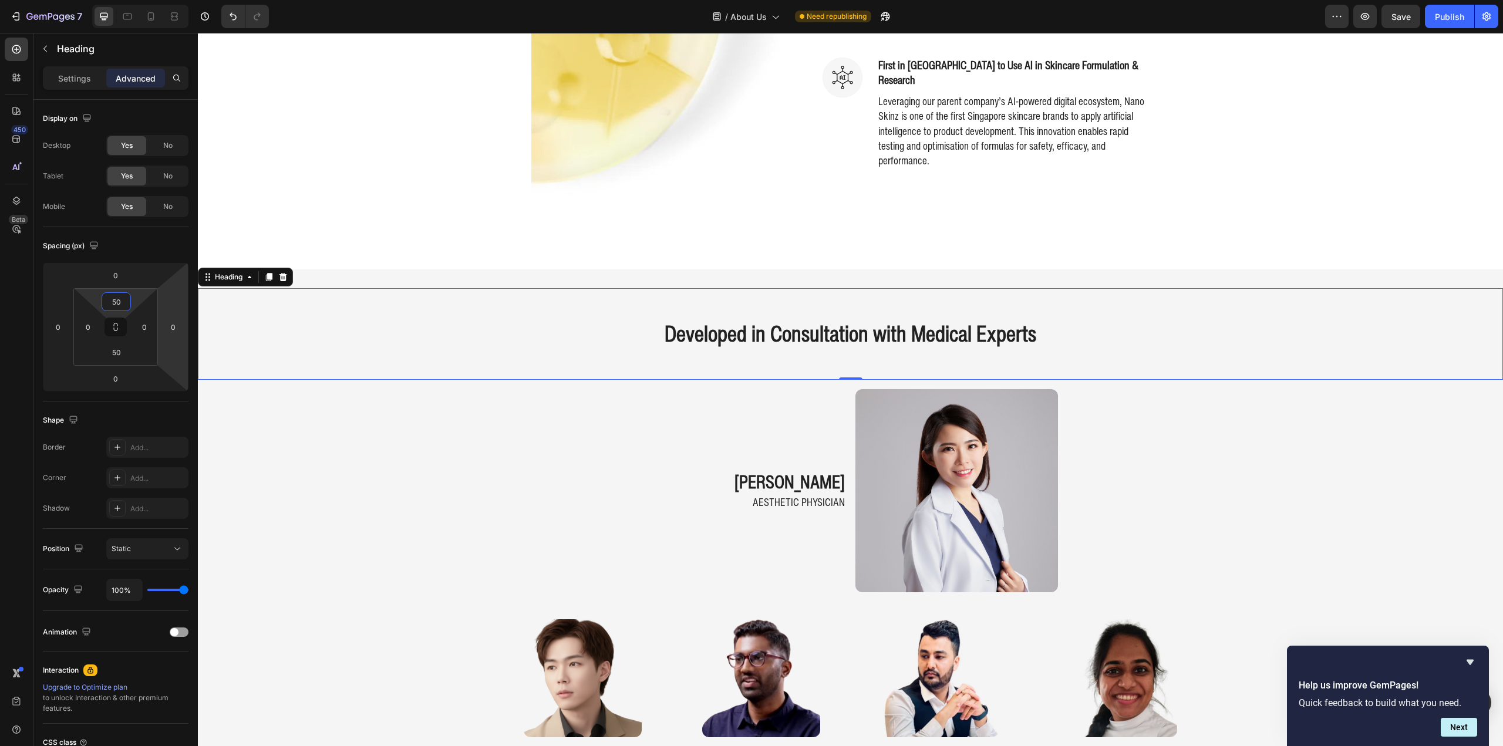
click at [342, 429] on div "Developed in Consultation with Medical Experts Heading 0 dr. nicole khern Headi…" at bounding box center [850, 596] width 1305 height 616
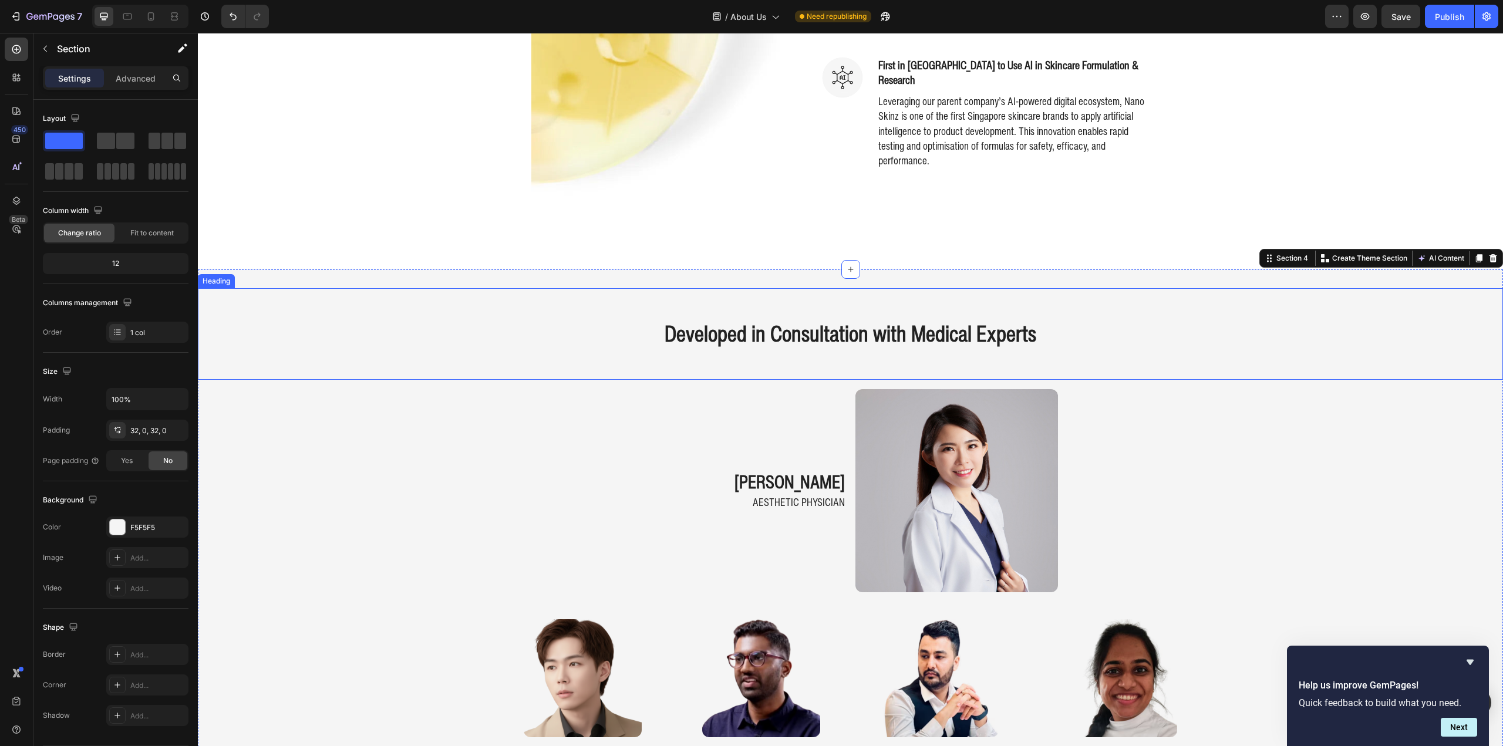
click at [453, 314] on div "Developed in Consultation with Medical Experts Heading" at bounding box center [850, 334] width 1305 height 92
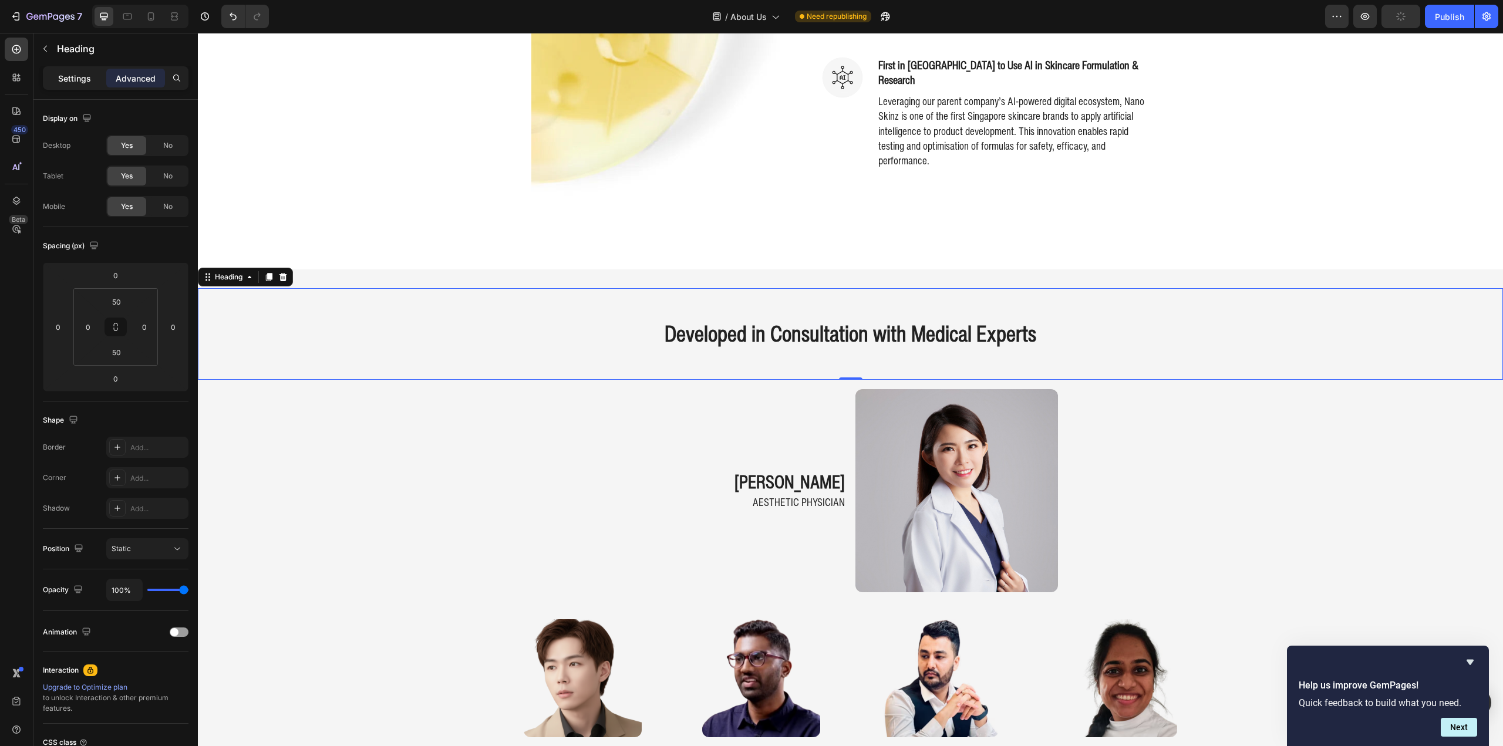
click at [76, 83] on p "Settings" at bounding box center [74, 78] width 33 height 12
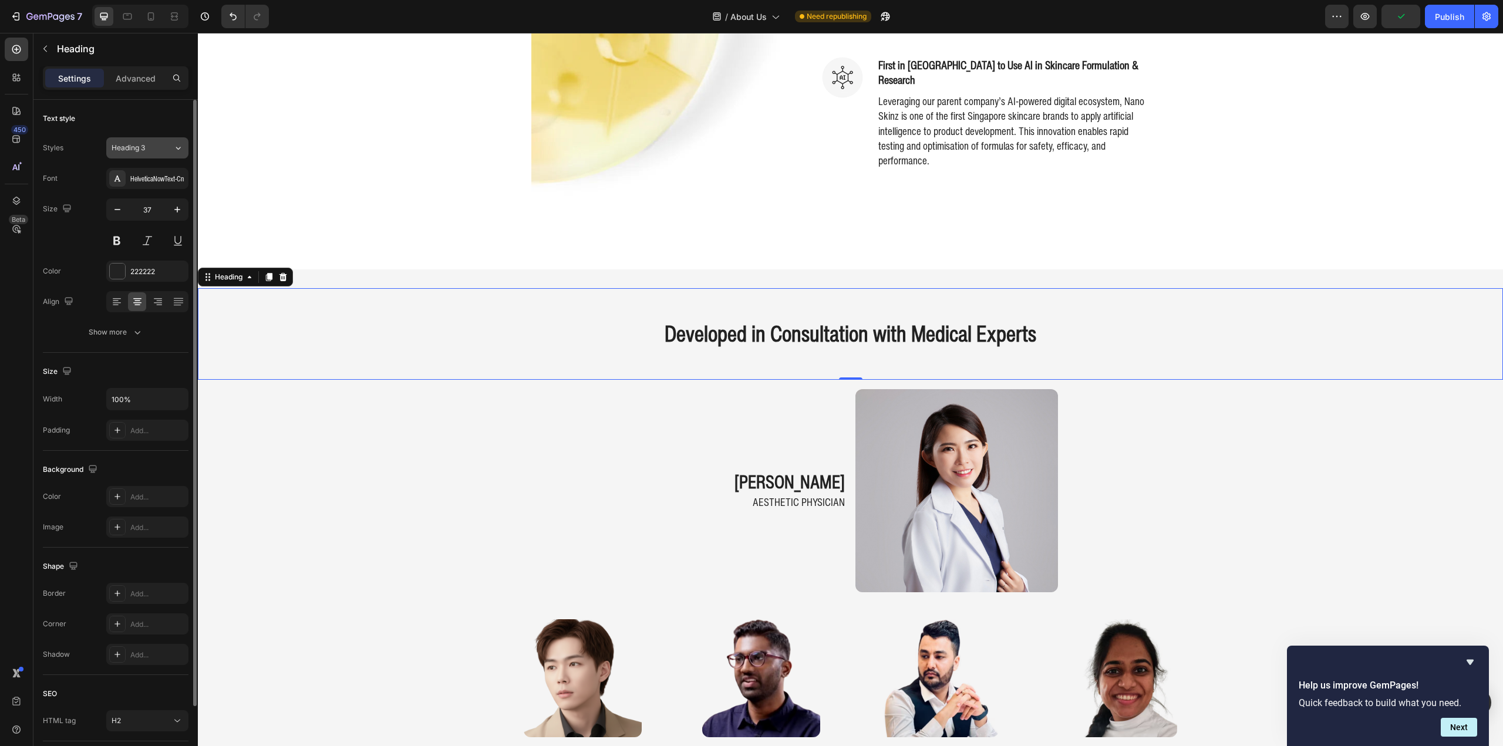
click at [149, 147] on div "Heading 3" at bounding box center [136, 148] width 48 height 11
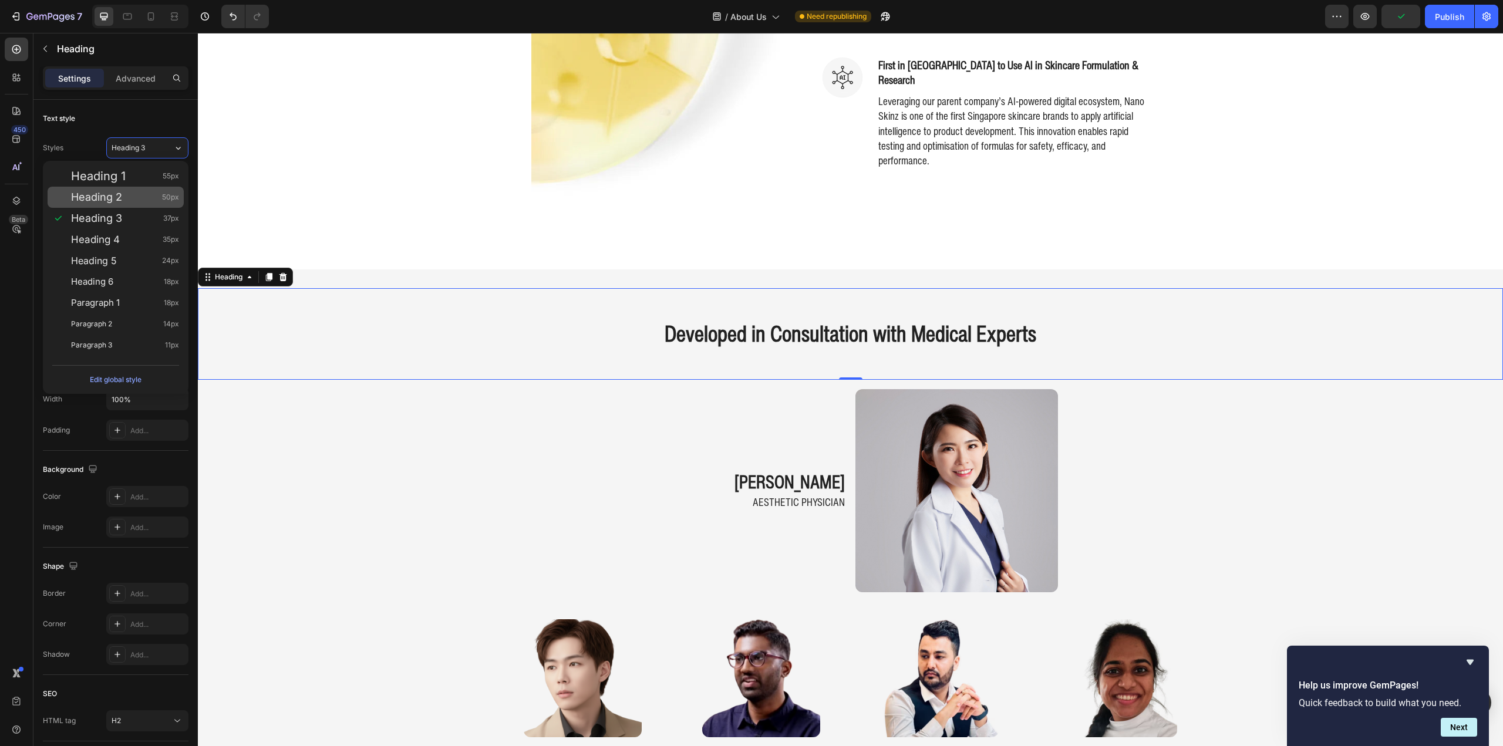
click at [137, 195] on div "Heading 2 50px" at bounding box center [125, 197] width 108 height 12
type input "50"
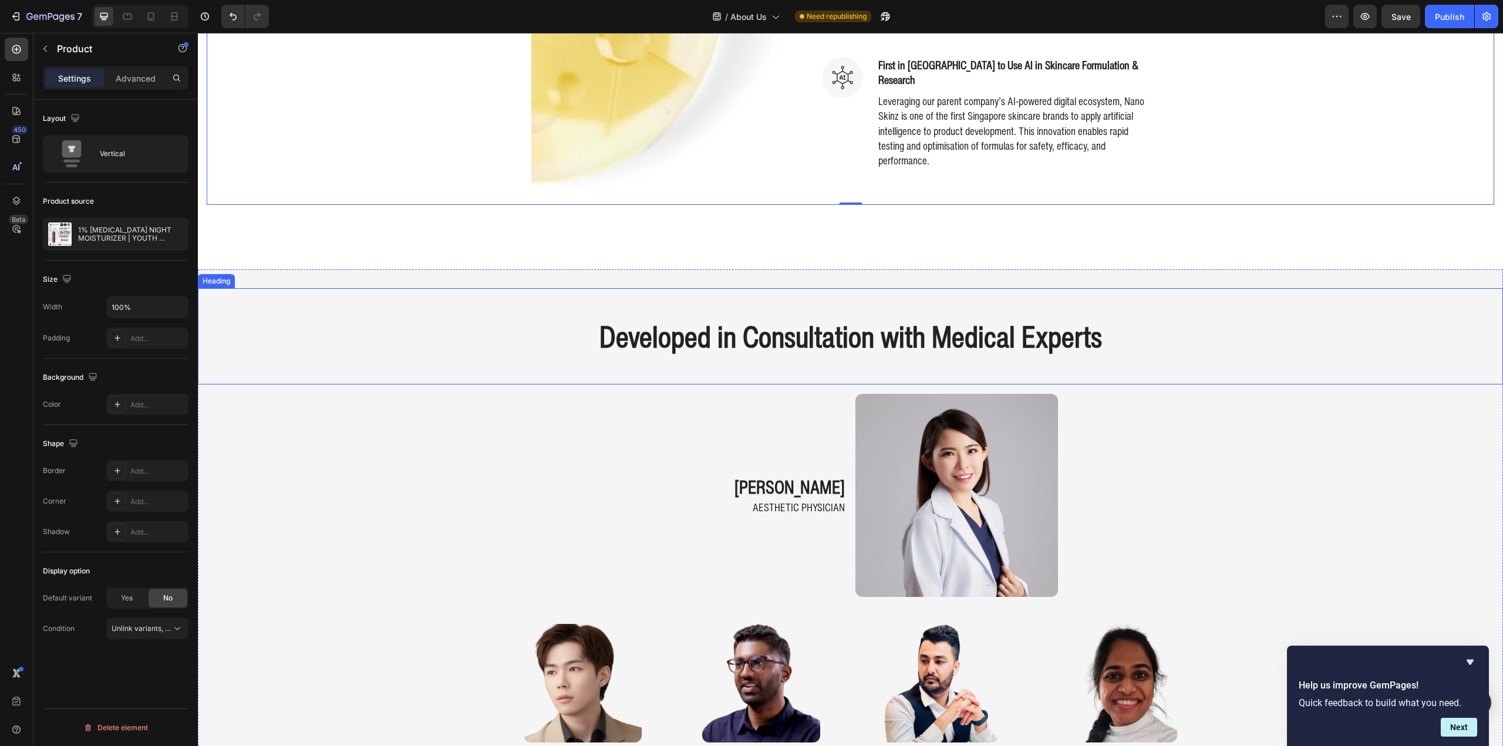
click at [375, 325] on p "Developed in Consultation with Medical Experts" at bounding box center [850, 336] width 1303 height 35
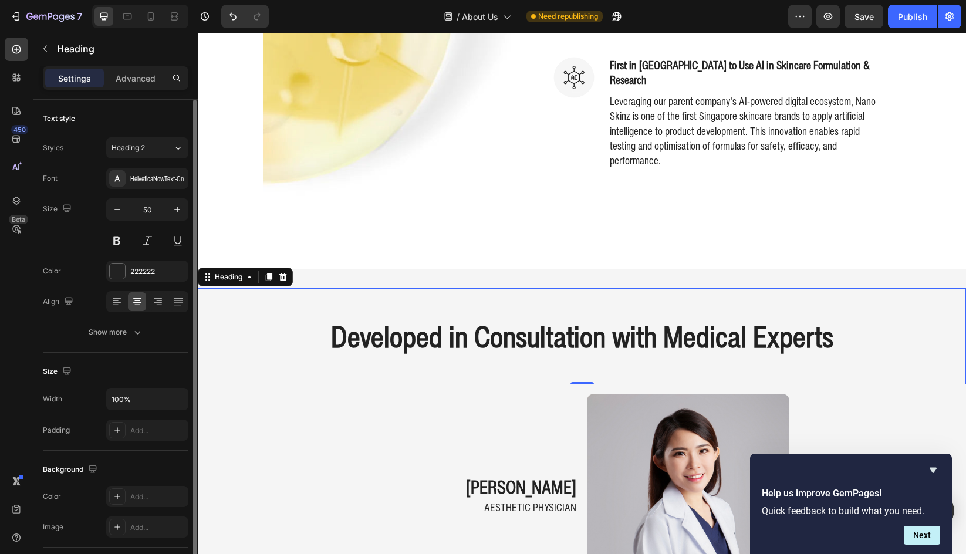
click at [137, 133] on div "Text style Styles Heading 2 Font HelveticaNowText-Cn Size 50 Color 222222 Align…" at bounding box center [116, 226] width 146 height 253
click at [136, 147] on span "Heading 2" at bounding box center [128, 148] width 33 height 11
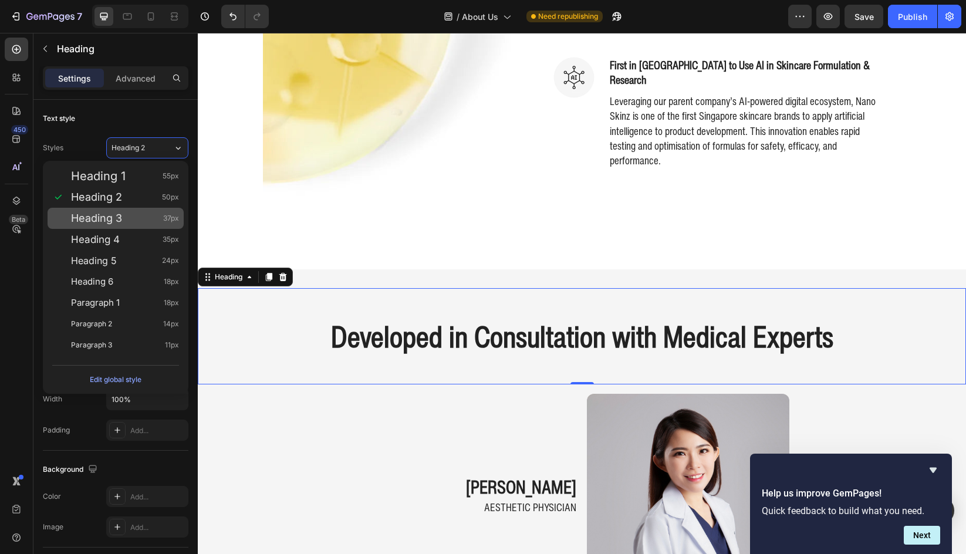
click at [141, 224] on div "Heading 3 37px" at bounding box center [125, 219] width 108 height 12
type input "37"
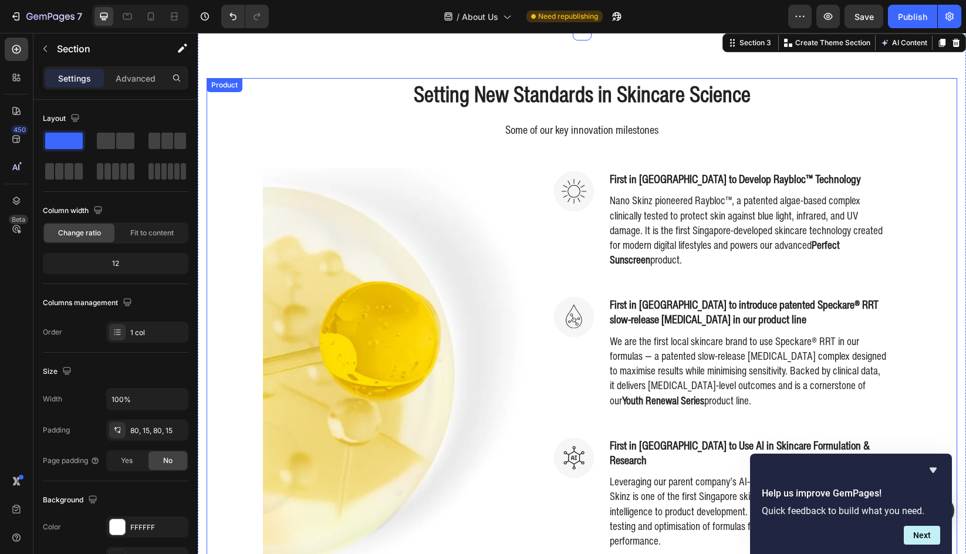
scroll to position [294, 0]
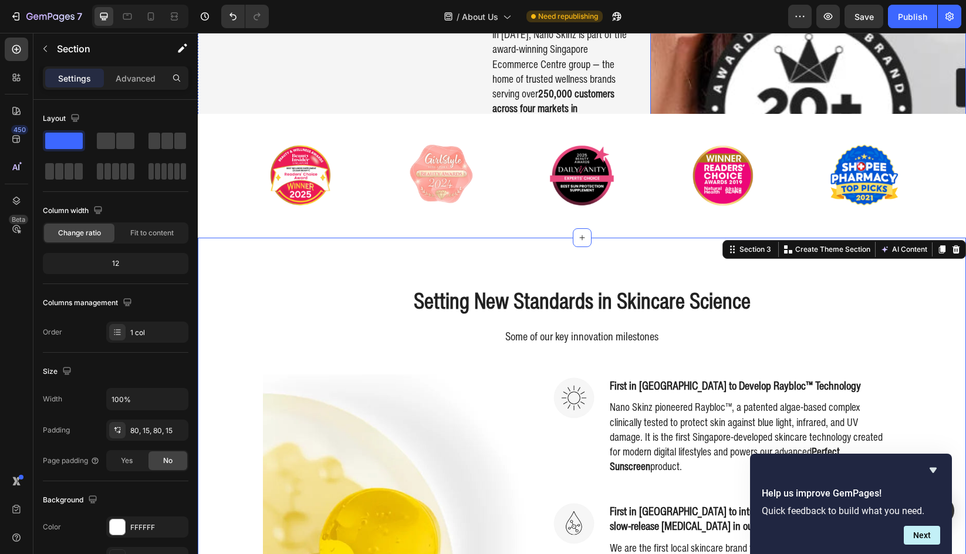
click at [840, 60] on img at bounding box center [809, 103] width 316 height 681
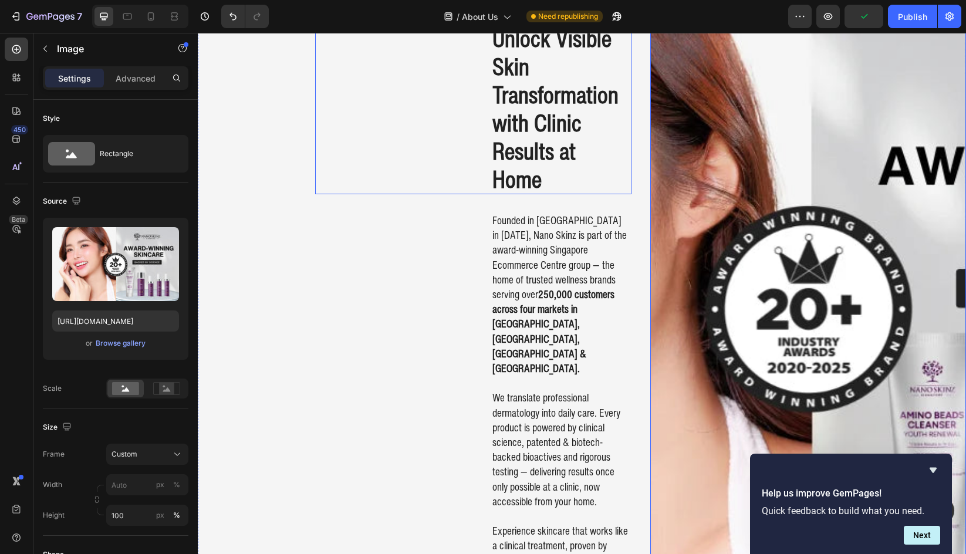
scroll to position [117, 0]
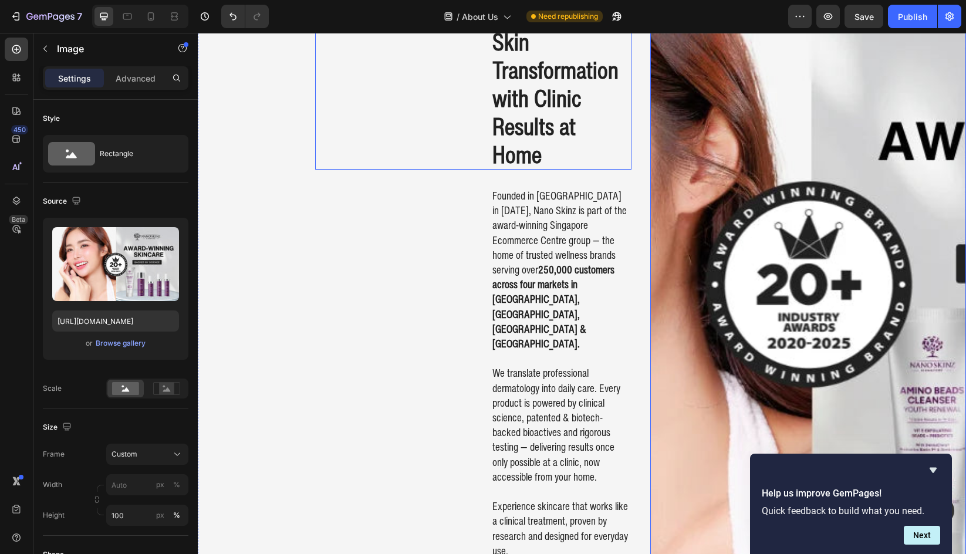
click at [443, 140] on div "Unlock Visible Skin Transformation with Clinic Results at Home Heading" at bounding box center [473, 55] width 316 height 230
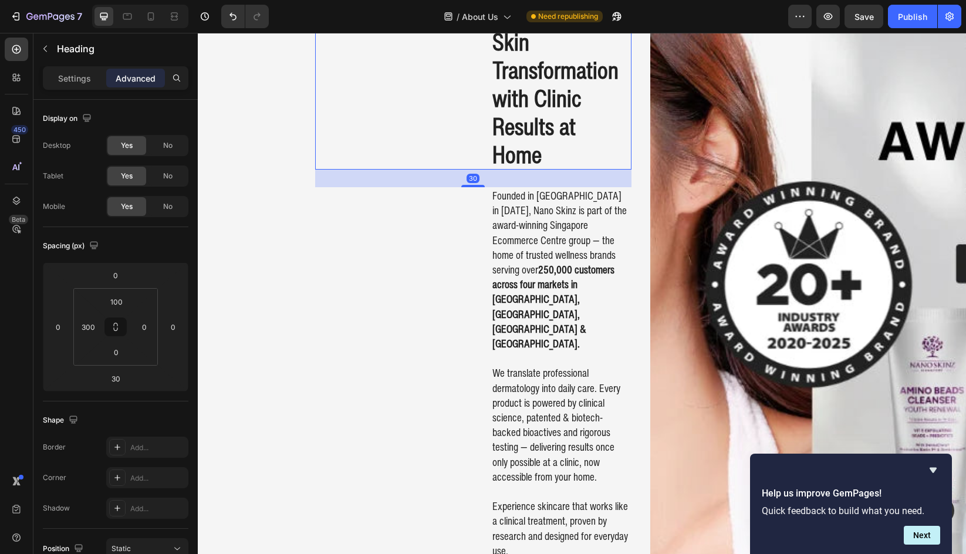
click at [394, 259] on div "Founded in [GEOGRAPHIC_DATA] in [DATE], Nano Skinz is part of the award-winning…" at bounding box center [473, 402] width 316 height 431
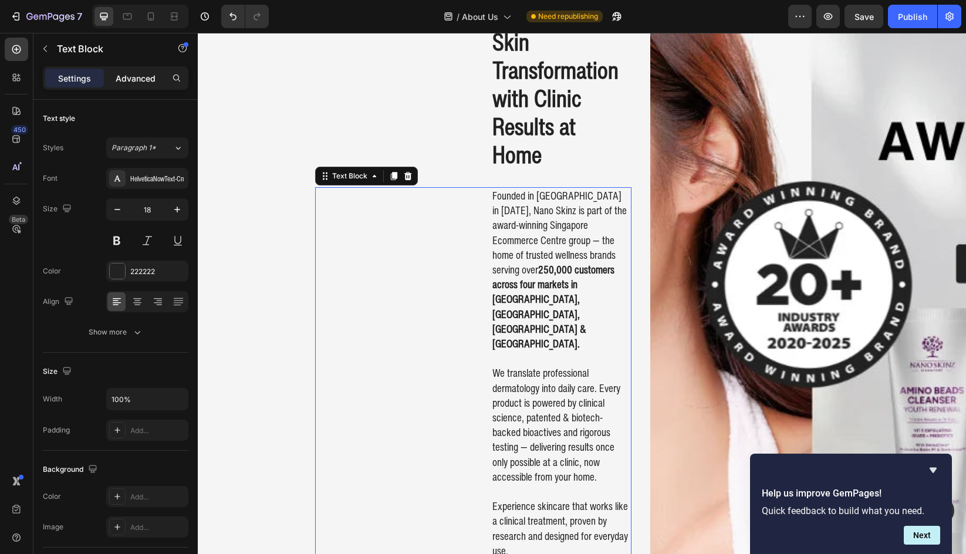
click at [131, 71] on div "Advanced" at bounding box center [135, 78] width 59 height 19
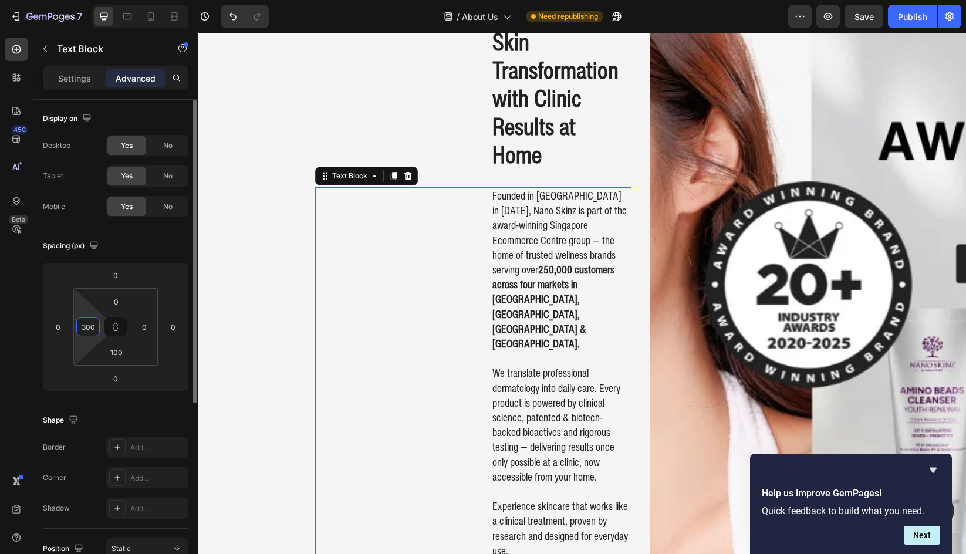
click at [81, 329] on input "300" at bounding box center [88, 327] width 18 height 18
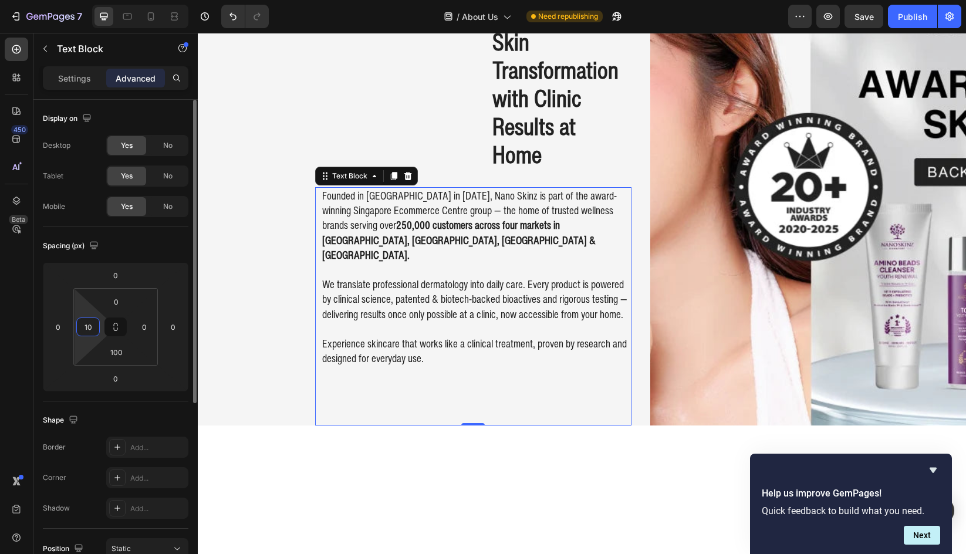
type input "100"
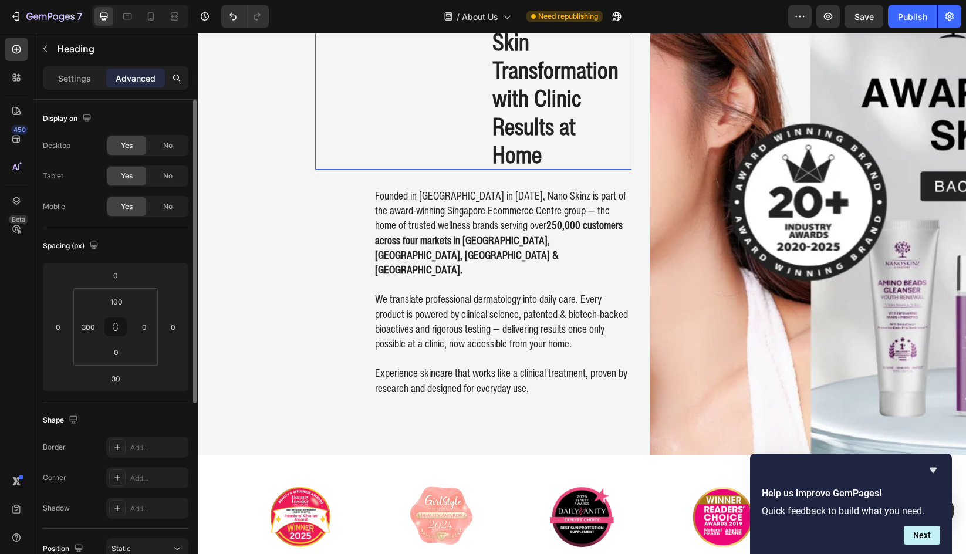
click at [387, 124] on div "Unlock Visible Skin Transformation with Clinic Results at Home Heading" at bounding box center [473, 55] width 316 height 230
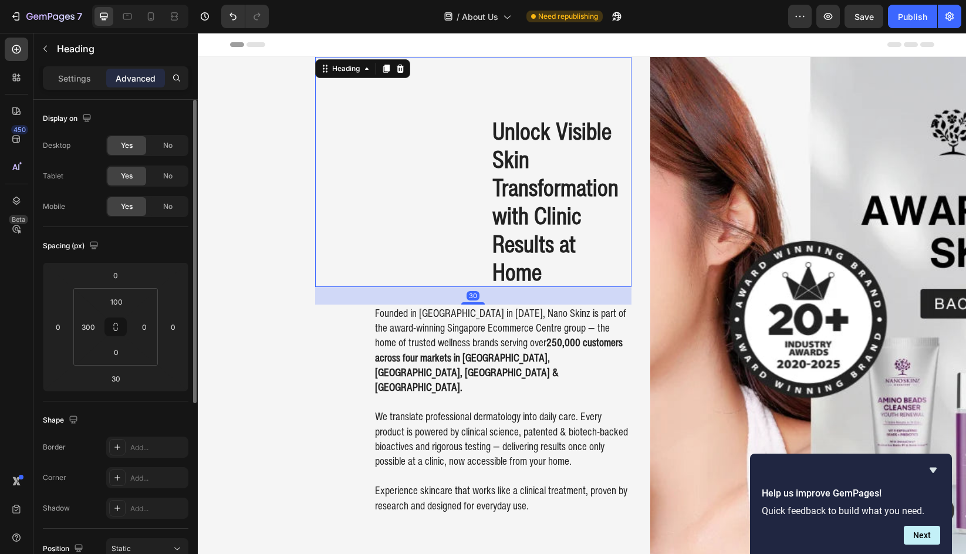
click at [241, 215] on div "Unlock Visible Skin Transformation with Clinic Results at Home Heading 30 Found…" at bounding box center [582, 315] width 769 height 516
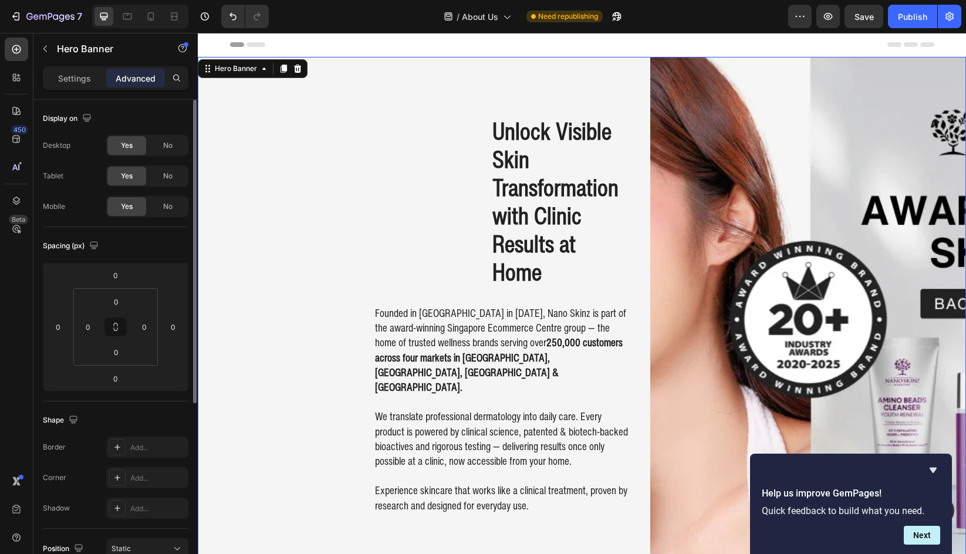
click at [241, 215] on div "Unlock Visible Skin Transformation with Clinic Results at Home Heading Founded …" at bounding box center [582, 315] width 769 height 516
click at [412, 166] on div "Unlock Visible Skin Transformation with Clinic Results at Home Heading" at bounding box center [473, 172] width 316 height 230
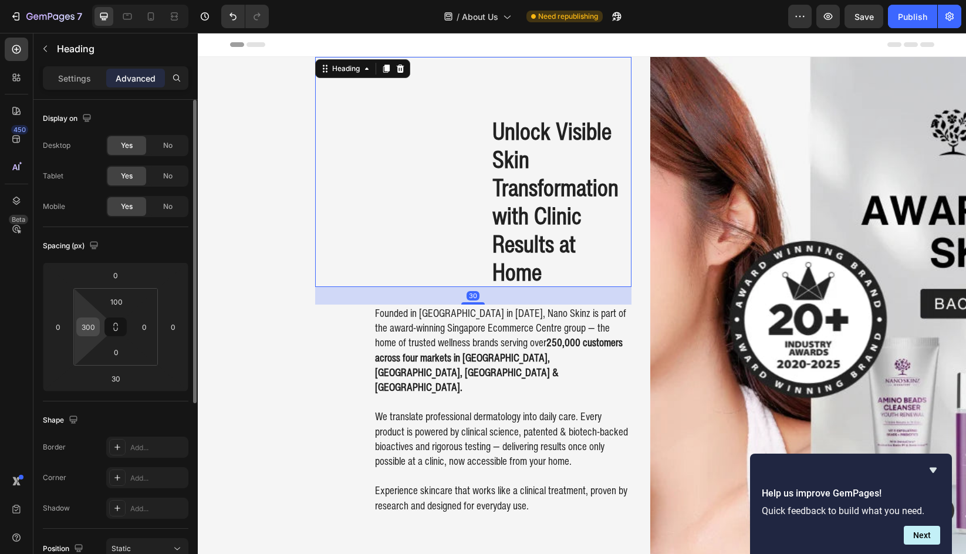
click at [96, 325] on input "300" at bounding box center [88, 327] width 18 height 18
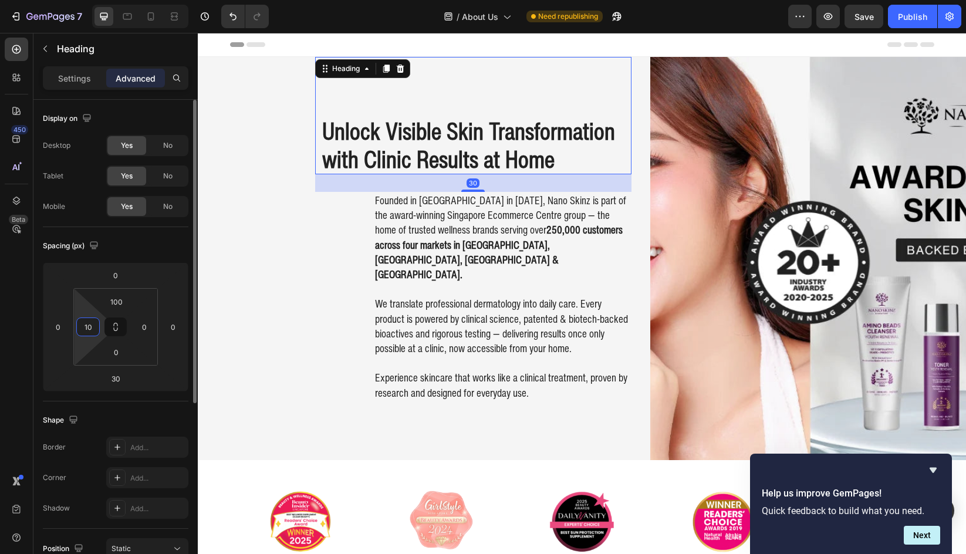
type input "100"
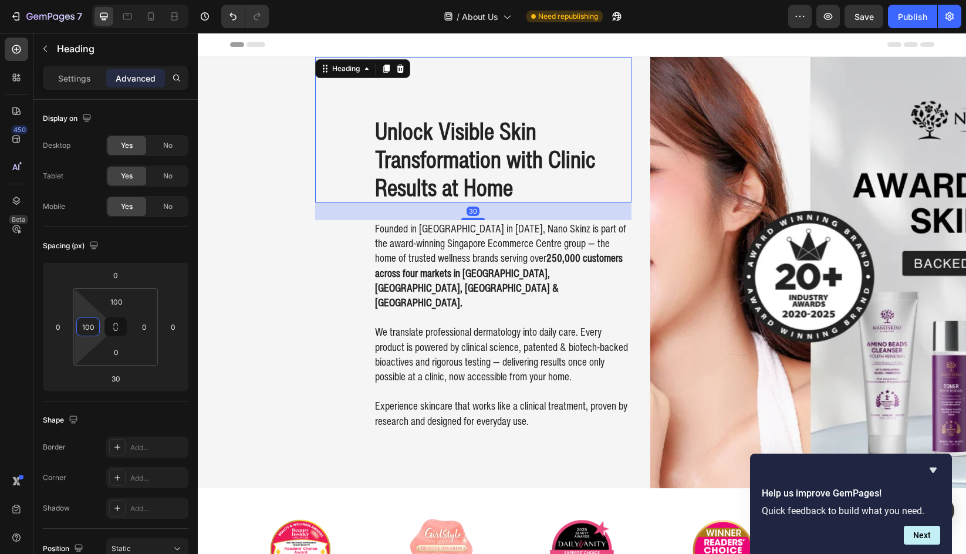
click at [239, 298] on div "Unlock Visible Skin Transformation with Clinic Results at Home Heading 30 Found…" at bounding box center [582, 273] width 769 height 432
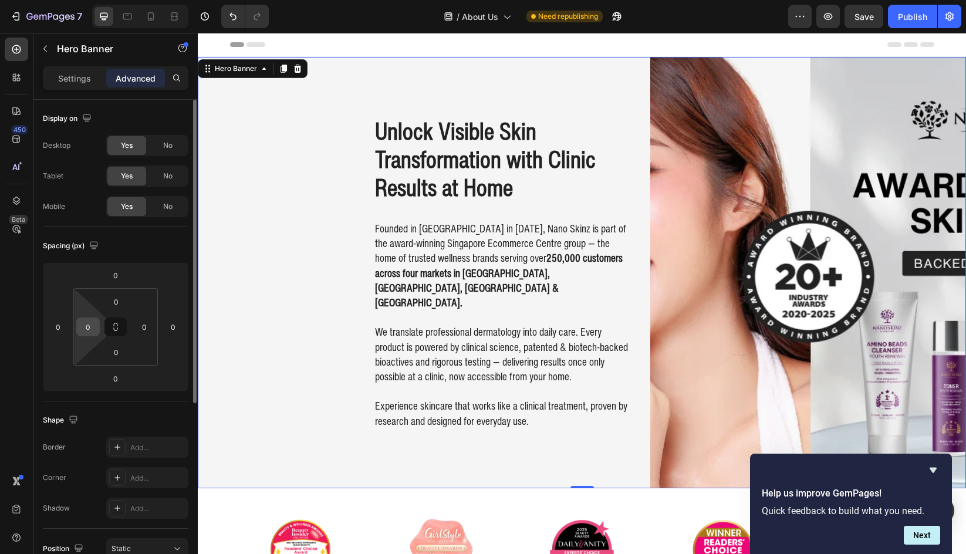
click at [84, 331] on input "0" at bounding box center [88, 327] width 18 height 18
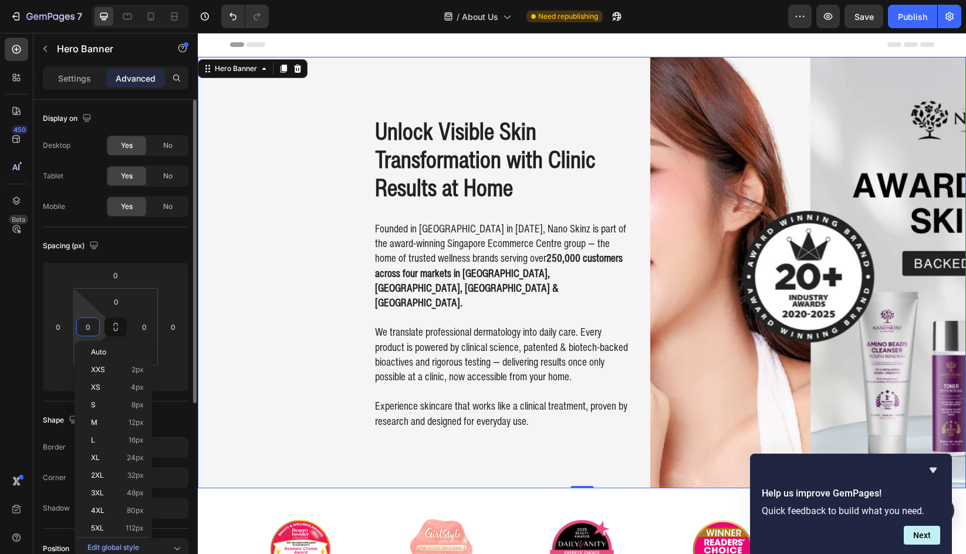
click at [85, 326] on input "0" at bounding box center [88, 327] width 18 height 18
click at [79, 328] on div "0" at bounding box center [87, 327] width 23 height 19
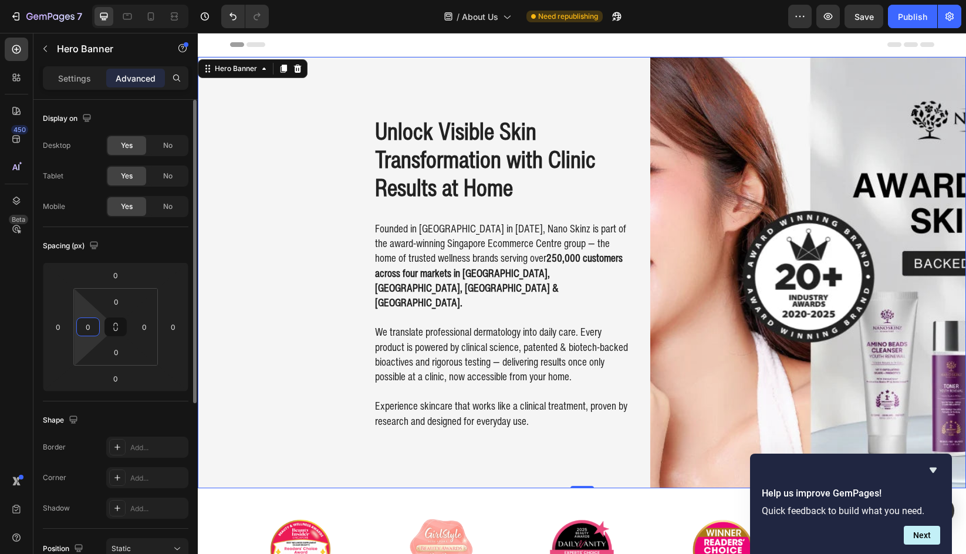
click at [86, 328] on input "0" at bounding box center [88, 327] width 18 height 18
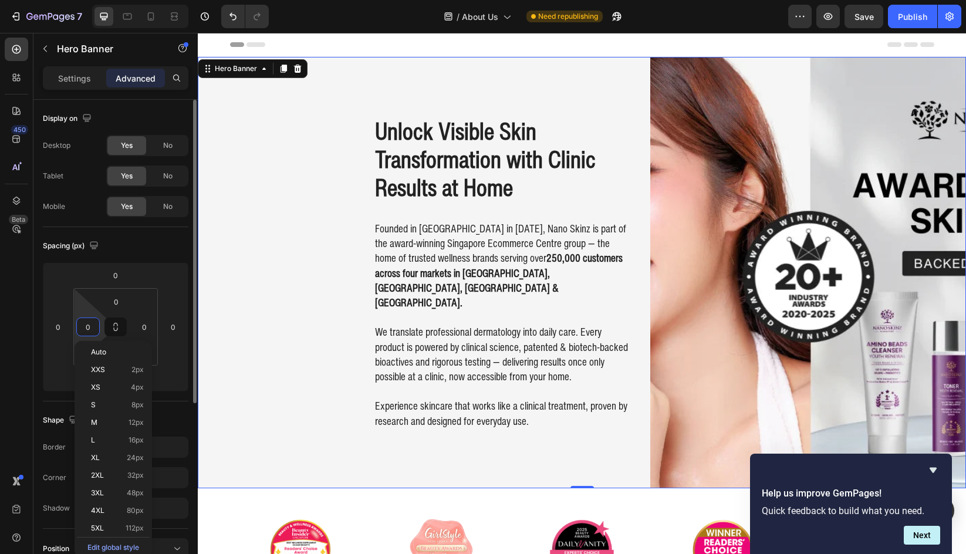
click at [86, 325] on input "0" at bounding box center [88, 327] width 18 height 18
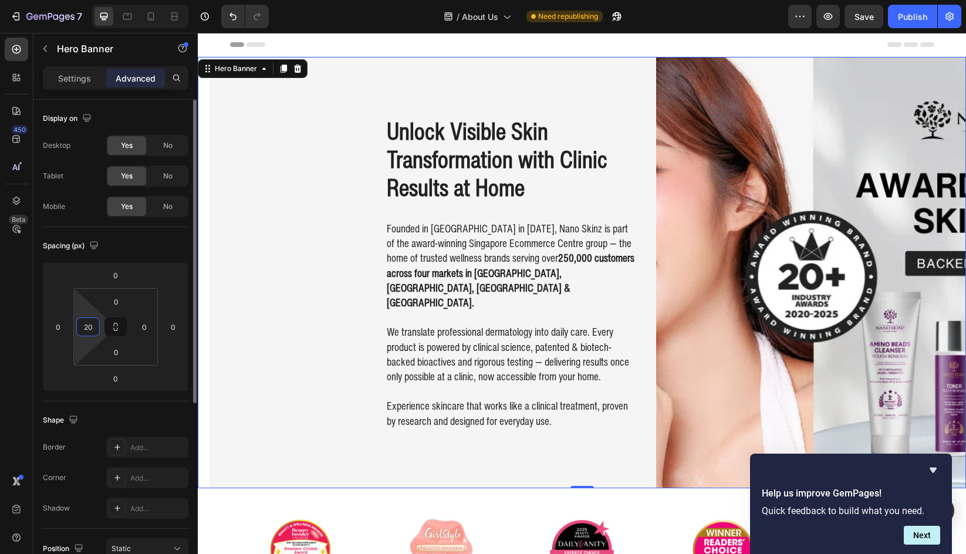
type input "0"
click at [53, 328] on input "0" at bounding box center [58, 327] width 18 height 18
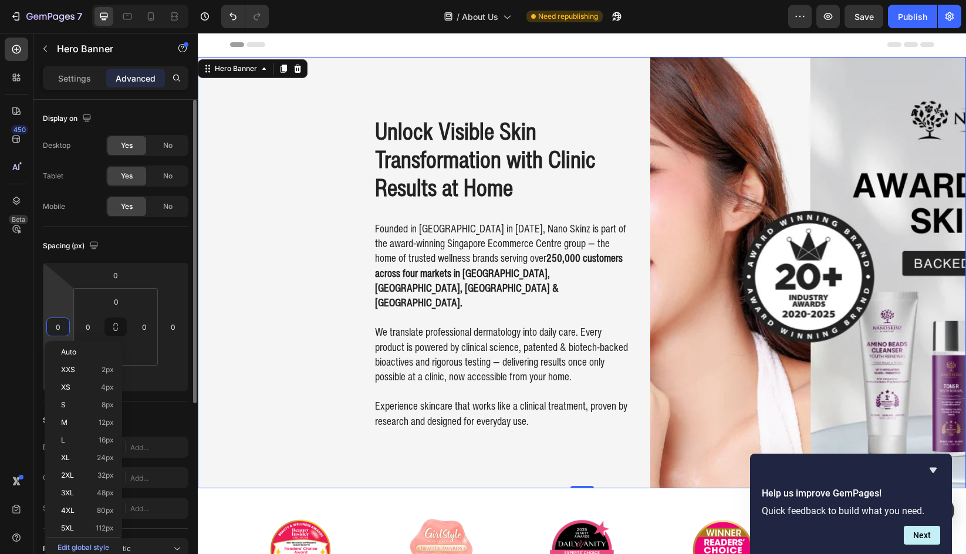
click at [53, 323] on input "0" at bounding box center [58, 327] width 18 height 18
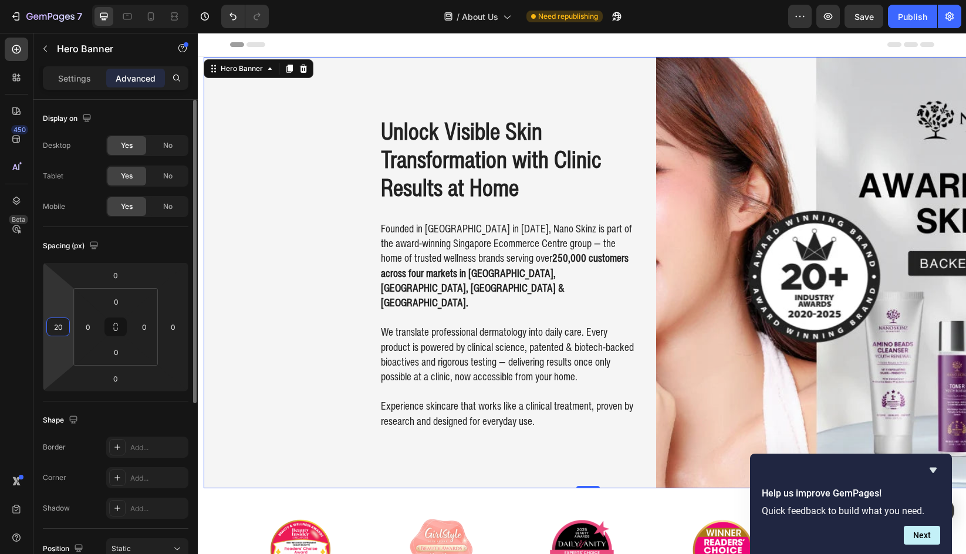
click at [55, 328] on input "20" at bounding box center [58, 327] width 18 height 18
click at [58, 327] on input "20" at bounding box center [58, 327] width 18 height 18
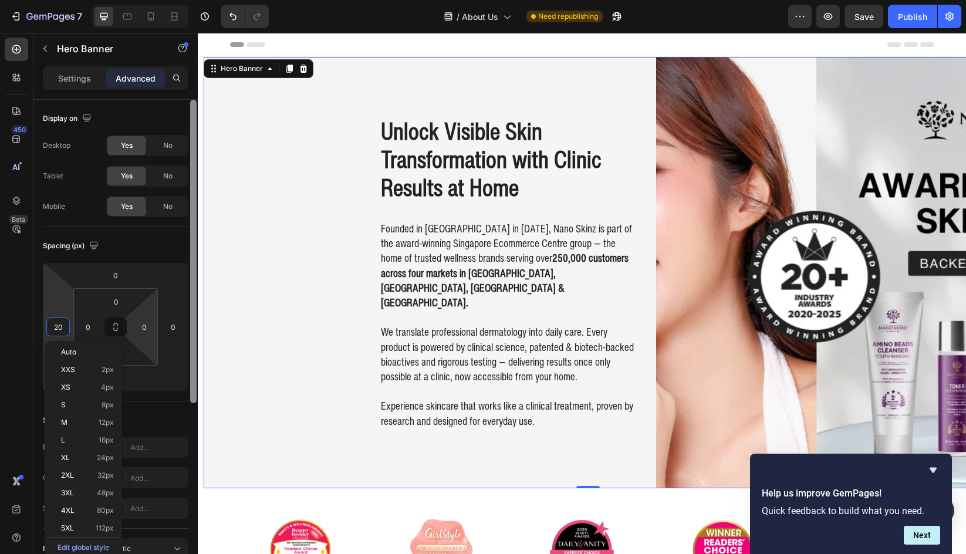
type input "0"
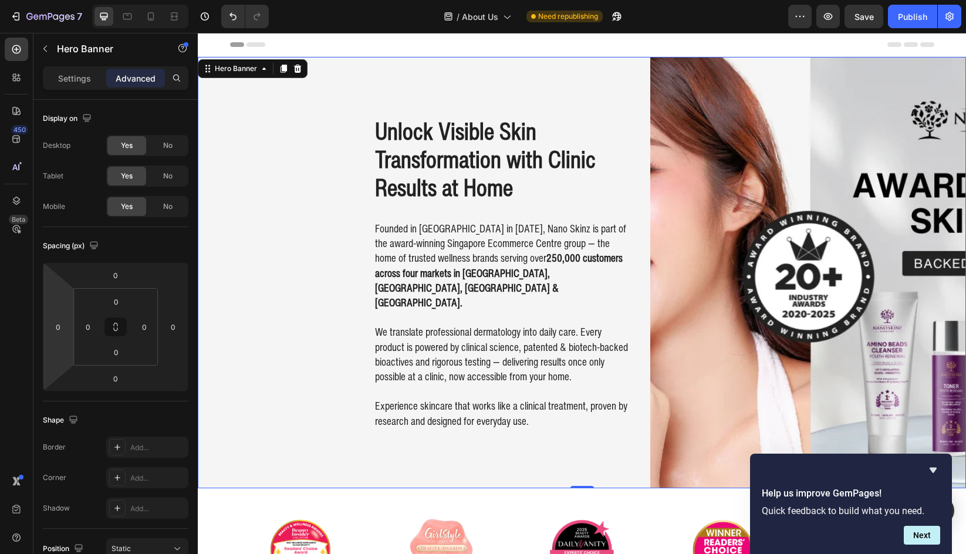
click at [242, 343] on div "Unlock Visible Skin Transformation with Clinic Results at Home Heading Founded …" at bounding box center [582, 273] width 769 height 432
click at [842, 205] on img at bounding box center [809, 274] width 316 height 434
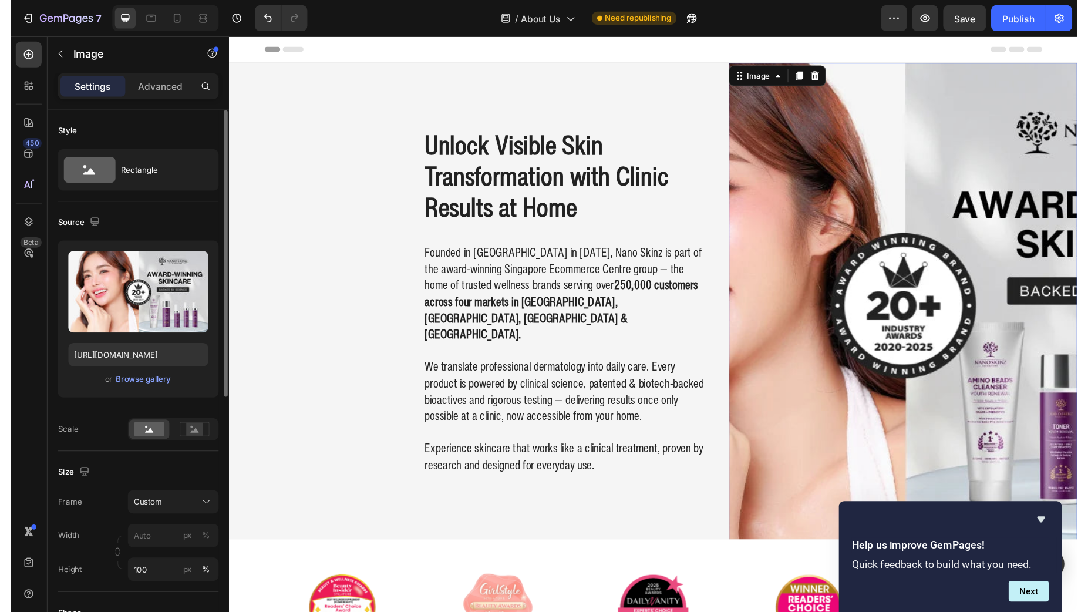
scroll to position [176, 0]
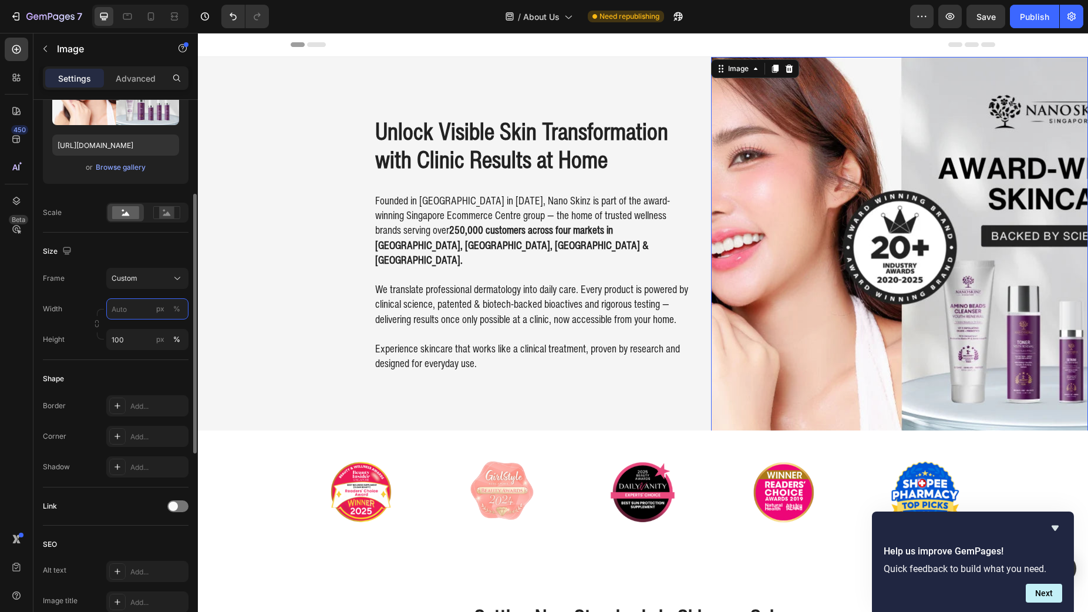
click at [132, 304] on input "px %" at bounding box center [147, 308] width 82 height 21
click at [133, 338] on p "Full 100%" at bounding box center [145, 337] width 68 height 11
type input "100"
click at [133, 334] on input "100" at bounding box center [147, 339] width 82 height 21
click at [133, 275] on span "Custom" at bounding box center [125, 278] width 26 height 11
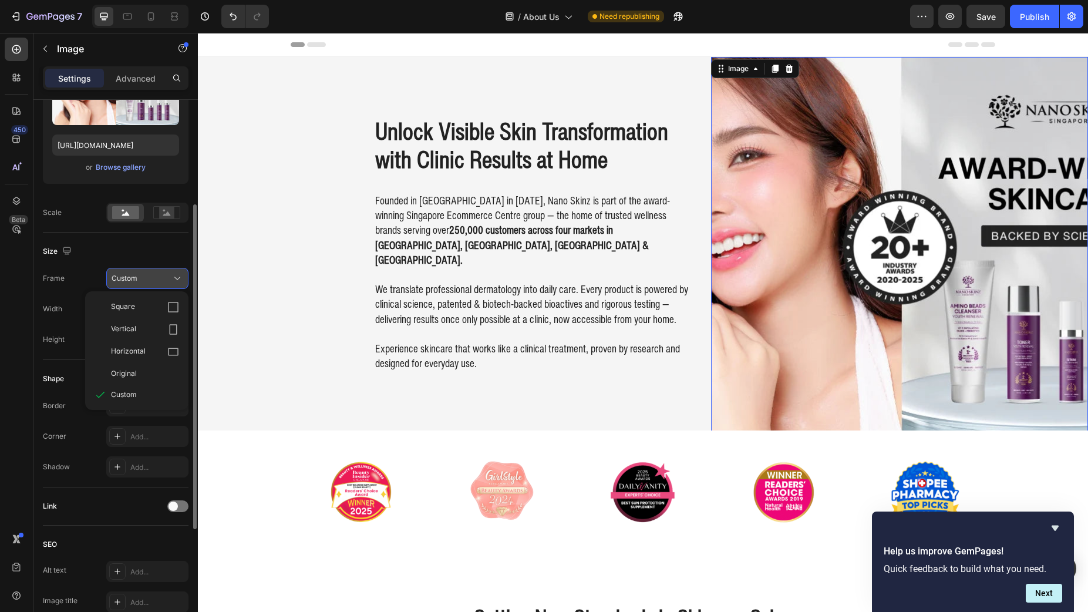
click at [133, 274] on span "Custom" at bounding box center [125, 278] width 26 height 11
click at [133, 273] on span "Custom" at bounding box center [125, 278] width 26 height 11
click at [139, 382] on div "Original" at bounding box center [137, 373] width 94 height 21
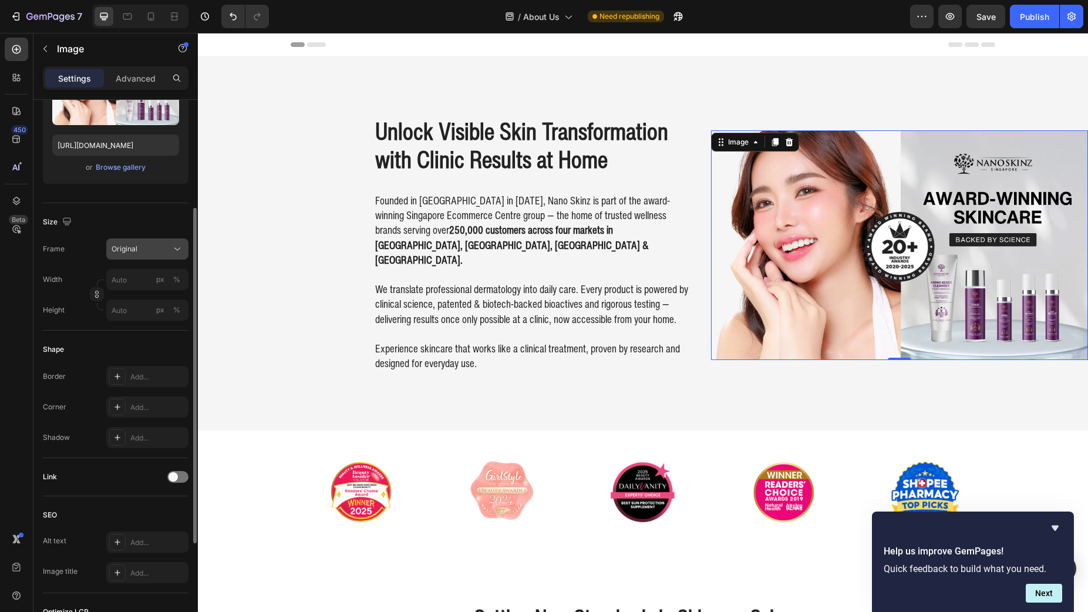
click at [147, 243] on div "Original" at bounding box center [148, 249] width 72 height 12
click at [150, 367] on div "Custom" at bounding box center [145, 365] width 68 height 11
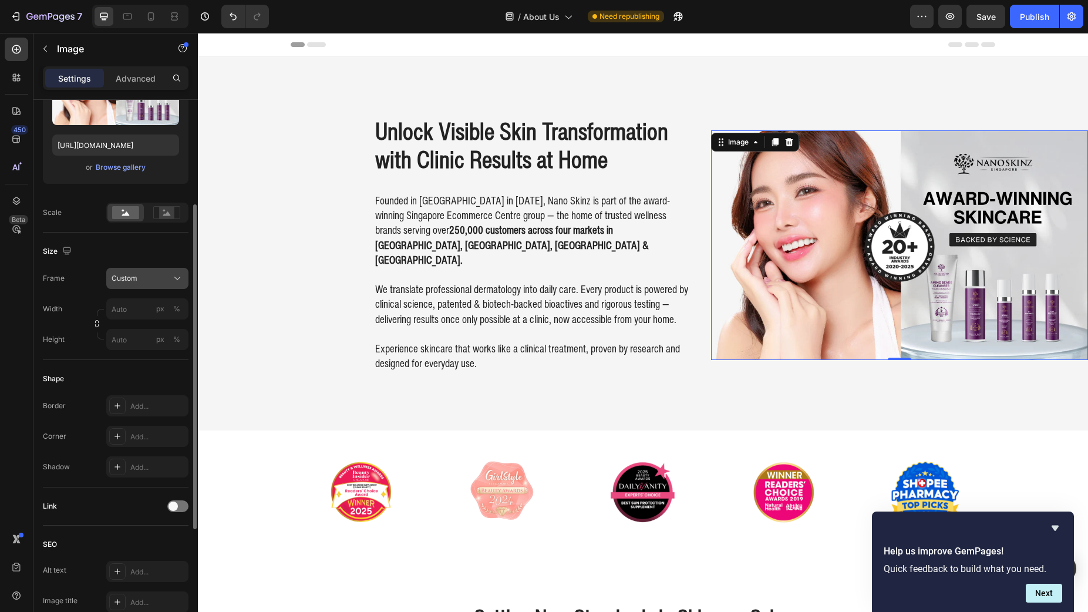
click at [141, 279] on div "Custom" at bounding box center [141, 278] width 58 height 11
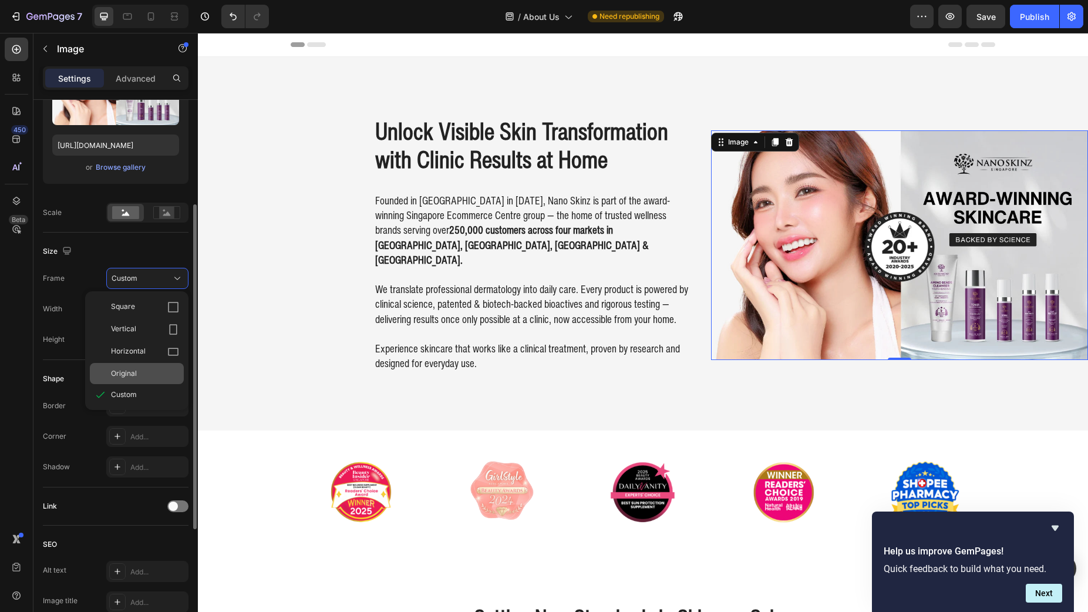
click at [128, 371] on span "Original" at bounding box center [124, 373] width 26 height 11
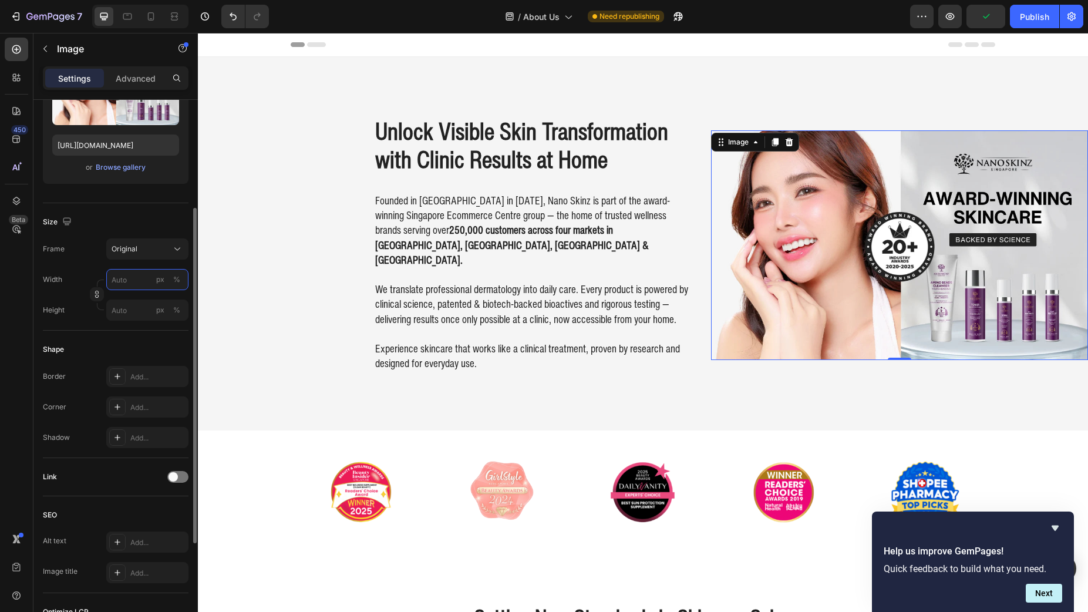
click at [130, 281] on input "px %" at bounding box center [147, 279] width 82 height 21
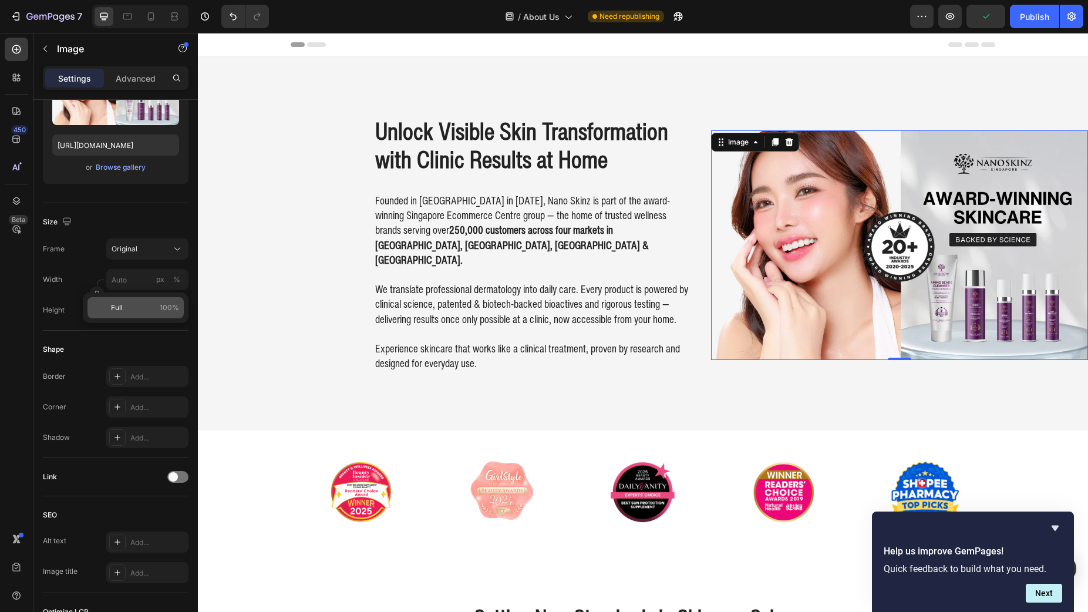
click at [143, 310] on p "Full 100%" at bounding box center [145, 307] width 68 height 11
type input "100"
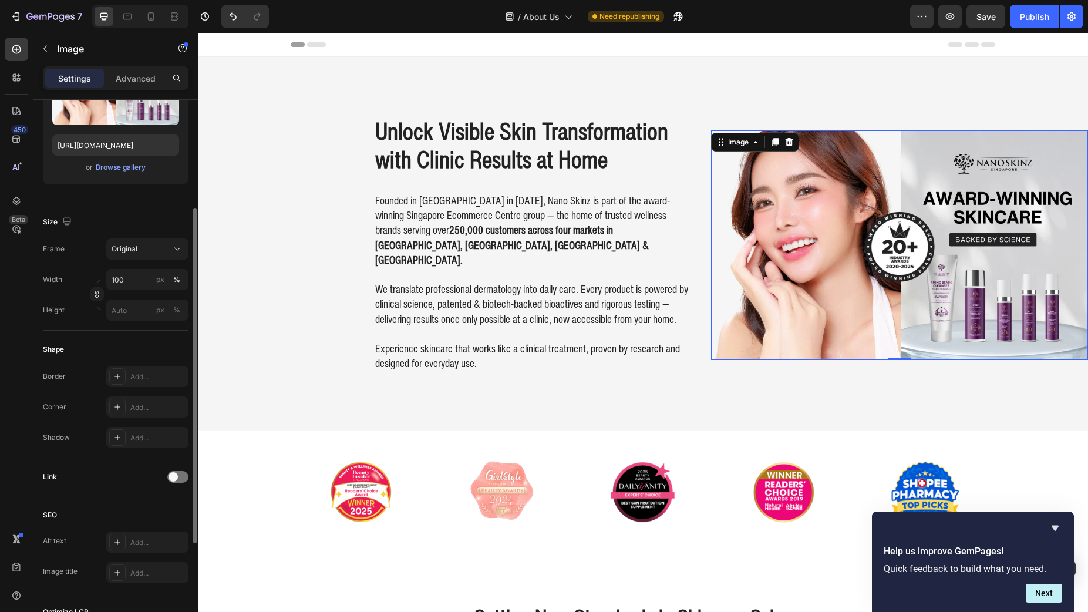
click at [147, 325] on div "Size Frame Original Width 100 px % Height px %" at bounding box center [116, 266] width 146 height 127
drag, startPoint x: 146, startPoint y: 312, endPoint x: 144, endPoint y: 323, distance: 11.4
click at [146, 312] on input "px %" at bounding box center [147, 309] width 82 height 21
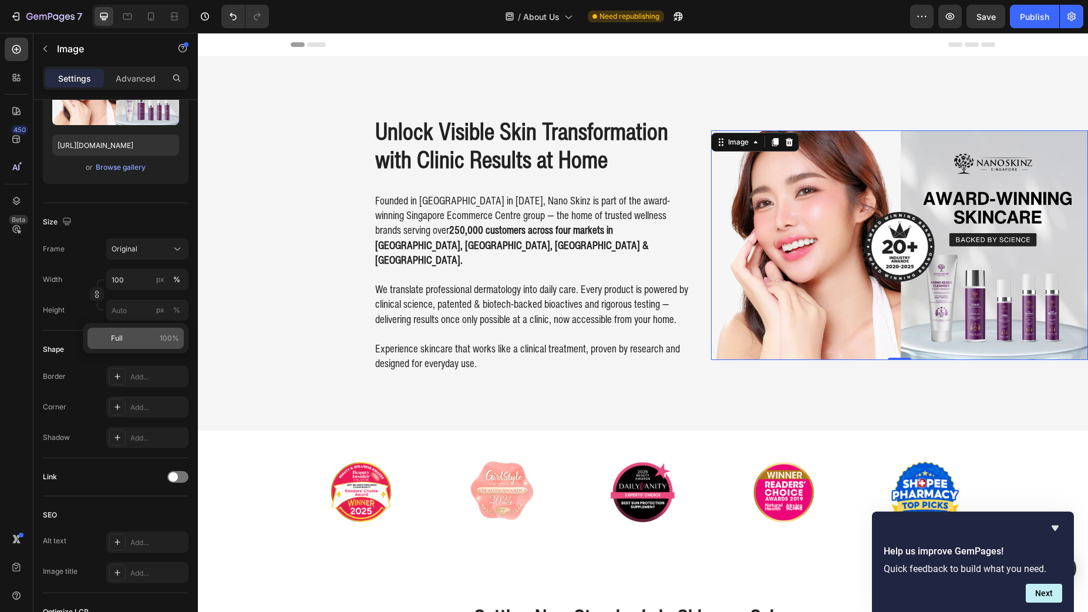
click at [144, 331] on div "Full 100%" at bounding box center [135, 338] width 96 height 21
type input "100"
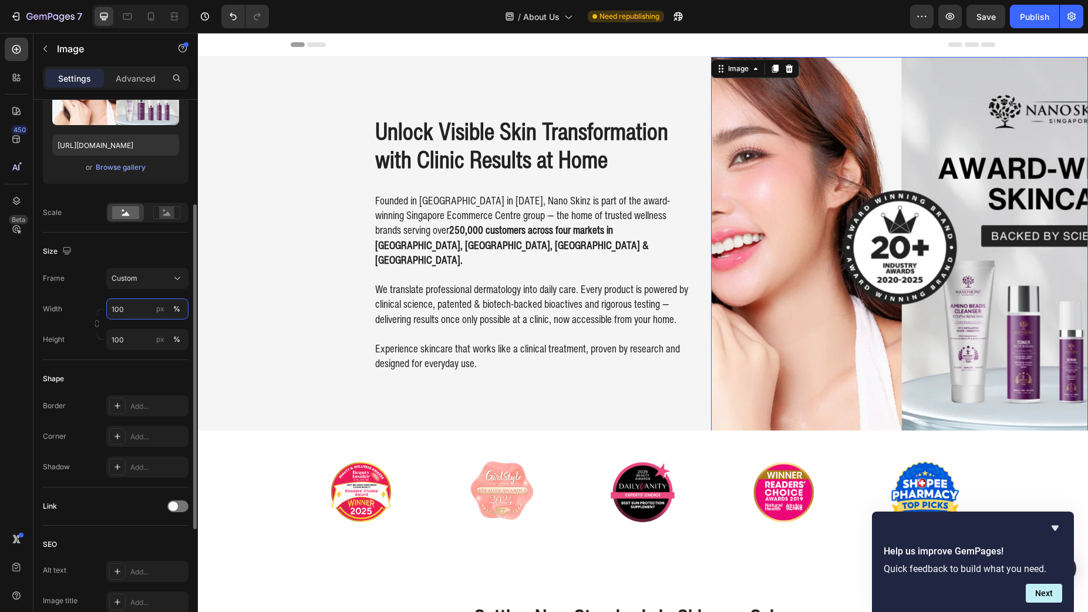
click at [144, 301] on input "100" at bounding box center [147, 308] width 82 height 21
click at [150, 249] on div "Size Frame Custom Width px % Height 100 px %" at bounding box center [116, 295] width 146 height 127
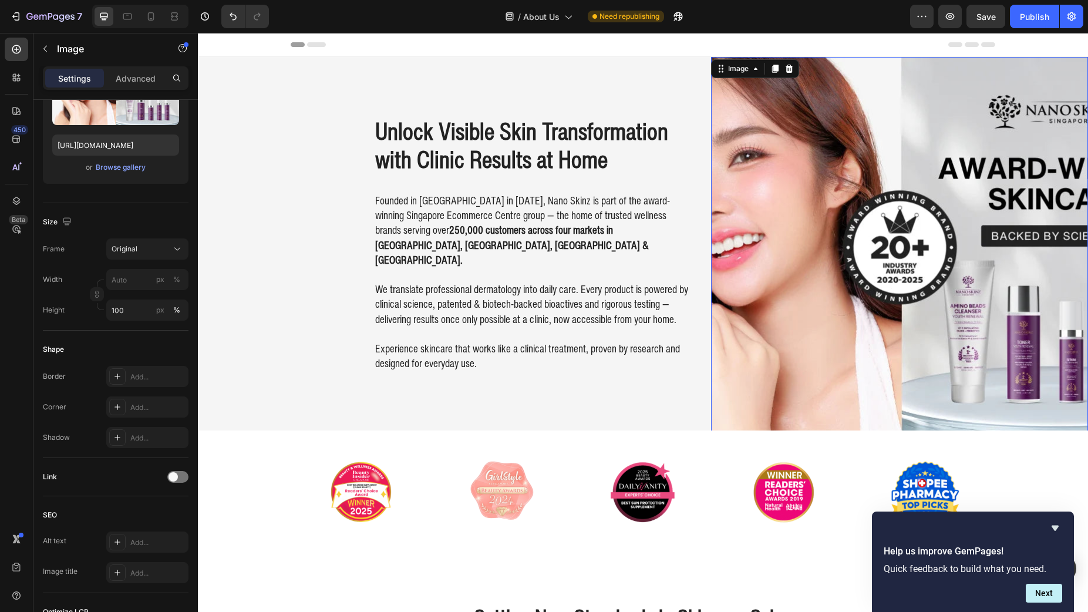
click at [754, 149] on img at bounding box center [899, 245] width 377 height 376
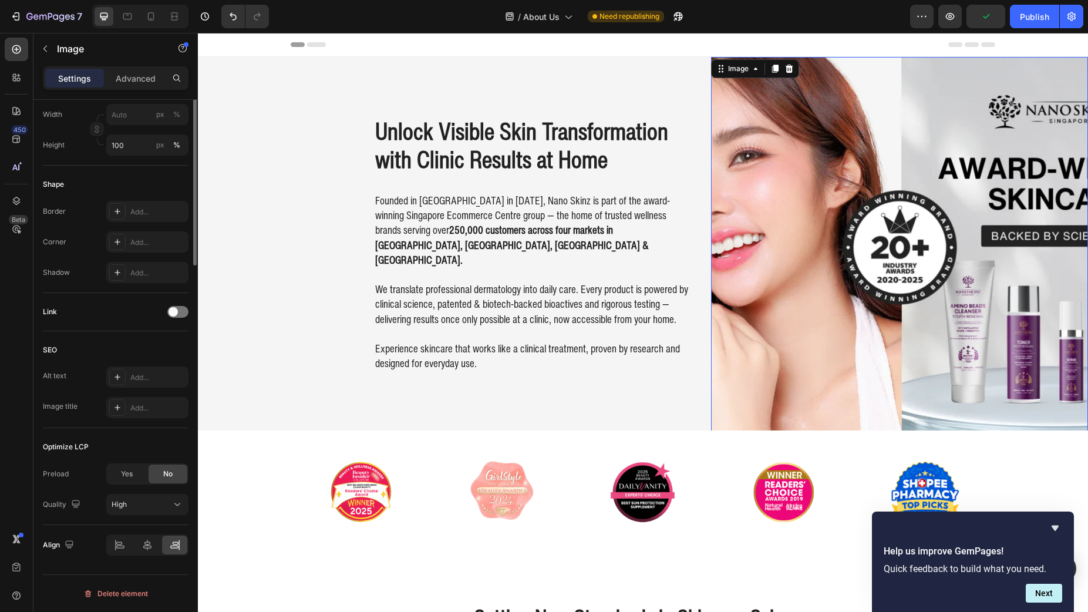
scroll to position [0, 0]
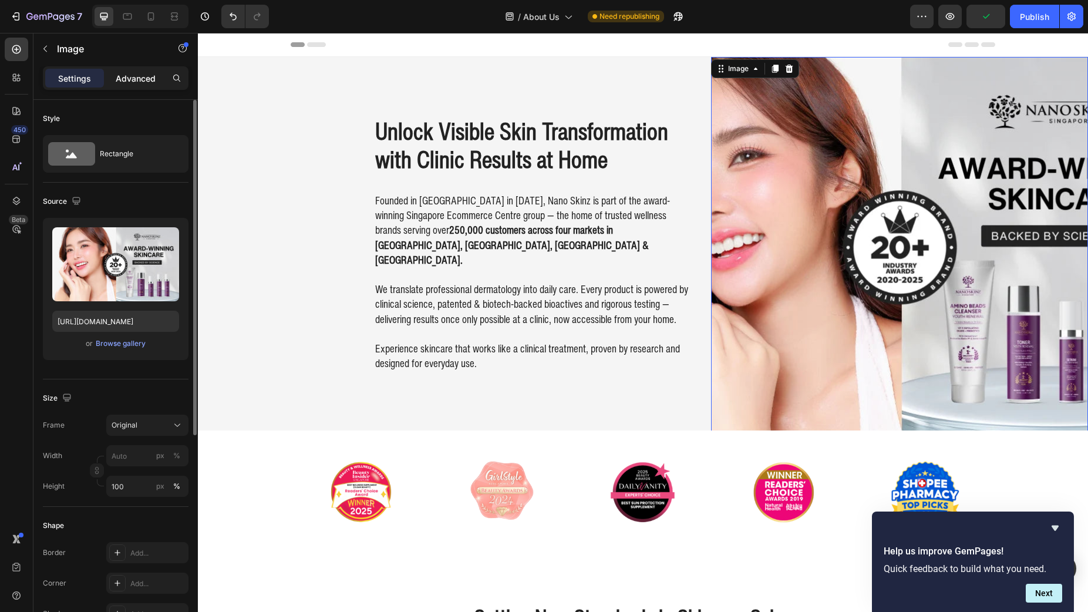
click at [138, 76] on p "Advanced" at bounding box center [136, 78] width 40 height 12
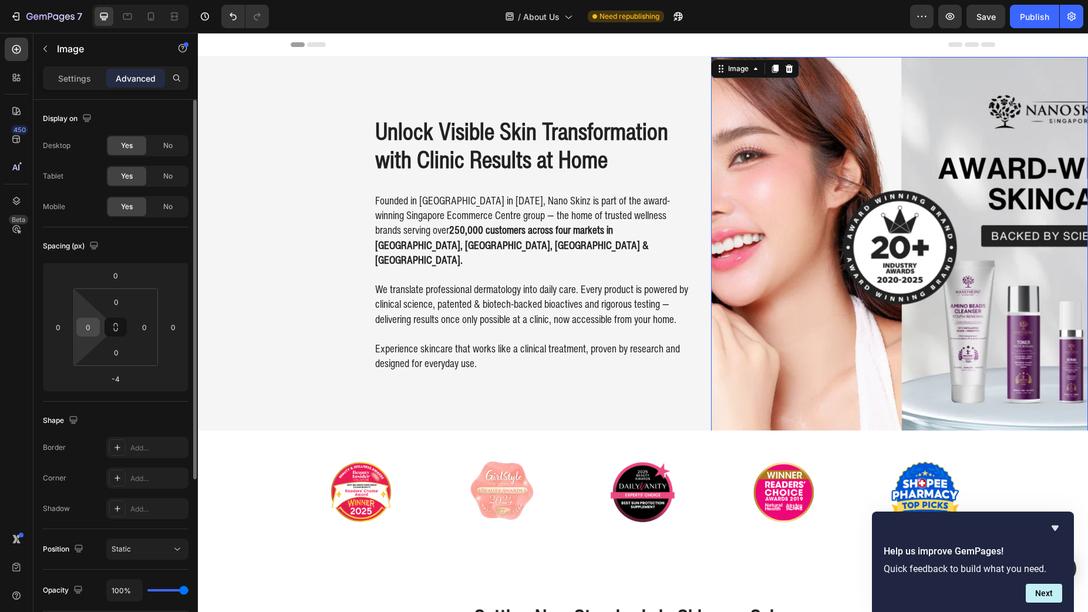
click at [92, 325] on input "0" at bounding box center [88, 327] width 18 height 18
click at [81, 327] on input "0" at bounding box center [88, 327] width 18 height 18
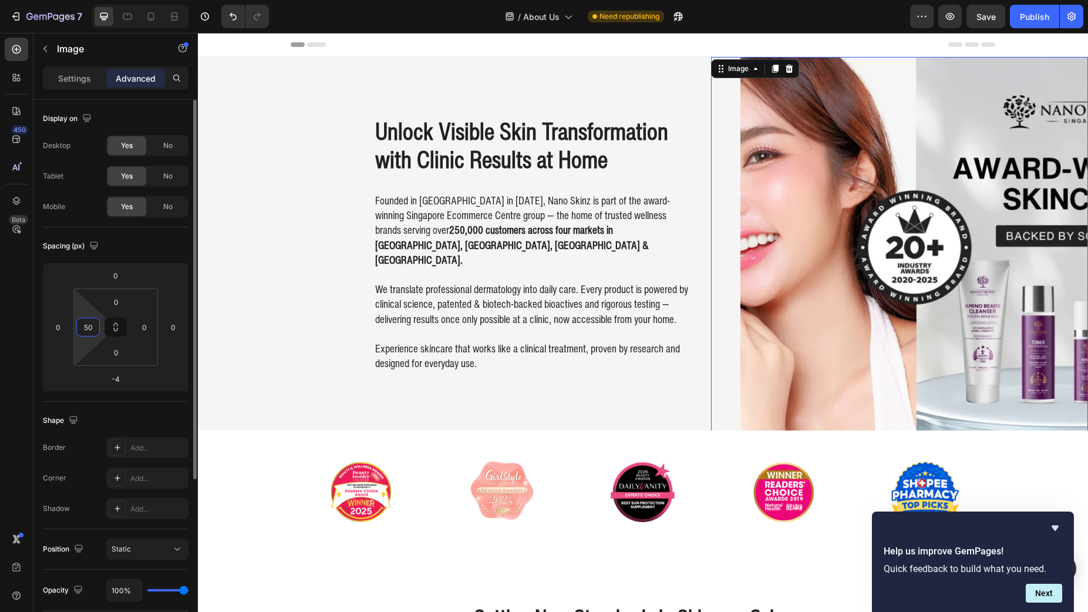
type input "0"
click at [53, 326] on input "0" at bounding box center [58, 327] width 18 height 18
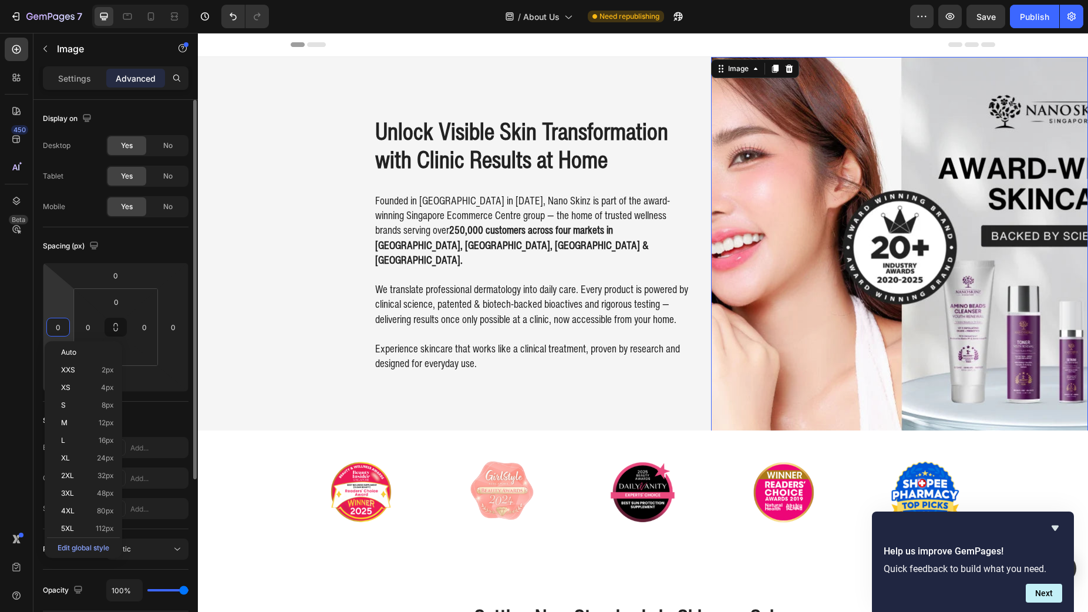
click at [55, 324] on input "0" at bounding box center [58, 327] width 18 height 18
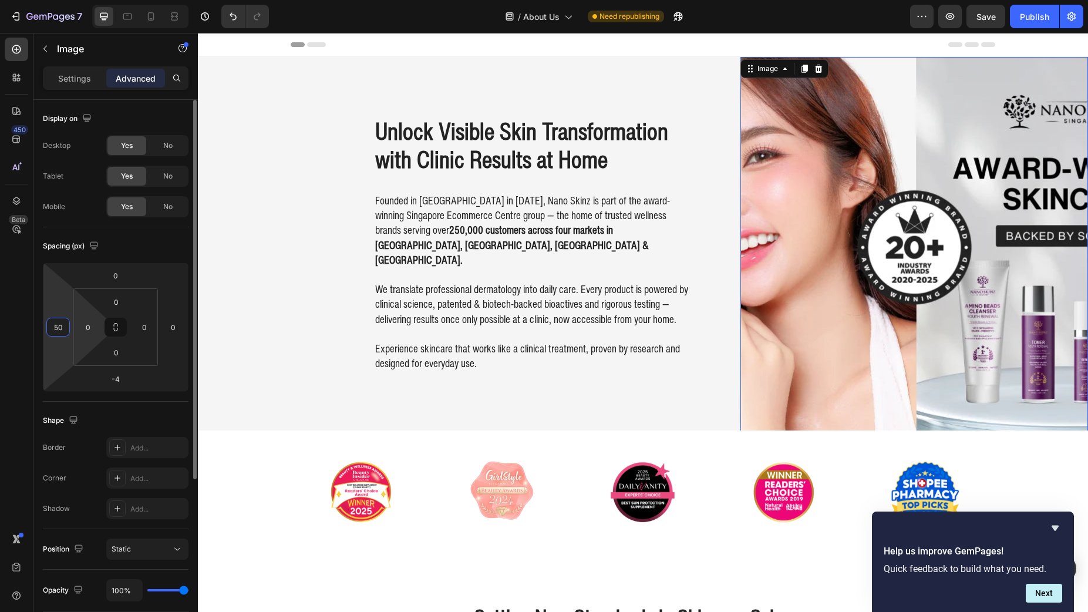
type input "0"
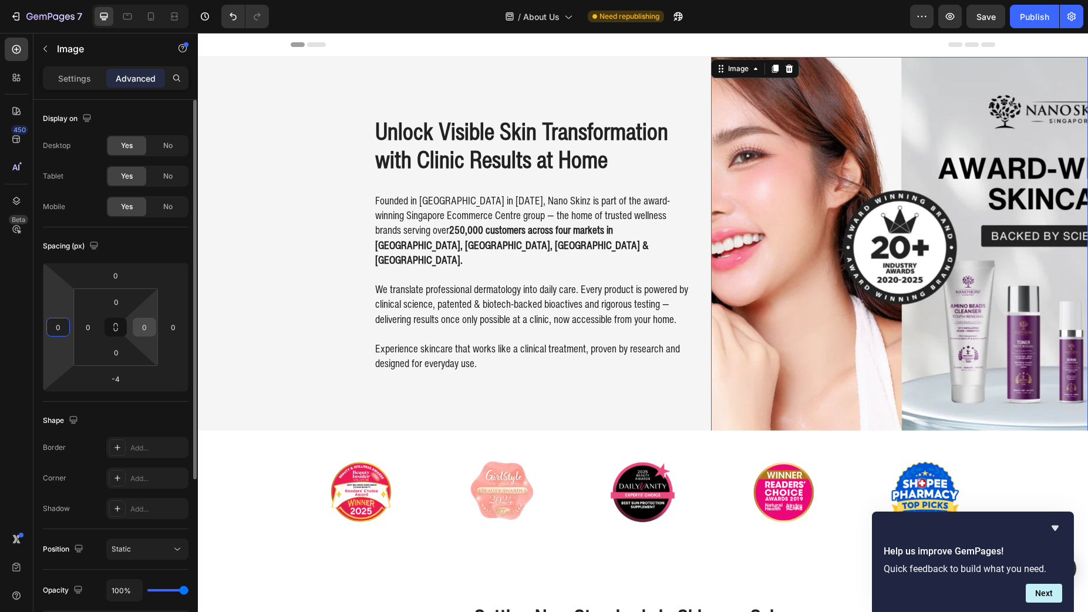
click at [140, 331] on input "0" at bounding box center [145, 327] width 18 height 18
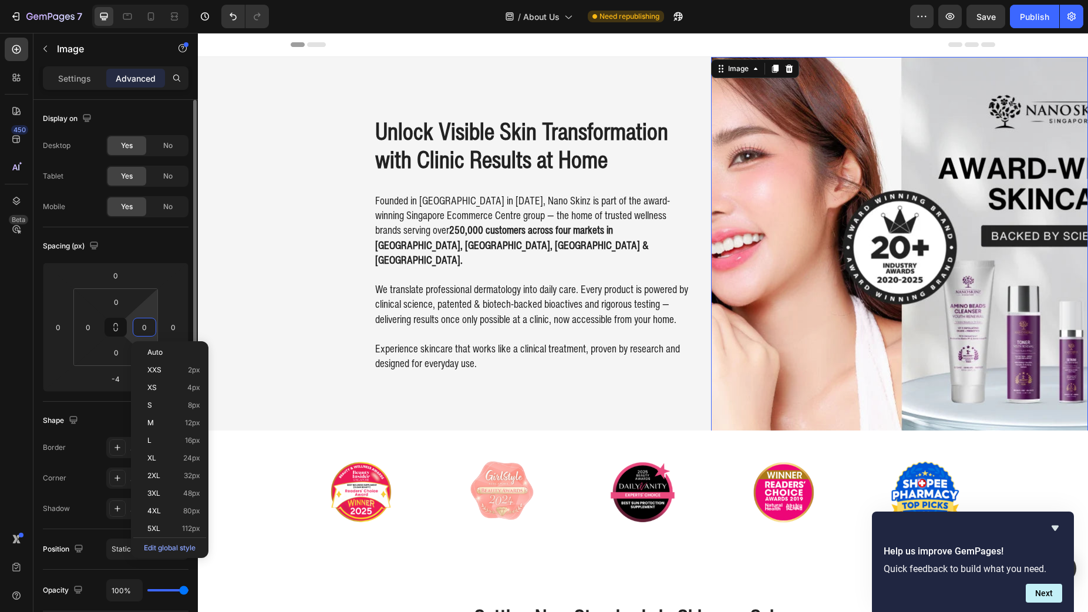
click at [140, 324] on input "0" at bounding box center [145, 327] width 18 height 18
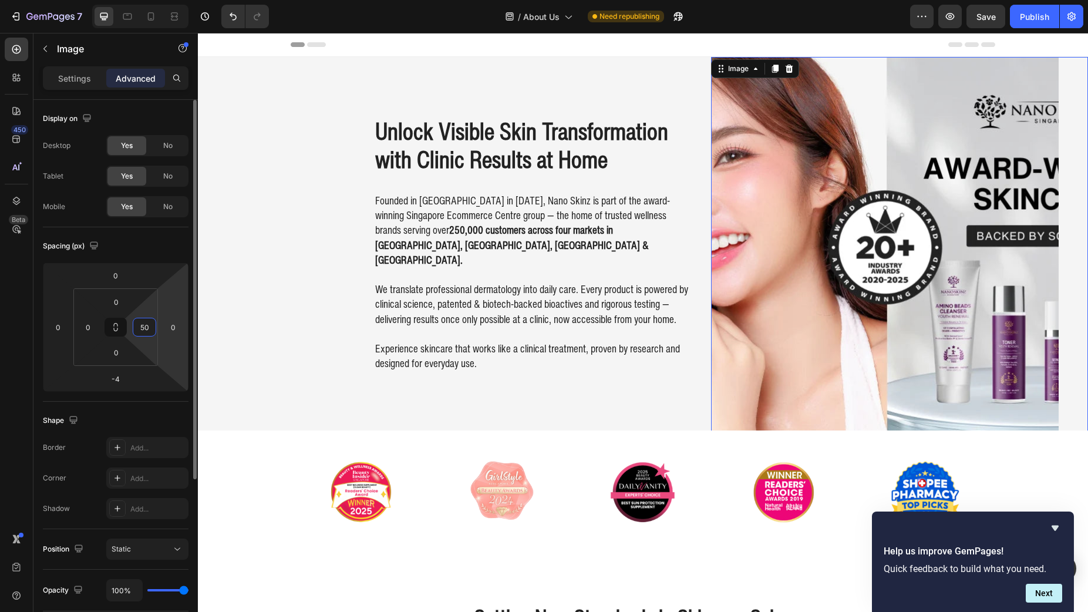
type input "0"
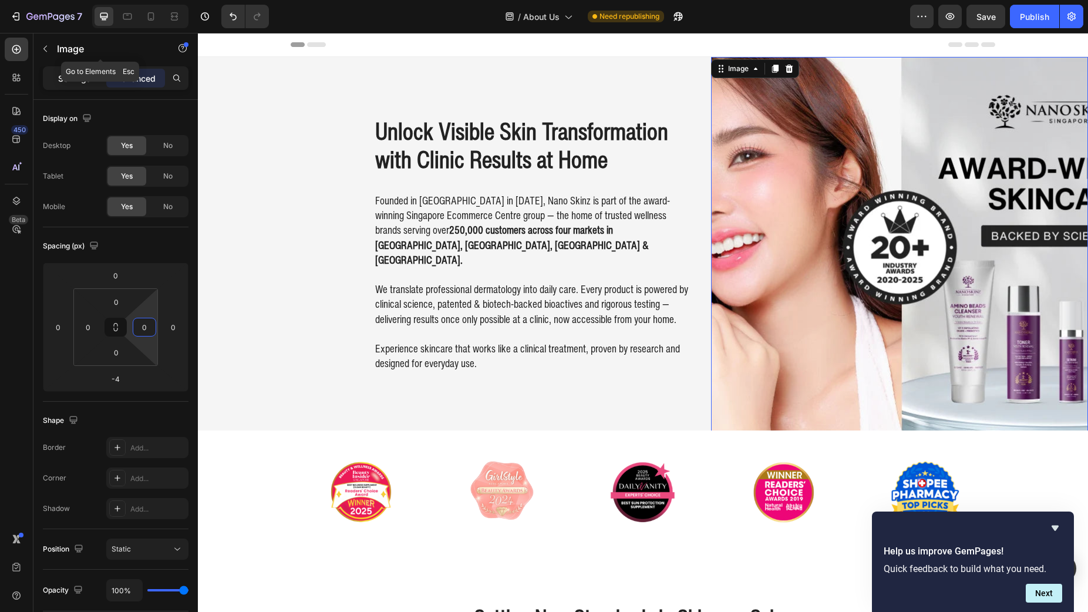
click at [73, 72] on p "Settings" at bounding box center [74, 78] width 33 height 12
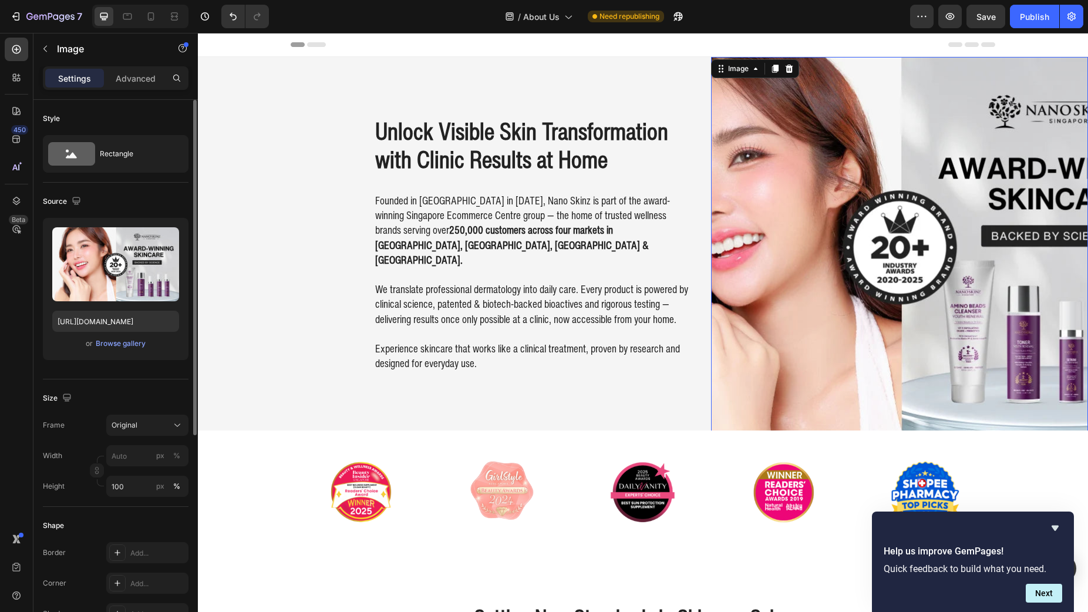
scroll to position [117, 0]
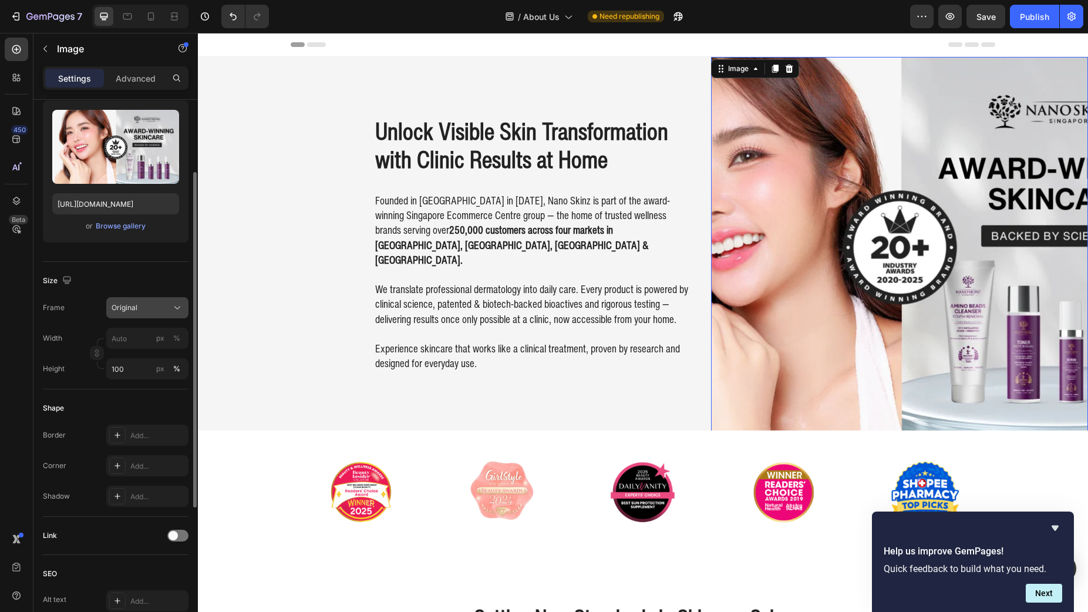
click at [131, 305] on span "Original" at bounding box center [125, 307] width 26 height 11
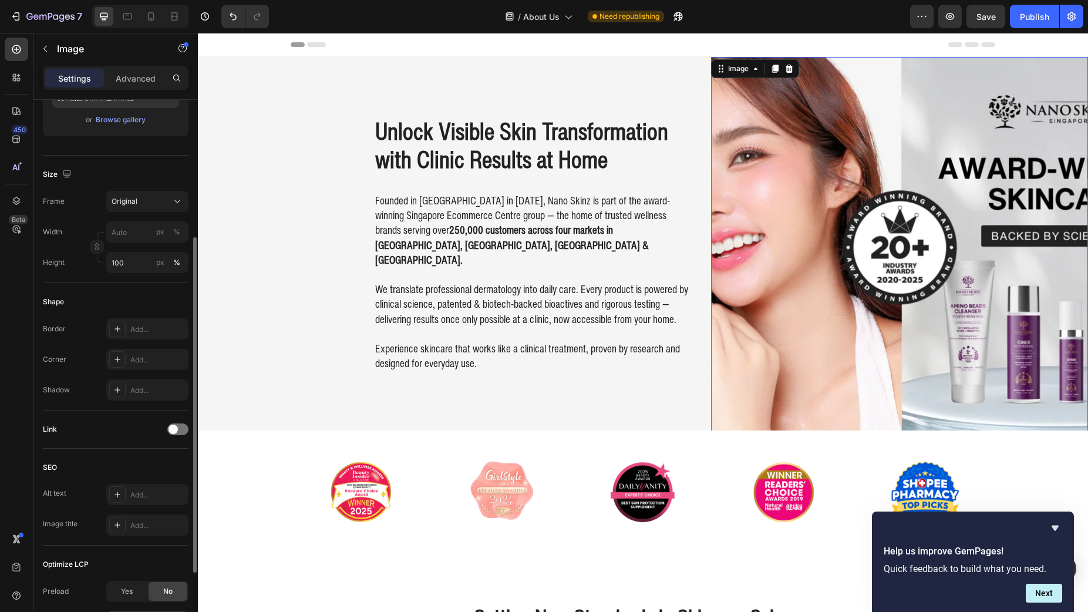
scroll to position [341, 0]
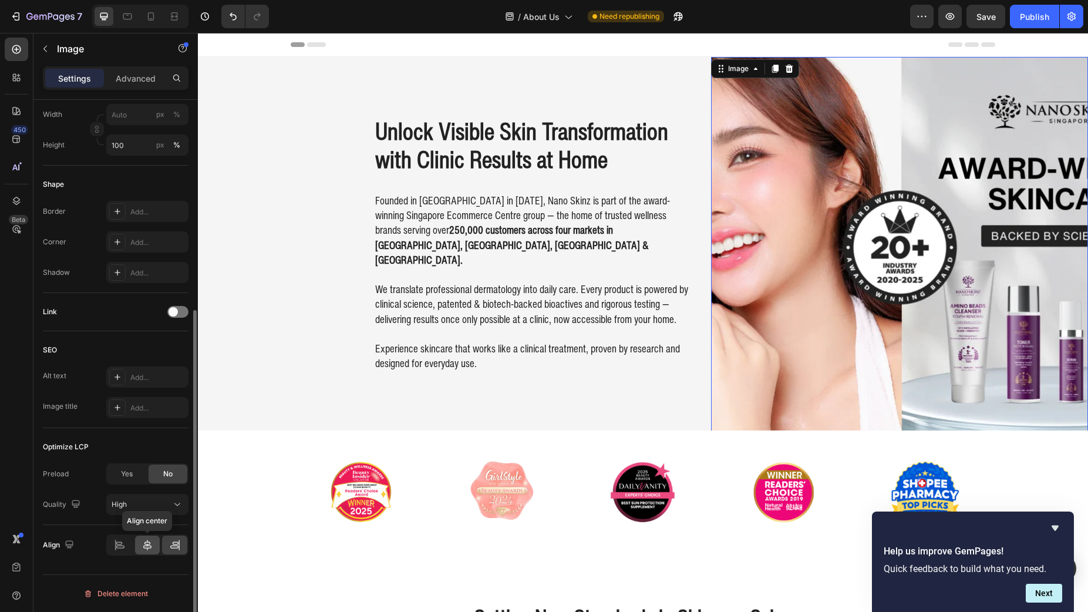
click at [146, 548] on icon at bounding box center [147, 545] width 8 height 11
click at [120, 551] on div at bounding box center [119, 544] width 25 height 19
click at [177, 553] on div at bounding box center [174, 544] width 25 height 19
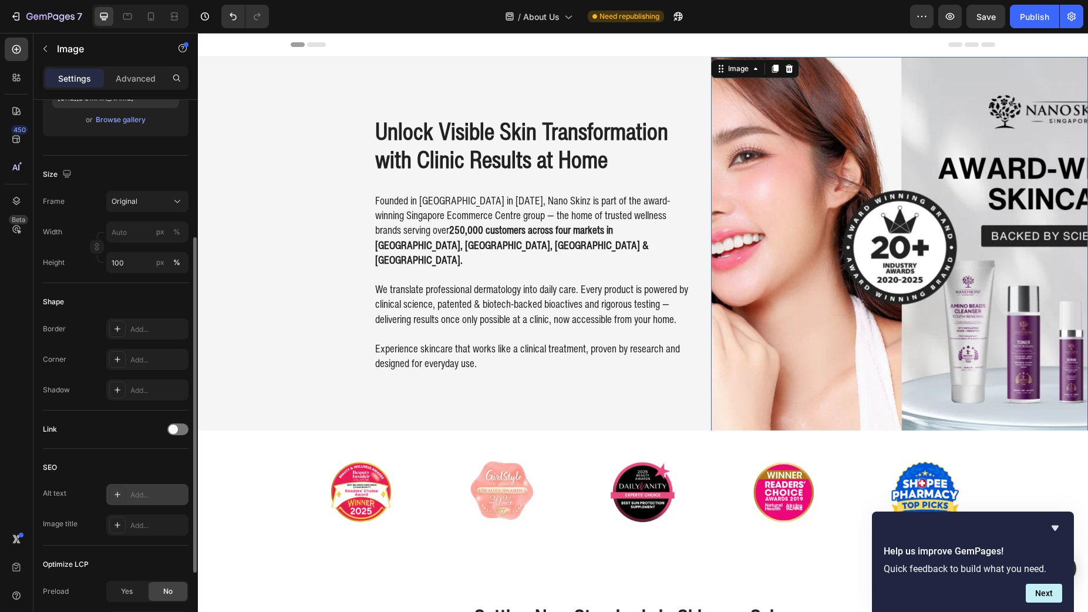
scroll to position [106, 0]
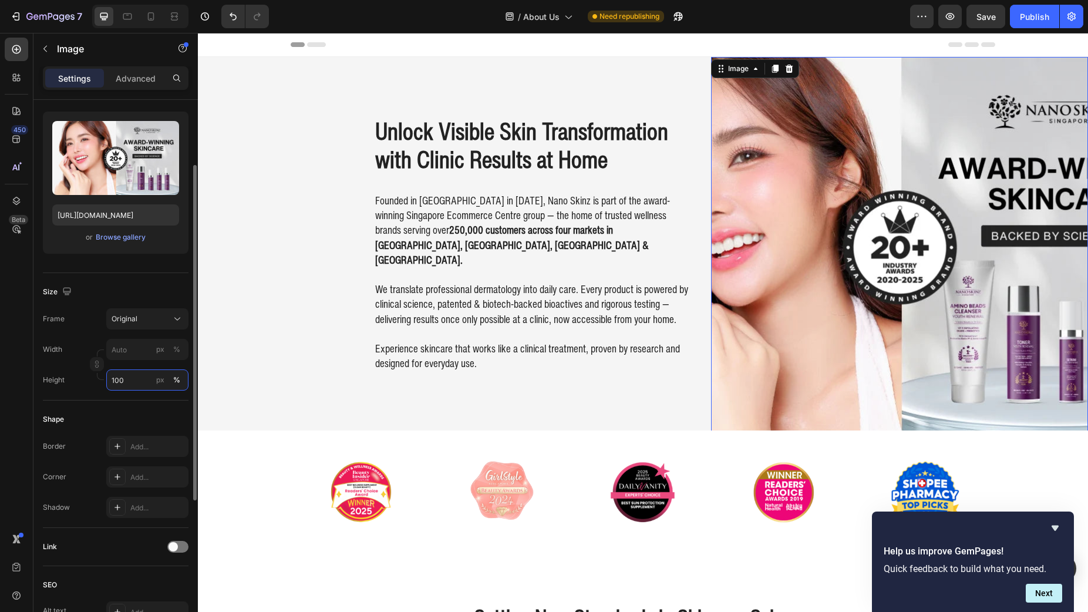
click at [129, 383] on input "100" at bounding box center [147, 379] width 82 height 21
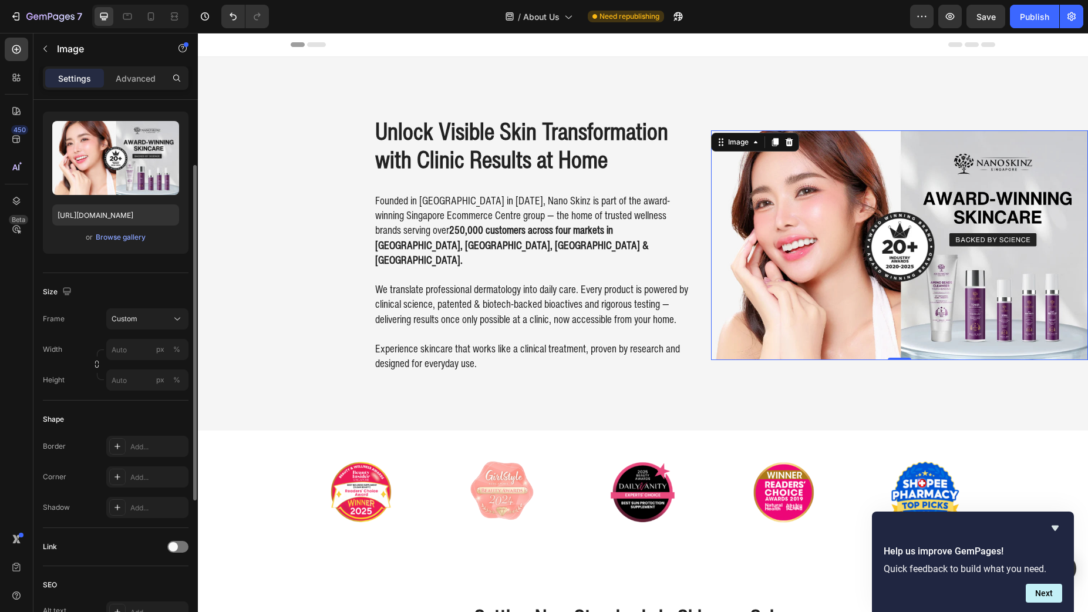
click at [146, 274] on div "Size Frame Custom Width px % Height px %" at bounding box center [116, 336] width 146 height 127
click at [143, 320] on div "Original" at bounding box center [141, 319] width 58 height 11
click at [140, 411] on div "Original" at bounding box center [145, 414] width 68 height 11
click at [293, 131] on div "Unlock Visible Skin Transformation with Clinic Results at Home Heading Founded …" at bounding box center [643, 243] width 890 height 373
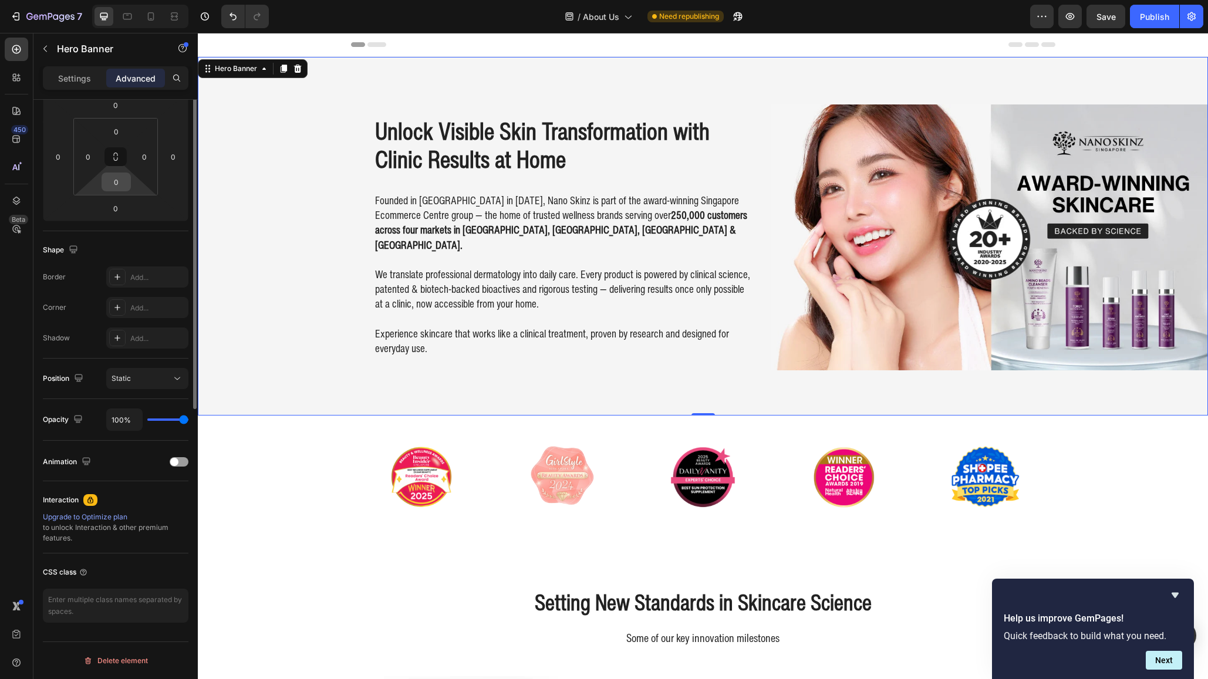
scroll to position [0, 0]
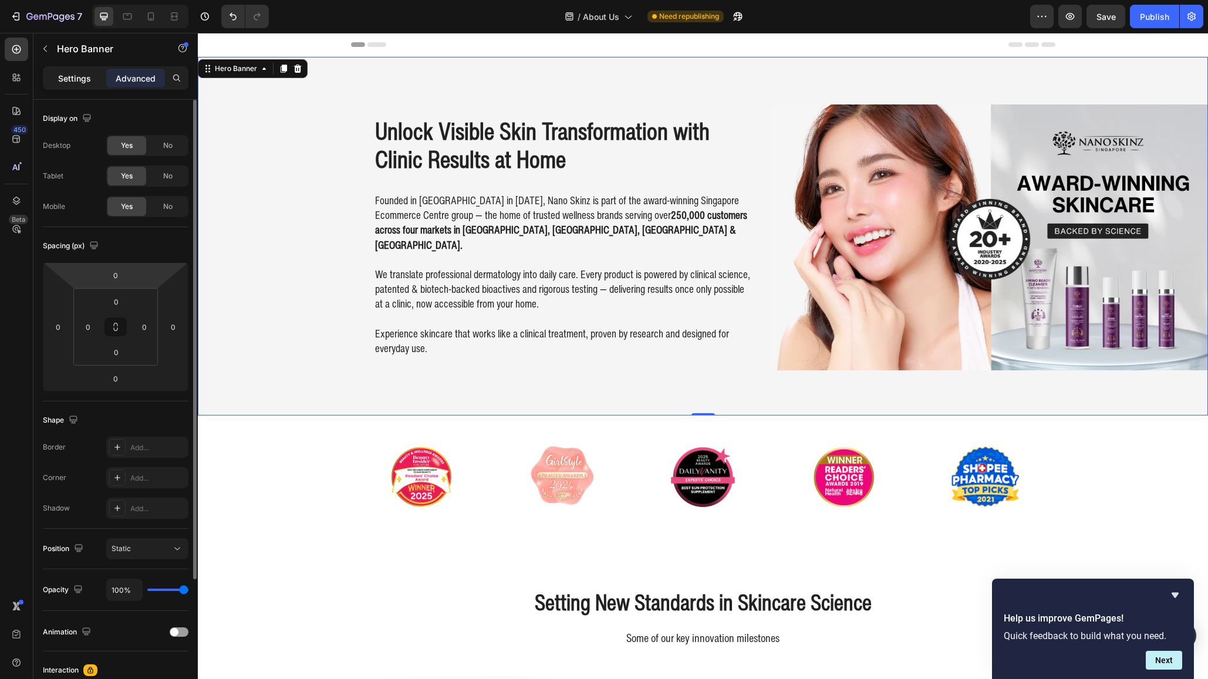
click at [79, 75] on p "Settings" at bounding box center [74, 78] width 33 height 12
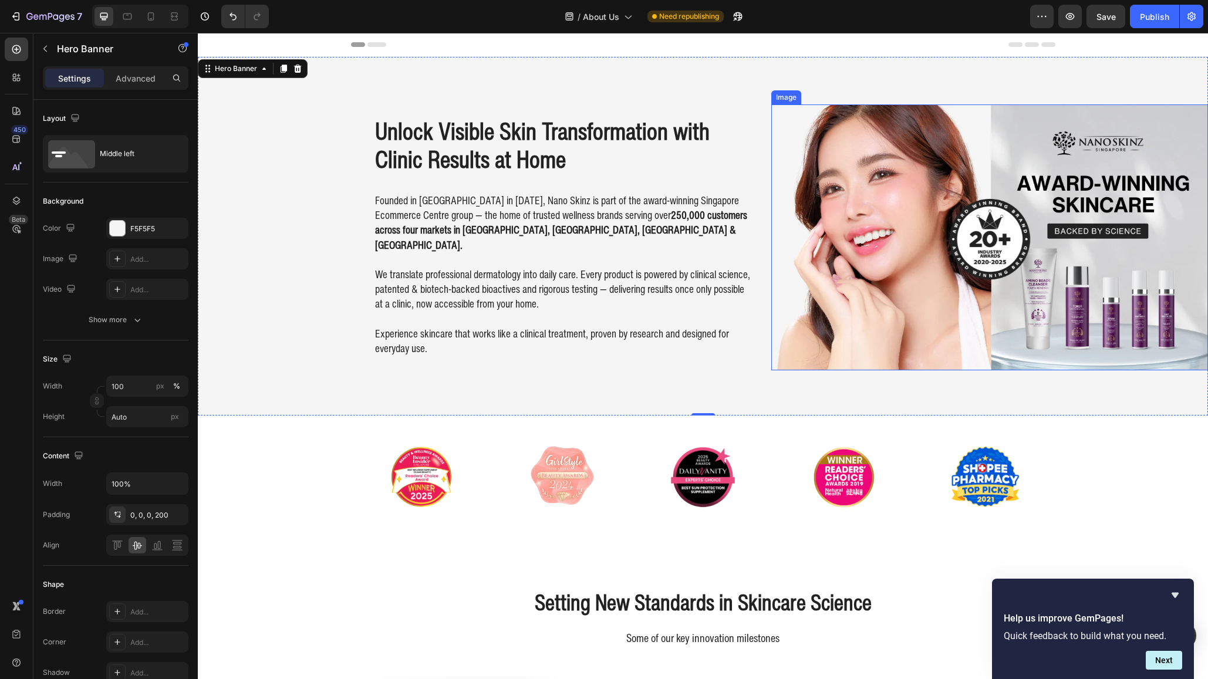
click at [1012, 193] on img at bounding box center [989, 238] width 437 height 266
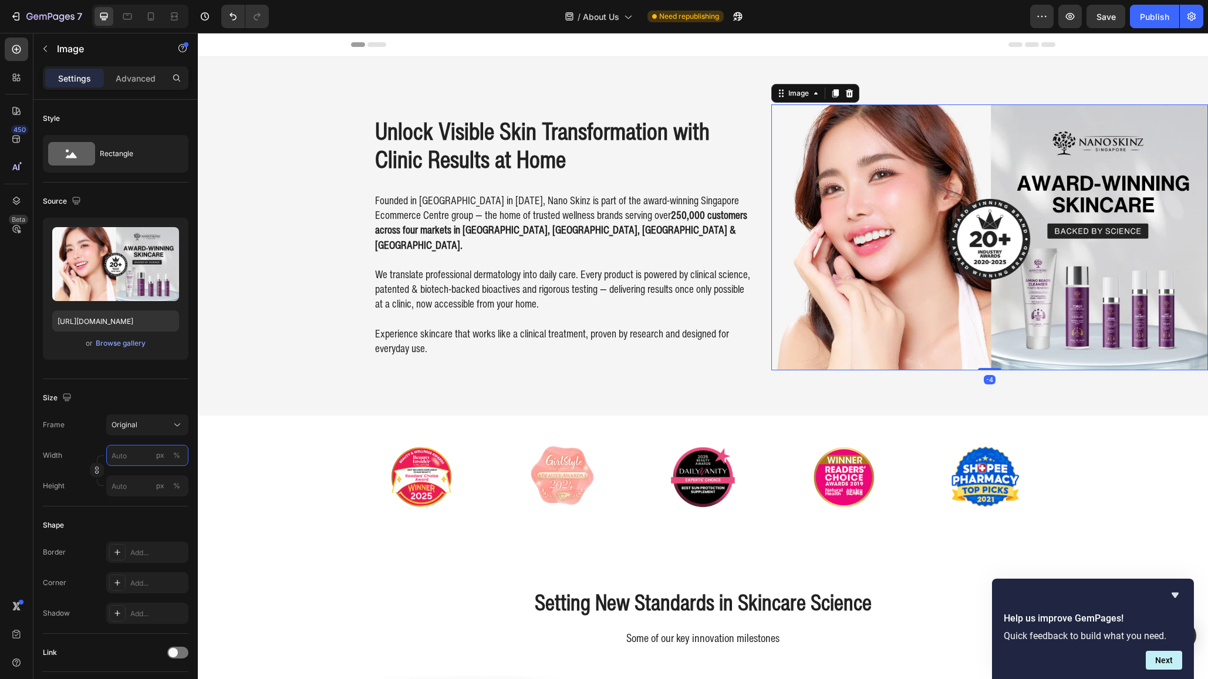
click at [126, 454] on input "px %" at bounding box center [147, 455] width 82 height 21
click at [120, 480] on span "Full" at bounding box center [117, 483] width 12 height 11
type input "100"
click at [133, 476] on input "px %" at bounding box center [147, 486] width 82 height 21
click at [120, 516] on span "Full" at bounding box center [117, 514] width 12 height 11
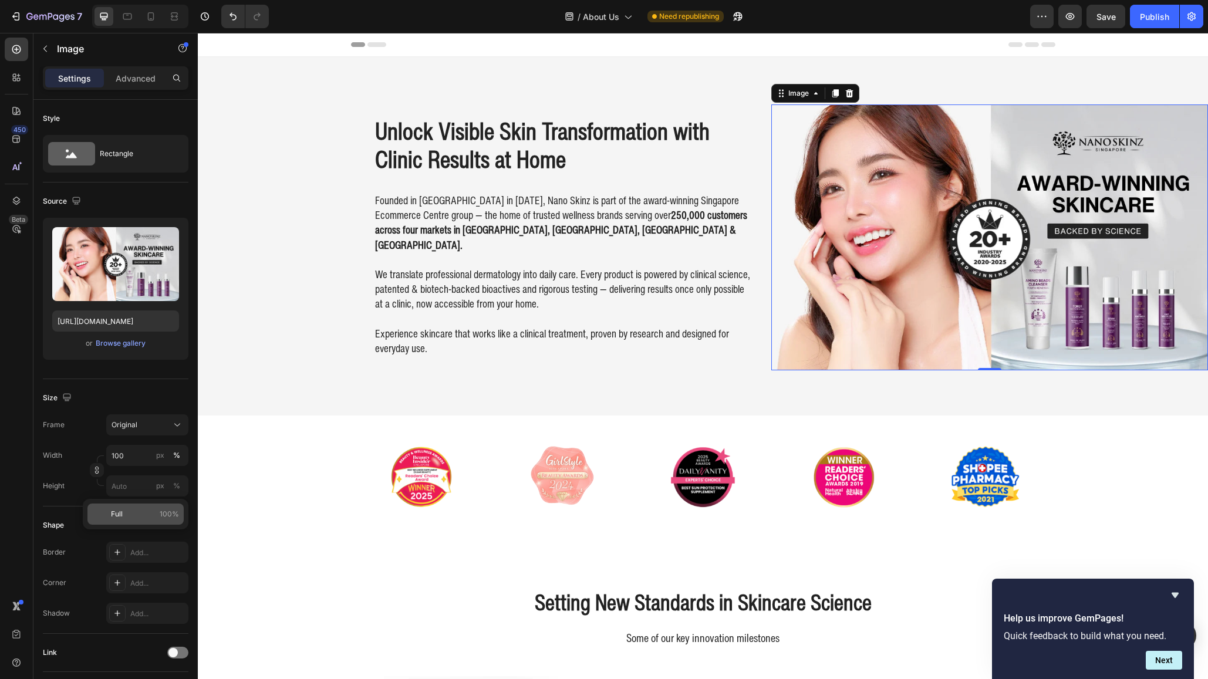
type input "100"
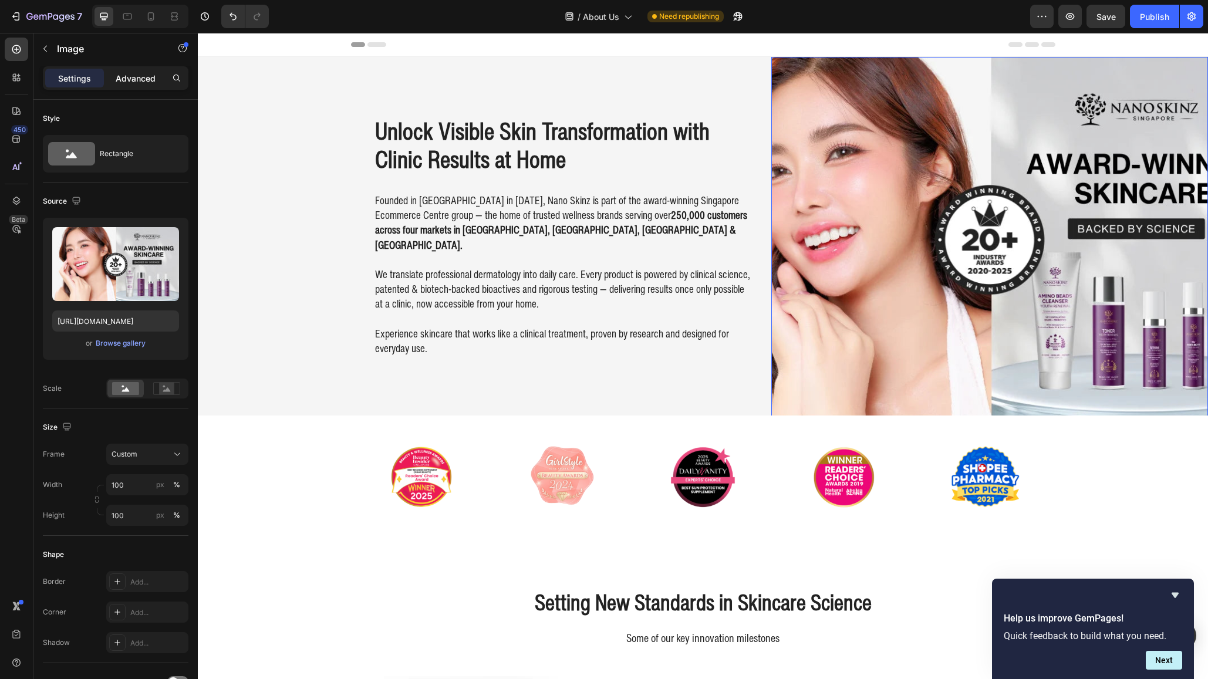
click at [147, 80] on p "Advanced" at bounding box center [136, 78] width 40 height 12
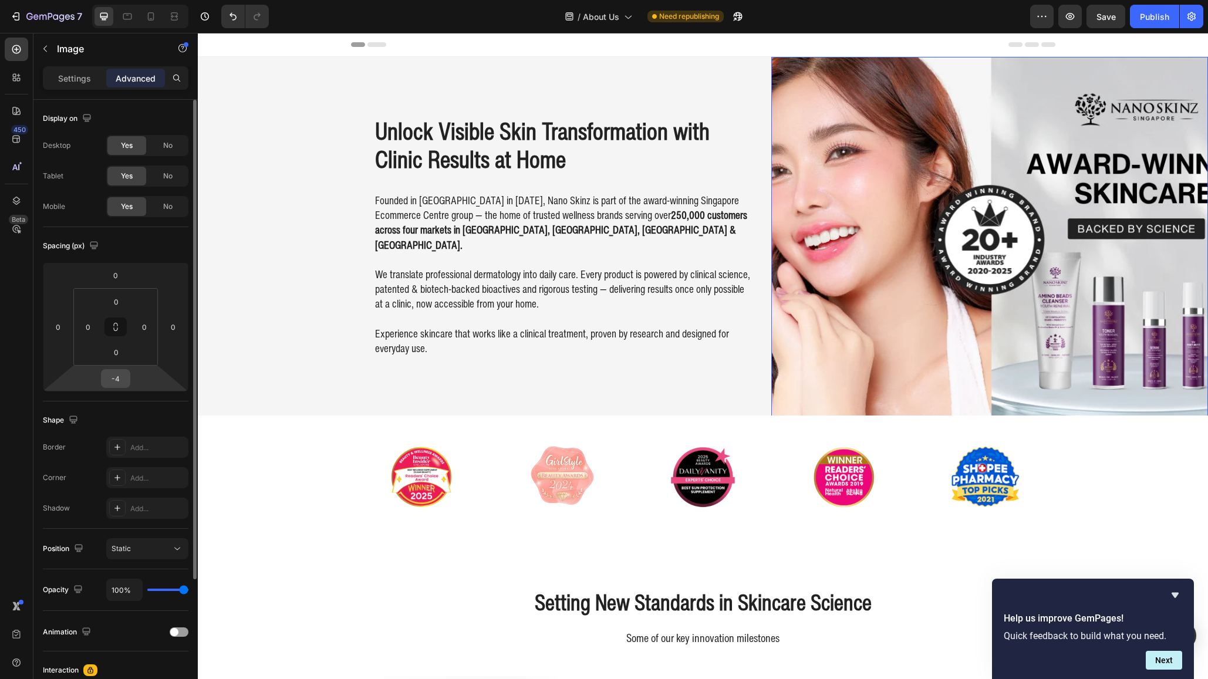
click at [117, 371] on input "-4" at bounding box center [115, 379] width 23 height 18
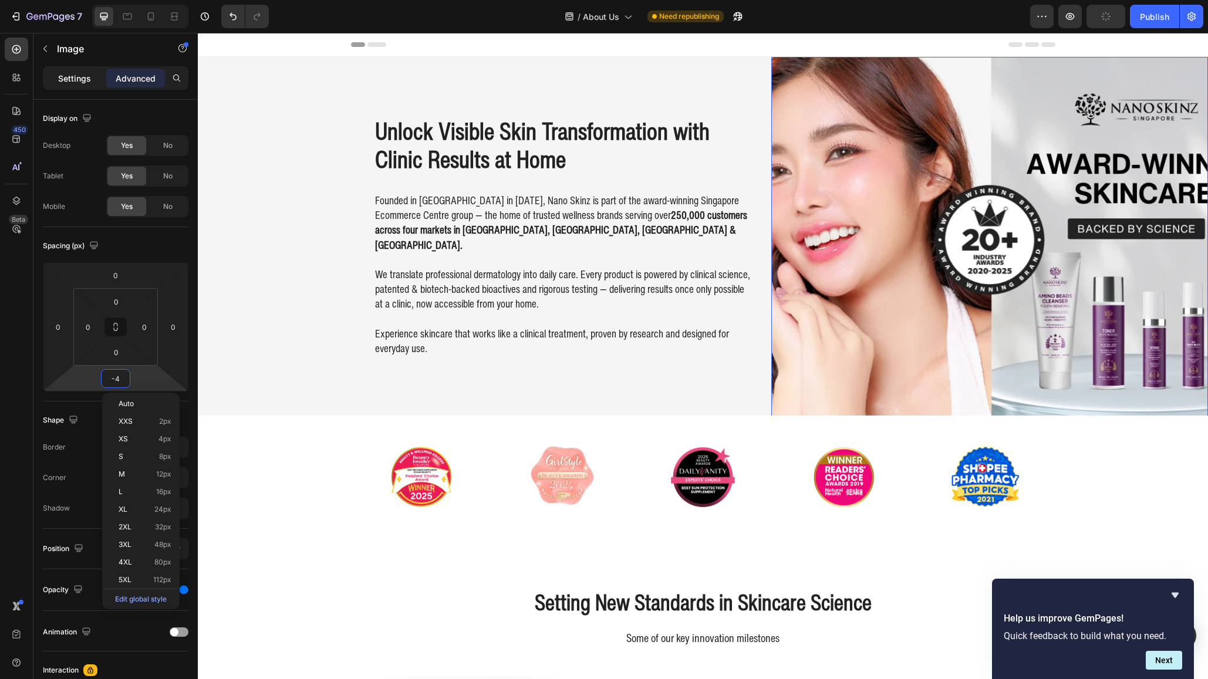
click at [70, 79] on p "Settings" at bounding box center [74, 78] width 33 height 12
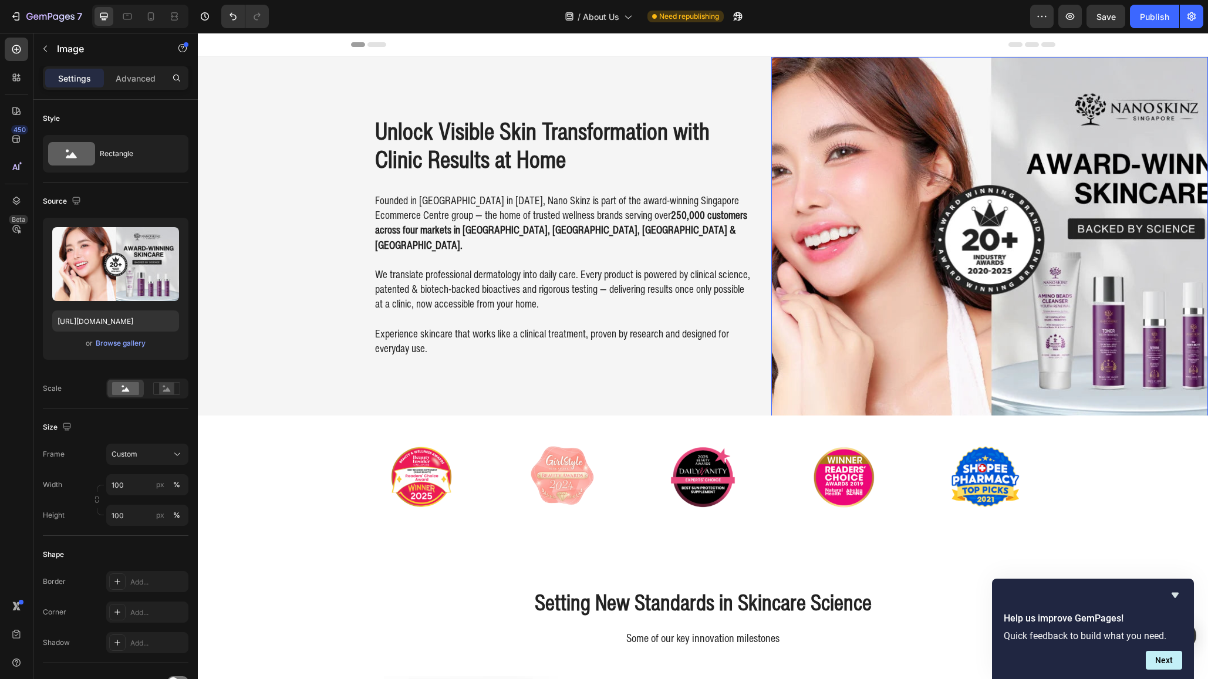
click at [956, 210] on img at bounding box center [989, 237] width 437 height 361
click at [120, 518] on input "100" at bounding box center [147, 515] width 82 height 21
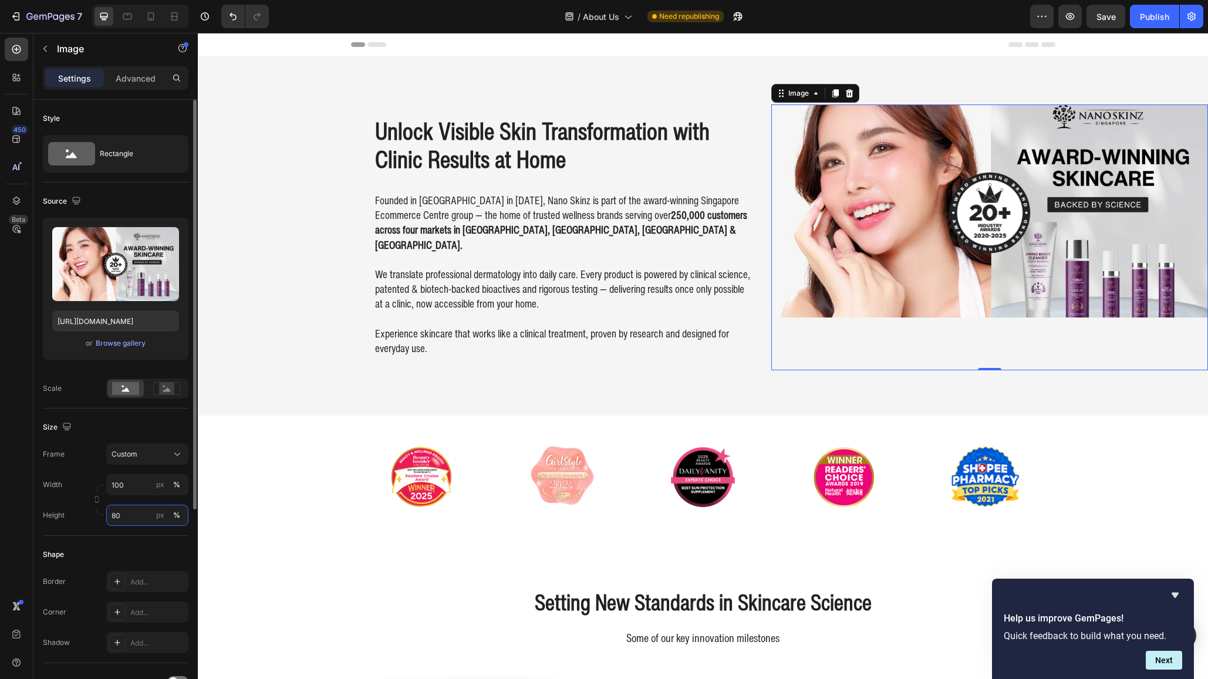
type input "80"
click at [143, 498] on div "Width 100 px % Height 80 px %" at bounding box center [116, 500] width 146 height 52
click at [121, 520] on input "80" at bounding box center [147, 515] width 82 height 21
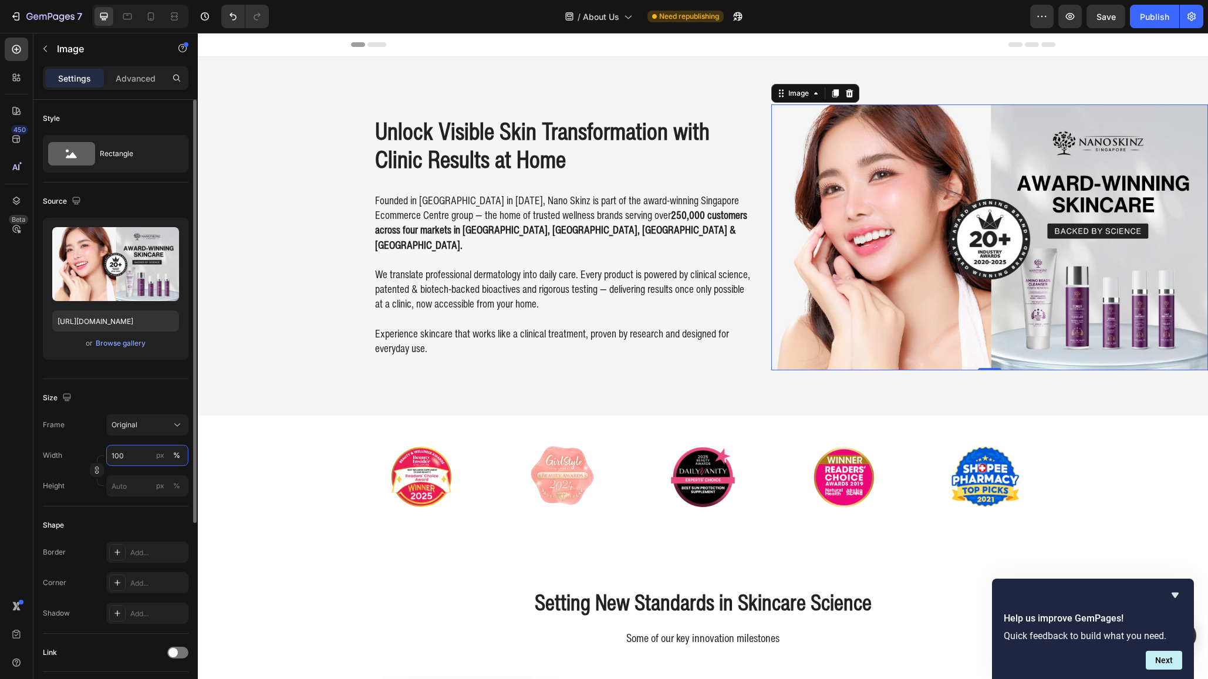
click at [136, 488] on div "Width 100 px % Height px %" at bounding box center [116, 471] width 146 height 52
click at [136, 427] on span "Original" at bounding box center [125, 425] width 26 height 11
click at [143, 524] on div "Original" at bounding box center [145, 520] width 68 height 11
click at [105, 514] on div "Shape Border Add... Corner Add... Shadow Add..." at bounding box center [116, 570] width 146 height 127
click at [385, 504] on img at bounding box center [421, 477] width 141 height 86
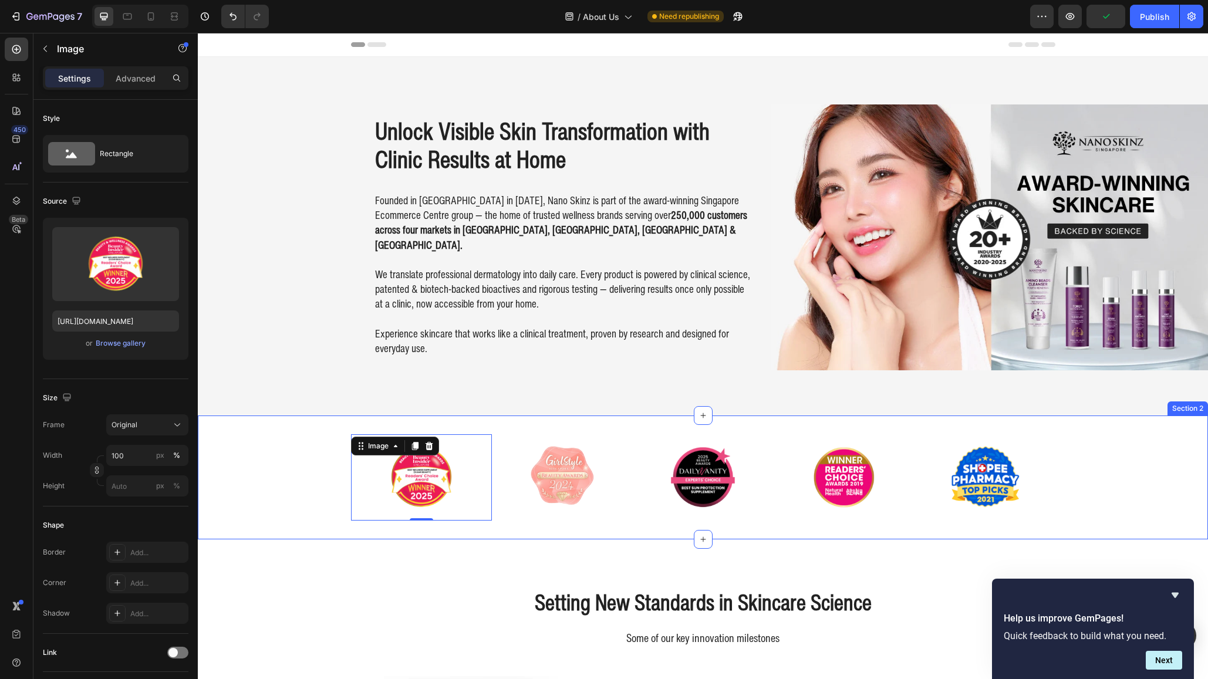
click at [261, 513] on div "Image 0 Image Image Image Image Carousel Section 2" at bounding box center [703, 478] width 1010 height 124
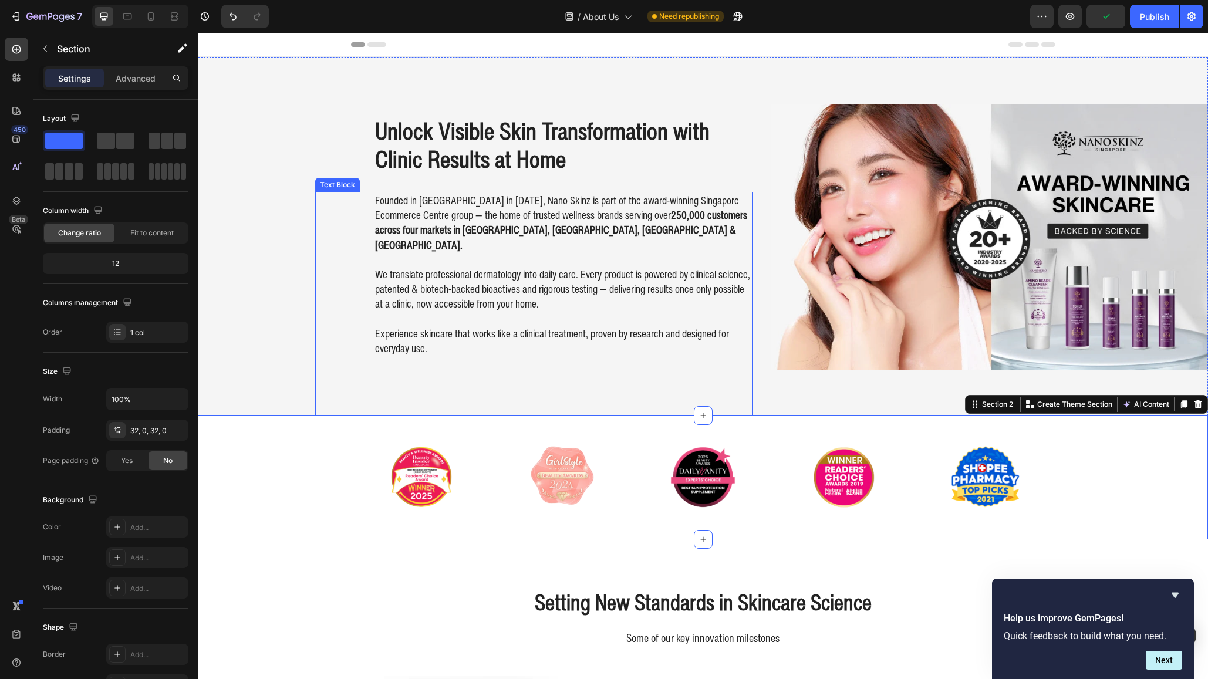
click at [467, 230] on strong "250,000 customers across four markets in [GEOGRAPHIC_DATA], [GEOGRAPHIC_DATA], …" at bounding box center [561, 229] width 372 height 45
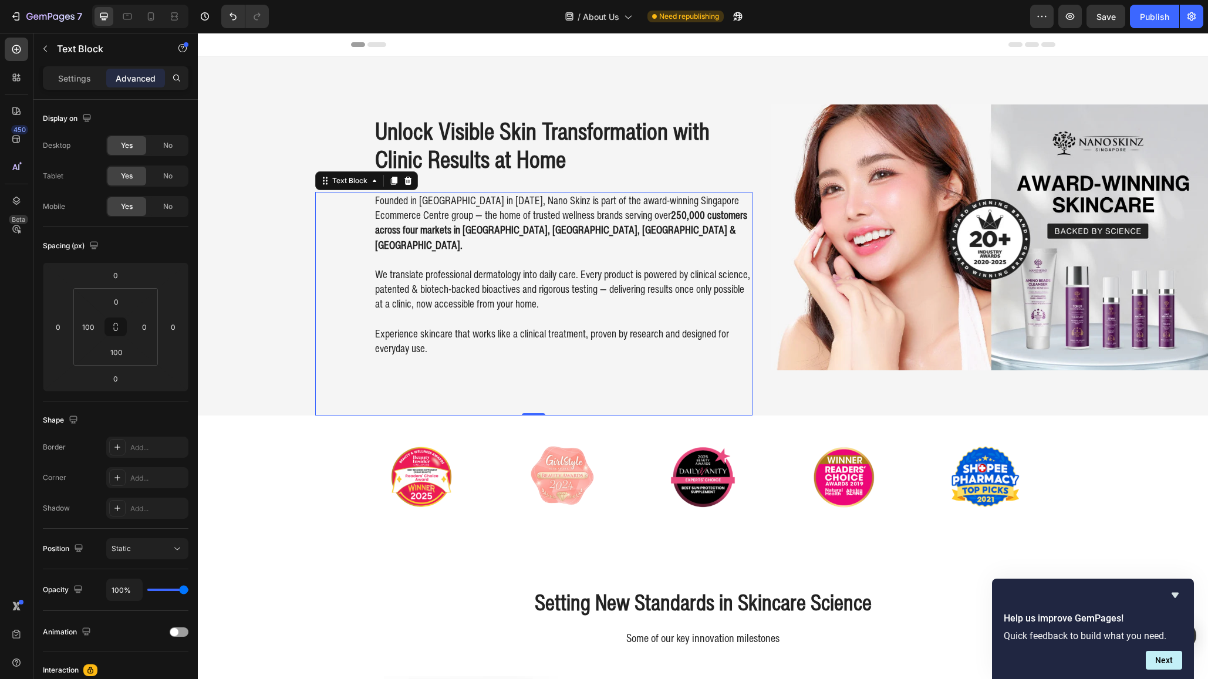
click at [451, 252] on p at bounding box center [563, 259] width 376 height 15
click at [451, 252] on p "Rich Text Editor. Editing area: main" at bounding box center [563, 259] width 376 height 15
click at [456, 343] on div "Founded in [GEOGRAPHIC_DATA] in [DATE], Nano Skinz is part of the award-winning…" at bounding box center [533, 304] width 437 height 224
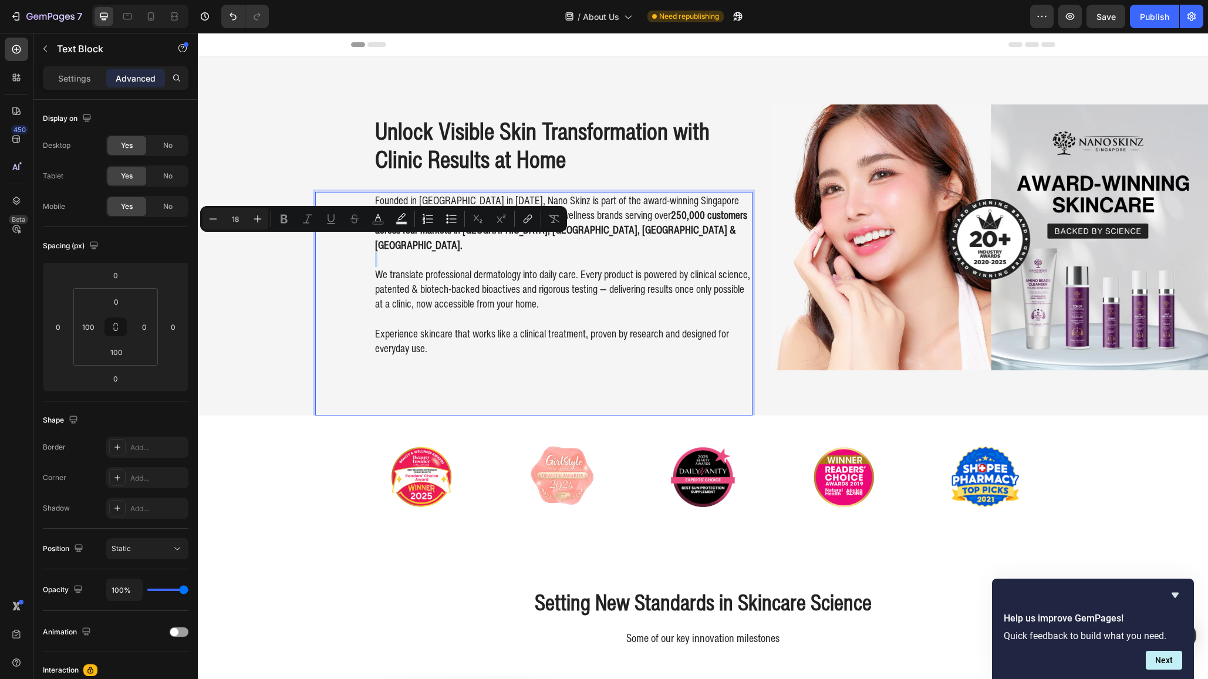
click at [452, 364] on div "Founded in [GEOGRAPHIC_DATA] in [DATE], Nano Skinz is part of the award-winning…" at bounding box center [533, 304] width 437 height 224
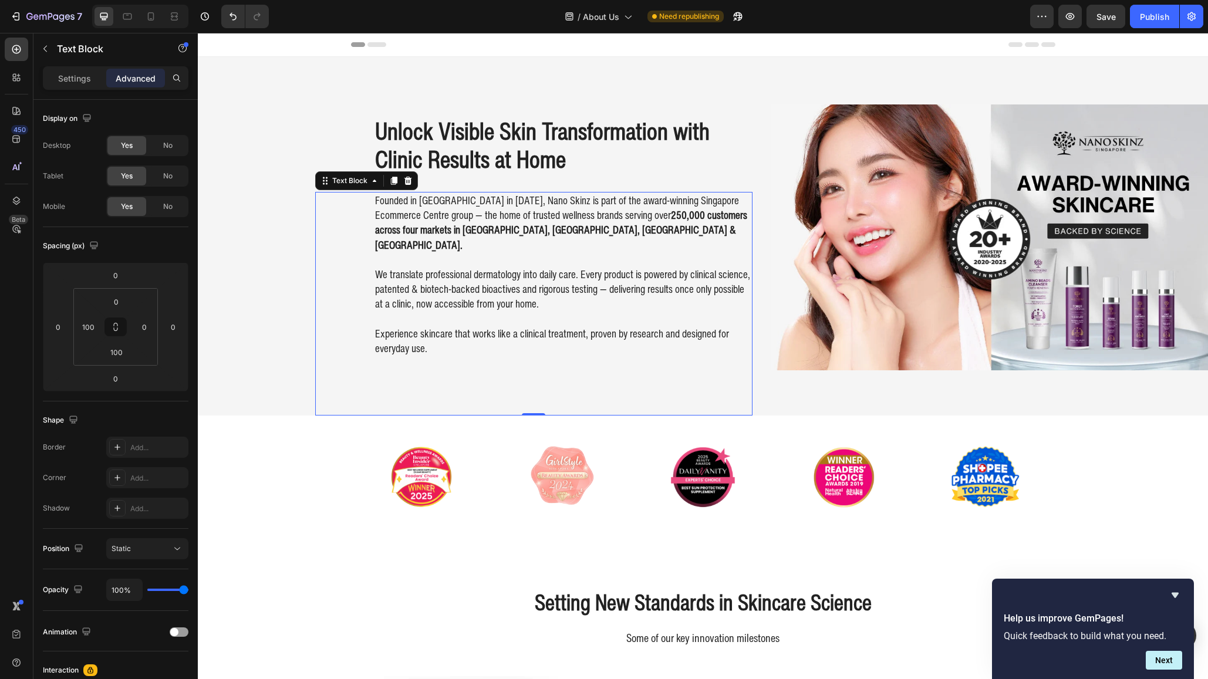
click at [457, 340] on p "Experience skincare that works like a clinical treatment, proven by research an…" at bounding box center [563, 334] width 376 height 45
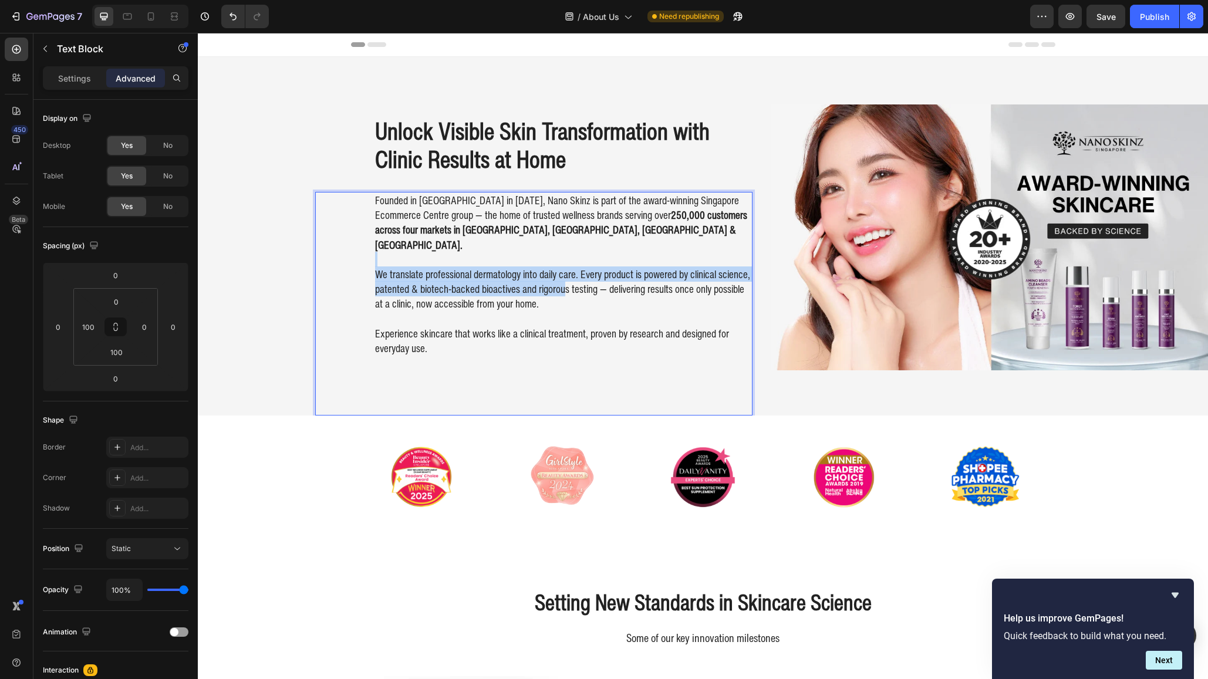
drag, startPoint x: 581, startPoint y: 241, endPoint x: 601, endPoint y: 291, distance: 54.1
click at [600, 288] on div "Founded in [GEOGRAPHIC_DATA] in [DATE], Nano Skinz is part of the award-winning…" at bounding box center [563, 274] width 379 height 165
click at [601, 291] on p "We translate professional dermatology into daily care. Every product is powered…" at bounding box center [563, 289] width 376 height 45
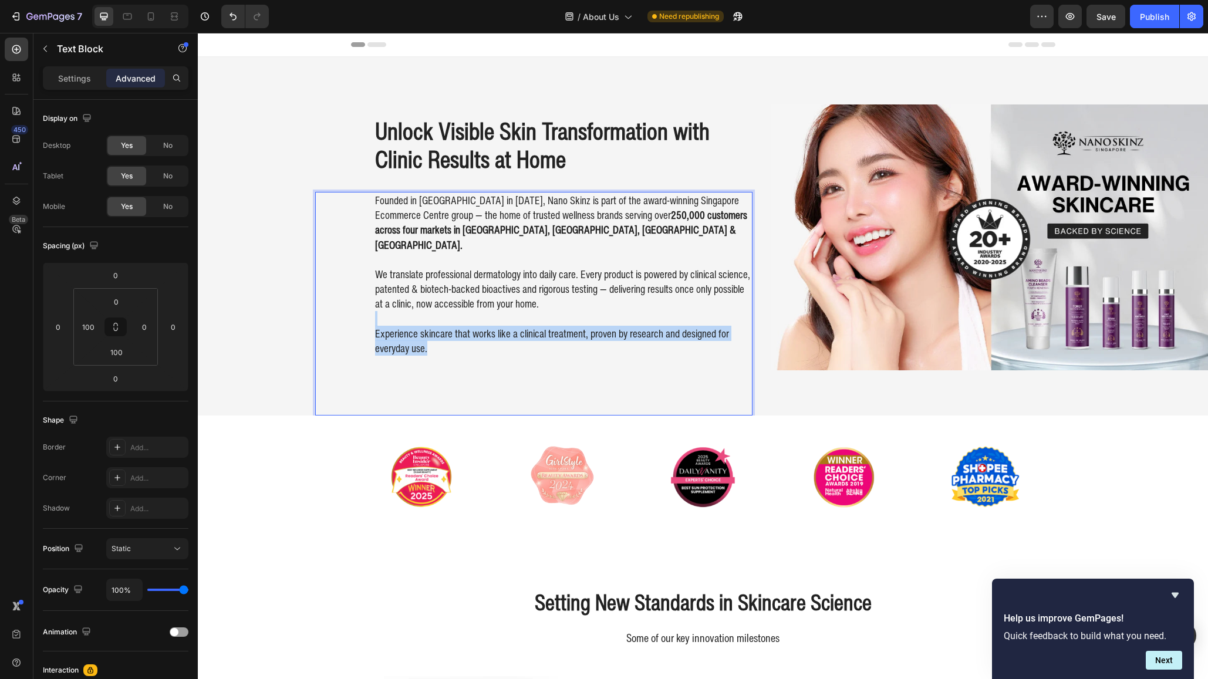
drag, startPoint x: 538, startPoint y: 299, endPoint x: 651, endPoint y: 333, distance: 117.6
click at [651, 333] on p "Experience skincare that works like a clinical treatment, proven by research an…" at bounding box center [563, 334] width 376 height 45
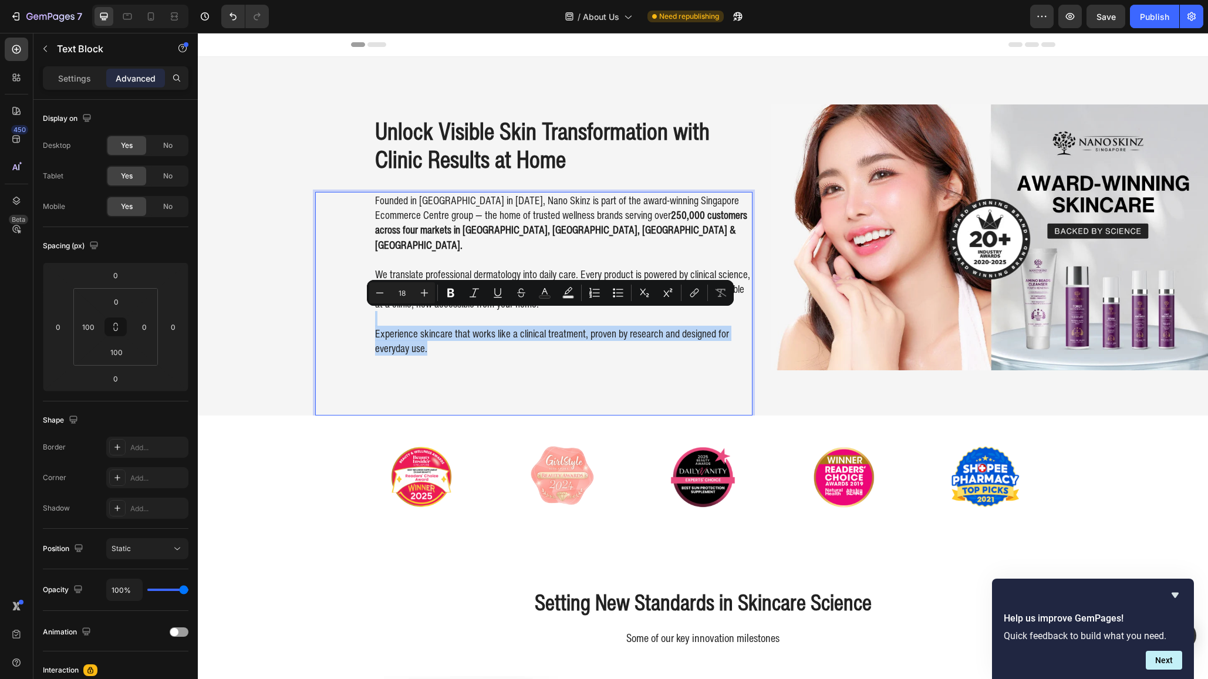
copy p "Experience skincare that works like a clinical treatment, proven by research an…"
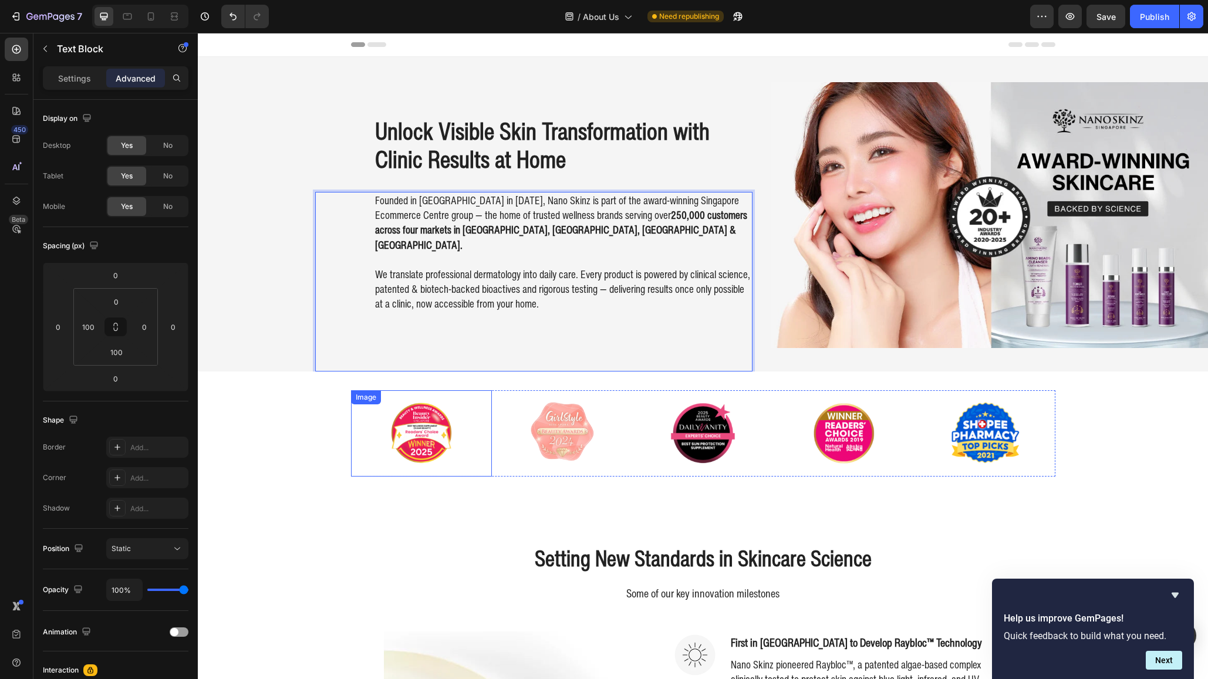
click at [312, 419] on div "Image Image Image Image Image Carousel" at bounding box center [703, 433] width 1010 height 86
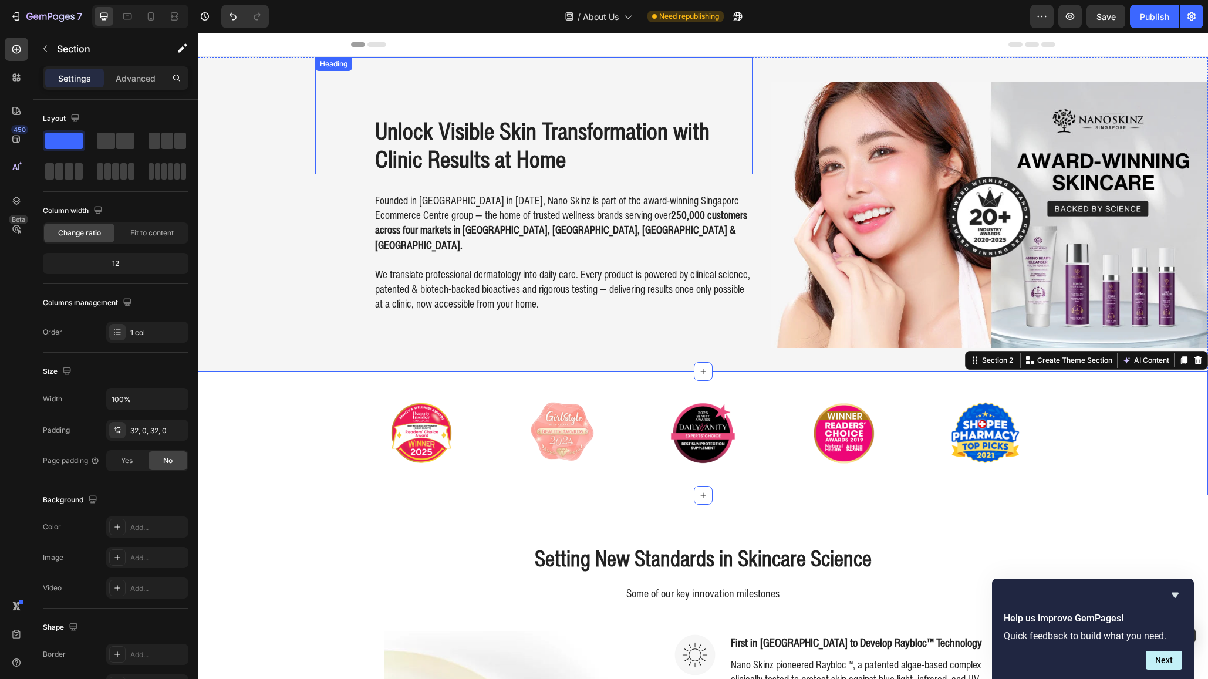
click at [599, 157] on h2 "Unlock Visible Skin Transformation with Clinic Results at Home" at bounding box center [563, 145] width 379 height 59
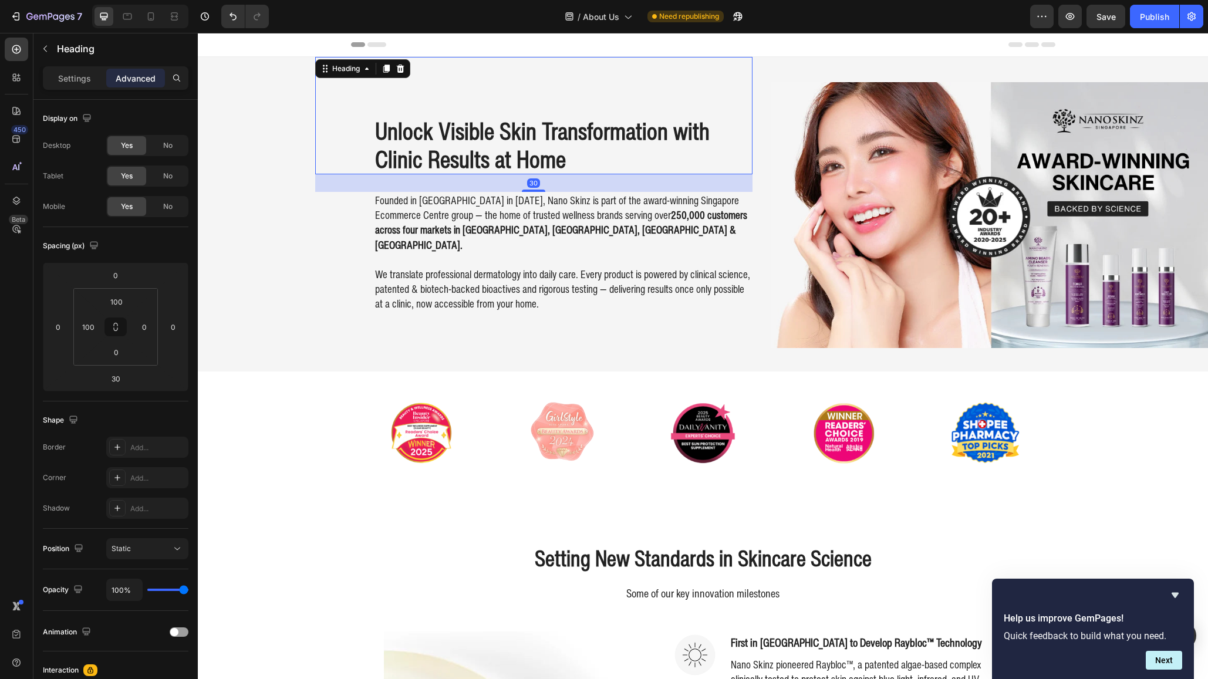
click at [599, 157] on h2 "Unlock Visible Skin Transformation with Clinic Results at Home" at bounding box center [563, 145] width 379 height 59
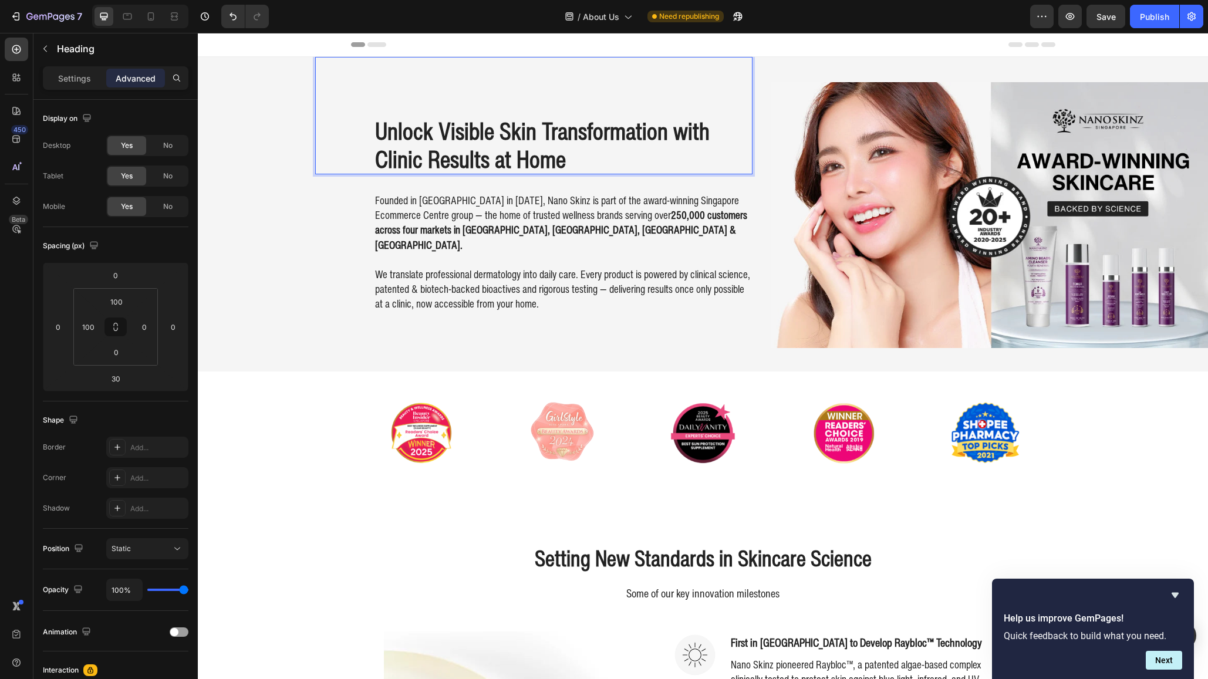
click at [511, 157] on p "Unlock Visible Skin Transformation with Clinic Results at Home" at bounding box center [563, 145] width 376 height 56
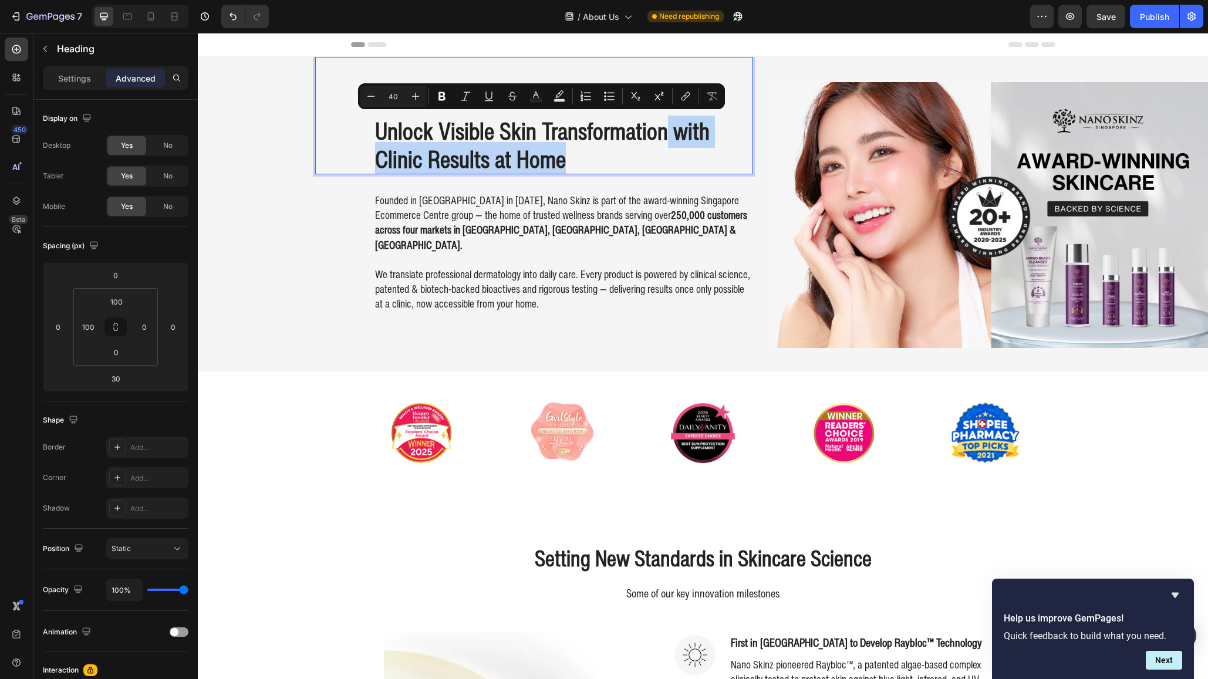
drag, startPoint x: 579, startPoint y: 160, endPoint x: 666, endPoint y: 132, distance: 91.2
click at [666, 132] on p "Unlock Visible Skin Transformation with Clinic Results at Home" at bounding box center [563, 145] width 376 height 56
click at [557, 156] on p "Unlock Visible Skin Transformation with Clinic Results at Home" at bounding box center [563, 145] width 376 height 56
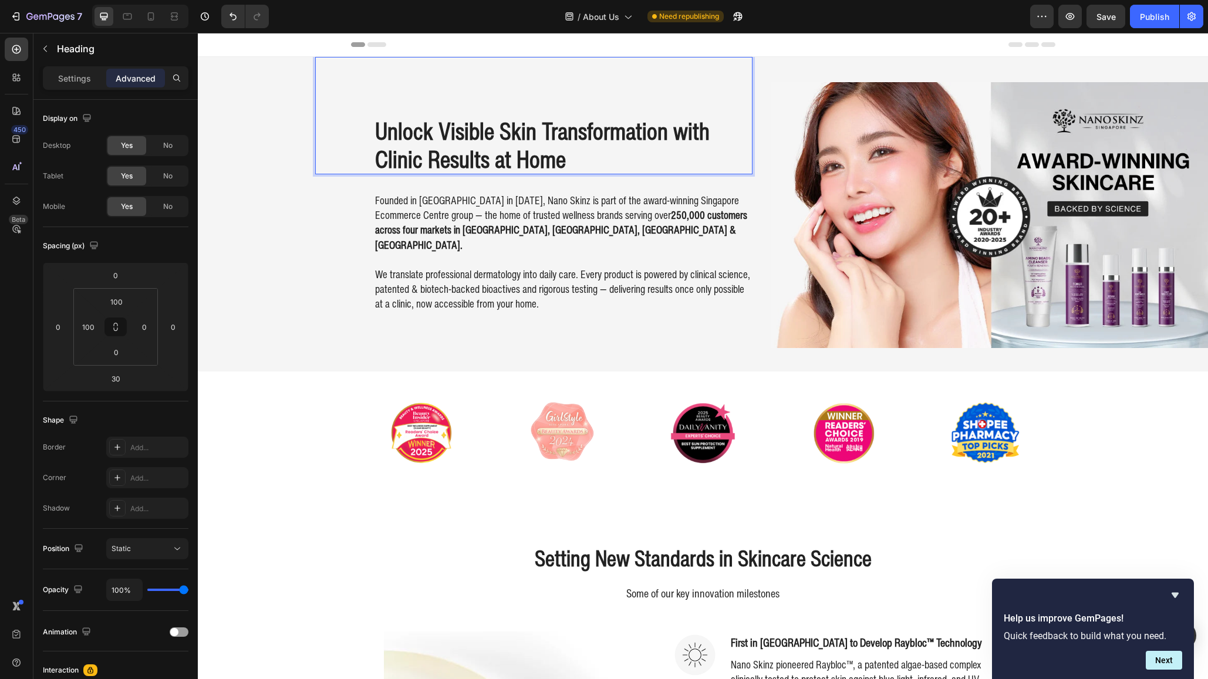
click at [587, 161] on p "Unlock Visible Skin Transformation with Clinic Results at Home" at bounding box center [563, 145] width 376 height 56
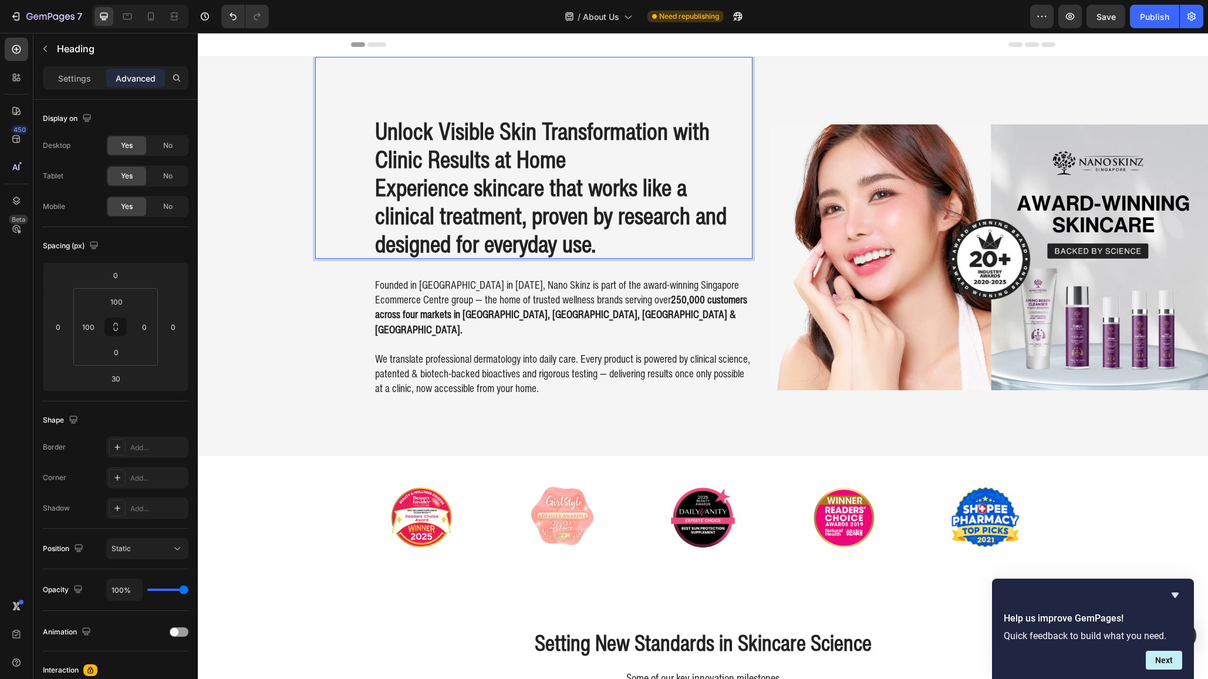
scroll to position [2, 0]
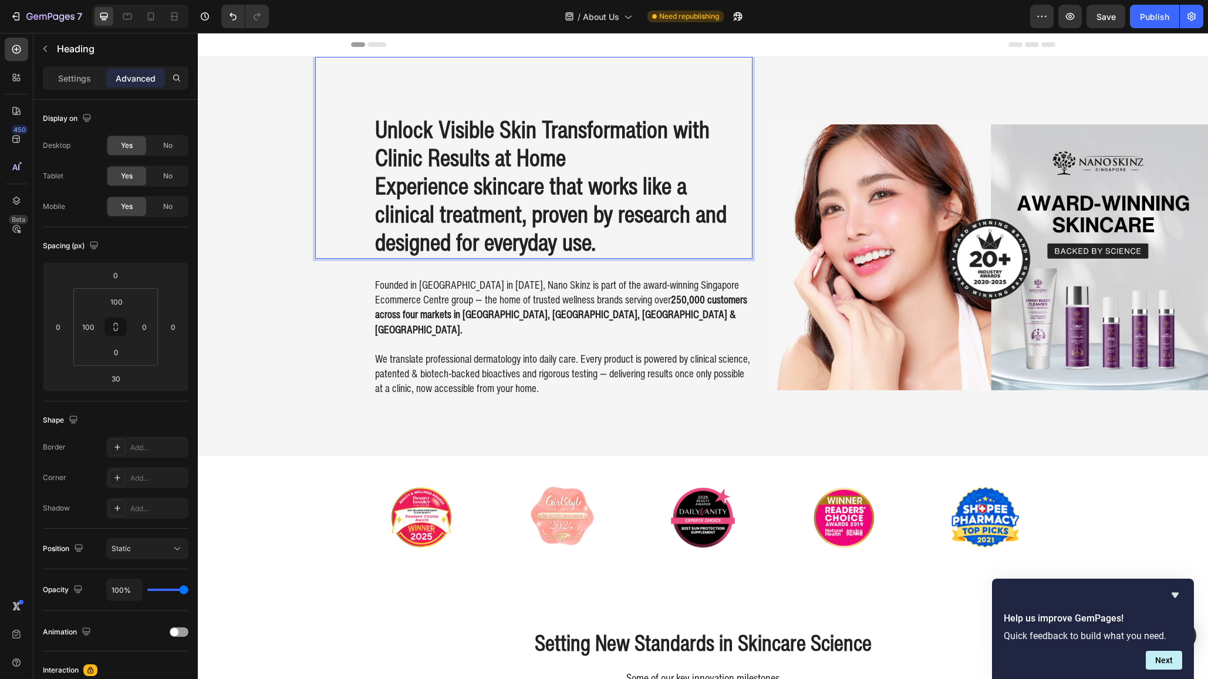
click at [450, 187] on p "Unlock Visible Skin Transformation with Clinic Results at Home Experience skinc…" at bounding box center [563, 185] width 376 height 141
click at [385, 186] on p "Unlock Visible Skin Transformation with Clinic Results at Home Experience skinc…" at bounding box center [563, 185] width 376 height 141
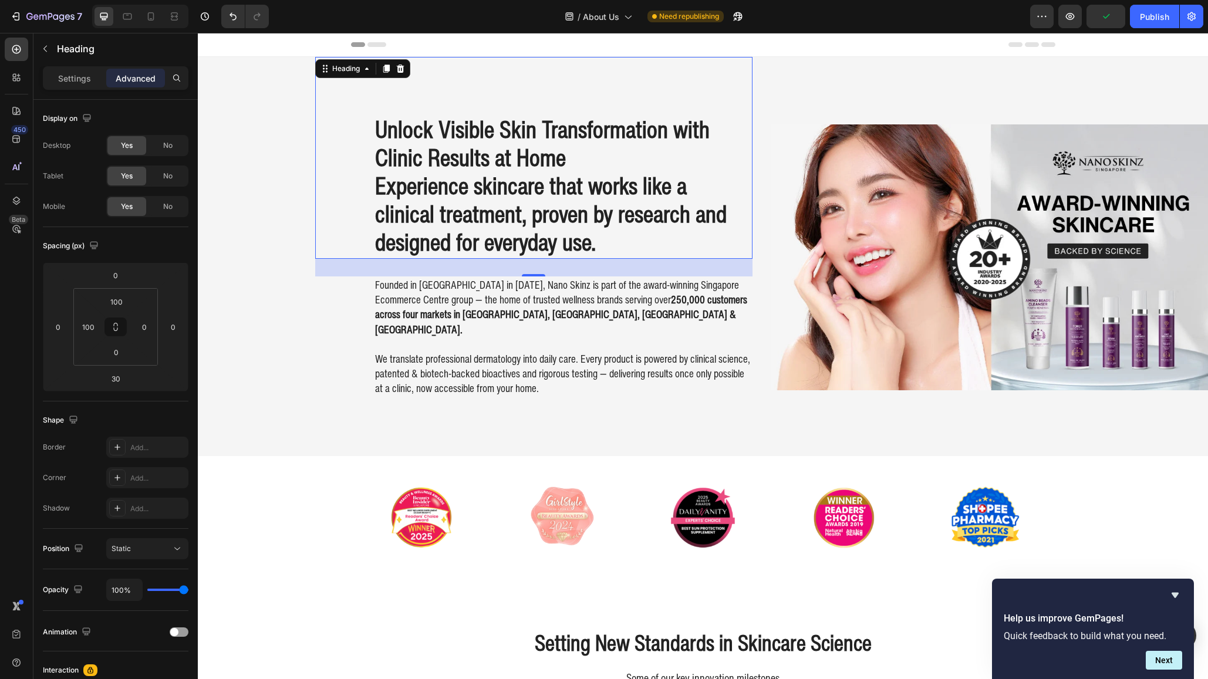
drag, startPoint x: 373, startPoint y: 185, endPoint x: 369, endPoint y: 133, distance: 51.9
click at [369, 133] on div "Unlock Visible Skin Transformation with Clinic Results at Home Experience skinc…" at bounding box center [533, 158] width 437 height 202
click at [432, 147] on p "Unlock Visible Skin Transformation with Clinic Results at Home Experience skinc…" at bounding box center [563, 185] width 376 height 141
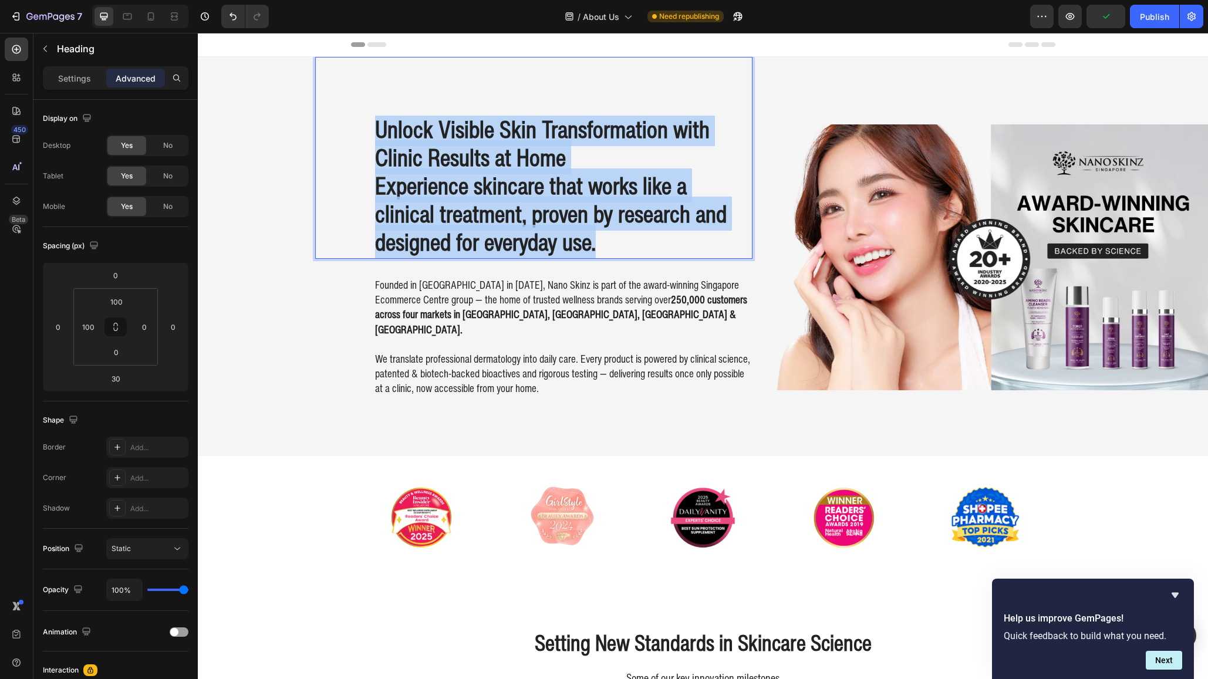
drag, startPoint x: 377, startPoint y: 129, endPoint x: 630, endPoint y: 247, distance: 279.2
click at [630, 247] on p "Unlock Visible Skin Transformation with Clinic Results at Home Experience skinc…" at bounding box center [563, 185] width 376 height 141
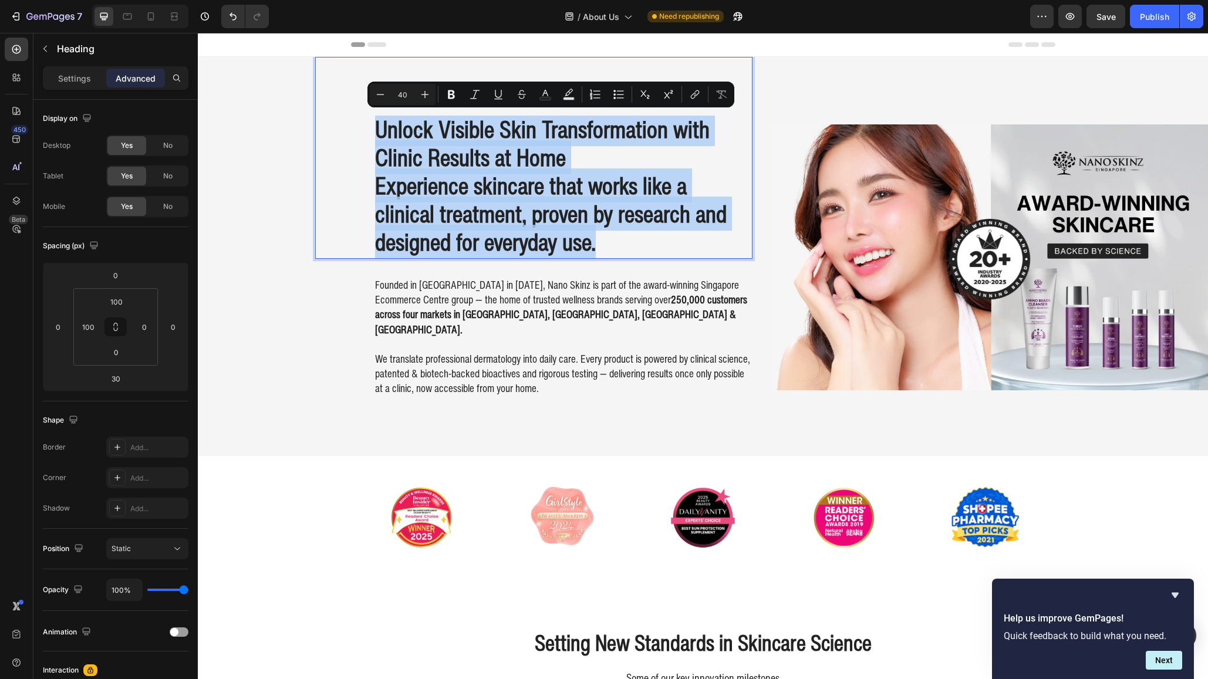
copy p "Unlock Visible Skin Transformation with Clinic Results at Home Experience skinc…"
click at [572, 210] on p "Unlock Visible Skin Transformation with Clinic Results at Home Experience skinc…" at bounding box center [563, 185] width 376 height 141
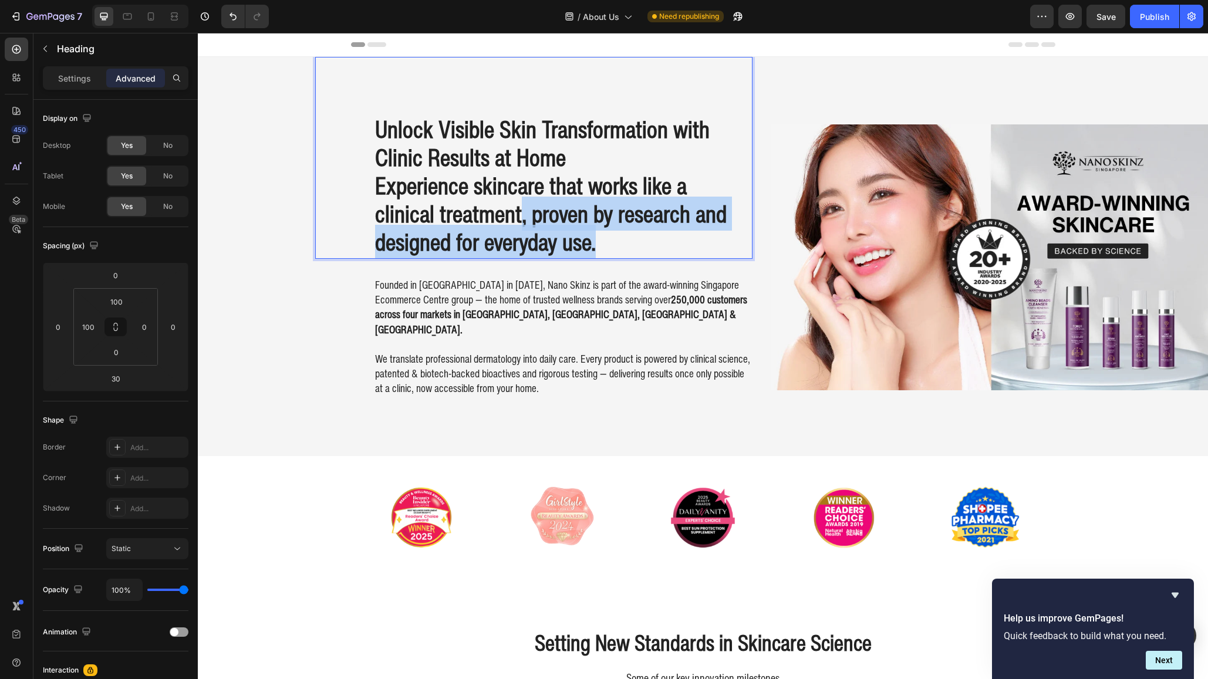
drag, startPoint x: 641, startPoint y: 234, endPoint x: 523, endPoint y: 211, distance: 120.2
click at [523, 211] on p "Unlock Visible Skin Transformation with Clinic Results at Home Experience skinc…" at bounding box center [563, 185] width 376 height 141
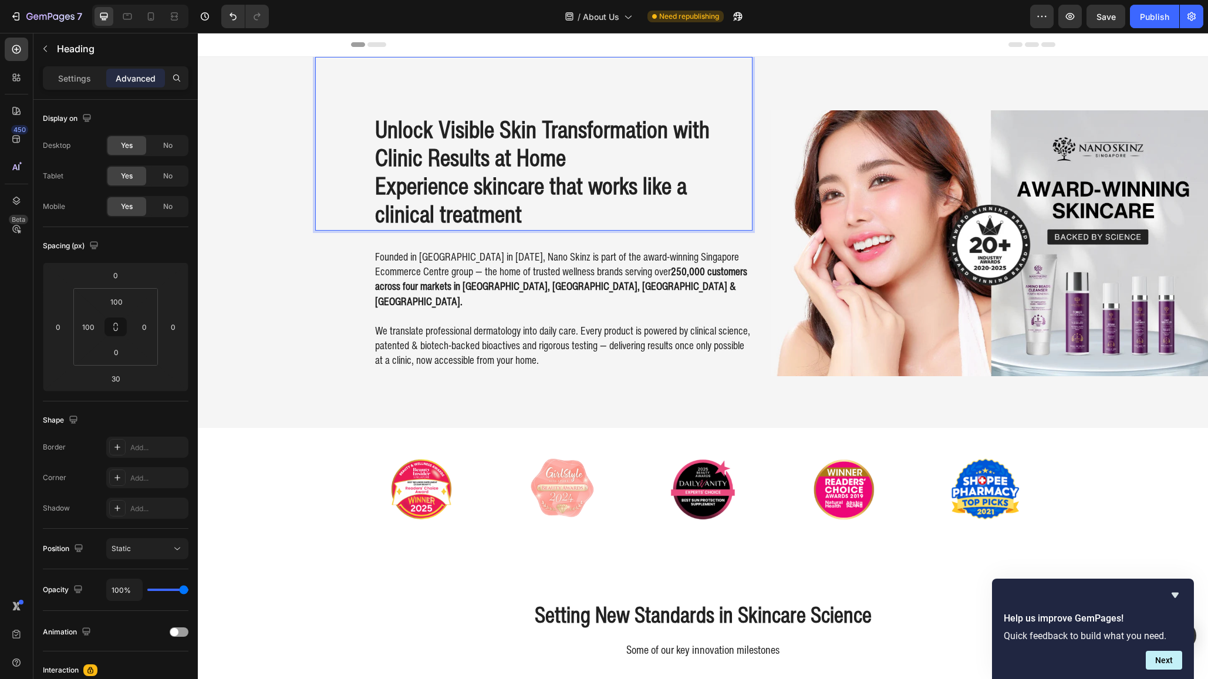
click at [409, 187] on p "Unlock Visible Skin Transformation with Clinic Results at Home Experience skinc…" at bounding box center [563, 171] width 376 height 113
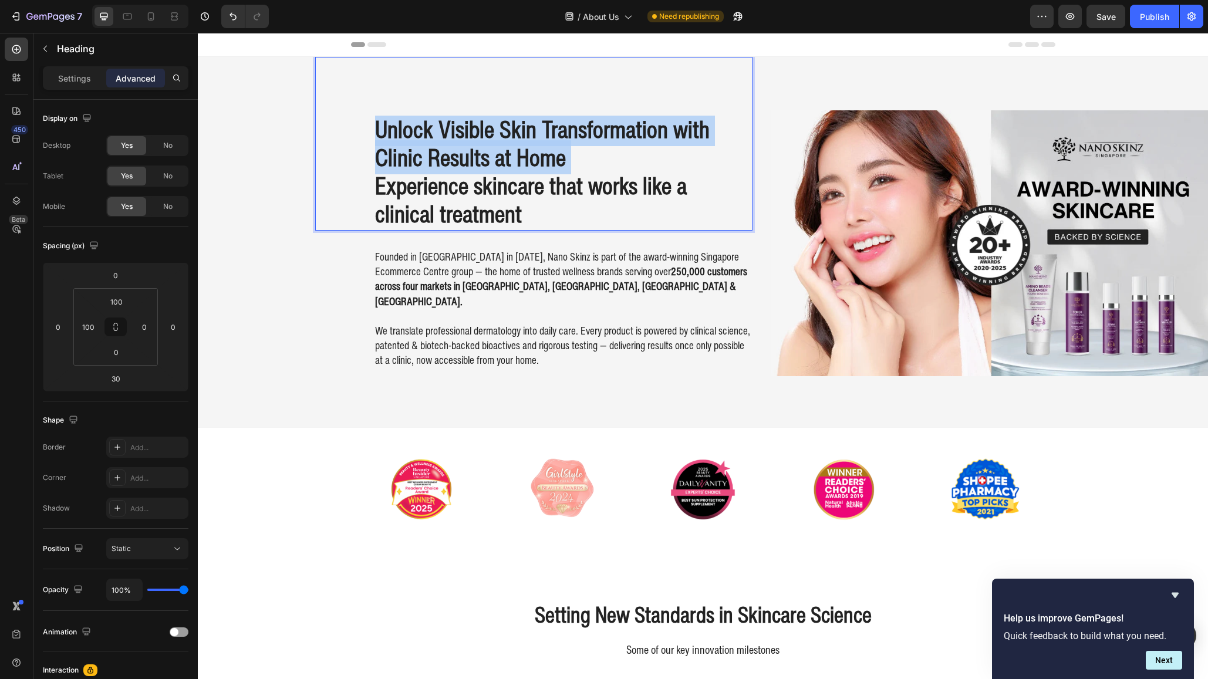
drag, startPoint x: 376, startPoint y: 187, endPoint x: 366, endPoint y: 130, distance: 57.8
click at [366, 130] on div "Unlock Visible Skin Transformation with Clinic Results at Home Experience skinc…" at bounding box center [533, 144] width 437 height 174
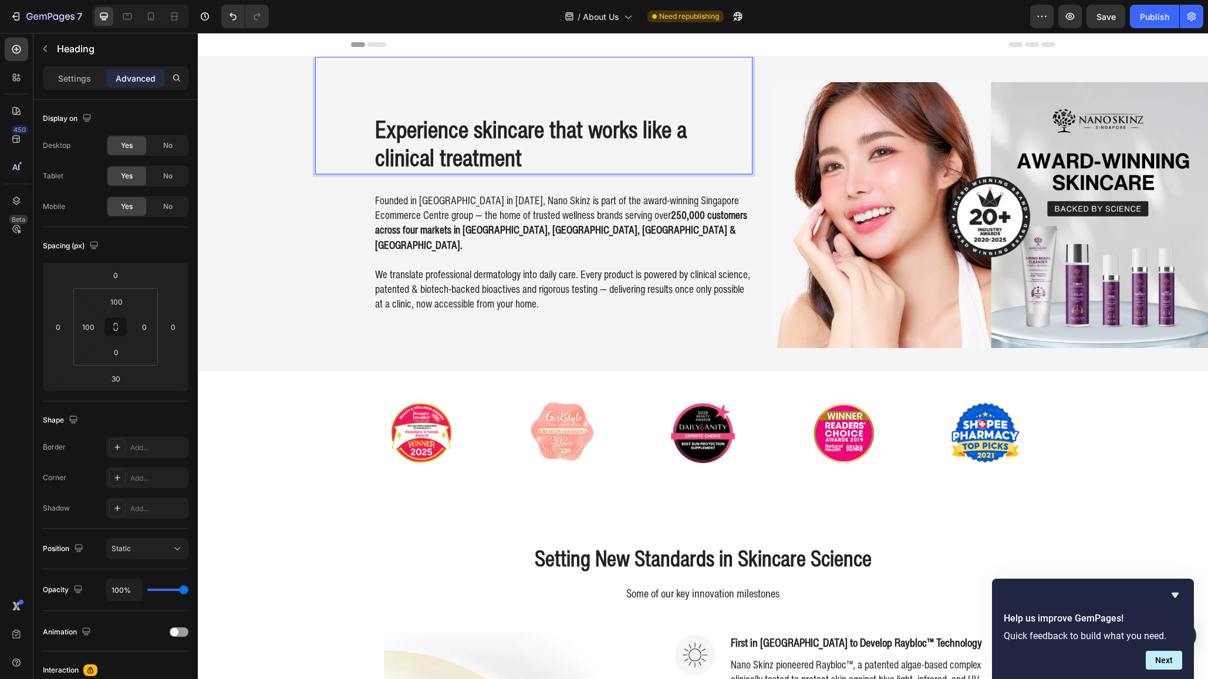
scroll to position [0, 0]
drag, startPoint x: 482, startPoint y: 134, endPoint x: 477, endPoint y: 140, distance: 7.1
click at [473, 136] on p "Experience skincare that works like a clinical treatment" at bounding box center [563, 145] width 376 height 56
click at [568, 141] on p "Experience Skincare that works like a clinical treatment" at bounding box center [563, 145] width 376 height 56
click at [559, 132] on p "Experience Skincare that works like a clinical treatment" at bounding box center [563, 145] width 376 height 56
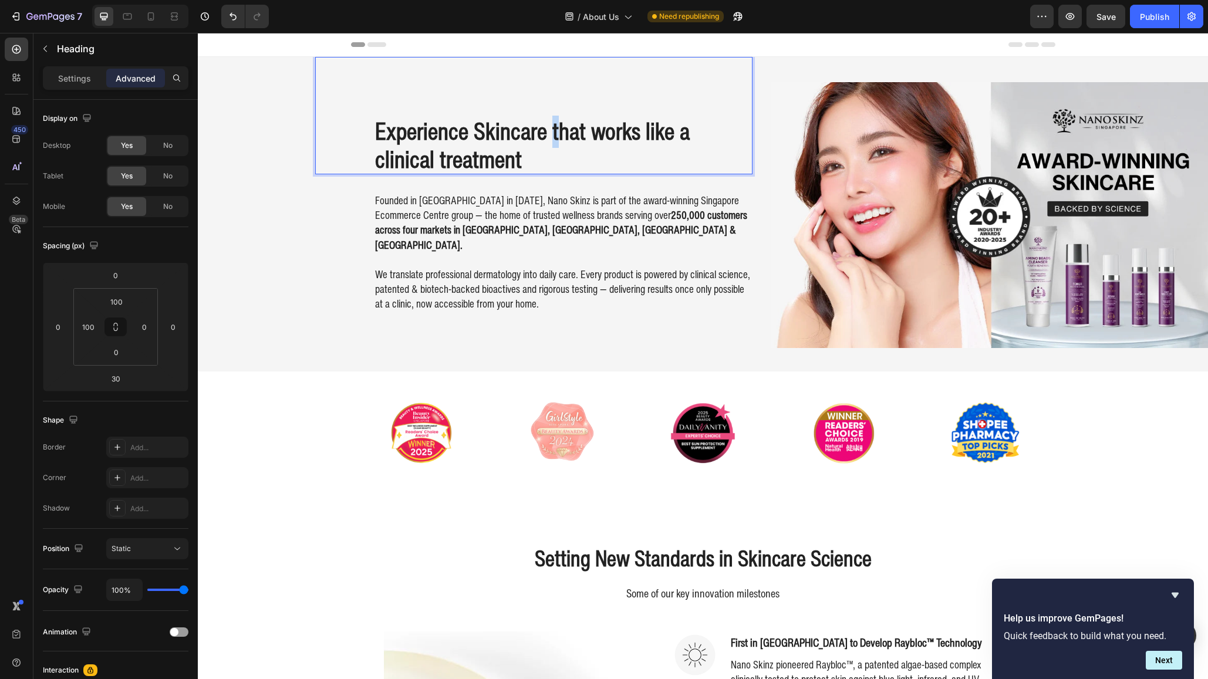
click at [552, 135] on p "Experience Skincare that works like a clinical treatment" at bounding box center [563, 145] width 376 height 56
drag, startPoint x: 605, startPoint y: 135, endPoint x: 598, endPoint y: 139, distance: 8.2
click at [598, 139] on p "Experience Skincare That works like a clinical treatment" at bounding box center [563, 145] width 376 height 56
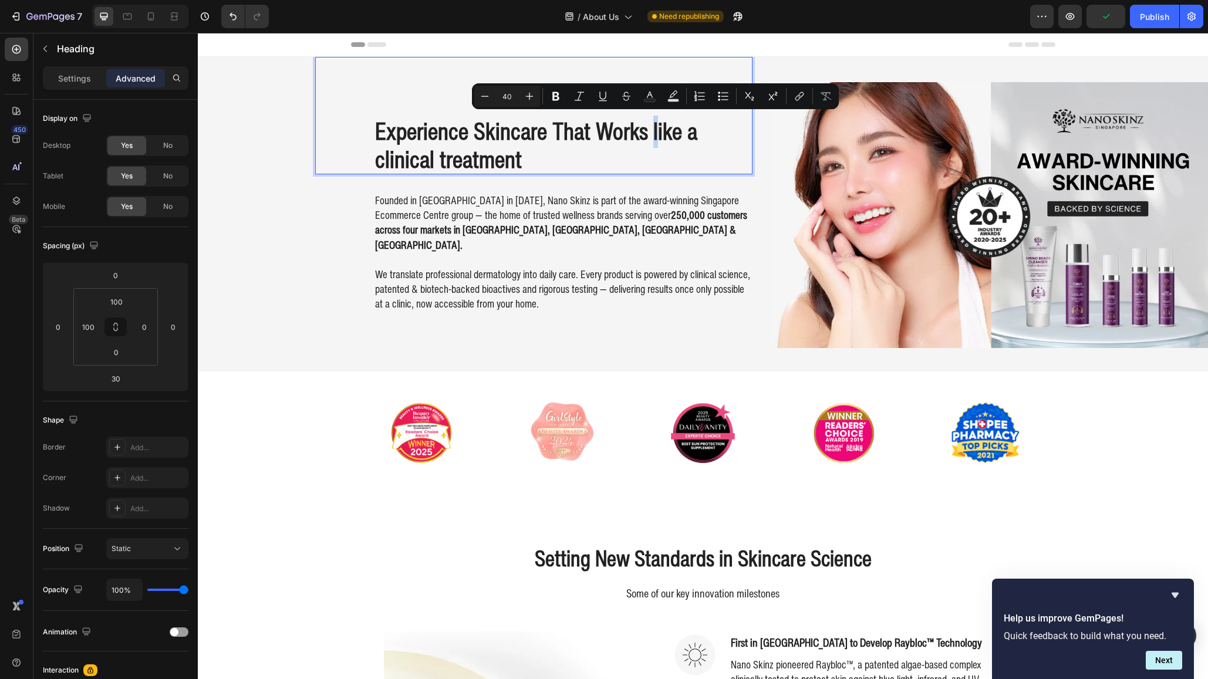
click at [655, 134] on p "Experience Skincare That Works like a clinical treatment" at bounding box center [563, 145] width 376 height 56
click at [576, 136] on p "Experience Skincare That Works like a clinical treatment" at bounding box center [563, 145] width 376 height 56
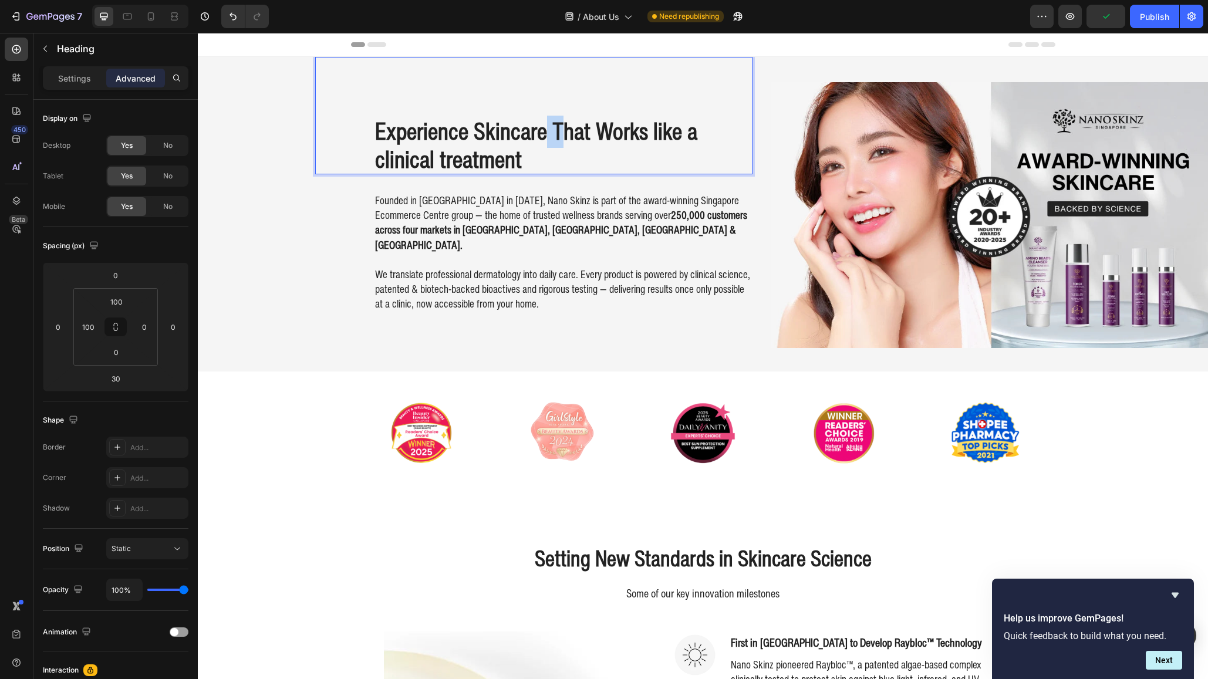
drag, startPoint x: 562, startPoint y: 133, endPoint x: 554, endPoint y: 137, distance: 9.5
click at [548, 130] on p "Experience Skincare That Works like a clinical treatment" at bounding box center [563, 145] width 376 height 56
click at [547, 132] on p "Experience Skincarethat Works like a clinical treatment" at bounding box center [563, 145] width 376 height 56
click at [384, 161] on p "Experience Skincare that Works like a clinical treatment" at bounding box center [563, 145] width 376 height 56
click at [445, 163] on p "Experience Skincare that Works like a Clinical treatment" at bounding box center [563, 145] width 376 height 56
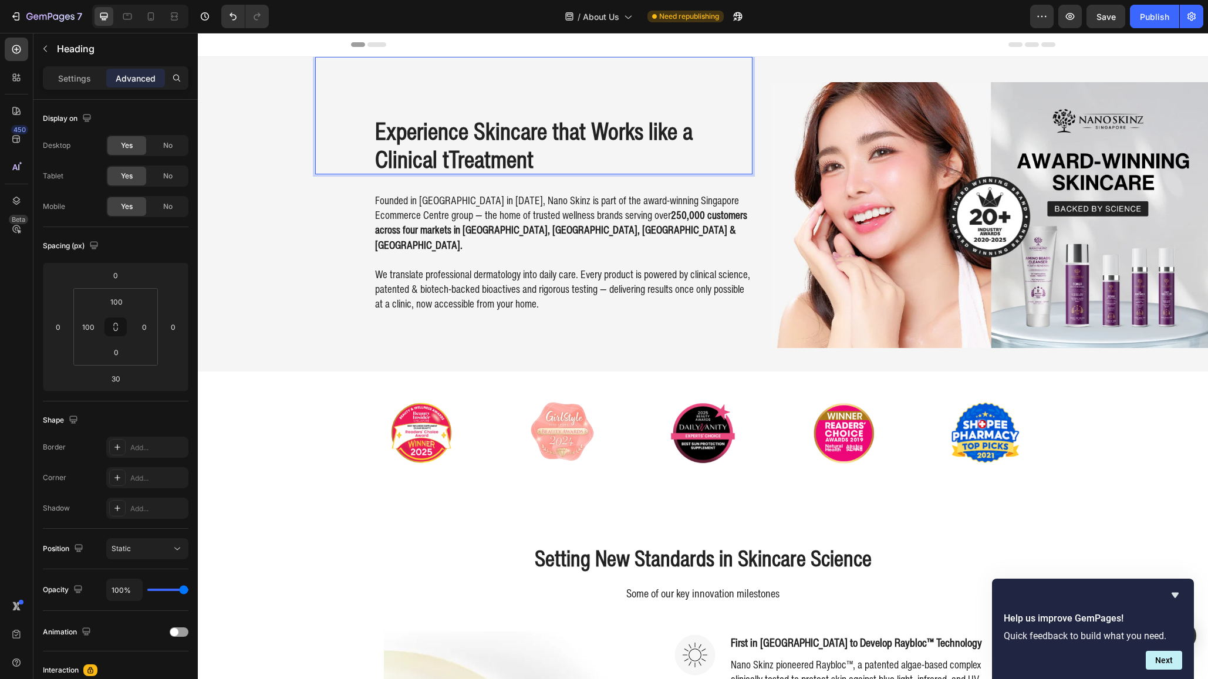
click at [442, 161] on p "Experience Skincare that Works like a Clinical tTreatment" at bounding box center [563, 145] width 376 height 56
click at [450, 160] on p "Experience Skincare that Works like a Clinical tTreatment" at bounding box center [563, 145] width 376 height 56
click at [561, 166] on p "Experience Skincare that Works like a Clinical Treatment" at bounding box center [563, 143] width 376 height 56
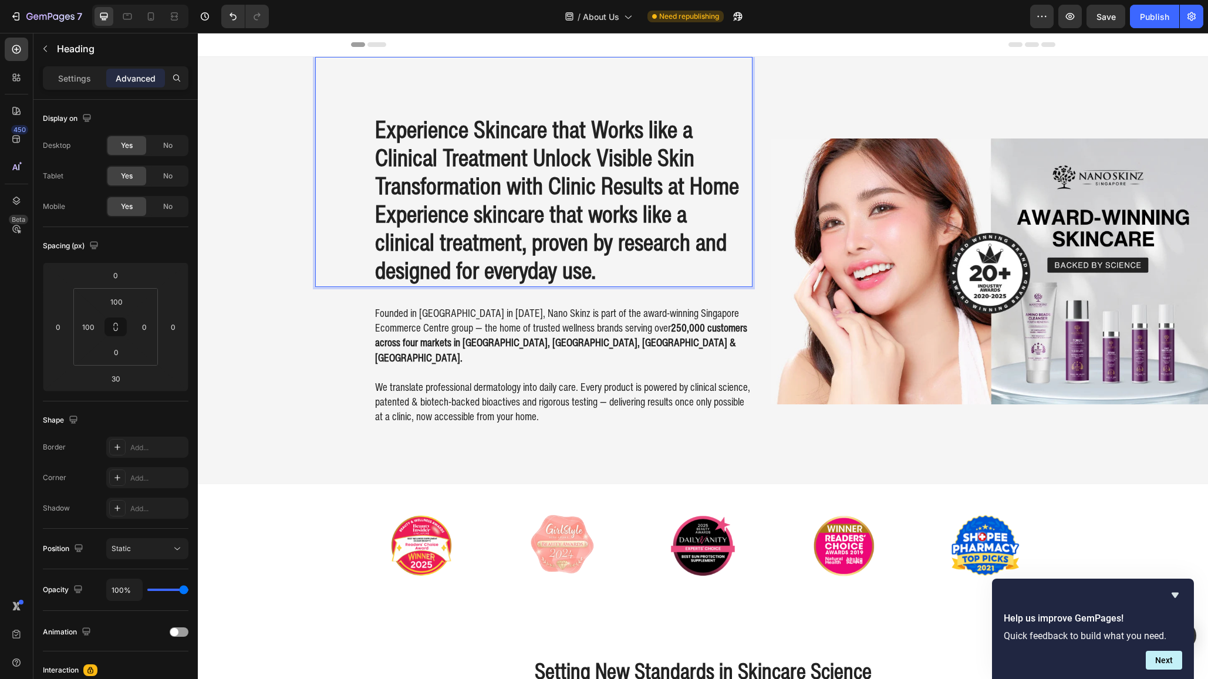
click at [568, 161] on p "Experience Skincare that Works like a Clinical Treatment Unlock Visible Skin Tr…" at bounding box center [563, 199] width 376 height 169
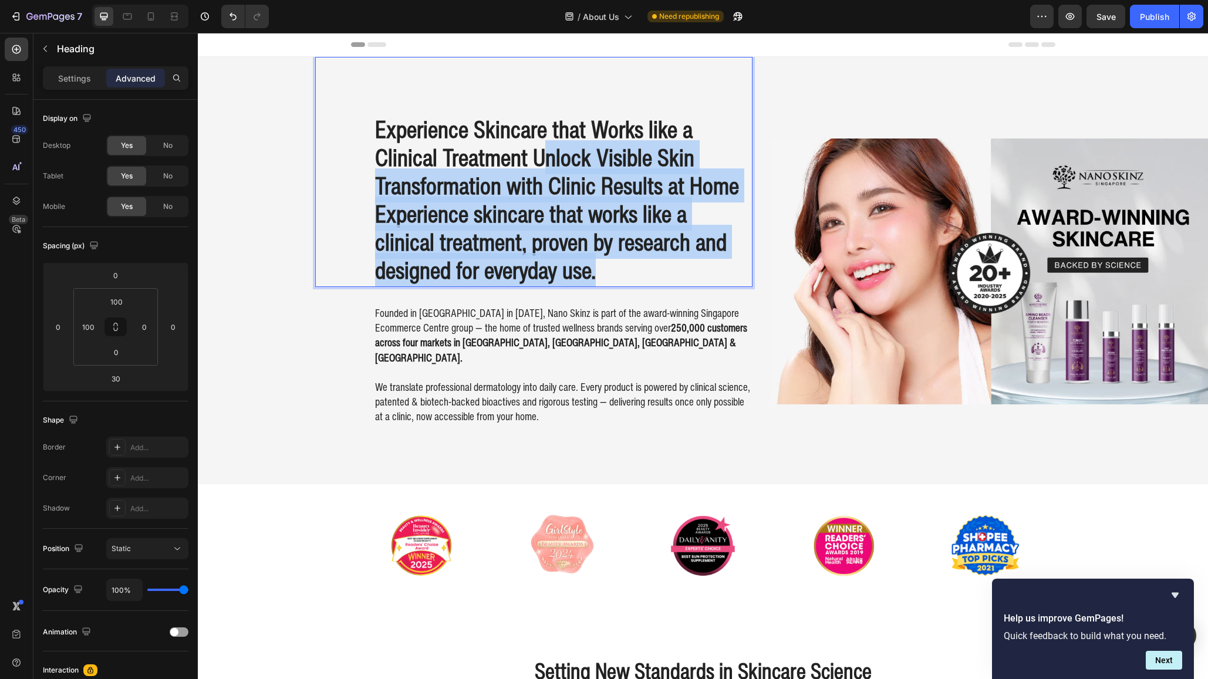
drag, startPoint x: 539, startPoint y: 158, endPoint x: 678, endPoint y: 268, distance: 177.6
click at [678, 268] on p "Experience Skincare that Works like a Clinical Treatment Unlock Visible Skin Tr…" at bounding box center [563, 199] width 376 height 169
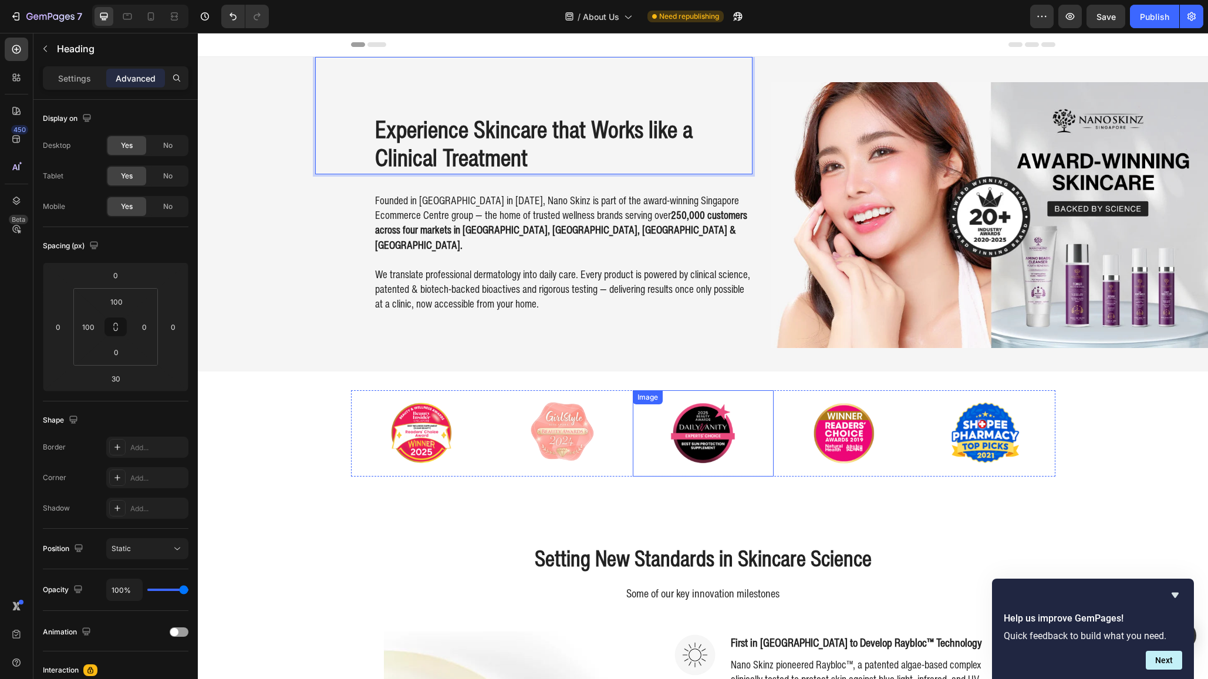
click at [720, 405] on img at bounding box center [703, 433] width 141 height 86
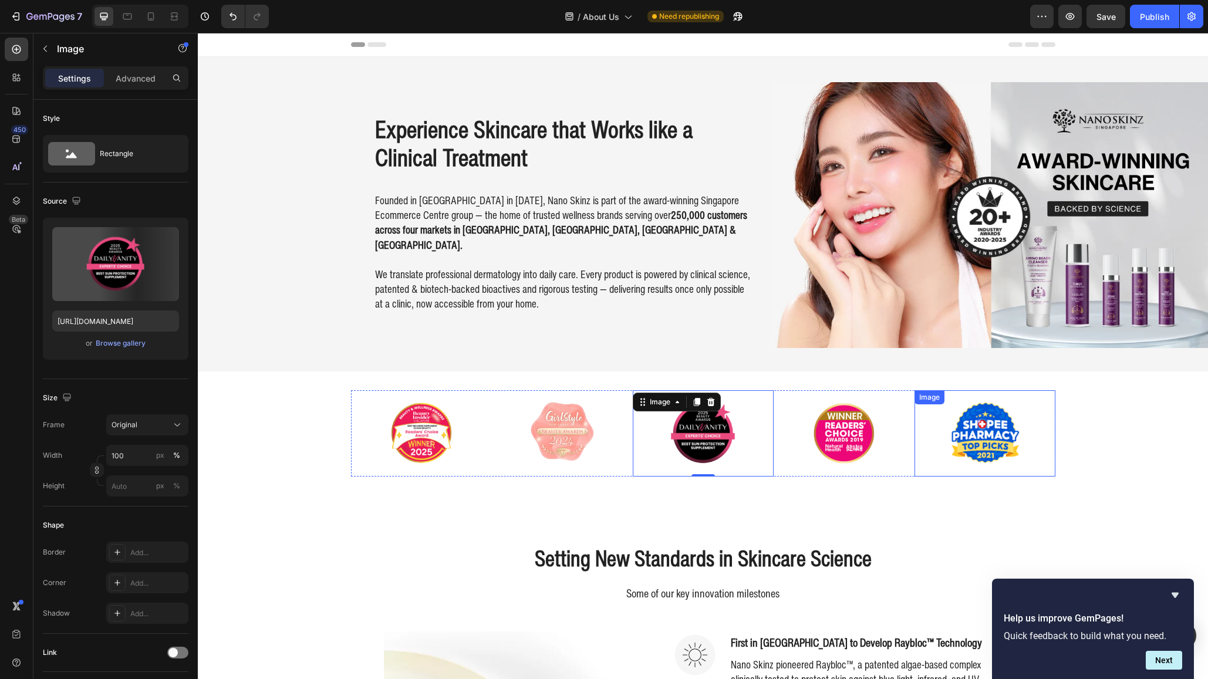
click at [1110, 433] on div "Image Image Image 0 Image Image Carousel" at bounding box center [703, 433] width 1010 height 86
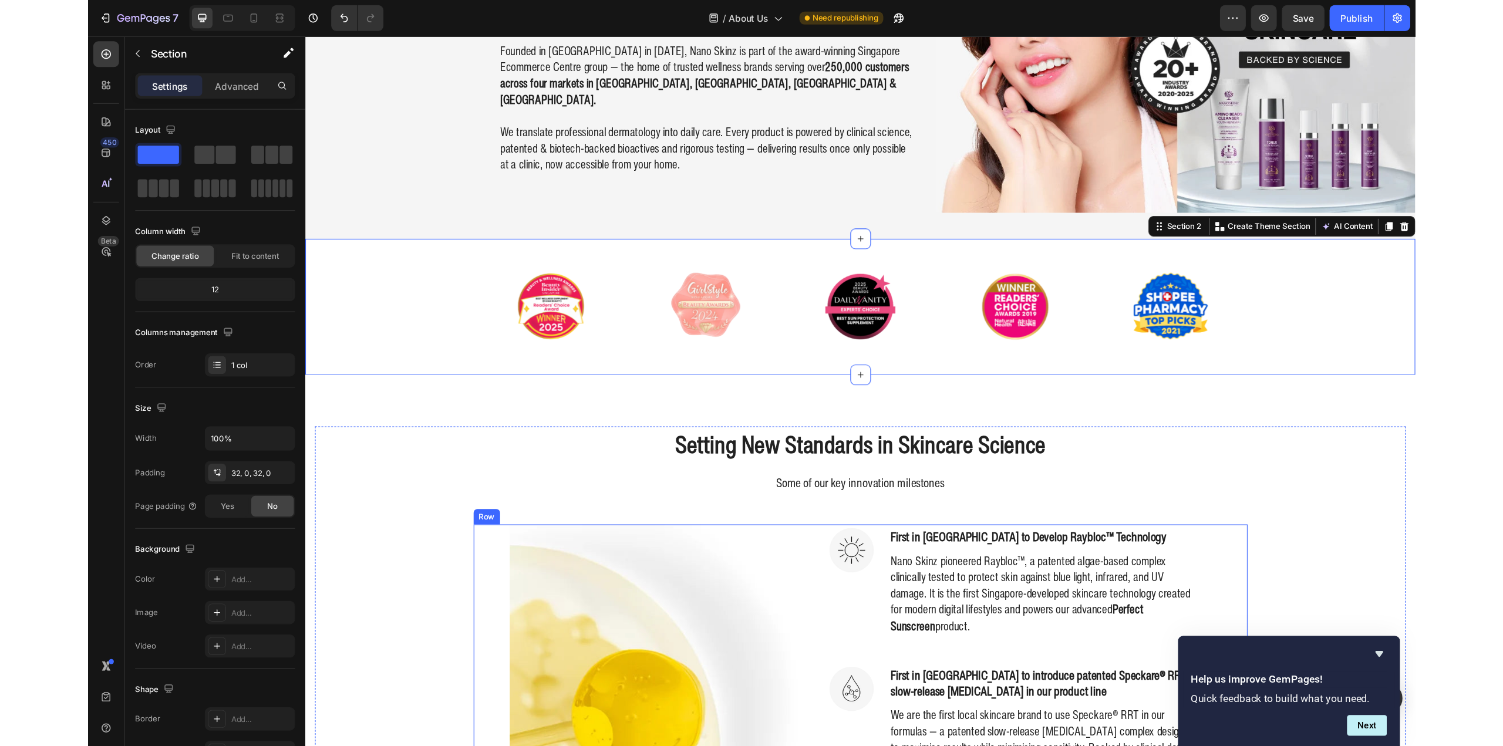
scroll to position [0, 0]
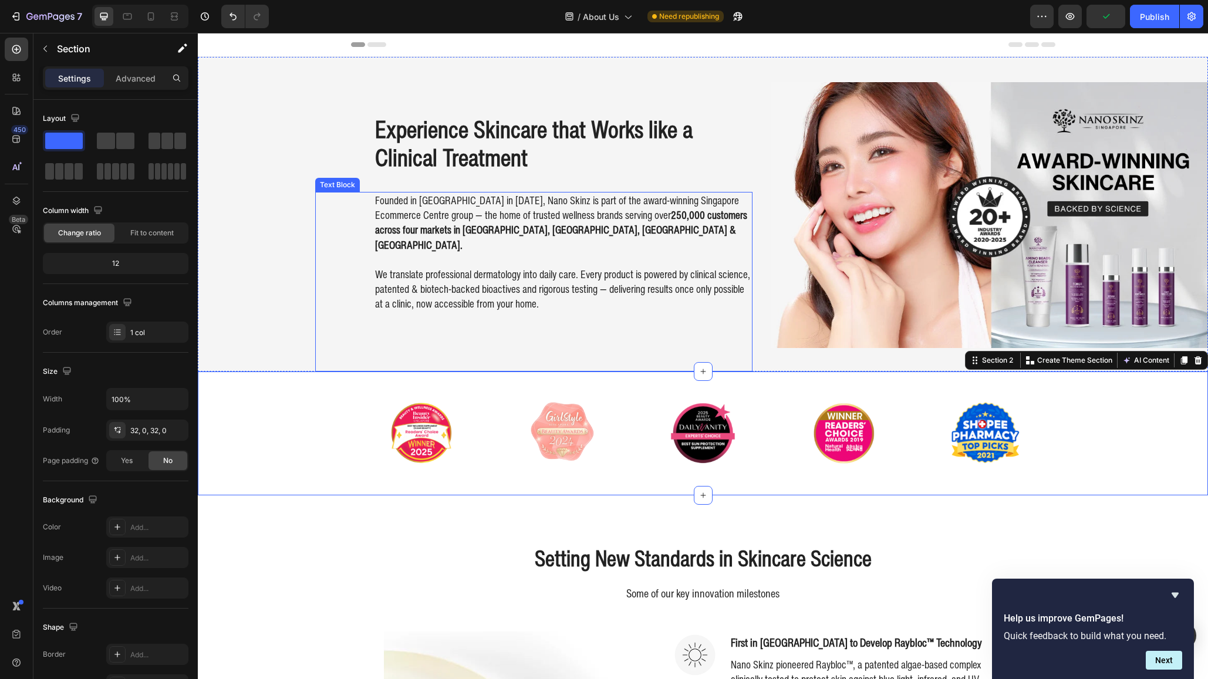
click at [542, 205] on p "Founded in [GEOGRAPHIC_DATA] in [DATE], Nano Skinz is part of the award-winning…" at bounding box center [563, 222] width 376 height 59
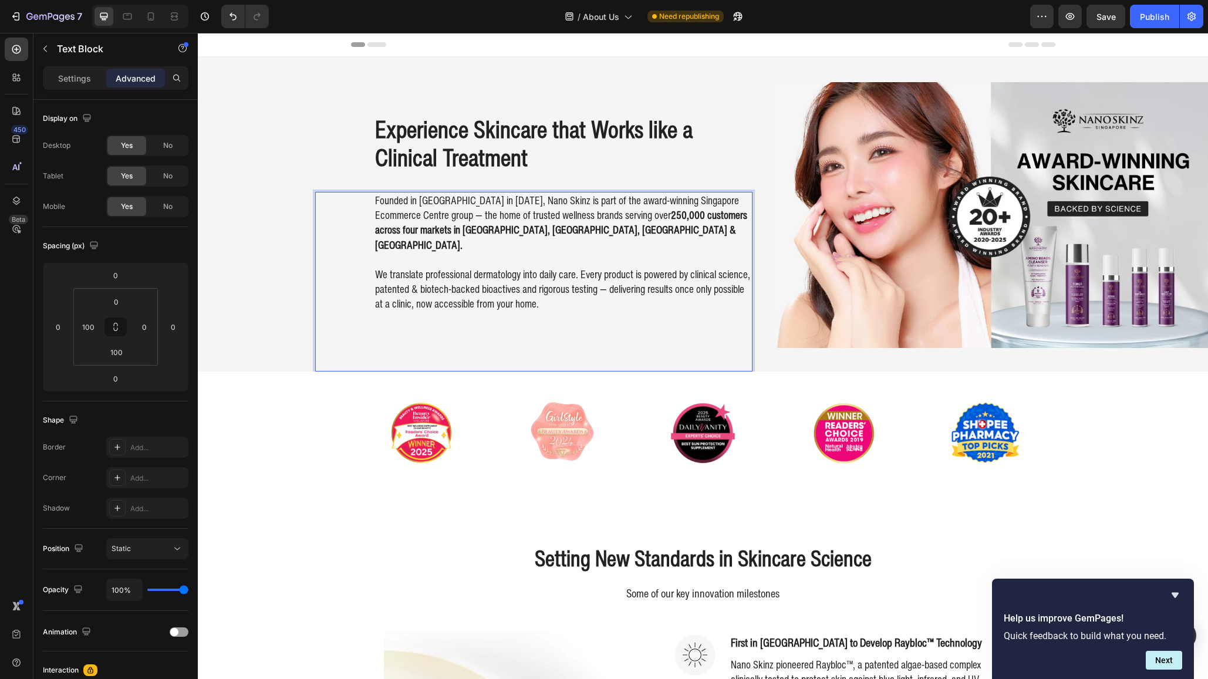
click at [527, 279] on p "We translate professional dermatology into daily care. Every product is powered…" at bounding box center [563, 289] width 376 height 45
click at [548, 305] on div "Founded in Singapore in 2020, Nano Skinz is part of the award-winning Singapore…" at bounding box center [533, 282] width 437 height 180
click at [628, 311] on div "Founded in Singapore in 2020, Nano Skinz is part of the award-winning Singapore…" at bounding box center [533, 282] width 437 height 180
click at [633, 292] on p "We translate professional dermatology into daily care. Every product is powered…" at bounding box center [563, 289] width 376 height 45
click at [630, 252] on p "Rich Text Editor. Editing area: main" at bounding box center [563, 259] width 376 height 15
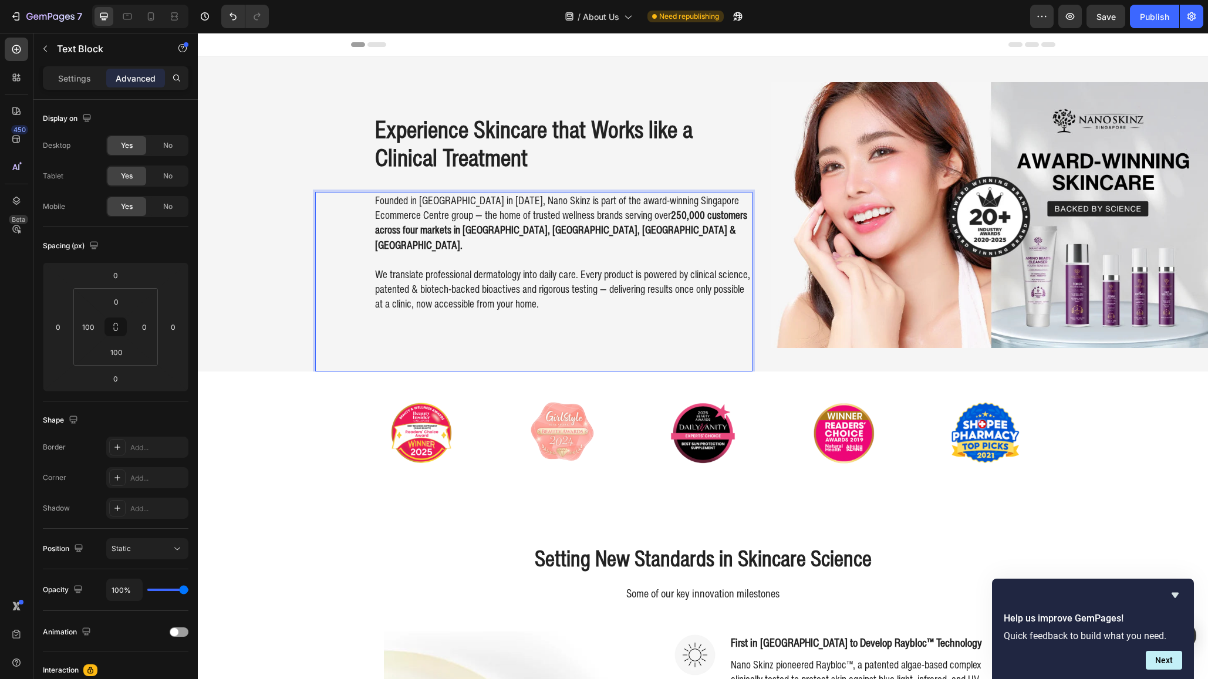
click at [643, 278] on p "We translate professional dermatology into daily care. Every product is powered…" at bounding box center [563, 289] width 376 height 45
click at [642, 289] on p "We translate professional dermatology into daily care. Every product is powered…" at bounding box center [563, 289] width 376 height 45
click at [594, 267] on p "We translate professional dermatology into daily care. Every product is powered…" at bounding box center [563, 289] width 376 height 45
click at [579, 267] on p "We translate professional dermatology into daily care. Every product is powered…" at bounding box center [563, 289] width 376 height 45
drag, startPoint x: 582, startPoint y: 259, endPoint x: 366, endPoint y: 263, distance: 216.7
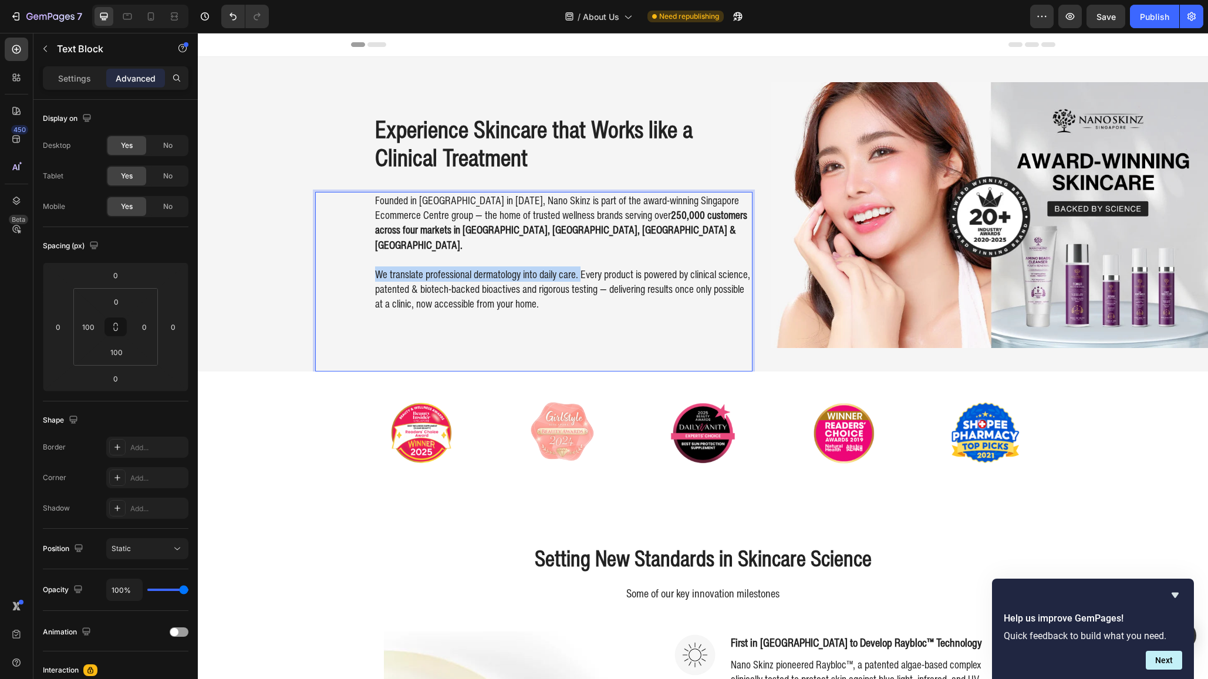
click at [366, 263] on div "Founded in Singapore in 2020, Nano Skinz is part of the award-winning Singapore…" at bounding box center [533, 282] width 437 height 180
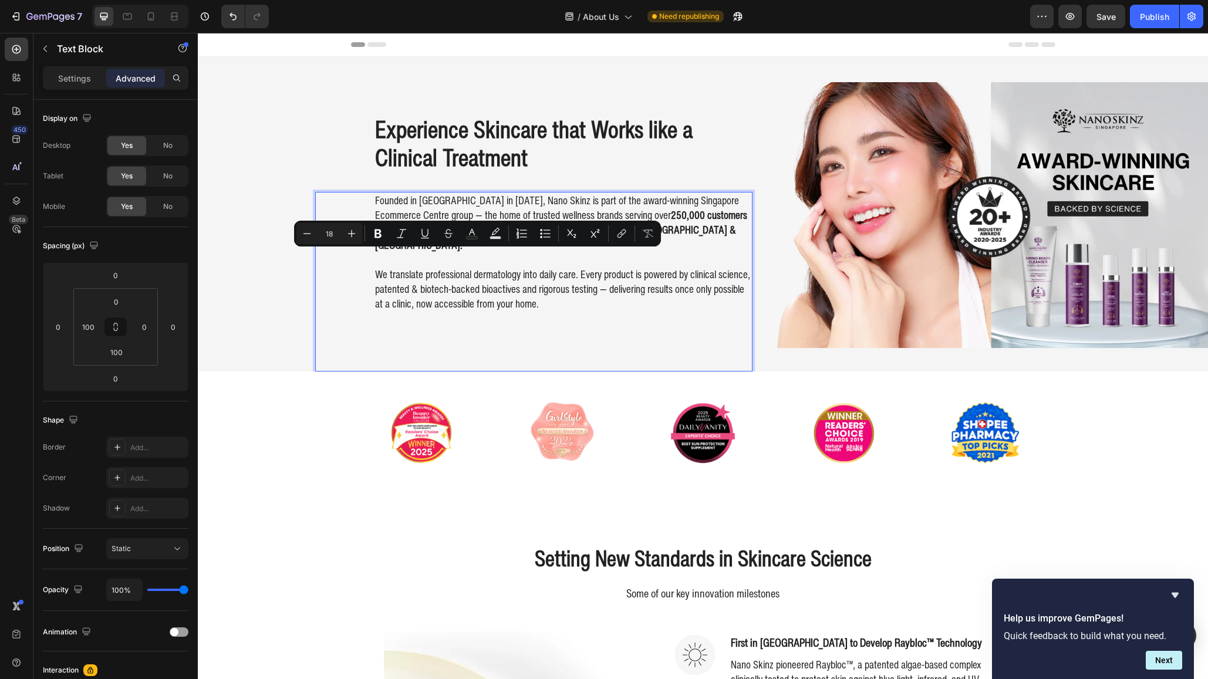
click at [490, 274] on p "We translate professional dermatology into daily care. Every product is powered…" at bounding box center [563, 289] width 376 height 45
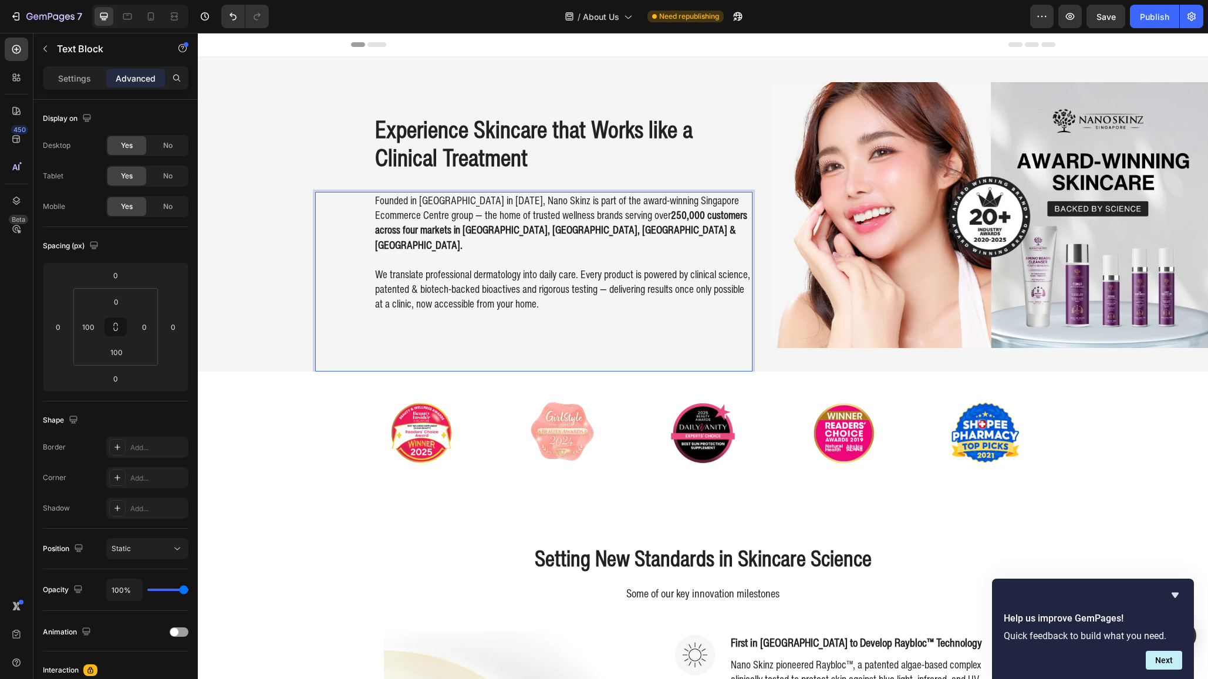
click at [605, 269] on p "We translate professional dermatology into daily care. Every product is powered…" at bounding box center [563, 289] width 376 height 45
click at [620, 277] on p "We translate professional dermatology into daily care. Every product is powered…" at bounding box center [563, 289] width 376 height 45
click at [625, 285] on p "We translate professional dermatology into daily care. Every product is powered…" at bounding box center [563, 289] width 376 height 45
drag, startPoint x: 544, startPoint y: 258, endPoint x: 652, endPoint y: 284, distance: 111.2
click at [640, 281] on p "We translate professional dermatology into daily care. Every product is powered…" at bounding box center [563, 289] width 376 height 45
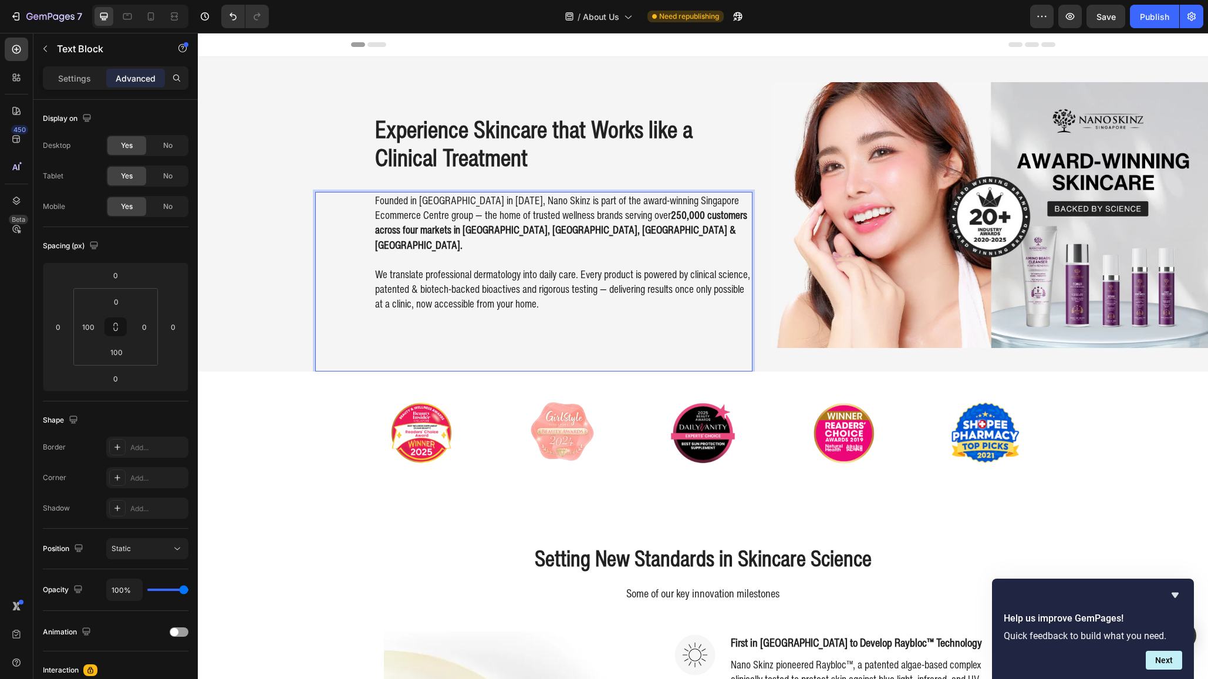
click at [652, 284] on p "We translate professional dermatology into daily care. Every product is powered…" at bounding box center [563, 289] width 376 height 45
drag, startPoint x: 595, startPoint y: 267, endPoint x: 648, endPoint y: 284, distance: 55.9
click at [633, 279] on p "We translate professional dermatology into daily care. Every product is powered…" at bounding box center [563, 289] width 376 height 45
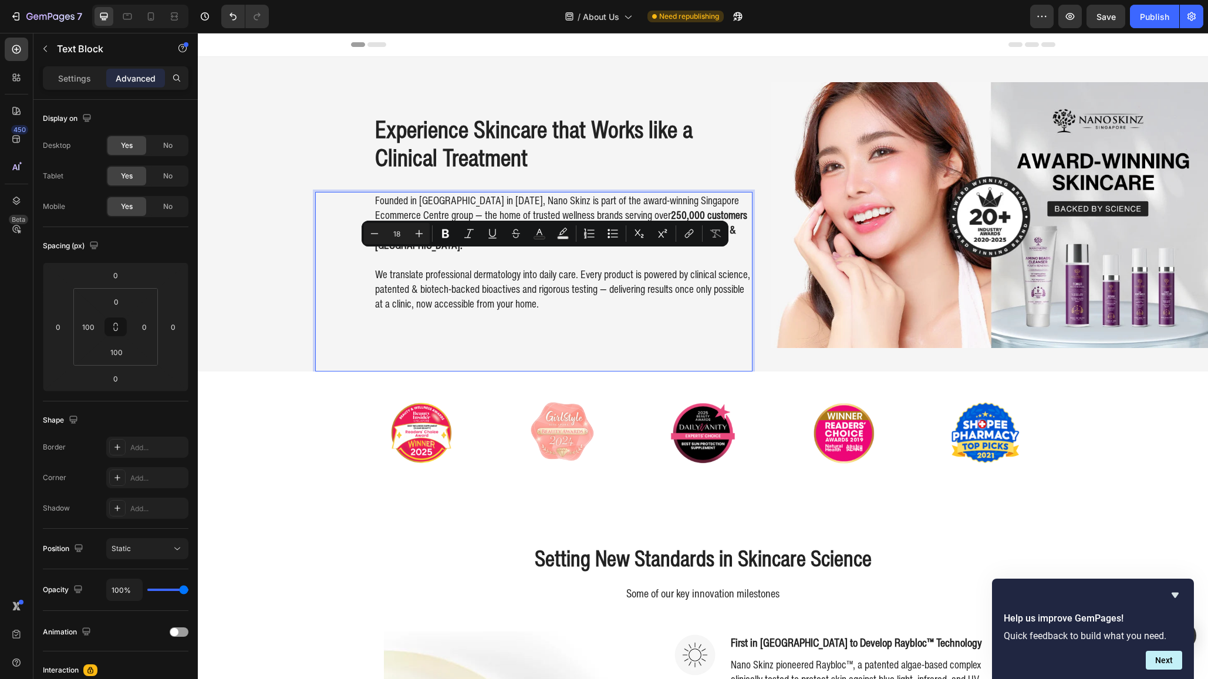
click at [648, 284] on p "We translate professional dermatology into daily care. Every product is powered…" at bounding box center [563, 289] width 376 height 45
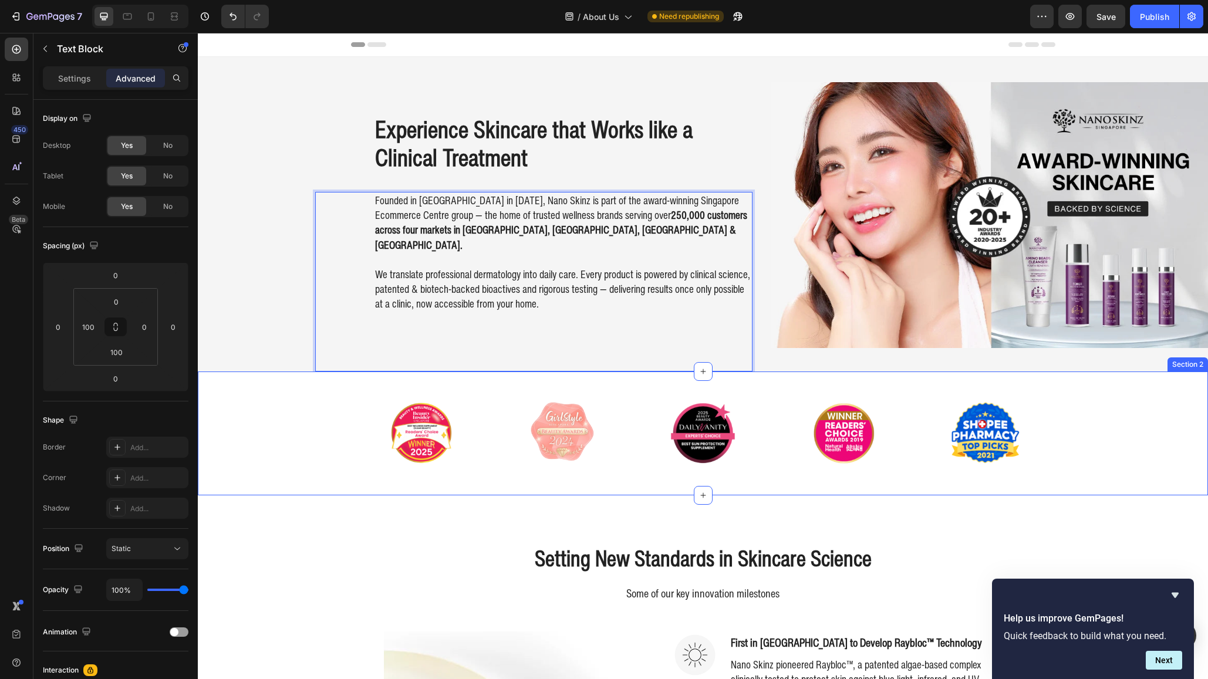
click at [1115, 466] on div "Image Image Image Image Image Carousel Section 2" at bounding box center [703, 434] width 1010 height 124
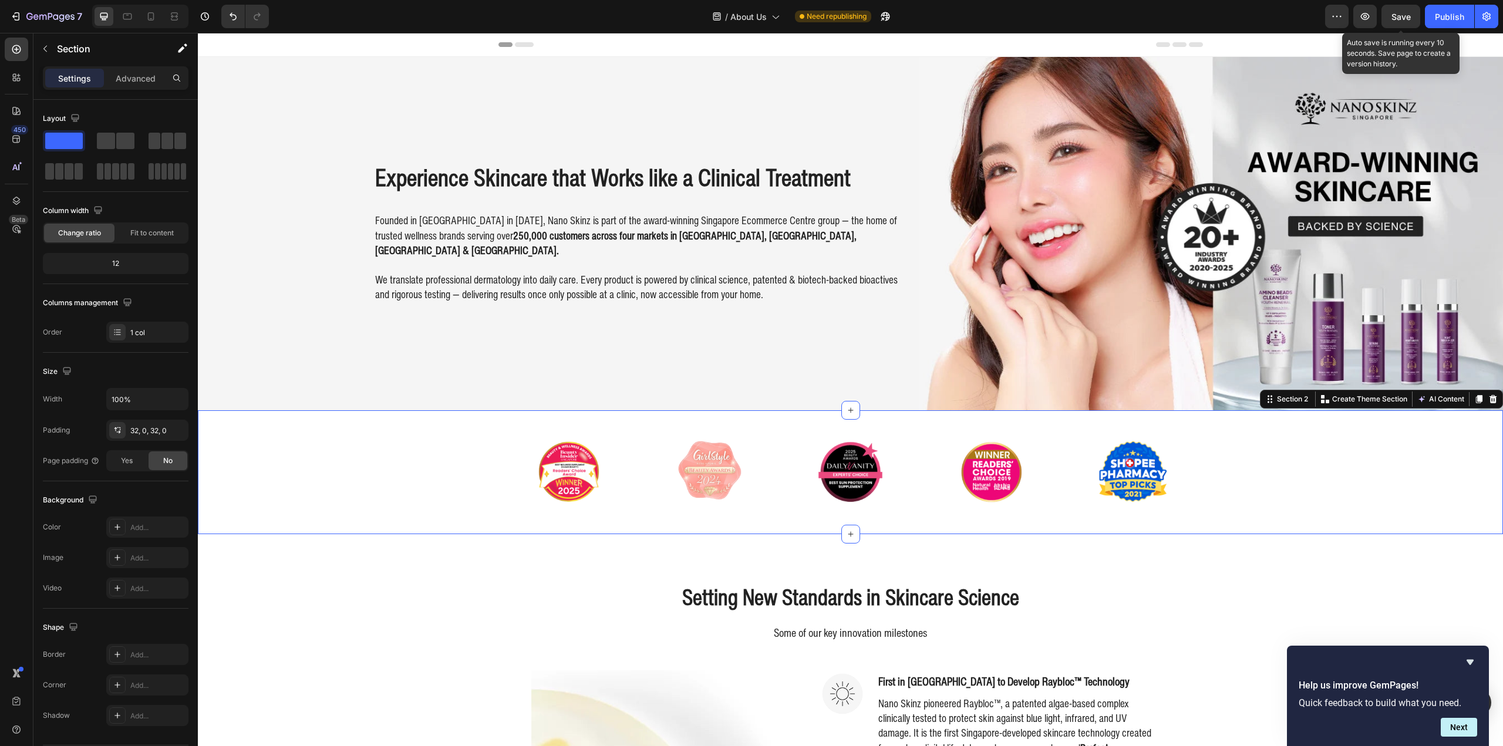
click at [1411, 14] on span "Save" at bounding box center [1400, 17] width 19 height 10
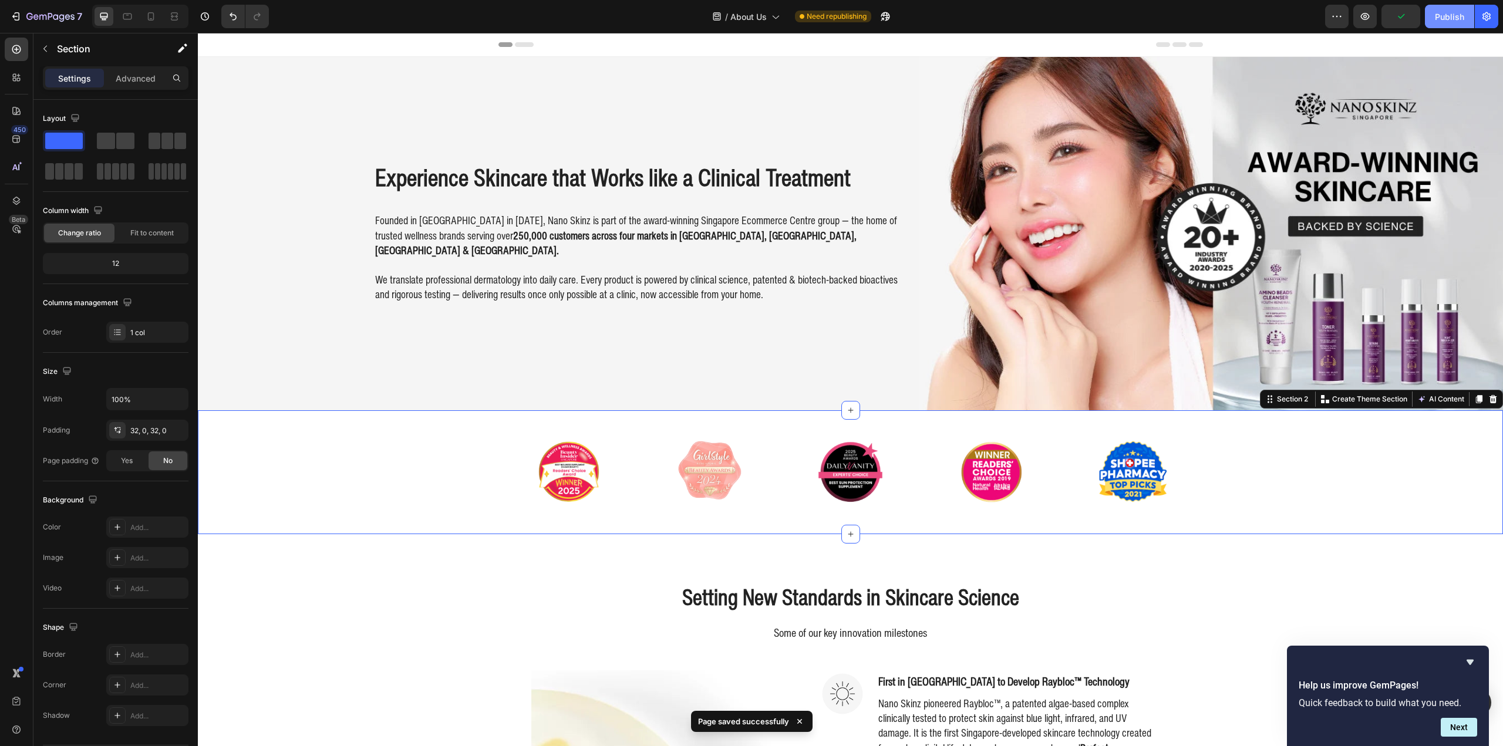
click at [1447, 14] on div "Publish" at bounding box center [1449, 17] width 29 height 12
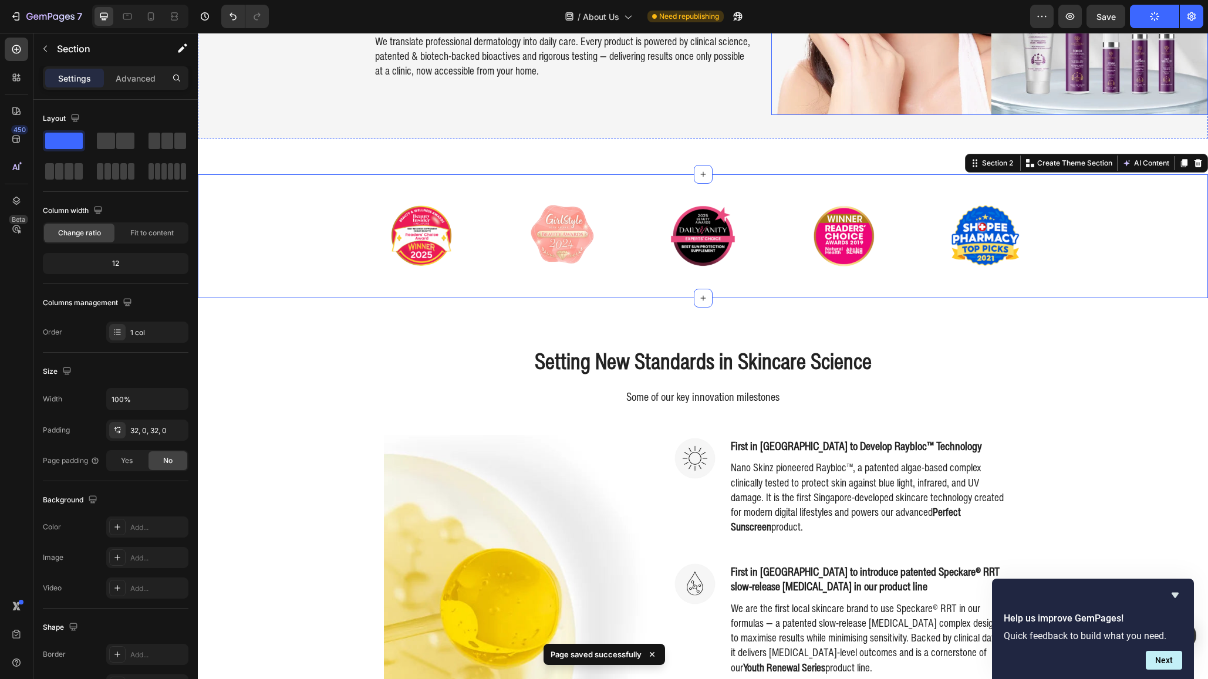
scroll to position [235, 0]
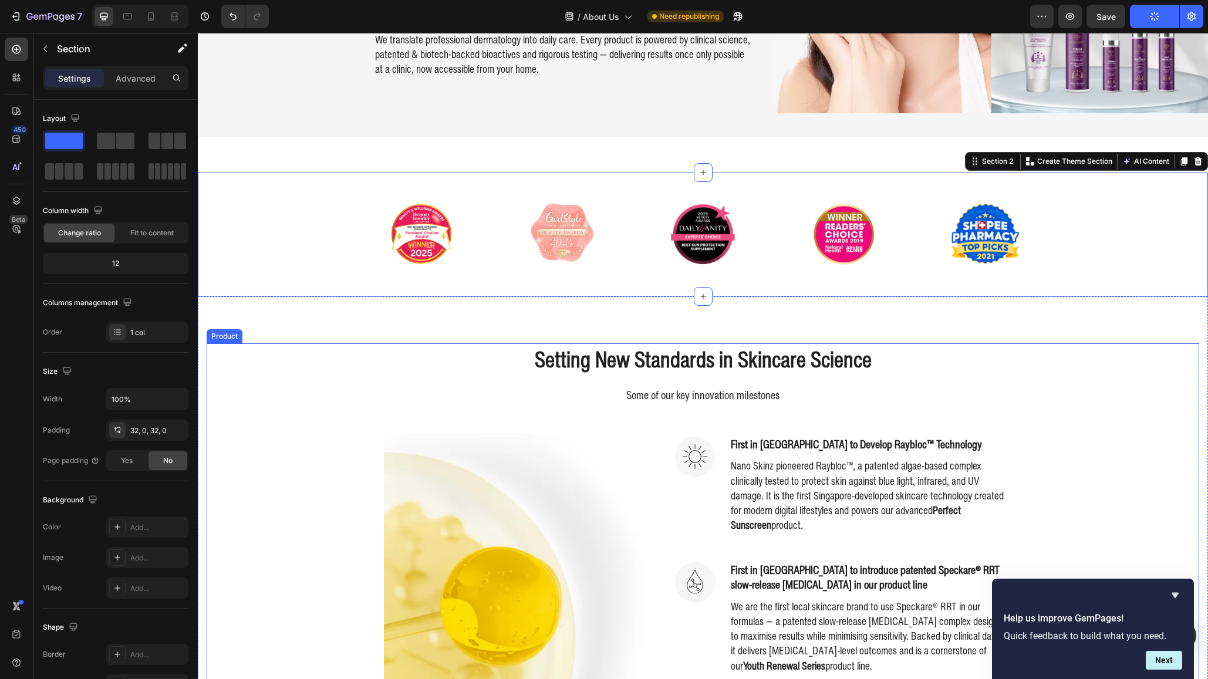
click at [1121, 379] on div "Setting New Standards in Skincare Science Heading Some of our key innovation mi…" at bounding box center [703, 596] width 993 height 507
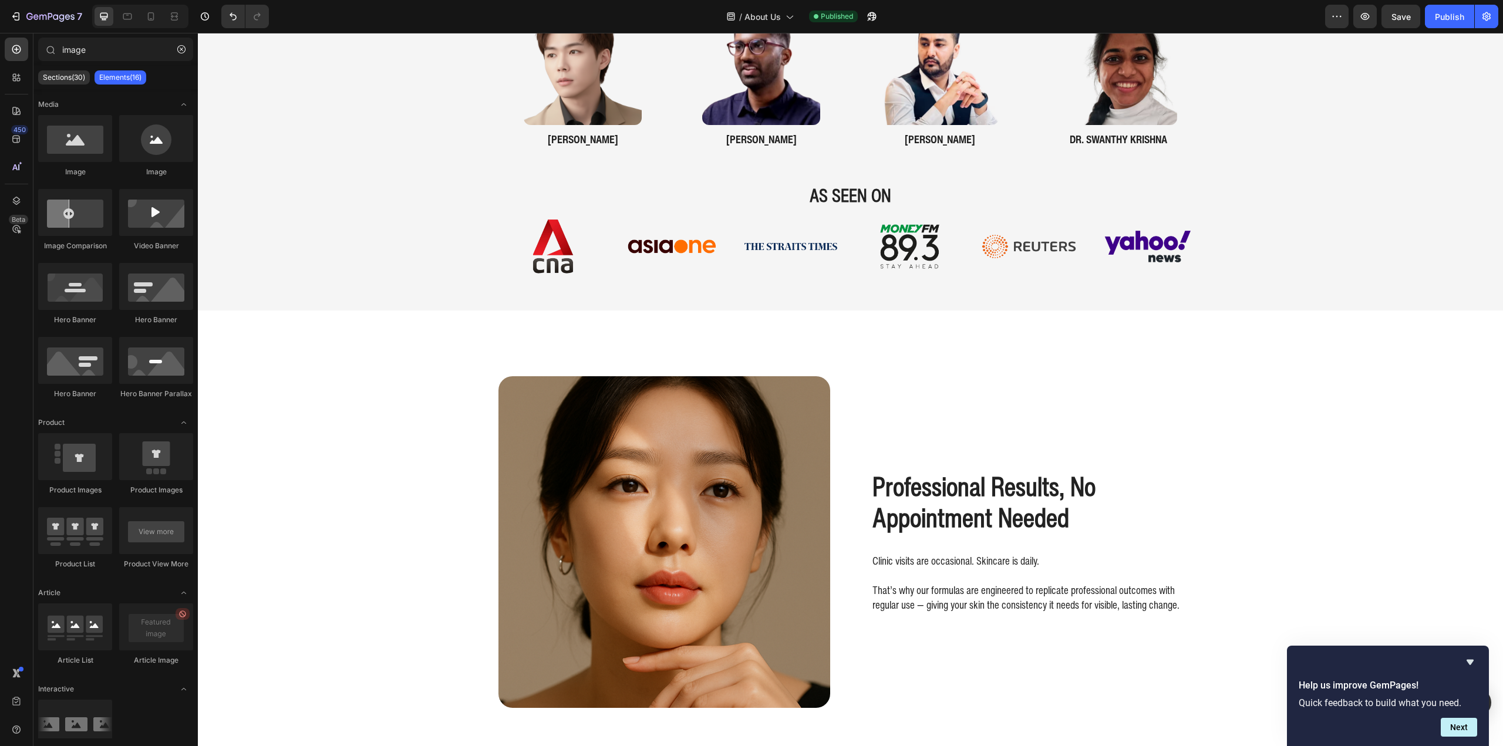
scroll to position [1497, 0]
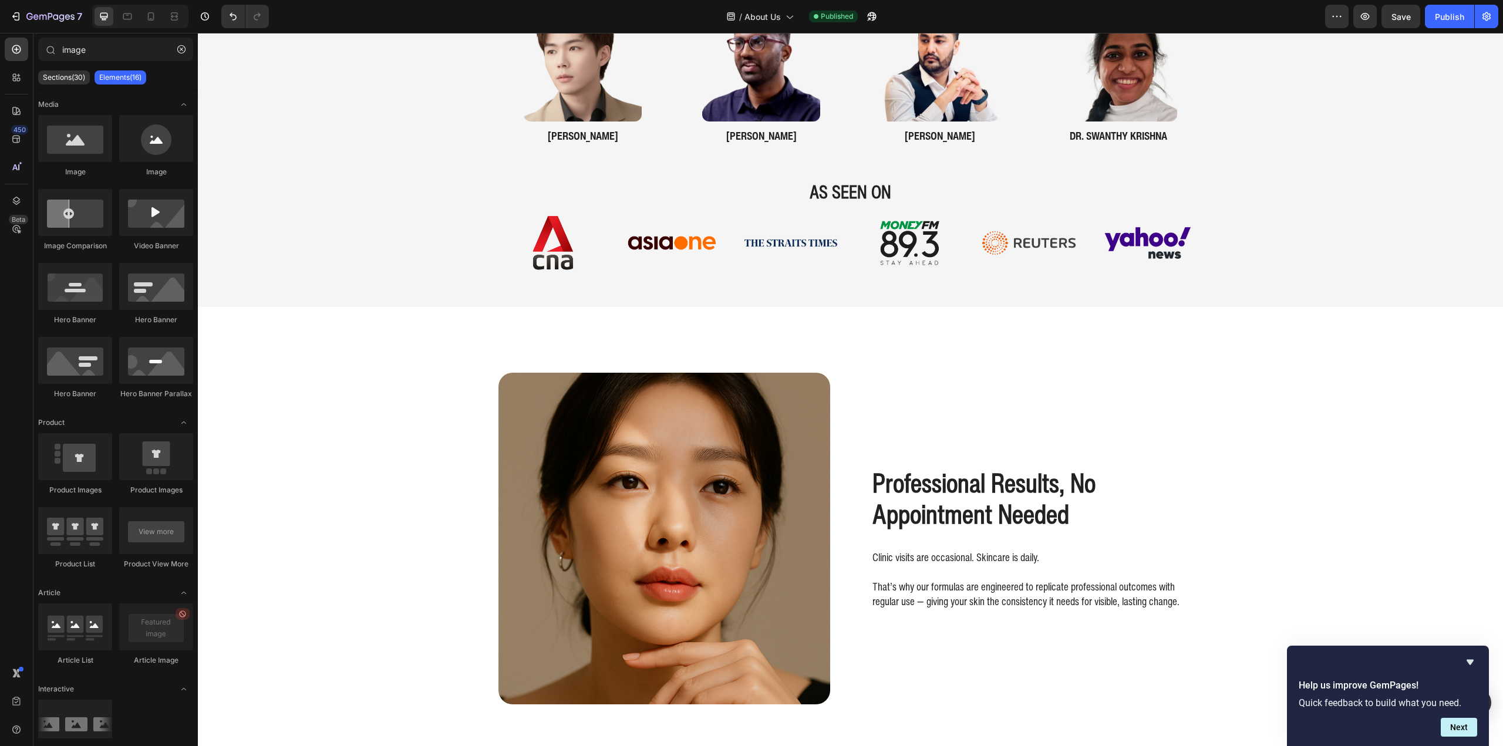
click at [1177, 430] on div "Professional Results, No Appointment Needed Heading Clinic visits are occasiona…" at bounding box center [1037, 539] width 332 height 332
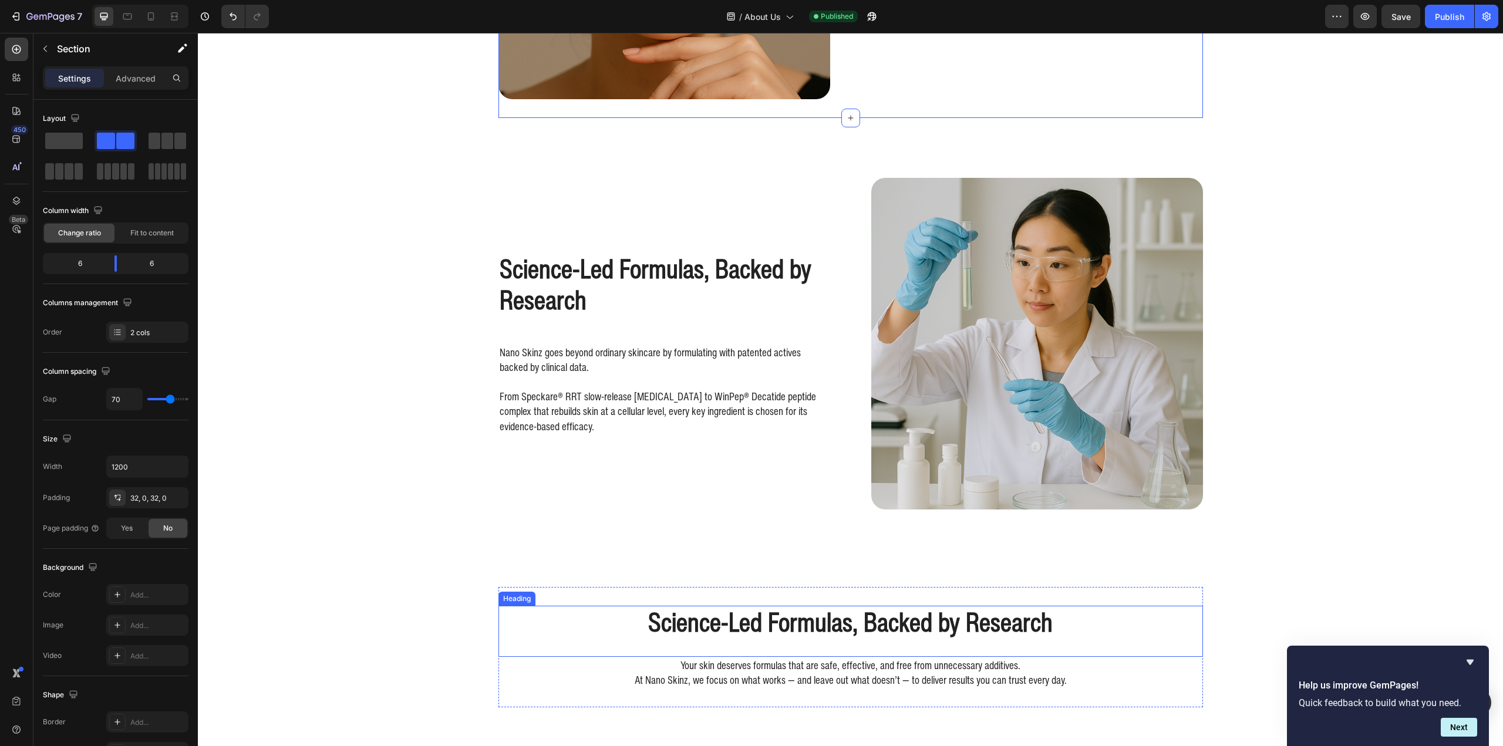
scroll to position [2201, 0]
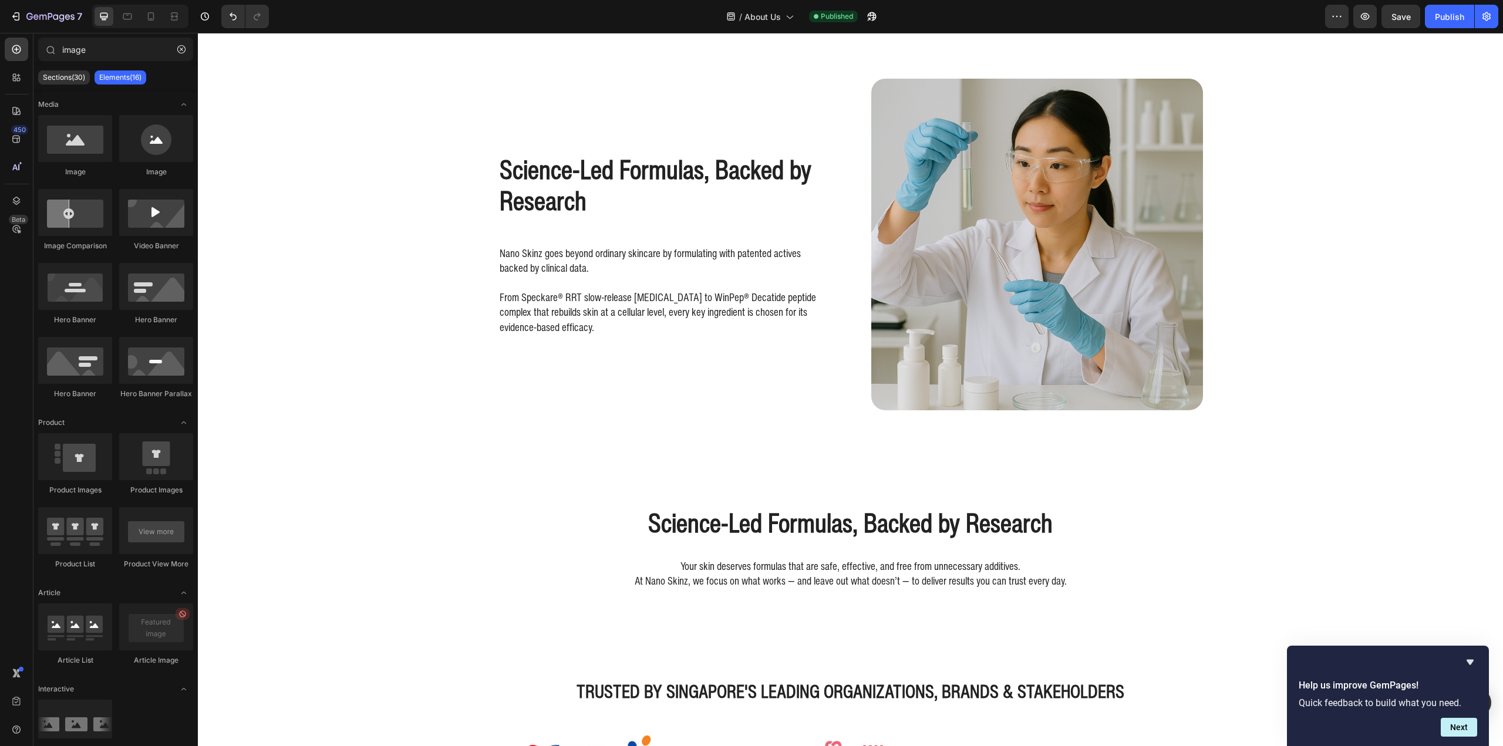
click at [1207, 546] on section "Science-Led Formulas, Backed by Research Heading Your skin deserves formulas th…" at bounding box center [850, 548] width 723 height 120
click at [1122, 528] on h2 "Science-Led Formulas, Backed by Research" at bounding box center [850, 523] width 705 height 33
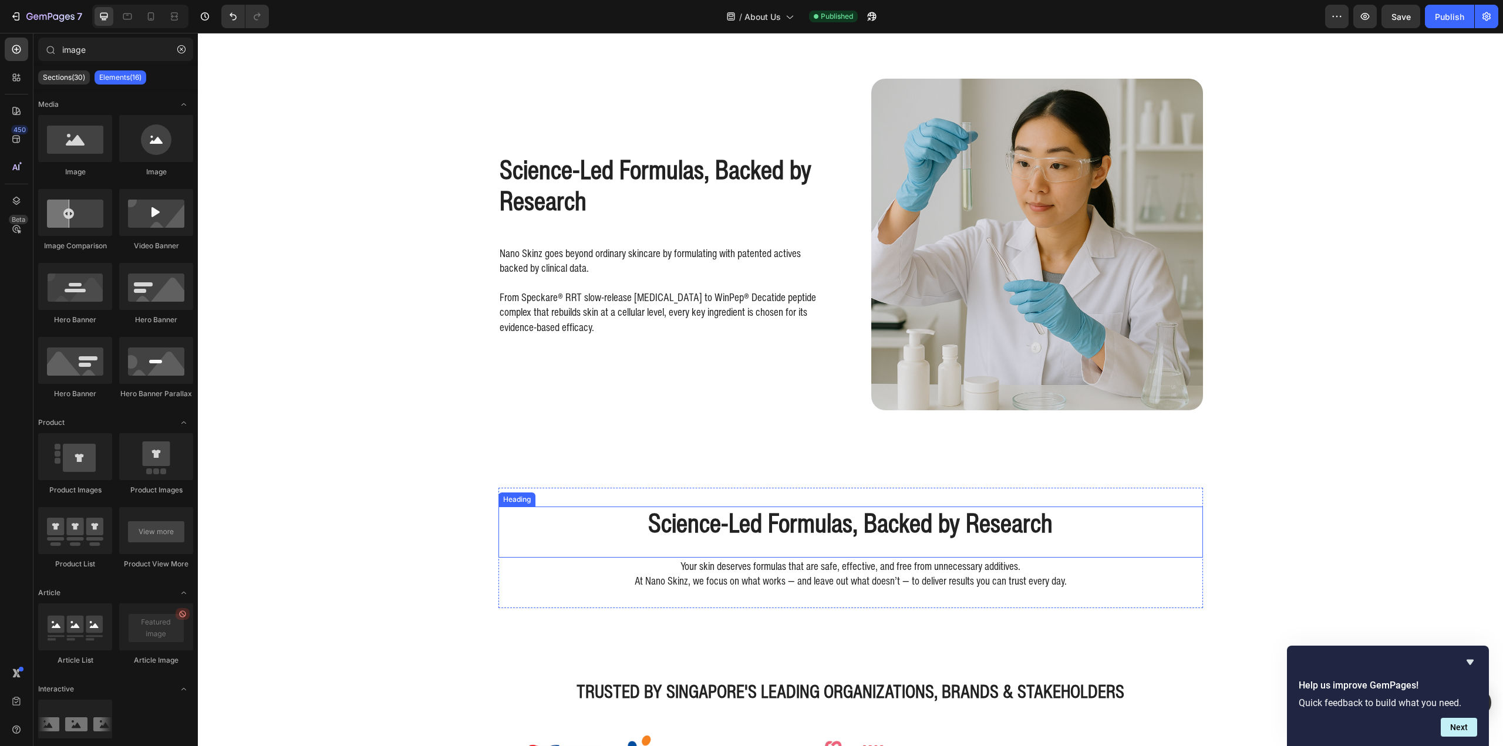
click at [1172, 531] on h2 "Science-Led Formulas, Backed by Research" at bounding box center [850, 523] width 705 height 33
click at [1104, 580] on p "At Nano Skinz, we focus on what works — and leave out what doesn’t — to deliver…" at bounding box center [851, 581] width 702 height 15
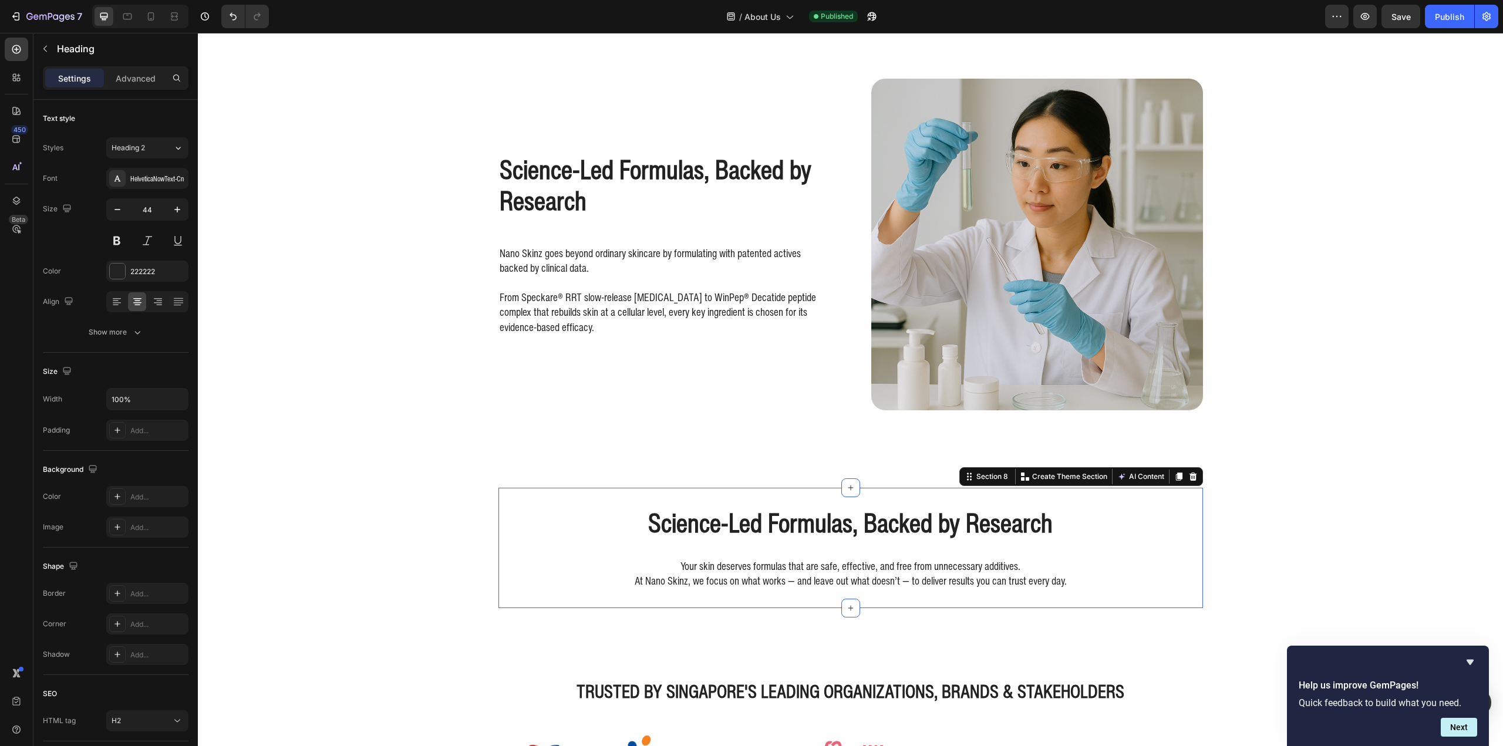
click at [703, 499] on div "Science-Led Formulas, Backed by Research Heading Your skin deserves formulas th…" at bounding box center [850, 548] width 705 height 120
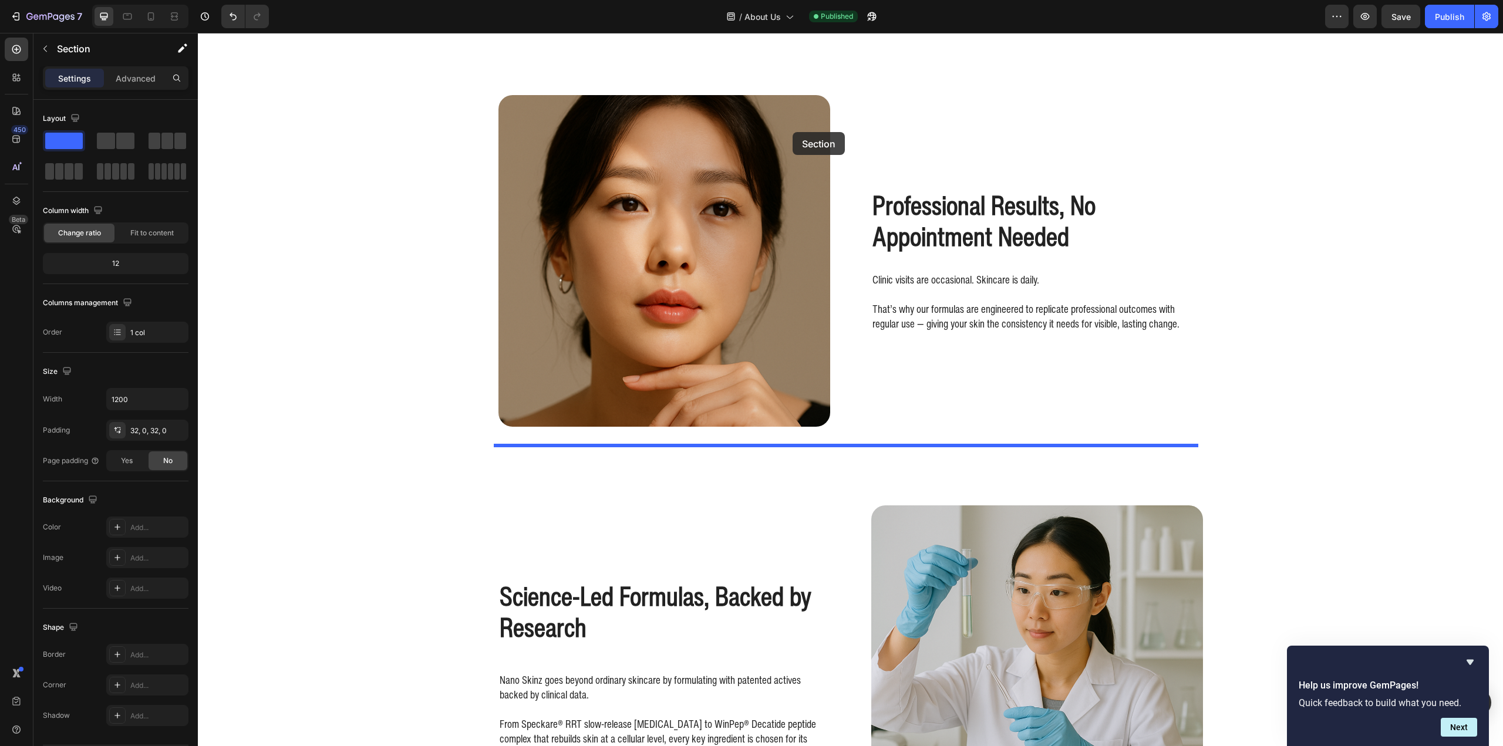
scroll to position [1673, 0]
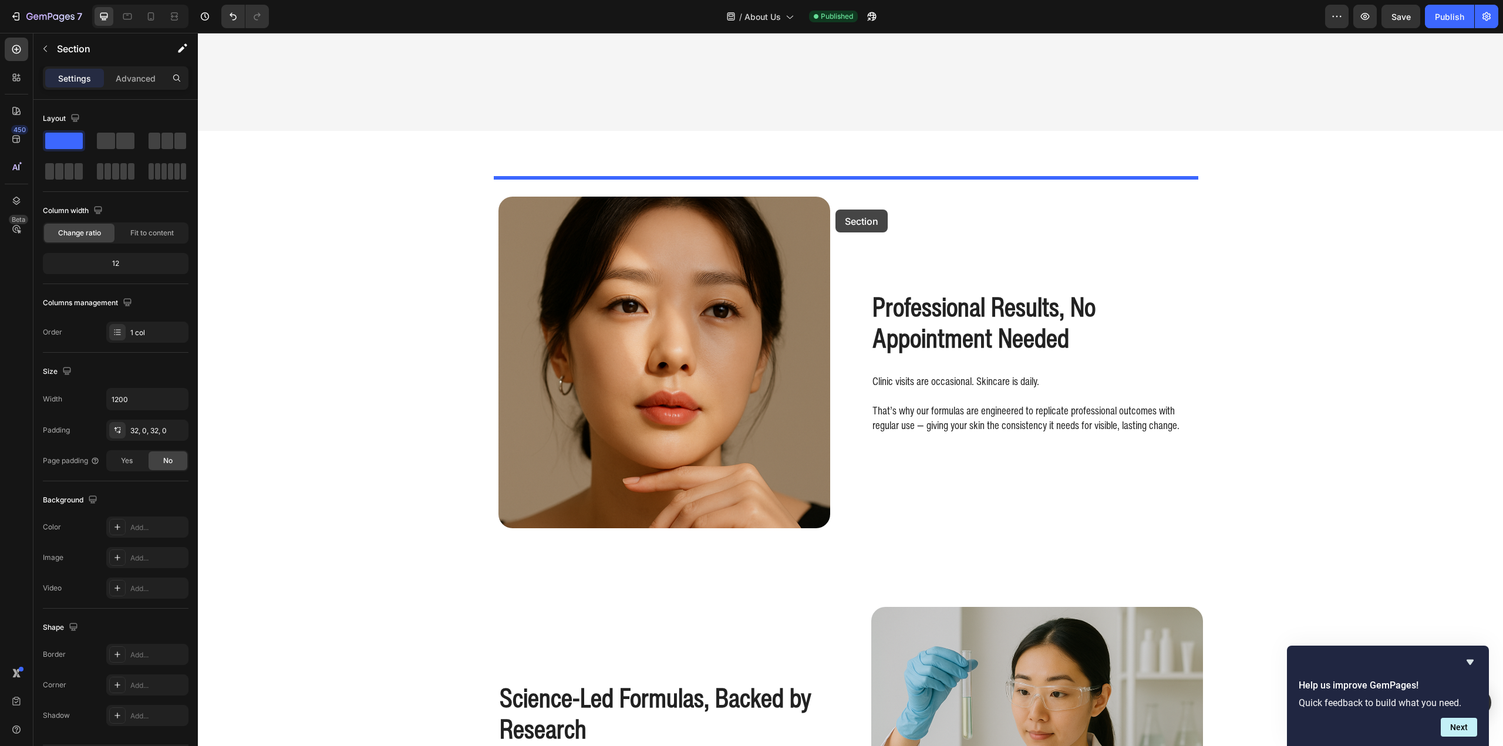
drag, startPoint x: 688, startPoint y: 497, endPoint x: 1164, endPoint y: 428, distance: 481.2
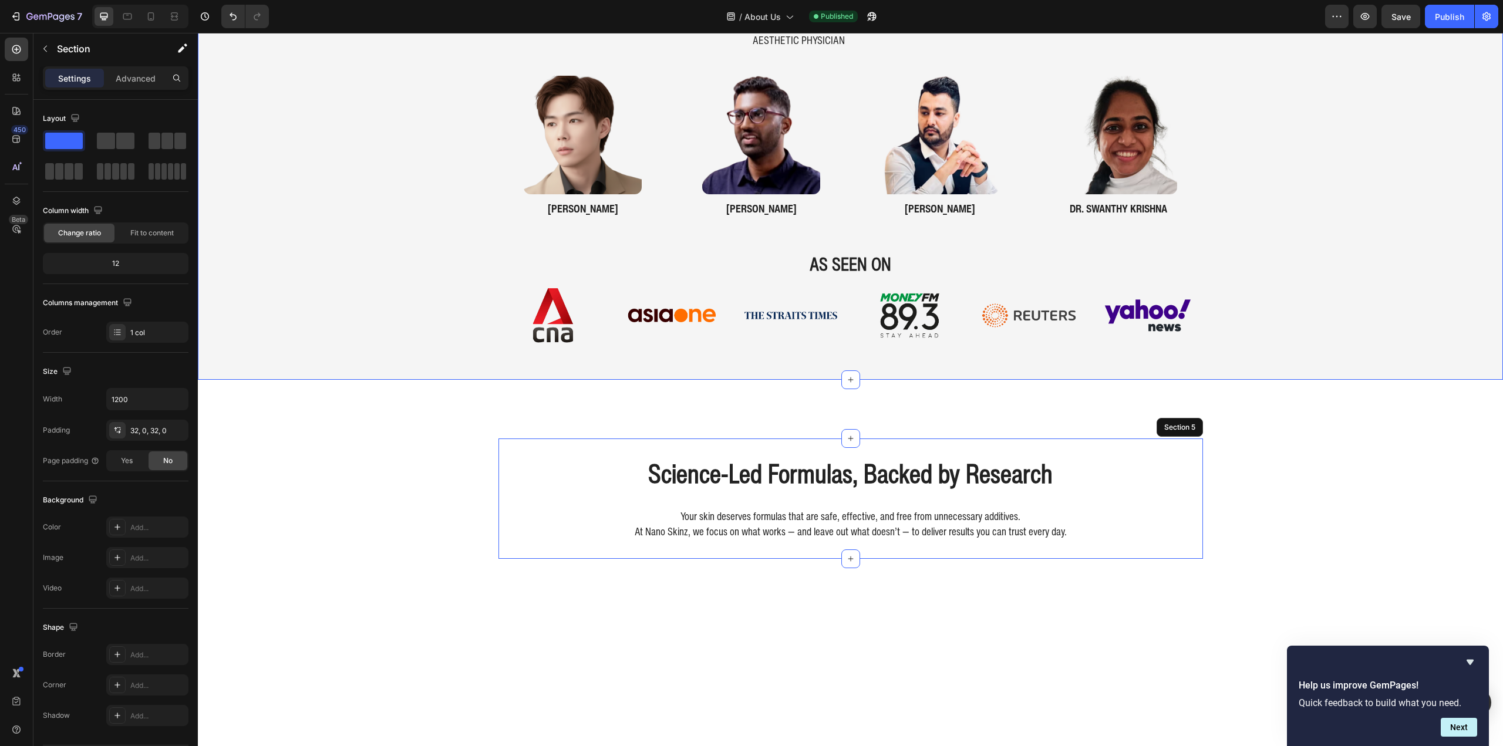
click at [1307, 360] on div "Developed in Consultation with Medical Experts Heading dr. nicole khern Heading…" at bounding box center [850, 133] width 1305 height 453
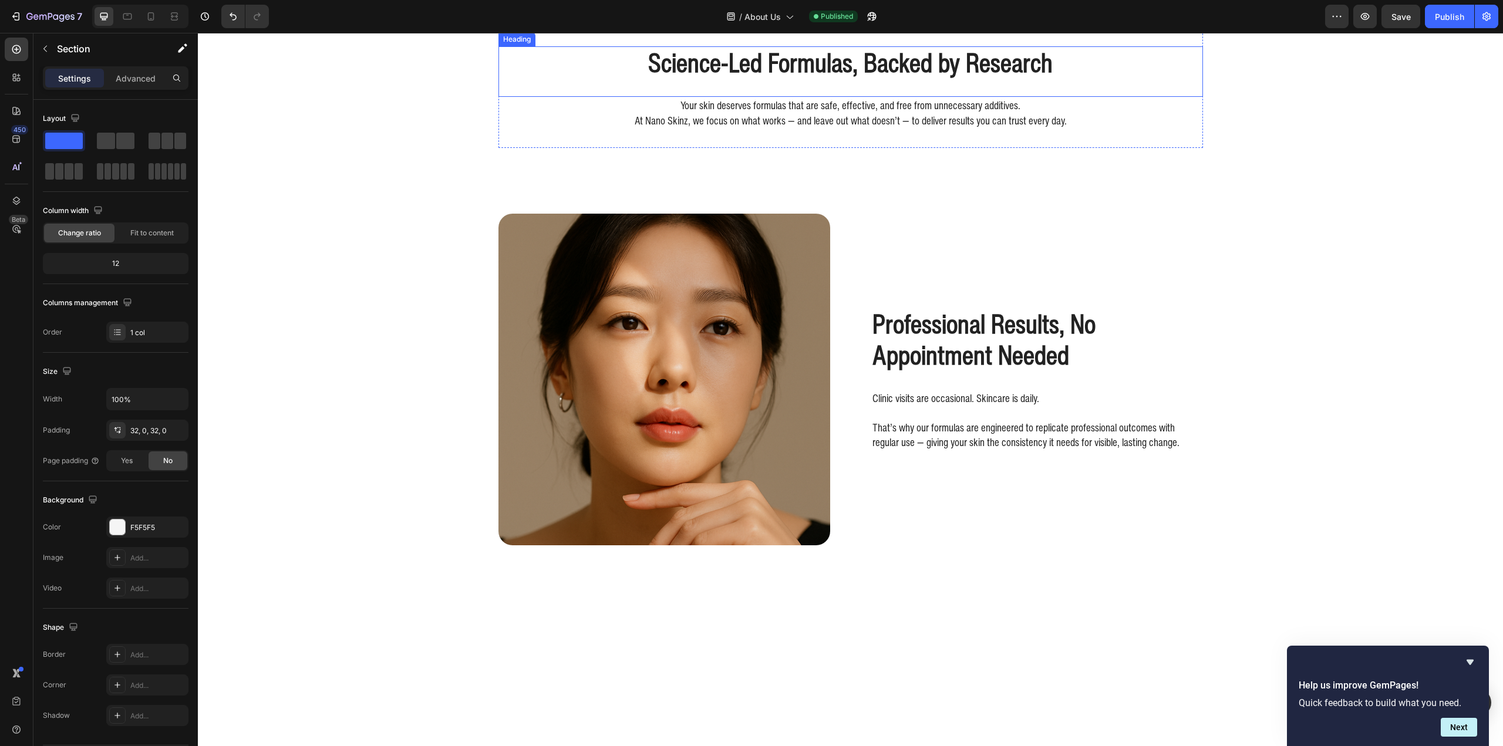
click at [840, 80] on h2 "Science-Led Formulas, Backed by Research" at bounding box center [850, 62] width 705 height 33
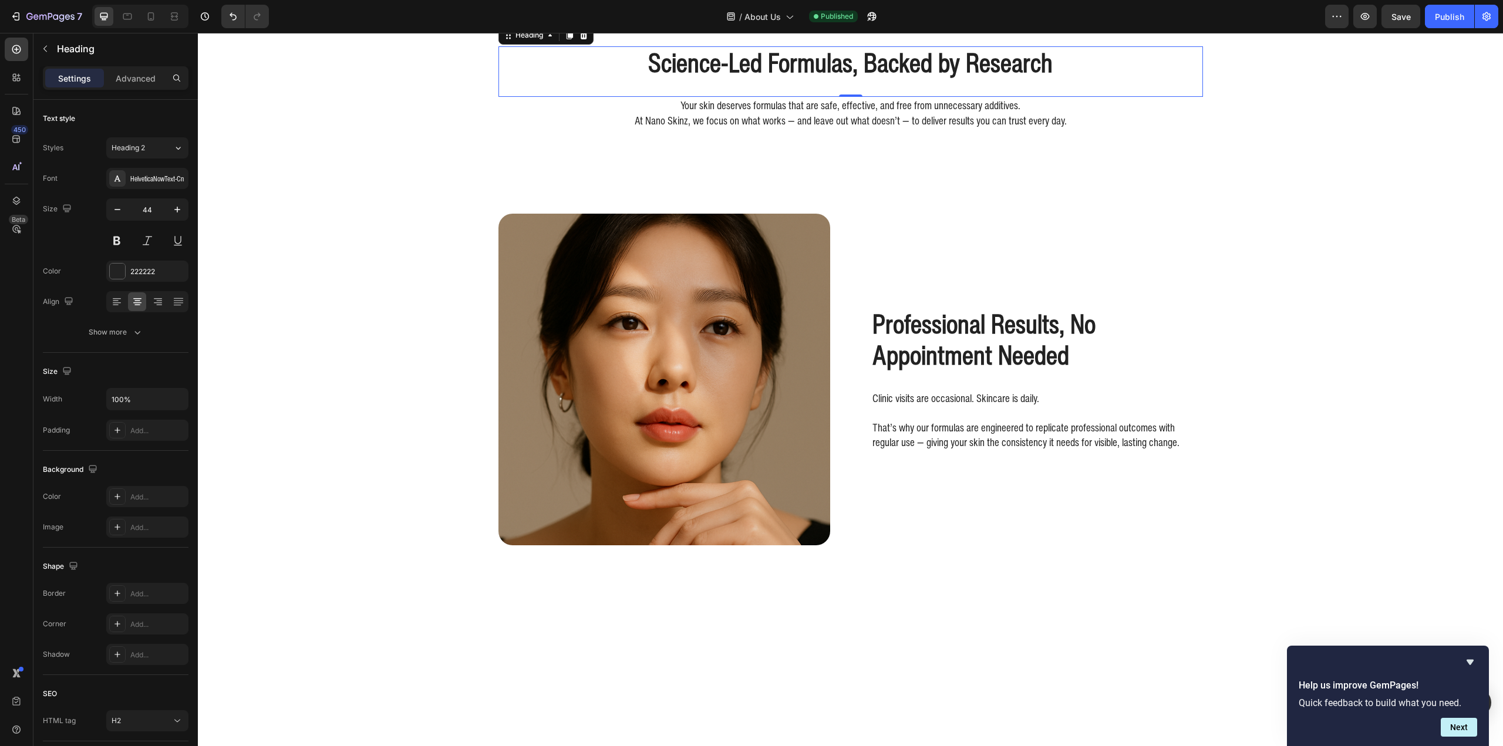
click at [752, 80] on h2 "Science-Led Formulas, Backed by Research" at bounding box center [850, 62] width 705 height 33
click at [752, 79] on p "Science-Led Formulas, Backed by Research" at bounding box center [851, 63] width 702 height 31
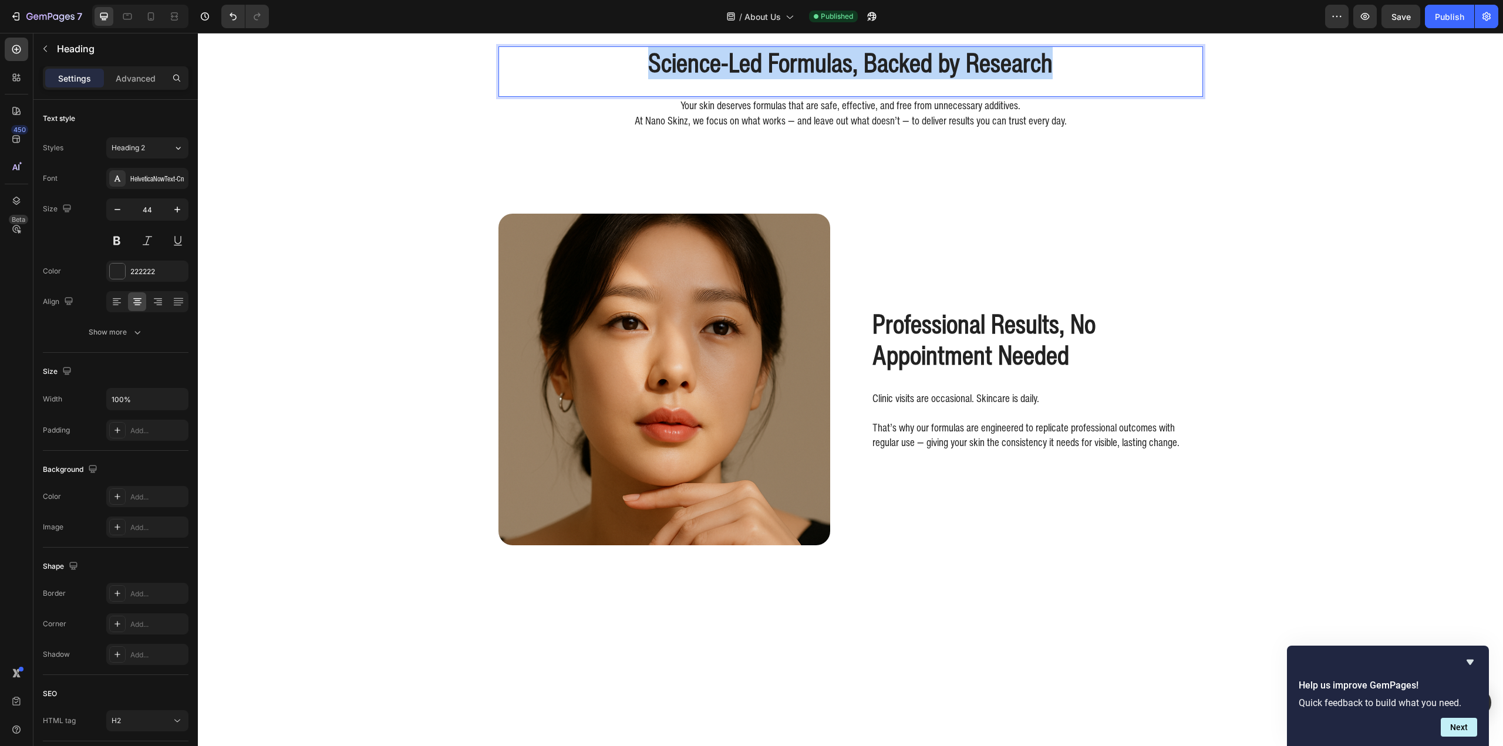
click at [752, 79] on p "Science-Led Formulas, Backed by Research" at bounding box center [851, 63] width 702 height 31
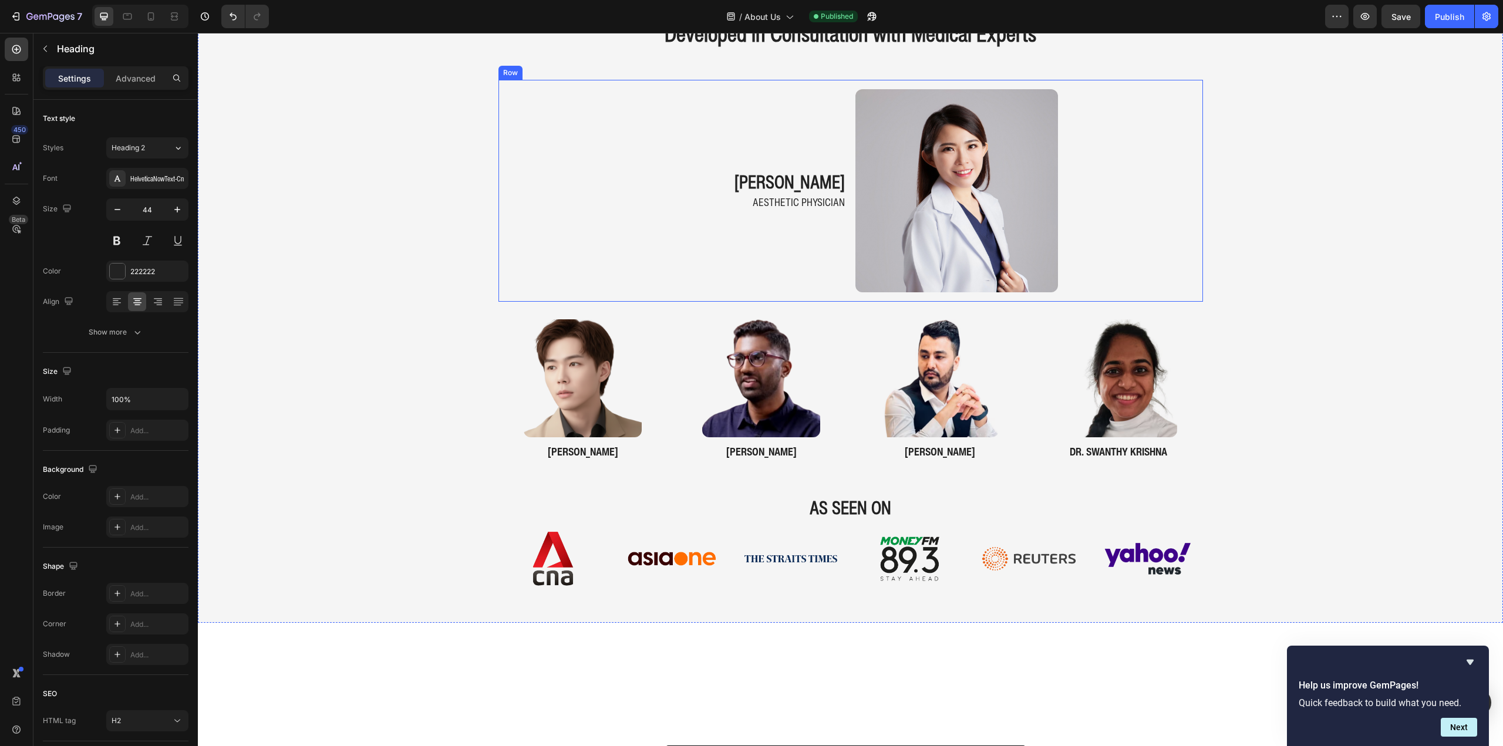
scroll to position [851, 0]
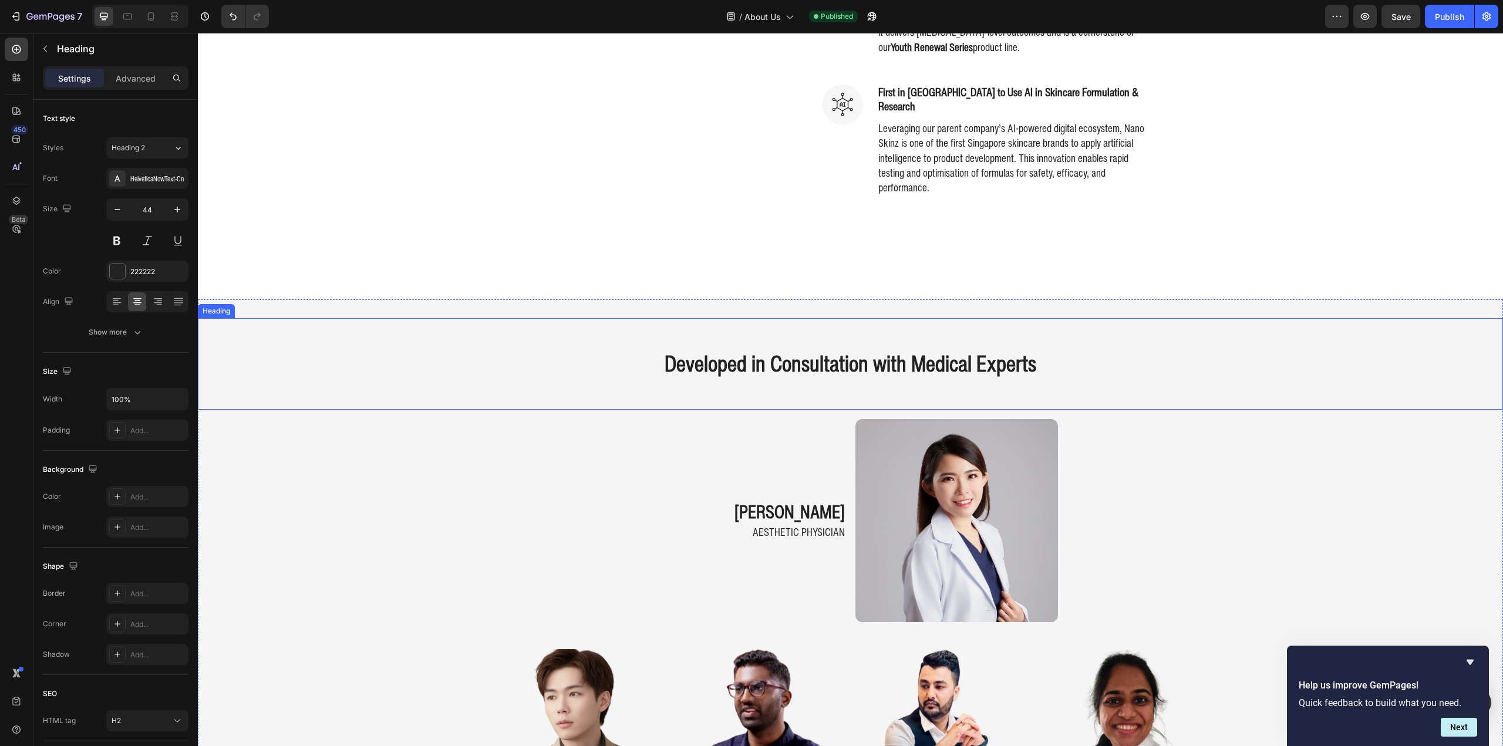
click at [822, 358] on h2 "Developed in Consultation with Medical Experts" at bounding box center [850, 364] width 1305 height 33
copy p "Science-Led Formulas, Backed by Research"
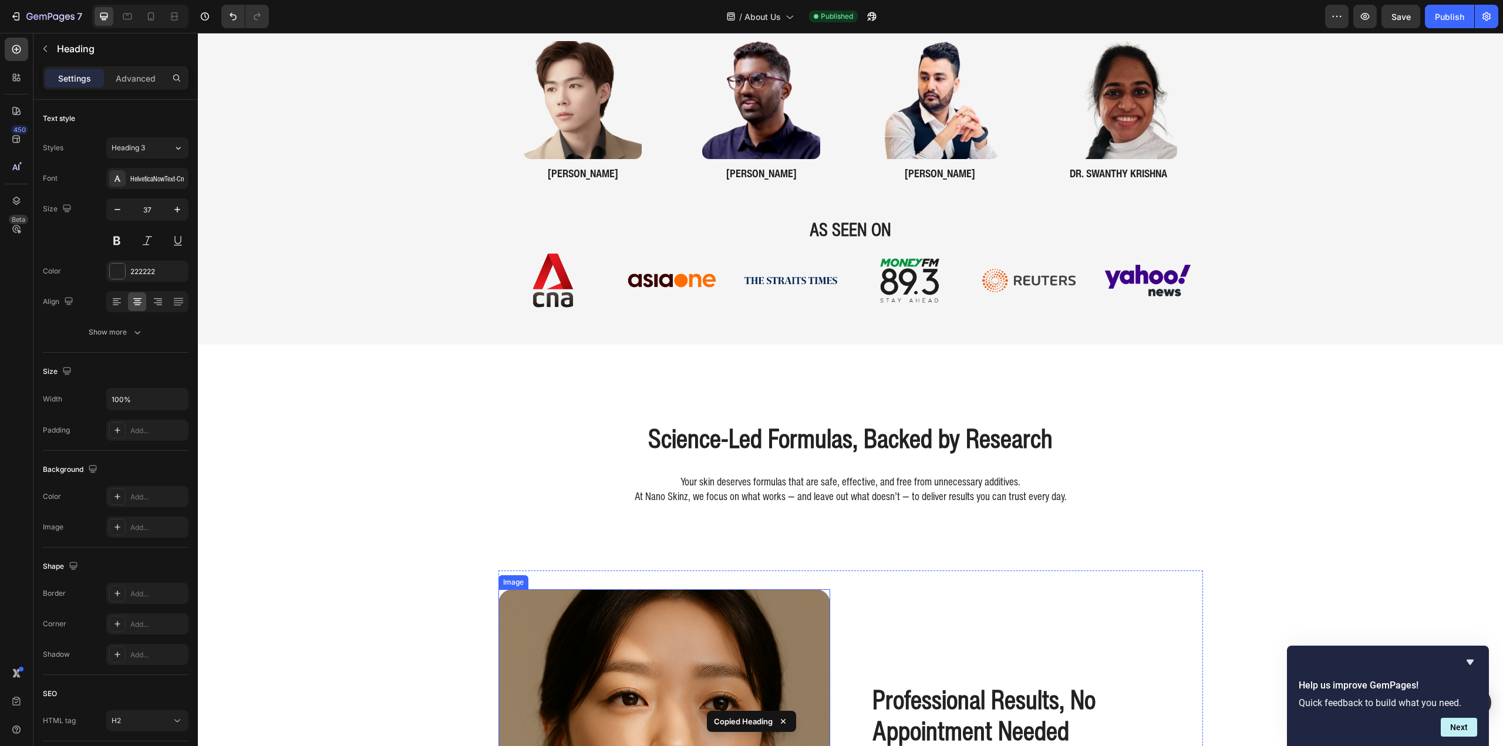
scroll to position [1614, 0]
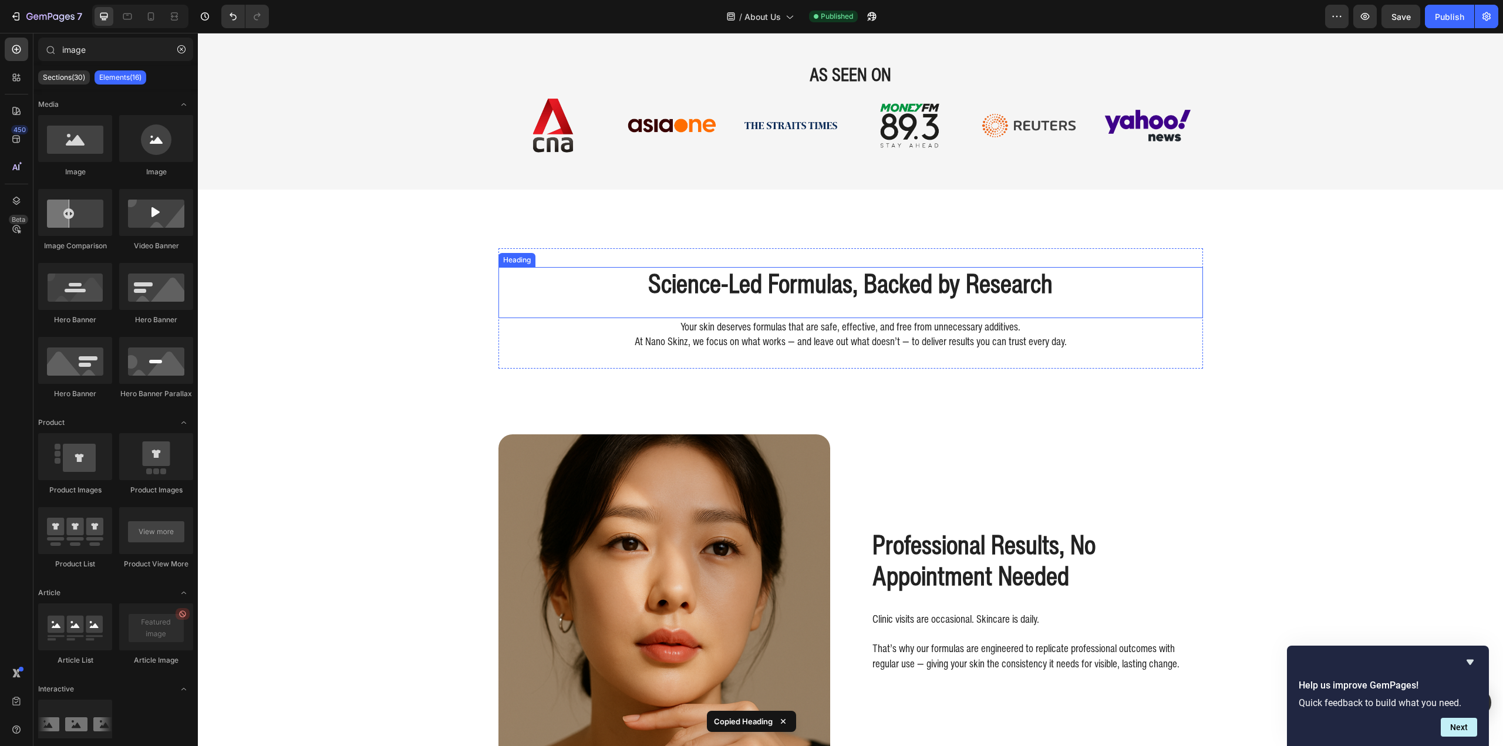
click at [817, 229] on div "Developed in Consultation with Medical Experts Heading 0 dr. nicole khern Headi…" at bounding box center [850, 354] width 1305 height 3822
click at [814, 289] on h2 "Science-Led Formulas, Backed by Research" at bounding box center [850, 283] width 705 height 33
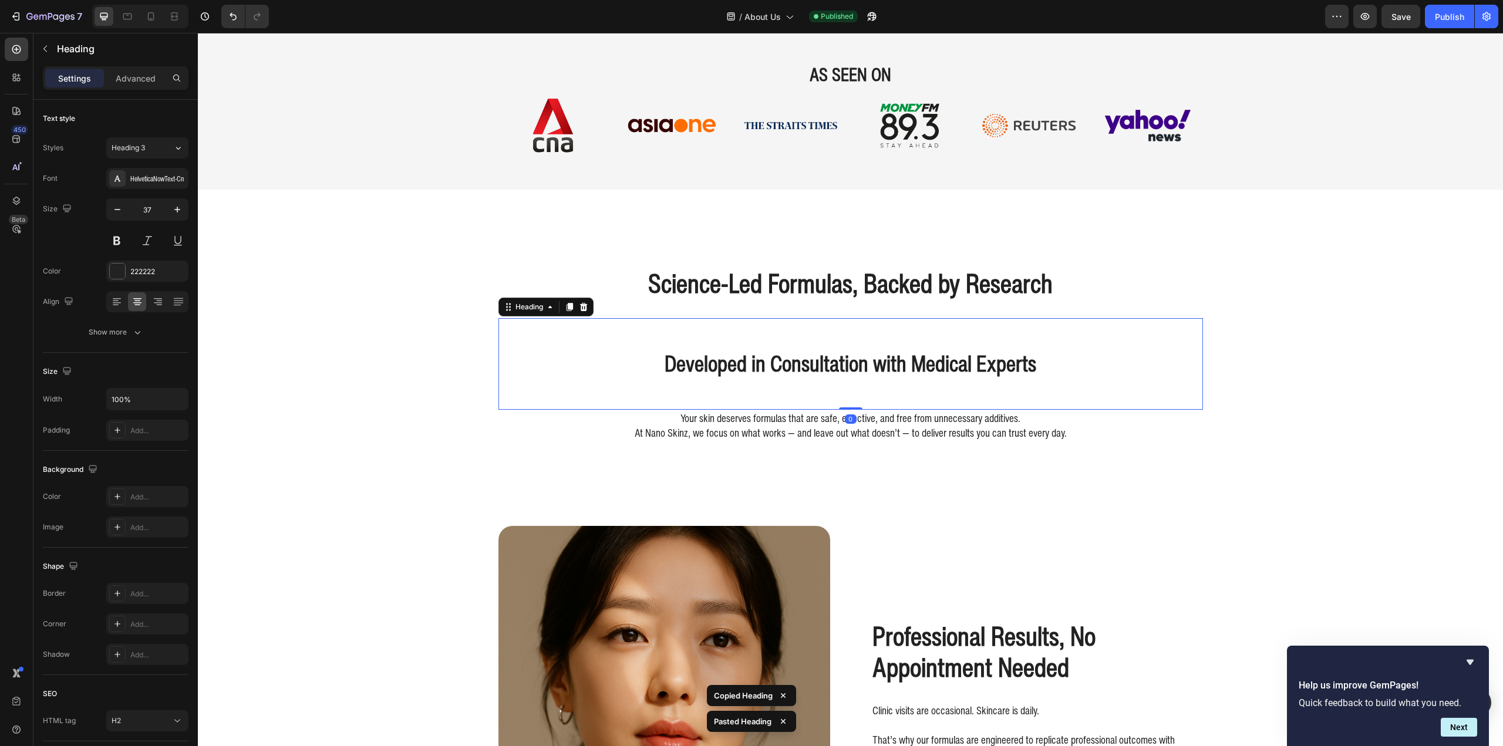
click at [889, 374] on h2 "Developed in Consultation with Medical Experts" at bounding box center [850, 364] width 705 height 33
click at [889, 374] on p "Developed in Consultation with Medical Experts" at bounding box center [851, 364] width 702 height 31
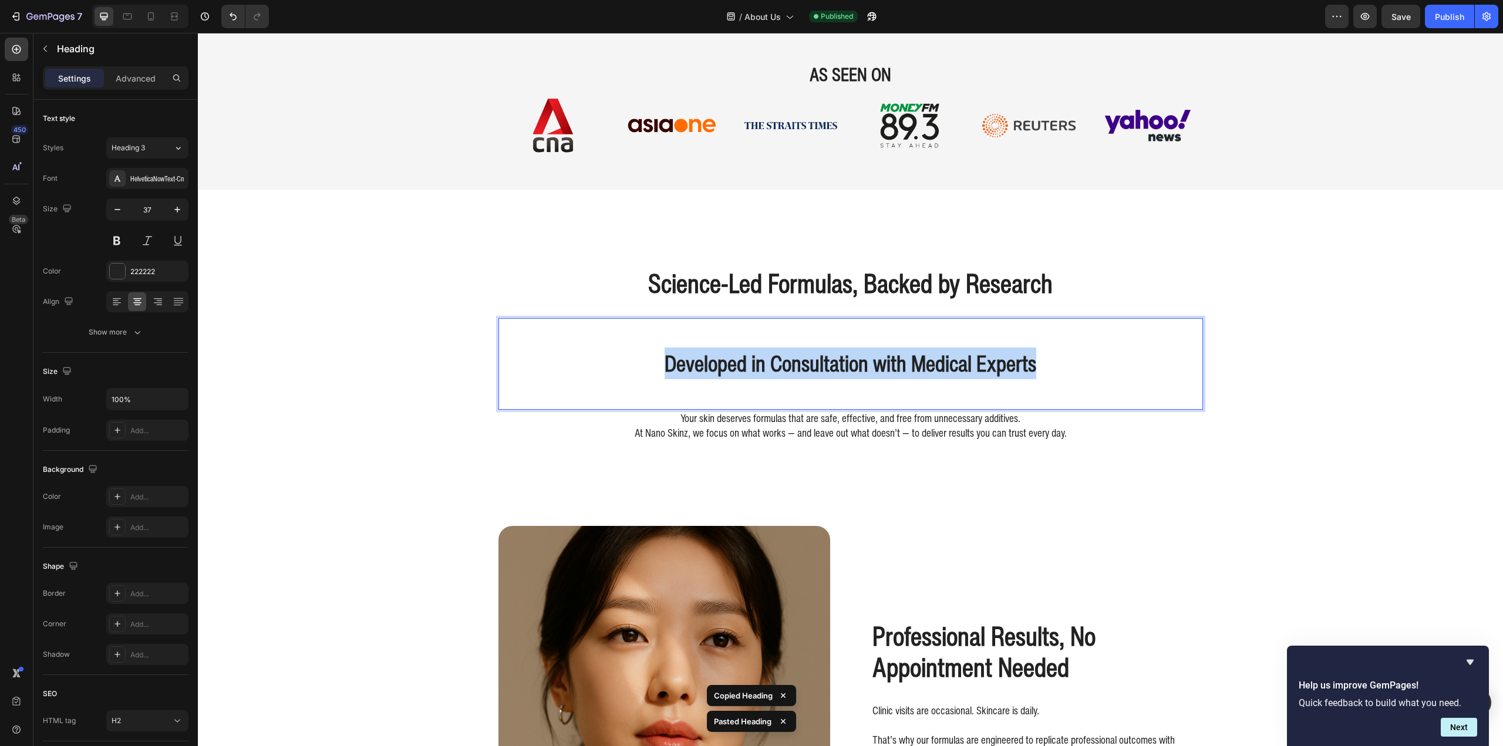
click at [889, 374] on p "Developed in Consultation with Medical Experts" at bounding box center [851, 364] width 702 height 31
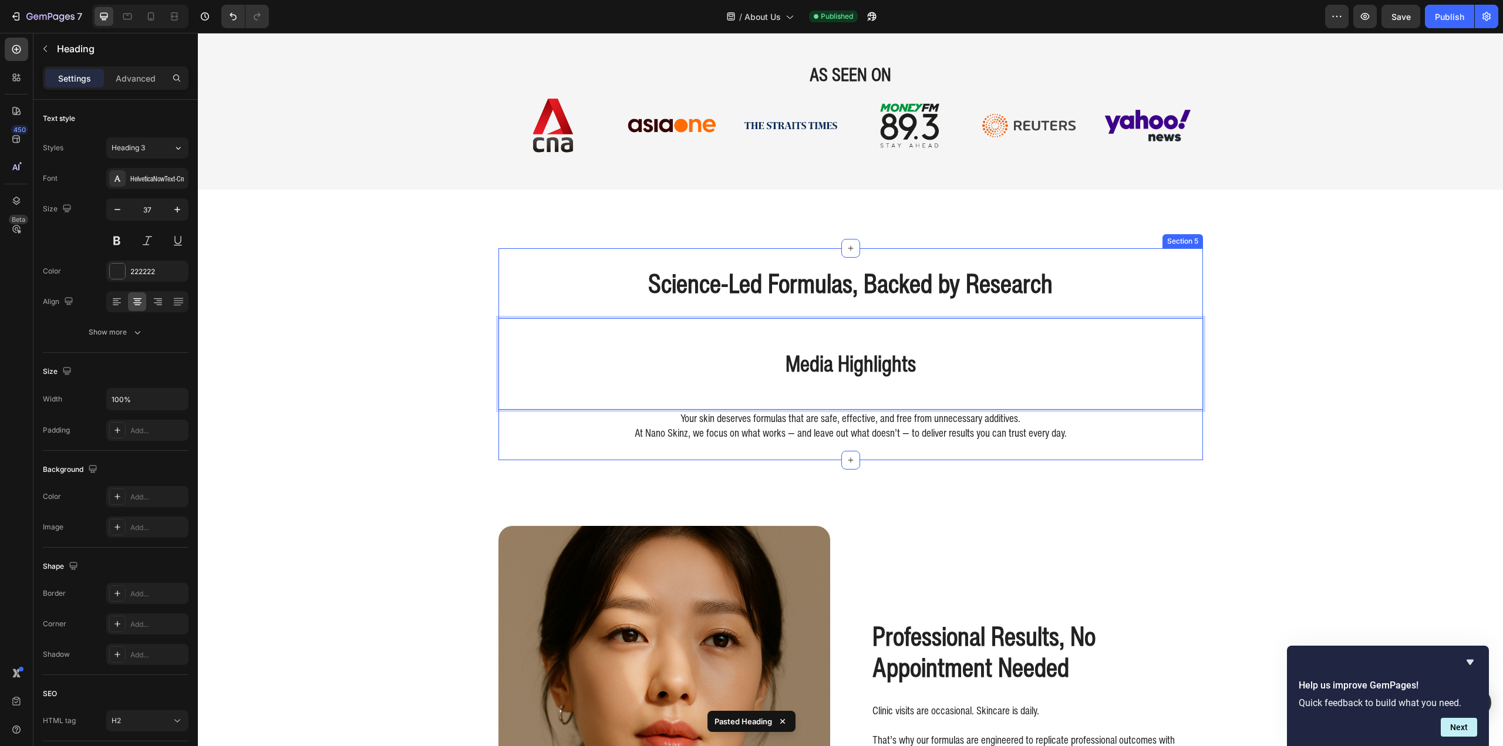
click at [877, 437] on p "At Nano Skinz, we focus on what works — and leave out what doesn’t — to deliver…" at bounding box center [851, 433] width 702 height 15
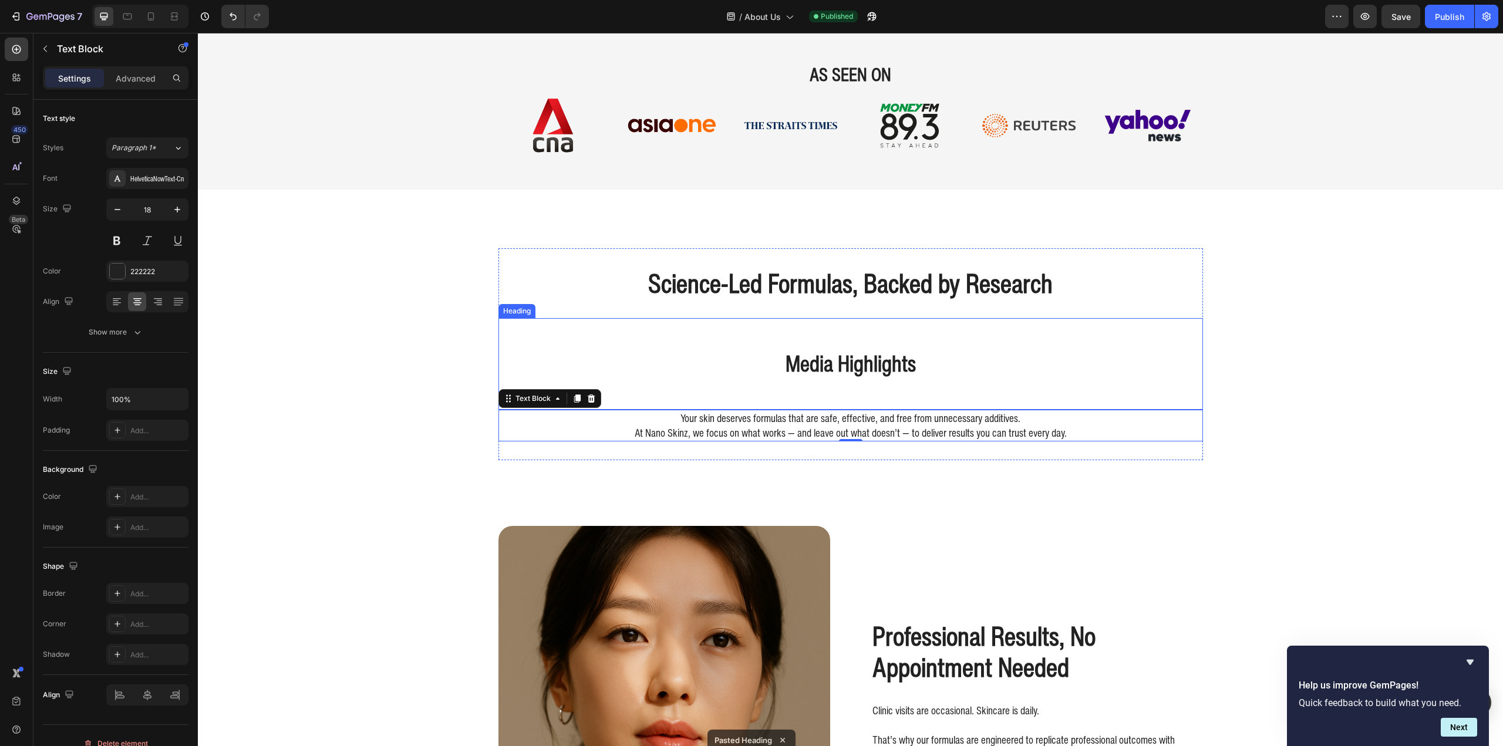
click at [941, 293] on h2 "Science-Led Formulas, Backed by Research" at bounding box center [850, 283] width 705 height 33
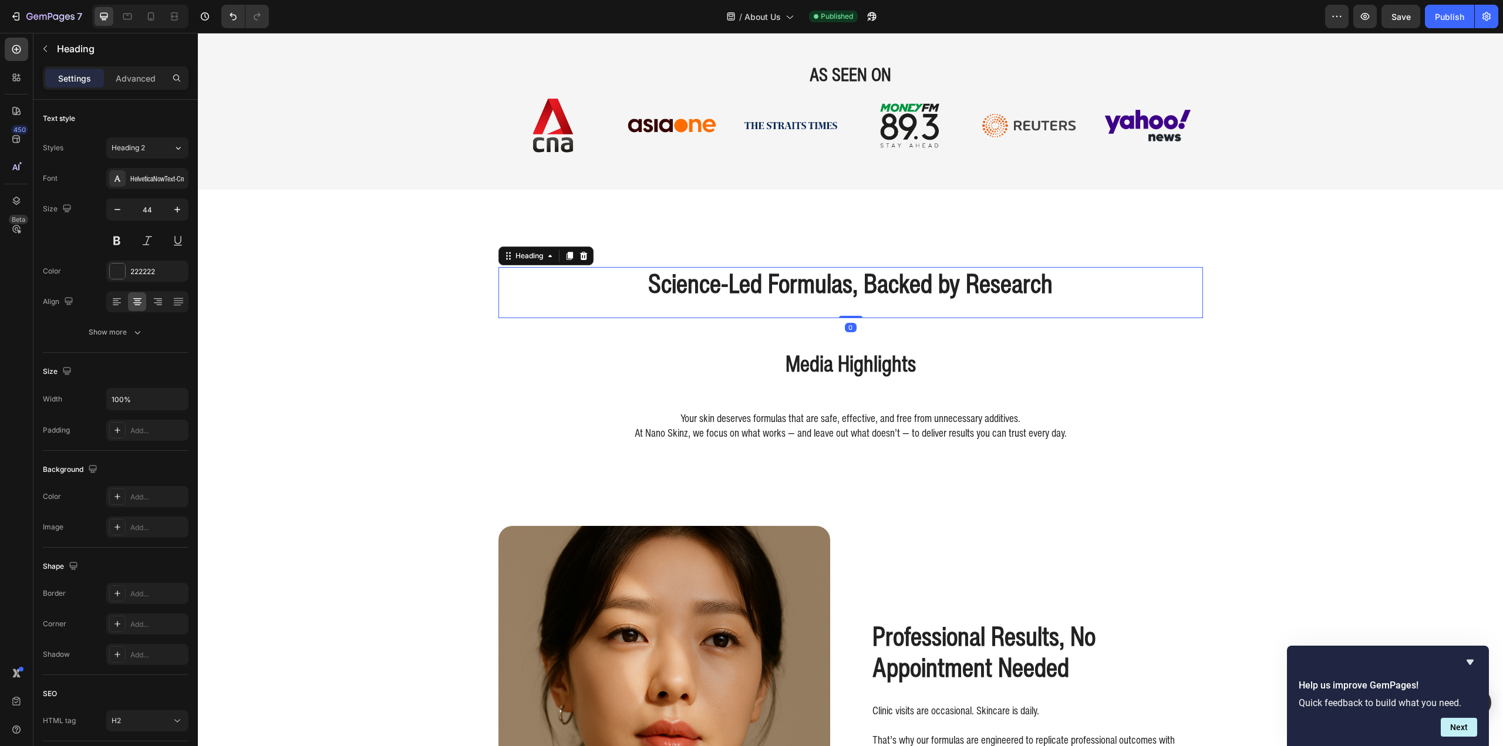
click at [579, 257] on icon at bounding box center [583, 255] width 9 height 9
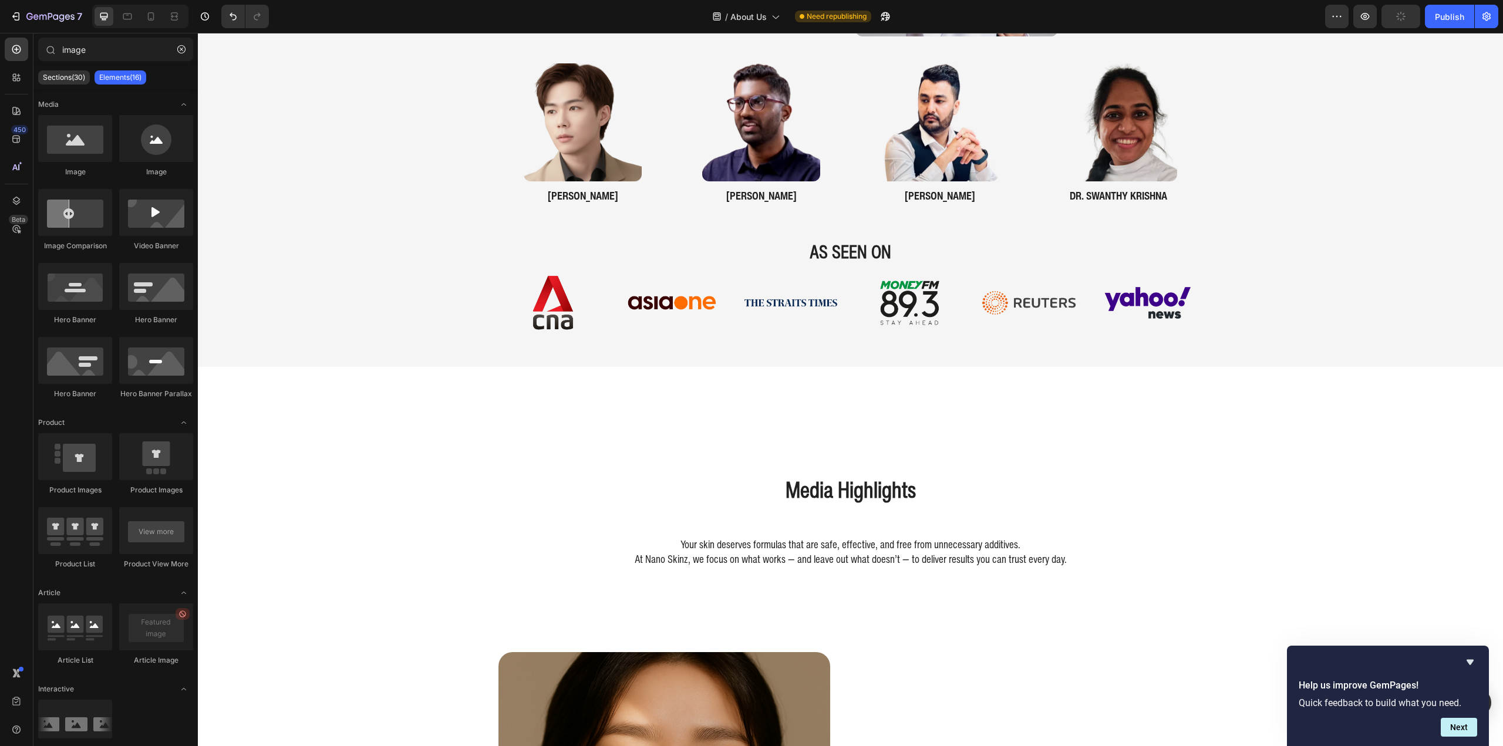
scroll to position [1513, 0]
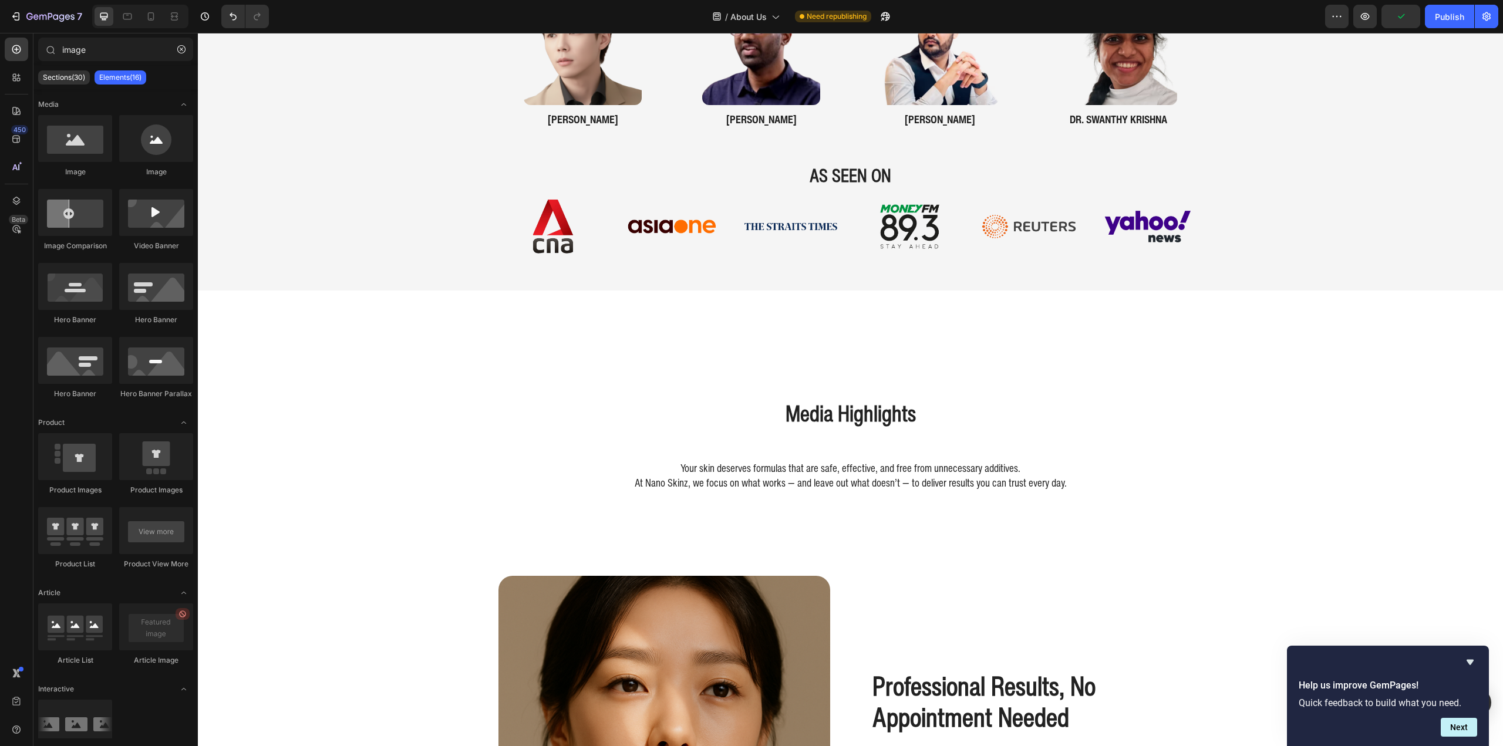
click at [906, 343] on div "Developed in Consultation with Medical Experts Heading dr. nicole khern Heading…" at bounding box center [850, 475] width 1305 height 3863
click at [927, 397] on h2 "Media Highlights" at bounding box center [850, 413] width 705 height 33
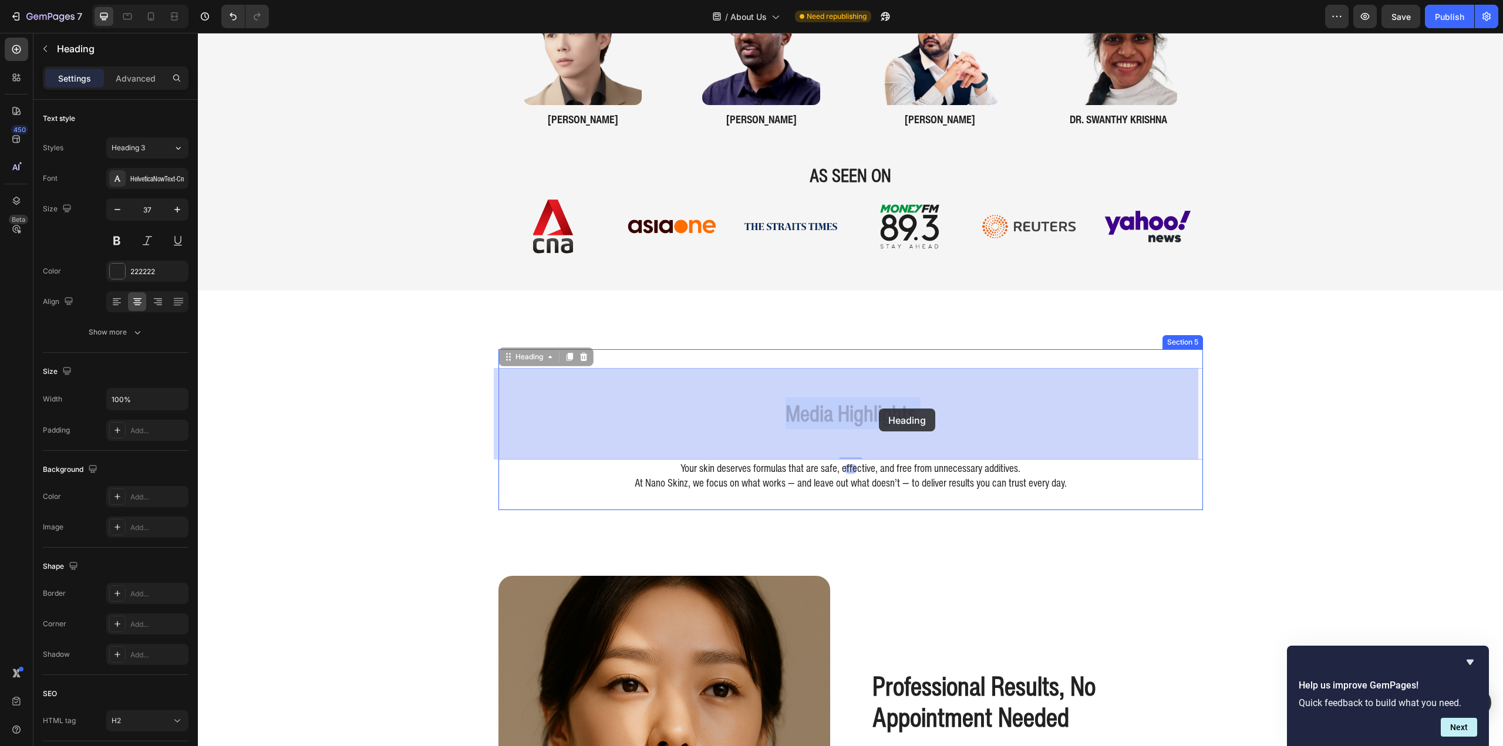
drag, startPoint x: 942, startPoint y: 406, endPoint x: 879, endPoint y: 409, distance: 62.9
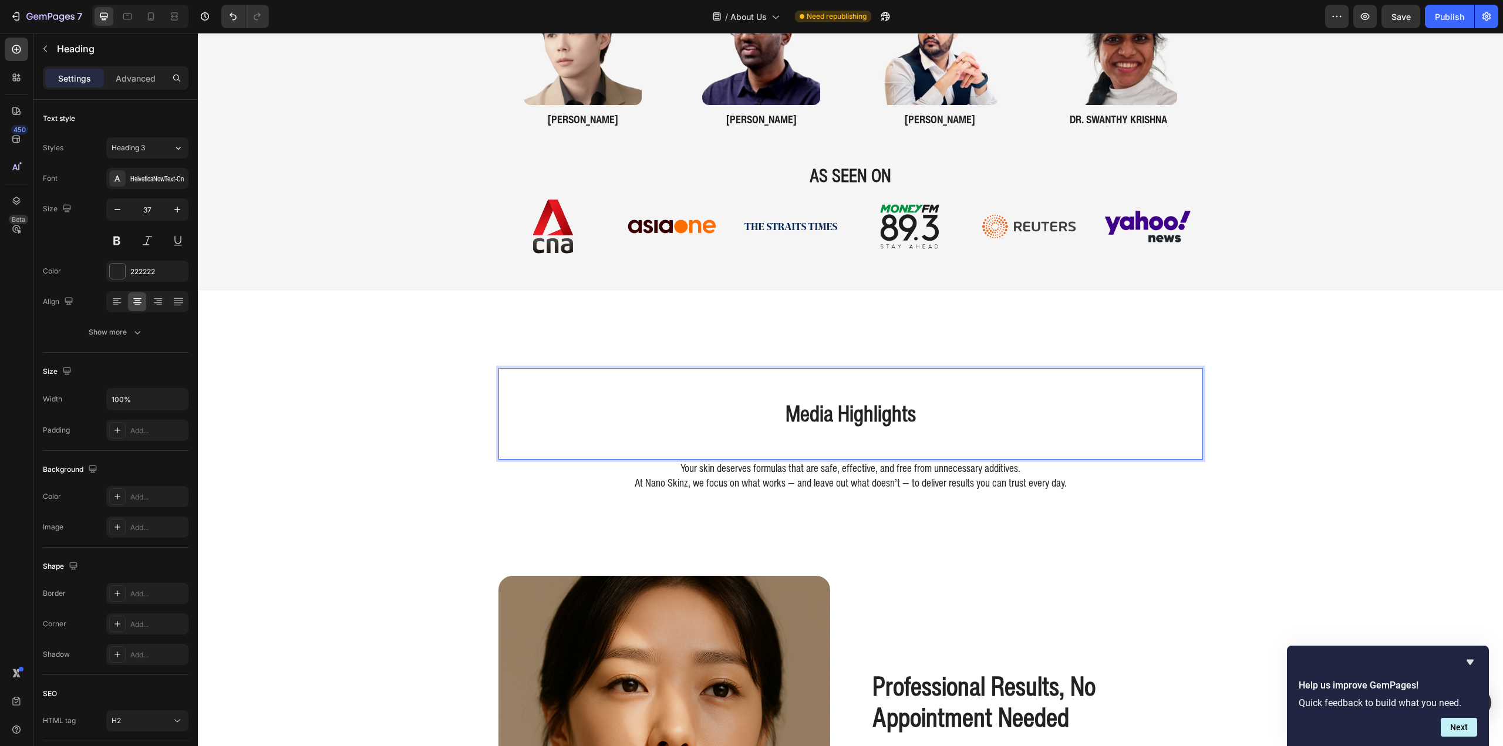
click at [1142, 339] on div "Developed in Consultation with Medical Experts Heading dr. nicole khern Heading…" at bounding box center [850, 475] width 1305 height 3863
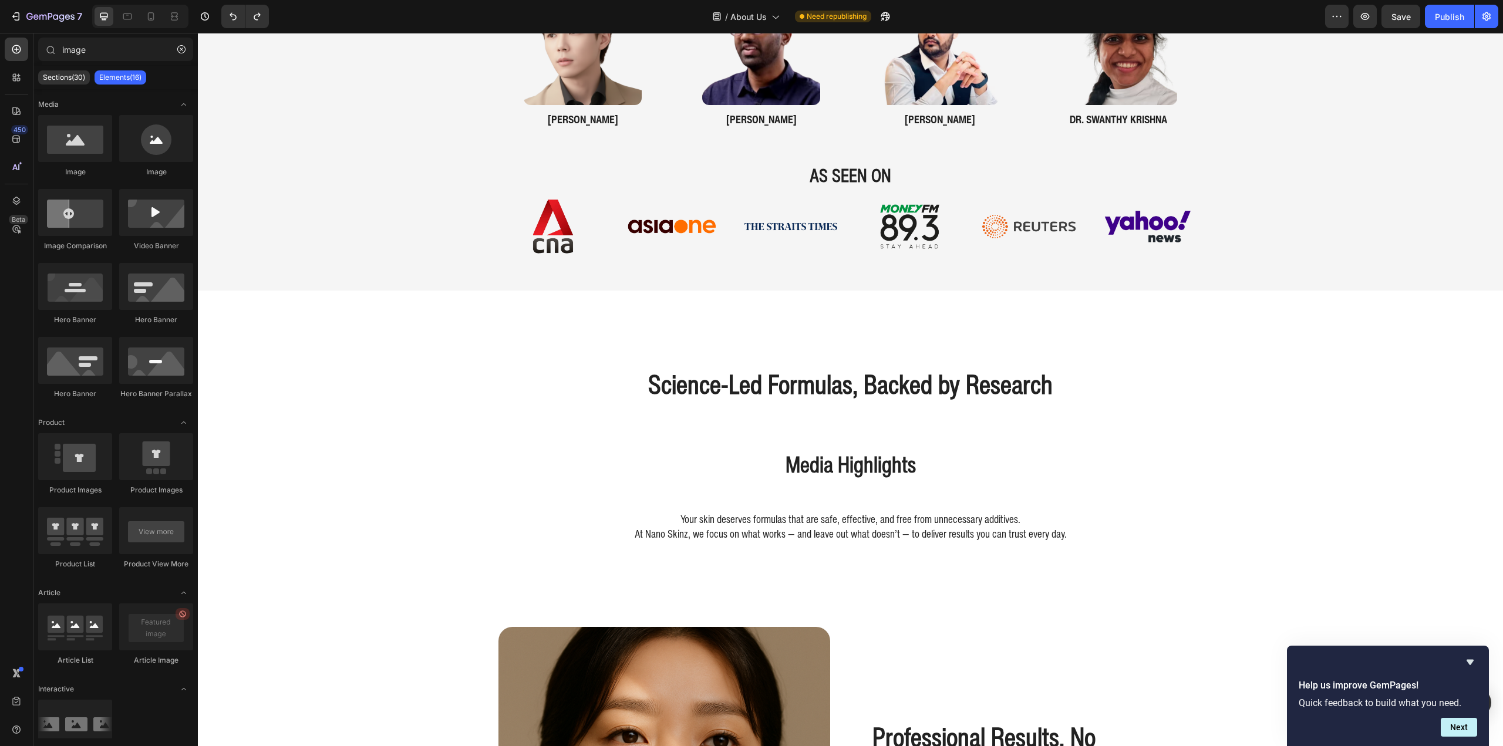
click at [1001, 381] on h2 "Science-Led Formulas, Backed by Research" at bounding box center [850, 384] width 705 height 33
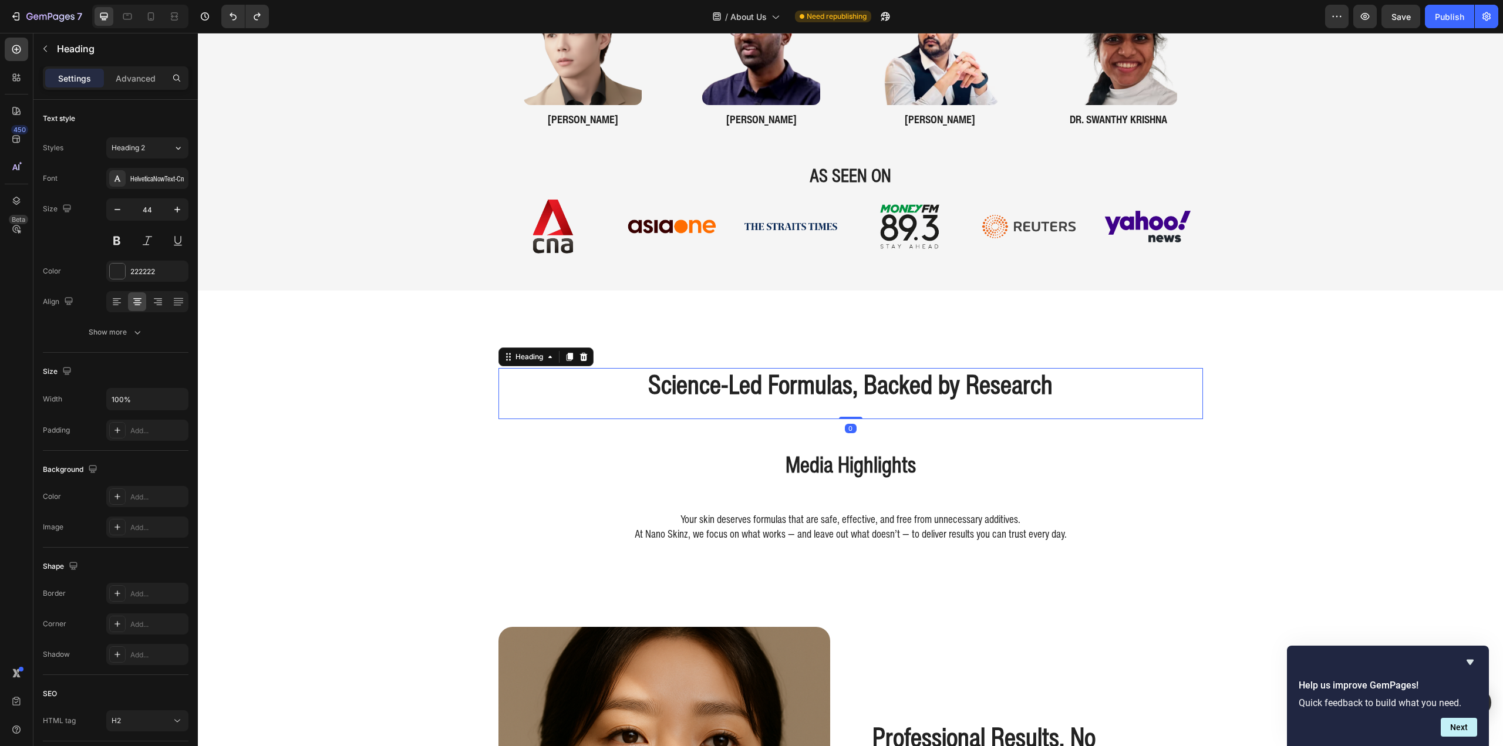
click at [1001, 381] on h2 "Science-Led Formulas, Backed by Research" at bounding box center [850, 384] width 705 height 33
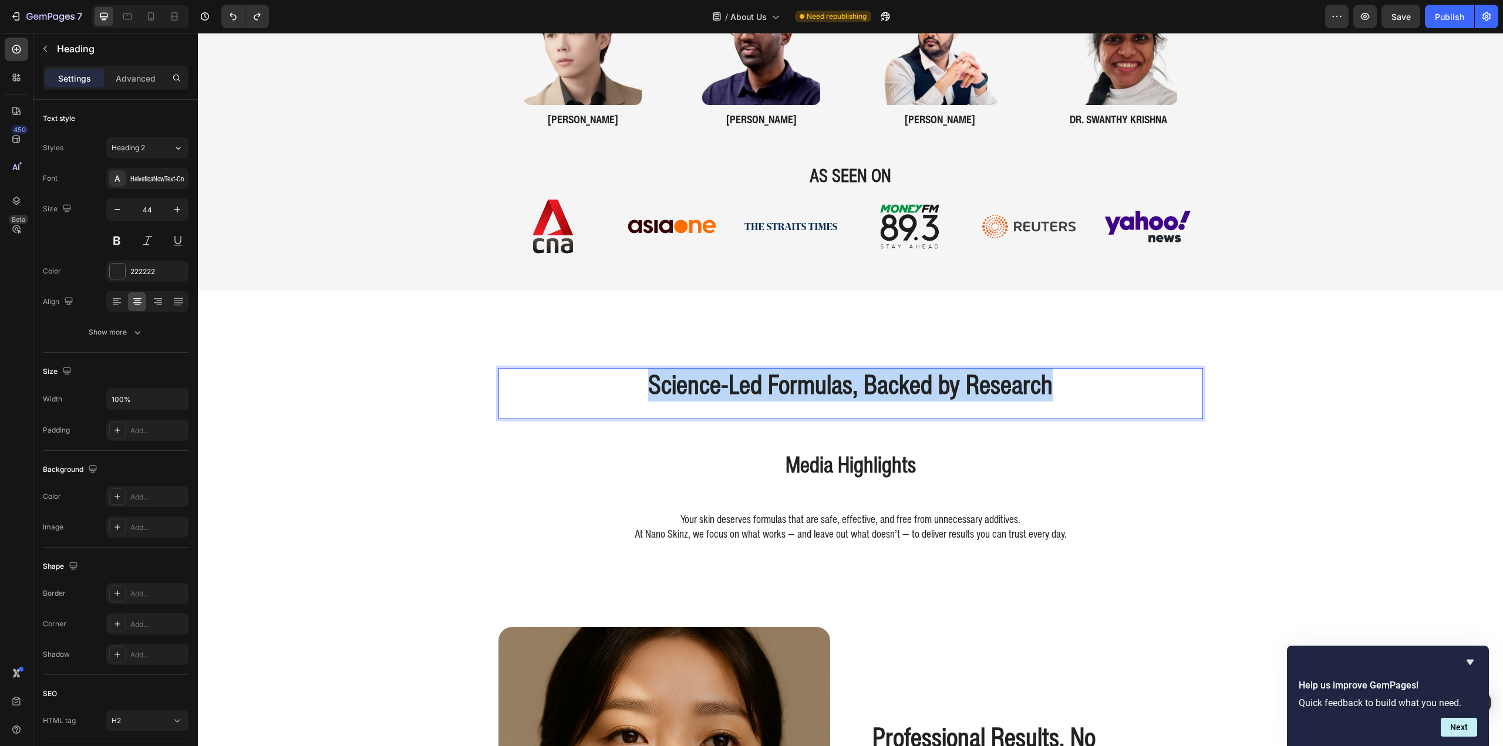
click at [1001, 381] on p "Science-Led Formulas, Backed by Research" at bounding box center [851, 384] width 702 height 31
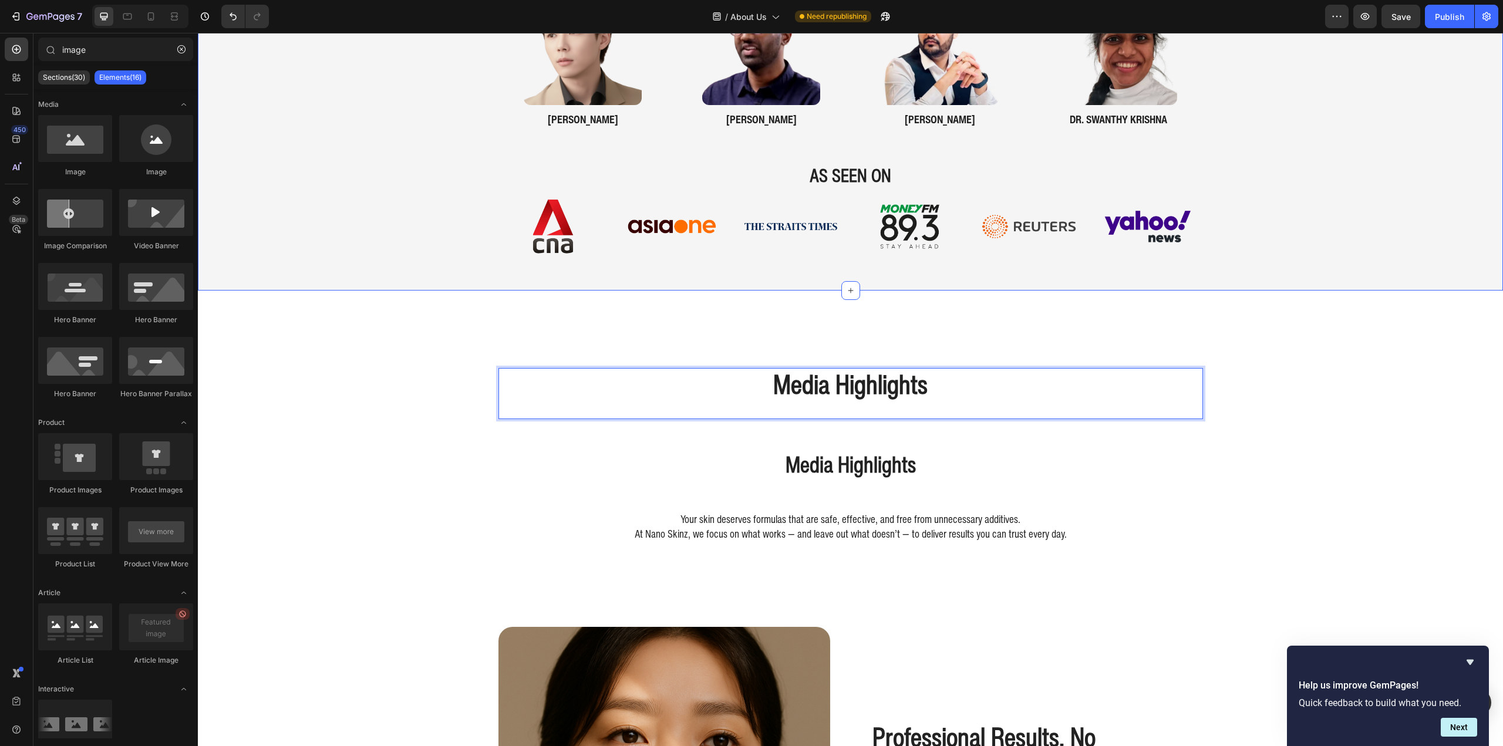
click at [1317, 383] on div "Developed in Consultation with Medical Experts Heading dr. nicole khern Heading…" at bounding box center [850, 501] width 1305 height 3914
click at [884, 388] on p "Media Highlights" at bounding box center [851, 384] width 702 height 31
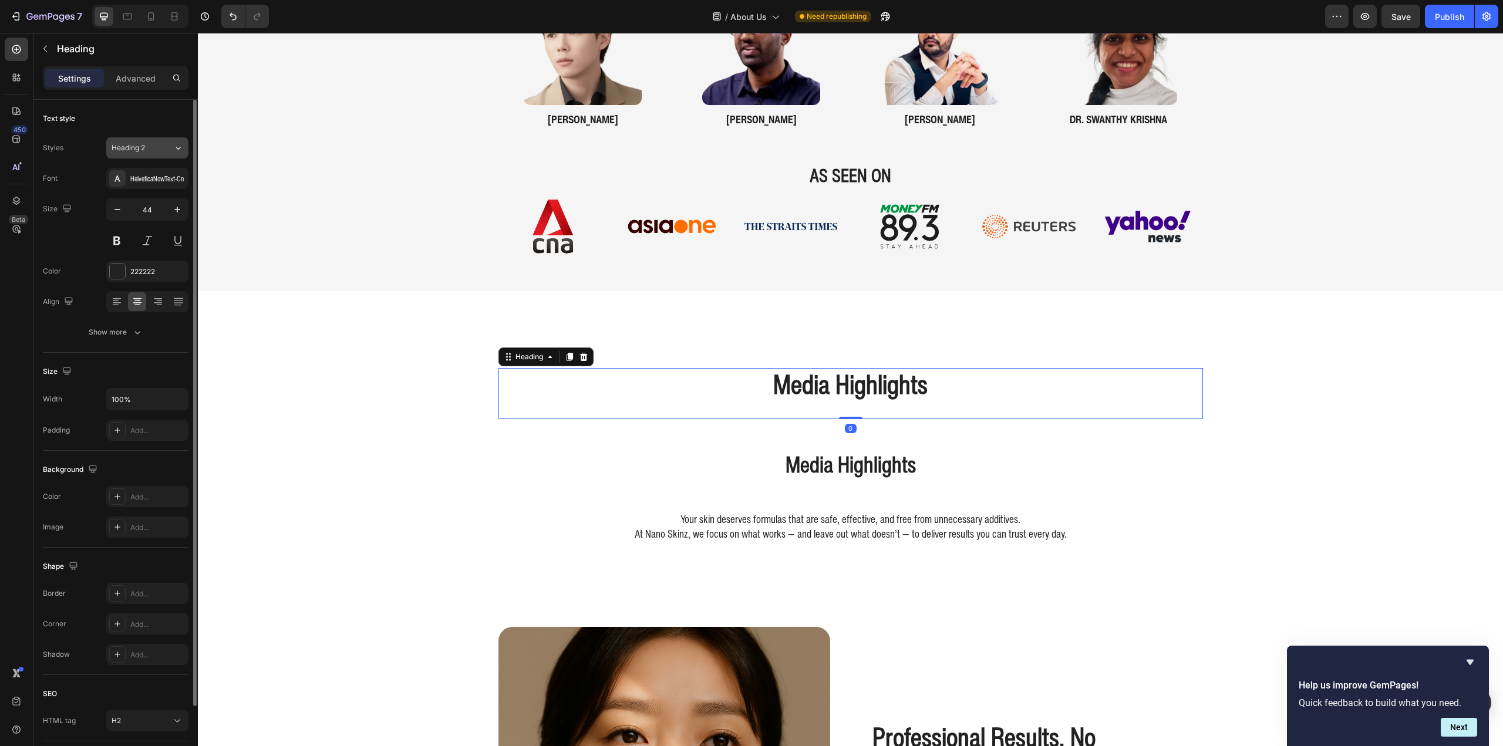
click at [138, 147] on span "Heading 2" at bounding box center [128, 148] width 33 height 11
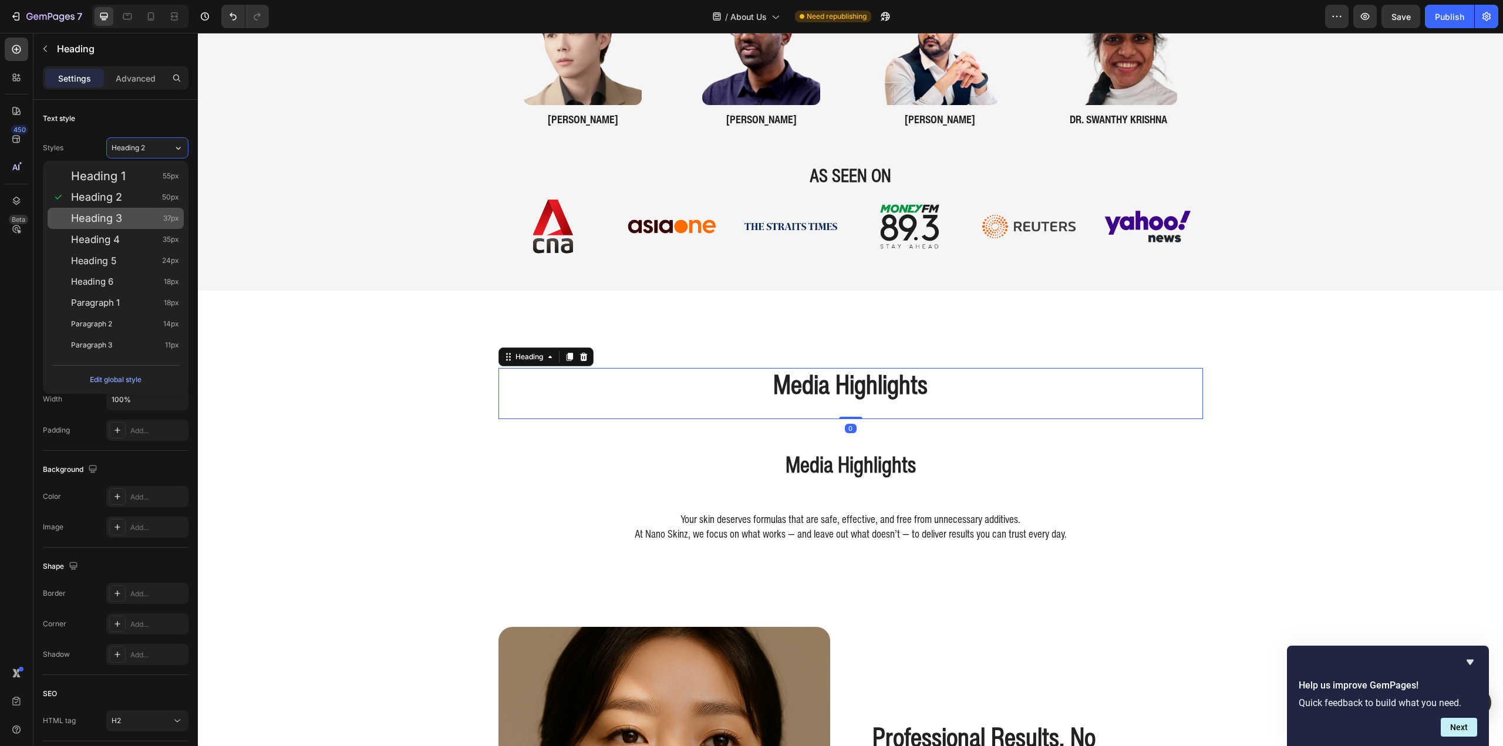
click at [113, 219] on span "Heading 3" at bounding box center [96, 219] width 51 height 12
type input "37"
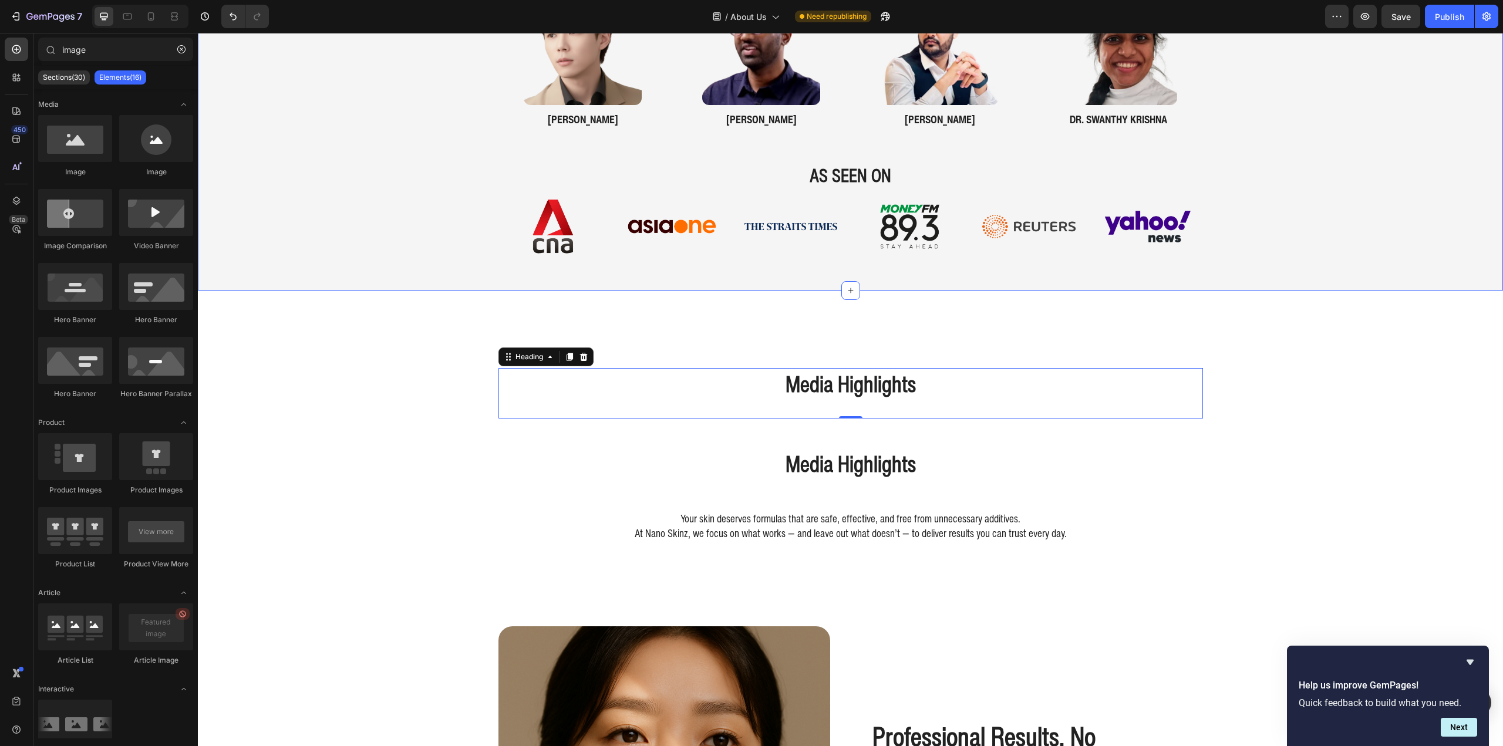
click at [244, 330] on div "Developed in Consultation with Medical Experts Heading dr. nicole khern Heading…" at bounding box center [850, 500] width 1305 height 3913
click at [935, 466] on p "Media Highlights" at bounding box center [851, 464] width 702 height 31
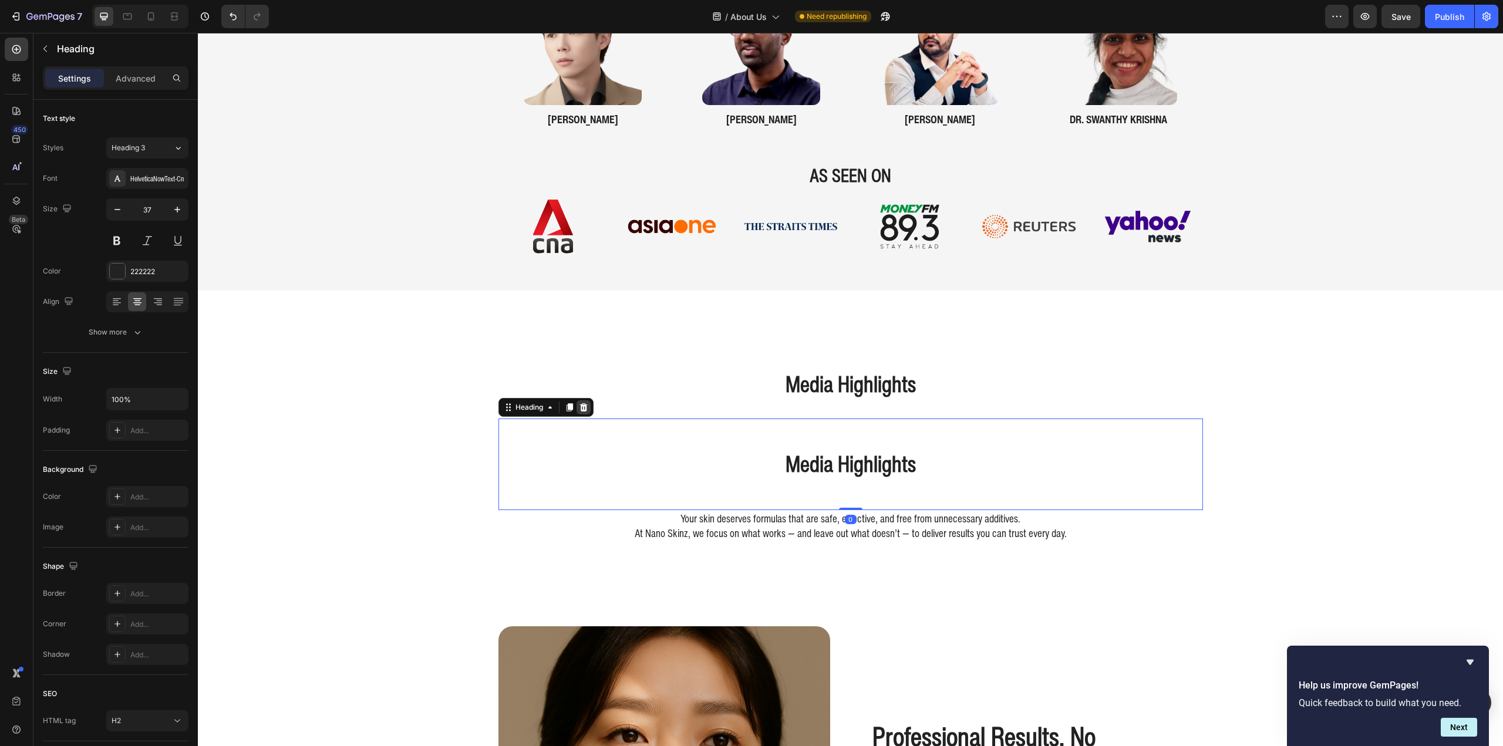
click at [583, 406] on icon at bounding box center [583, 407] width 9 height 9
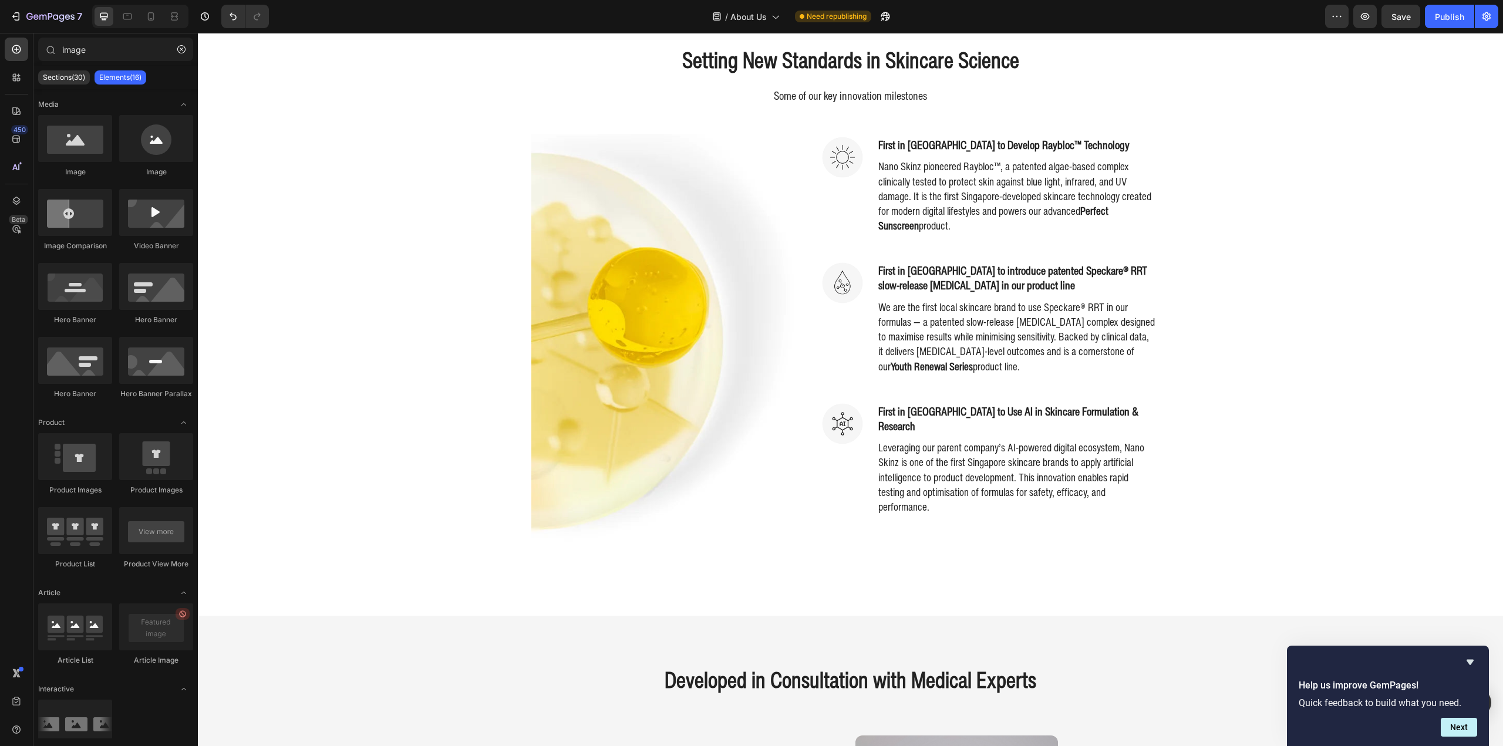
scroll to position [874, 0]
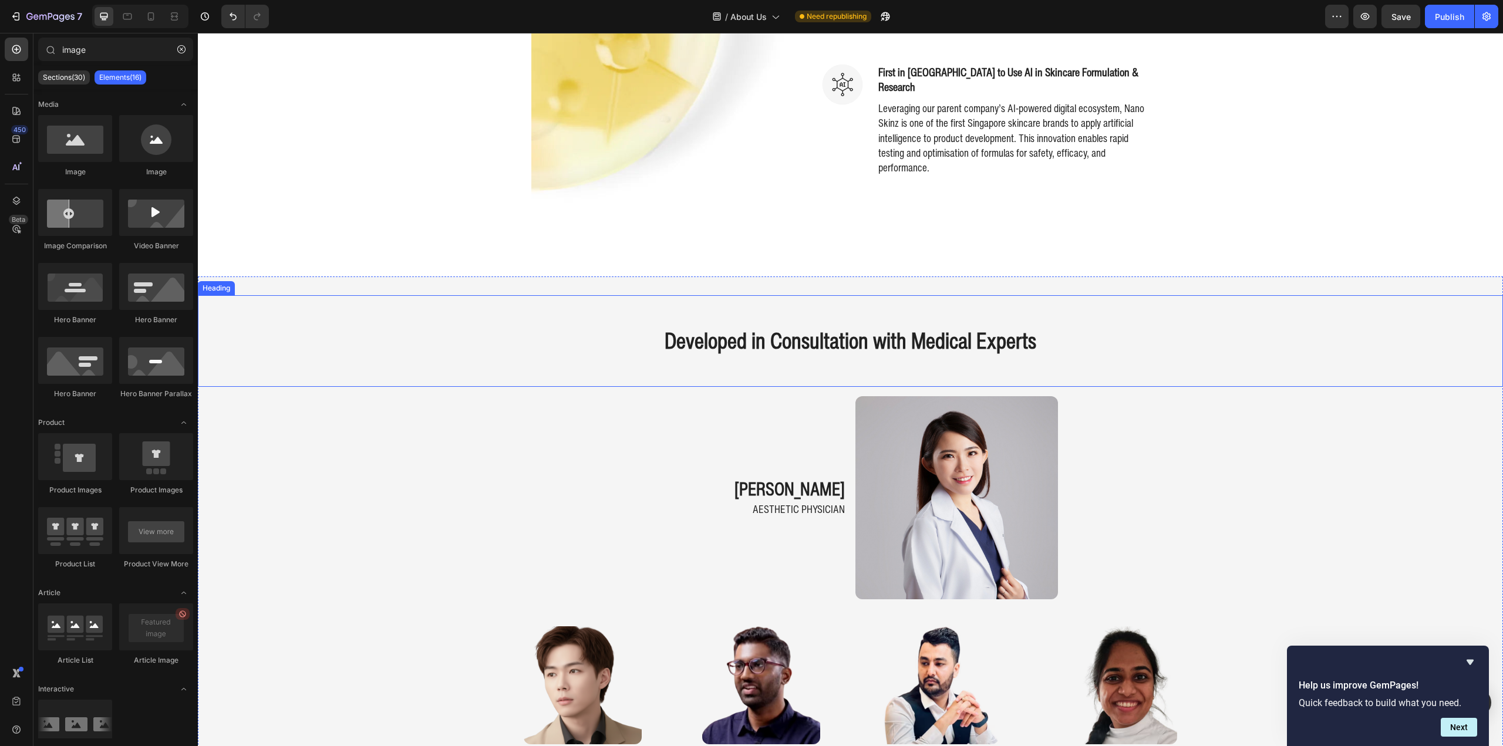
click at [984, 352] on h2 "Developed in Consultation with Medical Experts" at bounding box center [850, 341] width 1305 height 33
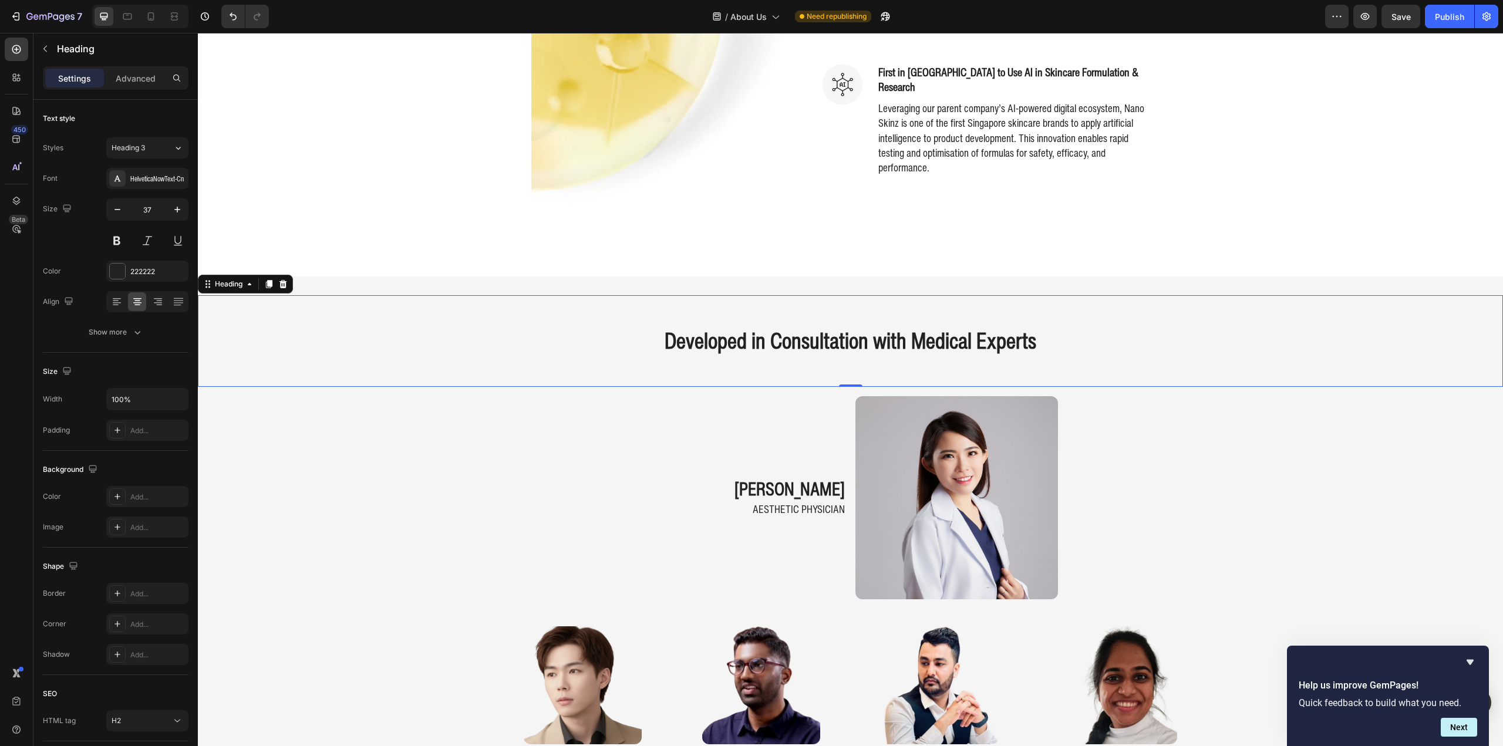
click at [980, 345] on h2 "Developed in Consultation with Medical Experts" at bounding box center [850, 341] width 1305 height 33
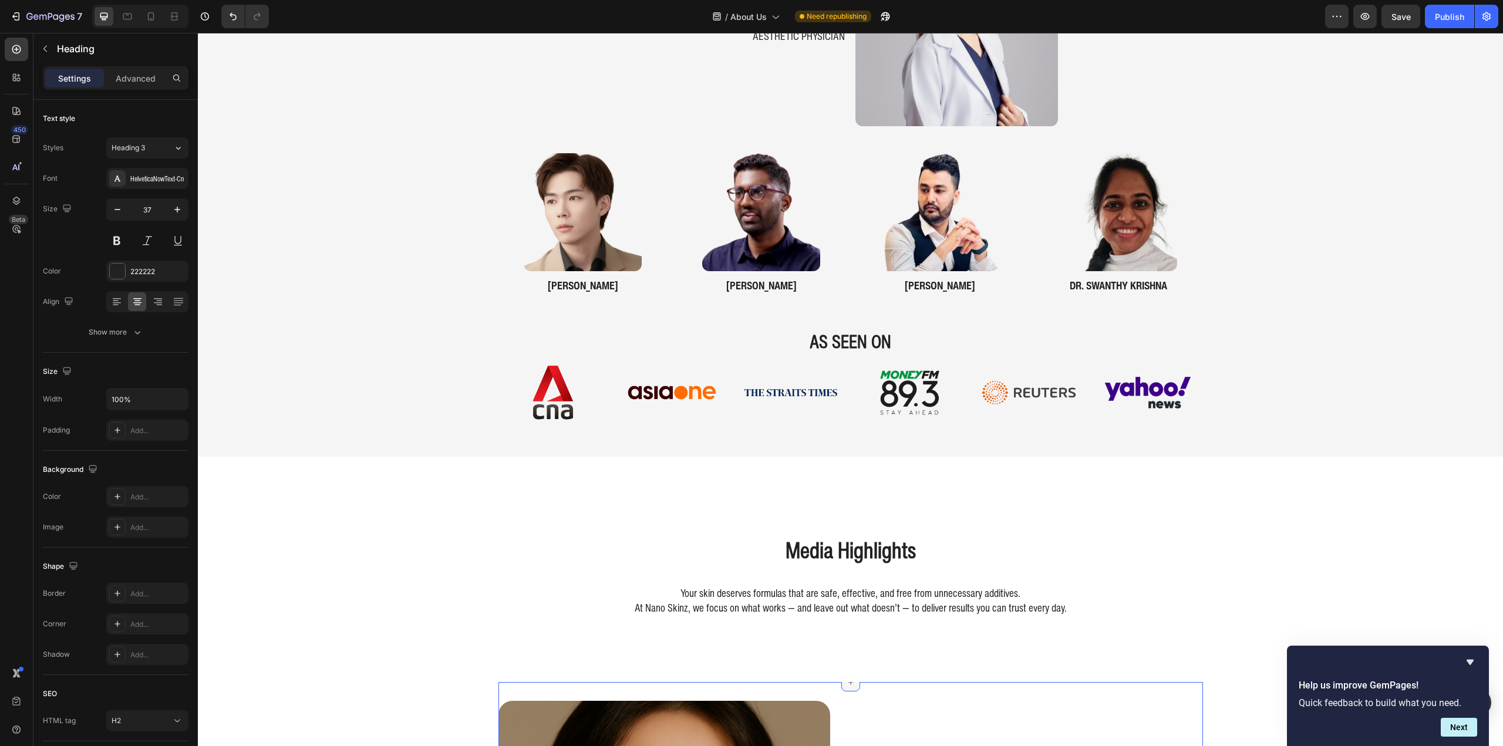
scroll to position [1578, 0]
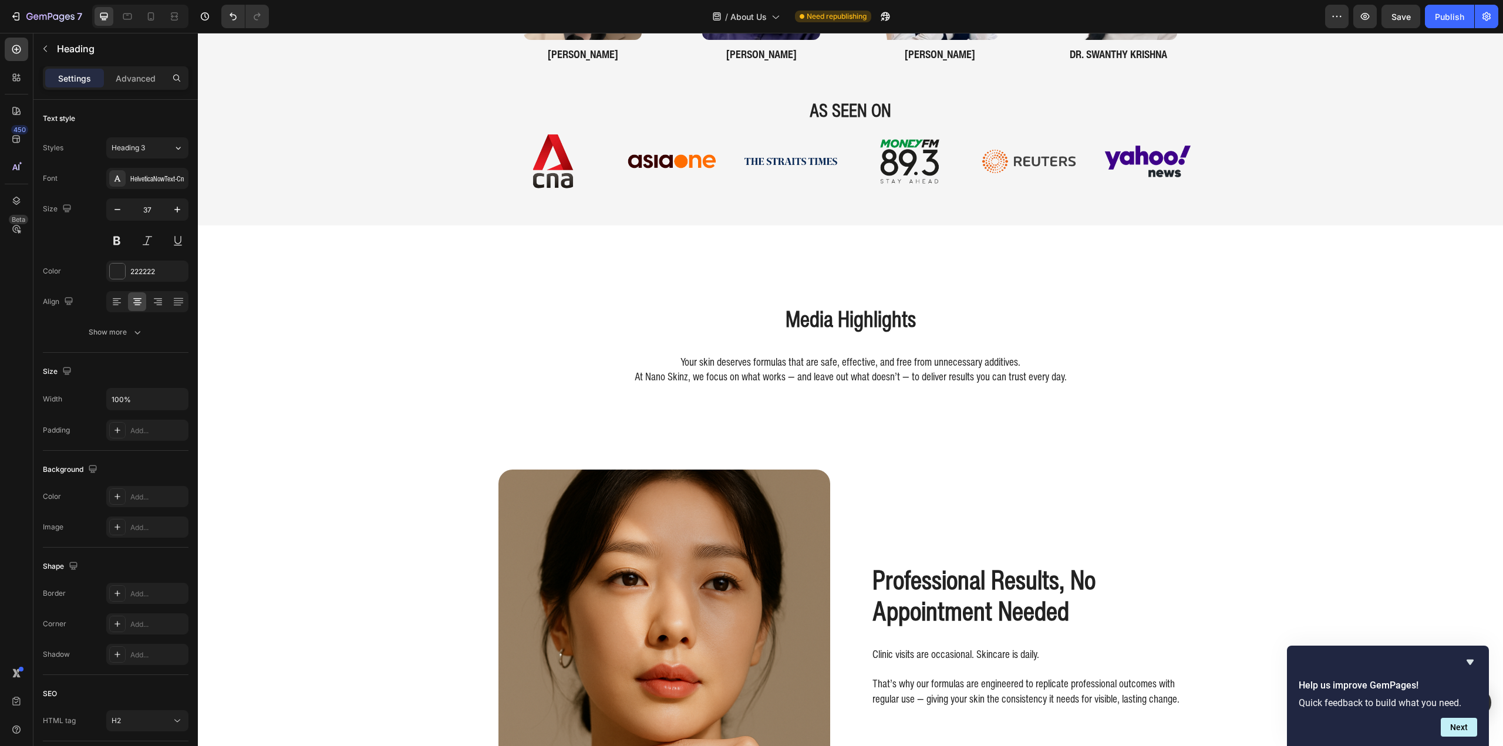
click at [897, 329] on h2 "Media Highlights" at bounding box center [850, 319] width 705 height 33
click at [260, 349] on div "Developed in Consultation with Medical Experts Heading dr. nicole khern Heading…" at bounding box center [850, 389] width 1305 height 3821
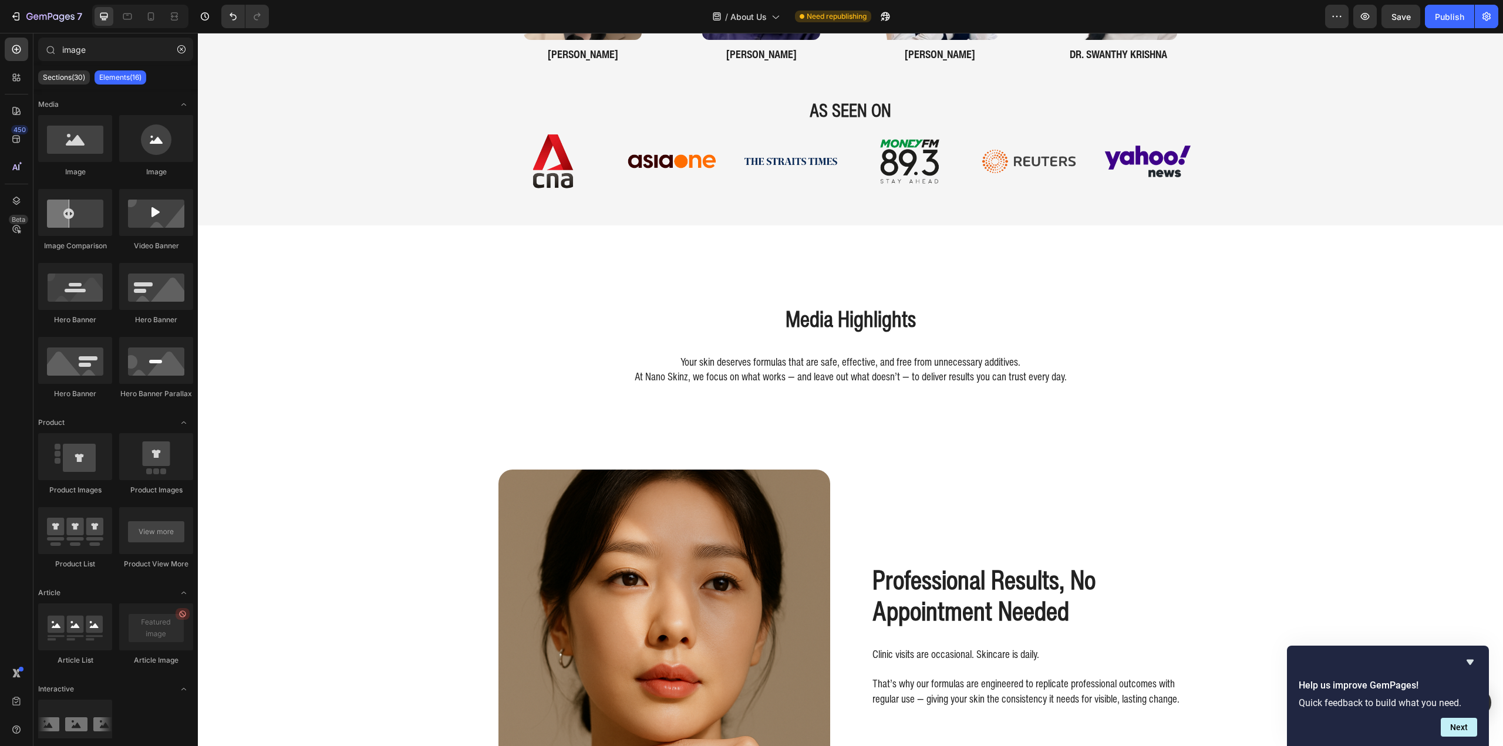
click at [10, 94] on div at bounding box center [16, 94] width 23 height 1
click at [9, 107] on div at bounding box center [16, 110] width 23 height 23
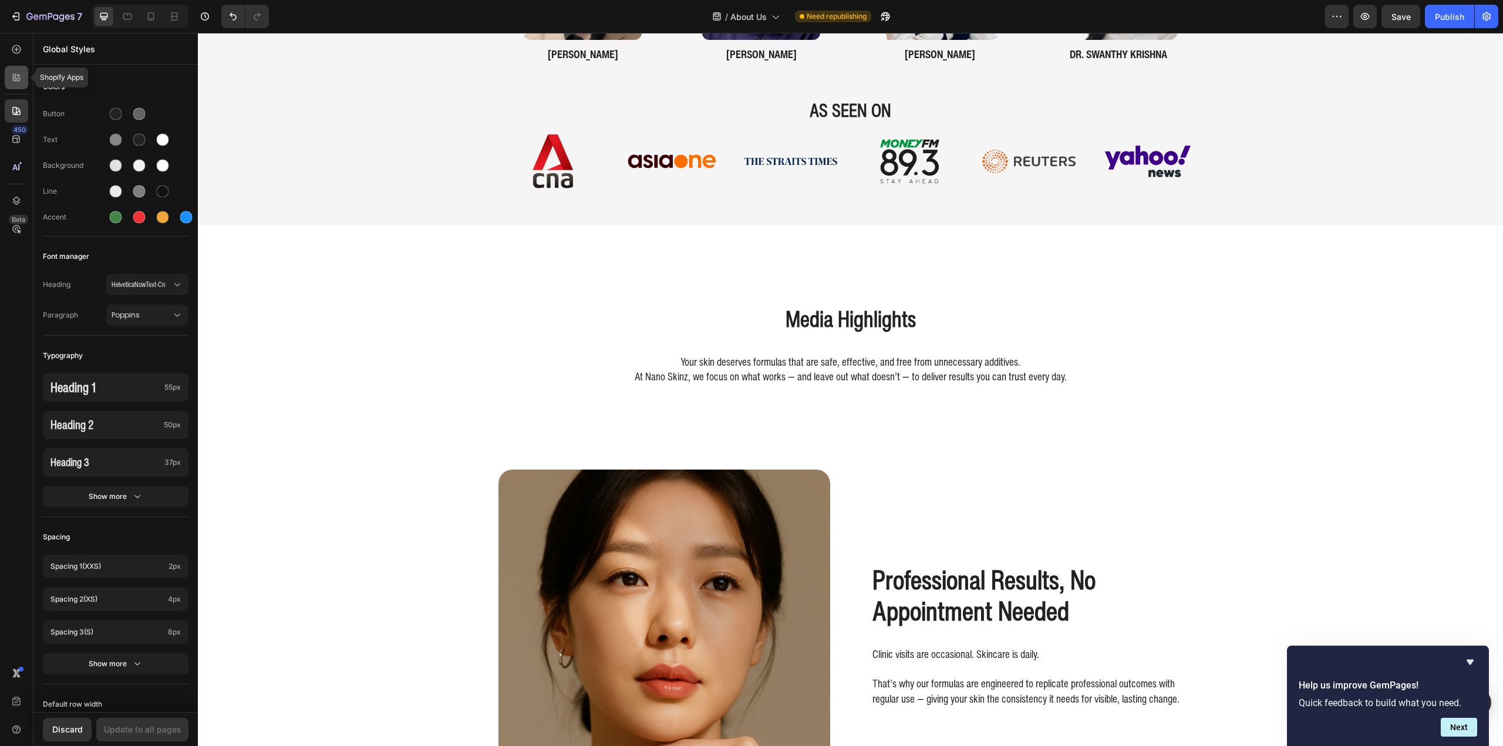
click at [12, 87] on div at bounding box center [16, 77] width 23 height 23
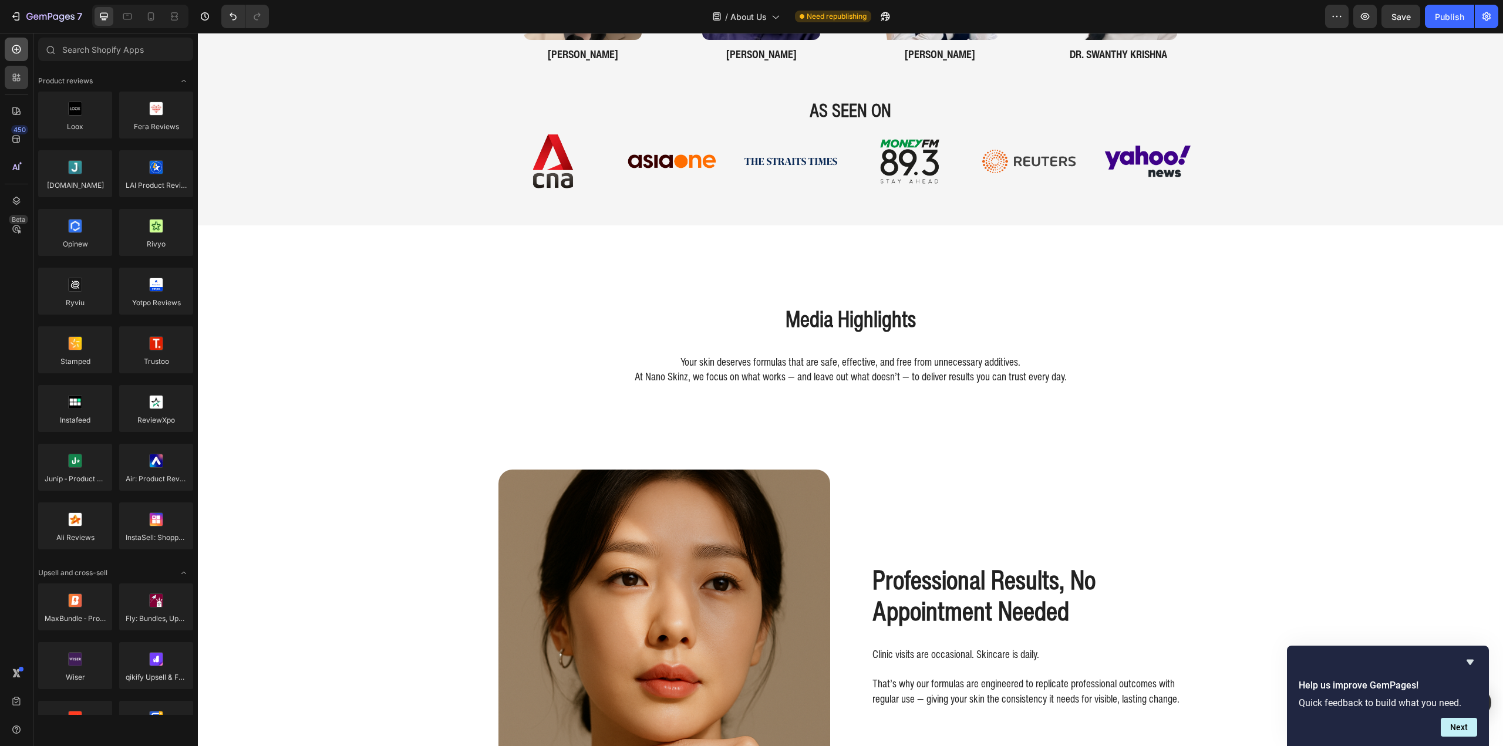
click at [11, 50] on icon at bounding box center [17, 49] width 12 height 12
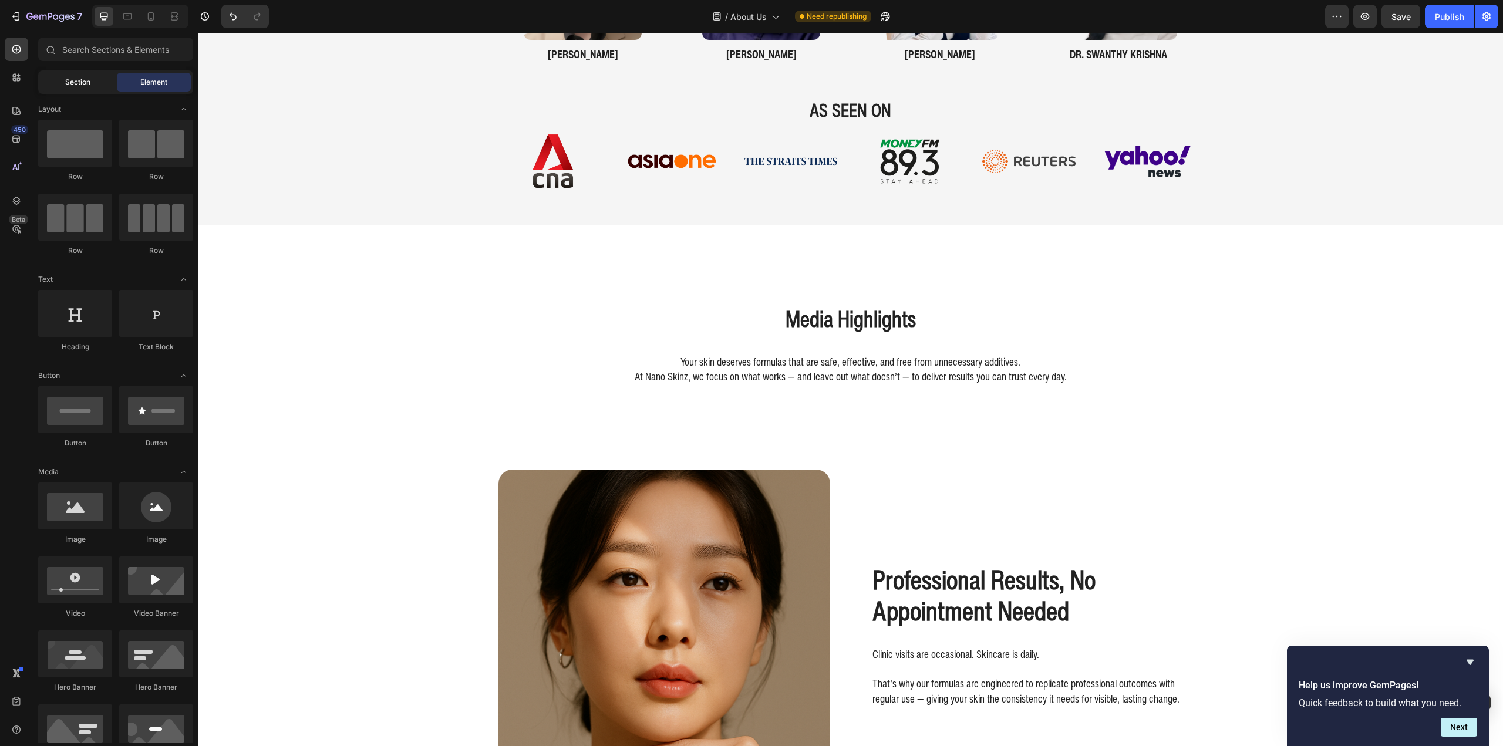
click at [92, 80] on div "Section" at bounding box center [78, 82] width 74 height 19
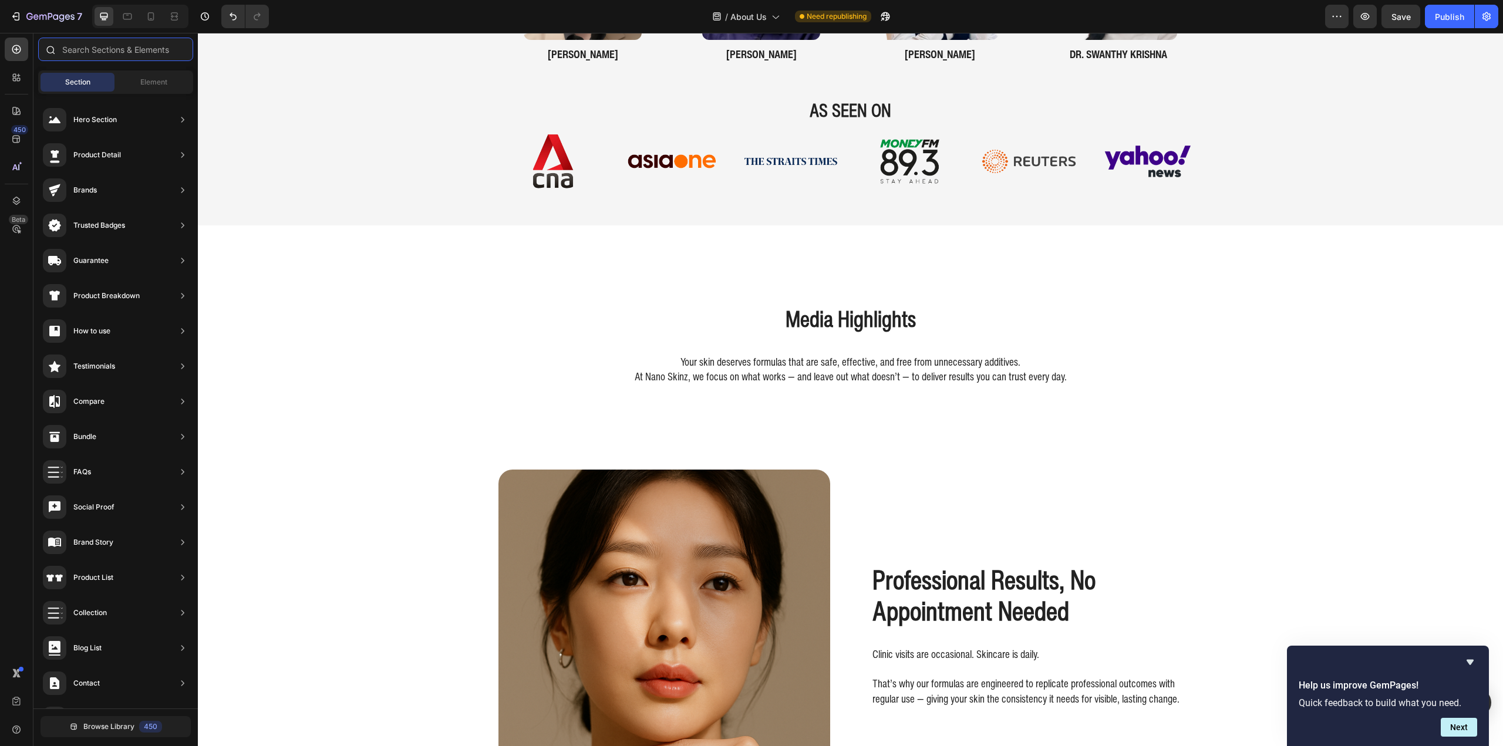
click at [112, 48] on input "text" at bounding box center [115, 49] width 155 height 23
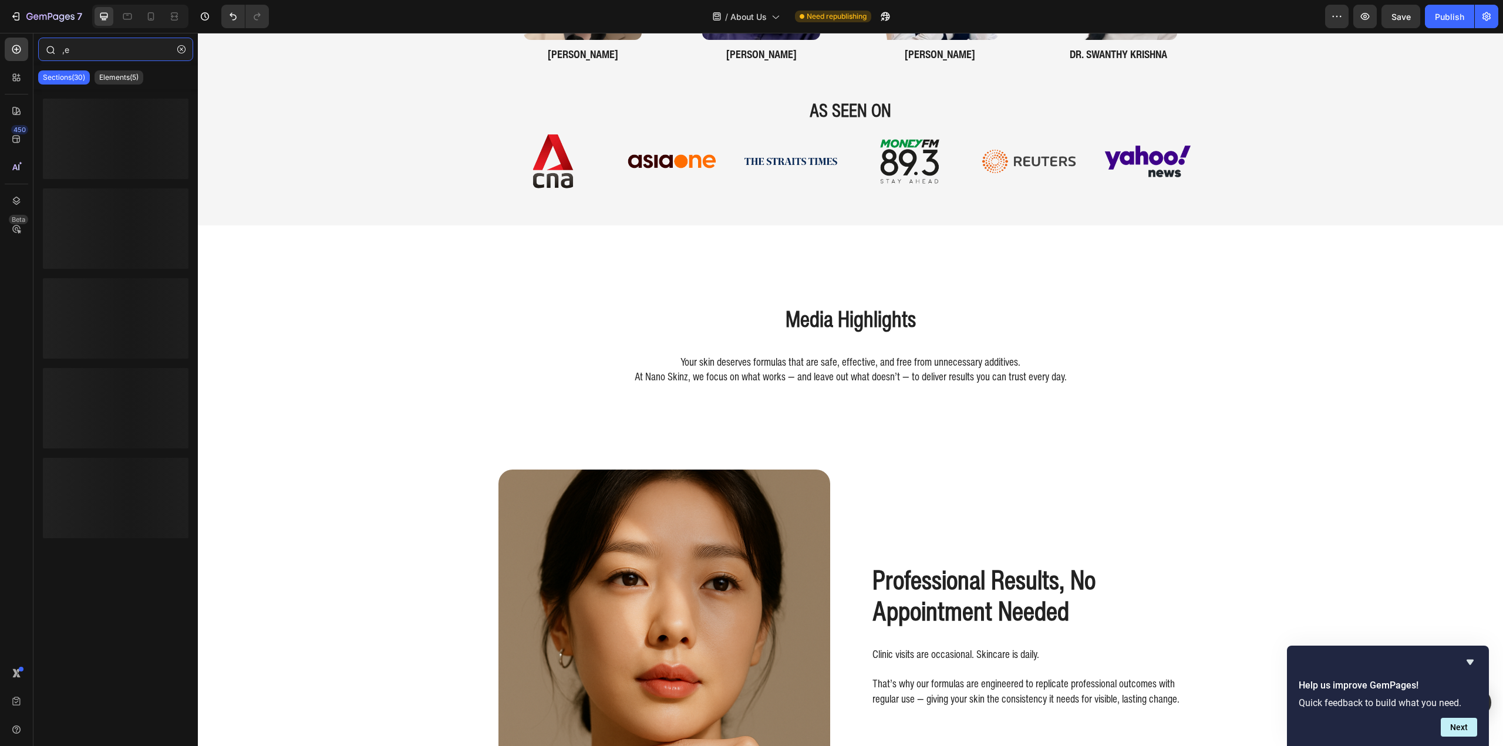
type input ","
type input "media"
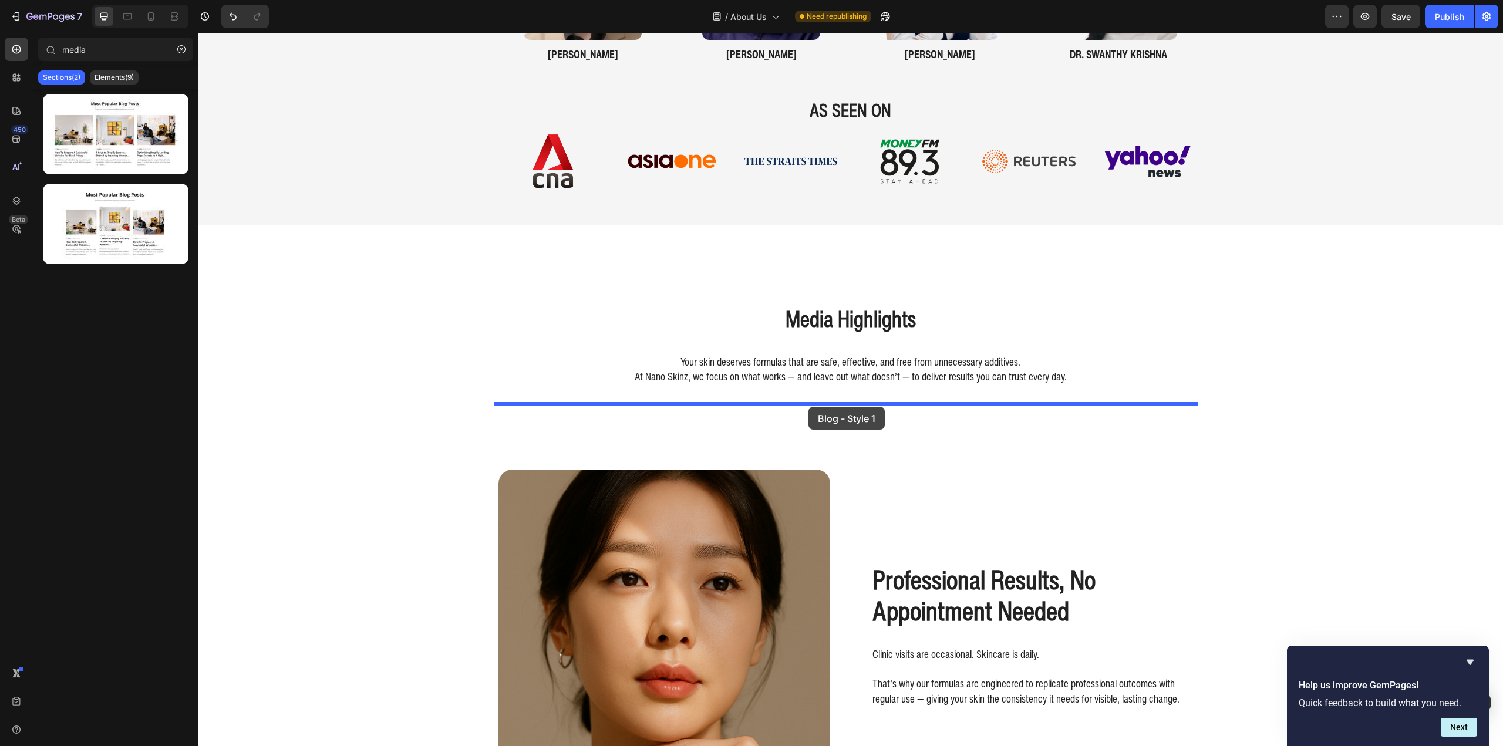
drag, startPoint x: 328, startPoint y: 163, endPoint x: 808, endPoint y: 407, distance: 539.0
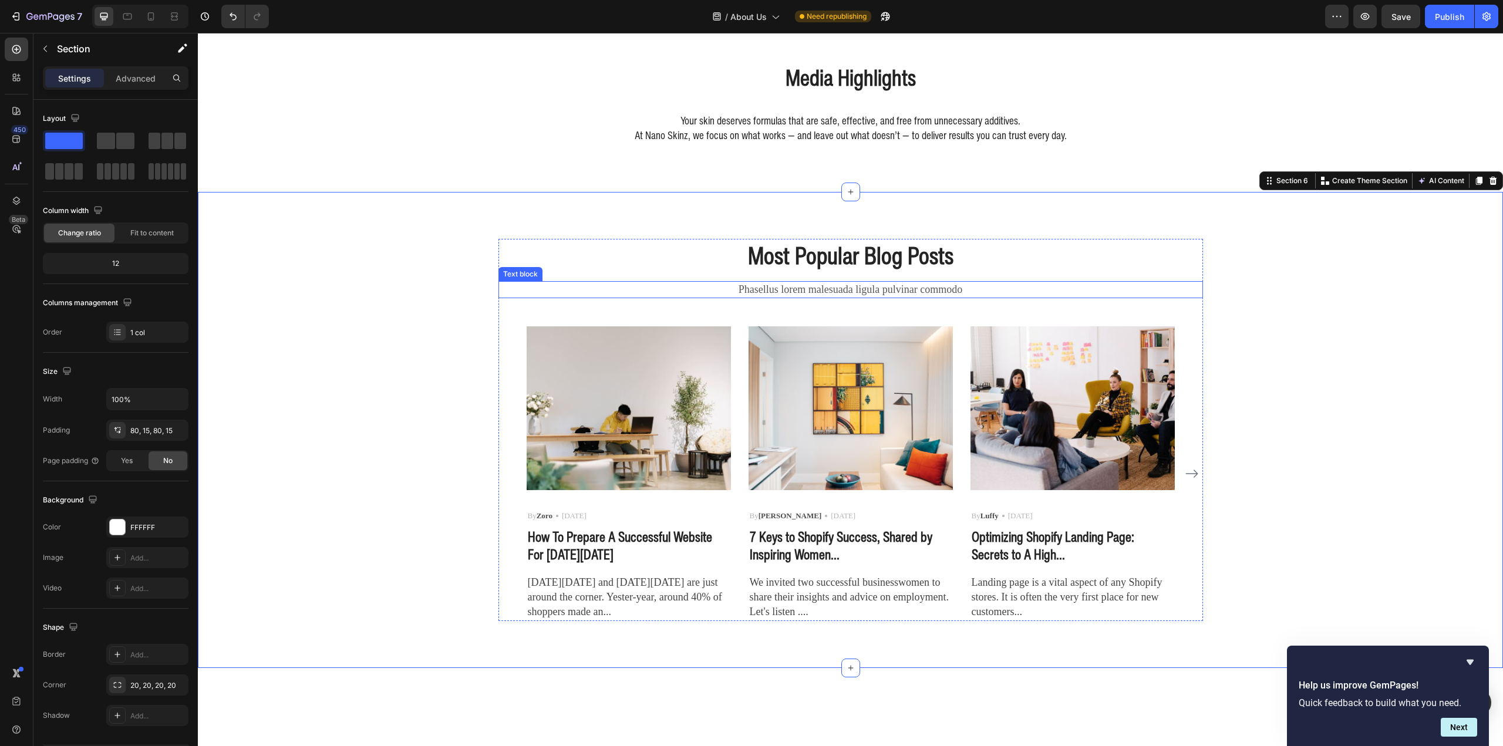
click at [615, 430] on img at bounding box center [629, 407] width 204 height 163
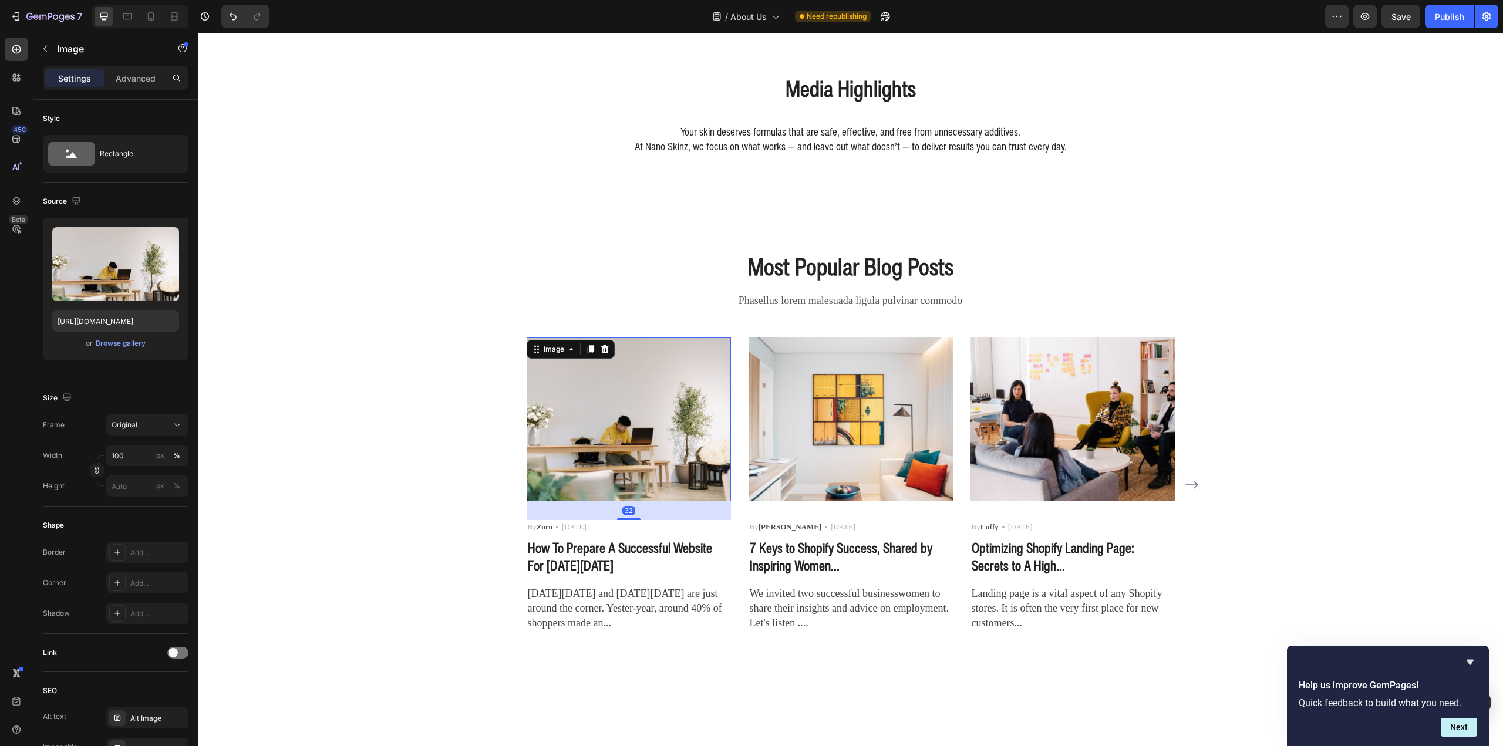
scroll to position [1696, 0]
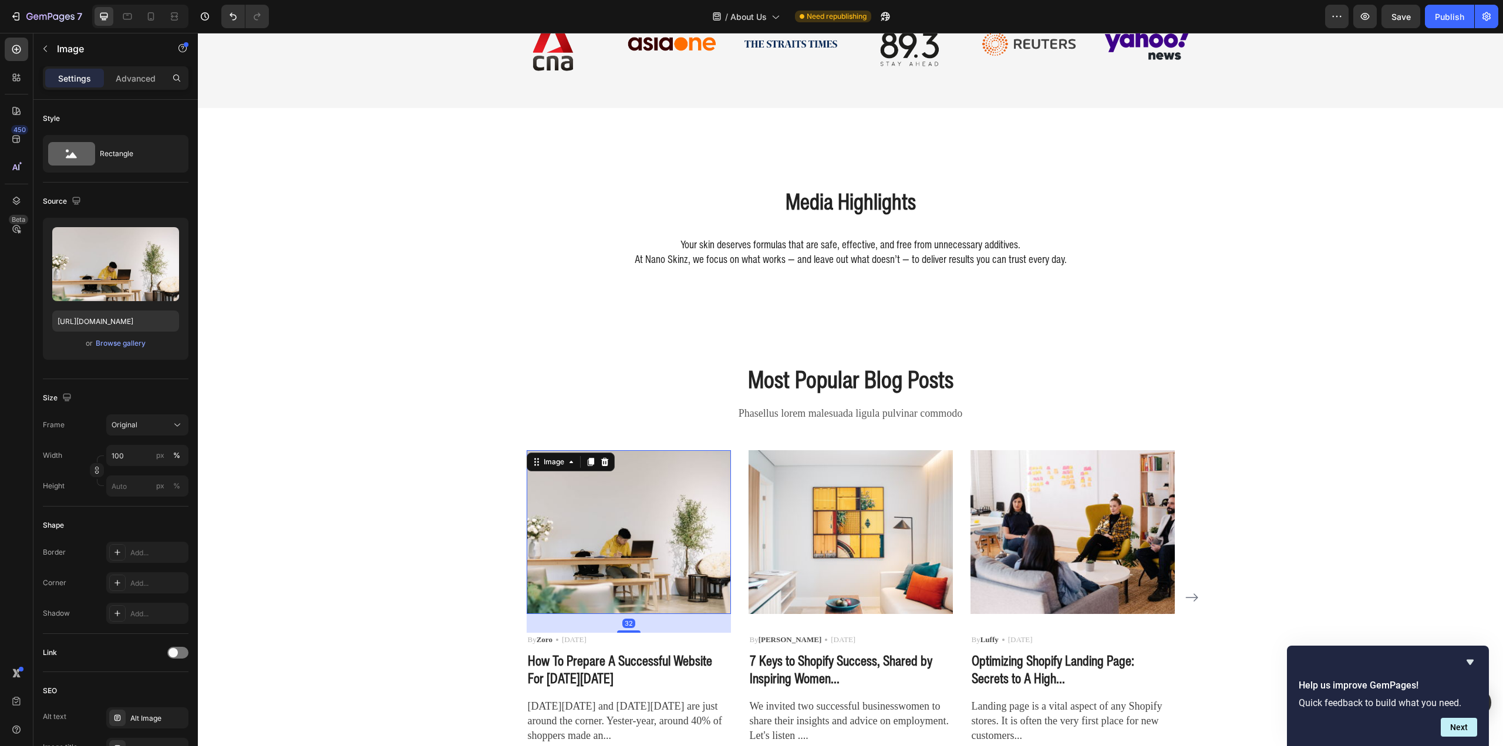
click at [656, 491] on img at bounding box center [629, 531] width 204 height 163
click at [123, 346] on div "Browse gallery" at bounding box center [121, 343] width 50 height 11
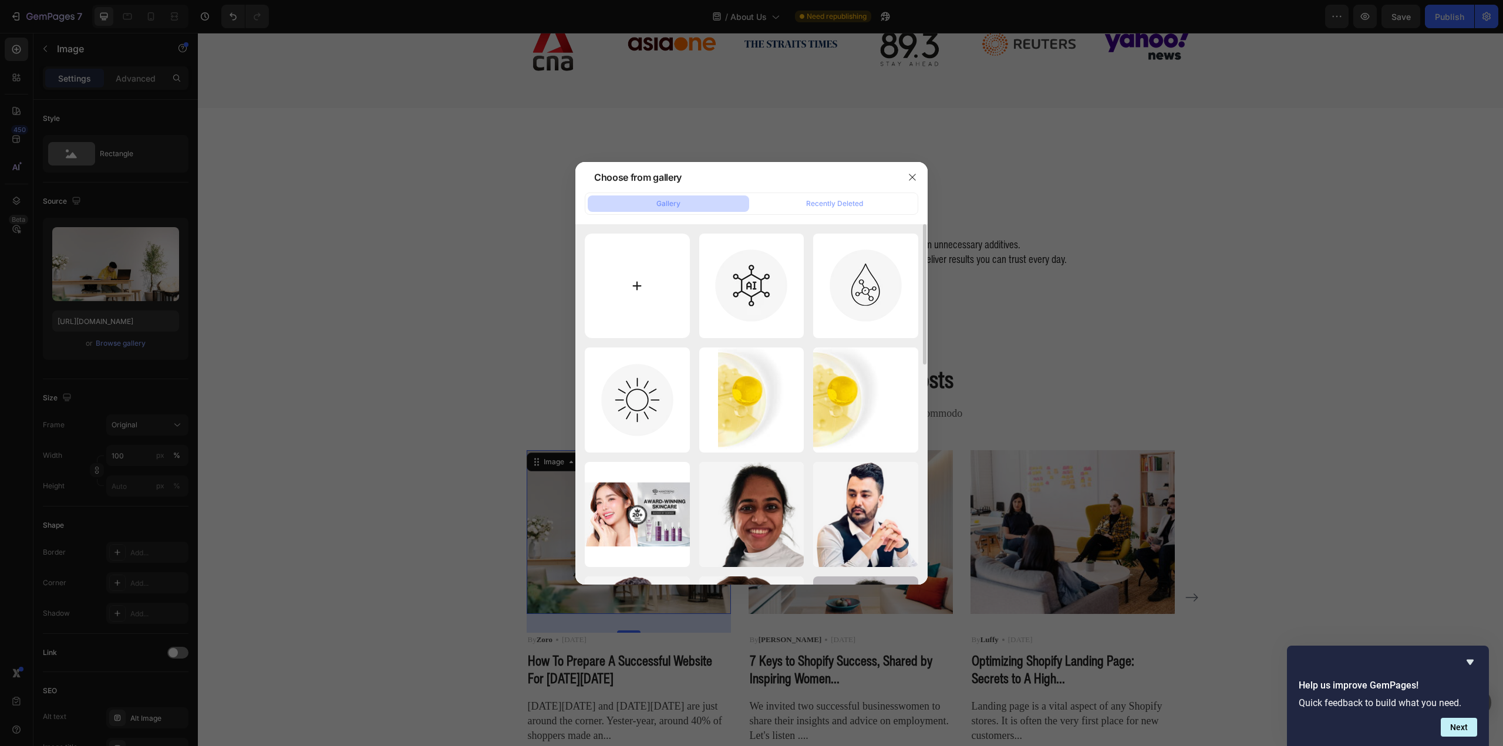
click at [678, 299] on input "file" at bounding box center [637, 286] width 105 height 105
click at [411, 257] on div at bounding box center [751, 373] width 1503 height 746
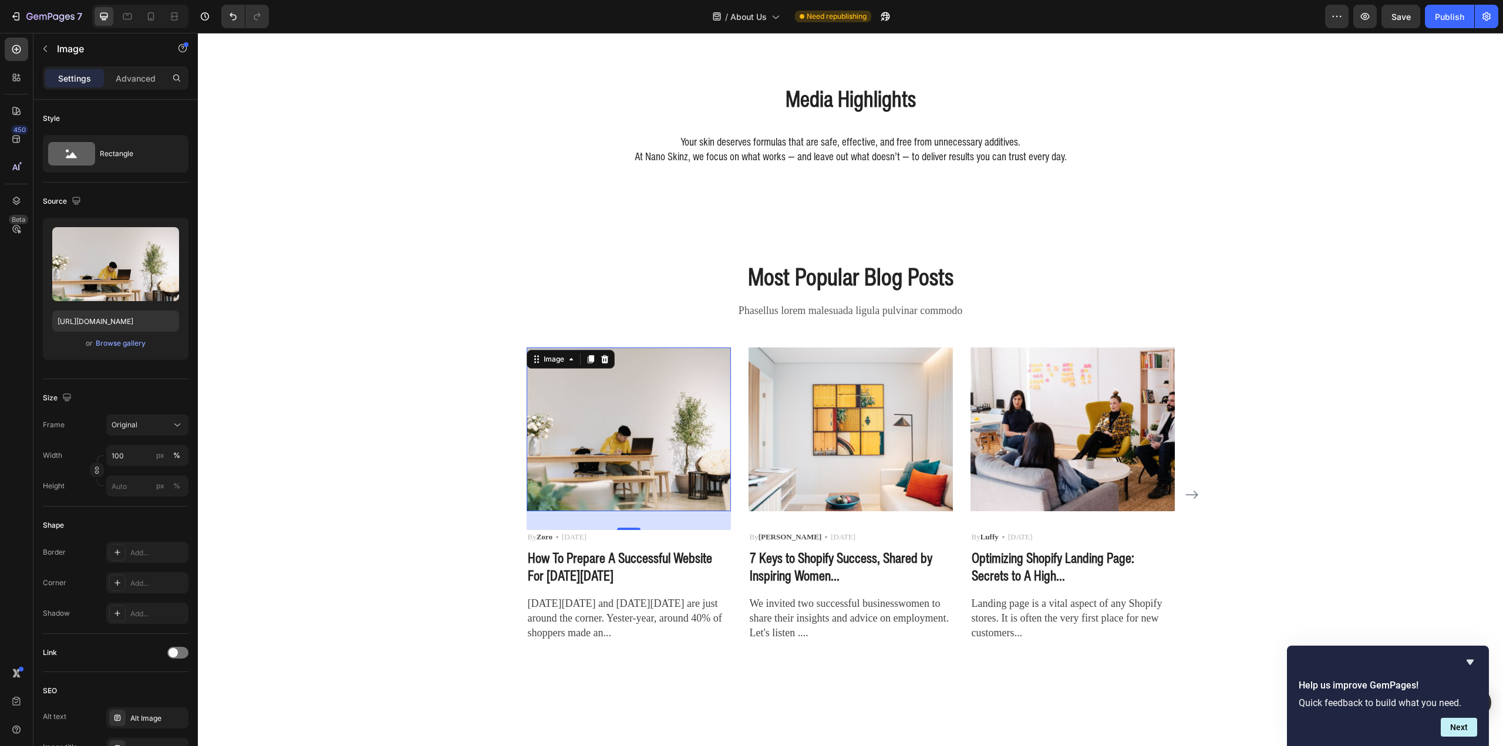
scroll to position [1989, 0]
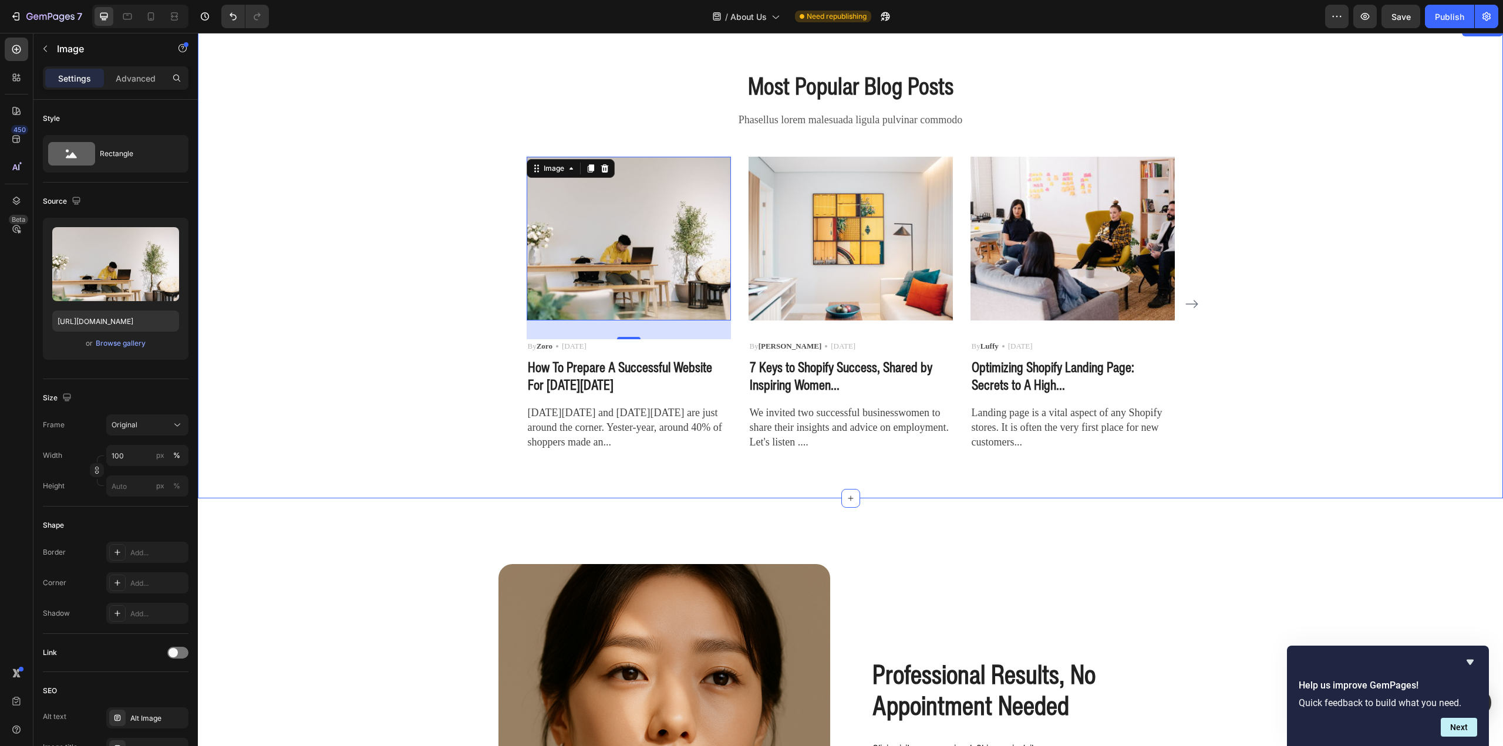
click at [376, 441] on div "Most Popular Blog Posts Heading Phasellus lorem malesuada ligula pulvinar commo…" at bounding box center [851, 260] width 1288 height 382
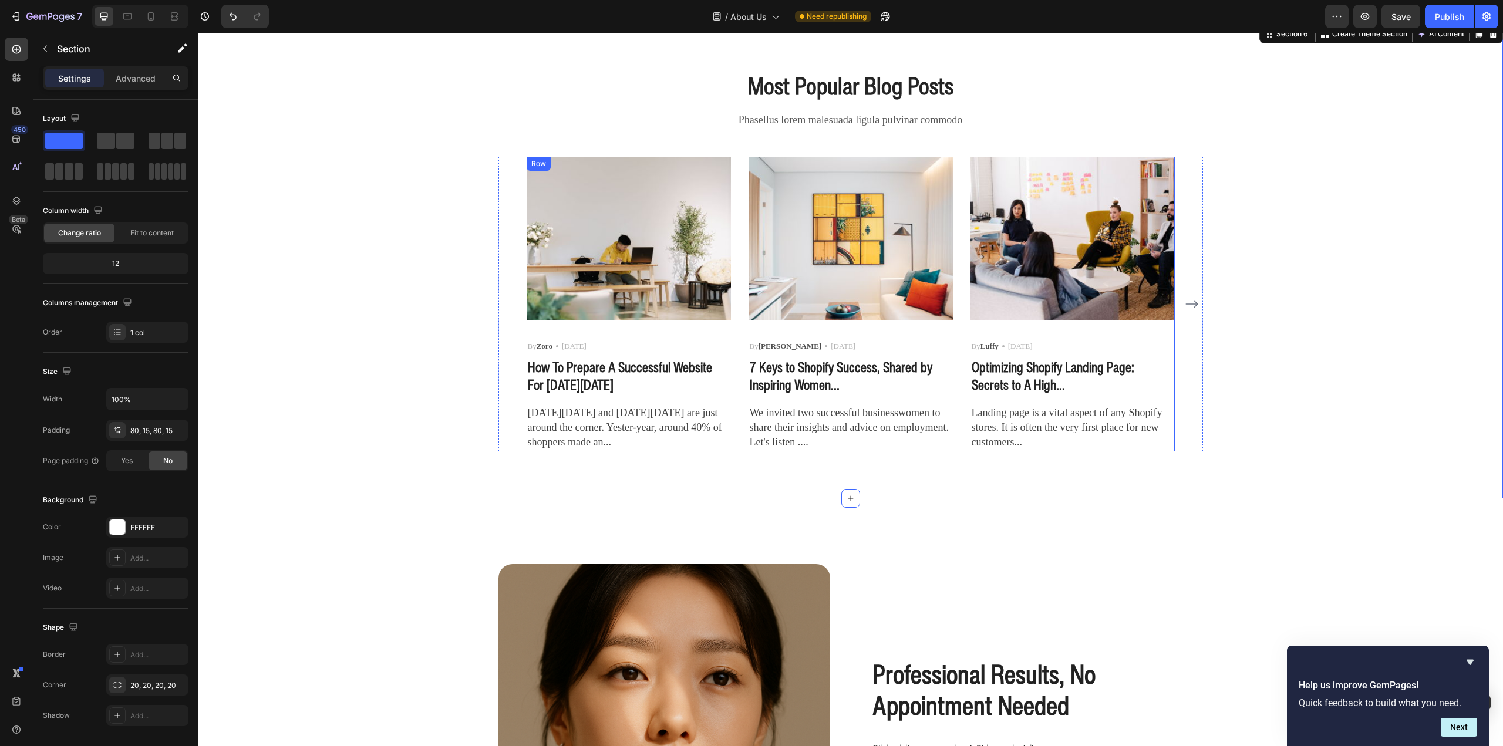
click at [612, 370] on p "How To Prepare A Successful Website For Black Friday" at bounding box center [629, 376] width 202 height 35
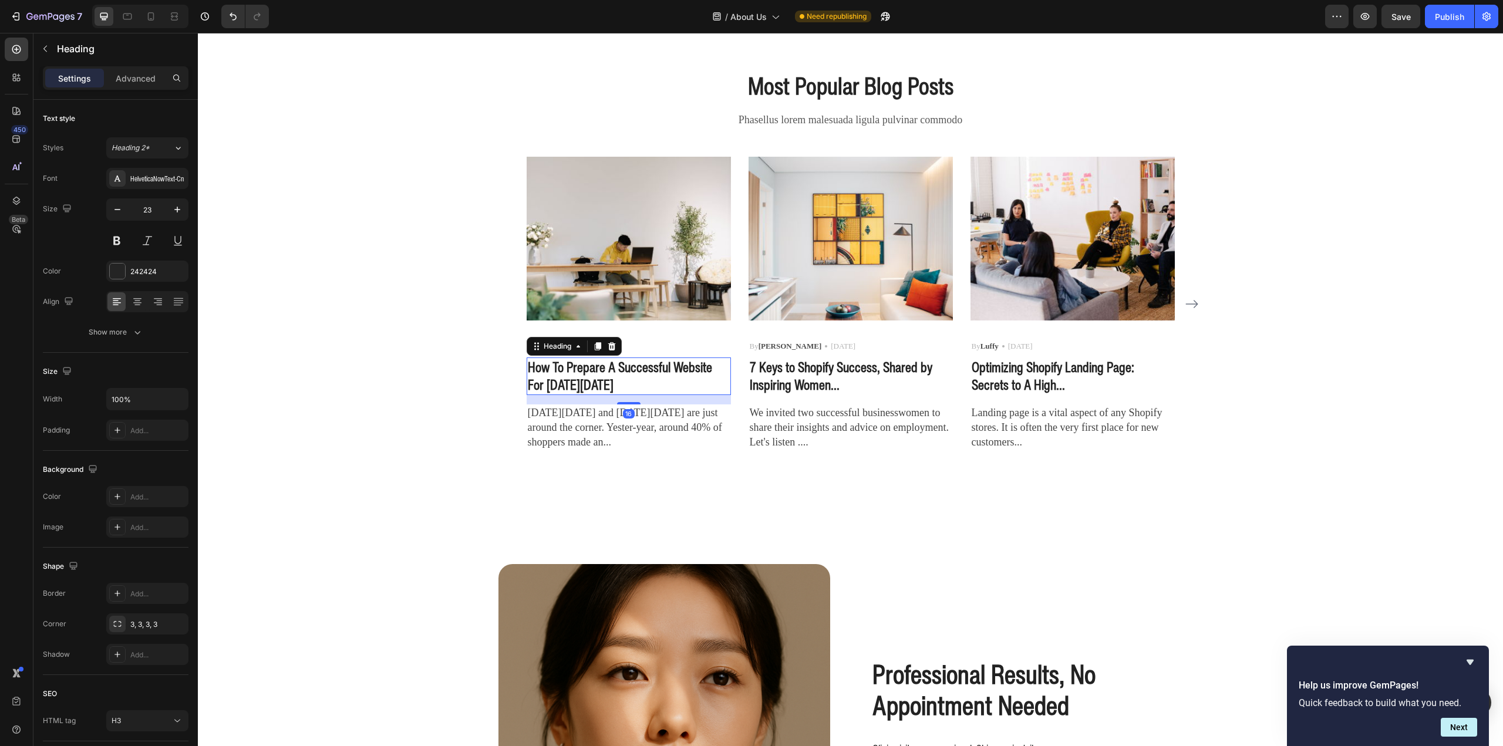
click at [612, 370] on p "How To Prepare A Successful Website For Black Friday" at bounding box center [629, 376] width 202 height 35
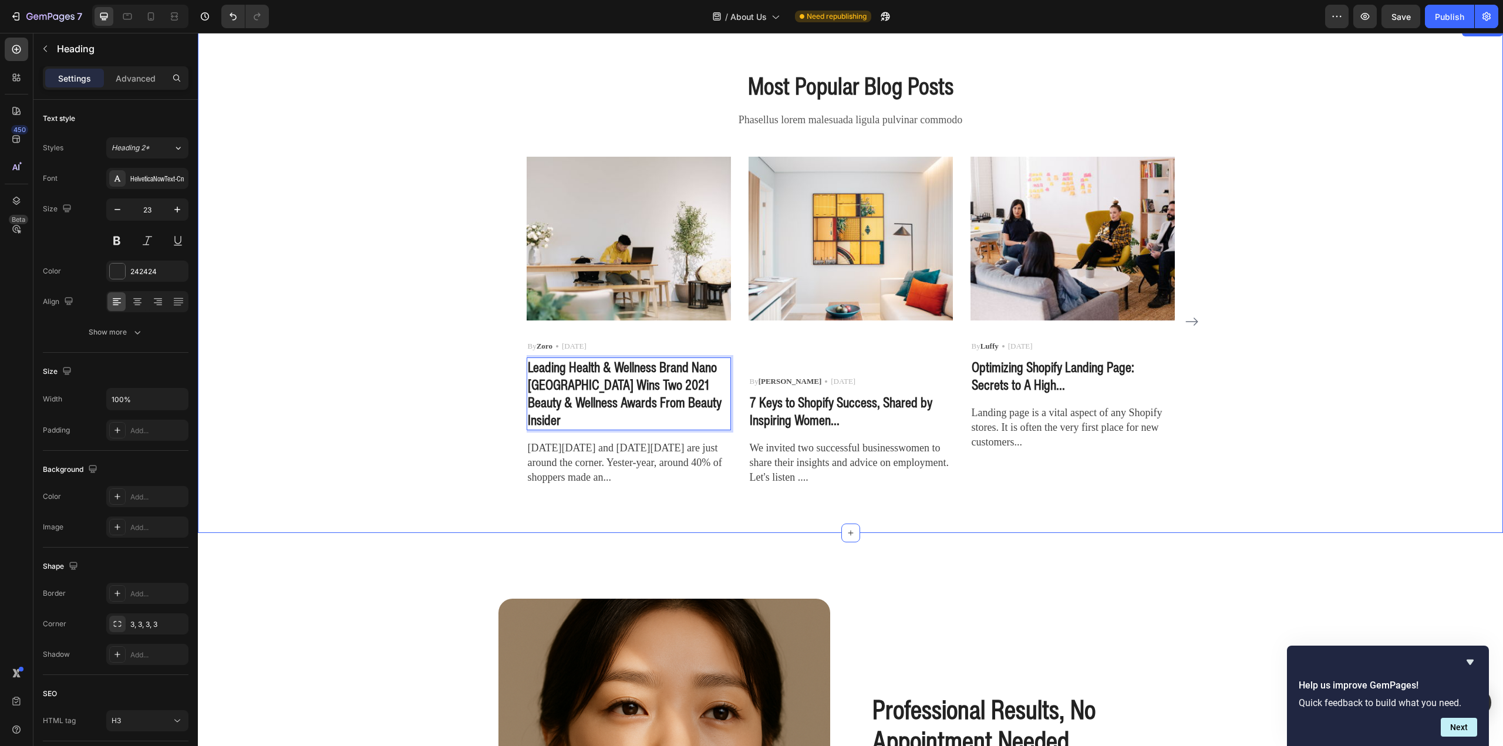
click at [431, 366] on div "Most Popular Blog Posts Heading Phasellus lorem malesuada ligula pulvinar commo…" at bounding box center [851, 277] width 1288 height 417
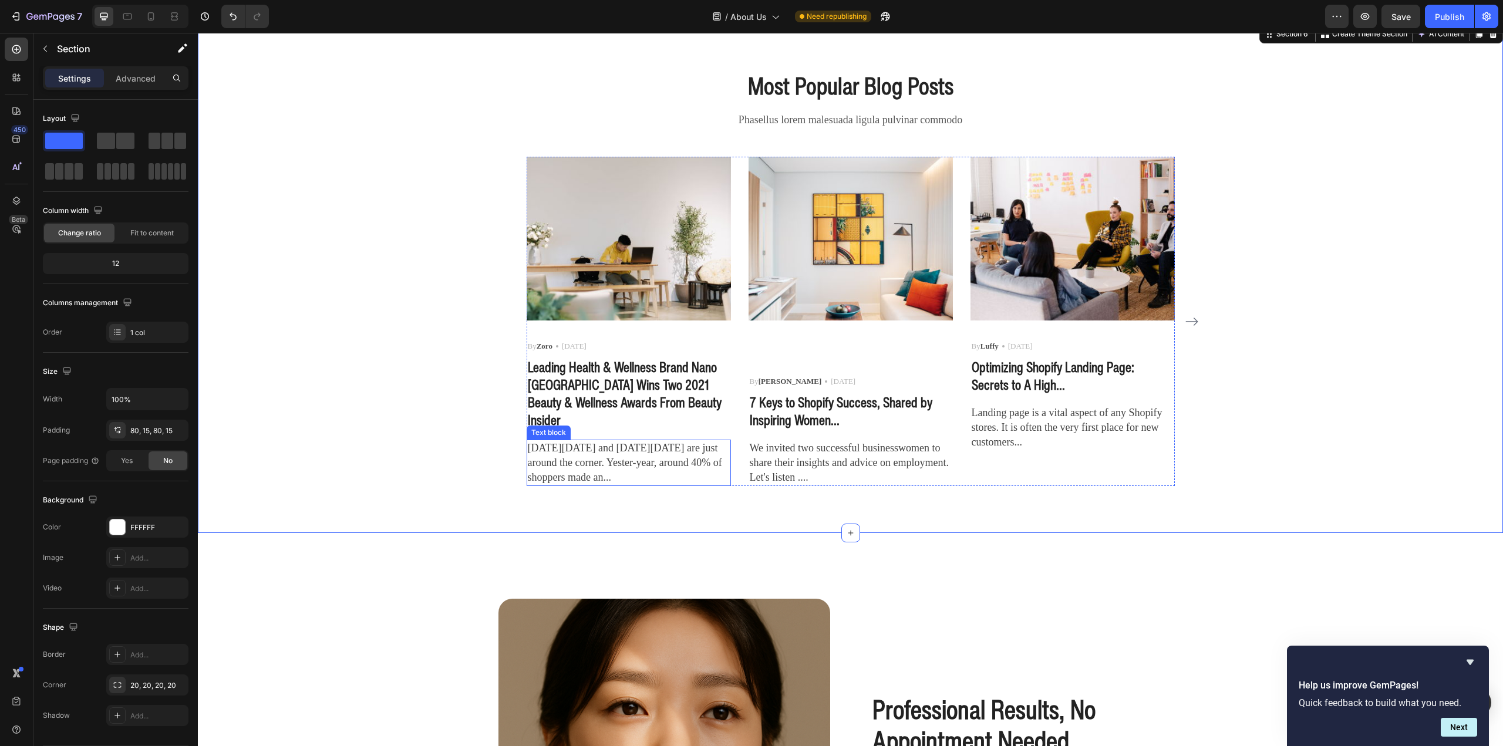
click at [636, 457] on p "Black Friday and Cyber Monday are just around the corner. Yester-year, around 4…" at bounding box center [629, 463] width 202 height 45
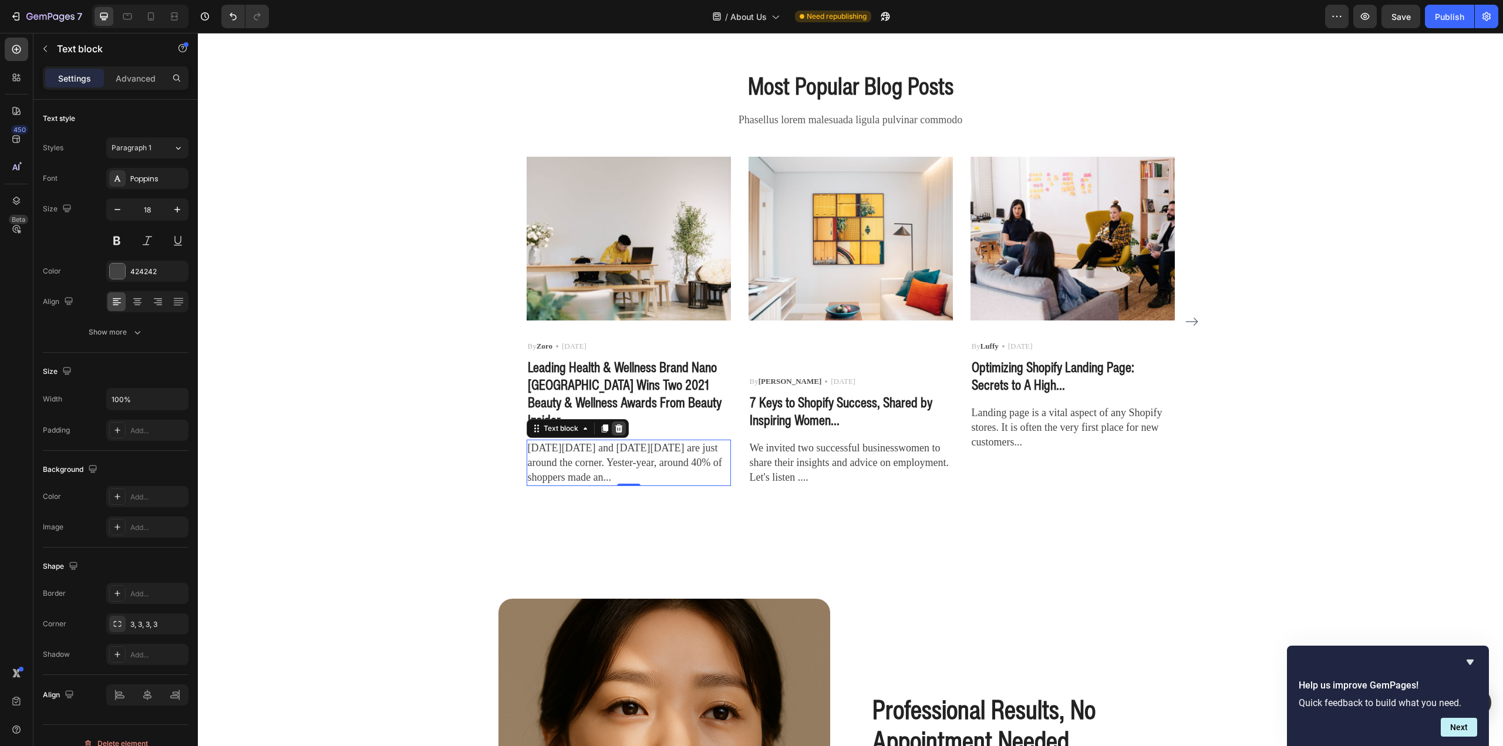
click at [616, 424] on icon at bounding box center [619, 428] width 8 height 8
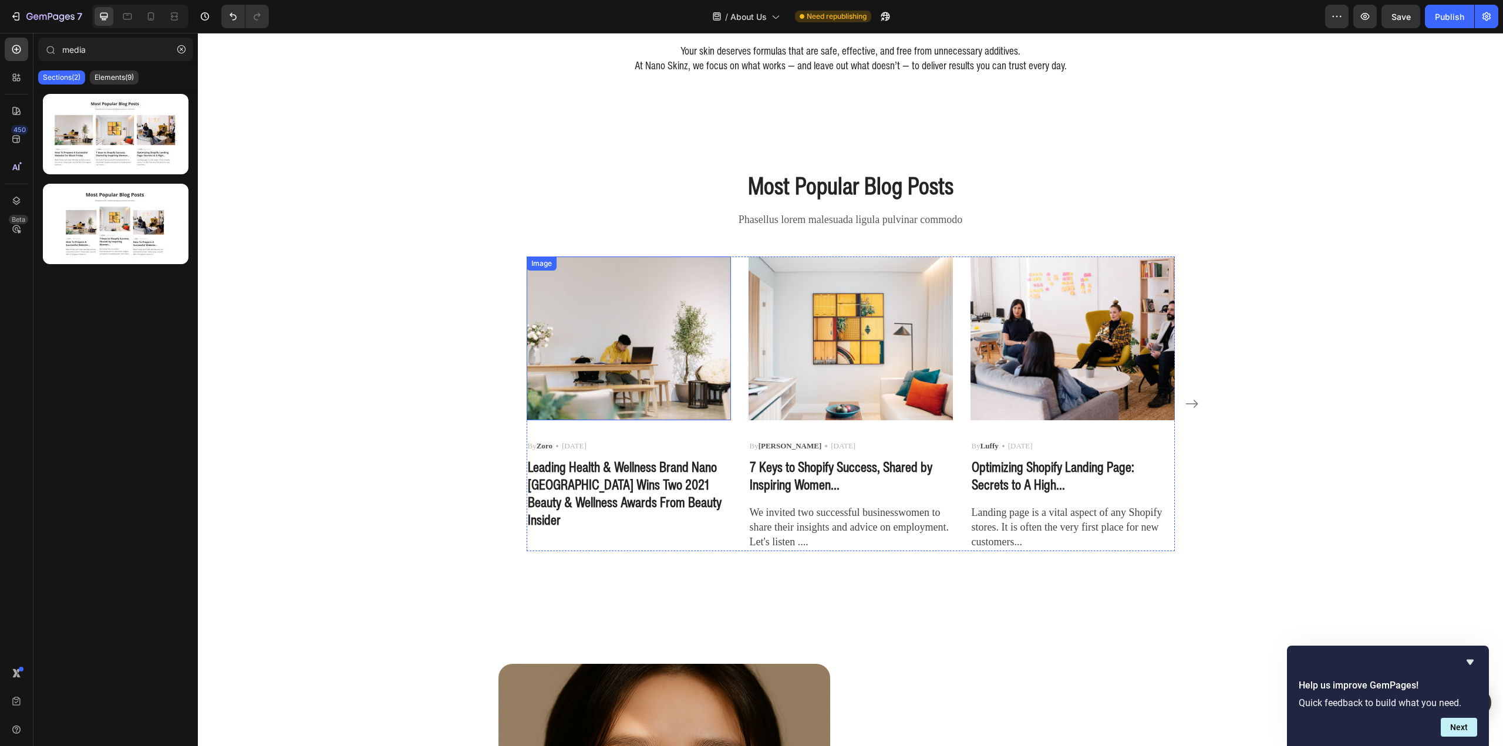
scroll to position [1872, 0]
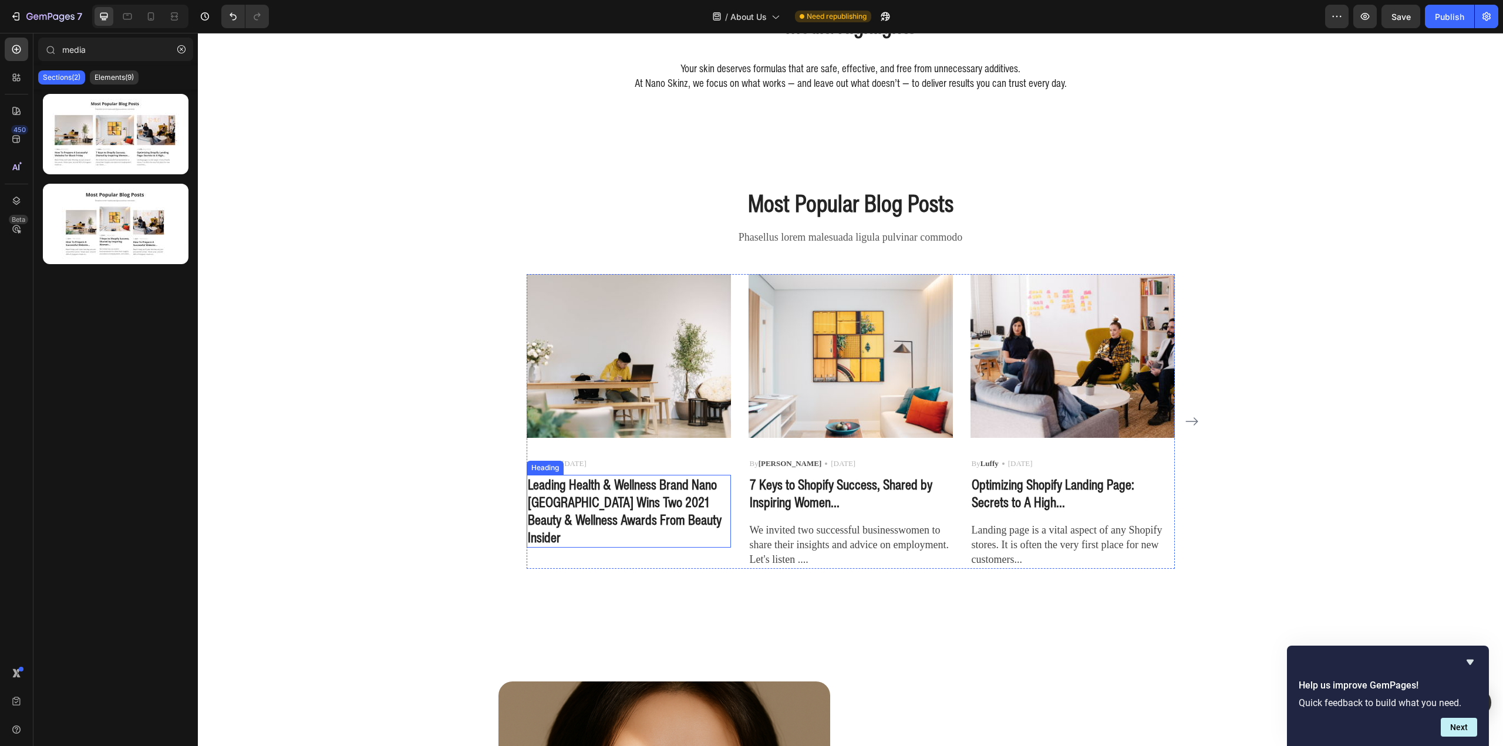
drag, startPoint x: 548, startPoint y: 511, endPoint x: 564, endPoint y: 496, distance: 21.6
click at [548, 511] on p "Leading Health & Wellness Brand Nano Singapore Wins Two 2021 Beauty & Wellness …" at bounding box center [629, 511] width 202 height 70
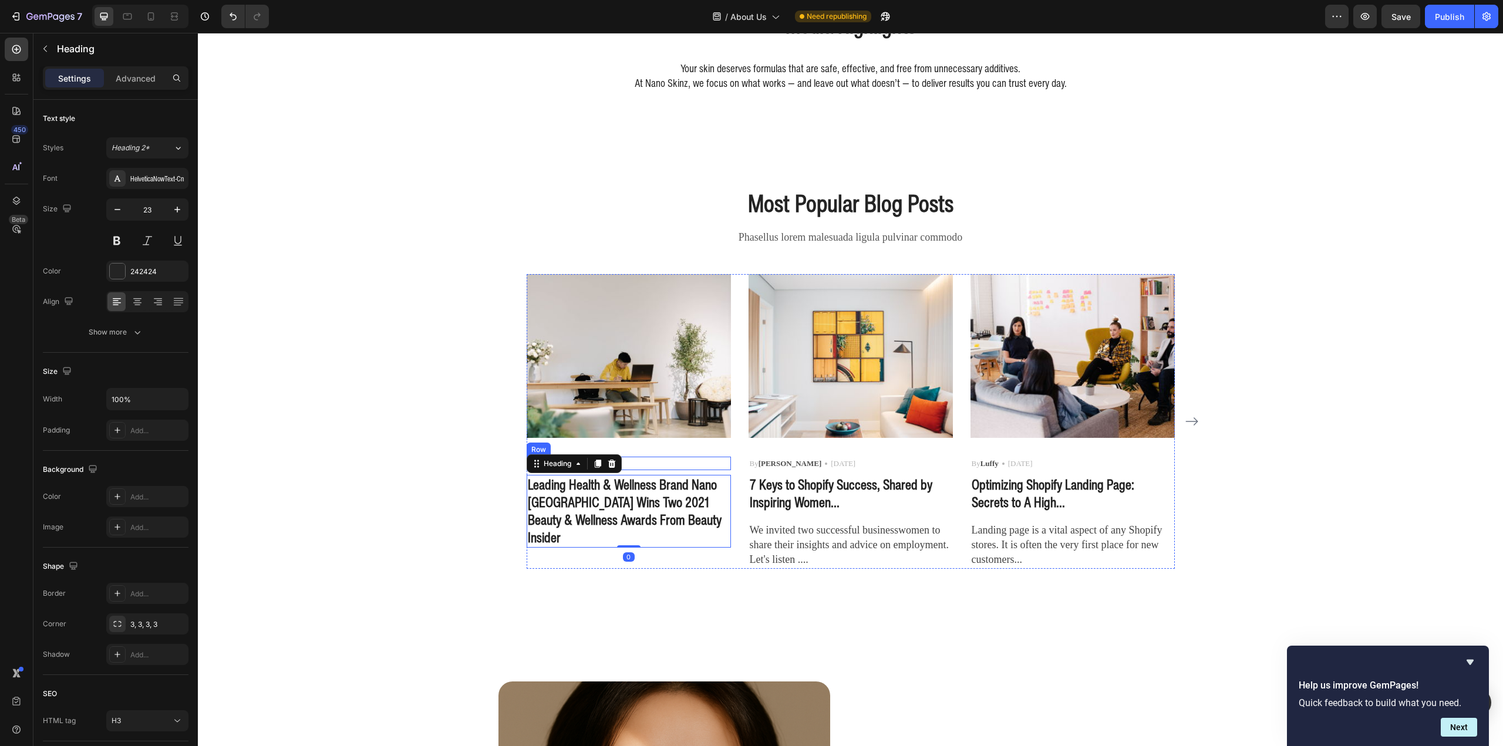
click at [643, 463] on div "By Zoro Text block Icon May 29,2022 Text block Row" at bounding box center [629, 464] width 204 height 14
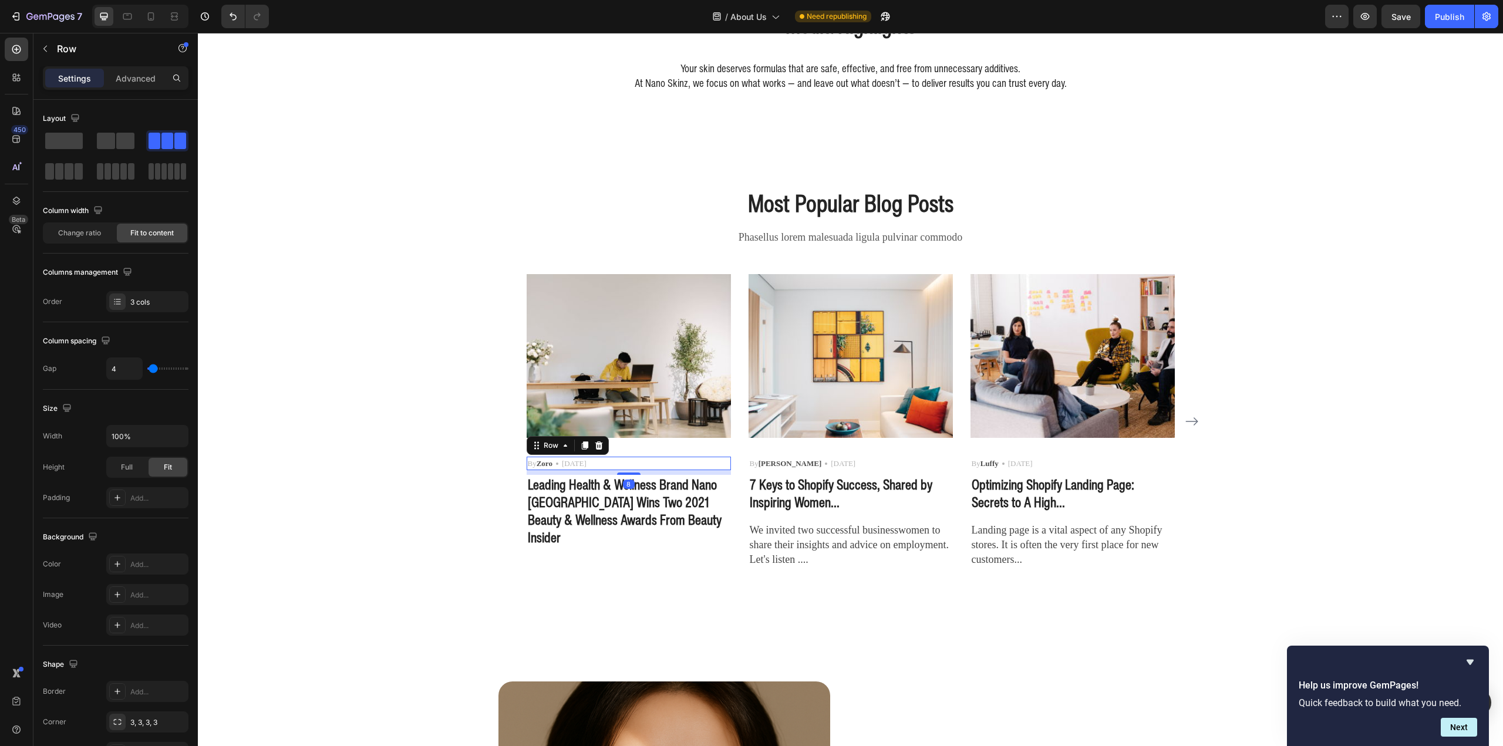
click at [643, 463] on div "By Zoro Text block Icon May 29,2022 Text block Row 8" at bounding box center [629, 464] width 204 height 14
click at [547, 464] on strong "Zoro" at bounding box center [545, 463] width 16 height 9
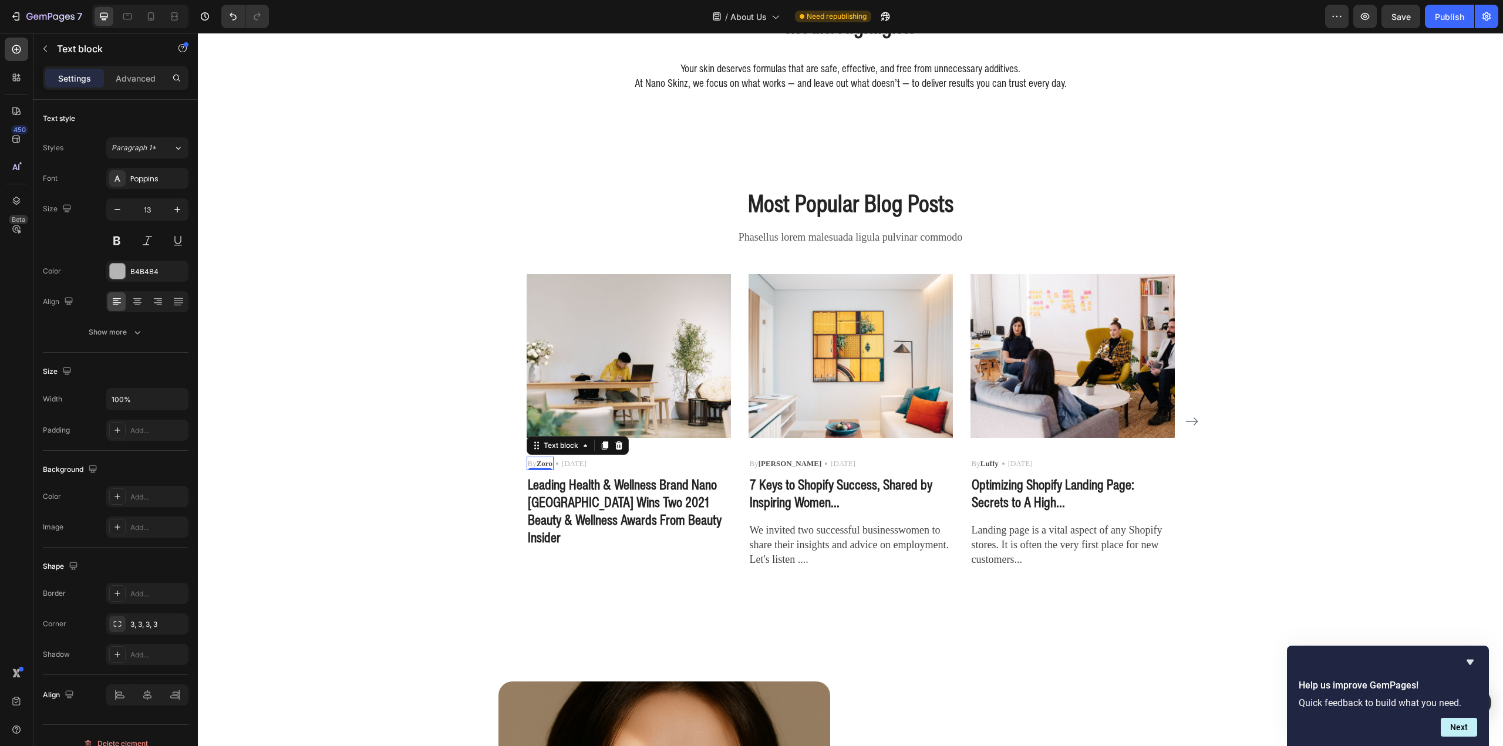
click at [538, 464] on strong "Zoro" at bounding box center [545, 463] width 16 height 9
click at [550, 464] on div "By Zoro" at bounding box center [540, 464] width 27 height 14
click at [542, 462] on strong "Zoro" at bounding box center [545, 463] width 16 height 9
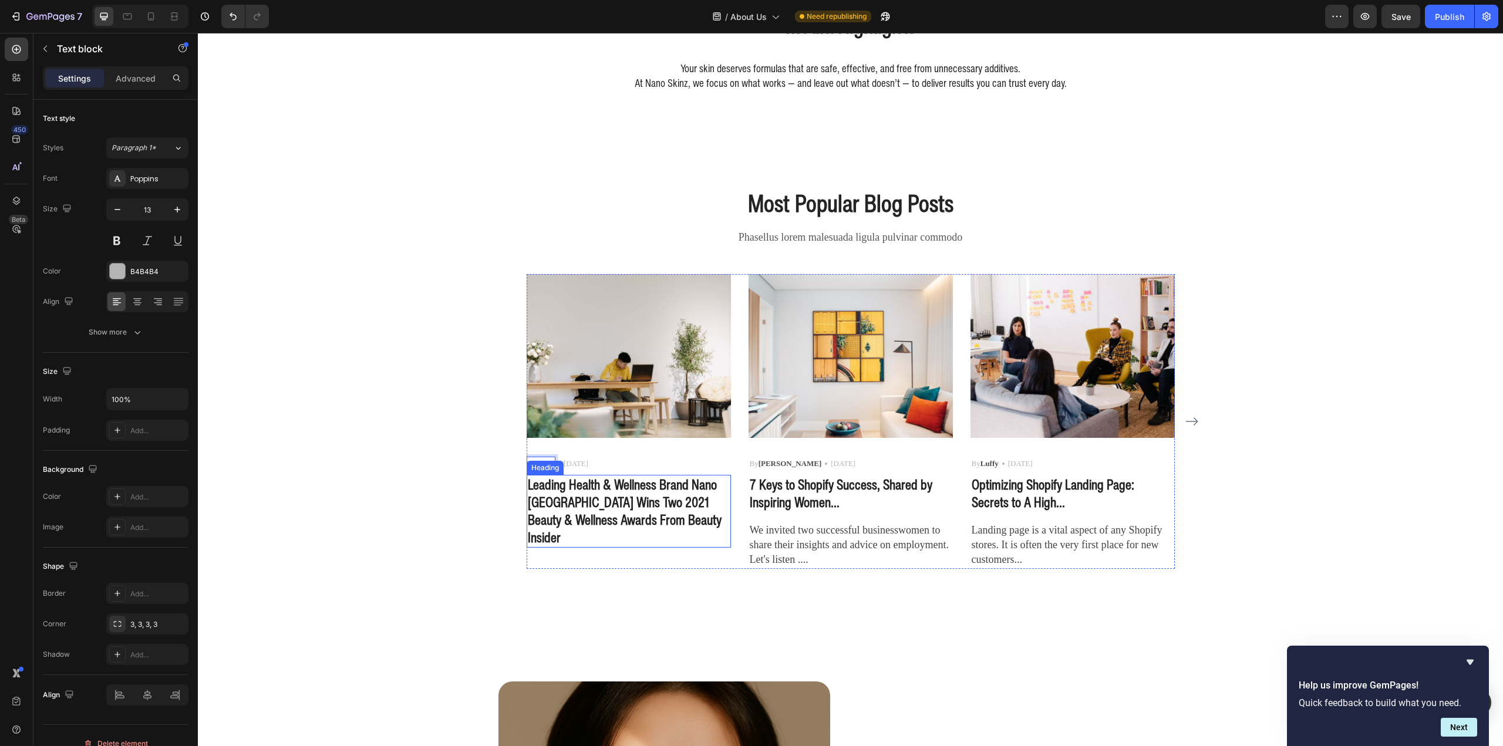
click at [652, 527] on p "Leading Health & Wellness Brand Nano Singapore Wins Two 2021 Beauty & Wellness …" at bounding box center [629, 511] width 202 height 70
click at [423, 528] on div "Most Popular Blog Posts Heading Phasellus lorem malesuada ligula pulvinar commo…" at bounding box center [851, 378] width 1288 height 382
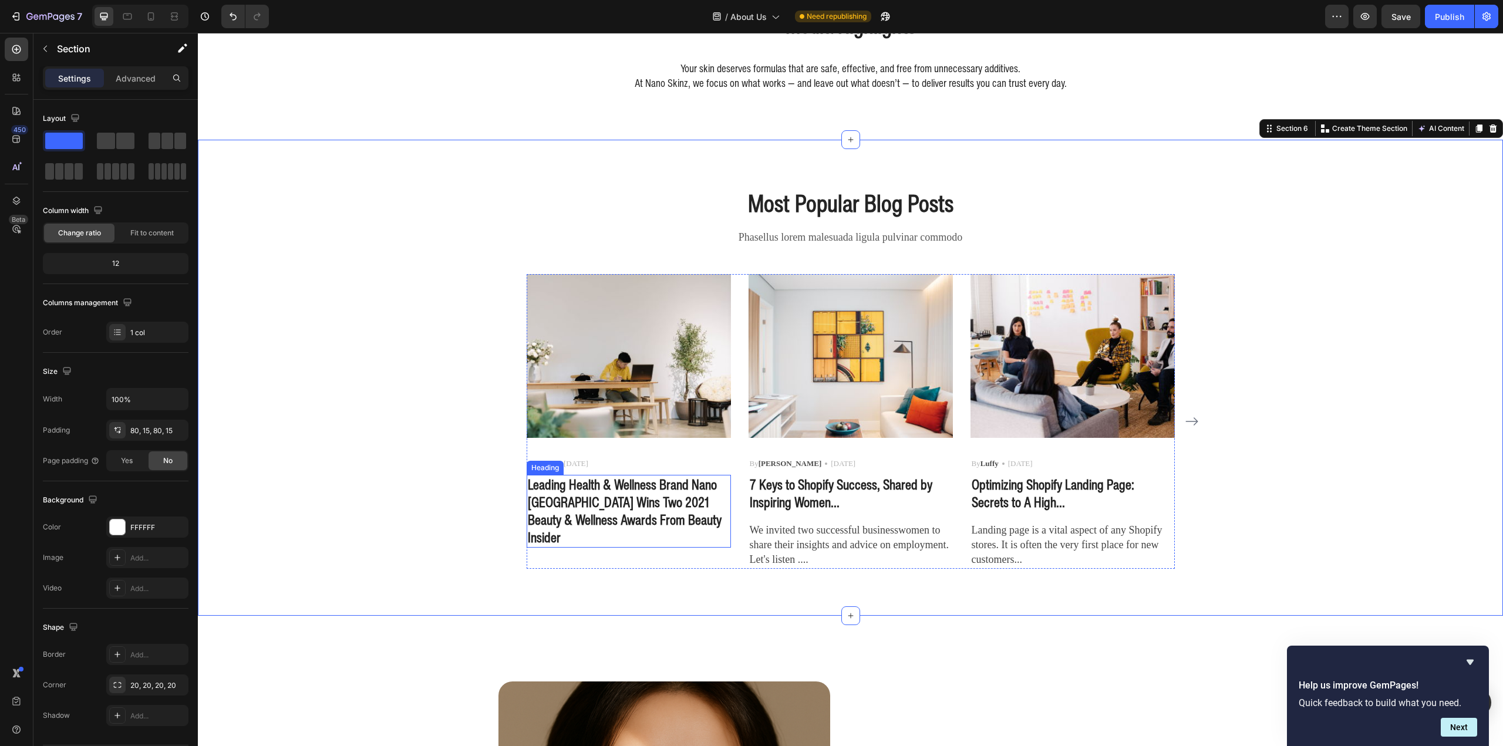
click at [588, 461] on p "May 29,2022" at bounding box center [576, 464] width 25 height 12
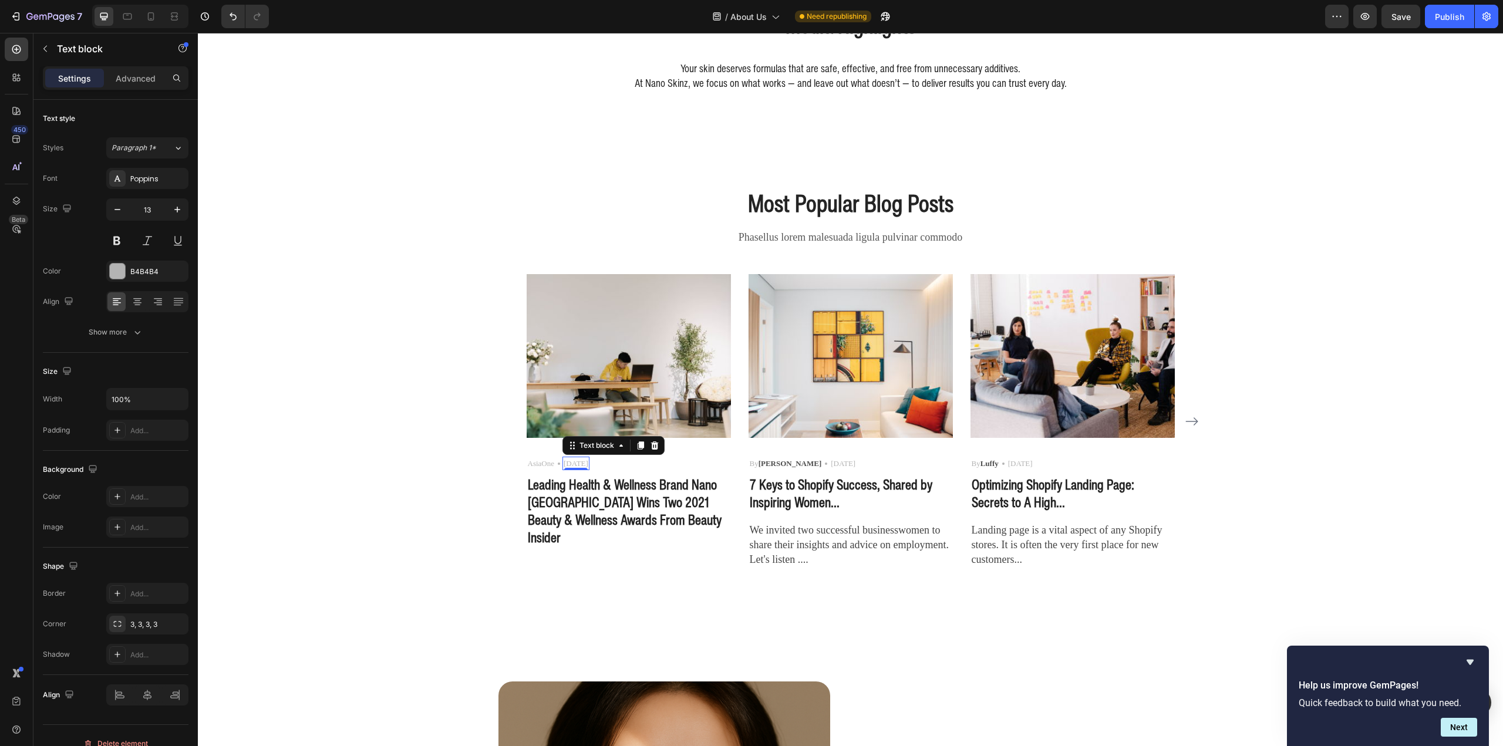
click at [588, 461] on p "May 29,2022" at bounding box center [576, 464] width 25 height 12
click at [541, 463] on p "AsiaOne" at bounding box center [541, 464] width 27 height 12
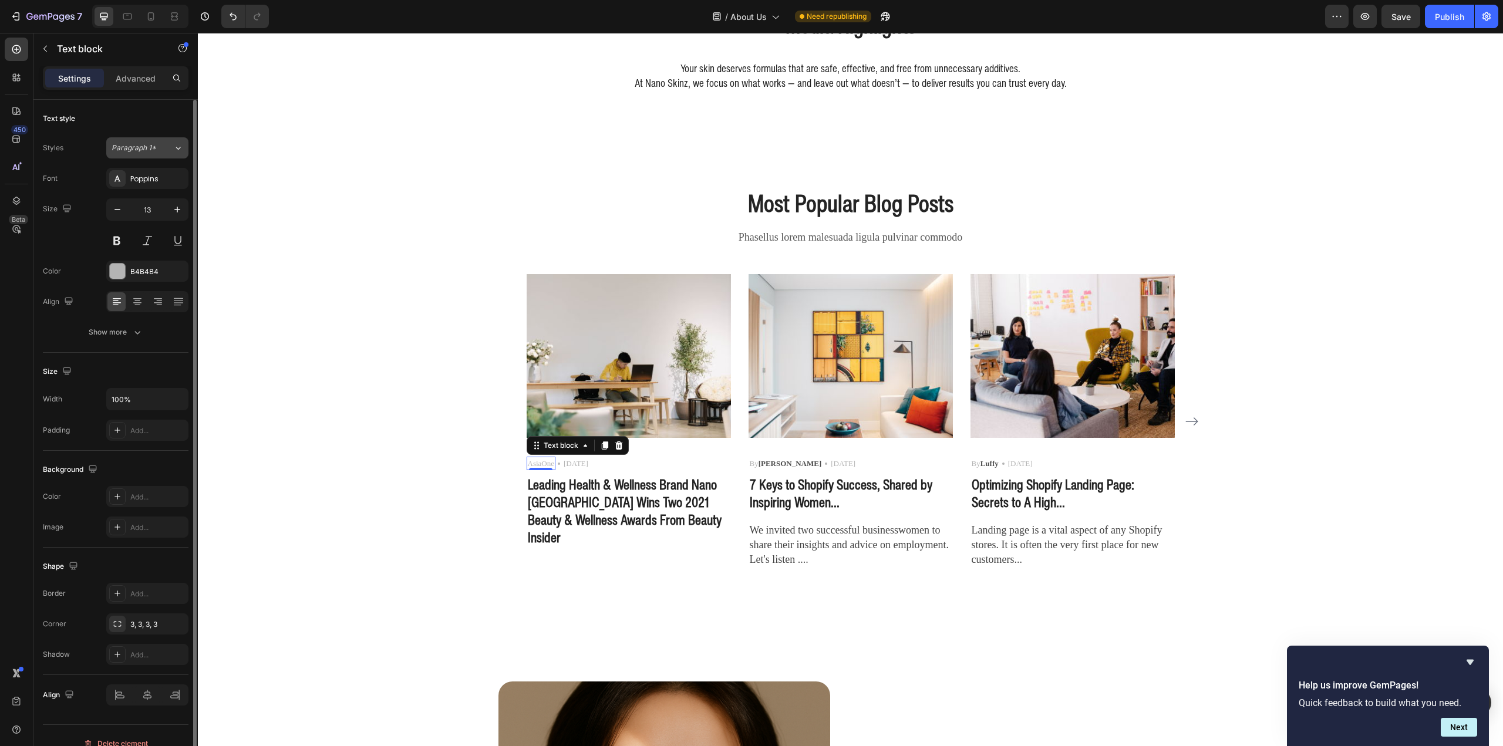
click at [138, 150] on span "Paragraph 1*" at bounding box center [134, 148] width 45 height 11
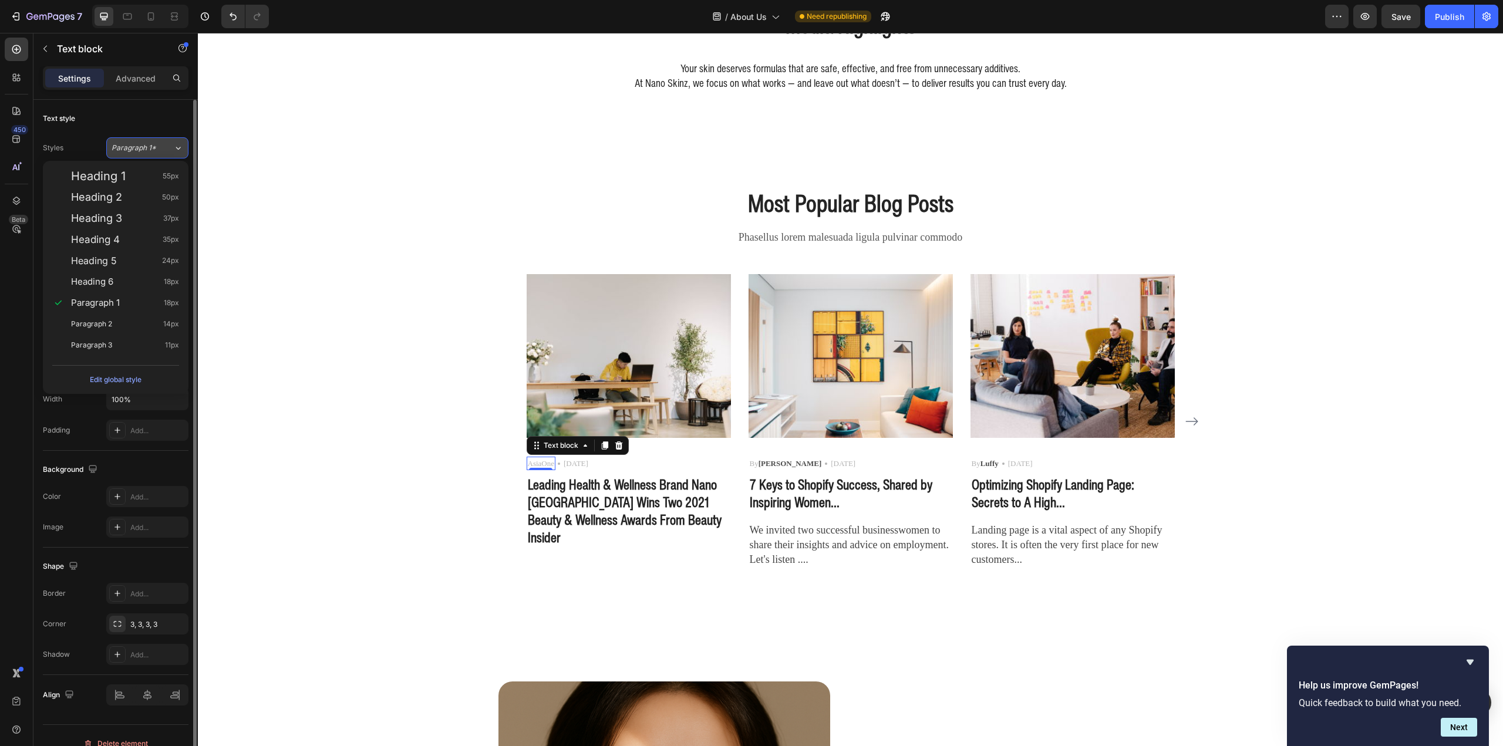
click at [138, 148] on span "Paragraph 1*" at bounding box center [134, 148] width 45 height 11
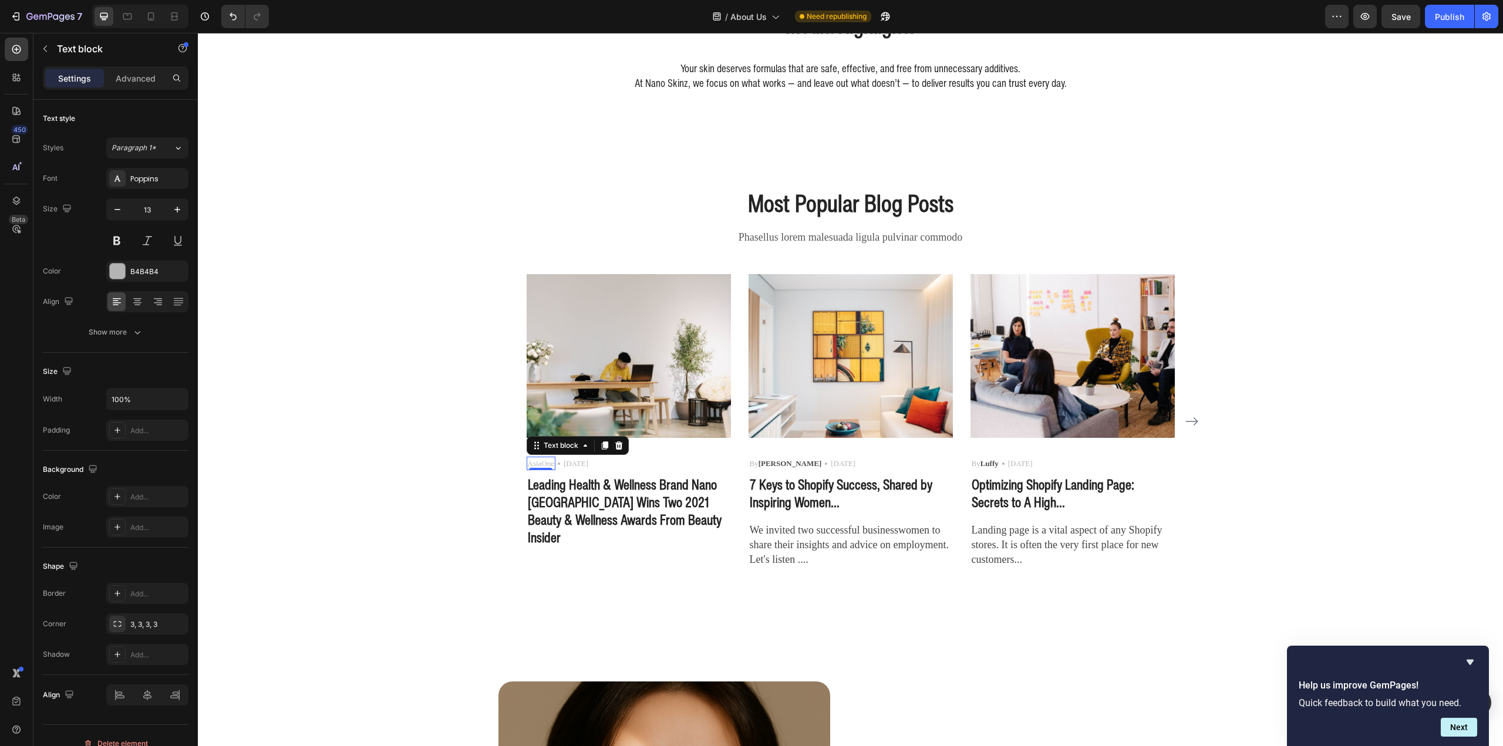
click at [141, 182] on div "Poppins" at bounding box center [157, 179] width 55 height 11
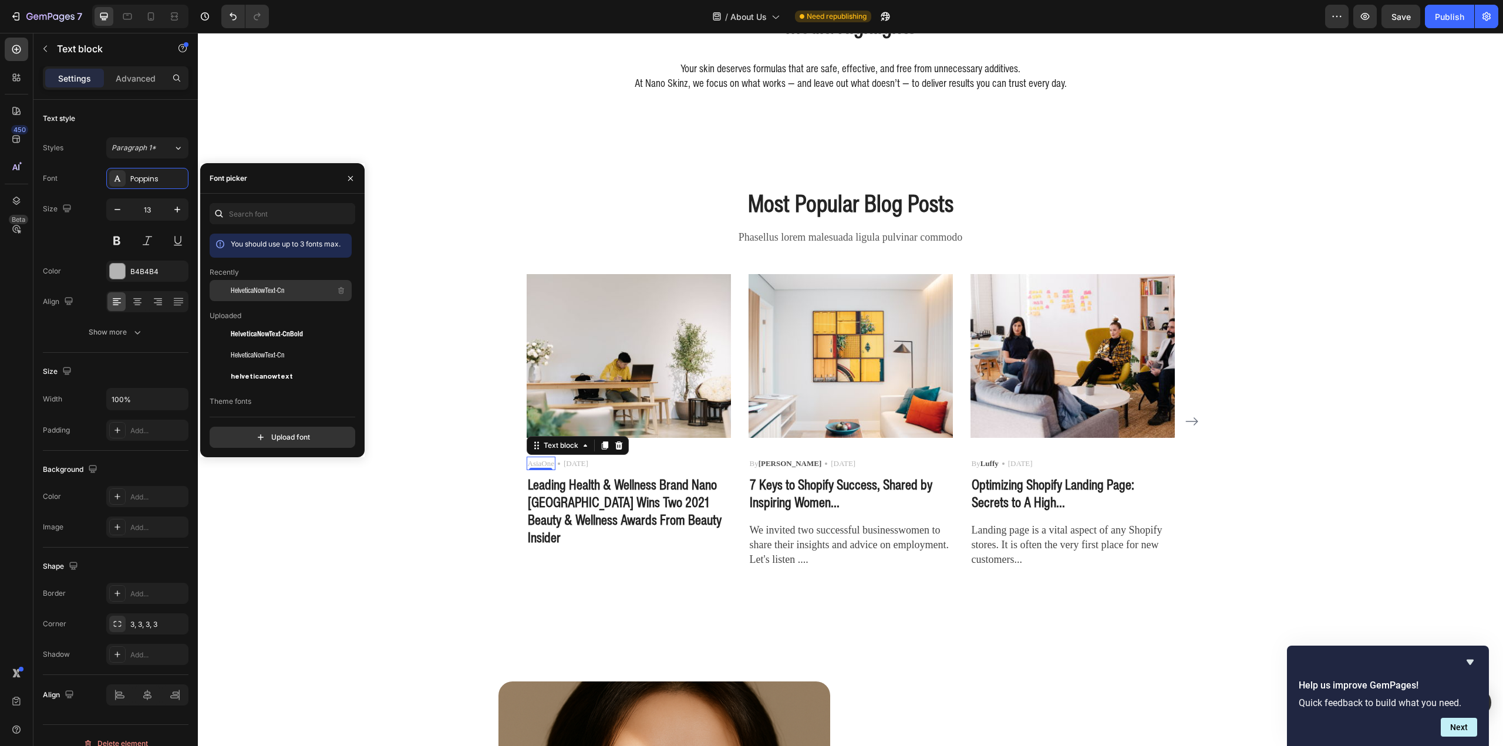
click at [288, 290] on div "HelveticaNowText-Cn" at bounding box center [290, 291] width 119 height 14
click at [579, 465] on p "06 May 2021" at bounding box center [573, 464] width 25 height 12
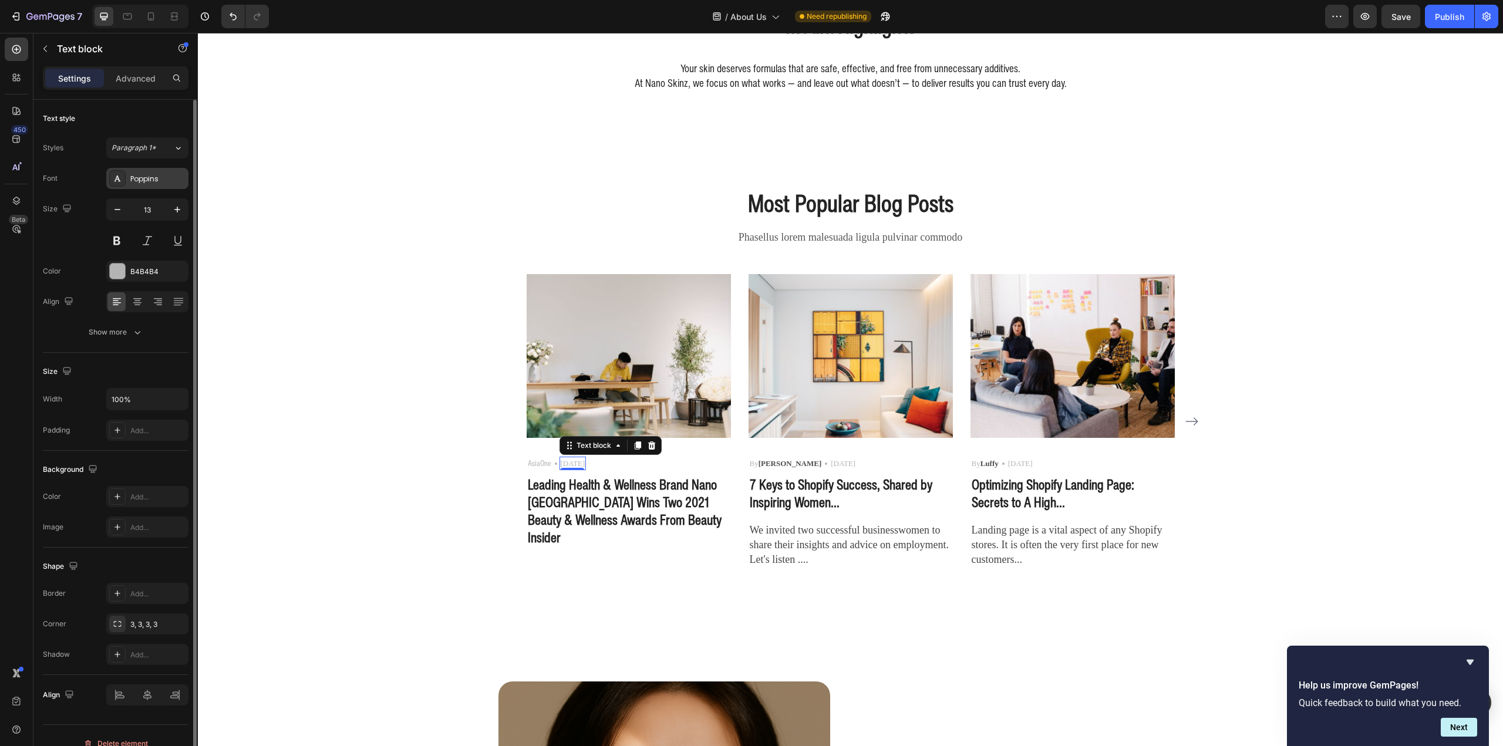
click at [146, 174] on div "Poppins" at bounding box center [157, 179] width 55 height 11
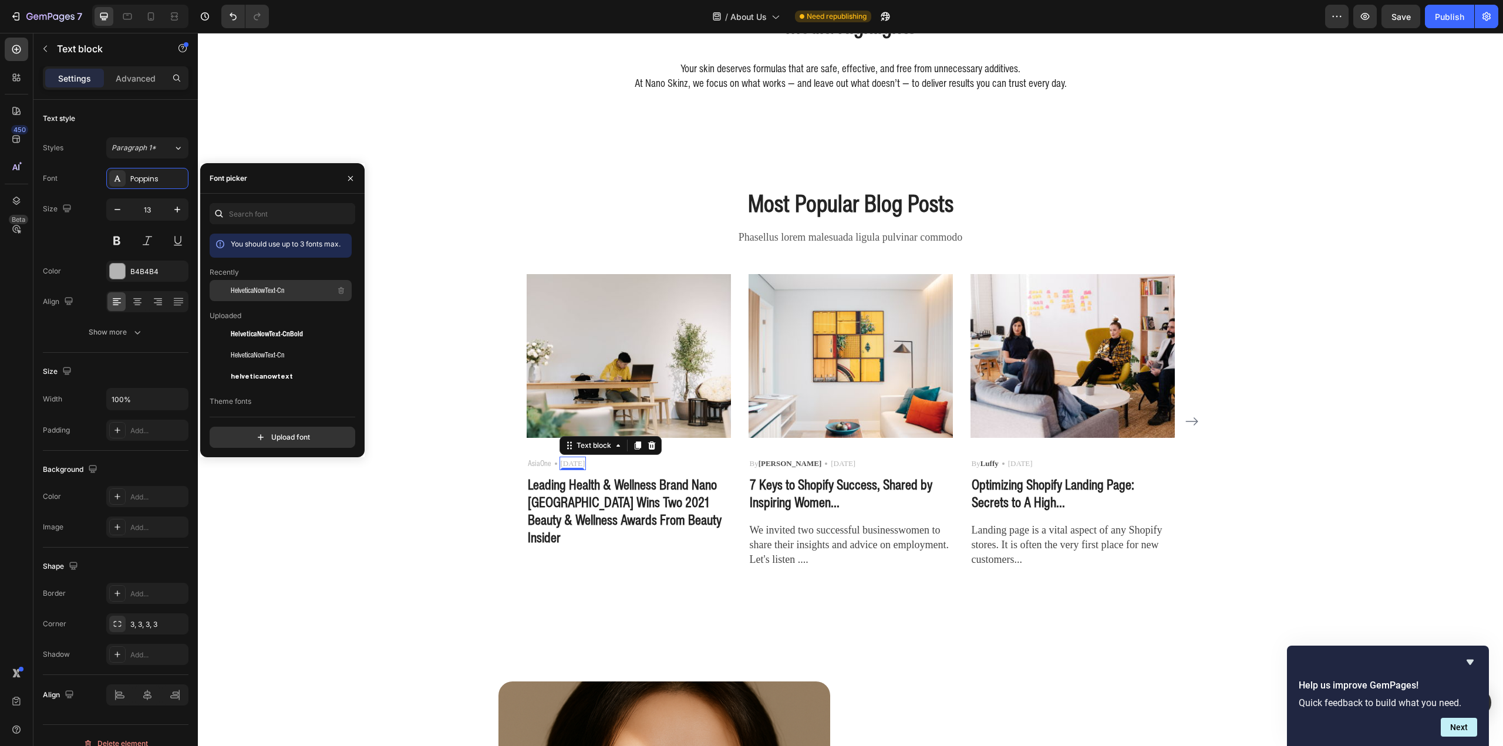
click at [276, 294] on span "HelveticaNowText-Cn" at bounding box center [257, 290] width 53 height 11
click at [537, 466] on p "AsiaOne" at bounding box center [539, 464] width 23 height 12
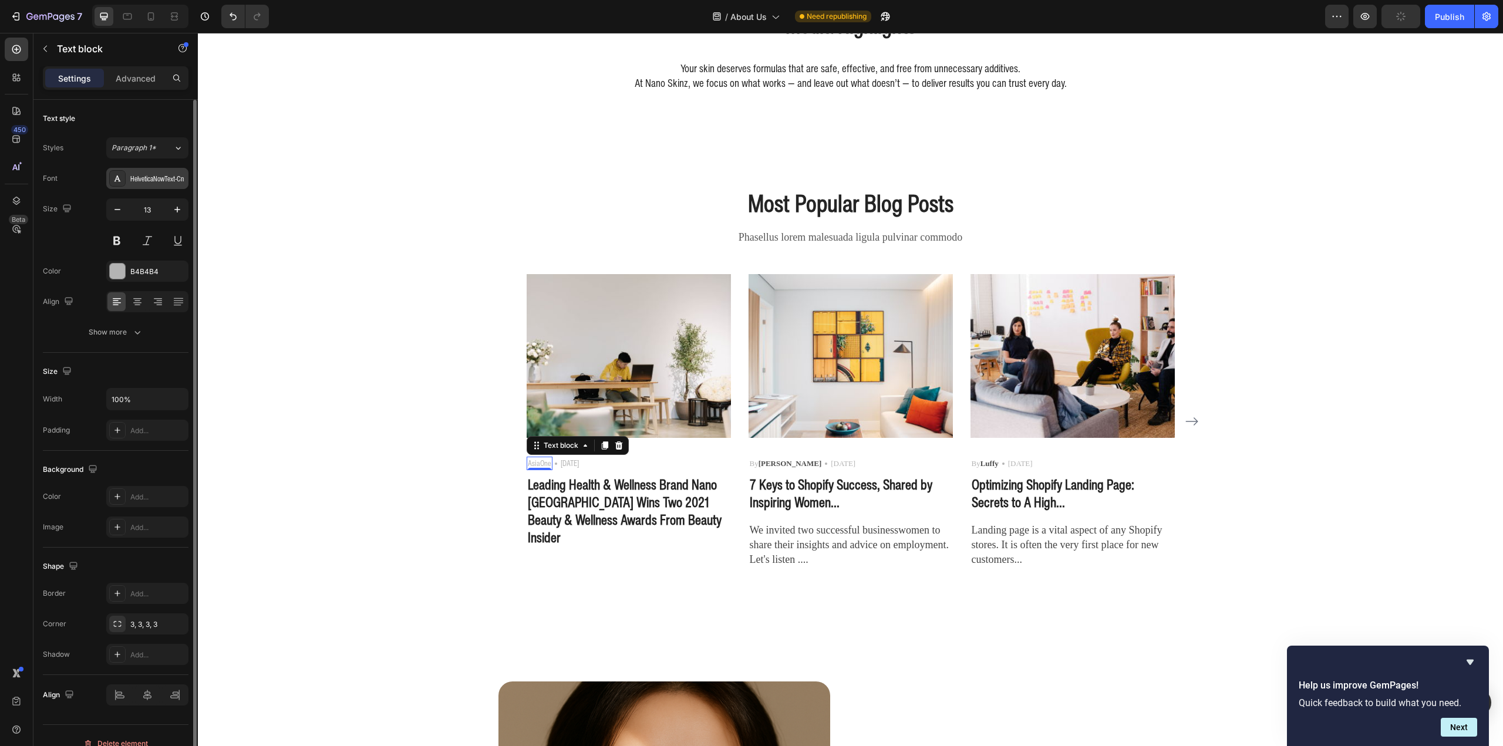
click at [147, 184] on div "HelveticaNowText-Cn" at bounding box center [157, 179] width 55 height 11
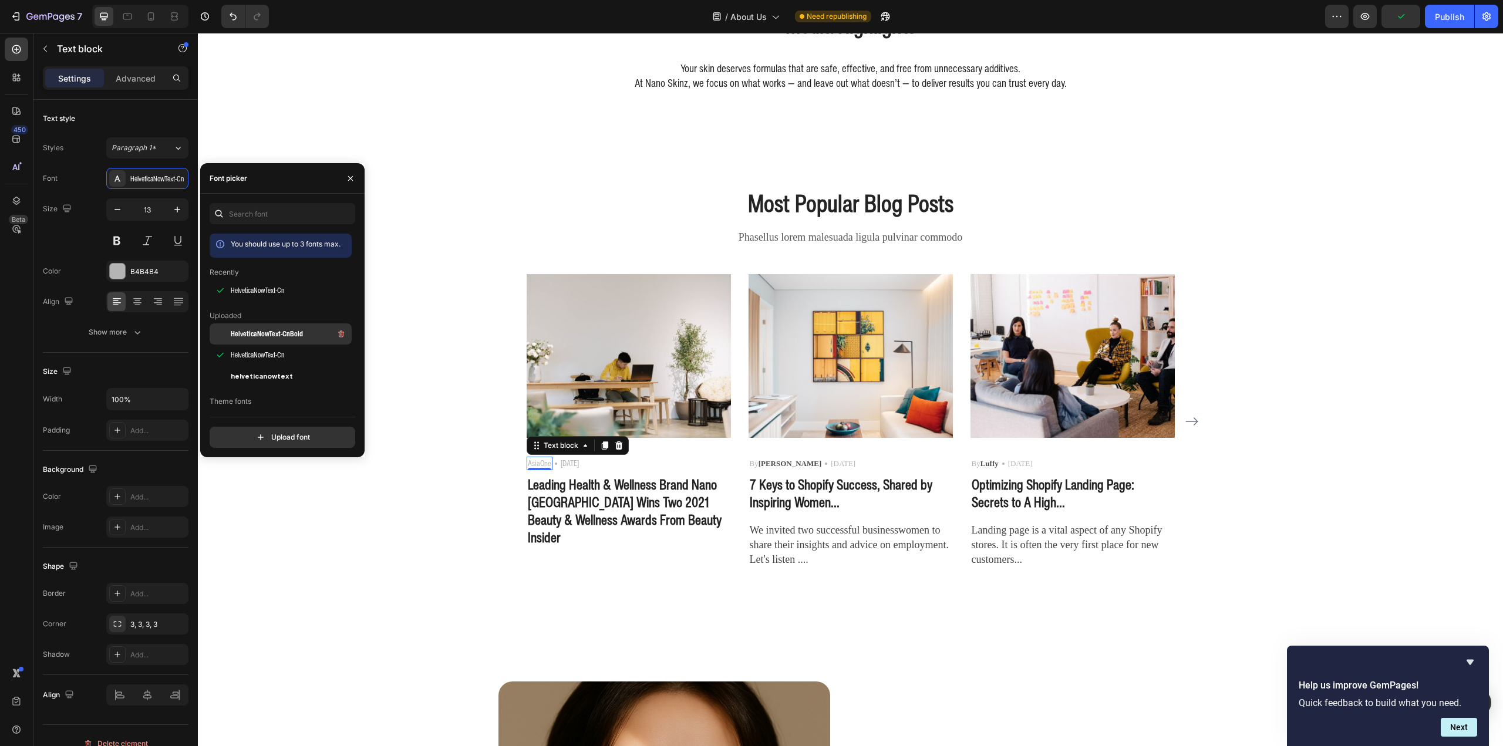
click at [309, 332] on div "HelveticaNowText-CnBold" at bounding box center [290, 334] width 119 height 14
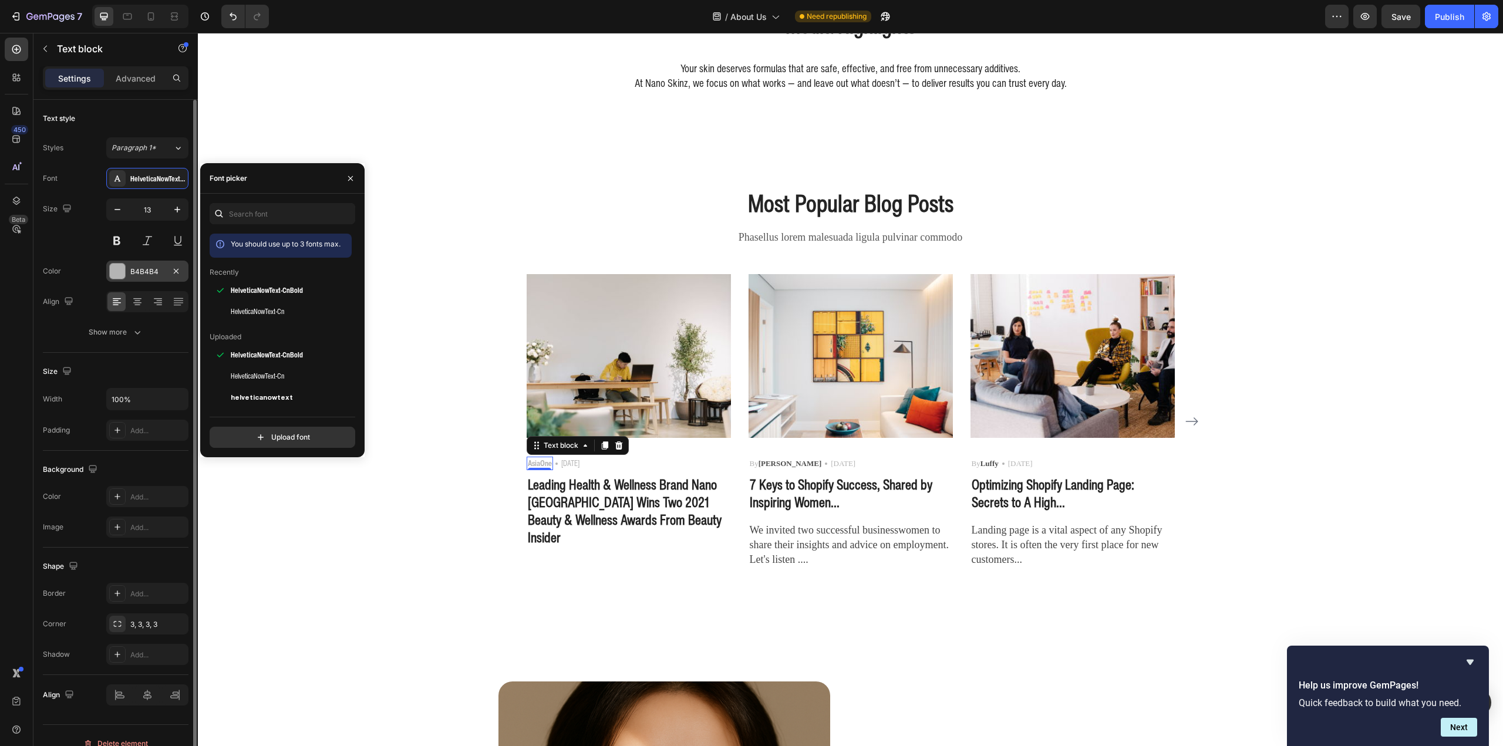
click at [133, 274] on div "B4B4B4" at bounding box center [147, 272] width 34 height 11
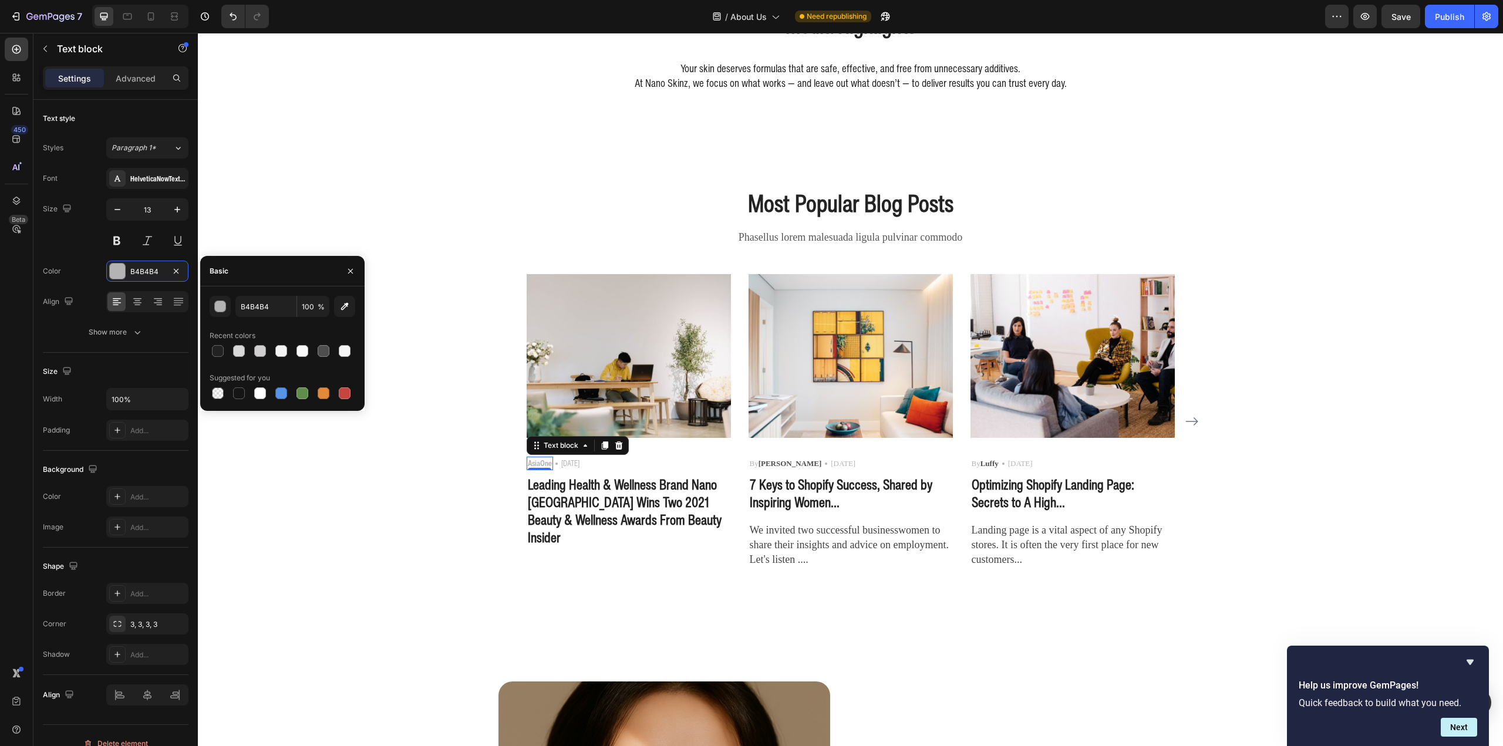
click at [222, 350] on div at bounding box center [218, 351] width 12 height 12
type input "222222"
click at [579, 462] on p "06 May 2021" at bounding box center [570, 464] width 18 height 12
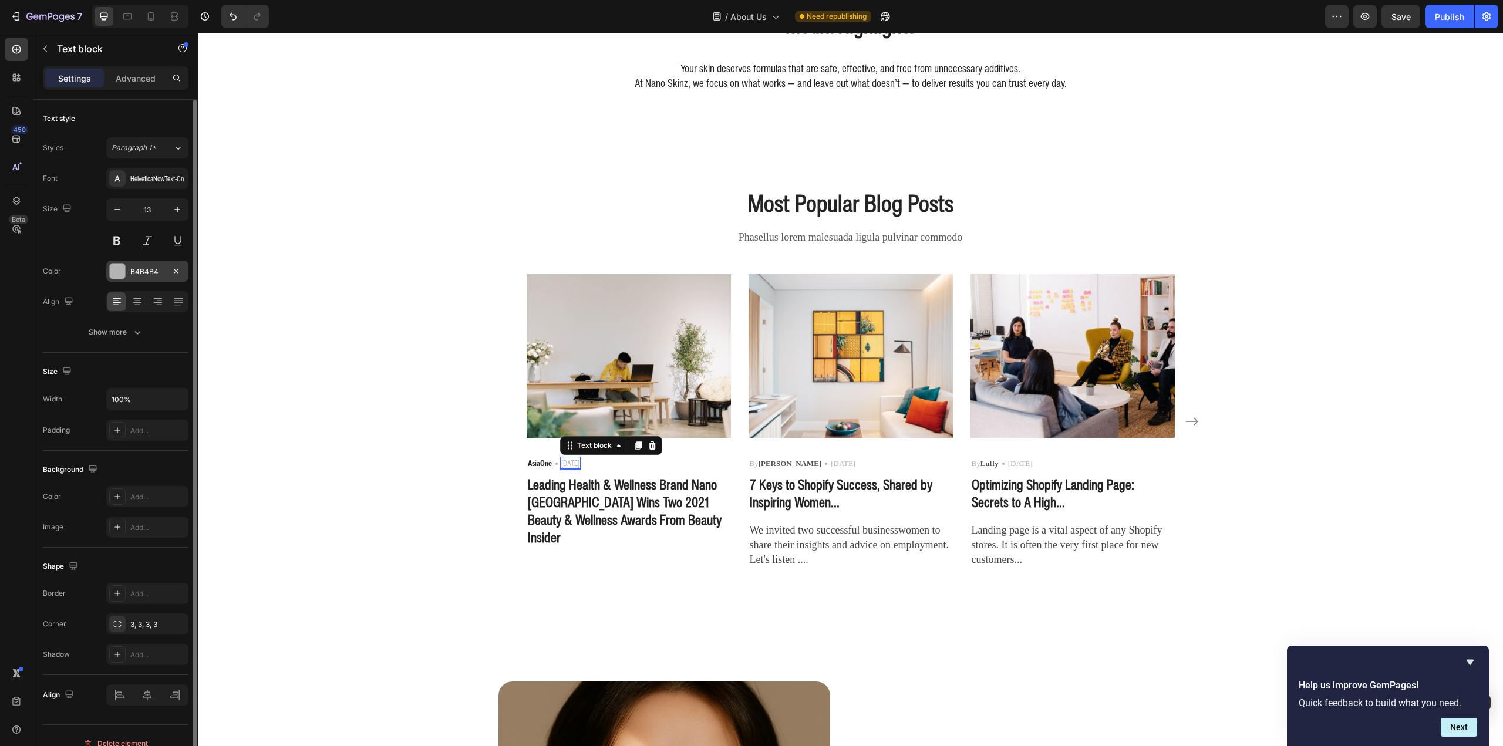
click at [146, 281] on div "B4B4B4" at bounding box center [147, 271] width 82 height 21
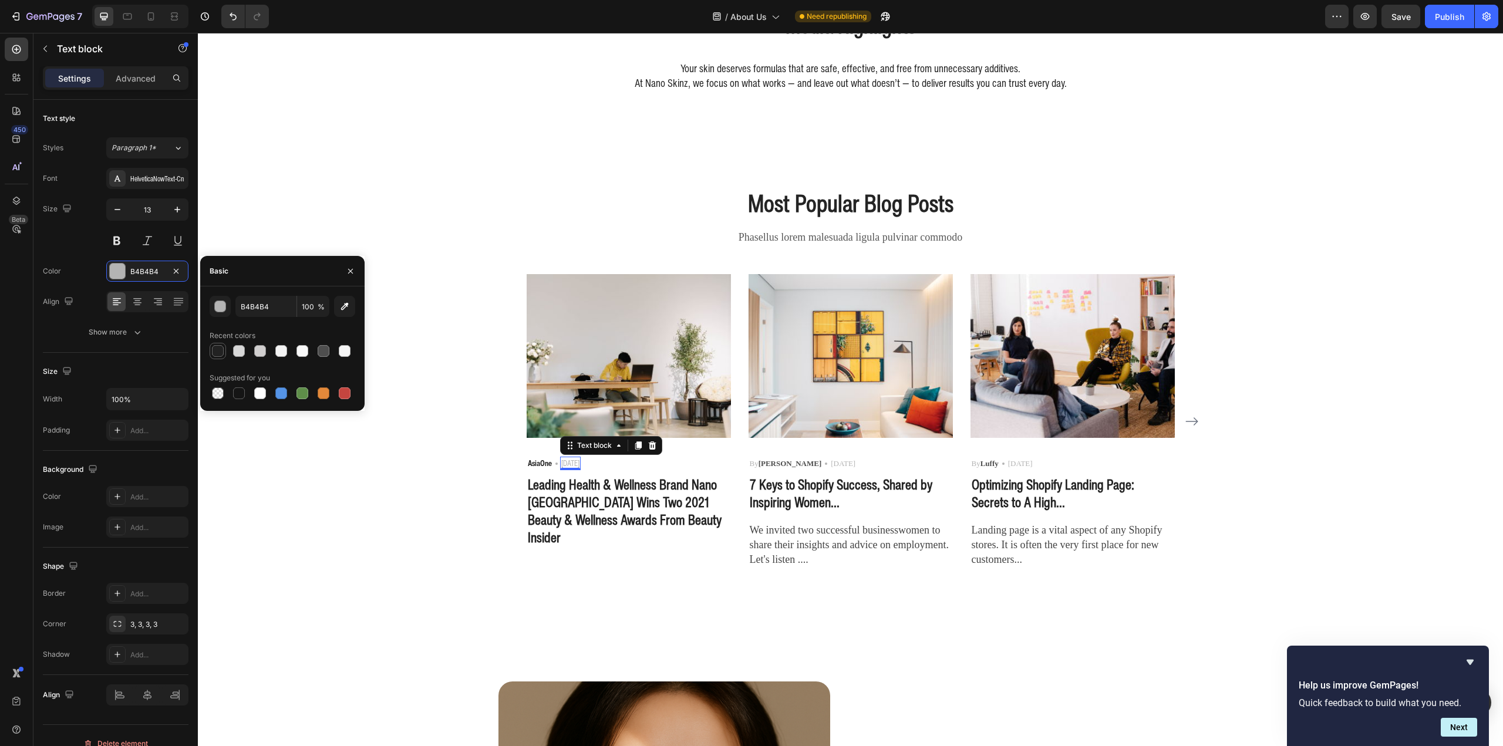
click at [219, 348] on div at bounding box center [218, 351] width 12 height 12
type input "222222"
click at [576, 467] on div "0" at bounding box center [570, 470] width 12 height 9
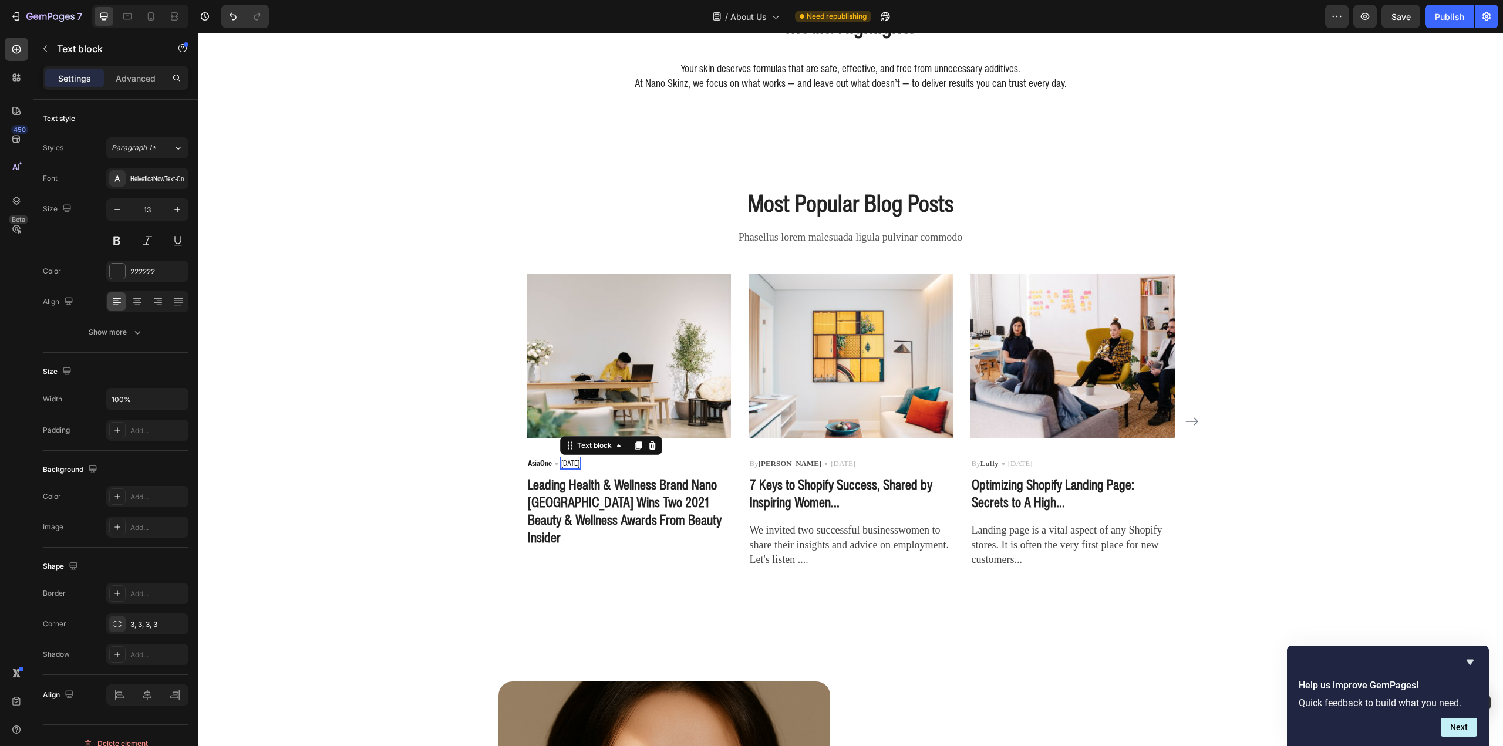
click at [576, 486] on p "Leading Health & Wellness Brand Nano Singapore Wins Two 2021 Beauty & Wellness …" at bounding box center [629, 511] width 202 height 70
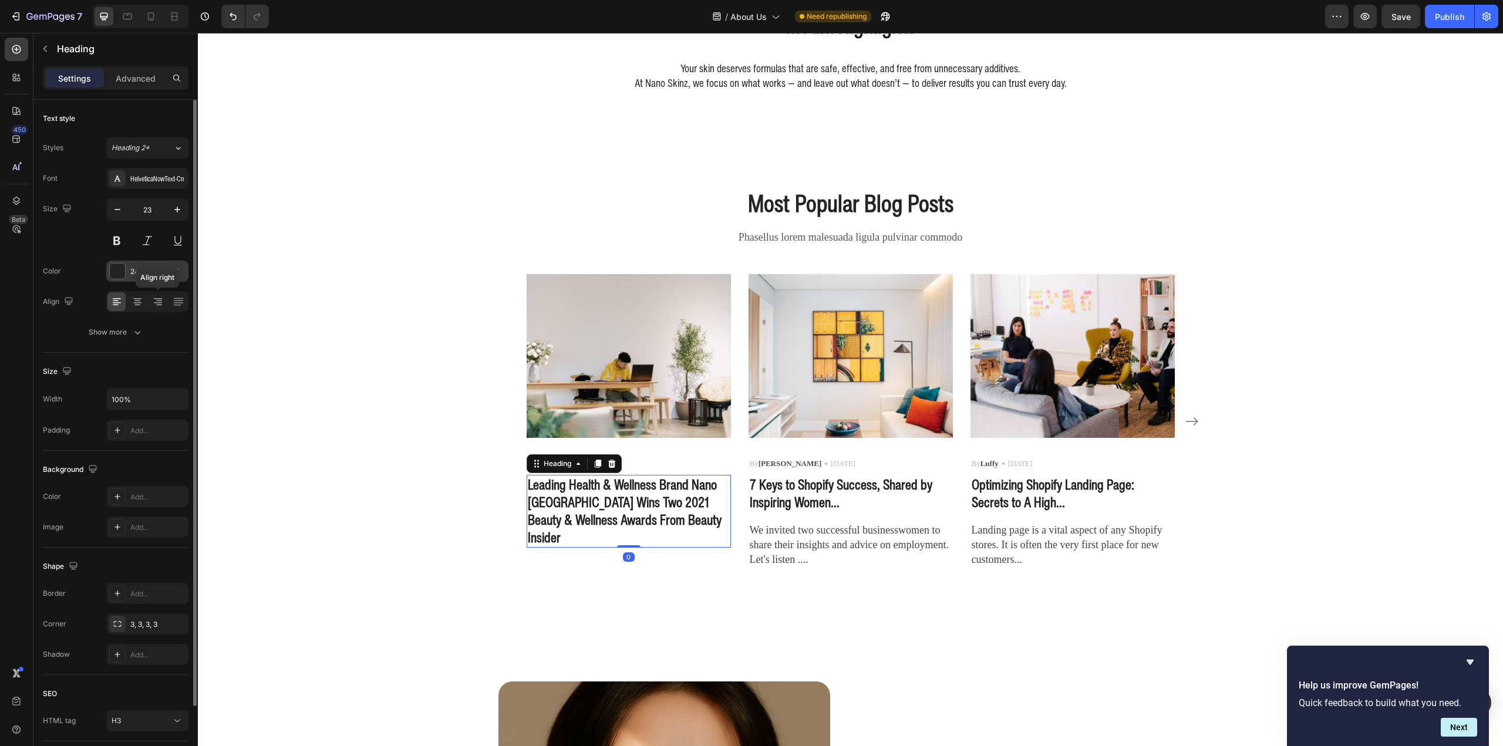
click at [137, 271] on div "242424" at bounding box center [147, 272] width 34 height 11
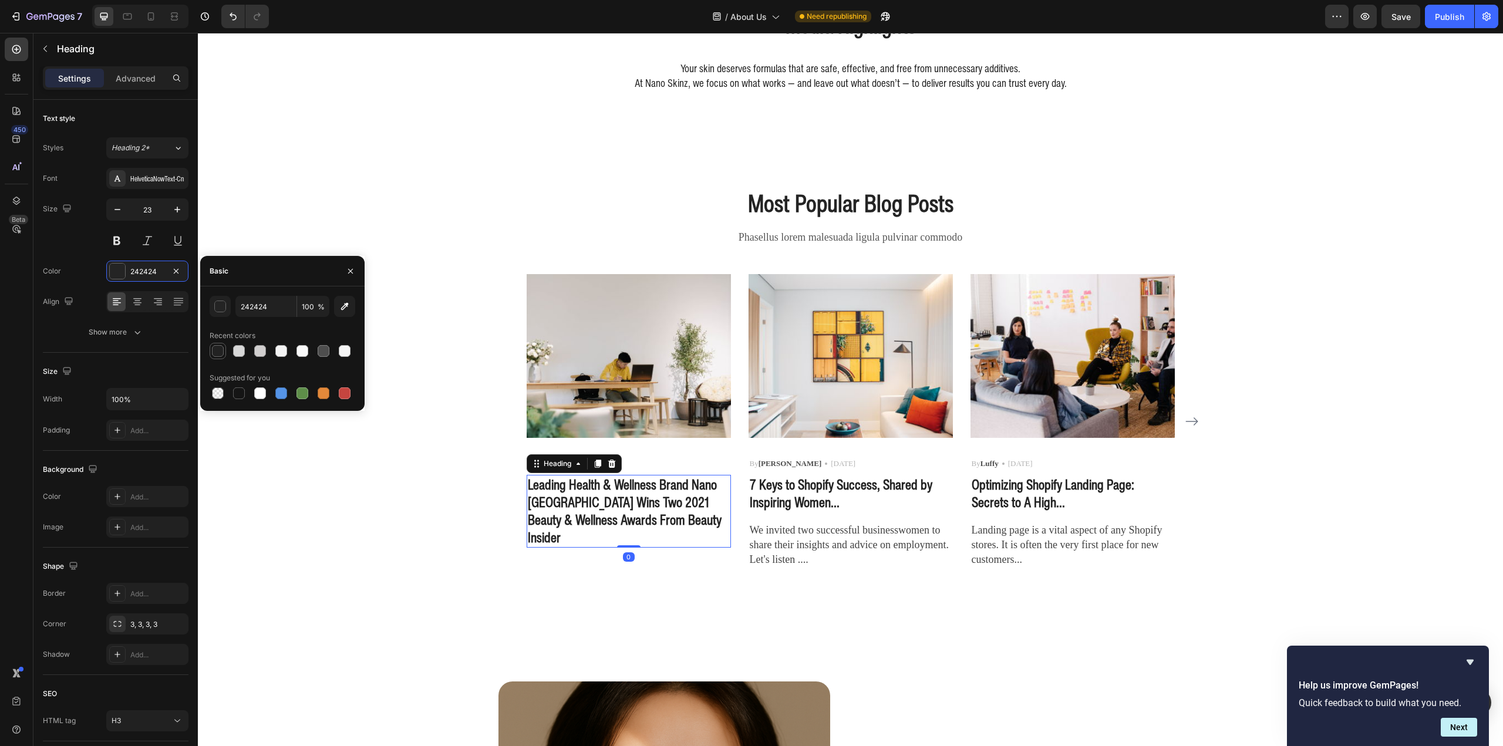
click at [218, 353] on div at bounding box center [218, 351] width 12 height 12
type input "222222"
click at [604, 328] on img at bounding box center [629, 355] width 204 height 163
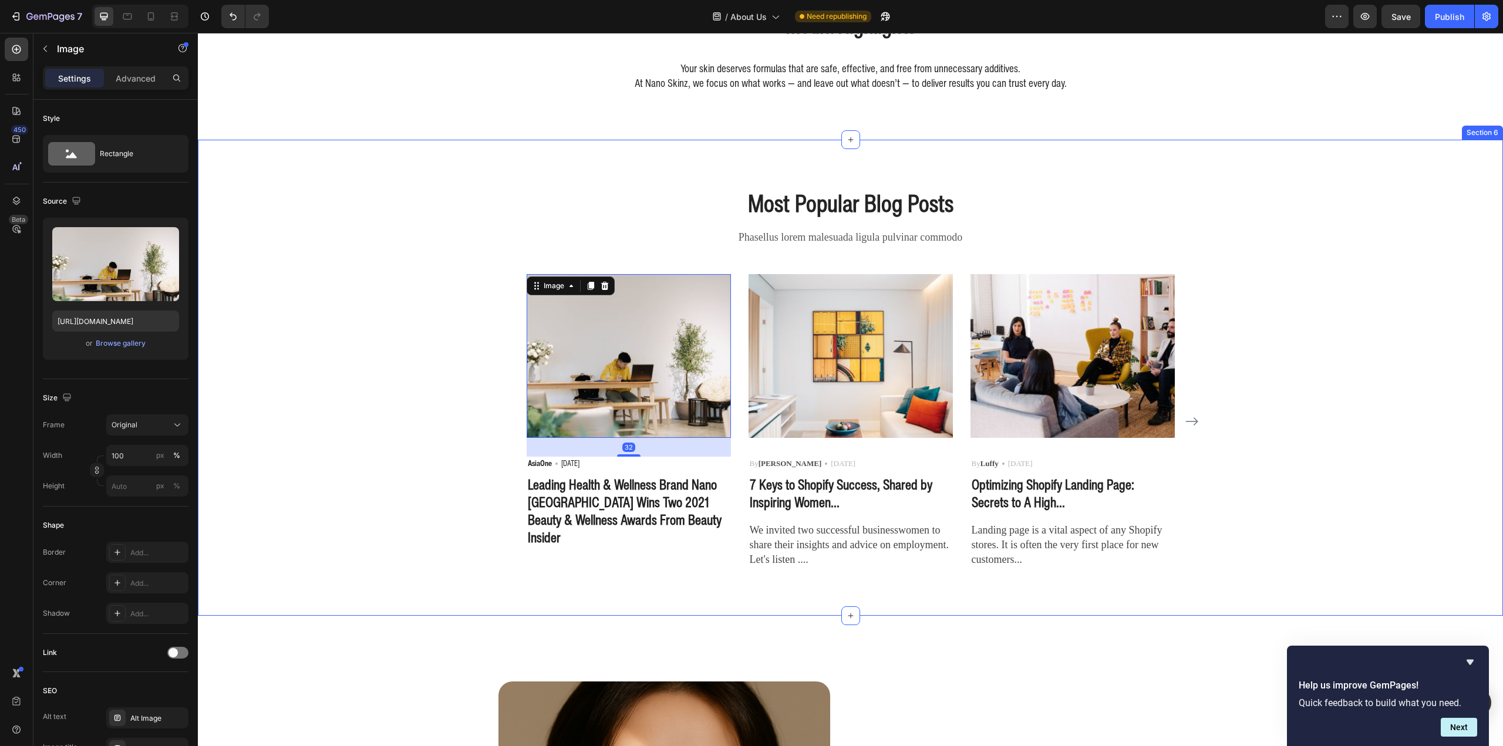
click at [407, 372] on div "Most Popular Blog Posts Heading Phasellus lorem malesuada ligula pulvinar commo…" at bounding box center [851, 378] width 1288 height 382
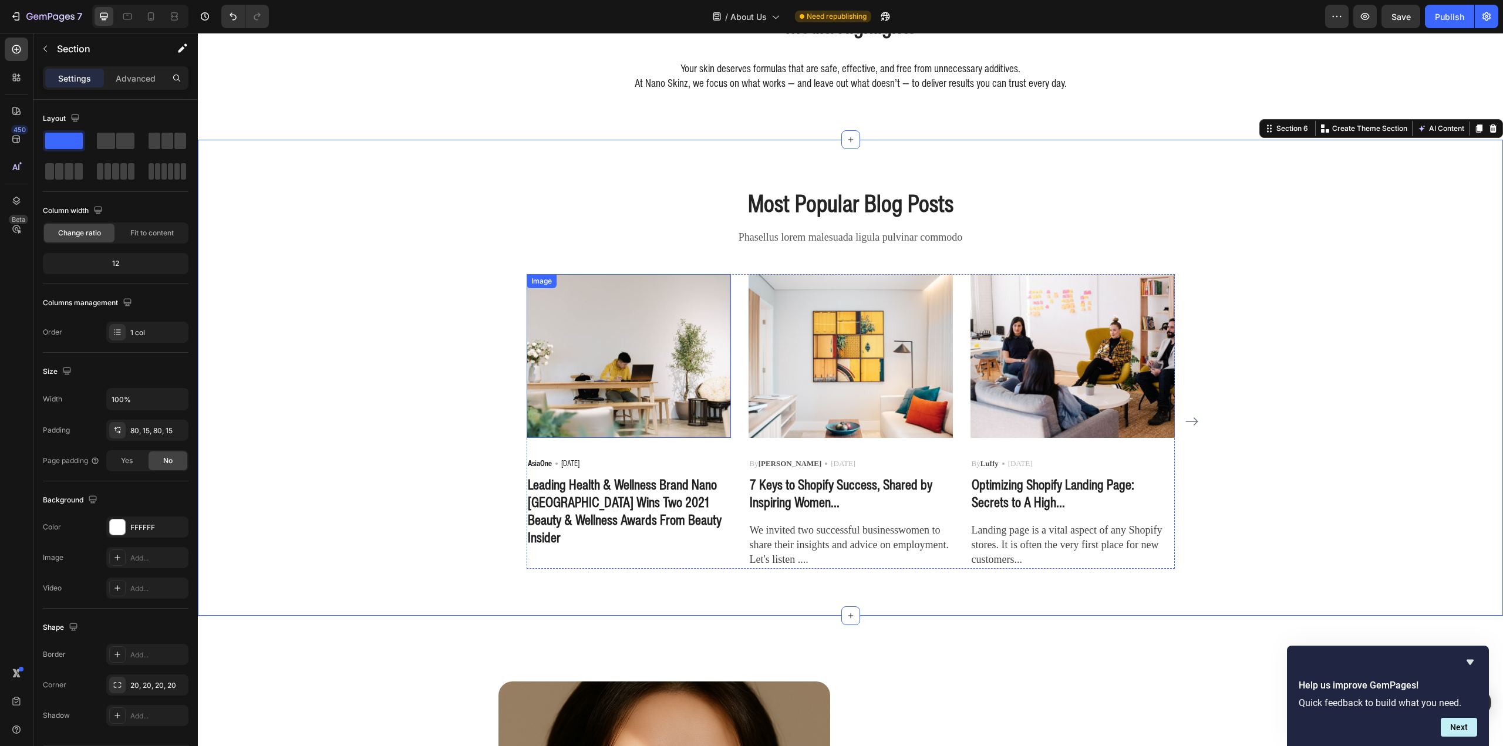
click at [602, 397] on img at bounding box center [629, 355] width 204 height 163
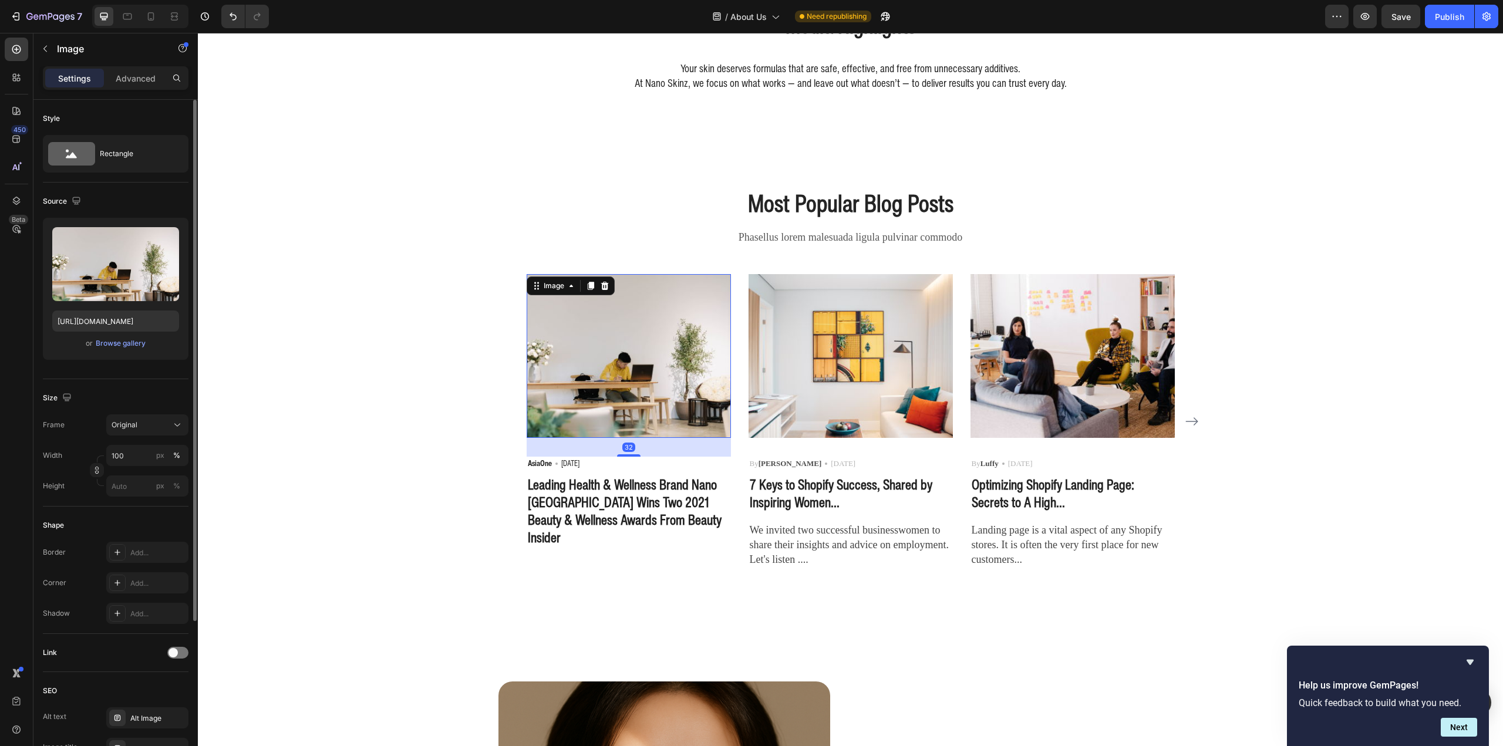
click at [130, 337] on div "or Browse gallery" at bounding box center [115, 343] width 127 height 14
click at [130, 342] on div "Browse gallery" at bounding box center [121, 343] width 50 height 11
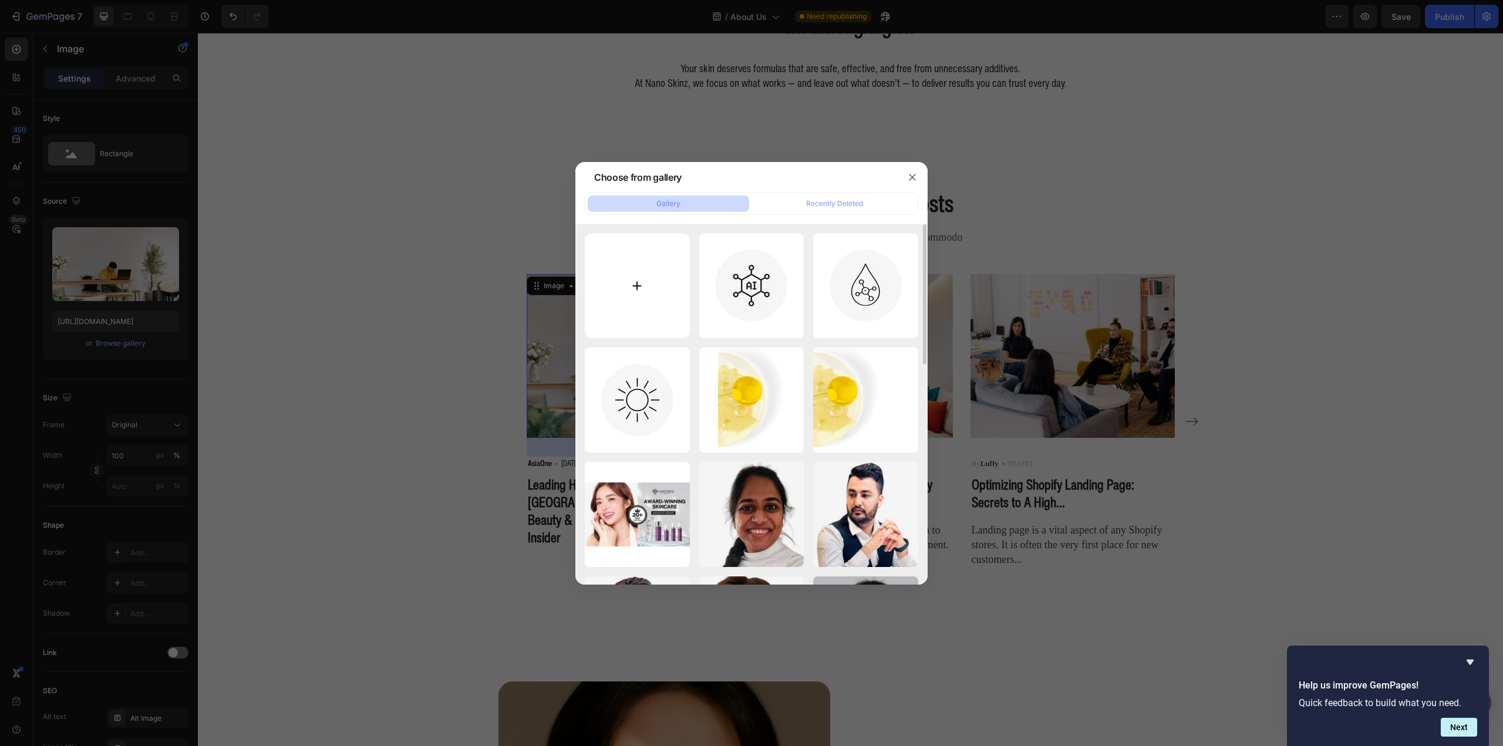
click at [627, 284] on input "file" at bounding box center [637, 286] width 105 height 105
type input "C:\fakepath\Media Screenshot - AsiaOne Wellness Awards from Beauty Insider.webp"
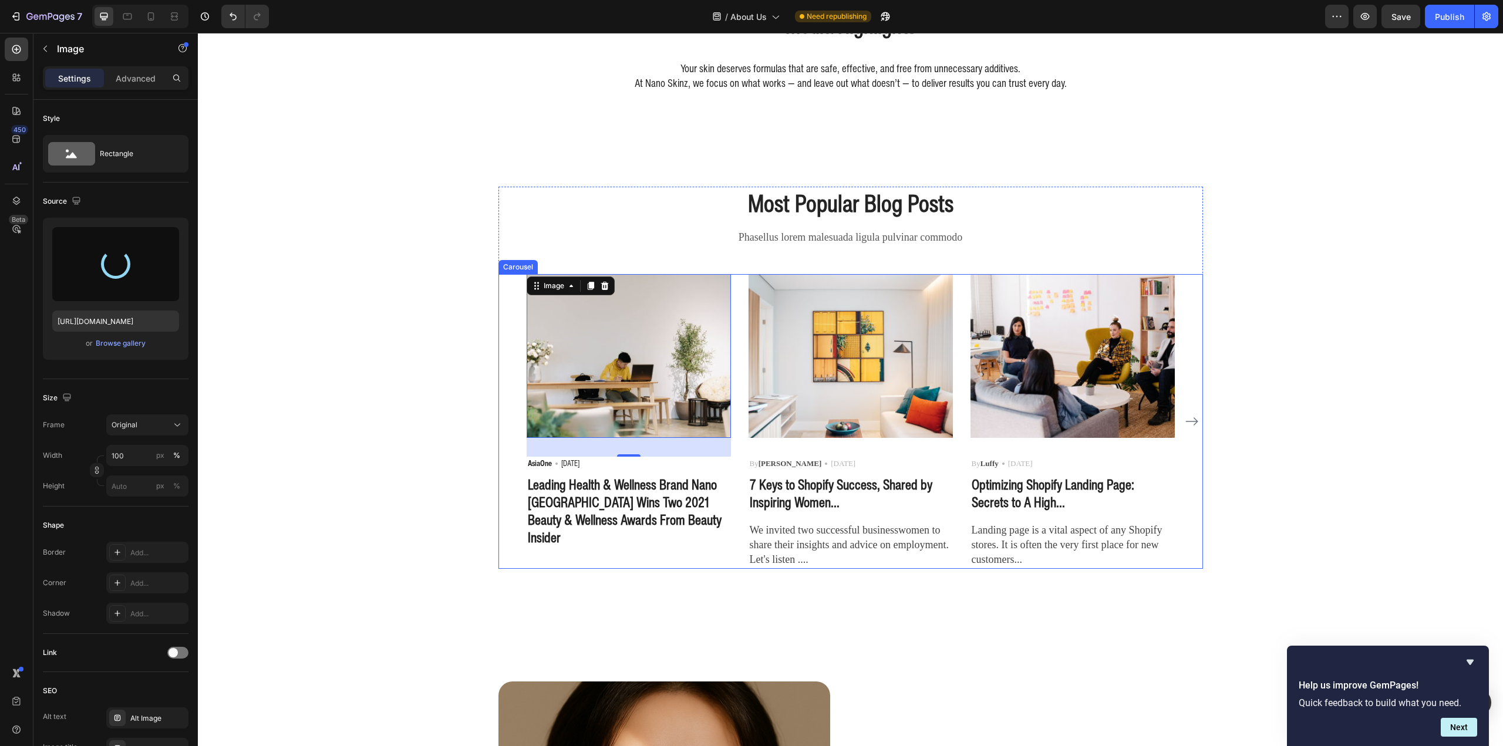
type input "https://cdn.shopify.com/s/files/1/0941/6300/9836/files/gempages_577943635312509…"
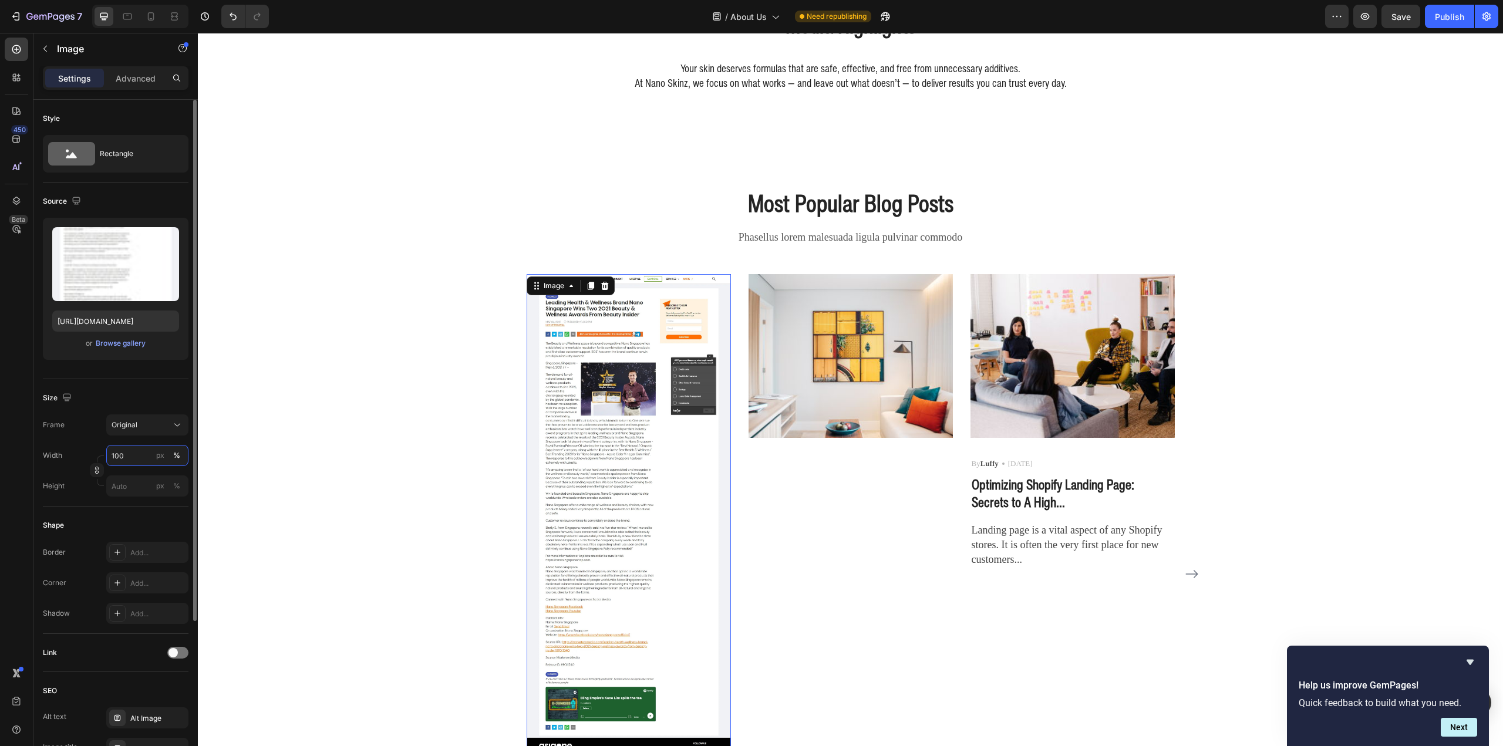
click at [132, 454] on input "100" at bounding box center [147, 455] width 82 height 21
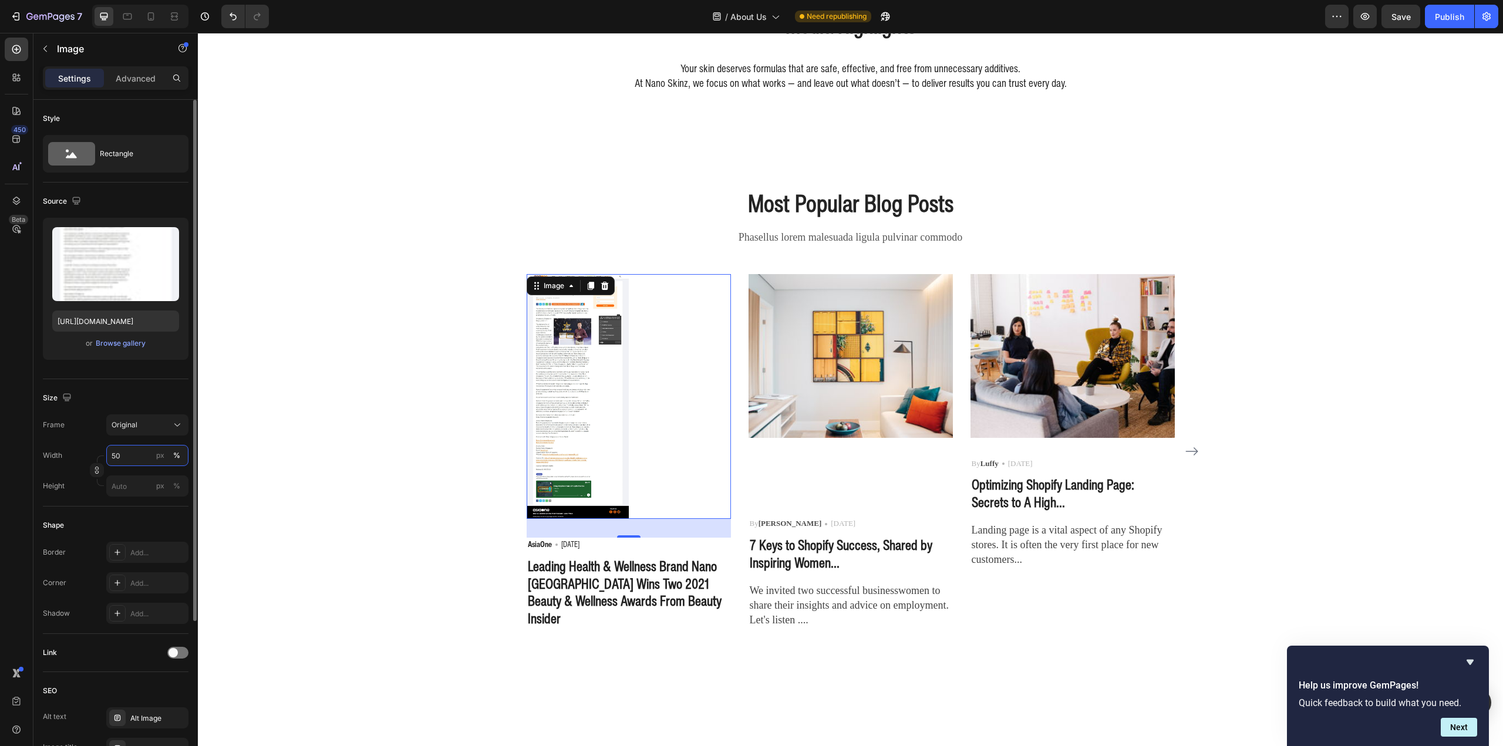
click at [146, 451] on input "50" at bounding box center [147, 455] width 82 height 21
type input "50"
click at [157, 416] on button "Original" at bounding box center [147, 424] width 82 height 21
click at [145, 451] on div "Square" at bounding box center [145, 454] width 68 height 12
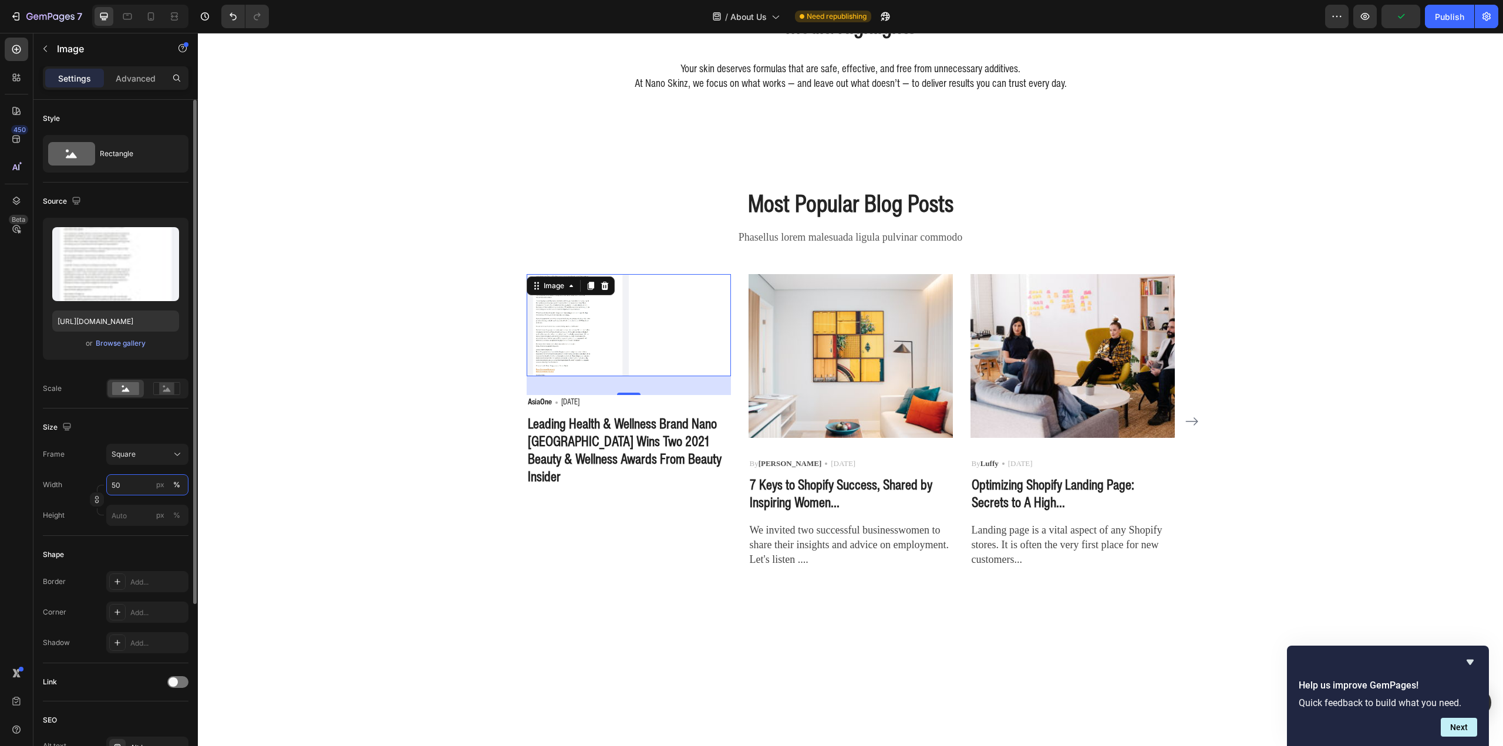
click at [138, 478] on input "50" at bounding box center [147, 484] width 82 height 21
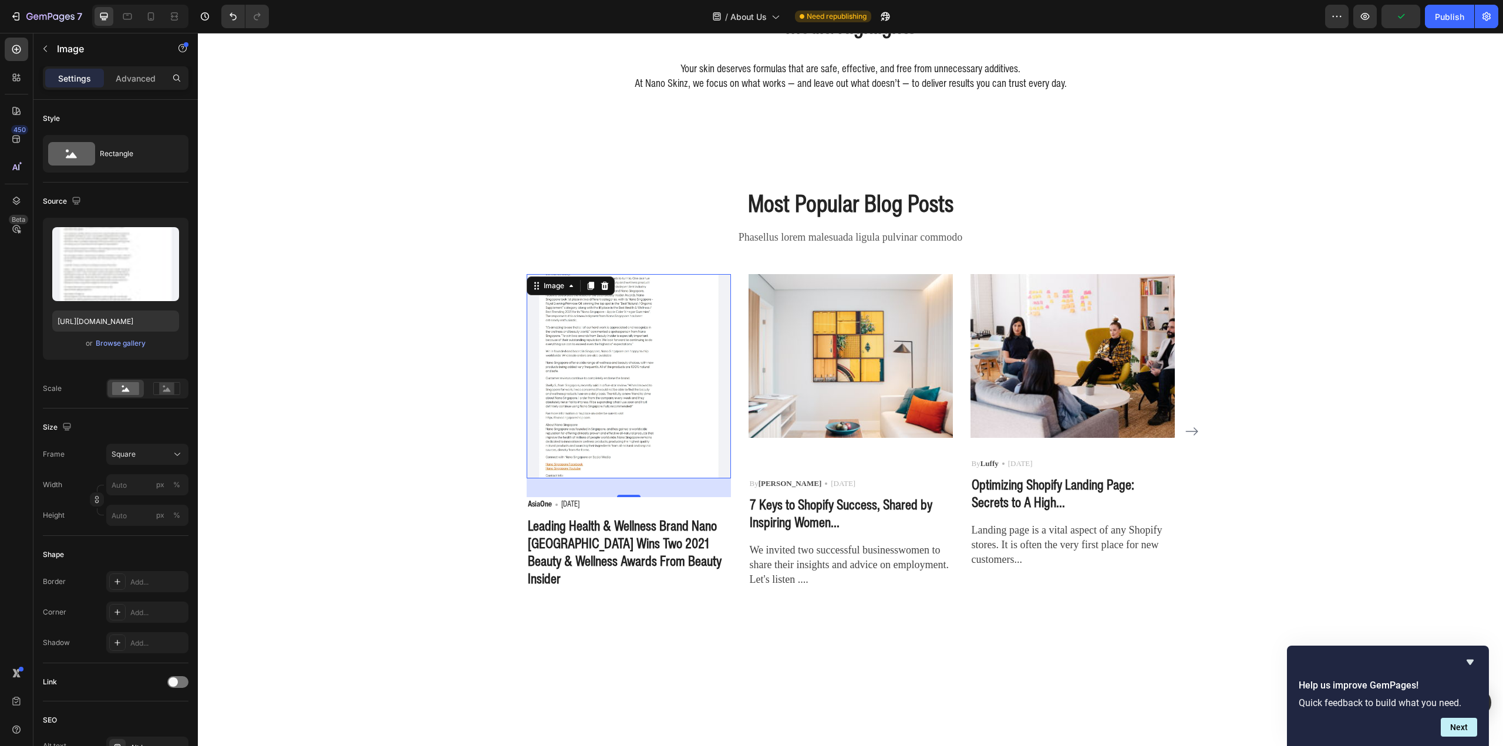
click at [356, 469] on div "Most Popular Blog Posts Heading Phasellus lorem malesuada ligula pulvinar commo…" at bounding box center [851, 388] width 1288 height 402
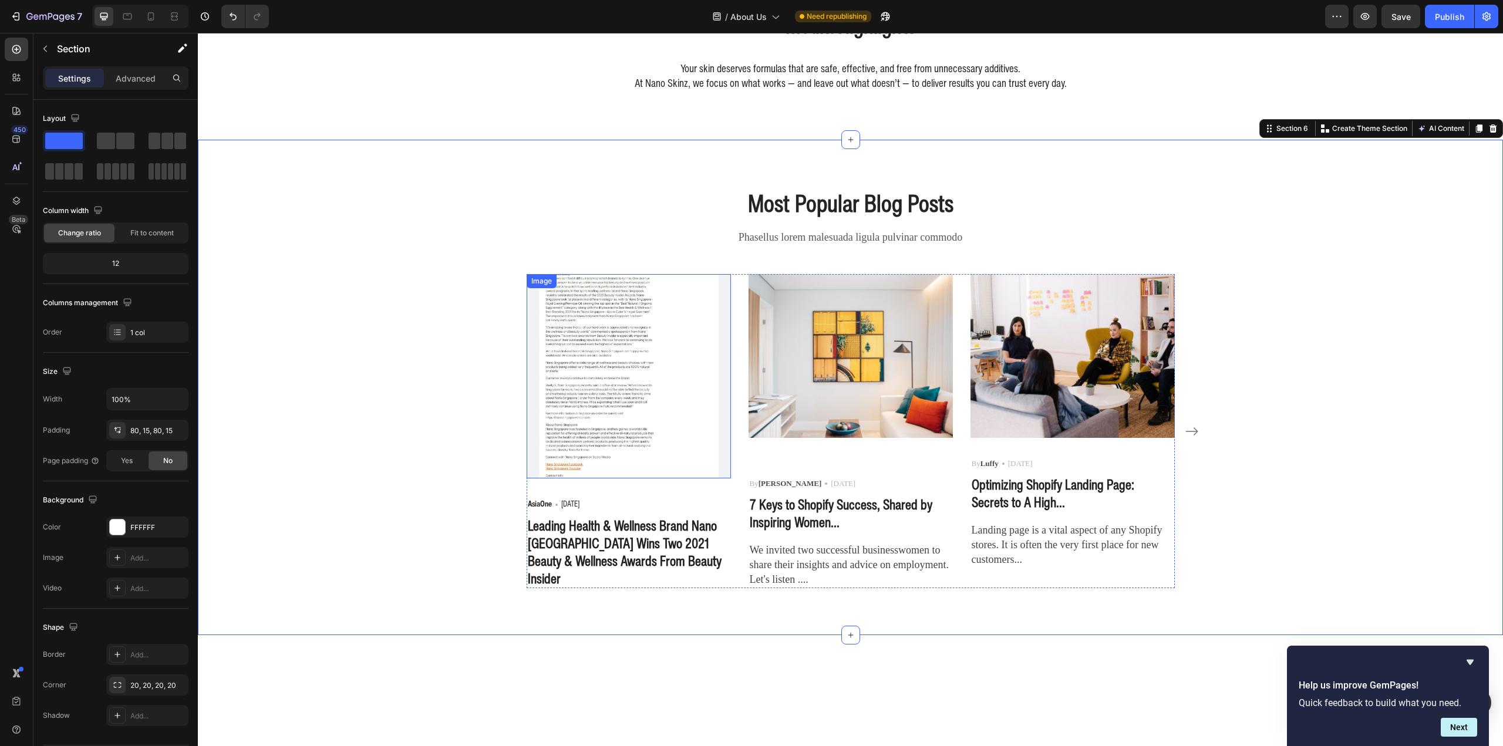
click at [599, 413] on img at bounding box center [629, 376] width 204 height 204
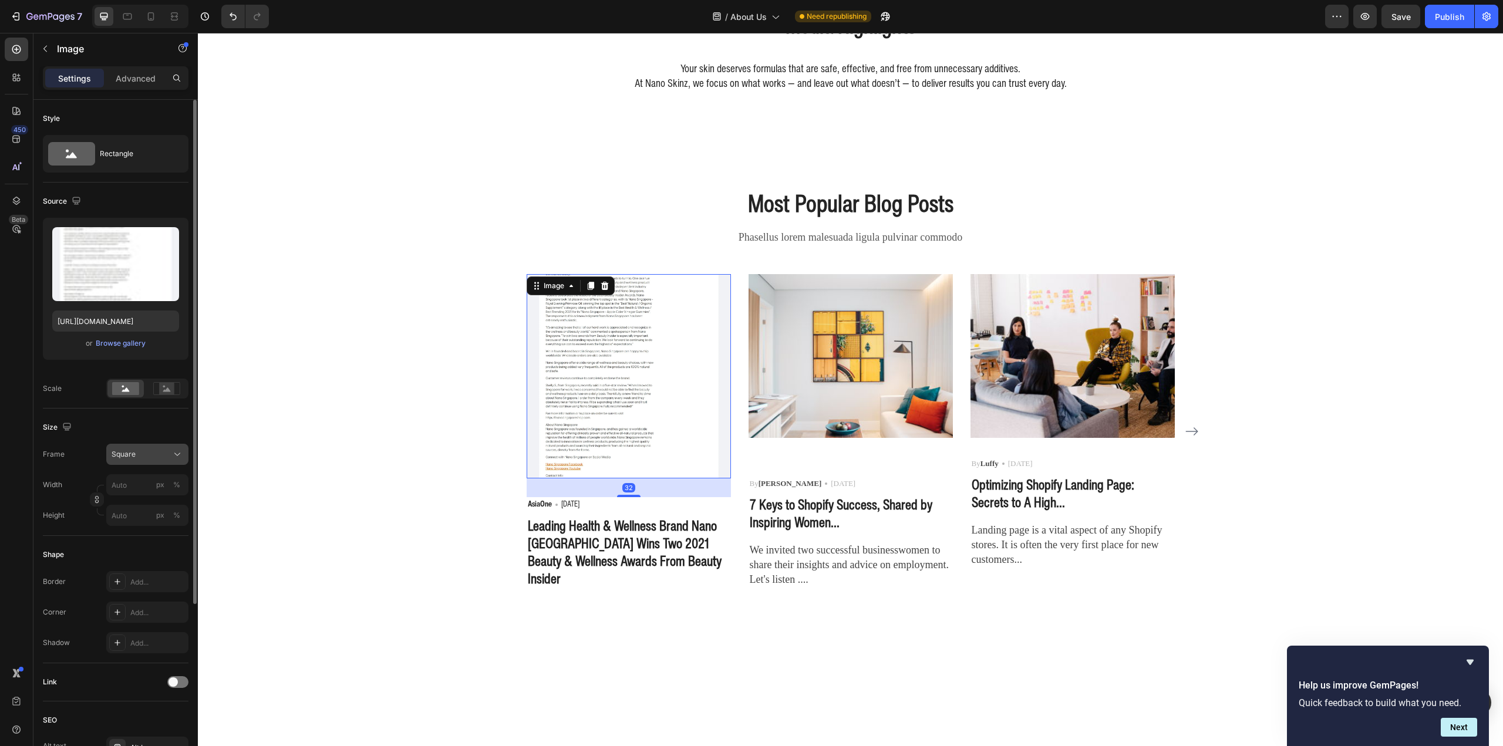
click at [127, 457] on span "Square" at bounding box center [124, 454] width 24 height 11
click at [166, 393] on rect at bounding box center [166, 389] width 15 height 12
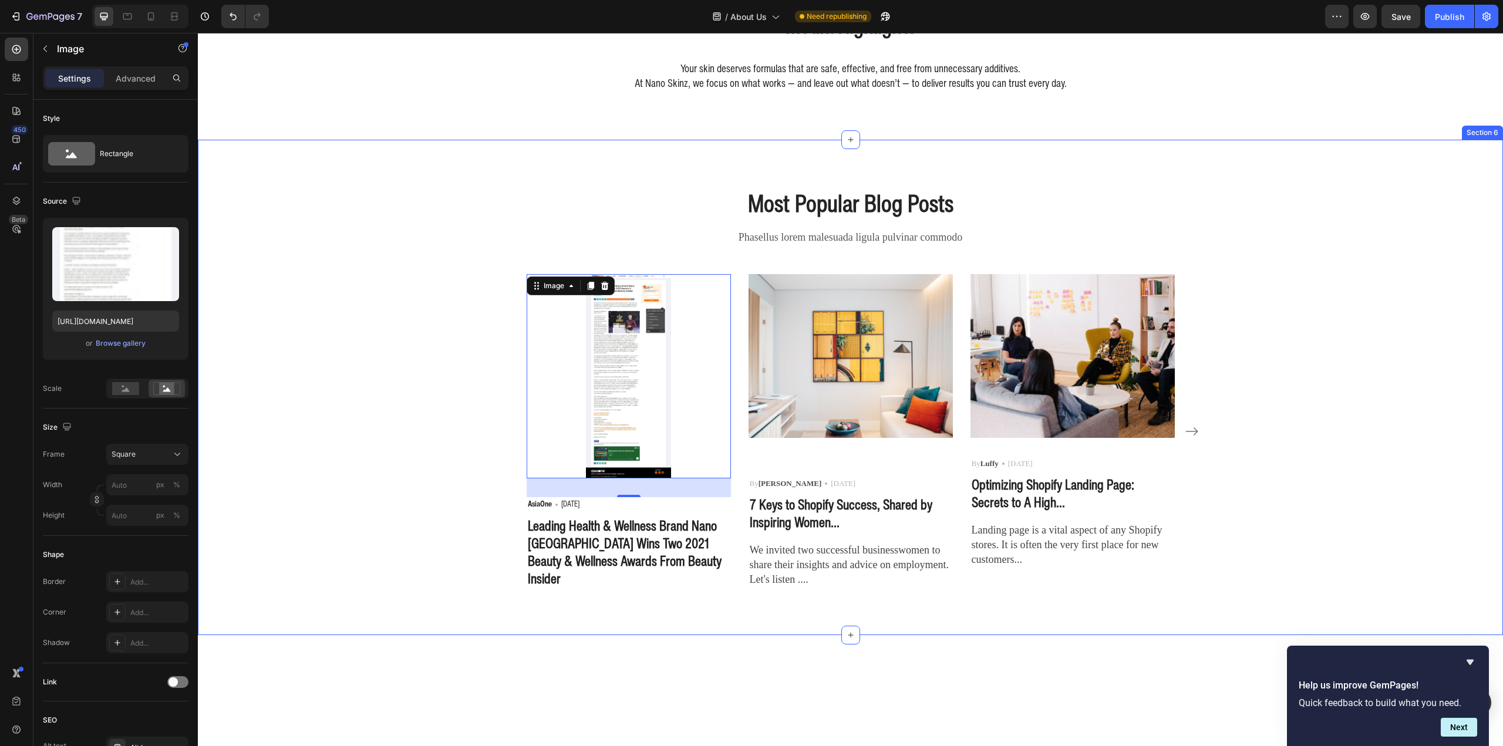
click at [376, 378] on div "Most Popular Blog Posts Heading Phasellus lorem malesuada ligula pulvinar commo…" at bounding box center [851, 388] width 1288 height 402
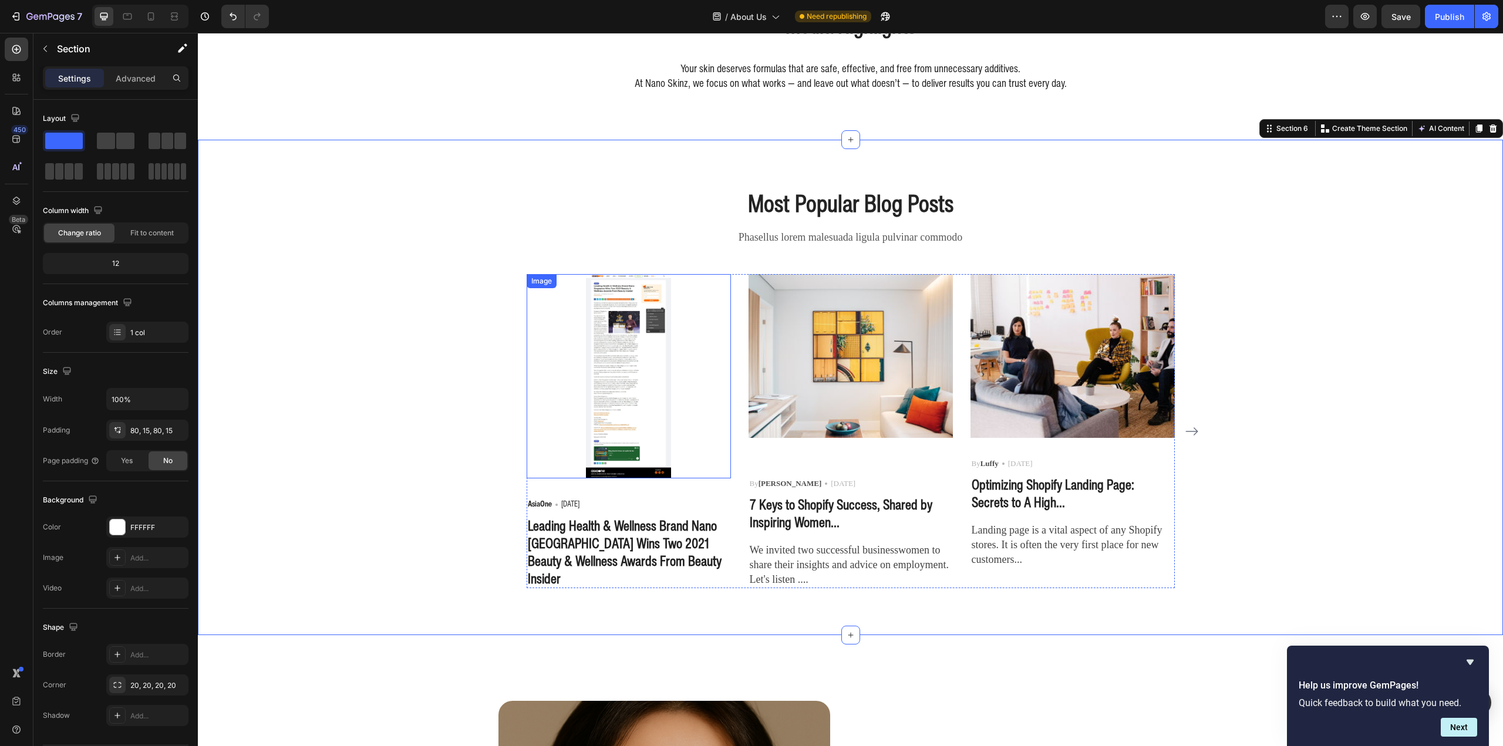
click at [584, 399] on img at bounding box center [629, 376] width 204 height 204
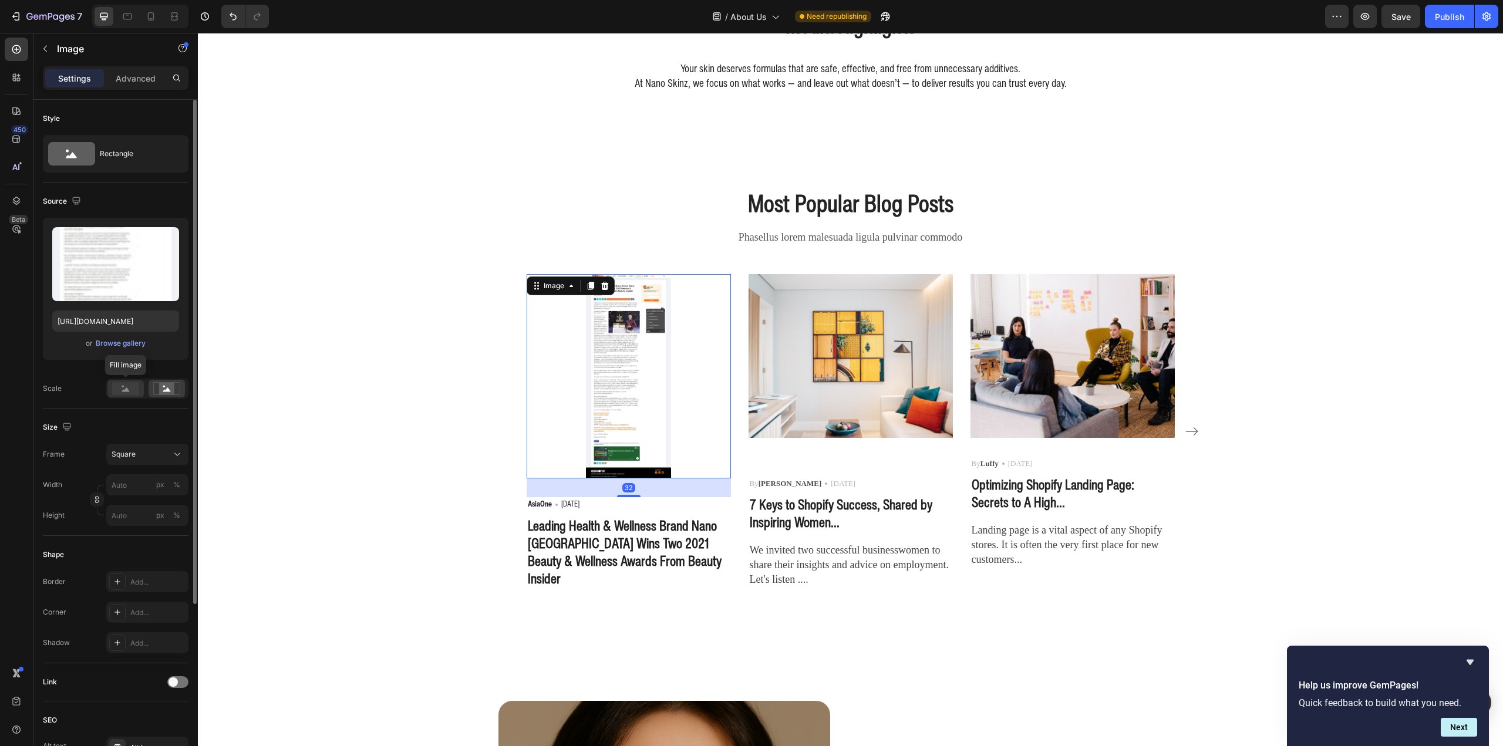
click at [132, 387] on rect at bounding box center [125, 388] width 27 height 13
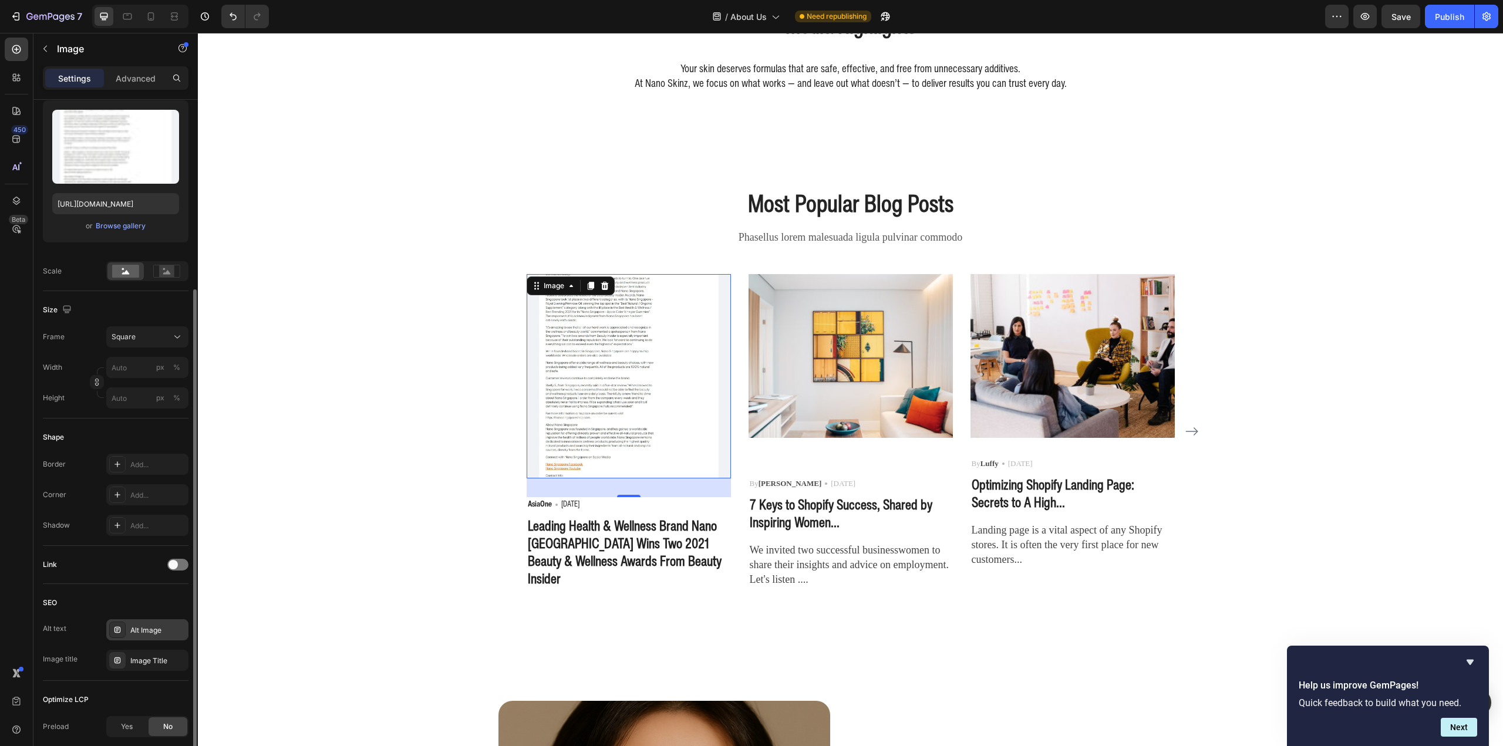
scroll to position [236, 0]
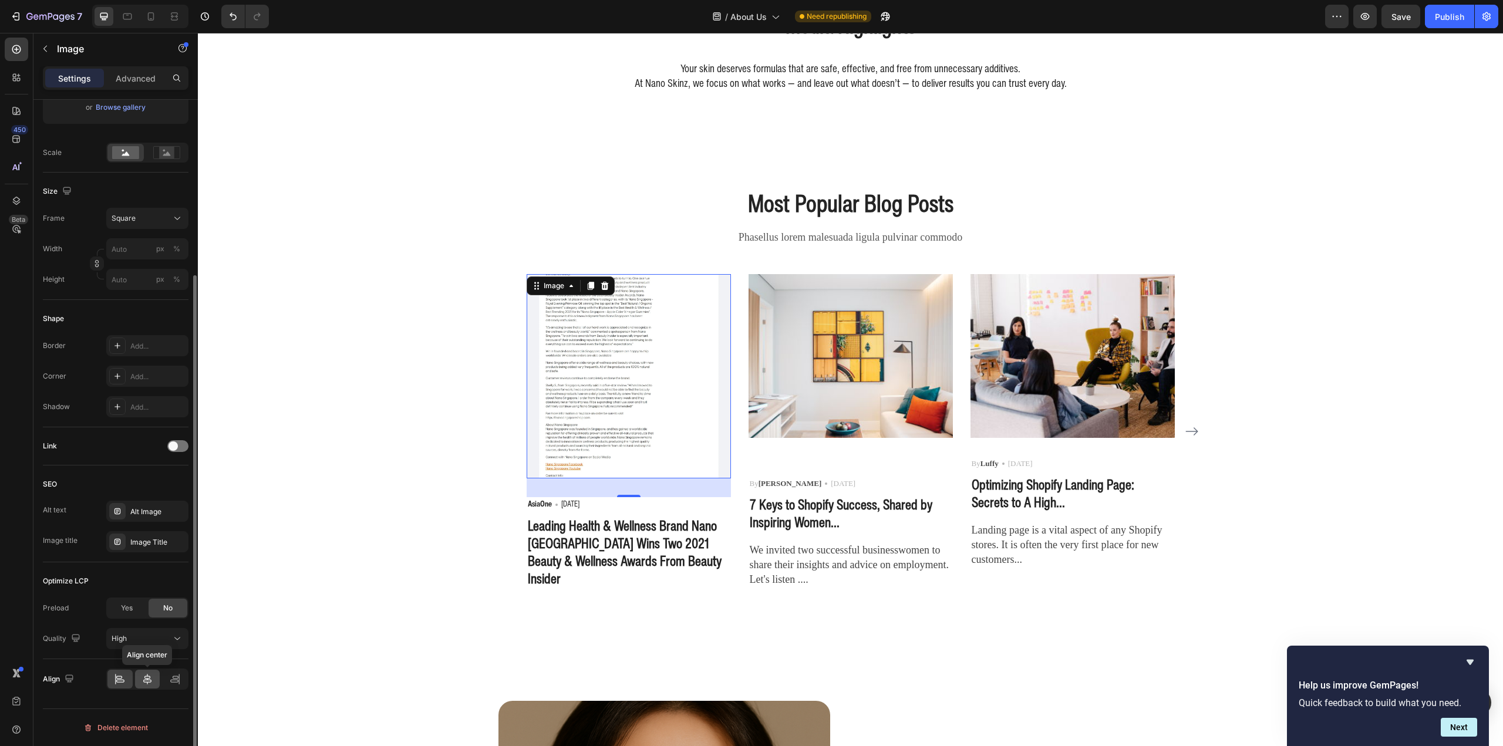
click at [151, 682] on icon at bounding box center [147, 679] width 8 height 11
click at [122, 678] on icon at bounding box center [120, 679] width 12 height 12
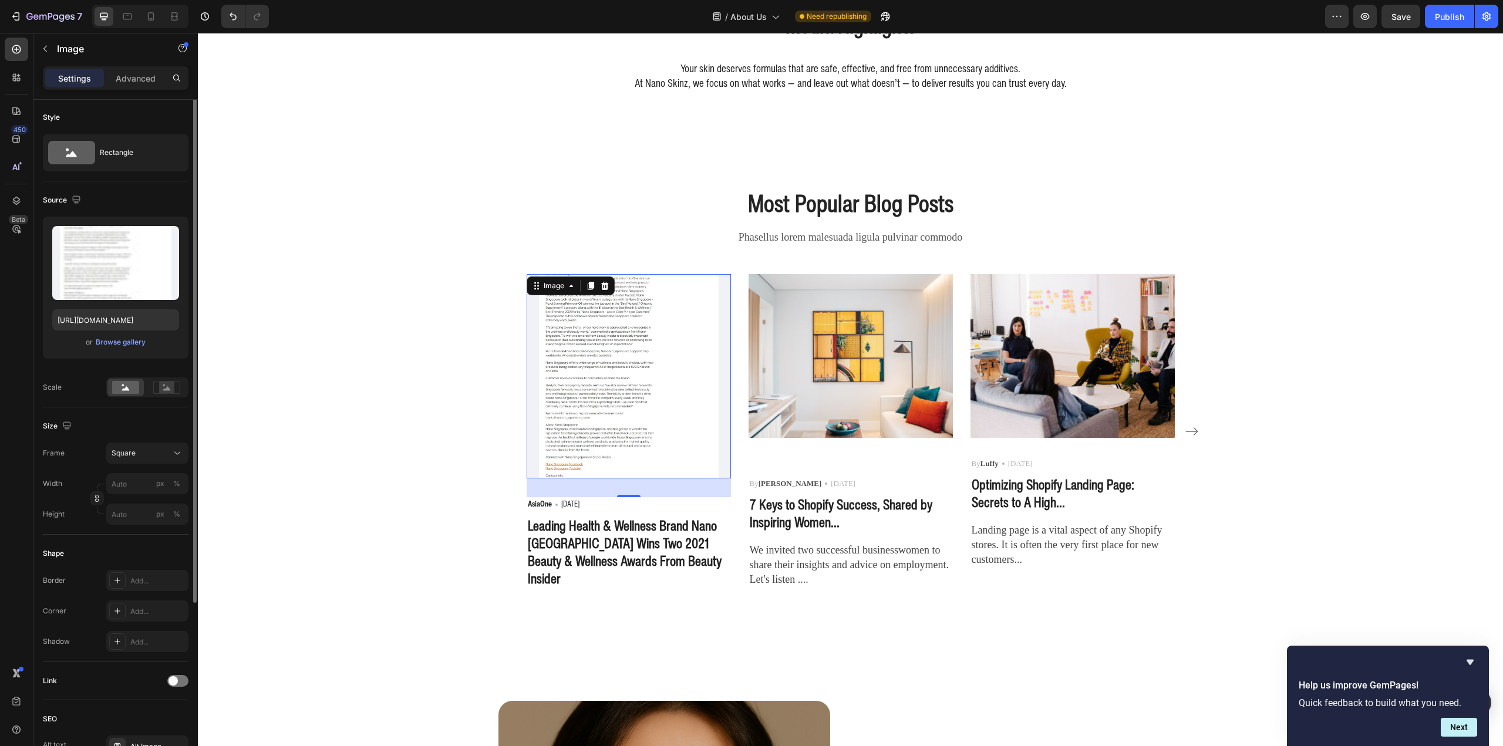
scroll to position [0, 0]
click at [124, 144] on div "Rectangle" at bounding box center [136, 153] width 72 height 27
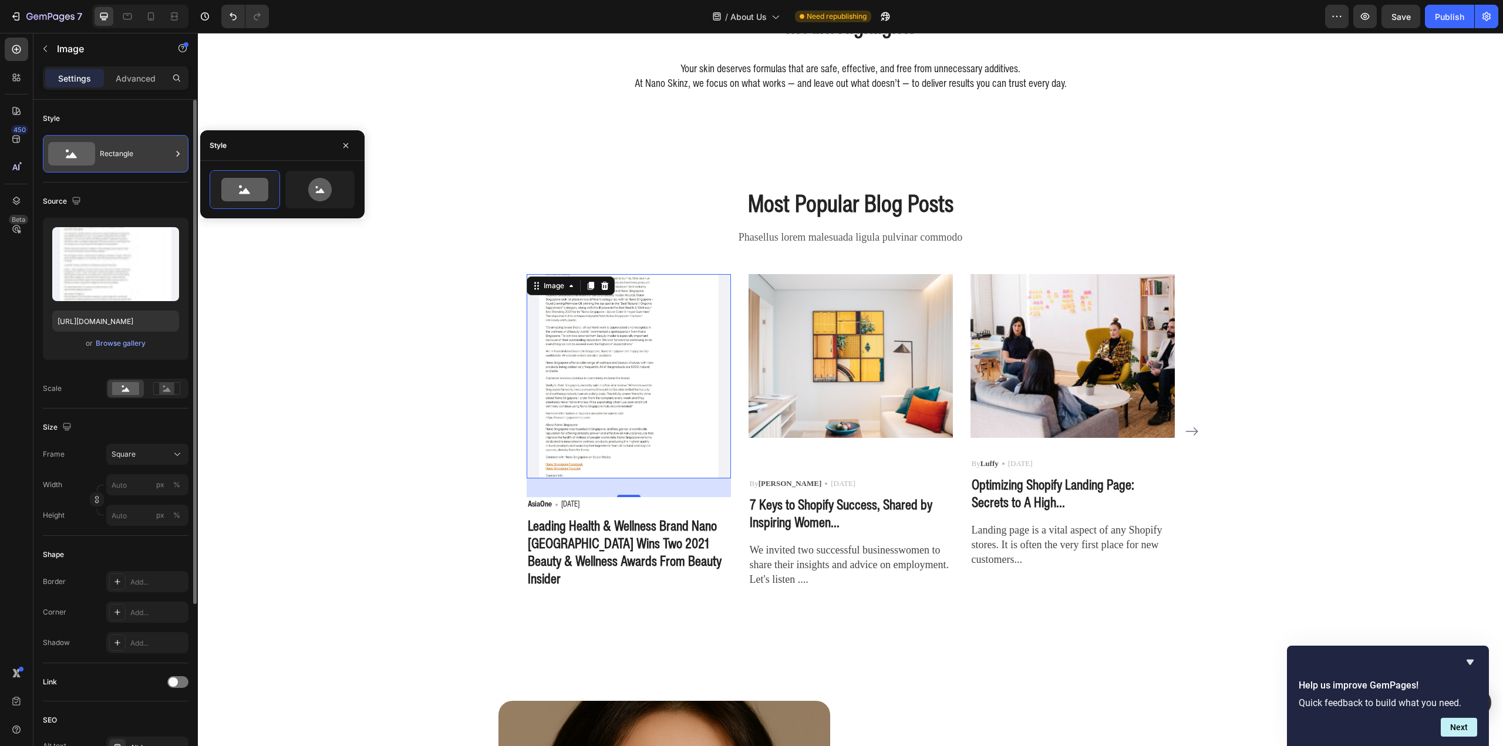
click at [124, 144] on div "Rectangle" at bounding box center [136, 153] width 72 height 27
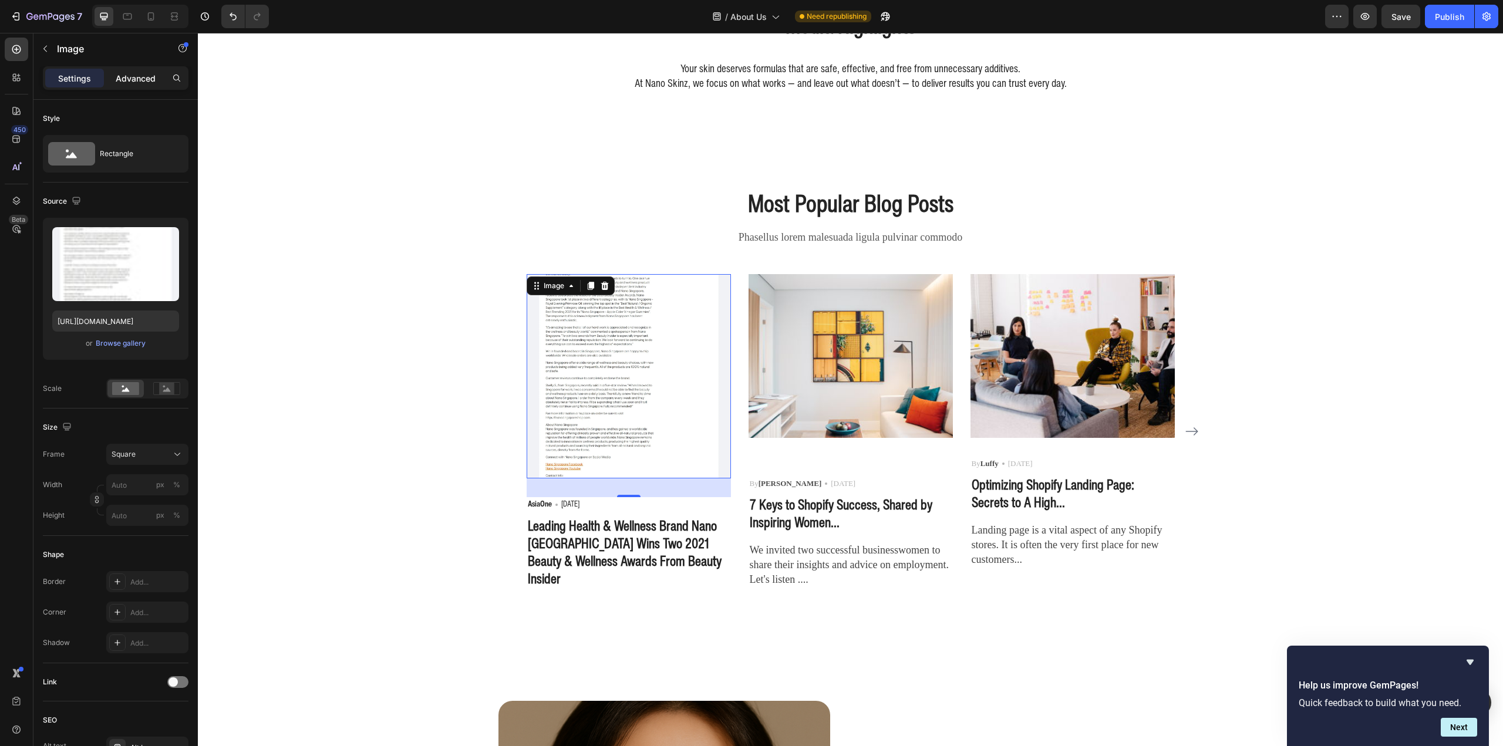
click at [122, 77] on p "Advanced" at bounding box center [136, 78] width 40 height 12
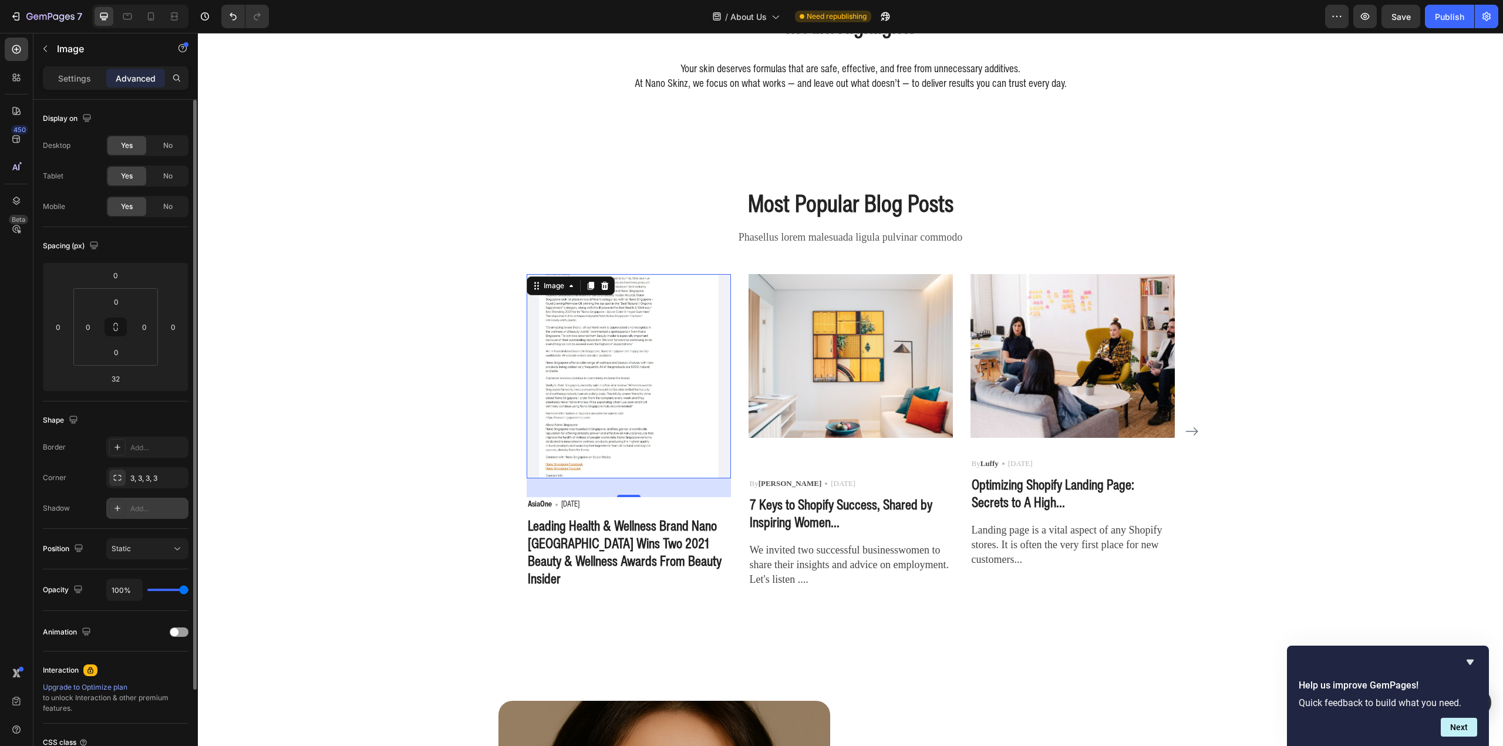
scroll to position [103, 0]
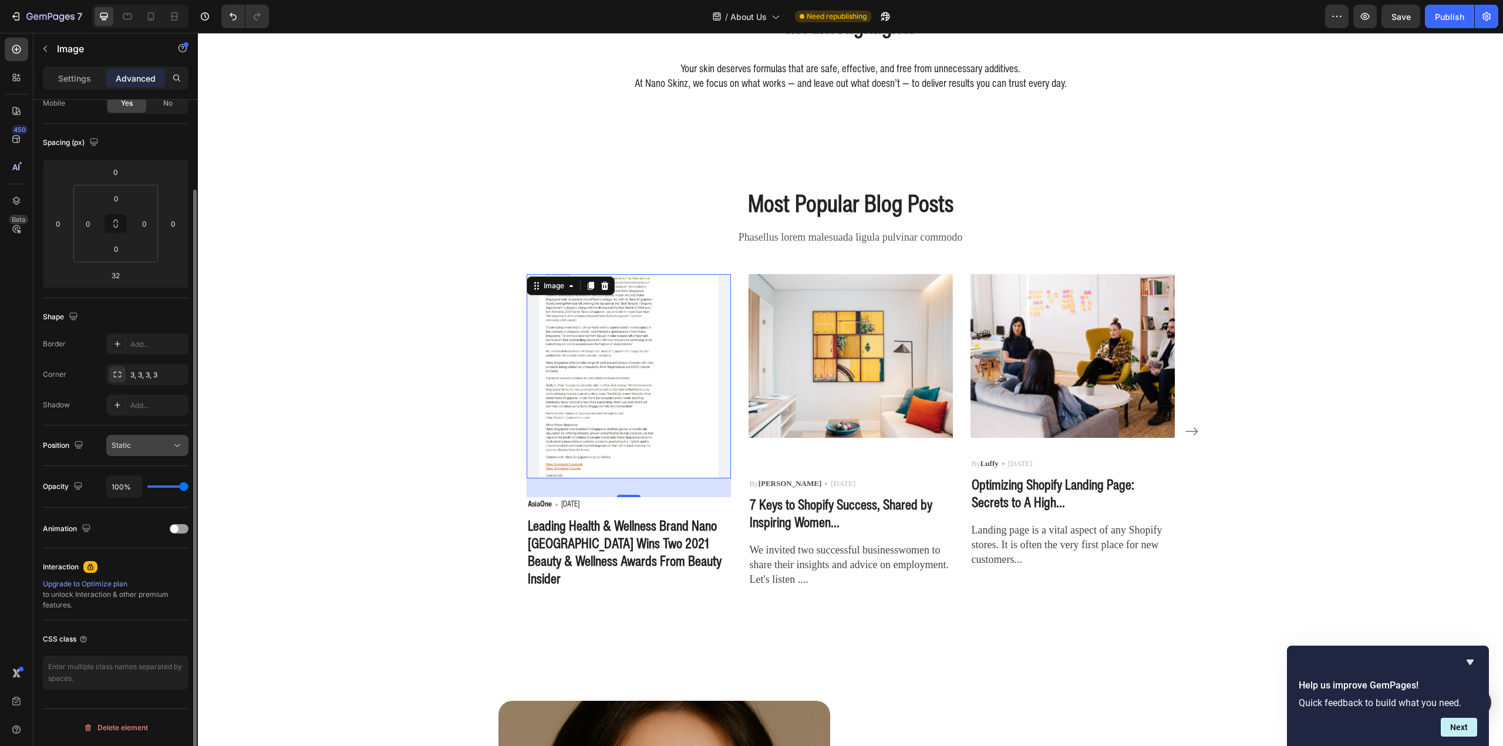
click at [137, 441] on div "Static" at bounding box center [148, 446] width 72 height 12
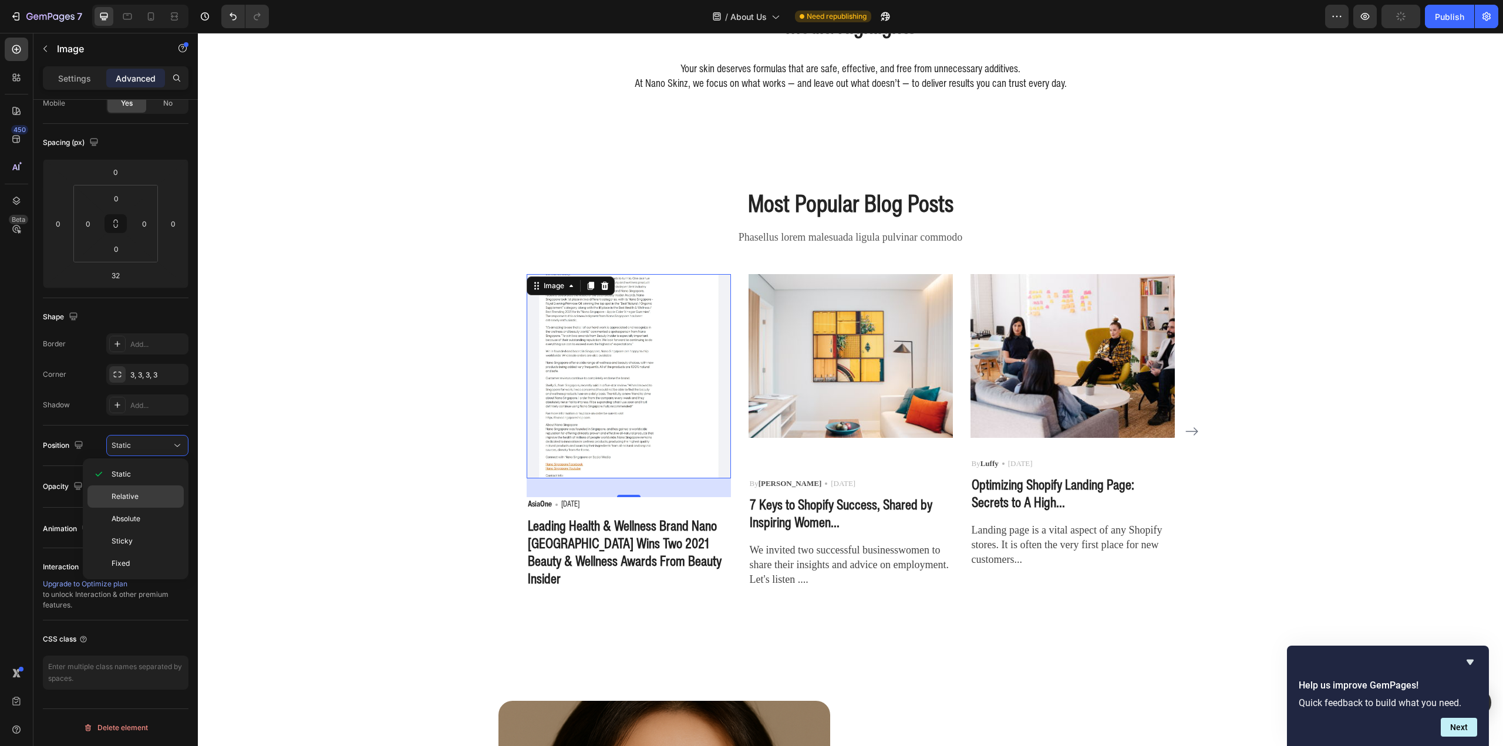
click at [150, 497] on p "Relative" at bounding box center [145, 496] width 67 height 11
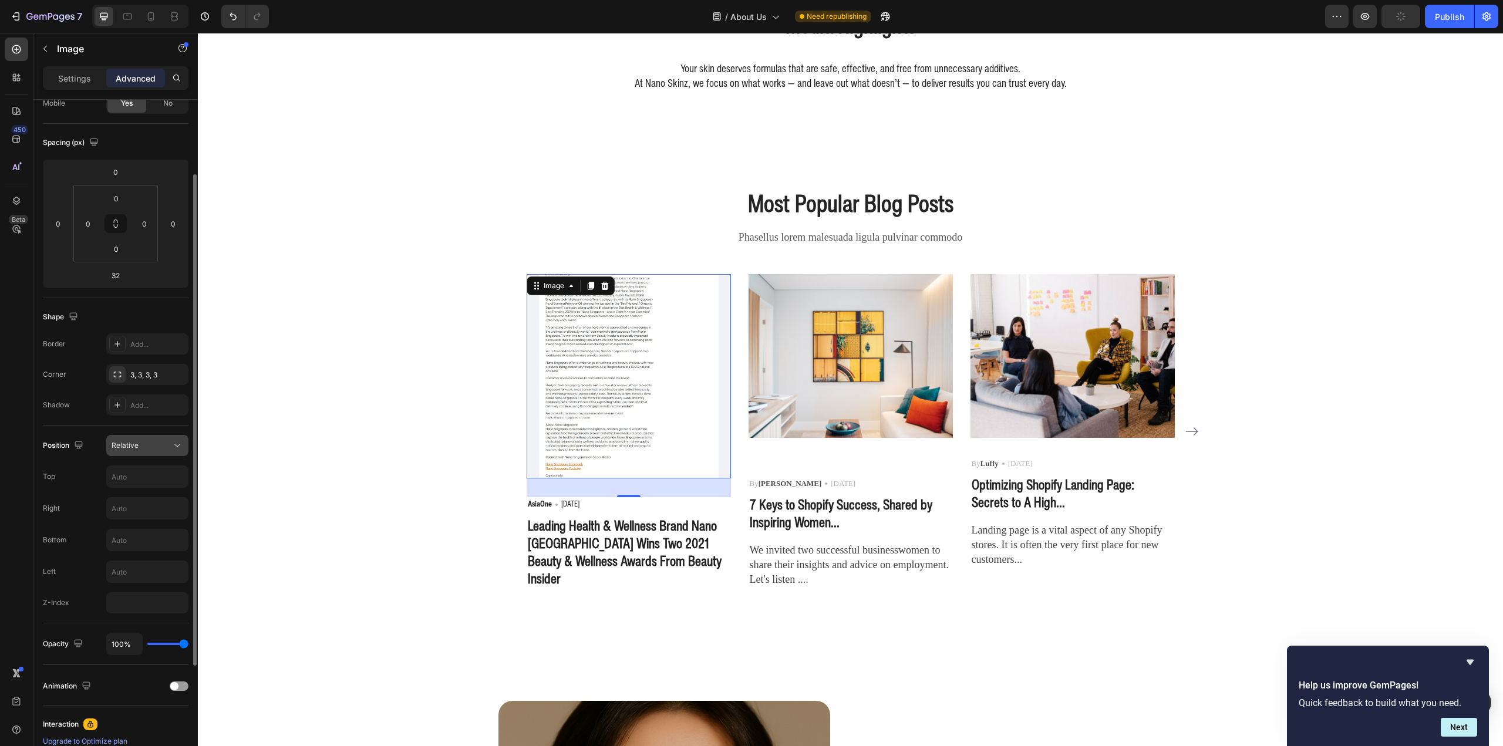
click at [145, 450] on div "Relative" at bounding box center [142, 445] width 60 height 11
click at [152, 523] on p "Absolute" at bounding box center [145, 519] width 67 height 11
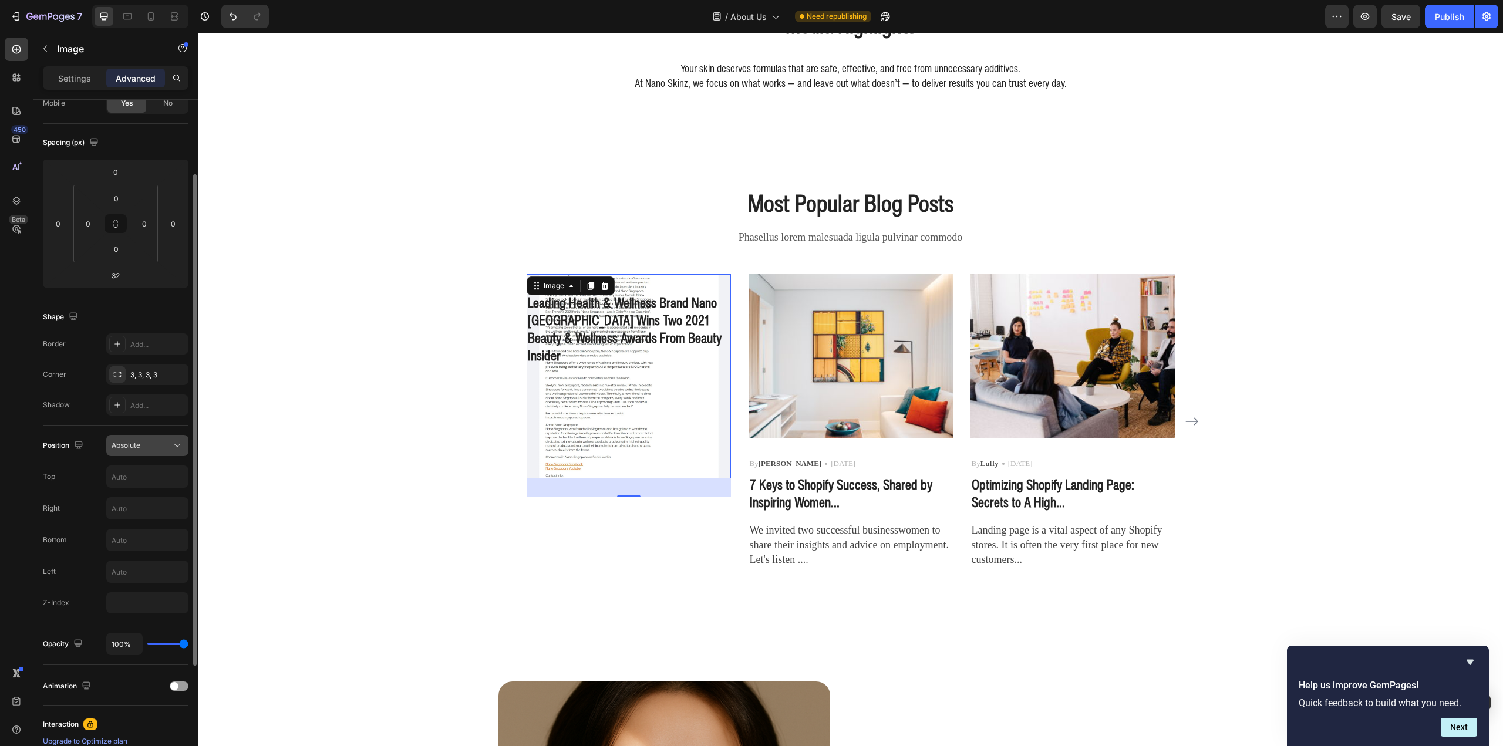
click at [148, 436] on button "Absolute" at bounding box center [147, 445] width 82 height 21
click at [154, 535] on div "Sticky" at bounding box center [135, 541] width 96 height 22
type input "0"
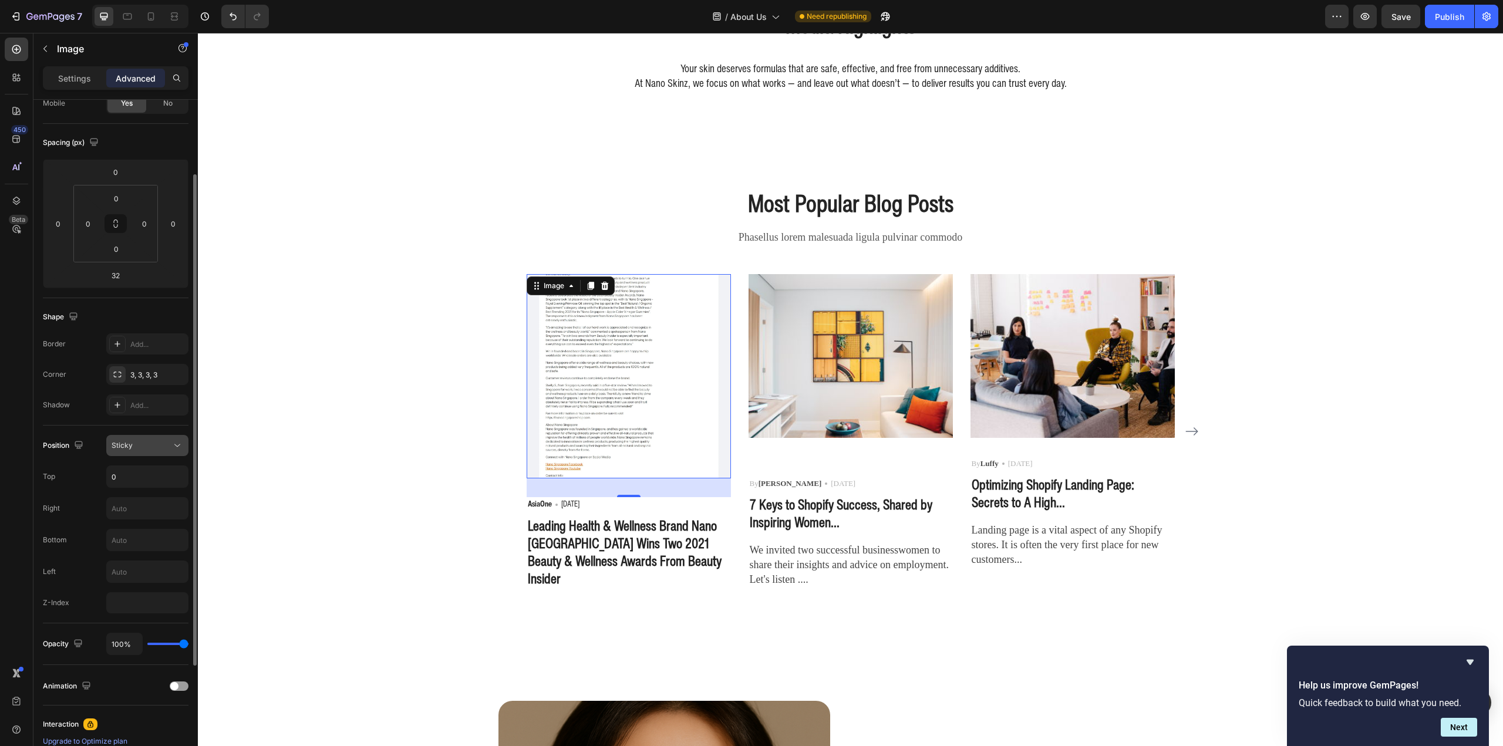
click at [155, 450] on div "Sticky" at bounding box center [142, 445] width 60 height 11
click at [126, 562] on span "Fixed" at bounding box center [121, 563] width 18 height 11
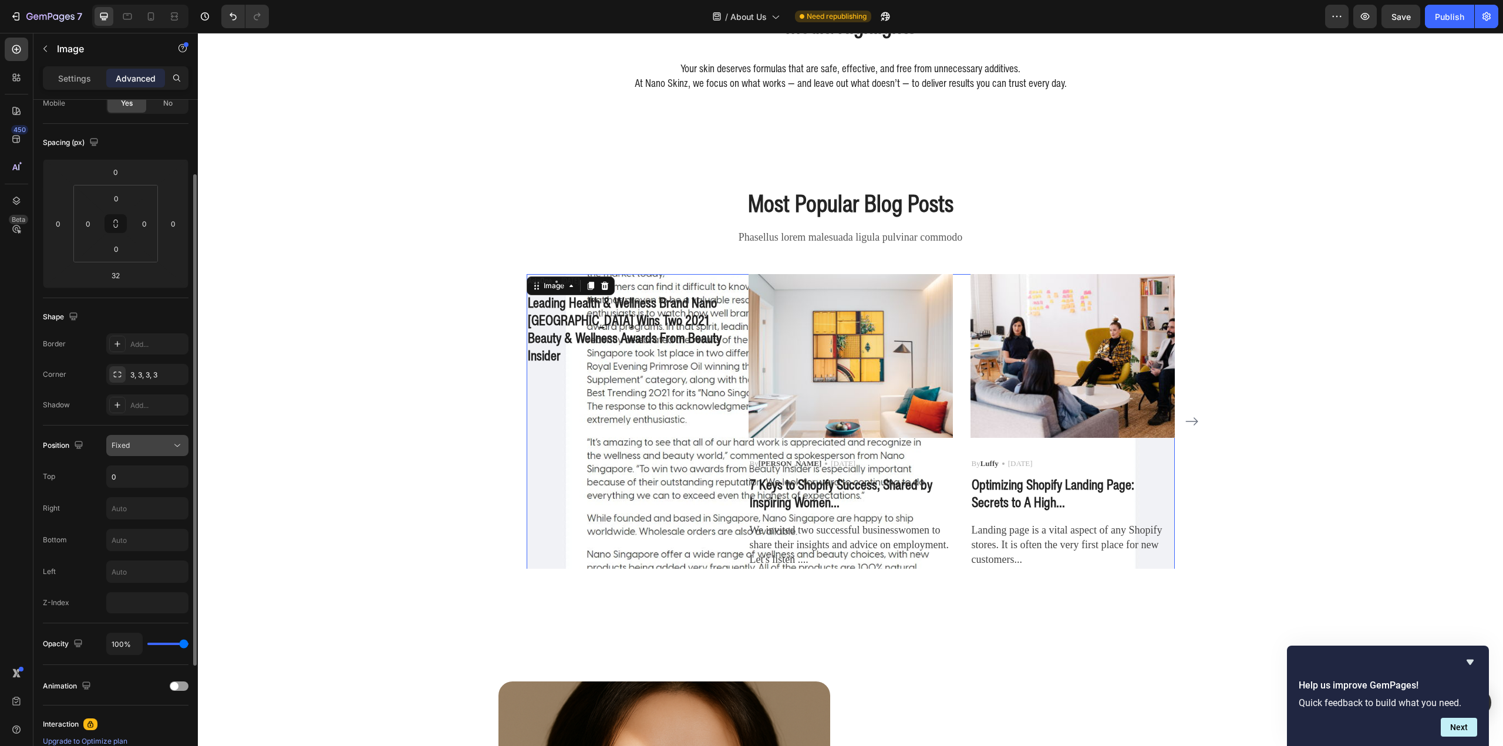
click at [138, 443] on div "Fixed" at bounding box center [142, 445] width 60 height 11
click at [138, 475] on p "Static" at bounding box center [145, 474] width 67 height 11
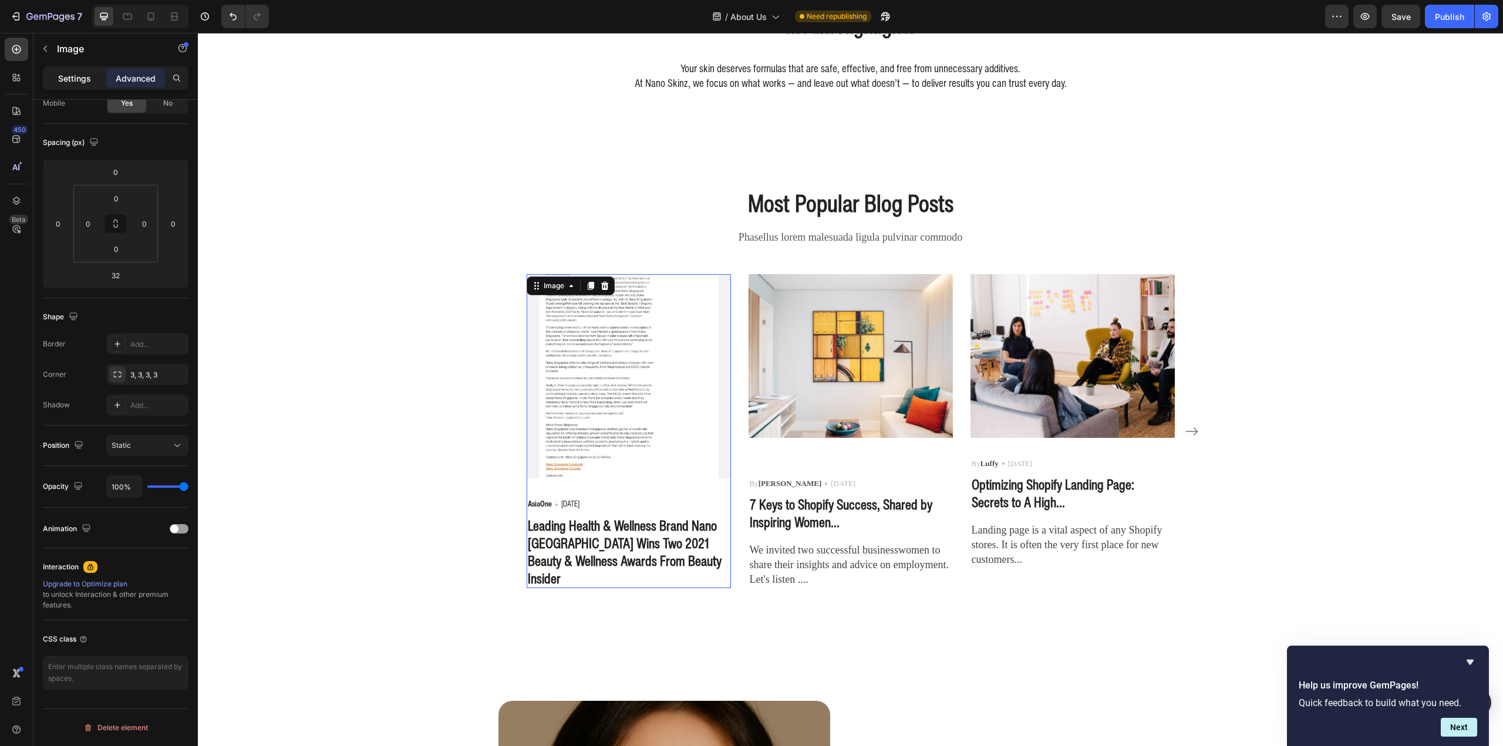
click at [68, 79] on p "Settings" at bounding box center [74, 78] width 33 height 12
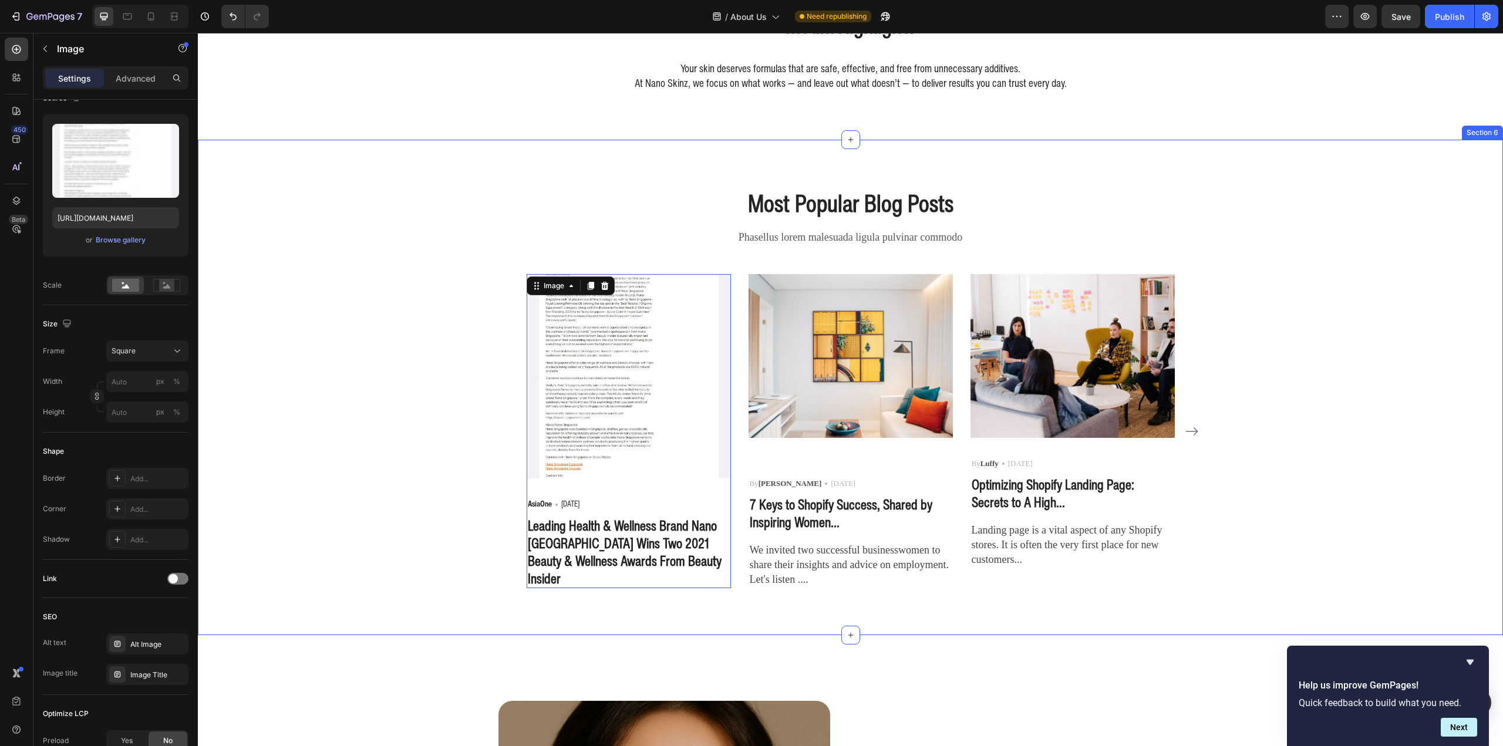
click at [360, 357] on div "Most Popular Blog Posts Heading Phasellus lorem malesuada ligula pulvinar commo…" at bounding box center [851, 388] width 1288 height 402
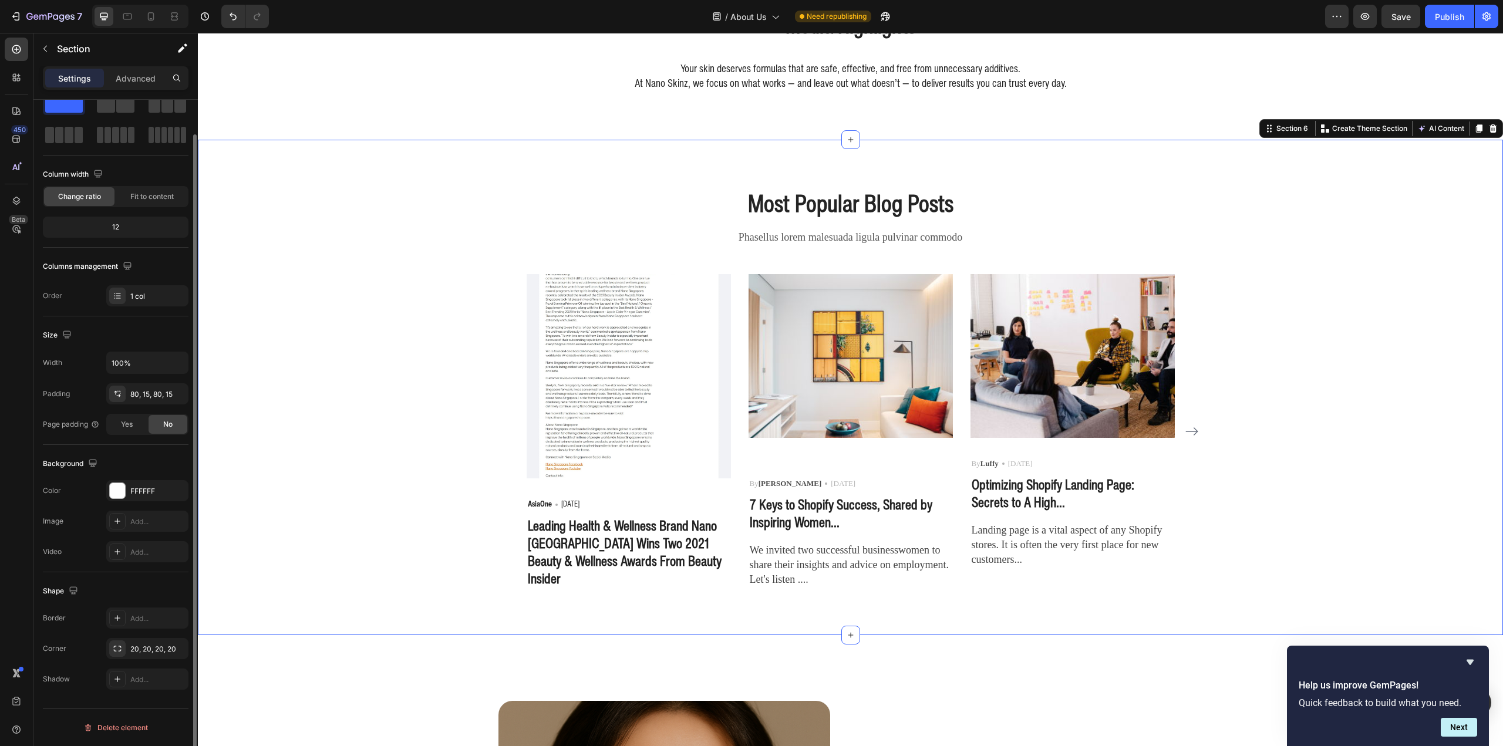
scroll to position [0, 0]
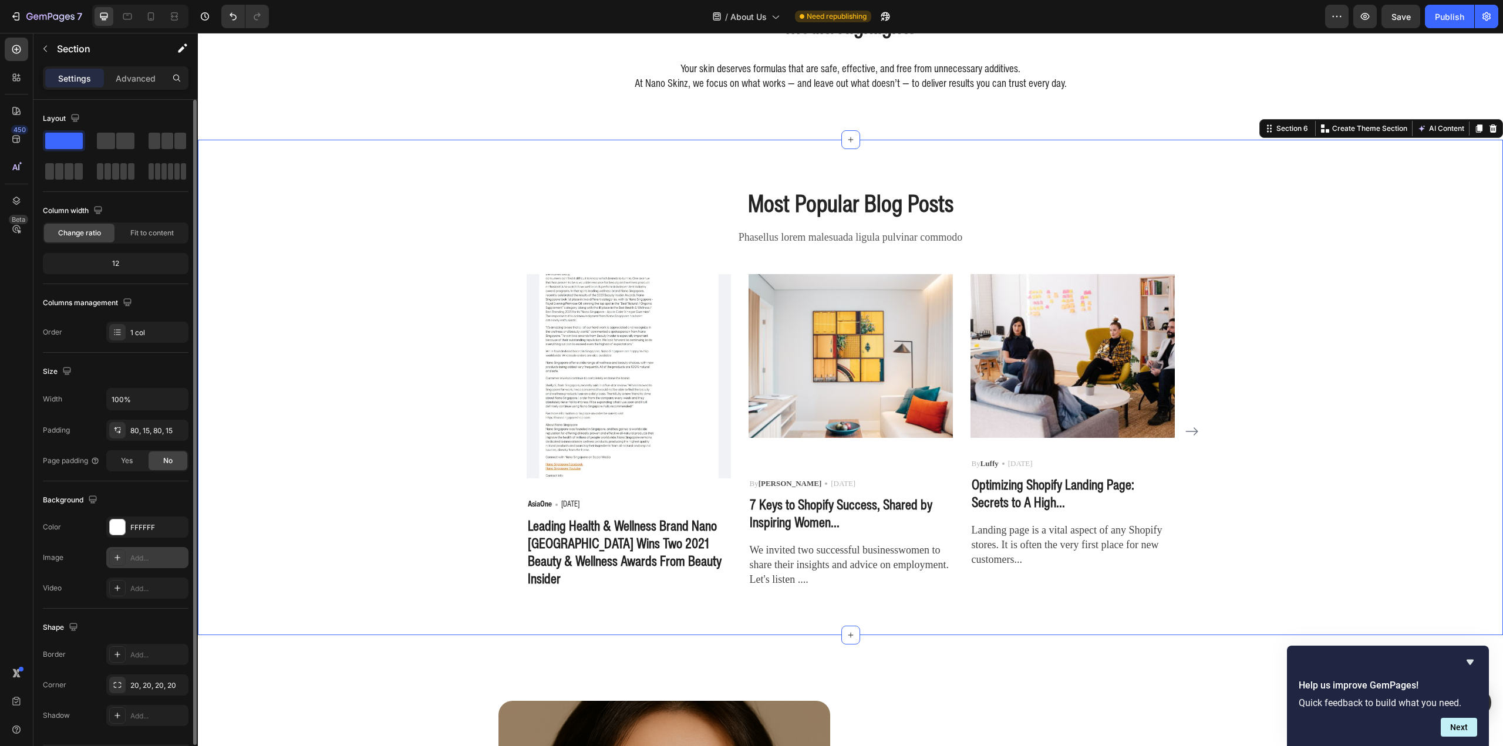
click at [115, 559] on icon at bounding box center [117, 557] width 9 height 9
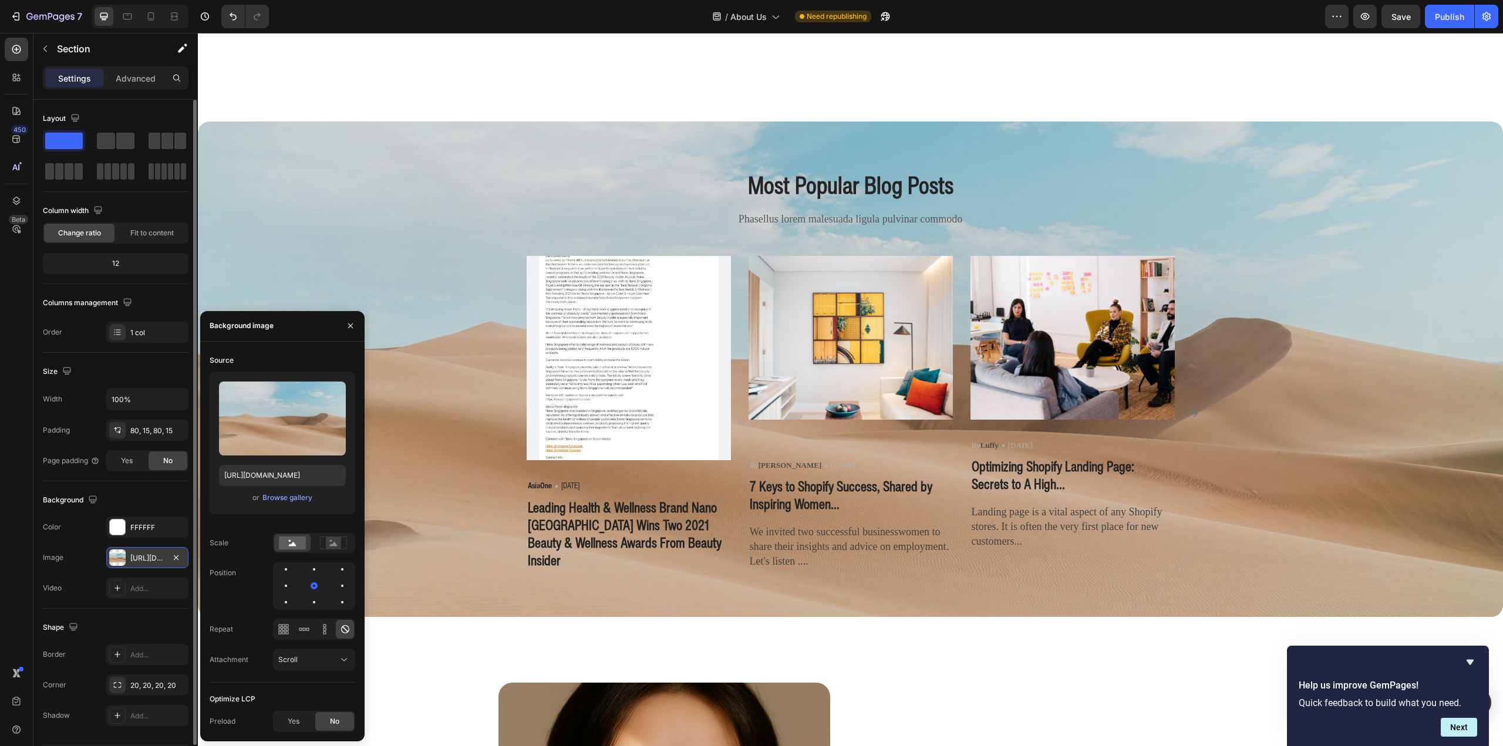
scroll to position [1872, 0]
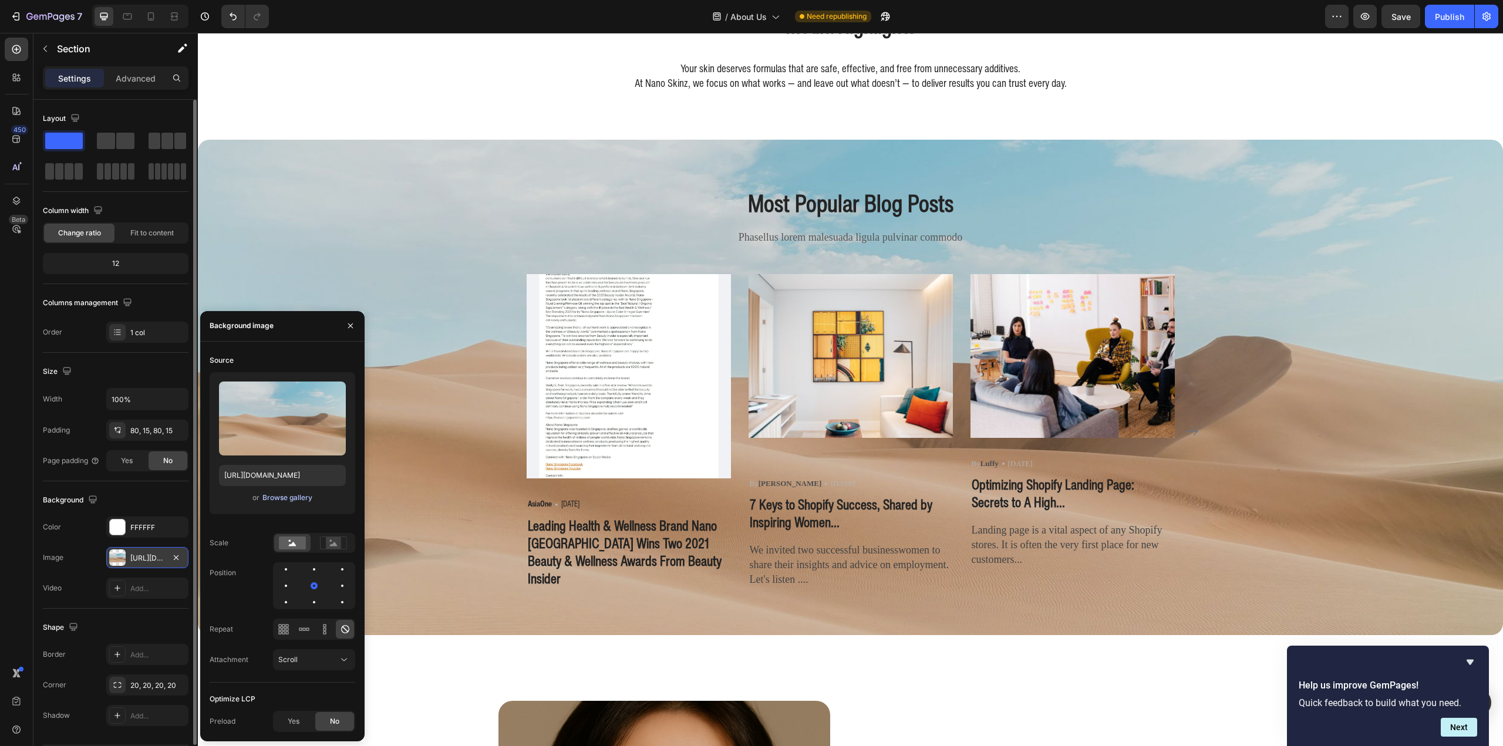
click at [283, 496] on div "Browse gallery" at bounding box center [287, 498] width 50 height 11
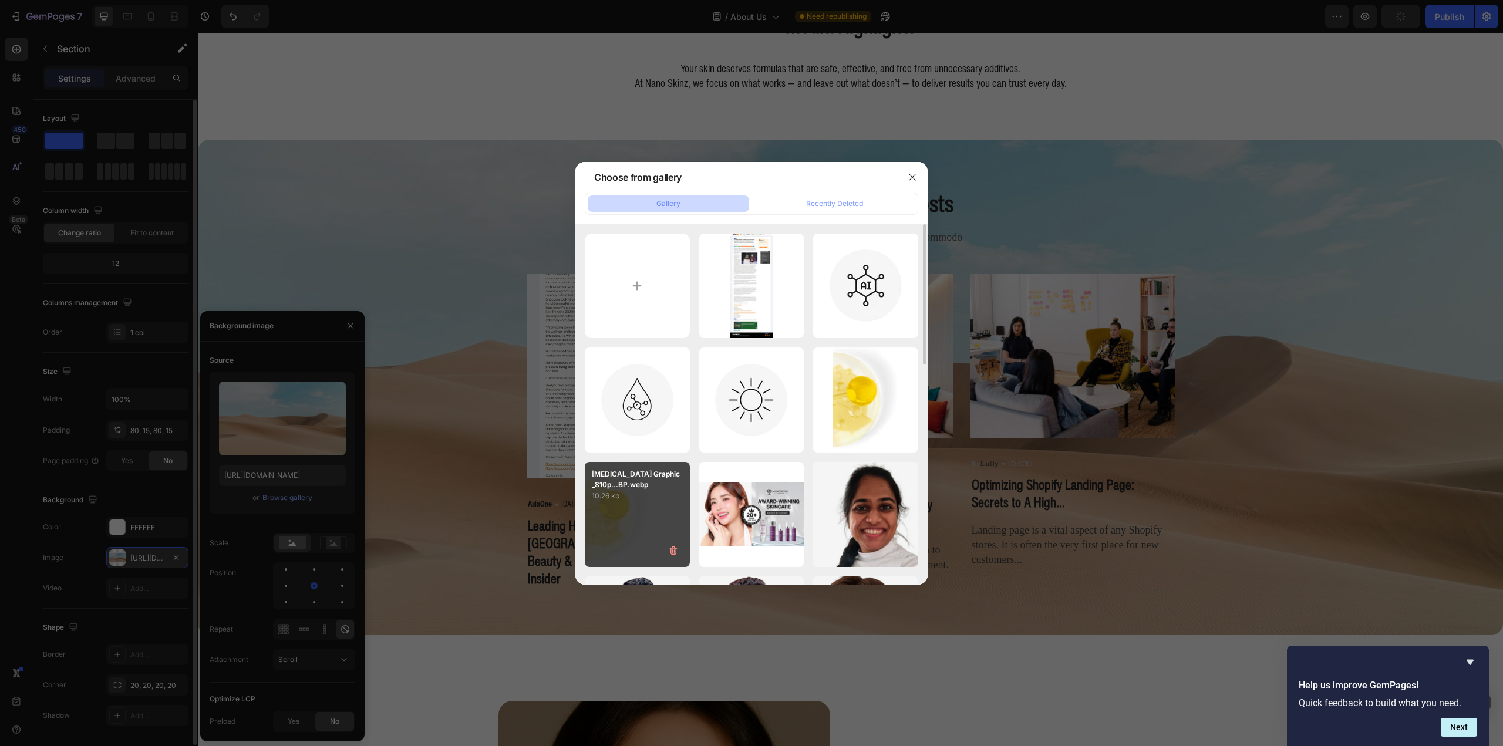
click at [656, 497] on p "10.26 kb" at bounding box center [637, 496] width 91 height 12
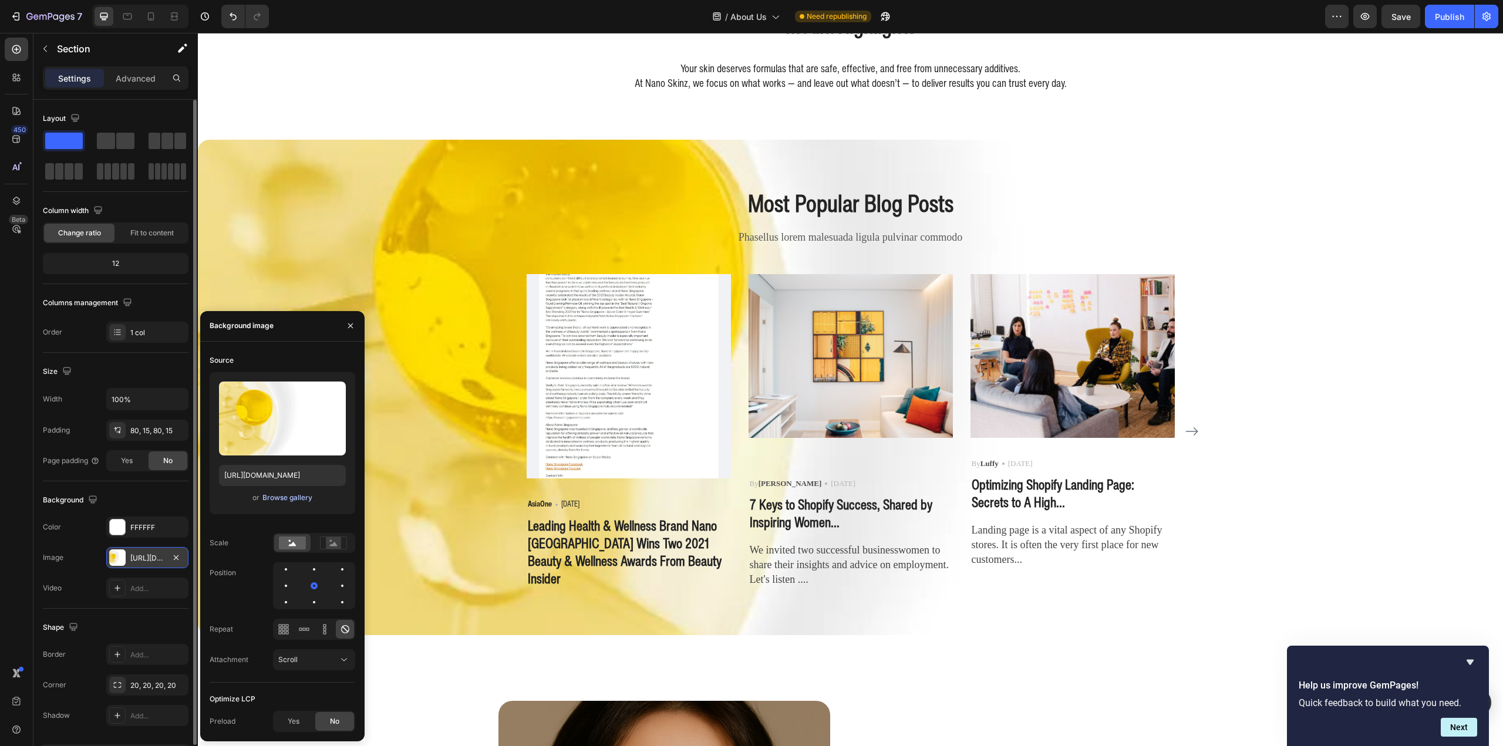
click at [302, 496] on div "Browse gallery" at bounding box center [287, 498] width 50 height 11
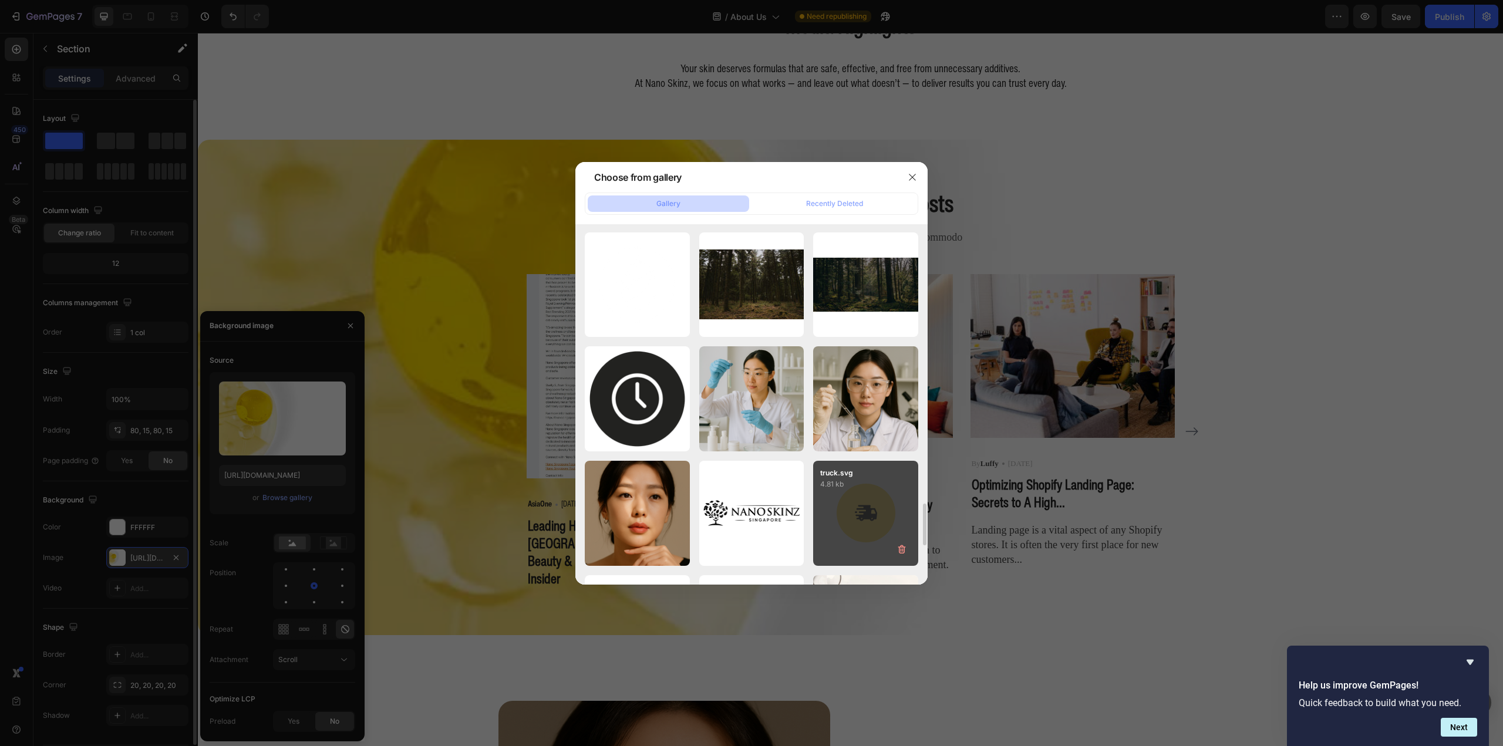
scroll to position [2636, 0]
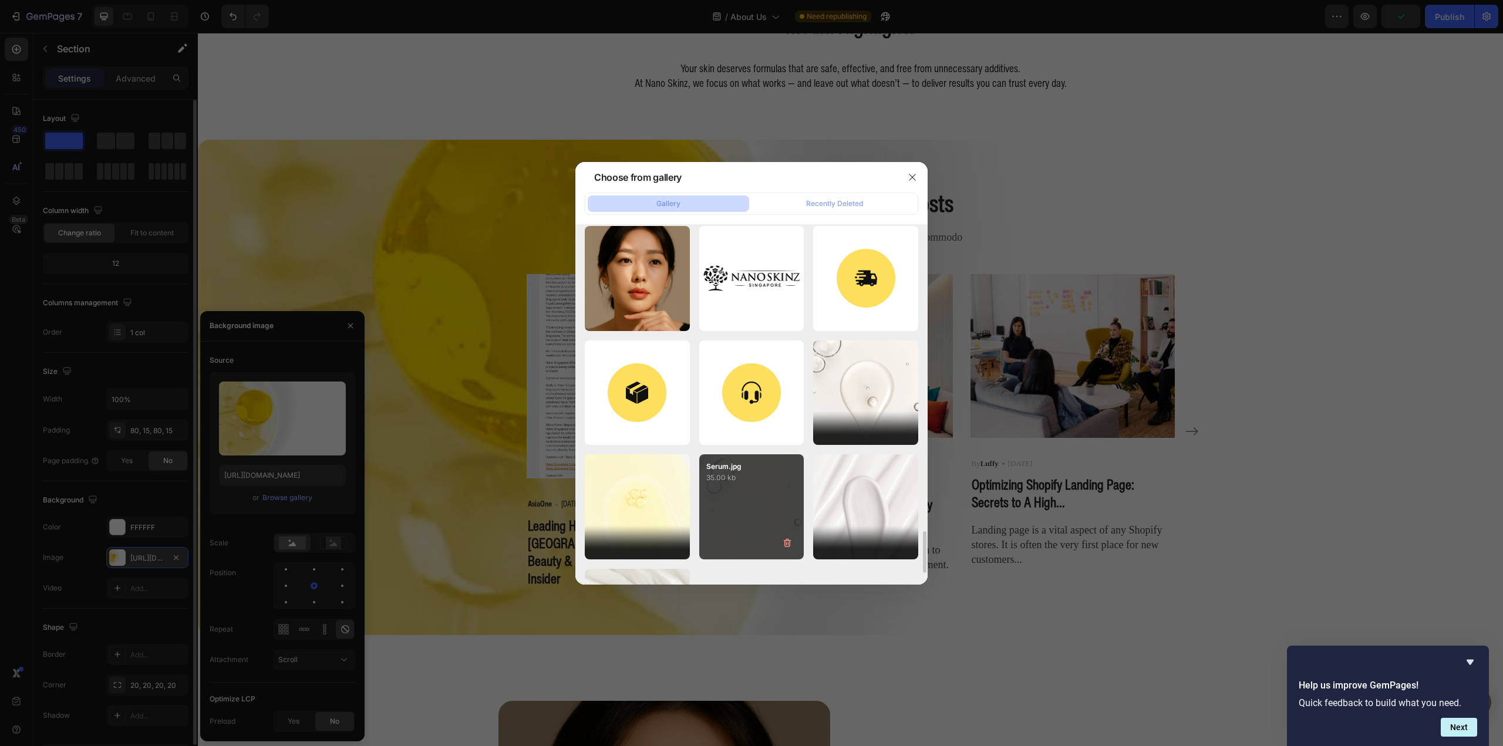
click at [759, 474] on p "35.00 kb" at bounding box center [751, 478] width 91 height 12
type input "https://cdn.shopify.com/s/files/1/0941/6300/9836/files/gempages_577943635312509…"
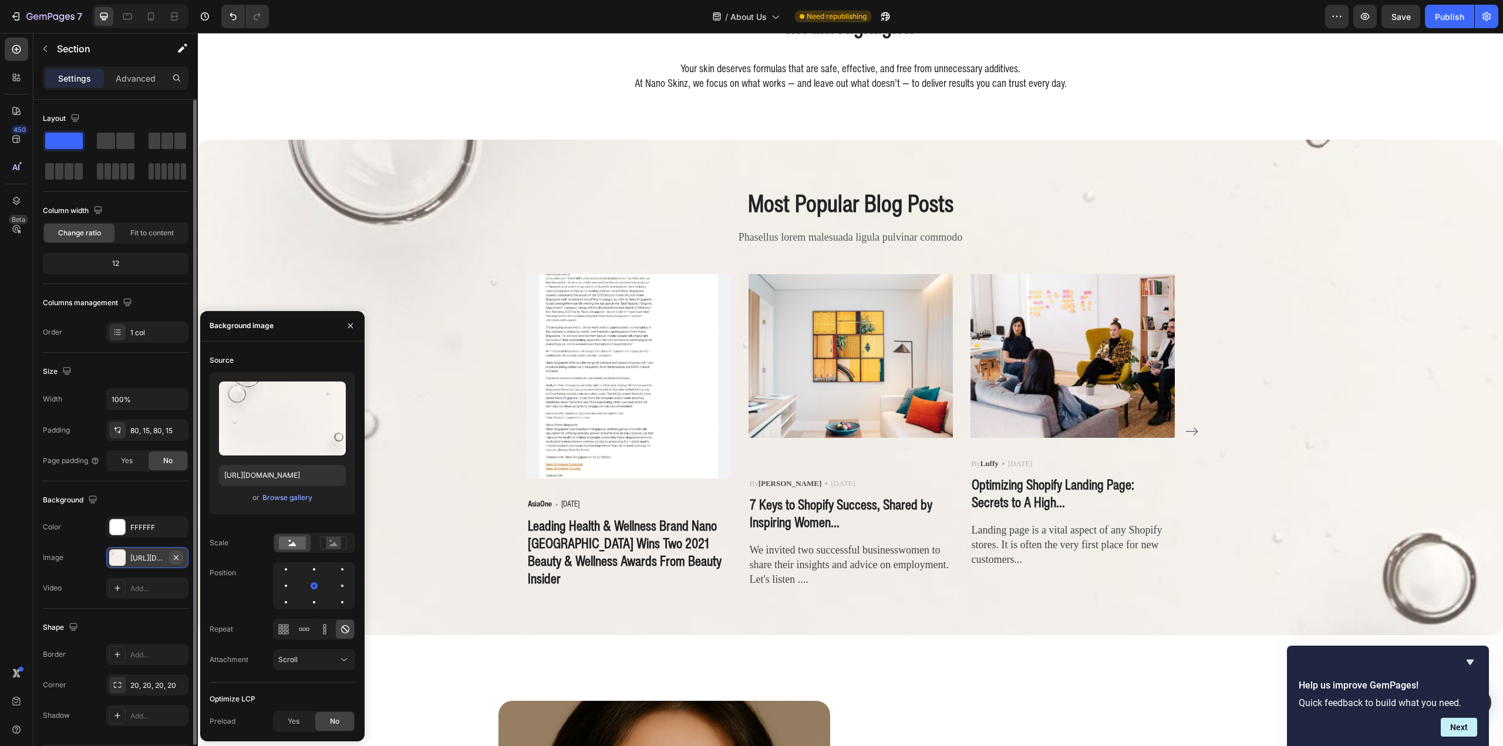
click at [173, 558] on icon "button" at bounding box center [175, 557] width 9 height 9
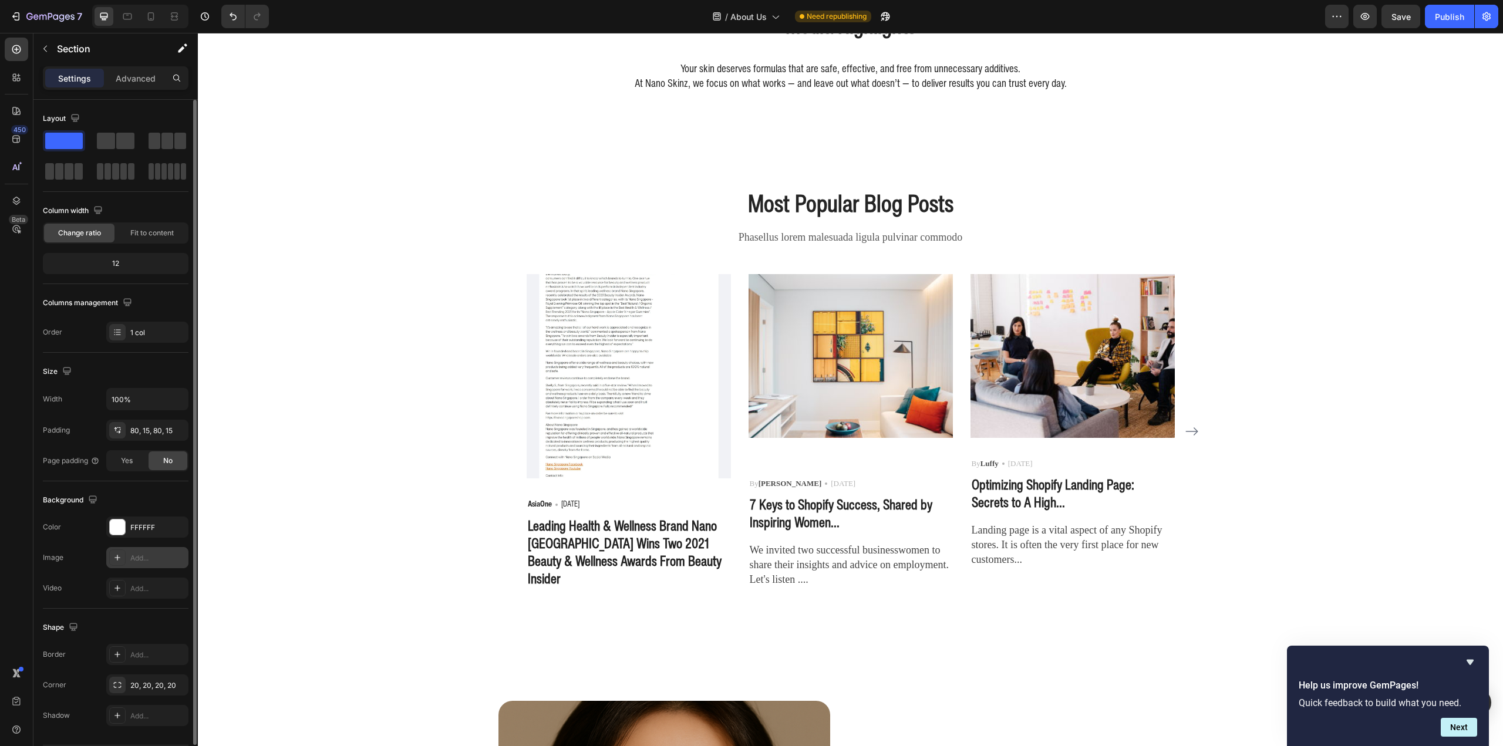
click at [611, 398] on img at bounding box center [629, 376] width 204 height 204
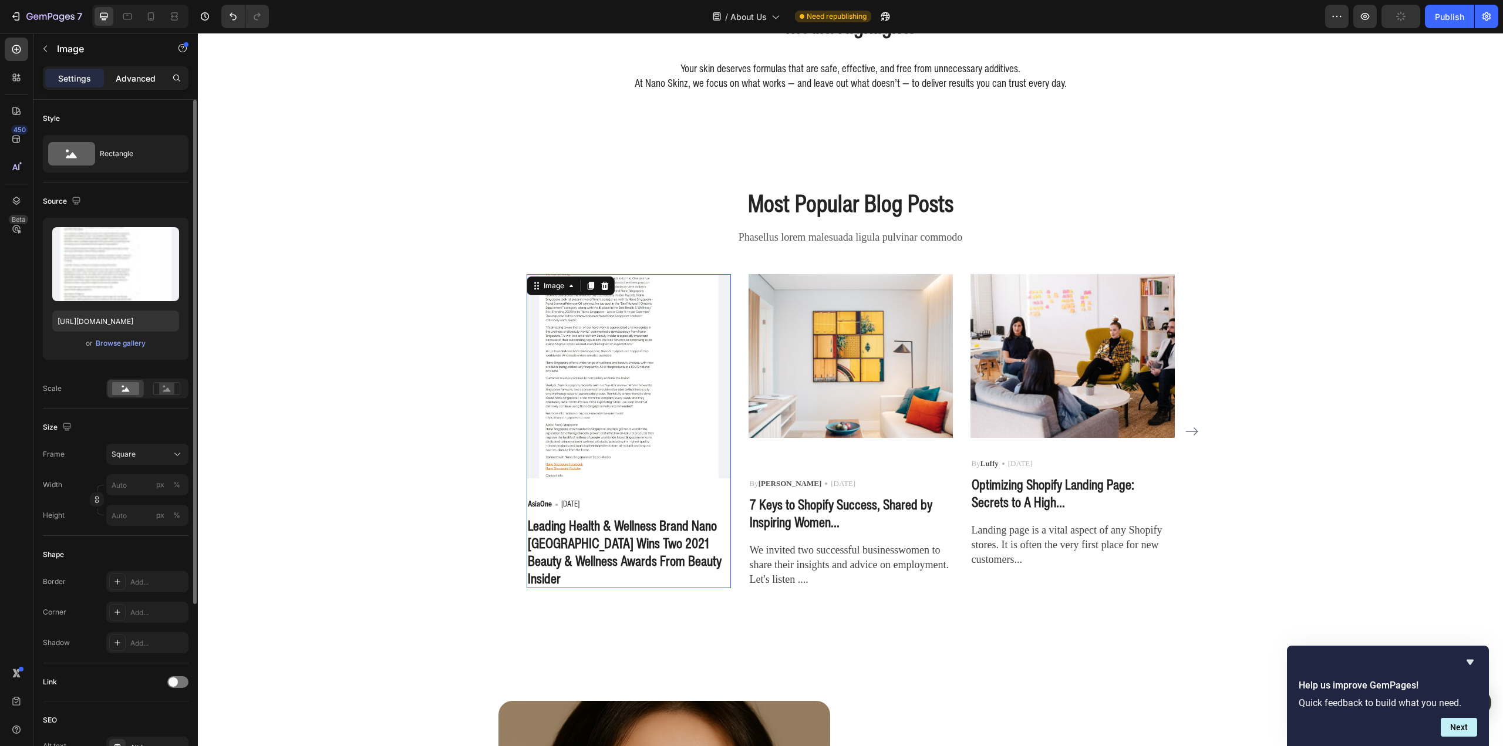
click at [141, 75] on p "Advanced" at bounding box center [136, 78] width 40 height 12
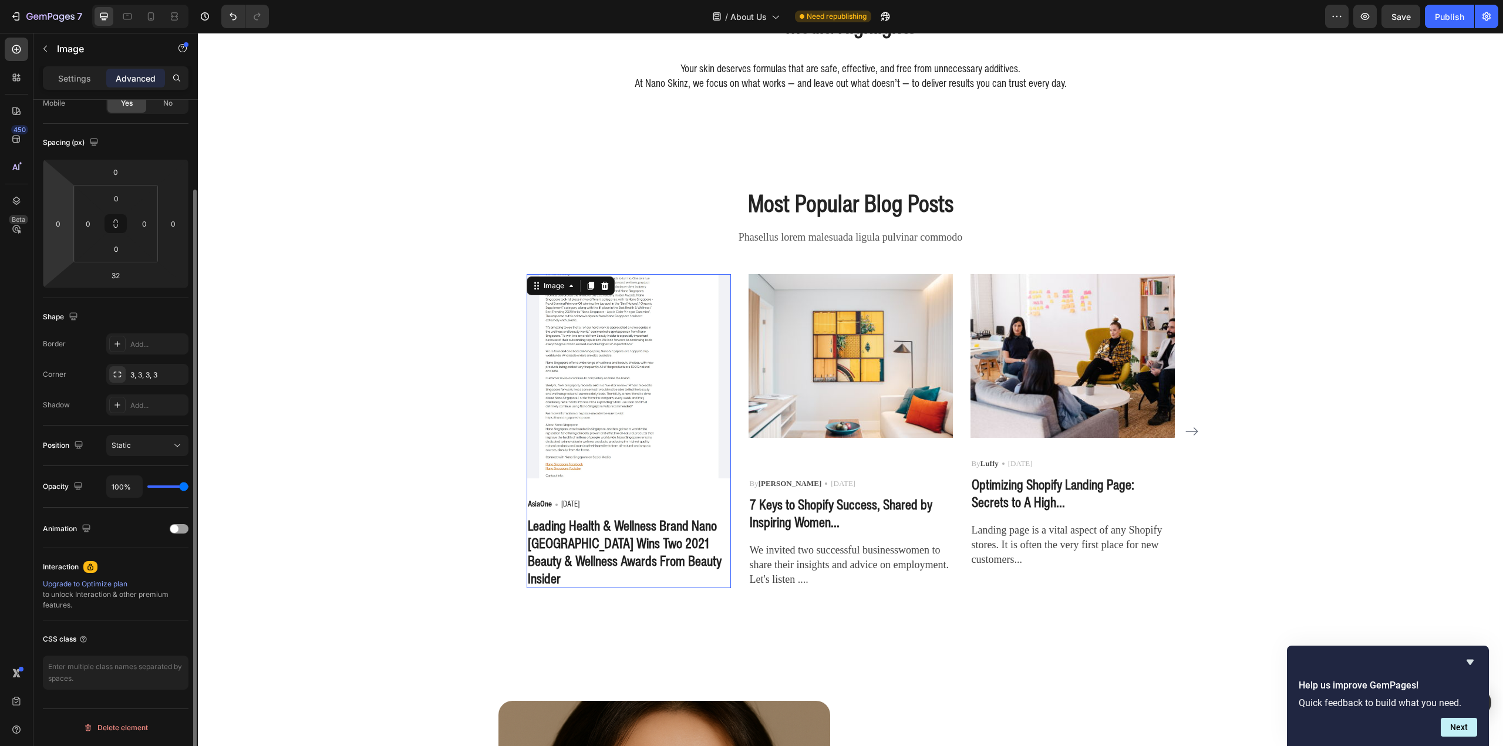
scroll to position [0, 0]
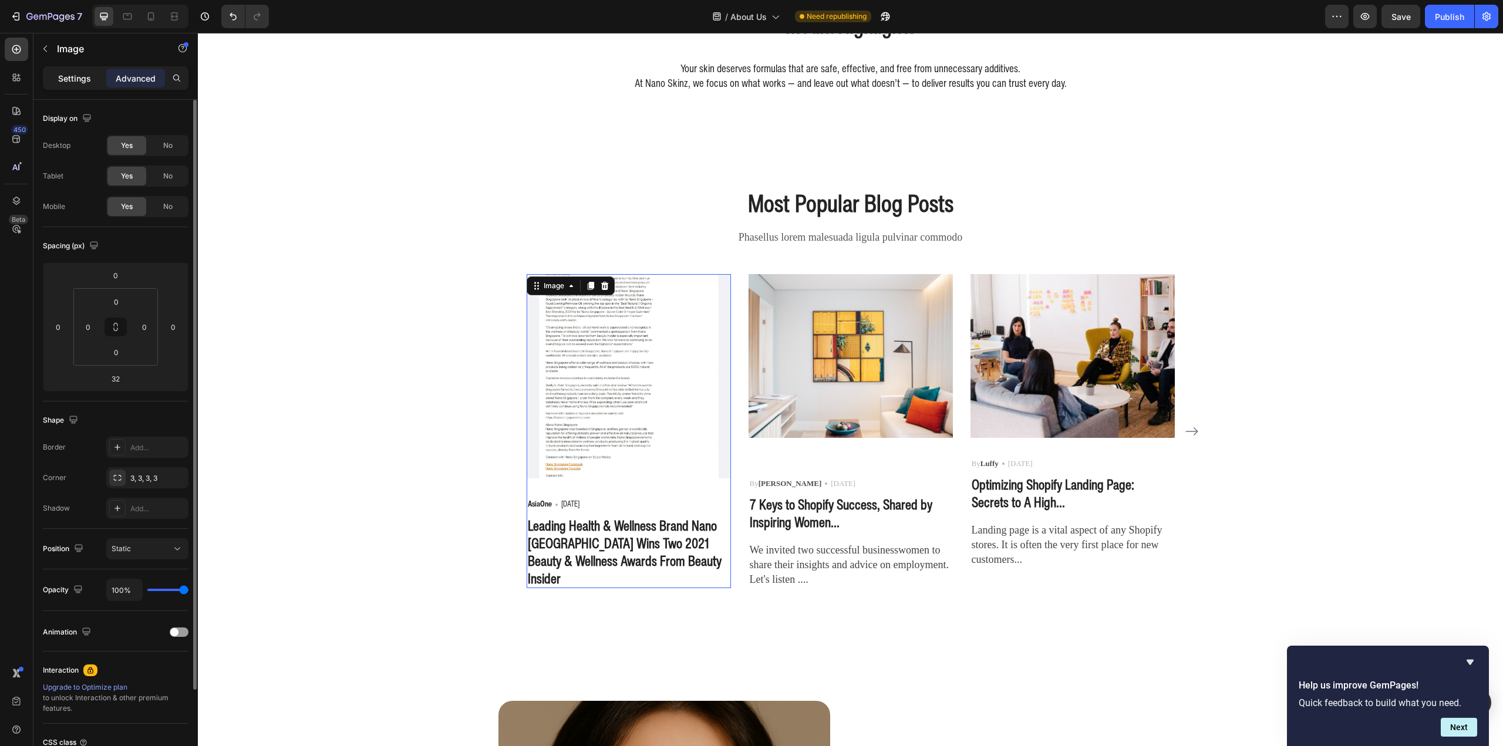
click at [48, 75] on div "Settings" at bounding box center [74, 78] width 59 height 19
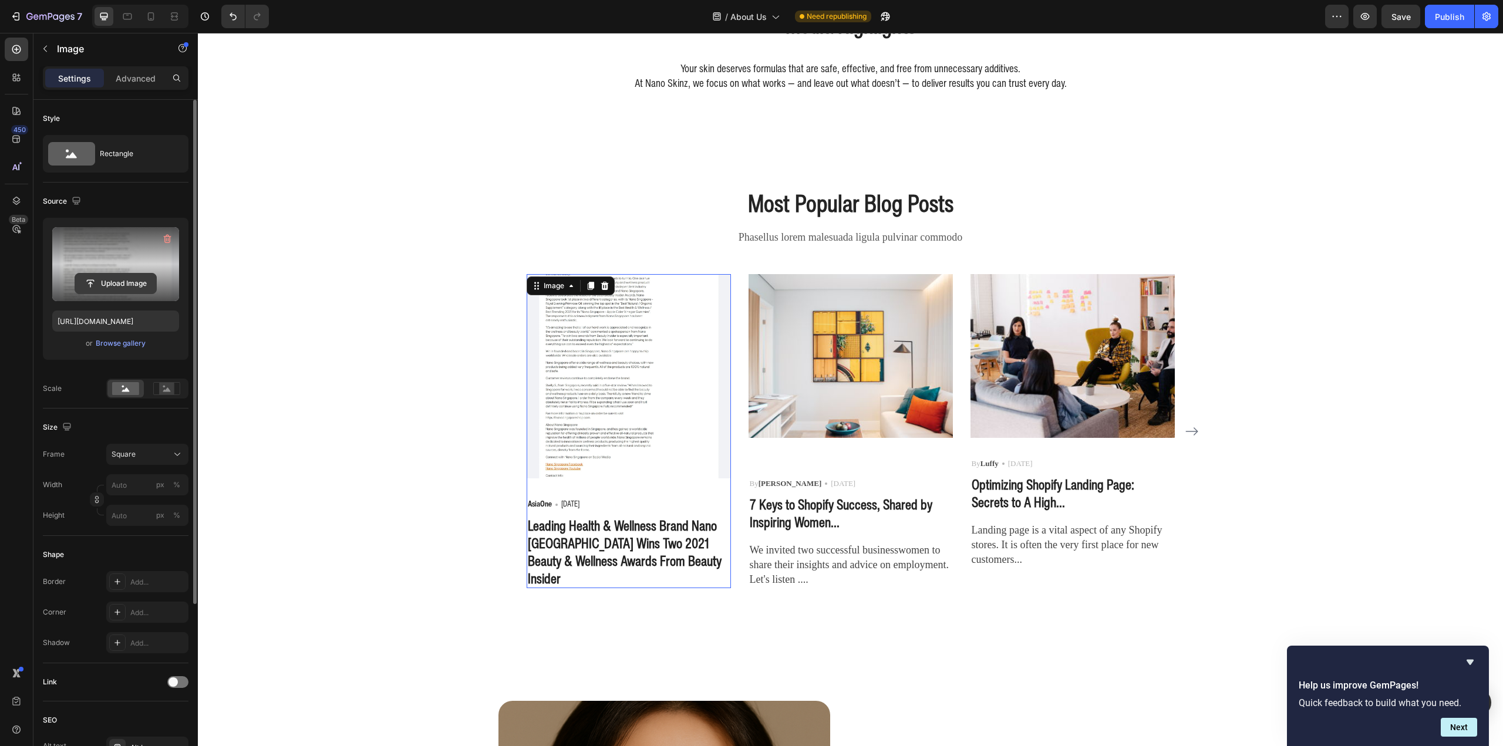
click at [147, 274] on input "file" at bounding box center [115, 284] width 81 height 20
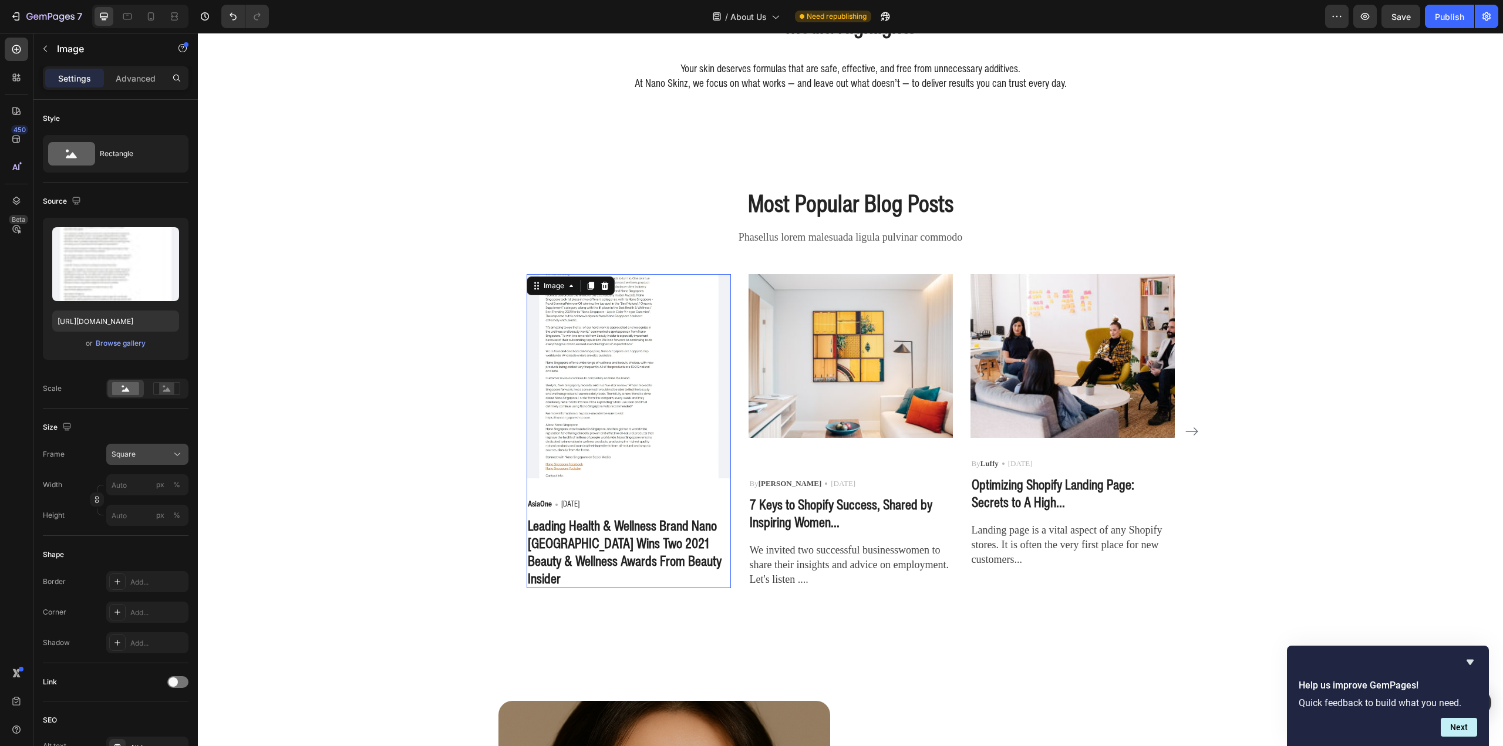
click at [127, 456] on span "Square" at bounding box center [124, 454] width 24 height 11
click at [129, 454] on span "Square" at bounding box center [124, 454] width 24 height 11
click at [152, 480] on input "px %" at bounding box center [147, 484] width 82 height 21
click at [59, 481] on label "Width" at bounding box center [52, 485] width 19 height 11
drag, startPoint x: 120, startPoint y: 508, endPoint x: 133, endPoint y: 508, distance: 12.3
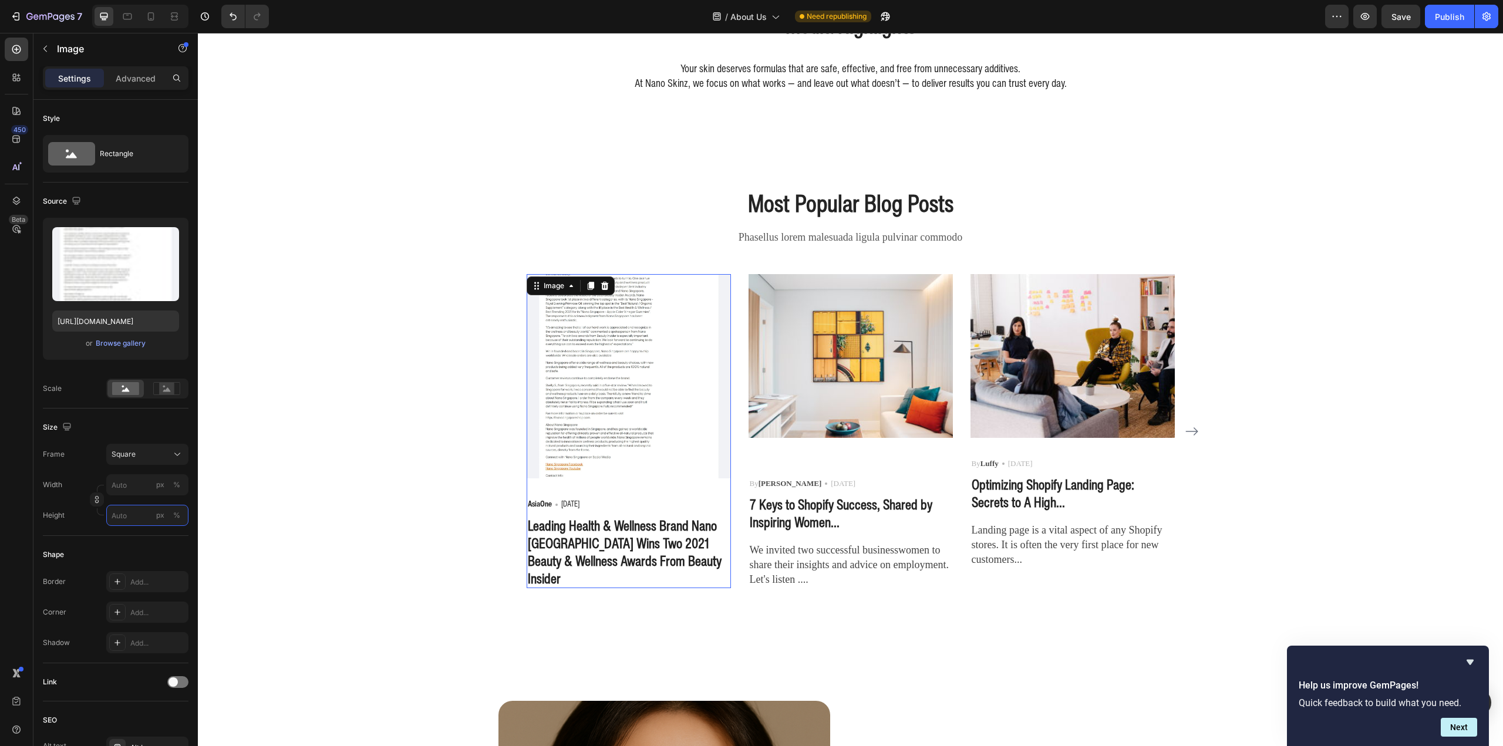
click at [121, 508] on input "px %" at bounding box center [147, 515] width 82 height 21
click at [140, 536] on div "Full 100%" at bounding box center [135, 543] width 96 height 21
type input "100"
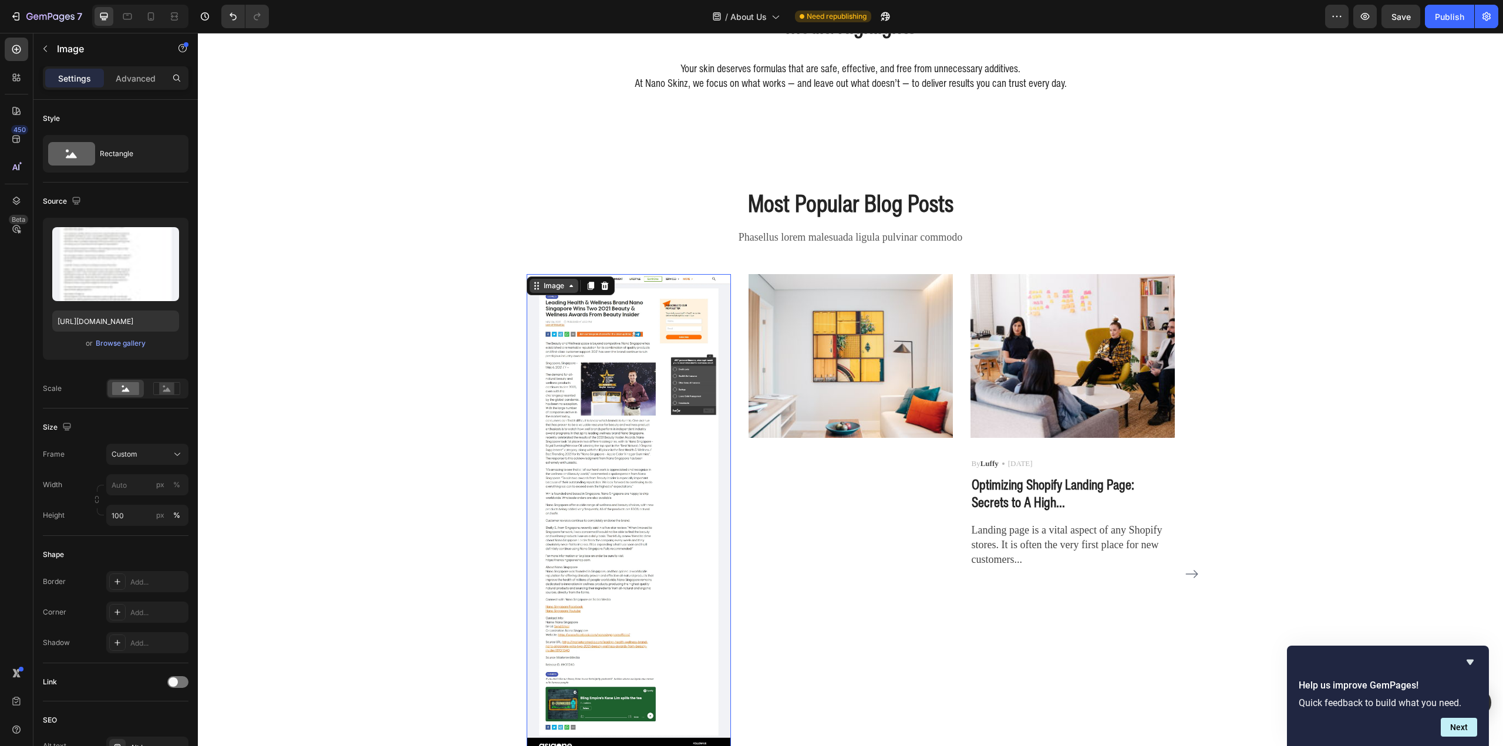
click at [556, 293] on div "Image" at bounding box center [554, 286] width 49 height 14
click at [163, 446] on button "Custom" at bounding box center [147, 454] width 82 height 21
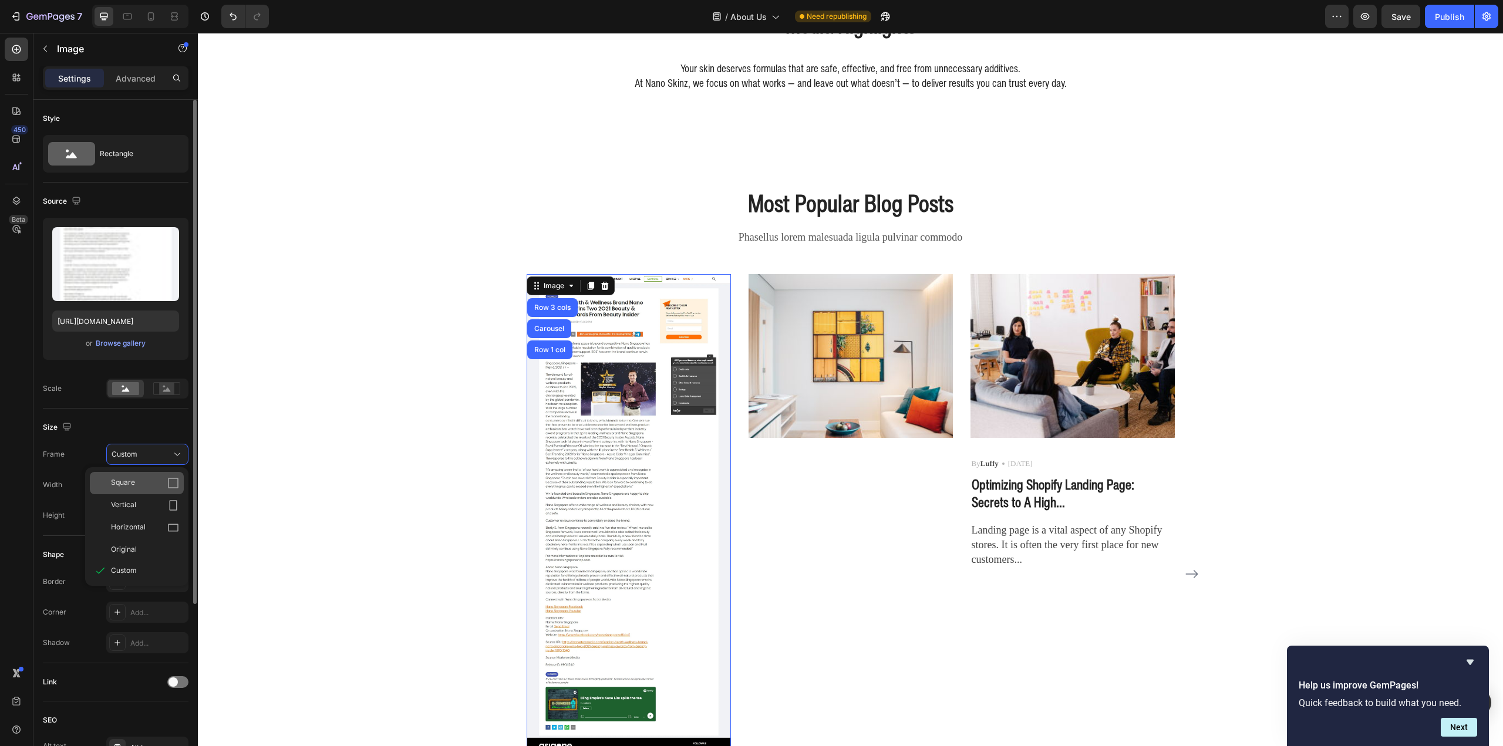
click at [157, 473] on div "Square" at bounding box center [137, 483] width 94 height 22
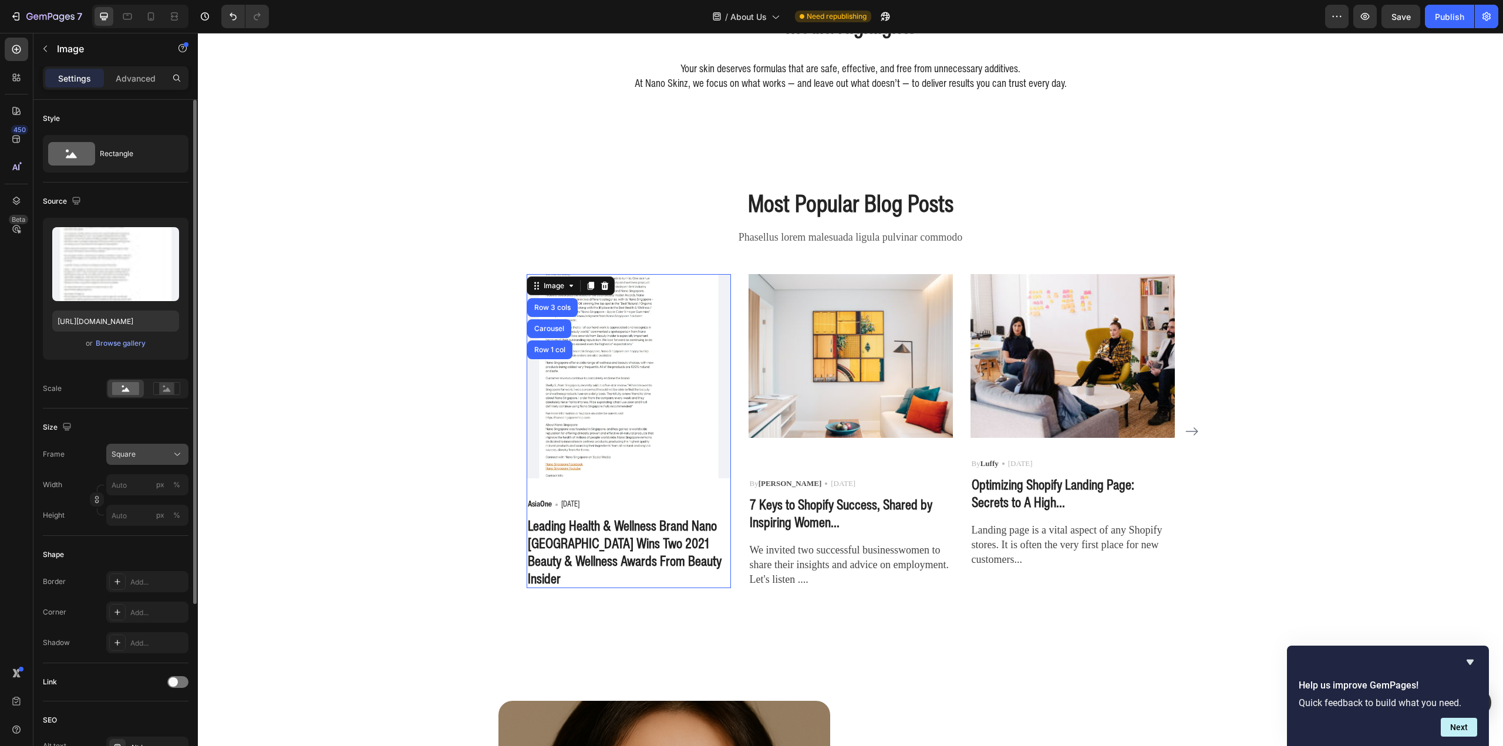
click at [156, 450] on div "Square" at bounding box center [141, 454] width 58 height 11
click at [155, 447] on button "Square" at bounding box center [147, 454] width 82 height 21
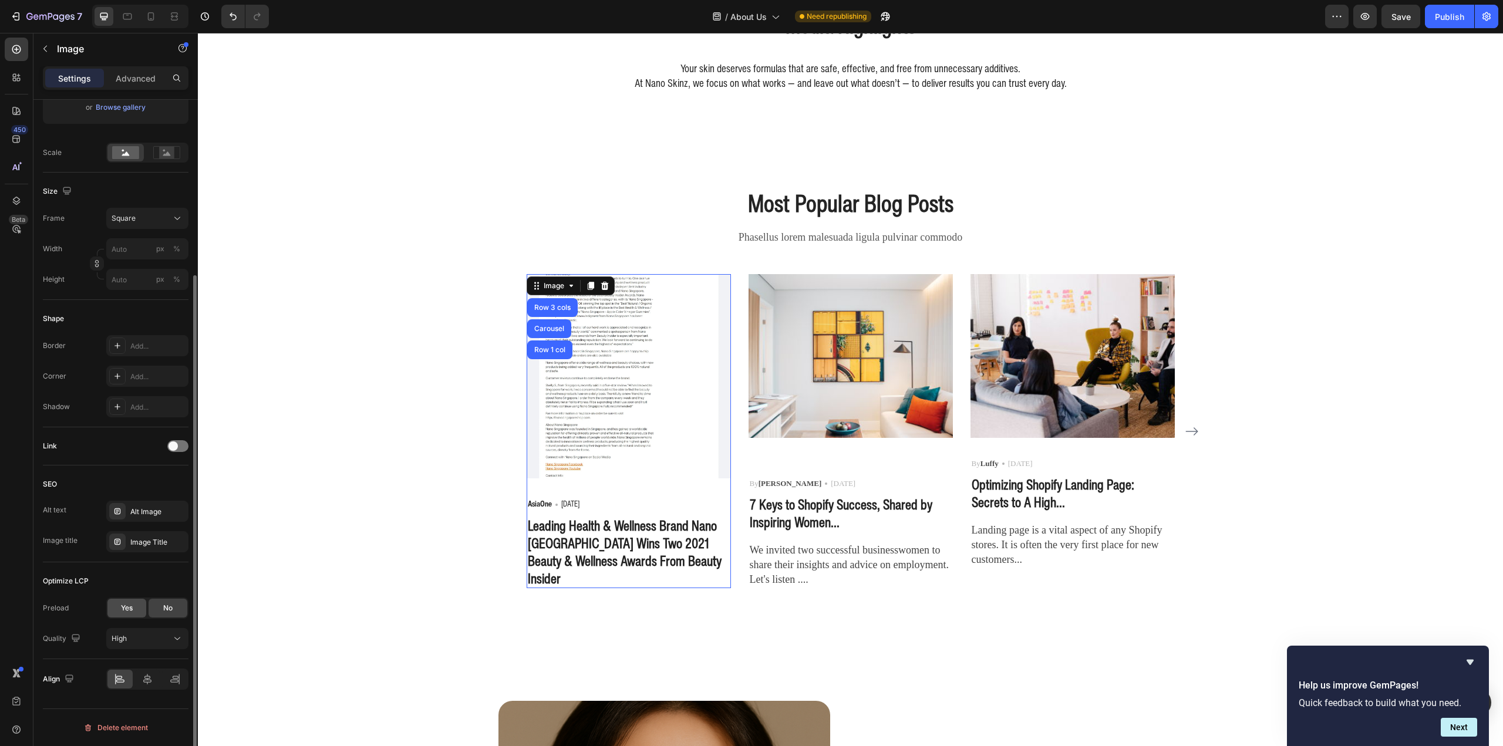
click at [126, 606] on span "Yes" at bounding box center [127, 608] width 12 height 11
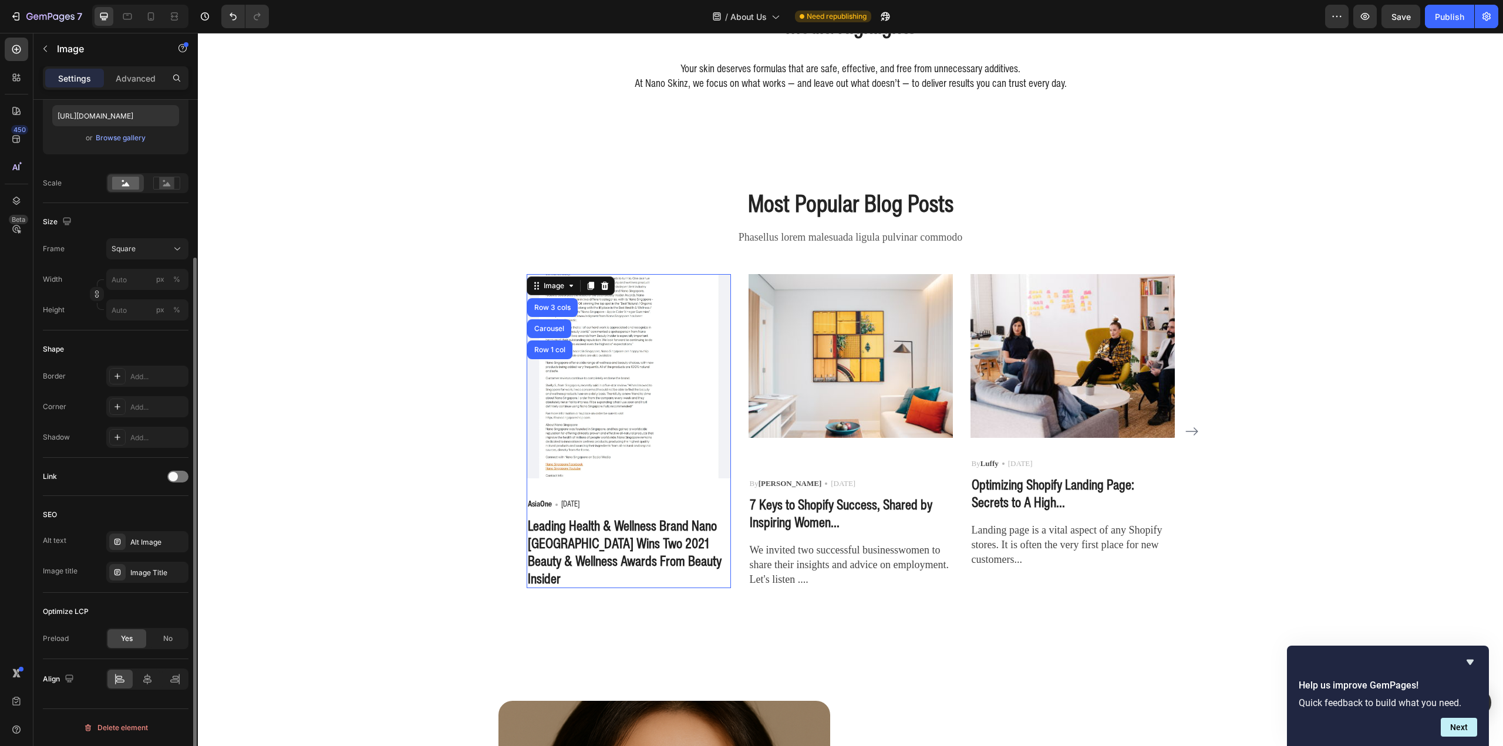
scroll to position [205, 0]
click at [168, 636] on span "No" at bounding box center [167, 638] width 9 height 11
click at [127, 637] on span "Yes" at bounding box center [127, 638] width 12 height 11
click at [161, 634] on div "No" at bounding box center [168, 638] width 39 height 19
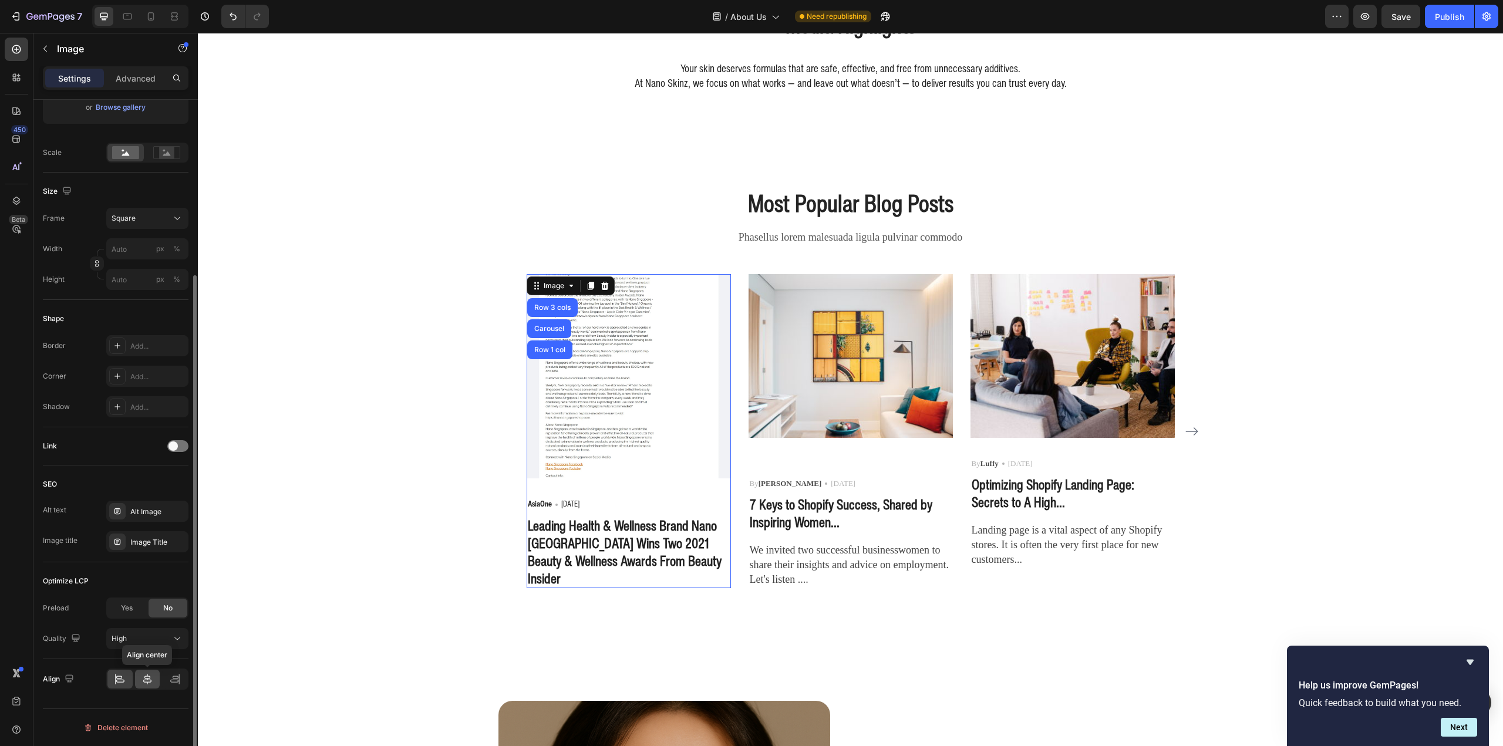
click at [143, 680] on icon at bounding box center [147, 679] width 12 height 12
click at [105, 675] on div "Align Align left" at bounding box center [116, 679] width 146 height 21
click at [138, 676] on div at bounding box center [147, 679] width 25 height 19
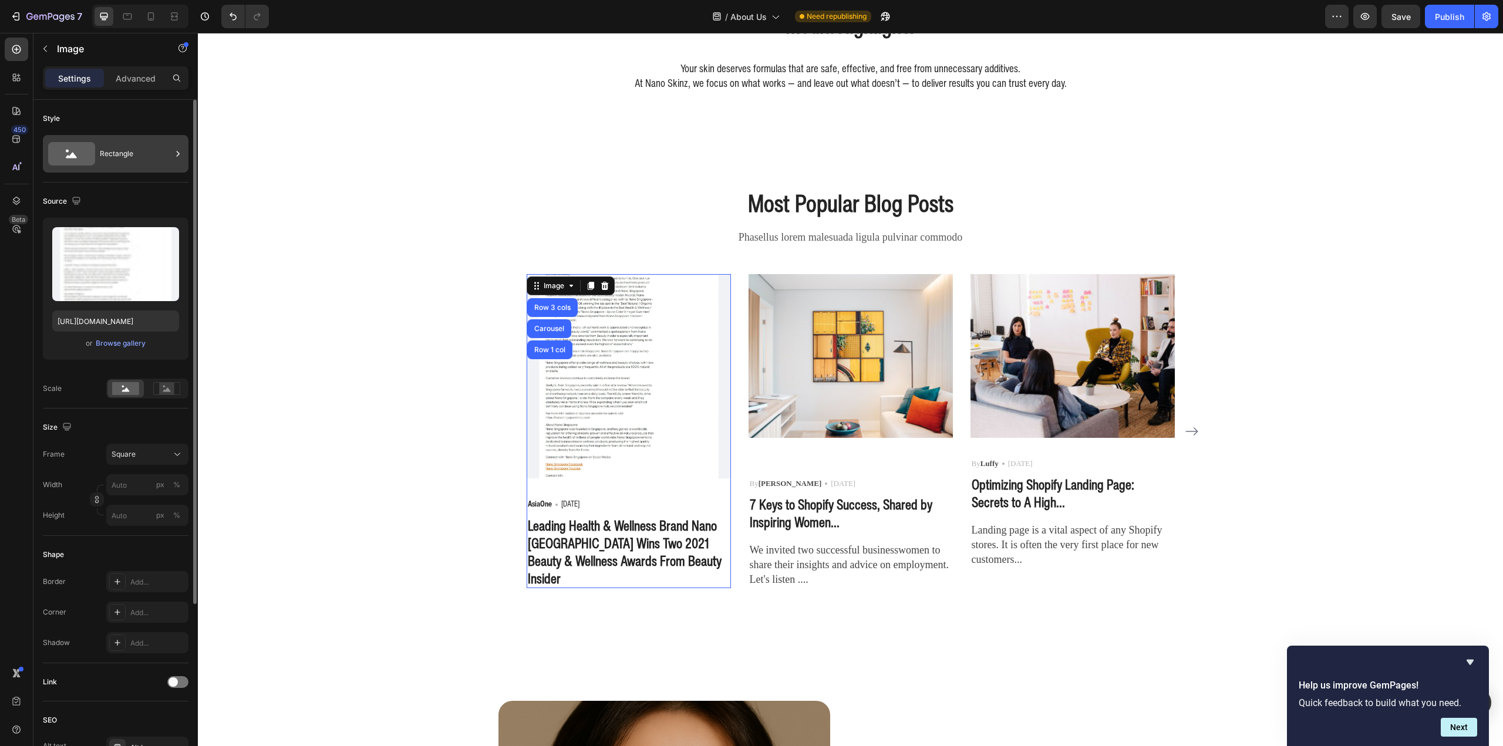
click at [78, 137] on div "Rectangle" at bounding box center [116, 154] width 146 height 38
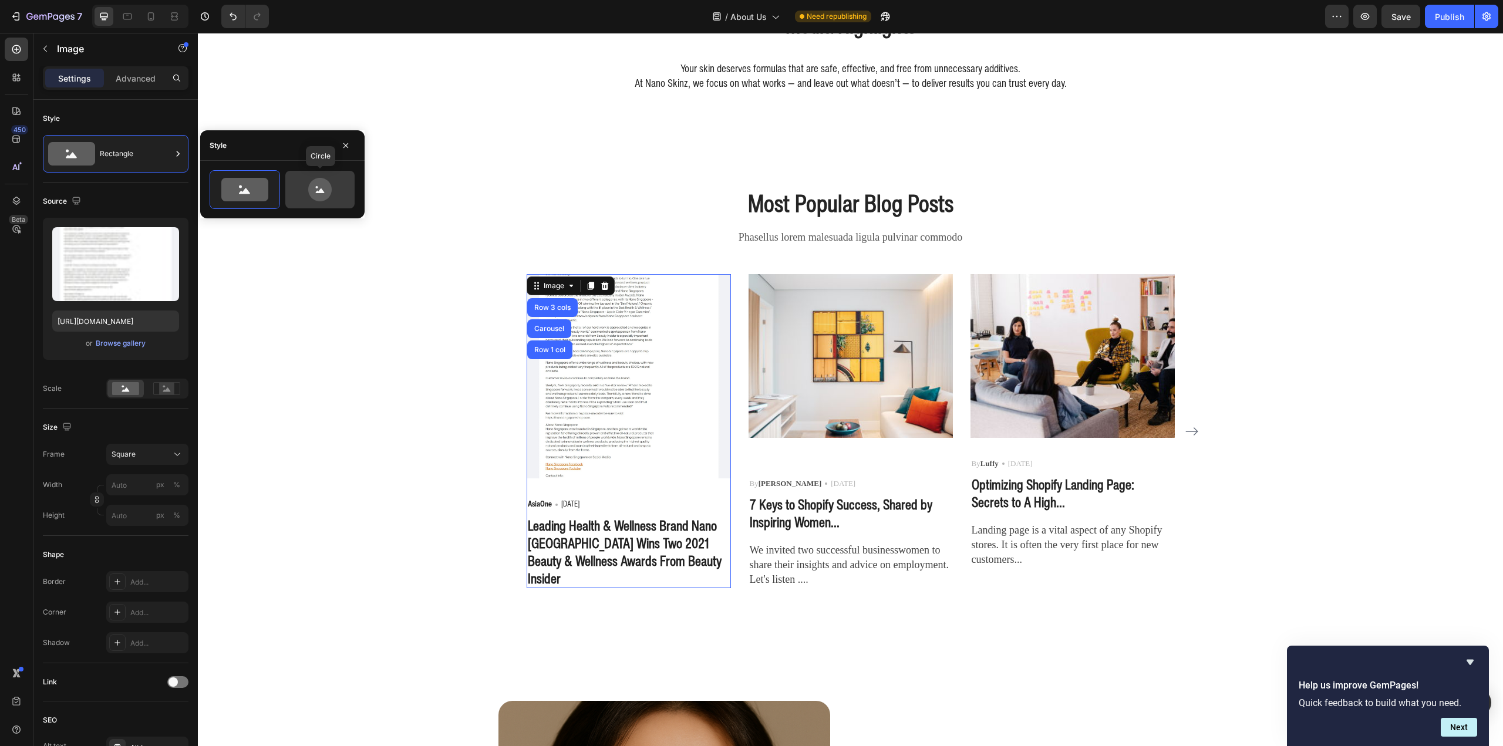
click at [332, 192] on icon at bounding box center [319, 189] width 55 height 23
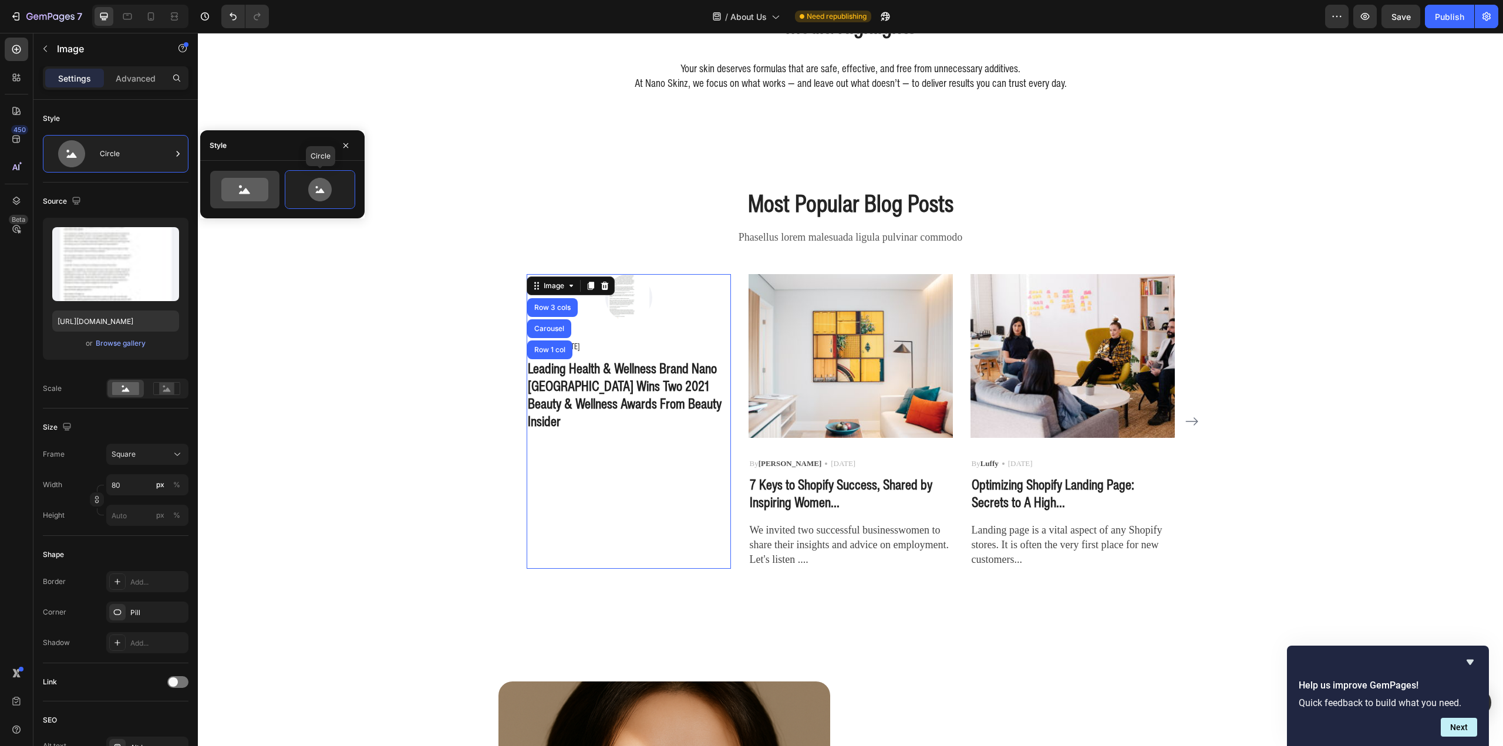
click at [251, 200] on icon at bounding box center [244, 189] width 47 height 23
type input "100"
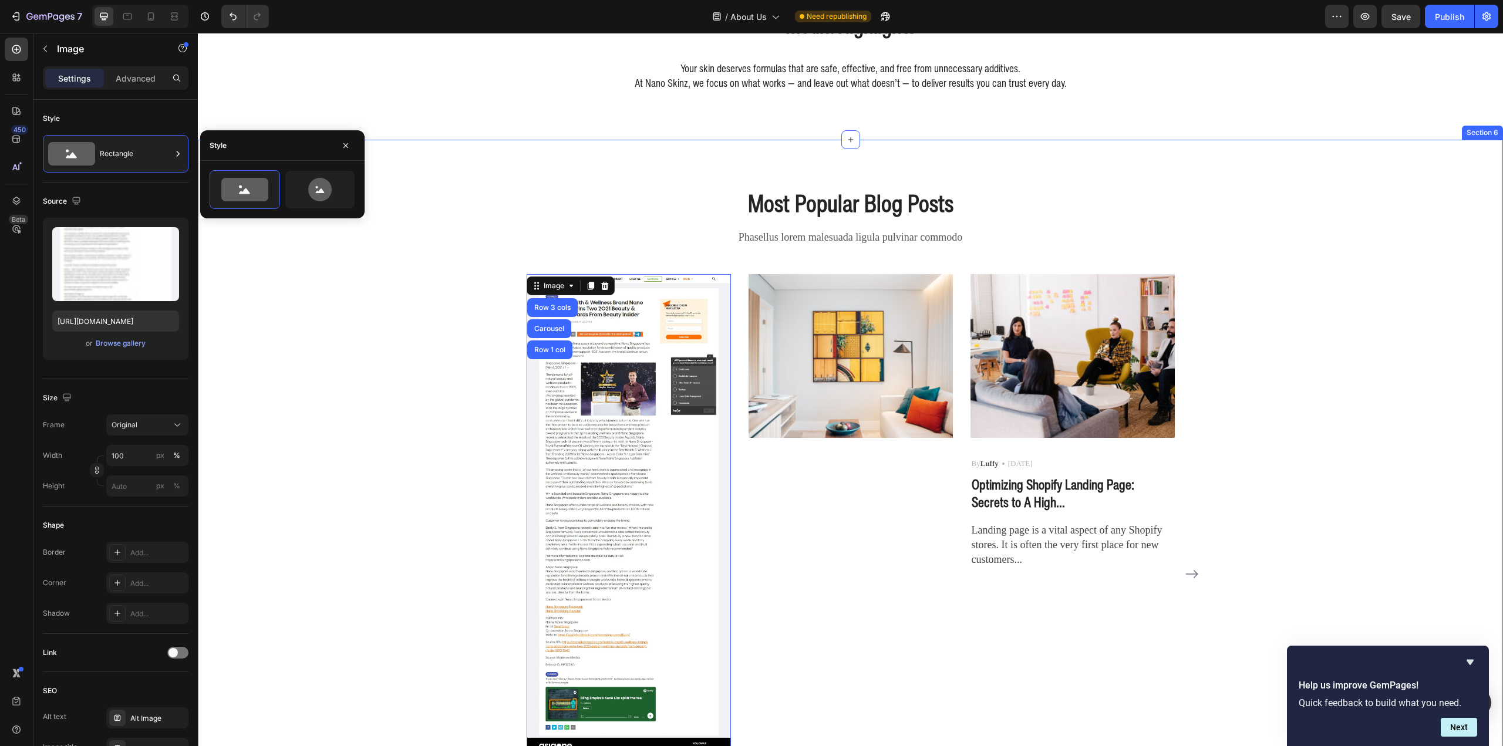
click at [409, 257] on div "Most Popular Blog Posts Heading Phasellus lorem malesuada ligula pulvinar commo…" at bounding box center [851, 530] width 1288 height 687
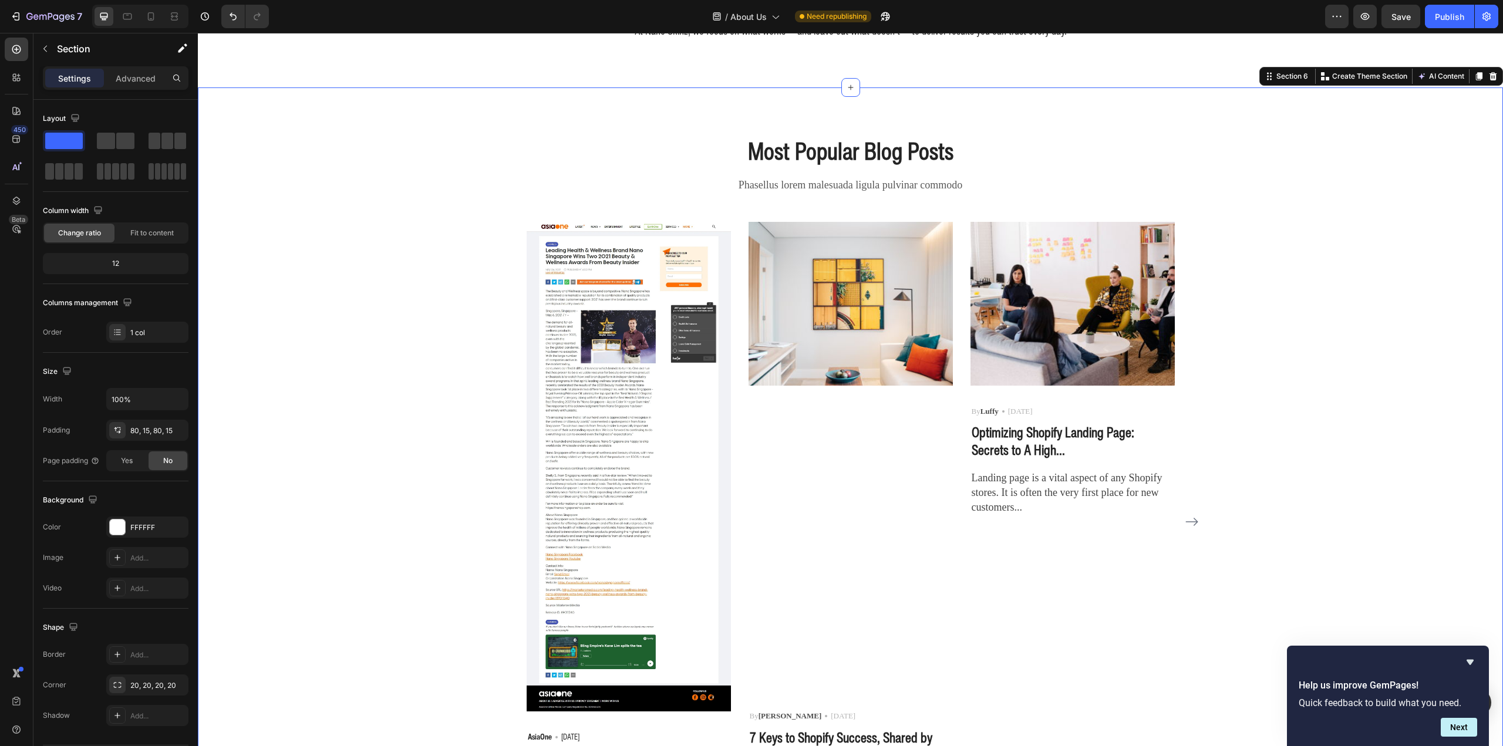
scroll to position [1930, 0]
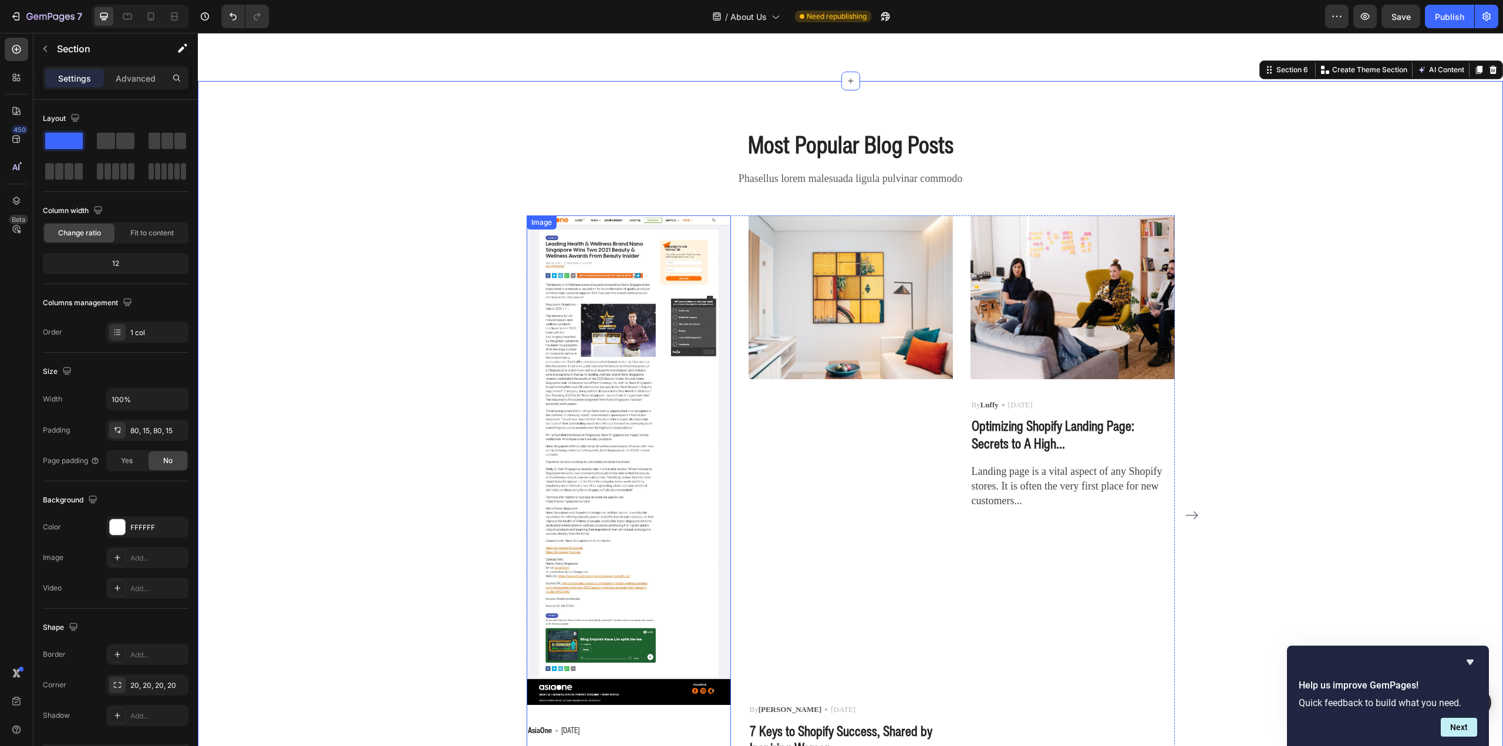
click at [622, 328] on img at bounding box center [629, 460] width 204 height 490
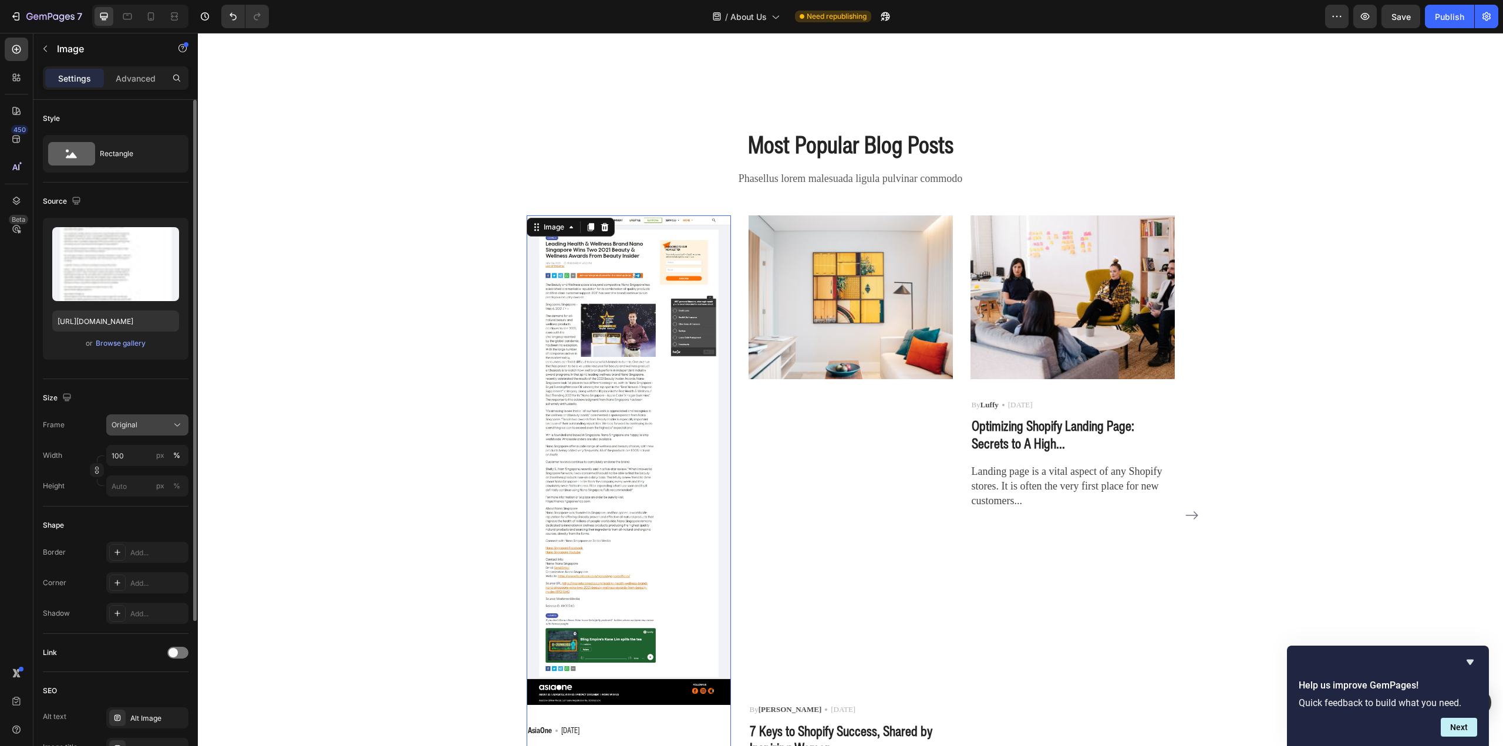
click at [147, 423] on div "Original" at bounding box center [141, 425] width 58 height 11
click at [143, 450] on div "Square" at bounding box center [145, 454] width 68 height 12
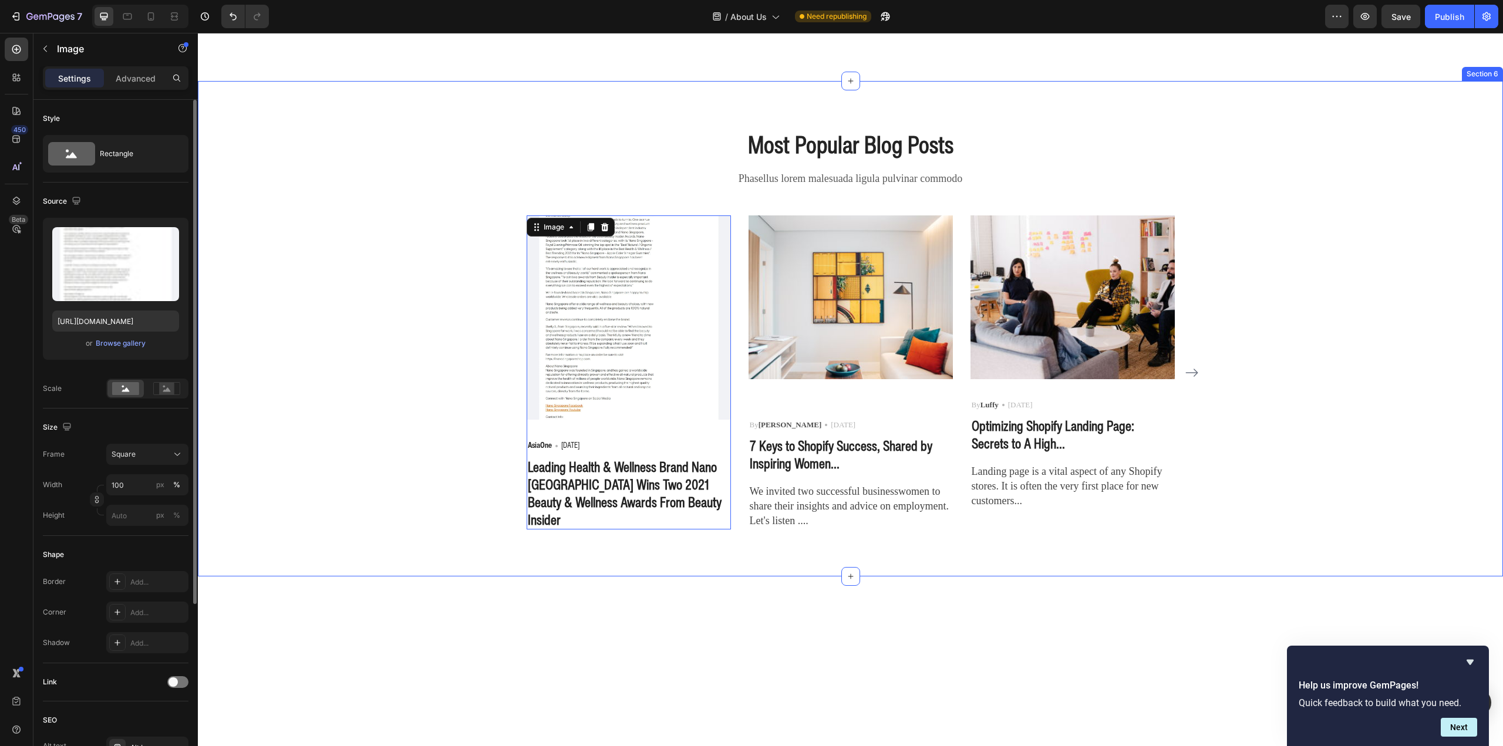
click at [383, 421] on div "Most Popular Blog Posts Heading Phasellus lorem malesuada ligula pulvinar commo…" at bounding box center [851, 329] width 1288 height 402
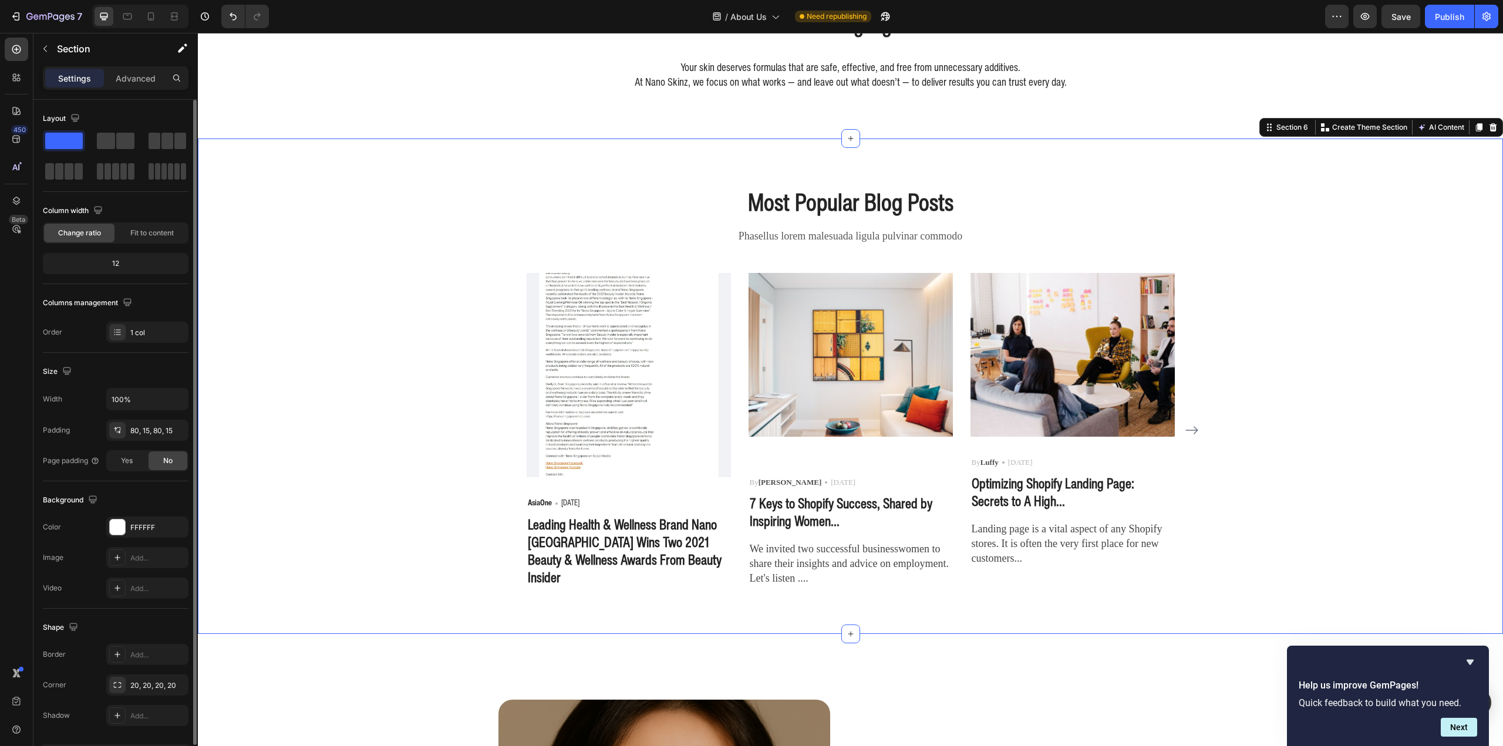
scroll to position [1872, 0]
click at [611, 362] on img at bounding box center [629, 376] width 204 height 204
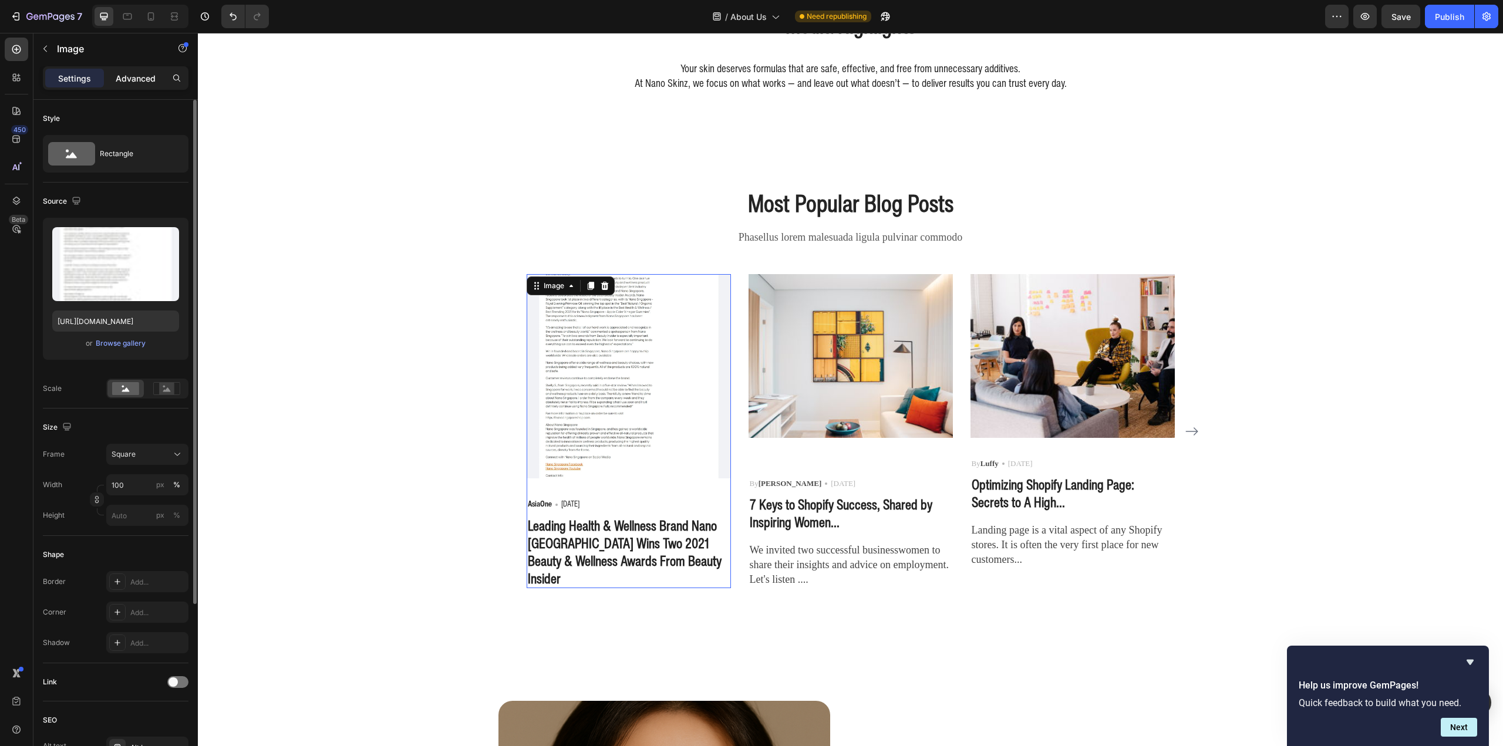
click at [134, 69] on div "Advanced" at bounding box center [135, 78] width 59 height 19
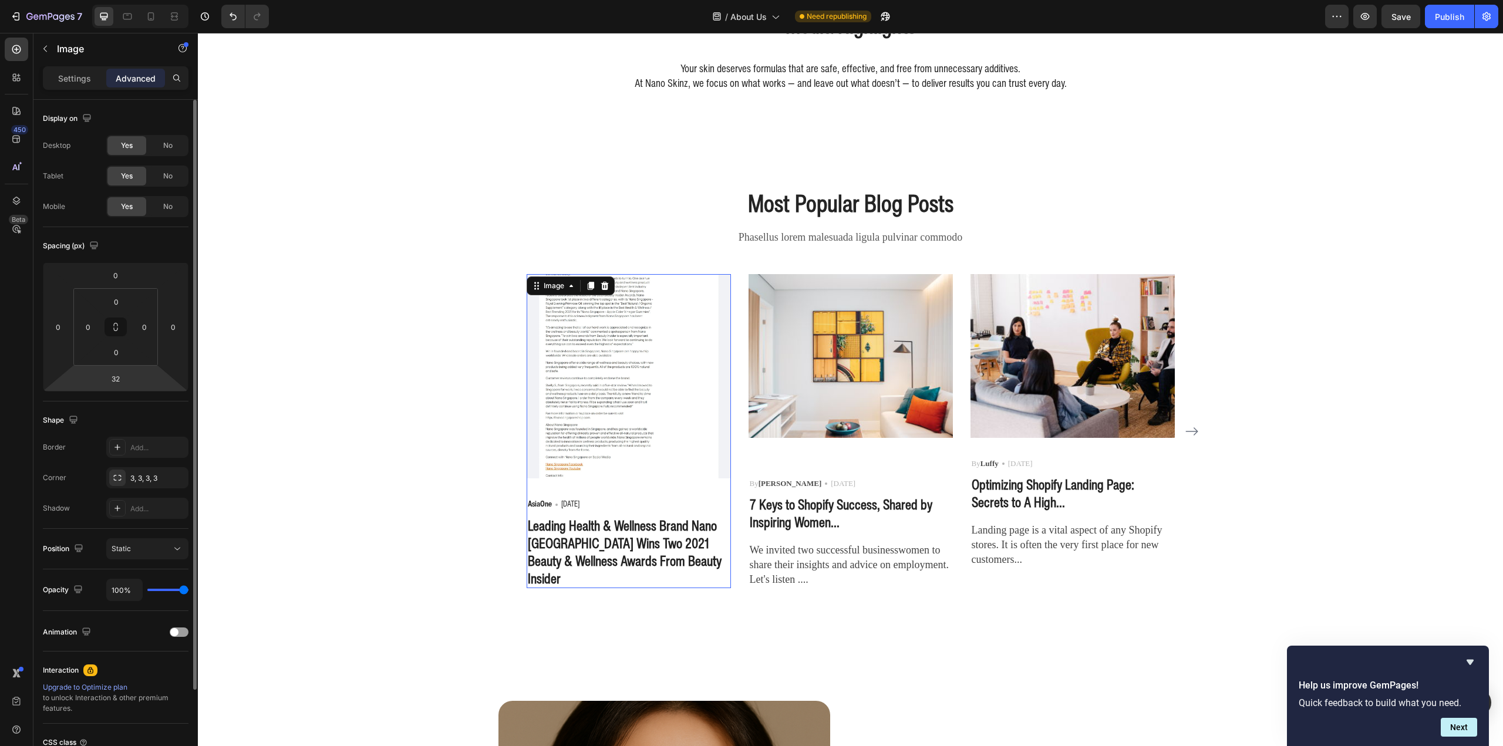
scroll to position [103, 0]
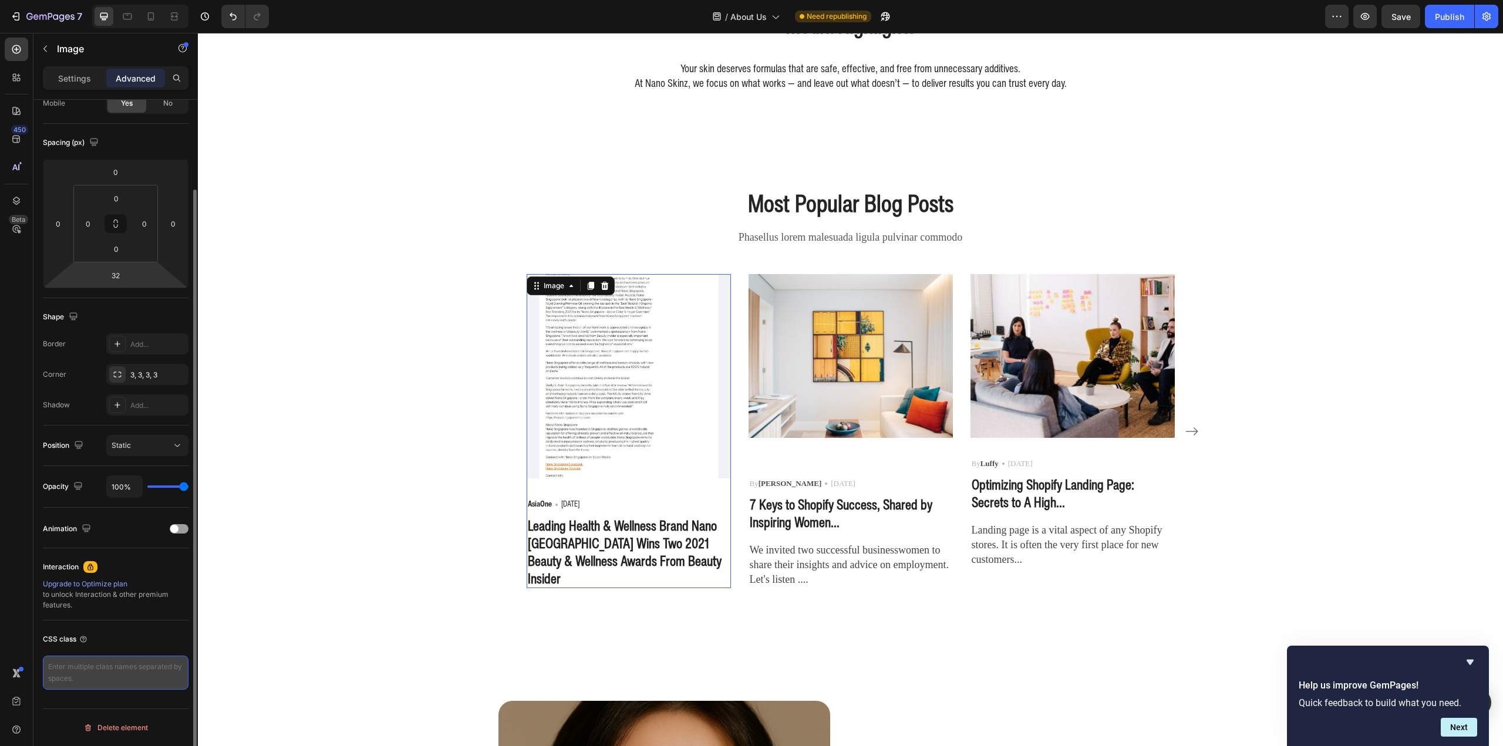
click at [147, 678] on textarea at bounding box center [116, 673] width 146 height 34
paste textarea "/* Force image to show top part, cropped into a square */ .custom-square-image …"
type textarea "/* Force image to show top part, cropped into a square */ .custom-square-image …"
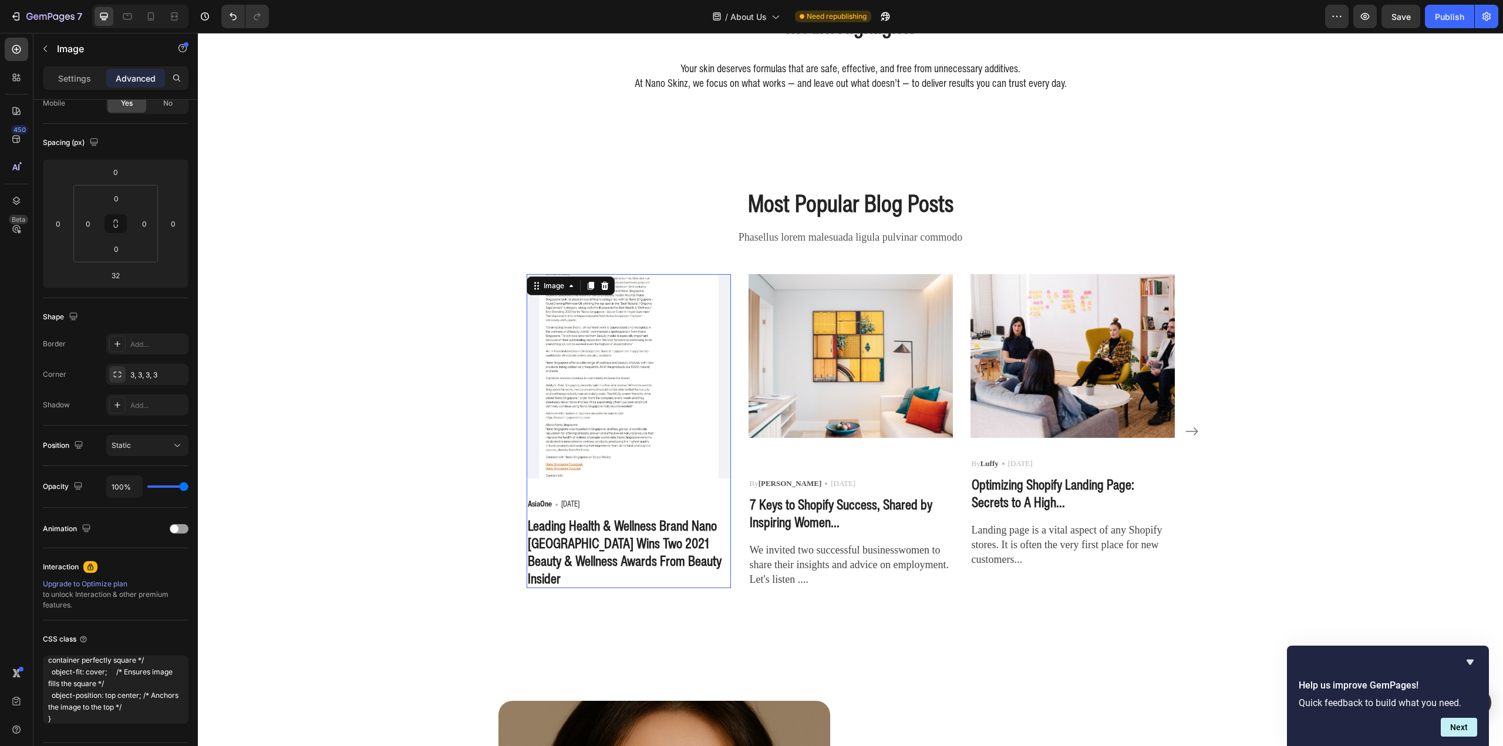
click at [239, 631] on div "Media Highlights Heading Your skin deserves formulas that are safe, effective, …" at bounding box center [850, 358] width 1305 height 4346
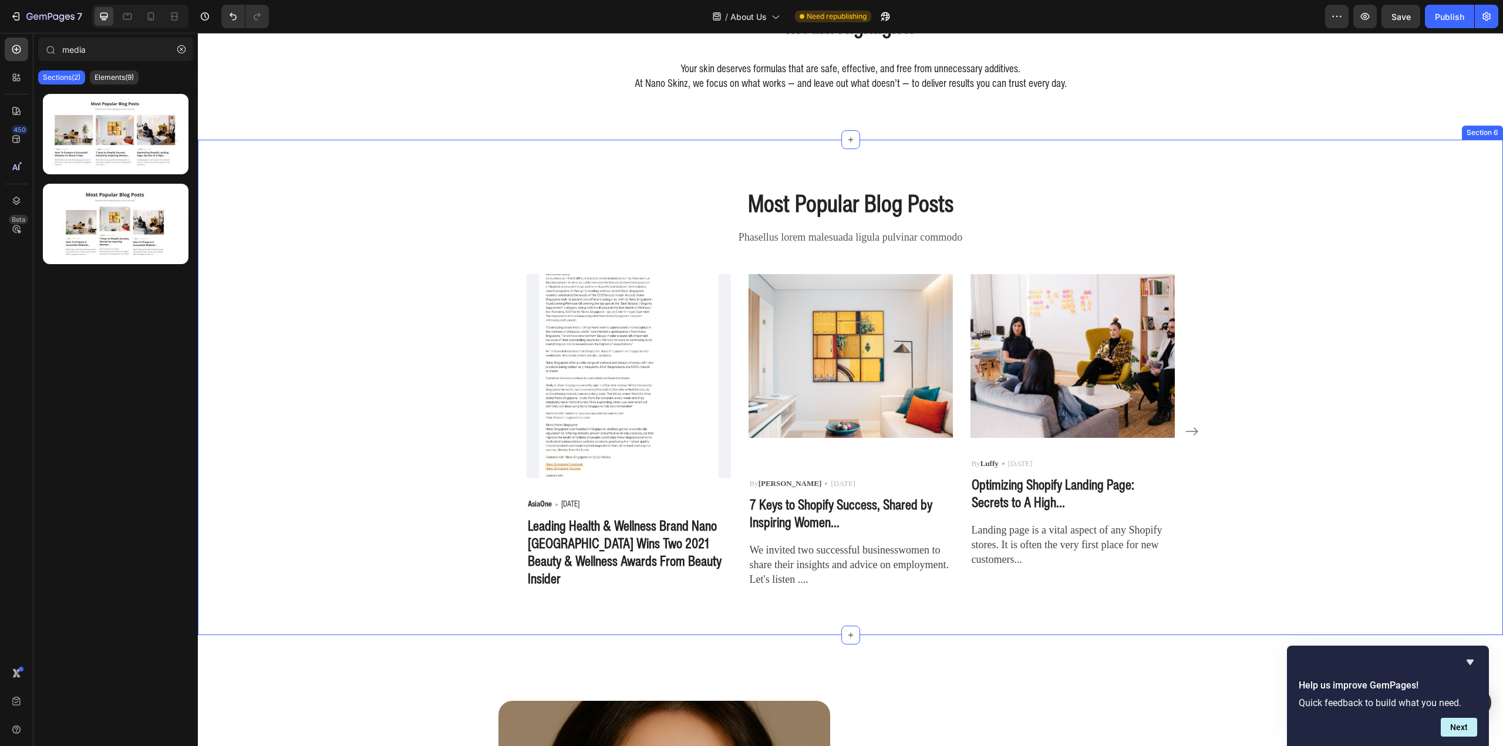
click at [614, 403] on img at bounding box center [629, 376] width 204 height 204
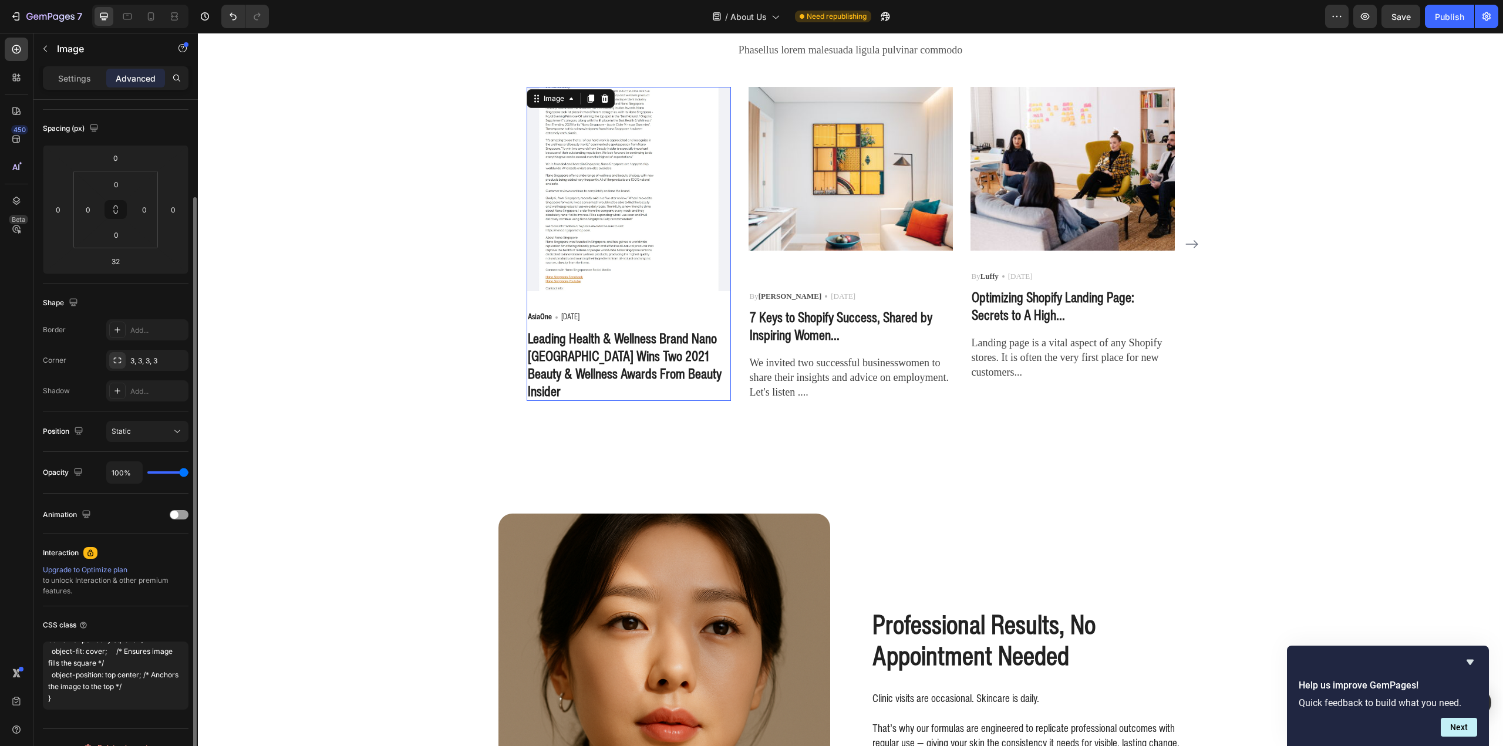
scroll to position [1813, 0]
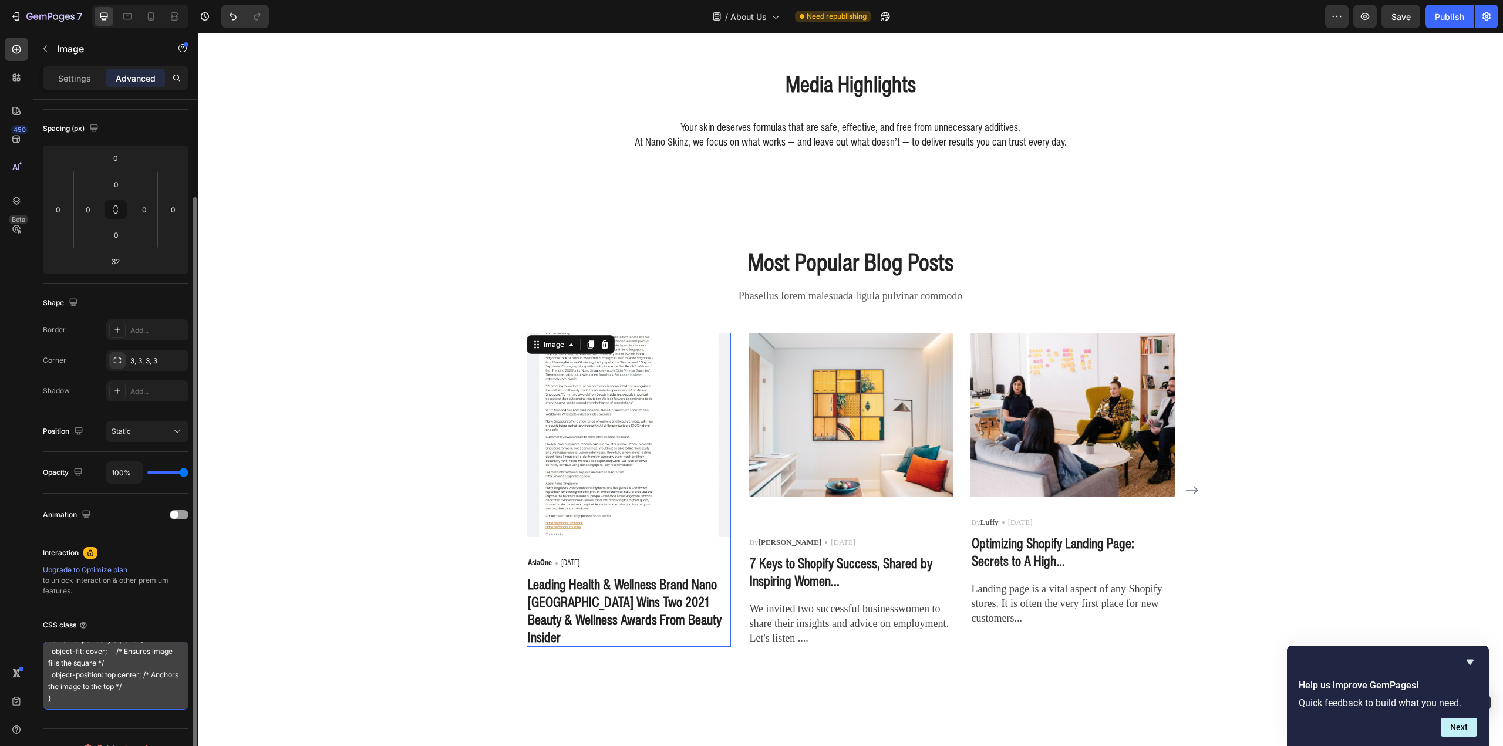
click at [112, 694] on textarea "/* Force image to show top part, cropped into a square */ .custom-square-image …" at bounding box center [116, 676] width 146 height 68
click at [113, 700] on textarea "/* Force image to show top part, cropped into a square */ .custom-square-image …" at bounding box center [116, 676] width 146 height 68
click at [119, 689] on textarea "/* Force image to show top part, cropped into a square */ .custom-square-image …" at bounding box center [116, 676] width 146 height 68
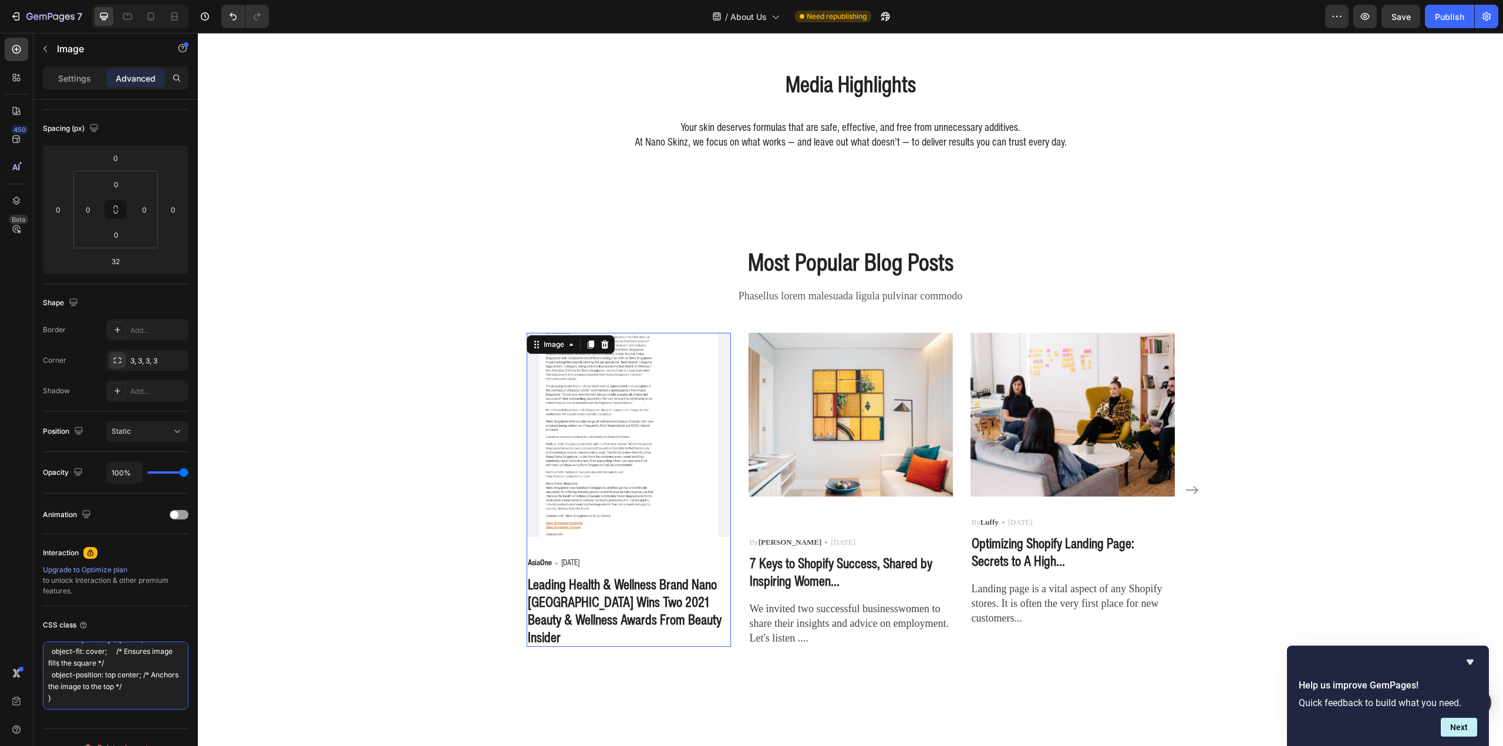
scroll to position [0, 0]
drag, startPoint x: 110, startPoint y: 700, endPoint x: 0, endPoint y: 577, distance: 165.0
click at [0, 577] on div "450 Beta media Sections(2) Elements(9) Media Image Comparison Image Image Video…" at bounding box center [99, 389] width 198 height 713
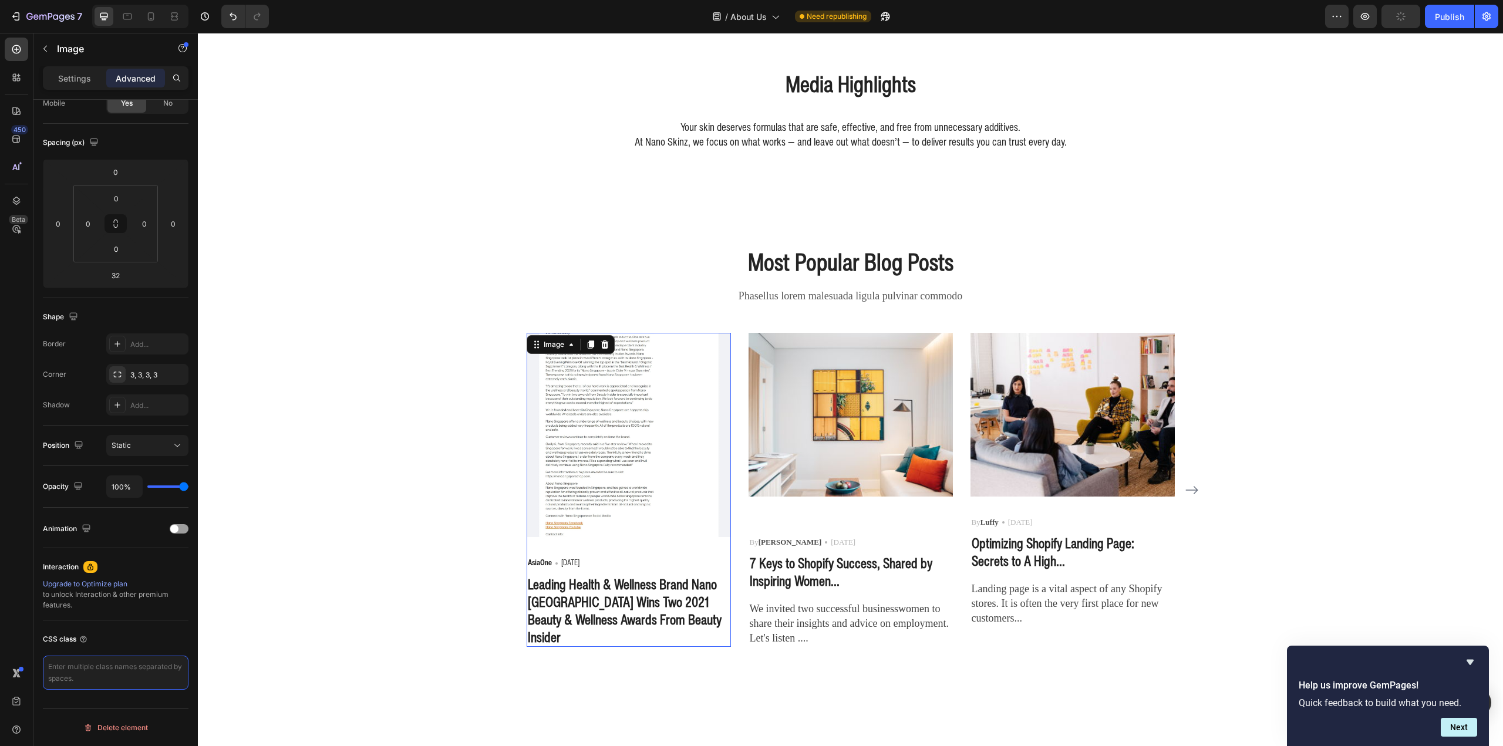
scroll to position [103, 0]
paste textarea ".custom-square-image { width: 100%; aspect-ratio: 1 / 1; /* Keeps the container…"
type textarea ".custom-square-image { width: 100%; aspect-ratio: 1 / 1; /* Keeps the container…"
click at [370, 621] on div "Most Popular Blog Posts Heading Phasellus lorem malesuada ligula pulvinar commo…" at bounding box center [851, 446] width 1288 height 402
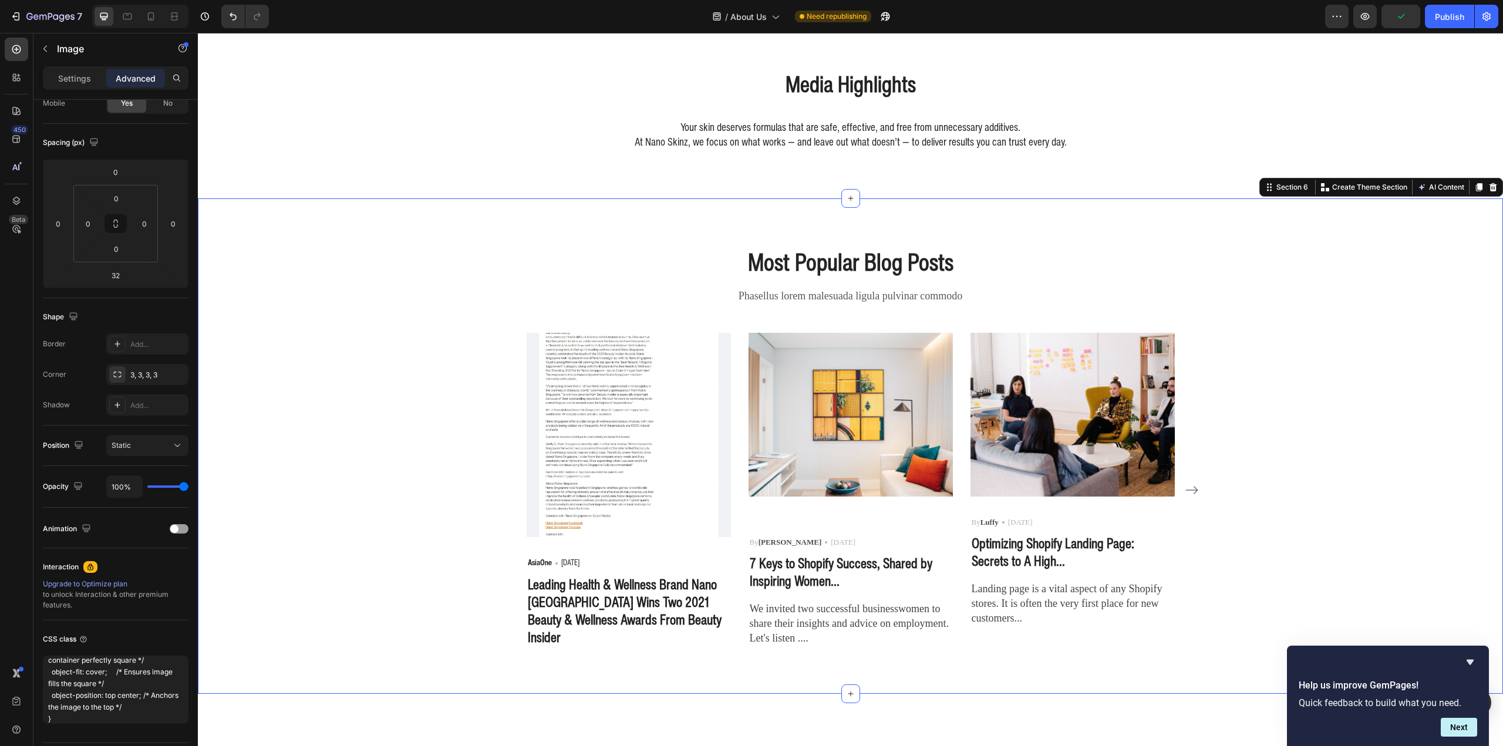
scroll to position [0, 0]
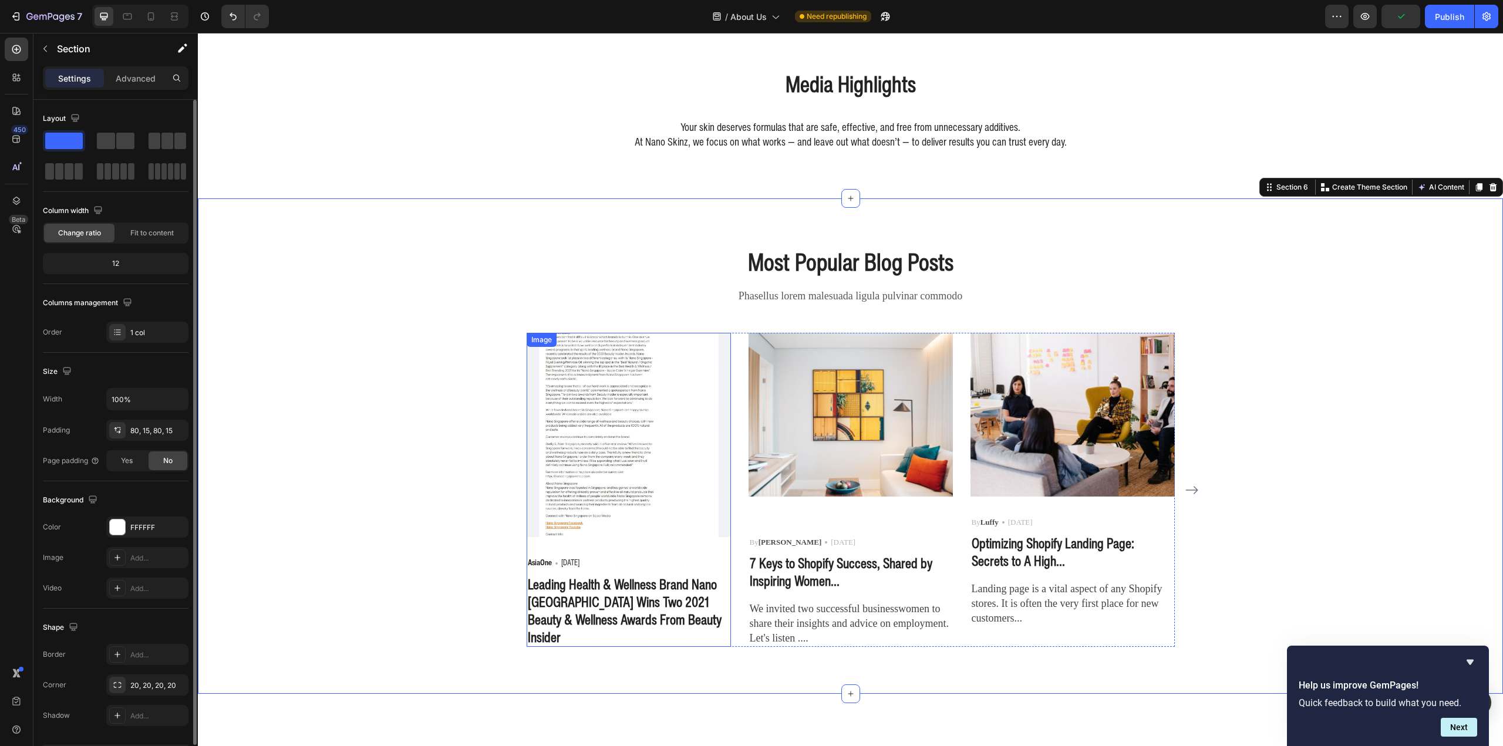
click at [633, 536] on img at bounding box center [629, 435] width 204 height 204
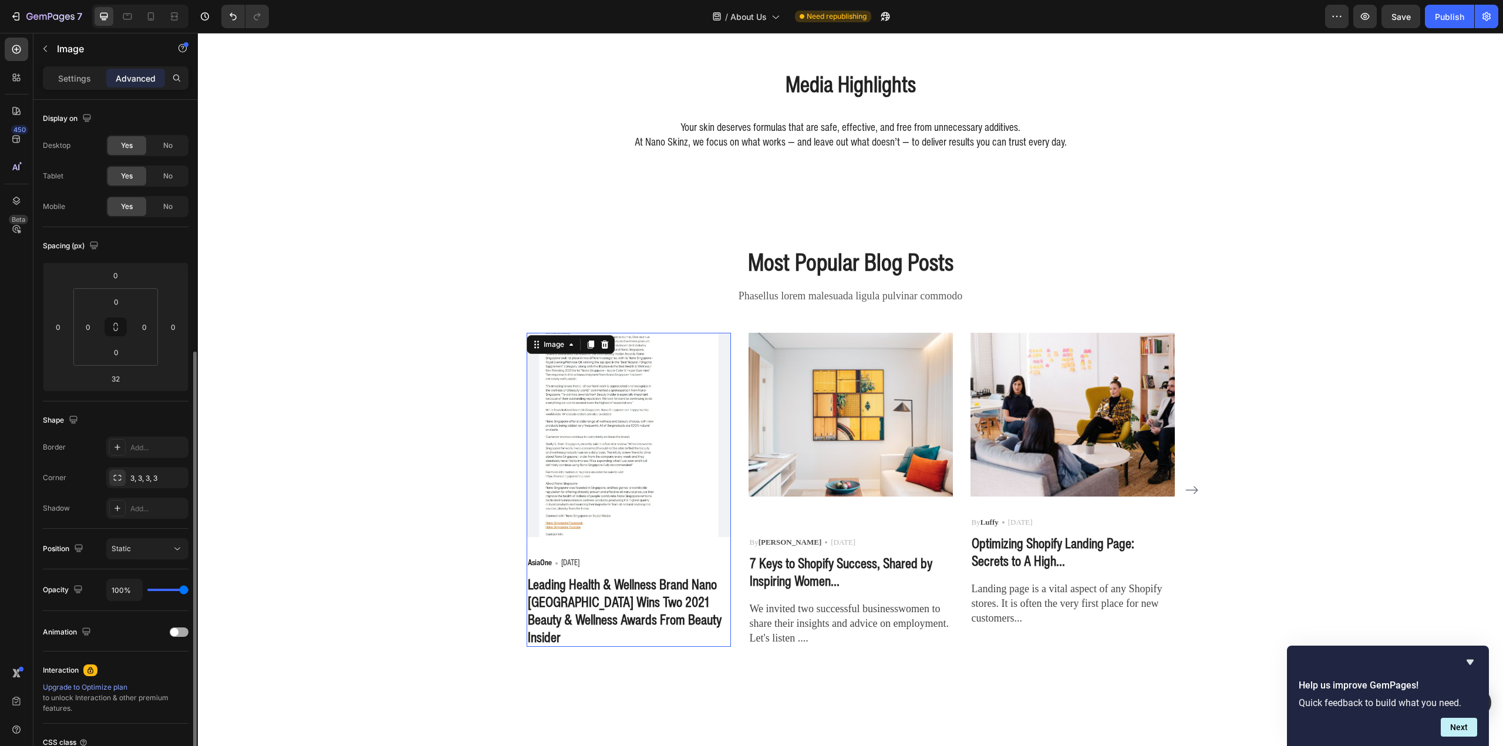
scroll to position [137, 0]
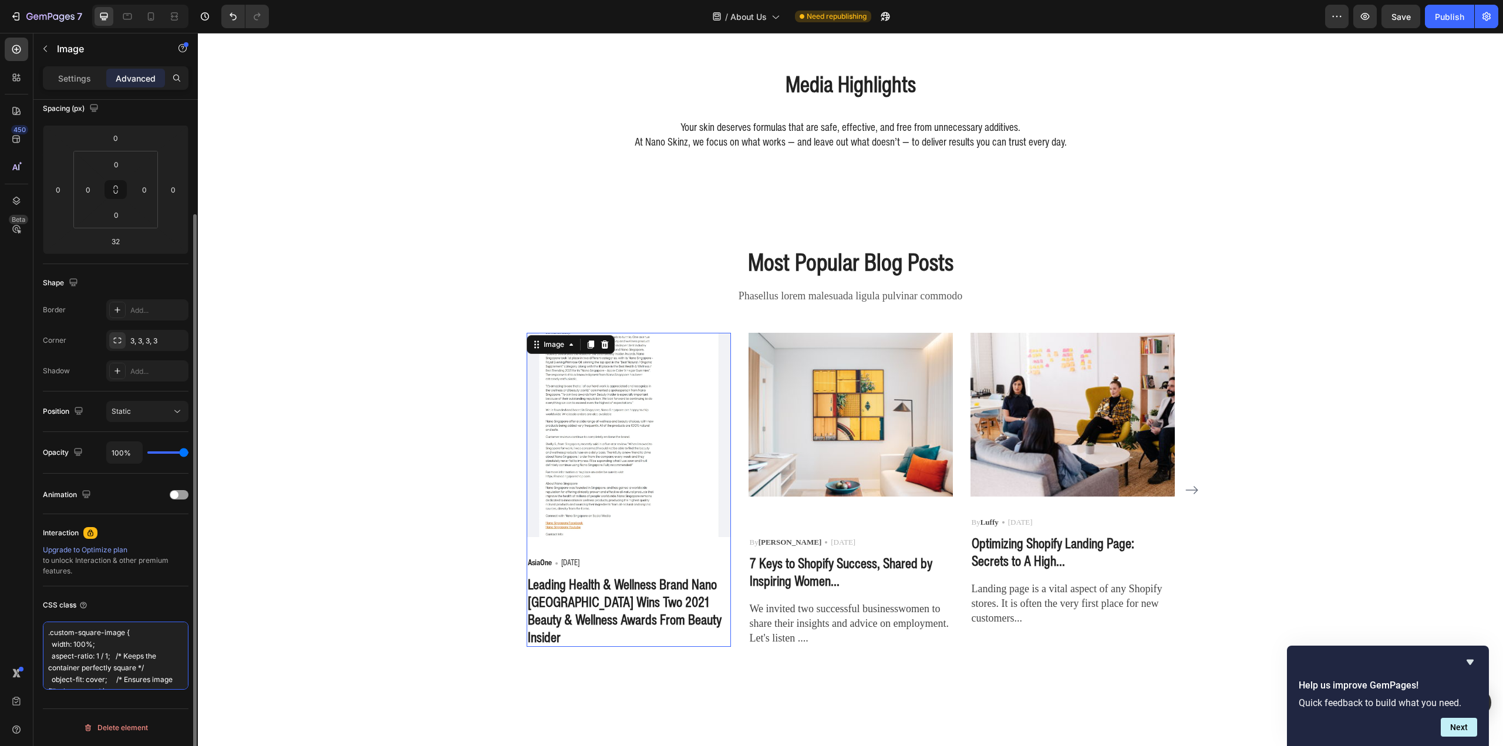
click at [87, 631] on textarea ".custom-square-image { width: 100%; aspect-ratio: 1 / 1; /* Keeps the container…" at bounding box center [116, 656] width 146 height 68
click at [59, 635] on textarea ".custom-square-image { width: 100%; aspect-ratio: 1 / 1; /* Keeps the container…" at bounding box center [116, 656] width 146 height 68
drag, startPoint x: 50, startPoint y: 634, endPoint x: 103, endPoint y: 633, distance: 53.4
click at [103, 633] on textarea ".custom-square-image { width: 100%; aspect-ratio: 1 / 1; /* Keeps the container…" at bounding box center [116, 656] width 146 height 68
click at [119, 652] on textarea ".image { width: 100%; aspect-ratio: 1 / 1; /* Keeps the container perfectly squ…" at bounding box center [116, 656] width 146 height 68
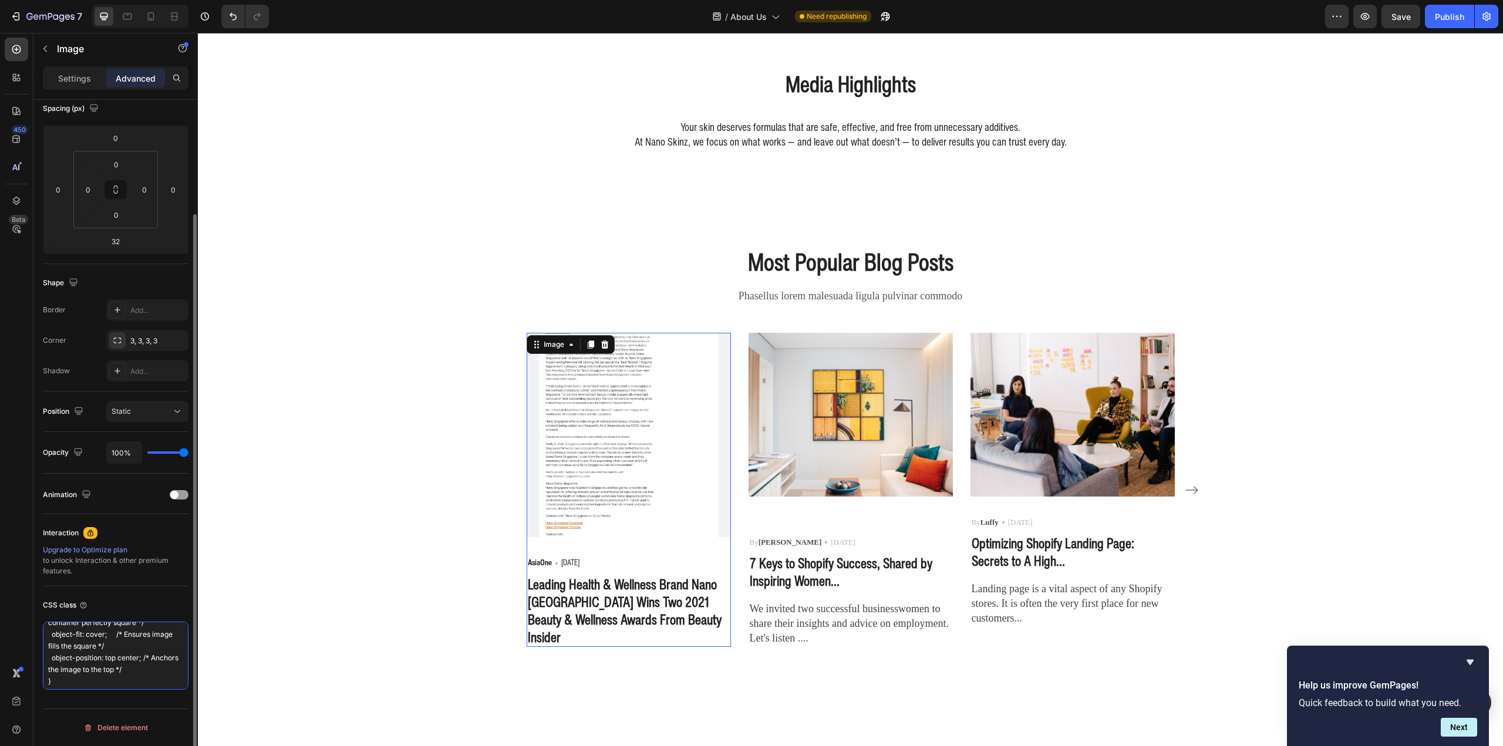
scroll to position [48, 0]
click at [116, 647] on textarea ".image { width: 100%; aspect-ratio: 1 / 1; /* Keeps the container perfectly squ…" at bounding box center [116, 656] width 146 height 68
drag, startPoint x: 127, startPoint y: 643, endPoint x: 48, endPoint y: 648, distance: 79.4
click at [48, 648] on textarea ".image { width: 100%; aspect-ratio: 1 / 1; /* Keeps the container perfectly squ…" at bounding box center [116, 656] width 146 height 68
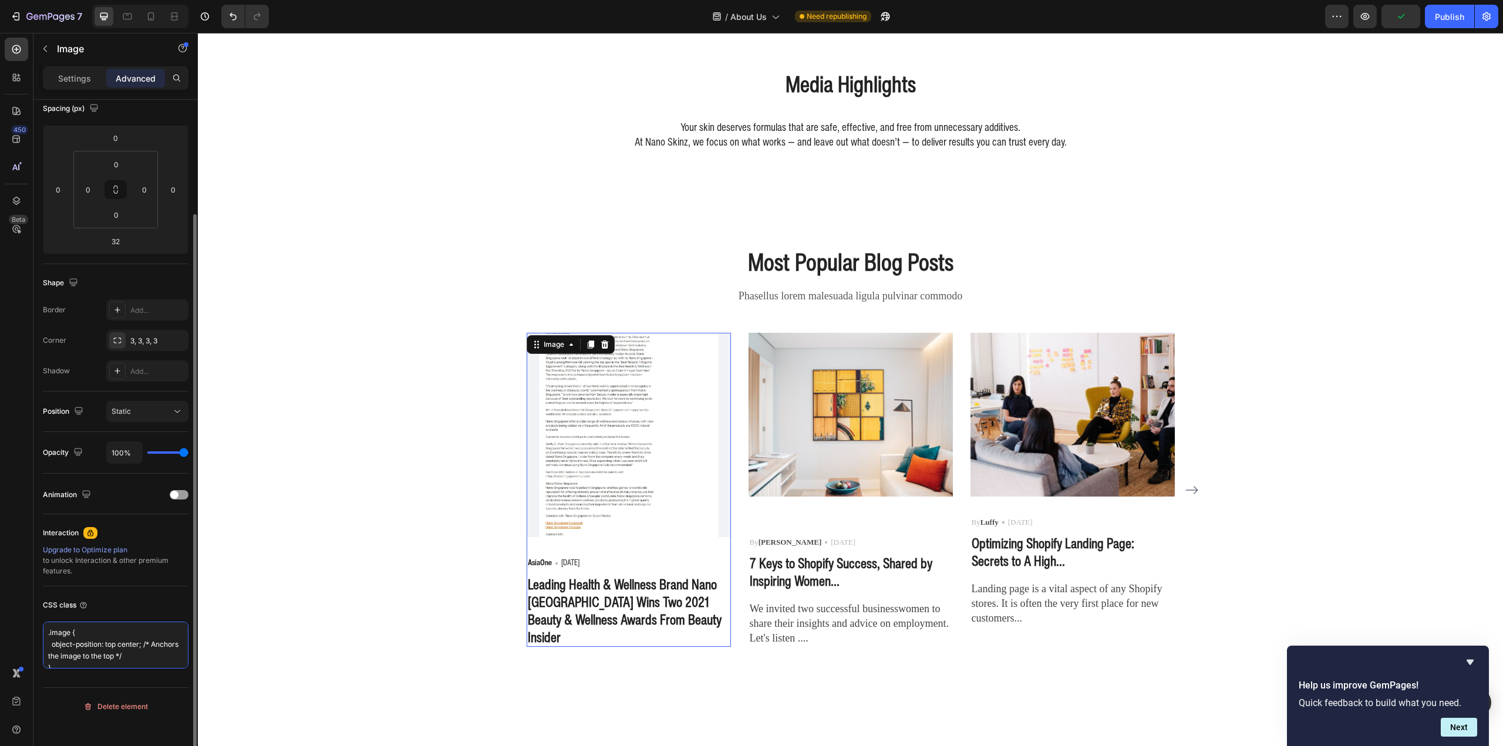
click at [129, 659] on textarea ".image { object-position: top center; /* Anchors the image to the top */ }" at bounding box center [116, 645] width 146 height 47
click at [147, 658] on textarea ".image { object-position: top center; /* Anchors the image to the top */ }" at bounding box center [116, 645] width 146 height 47
drag, startPoint x: 159, startPoint y: 655, endPoint x: 31, endPoint y: 651, distance: 127.5
click at [31, 651] on div "450 Beta media Sections(2) Elements(9) Media Image Comparison Image Image Video…" at bounding box center [99, 389] width 198 height 713
type textarea ".image { object-position: top center; }"
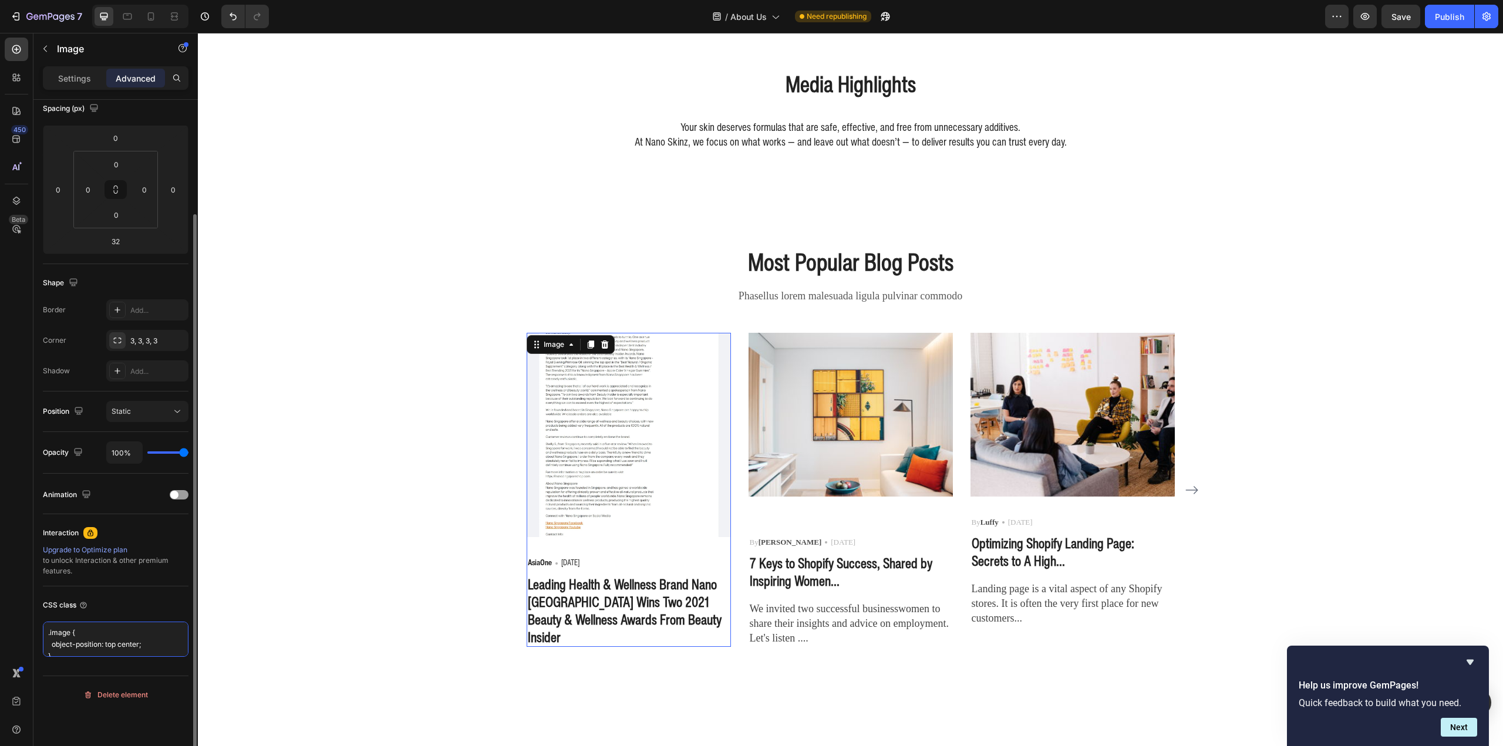
click at [119, 645] on textarea ".image { object-position: top center; }" at bounding box center [116, 639] width 146 height 35
click at [130, 649] on textarea ".image { object-position: top center; }" at bounding box center [116, 639] width 146 height 35
drag, startPoint x: 131, startPoint y: 652, endPoint x: 18, endPoint y: 564, distance: 143.4
click at [0, 565] on div "450 Beta media Sections(2) Elements(9) Media Image Comparison Image Image Video…" at bounding box center [99, 389] width 198 height 713
click at [342, 444] on div "Most Popular Blog Posts Heading Phasellus lorem malesuada ligula pulvinar commo…" at bounding box center [851, 446] width 1288 height 402
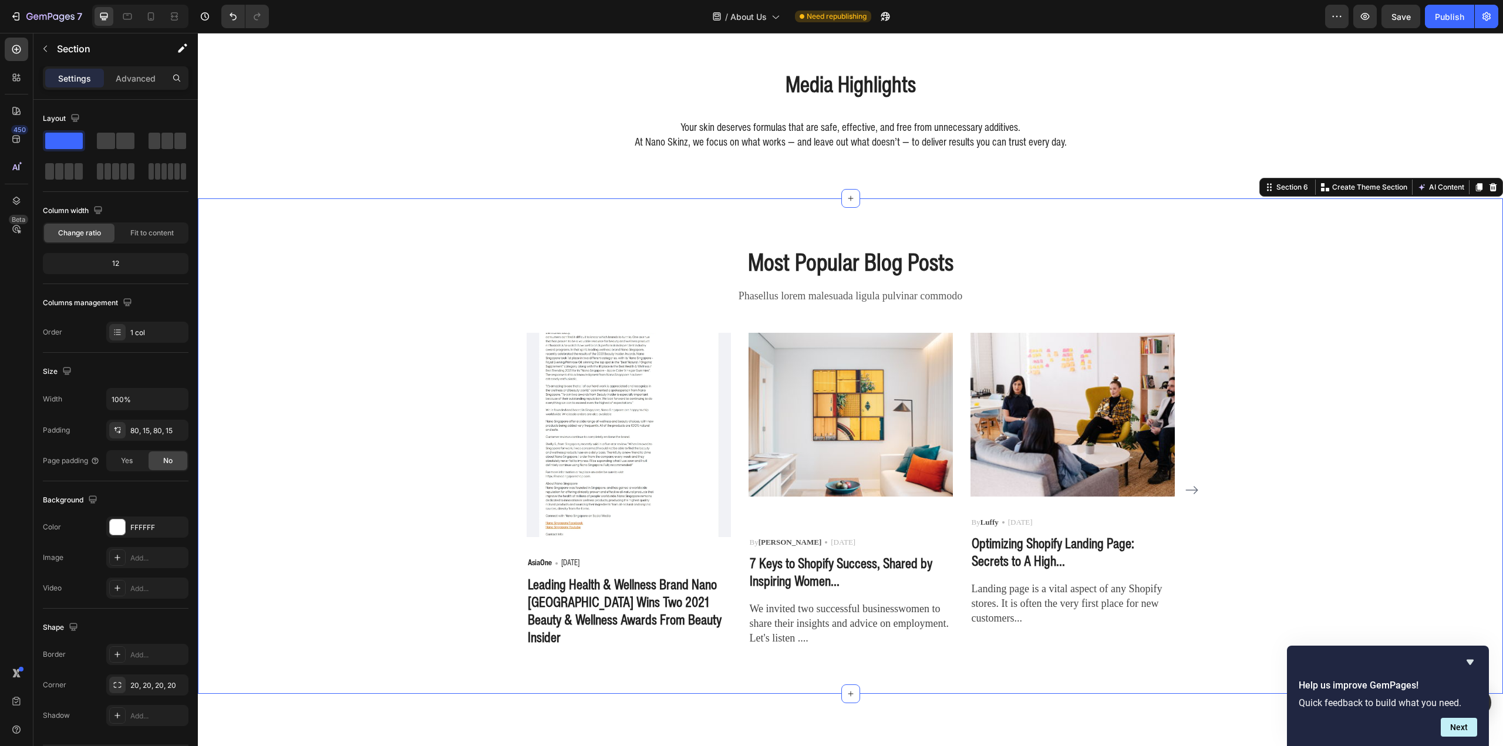
click at [572, 513] on img at bounding box center [629, 435] width 204 height 204
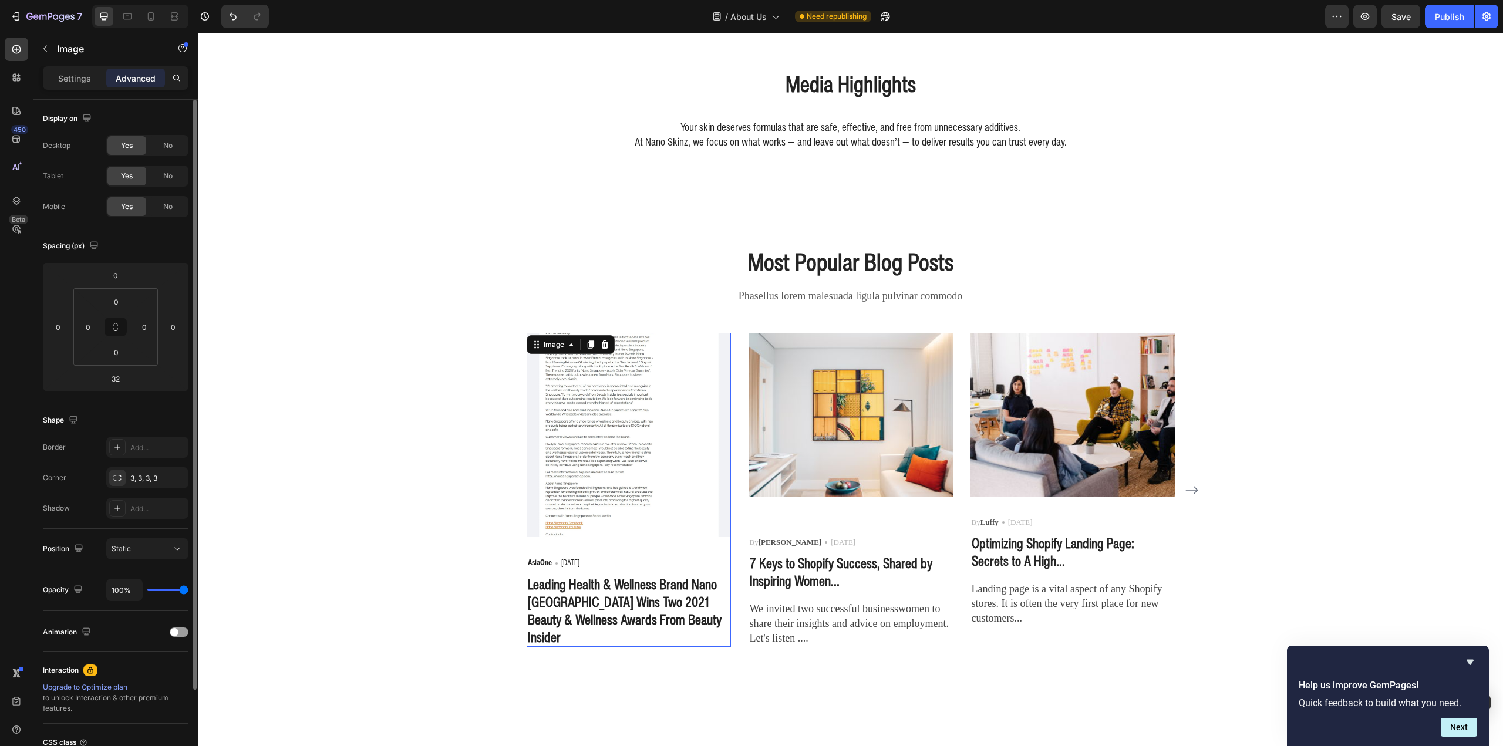
scroll to position [103, 0]
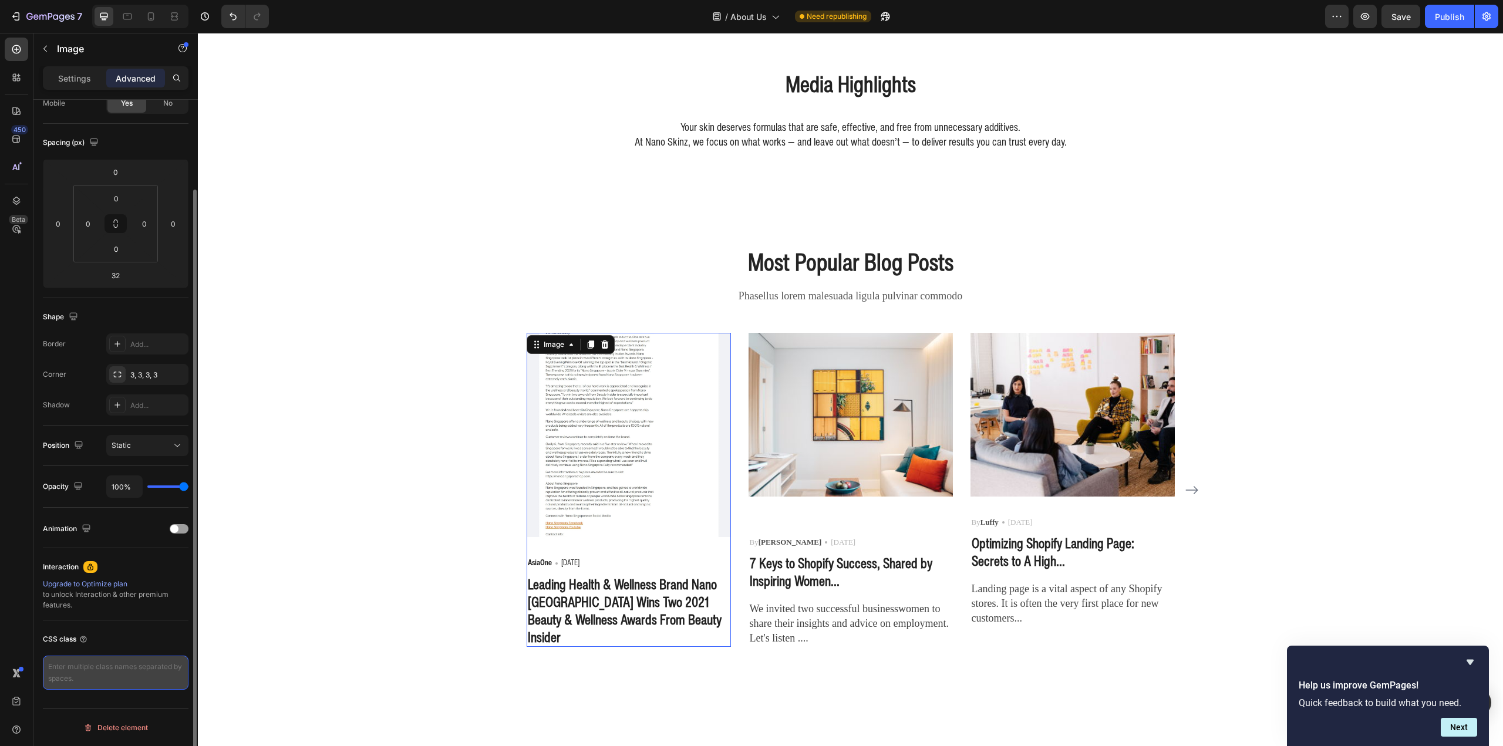
click at [110, 669] on textarea at bounding box center [116, 673] width 146 height 34
paste textarea ".custom-square-image { position: relative; width: 100%; padding-top: 100%; /* m…"
type textarea ".custom-square-image { position: relative; width: 100%; padding-top: 100%; /* m…"
click at [265, 647] on div "Most Popular Blog Posts Heading Phasellus lorem malesuada ligula pulvinar commo…" at bounding box center [850, 446] width 1305 height 496
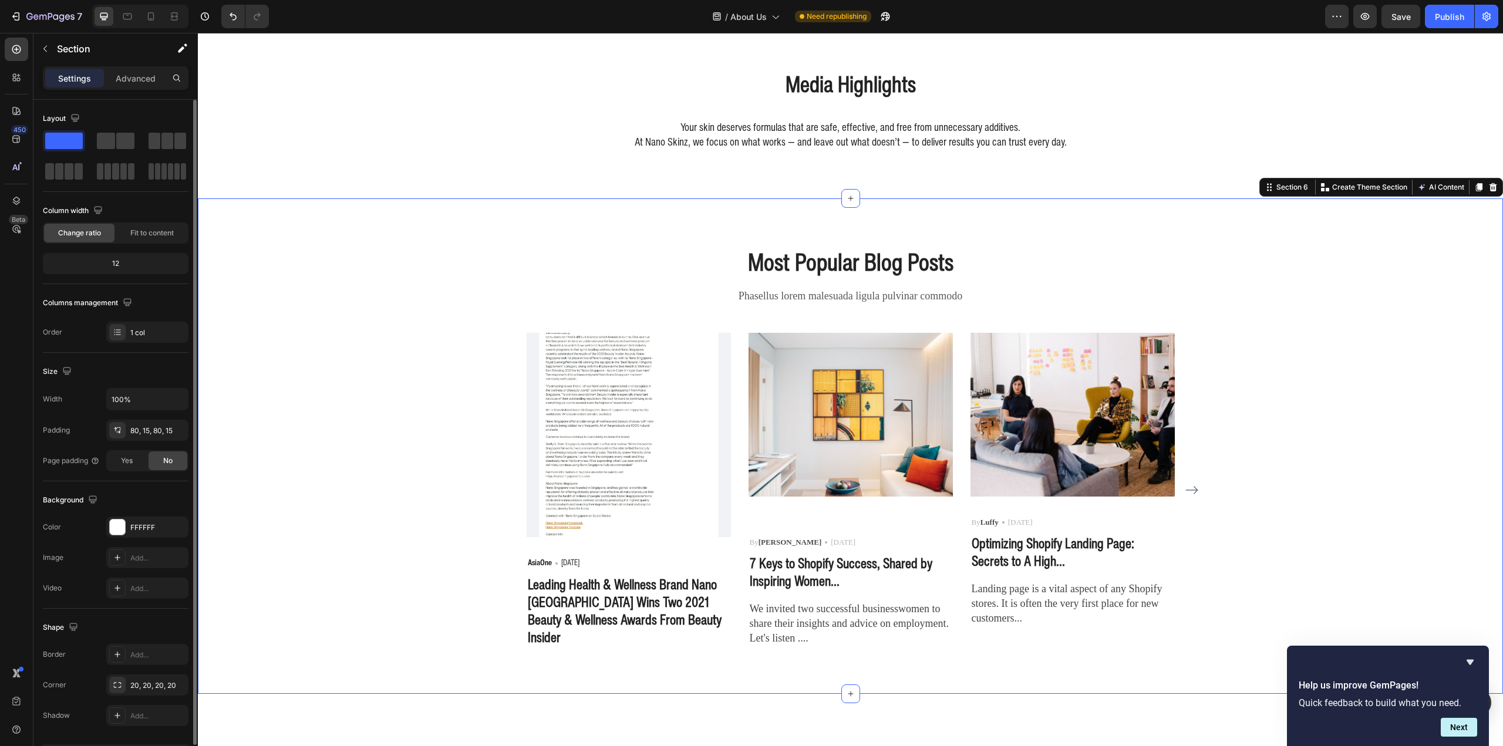
scroll to position [0, 0]
click at [680, 451] on img at bounding box center [629, 435] width 204 height 204
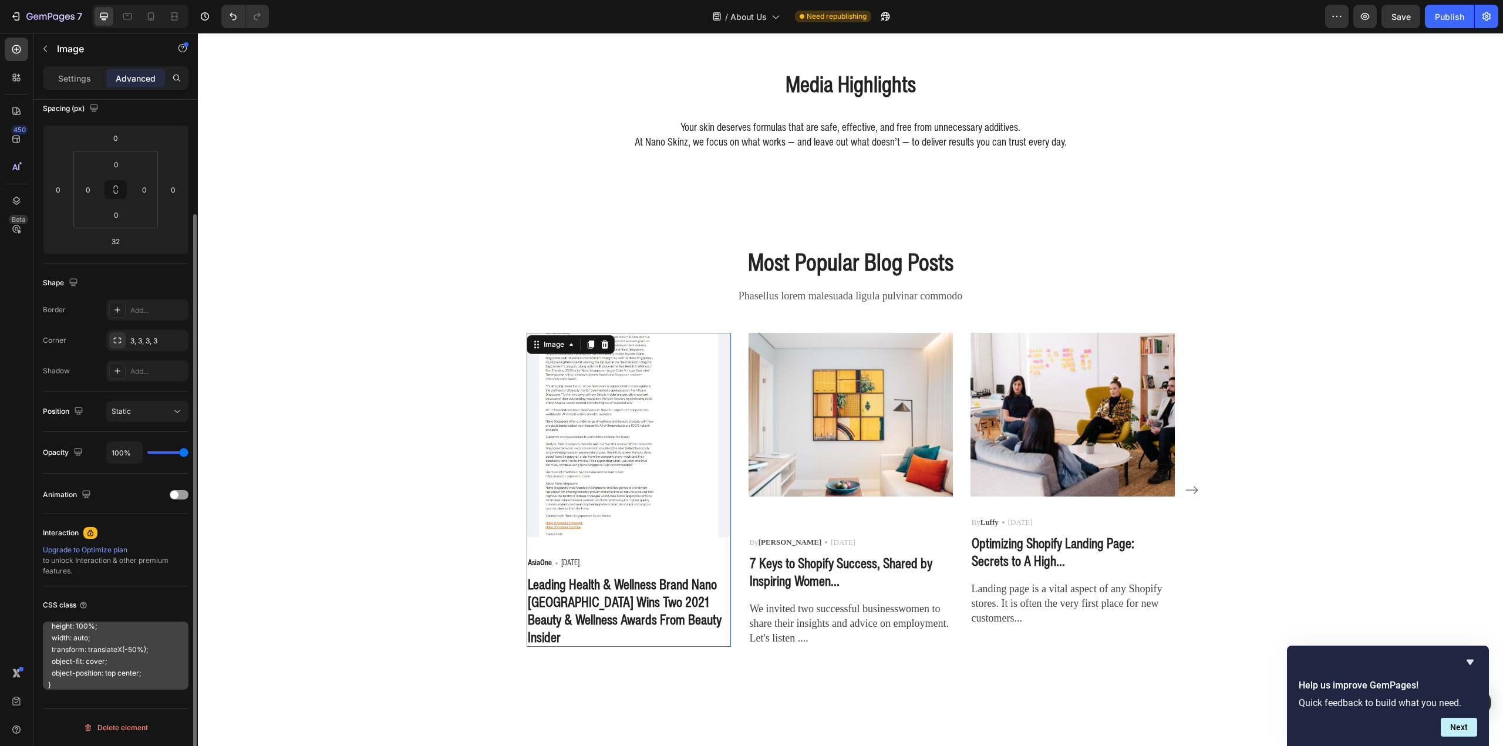
scroll to position [166, 0]
click at [150, 669] on textarea ".custom-square-image { position: relative; width: 100%; padding-top: 100%; /* m…" at bounding box center [116, 656] width 146 height 68
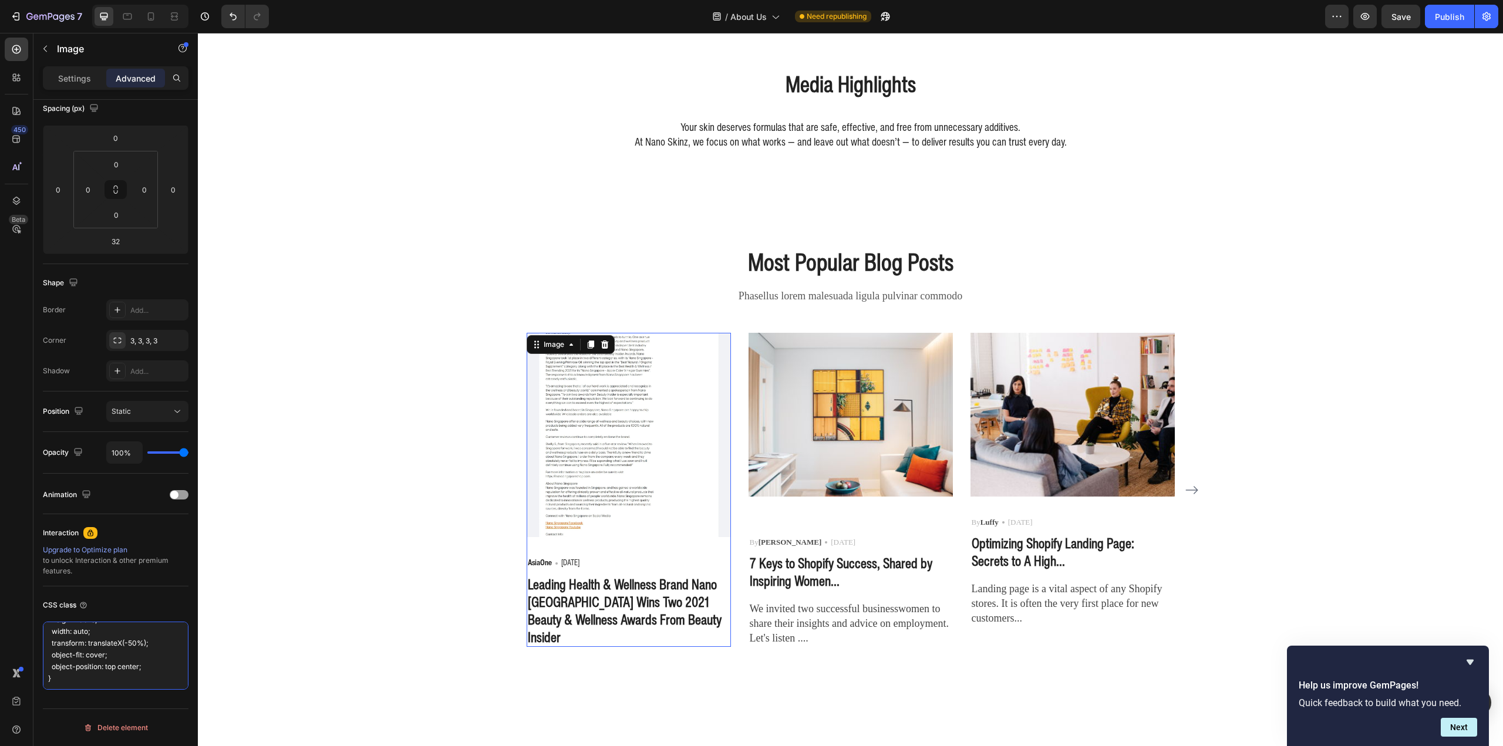
scroll to position [0, 0]
drag, startPoint x: 122, startPoint y: 678, endPoint x: 5, endPoint y: 500, distance: 213.3
click at [5, 500] on div "450 Beta media Sections(2) Elements(9) Media Image Comparison Image Image Video…" at bounding box center [99, 389] width 198 height 713
click at [789, 444] on img at bounding box center [851, 414] width 204 height 163
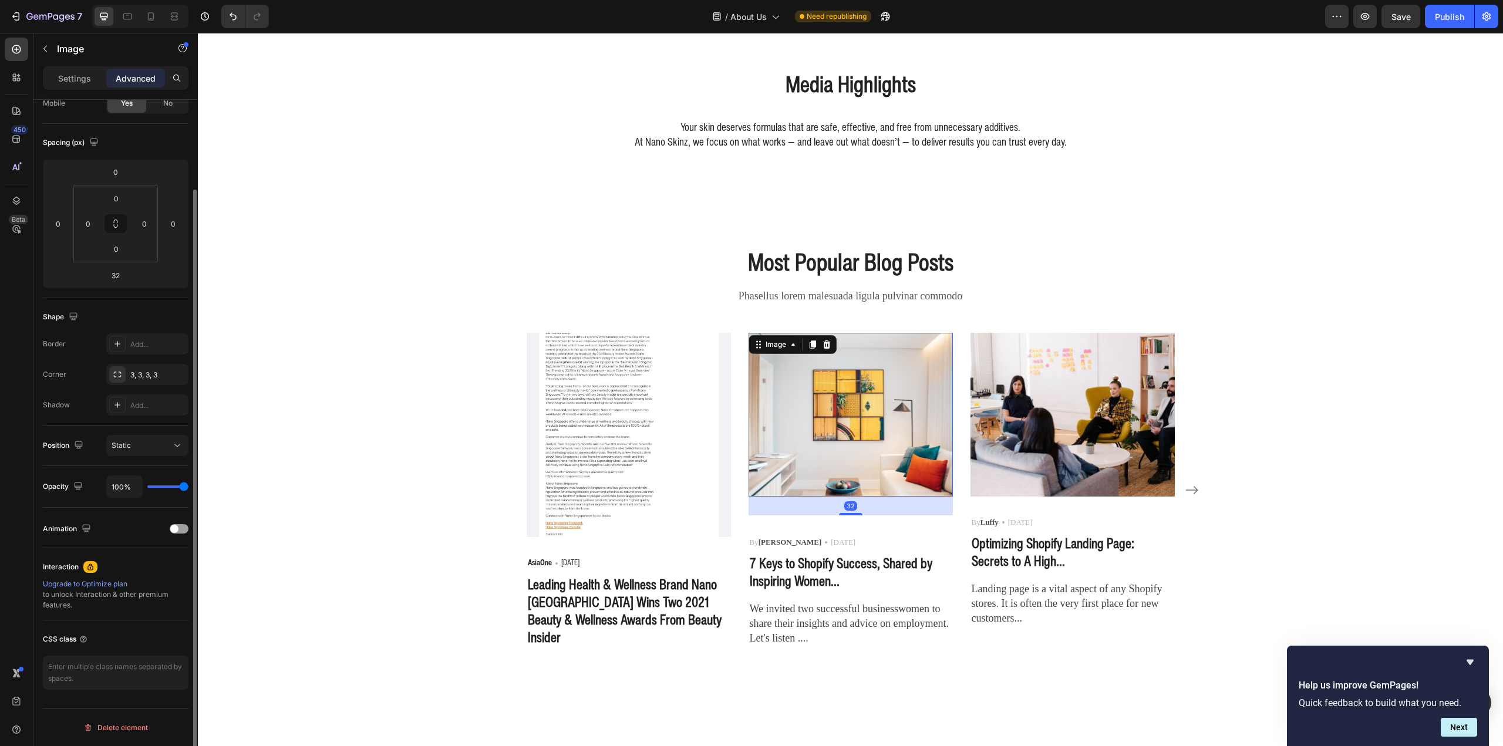
scroll to position [103, 0]
click at [47, 46] on icon "button" at bounding box center [45, 48] width 9 height 9
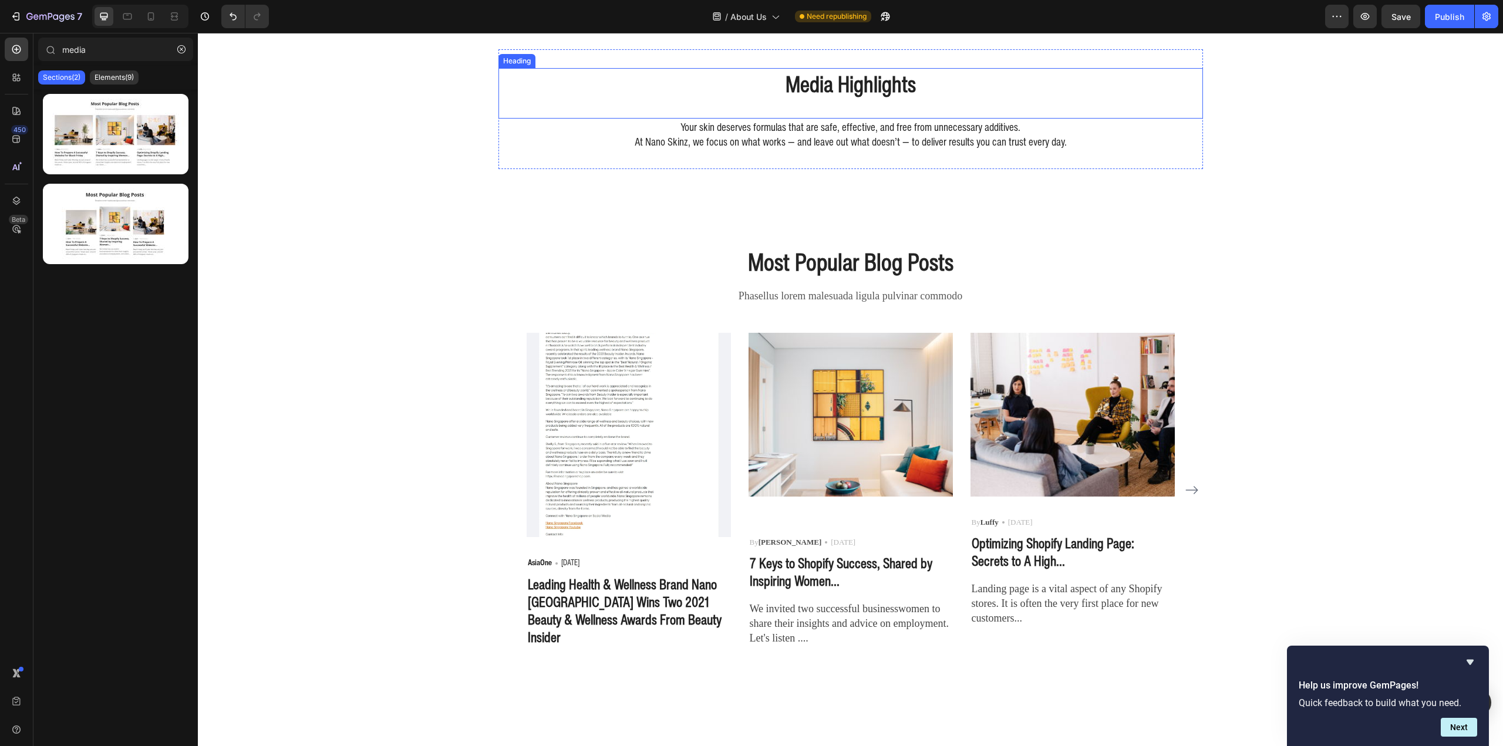
click at [887, 91] on h2 "Media Highlights" at bounding box center [850, 84] width 705 height 33
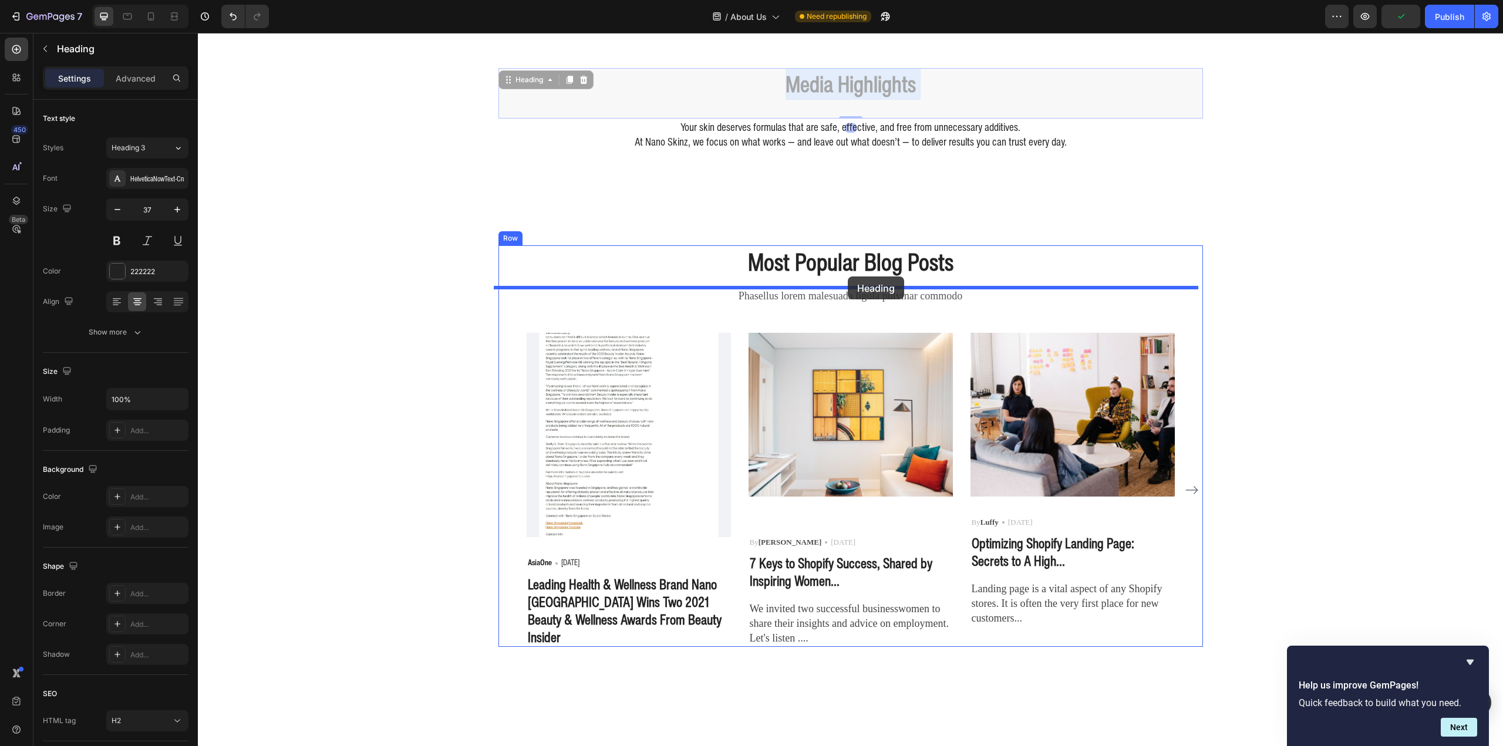
drag, startPoint x: 887, startPoint y: 90, endPoint x: 848, endPoint y: 277, distance: 190.8
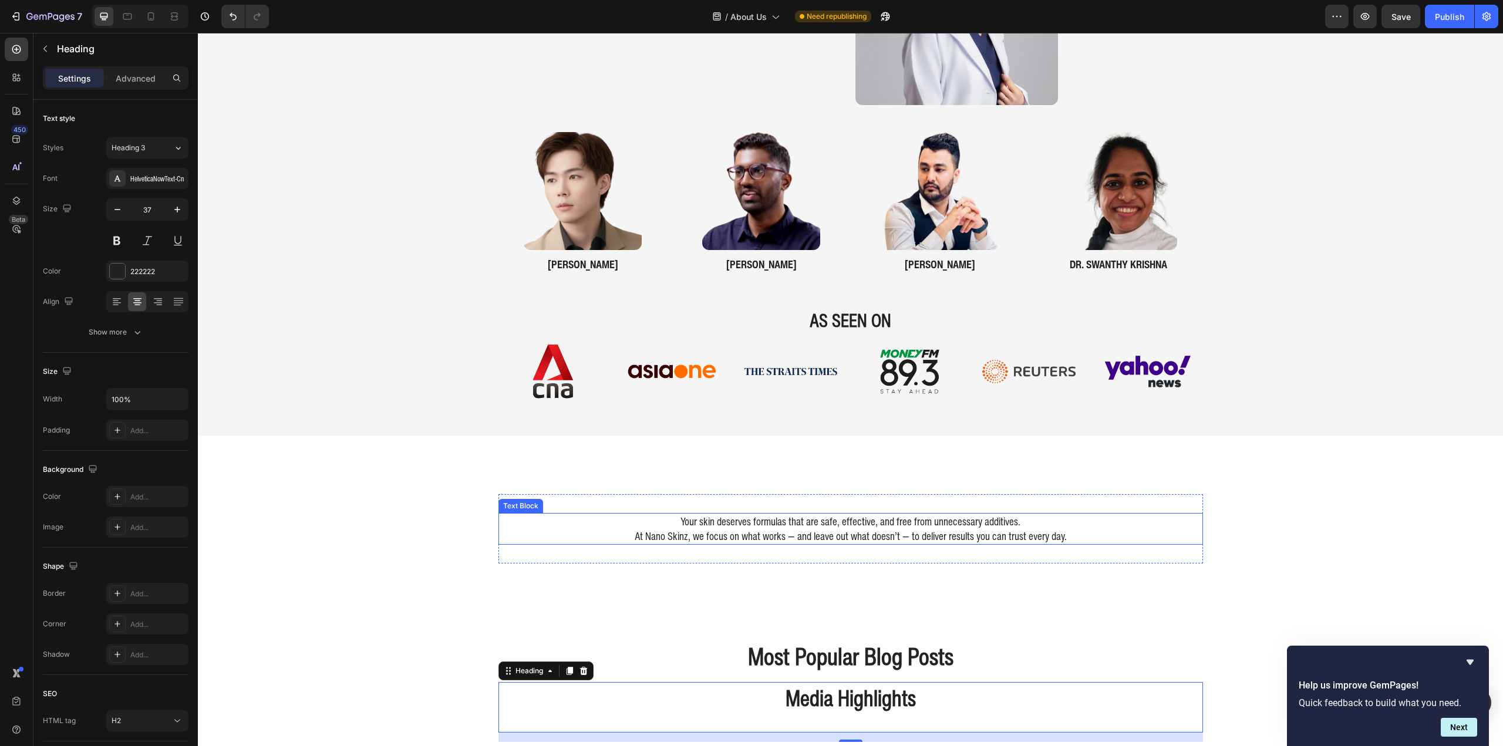
scroll to position [1578, 0]
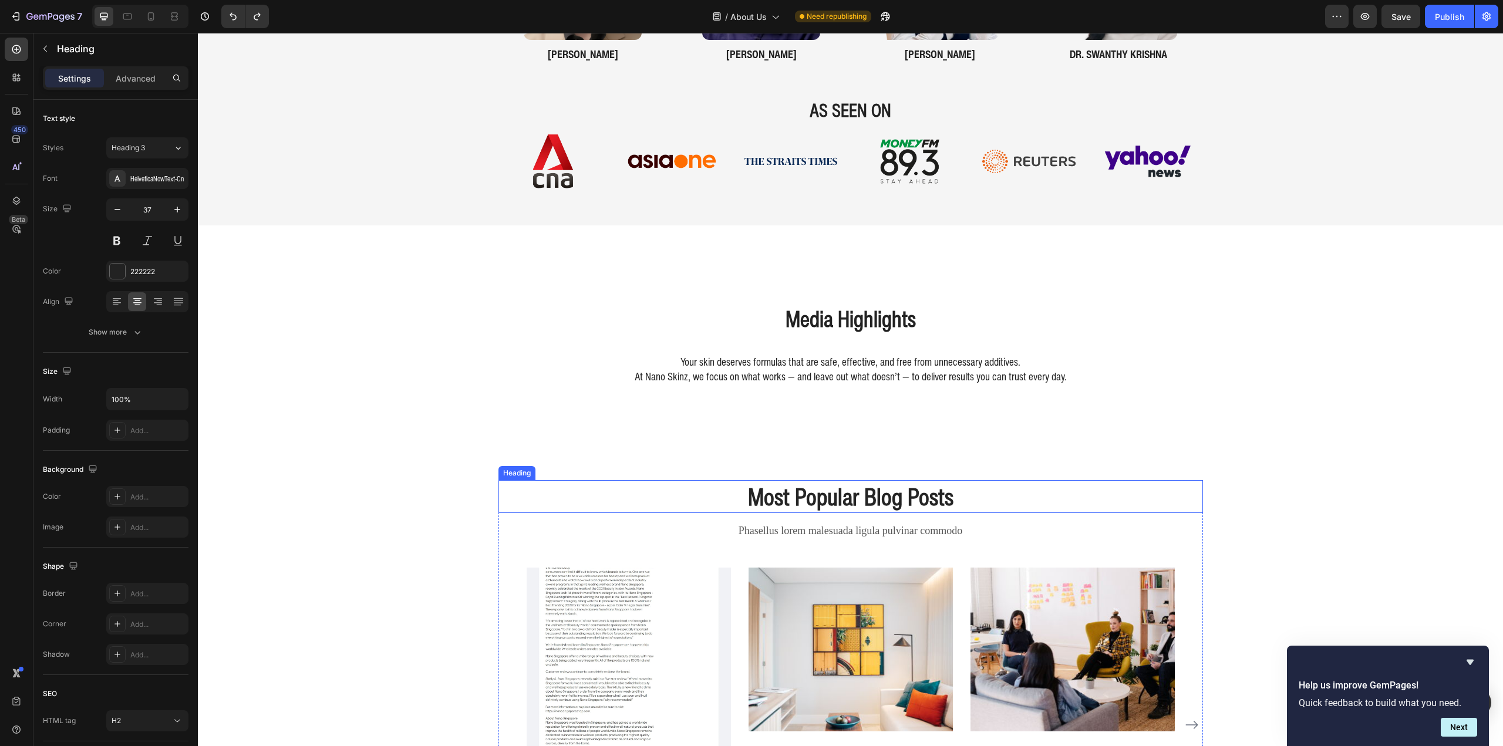
click at [864, 481] on p "Most Popular Blog Posts" at bounding box center [851, 496] width 702 height 31
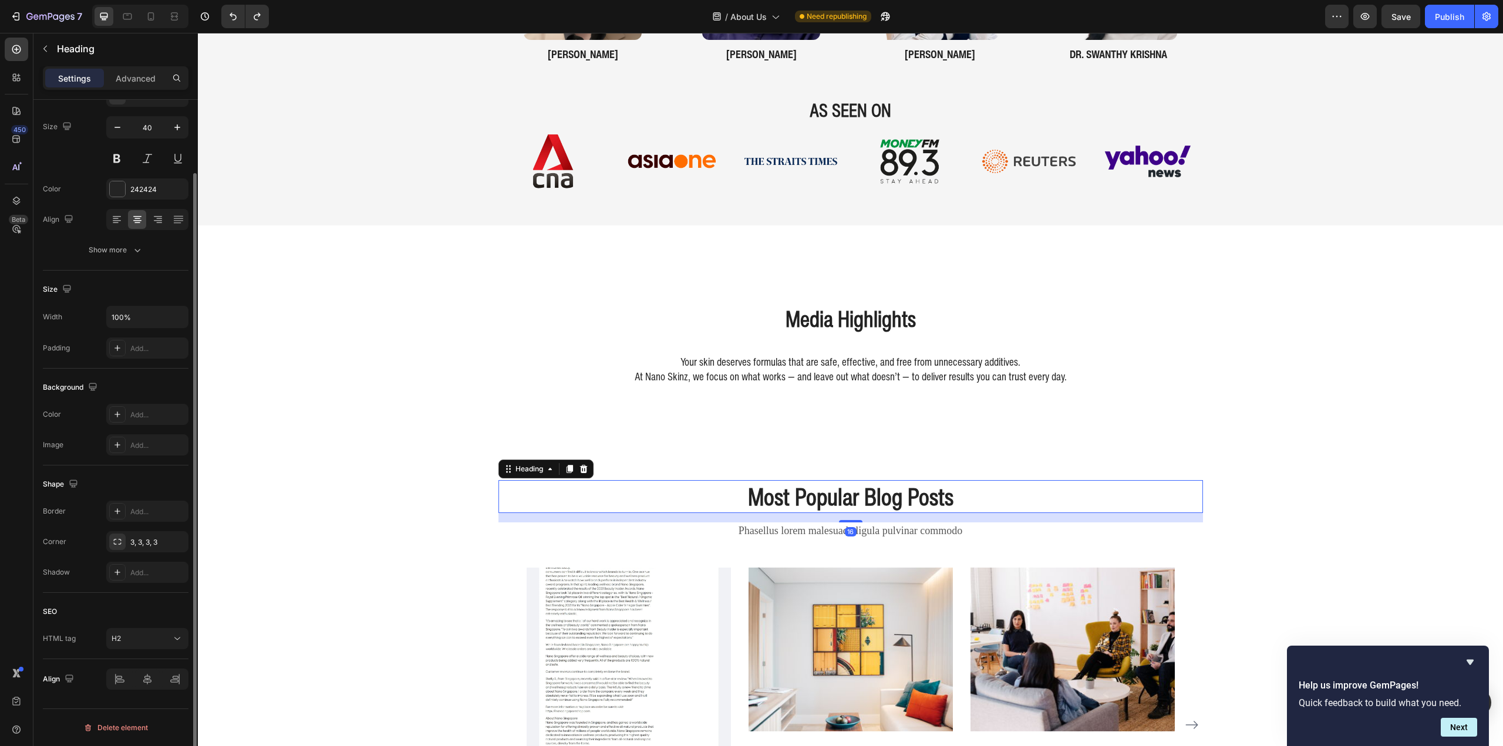
scroll to position [0, 0]
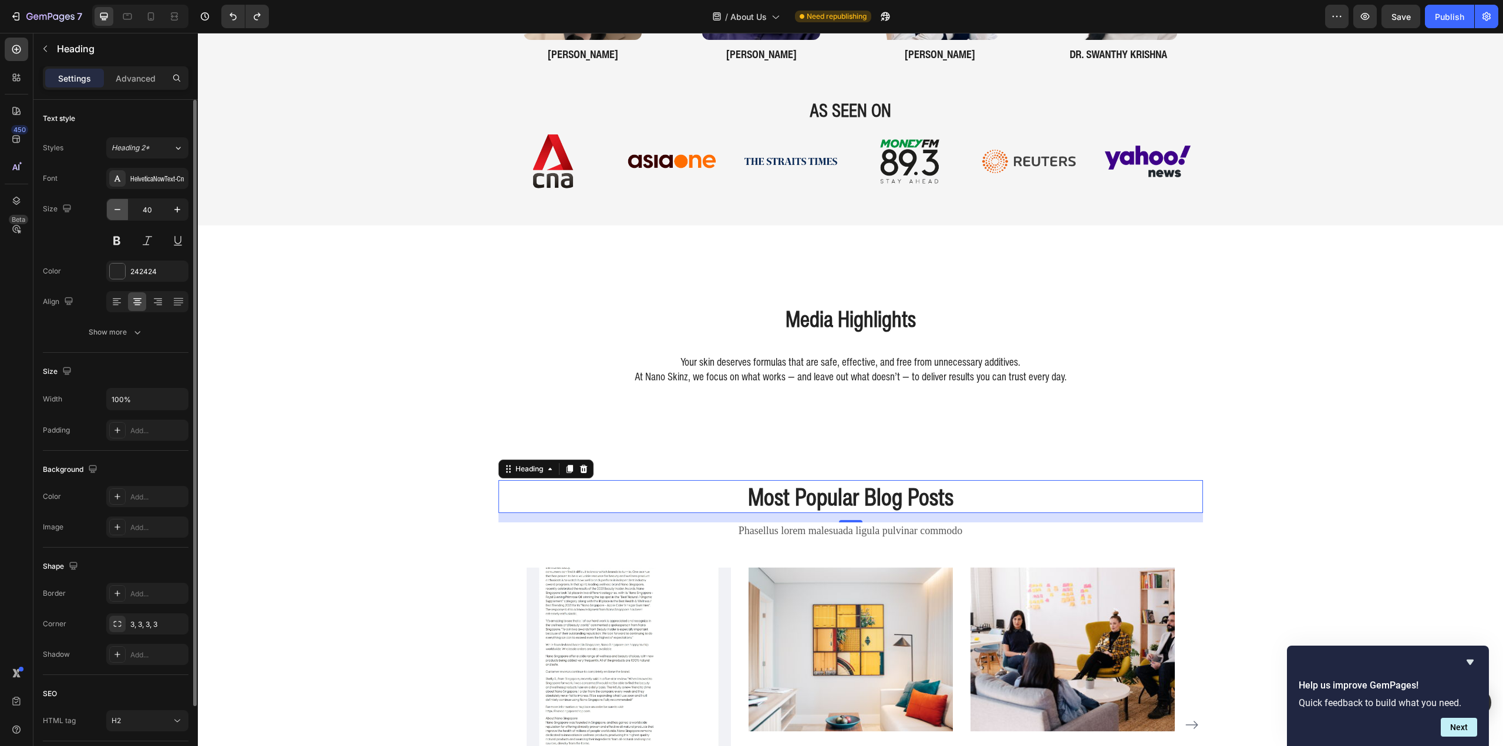
click at [122, 212] on icon "button" at bounding box center [118, 210] width 12 height 12
click at [122, 211] on icon "button" at bounding box center [118, 210] width 12 height 12
type input "37"
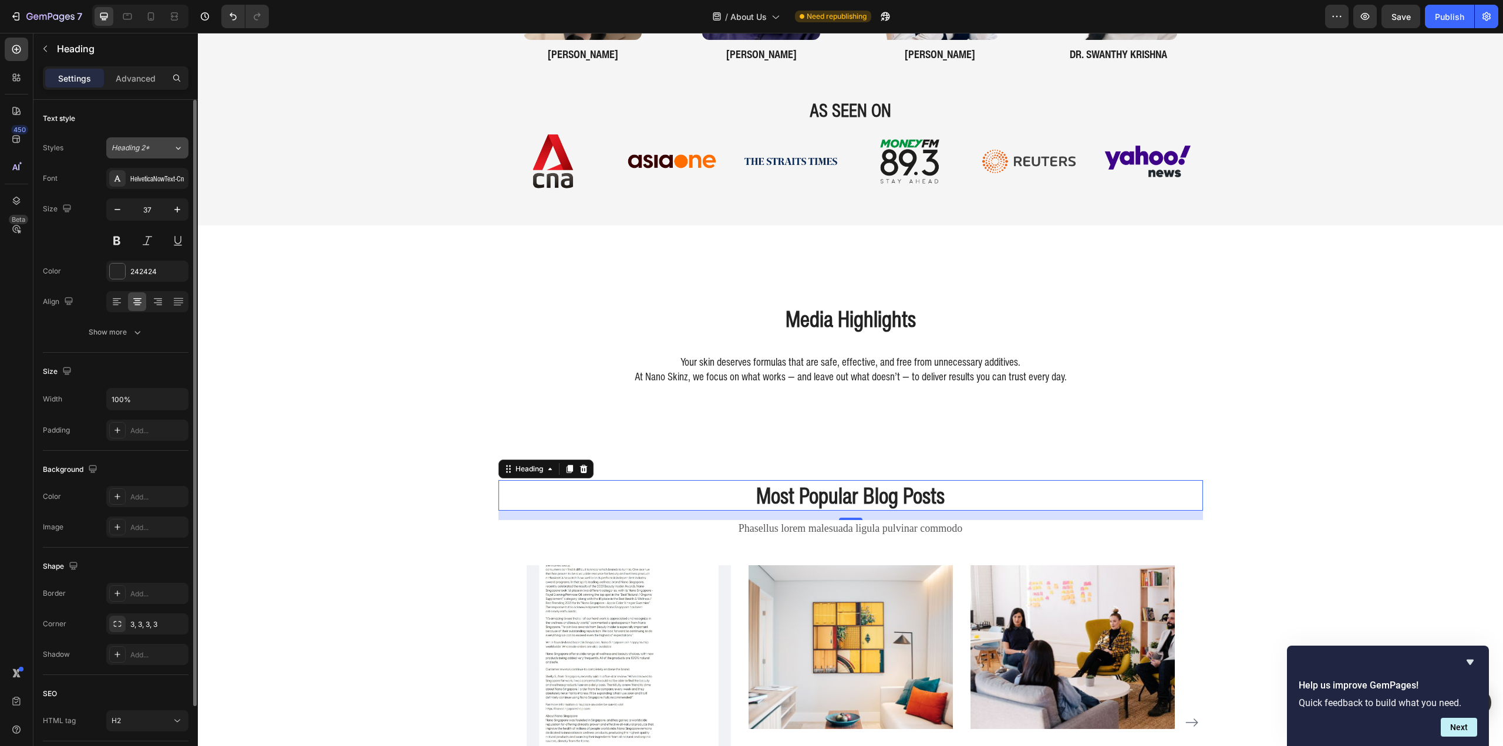
click at [150, 155] on button "Heading 2*" at bounding box center [147, 147] width 82 height 21
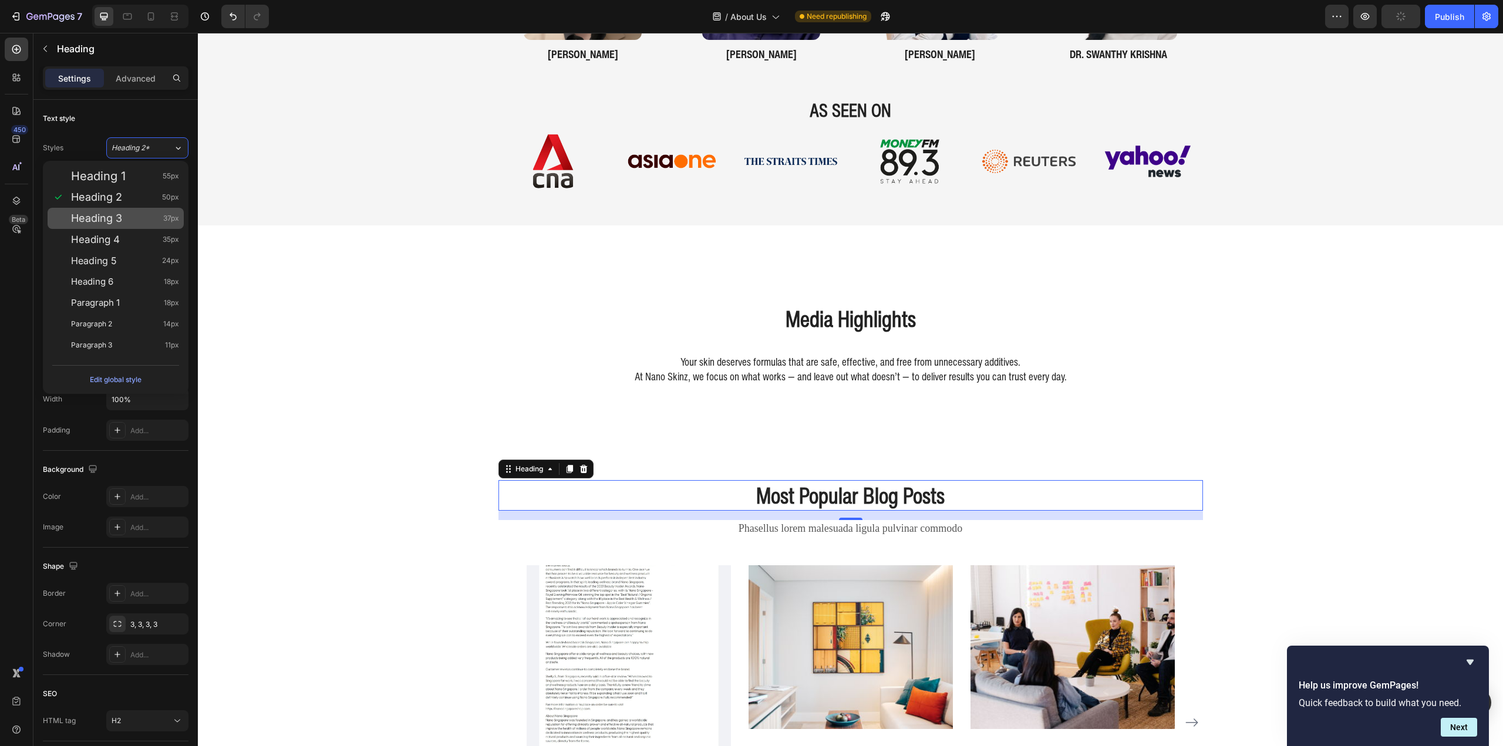
click at [119, 220] on span "Heading 3" at bounding box center [96, 219] width 51 height 12
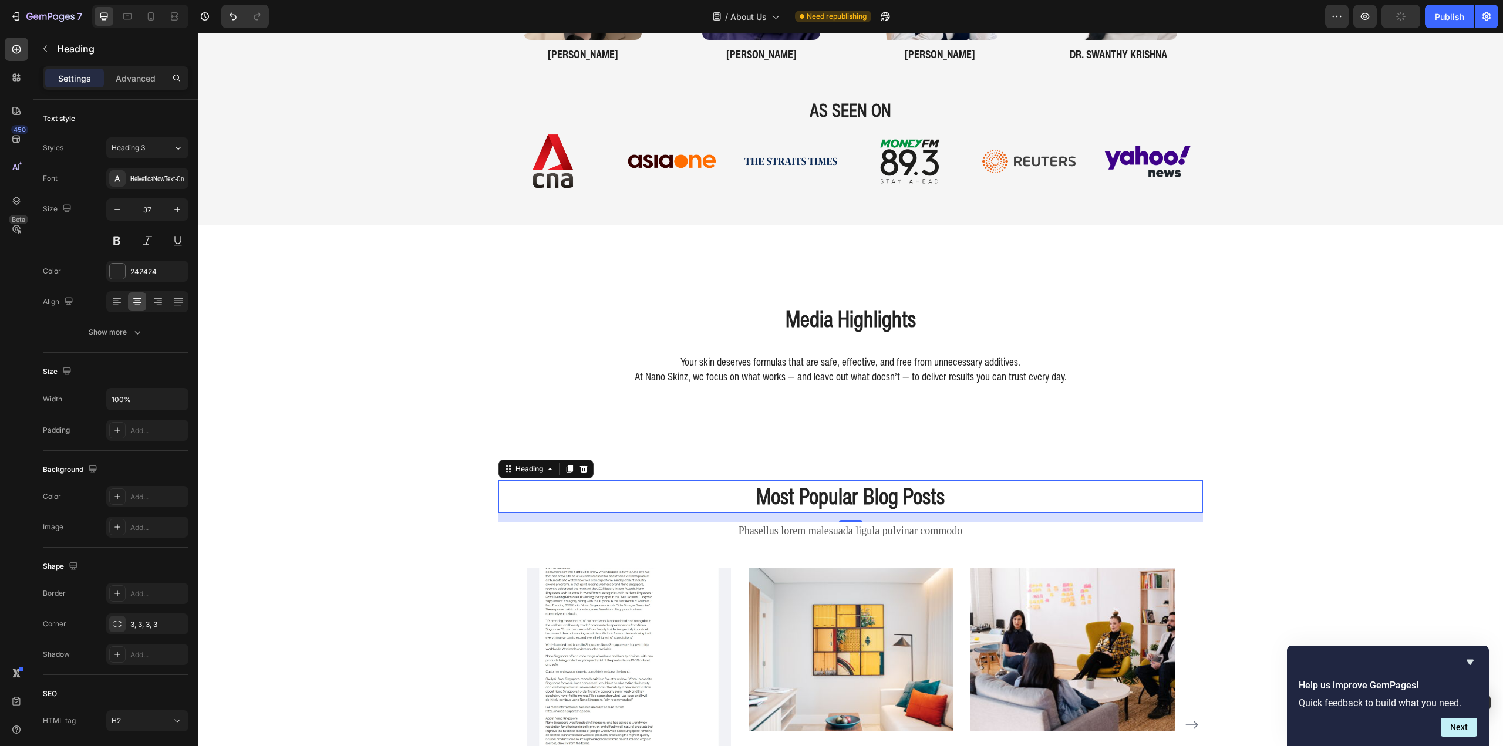
click at [858, 505] on p "Most Popular Blog Posts" at bounding box center [851, 496] width 702 height 31
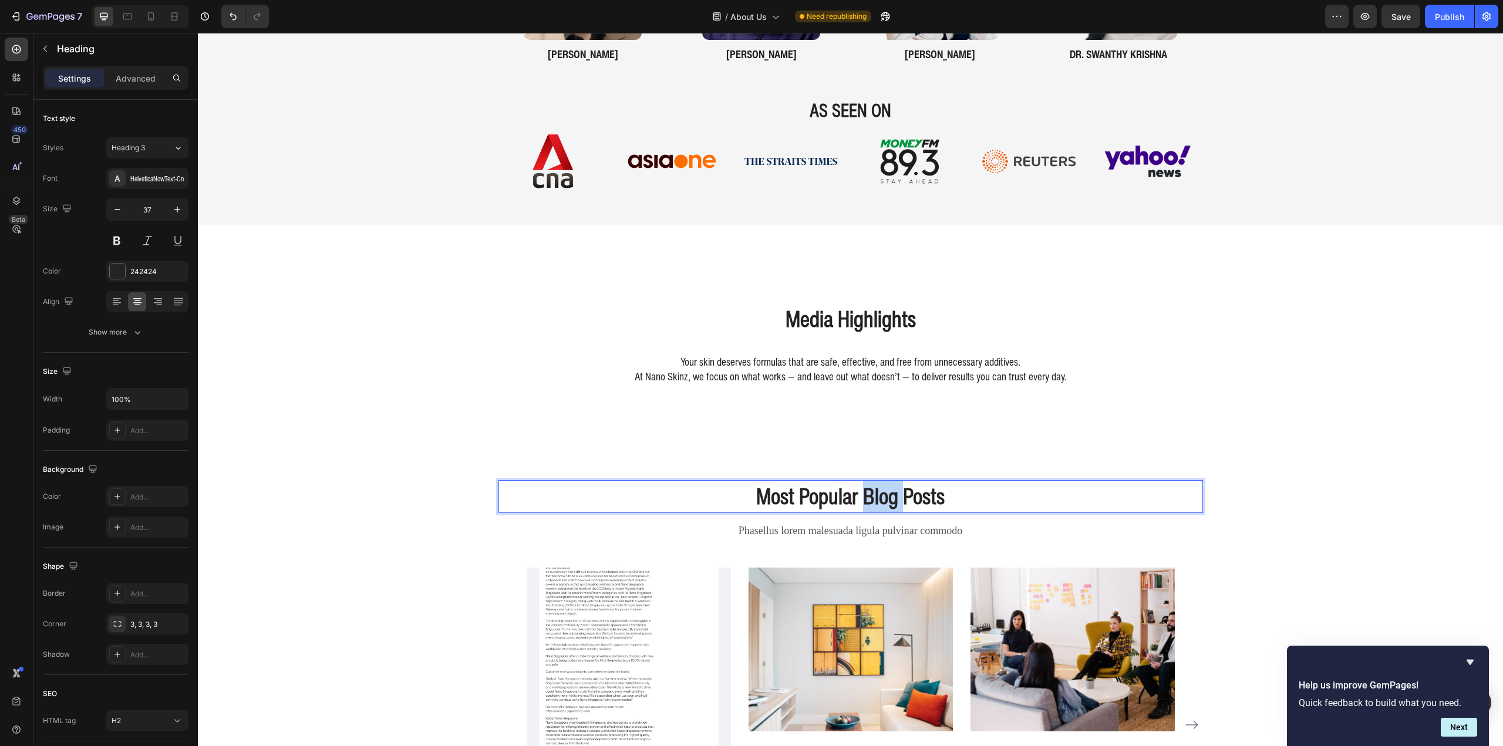
click at [858, 505] on p "Most Popular Blog Posts" at bounding box center [851, 496] width 702 height 31
click at [852, 507] on p "Most Popular Blog Posts" at bounding box center [851, 496] width 702 height 31
click at [850, 502] on p "Most Popular Blog Posts" at bounding box center [851, 496] width 702 height 31
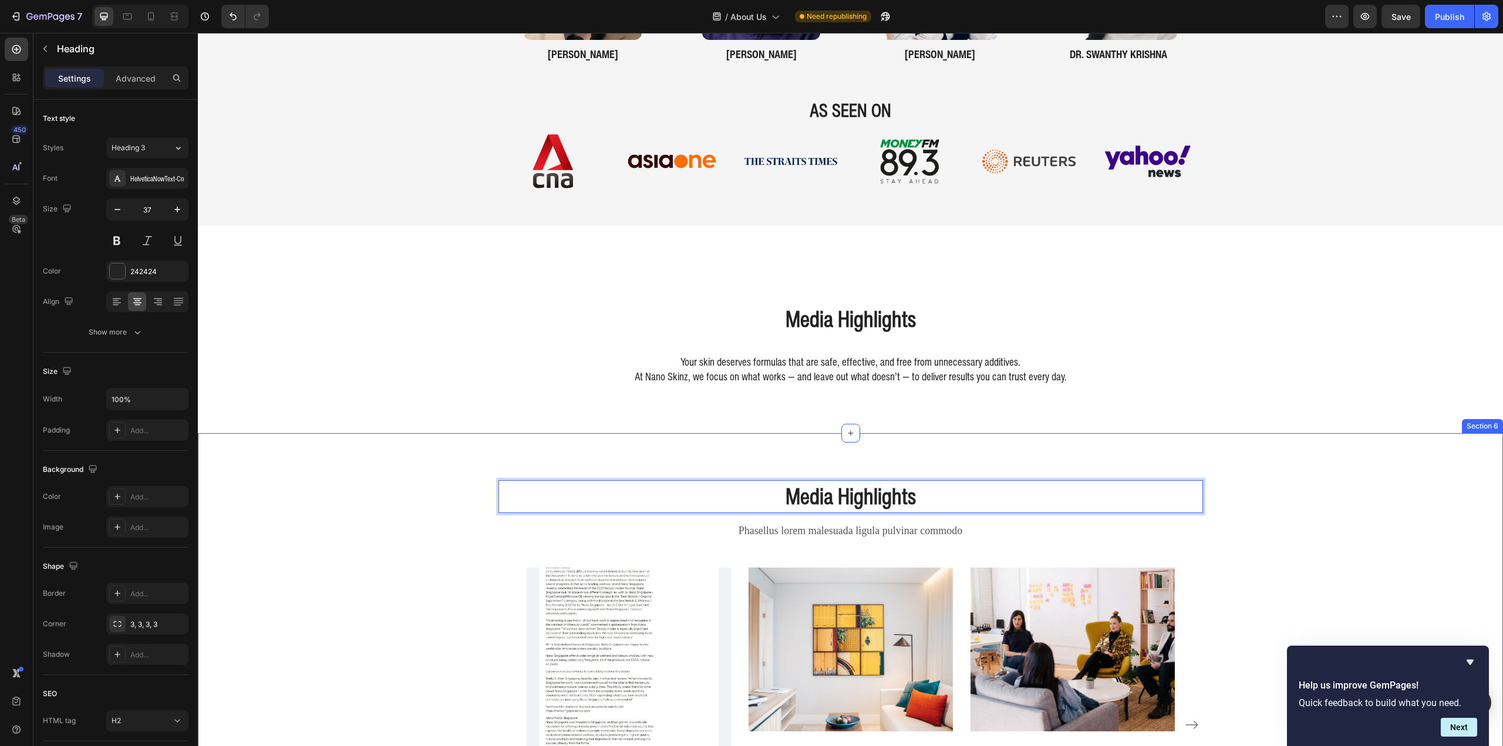
click at [1228, 429] on div "Developed in Consultation with Medical Experts Heading dr. nicole khern Heading…" at bounding box center [850, 652] width 1305 height 4346
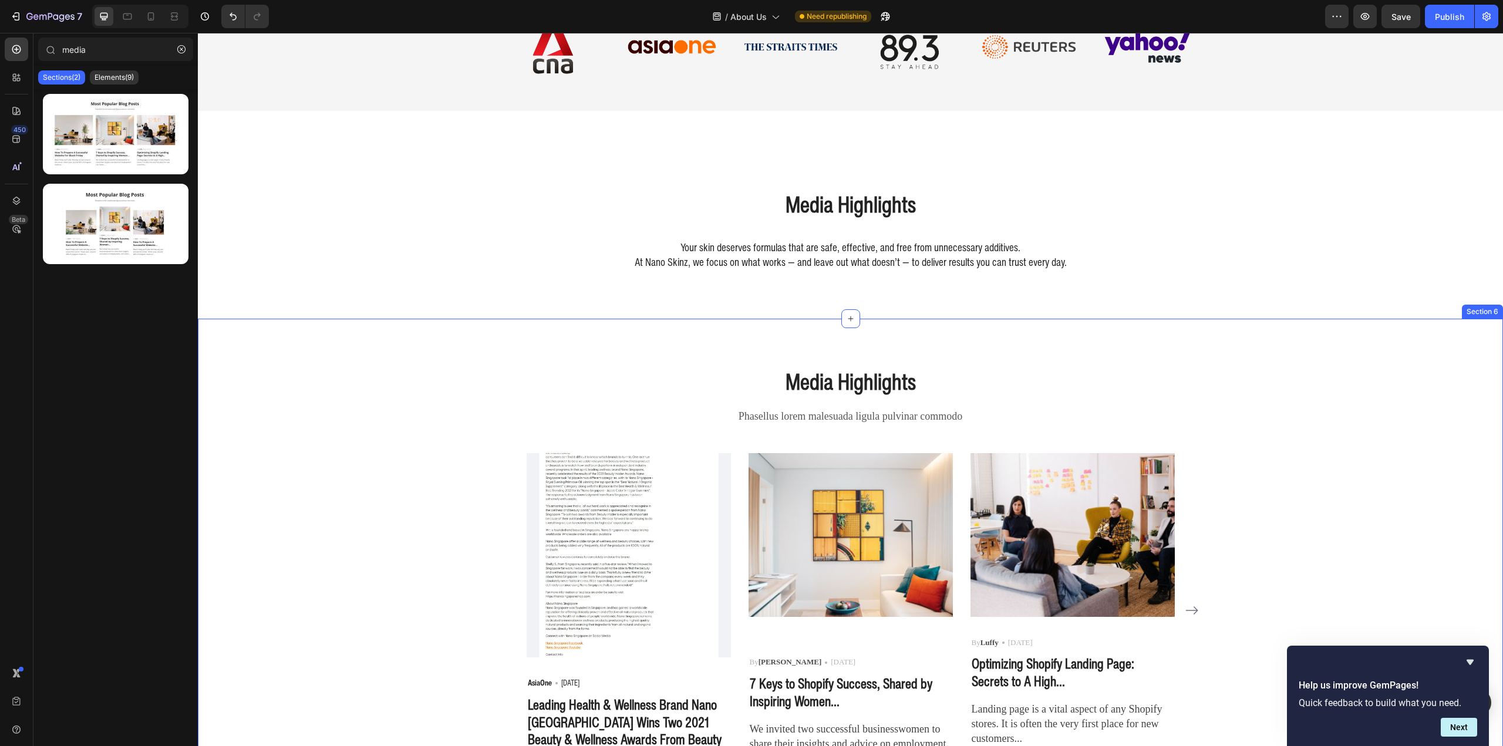
click at [888, 502] on div "Image By Robin Text block Icon May 29,2022 Text block Row 7 Keys to Shopify Suc…" at bounding box center [851, 610] width 204 height 314
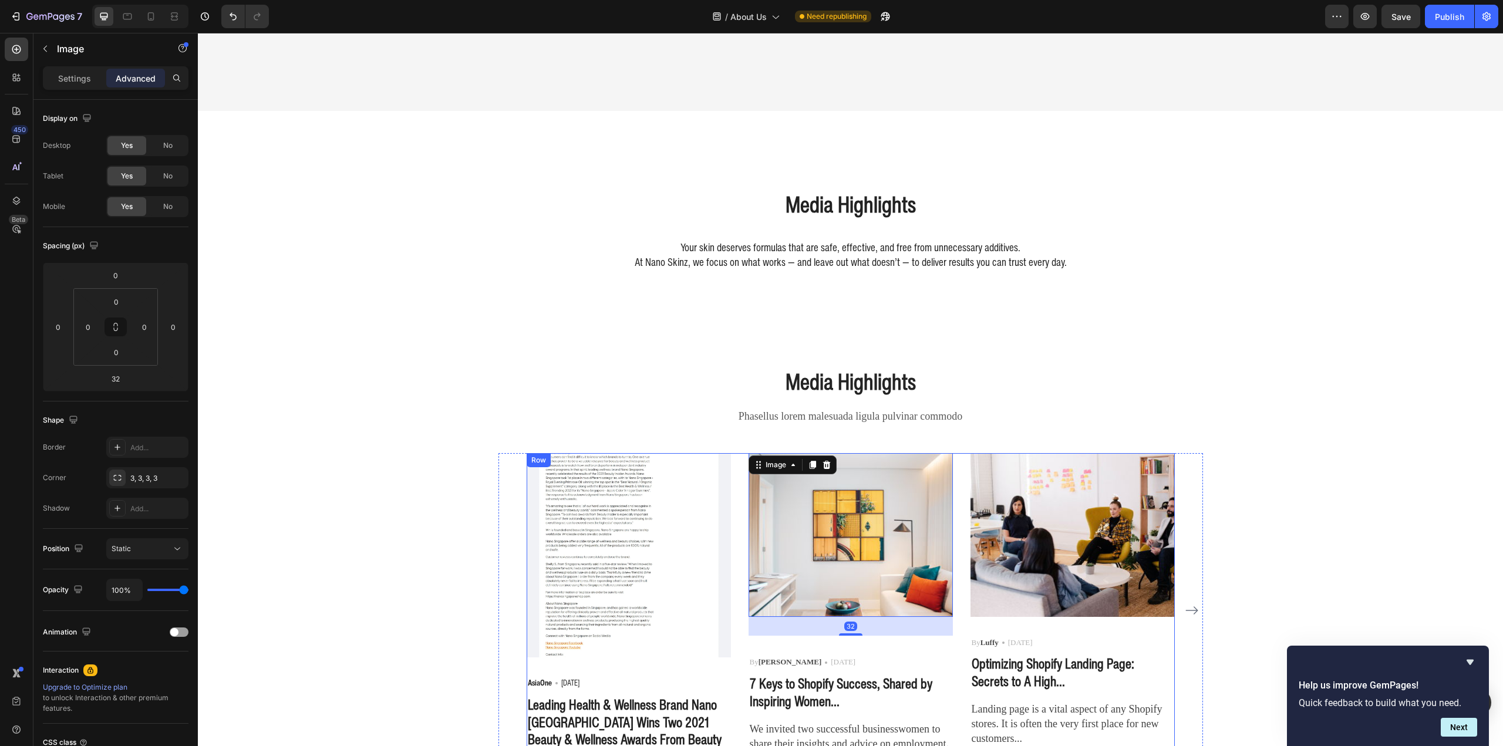
scroll to position [1813, 0]
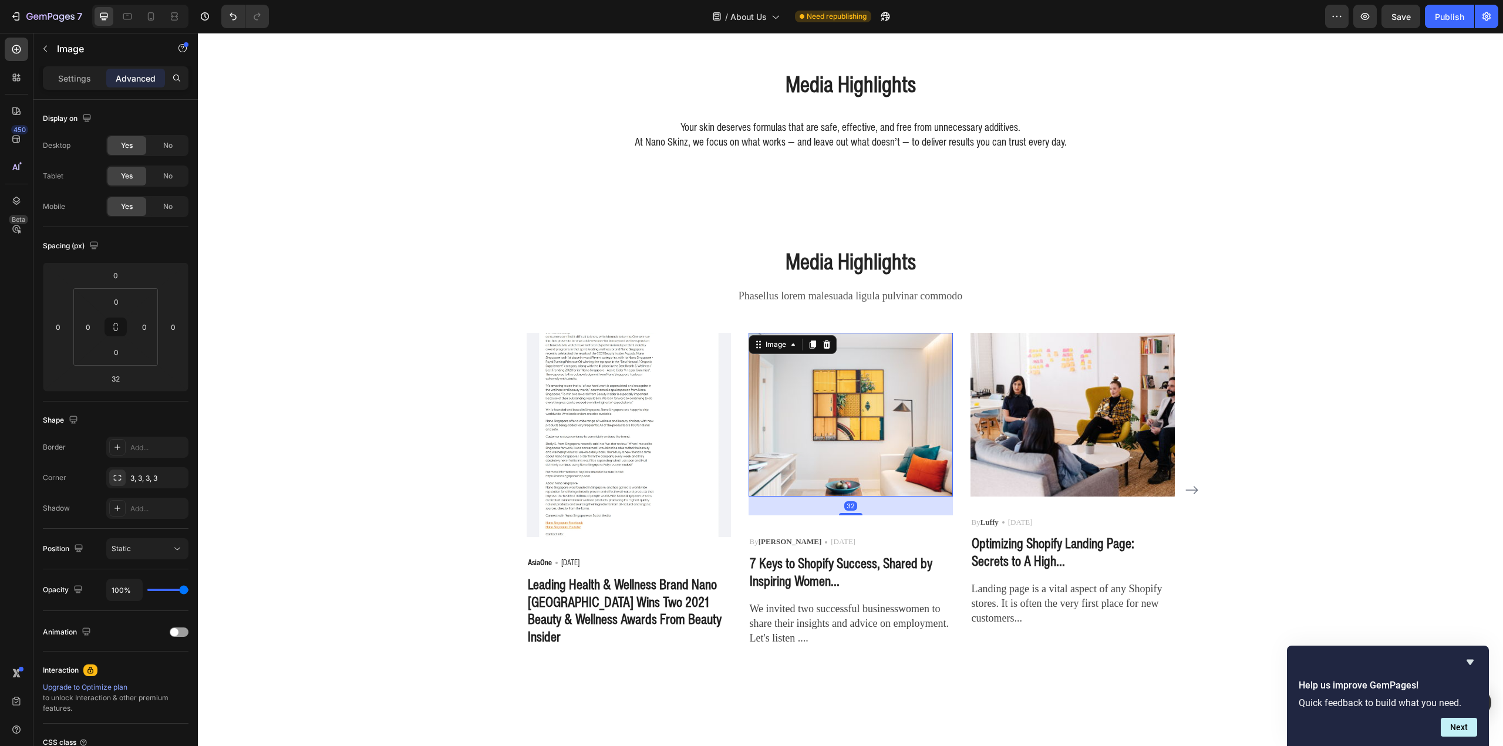
drag, startPoint x: 858, startPoint y: 429, endPoint x: 829, endPoint y: 416, distance: 32.1
click at [858, 428] on img at bounding box center [851, 414] width 204 height 163
click at [83, 83] on p "Settings" at bounding box center [74, 78] width 33 height 12
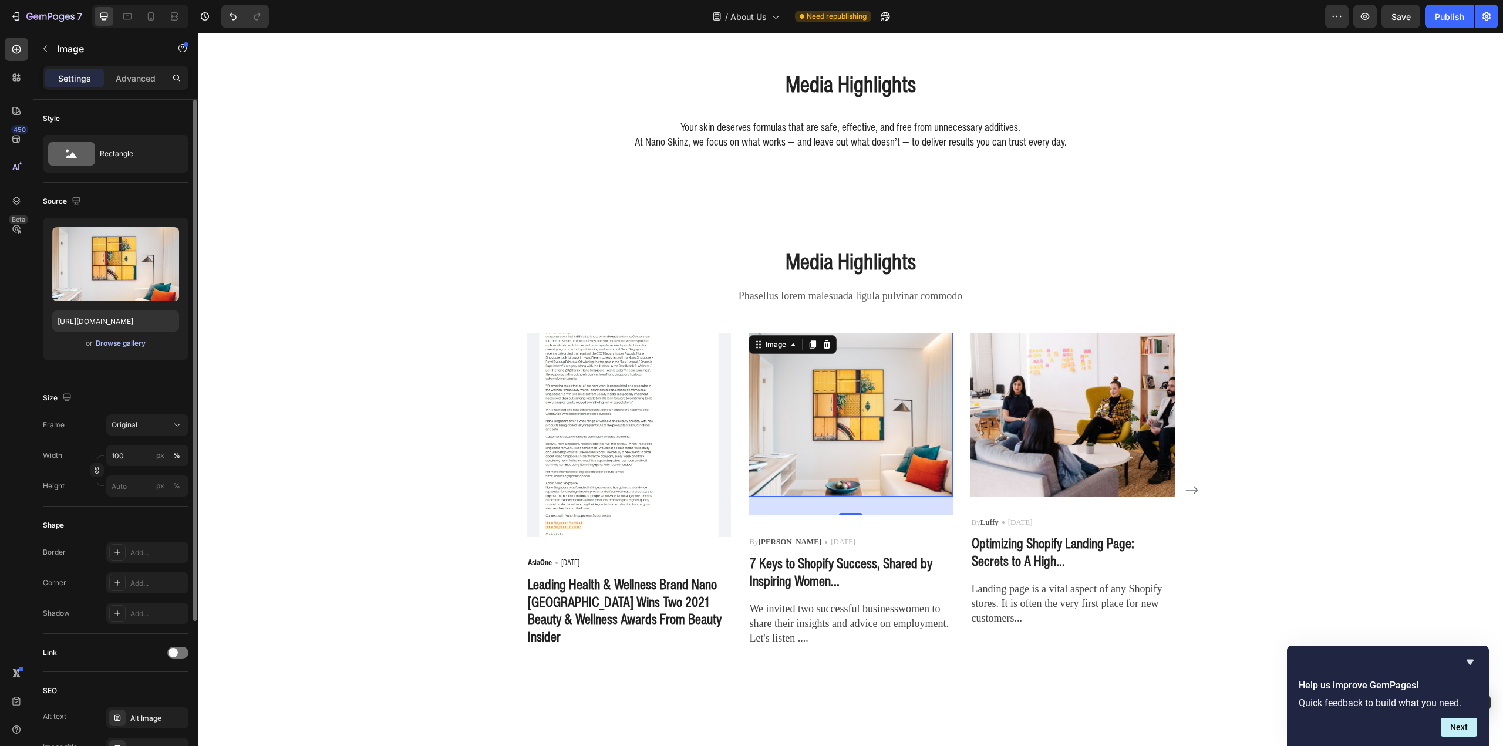
click at [120, 348] on div "Browse gallery" at bounding box center [121, 343] width 50 height 11
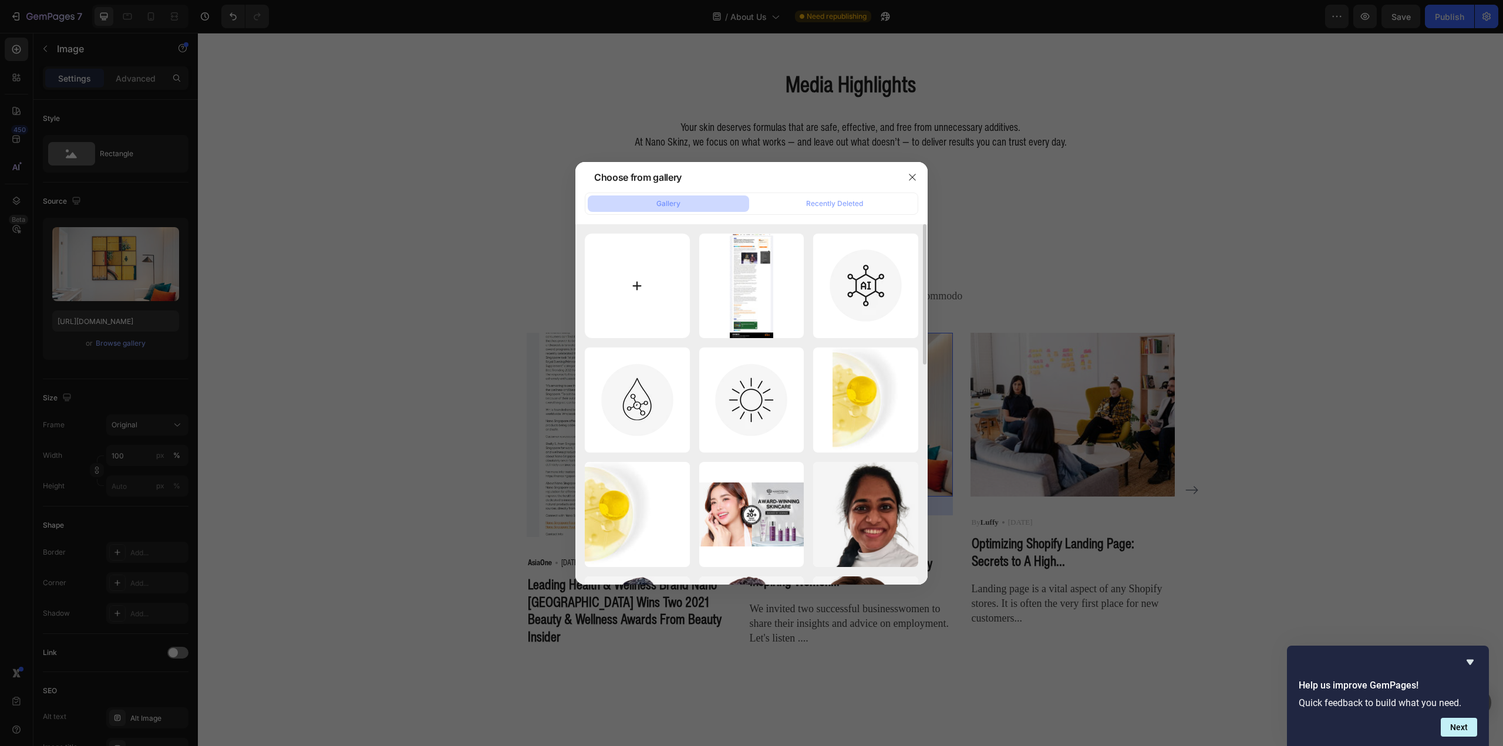
click at [628, 304] on input "file" at bounding box center [637, 286] width 105 height 105
type input "C:\fakepath\Media Screenshot - VanityFair WEBP.webp"
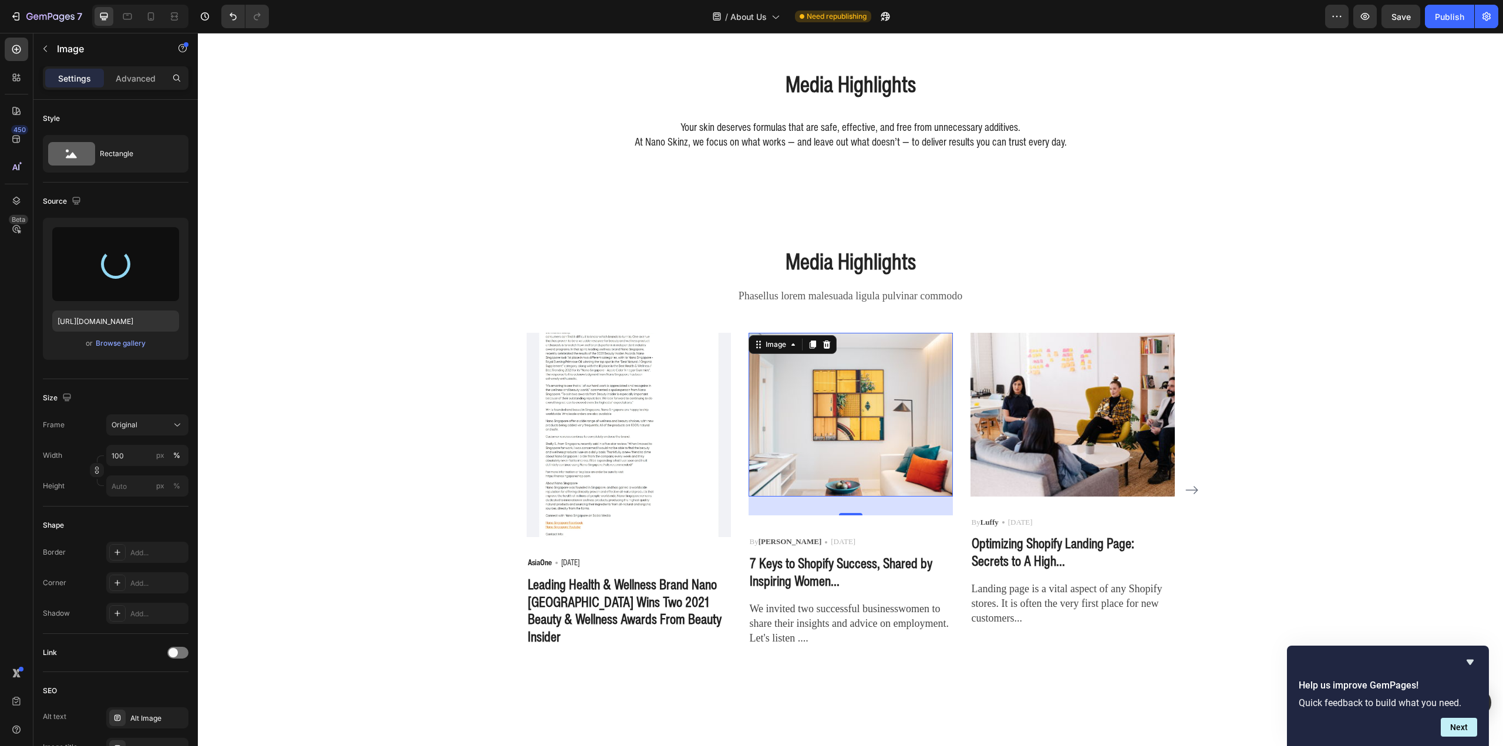
type input "https://cdn.shopify.com/s/files/1/0941/6300/9836/files/gempages_577943635312509…"
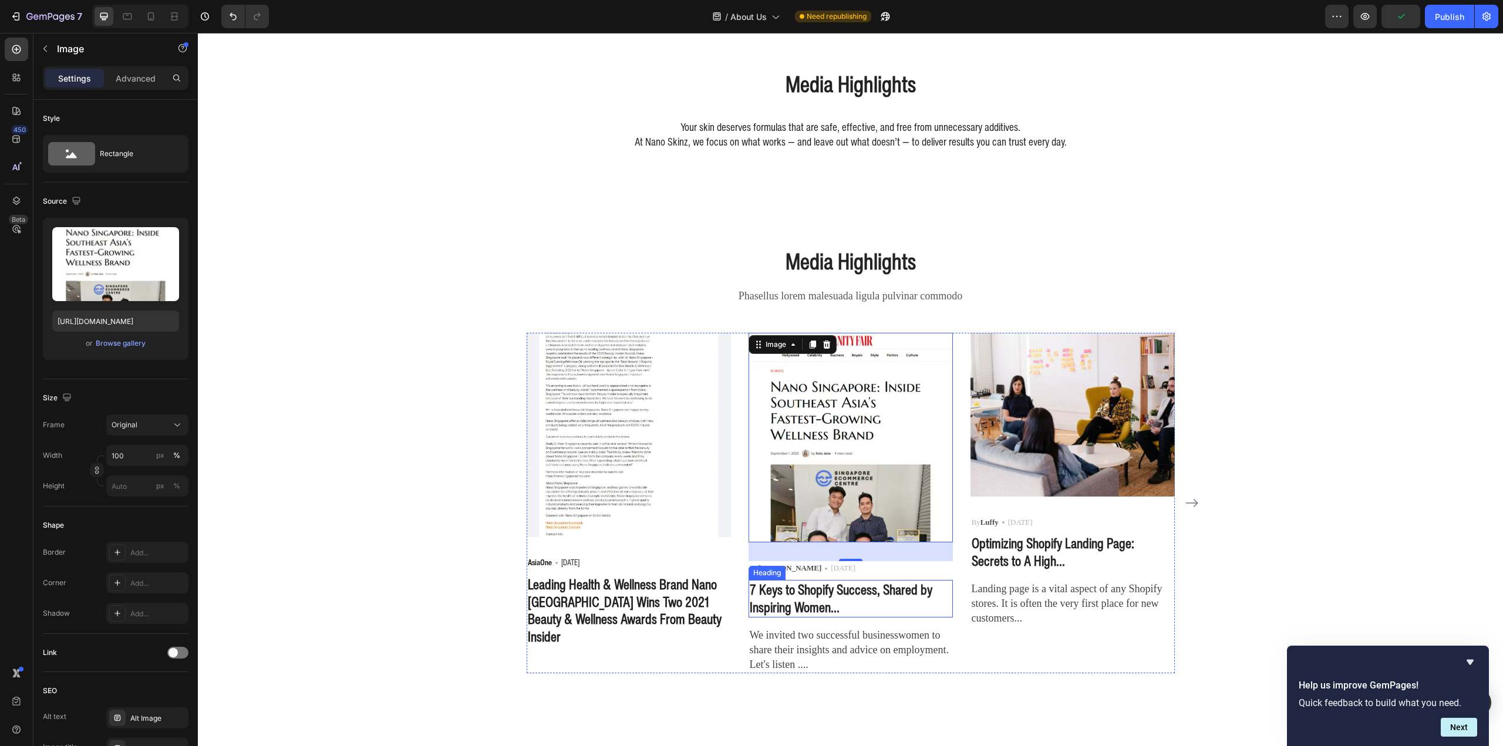
click at [830, 598] on p "7 Keys to Shopify Success, Shared by Inspiring Women..." at bounding box center [851, 598] width 202 height 35
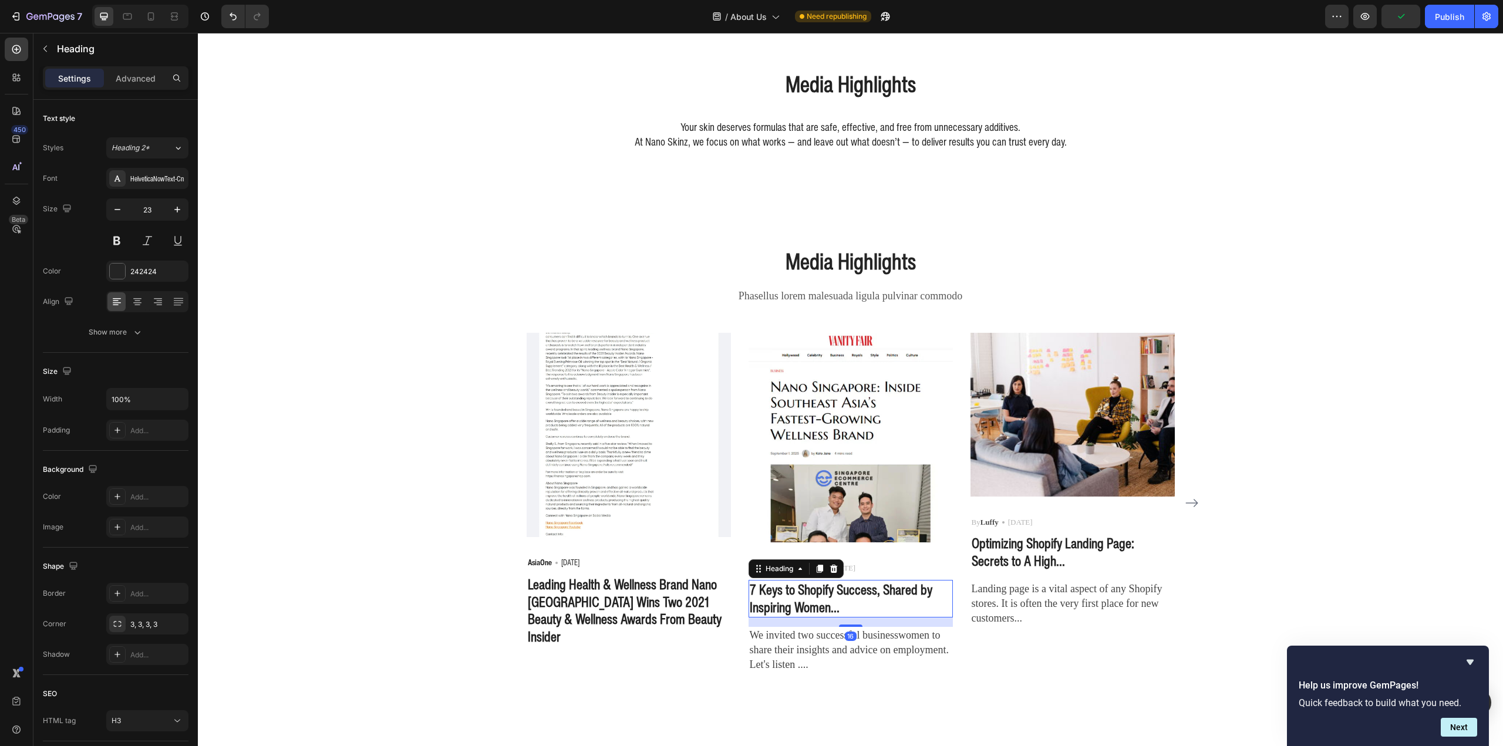
click at [830, 598] on p "7 Keys to Shopify Success, Shared by Inspiring Women..." at bounding box center [851, 598] width 202 height 35
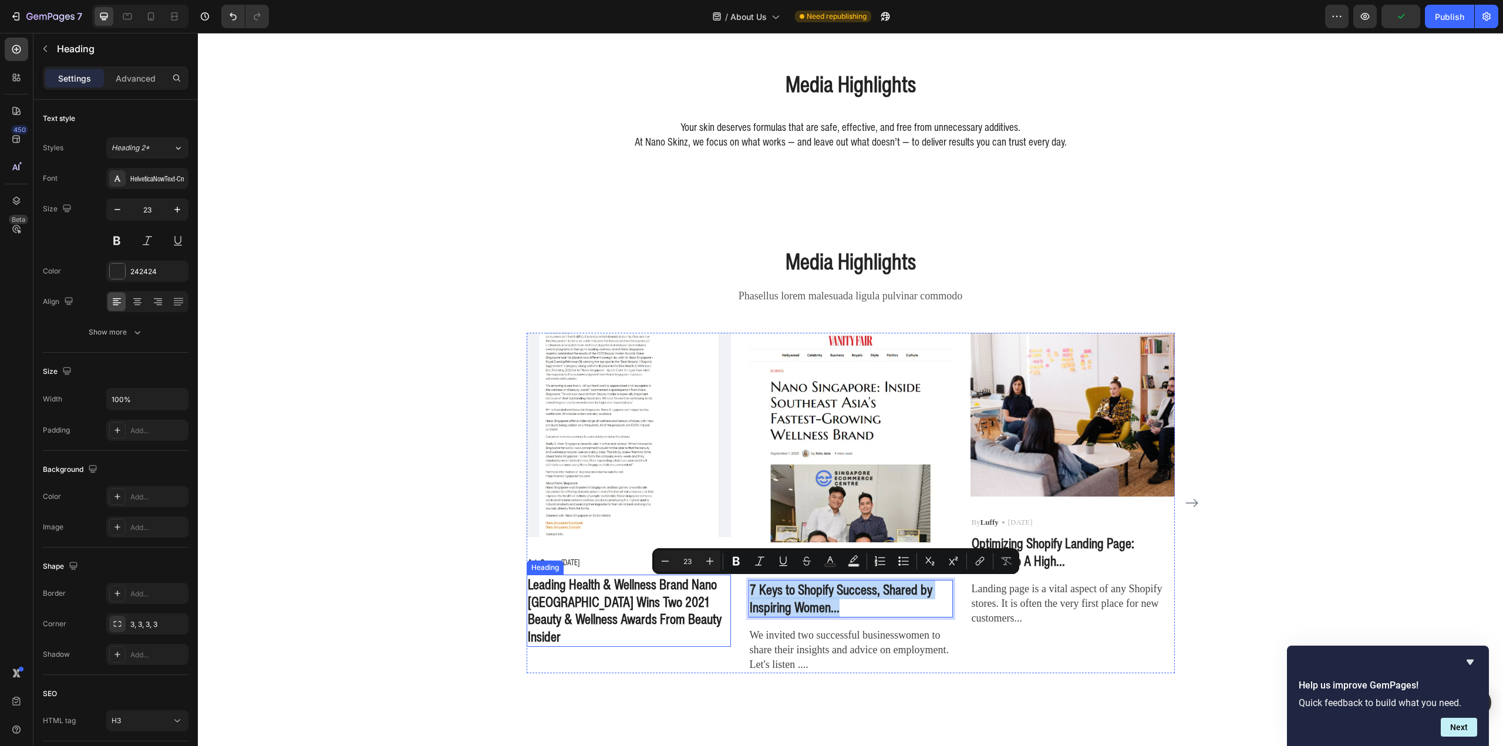
click at [697, 600] on h3 "Leading Health & Wellness Brand Nano Singapore Wins Two 2021 Beauty & Wellness …" at bounding box center [629, 611] width 204 height 73
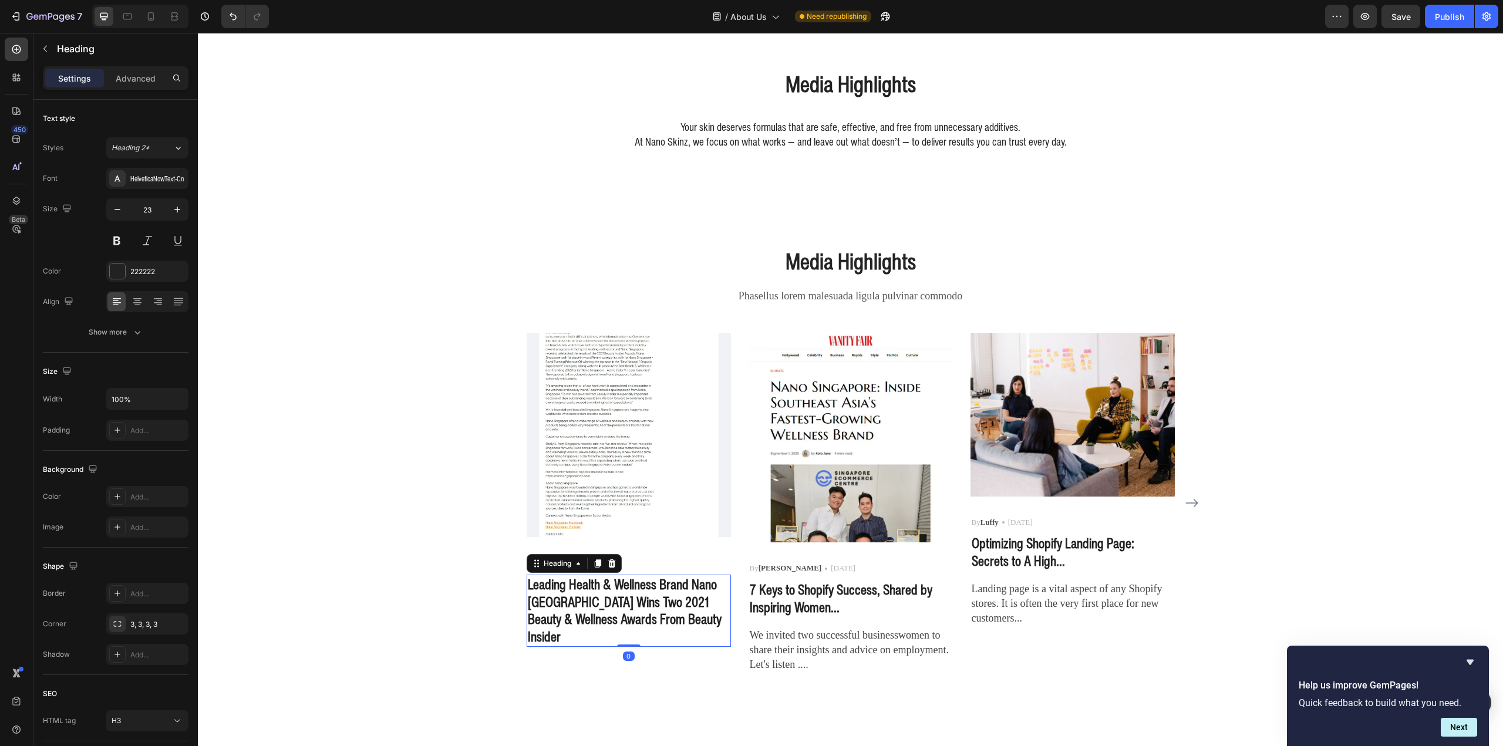
click at [595, 563] on icon at bounding box center [597, 564] width 6 height 8
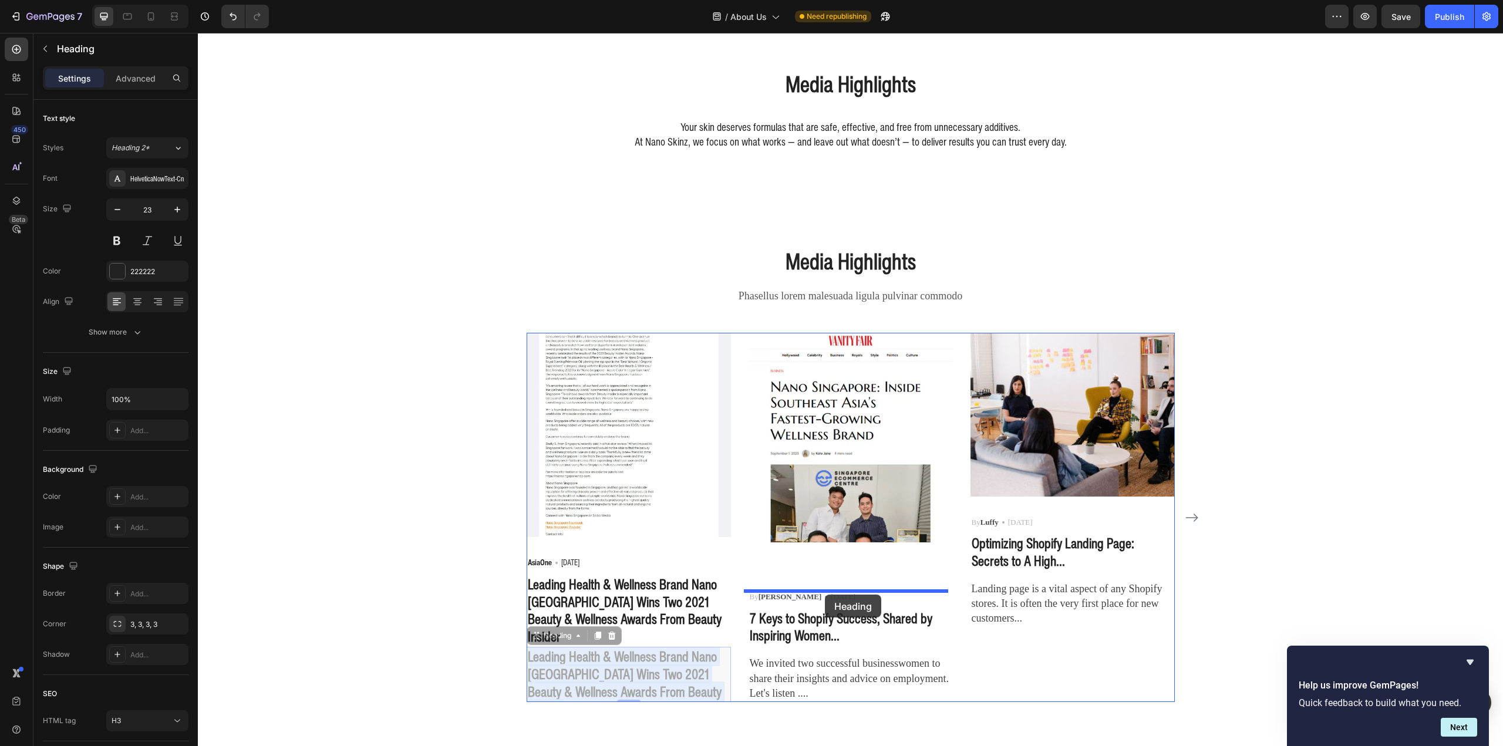
drag, startPoint x: 636, startPoint y: 659, endPoint x: 837, endPoint y: 591, distance: 211.5
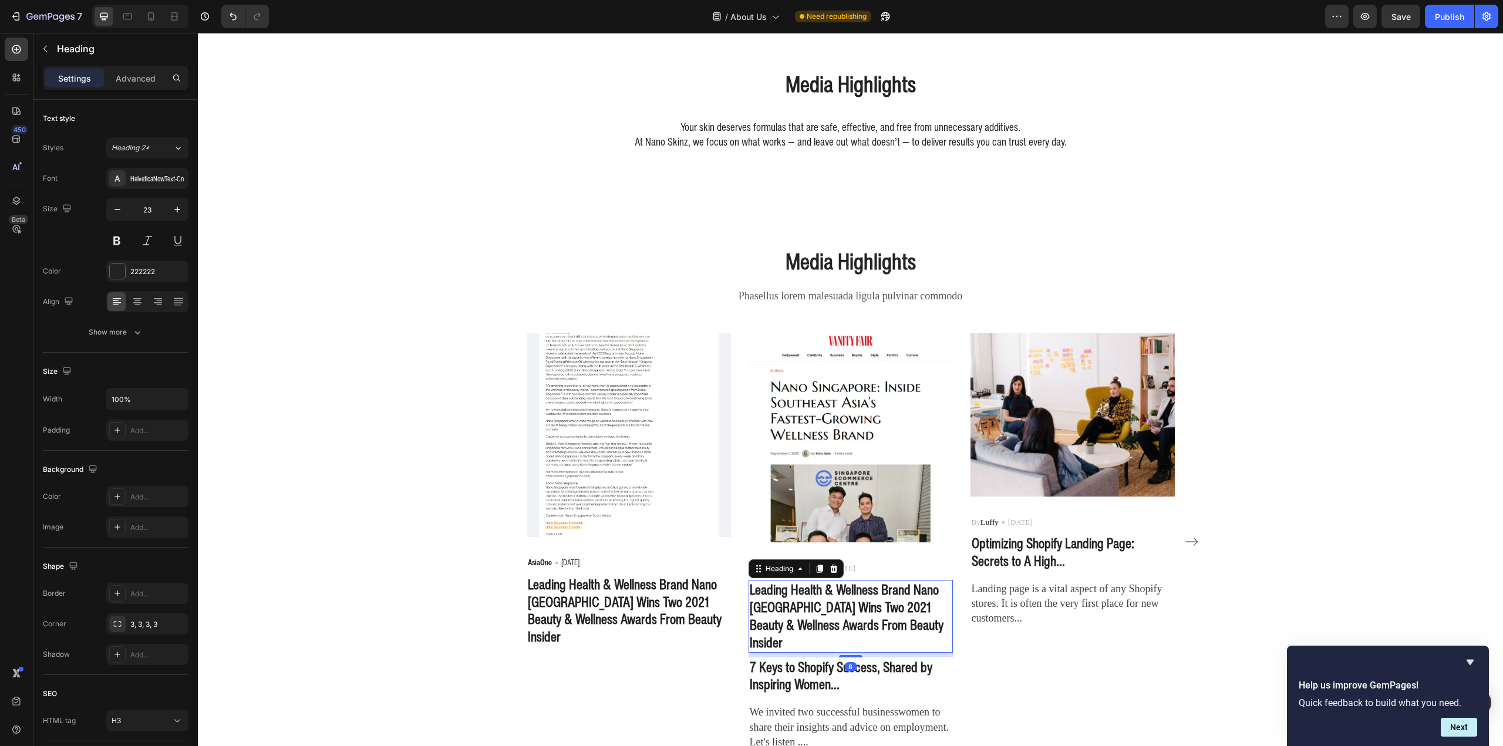
click at [804, 604] on h3 "Leading Health & Wellness Brand Nano Singapore Wins Two 2021 Beauty & Wellness …" at bounding box center [851, 616] width 204 height 73
click at [804, 604] on p "Leading Health & Wellness Brand Nano Singapore Wins Two 2021 Beauty & Wellness …" at bounding box center [851, 616] width 202 height 70
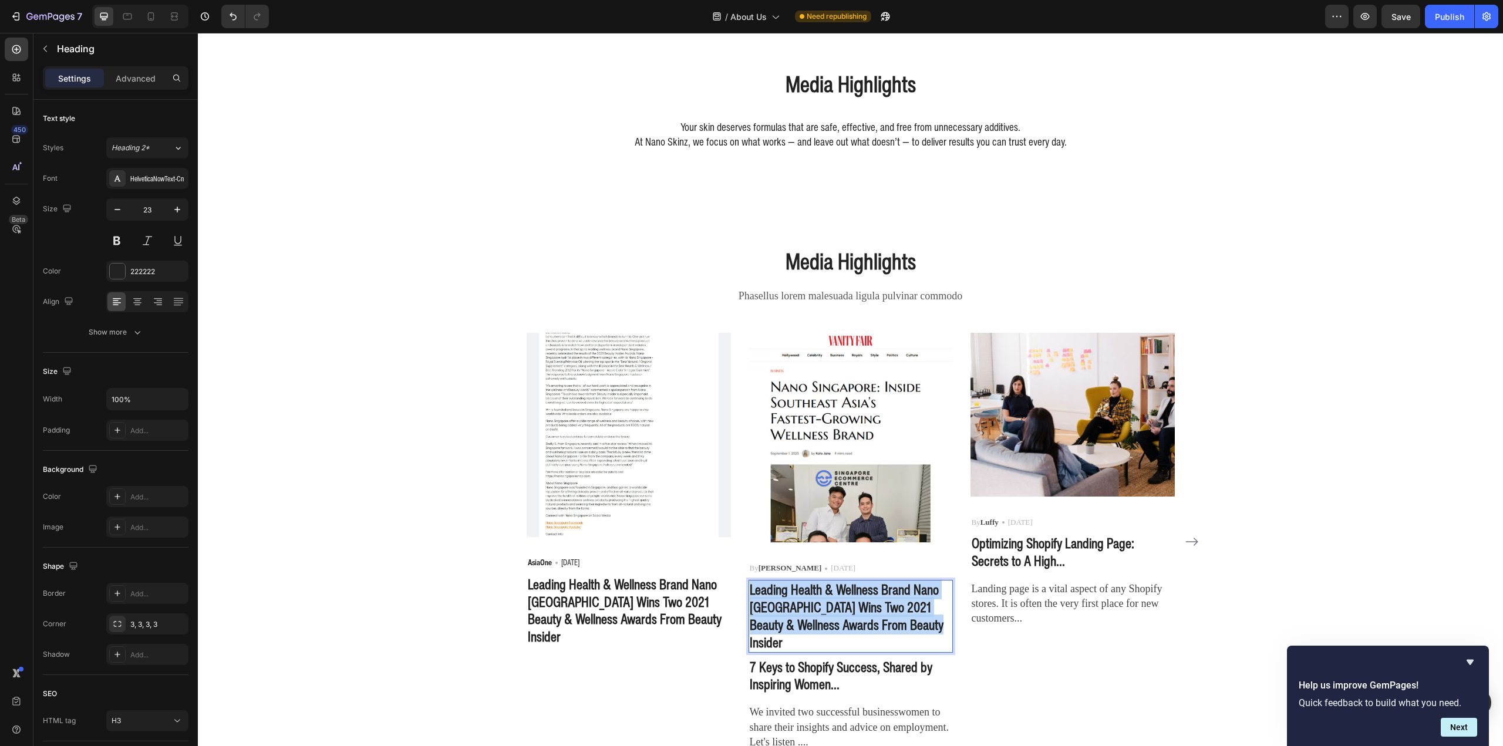
click at [804, 604] on p "Leading Health & Wellness Brand Nano Singapore Wins Two 2021 Beauty & Wellness …" at bounding box center [851, 616] width 202 height 70
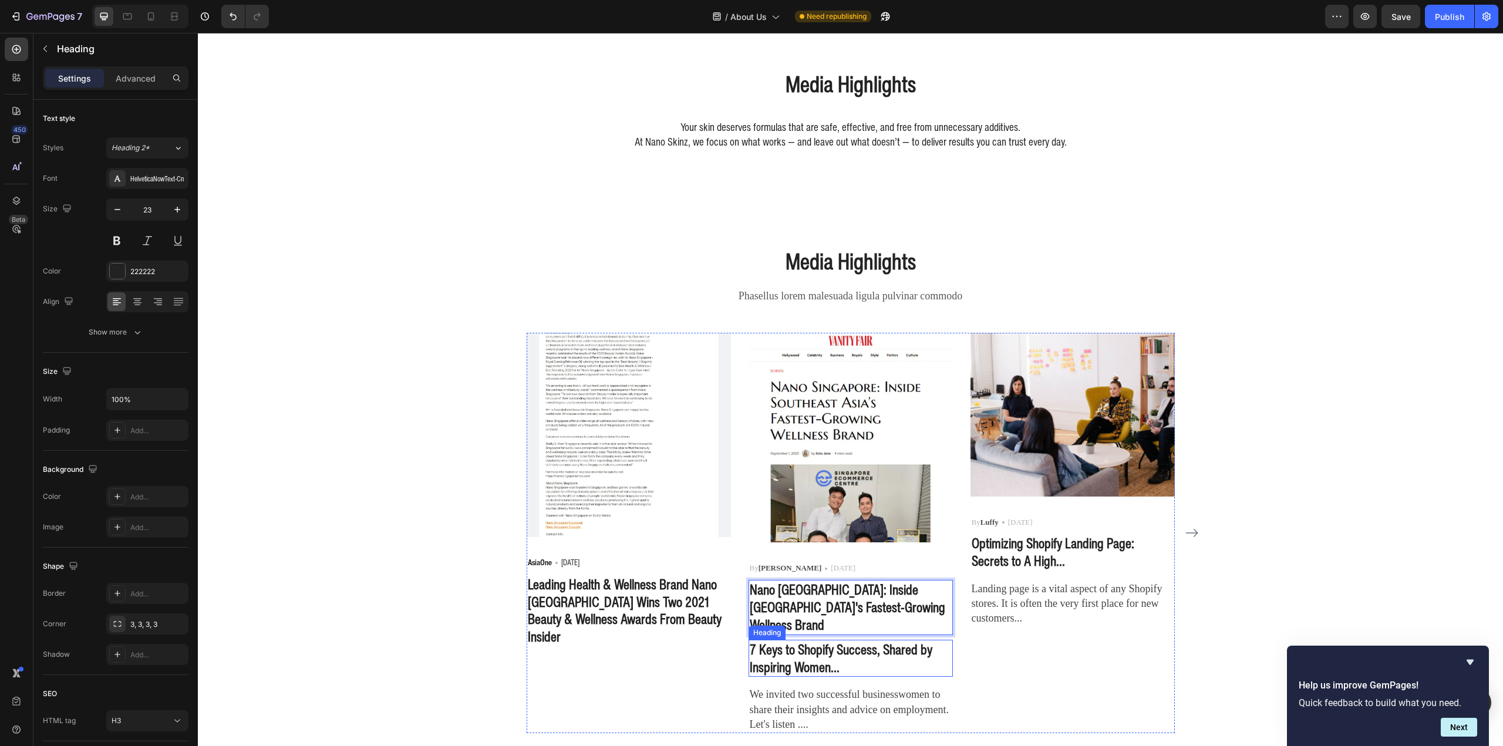
click at [895, 650] on p "7 Keys to Shopify Success, Shared by Inspiring Women..." at bounding box center [851, 658] width 202 height 35
click at [834, 624] on icon at bounding box center [833, 628] width 9 height 9
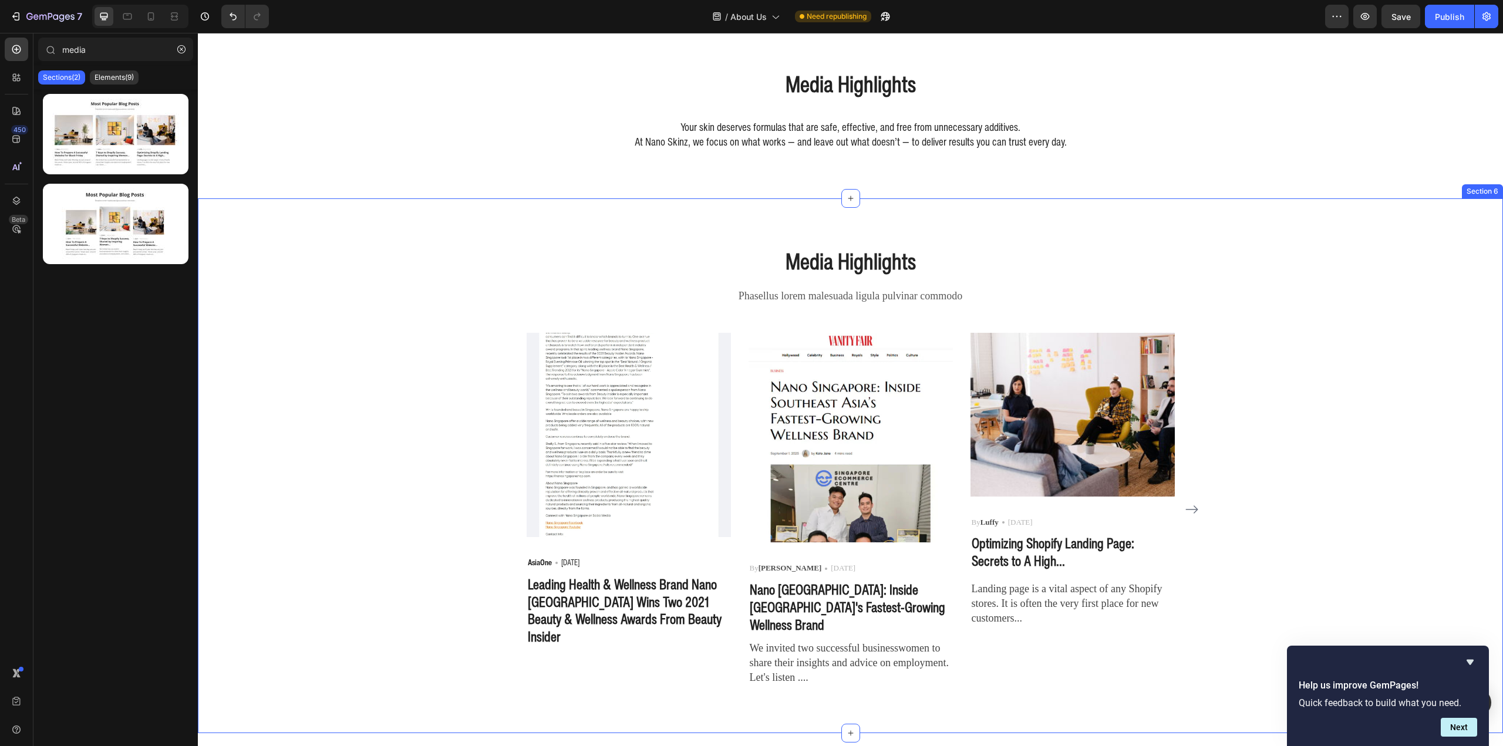
click at [853, 652] on p "We invited two successful businesswomen to share their insights and advice on e…" at bounding box center [851, 663] width 202 height 45
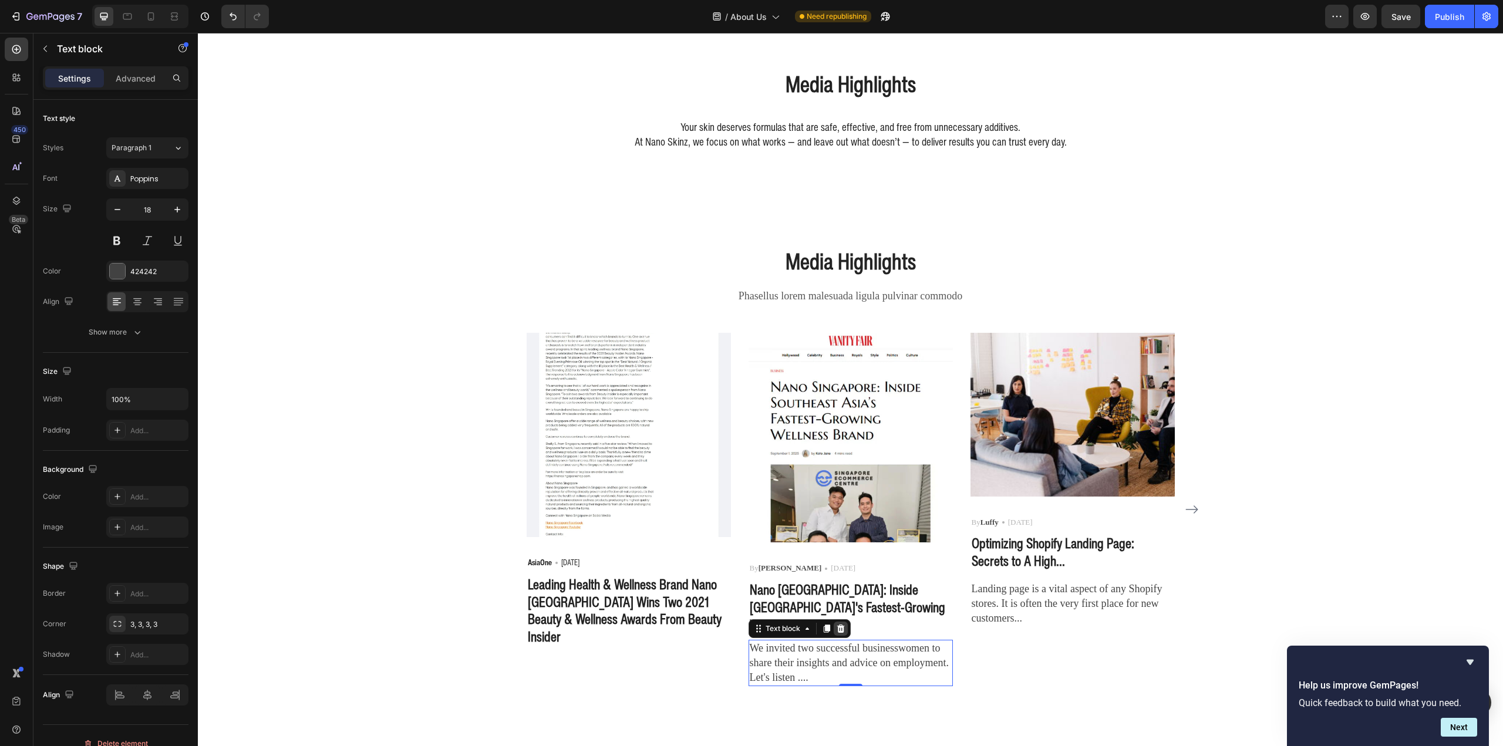
click at [837, 625] on icon at bounding box center [841, 629] width 8 height 8
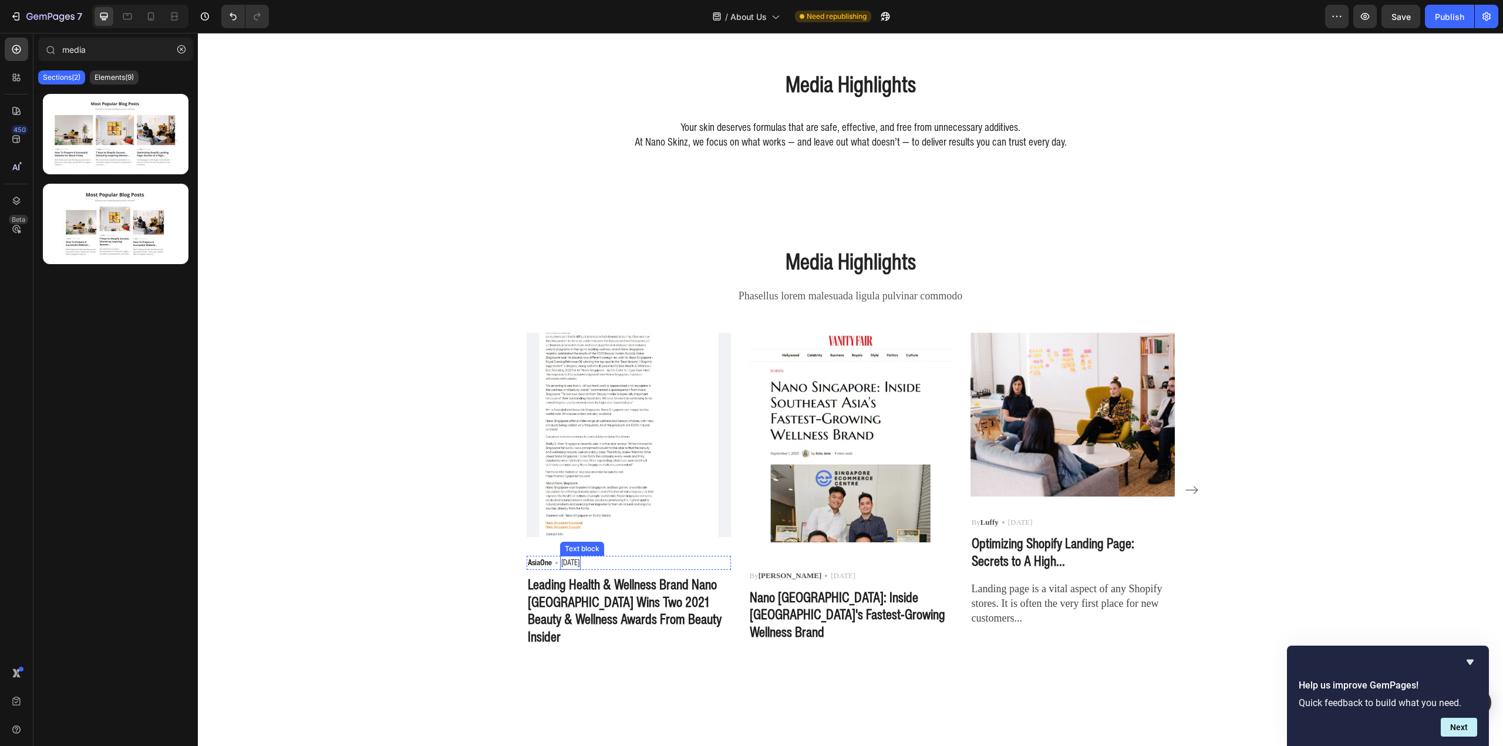
click at [579, 561] on p "06 May 2021" at bounding box center [570, 563] width 18 height 12
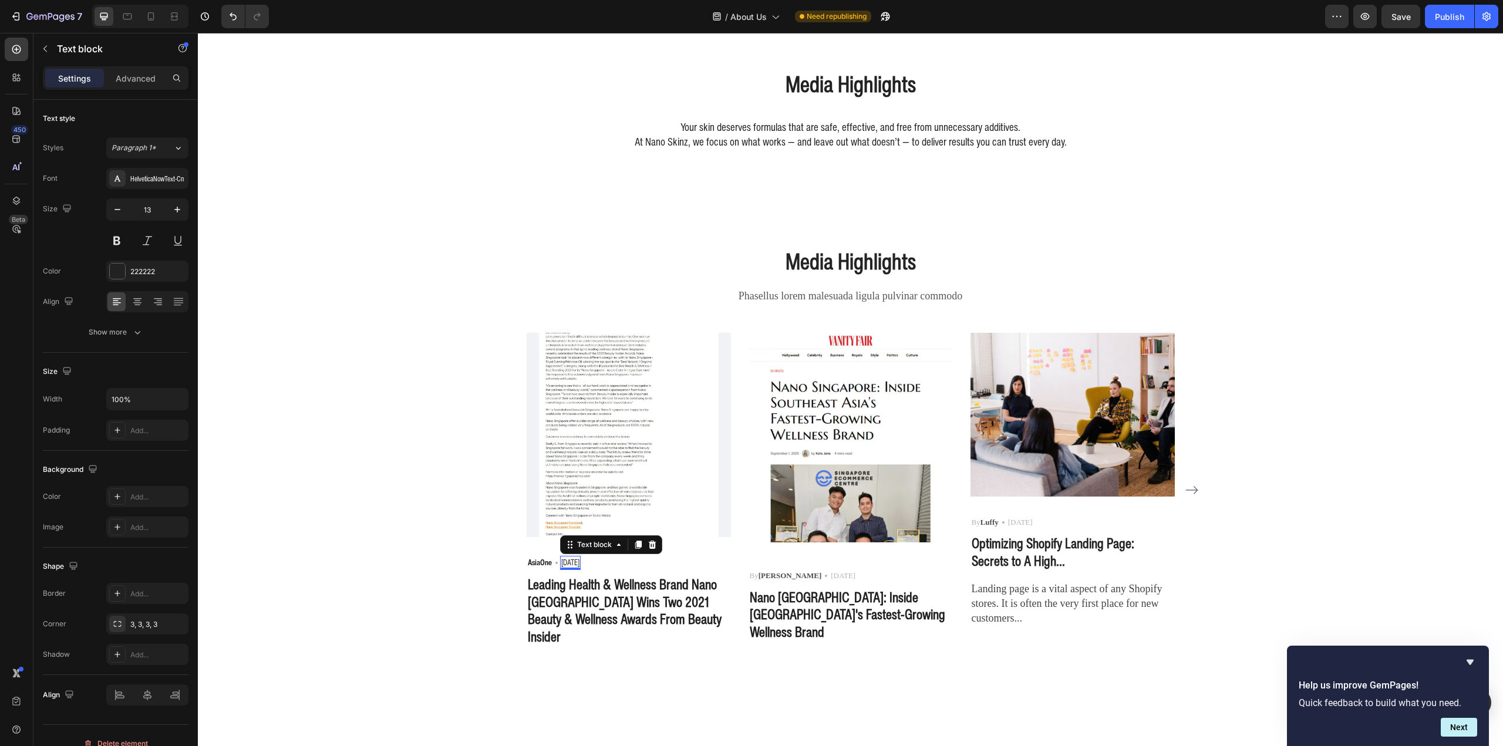
click at [625, 563] on div "AsiaOne Text block Icon 06 May 2021 Text block 0 Row" at bounding box center [629, 563] width 204 height 14
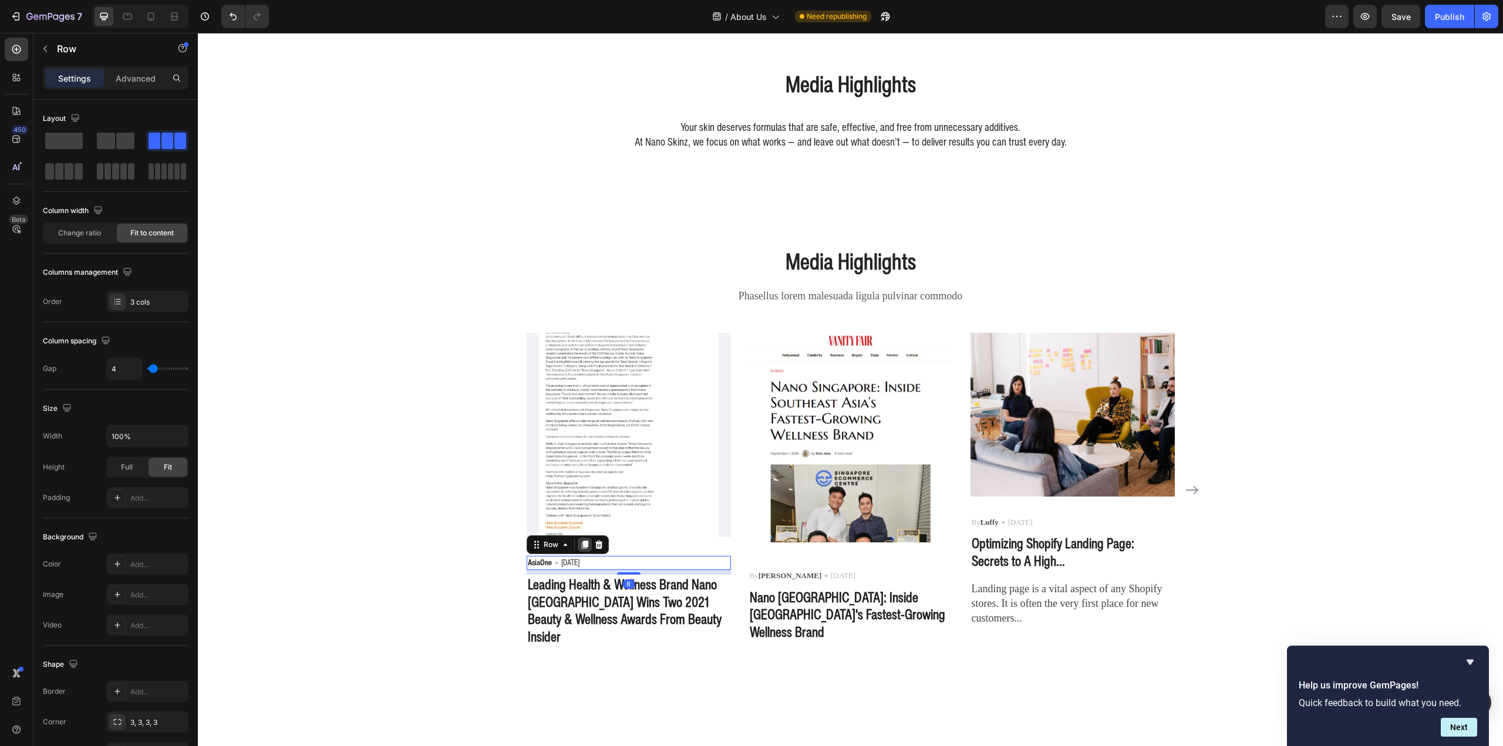
click at [581, 545] on icon at bounding box center [584, 545] width 6 height 8
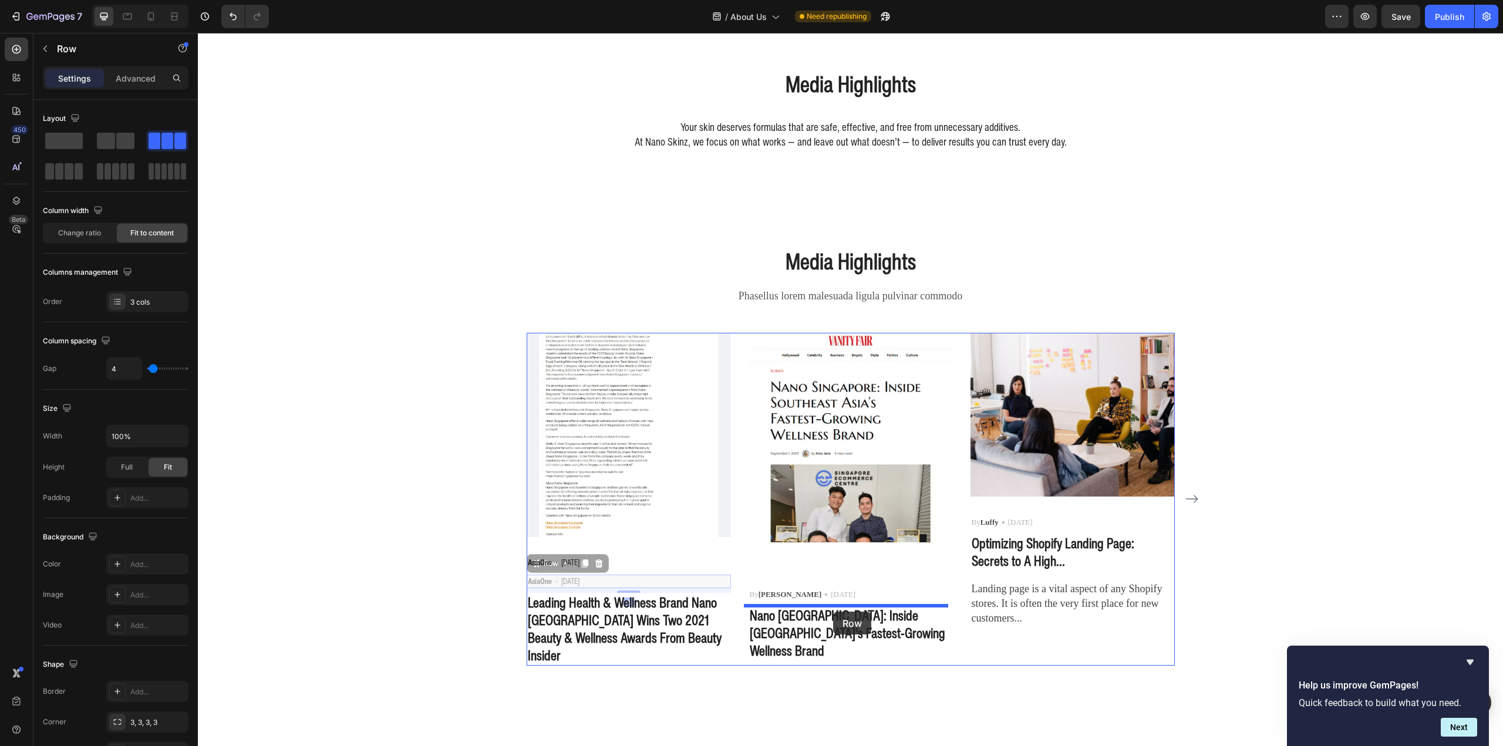
drag, startPoint x: 631, startPoint y: 578, endPoint x: 833, endPoint y: 612, distance: 205.4
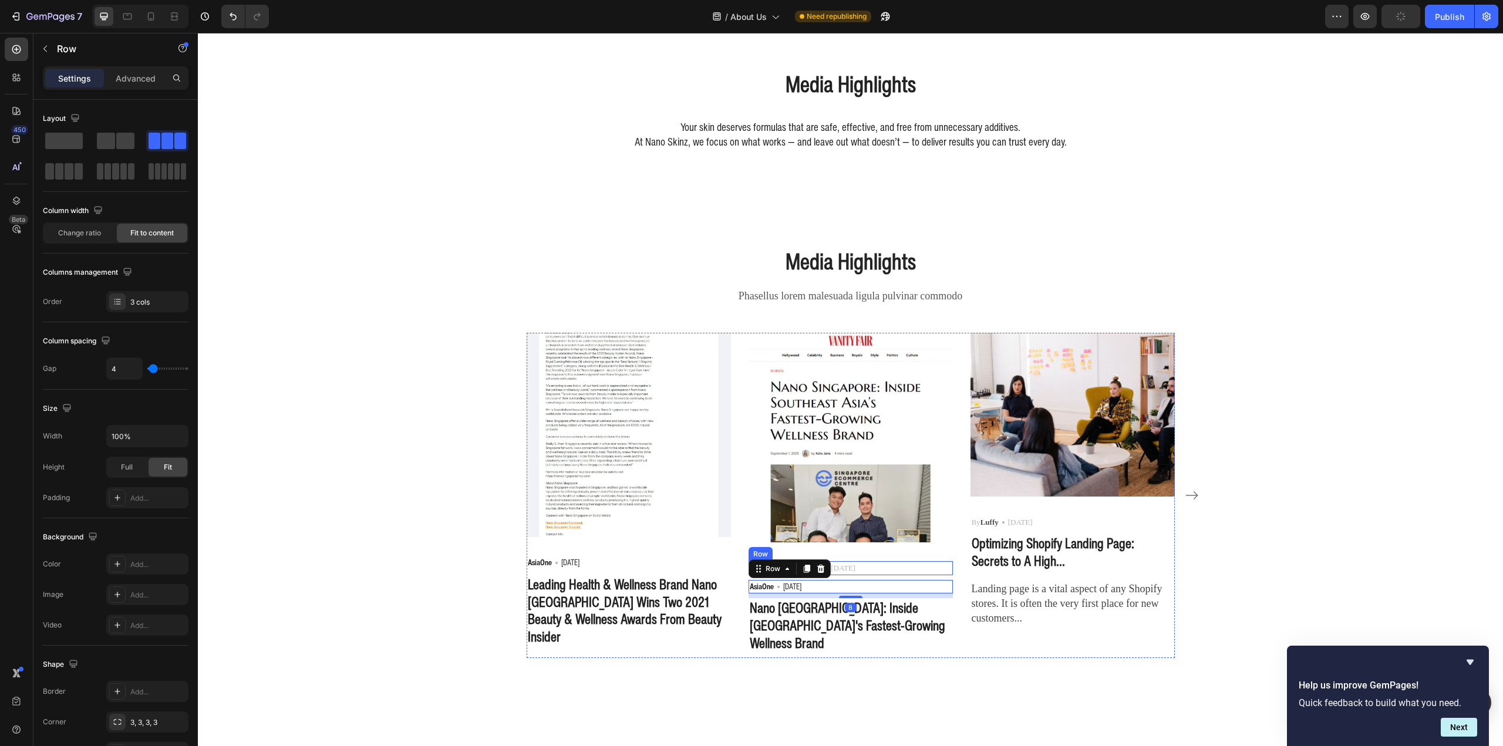
click at [855, 568] on div "By Robin Text block Icon May 29,2022 Text block Row" at bounding box center [851, 568] width 204 height 14
click at [816, 552] on icon at bounding box center [820, 549] width 9 height 9
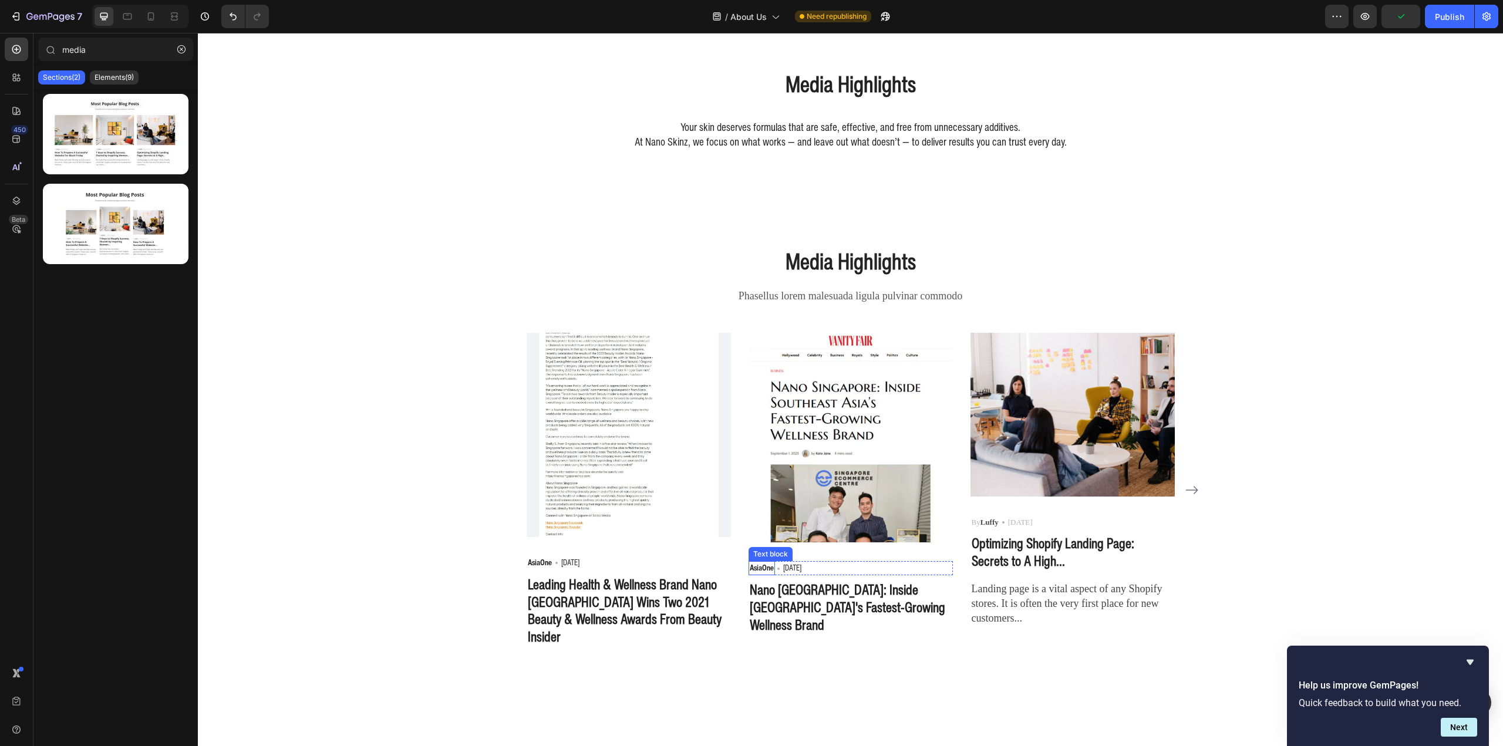
click at [754, 564] on p "AsiaOne" at bounding box center [762, 568] width 24 height 12
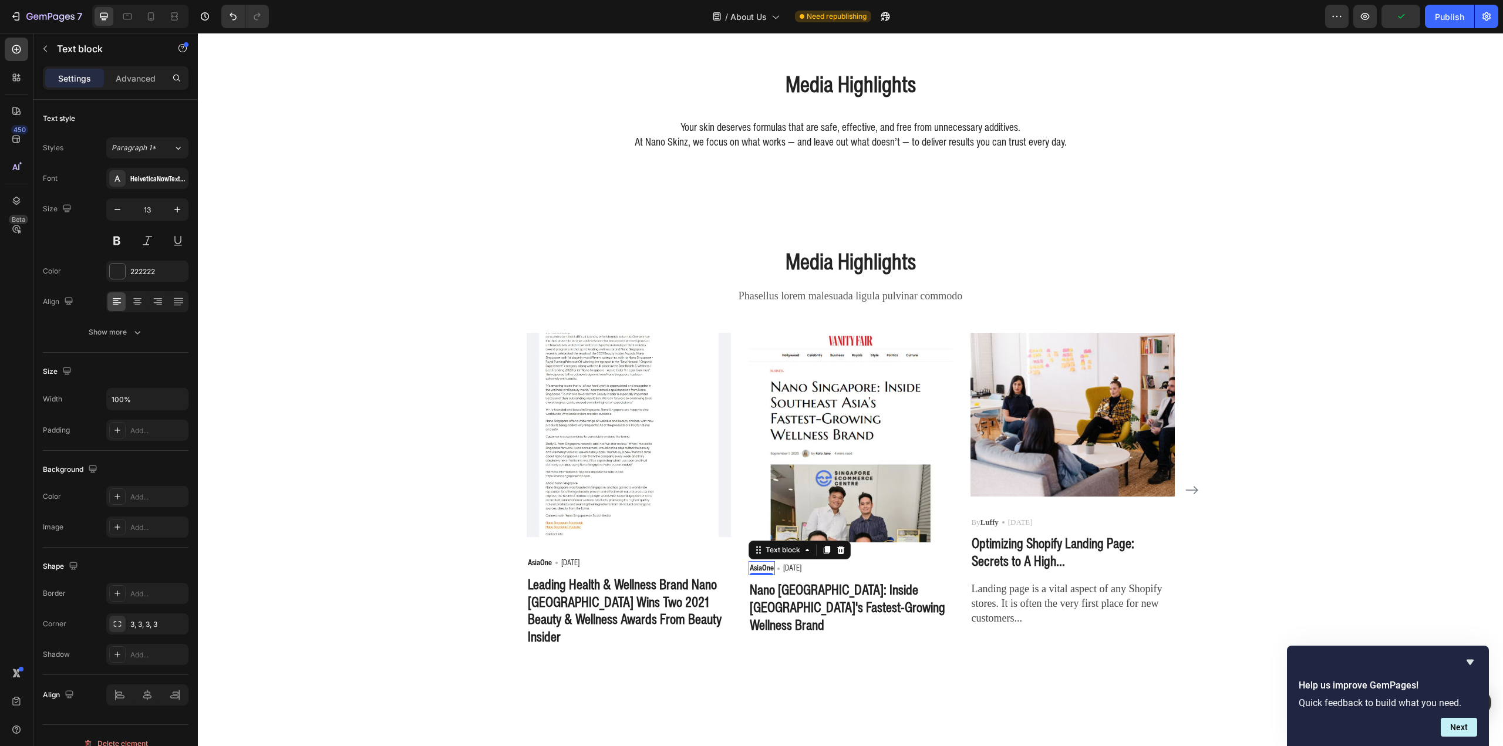
click at [754, 564] on p "AsiaOne" at bounding box center [762, 568] width 24 height 12
click at [797, 566] on p "06 May 2021" at bounding box center [797, 568] width 18 height 12
click at [790, 567] on p "06 May 2021" at bounding box center [797, 568] width 18 height 12
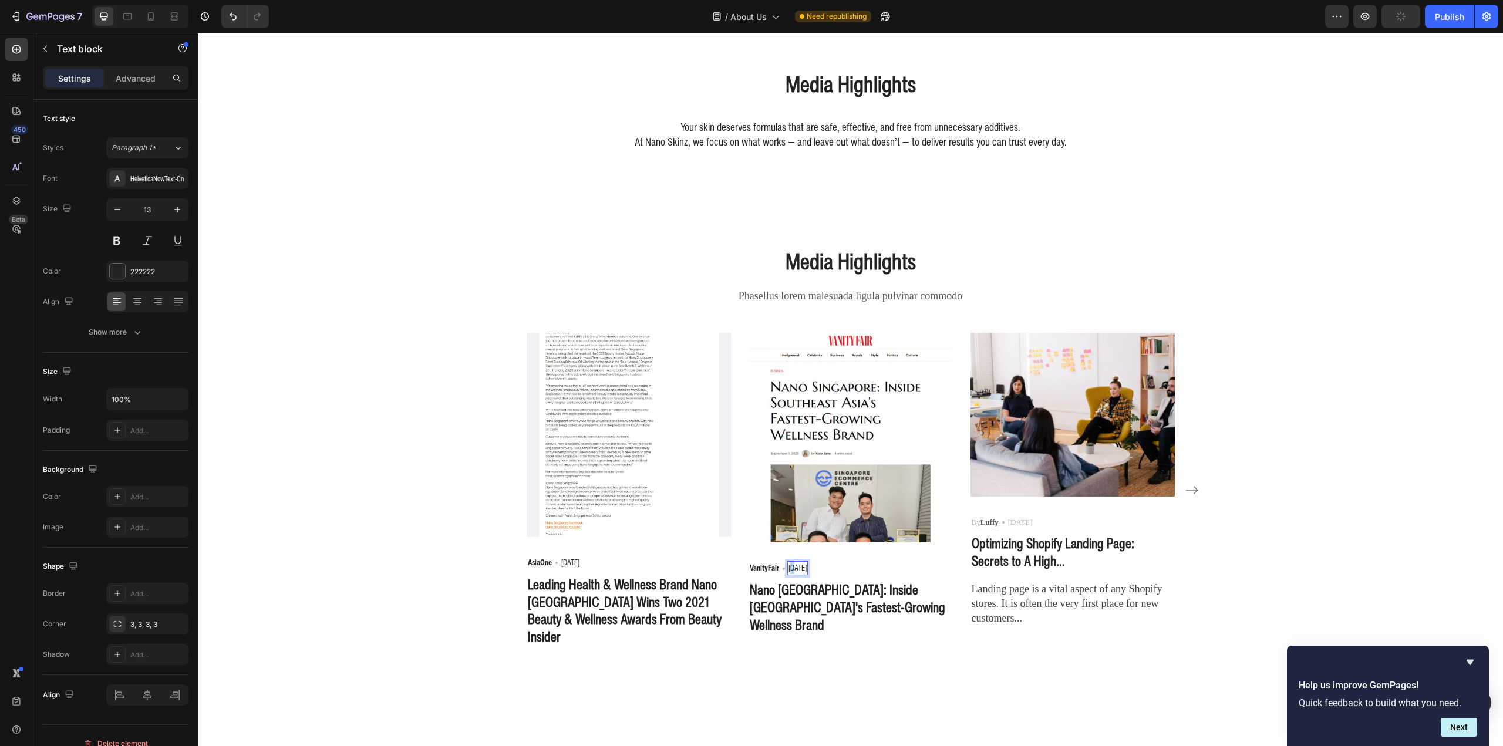
click at [791, 569] on p "06 May 2021" at bounding box center [797, 568] width 18 height 12
drag, startPoint x: 794, startPoint y: 569, endPoint x: 824, endPoint y: 569, distance: 29.4
click at [824, 569] on div "VanityFair Text block Icon 01 May 2021 Text block 0 Row" at bounding box center [851, 568] width 204 height 14
click at [833, 463] on img at bounding box center [851, 438] width 204 height 210
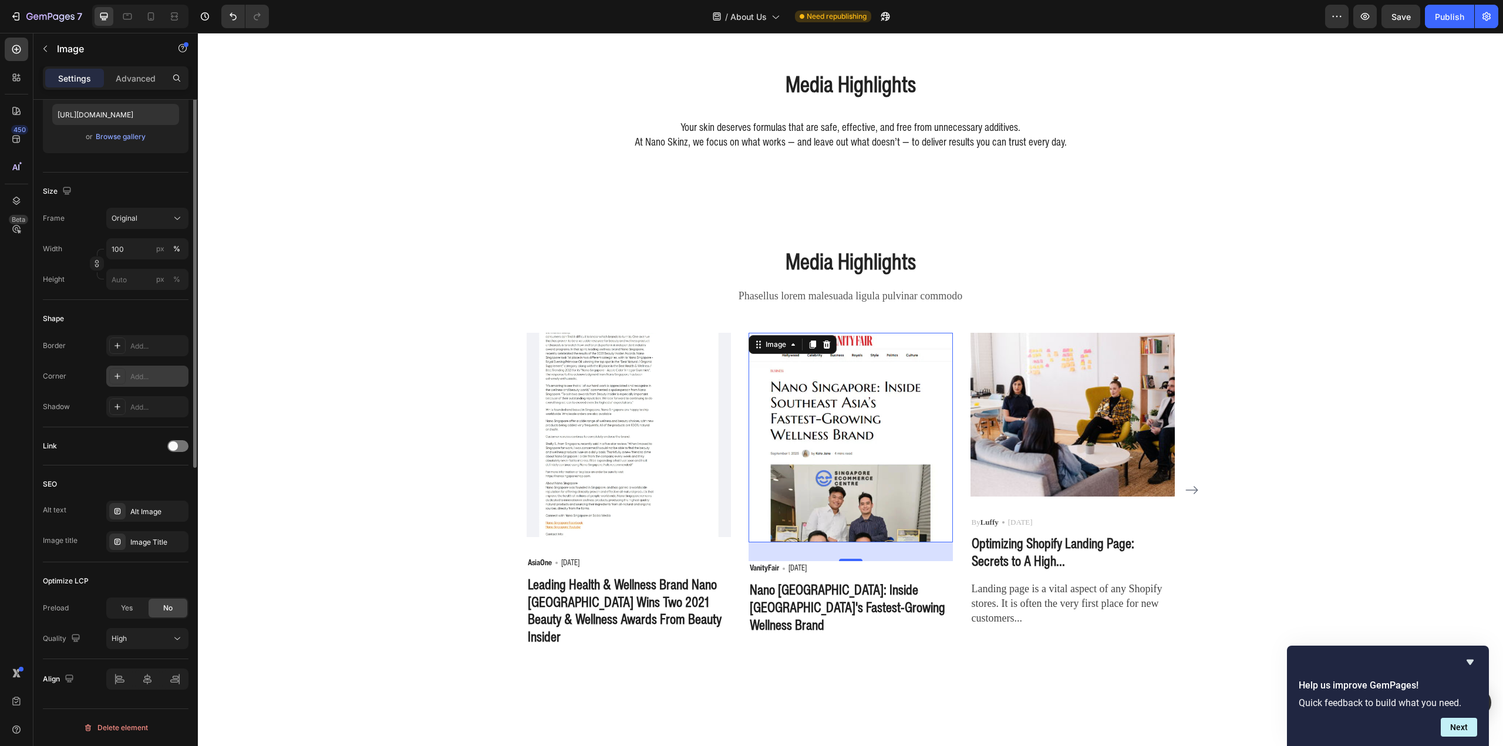
scroll to position [0, 0]
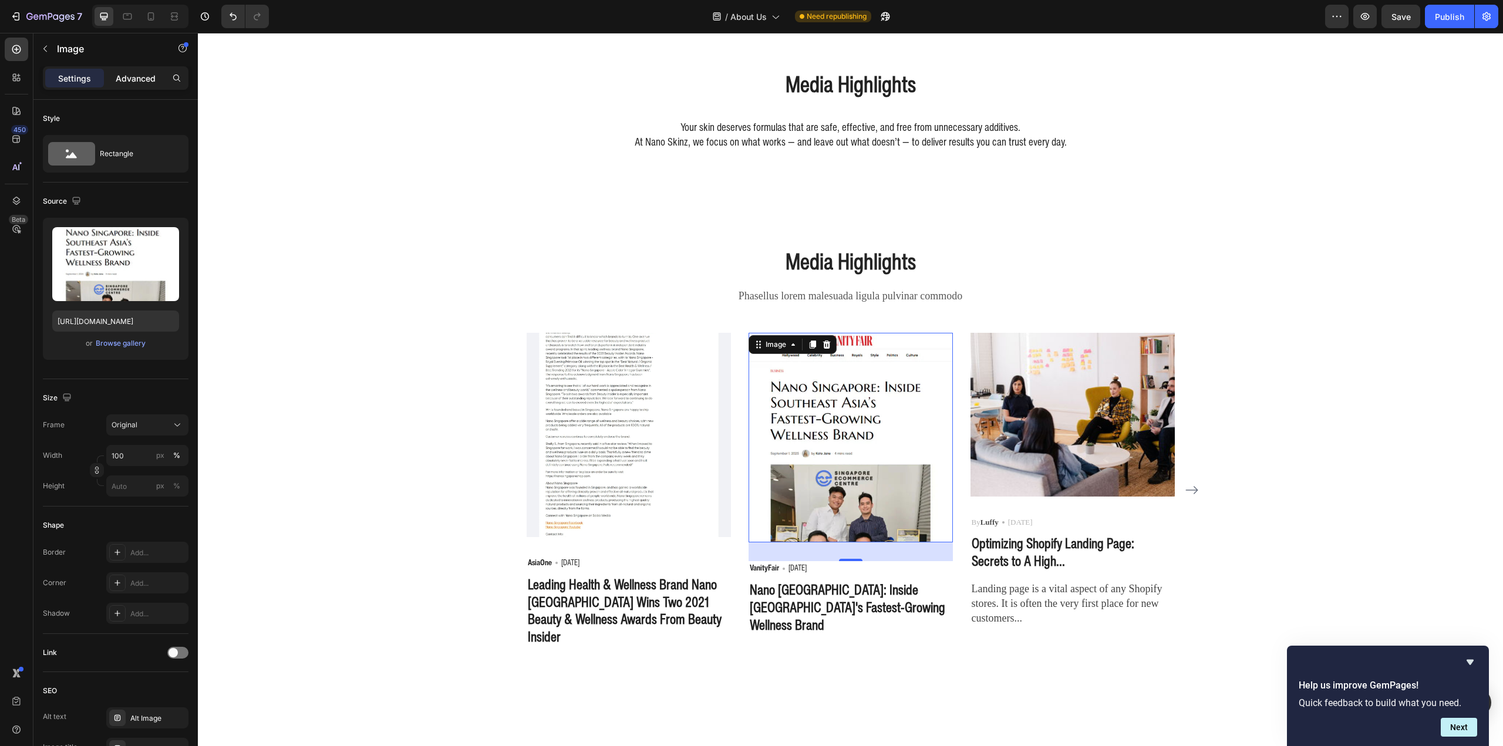
click at [123, 87] on div "Advanced" at bounding box center [135, 78] width 59 height 19
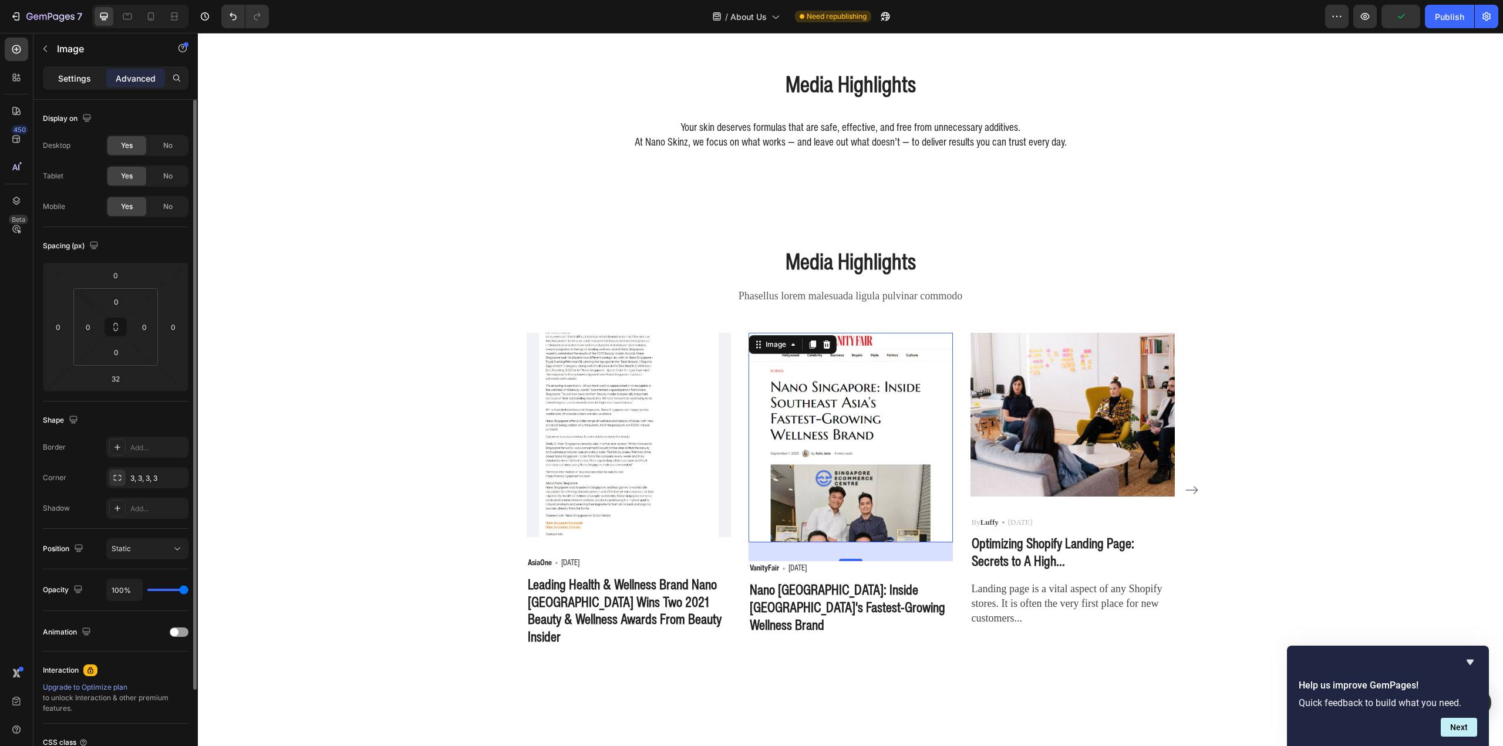
click at [73, 77] on p "Settings" at bounding box center [74, 78] width 33 height 12
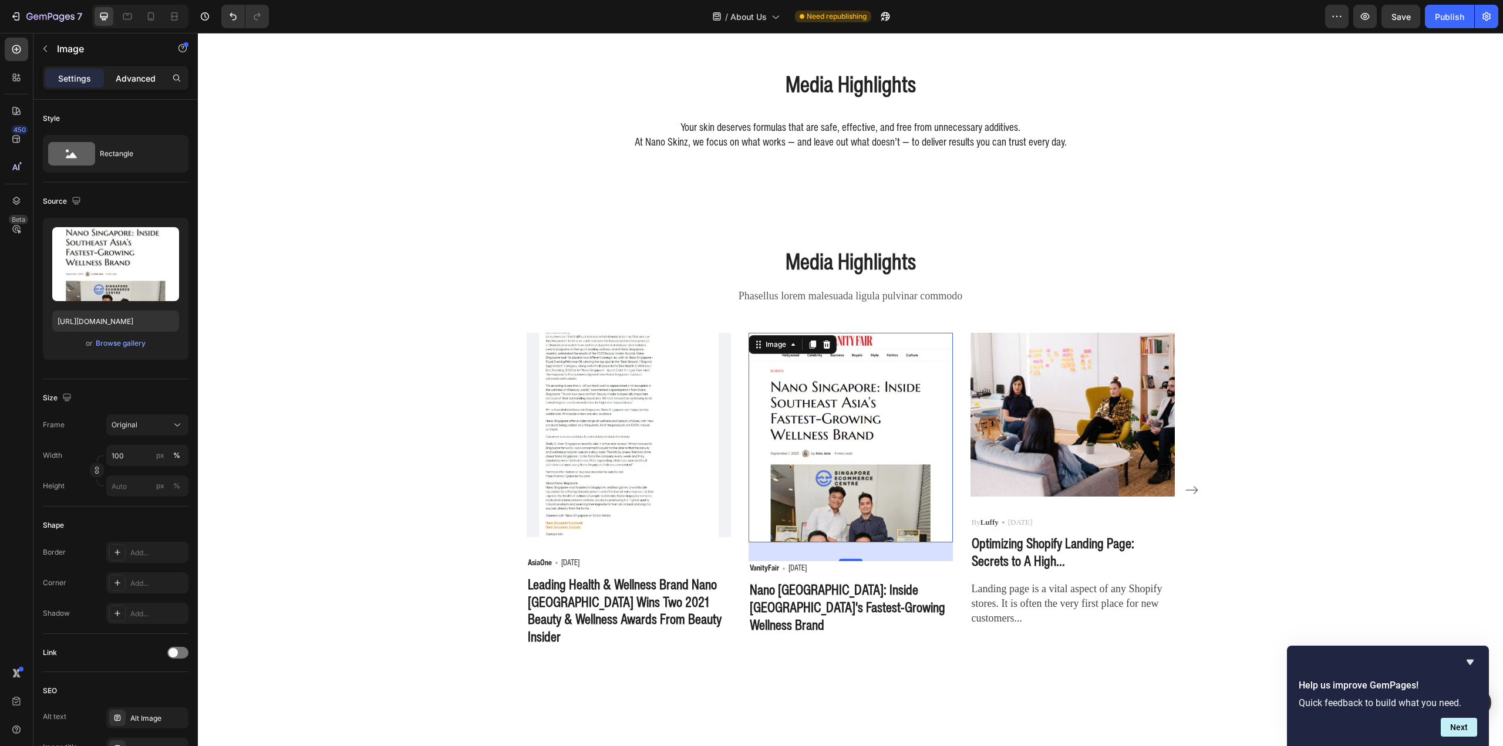
click at [127, 79] on p "Advanced" at bounding box center [136, 78] width 40 height 12
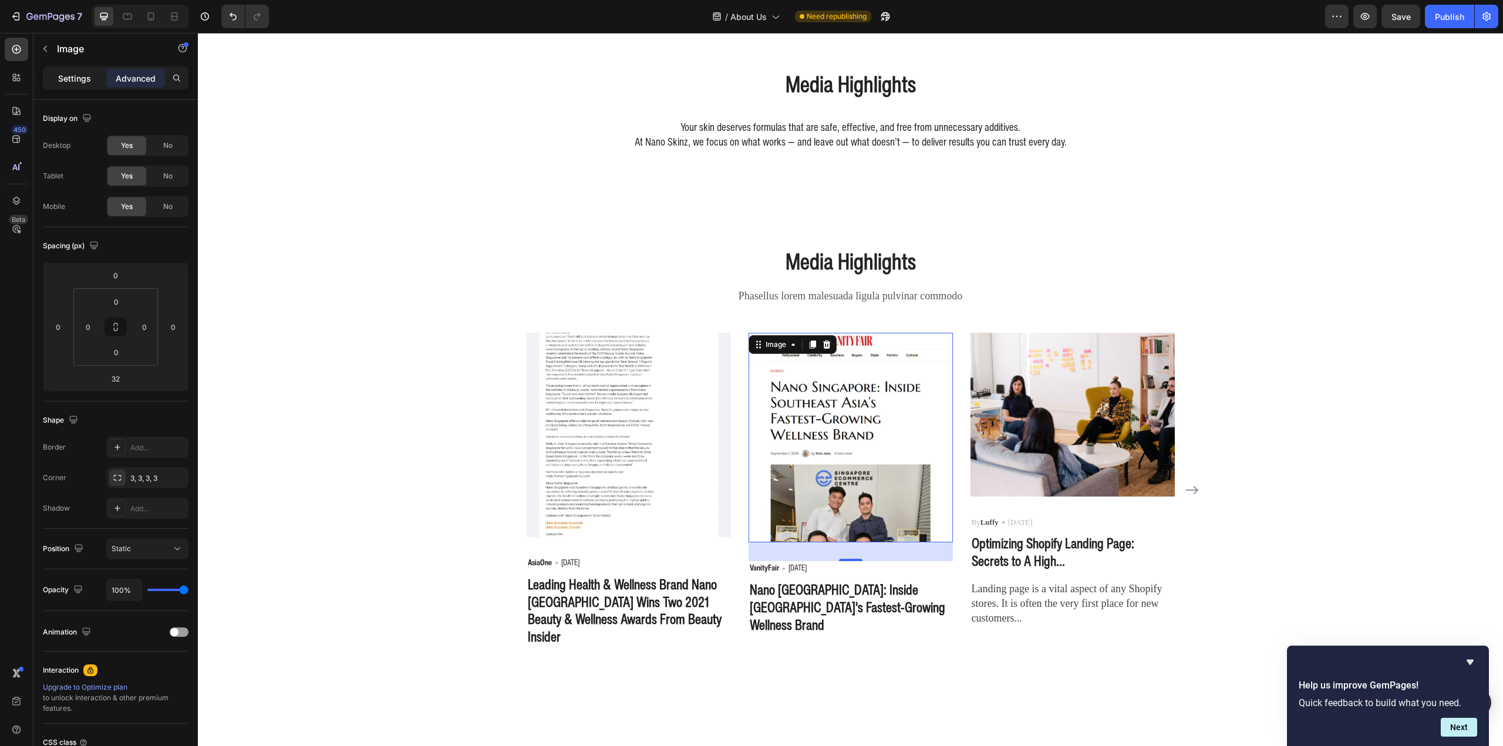
click at [67, 70] on div "Settings" at bounding box center [74, 78] width 59 height 19
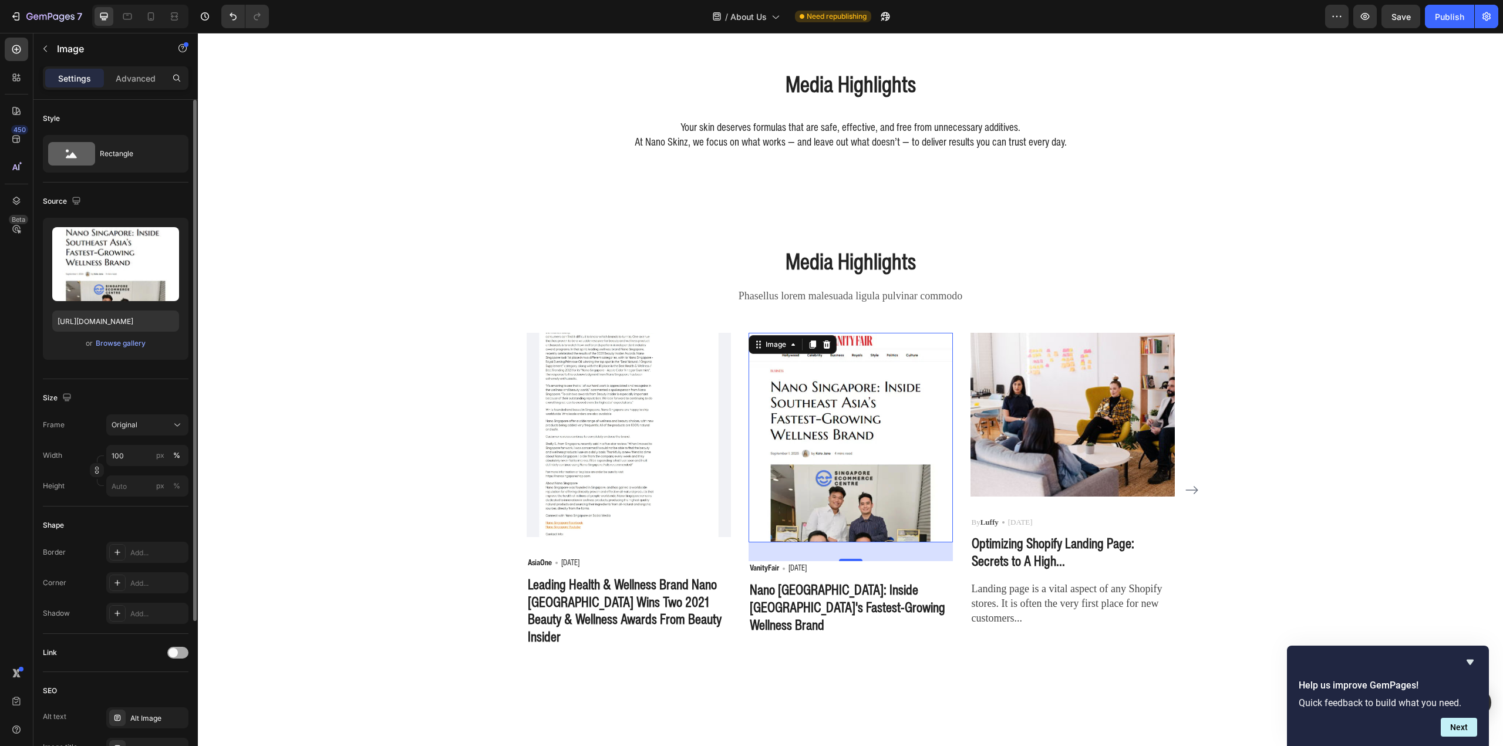
click at [177, 652] on span at bounding box center [172, 652] width 9 height 9
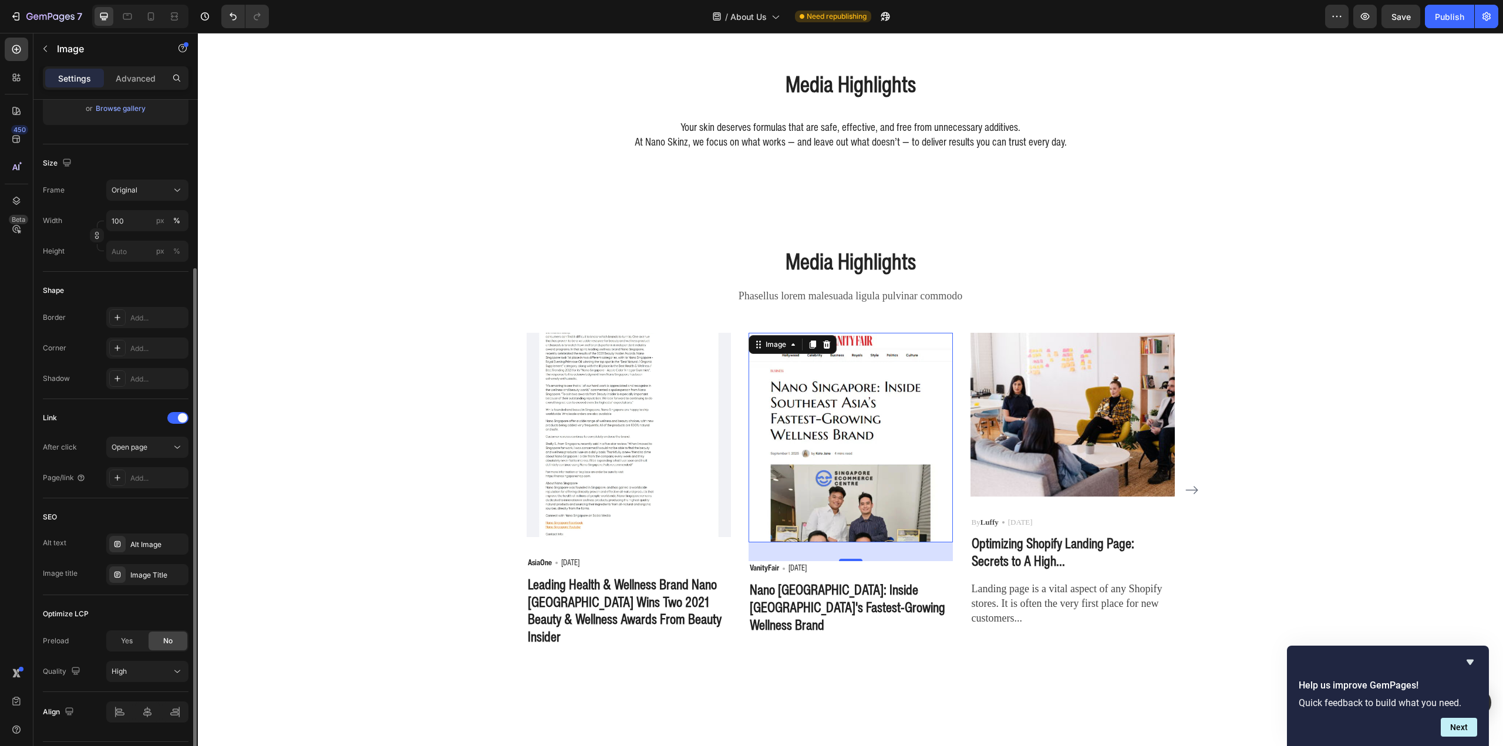
scroll to position [268, 0]
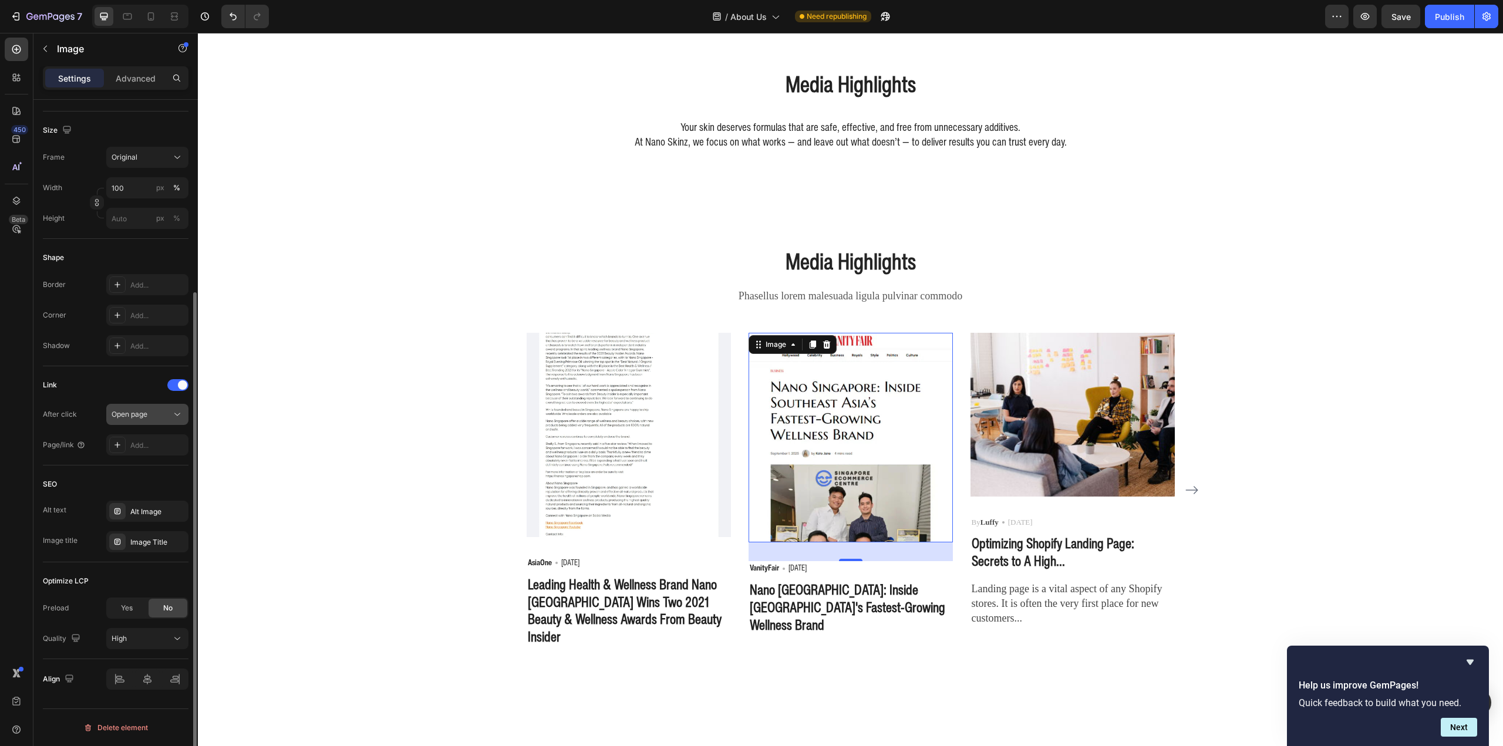
click at [131, 408] on button "Open page" at bounding box center [147, 414] width 82 height 21
click at [152, 444] on div "Add..." at bounding box center [157, 445] width 55 height 11
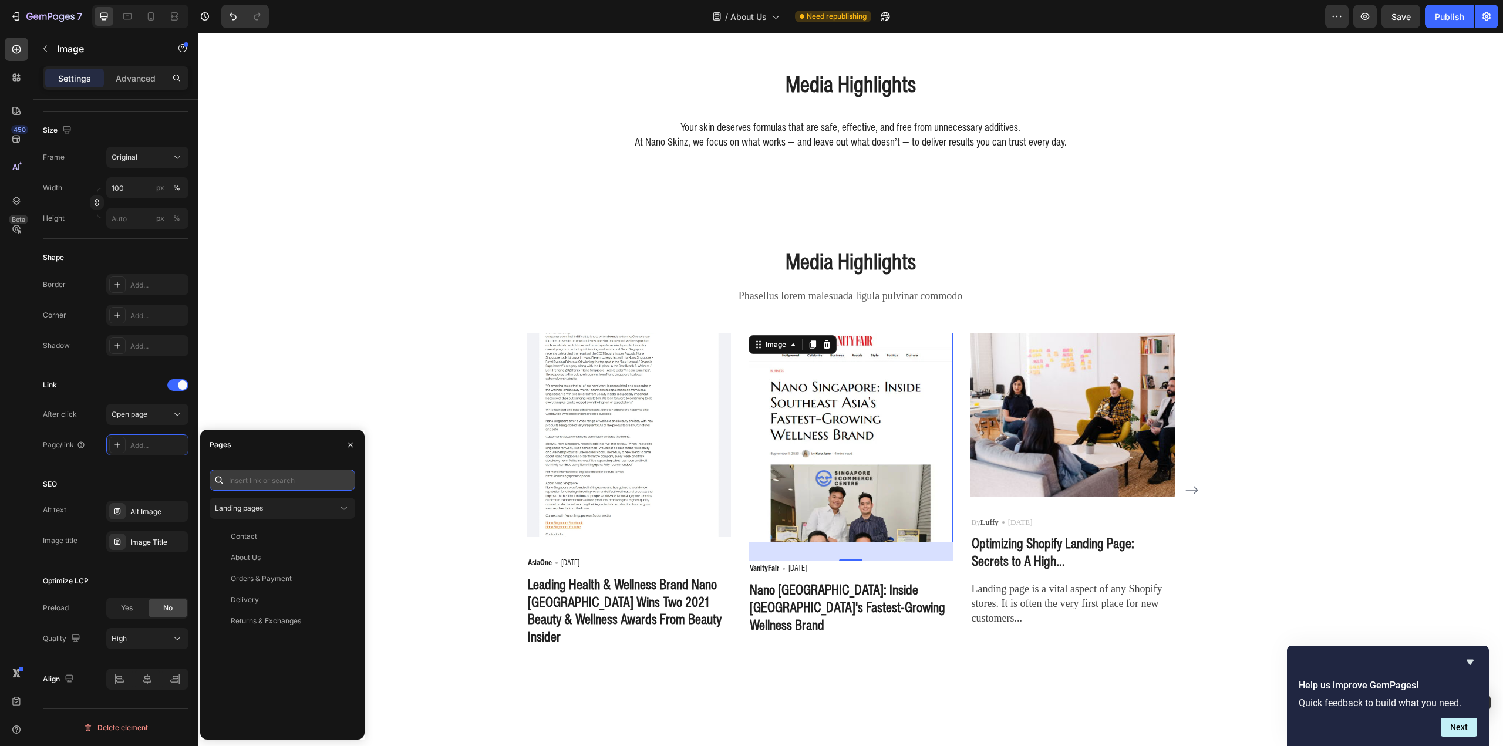
click at [280, 484] on input "text" at bounding box center [283, 480] width 146 height 21
paste input "https://cdn.shopify.com/s/files/1/0100/2677/8681/files/Vanity_Fair.pdf?v=175852…"
type input "https://cdn.shopify.com/s/files/1/0100/2677/8681/files/Vanity_Fair.pdf?v=175852…"
click at [285, 478] on input "https://cdn.shopify.com/s/files/1/0100/2677/8681/files/Vanity_Fair.pdf?v=175852…" at bounding box center [283, 480] width 146 height 21
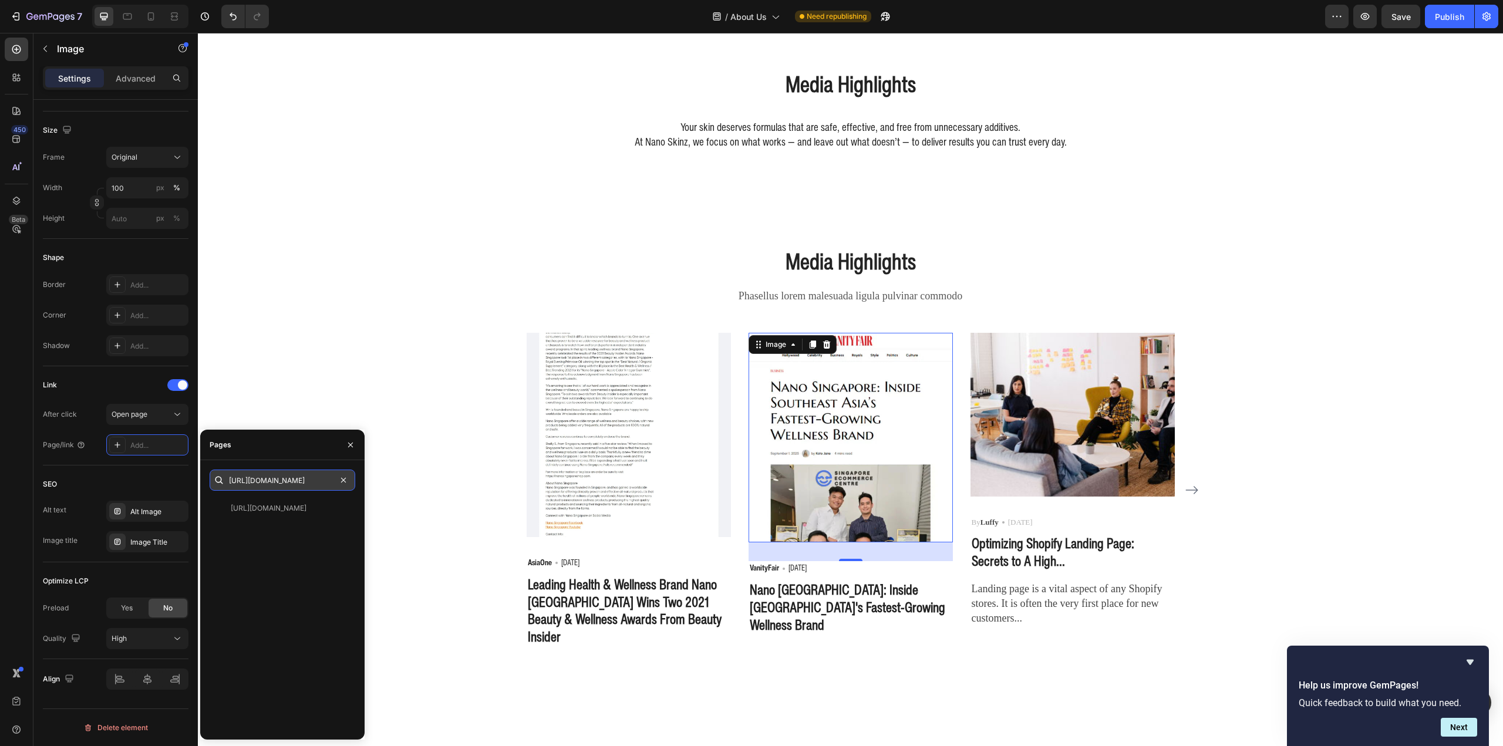
click at [285, 478] on input "https://cdn.shopify.com/s/files/1/0100/2677/8681/files/Vanity_Fair.pdf?v=175852…" at bounding box center [283, 480] width 146 height 21
drag, startPoint x: 309, startPoint y: 478, endPoint x: 117, endPoint y: 472, distance: 192.1
click at [117, 472] on div "450 Beta media Sections(2) Elements(9) Media Image Comparison Image Image Video…" at bounding box center [99, 389] width 198 height 713
click at [254, 480] on input "https://cdn.shopify.com/s/files/1/0100/2677/8681/files/Vanity_Fair.pdf?v=175852…" at bounding box center [283, 480] width 146 height 21
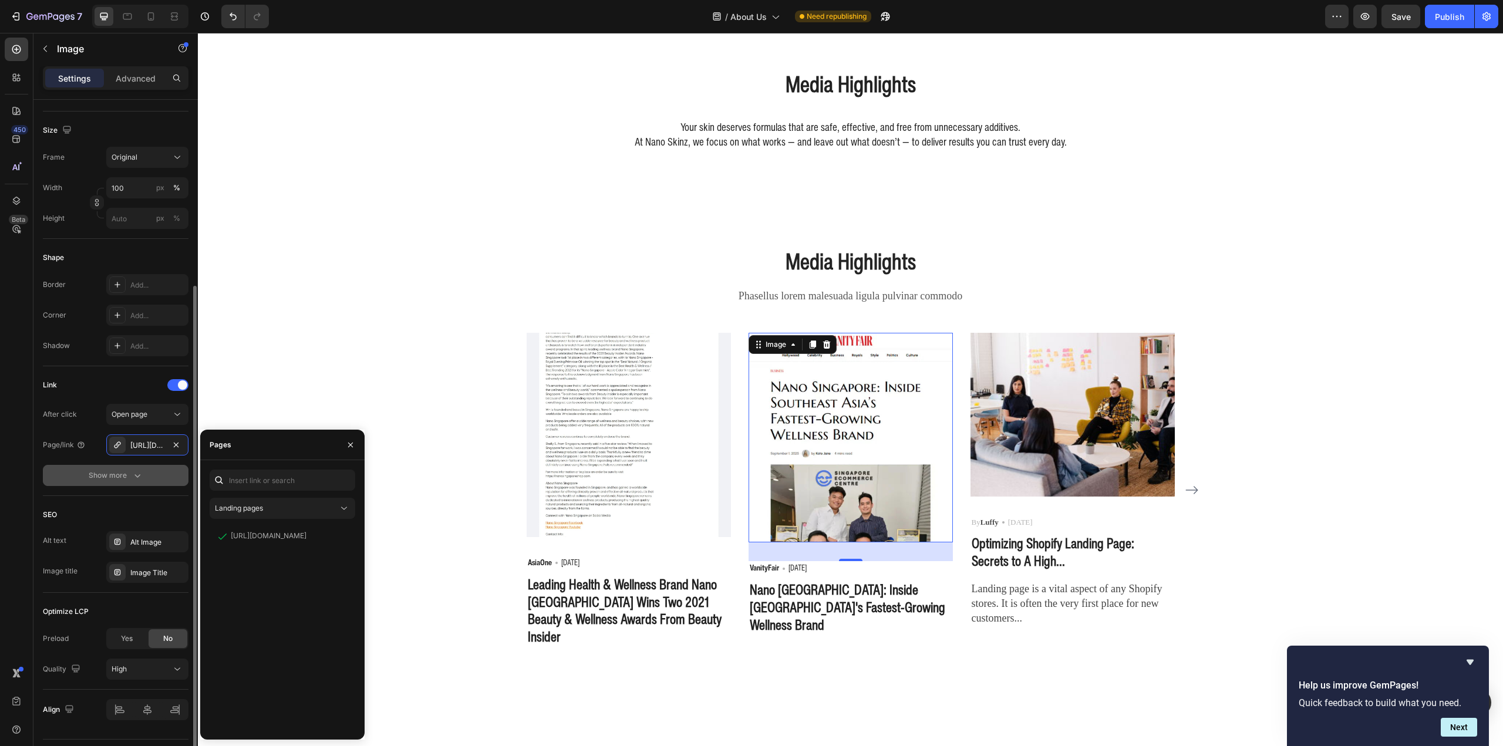
click at [132, 473] on icon "button" at bounding box center [138, 476] width 12 height 12
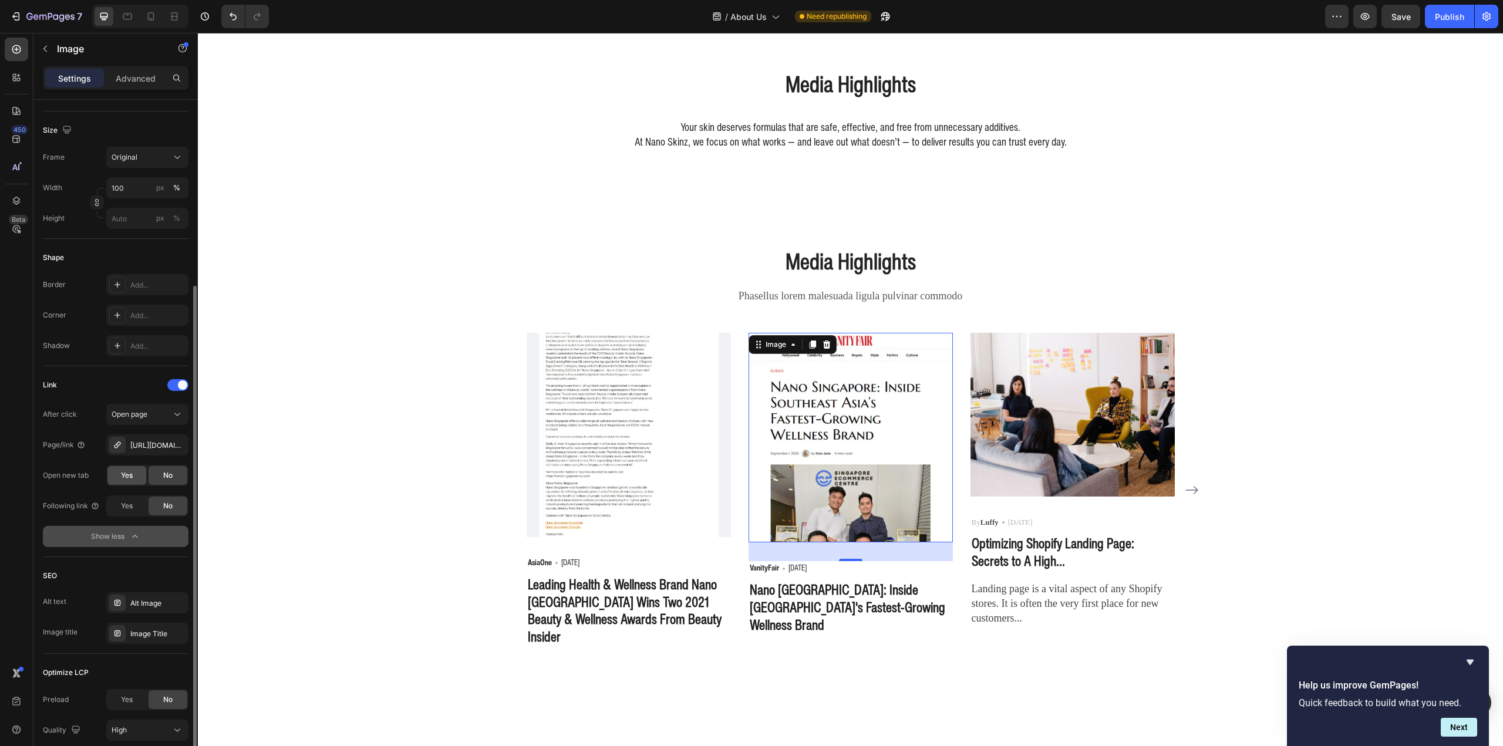
click at [129, 477] on span "Yes" at bounding box center [127, 475] width 12 height 11
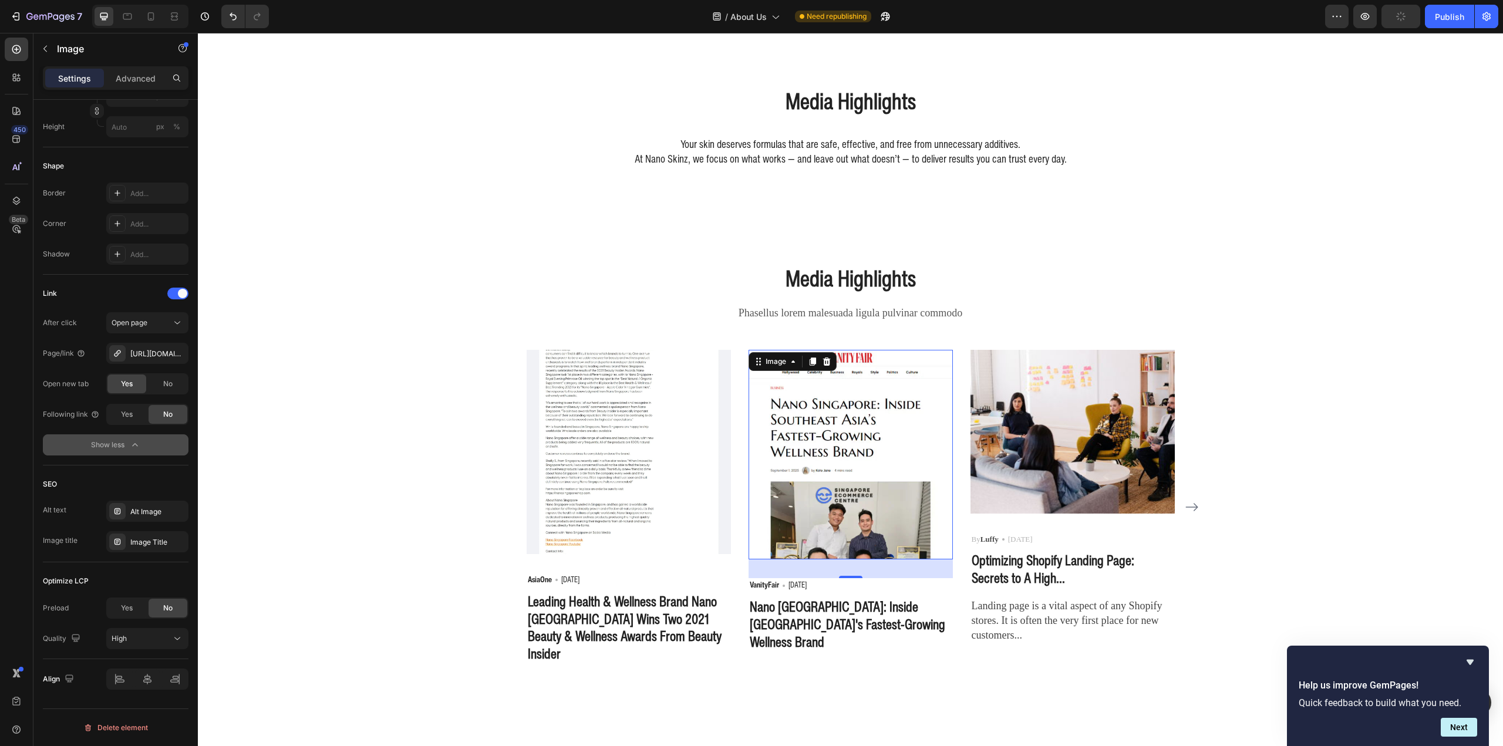
scroll to position [1754, 0]
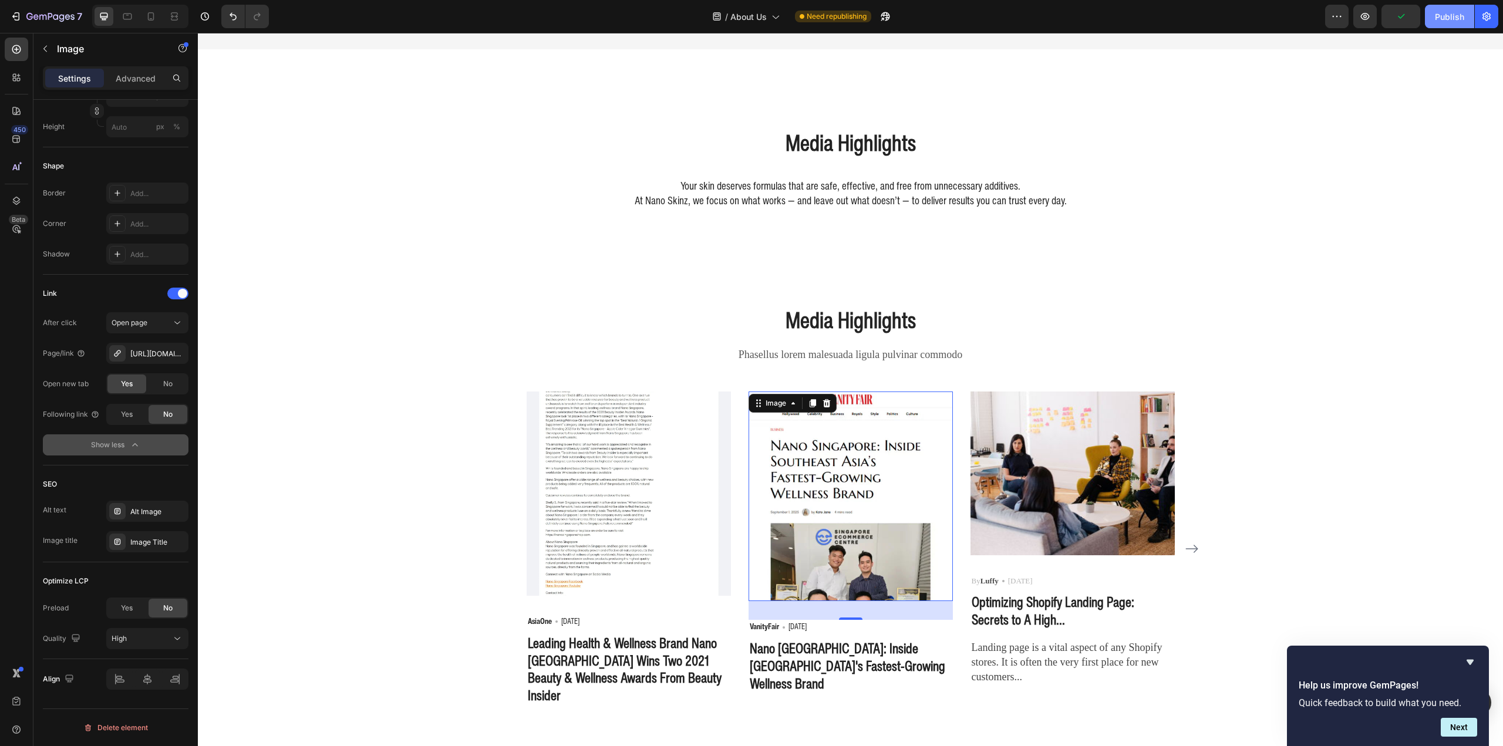
click at [1446, 16] on div "Publish" at bounding box center [1449, 17] width 29 height 12
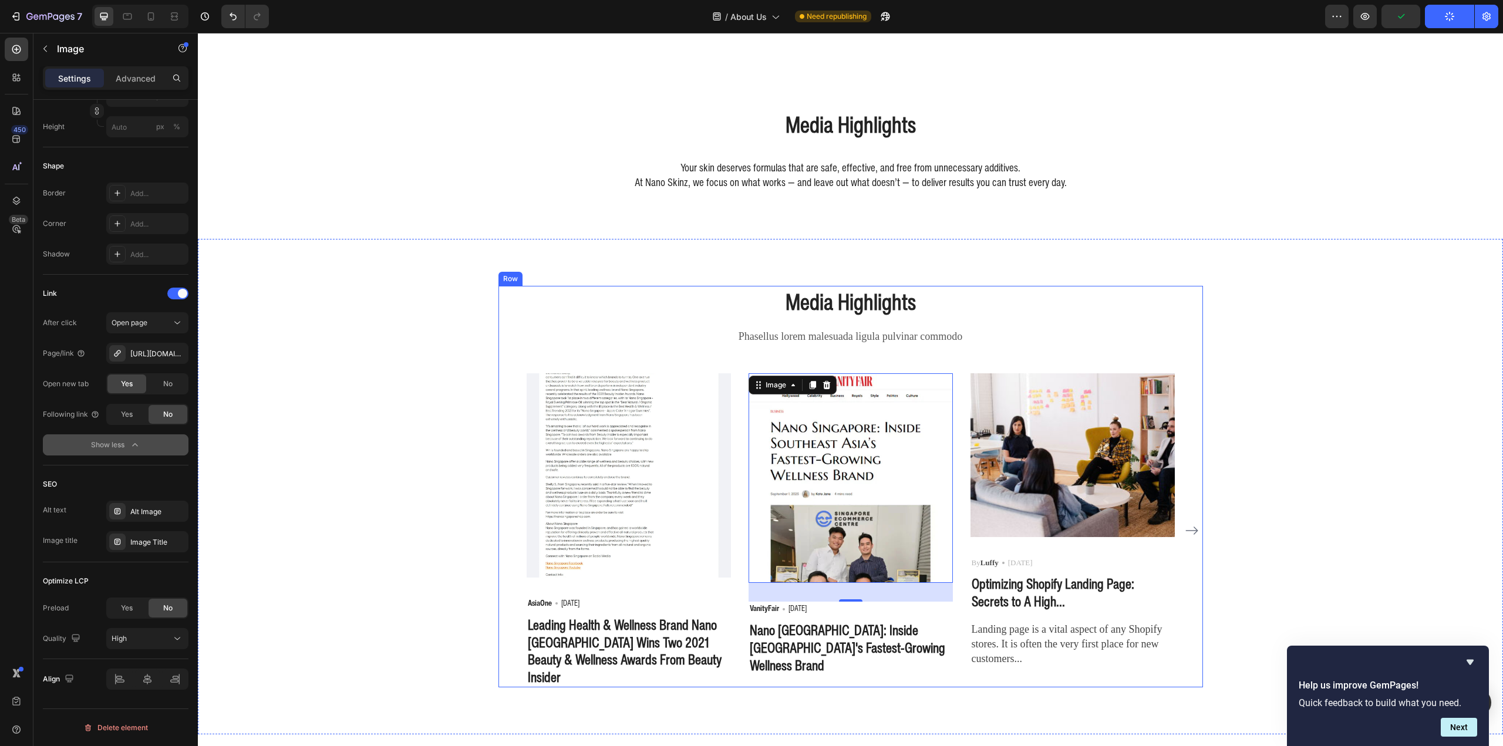
scroll to position [1813, 0]
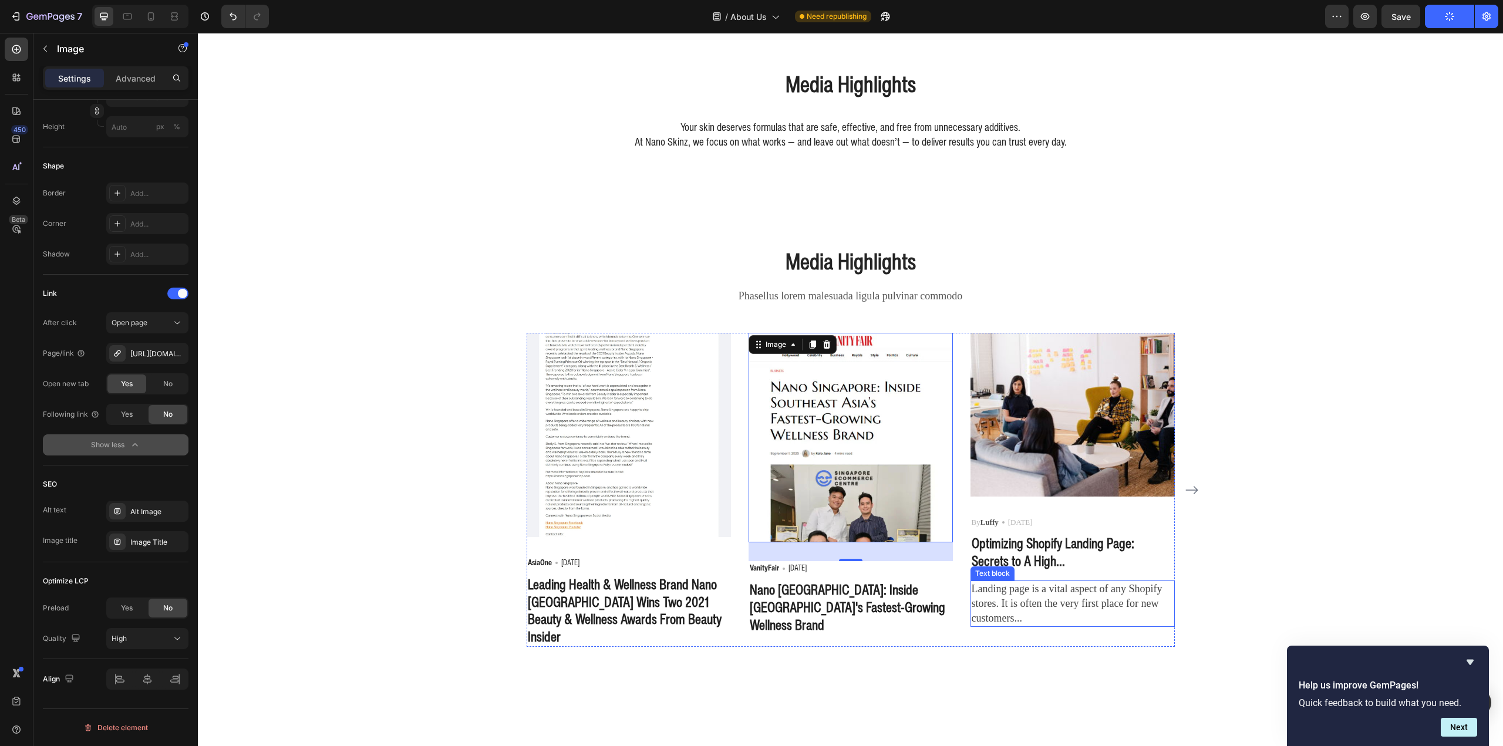
click at [1056, 612] on p "Landing page is a vital aspect of any Shopify stores. It is often the very firs…" at bounding box center [1073, 604] width 202 height 45
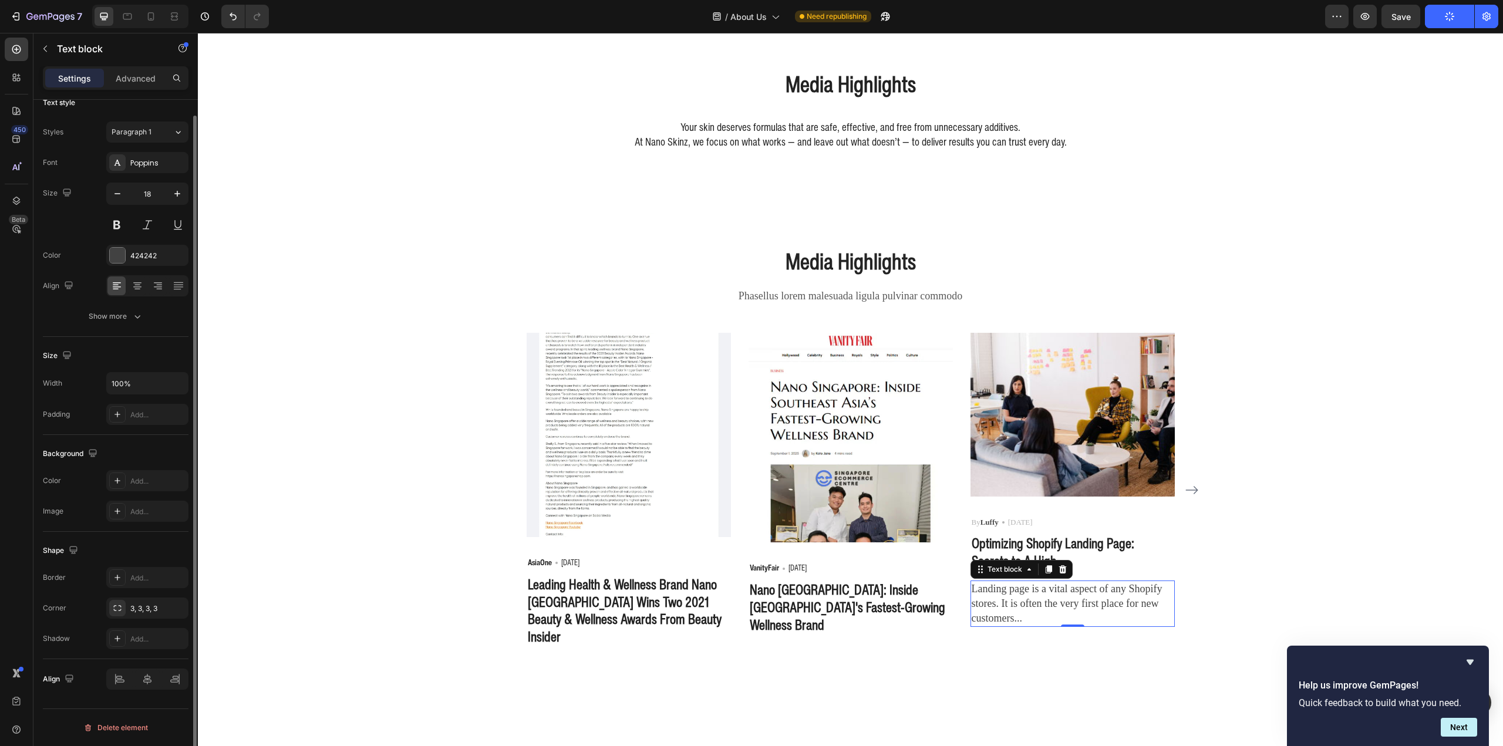
scroll to position [0, 0]
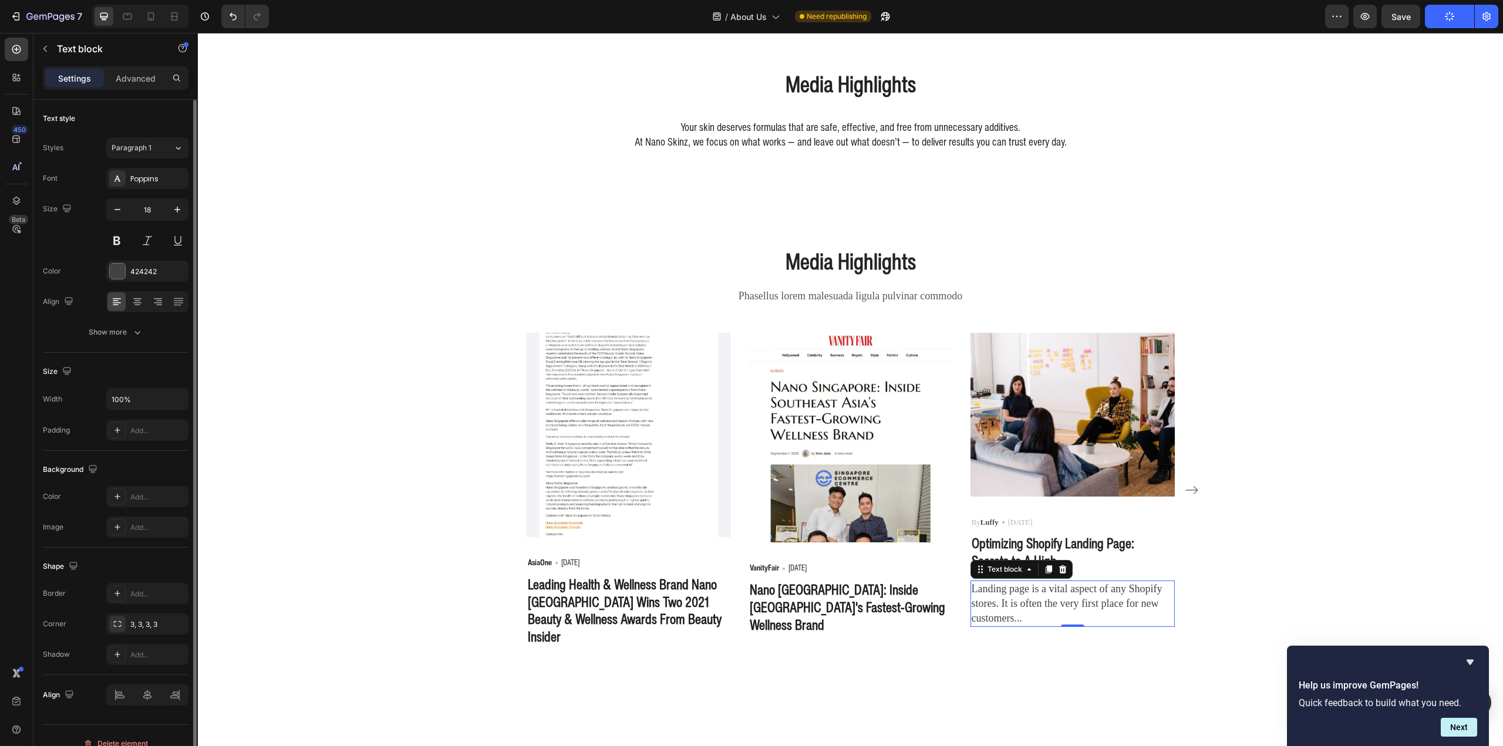
click at [1058, 569] on icon at bounding box center [1062, 569] width 9 height 9
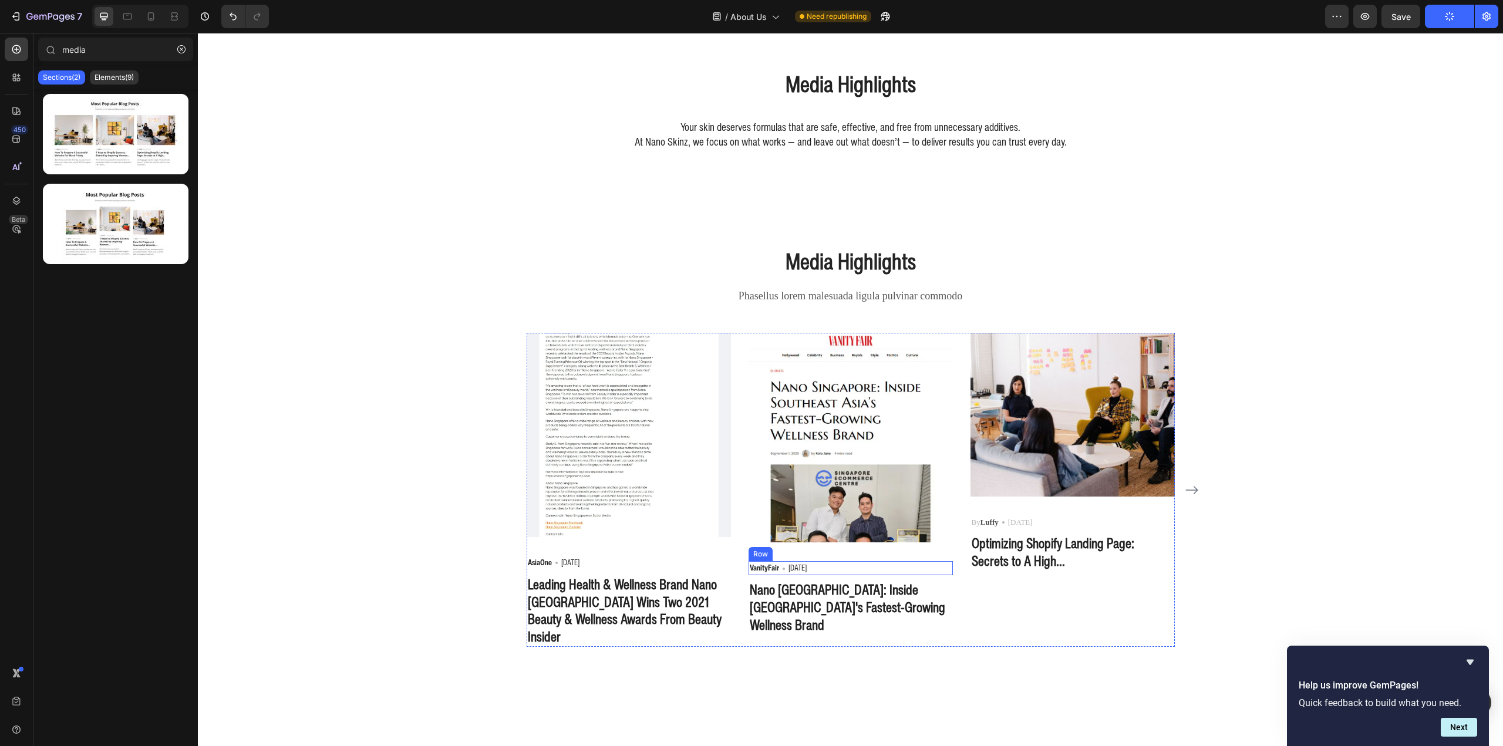
click at [855, 569] on div "VanityFair Text block Icon 01 Sep 2025 Text block Row" at bounding box center [851, 568] width 204 height 14
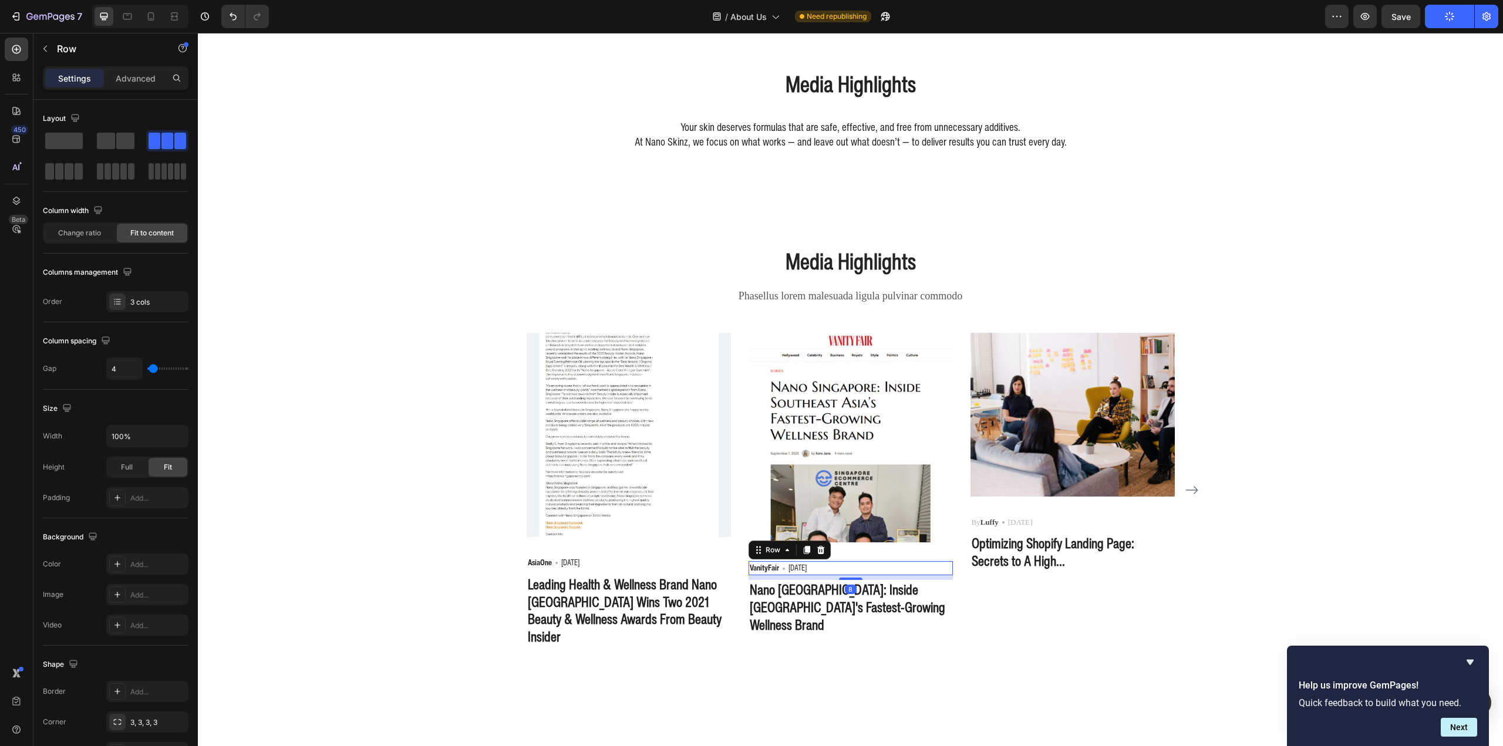
click at [803, 548] on icon at bounding box center [806, 551] width 6 height 8
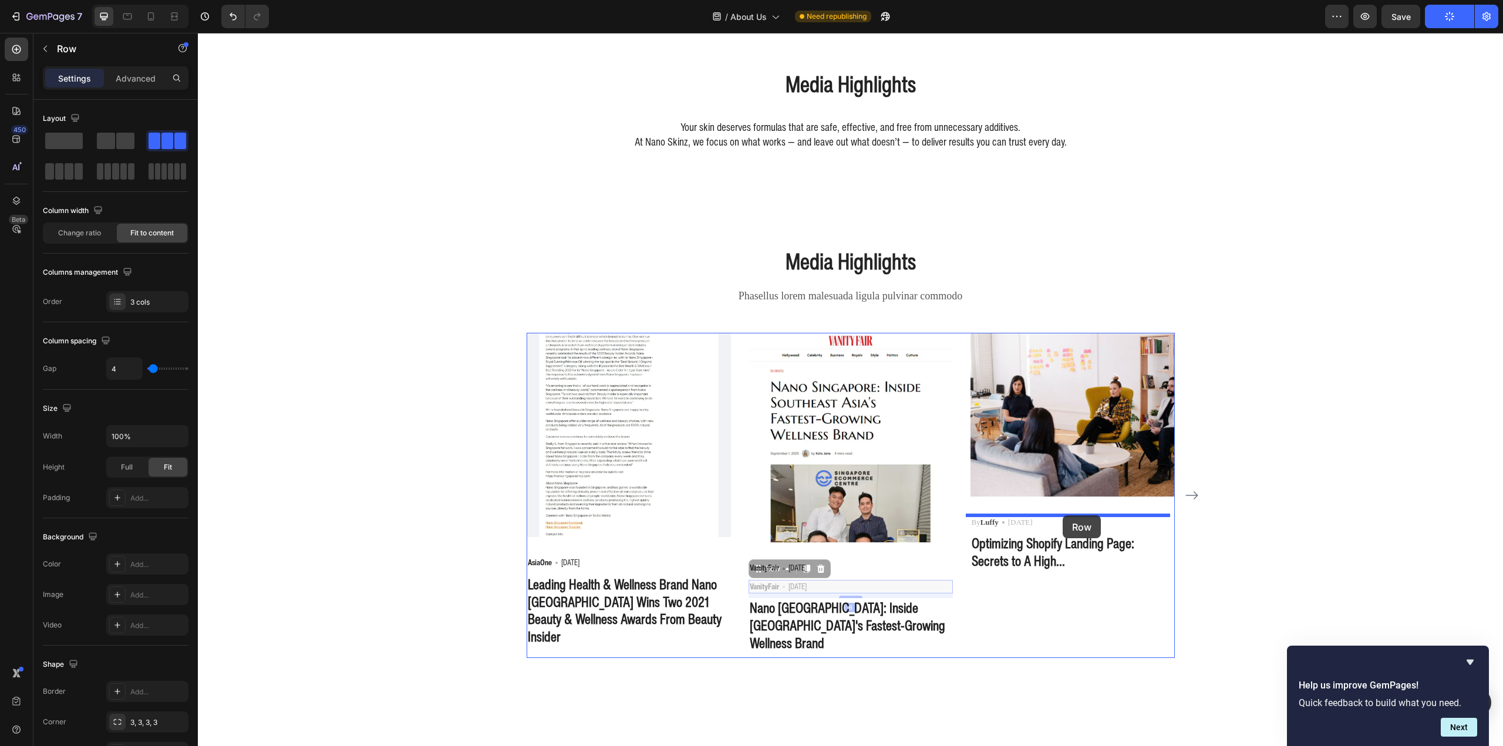
drag, startPoint x: 868, startPoint y: 587, endPoint x: 1063, endPoint y: 515, distance: 207.7
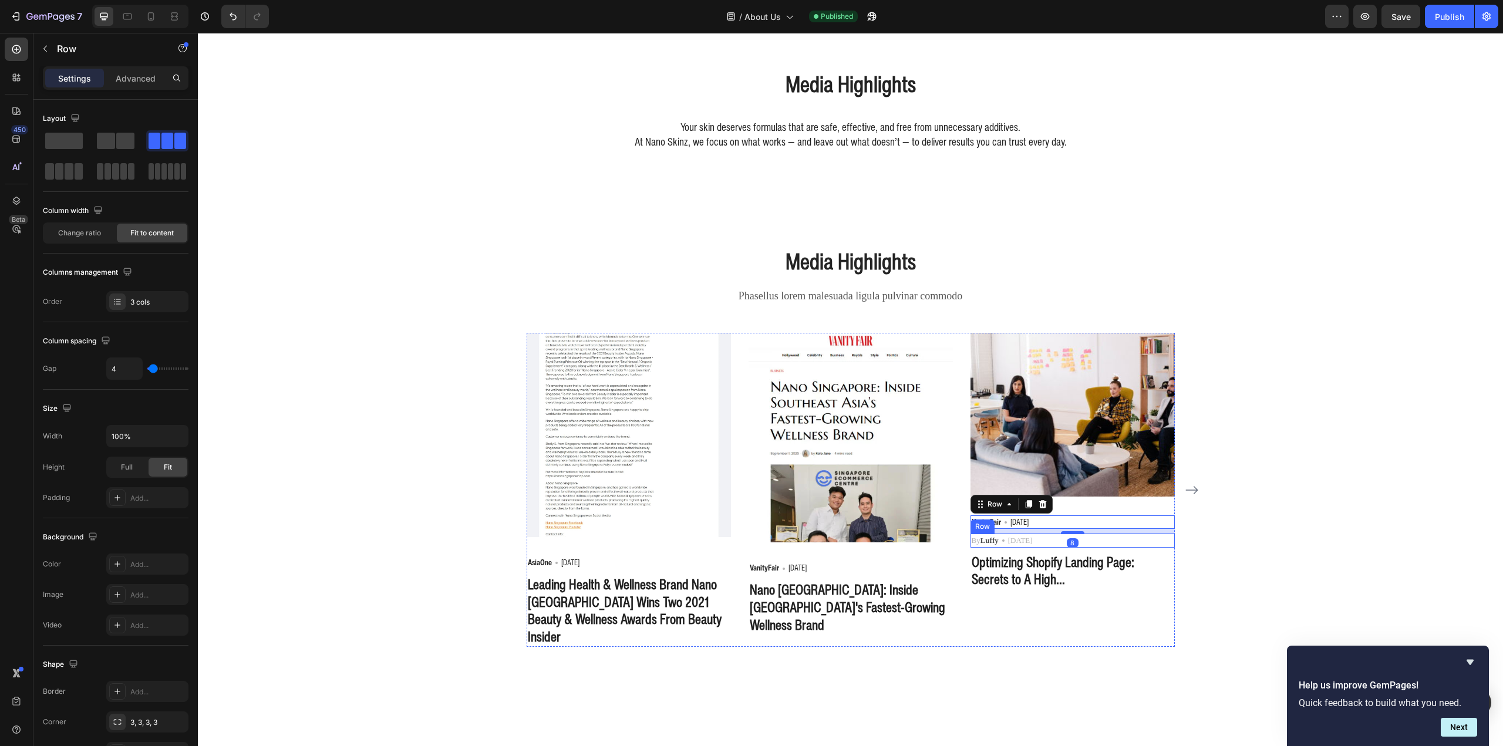
click at [1133, 539] on div "By Luffy Text block Icon May 29,2022 Text block Row" at bounding box center [1072, 541] width 204 height 14
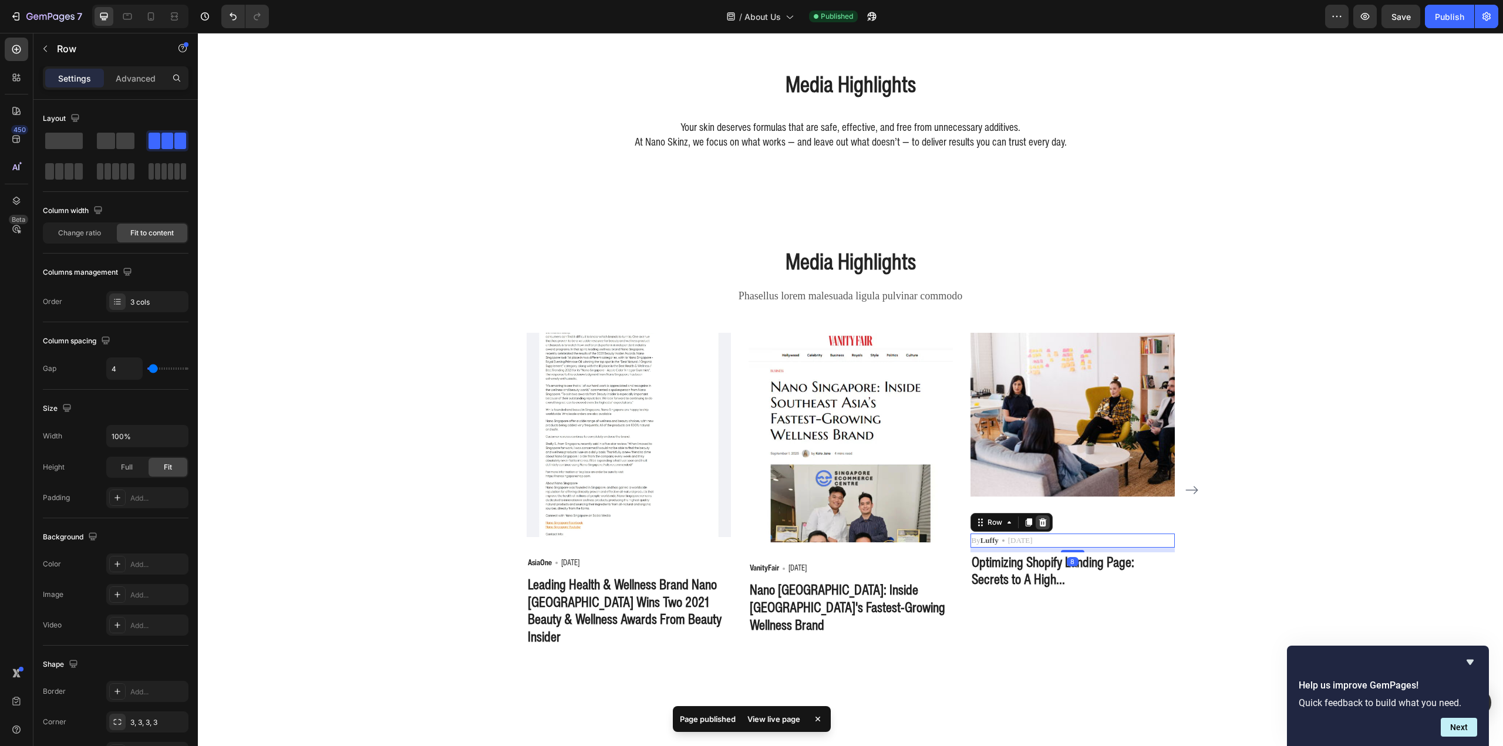
click at [1039, 523] on icon at bounding box center [1042, 522] width 9 height 9
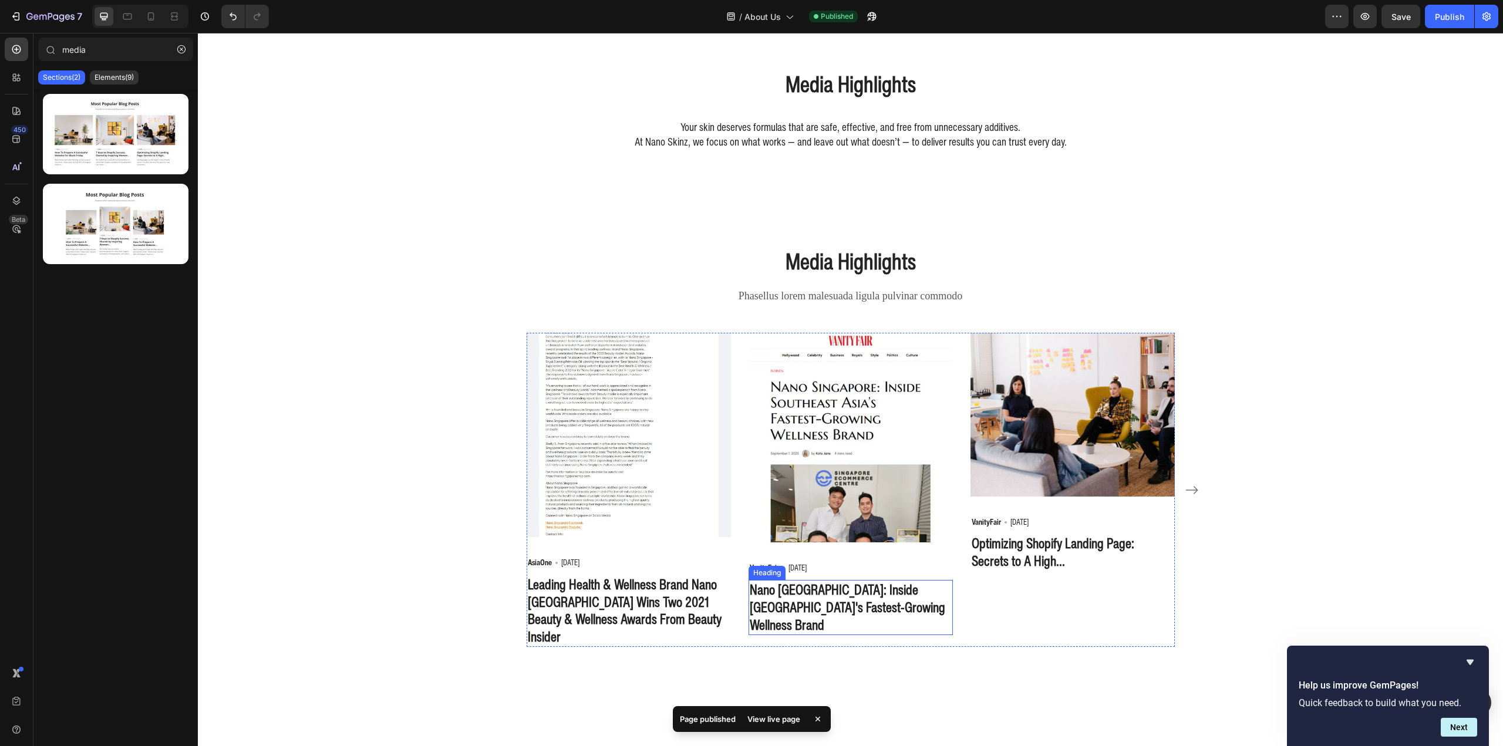
click at [848, 595] on p "Nano Singapore: Inside Southeast Asia's Fastest-Growing Wellness Brand" at bounding box center [851, 607] width 202 height 53
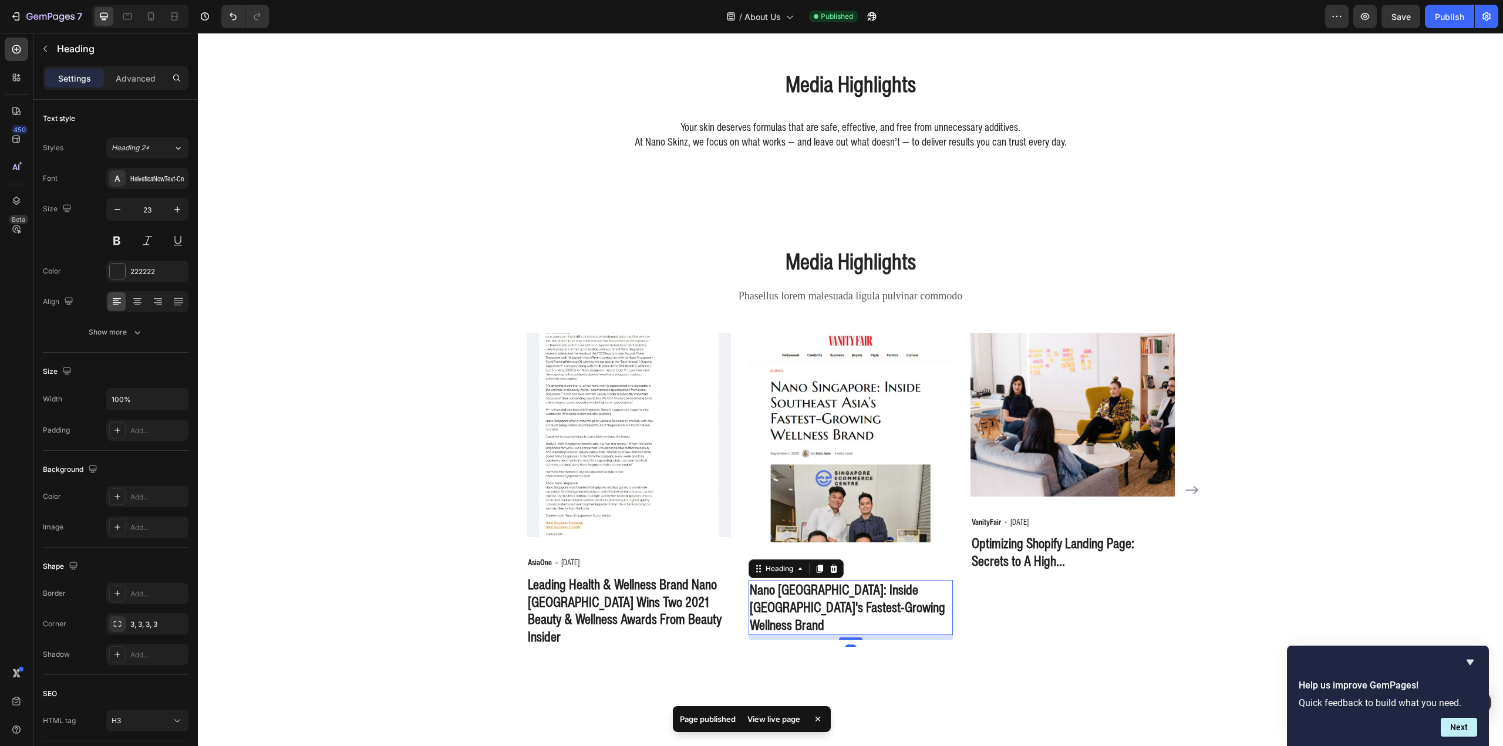
click at [820, 568] on icon at bounding box center [819, 568] width 9 height 9
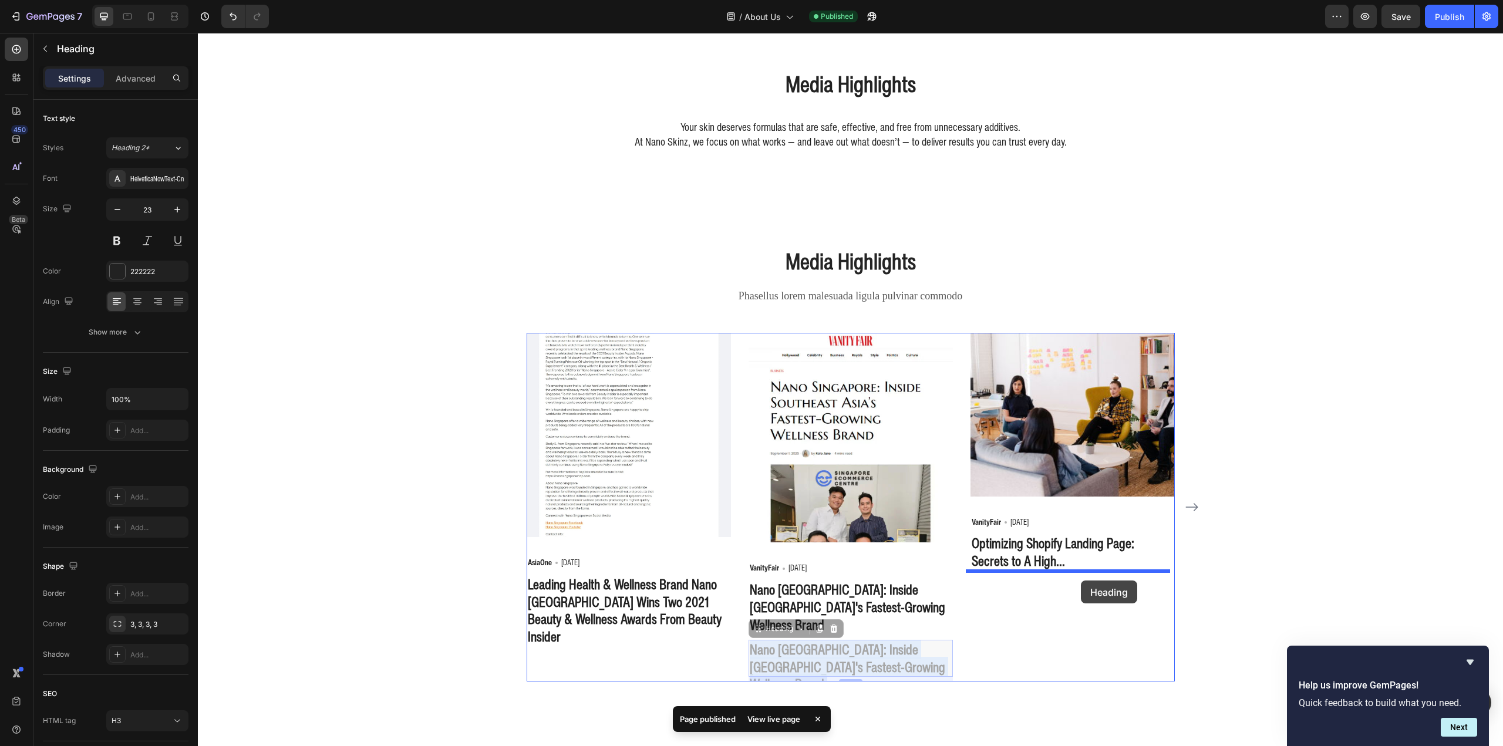
drag, startPoint x: 854, startPoint y: 638, endPoint x: 1081, endPoint y: 581, distance: 233.8
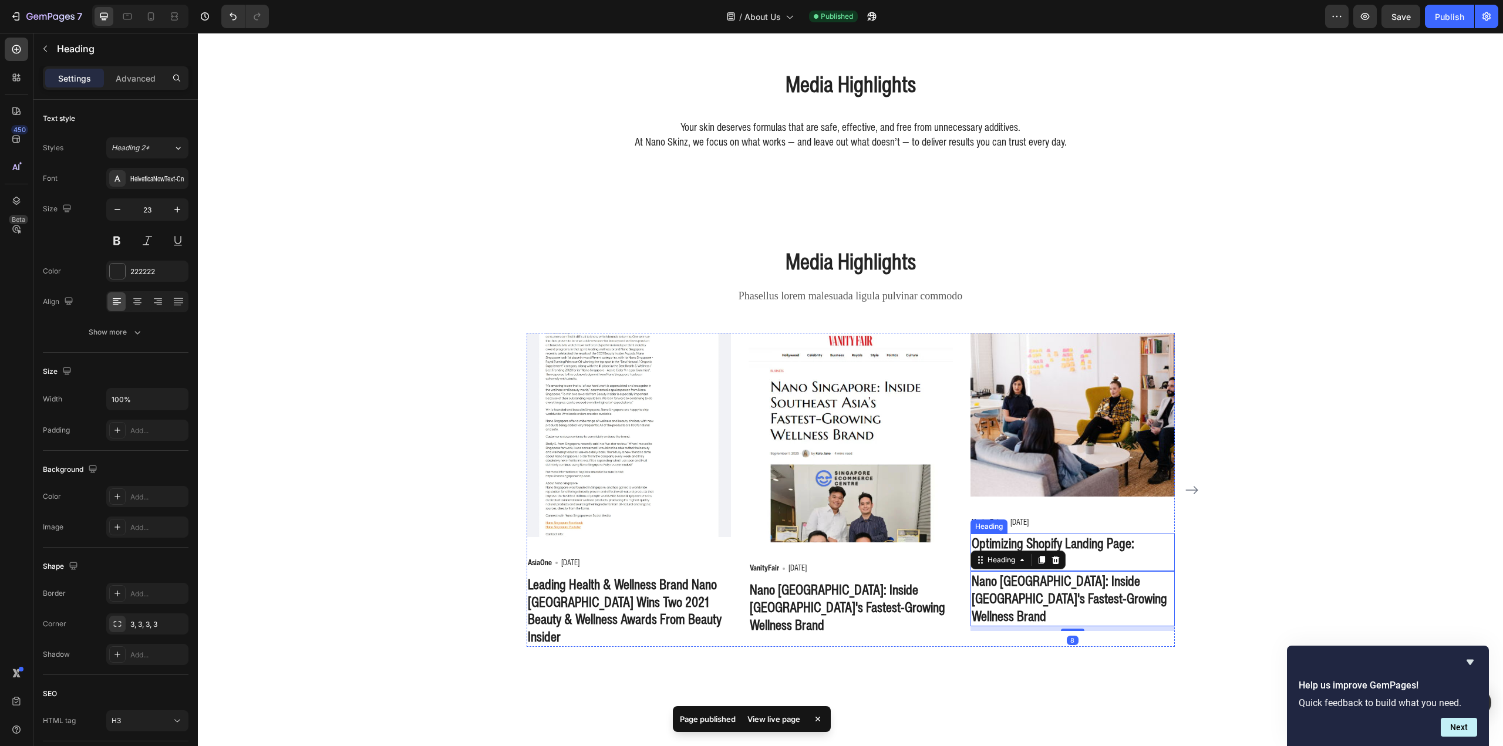
click at [1092, 538] on p "Optimizing Shopify Landing Page: Secrets to A High..." at bounding box center [1073, 552] width 202 height 35
click at [1058, 524] on div at bounding box center [1056, 522] width 14 height 14
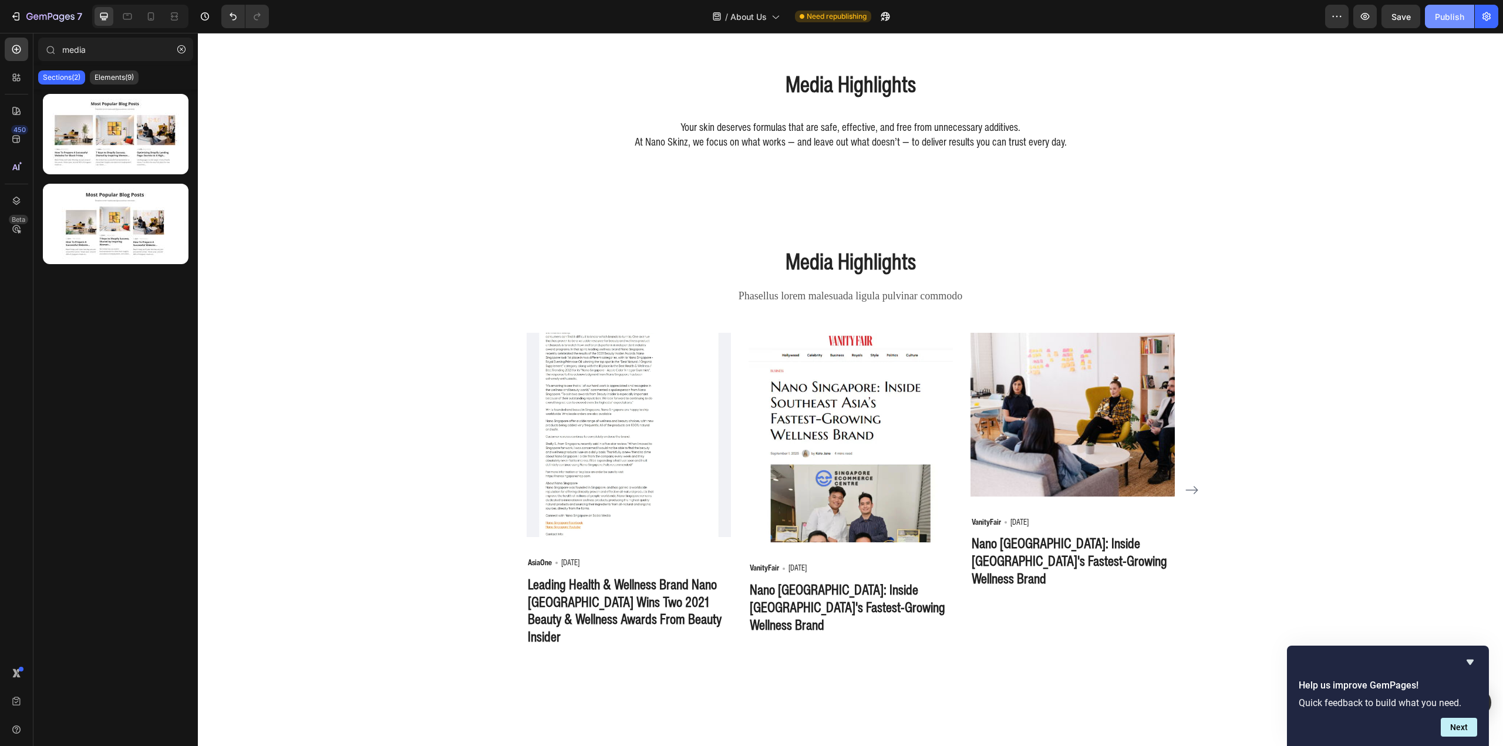
click at [1458, 17] on div "Publish" at bounding box center [1449, 17] width 29 height 12
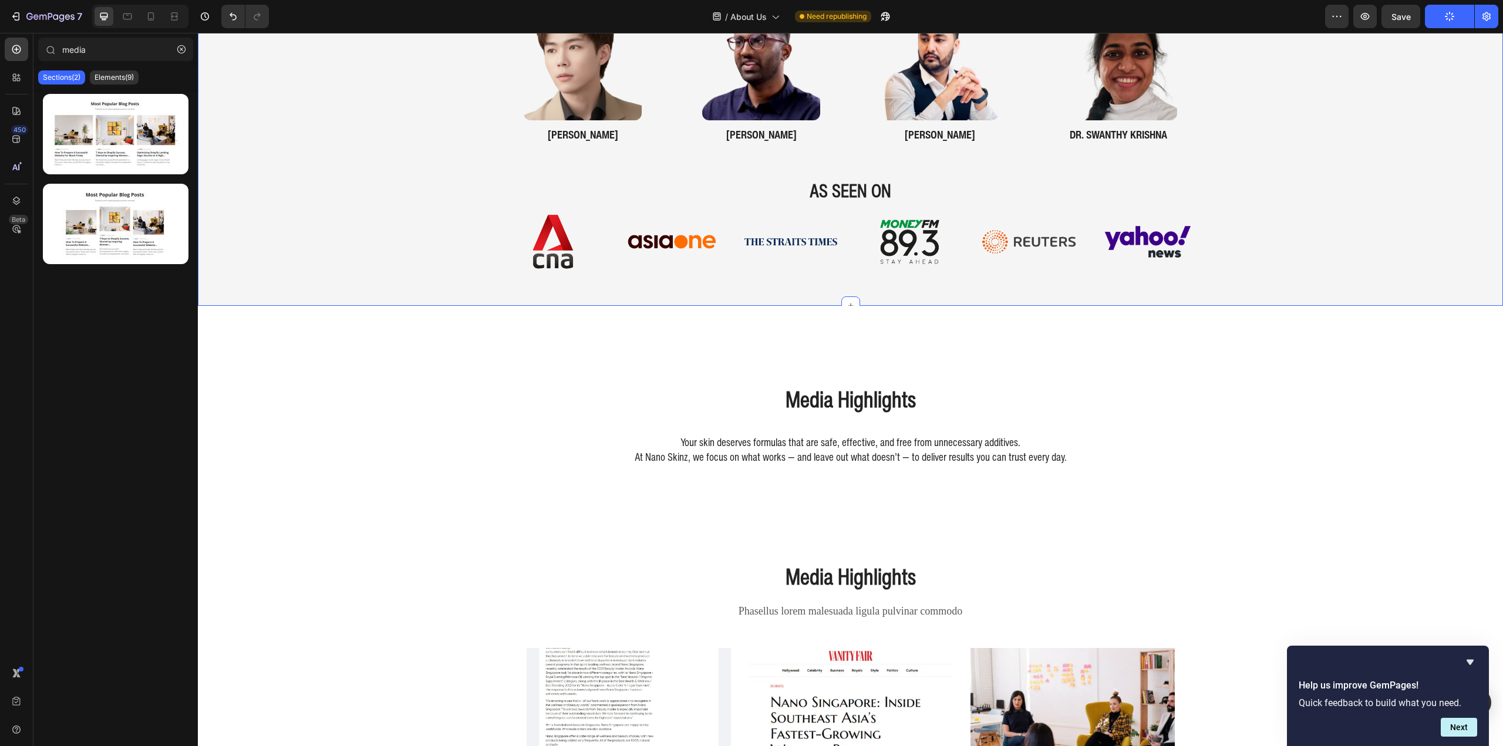
scroll to position [1637, 0]
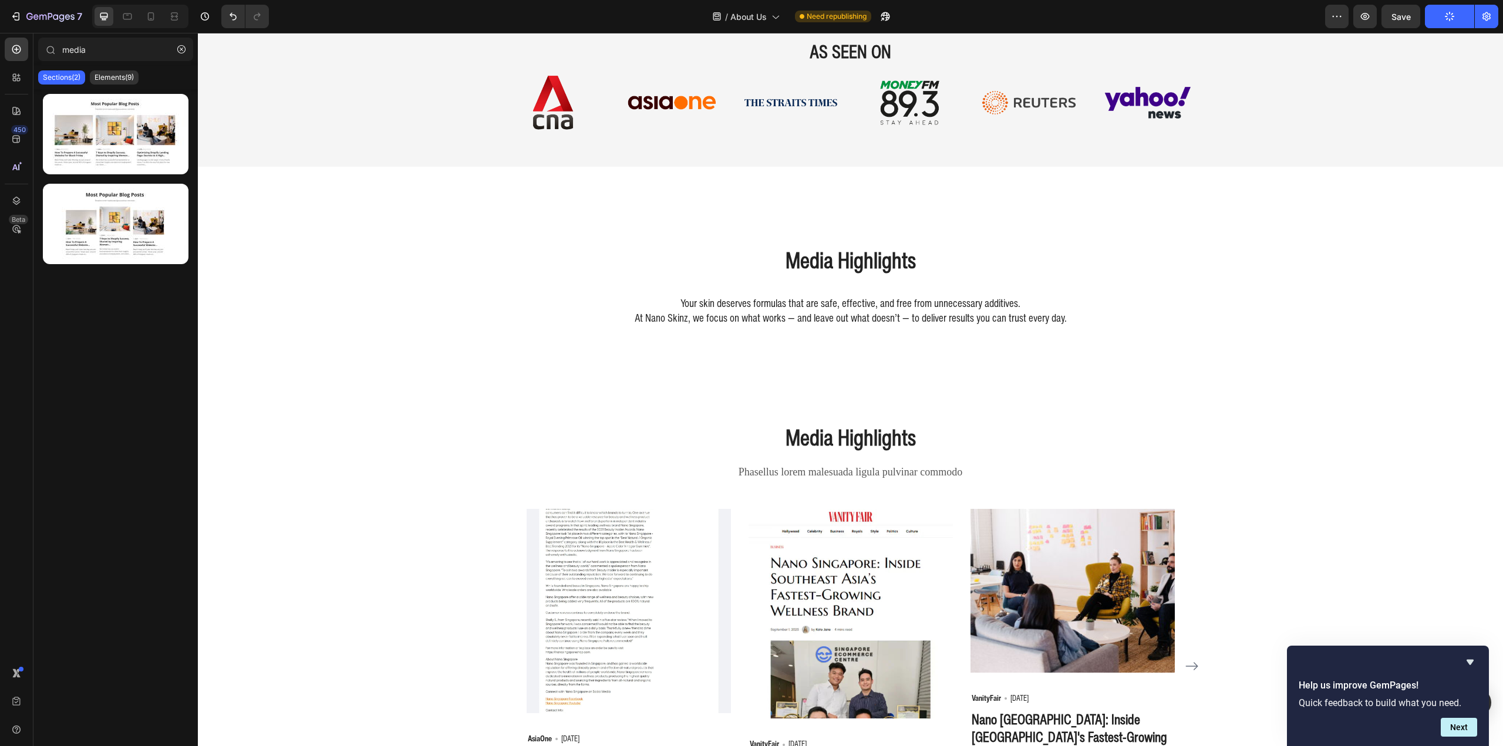
click at [1248, 267] on div "Developed in Consultation with Medical Experts Heading dr. nicole khern Heading…" at bounding box center [850, 593] width 1305 height 4346
click at [1136, 279] on div "Media Highlights Heading" at bounding box center [850, 269] width 705 height 50
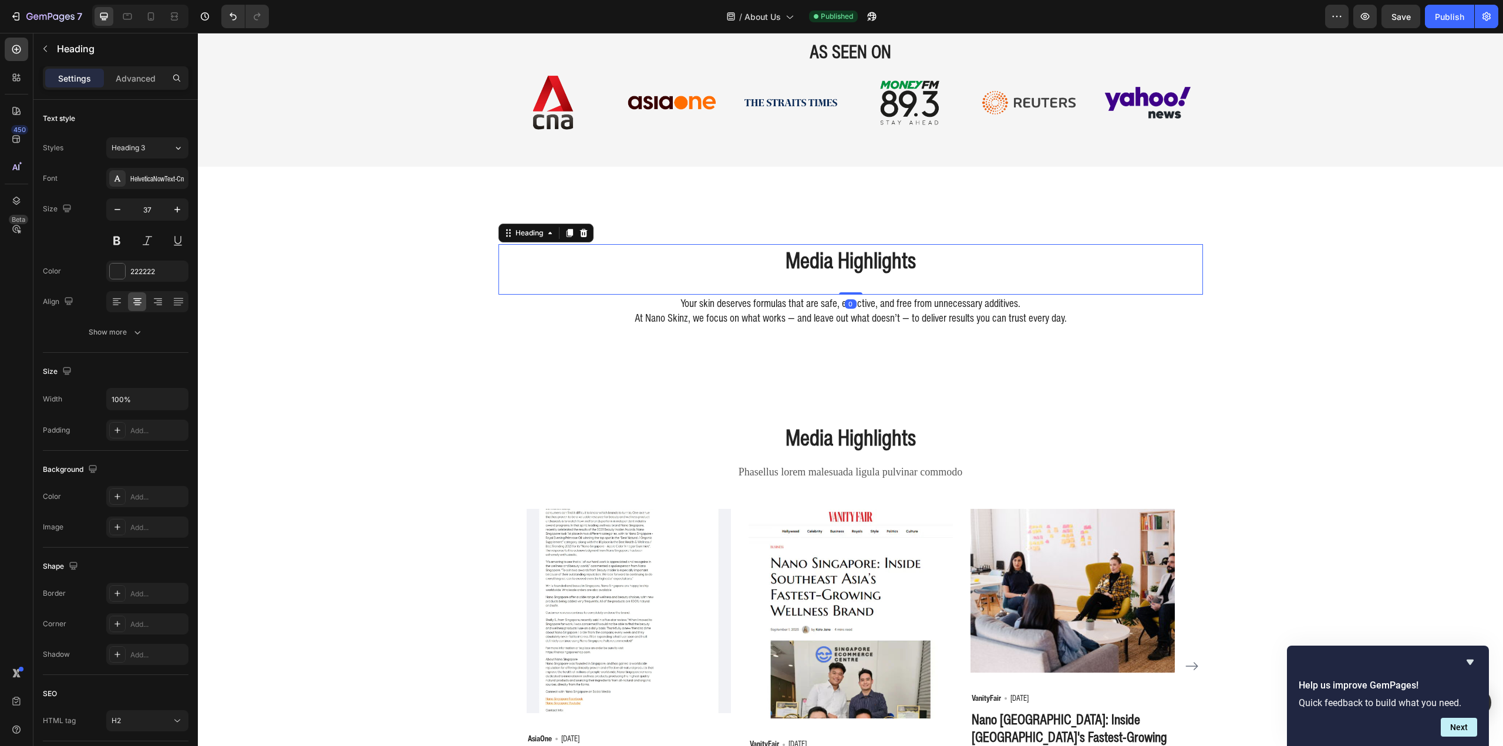
click at [882, 231] on div "Media Highlights Heading 0 Your skin deserves formulas that are safe, effective…" at bounding box center [850, 285] width 705 height 120
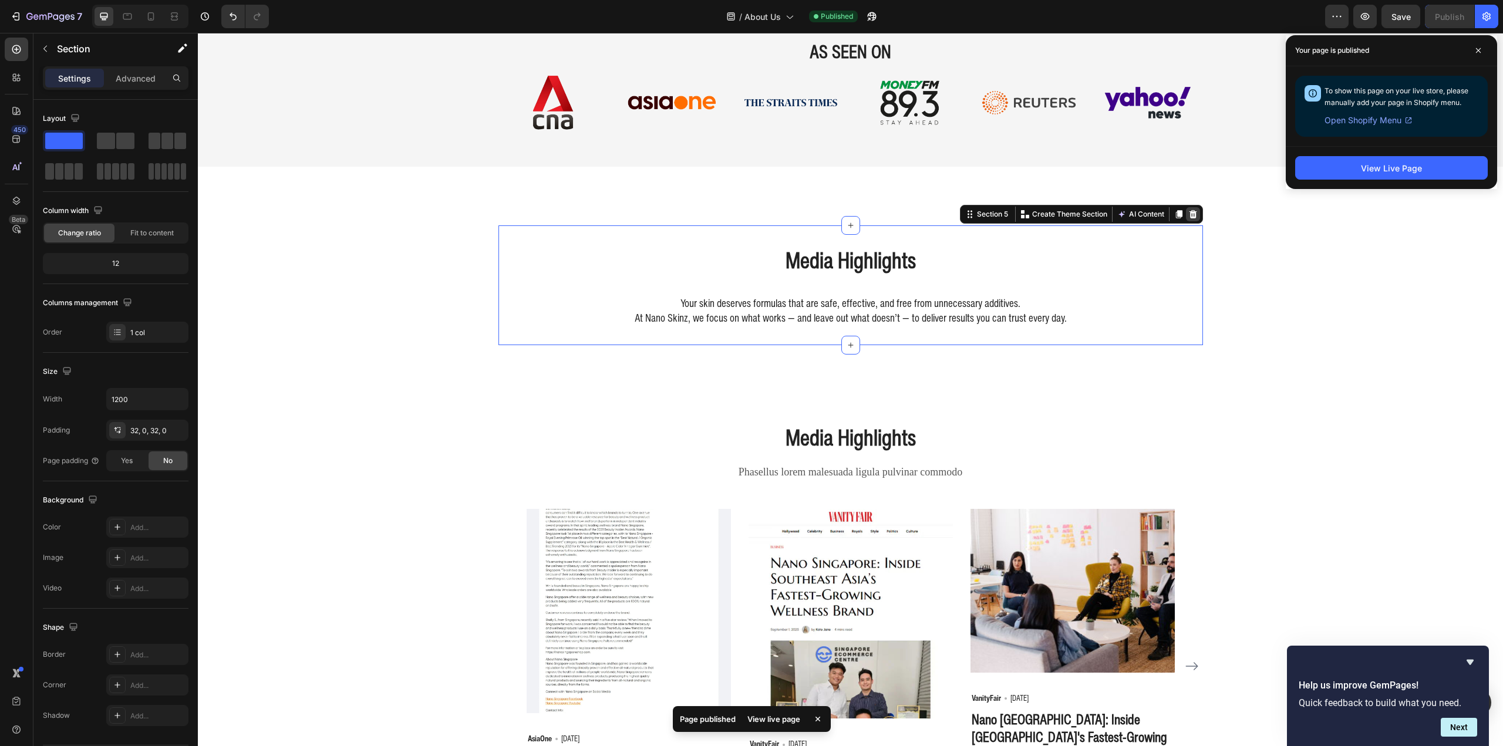
click at [1188, 213] on icon at bounding box center [1192, 214] width 9 height 9
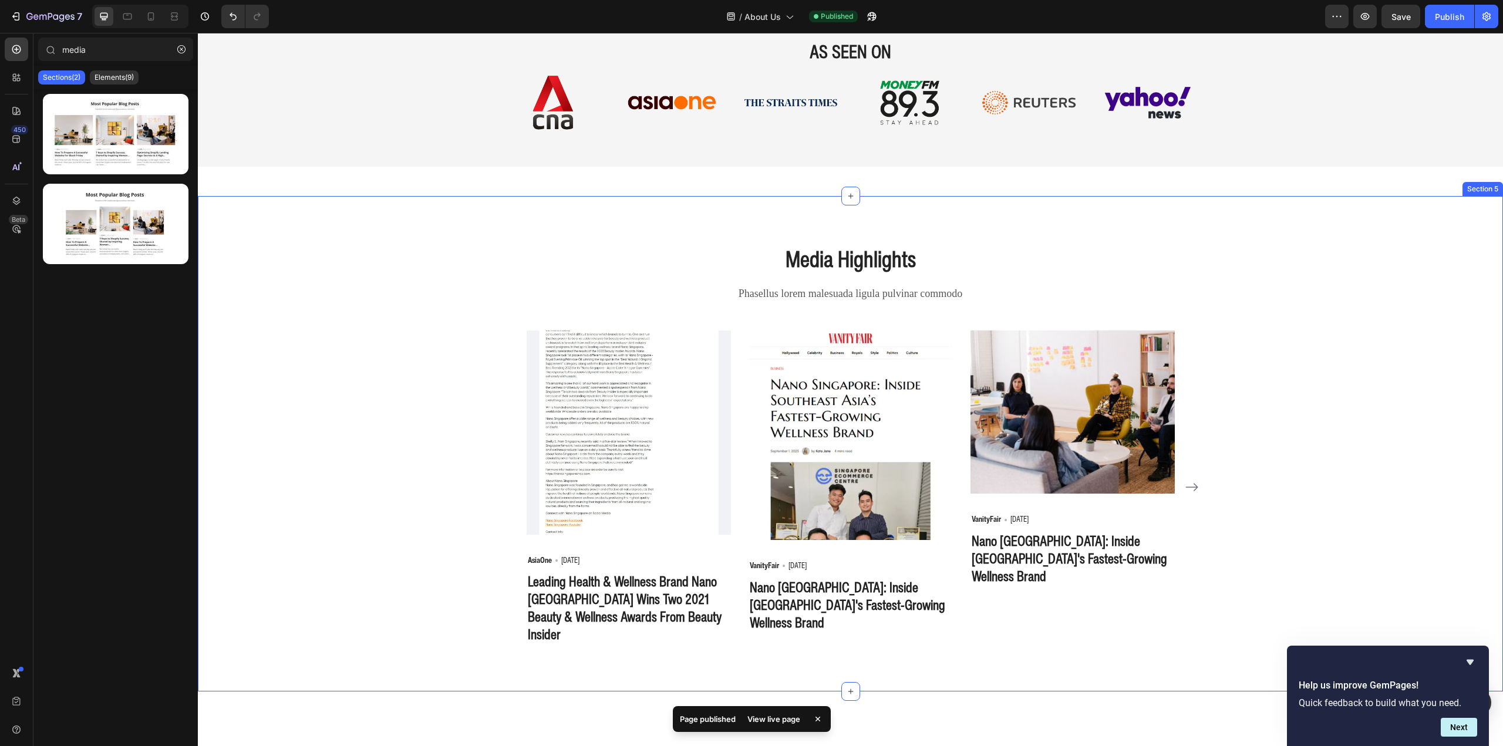
click at [995, 224] on div "Media Highlights Heading Phasellus lorem malesuada ligula pulvinar commodo Text…" at bounding box center [850, 444] width 1305 height 496
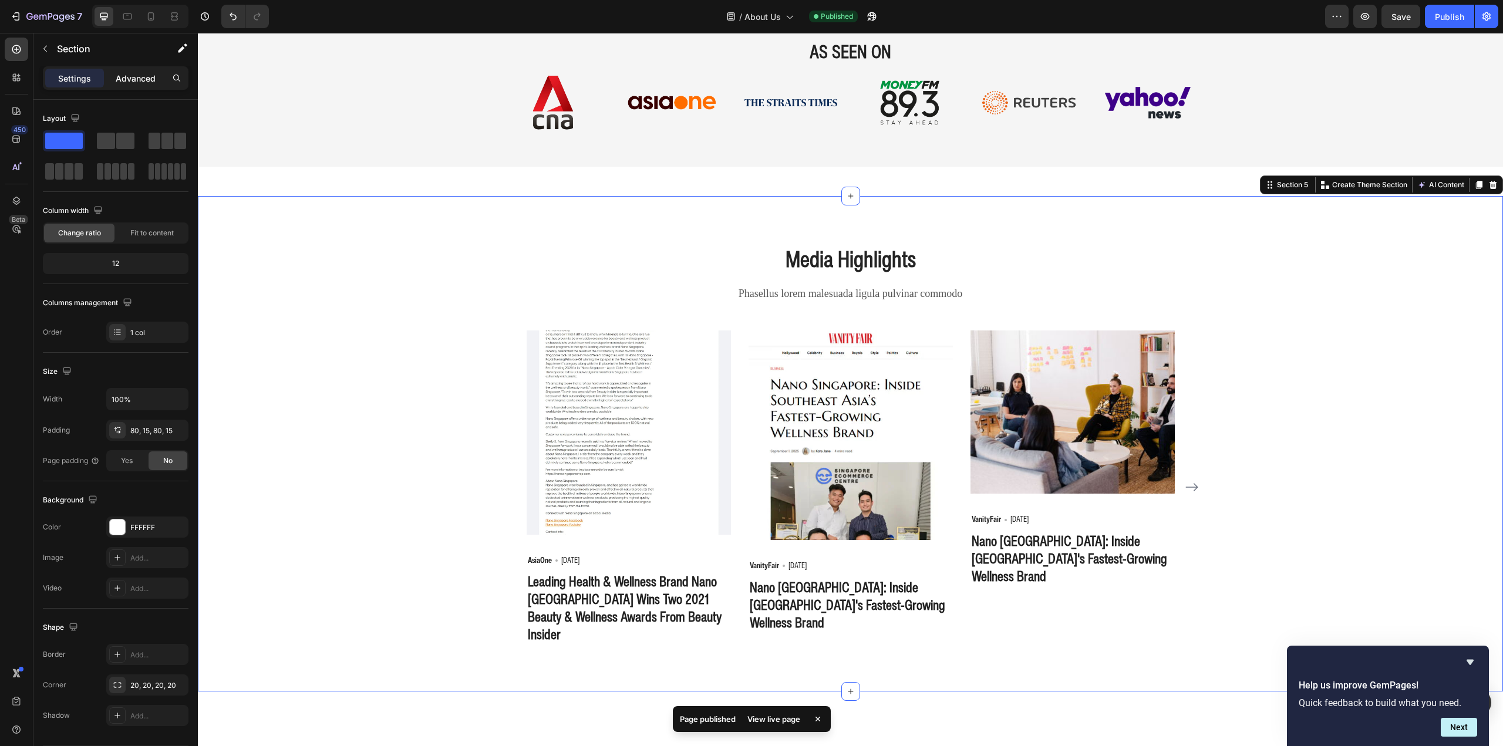
click at [134, 78] on p "Advanced" at bounding box center [136, 78] width 40 height 12
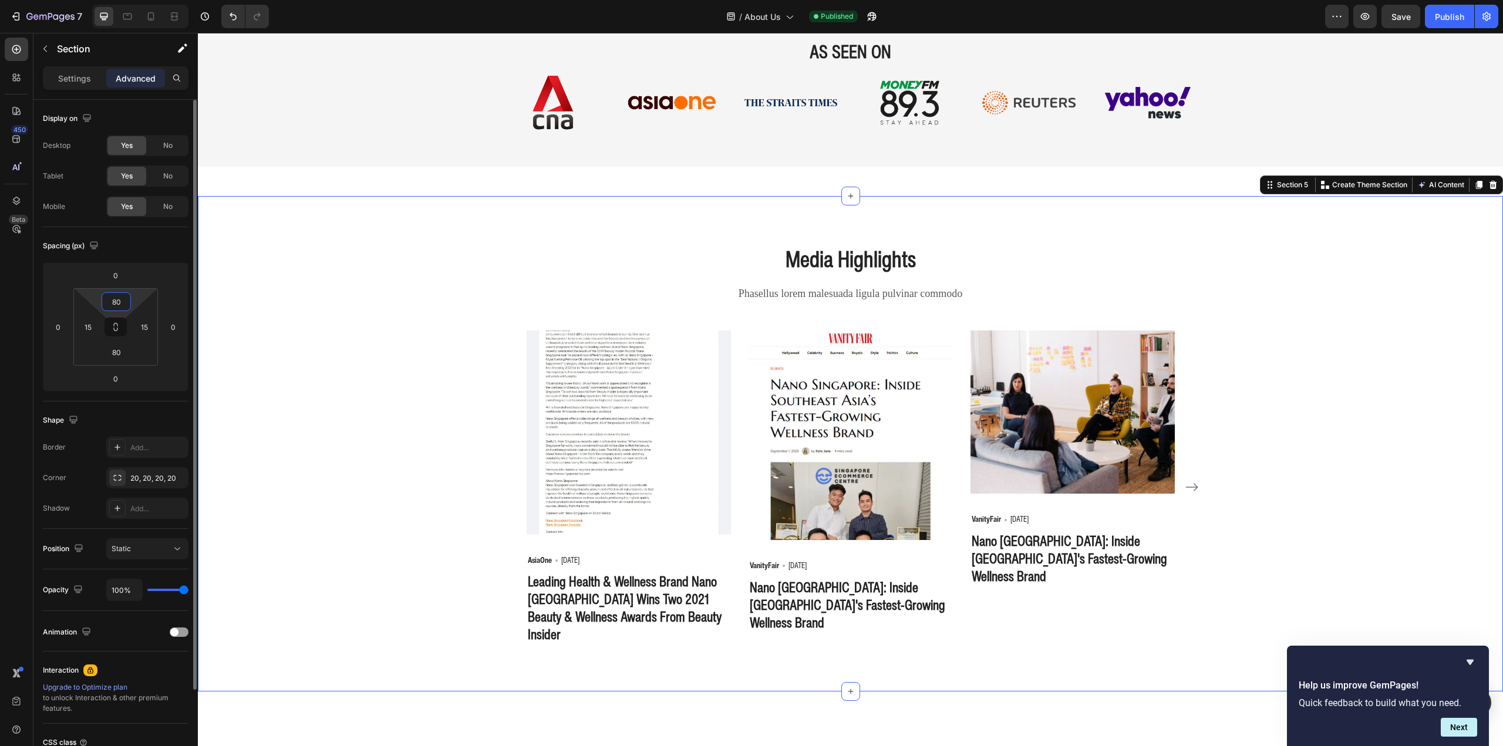
click at [112, 302] on input "80" at bounding box center [116, 302] width 23 height 18
type input "60"
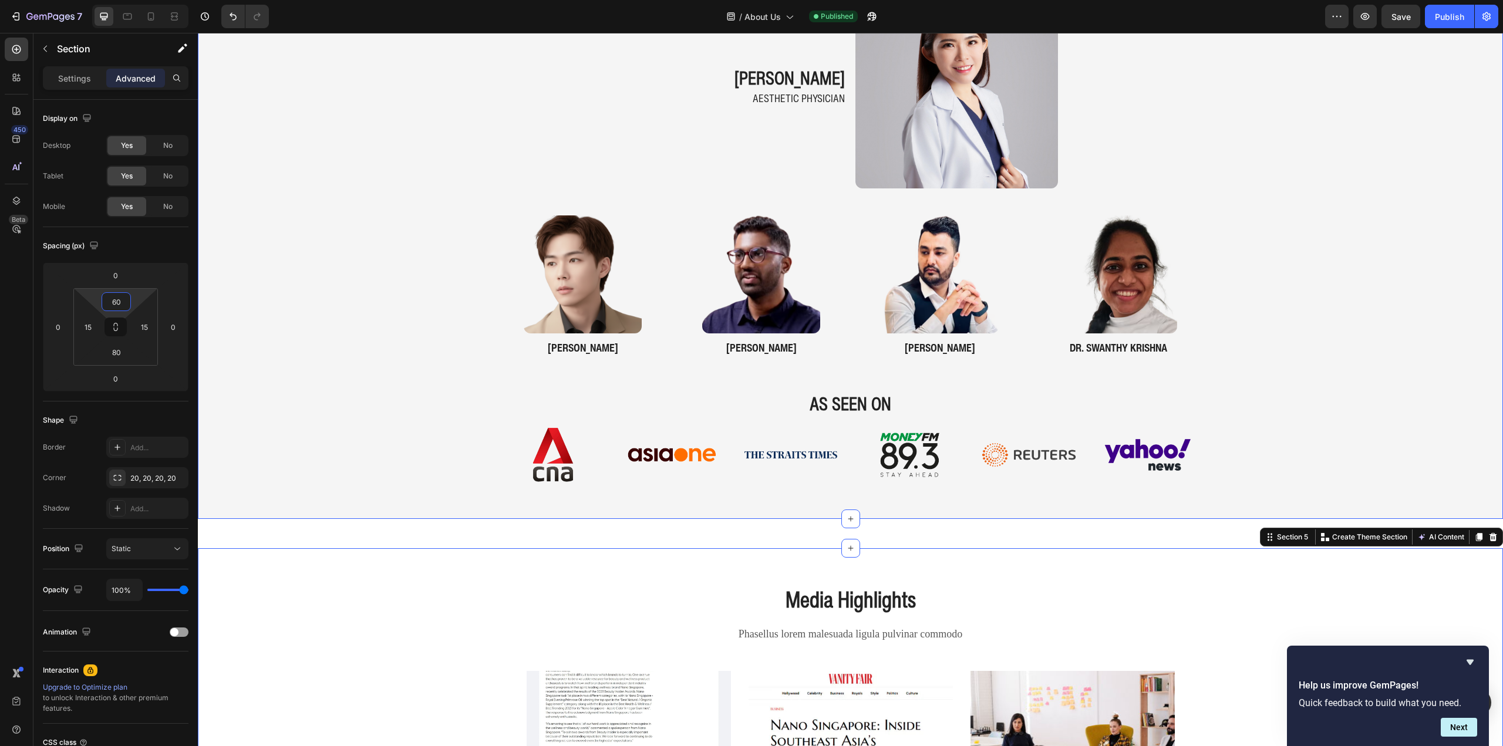
click at [337, 238] on div "Developed in Consultation with Medical Experts Heading dr. nicole khern Heading…" at bounding box center [850, 192] width 1305 height 616
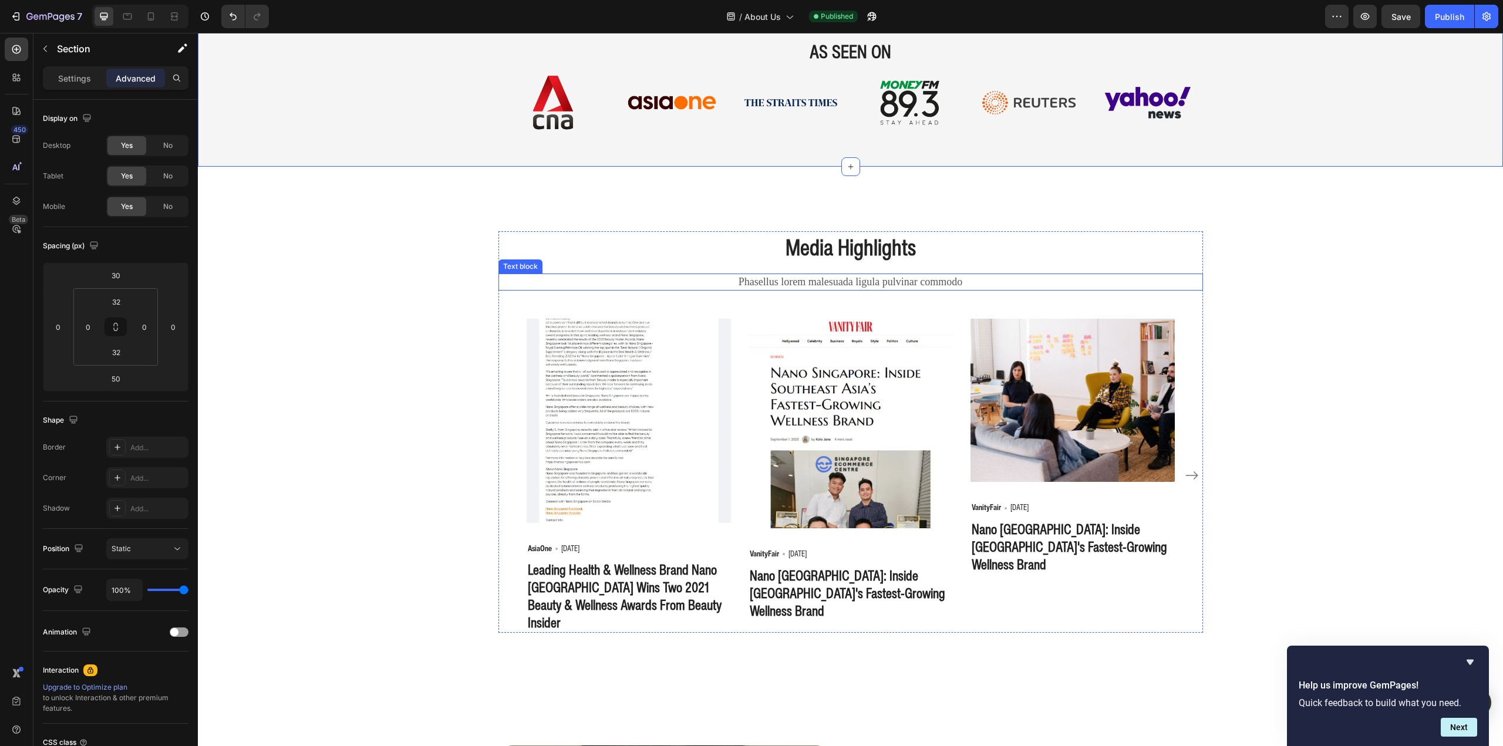
click at [846, 284] on p "Phasellus lorem malesuada ligula pulvinar commodo" at bounding box center [851, 282] width 702 height 15
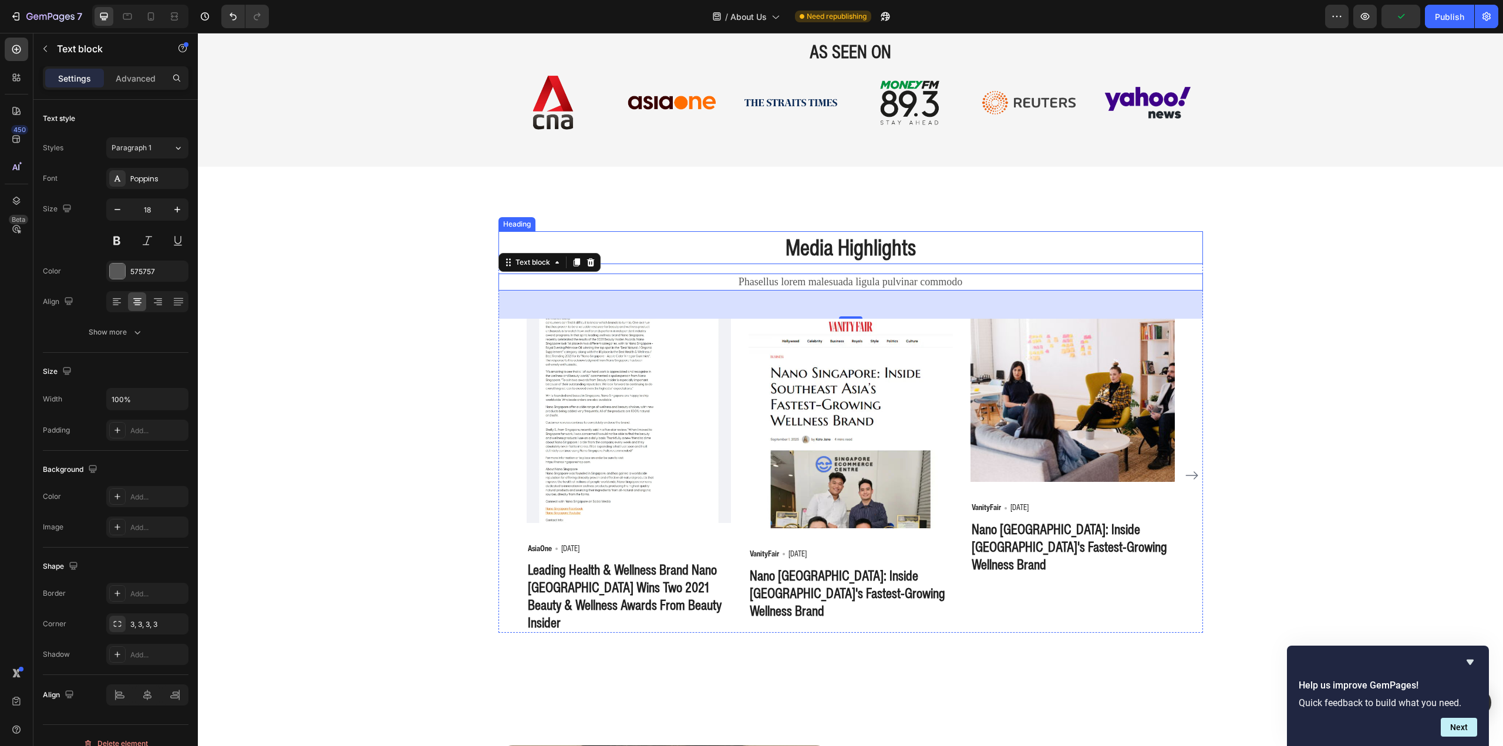
click at [848, 247] on p "Media Highlights" at bounding box center [851, 247] width 702 height 31
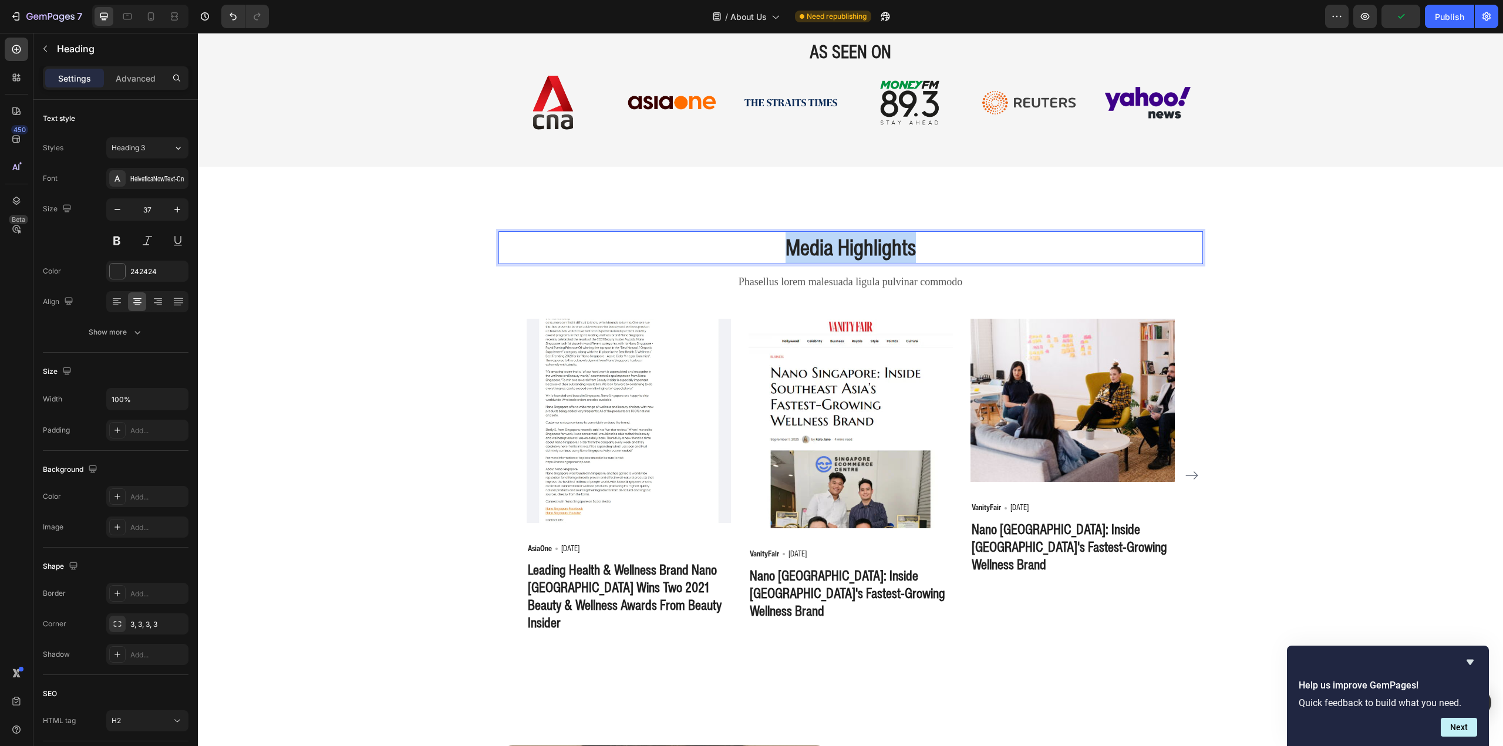
click at [848, 247] on p "Media Highlights" at bounding box center [851, 247] width 702 height 31
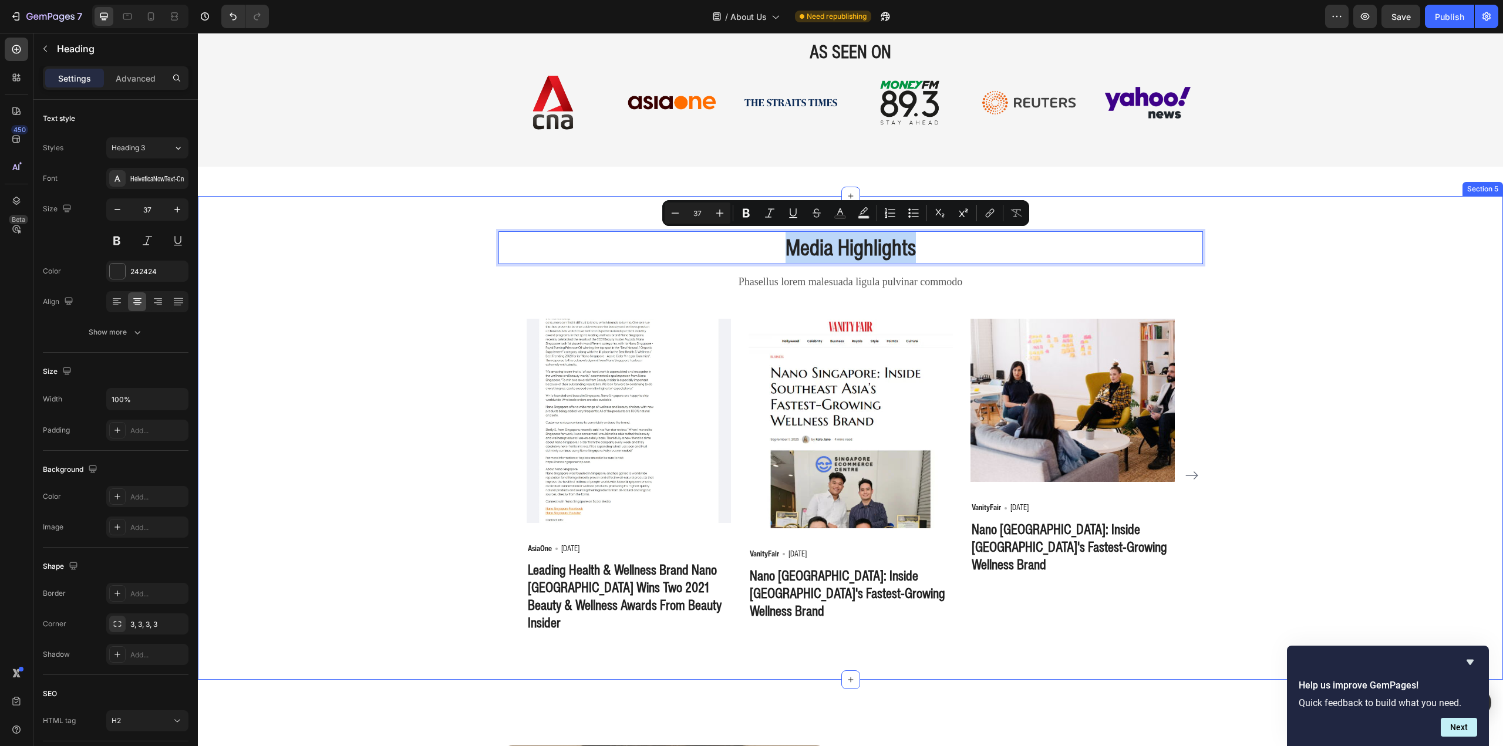
click at [1336, 288] on div "Media Highlights Heading 16 Phasellus lorem malesuada ligula pulvinar commodo T…" at bounding box center [851, 432] width 1288 height 402
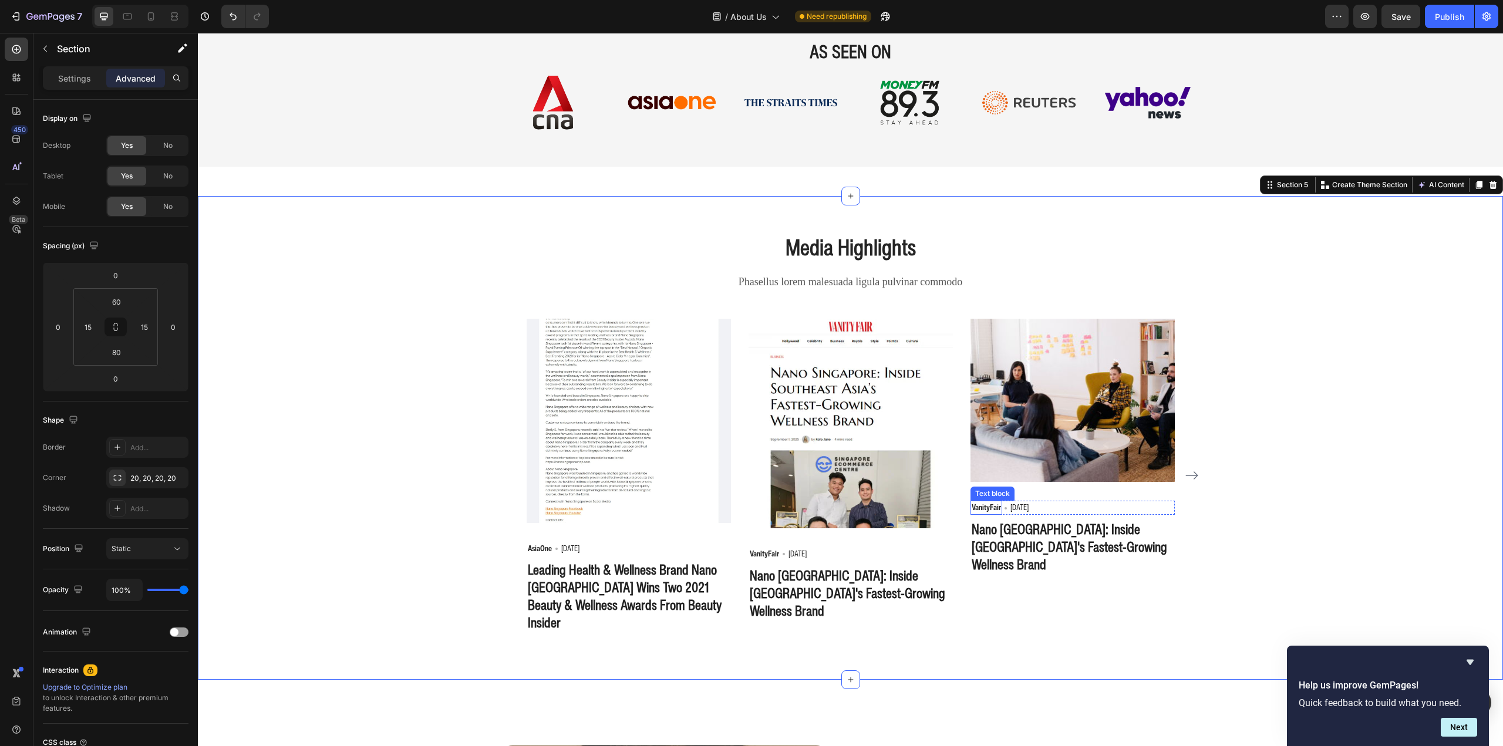
click at [984, 505] on p "VanityFair" at bounding box center [986, 508] width 29 height 12
click at [983, 505] on p "VanityFair" at bounding box center [986, 508] width 29 height 12
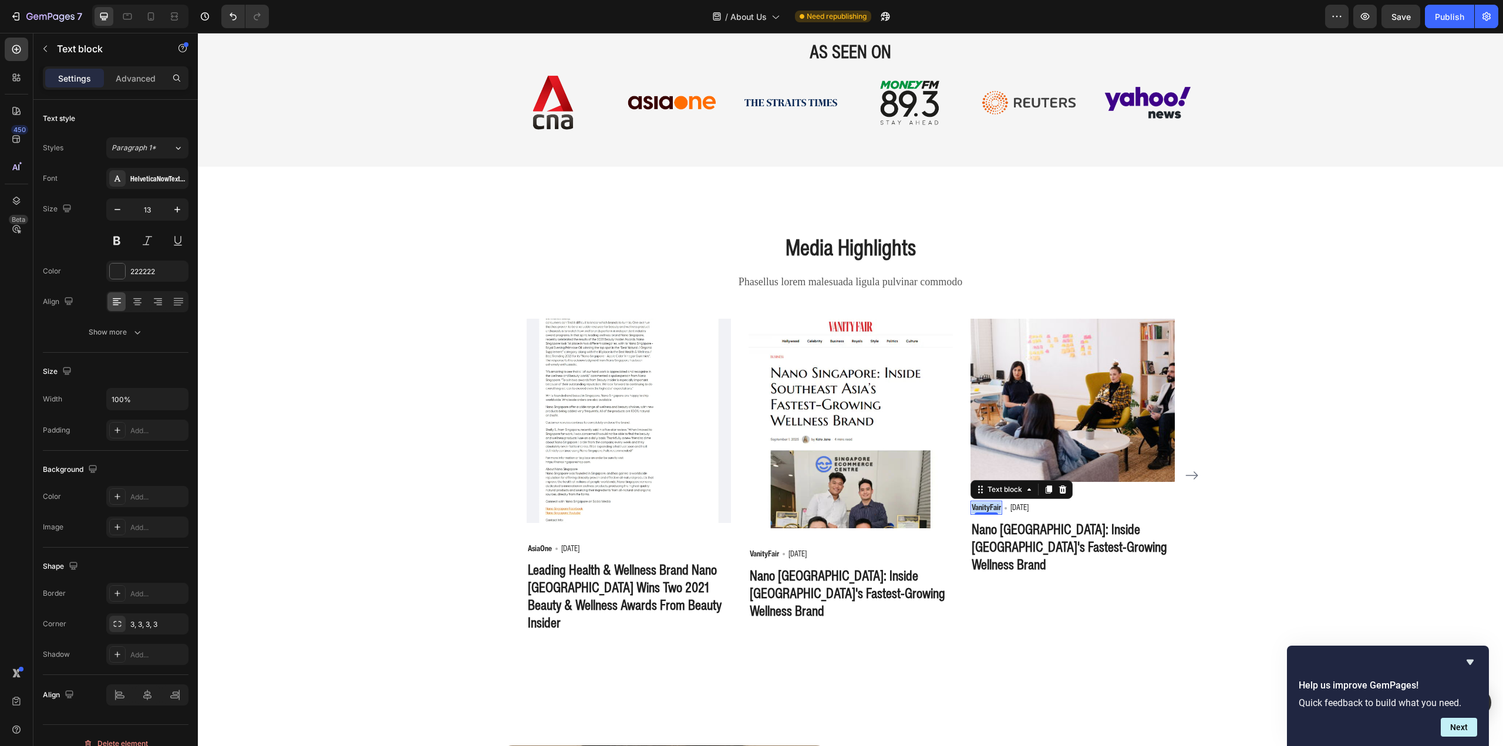
click at [983, 505] on p "VanityFair" at bounding box center [986, 508] width 29 height 12
click at [1034, 551] on h3 "Nano Singapore: Inside Southeast Asia's Fastest-Growing Wellness Brand" at bounding box center [1072, 547] width 204 height 55
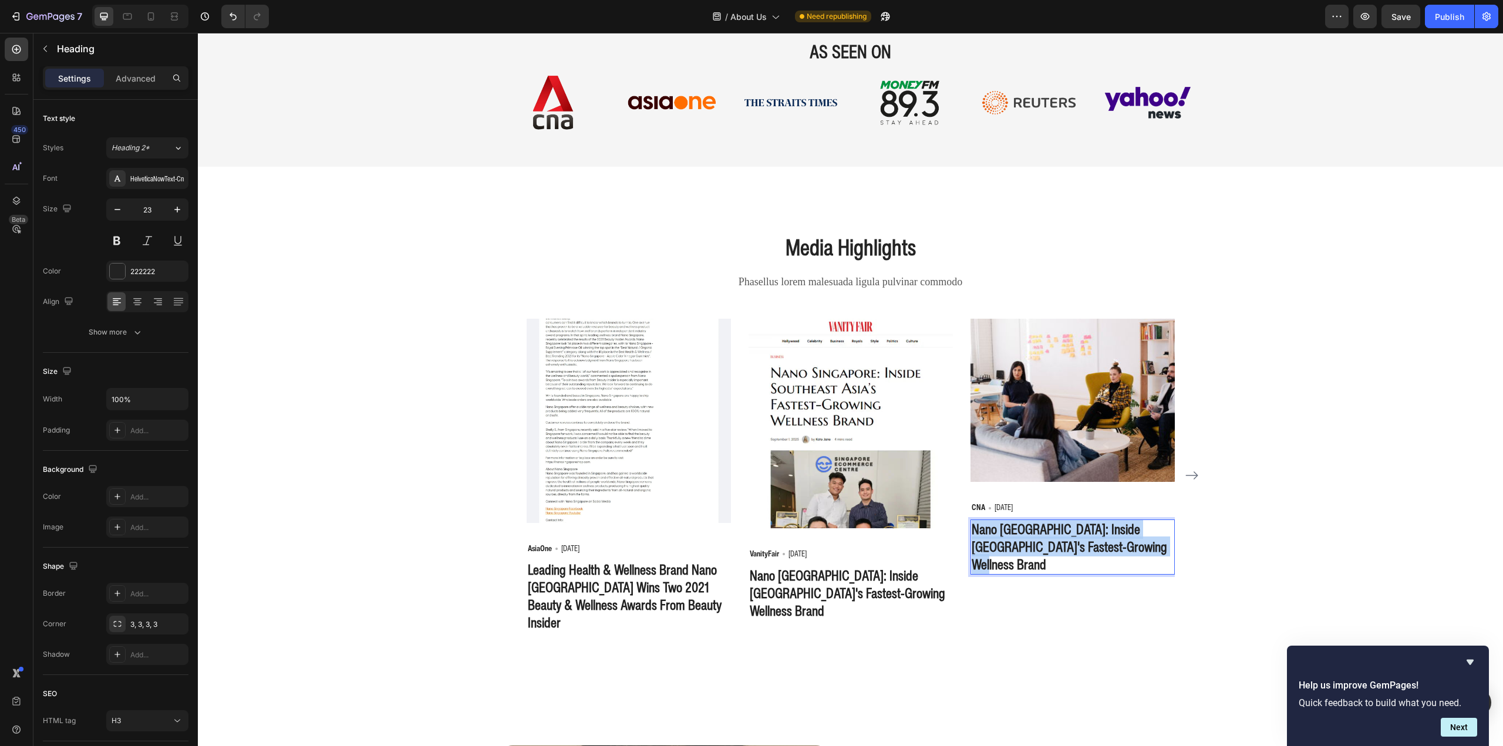
click at [1034, 551] on p "Nano Singapore: Inside Southeast Asia's Fastest-Growing Wellness Brand" at bounding box center [1073, 547] width 202 height 53
click at [1072, 533] on p "Daily Cuts - Nano Singapore - let Al help improve your physical and mental well…" at bounding box center [1073, 547] width 202 height 53
click at [1114, 531] on p "Daily Cuts - Nano Singapore - let Al help improve your physical and mental well…" at bounding box center [1073, 547] width 202 height 53
click at [1113, 531] on p "Daily Cuts - Nano Singapore - let Al help improve your physical and mental well…" at bounding box center [1073, 547] width 202 height 53
click at [1152, 535] on p "Daily Cuts - Nano Singapore - Let Al help improve your physical and mental well…" at bounding box center [1073, 547] width 202 height 53
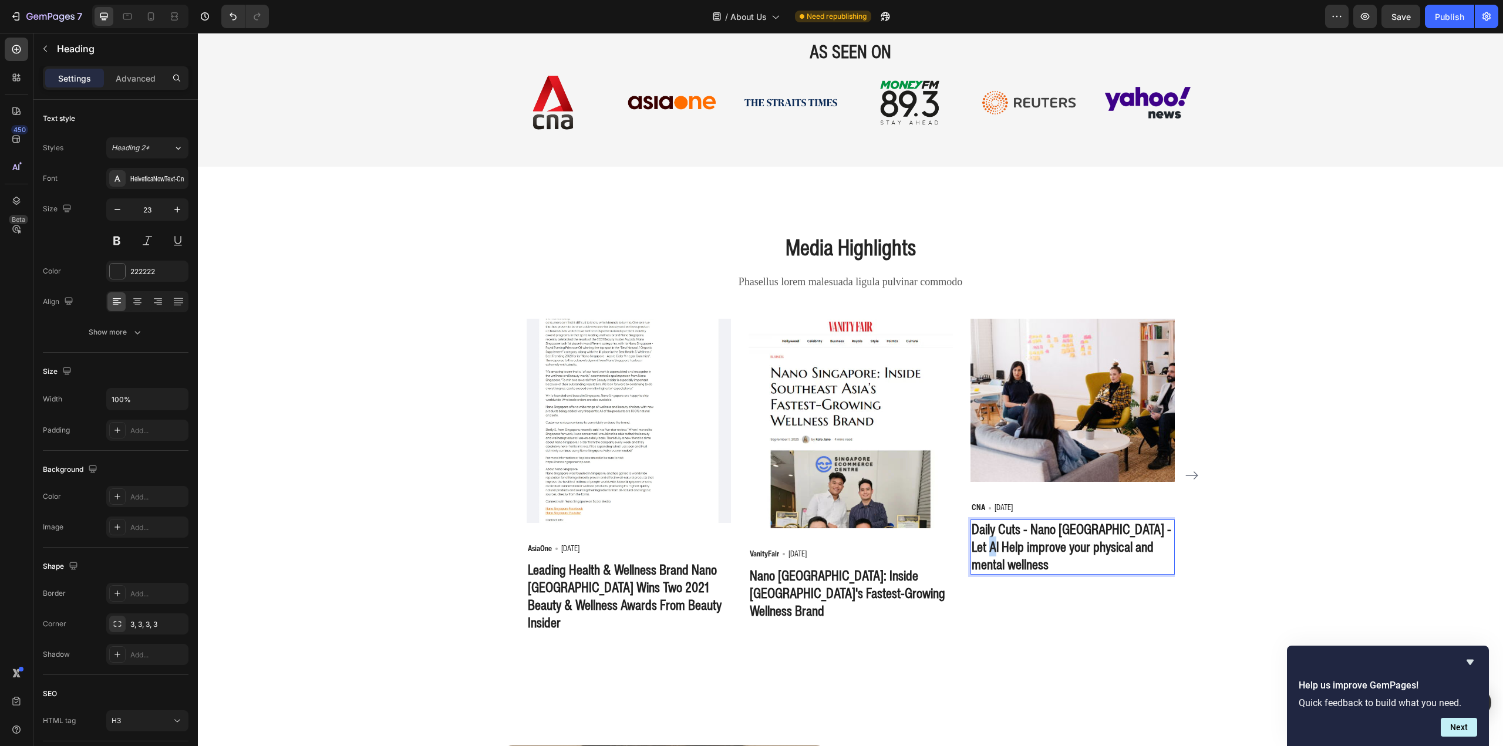
click at [972, 547] on p "Daily Cuts - Nano Singapore - Let Al Help improve your physical and mental well…" at bounding box center [1073, 547] width 202 height 53
click at [1014, 548] on p "Daily Cuts - Nano Singapore - Let Al Help Improve your physical and mental well…" at bounding box center [1073, 547] width 202 height 53
click at [1034, 550] on p "Daily Cuts - Nano Singapore - Let Al Help Improve Your physical and mental well…" at bounding box center [1073, 547] width 202 height 53
drag, startPoint x: 1100, startPoint y: 550, endPoint x: 1106, endPoint y: 552, distance: 6.3
click at [1106, 552] on p "Daily Cuts - Nano Singapore - Let Al Help Improve Your Physical and mental well…" at bounding box center [1073, 547] width 202 height 53
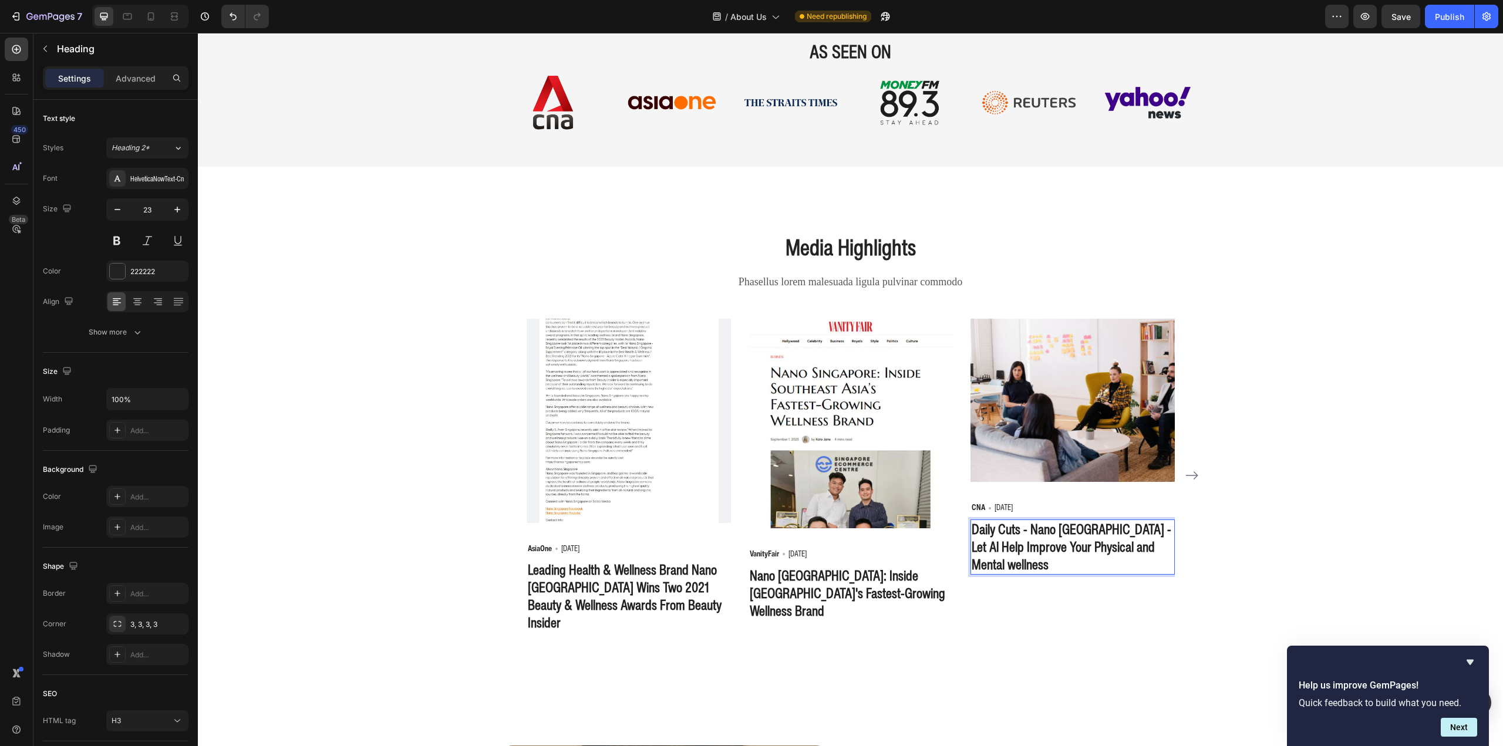
click at [972, 567] on p "Daily Cuts - Nano Singapore - Let Al Help Improve Your Physical and Mental well…" at bounding box center [1073, 547] width 202 height 53
click at [1263, 508] on div "Media Highlights Heading Phasellus lorem malesuada ligula pulvinar commodo Text…" at bounding box center [851, 432] width 1288 height 402
click at [1029, 395] on img at bounding box center [1072, 400] width 204 height 163
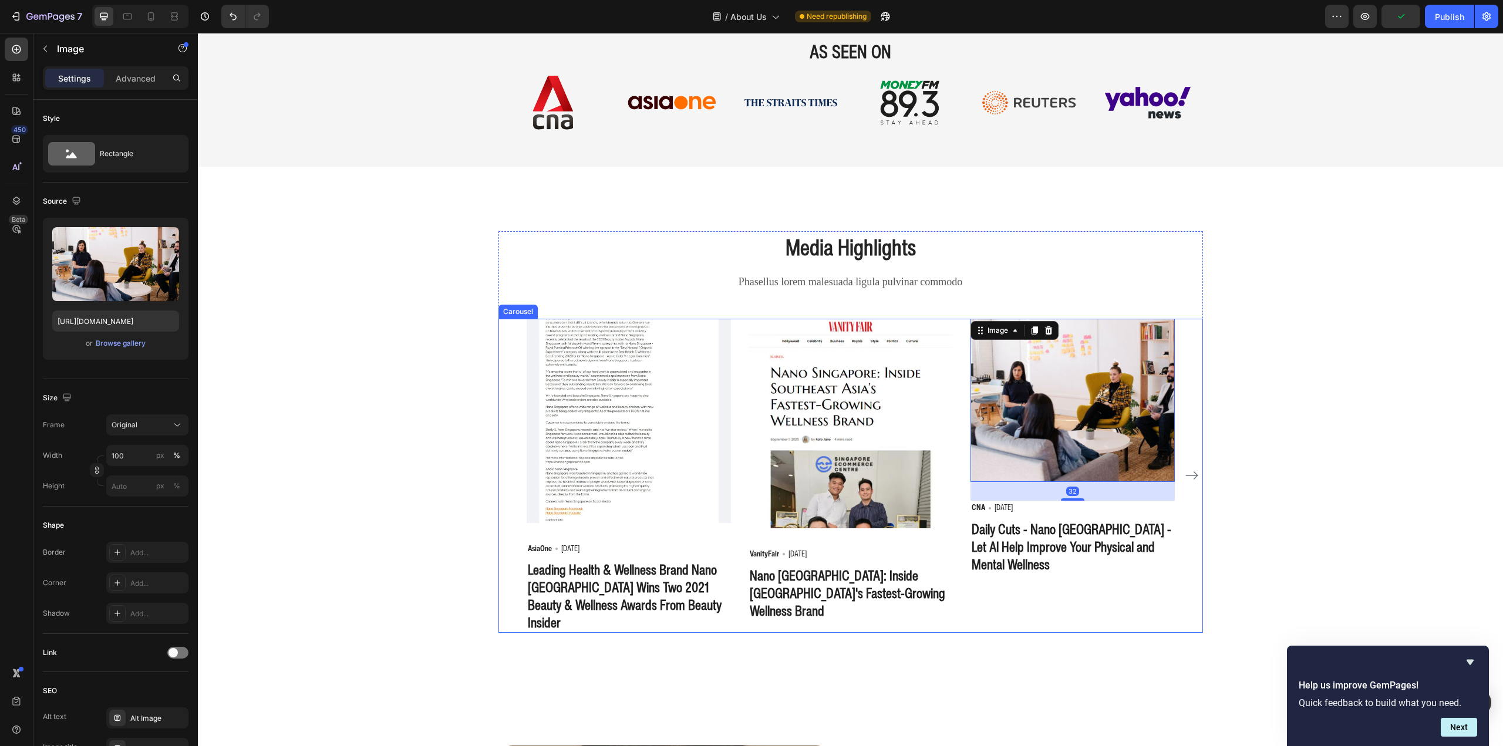
click at [1184, 454] on div "Image AsiaOne Text block Icon 06 May 2021 Text block Row Leading Health & Welln…" at bounding box center [850, 476] width 705 height 314
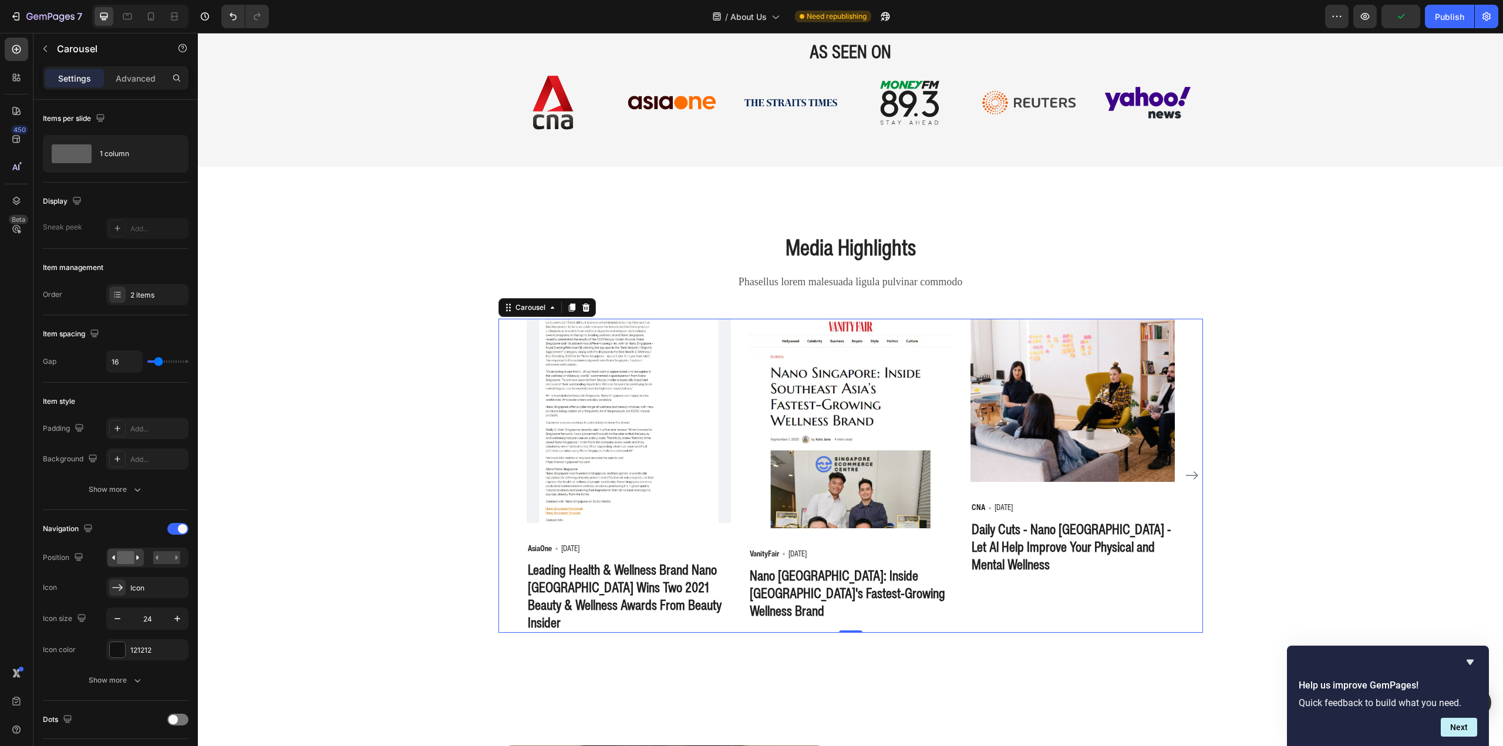
click at [1185, 470] on icon "Carousel Next Arrow" at bounding box center [1192, 476] width 14 height 14
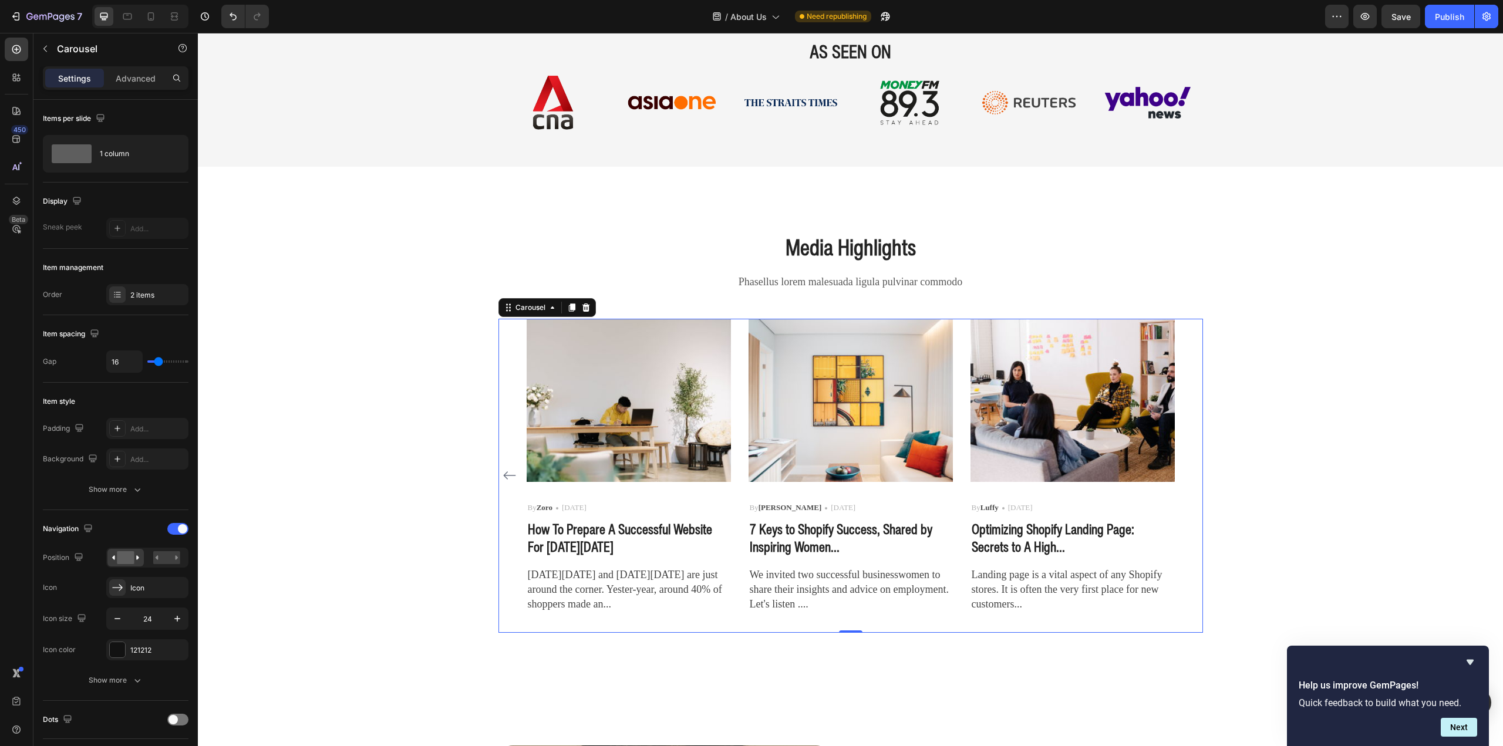
click at [505, 469] on icon "Carousel Back Arrow" at bounding box center [510, 476] width 14 height 14
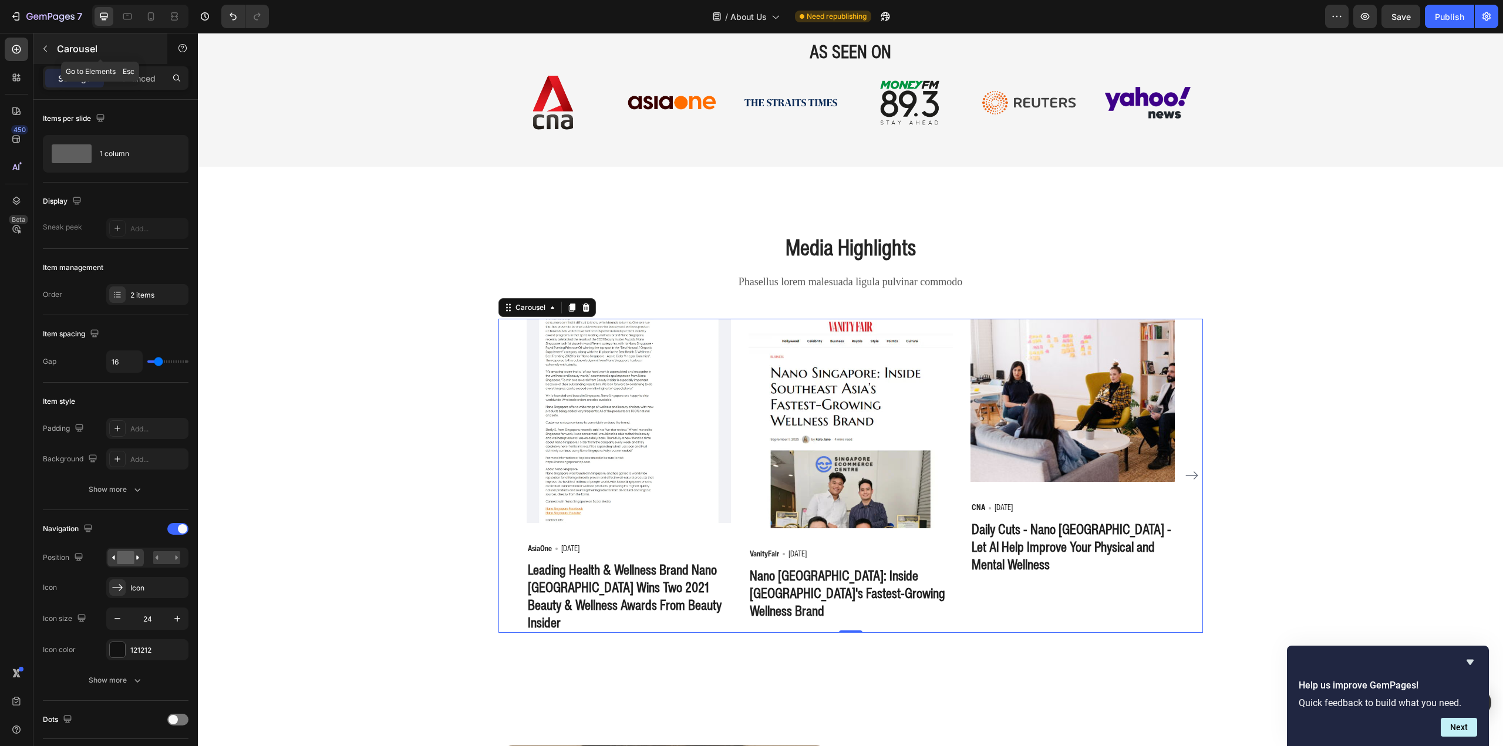
click at [42, 46] on icon "button" at bounding box center [45, 48] width 9 height 9
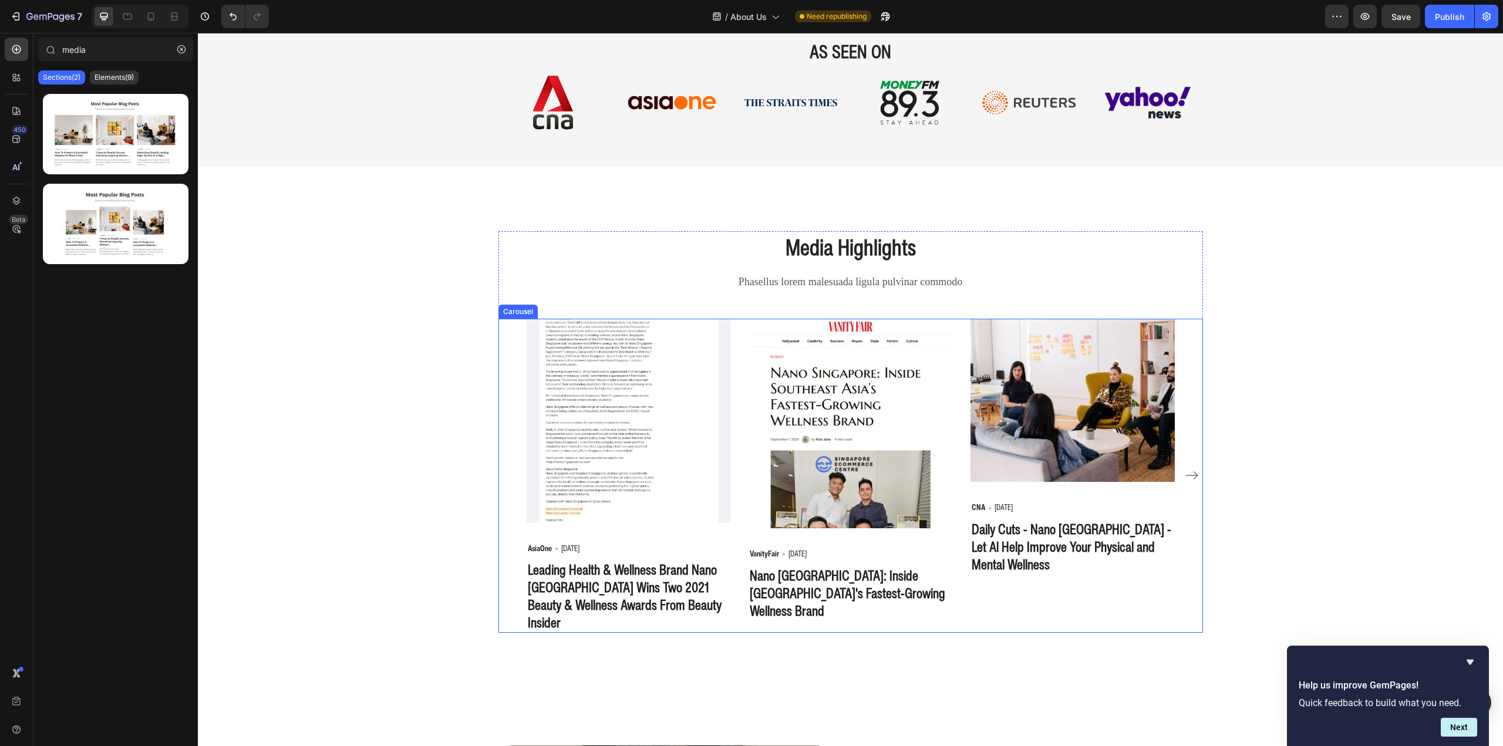
click at [1198, 465] on div "Media Highlights Heading Phasellus lorem malesuada ligula pulvinar commodo Text…" at bounding box center [851, 432] width 1288 height 402
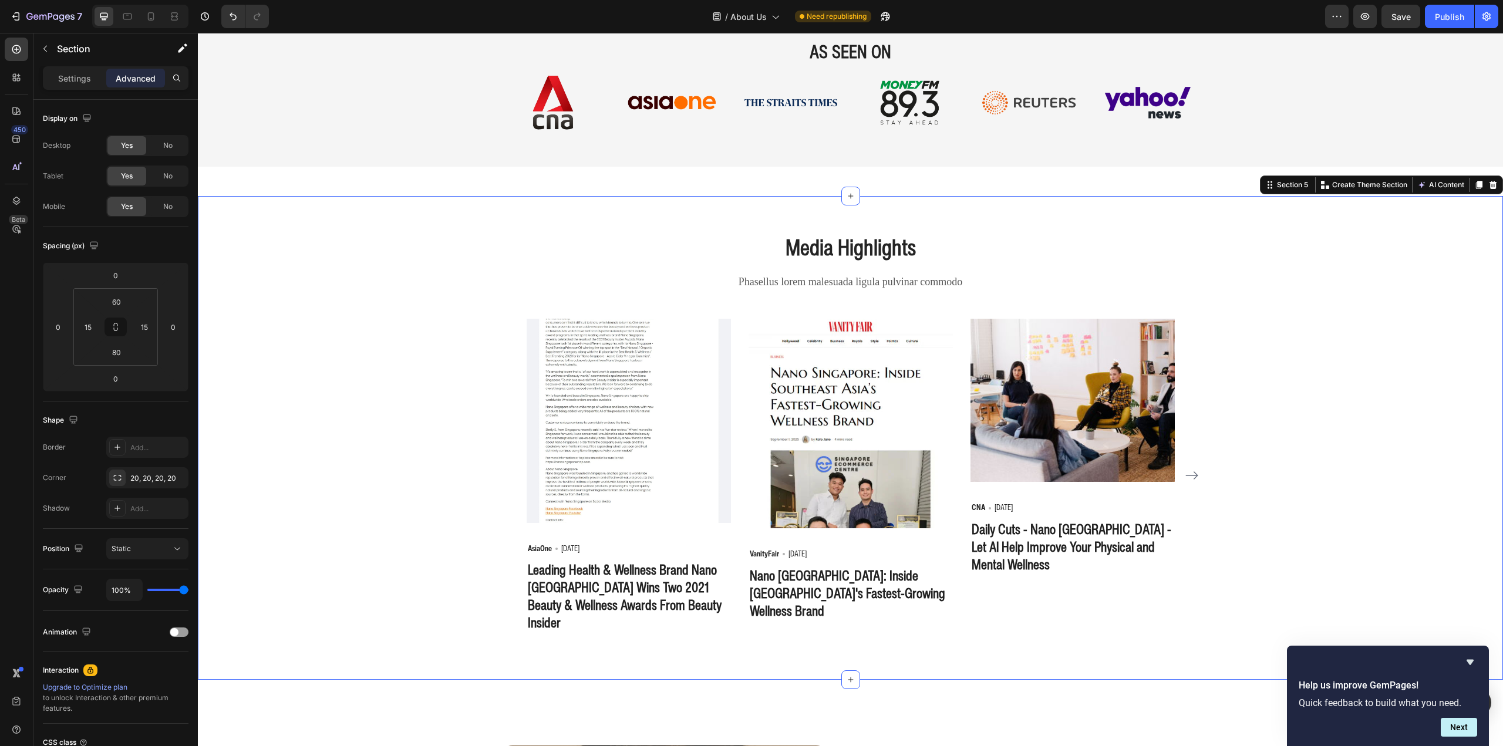
click at [1186, 469] on icon "Carousel Next Arrow" at bounding box center [1192, 476] width 14 height 14
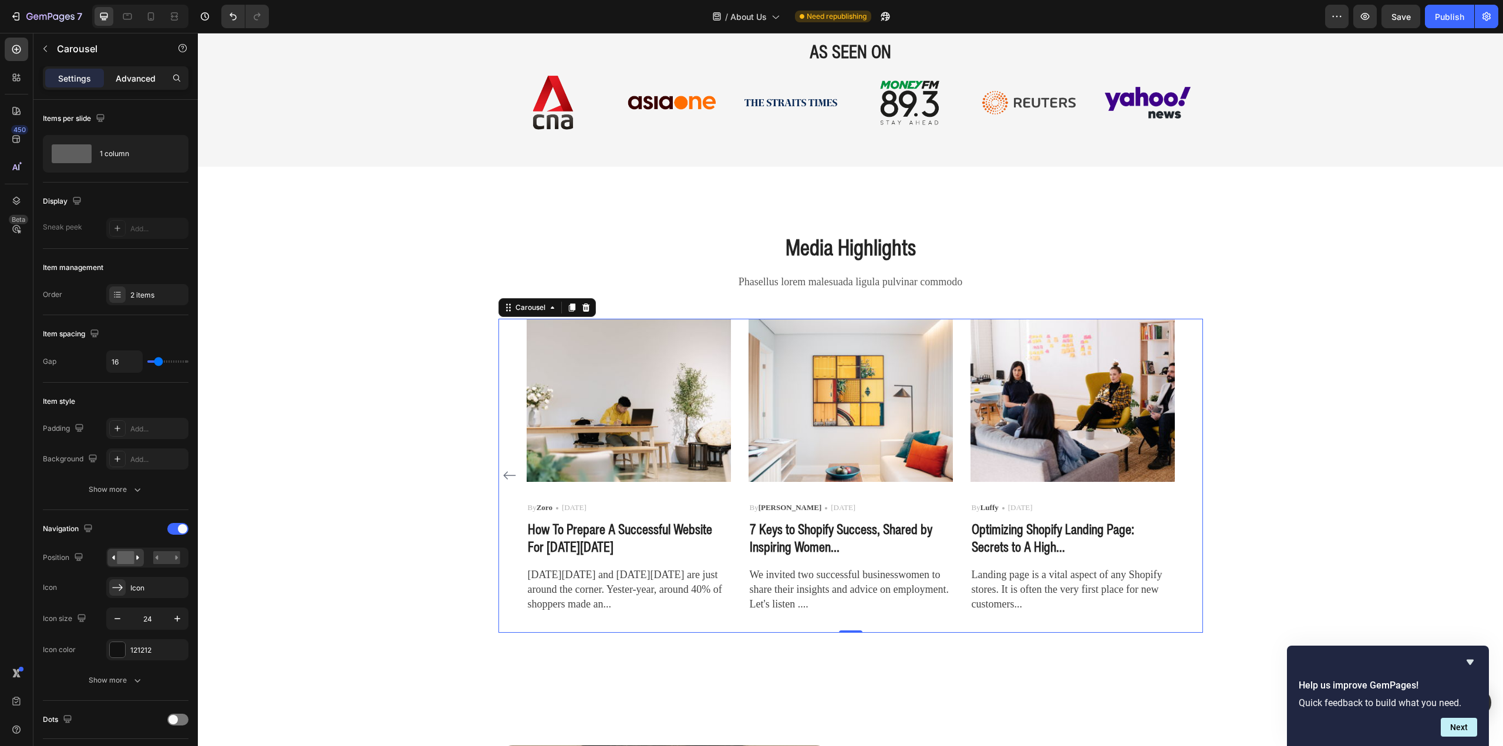
click at [132, 81] on p "Advanced" at bounding box center [136, 78] width 40 height 12
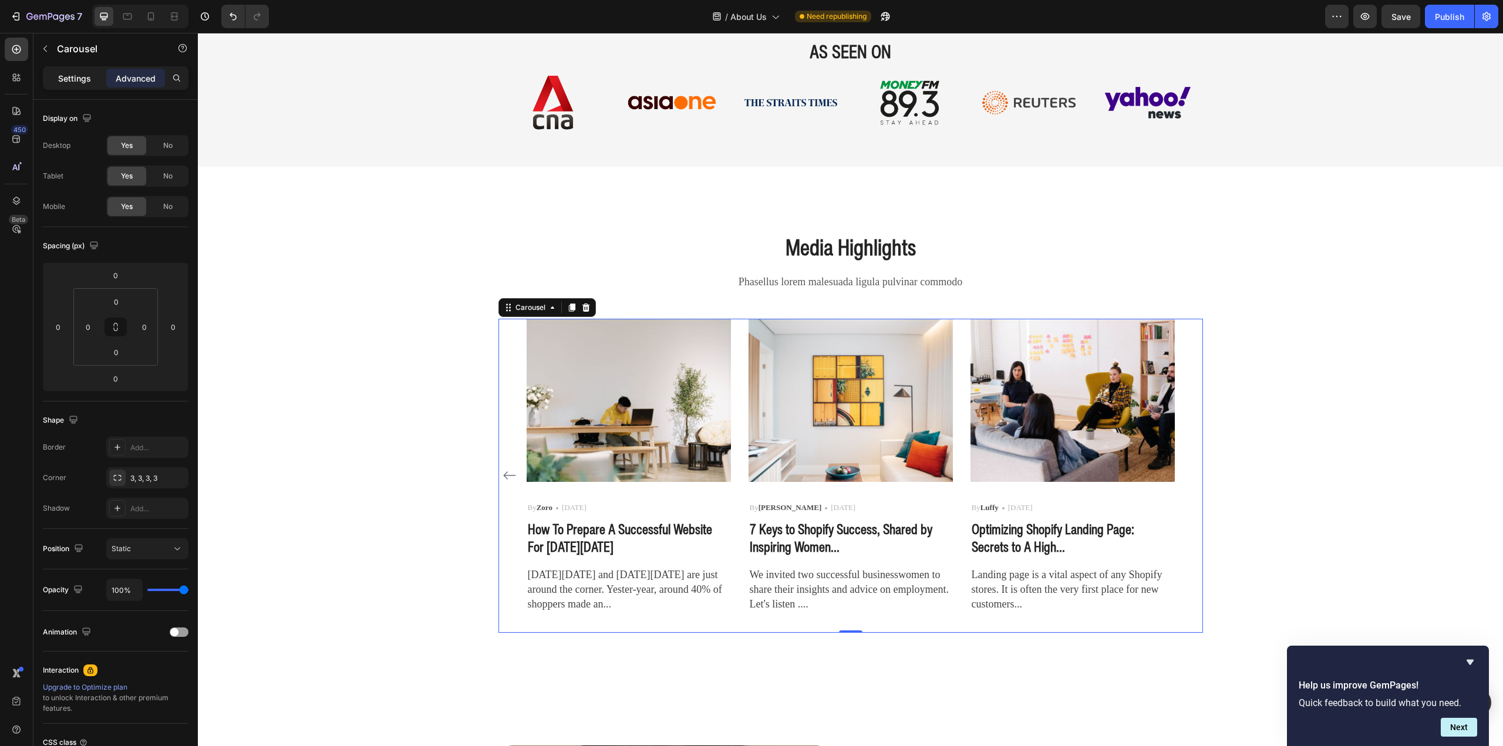
click at [89, 81] on p "Settings" at bounding box center [74, 78] width 33 height 12
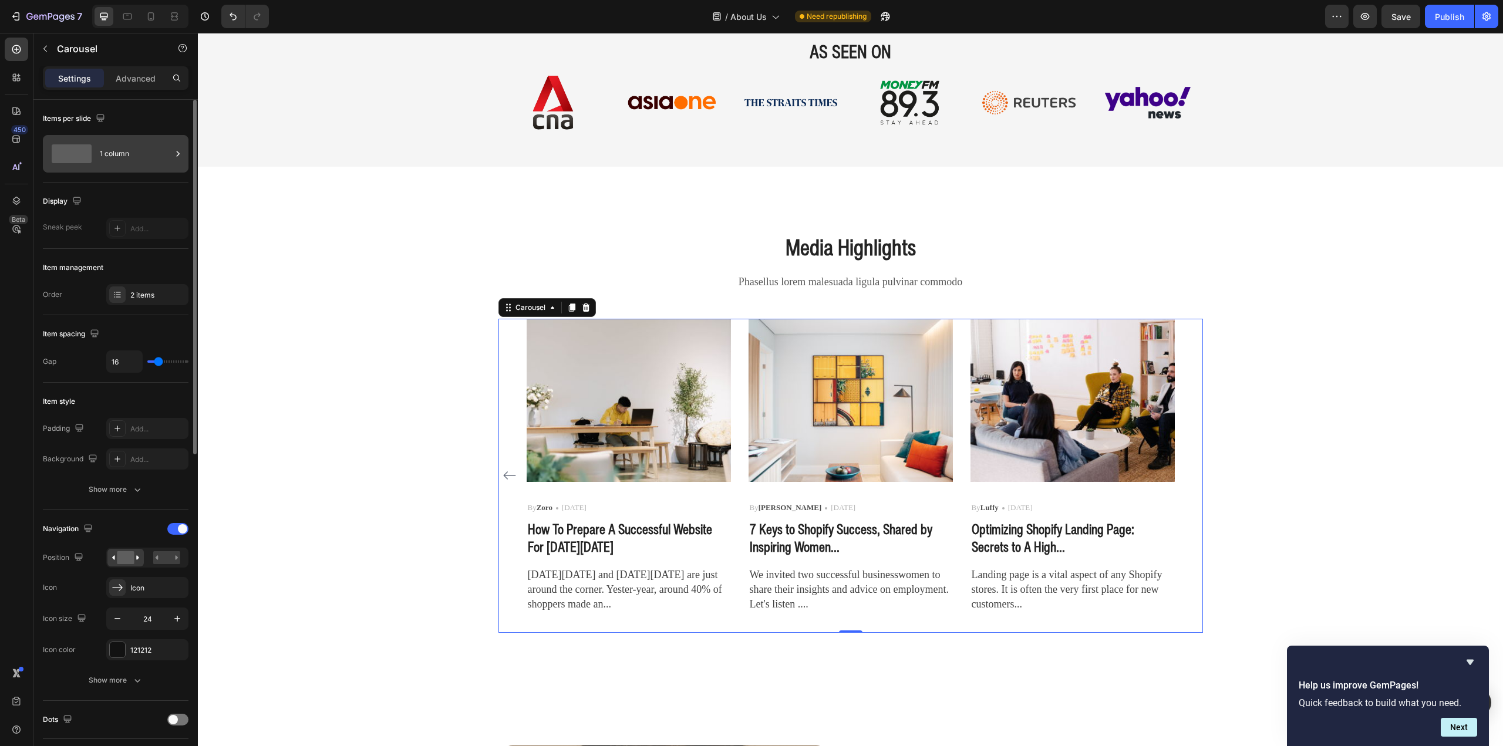
click at [126, 148] on div "1 column" at bounding box center [136, 153] width 72 height 27
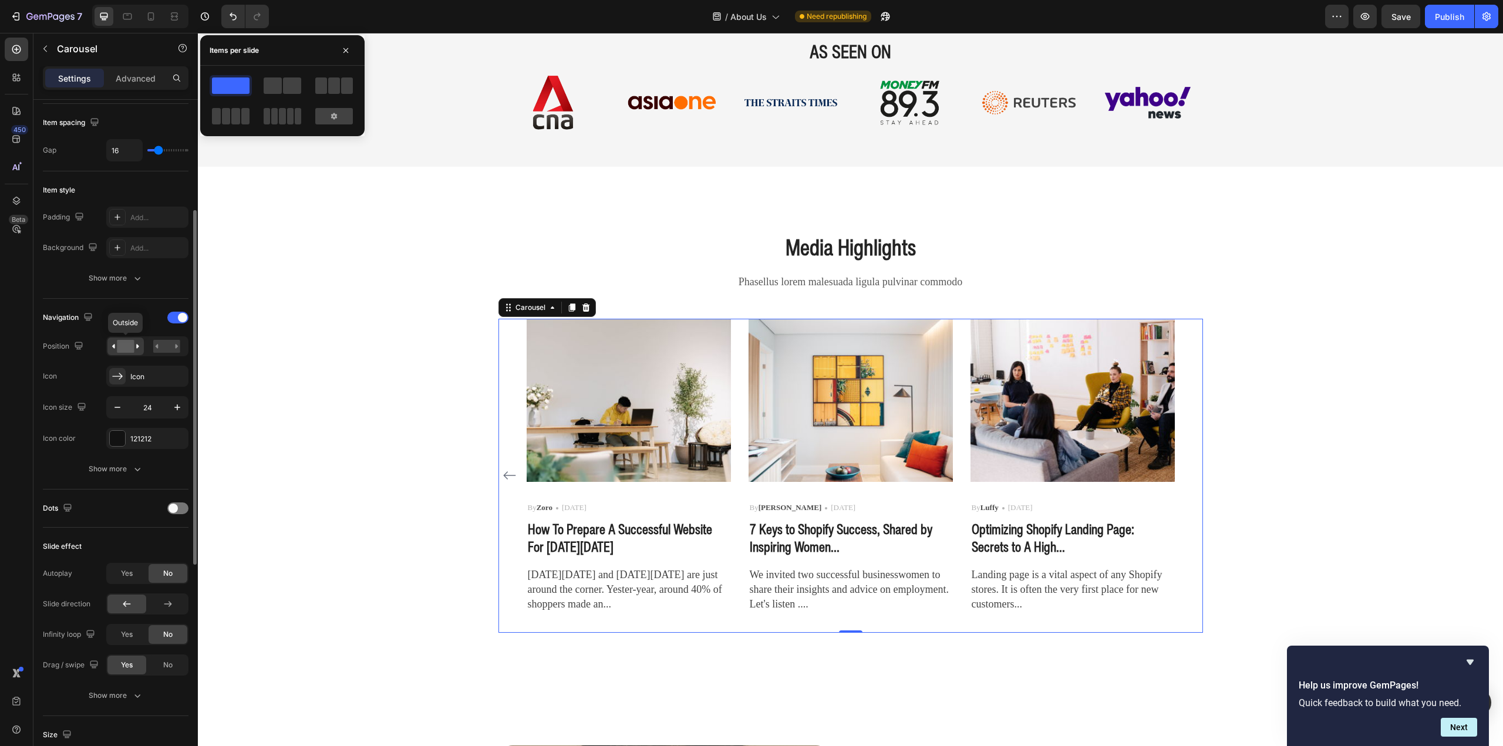
scroll to position [0, 0]
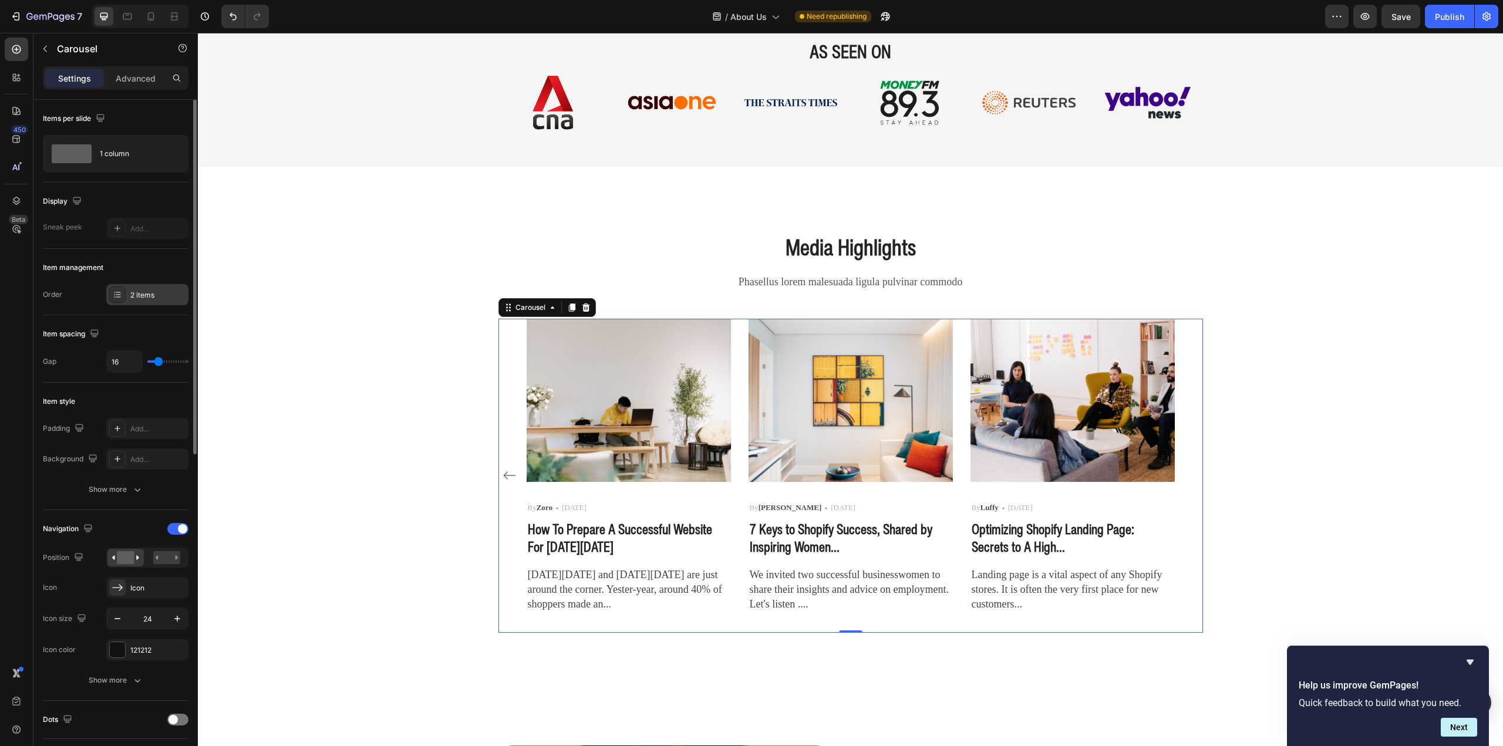
click at [137, 305] on div "2 items" at bounding box center [147, 294] width 82 height 21
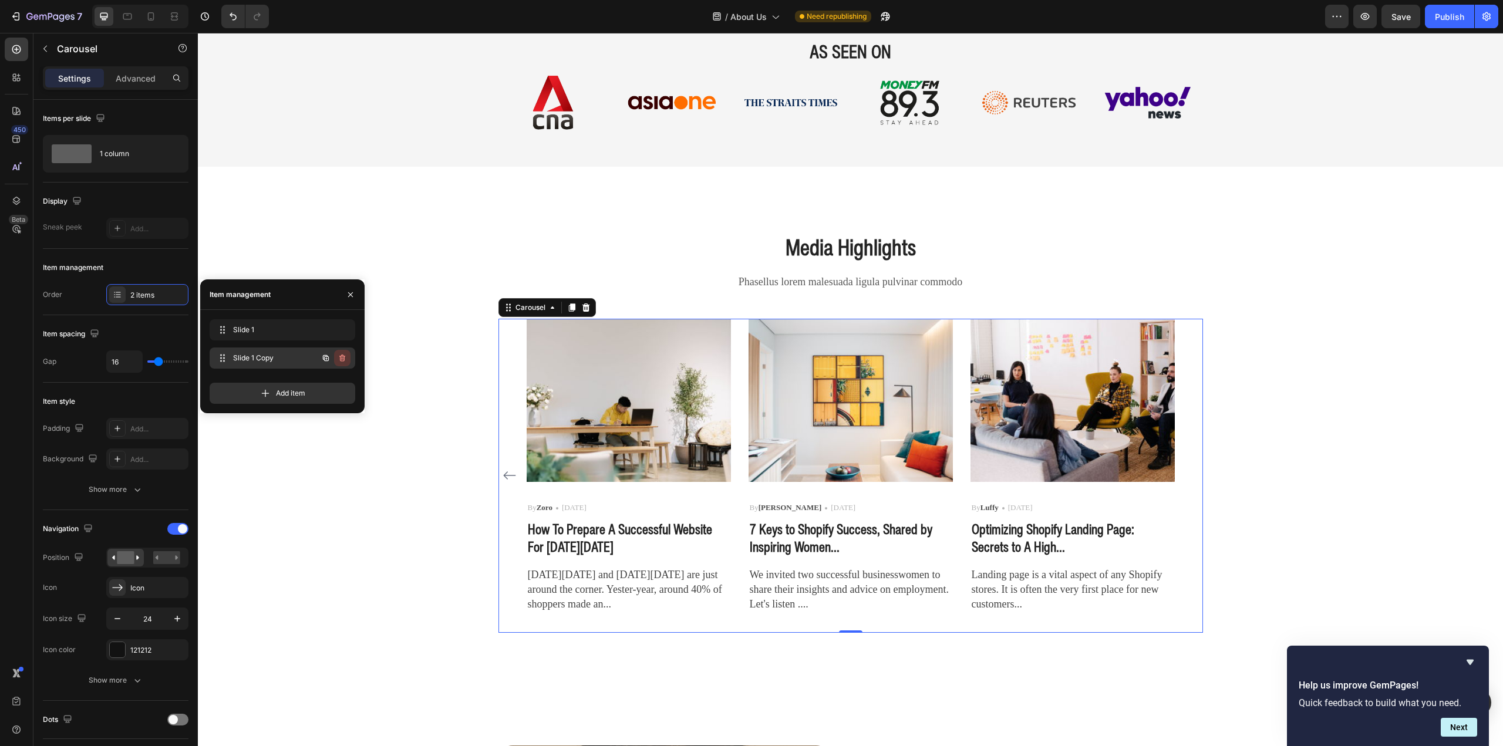
click at [342, 356] on icon "button" at bounding box center [342, 358] width 6 height 7
click at [345, 358] on div "Delete" at bounding box center [334, 358] width 22 height 11
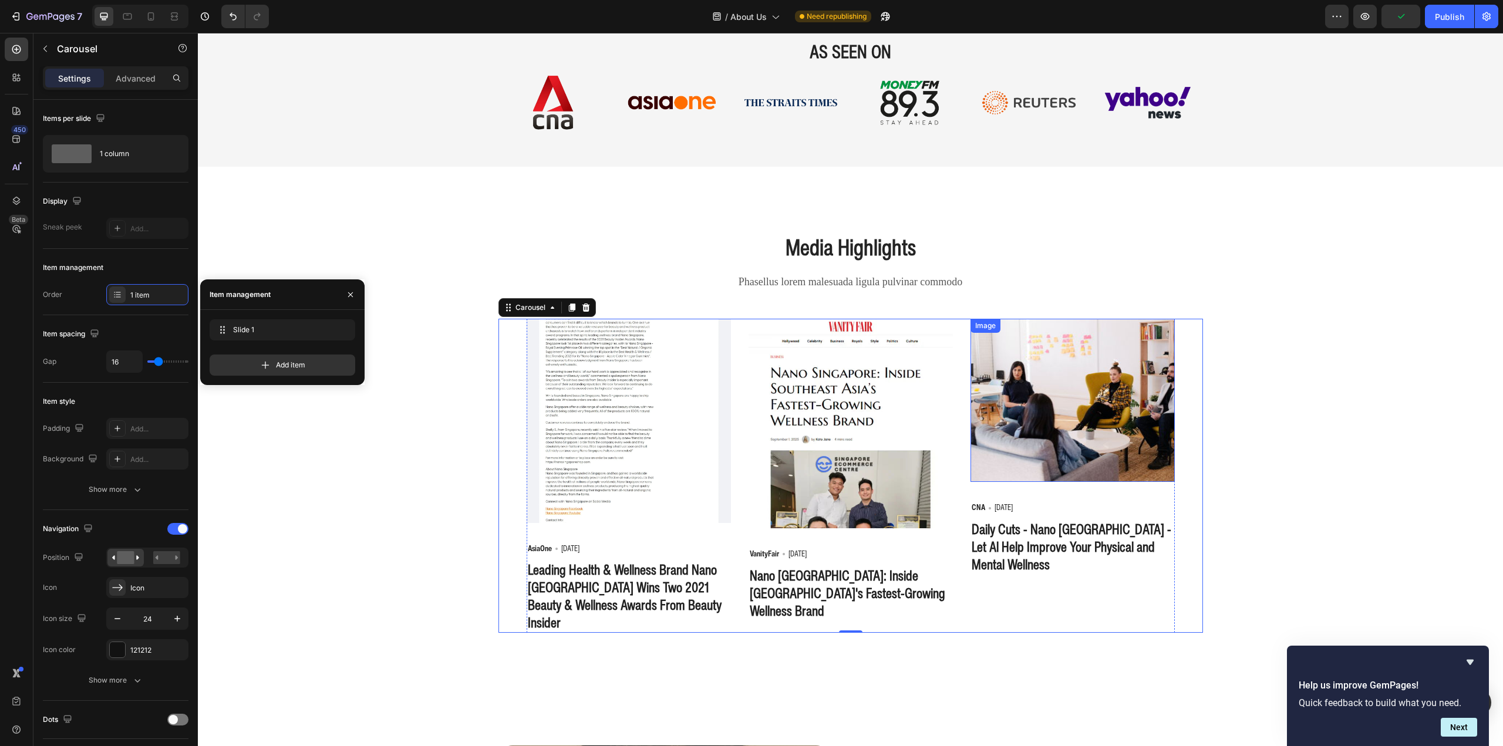
click at [1110, 439] on img at bounding box center [1072, 400] width 204 height 163
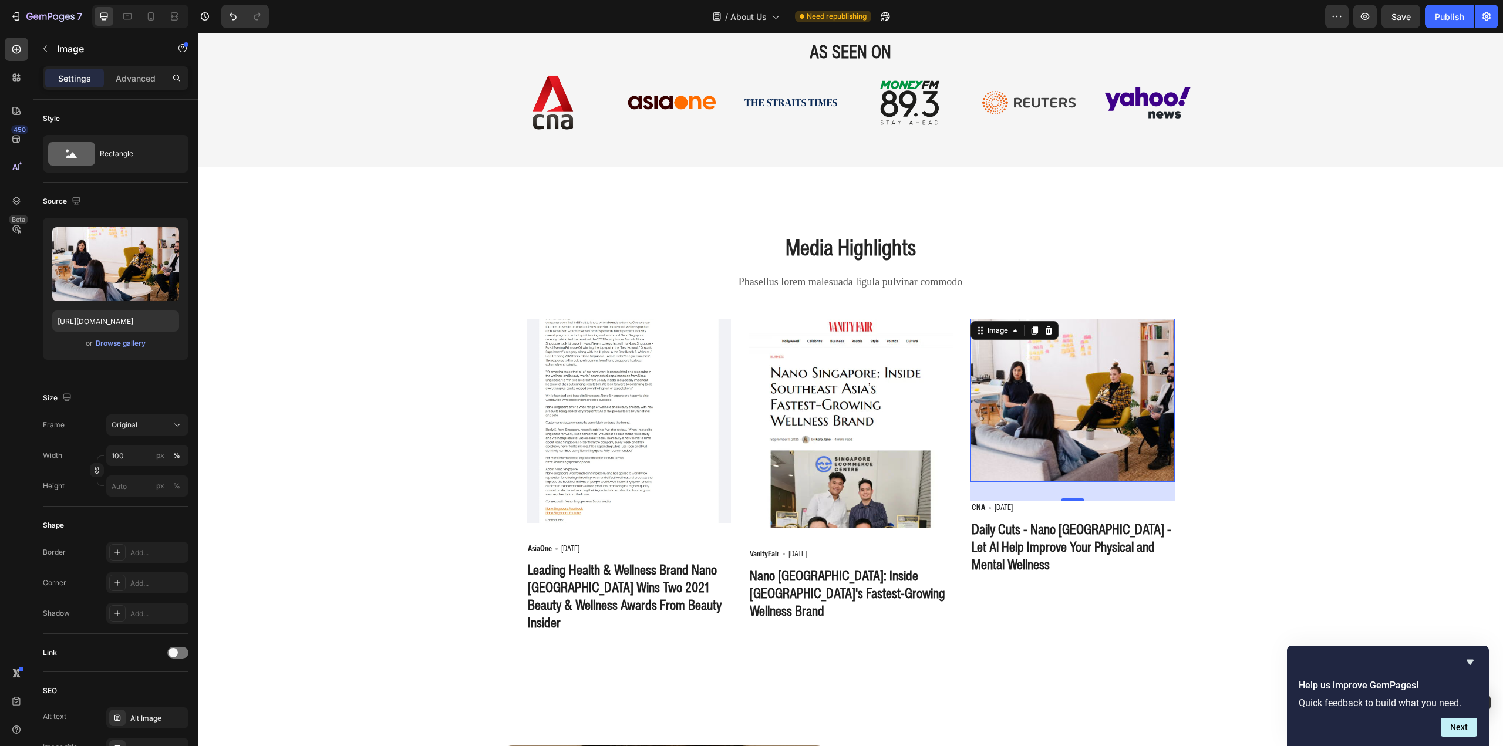
click at [1089, 452] on img at bounding box center [1072, 400] width 204 height 163
click at [130, 324] on input "https://ucarecdn.com/555b314d-37a7-4d8a-918d-f5f69cdbaf0b/-/format/auto/" at bounding box center [115, 321] width 127 height 21
click at [130, 323] on input "https://ucarecdn.com/555b314d-37a7-4d8a-918d-f5f69cdbaf0b/-/format/auto/" at bounding box center [115, 321] width 127 height 21
paste input "cdn.shopify.com/s/files/1/0100/2677/8681/files/channelnewsasia-listen-daily-cut…"
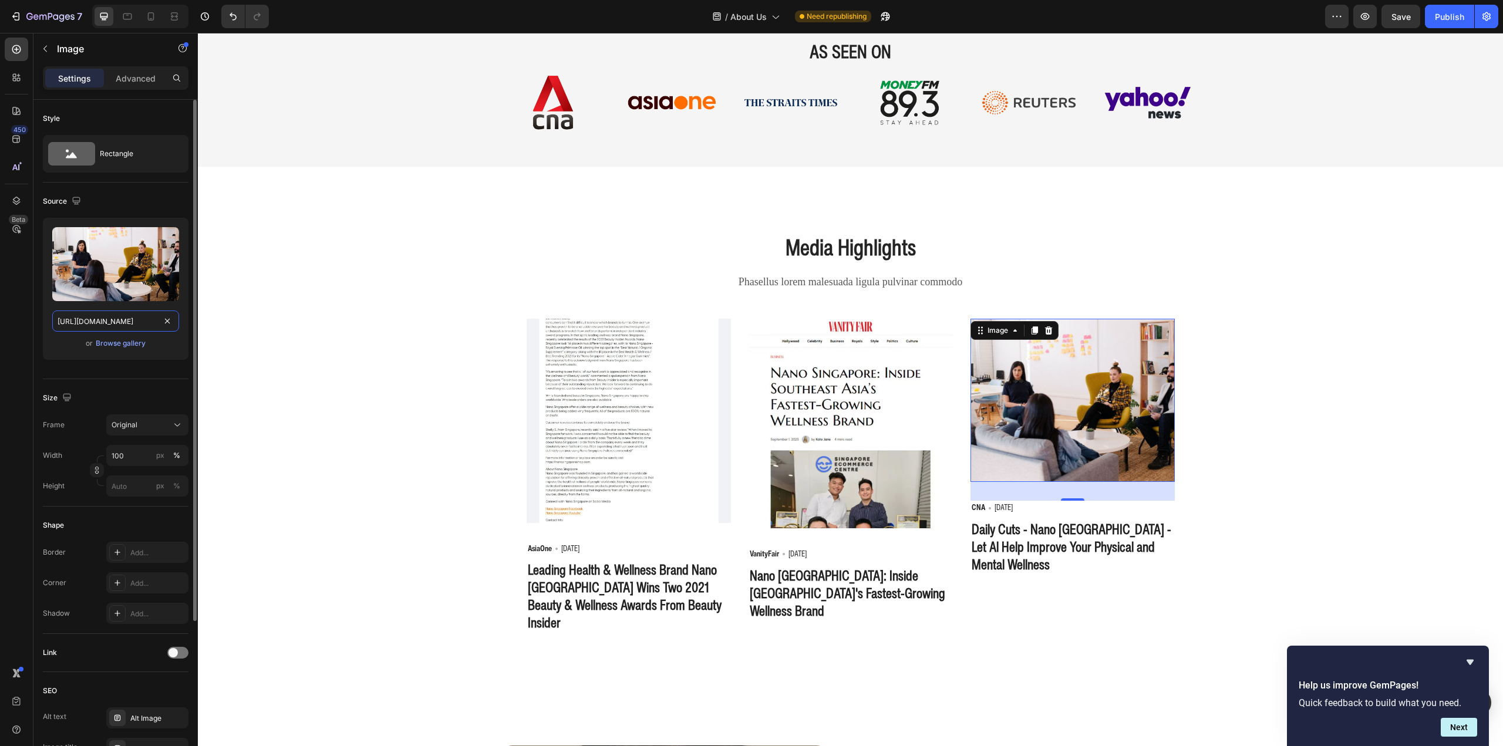
scroll to position [0, 618]
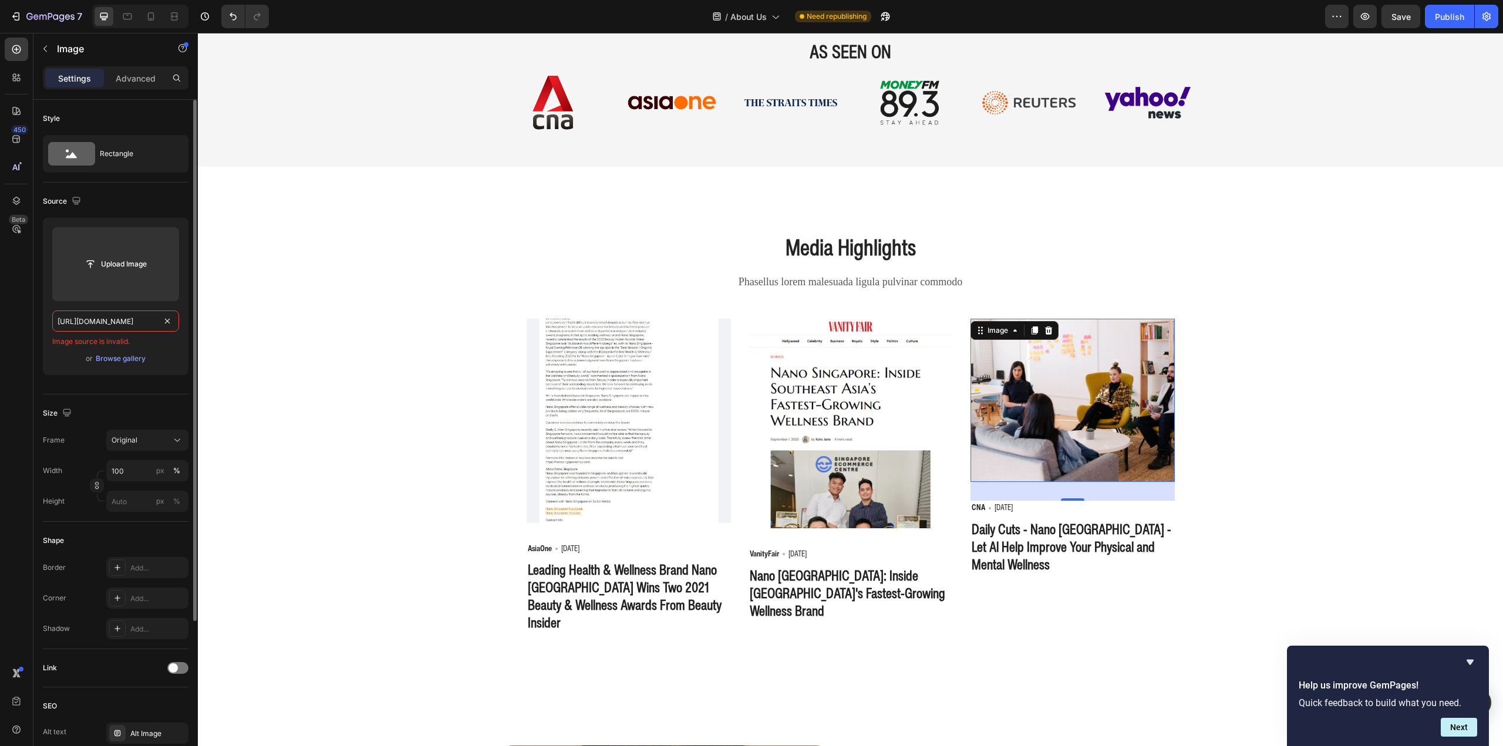
click at [100, 318] on input "https://cdn.shopify.com/s/files/1/0100/2677/8681/files/channelnewsasia-listen-d…" at bounding box center [115, 321] width 127 height 21
drag, startPoint x: 126, startPoint y: 319, endPoint x: 0, endPoint y: 311, distance: 125.9
click at [0, 311] on div "450 Beta media Sections(2) Elements(9) Media Image Comparison Image Image Video…" at bounding box center [99, 389] width 198 height 713
click at [136, 321] on input "https://cdn.shopify.com/s/files/1/0100/2677/8681/files/channelnewsasia-listen-d…" at bounding box center [115, 321] width 127 height 21
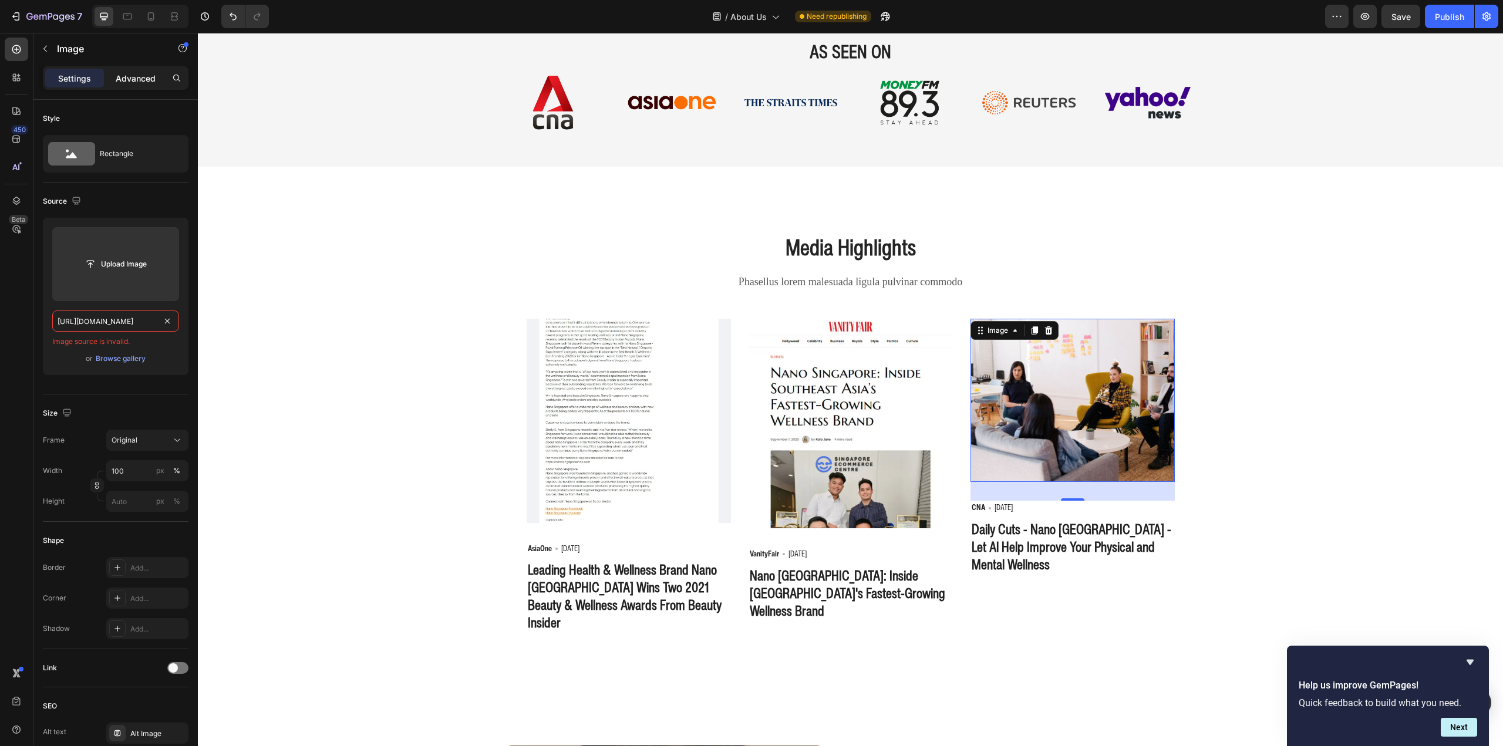
type input "https://cdn.shopify.com/s/files/1/0100/2677/8681/files/channelnewsasia-listen-d…"
click at [129, 77] on p "Advanced" at bounding box center [136, 78] width 40 height 12
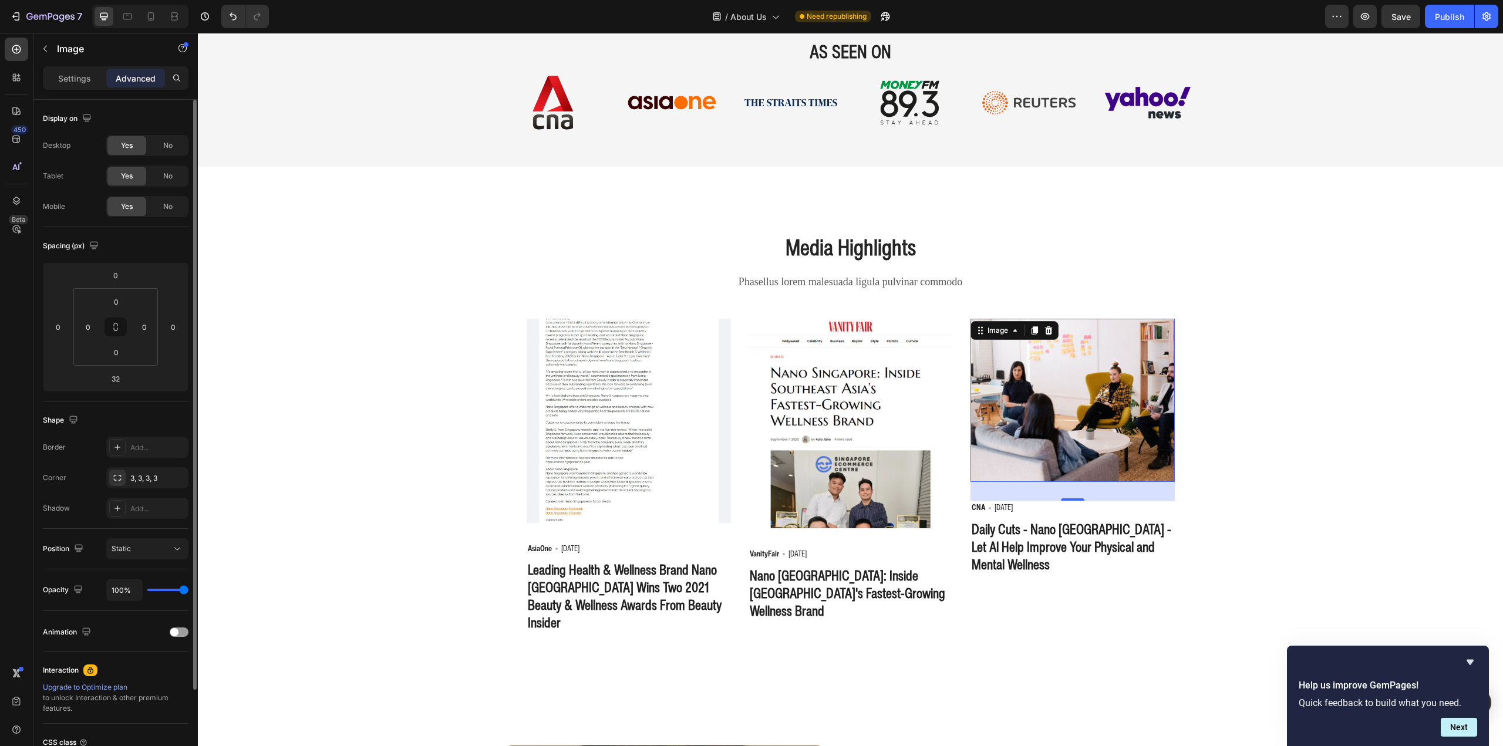
scroll to position [103, 0]
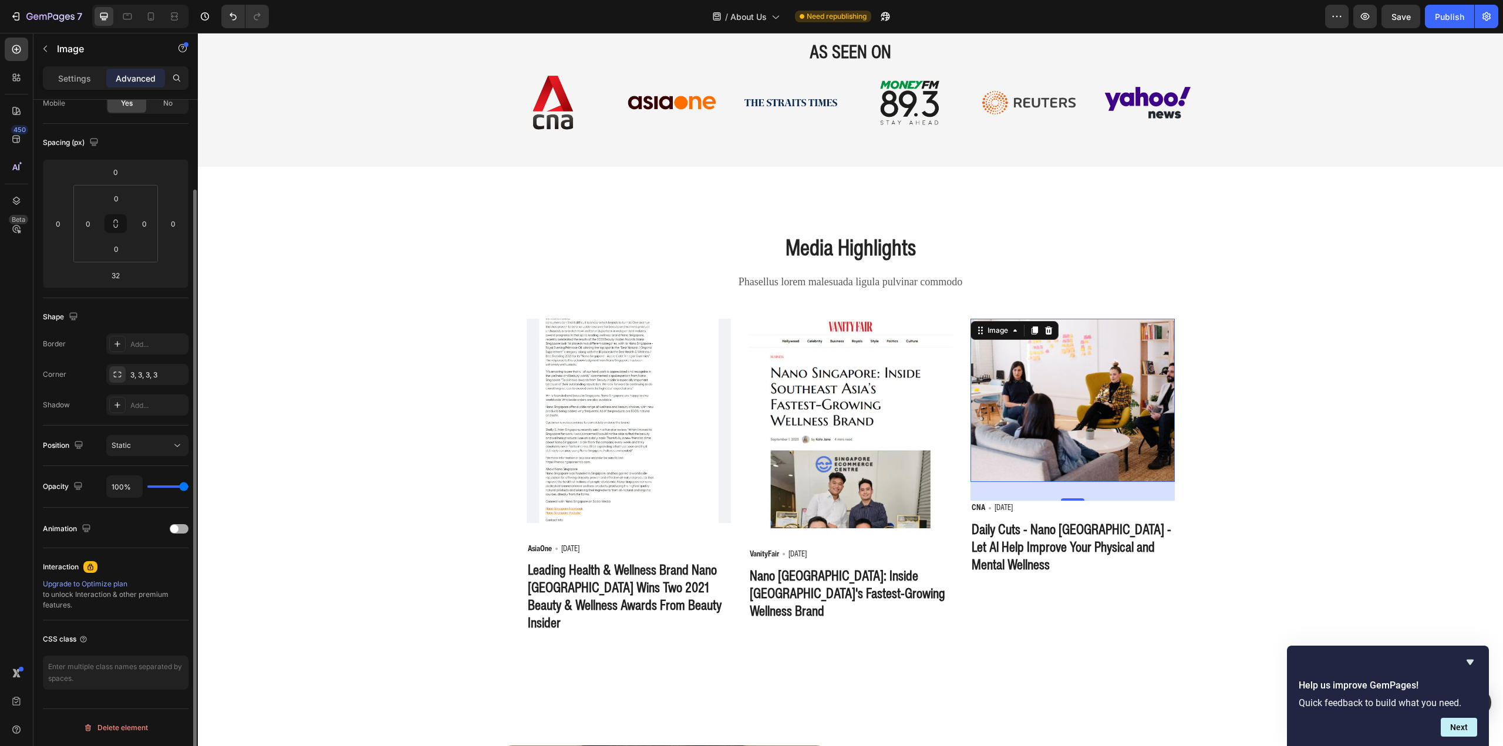
click at [181, 526] on div at bounding box center [179, 528] width 19 height 9
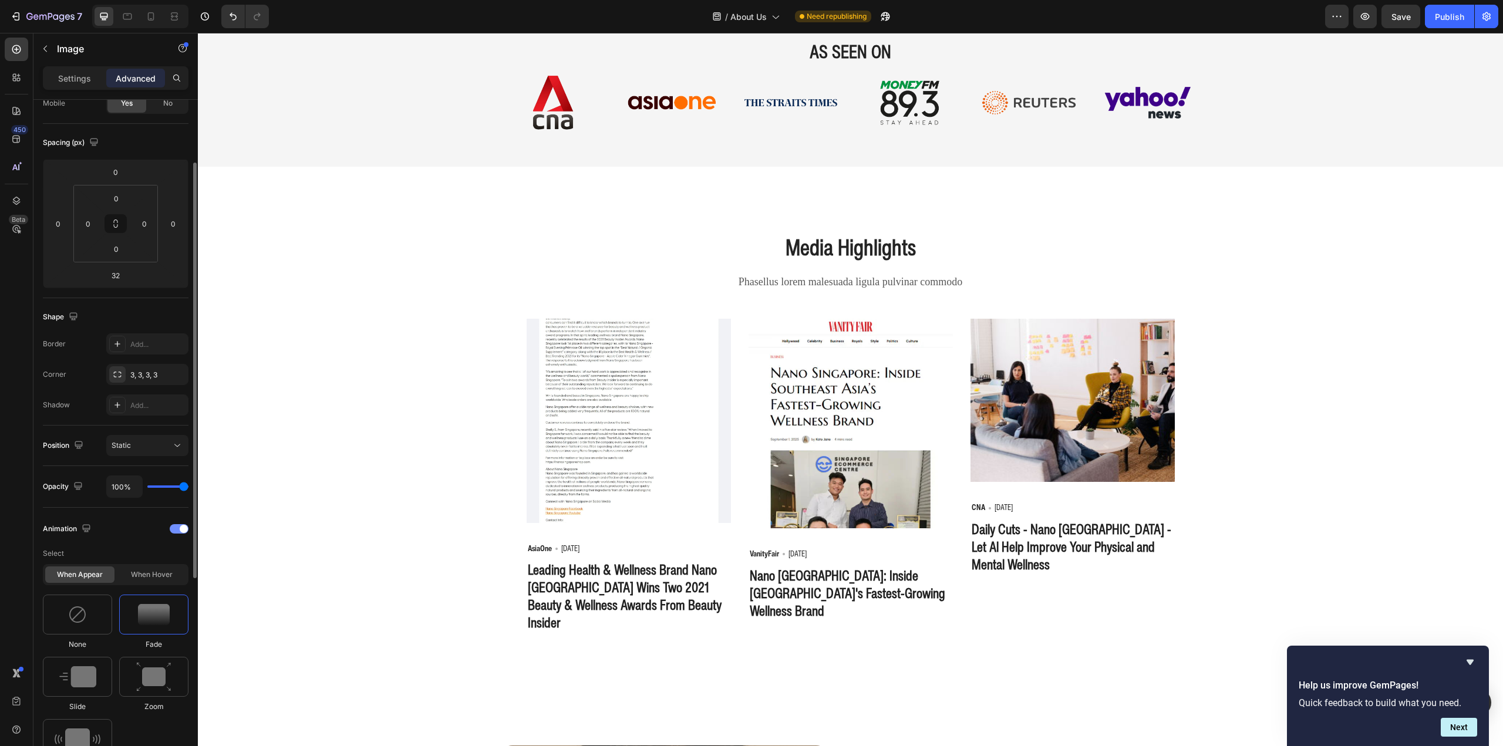
click at [178, 527] on div at bounding box center [179, 528] width 19 height 9
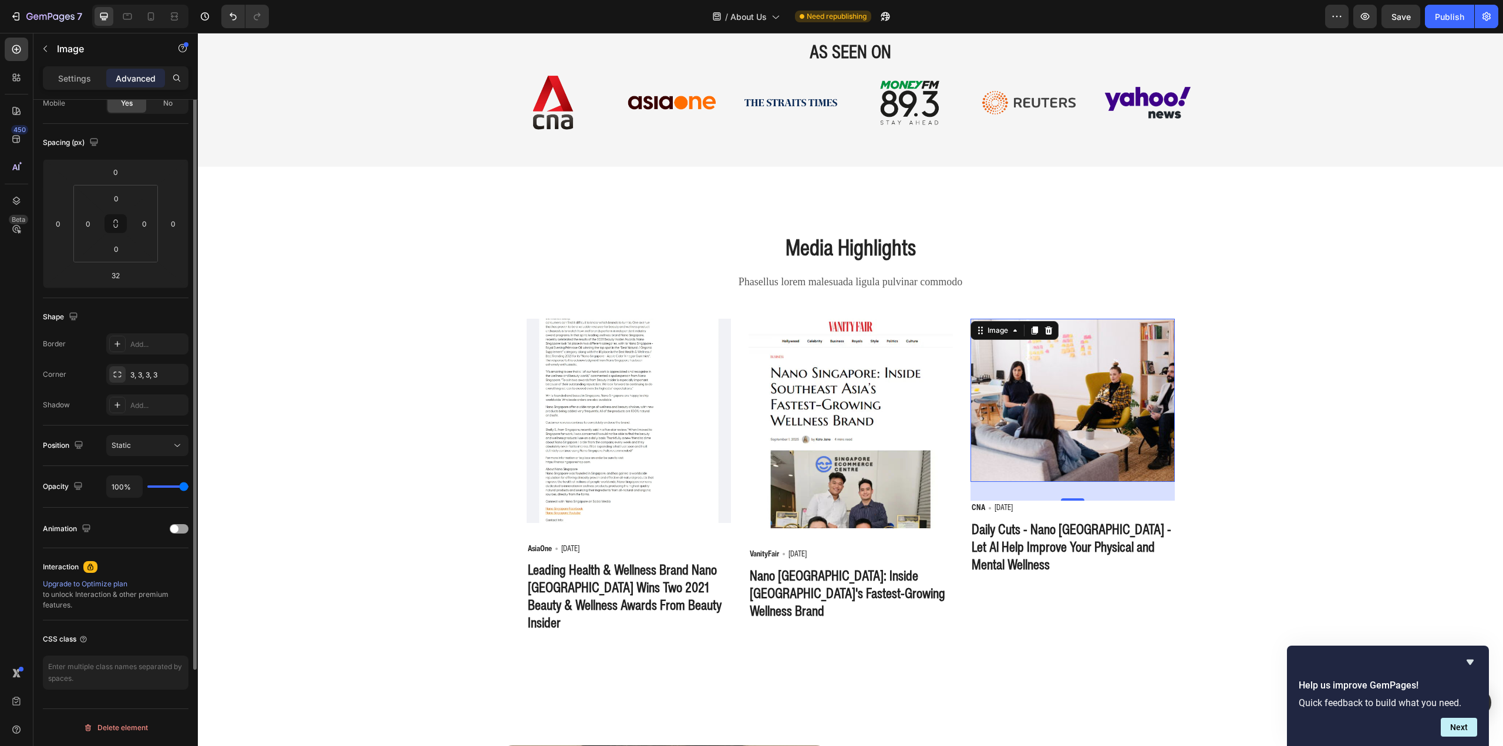
scroll to position [0, 0]
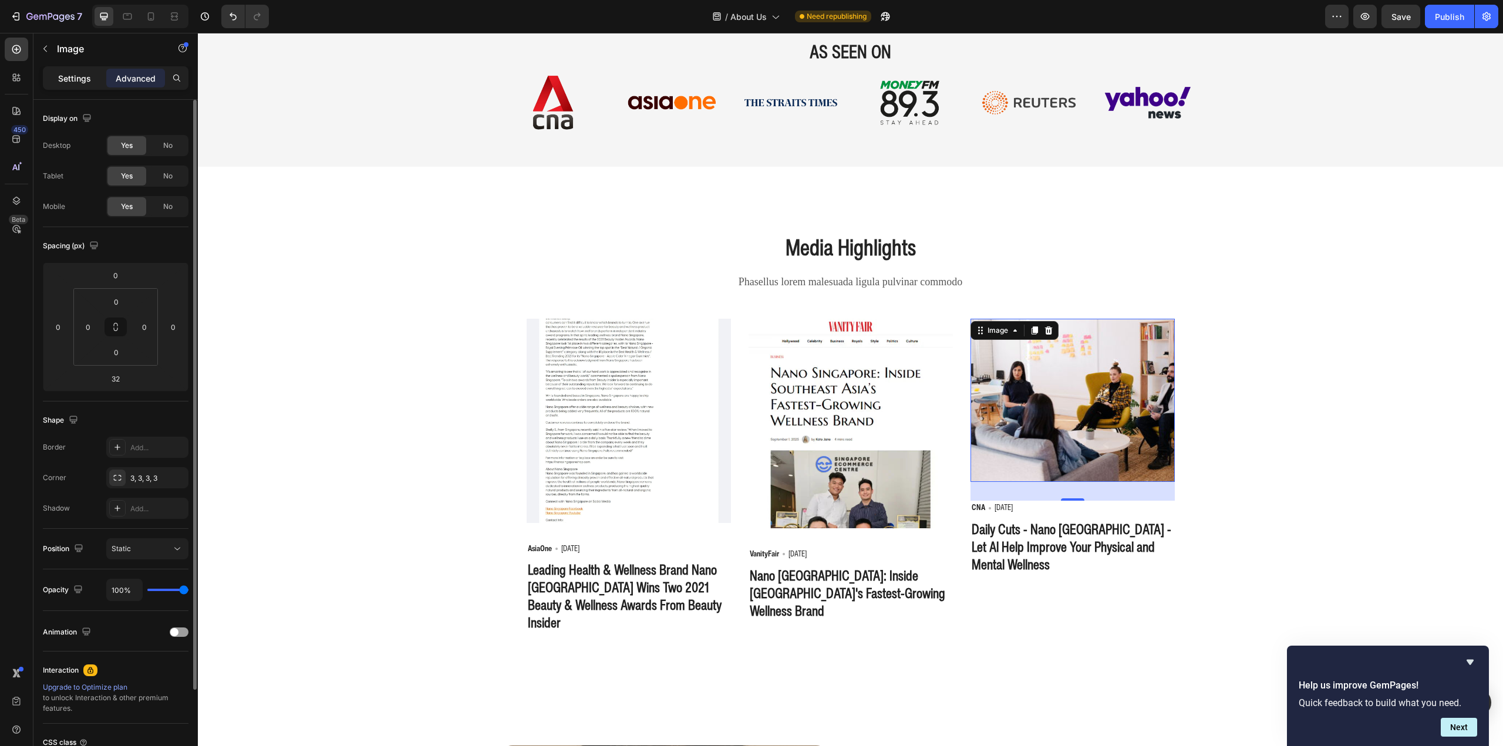
click at [72, 73] on p "Settings" at bounding box center [74, 78] width 33 height 12
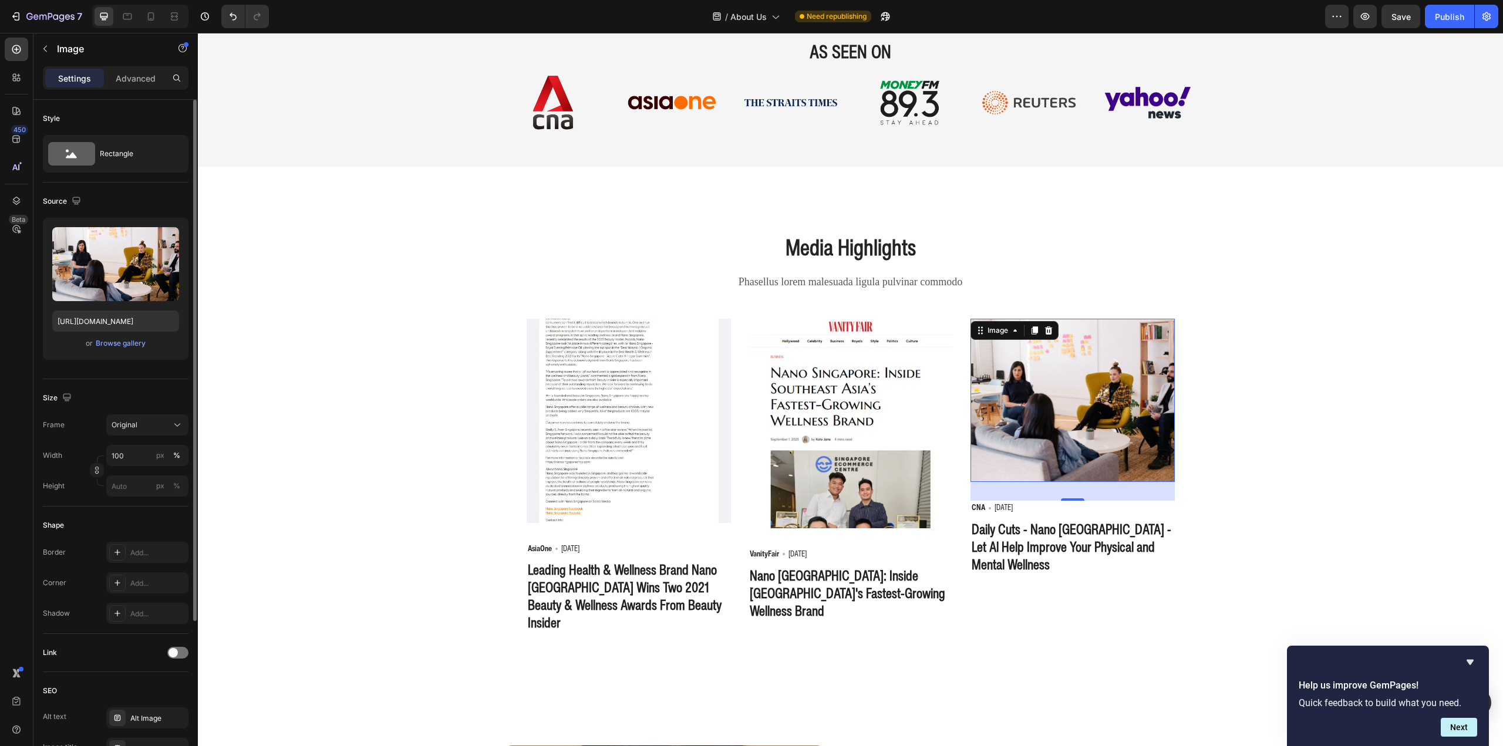
scroll to position [207, 0]
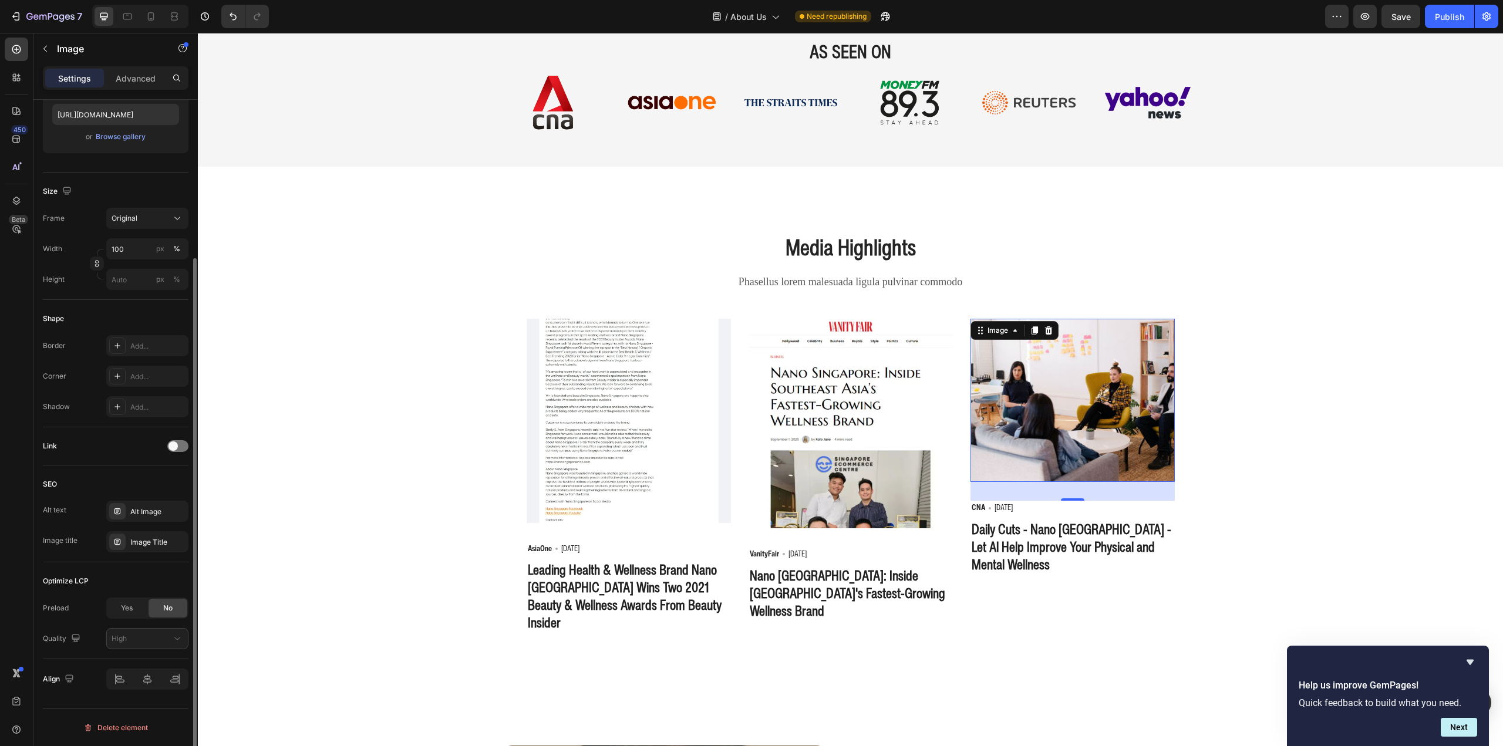
click at [172, 457] on div "Link" at bounding box center [116, 446] width 146 height 38
click at [180, 444] on div at bounding box center [177, 446] width 21 height 12
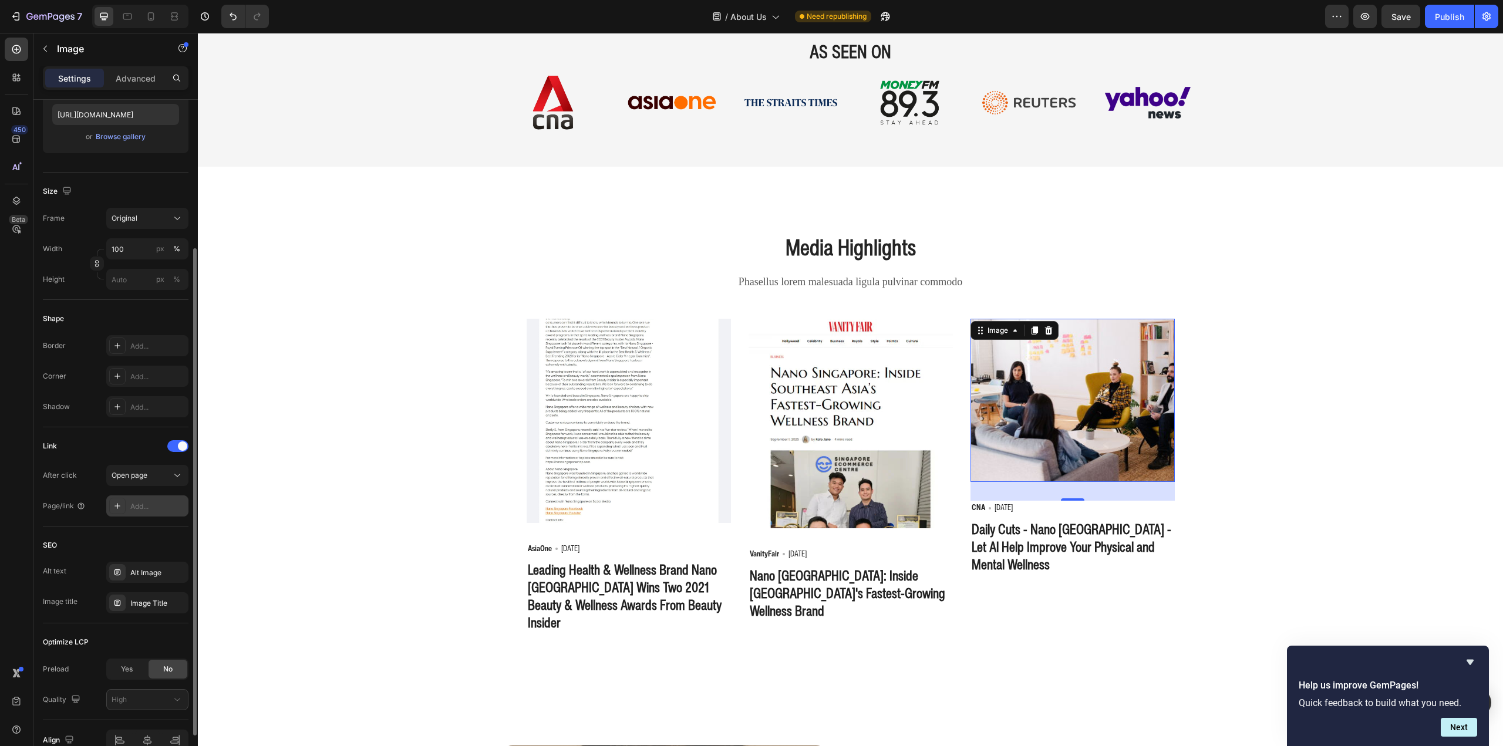
click at [146, 505] on div "Add..." at bounding box center [157, 506] width 55 height 11
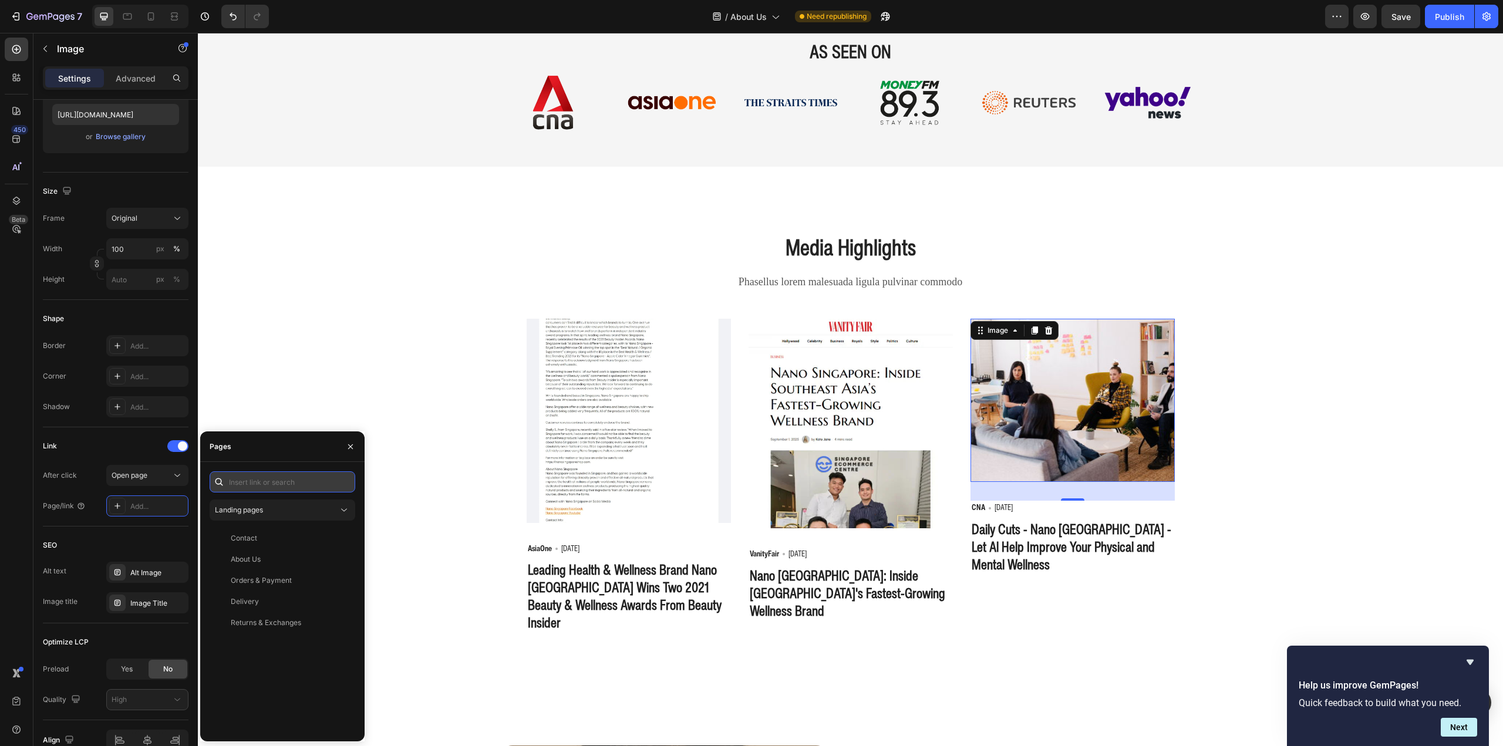
click at [259, 478] on input "text" at bounding box center [283, 481] width 146 height 21
paste input "https://cdn.shopify.com/s/files/1/0100/2677/8681/files/channelnewsasia-listen-d…"
type input "https://cdn.shopify.com/s/files/1/0100/2677/8681/files/channelnewsasia-listen-d…"
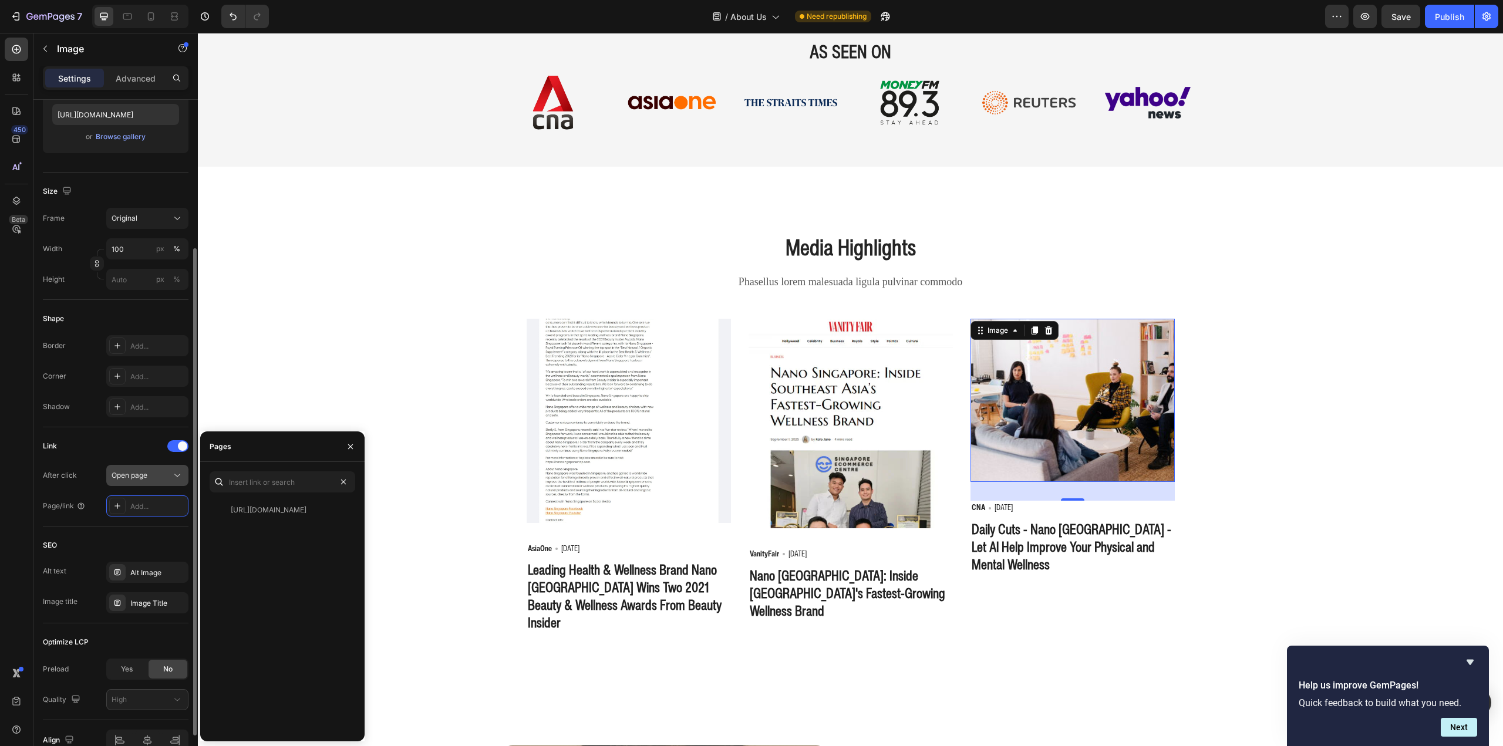
click at [146, 476] on span "Open page" at bounding box center [130, 475] width 36 height 9
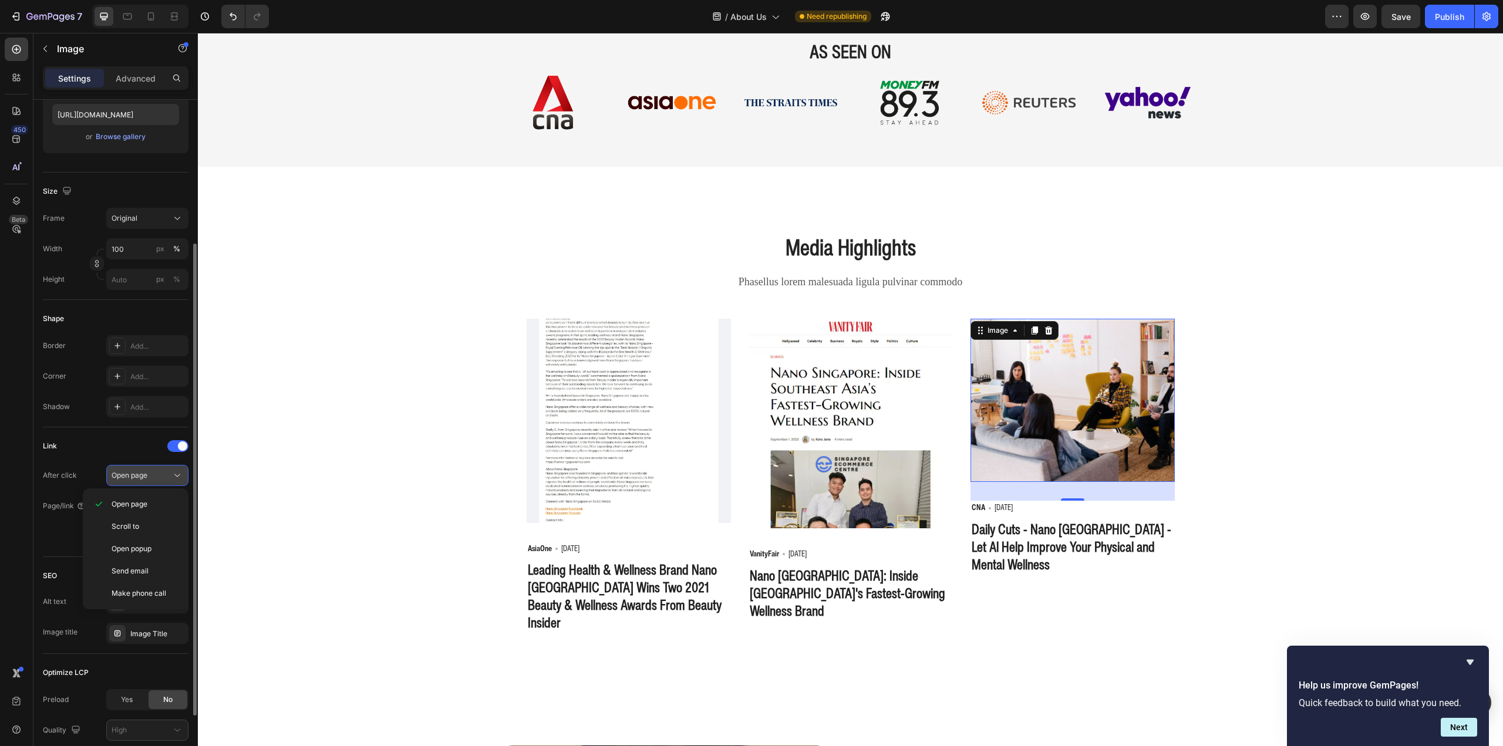
click at [146, 472] on span "Open page" at bounding box center [130, 475] width 36 height 9
click at [127, 535] on div "Show more" at bounding box center [116, 537] width 55 height 12
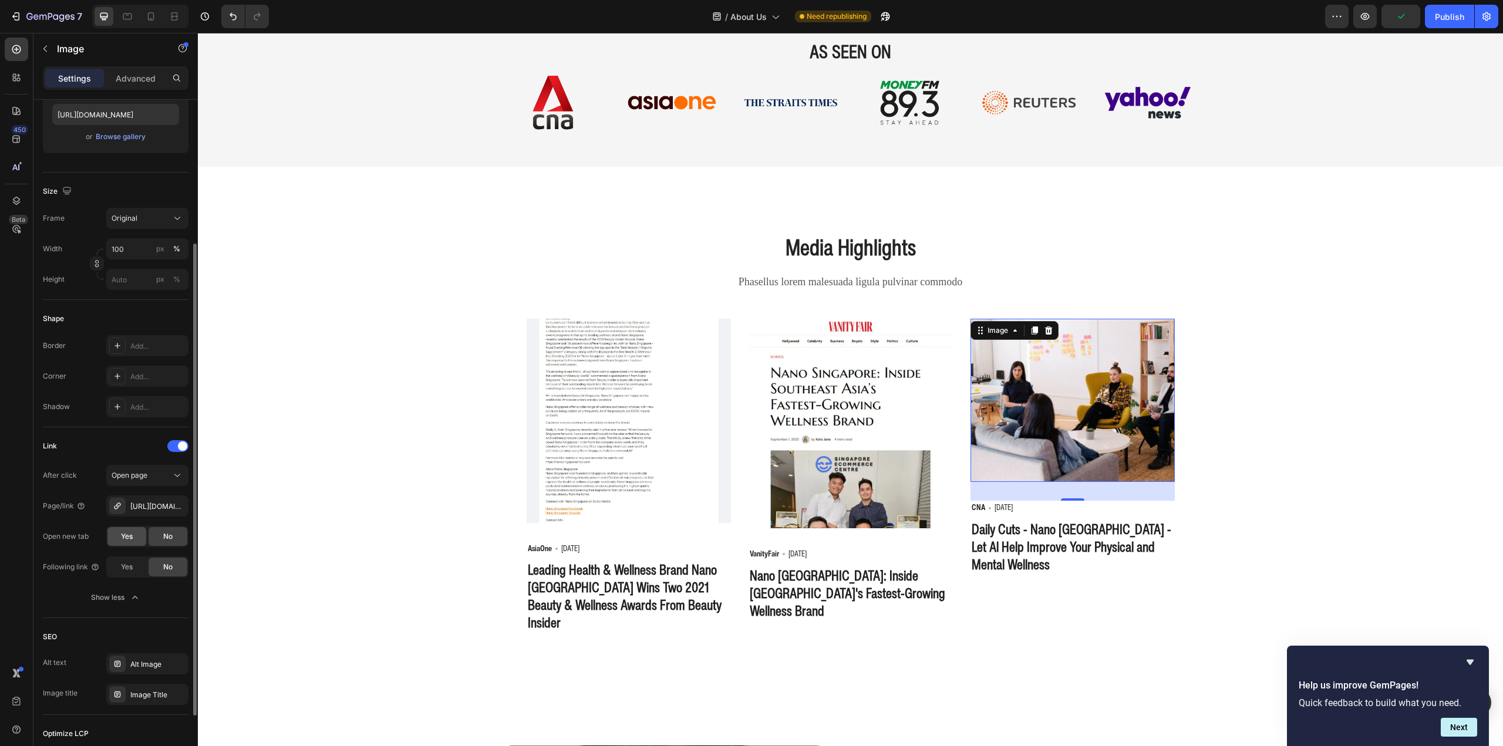
click at [138, 535] on div "Yes" at bounding box center [126, 536] width 39 height 19
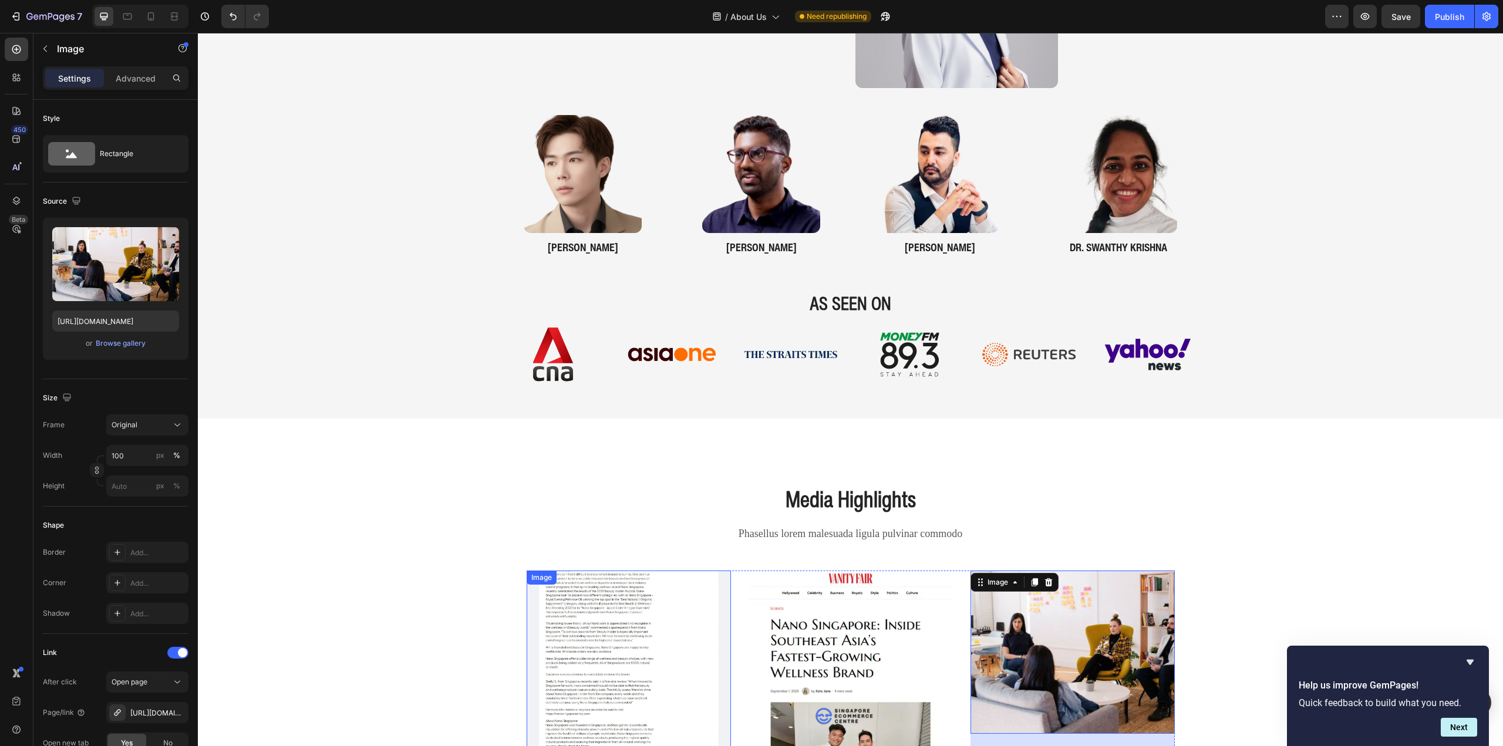
scroll to position [1578, 0]
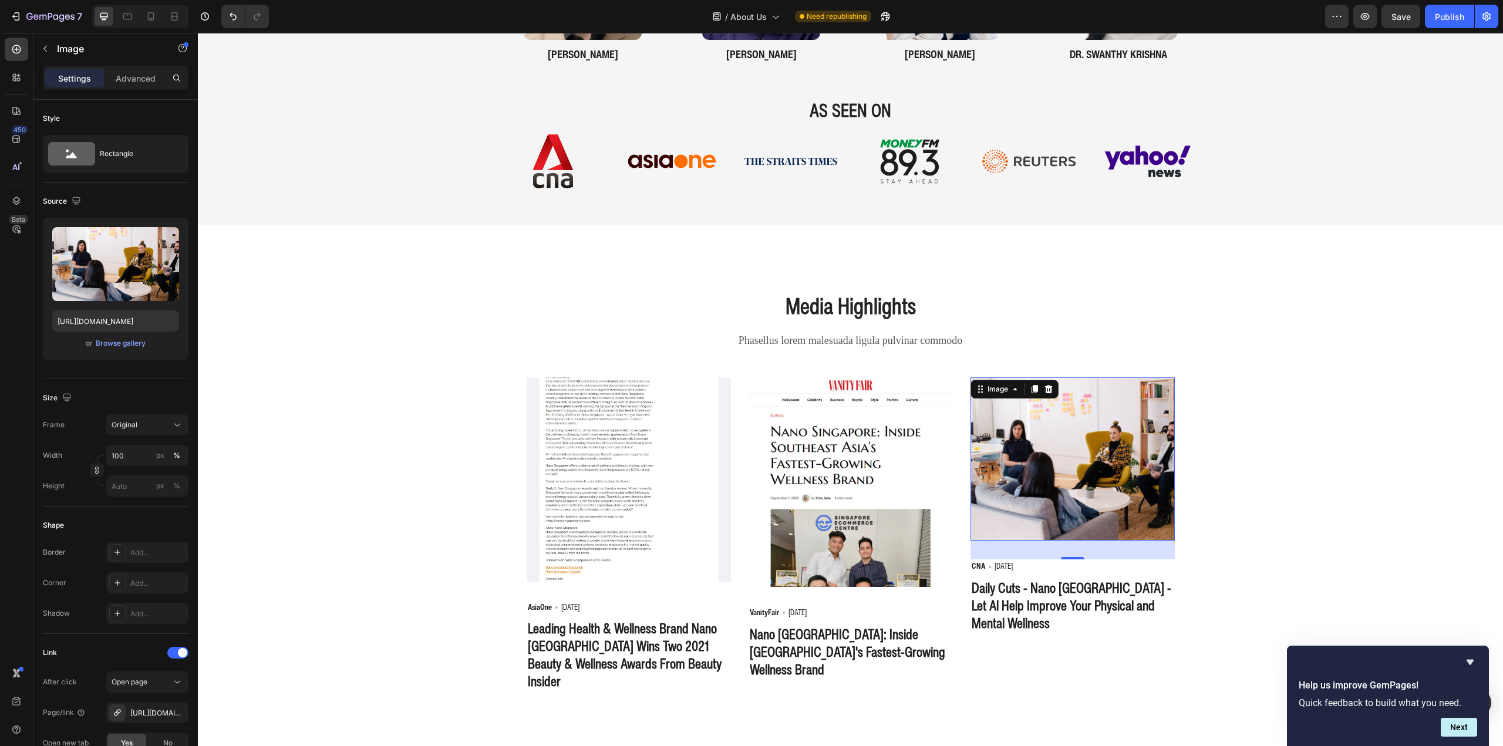
click at [1088, 500] on img at bounding box center [1072, 459] width 204 height 163
click at [126, 345] on div "Browse gallery" at bounding box center [121, 343] width 50 height 11
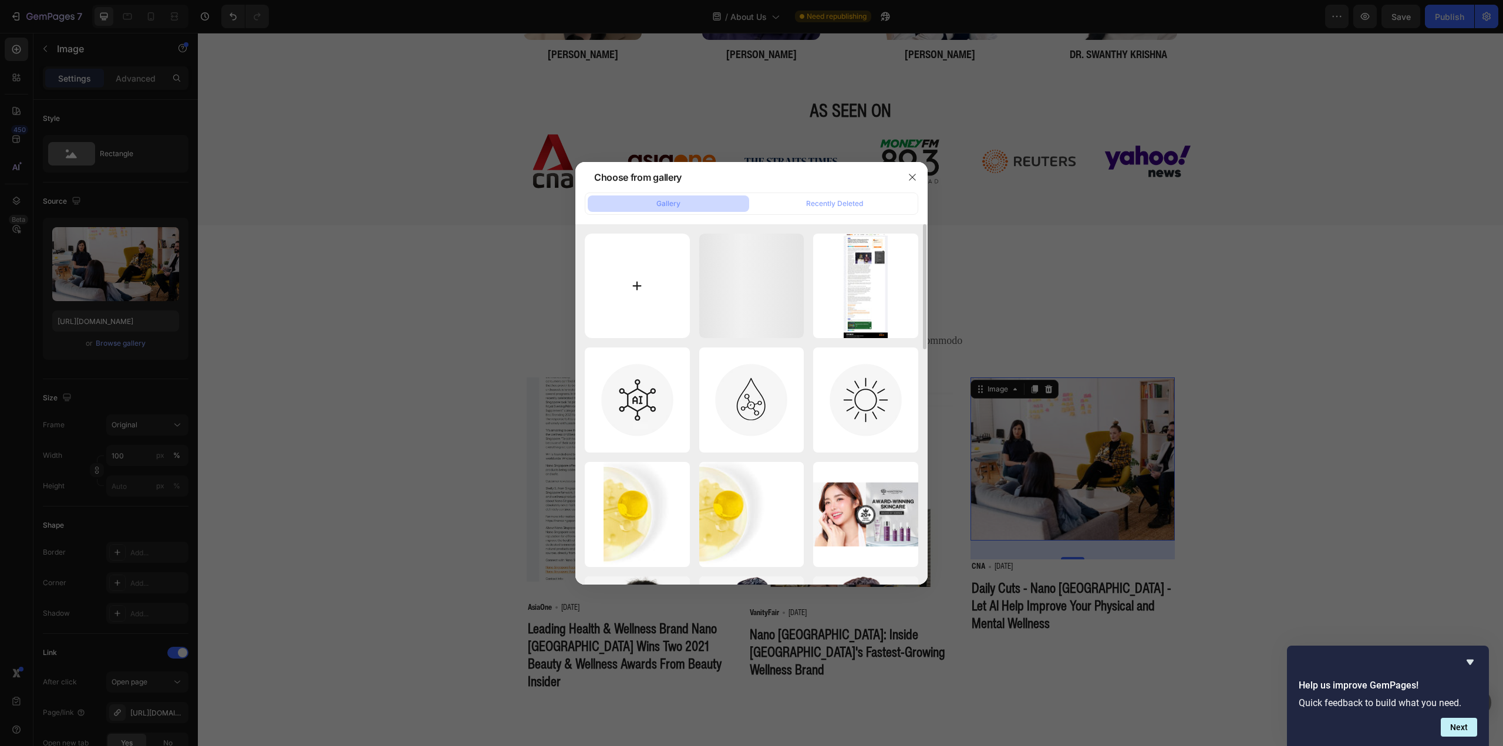
click at [632, 323] on input "file" at bounding box center [637, 286] width 105 height 105
type input "C:\fakepath\Media Screenshot - CNA Daily Cuts WEBP.webp"
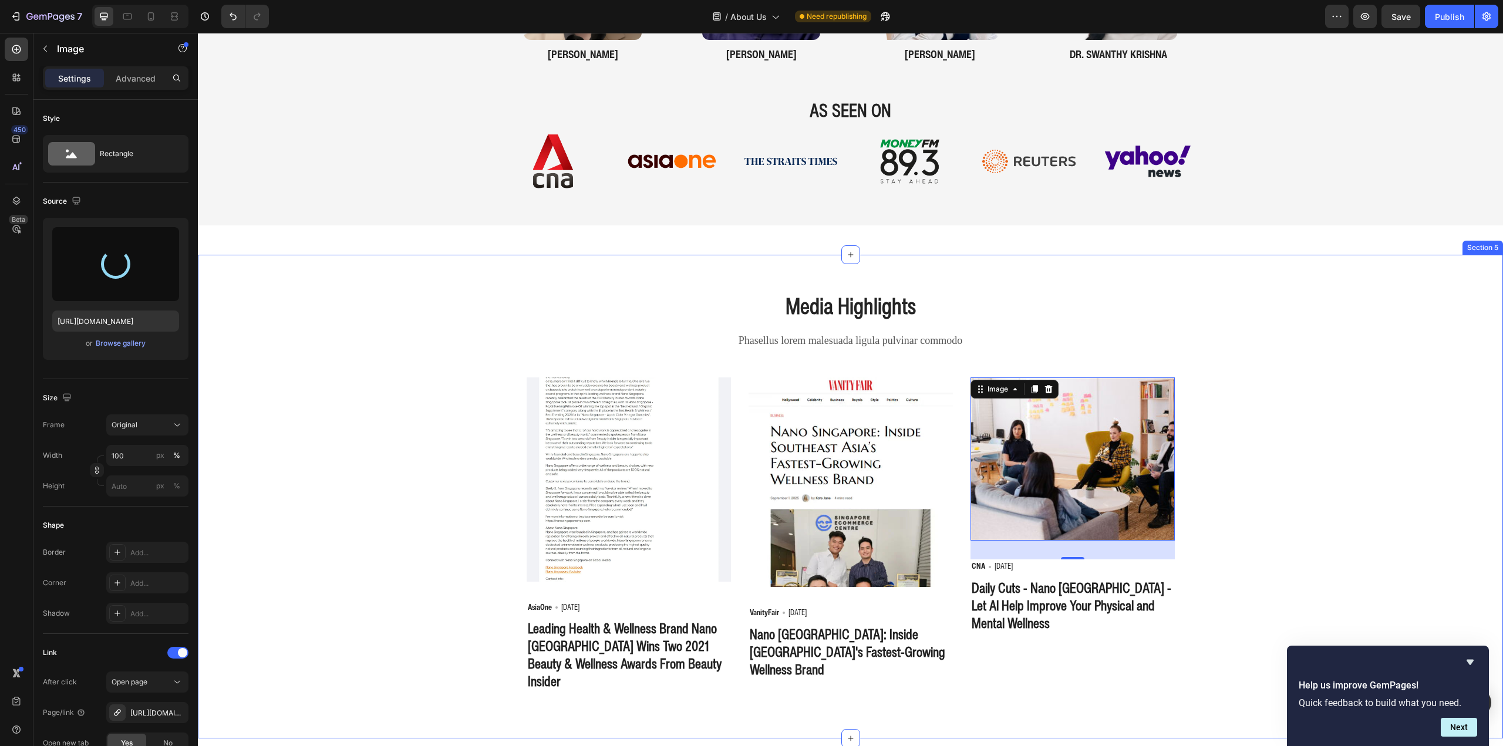
type input "https://cdn.shopify.com/s/files/1/0941/6300/9836/files/gempages_577943635312509…"
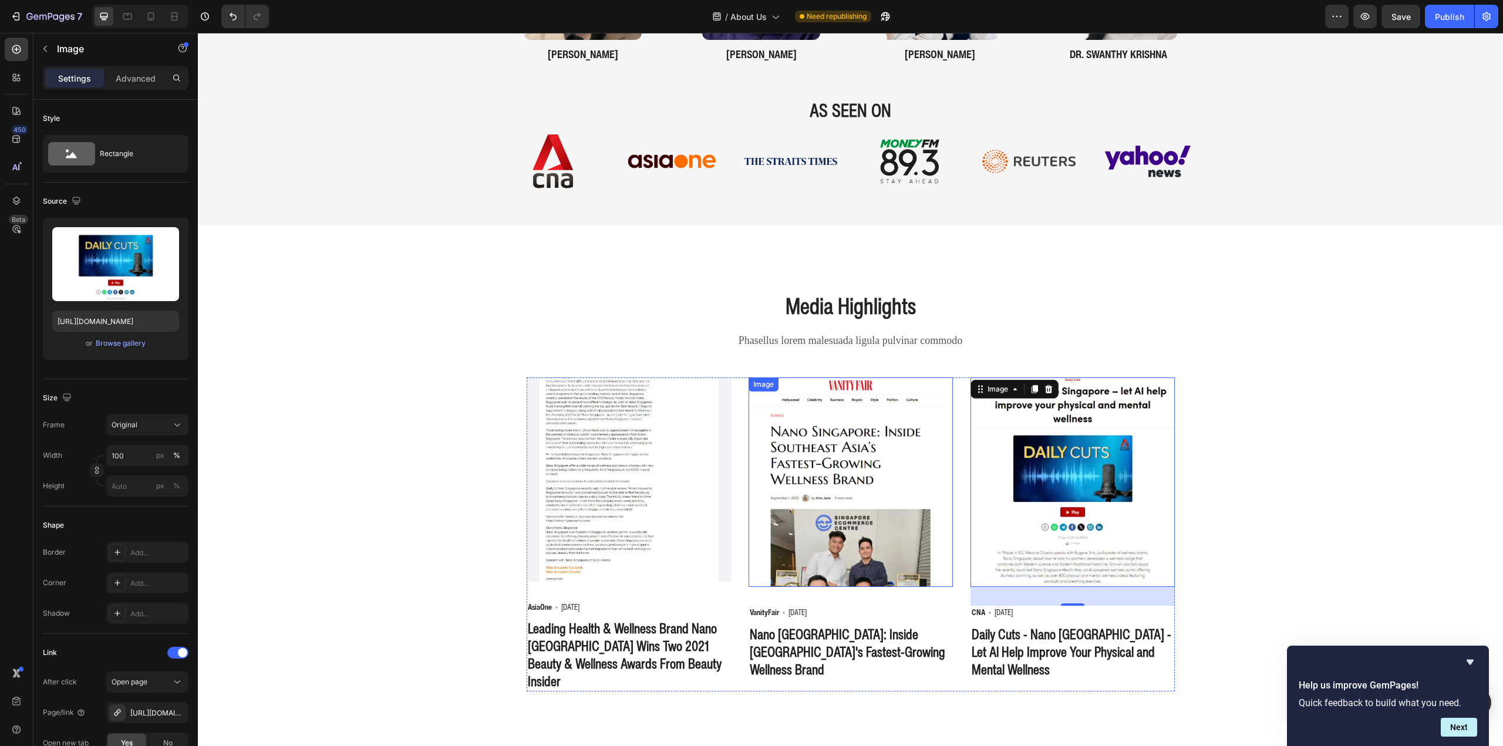
click at [861, 484] on img at bounding box center [851, 483] width 204 height 210
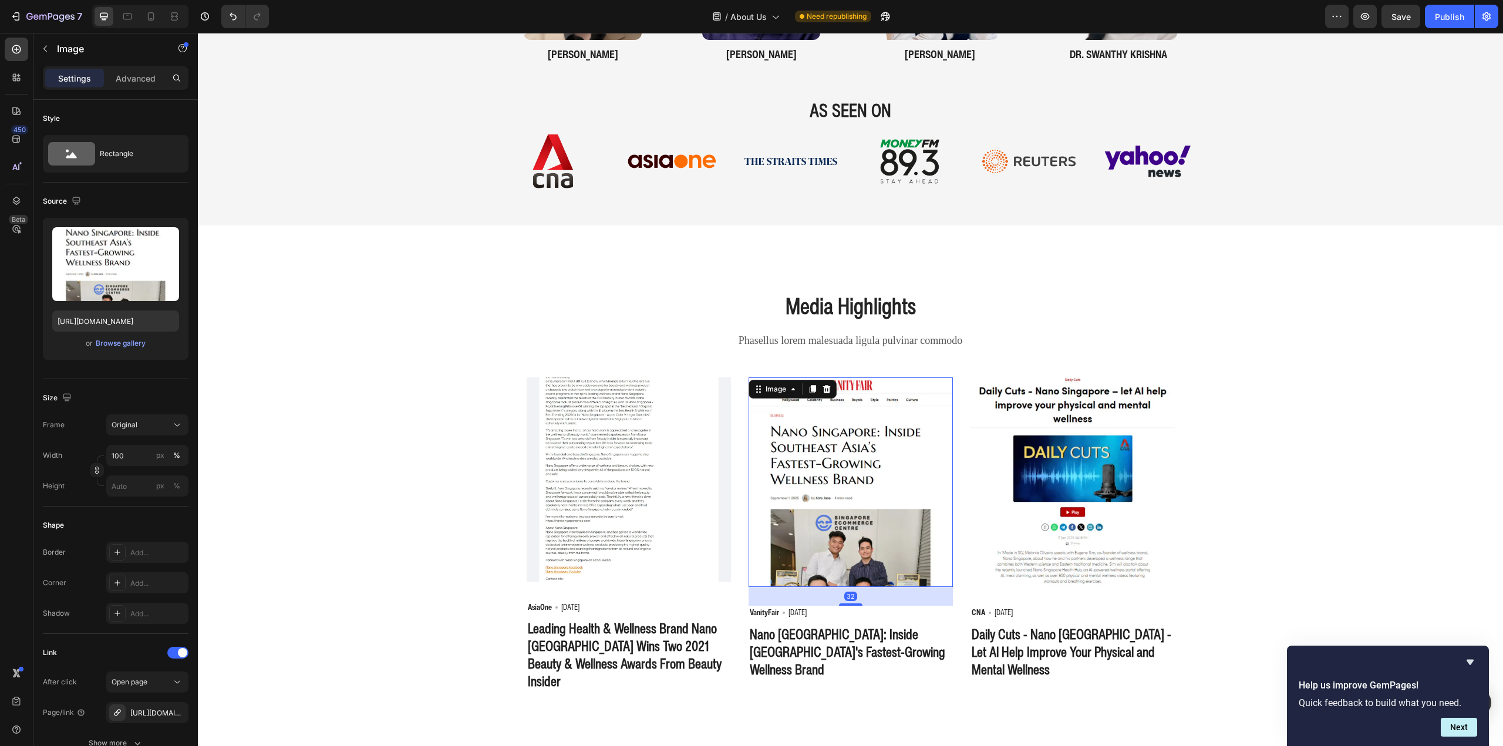
click at [70, 75] on p "Settings" at bounding box center [74, 78] width 33 height 12
click at [46, 47] on icon "button" at bounding box center [45, 48] width 9 height 9
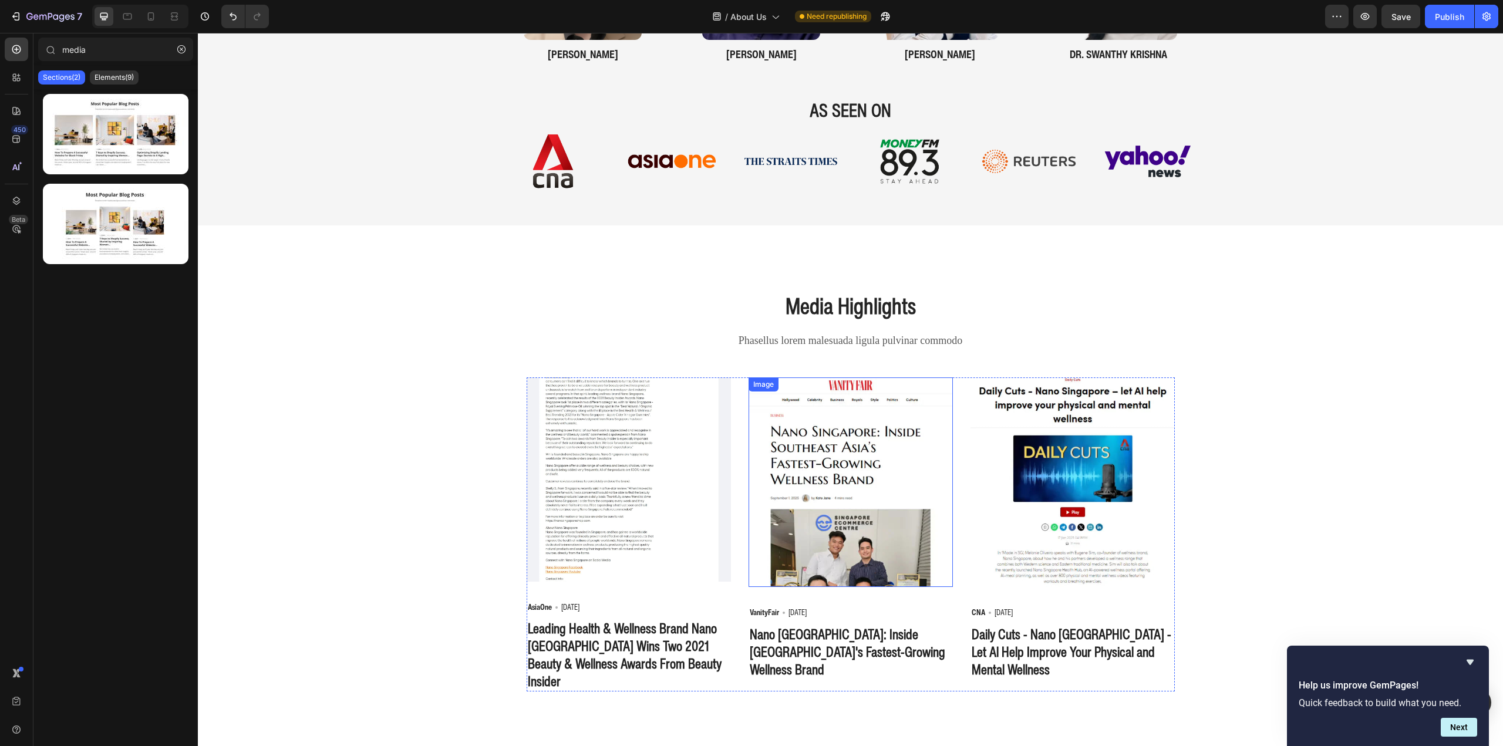
click at [941, 473] on img at bounding box center [851, 483] width 204 height 210
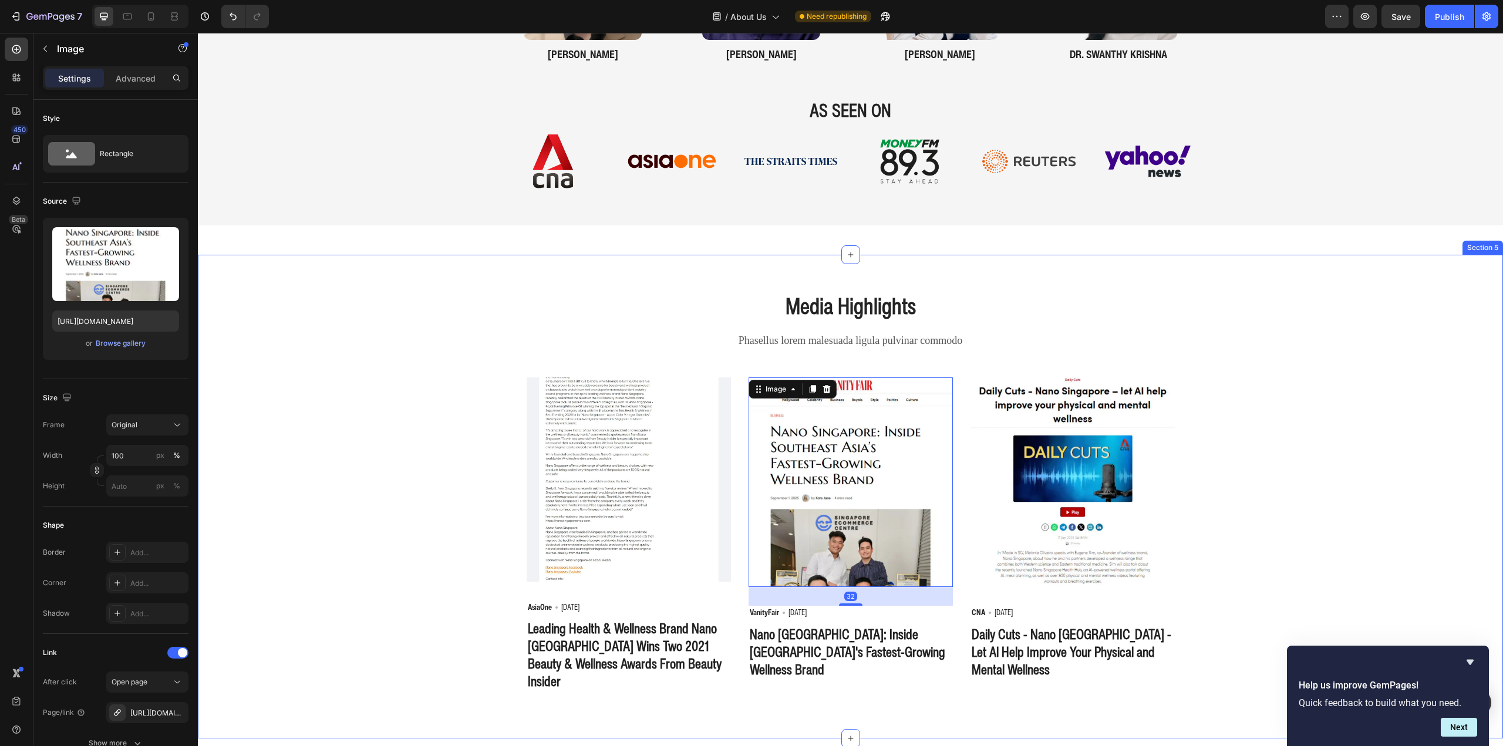
click at [564, 526] on img at bounding box center [629, 480] width 204 height 204
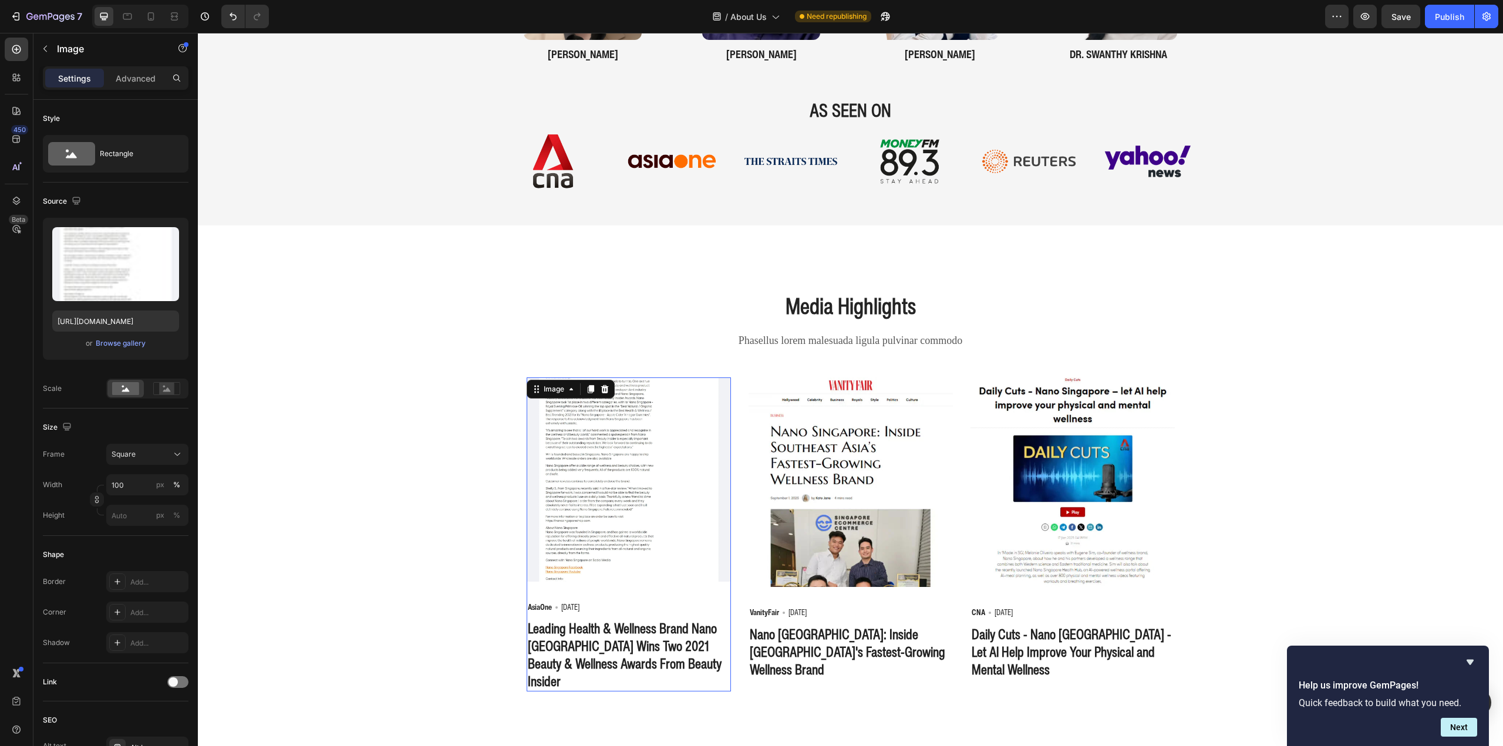
click at [636, 527] on img at bounding box center [629, 480] width 204 height 204
click at [127, 339] on div "Browse gallery" at bounding box center [121, 343] width 50 height 11
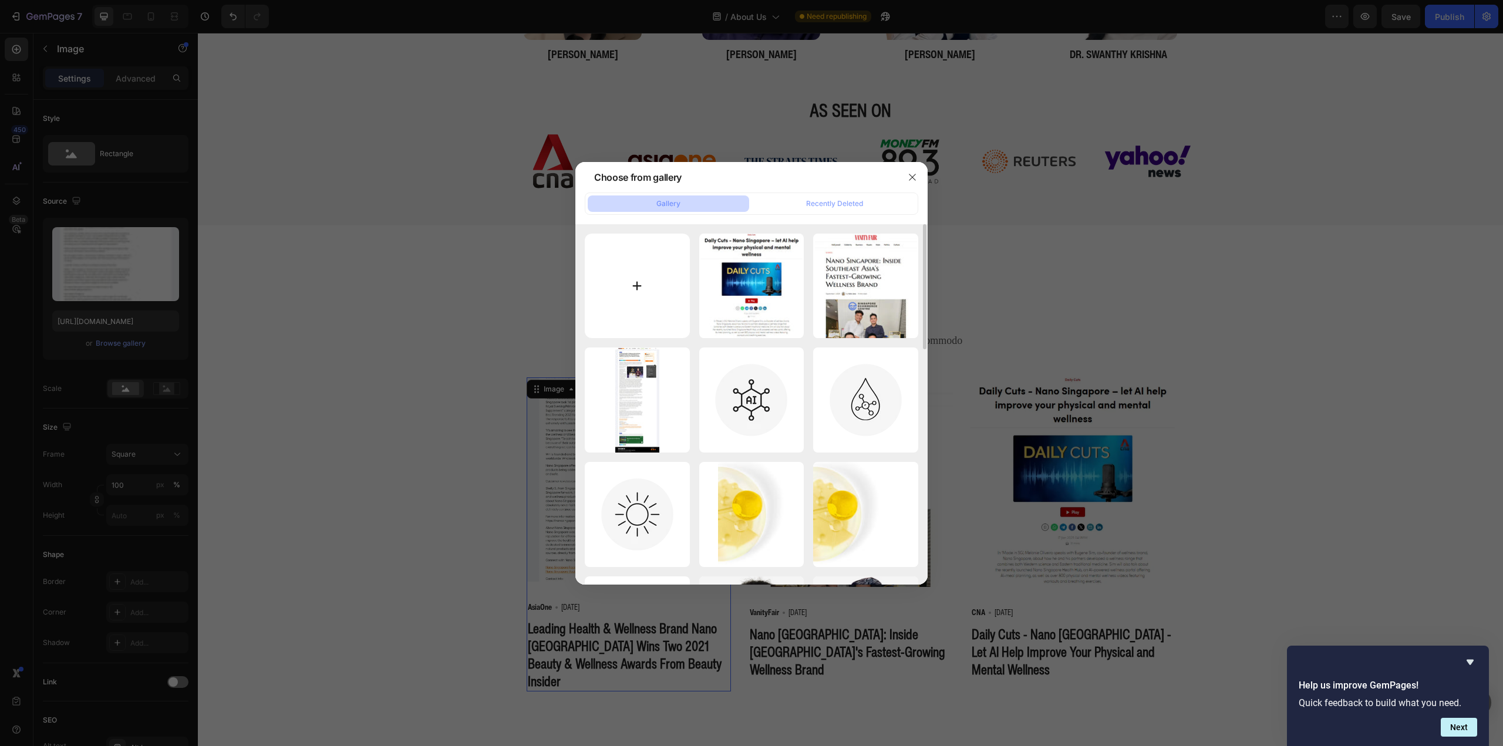
click at [662, 281] on input "file" at bounding box center [637, 286] width 105 height 105
type input "C:\fakepath\Media Screenshot - AsiaOne WEBP.webp"
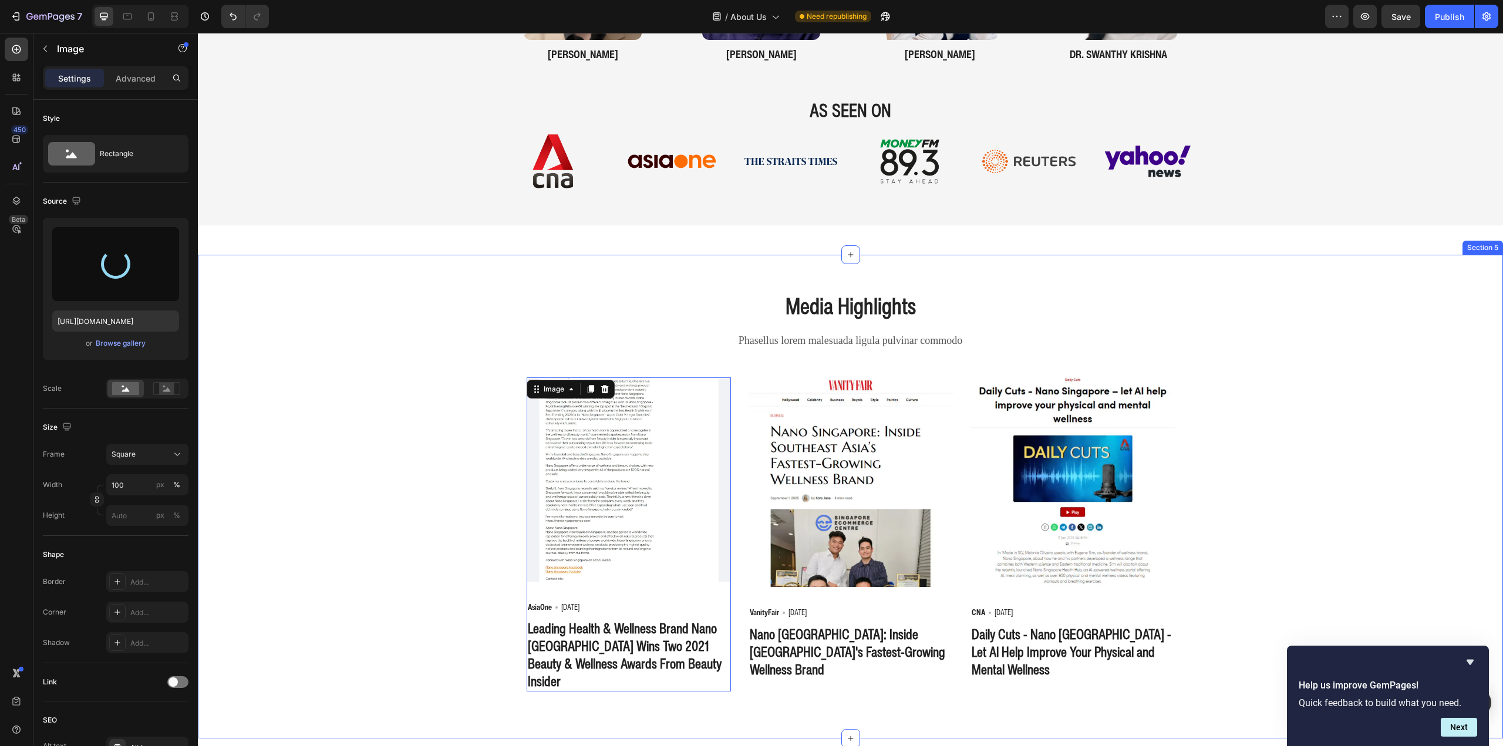
type input "https://cdn.shopify.com/s/files/1/0941/6300/9836/files/gempages_577943635312509…"
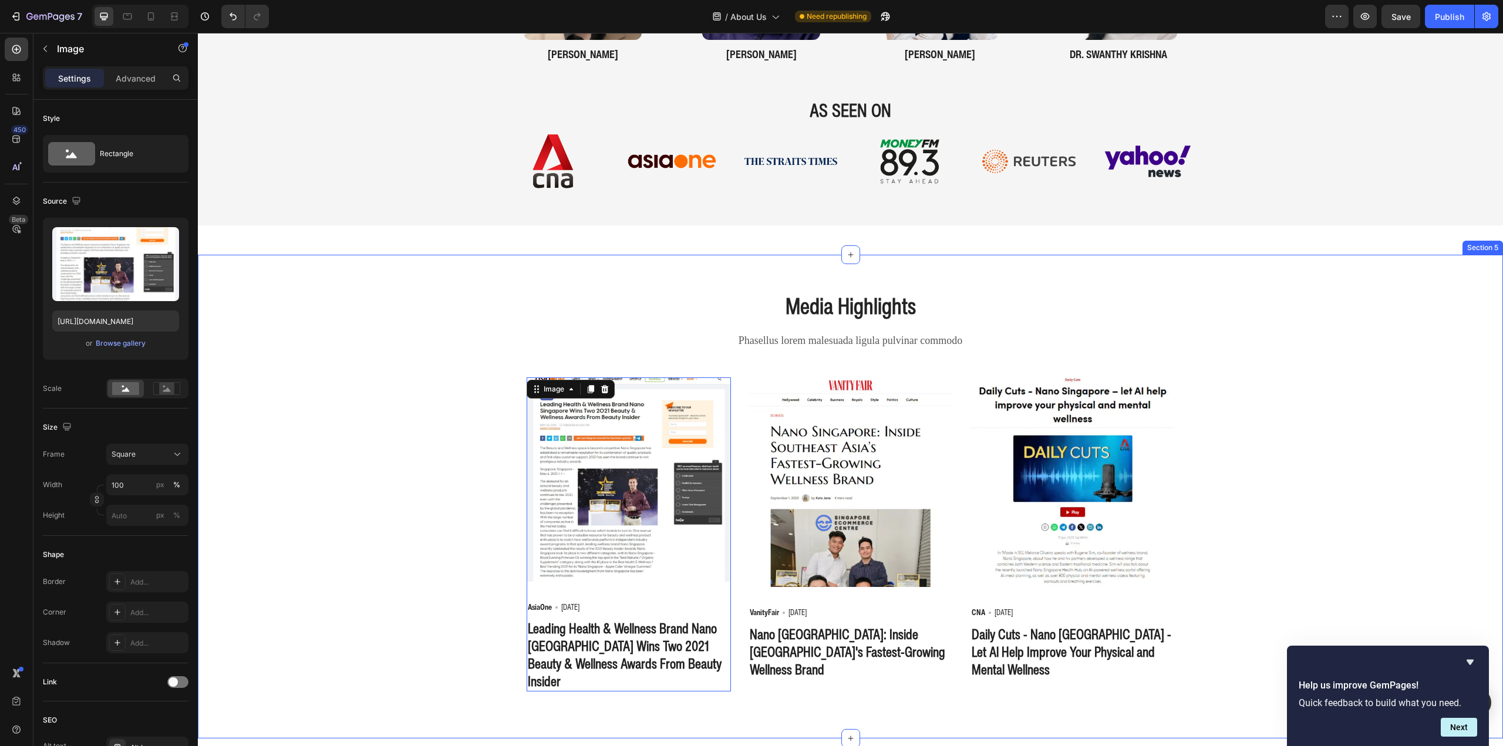
click at [356, 460] on div "Media Highlights Heading Phasellus lorem malesuada ligula pulvinar commodo Text…" at bounding box center [851, 491] width 1288 height 402
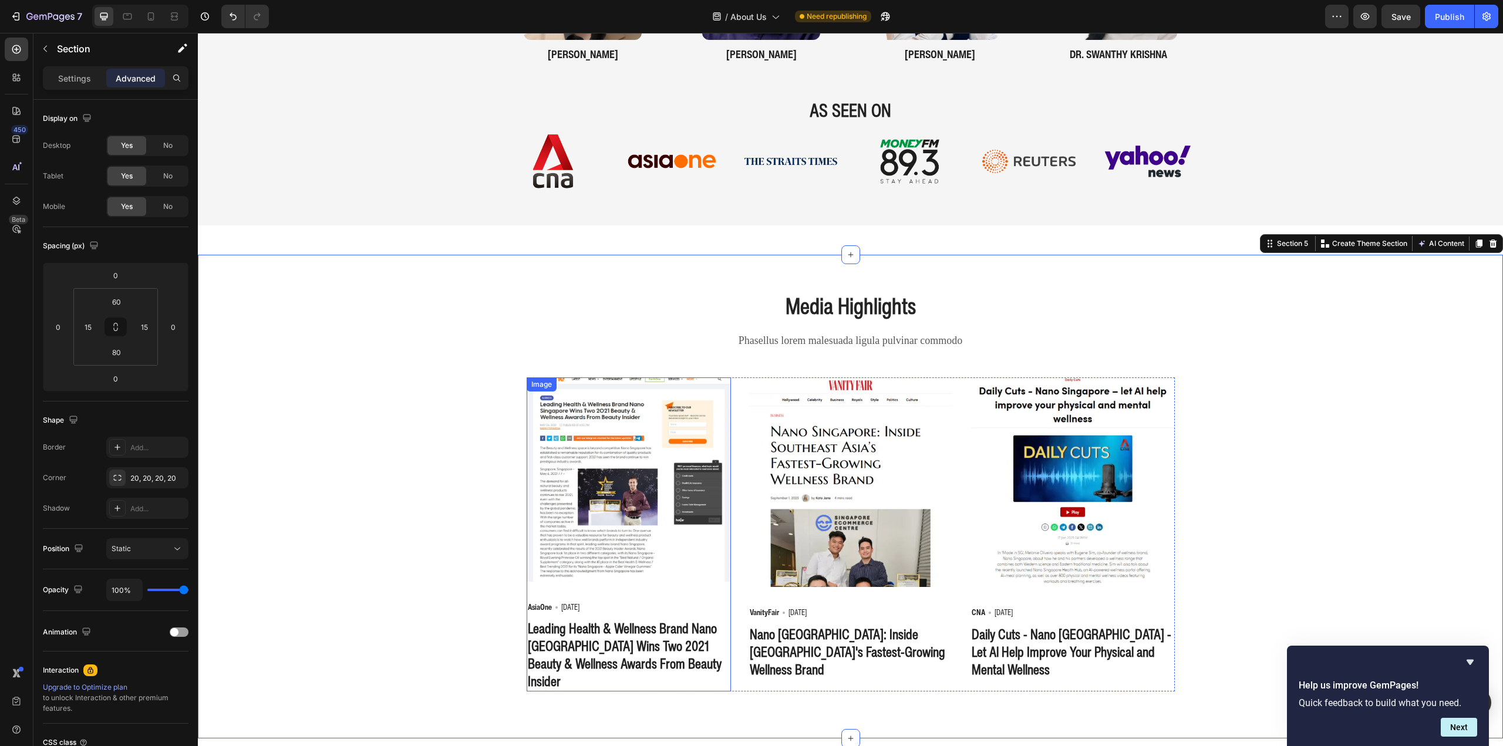
click at [736, 481] on div "Image AsiaOne Text block Icon 06 May 2021 Text block Row Leading Health & Welln…" at bounding box center [851, 535] width 648 height 314
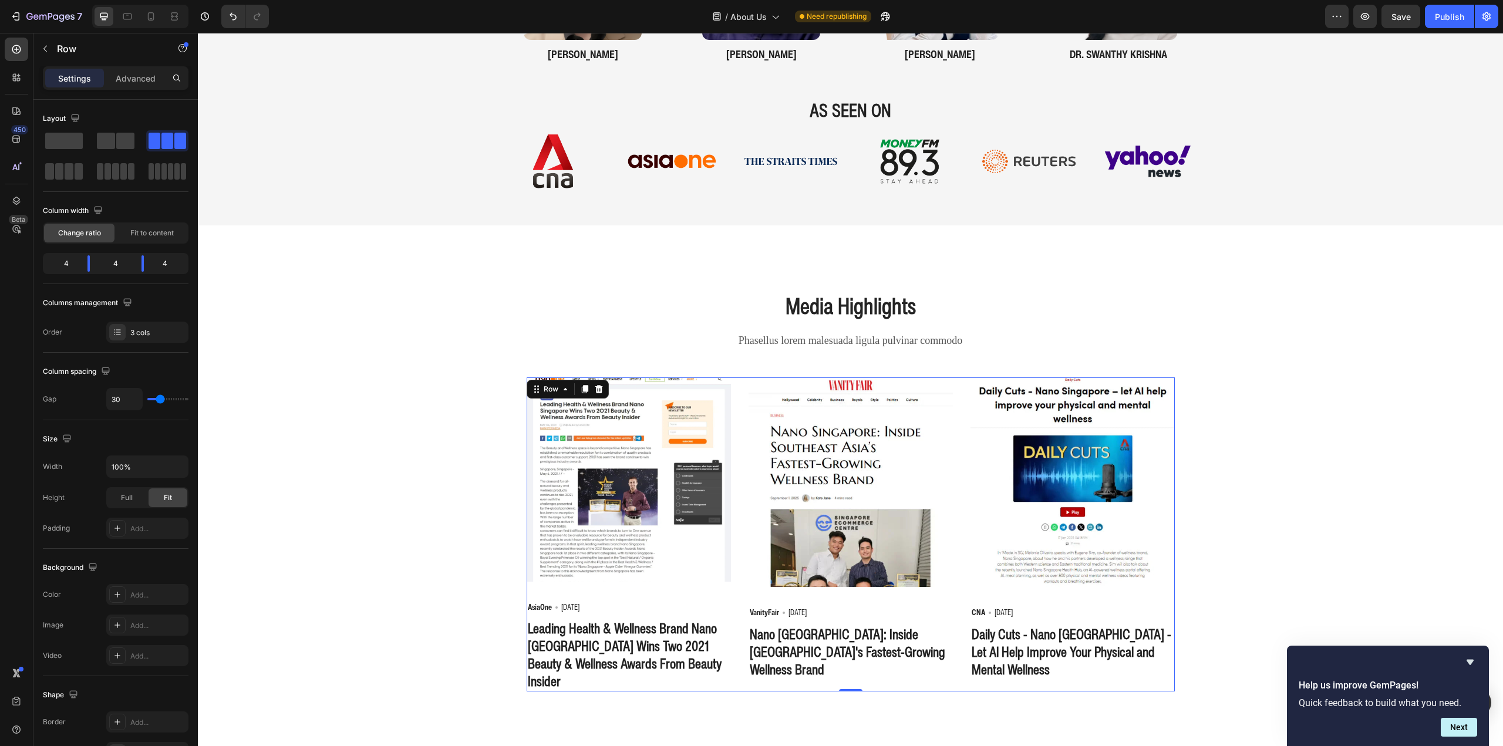
click at [598, 467] on img at bounding box center [629, 480] width 204 height 204
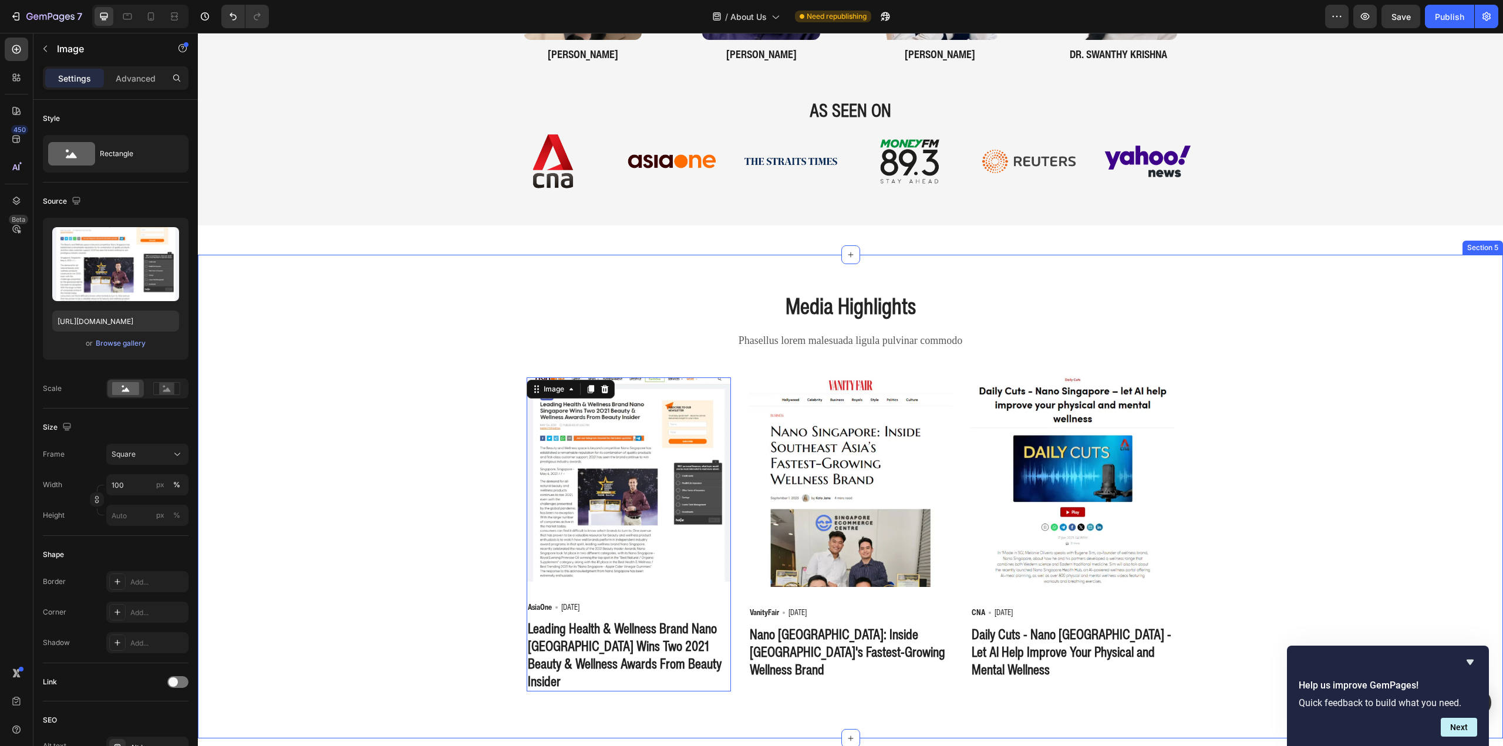
click at [322, 550] on div "Media Highlights Heading Phasellus lorem malesuada ligula pulvinar commodo Text…" at bounding box center [851, 491] width 1288 height 402
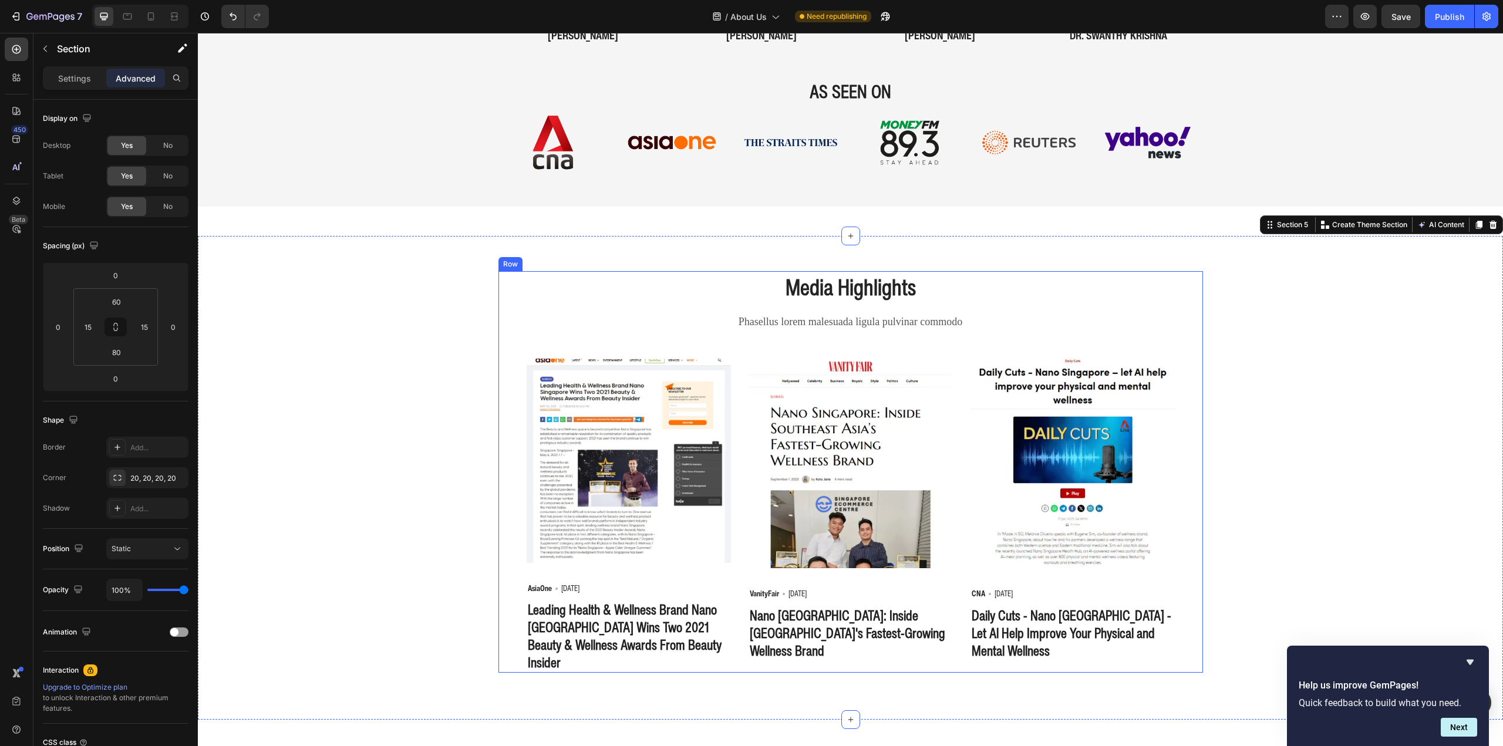
scroll to position [1637, 0]
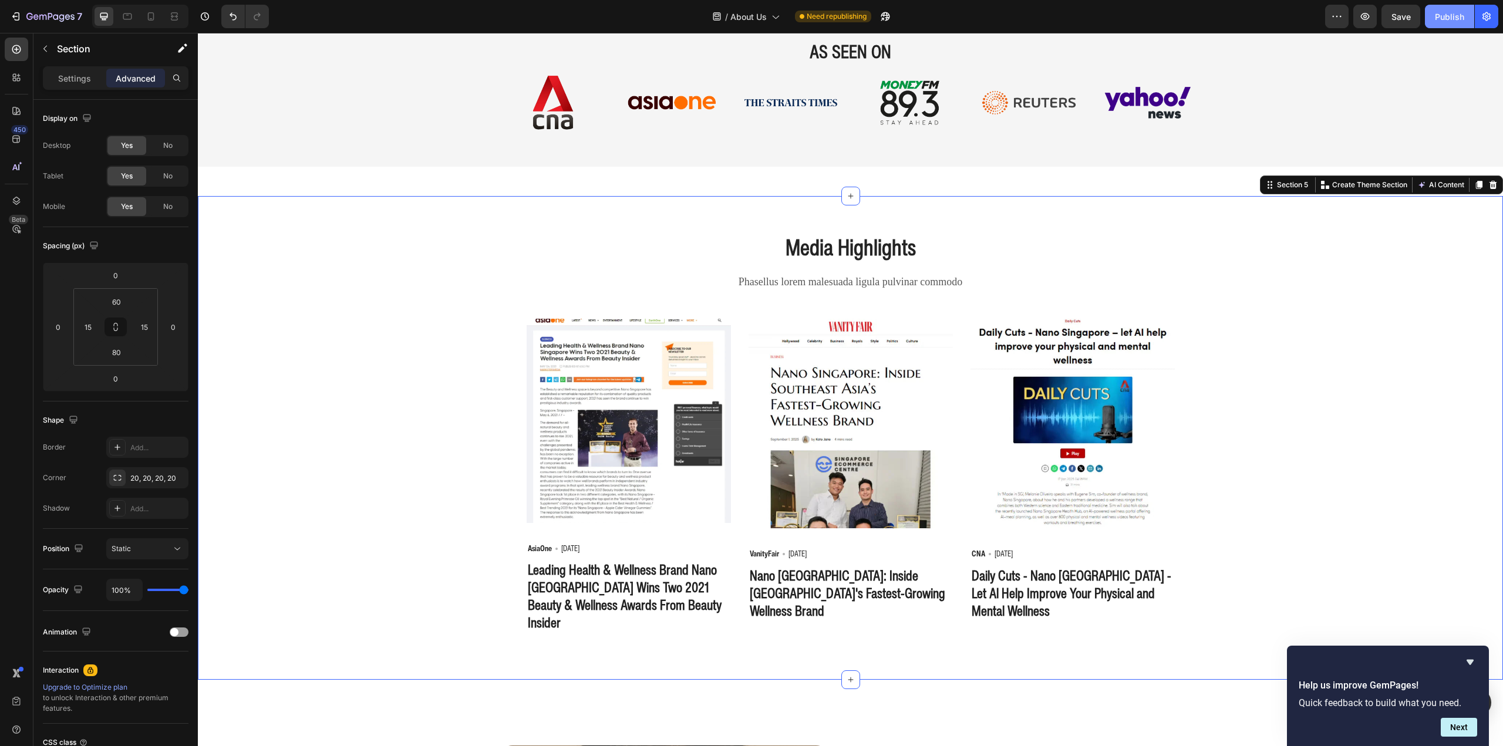
click at [1452, 14] on div "Publish" at bounding box center [1449, 17] width 29 height 12
click at [631, 466] on img at bounding box center [629, 421] width 204 height 204
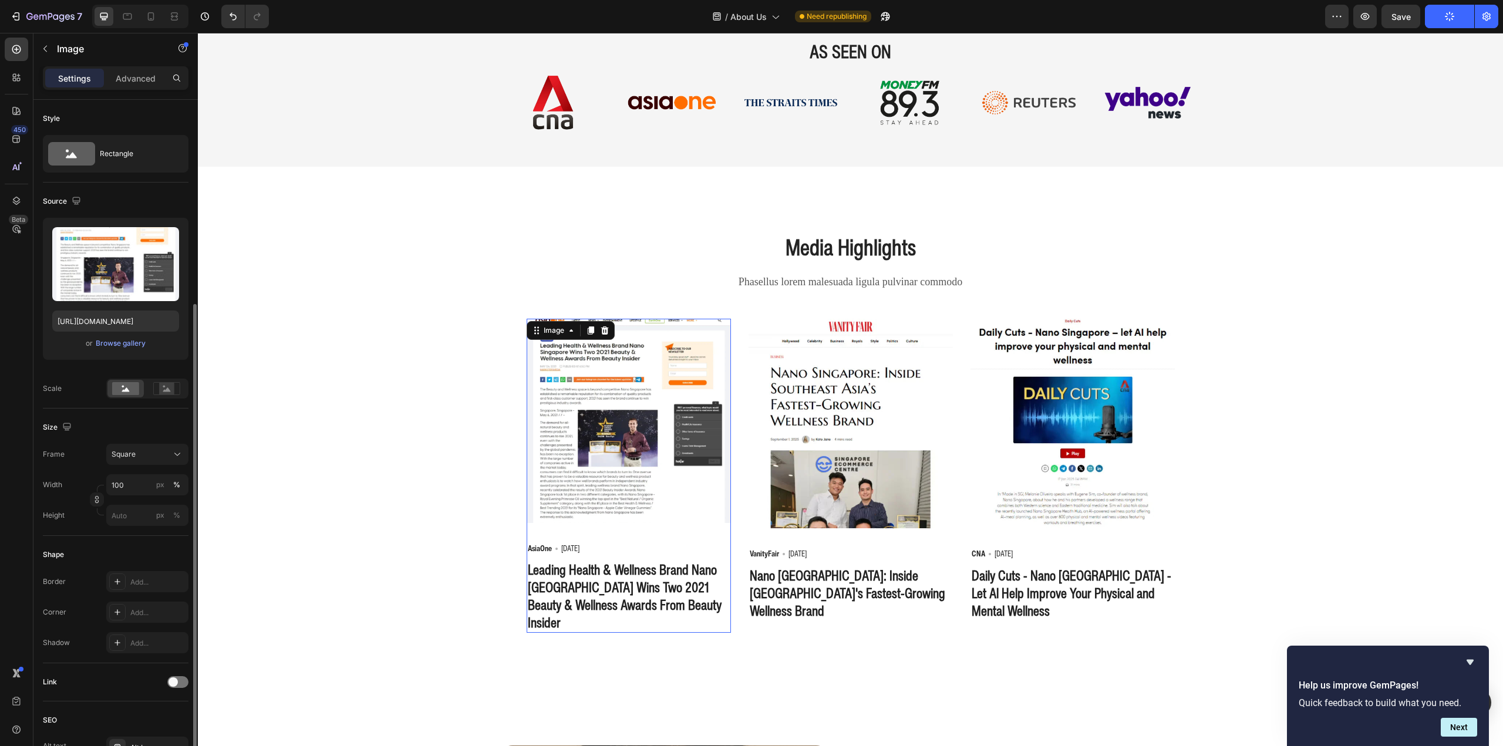
scroll to position [236, 0]
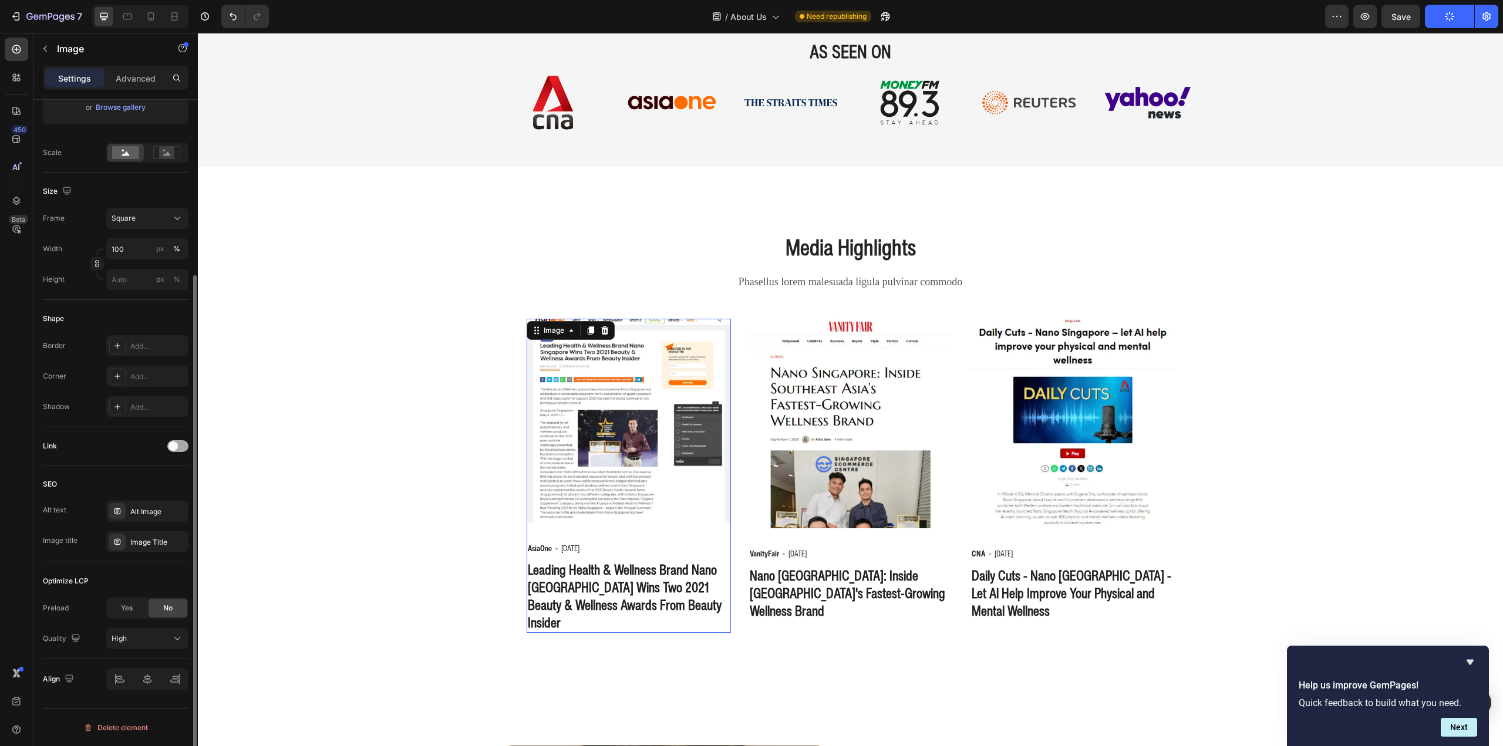
click at [172, 448] on span at bounding box center [172, 445] width 9 height 9
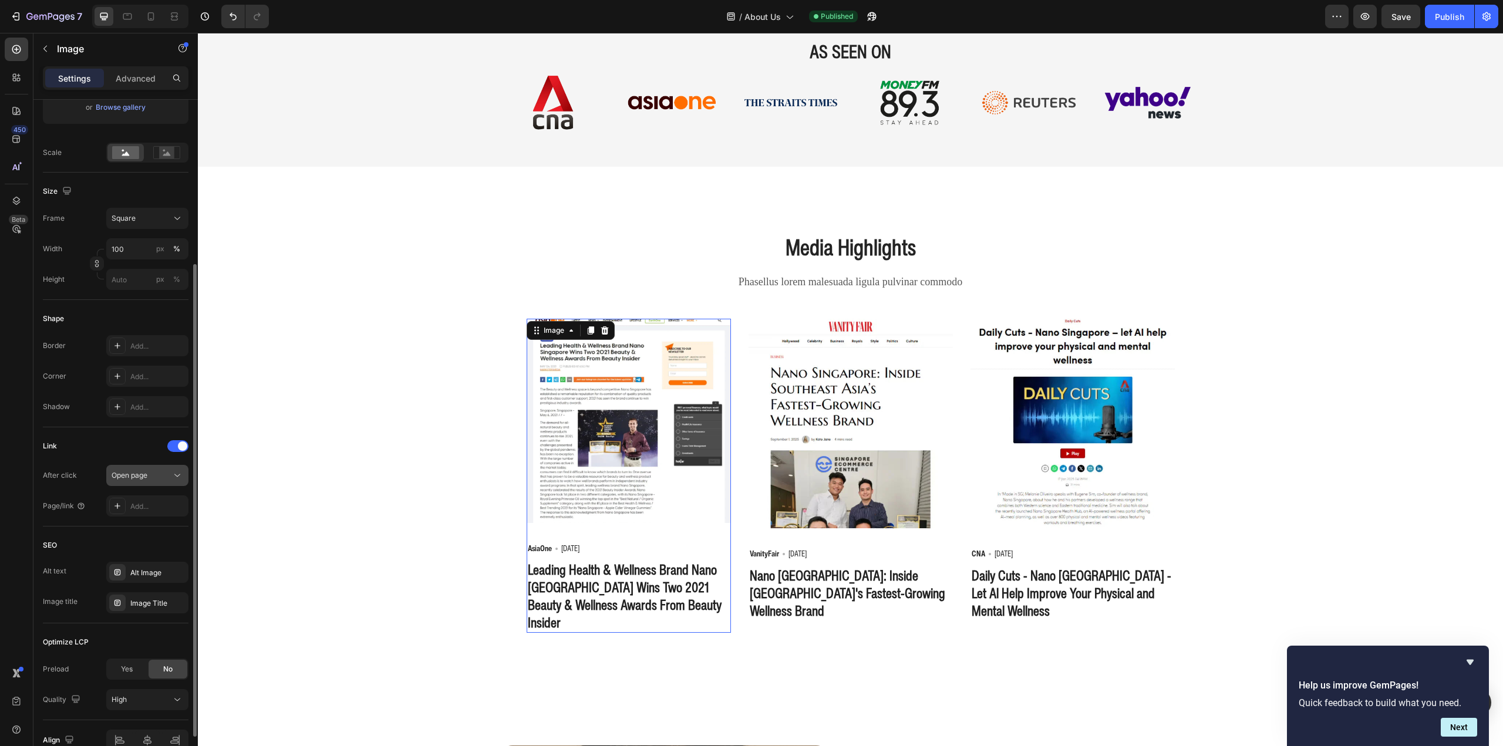
click at [151, 475] on div "Open page" at bounding box center [142, 475] width 60 height 11
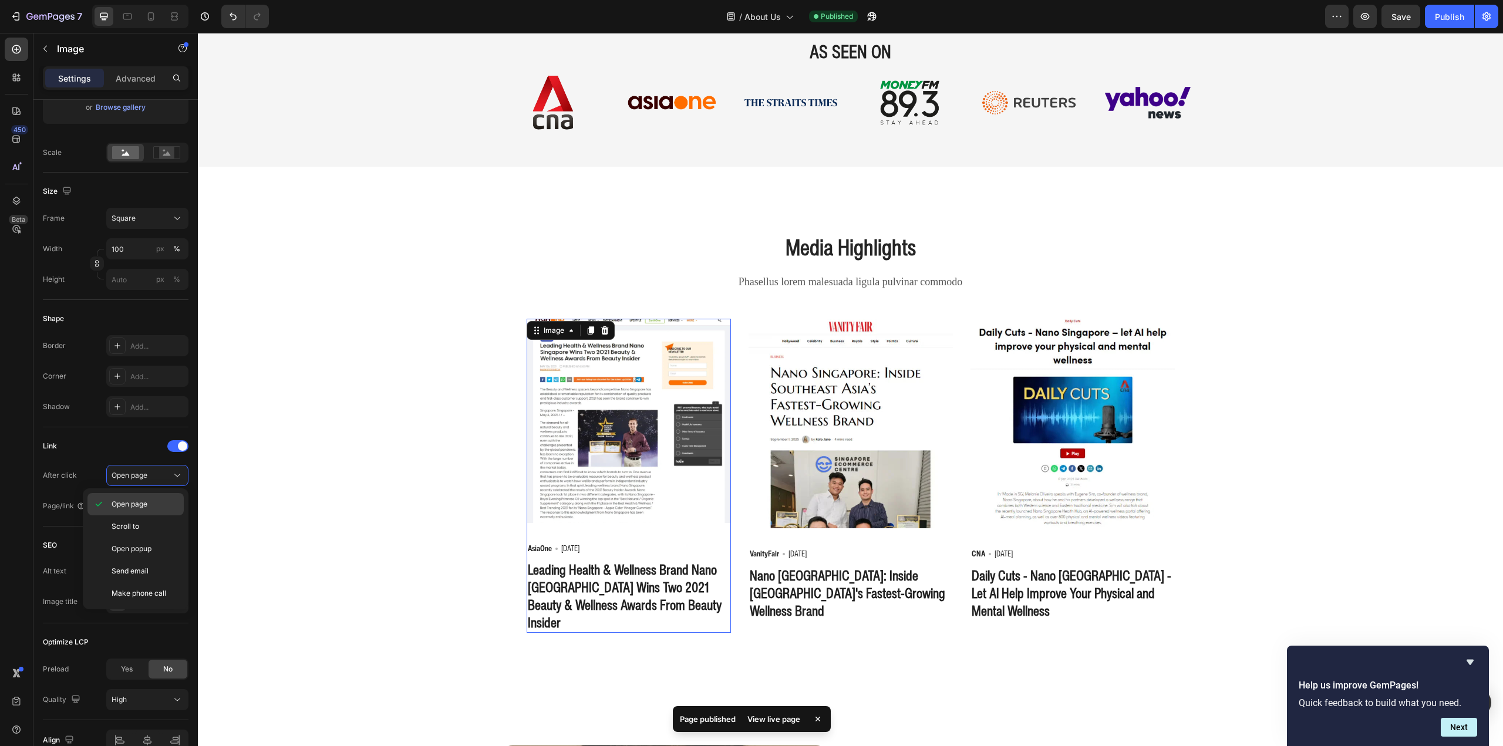
click at [150, 495] on div "Open page" at bounding box center [135, 504] width 96 height 22
click at [156, 508] on div "Add..." at bounding box center [157, 506] width 55 height 11
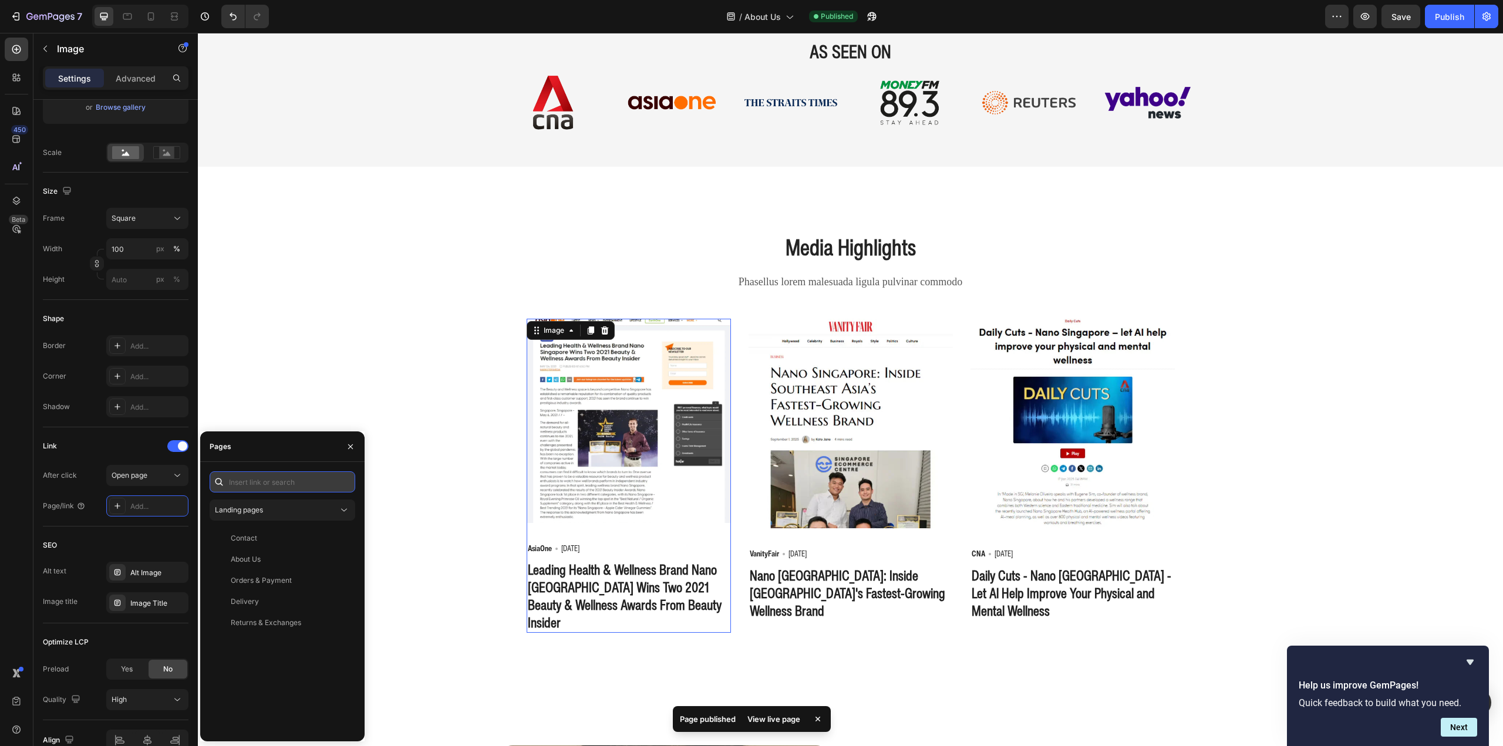
click at [264, 480] on input "text" at bounding box center [283, 481] width 146 height 21
paste input "https://news.marketersmedia.com/leading-health-wellness-brand-nano-singapore-wi…"
type input "https://news.marketersmedia.com/leading-health-wellness-brand-nano-singapore-wi…"
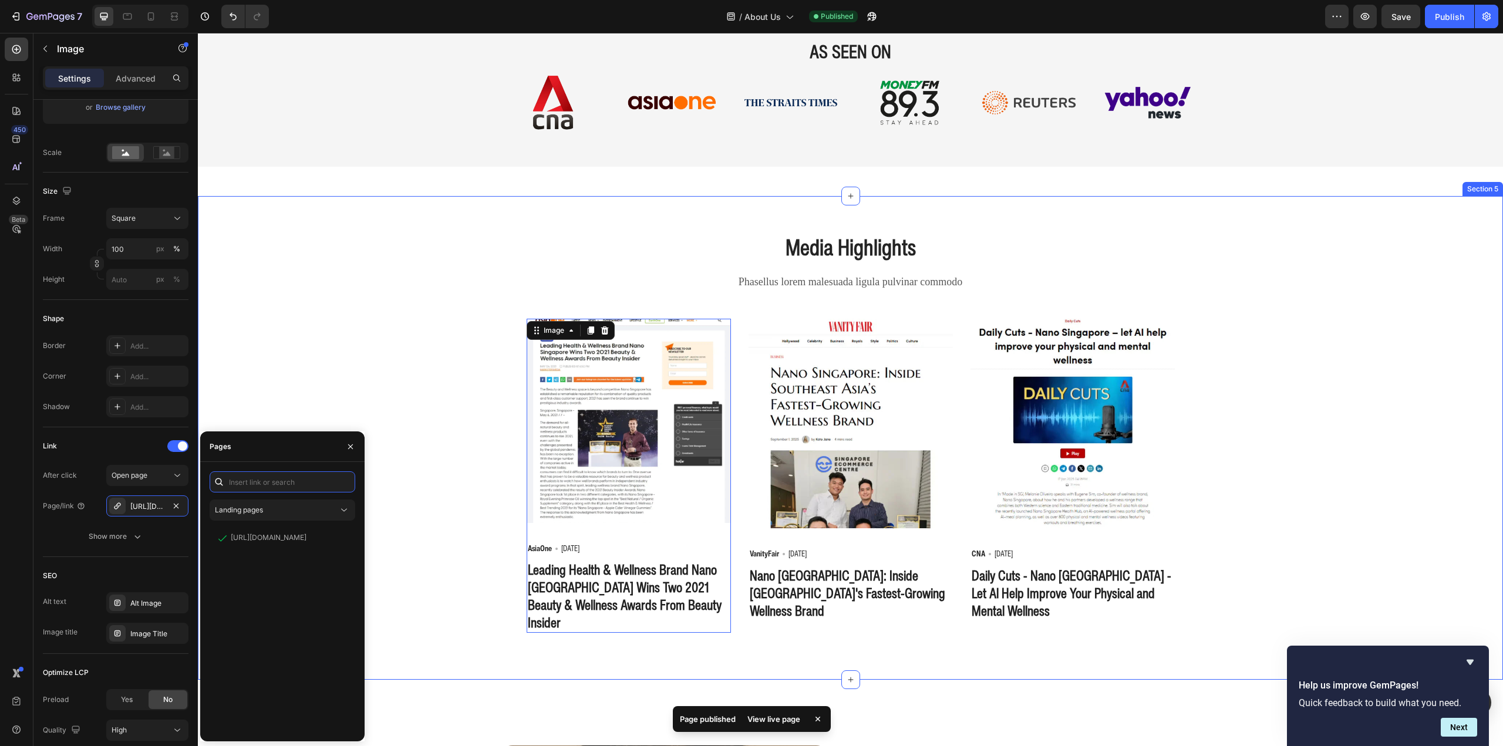
scroll to position [0, 0]
drag, startPoint x: 409, startPoint y: 338, endPoint x: 261, endPoint y: 449, distance: 184.1
click at [409, 338] on div "Media Highlights Heading Phasellus lorem malesuada ligula pulvinar commodo Text…" at bounding box center [851, 432] width 1288 height 402
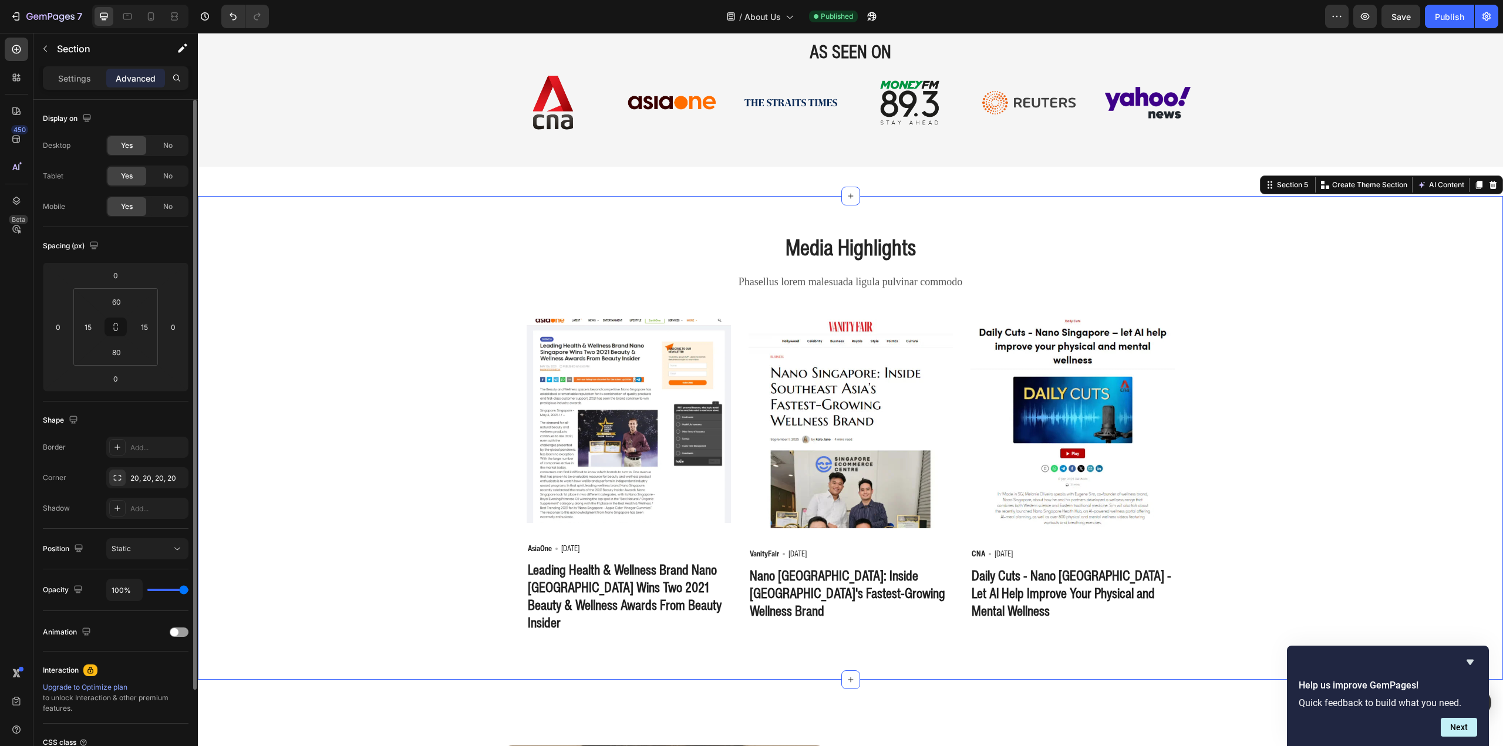
click at [534, 437] on img at bounding box center [629, 421] width 204 height 204
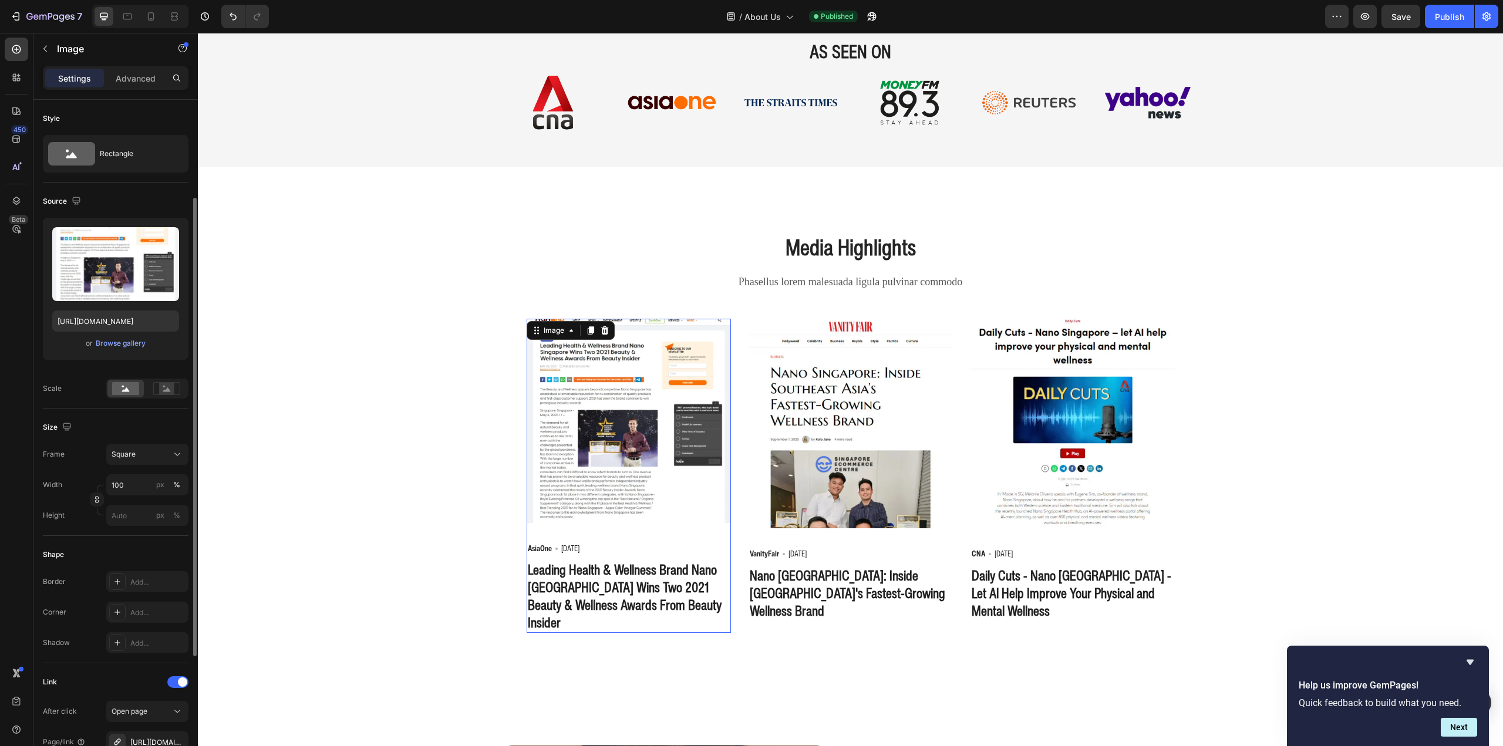
scroll to position [328, 0]
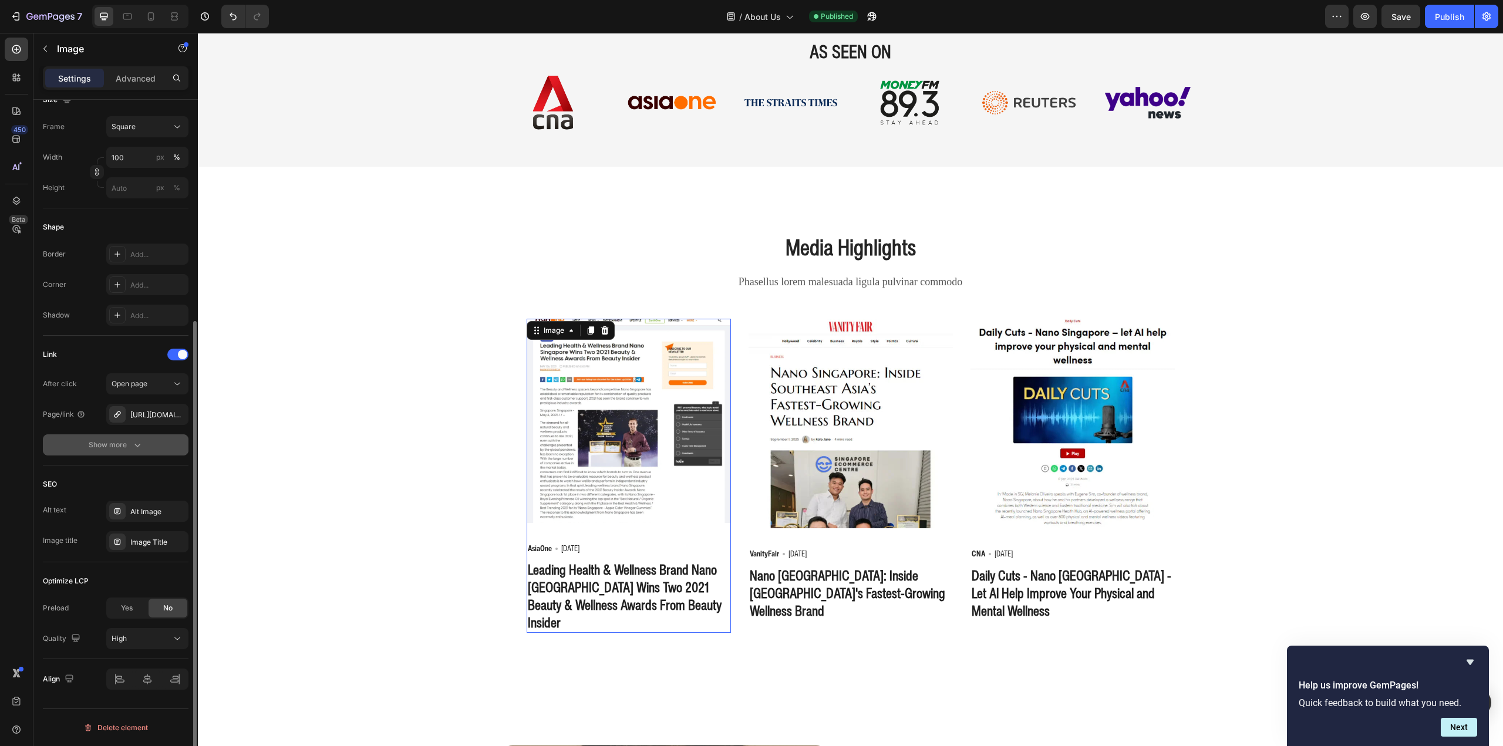
click at [130, 447] on div "Show more" at bounding box center [116, 445] width 55 height 12
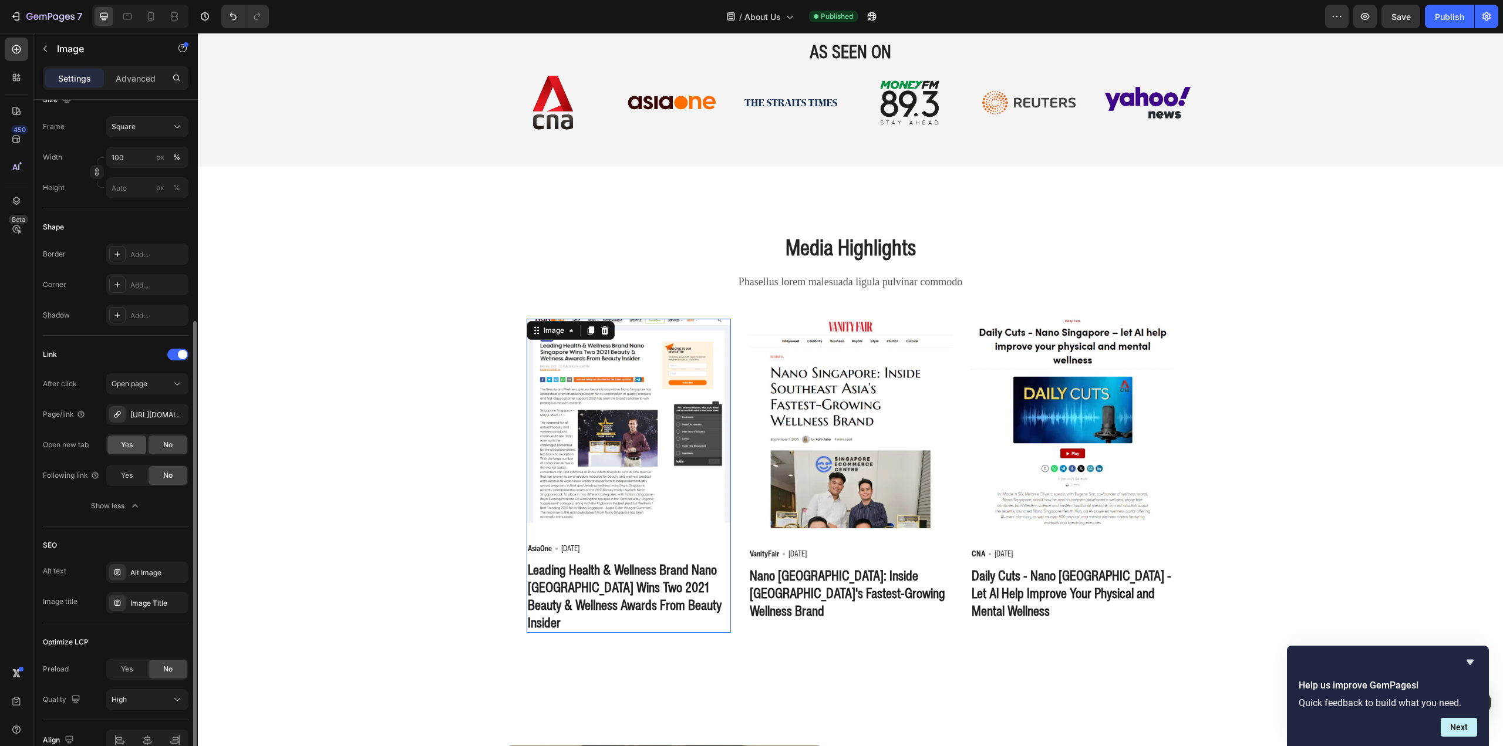
drag, startPoint x: 129, startPoint y: 447, endPoint x: 137, endPoint y: 447, distance: 7.6
click at [130, 447] on span "Yes" at bounding box center [127, 445] width 12 height 11
click at [1452, 18] on div "Publish" at bounding box center [1449, 17] width 29 height 12
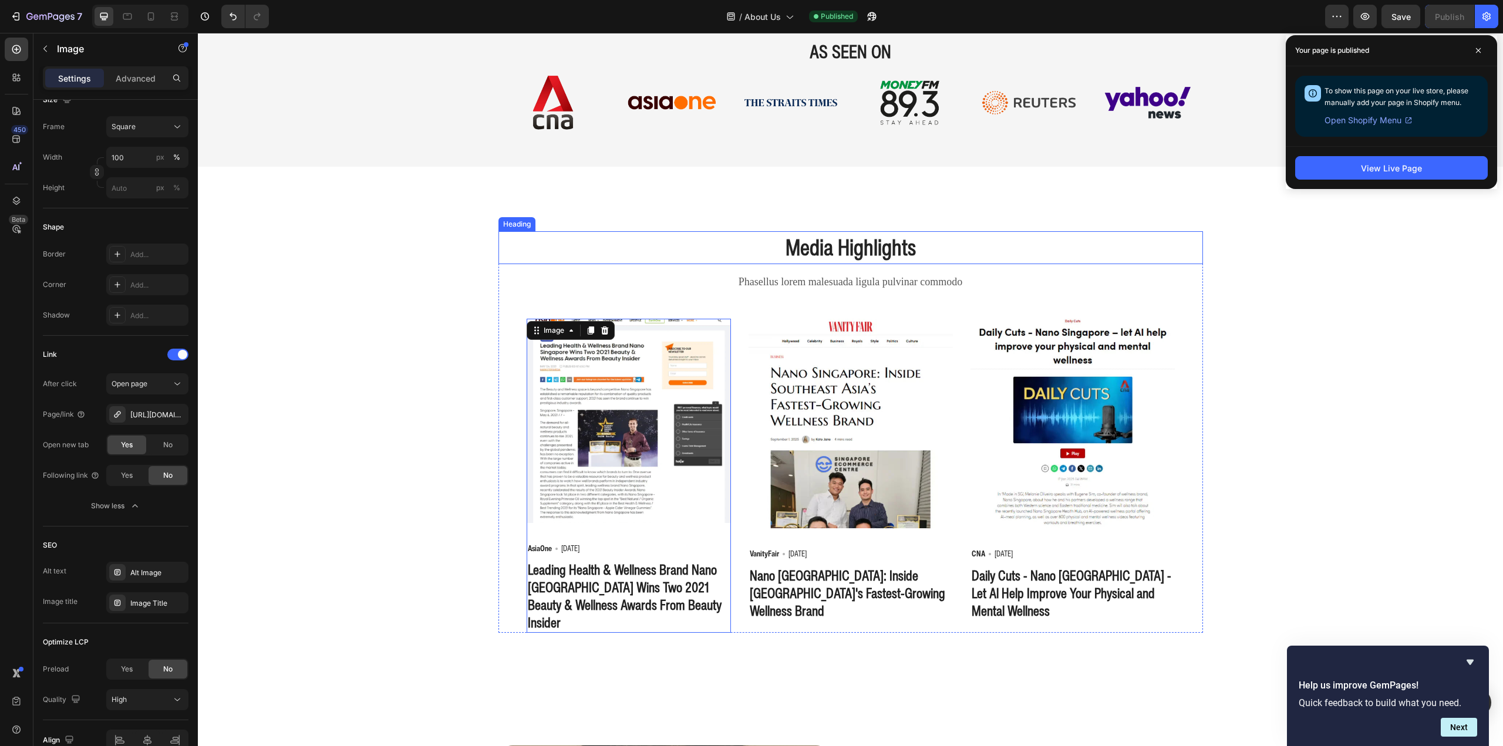
click at [830, 287] on p "Phasellus lorem malesuada ligula pulvinar commodo" at bounding box center [851, 282] width 702 height 15
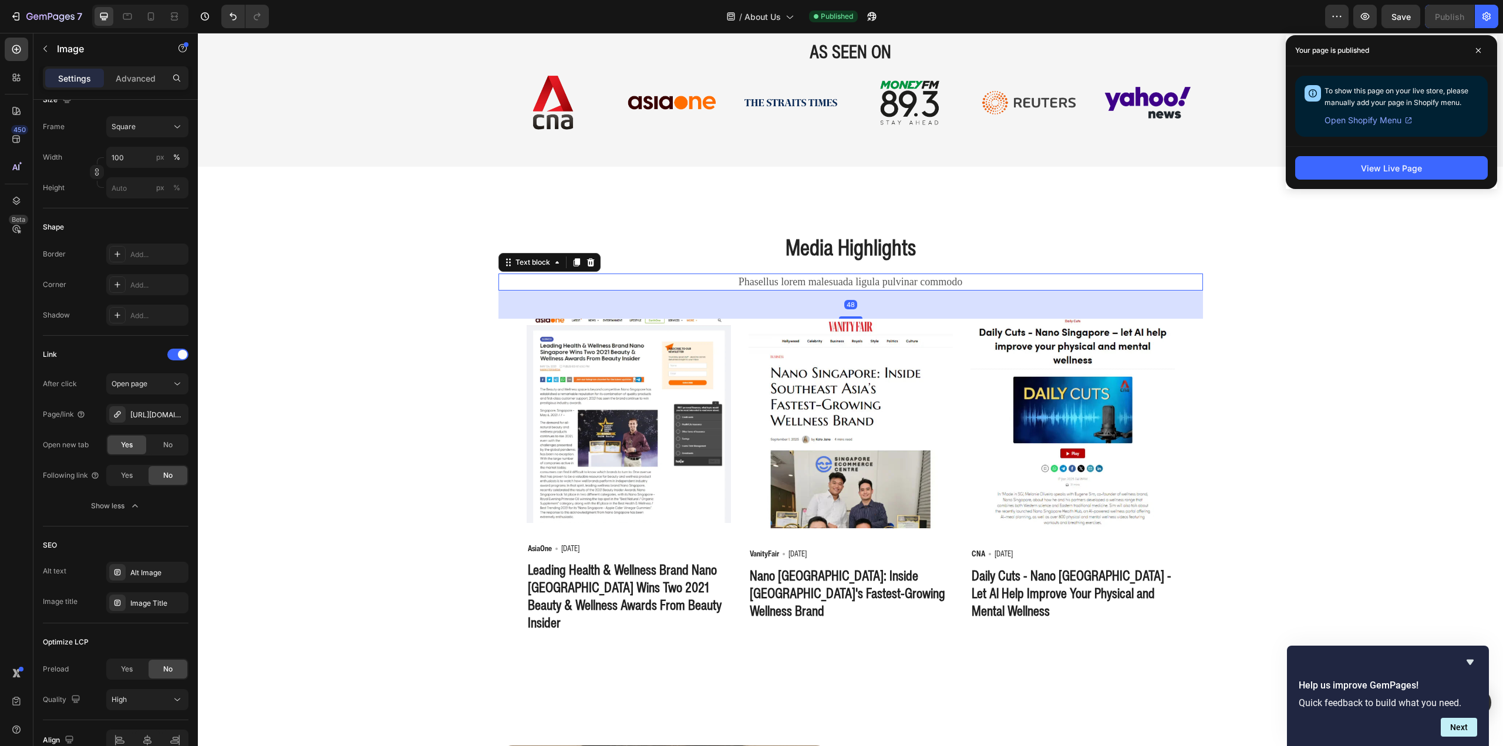
scroll to position [0, 0]
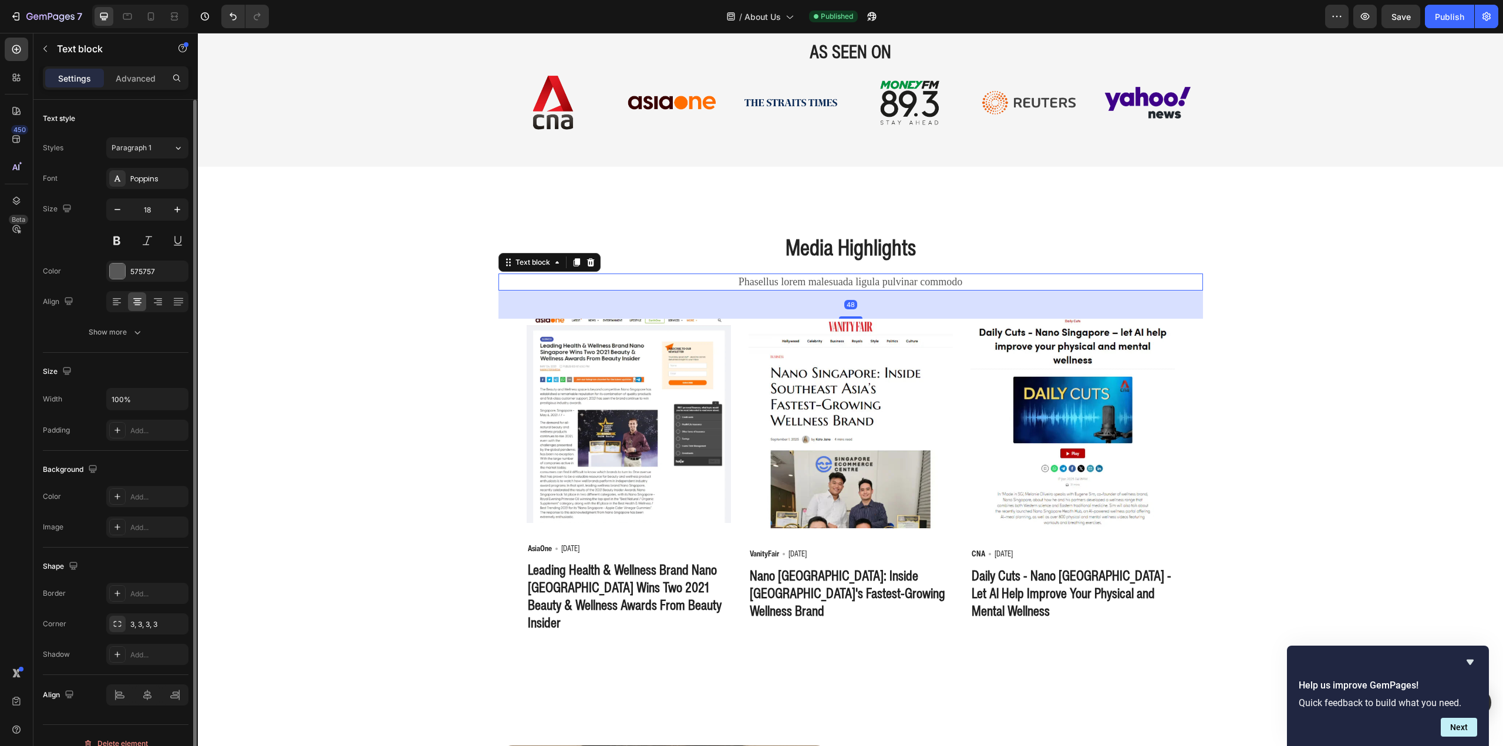
click at [830, 287] on p "Phasellus lorem malesuada ligula pulvinar commodo" at bounding box center [851, 282] width 702 height 15
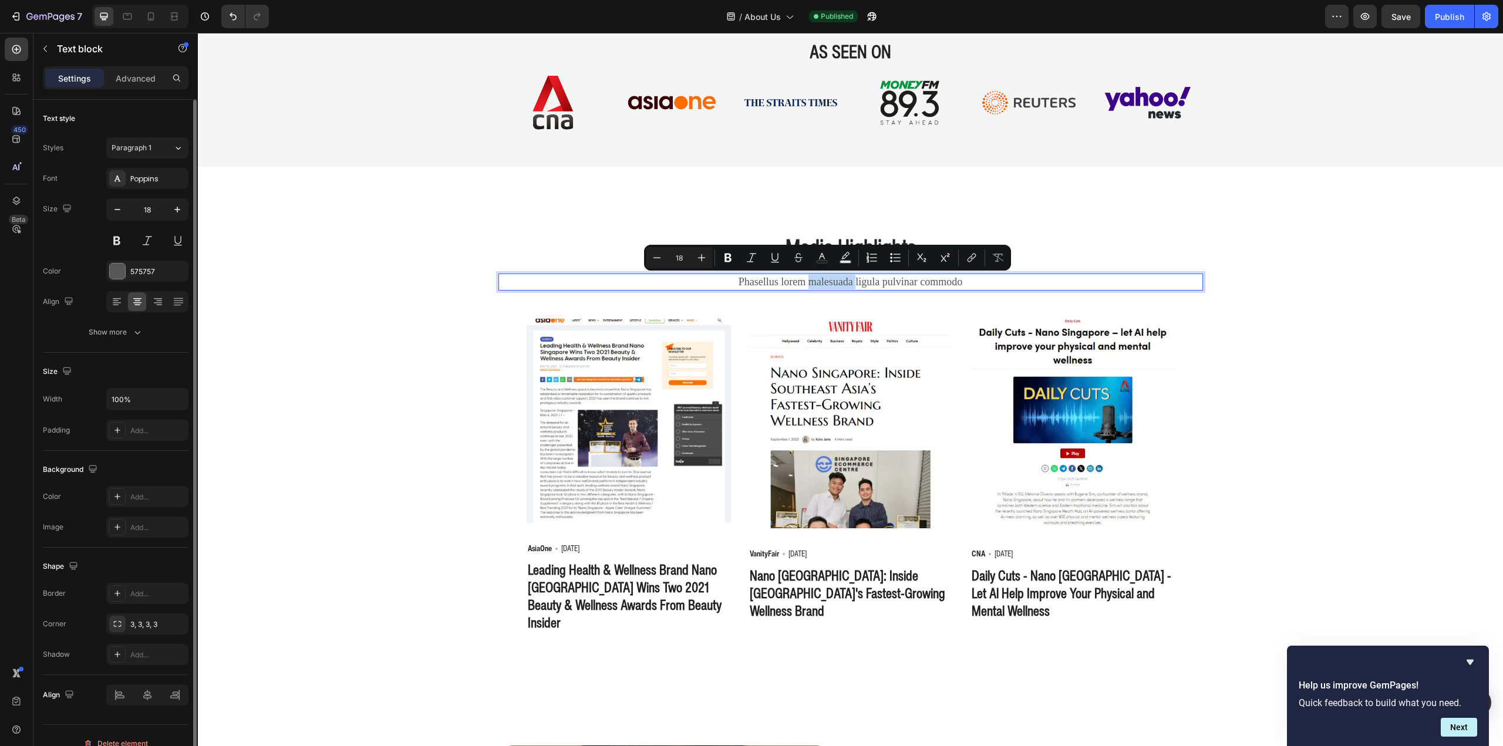
click at [831, 284] on p "Phasellus lorem malesuada ligula pulvinar commodo" at bounding box center [851, 282] width 702 height 15
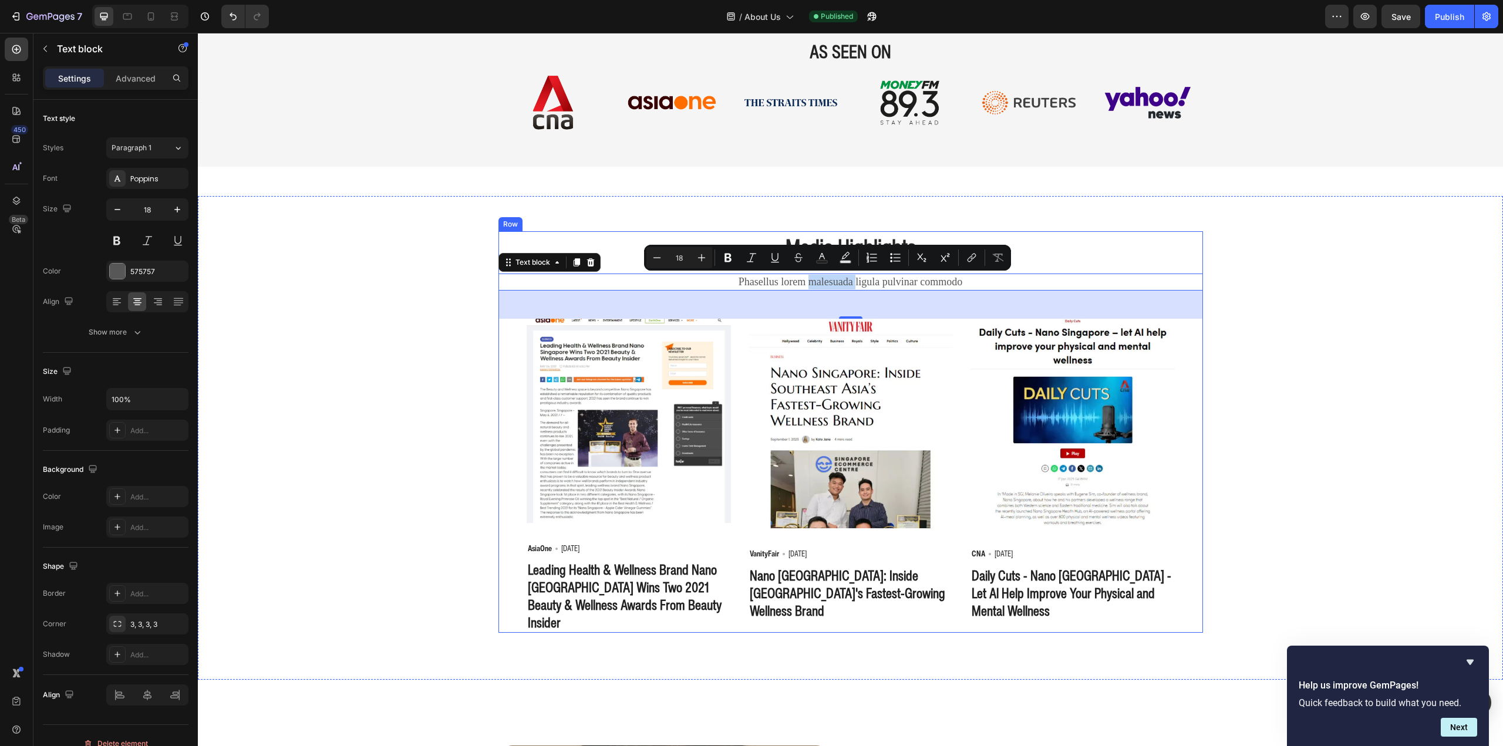
click at [809, 277] on p "Phasellus lorem malesuada ligula pulvinar commodo" at bounding box center [851, 282] width 702 height 15
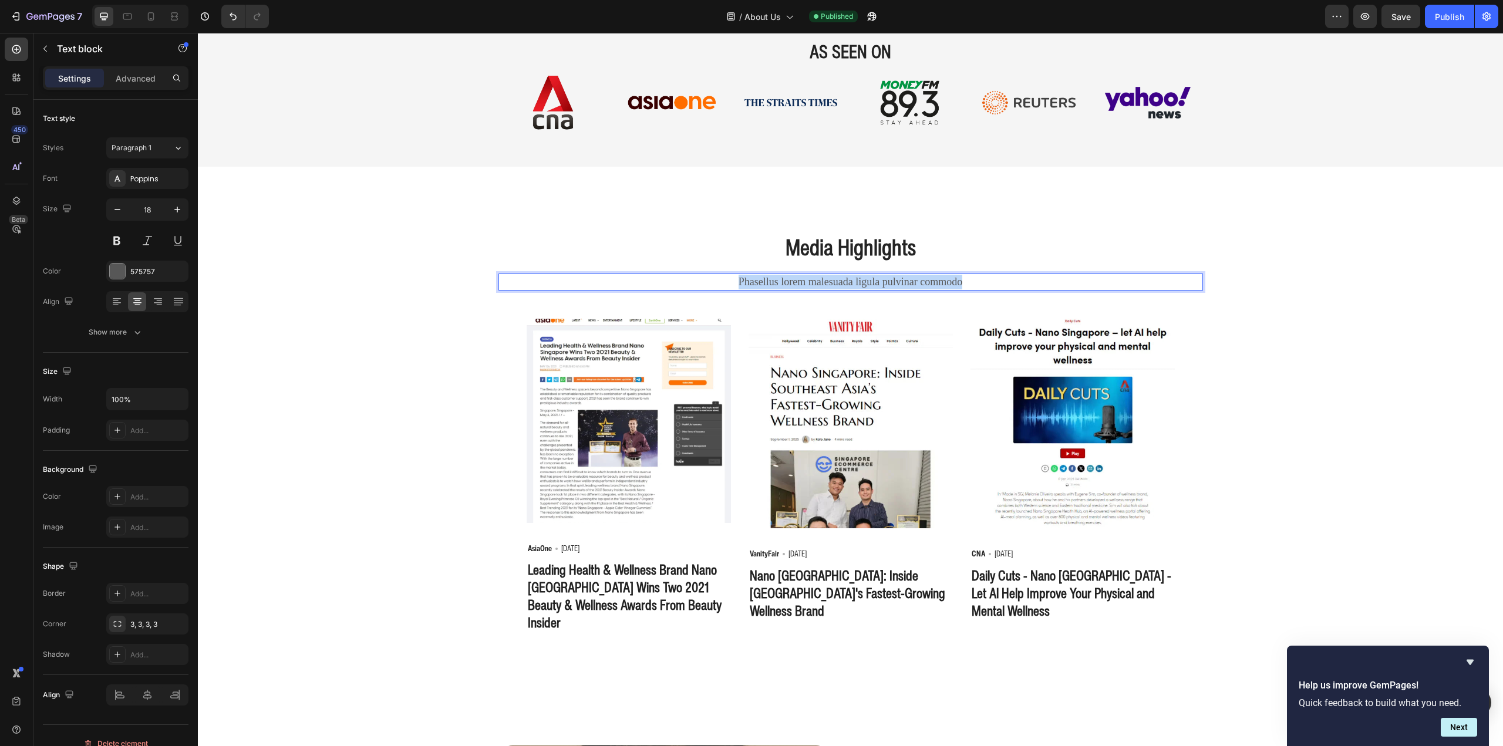
click at [809, 277] on p "Phasellus lorem malesuada ligula pulvinar commodo" at bounding box center [851, 282] width 702 height 15
click at [753, 282] on p "featured by leading outlets including CNA, AsiaOne, and Vanity Fair for innovat…" at bounding box center [851, 282] width 702 height 15
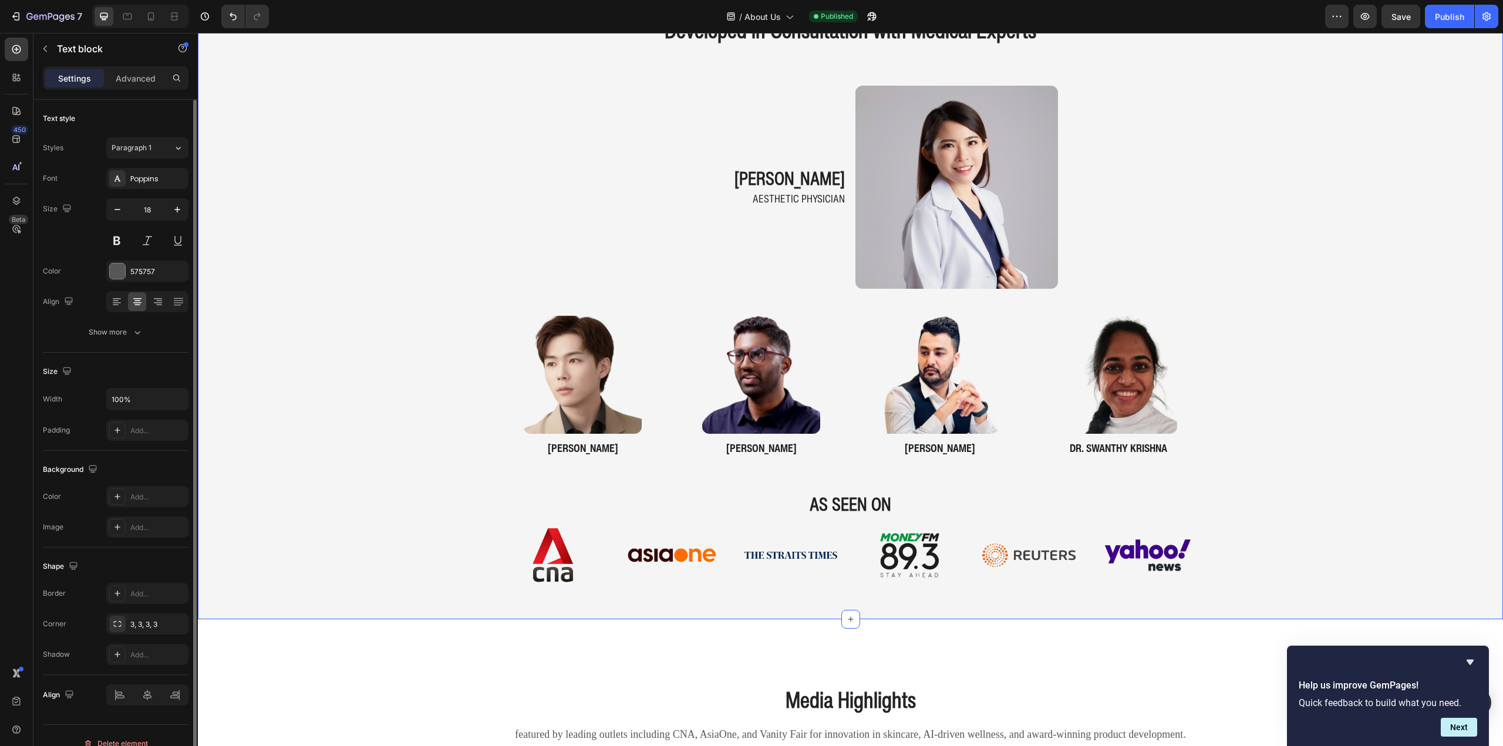
scroll to position [1696, 0]
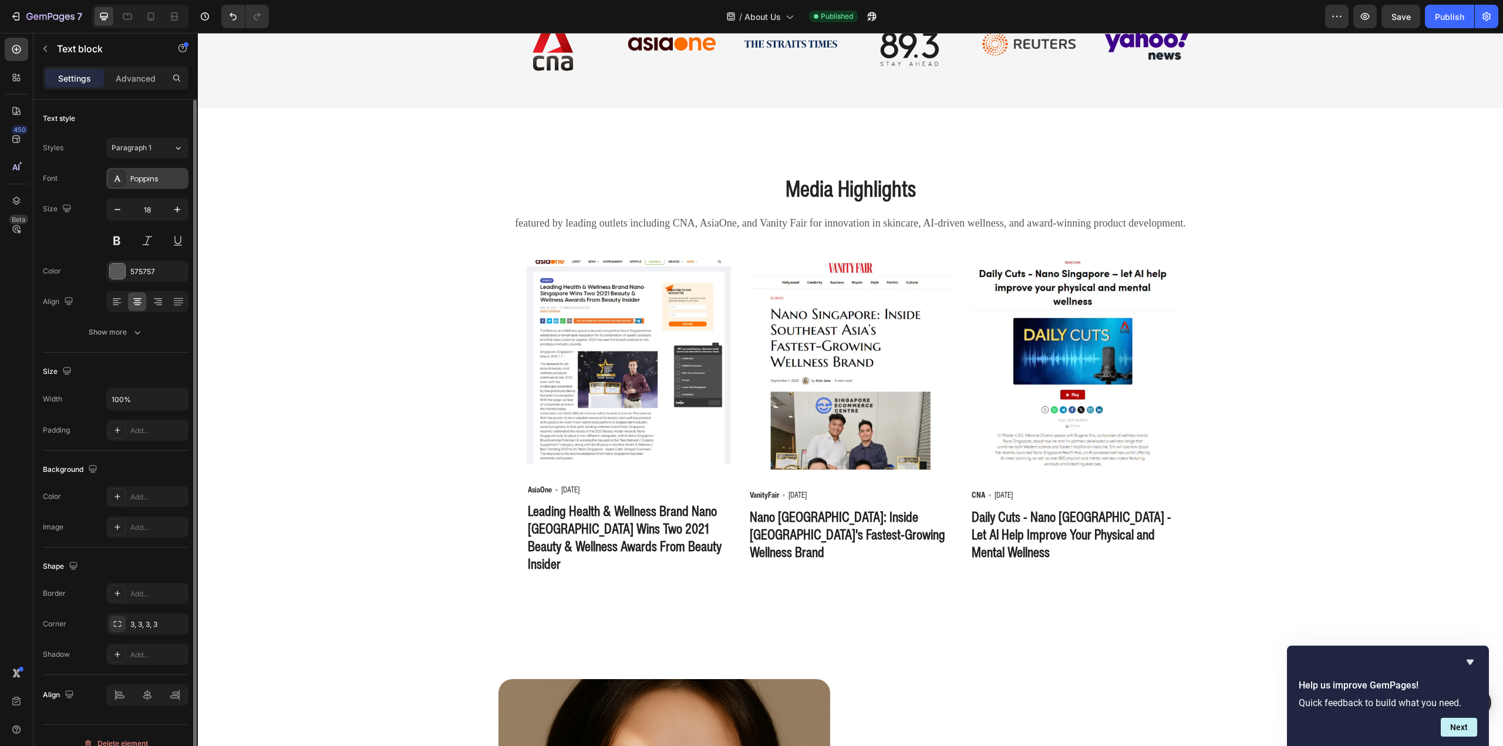
click at [150, 178] on div "Poppins" at bounding box center [157, 179] width 55 height 11
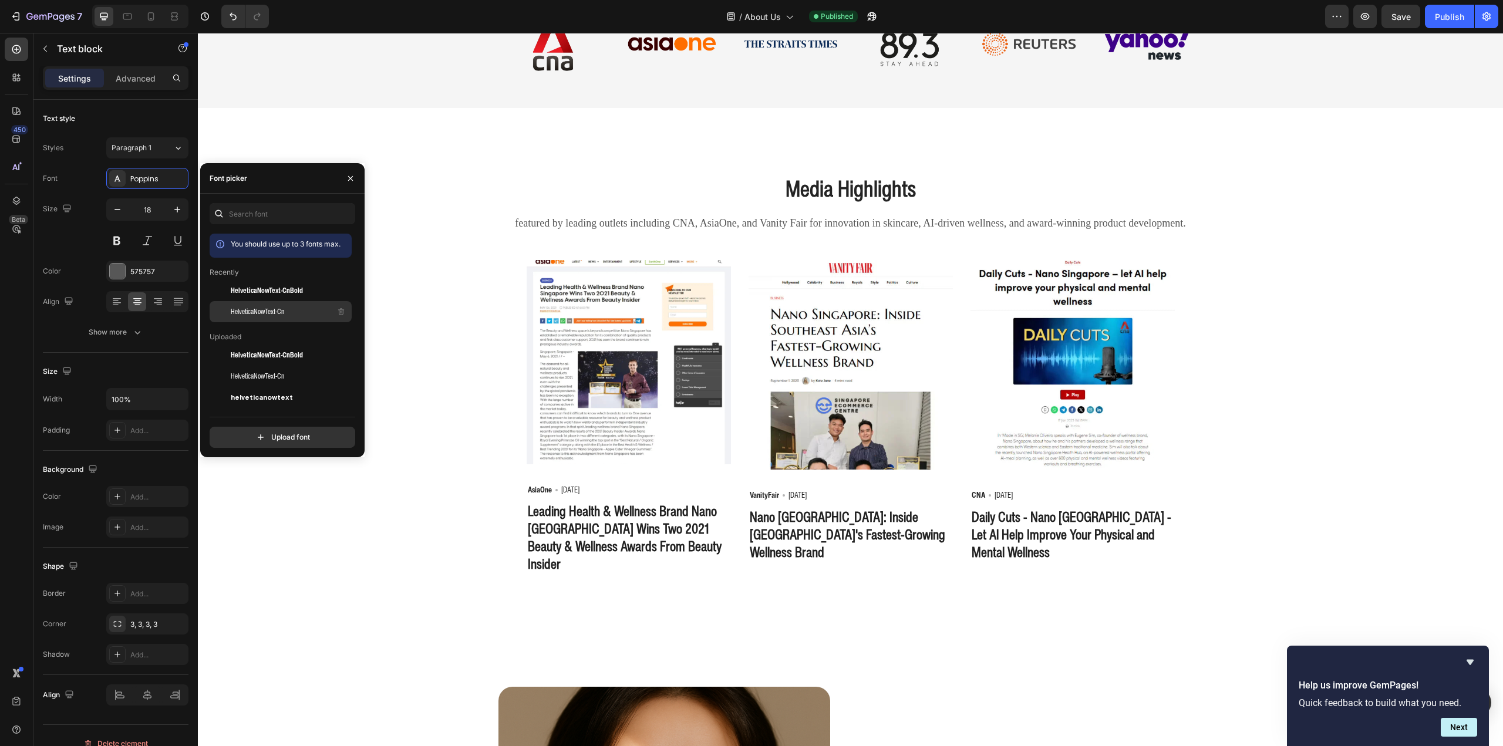
click at [290, 309] on div "HelveticaNowText-Cn" at bounding box center [290, 312] width 119 height 14
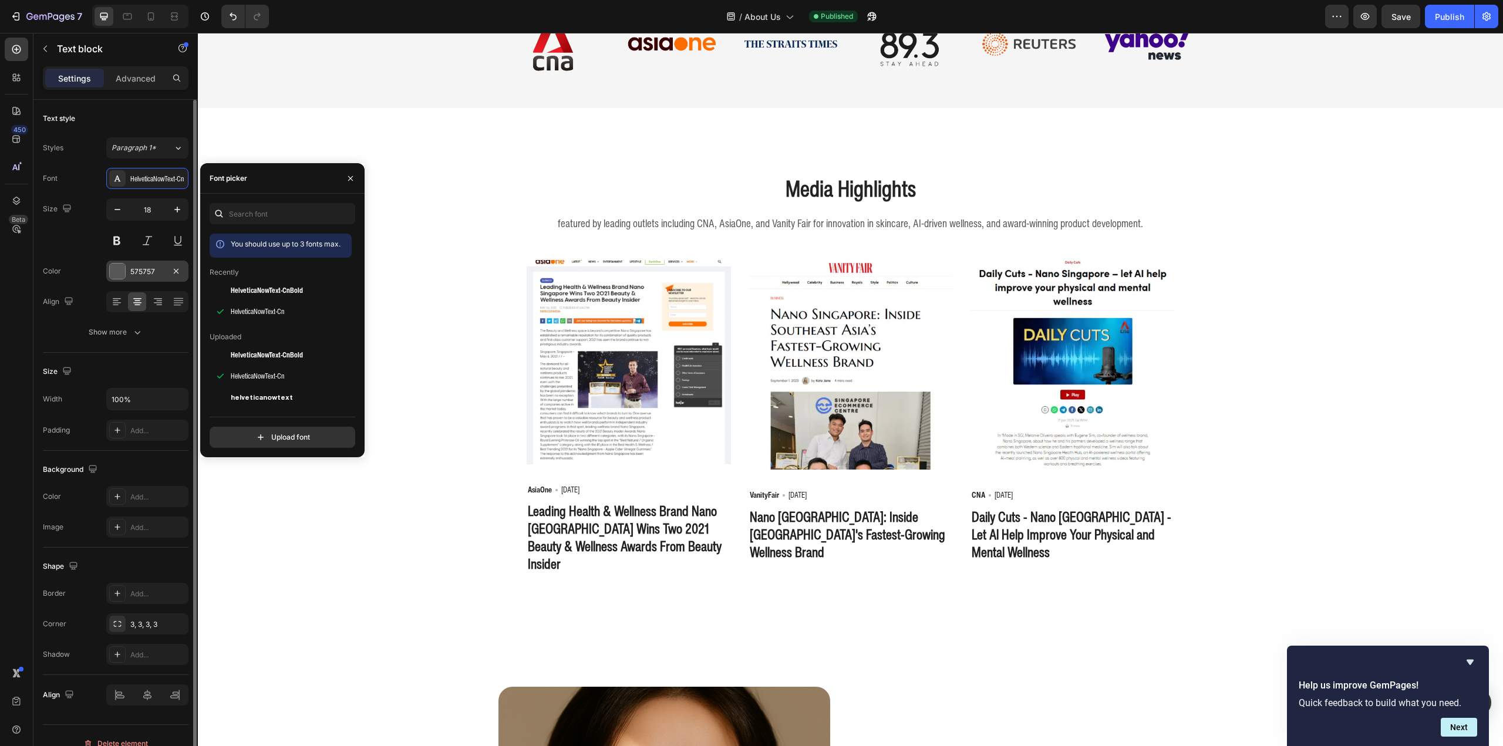
click at [130, 271] on div "575757" at bounding box center [147, 271] width 82 height 21
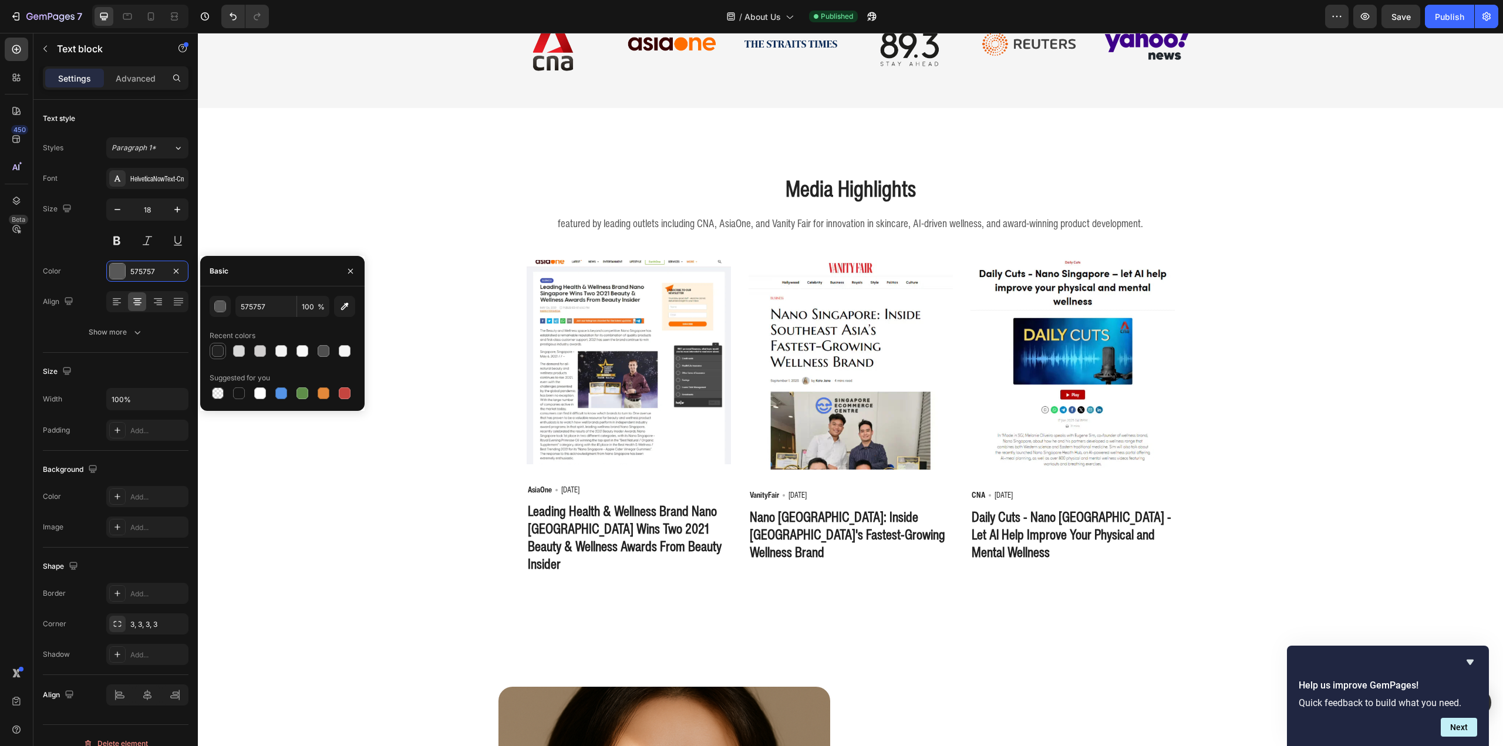
click at [217, 354] on div at bounding box center [218, 351] width 12 height 12
type input "222222"
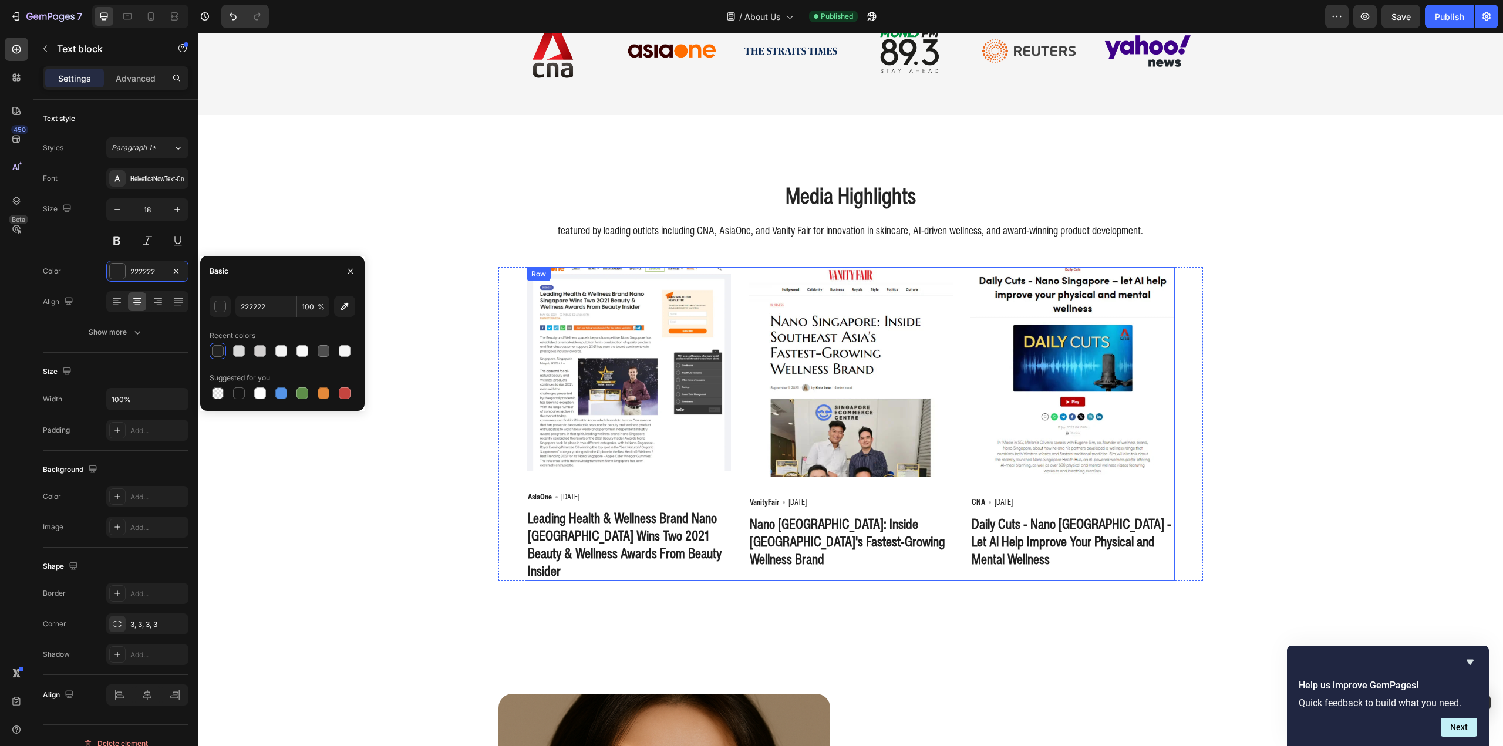
scroll to position [1637, 0]
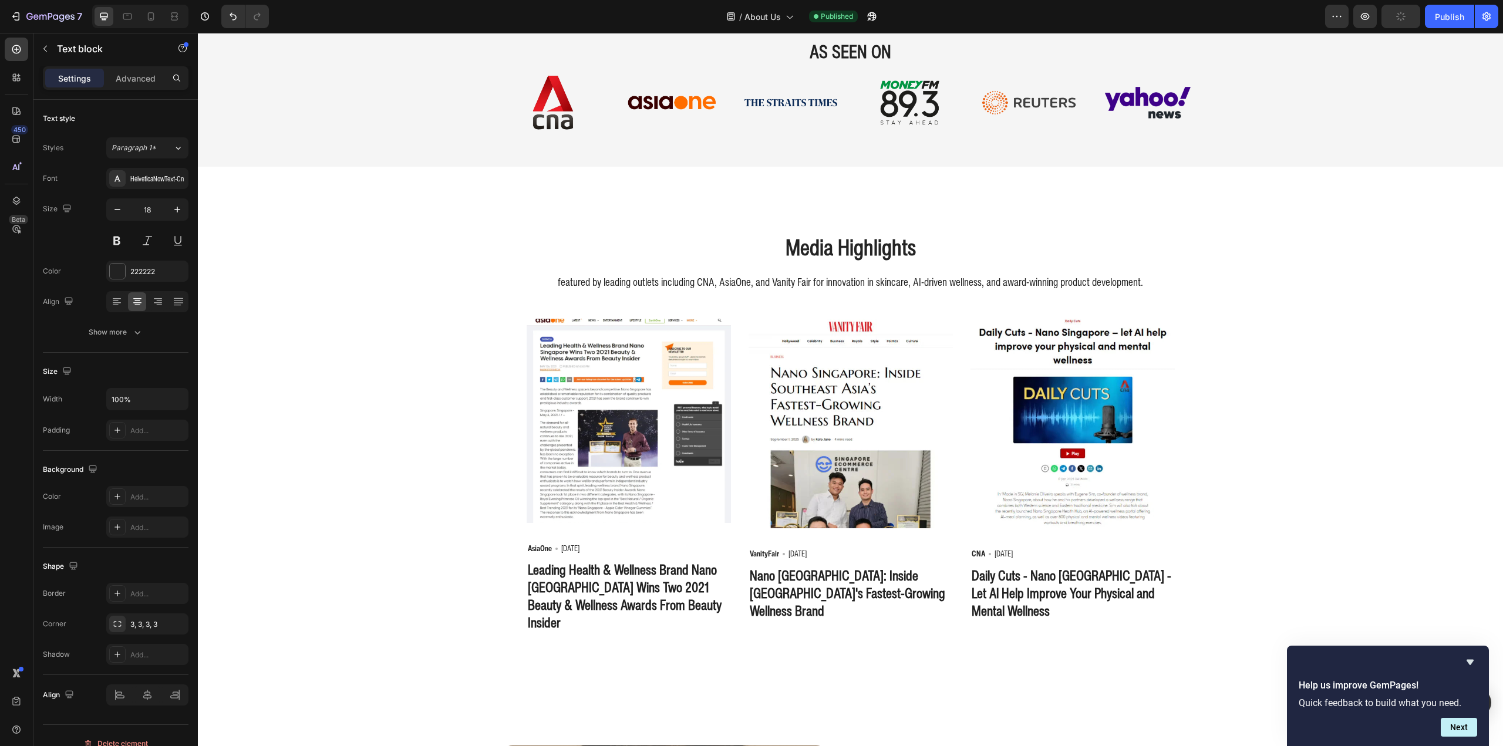
click at [557, 281] on p "featured by leading outlets including CNA, AsiaOne, and Vanity Fair for innovat…" at bounding box center [851, 282] width 702 height 15
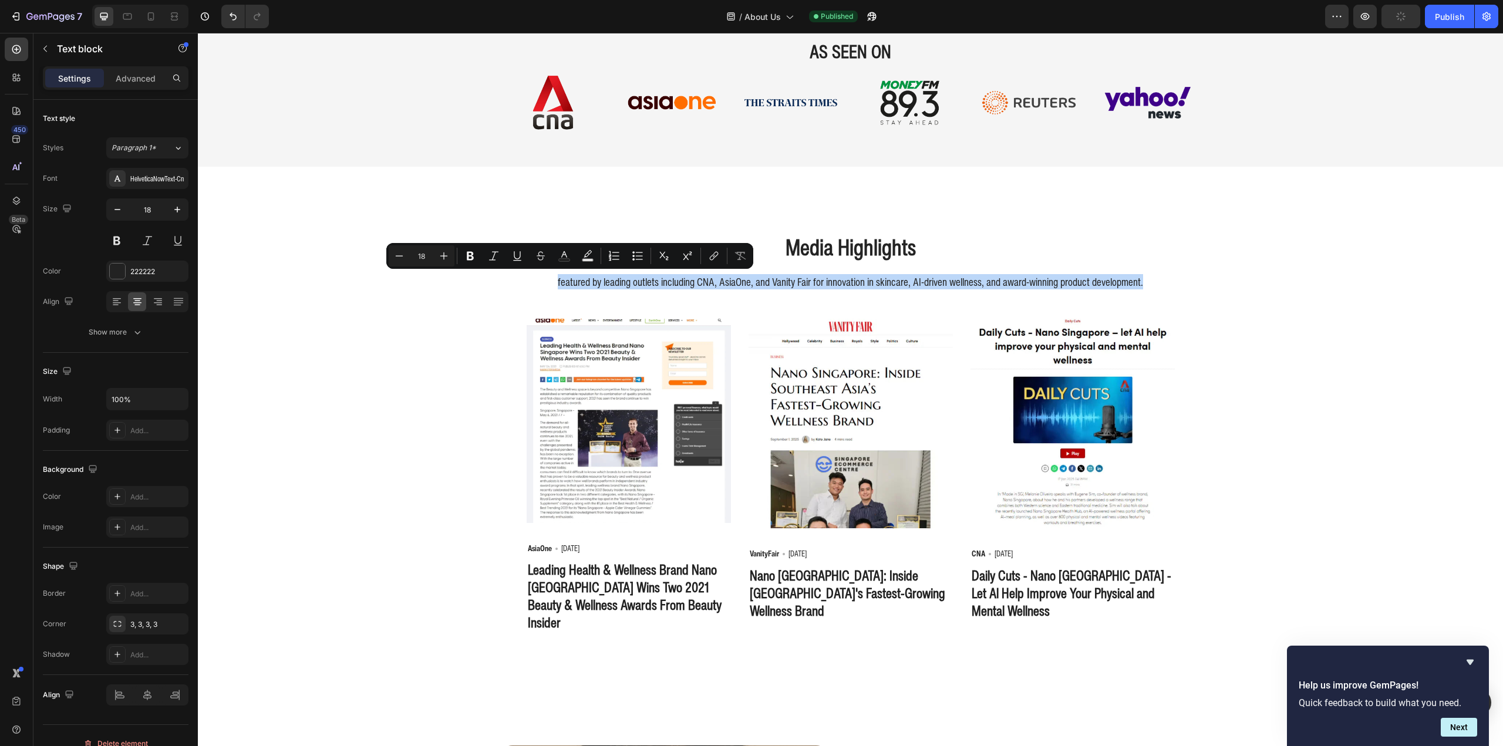
click at [556, 281] on p "featured by leading outlets including CNA, AsiaOne, and Vanity Fair for innovat…" at bounding box center [851, 282] width 702 height 15
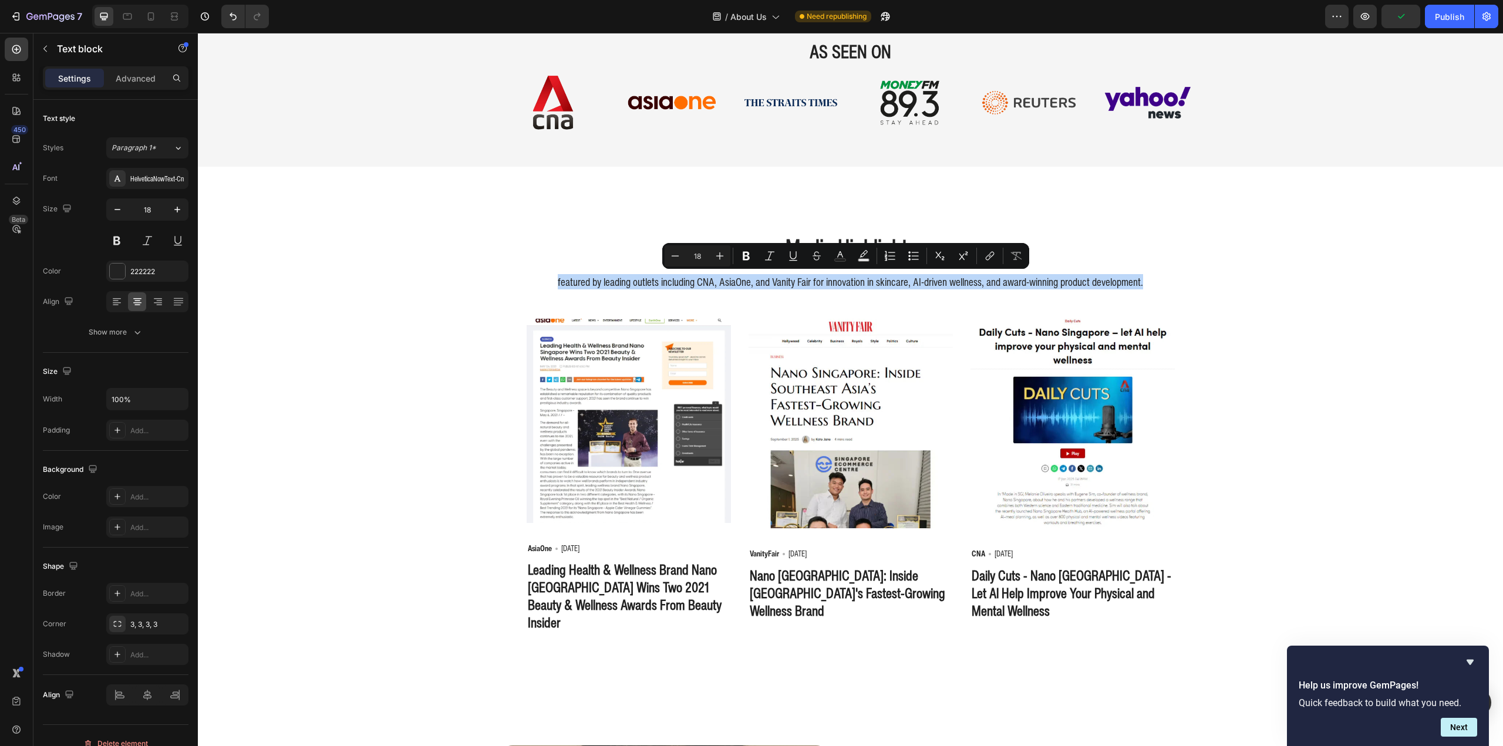
click at [555, 282] on p "featured by leading outlets including CNA, AsiaOne, and Vanity Fair for innovat…" at bounding box center [851, 282] width 702 height 15
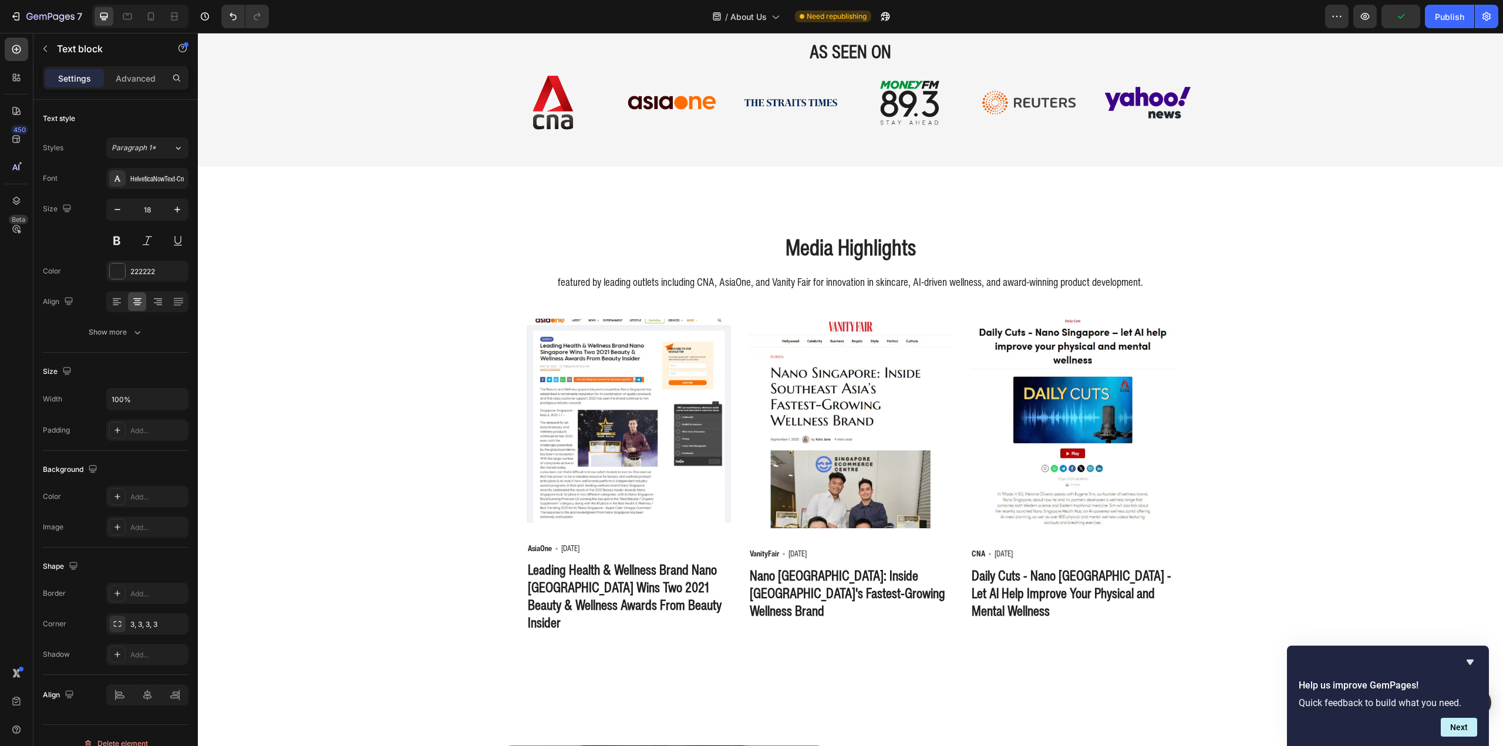
click at [560, 284] on p "featured by leading outlets including CNA, AsiaOne, and Vanity Fair for innovat…" at bounding box center [851, 282] width 702 height 15
click at [553, 281] on p "featured by leading outlets including CNA, AsiaOne, and Vanity Fair for innovat…" at bounding box center [851, 282] width 702 height 15
drag, startPoint x: 702, startPoint y: 287, endPoint x: 824, endPoint y: 288, distance: 122.7
click at [824, 288] on p "Featured by leading outlets including CNA, AsiaOne, and Vanity Fair for innovat…" at bounding box center [851, 282] width 702 height 15
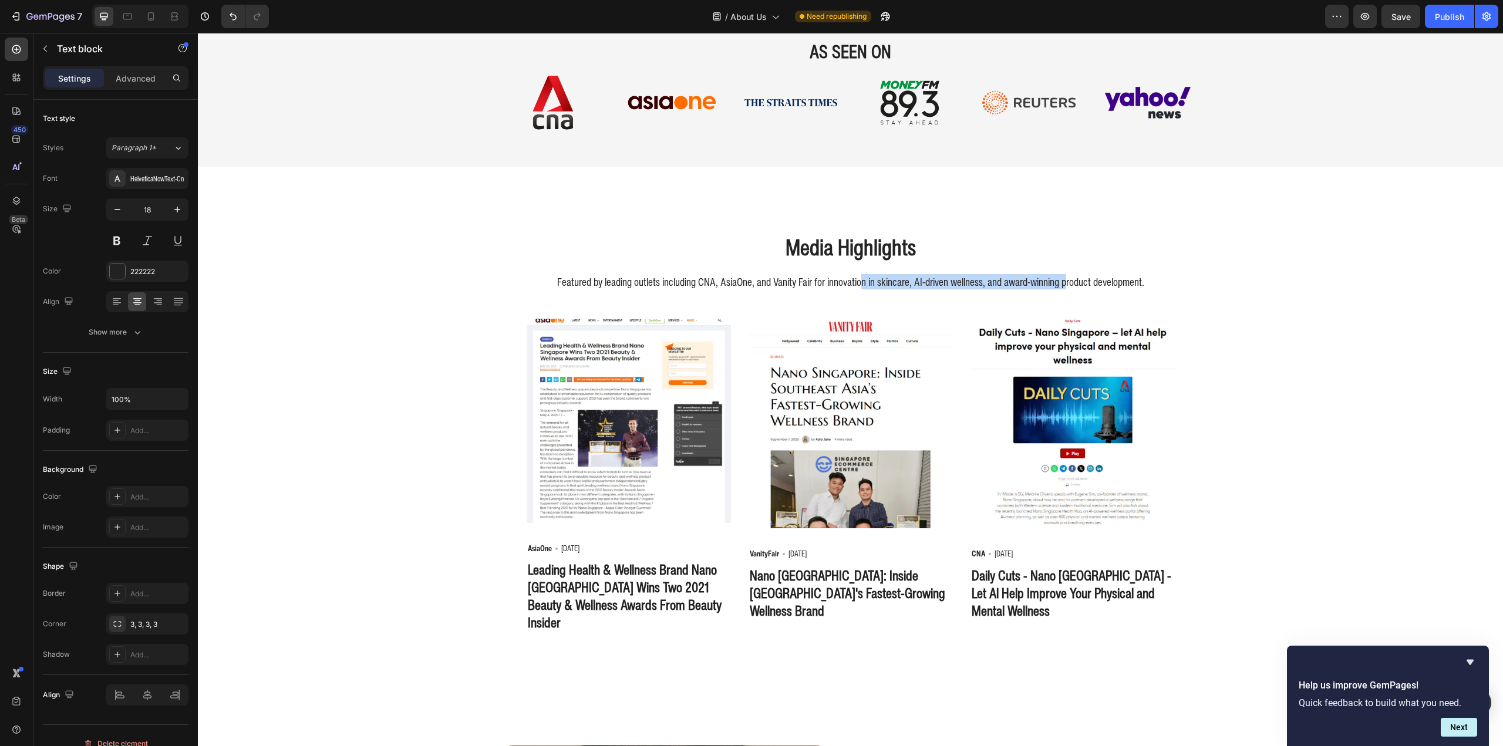
drag, startPoint x: 868, startPoint y: 279, endPoint x: 1067, endPoint y: 285, distance: 199.1
click at [1066, 285] on p "Featured by leading outlets including CNA, AsiaOne, and Vanity Fair for innovat…" at bounding box center [851, 282] width 702 height 15
click at [1067, 285] on p "Featured by leading outlets including CNA, AsiaOne, and Vanity Fair for innovat…" at bounding box center [851, 282] width 702 height 15
click at [1318, 292] on div "Media Highlights Heading Featured by leading outlets including CNA, AsiaOne, an…" at bounding box center [851, 432] width 1288 height 402
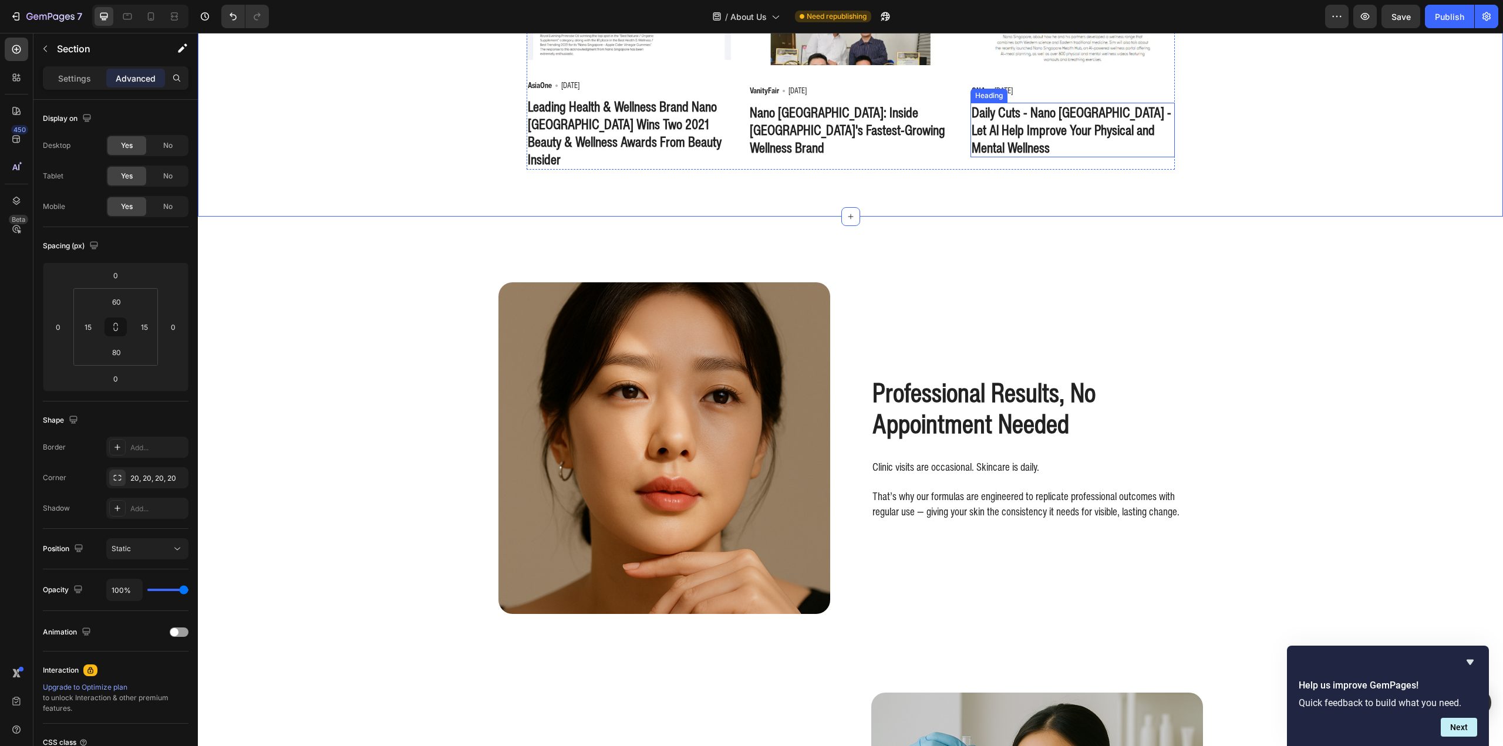
scroll to position [2107, 0]
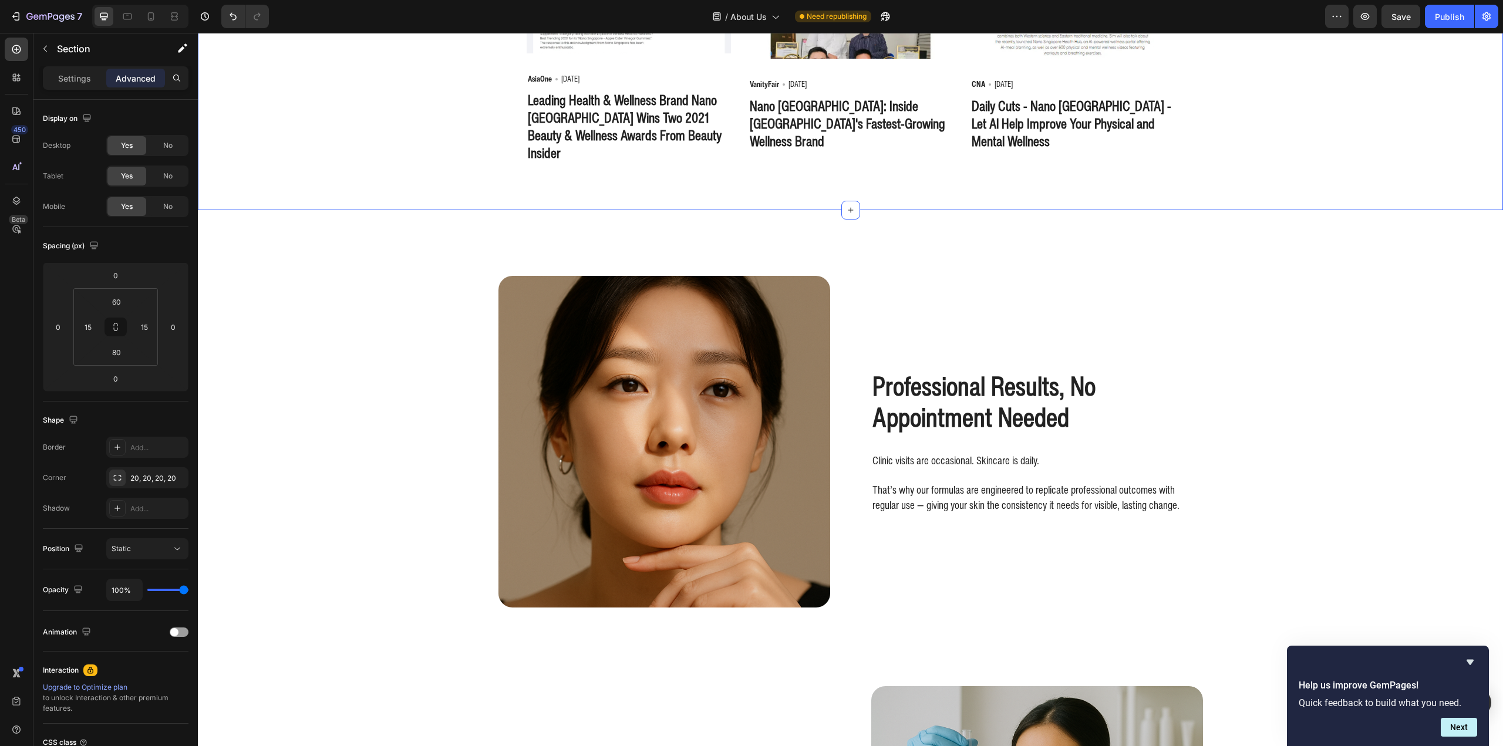
click at [327, 277] on div "Media Highlights Heading Featured by leading outlets including CNA, AsiaOne, an…" at bounding box center [850, 28] width 1305 height 4156
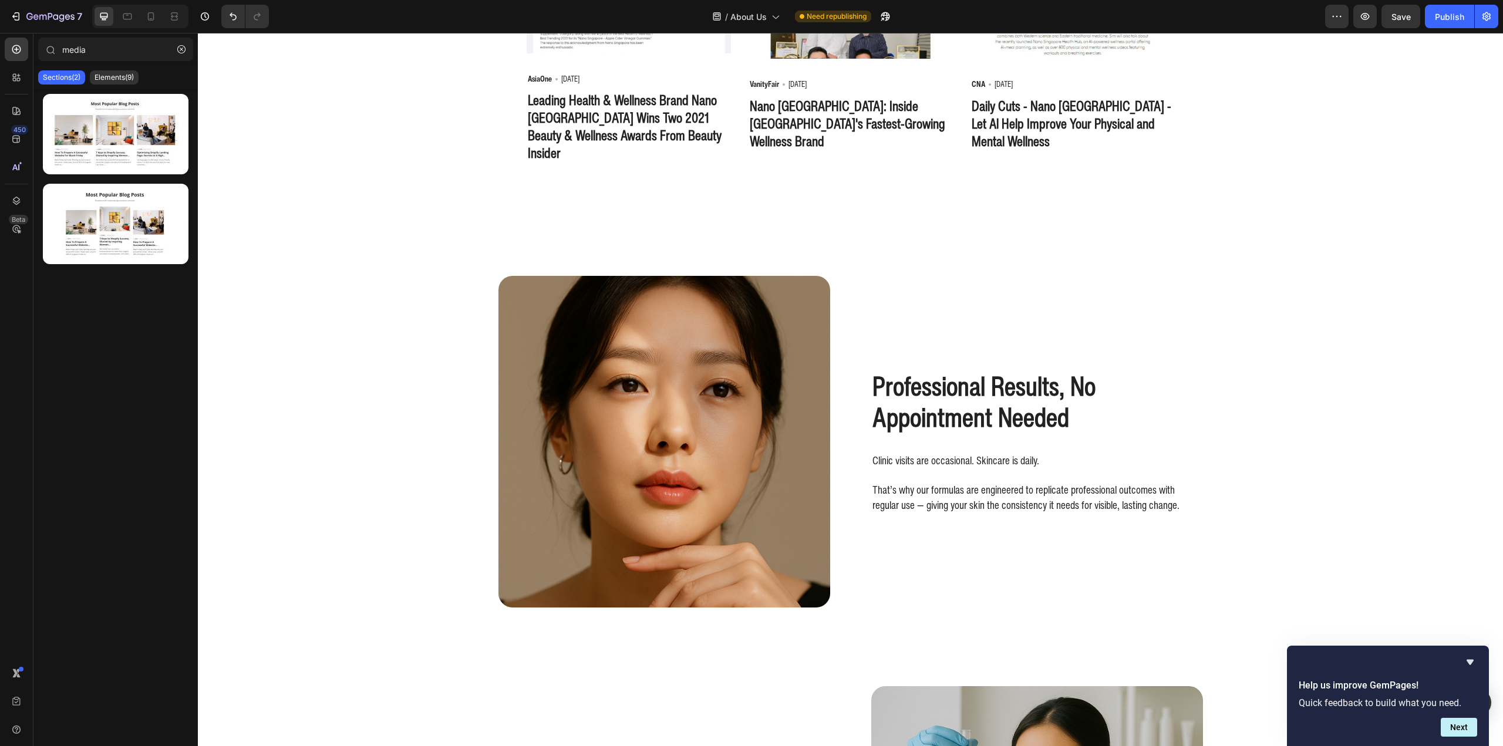
click at [1243, 332] on div "Media Highlights Heading Featured by leading outlets including CNA, AsiaOne, an…" at bounding box center [850, 28] width 1305 height 4156
click at [1134, 321] on div "Professional Results, No Appointment Needed Heading Clinic visits are occasiona…" at bounding box center [1037, 442] width 332 height 332
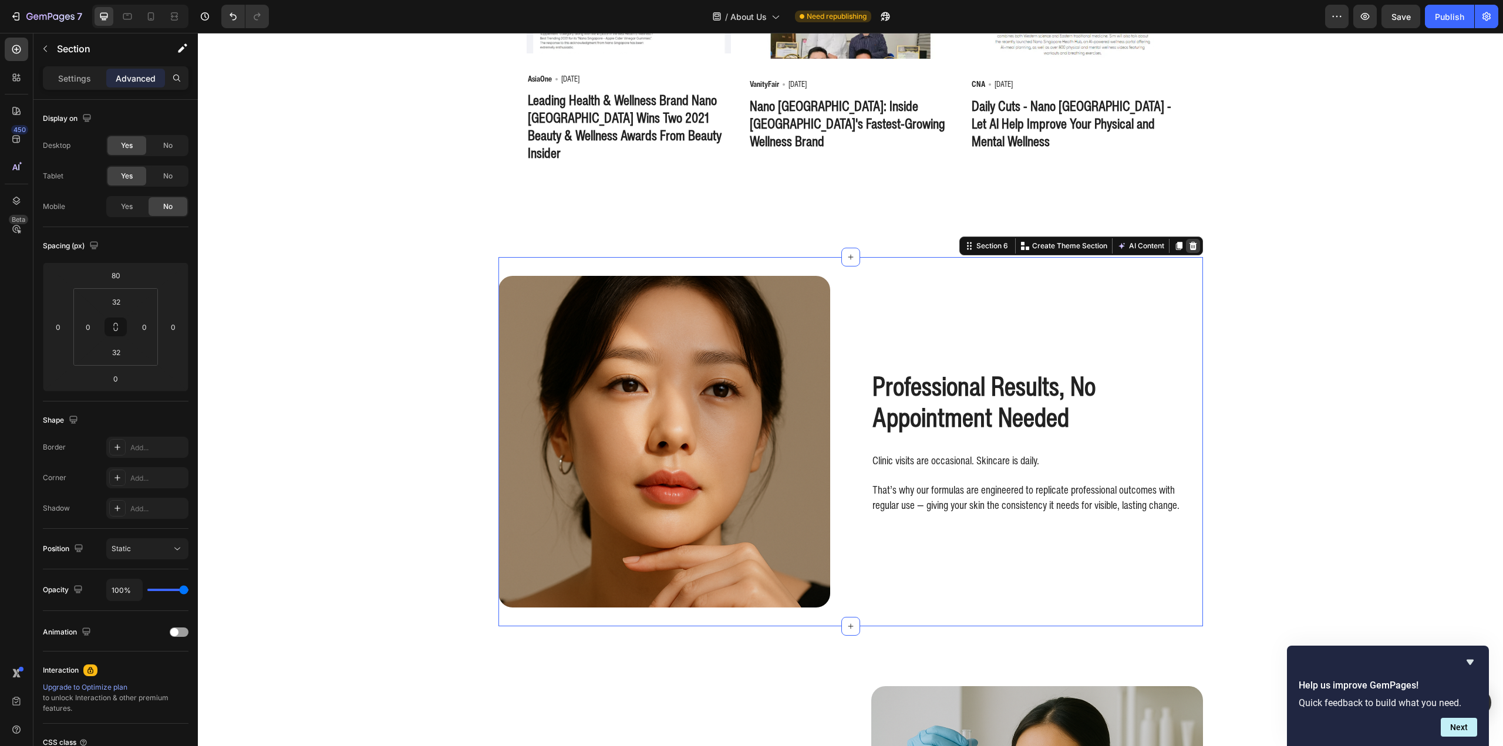
click at [1192, 241] on icon at bounding box center [1192, 245] width 9 height 9
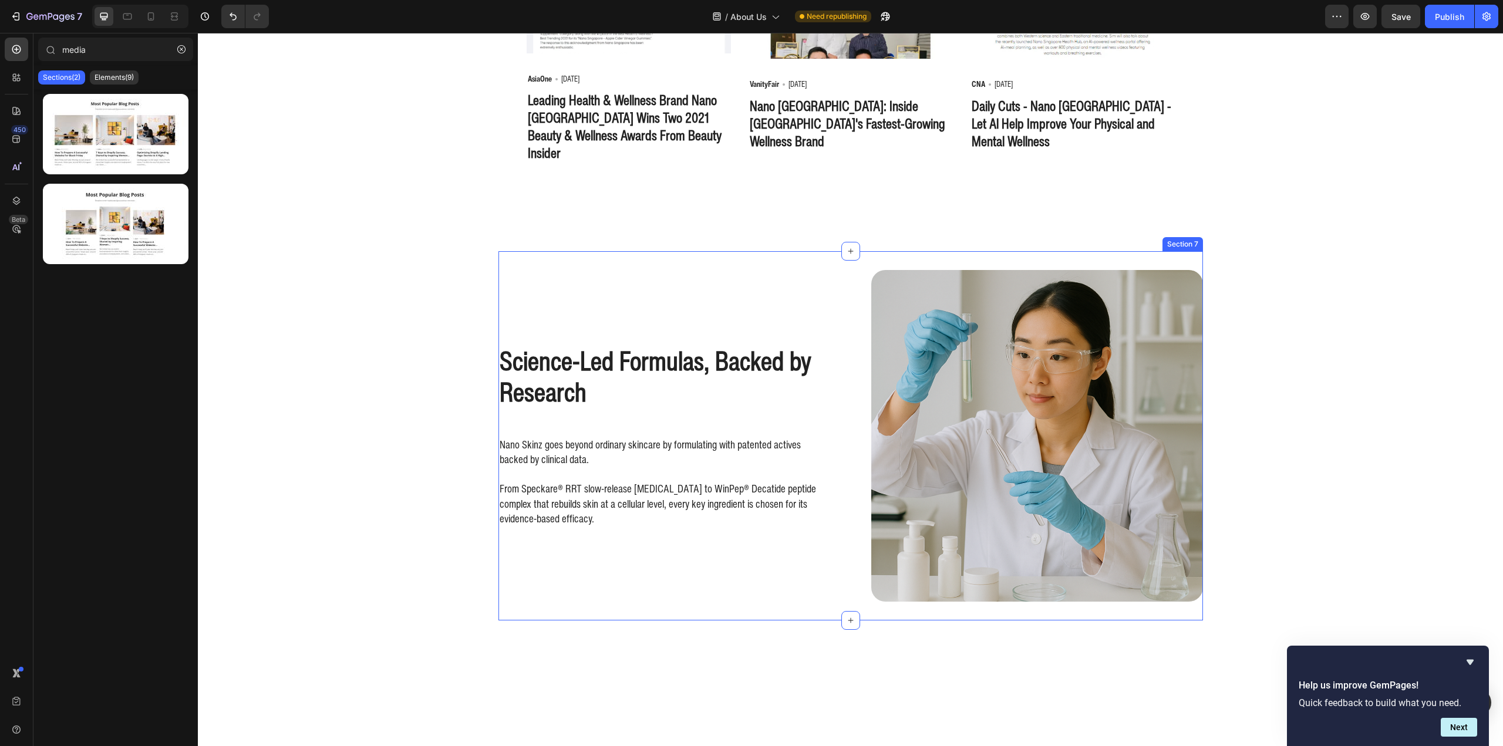
click at [732, 299] on div "Science-Led Formulas, Backed by Research Heading Nano Skinz goes beyond ordinar…" at bounding box center [664, 436] width 332 height 332
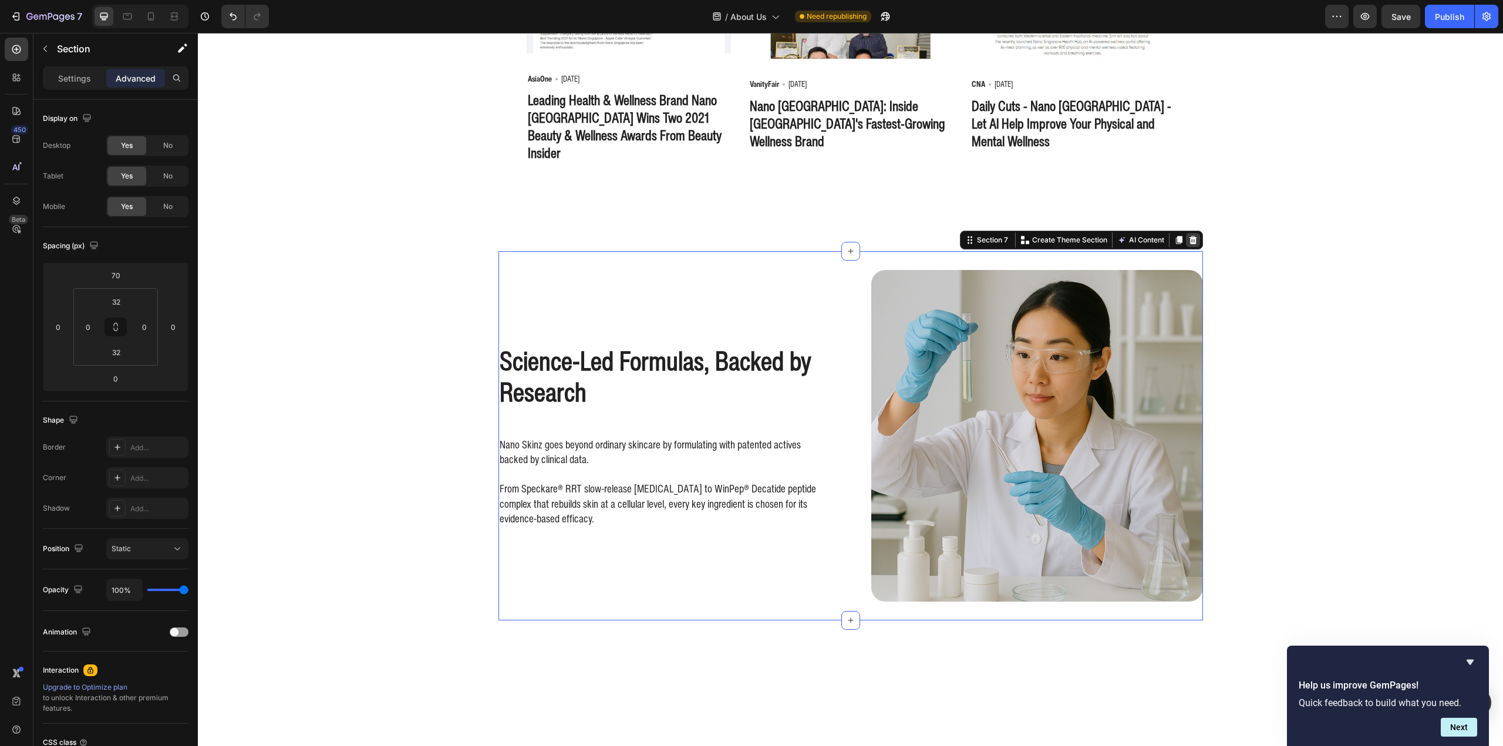
click at [1189, 236] on icon at bounding box center [1193, 240] width 8 height 8
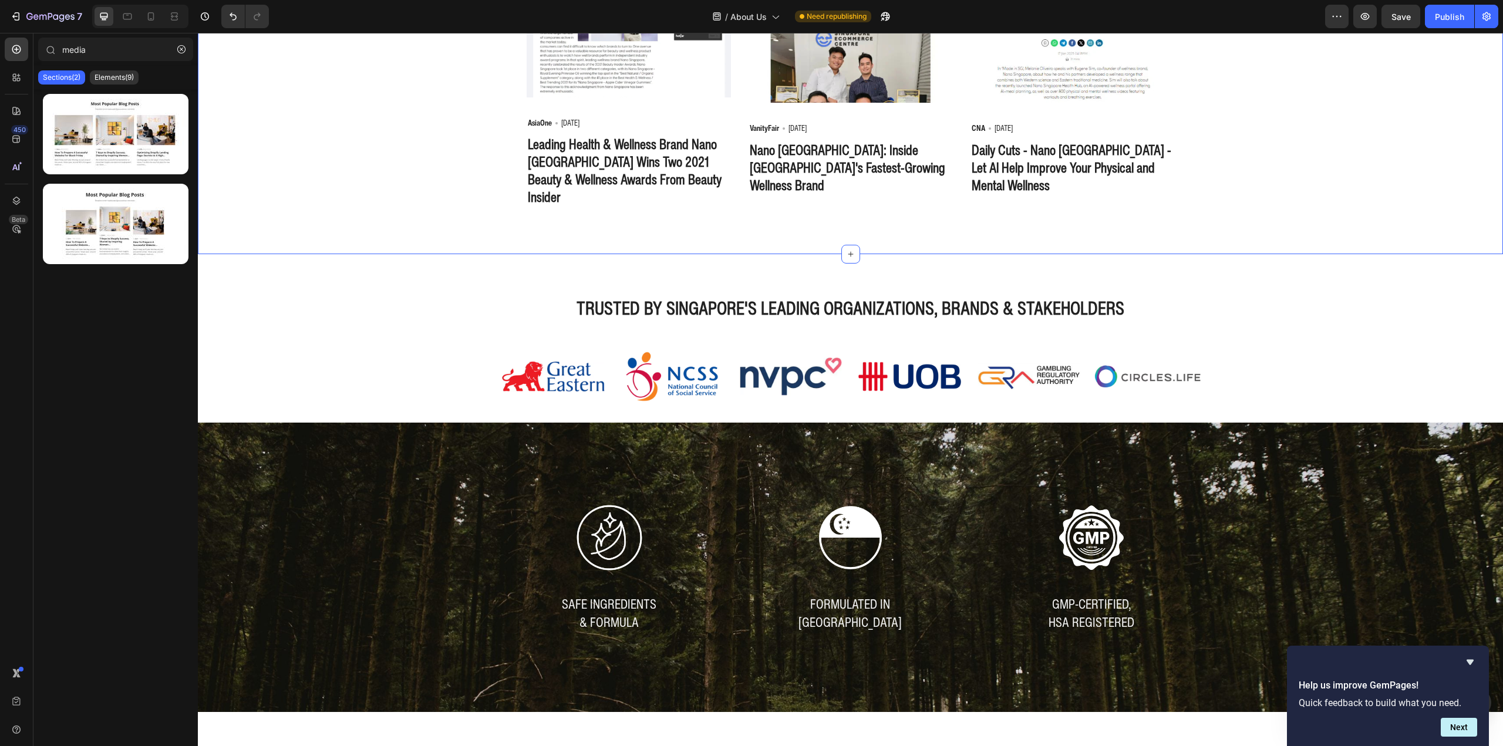
scroll to position [2004, 0]
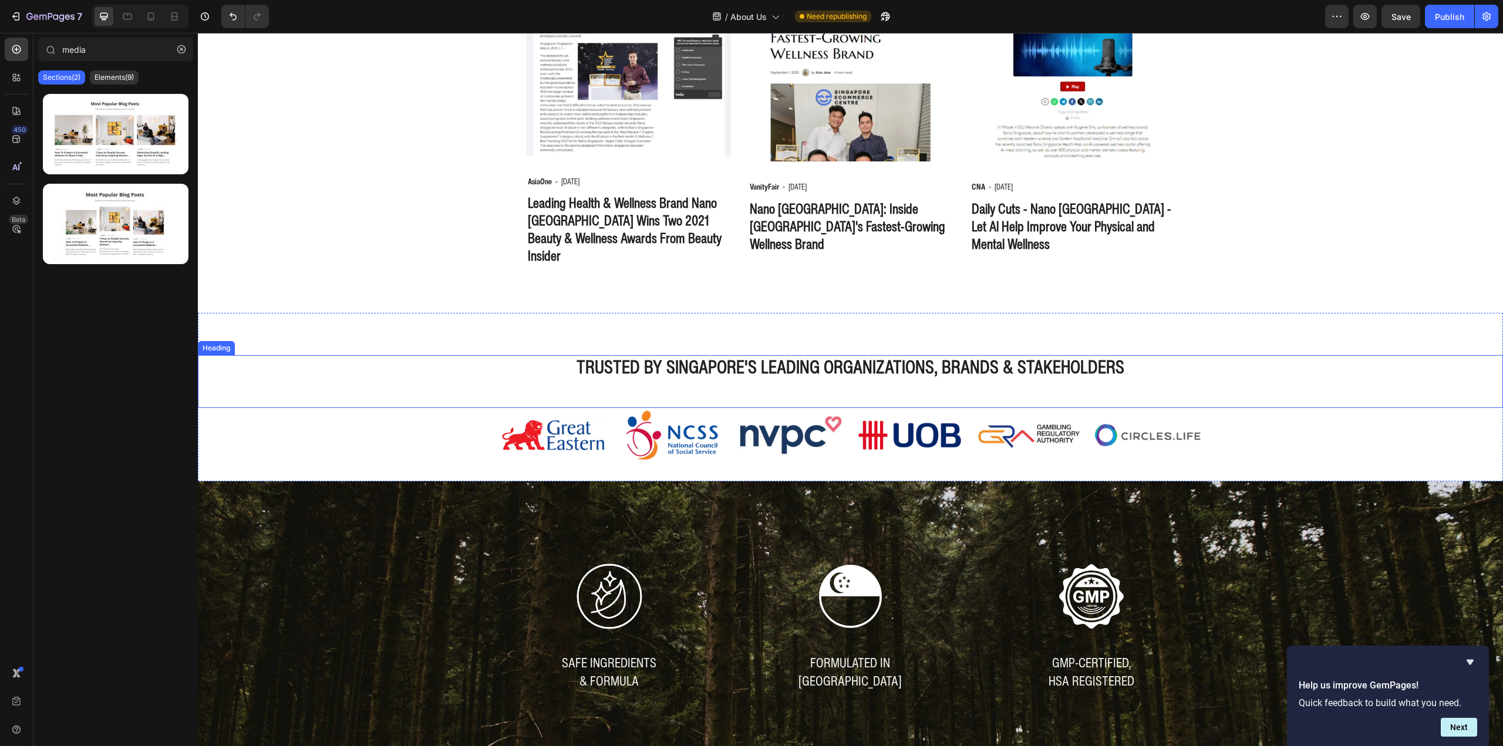
click at [849, 357] on strong "trusted by singapore's leading organizations, brands & stakeholders" at bounding box center [851, 367] width 548 height 26
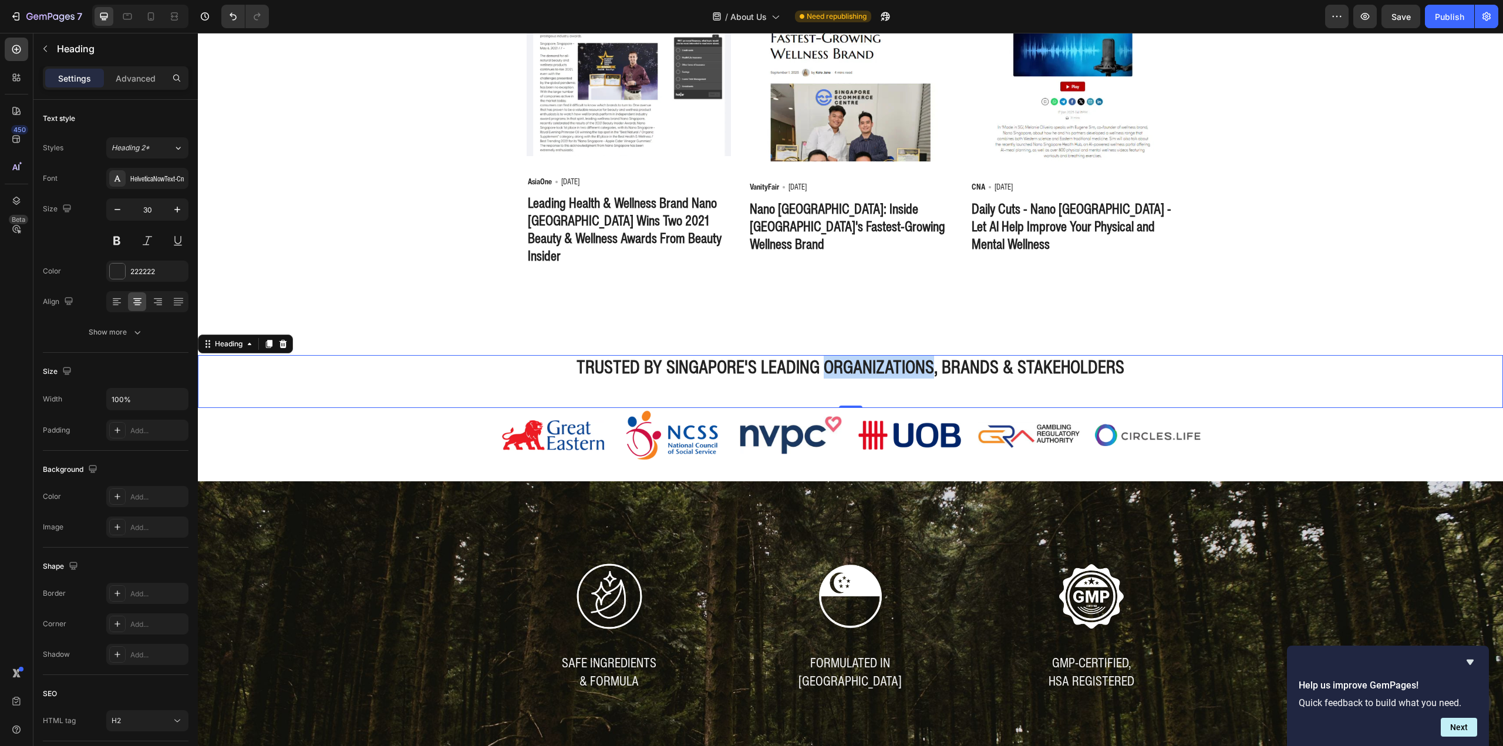
click at [849, 357] on strong "trusted by singapore's leading organizations, brands & stakeholders" at bounding box center [851, 367] width 548 height 26
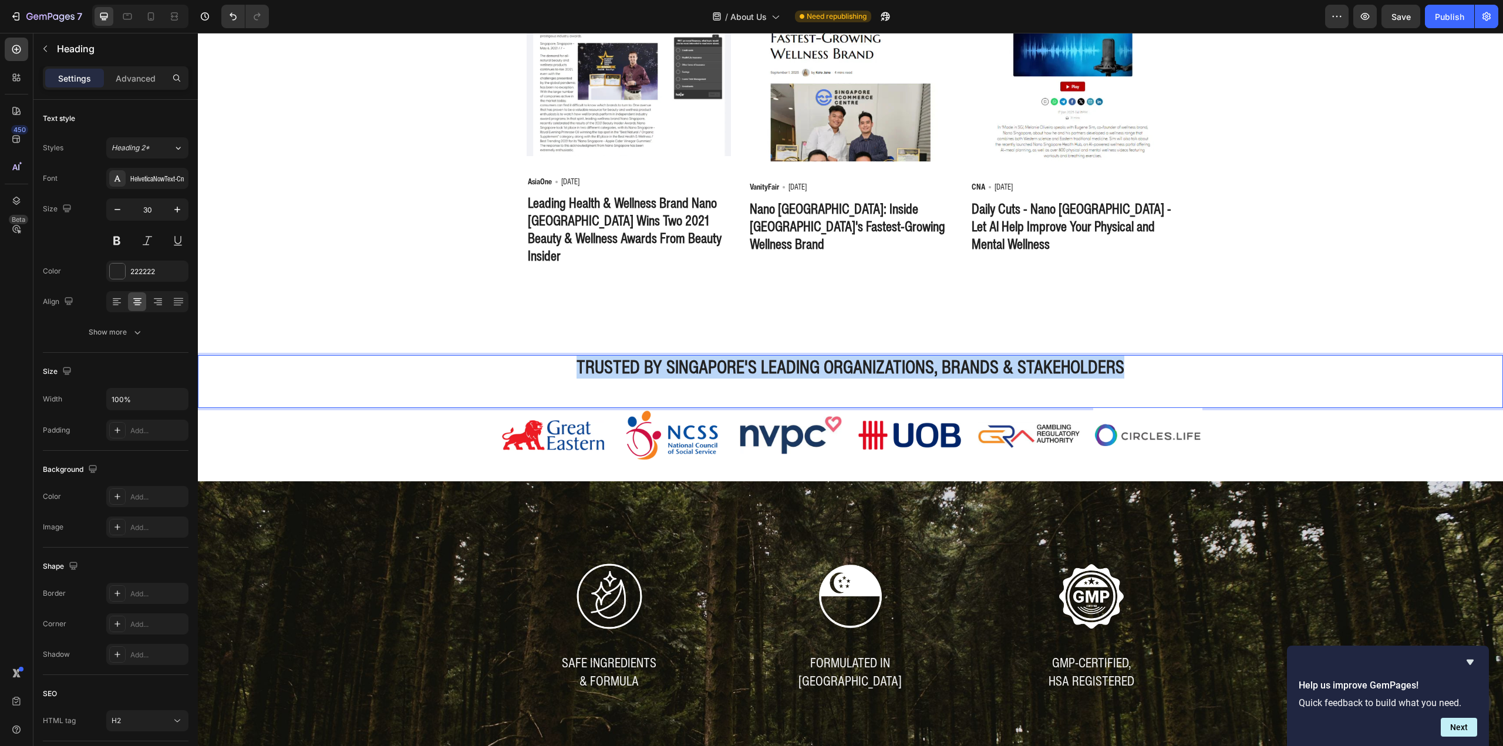
click at [849, 357] on strong "trusted by singapore's leading organizations, brands & stakeholders" at bounding box center [851, 367] width 548 height 26
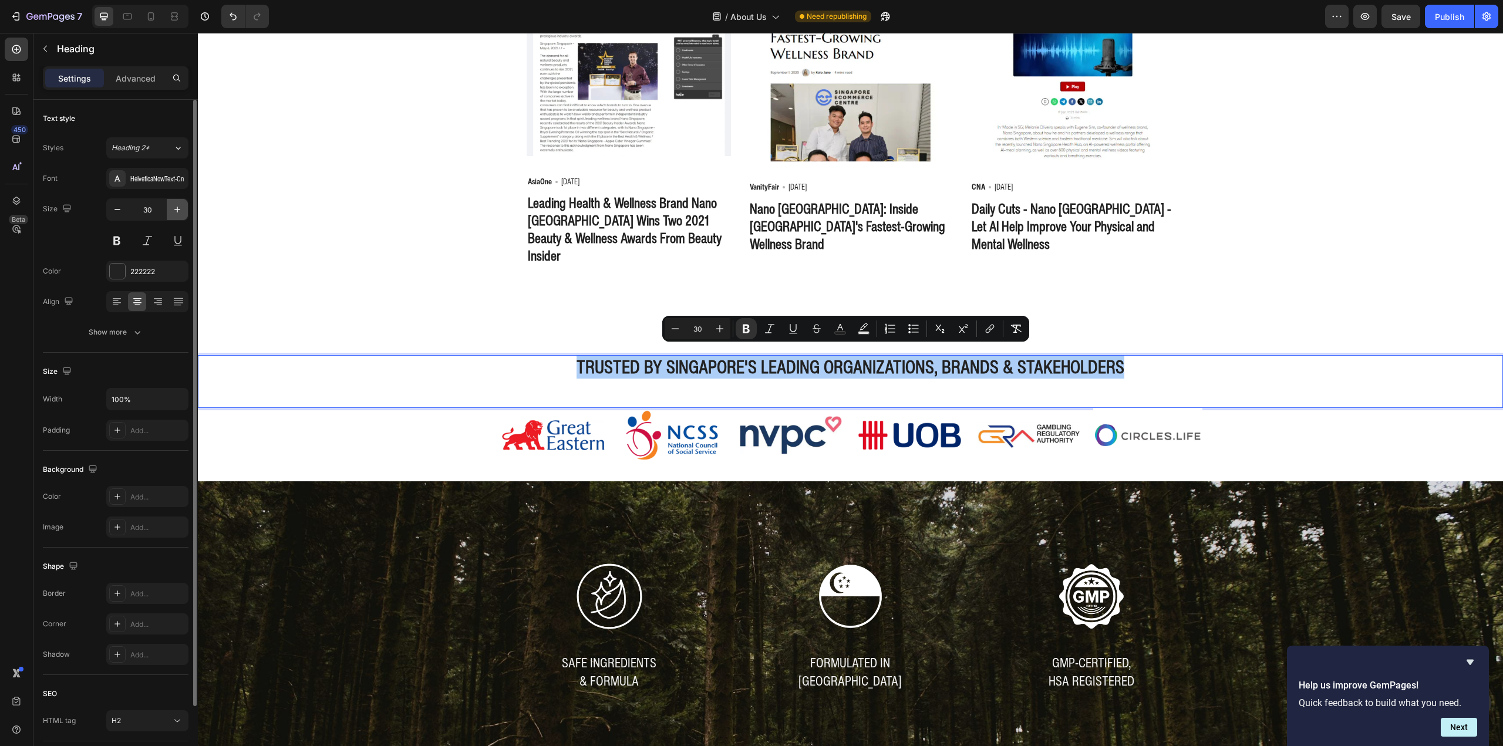
click at [174, 211] on icon "button" at bounding box center [177, 210] width 12 height 12
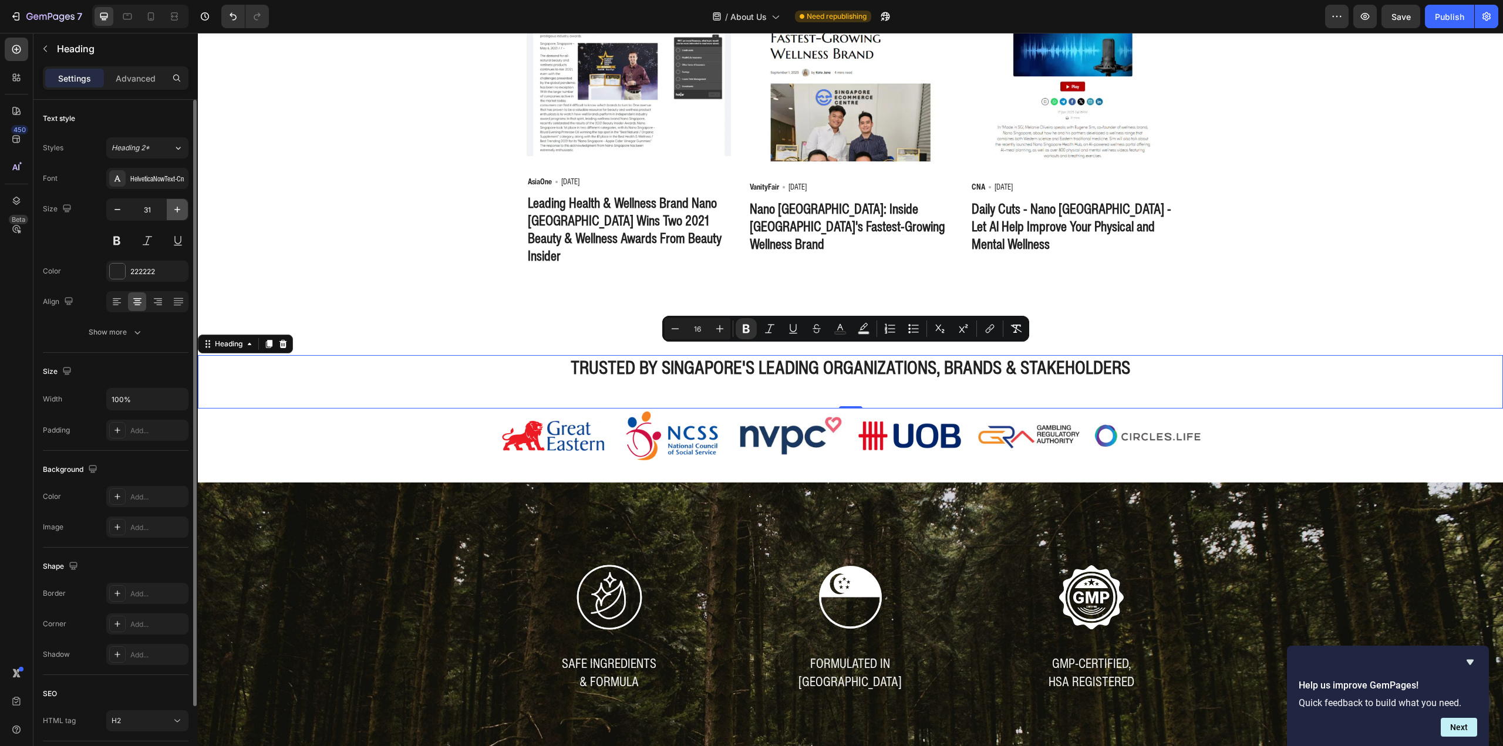
click at [174, 211] on icon "button" at bounding box center [177, 210] width 12 height 12
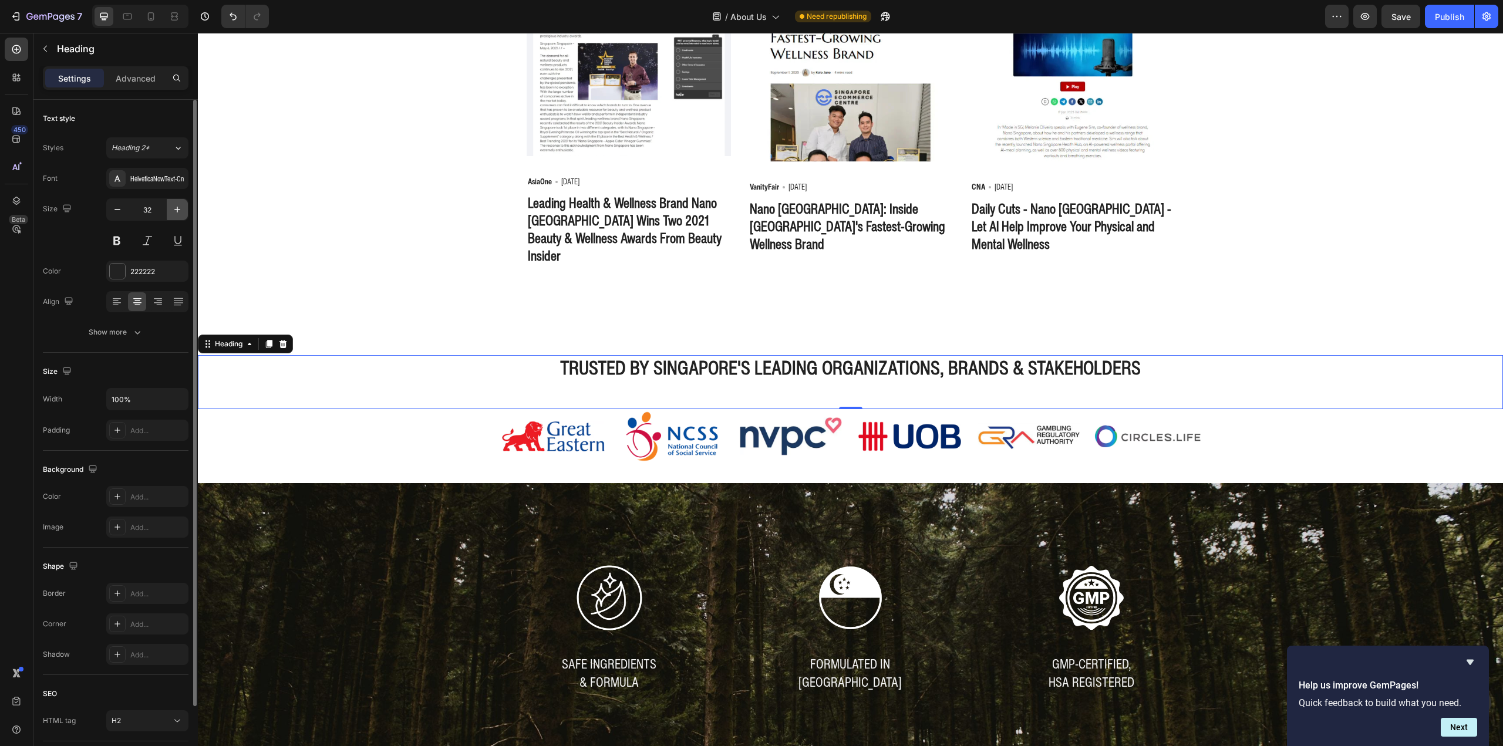
click at [174, 211] on icon "button" at bounding box center [177, 210] width 12 height 12
click at [174, 210] on icon "button" at bounding box center [177, 210] width 12 height 12
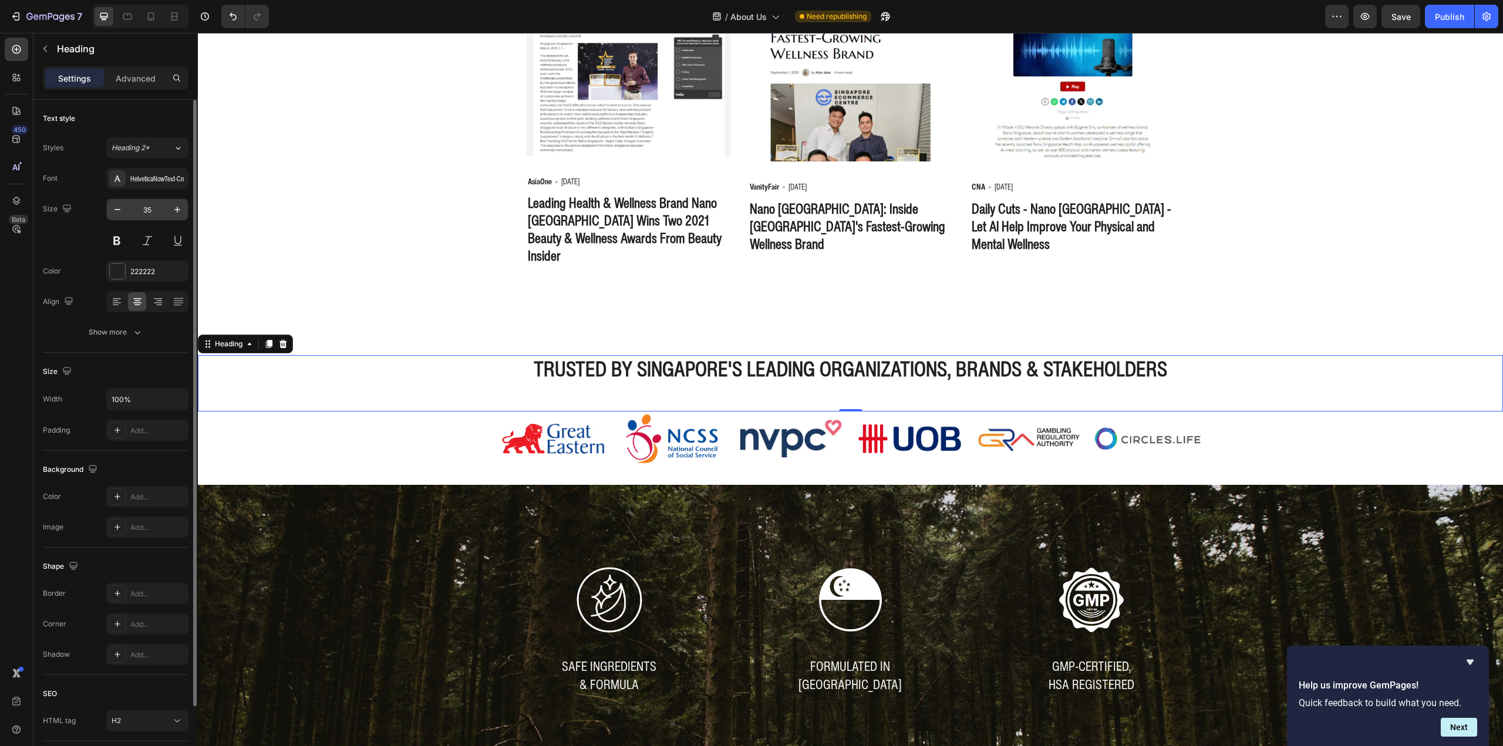
click at [145, 211] on input "35" at bounding box center [147, 209] width 39 height 21
click at [157, 144] on div "Heading 2*" at bounding box center [136, 148] width 48 height 11
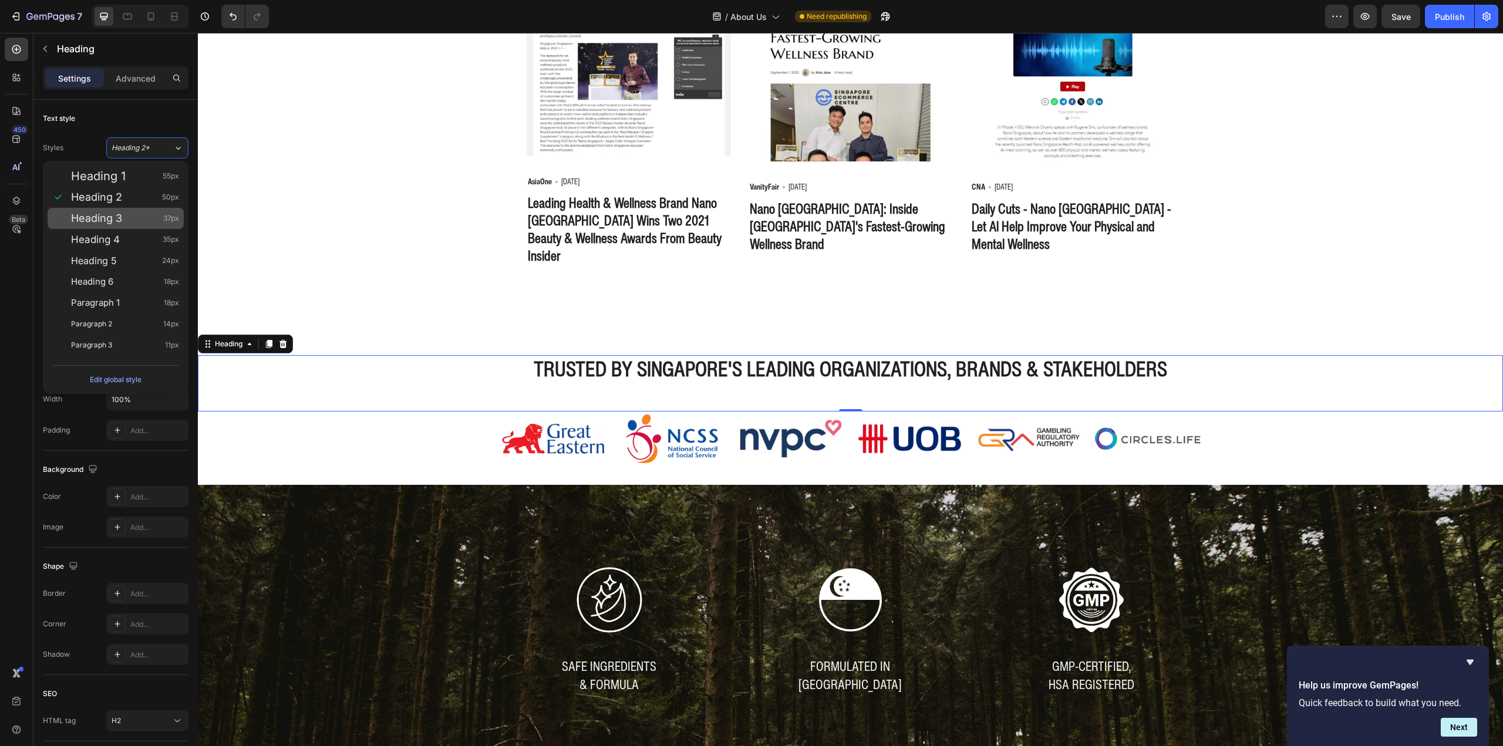
drag, startPoint x: 139, startPoint y: 219, endPoint x: 151, endPoint y: 214, distance: 12.9
click at [139, 219] on div "Heading 3 37px" at bounding box center [125, 219] width 108 height 12
type input "37"
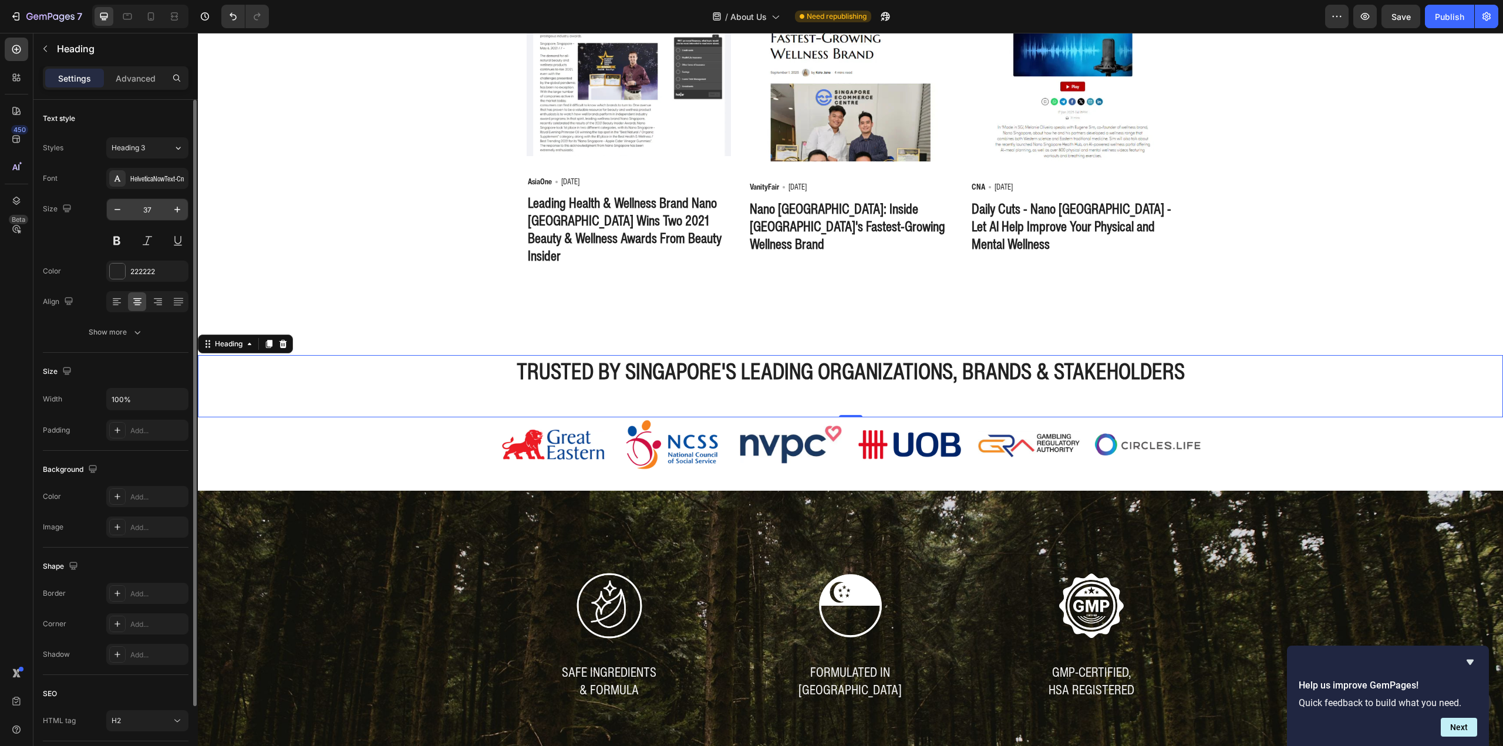
click at [144, 213] on input "37" at bounding box center [147, 209] width 39 height 21
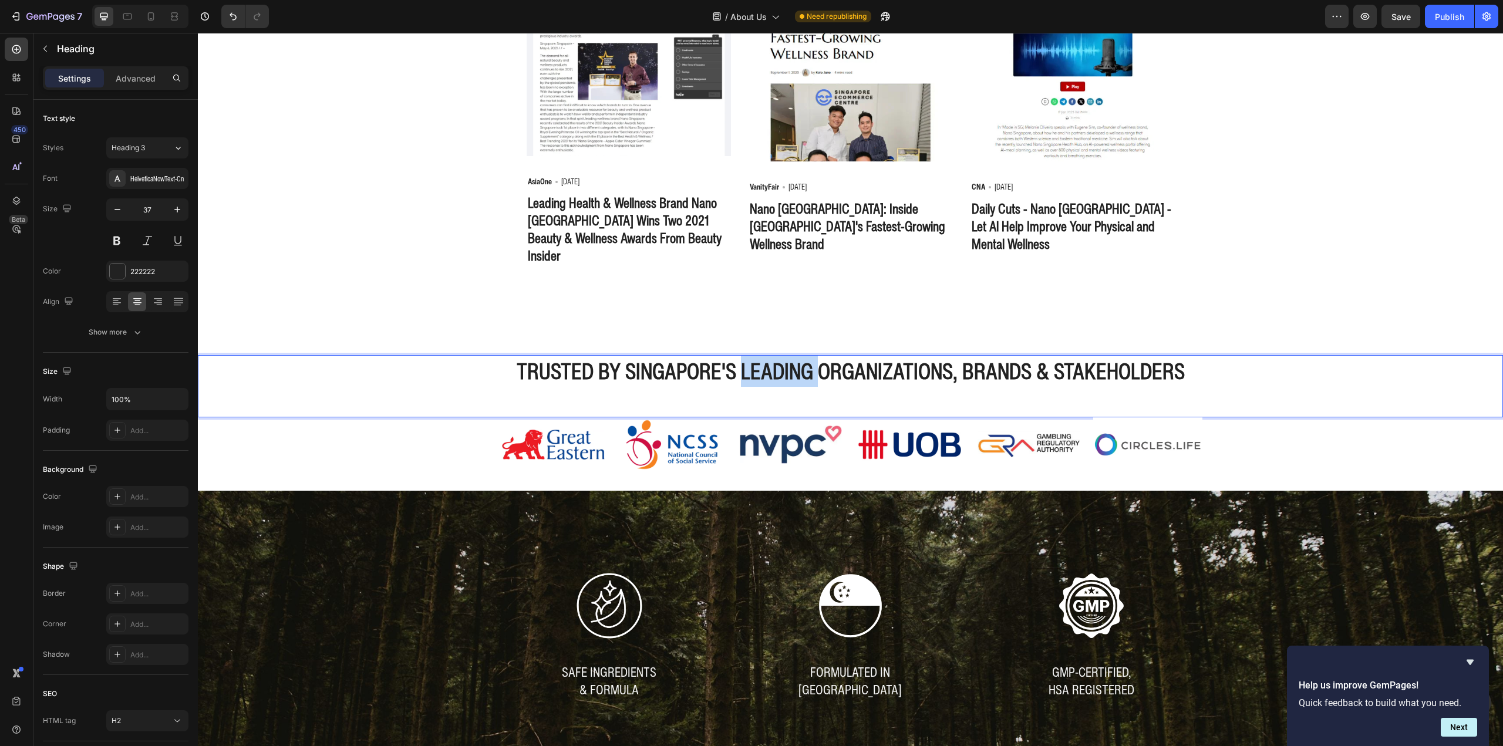
click at [737, 374] on strong "trusted by singapore's leading organizations, brands & stakeholders" at bounding box center [851, 371] width 668 height 32
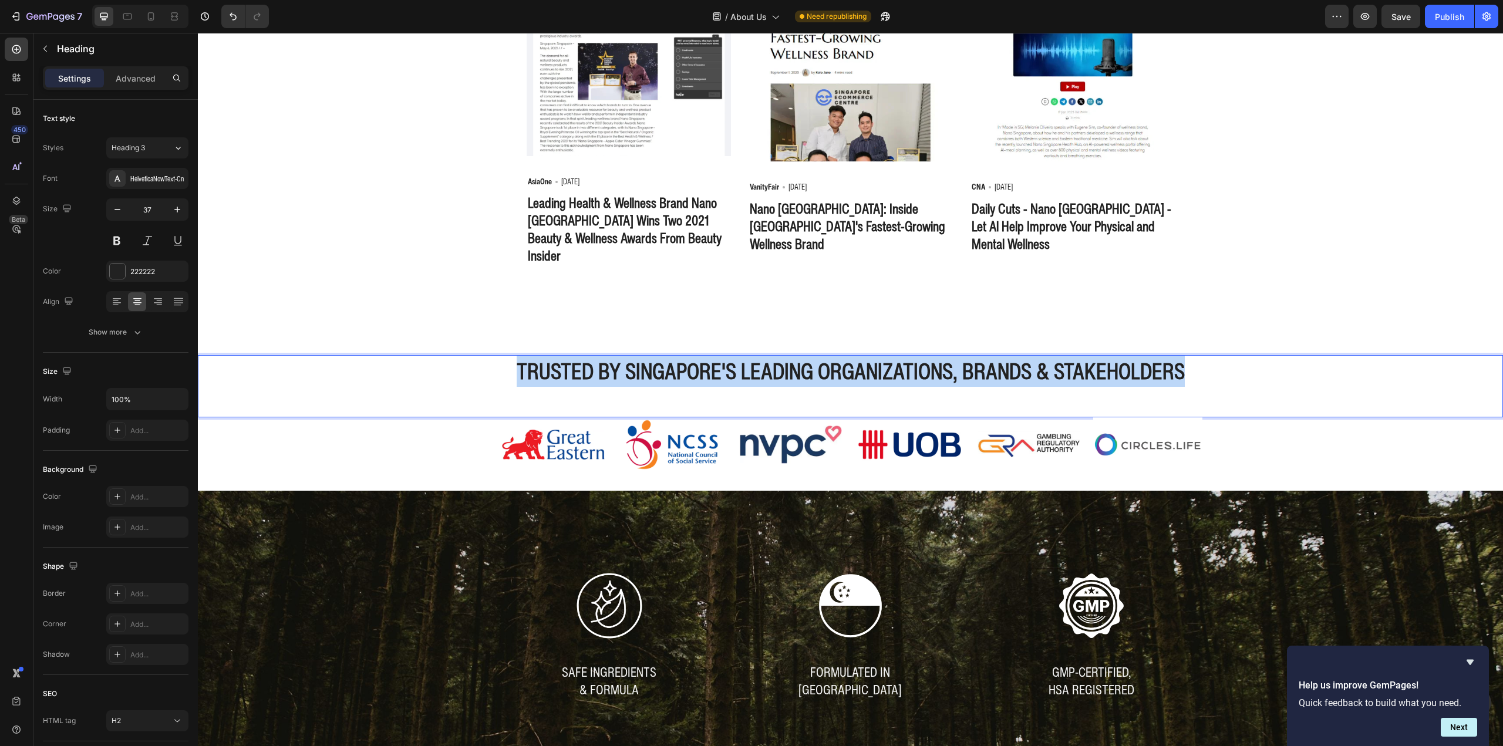
click at [737, 374] on strong "trusted by singapore's leading organizations, brands & stakeholders" at bounding box center [851, 371] width 668 height 32
click at [1219, 389] on div "trusted by singapore's leading organizations, brands & stakeholders Heading 0" at bounding box center [850, 386] width 1305 height 62
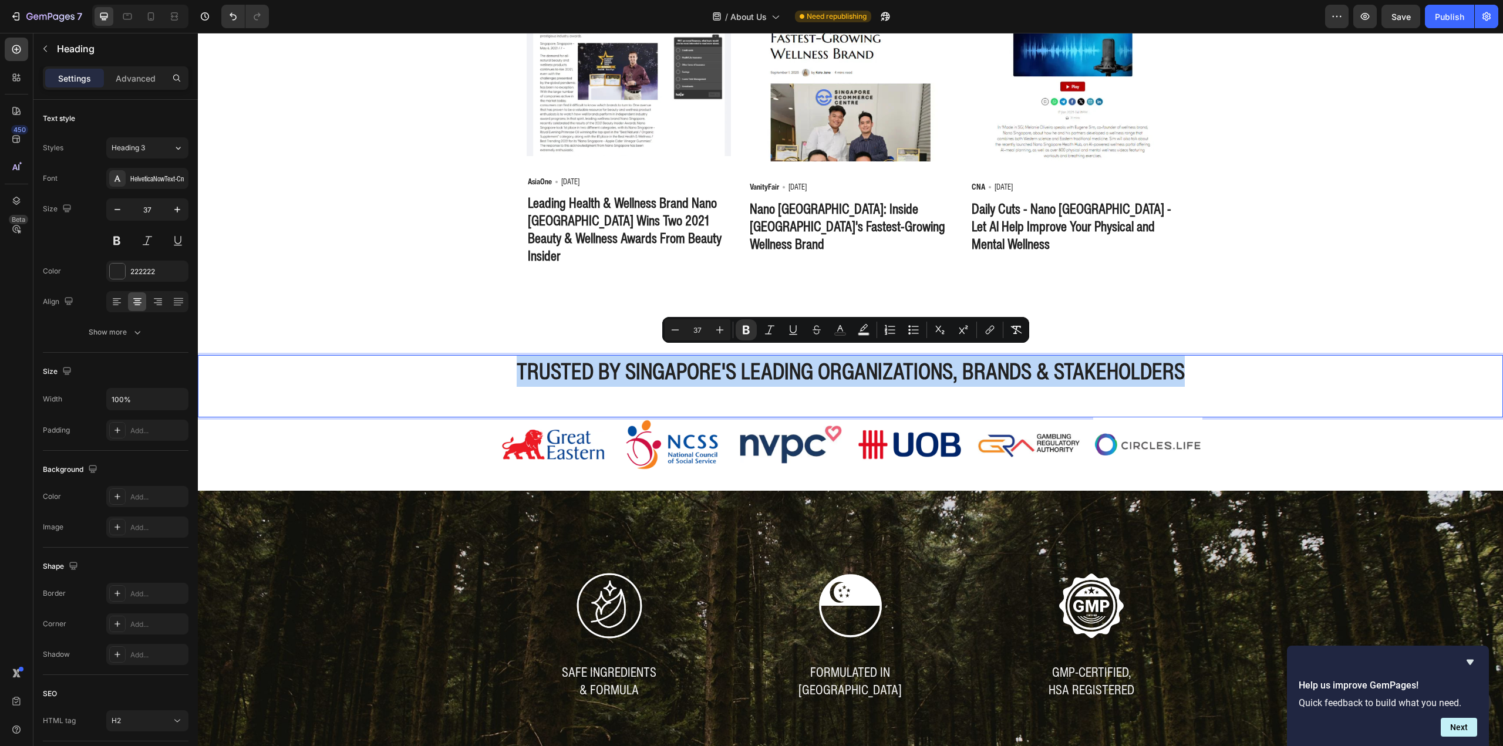
click at [1186, 362] on p "trusted by singapore's leading organizations, brands & stakeholders" at bounding box center [850, 371] width 1303 height 31
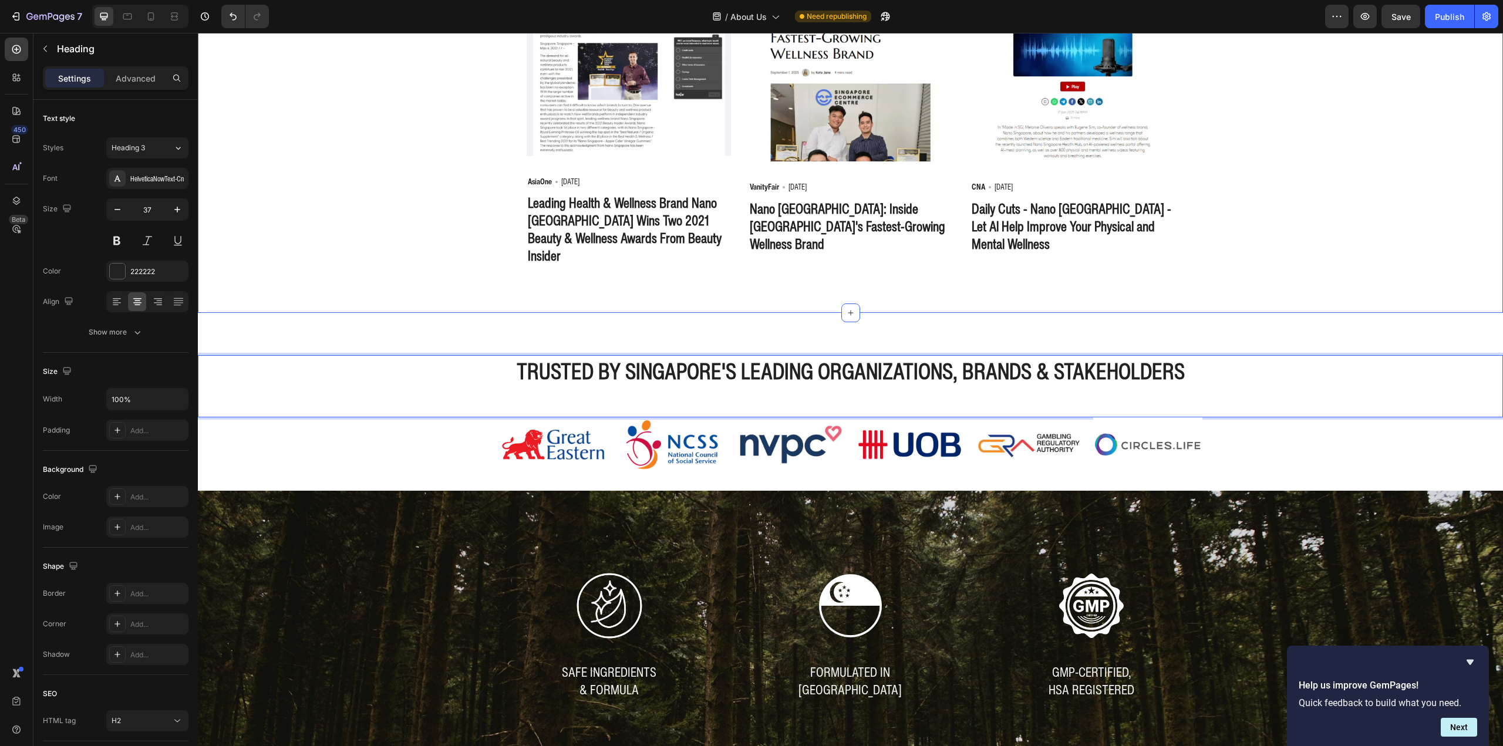
scroll to position [1878, 0]
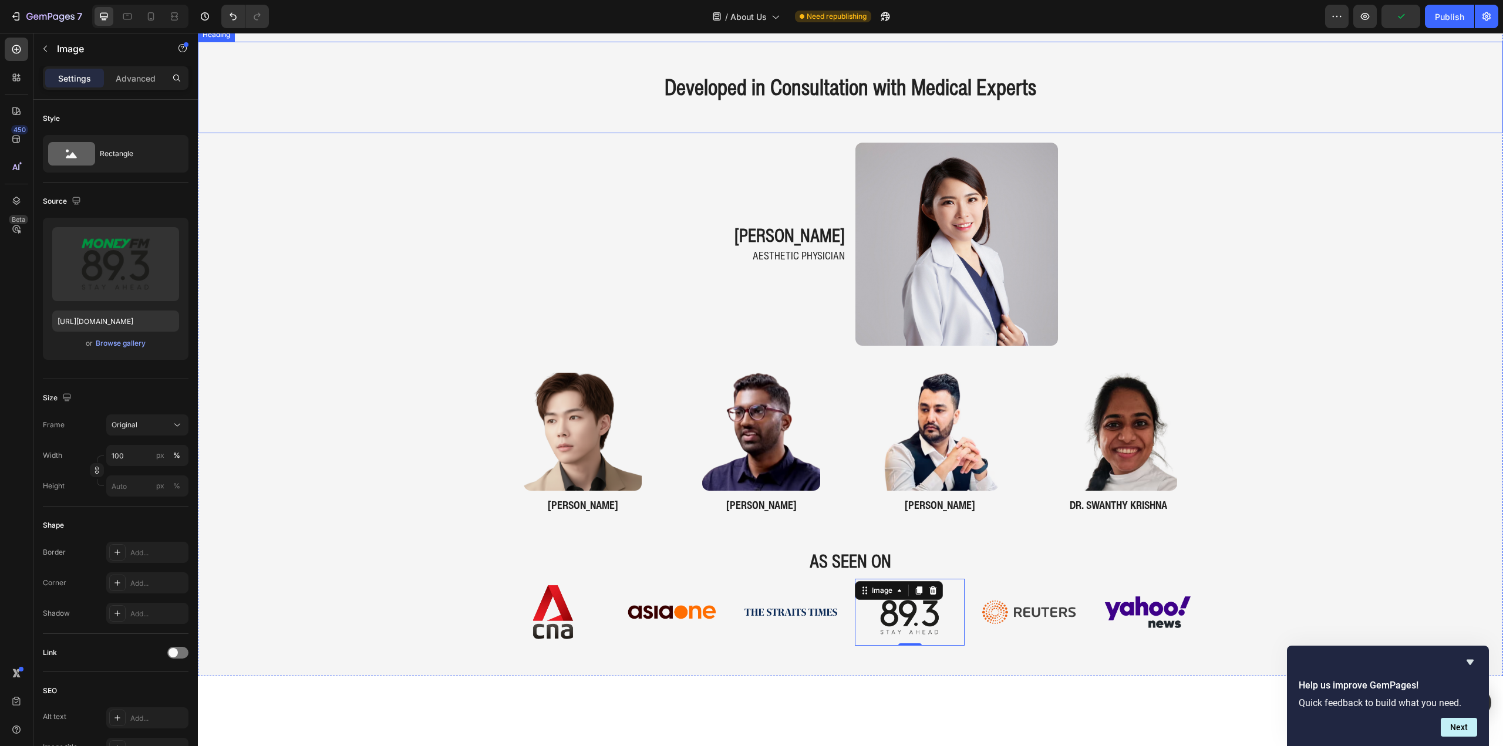
scroll to position [888, 0]
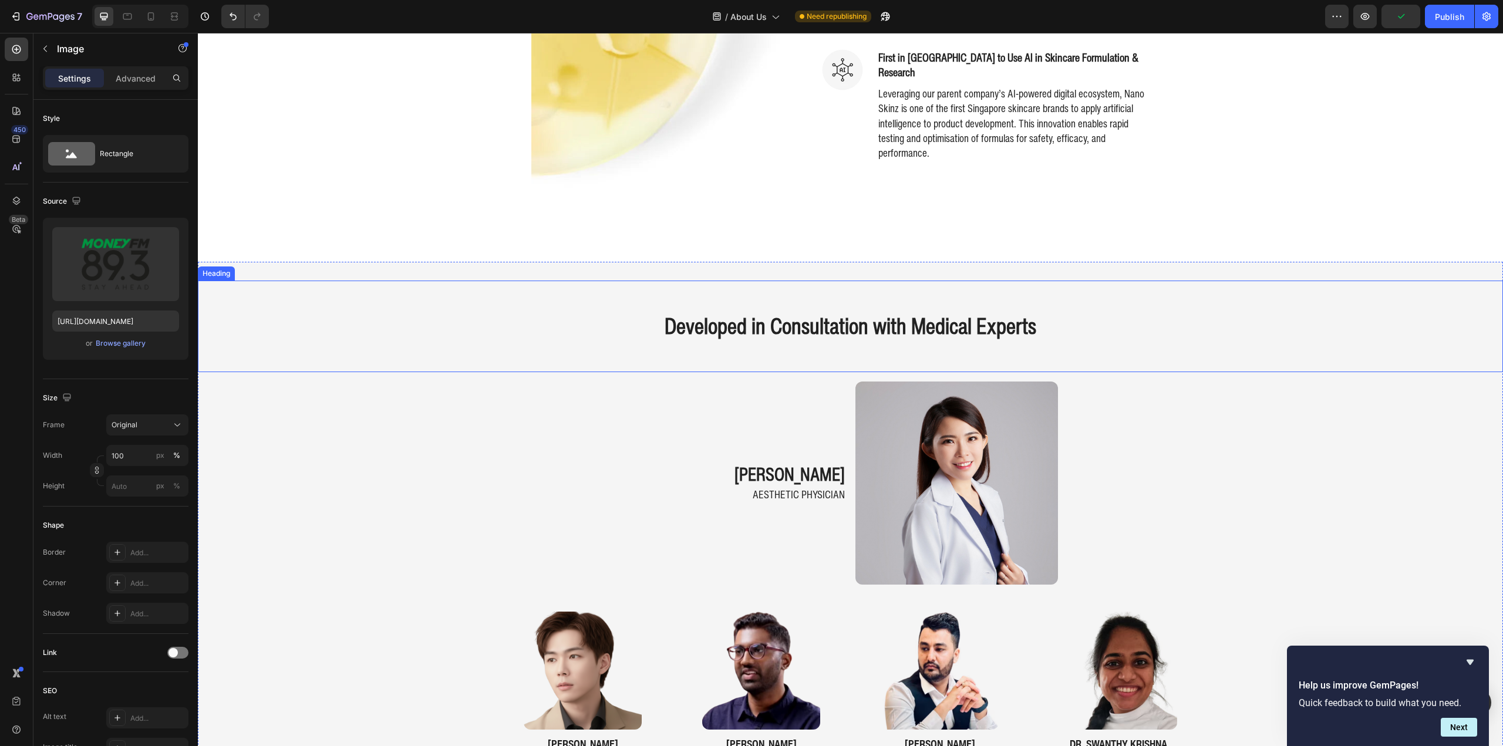
click at [995, 336] on h2 "Developed in Consultation with Medical Experts" at bounding box center [850, 326] width 1305 height 33
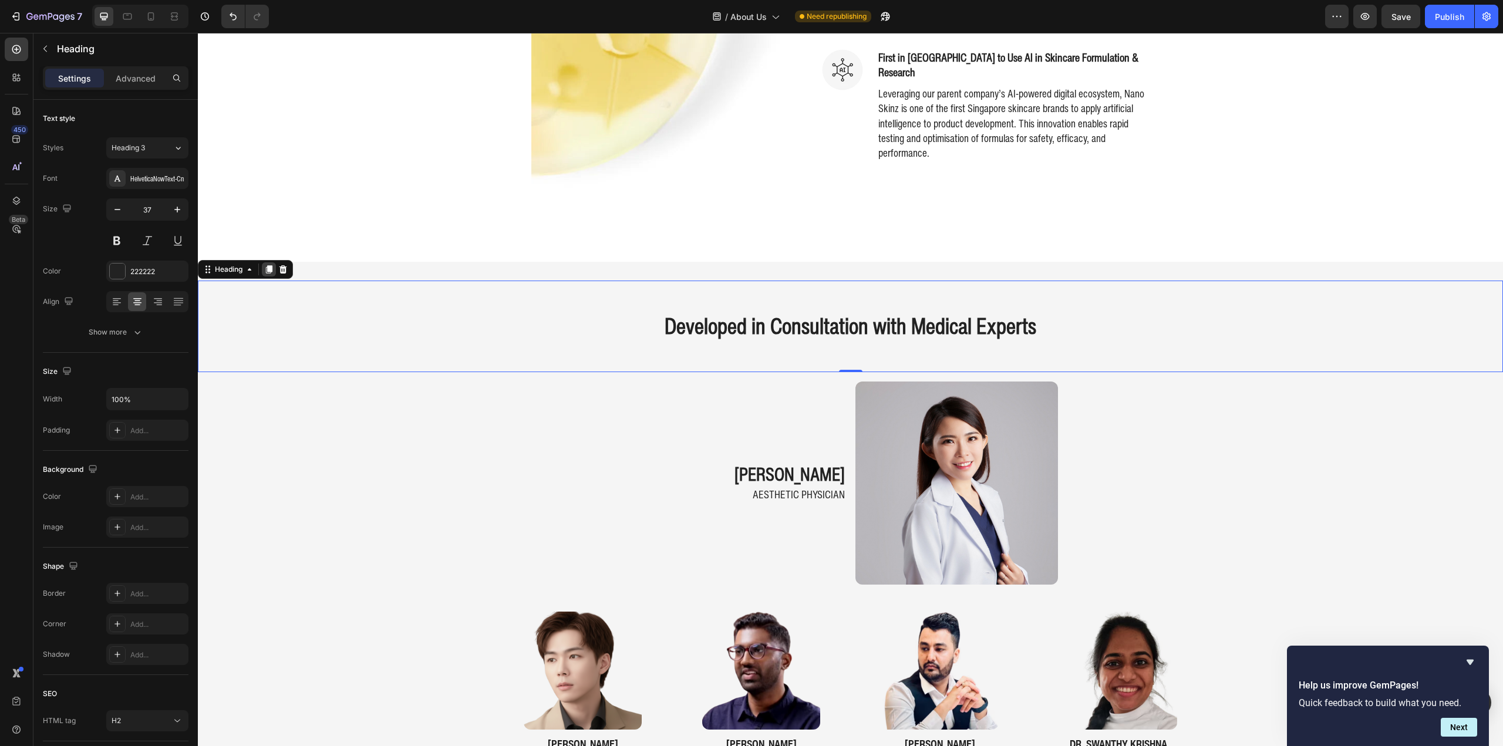
click at [268, 271] on icon at bounding box center [268, 269] width 9 height 9
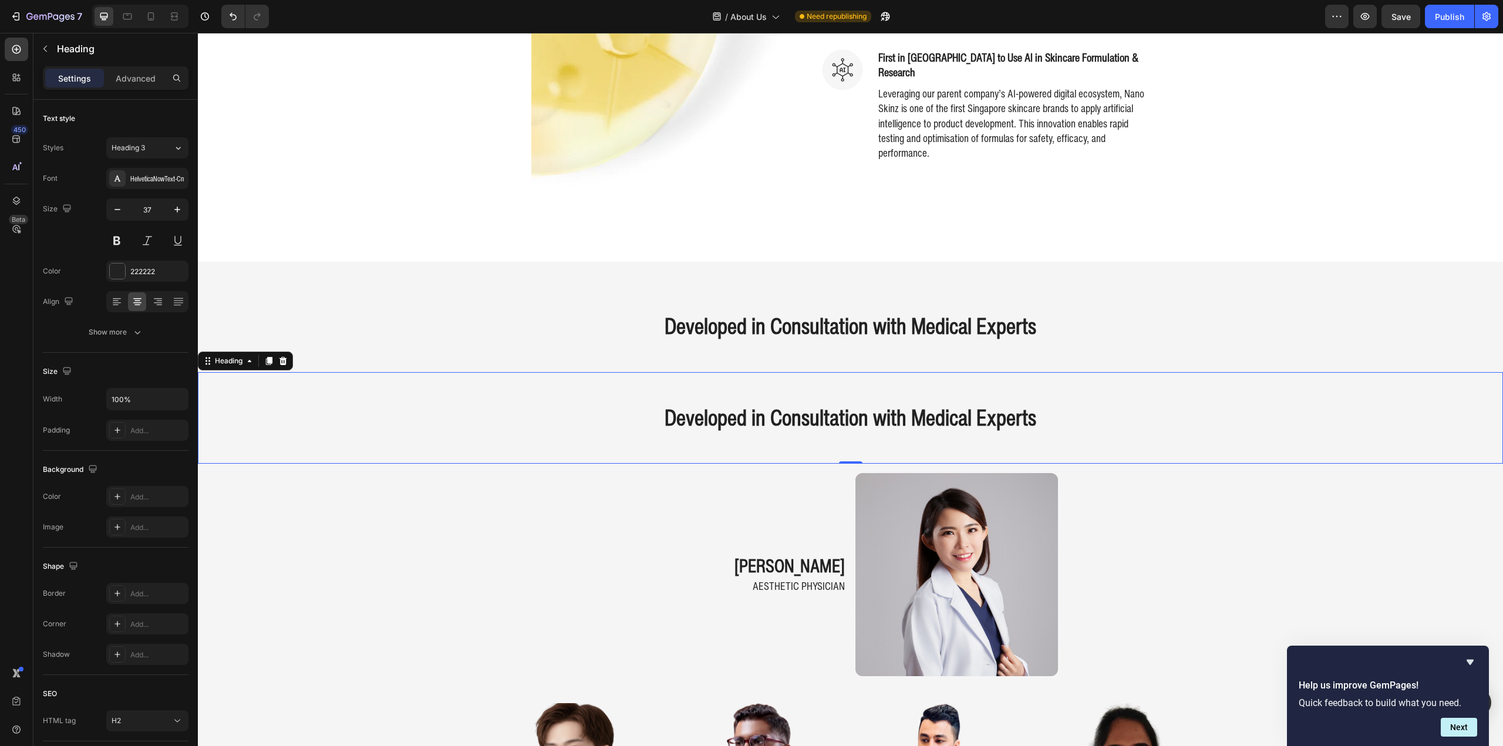
click at [1160, 409] on h2 "Developed in Consultation with Medical Experts" at bounding box center [850, 418] width 1305 height 33
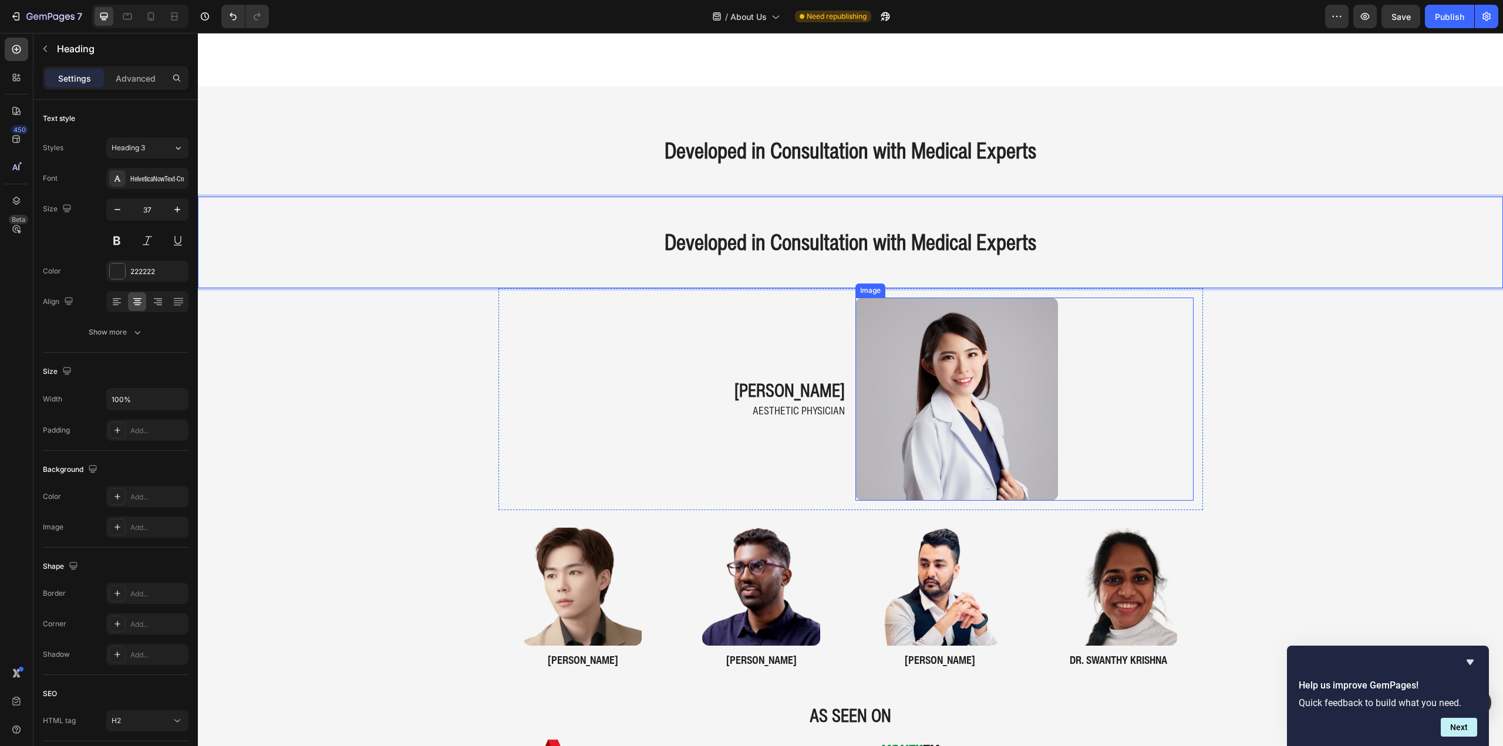
scroll to position [1064, 0]
drag, startPoint x: 1171, startPoint y: 411, endPoint x: 1170, endPoint y: 248, distance: 162.6
click at [1170, 248] on p "Developed in Consultation with Medical Experts" at bounding box center [850, 242] width 1303 height 31
click at [1237, 223] on div "Developed in Consultation with Medical Experts Heading 0" at bounding box center [850, 242] width 1305 height 92
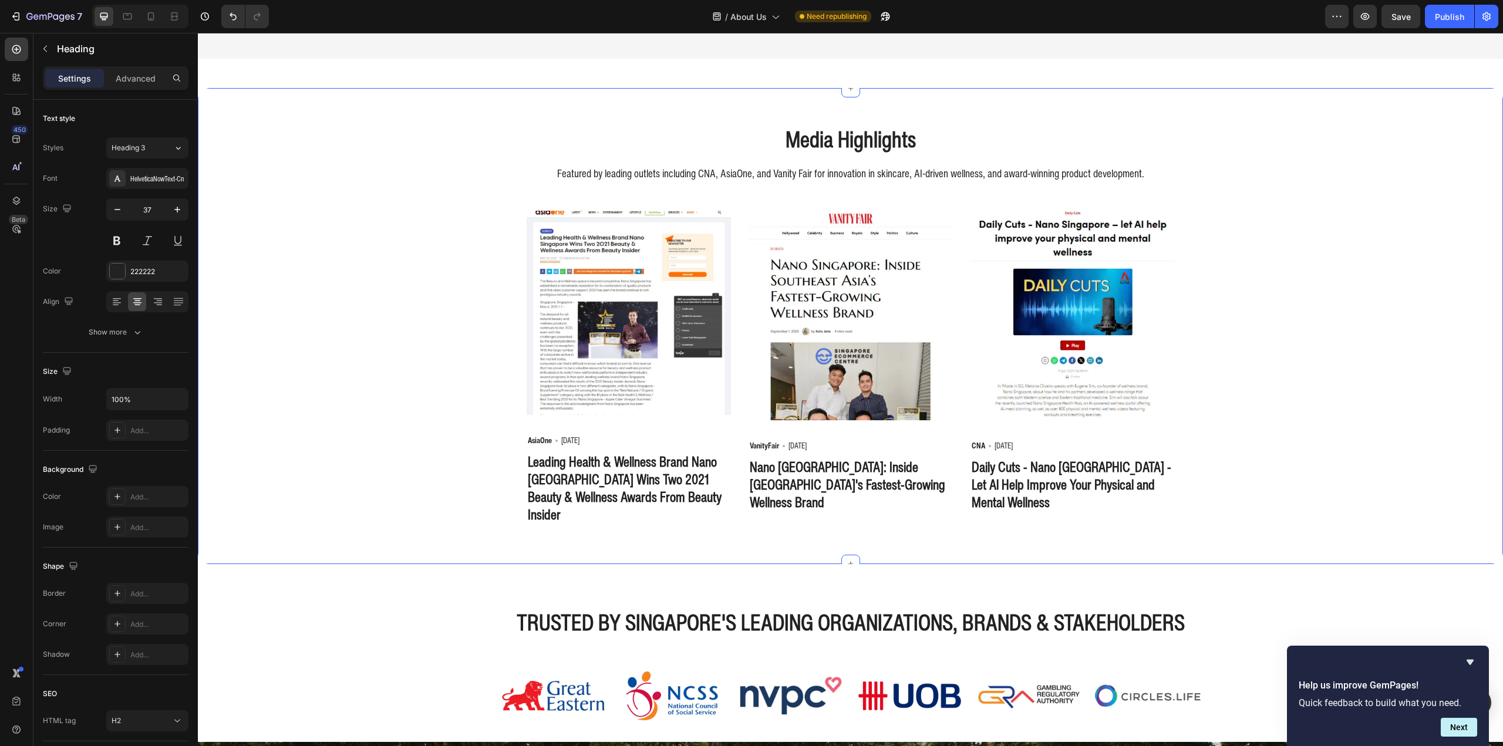
scroll to position [2062, 0]
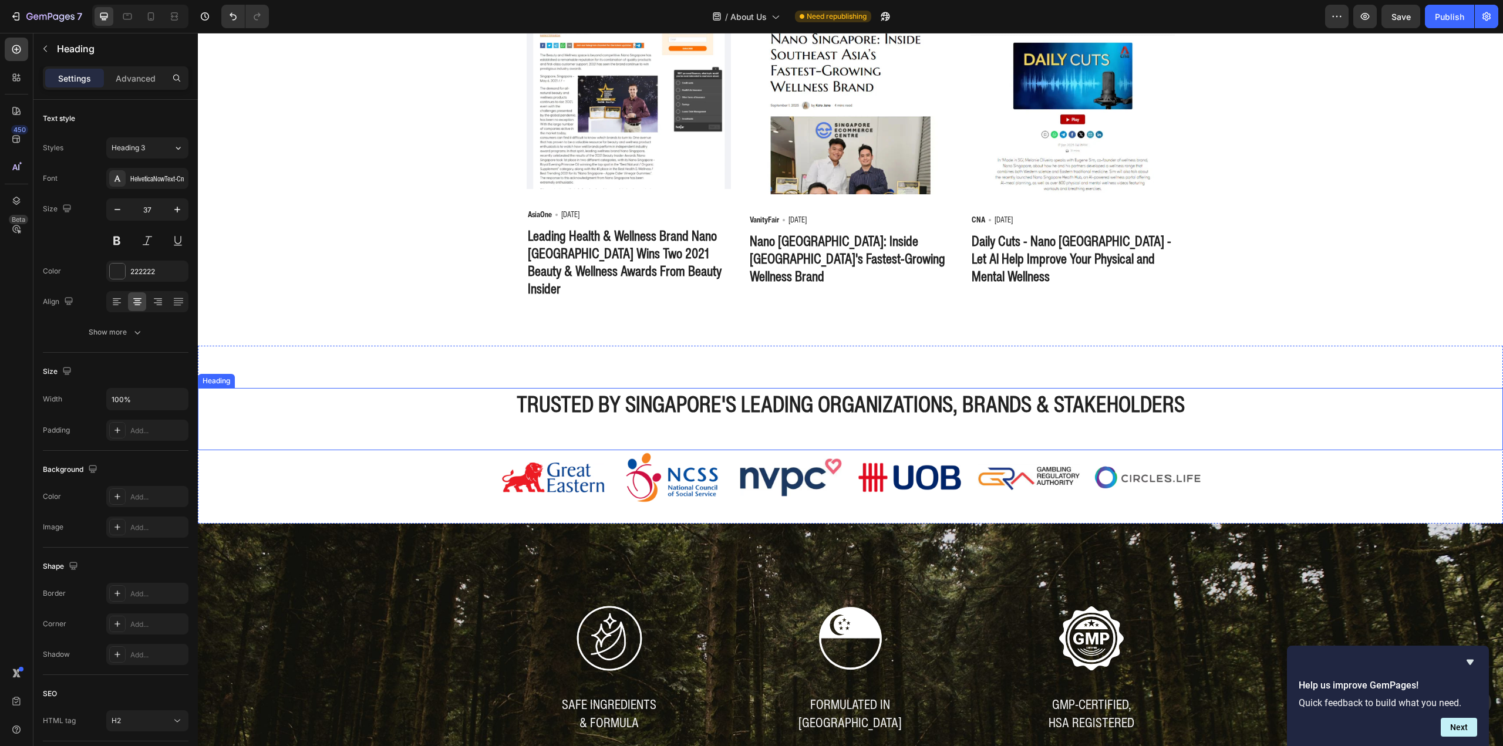
drag, startPoint x: 208, startPoint y: 184, endPoint x: 378, endPoint y: 445, distance: 310.7
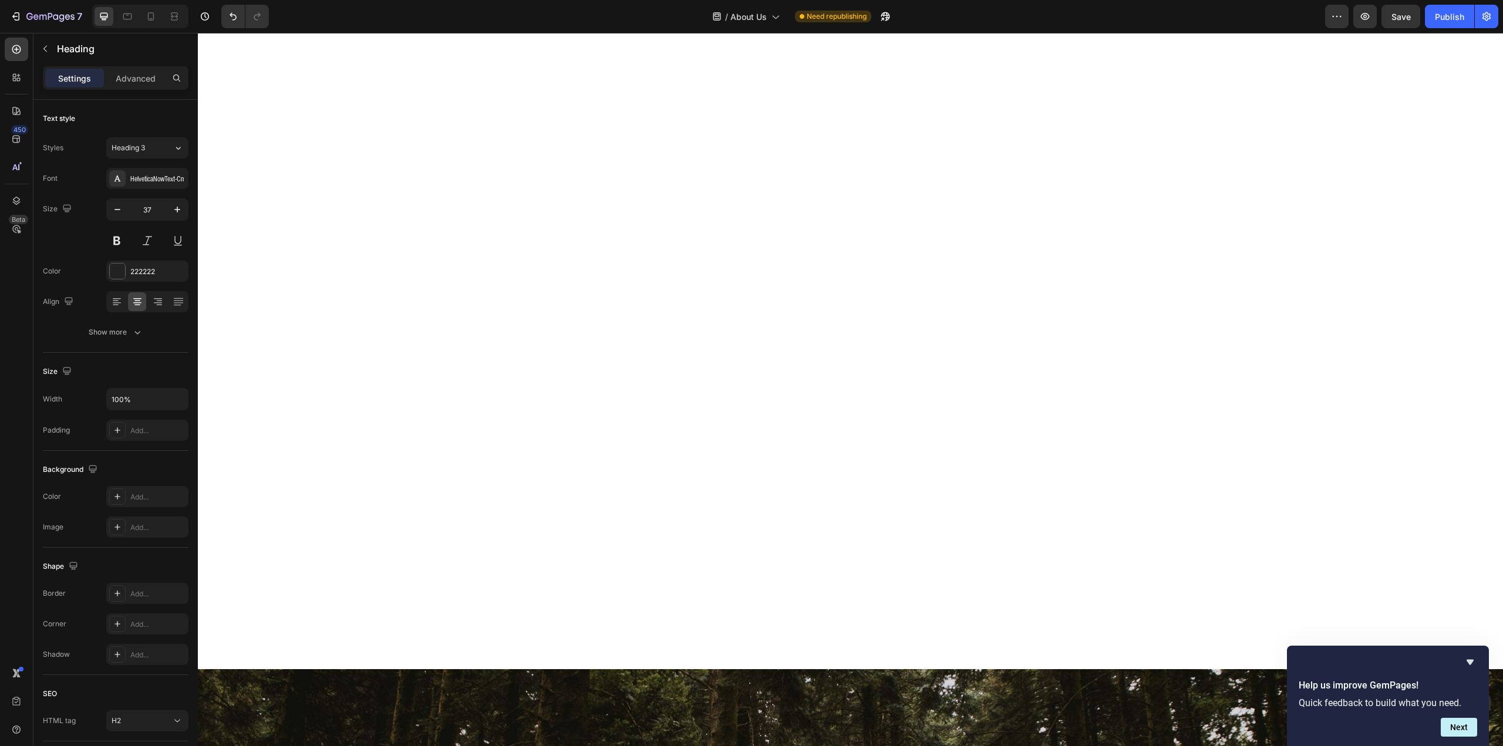
scroll to position [947, 0]
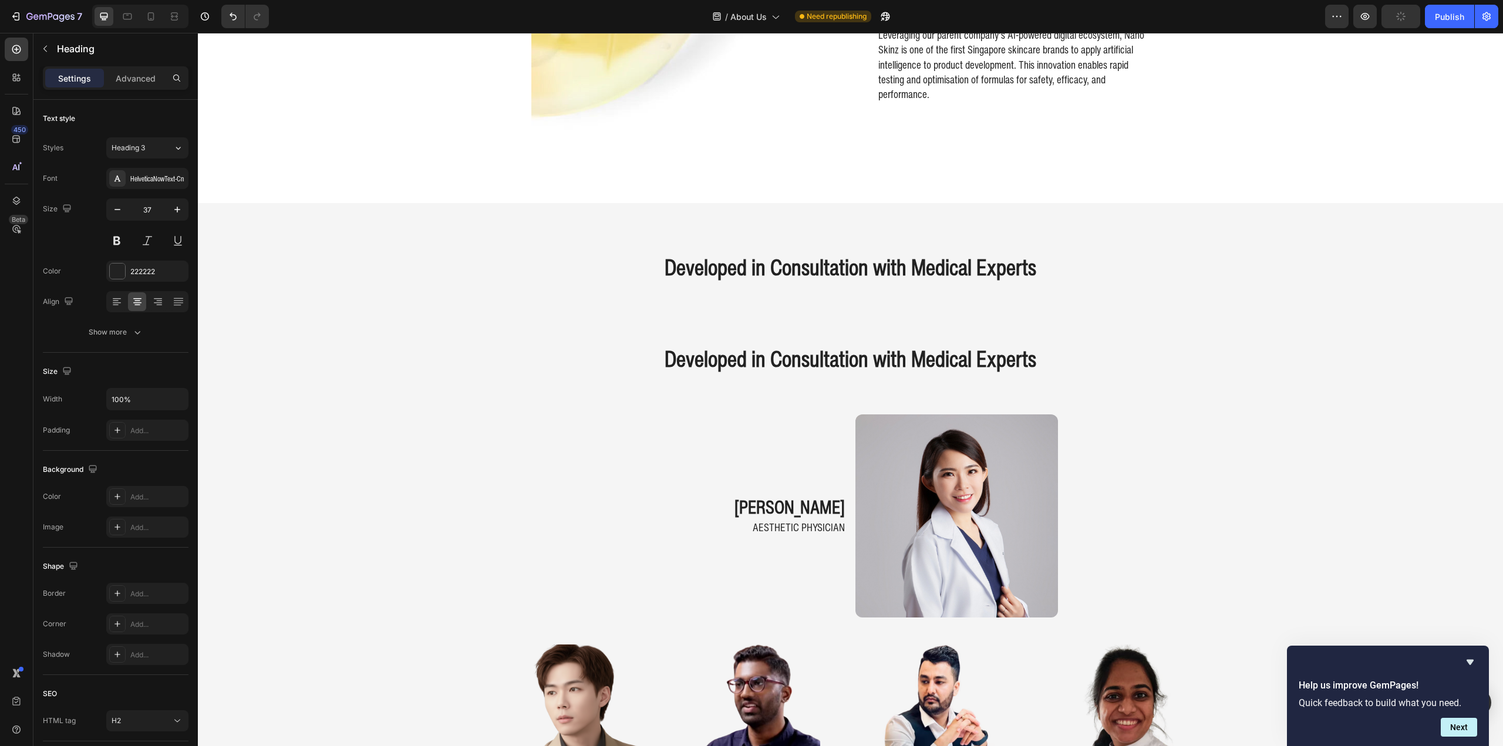
click at [312, 355] on h2 "Developed in Consultation with Medical Experts" at bounding box center [850, 359] width 1305 height 33
click at [437, 354] on p "Developed in Consultation with Medical Experts" at bounding box center [850, 359] width 1303 height 31
click at [548, 304] on div "Developed in Consultation with Medical Experts Heading" at bounding box center [850, 268] width 1305 height 92
click at [497, 353] on p "Developed in Consultation with Medical Experts" at bounding box center [850, 359] width 1303 height 31
click at [209, 303] on icon at bounding box center [209, 303] width 2 height 2
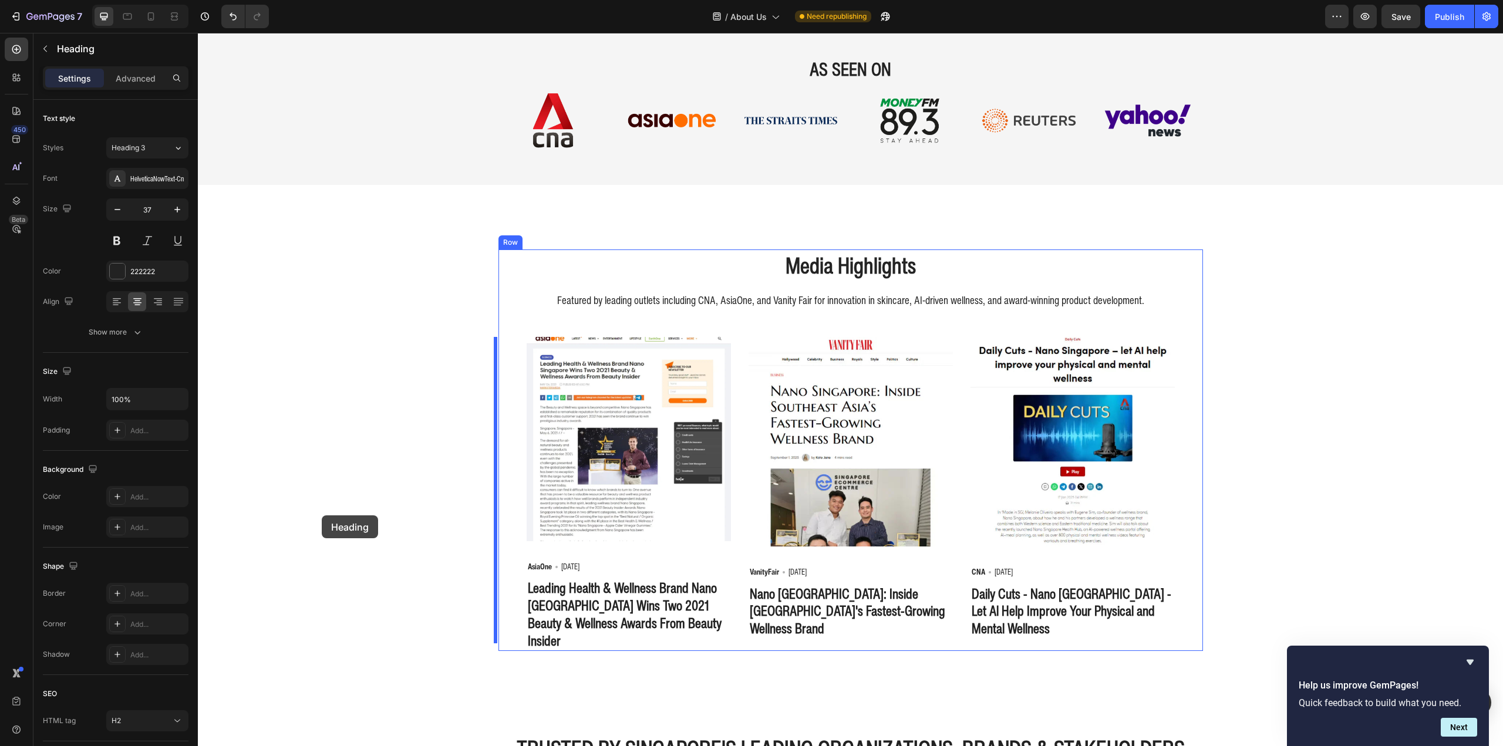
scroll to position [2121, 0]
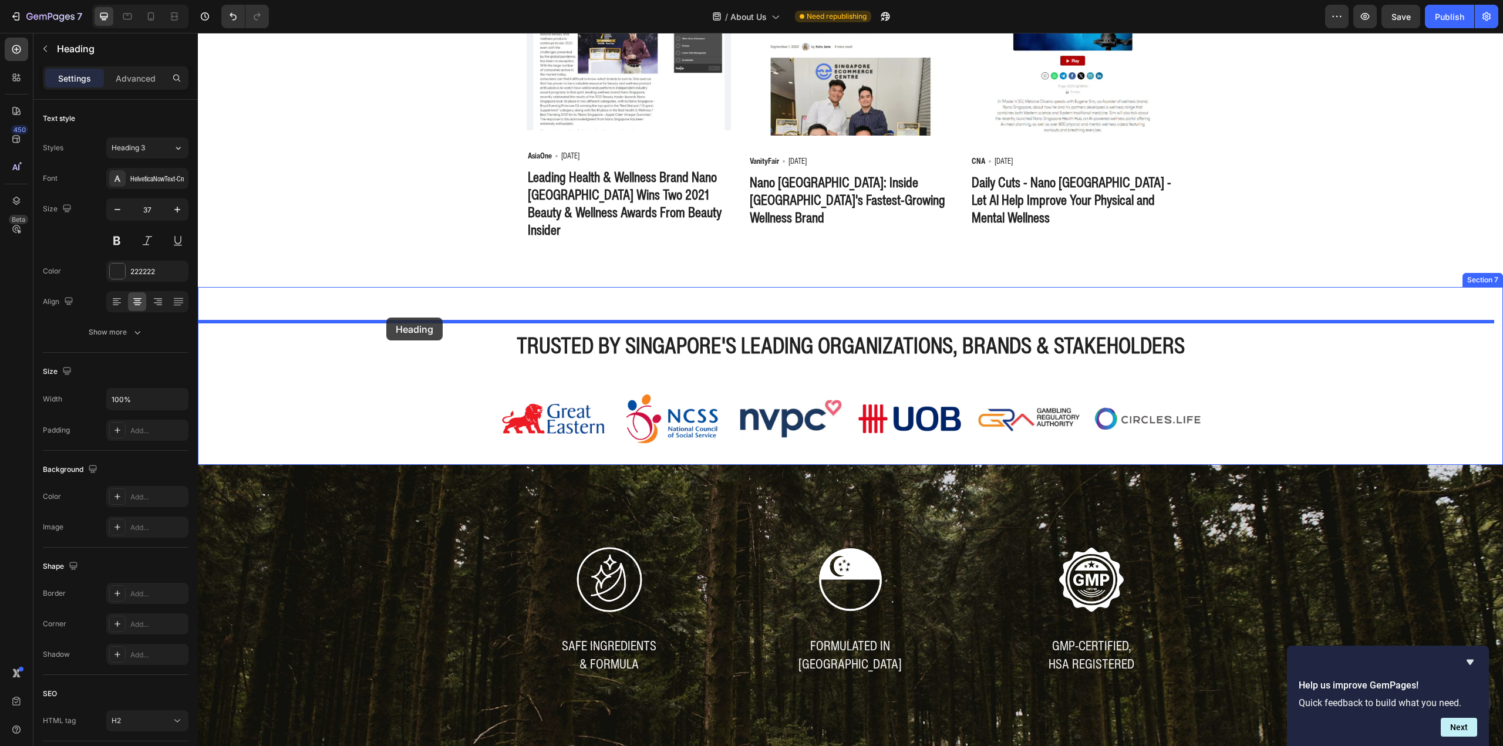
drag, startPoint x: 207, startPoint y: 301, endPoint x: 681, endPoint y: 414, distance: 487.0
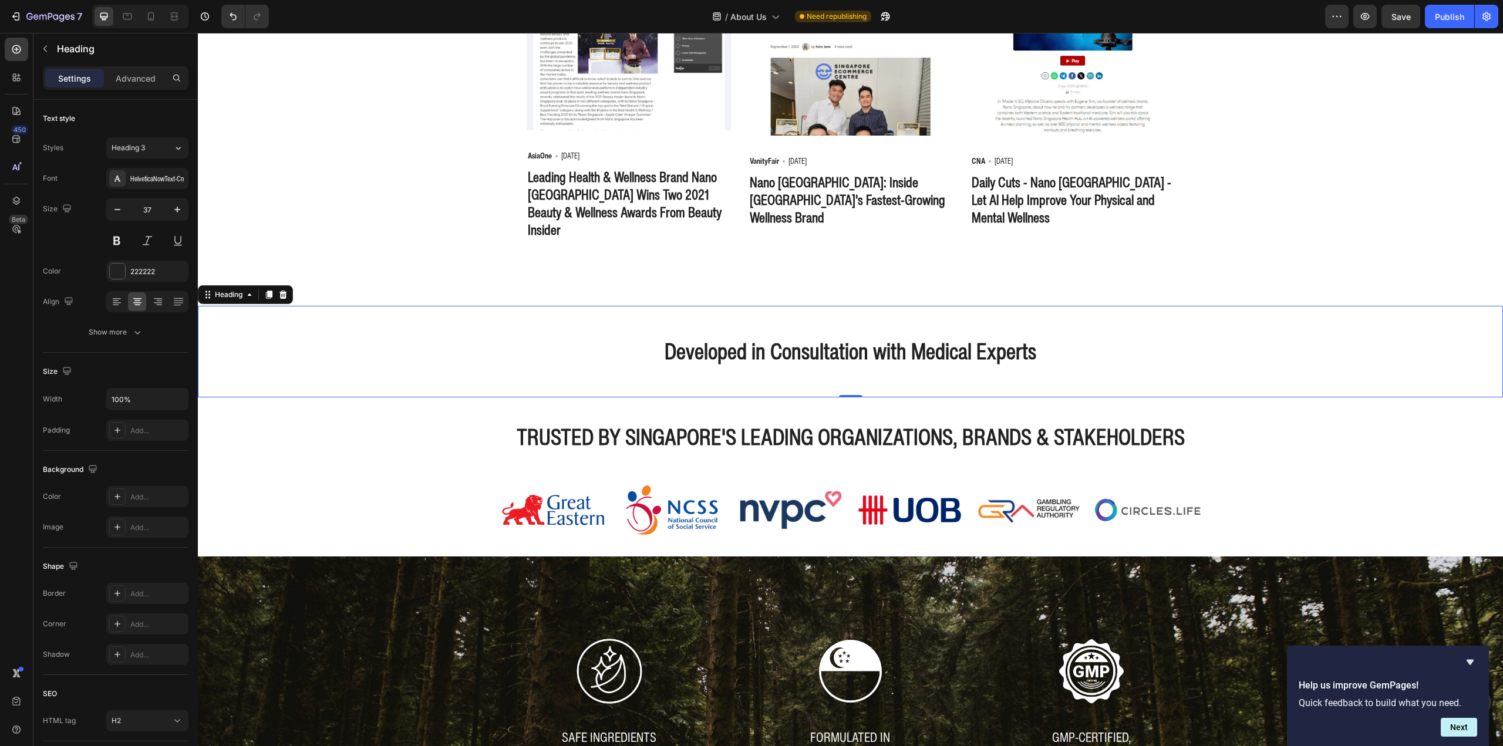
click at [769, 352] on h2 "Developed in Consultation with Medical Experts" at bounding box center [850, 351] width 1305 height 33
click at [769, 352] on p "Developed in Consultation with Medical Experts" at bounding box center [850, 351] width 1303 height 31
click at [1238, 429] on h2 "trusted by singapore's leading organizations, brands & stakeholders" at bounding box center [850, 437] width 1305 height 33
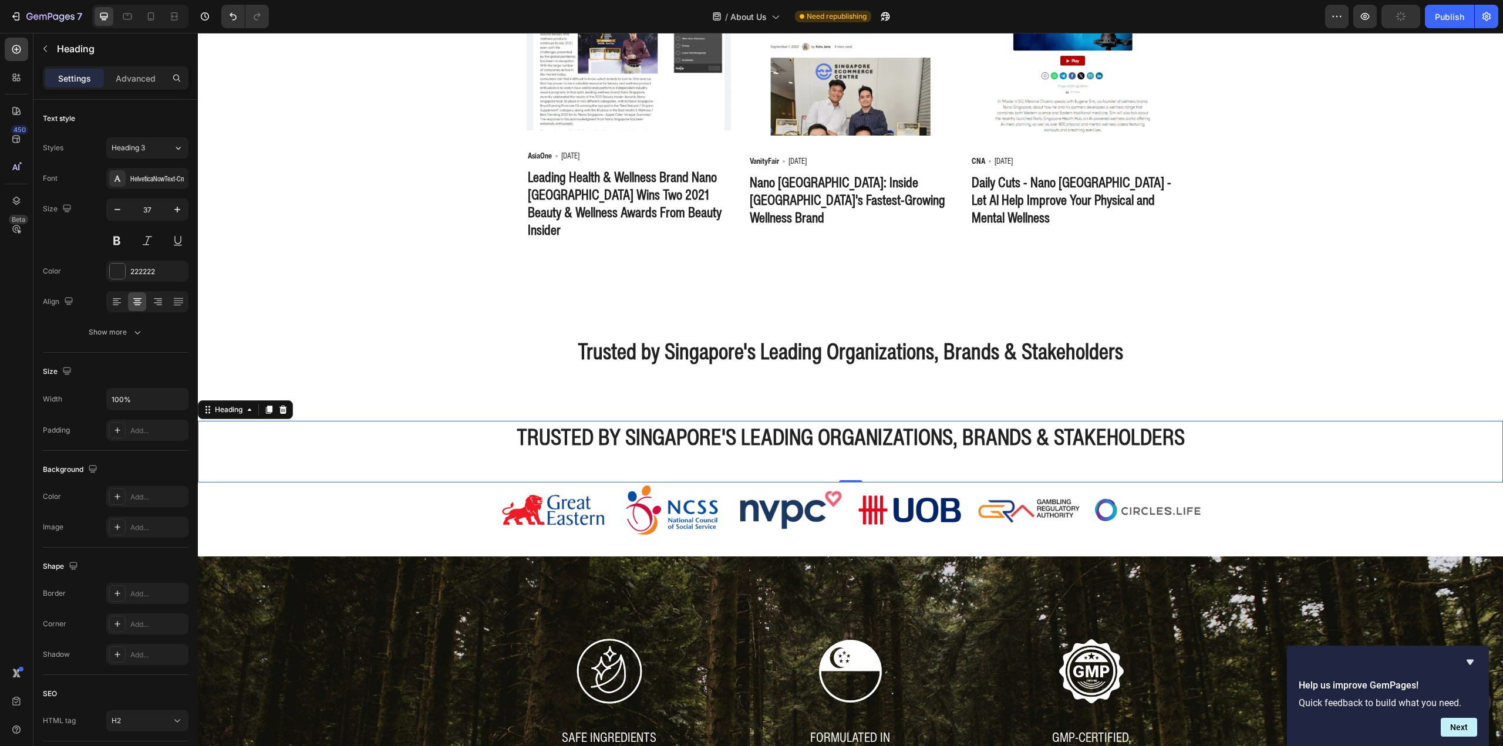
click at [286, 405] on icon at bounding box center [283, 409] width 8 height 8
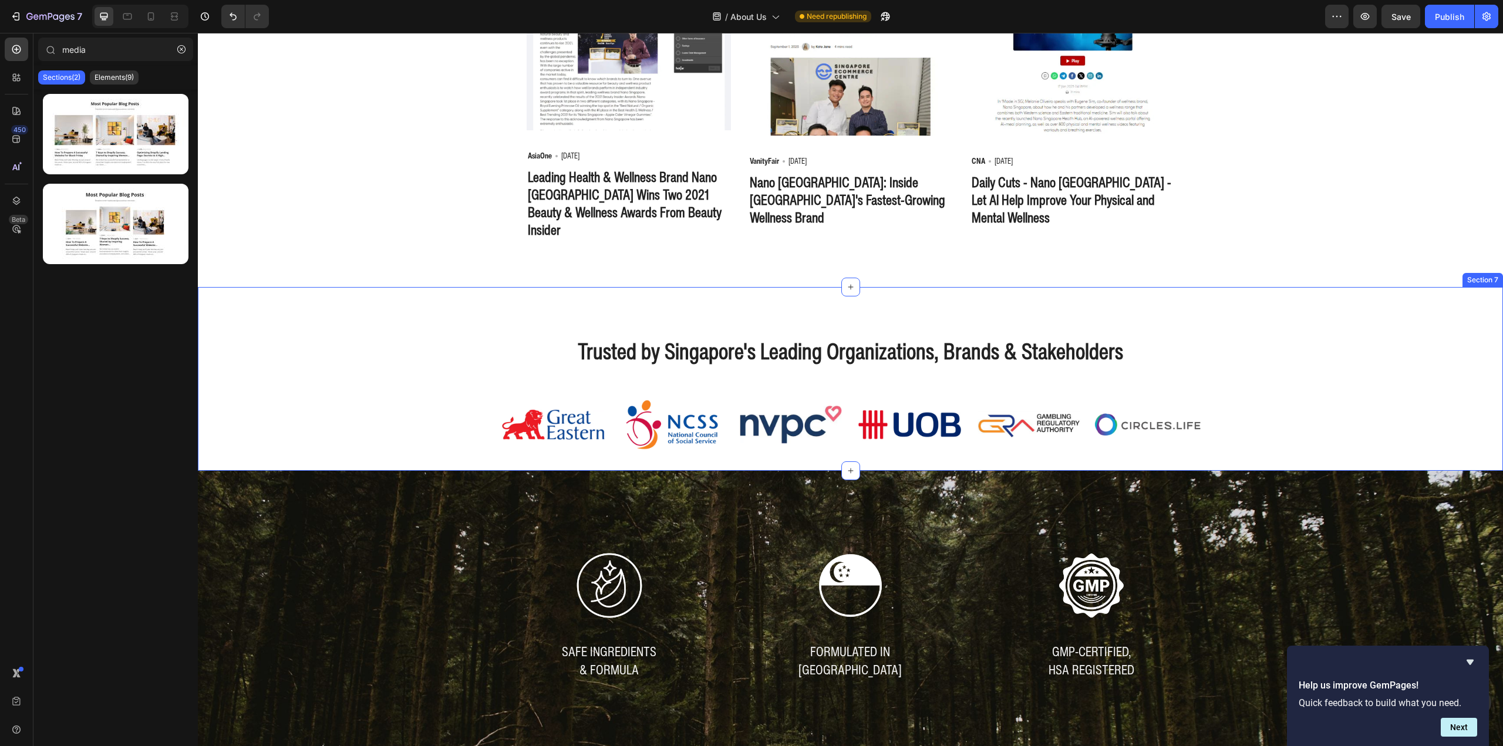
click at [326, 437] on div "Image Image Image Image Image Image Image Image Image Image Image Image Image I…" at bounding box center [850, 424] width 1305 height 55
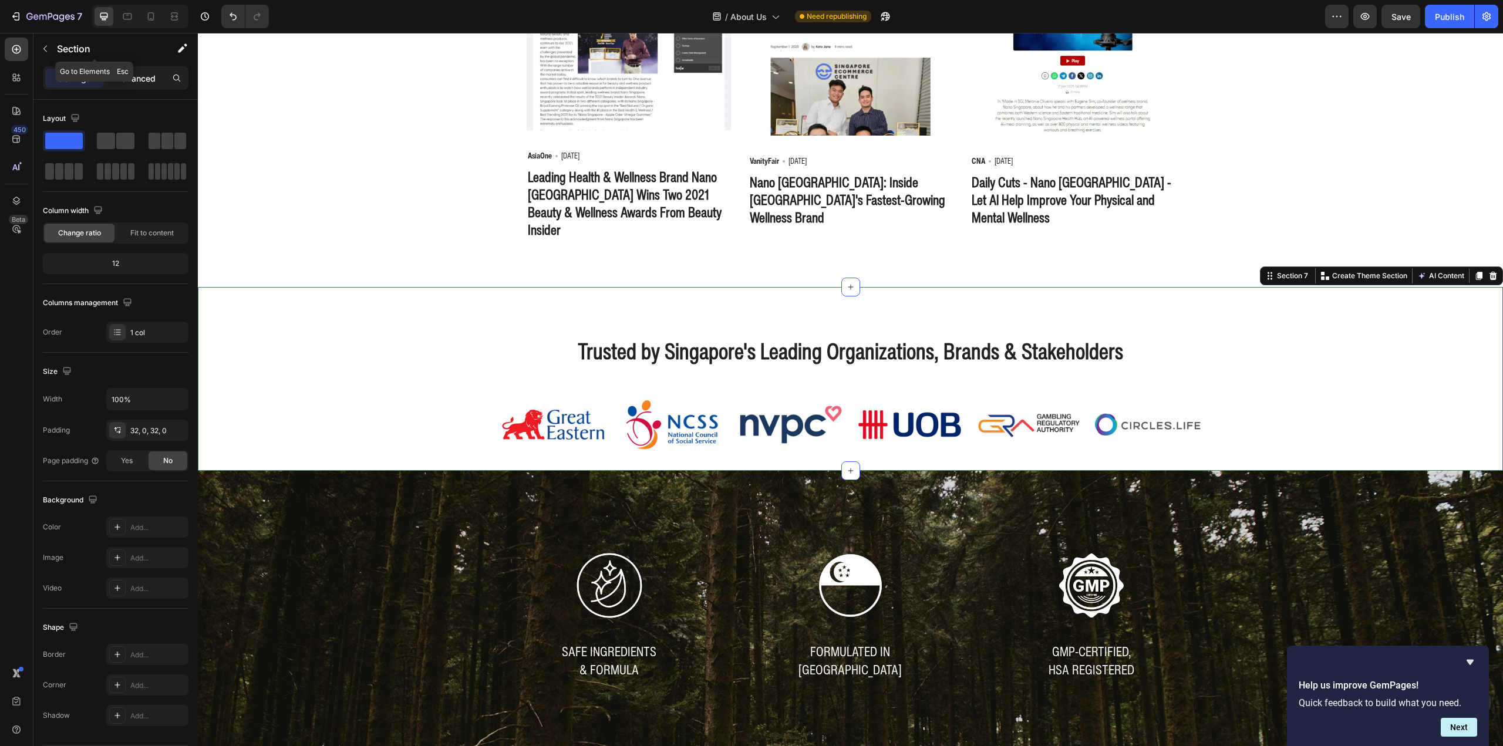
click at [140, 75] on p "Advanced" at bounding box center [136, 78] width 40 height 12
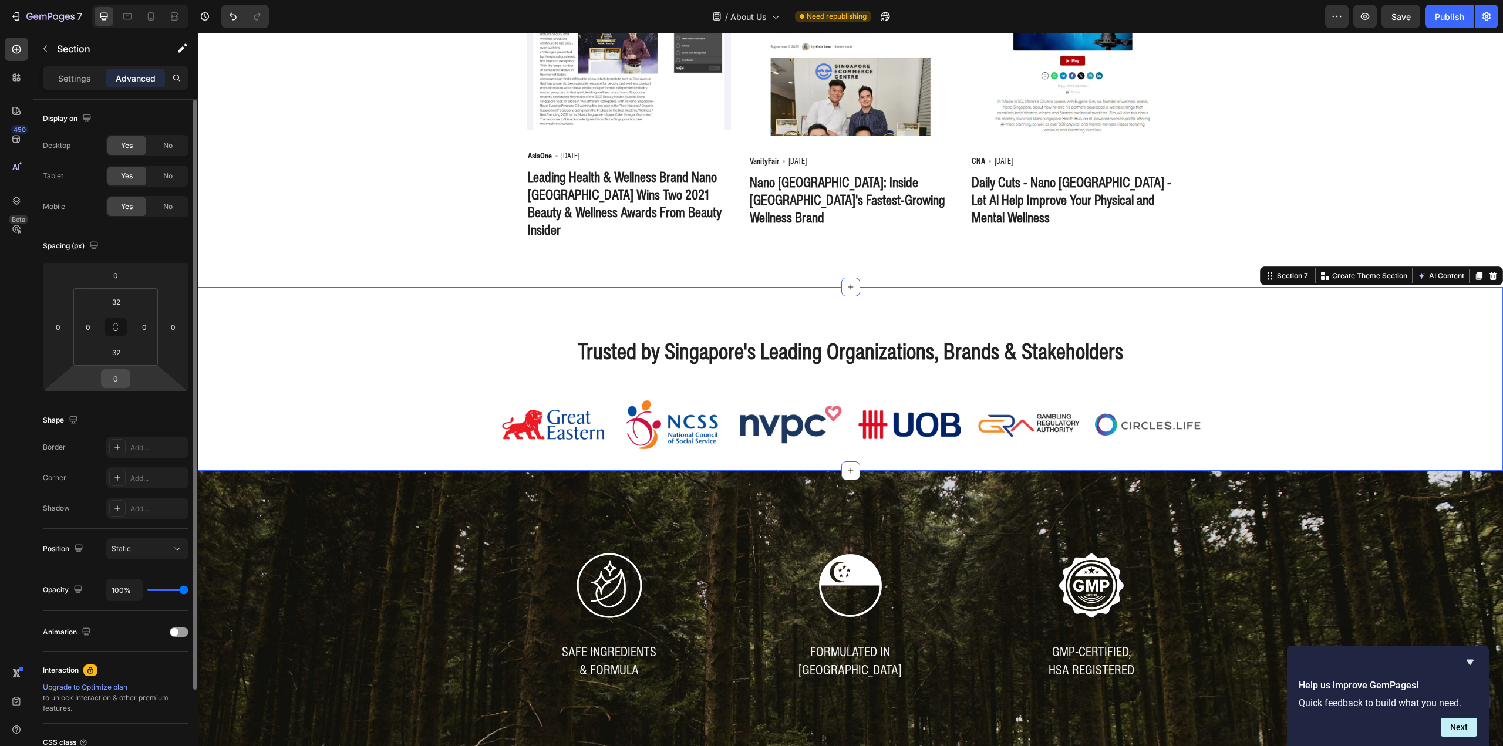
click at [122, 385] on input "0" at bounding box center [115, 379] width 23 height 18
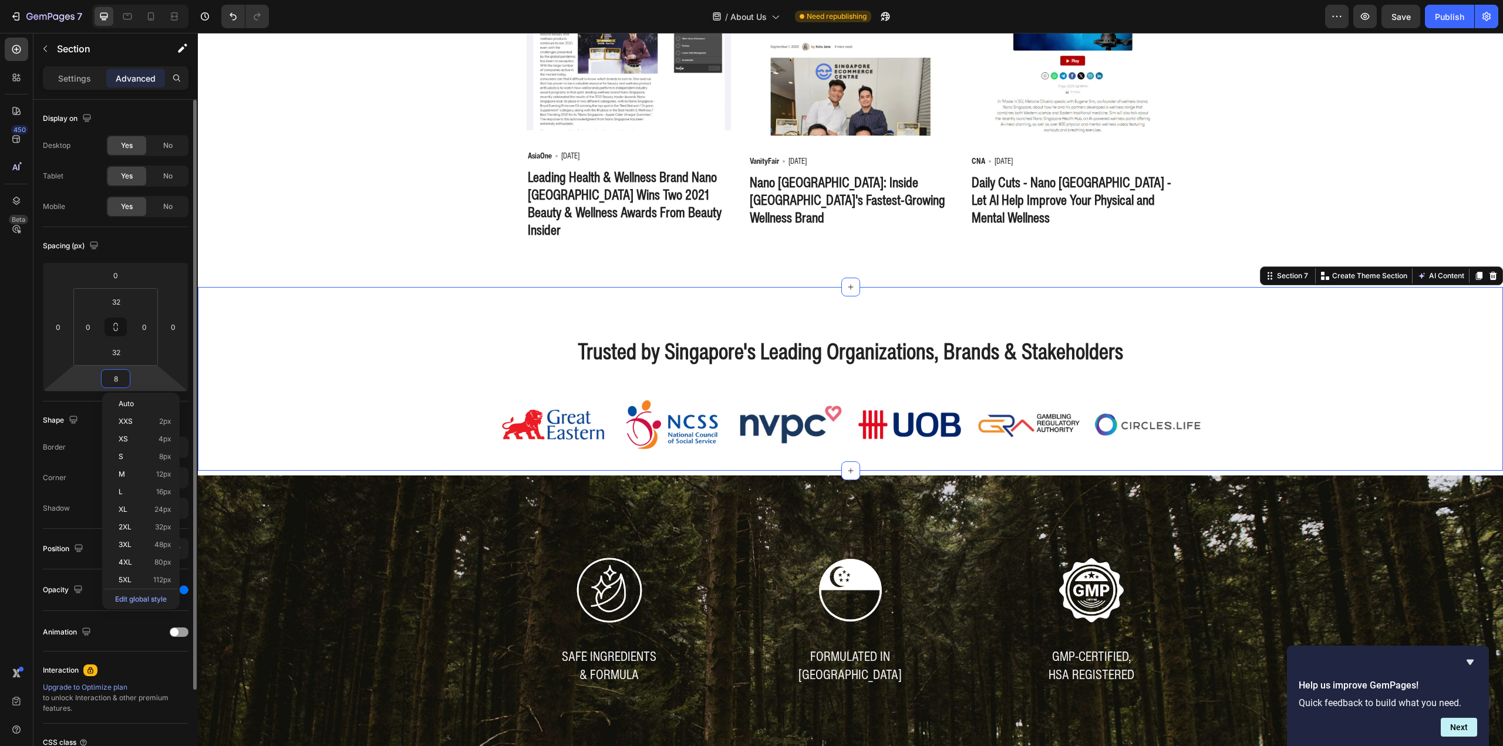
type input "80"
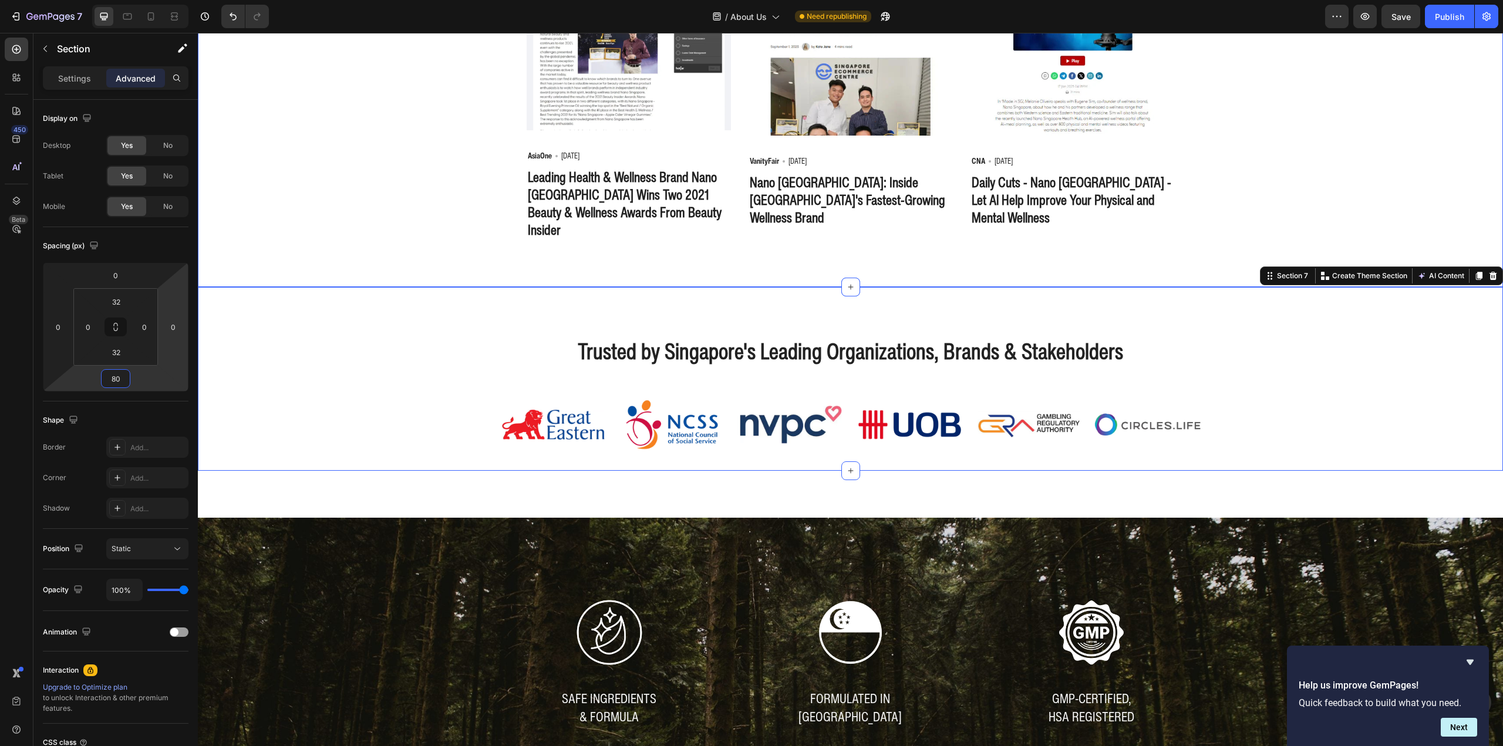
click at [305, 184] on div "Media Highlights Heading Featured by leading outlets including CNA, AsiaOne, an…" at bounding box center [851, 40] width 1288 height 402
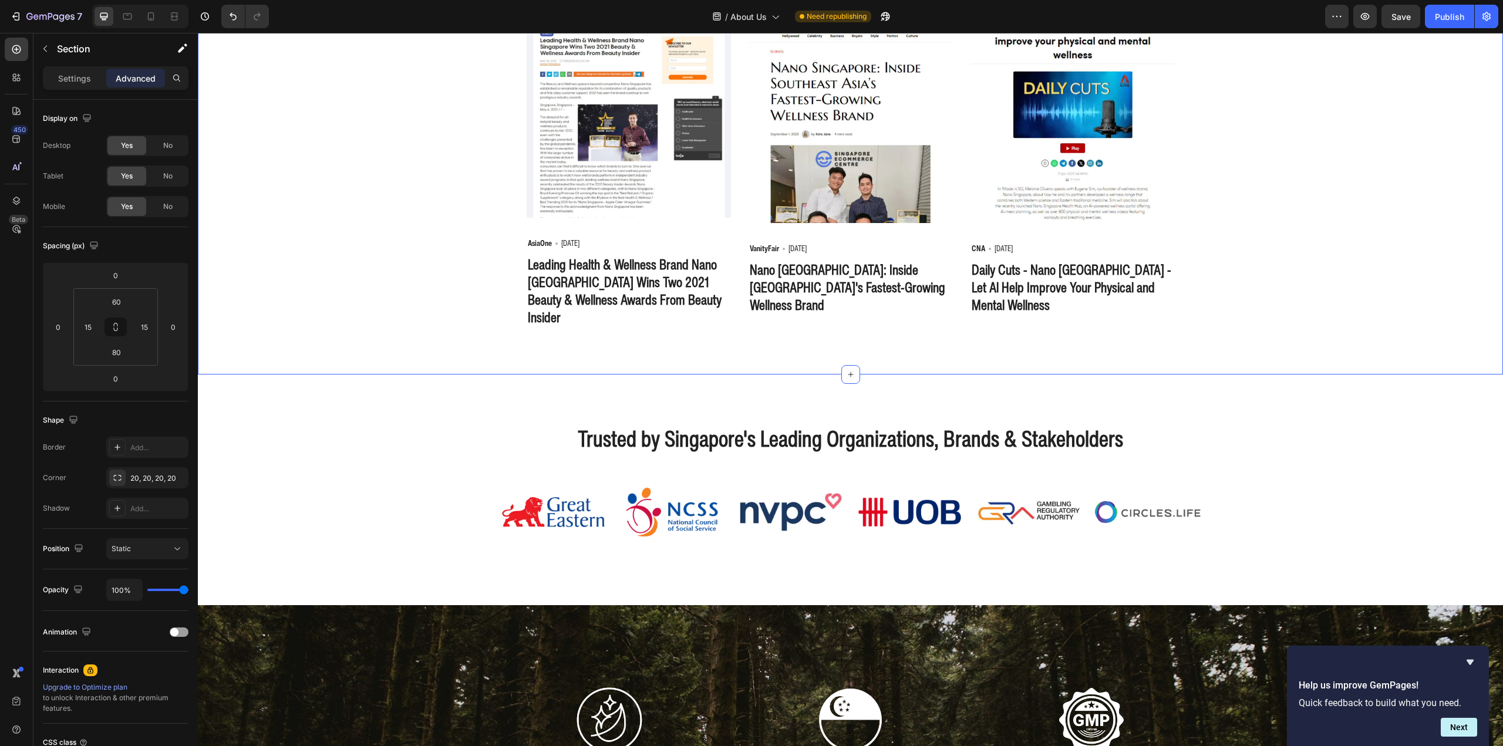
scroll to position [2004, 0]
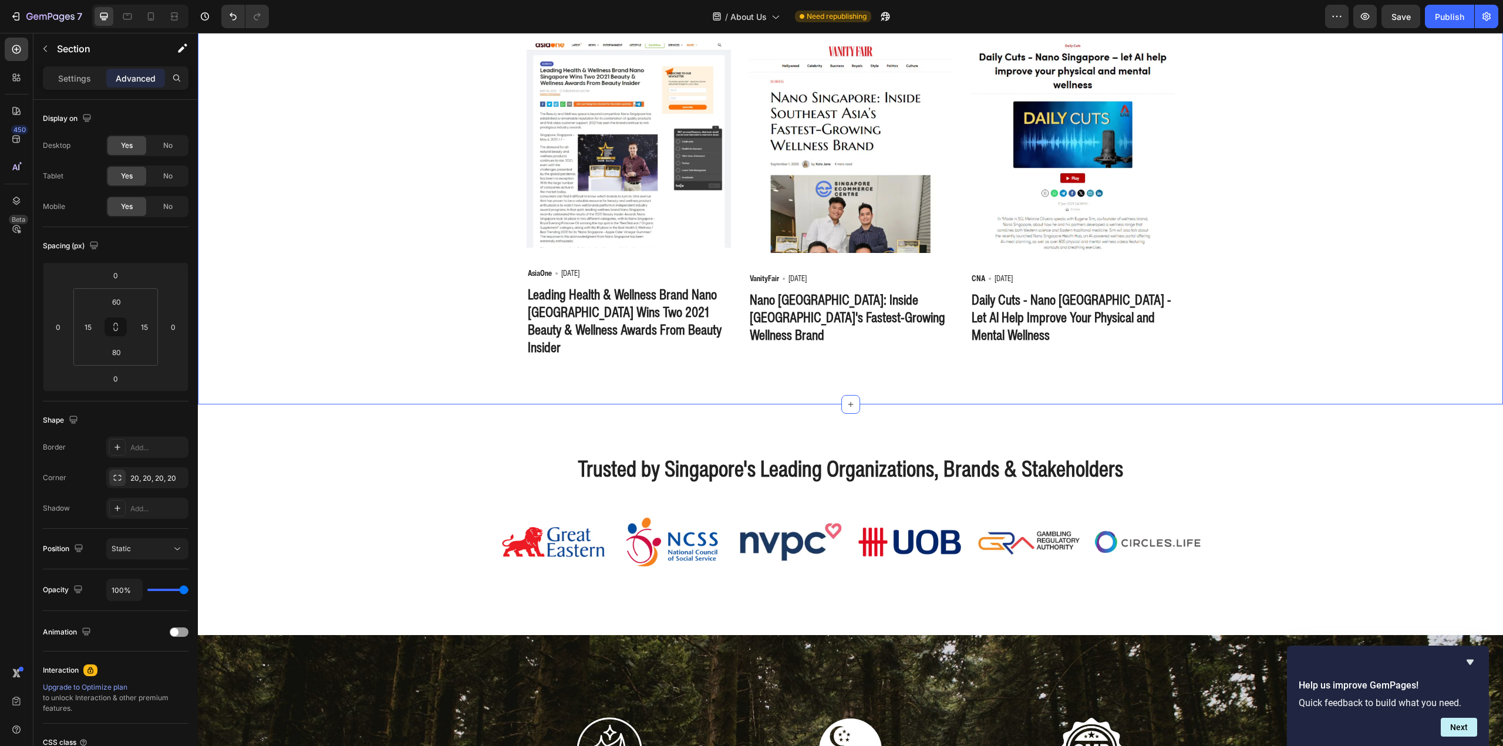
click at [322, 157] on div "Media Highlights Heading Featured by leading outlets including CNA, AsiaOne, an…" at bounding box center [851, 157] width 1288 height 402
click at [571, 151] on img at bounding box center [629, 145] width 204 height 204
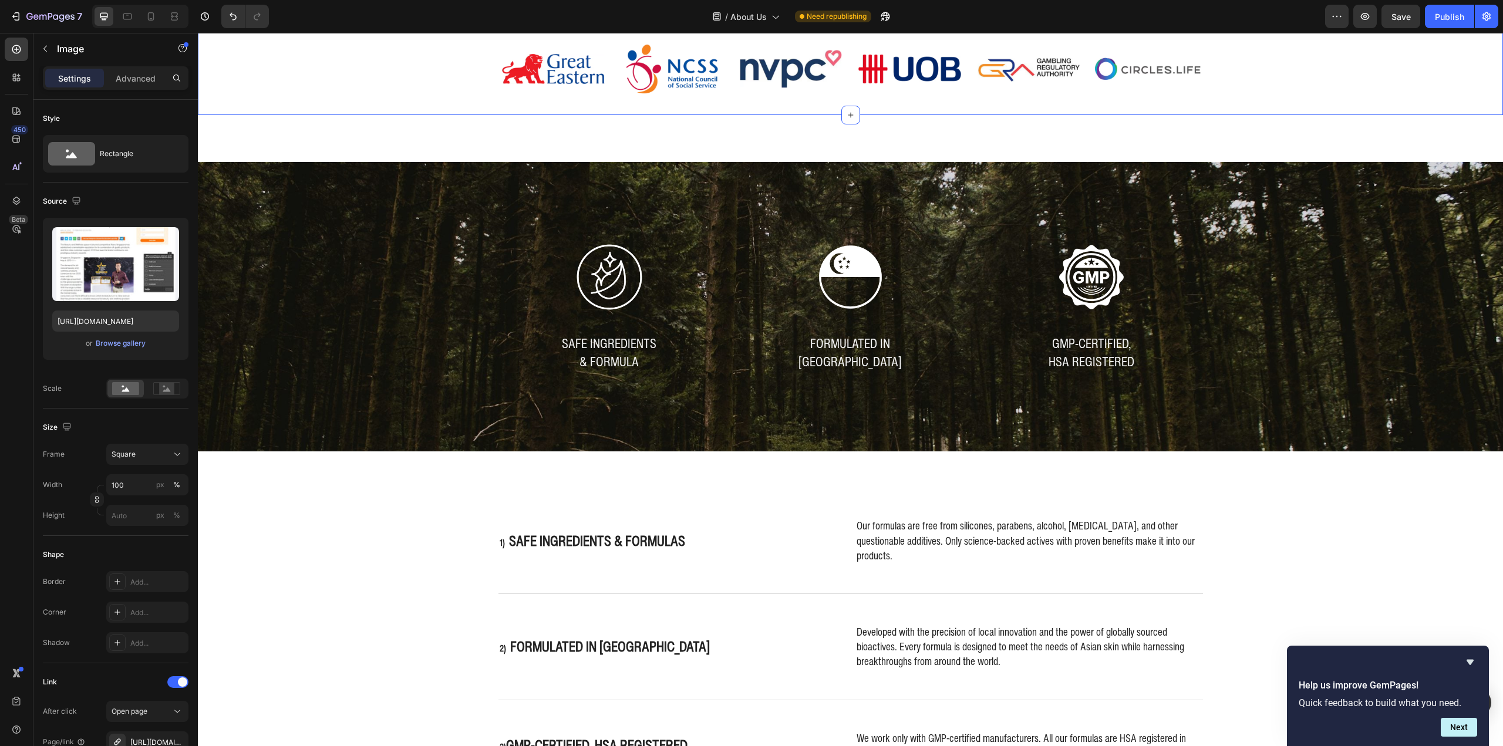
scroll to position [2473, 0]
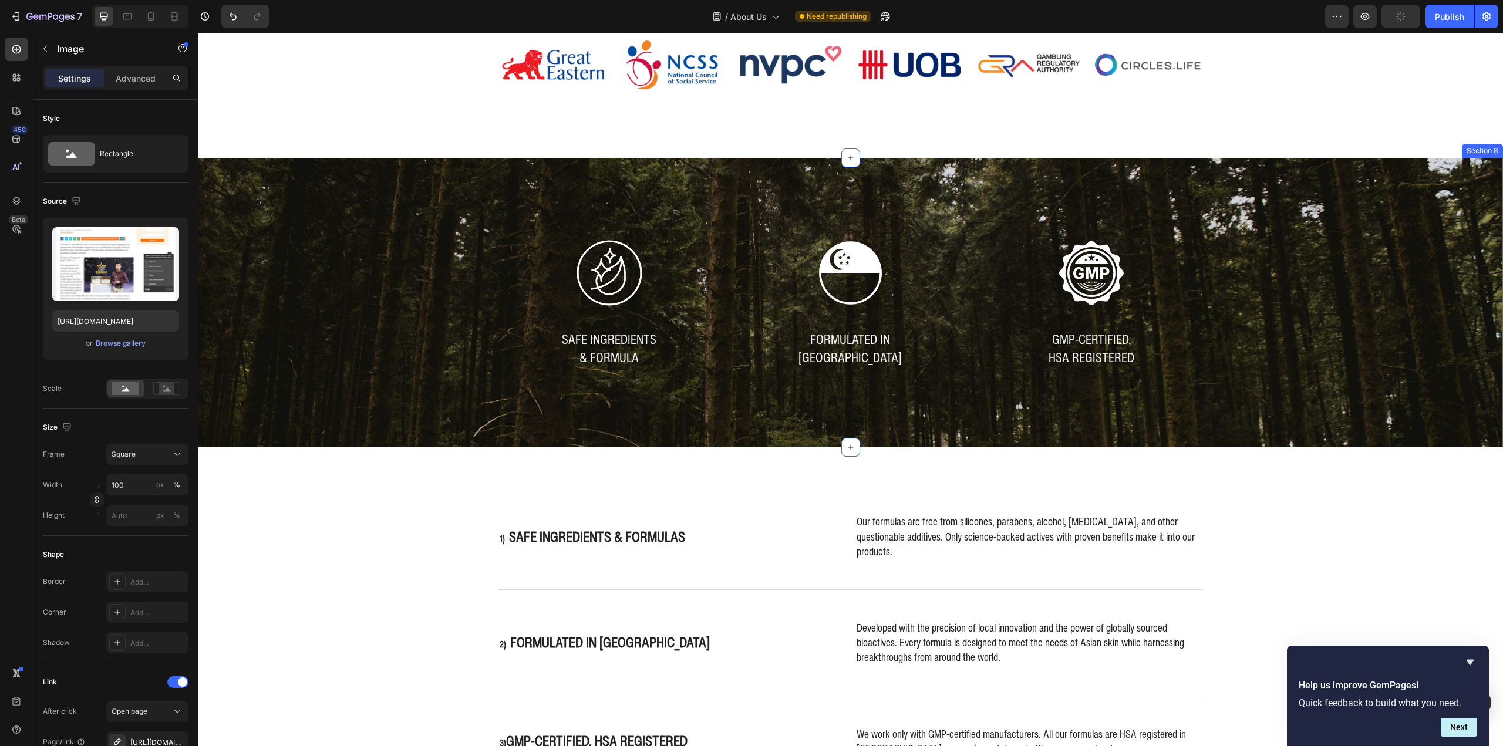
click at [326, 264] on div "Image SAFE INGREDIENTS & FORMULA Text Block Image FORMULATED IN SINGAPORE Text …" at bounding box center [851, 302] width 1288 height 149
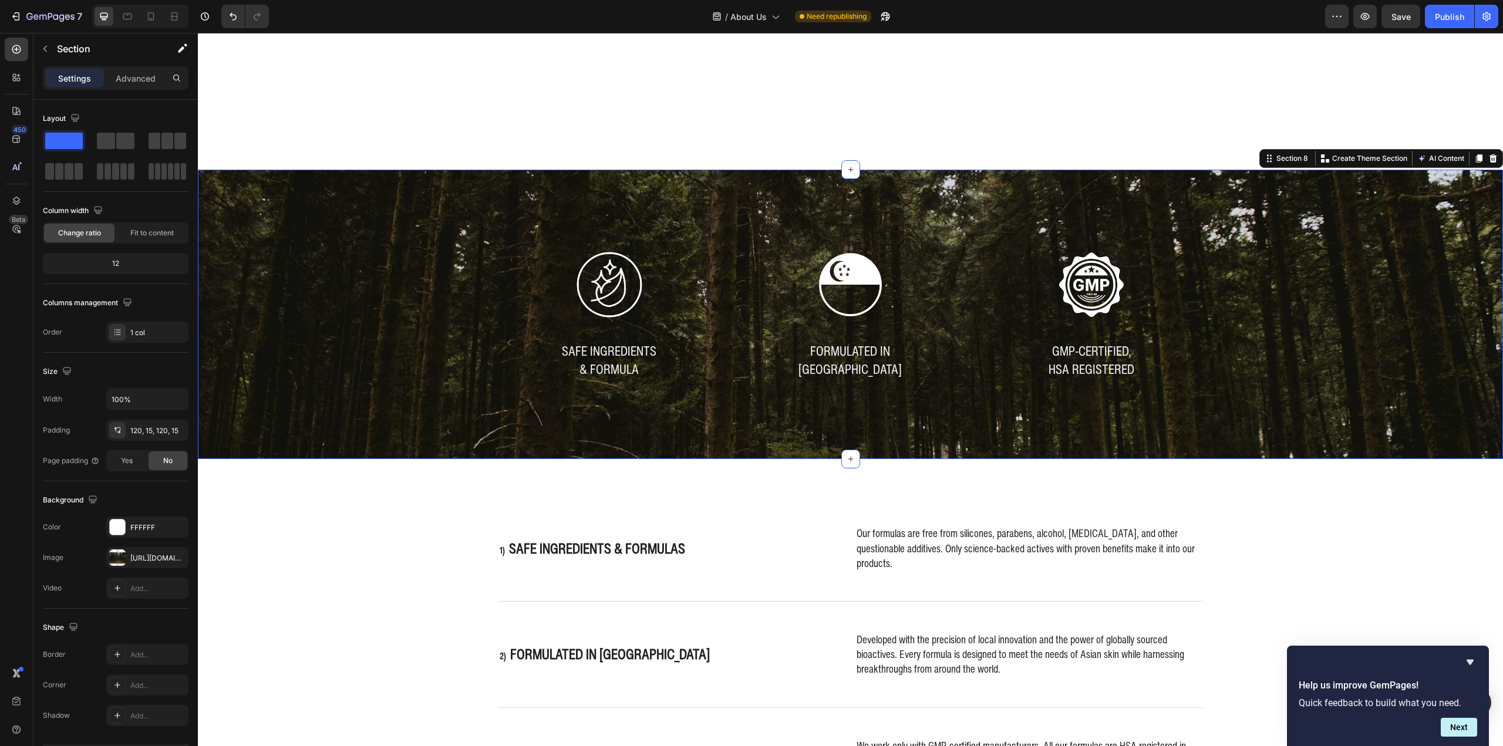
scroll to position [2708, 0]
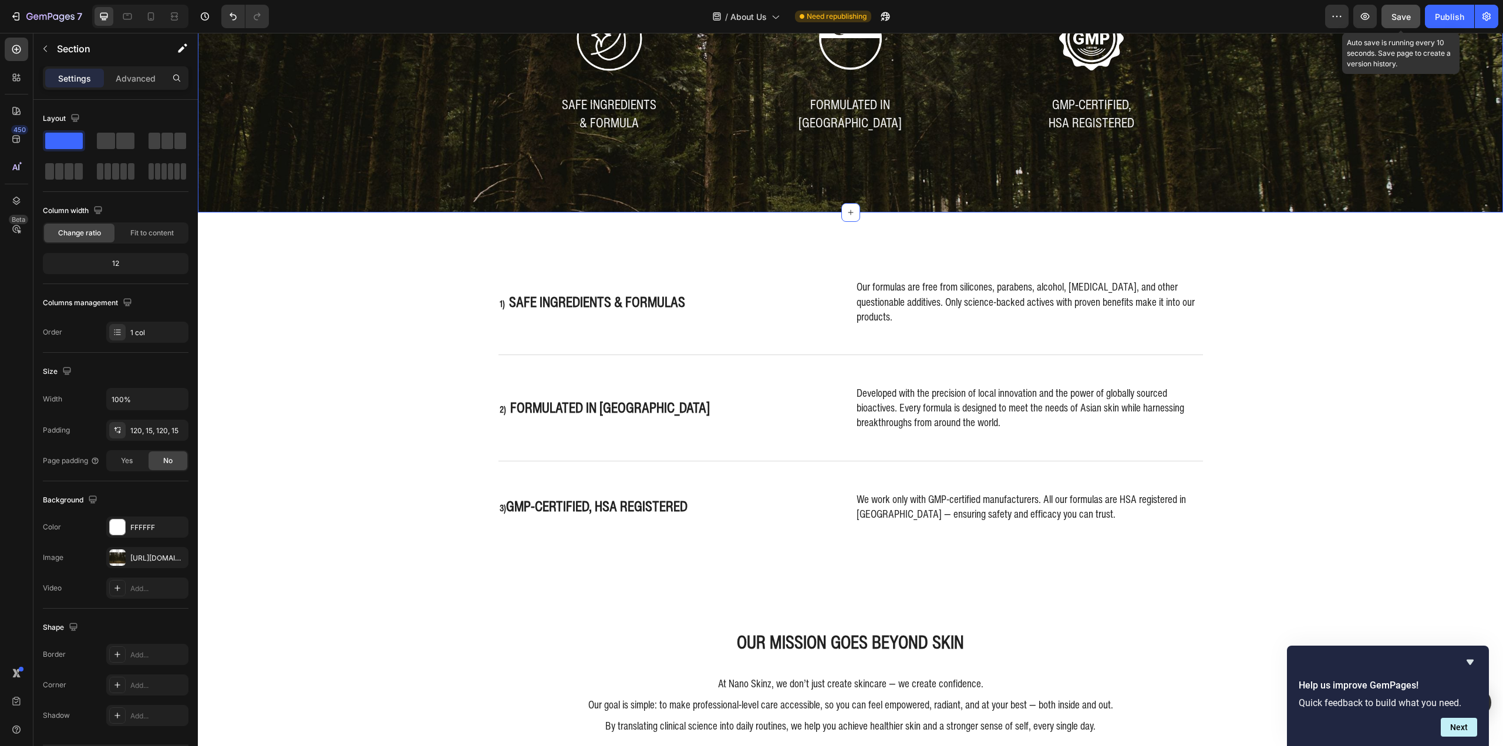
click at [1388, 17] on button "Save" at bounding box center [1400, 16] width 39 height 23
click at [1456, 12] on div "Publish" at bounding box center [1449, 17] width 29 height 12
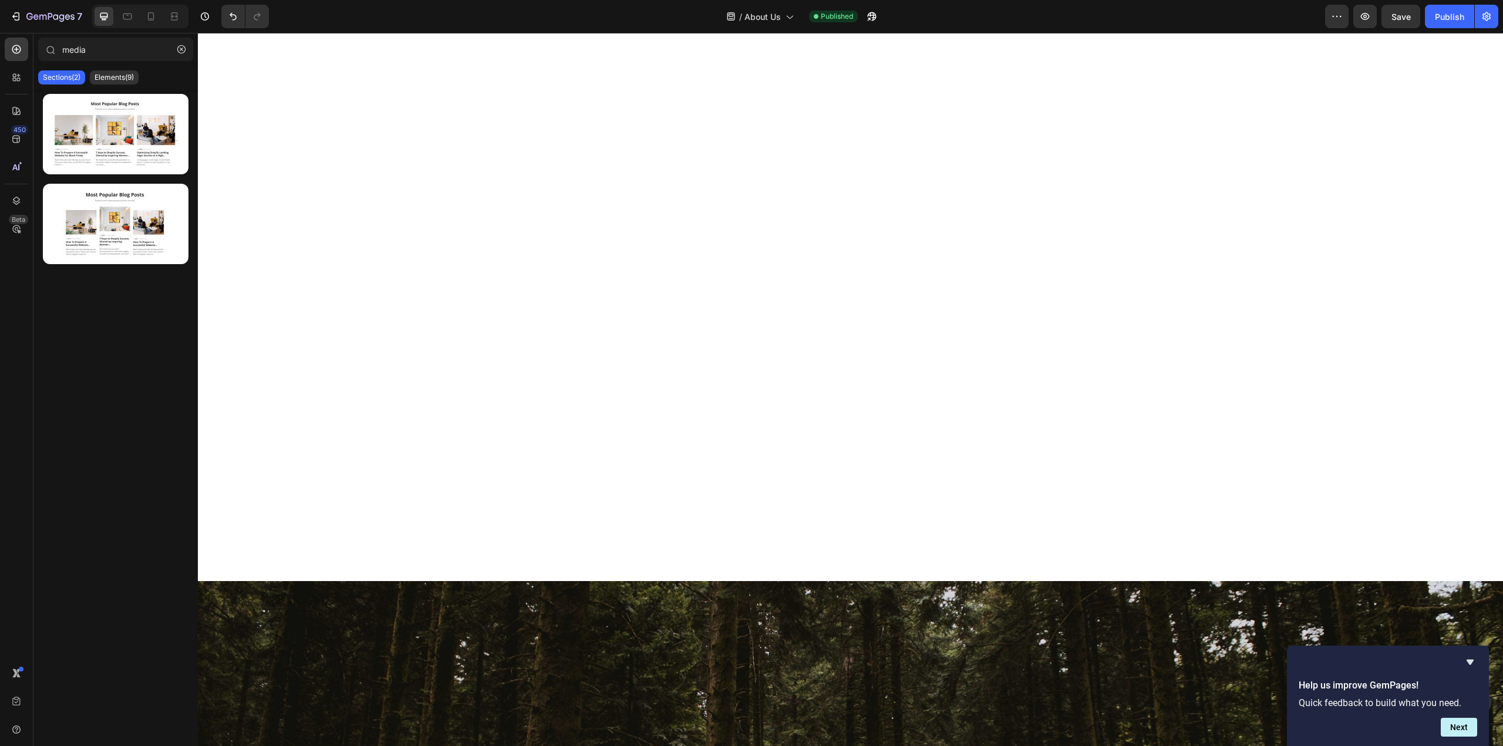
scroll to position [0, 0]
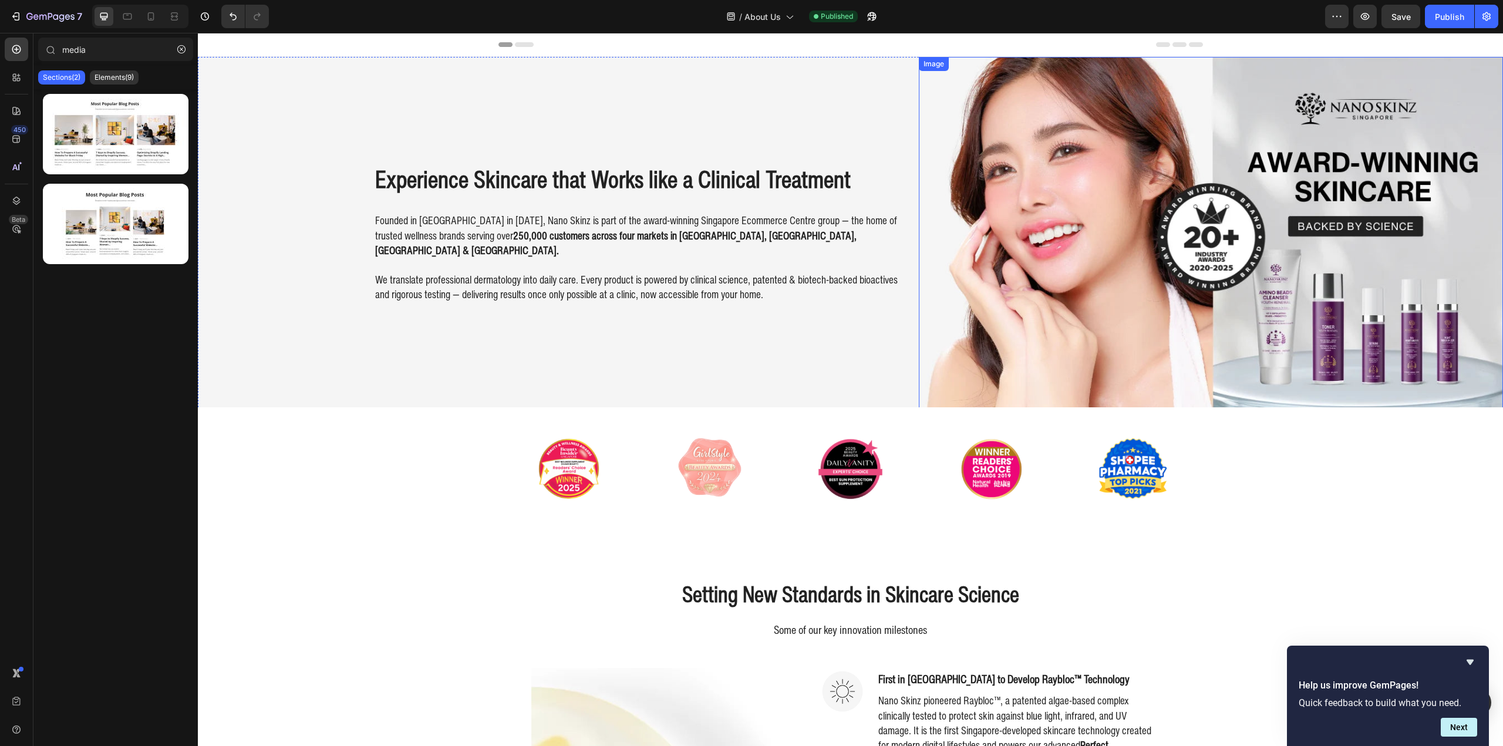
click at [1104, 221] on img at bounding box center [1211, 235] width 585 height 356
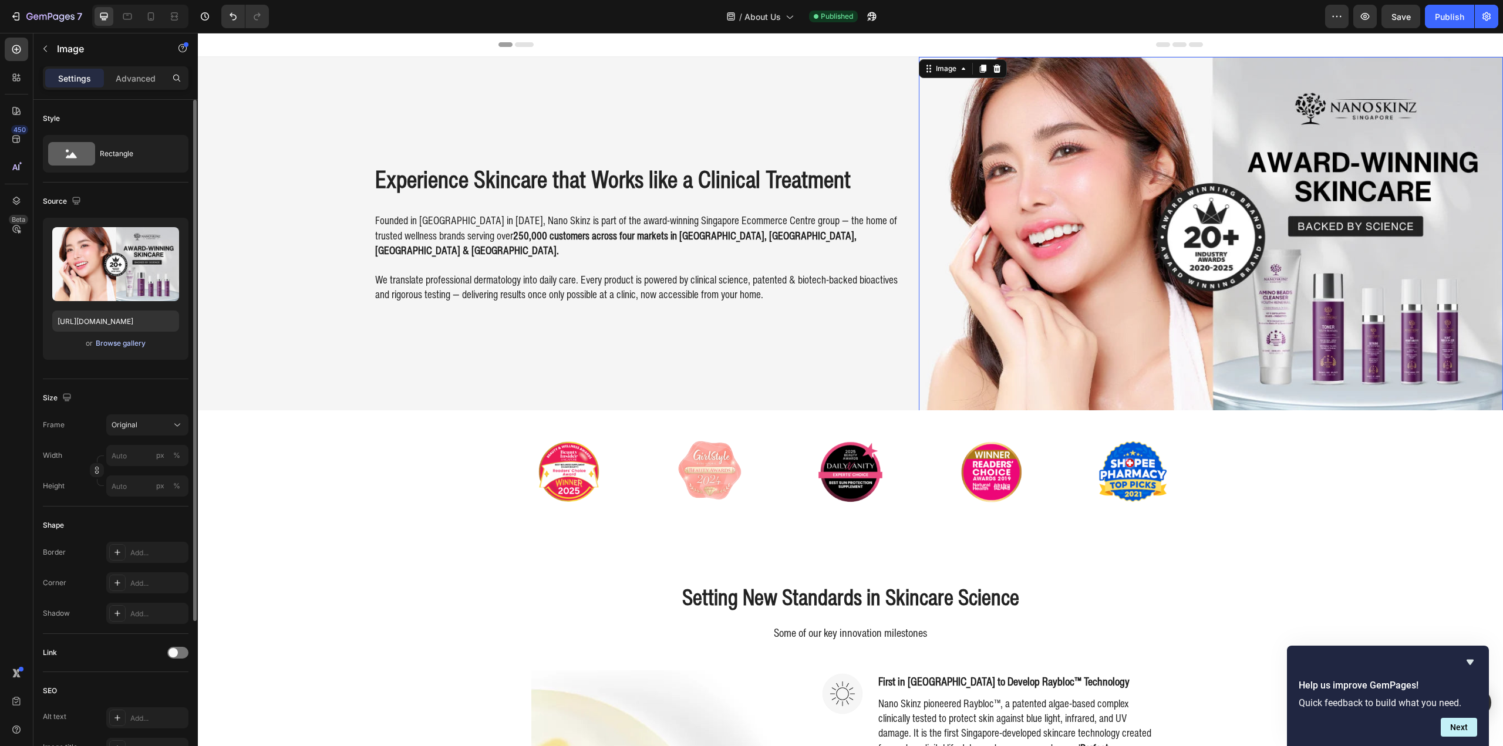
click at [122, 341] on div "Browse gallery" at bounding box center [121, 343] width 50 height 11
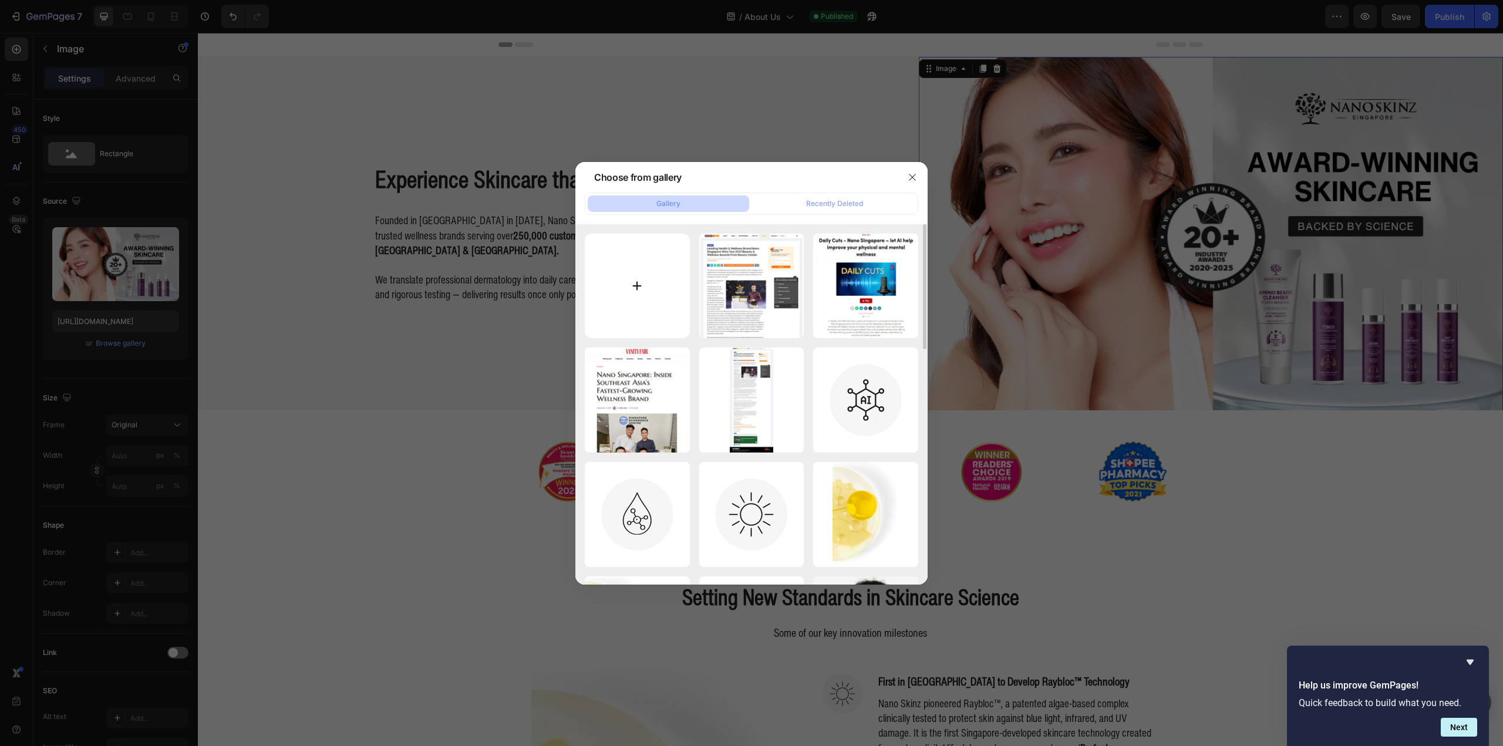
click at [638, 280] on input "file" at bounding box center [637, 286] width 105 height 105
type input "C:\fakepath\About Us Hero v1.1_1050px WEBP.webp"
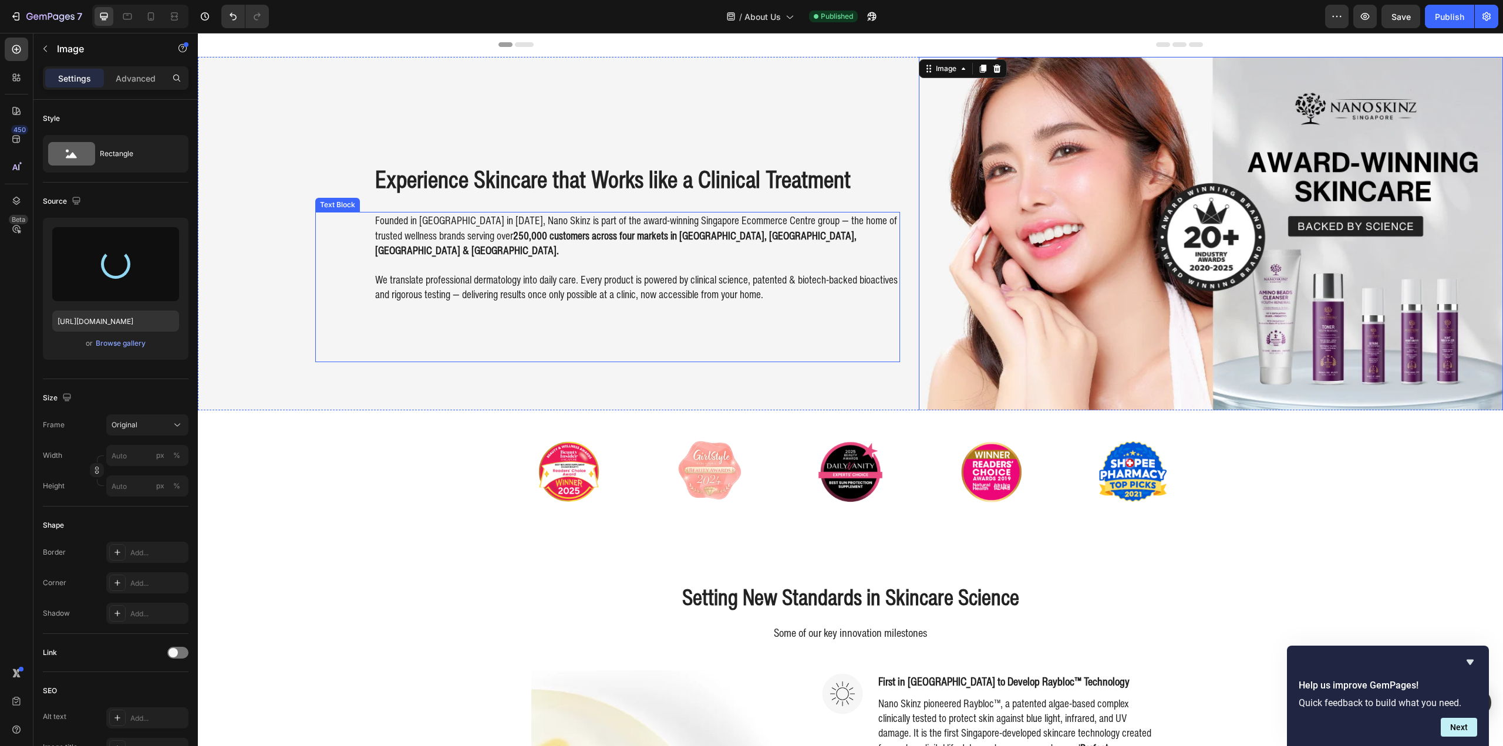
type input "https://cdn.shopify.com/s/files/1/0941/6300/9836/files/gempages_577943635312509…"
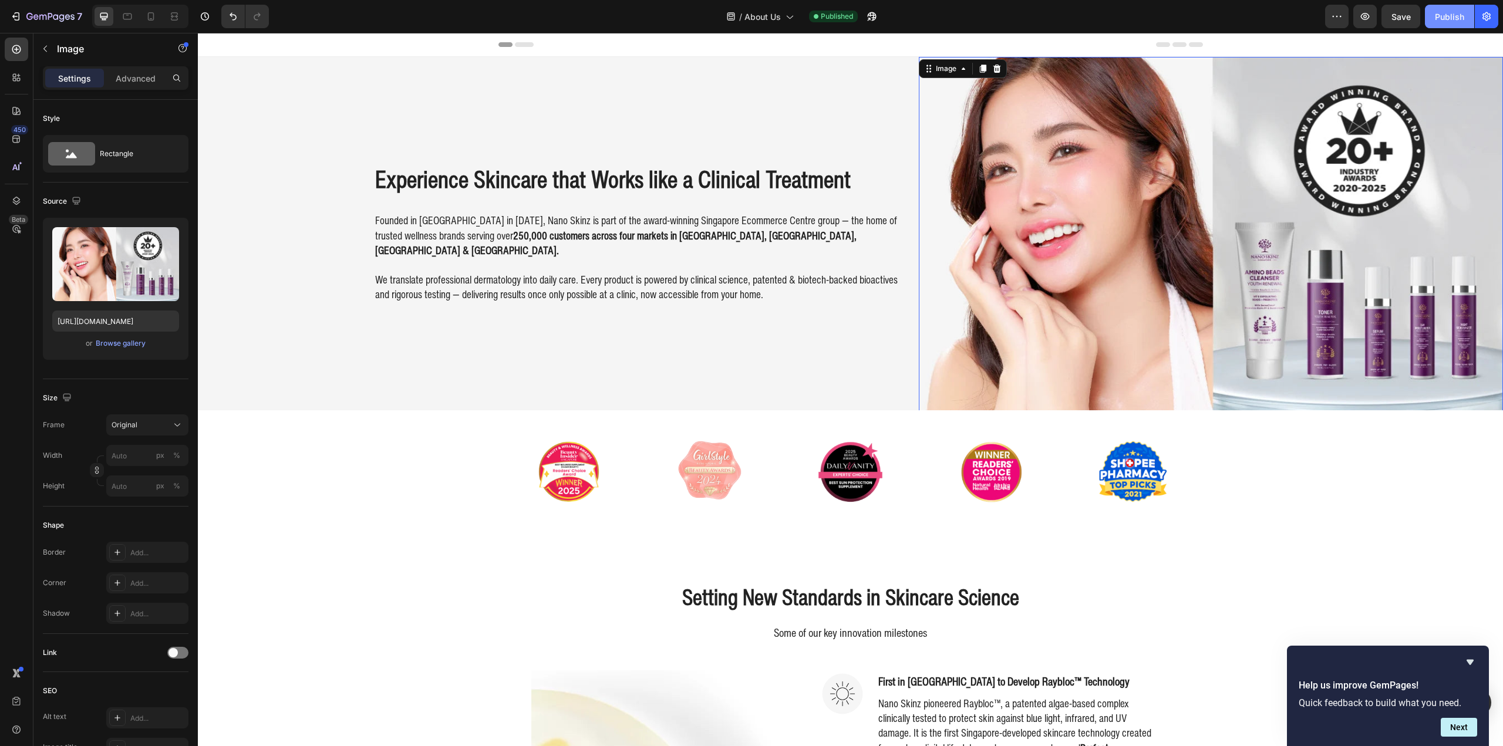
click at [1454, 11] on div "Publish" at bounding box center [1449, 17] width 29 height 12
